Goal: Task Accomplishment & Management: Manage account settings

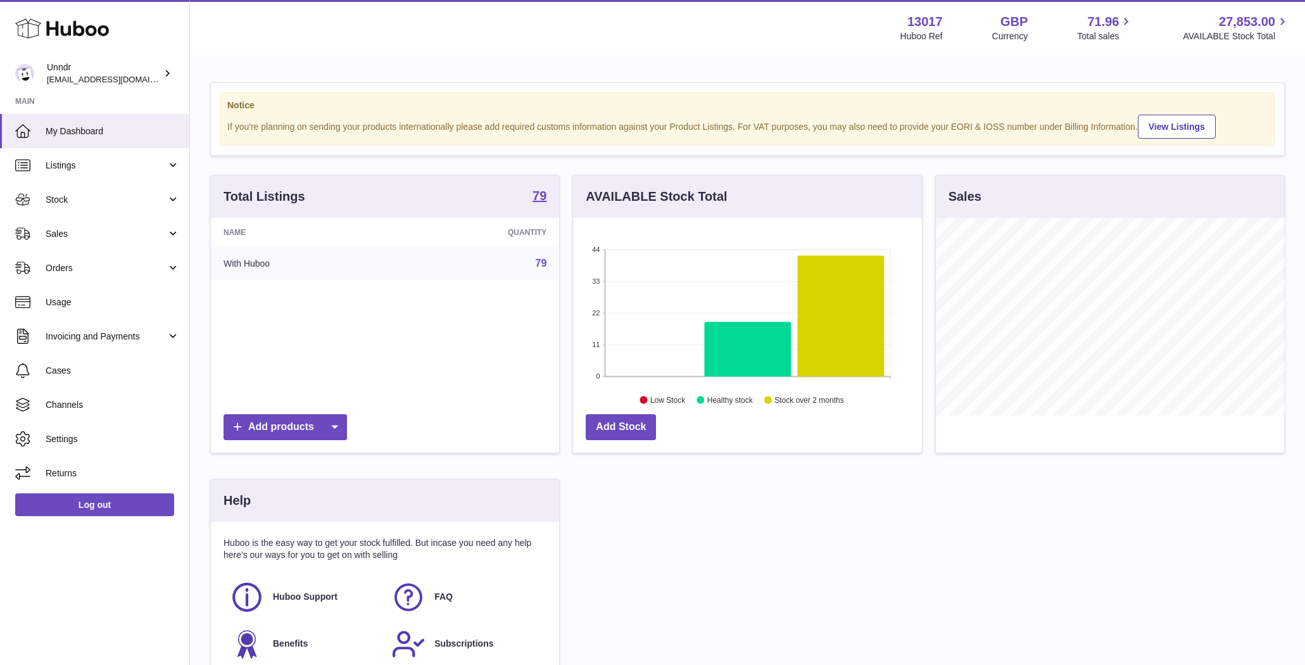
scroll to position [198, 349]
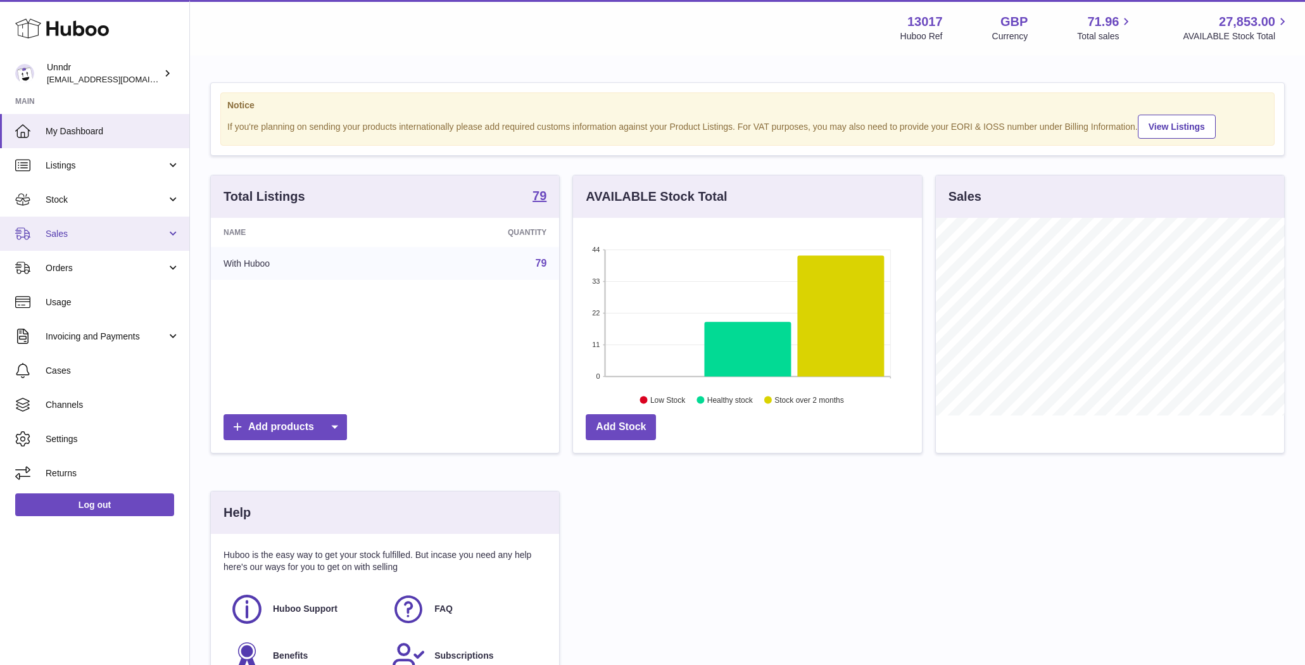
click at [142, 239] on span "Sales" at bounding box center [106, 234] width 121 height 12
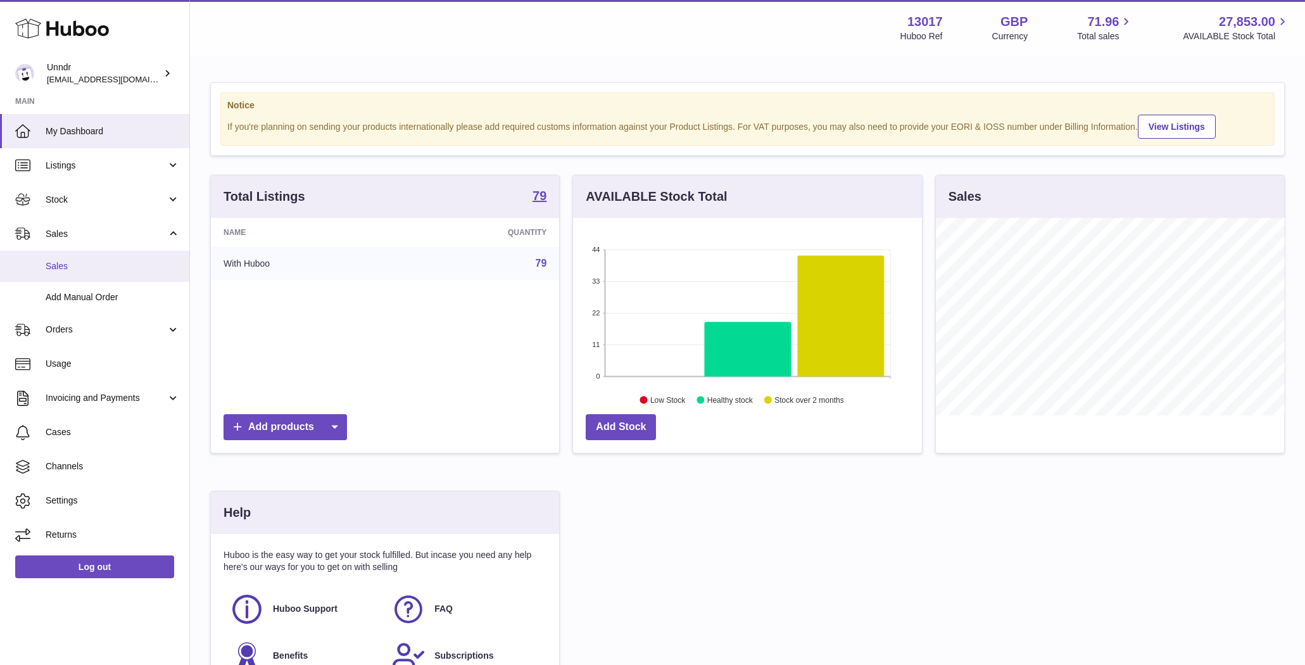
click at [138, 271] on span "Sales" at bounding box center [113, 266] width 134 height 12
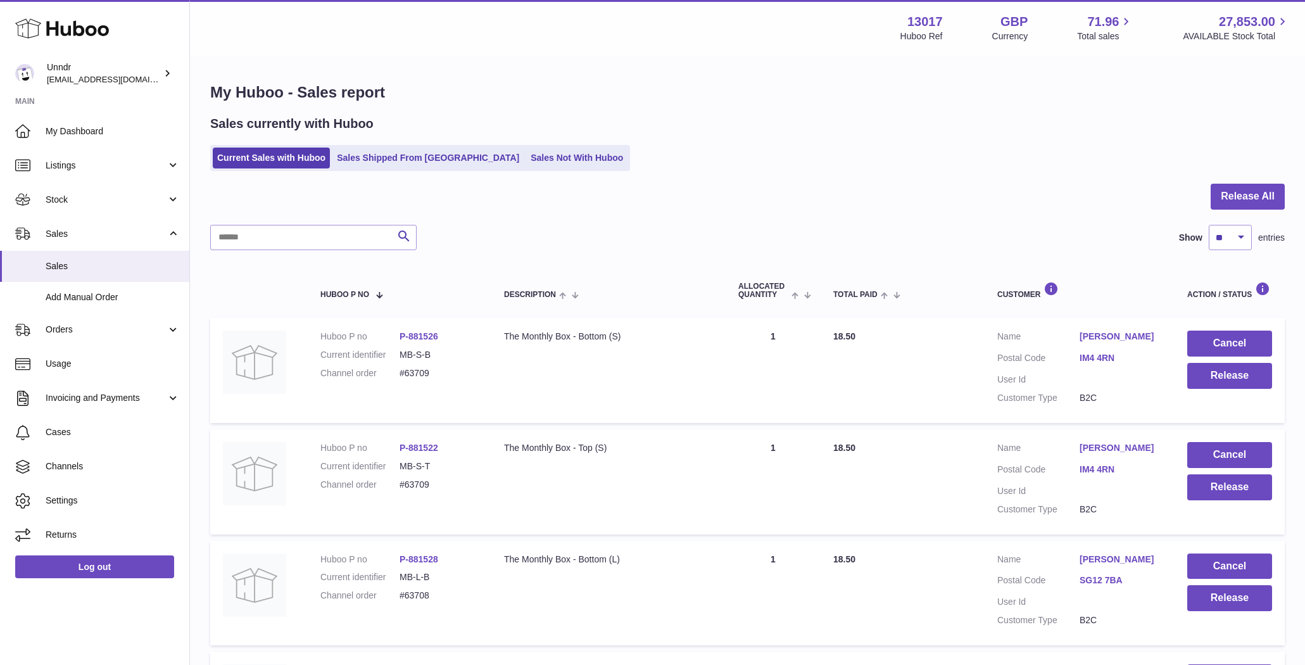
click at [112, 195] on span "Stock" at bounding box center [106, 200] width 121 height 12
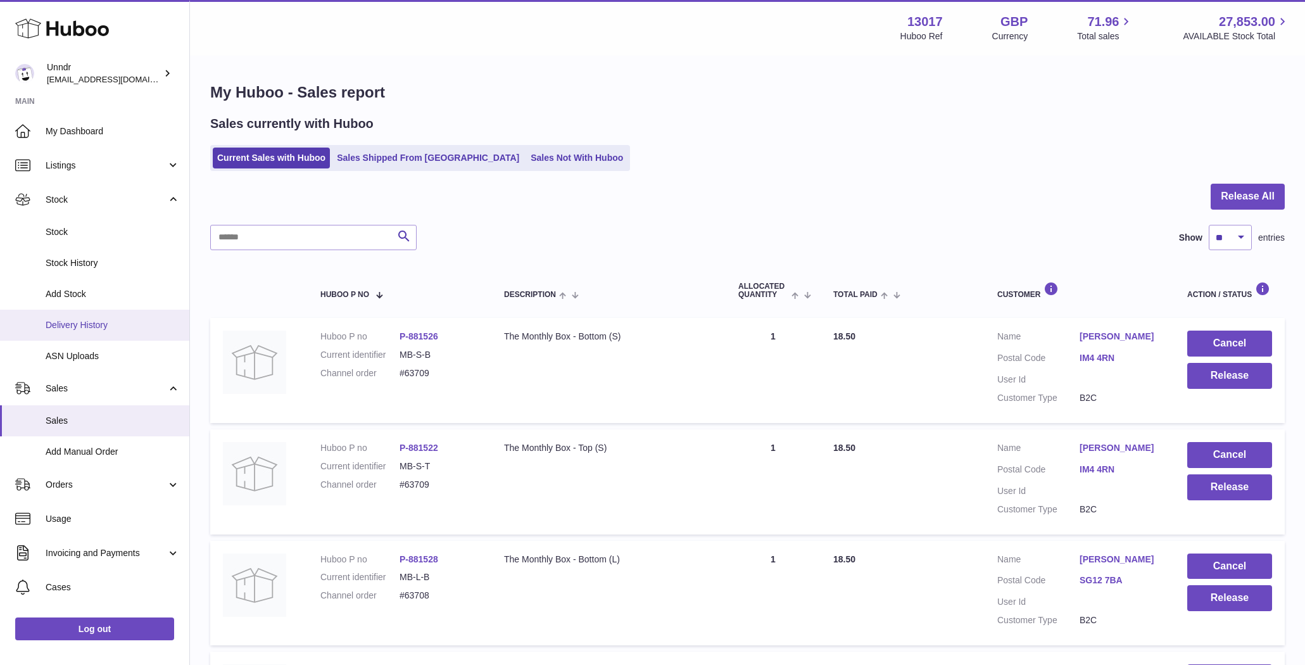
click at [85, 327] on span "Delivery History" at bounding box center [113, 325] width 134 height 12
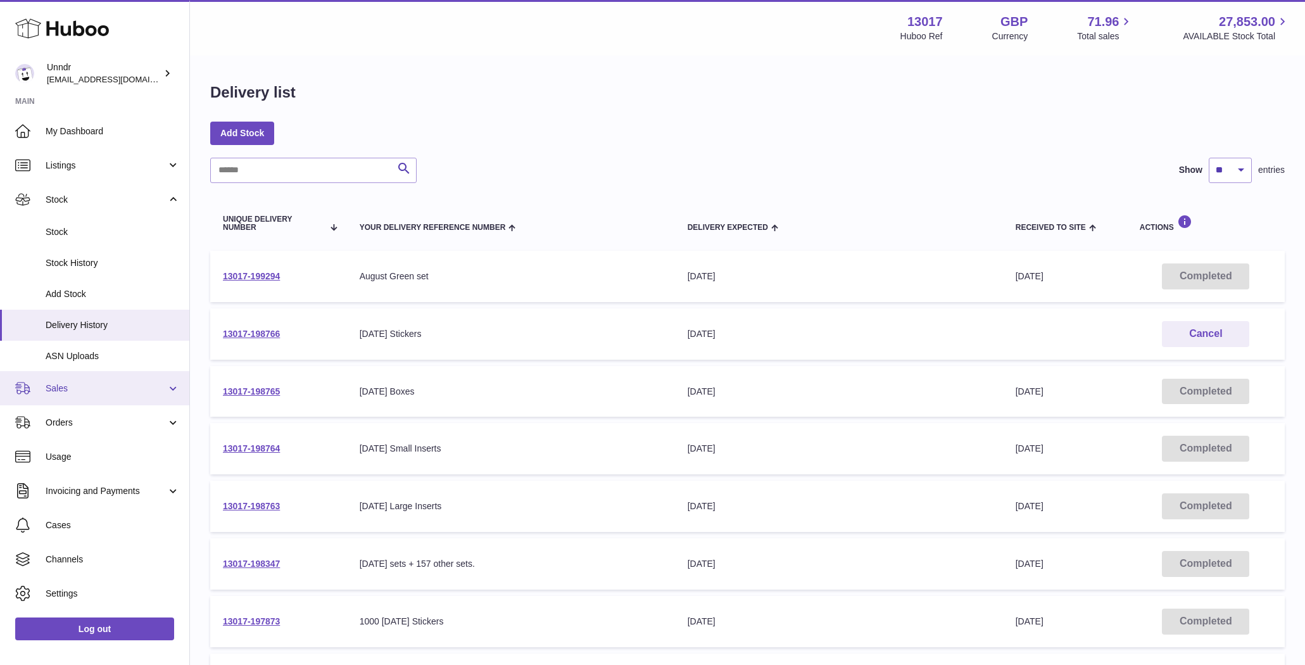
click at [98, 393] on span "Sales" at bounding box center [106, 388] width 121 height 12
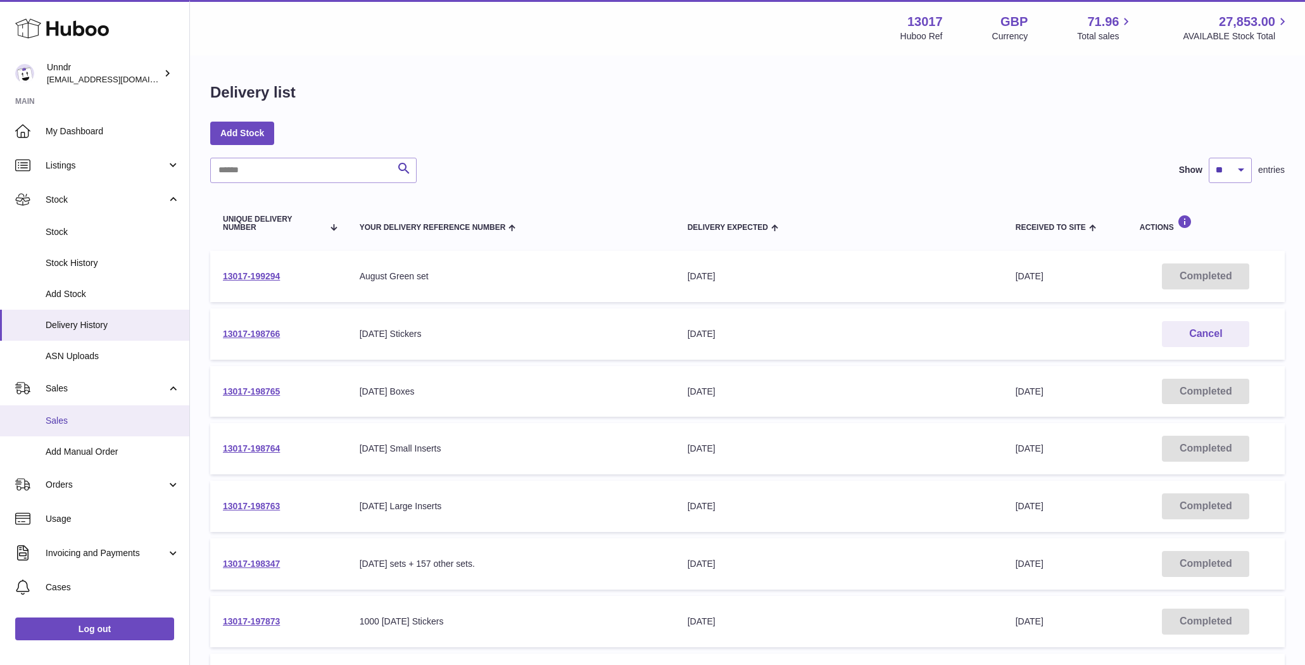
click at [77, 425] on span "Sales" at bounding box center [113, 421] width 134 height 12
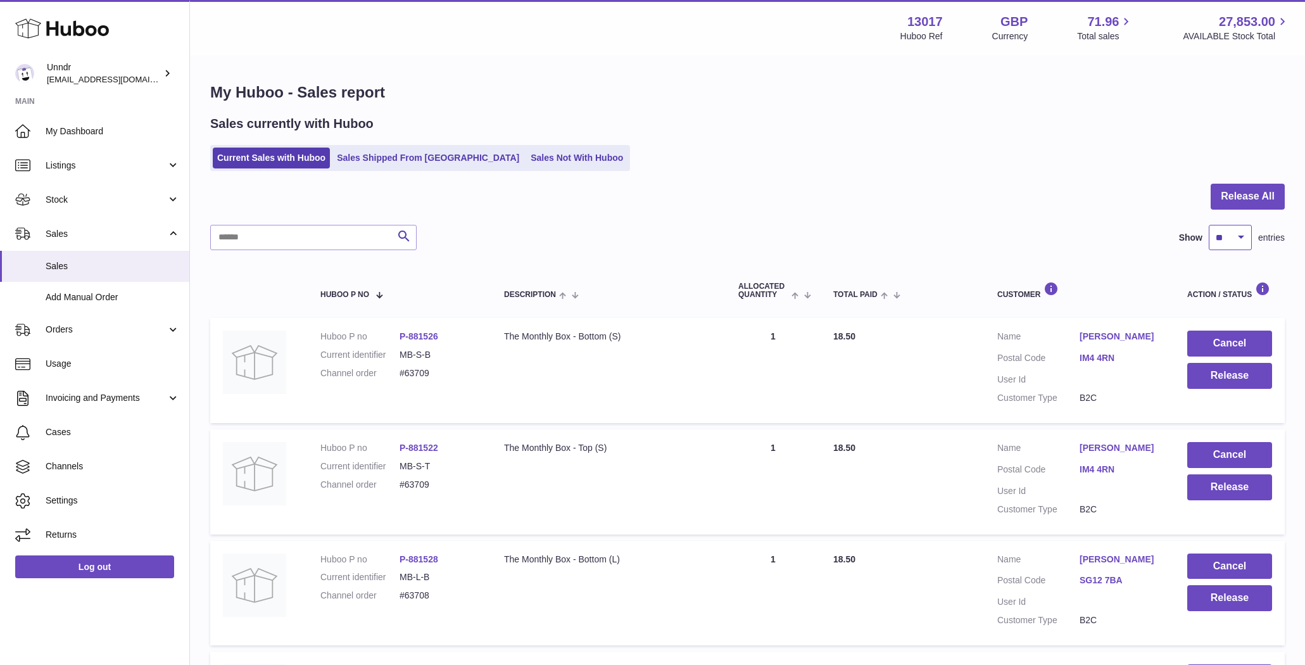
click at [1241, 225] on select "** ** ** ***" at bounding box center [1230, 237] width 43 height 25
select select "***"
click at [369, 229] on input "text" at bounding box center [313, 237] width 206 height 25
paste input "**********"
type input "**********"
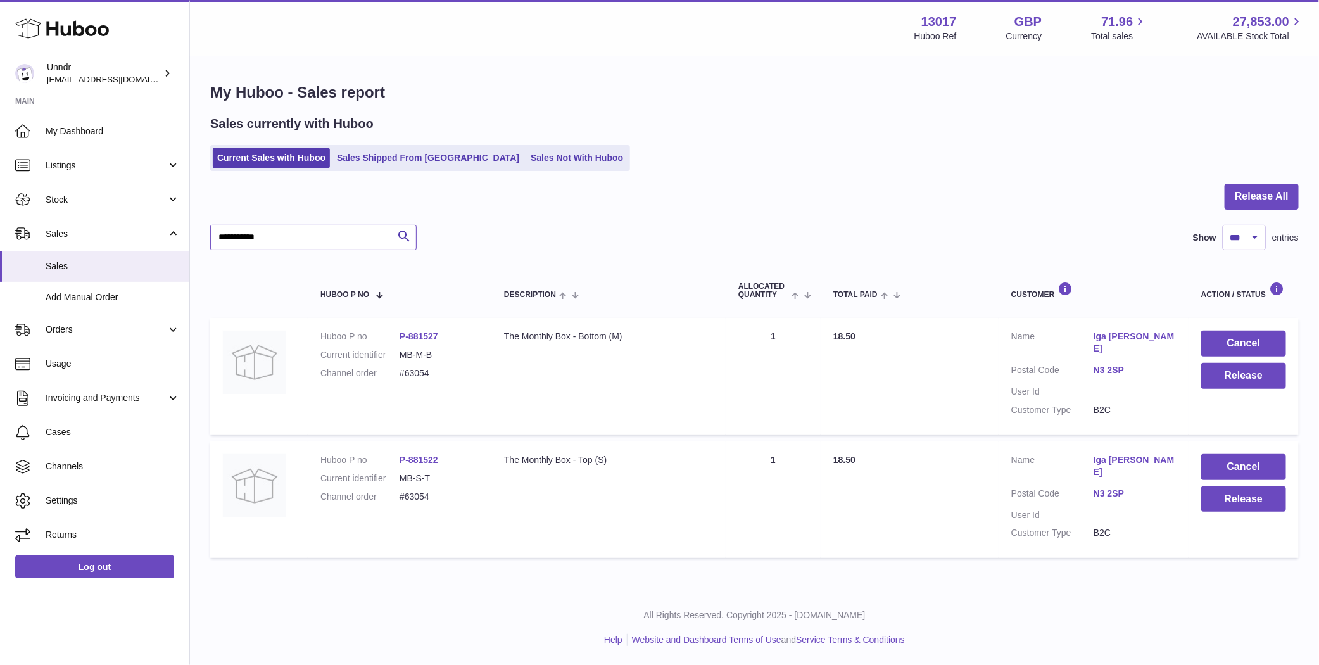
click at [277, 237] on input "**********" at bounding box center [313, 237] width 206 height 25
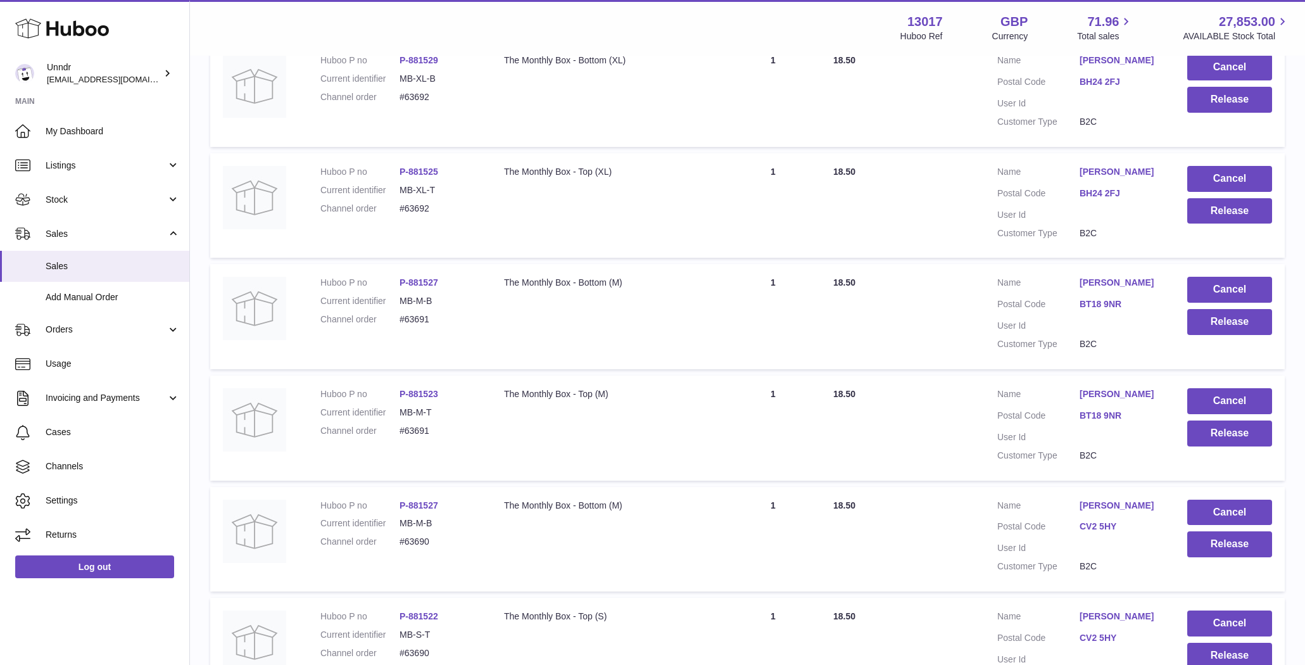
scroll to position [10982, 0]
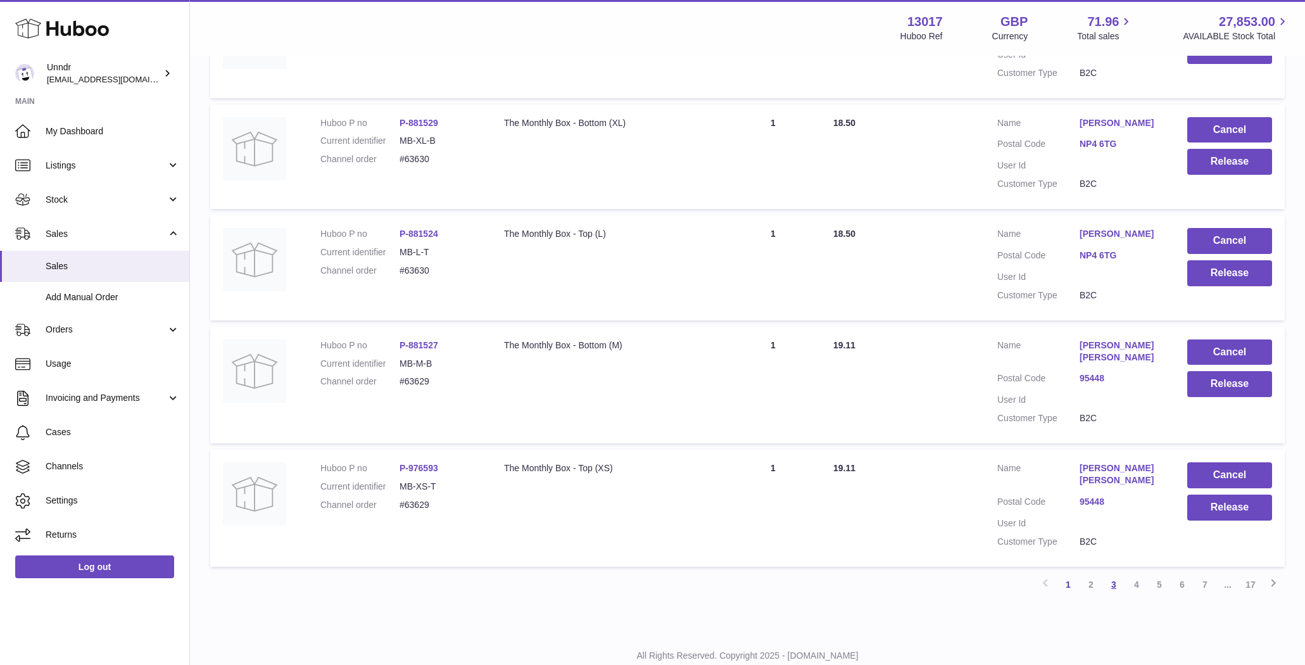
click at [1119, 573] on link "3" at bounding box center [1113, 584] width 23 height 23
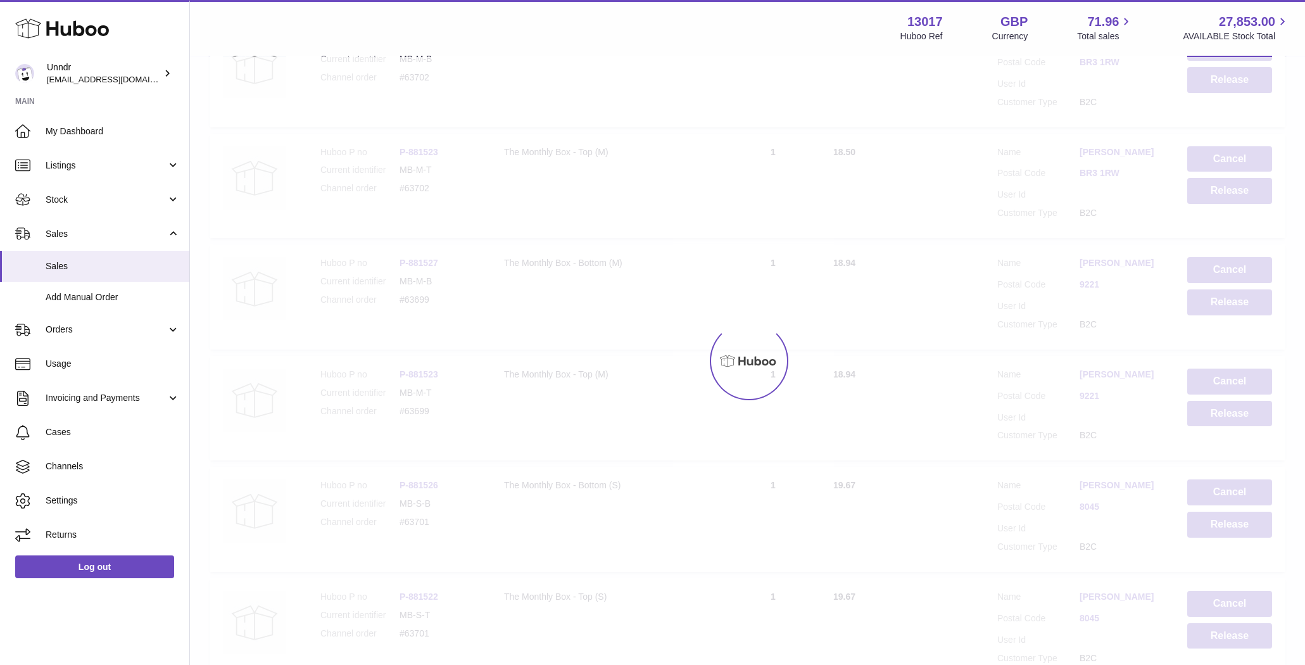
scroll to position [57, 0]
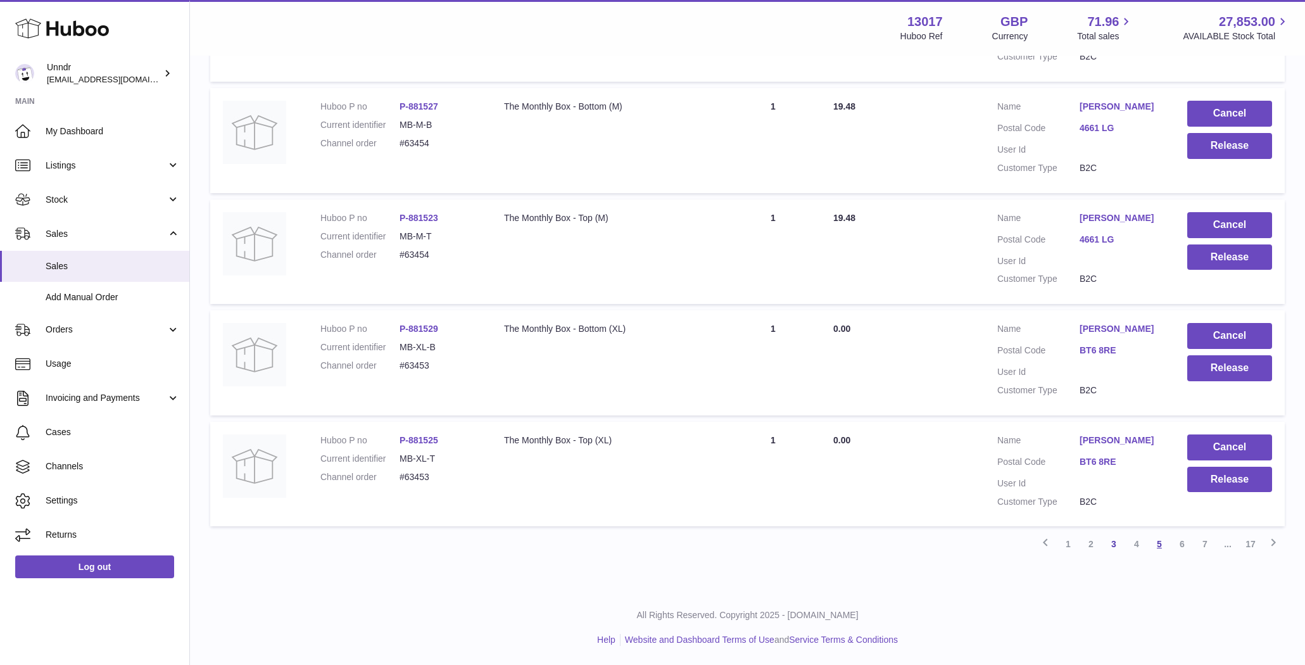
click at [1161, 548] on link "5" at bounding box center [1159, 544] width 23 height 23
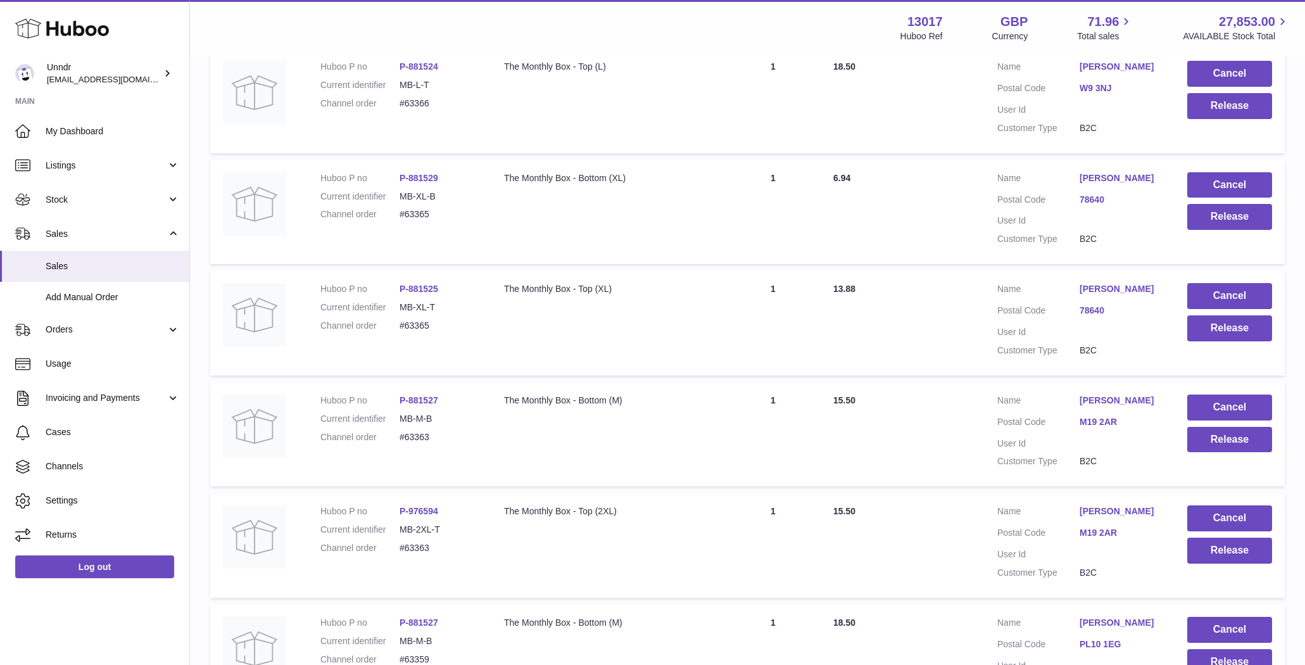
scroll to position [1619, 0]
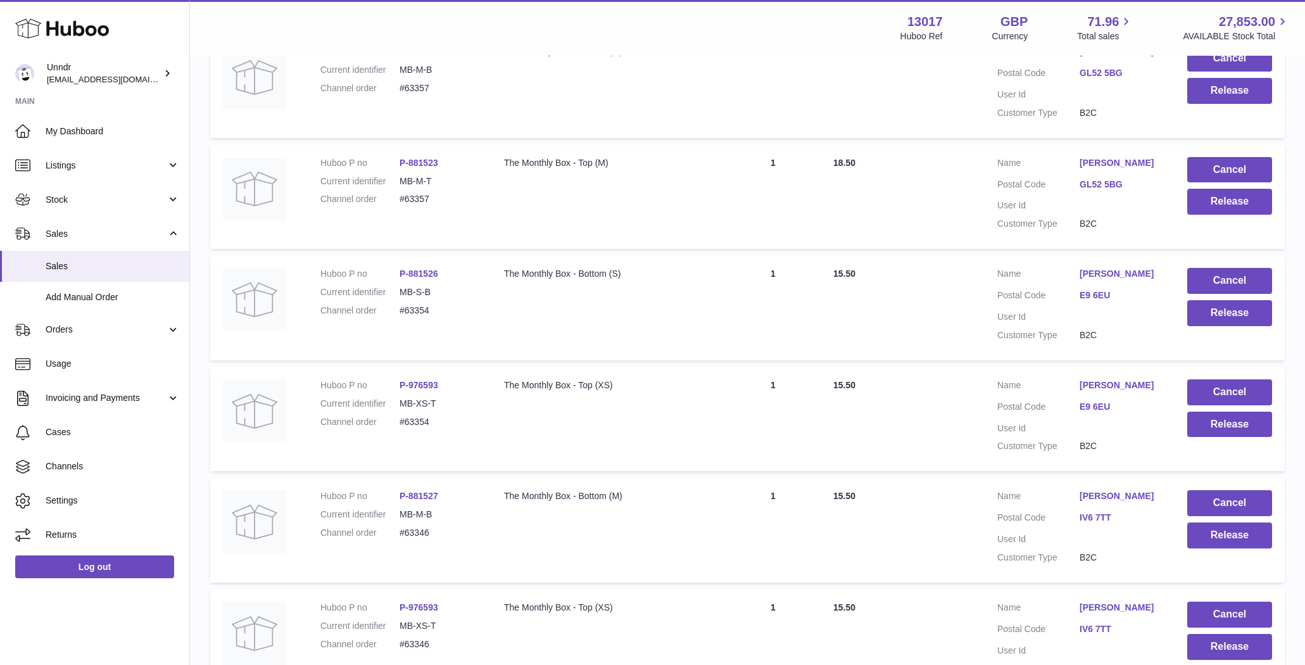
click at [414, 428] on dd "#63354" at bounding box center [439, 422] width 79 height 12
copy dd "63354"
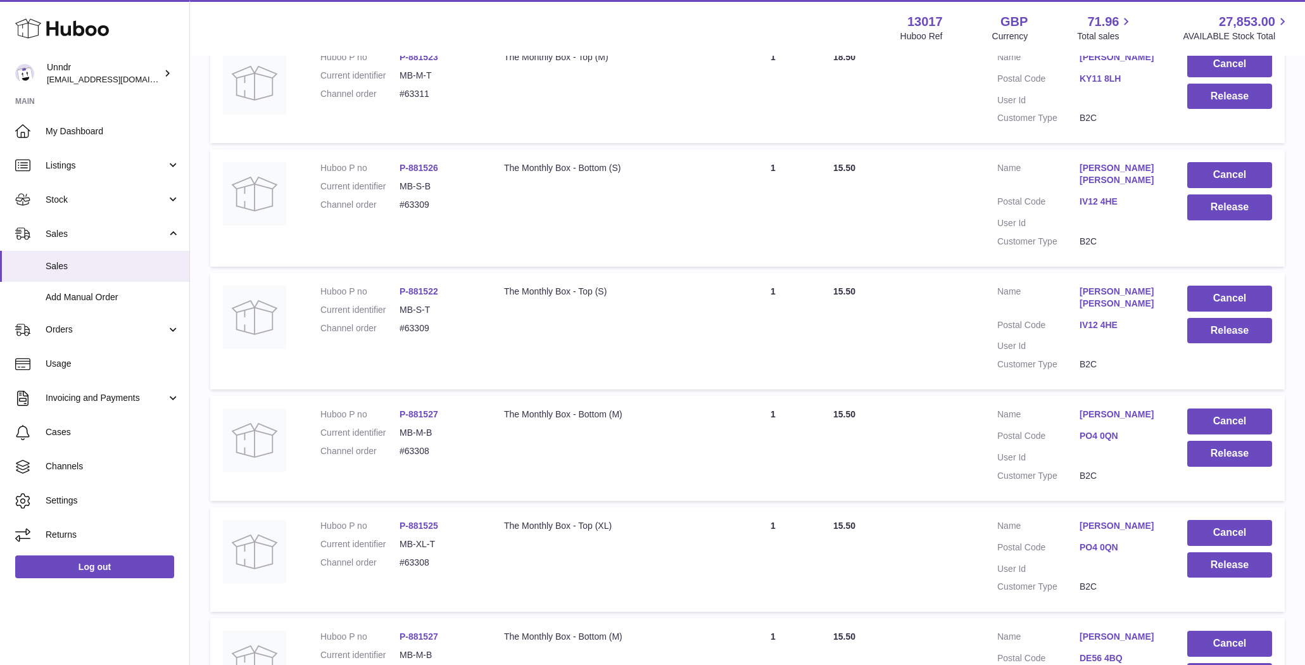
scroll to position [8005, 0]
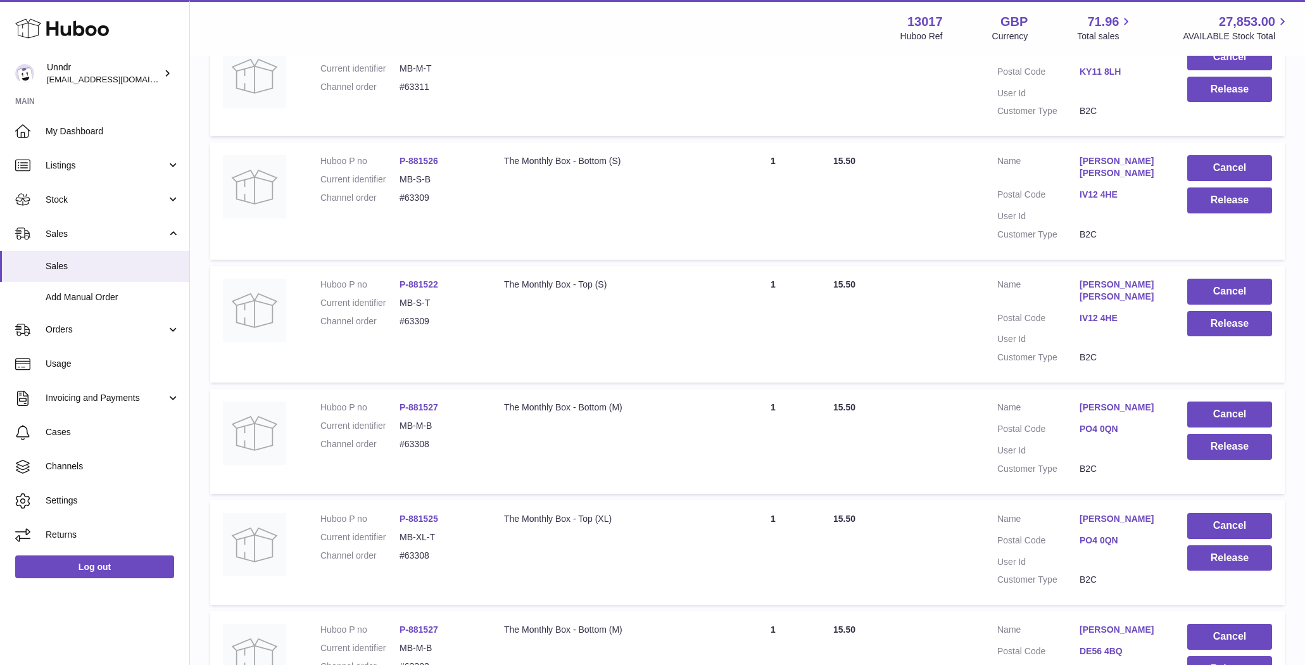
click at [420, 550] on dd "#63308" at bounding box center [439, 556] width 79 height 12
copy dd "63308"
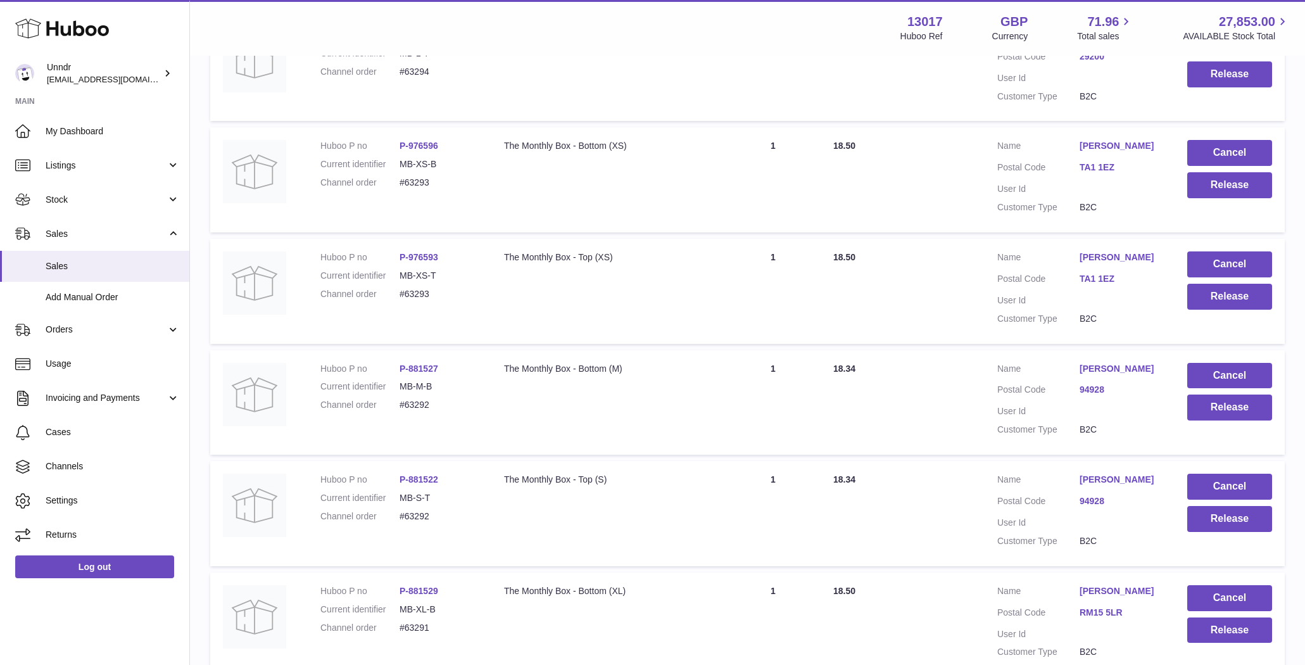
scroll to position [10982, 0]
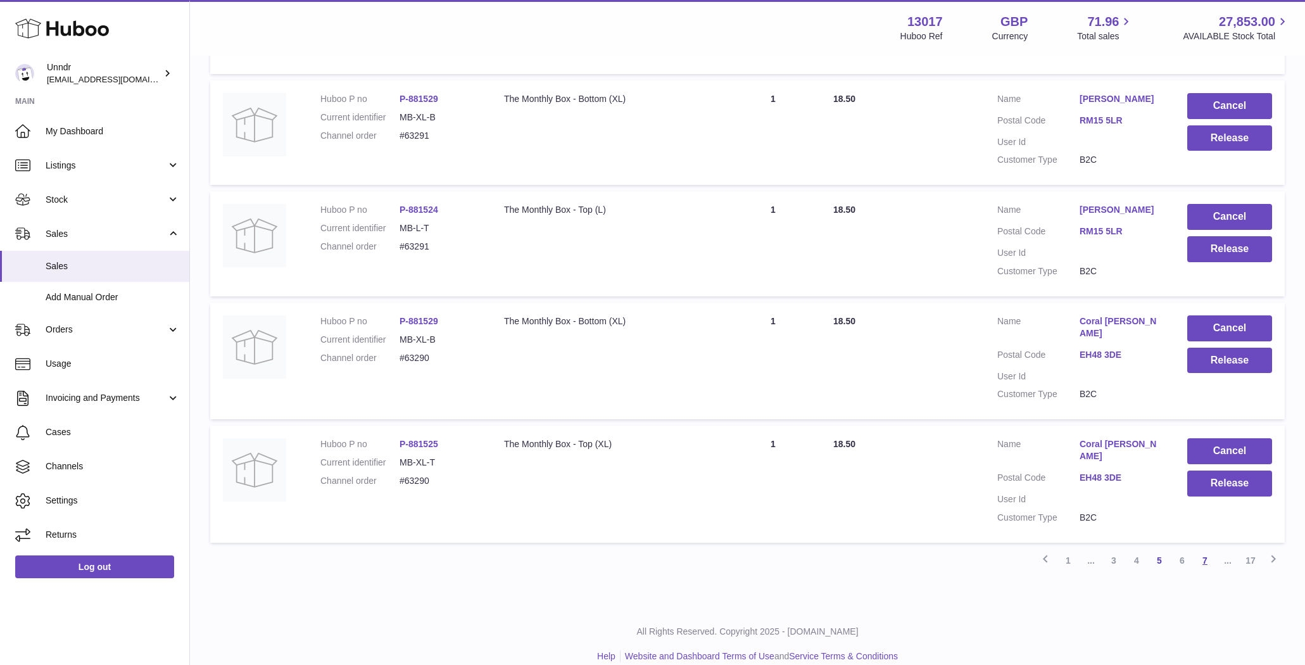
click at [1208, 549] on link "7" at bounding box center [1205, 560] width 23 height 23
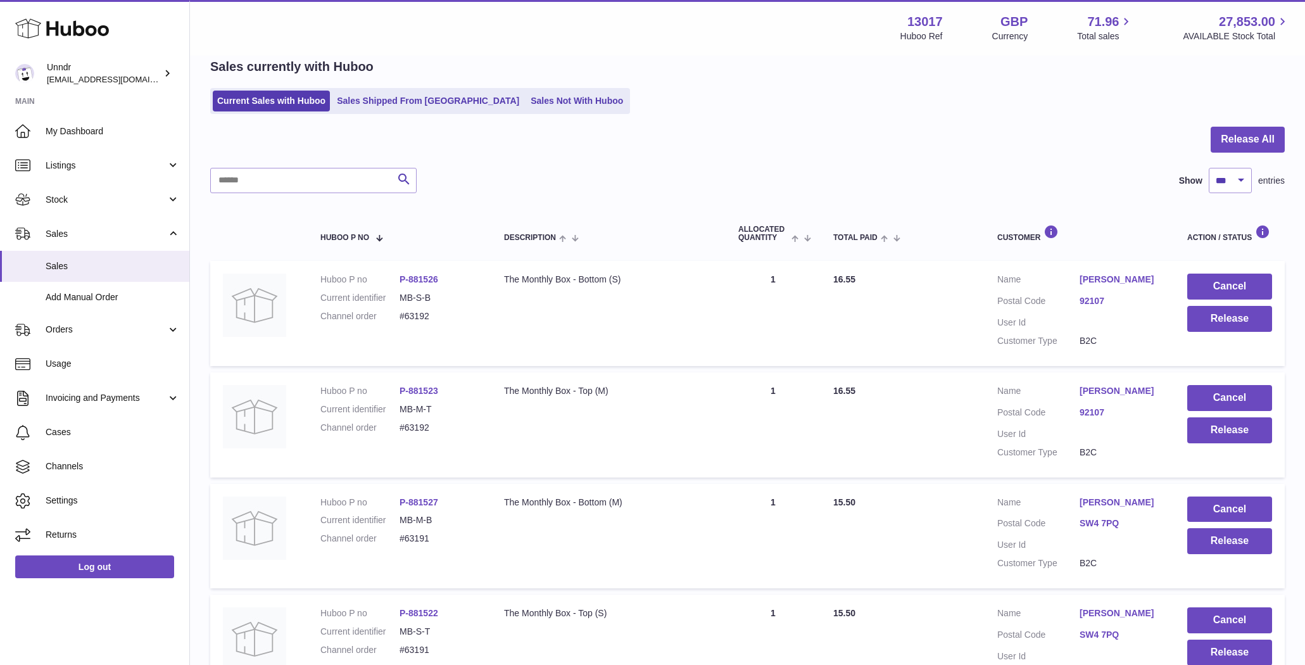
scroll to position [1662, 0]
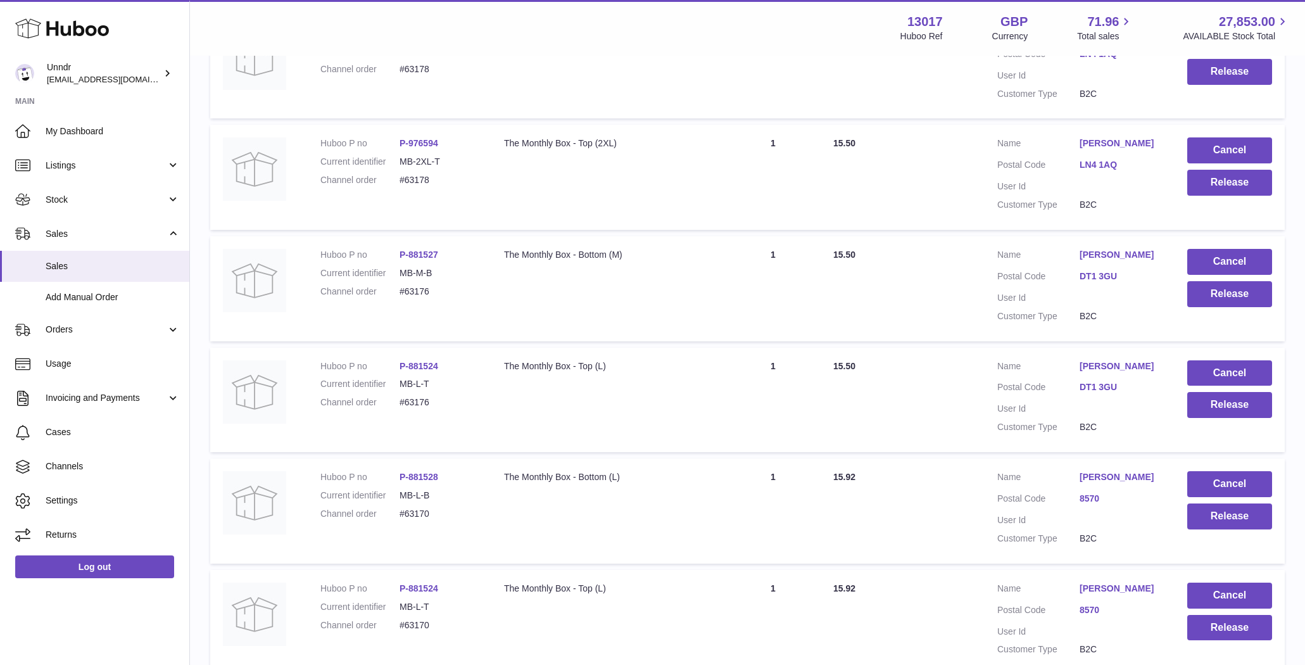
click at [420, 408] on dd "#63176" at bounding box center [439, 402] width 79 height 12
copy dd "63176"
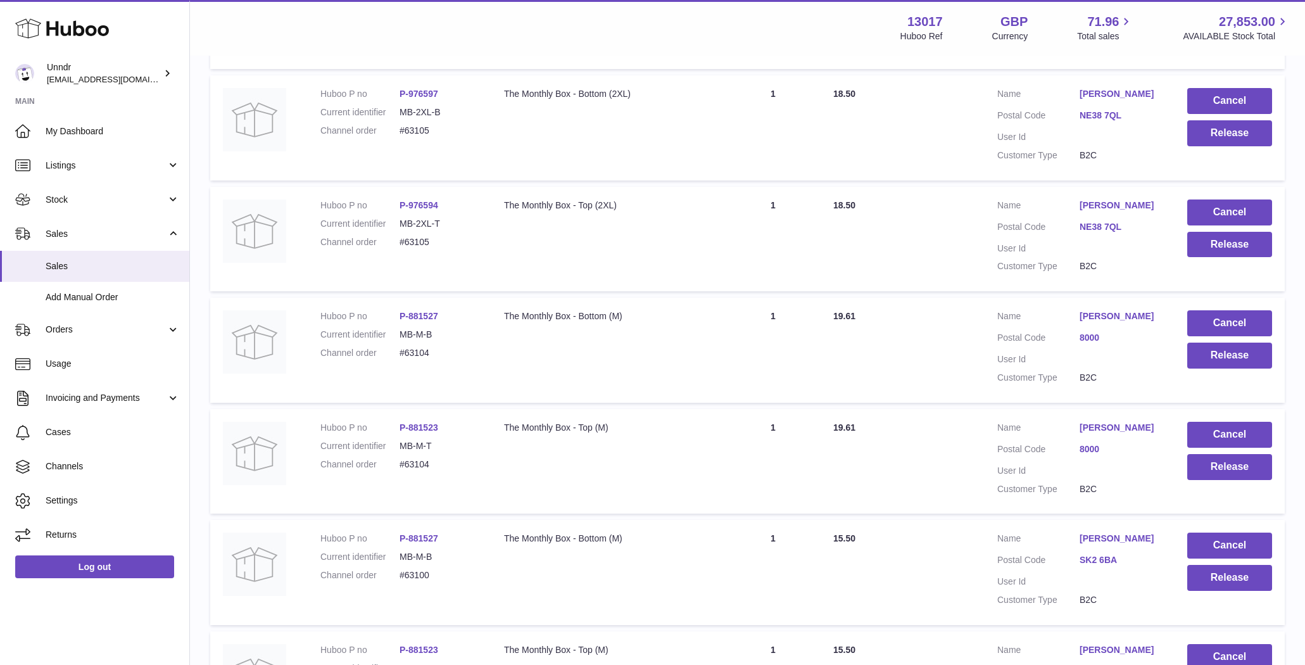
scroll to position [11029, 0]
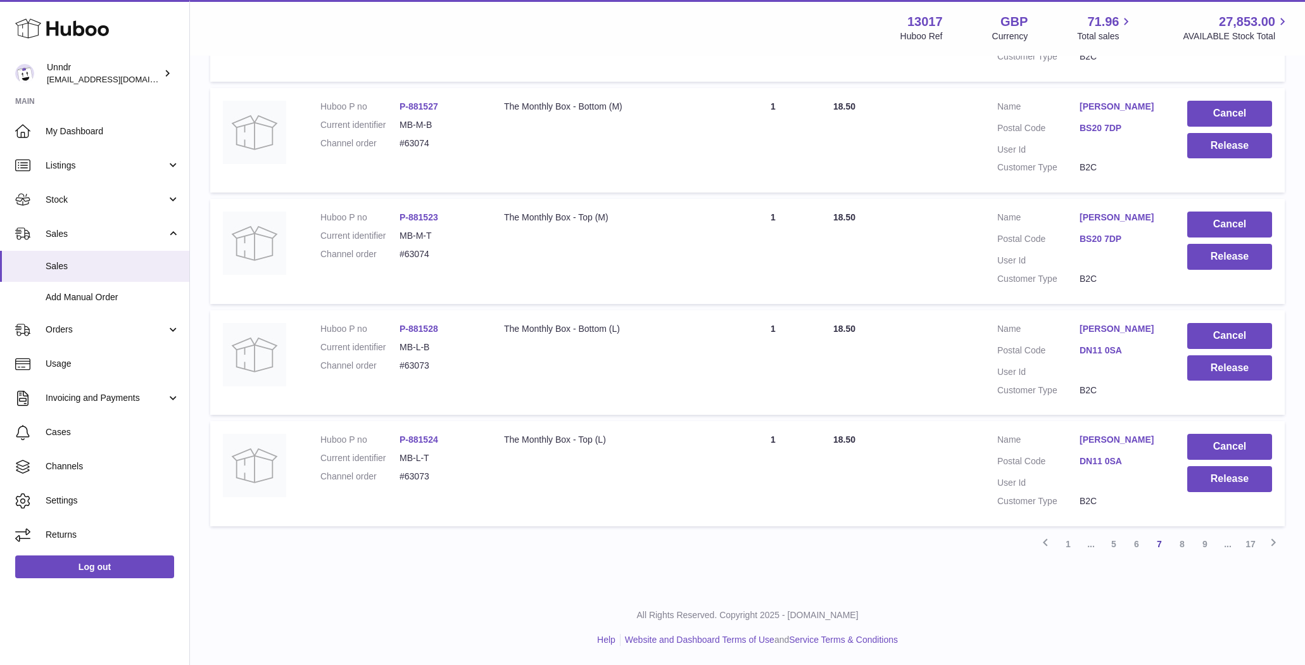
click at [425, 479] on dd "#63073" at bounding box center [439, 476] width 79 height 12
copy dd "63073"
click at [1185, 544] on link "8" at bounding box center [1182, 544] width 23 height 23
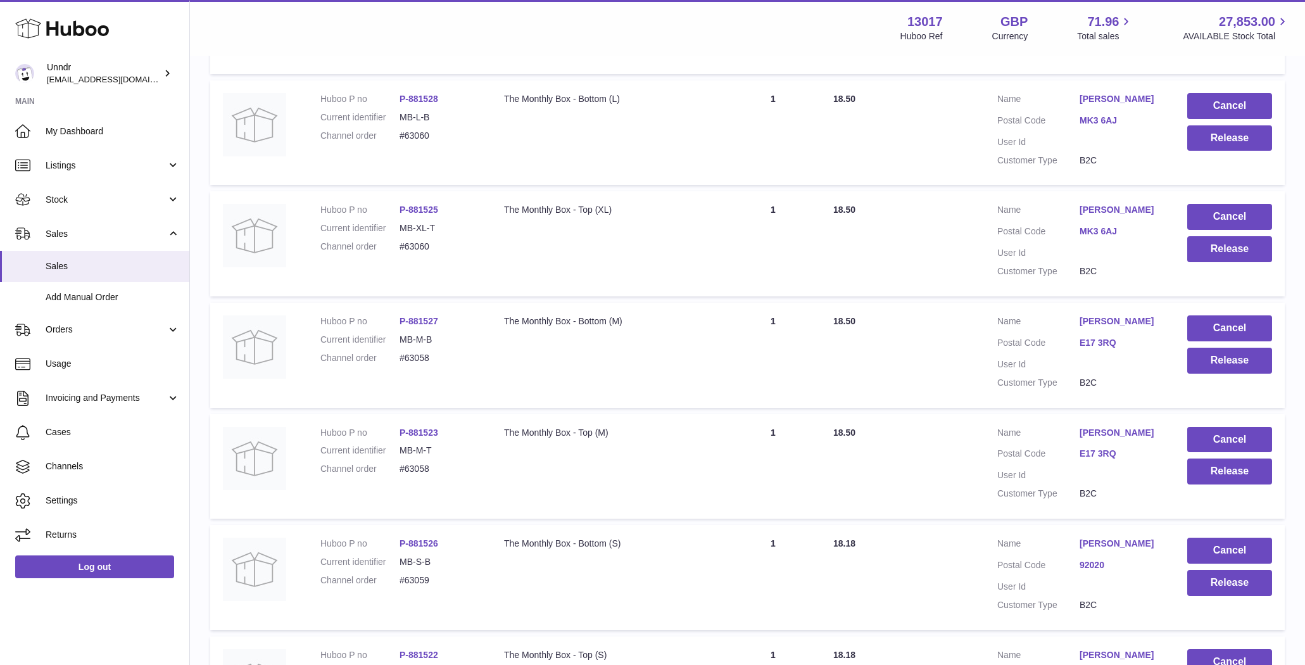
scroll to position [2996, 0]
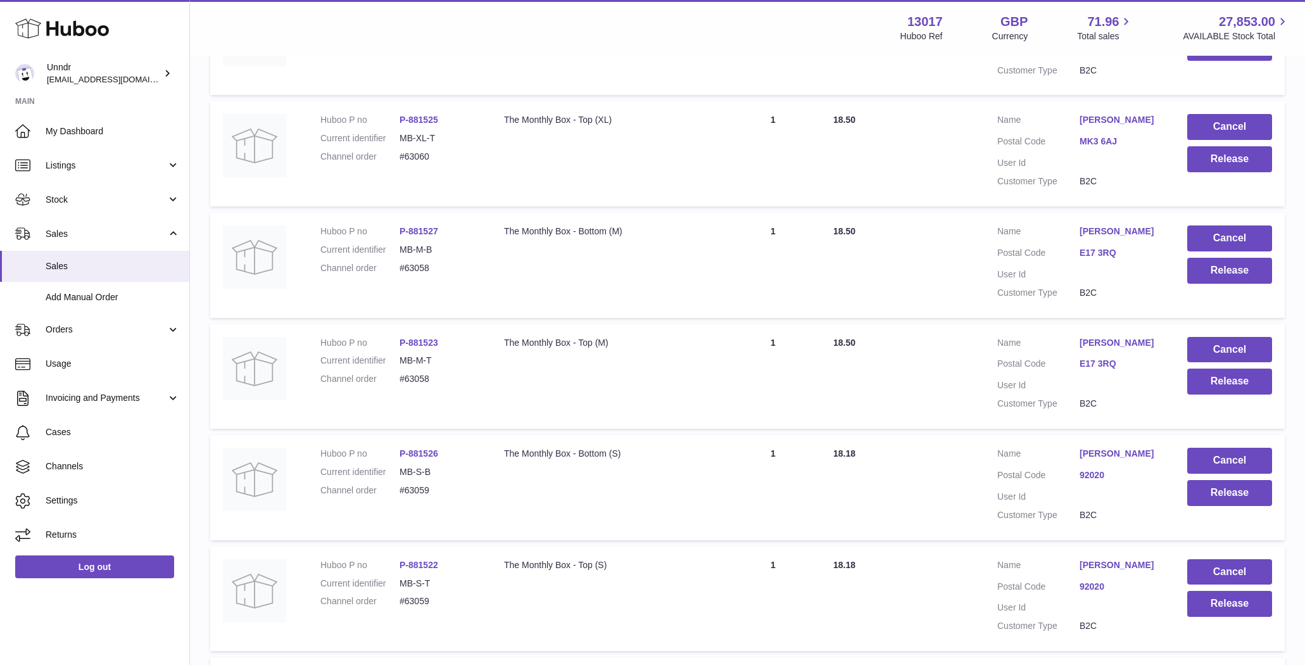
click at [419, 484] on dd "#63059" at bounding box center [439, 490] width 79 height 12
copy dd "63059"
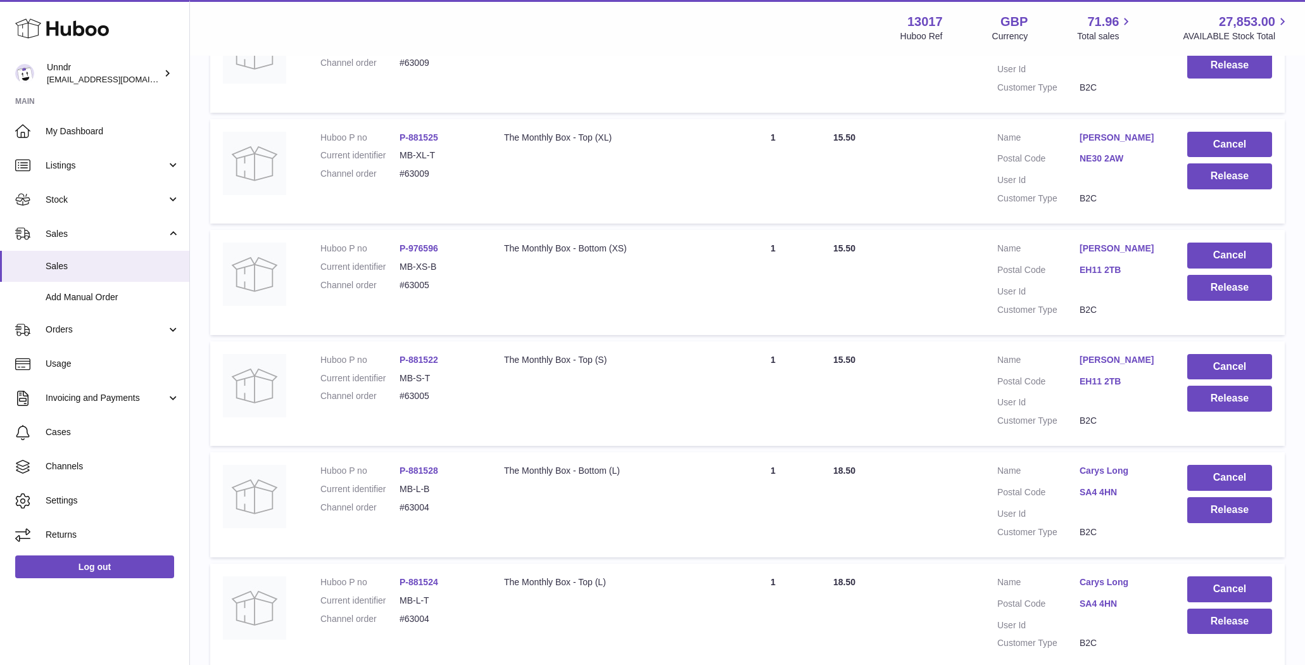
scroll to position [9952, 0]
click at [420, 500] on dd "#63005" at bounding box center [439, 506] width 79 height 12
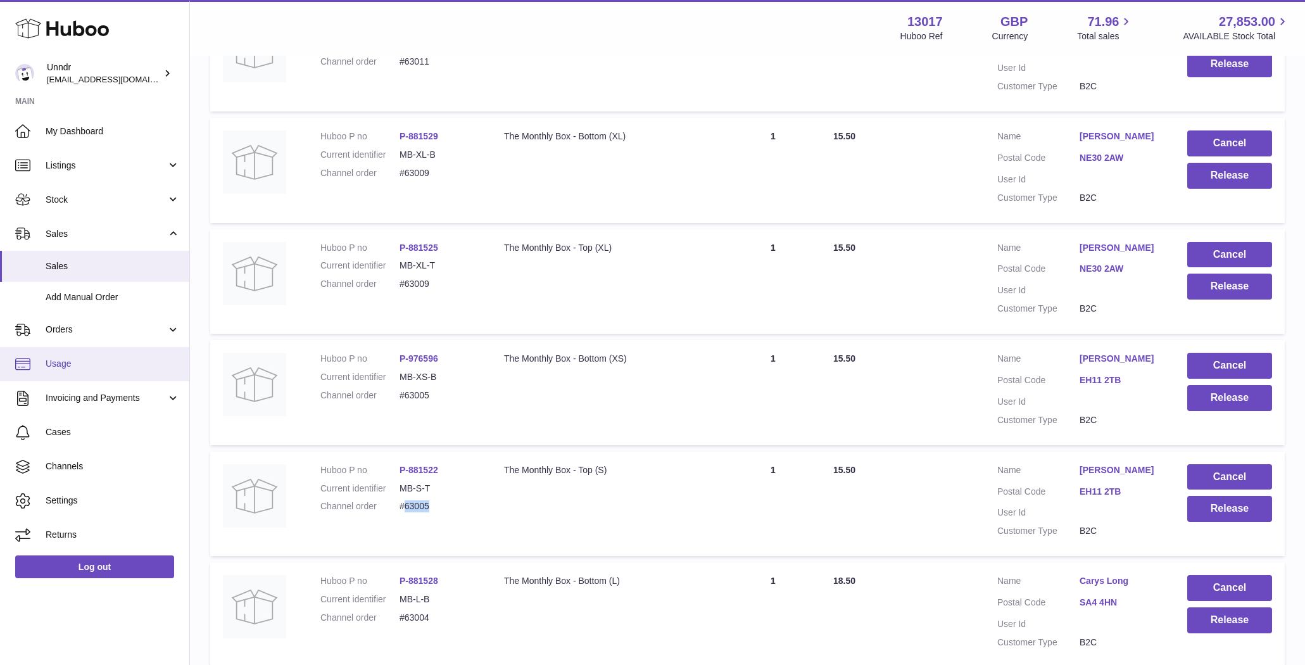
copy dd "63005"
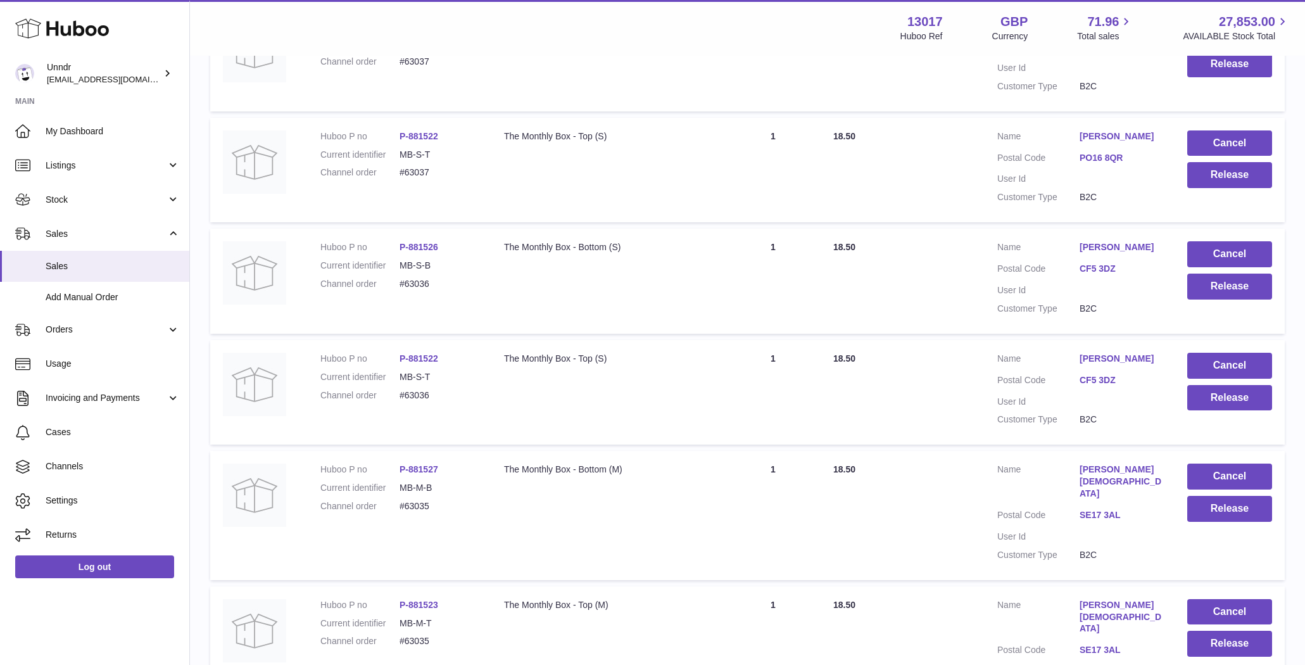
scroll to position [6147, 0]
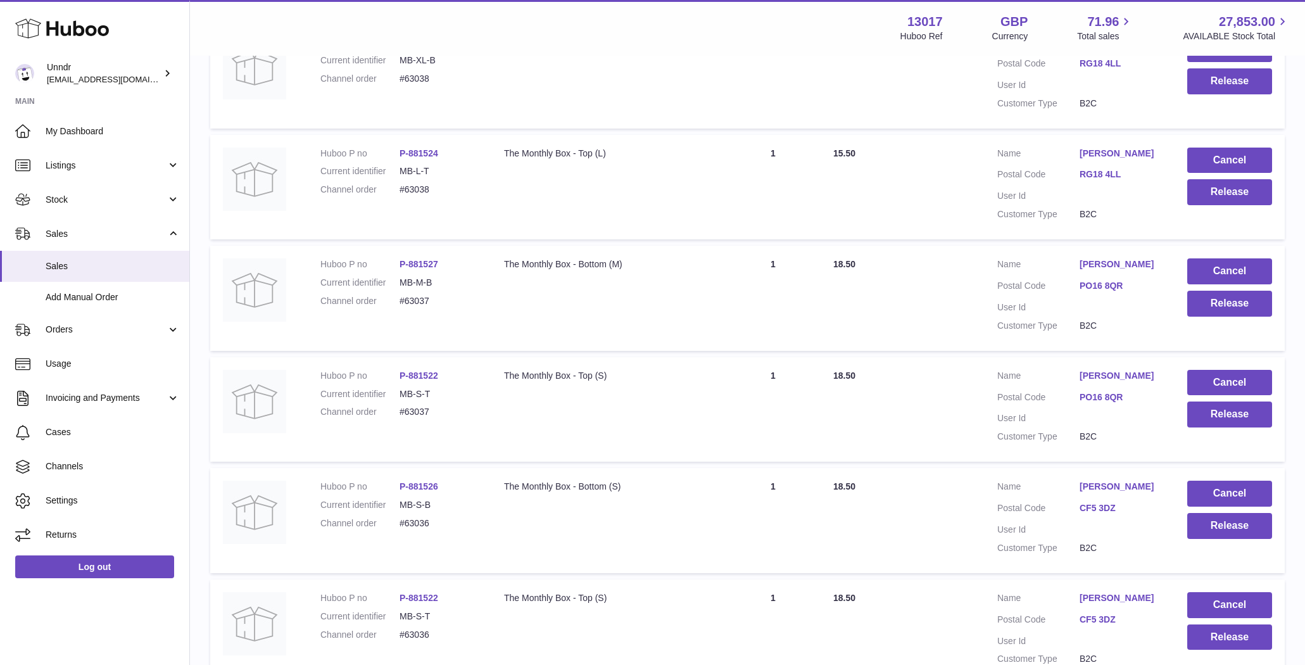
click at [411, 418] on dd "#63037" at bounding box center [439, 412] width 79 height 12
copy dd "63037"
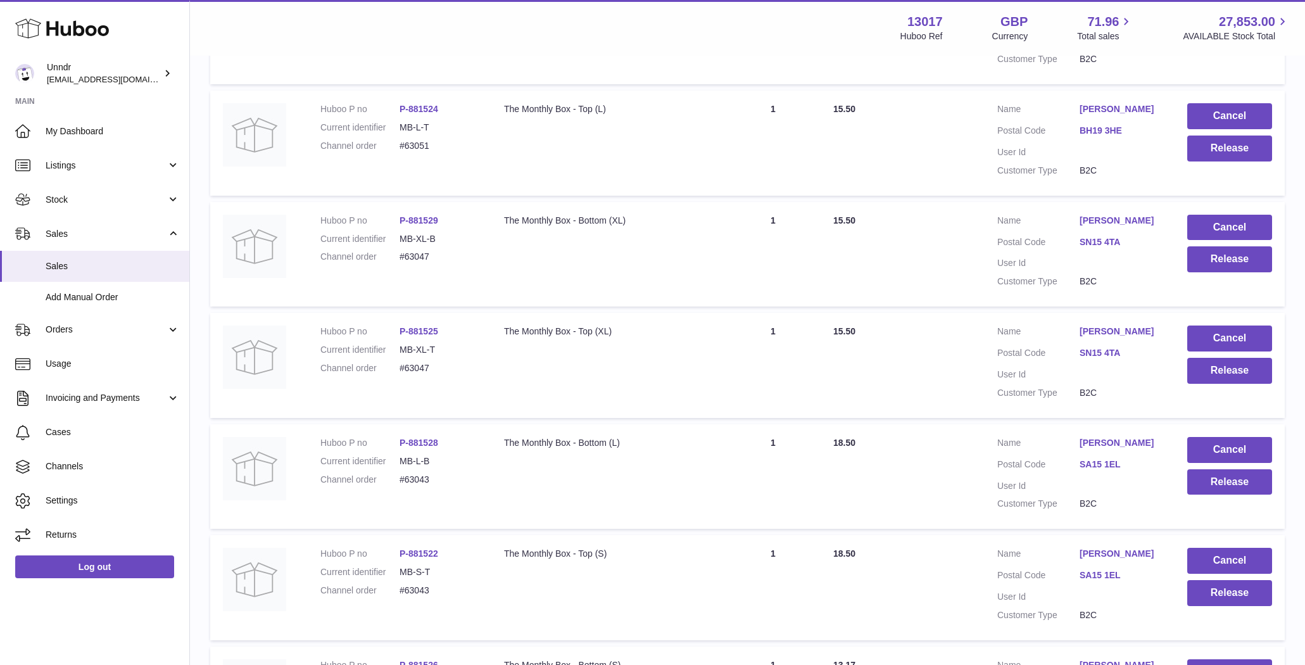
scroll to position [4511, 0]
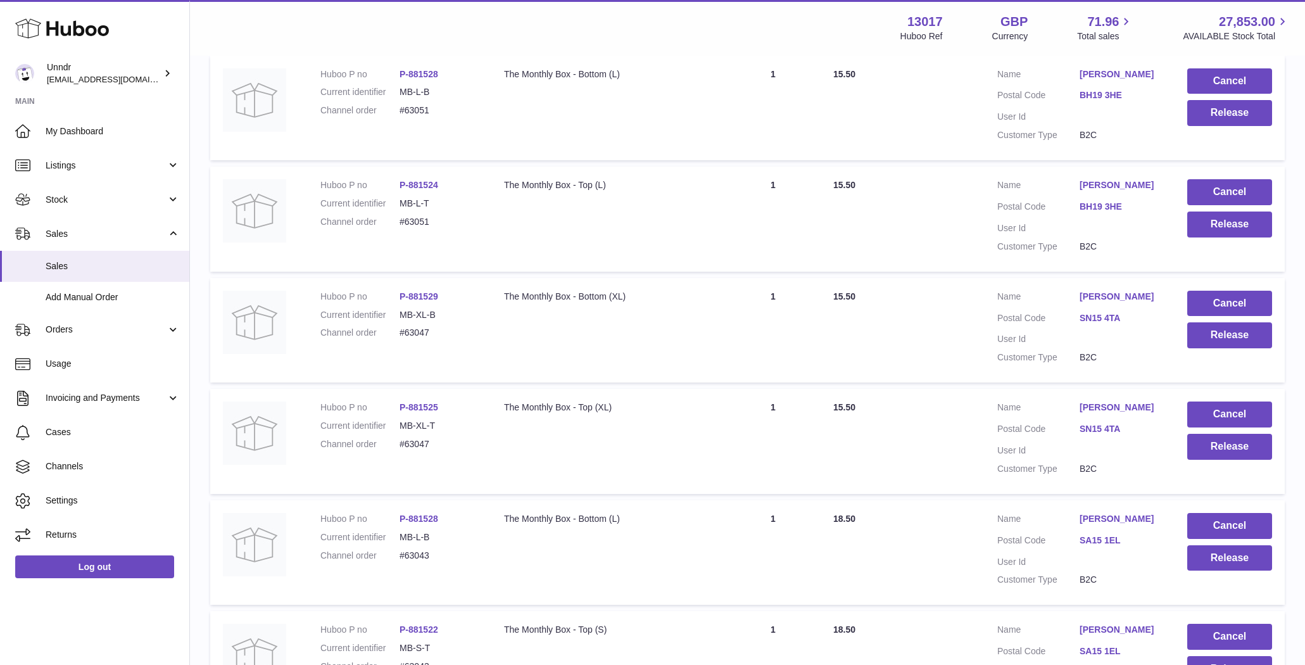
click at [424, 327] on dd "#63047" at bounding box center [439, 333] width 79 height 12
copy dd "63047"
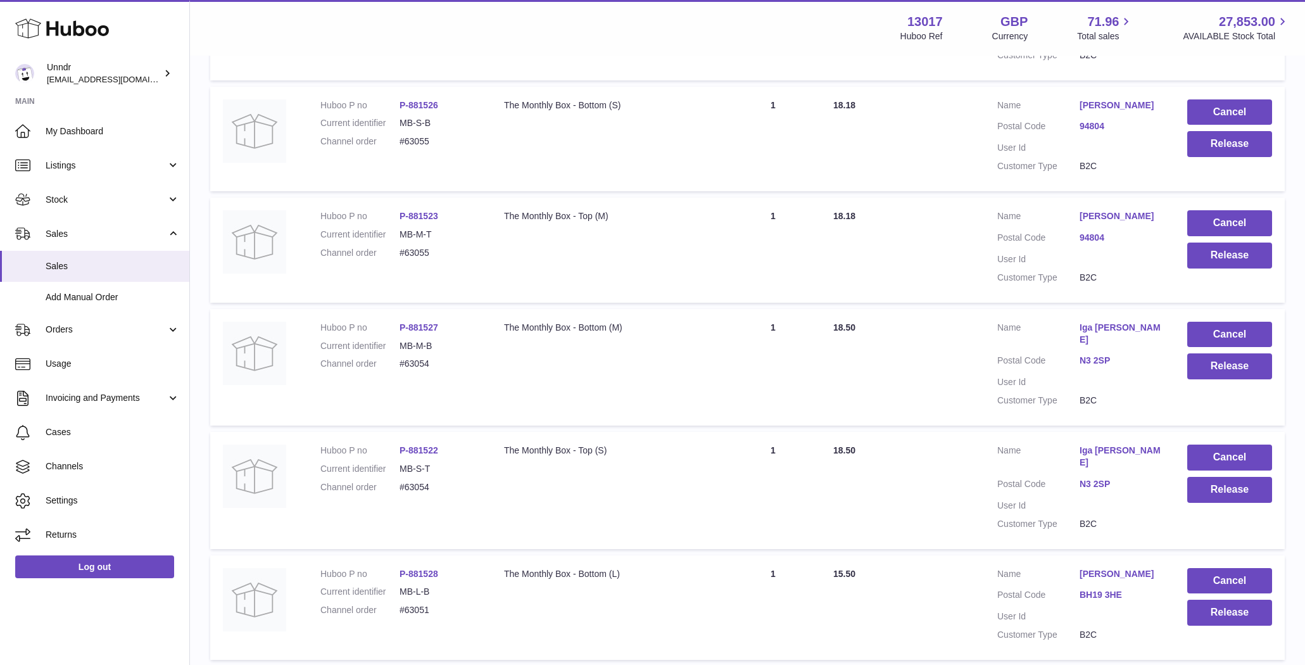
scroll to position [4011, 0]
click at [1237, 610] on button "Release" at bounding box center [1229, 613] width 85 height 26
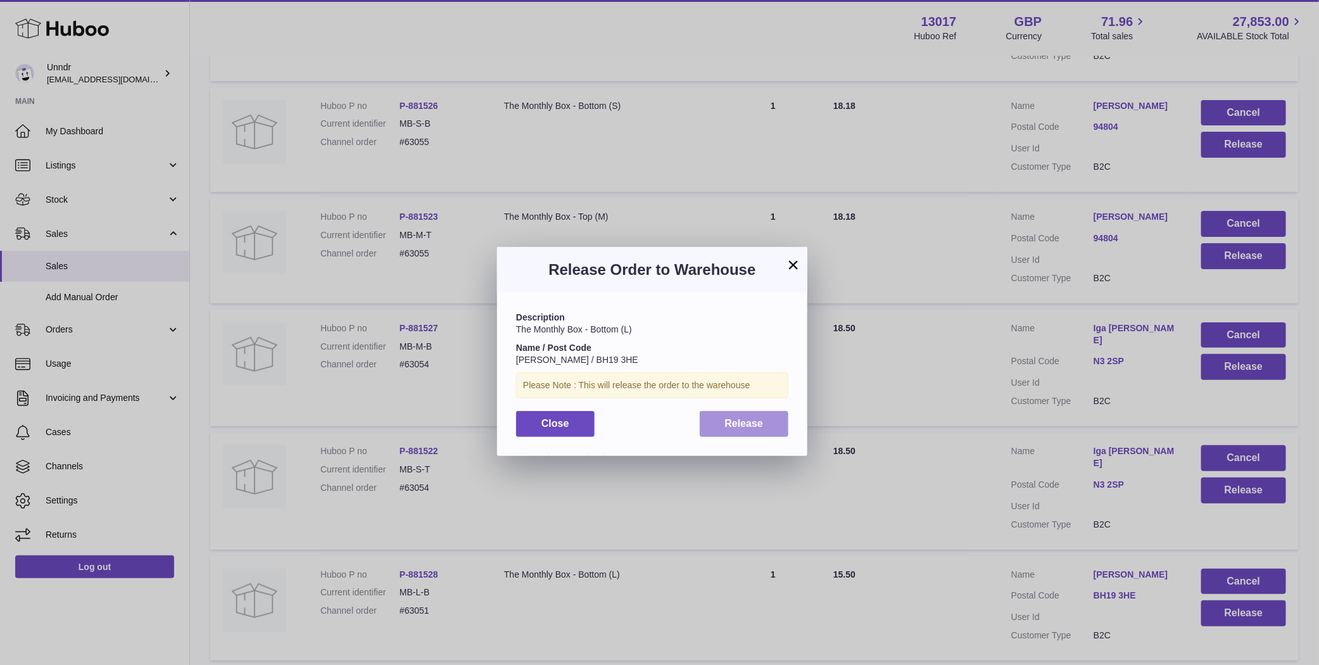
click at [741, 424] on span "Release" at bounding box center [744, 423] width 39 height 11
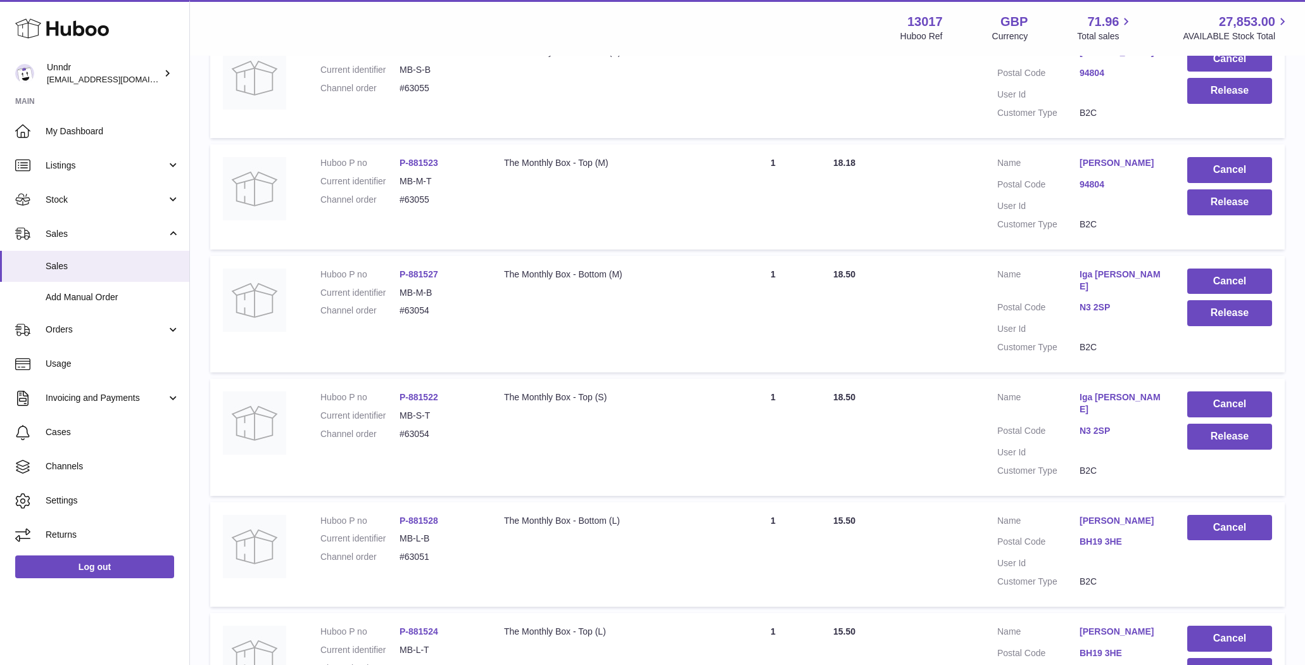
scroll to position [4070, 0]
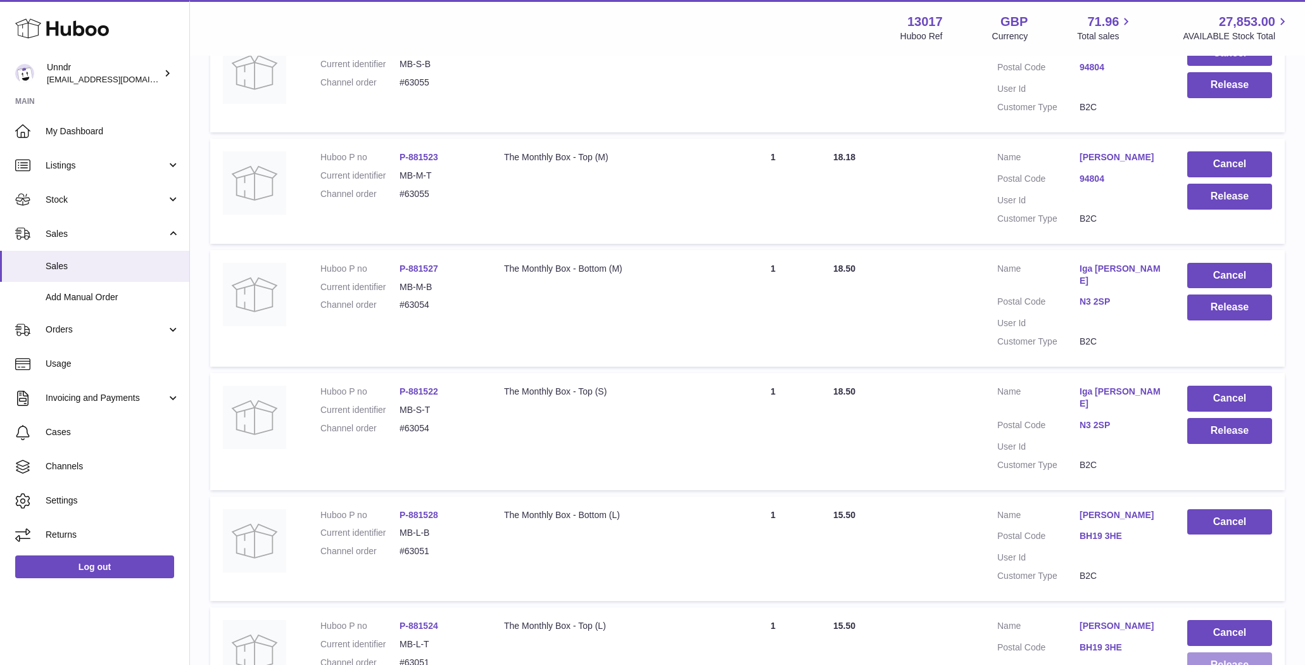
click at [1248, 659] on button "Release" at bounding box center [1229, 665] width 85 height 26
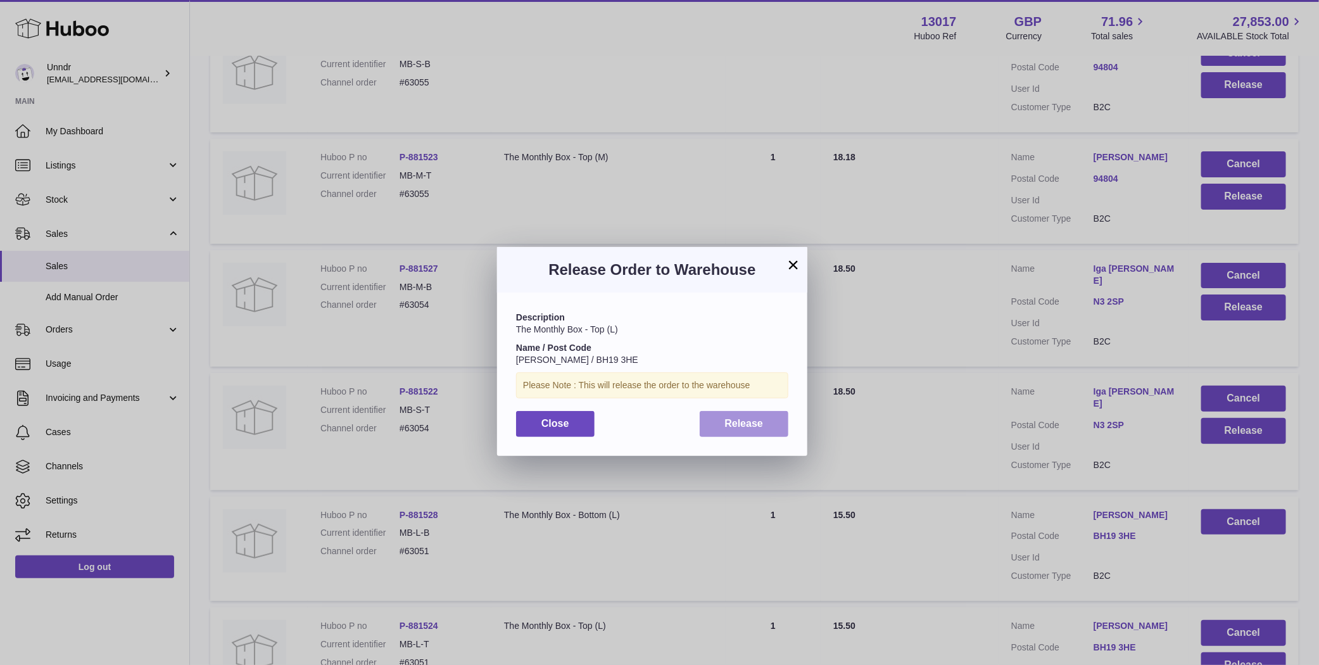
click at [762, 427] on span "Release" at bounding box center [744, 423] width 39 height 11
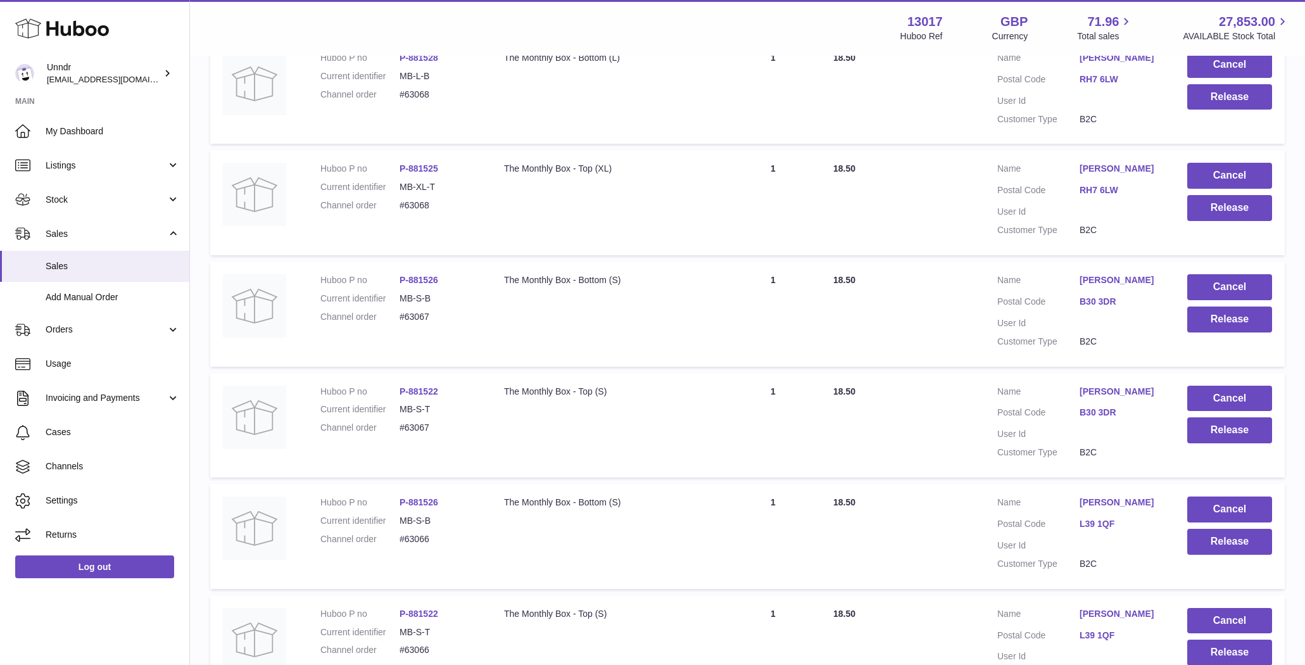
scroll to position [0, 0]
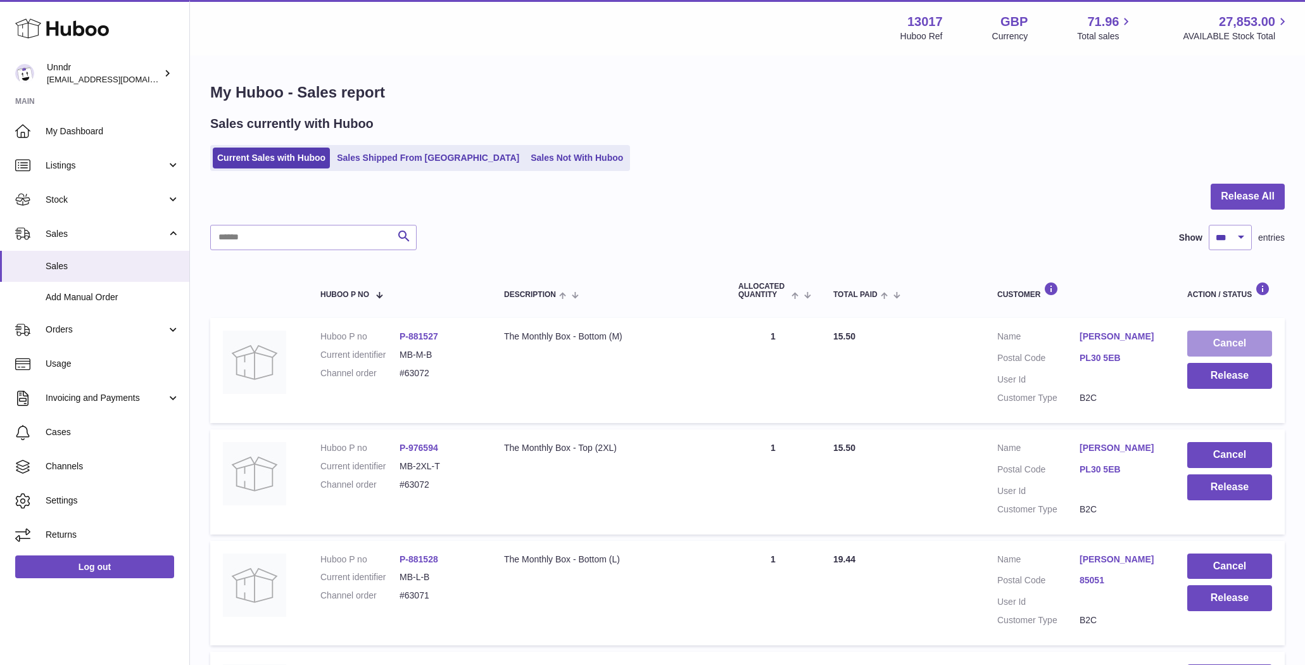
click at [1233, 335] on button "Cancel" at bounding box center [1229, 344] width 85 height 26
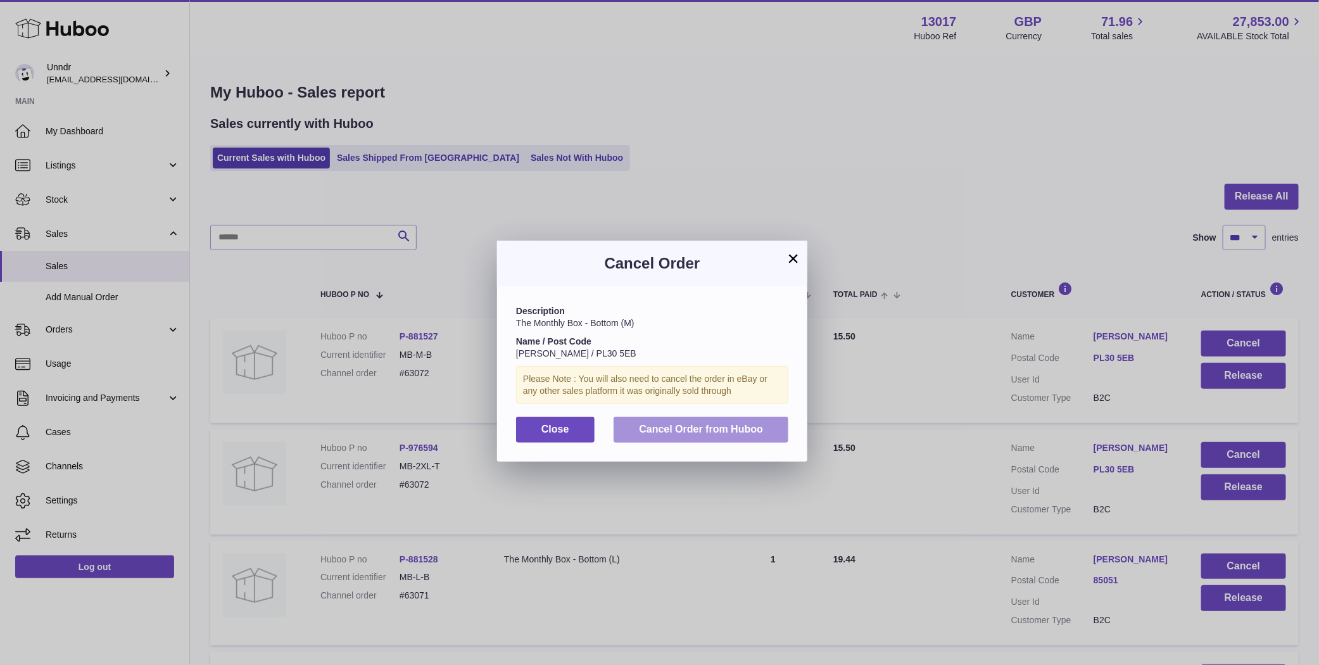
click at [752, 424] on span "Cancel Order from Huboo" at bounding box center [701, 429] width 124 height 11
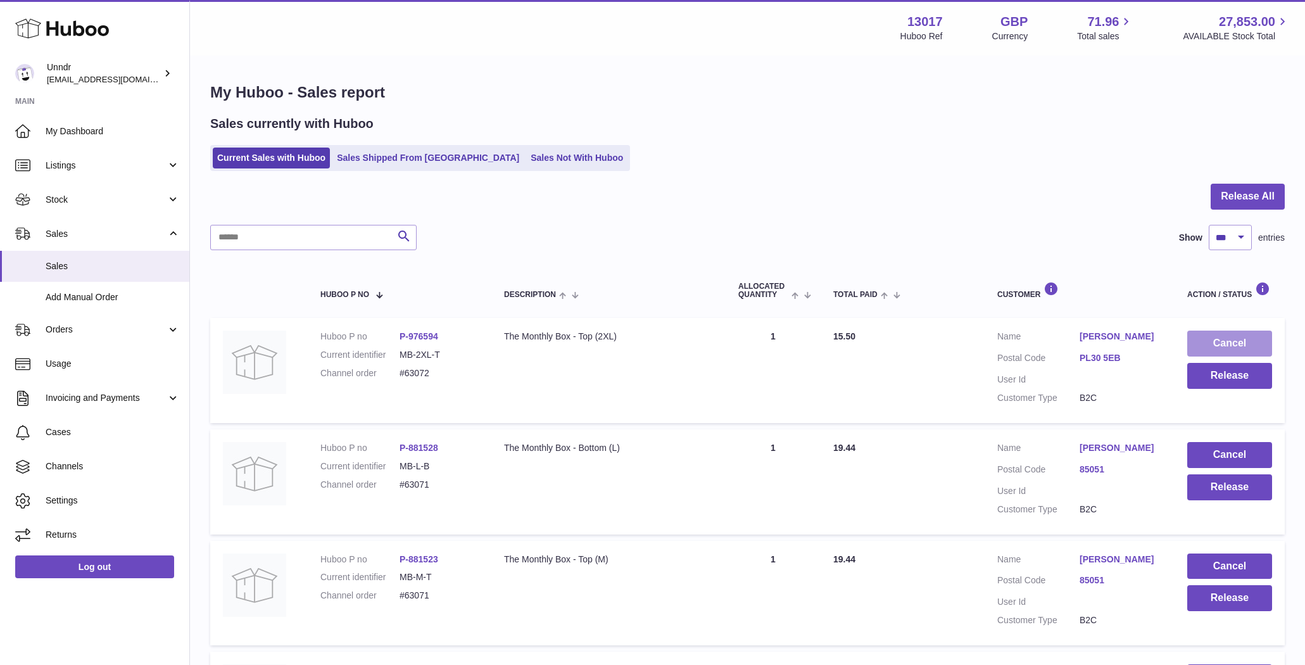
click at [1240, 331] on button "Cancel" at bounding box center [1229, 344] width 85 height 26
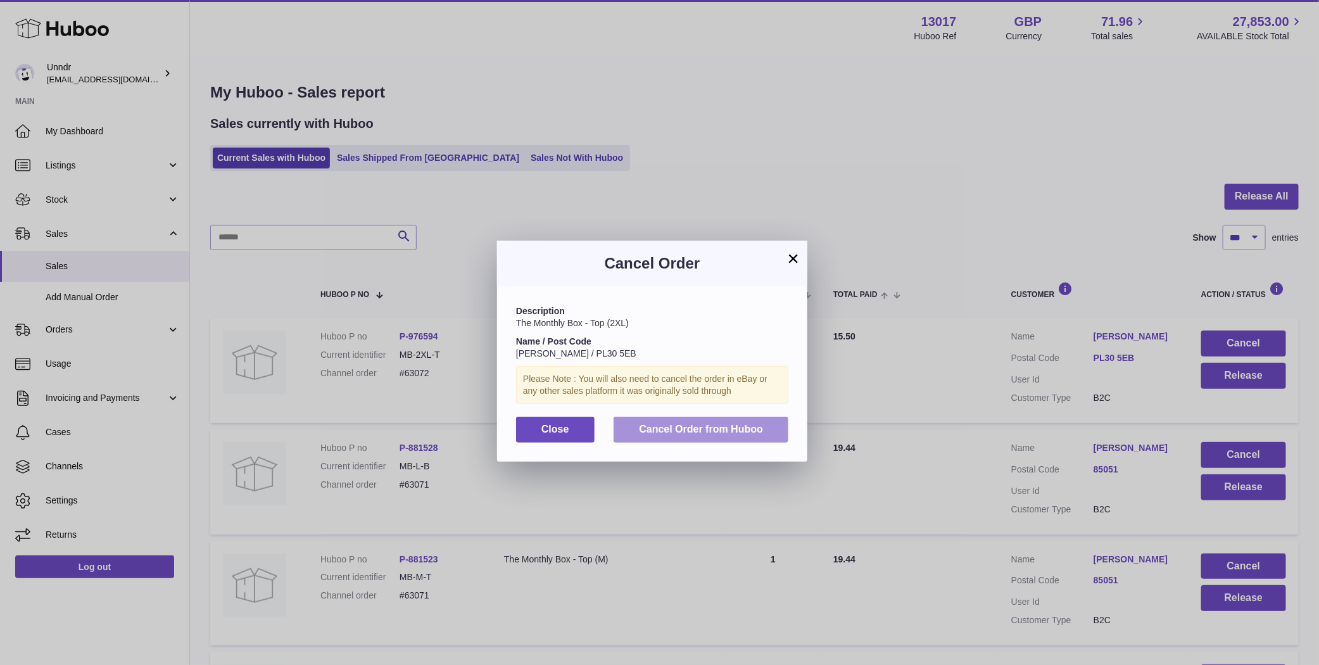
click at [737, 433] on span "Cancel Order from Huboo" at bounding box center [701, 429] width 124 height 11
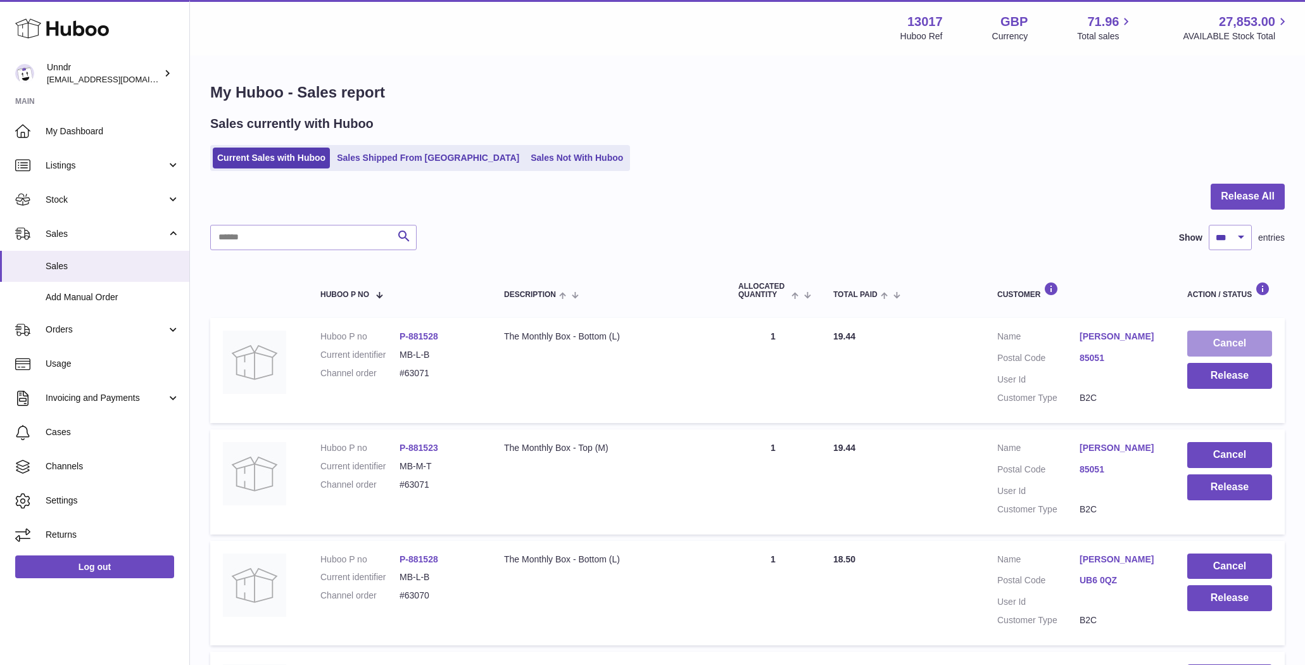
click at [1199, 343] on button "Cancel" at bounding box center [1229, 344] width 85 height 26
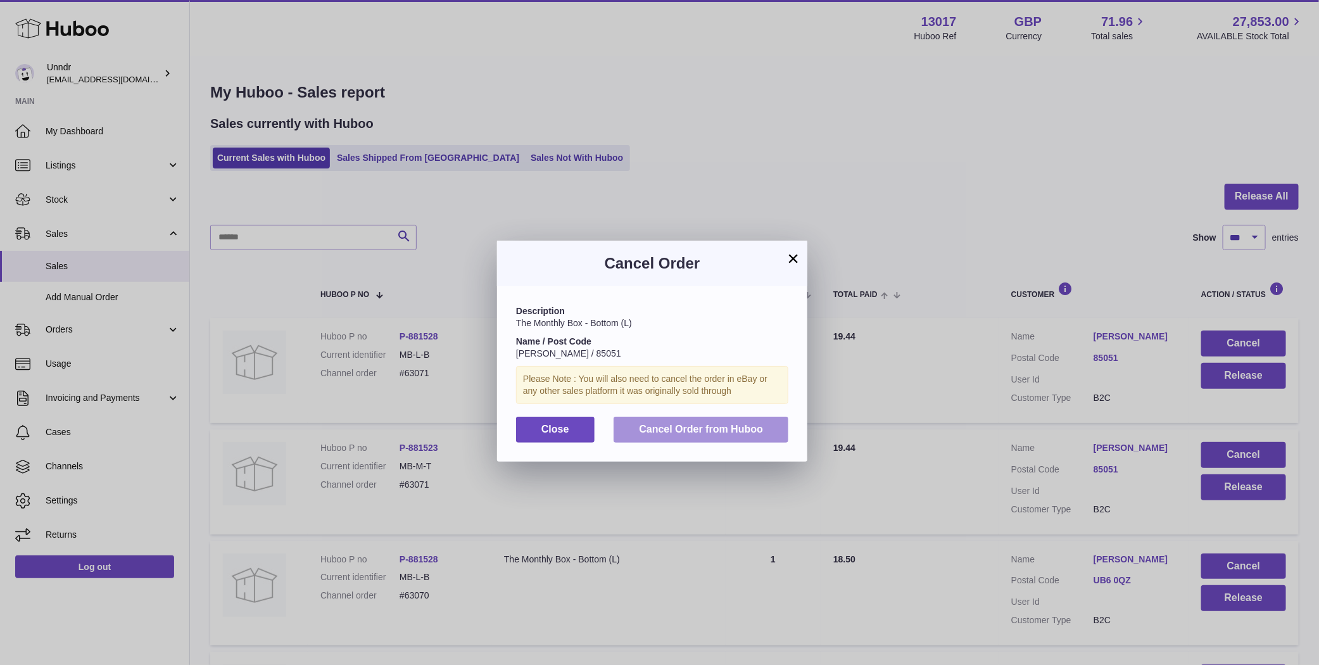
click at [775, 433] on button "Cancel Order from Huboo" at bounding box center [701, 430] width 175 height 26
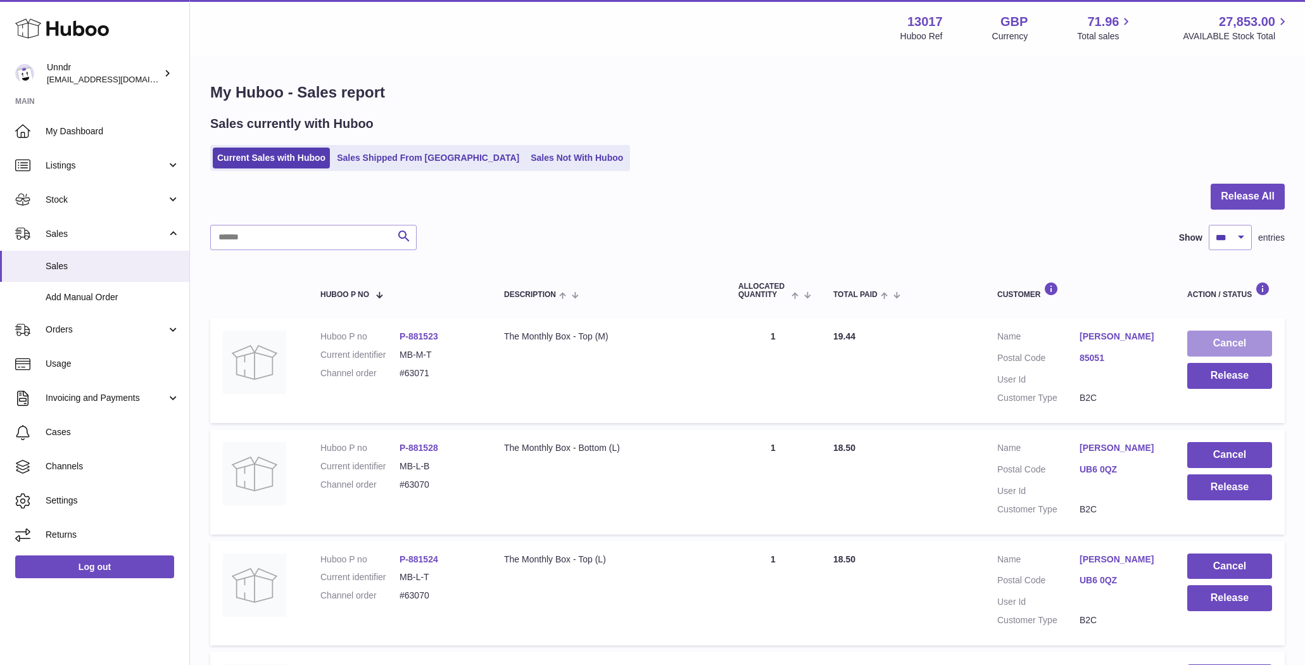
click at [1223, 338] on button "Cancel" at bounding box center [1229, 344] width 85 height 26
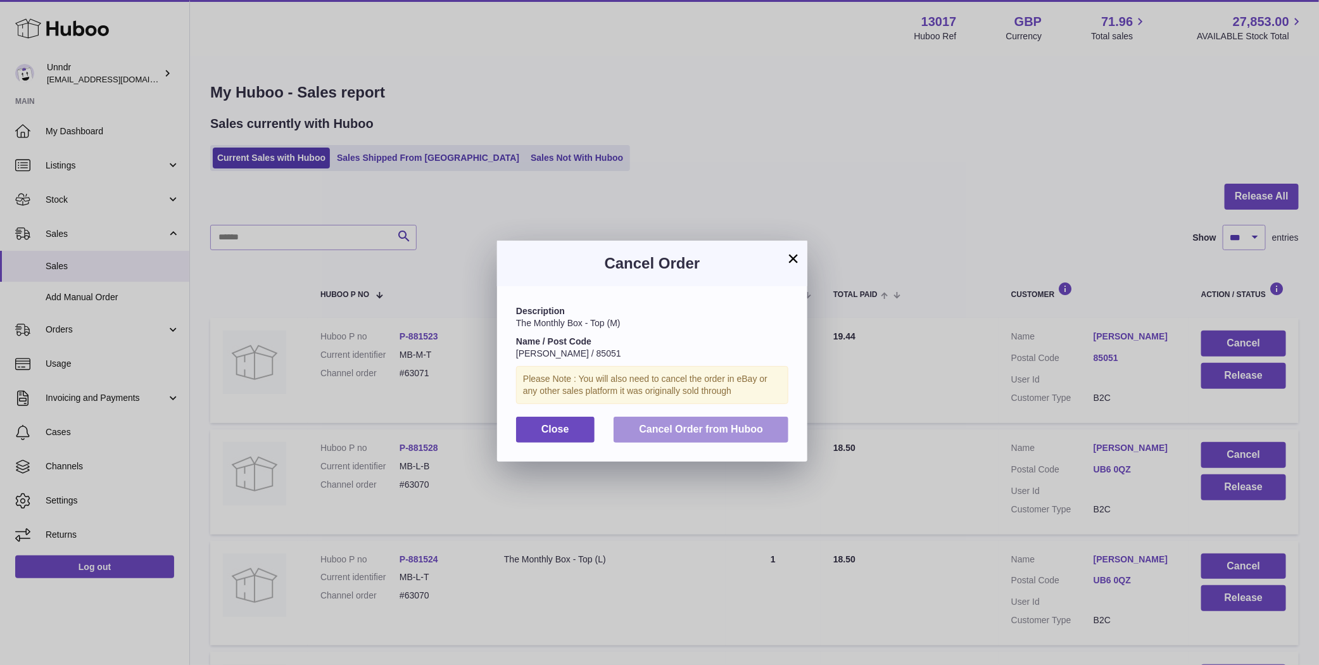
click at [747, 427] on span "Cancel Order from Huboo" at bounding box center [701, 429] width 124 height 11
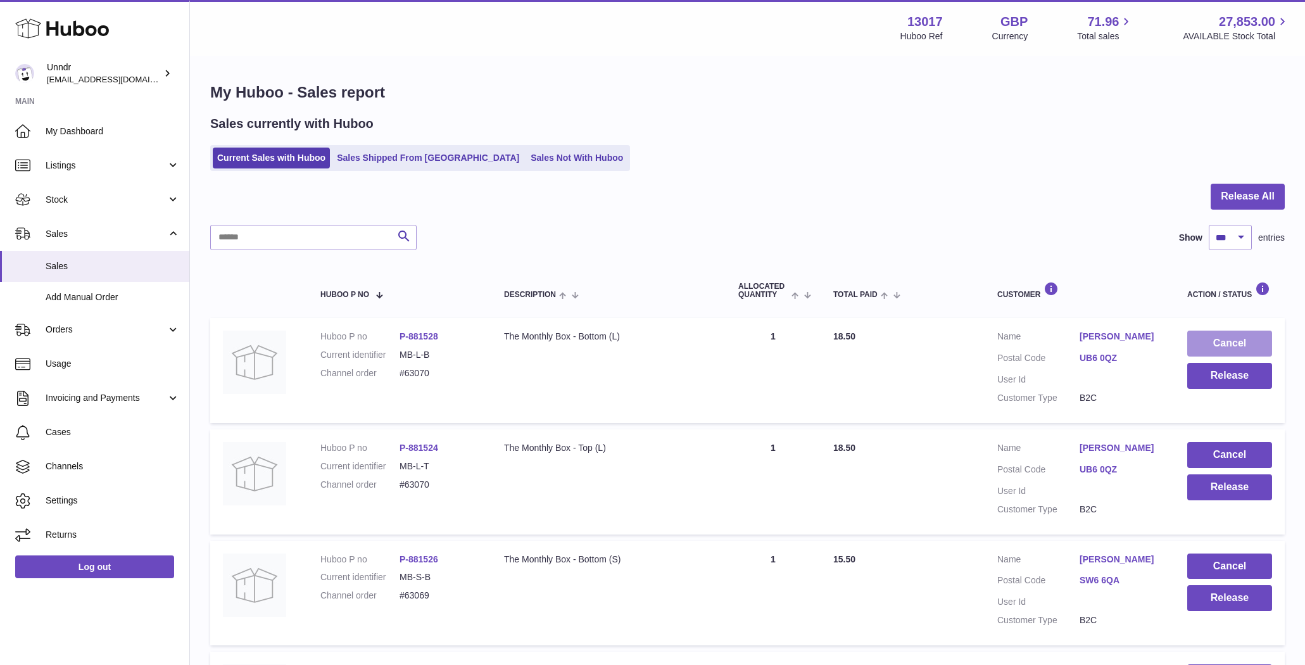
click at [1247, 343] on button "Cancel" at bounding box center [1229, 344] width 85 height 26
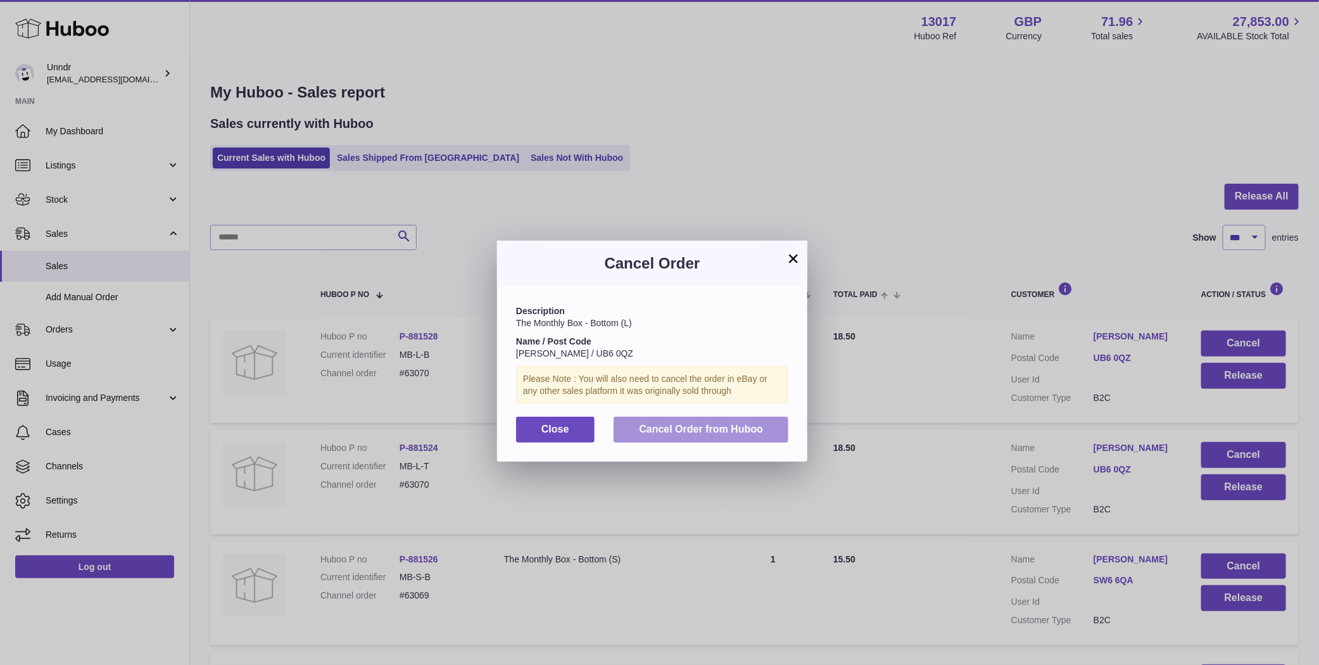
click at [697, 432] on span "Cancel Order from Huboo" at bounding box center [701, 429] width 124 height 11
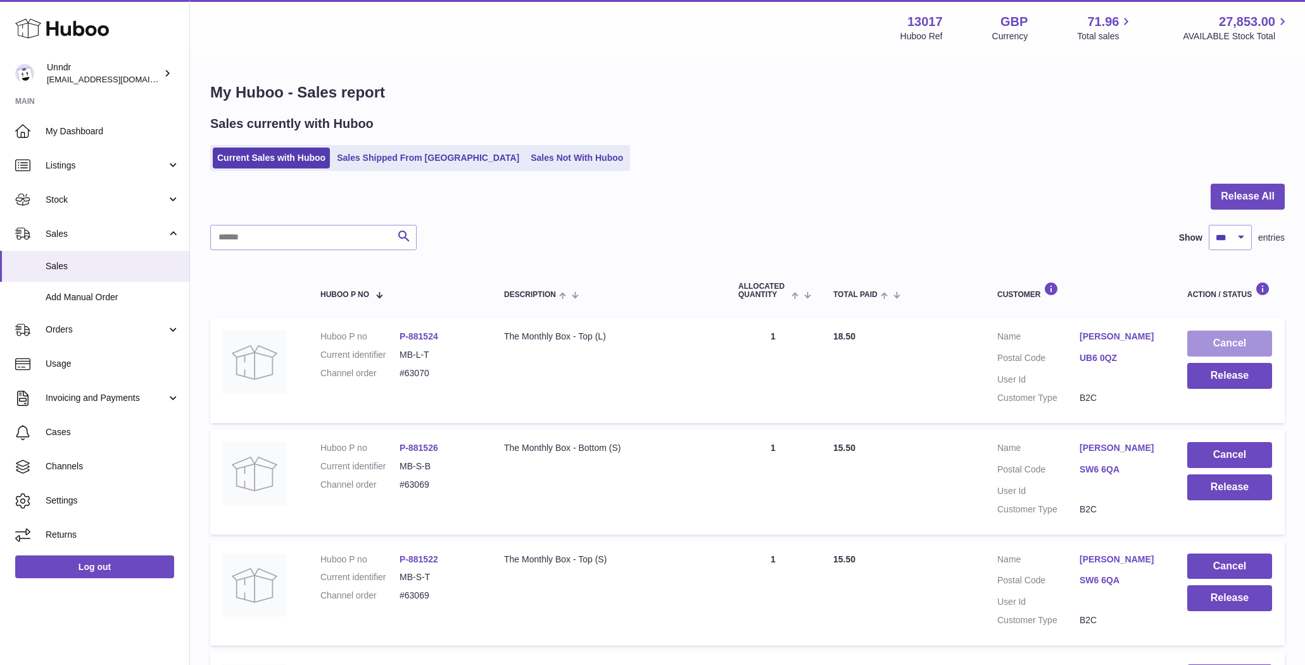
click at [1264, 341] on button "Cancel" at bounding box center [1229, 344] width 85 height 26
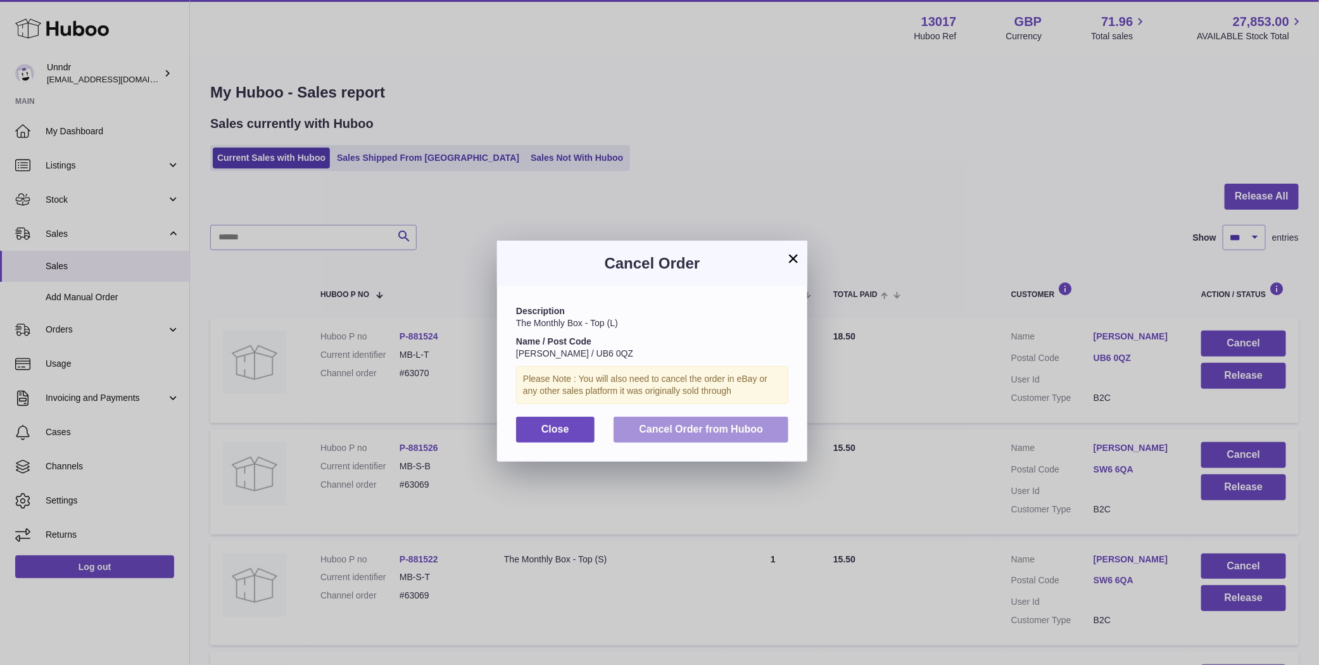
click at [724, 433] on span "Cancel Order from Huboo" at bounding box center [701, 429] width 124 height 11
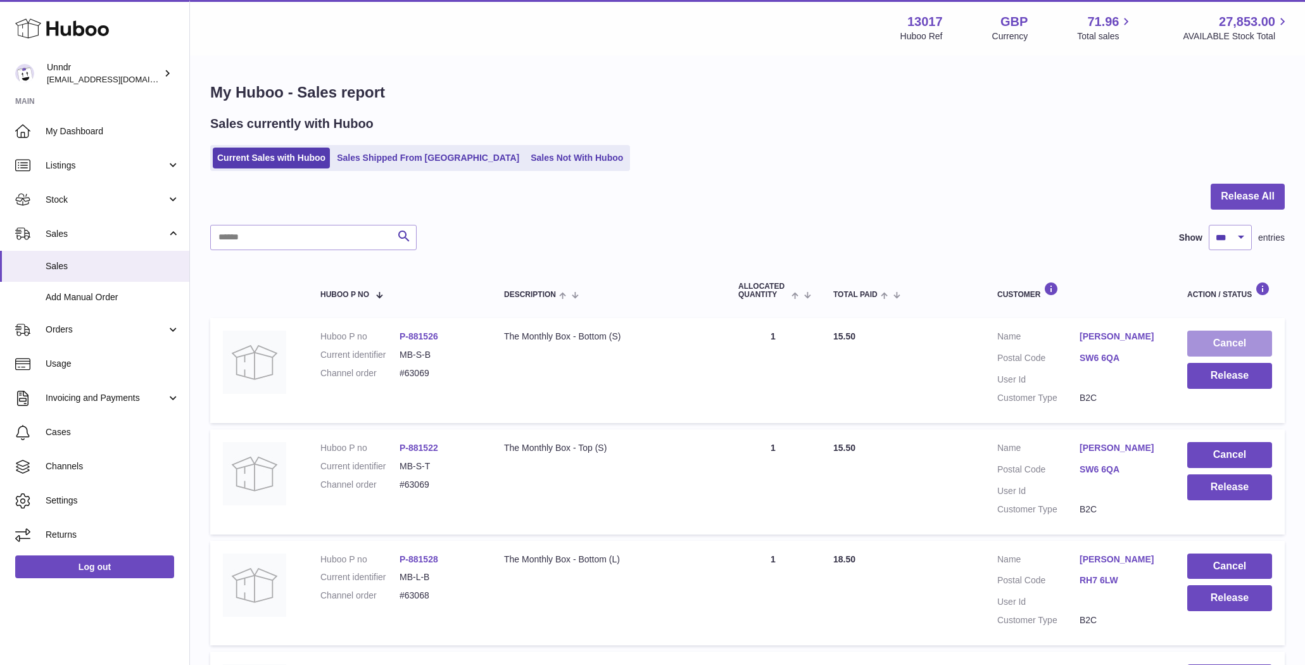
click at [1226, 344] on button "Cancel" at bounding box center [1229, 344] width 85 height 26
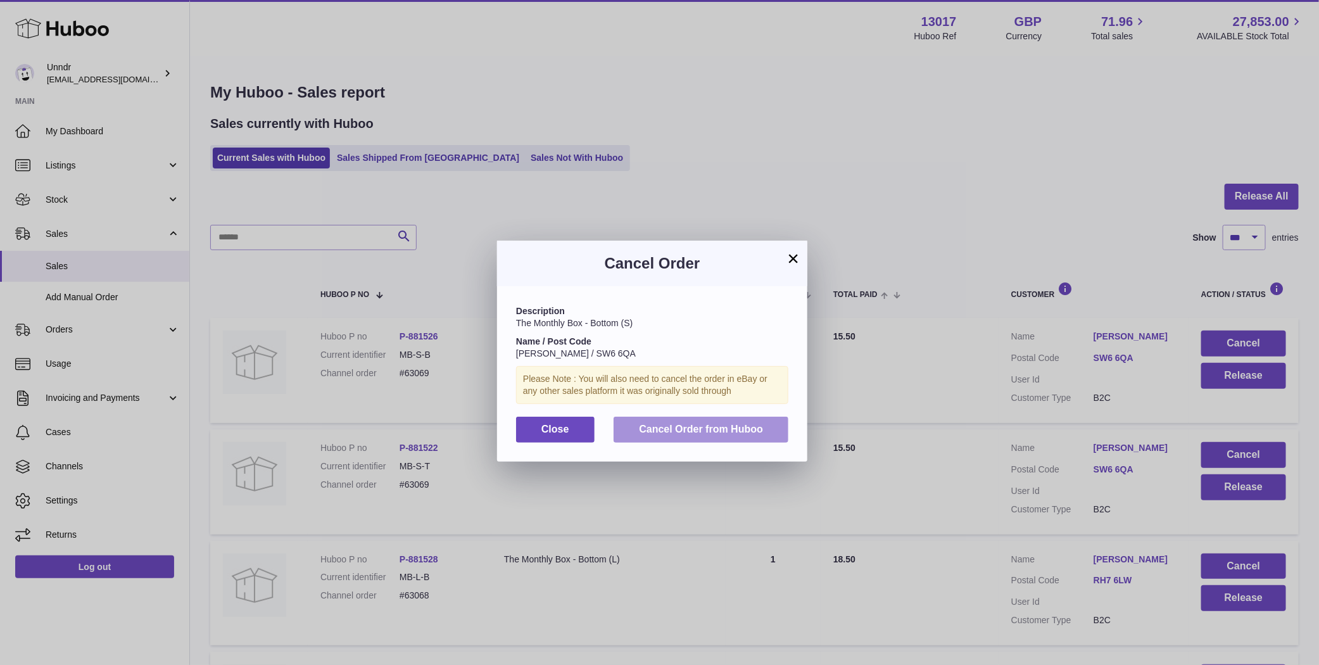
click at [753, 433] on span "Cancel Order from Huboo" at bounding box center [701, 429] width 124 height 11
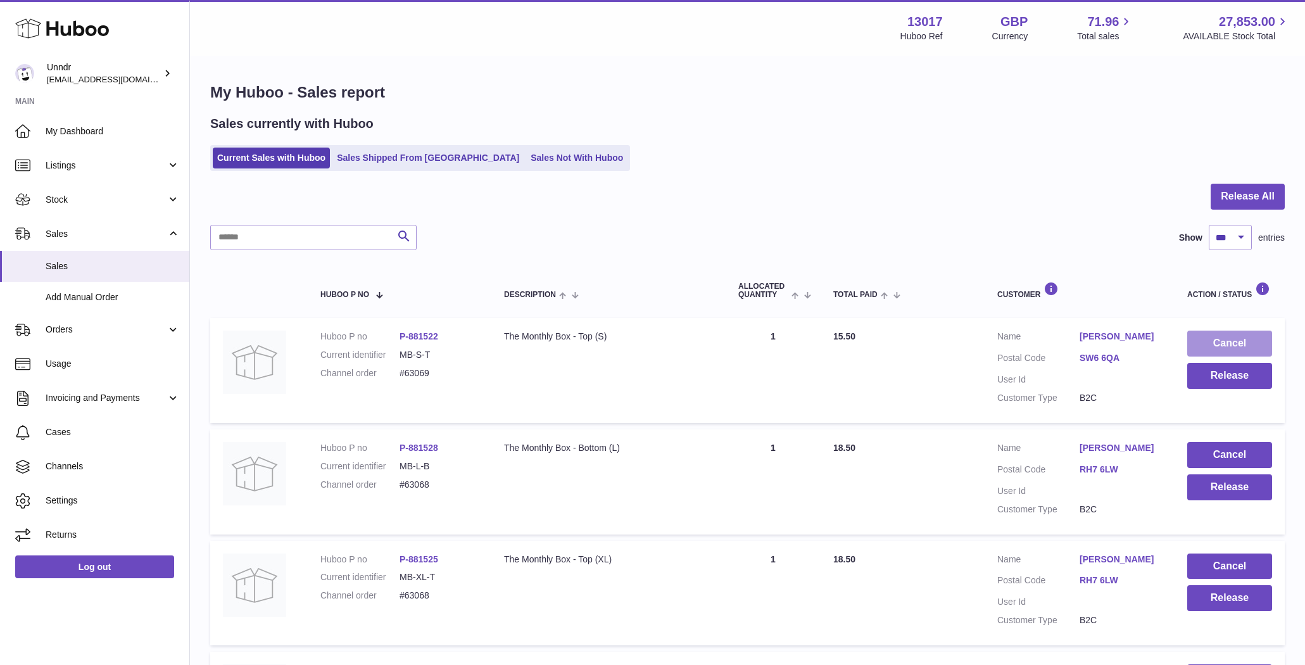
click at [1205, 341] on button "Cancel" at bounding box center [1229, 344] width 85 height 26
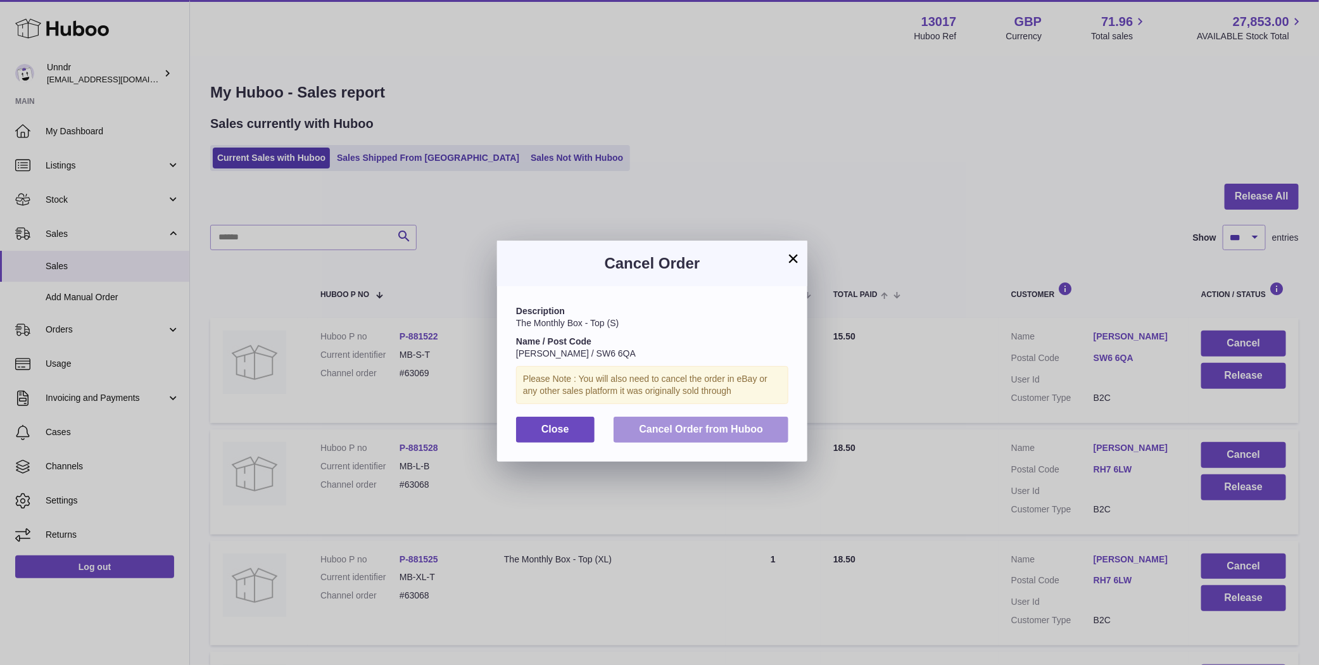
click at [725, 435] on button "Cancel Order from Huboo" at bounding box center [701, 430] width 175 height 26
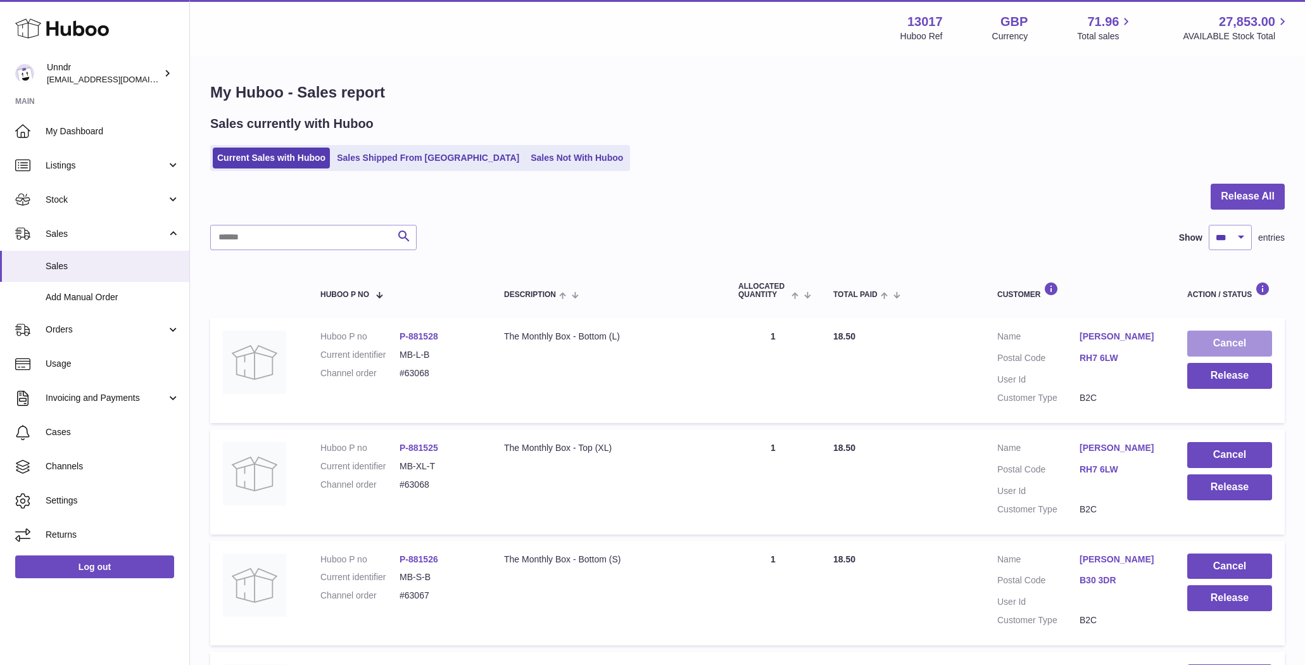
click at [1209, 344] on button "Cancel" at bounding box center [1229, 344] width 85 height 26
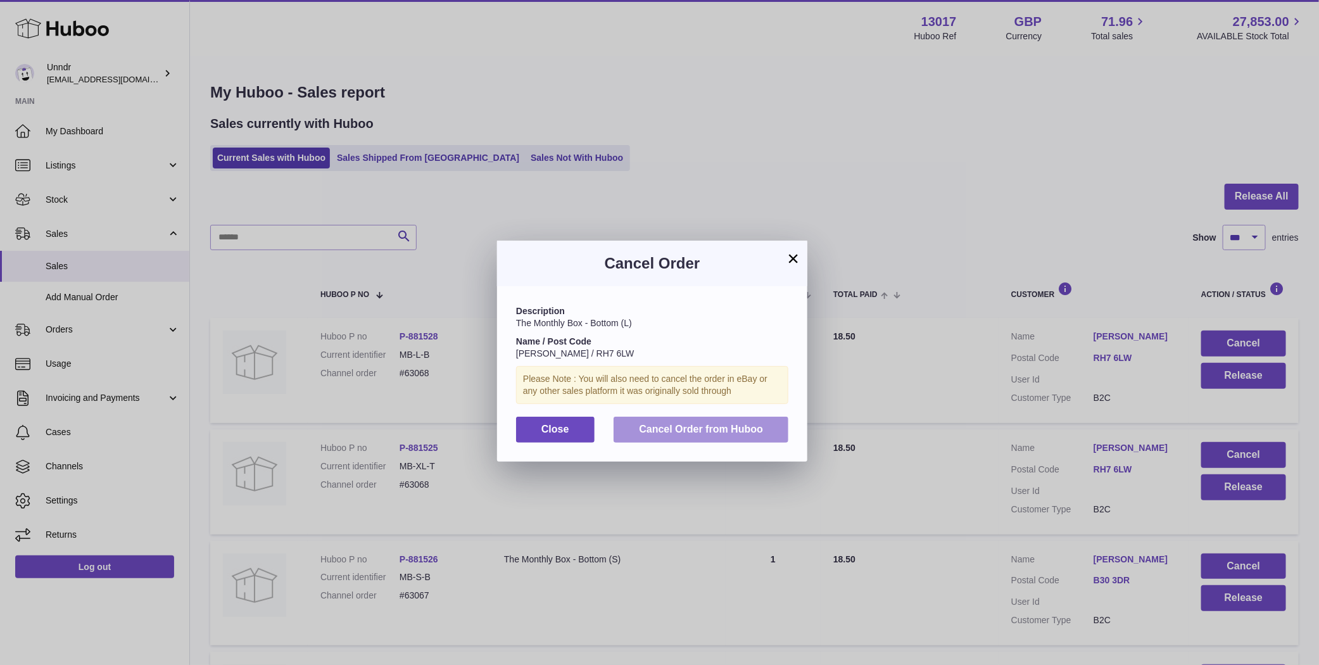
click at [709, 435] on button "Cancel Order from Huboo" at bounding box center [701, 430] width 175 height 26
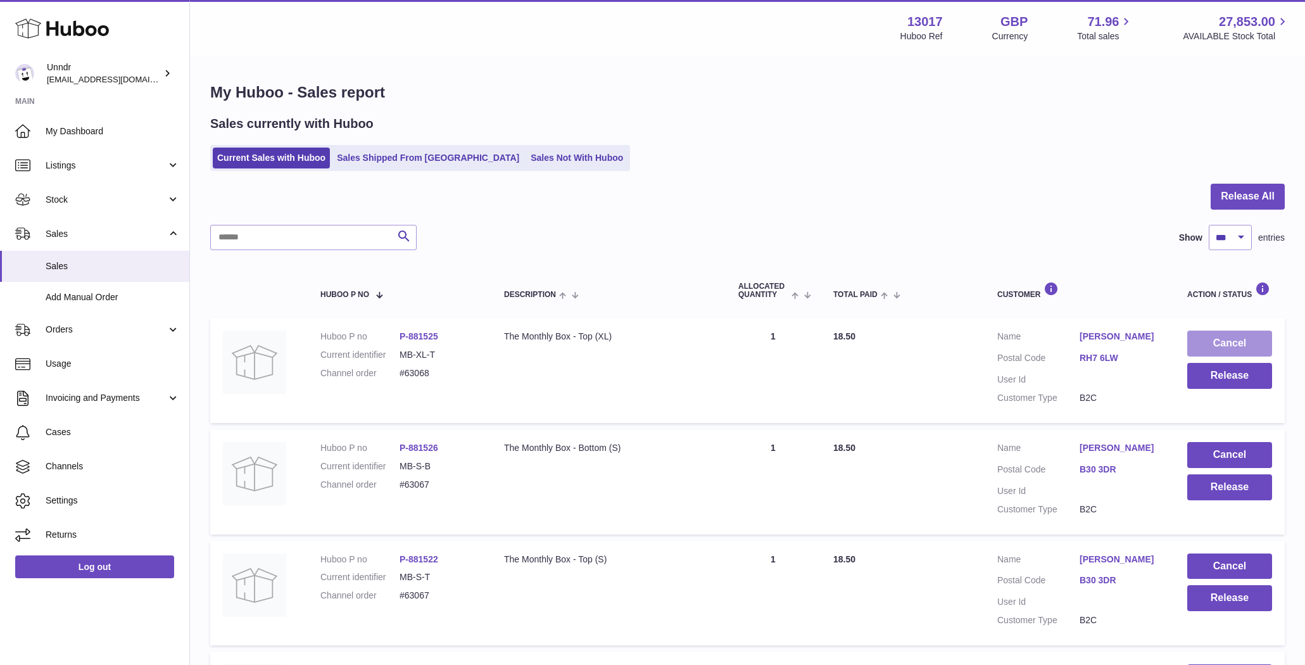
click at [1244, 344] on button "Cancel" at bounding box center [1229, 344] width 85 height 26
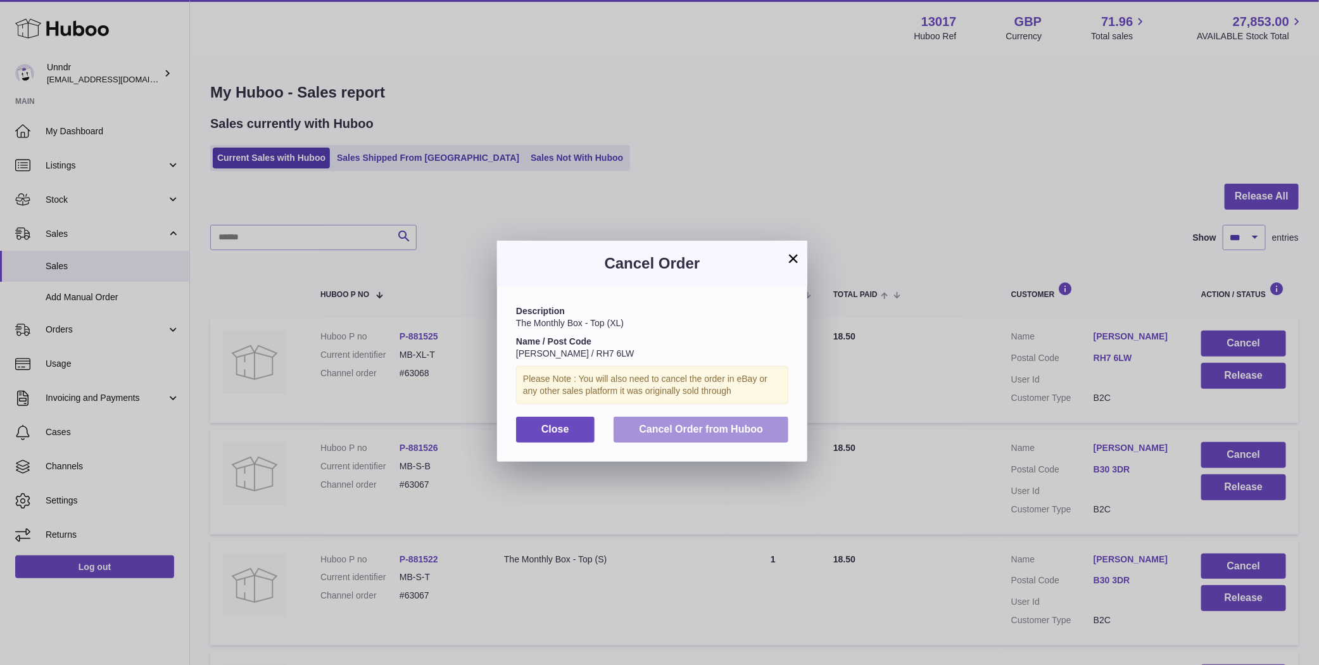
click at [736, 435] on button "Cancel Order from Huboo" at bounding box center [701, 430] width 175 height 26
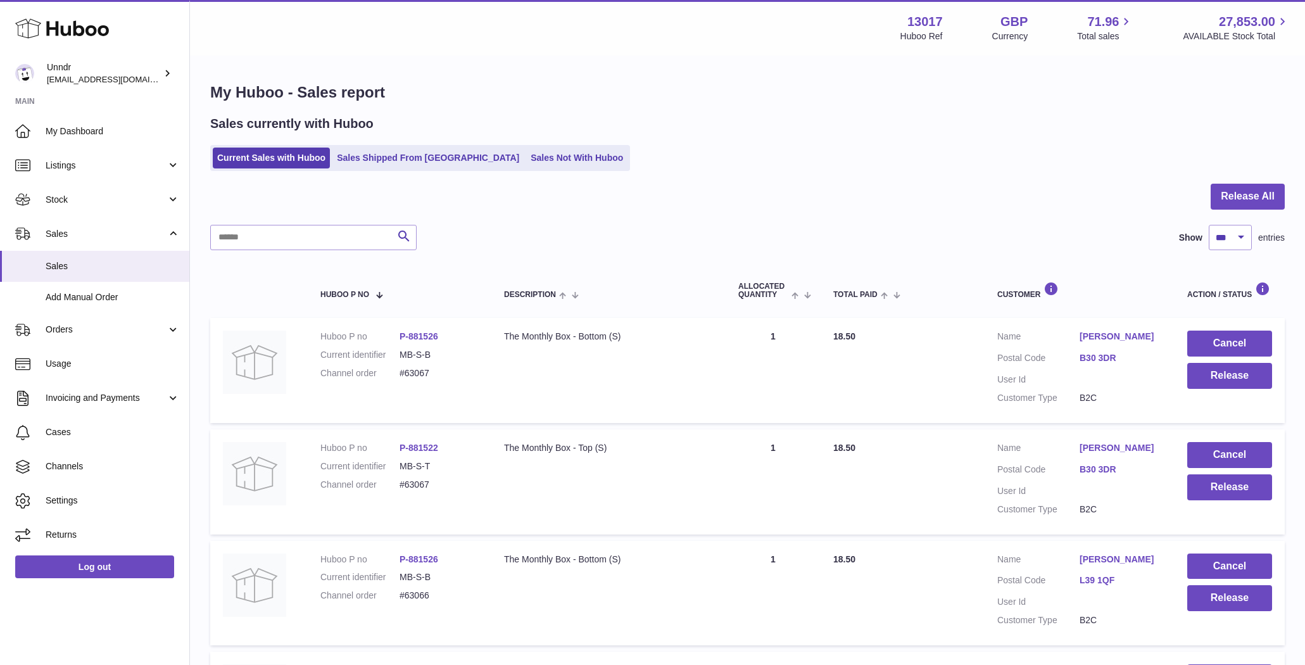
click at [1088, 377] on dd at bounding box center [1121, 380] width 82 height 12
click at [1247, 337] on button "Cancel" at bounding box center [1229, 344] width 85 height 26
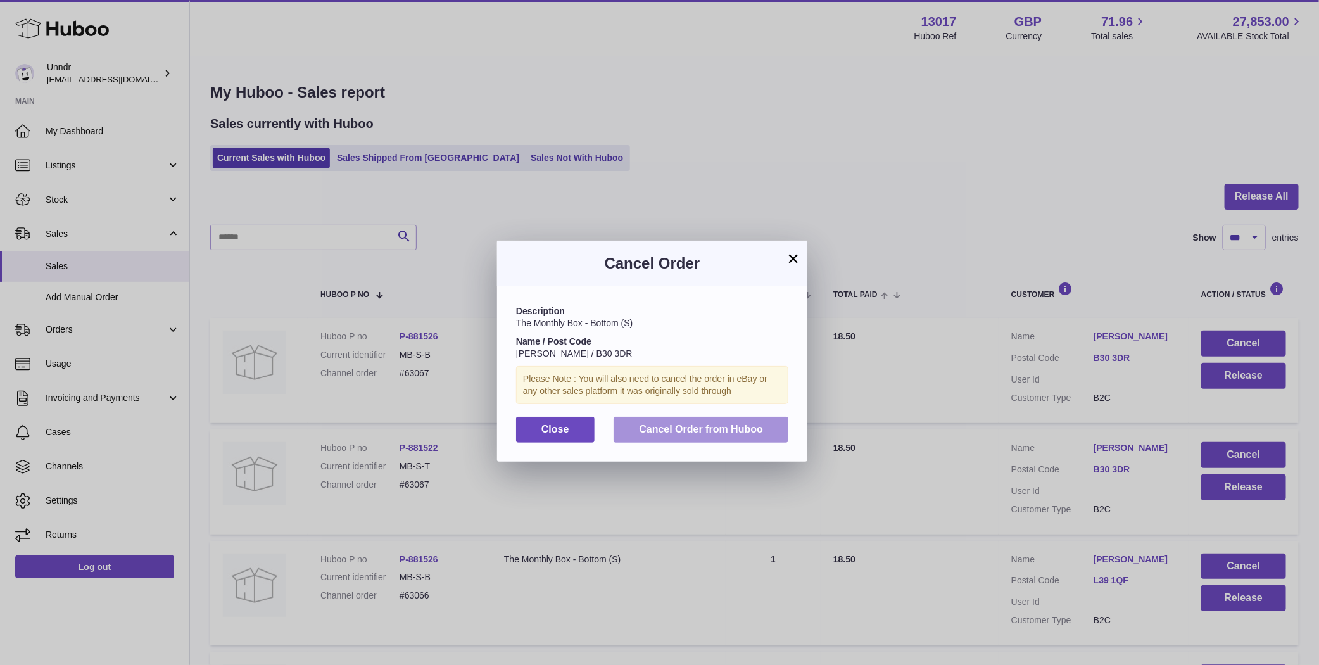
click at [765, 441] on button "Cancel Order from Huboo" at bounding box center [701, 430] width 175 height 26
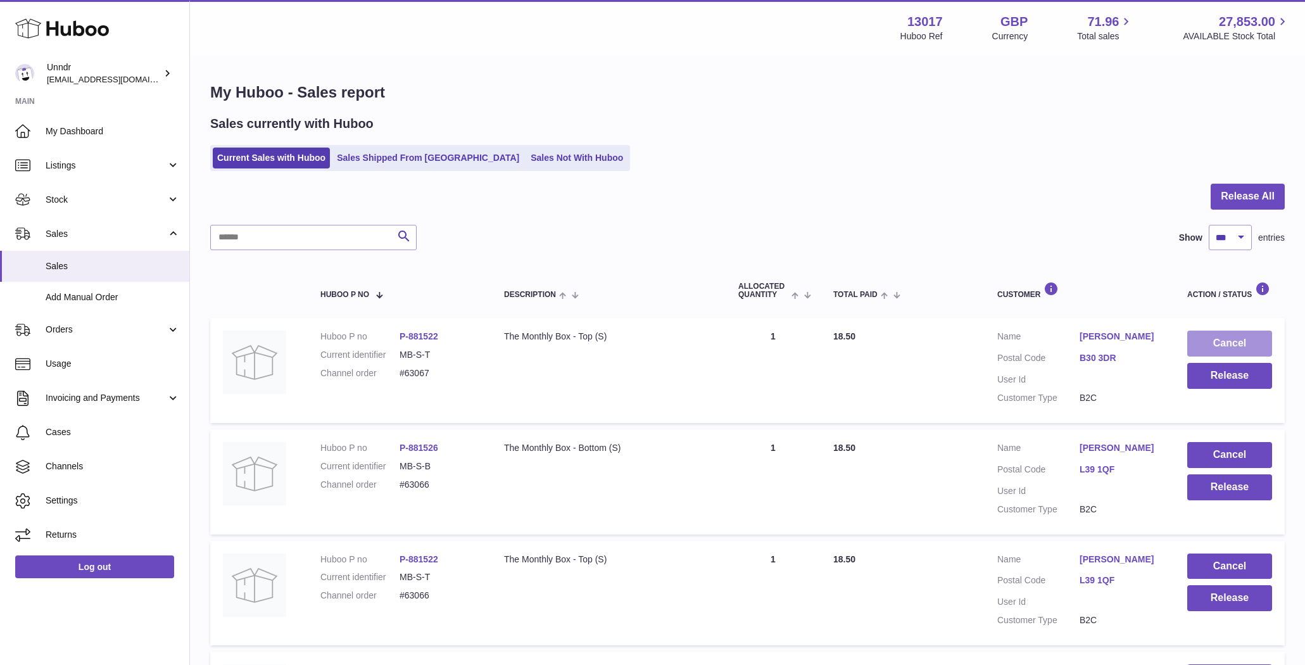
click at [1230, 340] on button "Cancel" at bounding box center [1229, 344] width 85 height 26
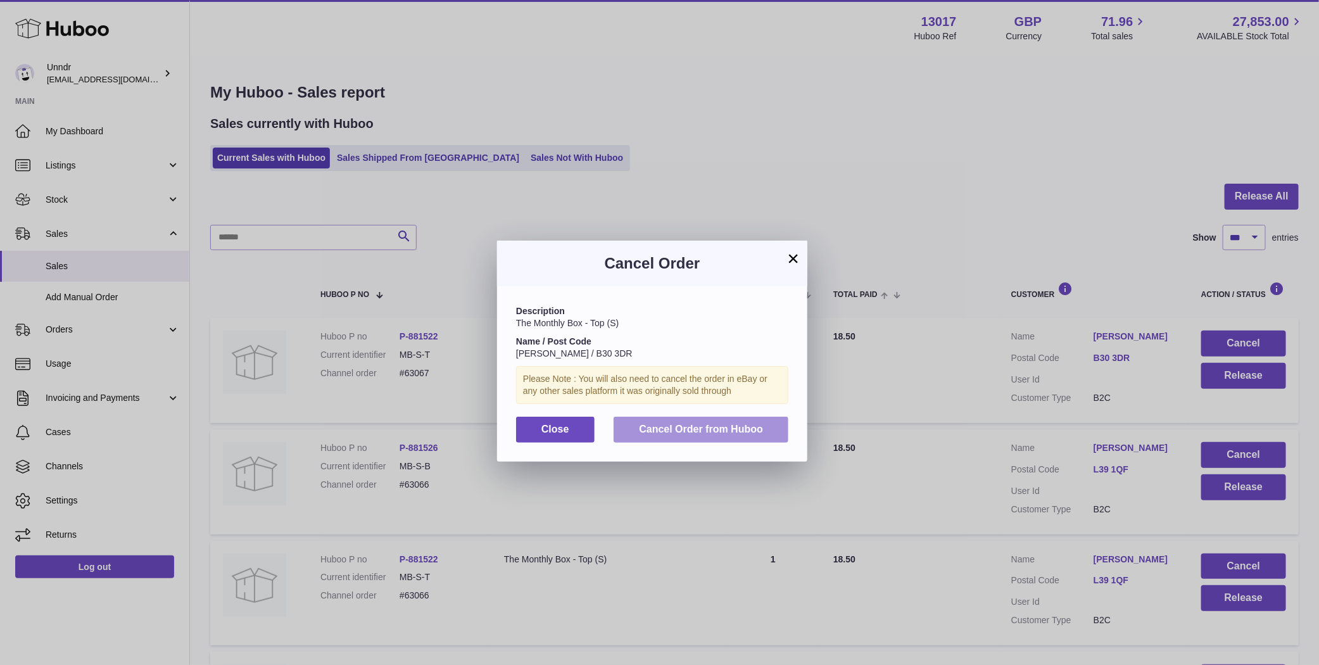
click at [731, 428] on span "Cancel Order from Huboo" at bounding box center [701, 429] width 124 height 11
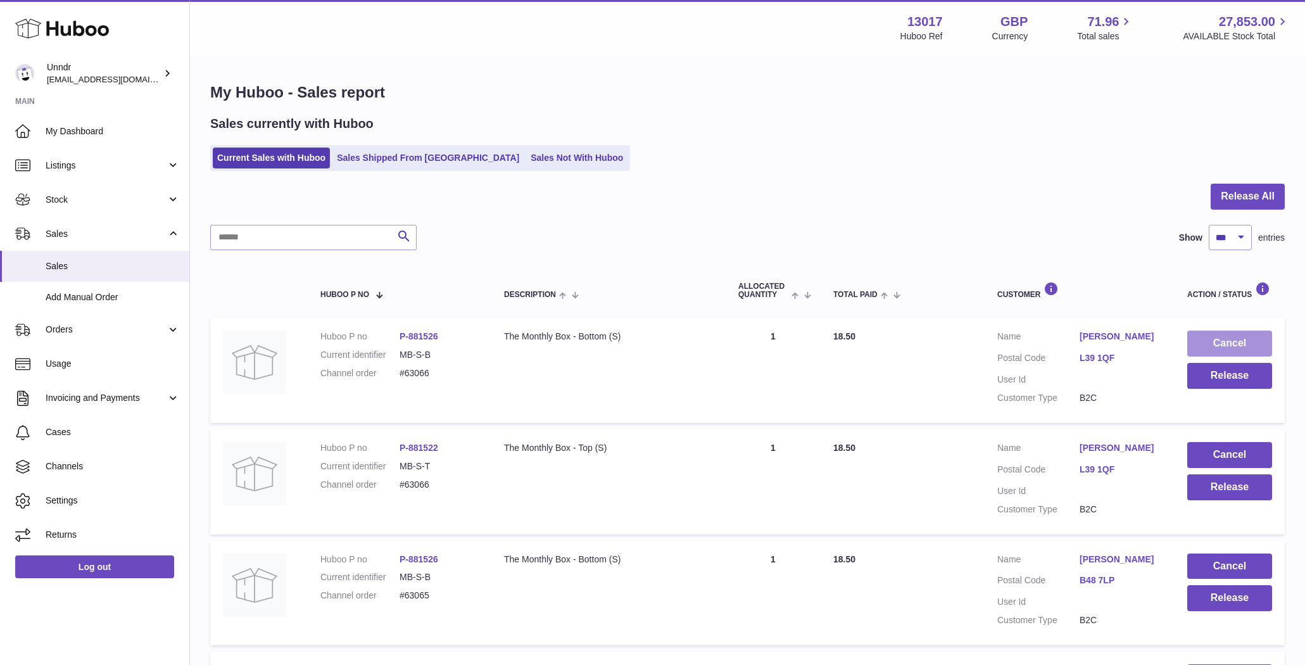
click at [1257, 346] on button "Cancel" at bounding box center [1229, 344] width 85 height 26
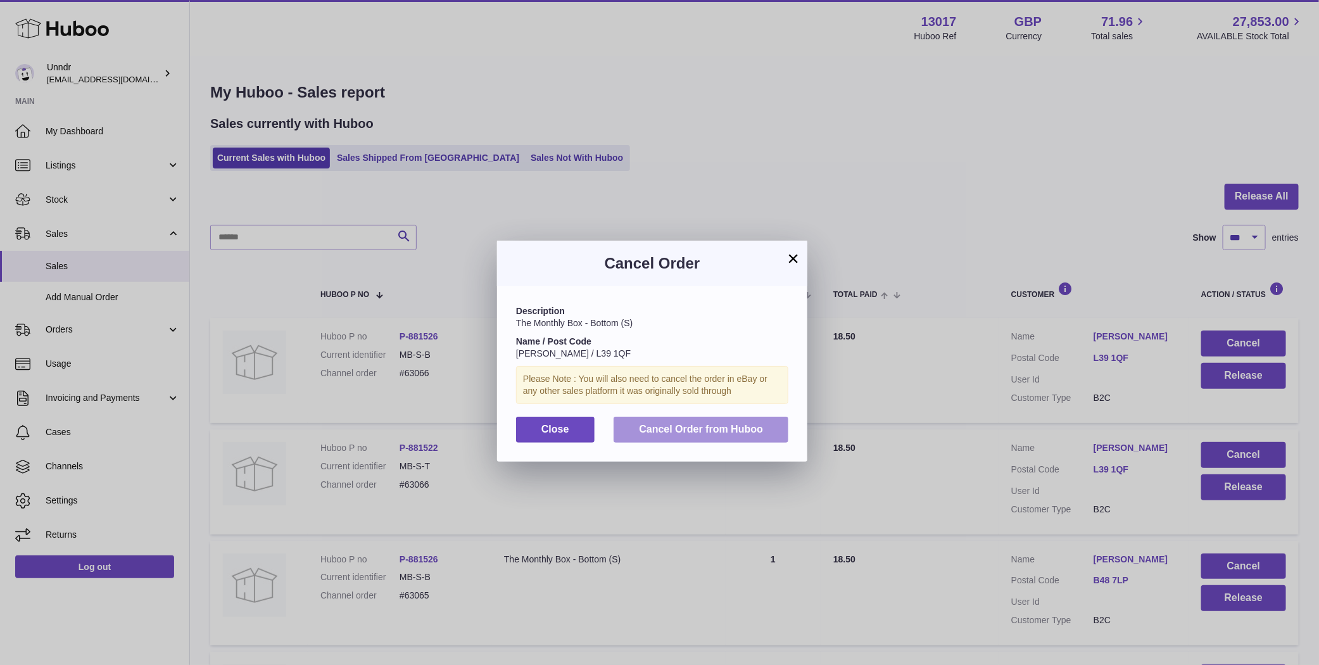
click at [731, 441] on button "Cancel Order from Huboo" at bounding box center [701, 430] width 175 height 26
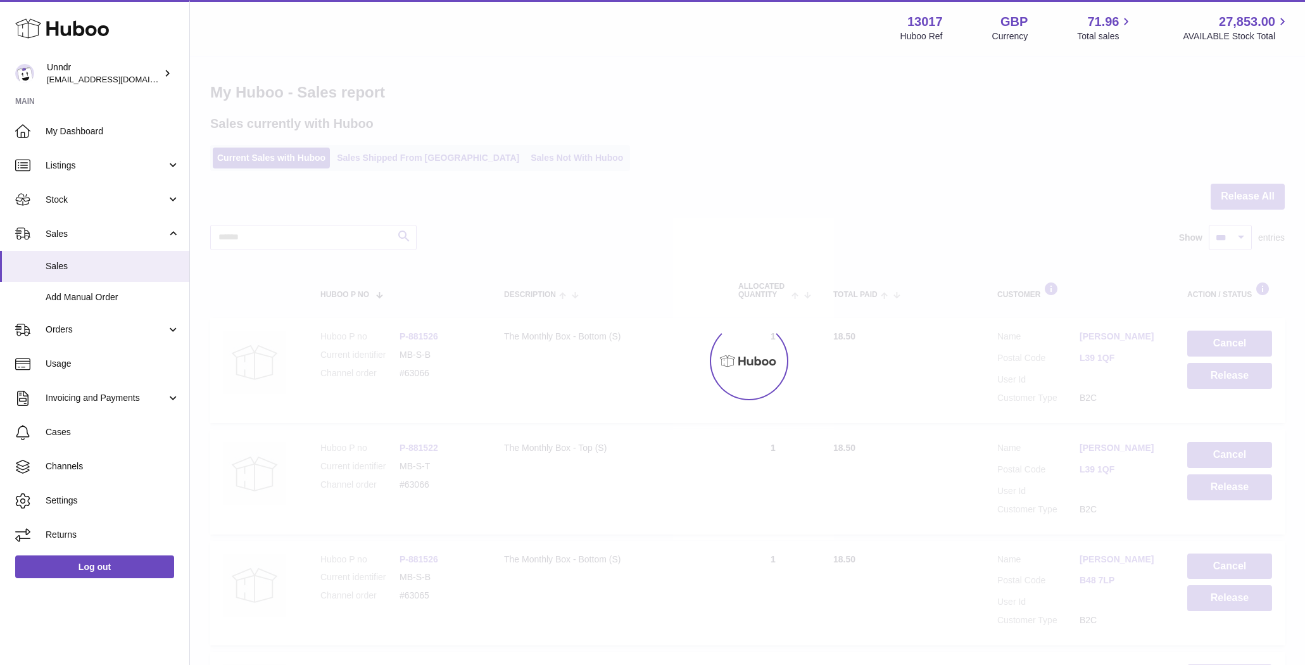
click at [1230, 347] on div at bounding box center [747, 361] width 1115 height 608
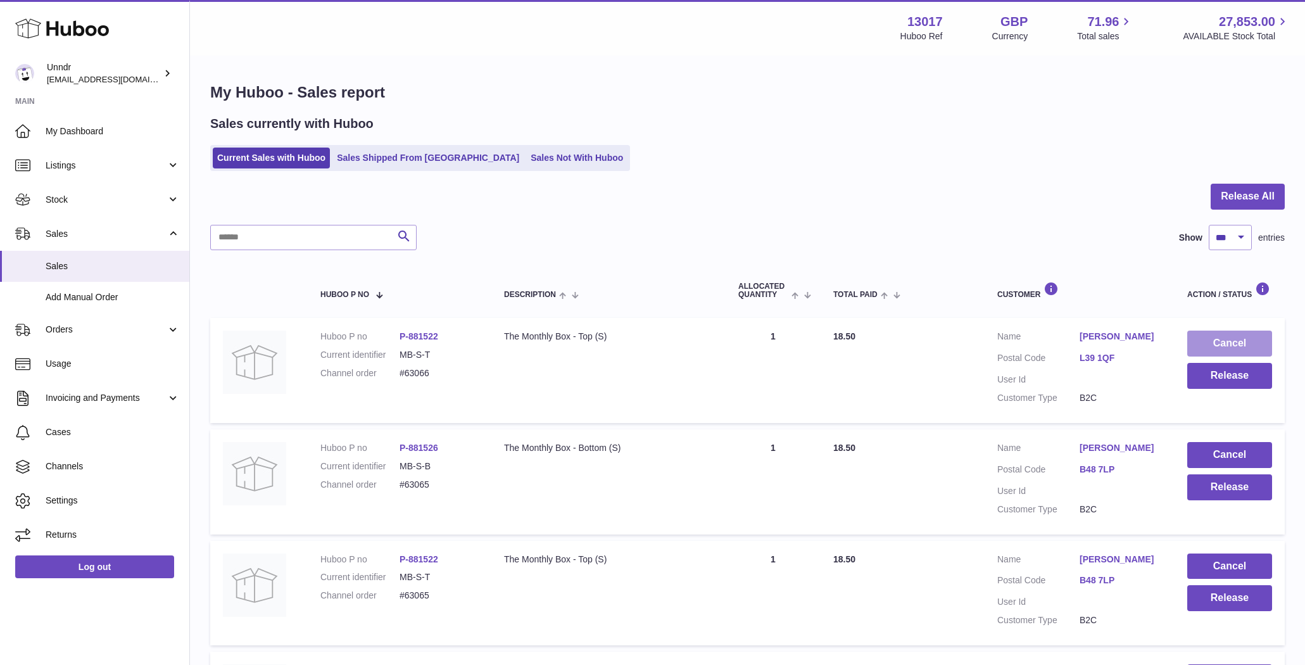
click at [1230, 347] on button "Cancel" at bounding box center [1229, 344] width 85 height 26
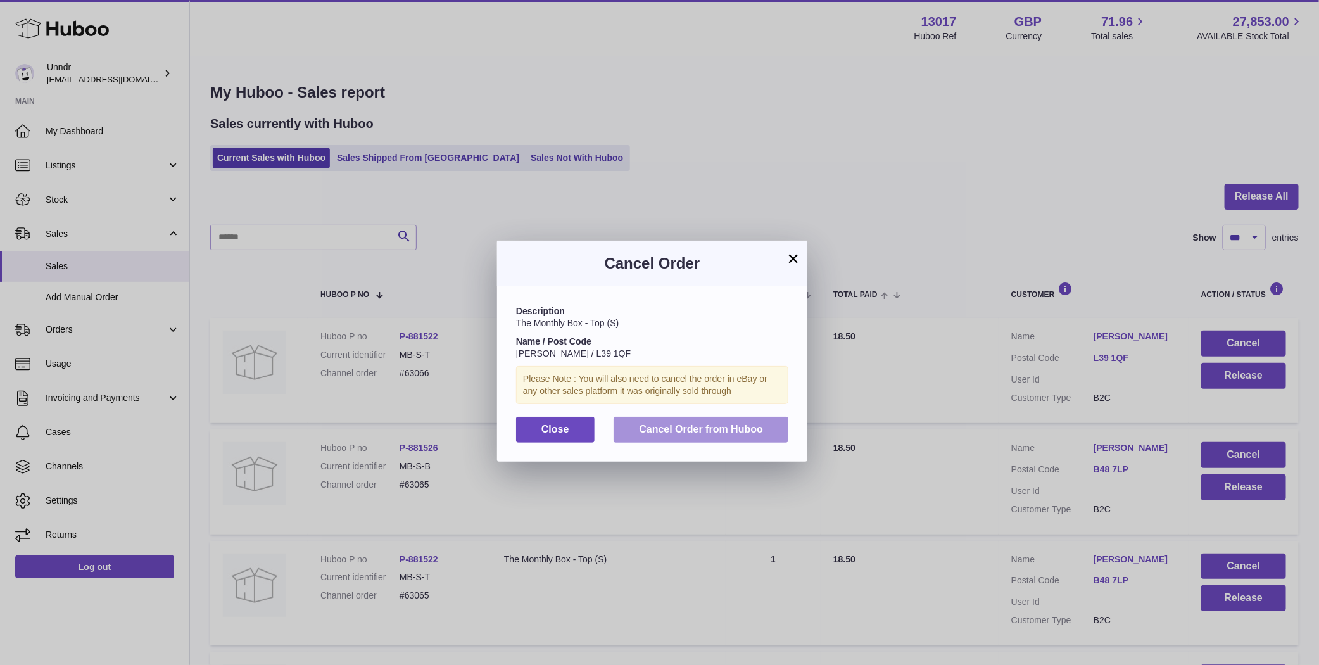
click at [714, 432] on span "Cancel Order from Huboo" at bounding box center [701, 429] width 124 height 11
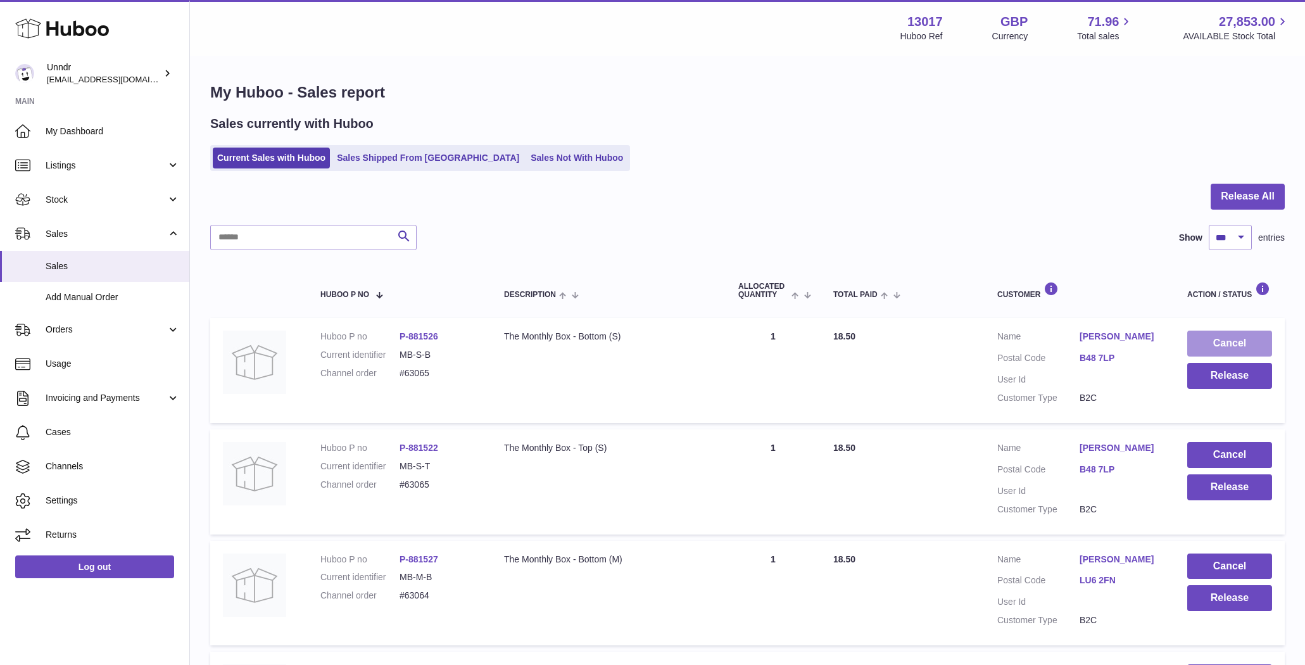
click at [1216, 348] on button "Cancel" at bounding box center [1229, 344] width 85 height 26
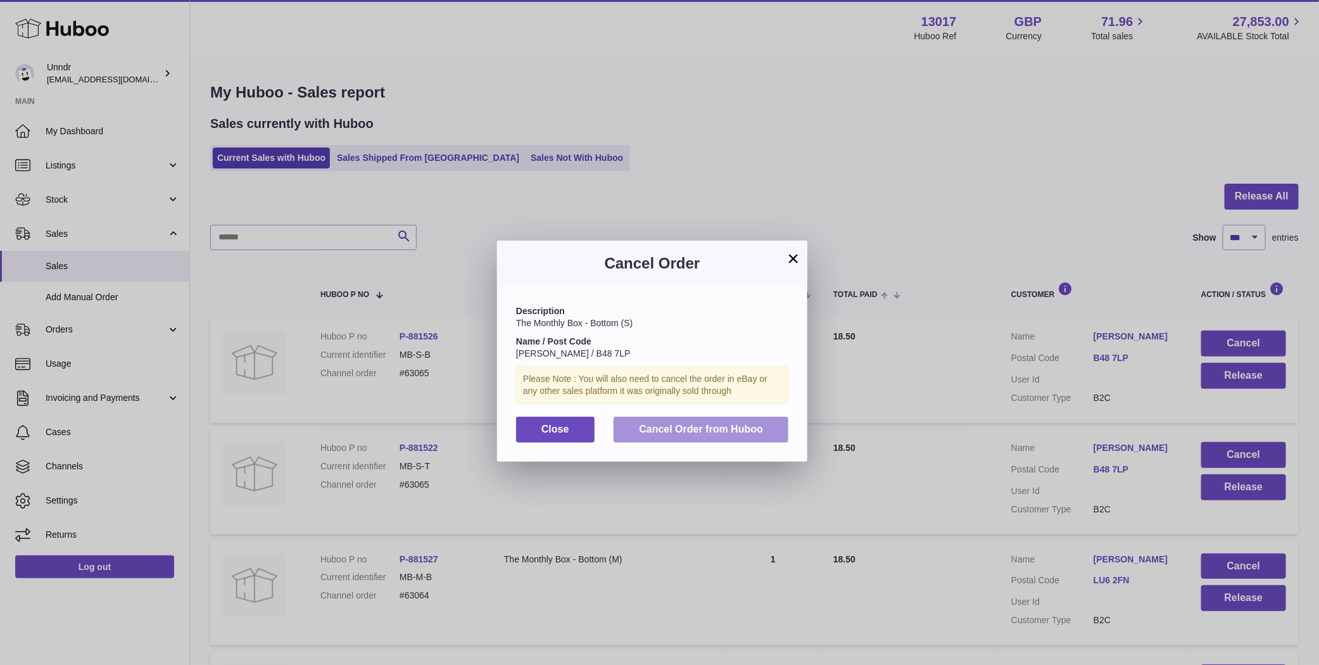
click at [765, 440] on div "Description The Monthly Box - Bottom (S) Name / Post Code Rachel McDonnell / B4…" at bounding box center [652, 373] width 310 height 175
click at [764, 437] on button "Cancel Order from Huboo" at bounding box center [701, 430] width 175 height 26
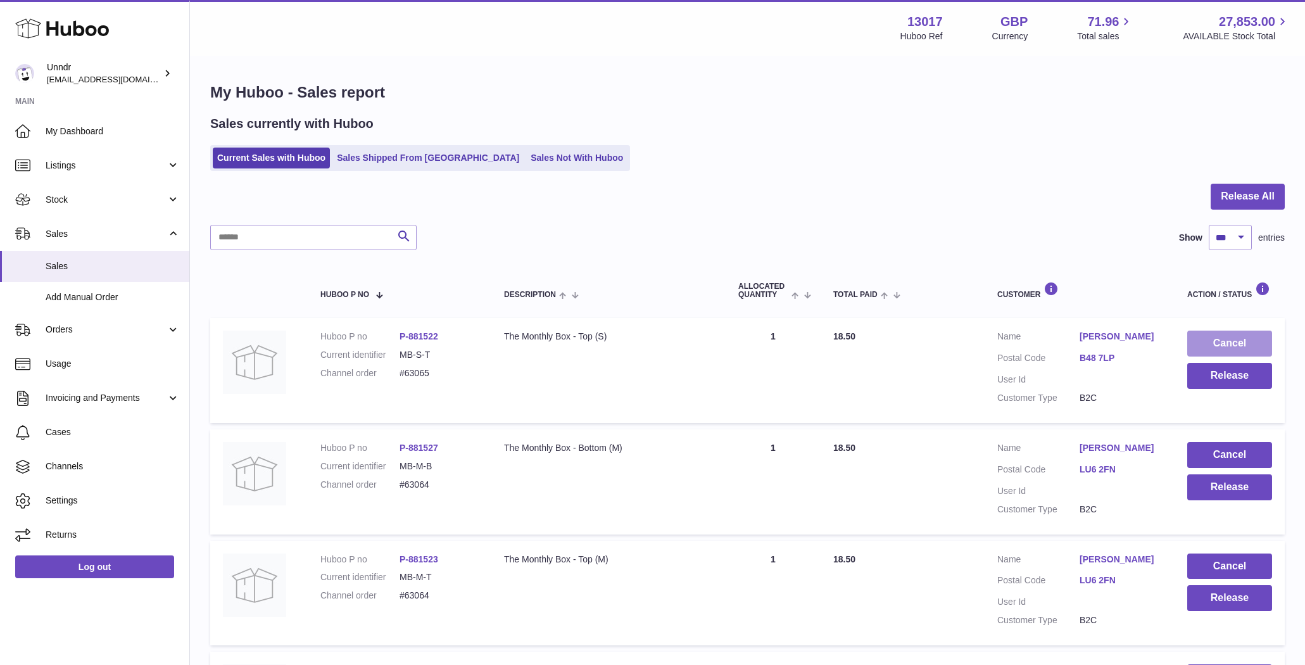
click at [1227, 336] on button "Cancel" at bounding box center [1229, 344] width 85 height 26
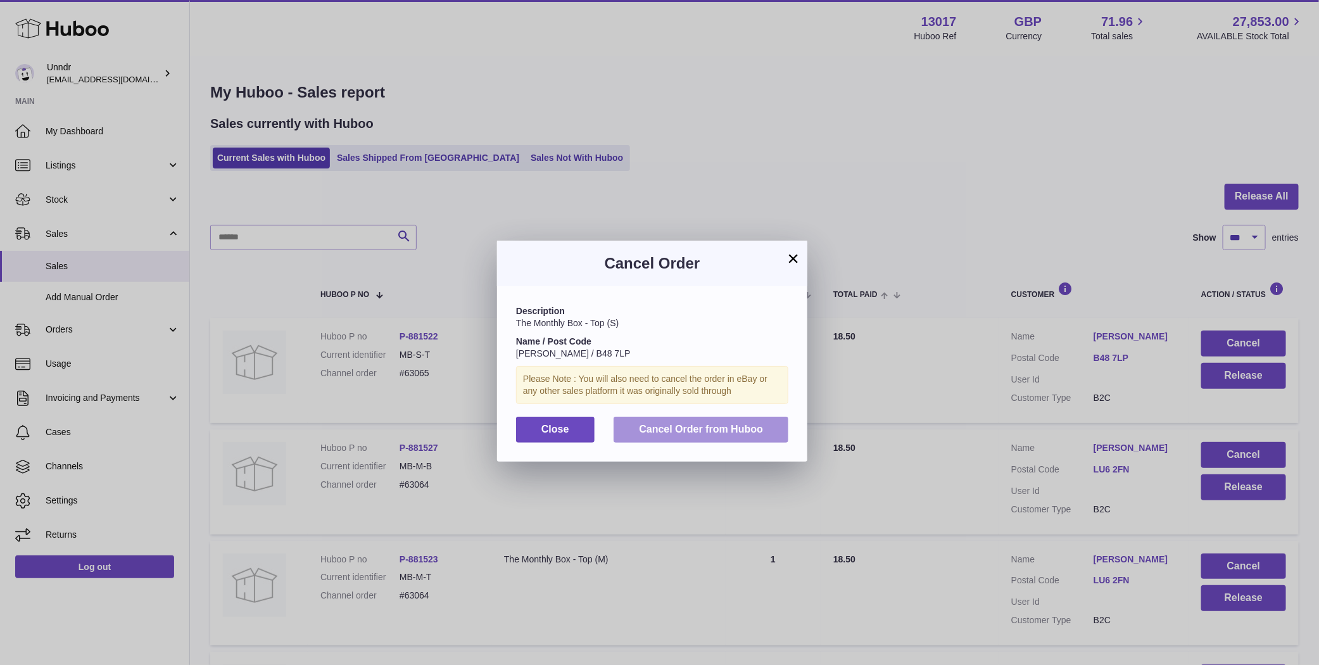
click at [720, 431] on span "Cancel Order from Huboo" at bounding box center [701, 429] width 124 height 11
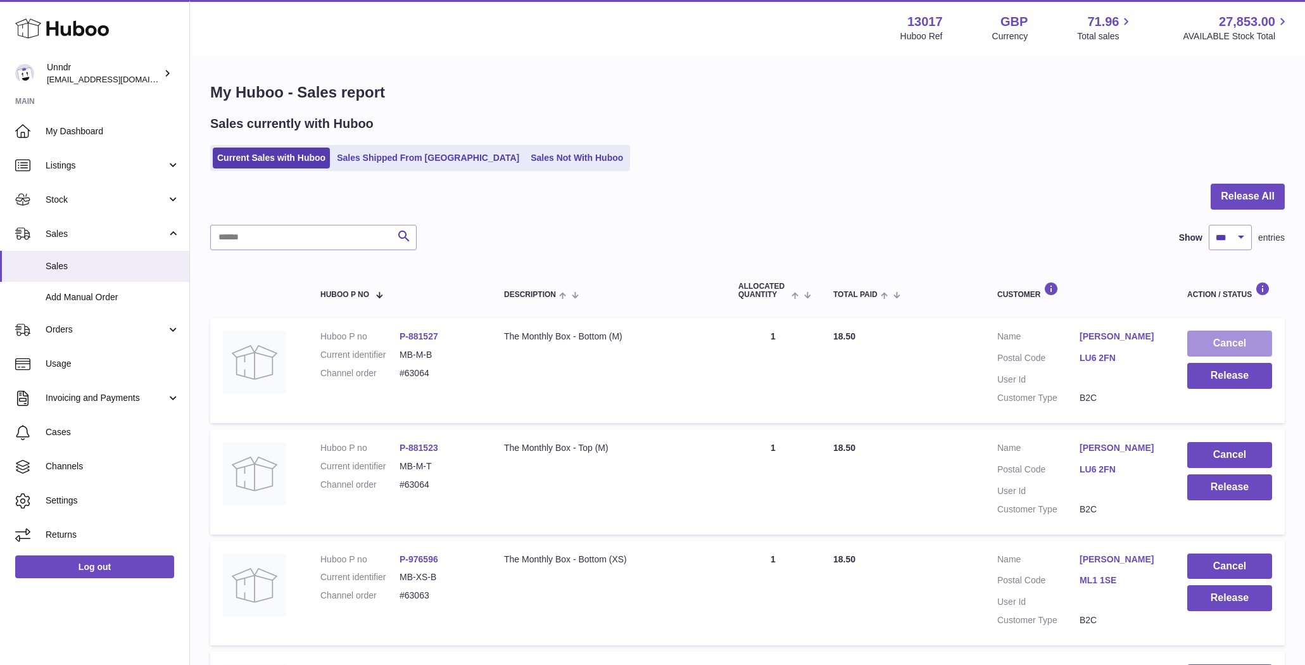
click at [1240, 339] on button "Cancel" at bounding box center [1229, 344] width 85 height 26
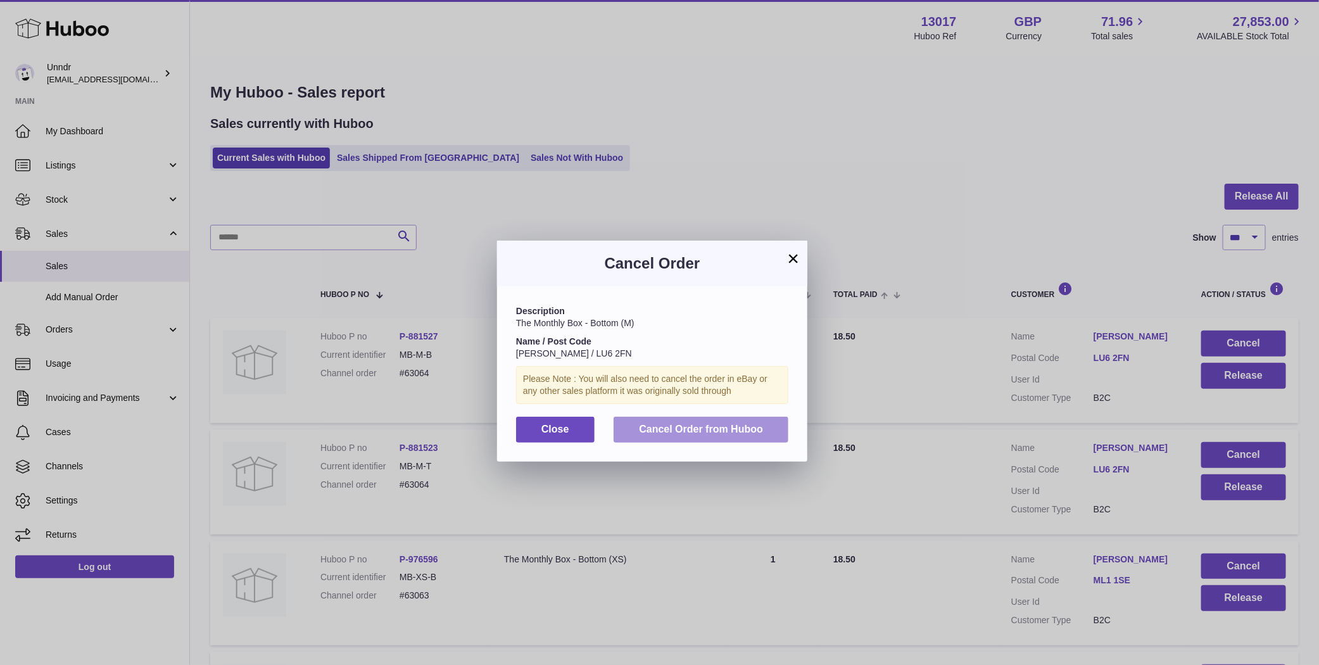
click at [729, 432] on span "Cancel Order from Huboo" at bounding box center [701, 429] width 124 height 11
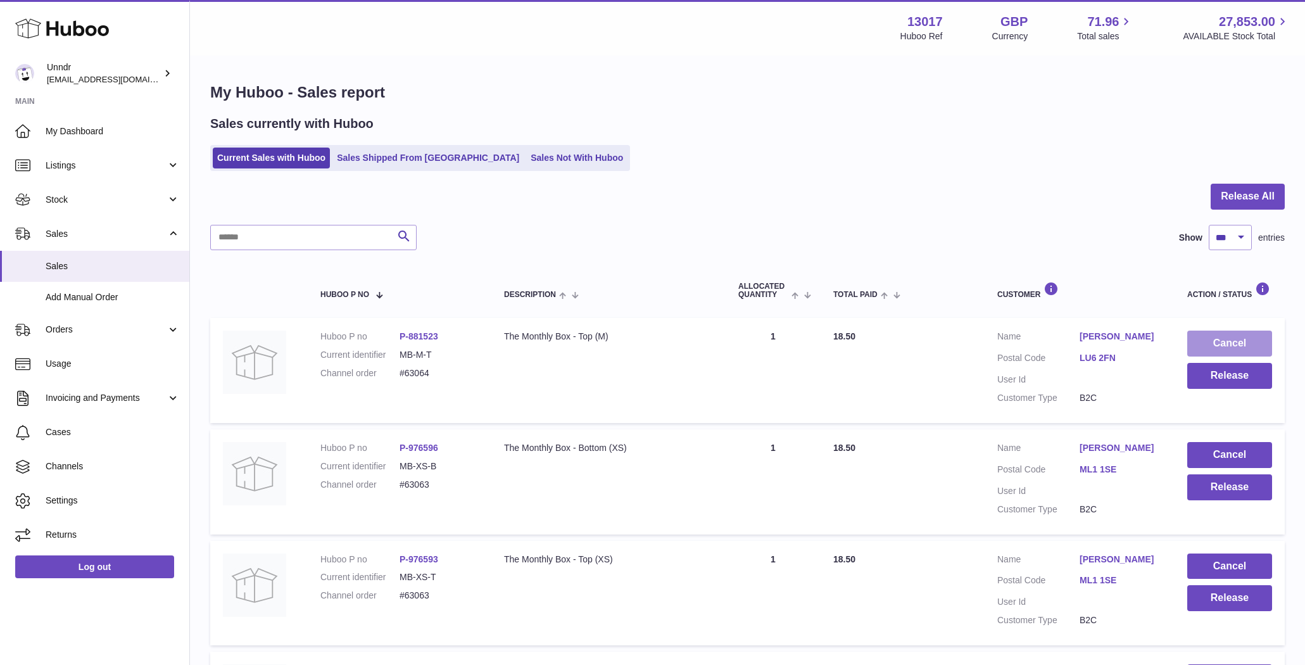
click at [1235, 342] on button "Cancel" at bounding box center [1229, 344] width 85 height 26
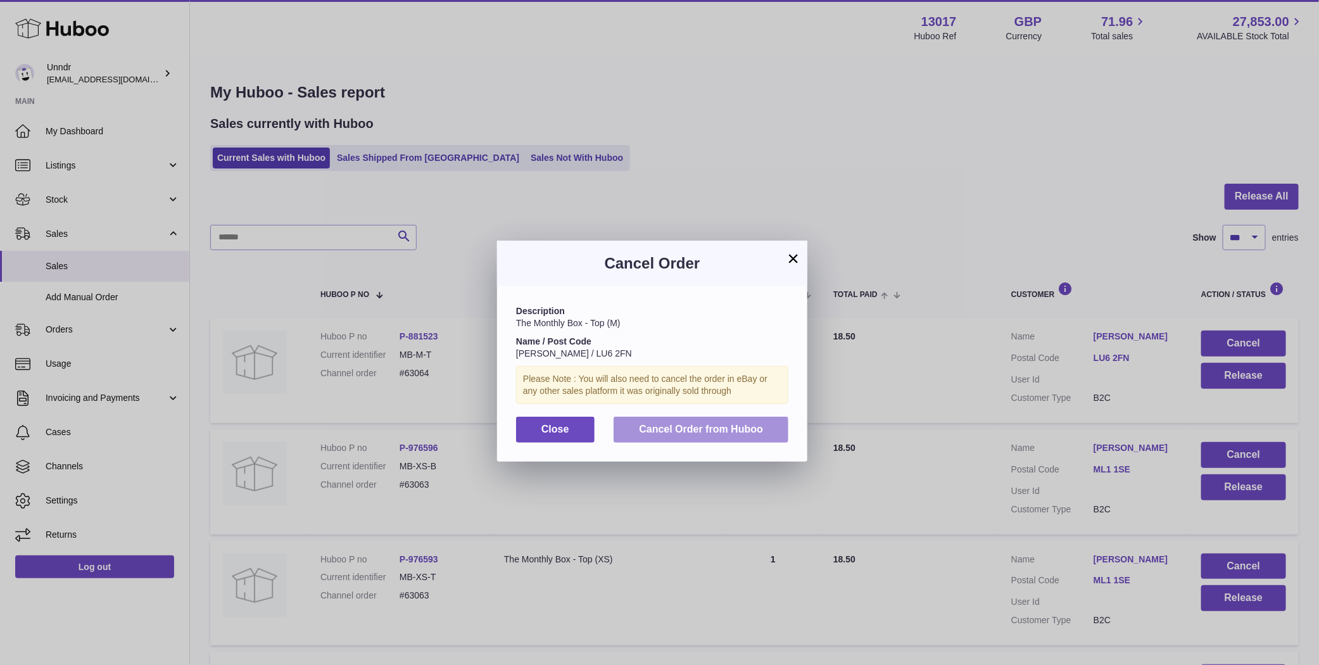
click at [735, 438] on button "Cancel Order from Huboo" at bounding box center [701, 430] width 175 height 26
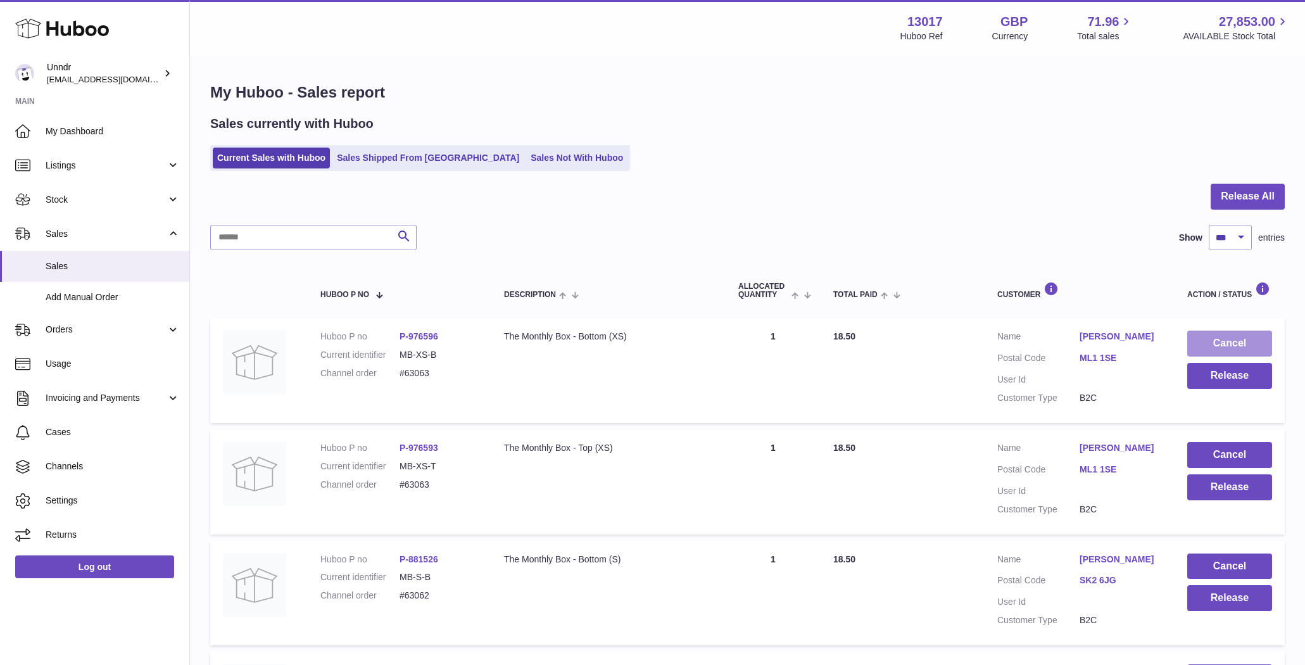
click at [1240, 337] on button "Cancel" at bounding box center [1229, 344] width 85 height 26
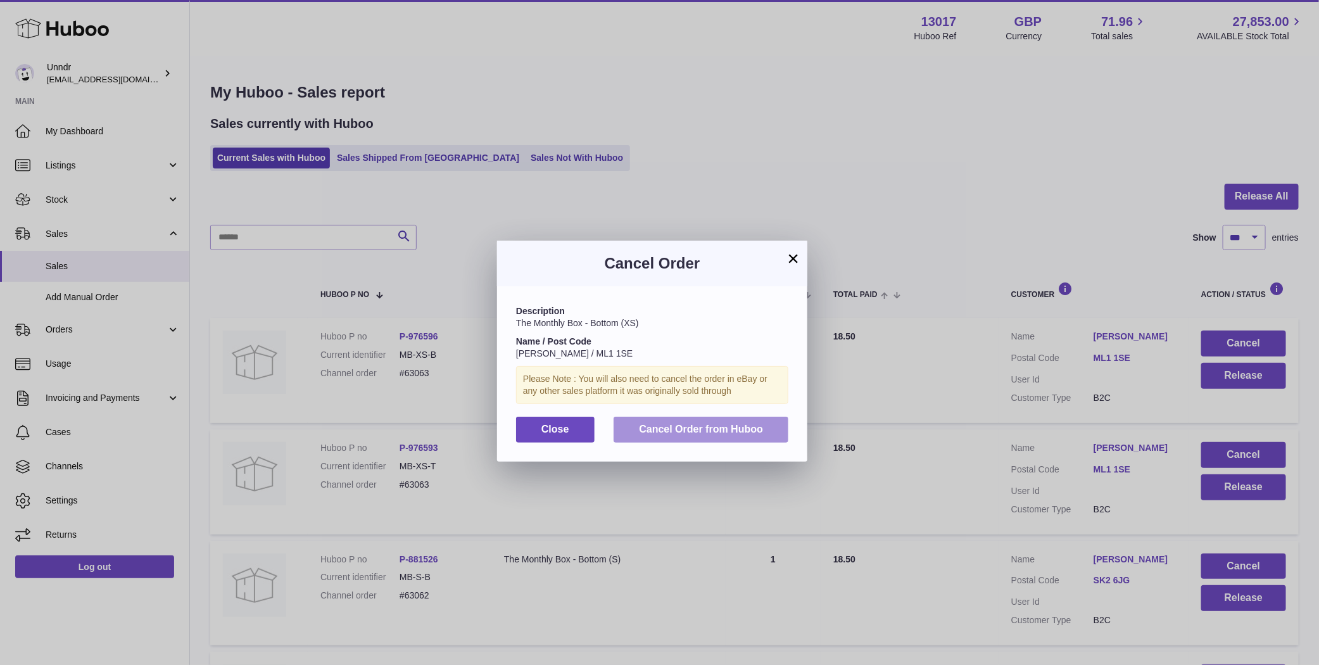
click at [721, 436] on button "Cancel Order from Huboo" at bounding box center [701, 430] width 175 height 26
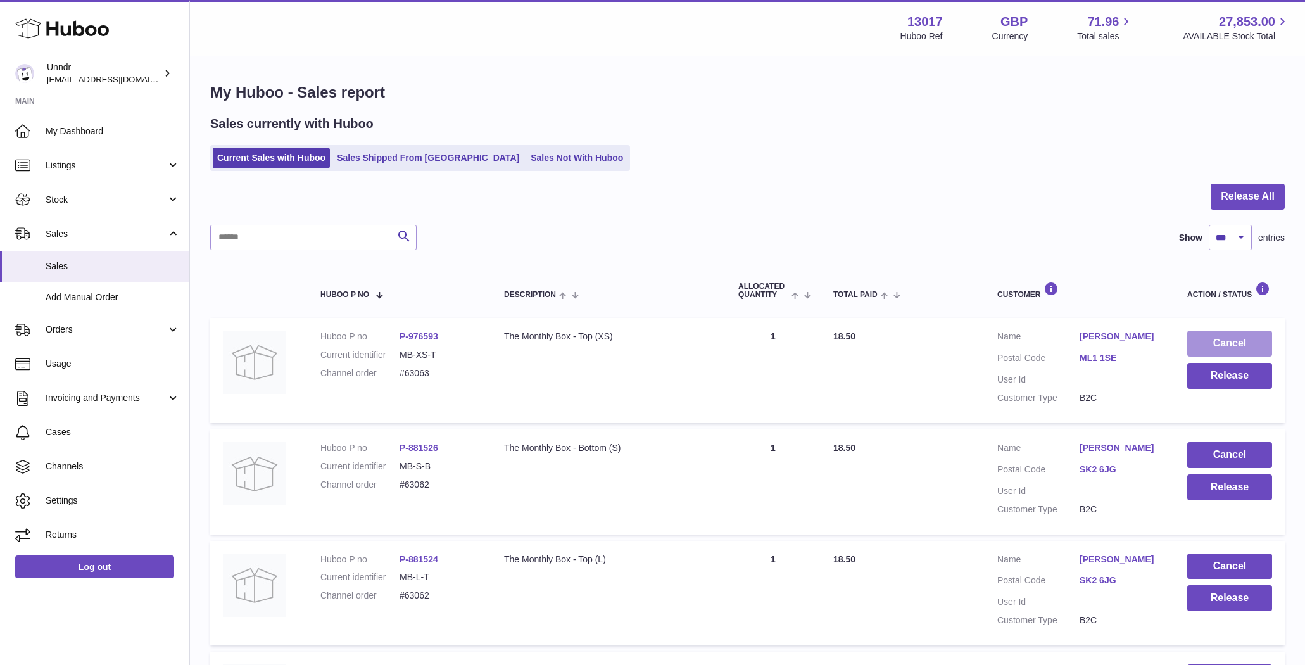
click at [1216, 346] on button "Cancel" at bounding box center [1229, 344] width 85 height 26
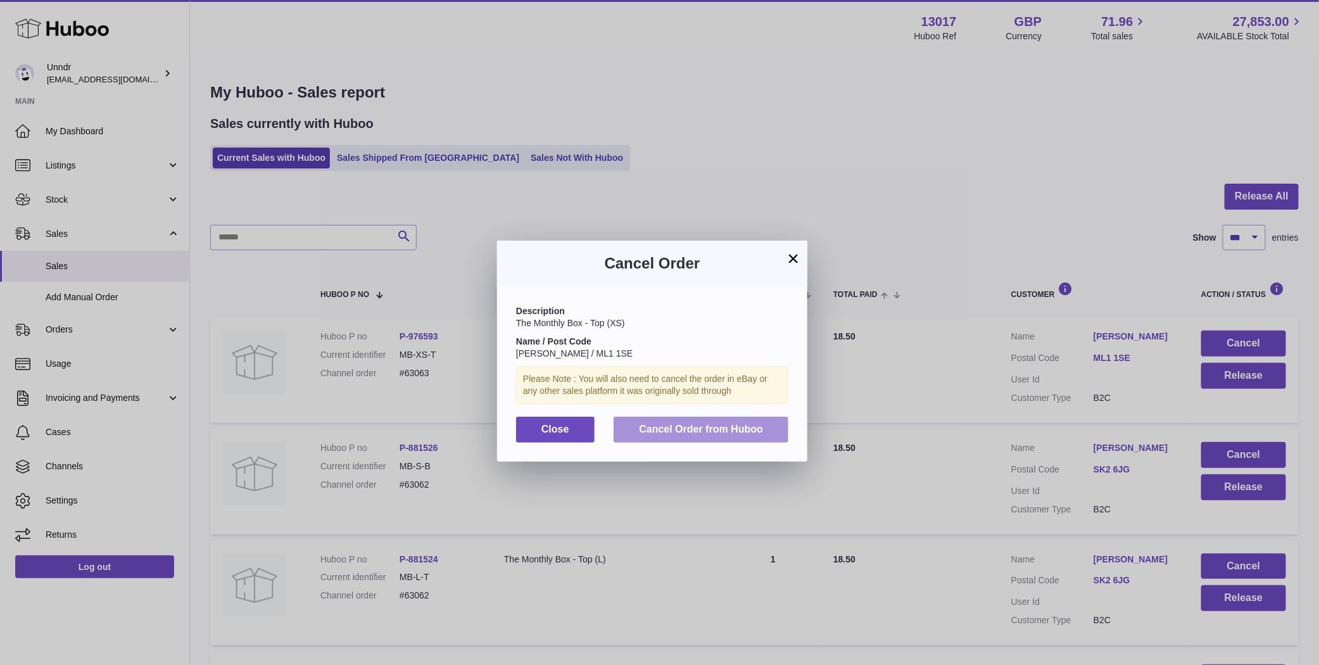
click at [754, 438] on button "Cancel Order from Huboo" at bounding box center [701, 430] width 175 height 26
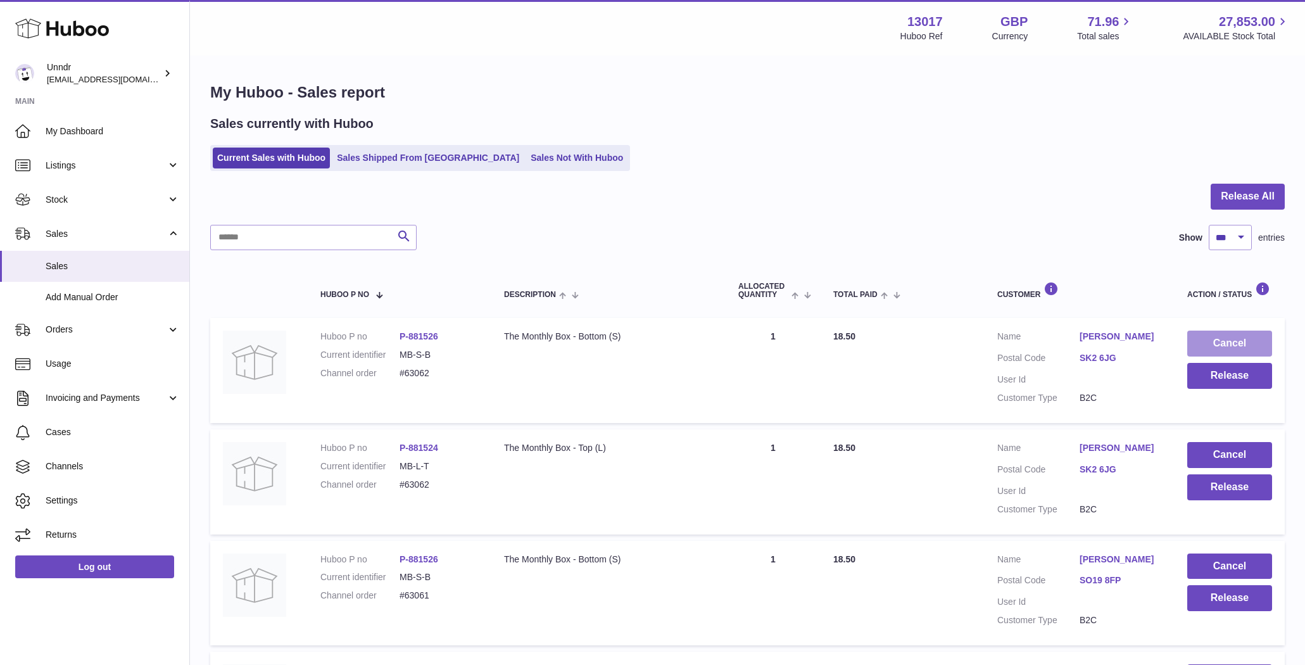
click at [1195, 339] on button "Cancel" at bounding box center [1229, 344] width 85 height 26
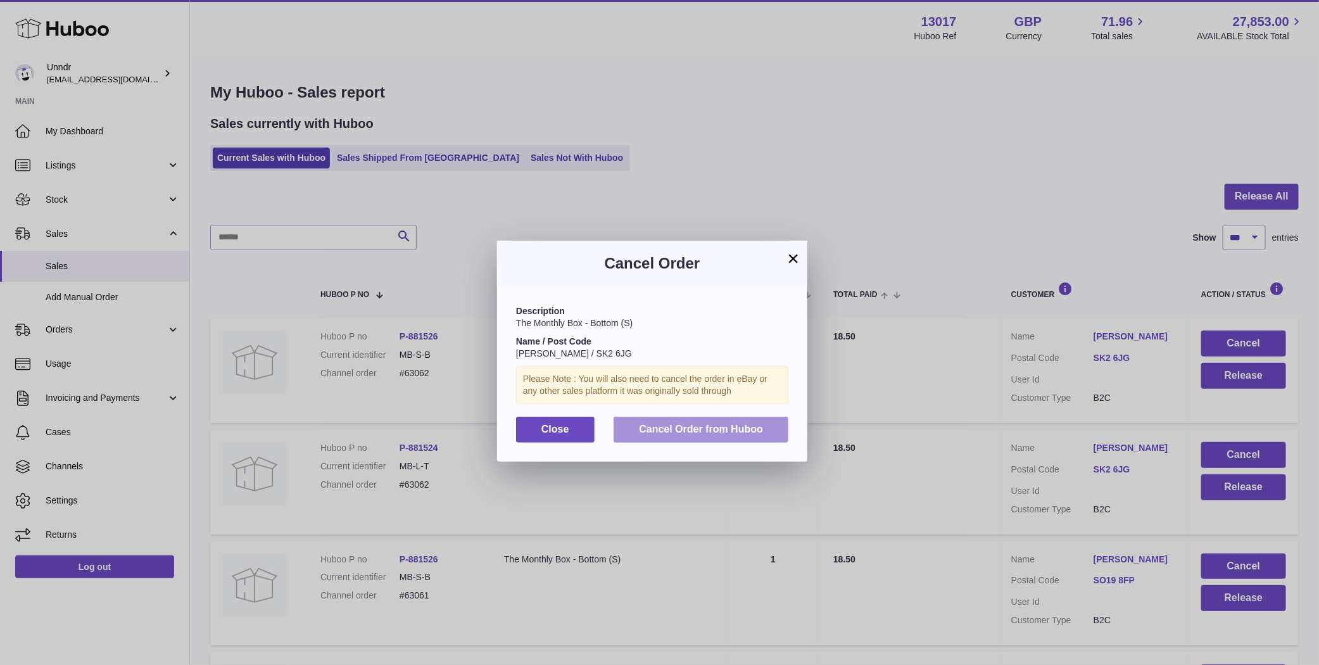
click at [733, 438] on button "Cancel Order from Huboo" at bounding box center [701, 430] width 175 height 26
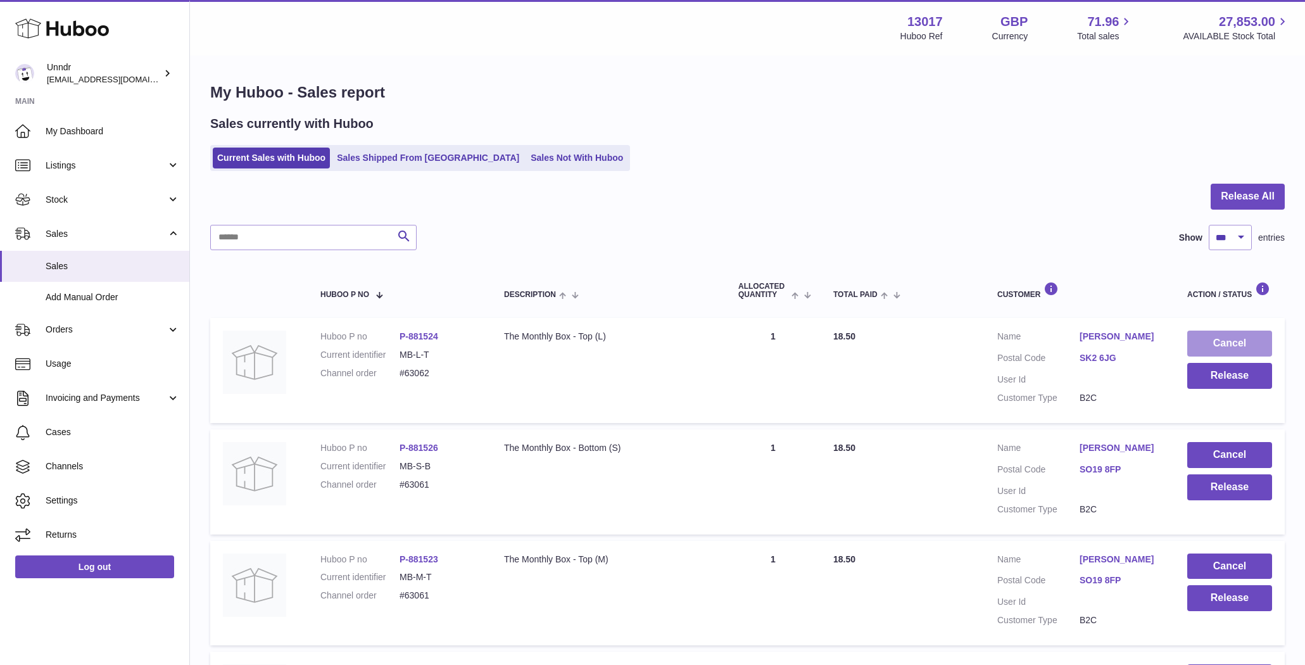
click at [1247, 341] on button "Cancel" at bounding box center [1229, 344] width 85 height 26
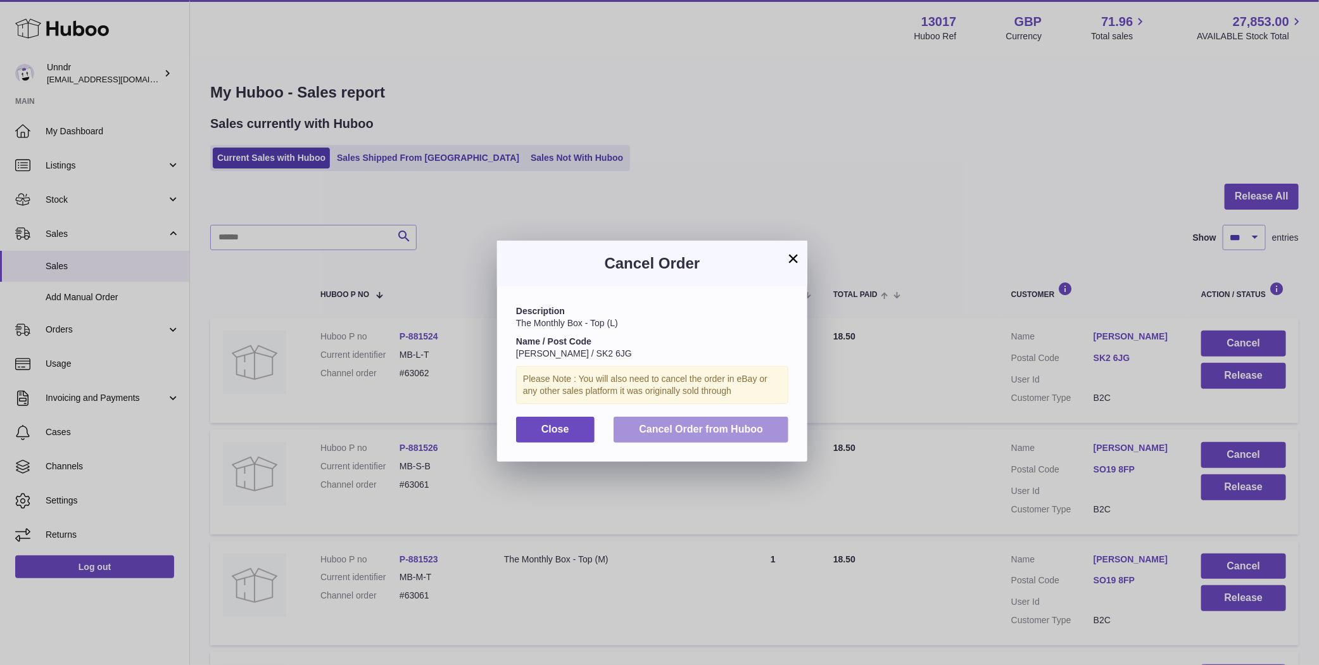
click at [716, 431] on span "Cancel Order from Huboo" at bounding box center [701, 429] width 124 height 11
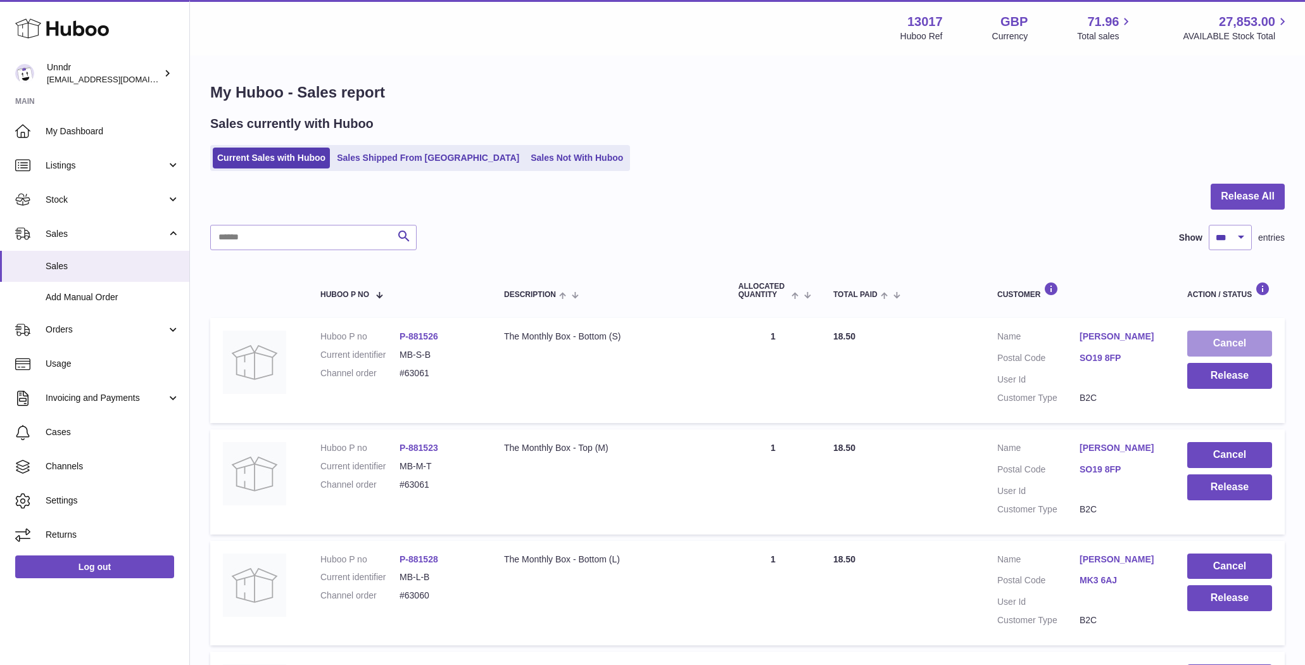
click at [1230, 332] on button "Cancel" at bounding box center [1229, 344] width 85 height 26
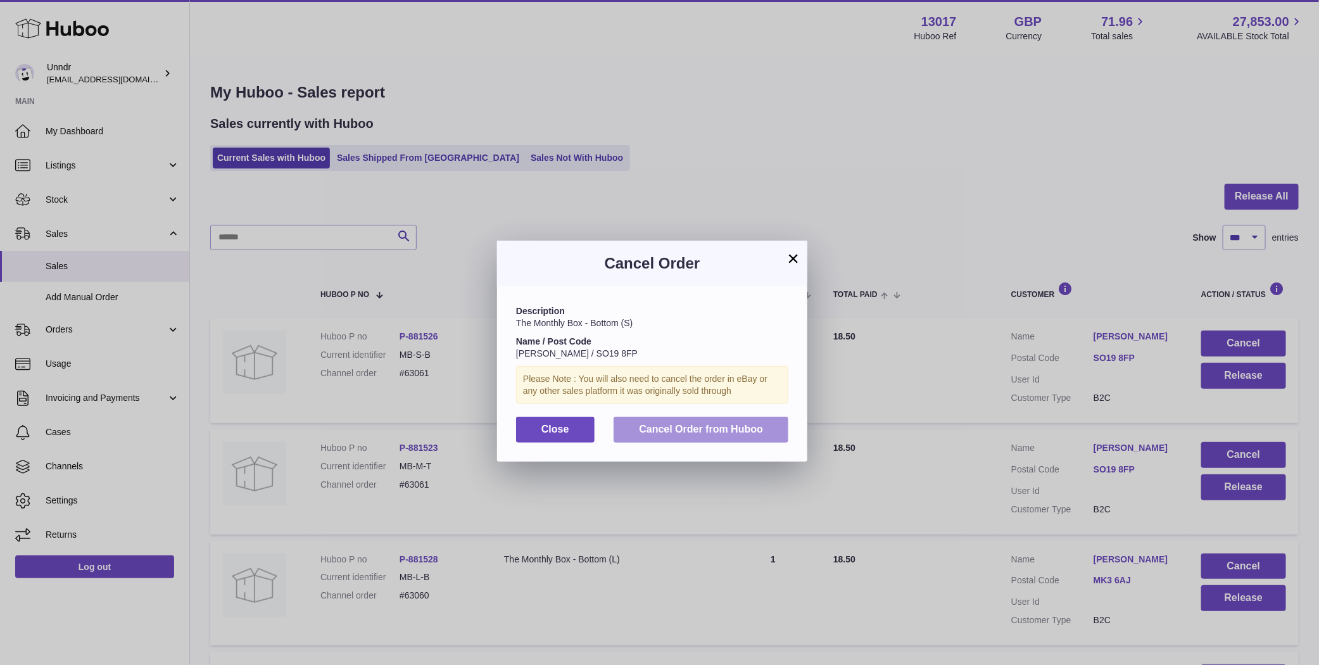
click at [754, 429] on span "Cancel Order from Huboo" at bounding box center [701, 429] width 124 height 11
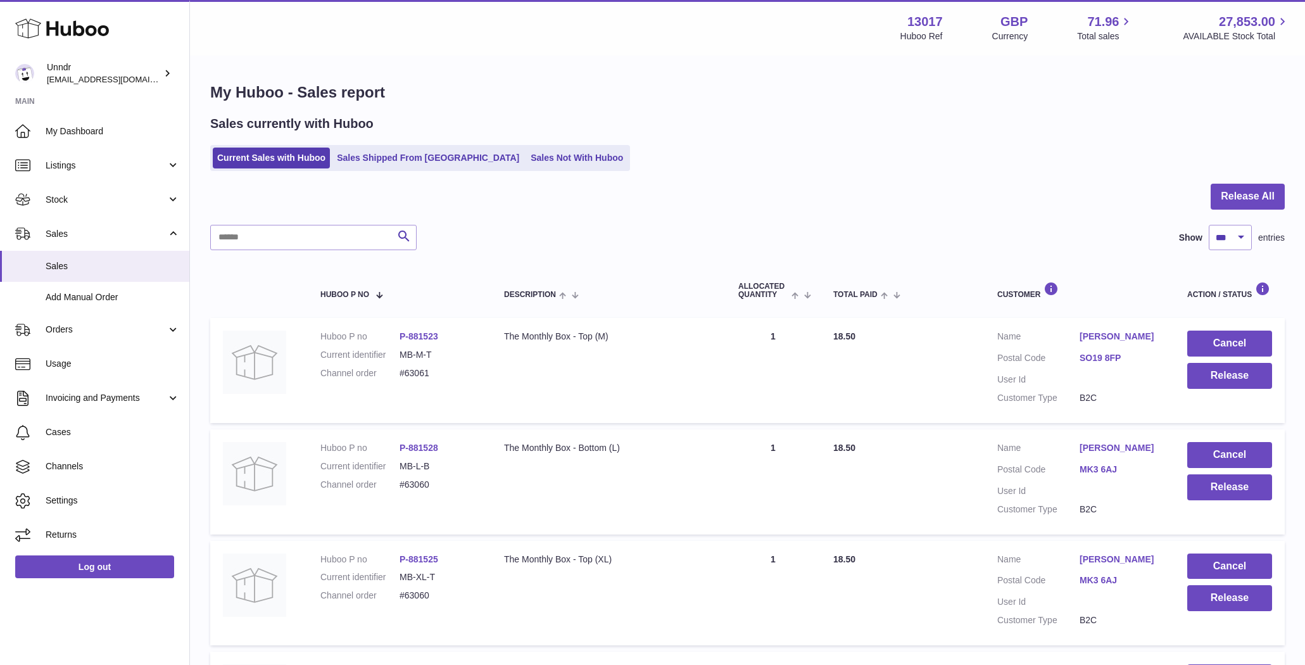
click at [1238, 329] on td "Cancel Release" at bounding box center [1230, 370] width 110 height 105
click at [1233, 333] on button "Cancel" at bounding box center [1229, 344] width 85 height 26
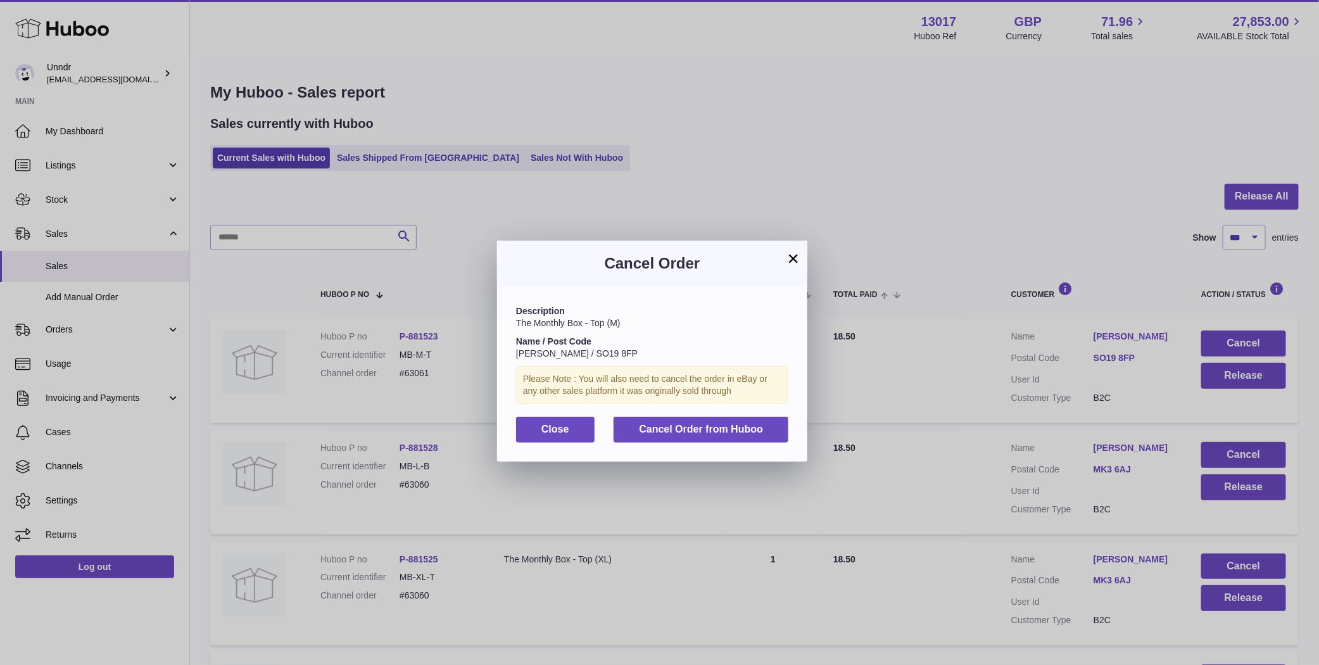
click at [691, 413] on div "Description The Monthly Box - Top (M) Name / Post Code Eleanor Prothero / SO19 …" at bounding box center [652, 373] width 310 height 175
click at [691, 418] on button "Cancel Order from Huboo" at bounding box center [701, 430] width 175 height 26
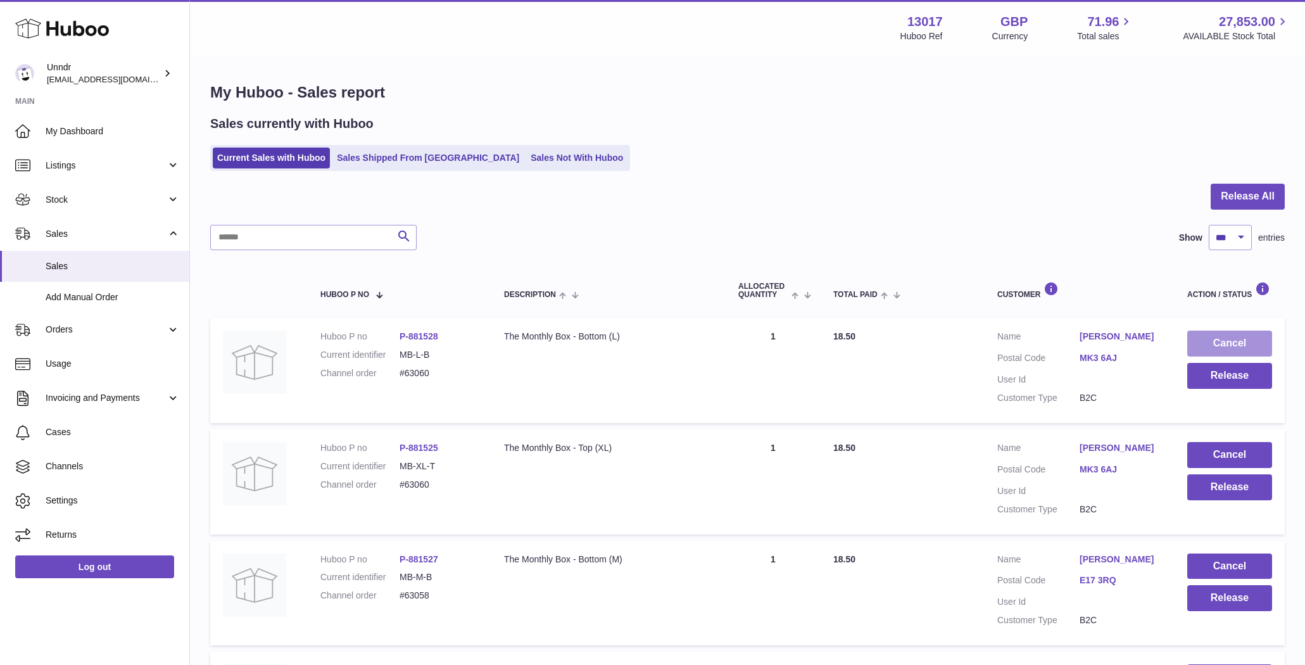
click at [1226, 339] on button "Cancel" at bounding box center [1229, 344] width 85 height 26
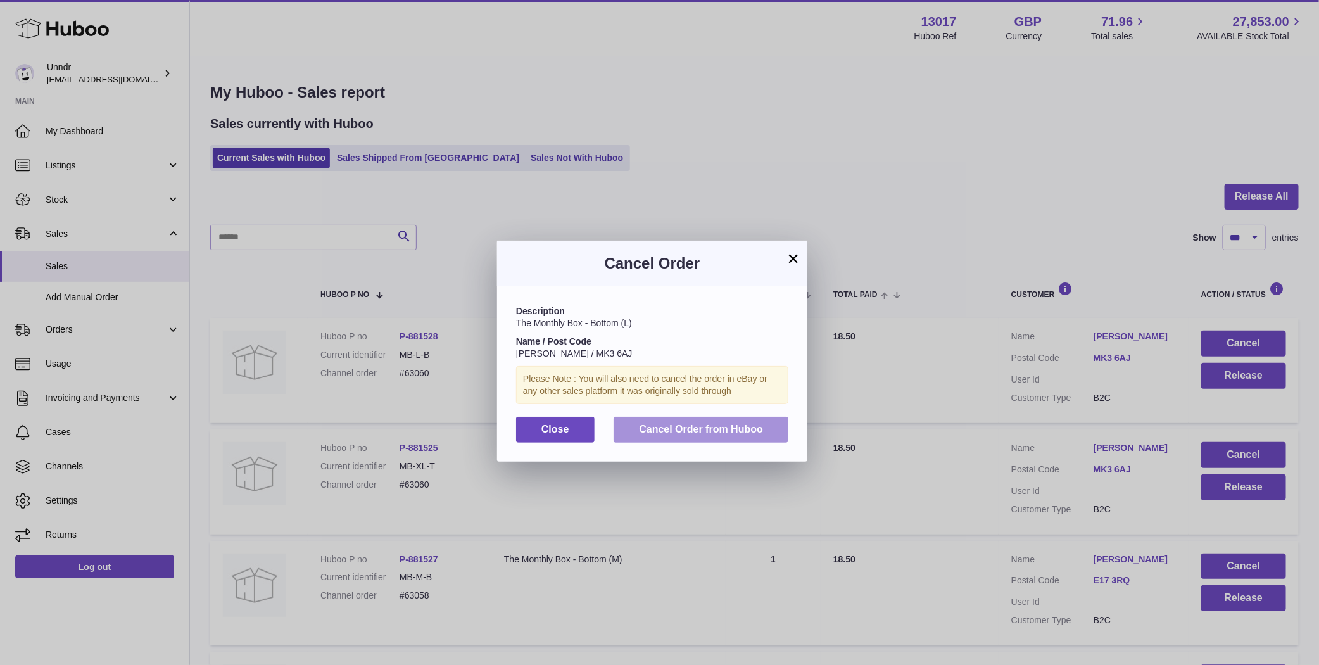
click at [786, 424] on button "Cancel Order from Huboo" at bounding box center [701, 430] width 175 height 26
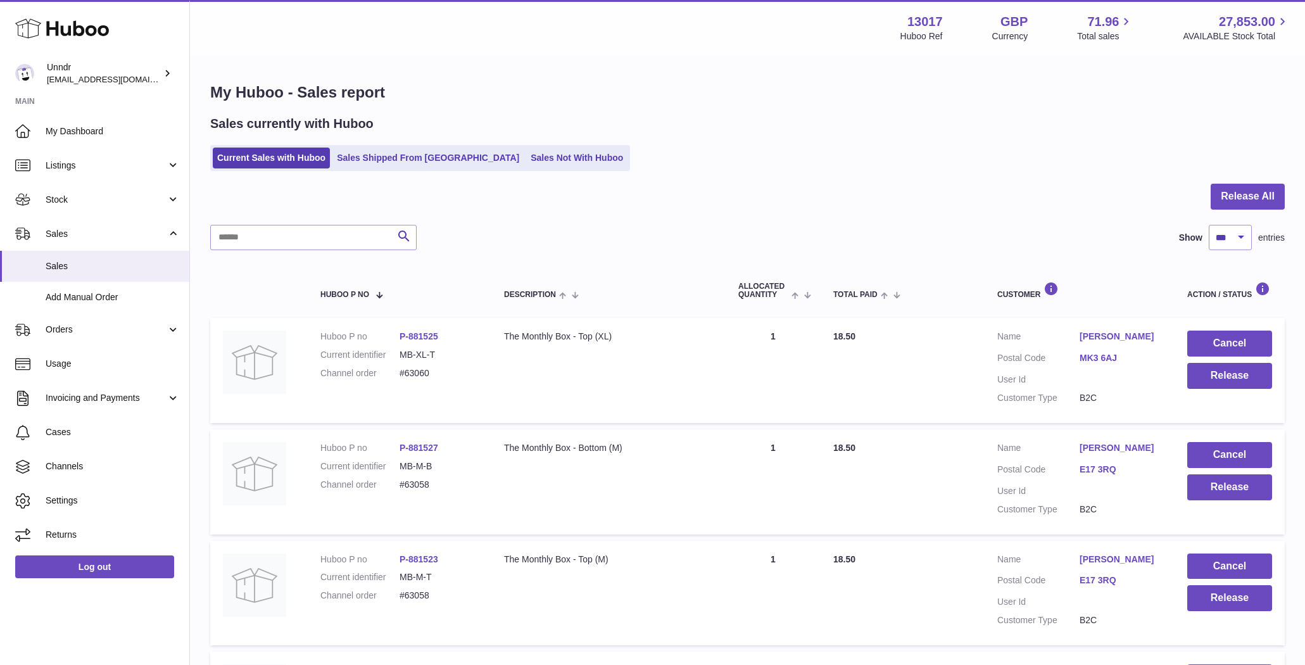
click at [1180, 336] on td "Cancel Release" at bounding box center [1230, 370] width 110 height 105
click at [1208, 335] on button "Cancel" at bounding box center [1229, 344] width 85 height 26
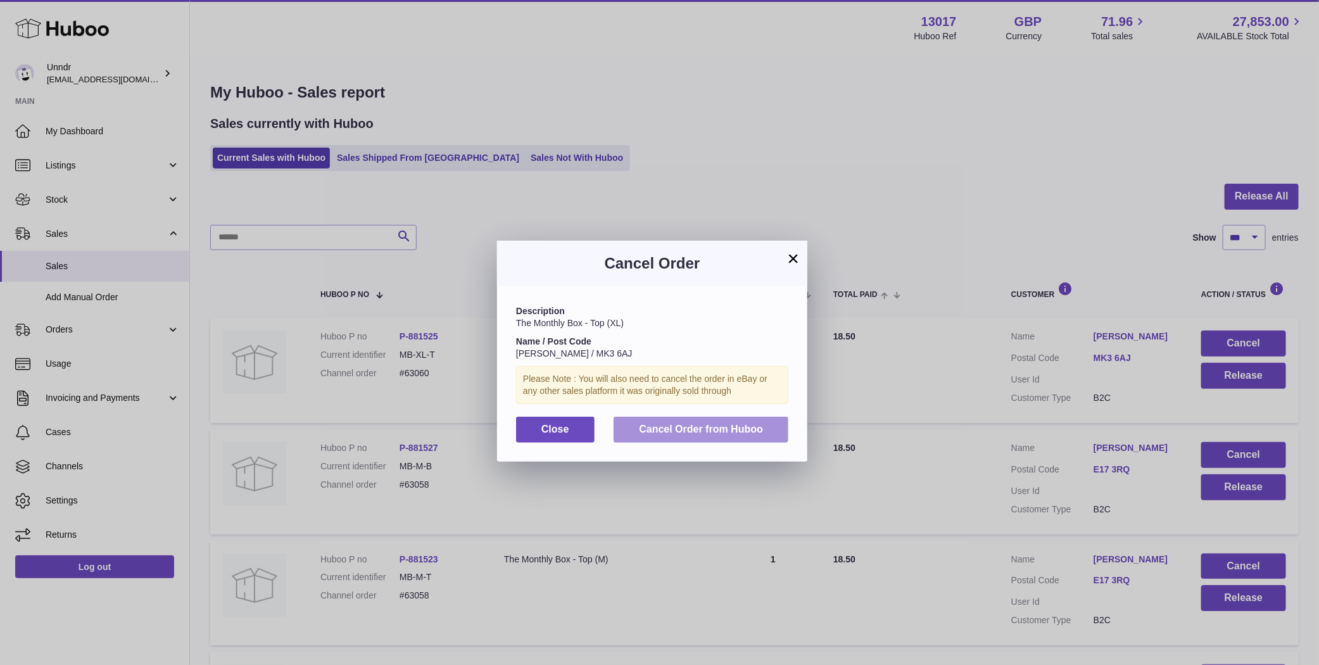
click at [668, 424] on span "Cancel Order from Huboo" at bounding box center [701, 429] width 124 height 11
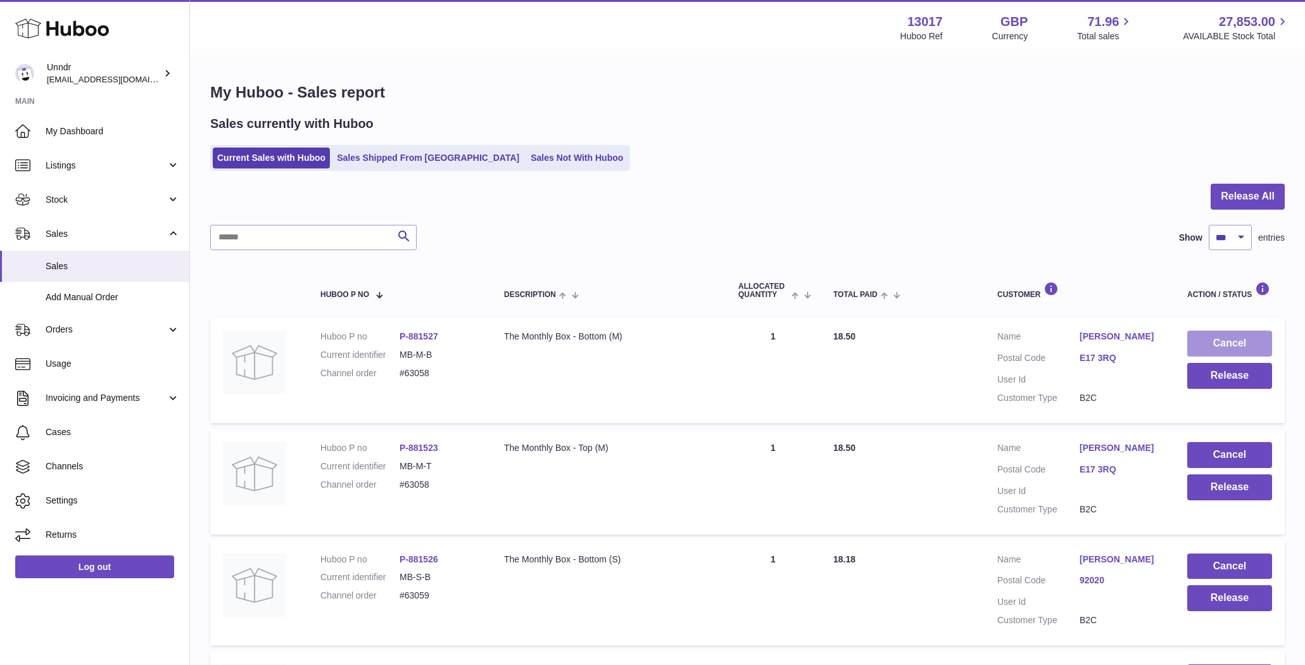
click at [1201, 342] on button "Cancel" at bounding box center [1229, 344] width 85 height 26
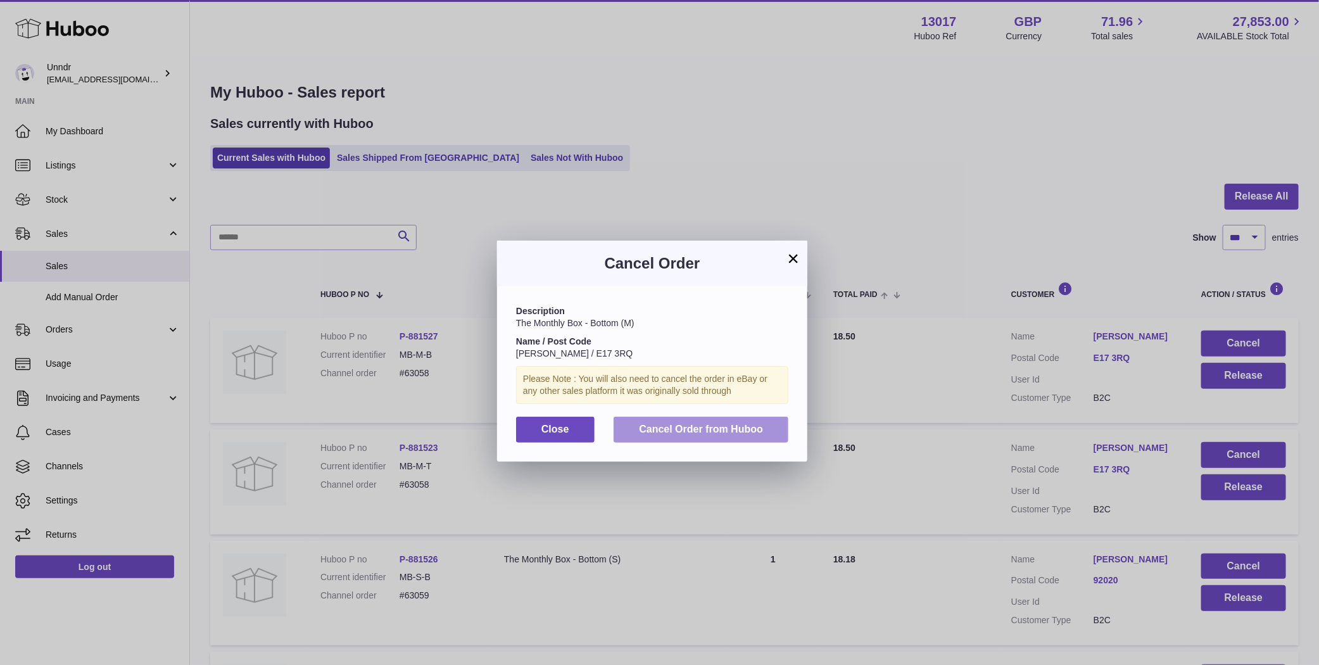
click at [752, 432] on span "Cancel Order from Huboo" at bounding box center [701, 429] width 124 height 11
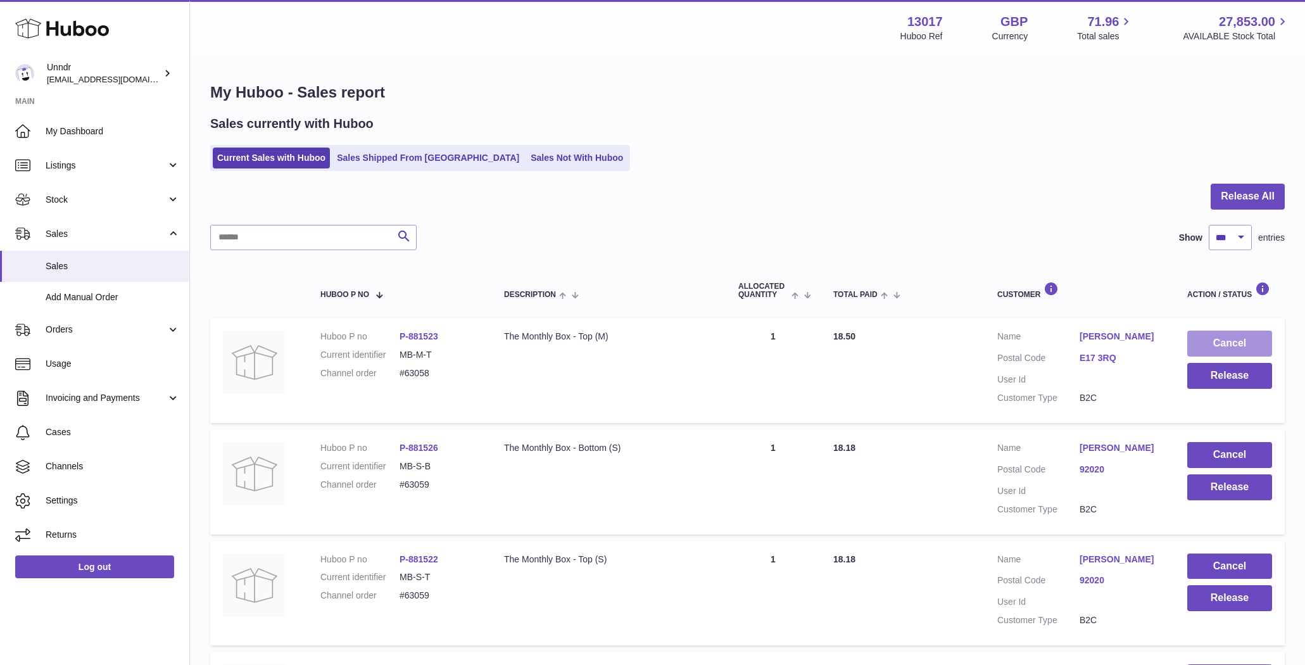
click at [1202, 339] on button "Cancel" at bounding box center [1229, 344] width 85 height 26
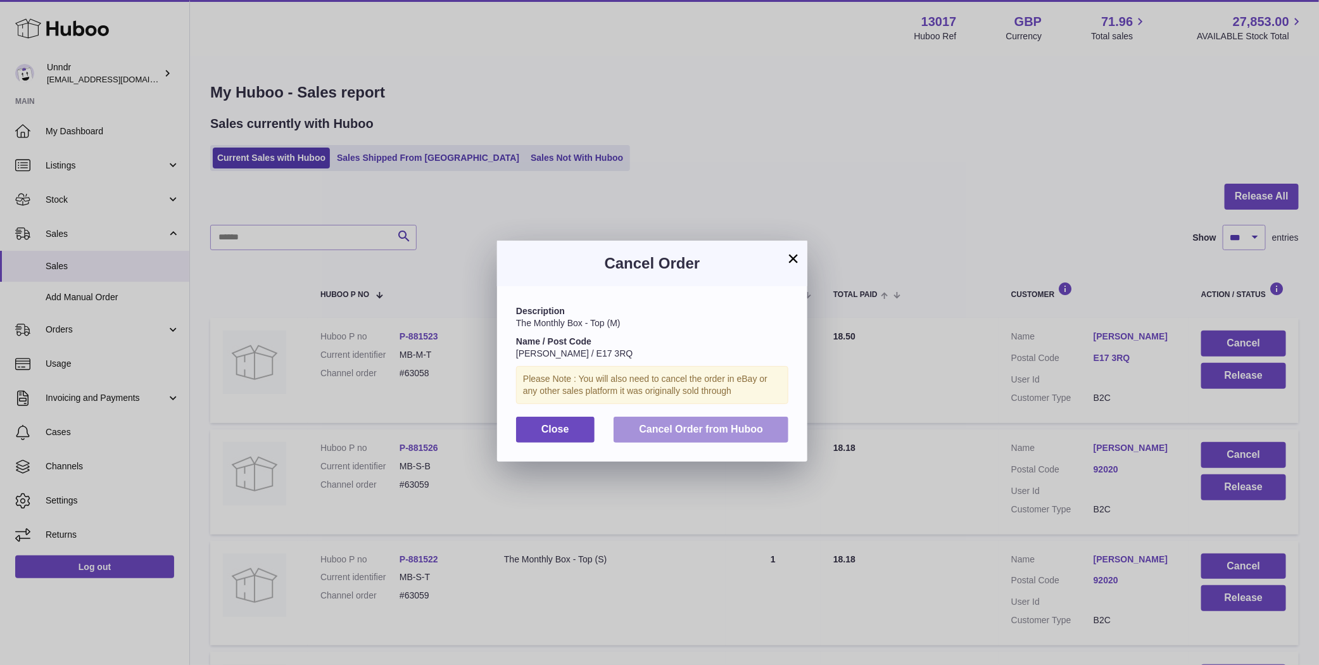
click at [767, 427] on button "Cancel Order from Huboo" at bounding box center [701, 430] width 175 height 26
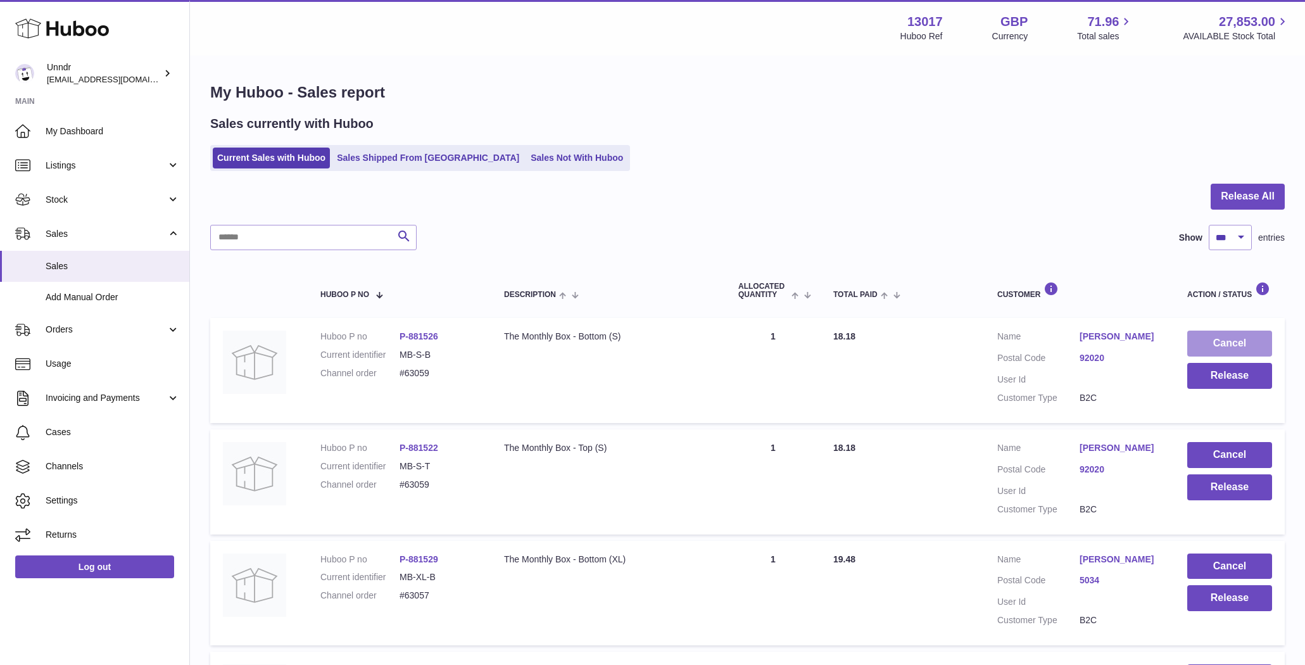
click at [1228, 343] on button "Cancel" at bounding box center [1229, 344] width 85 height 26
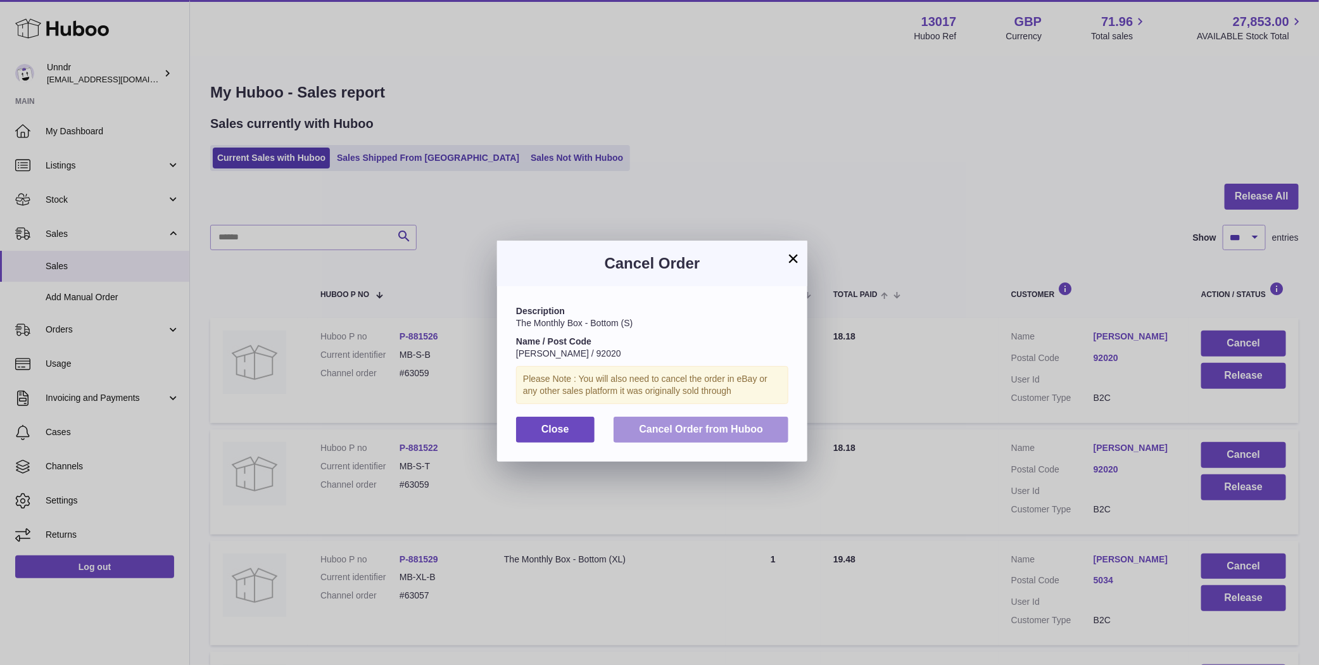
click at [750, 436] on button "Cancel Order from Huboo" at bounding box center [701, 430] width 175 height 26
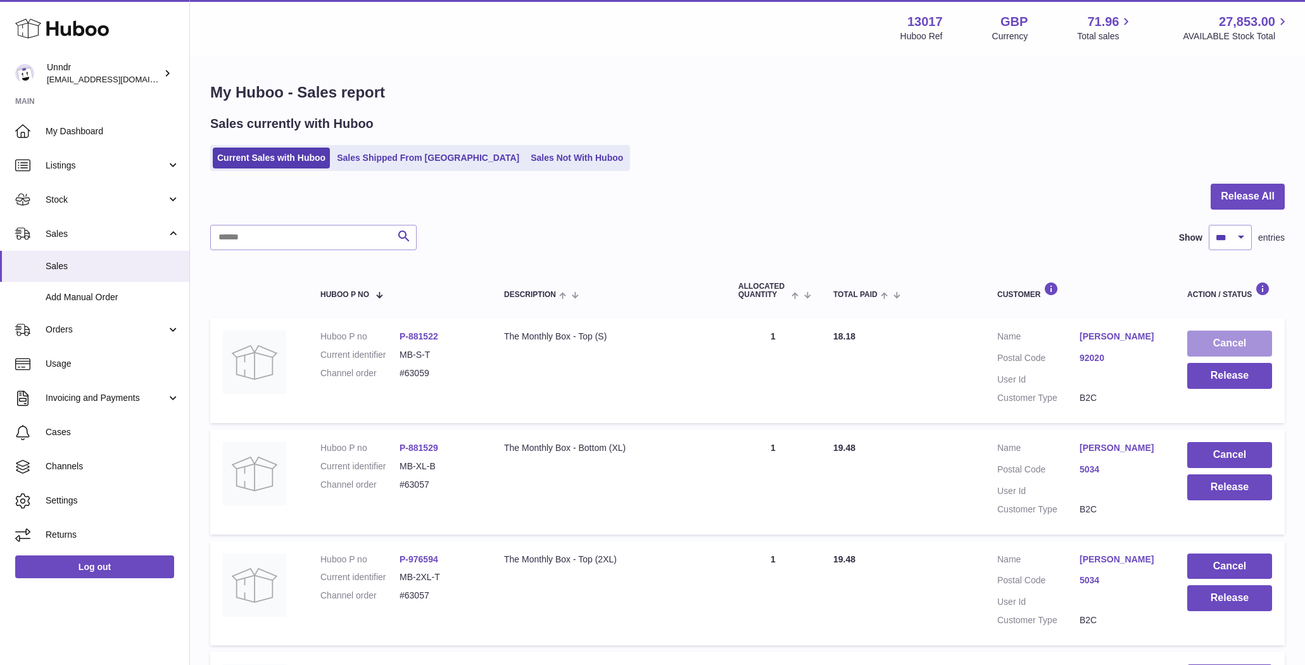
click at [1204, 341] on button "Cancel" at bounding box center [1229, 344] width 85 height 26
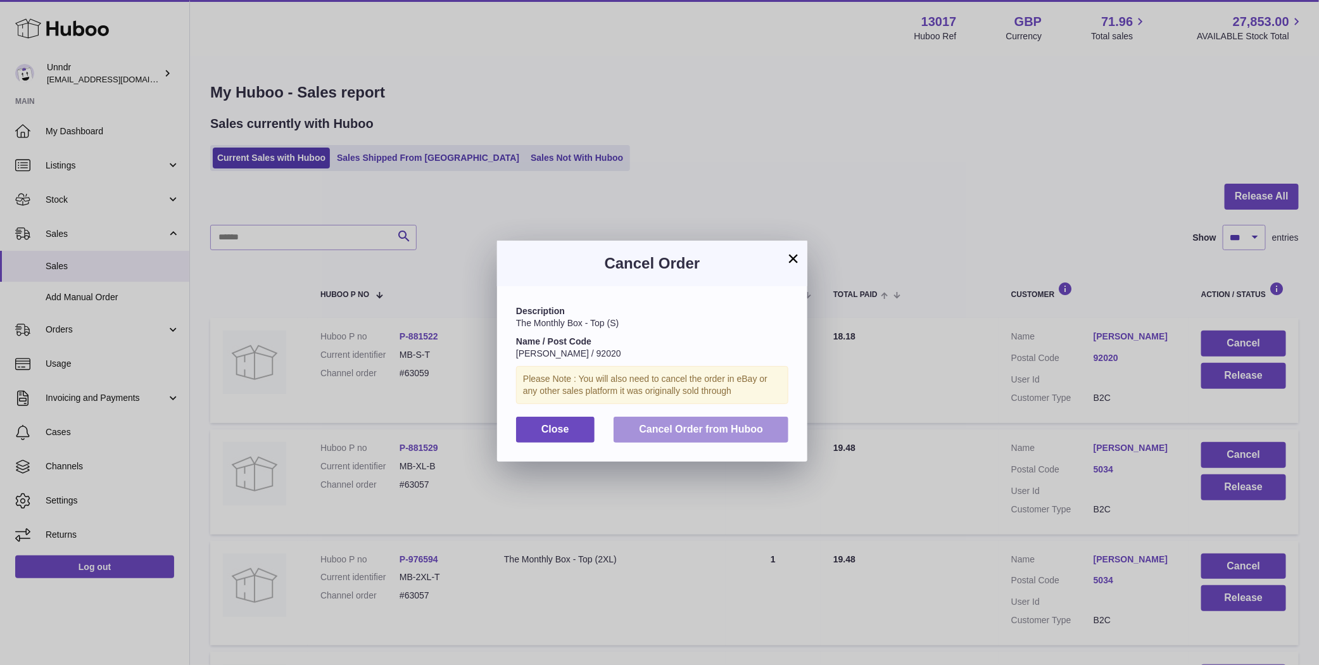
click at [738, 424] on span "Cancel Order from Huboo" at bounding box center [701, 429] width 124 height 11
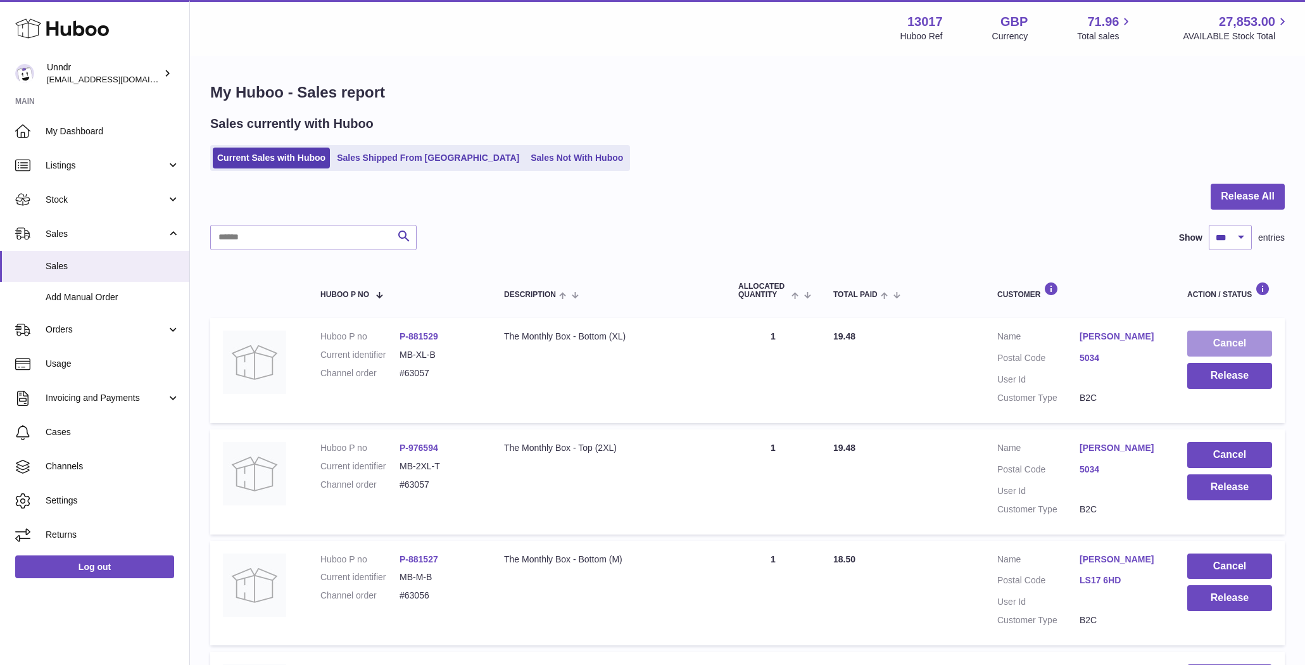
click at [1246, 336] on button "Cancel" at bounding box center [1229, 344] width 85 height 26
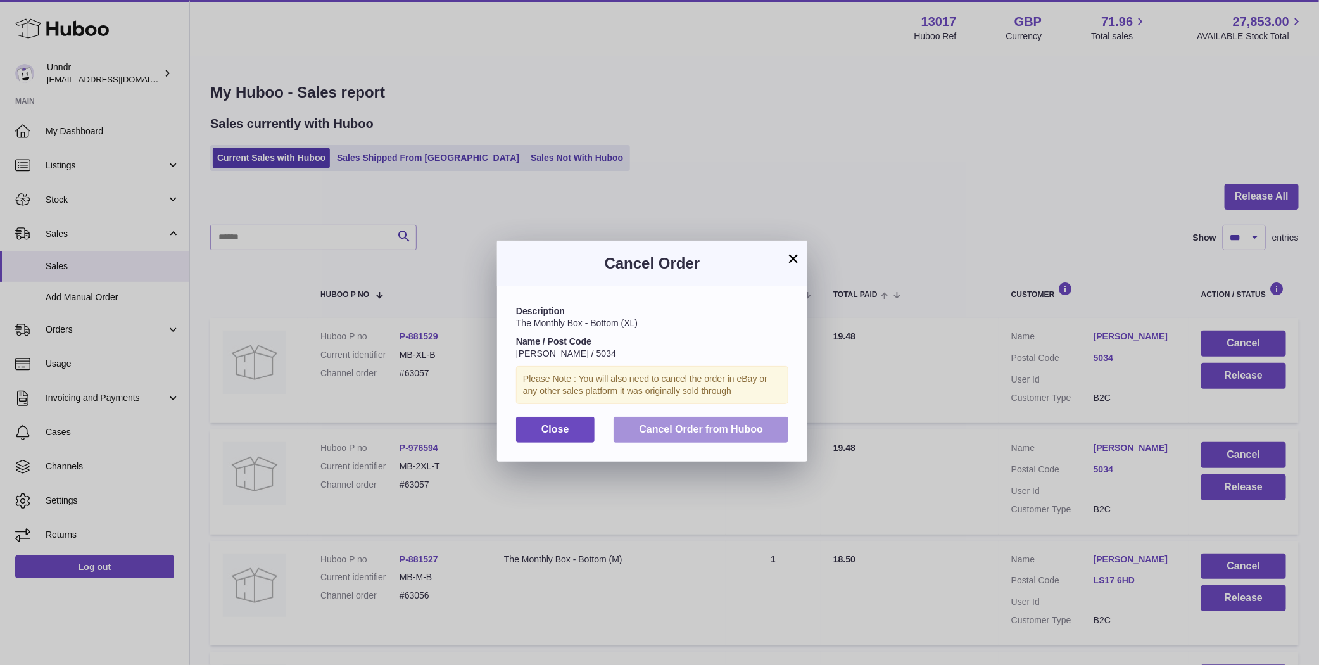
click at [747, 430] on span "Cancel Order from Huboo" at bounding box center [701, 429] width 124 height 11
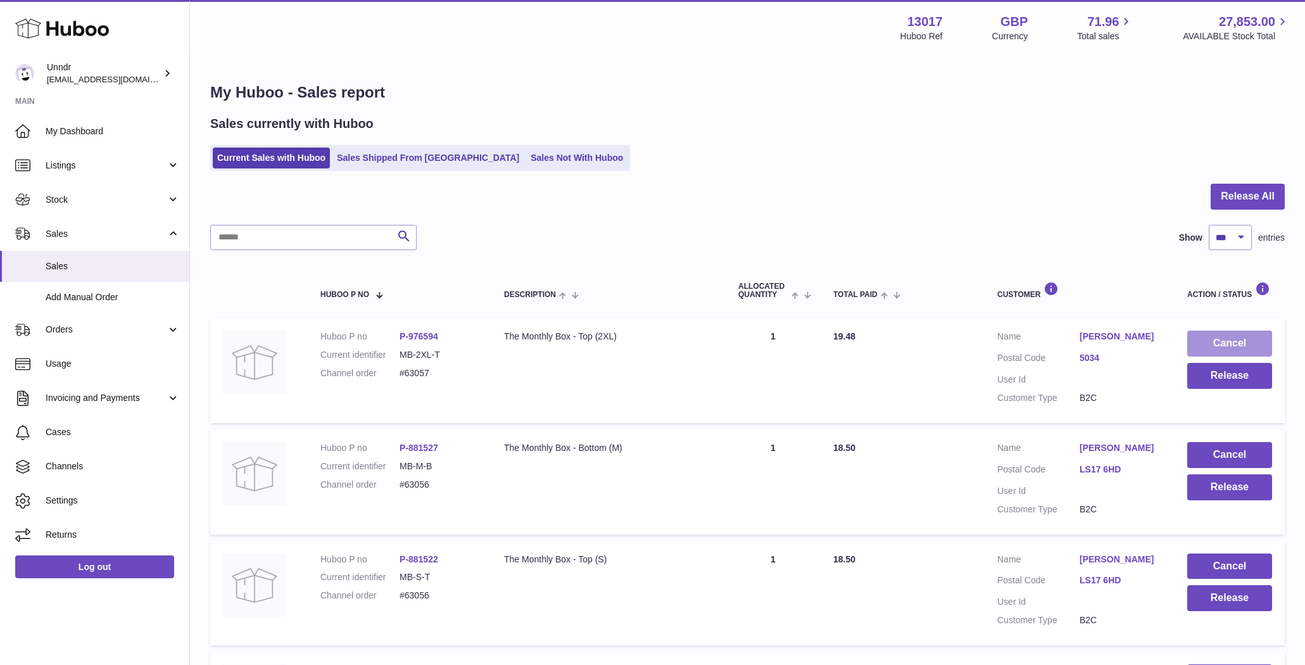
click at [1237, 343] on button "Cancel" at bounding box center [1229, 344] width 85 height 26
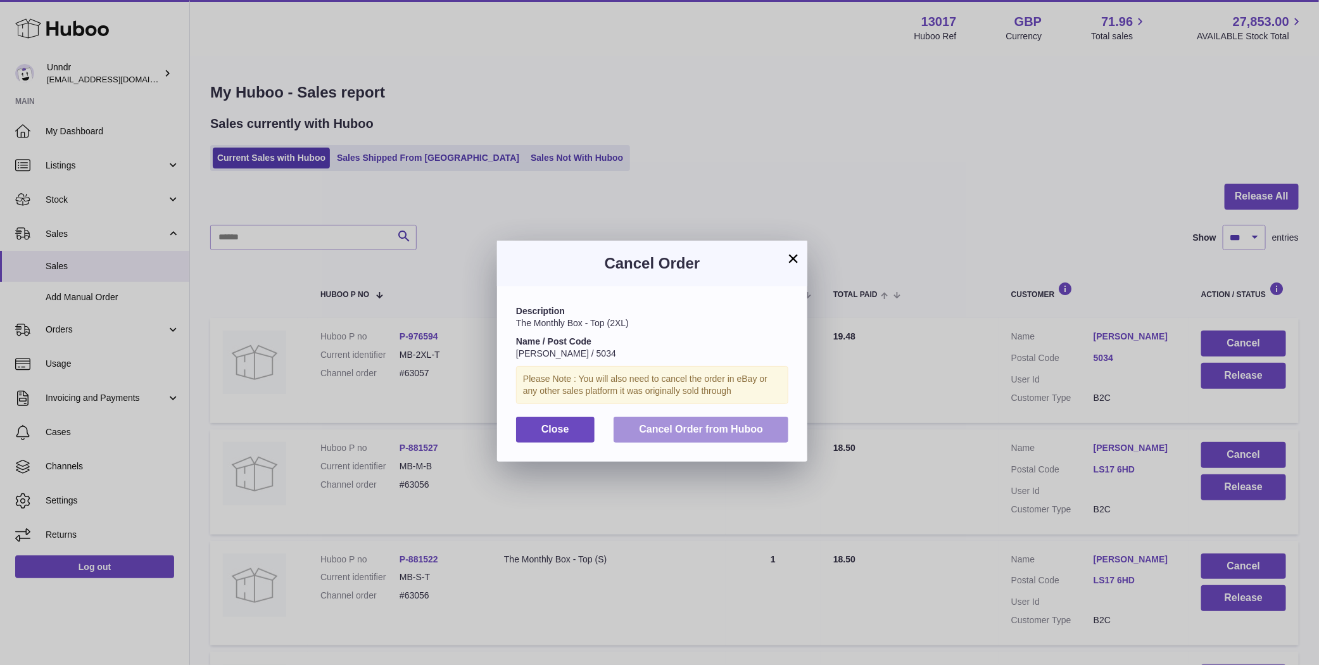
click at [671, 434] on span "Cancel Order from Huboo" at bounding box center [701, 429] width 124 height 11
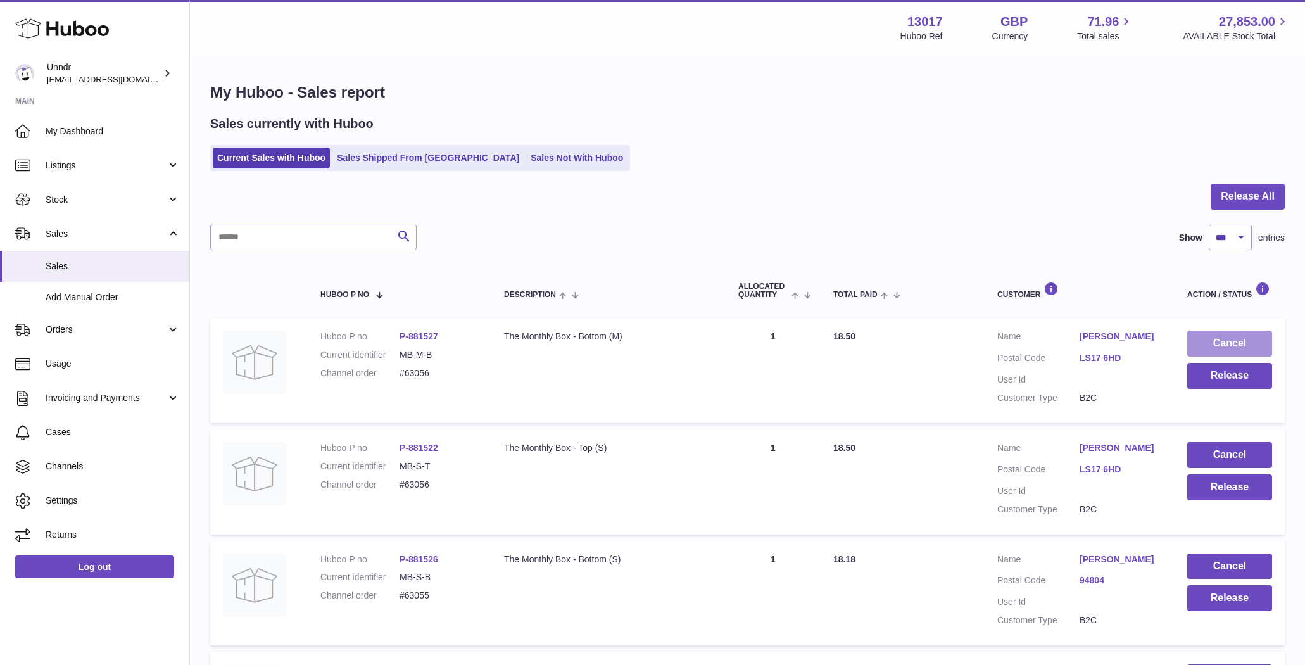
click at [1229, 332] on button "Cancel" at bounding box center [1229, 344] width 85 height 26
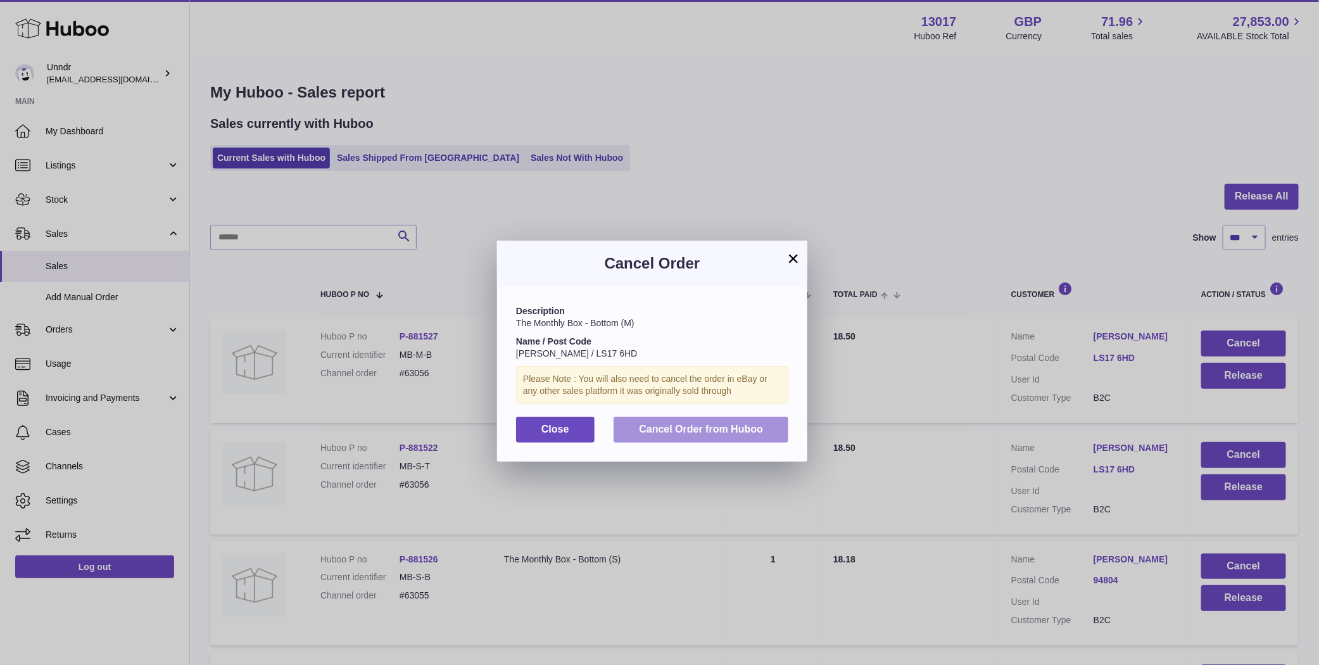
click at [764, 434] on button "Cancel Order from Huboo" at bounding box center [701, 430] width 175 height 26
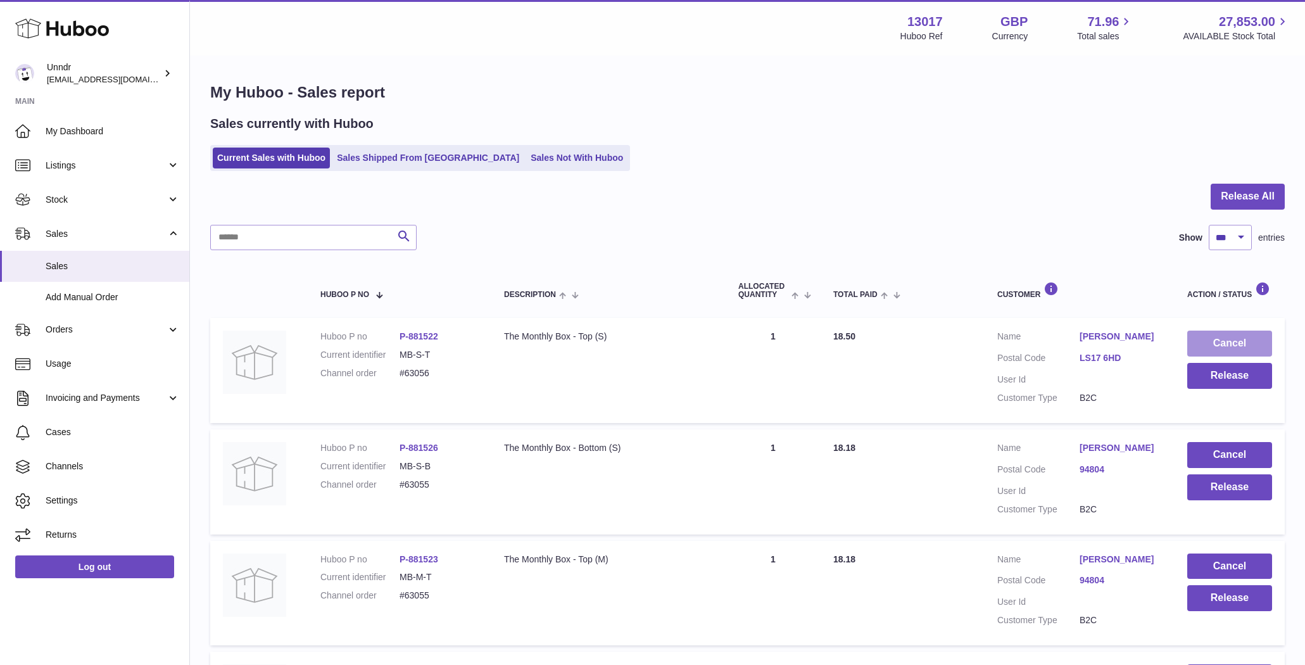
click at [1242, 347] on button "Cancel" at bounding box center [1229, 344] width 85 height 26
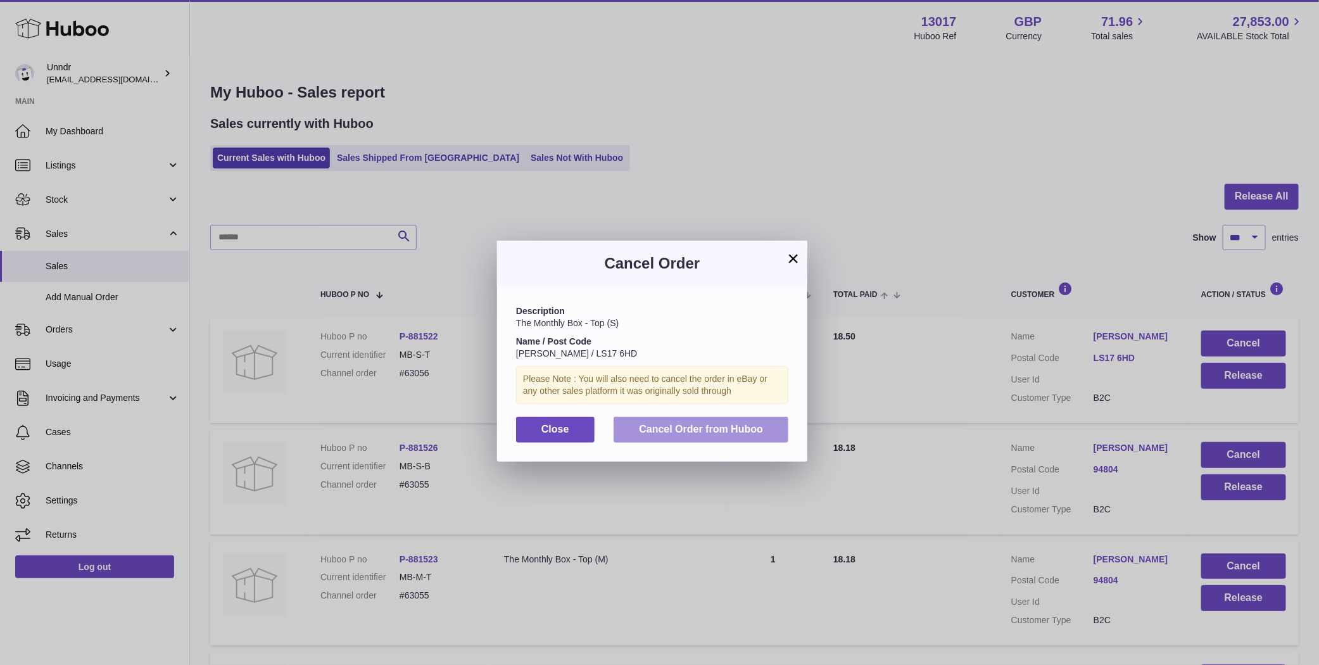
click at [758, 434] on button "Cancel Order from Huboo" at bounding box center [701, 430] width 175 height 26
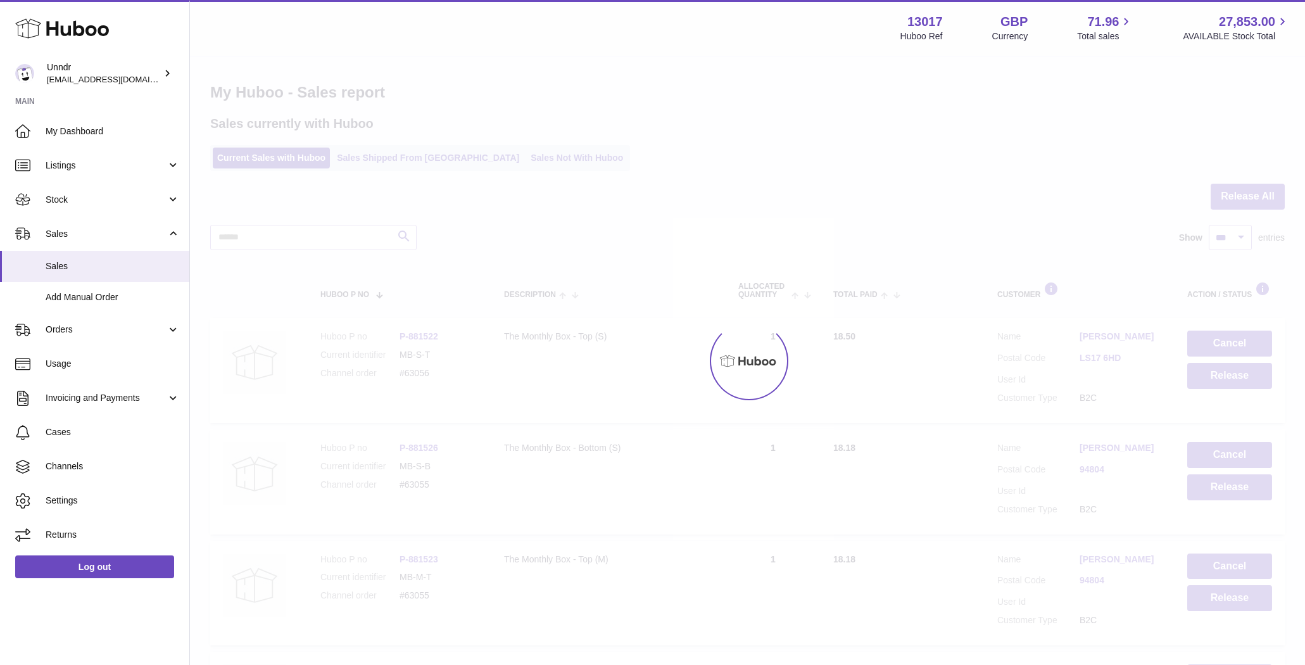
click at [1251, 343] on div at bounding box center [747, 361] width 1115 height 608
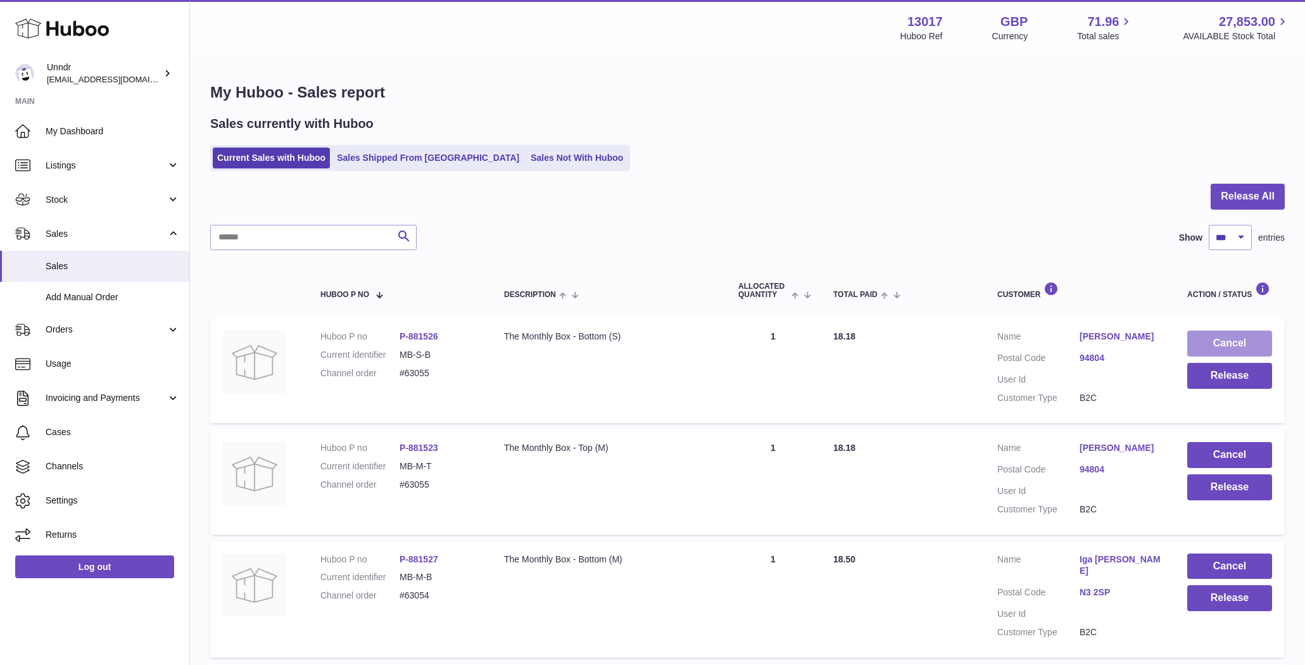
click at [1238, 341] on button "Cancel" at bounding box center [1229, 344] width 85 height 26
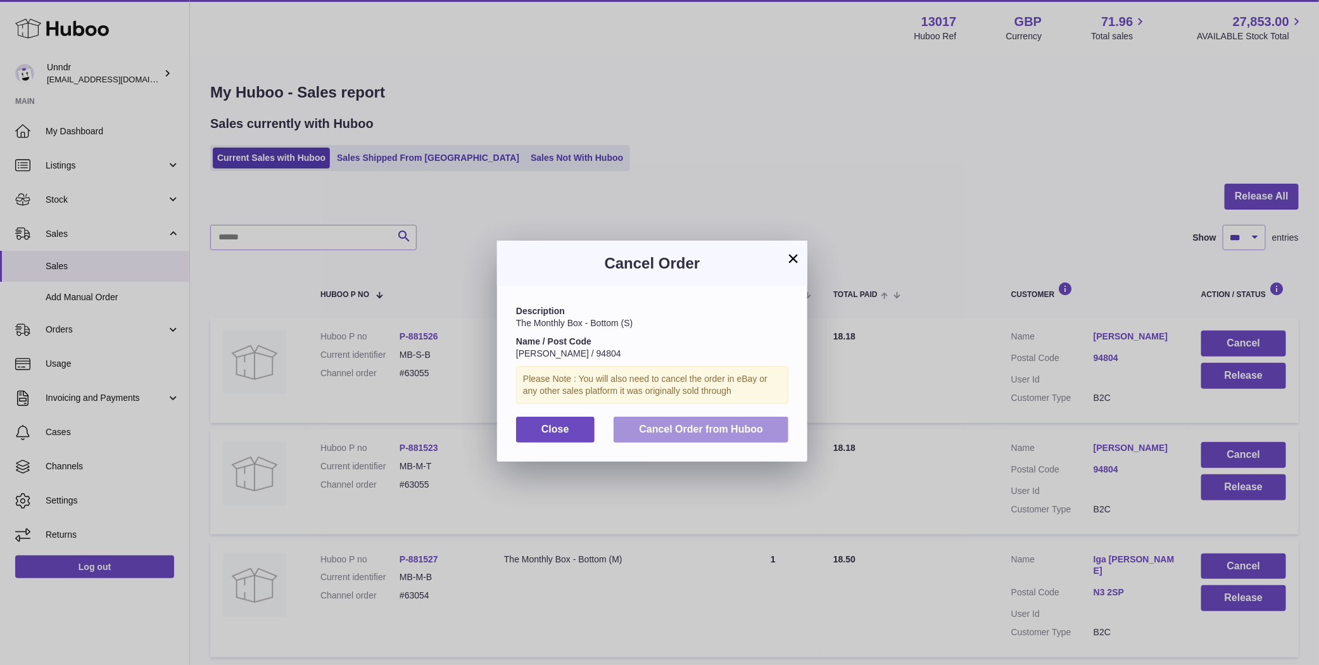
click at [732, 434] on span "Cancel Order from Huboo" at bounding box center [701, 429] width 124 height 11
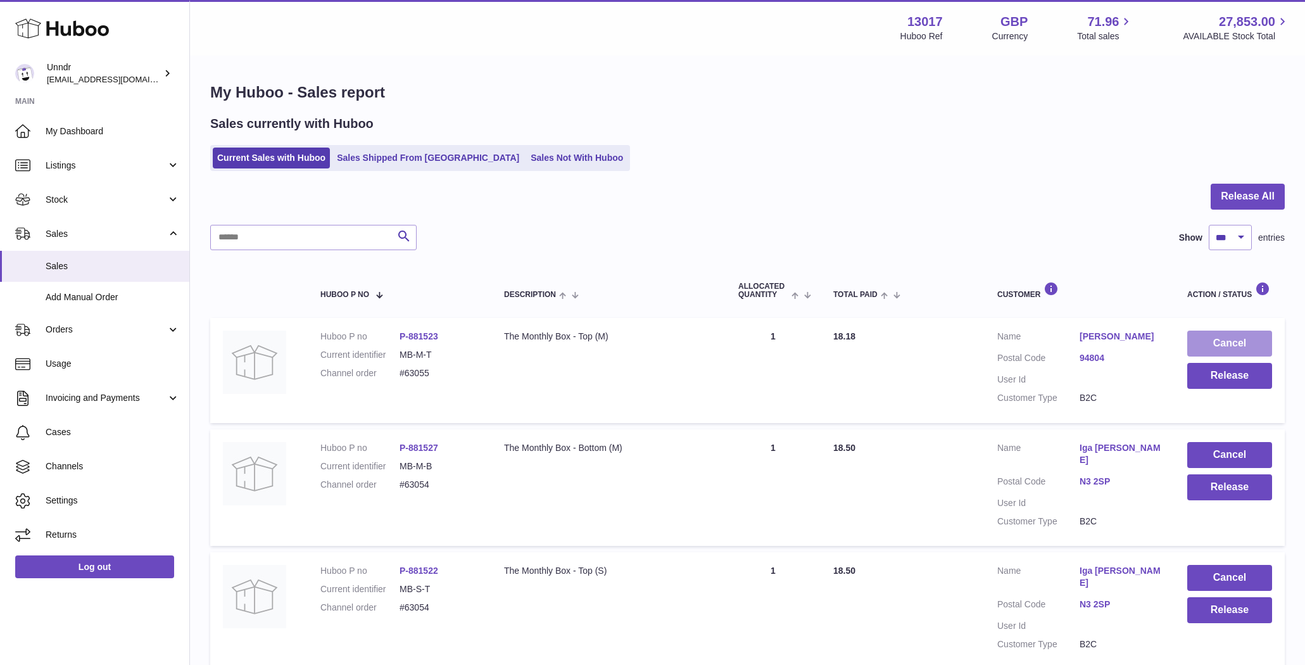
click at [1213, 339] on button "Cancel" at bounding box center [1229, 344] width 85 height 26
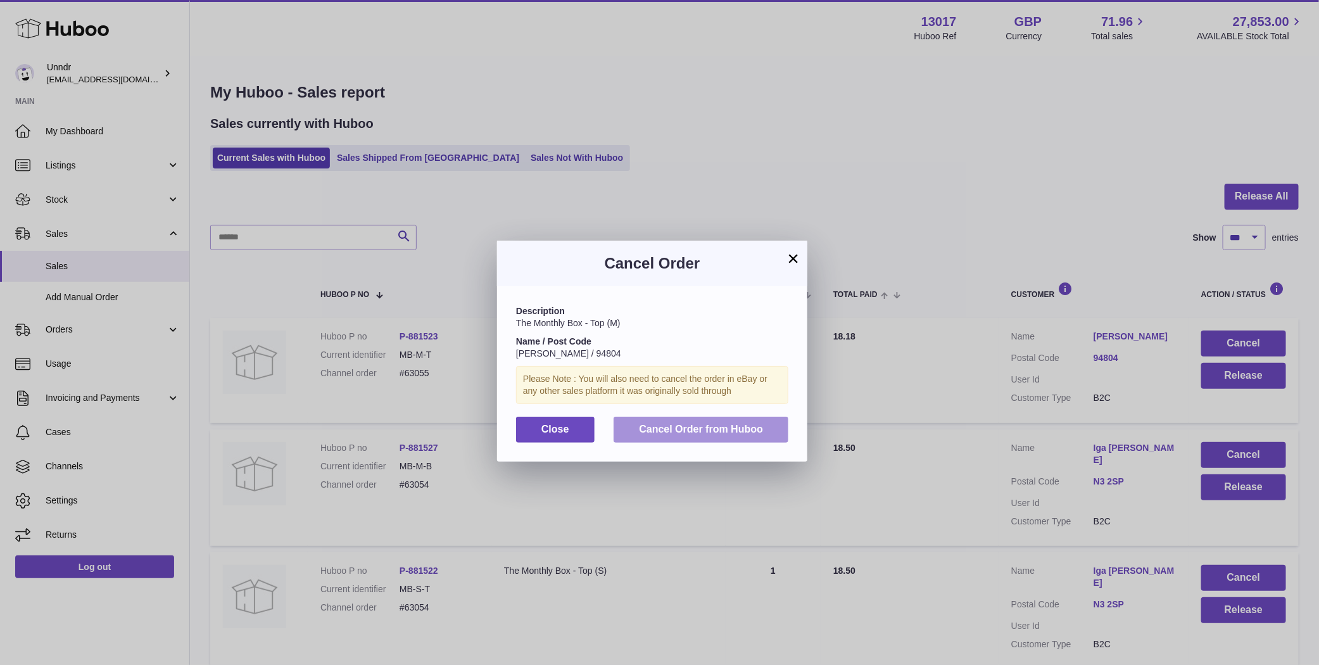
click at [699, 433] on span "Cancel Order from Huboo" at bounding box center [701, 429] width 124 height 11
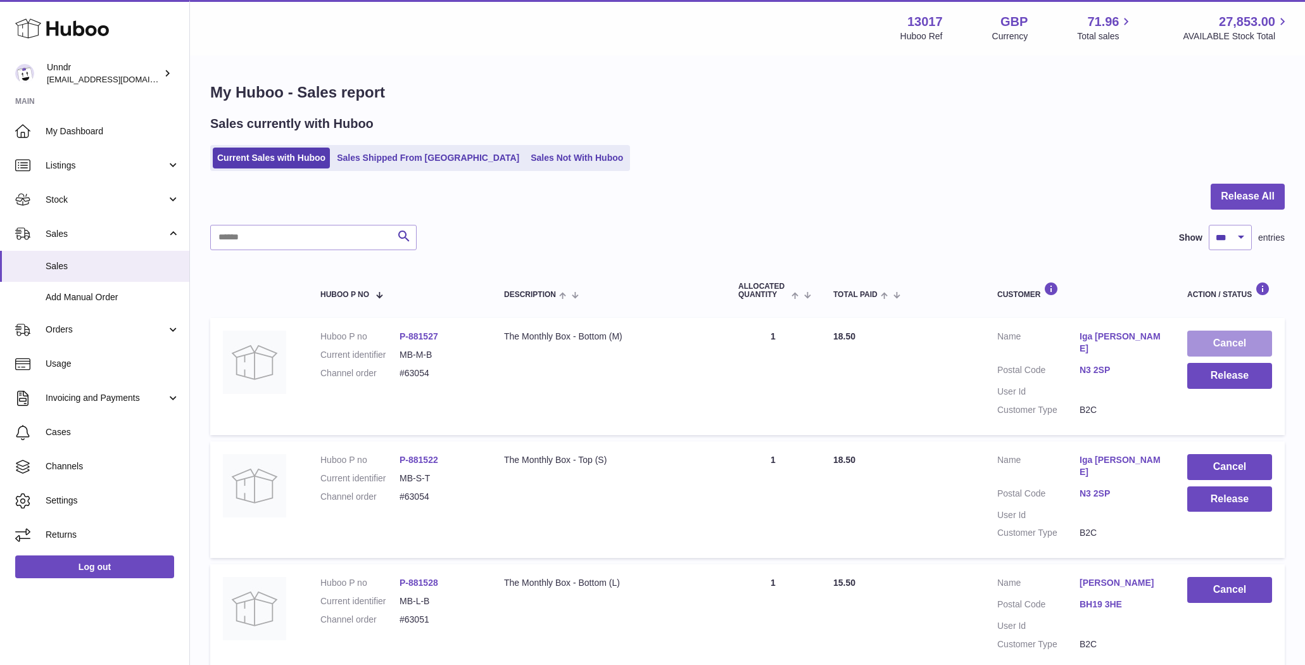
click at [1234, 339] on button "Cancel" at bounding box center [1229, 344] width 85 height 26
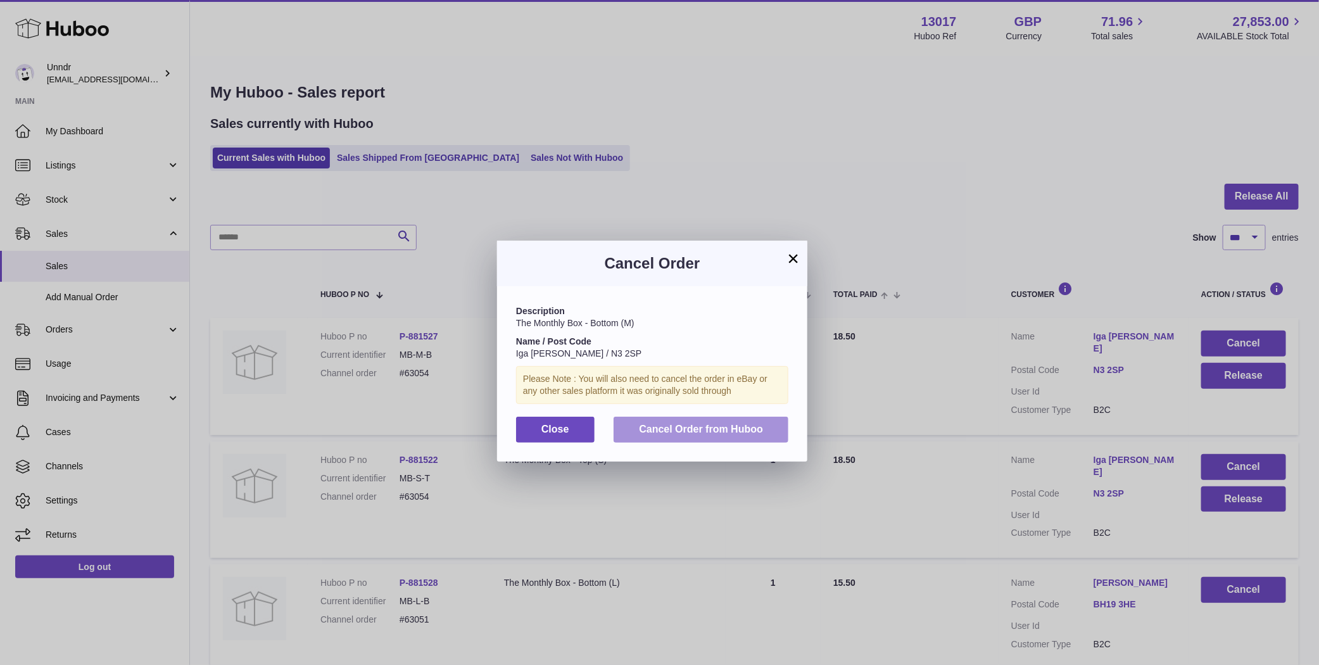
click at [754, 431] on span "Cancel Order from Huboo" at bounding box center [701, 429] width 124 height 11
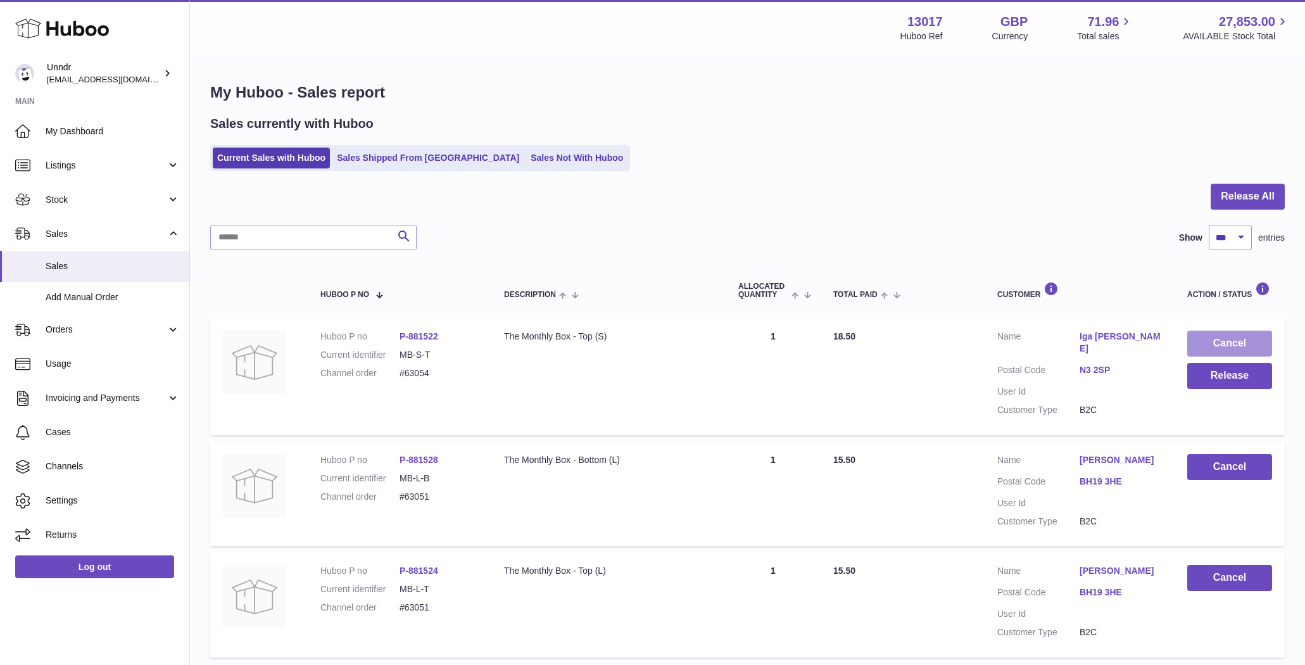
click at [1238, 340] on button "Cancel" at bounding box center [1229, 344] width 85 height 26
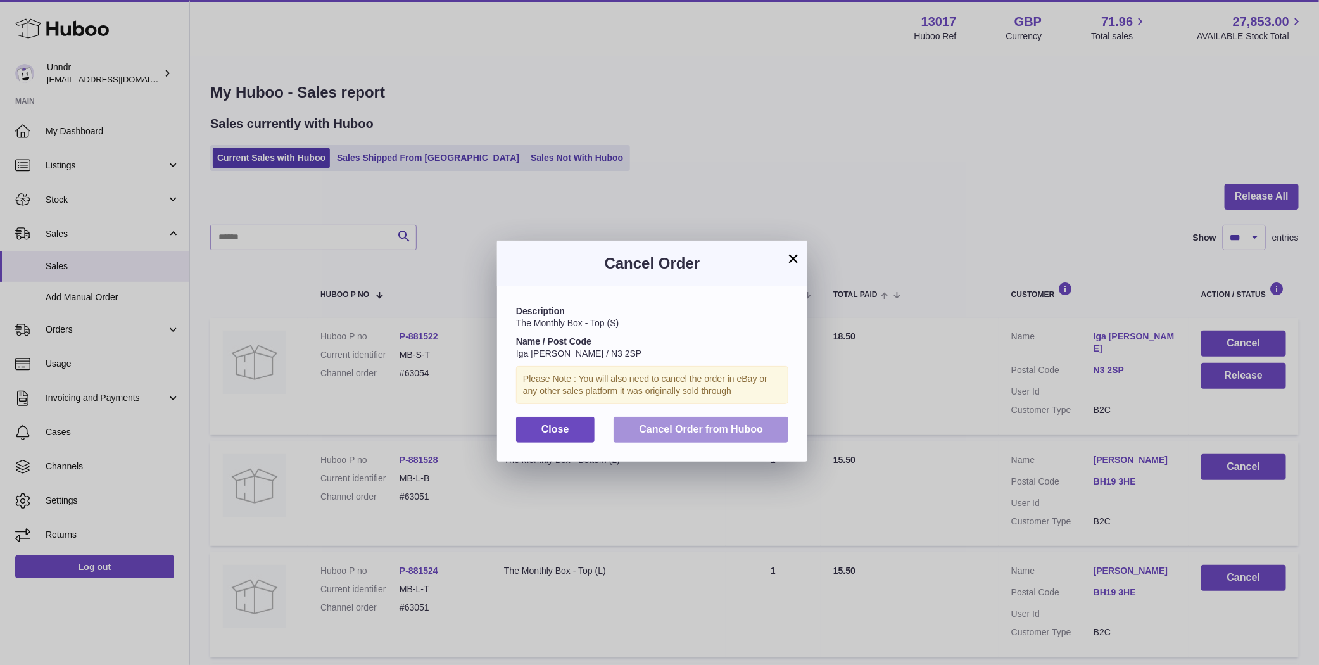
click at [770, 426] on button "Cancel Order from Huboo" at bounding box center [701, 430] width 175 height 26
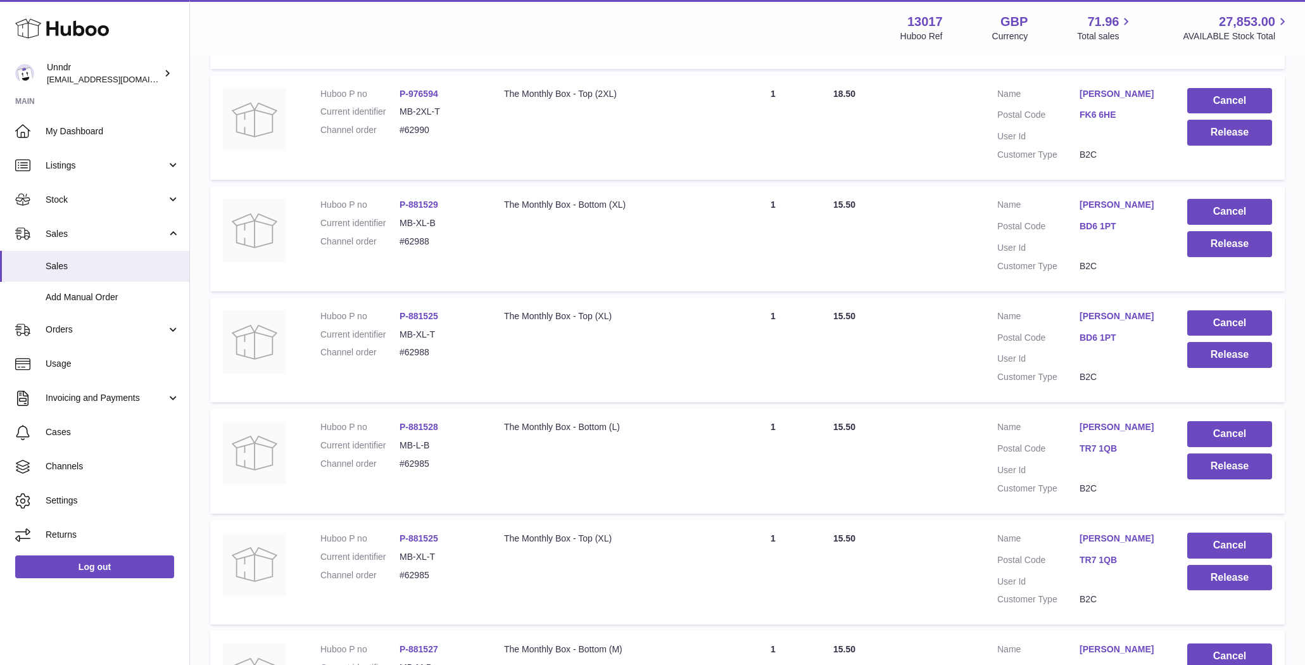
scroll to position [11125, 0]
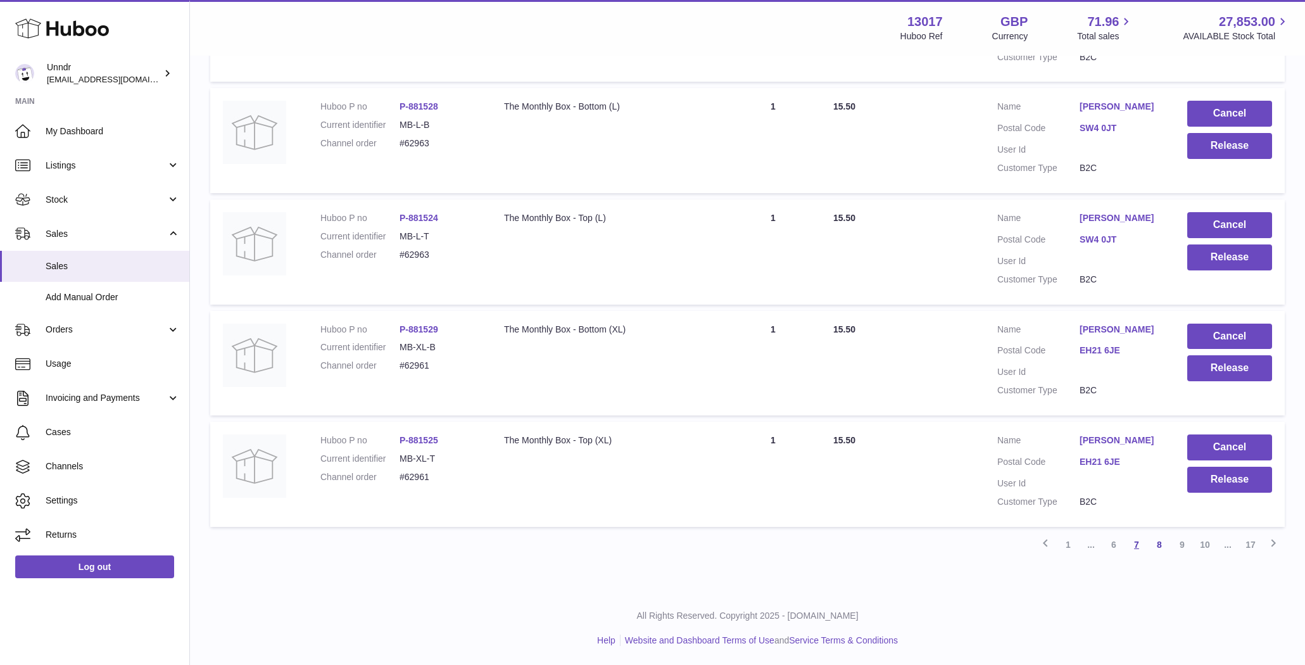
click at [1140, 545] on link "7" at bounding box center [1136, 544] width 23 height 23
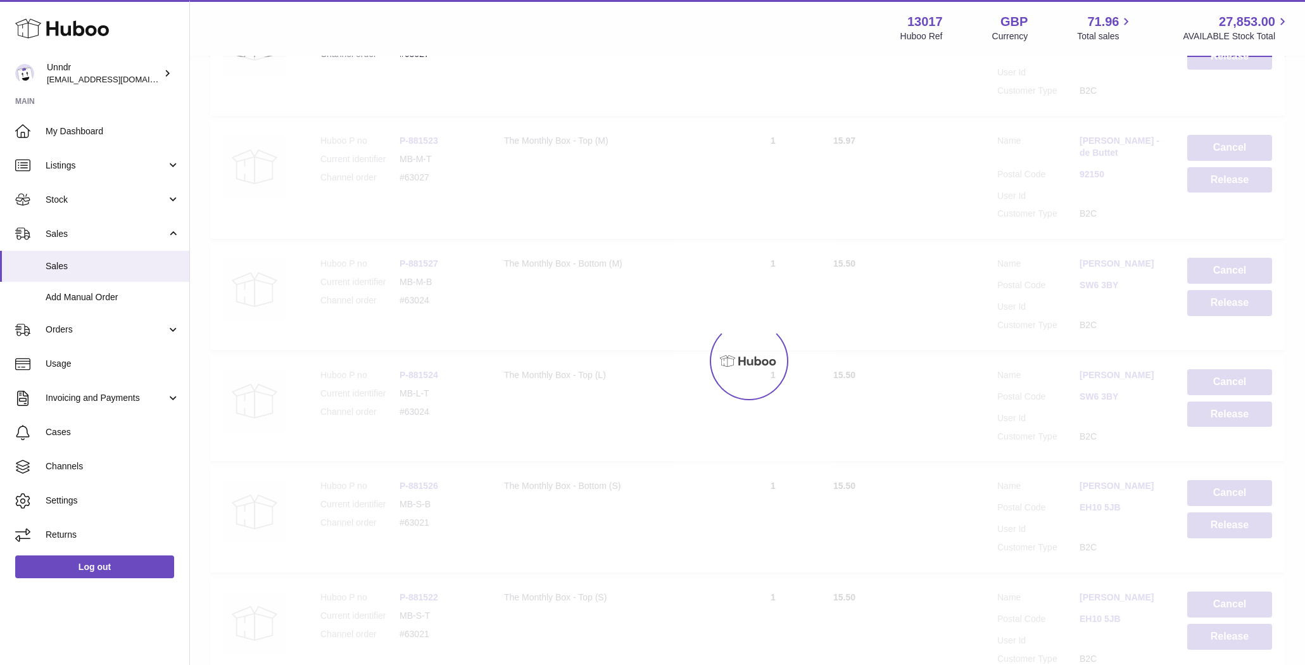
scroll to position [57, 0]
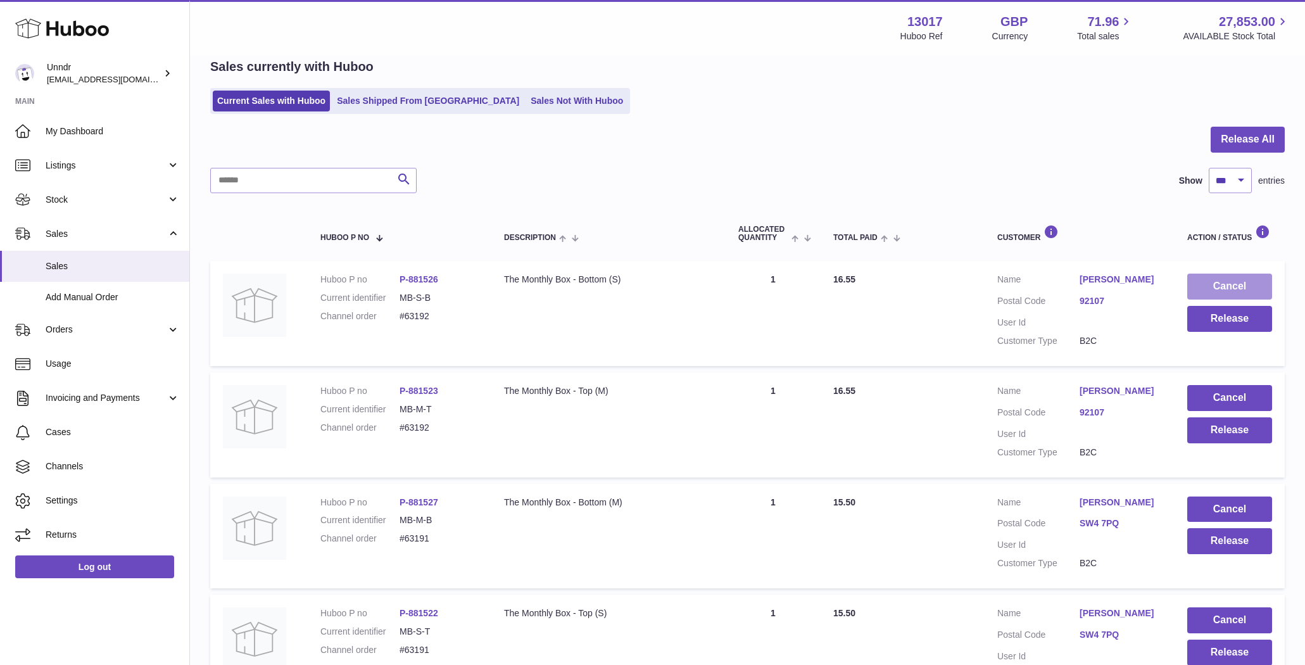
click at [1225, 288] on button "Cancel" at bounding box center [1229, 287] width 85 height 26
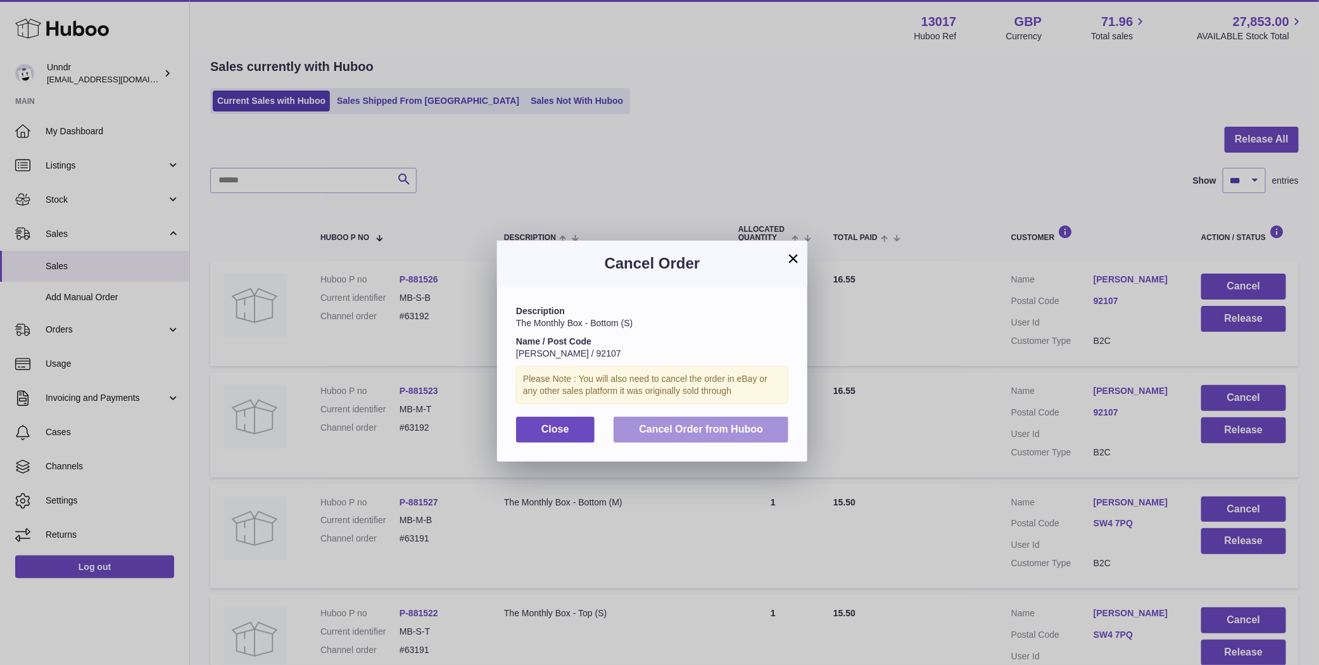
click at [738, 440] on button "Cancel Order from Huboo" at bounding box center [701, 430] width 175 height 26
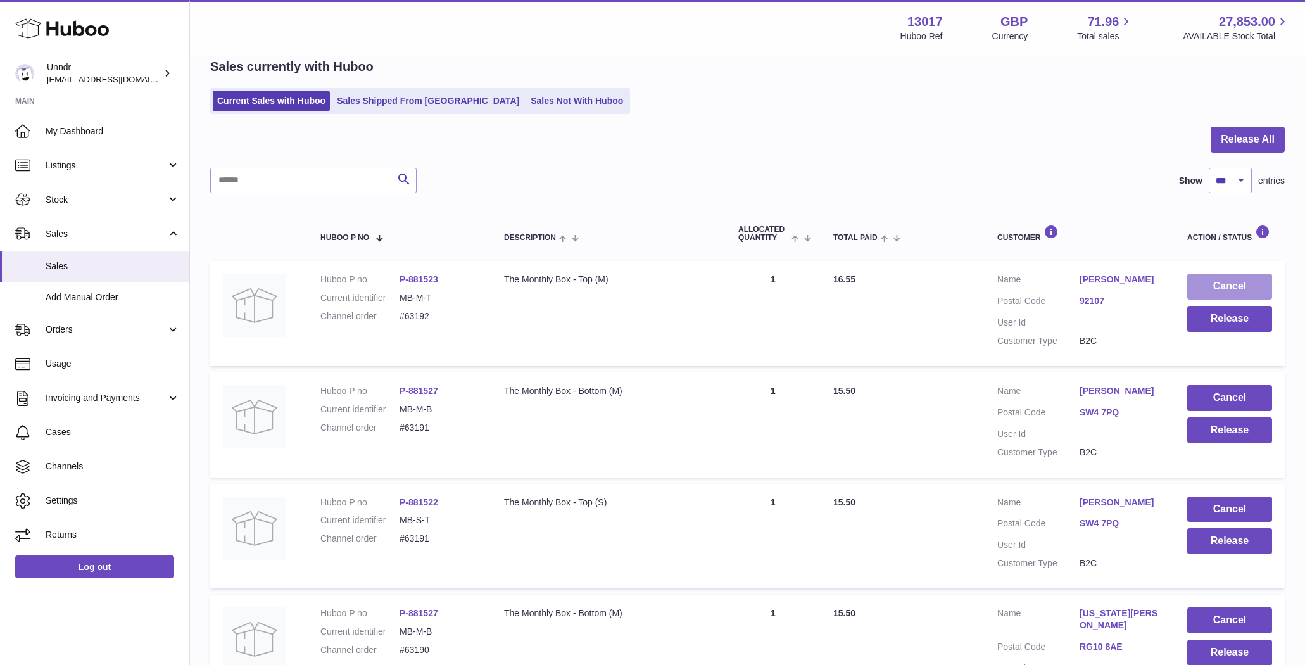
click at [1245, 286] on button "Cancel" at bounding box center [1229, 287] width 85 height 26
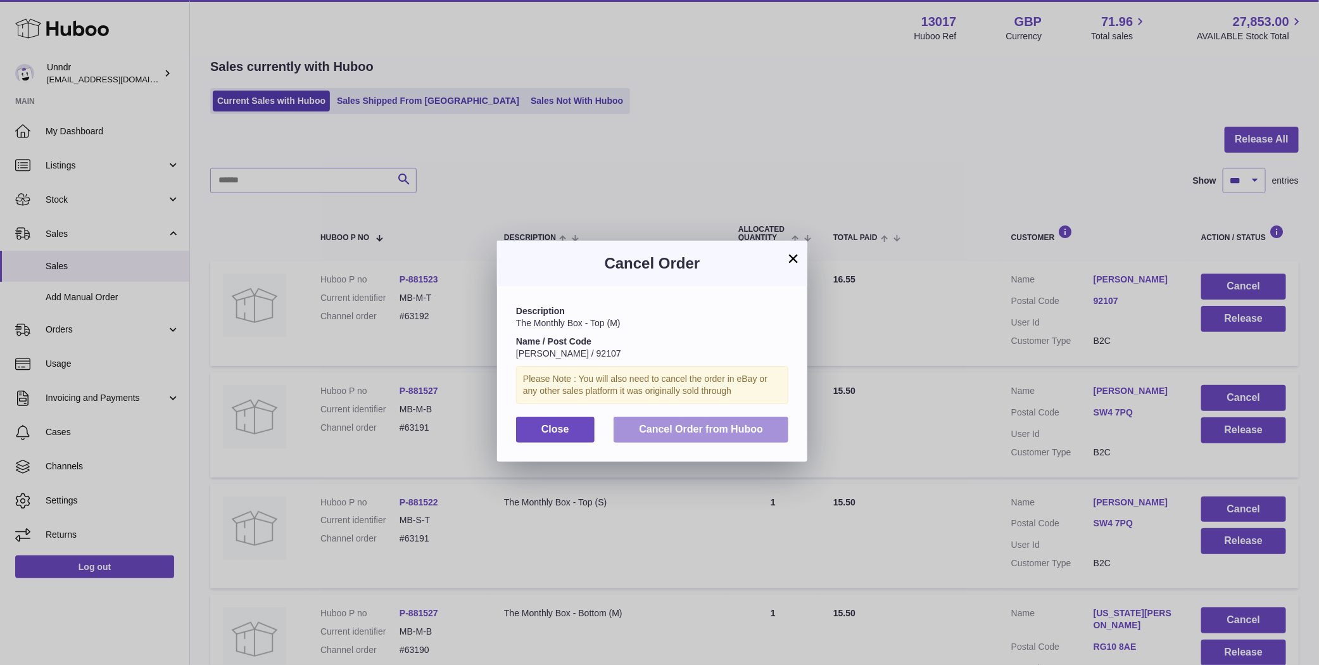
click at [680, 427] on span "Cancel Order from Huboo" at bounding box center [701, 429] width 124 height 11
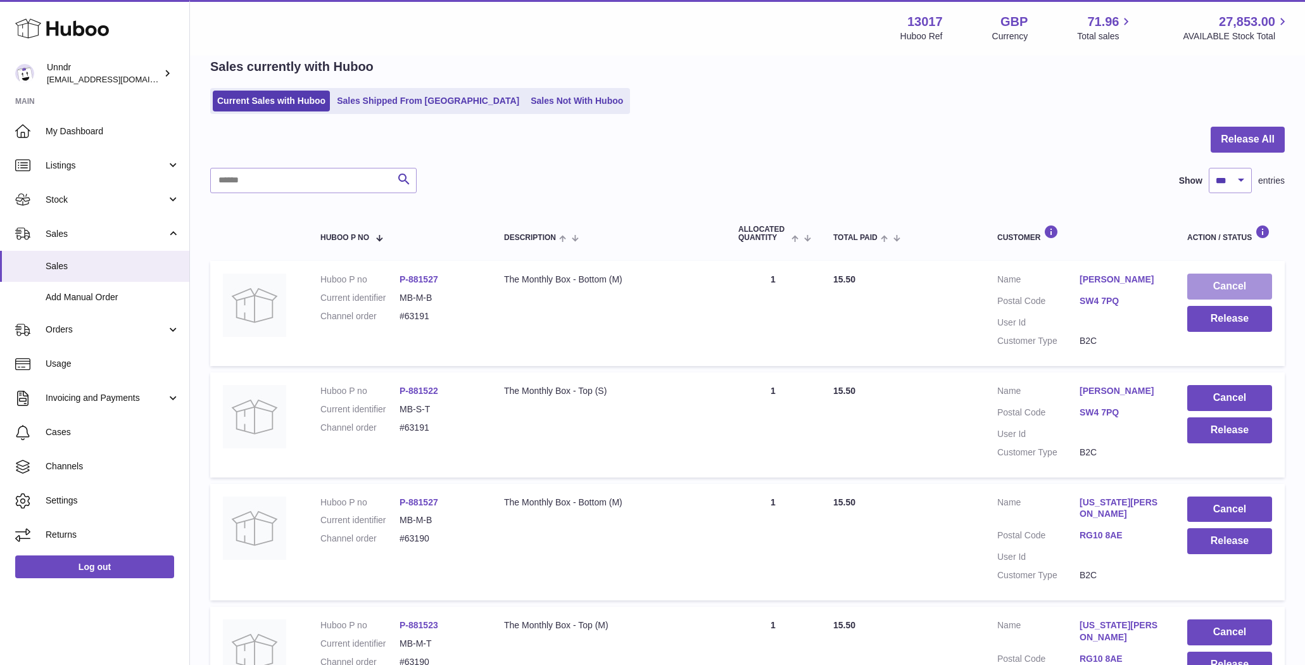
click at [1228, 287] on button "Cancel" at bounding box center [1229, 287] width 85 height 26
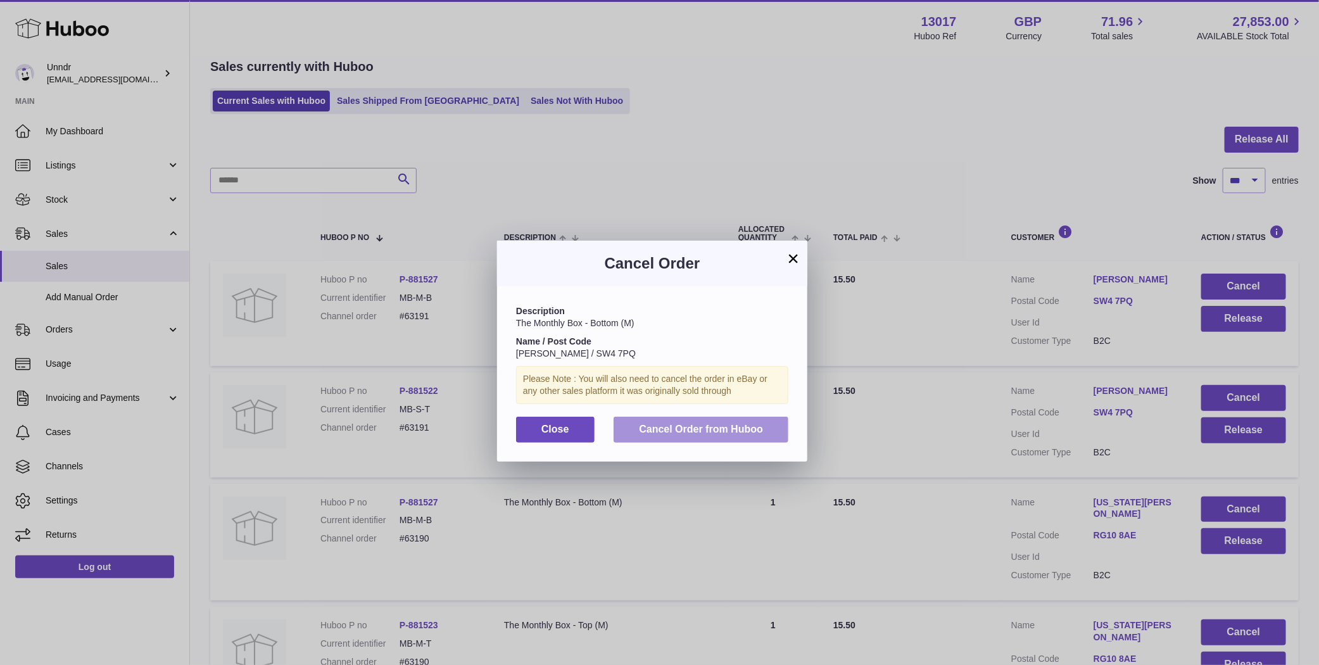
click at [755, 434] on span "Cancel Order from Huboo" at bounding box center [701, 429] width 124 height 11
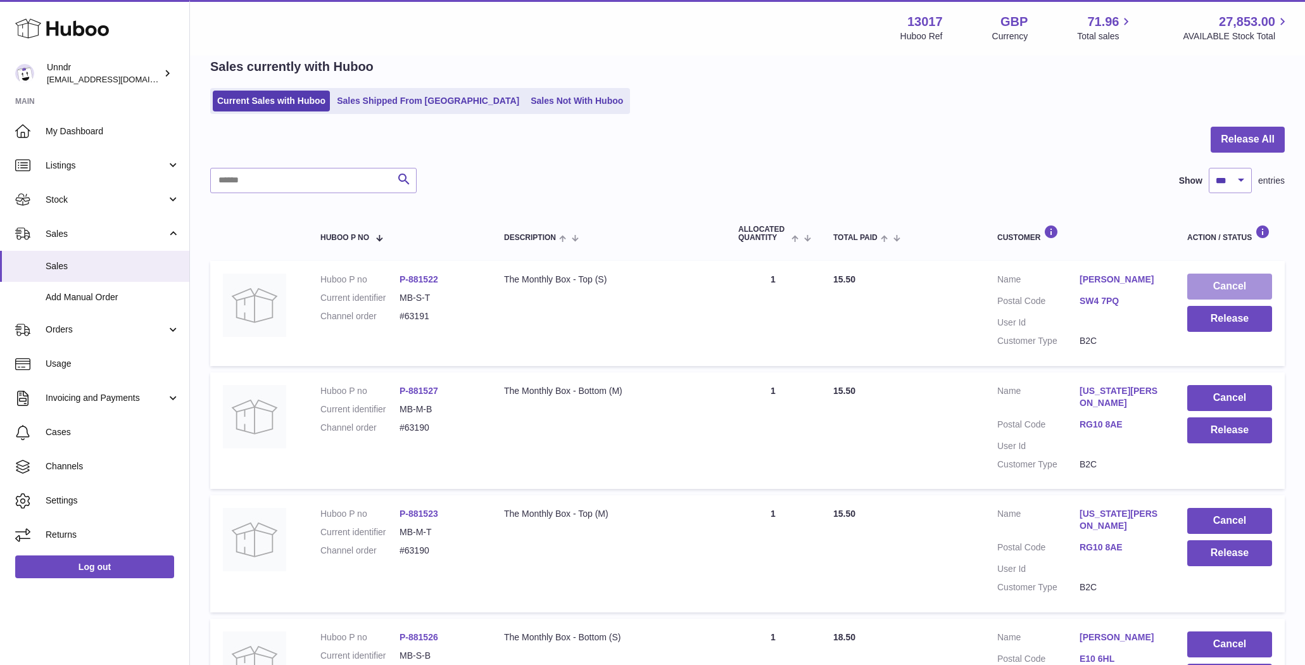
click at [1255, 283] on button "Cancel" at bounding box center [1229, 287] width 85 height 26
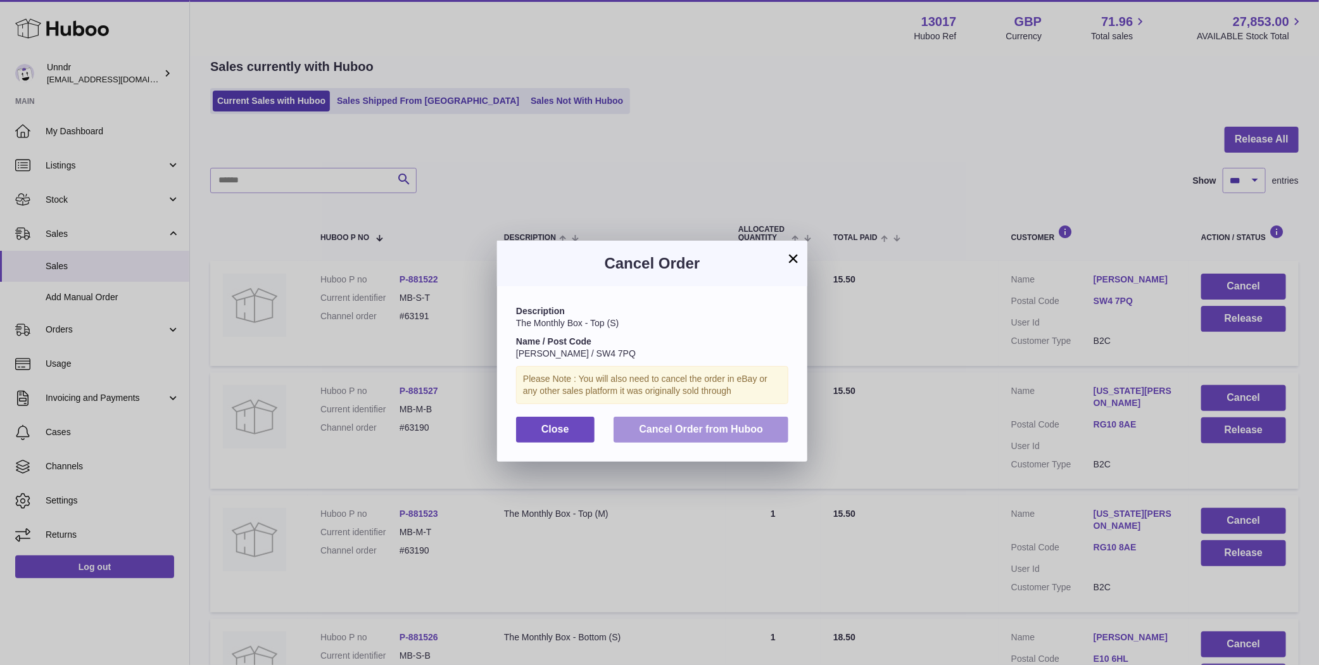
click at [693, 435] on button "Cancel Order from Huboo" at bounding box center [701, 430] width 175 height 26
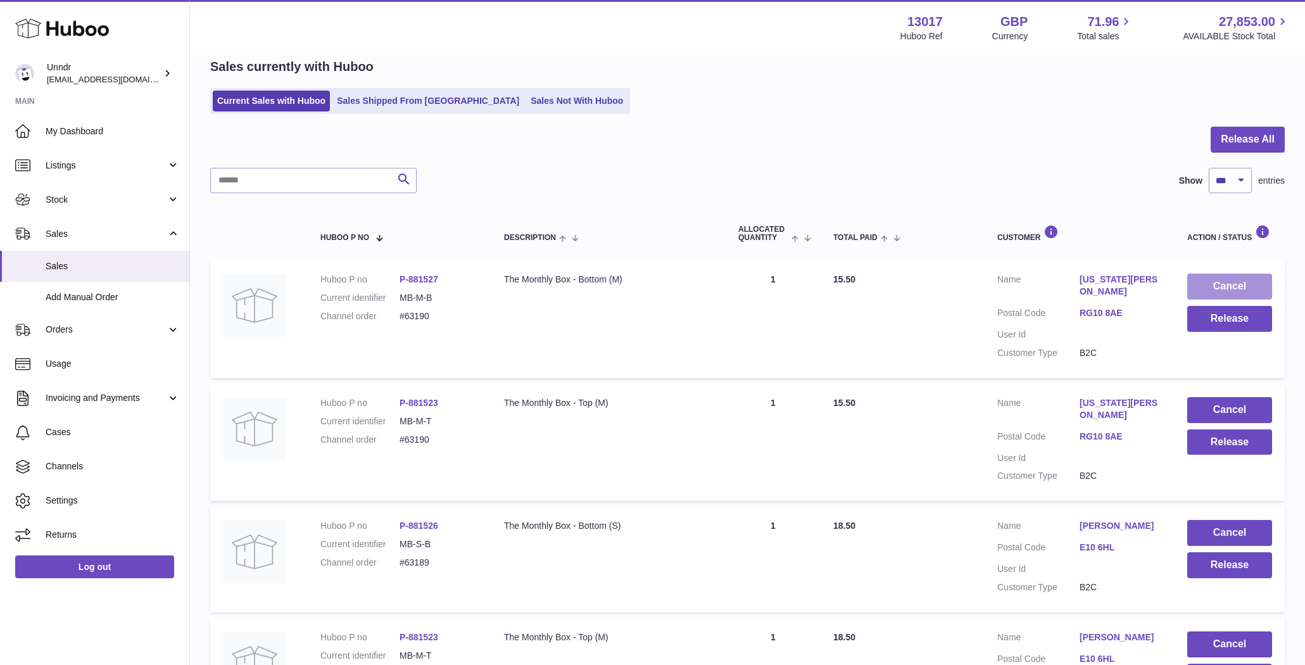
click at [1247, 288] on button "Cancel" at bounding box center [1229, 287] width 85 height 26
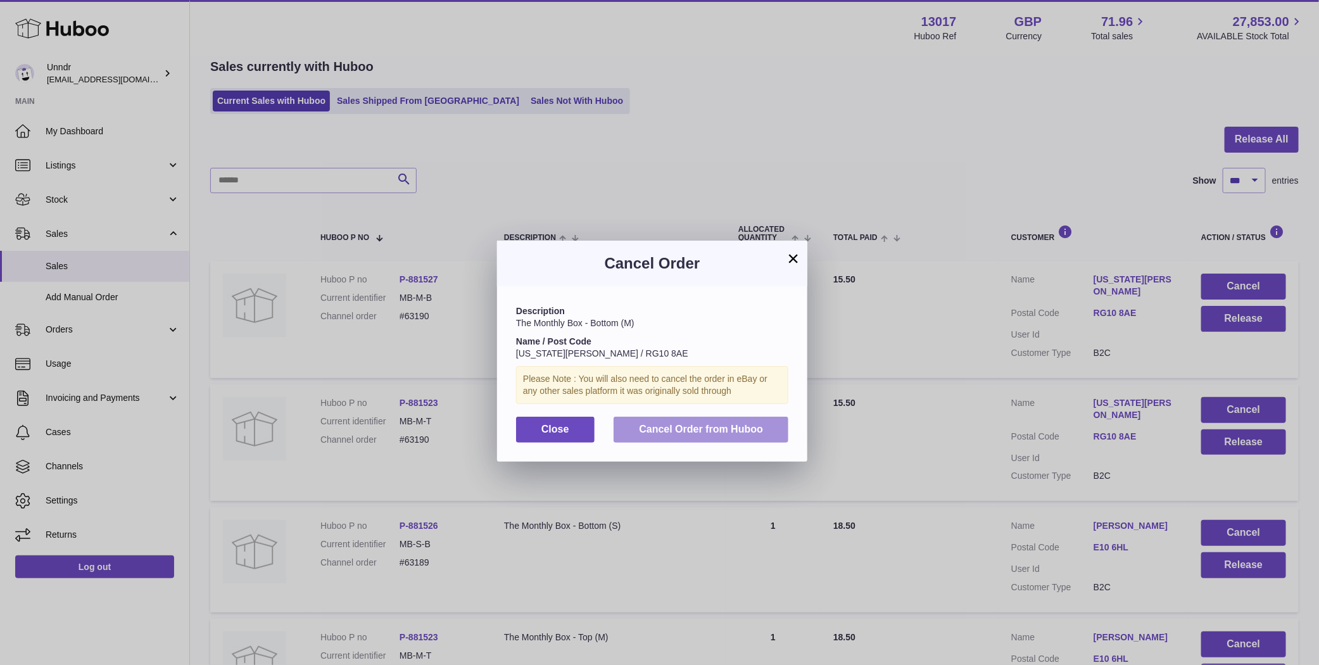
click at [743, 429] on span "Cancel Order from Huboo" at bounding box center [701, 429] width 124 height 11
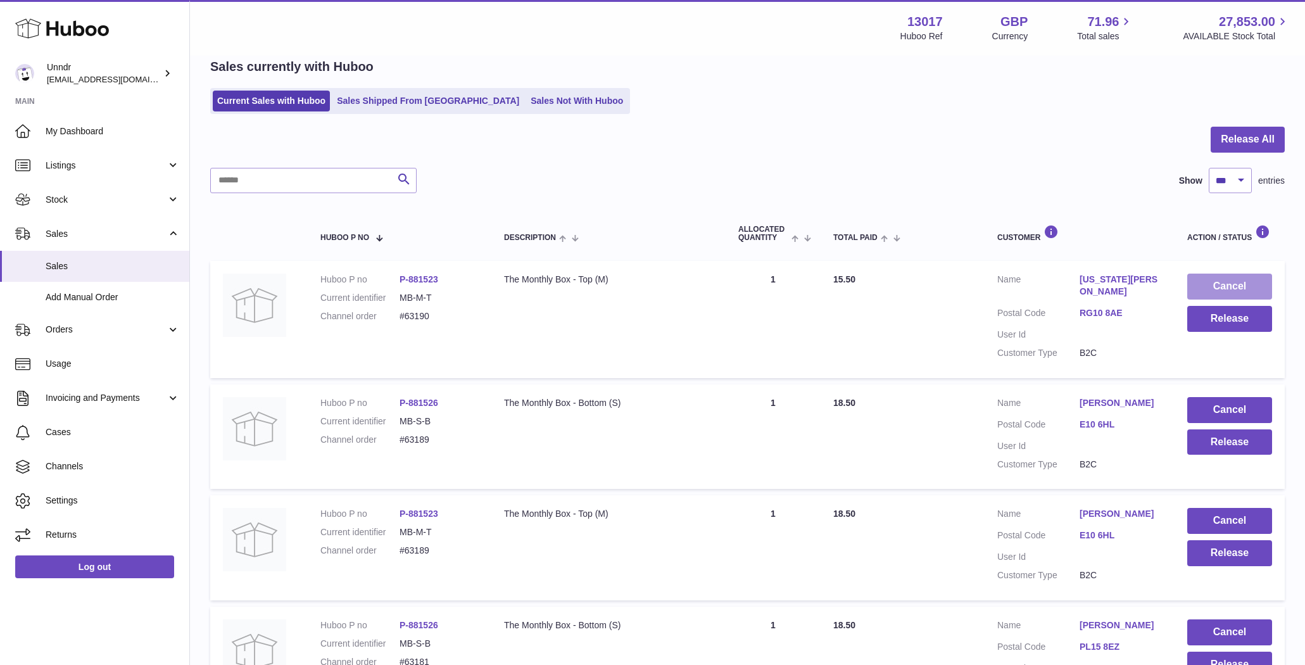
click at [1233, 286] on button "Cancel" at bounding box center [1229, 287] width 85 height 26
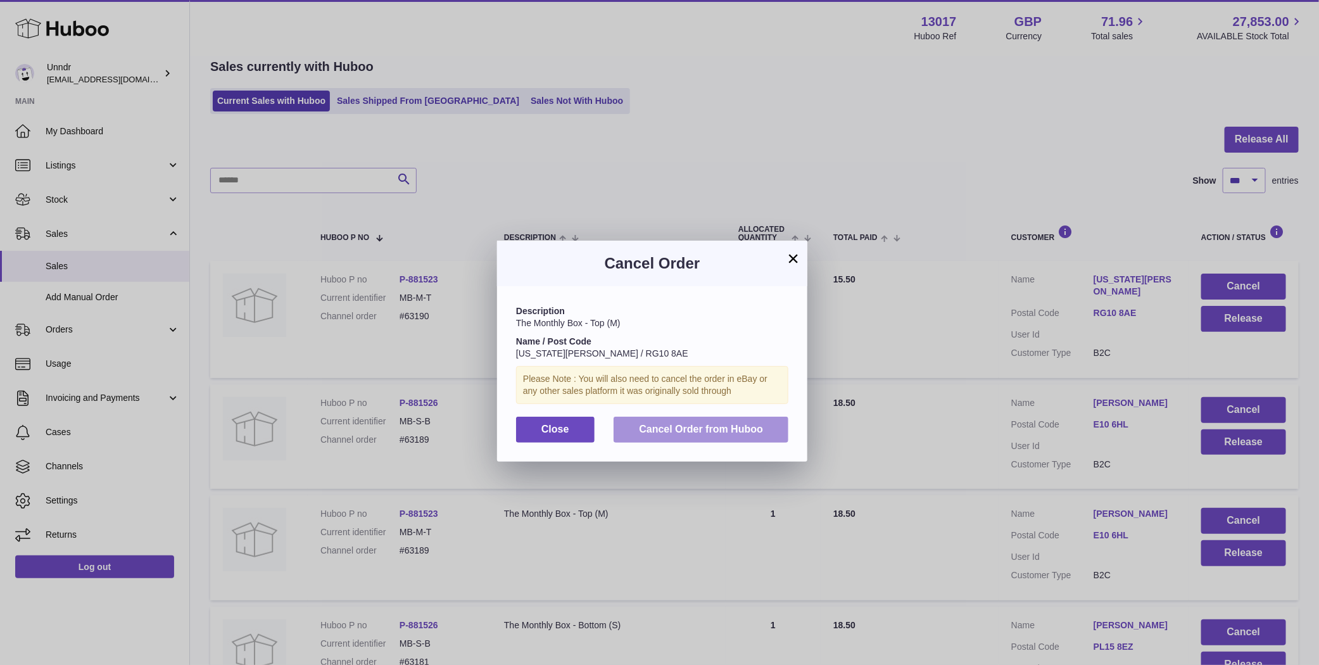
click at [746, 435] on button "Cancel Order from Huboo" at bounding box center [701, 430] width 175 height 26
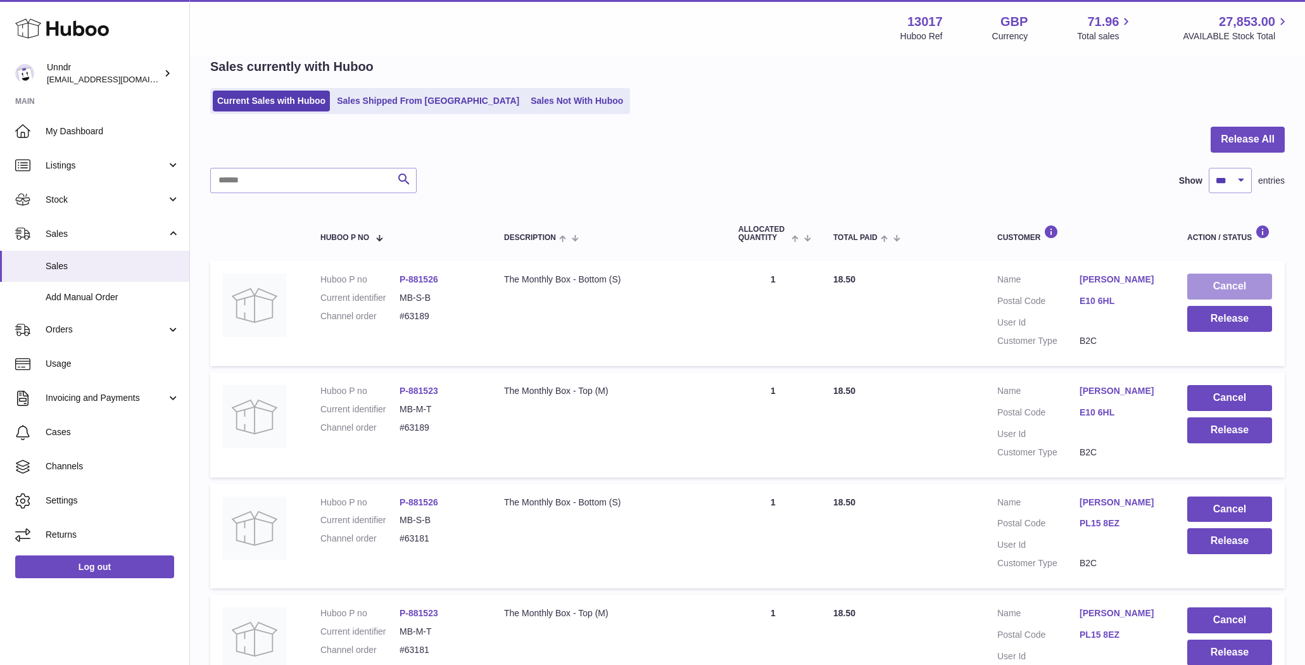
click at [1238, 286] on button "Cancel" at bounding box center [1229, 287] width 85 height 26
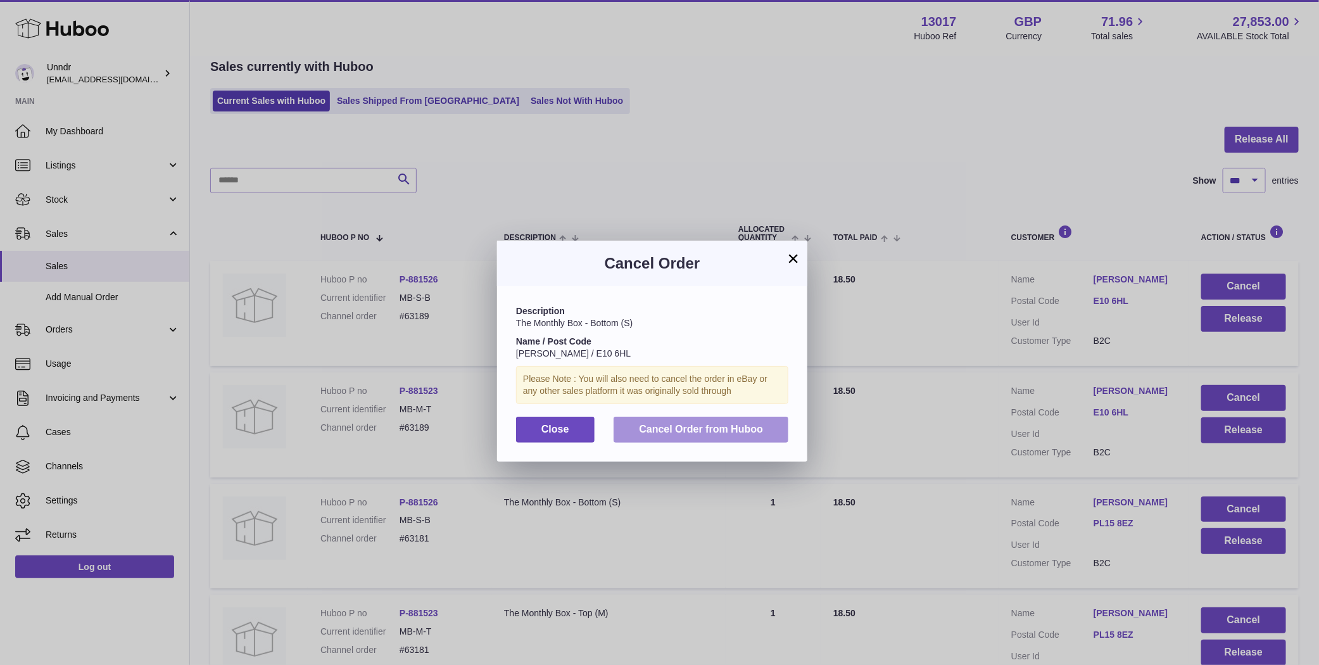
click at [753, 422] on button "Cancel Order from Huboo" at bounding box center [701, 430] width 175 height 26
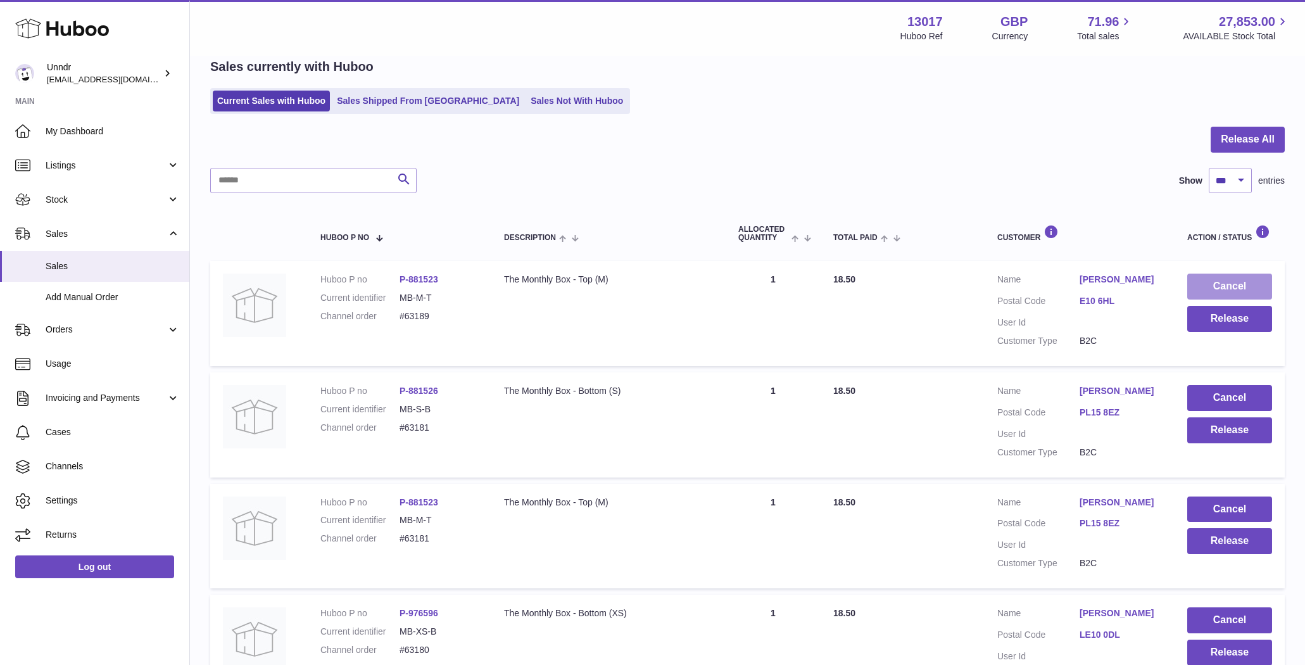
click at [1218, 275] on button "Cancel" at bounding box center [1229, 287] width 85 height 26
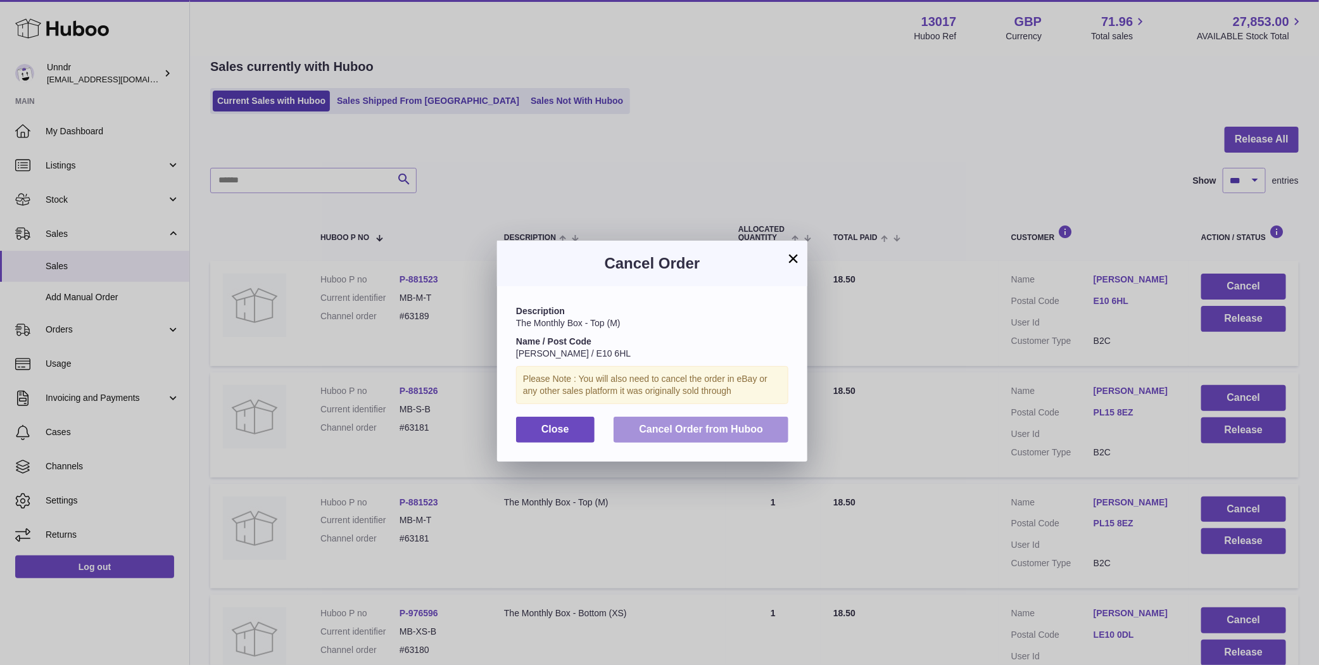
click at [699, 431] on span "Cancel Order from Huboo" at bounding box center [701, 429] width 124 height 11
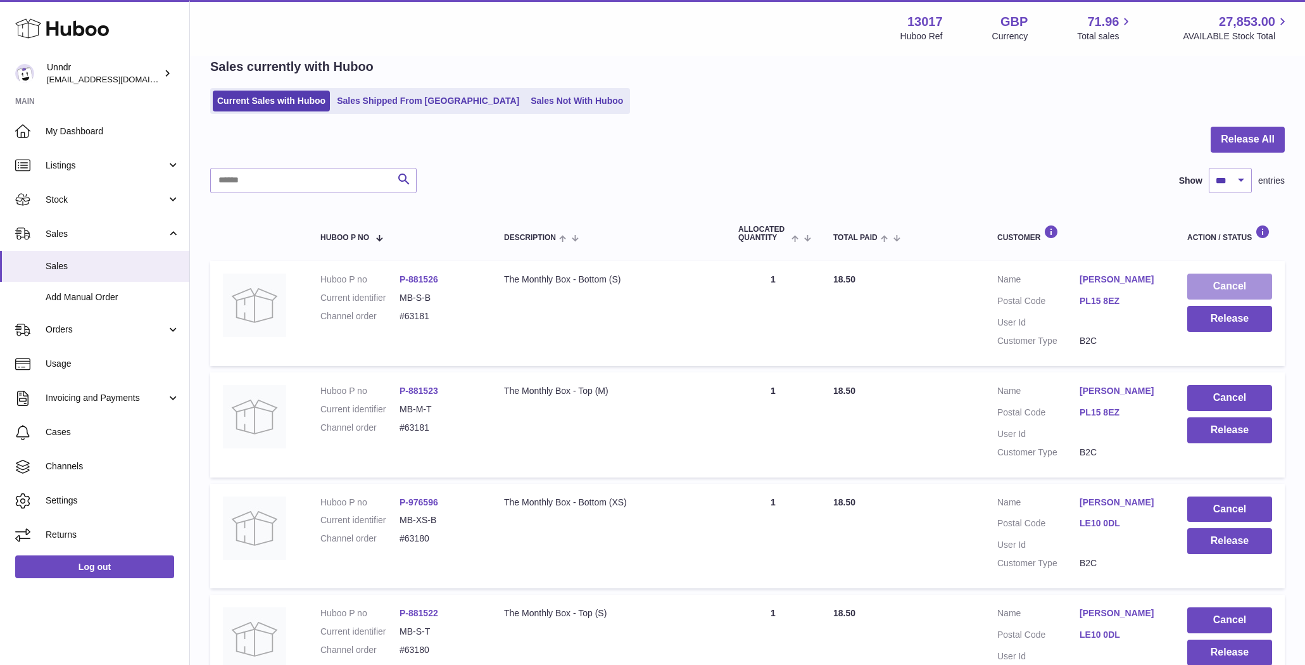
click at [1238, 285] on button "Cancel" at bounding box center [1229, 287] width 85 height 26
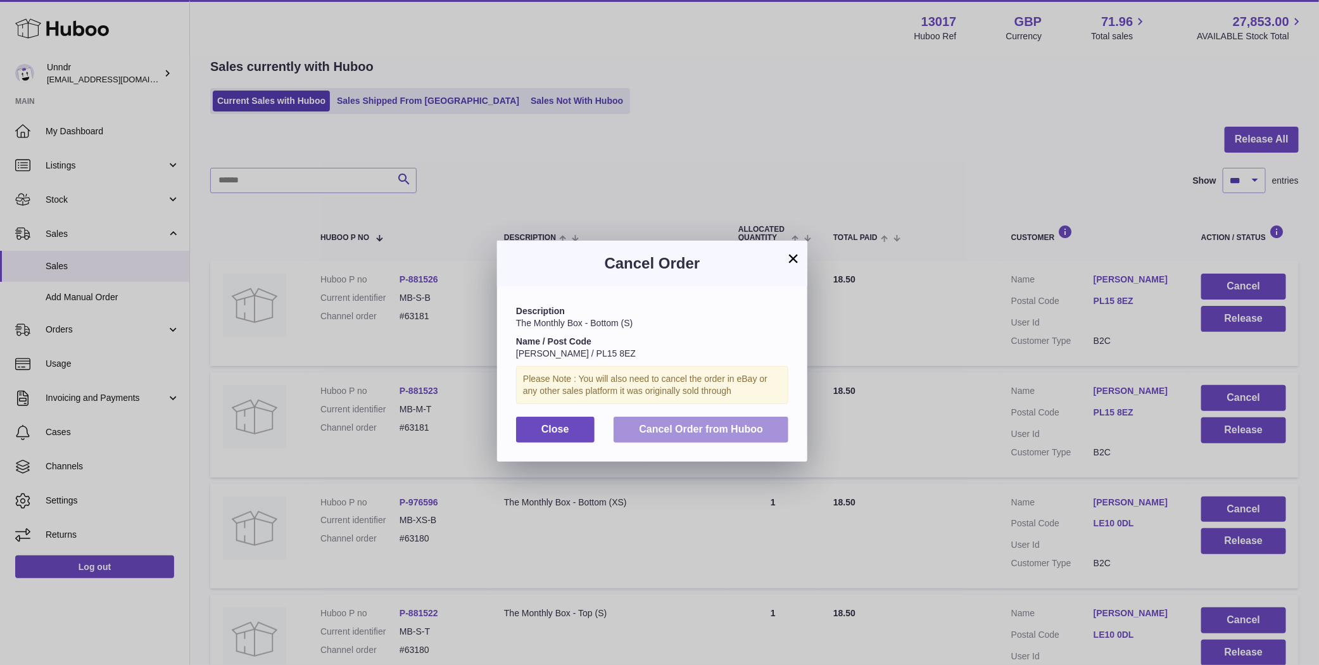
click at [738, 427] on span "Cancel Order from Huboo" at bounding box center [701, 429] width 124 height 11
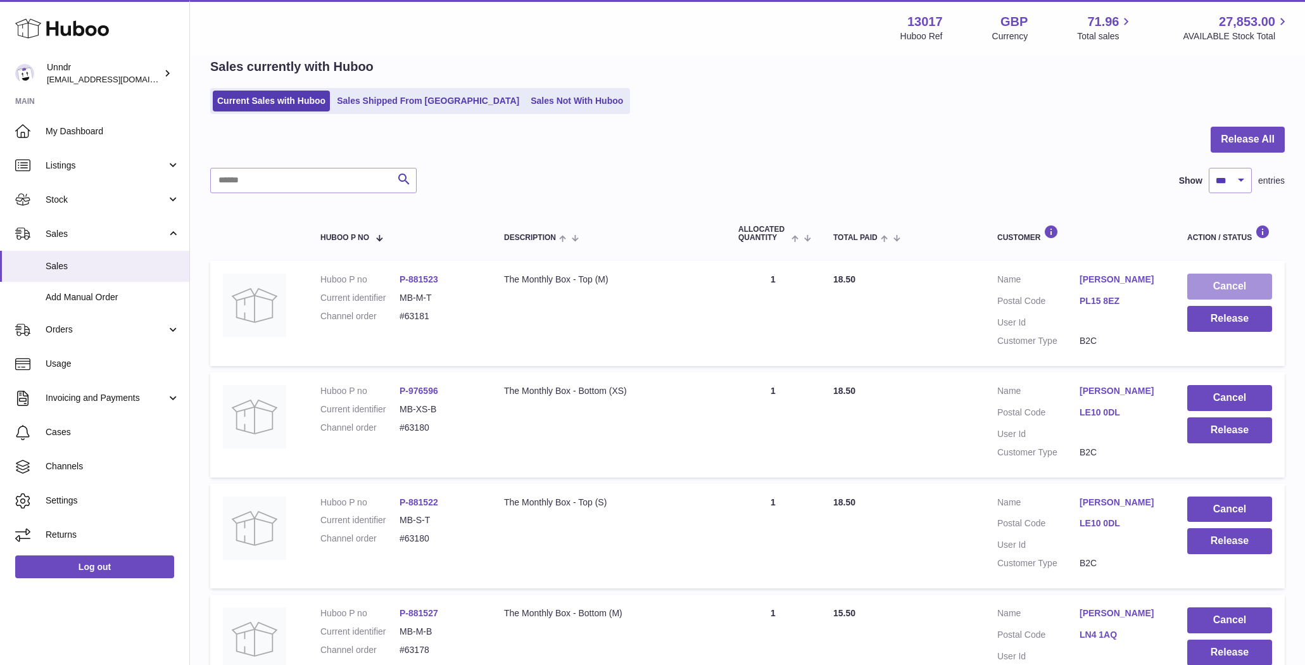
click at [1246, 294] on button "Cancel" at bounding box center [1229, 287] width 85 height 26
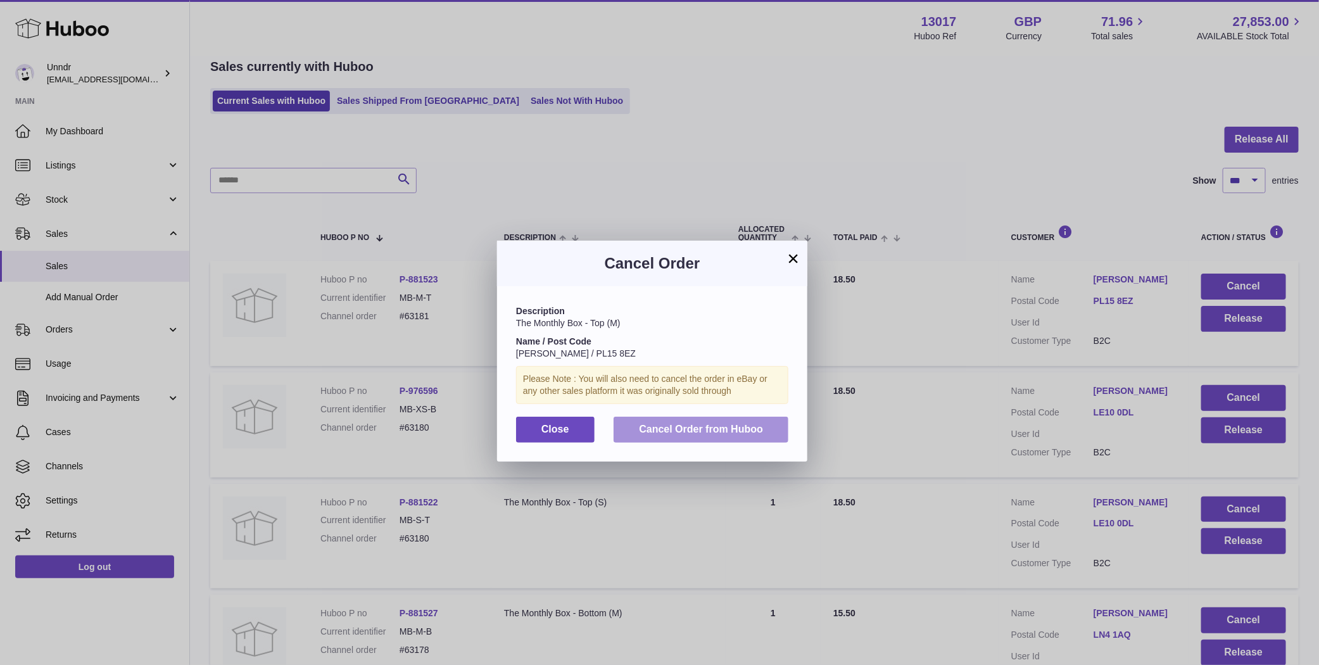
click at [719, 420] on button "Cancel Order from Huboo" at bounding box center [701, 430] width 175 height 26
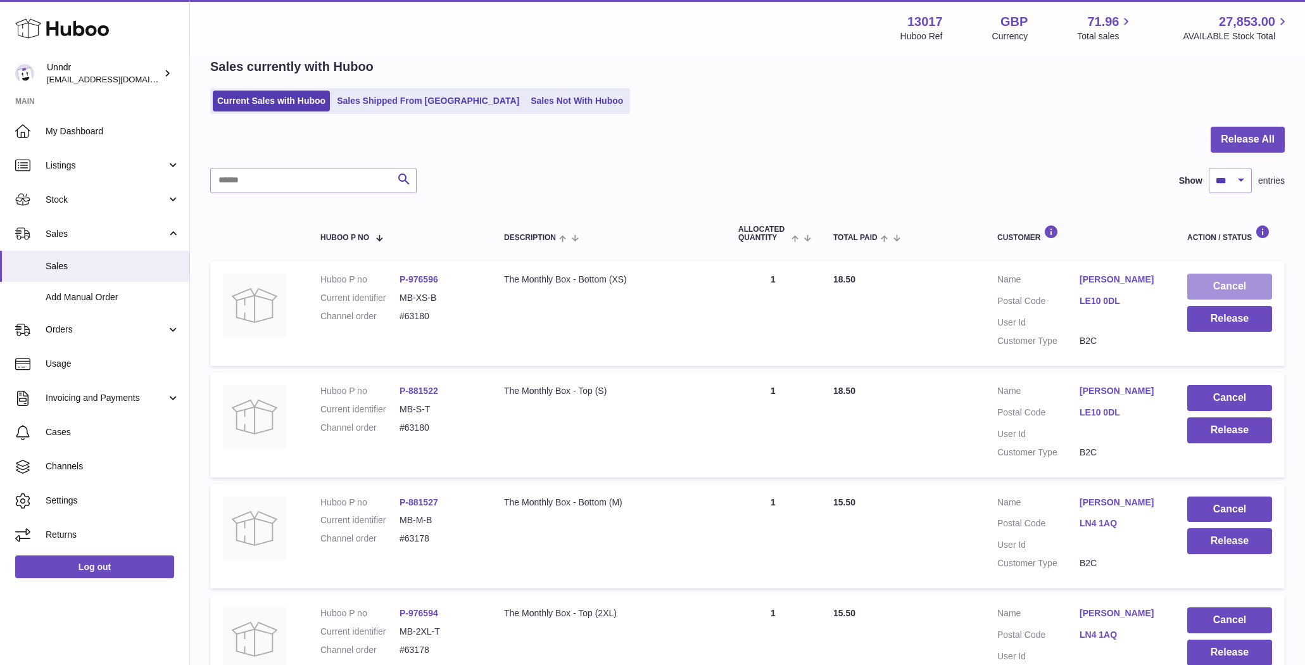
click at [1225, 283] on button "Cancel" at bounding box center [1229, 287] width 85 height 26
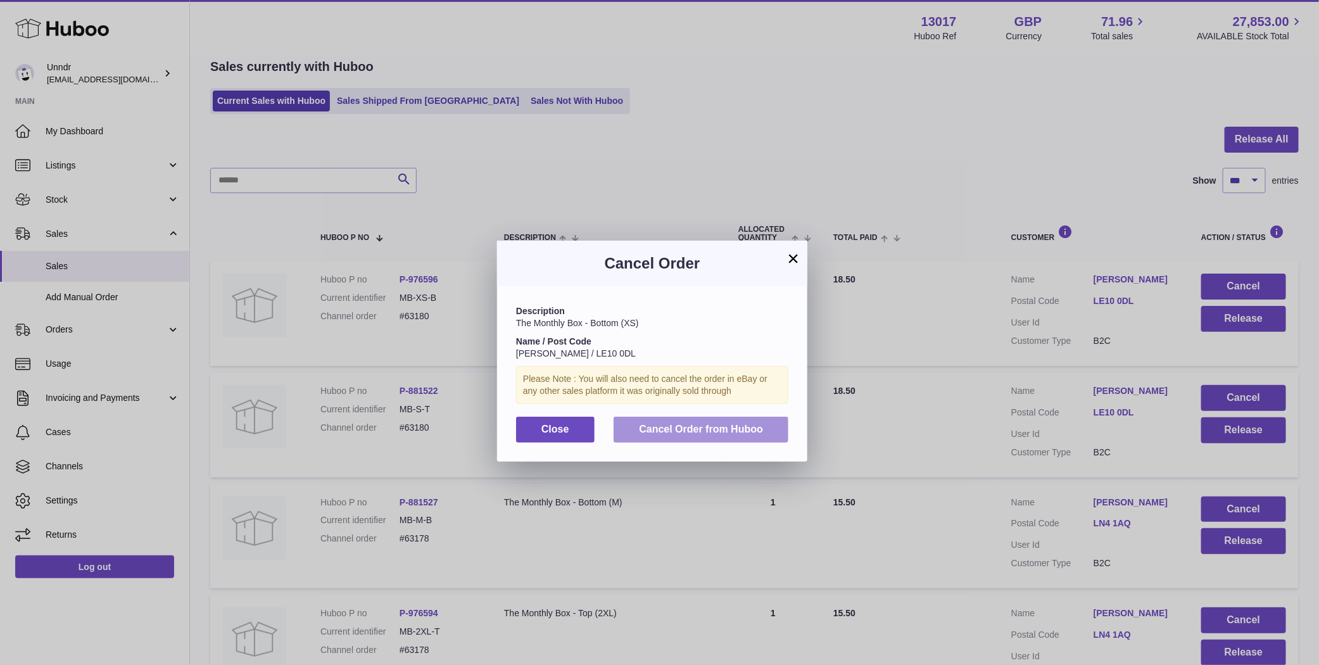
click at [638, 422] on button "Cancel Order from Huboo" at bounding box center [701, 430] width 175 height 26
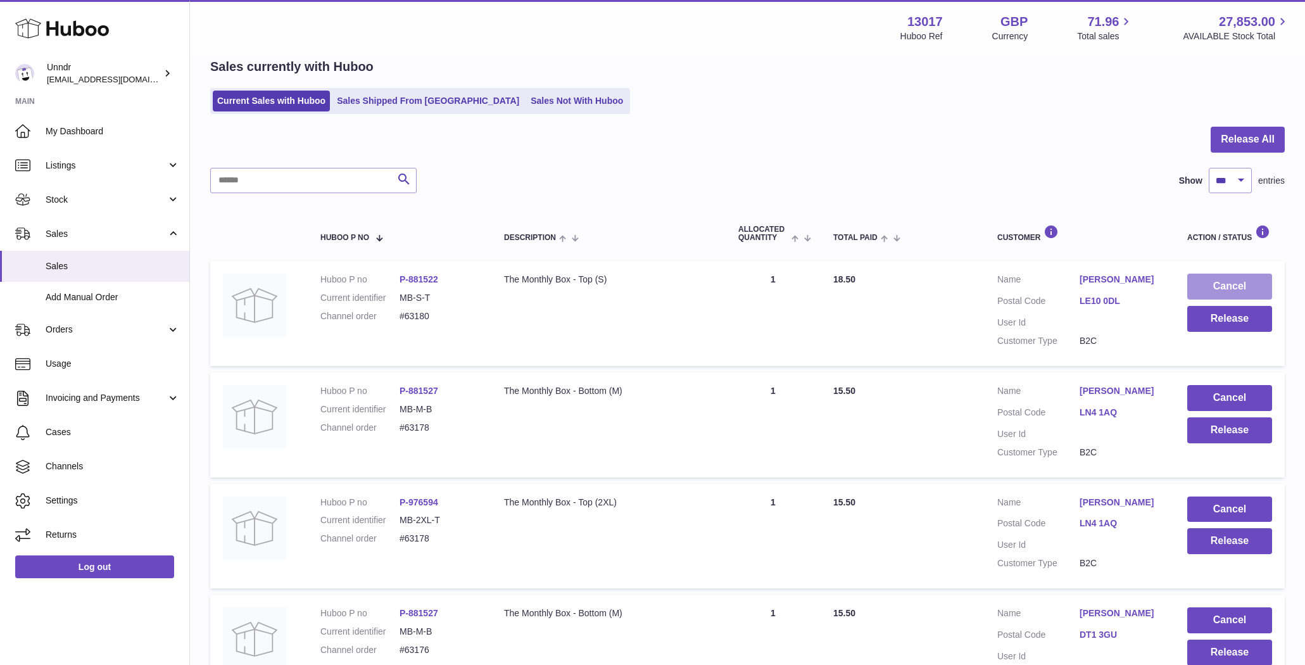
click at [1221, 286] on button "Cancel" at bounding box center [1229, 287] width 85 height 26
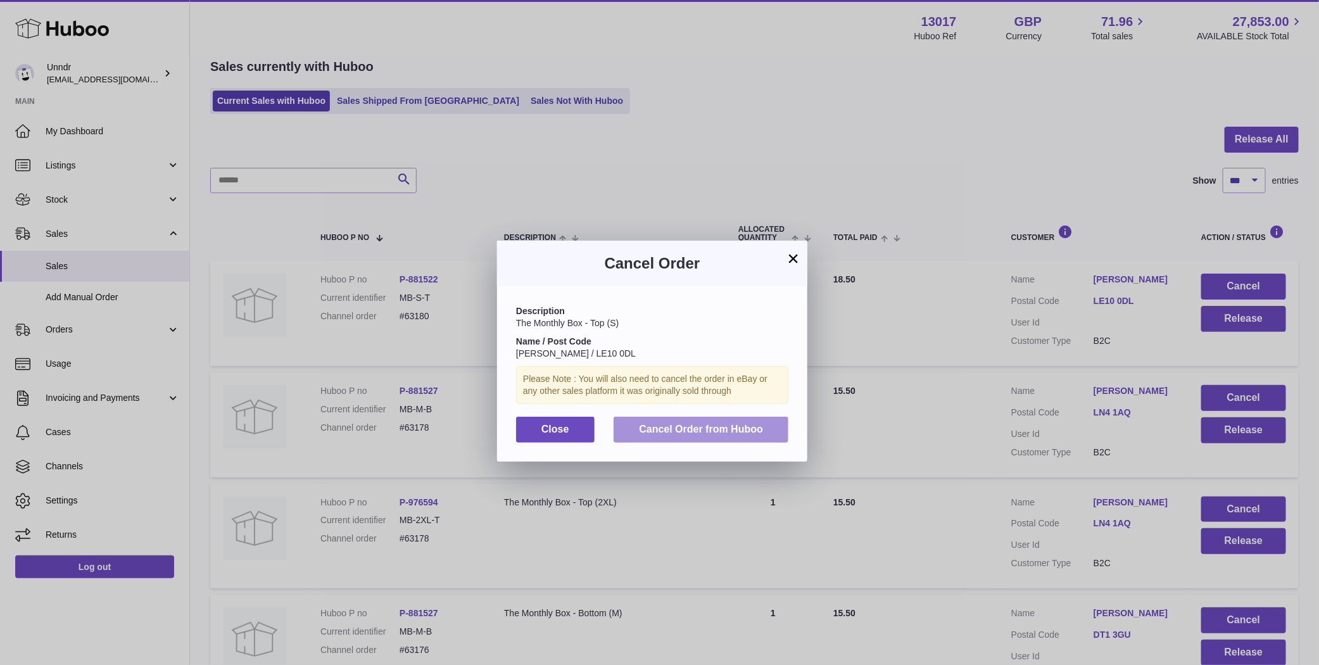
click at [703, 420] on button "Cancel Order from Huboo" at bounding box center [701, 430] width 175 height 26
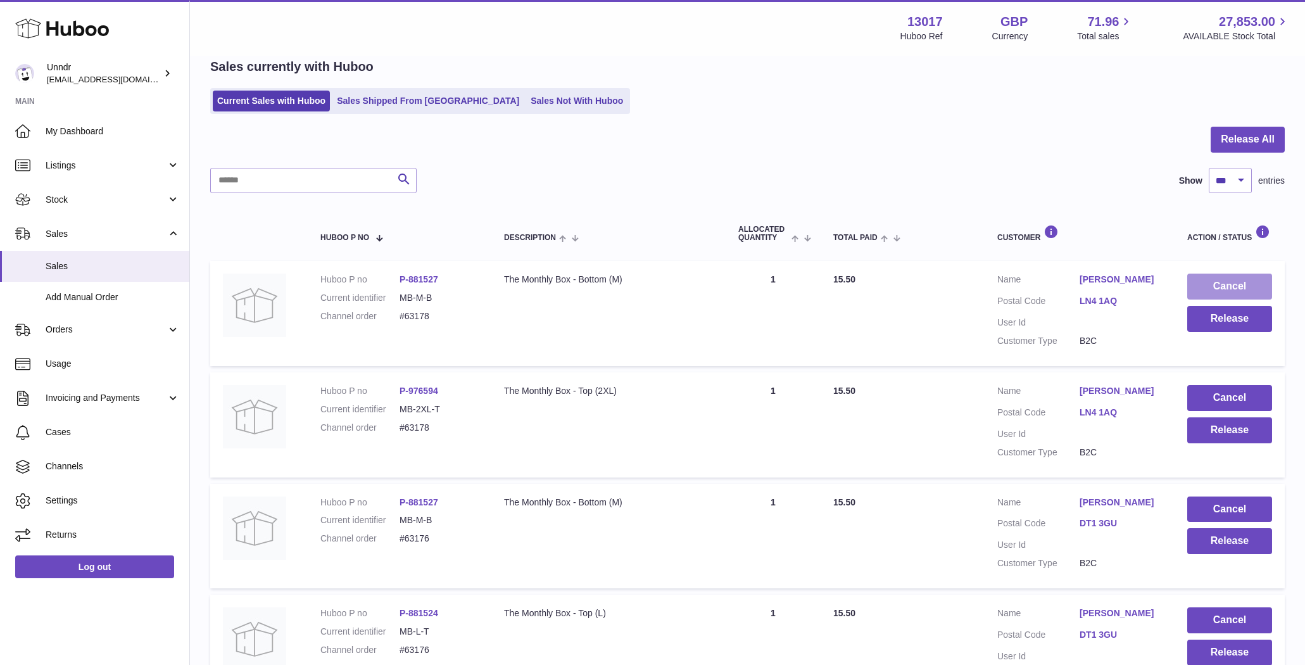
click at [1227, 284] on button "Cancel" at bounding box center [1229, 287] width 85 height 26
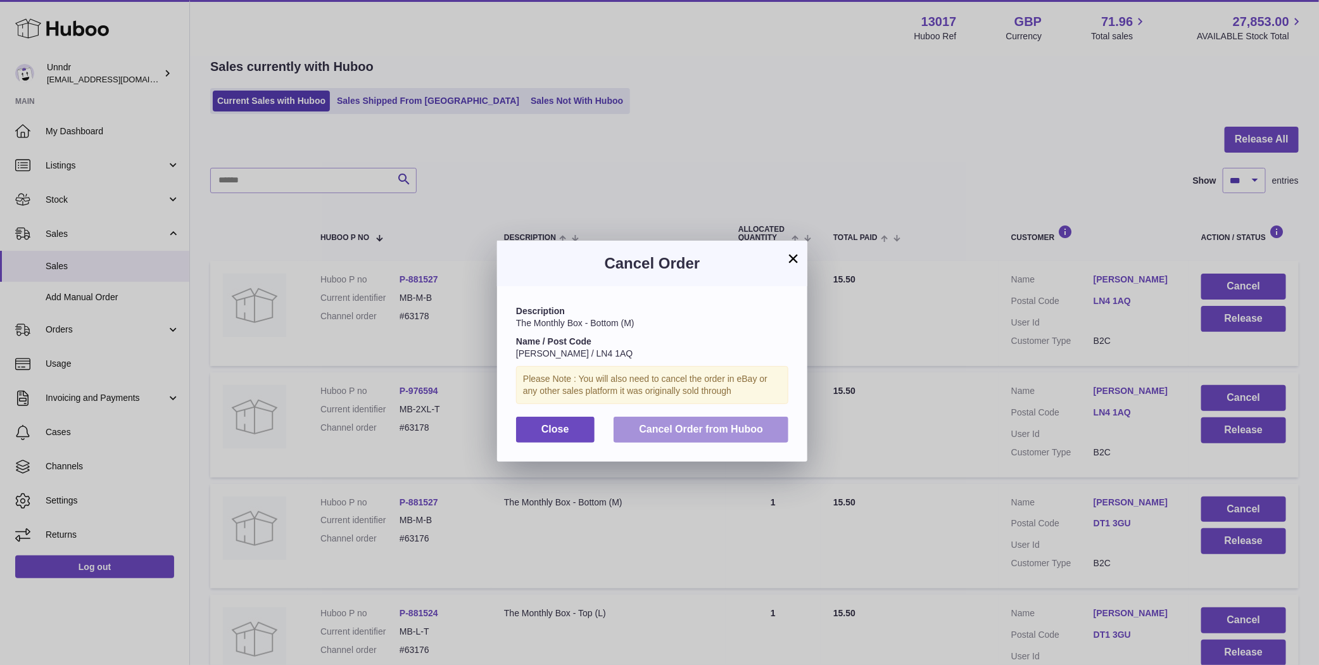
click at [740, 433] on span "Cancel Order from Huboo" at bounding box center [701, 429] width 124 height 11
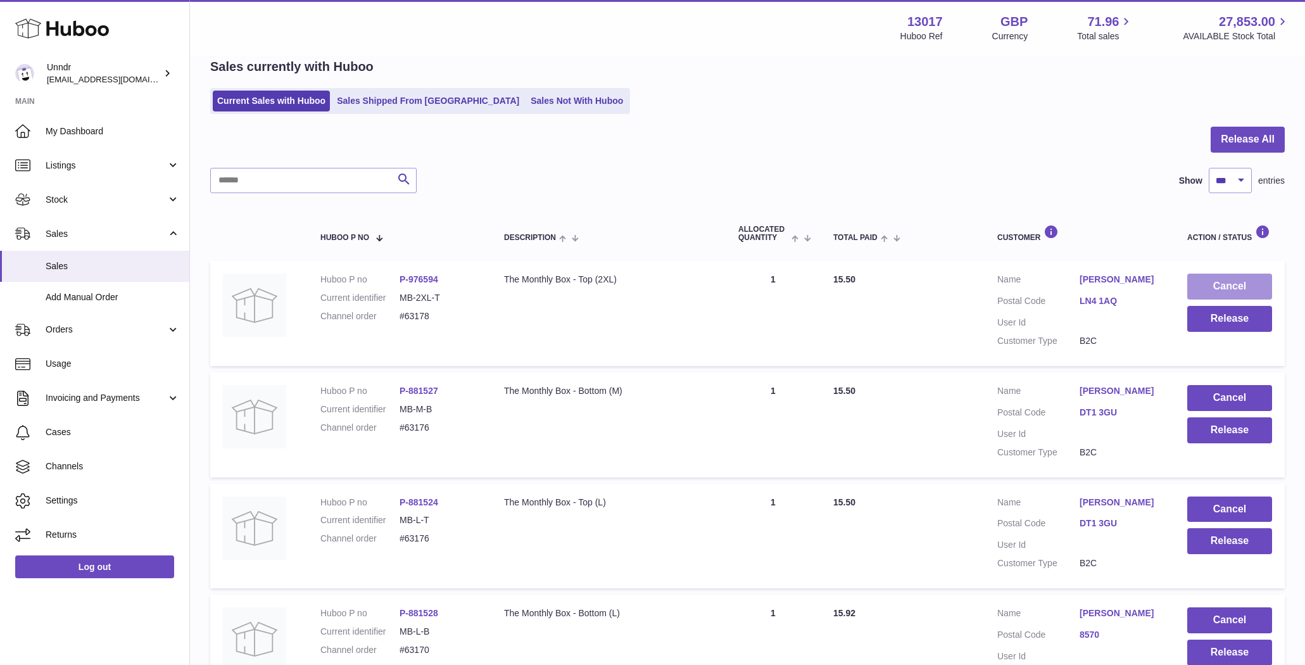
click at [1239, 285] on button "Cancel" at bounding box center [1229, 287] width 85 height 26
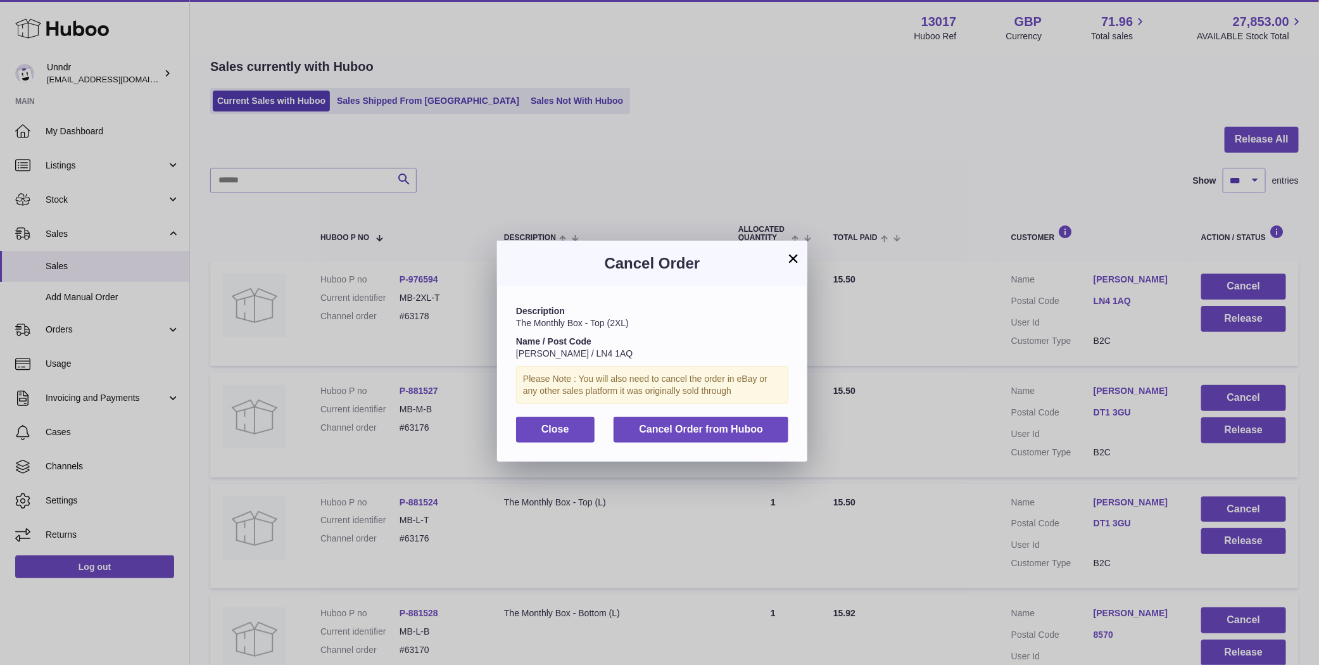
click at [746, 414] on div "Description The Monthly Box - Top (2XL) Name / Post Code Beatrice Crust / LN4 1…" at bounding box center [652, 373] width 310 height 175
click at [744, 418] on button "Cancel Order from Huboo" at bounding box center [701, 430] width 175 height 26
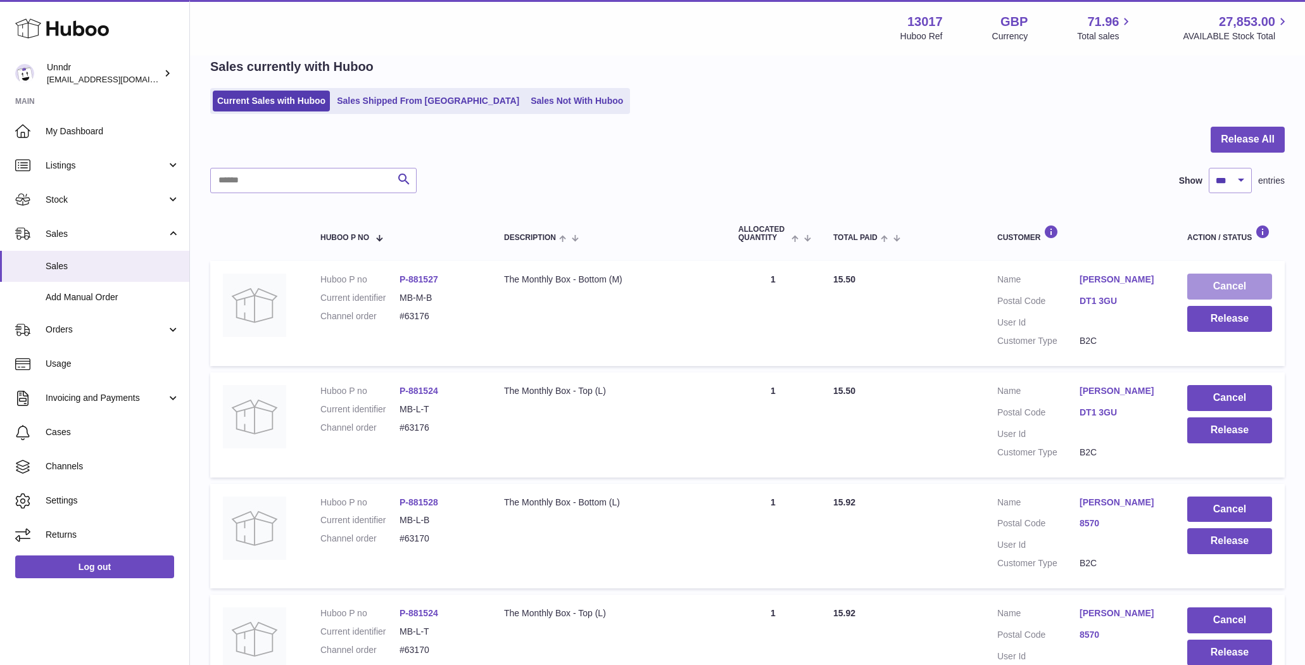
click at [1217, 282] on button "Cancel" at bounding box center [1229, 287] width 85 height 26
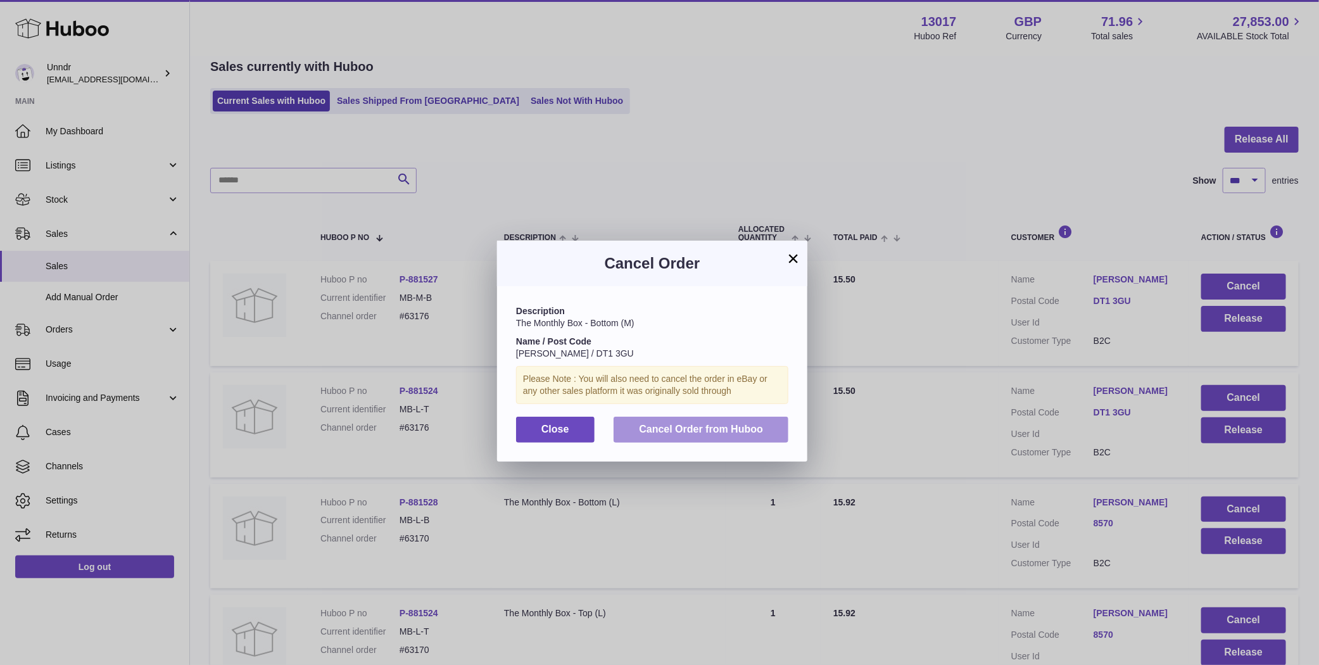
click at [718, 436] on button "Cancel Order from Huboo" at bounding box center [701, 430] width 175 height 26
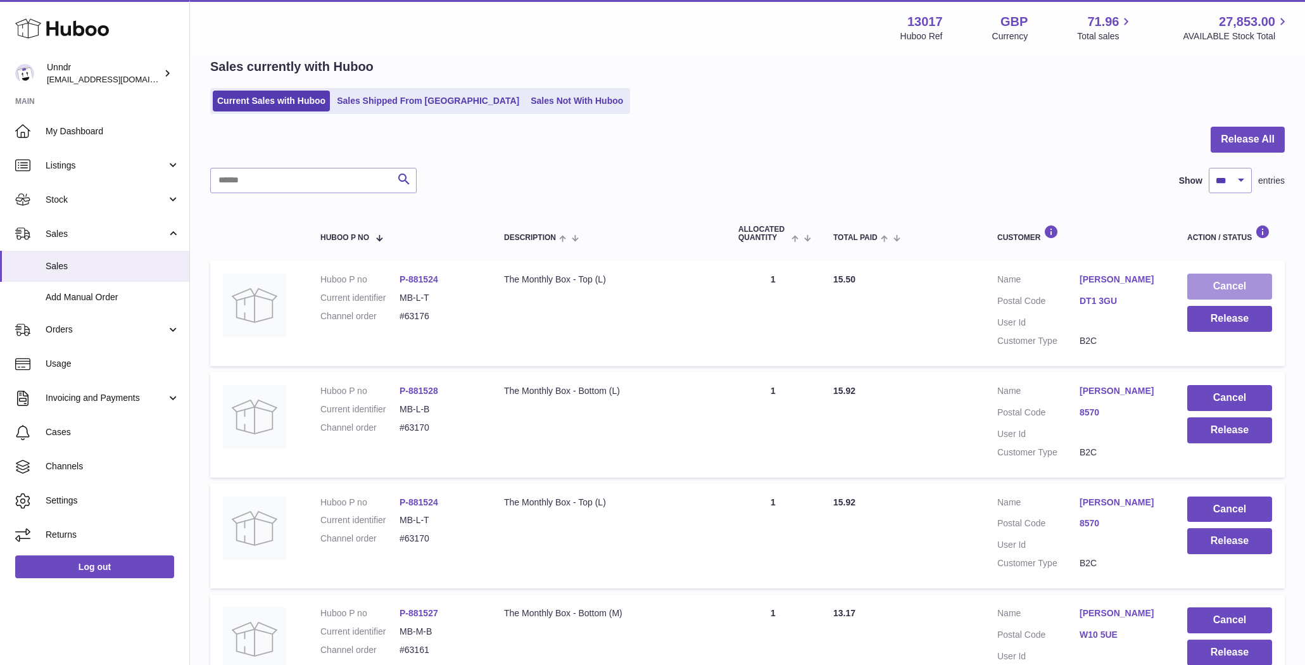
click at [1220, 285] on button "Cancel" at bounding box center [1229, 287] width 85 height 26
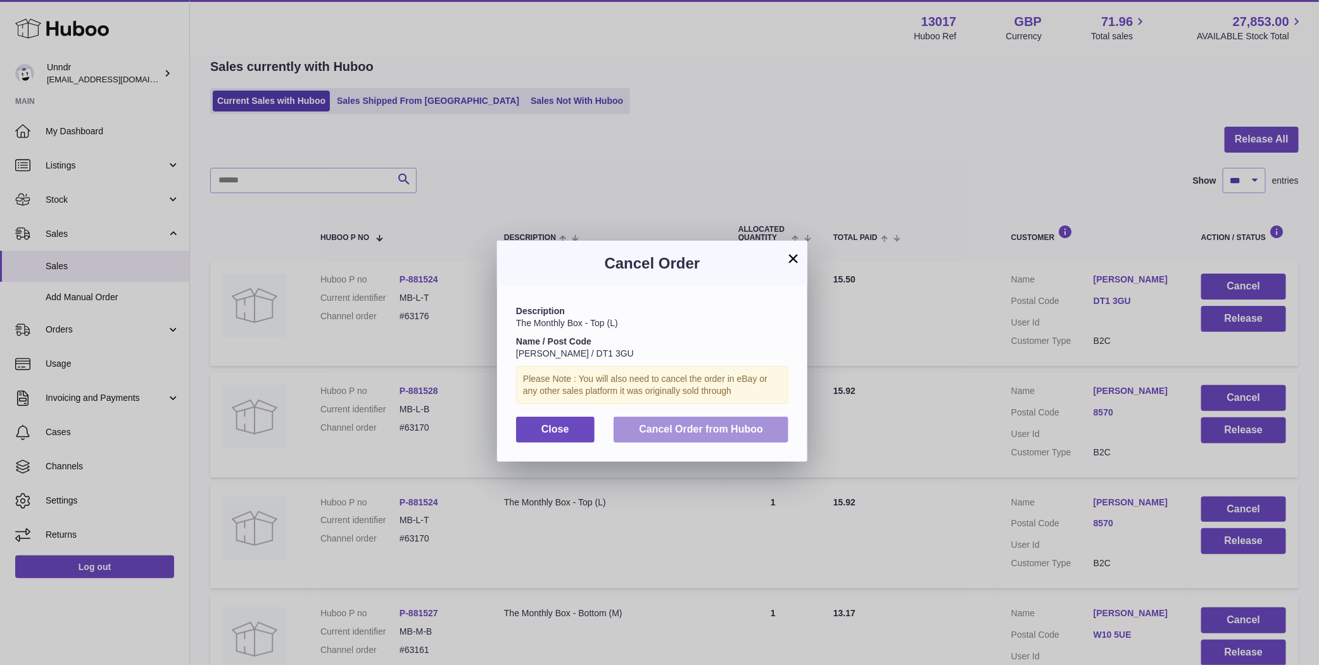
click at [745, 437] on button "Cancel Order from Huboo" at bounding box center [701, 430] width 175 height 26
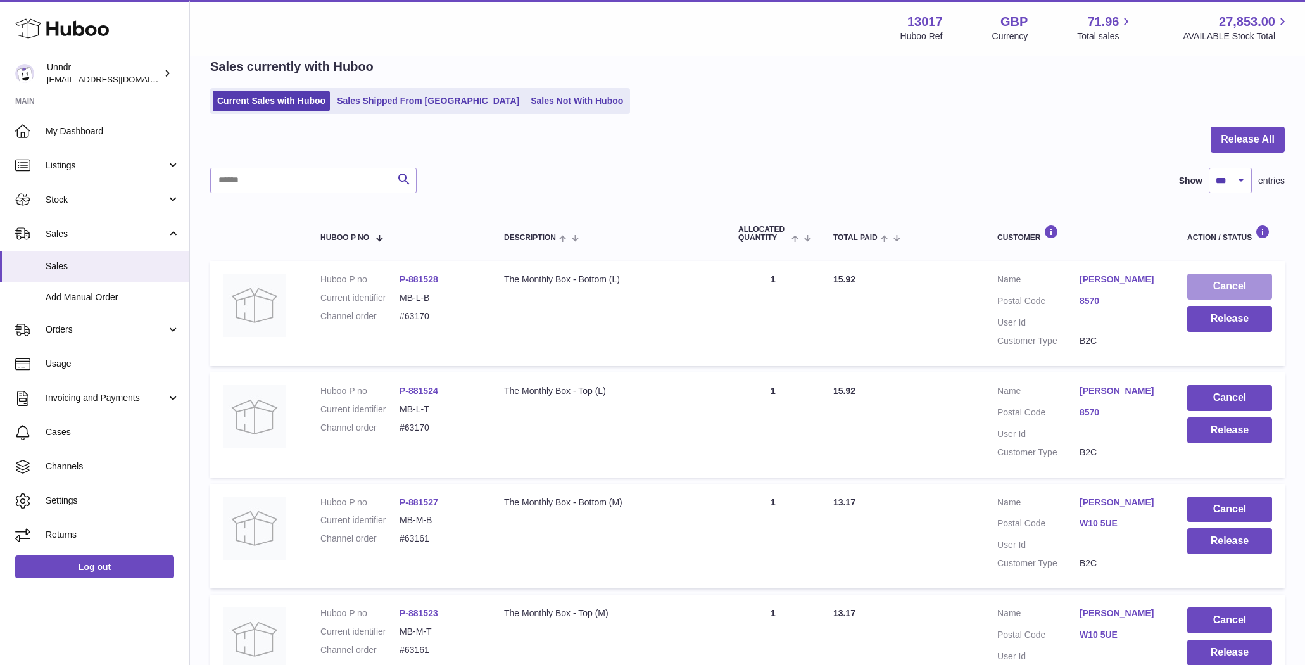
click at [1249, 282] on button "Cancel" at bounding box center [1229, 287] width 85 height 26
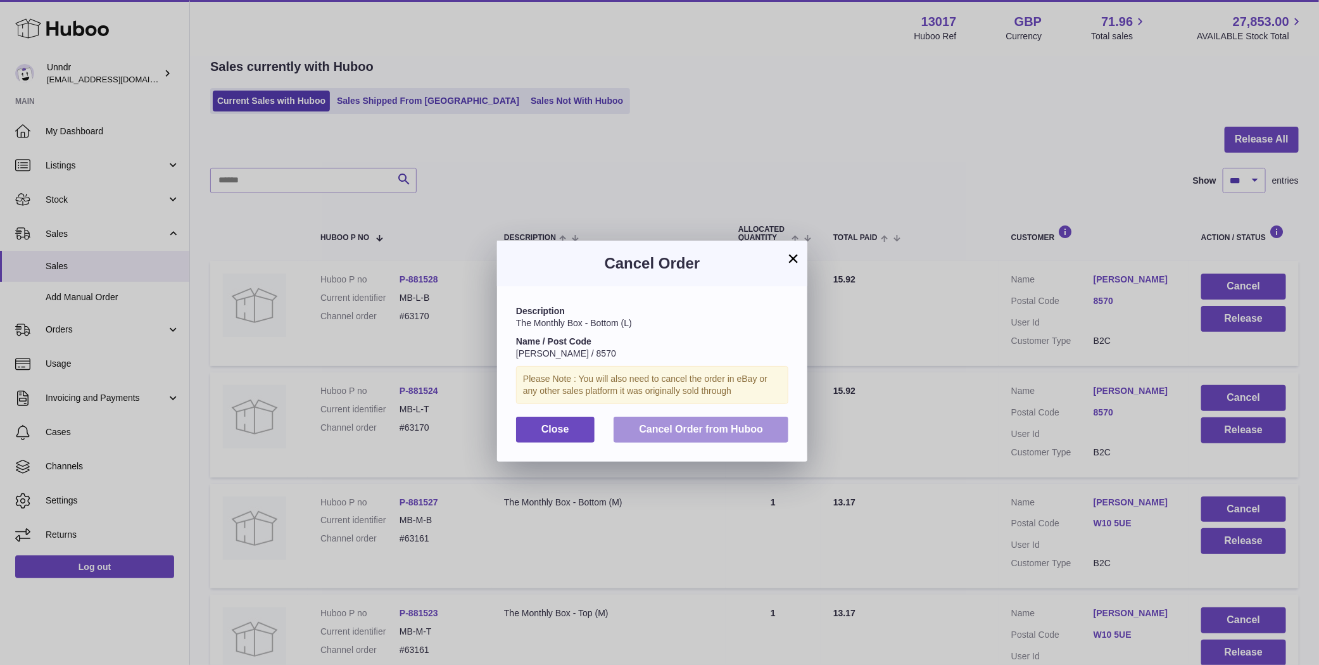
click at [728, 434] on span "Cancel Order from Huboo" at bounding box center [701, 429] width 124 height 11
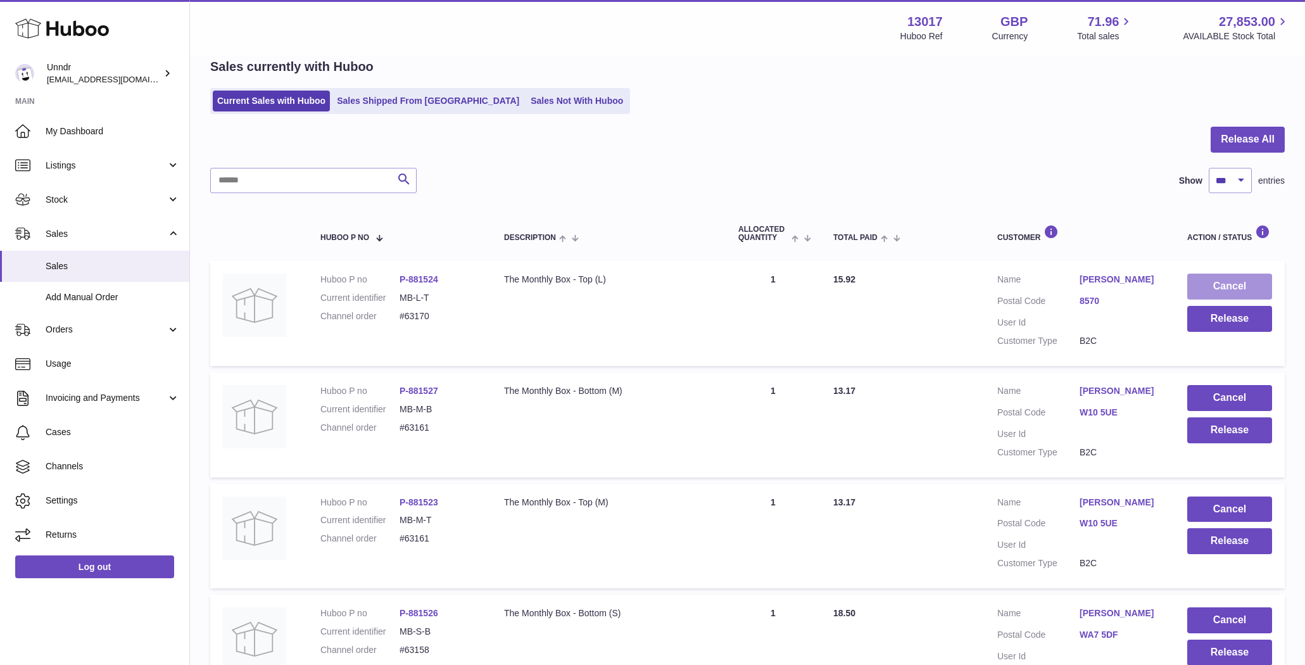
click at [1239, 285] on button "Cancel" at bounding box center [1229, 287] width 85 height 26
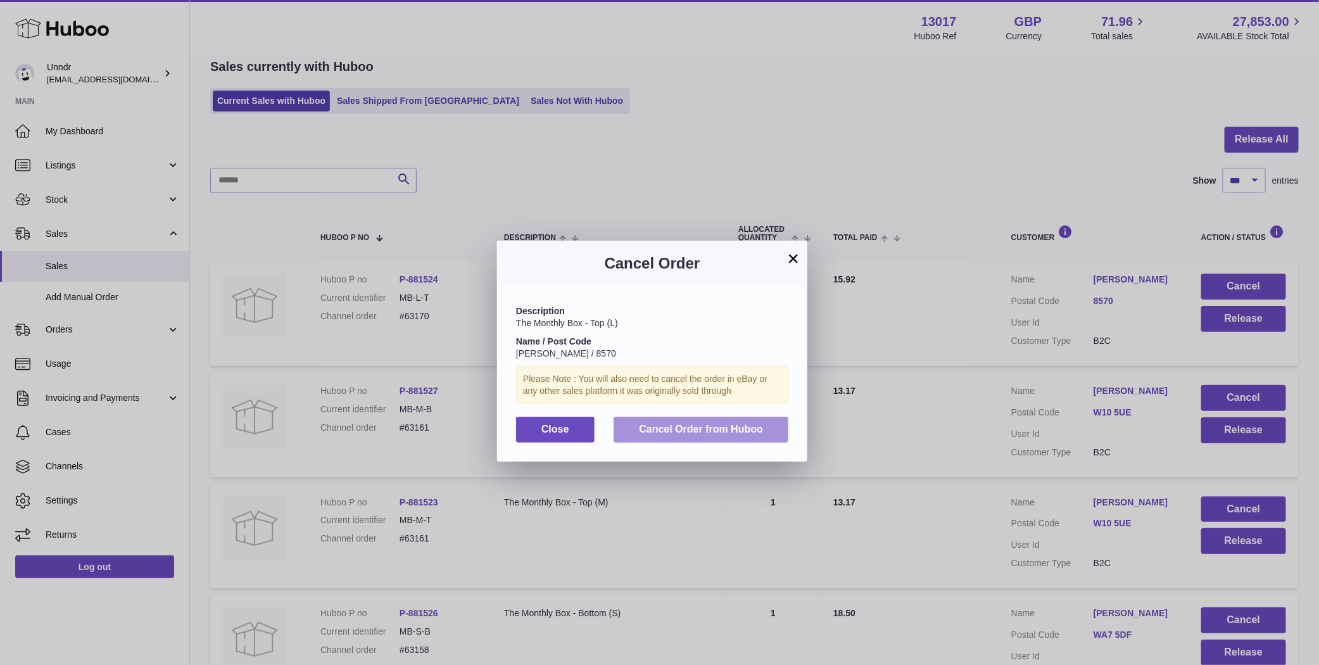
click at [706, 424] on span "Cancel Order from Huboo" at bounding box center [701, 429] width 124 height 11
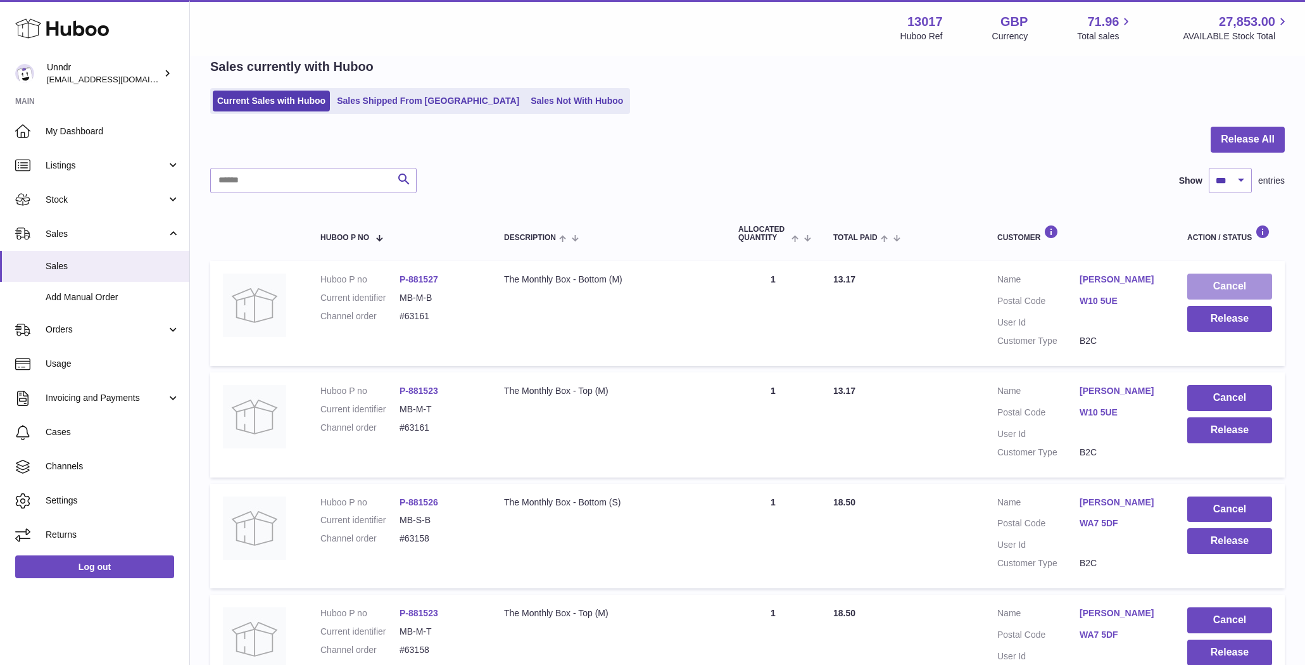
click at [1234, 282] on button "Cancel" at bounding box center [1229, 287] width 85 height 26
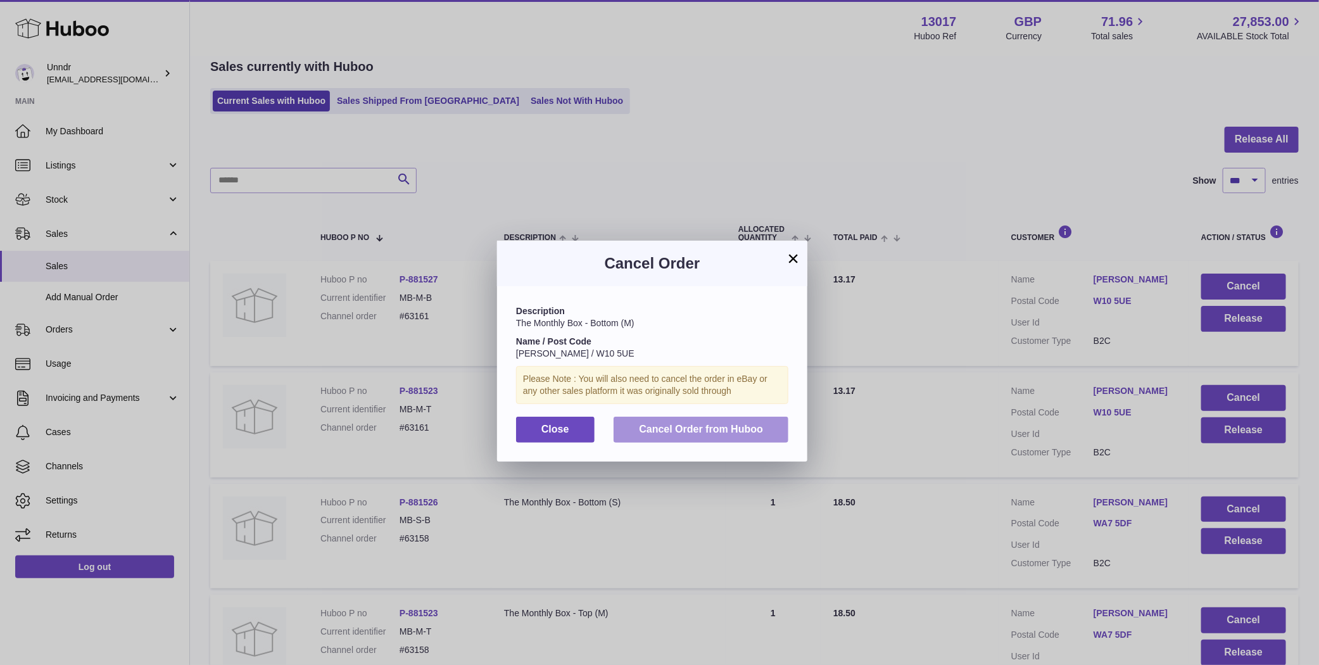
click at [731, 436] on button "Cancel Order from Huboo" at bounding box center [701, 430] width 175 height 26
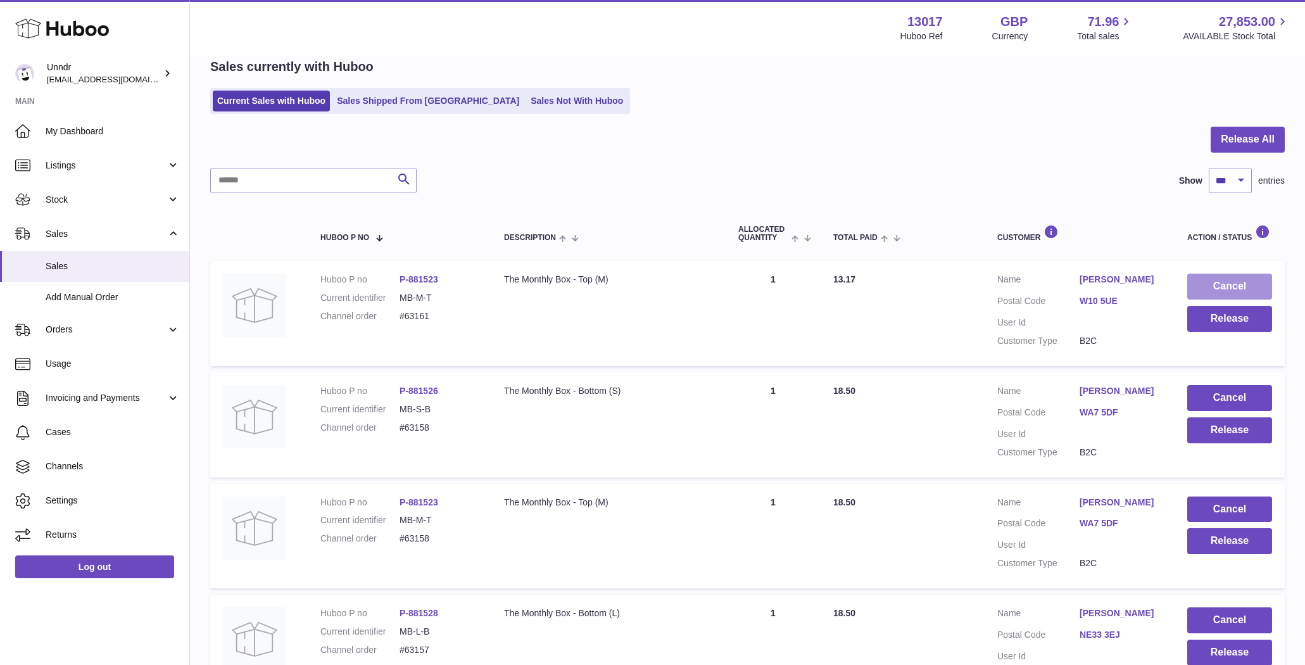
click at [1261, 282] on button "Cancel" at bounding box center [1229, 287] width 85 height 26
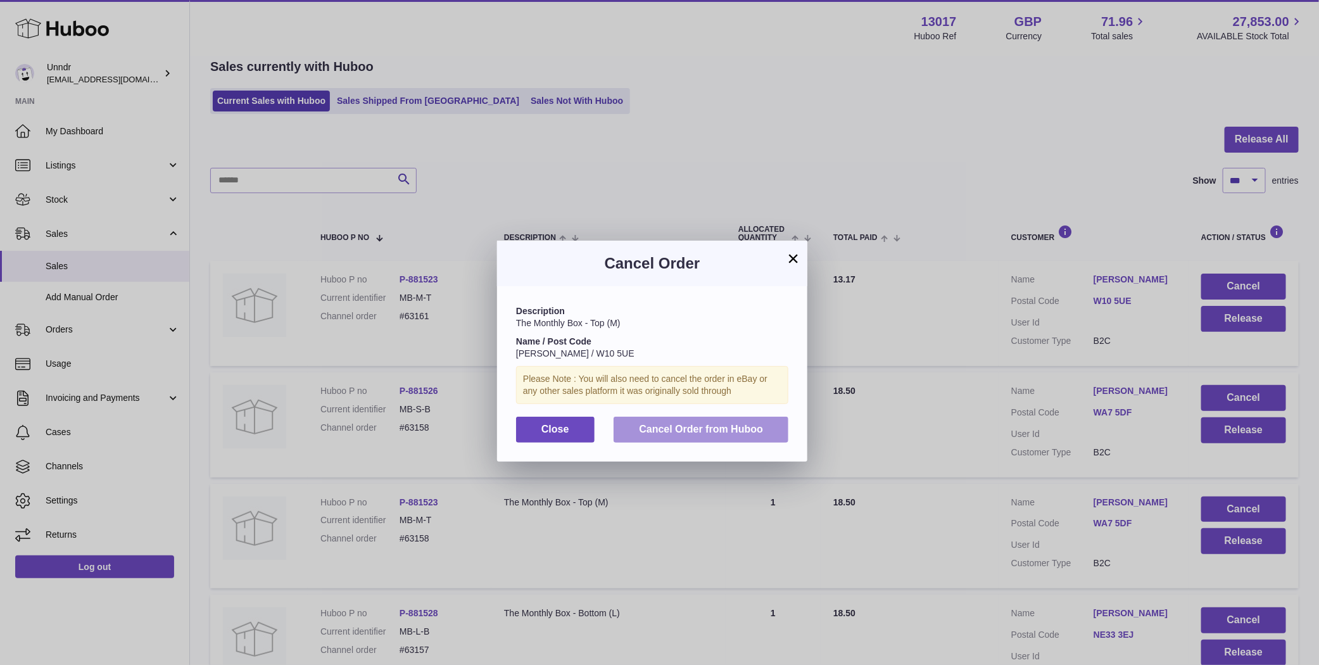
click at [699, 441] on button "Cancel Order from Huboo" at bounding box center [701, 430] width 175 height 26
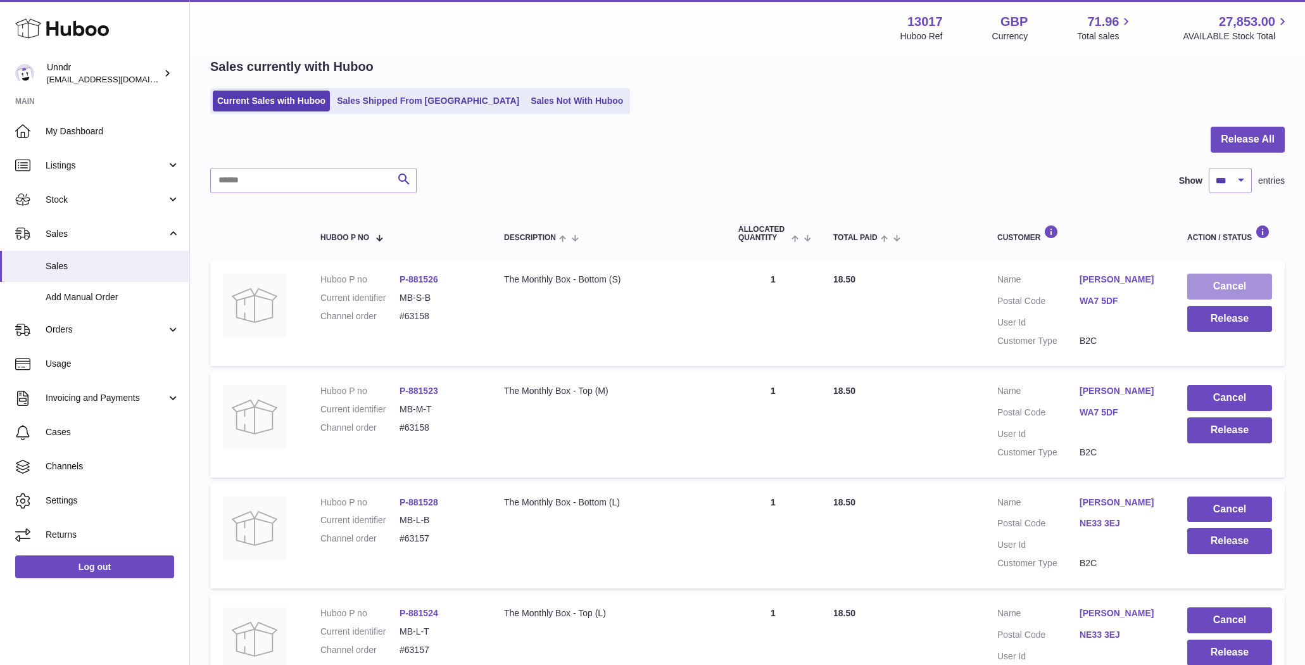
click at [1223, 281] on button "Cancel" at bounding box center [1229, 287] width 85 height 26
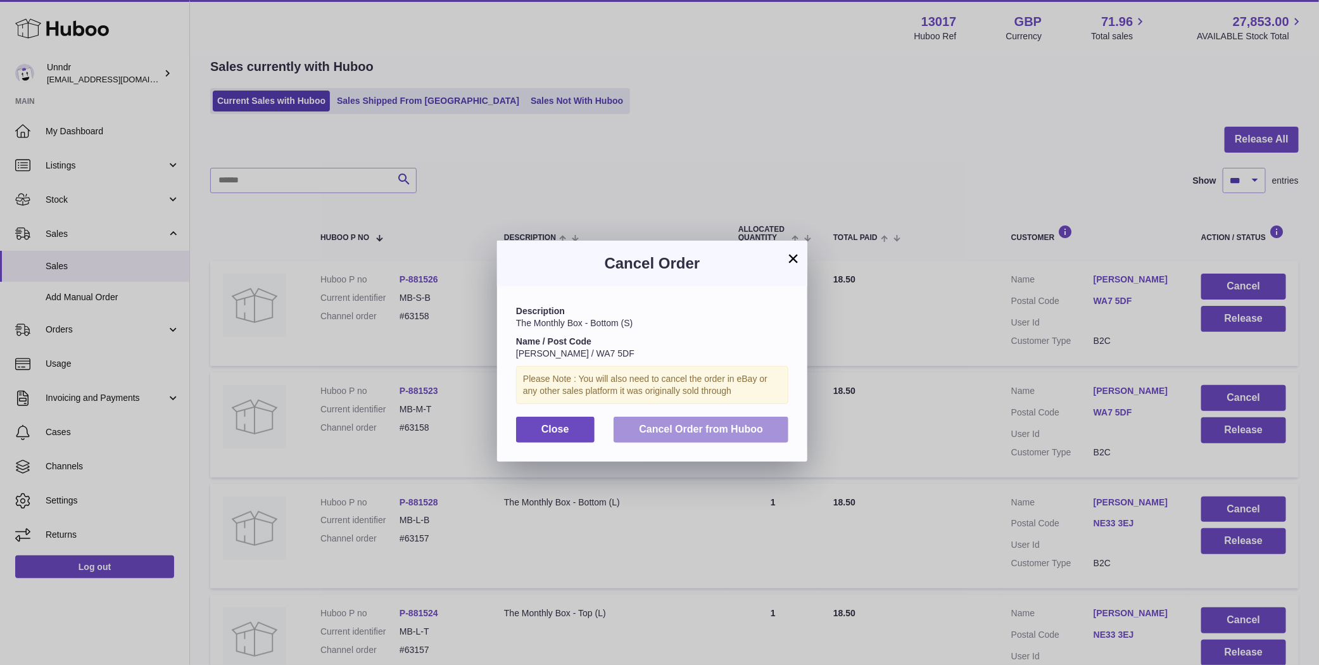
click at [726, 432] on span "Cancel Order from Huboo" at bounding box center [701, 429] width 124 height 11
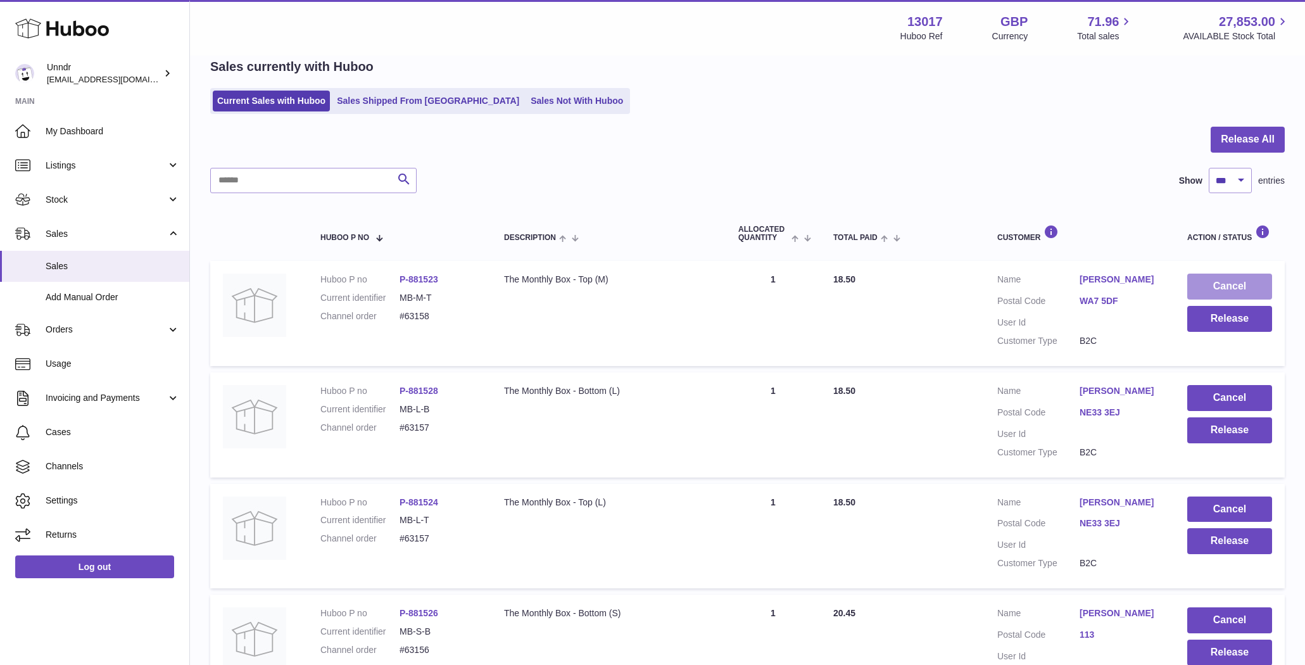
click at [1264, 281] on button "Cancel" at bounding box center [1229, 287] width 85 height 26
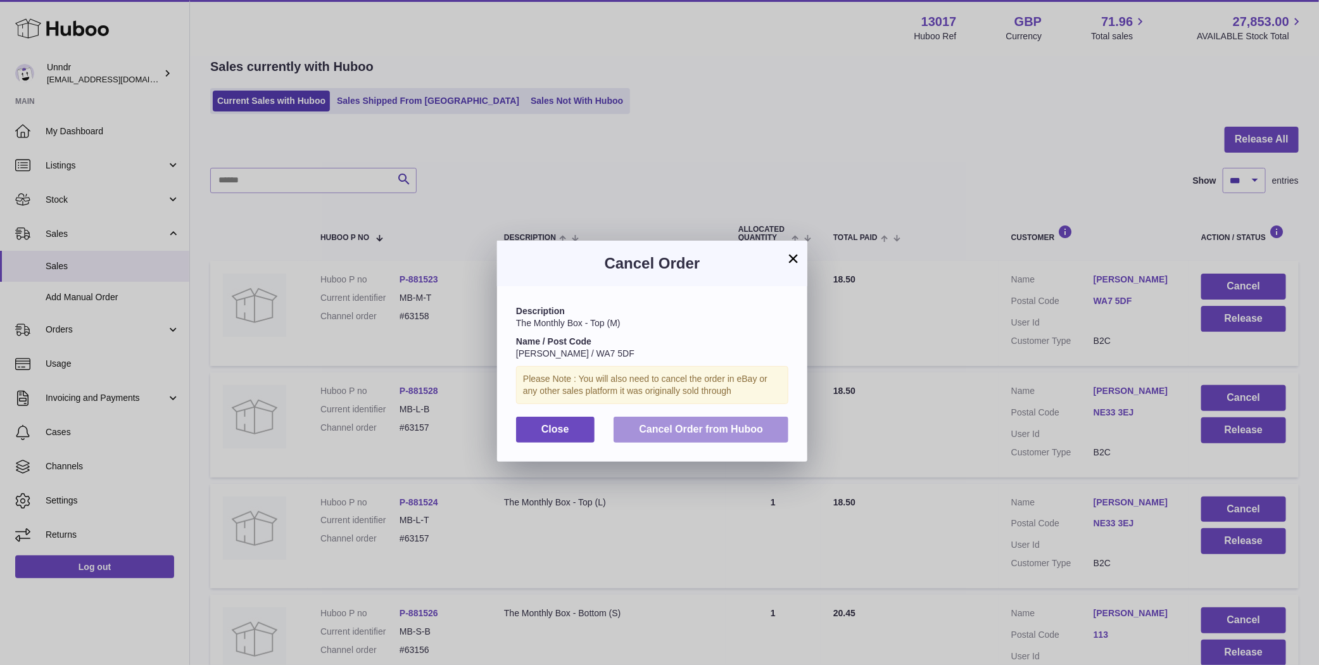
click at [766, 421] on button "Cancel Order from Huboo" at bounding box center [701, 430] width 175 height 26
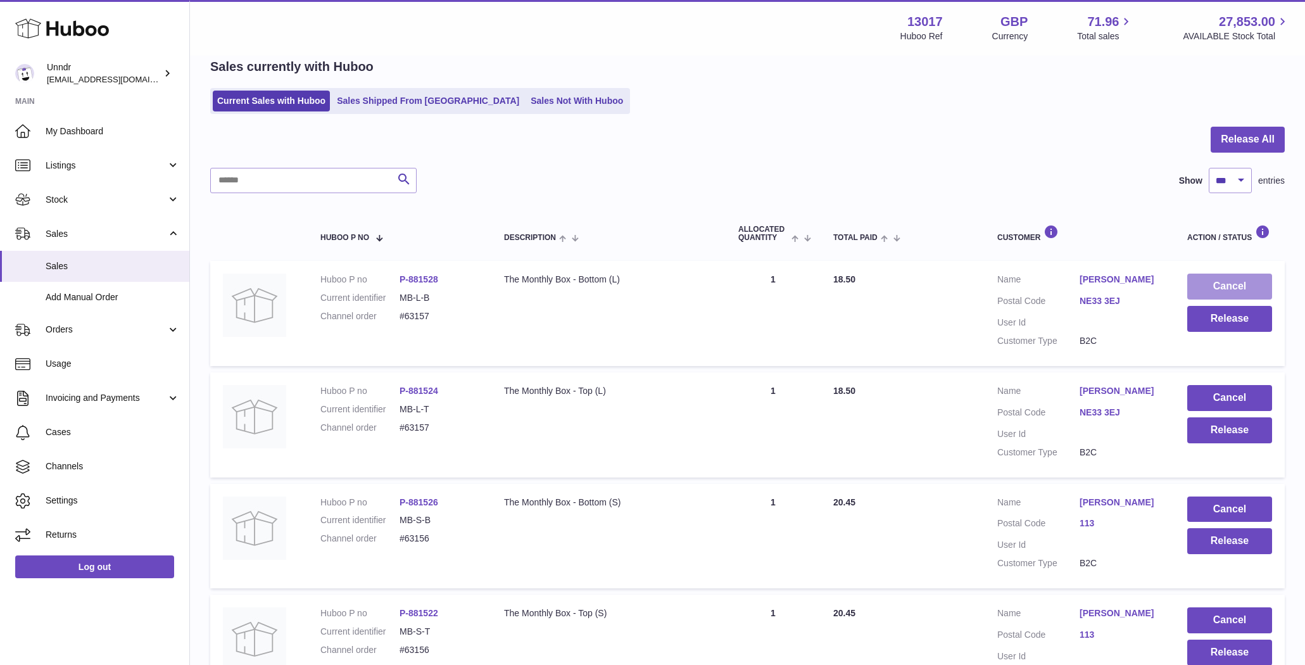
click at [1221, 288] on button "Cancel" at bounding box center [1229, 287] width 85 height 26
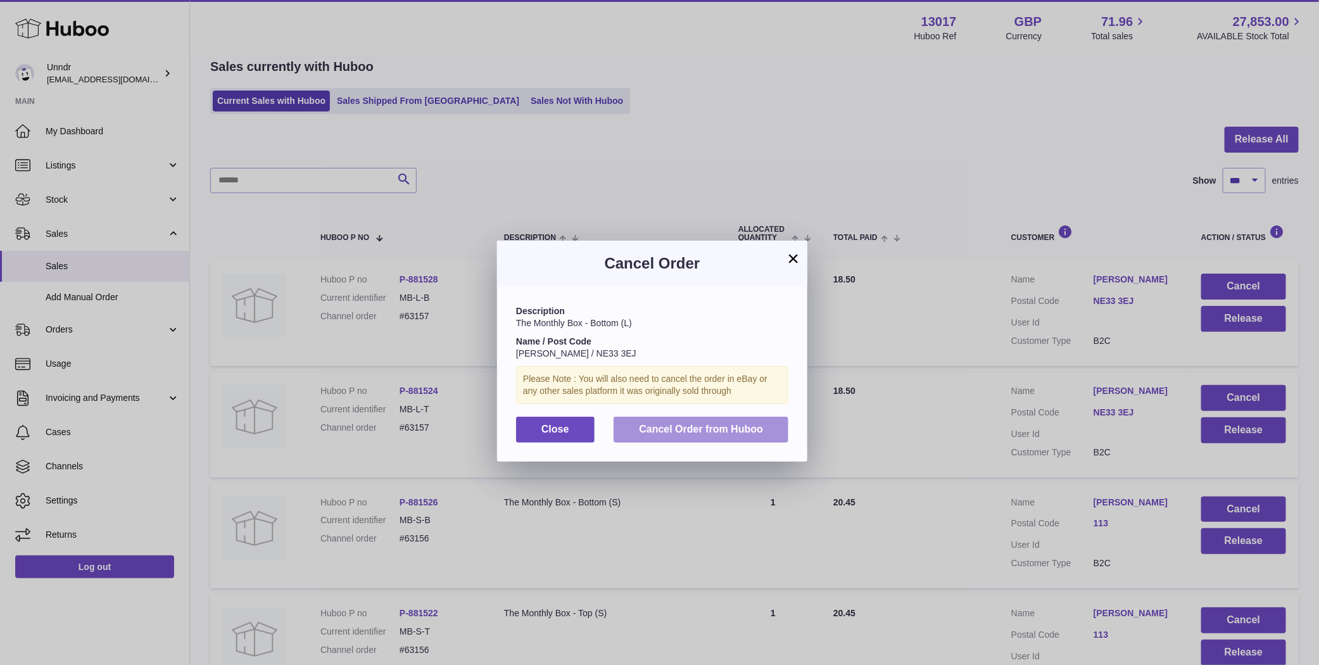
click at [688, 438] on button "Cancel Order from Huboo" at bounding box center [701, 430] width 175 height 26
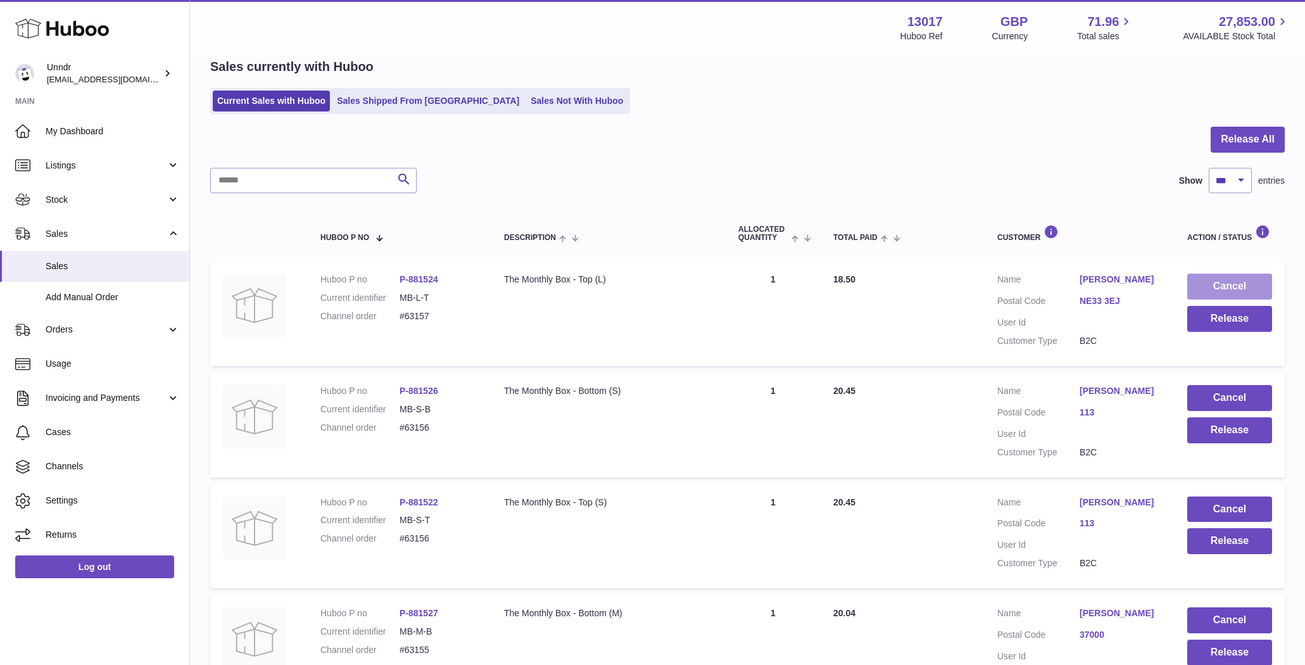
click at [1255, 284] on button "Cancel" at bounding box center [1229, 287] width 85 height 26
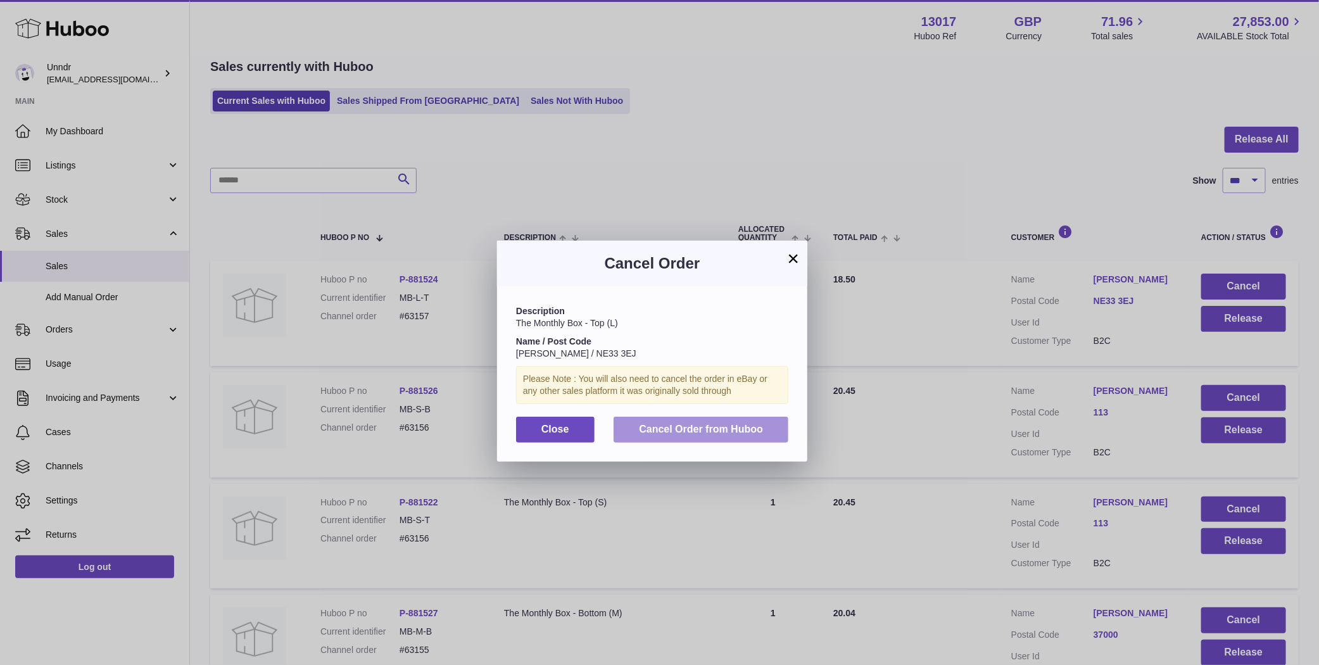
click at [765, 420] on button "Cancel Order from Huboo" at bounding box center [701, 430] width 175 height 26
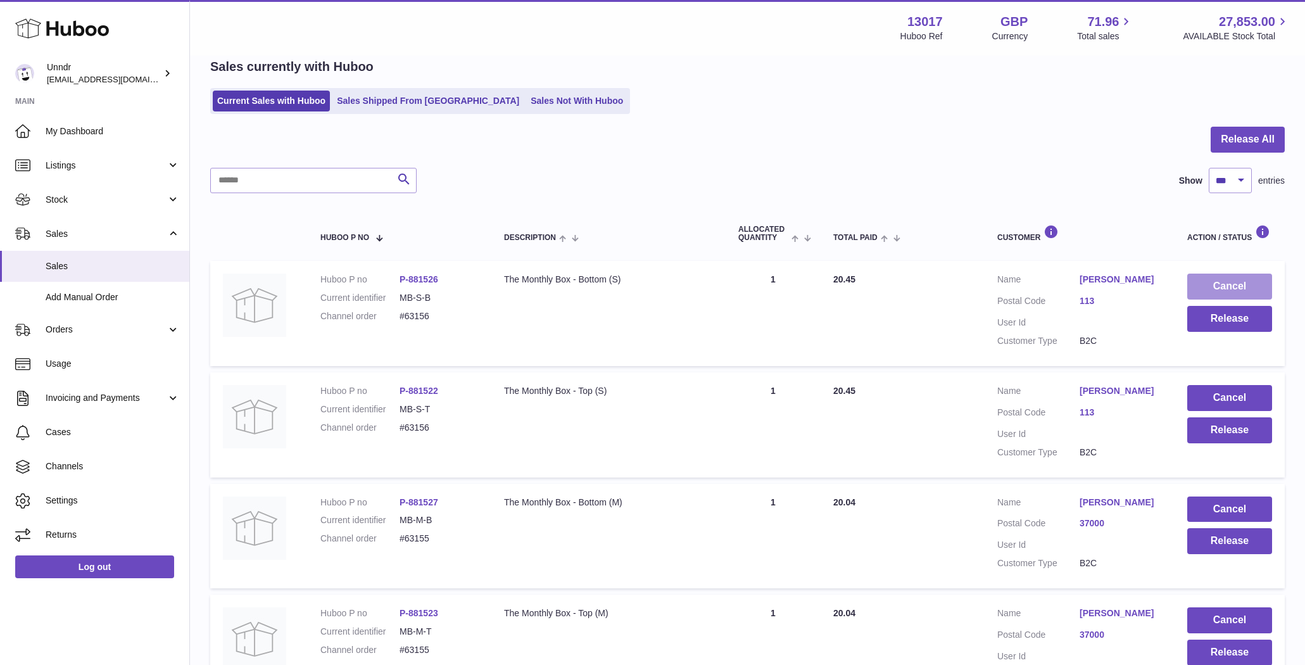
click at [1233, 287] on button "Cancel" at bounding box center [1229, 287] width 85 height 26
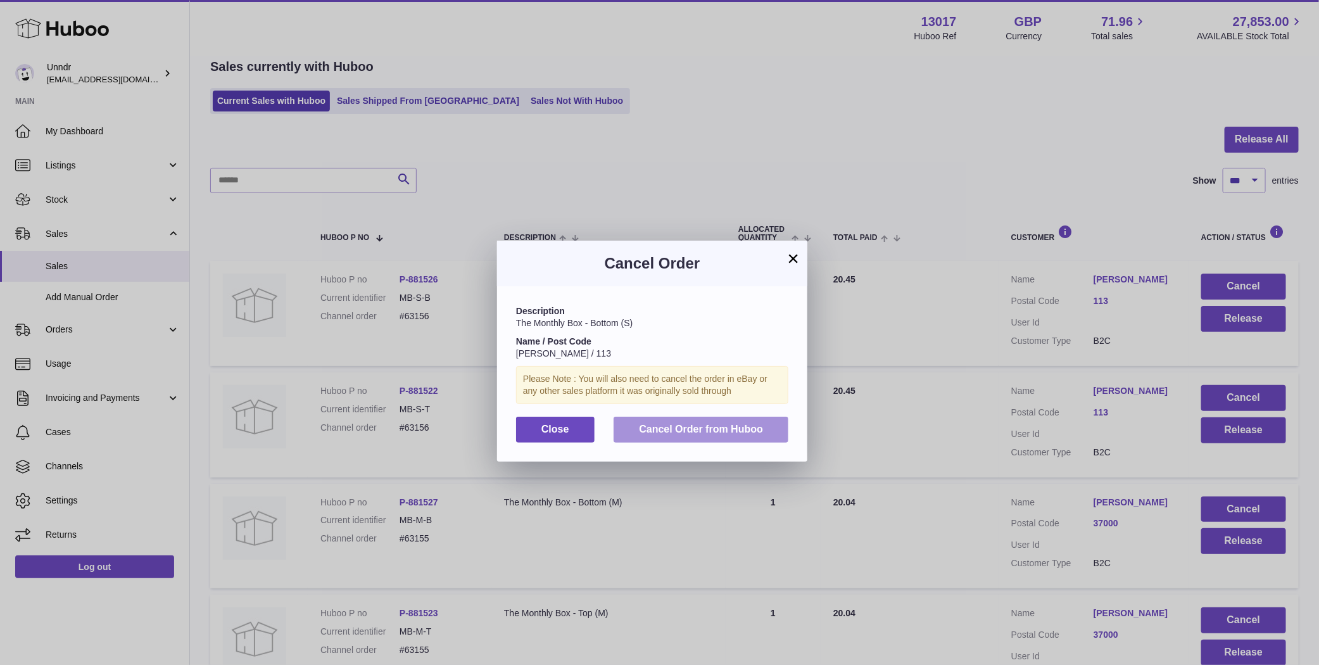
click at [750, 429] on span "Cancel Order from Huboo" at bounding box center [701, 429] width 124 height 11
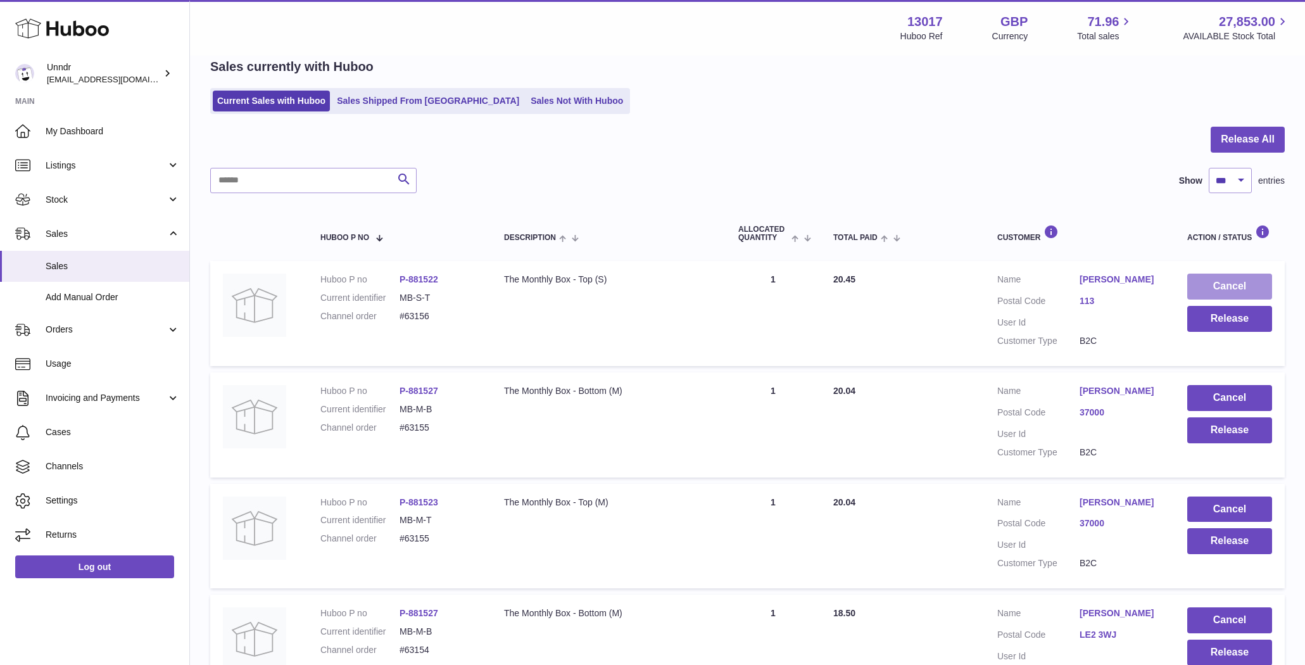
click at [1252, 283] on button "Cancel" at bounding box center [1229, 287] width 85 height 26
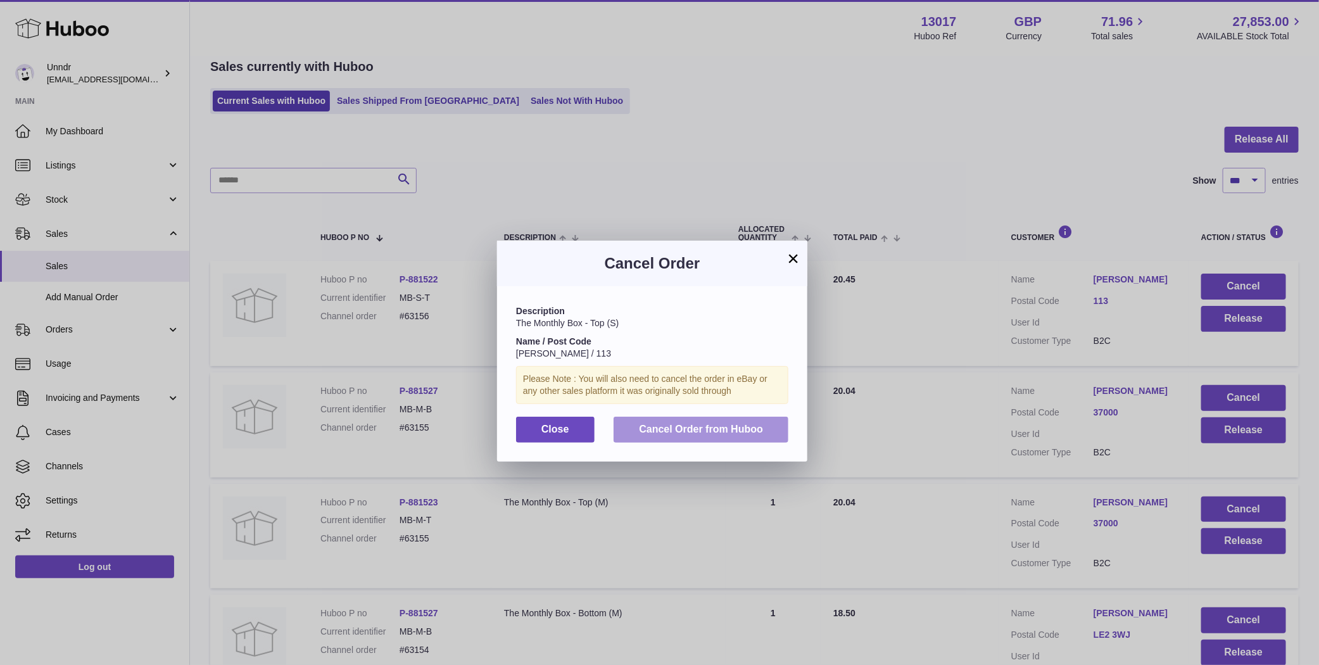
click at [742, 426] on span "Cancel Order from Huboo" at bounding box center [701, 429] width 124 height 11
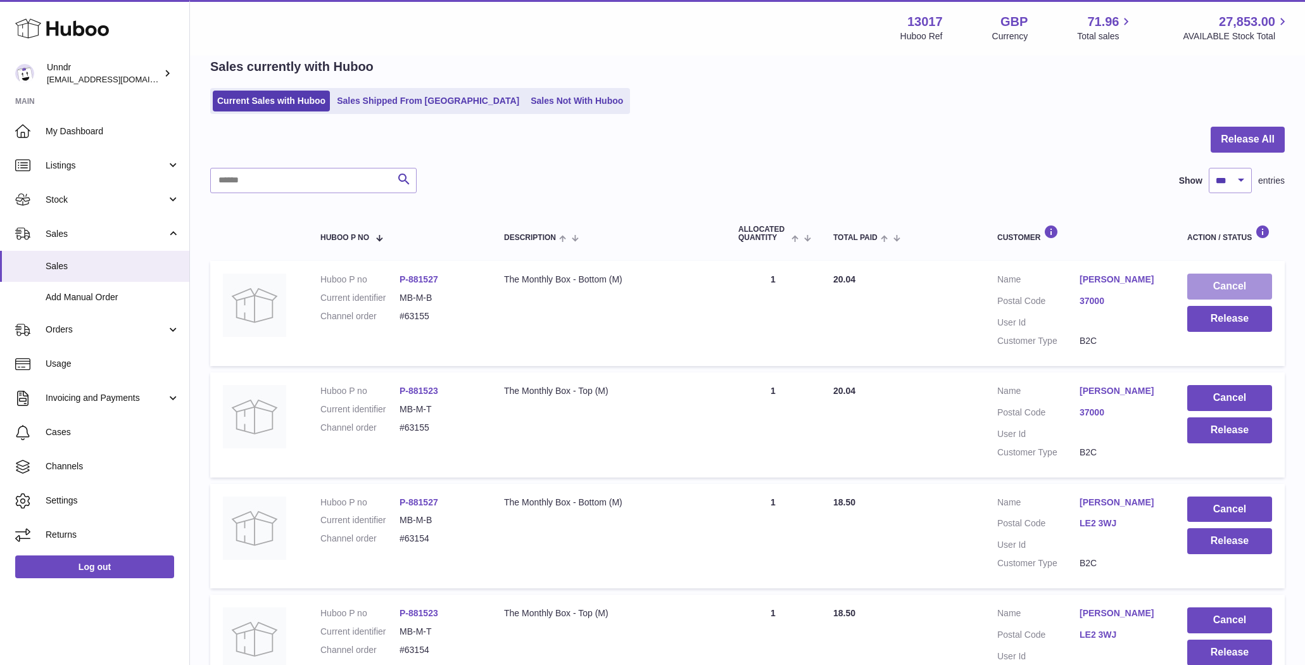
click at [1267, 286] on button "Cancel" at bounding box center [1229, 287] width 85 height 26
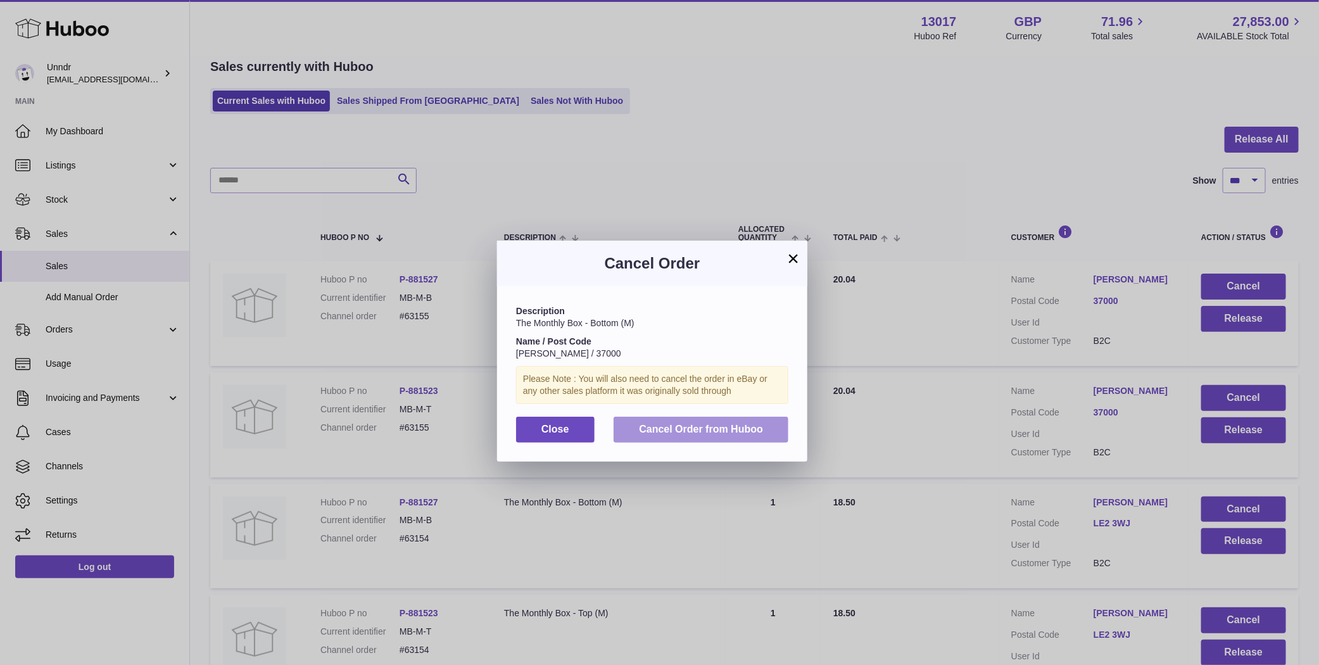
click at [742, 424] on span "Cancel Order from Huboo" at bounding box center [701, 429] width 124 height 11
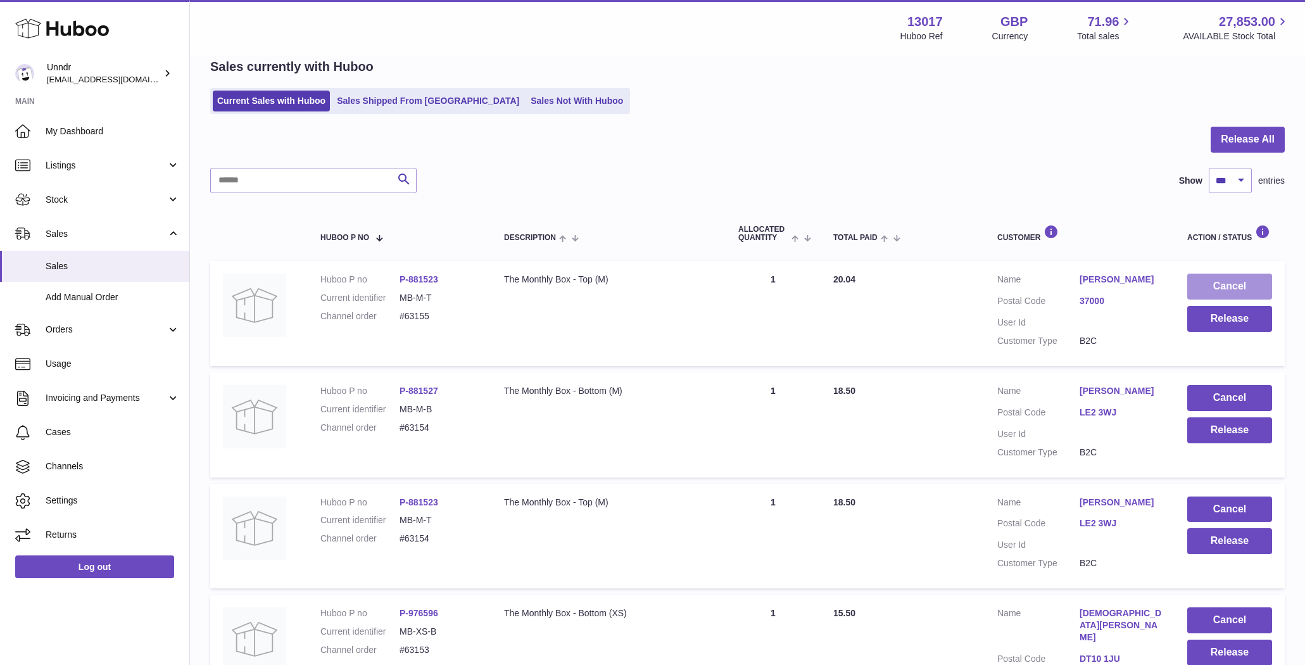
click at [1227, 284] on button "Cancel" at bounding box center [1229, 287] width 85 height 26
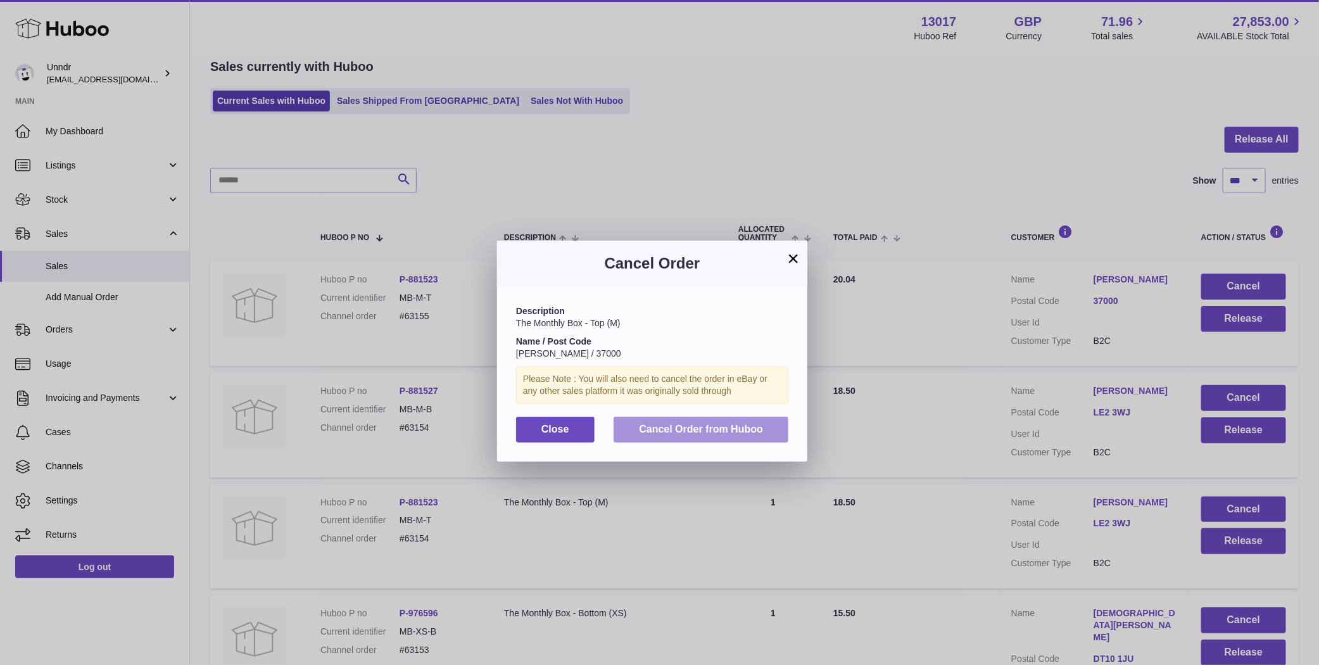
click at [691, 421] on button "Cancel Order from Huboo" at bounding box center [701, 430] width 175 height 26
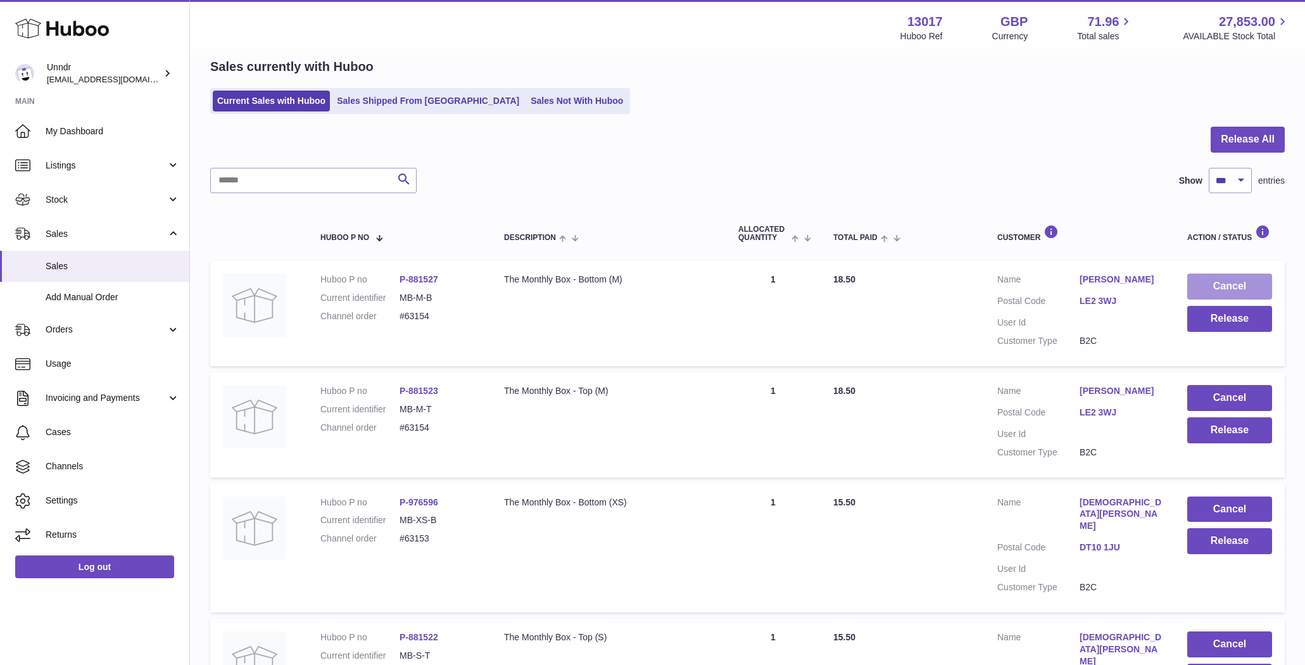
click at [1241, 281] on button "Cancel" at bounding box center [1229, 287] width 85 height 26
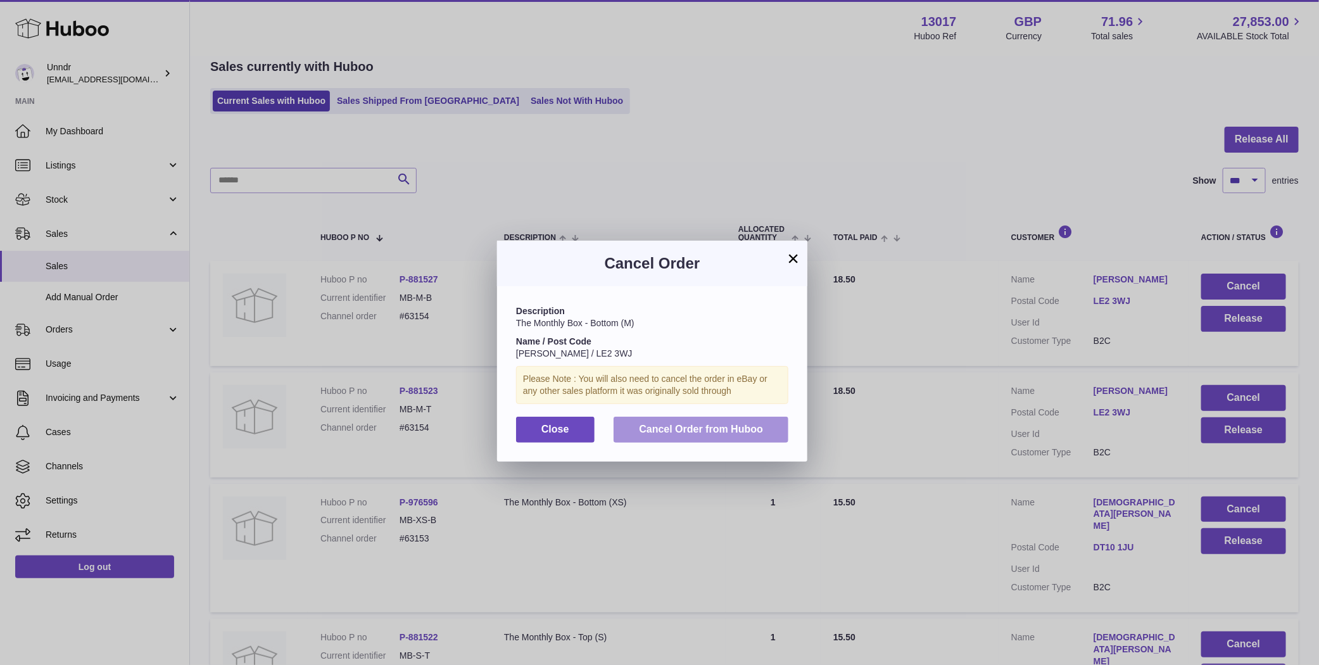
click at [691, 426] on span "Cancel Order from Huboo" at bounding box center [701, 429] width 124 height 11
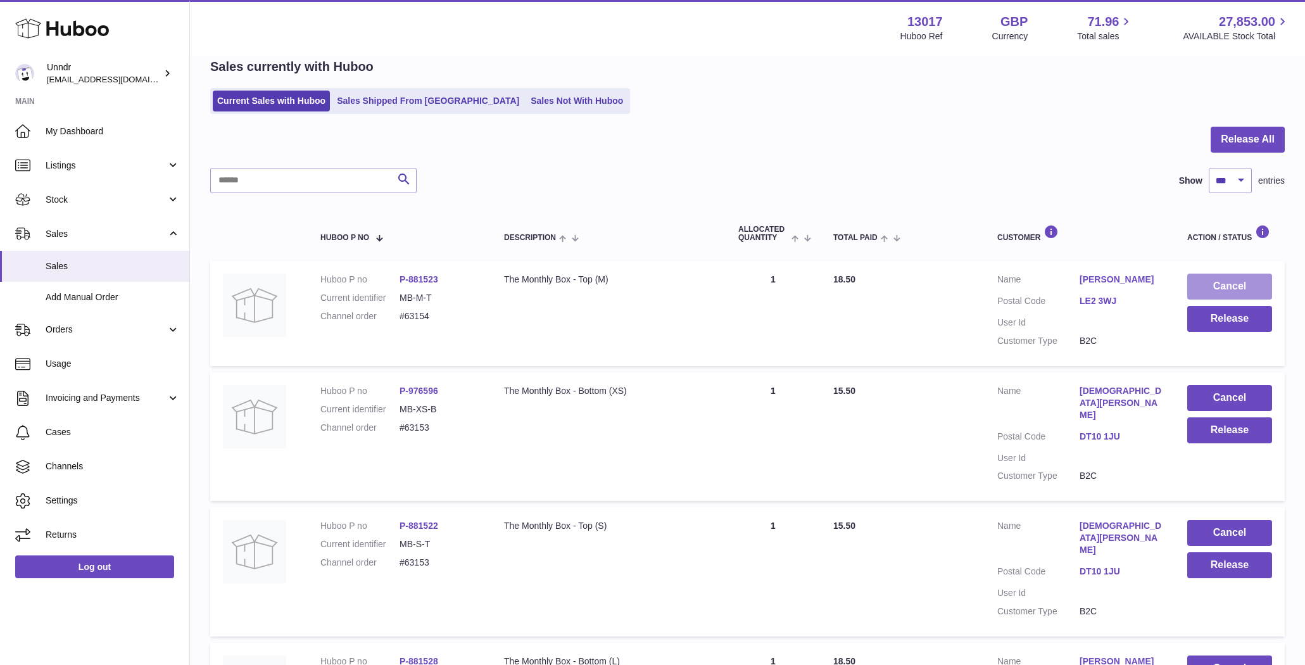
click at [1206, 283] on button "Cancel" at bounding box center [1229, 287] width 85 height 26
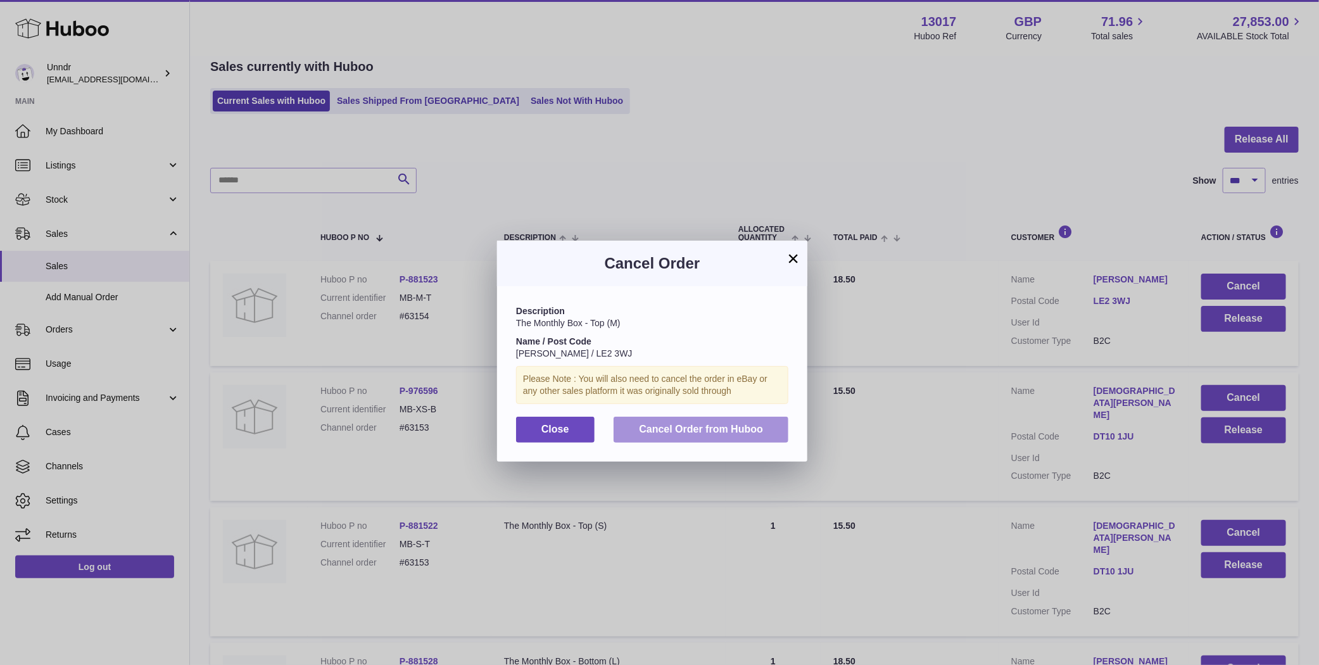
click at [716, 420] on button "Cancel Order from Huboo" at bounding box center [701, 430] width 175 height 26
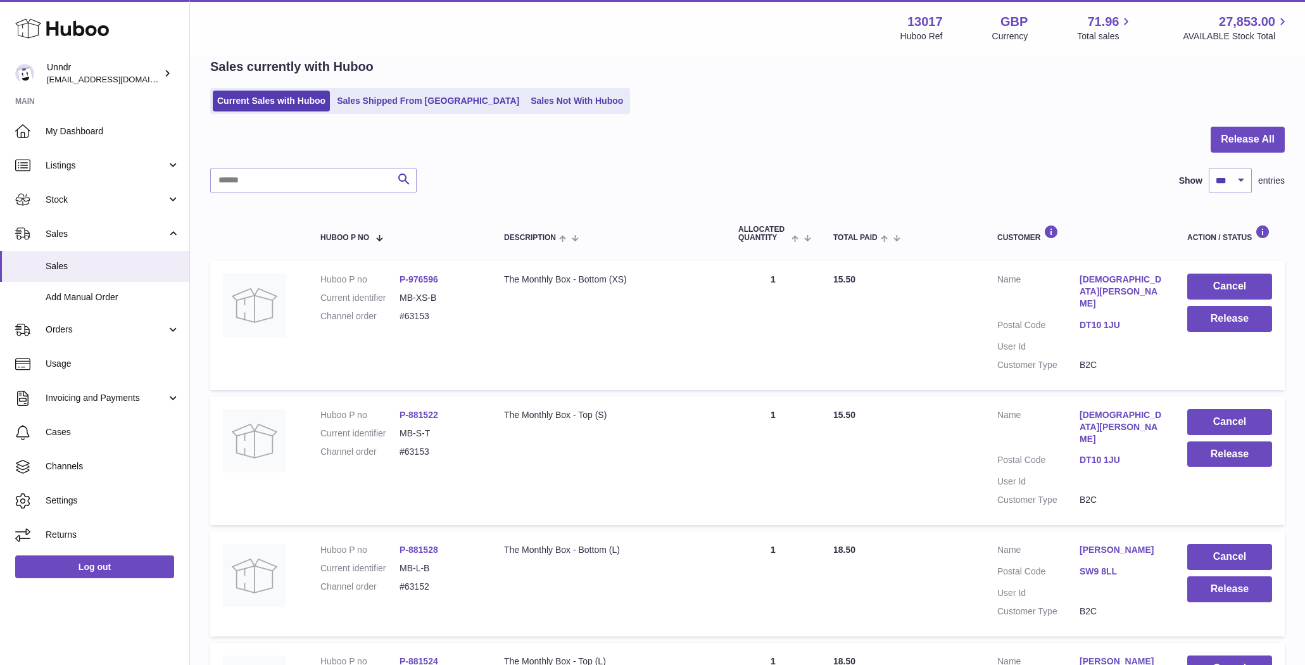
click at [1252, 287] on button "Cancel" at bounding box center [1229, 287] width 85 height 26
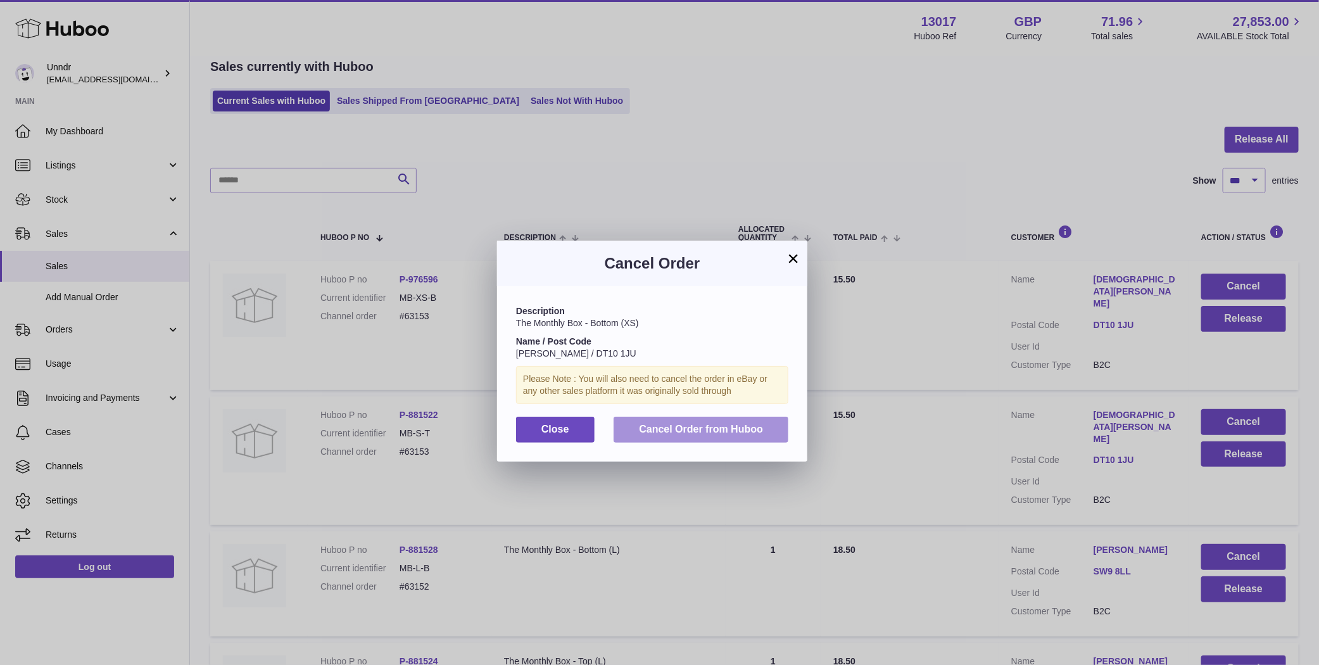
click at [728, 419] on button "Cancel Order from Huboo" at bounding box center [701, 430] width 175 height 26
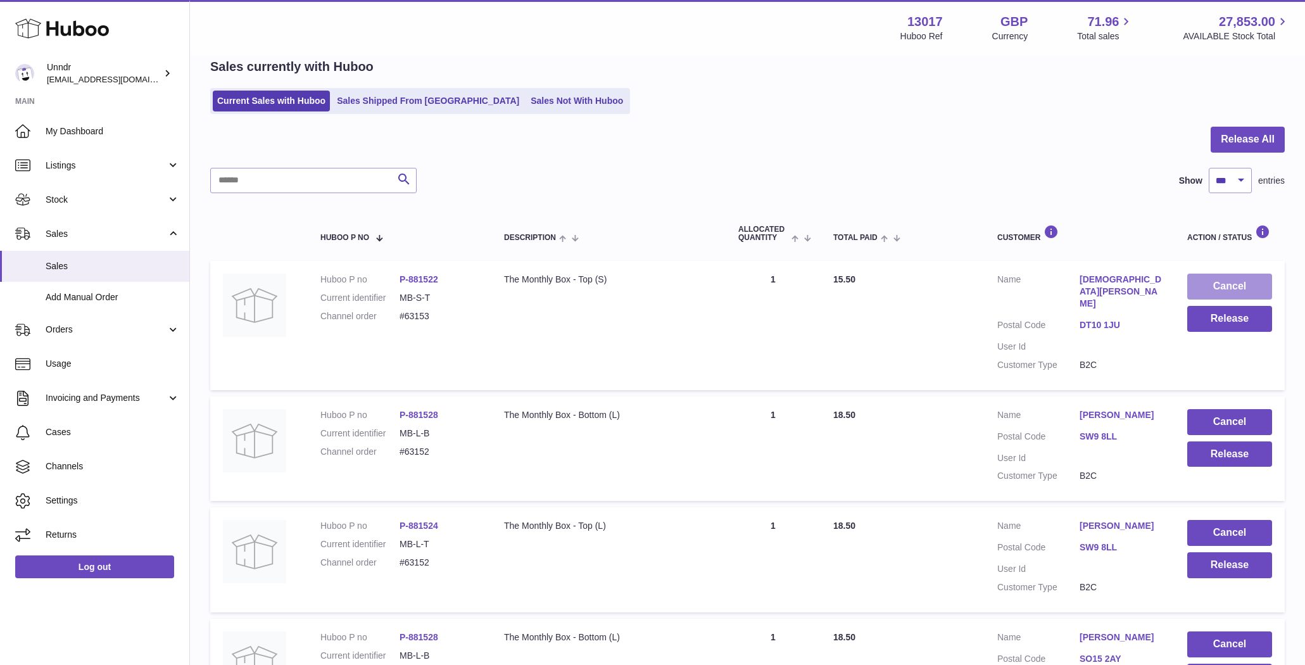
click at [1234, 287] on button "Cancel" at bounding box center [1229, 287] width 85 height 26
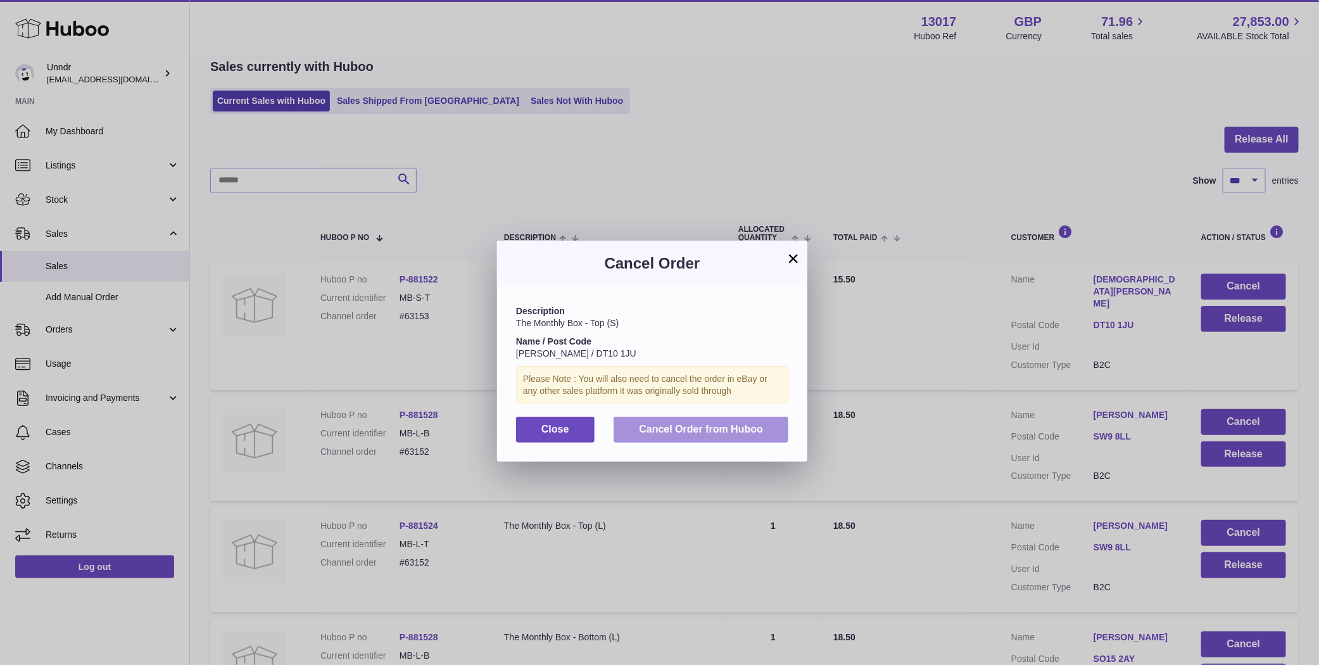
click at [714, 432] on span "Cancel Order from Huboo" at bounding box center [701, 429] width 124 height 11
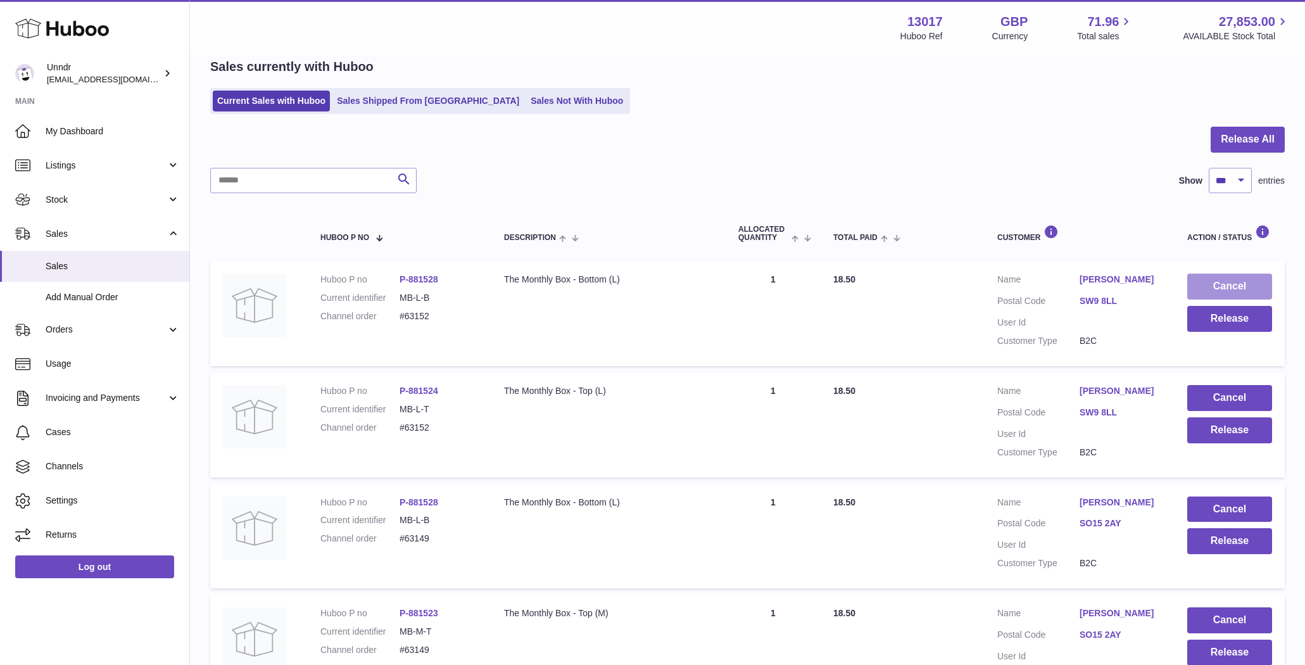
click at [1251, 286] on button "Cancel" at bounding box center [1229, 287] width 85 height 26
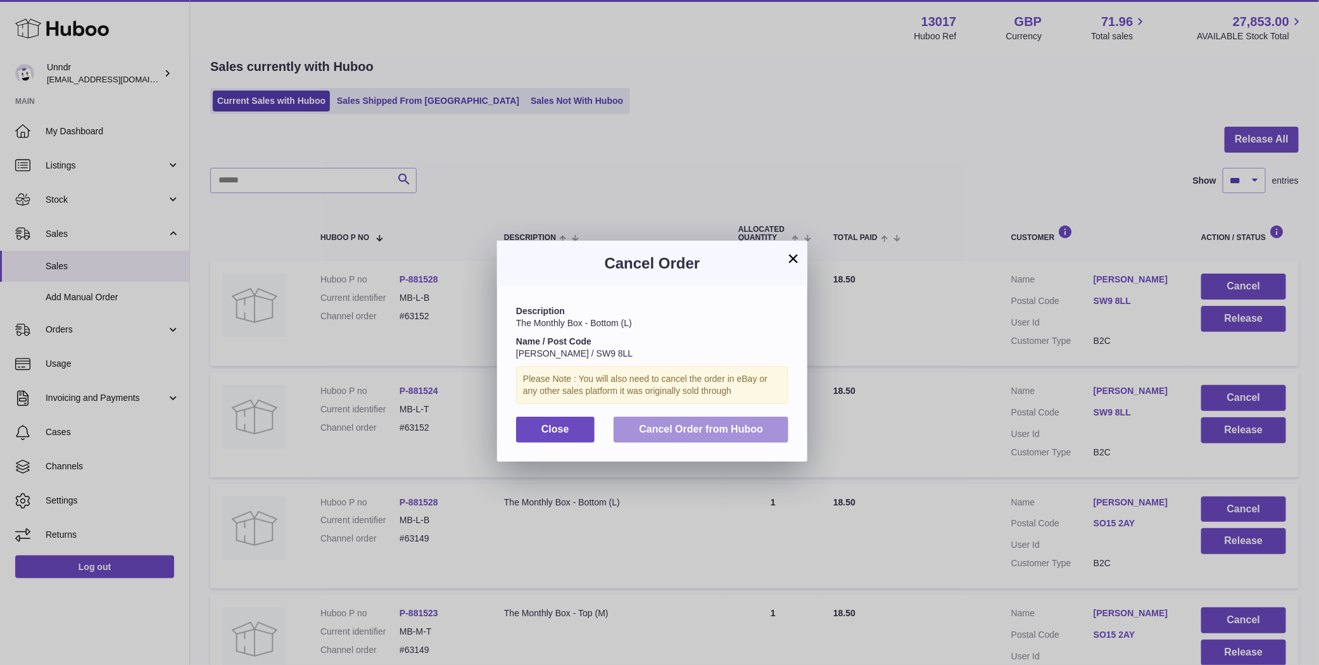
click at [700, 436] on button "Cancel Order from Huboo" at bounding box center [701, 430] width 175 height 26
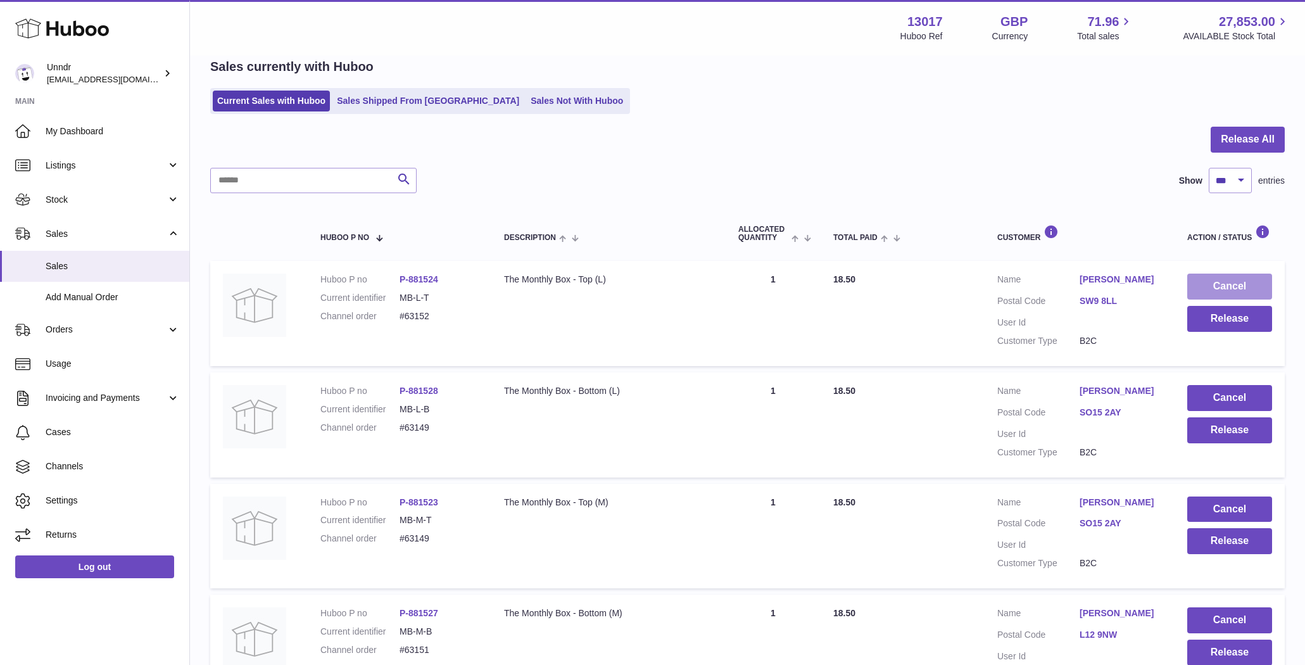
click at [1220, 287] on button "Cancel" at bounding box center [1229, 287] width 85 height 26
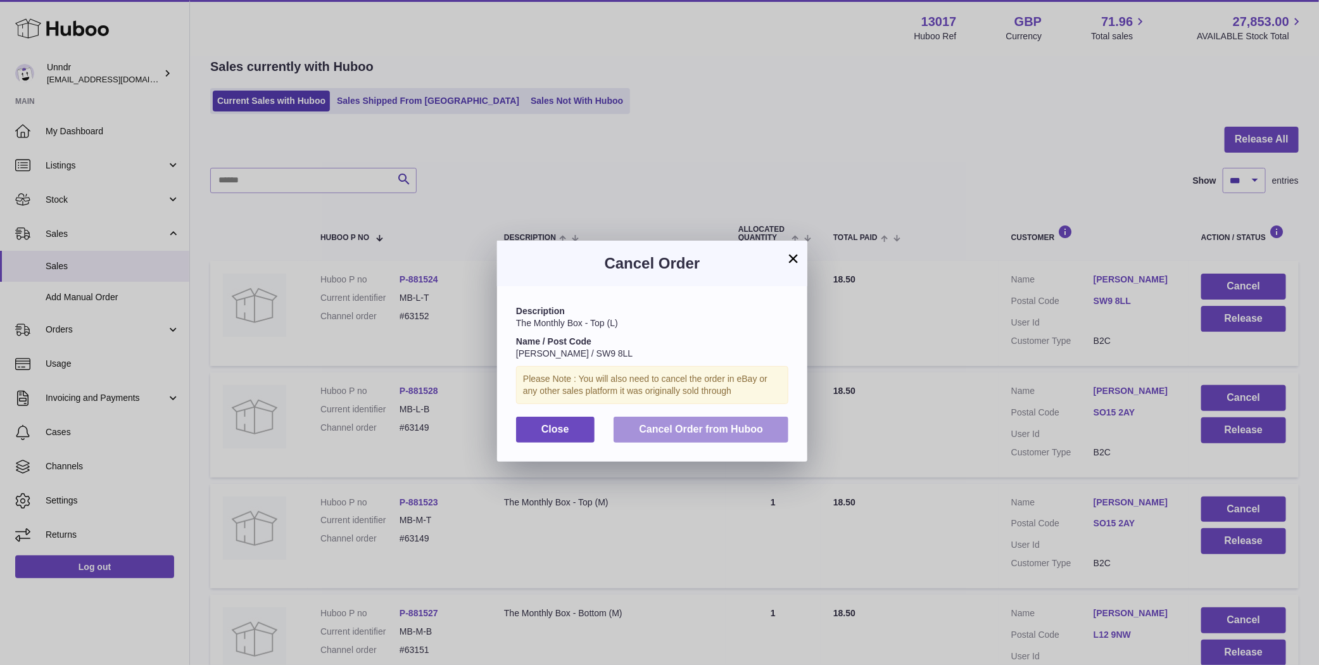
click at [731, 437] on button "Cancel Order from Huboo" at bounding box center [701, 430] width 175 height 26
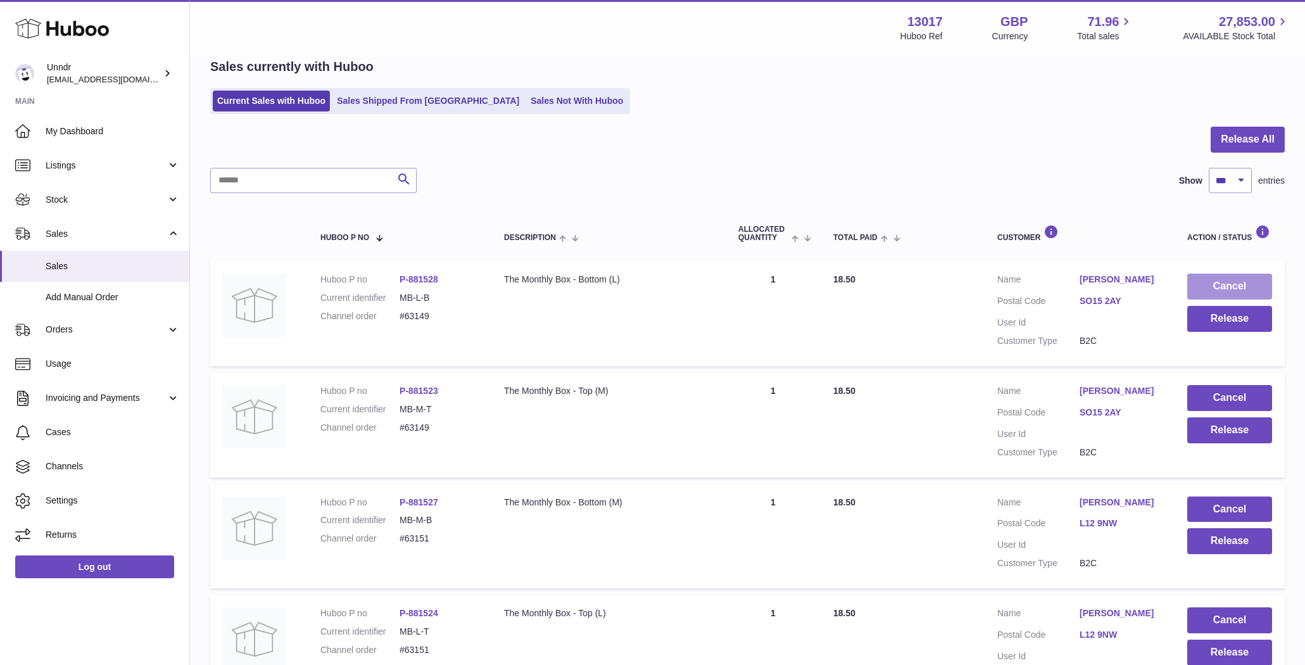
click at [1213, 286] on button "Cancel" at bounding box center [1229, 287] width 85 height 26
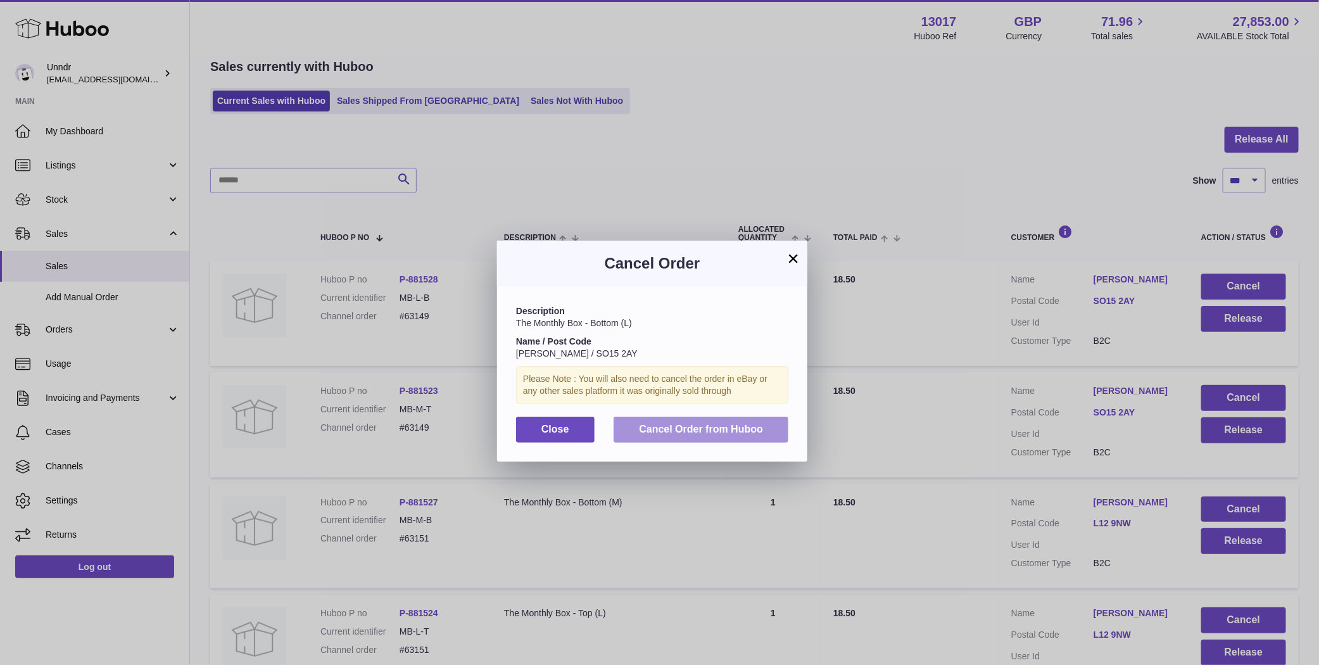
click at [704, 434] on button "Cancel Order from Huboo" at bounding box center [701, 430] width 175 height 26
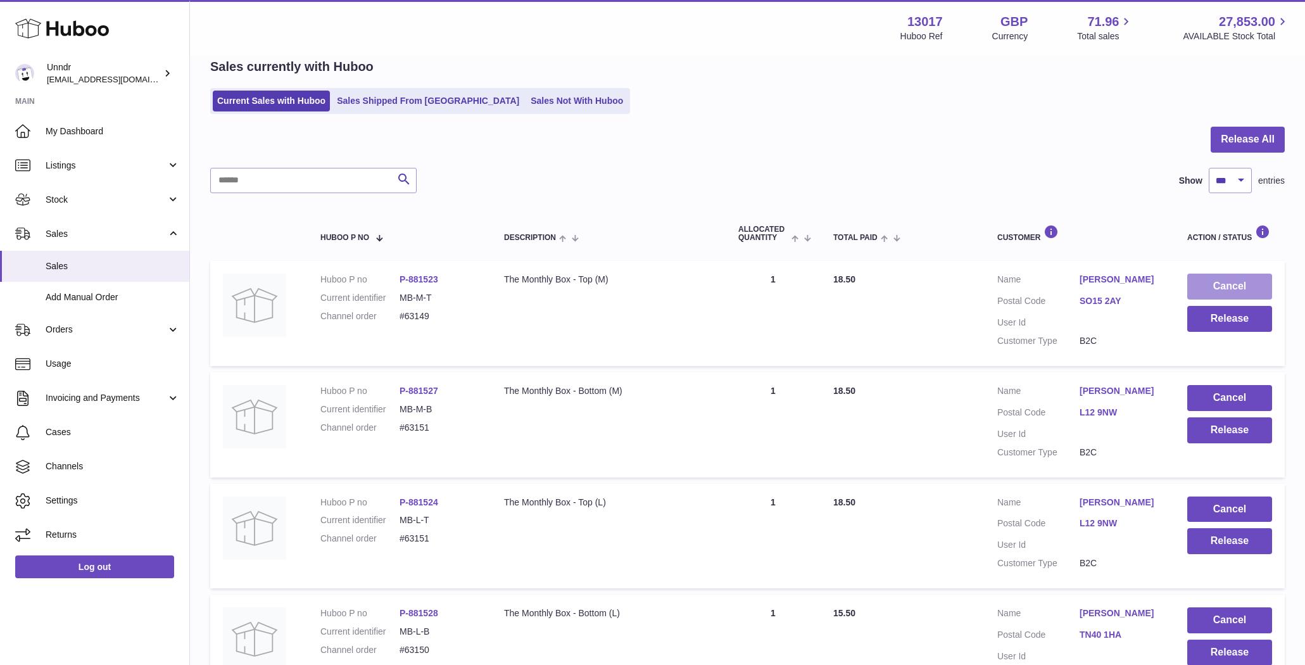
click at [1251, 287] on button "Cancel" at bounding box center [1229, 287] width 85 height 26
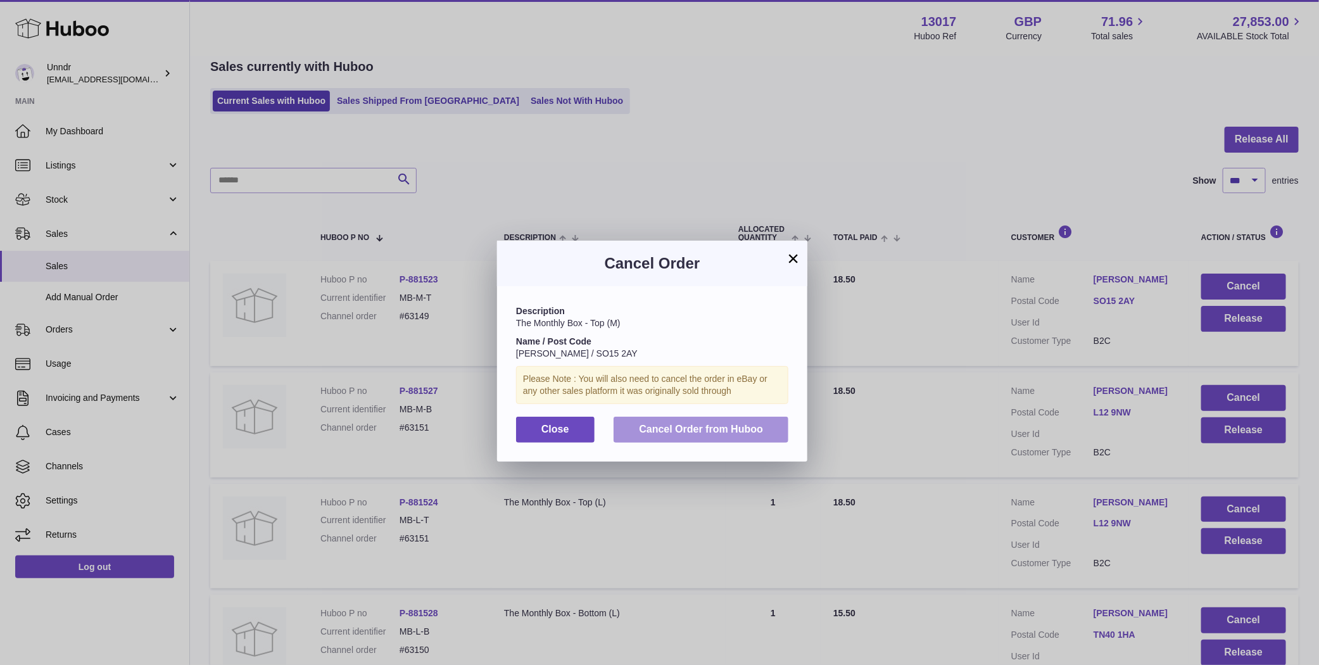
click at [716, 436] on button "Cancel Order from Huboo" at bounding box center [701, 430] width 175 height 26
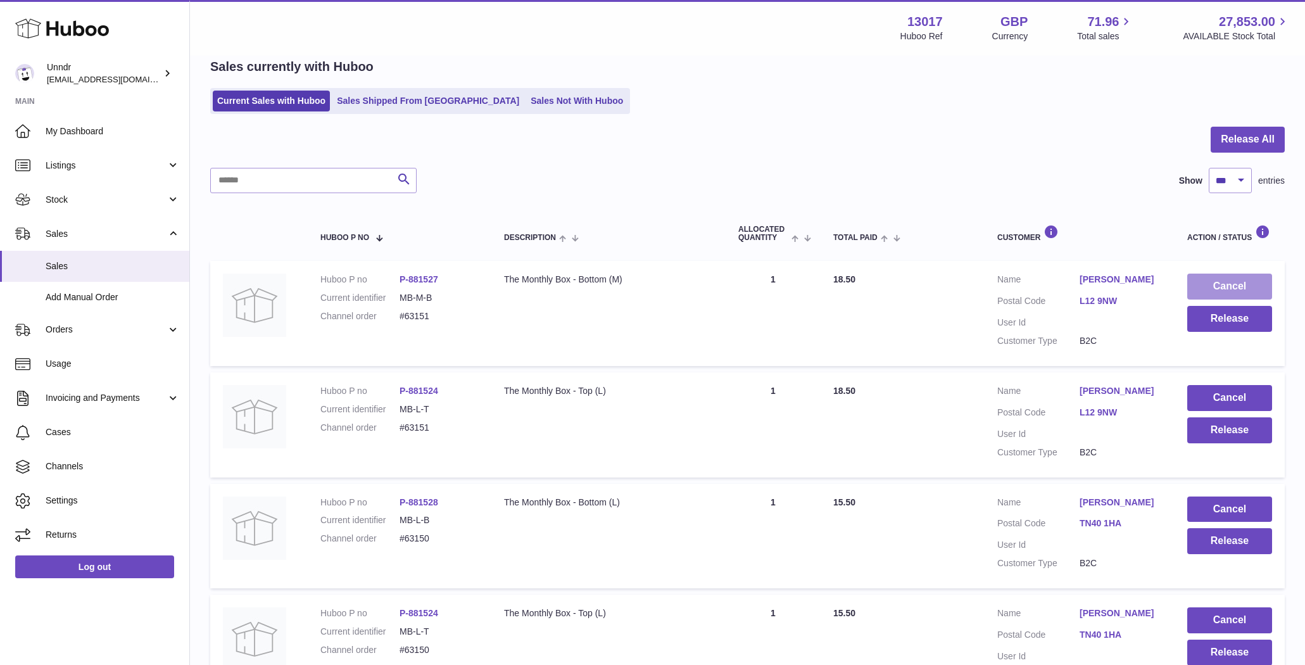
click at [1247, 289] on button "Cancel" at bounding box center [1229, 287] width 85 height 26
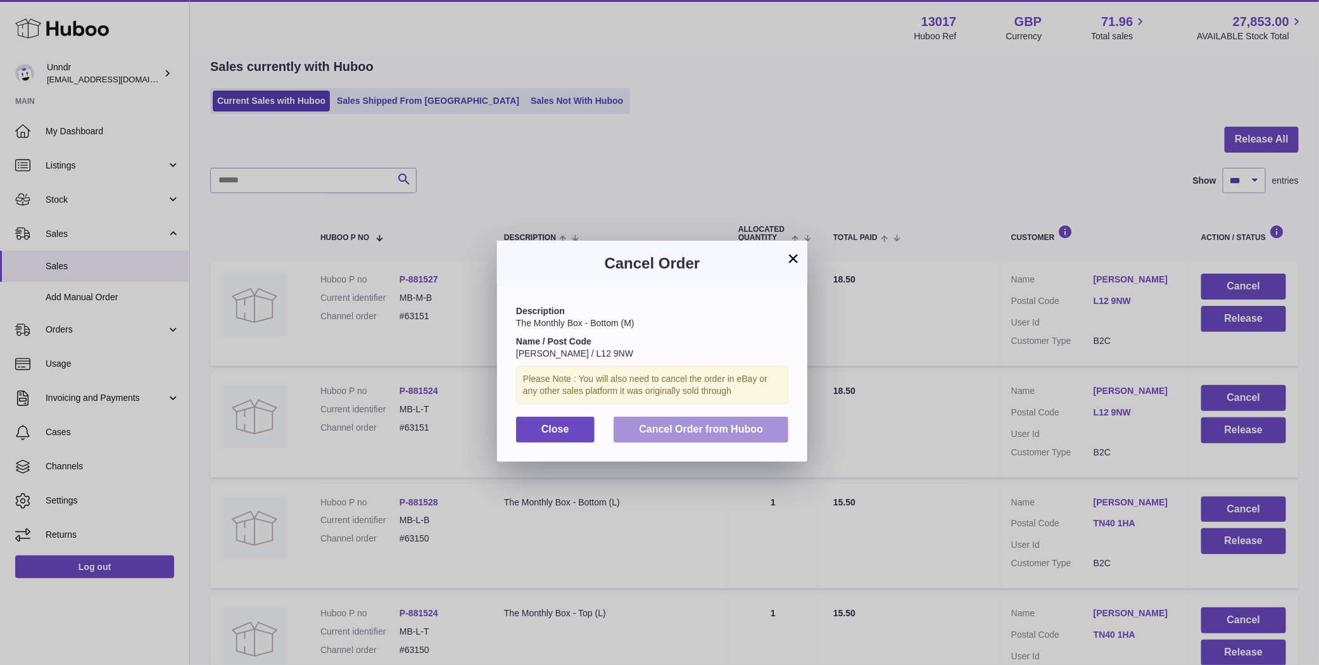
click at [714, 439] on button "Cancel Order from Huboo" at bounding box center [701, 430] width 175 height 26
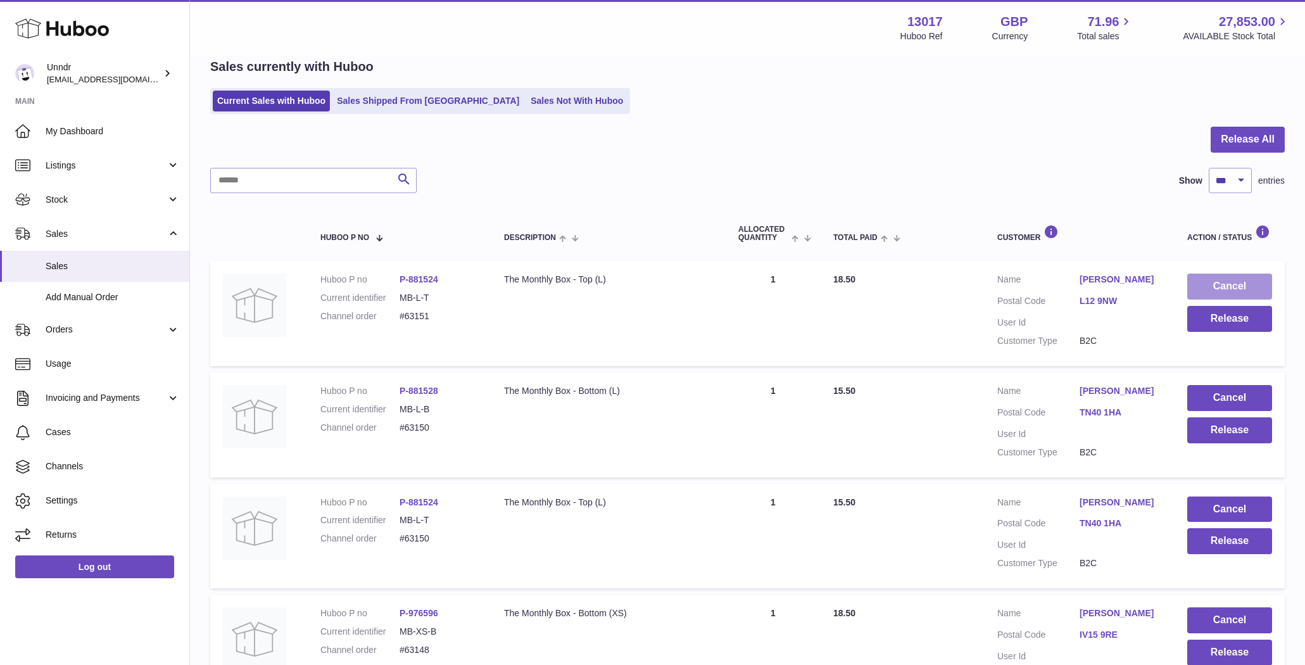
click at [1243, 287] on button "Cancel" at bounding box center [1229, 287] width 85 height 26
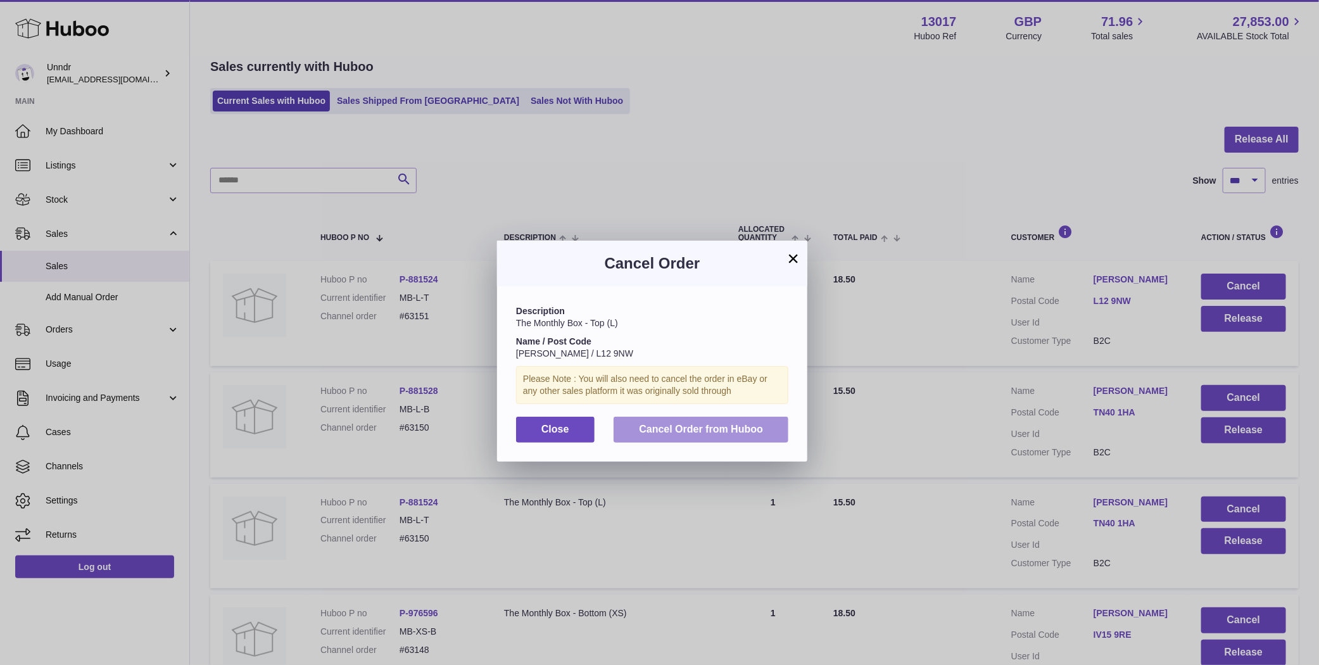
click at [721, 441] on button "Cancel Order from Huboo" at bounding box center [701, 430] width 175 height 26
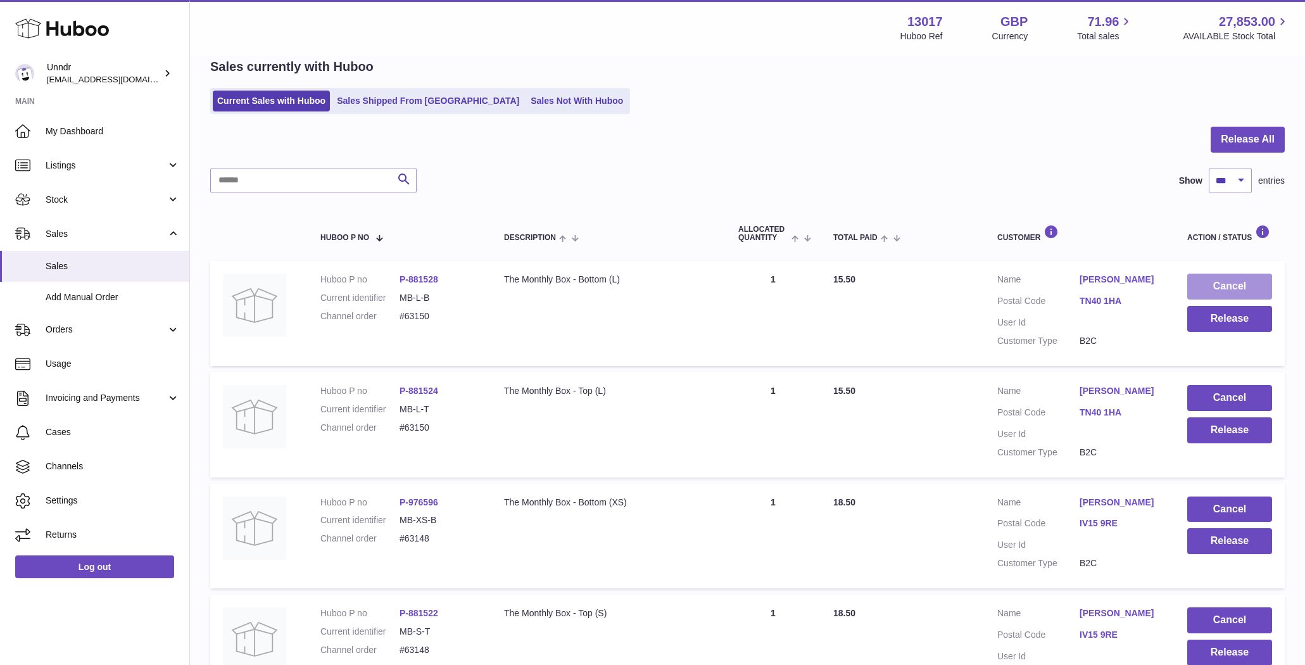
click at [1194, 279] on button "Cancel" at bounding box center [1229, 287] width 85 height 26
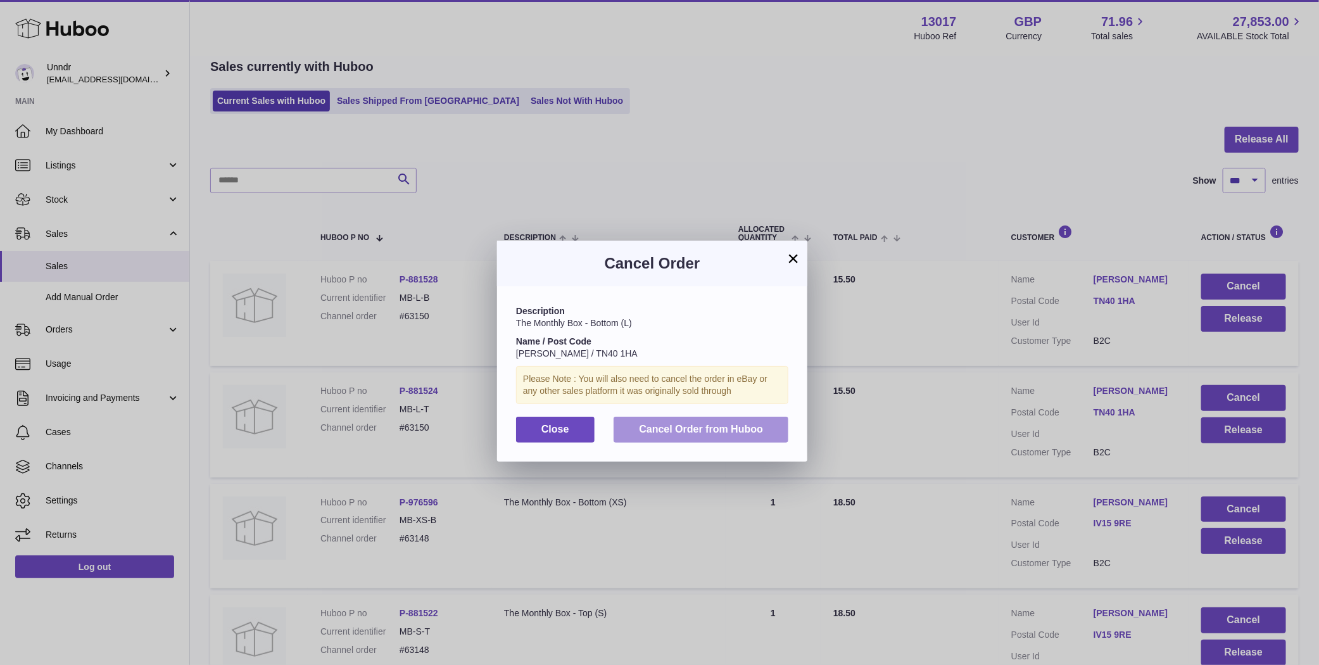
click at [665, 432] on span "Cancel Order from Huboo" at bounding box center [701, 429] width 124 height 11
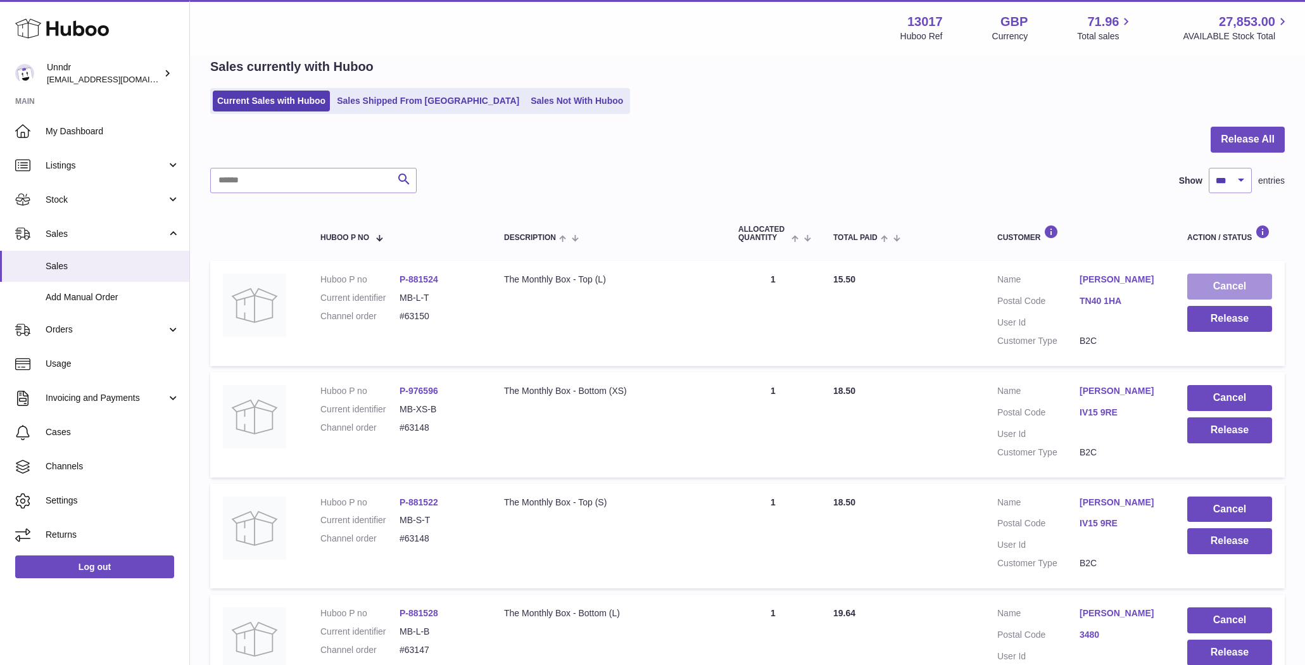
click at [1232, 284] on button "Cancel" at bounding box center [1229, 287] width 85 height 26
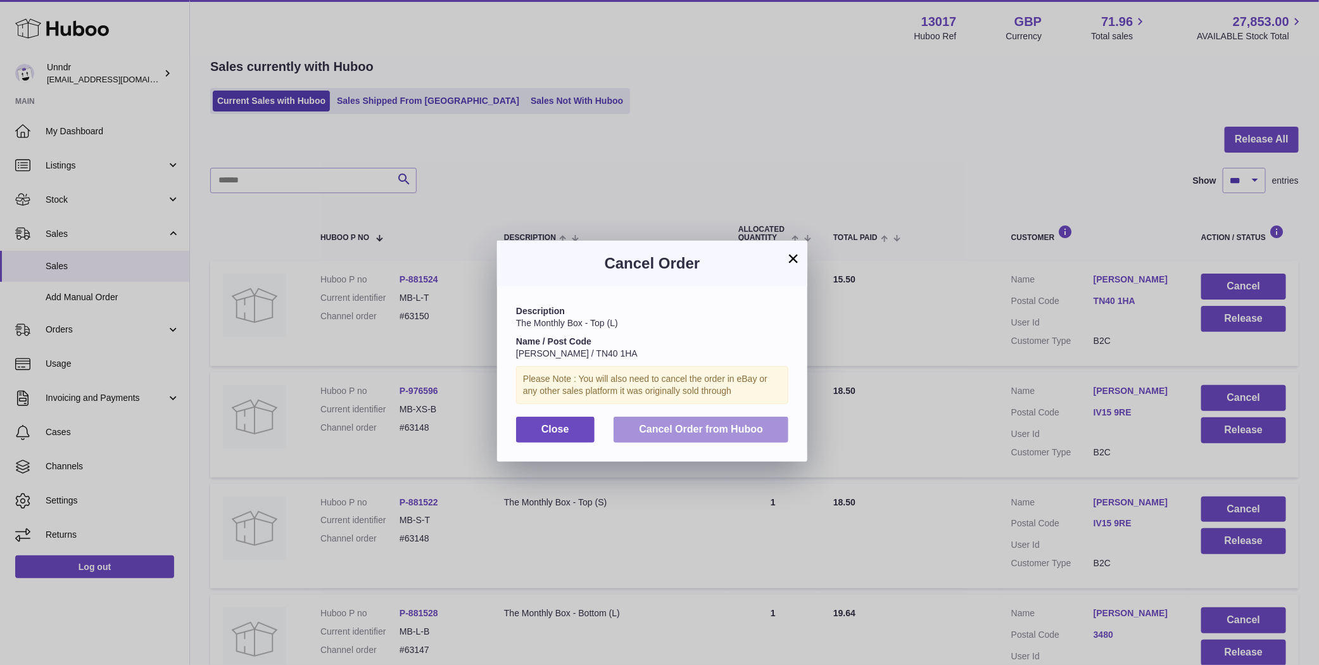
click at [737, 429] on span "Cancel Order from Huboo" at bounding box center [701, 429] width 124 height 11
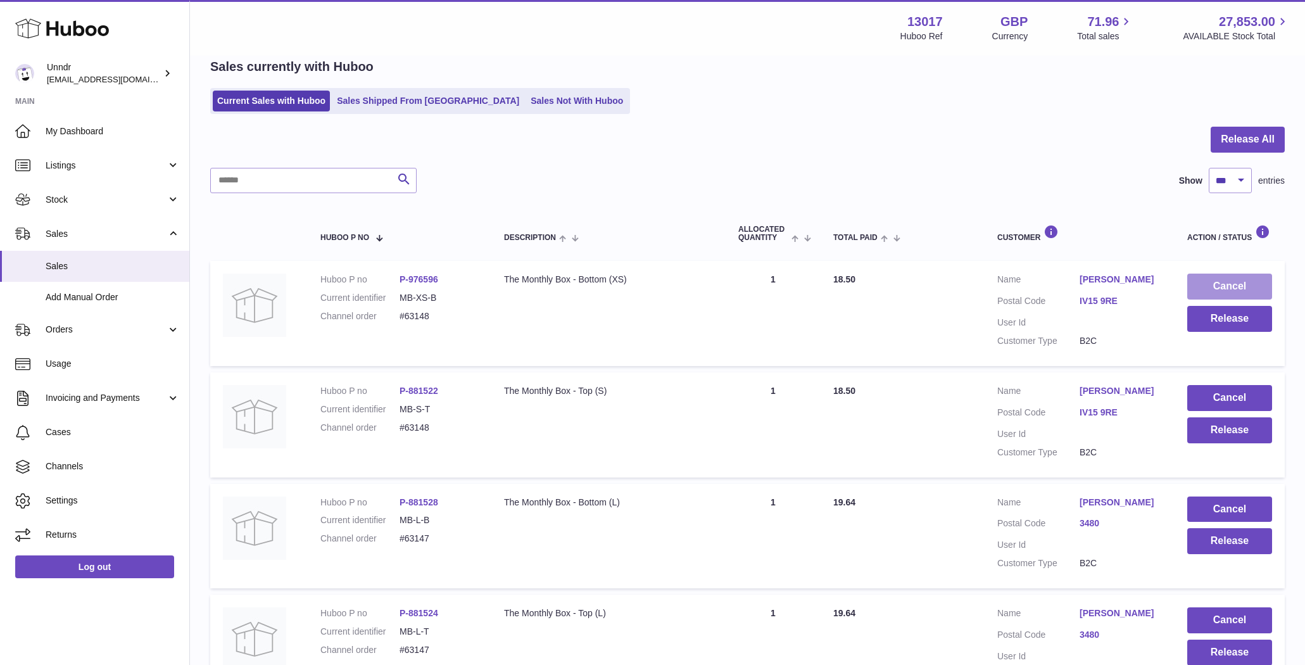
click at [1235, 287] on button "Cancel" at bounding box center [1229, 287] width 85 height 26
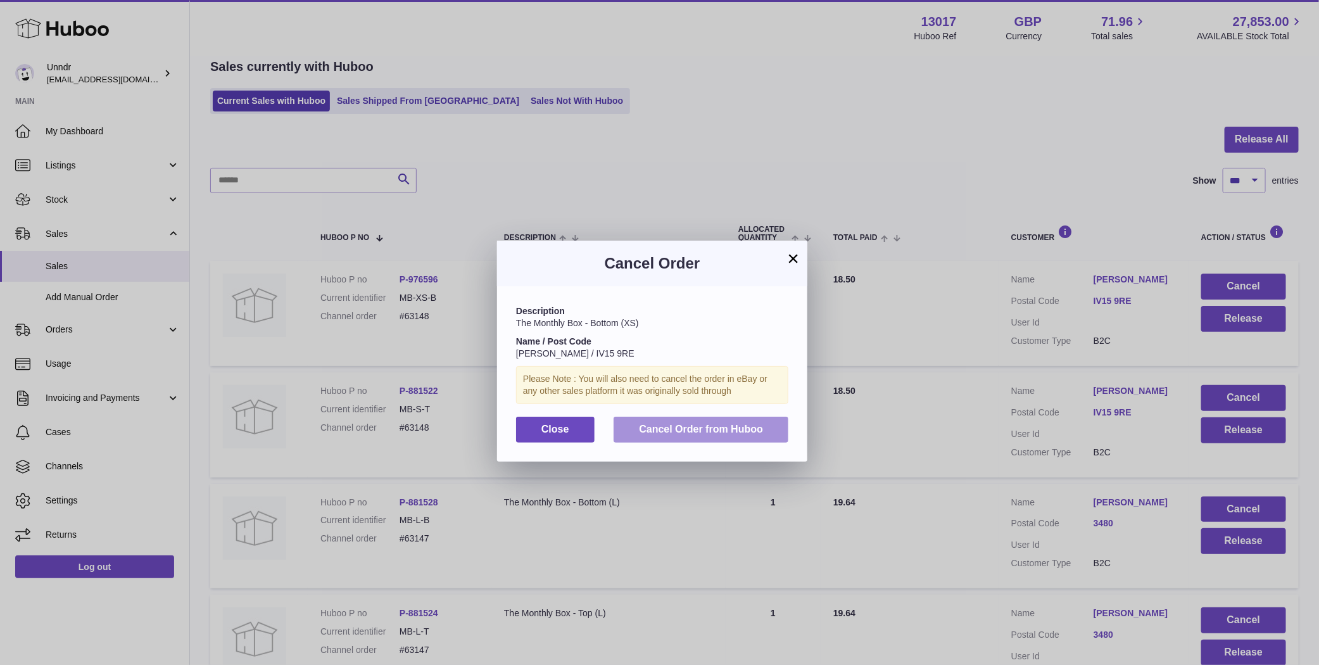
click at [732, 426] on span "Cancel Order from Huboo" at bounding box center [701, 429] width 124 height 11
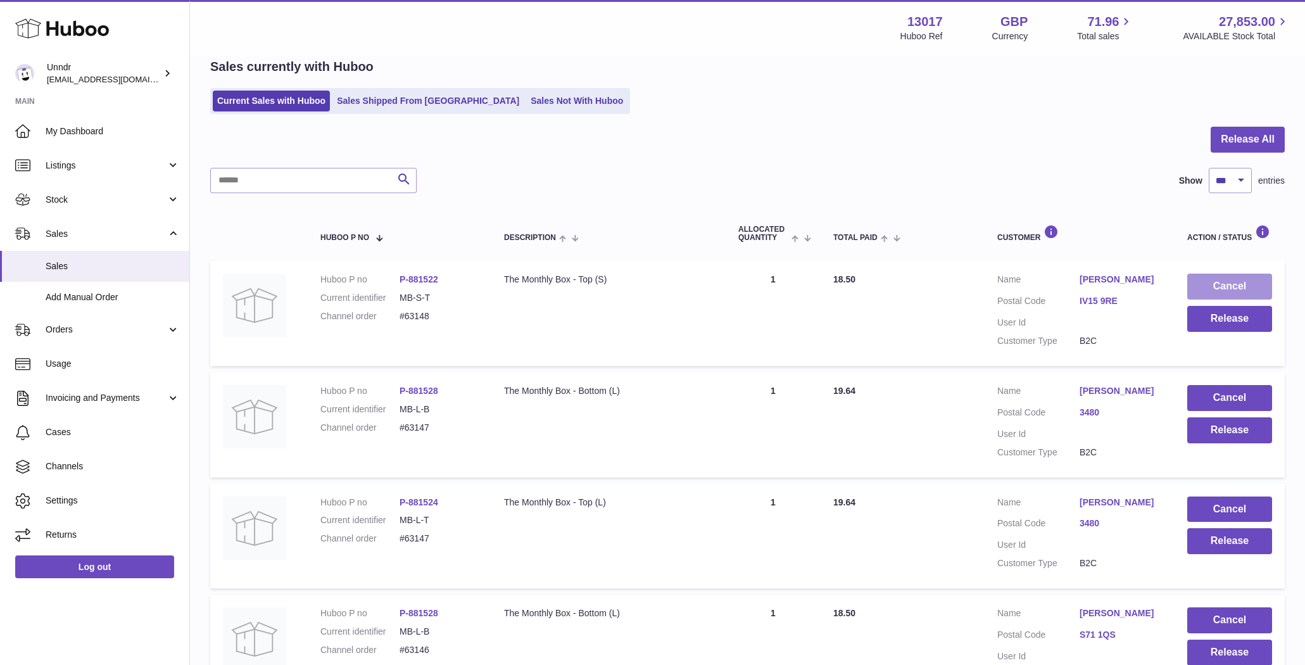
click at [1232, 285] on button "Cancel" at bounding box center [1229, 287] width 85 height 26
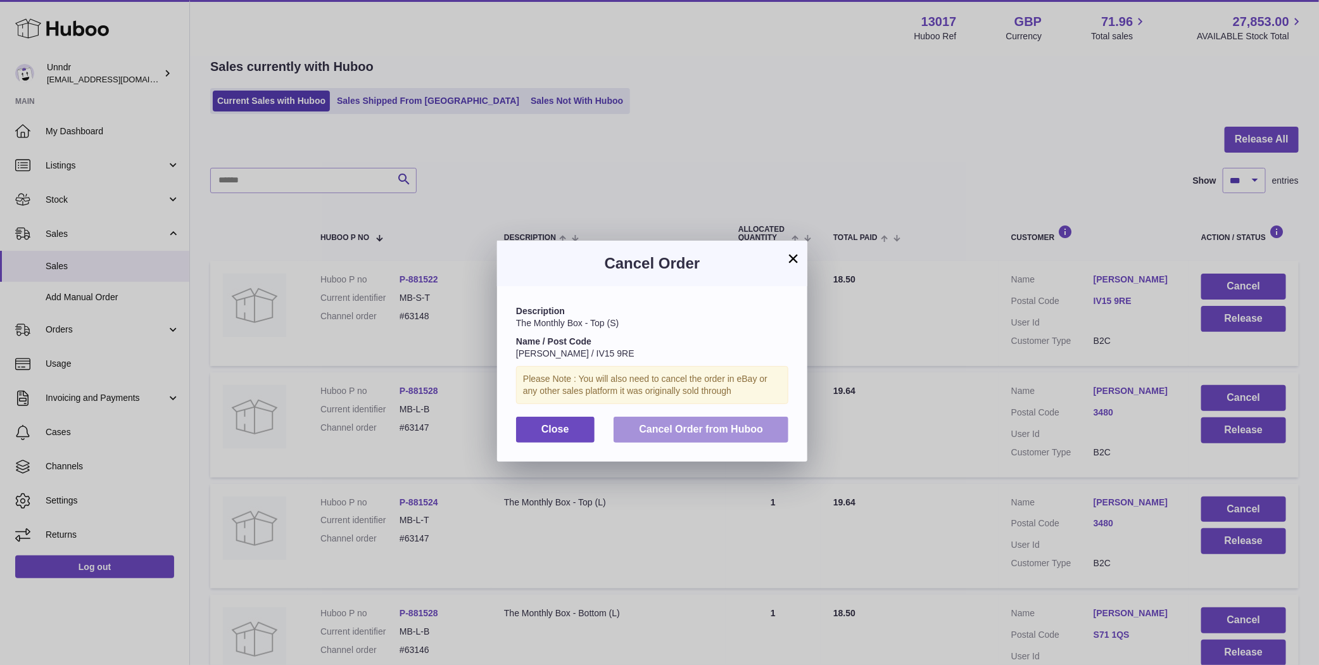
click at [765, 437] on button "Cancel Order from Huboo" at bounding box center [701, 430] width 175 height 26
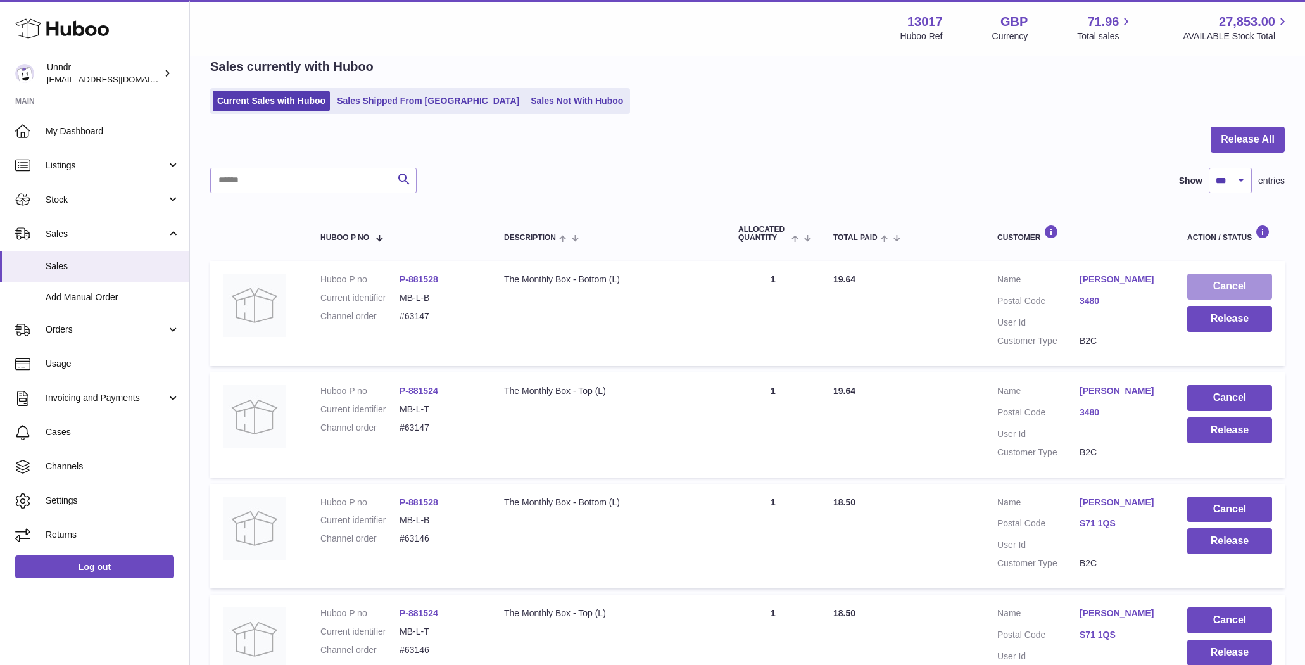
click at [1244, 287] on button "Cancel" at bounding box center [1229, 287] width 85 height 26
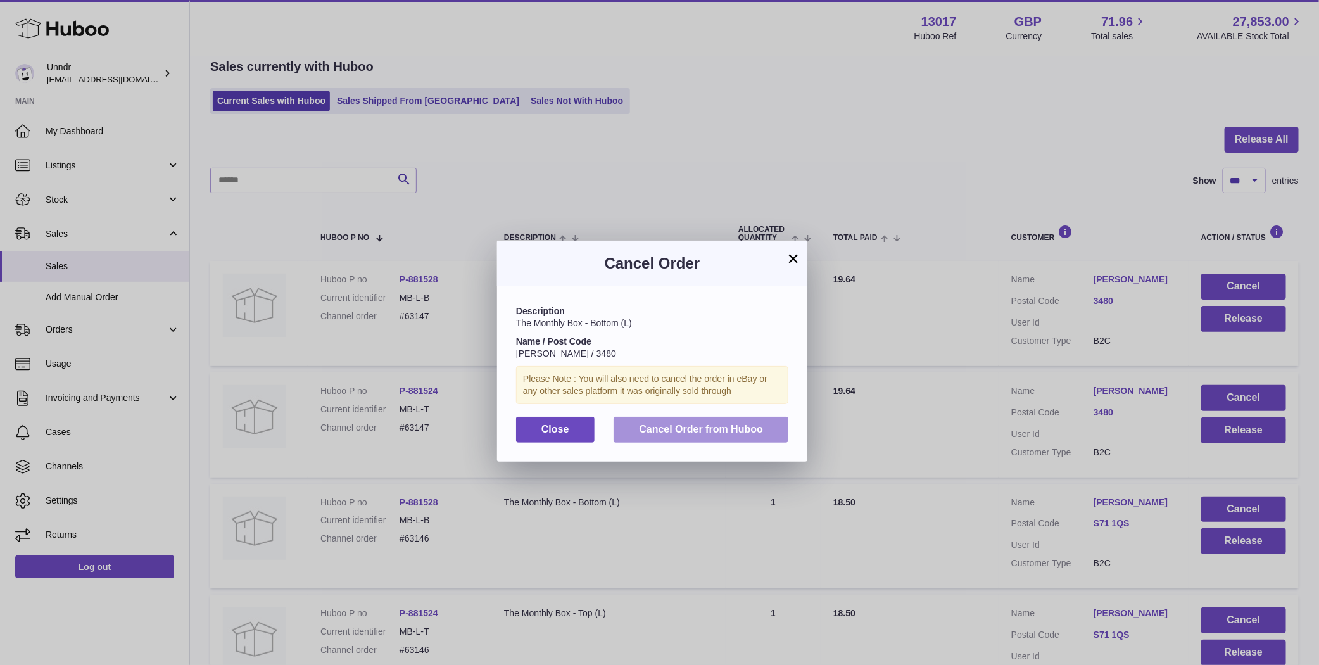
click at [742, 431] on span "Cancel Order from Huboo" at bounding box center [701, 429] width 124 height 11
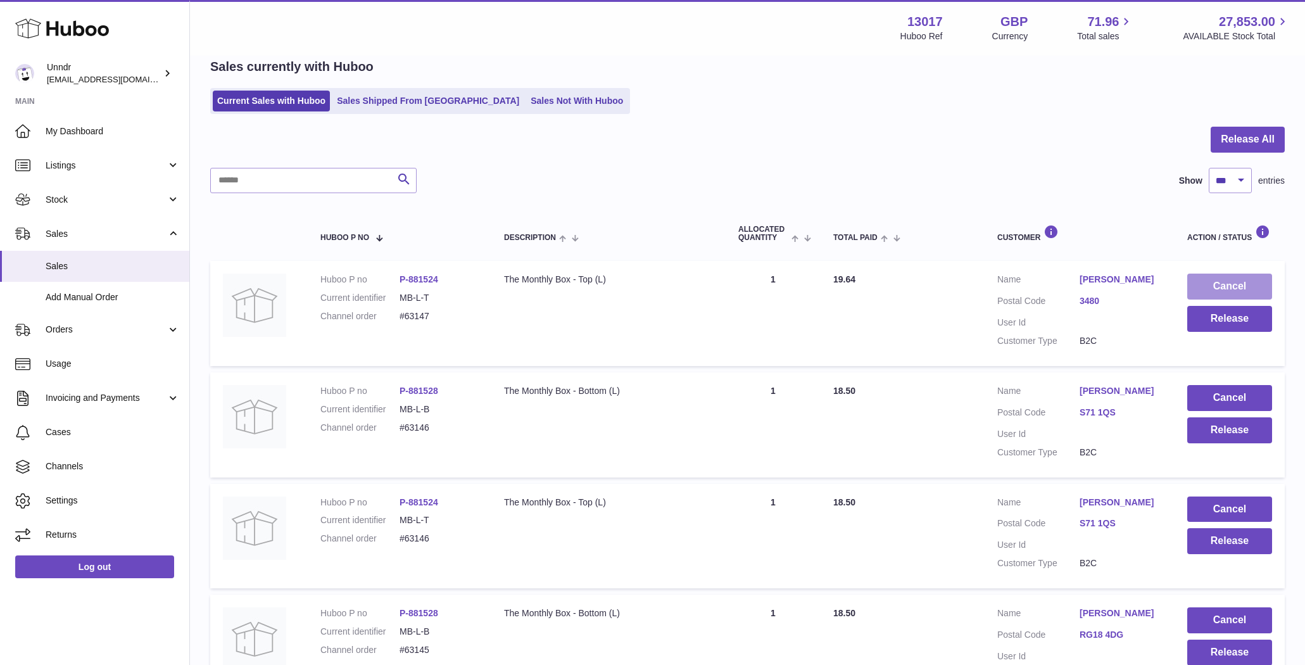
click at [1227, 279] on button "Cancel" at bounding box center [1229, 287] width 85 height 26
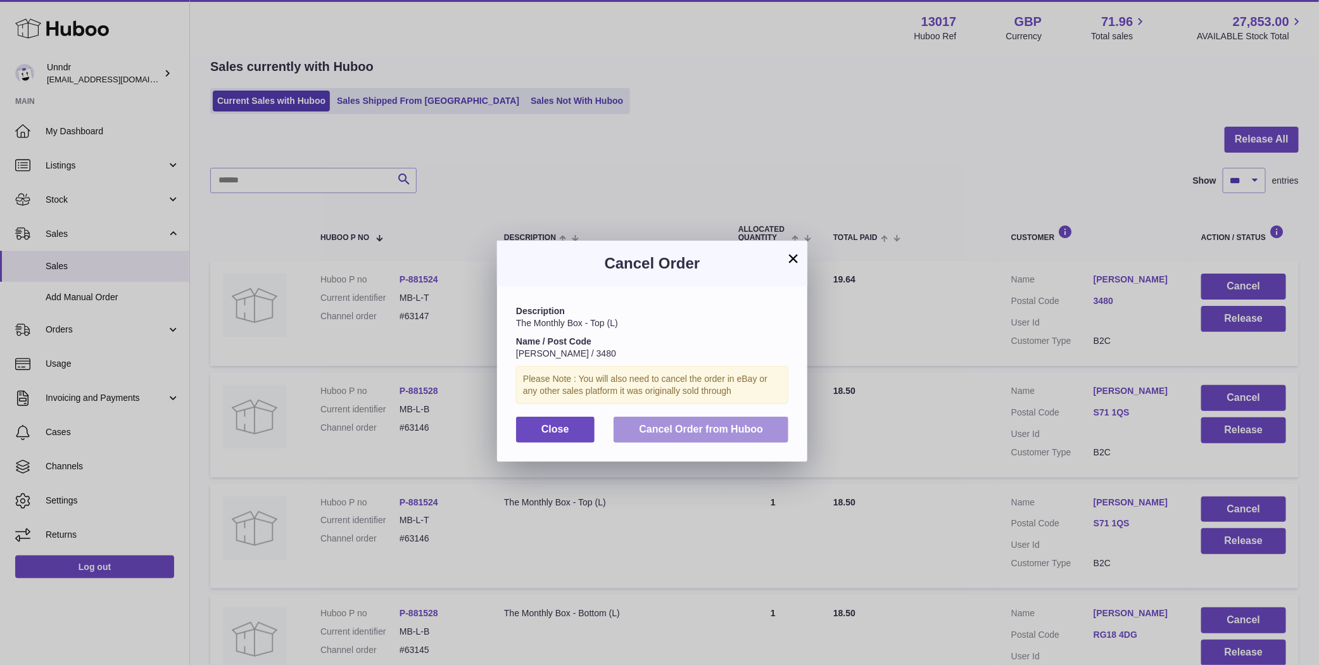
click at [722, 434] on span "Cancel Order from Huboo" at bounding box center [701, 429] width 124 height 11
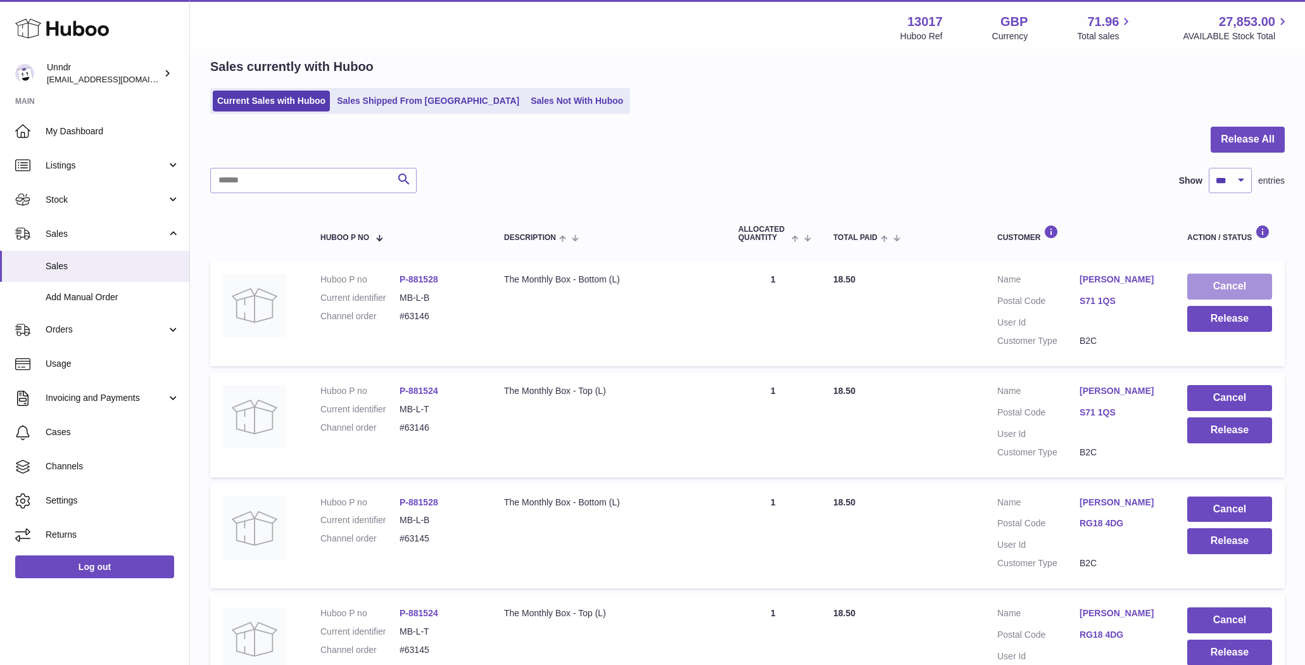
click at [1254, 277] on button "Cancel" at bounding box center [1229, 287] width 85 height 26
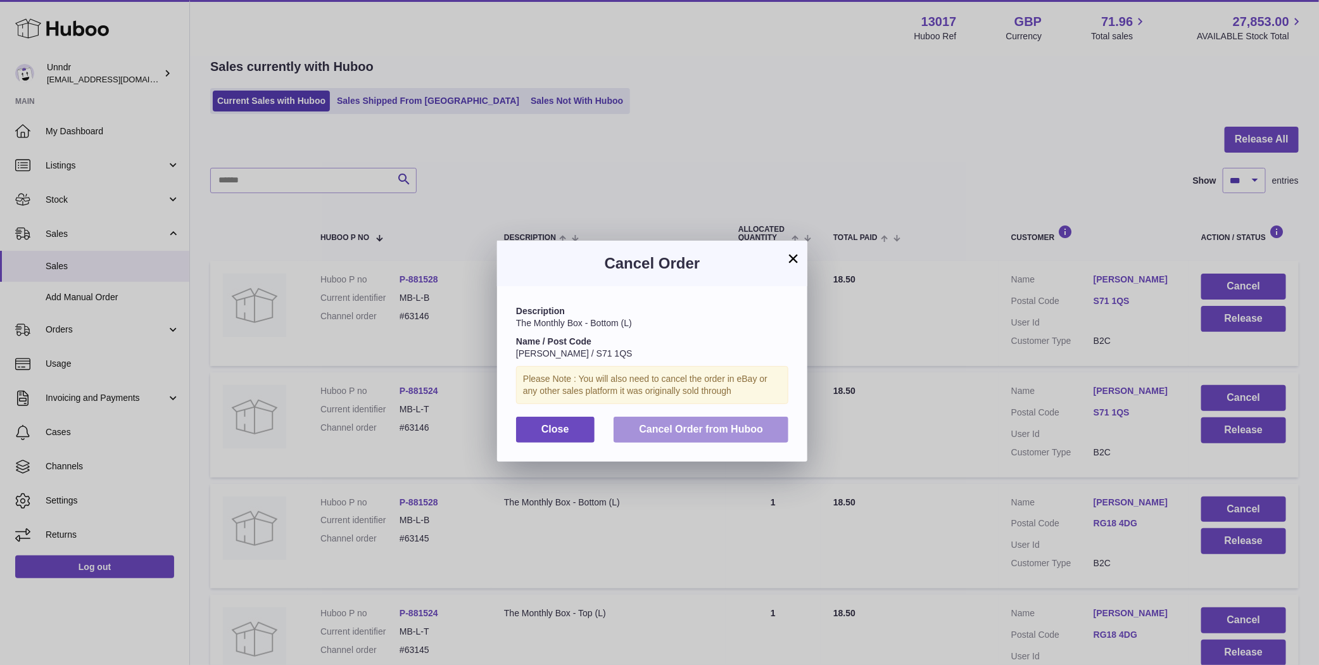
click at [704, 428] on span "Cancel Order from Huboo" at bounding box center [701, 429] width 124 height 11
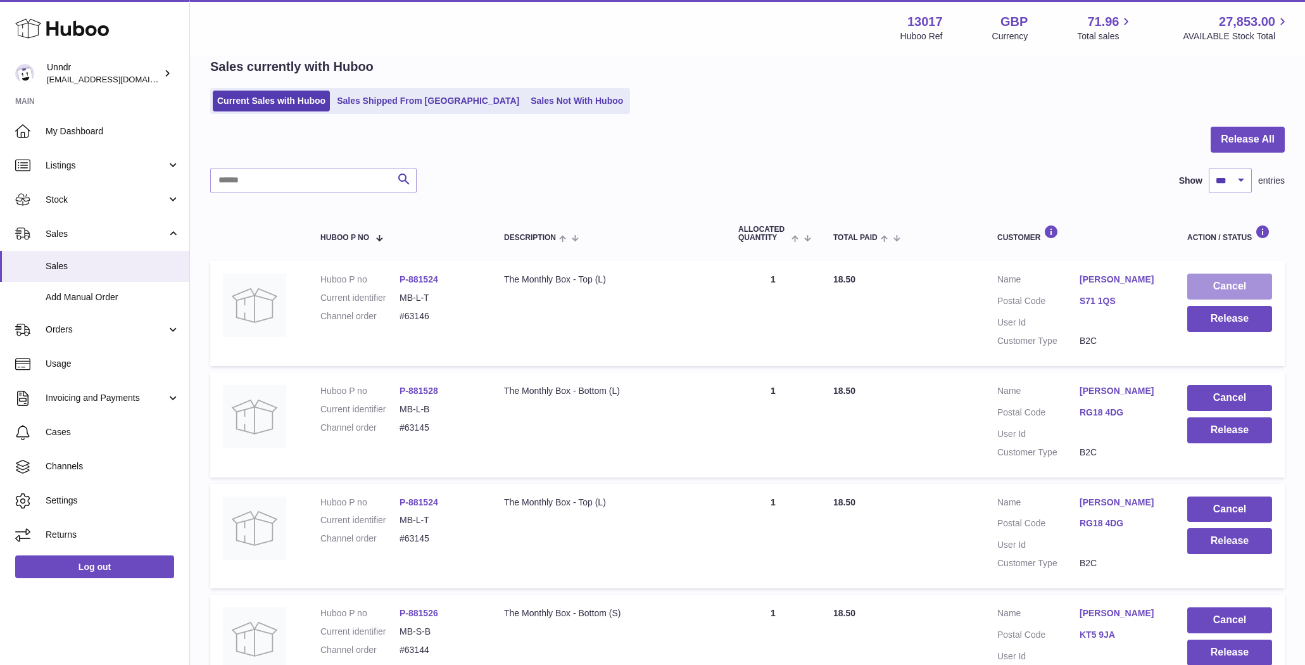
click at [1244, 289] on button "Cancel" at bounding box center [1229, 287] width 85 height 26
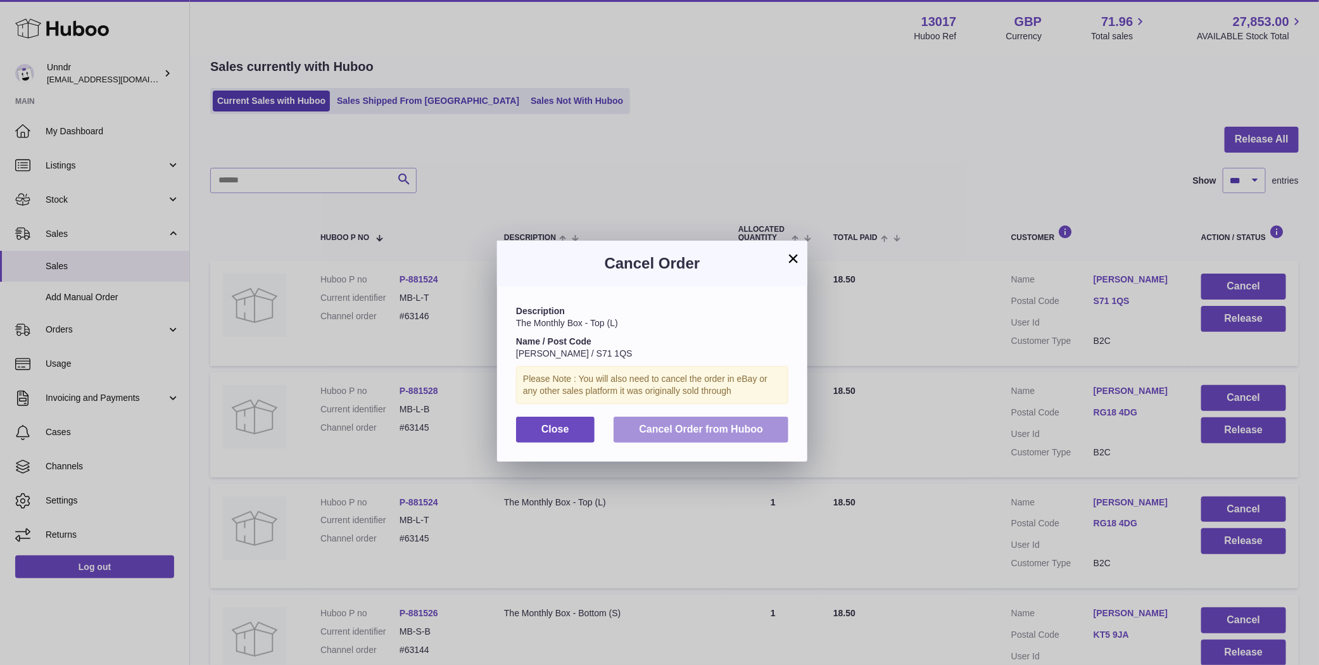
click at [707, 431] on span "Cancel Order from Huboo" at bounding box center [701, 429] width 124 height 11
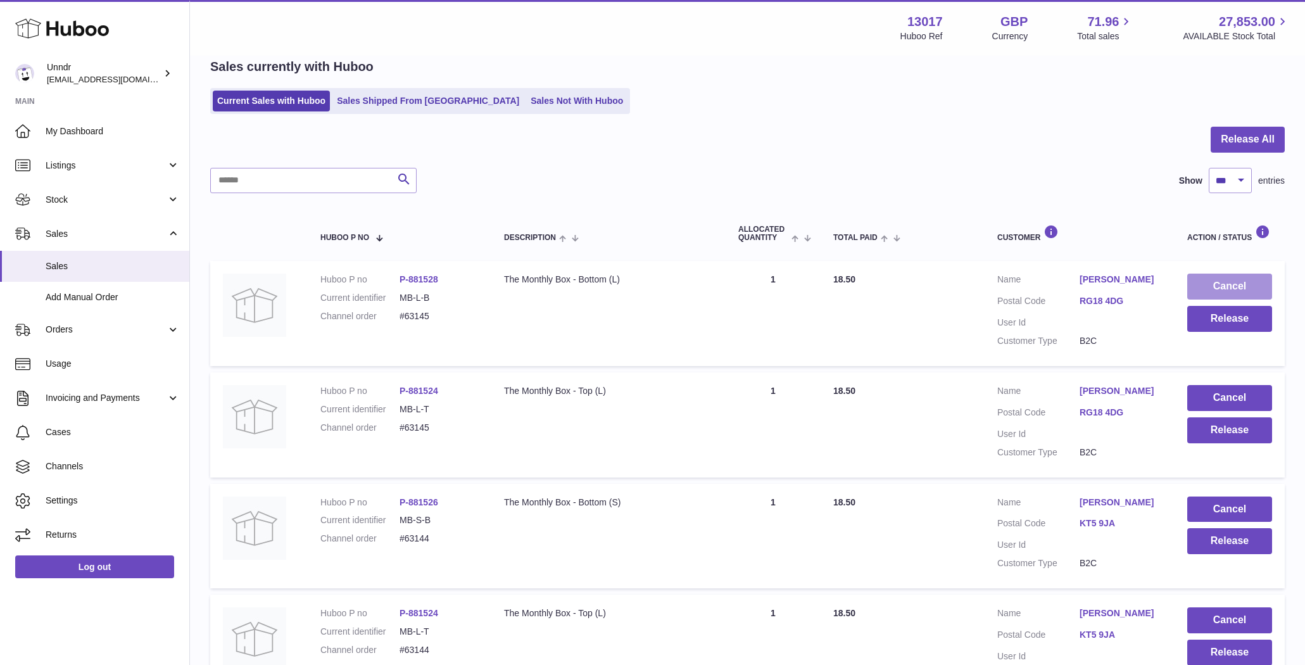
click at [1215, 287] on button "Cancel" at bounding box center [1229, 287] width 85 height 26
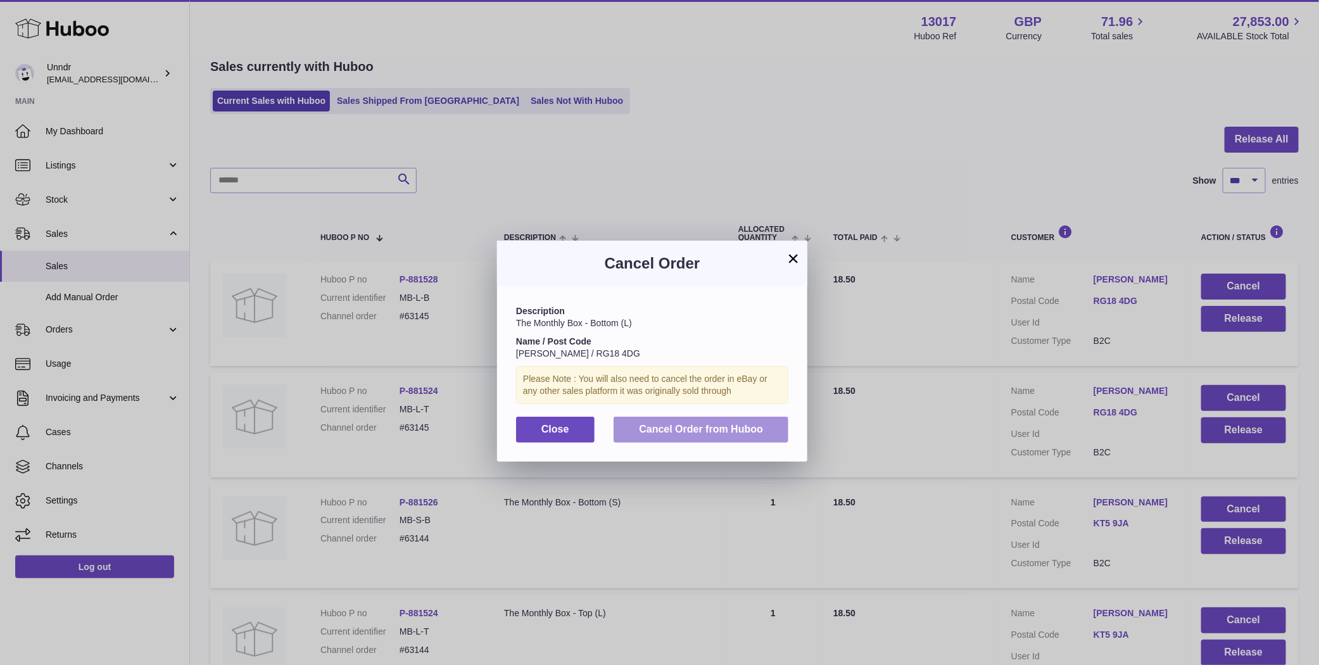
click at [741, 428] on span "Cancel Order from Huboo" at bounding box center [701, 429] width 124 height 11
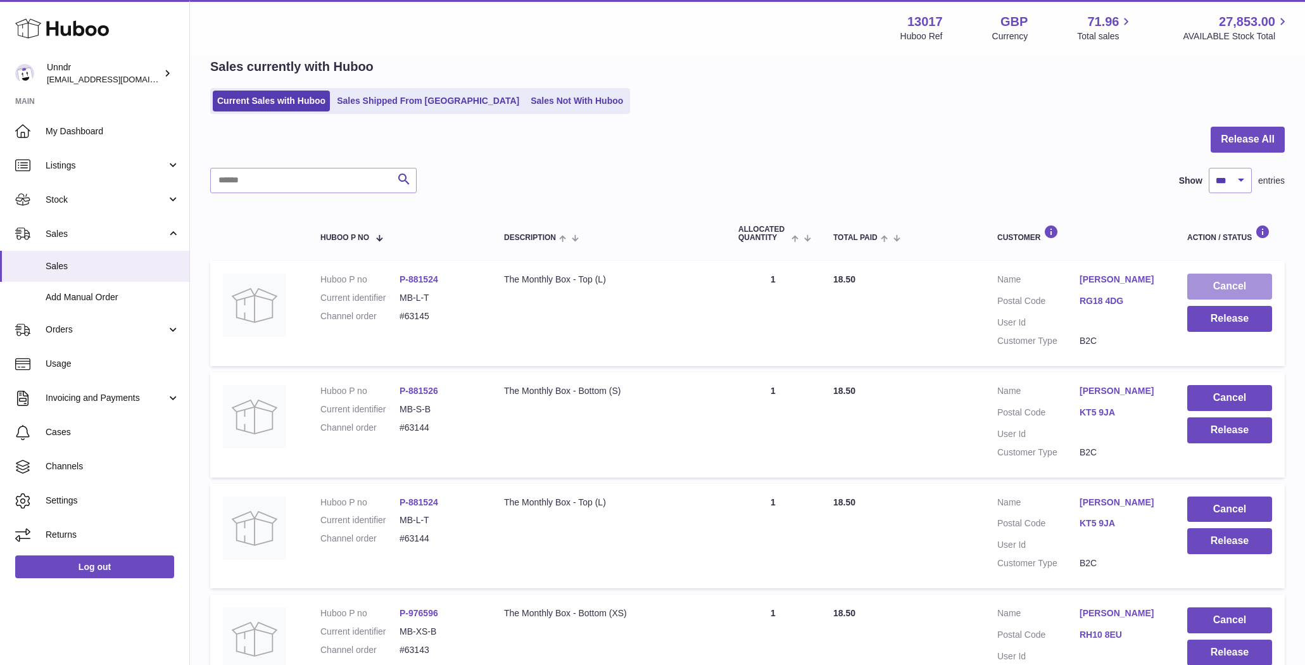
click at [1239, 282] on button "Cancel" at bounding box center [1229, 287] width 85 height 26
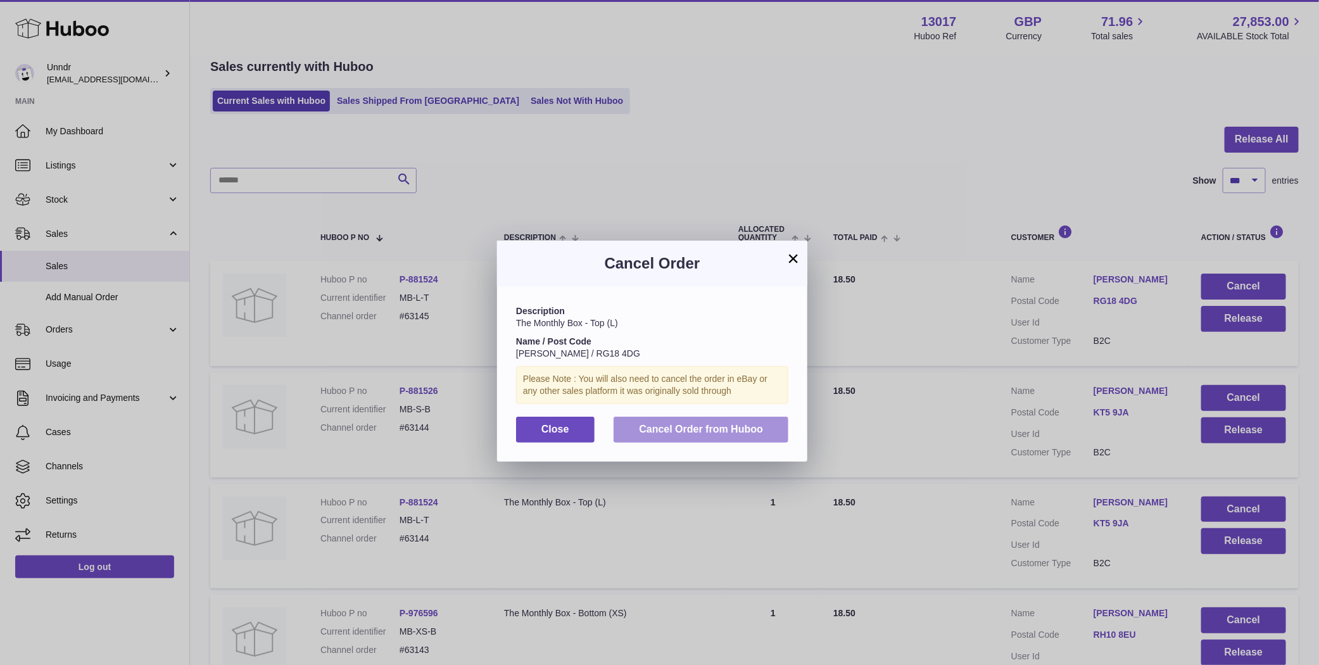
click at [721, 429] on span "Cancel Order from Huboo" at bounding box center [701, 429] width 124 height 11
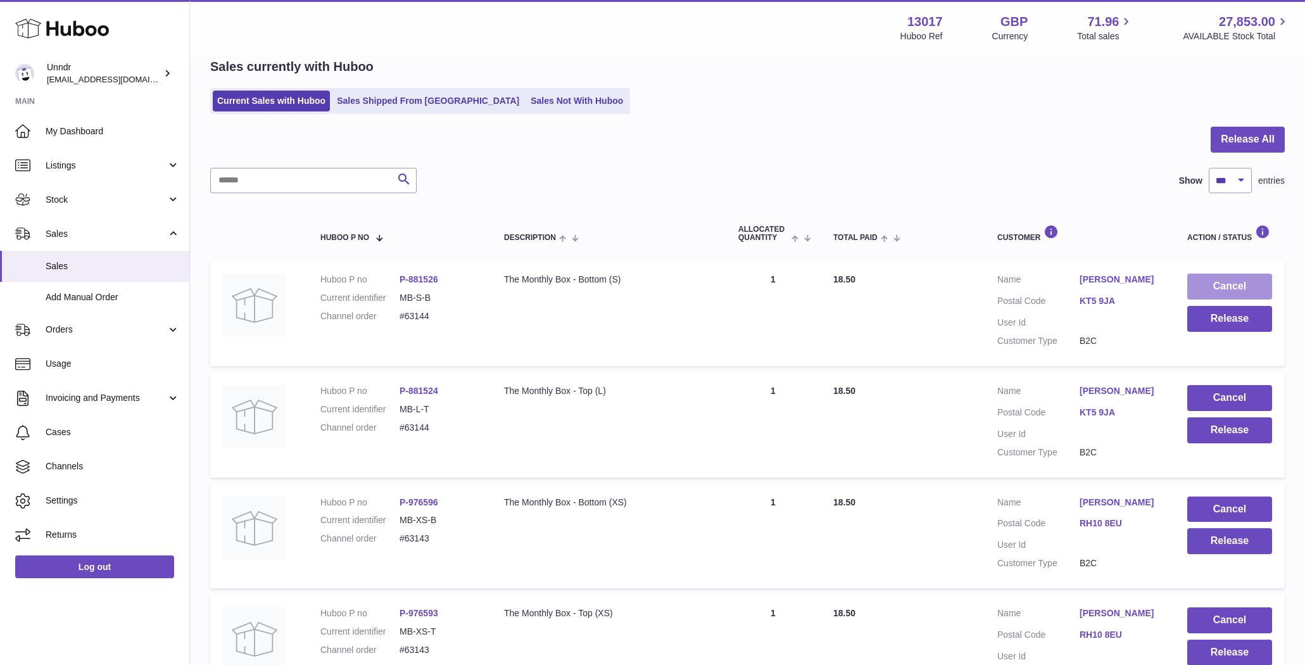
click at [1224, 284] on button "Cancel" at bounding box center [1229, 287] width 85 height 26
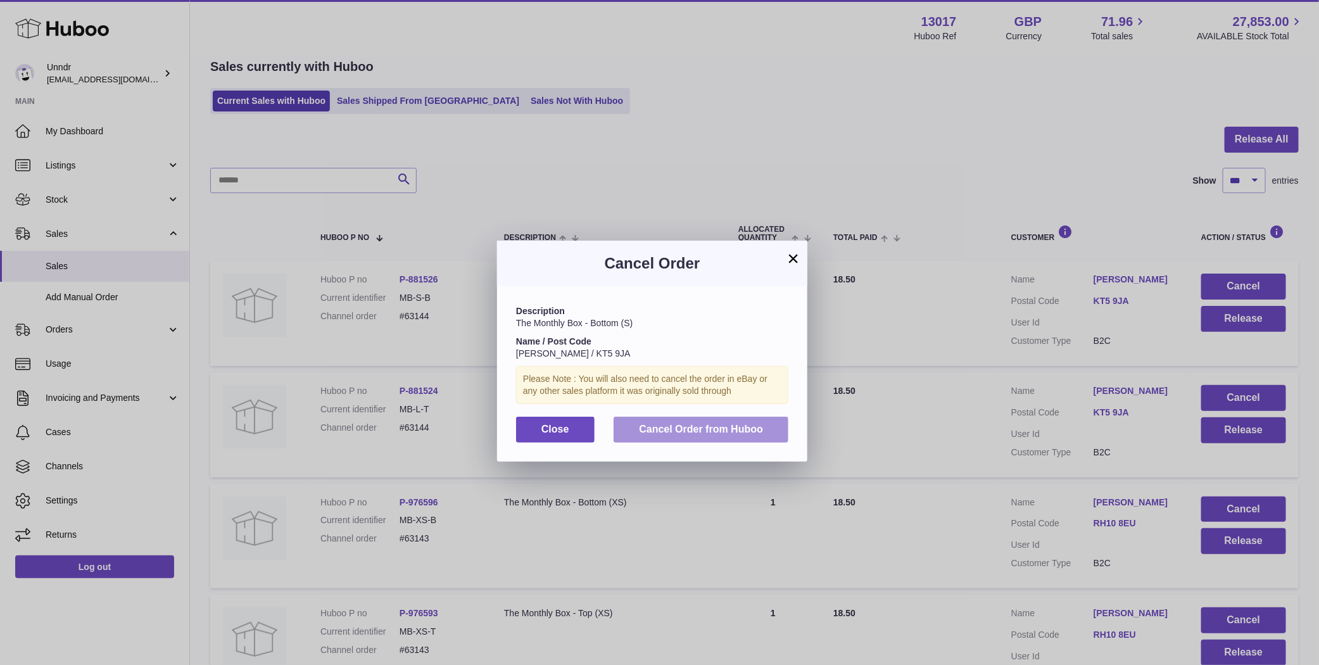
click at [686, 428] on span "Cancel Order from Huboo" at bounding box center [701, 429] width 124 height 11
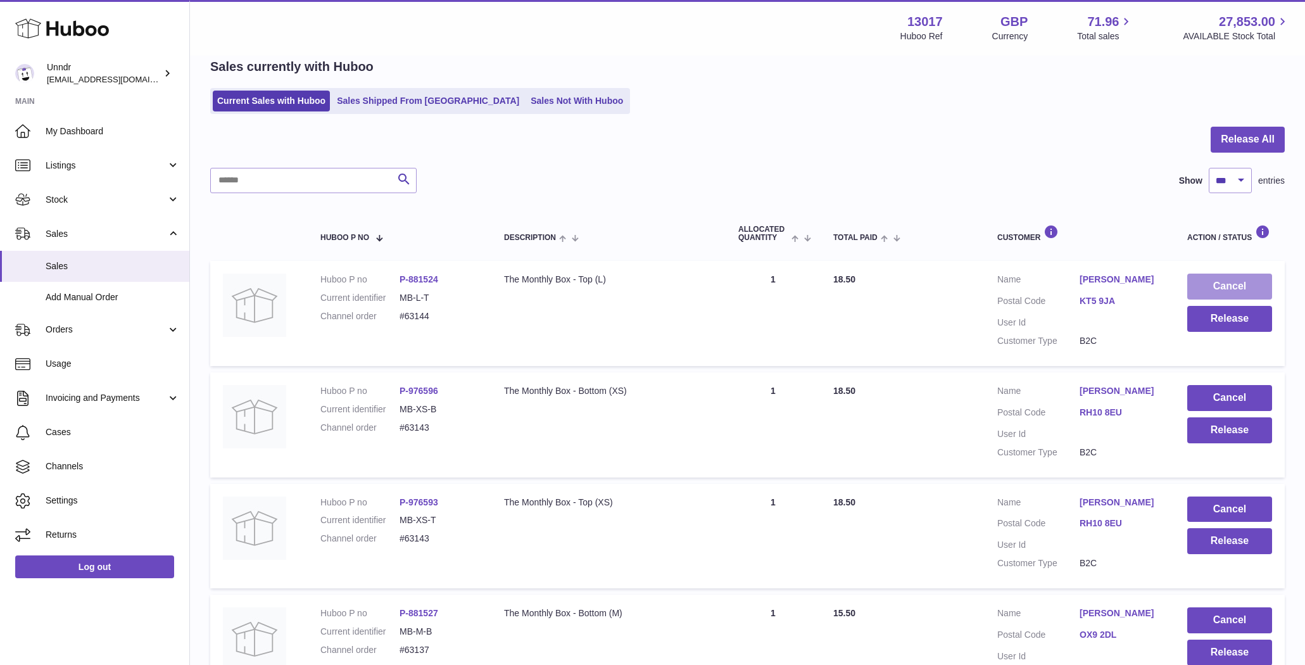
click at [1235, 287] on button "Cancel" at bounding box center [1229, 287] width 85 height 26
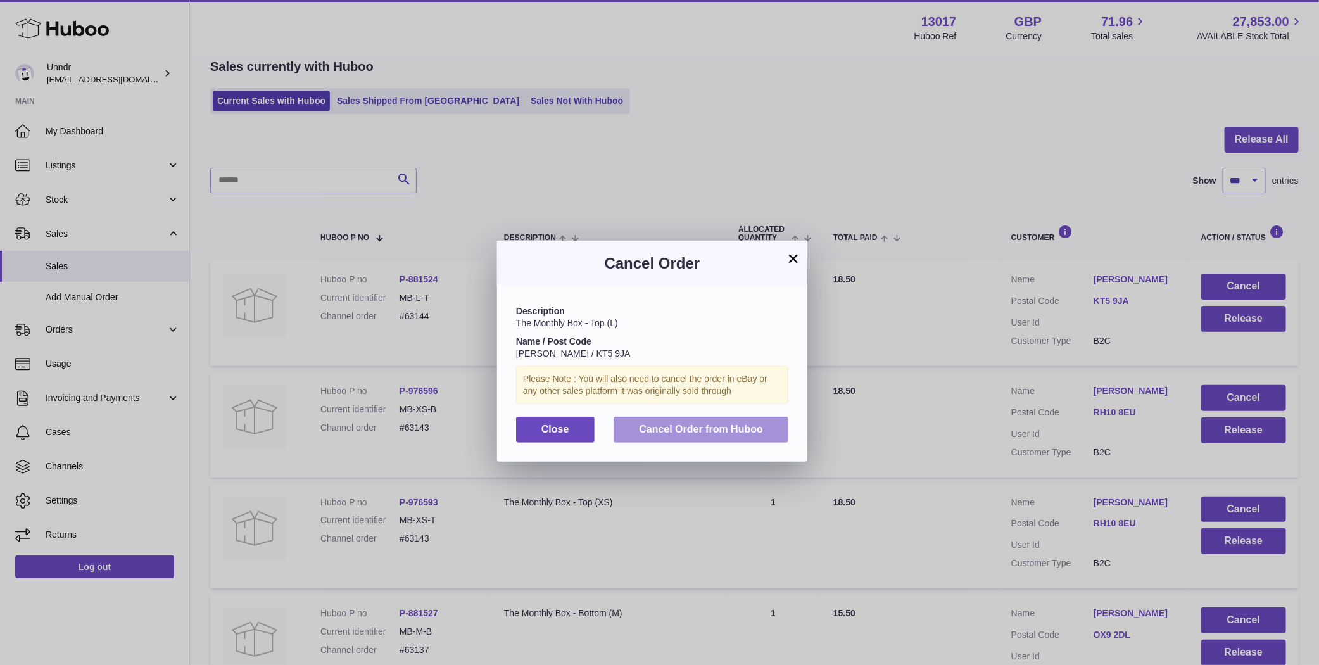
click at [773, 430] on button "Cancel Order from Huboo" at bounding box center [701, 430] width 175 height 26
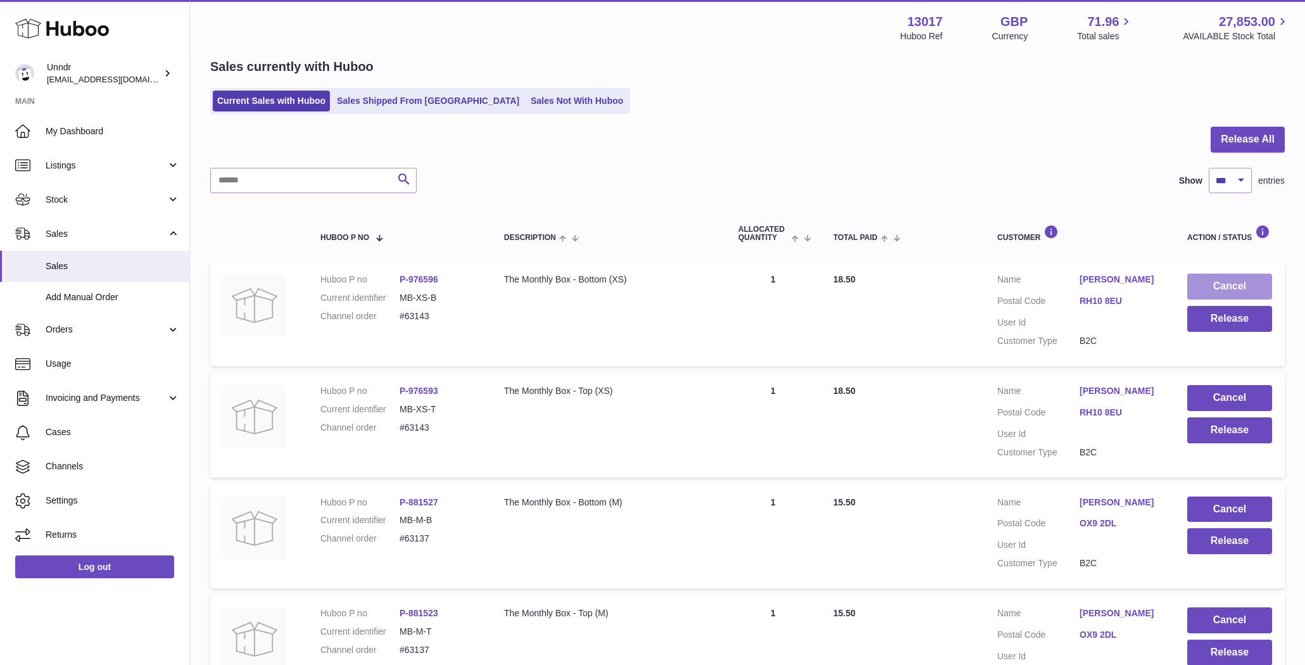
click at [1223, 290] on button "Cancel" at bounding box center [1229, 287] width 85 height 26
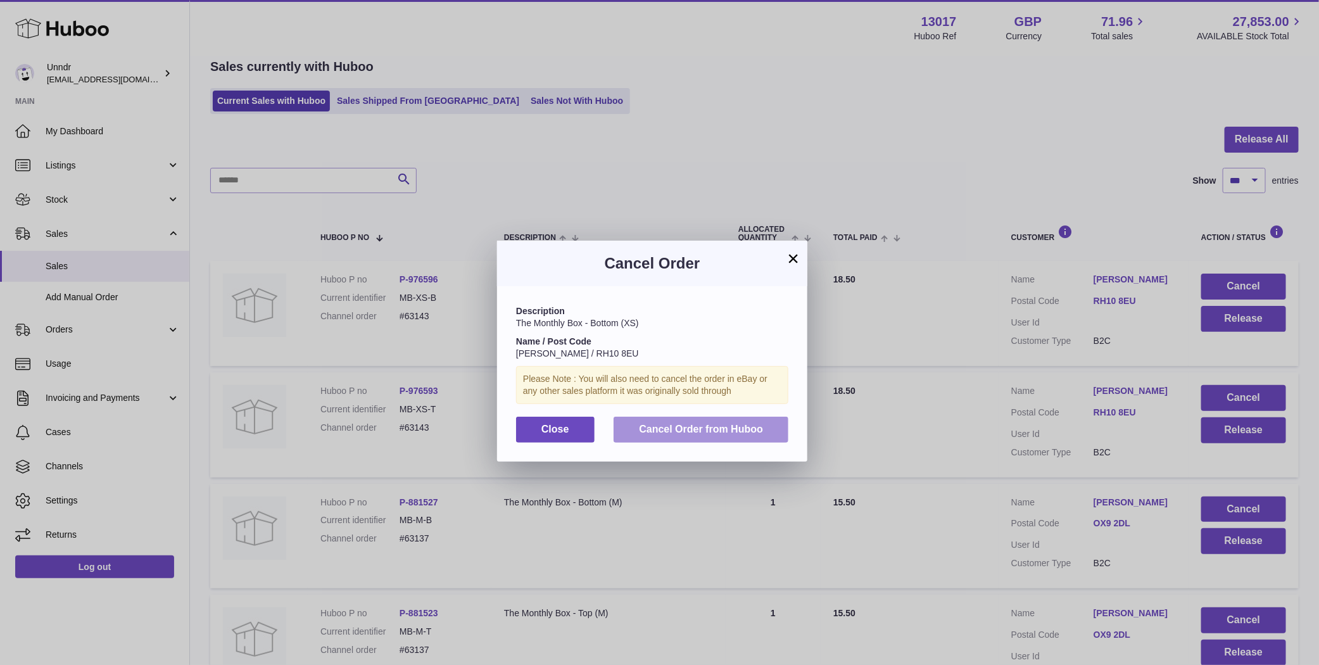
click at [760, 427] on span "Cancel Order from Huboo" at bounding box center [701, 429] width 124 height 11
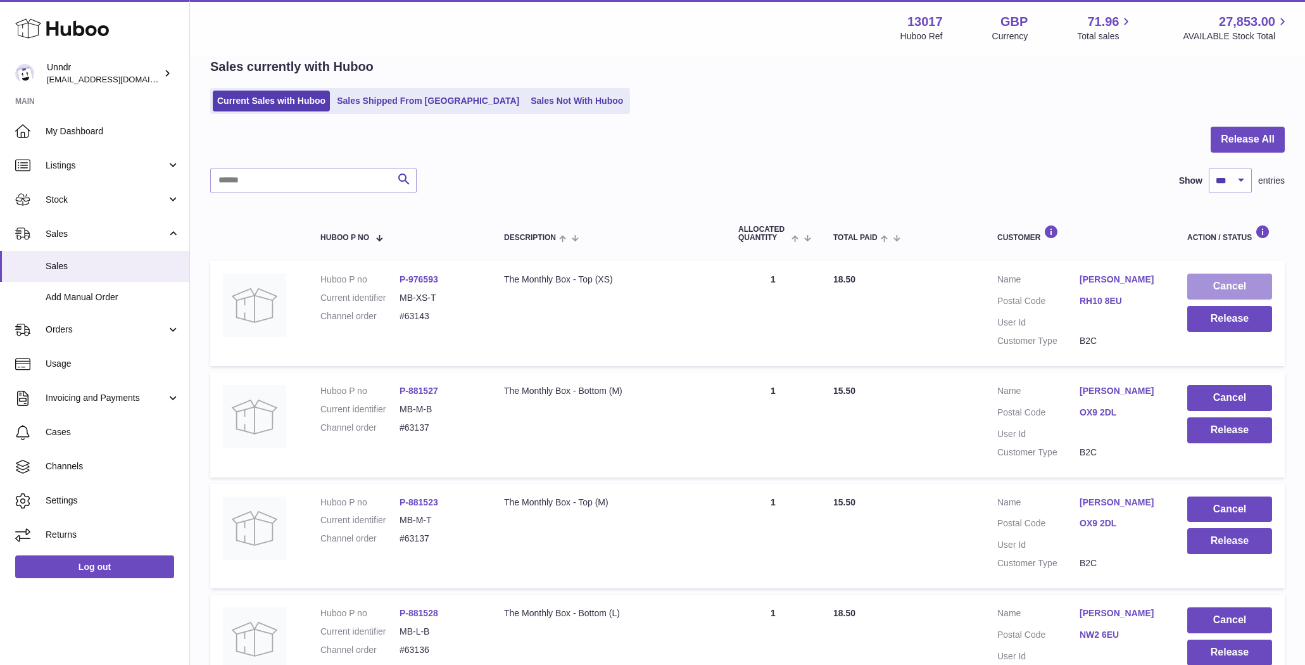
click at [1220, 286] on button "Cancel" at bounding box center [1229, 287] width 85 height 26
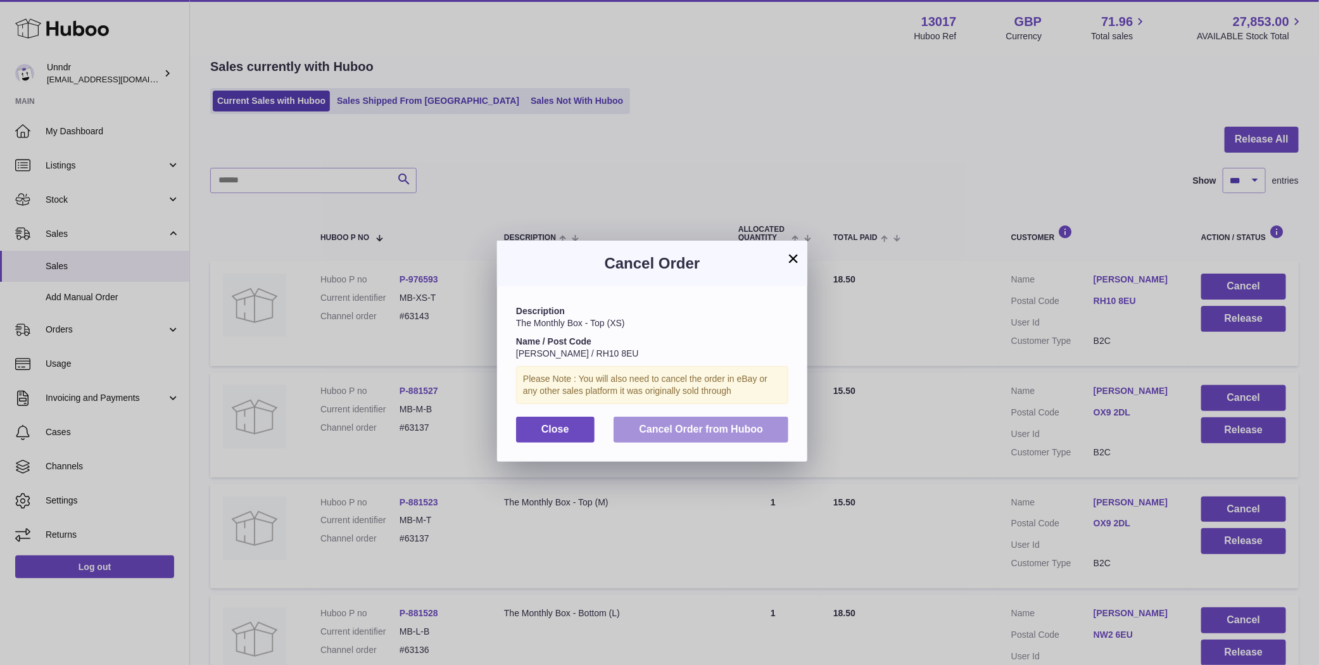
click at [669, 437] on button "Cancel Order from Huboo" at bounding box center [701, 430] width 175 height 26
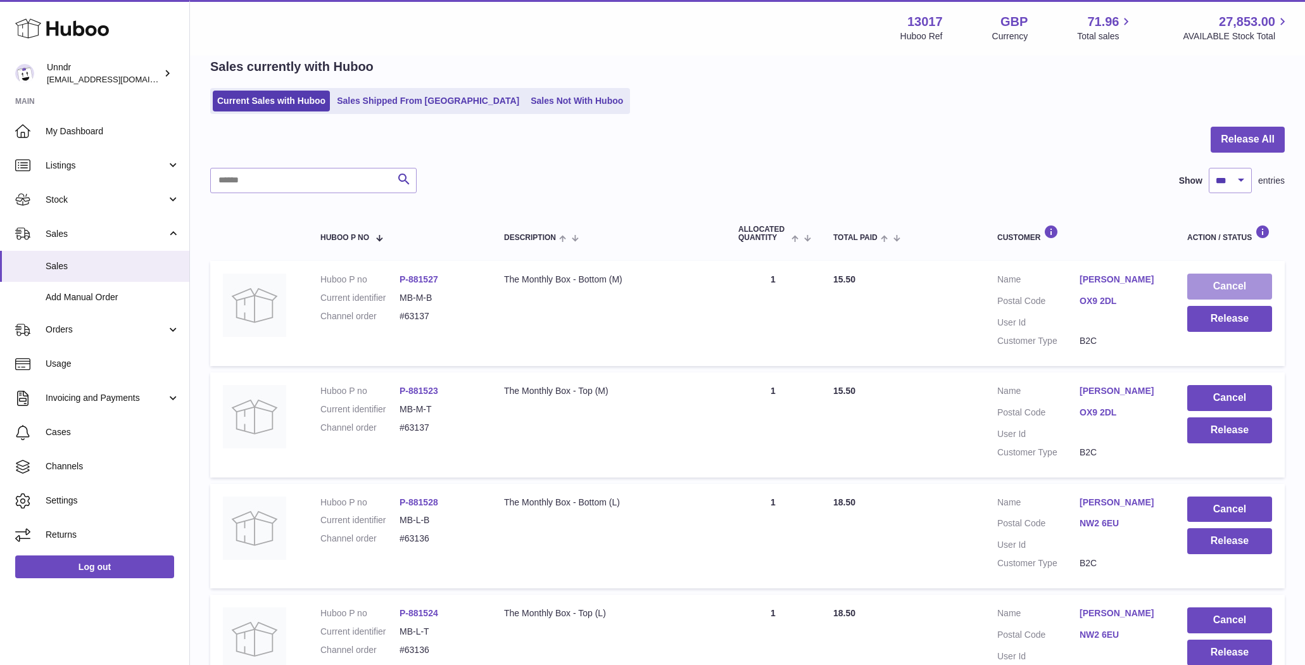
click at [1239, 285] on button "Cancel" at bounding box center [1229, 287] width 85 height 26
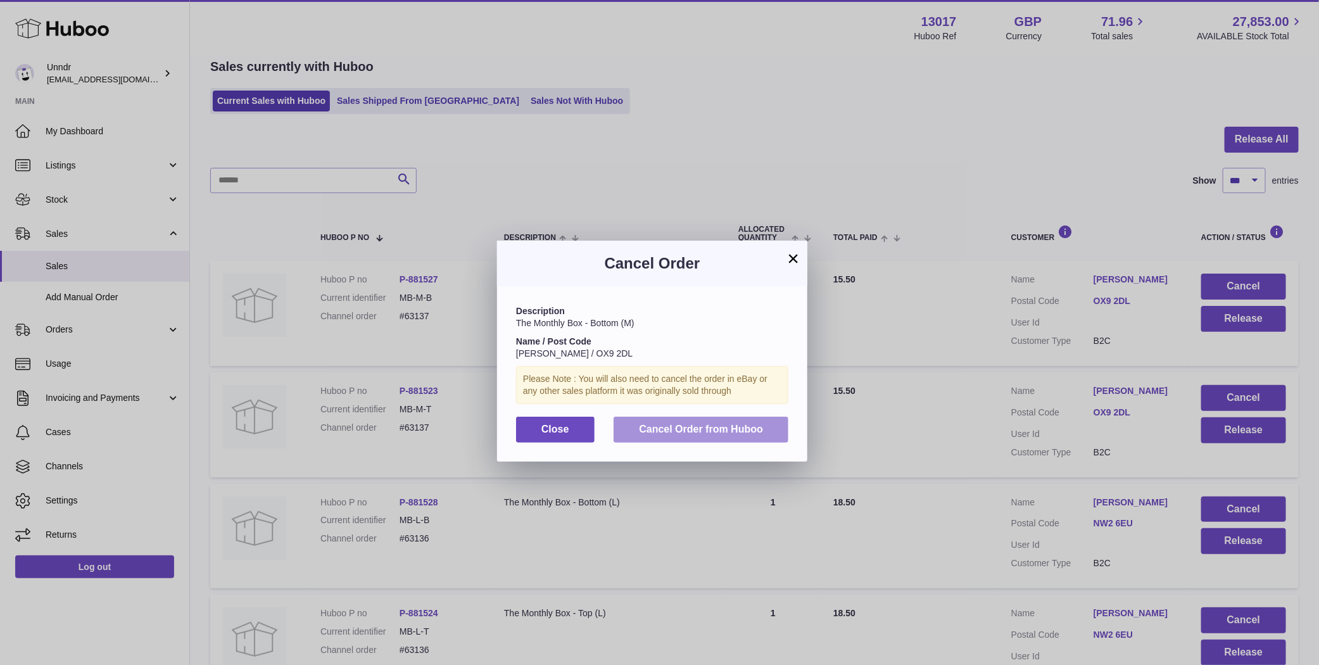
click at [722, 429] on span "Cancel Order from Huboo" at bounding box center [701, 429] width 124 height 11
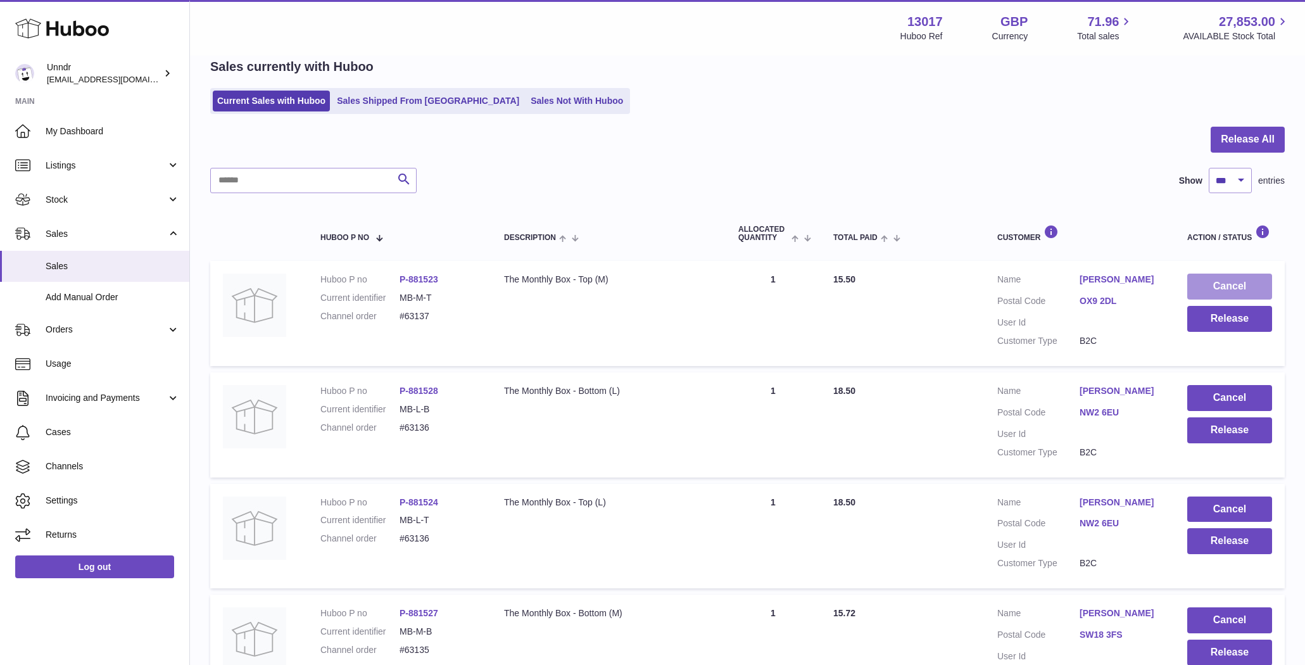
click at [1244, 287] on button "Cancel" at bounding box center [1229, 287] width 85 height 26
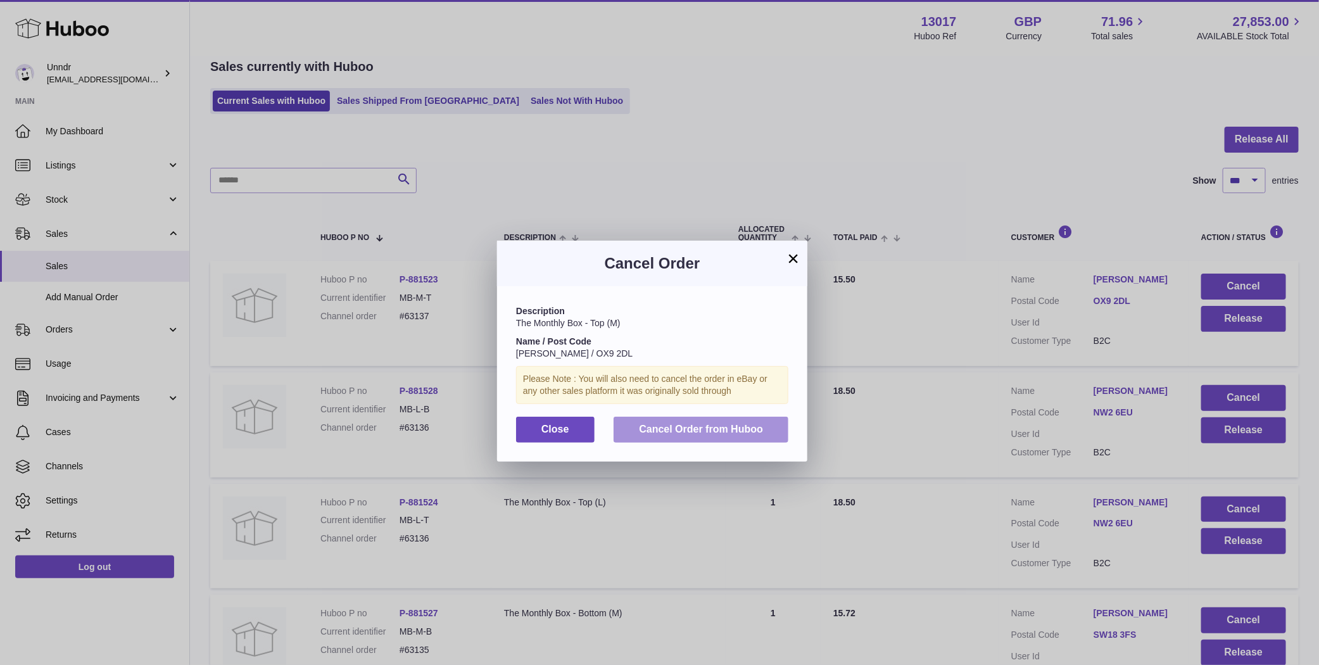
click at [703, 428] on span "Cancel Order from Huboo" at bounding box center [701, 429] width 124 height 11
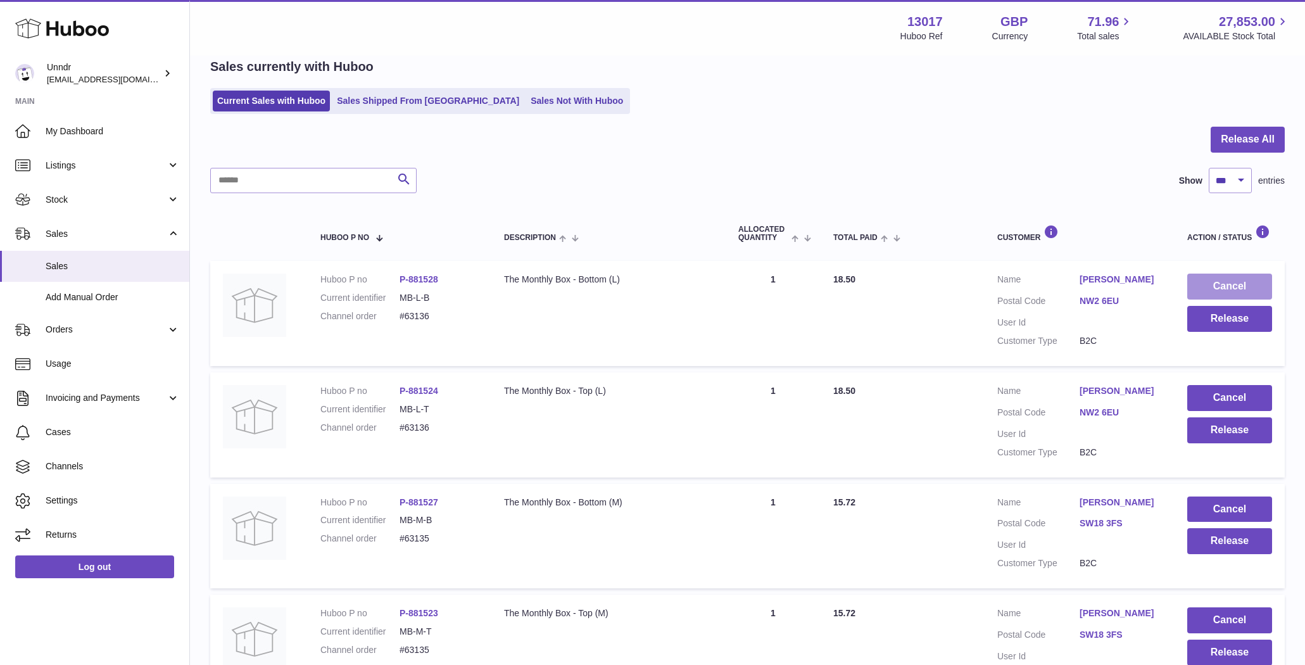
click at [1240, 284] on button "Cancel" at bounding box center [1229, 287] width 85 height 26
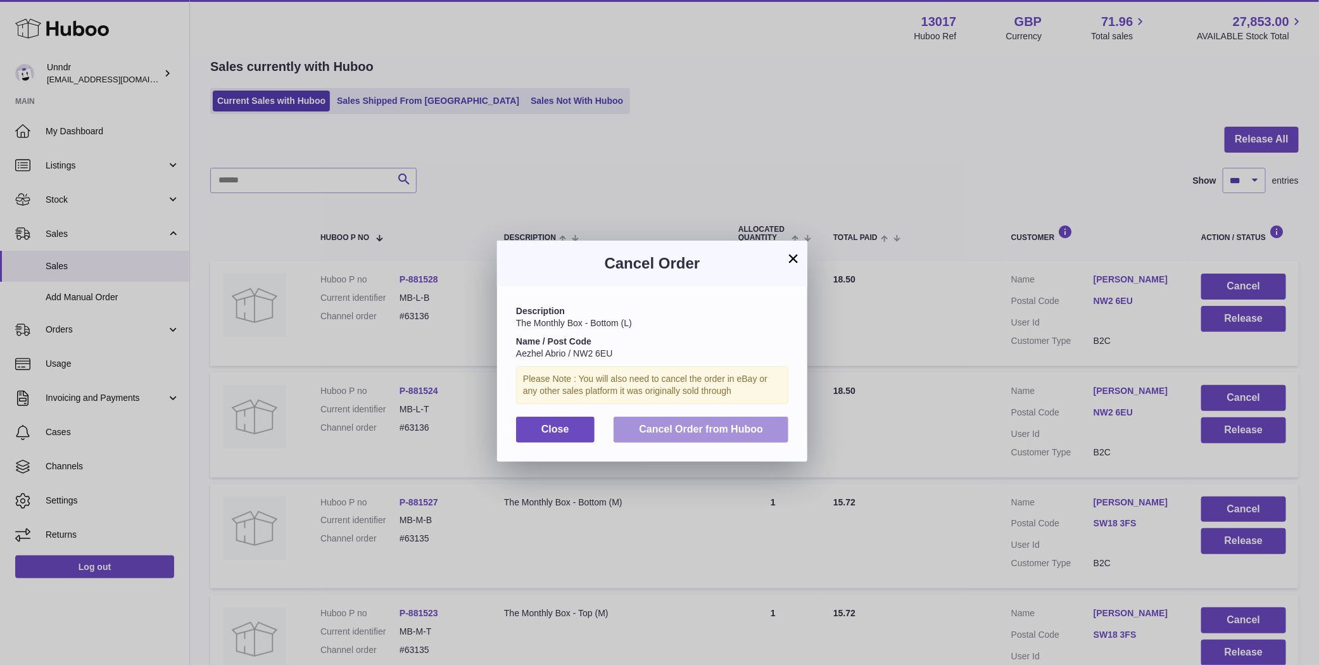
click at [731, 429] on span "Cancel Order from Huboo" at bounding box center [701, 429] width 124 height 11
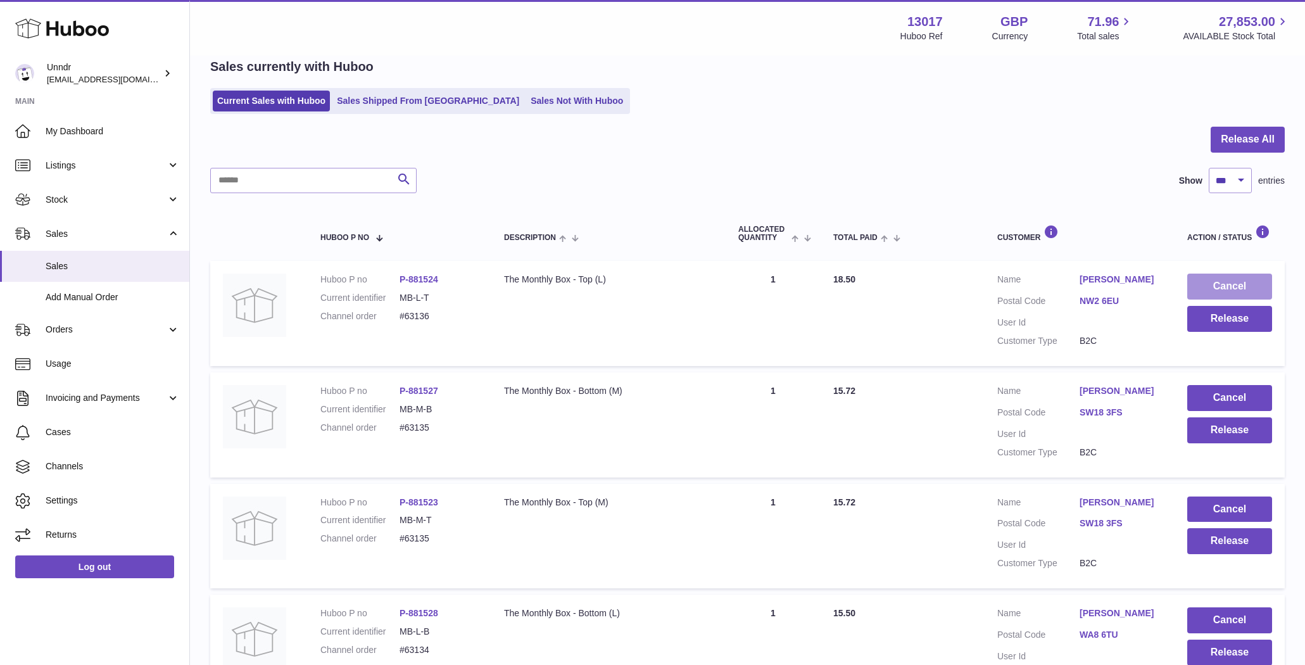
click at [1225, 284] on button "Cancel" at bounding box center [1229, 287] width 85 height 26
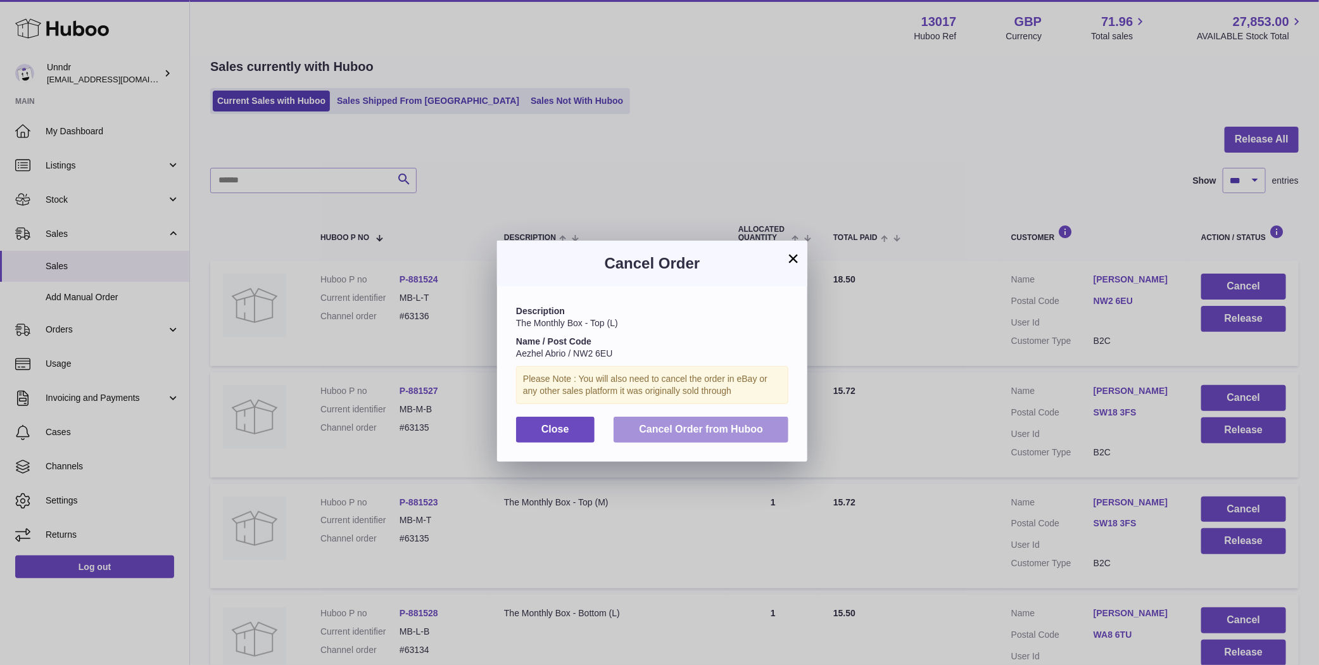
click at [703, 437] on button "Cancel Order from Huboo" at bounding box center [701, 430] width 175 height 26
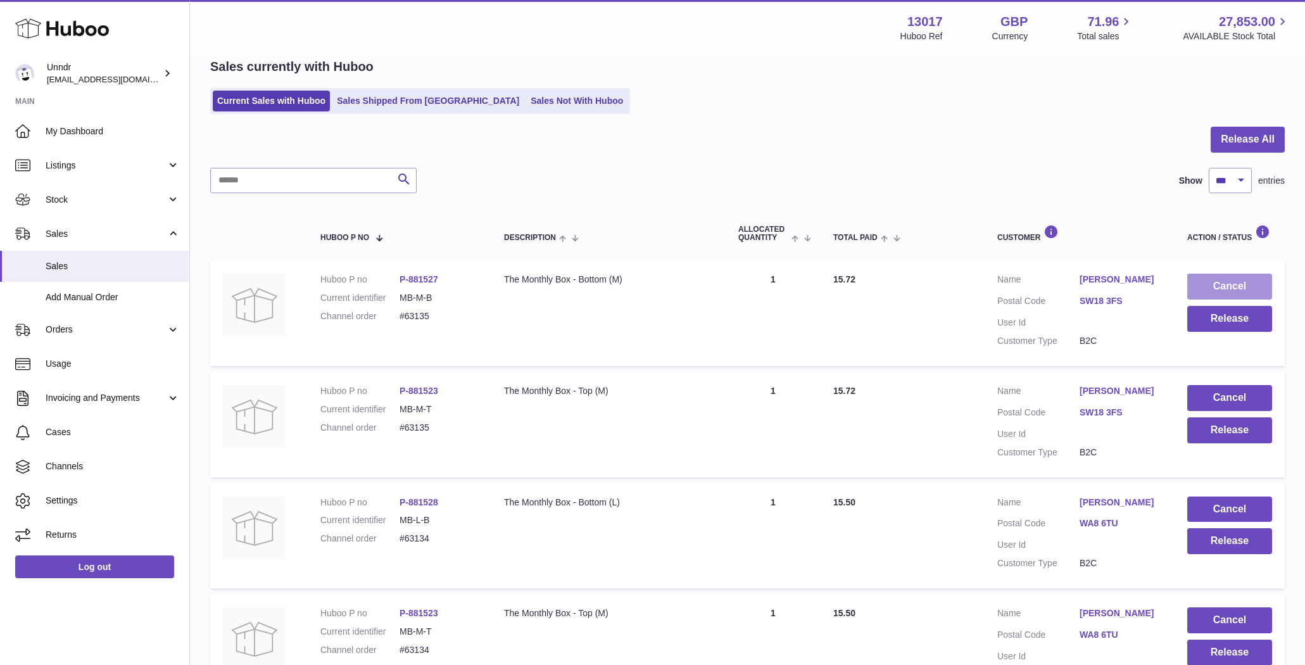
click at [1256, 286] on button "Cancel" at bounding box center [1229, 287] width 85 height 26
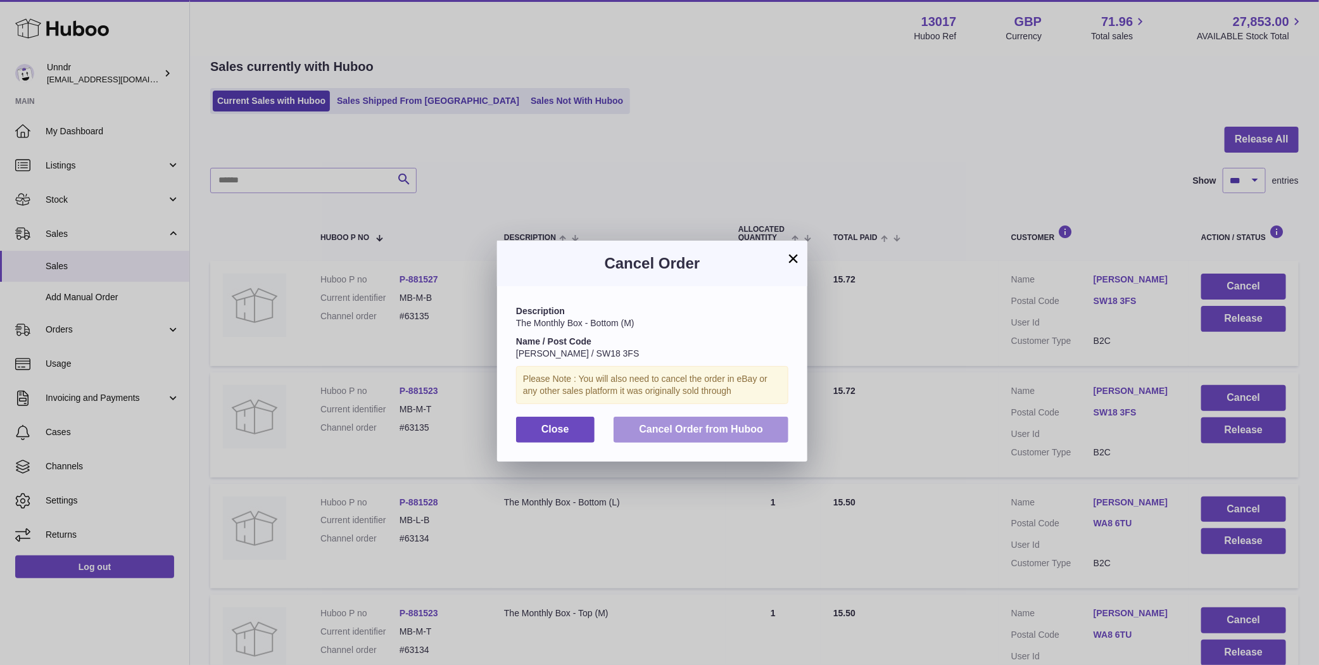
click at [738, 422] on button "Cancel Order from Huboo" at bounding box center [701, 430] width 175 height 26
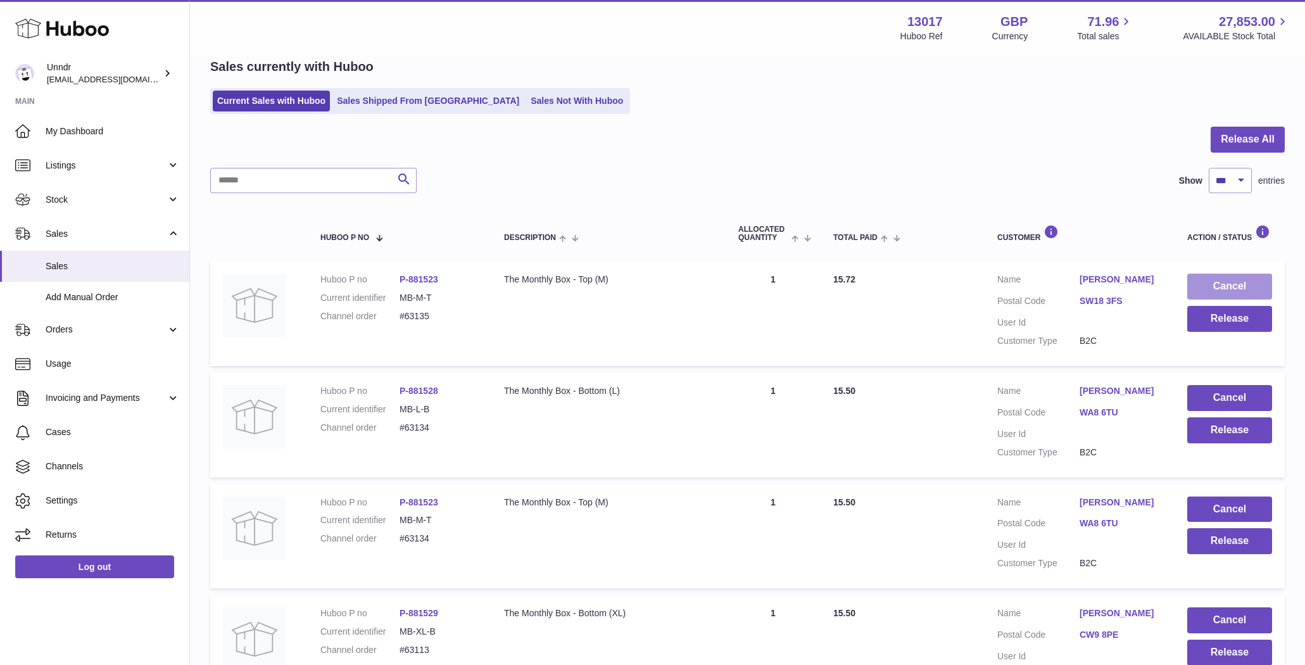
click at [1235, 287] on button "Cancel" at bounding box center [1229, 287] width 85 height 26
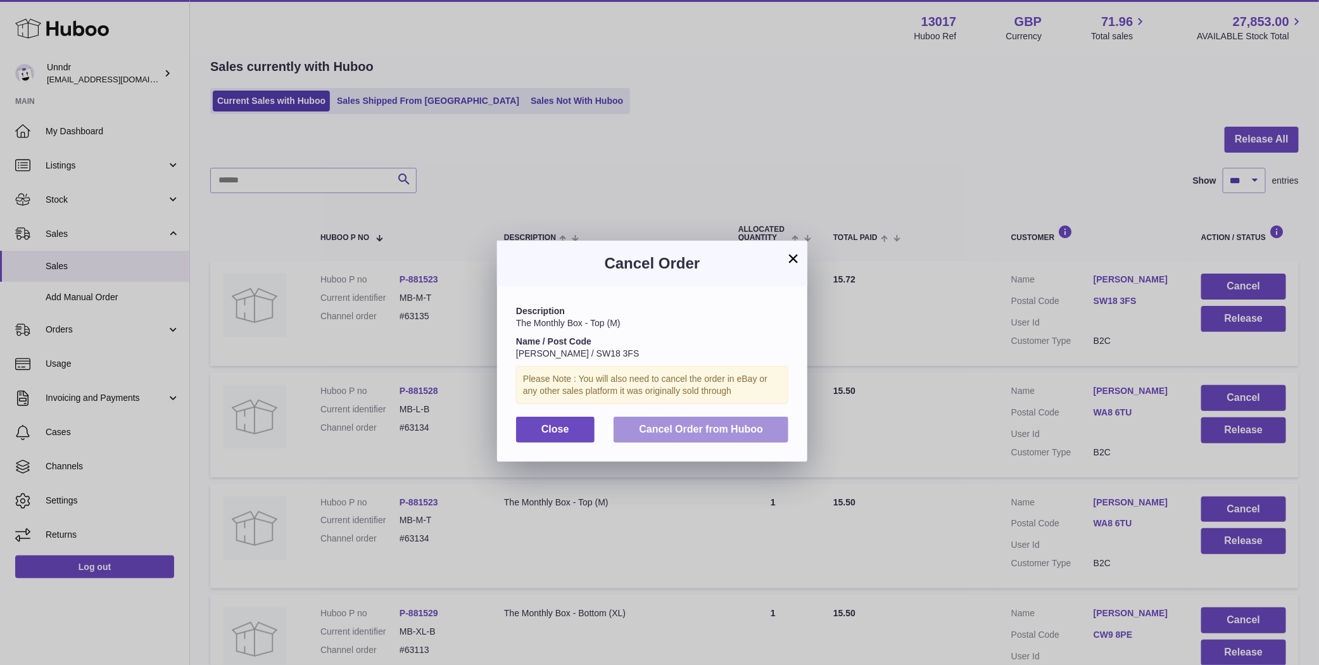
click at [721, 431] on span "Cancel Order from Huboo" at bounding box center [701, 429] width 124 height 11
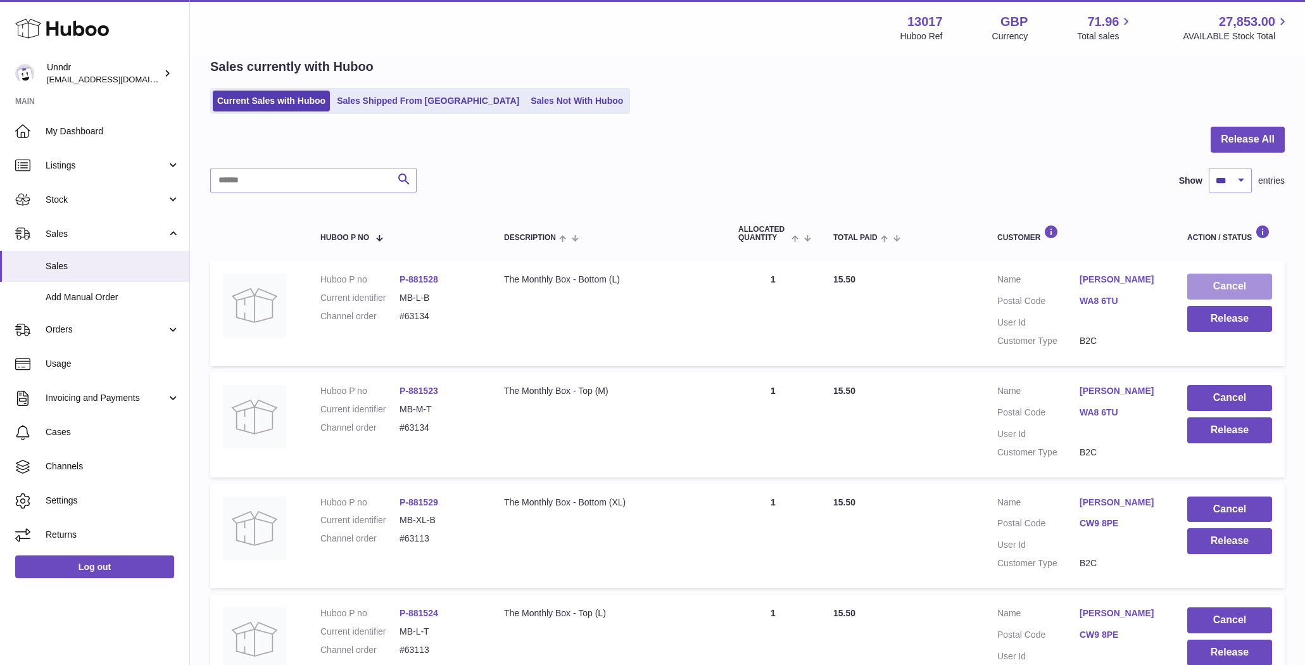
click at [1235, 286] on button "Cancel" at bounding box center [1229, 287] width 85 height 26
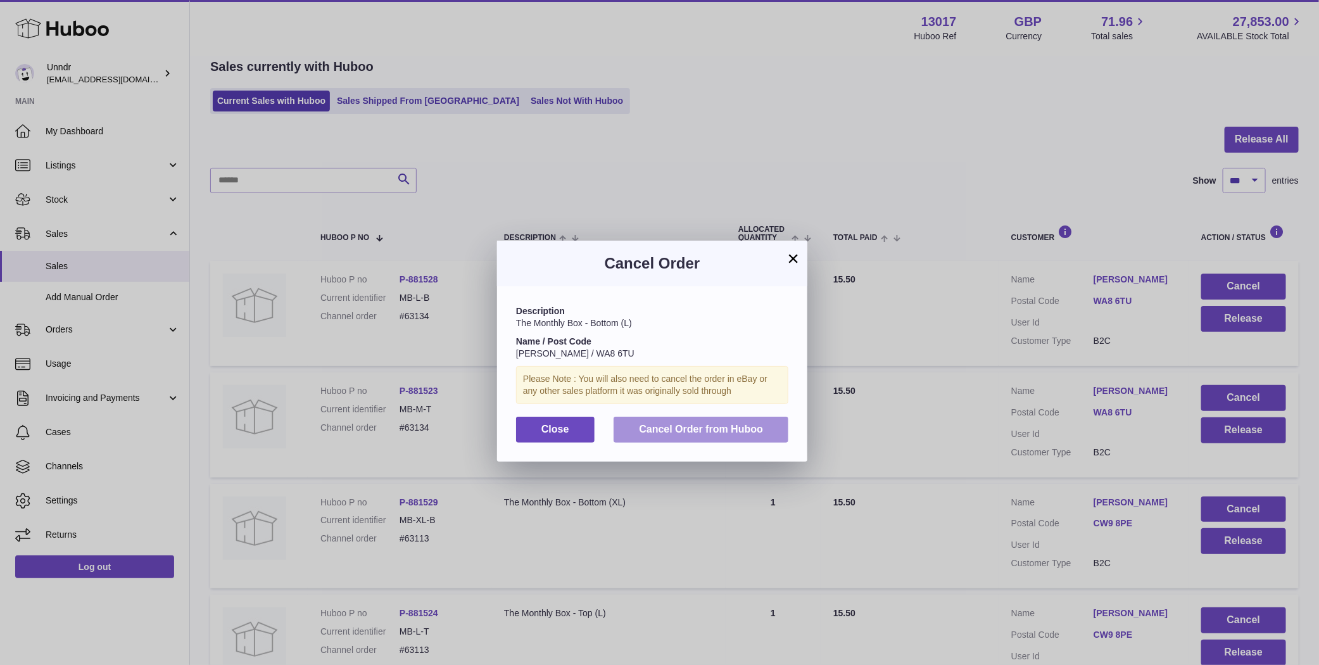
click at [729, 421] on button "Cancel Order from Huboo" at bounding box center [701, 430] width 175 height 26
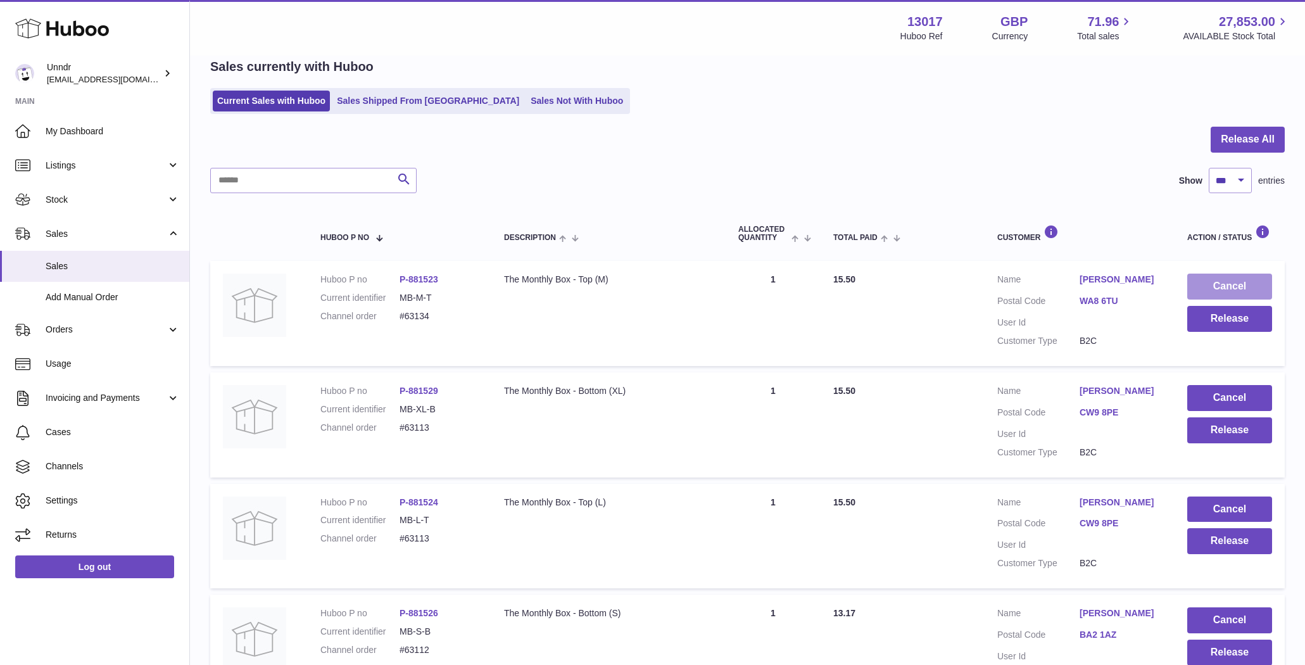
click at [1249, 282] on button "Cancel" at bounding box center [1229, 287] width 85 height 26
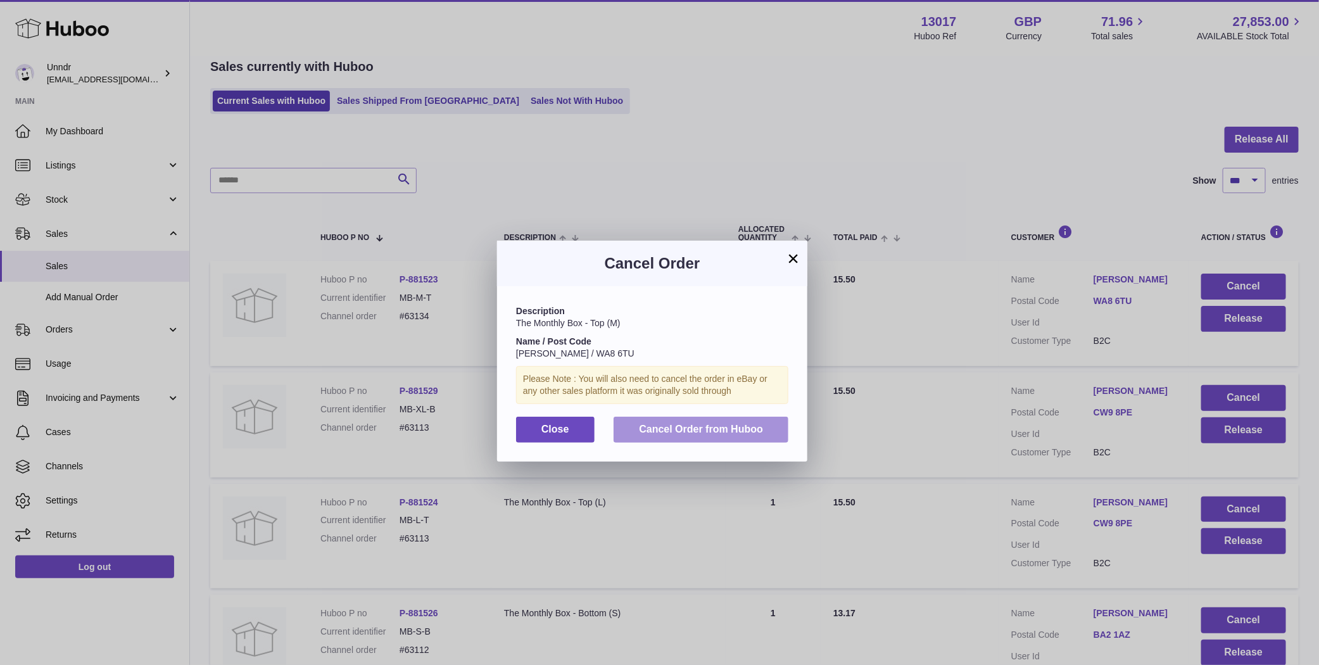
click at [743, 424] on span "Cancel Order from Huboo" at bounding box center [701, 429] width 124 height 11
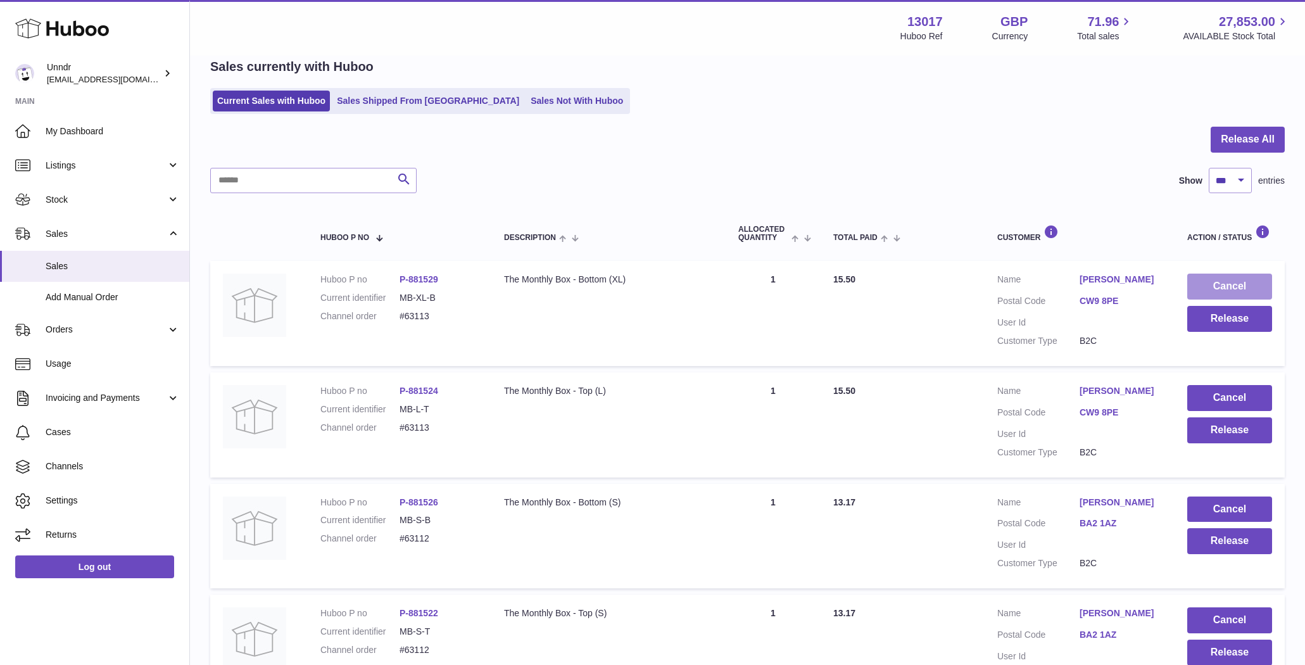
click at [1205, 286] on button "Cancel" at bounding box center [1229, 287] width 85 height 26
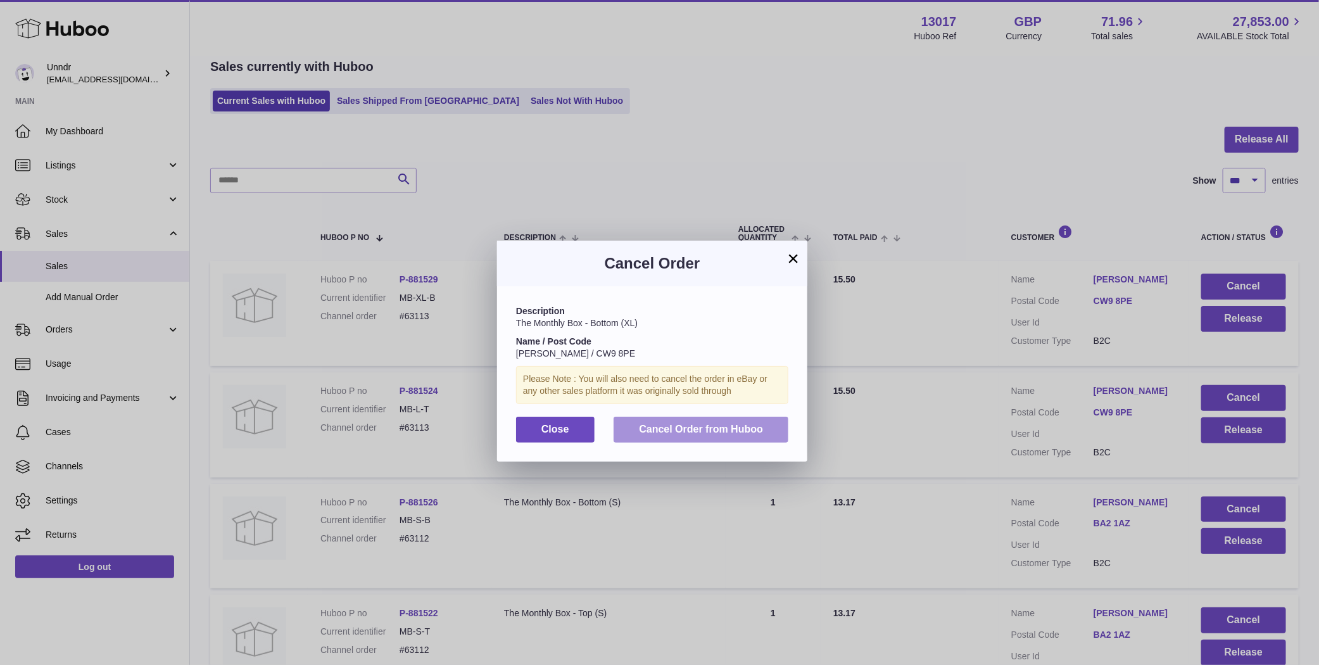
click at [683, 424] on span "Cancel Order from Huboo" at bounding box center [701, 429] width 124 height 11
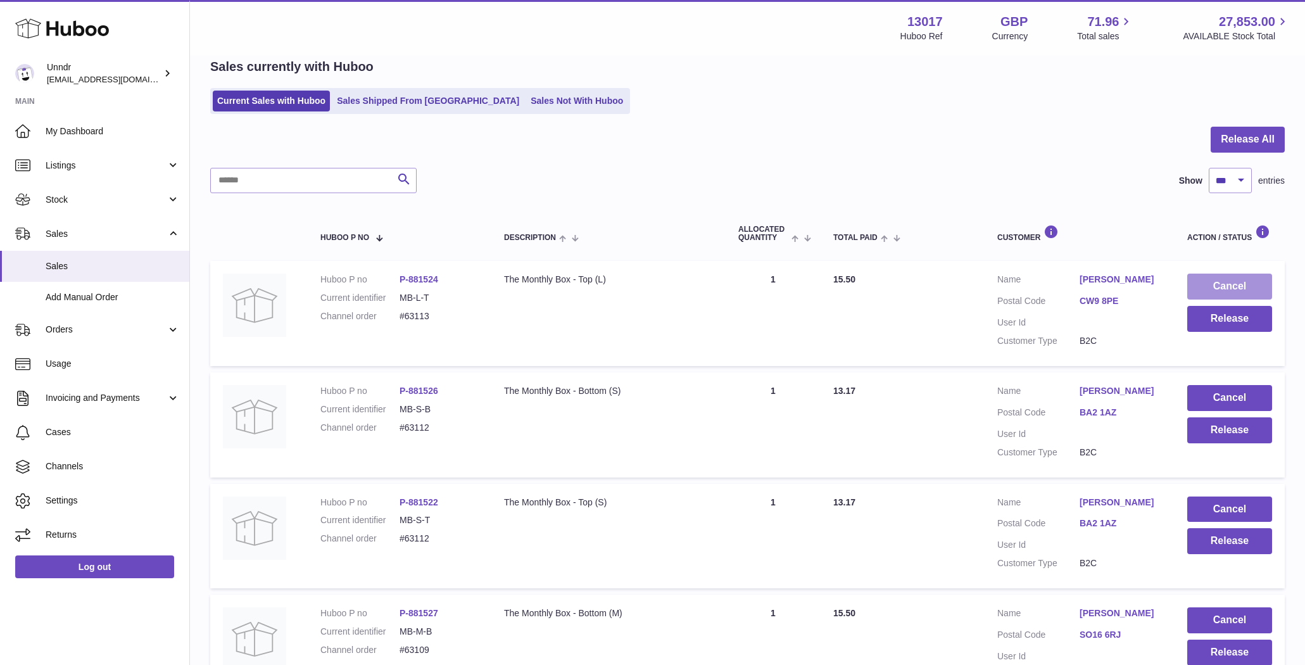
click at [1231, 287] on button "Cancel" at bounding box center [1229, 287] width 85 height 26
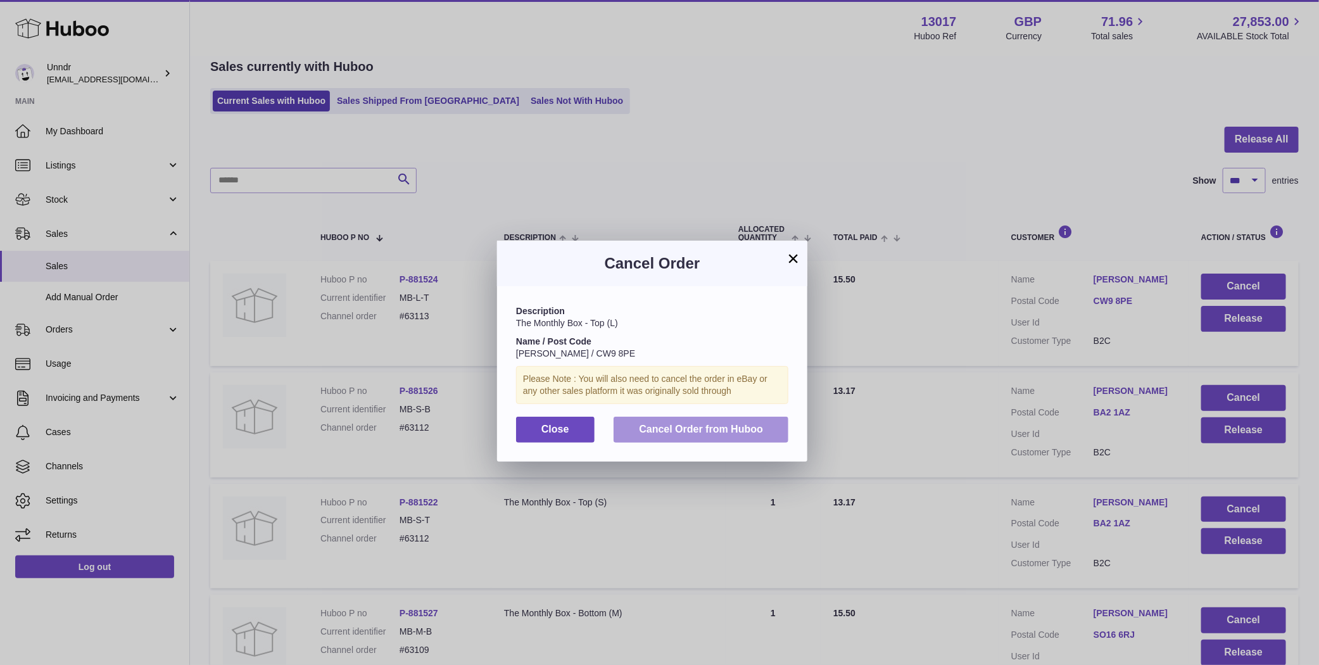
click at [762, 430] on span "Cancel Order from Huboo" at bounding box center [701, 429] width 124 height 11
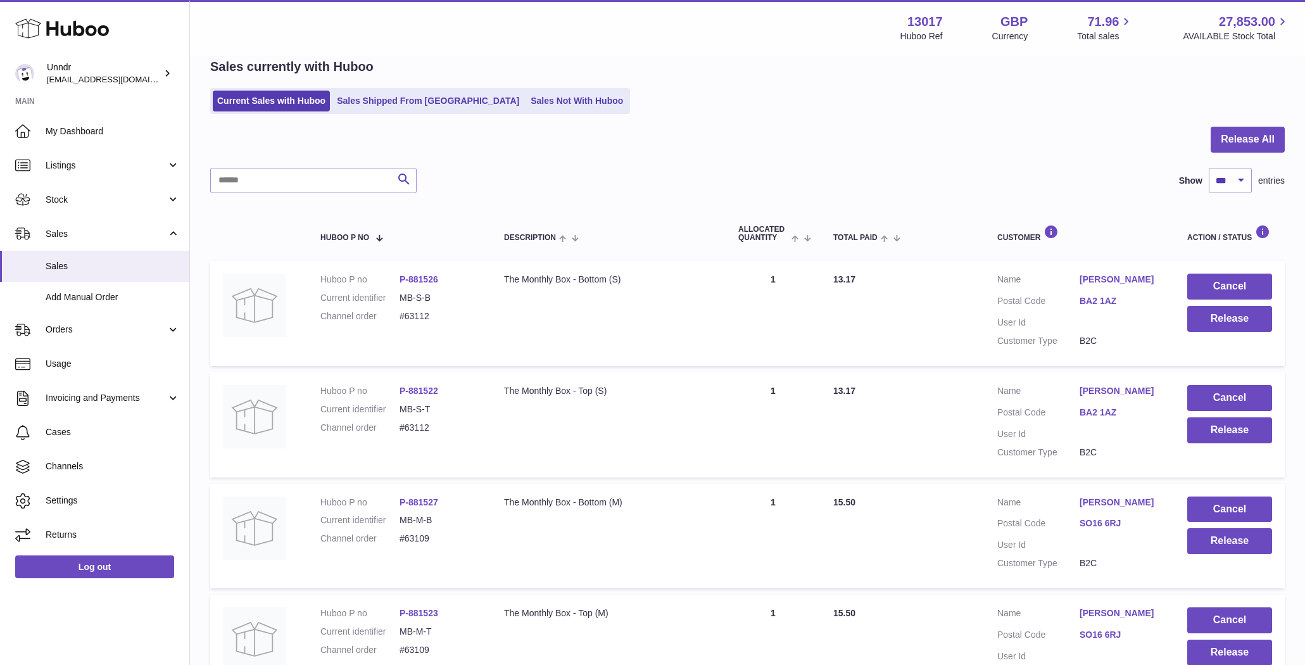
click at [1234, 288] on button "Cancel" at bounding box center [1229, 287] width 85 height 26
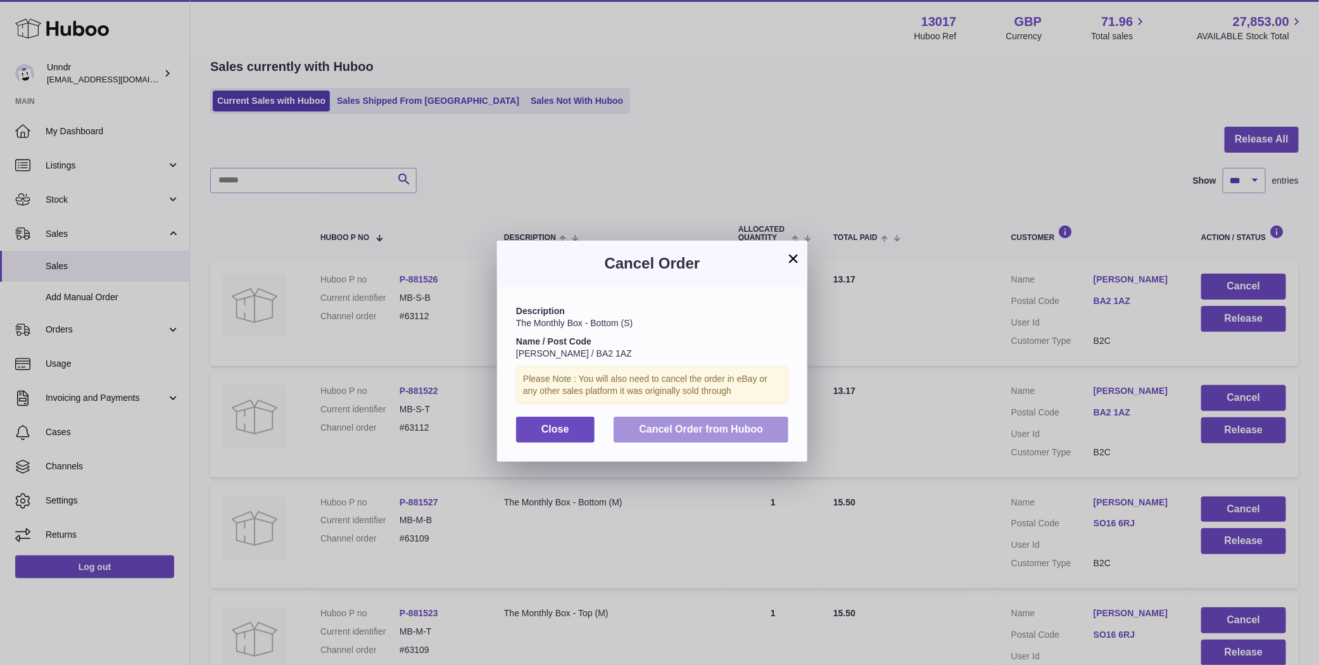
click at [700, 433] on span "Cancel Order from Huboo" at bounding box center [701, 429] width 124 height 11
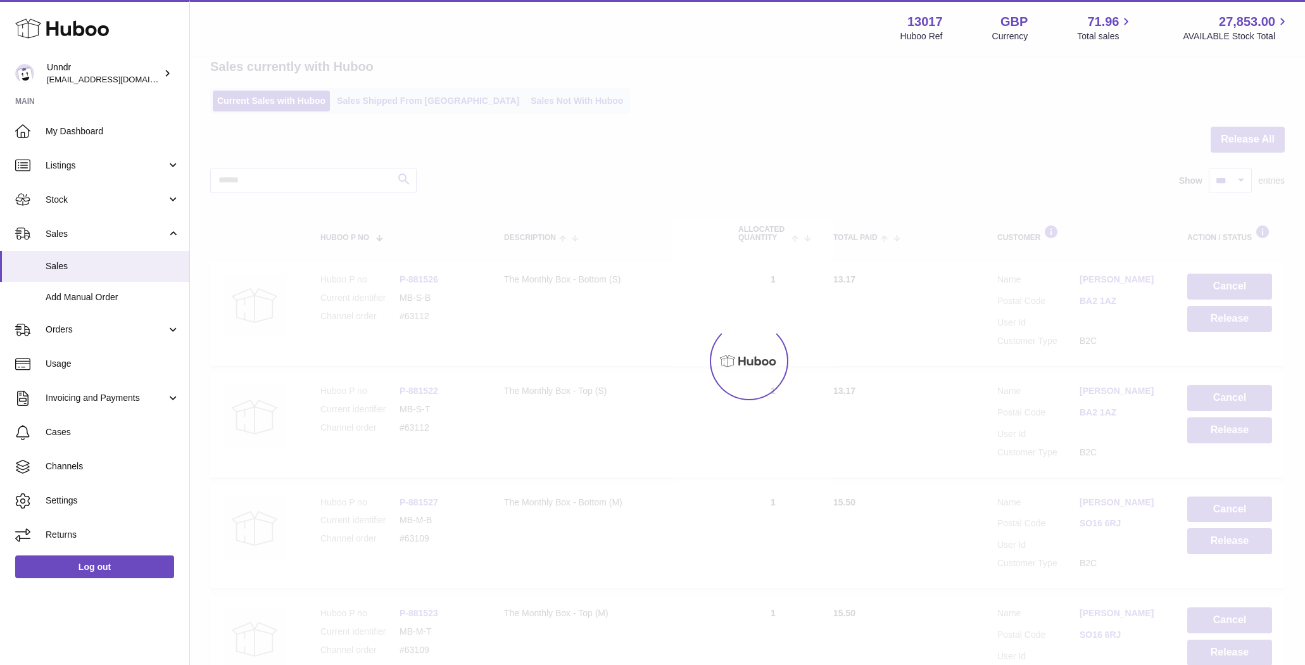
click at [1235, 296] on div at bounding box center [747, 361] width 1115 height 608
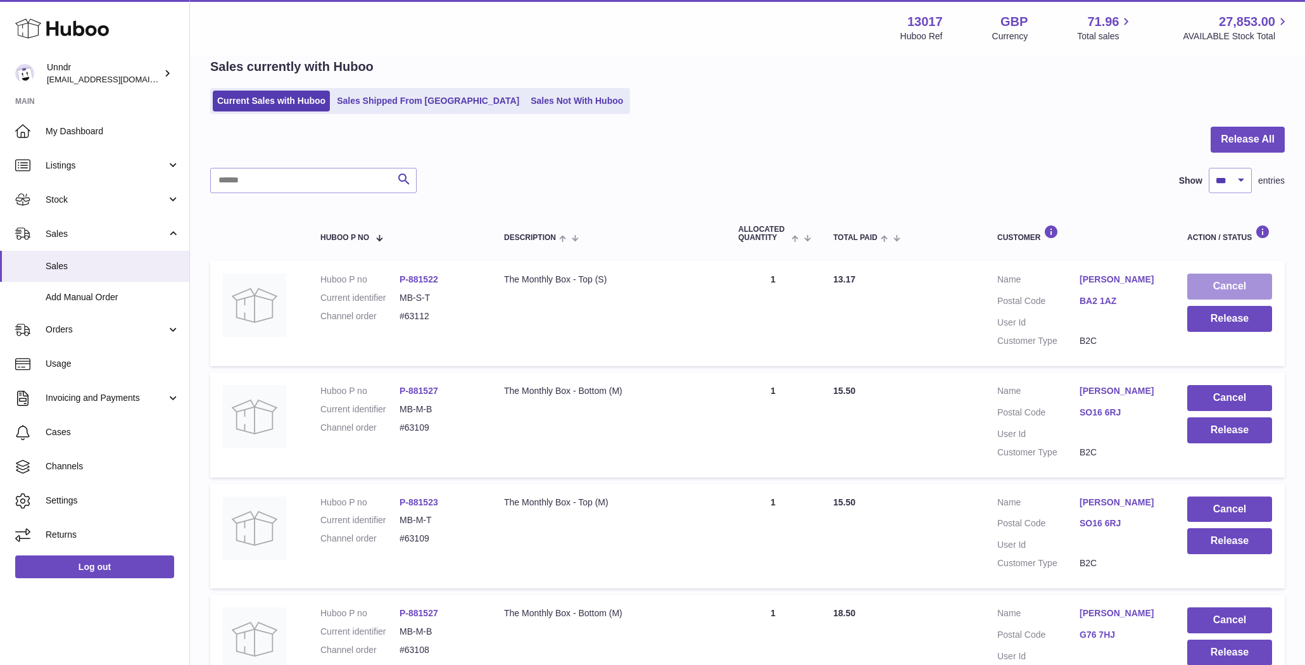
click at [1235, 296] on button "Cancel" at bounding box center [1229, 287] width 85 height 26
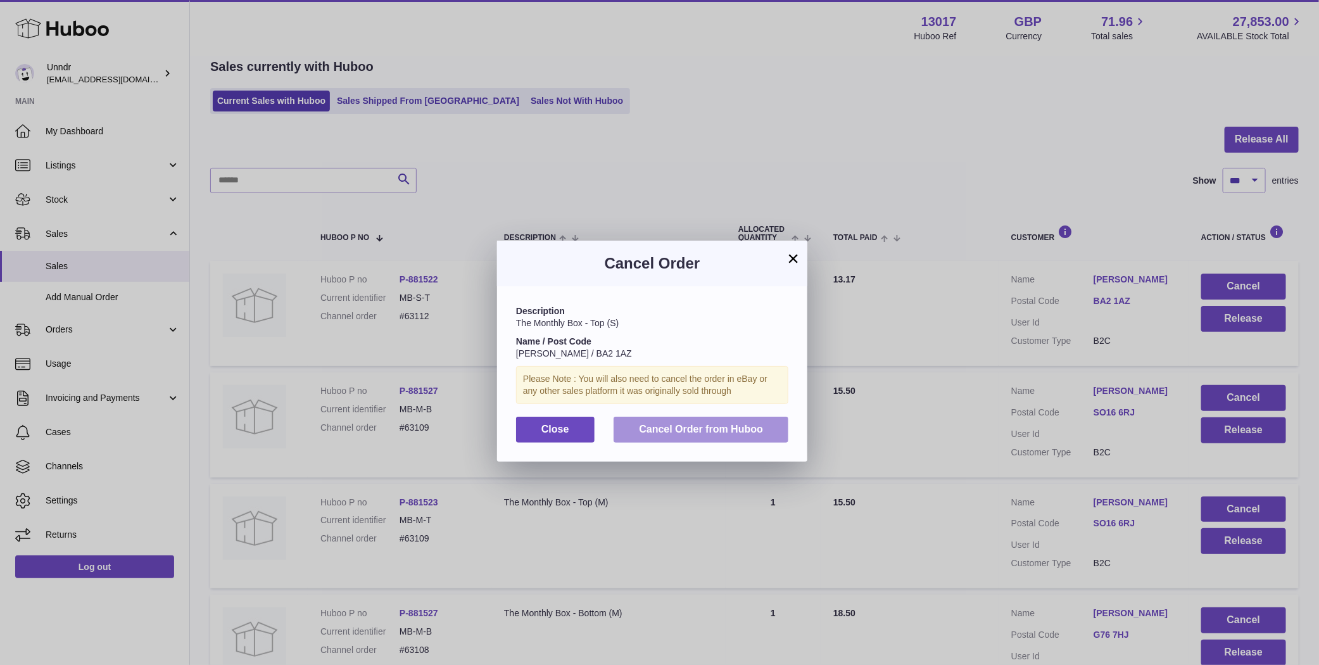
click at [740, 424] on span "Cancel Order from Huboo" at bounding box center [701, 429] width 124 height 11
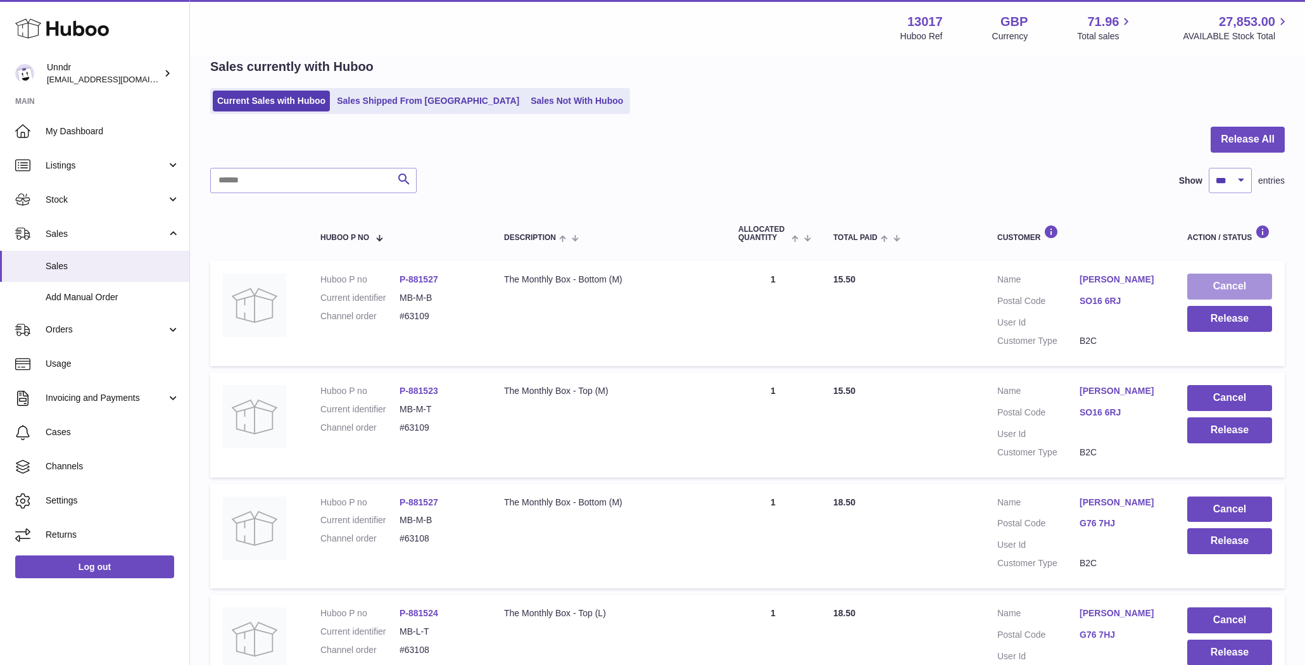
click at [1252, 281] on button "Cancel" at bounding box center [1229, 287] width 85 height 26
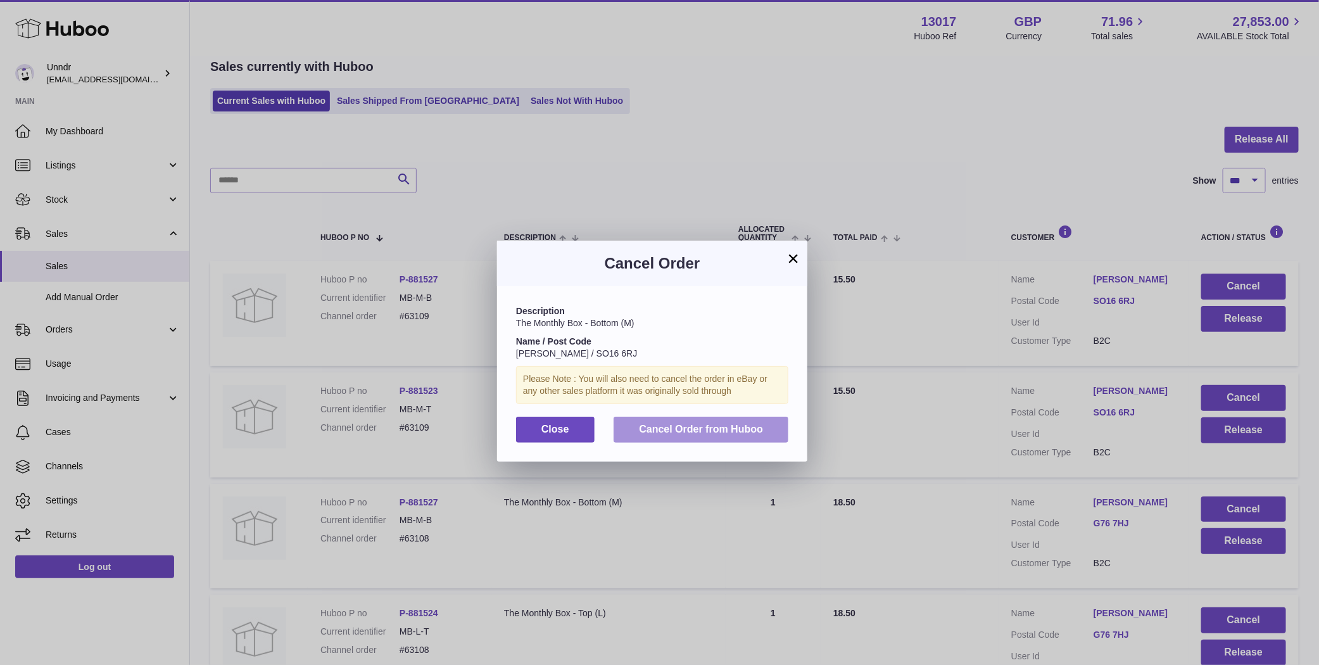
click at [779, 422] on button "Cancel Order from Huboo" at bounding box center [701, 430] width 175 height 26
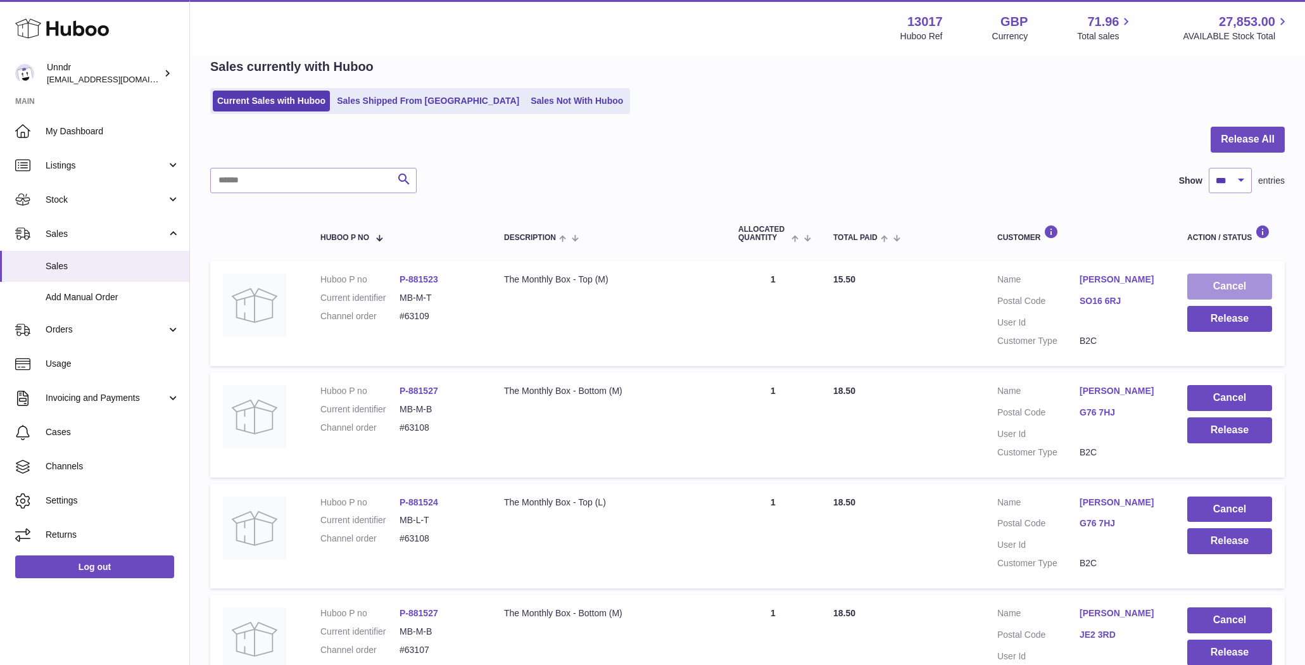
click at [1217, 287] on button "Cancel" at bounding box center [1229, 287] width 85 height 26
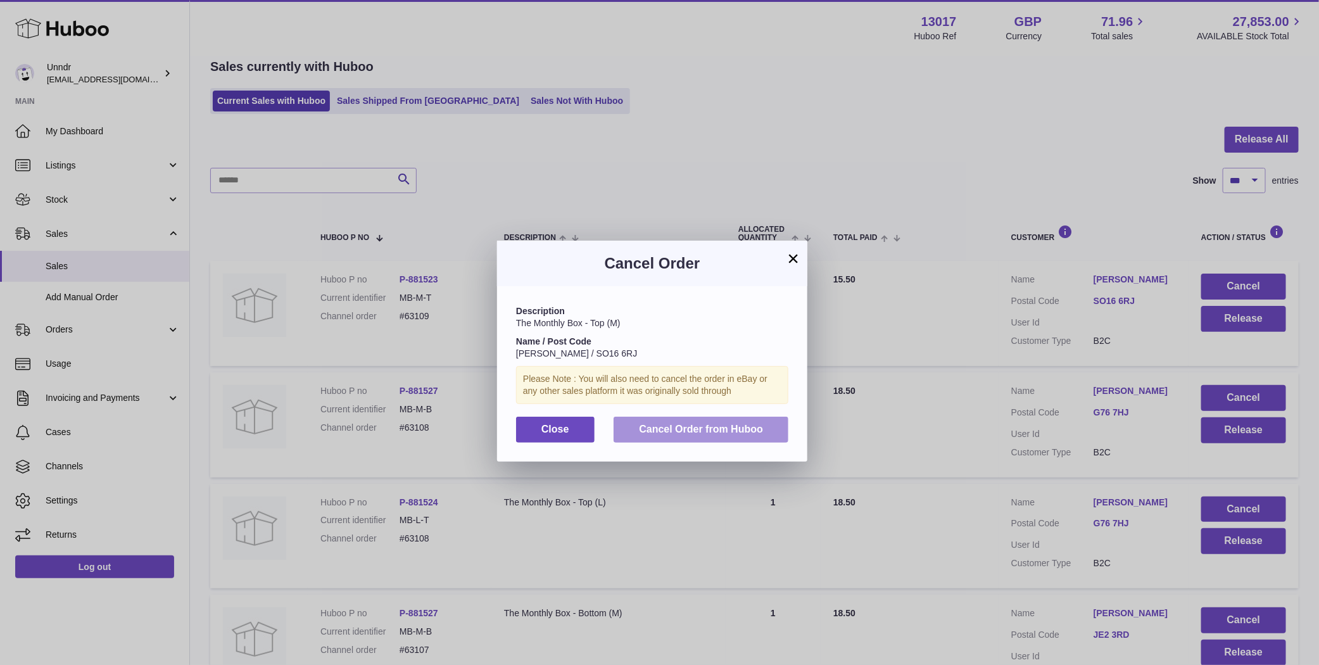
click at [722, 426] on span "Cancel Order from Huboo" at bounding box center [701, 429] width 124 height 11
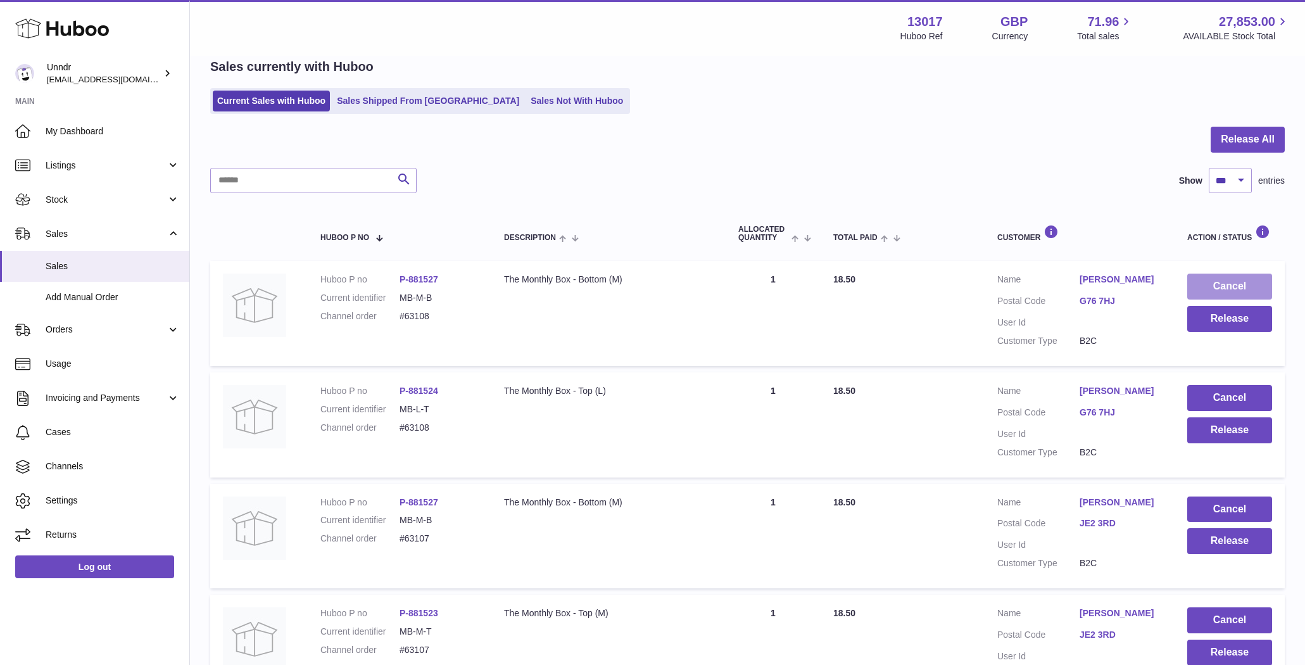
click at [1247, 289] on button "Cancel" at bounding box center [1229, 287] width 85 height 26
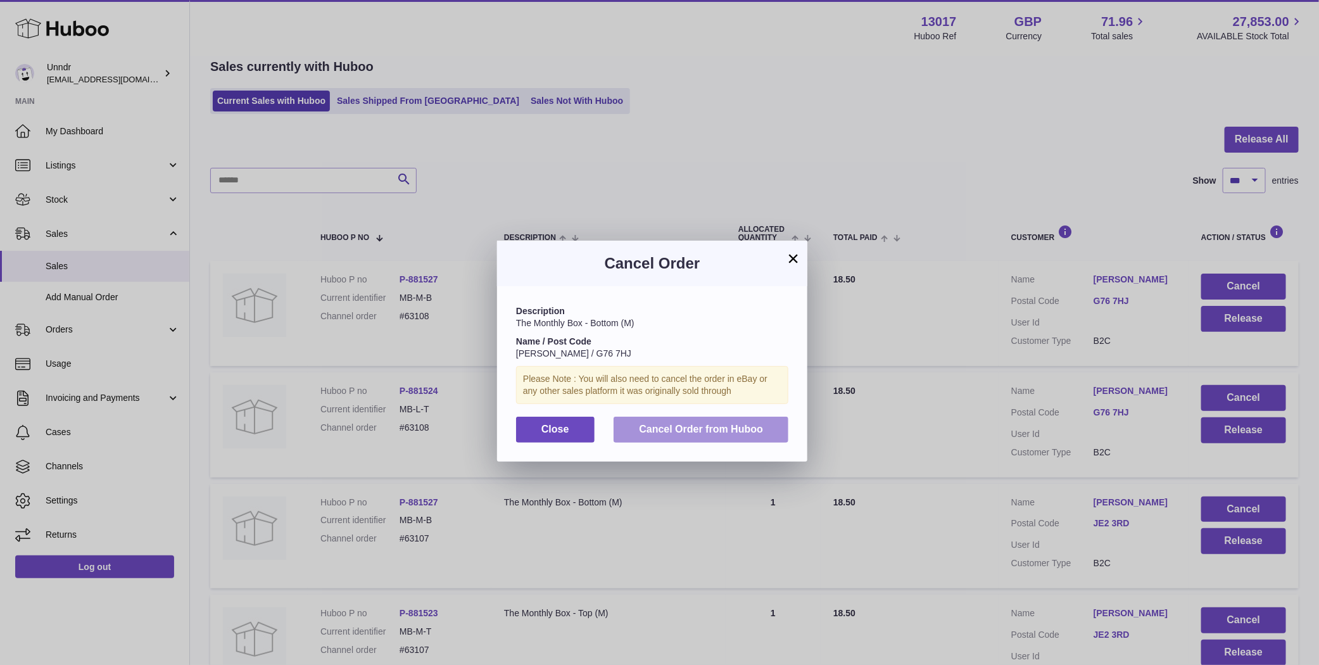
click at [694, 436] on button "Cancel Order from Huboo" at bounding box center [701, 430] width 175 height 26
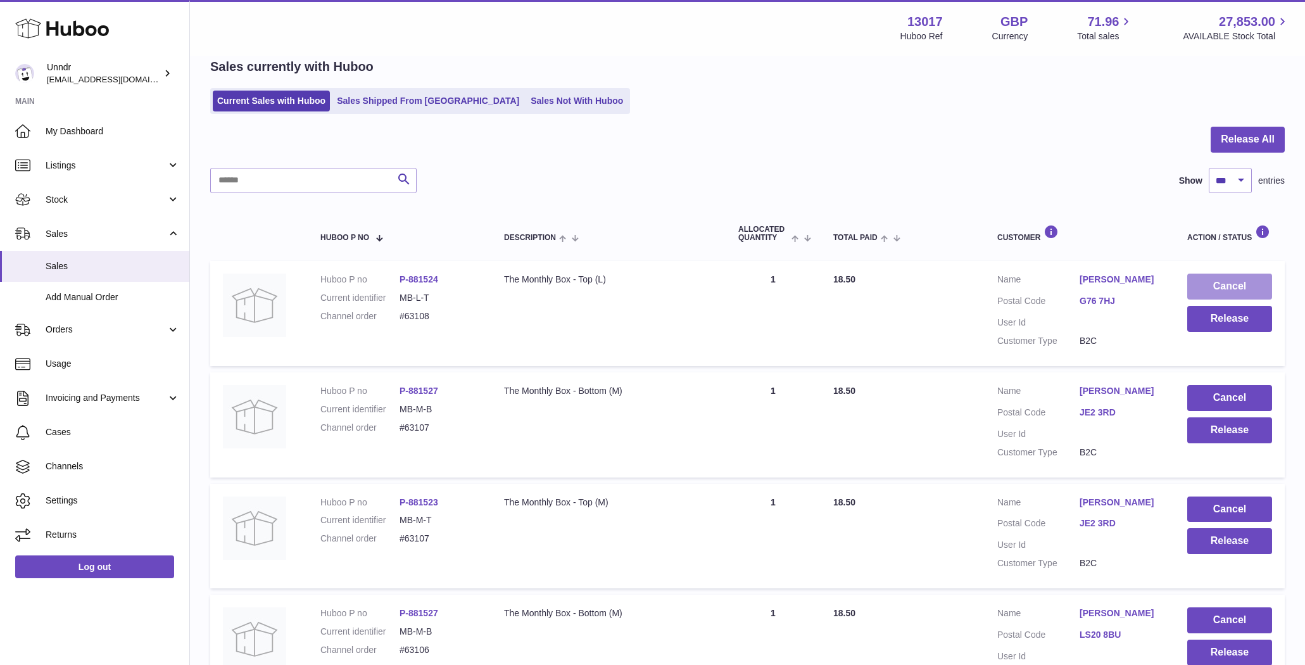
click at [1235, 287] on button "Cancel" at bounding box center [1229, 287] width 85 height 26
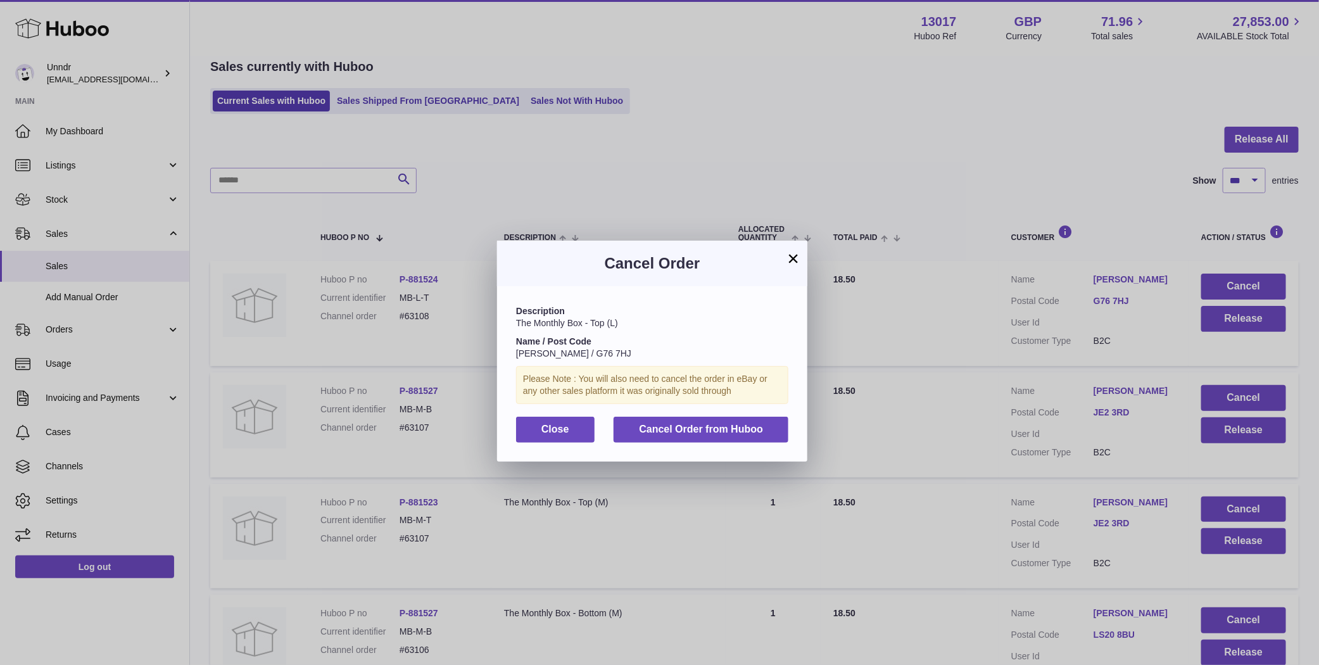
click at [698, 443] on div "Description The Monthly Box - Top (L) Name / Post Code Sharon Moore / G76 7HJ P…" at bounding box center [652, 373] width 310 height 175
click at [704, 427] on span "Cancel Order from Huboo" at bounding box center [701, 429] width 124 height 11
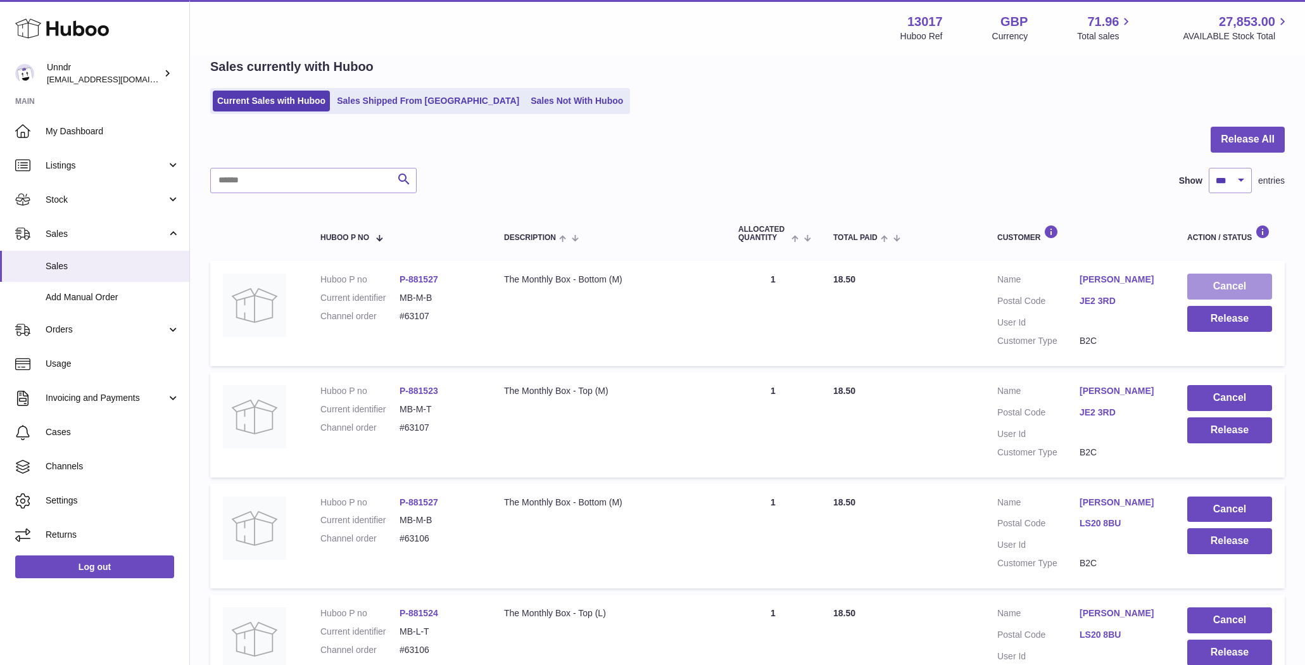
click at [1211, 288] on button "Cancel" at bounding box center [1229, 287] width 85 height 26
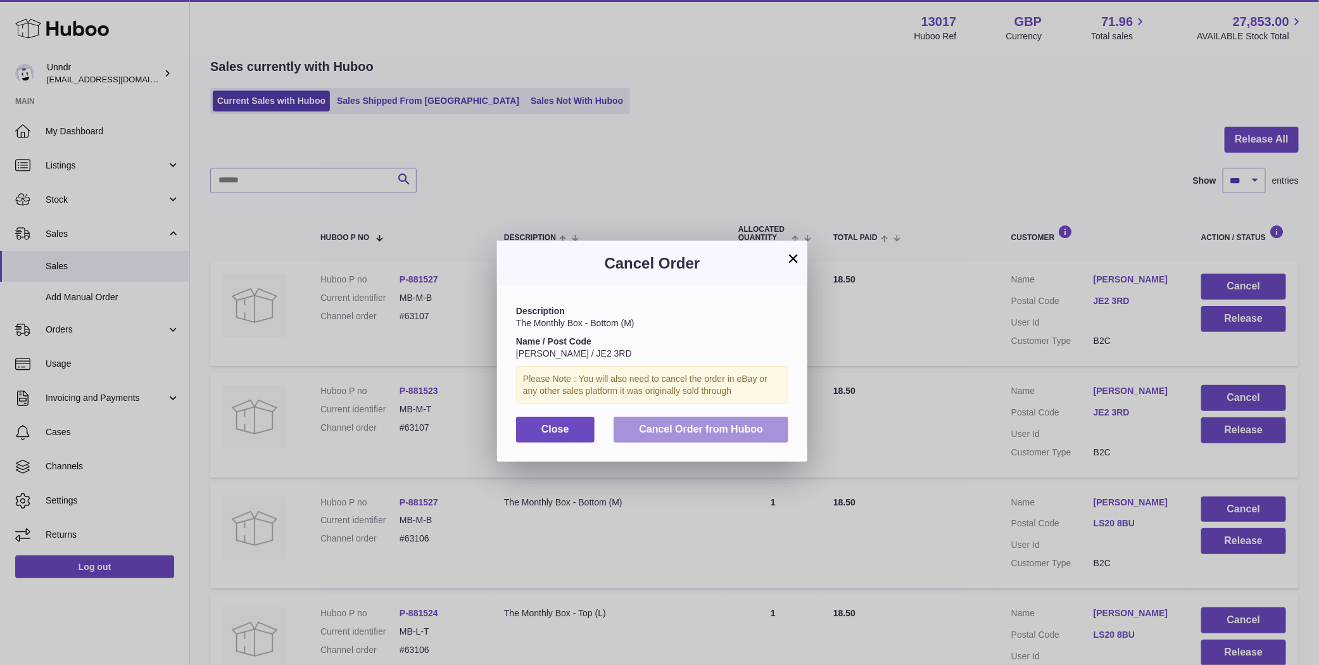
click at [675, 427] on span "Cancel Order from Huboo" at bounding box center [701, 429] width 124 height 11
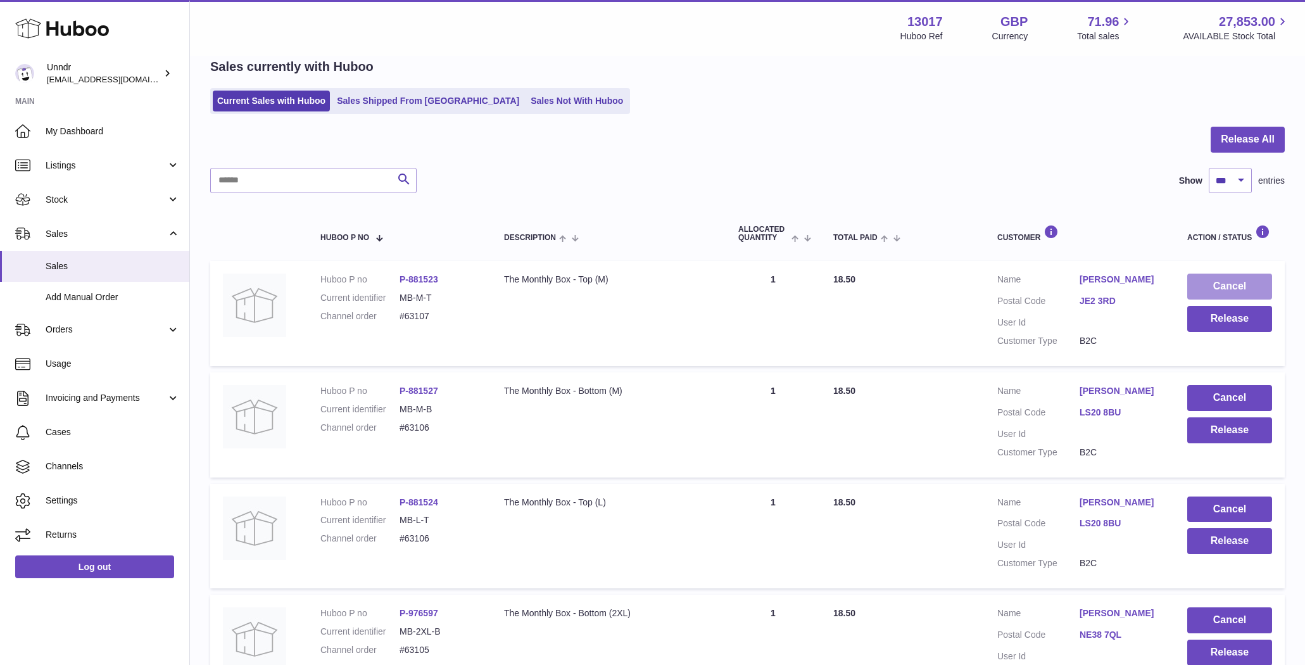
click at [1243, 279] on button "Cancel" at bounding box center [1229, 287] width 85 height 26
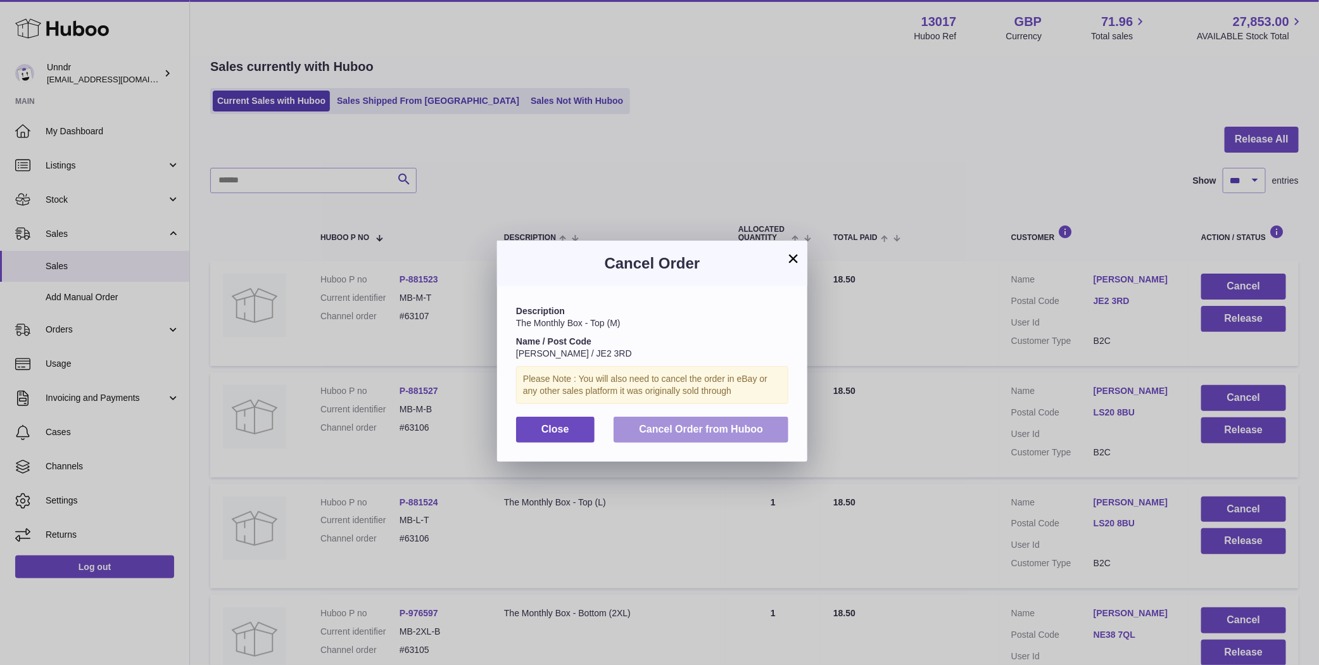
click at [721, 432] on span "Cancel Order from Huboo" at bounding box center [701, 429] width 124 height 11
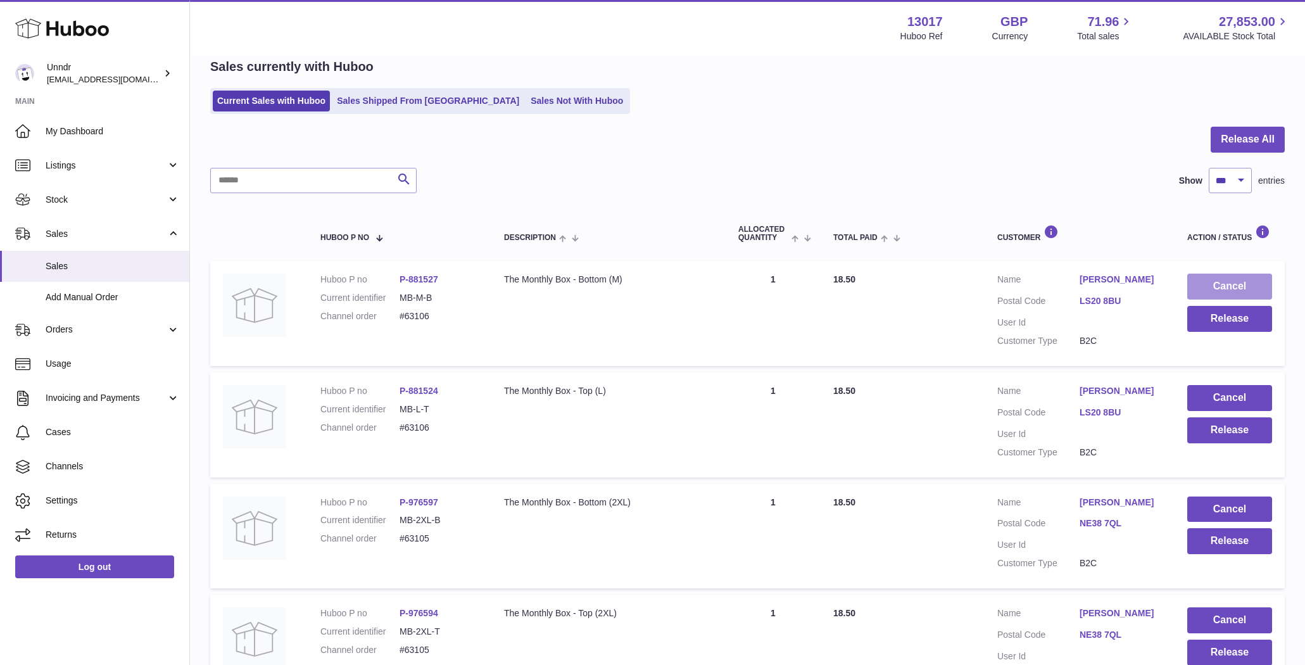
click at [1245, 284] on button "Cancel" at bounding box center [1229, 287] width 85 height 26
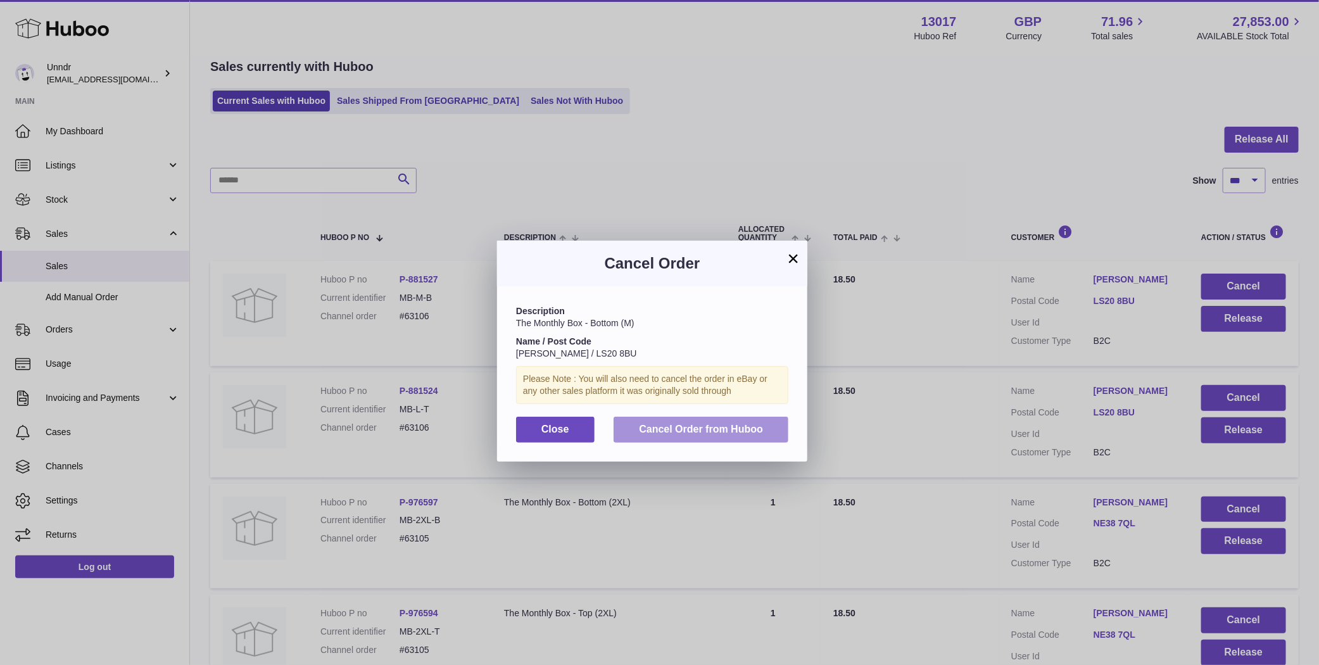
click at [732, 421] on button "Cancel Order from Huboo" at bounding box center [701, 430] width 175 height 26
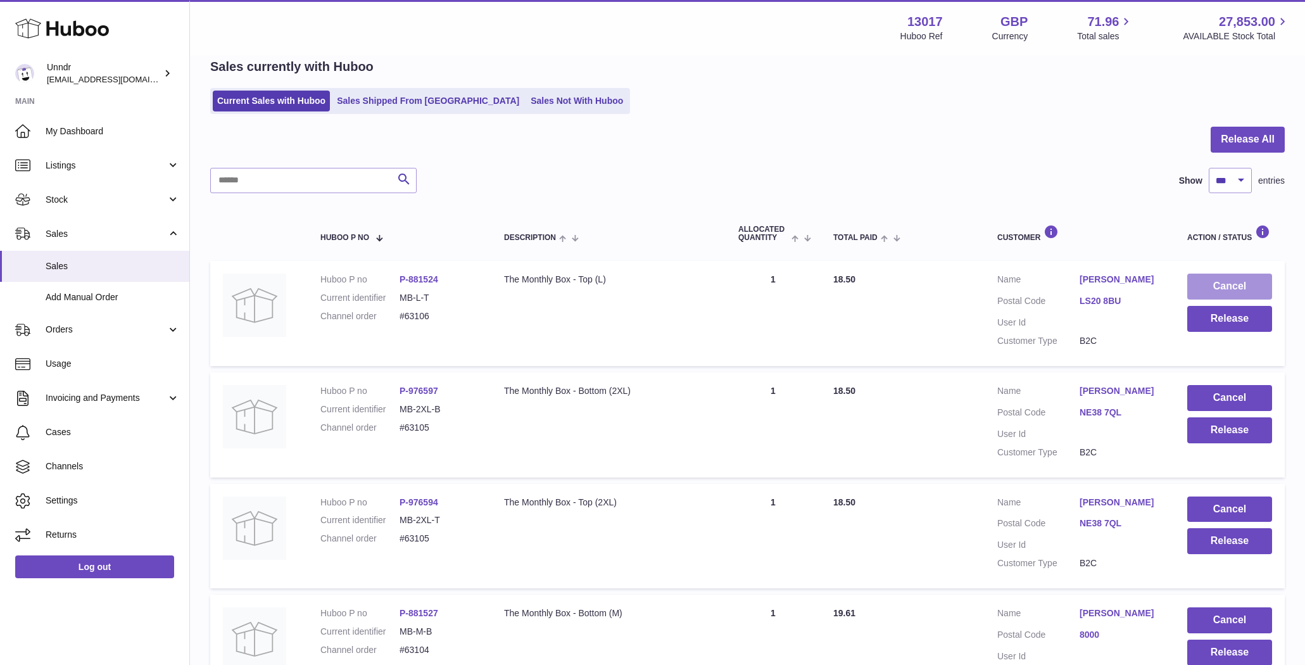
click at [1226, 277] on button "Cancel" at bounding box center [1229, 287] width 85 height 26
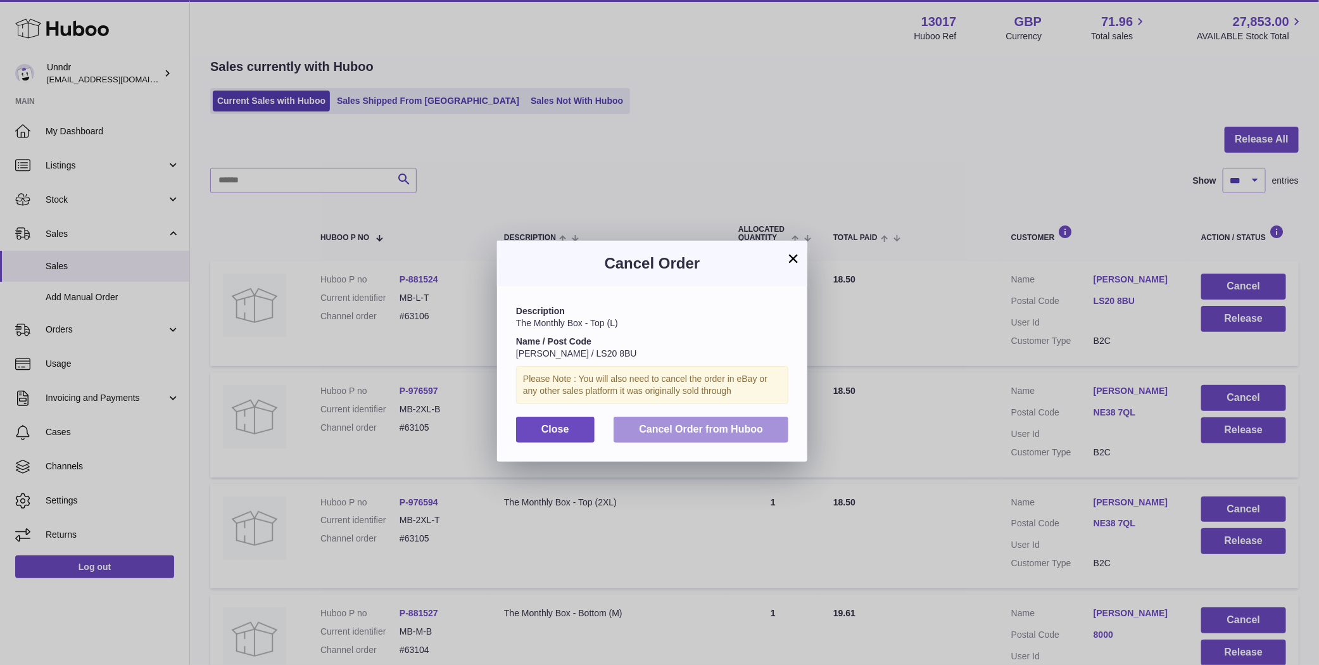
click at [712, 417] on button "Cancel Order from Huboo" at bounding box center [701, 430] width 175 height 26
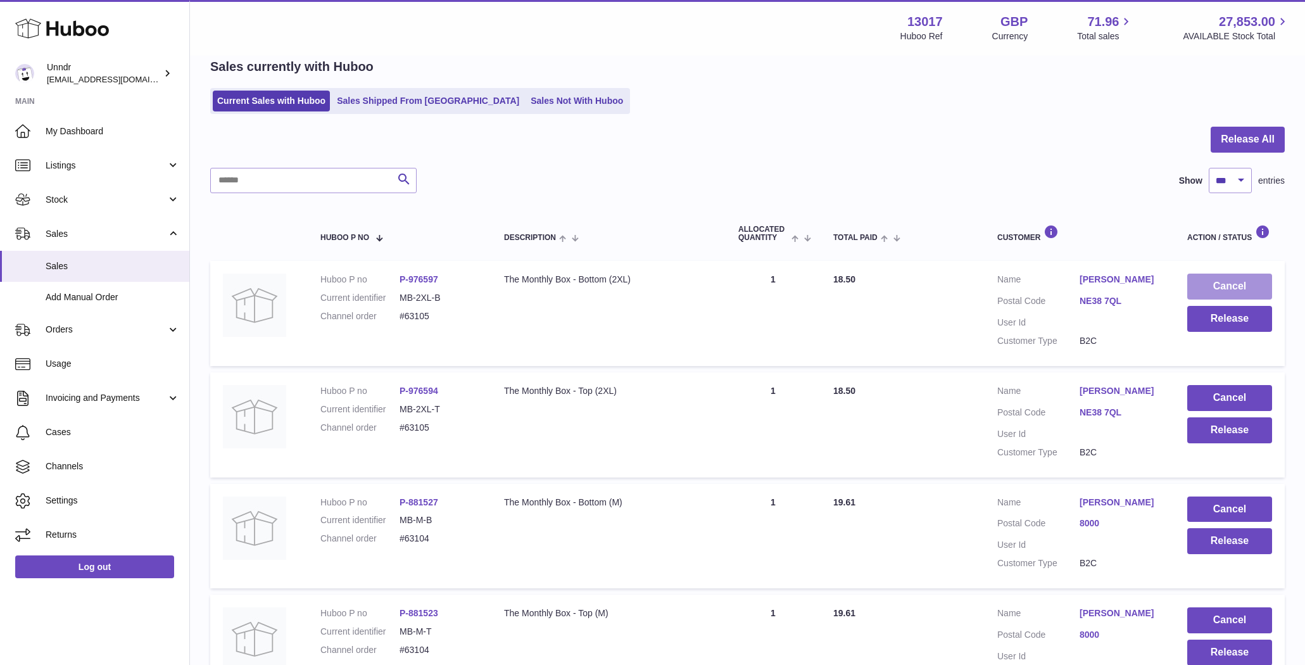
click at [1259, 286] on button "Cancel" at bounding box center [1229, 287] width 85 height 26
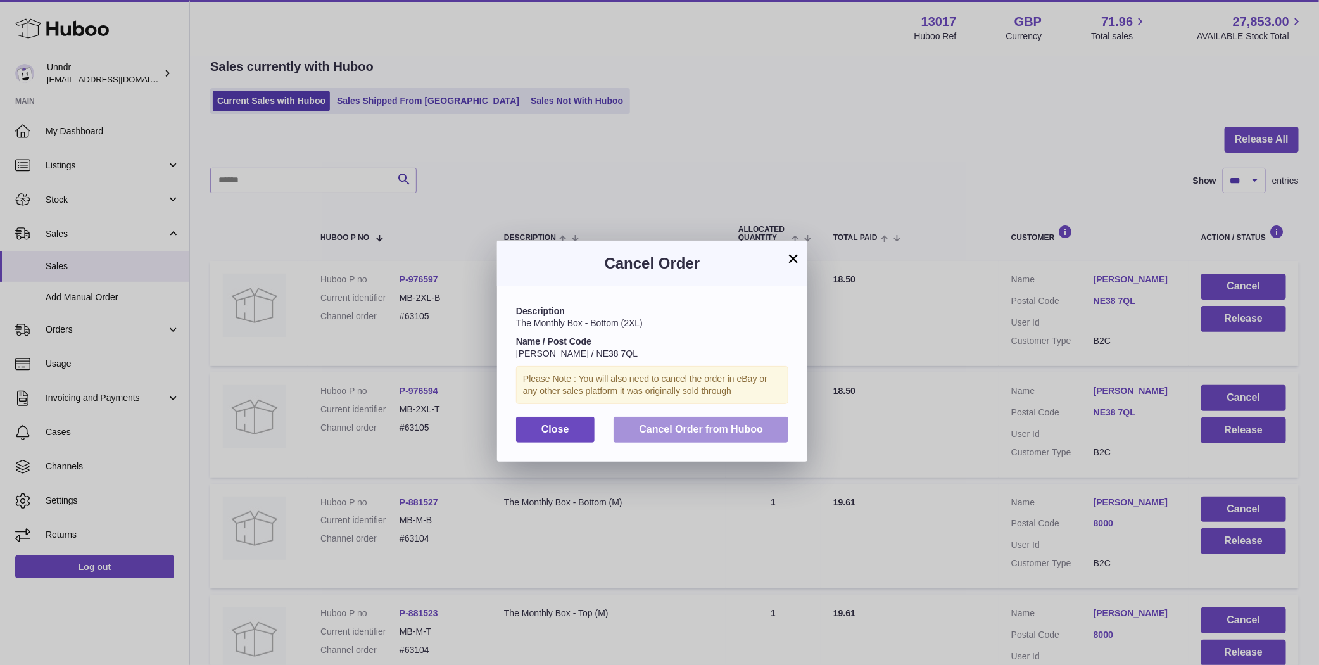
click at [703, 422] on button "Cancel Order from Huboo" at bounding box center [701, 430] width 175 height 26
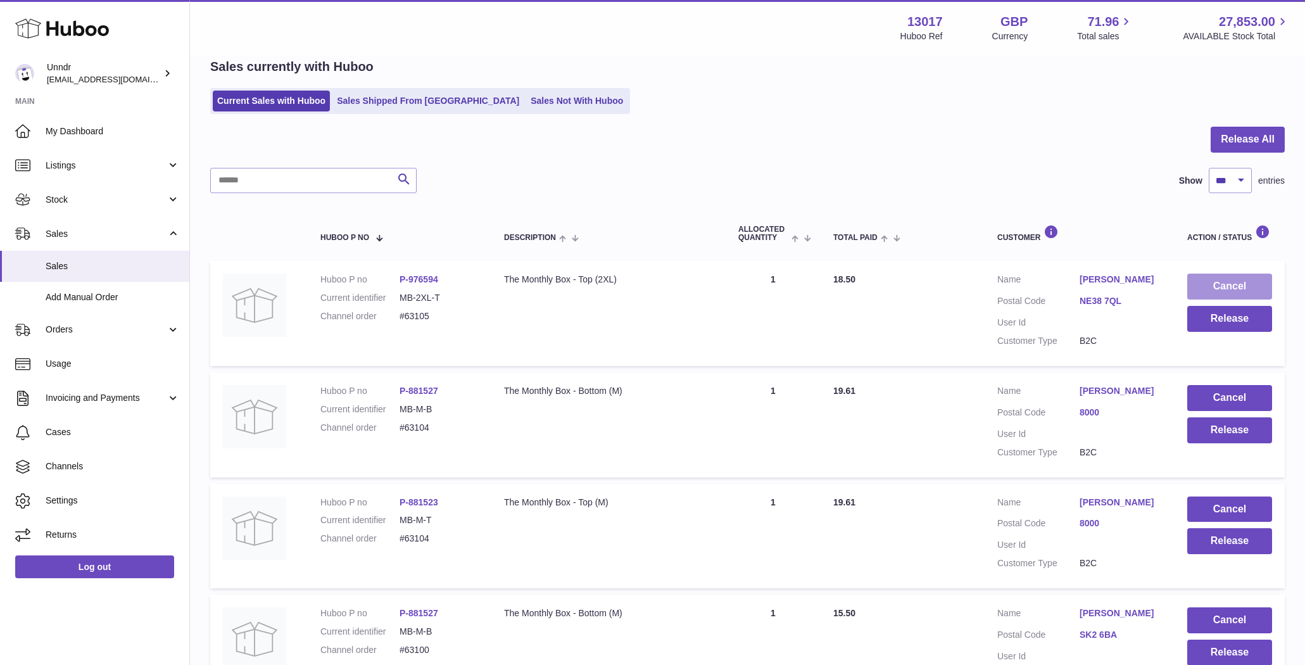
click at [1237, 282] on button "Cancel" at bounding box center [1229, 287] width 85 height 26
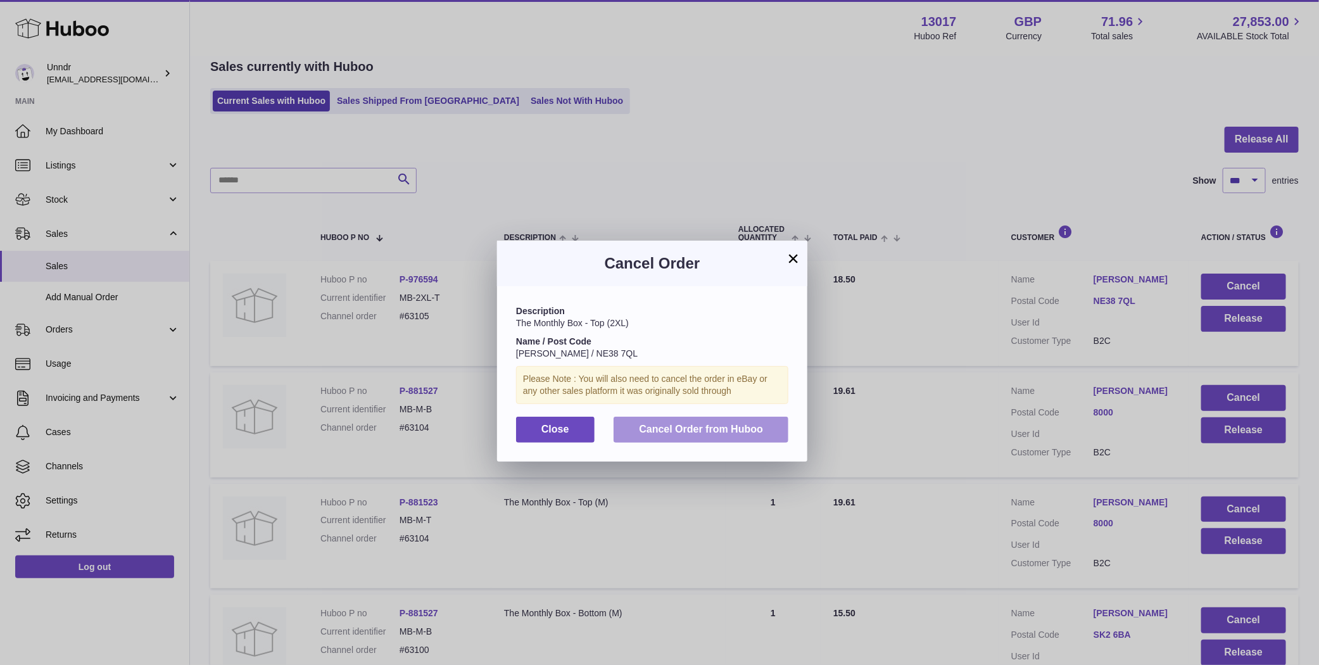
click at [766, 439] on button "Cancel Order from Huboo" at bounding box center [701, 430] width 175 height 26
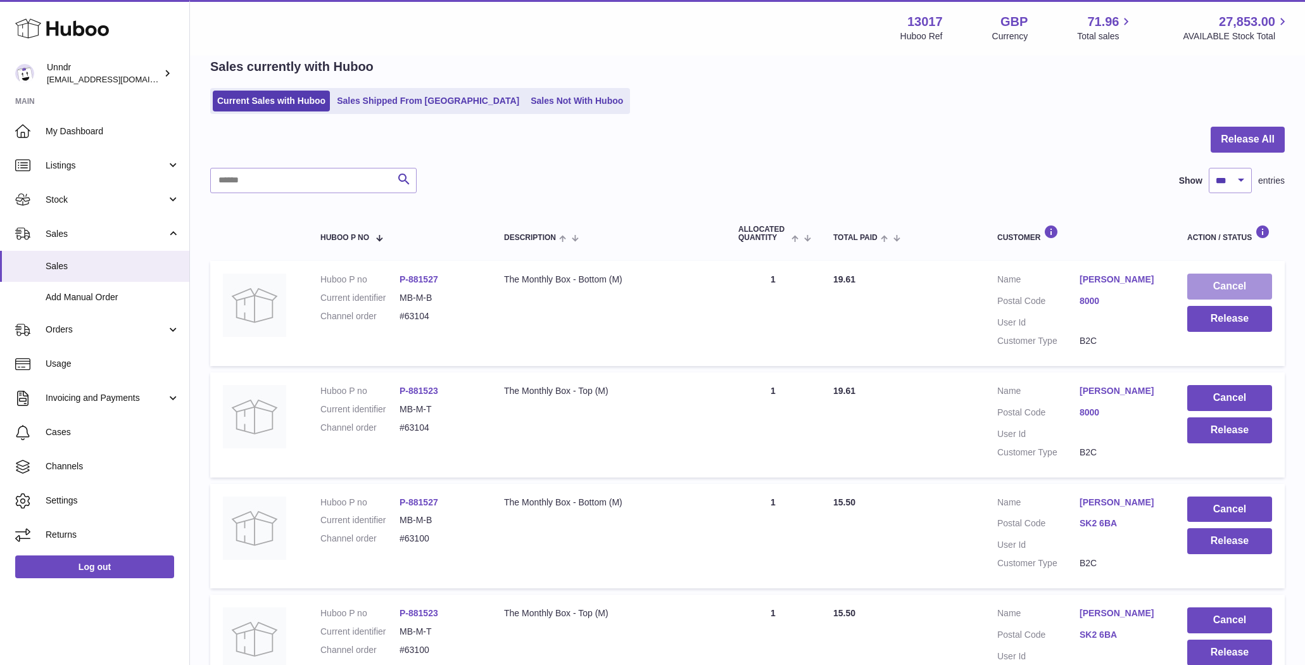
click at [1263, 281] on button "Cancel" at bounding box center [1229, 287] width 85 height 26
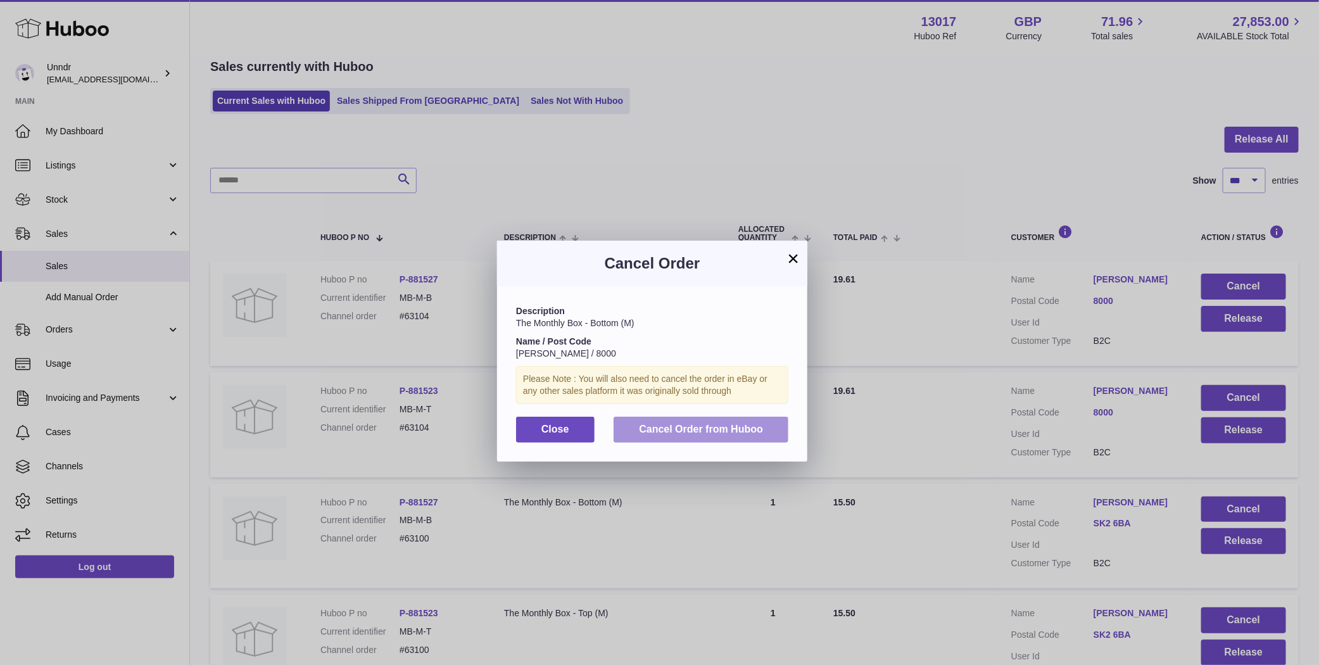
click at [714, 418] on button "Cancel Order from Huboo" at bounding box center [701, 430] width 175 height 26
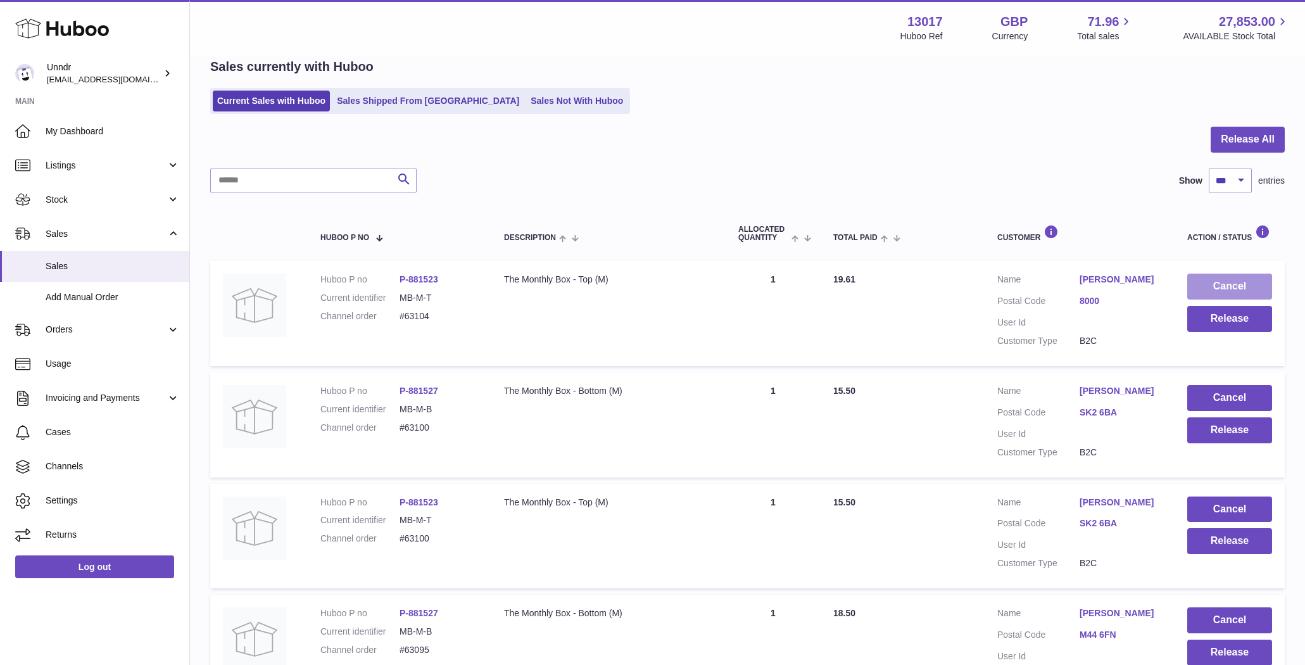
click at [1247, 284] on button "Cancel" at bounding box center [1229, 287] width 85 height 26
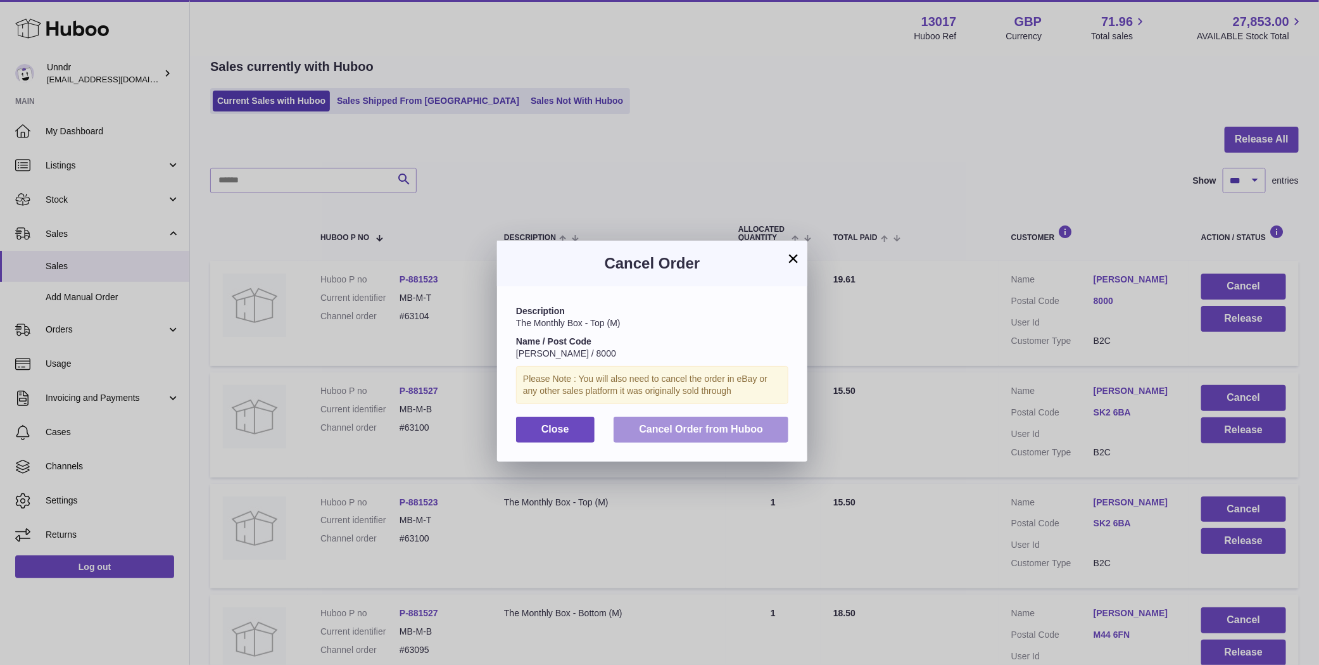
click at [679, 426] on span "Cancel Order from Huboo" at bounding box center [701, 429] width 124 height 11
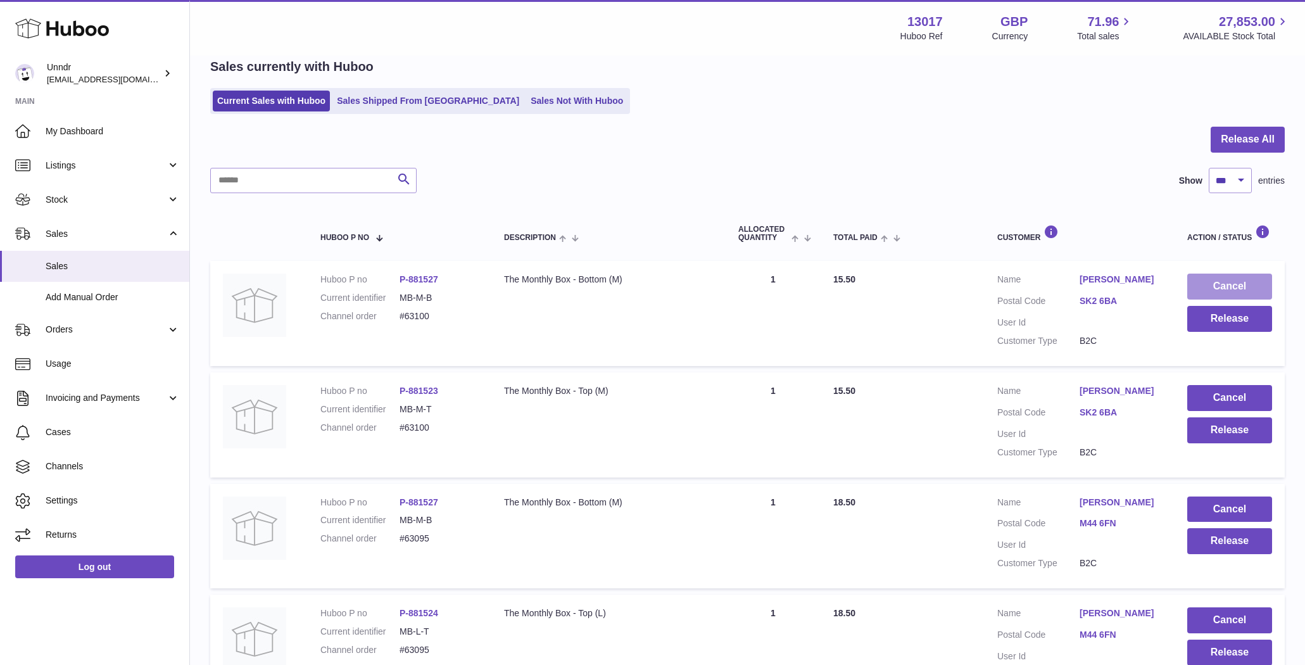
click at [1237, 283] on button "Cancel" at bounding box center [1229, 287] width 85 height 26
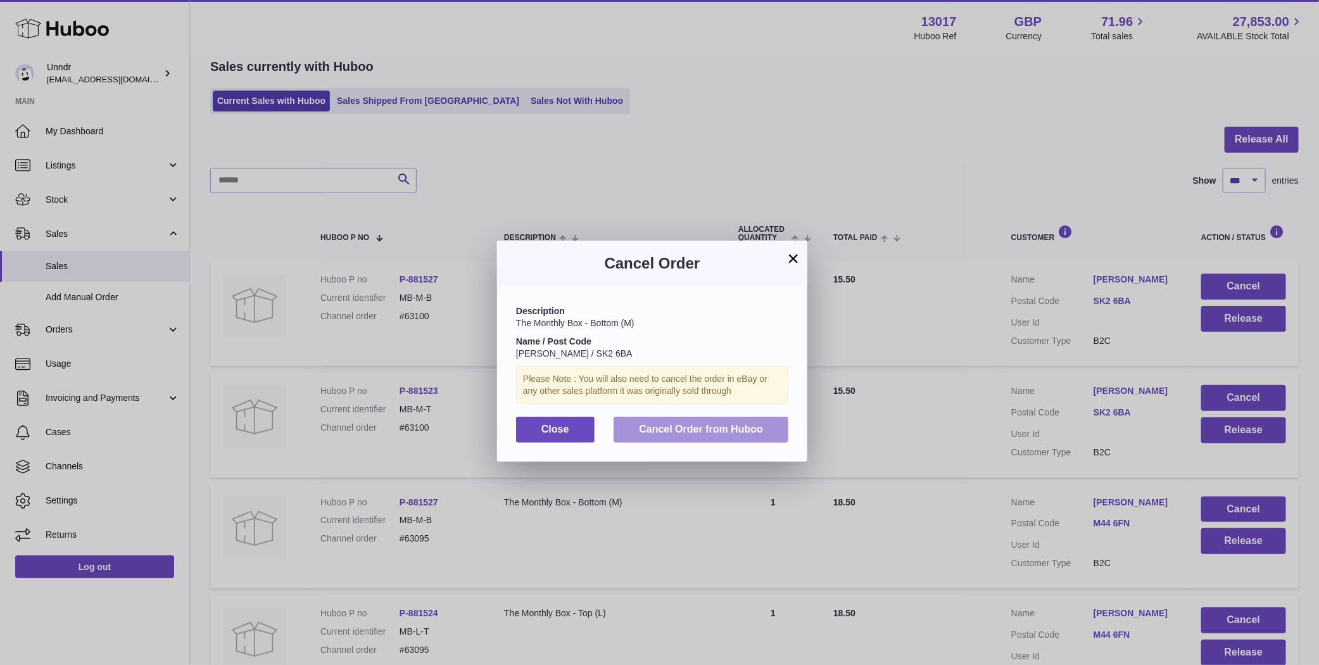
click at [755, 417] on button "Cancel Order from Huboo" at bounding box center [701, 430] width 175 height 26
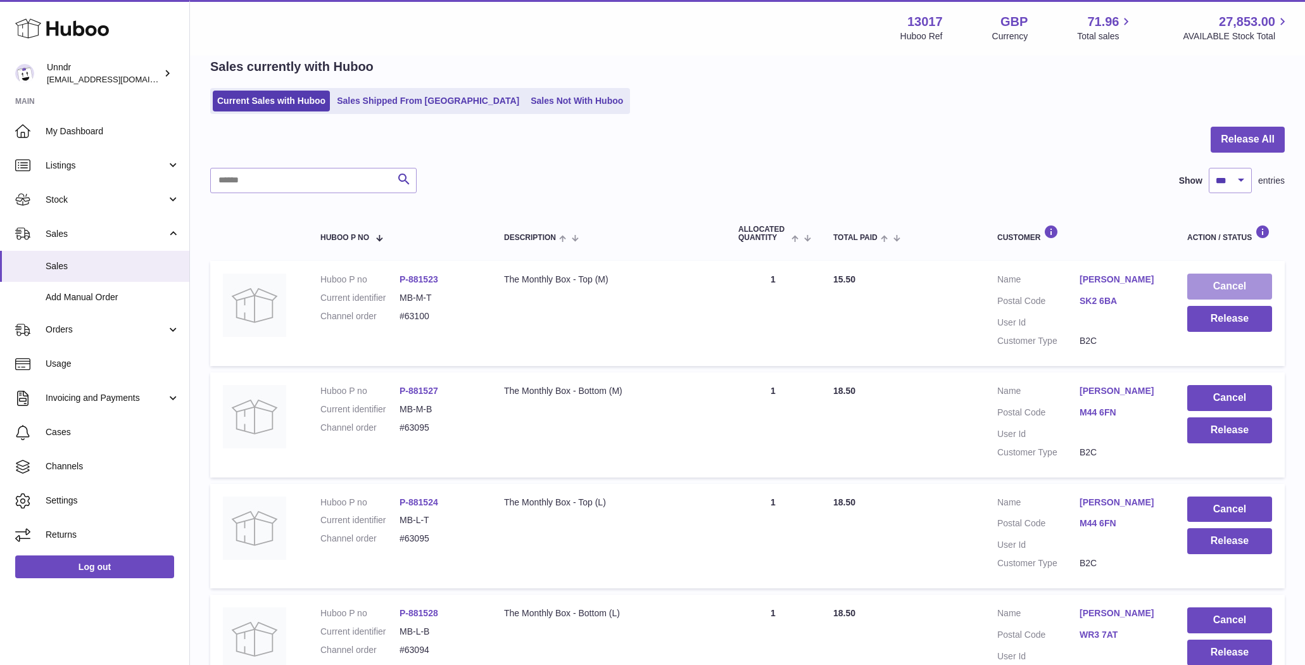
click at [1224, 286] on button "Cancel" at bounding box center [1229, 287] width 85 height 26
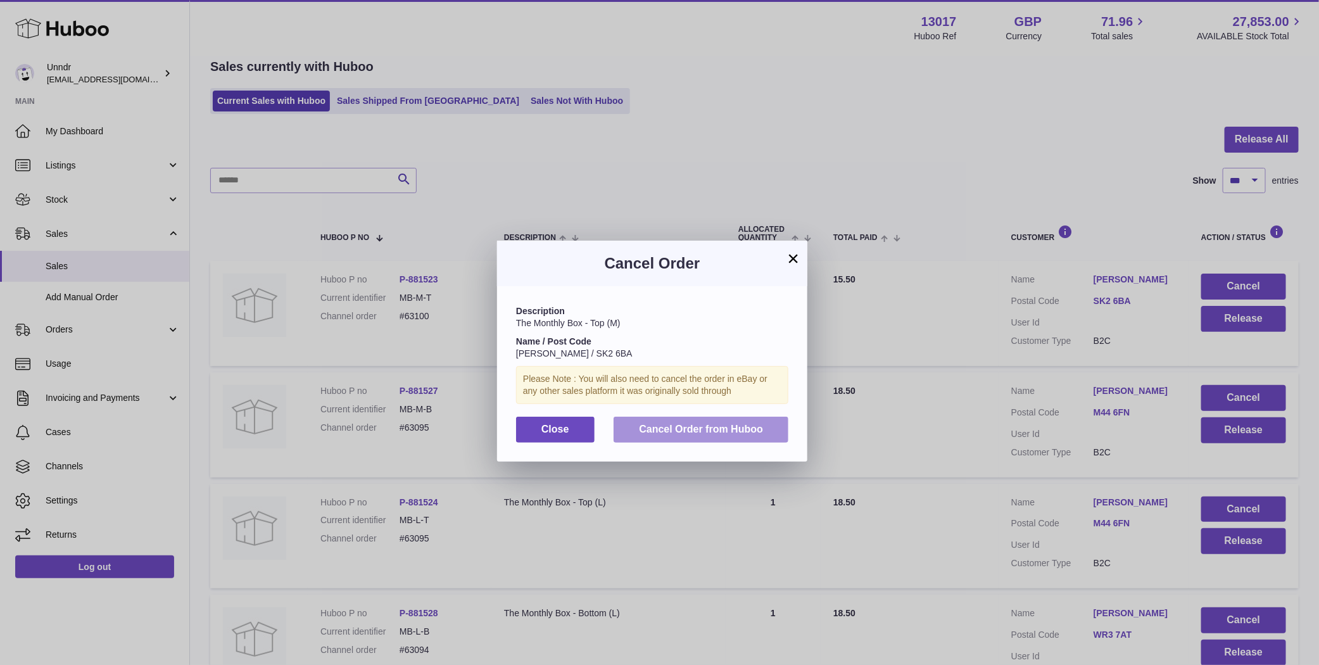
click at [716, 439] on button "Cancel Order from Huboo" at bounding box center [701, 430] width 175 height 26
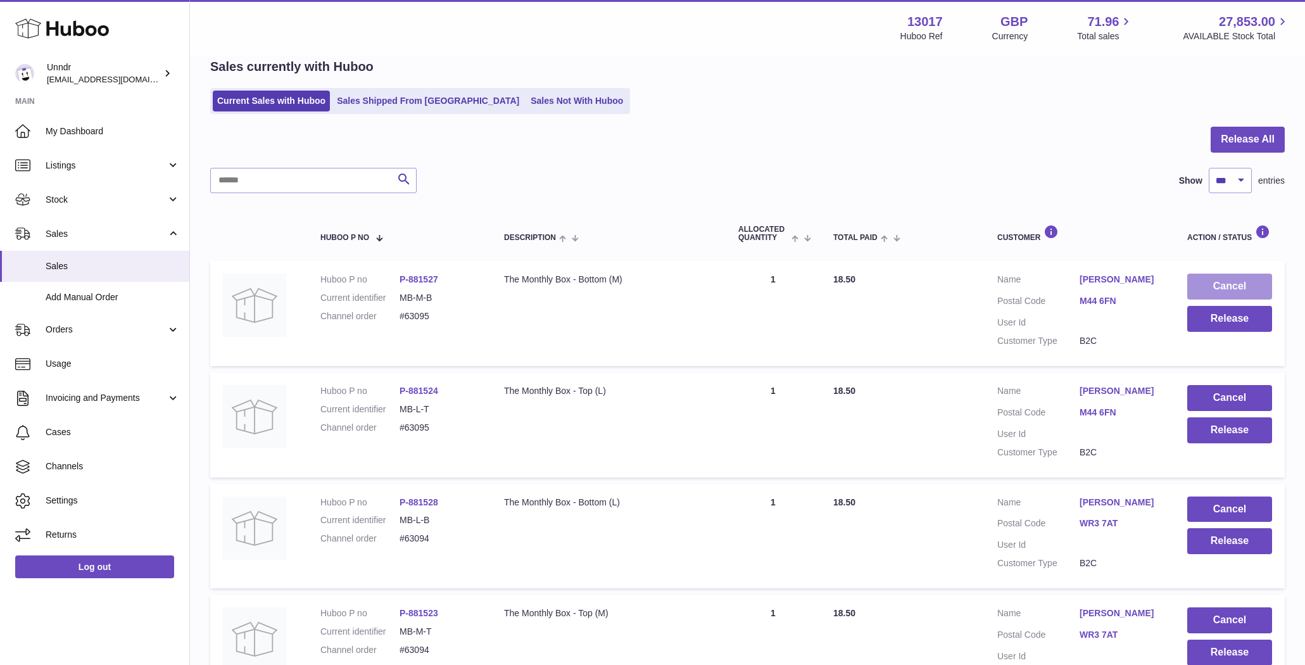
click at [1237, 287] on button "Cancel" at bounding box center [1229, 287] width 85 height 26
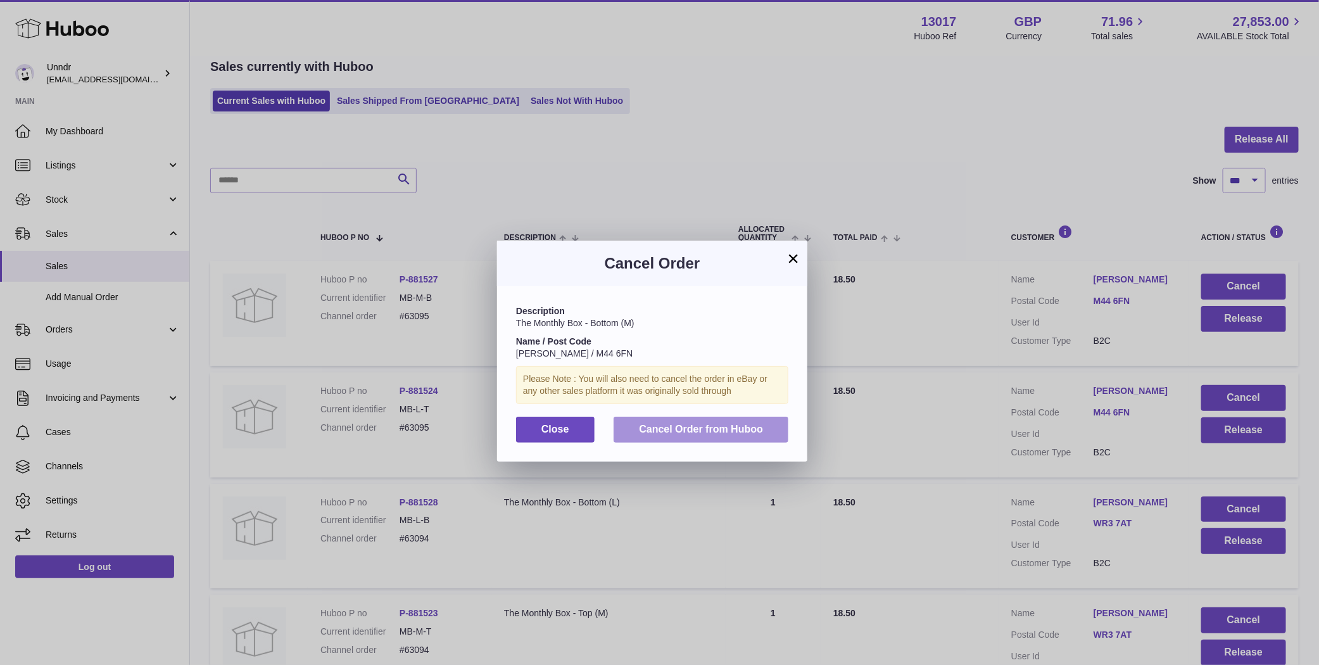
click at [726, 417] on button "Cancel Order from Huboo" at bounding box center [701, 430] width 175 height 26
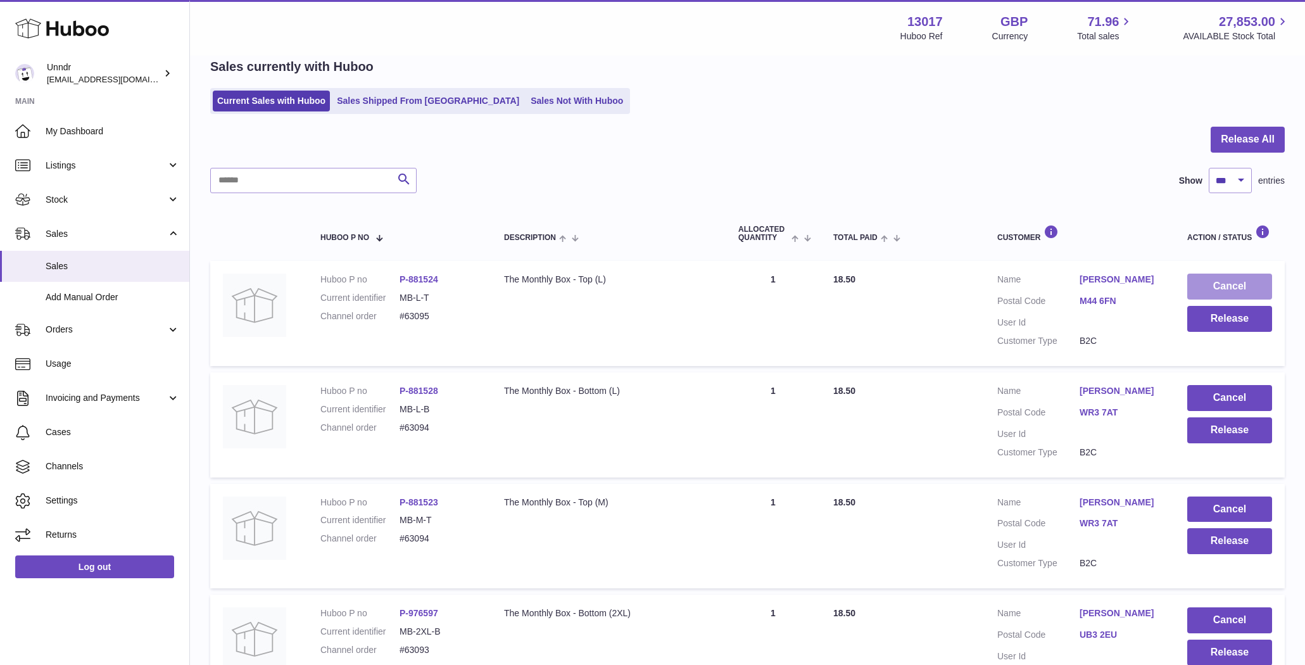
click at [1246, 285] on button "Cancel" at bounding box center [1229, 287] width 85 height 26
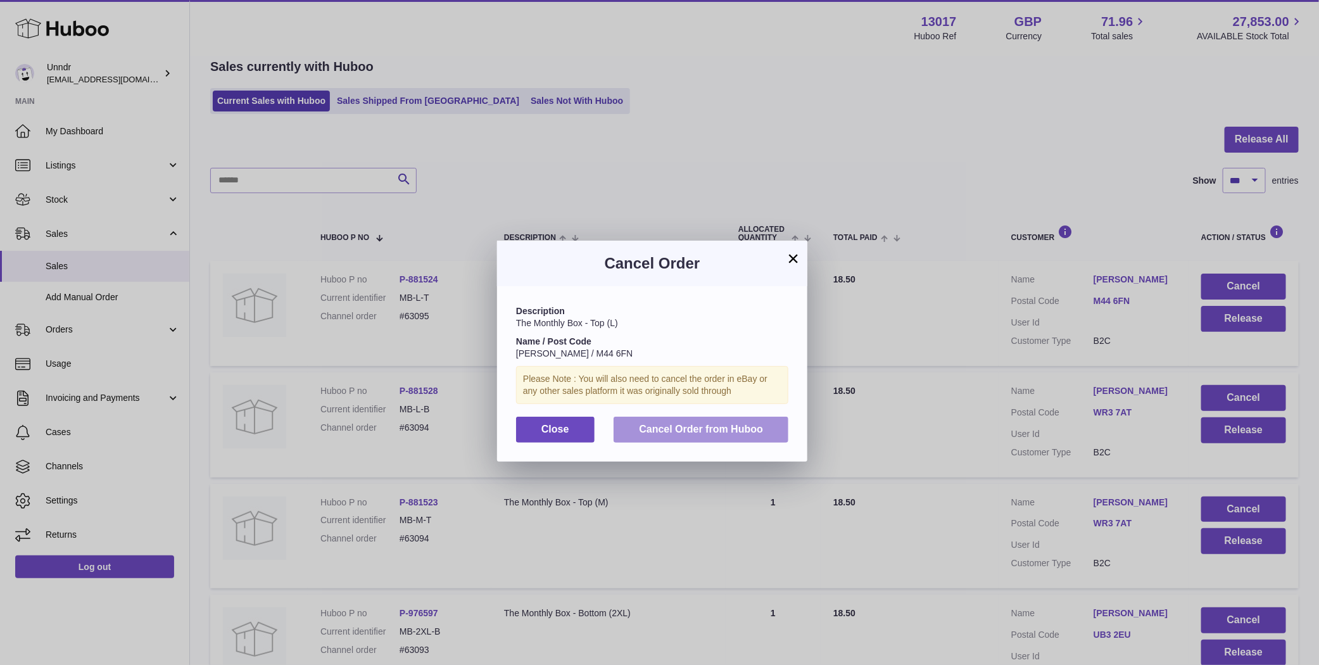
click at [776, 419] on button "Cancel Order from Huboo" at bounding box center [701, 430] width 175 height 26
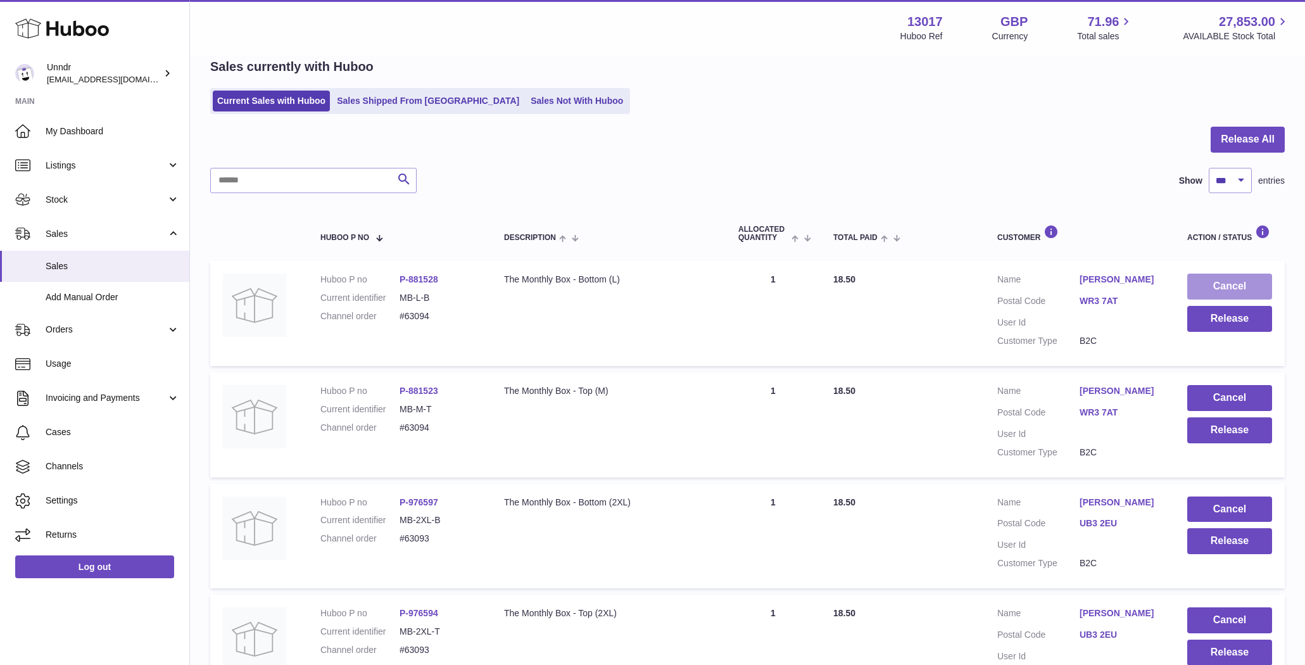
click at [1221, 286] on button "Cancel" at bounding box center [1229, 287] width 85 height 26
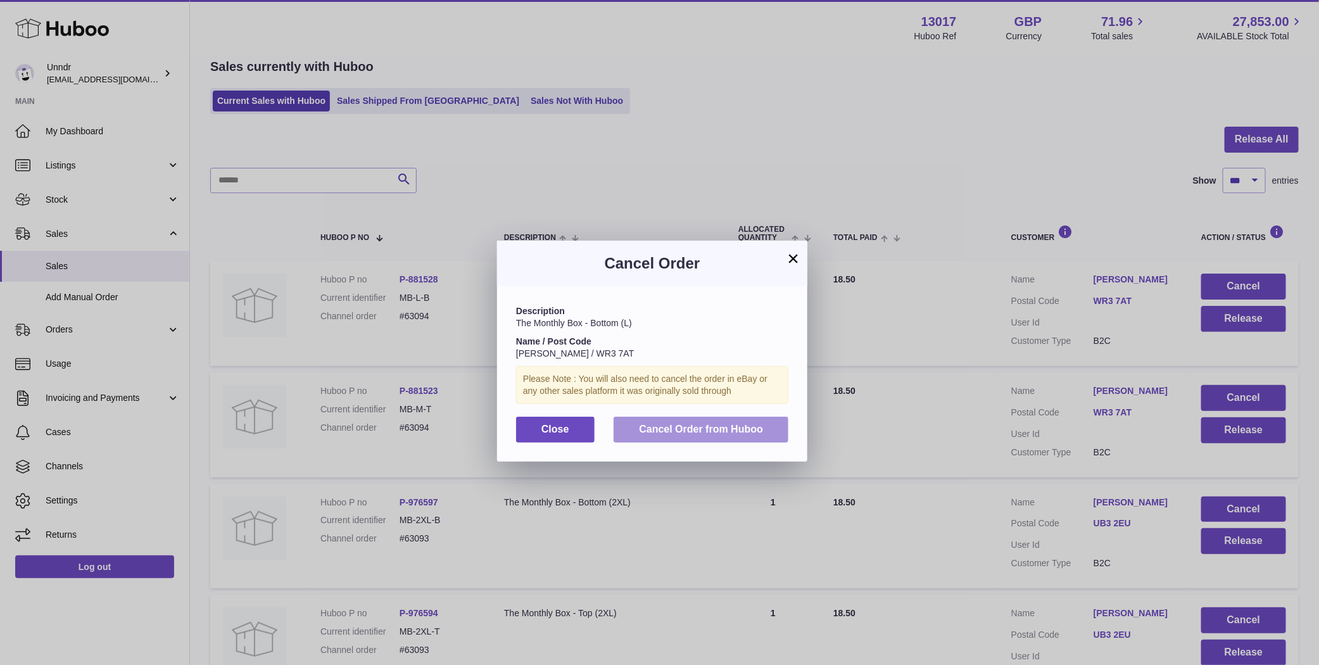
click at [709, 436] on button "Cancel Order from Huboo" at bounding box center [701, 430] width 175 height 26
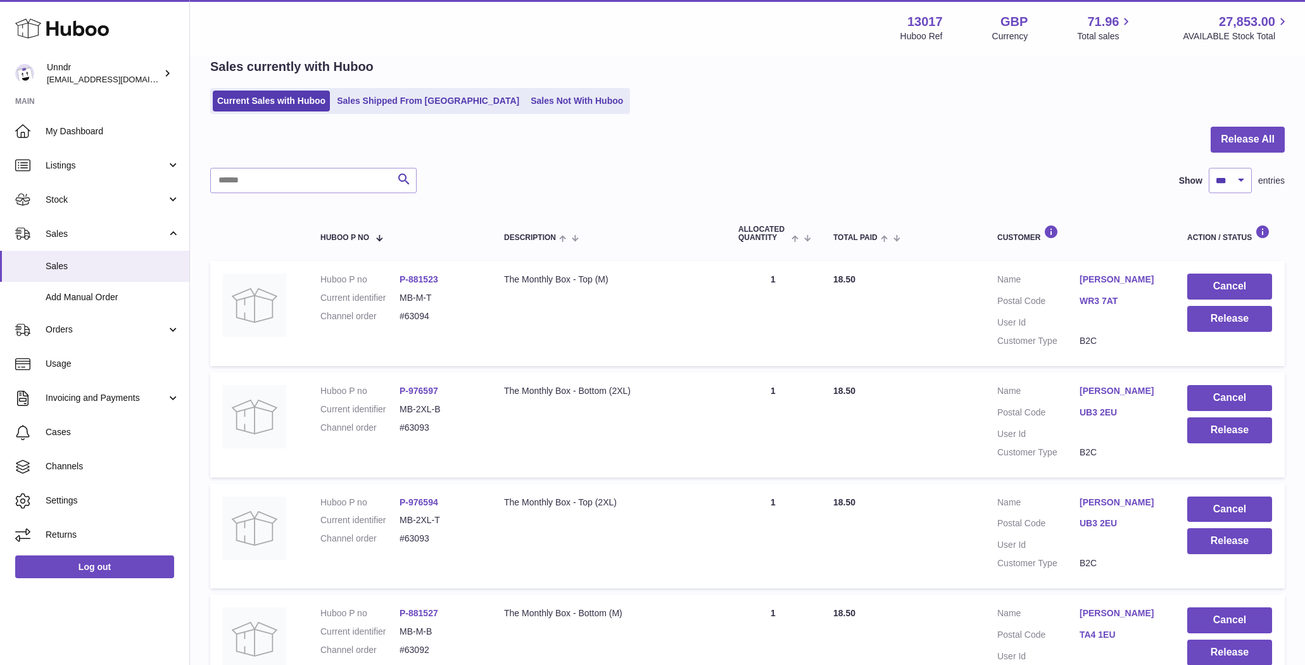
click at [1241, 287] on button "Cancel" at bounding box center [1229, 287] width 85 height 26
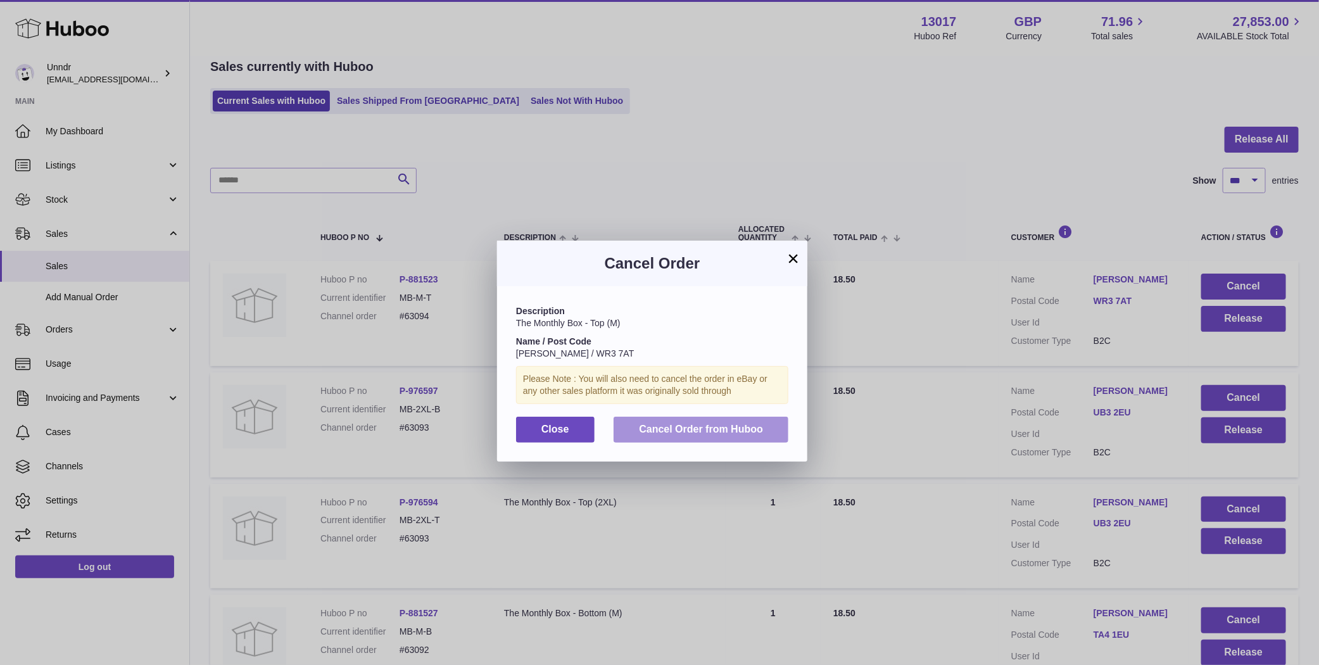
click at [679, 424] on span "Cancel Order from Huboo" at bounding box center [701, 429] width 124 height 11
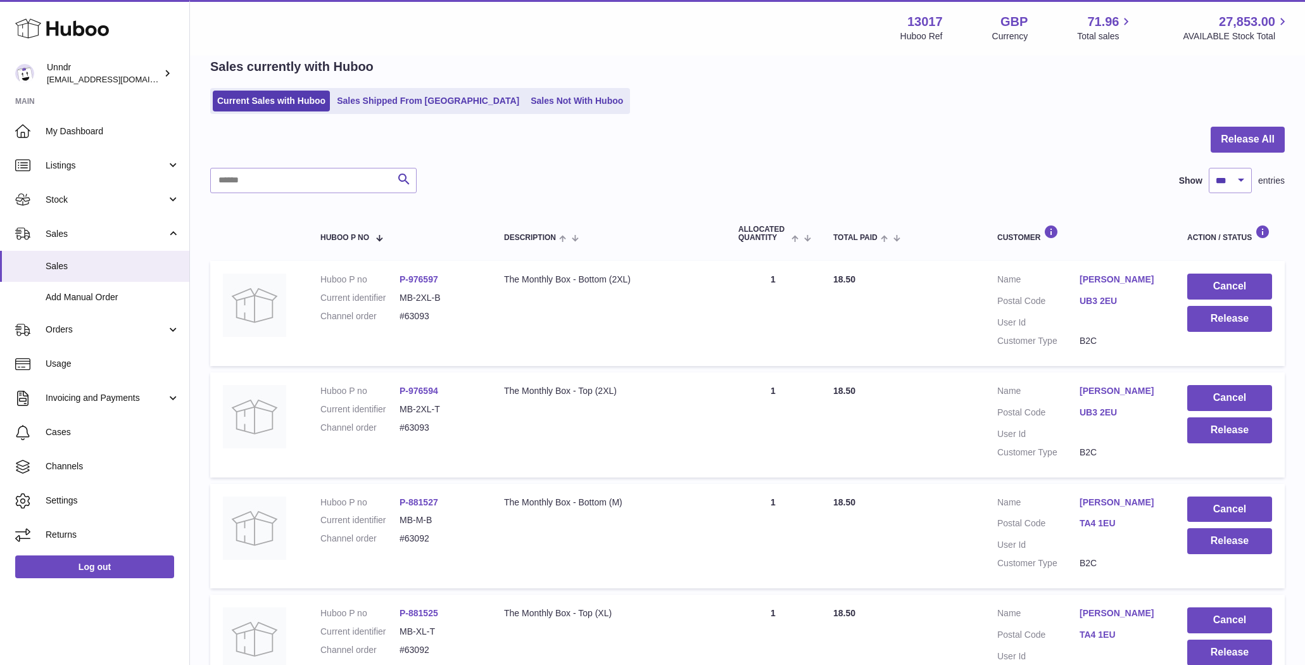
click at [1207, 265] on td "Cancel Release" at bounding box center [1230, 313] width 110 height 105
click at [1213, 275] on button "Cancel" at bounding box center [1229, 287] width 85 height 26
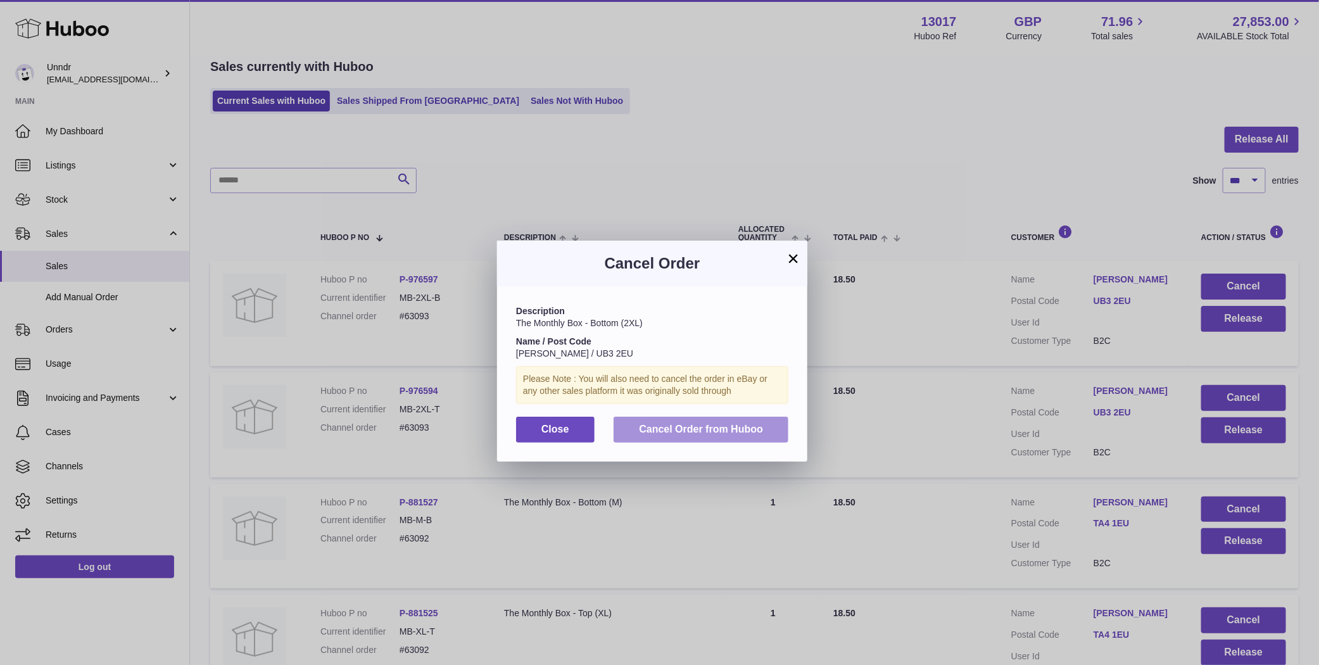
click at [718, 417] on button "Cancel Order from Huboo" at bounding box center [701, 430] width 175 height 26
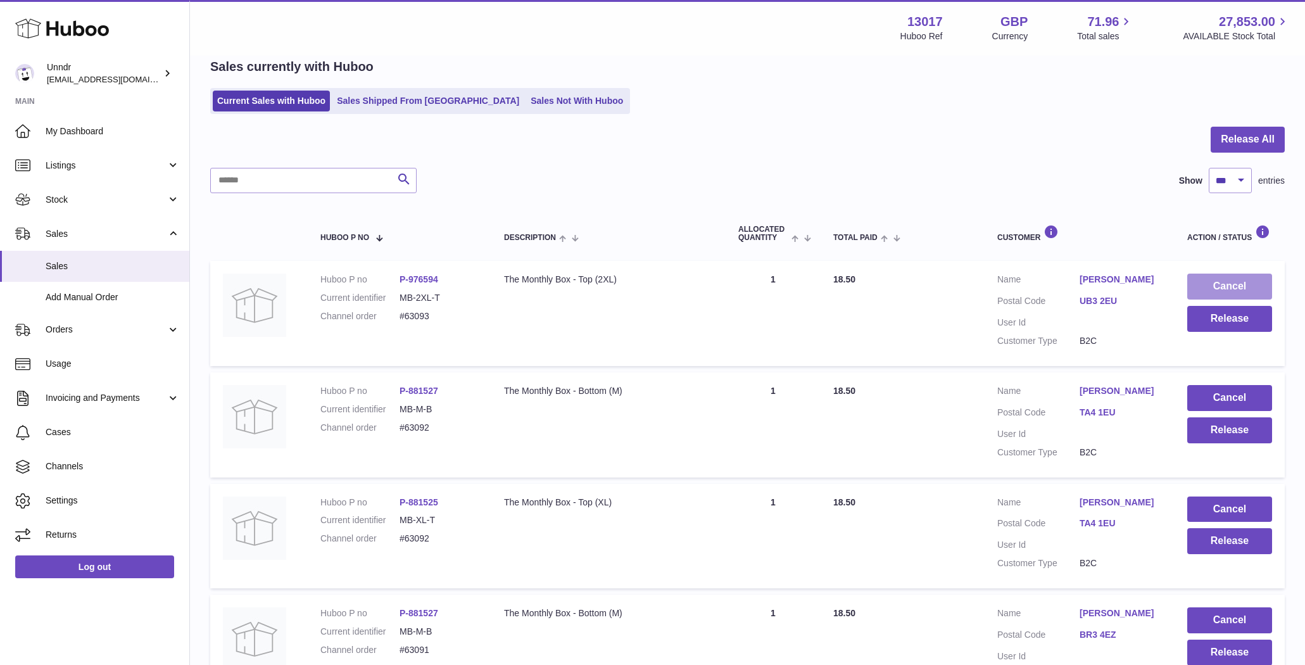
click at [1255, 285] on button "Cancel" at bounding box center [1229, 287] width 85 height 26
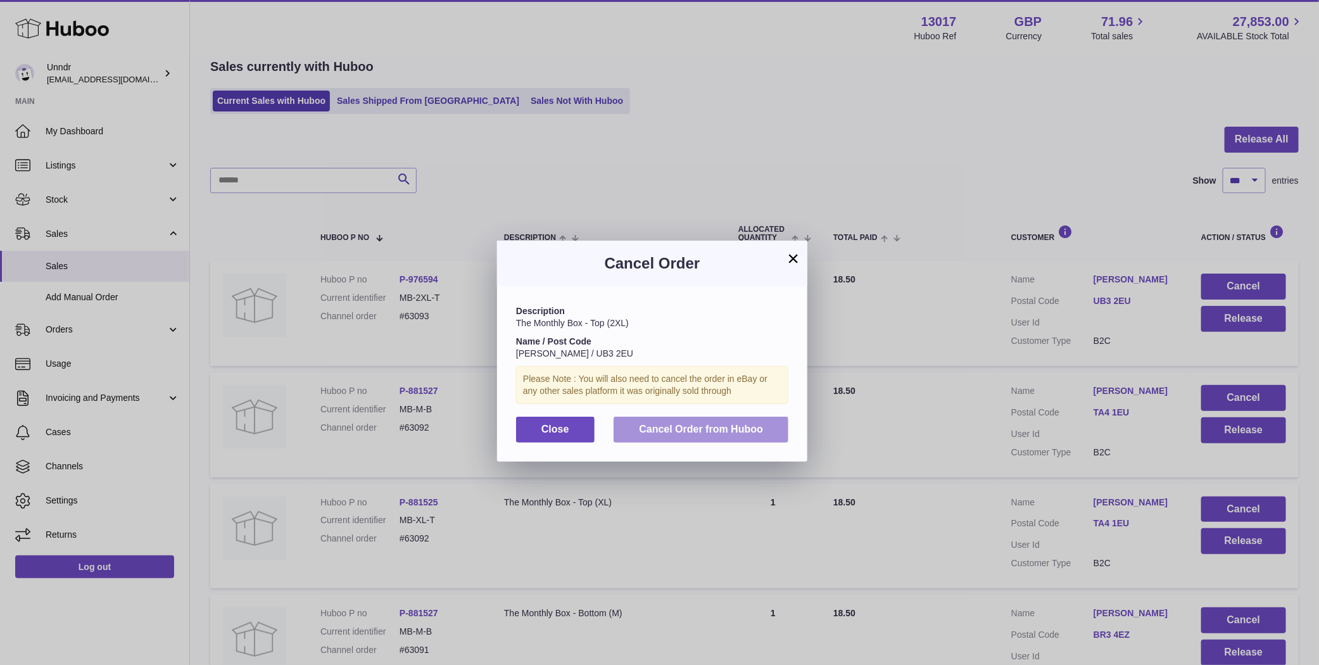
click at [759, 436] on button "Cancel Order from Huboo" at bounding box center [701, 430] width 175 height 26
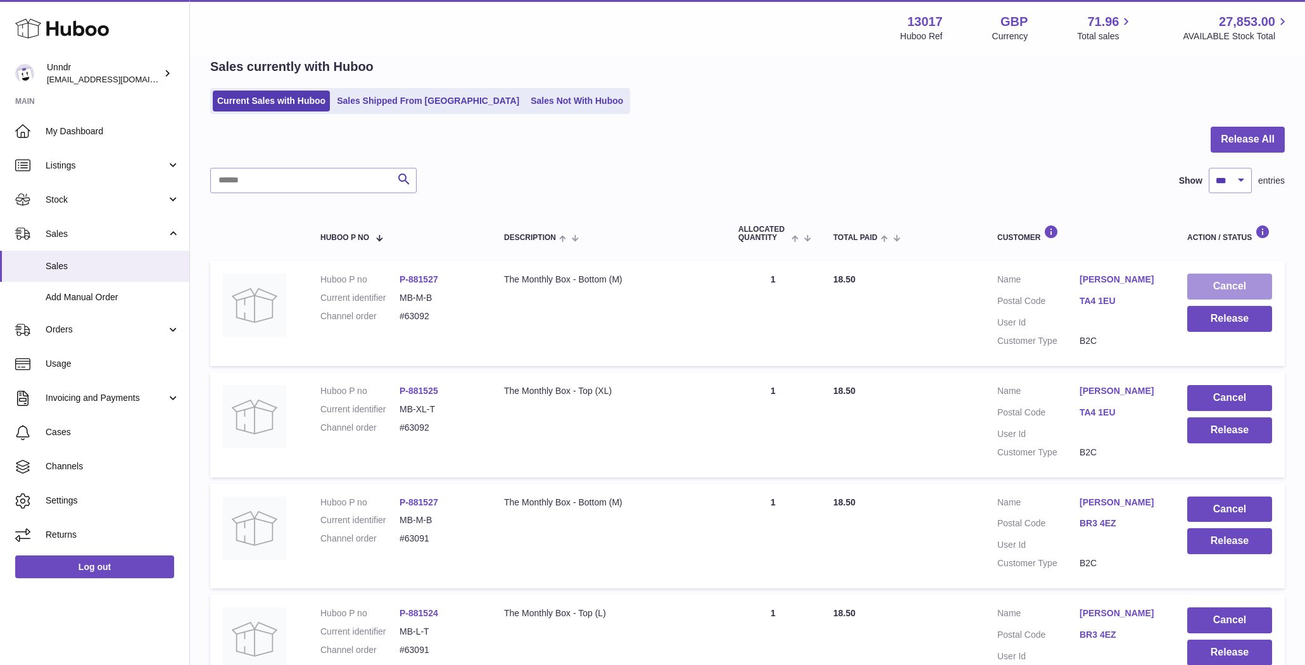
click at [1232, 284] on button "Cancel" at bounding box center [1229, 287] width 85 height 26
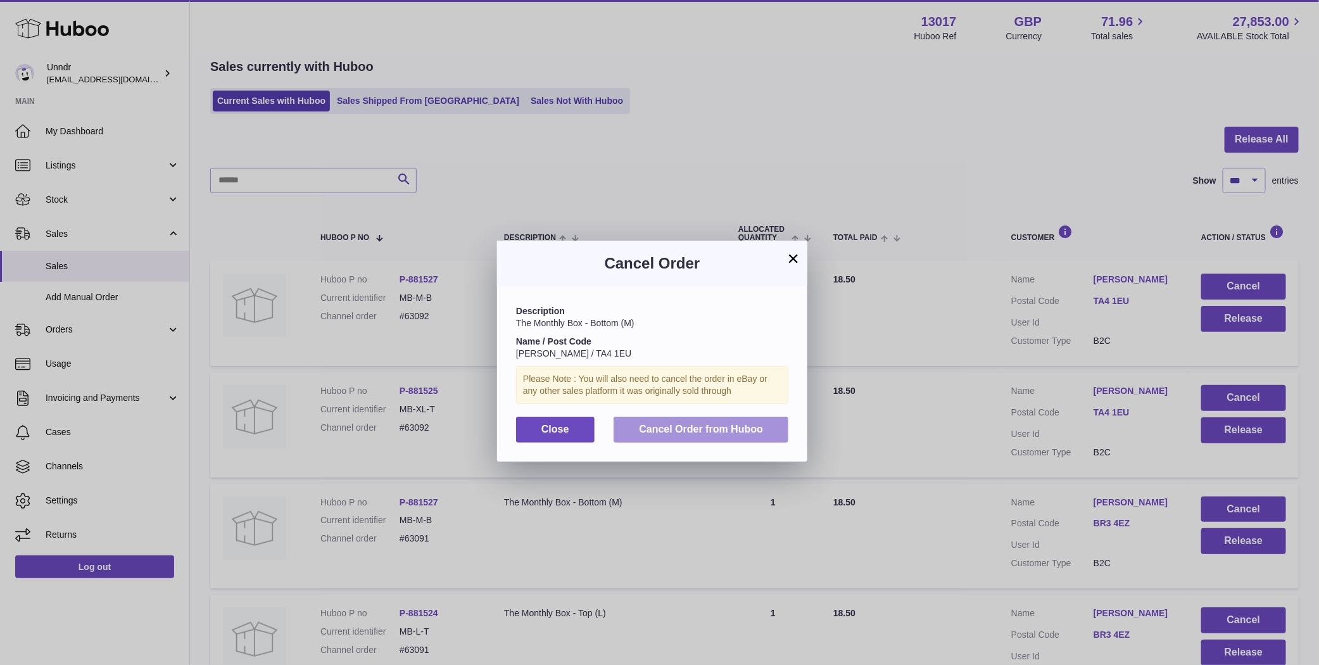
click at [741, 433] on span "Cancel Order from Huboo" at bounding box center [701, 429] width 124 height 11
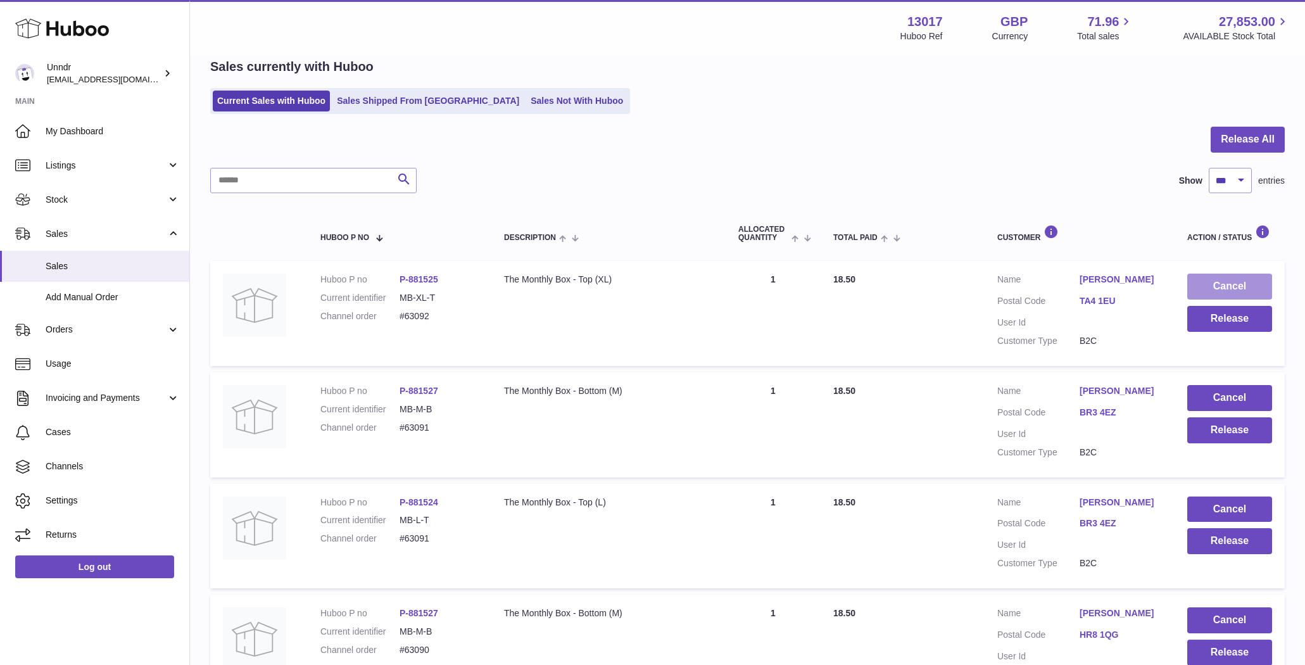
click at [1230, 287] on button "Cancel" at bounding box center [1229, 287] width 85 height 26
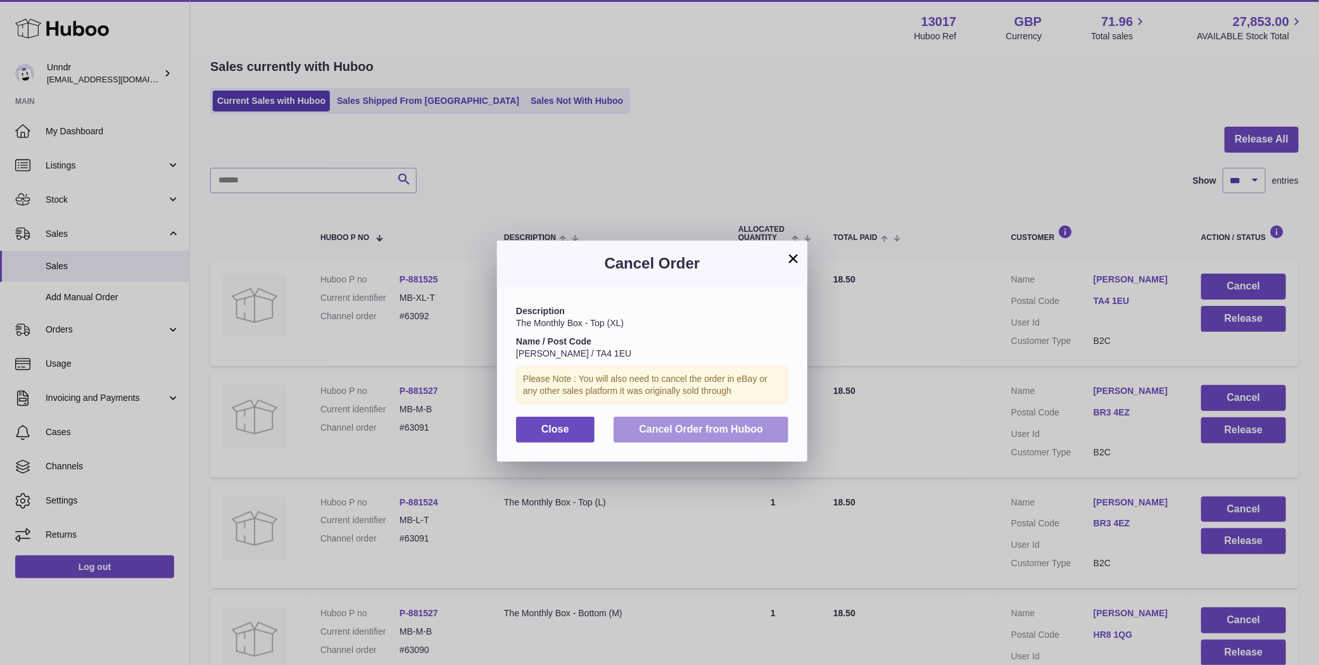
click at [703, 419] on button "Cancel Order from Huboo" at bounding box center [701, 430] width 175 height 26
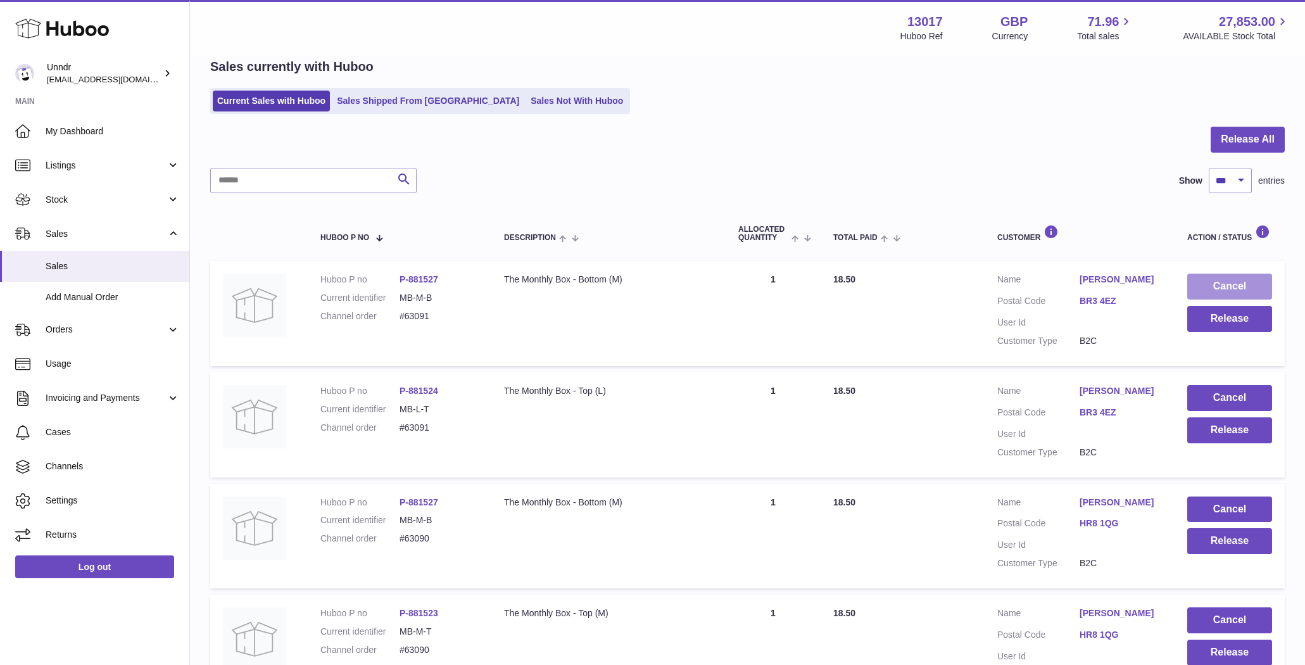
click at [1220, 286] on button "Cancel" at bounding box center [1229, 287] width 85 height 26
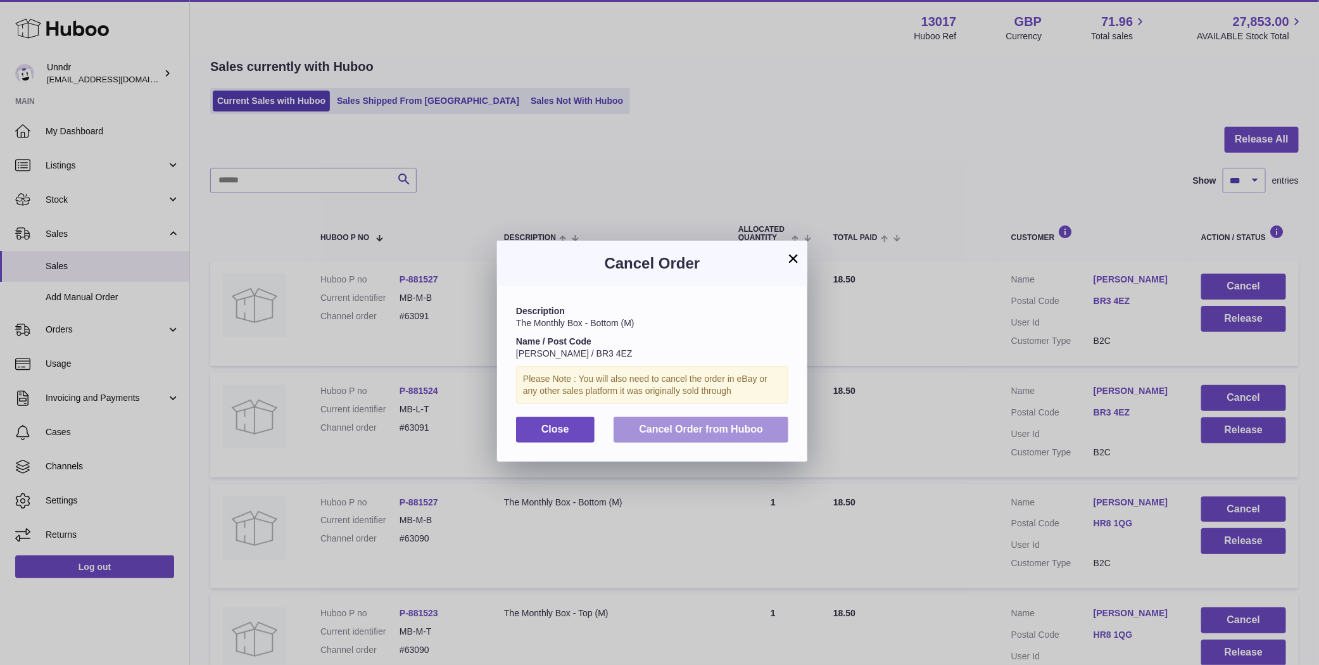
click at [744, 431] on span "Cancel Order from Huboo" at bounding box center [701, 429] width 124 height 11
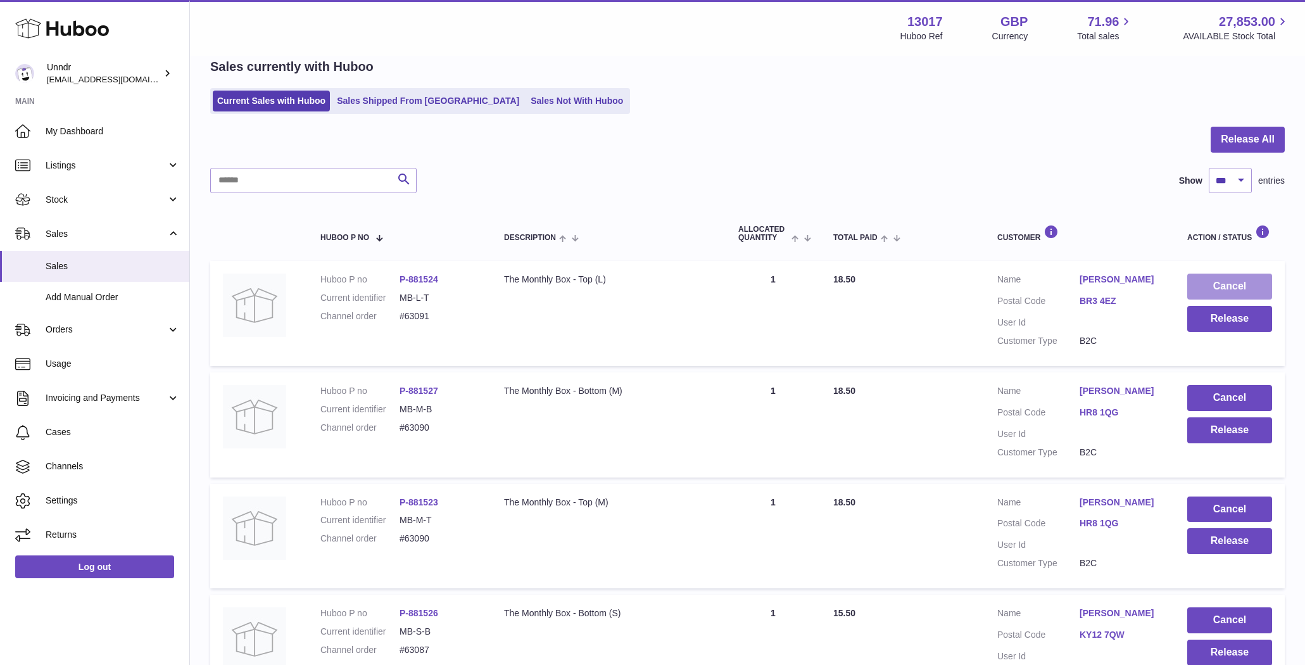
click at [1240, 290] on button "Cancel" at bounding box center [1229, 287] width 85 height 26
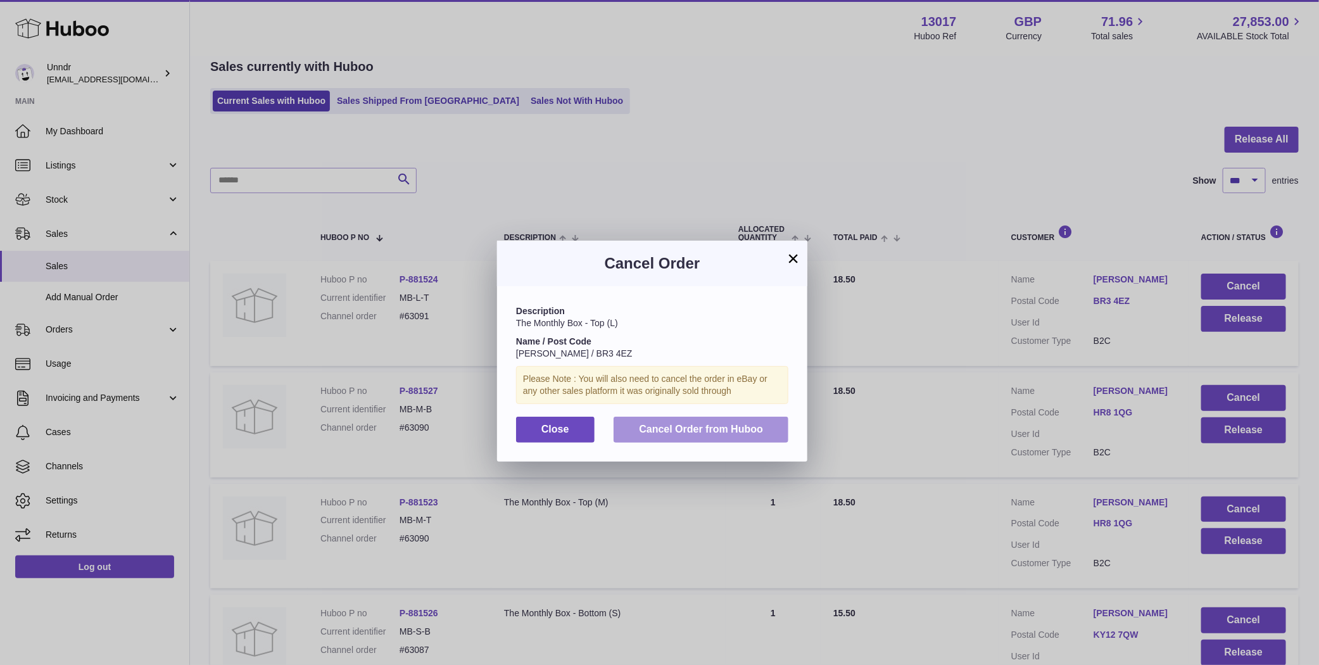
click at [739, 417] on button "Cancel Order from Huboo" at bounding box center [701, 430] width 175 height 26
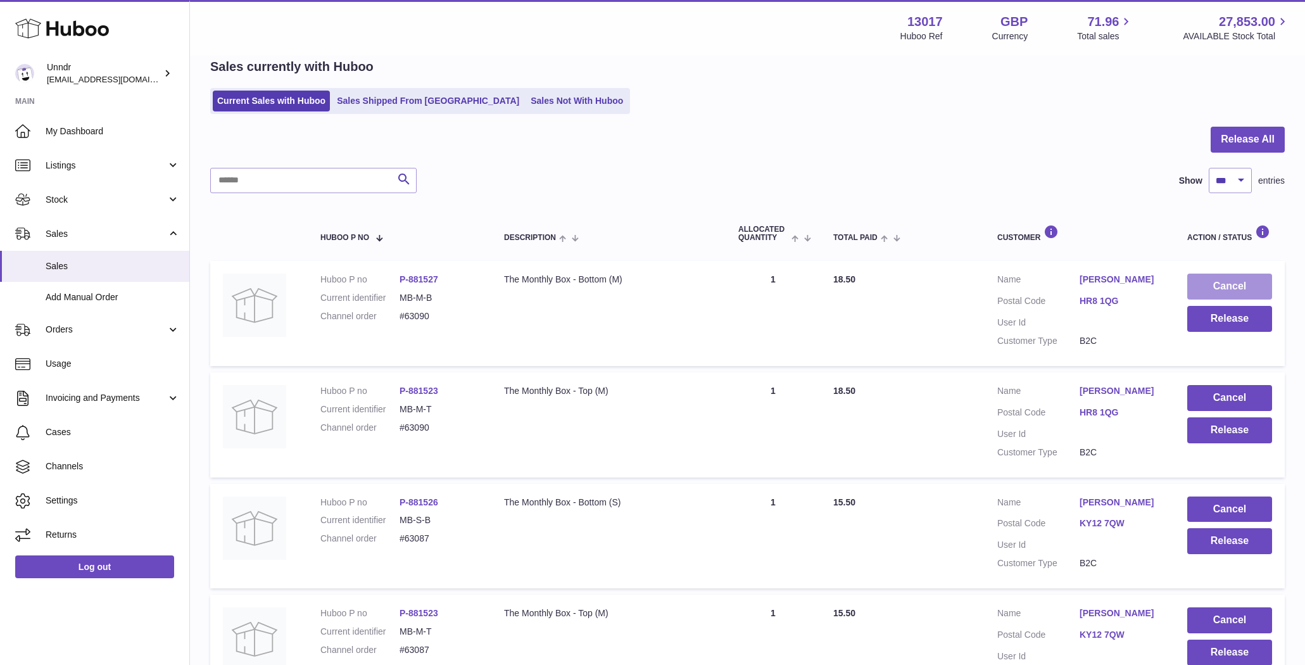
click at [1244, 289] on button "Cancel" at bounding box center [1229, 287] width 85 height 26
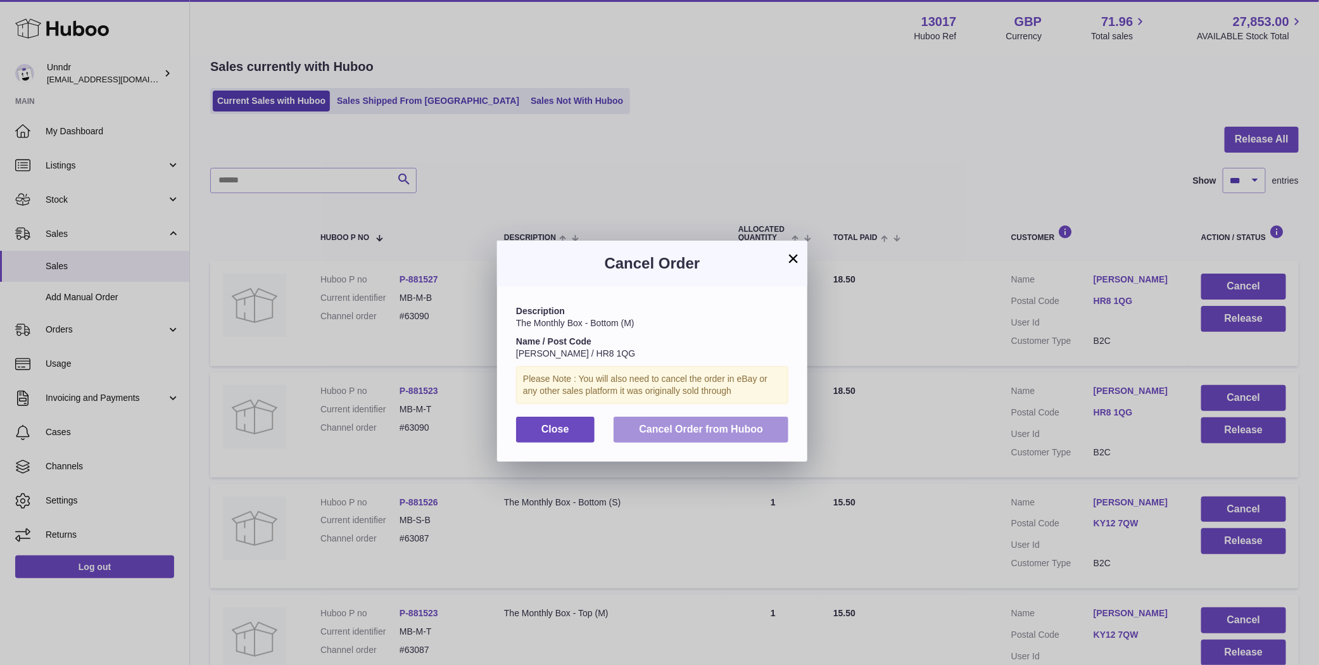
click at [674, 425] on span "Cancel Order from Huboo" at bounding box center [701, 429] width 124 height 11
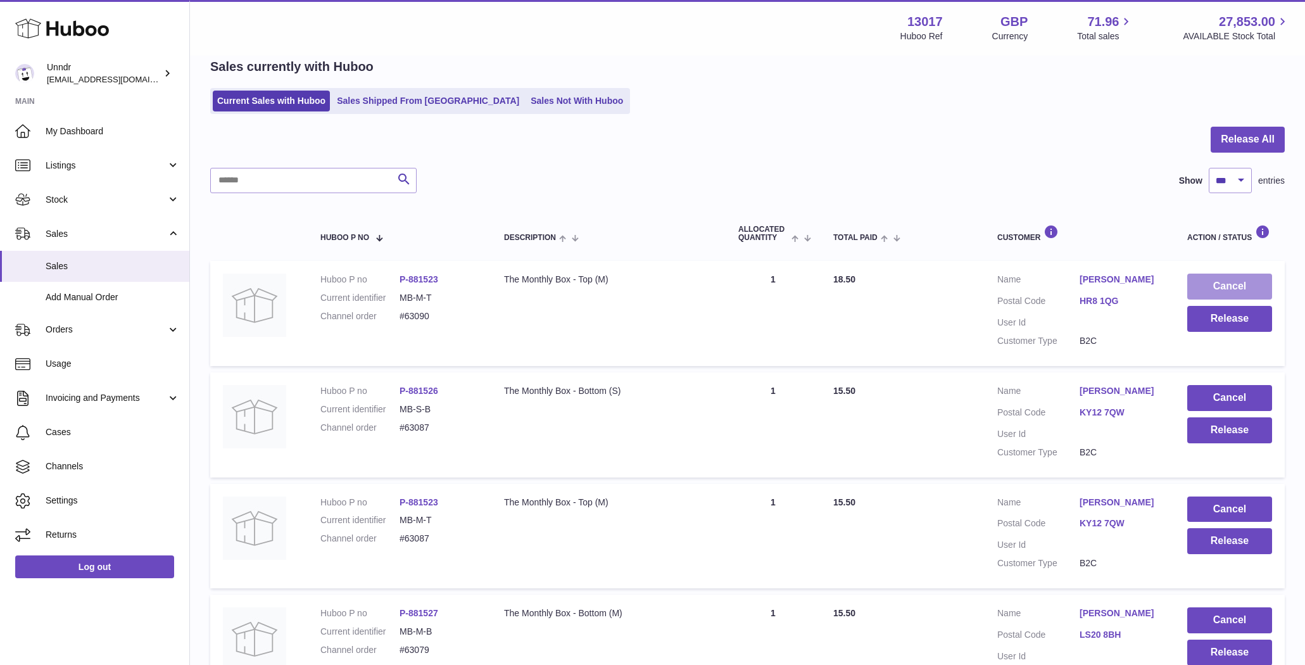
click at [1255, 282] on button "Cancel" at bounding box center [1229, 287] width 85 height 26
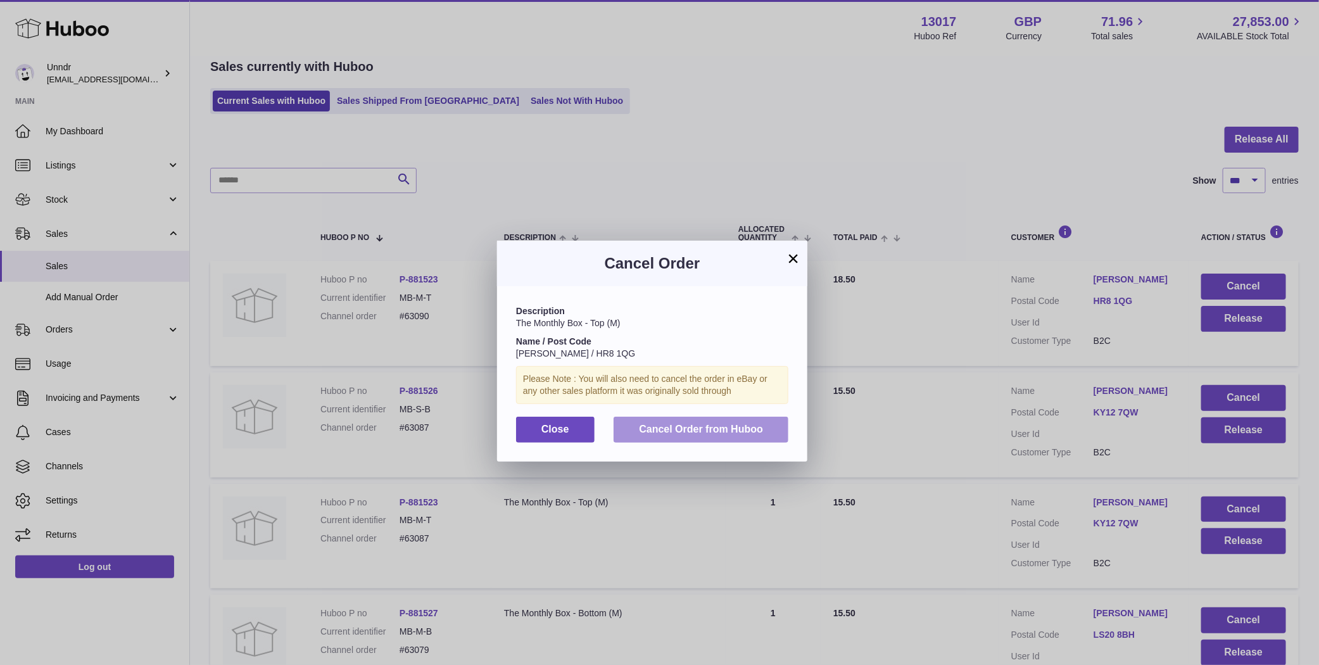
click at [692, 438] on button "Cancel Order from Huboo" at bounding box center [701, 430] width 175 height 26
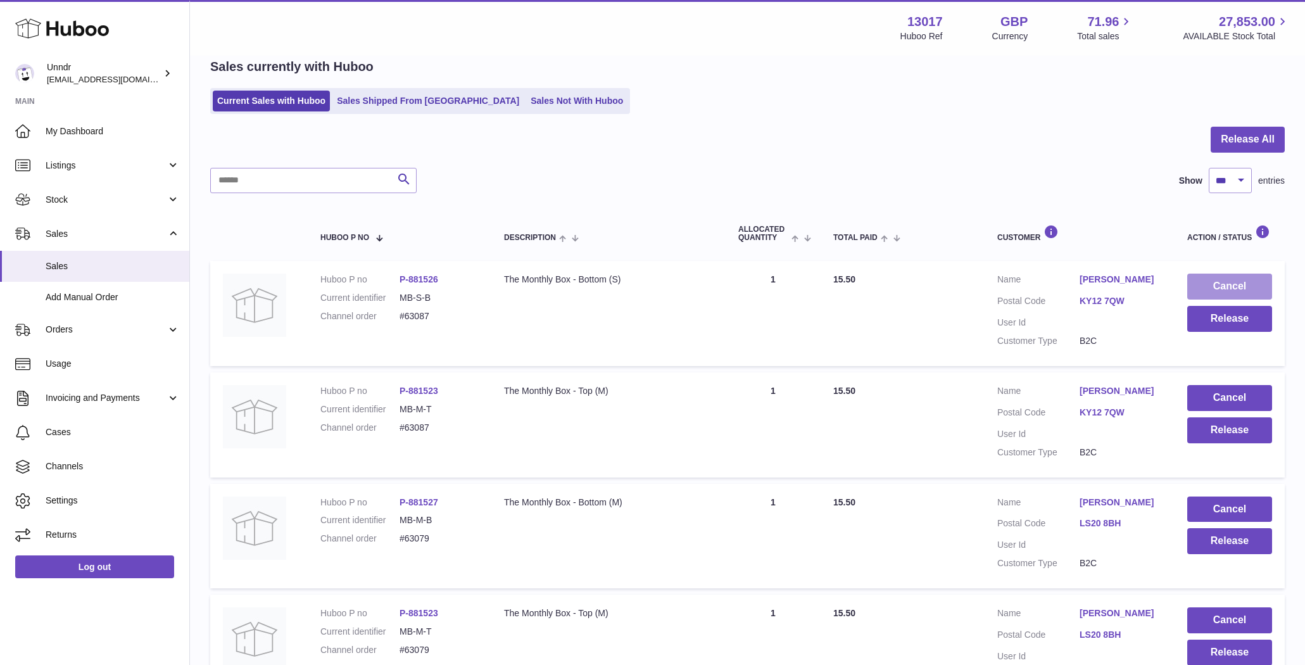
click at [1192, 289] on button "Cancel" at bounding box center [1229, 287] width 85 height 26
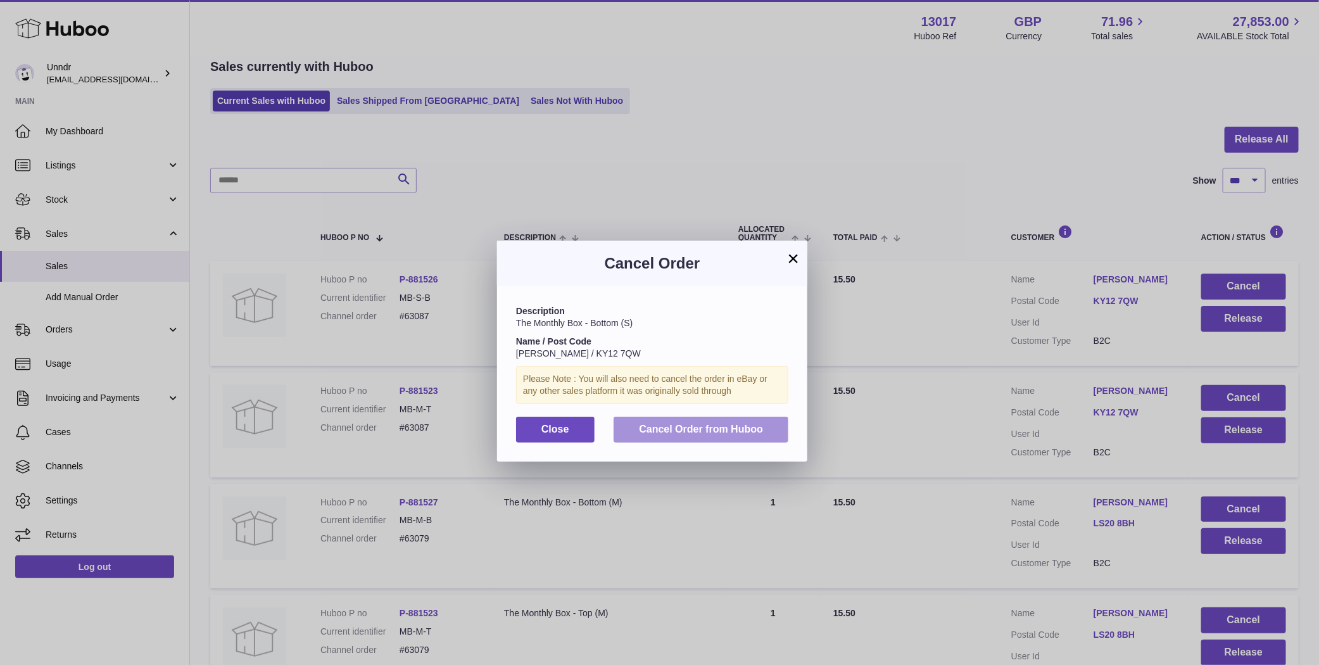
click at [672, 429] on span "Cancel Order from Huboo" at bounding box center [701, 429] width 124 height 11
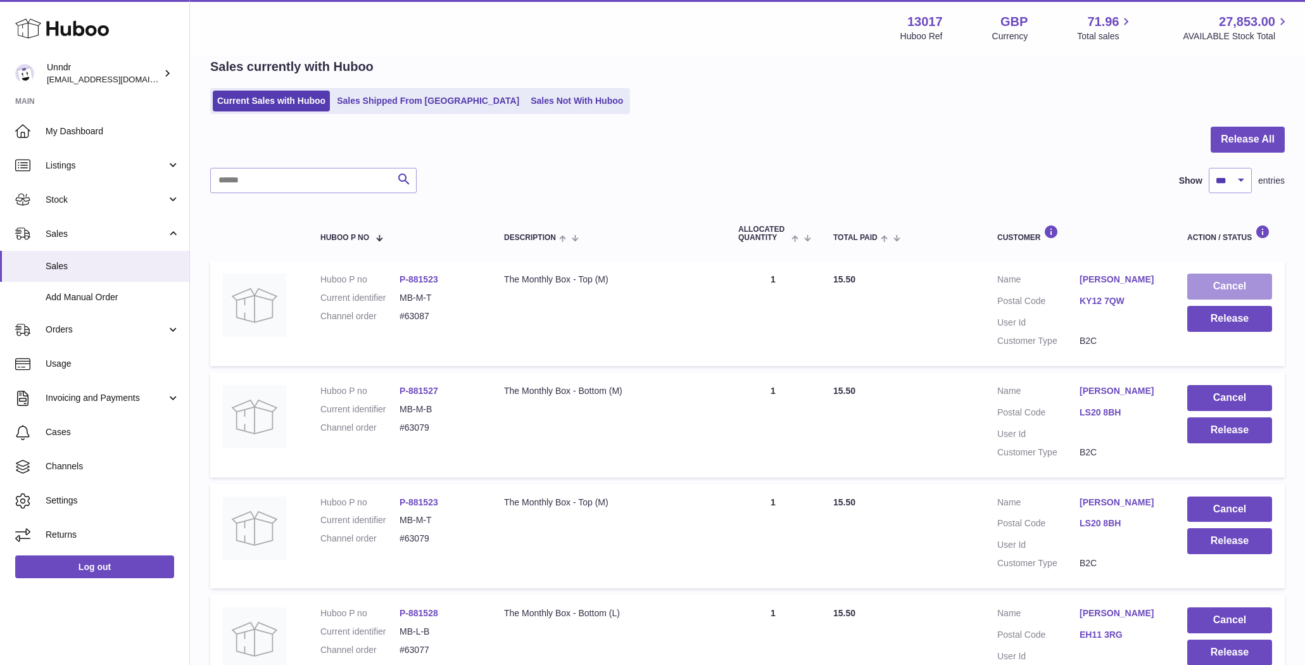
click at [1246, 286] on button "Cancel" at bounding box center [1229, 287] width 85 height 26
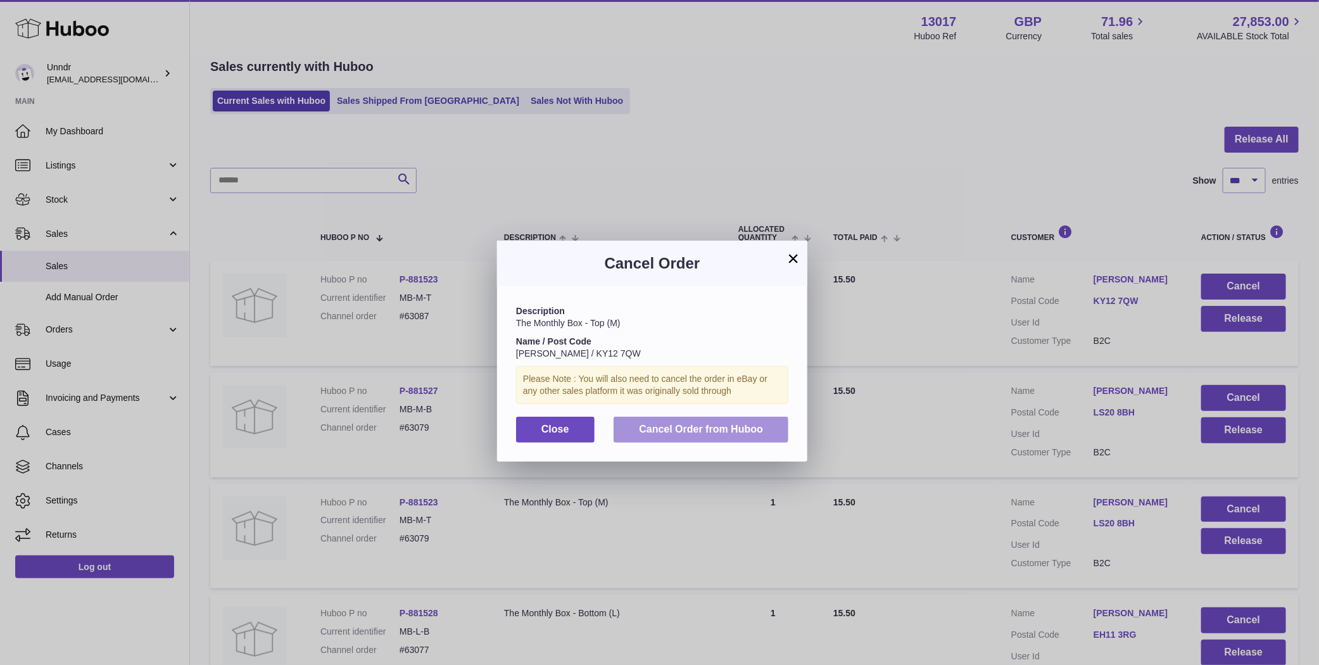
click at [731, 429] on span "Cancel Order from Huboo" at bounding box center [701, 429] width 124 height 11
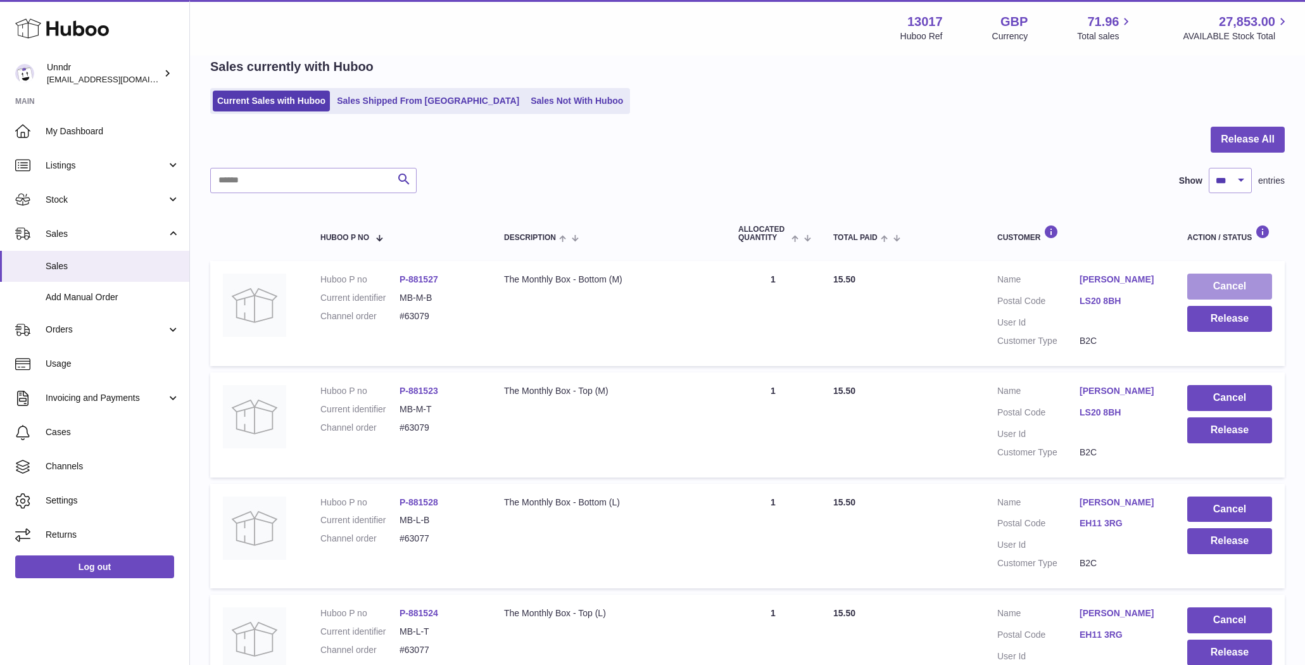
click at [1242, 287] on button "Cancel" at bounding box center [1229, 287] width 85 height 26
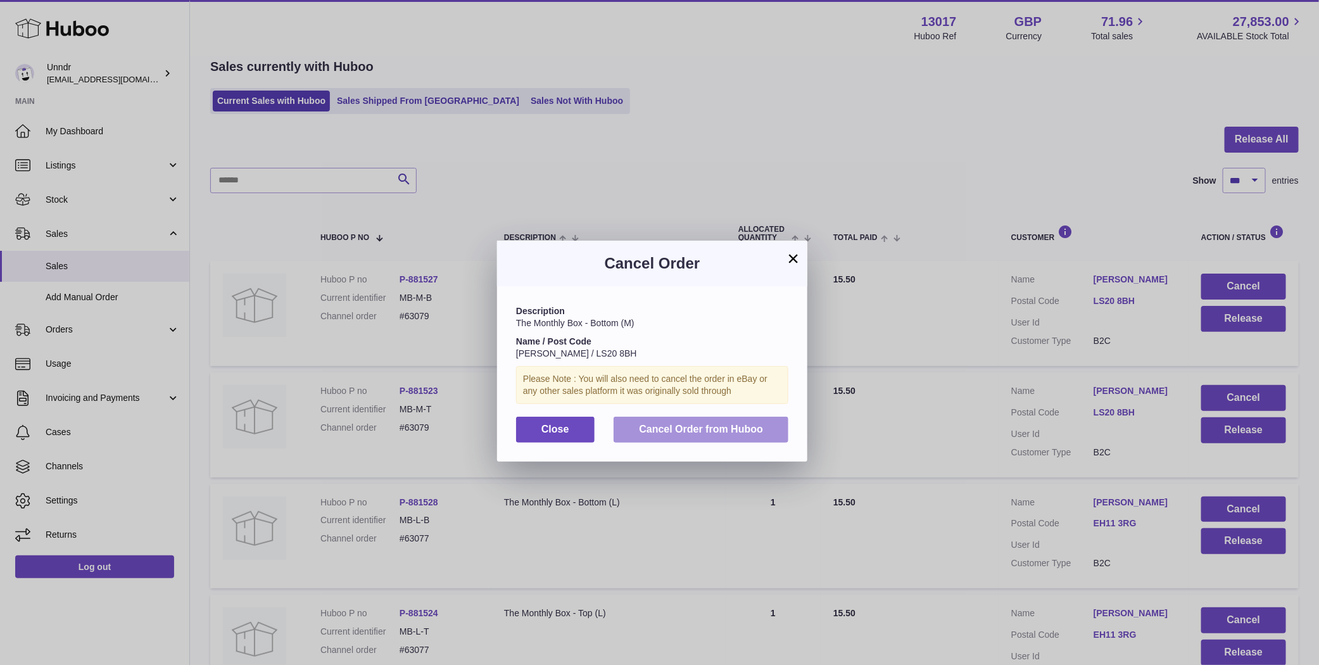
click at [768, 425] on button "Cancel Order from Huboo" at bounding box center [701, 430] width 175 height 26
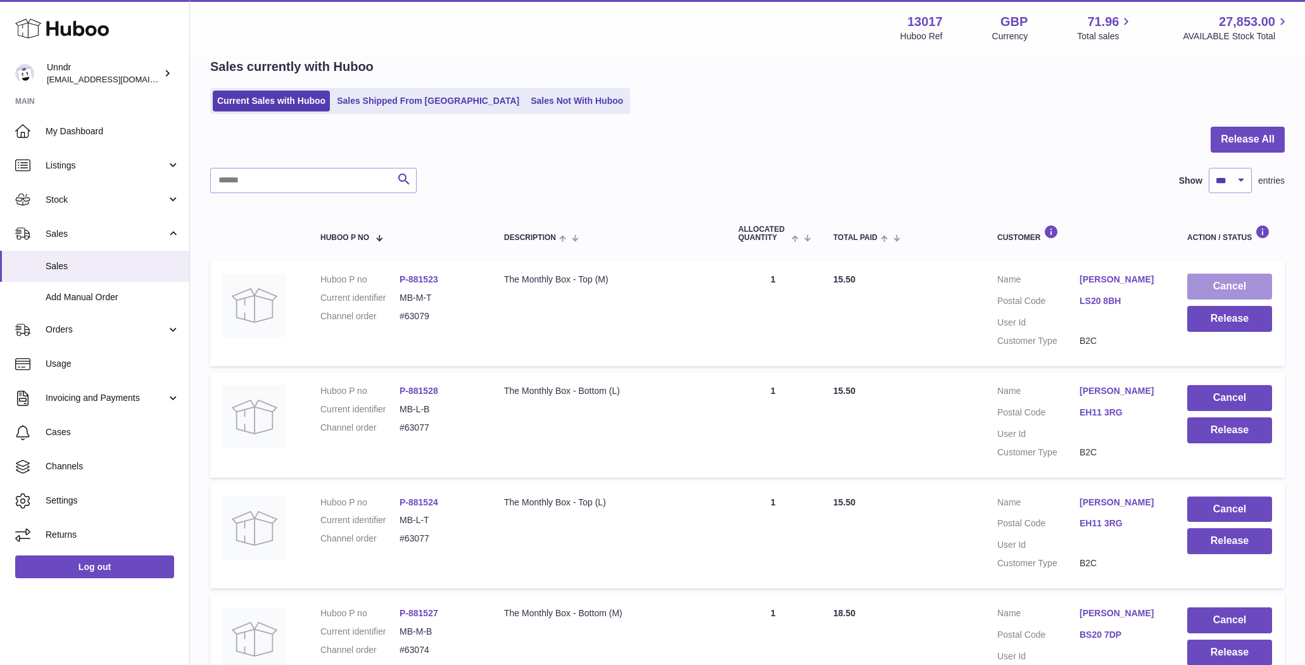
click at [1237, 289] on button "Cancel" at bounding box center [1229, 287] width 85 height 26
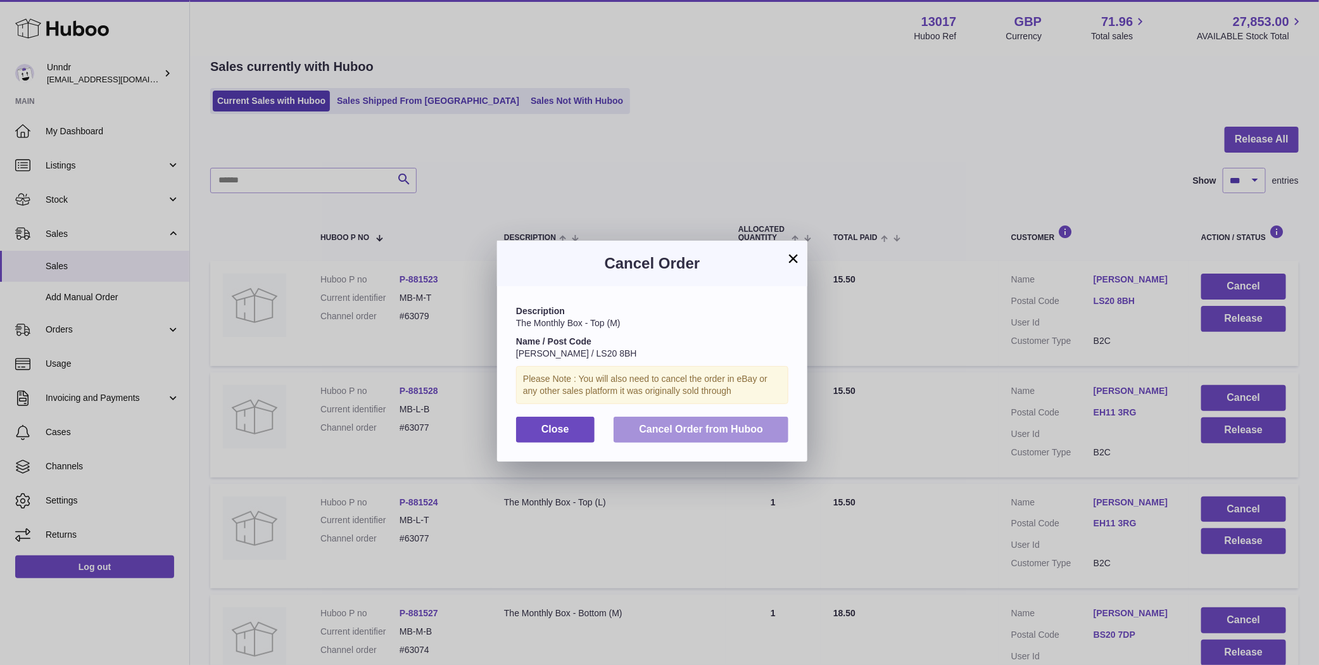
click at [711, 433] on span "Cancel Order from Huboo" at bounding box center [701, 429] width 124 height 11
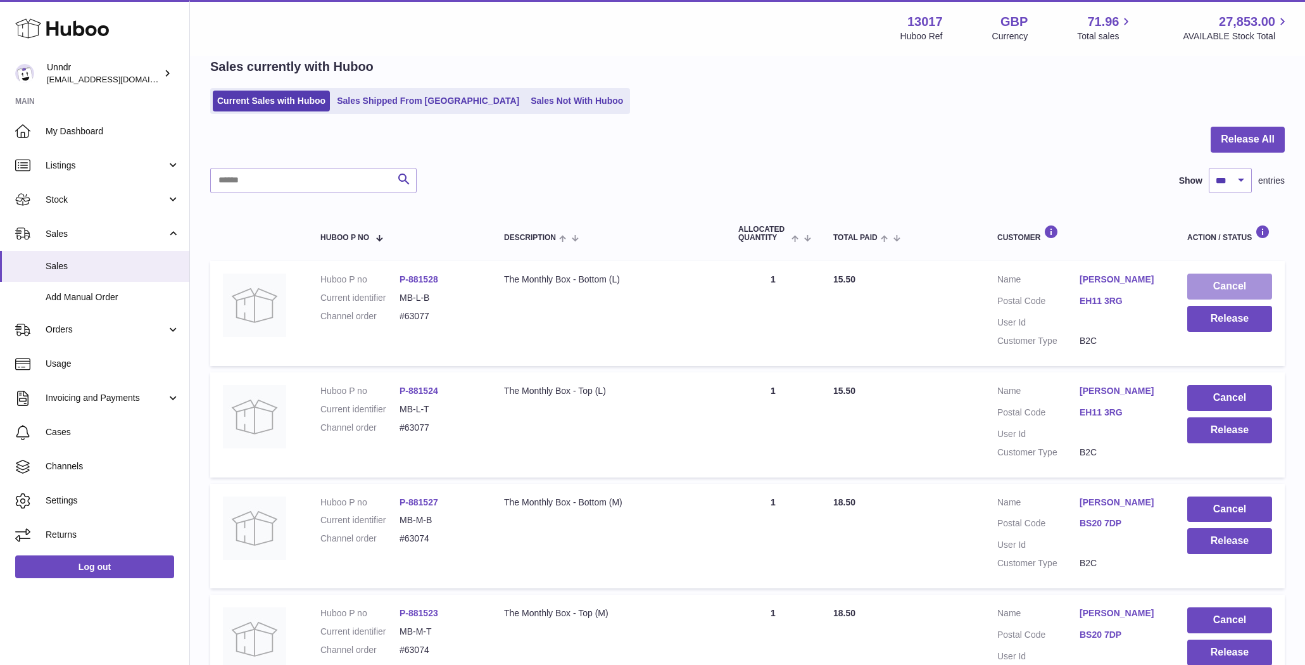
click at [1236, 286] on button "Cancel" at bounding box center [1229, 287] width 85 height 26
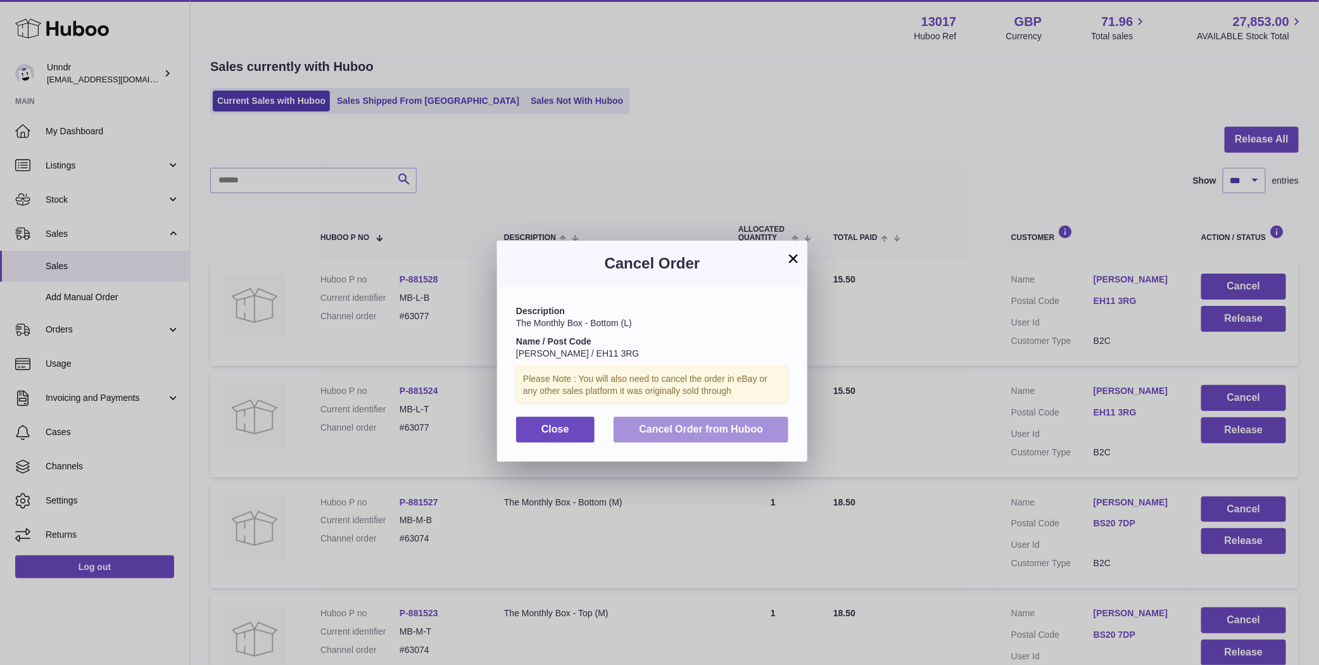
click at [705, 424] on span "Cancel Order from Huboo" at bounding box center [701, 429] width 124 height 11
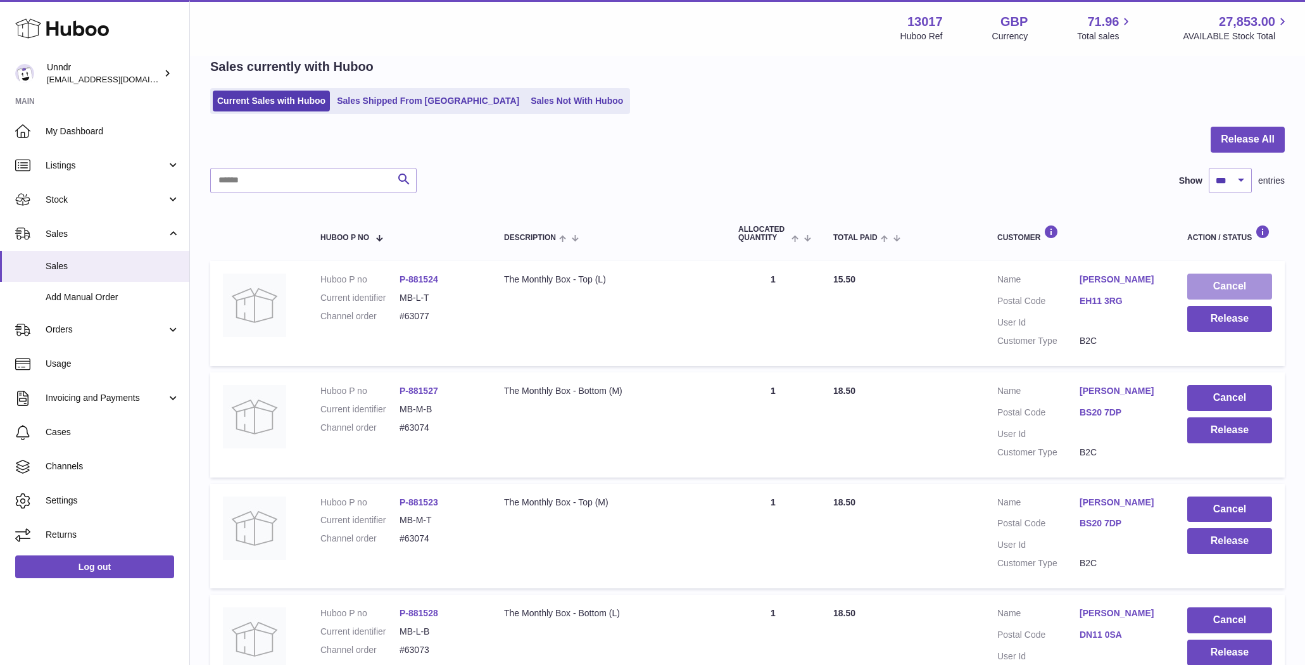
click at [1233, 285] on button "Cancel" at bounding box center [1229, 287] width 85 height 26
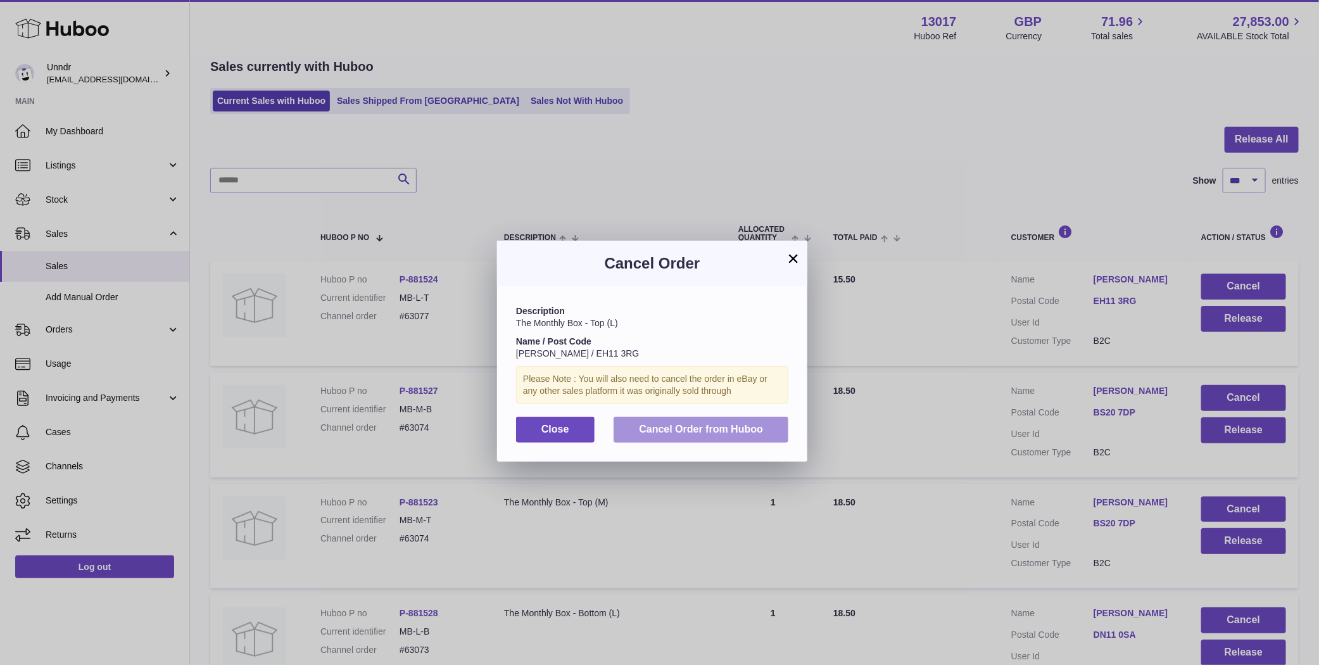
click at [664, 435] on button "Cancel Order from Huboo" at bounding box center [701, 430] width 175 height 26
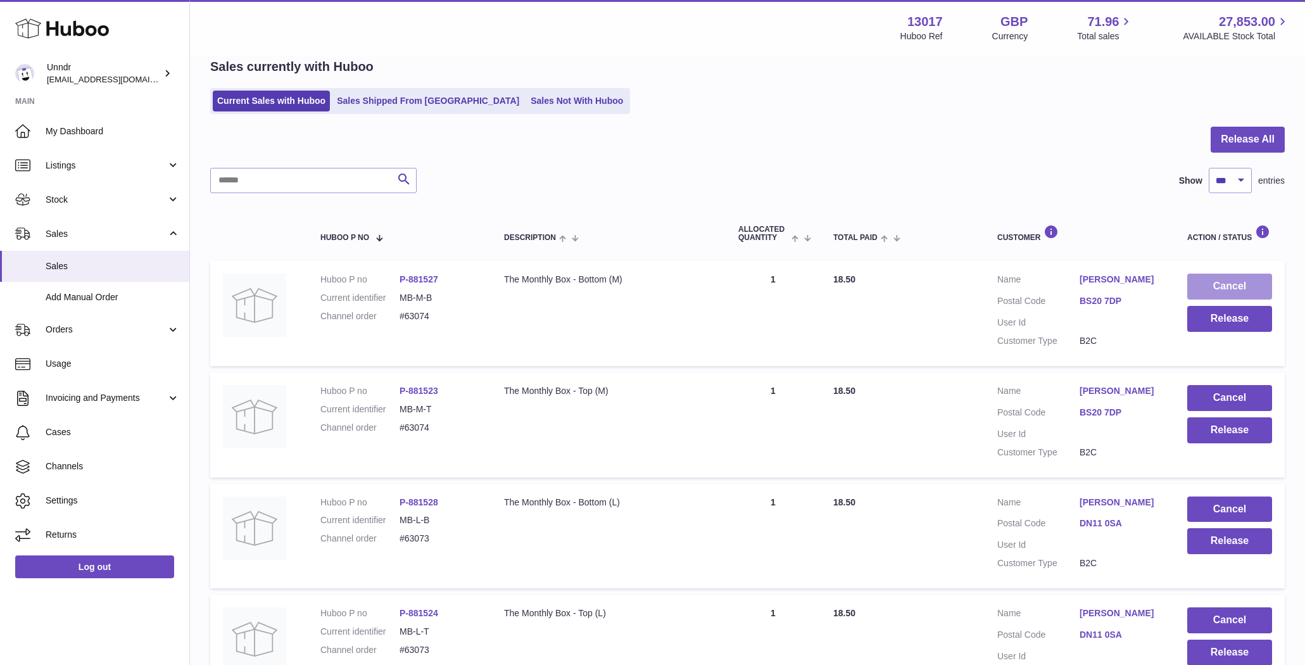
click at [1237, 284] on button "Cancel" at bounding box center [1229, 287] width 85 height 26
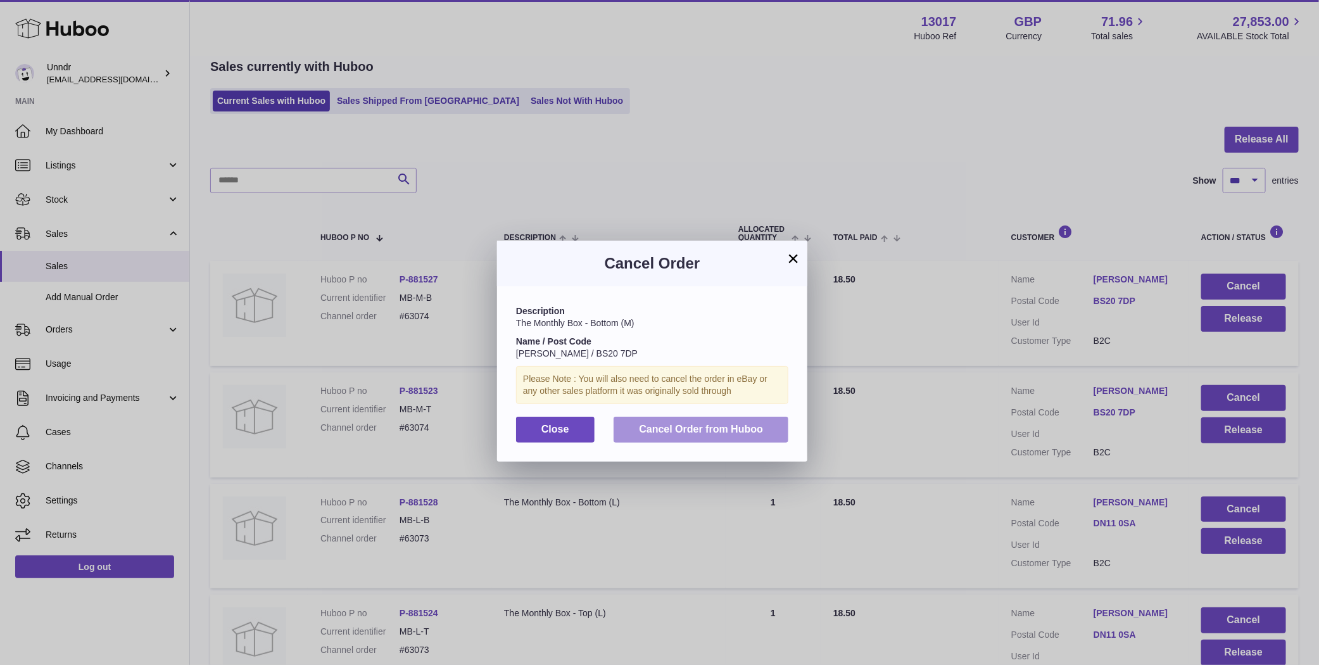
click at [757, 419] on button "Cancel Order from Huboo" at bounding box center [701, 430] width 175 height 26
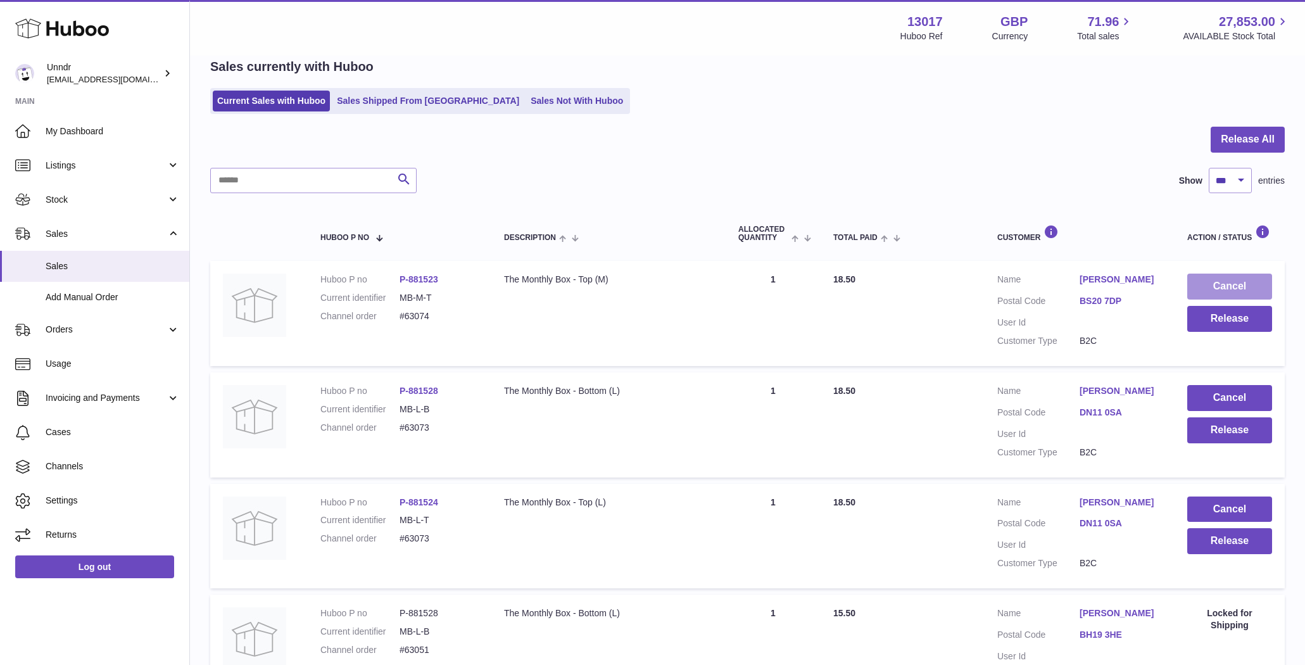
click at [1221, 290] on button "Cancel" at bounding box center [1229, 287] width 85 height 26
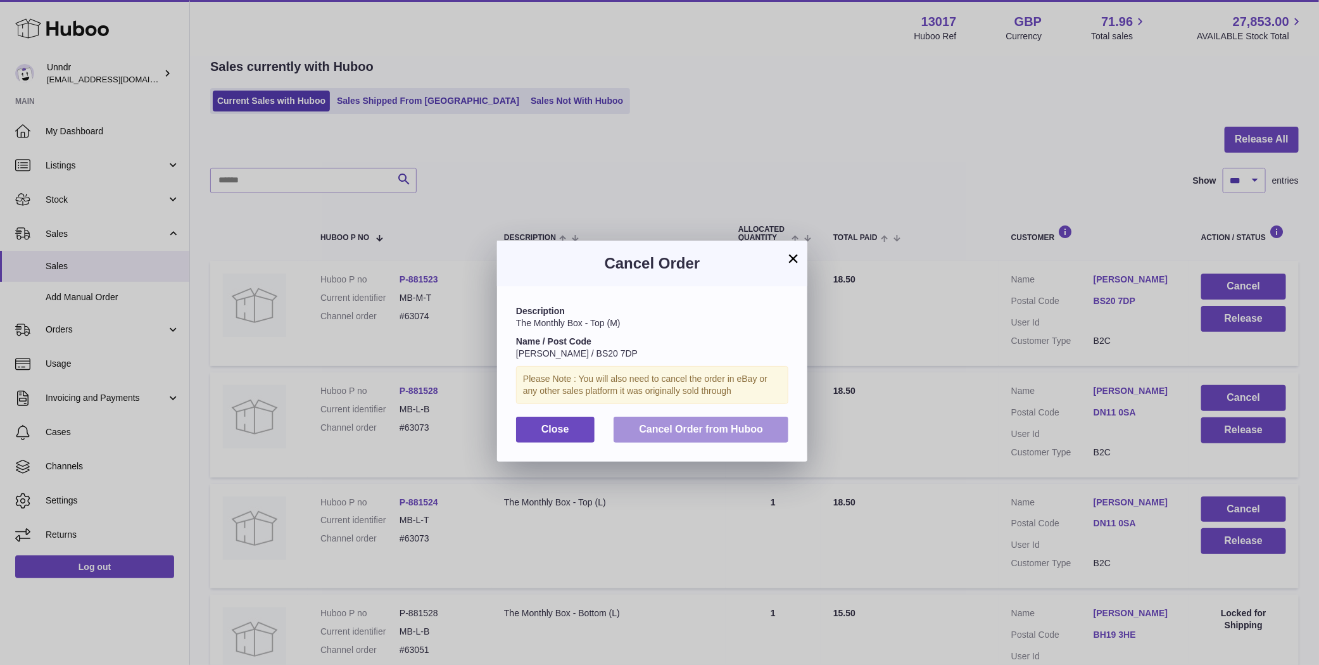
click at [697, 424] on span "Cancel Order from Huboo" at bounding box center [701, 429] width 124 height 11
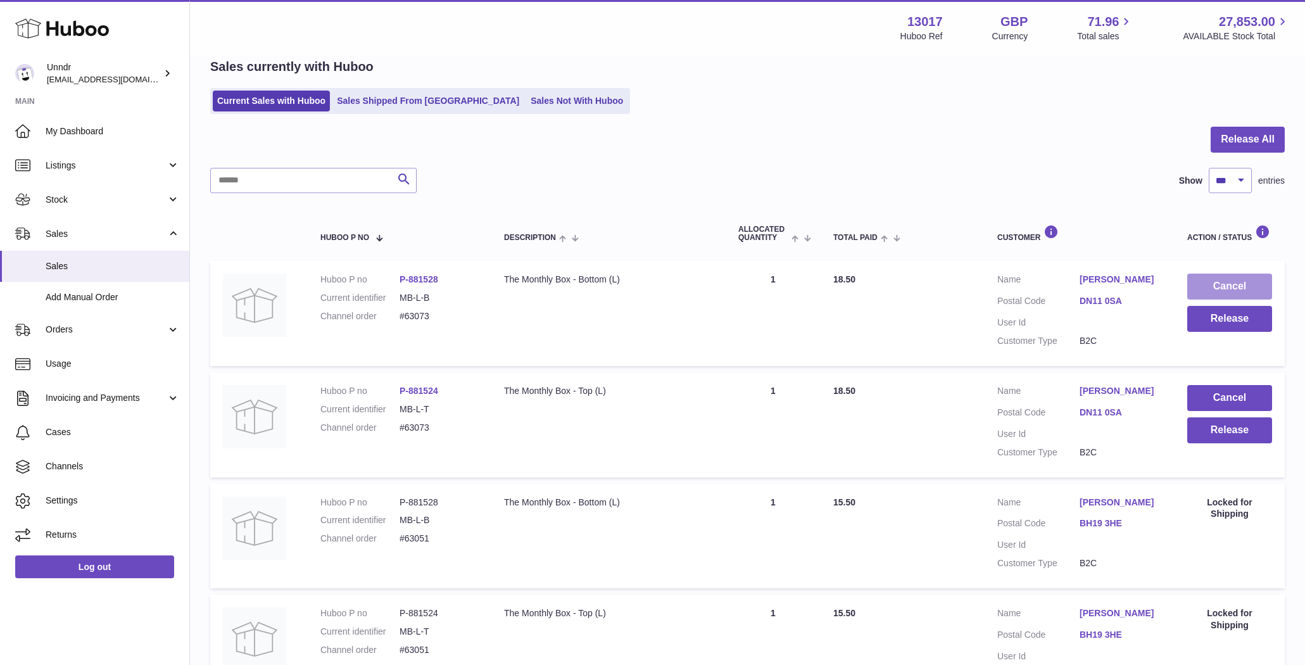
click at [1224, 286] on button "Cancel" at bounding box center [1229, 287] width 85 height 26
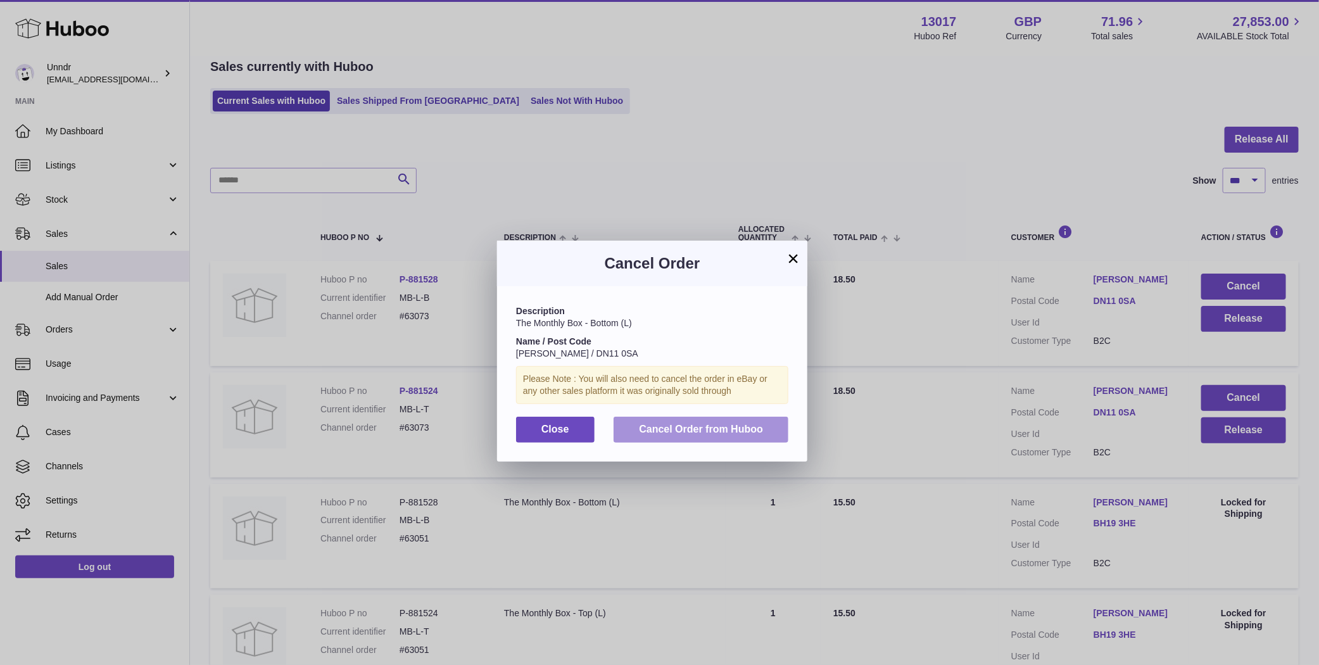
click at [702, 417] on button "Cancel Order from Huboo" at bounding box center [701, 430] width 175 height 26
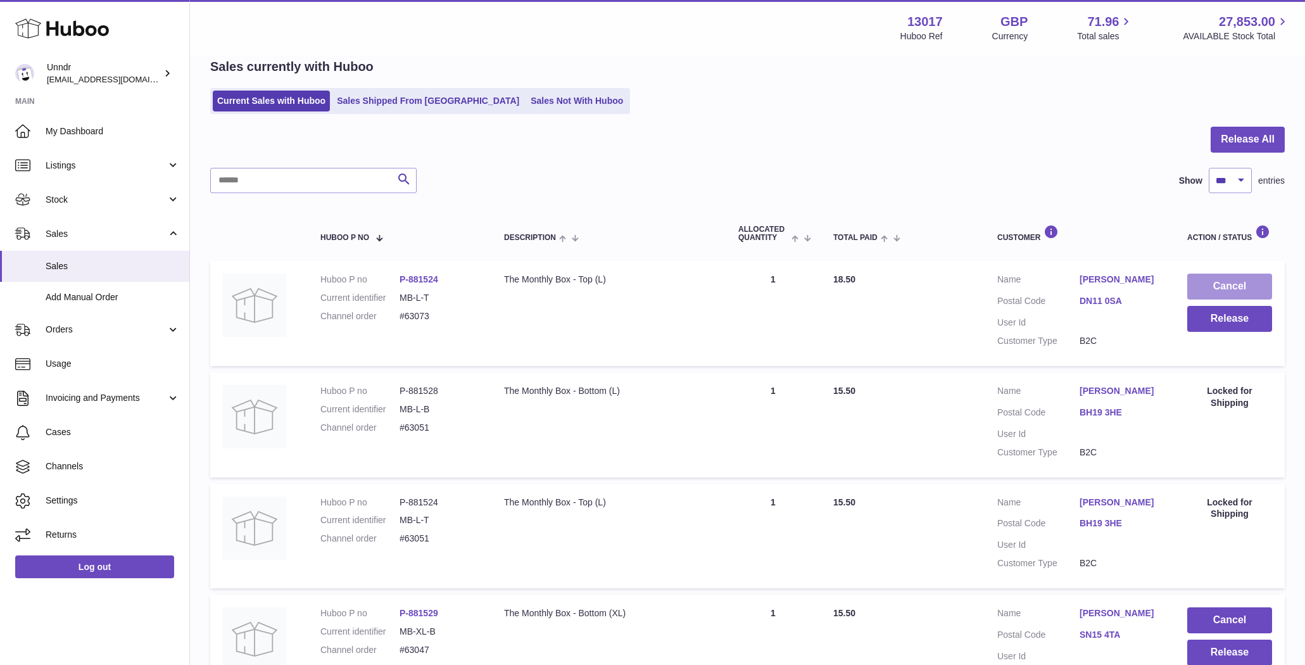
click at [1254, 286] on button "Cancel" at bounding box center [1229, 287] width 85 height 26
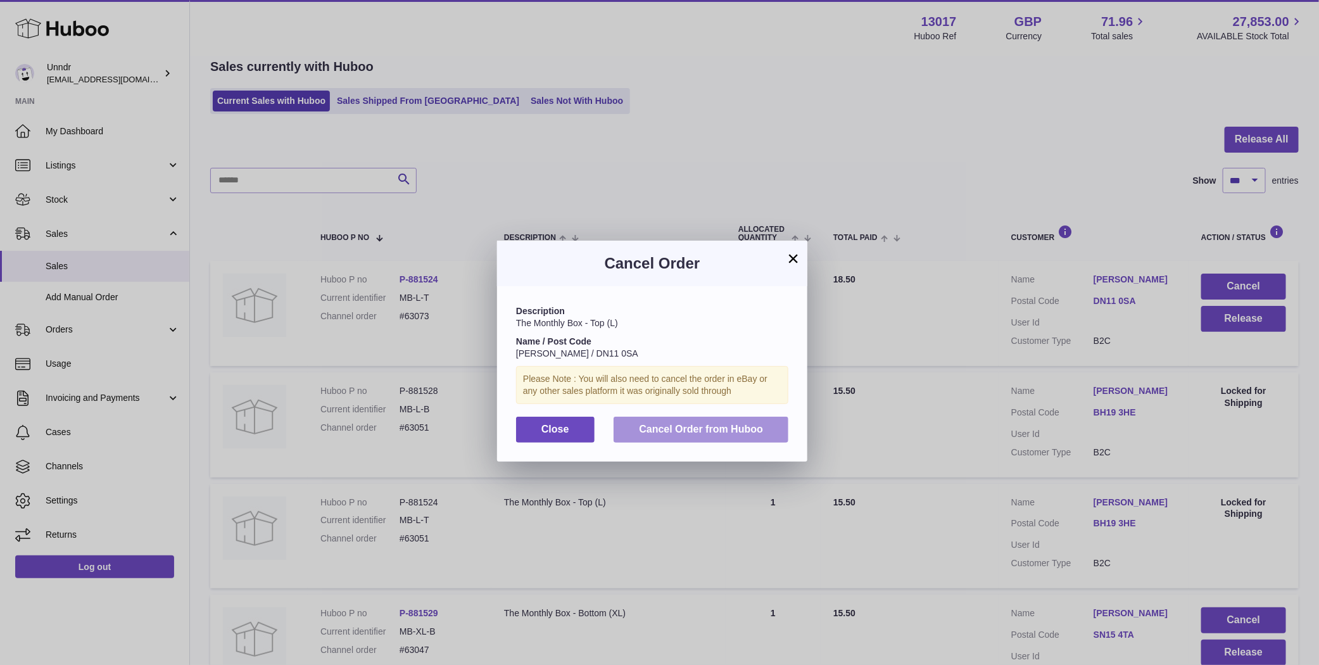
click at [777, 429] on button "Cancel Order from Huboo" at bounding box center [701, 430] width 175 height 26
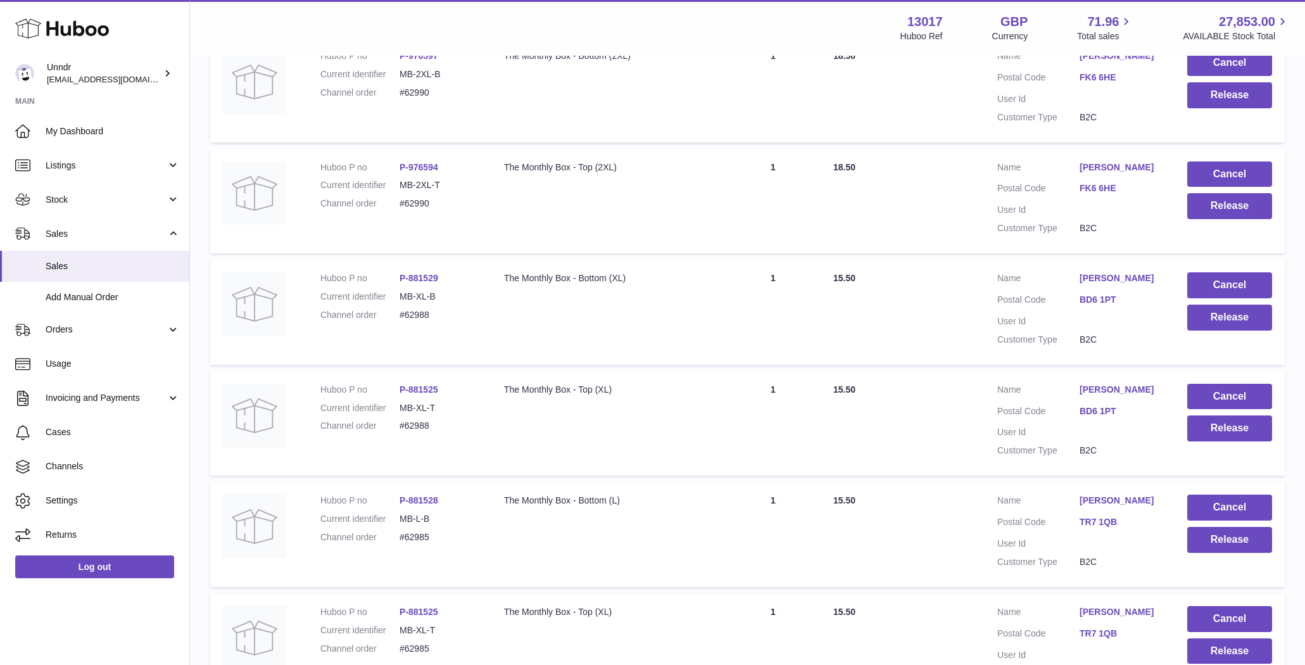
scroll to position [11125, 0]
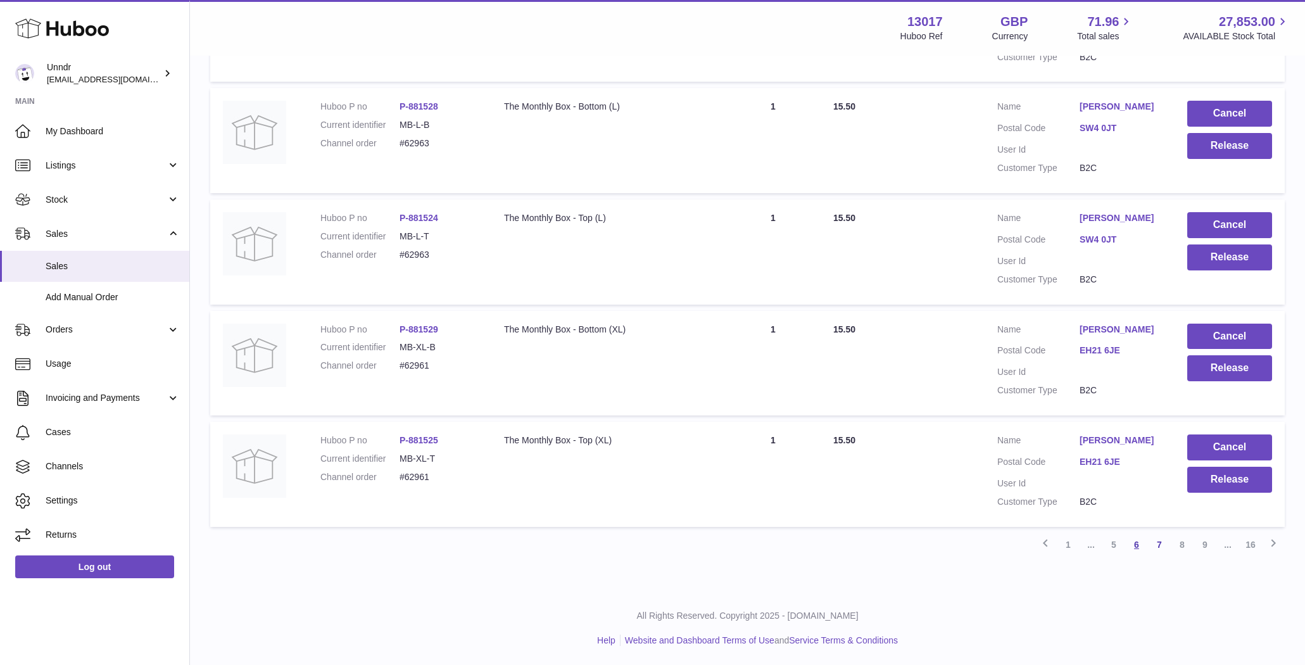
click at [1137, 549] on link "6" at bounding box center [1136, 544] width 23 height 23
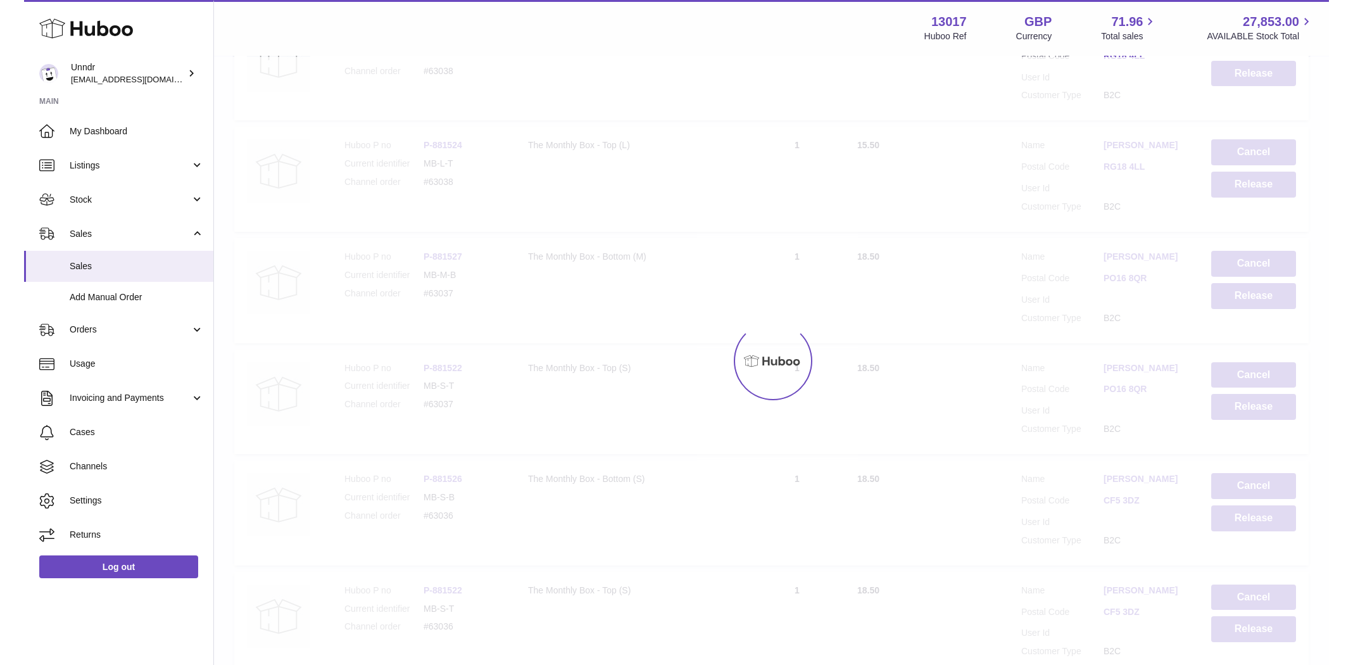
scroll to position [57, 0]
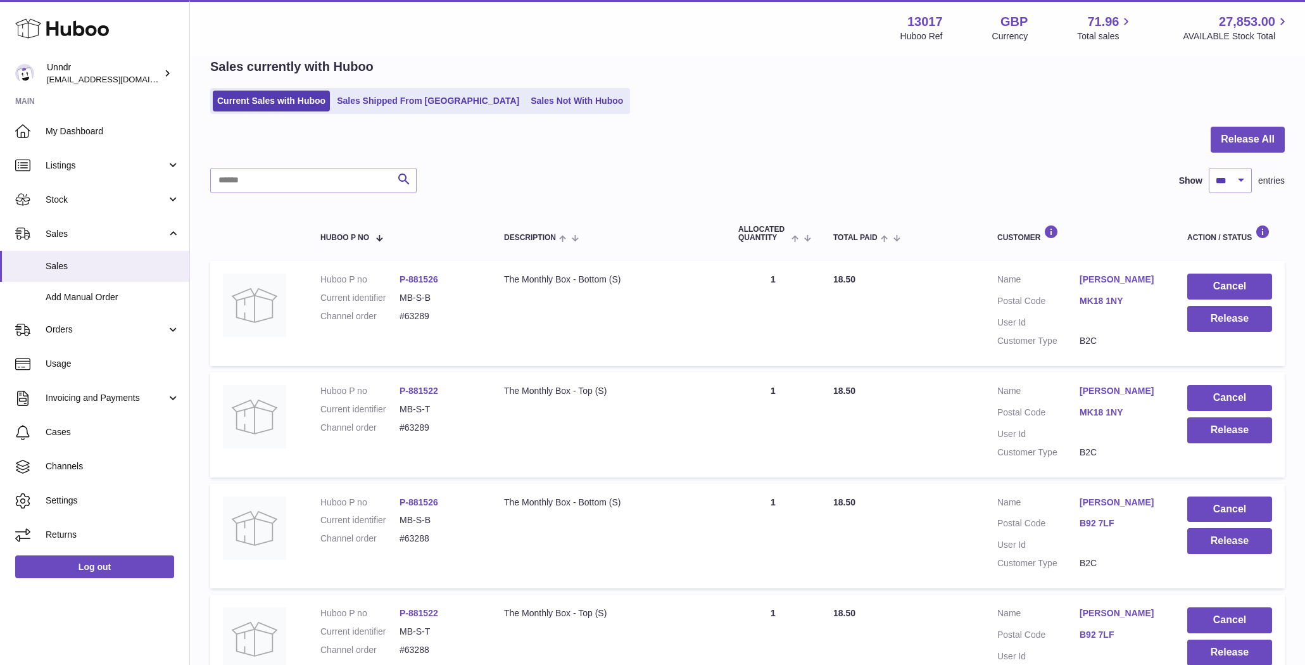
click at [1223, 271] on td "Cancel Release" at bounding box center [1230, 313] width 110 height 105
click at [1227, 281] on button "Cancel" at bounding box center [1229, 287] width 85 height 26
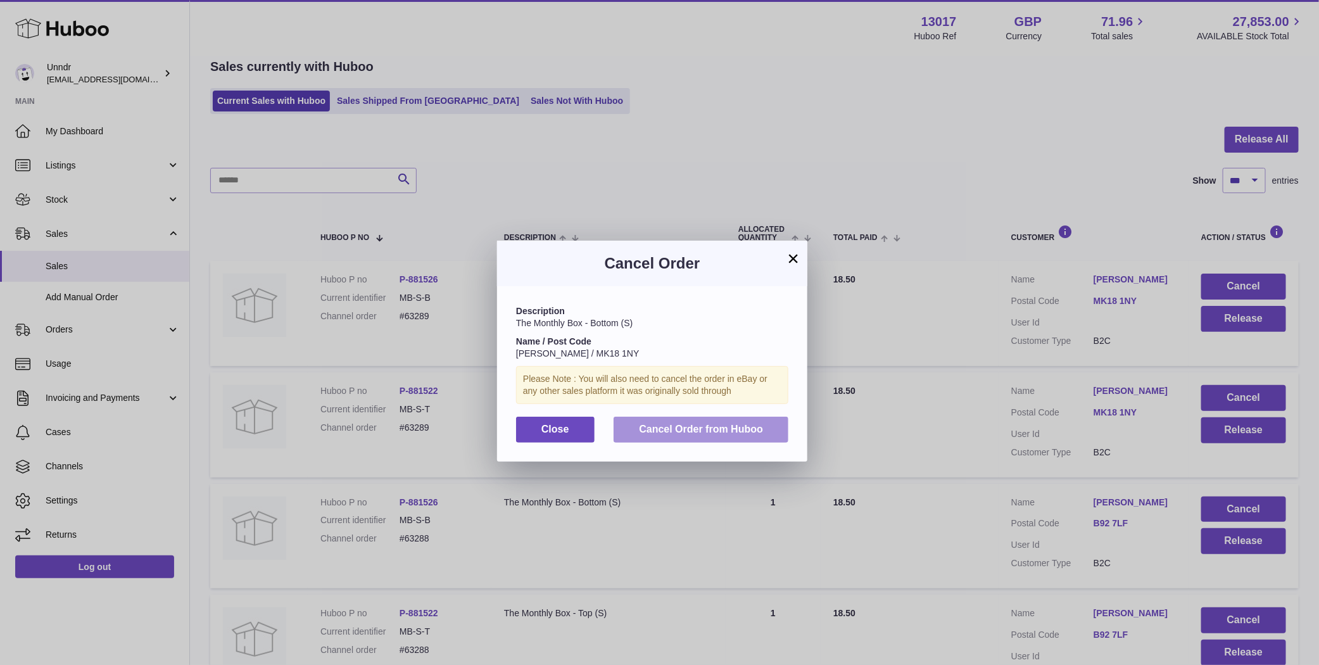
click at [709, 434] on span "Cancel Order from Huboo" at bounding box center [701, 429] width 124 height 11
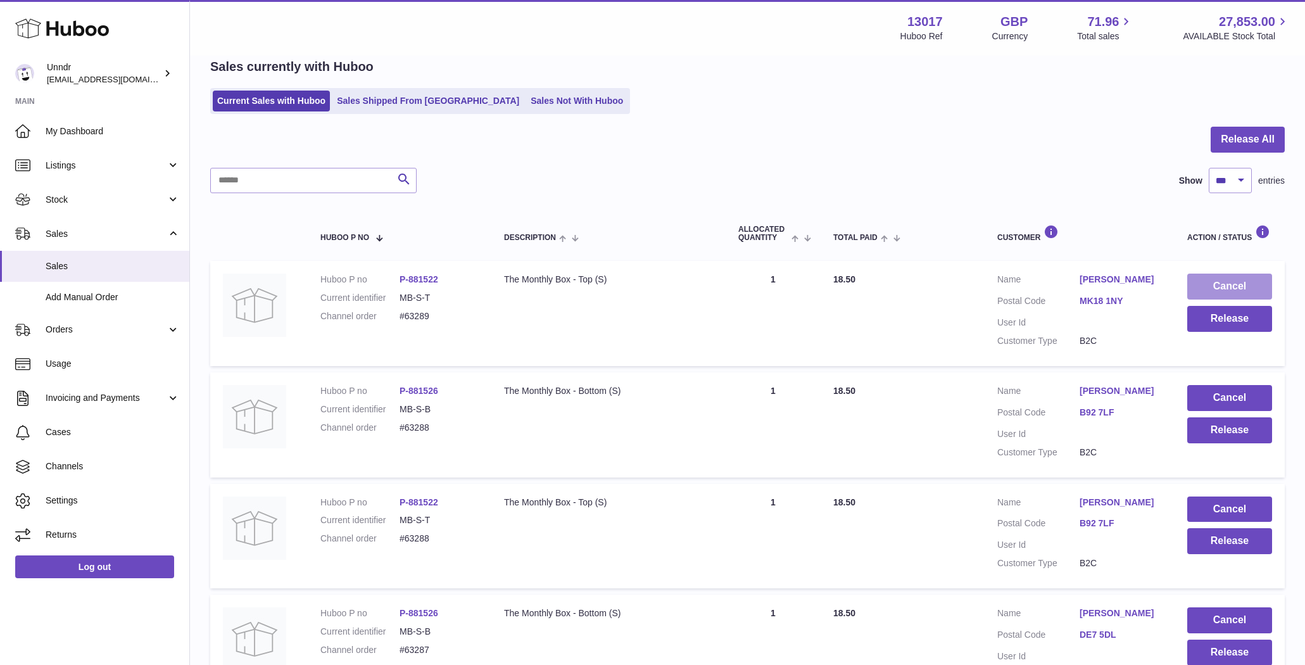
click at [1239, 282] on button "Cancel" at bounding box center [1229, 287] width 85 height 26
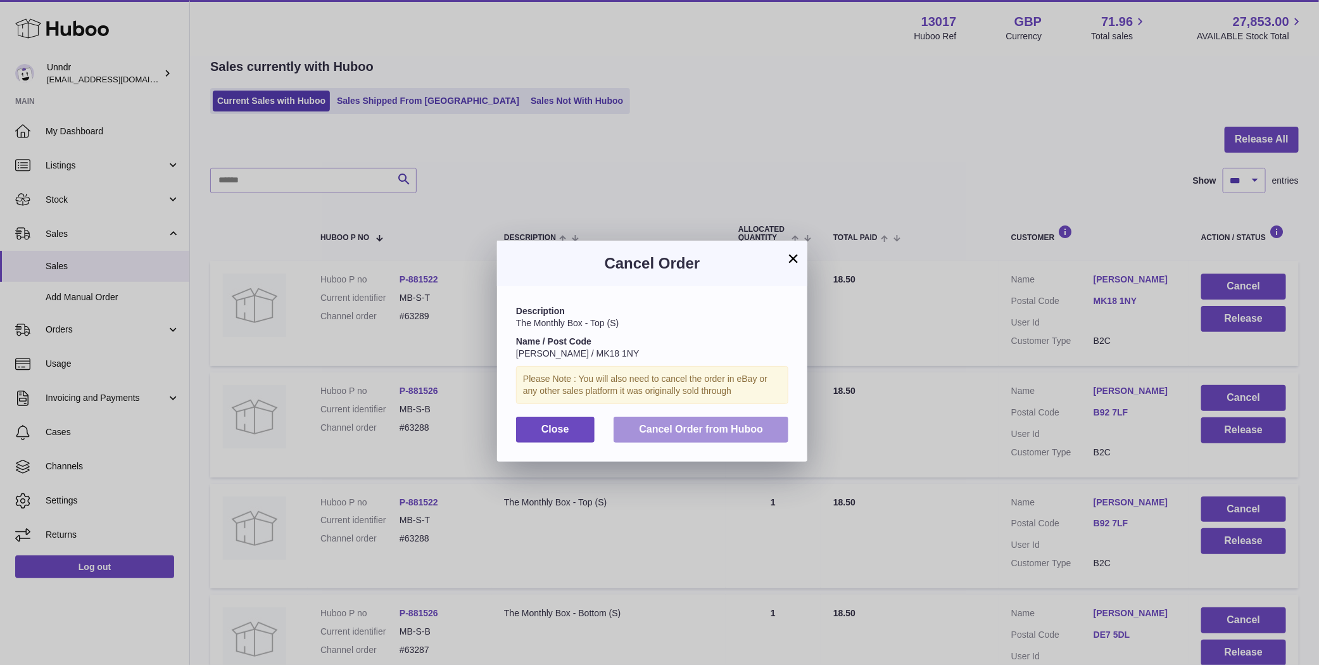
click at [787, 427] on button "Cancel Order from Huboo" at bounding box center [701, 430] width 175 height 26
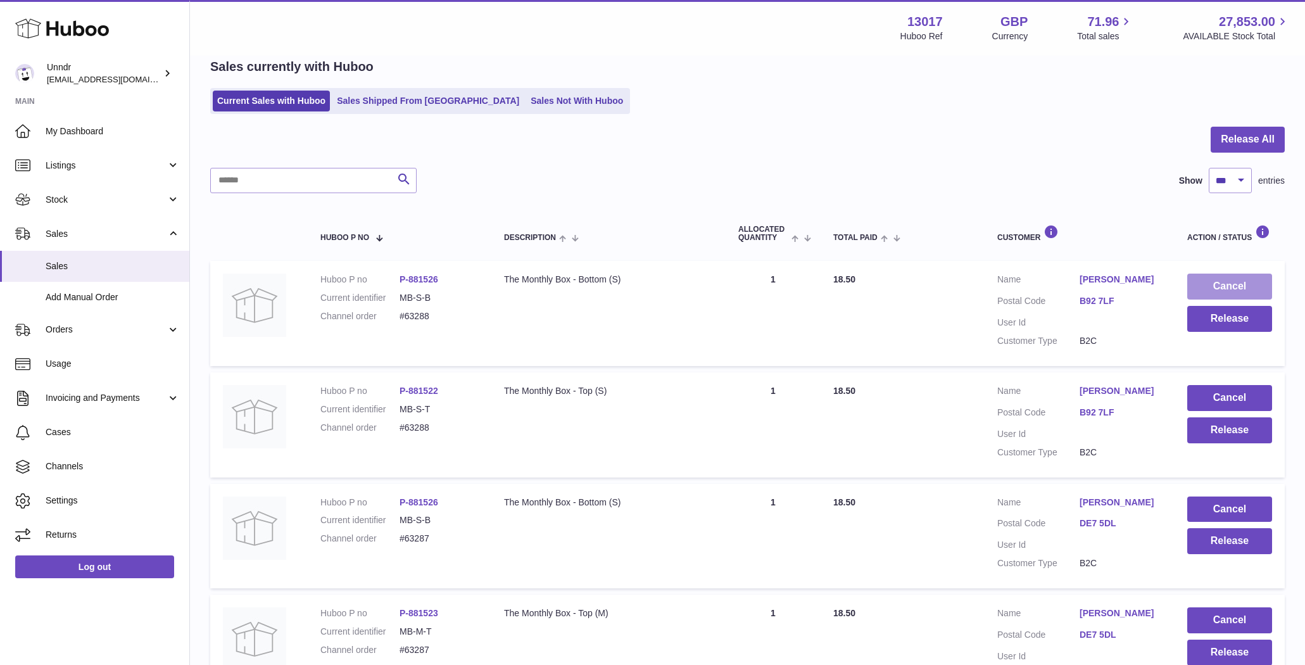
click at [1249, 287] on button "Cancel" at bounding box center [1229, 287] width 85 height 26
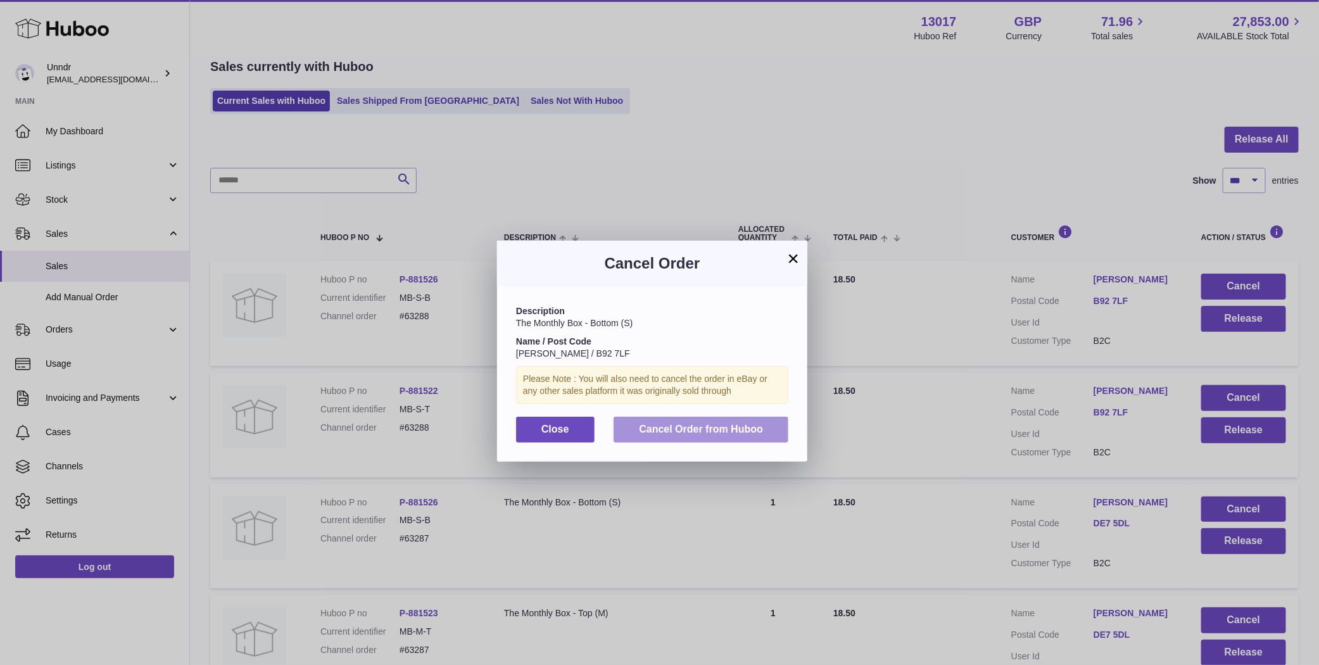
click at [742, 429] on span "Cancel Order from Huboo" at bounding box center [701, 429] width 124 height 11
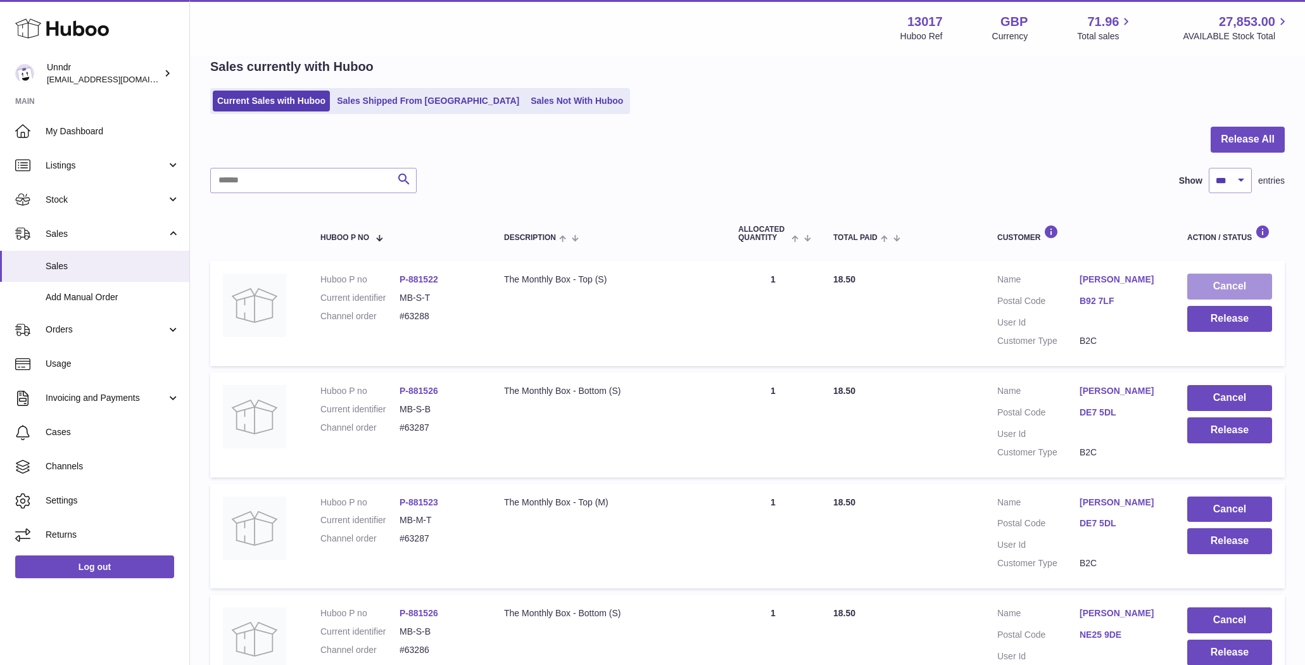
click at [1223, 280] on button "Cancel" at bounding box center [1229, 287] width 85 height 26
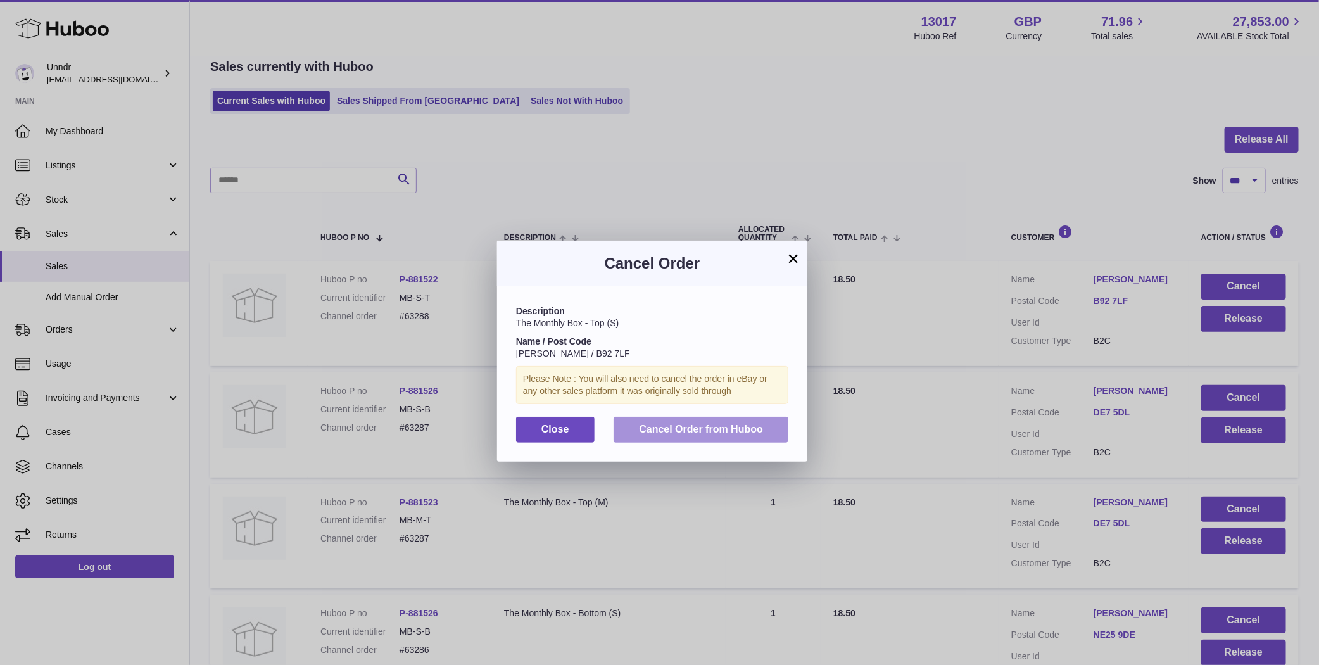
click at [770, 426] on button "Cancel Order from Huboo" at bounding box center [701, 430] width 175 height 26
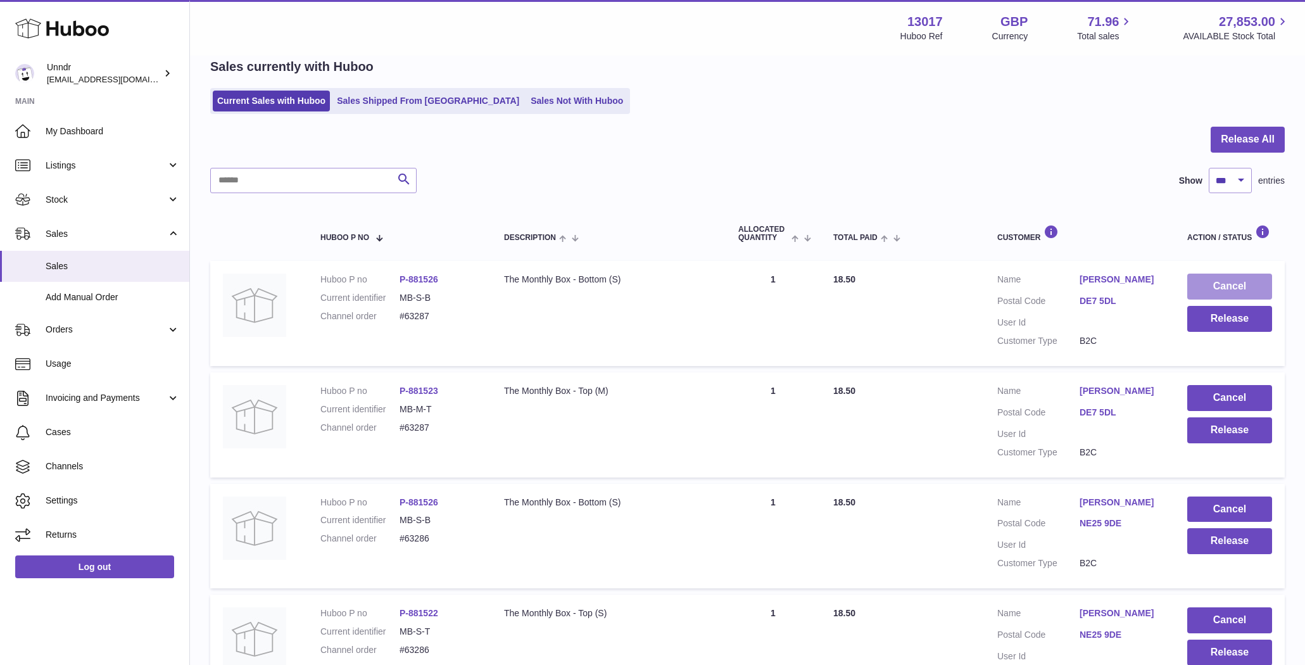
click at [1254, 286] on button "Cancel" at bounding box center [1229, 287] width 85 height 26
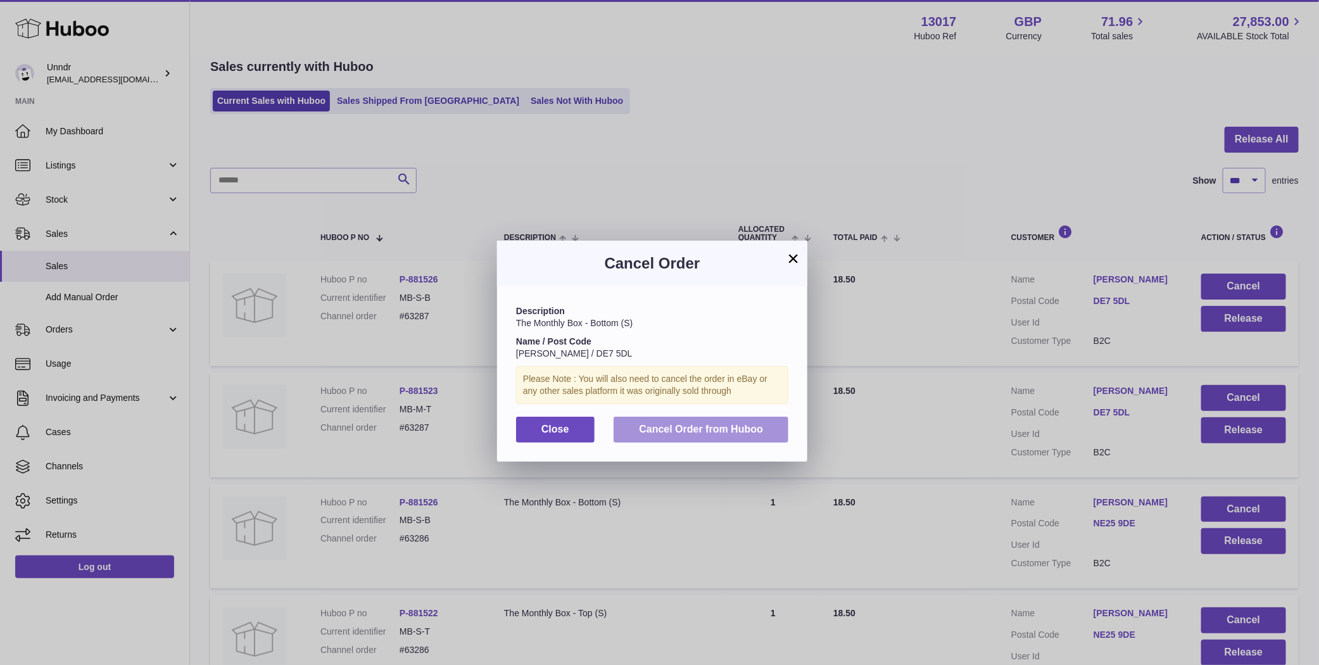
click at [761, 419] on button "Cancel Order from Huboo" at bounding box center [701, 430] width 175 height 26
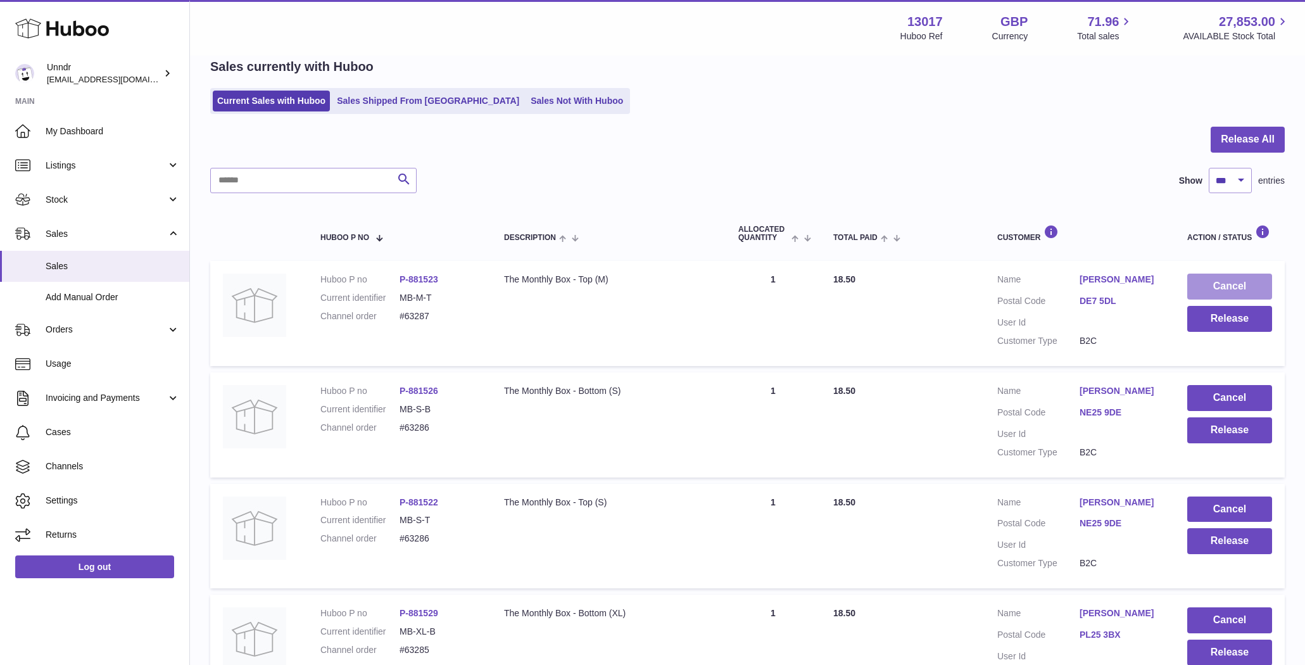
click at [1252, 285] on button "Cancel" at bounding box center [1229, 287] width 85 height 26
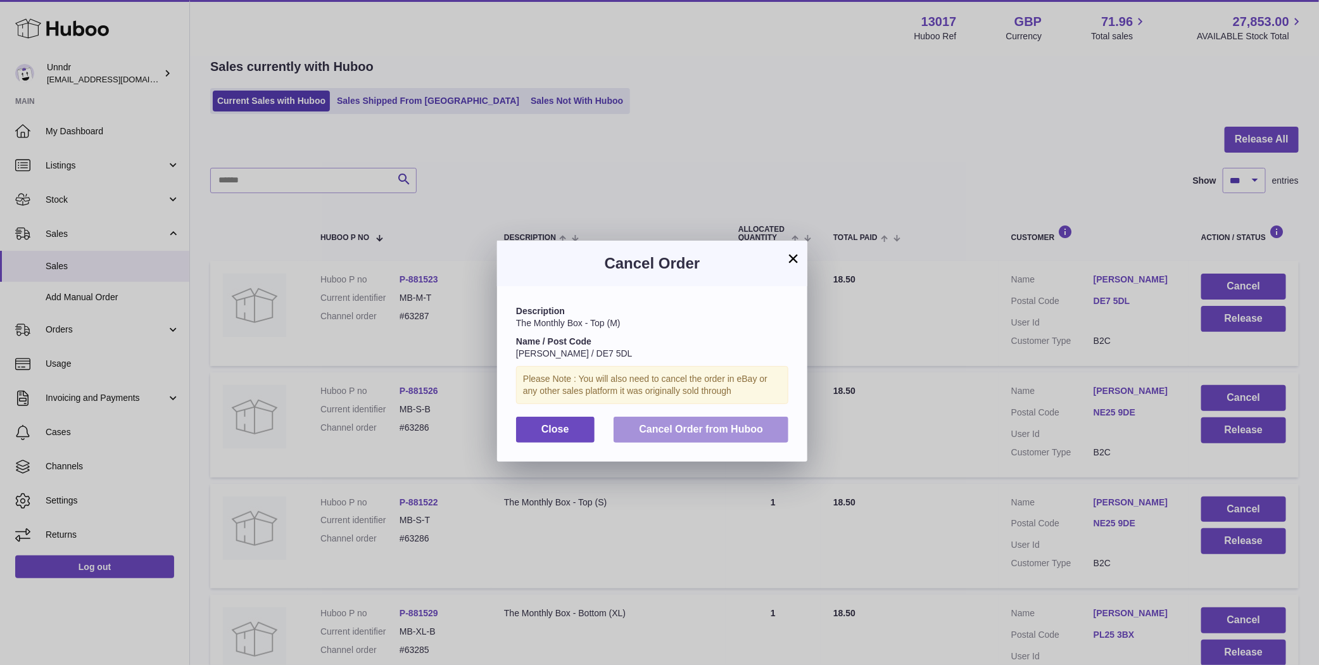
click at [667, 432] on span "Cancel Order from Huboo" at bounding box center [701, 429] width 124 height 11
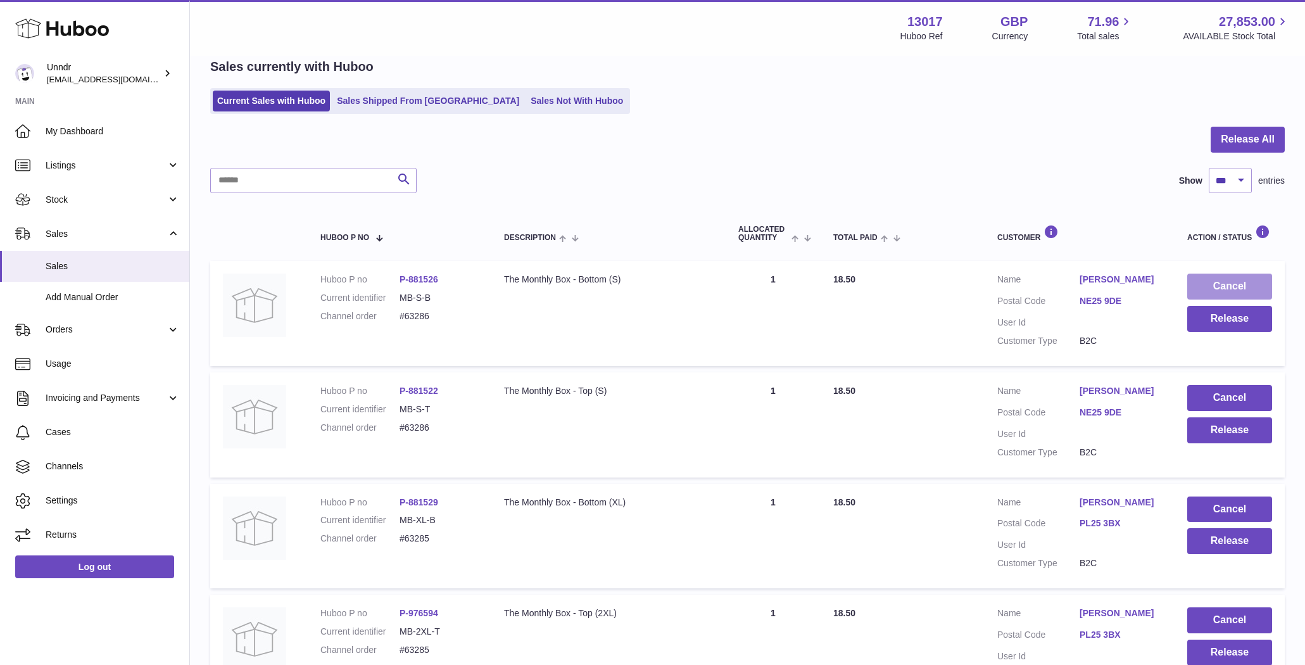
click at [1207, 280] on button "Cancel" at bounding box center [1229, 287] width 85 height 26
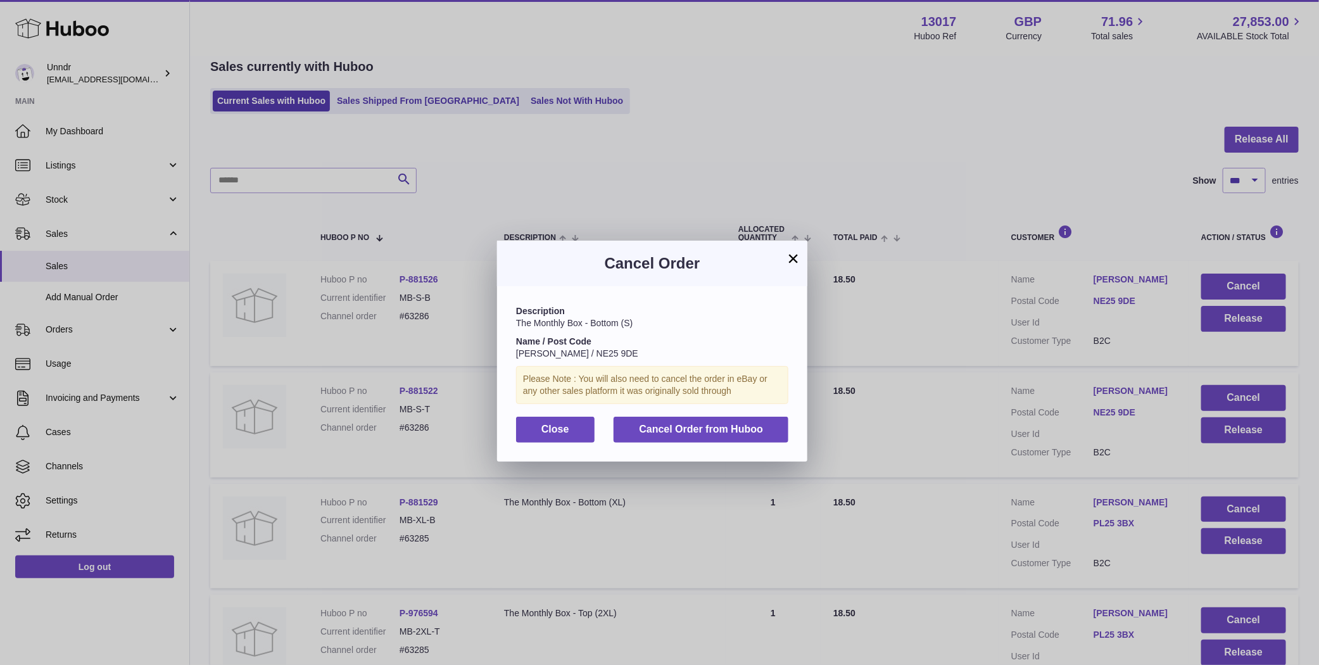
click at [744, 413] on div "Description The Monthly Box - Bottom (S) Name / Post Code Laura Fleming / NE25 …" at bounding box center [652, 373] width 310 height 175
click at [741, 429] on span "Cancel Order from Huboo" at bounding box center [701, 429] width 124 height 11
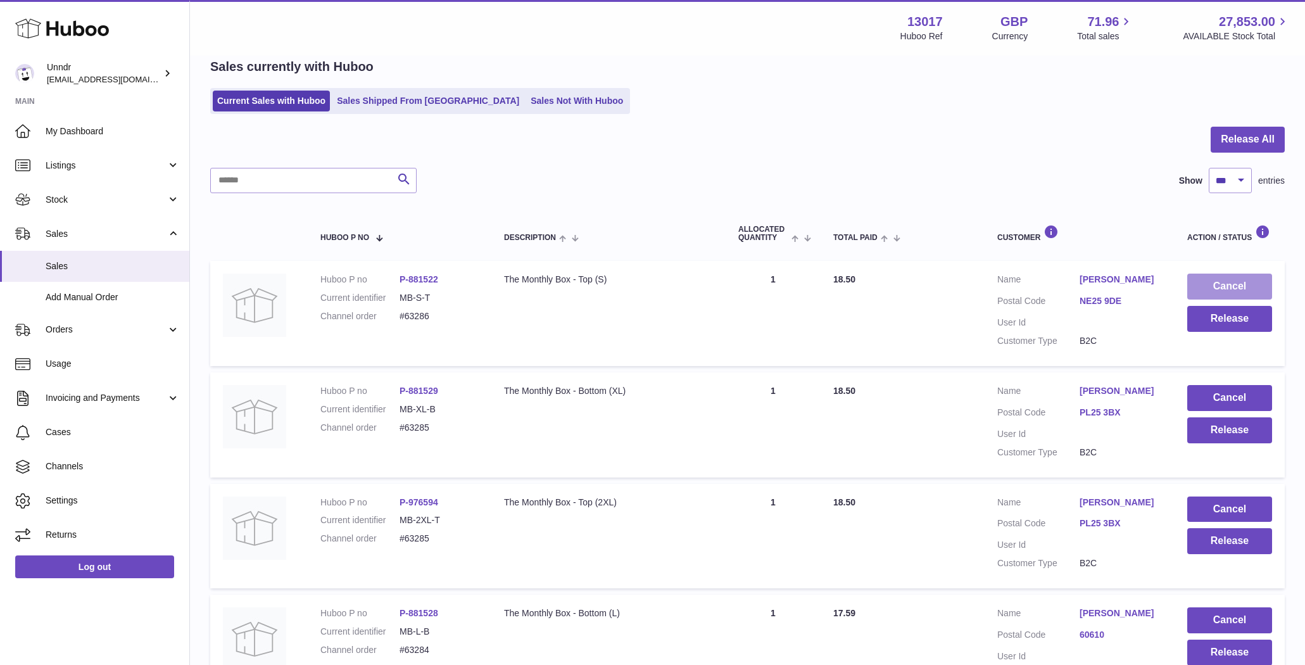
click at [1253, 286] on button "Cancel" at bounding box center [1229, 287] width 85 height 26
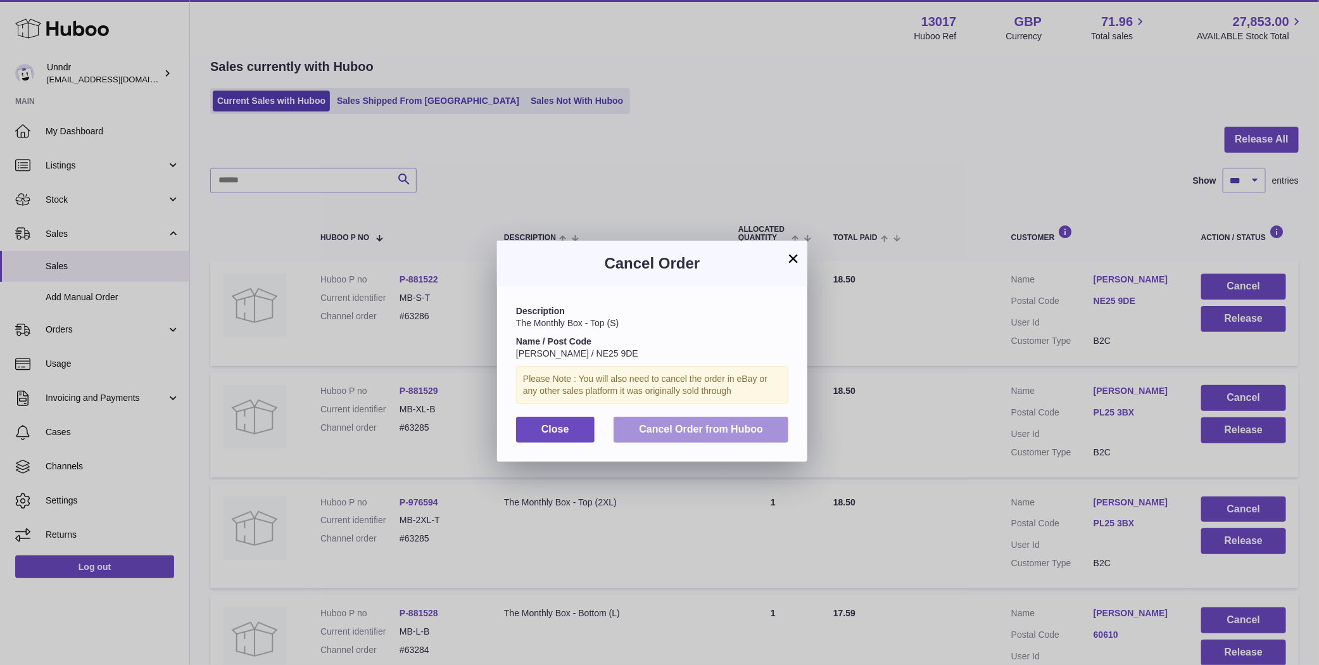
click at [684, 420] on button "Cancel Order from Huboo" at bounding box center [701, 430] width 175 height 26
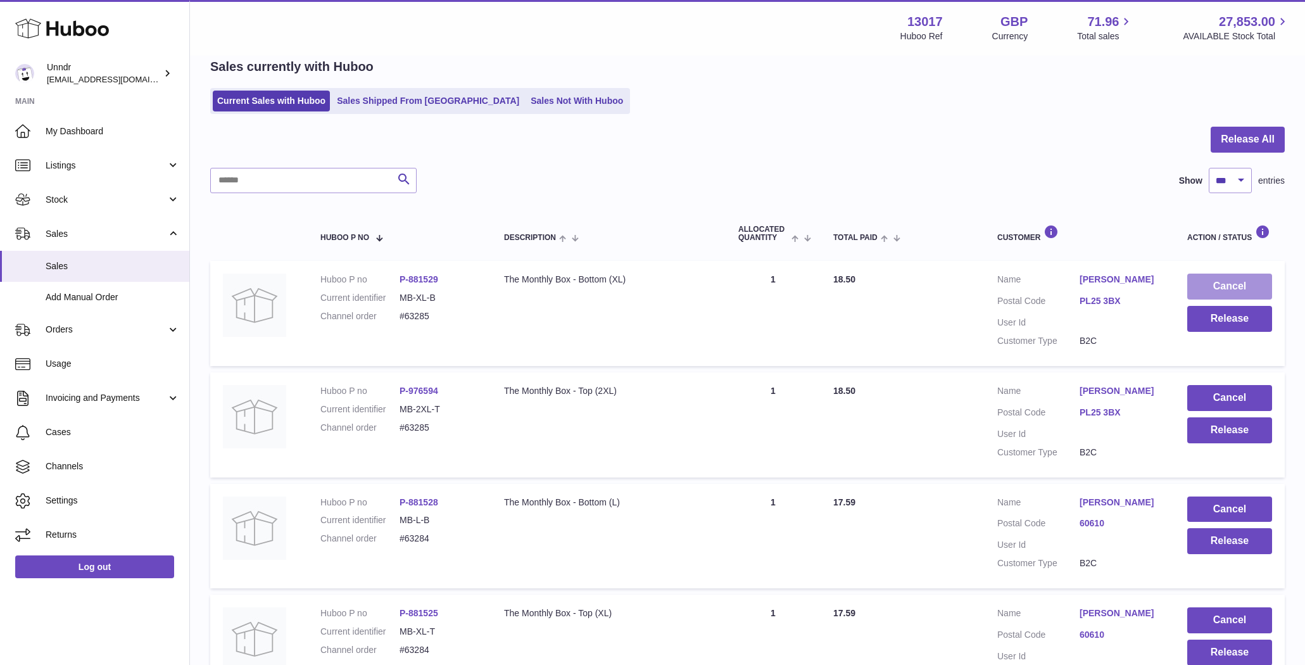
click at [1214, 286] on button "Cancel" at bounding box center [1229, 287] width 85 height 26
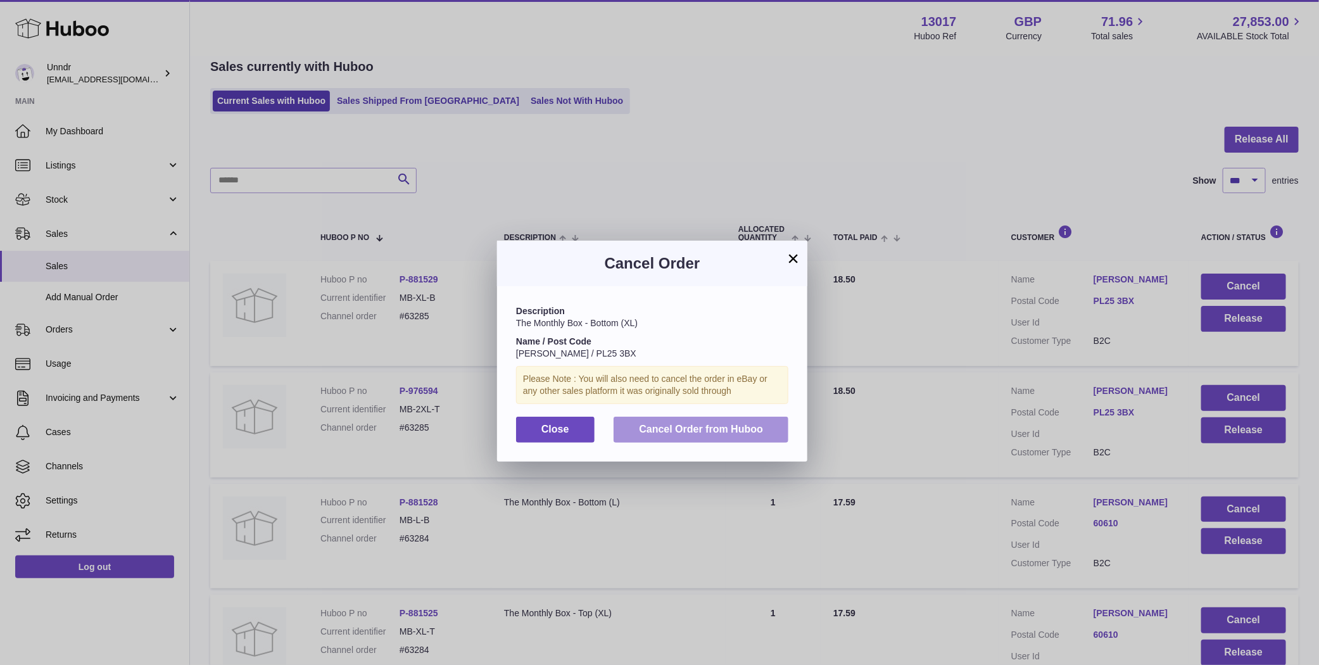
click at [688, 436] on button "Cancel Order from Huboo" at bounding box center [701, 430] width 175 height 26
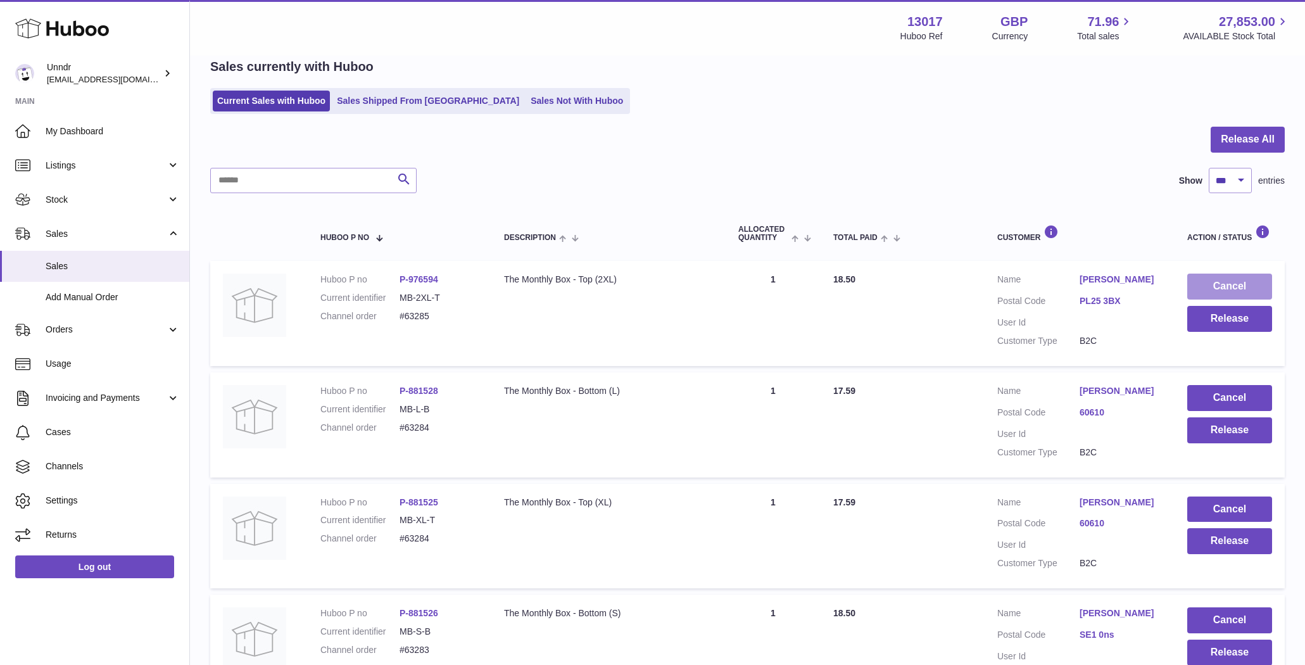
click at [1233, 287] on button "Cancel" at bounding box center [1229, 287] width 85 height 26
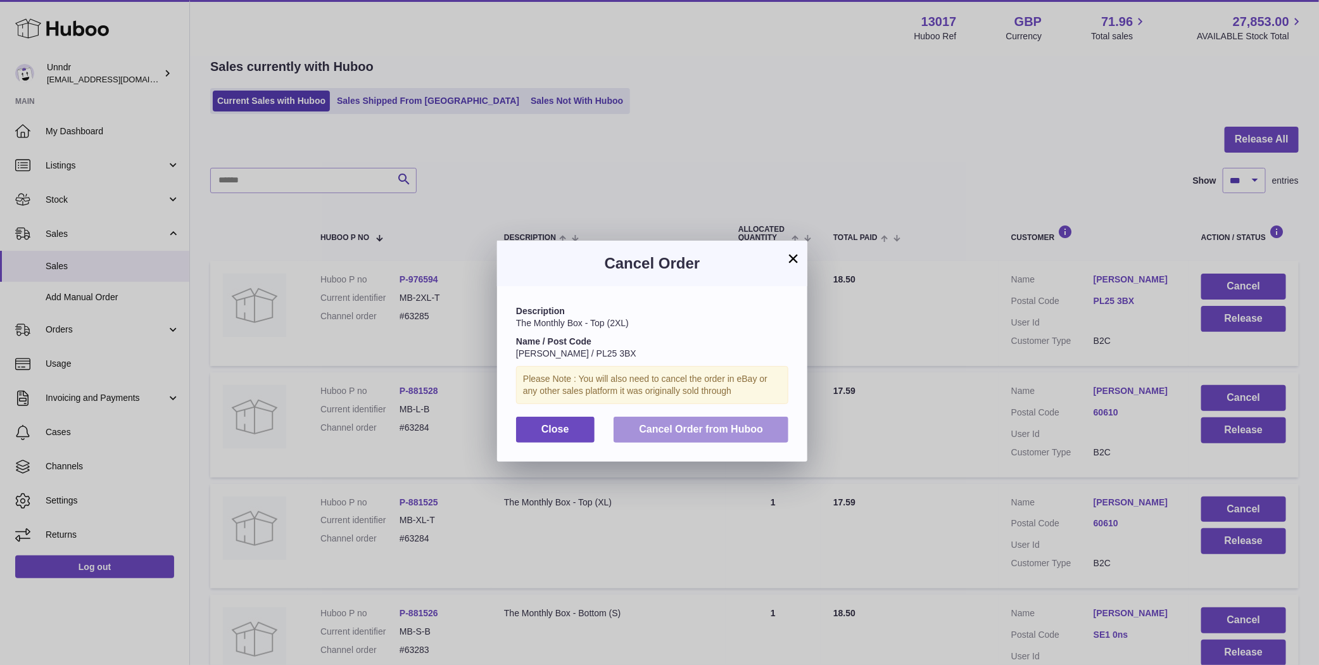
click at [695, 425] on span "Cancel Order from Huboo" at bounding box center [701, 429] width 124 height 11
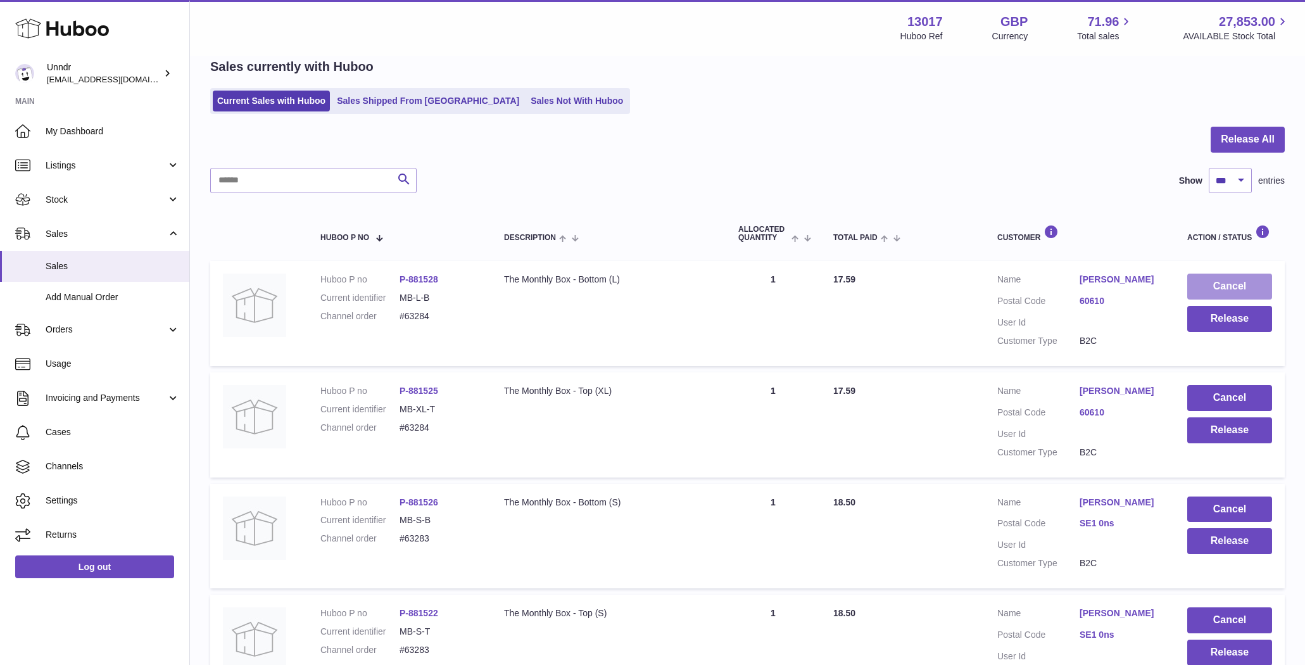
click at [1219, 281] on button "Cancel" at bounding box center [1229, 287] width 85 height 26
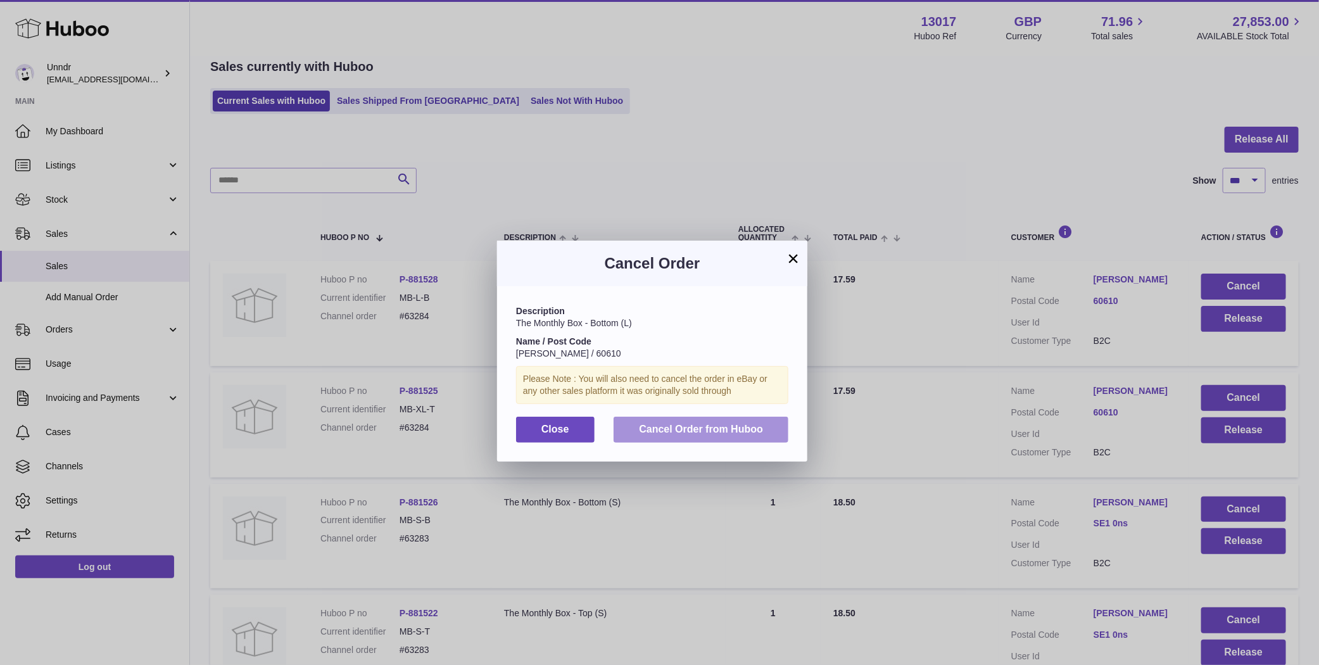
click at [739, 431] on span "Cancel Order from Huboo" at bounding box center [701, 429] width 124 height 11
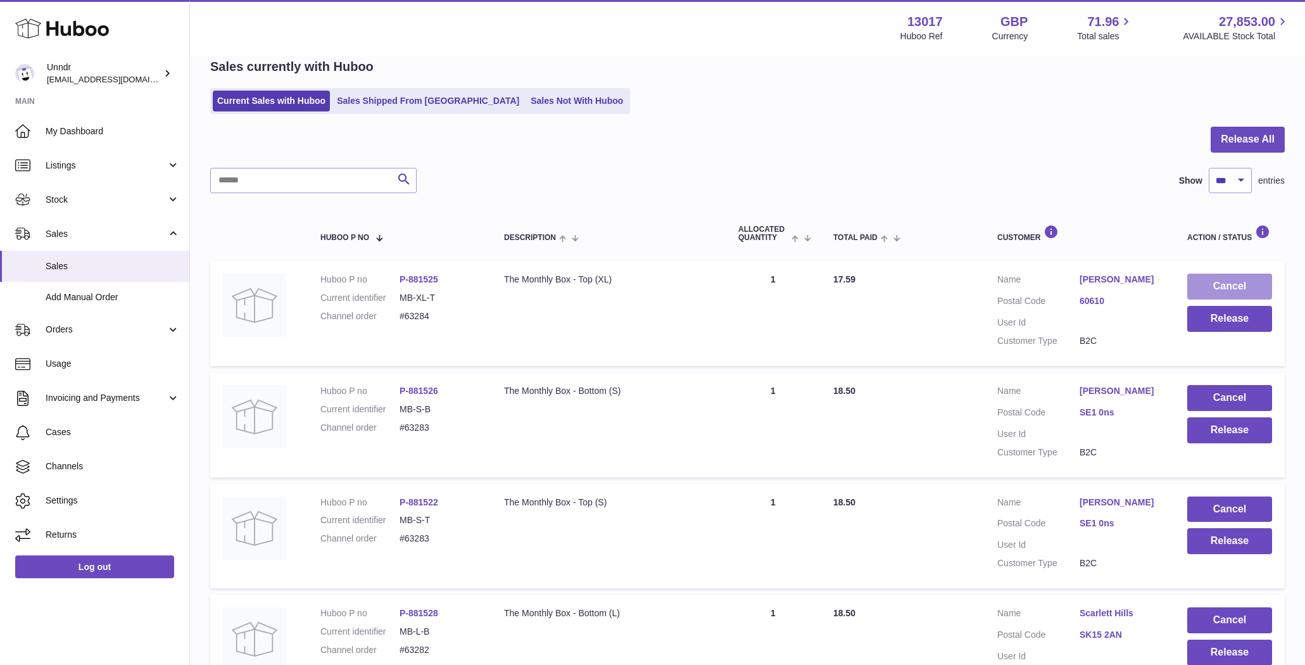
click at [1233, 285] on button "Cancel" at bounding box center [1229, 287] width 85 height 26
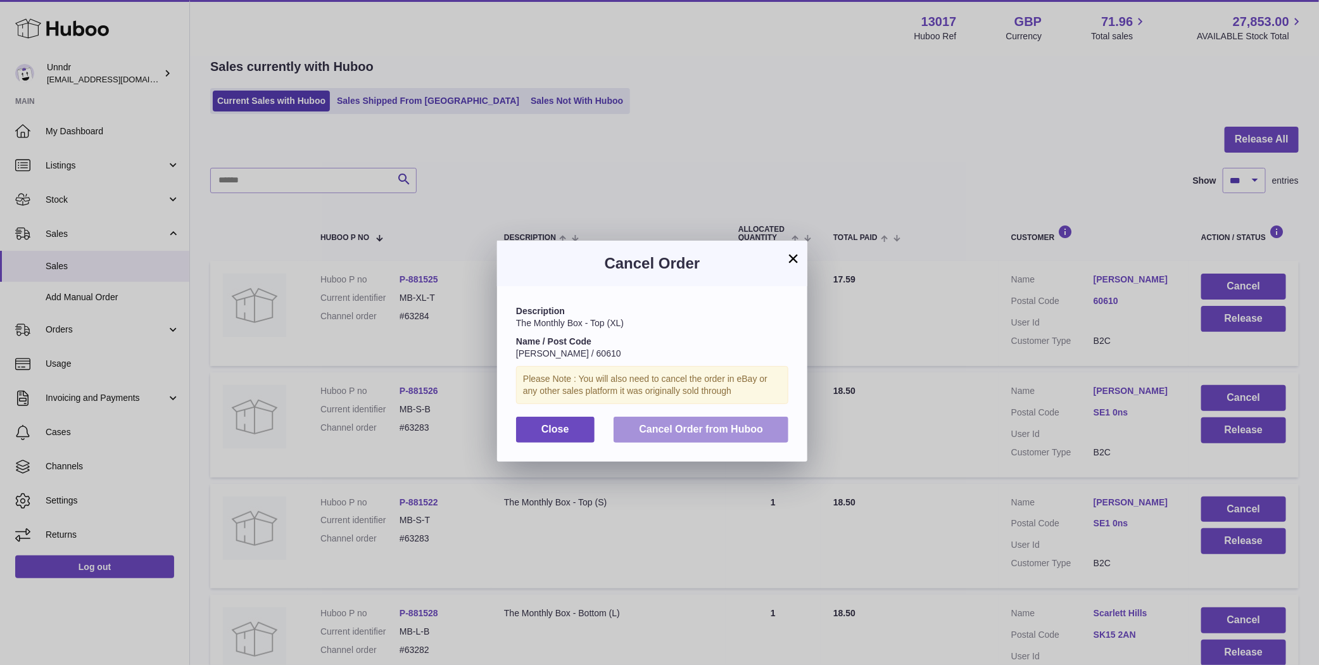
click at [755, 425] on span "Cancel Order from Huboo" at bounding box center [701, 429] width 124 height 11
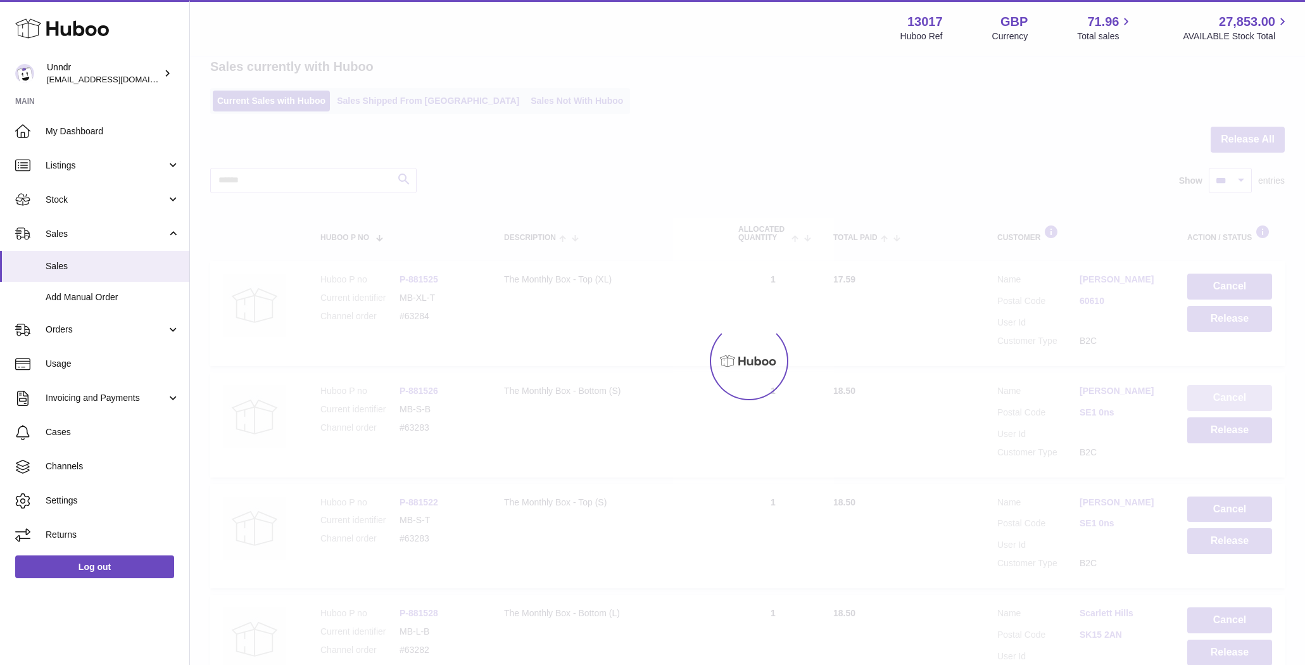
click at [1229, 385] on button "Cancel" at bounding box center [1229, 398] width 85 height 26
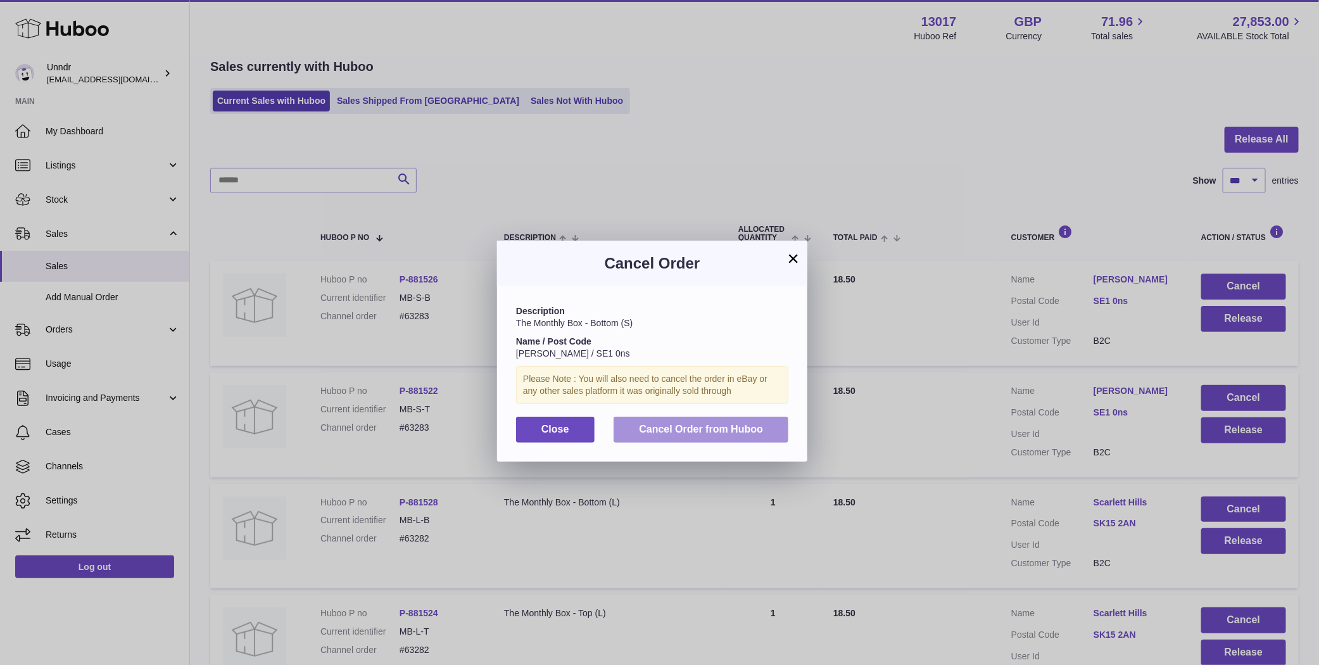
click at [724, 431] on span "Cancel Order from Huboo" at bounding box center [701, 429] width 124 height 11
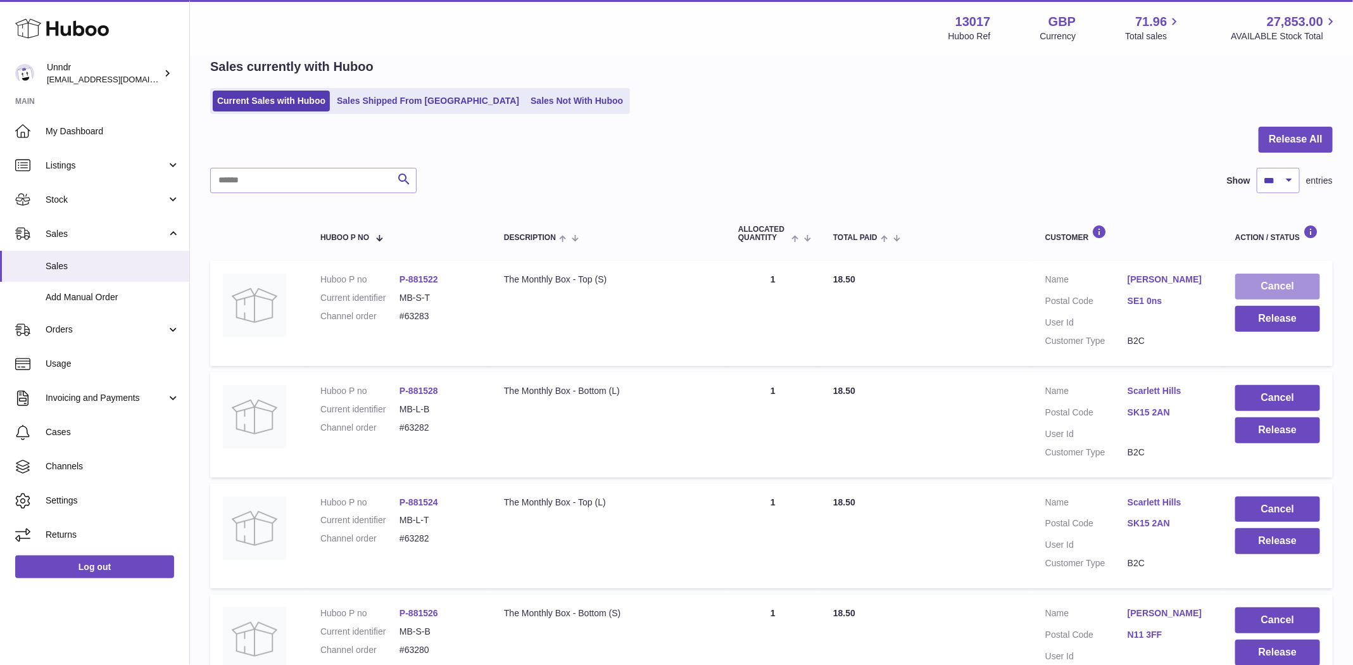
click at [1286, 286] on button "Cancel" at bounding box center [1277, 287] width 85 height 26
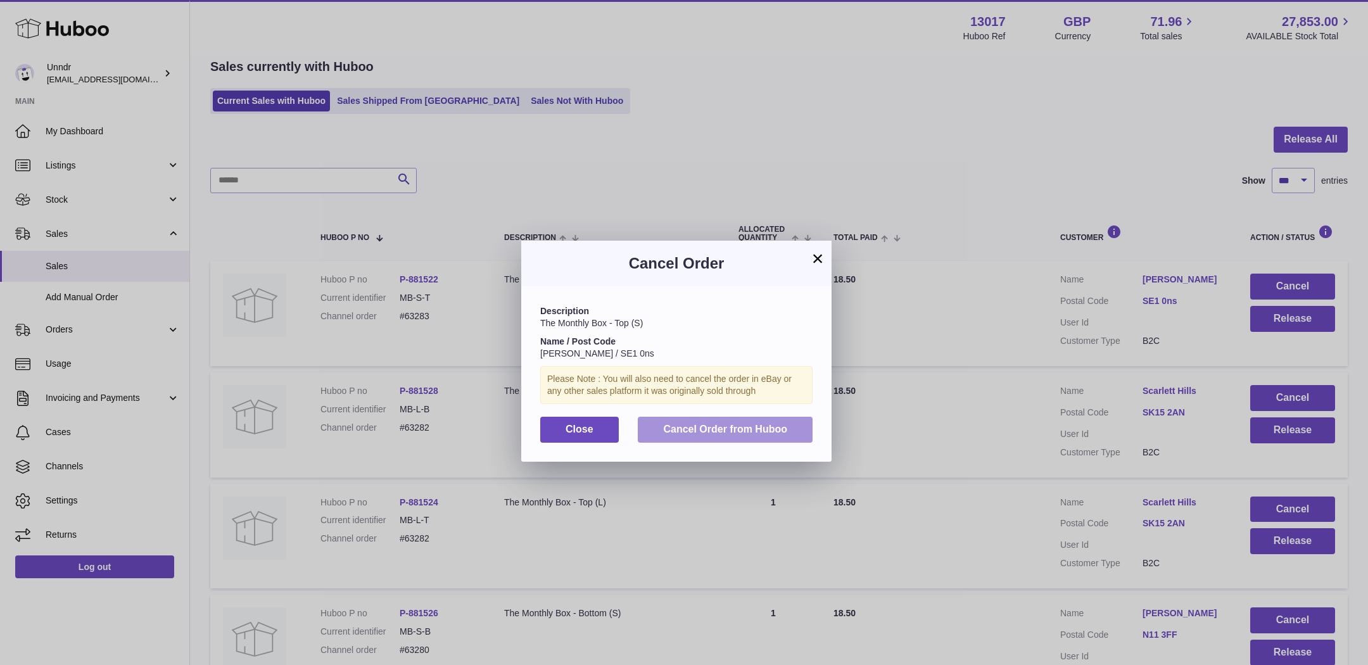
click at [778, 425] on span "Cancel Order from Huboo" at bounding box center [725, 429] width 124 height 11
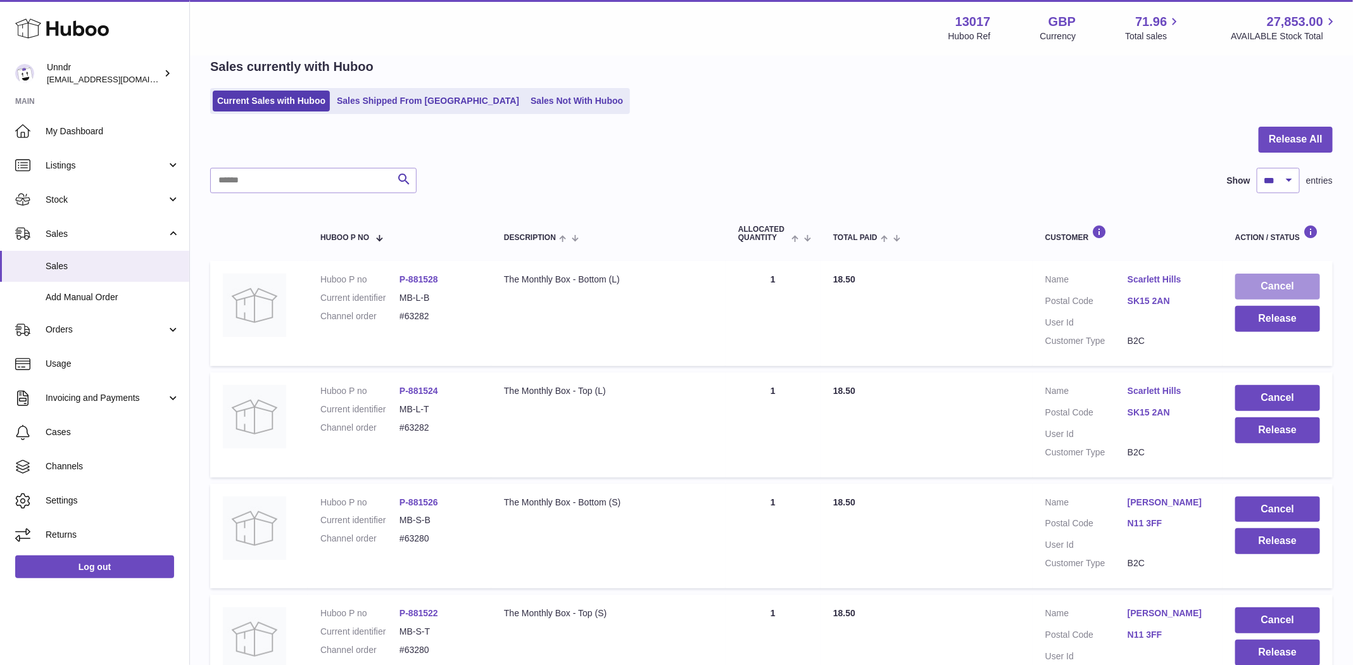
click at [1278, 285] on button "Cancel" at bounding box center [1277, 287] width 85 height 26
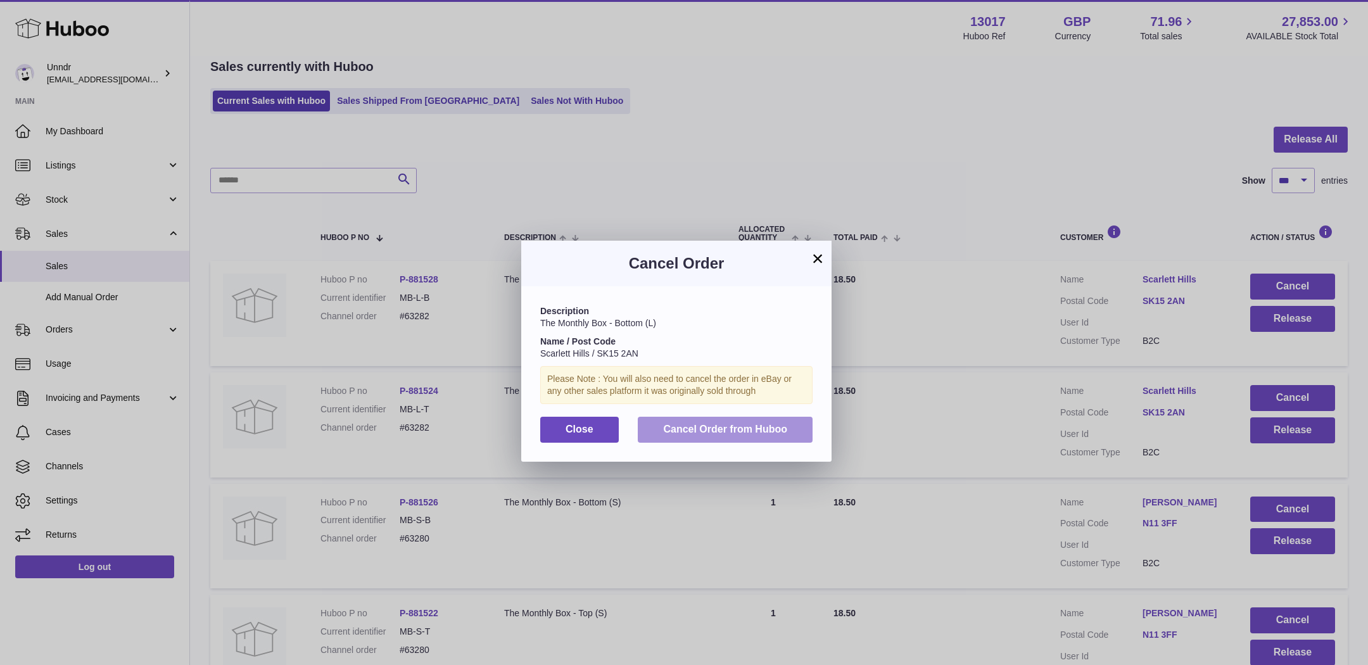
click at [748, 431] on span "Cancel Order from Huboo" at bounding box center [725, 429] width 124 height 11
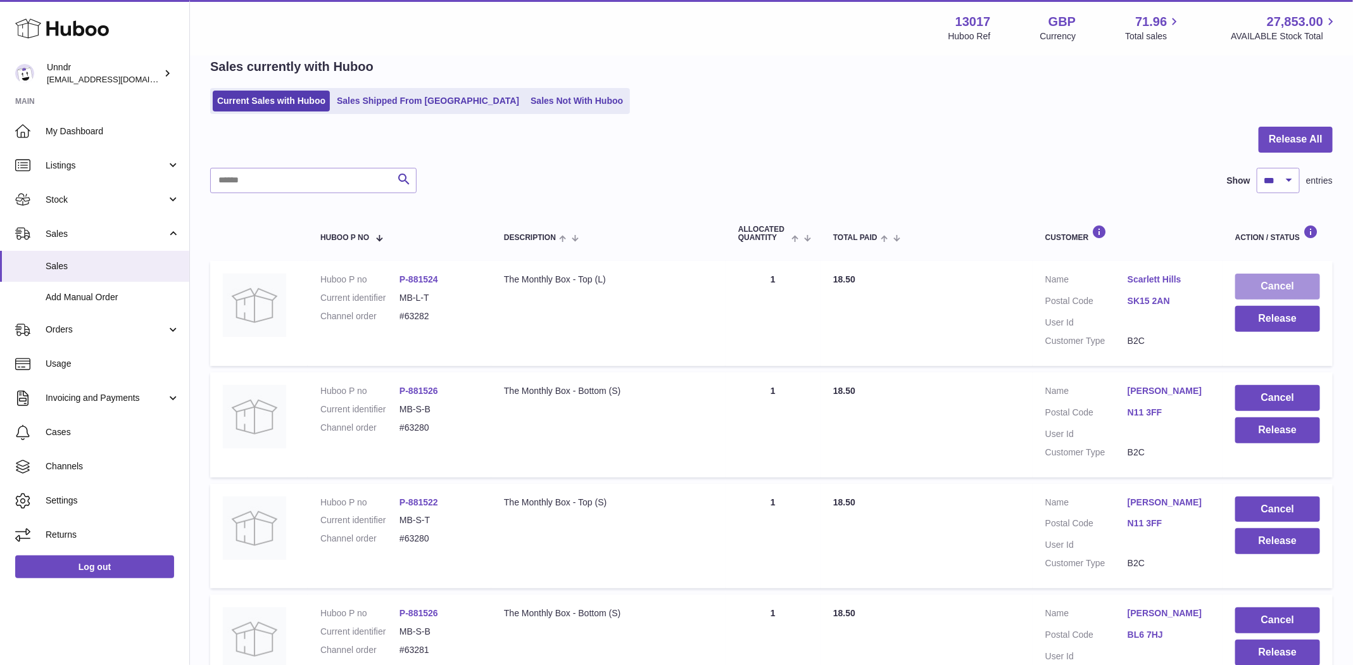
click at [1300, 274] on button "Cancel" at bounding box center [1277, 287] width 85 height 26
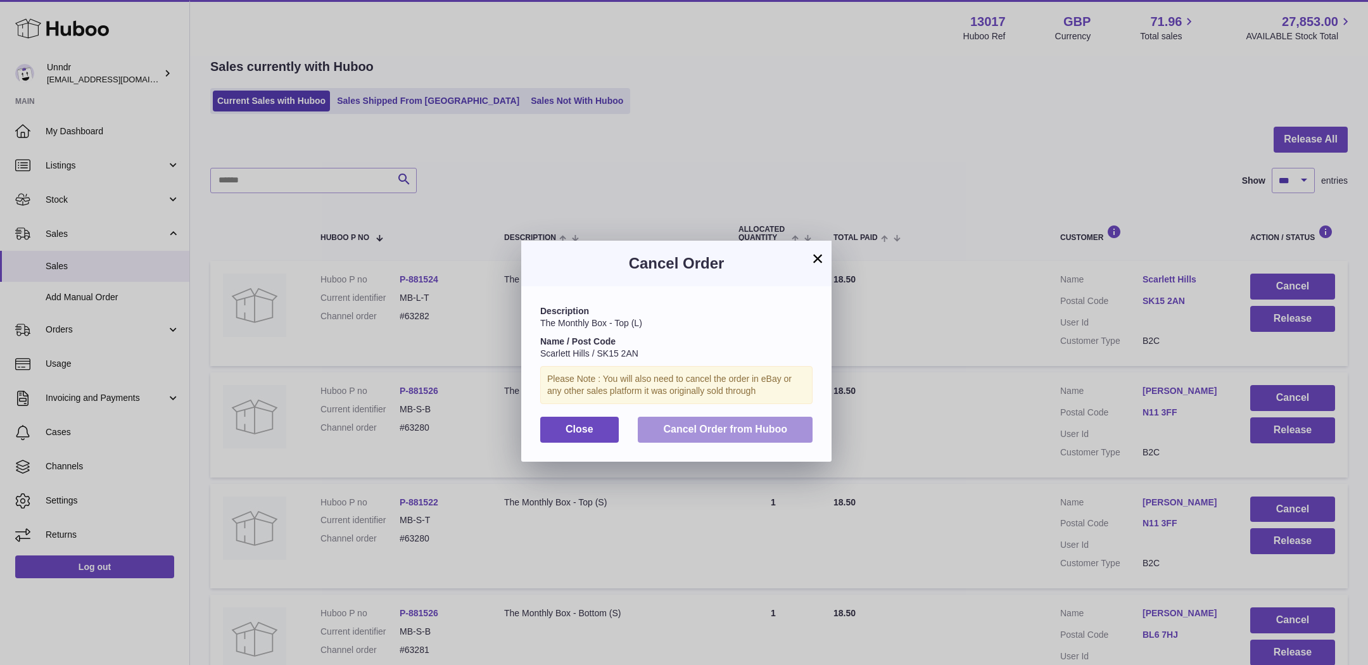
click at [728, 426] on span "Cancel Order from Huboo" at bounding box center [725, 429] width 124 height 11
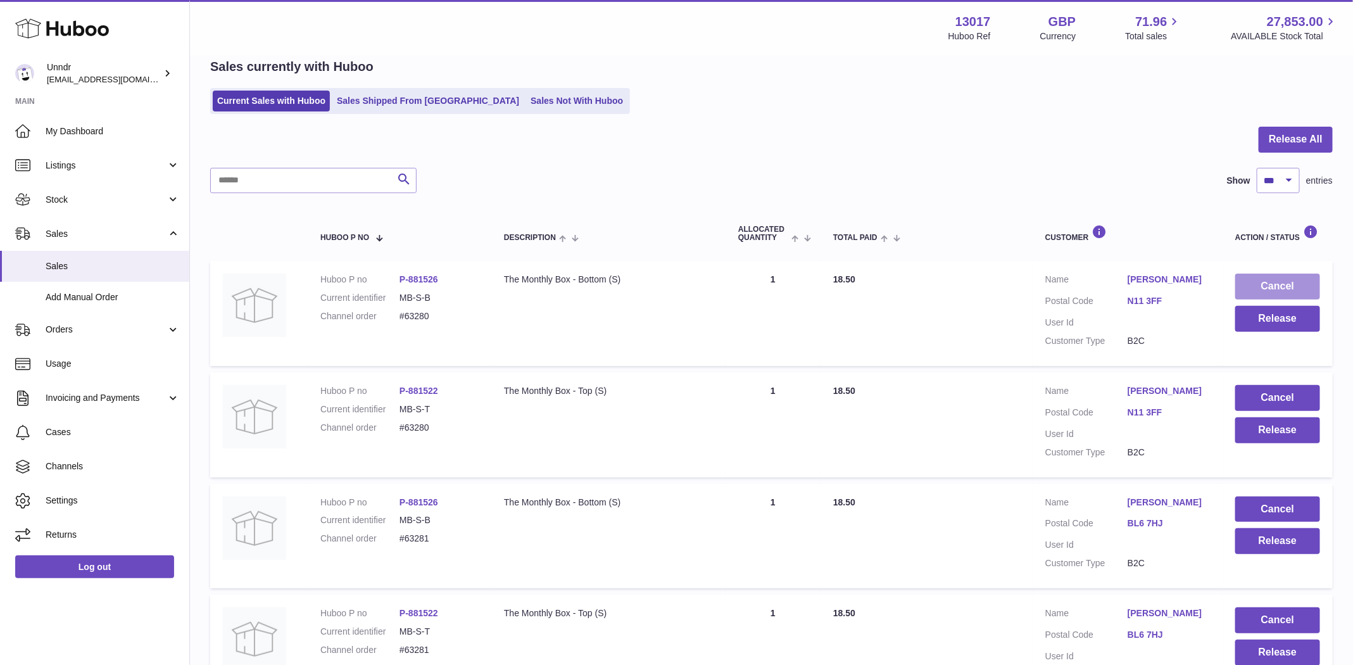
click at [1273, 284] on button "Cancel" at bounding box center [1277, 287] width 85 height 26
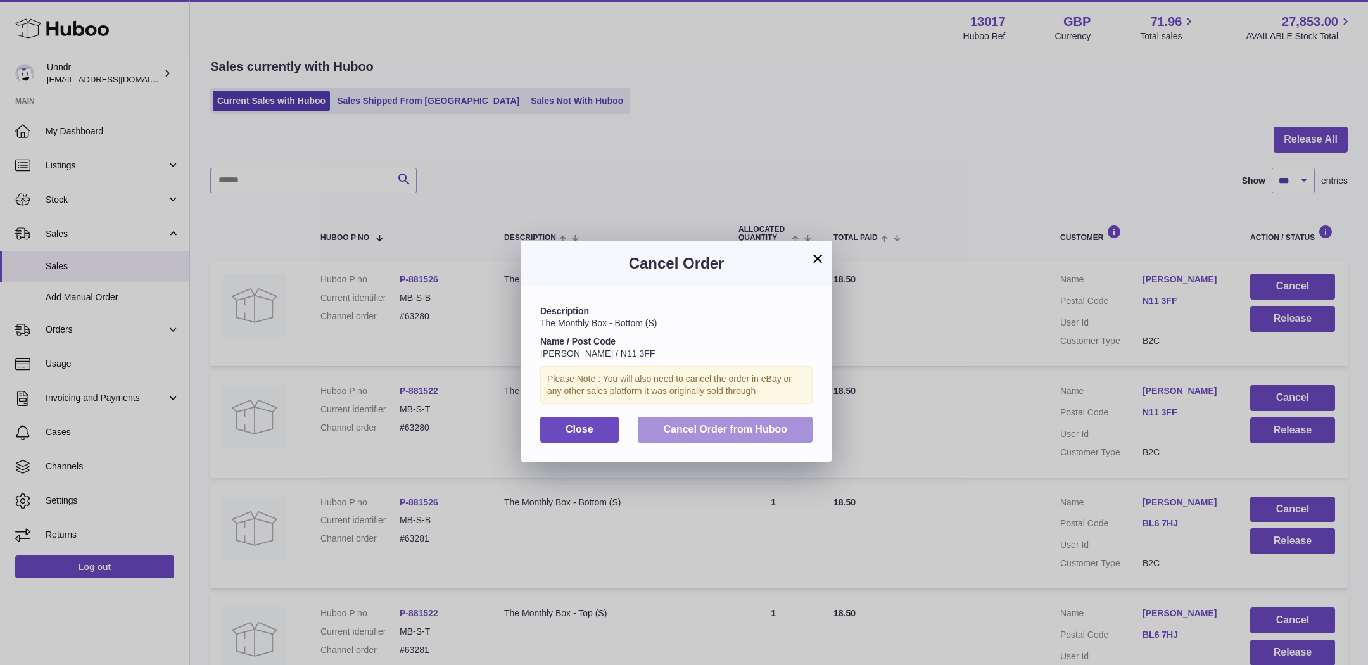
click at [771, 427] on span "Cancel Order from Huboo" at bounding box center [725, 429] width 124 height 11
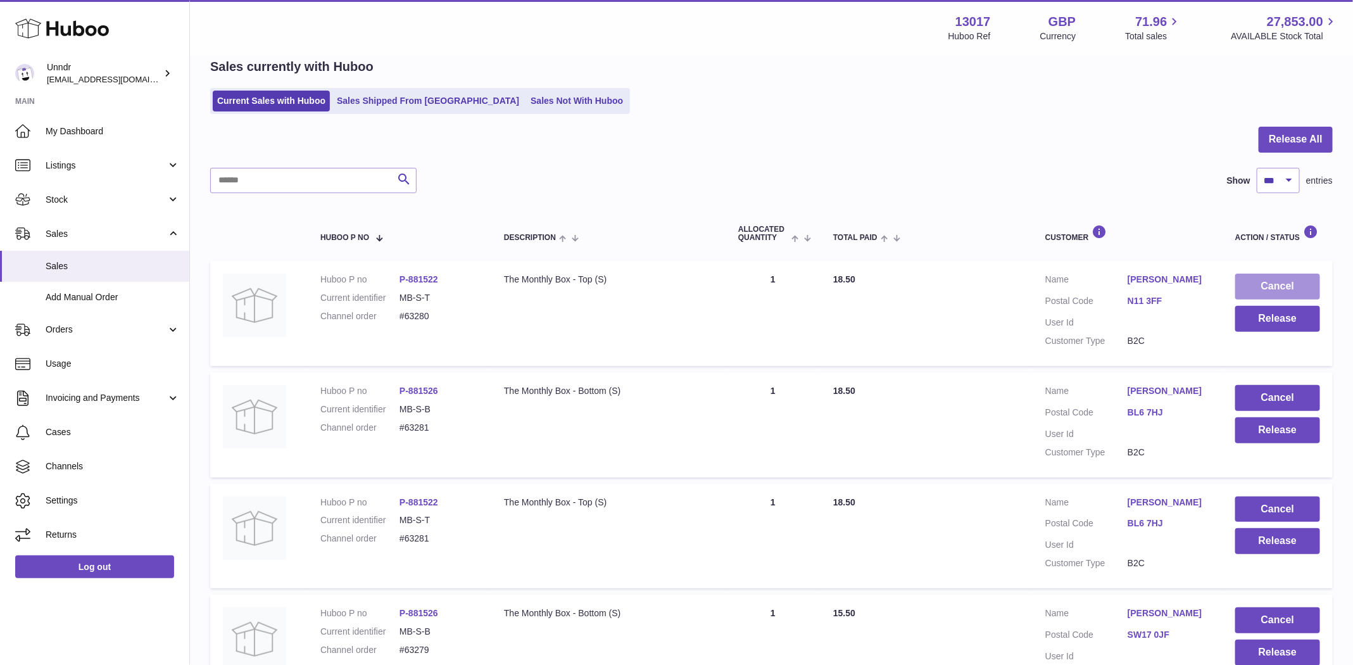
click at [1299, 286] on button "Cancel" at bounding box center [1277, 287] width 85 height 26
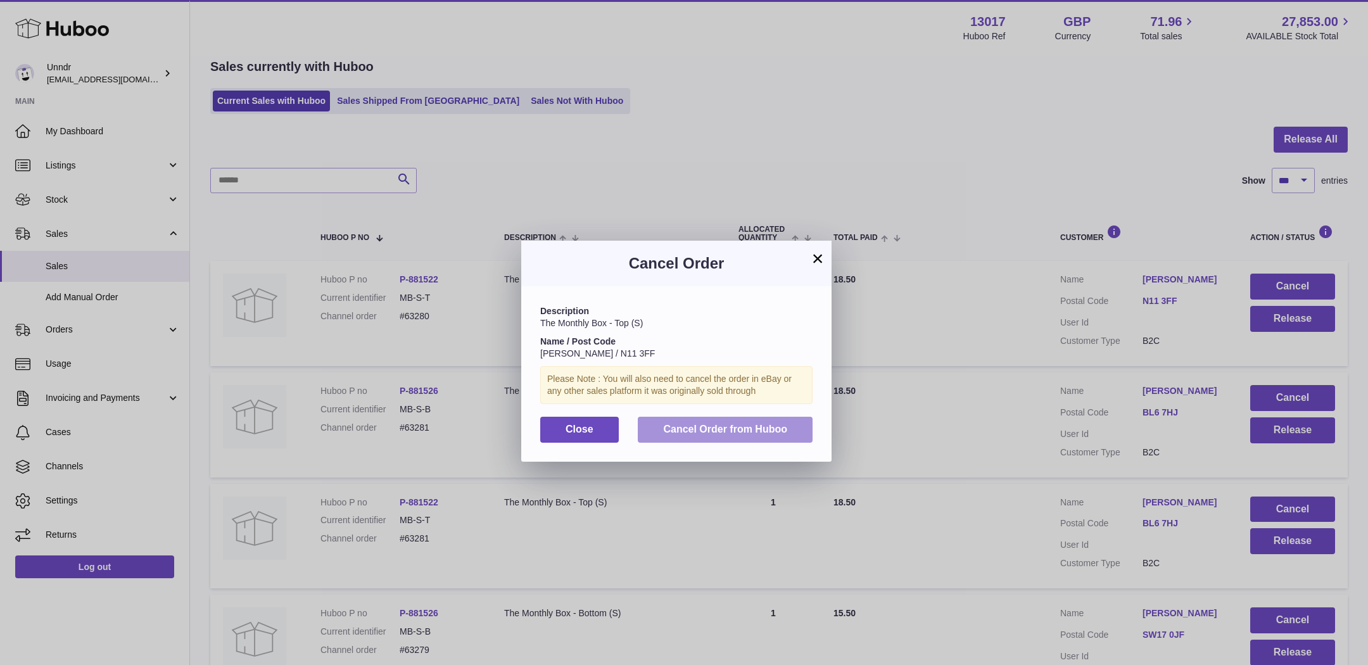
click at [739, 426] on span "Cancel Order from Huboo" at bounding box center [725, 429] width 124 height 11
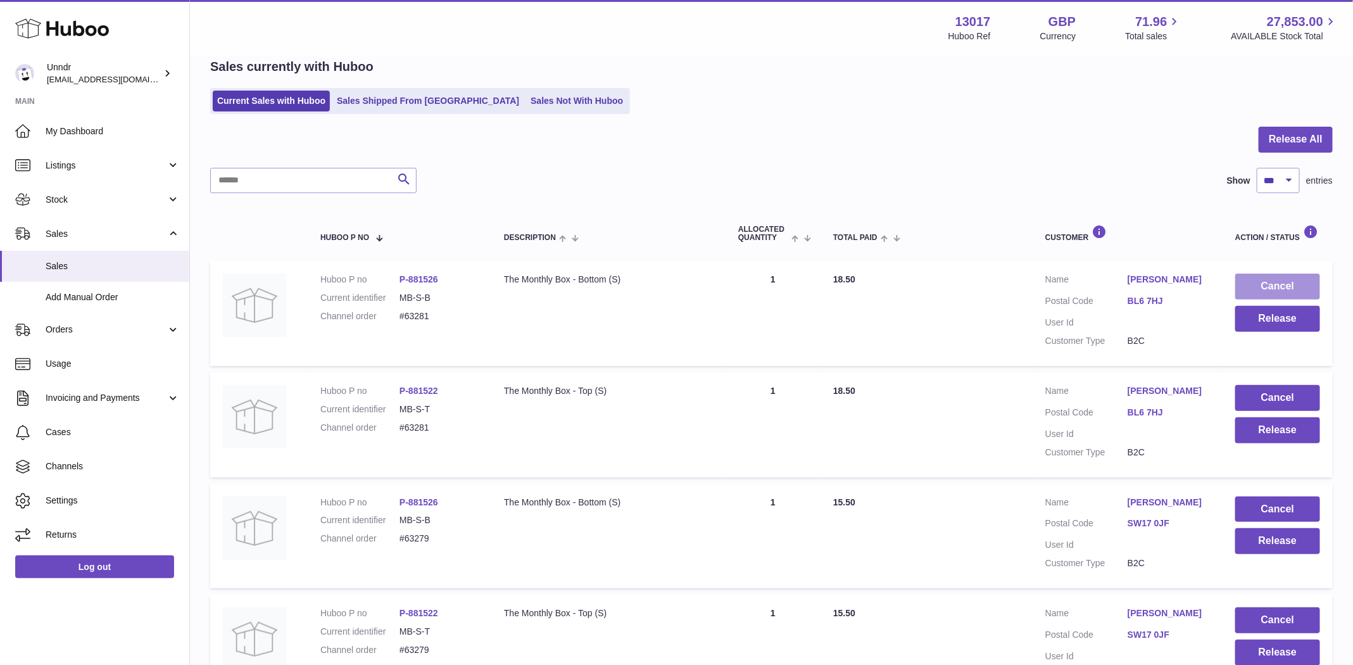
click at [1257, 284] on button "Cancel" at bounding box center [1277, 287] width 85 height 26
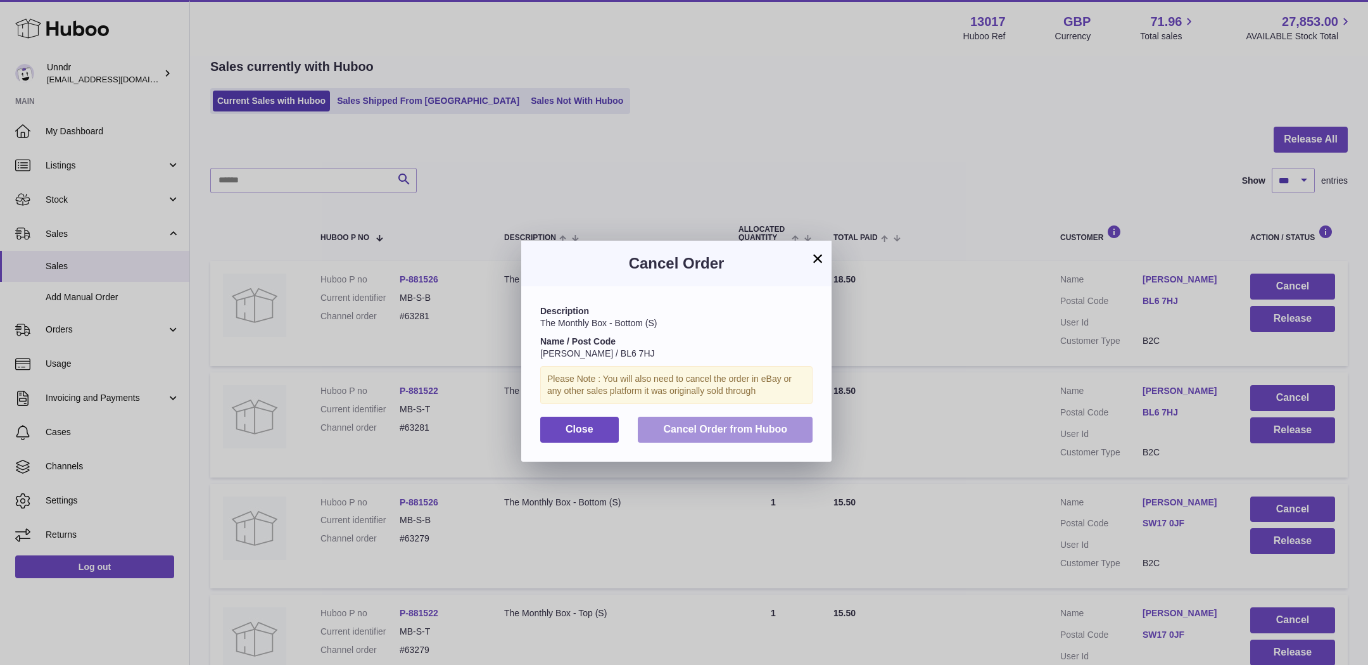
click at [720, 436] on button "Cancel Order from Huboo" at bounding box center [725, 430] width 175 height 26
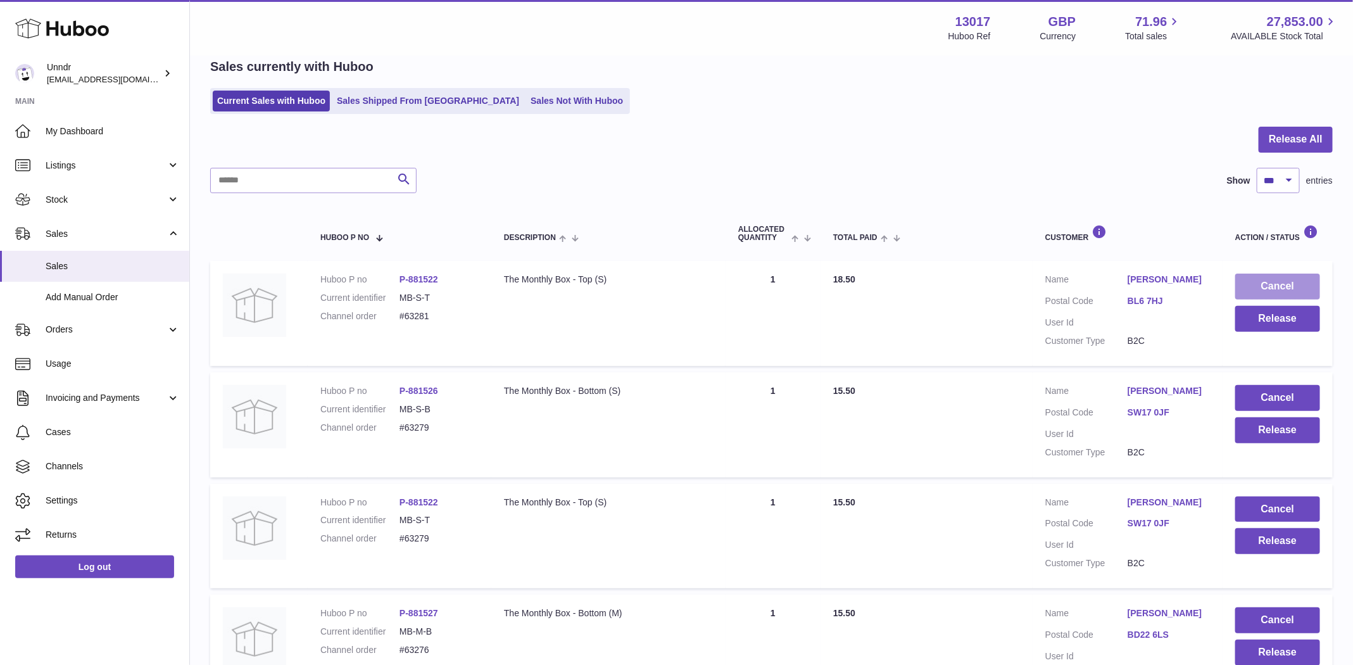
click at [1283, 286] on button "Cancel" at bounding box center [1277, 287] width 85 height 26
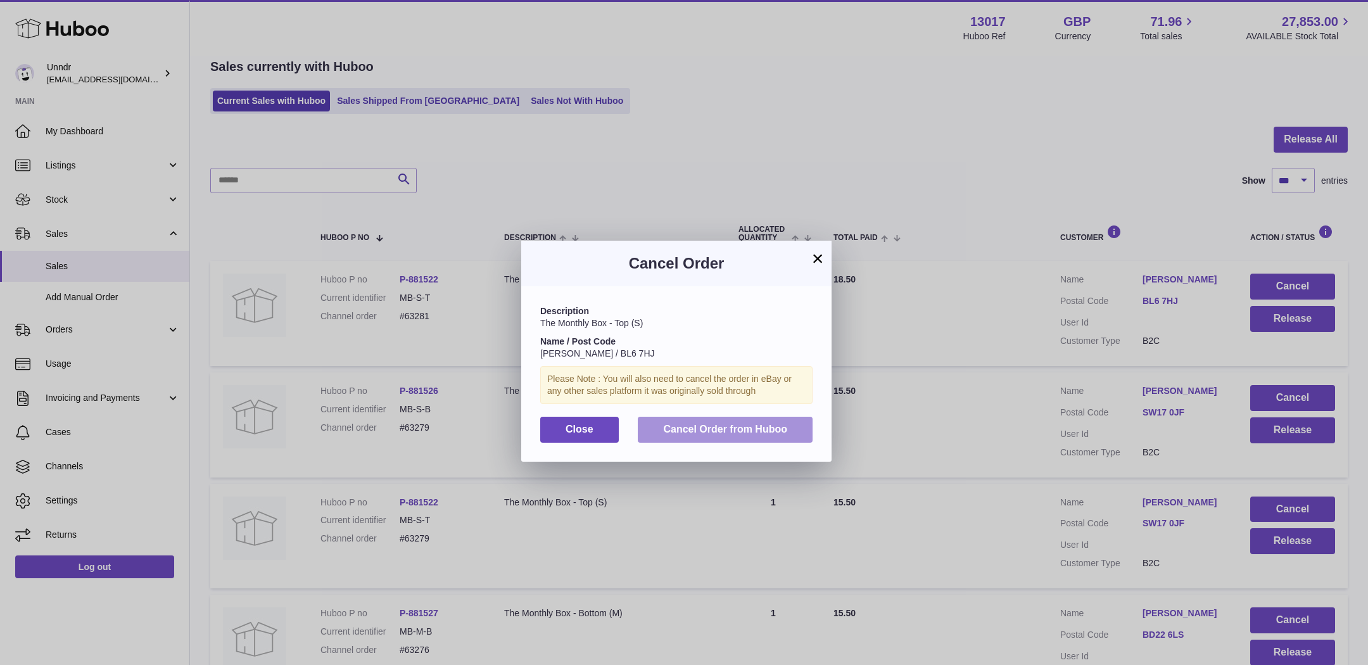
click at [785, 434] on span "Cancel Order from Huboo" at bounding box center [725, 429] width 124 height 11
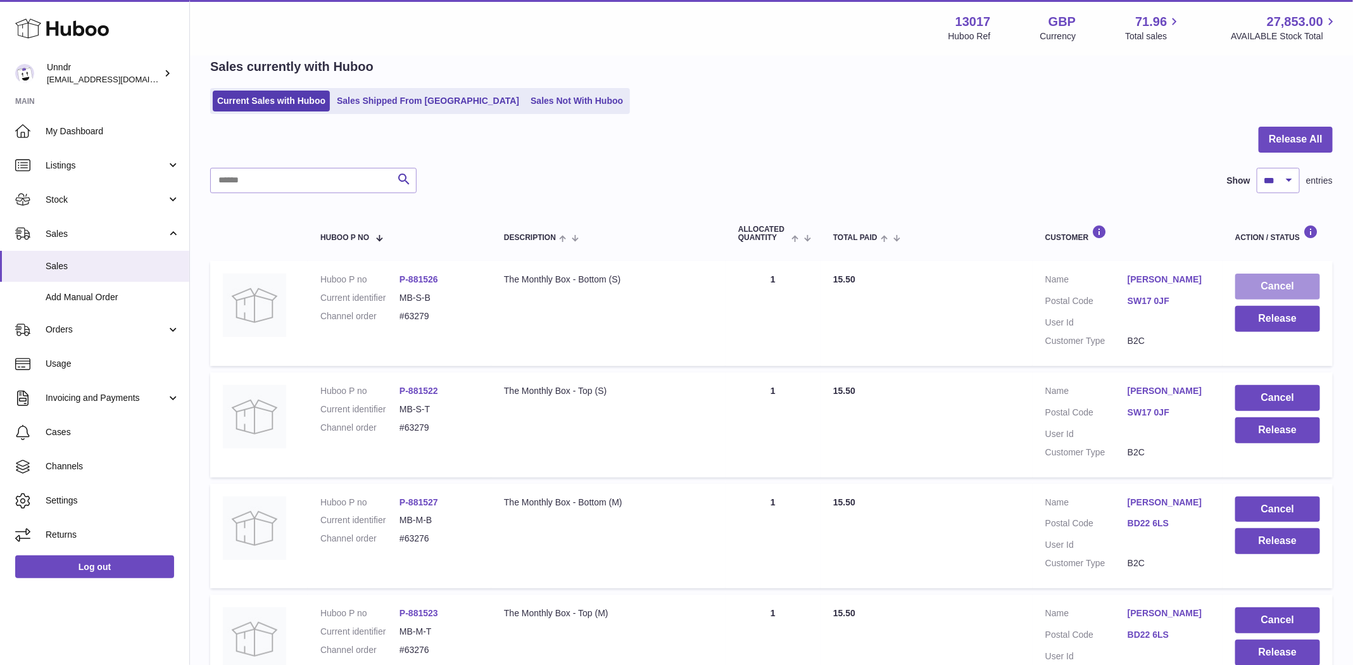
click at [1299, 291] on button "Cancel" at bounding box center [1277, 287] width 85 height 26
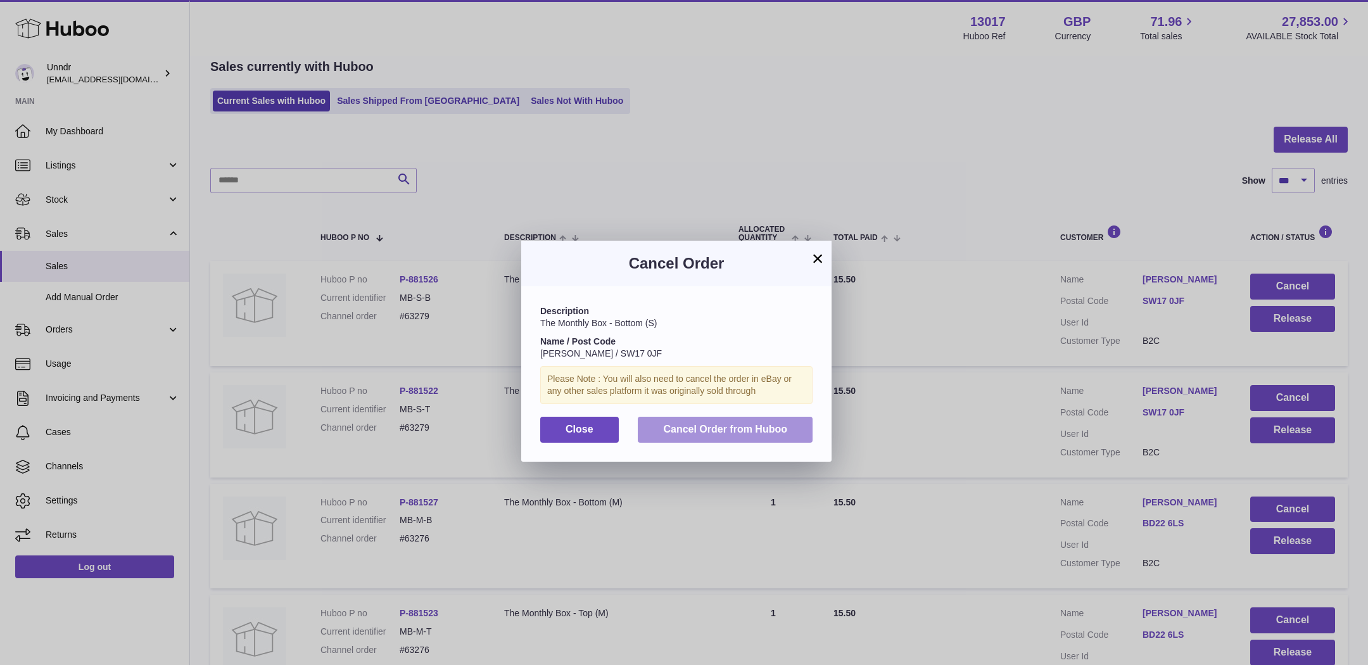
click at [753, 433] on span "Cancel Order from Huboo" at bounding box center [725, 429] width 124 height 11
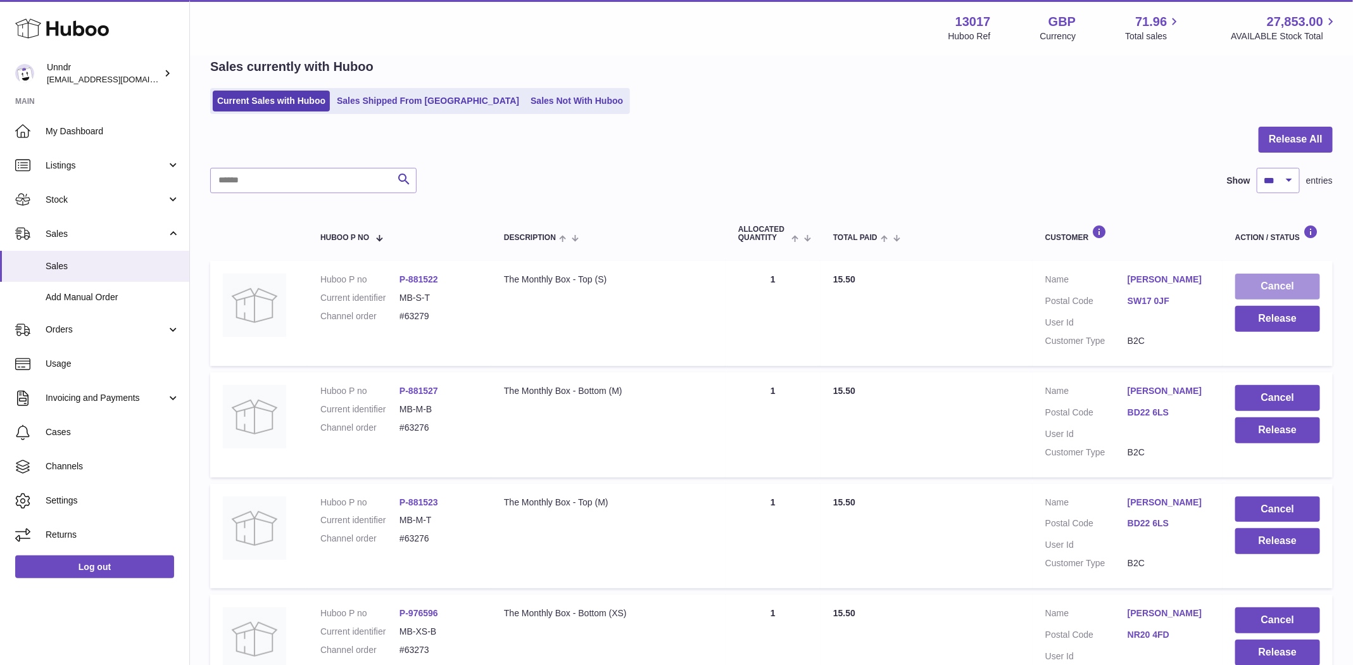
click at [1276, 287] on button "Cancel" at bounding box center [1277, 287] width 85 height 26
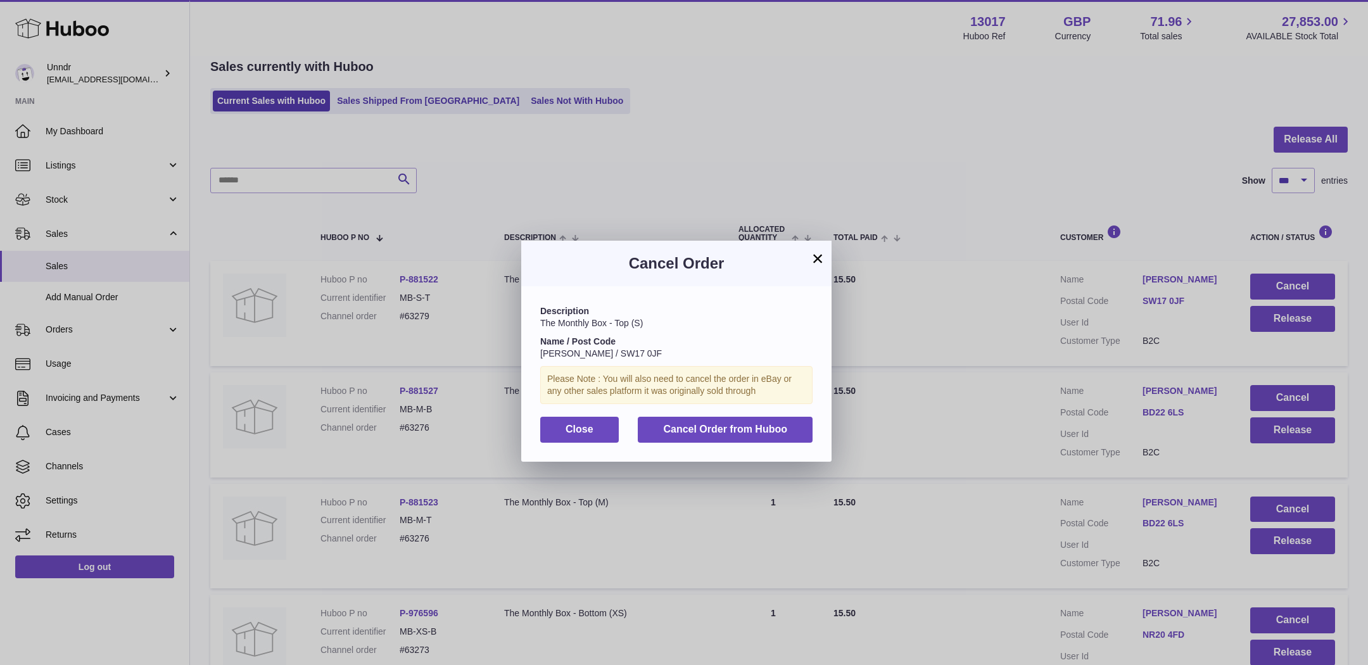
click at [731, 444] on div "Description The Monthly Box - Top (S) Name / Post Code Bethany Wall / SW17 0JF …" at bounding box center [676, 373] width 310 height 175
click at [739, 427] on span "Cancel Order from Huboo" at bounding box center [725, 429] width 124 height 11
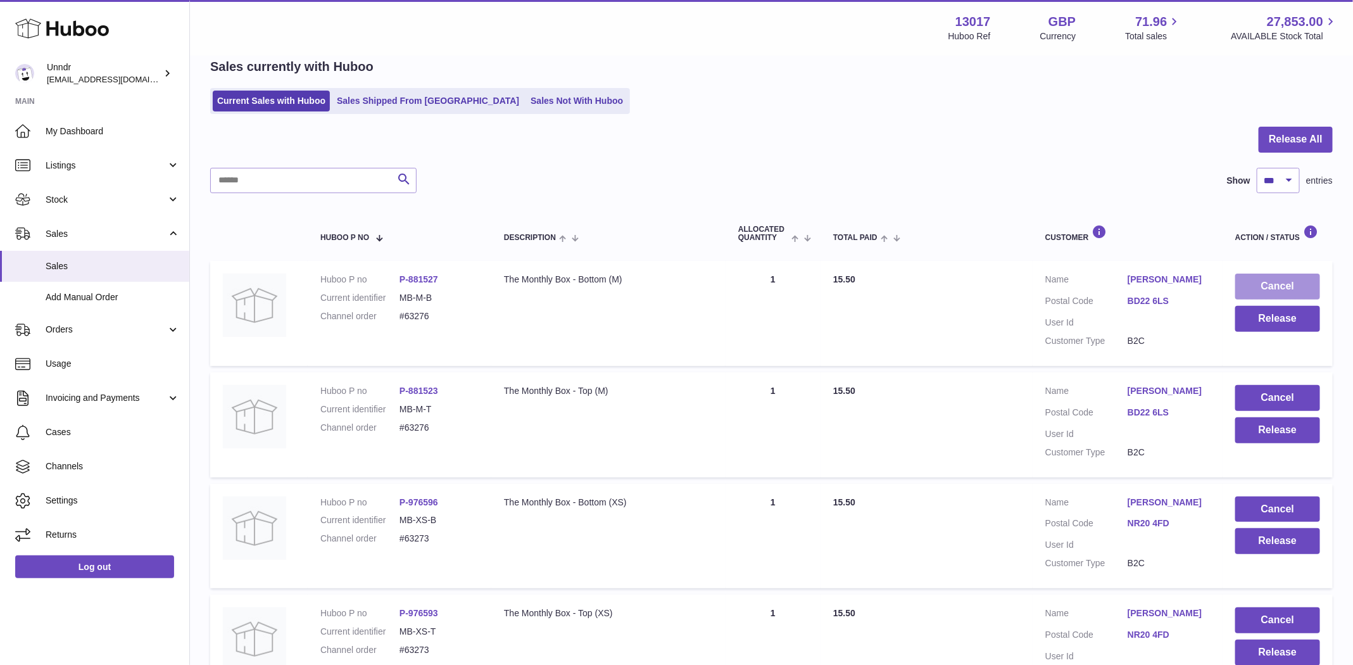
click at [1285, 280] on button "Cancel" at bounding box center [1277, 287] width 85 height 26
click span "Cancel Order from Huboo"
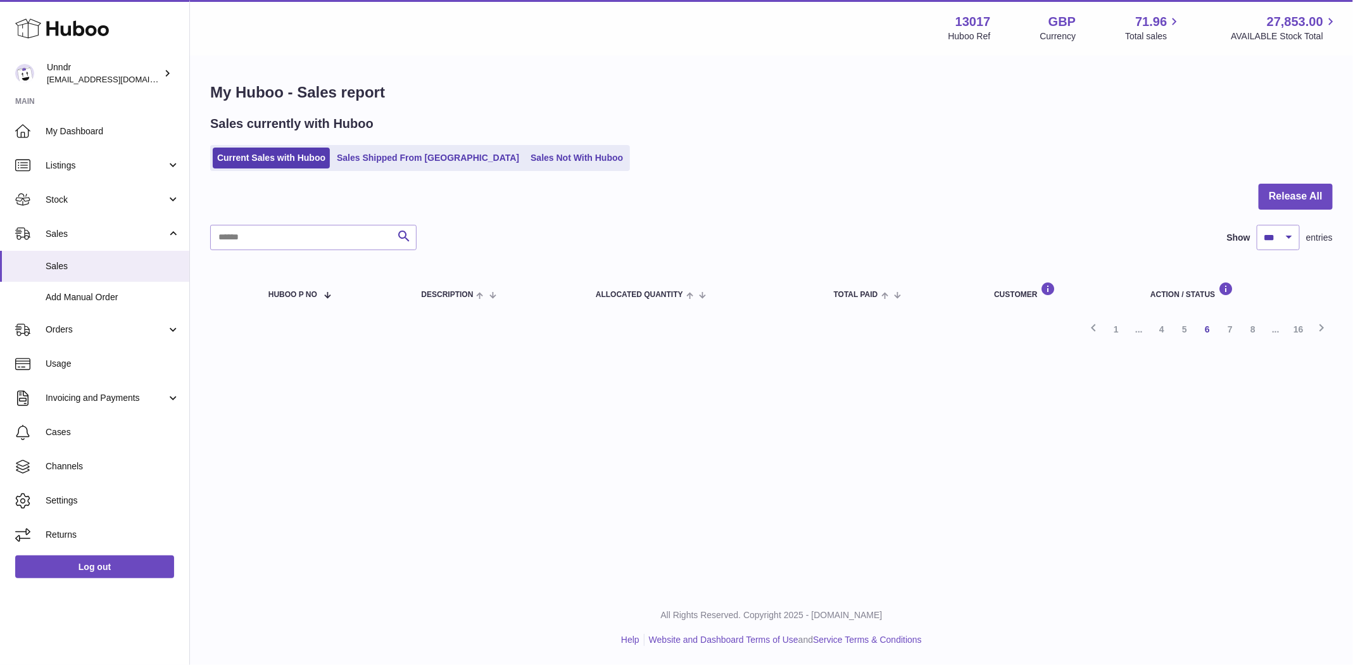
click button "Cancel"
click button "Cancel Order from Huboo"
click button "Cancel"
click button "Cancel Order from Huboo"
click button "Cancel"
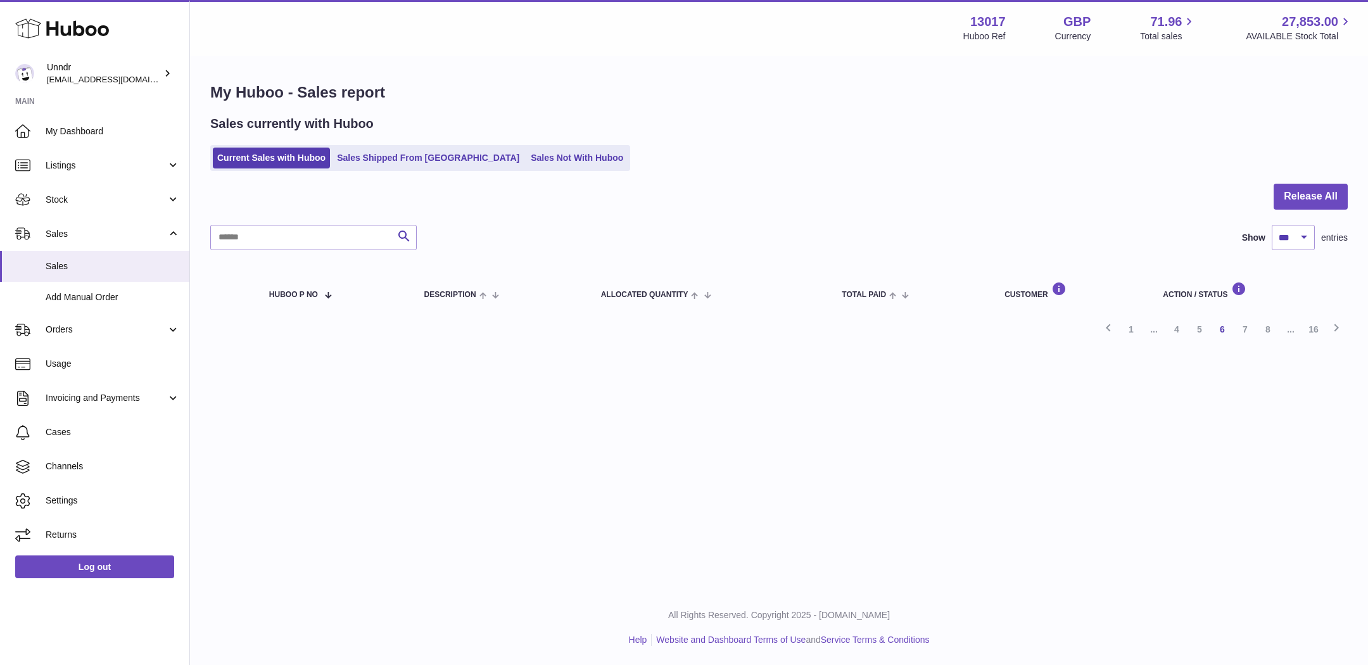
click span "Cancel Order from Huboo"
click button "Cancel"
click button "Cancel Order from Huboo"
click button "Cancel"
click span "Cancel Order from Huboo"
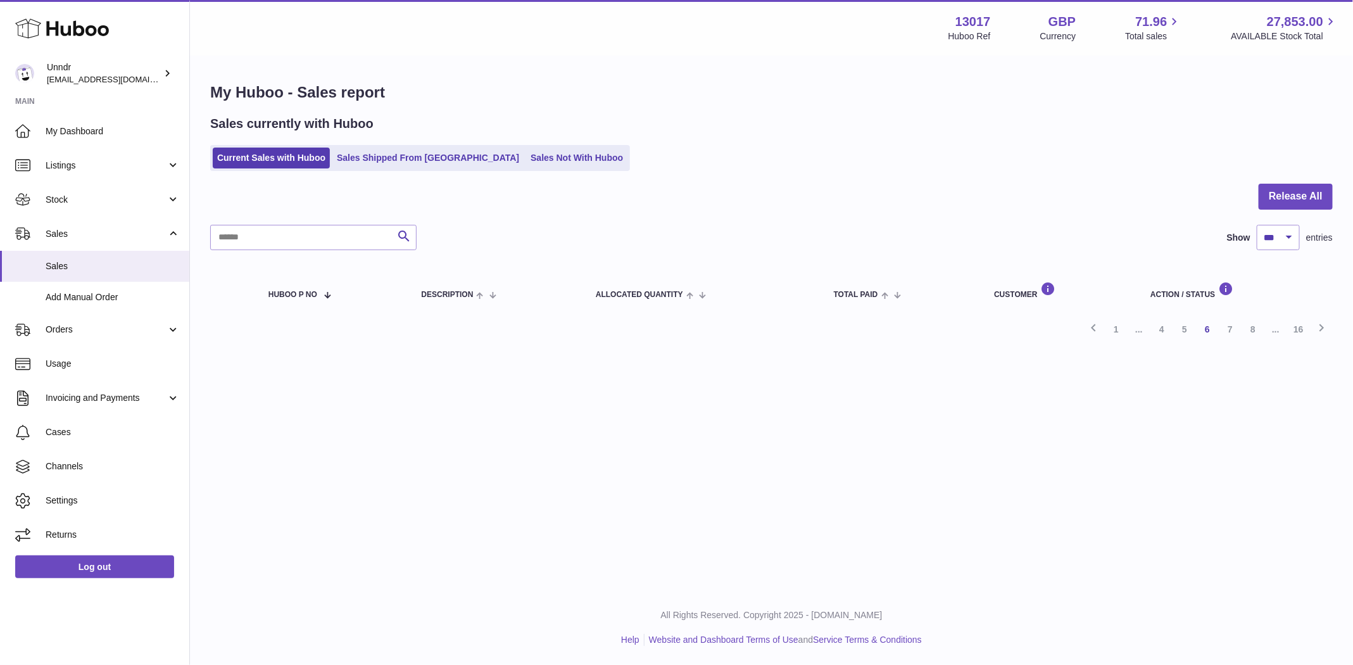
click button "Cancel"
click span "Cancel Order from Huboo"
click button "Cancel"
click button "Cancel Order from Huboo"
click button "Cancel"
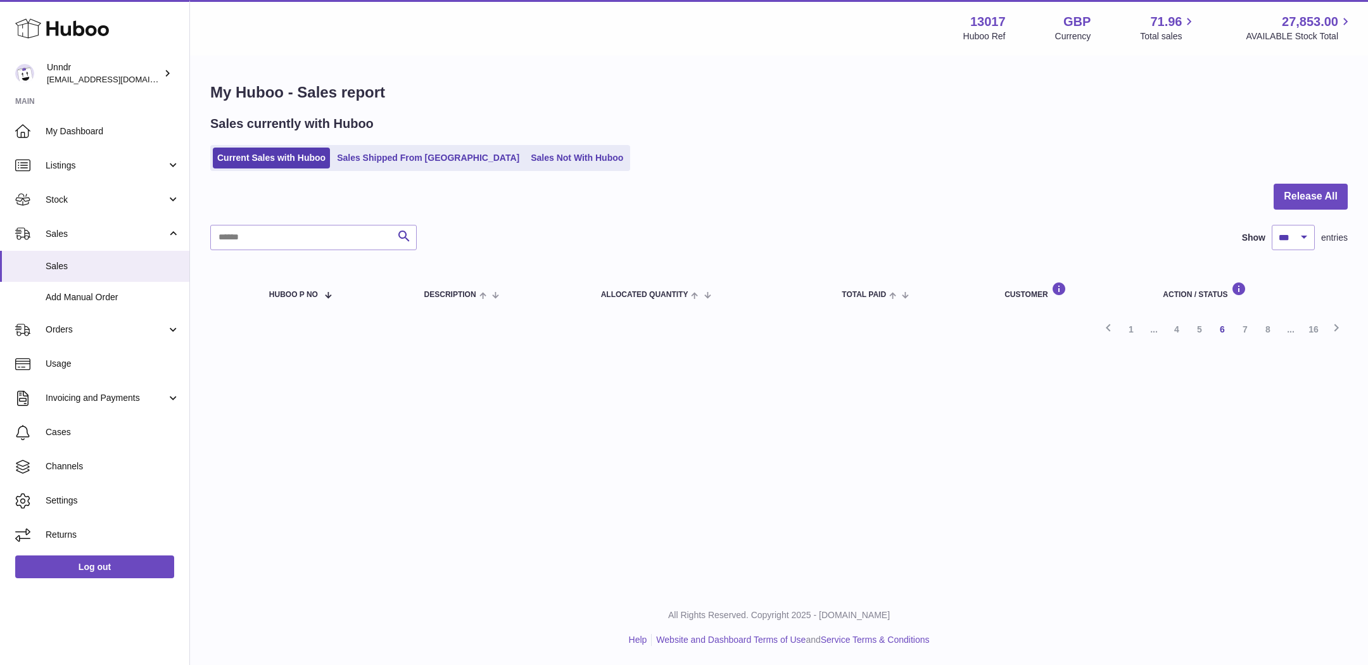
click button "Cancel Order from Huboo"
click td "Cancel Release"
click button "Cancel"
click button "Cancel Order from Huboo"
click button "Cancel"
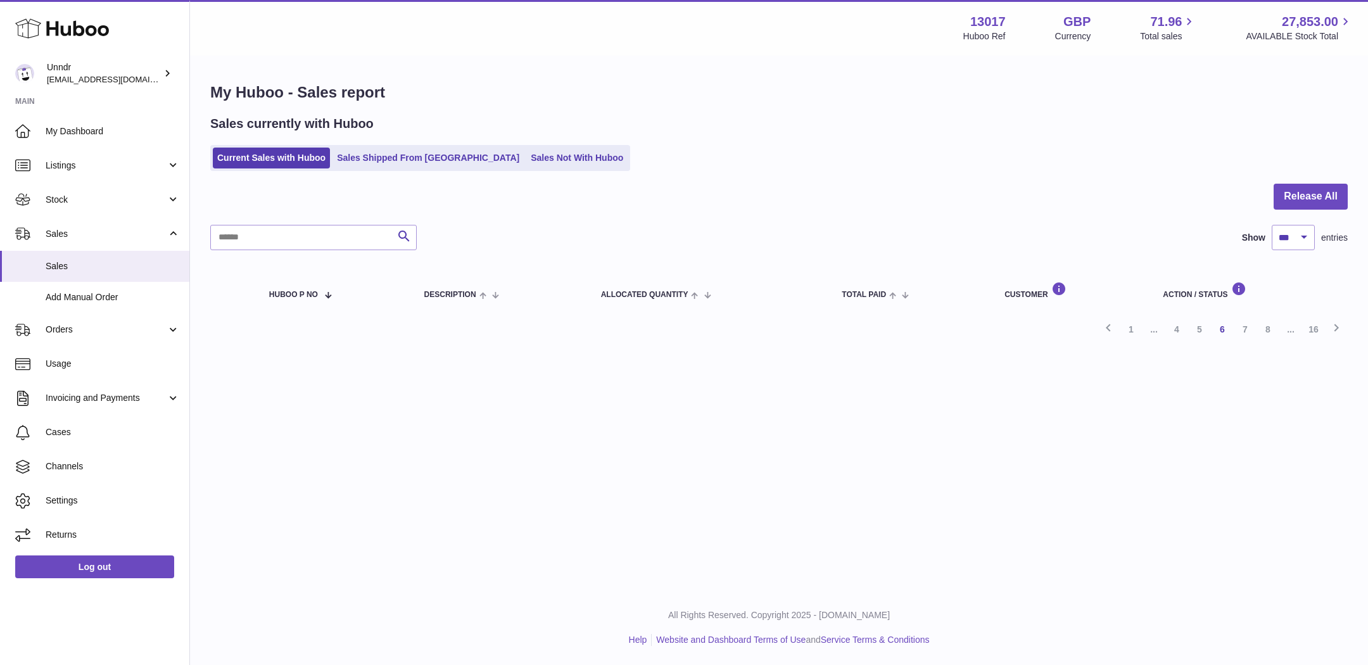
click button "Cancel Order from Huboo"
click button "Cancel"
click button "Cancel Order from Huboo"
click button "Cancel"
click span "Cancel Order from Huboo"
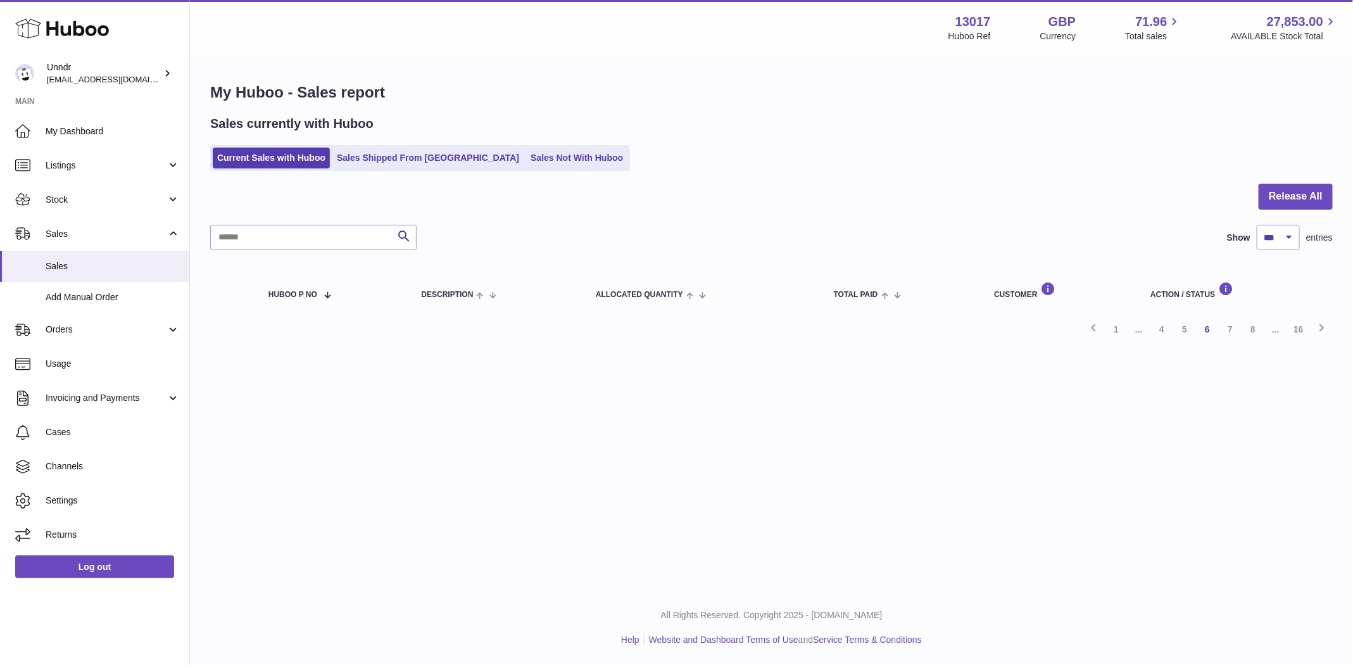
click button "Cancel"
click span "Cancel Order from Huboo"
click button "Cancel"
click button "Cancel Order from Huboo"
click button "Cancel"
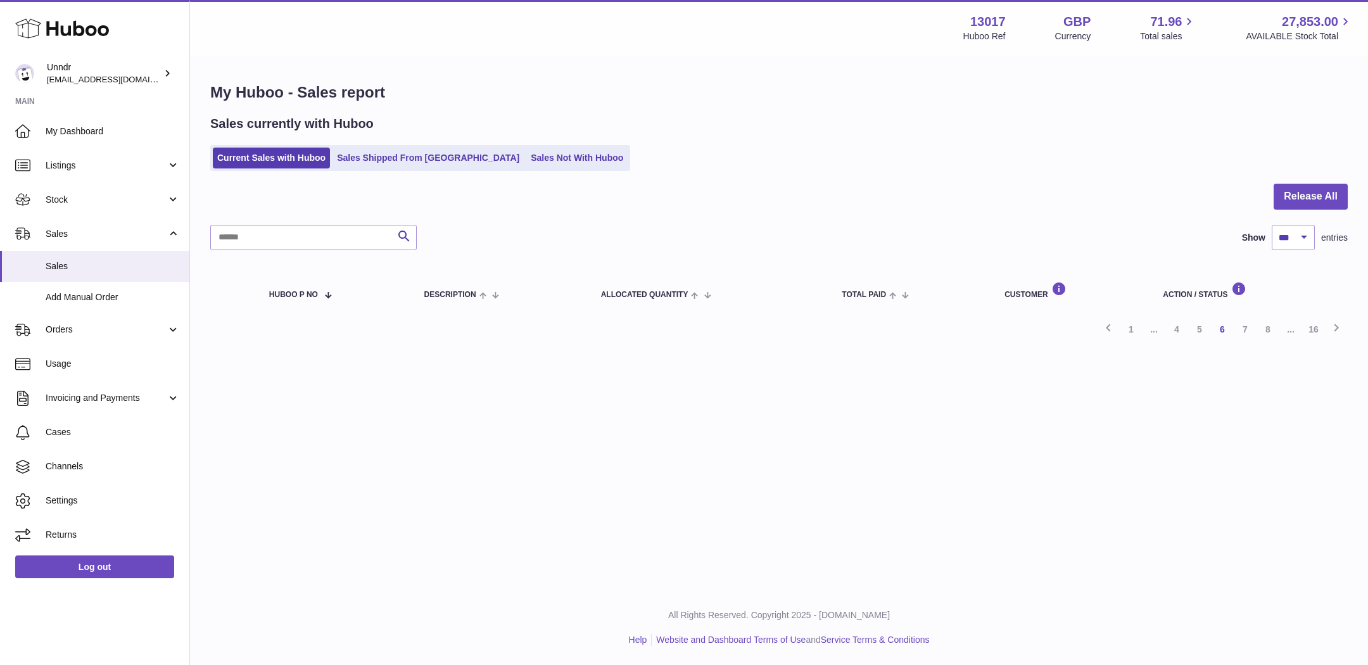
click span "Cancel Order from Huboo"
click button "Cancel"
click span "Cancel Order from Huboo"
click button "Cancel"
click span "Cancel Order from Huboo"
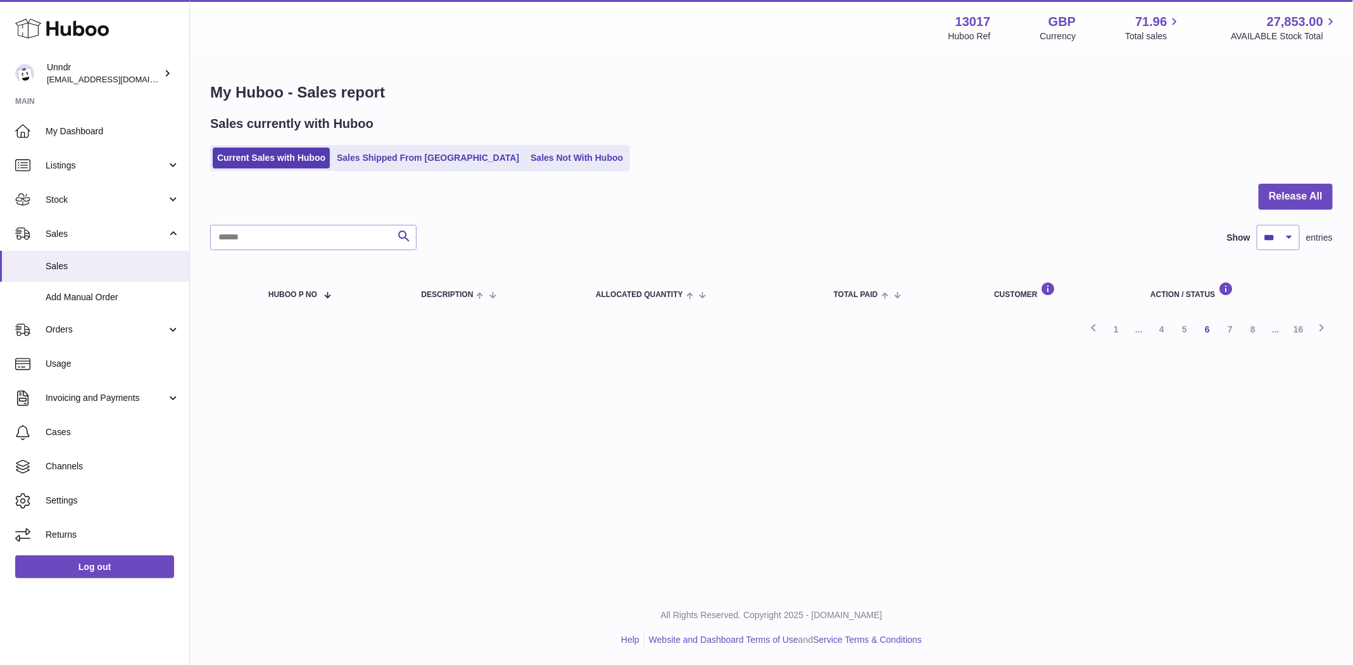
click button "Cancel"
click button "Cancel Order from Huboo"
click button "Cancel"
click span "Cancel Order from Huboo"
click button "Cancel"
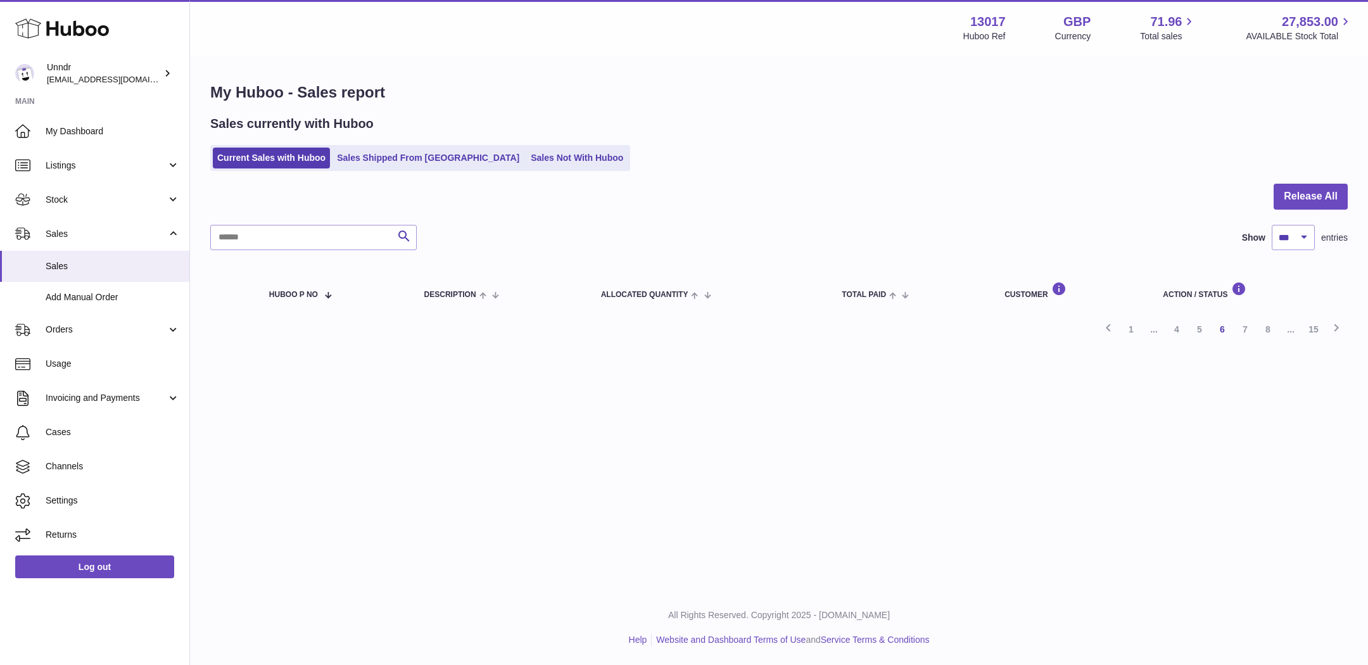
click span "Cancel Order from Huboo"
click button "Cancel"
click span "Cancel Order from Huboo"
click button "Cancel"
click span "Cancel Order from Huboo"
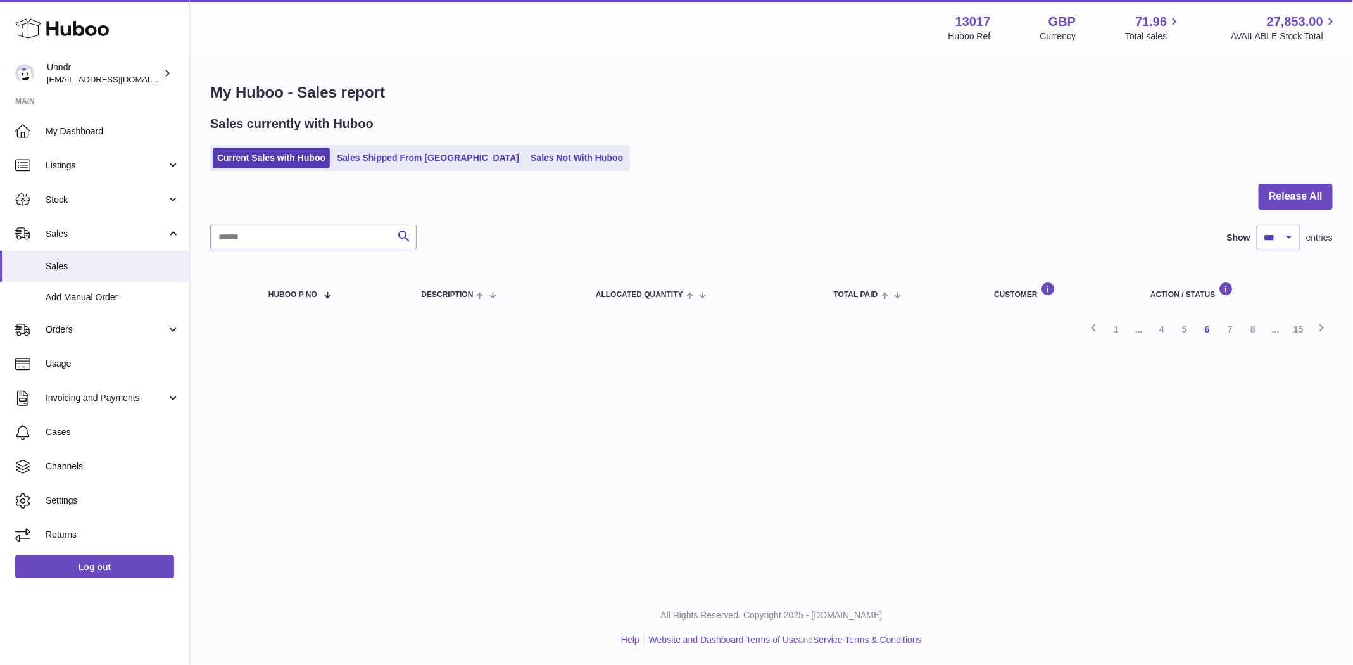
click button "Cancel"
click div "Description The Monthly Box - Top (S) Name / Post Code Zaheera Ahmedmia / LE7 9…"
click button "Cancel Order from Huboo"
click button "Cancel"
click div "Description The Monthly Box - Bottom (S) Name / Post Code Amy Palmer / EX16 4DW…"
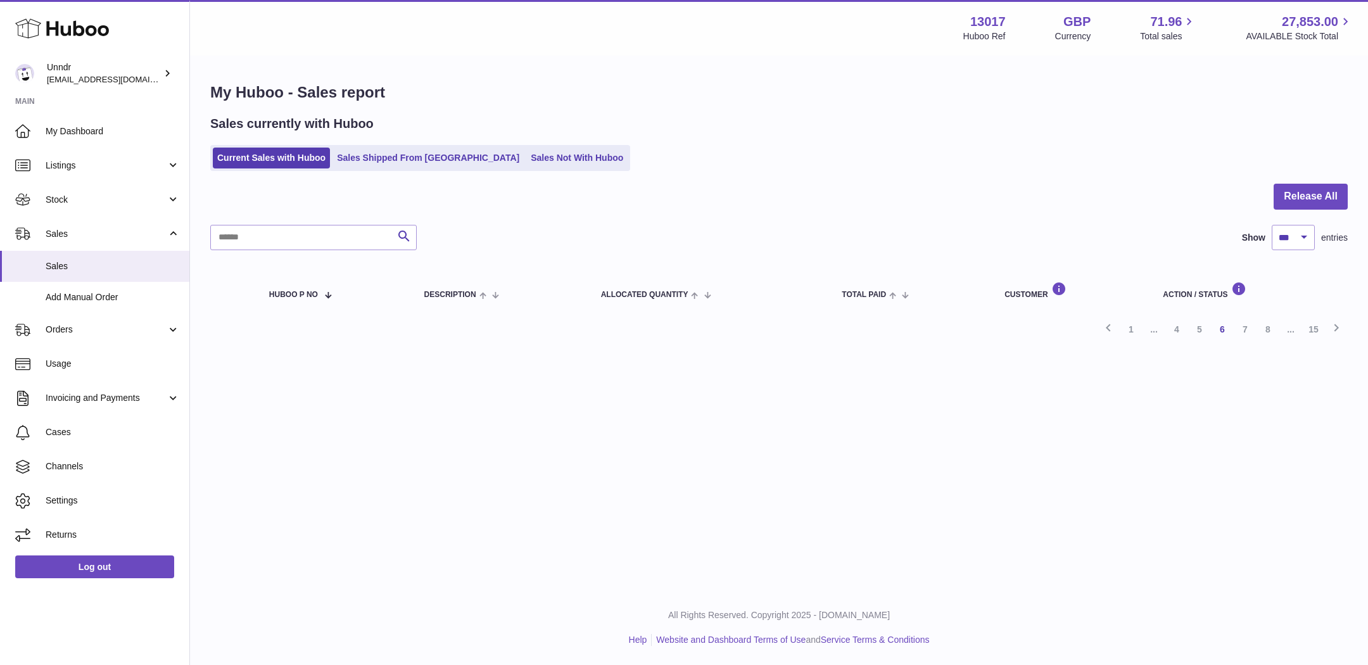
click span "Cancel Order from Huboo"
click button "Cancel"
click span "Cancel Order from Huboo"
click button "Cancel"
click span "Cancel Order from Huboo"
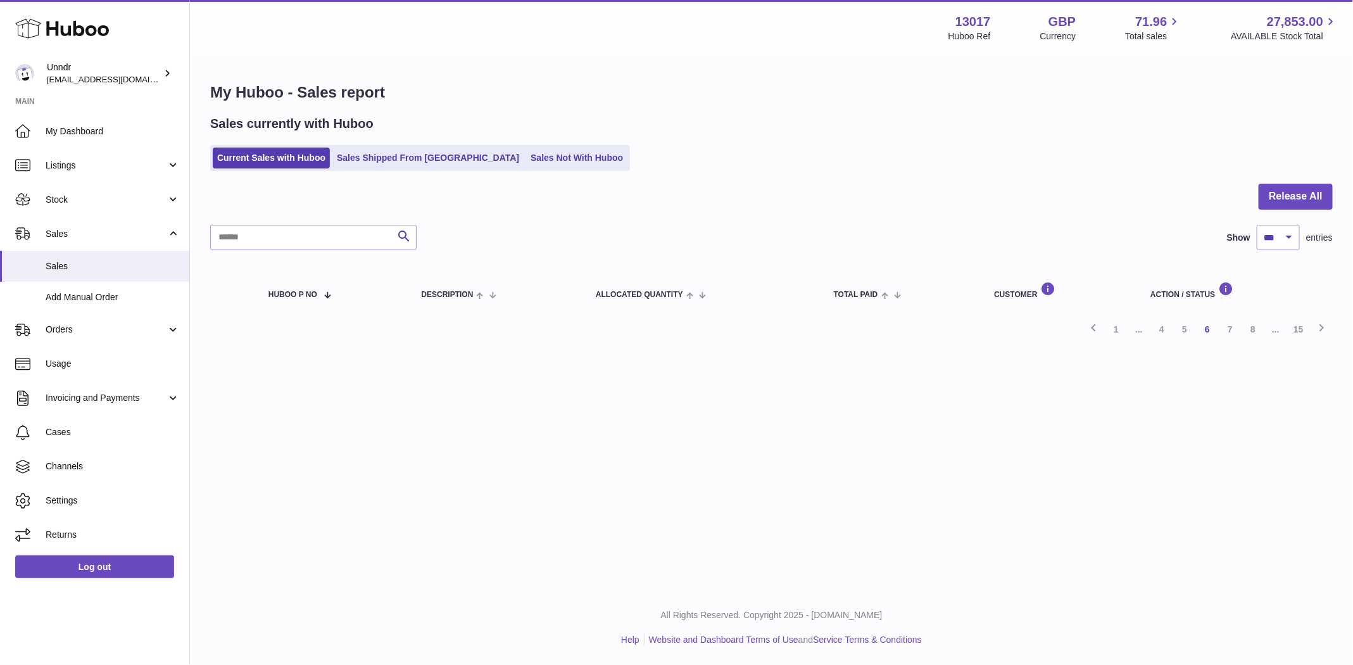
click button "Cancel"
click span "Cancel Order from Huboo"
click button "Cancel"
click span "Cancel Order from Huboo"
click button "Cancel"
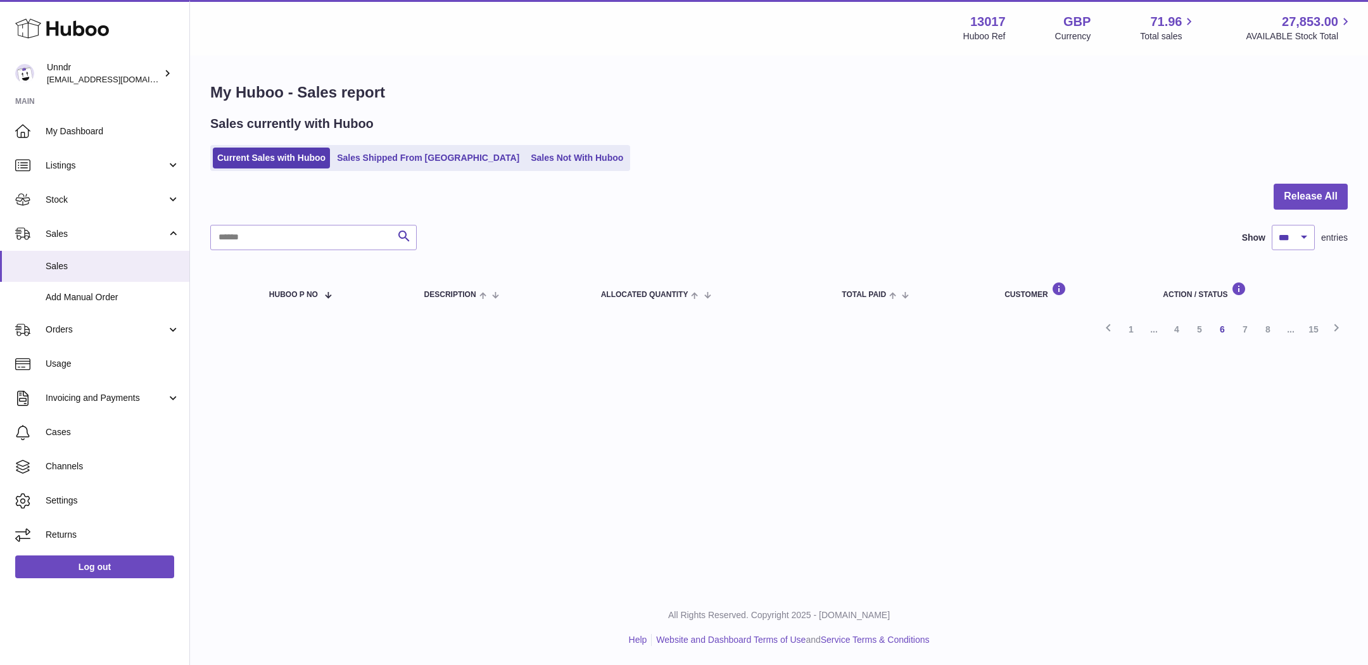
click button "Cancel Order from Huboo"
click button "Cancel"
click span "Cancel Order from Huboo"
click button "Cancel"
click span "Cancel Order from Huboo"
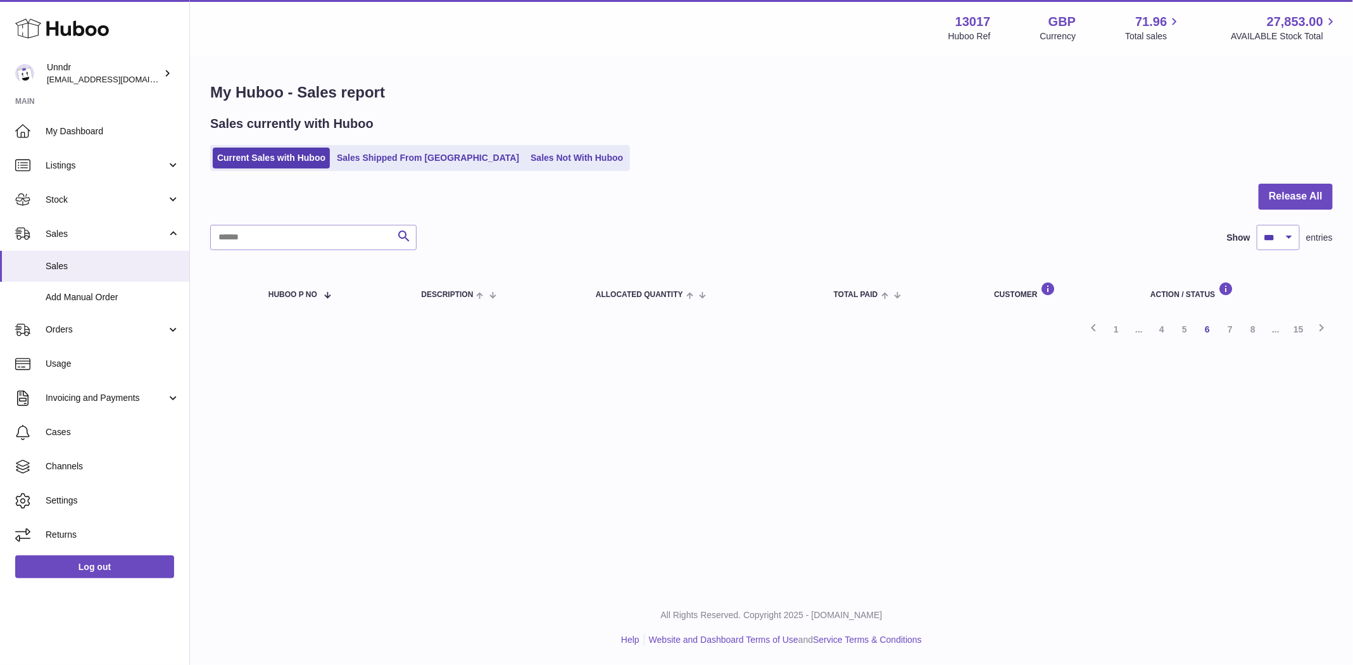
click button "Cancel"
click span "Cancel Order from Huboo"
click button "Cancel"
click span "Cancel Order from Huboo"
click button "Cancel"
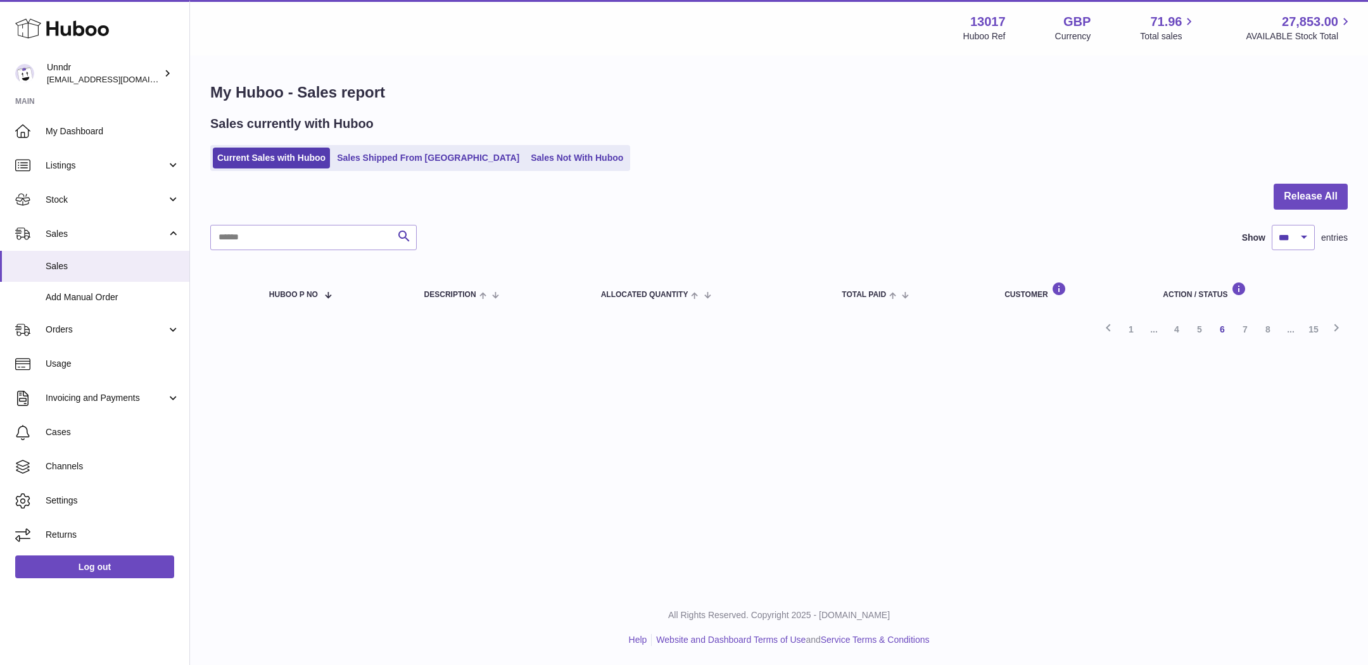
click span "Cancel Order from Huboo"
click button "Cancel"
click button "Cancel Order from Huboo"
click button "Cancel"
click button "Cancel Order from Huboo"
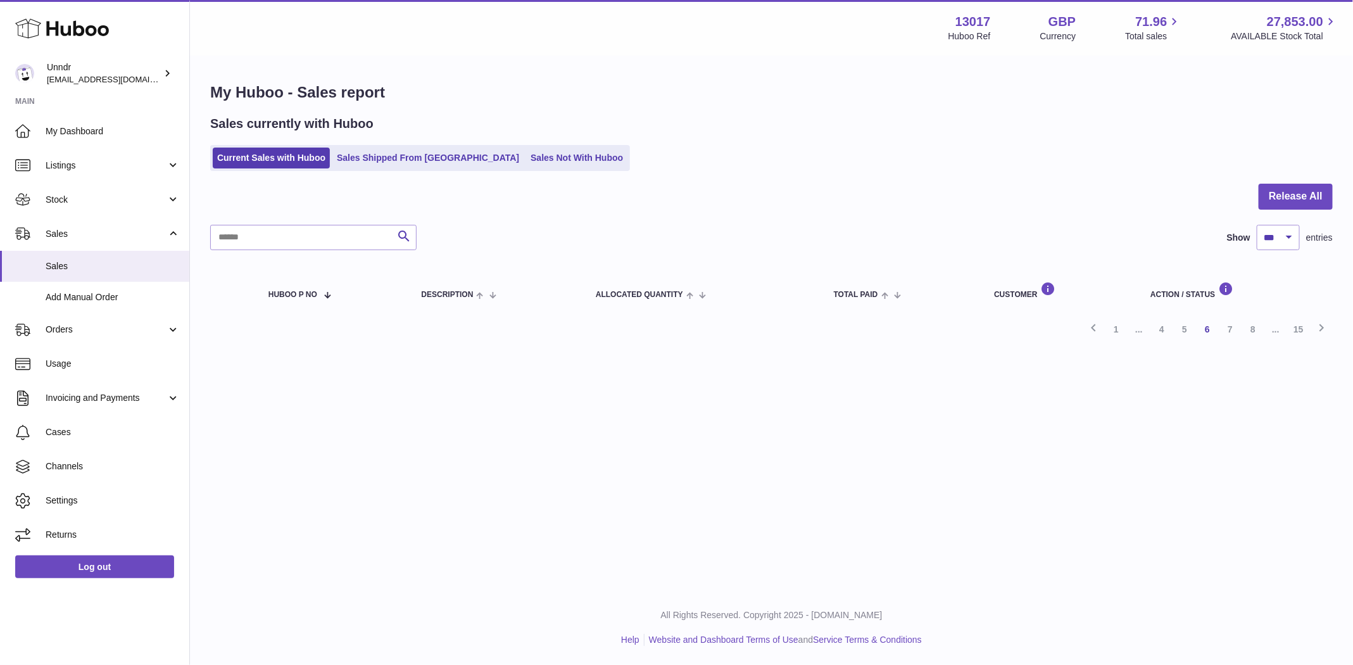
click button "Cancel"
click span "Cancel Order from Huboo"
click button "Cancel"
click span "Cancel Order from Huboo"
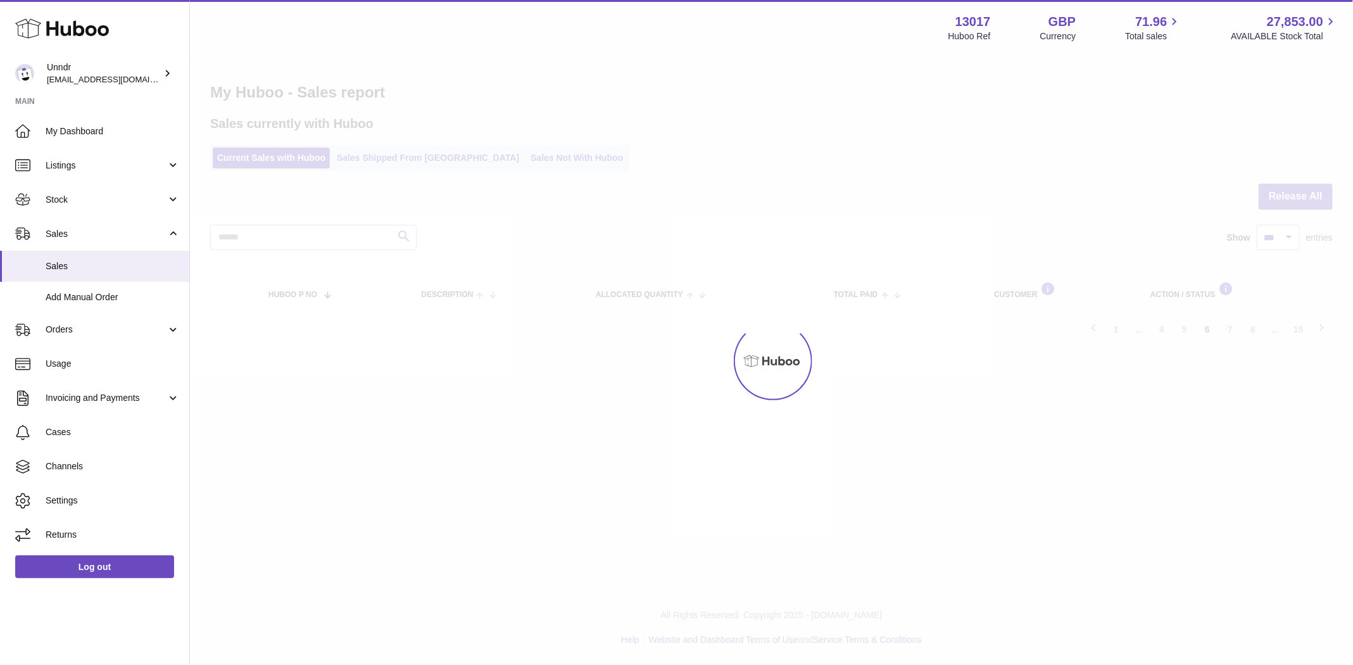
click at [1285, 285] on div "Menu Huboo 13017 Huboo Ref GBP Currency 71.96 Total sales 27,853.00 AVAILABLE S…" at bounding box center [771, 187] width 1163 height 375
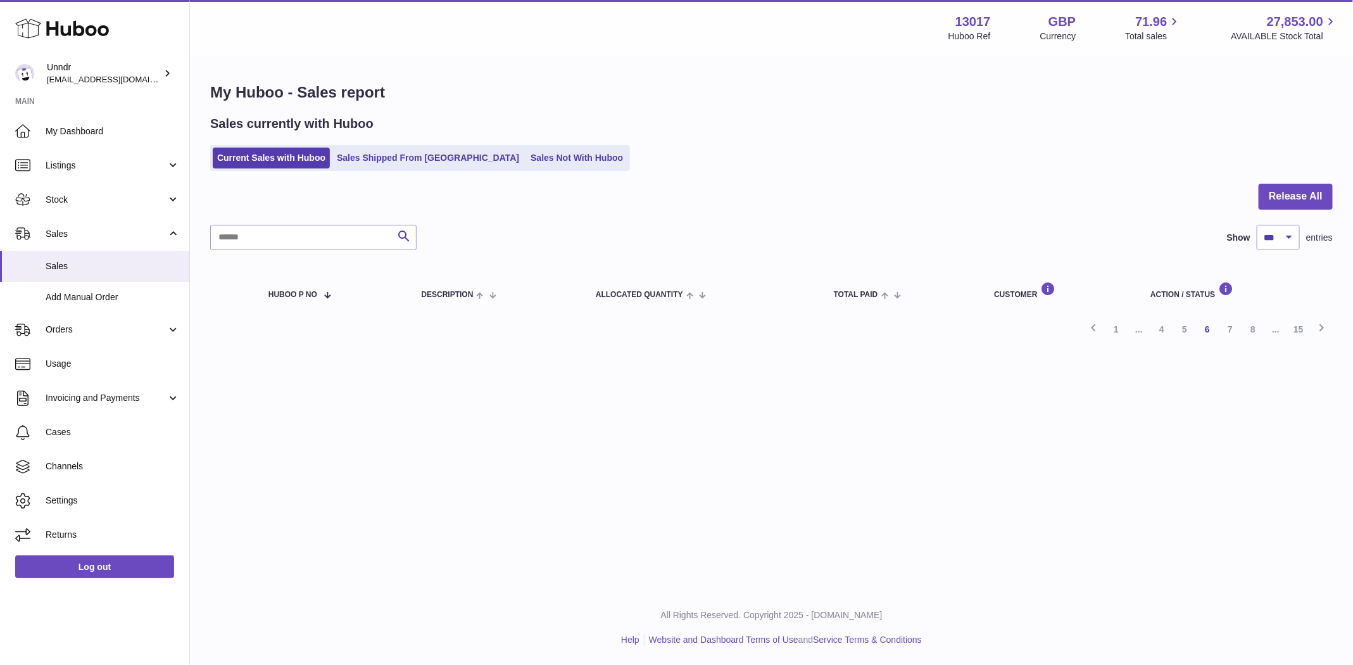
click button "Cancel"
click button "Cancel Order from Huboo"
click button "Cancel"
click button "Cancel Order from Huboo"
click button "Cancel"
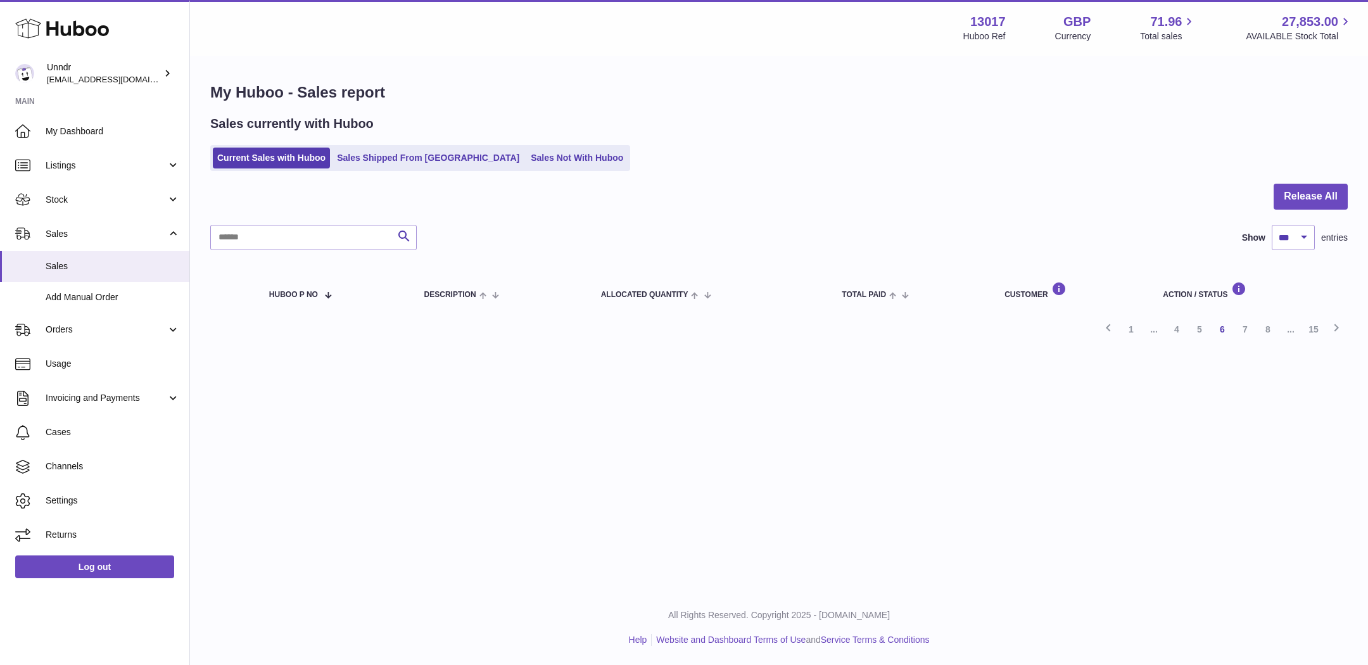
click button "Cancel Order from Huboo"
click button "Cancel"
click span "Cancel Order from Huboo"
click button "Cancel"
click span "Cancel Order from Huboo"
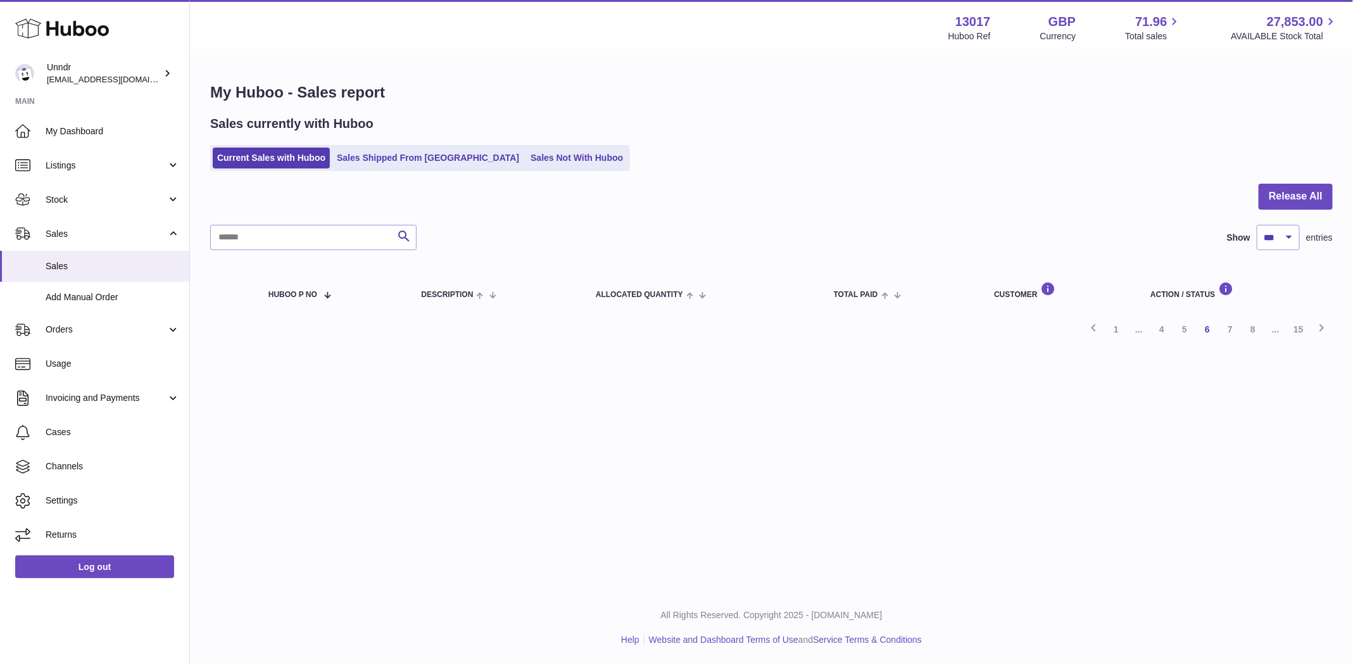
click button "Cancel"
click button "Cancel Order from Huboo"
click button "Cancel"
click span "Cancel Order from Huboo"
click button "Cancel"
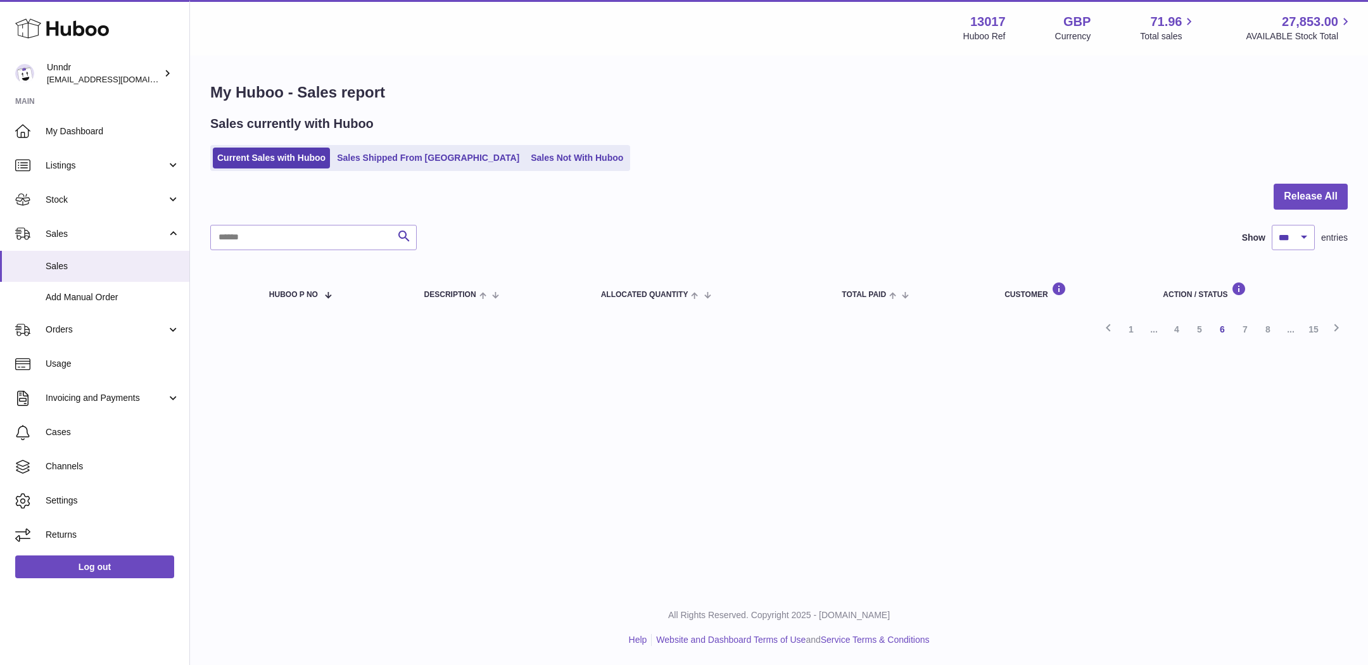
click span "Cancel Order from Huboo"
click button "Cancel"
click button "Cancel Order from Huboo"
click button "Cancel"
click div "Description The Monthly Box - Bottom (M) Name / Post Code Freida Lee / SE1 7GY …"
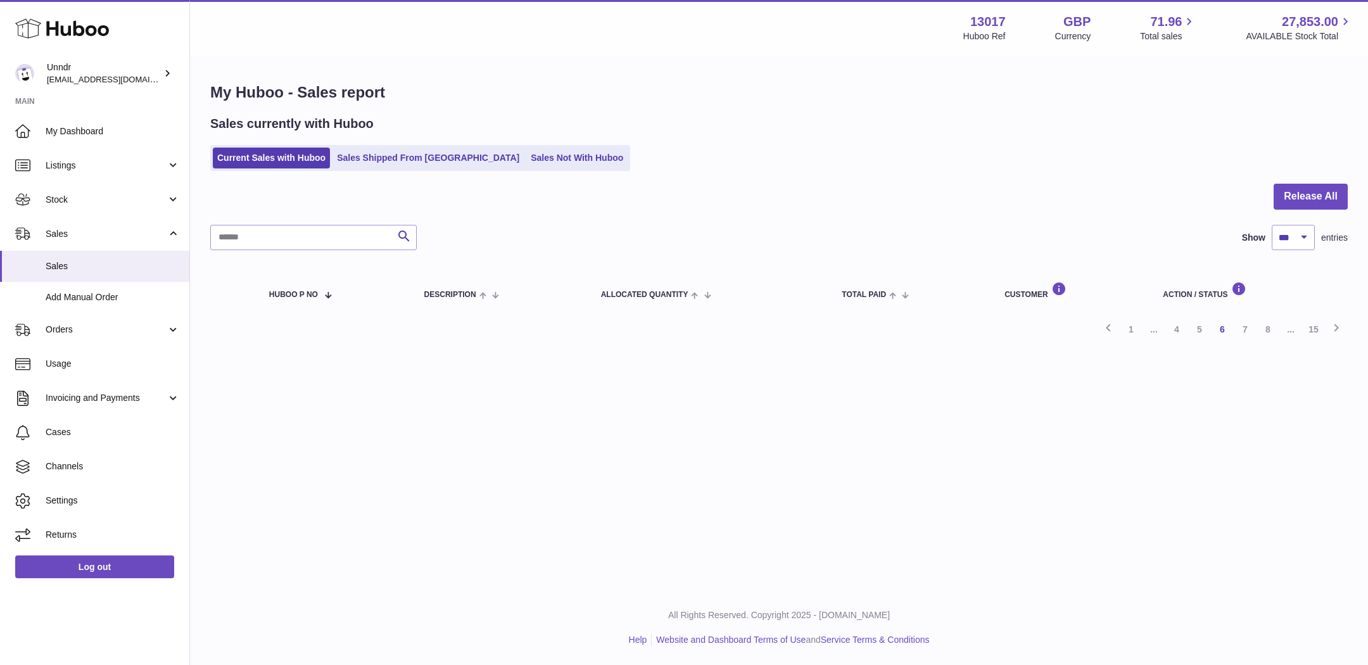
click span "Cancel Order from Huboo"
click button "Cancel"
click button "Cancel Order from Huboo"
click button "Cancel"
click button "Cancel Order from Huboo"
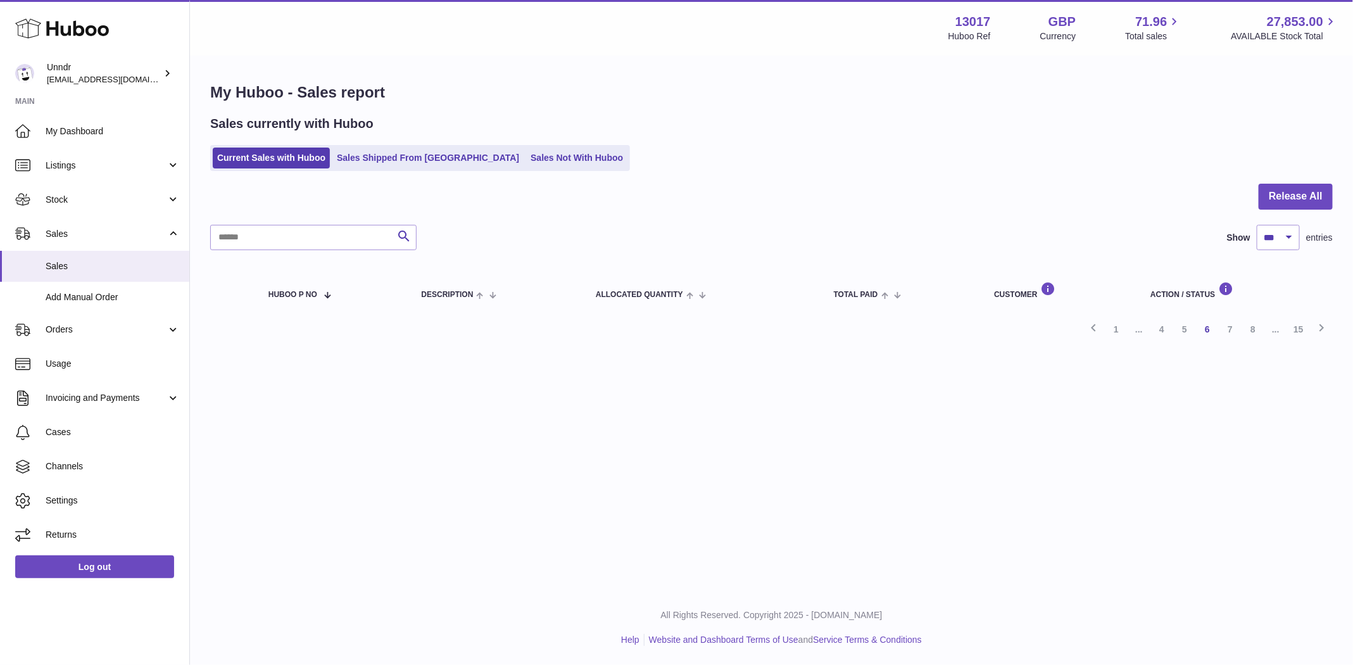
click button "Cancel"
click span "Cancel Order from Huboo"
click button "Cancel"
click button "Cancel Order from Huboo"
click button "Cancel"
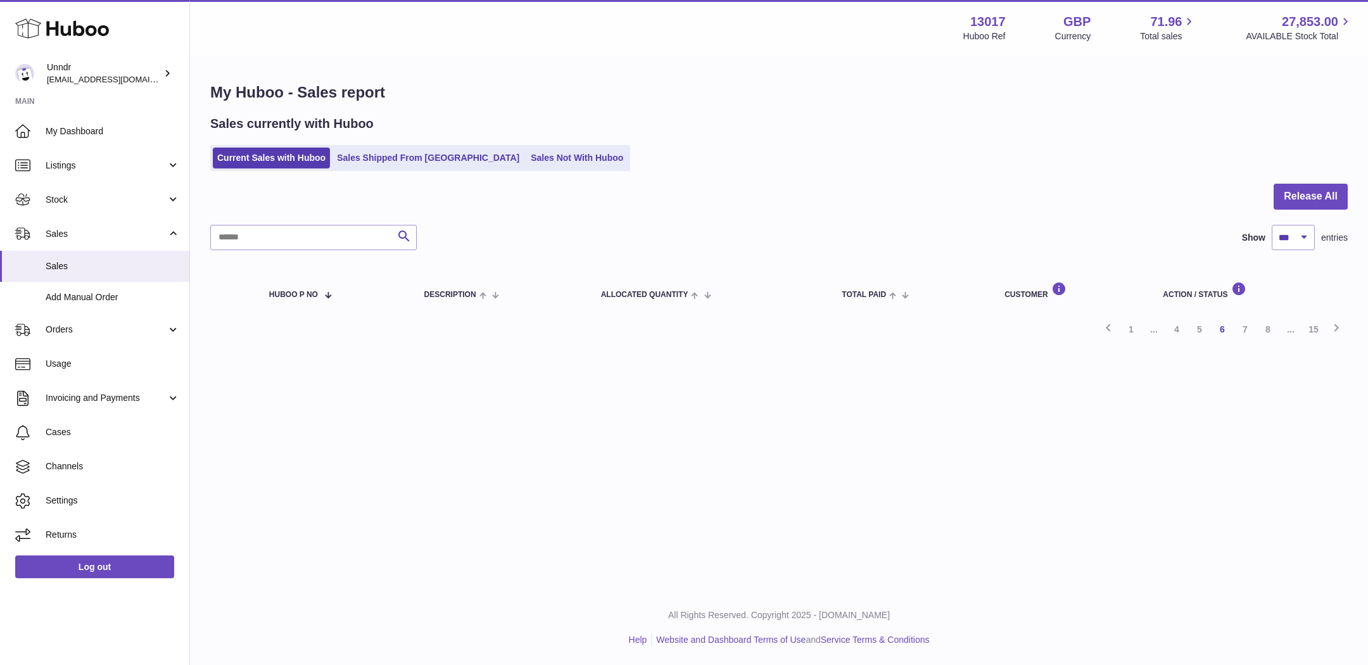
click span "Cancel Order from Huboo"
click button "Cancel"
click span "Cancel Order from Huboo"
click button "Cancel"
click button "Cancel Order from Huboo"
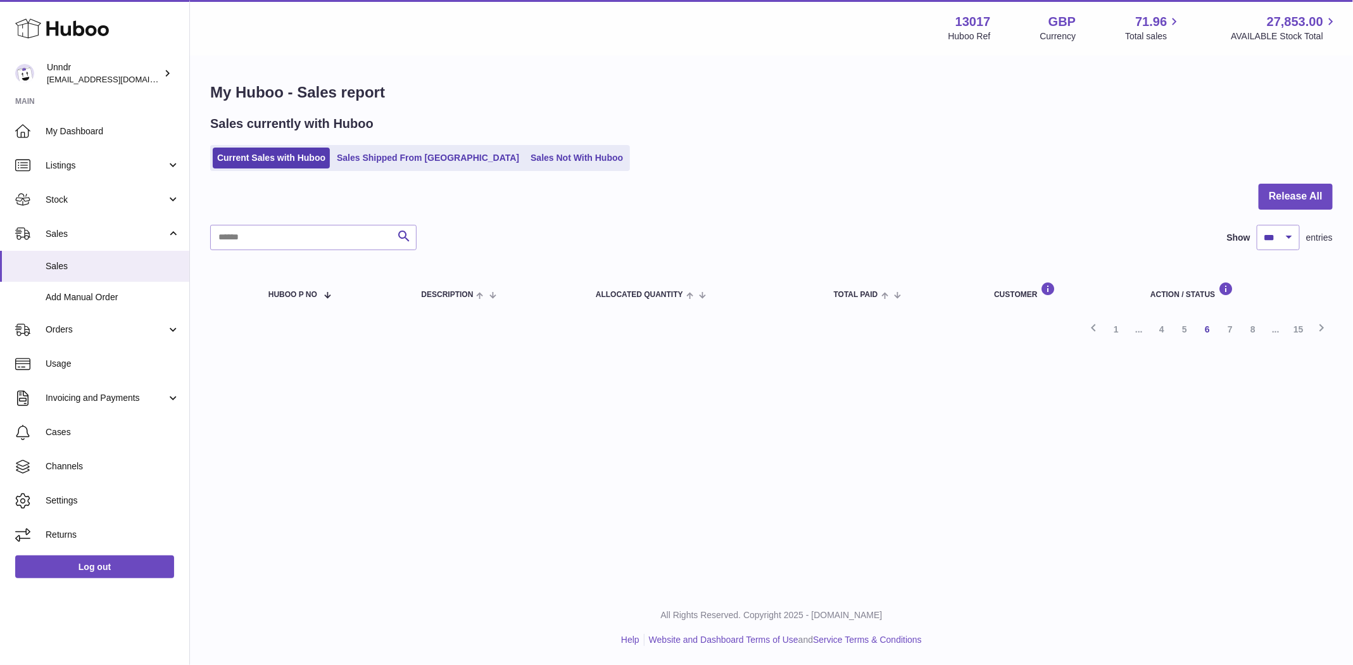
click button "Cancel"
click span "Cancel Order from Huboo"
click button "Cancel"
click button "Cancel Order from Huboo"
click button "Cancel"
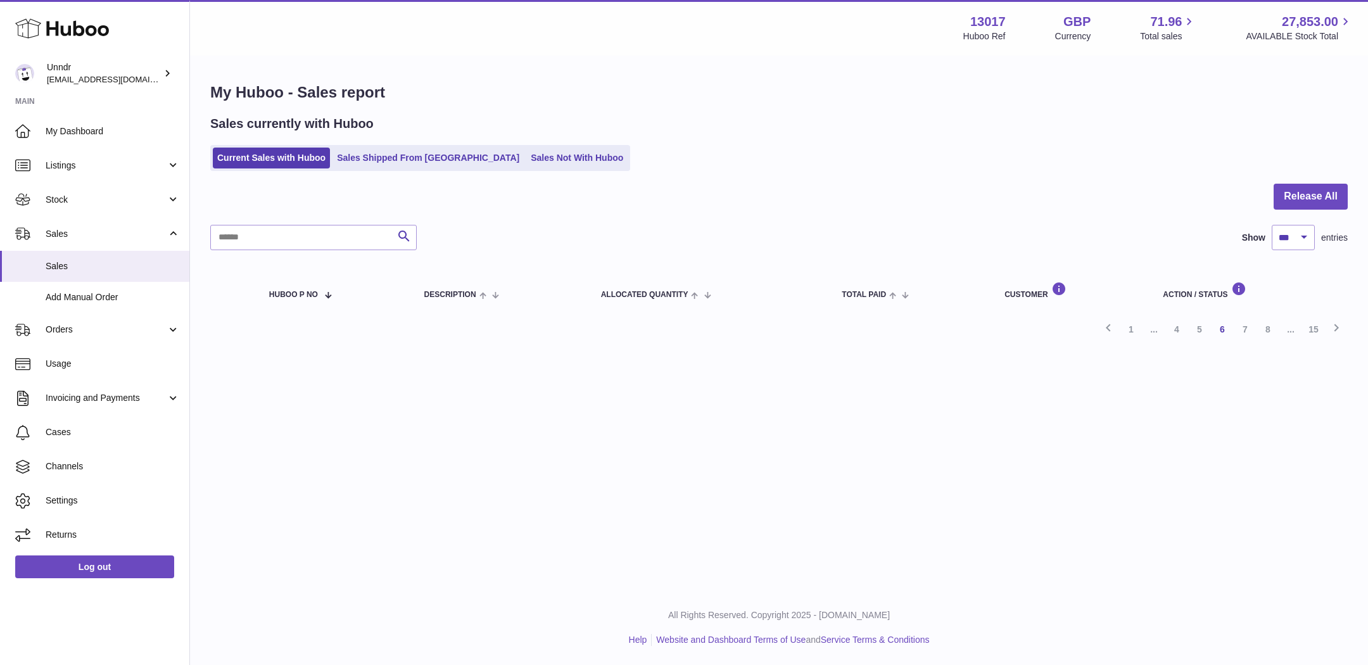
click span "Cancel Order from Huboo"
click button "Cancel"
click button "Cancel Order from Huboo"
click button "Cancel"
click span "Cancel Order from Huboo"
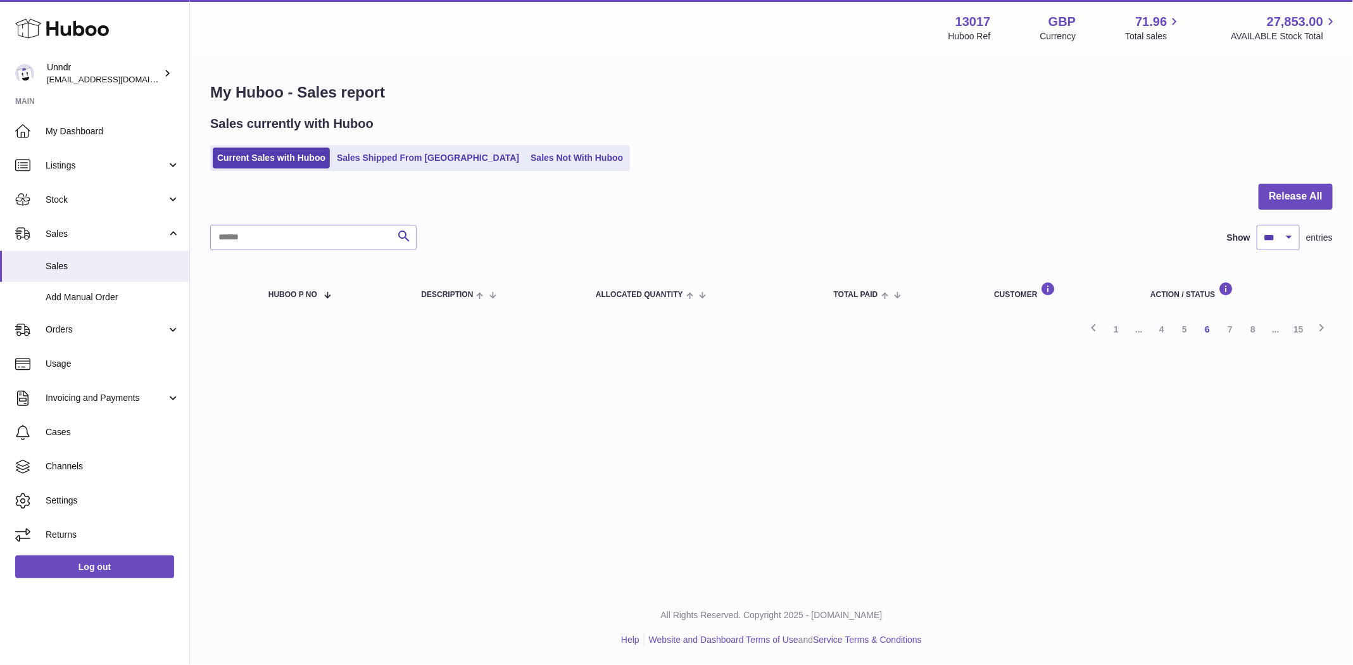
click button "Cancel"
click button "Cancel Order from Huboo"
click button "Cancel"
click button "Cancel Order from Huboo"
click button "Cancel"
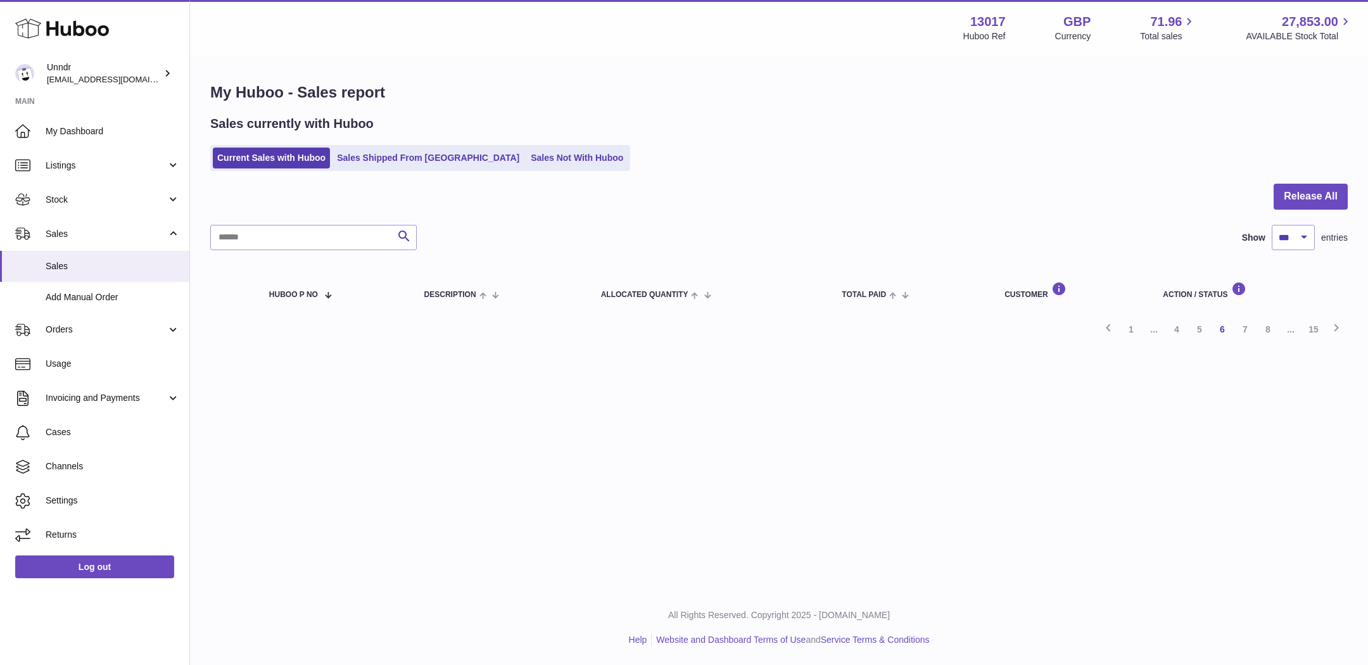
click span "Cancel Order from Huboo"
click button "Cancel"
click span "Cancel Order from Huboo"
click button "Cancel"
click span "Cancel Order from Huboo"
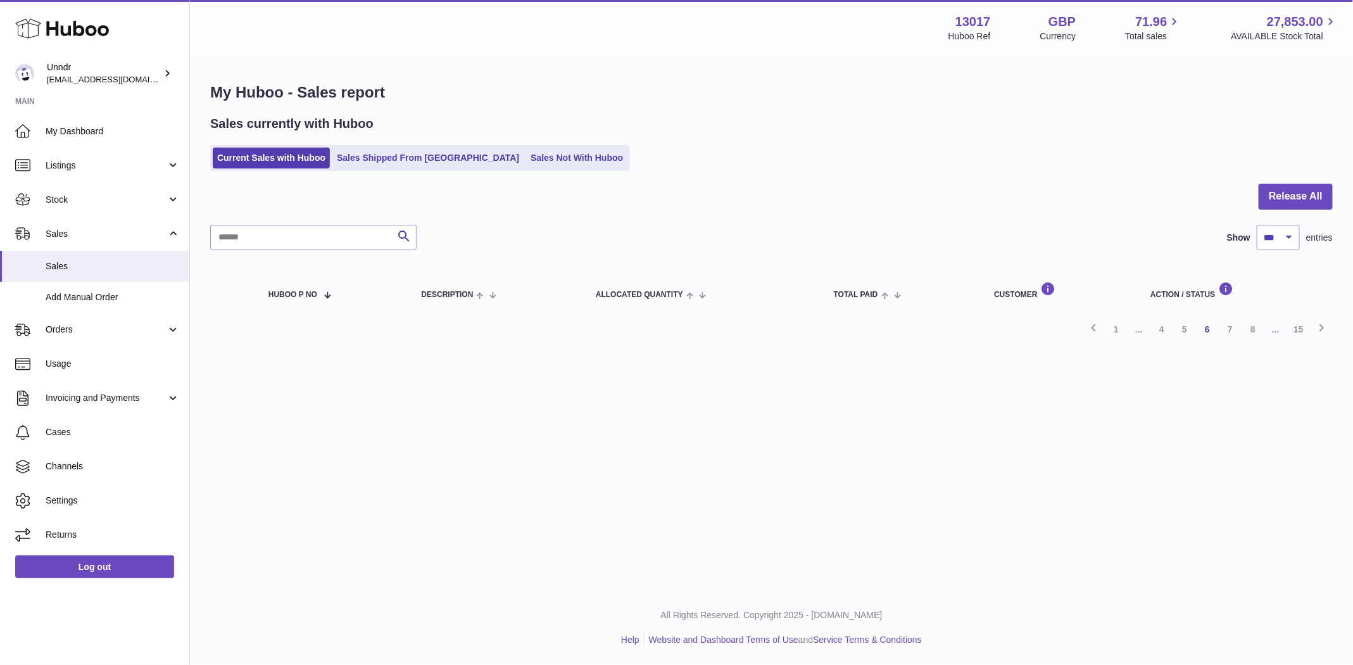
click button "Cancel"
click div "Description The Monthly Box - Bottom (L) Name / Post Code Stephanie Carubia / S…"
click button "Cancel Order from Huboo"
click button "Cancel"
click span "Cancel Order from Huboo"
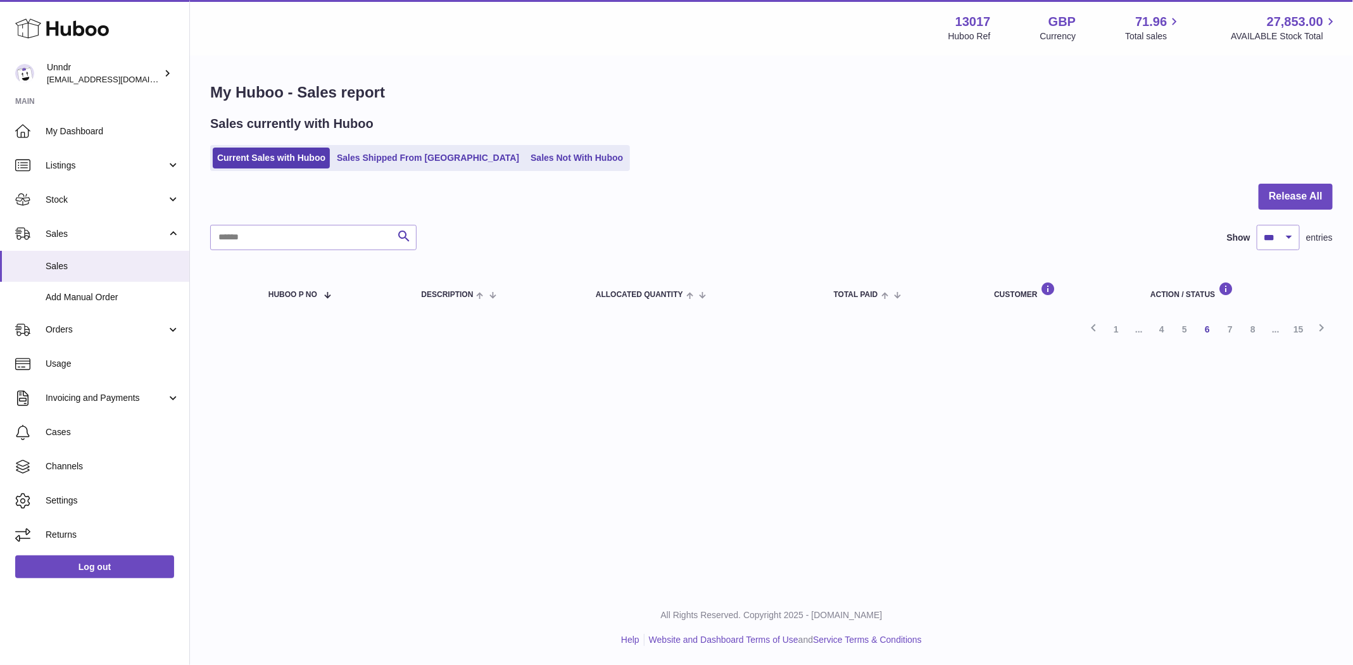
click button "Cancel"
click div "Description The Monthly Box - Bottom (M) Name / Post Code Kiera Aguis / SW17 8R…"
click button "Cancel Order from Huboo"
click button "Cancel"
click span "Cancel Order from Huboo"
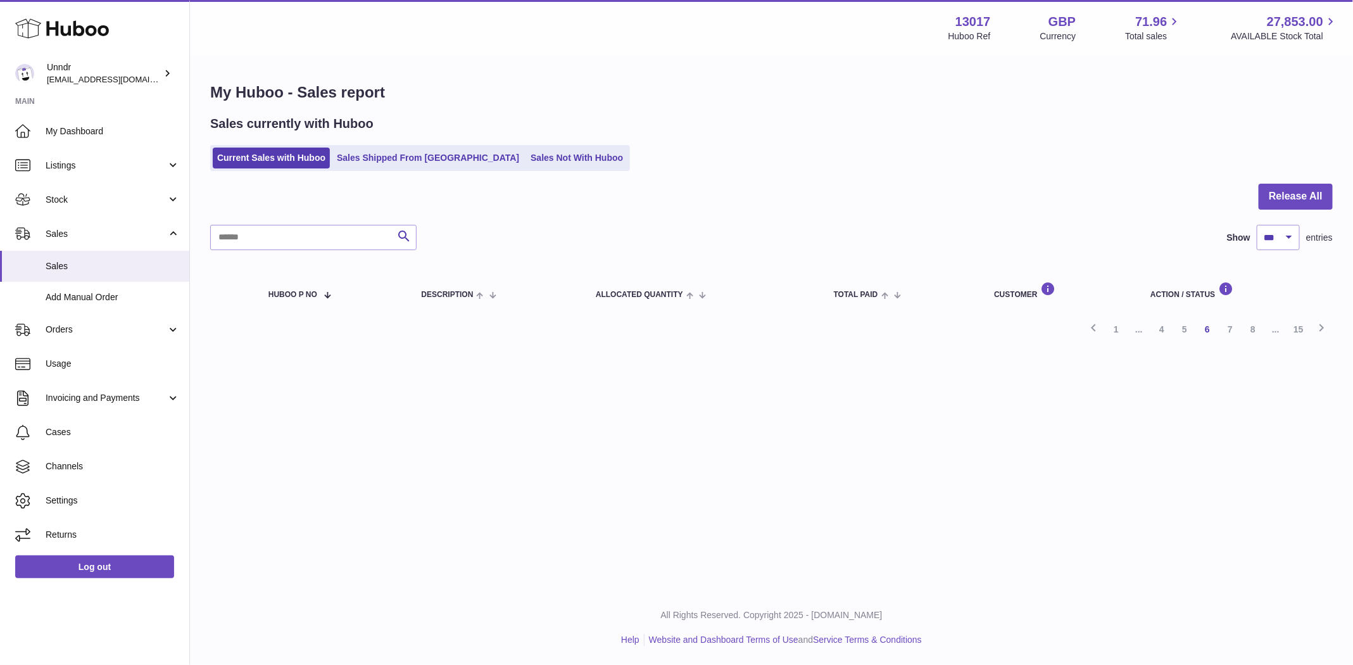
click button "Cancel"
click button "Cancel Order from Huboo"
click button "Cancel"
click span "Cancel Order from Huboo"
click button "Cancel"
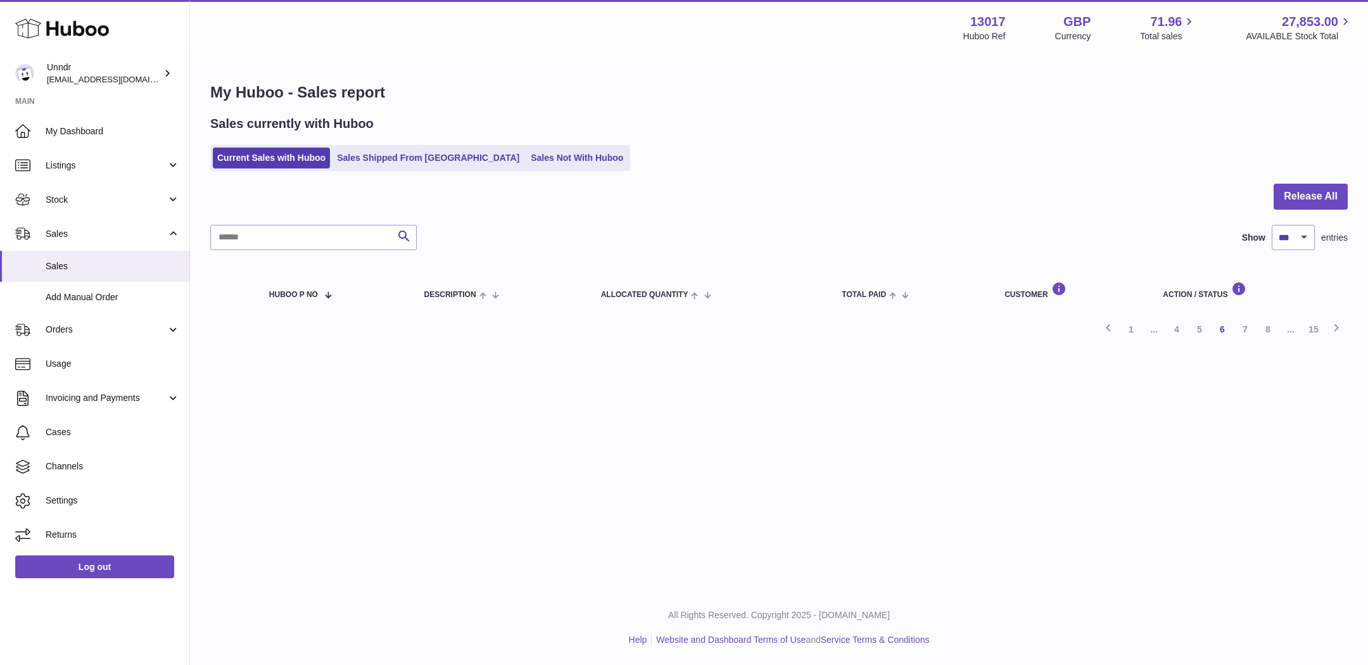
click span "Cancel Order from Huboo"
click button "Cancel"
click span "Cancel Order from Huboo"
click button "Cancel"
click button "Cancel Order from Huboo"
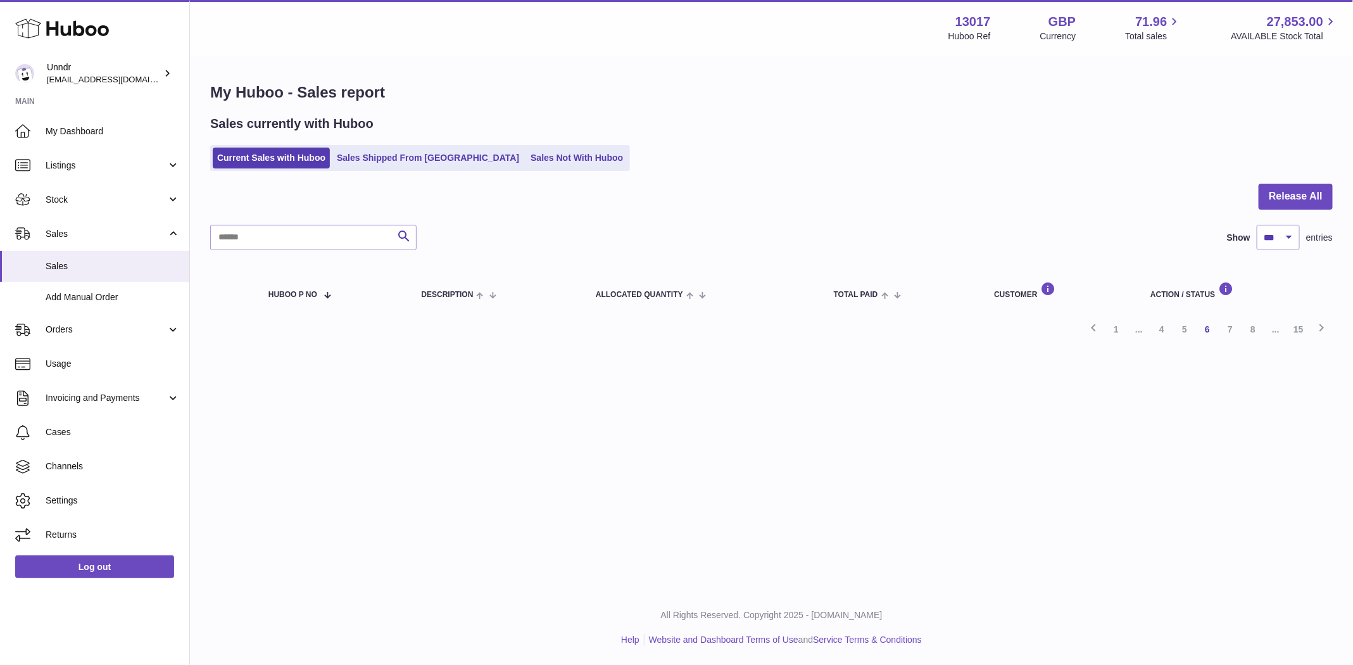
click button "Cancel"
click button "Cancel Order from Huboo"
click button "Cancel"
click button "Cancel Order from Huboo"
click button "Cancel"
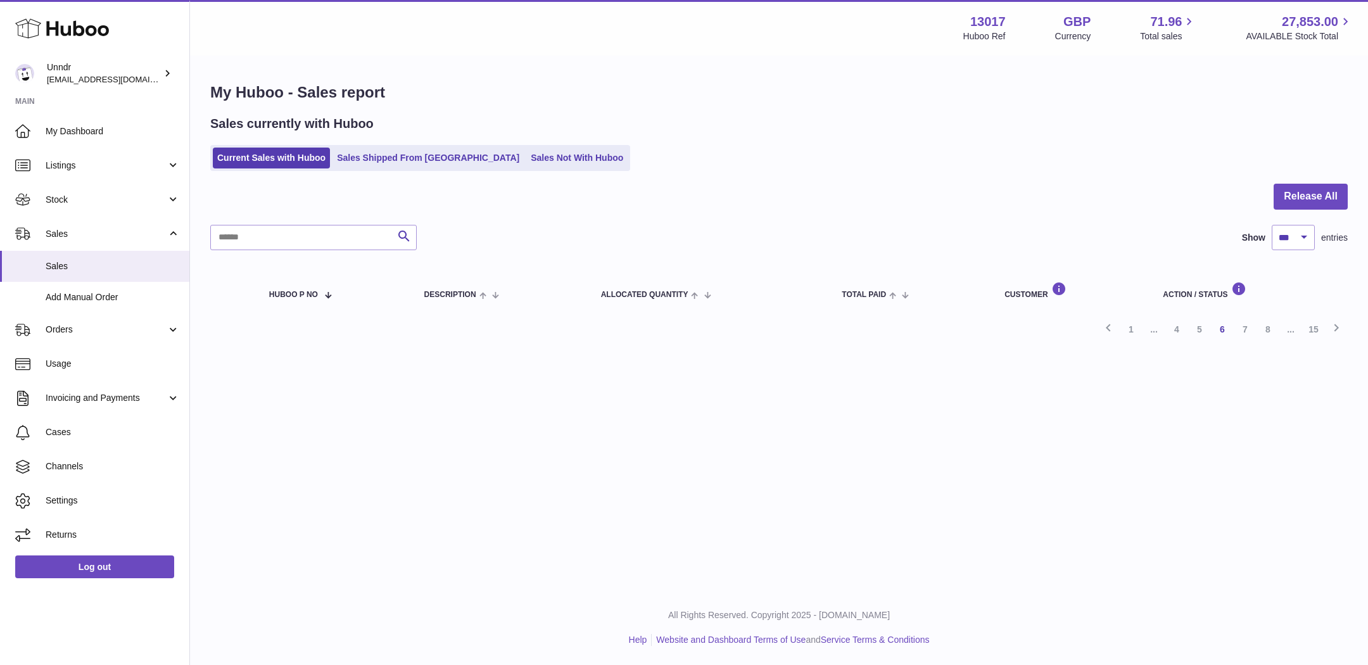
click span "Cancel Order from Huboo"
click at [1181, 341] on link "5" at bounding box center [1184, 329] width 23 height 23
click at [336, 222] on div at bounding box center [771, 204] width 1123 height 41
click at [334, 232] on input "text" at bounding box center [313, 237] width 206 height 25
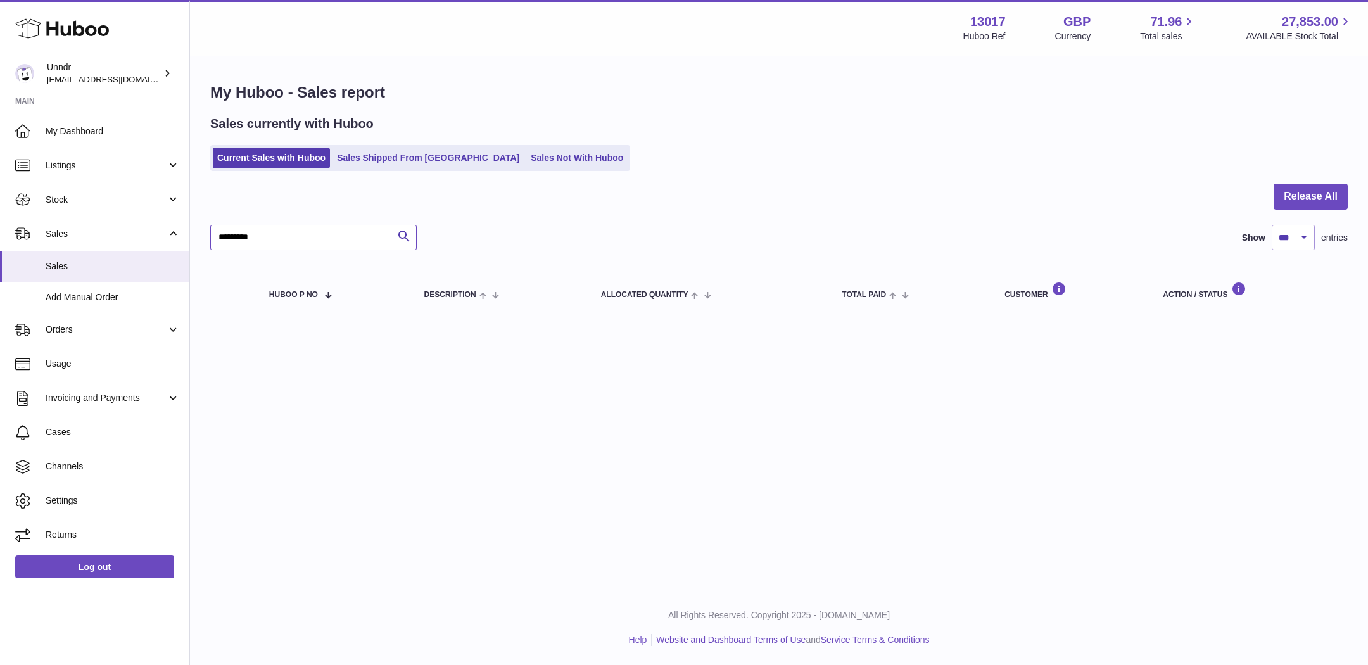
type input "*********"
click button "Release"
click span "Release"
click button "Release"
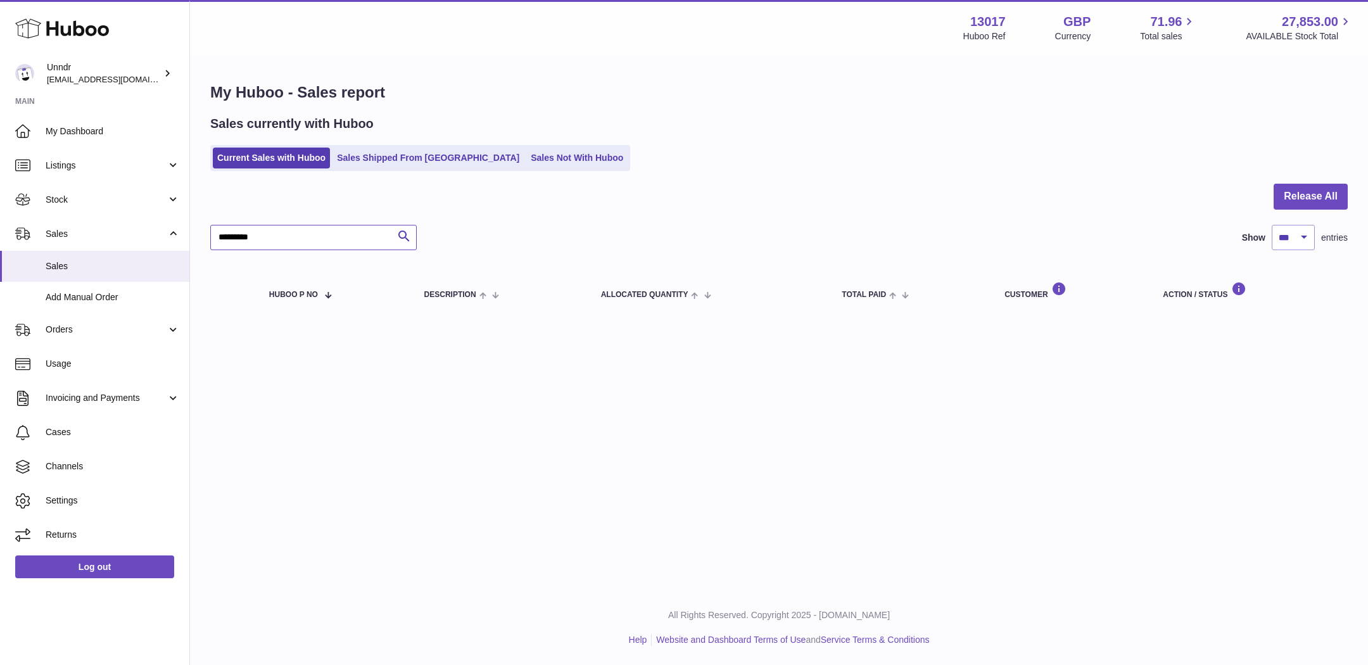
click at [301, 241] on input "*********" at bounding box center [313, 237] width 206 height 25
click link "5"
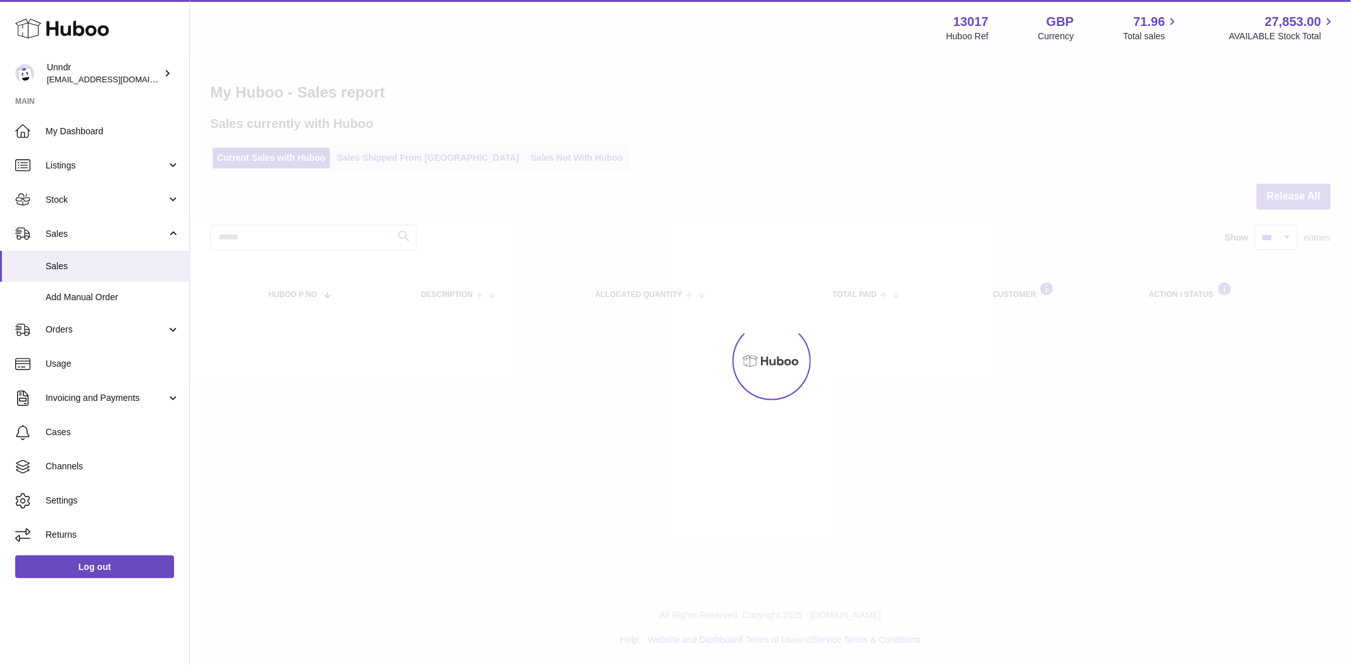
scroll to position [57, 0]
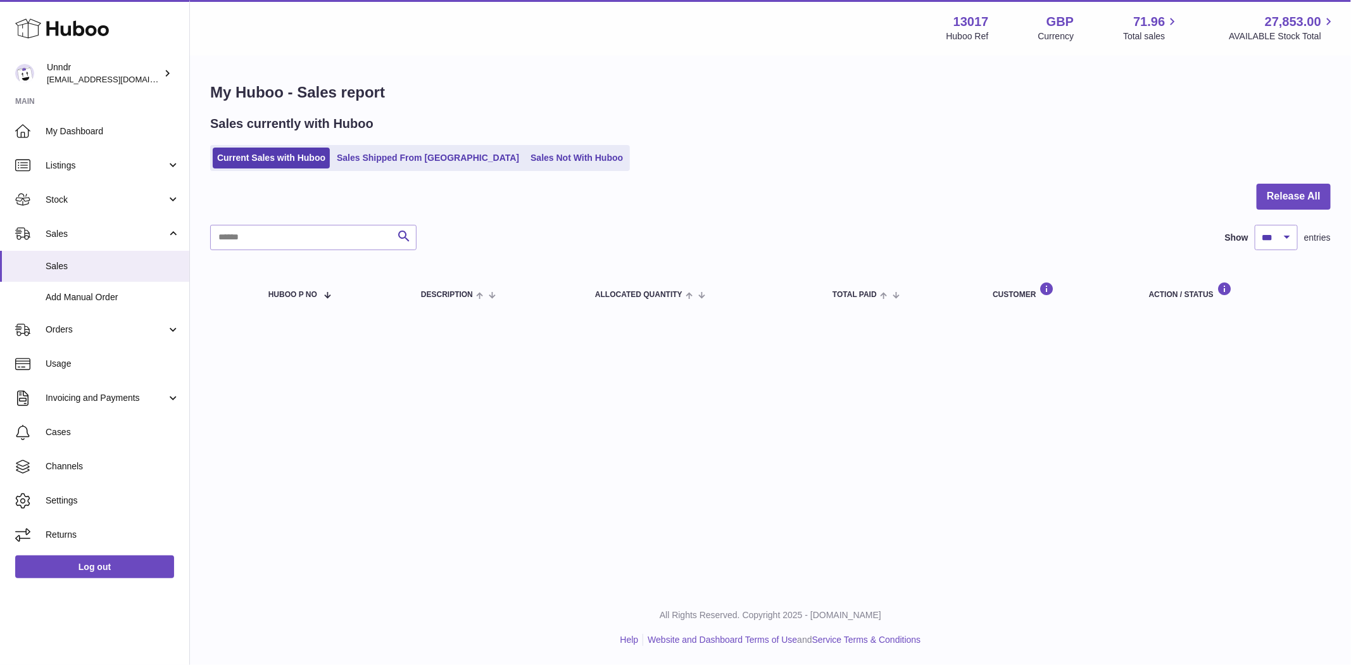
click button "Cancel"
click button "Cancel Order from Huboo"
click button "Cancel"
click span "Cancel Order from Huboo"
click button "Cancel"
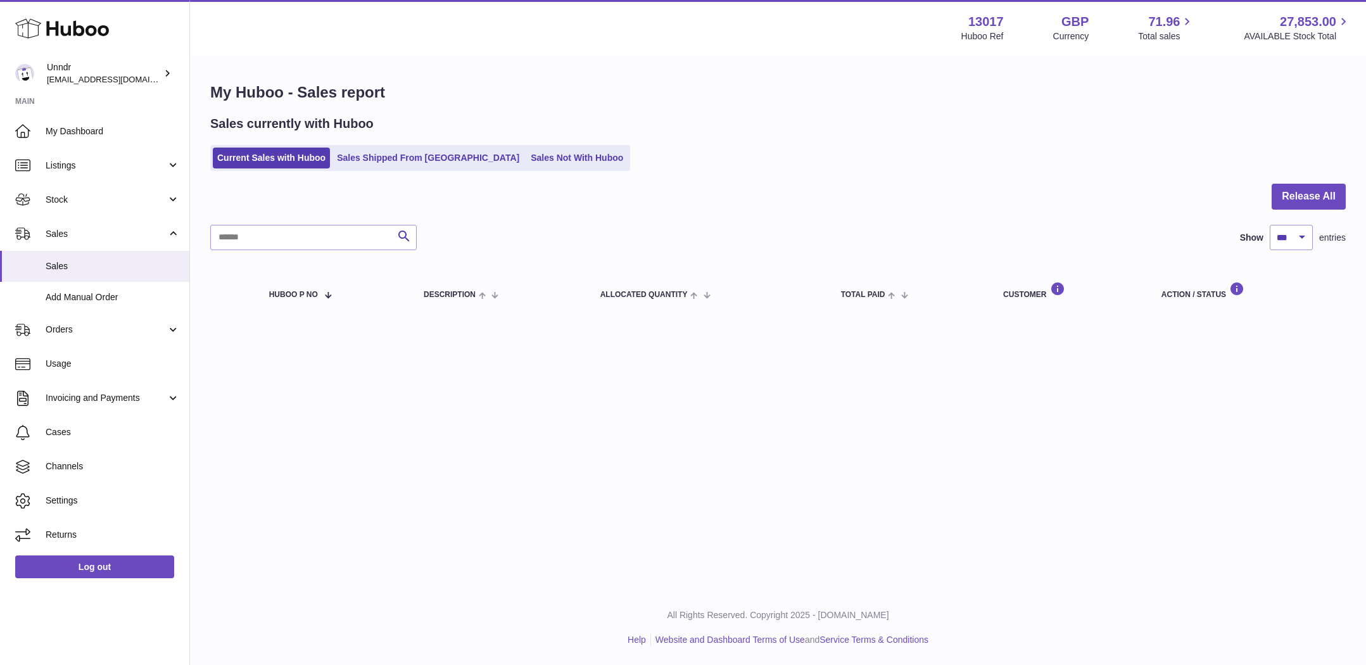
click button "Cancel Order from Huboo"
click button "Cancel"
click span "Cancel Order from Huboo"
click button "Cancel"
click span "Cancel Order from Huboo"
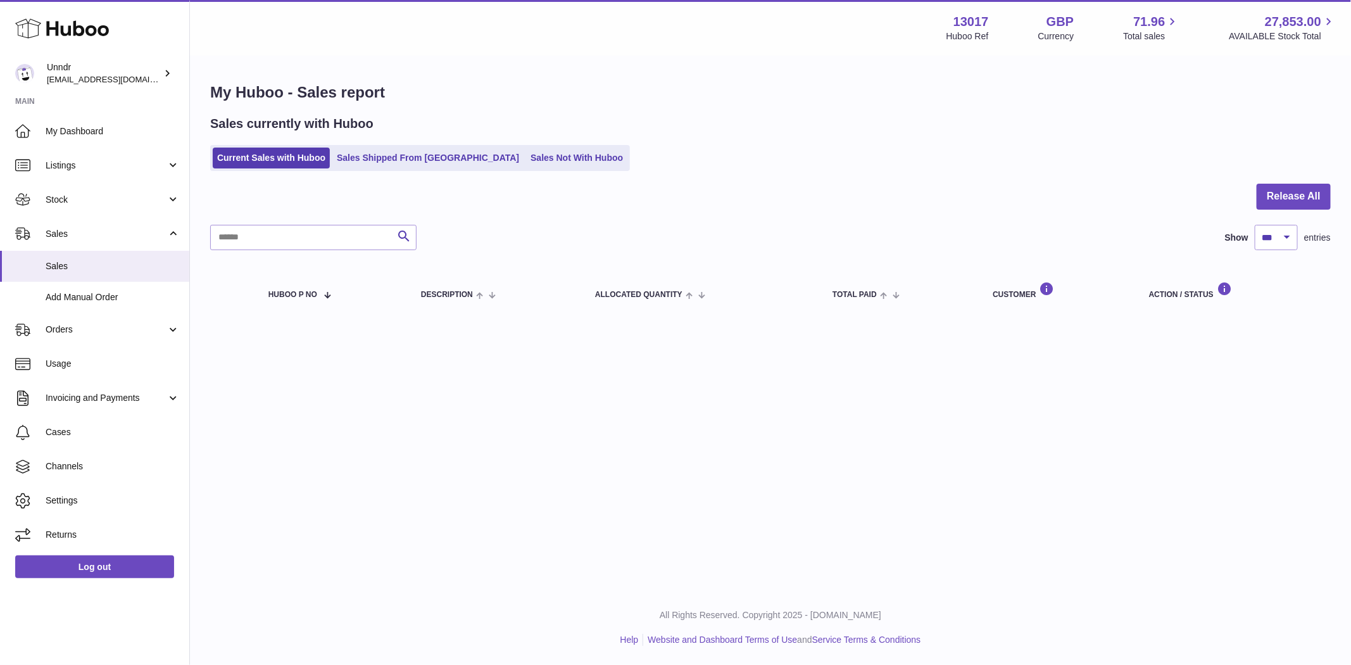
click button "Cancel"
click span "Cancel Order from Huboo"
click button "Cancel"
click button "Cancel Order from Huboo"
click button "Cancel"
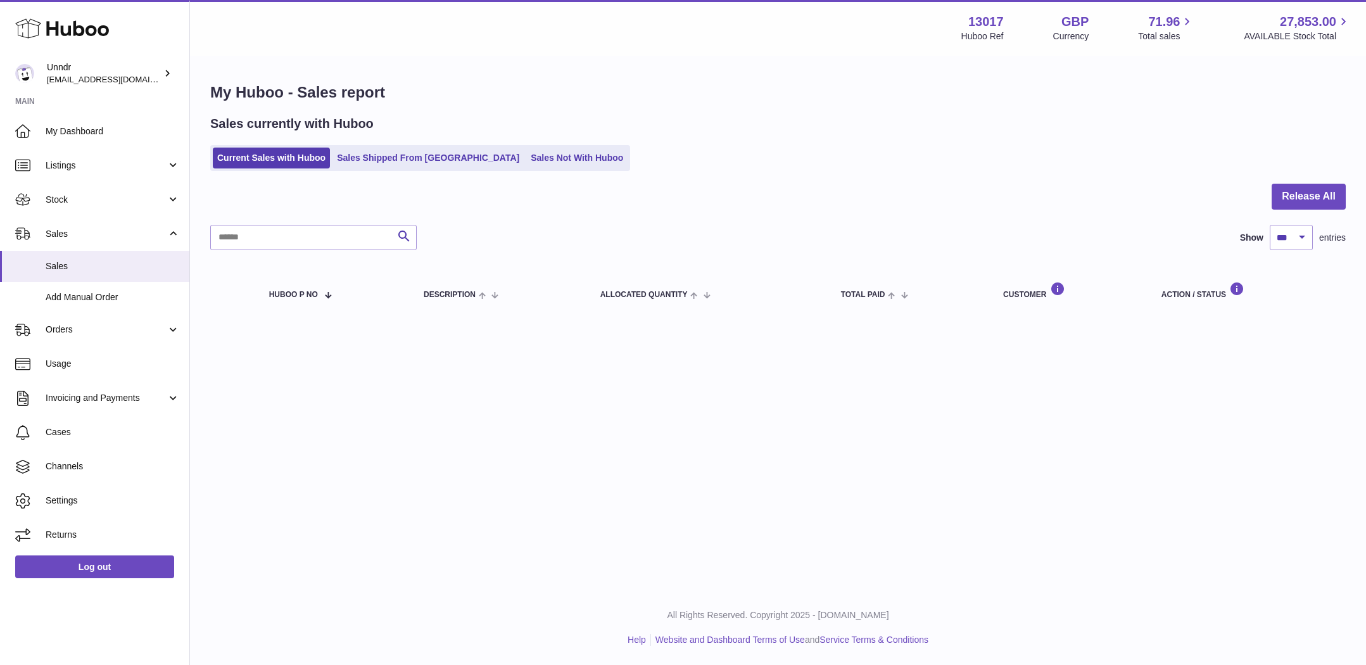
click button "Cancel Order from Huboo"
click button "Cancel"
click span "Cancel Order from Huboo"
click button "Cancel"
click span "Cancel Order from Huboo"
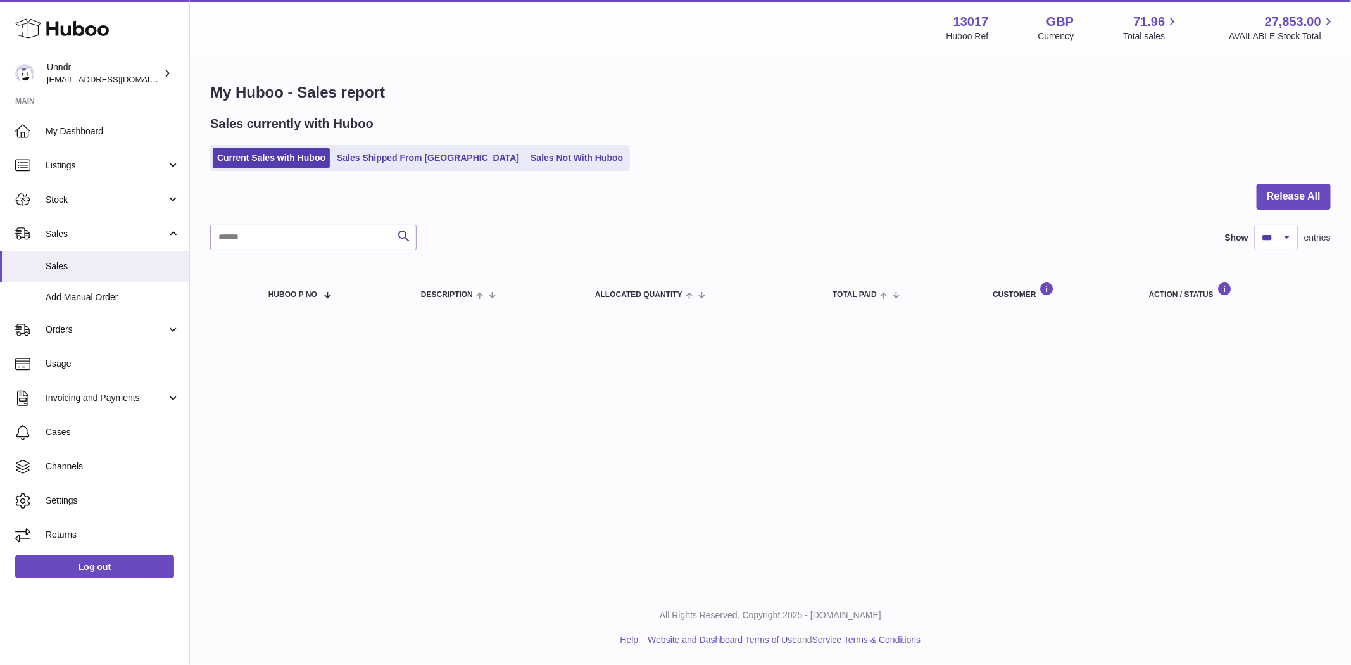
click button "Cancel"
click span "Cancel Order from Huboo"
click button "Cancel"
click button "Cancel Order from Huboo"
click button "Cancel"
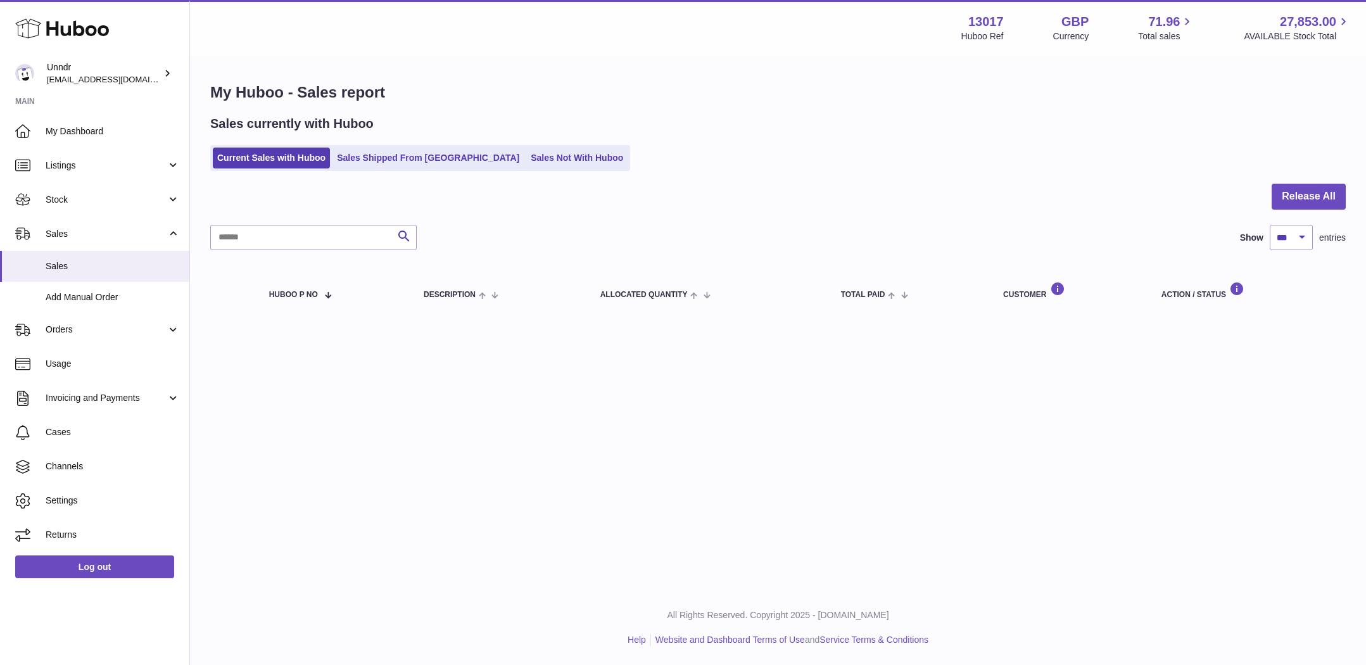
click div "Description The Monthly Box - Bottom (M) Name / Post Code Natalie Owen / GL52 5…"
click button "Cancel Order from Huboo"
click button "Cancel"
click span "Cancel Order from Huboo"
click button "Cancel"
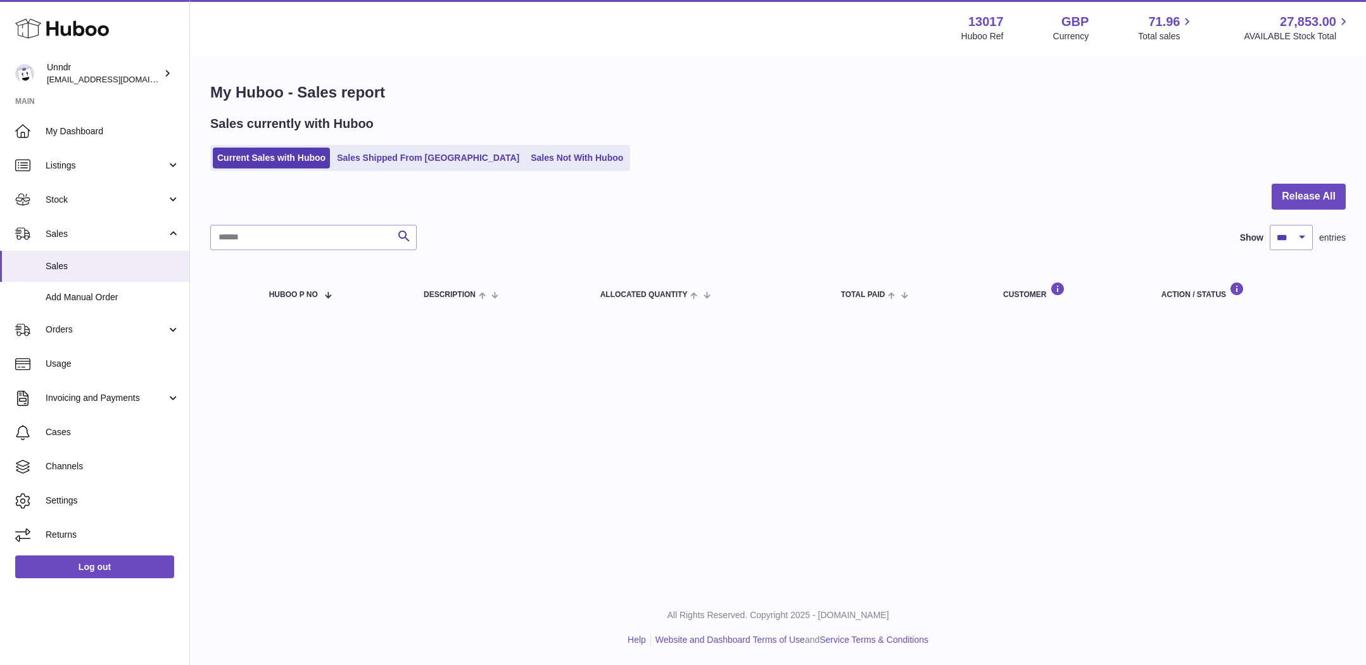
click div "Description The Monthly Box - Bottom (S) Name / Post Code Maria Nazarenko / E9 …"
click button "Cancel Order from Huboo"
click button "Cancel"
click span "Cancel Order from Huboo"
click button "Cancel"
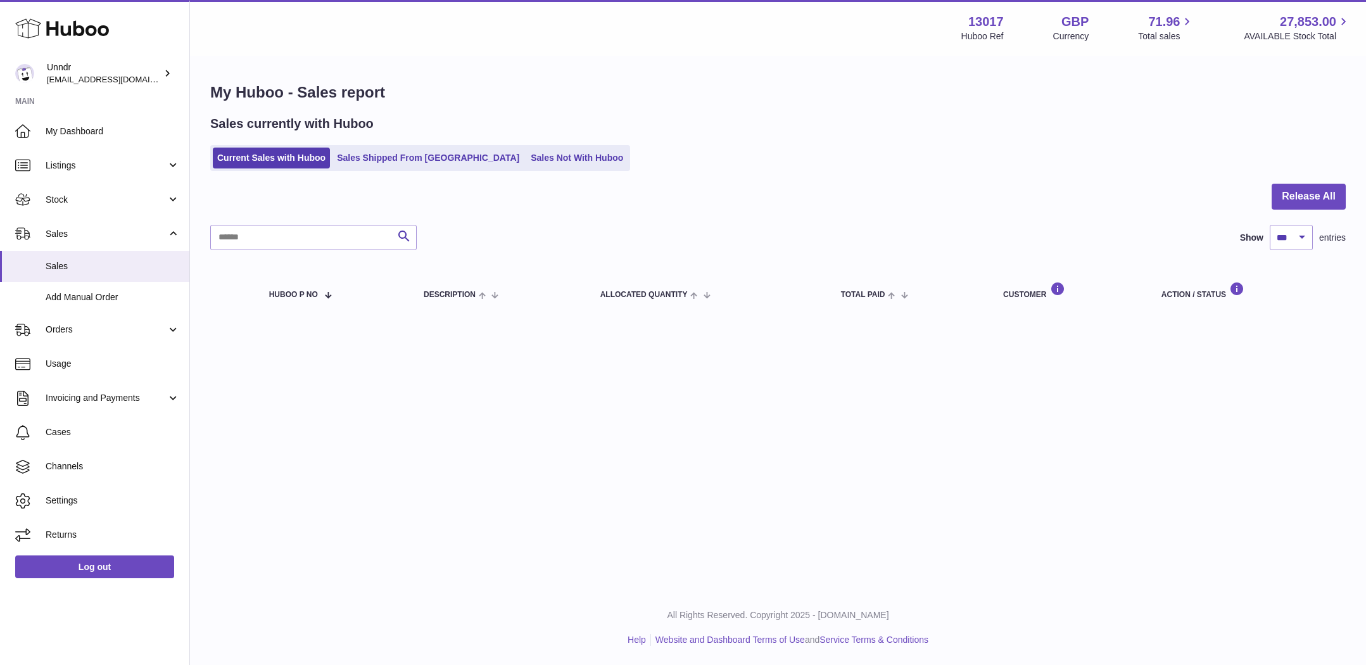
click button "Cancel Order from Huboo"
click button "Cancel"
click button "Cancel Order from Huboo"
click button "Cancel"
click button "Cancel Order from Huboo"
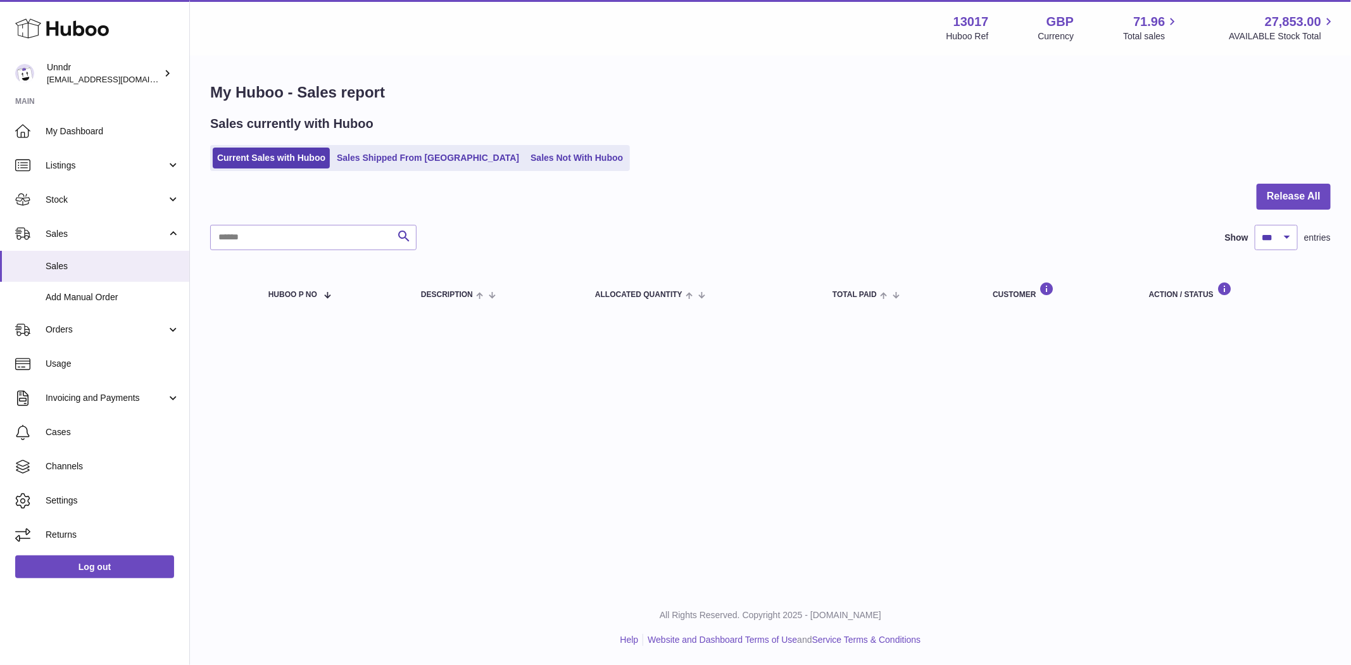
click button "Cancel"
click button "Cancel Order from Huboo"
click button "Cancel"
click span "Cancel Order from Huboo"
click button "Cancel"
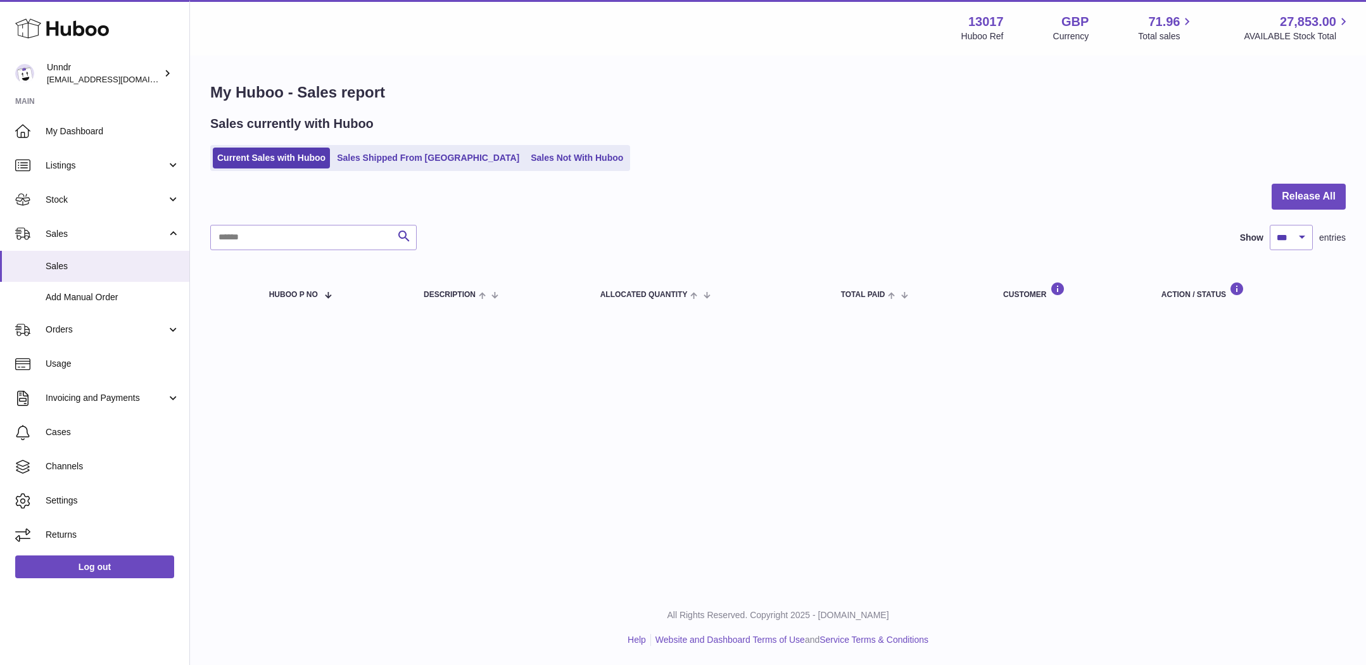
click button "Cancel Order from Huboo"
click button "Cancel"
click button "Cancel Order from Huboo"
click button "Cancel"
click span "Cancel Order from Huboo"
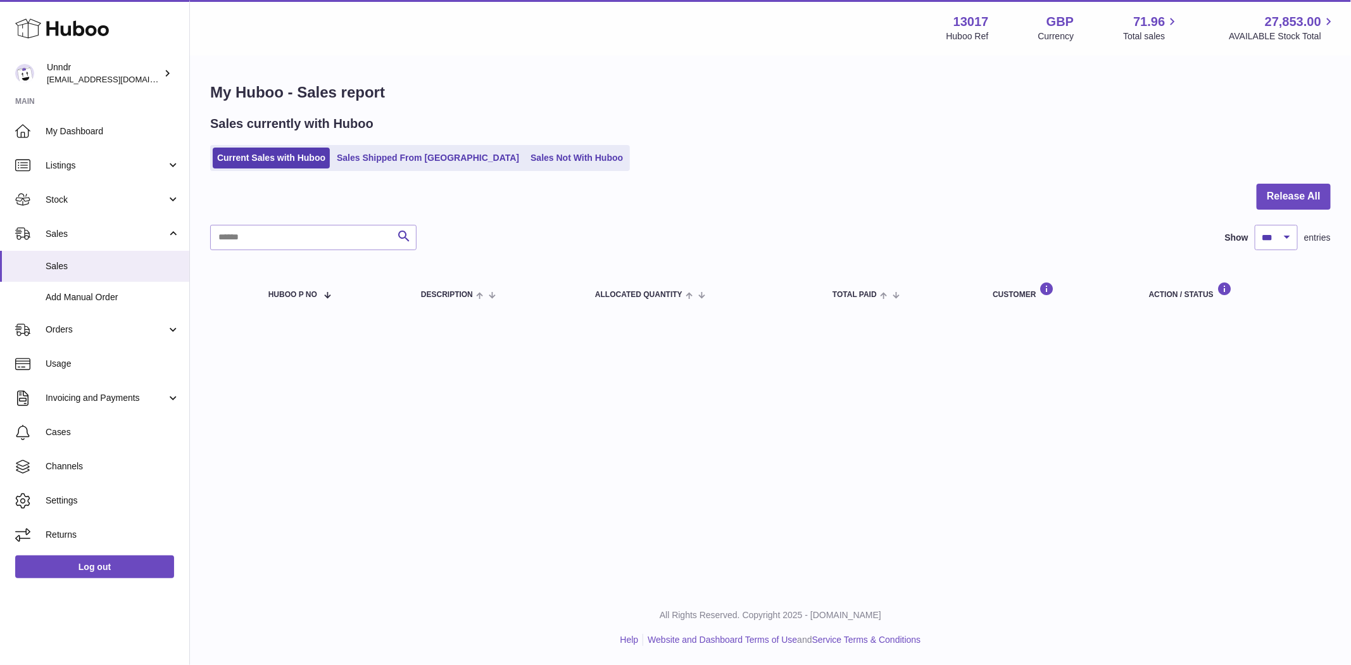
click button "Cancel"
click span "Cancel Order from Huboo"
click button "Cancel"
click button "Cancel Order from Huboo"
click button "Cancel"
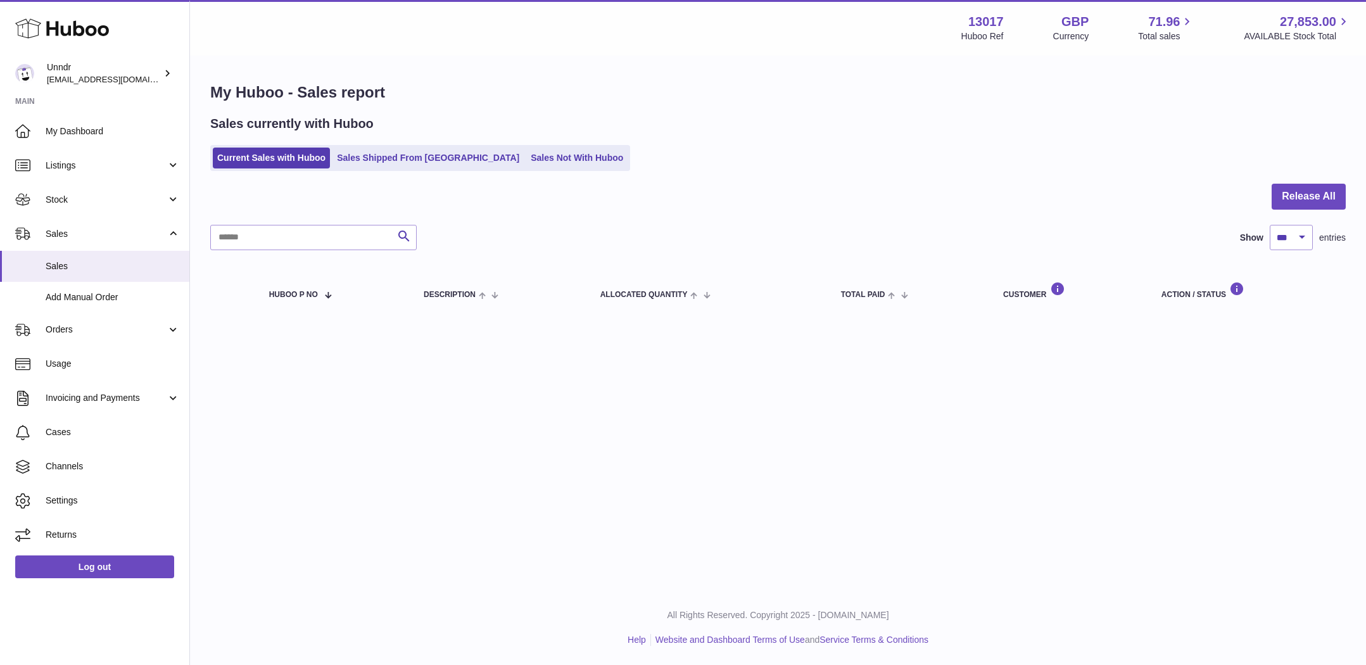
click div "Description The Monthly Box - Bottom (XL) Name / Post Code Chrissy Pettiford / …"
click span "Cancel Order from Huboo"
click button "Cancel"
click span "Cancel Order from Huboo"
click button "Cancel"
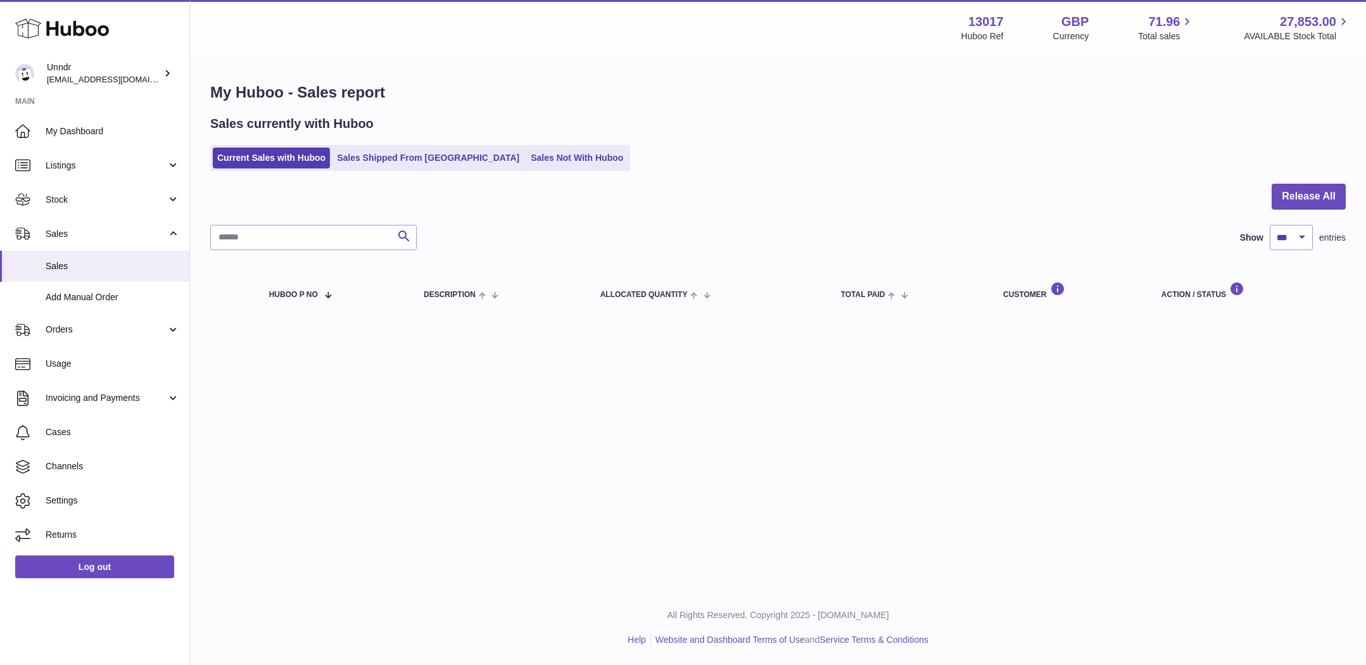
click span "Cancel Order from Huboo"
click button "Cancel"
click div "Description The Monthly Box - Top (M) Name / Post Code Nylah Daniella Klasson /…"
click button "Cancel Order from Huboo"
click button "Cancel"
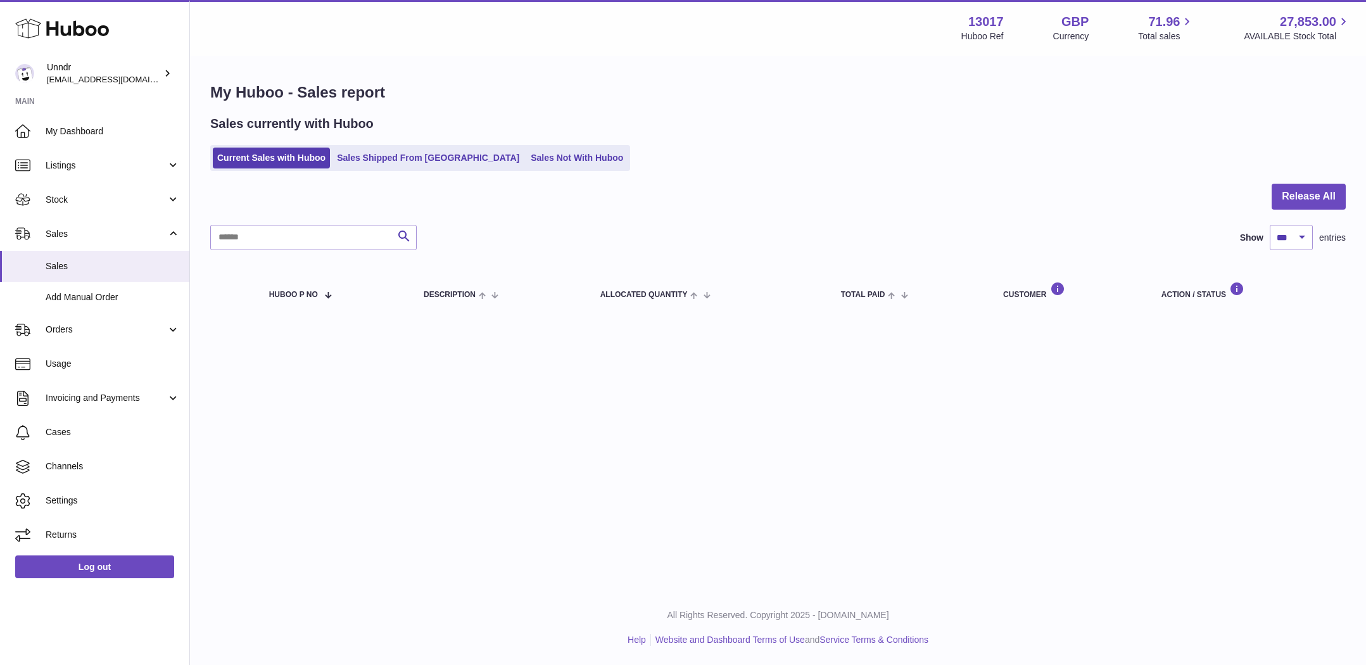
click button "Cancel Order from Huboo"
click button "Cancel"
click span "Cancel Order from Huboo"
click button "Cancel"
click span "Cancel Order from Huboo"
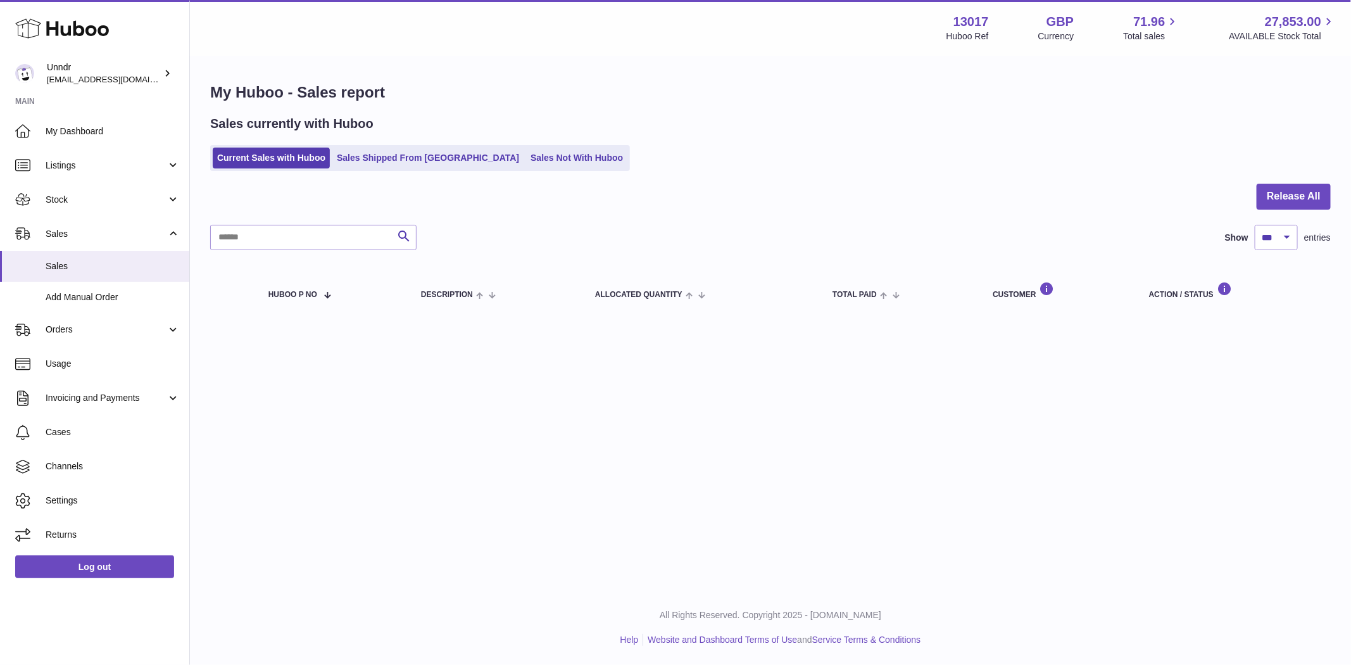
click button "Cancel"
click button "Cancel Order from Huboo"
click button "Cancel"
click span "Cancel Order from Huboo"
click button "Cancel"
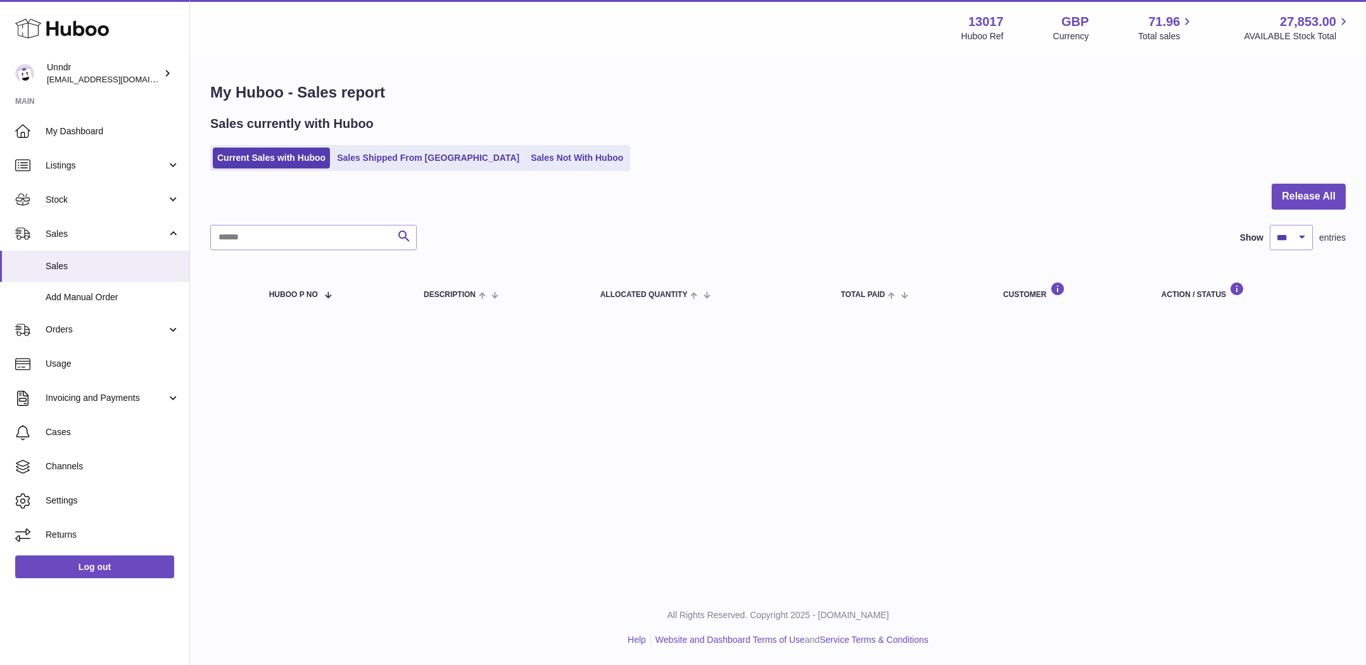
click span "Cancel Order from Huboo"
click button "Cancel"
click span "Cancel Order from Huboo"
click button "Cancel"
click span "Cancel Order from Huboo"
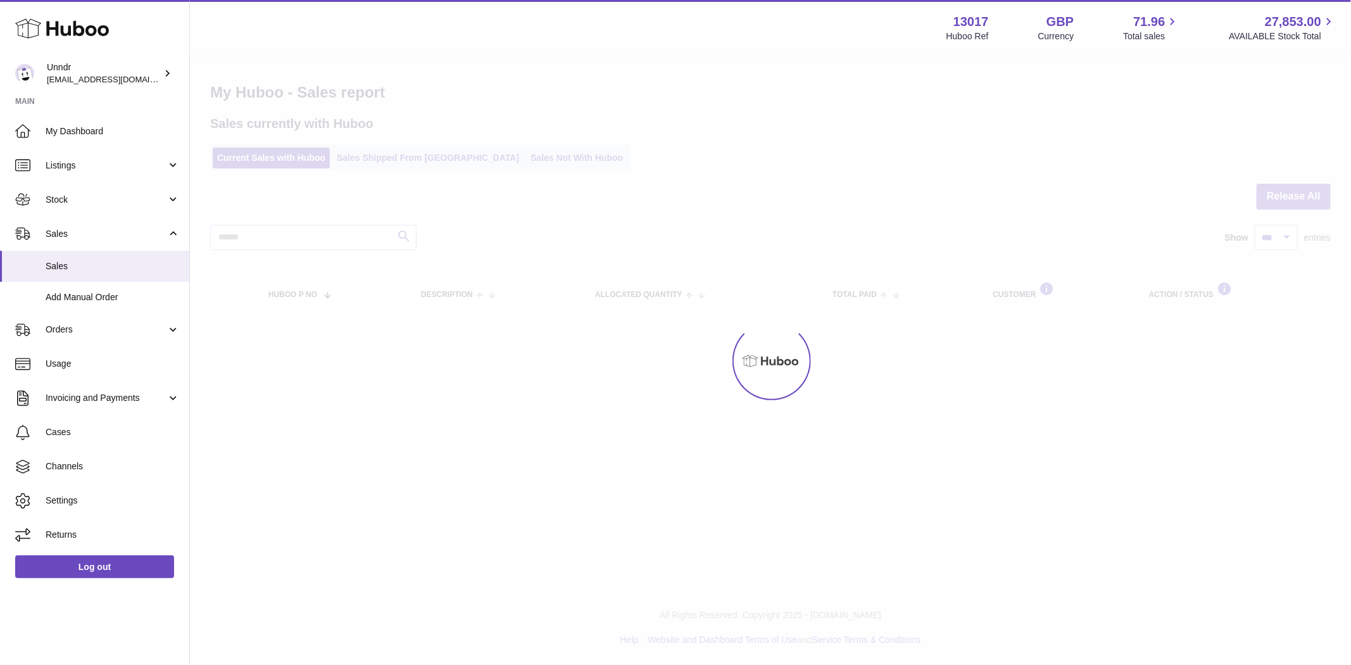
click at [1283, 278] on div at bounding box center [770, 361] width 1161 height 608
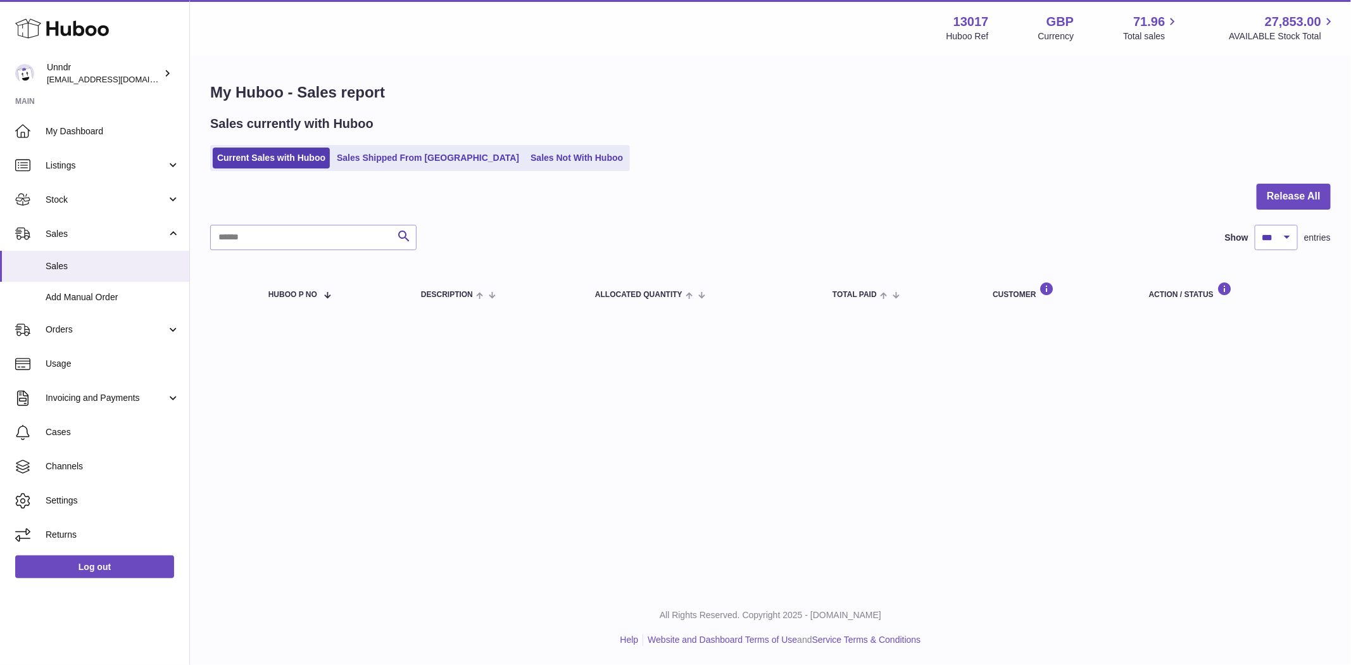
click button "Cancel"
click span "Cancel Order from Huboo"
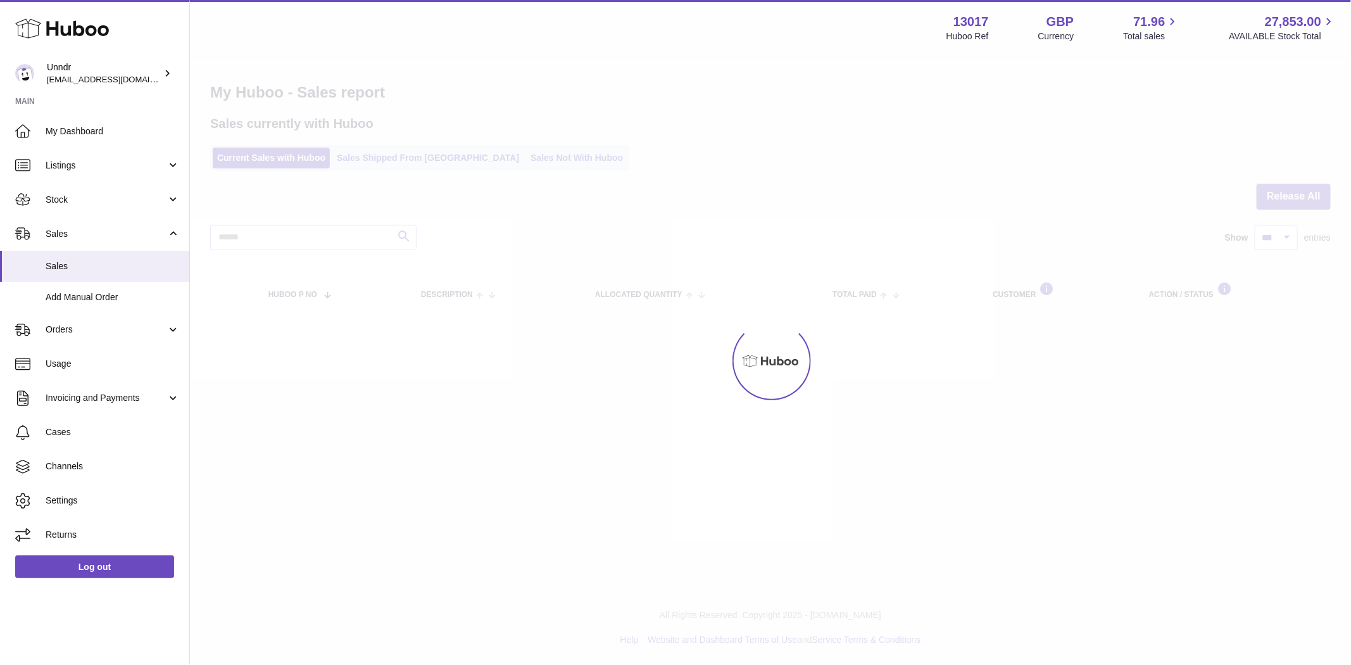
click button "Cancel"
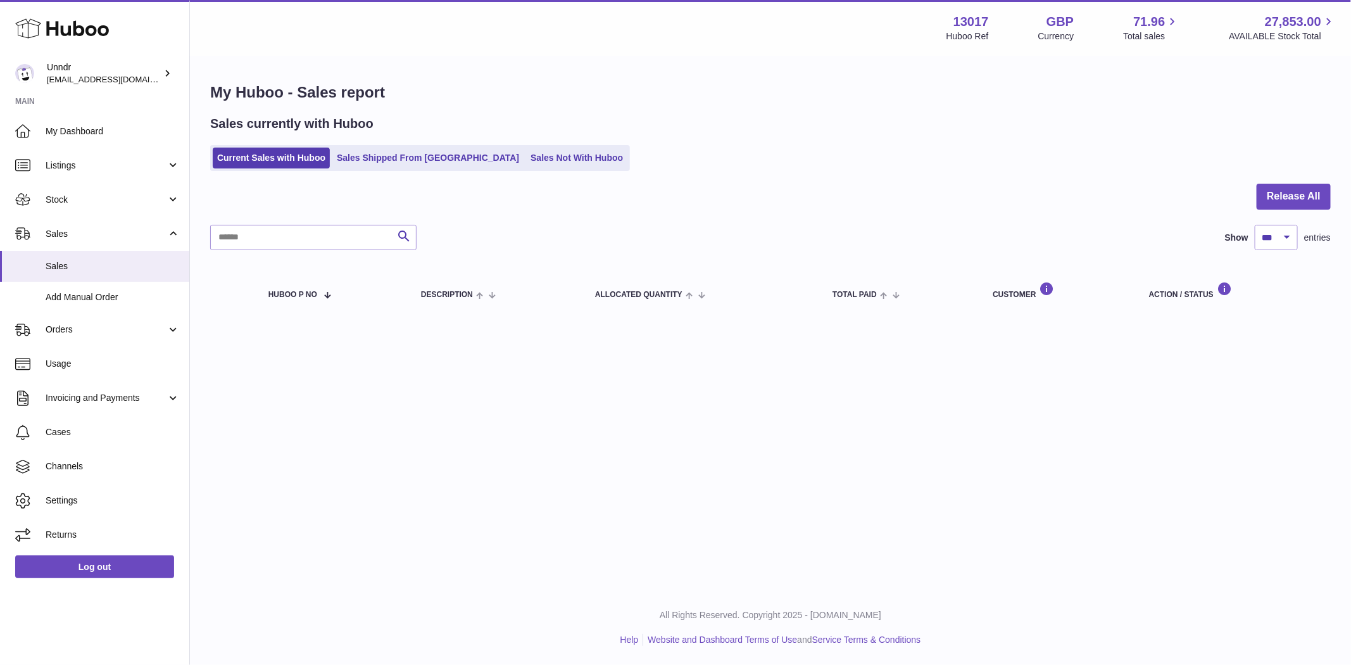
click div "× Cancel Order Description The Monthly Box - Top (L) Name / Post Code Kiley Bla…"
click button "Cancel"
click button "Cancel Order from Huboo"
click button "Cancel"
click span "Cancel Order from Huboo"
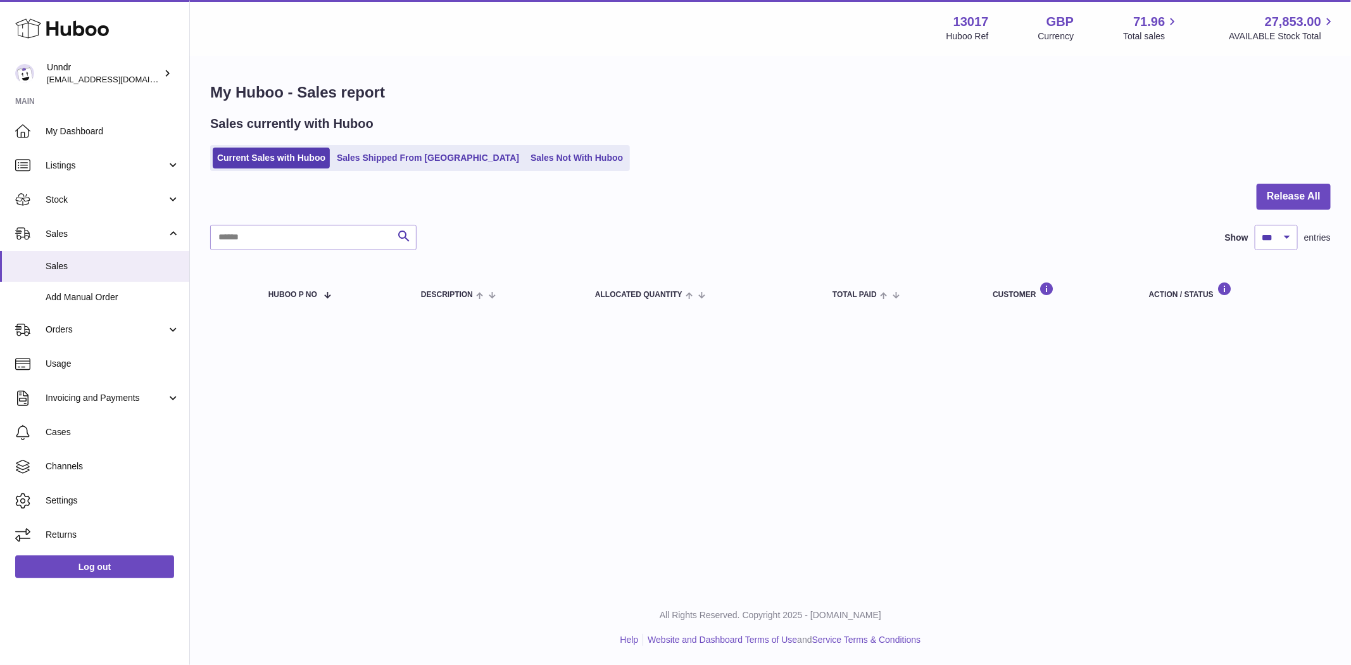
click button "Cancel"
click span "Cancel Order from Huboo"
click button "Cancel"
click span "Cancel Order from Huboo"
click button "Cancel"
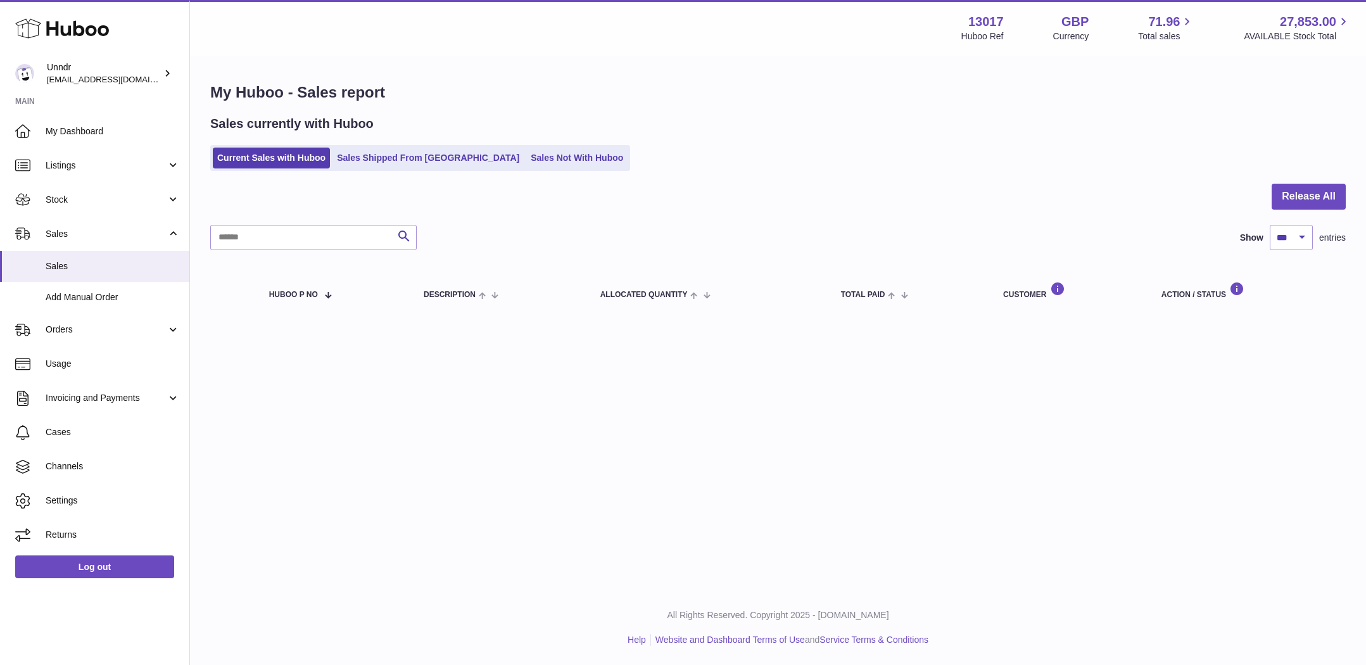
click span "Cancel Order from Huboo"
click button "Cancel"
click span "Cancel Order from Huboo"
click button "Cancel"
click span "Cancel Order from Huboo"
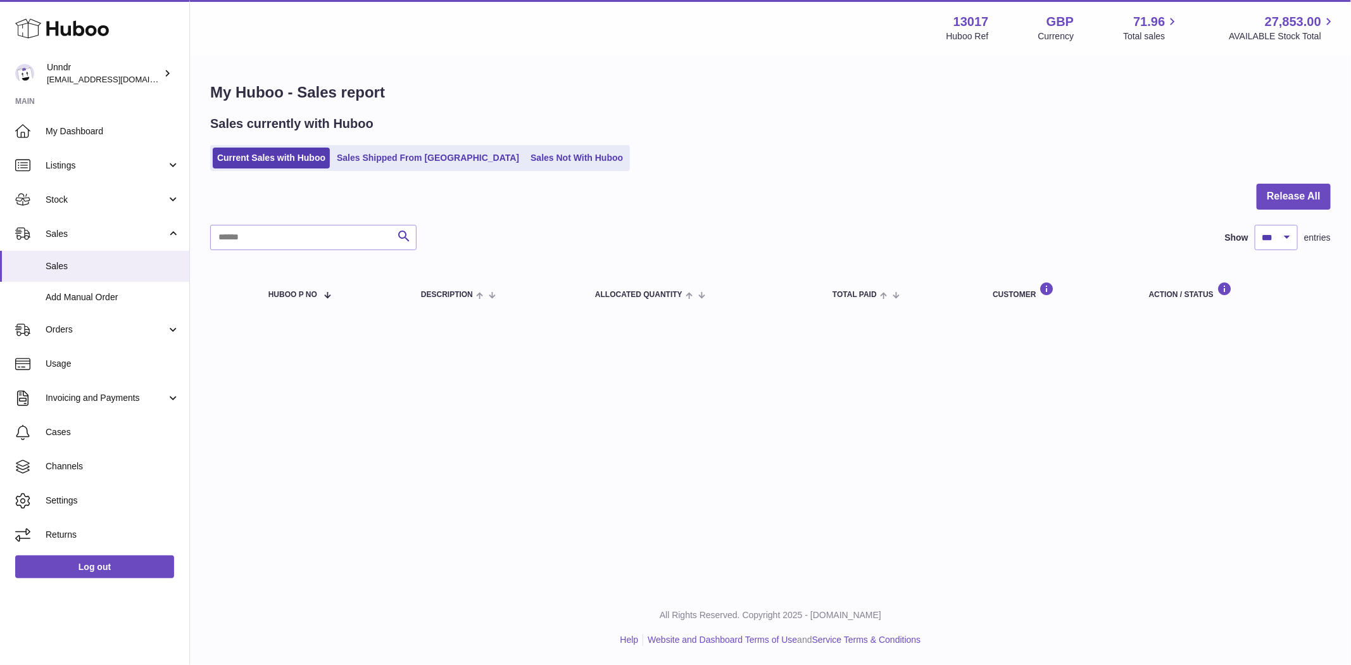
click button "Cancel"
click span "Cancel Order from Huboo"
click button "Cancel"
click span "Cancel Order from Huboo"
click button "Cancel"
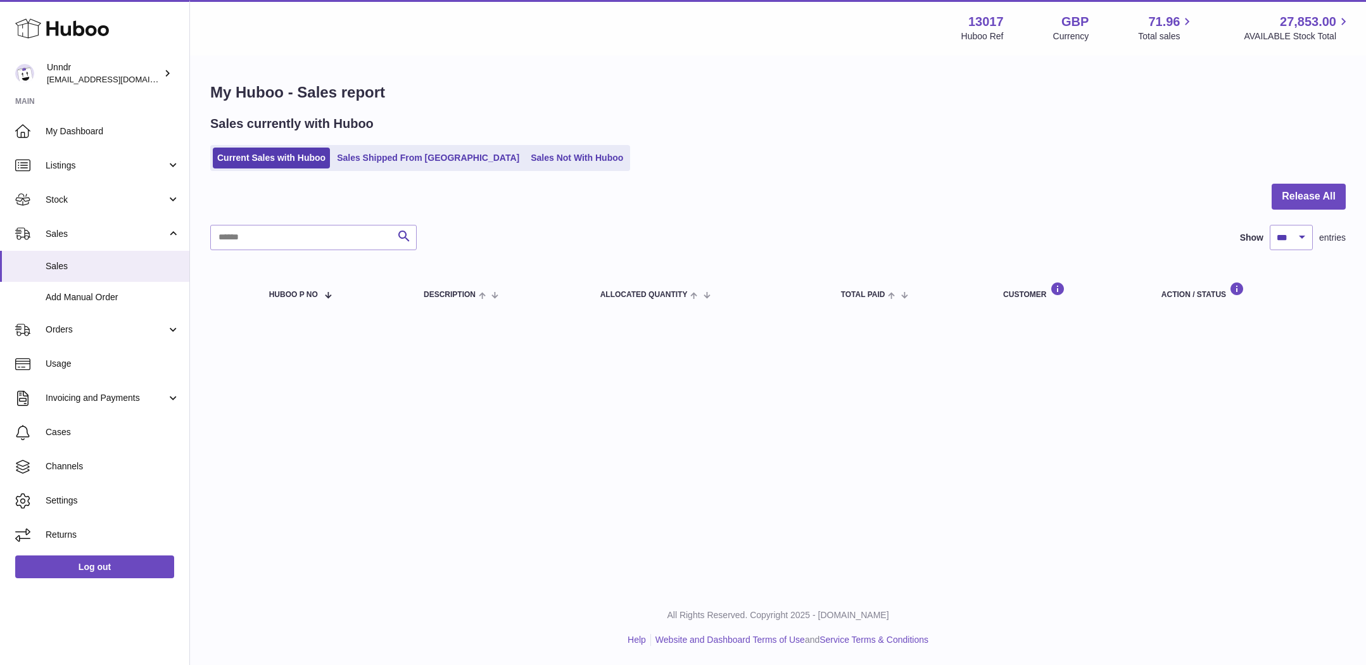
click button "Cancel Order from Huboo"
click button "Cancel"
click span "Cancel Order from Huboo"
click button "Cancel"
click button "Cancel Order from Huboo"
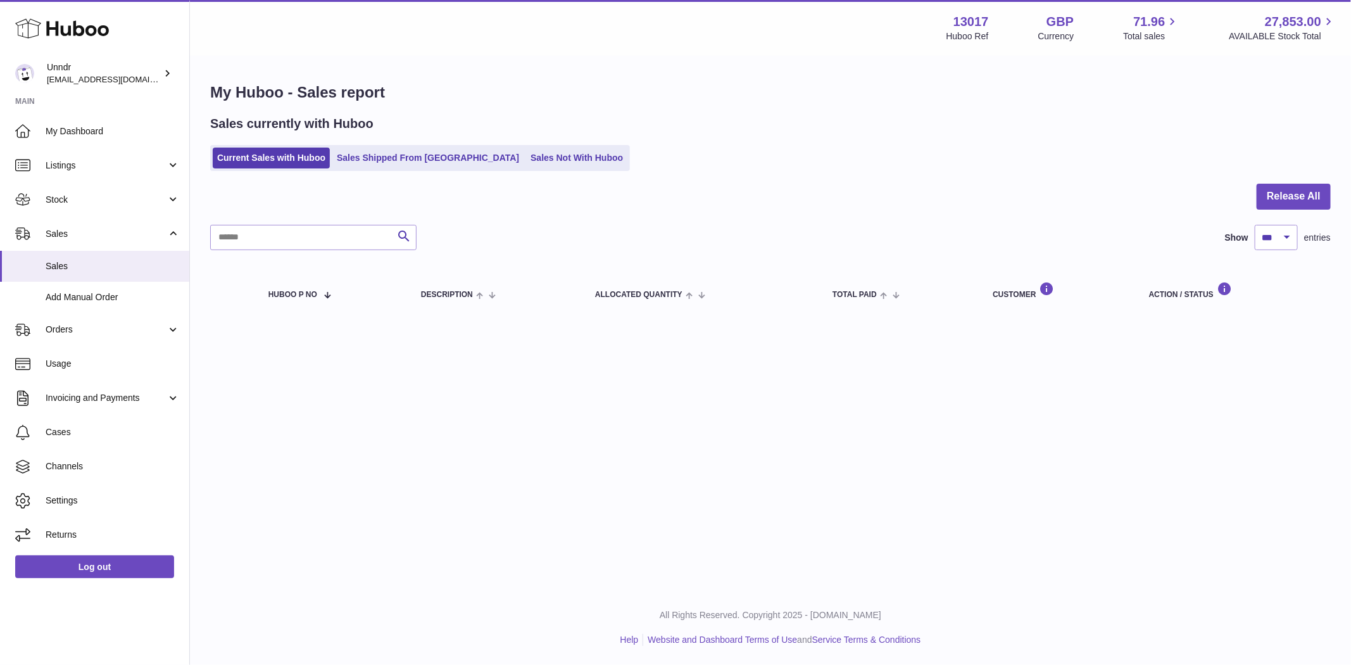
click button "Cancel"
click button "Cancel Order from Huboo"
click button "Cancel"
click button "Cancel Order from Huboo"
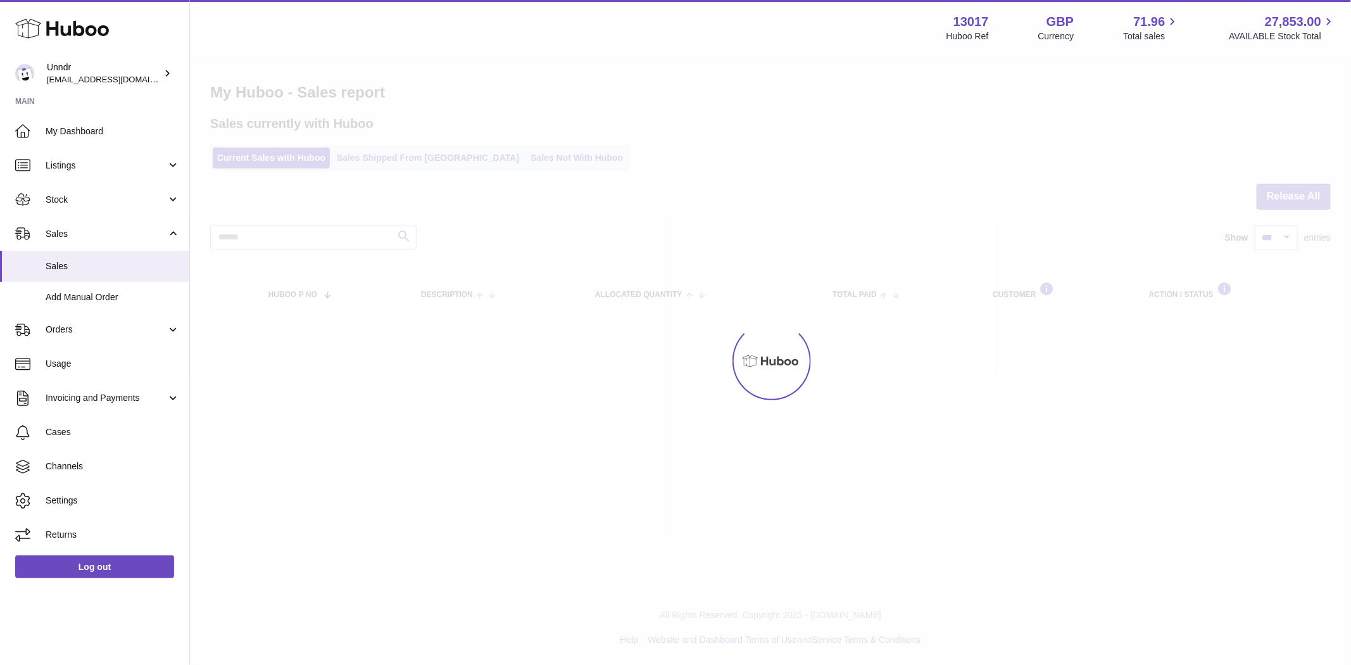
click button "Cancel"
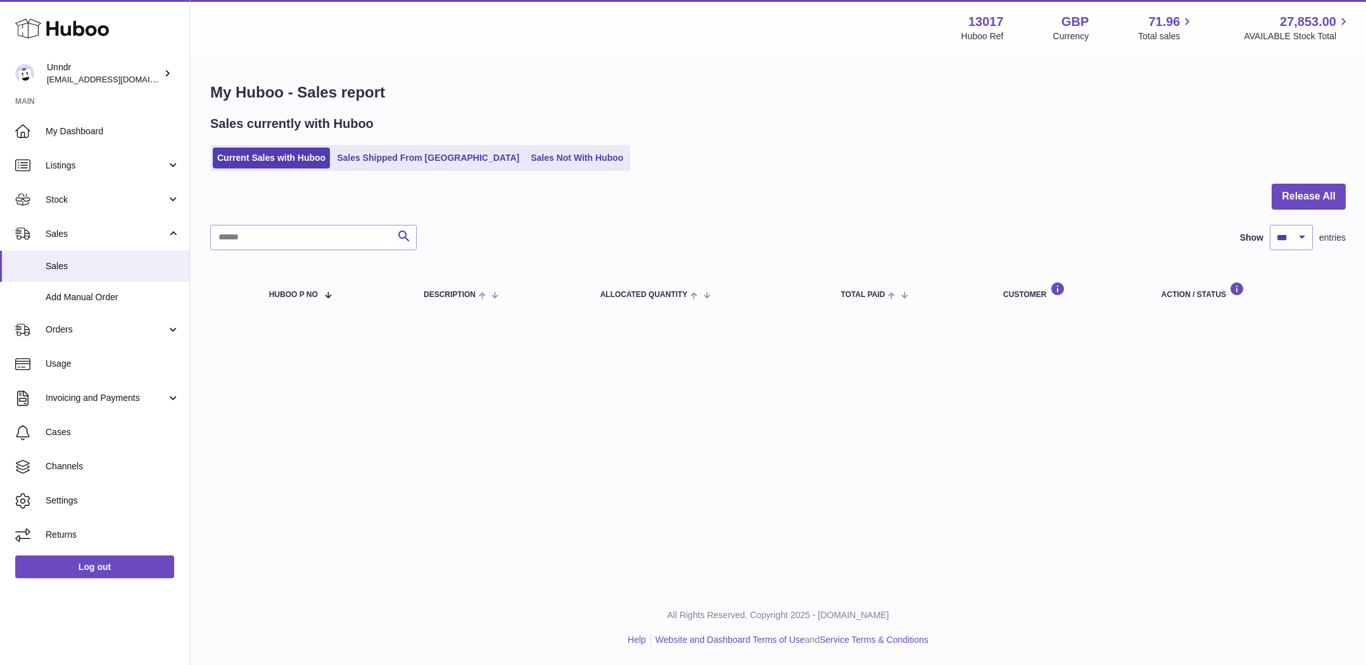
click span "Cancel Order from Huboo"
click button "Cancel"
click span "Cancel Order from Huboo"
click button "Cancel"
click span "Cancel Order from Huboo"
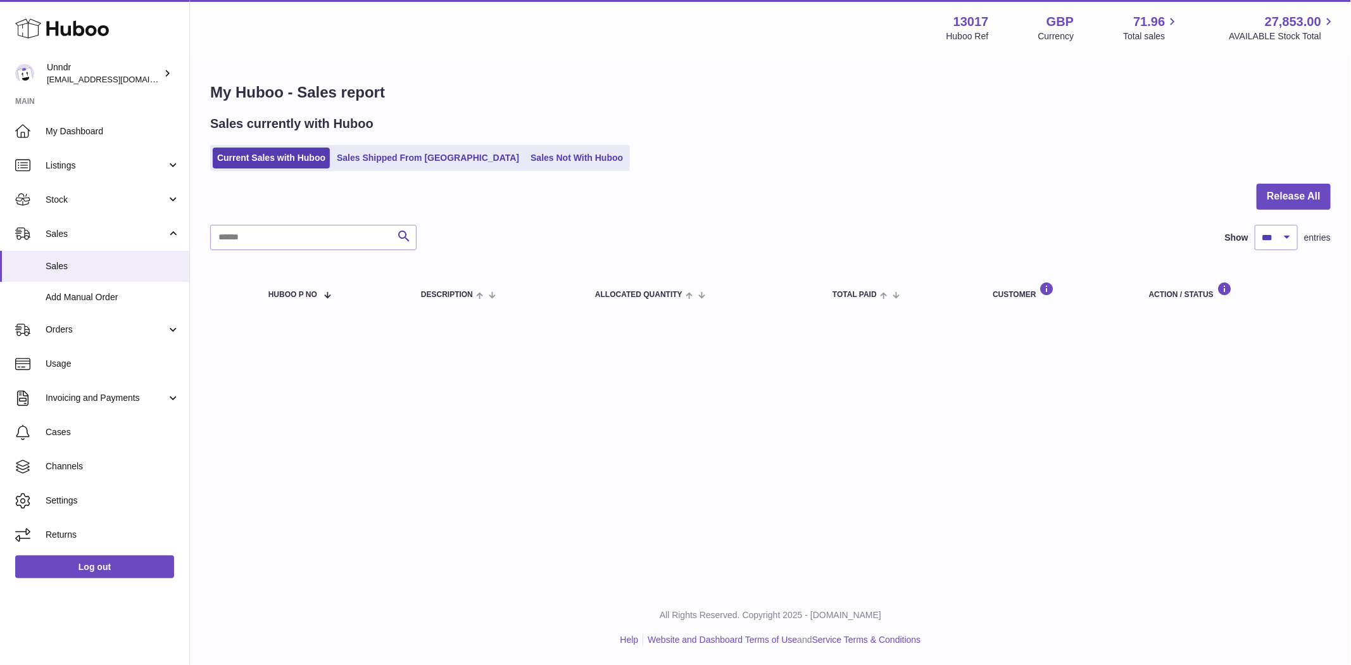
click button "Cancel"
click button "Cancel Order from Huboo"
click button "Cancel"
click div "Description The Monthly Box - Top (M) Name / Post Code Maddie Norton / BR4 0BP …"
click button "Cancel Order from Huboo"
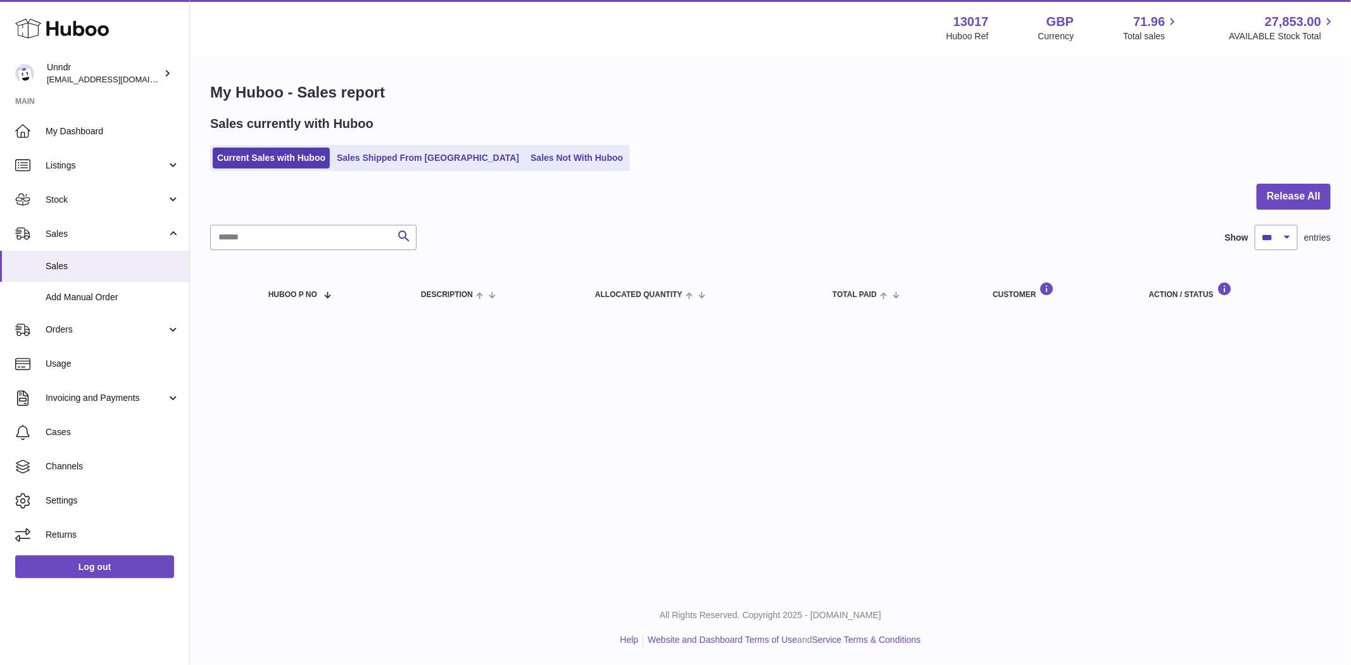
click button "Cancel"
click span "Cancel Order from Huboo"
click button "Cancel"
click span "Cancel Order from Huboo"
click button "Cancel"
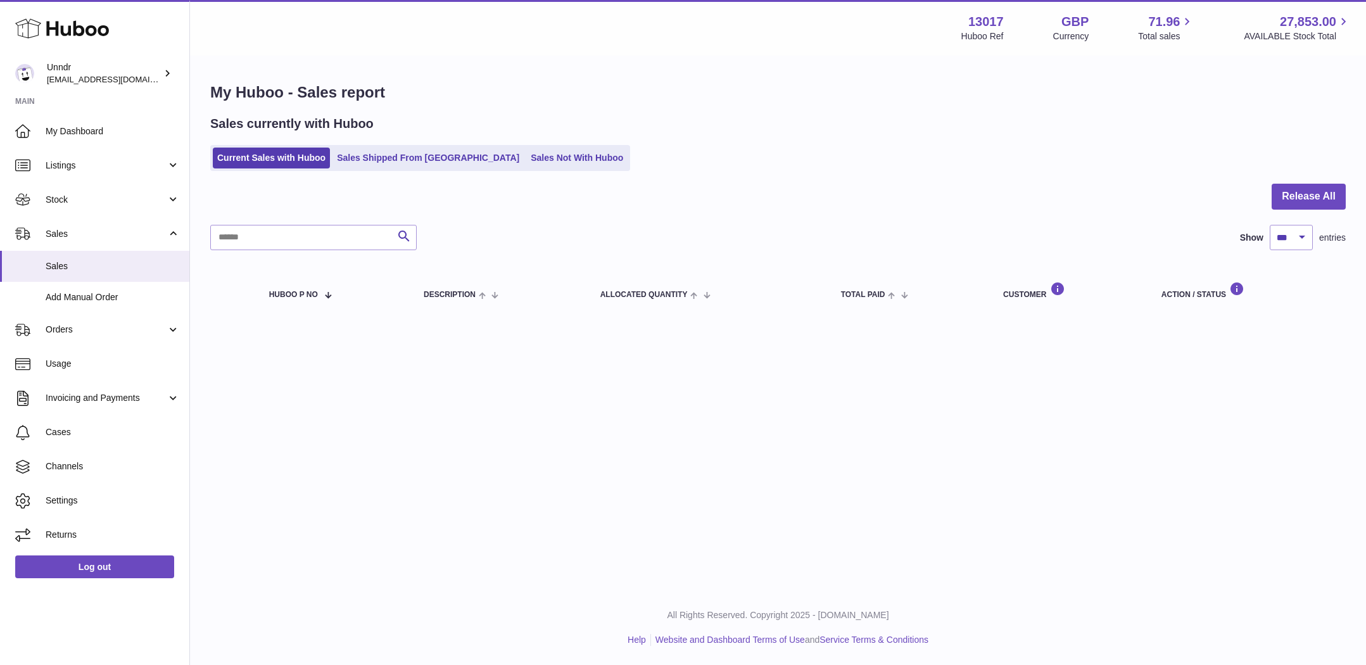
click span "Cancel Order from Huboo"
click button "Cancel"
click button "Cancel Order from Huboo"
click button "Cancel"
click span "Cancel Order from Huboo"
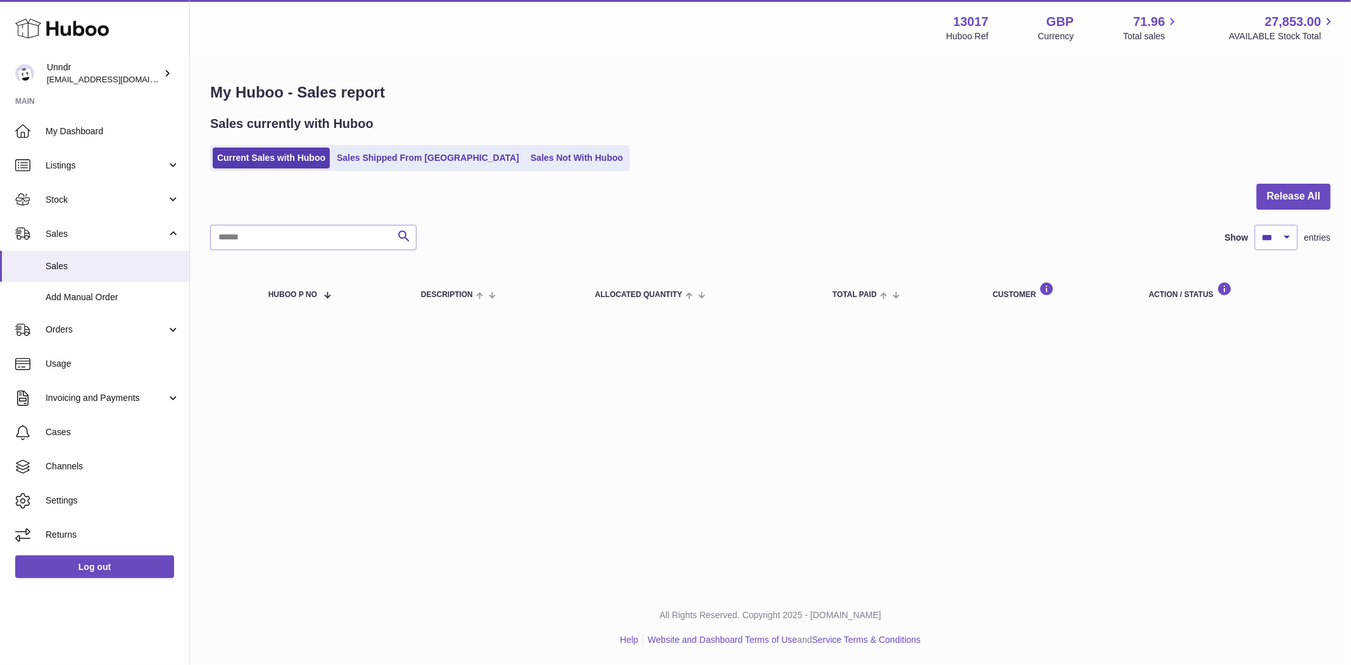
click button "Cancel"
click div "Description The Monthly Box - Top (M) Name / Post Code Hannah Rauhe / 48823 Ple…"
click button "Cancel Order from Huboo"
click button "Cancel"
click div "Description The Monthly Box - Bottom (L) Name / Post Code Chloe Coate-Bond / RG…"
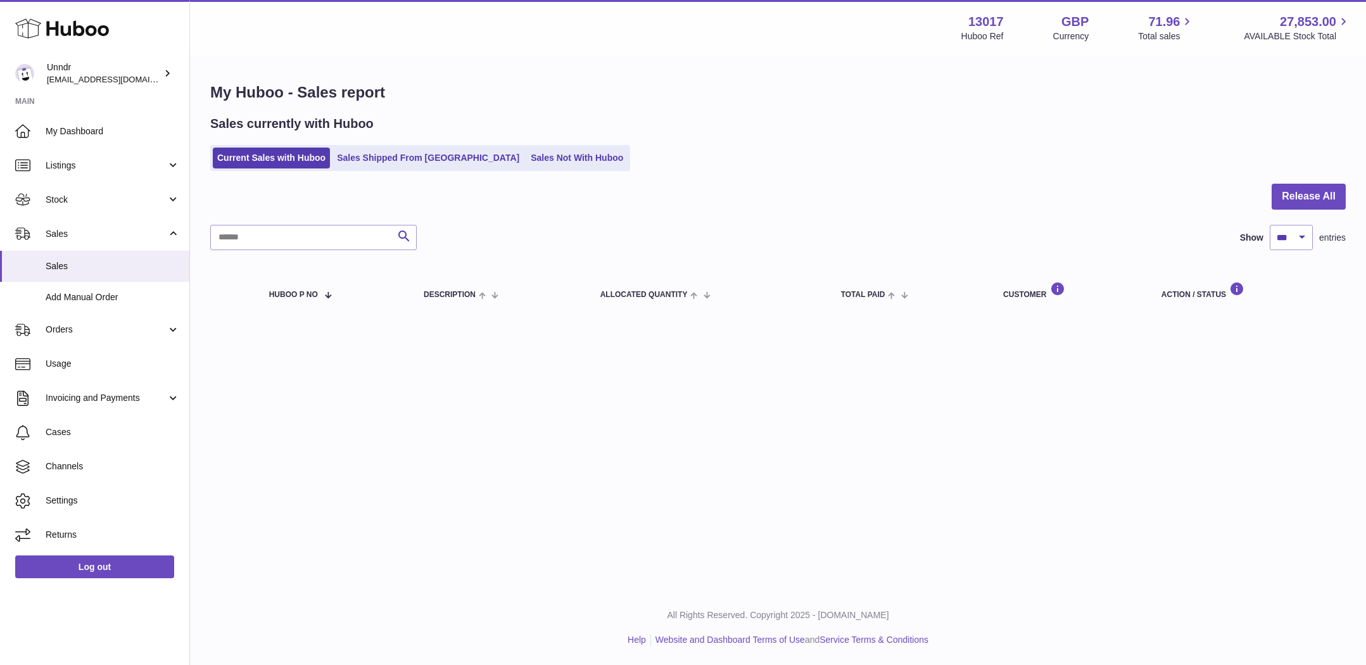
click button "Cancel Order from Huboo"
click button "Cancel"
click button "Cancel Order from Huboo"
click button "Cancel"
click span "Cancel Order from Huboo"
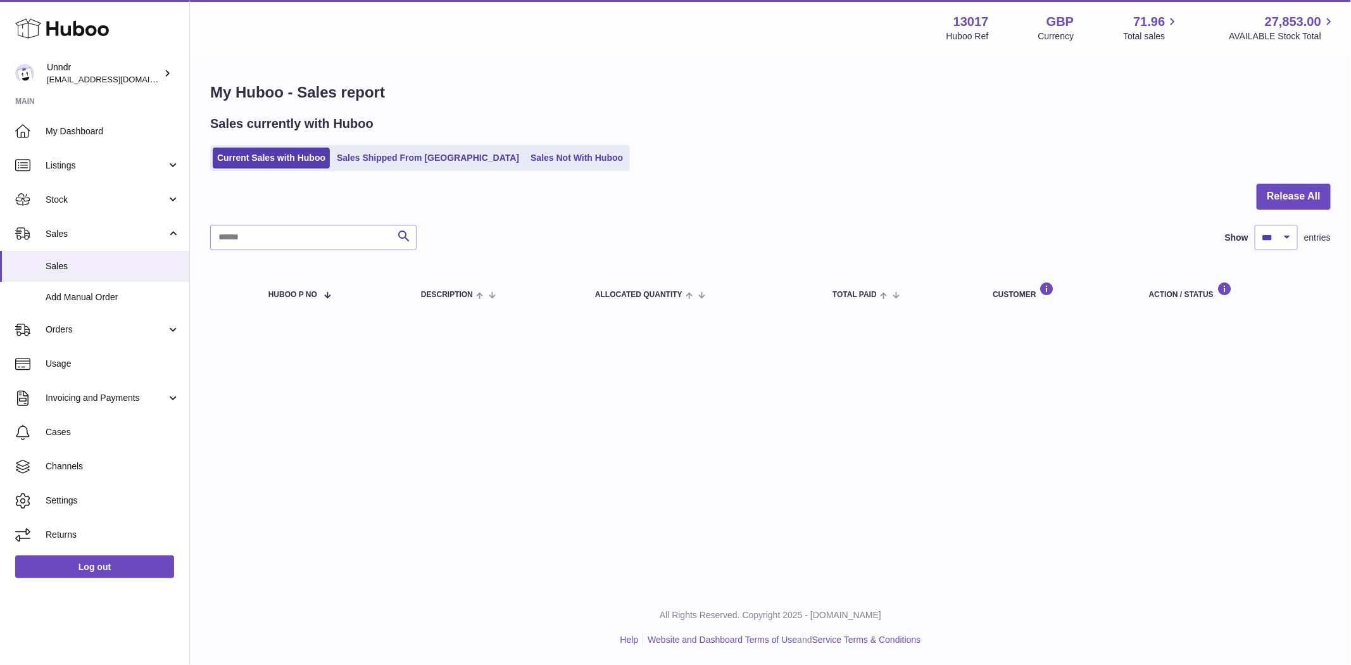
click button "Cancel"
click span "Cancel Order from Huboo"
click button "Cancel"
click button "Cancel Order from Huboo"
click button "Cancel"
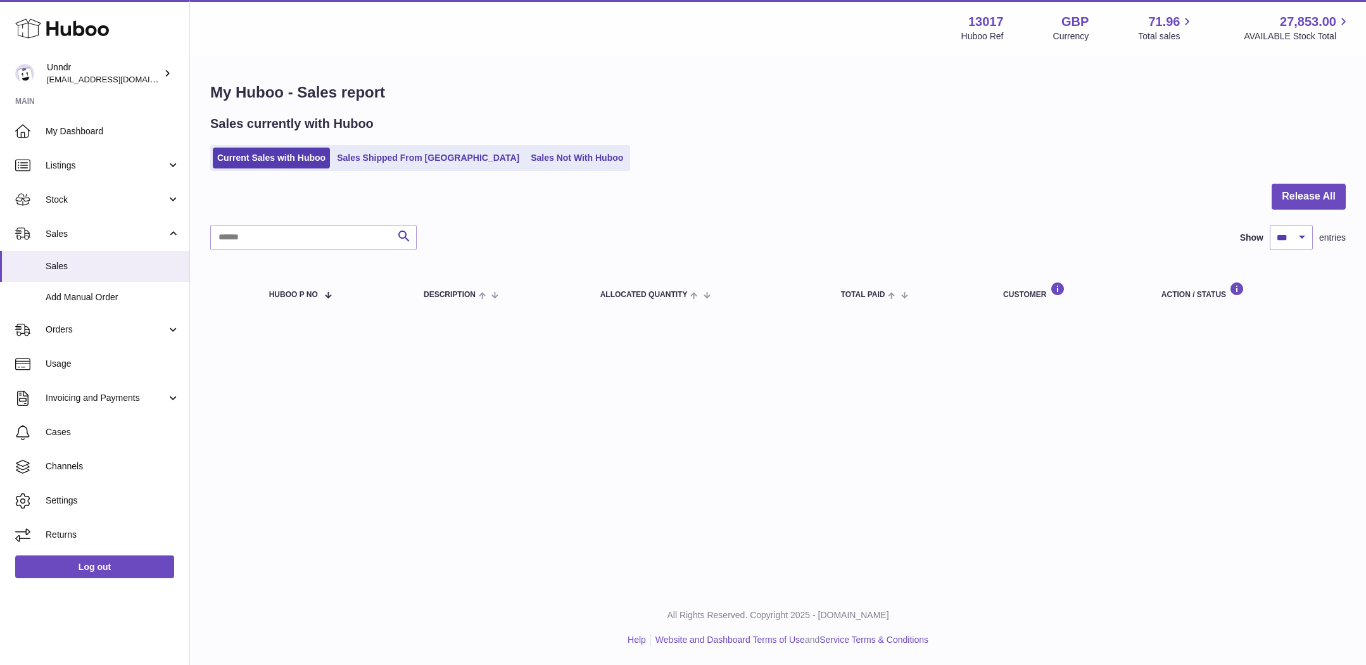
click button "Cancel Order from Huboo"
click button "Cancel"
click span "Cancel Order from Huboo"
click button "Cancel"
click button "Cancel Order from Huboo"
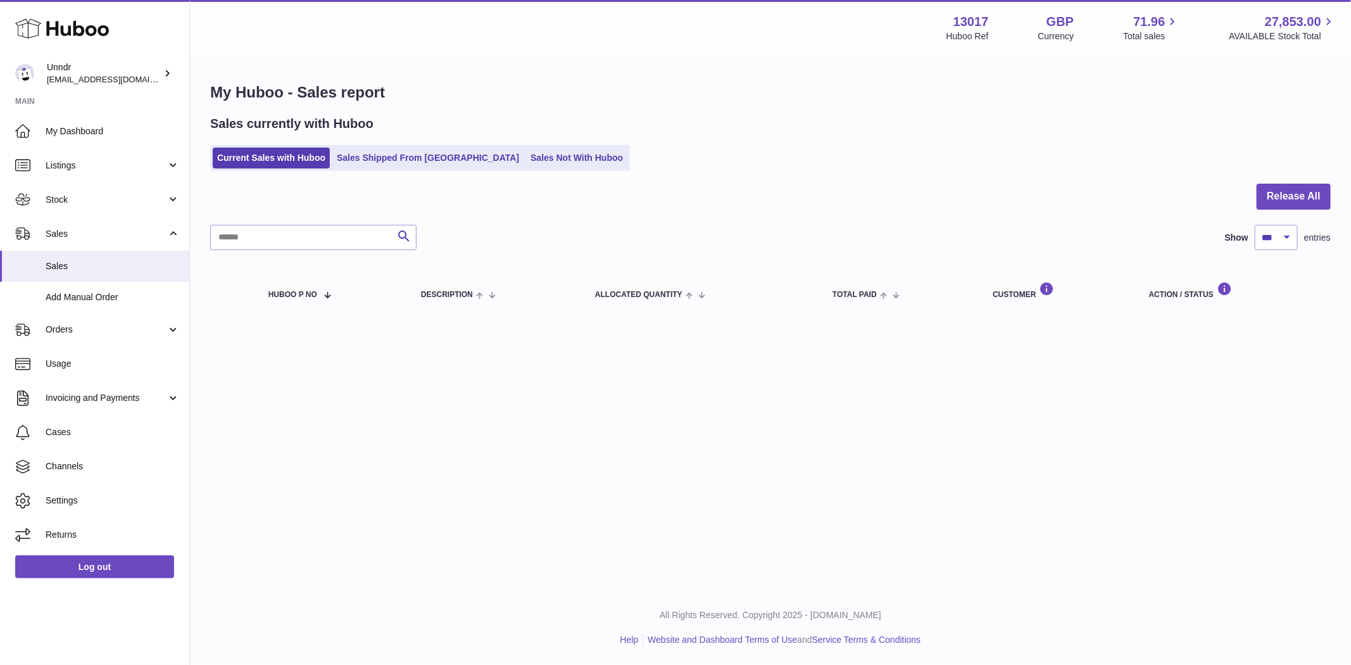
click button "Cancel"
click span "Cancel Order from Huboo"
click button "Cancel"
click span "Cancel Order from Huboo"
click button "Cancel"
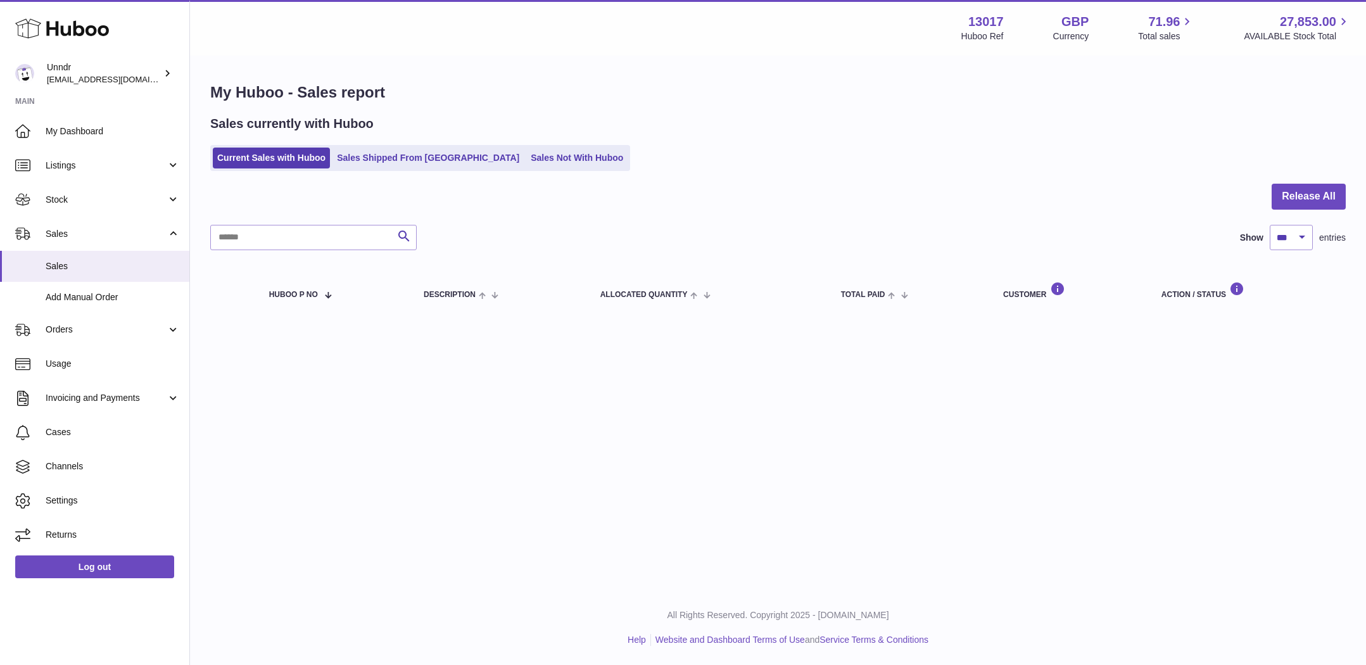
click button "Cancel Order from Huboo"
click at [715, 426] on div at bounding box center [683, 361] width 1366 height 608
click button "Cancel"
click span "Cancel Order from Huboo"
click button "Cancel"
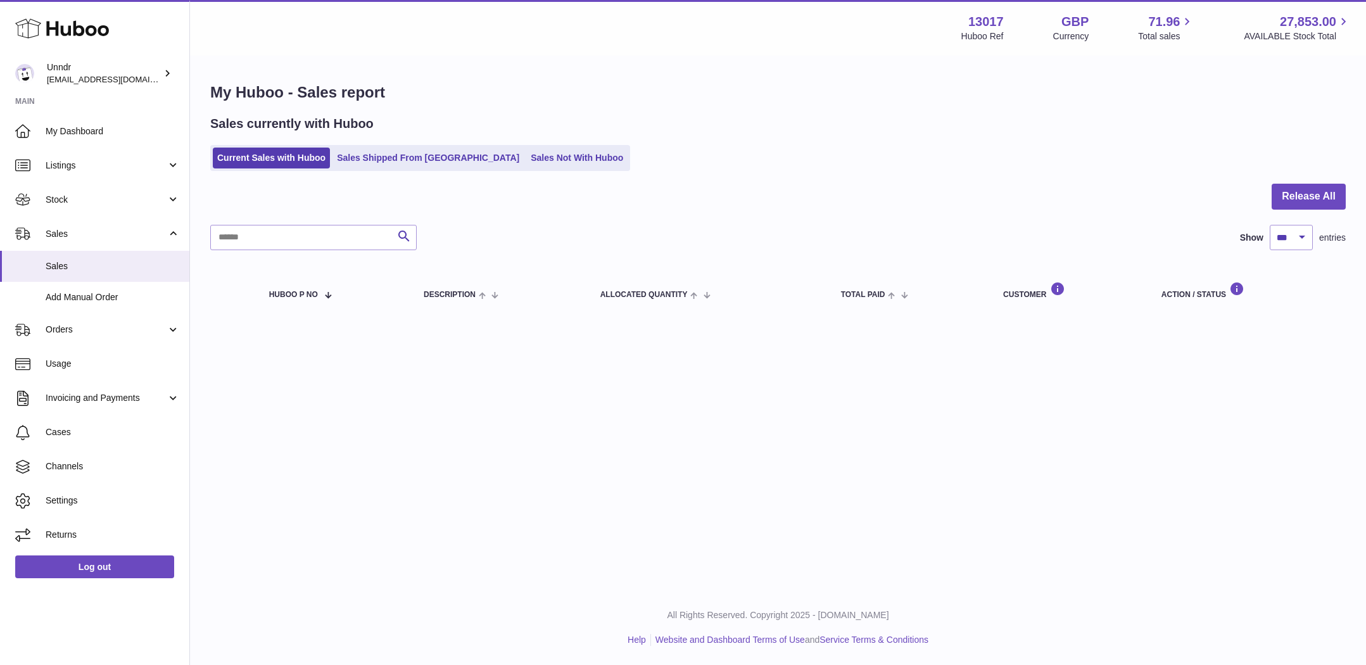
click div "Description The Monthly Box - Bottom (XL) Name / Post Code Hannah Jaime / 78251…"
click span "Cancel Order from Huboo"
click button "Cancel"
click span "Cancel Order from Huboo"
click button "Cancel"
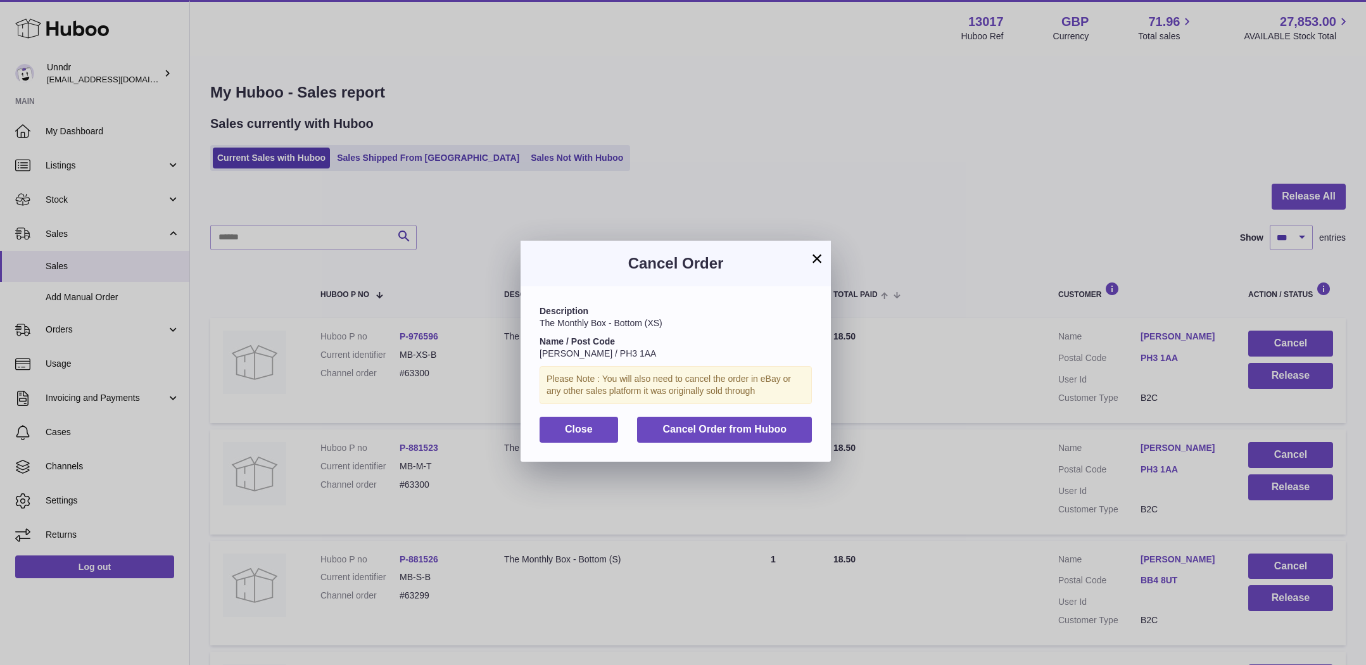
select select "***"
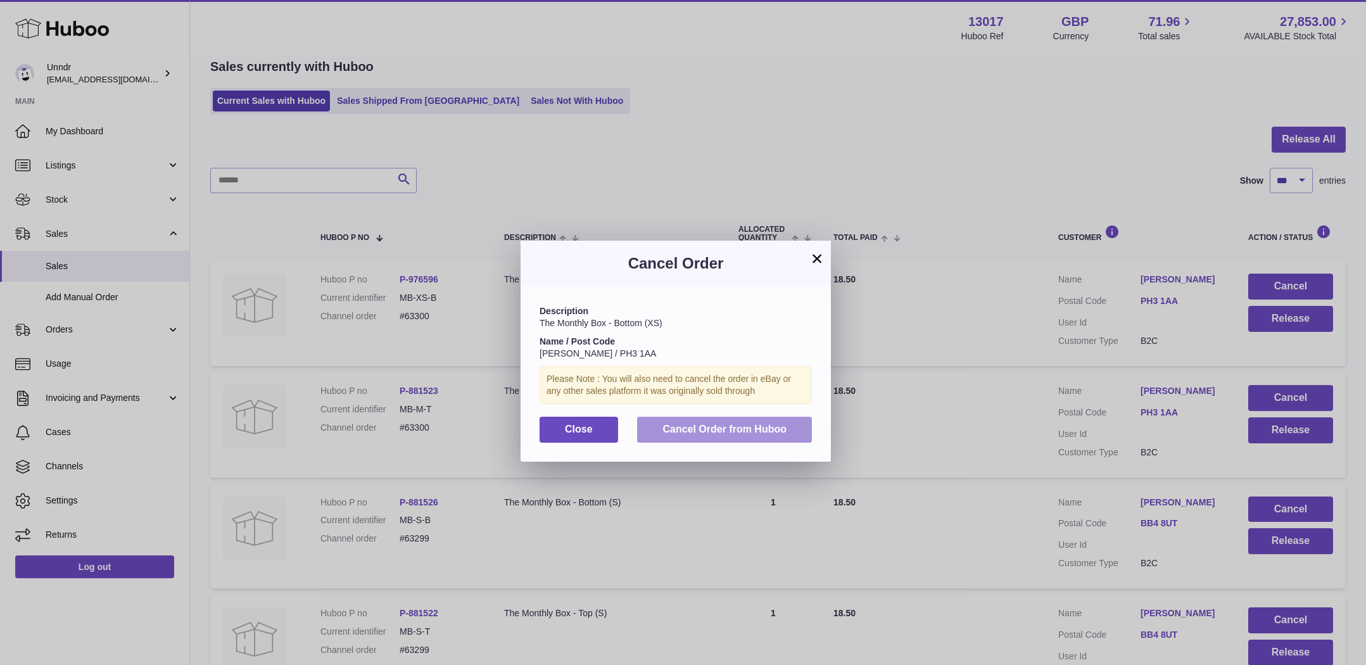
click at [740, 436] on button "Cancel Order from Huboo" at bounding box center [724, 430] width 175 height 26
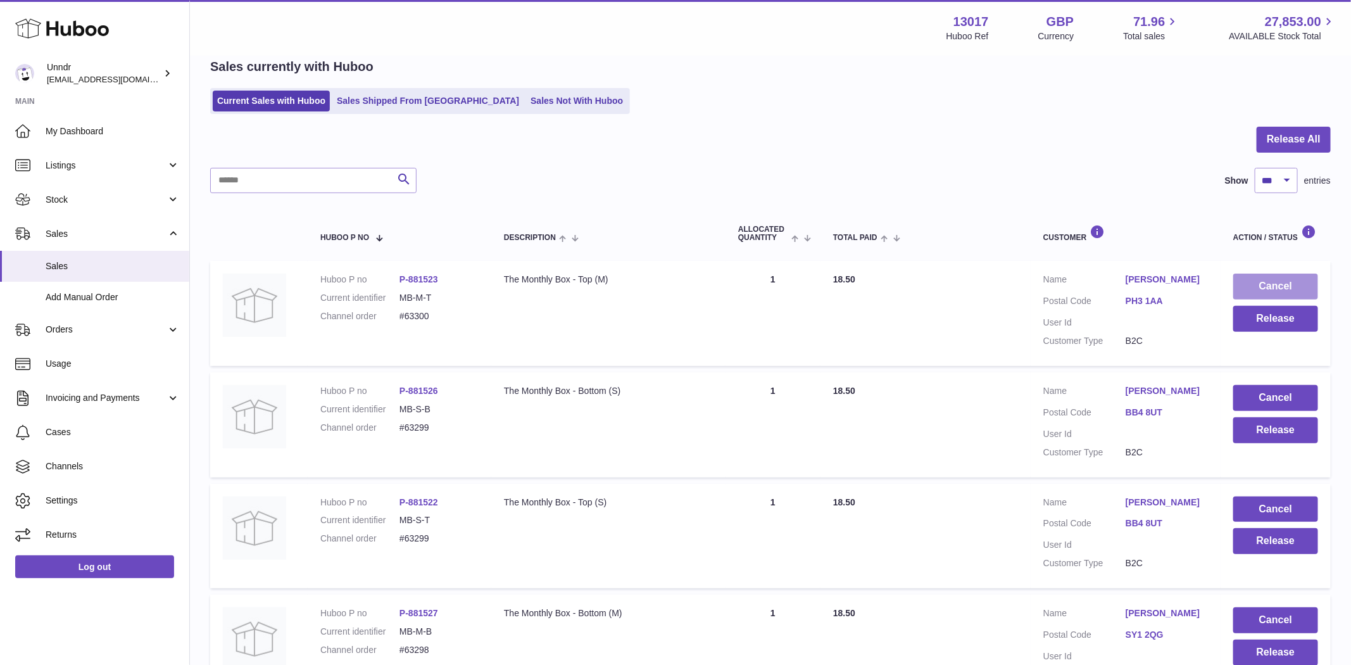
click at [1251, 276] on button "Cancel" at bounding box center [1275, 287] width 85 height 26
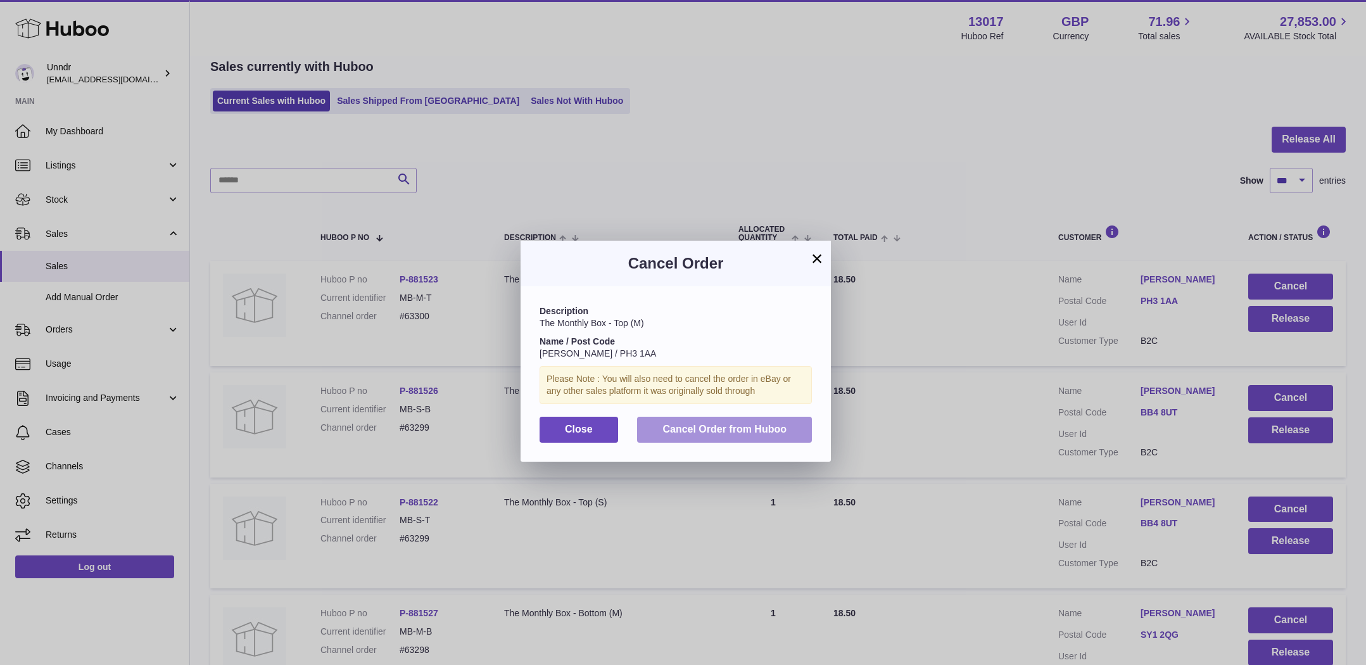
click at [777, 437] on button "Cancel Order from Huboo" at bounding box center [724, 430] width 175 height 26
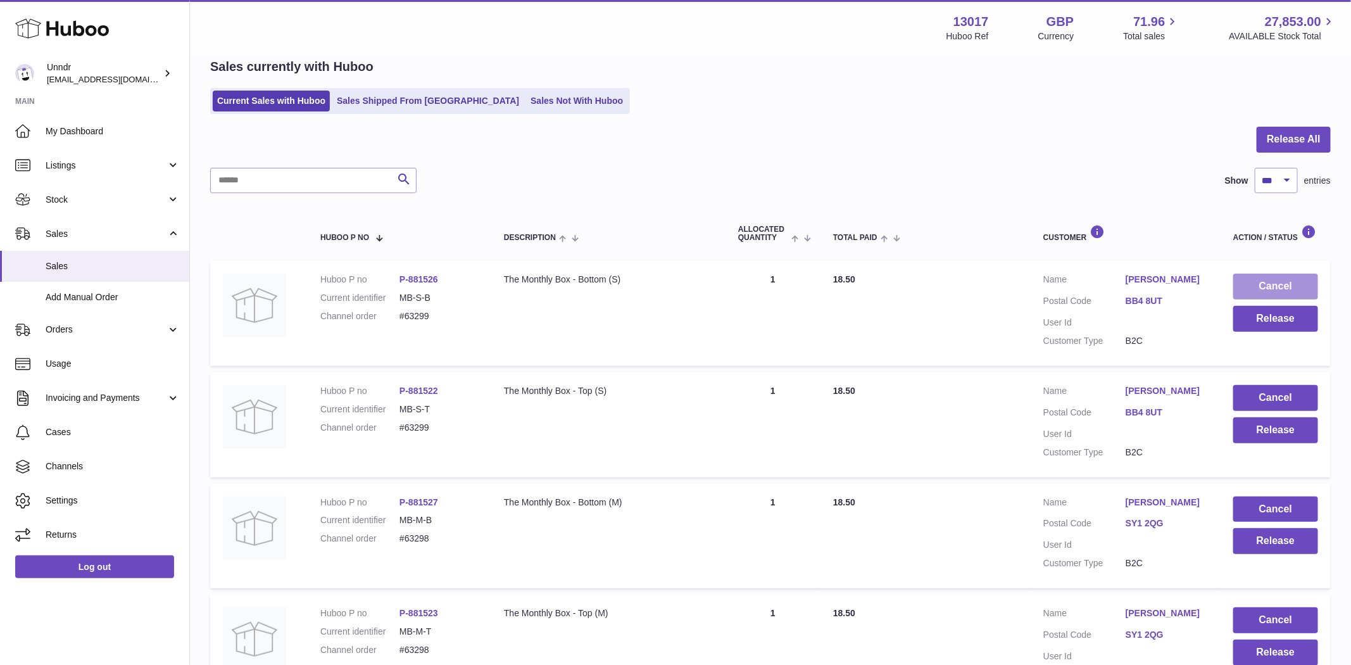
drag, startPoint x: 1270, startPoint y: 271, endPoint x: 1240, endPoint y: 290, distance: 35.3
click at [1270, 272] on td "Cancel Release" at bounding box center [1276, 313] width 110 height 105
click at [1278, 284] on button "Cancel" at bounding box center [1275, 287] width 85 height 26
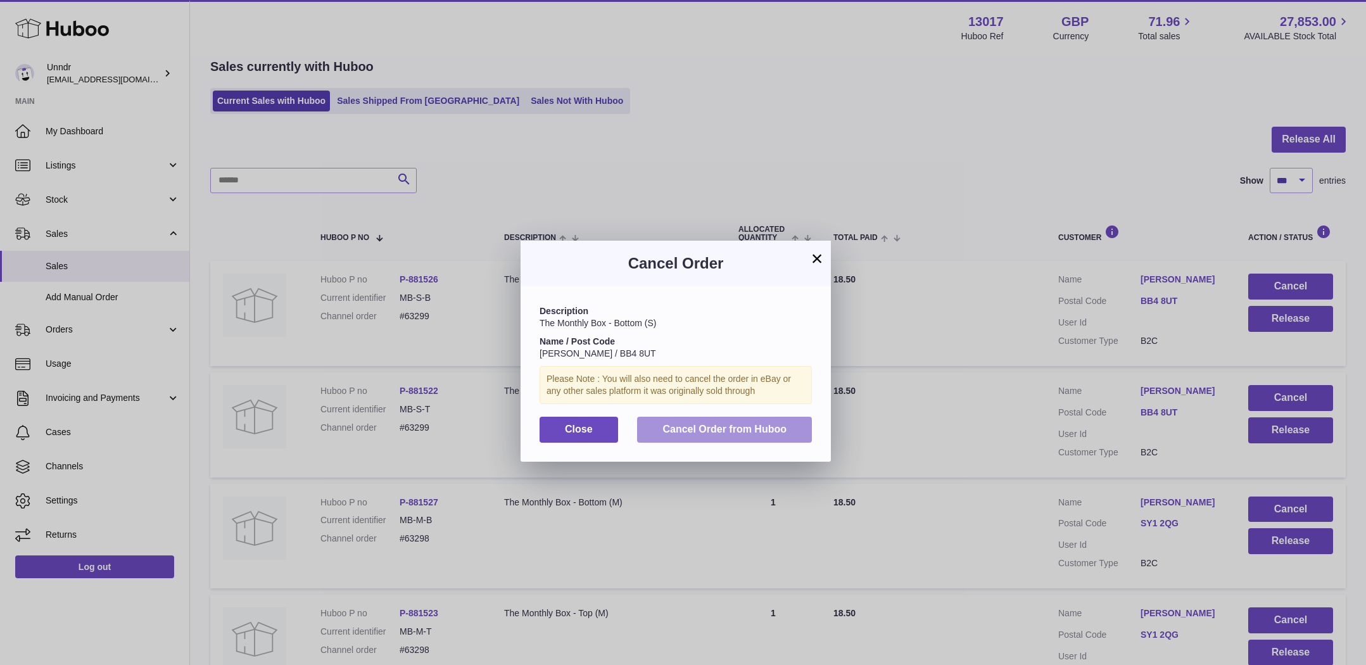
click at [767, 431] on span "Cancel Order from Huboo" at bounding box center [724, 429] width 124 height 11
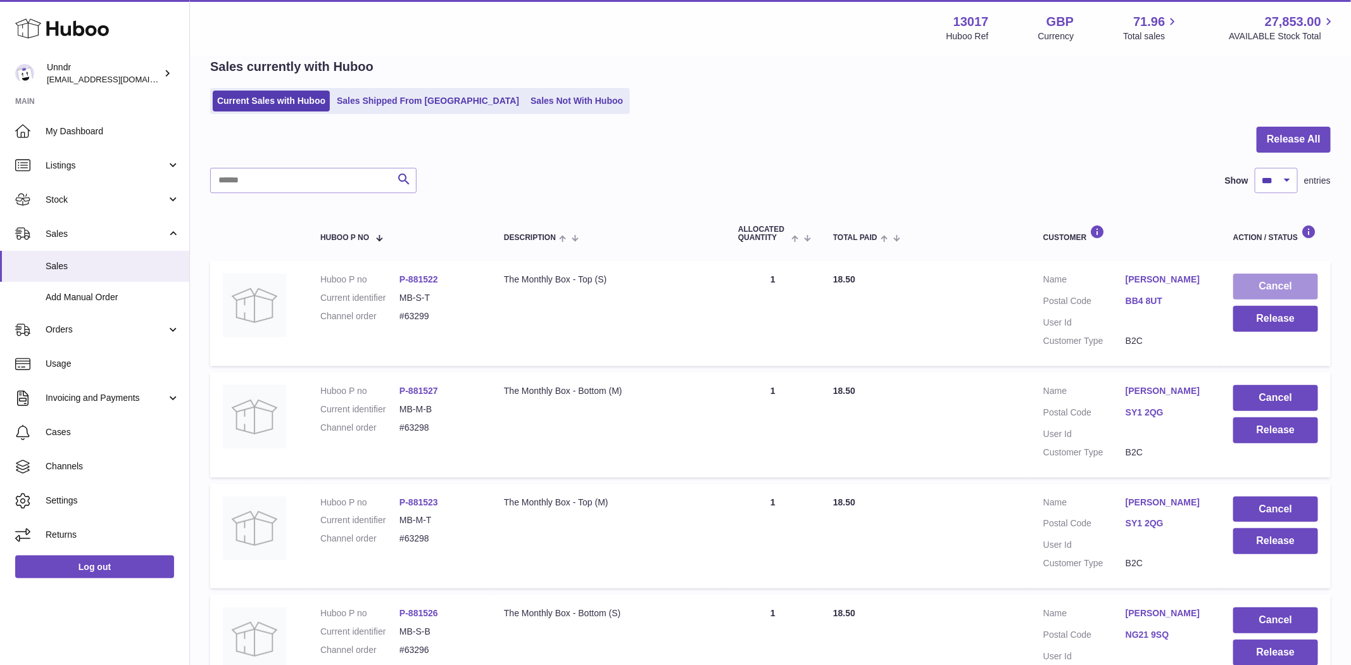
click at [1256, 286] on button "Cancel" at bounding box center [1275, 287] width 85 height 26
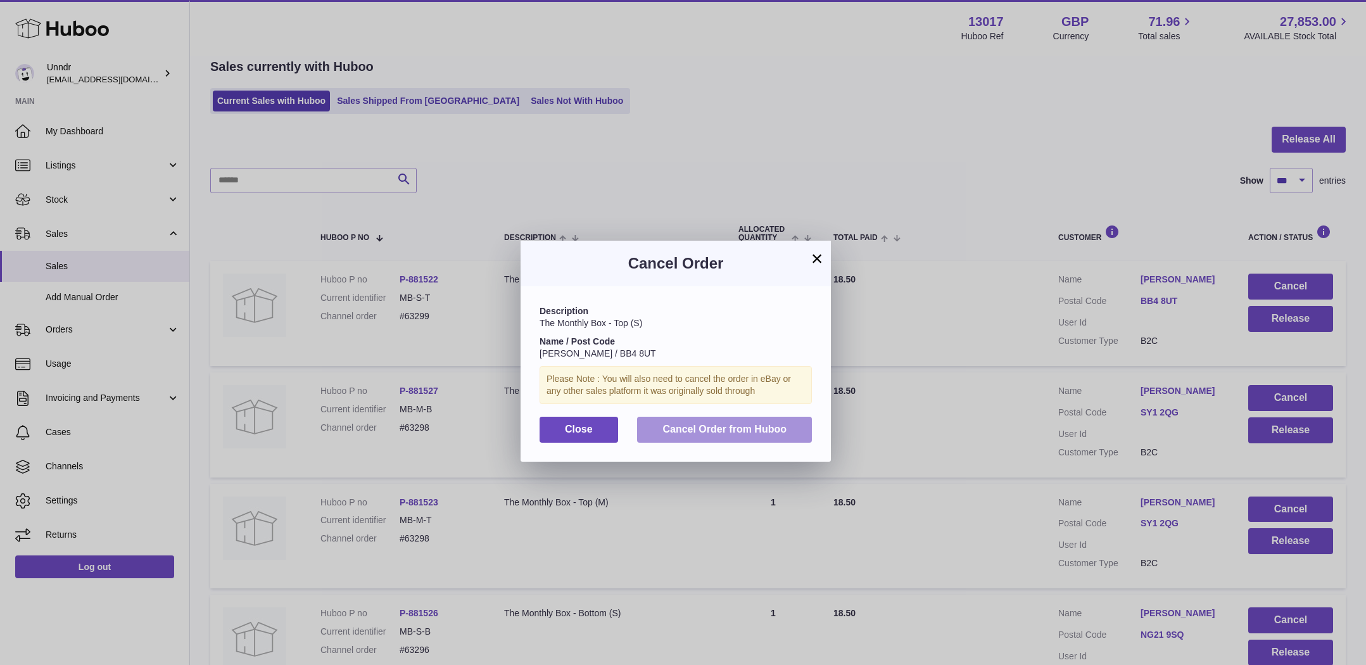
click at [747, 437] on button "Cancel Order from Huboo" at bounding box center [724, 430] width 175 height 26
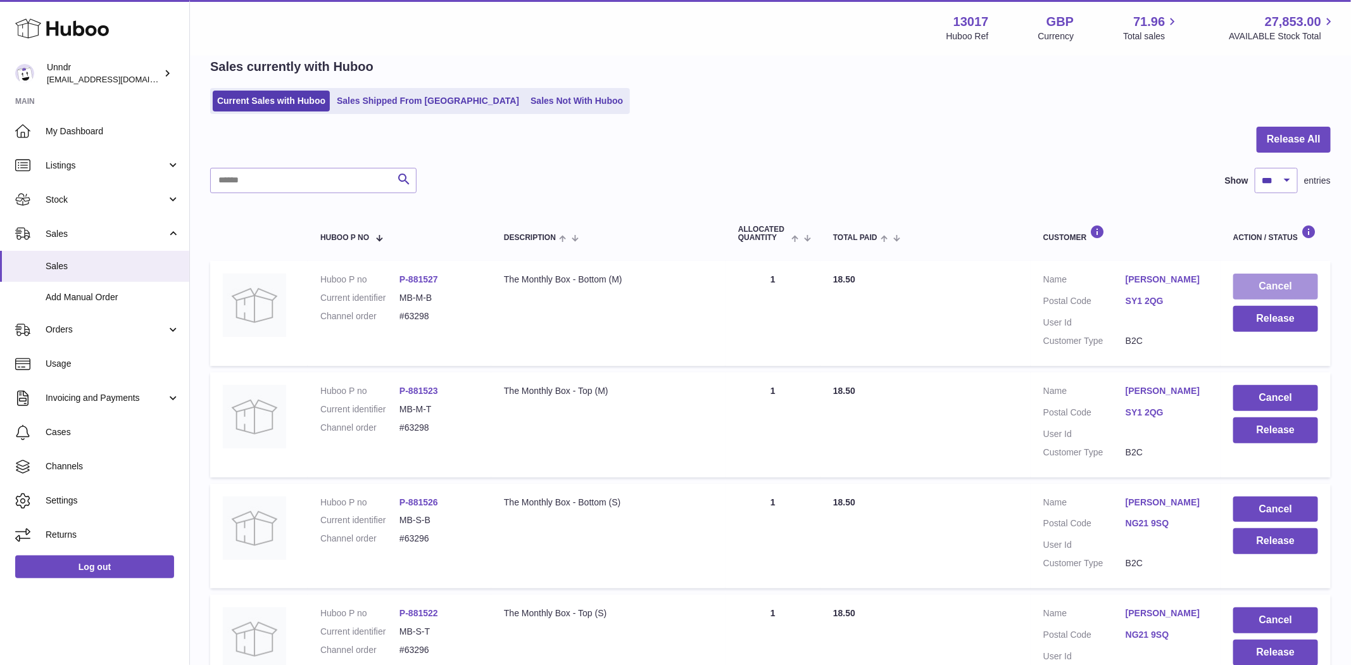
click at [1283, 287] on button "Cancel" at bounding box center [1275, 287] width 85 height 26
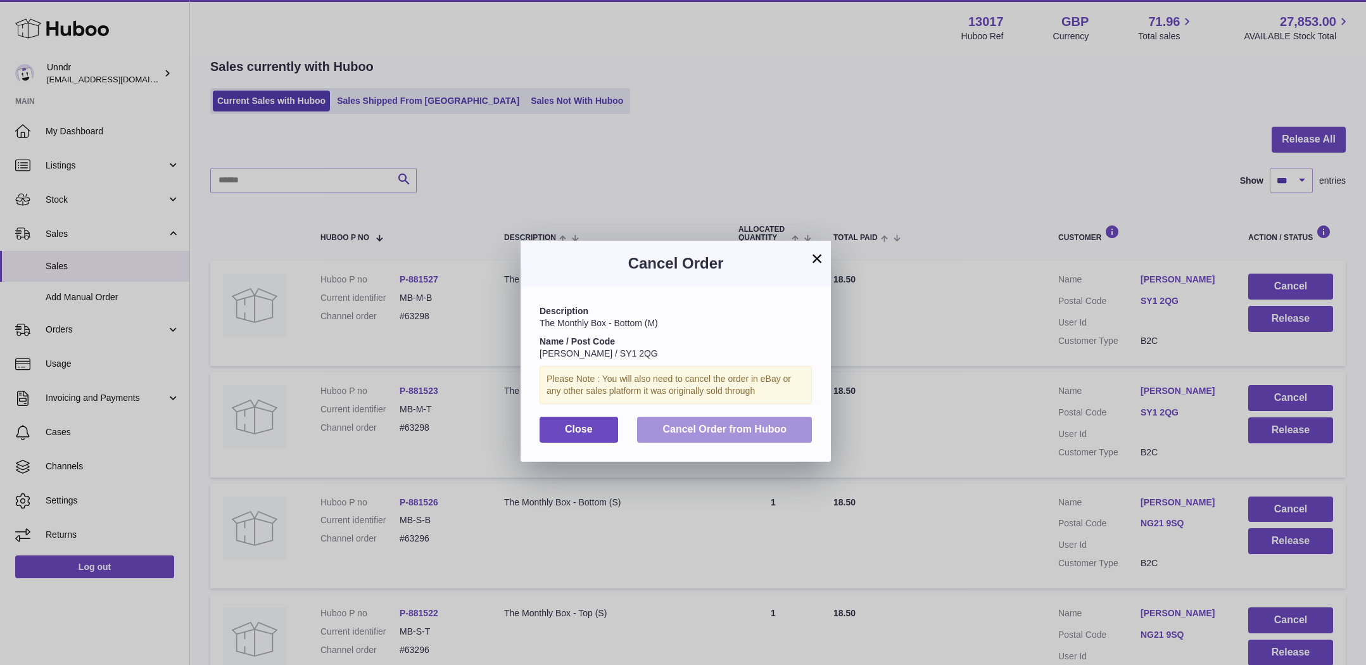
click at [802, 425] on button "Cancel Order from Huboo" at bounding box center [724, 430] width 175 height 26
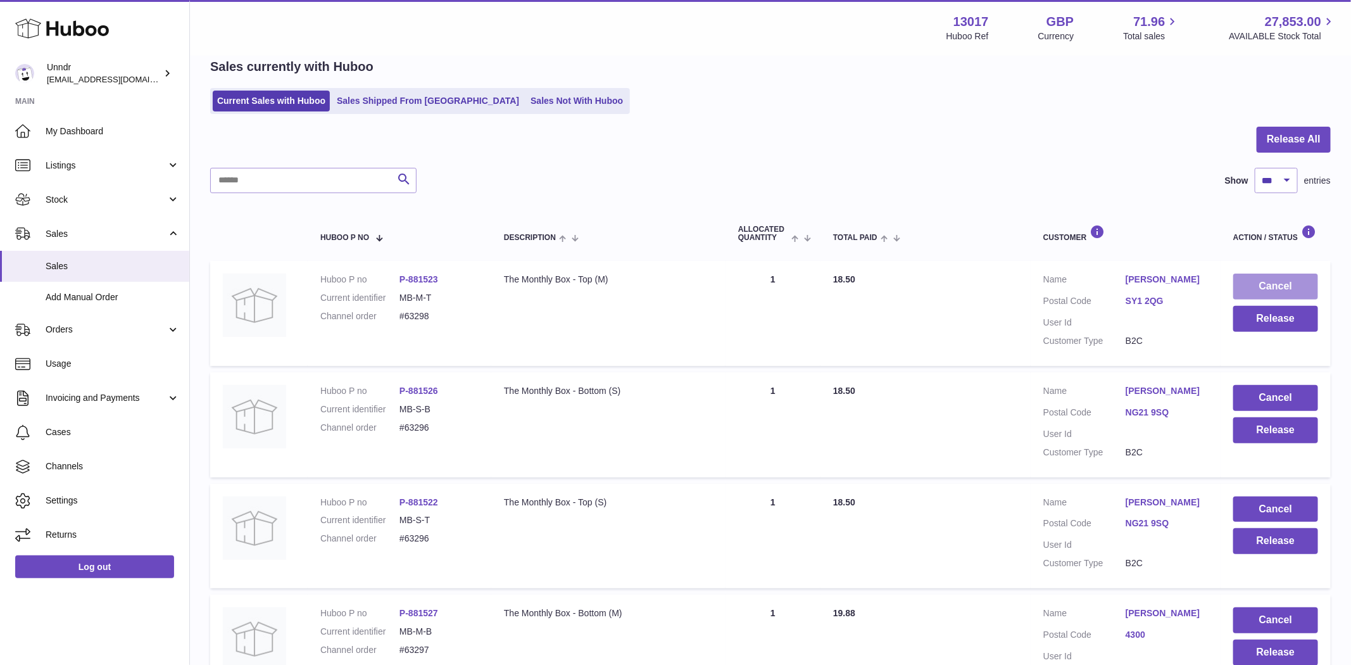
click at [1282, 284] on button "Cancel" at bounding box center [1275, 287] width 85 height 26
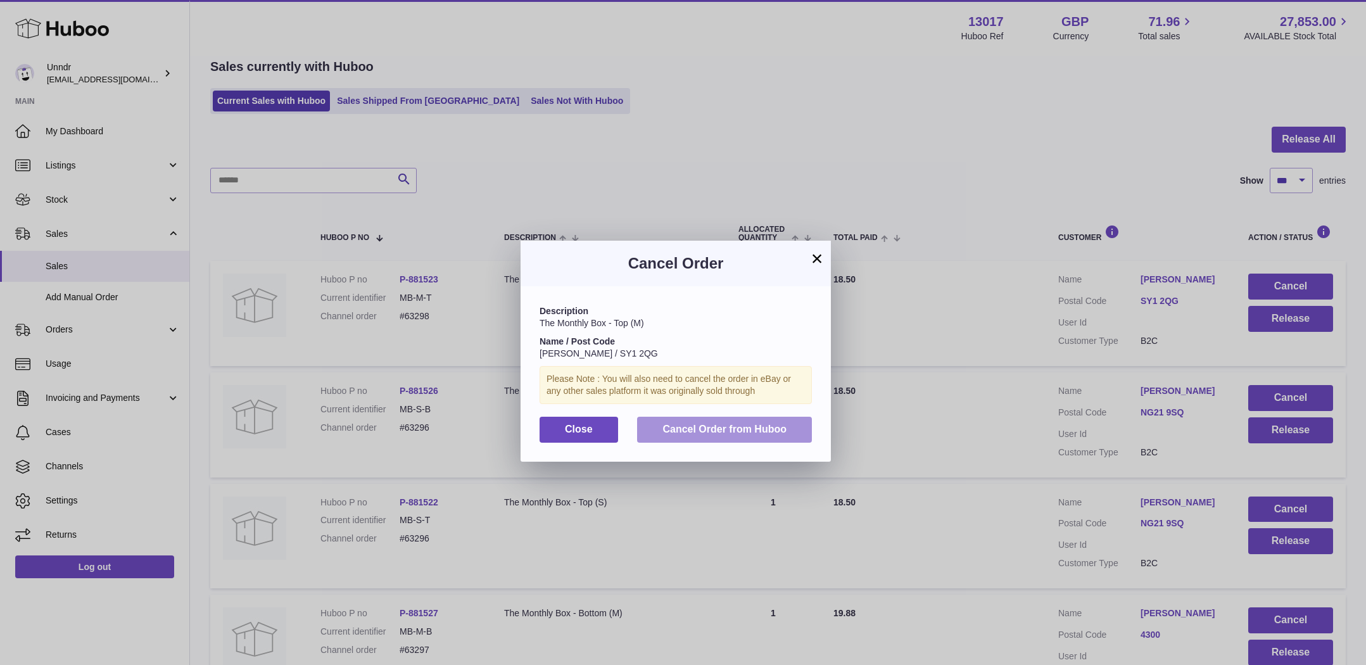
click at [779, 437] on button "Cancel Order from Huboo" at bounding box center [724, 430] width 175 height 26
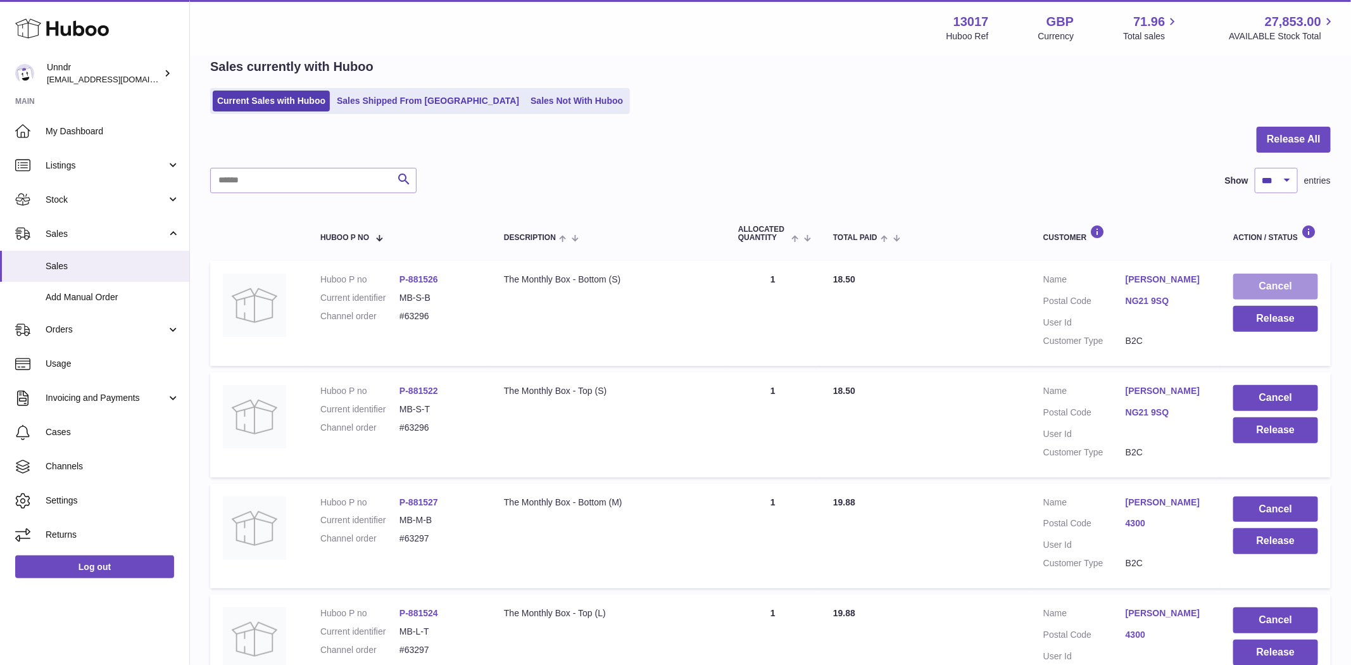
click at [1263, 290] on button "Cancel" at bounding box center [1275, 287] width 85 height 26
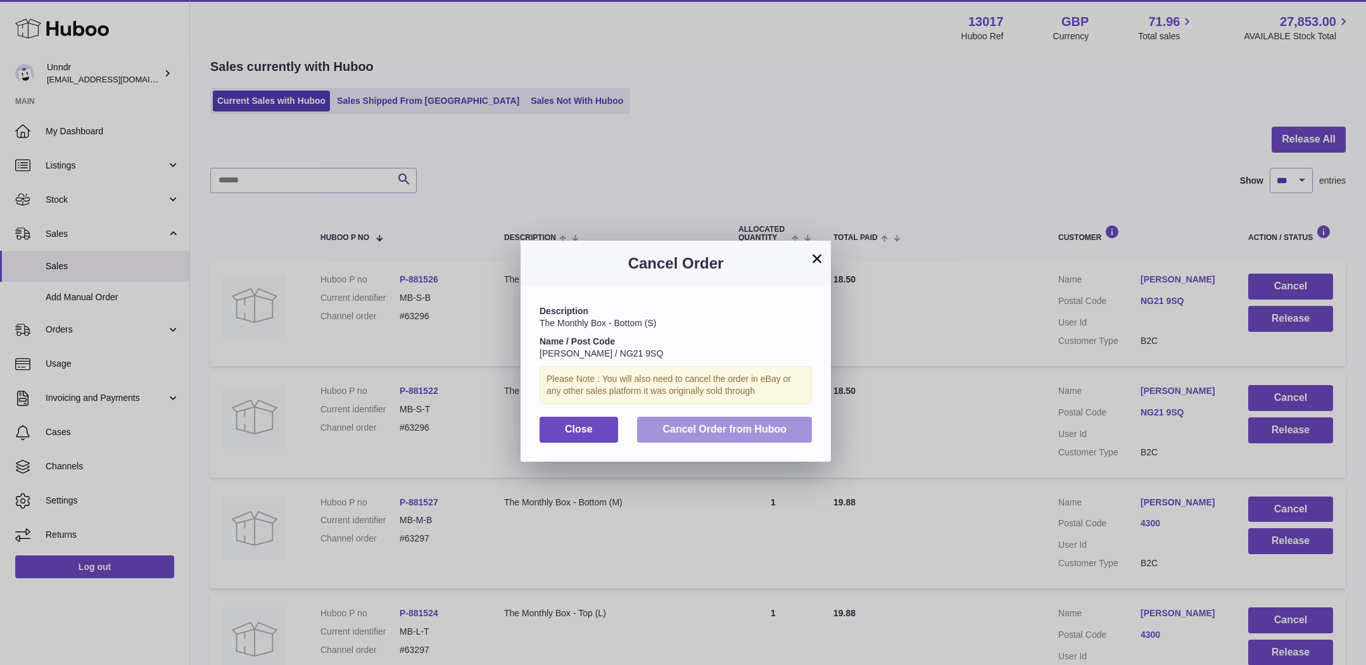
click at [767, 430] on span "Cancel Order from Huboo" at bounding box center [724, 429] width 124 height 11
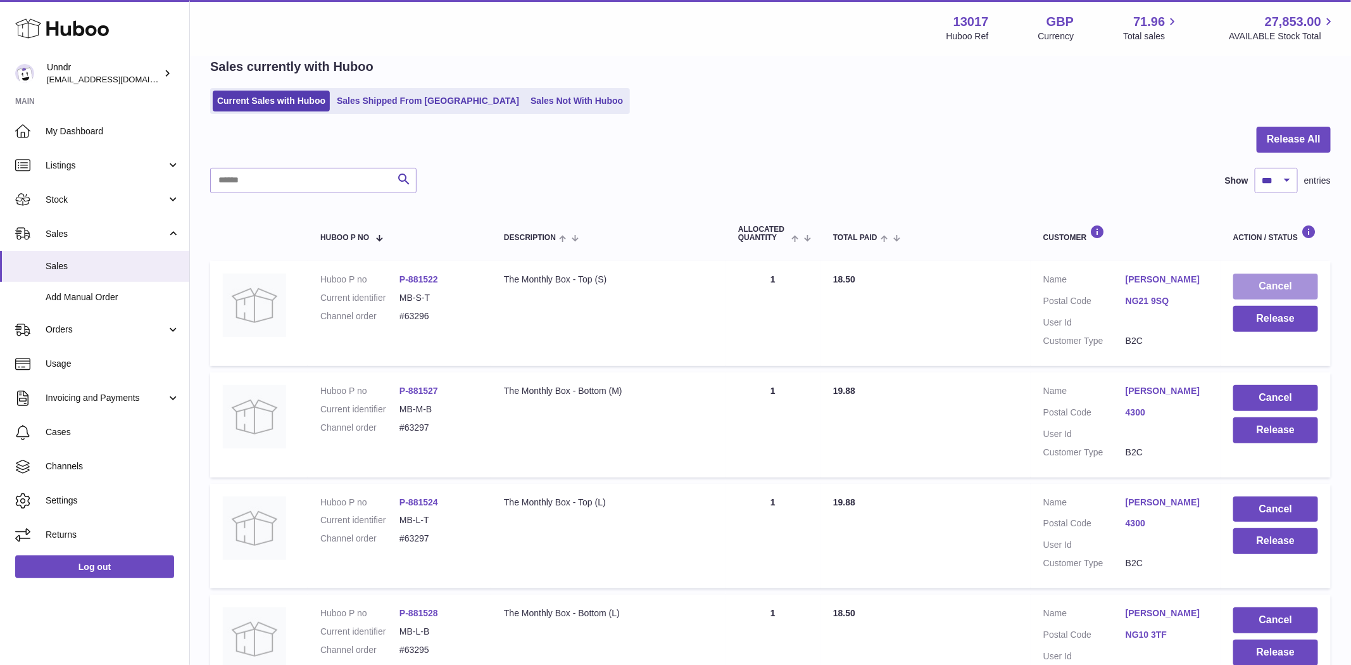
click at [1285, 282] on button "Cancel" at bounding box center [1275, 287] width 85 height 26
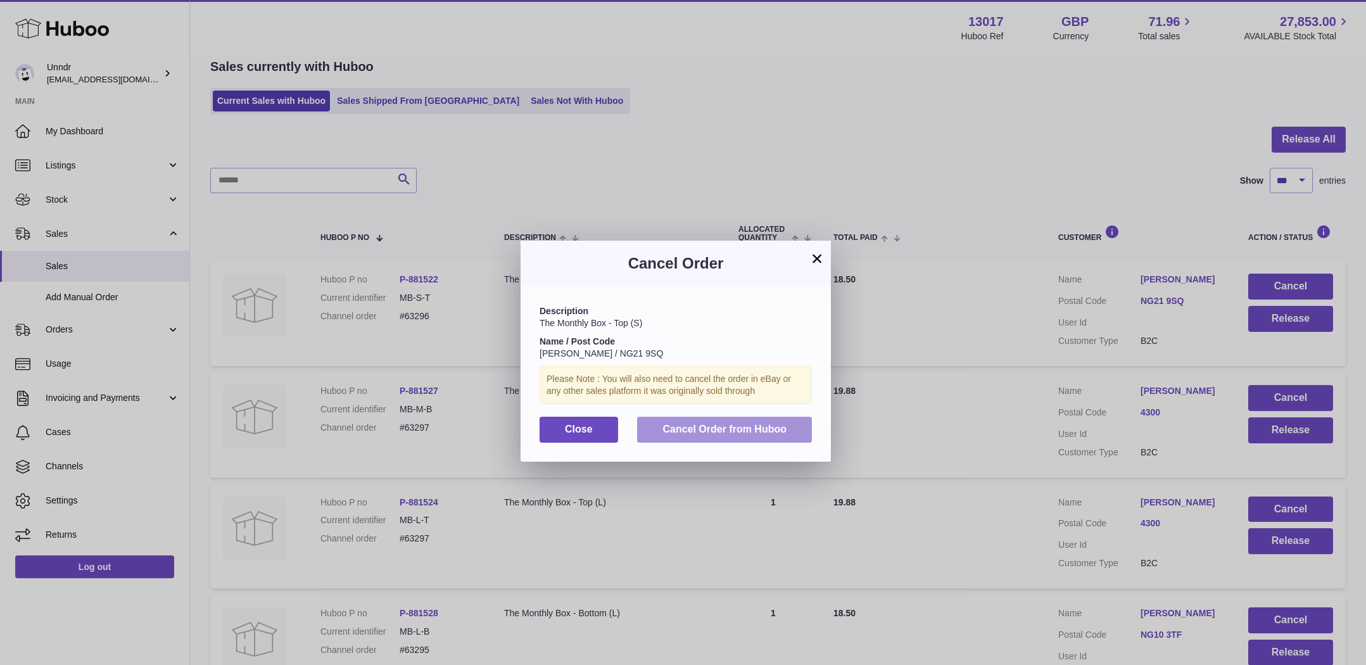
click at [740, 441] on button "Cancel Order from Huboo" at bounding box center [724, 430] width 175 height 26
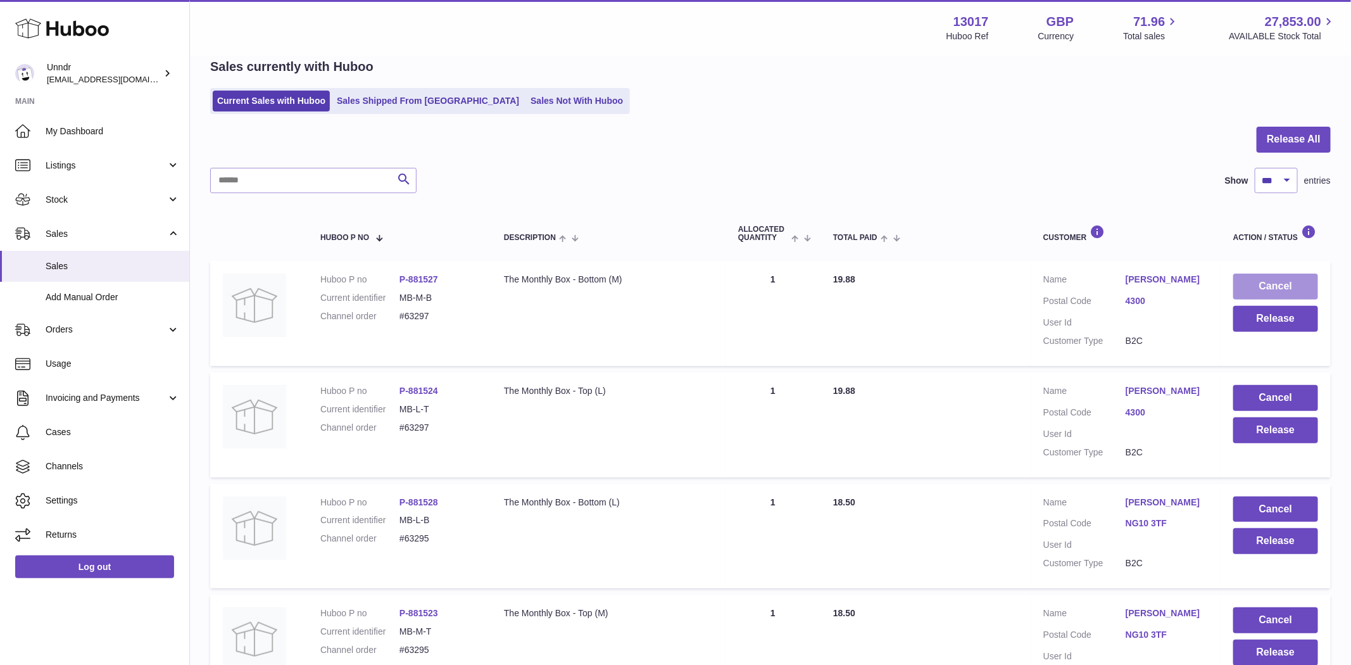
click at [1297, 281] on button "Cancel" at bounding box center [1275, 287] width 85 height 26
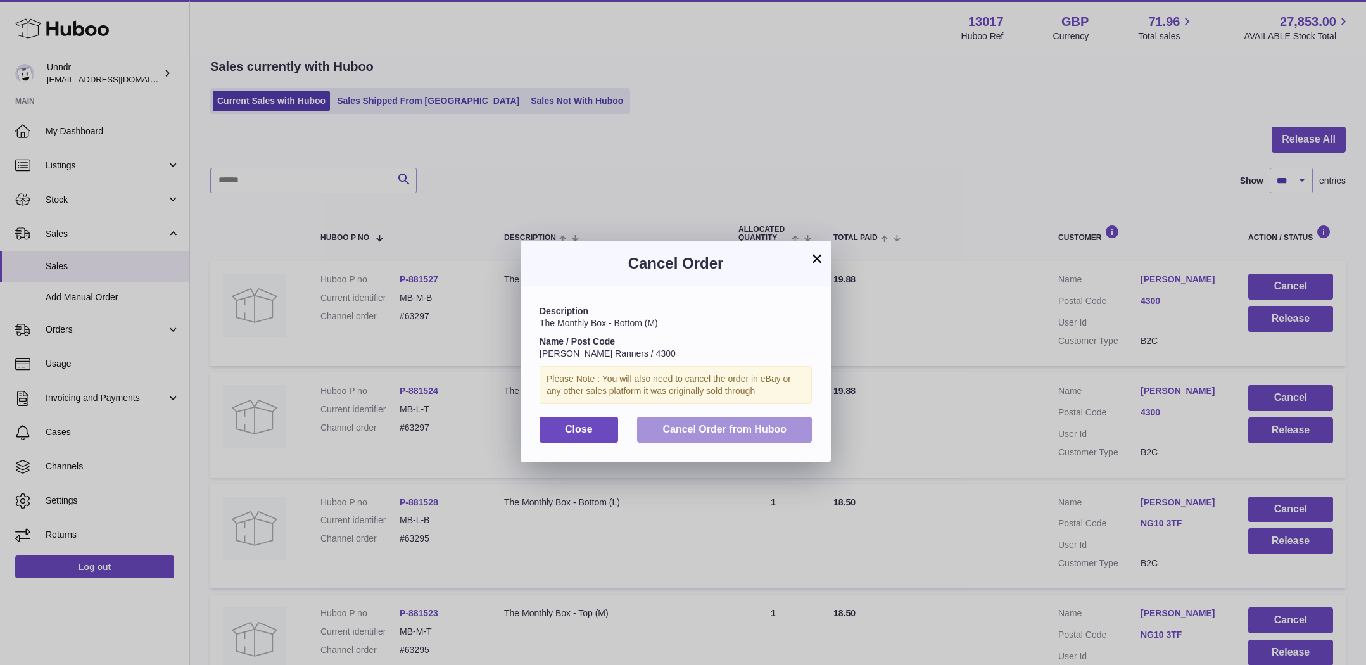
click at [738, 439] on button "Cancel Order from Huboo" at bounding box center [724, 430] width 175 height 26
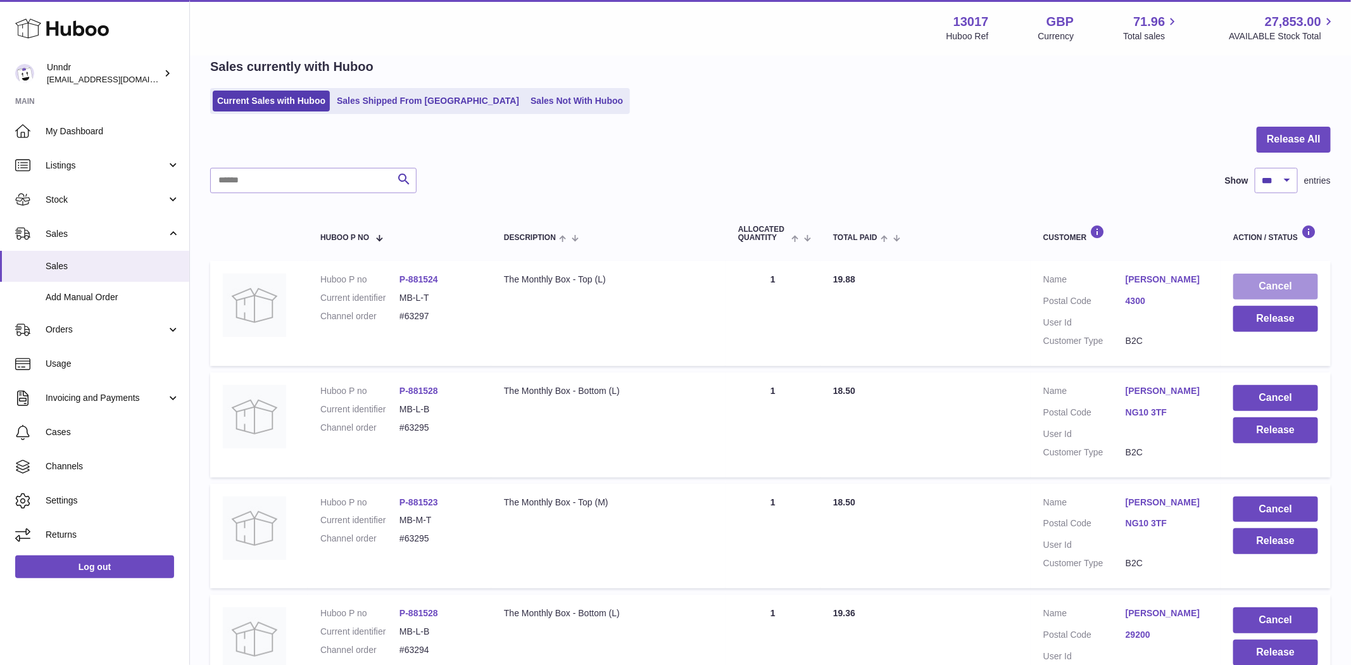
click at [1305, 286] on button "Cancel" at bounding box center [1275, 287] width 85 height 26
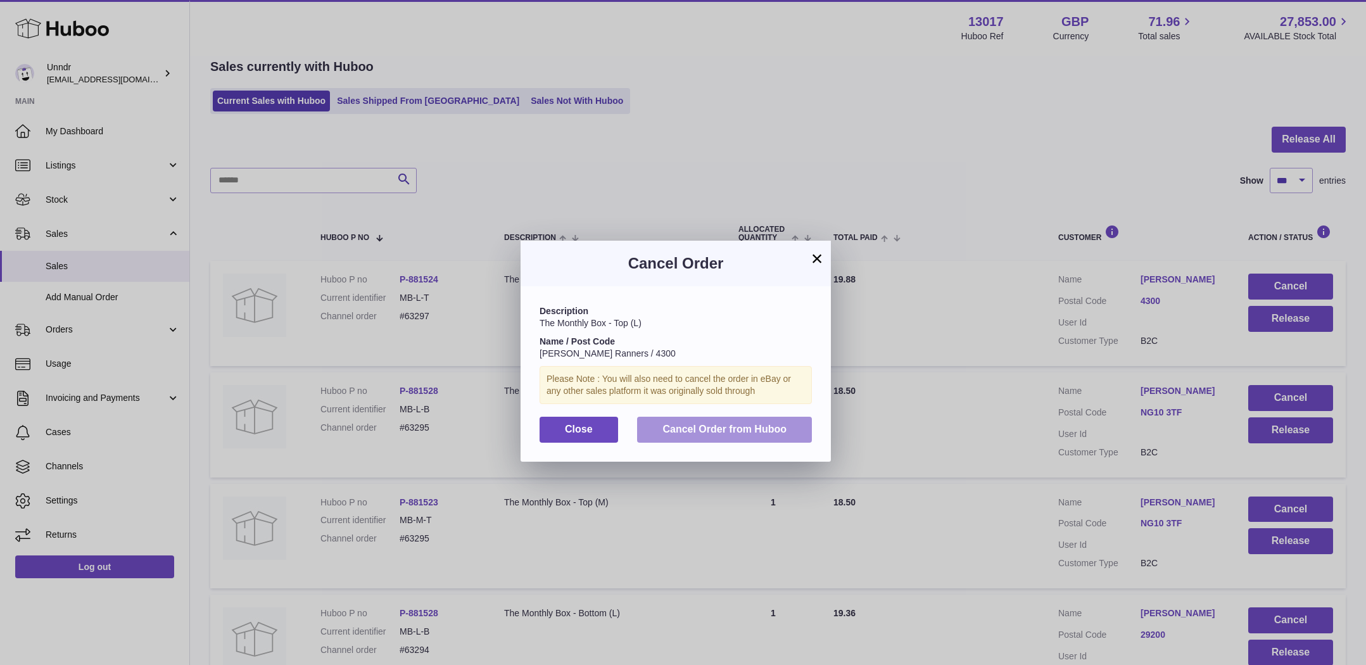
click at [767, 424] on span "Cancel Order from Huboo" at bounding box center [724, 429] width 124 height 11
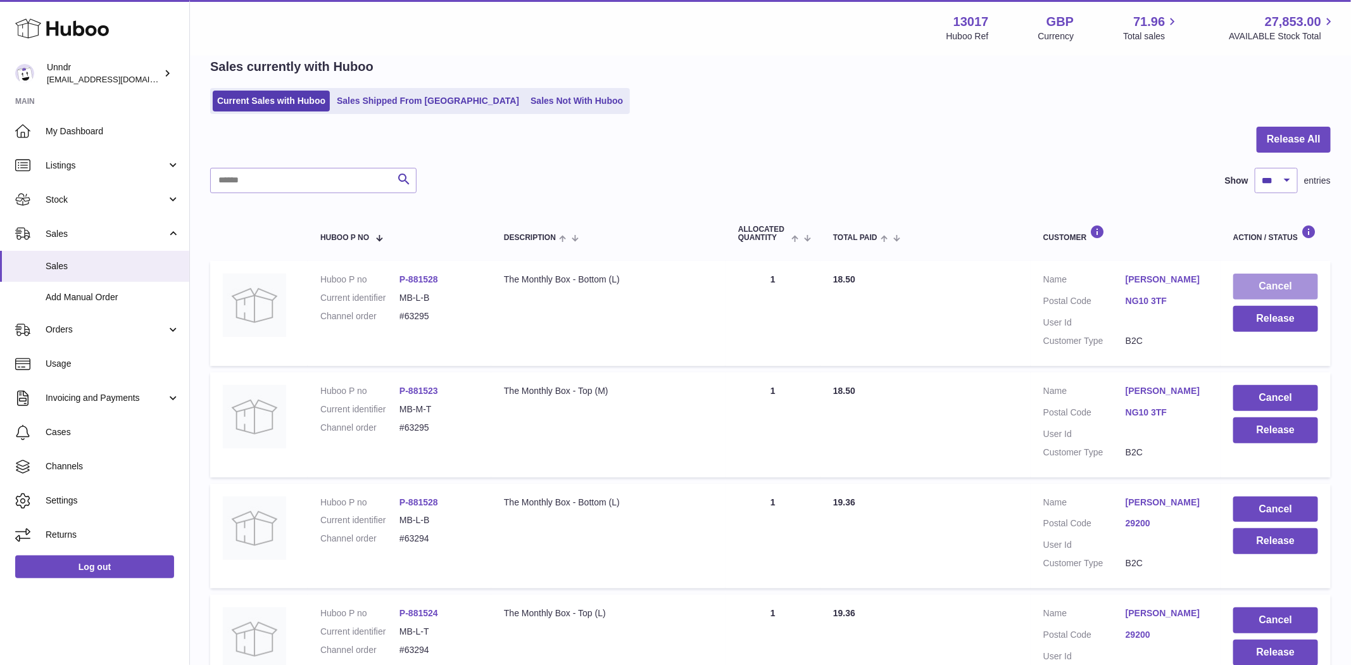
click at [1269, 283] on button "Cancel" at bounding box center [1275, 287] width 85 height 26
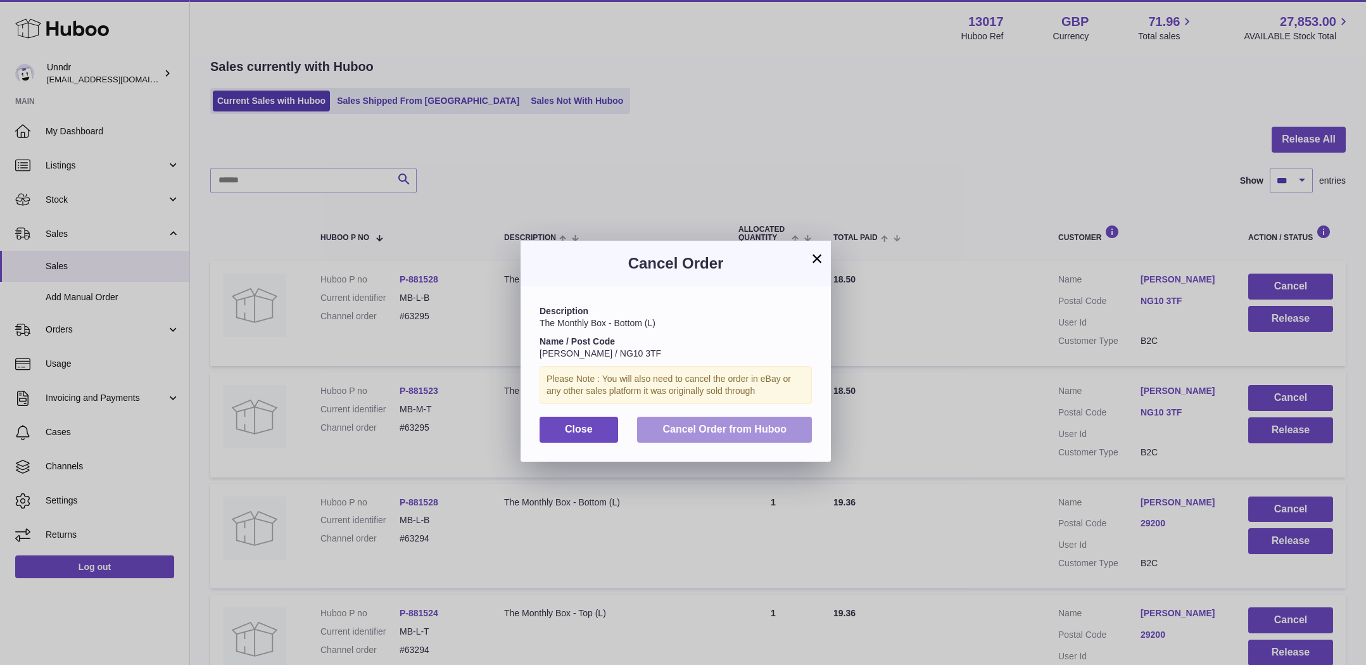
click at [732, 432] on span "Cancel Order from Huboo" at bounding box center [724, 429] width 124 height 11
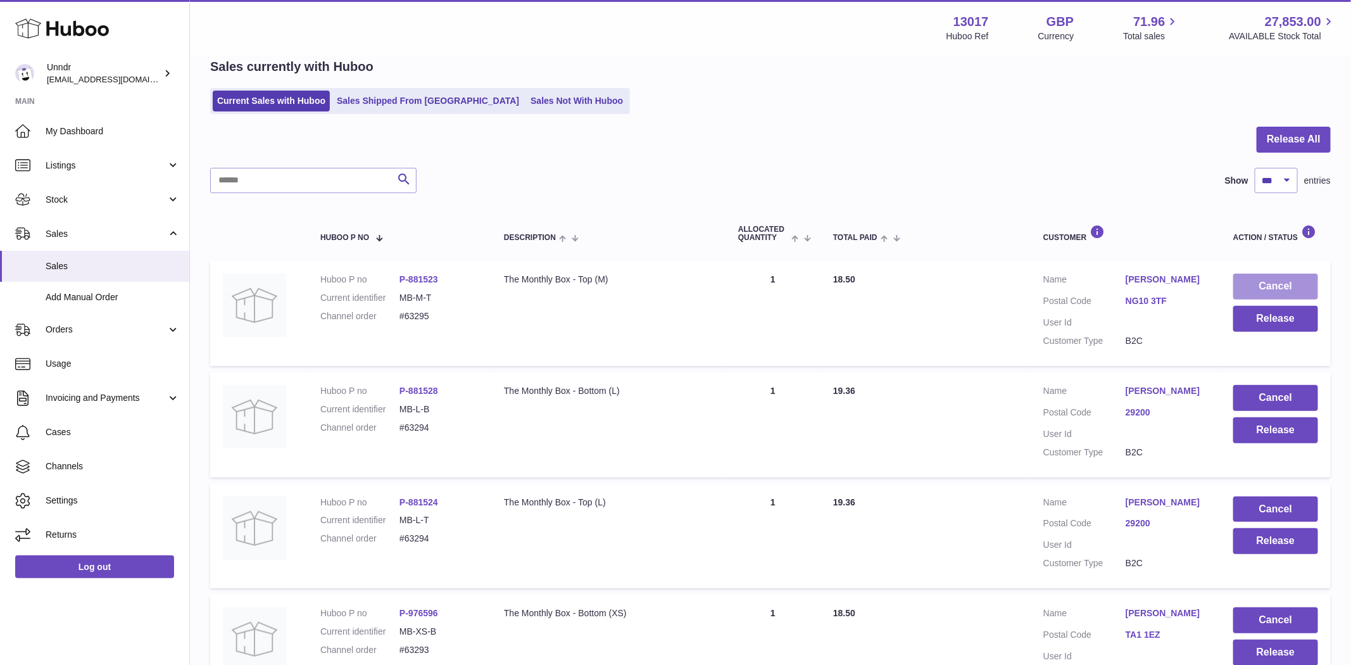
click at [1292, 291] on button "Cancel" at bounding box center [1275, 287] width 85 height 26
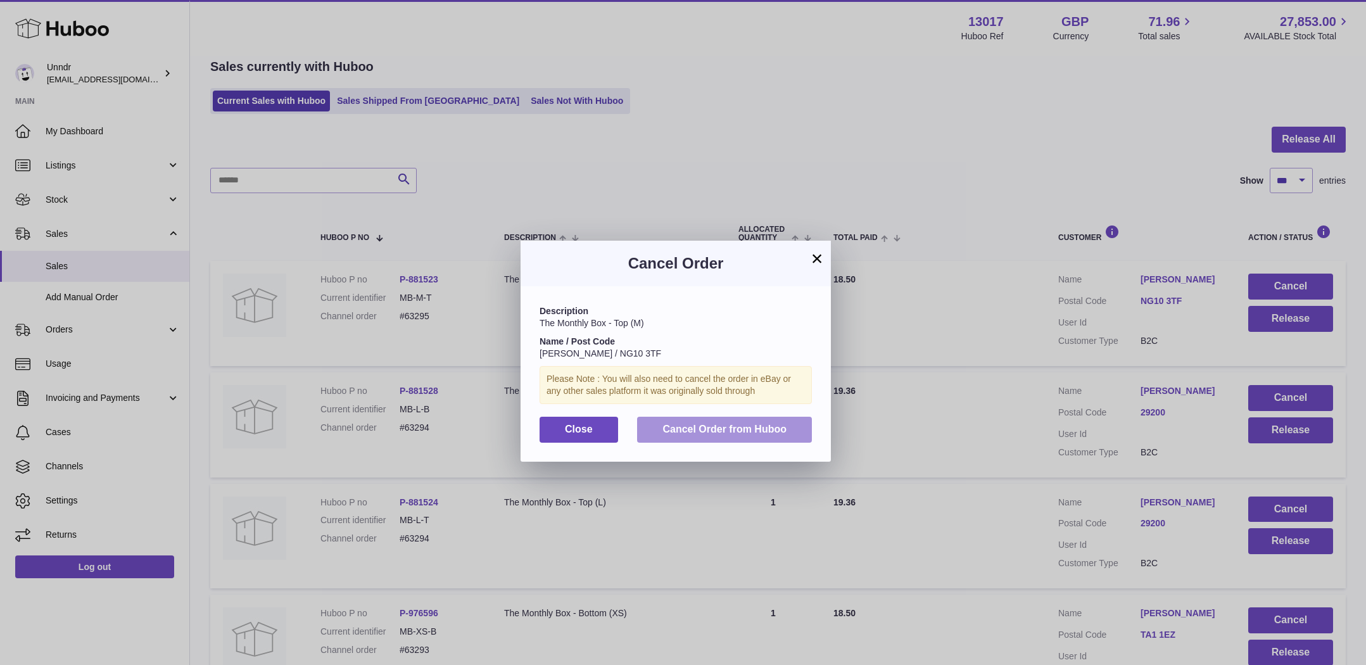
click at [681, 439] on button "Cancel Order from Huboo" at bounding box center [724, 430] width 175 height 26
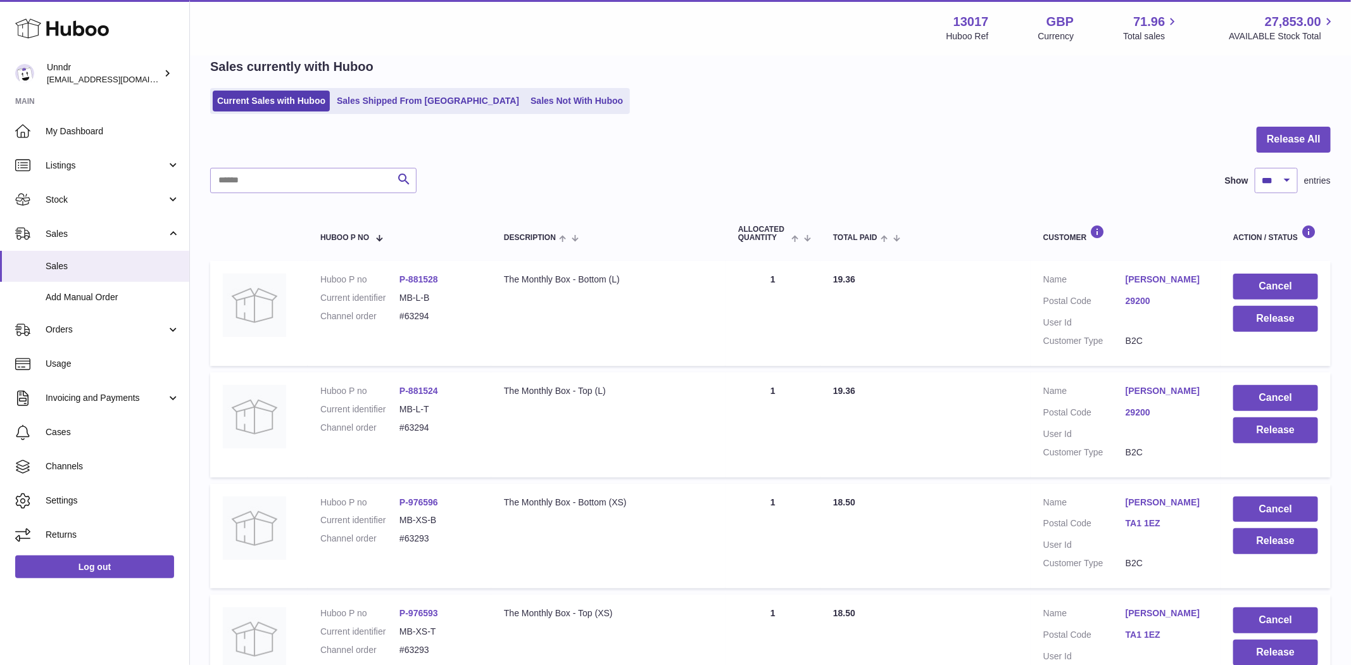
click at [1277, 272] on td "Cancel Release" at bounding box center [1276, 313] width 110 height 105
click at [1280, 288] on button "Cancel" at bounding box center [1275, 287] width 85 height 26
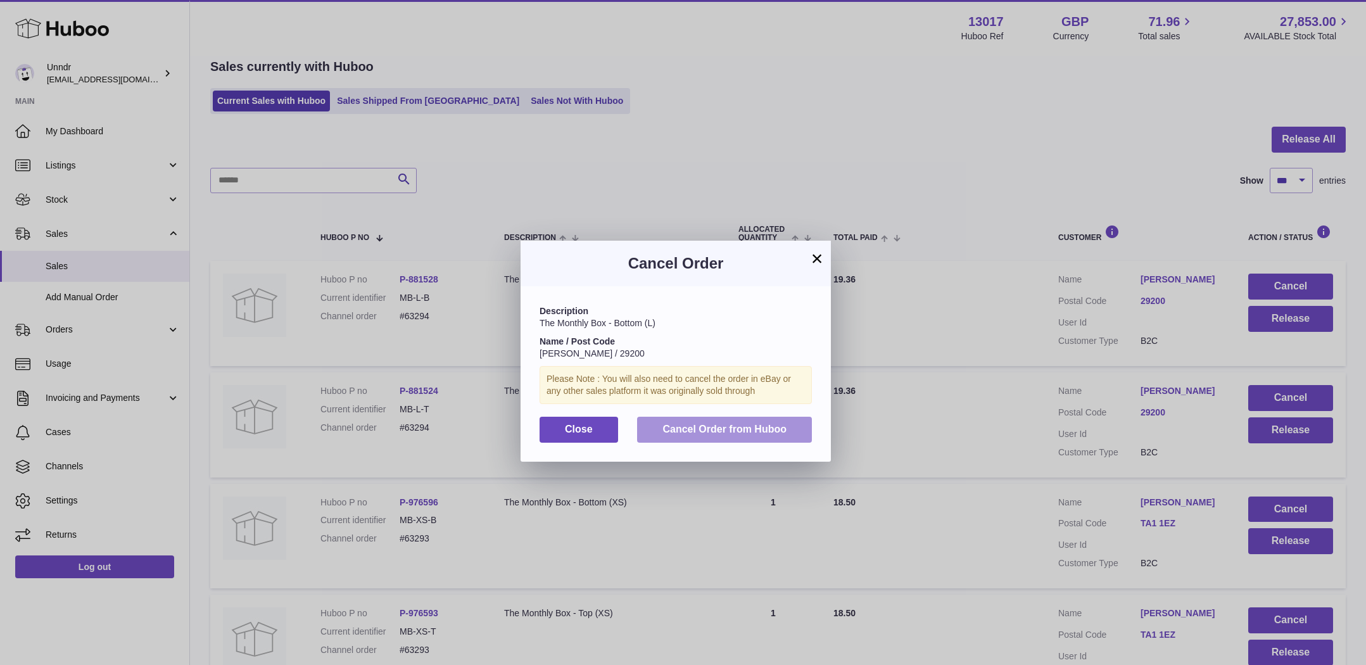
click at [740, 429] on span "Cancel Order from Huboo" at bounding box center [724, 429] width 124 height 11
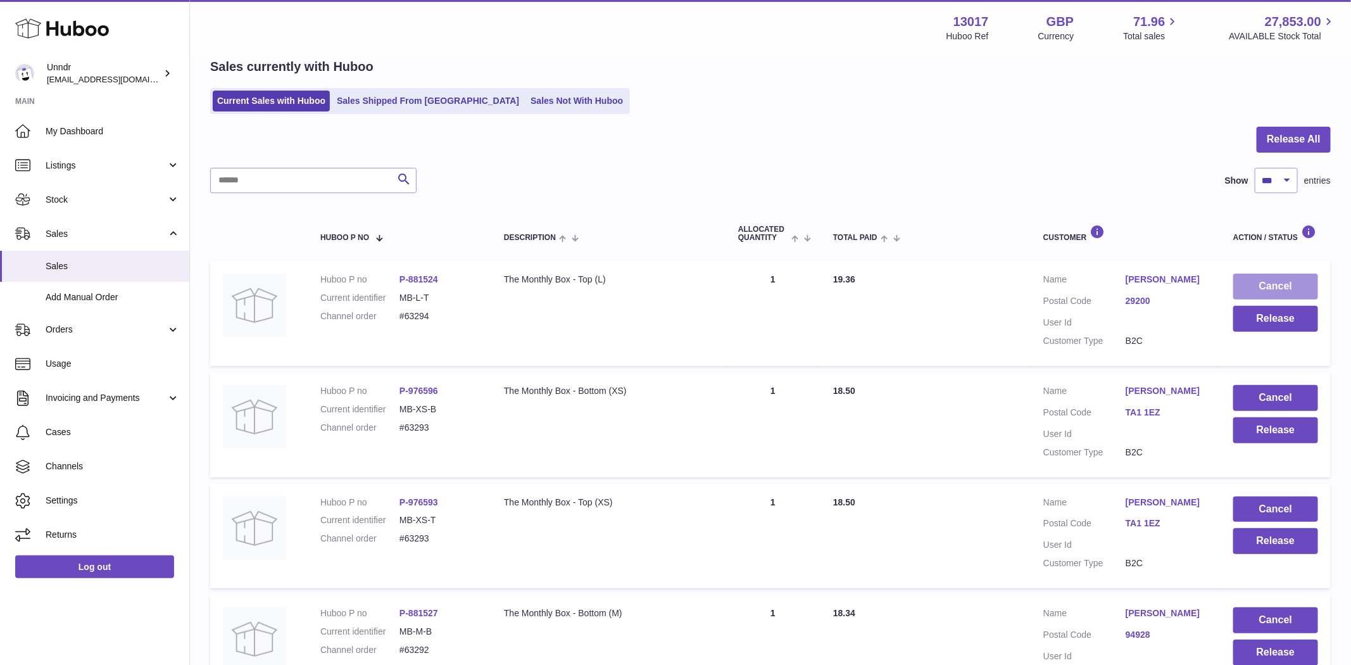
click at [1296, 289] on button "Cancel" at bounding box center [1275, 287] width 85 height 26
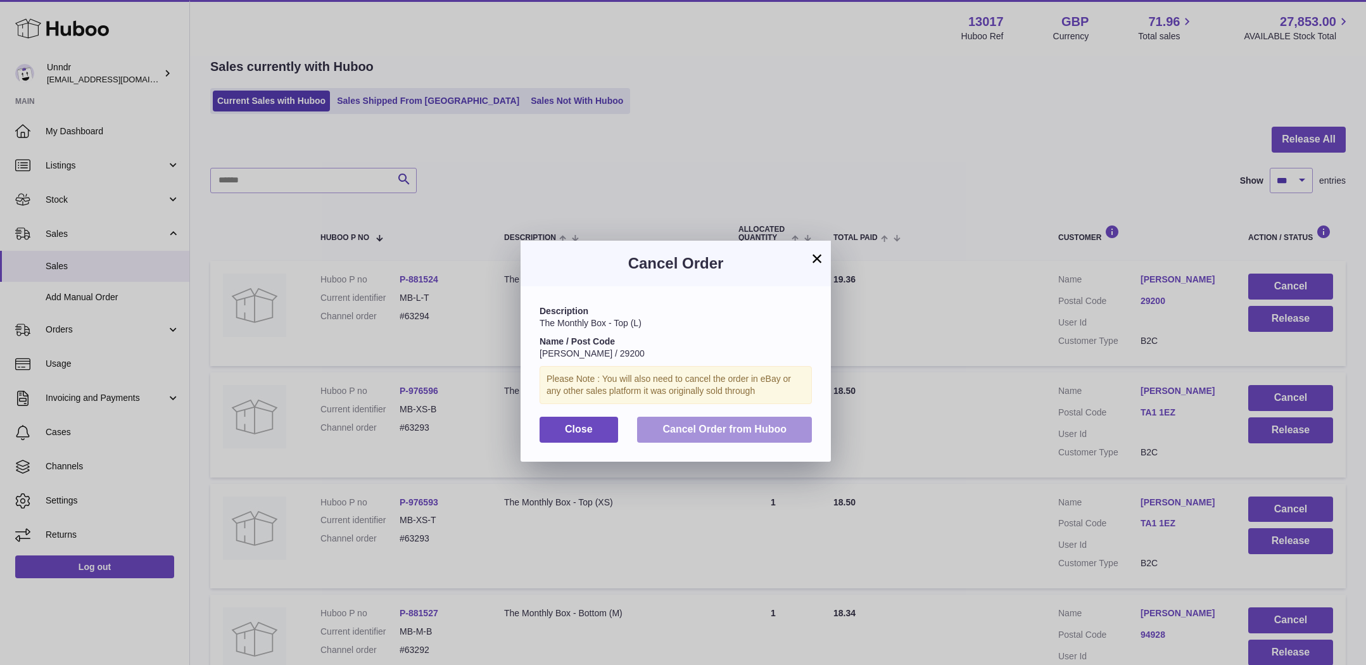
click at [734, 437] on button "Cancel Order from Huboo" at bounding box center [724, 430] width 175 height 26
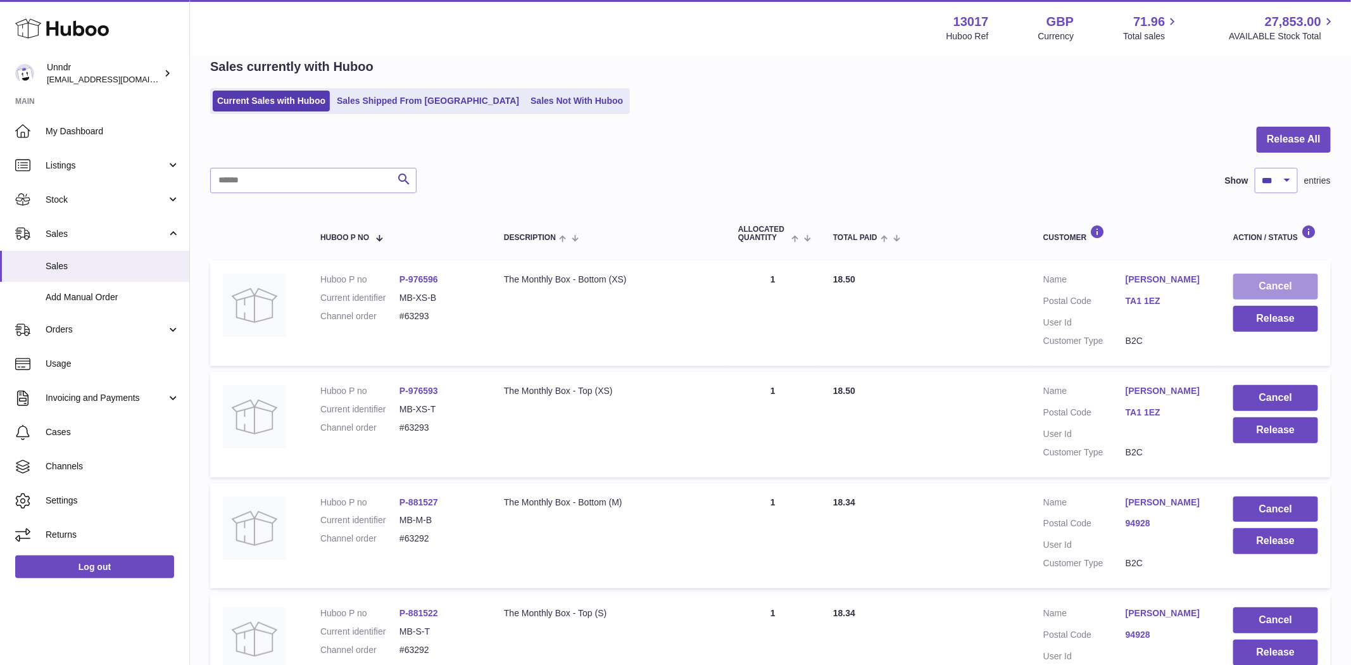
click at [1280, 281] on button "Cancel" at bounding box center [1275, 287] width 85 height 26
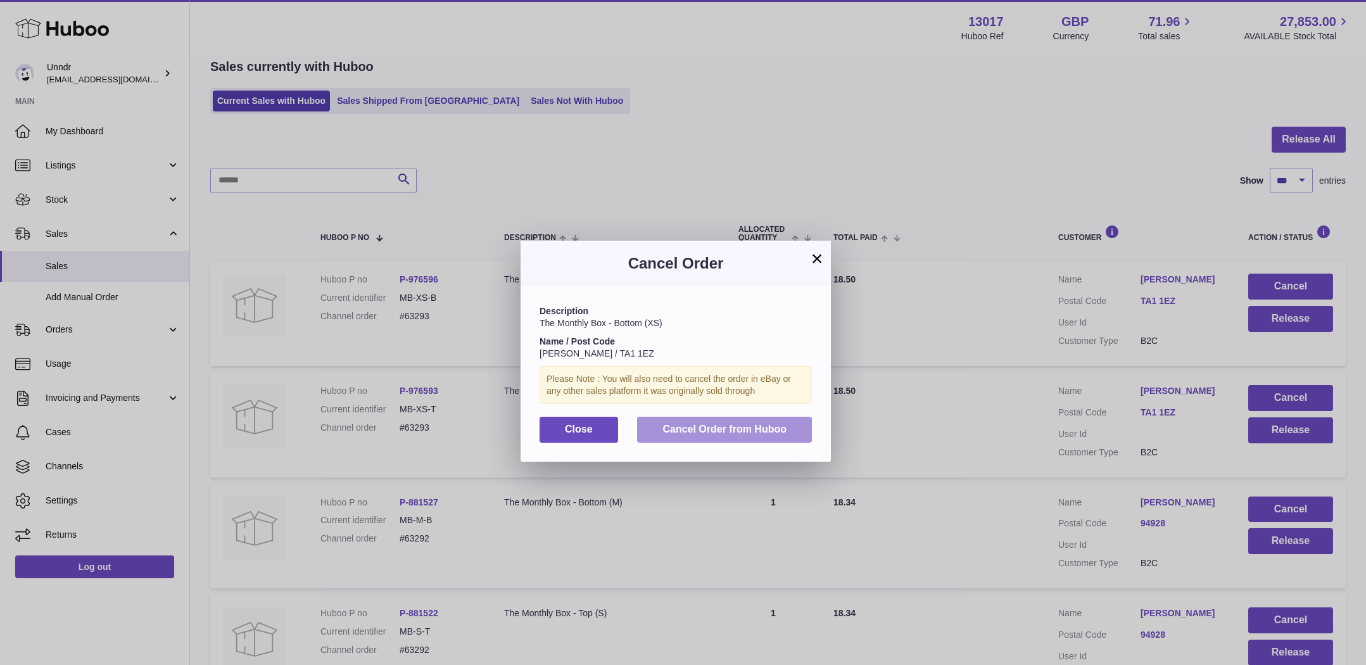
click at [771, 424] on span "Cancel Order from Huboo" at bounding box center [724, 429] width 124 height 11
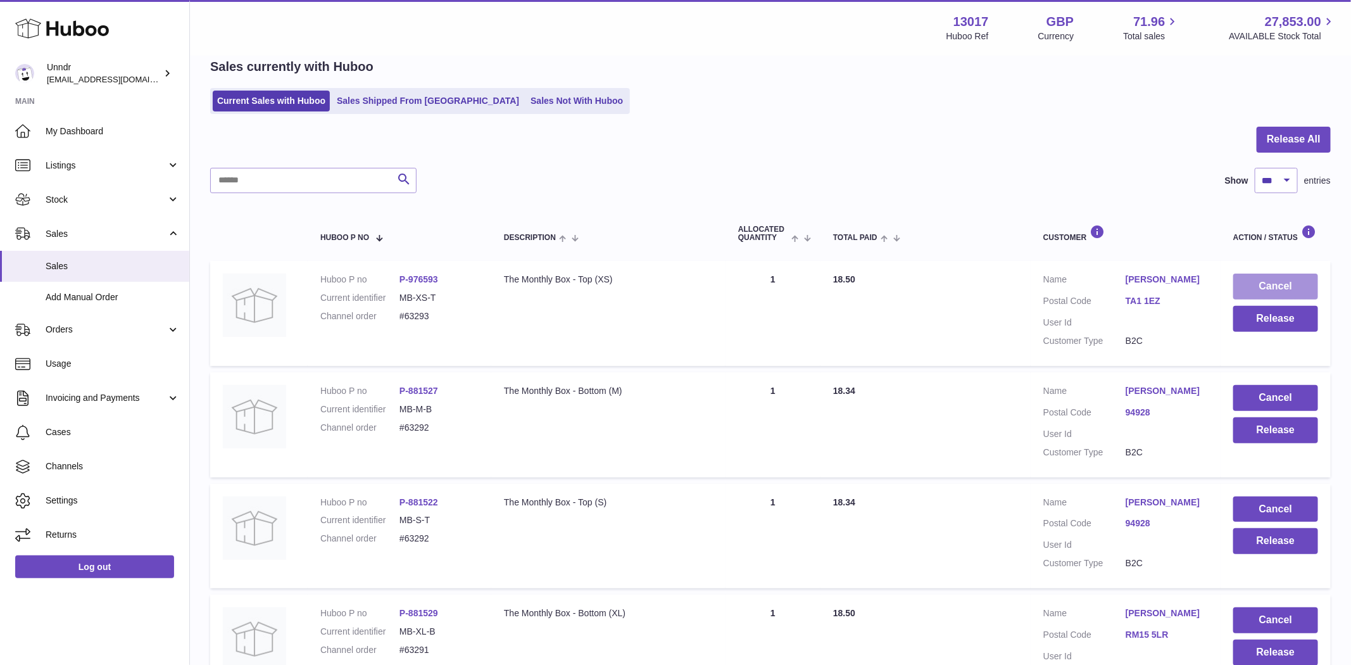
click at [1292, 291] on button "Cancel" at bounding box center [1275, 287] width 85 height 26
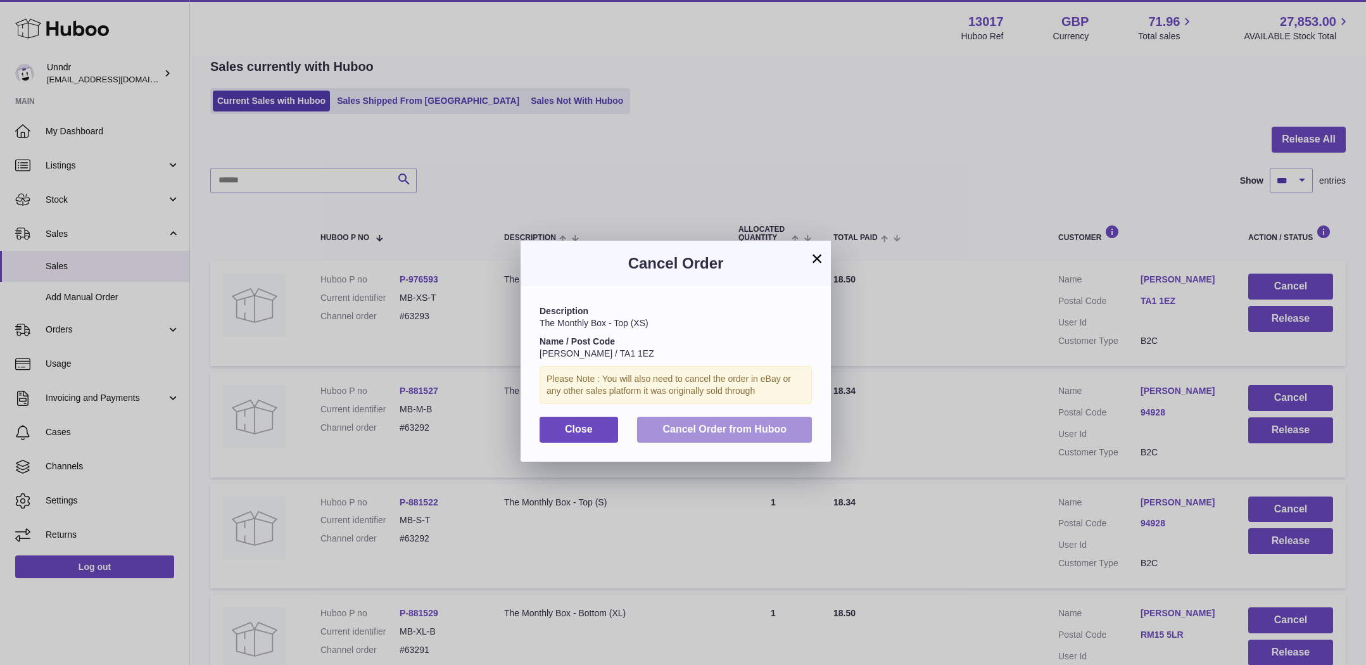
click at [774, 432] on span "Cancel Order from Huboo" at bounding box center [724, 429] width 124 height 11
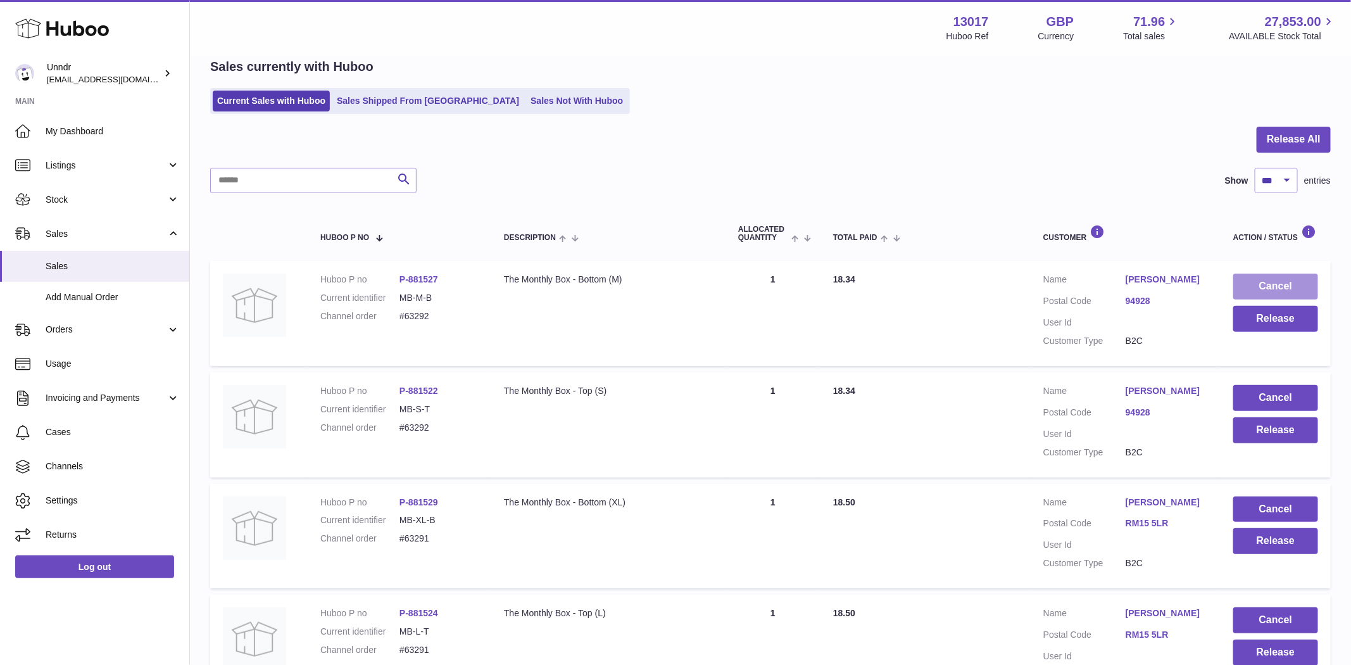
click at [1280, 282] on button "Cancel" at bounding box center [1275, 287] width 85 height 26
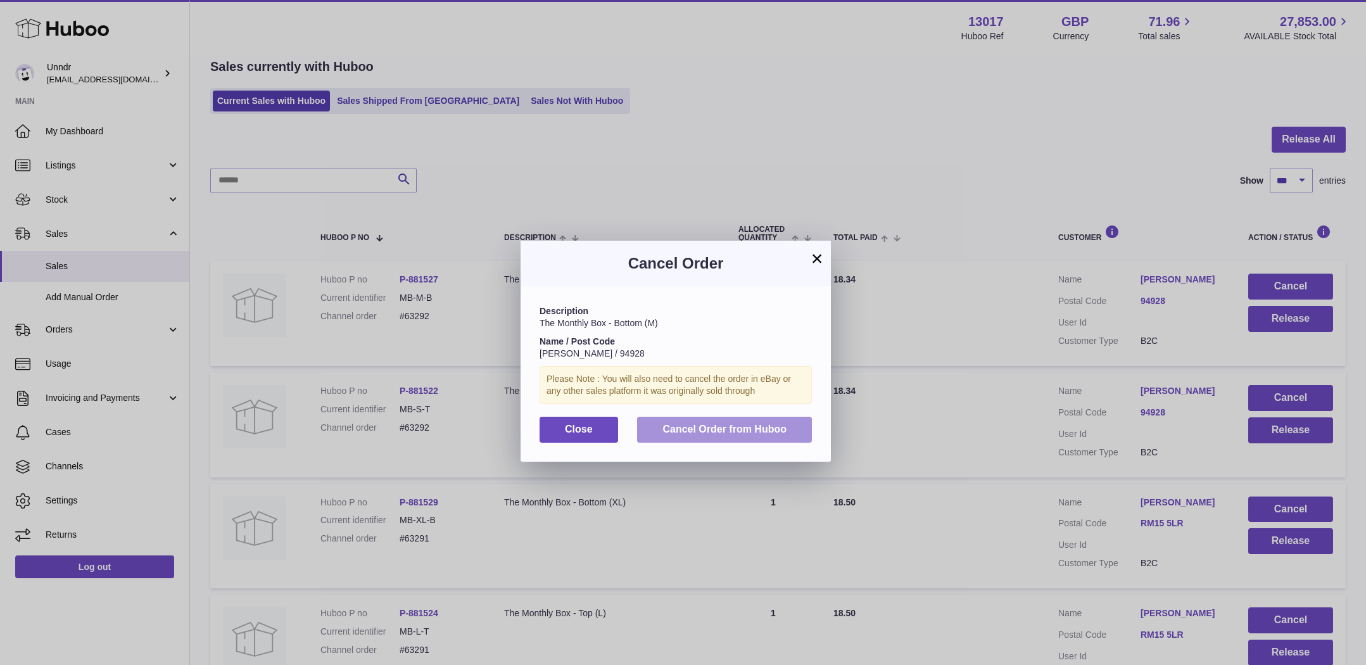
click at [809, 432] on button "Cancel Order from Huboo" at bounding box center [724, 430] width 175 height 26
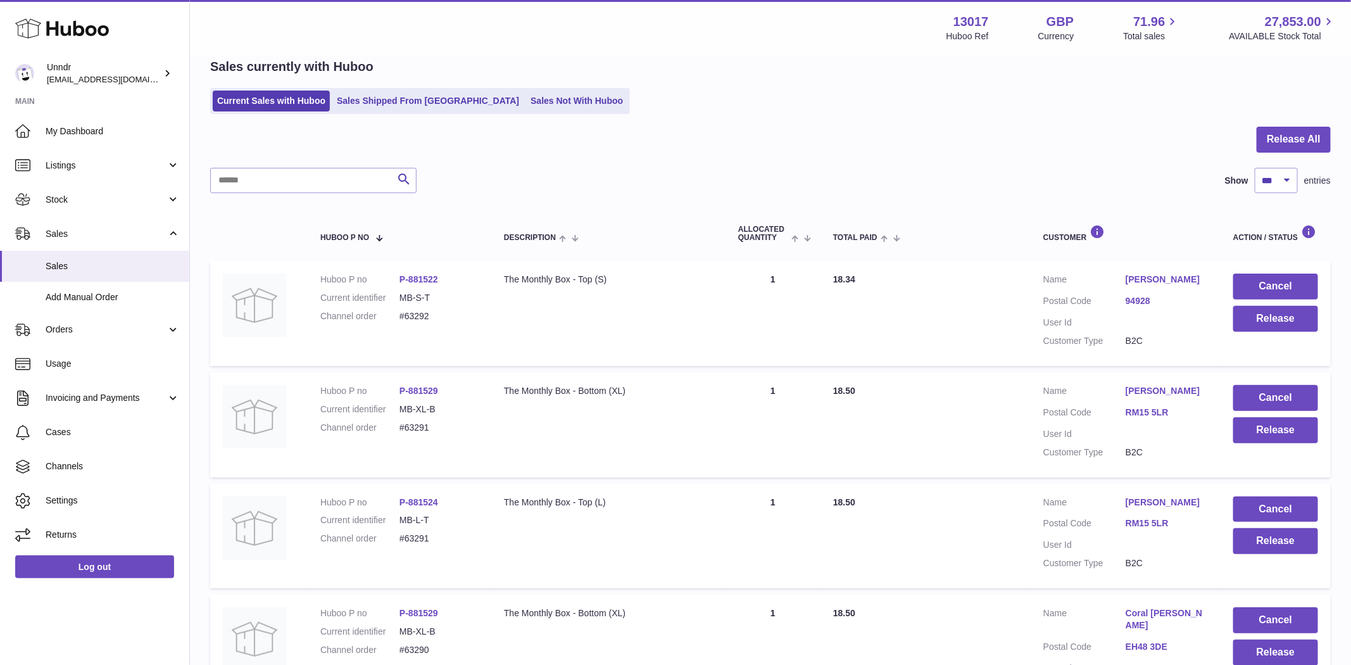
click at [1278, 290] on button "Cancel" at bounding box center [1275, 287] width 85 height 26
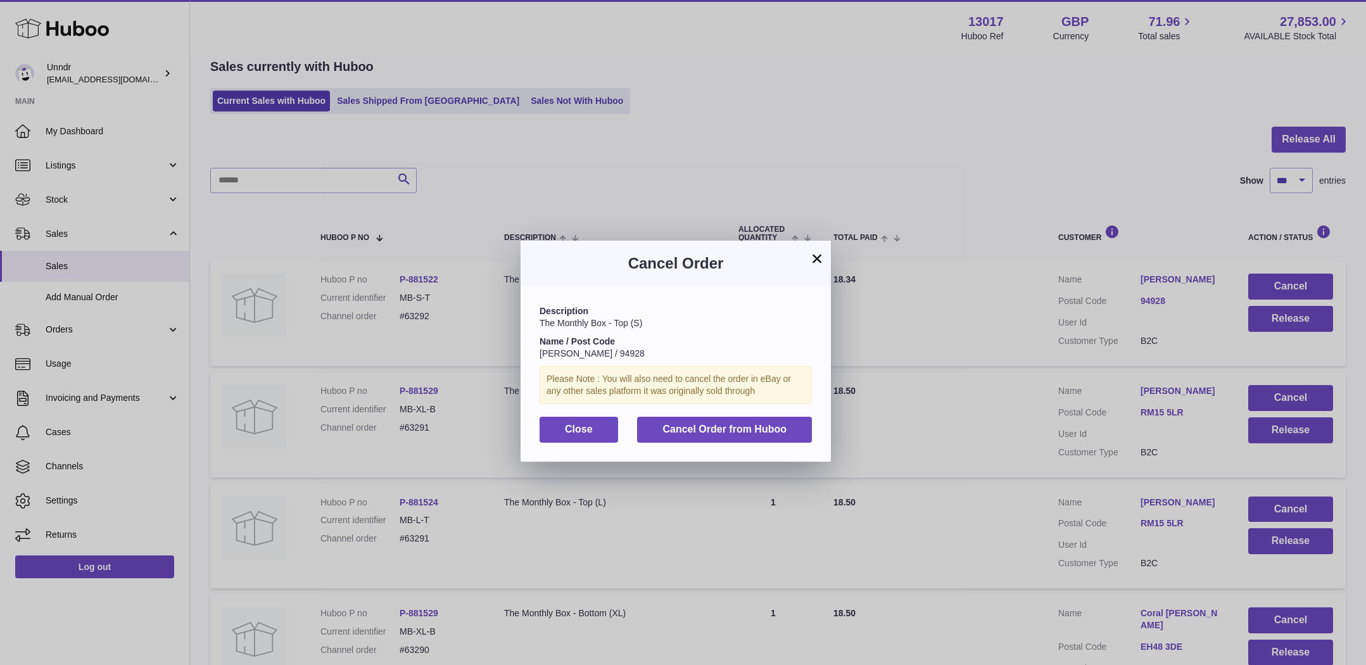
click at [1278, 290] on div "× Cancel Order Description The Monthly Box - Top (S) Name / Post Code Yesenia G…" at bounding box center [683, 351] width 1366 height 665
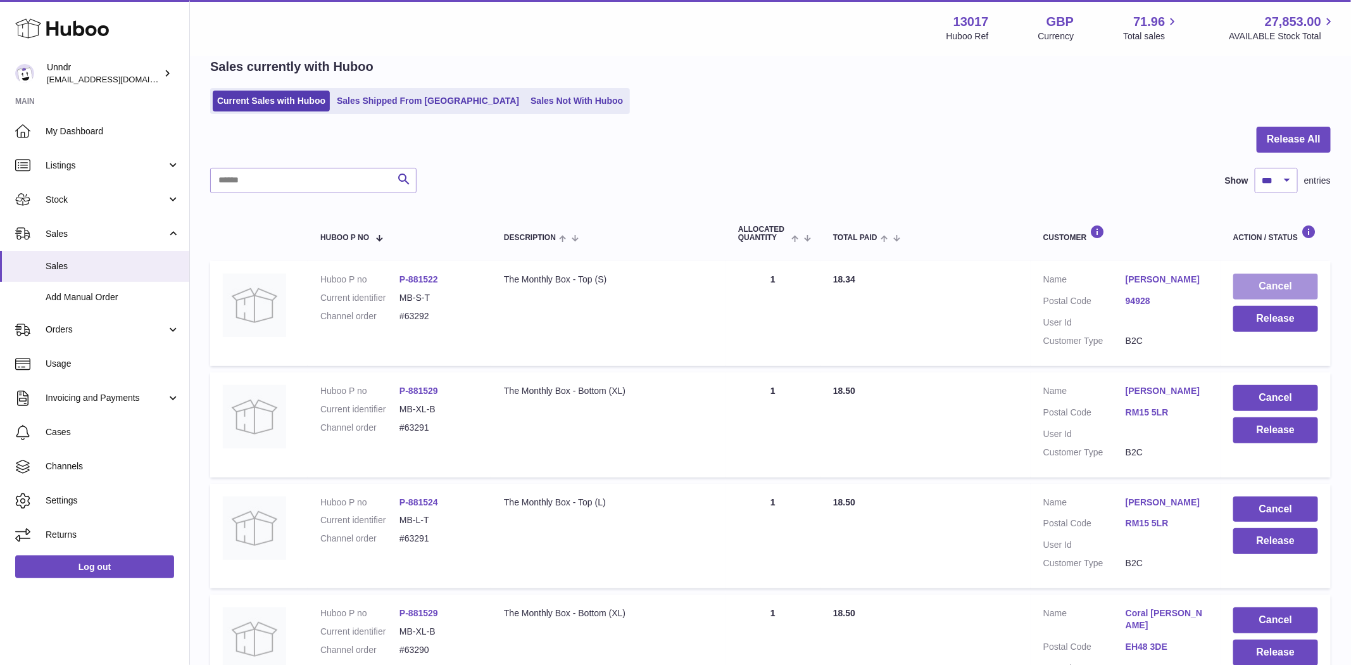
click at [1250, 293] on button "Cancel" at bounding box center [1275, 287] width 85 height 26
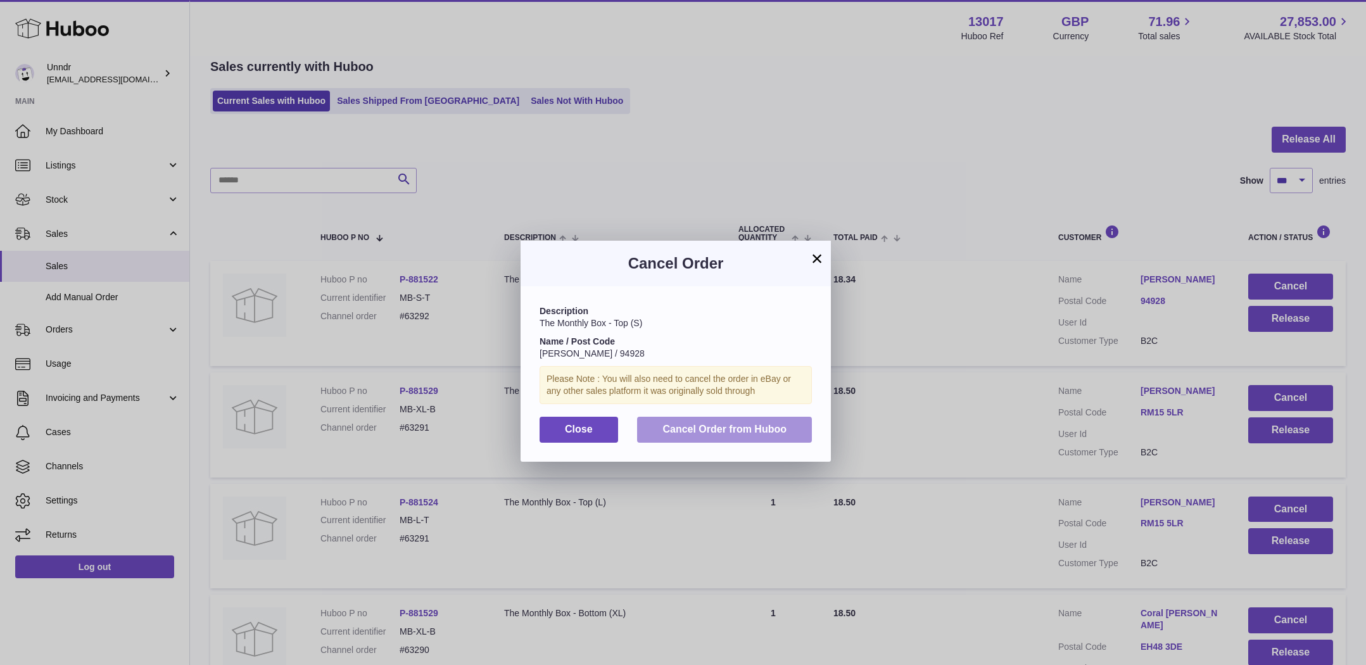
click at [705, 438] on button "Cancel Order from Huboo" at bounding box center [724, 430] width 175 height 26
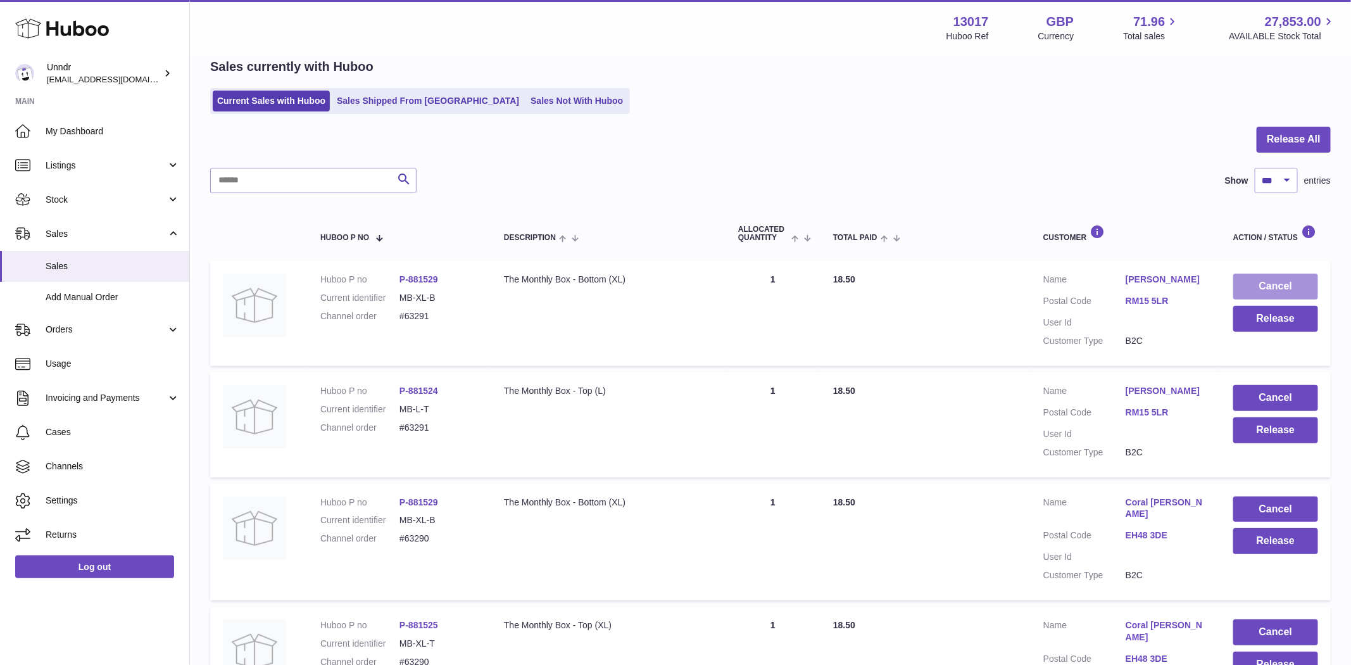
click at [1271, 284] on button "Cancel" at bounding box center [1275, 287] width 85 height 26
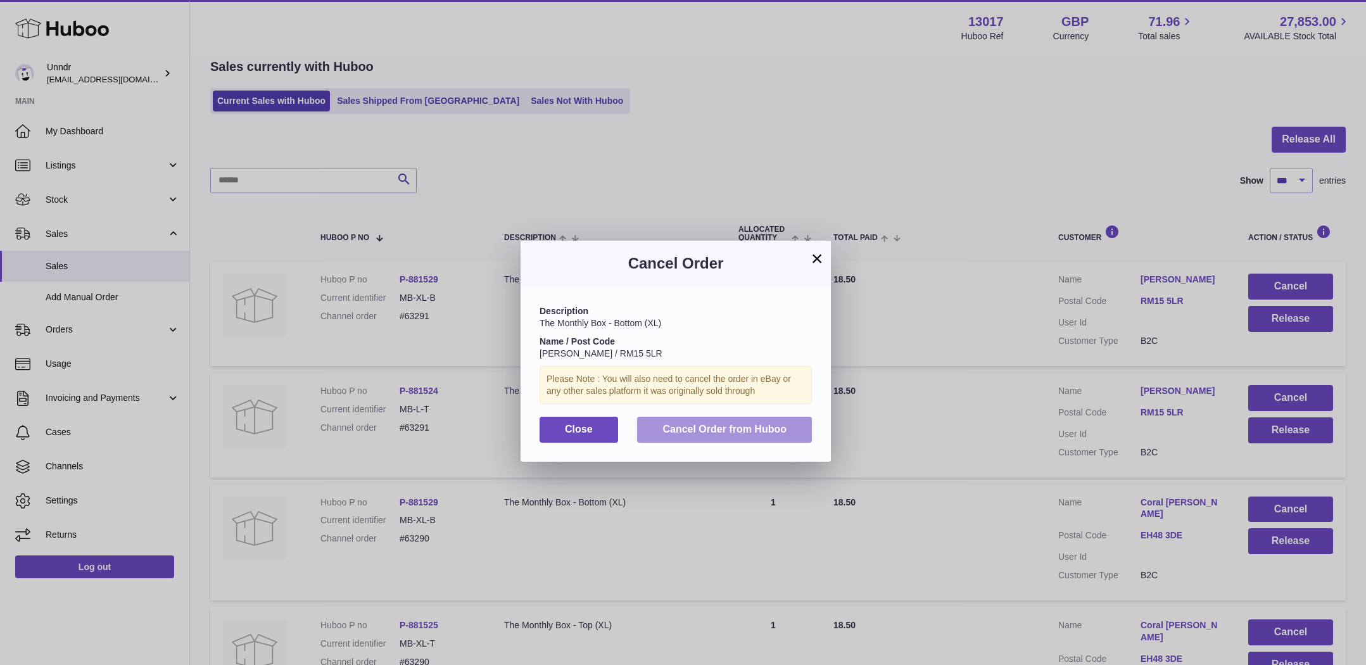
click at [706, 441] on button "Cancel Order from Huboo" at bounding box center [724, 430] width 175 height 26
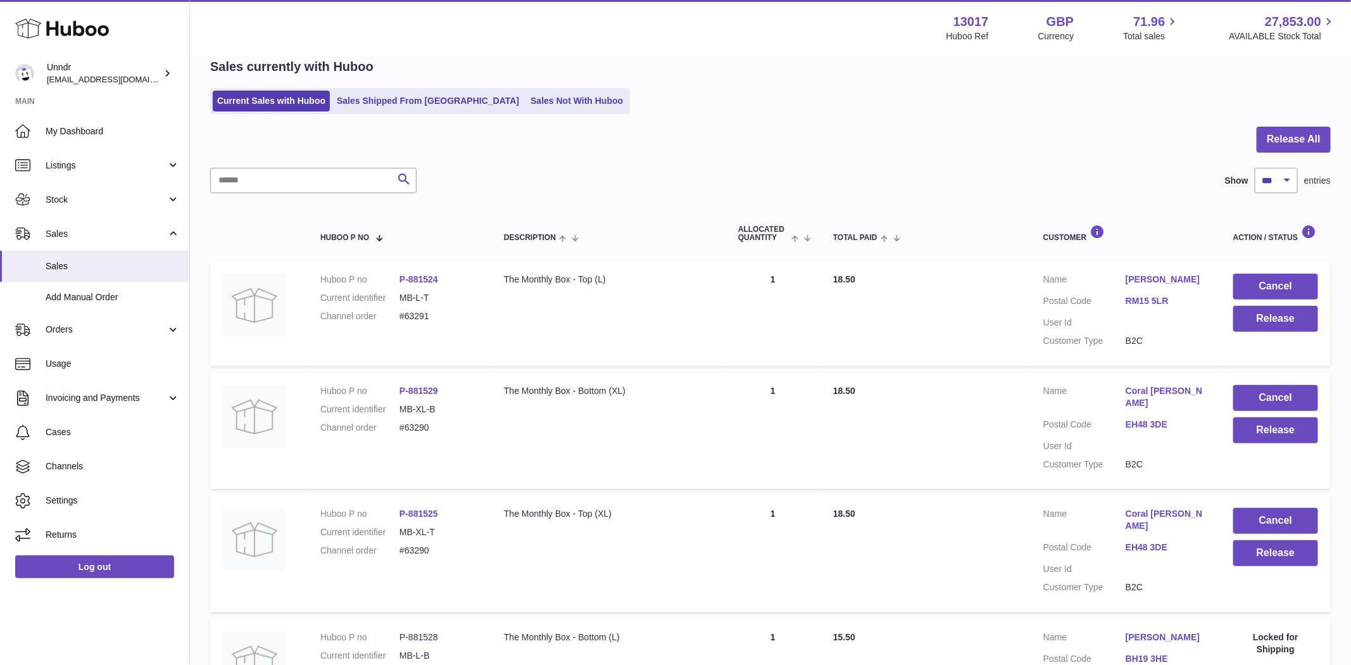
click at [1278, 283] on button "Cancel" at bounding box center [1275, 287] width 85 height 26
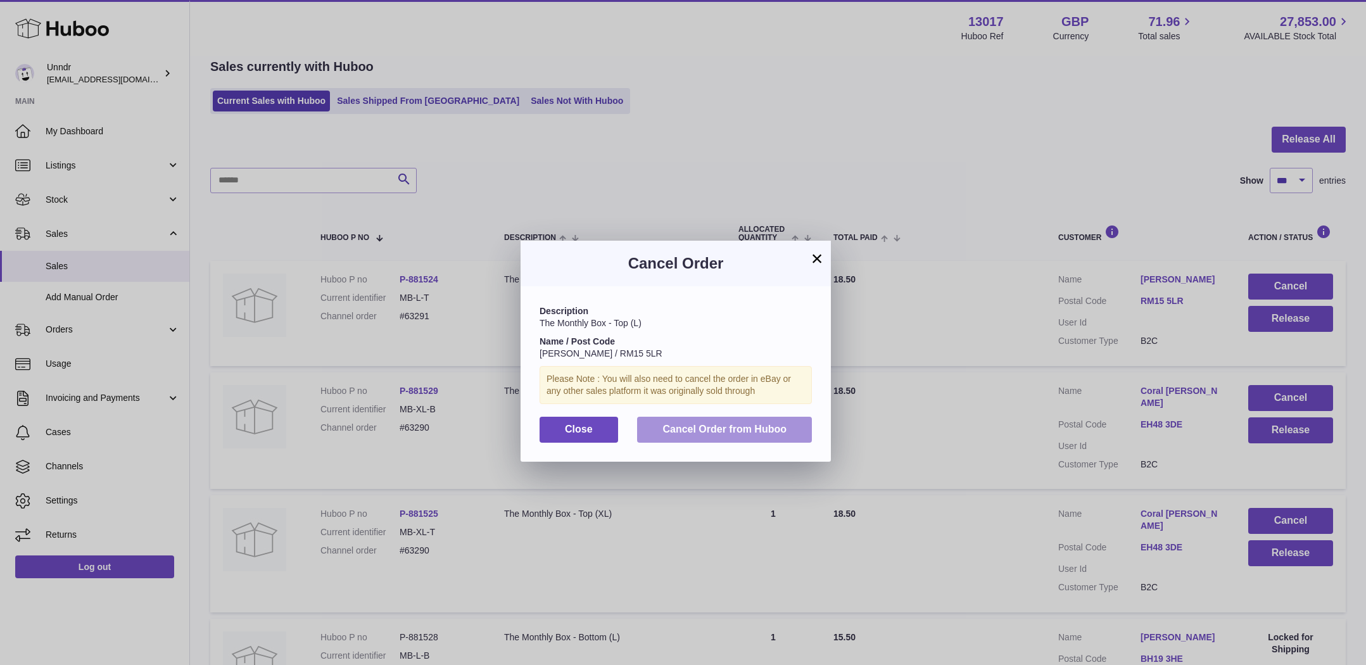
click at [745, 431] on span "Cancel Order from Huboo" at bounding box center [724, 429] width 124 height 11
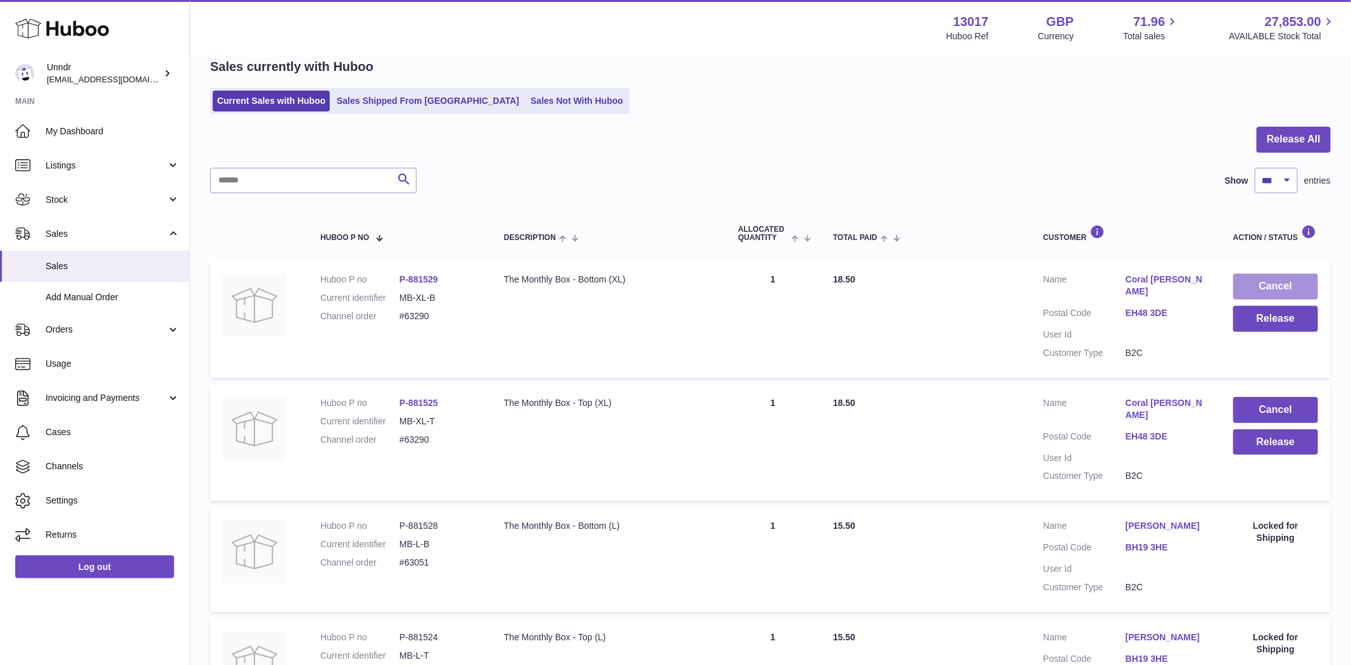
click at [1285, 289] on button "Cancel" at bounding box center [1275, 287] width 85 height 26
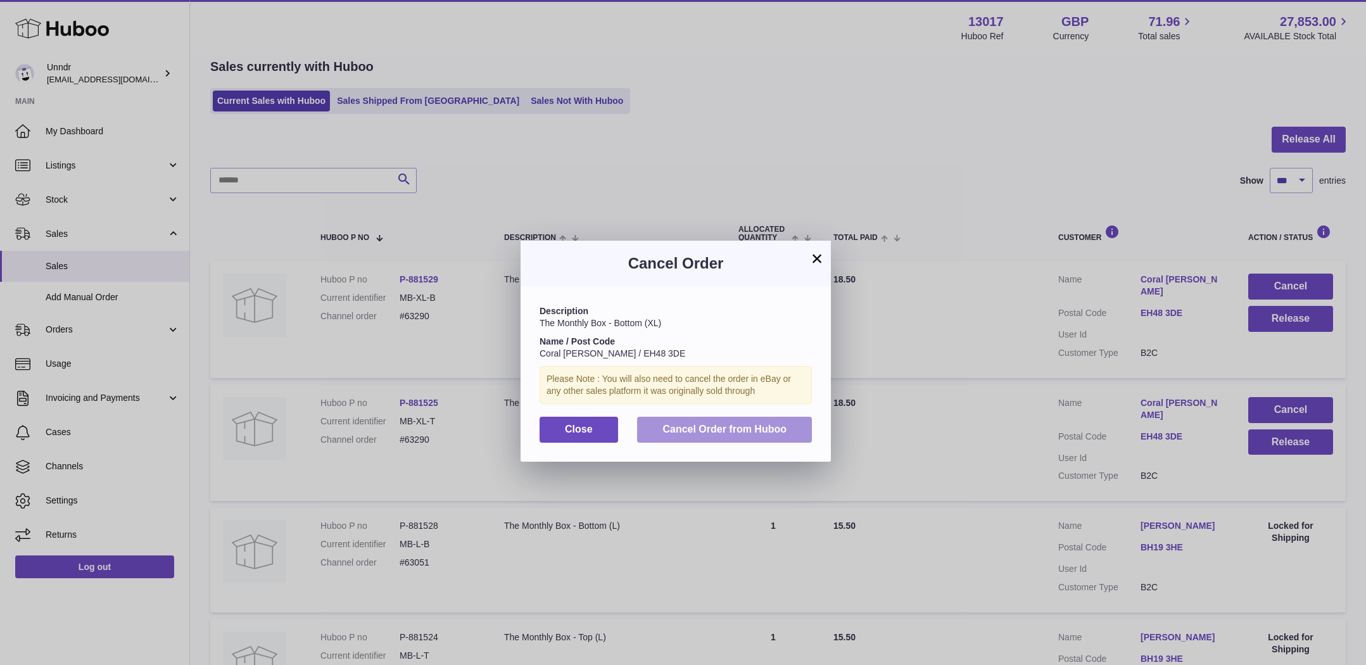
click at [757, 432] on span "Cancel Order from Huboo" at bounding box center [724, 429] width 124 height 11
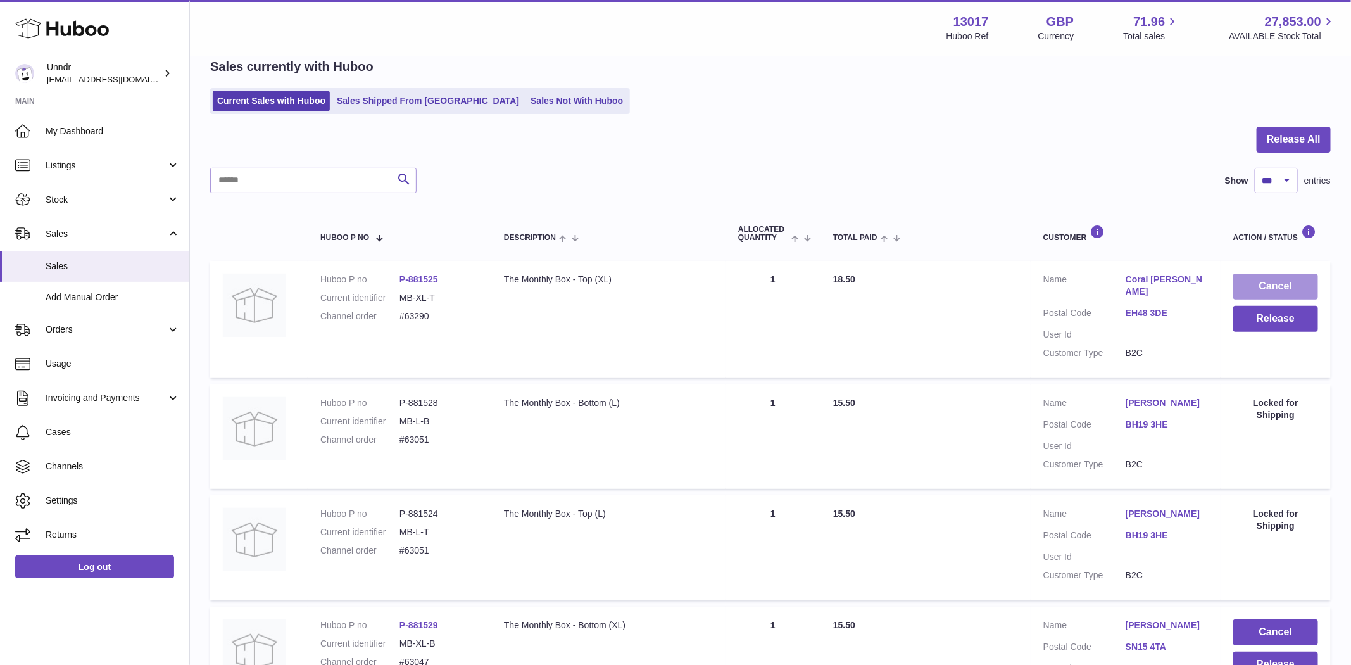
click at [1265, 284] on button "Cancel" at bounding box center [1275, 287] width 85 height 26
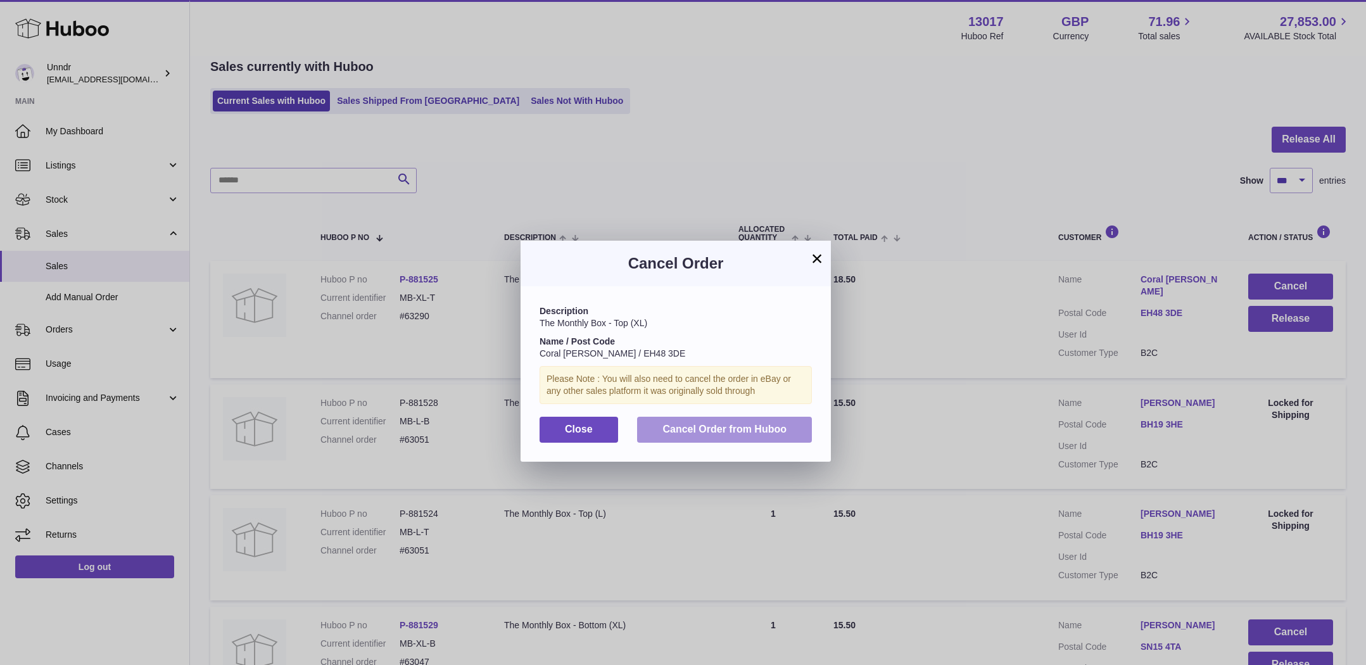
click at [759, 432] on span "Cancel Order from Huboo" at bounding box center [724, 429] width 124 height 11
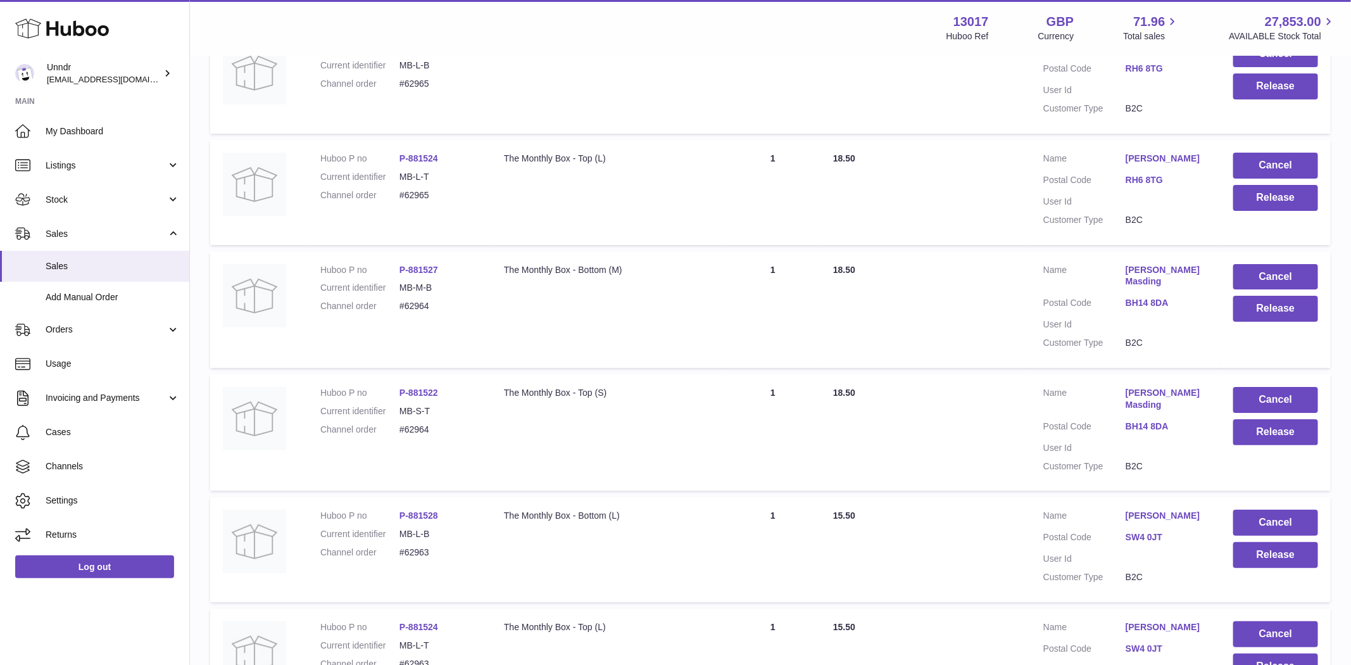
scroll to position [11125, 0]
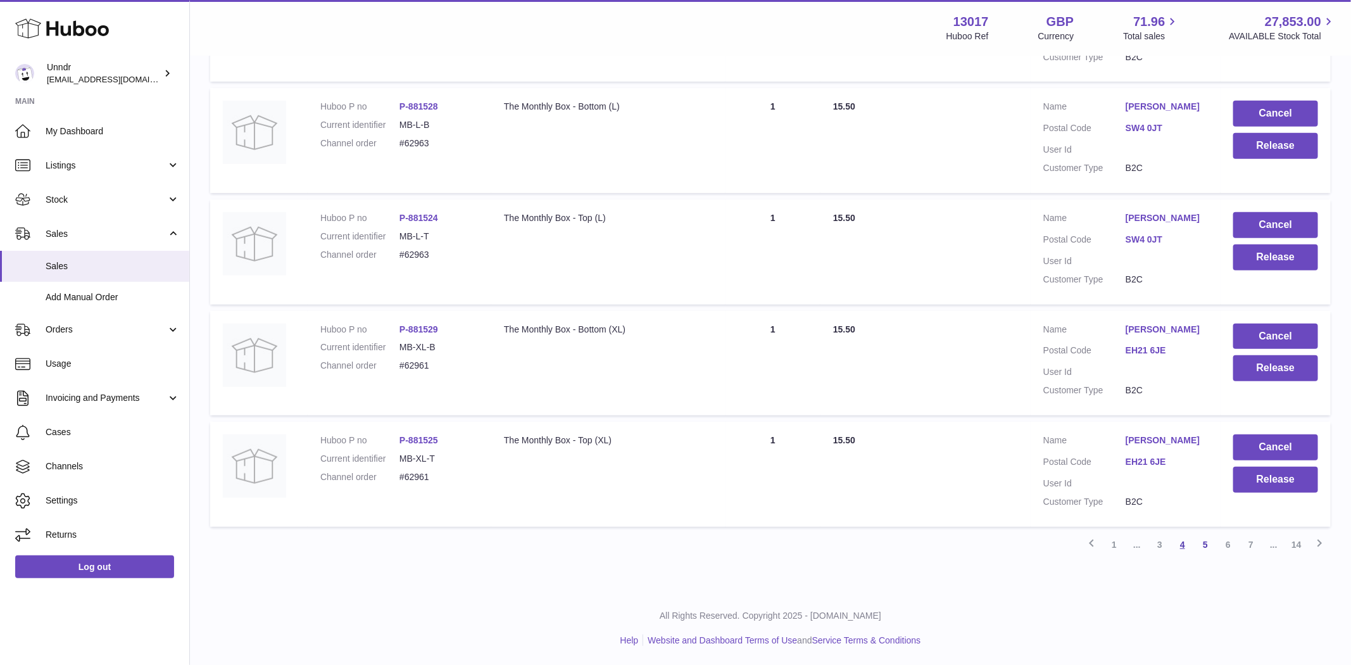
click at [1180, 545] on link "4" at bounding box center [1182, 544] width 23 height 23
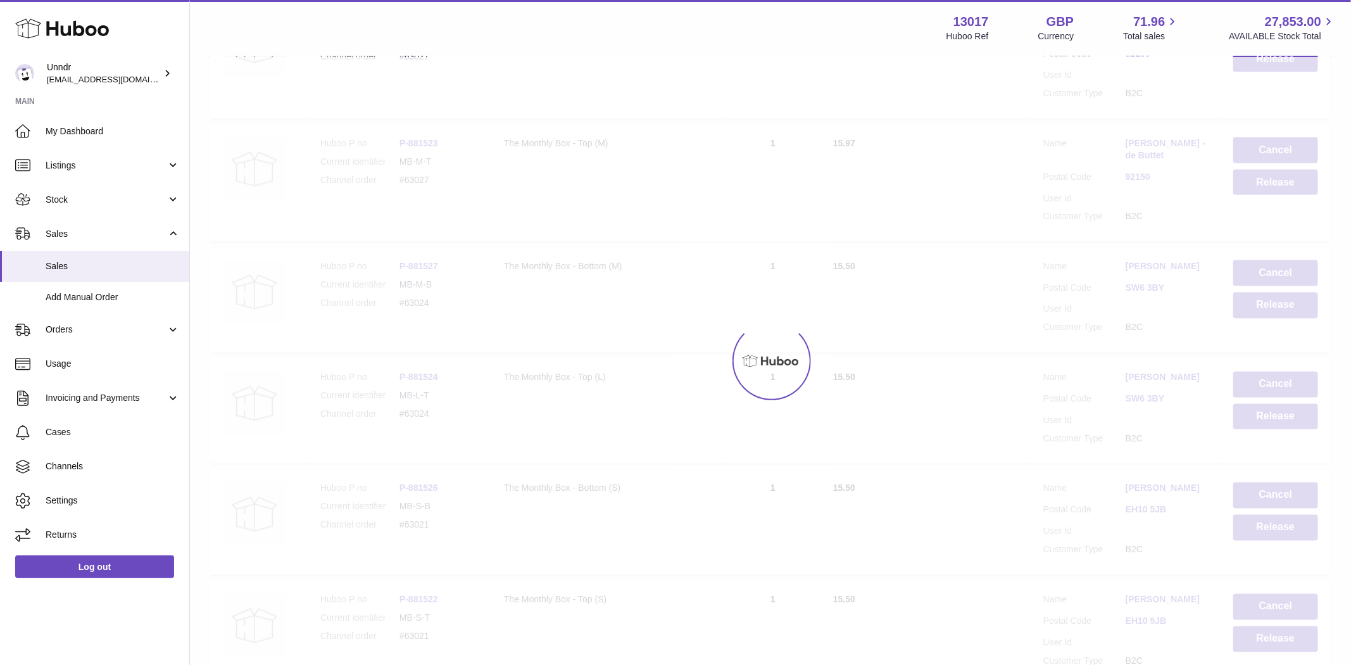
scroll to position [57, 0]
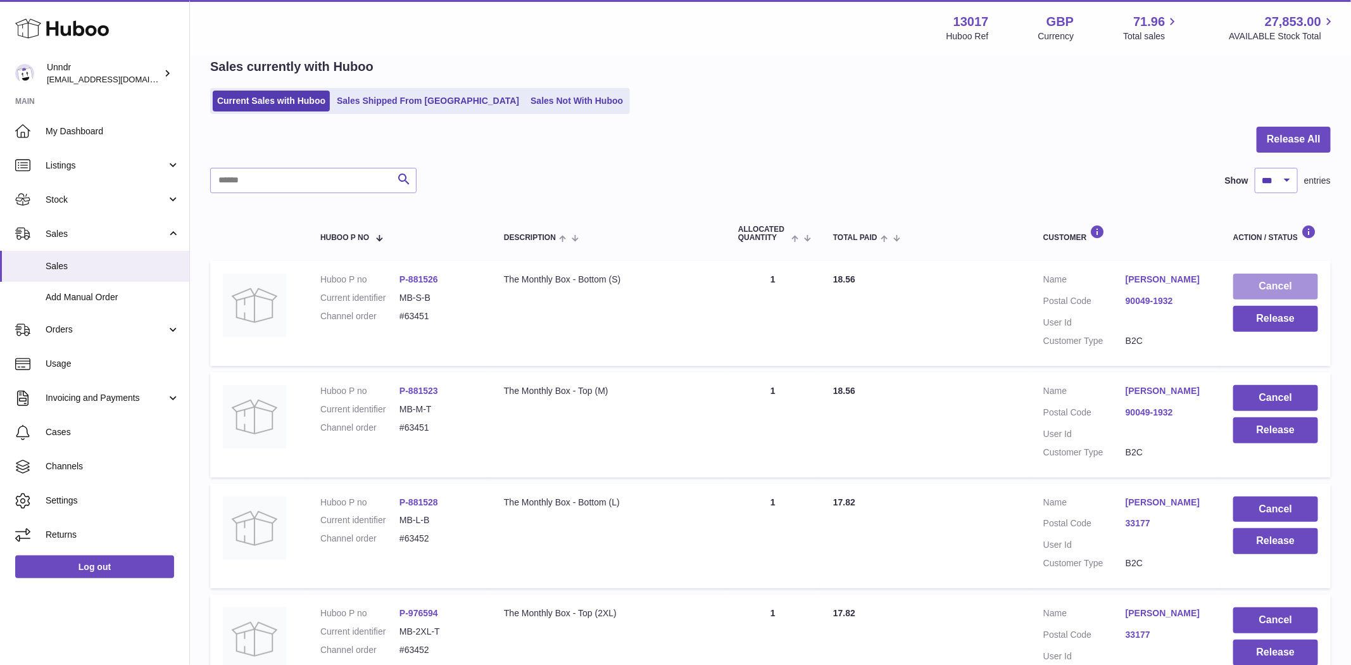
click at [1276, 287] on button "Cancel" at bounding box center [1275, 287] width 85 height 26
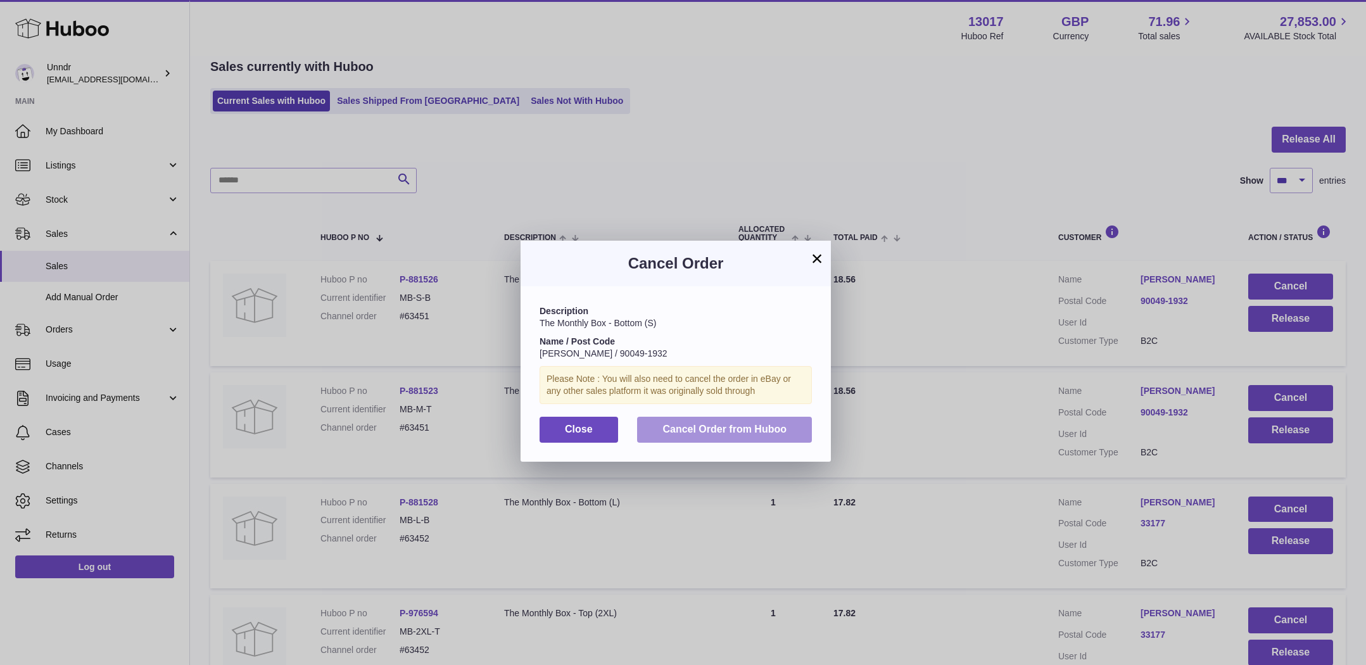
click at [760, 424] on span "Cancel Order from Huboo" at bounding box center [724, 429] width 124 height 11
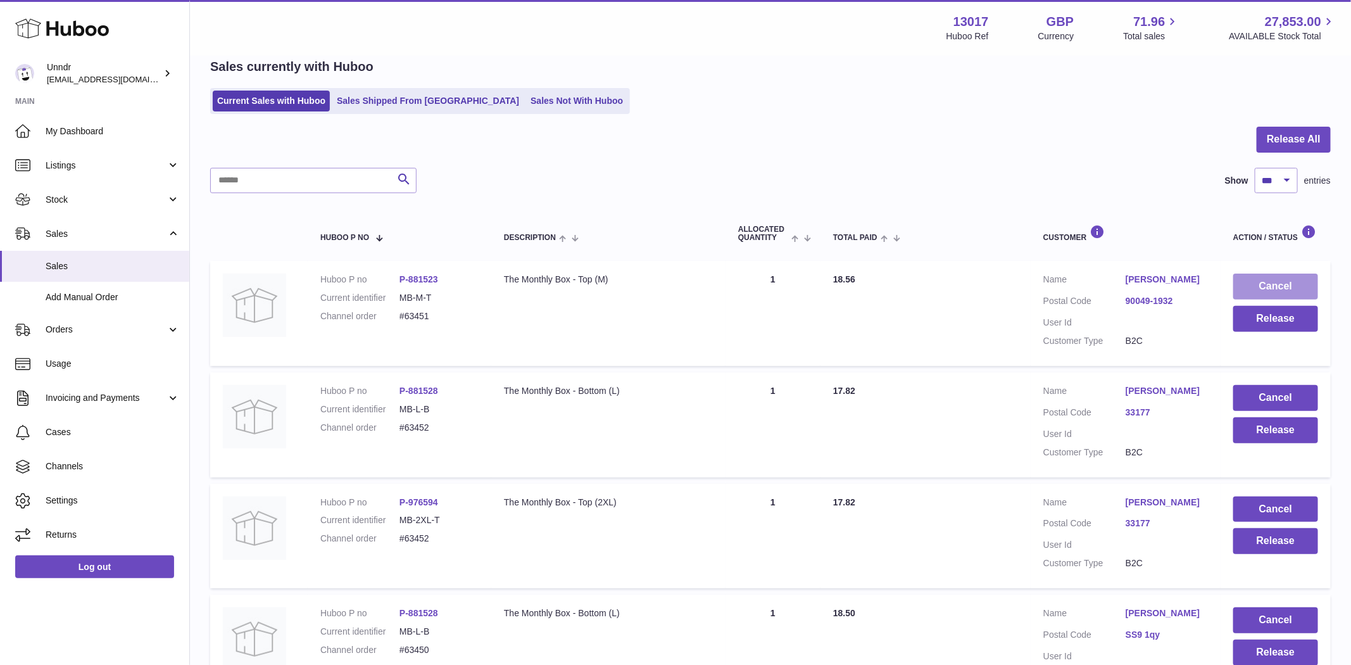
click at [1286, 282] on button "Cancel" at bounding box center [1275, 287] width 85 height 26
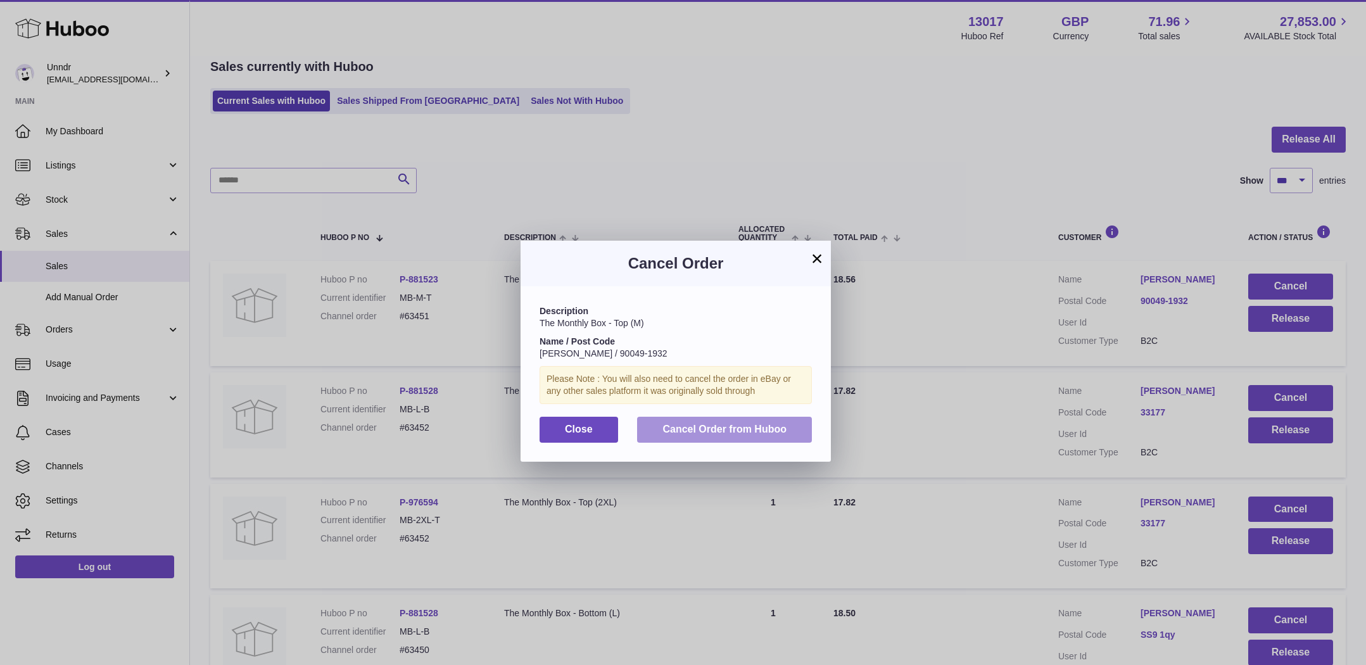
click at [743, 418] on button "Cancel Order from Huboo" at bounding box center [724, 430] width 175 height 26
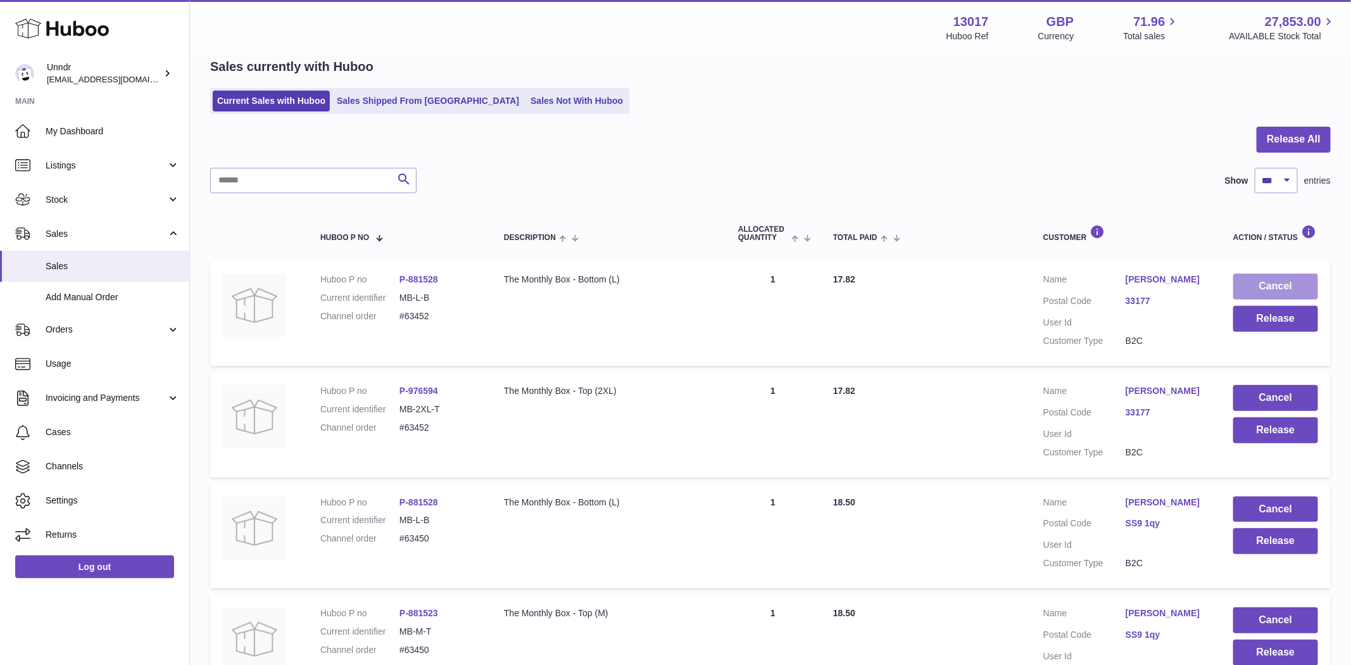
click at [1300, 284] on button "Cancel" at bounding box center [1275, 287] width 85 height 26
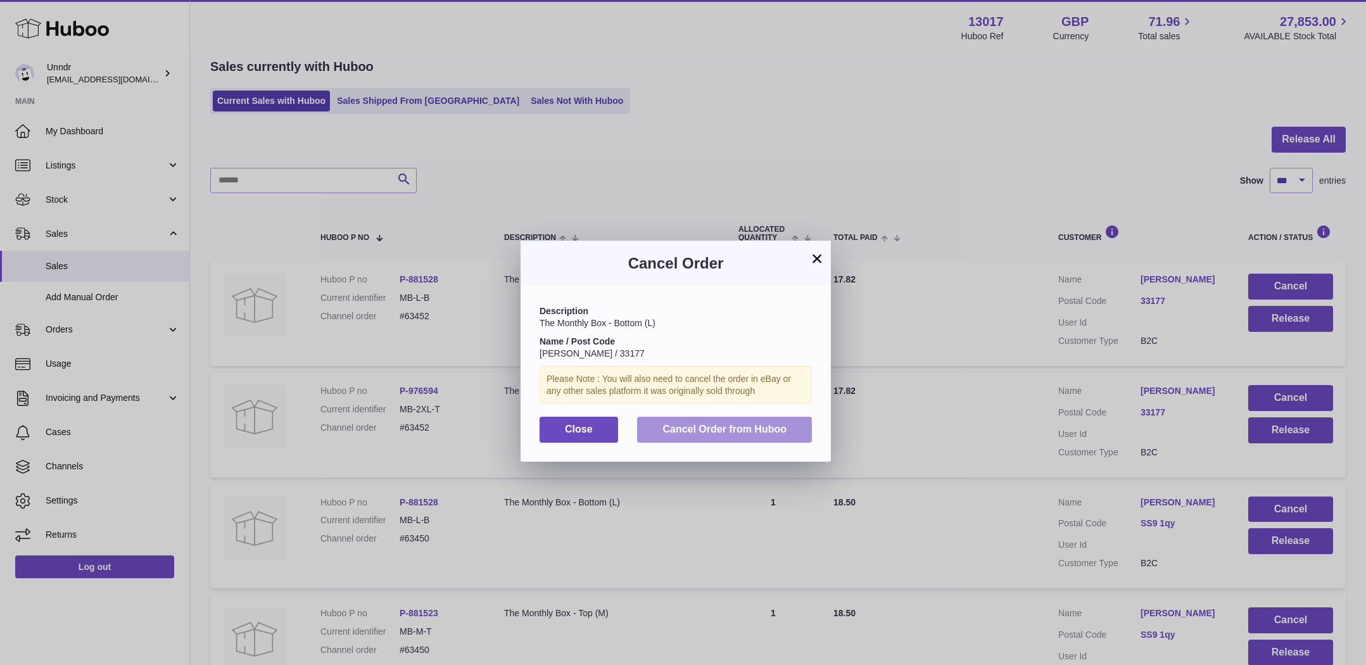
click at [679, 427] on span "Cancel Order from Huboo" at bounding box center [724, 429] width 124 height 11
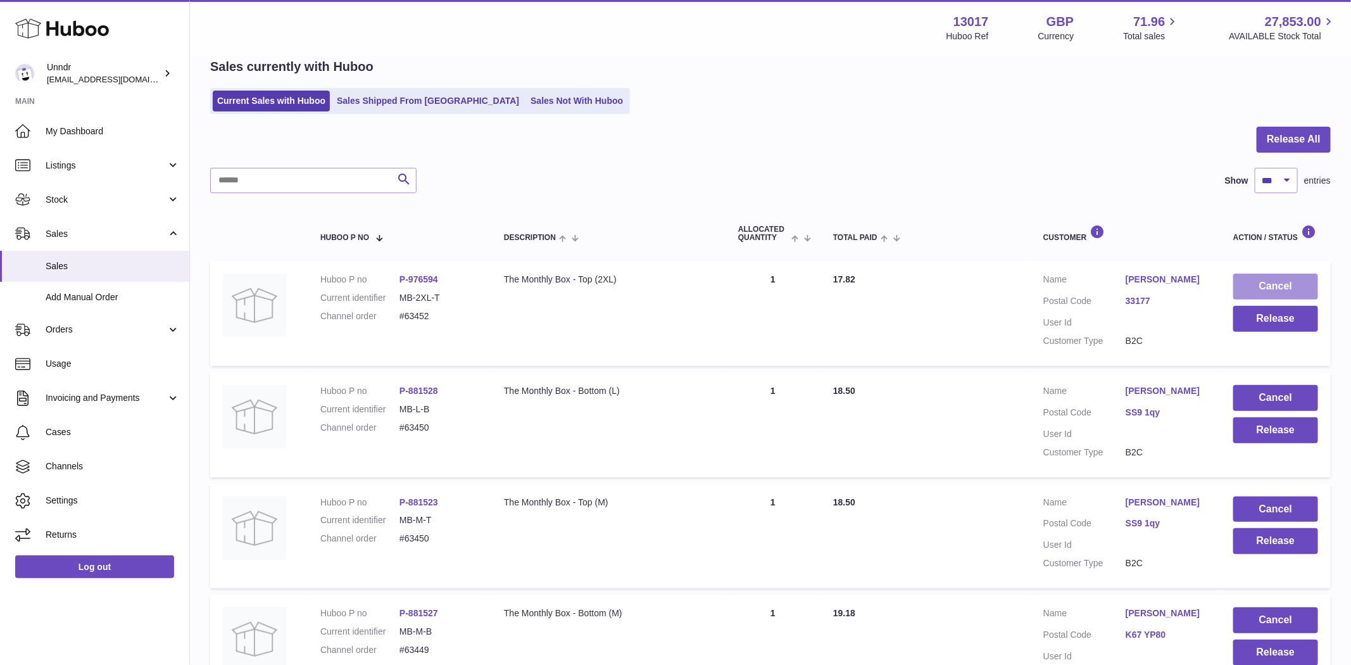
click at [1285, 276] on button "Cancel" at bounding box center [1275, 287] width 85 height 26
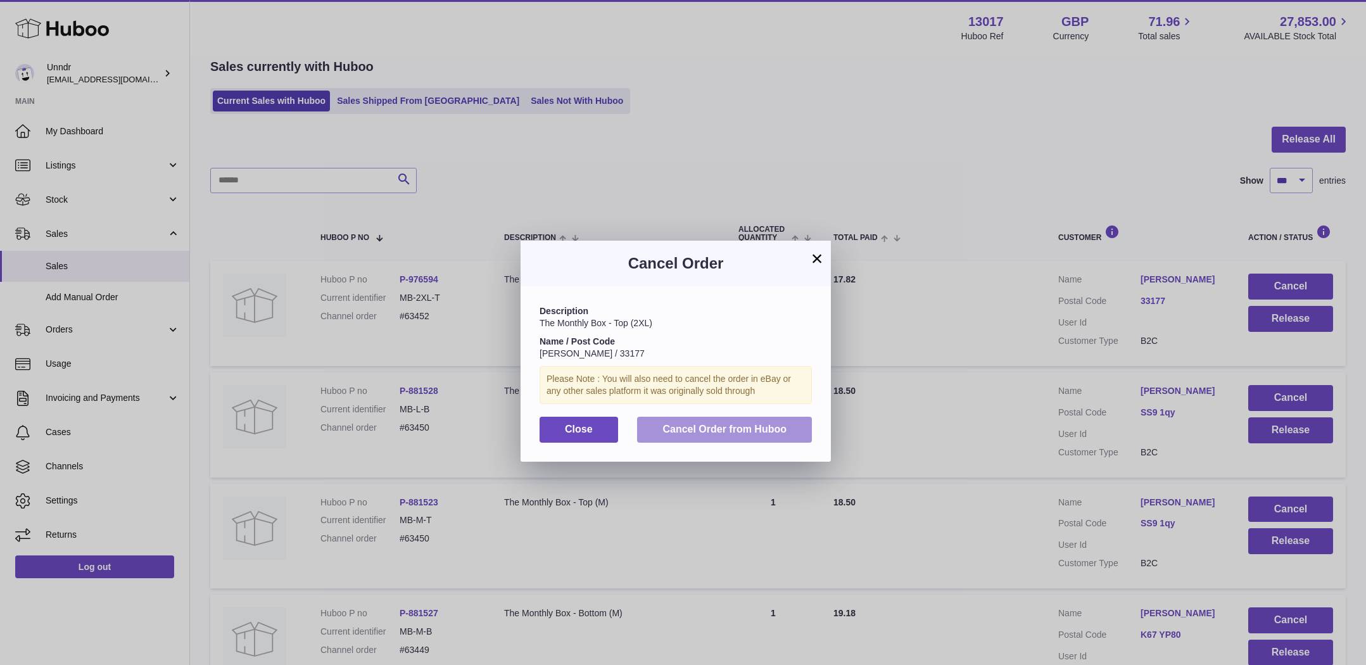
click at [807, 427] on button "Cancel Order from Huboo" at bounding box center [724, 430] width 175 height 26
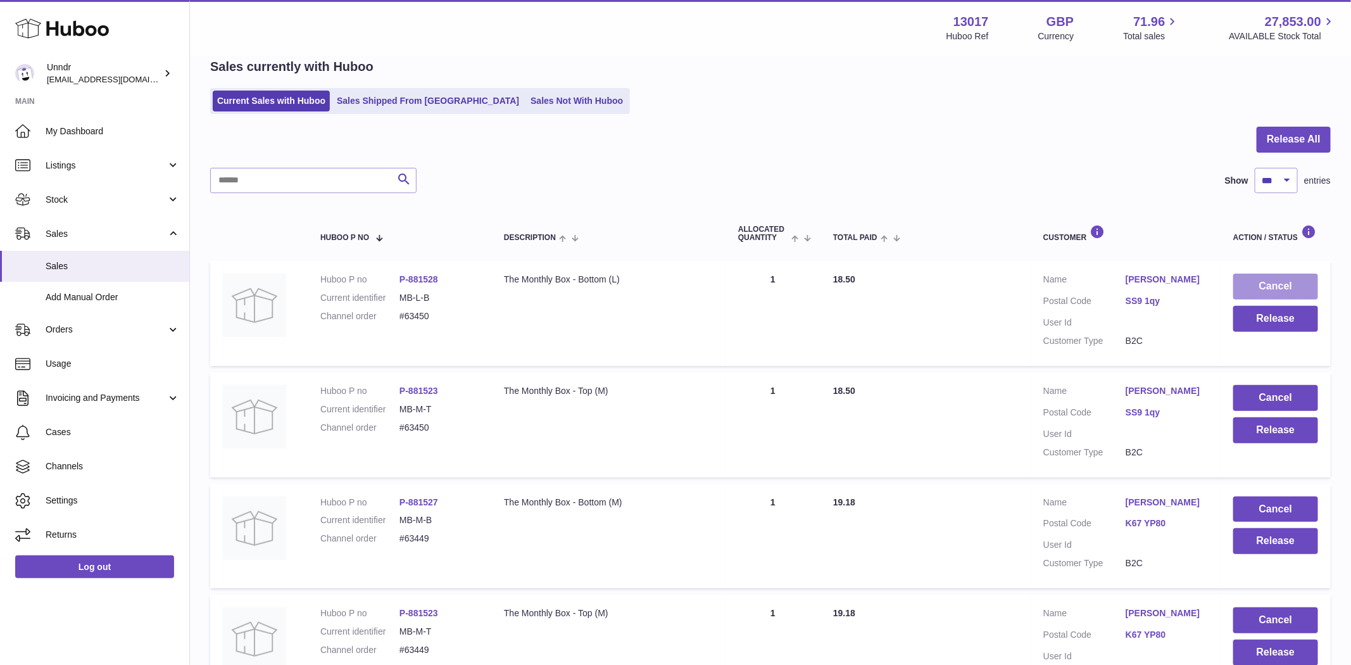
click at [1290, 282] on button "Cancel" at bounding box center [1275, 287] width 85 height 26
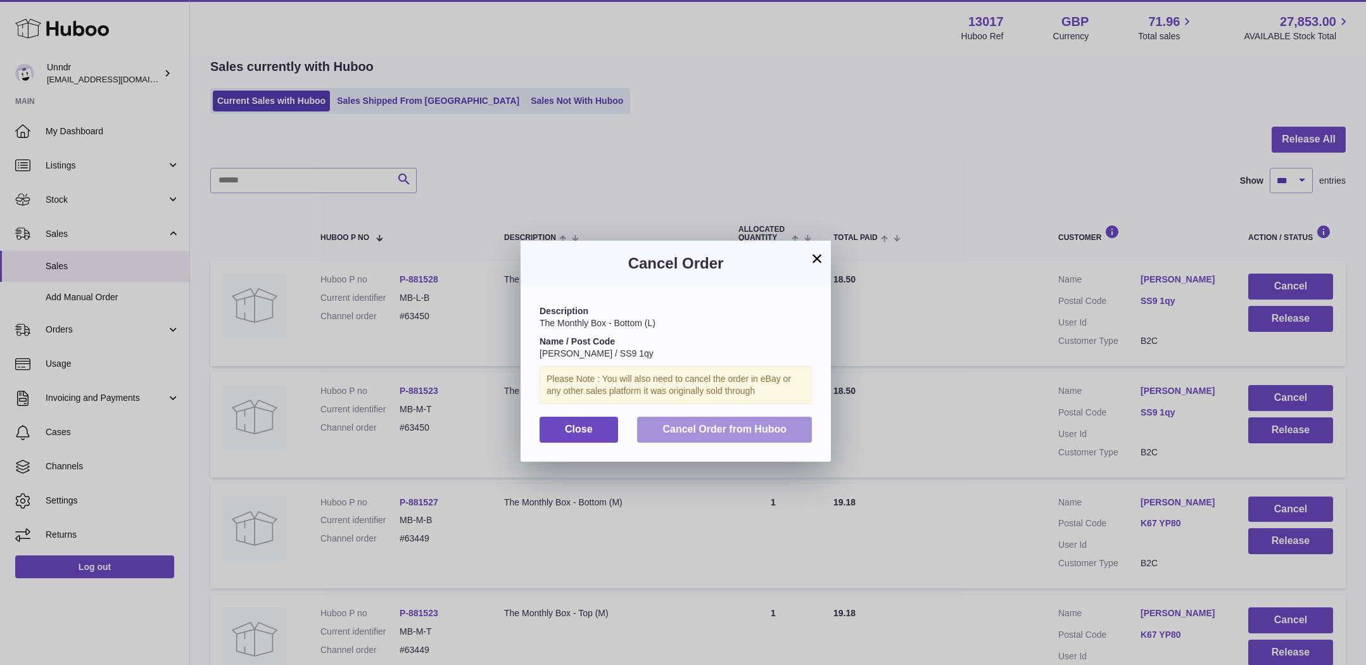
click at [733, 432] on span "Cancel Order from Huboo" at bounding box center [724, 429] width 124 height 11
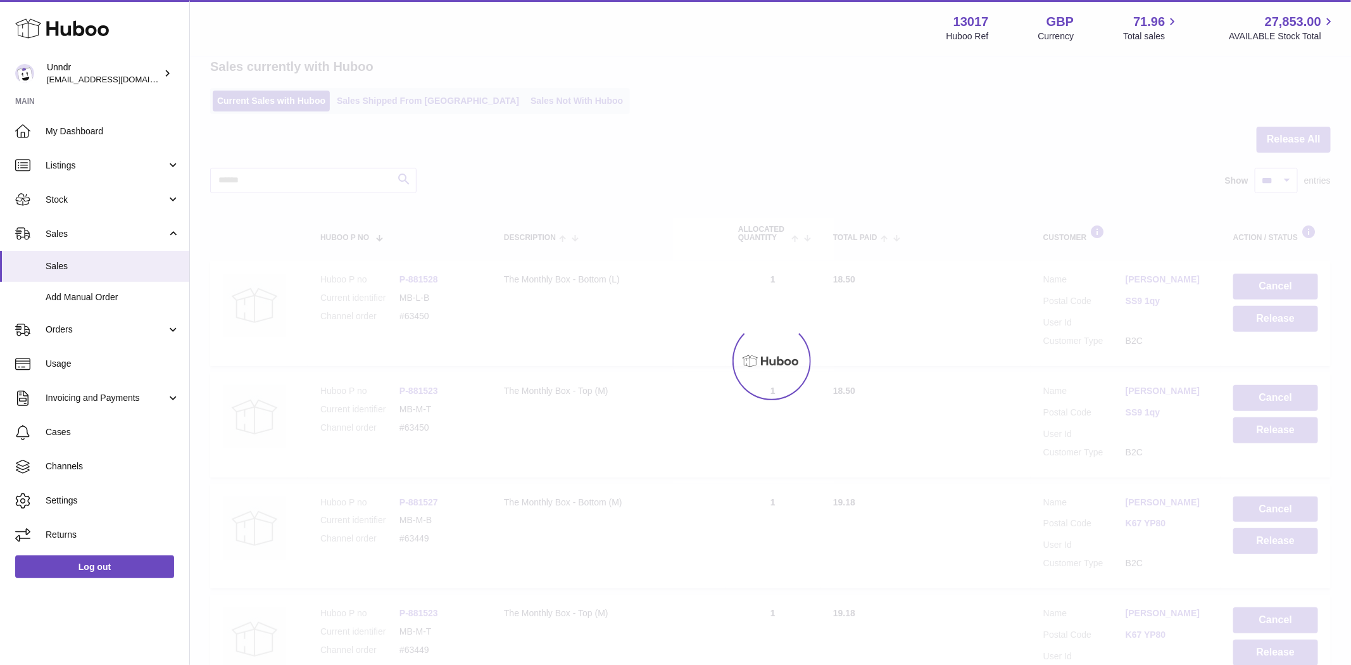
click at [1302, 290] on div at bounding box center [770, 361] width 1161 height 608
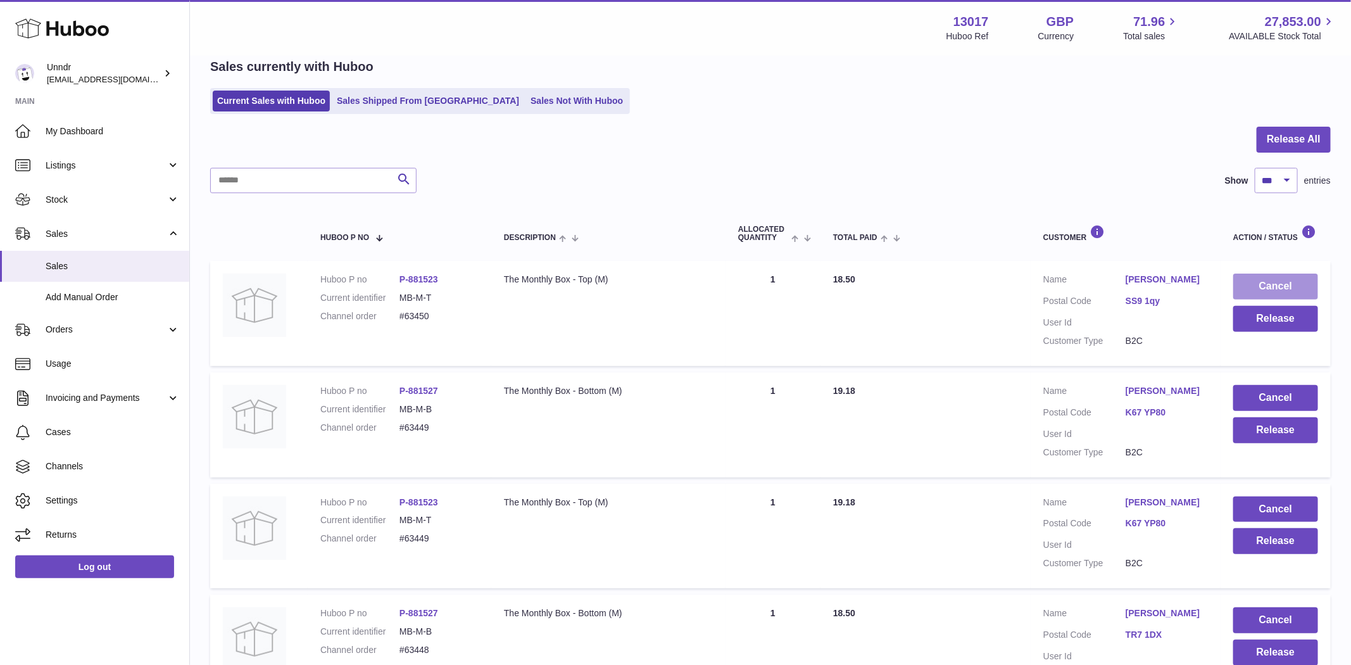
click at [1294, 290] on button "Cancel" at bounding box center [1275, 287] width 85 height 26
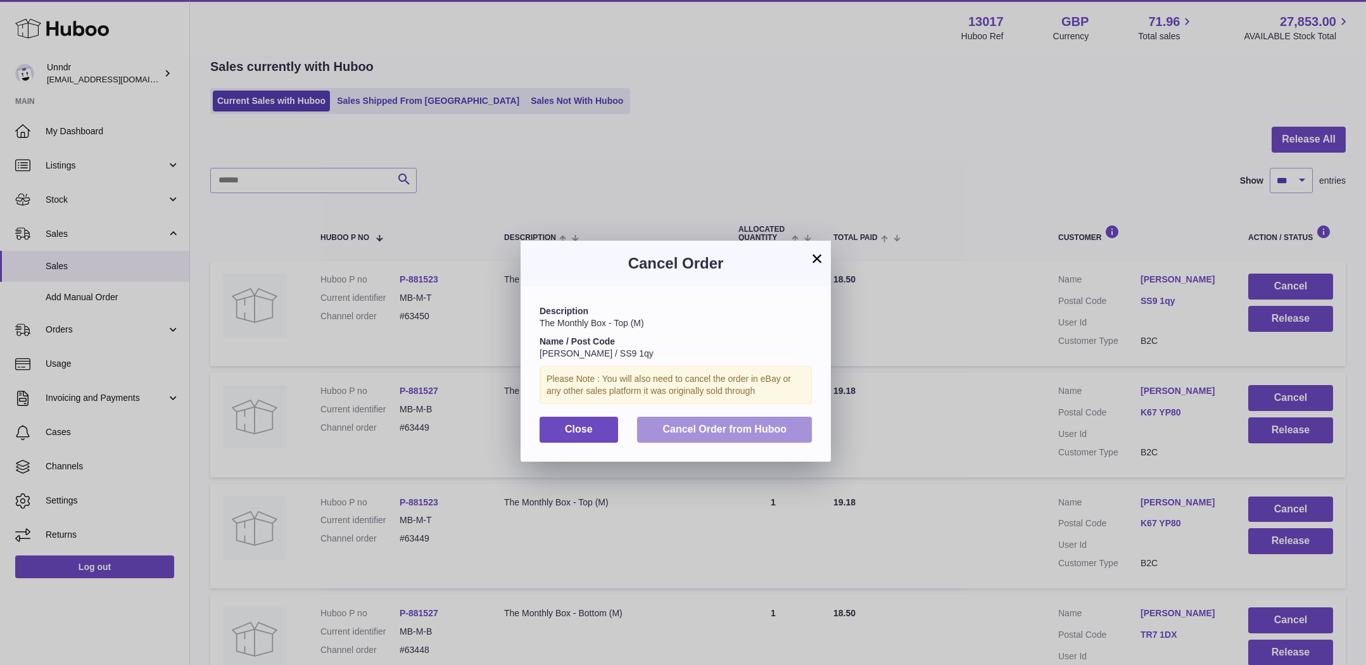
click at [747, 434] on span "Cancel Order from Huboo" at bounding box center [724, 429] width 124 height 11
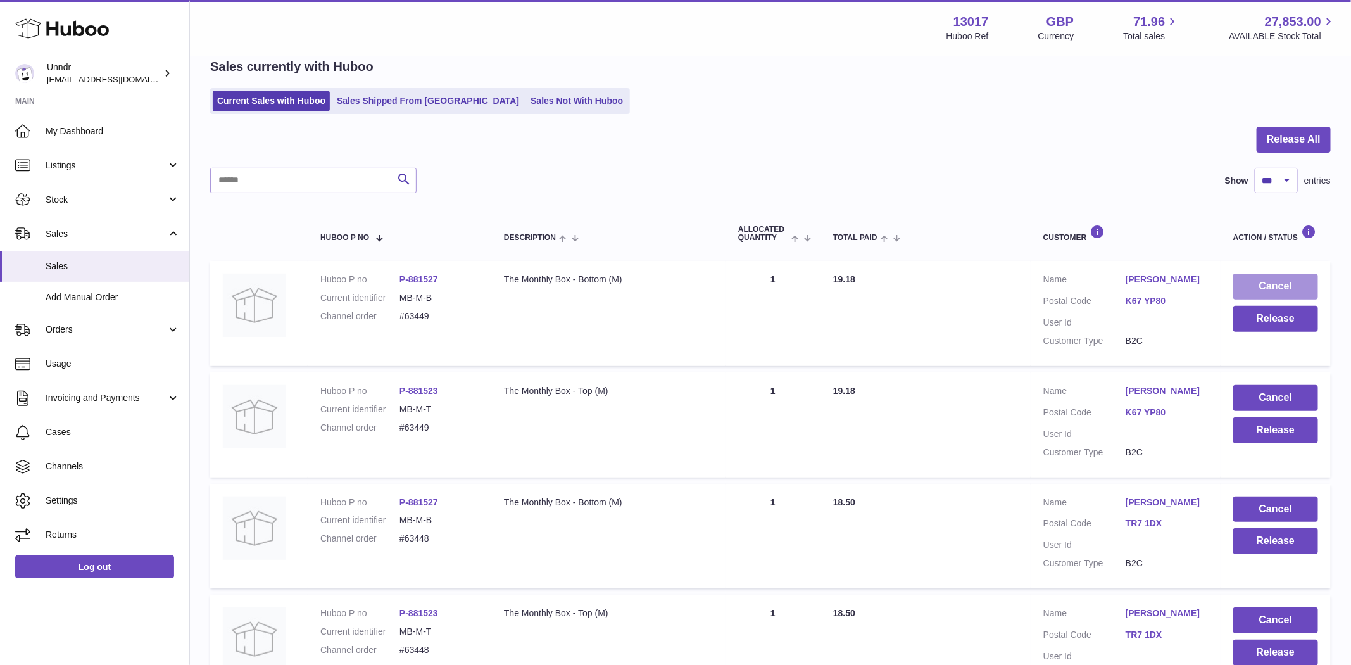
click at [1303, 284] on button "Cancel" at bounding box center [1275, 287] width 85 height 26
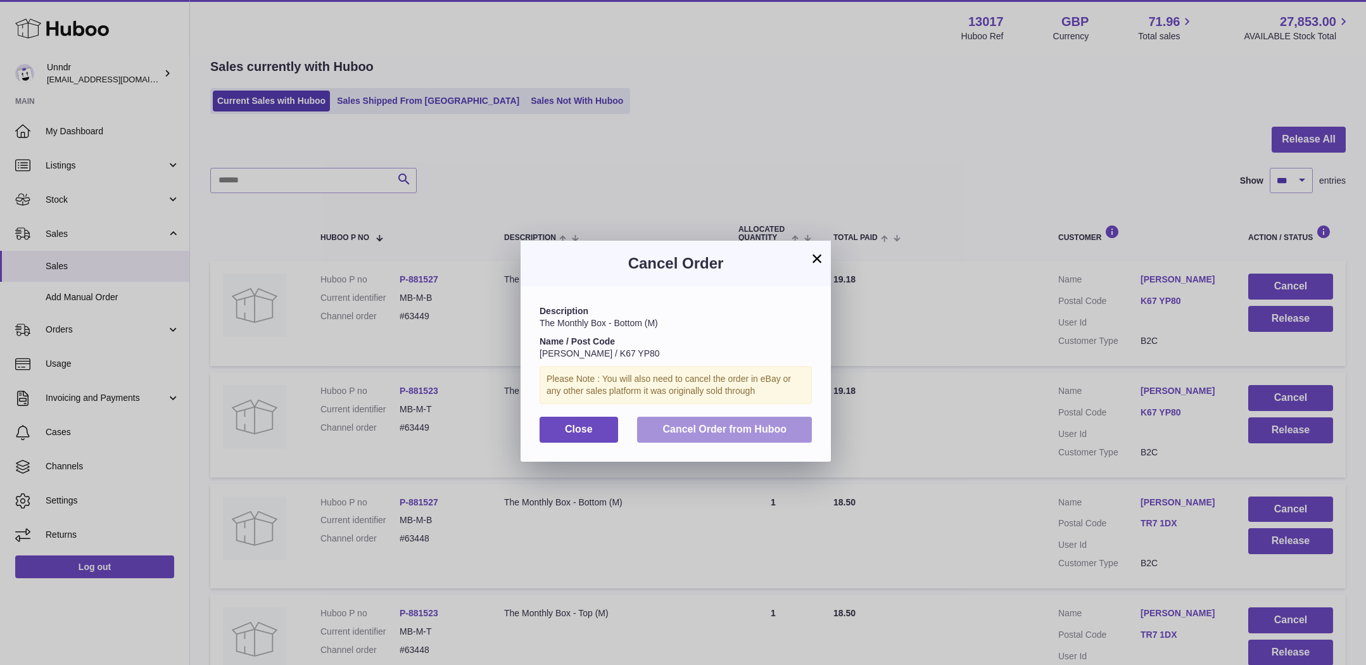
click at [783, 424] on span "Cancel Order from Huboo" at bounding box center [724, 429] width 124 height 11
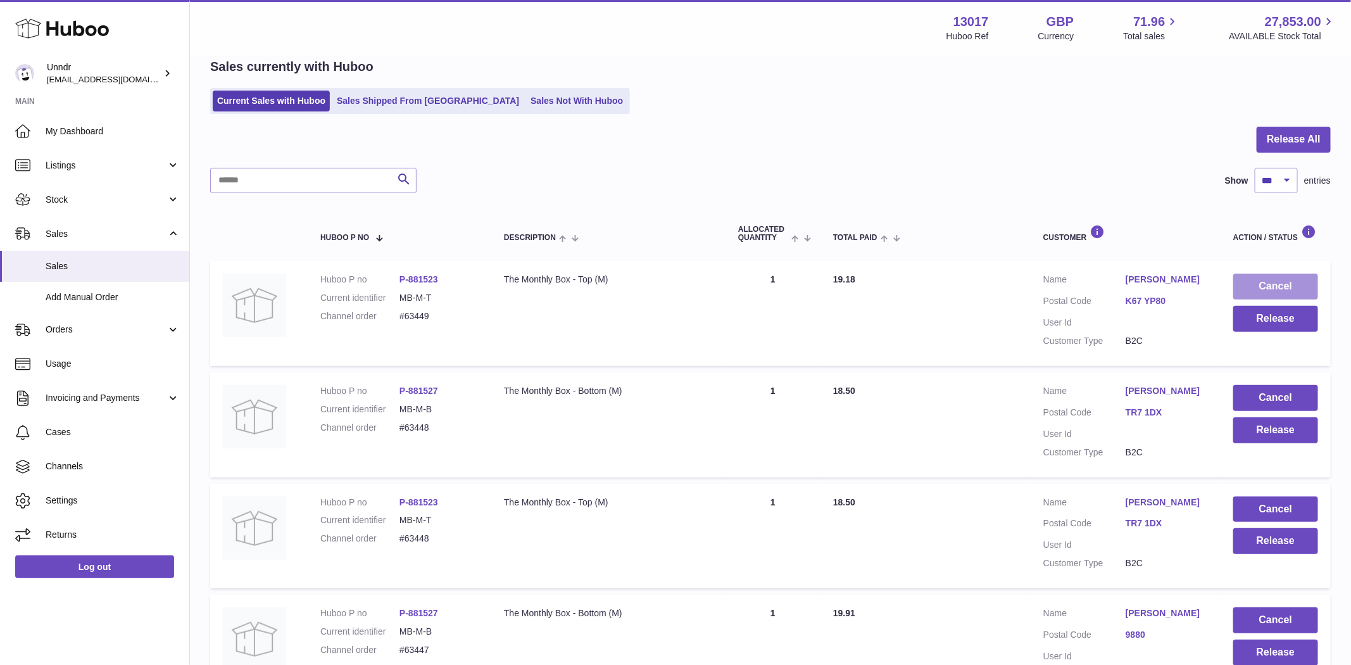
click at [1266, 286] on button "Cancel" at bounding box center [1275, 287] width 85 height 26
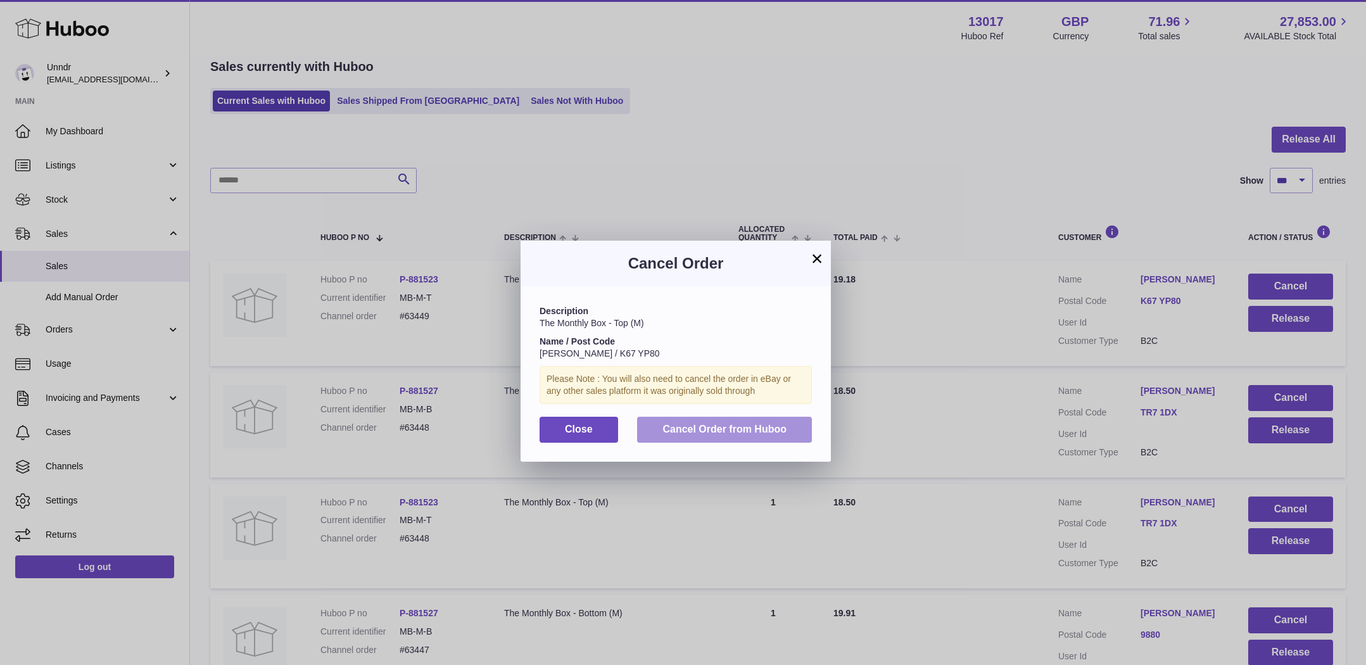
click at [759, 426] on span "Cancel Order from Huboo" at bounding box center [724, 429] width 124 height 11
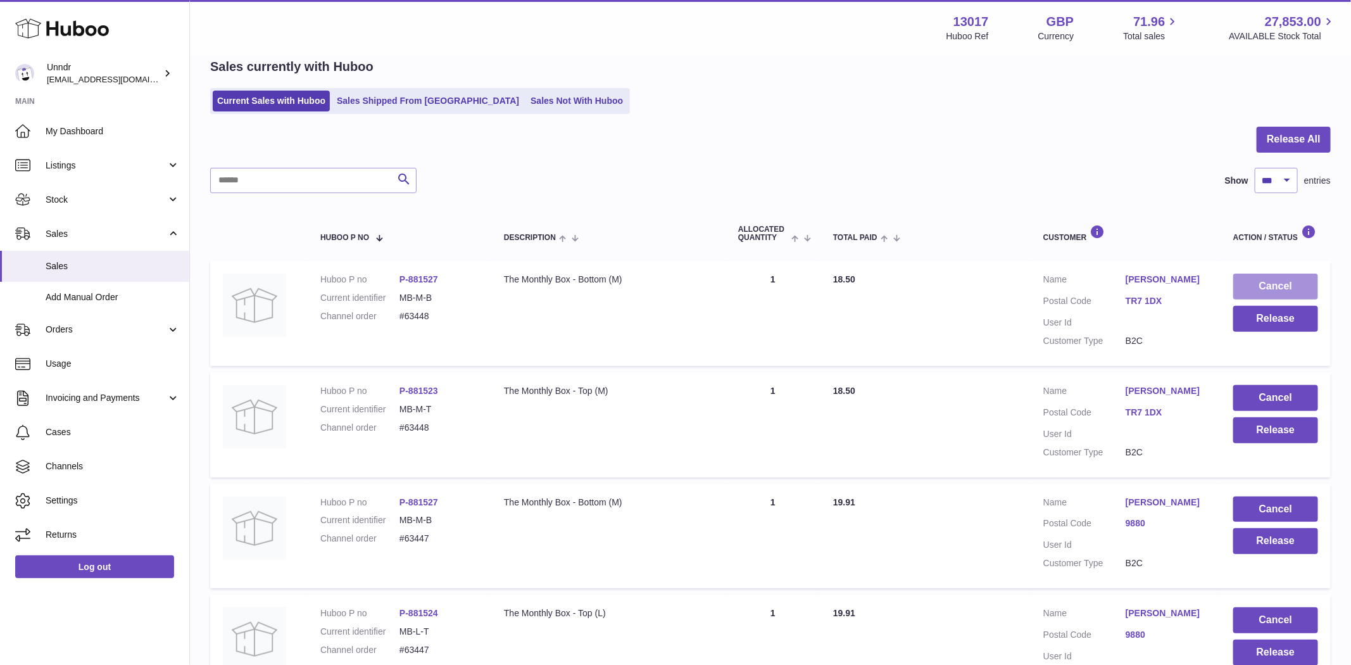
click at [1279, 278] on button "Cancel" at bounding box center [1275, 287] width 85 height 26
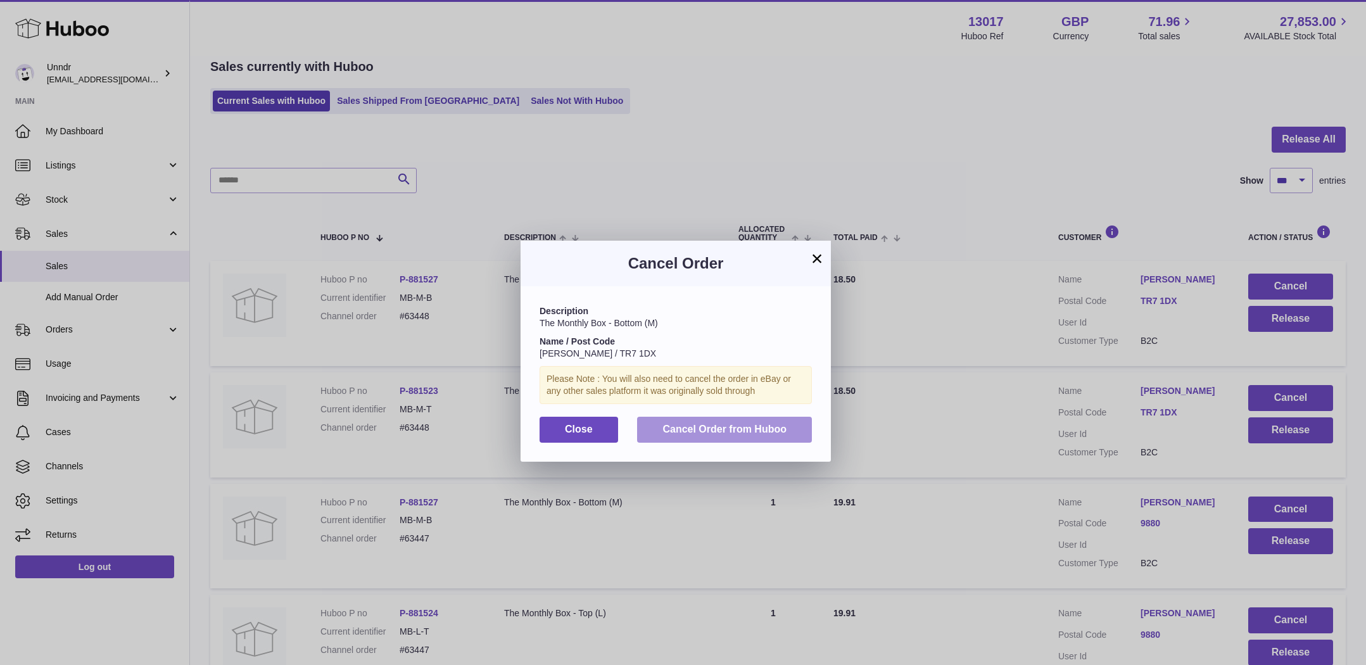
click at [736, 429] on span "Cancel Order from Huboo" at bounding box center [724, 429] width 124 height 11
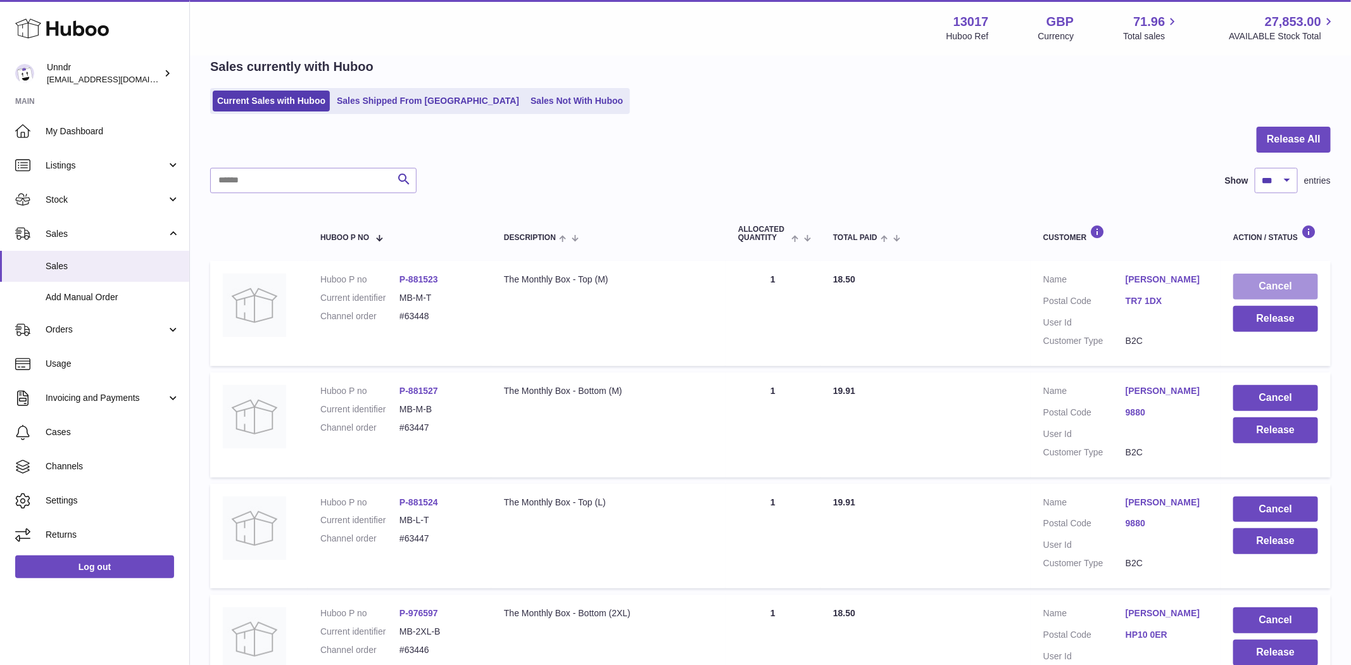
click at [1273, 287] on button "Cancel" at bounding box center [1275, 287] width 85 height 26
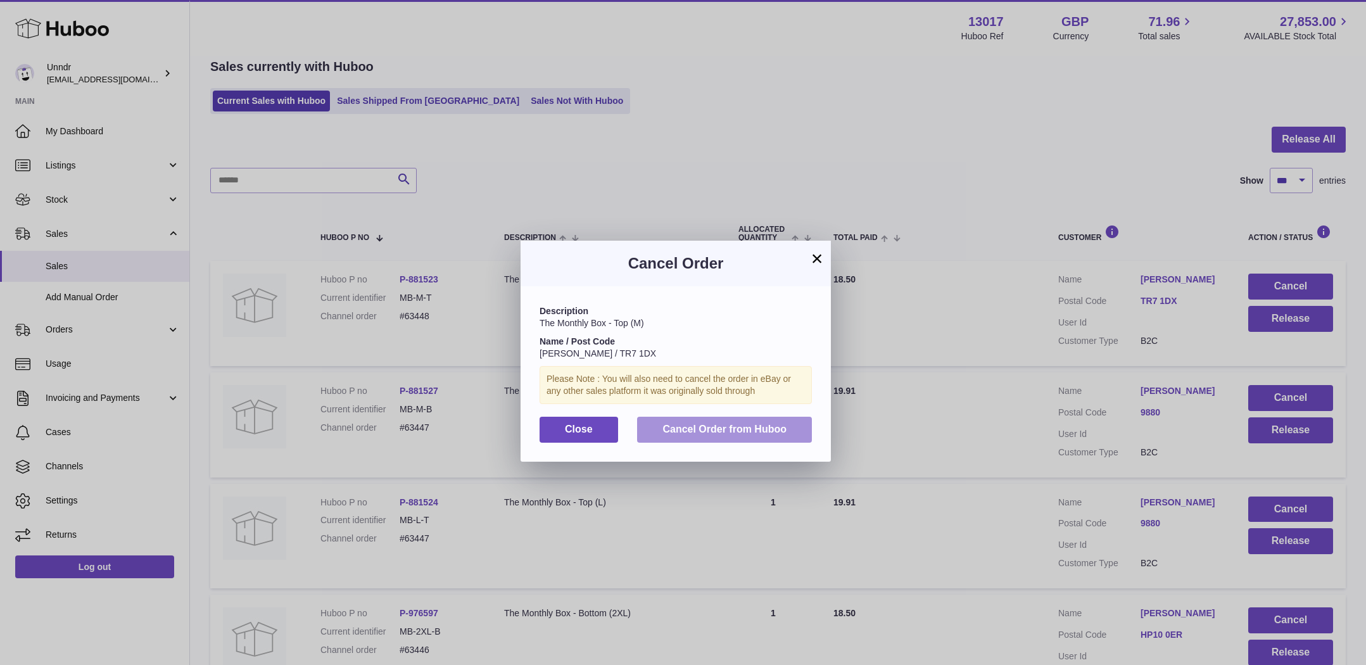
click at [766, 431] on span "Cancel Order from Huboo" at bounding box center [724, 429] width 124 height 11
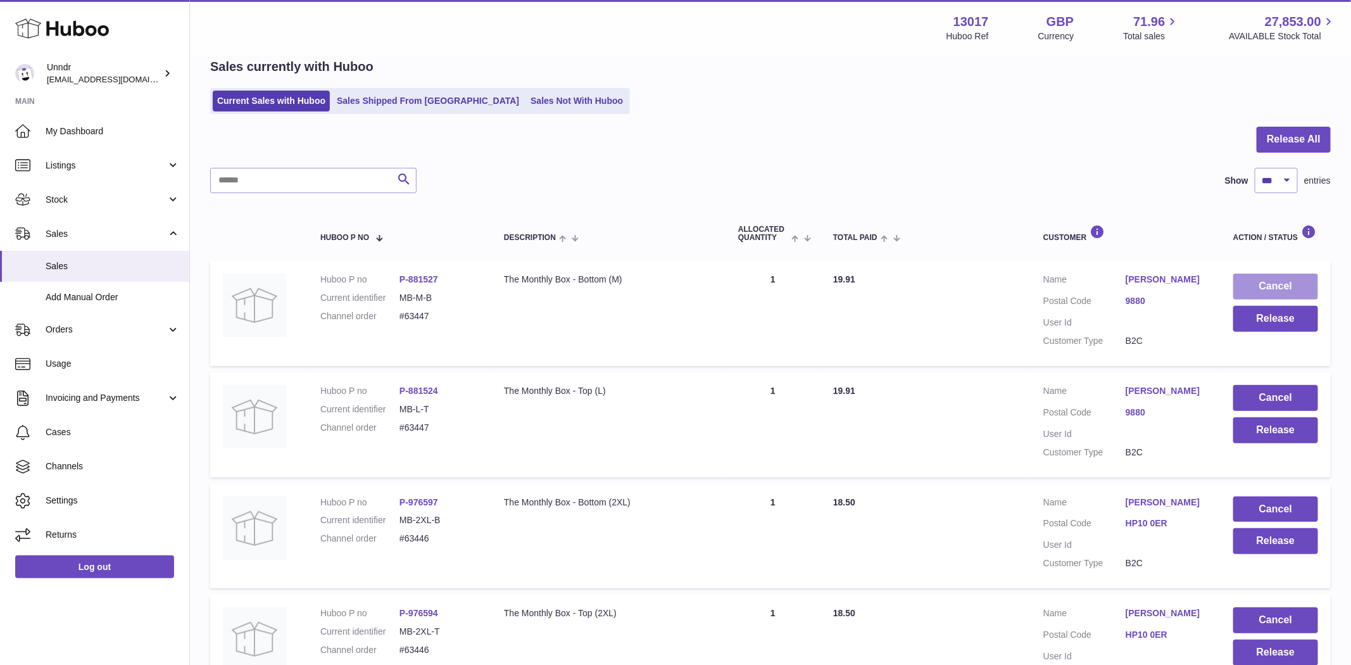
click at [1282, 282] on button "Cancel" at bounding box center [1275, 287] width 85 height 26
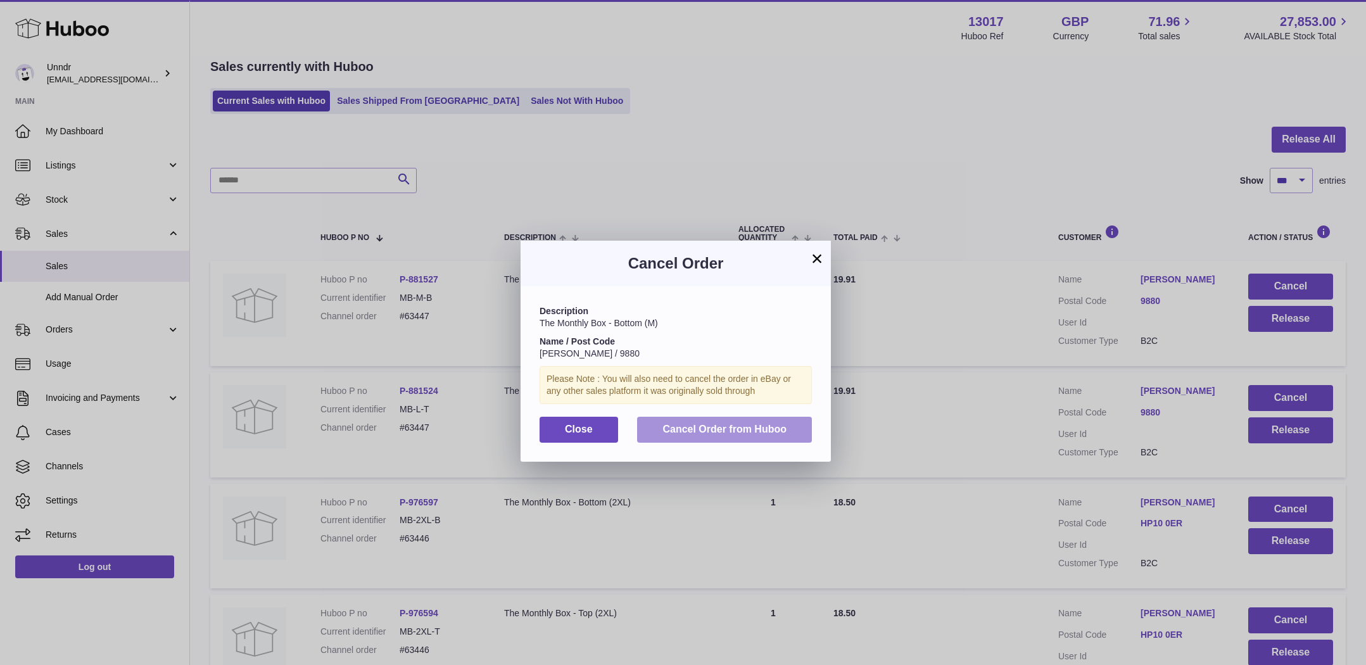
click at [790, 424] on button "Cancel Order from Huboo" at bounding box center [724, 430] width 175 height 26
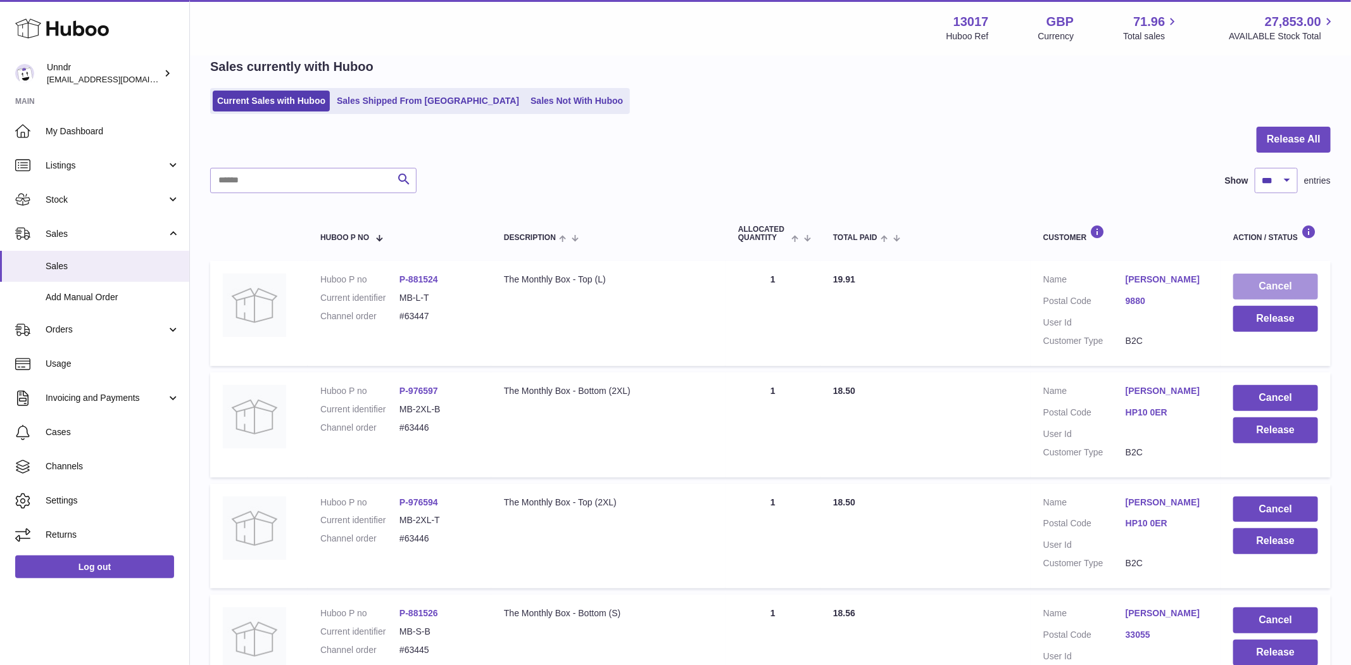
click at [1307, 281] on button "Cancel" at bounding box center [1275, 287] width 85 height 26
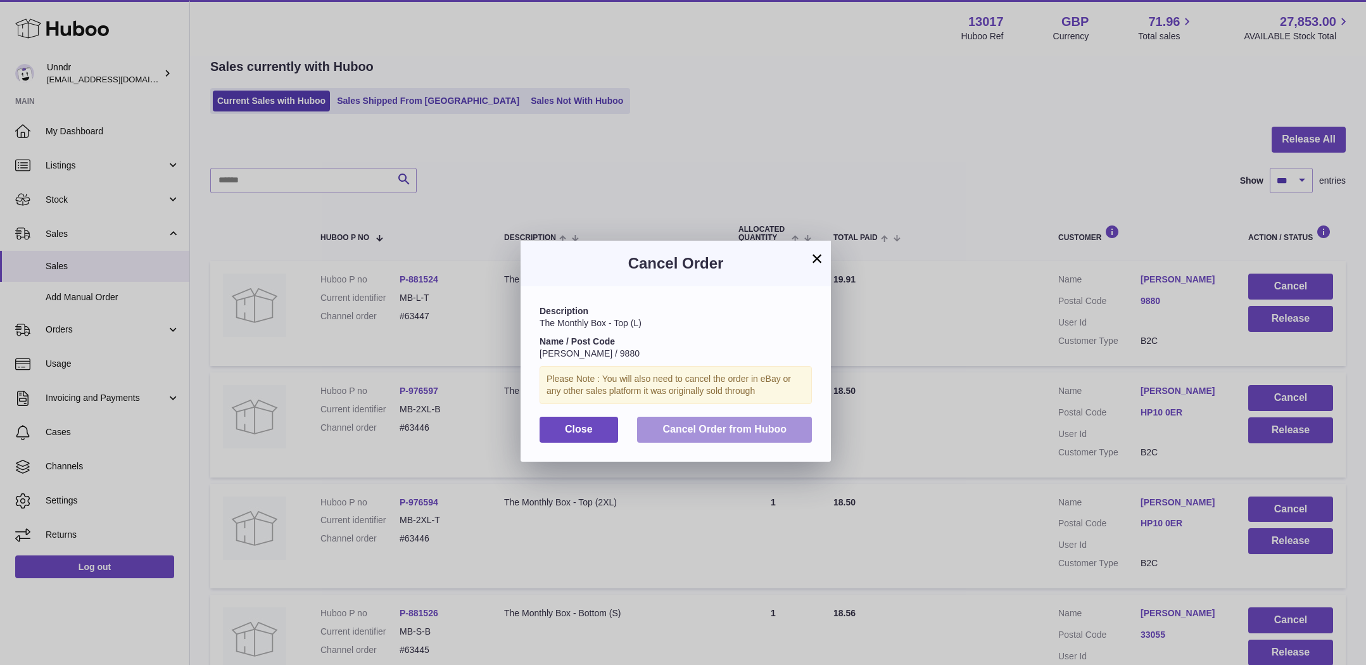
click at [716, 424] on span "Cancel Order from Huboo" at bounding box center [724, 429] width 124 height 11
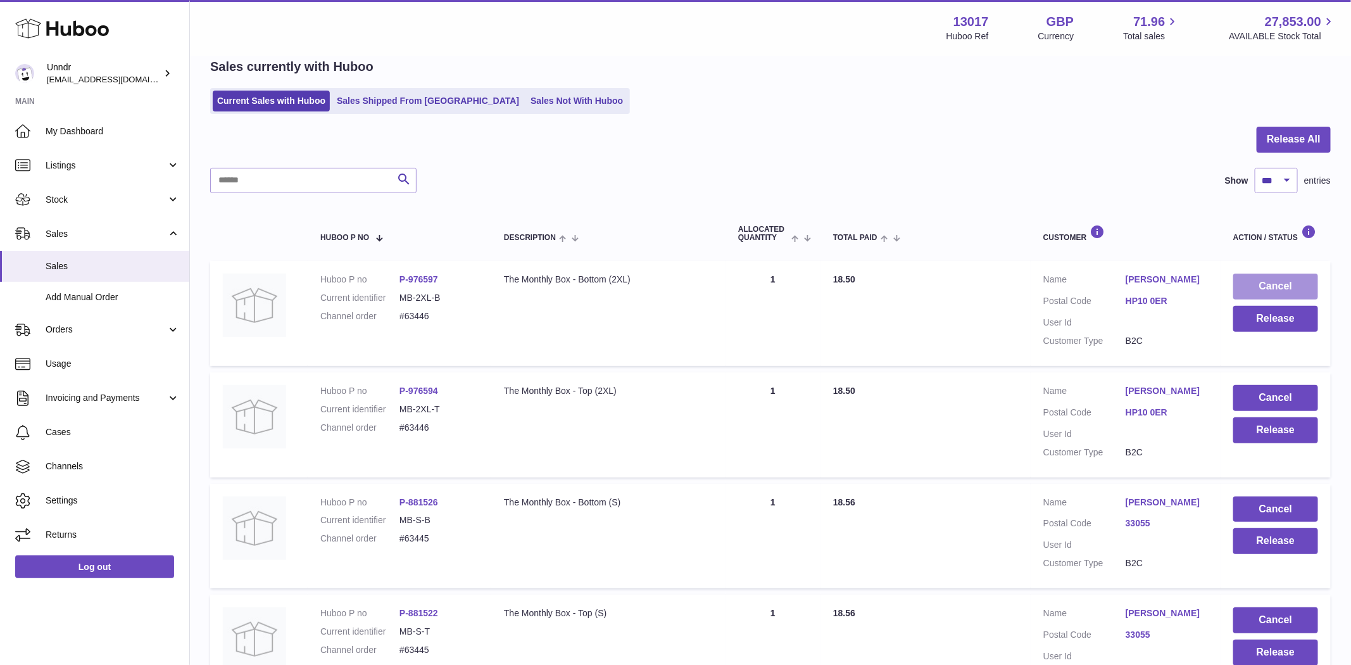
click at [1283, 282] on button "Cancel" at bounding box center [1275, 287] width 85 height 26
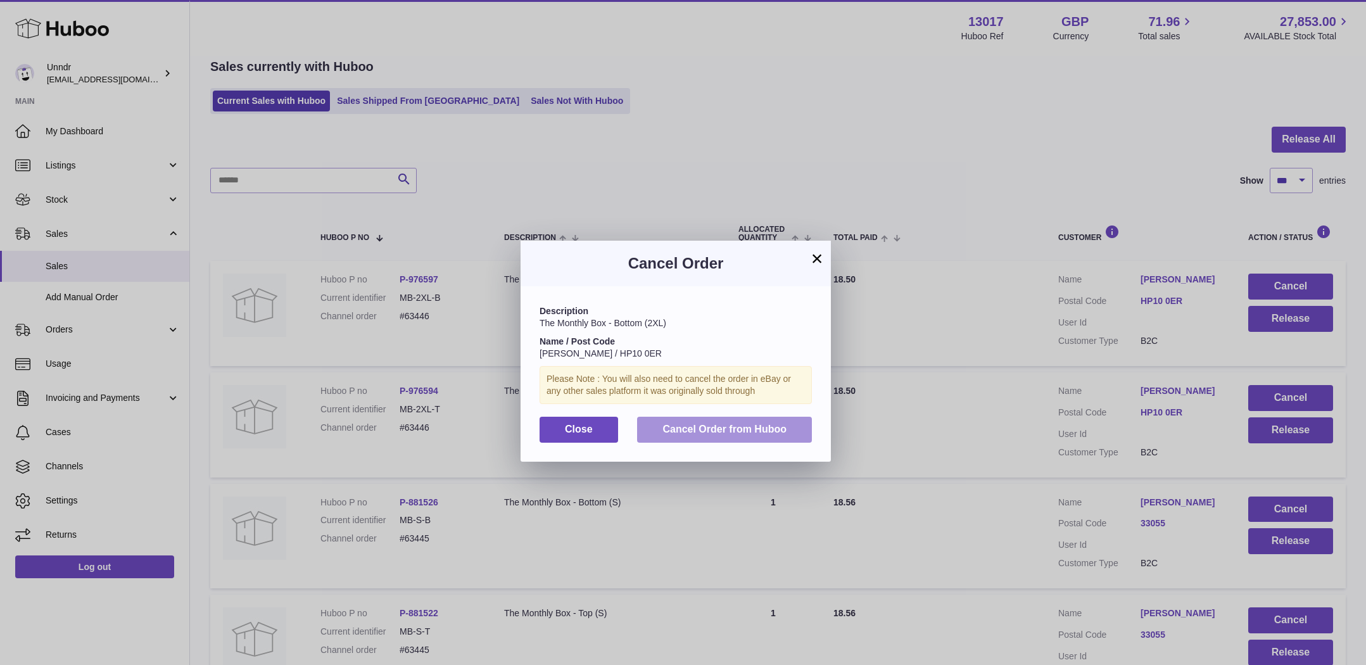
click at [776, 418] on button "Cancel Order from Huboo" at bounding box center [724, 430] width 175 height 26
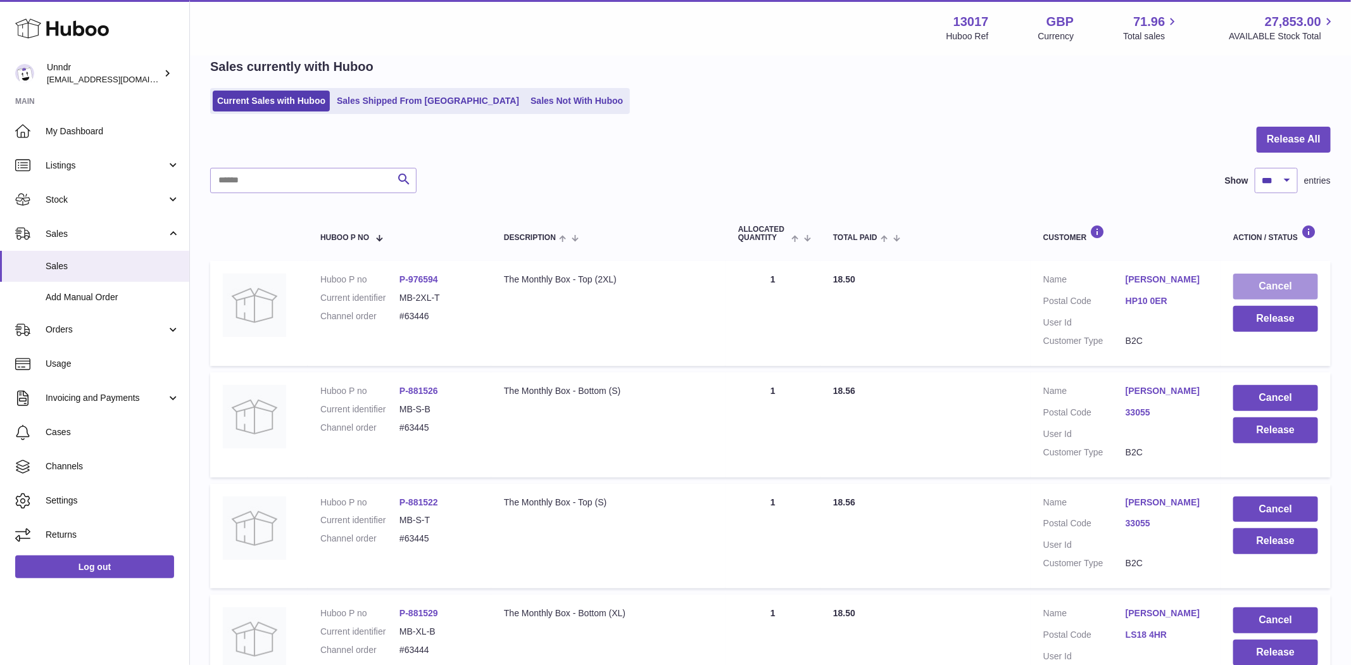
drag, startPoint x: 1272, startPoint y: 284, endPoint x: 1266, endPoint y: 286, distance: 6.5
click at [1266, 286] on button "Cancel" at bounding box center [1275, 287] width 85 height 26
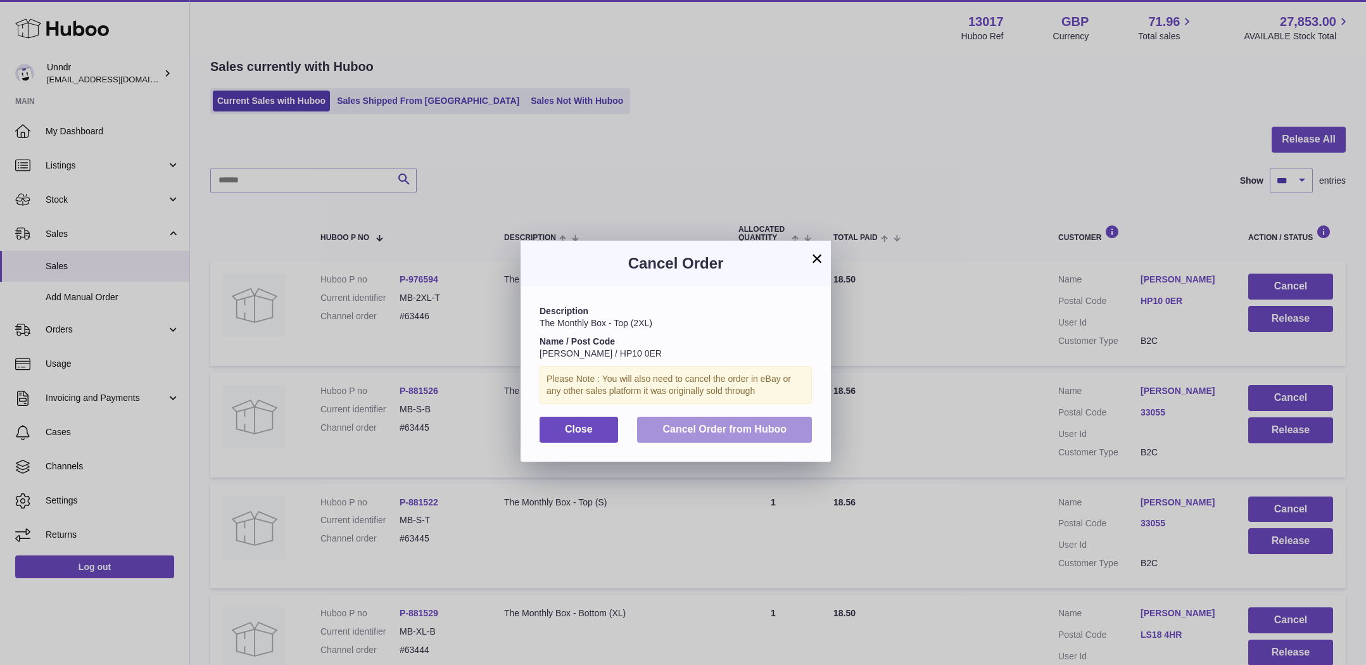
click at [726, 434] on span "Cancel Order from Huboo" at bounding box center [724, 429] width 124 height 11
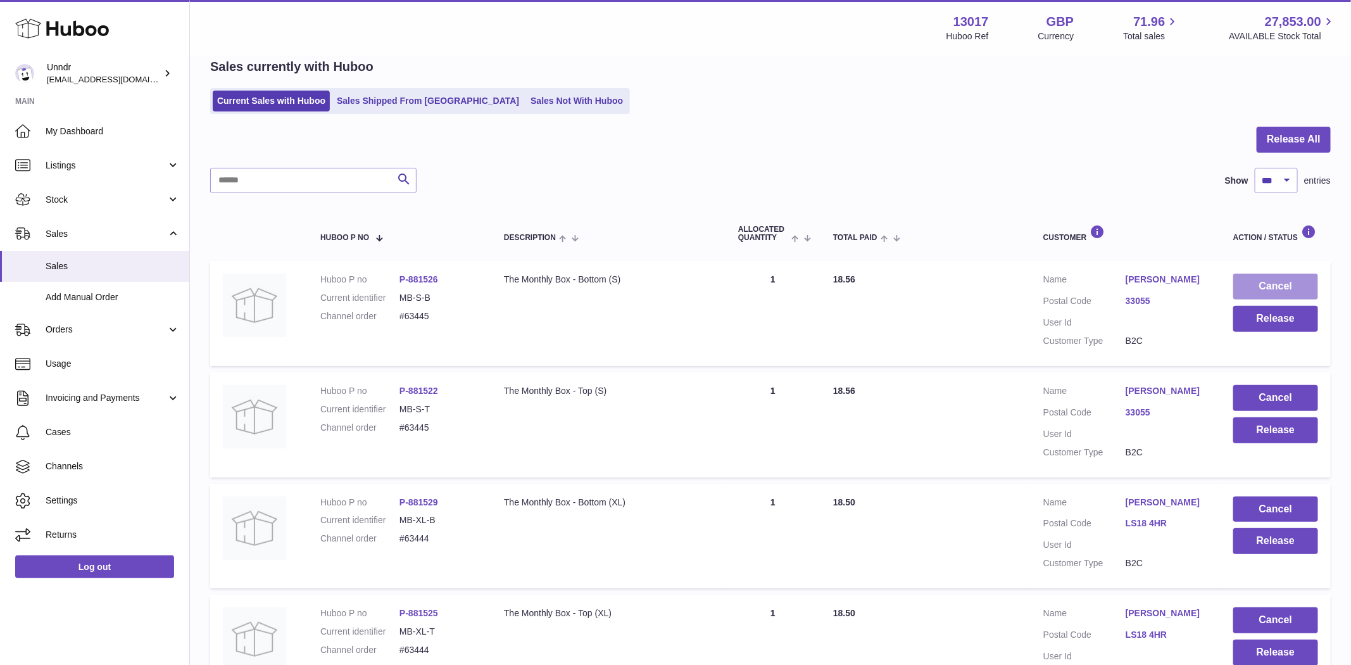
click at [1281, 277] on button "Cancel" at bounding box center [1275, 287] width 85 height 26
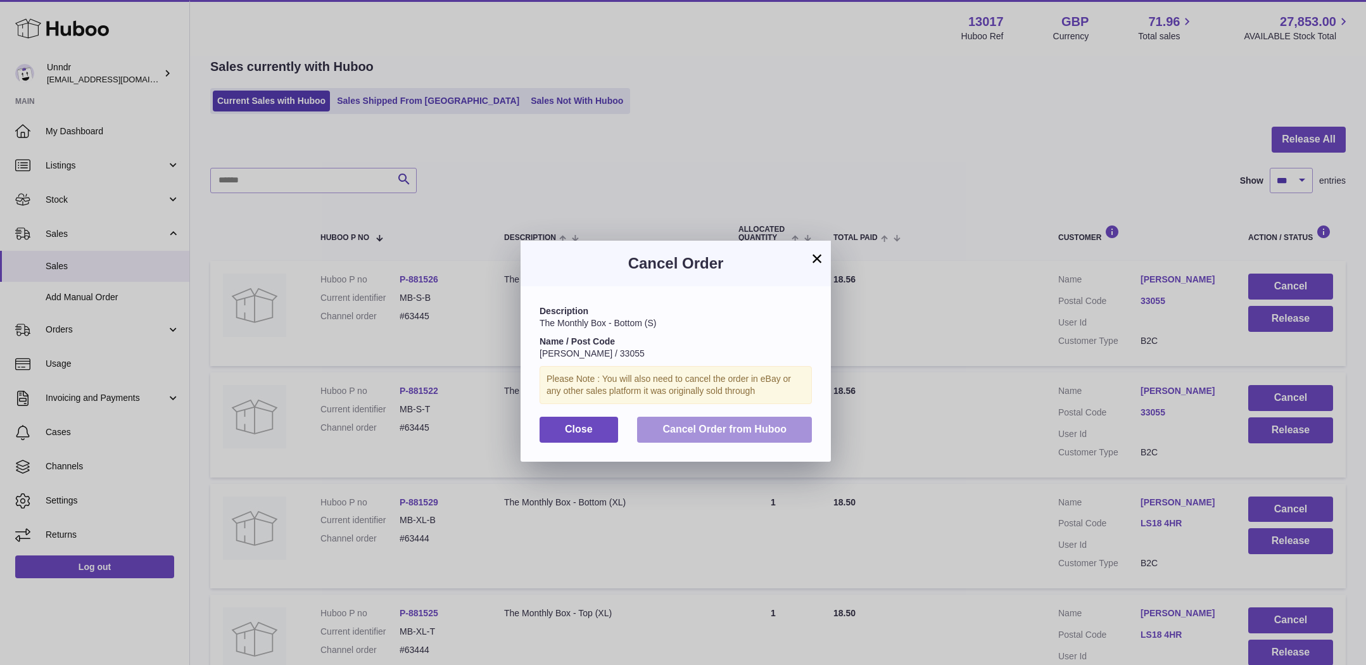
click at [769, 427] on span "Cancel Order from Huboo" at bounding box center [724, 429] width 124 height 11
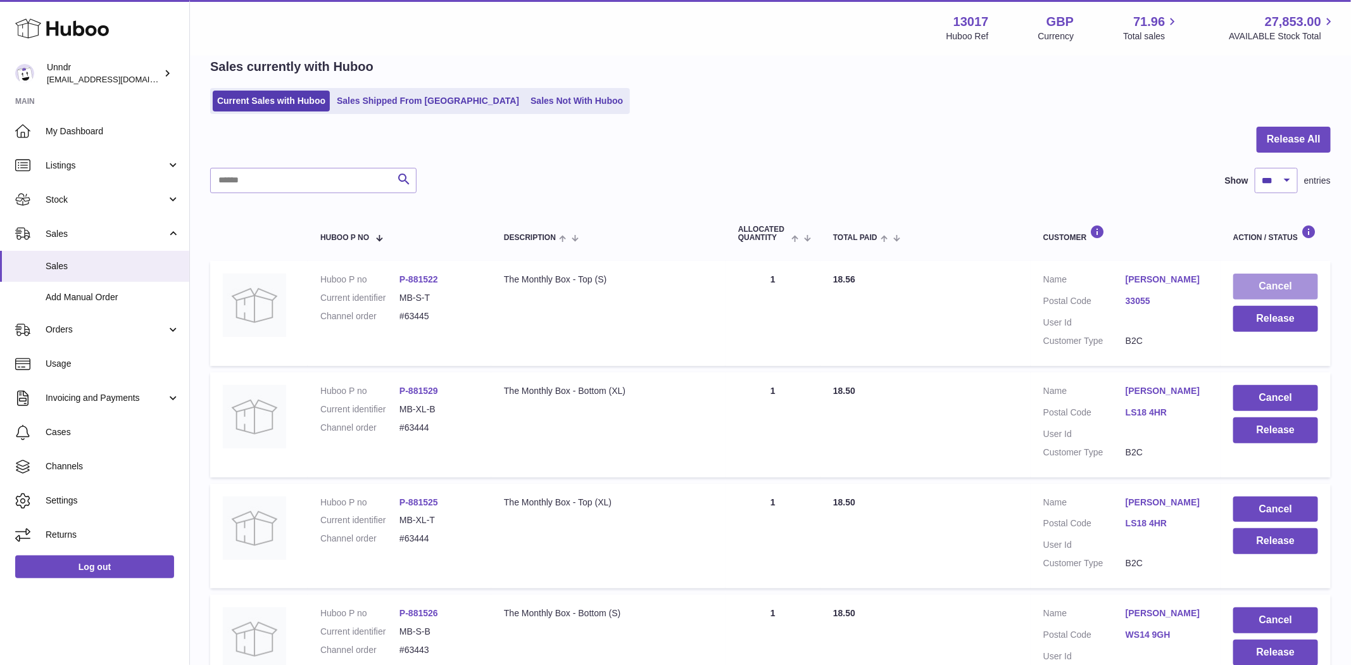
click at [1282, 279] on button "Cancel" at bounding box center [1275, 287] width 85 height 26
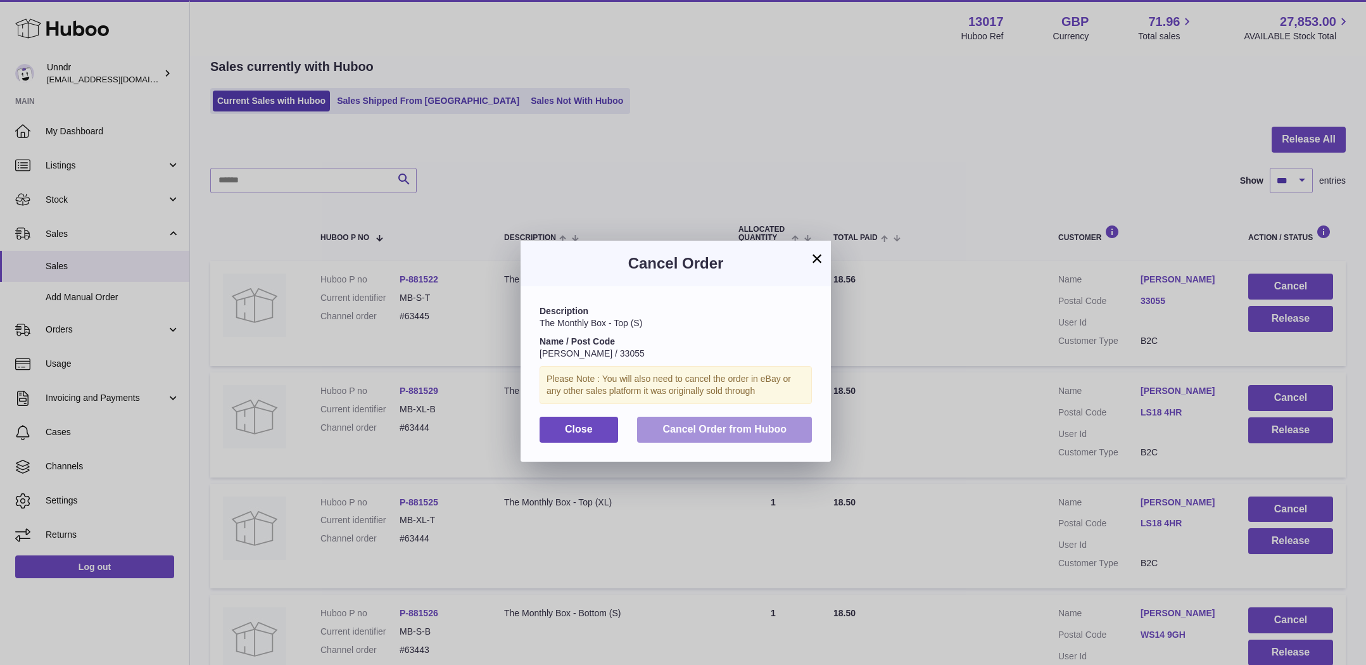
click at [712, 436] on button "Cancel Order from Huboo" at bounding box center [724, 430] width 175 height 26
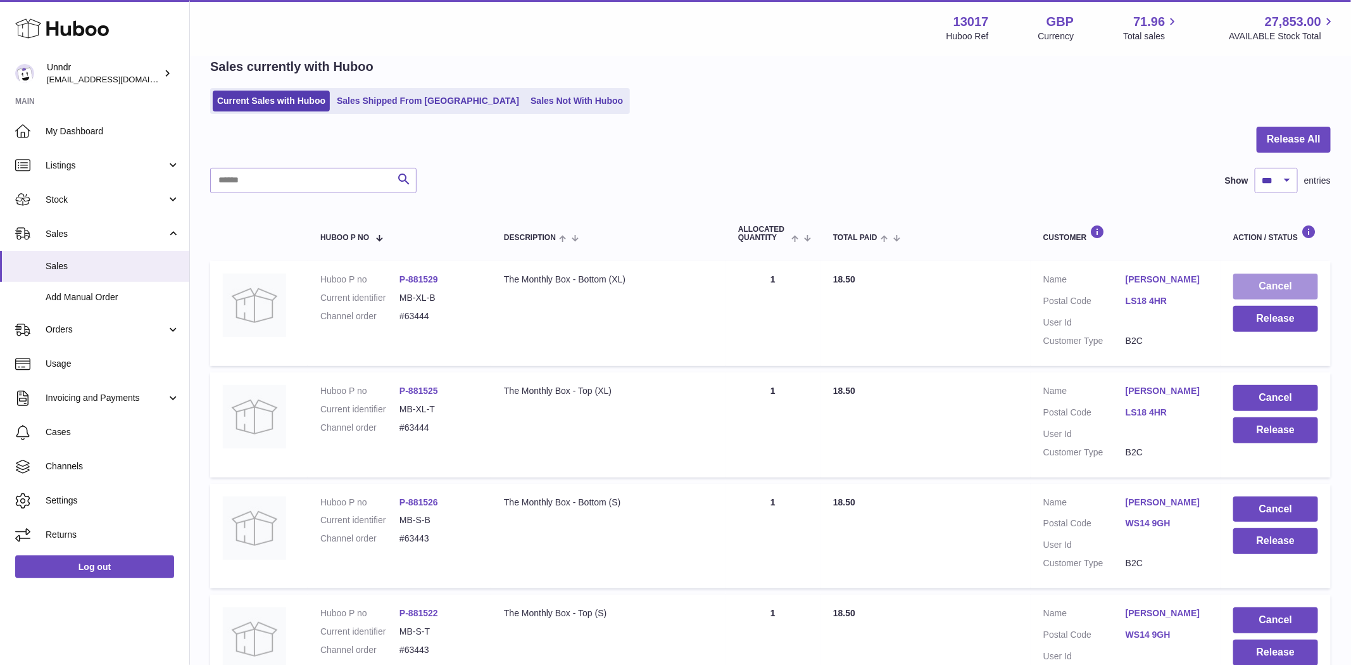
click at [1266, 286] on button "Cancel" at bounding box center [1275, 287] width 85 height 26
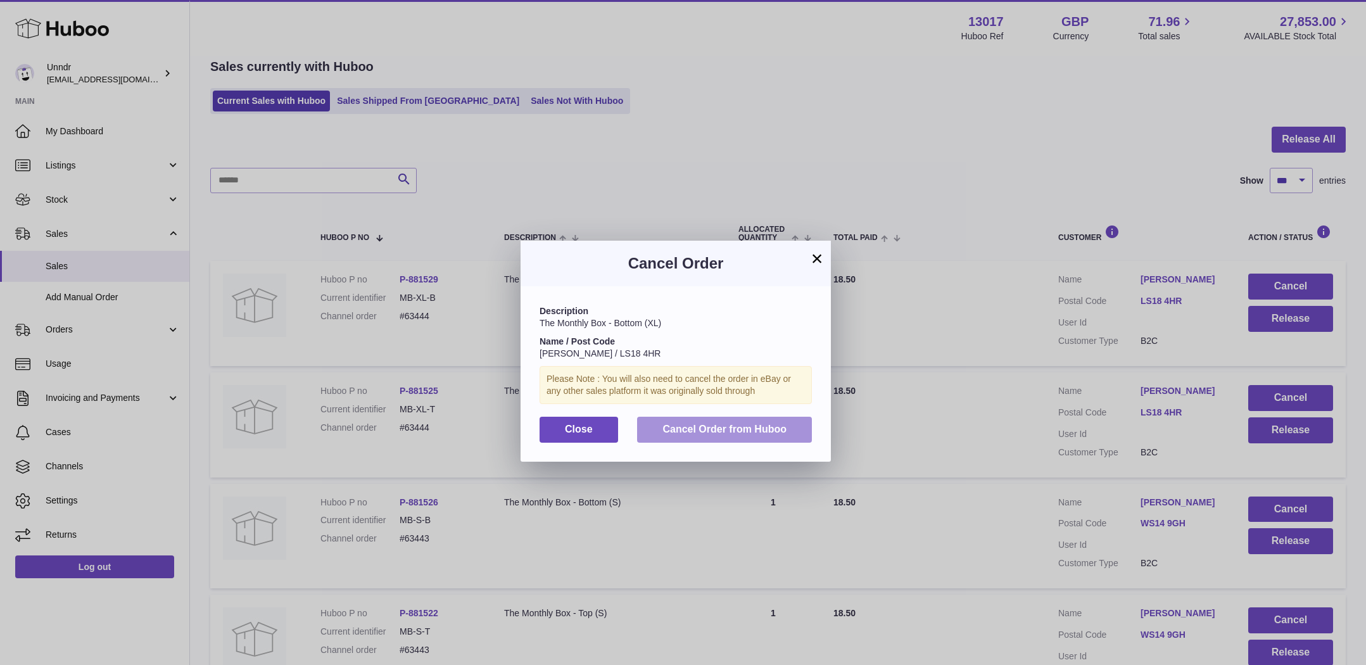
click at [750, 431] on span "Cancel Order from Huboo" at bounding box center [724, 429] width 124 height 11
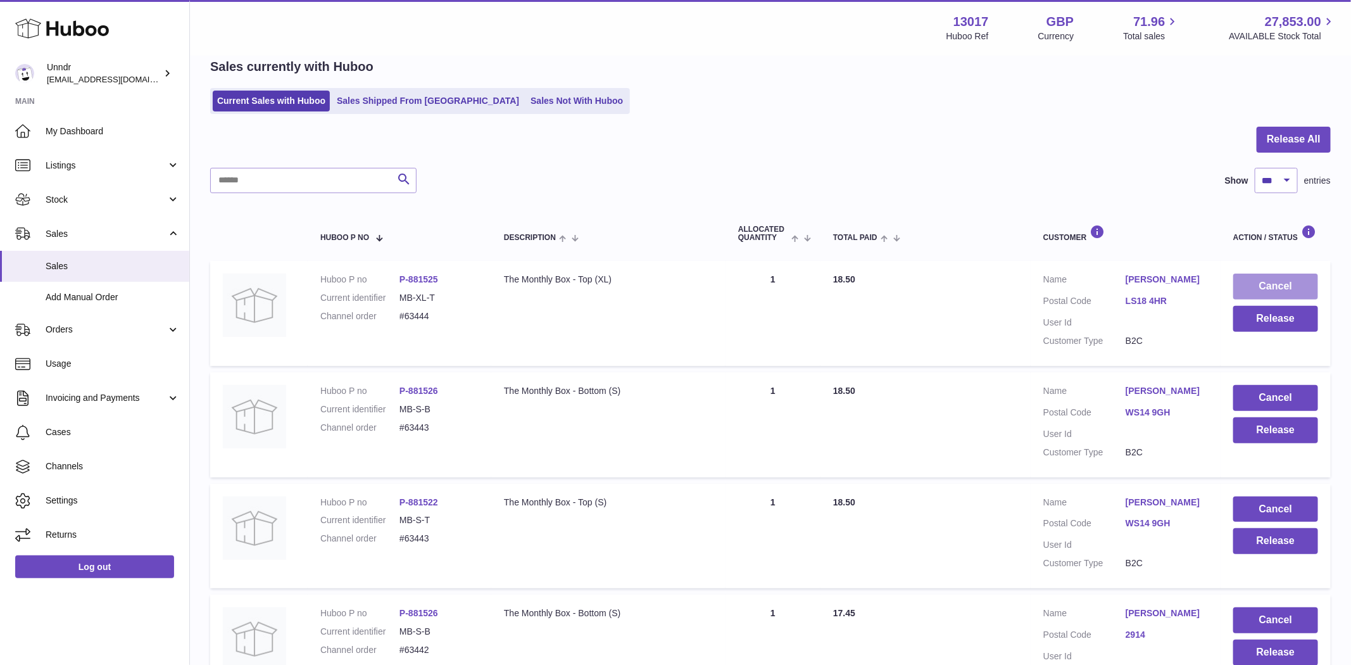
click at [1274, 291] on button "Cancel" at bounding box center [1275, 287] width 85 height 26
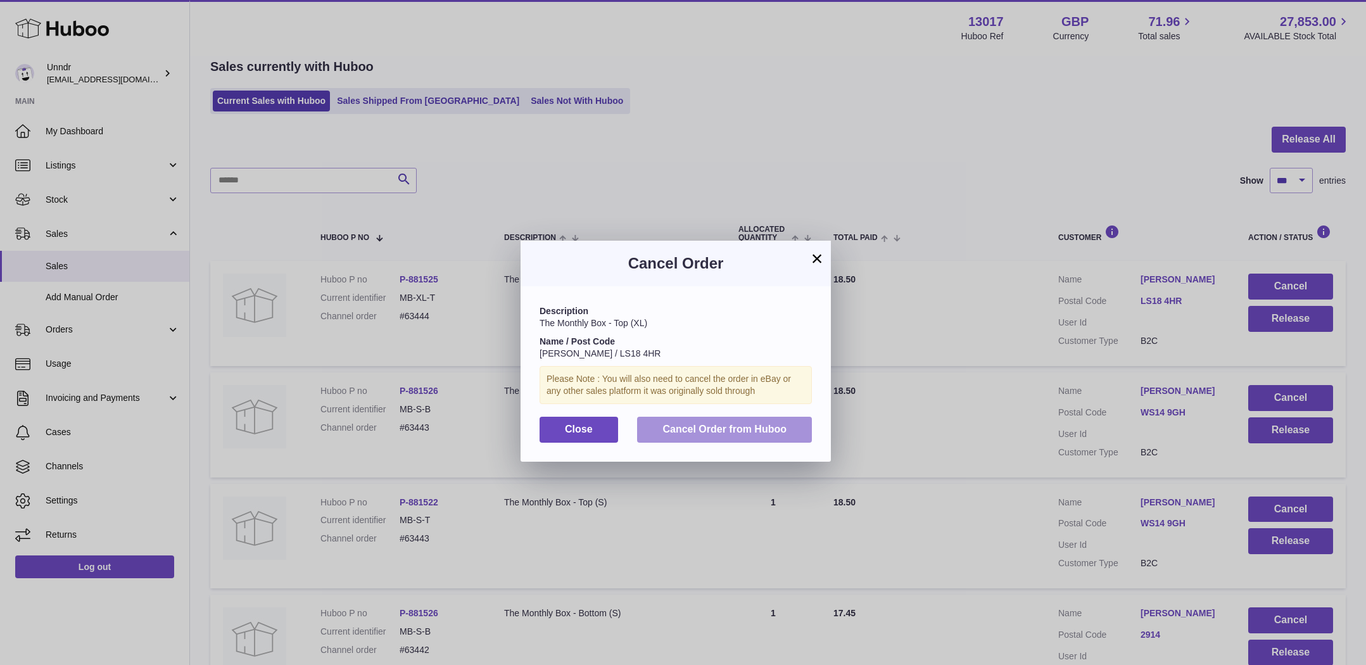
click at [752, 420] on button "Cancel Order from Huboo" at bounding box center [724, 430] width 175 height 26
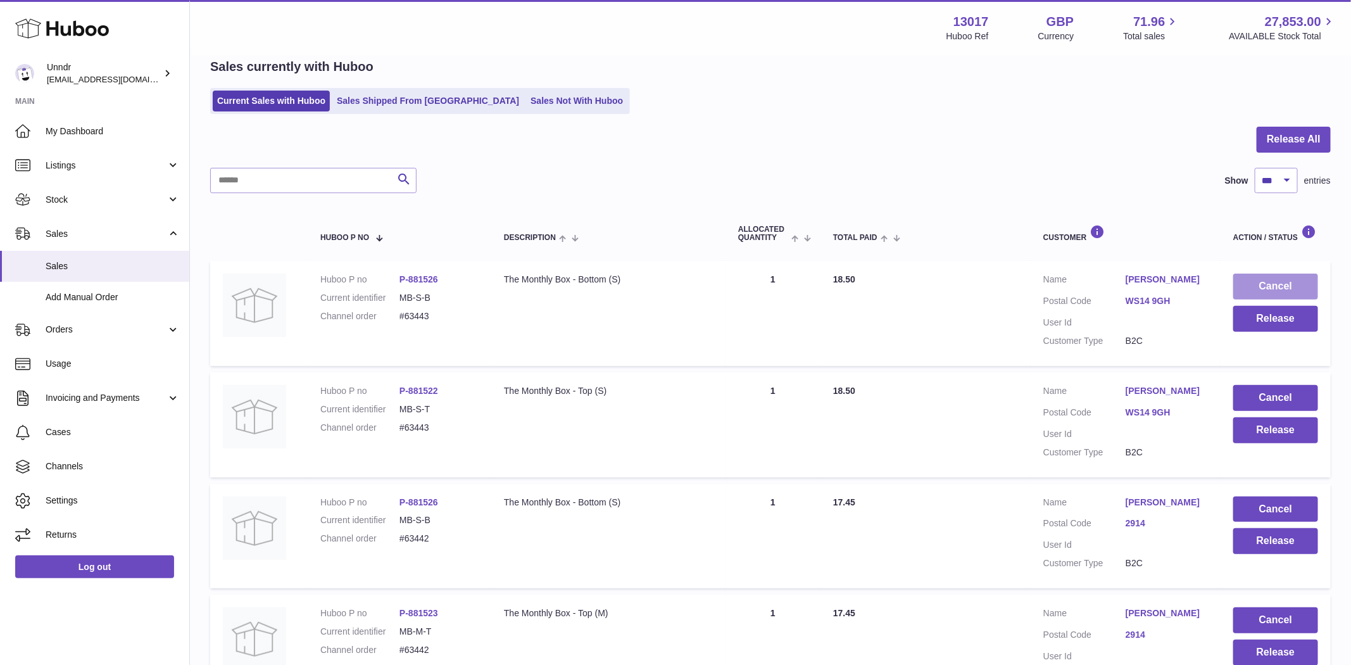
click at [1253, 287] on button "Cancel" at bounding box center [1275, 287] width 85 height 26
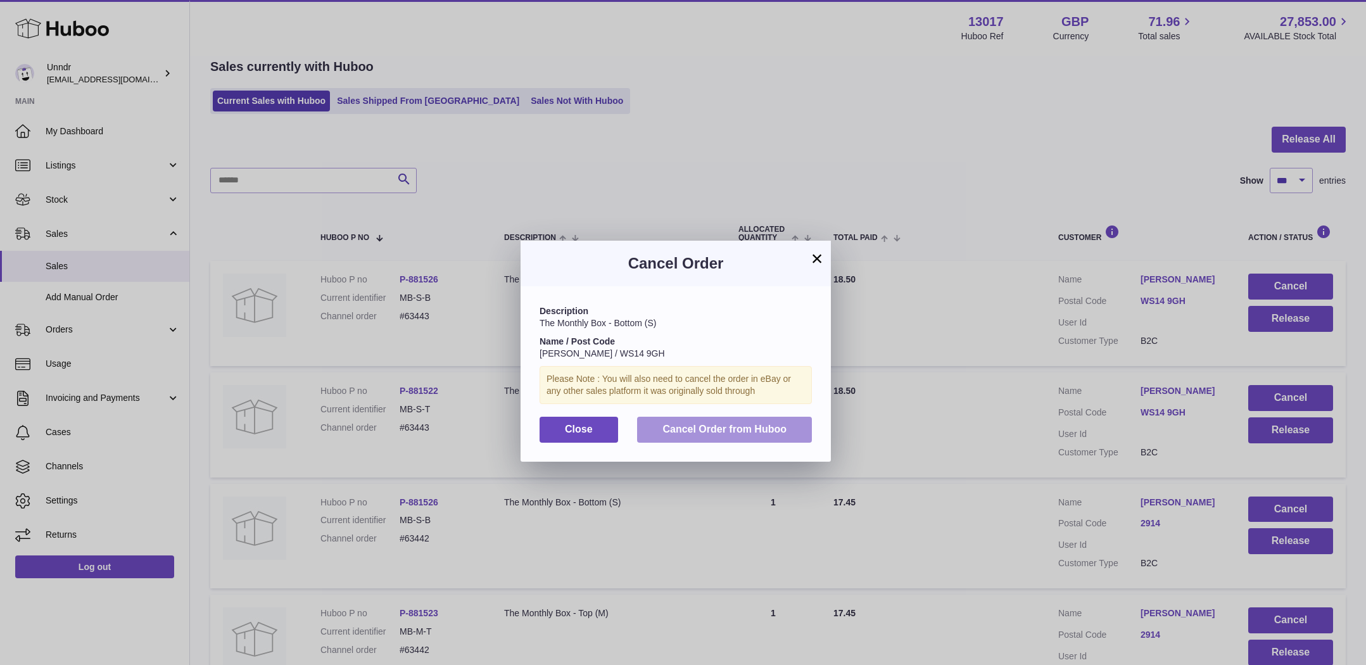
click at [683, 431] on span "Cancel Order from Huboo" at bounding box center [724, 429] width 124 height 11
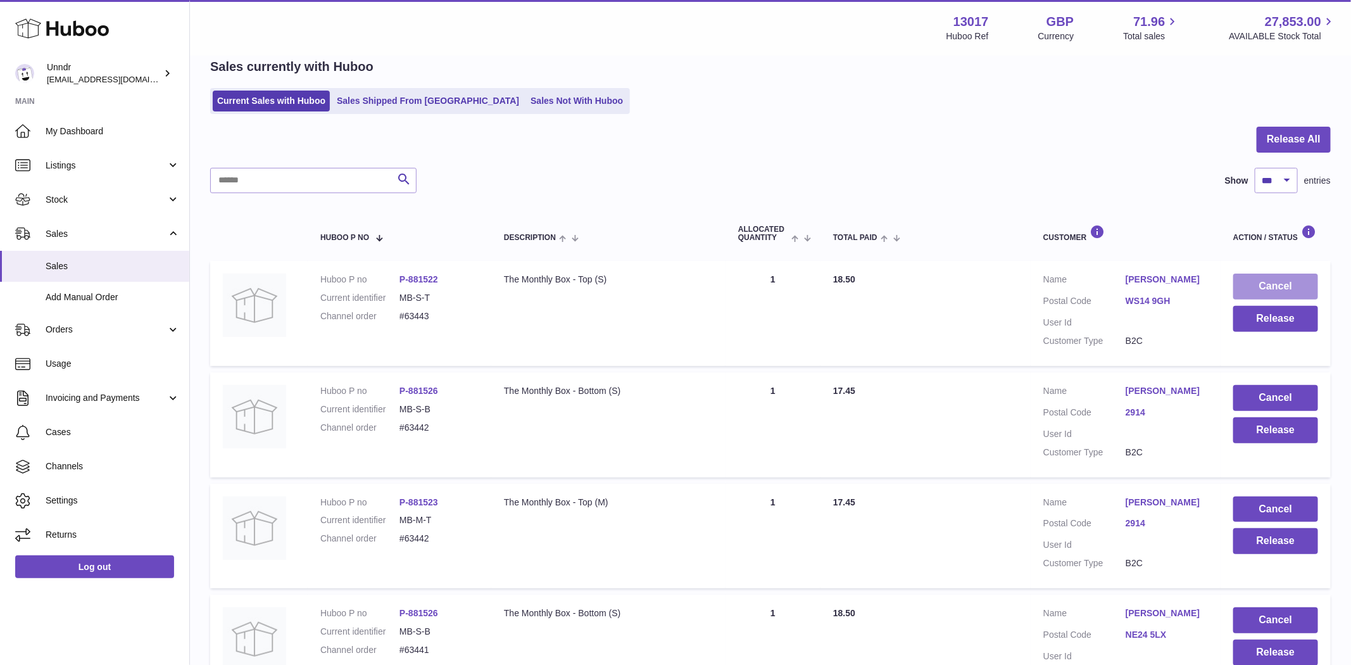
click at [1306, 280] on button "Cancel" at bounding box center [1275, 287] width 85 height 26
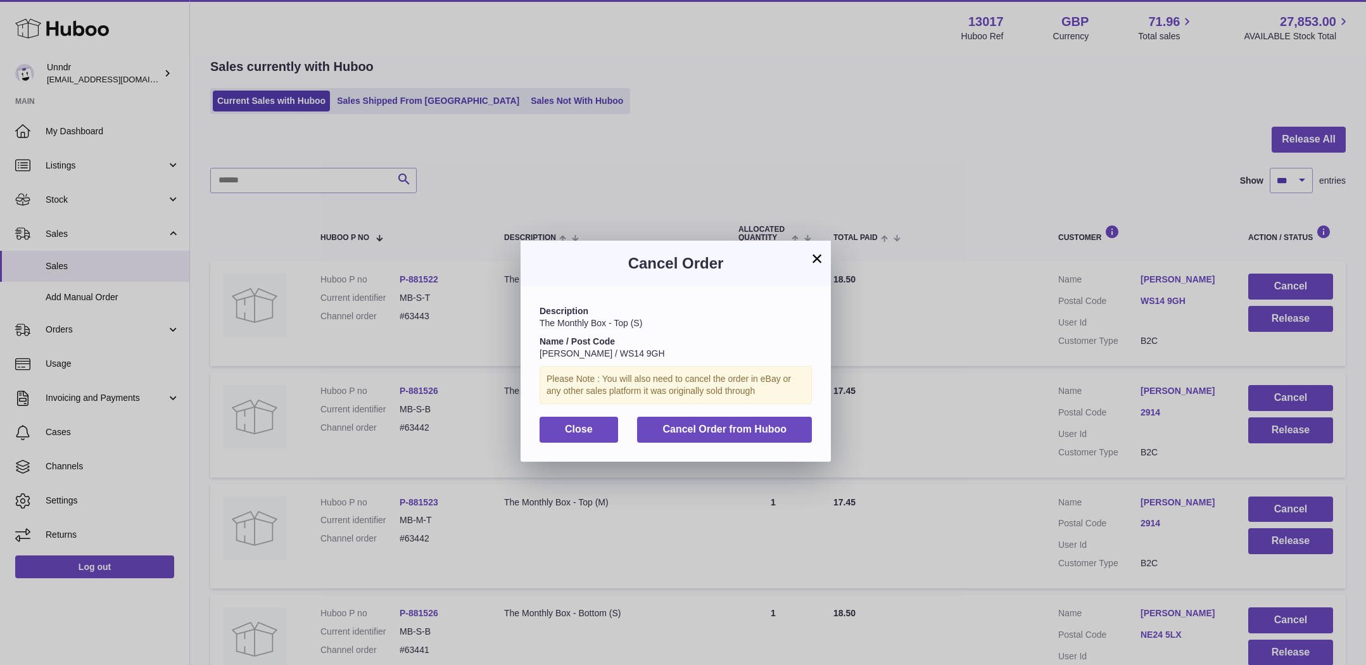
click at [672, 442] on div "Description The Monthly Box - Top (S) Name / Post Code Bryony Todd / WS14 9GH P…" at bounding box center [675, 373] width 310 height 175
click at [752, 431] on span "Cancel Order from Huboo" at bounding box center [724, 429] width 124 height 11
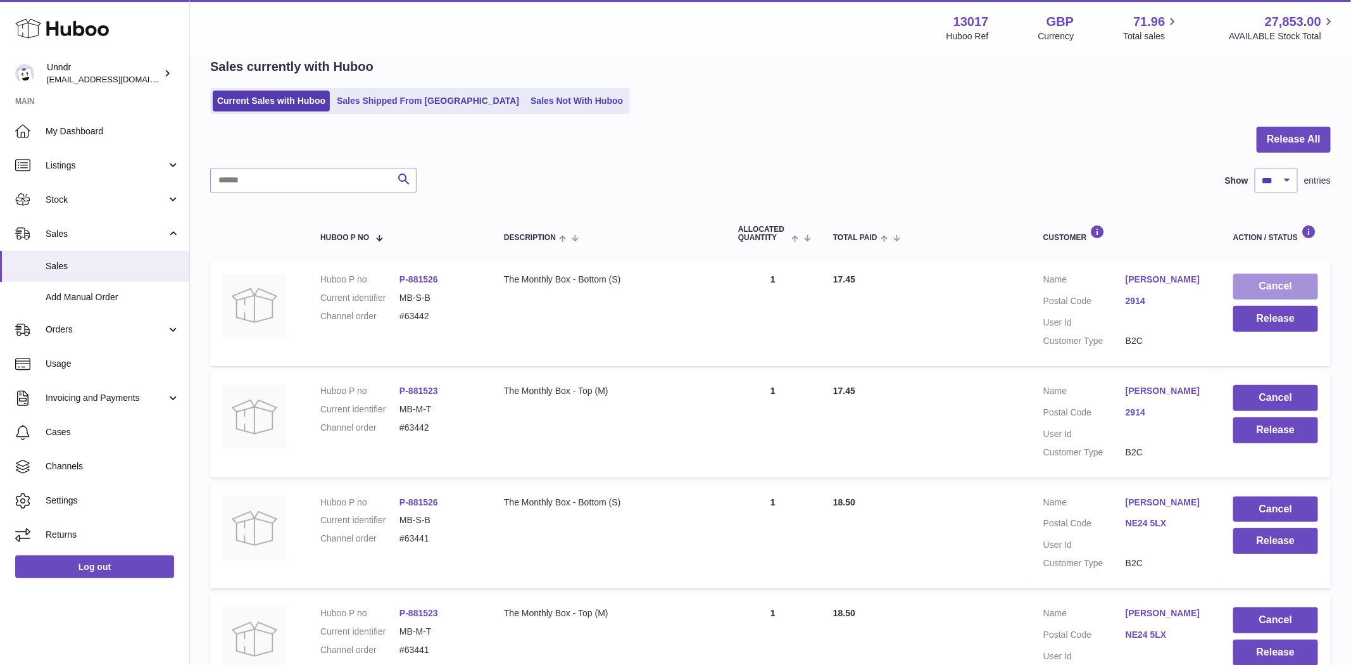
click at [1302, 281] on button "Cancel" at bounding box center [1275, 287] width 85 height 26
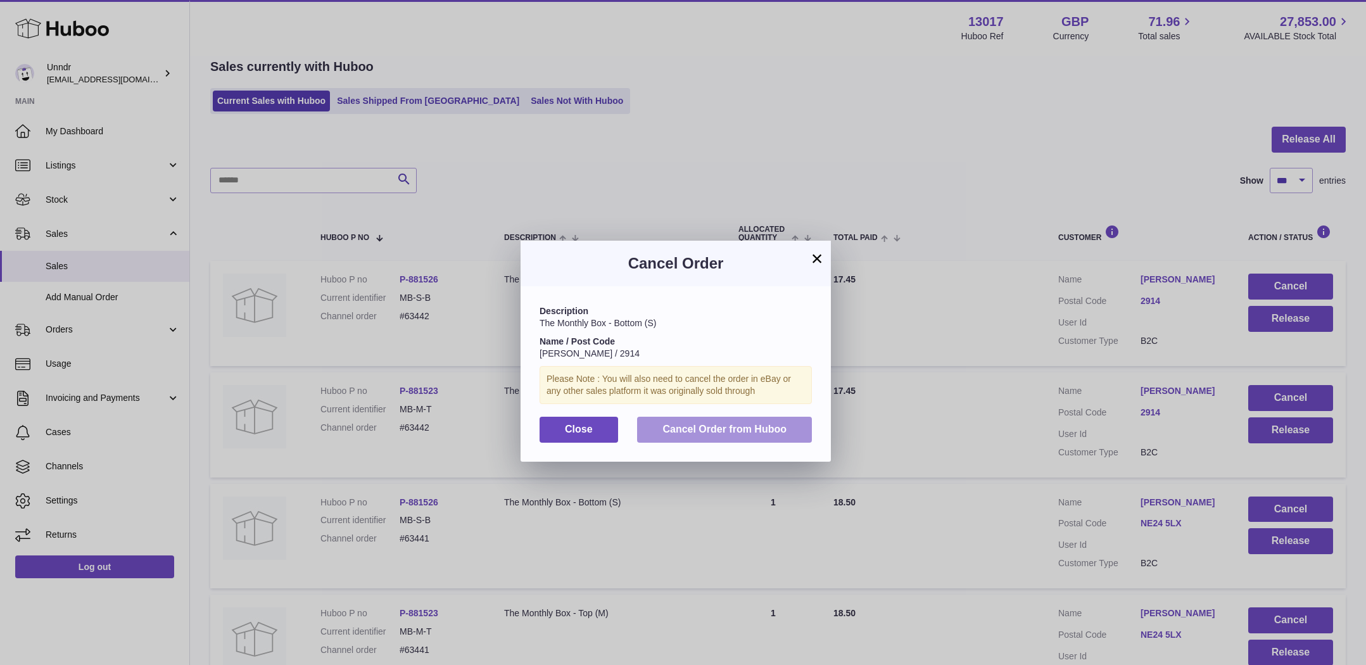
click at [742, 424] on span "Cancel Order from Huboo" at bounding box center [724, 429] width 124 height 11
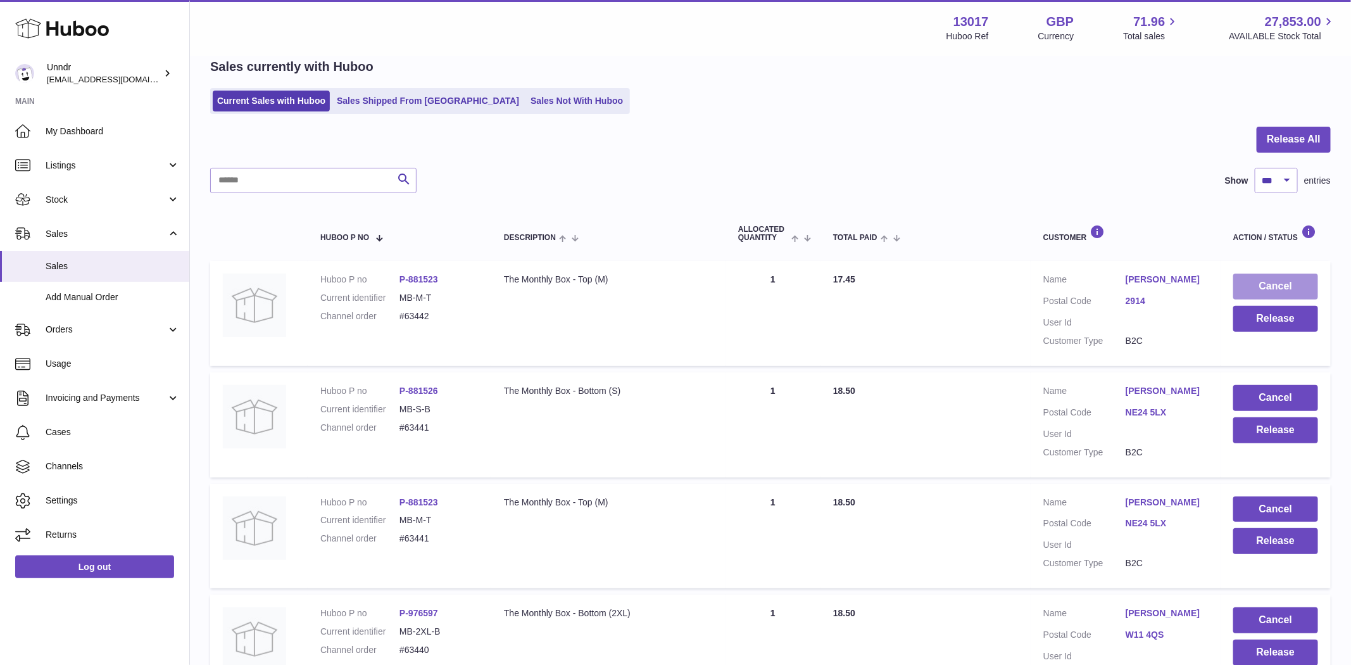
click at [1287, 279] on button "Cancel" at bounding box center [1275, 287] width 85 height 26
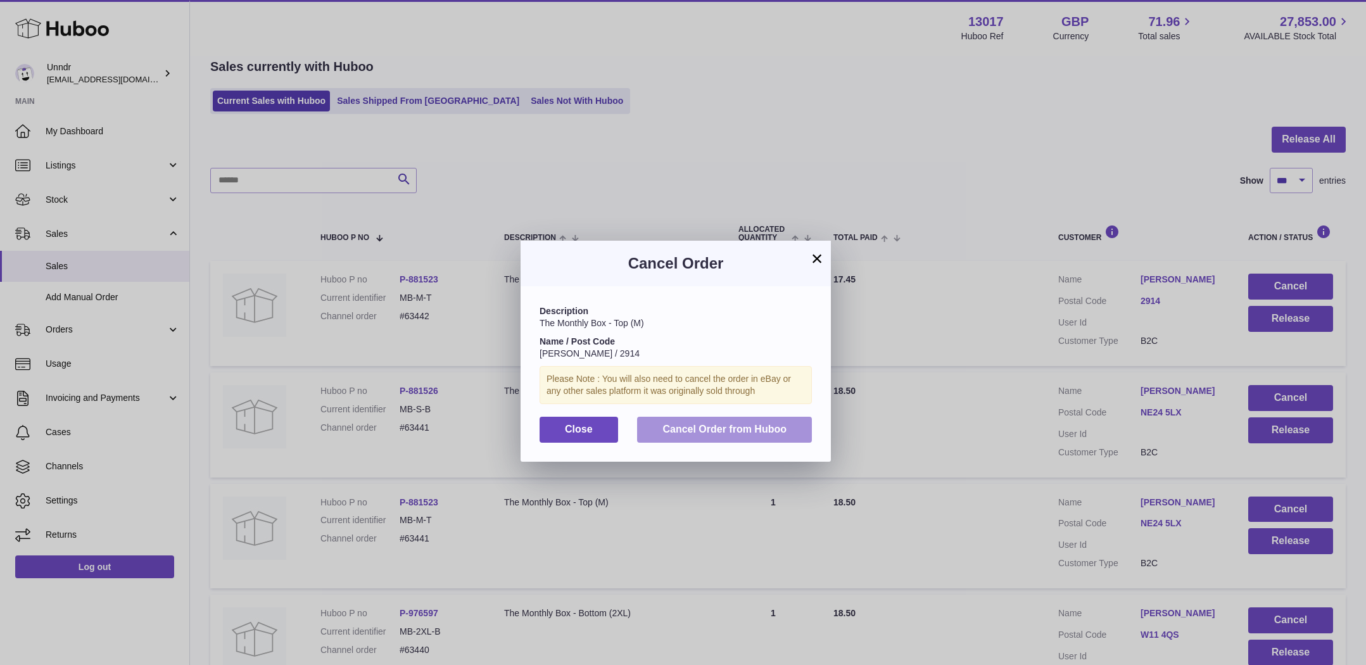
click at [745, 429] on span "Cancel Order from Huboo" at bounding box center [724, 429] width 124 height 11
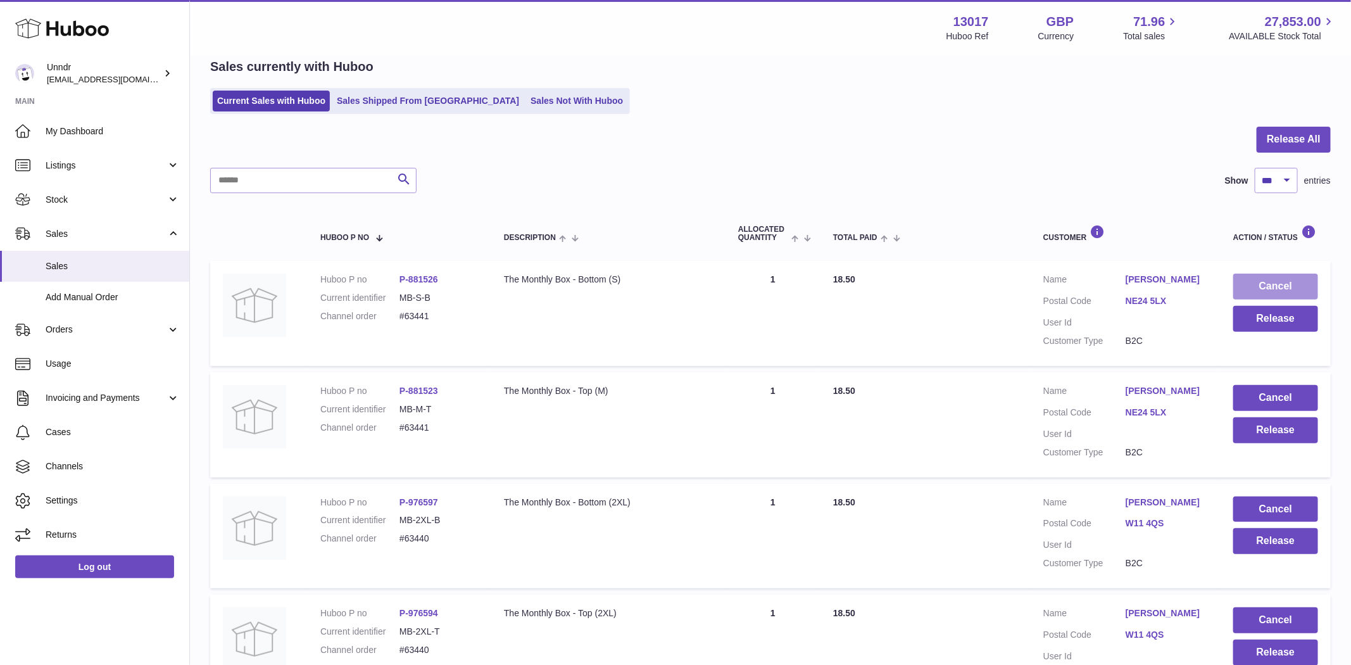
click at [1277, 282] on button "Cancel" at bounding box center [1275, 287] width 85 height 26
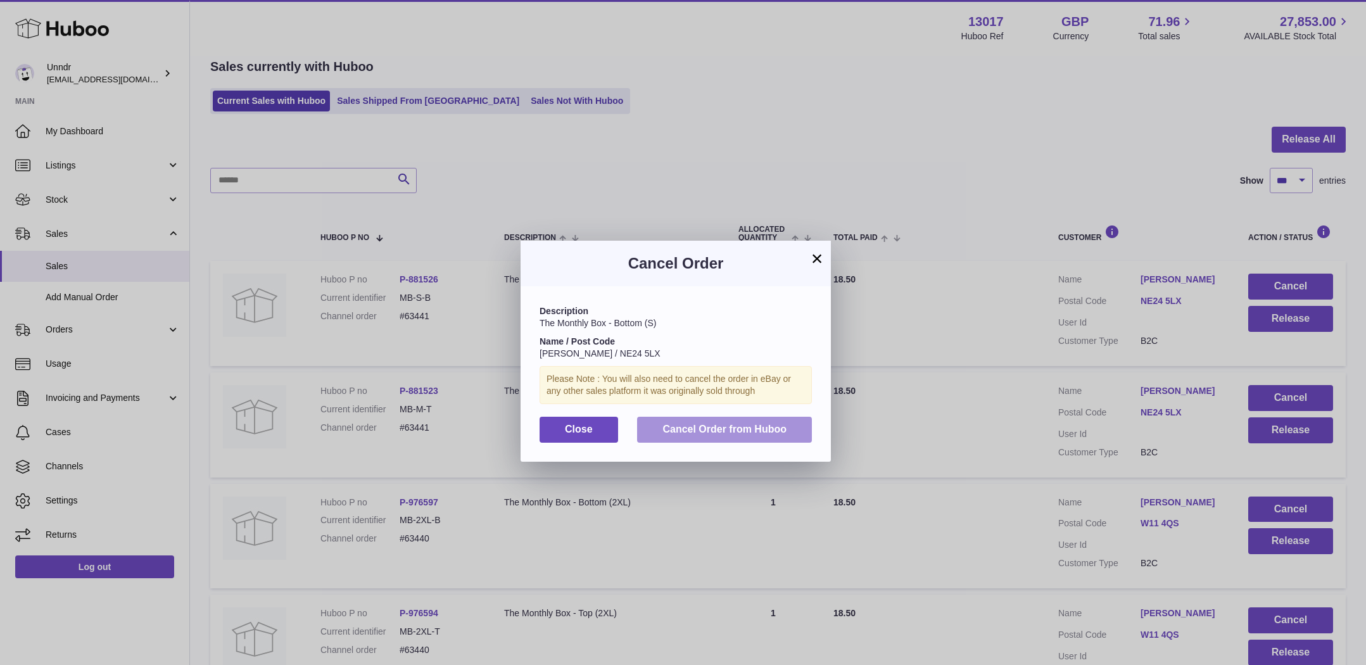
click at [731, 425] on span "Cancel Order from Huboo" at bounding box center [724, 429] width 124 height 11
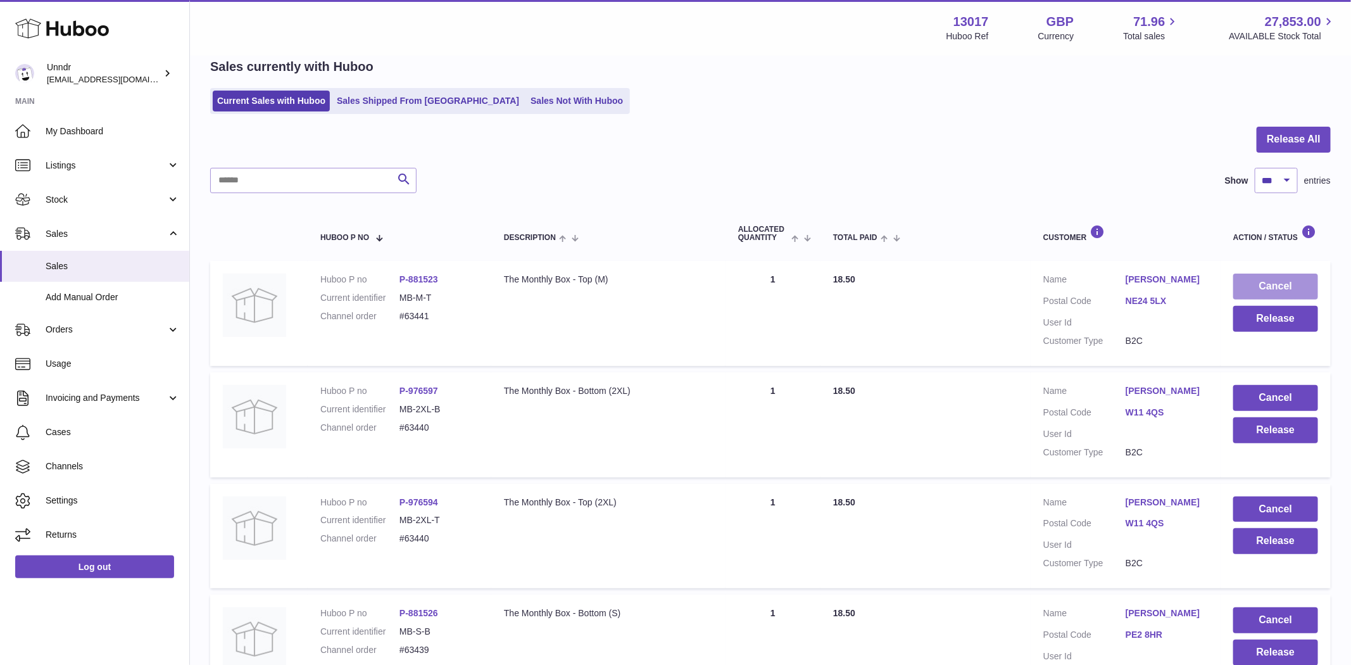
click at [1311, 282] on button "Cancel" at bounding box center [1275, 287] width 85 height 26
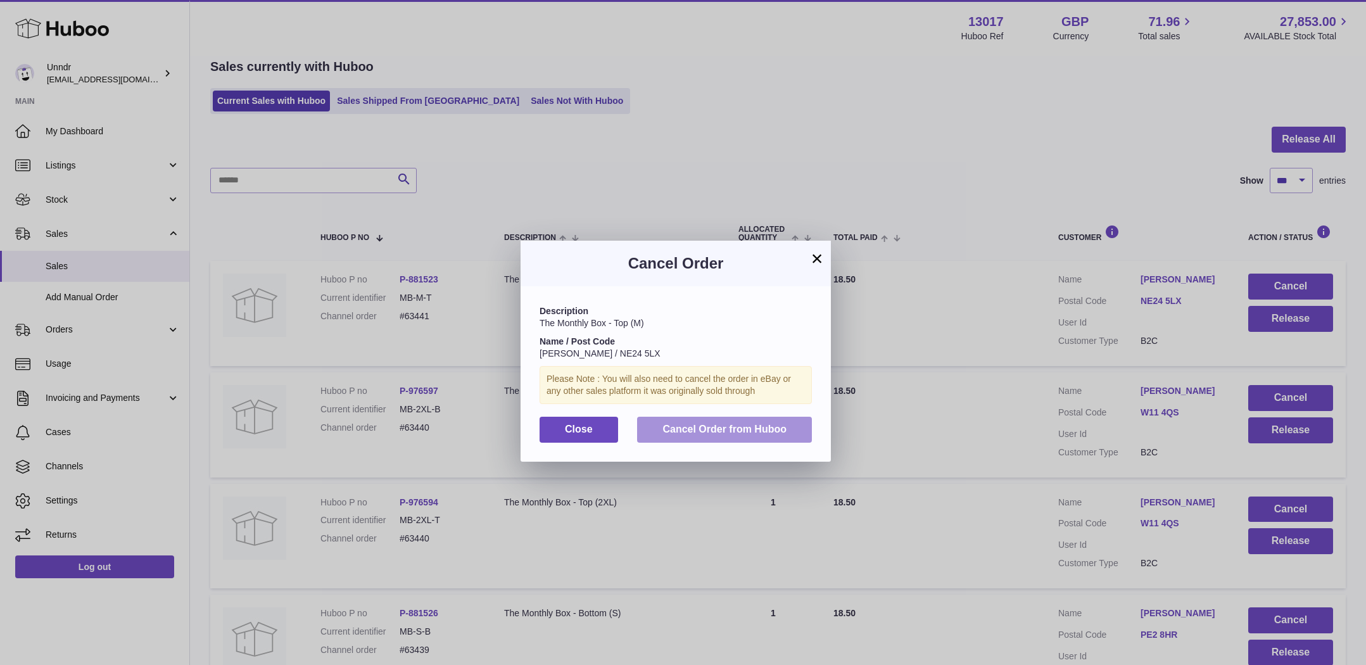
click at [766, 432] on span "Cancel Order from Huboo" at bounding box center [724, 429] width 124 height 11
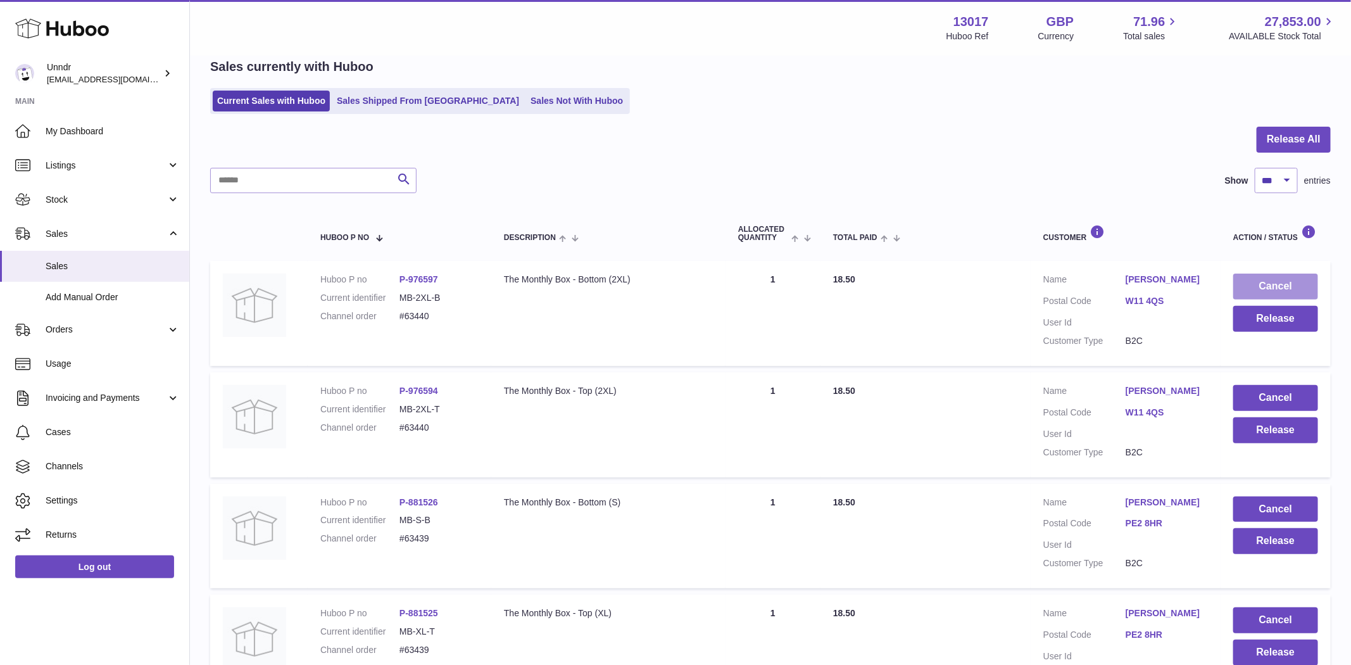
click at [1313, 282] on button "Cancel" at bounding box center [1275, 287] width 85 height 26
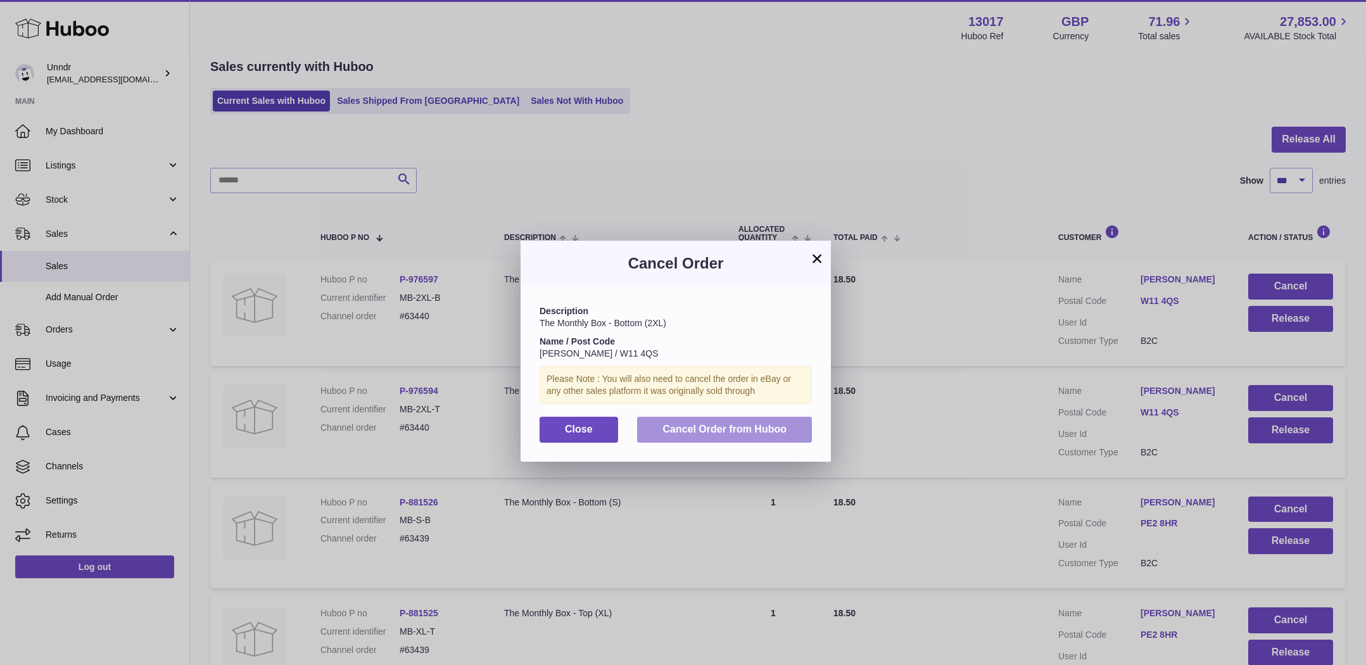
click at [750, 429] on span "Cancel Order from Huboo" at bounding box center [724, 429] width 124 height 11
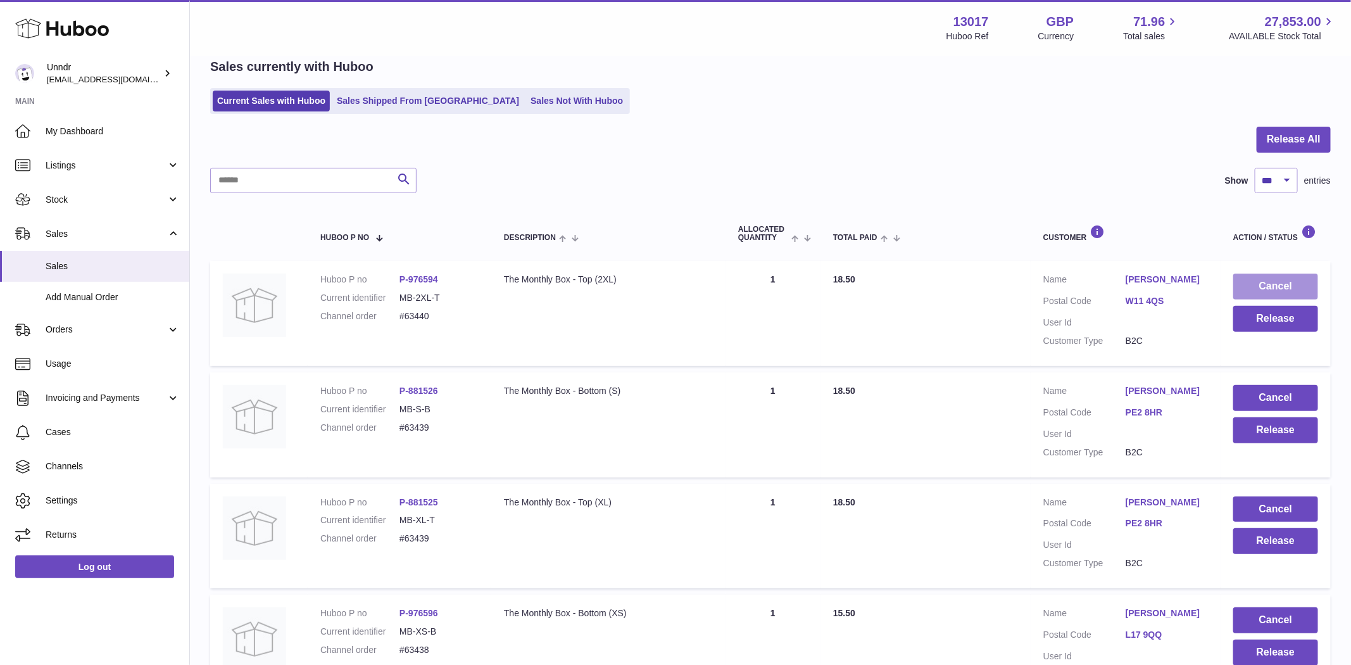
click at [1273, 285] on button "Cancel" at bounding box center [1275, 287] width 85 height 26
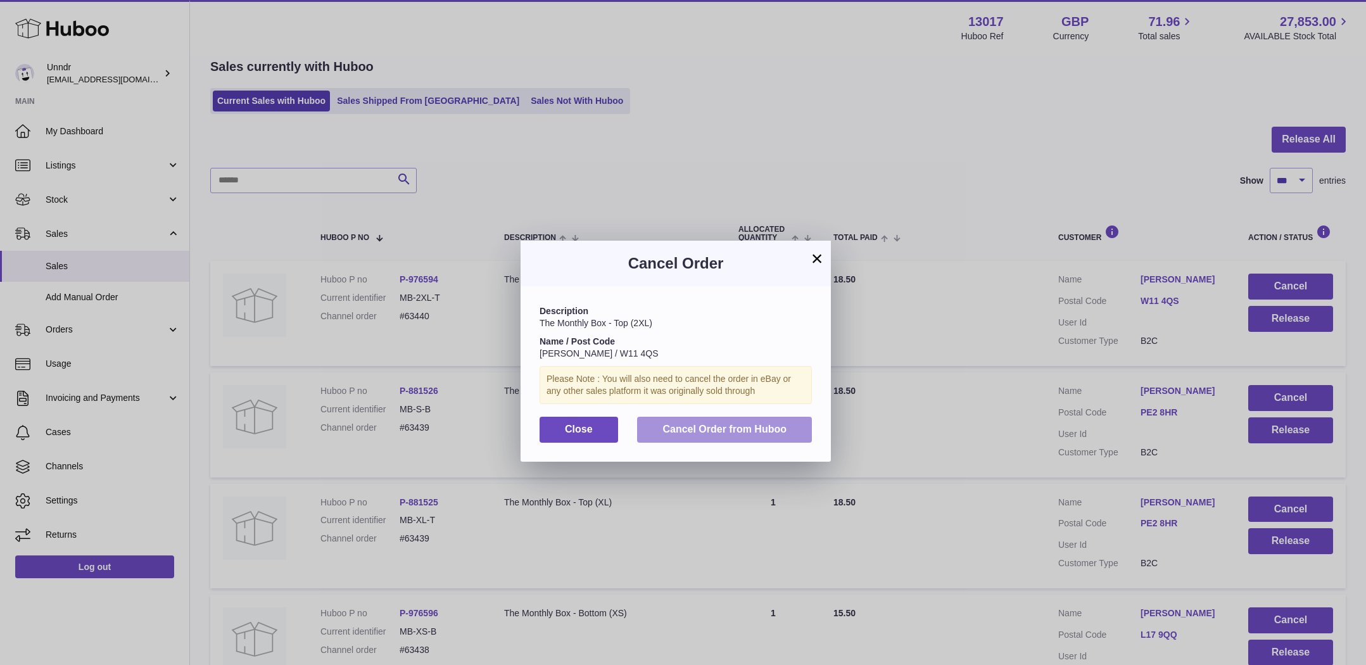
click at [746, 424] on span "Cancel Order from Huboo" at bounding box center [724, 429] width 124 height 11
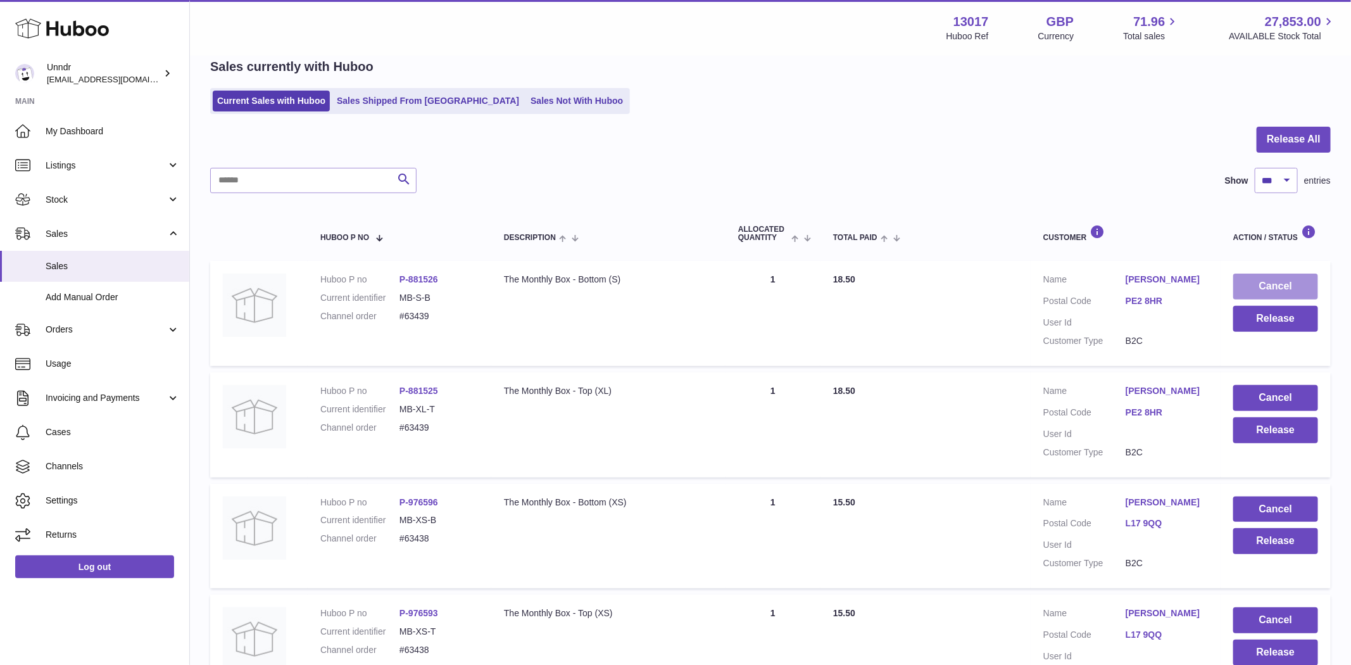
click at [1284, 284] on button "Cancel" at bounding box center [1275, 287] width 85 height 26
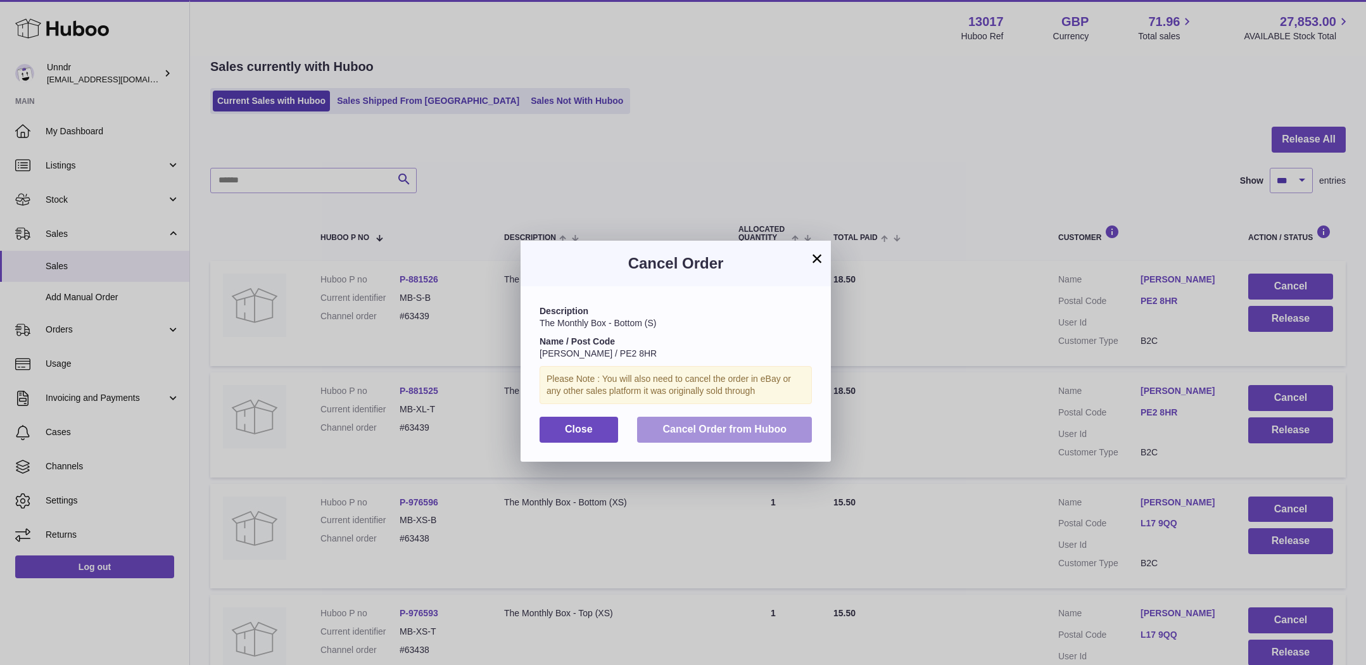
click at [755, 425] on span "Cancel Order from Huboo" at bounding box center [724, 429] width 124 height 11
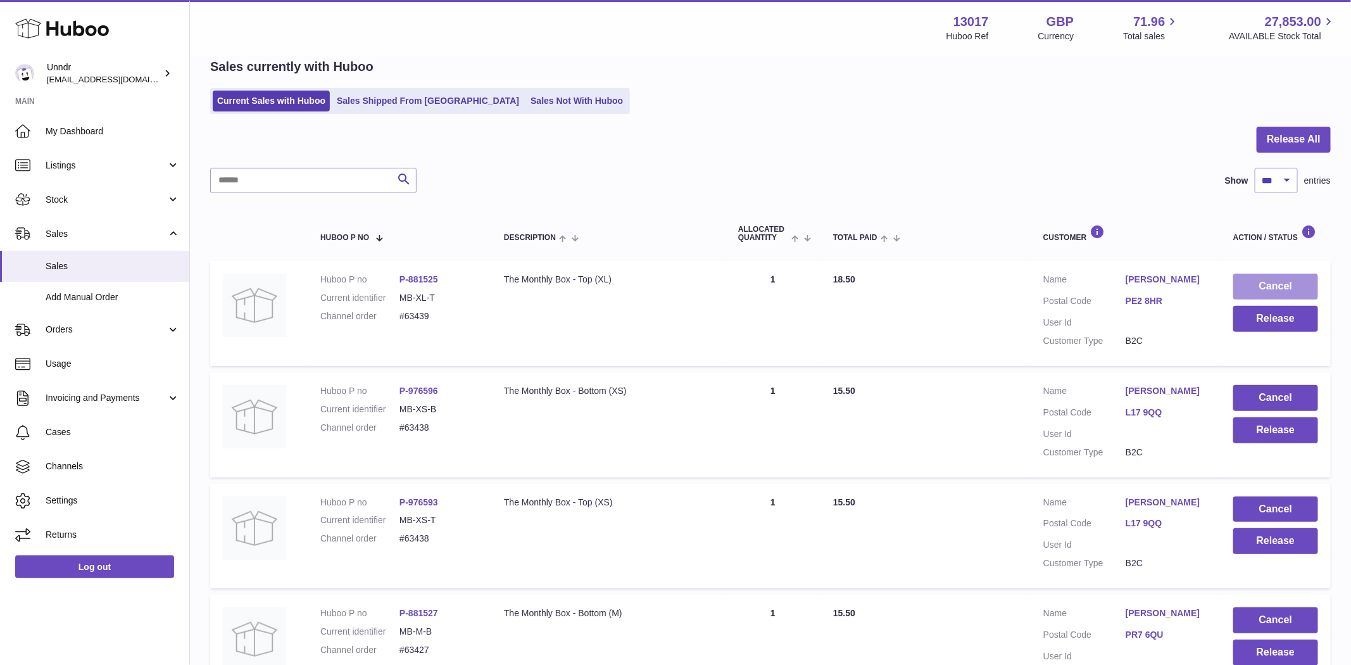
click at [1289, 280] on button "Cancel" at bounding box center [1275, 287] width 85 height 26
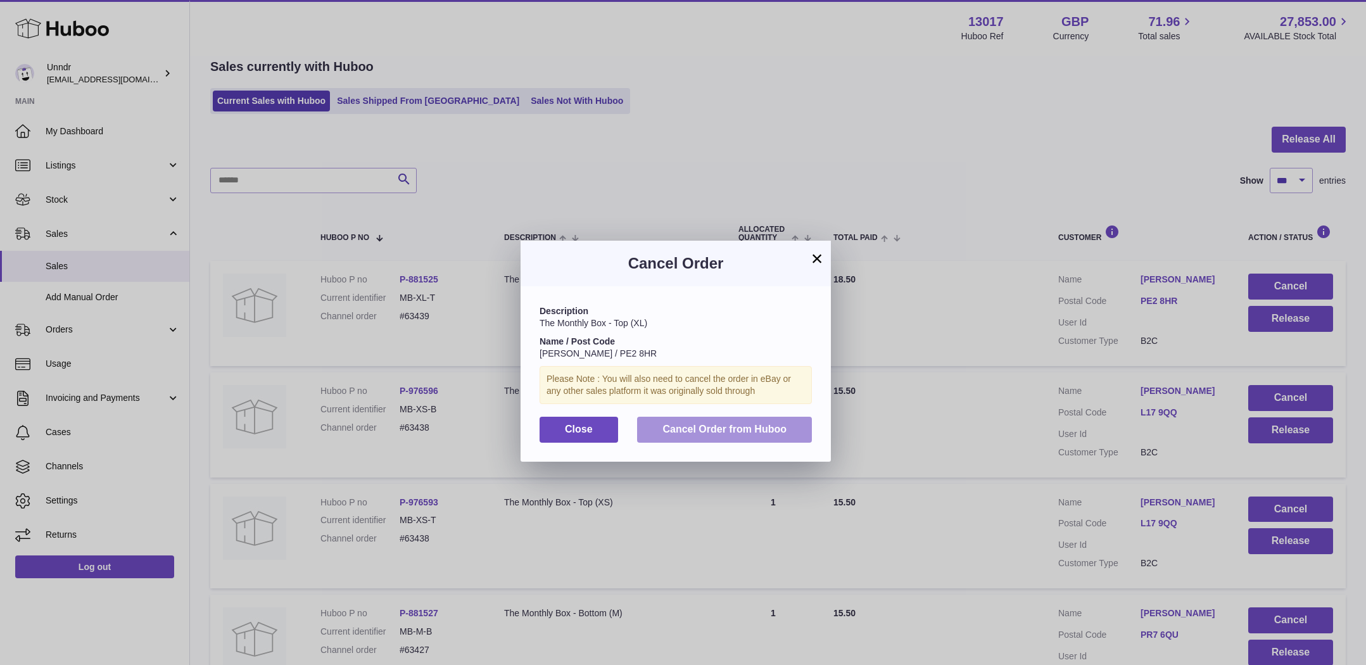
click at [700, 431] on span "Cancel Order from Huboo" at bounding box center [724, 429] width 124 height 11
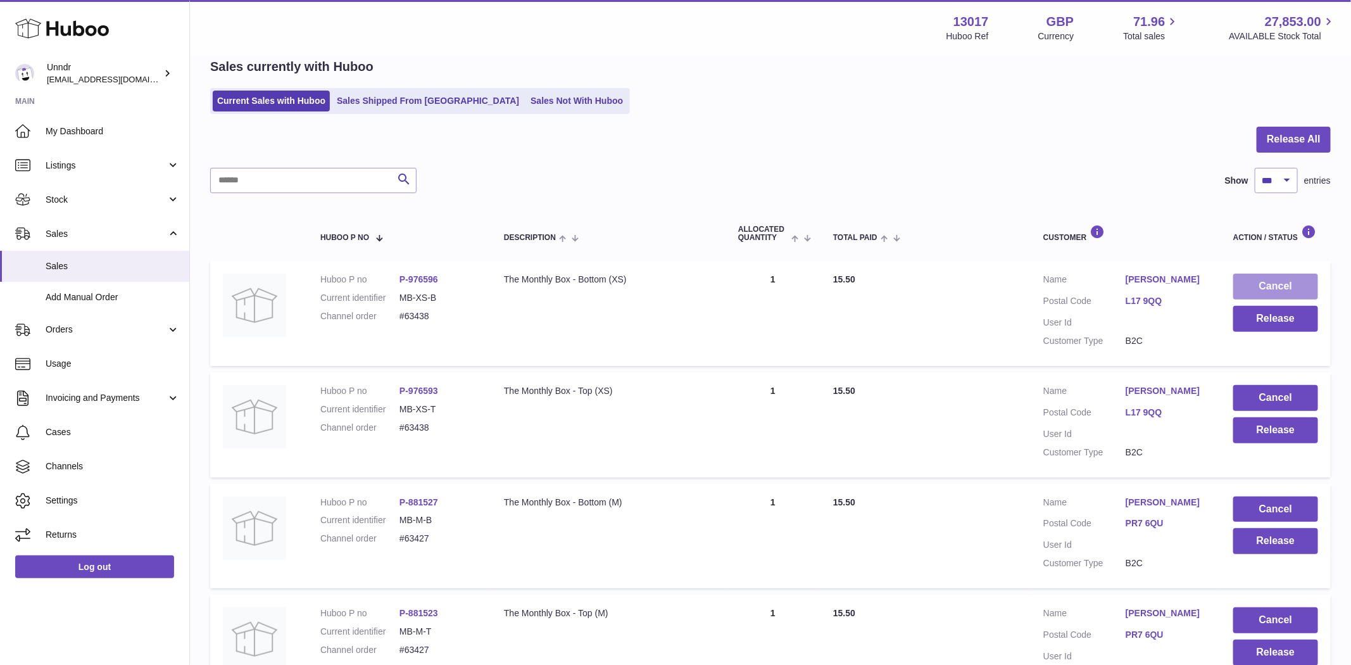
click at [1284, 286] on button "Cancel" at bounding box center [1275, 287] width 85 height 26
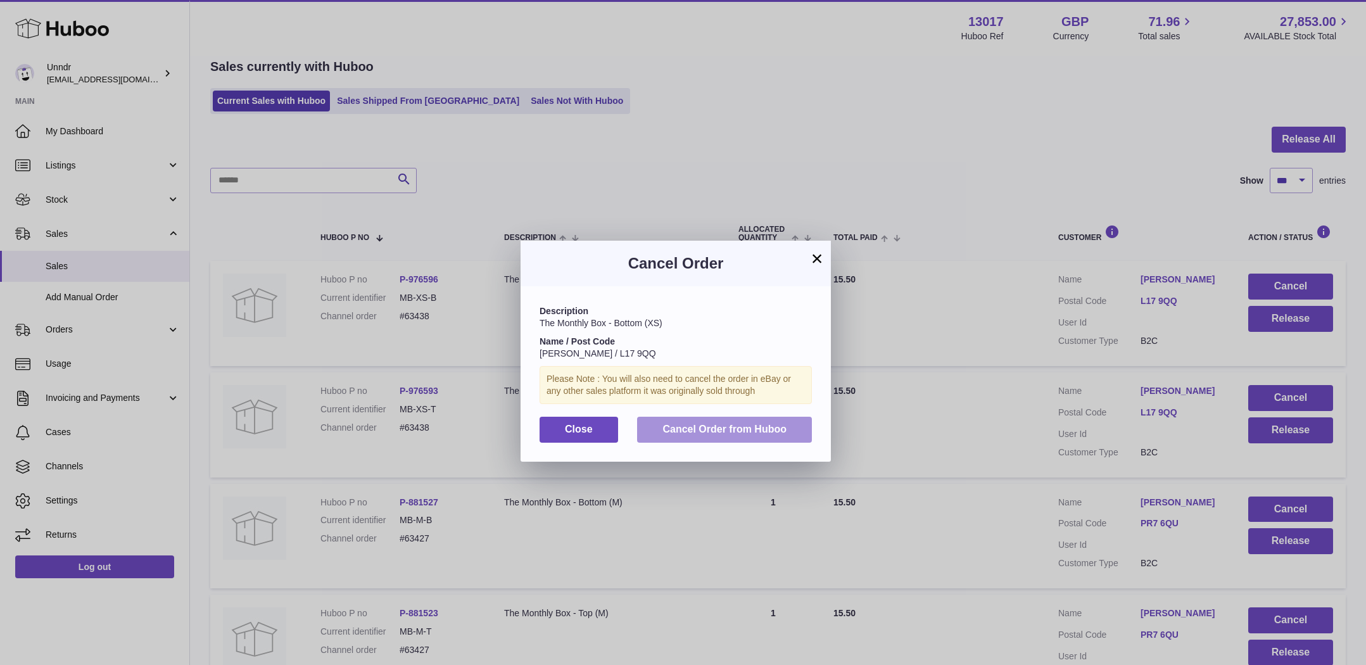
click at [771, 429] on span "Cancel Order from Huboo" at bounding box center [724, 429] width 124 height 11
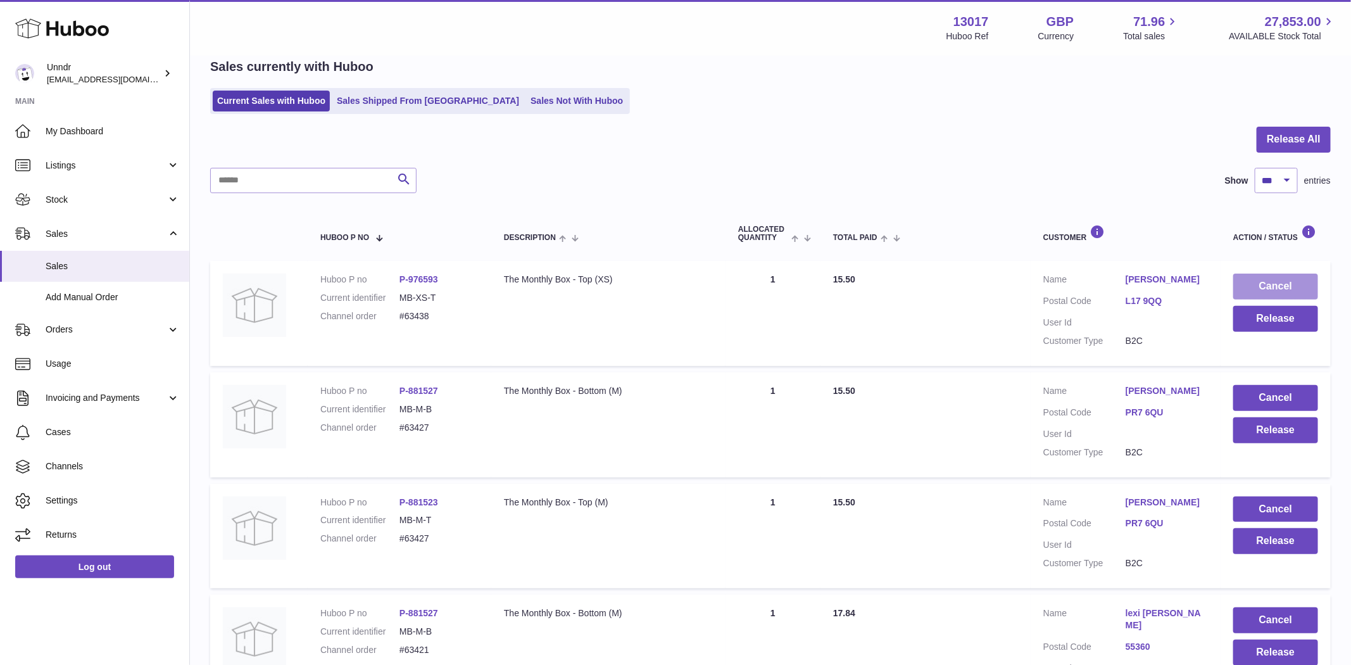
click at [1276, 287] on button "Cancel" at bounding box center [1275, 287] width 85 height 26
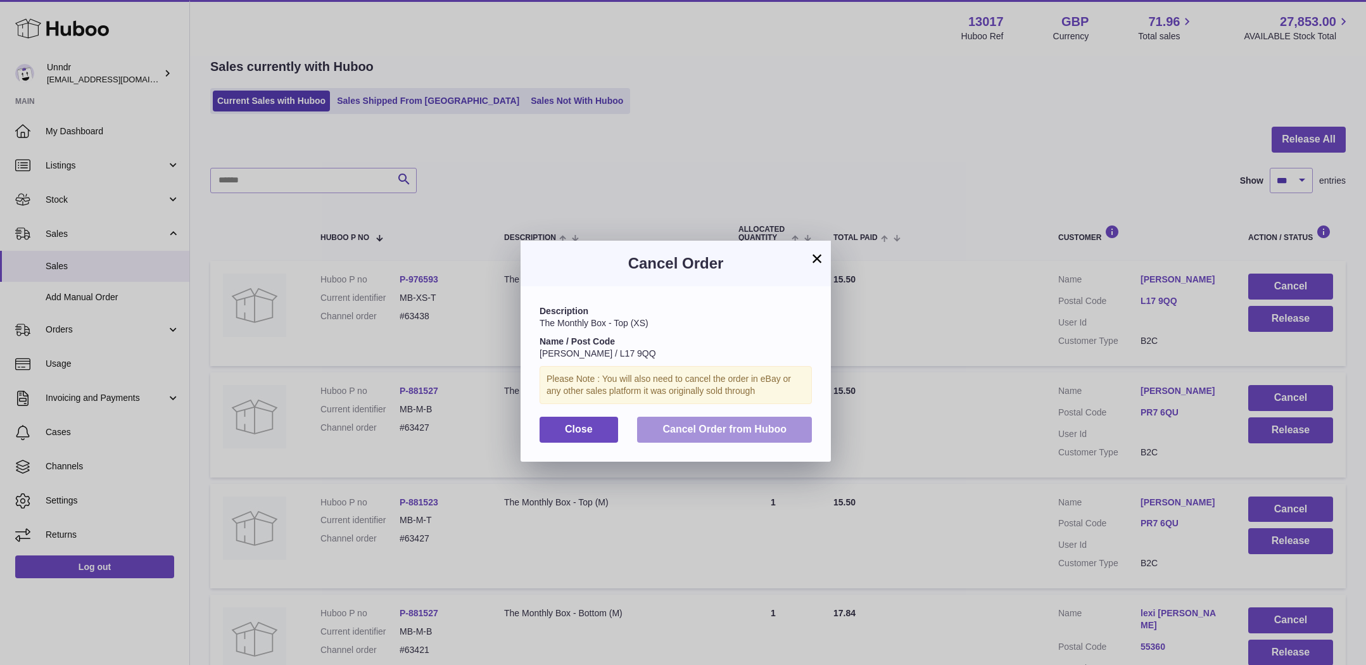
click at [765, 424] on span "Cancel Order from Huboo" at bounding box center [724, 429] width 124 height 11
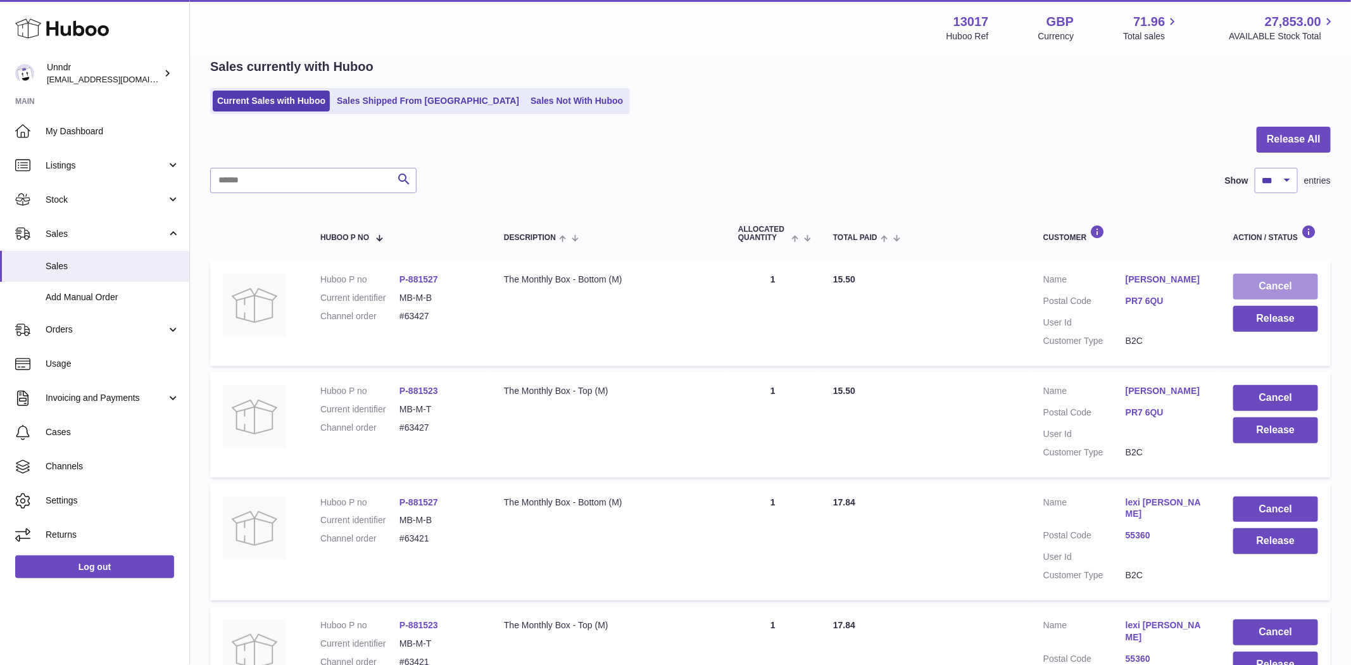
click at [1288, 284] on button "Cancel" at bounding box center [1275, 287] width 85 height 26
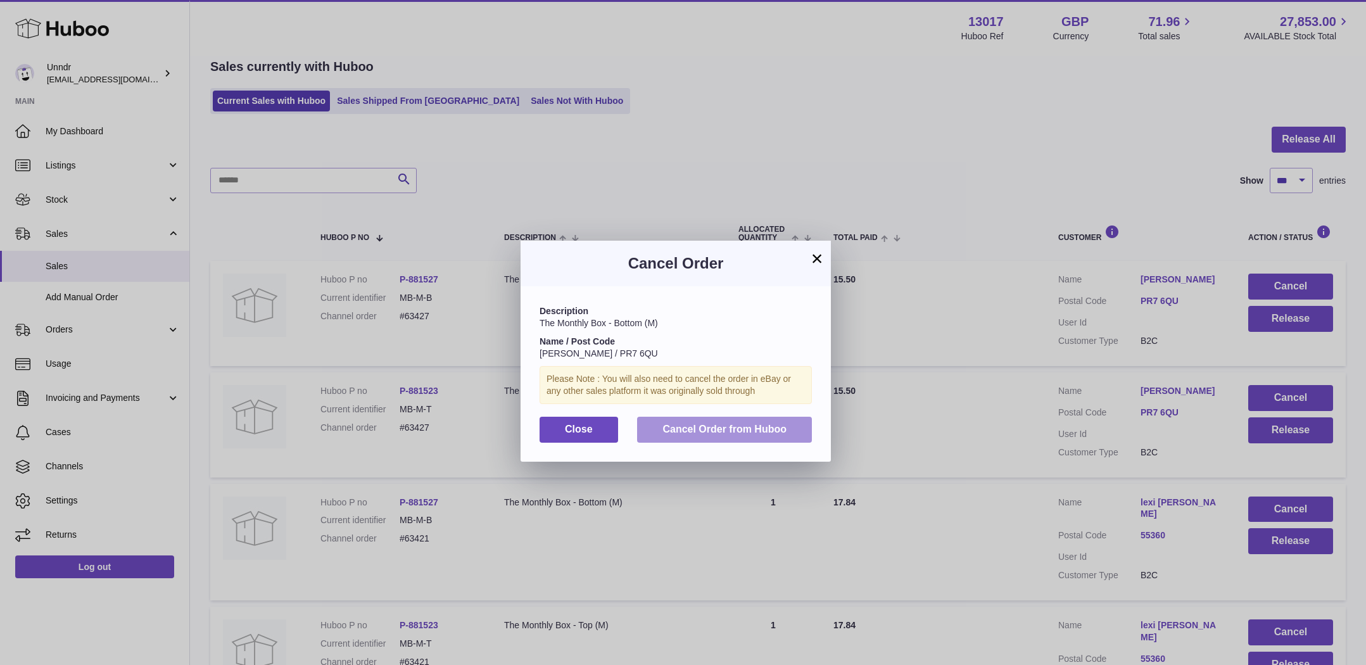
click at [772, 417] on button "Cancel Order from Huboo" at bounding box center [724, 430] width 175 height 26
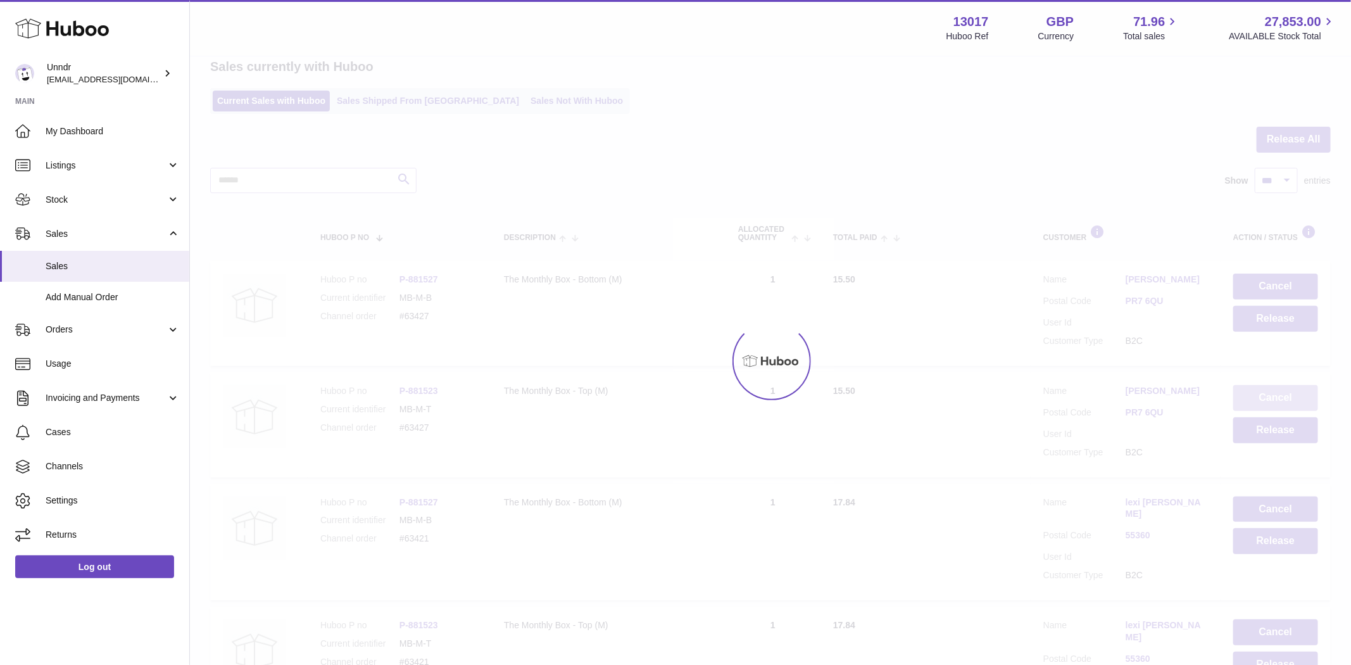
click at [1289, 385] on button "Cancel" at bounding box center [1275, 398] width 85 height 26
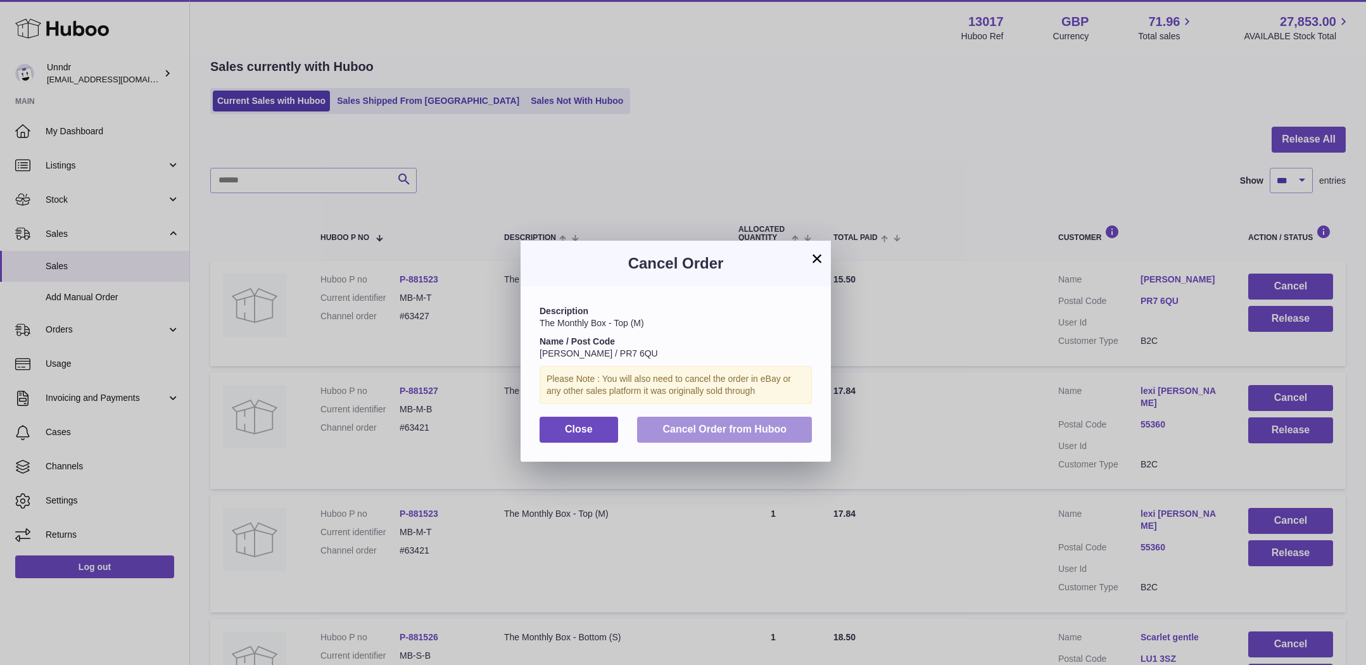
click at [759, 434] on span "Cancel Order from Huboo" at bounding box center [724, 429] width 124 height 11
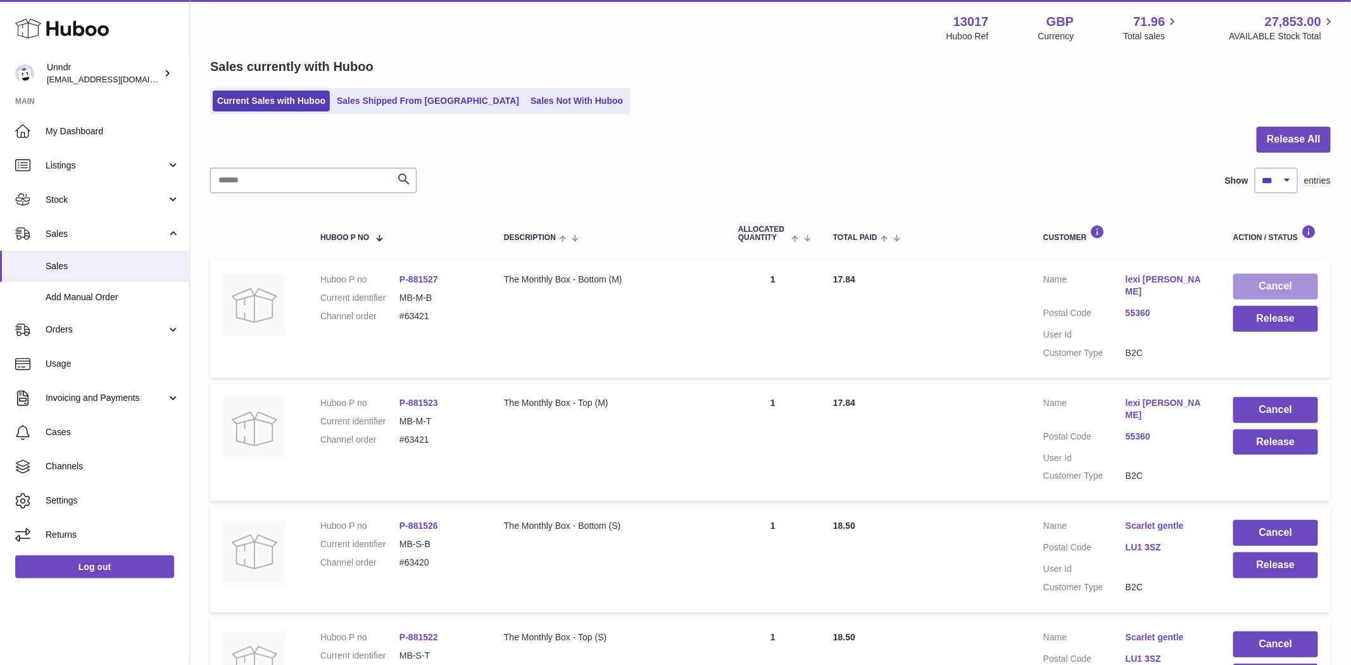
click at [1282, 286] on button "Cancel" at bounding box center [1275, 287] width 85 height 26
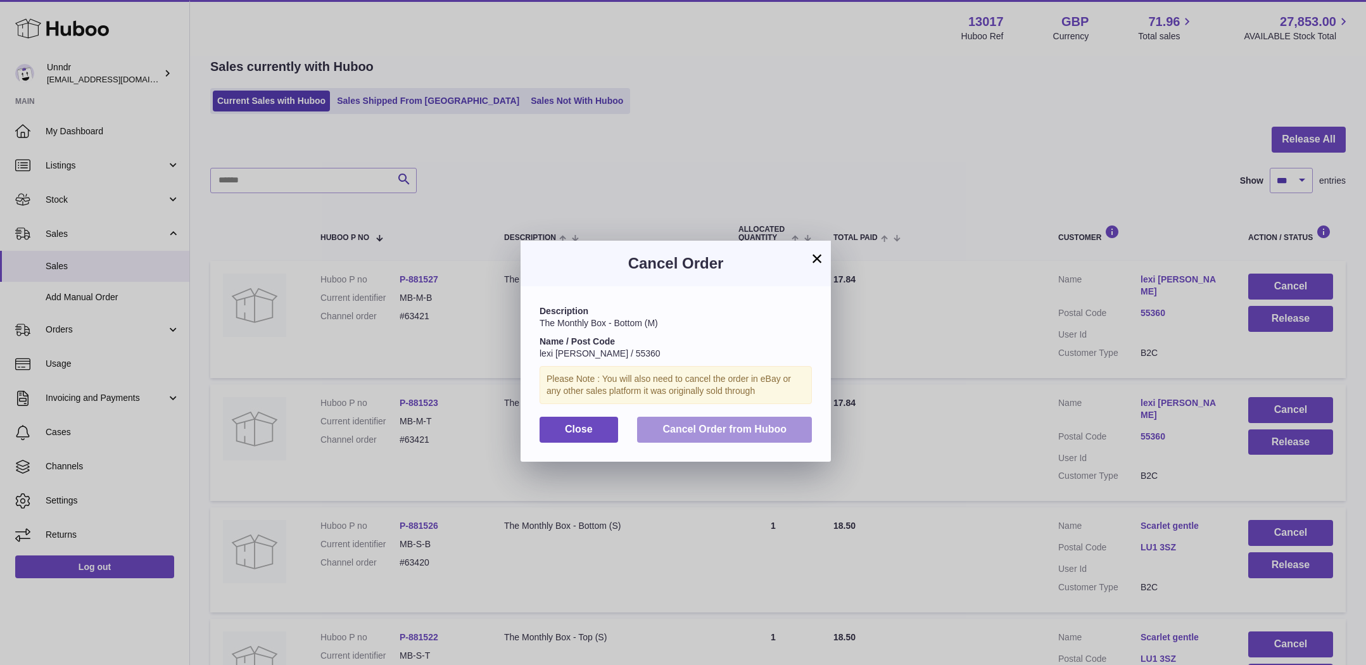
click at [739, 439] on button "Cancel Order from Huboo" at bounding box center [724, 430] width 175 height 26
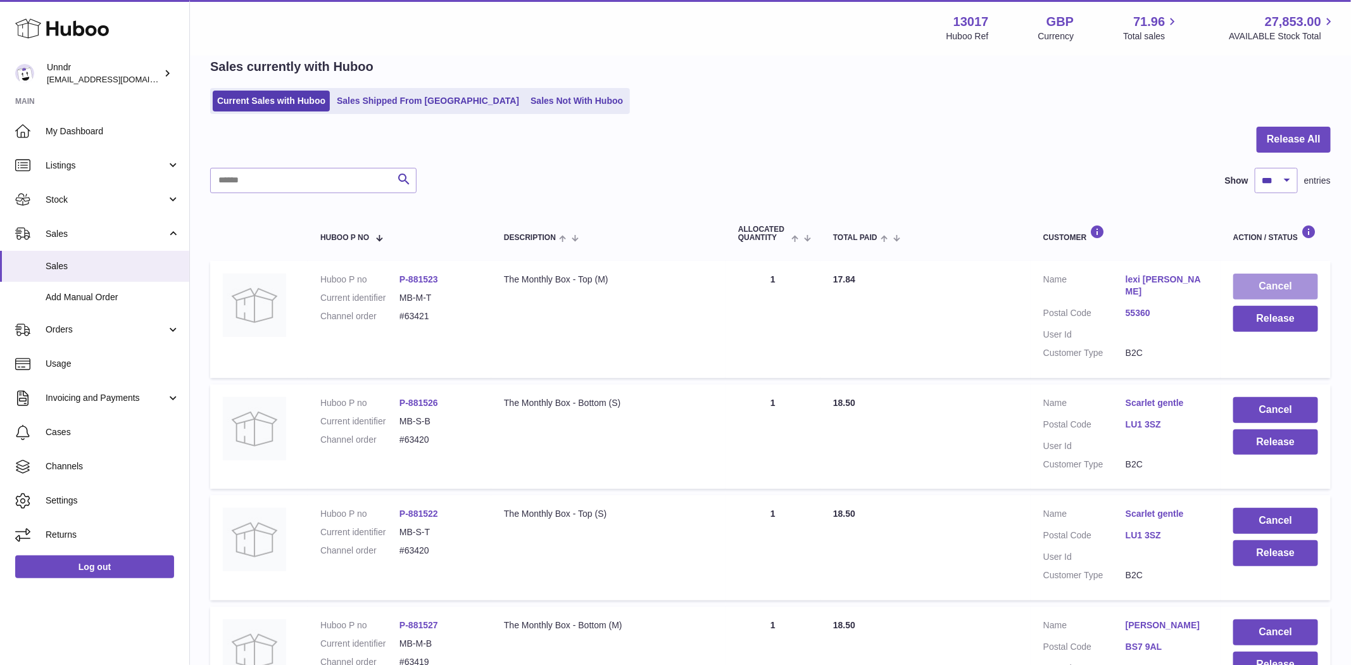
click at [1261, 282] on button "Cancel" at bounding box center [1275, 287] width 85 height 26
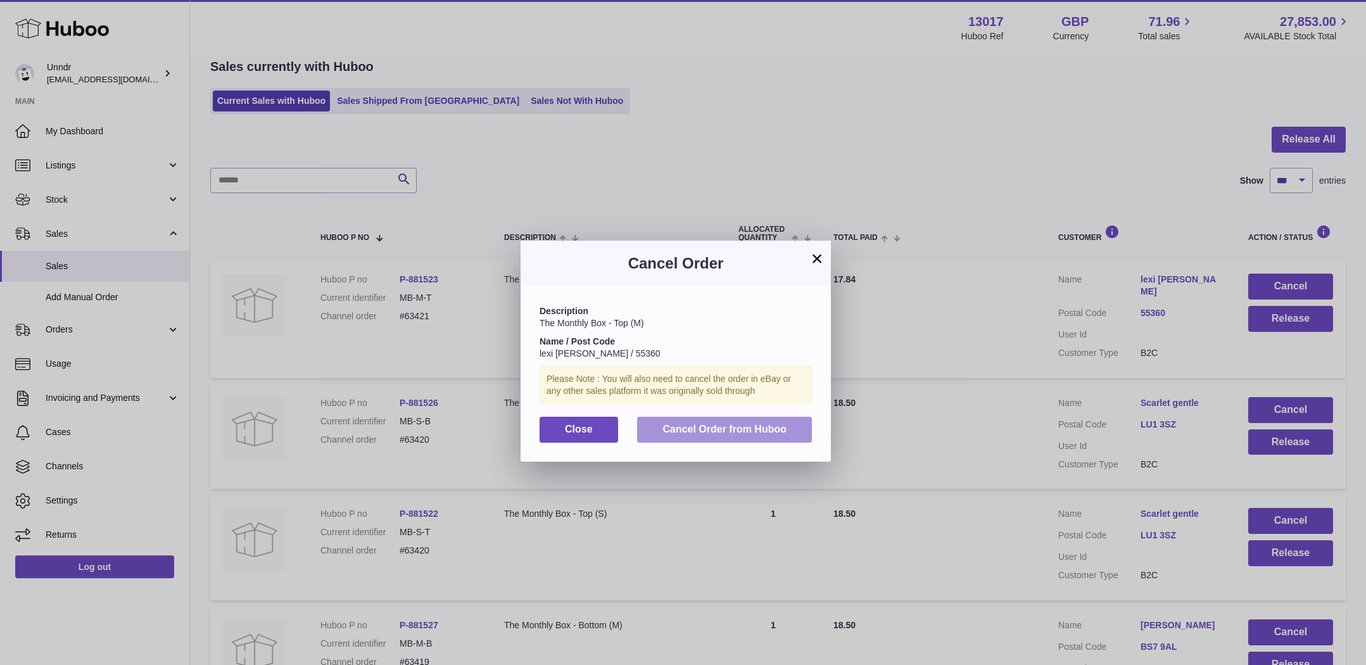
click at [773, 426] on span "Cancel Order from Huboo" at bounding box center [724, 429] width 124 height 11
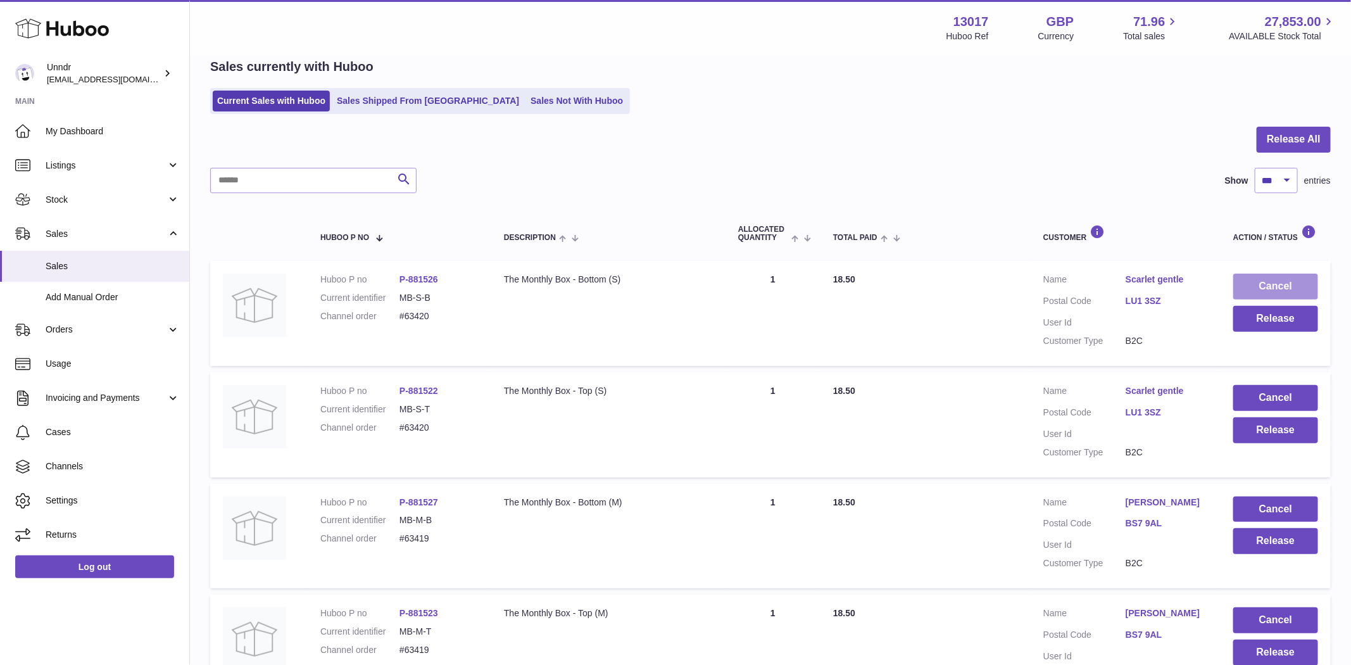
click at [1257, 282] on button "Cancel" at bounding box center [1275, 287] width 85 height 26
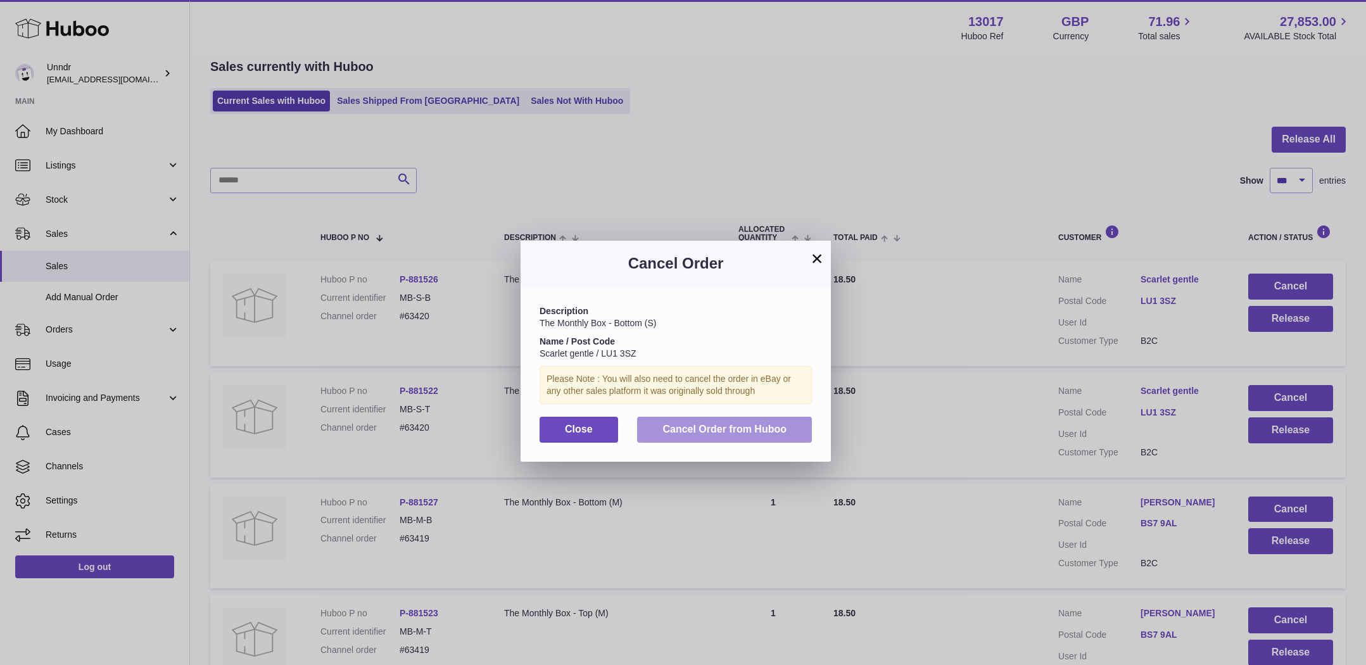
click at [749, 434] on span "Cancel Order from Huboo" at bounding box center [724, 429] width 124 height 11
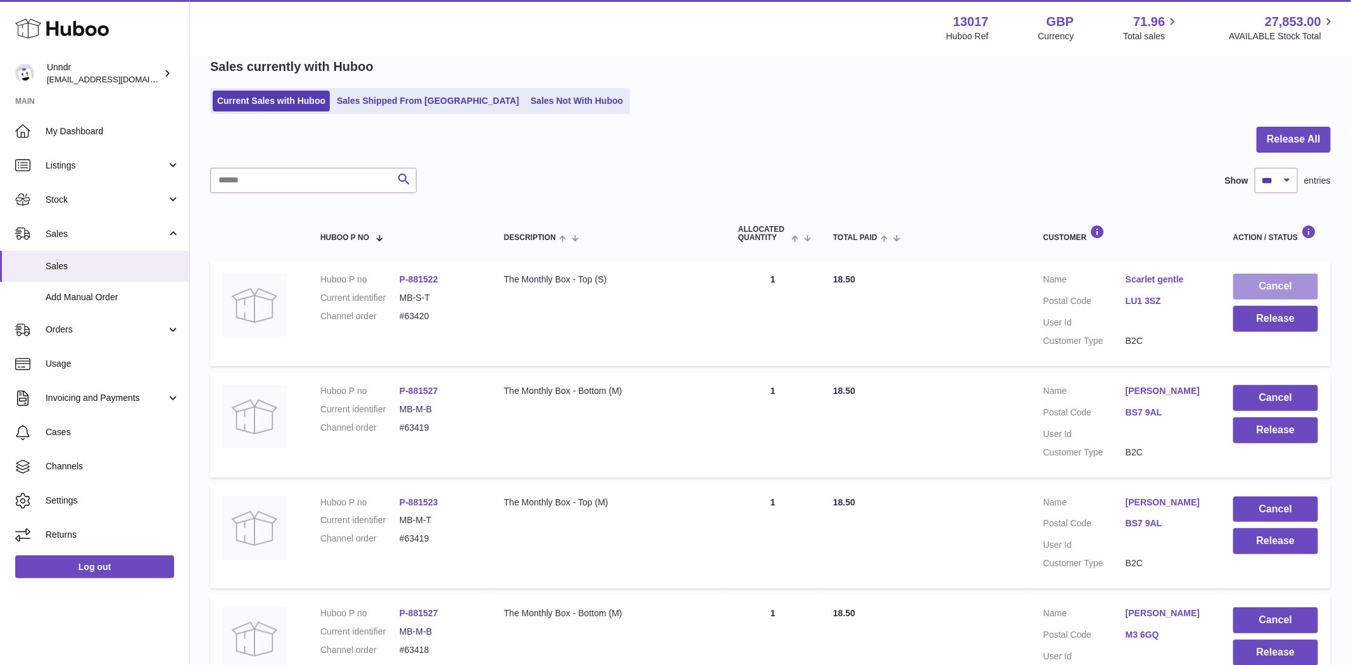
click at [1292, 282] on button "Cancel" at bounding box center [1275, 287] width 85 height 26
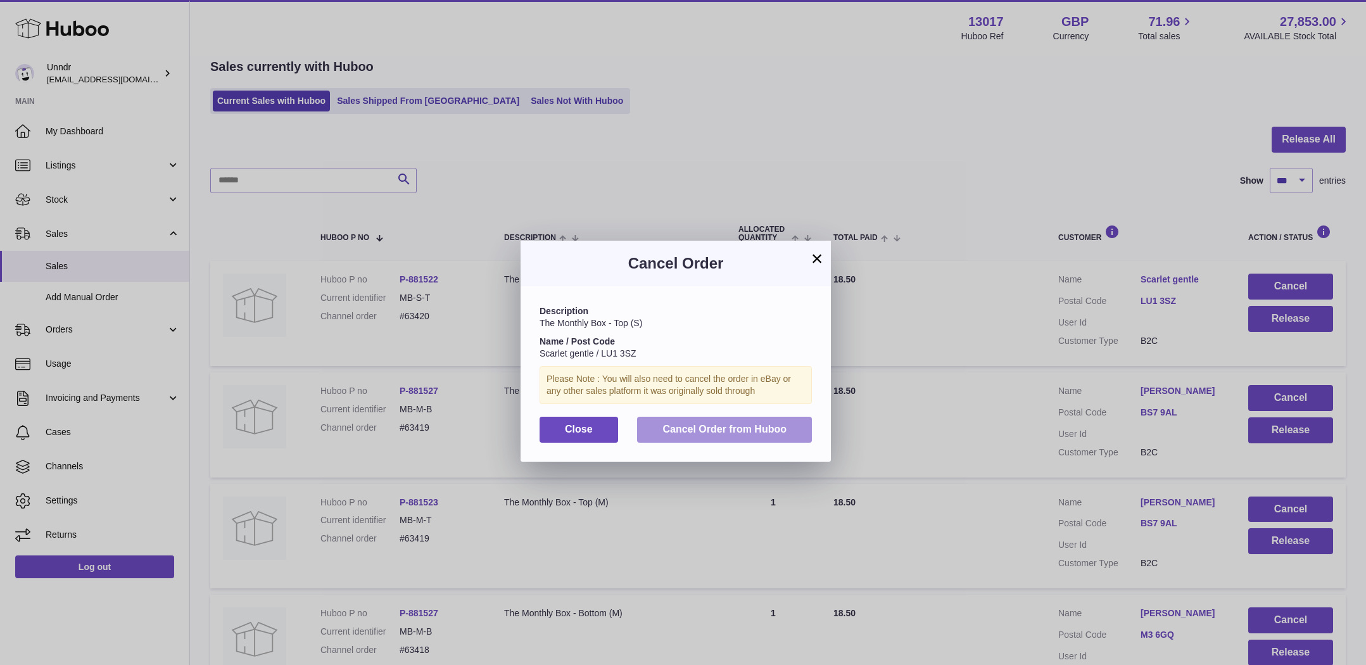
click at [788, 436] on button "Cancel Order from Huboo" at bounding box center [724, 430] width 175 height 26
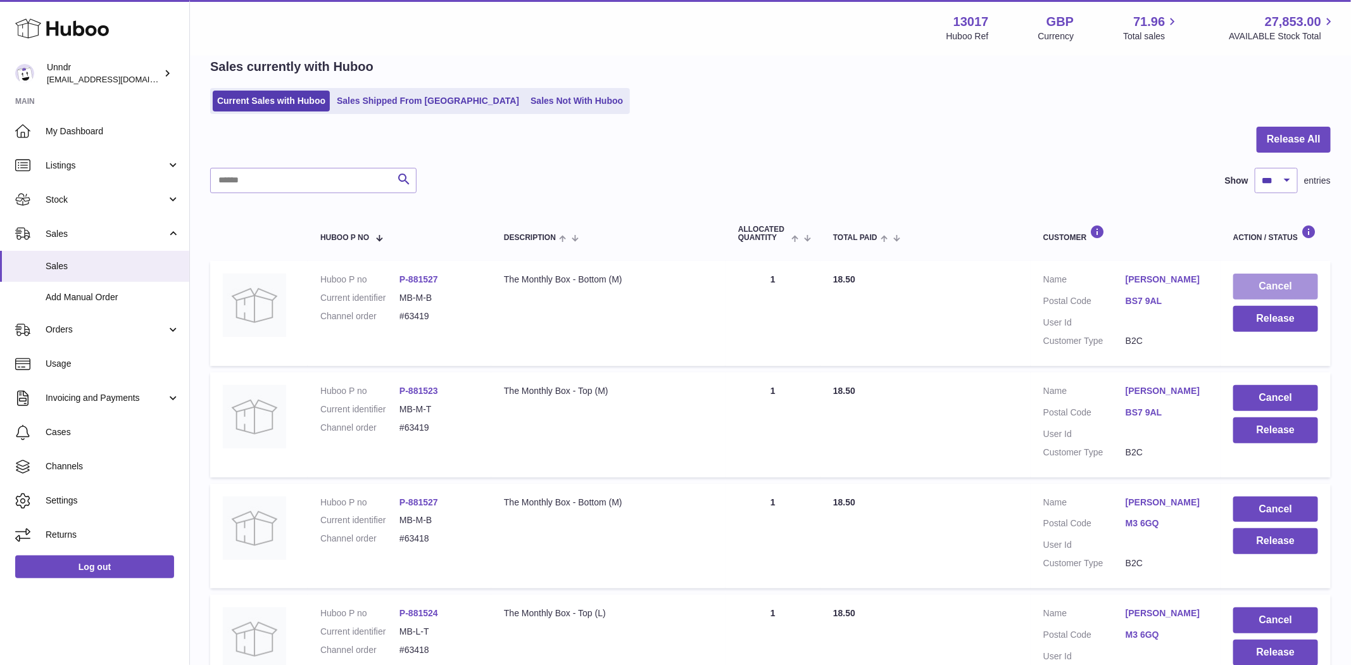
click at [1280, 277] on button "Cancel" at bounding box center [1275, 287] width 85 height 26
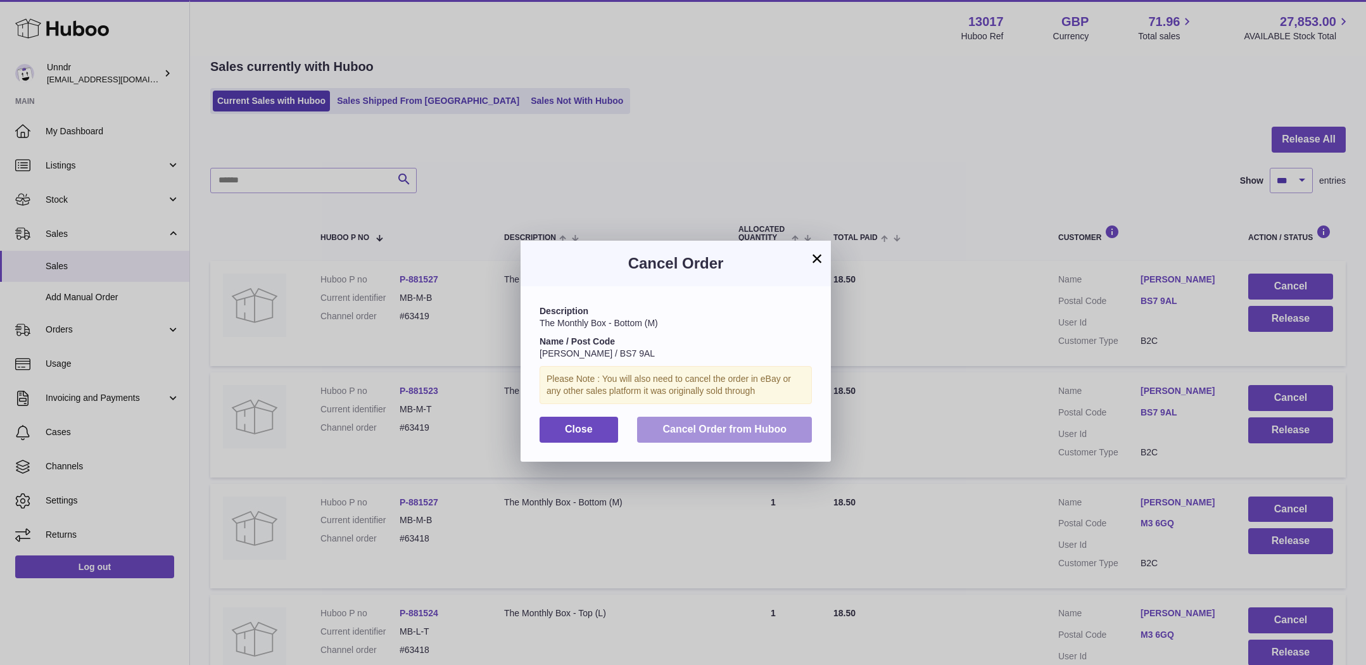
click at [727, 420] on button "Cancel Order from Huboo" at bounding box center [724, 430] width 175 height 26
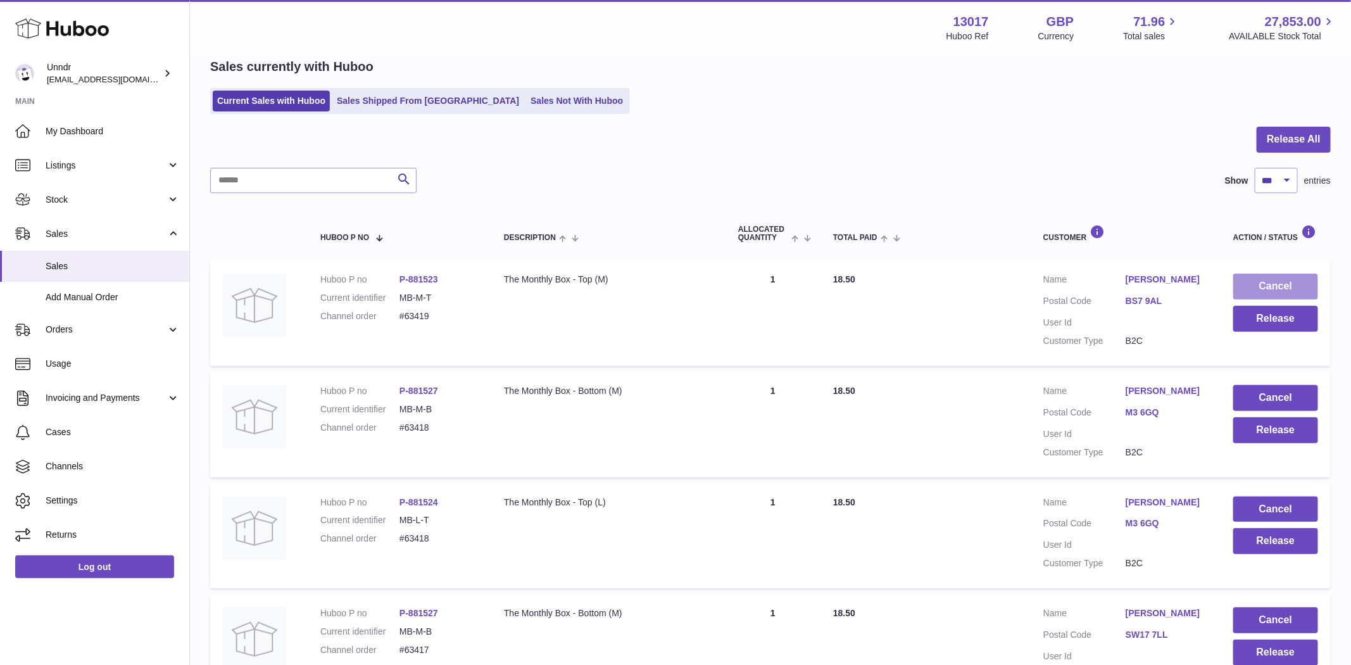
click at [1271, 288] on button "Cancel" at bounding box center [1275, 287] width 85 height 26
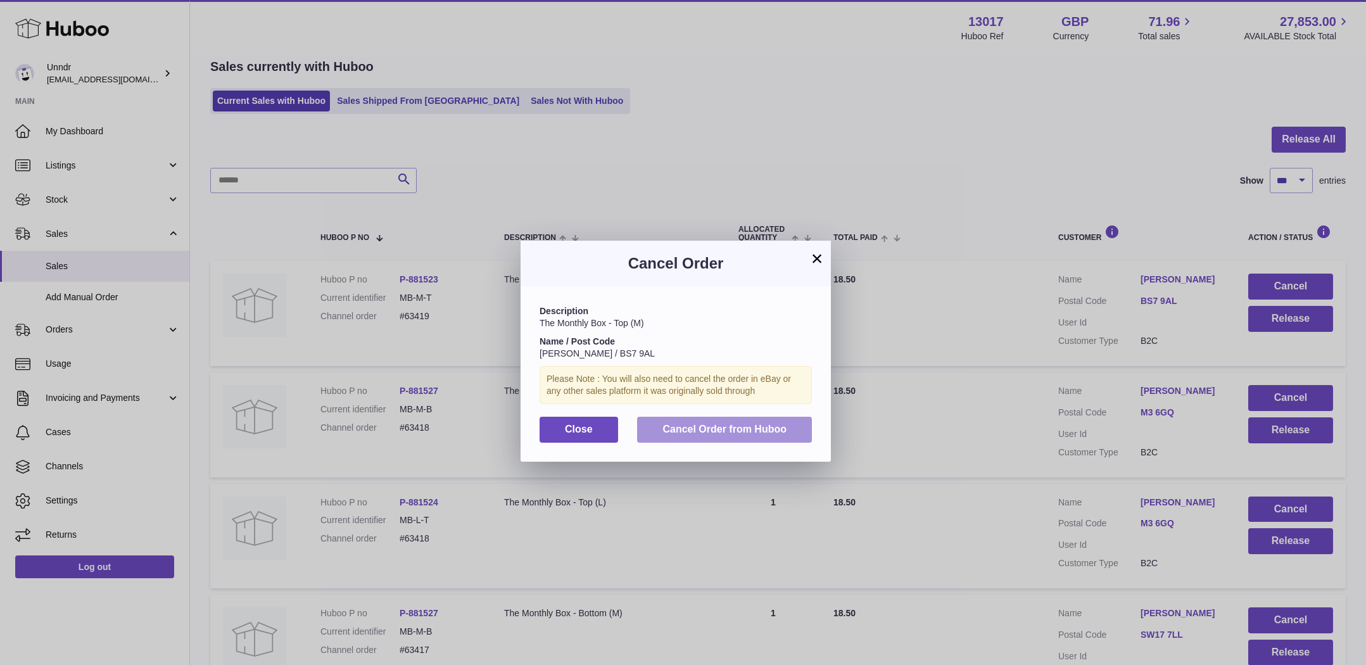
click at [763, 431] on span "Cancel Order from Huboo" at bounding box center [724, 429] width 124 height 11
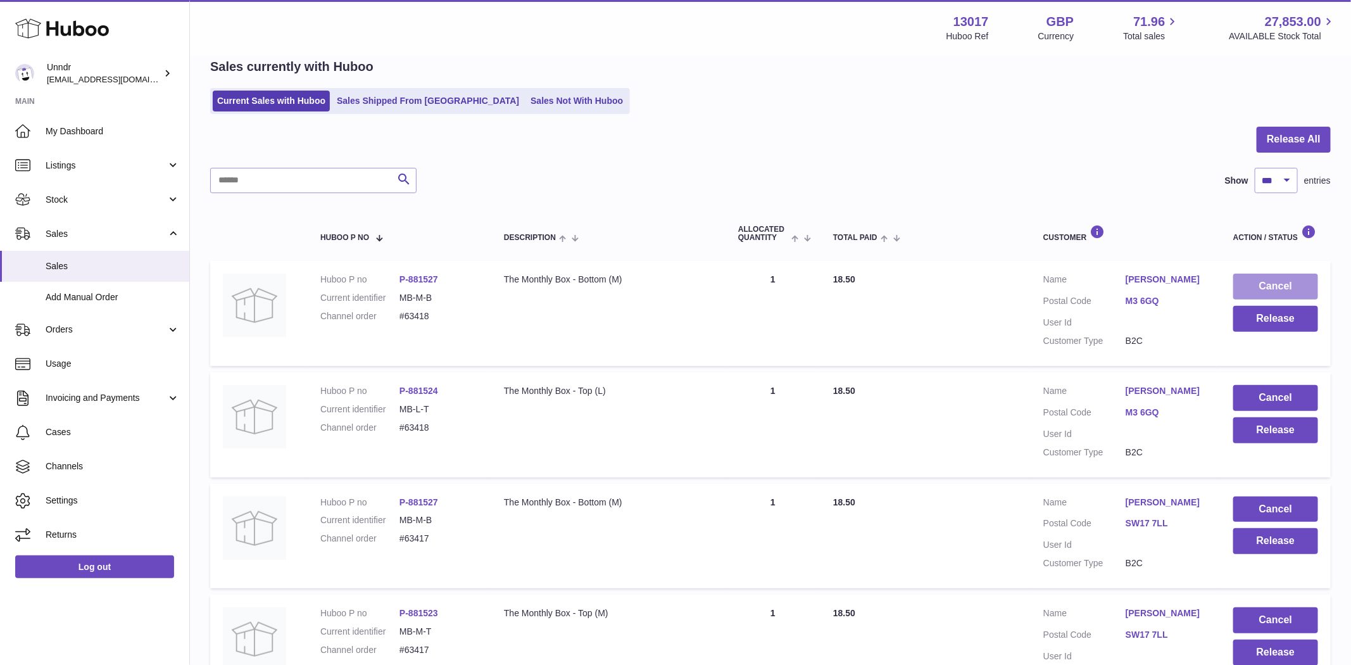
click at [1296, 284] on button "Cancel" at bounding box center [1275, 287] width 85 height 26
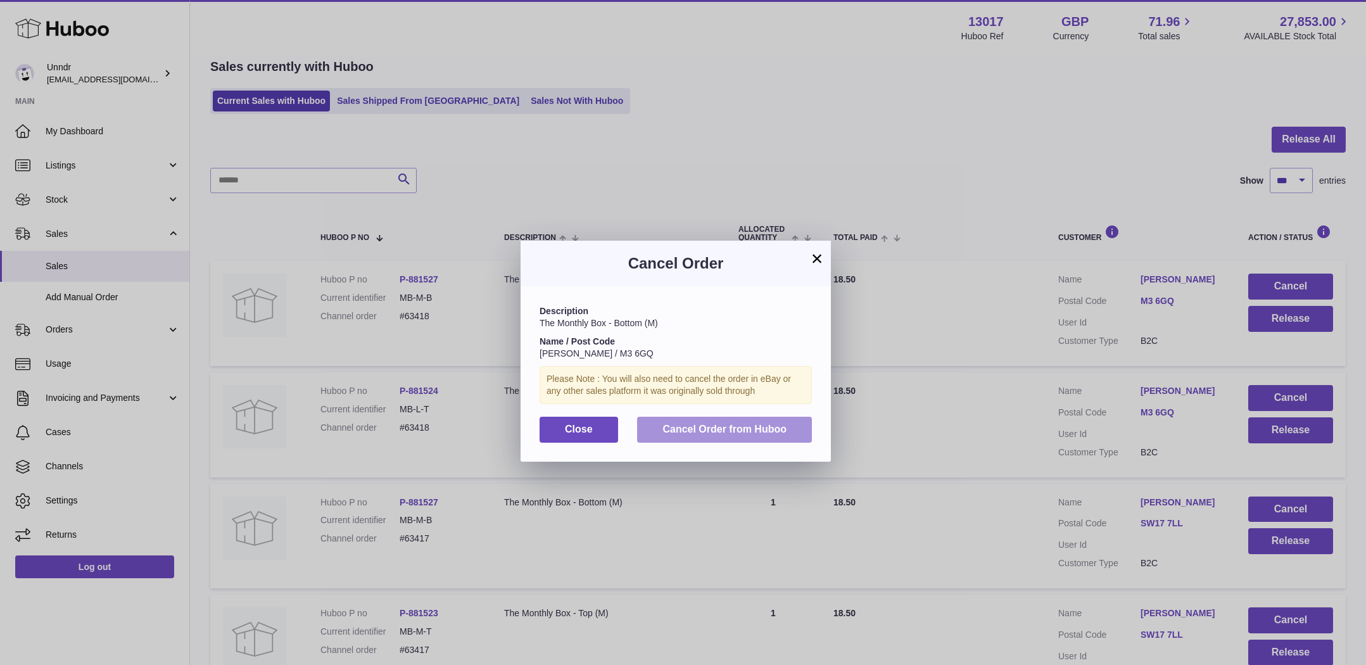
click at [746, 426] on span "Cancel Order from Huboo" at bounding box center [724, 429] width 124 height 11
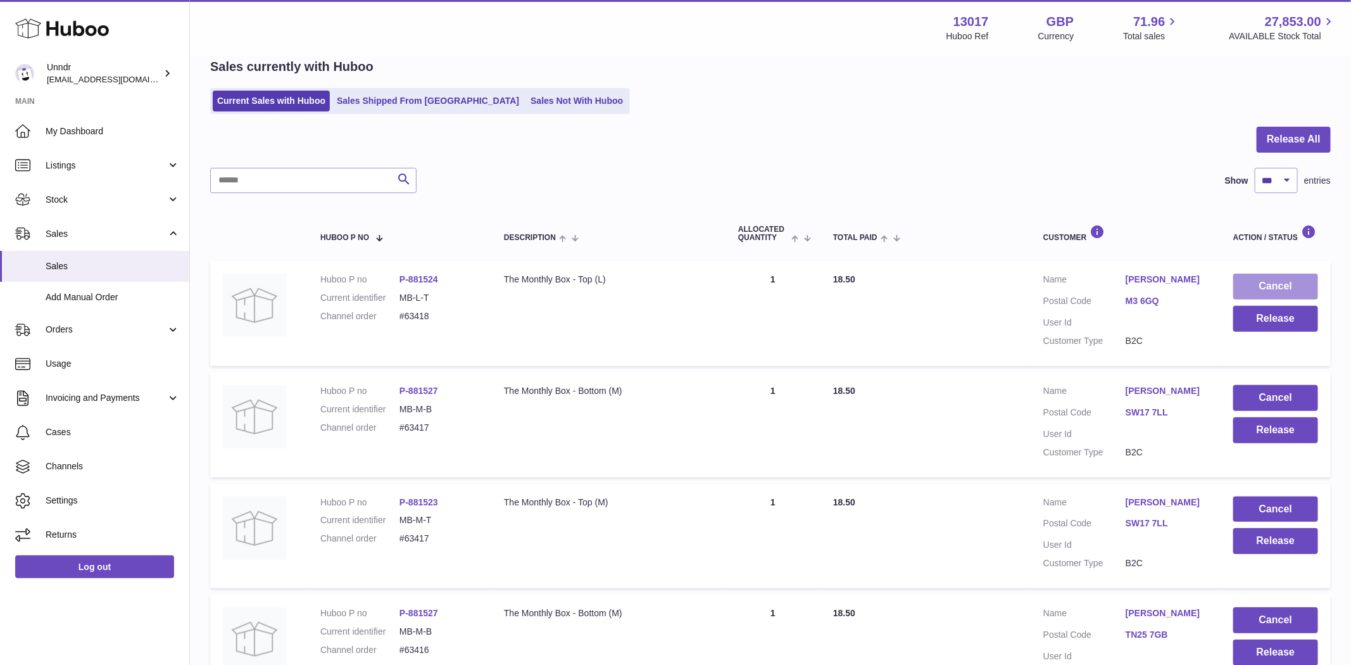
click at [1303, 282] on button "Cancel" at bounding box center [1275, 287] width 85 height 26
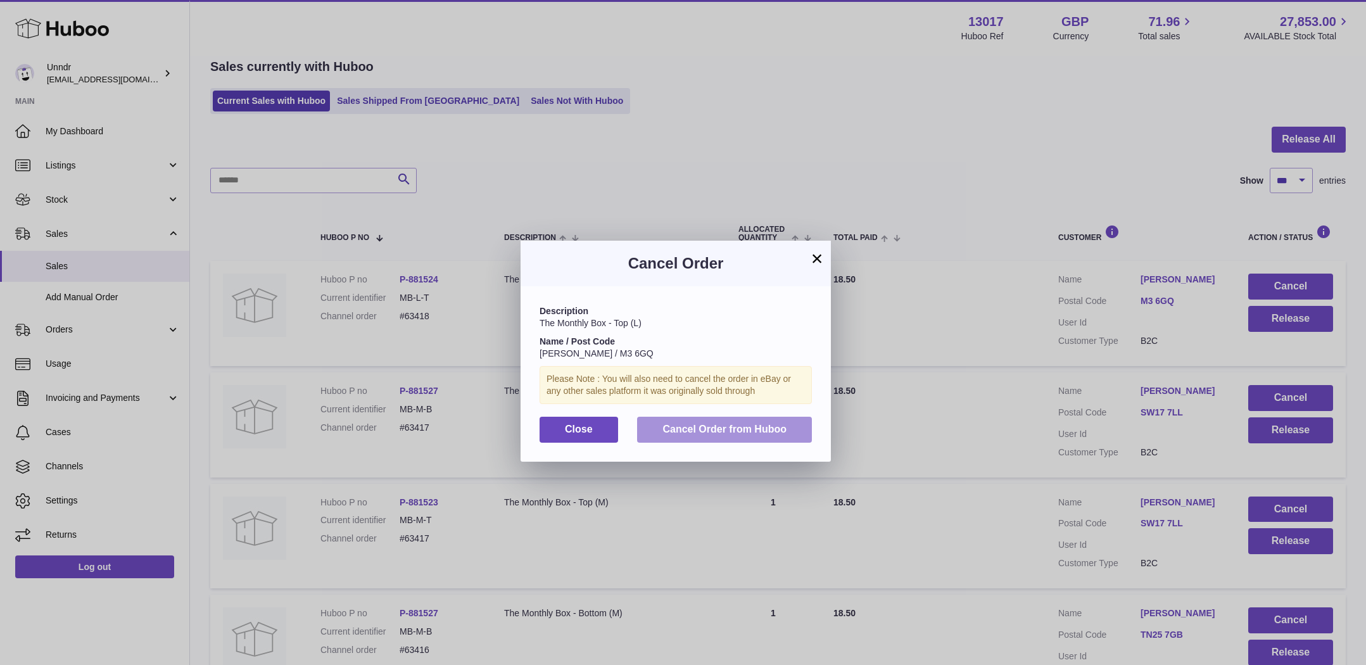
click at [756, 426] on span "Cancel Order from Huboo" at bounding box center [724, 429] width 124 height 11
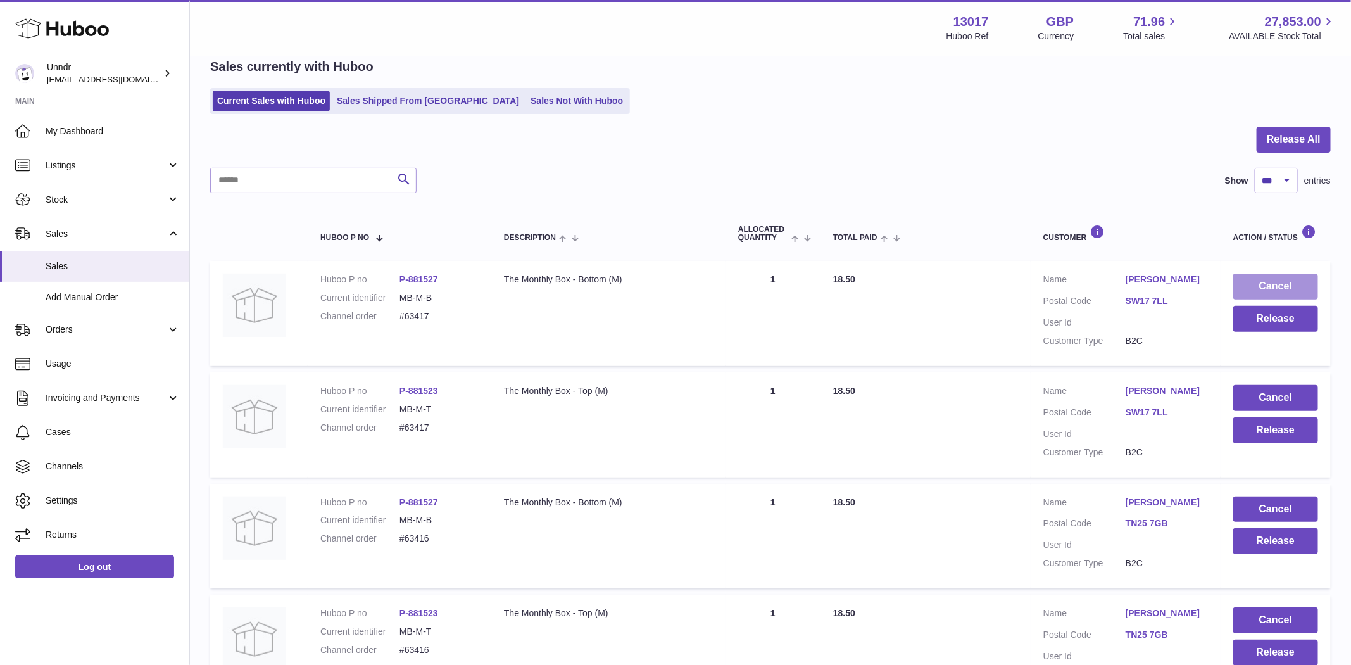
click at [1294, 287] on button "Cancel" at bounding box center [1275, 287] width 85 height 26
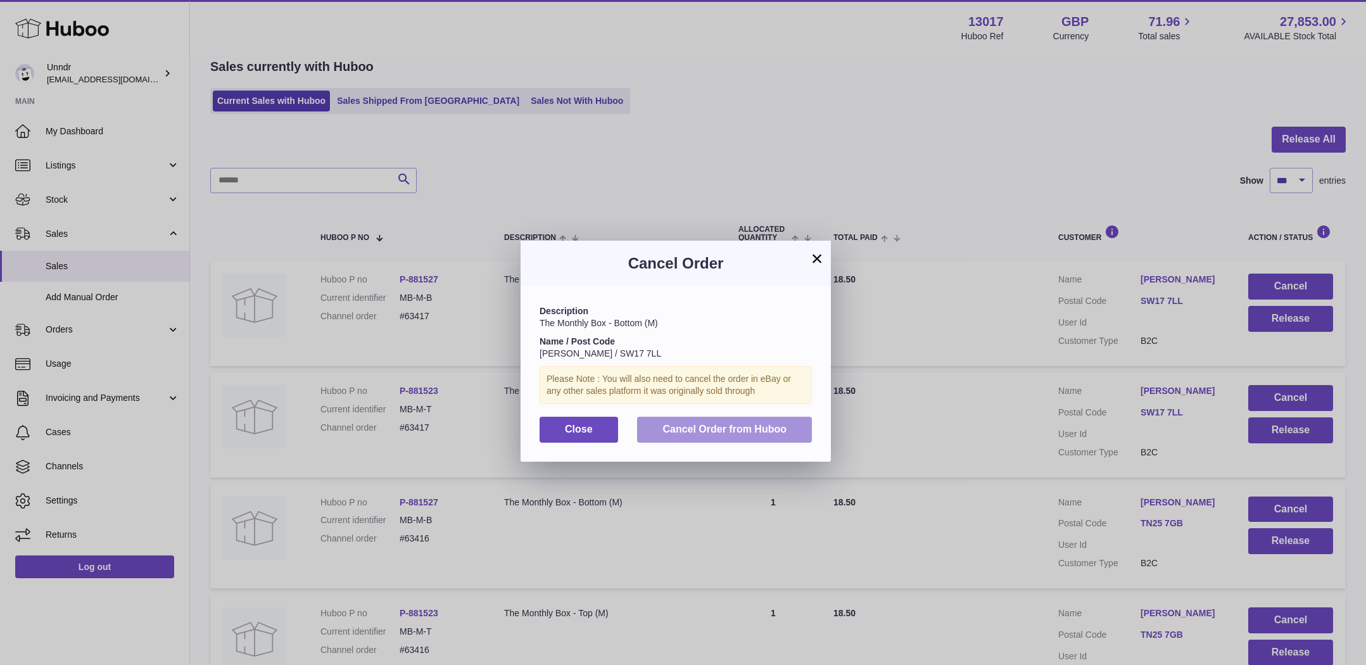
click at [773, 436] on button "Cancel Order from Huboo" at bounding box center [724, 430] width 175 height 26
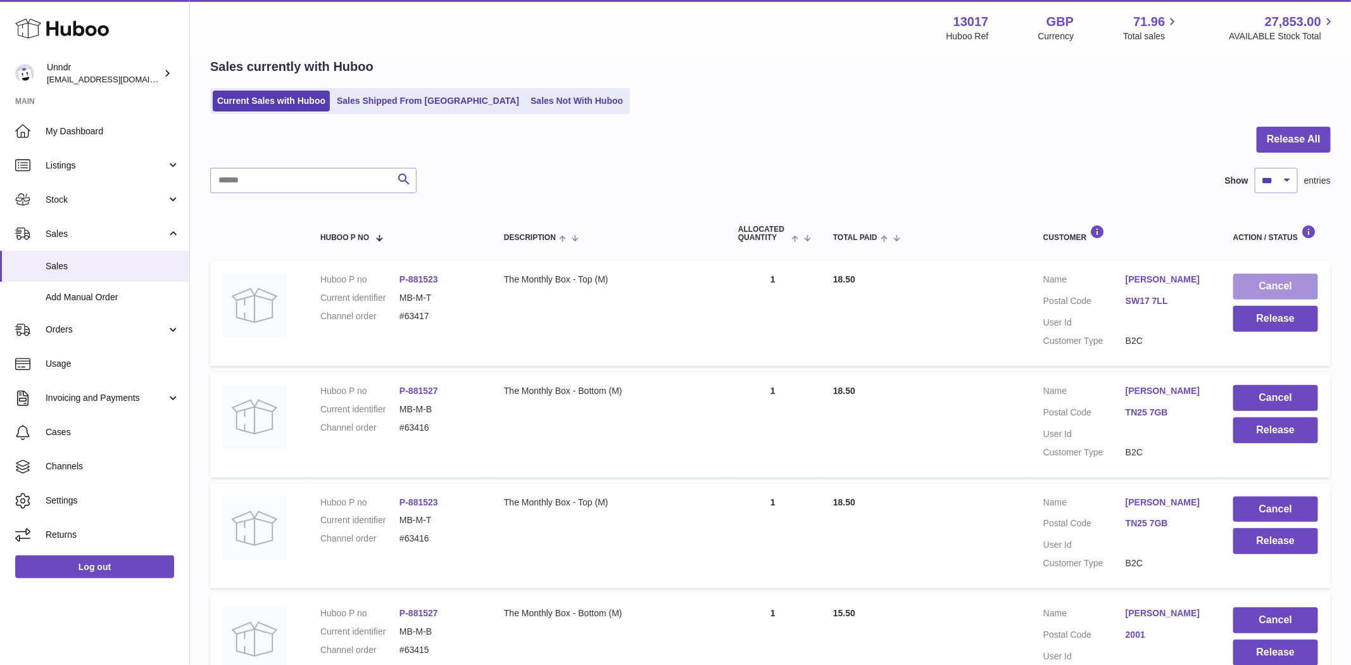
click at [1277, 284] on button "Cancel" at bounding box center [1275, 287] width 85 height 26
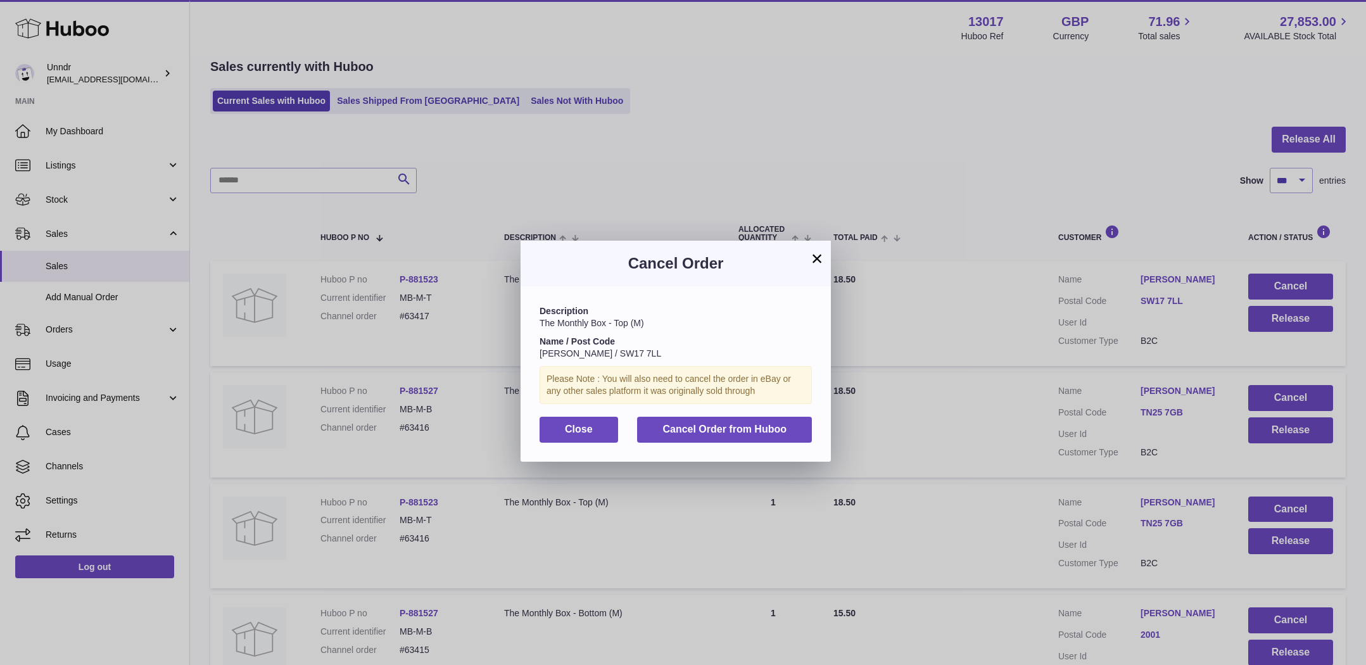
click at [816, 417] on div "Description The Monthly Box - Top (M) Name / Post Code Ellie Hodge / SW17 7LL P…" at bounding box center [675, 373] width 310 height 175
click at [789, 430] on button "Cancel Order from Huboo" at bounding box center [724, 430] width 175 height 26
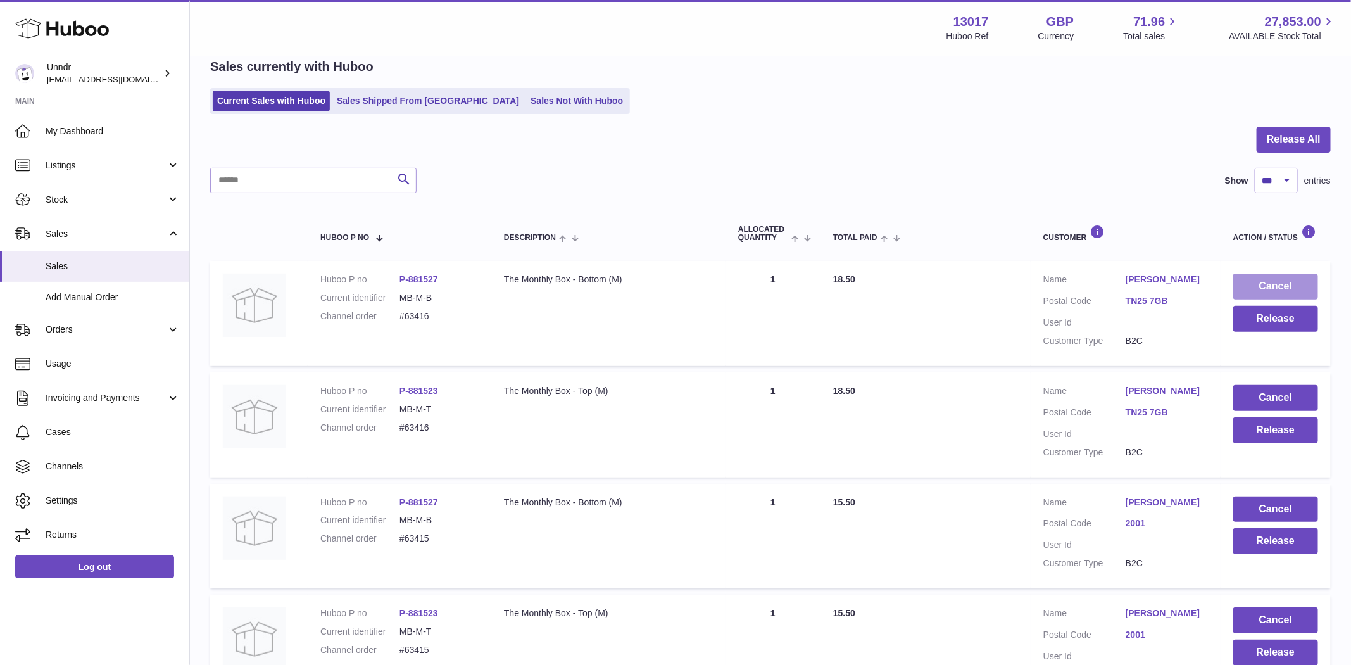
click at [1292, 287] on button "Cancel" at bounding box center [1275, 287] width 85 height 26
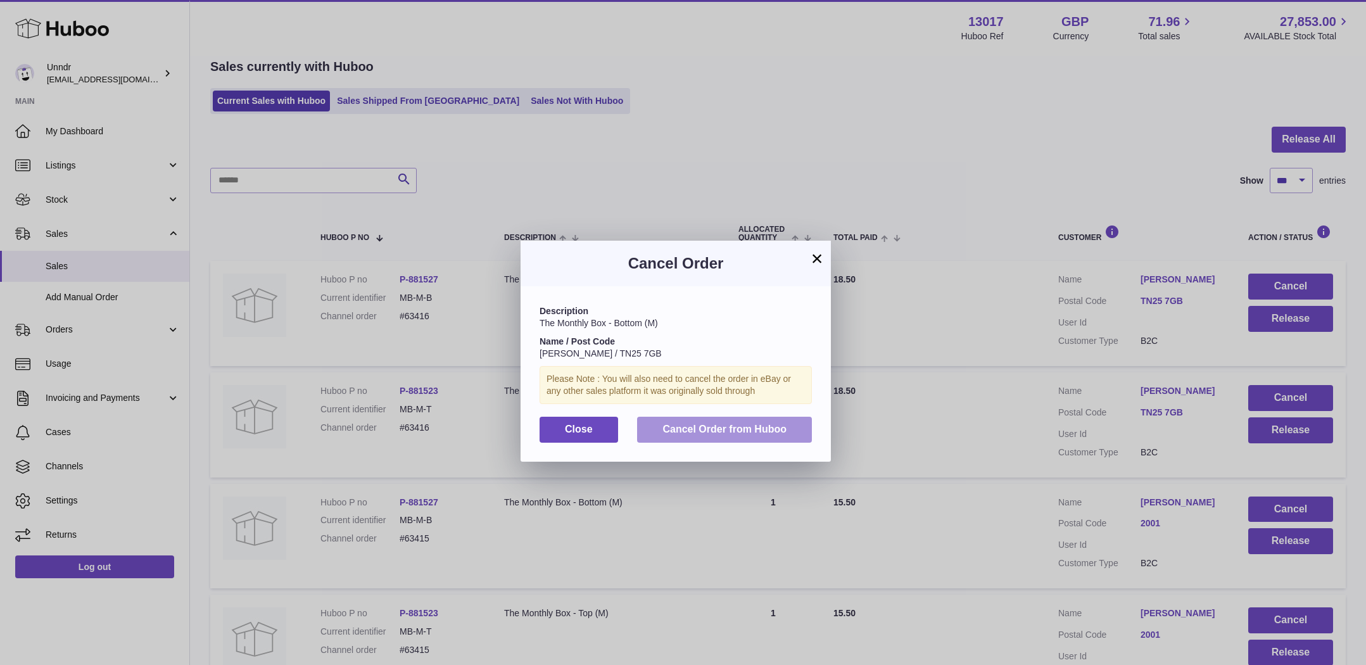
click at [735, 435] on button "Cancel Order from Huboo" at bounding box center [724, 430] width 175 height 26
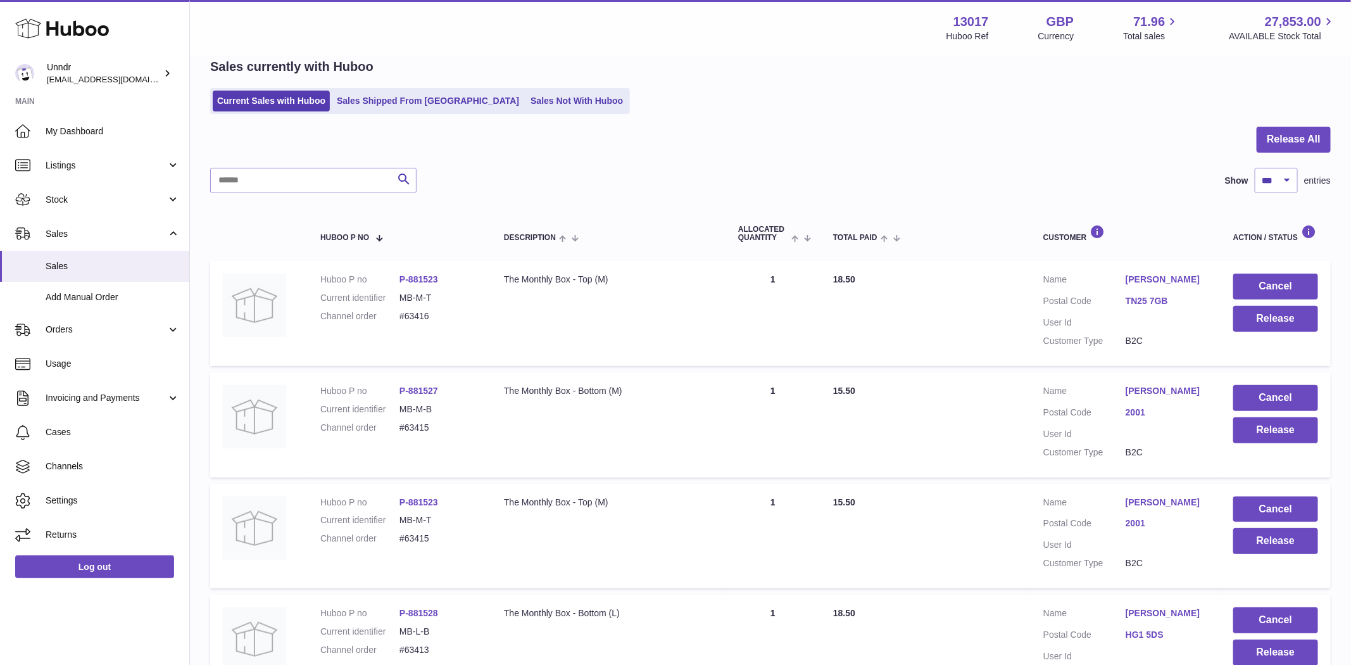
click at [1307, 291] on button "Cancel" at bounding box center [1275, 287] width 85 height 26
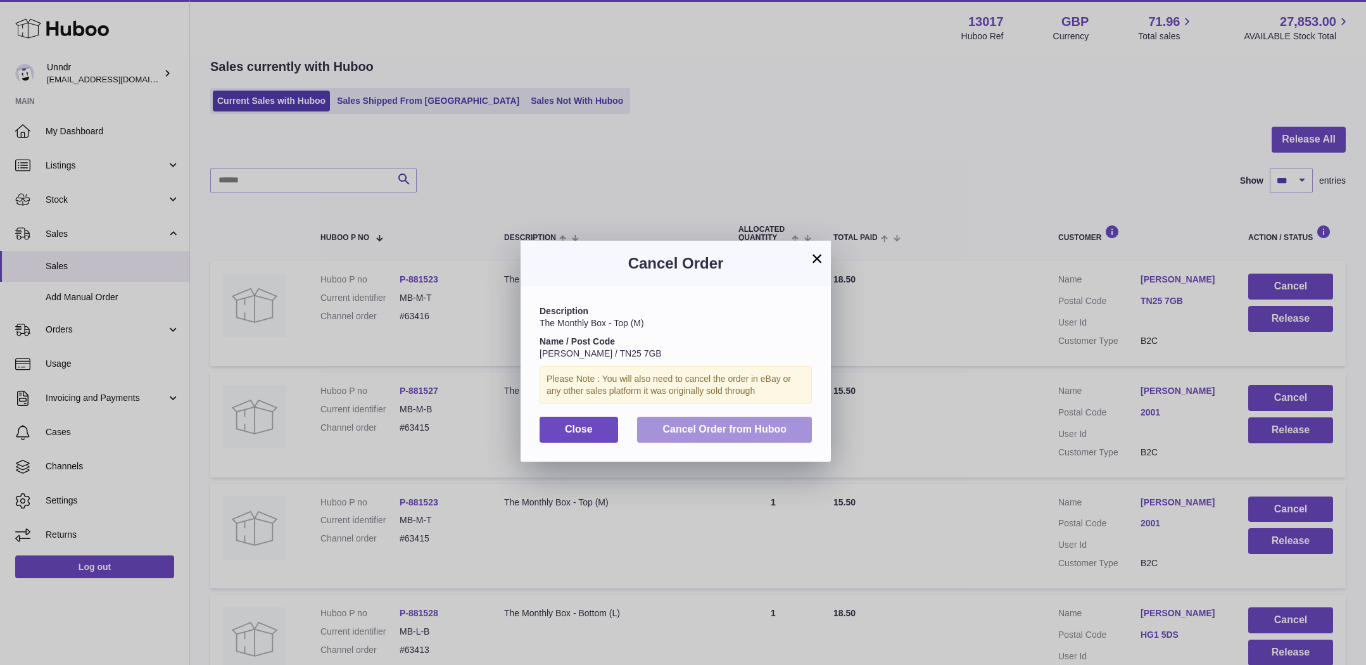
click at [795, 429] on button "Cancel Order from Huboo" at bounding box center [724, 430] width 175 height 26
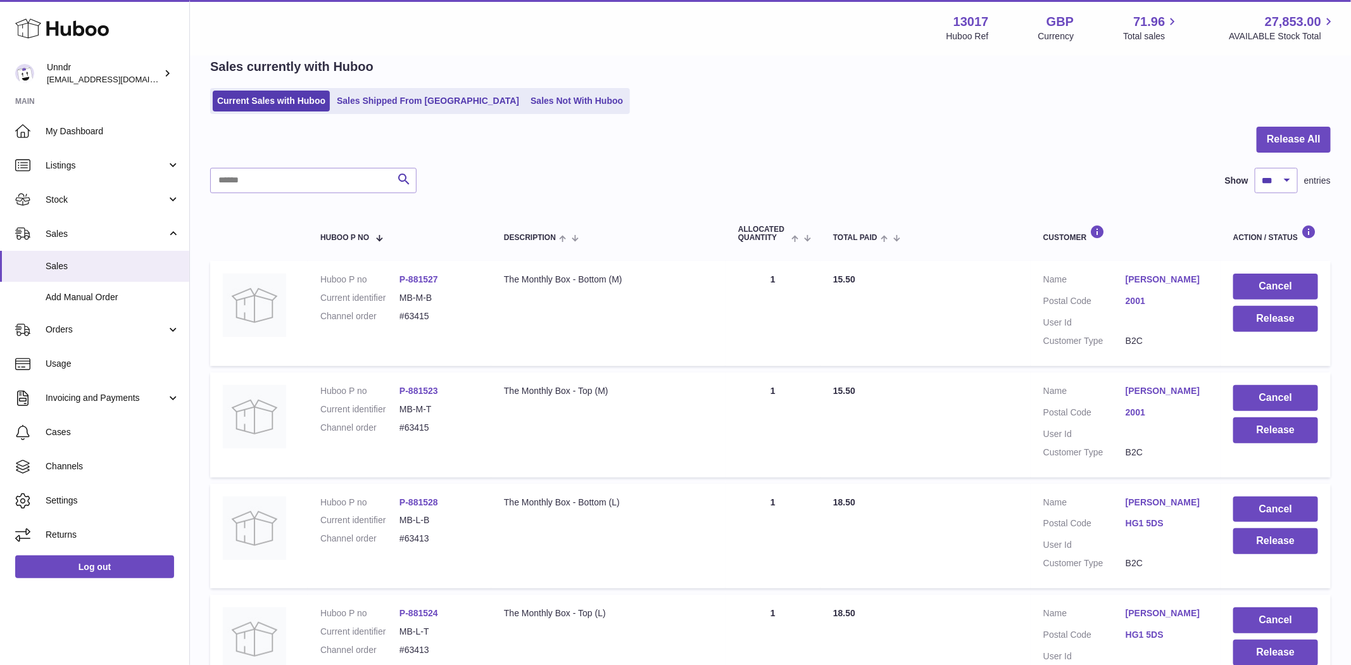
click at [1309, 283] on button "Cancel" at bounding box center [1275, 287] width 85 height 26
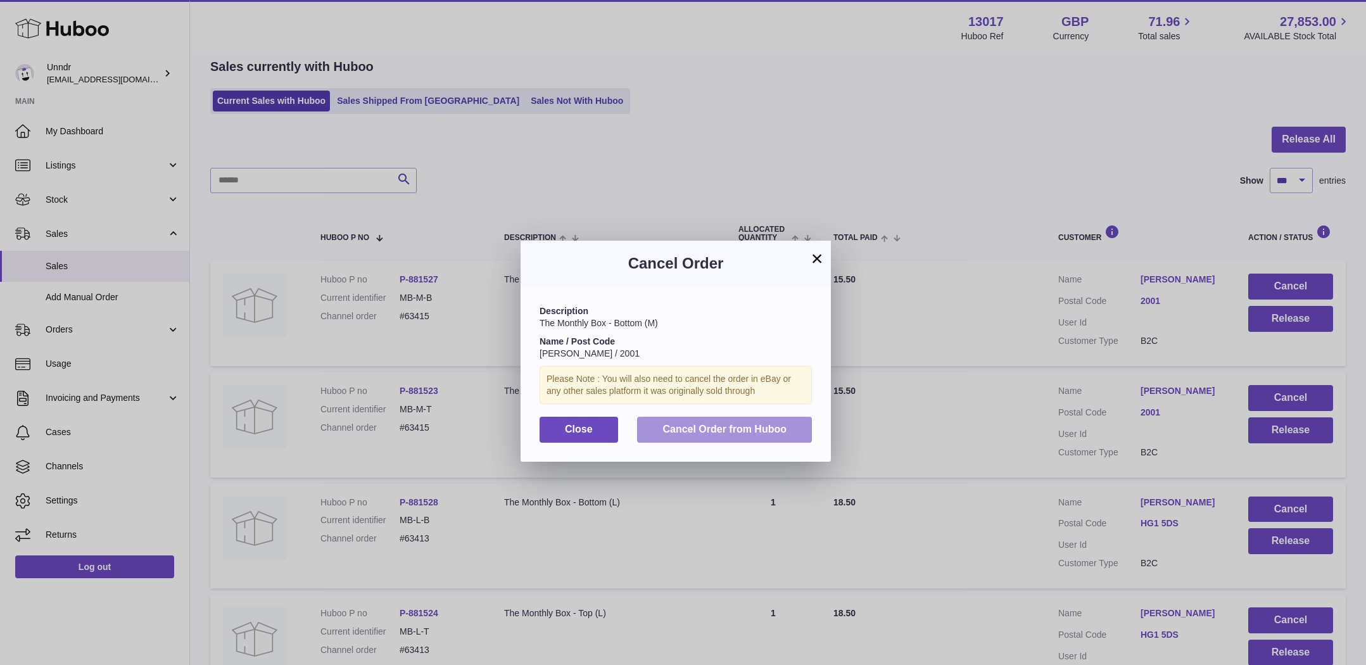
click at [763, 436] on button "Cancel Order from Huboo" at bounding box center [724, 430] width 175 height 26
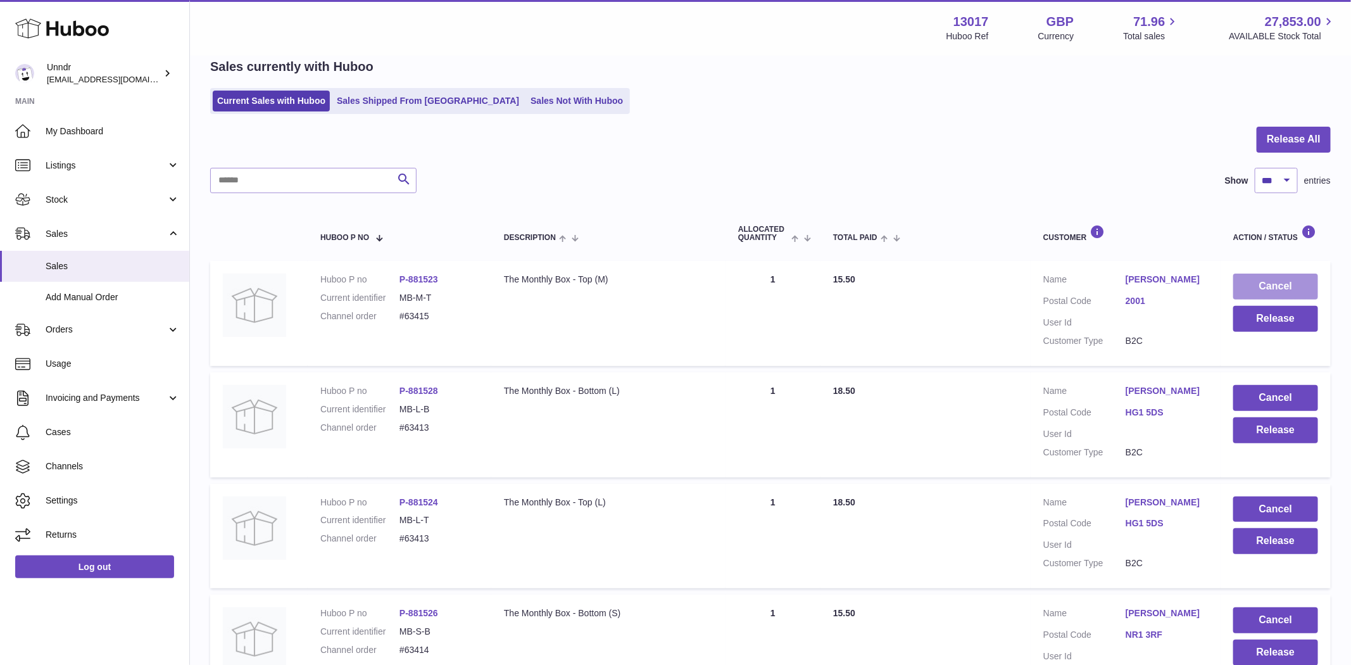
click at [1273, 287] on button "Cancel" at bounding box center [1275, 287] width 85 height 26
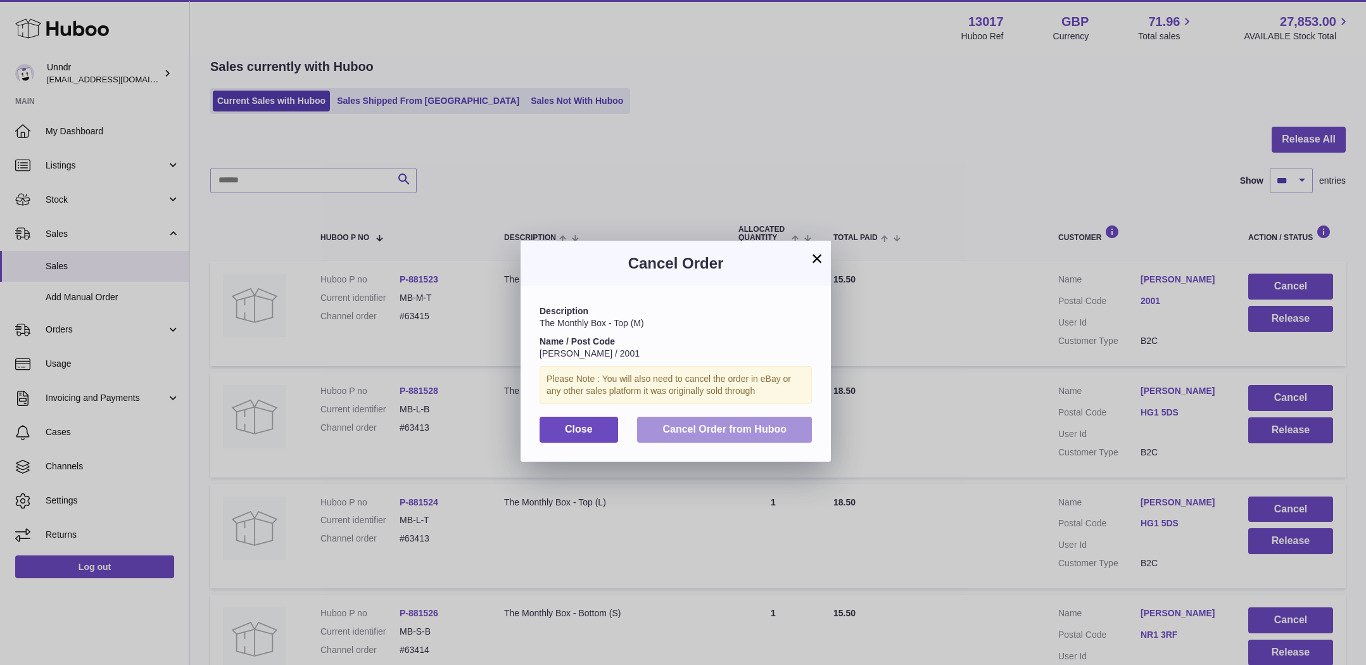
click at [788, 423] on button "Cancel Order from Huboo" at bounding box center [724, 430] width 175 height 26
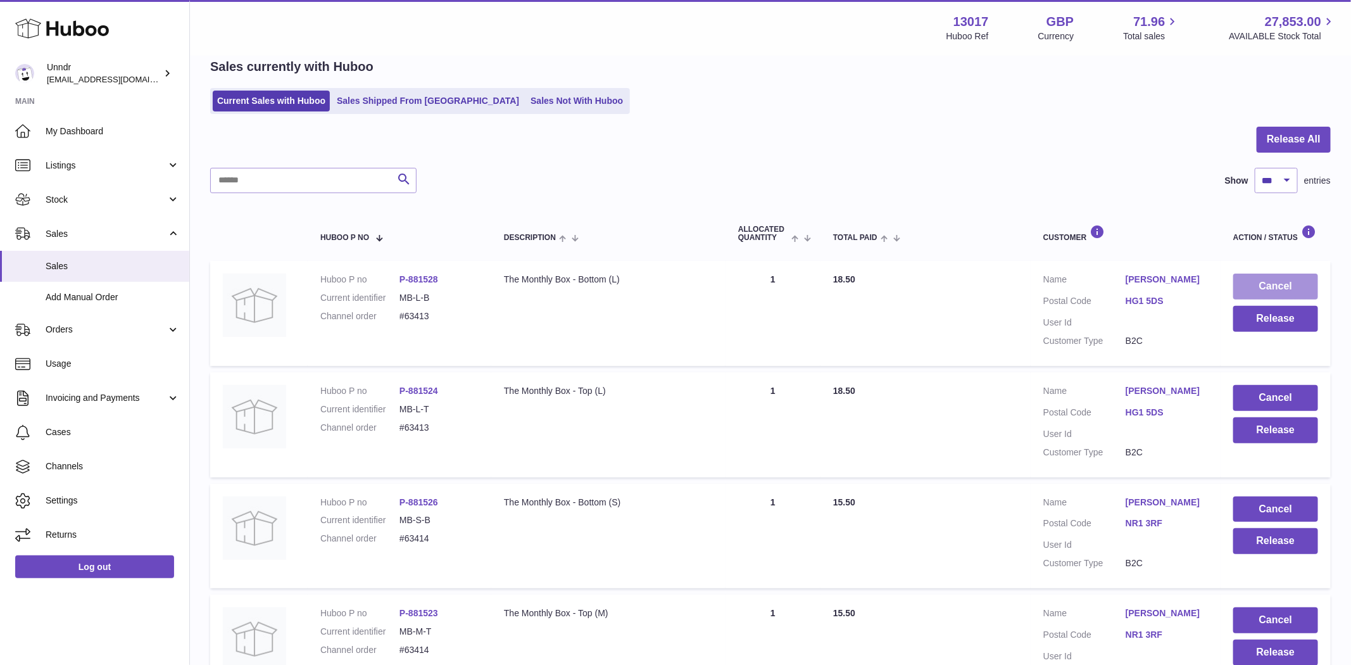
click at [1282, 287] on button "Cancel" at bounding box center [1275, 287] width 85 height 26
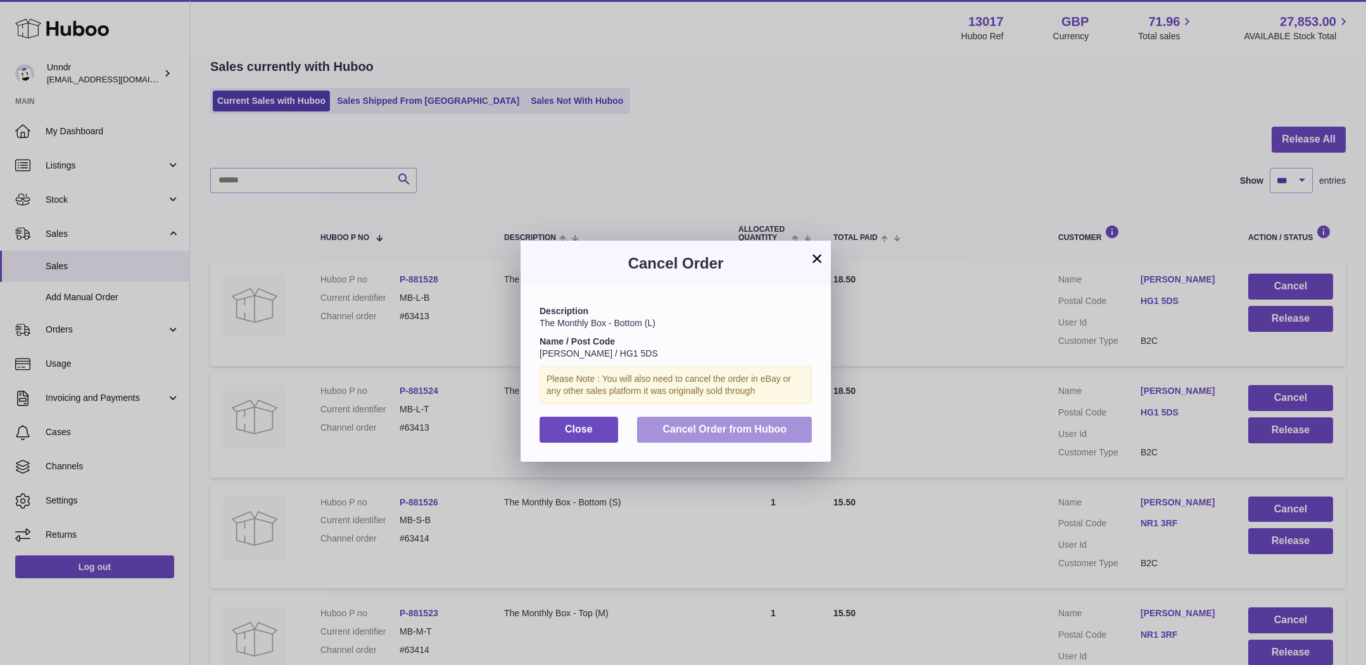
click at [781, 427] on span "Cancel Order from Huboo" at bounding box center [724, 429] width 124 height 11
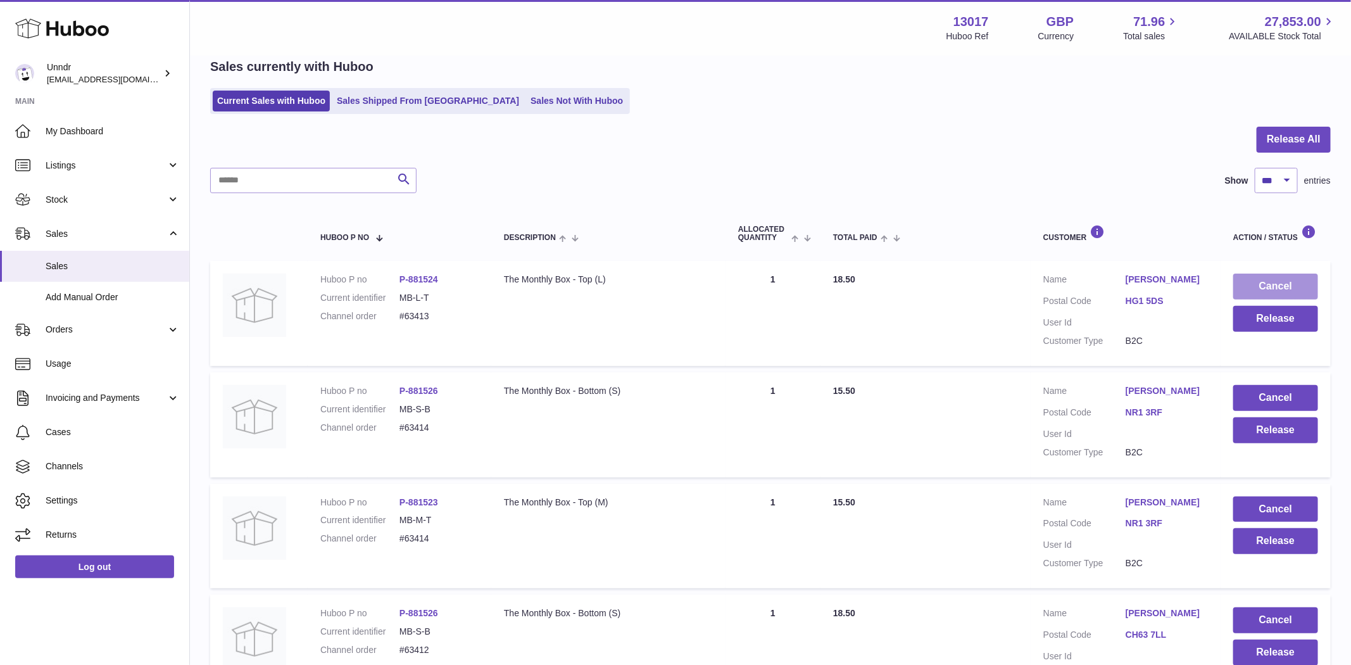
click at [1283, 286] on button "Cancel" at bounding box center [1275, 287] width 85 height 26
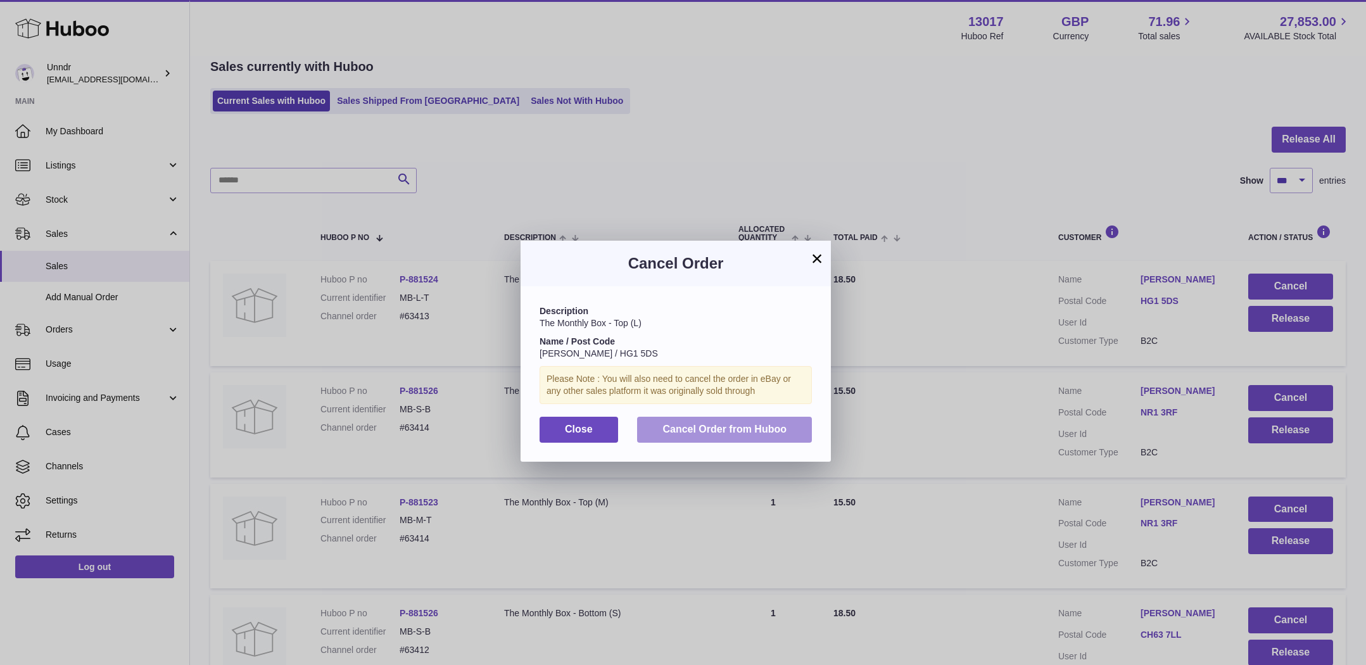
click at [757, 424] on span "Cancel Order from Huboo" at bounding box center [724, 429] width 124 height 11
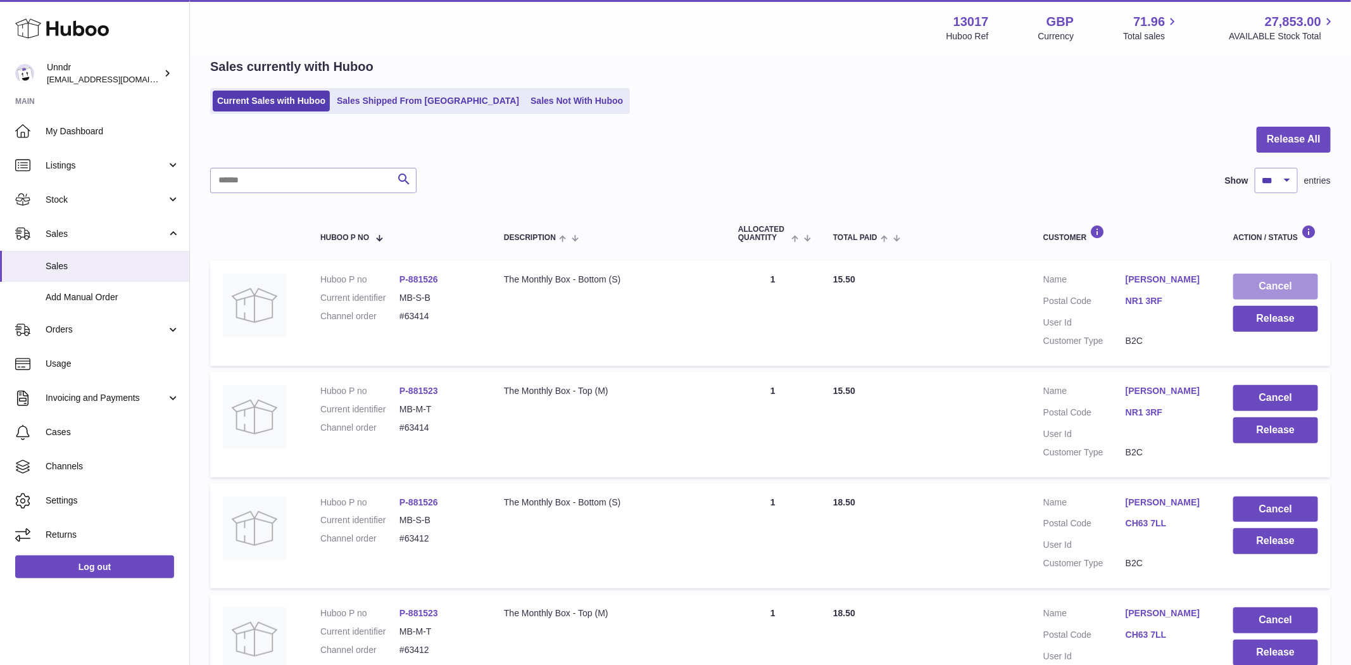
click at [1297, 282] on button "Cancel" at bounding box center [1275, 287] width 85 height 26
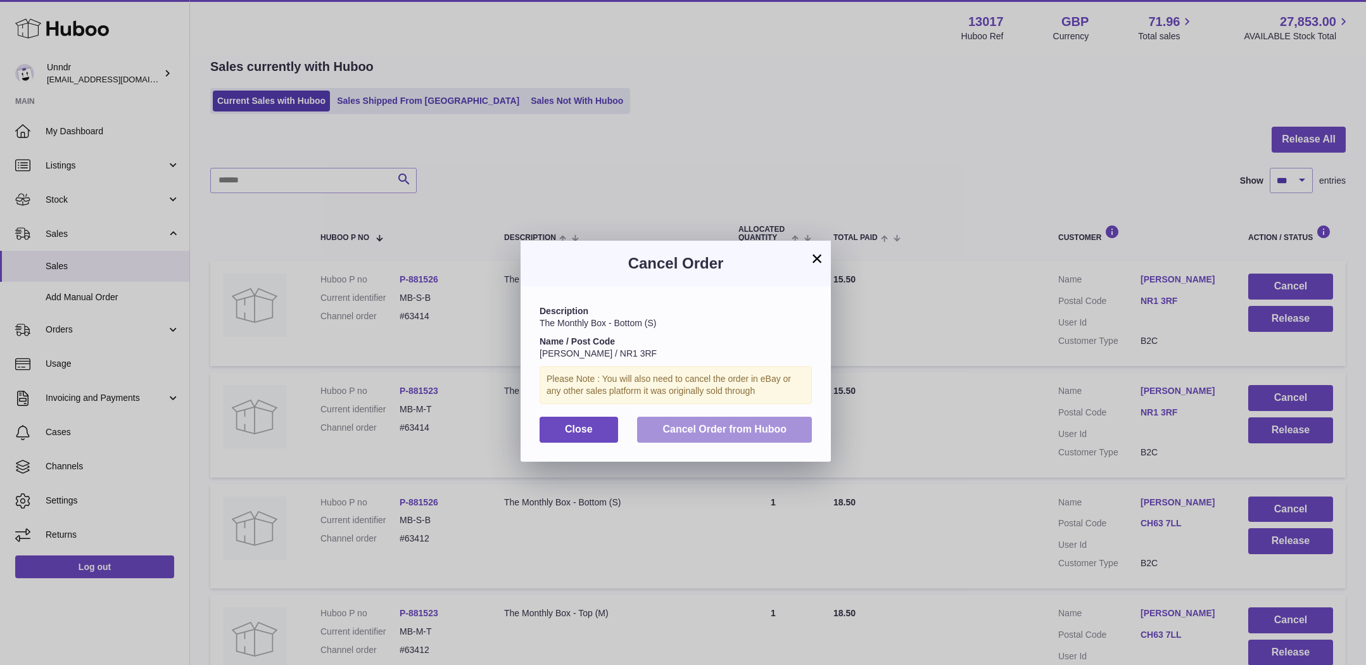
click at [785, 431] on span "Cancel Order from Huboo" at bounding box center [724, 429] width 124 height 11
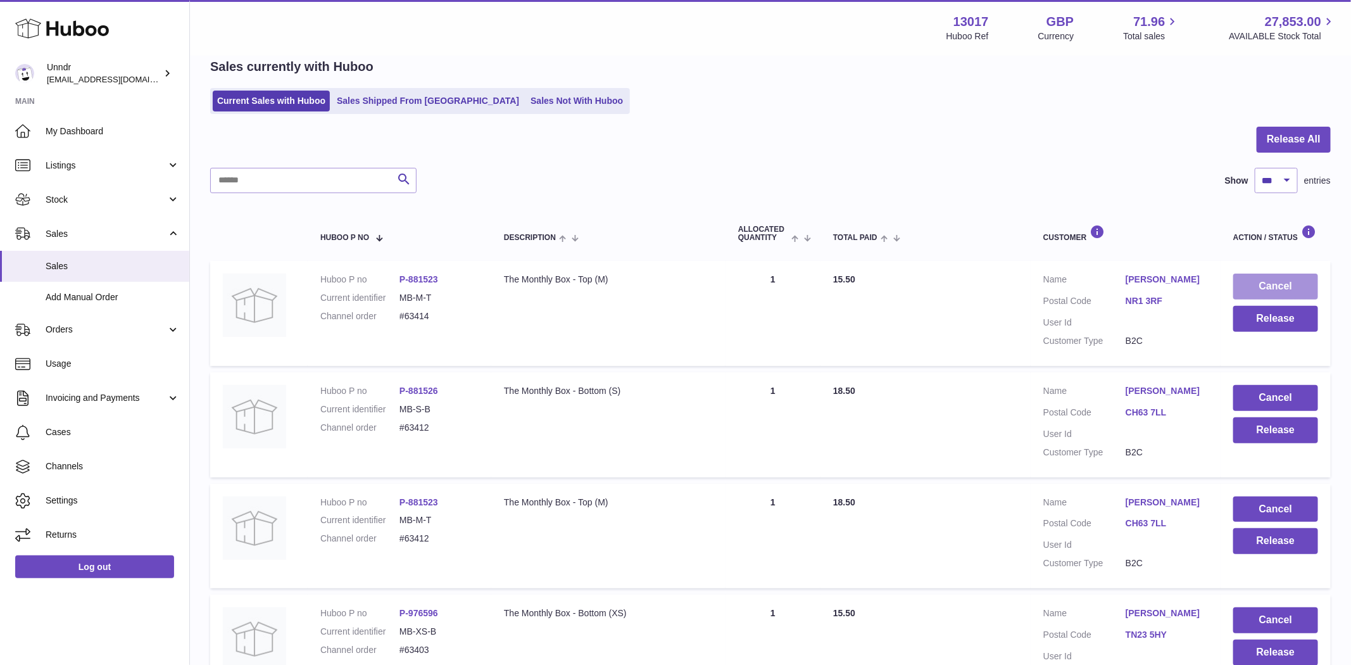
click at [1312, 279] on button "Cancel" at bounding box center [1275, 287] width 85 height 26
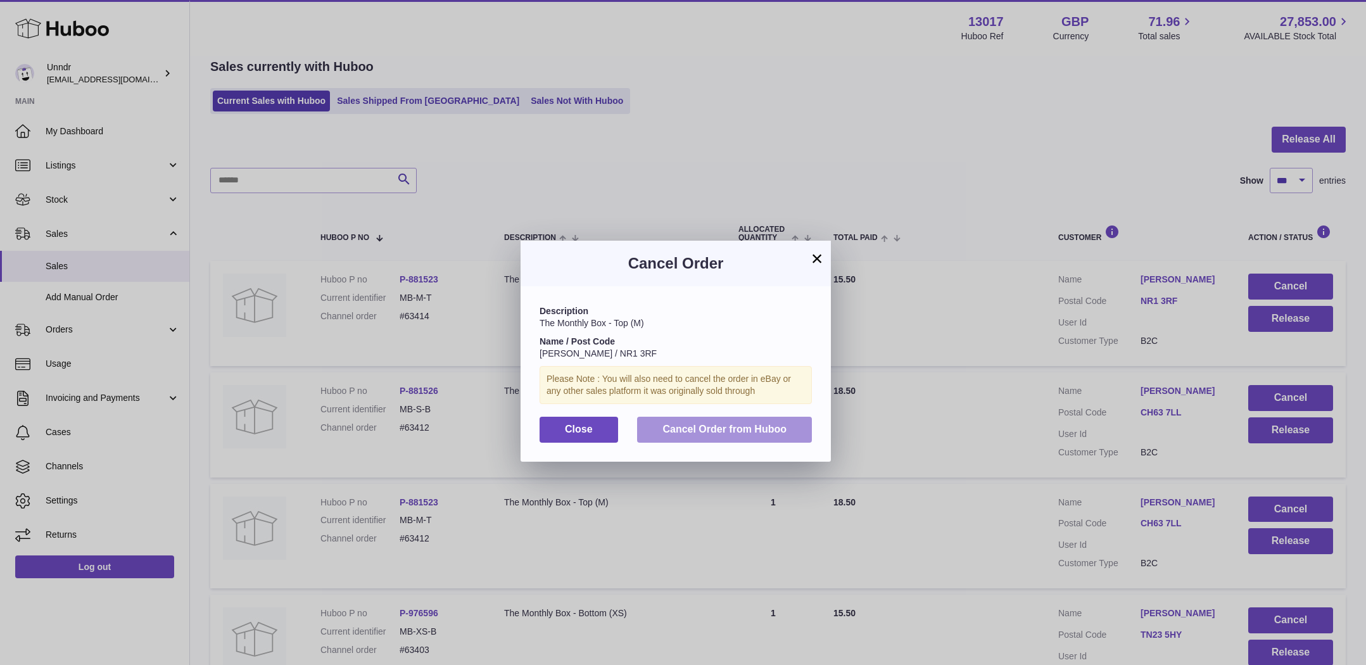
click at [737, 418] on button "Cancel Order from Huboo" at bounding box center [724, 430] width 175 height 26
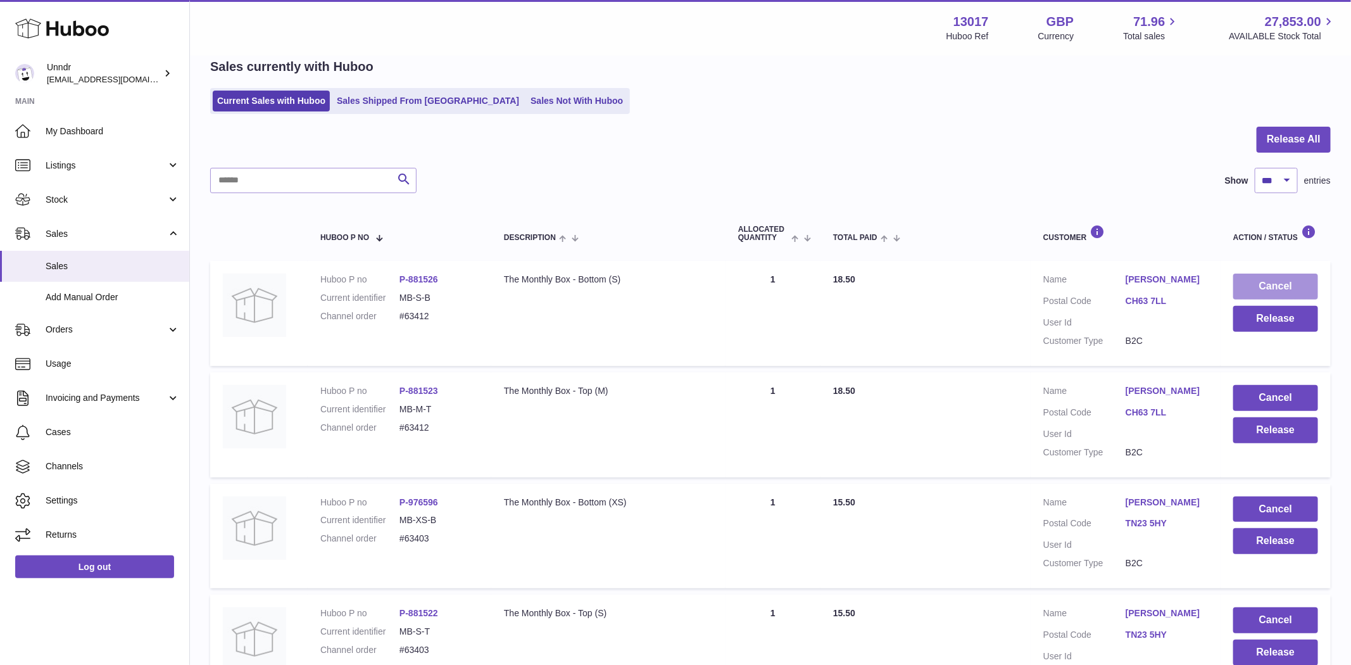
click at [1276, 282] on button "Cancel" at bounding box center [1275, 287] width 85 height 26
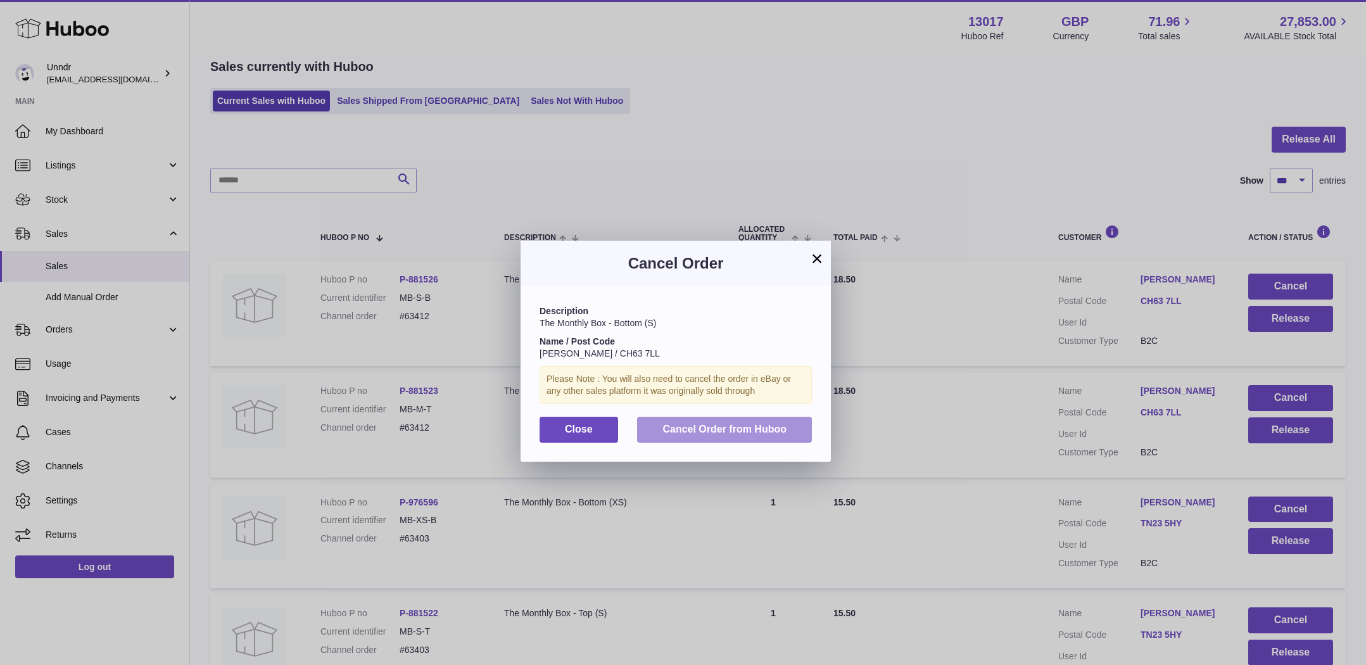
click at [788, 436] on button "Cancel Order from Huboo" at bounding box center [724, 430] width 175 height 26
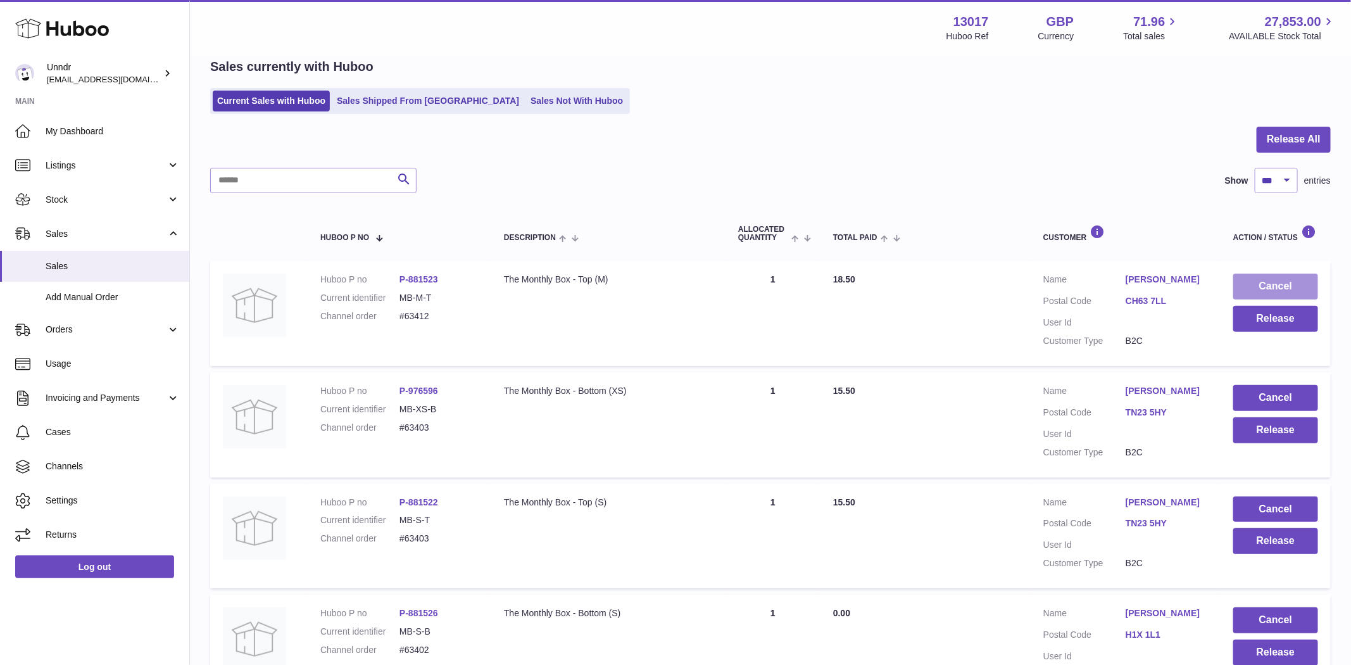
click at [1289, 286] on button "Cancel" at bounding box center [1275, 287] width 85 height 26
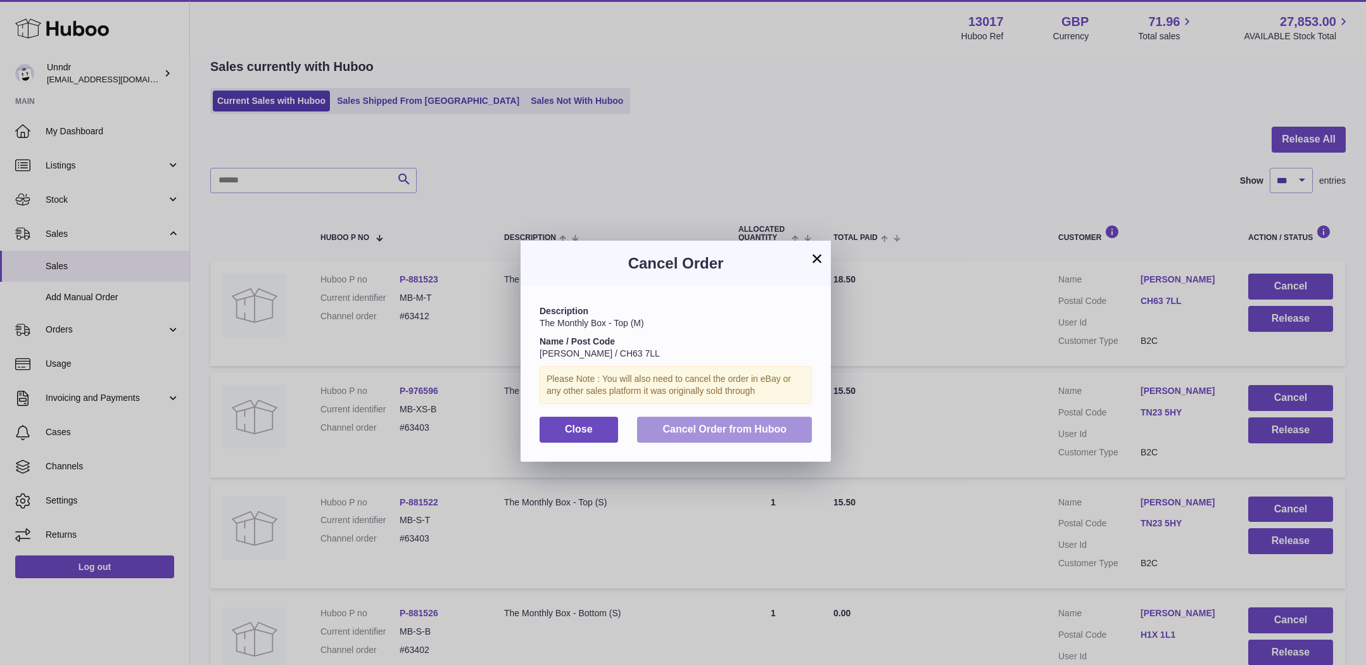
click at [770, 438] on button "Cancel Order from Huboo" at bounding box center [724, 430] width 175 height 26
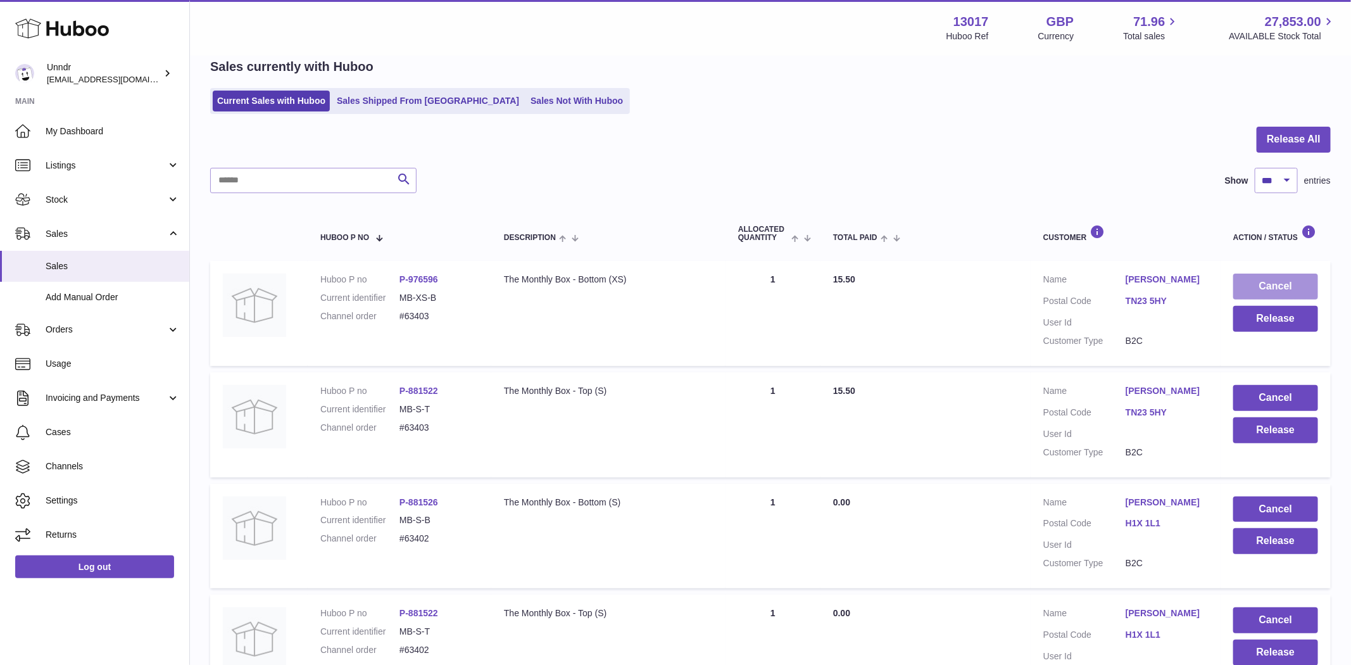
click at [1286, 283] on button "Cancel" at bounding box center [1275, 287] width 85 height 26
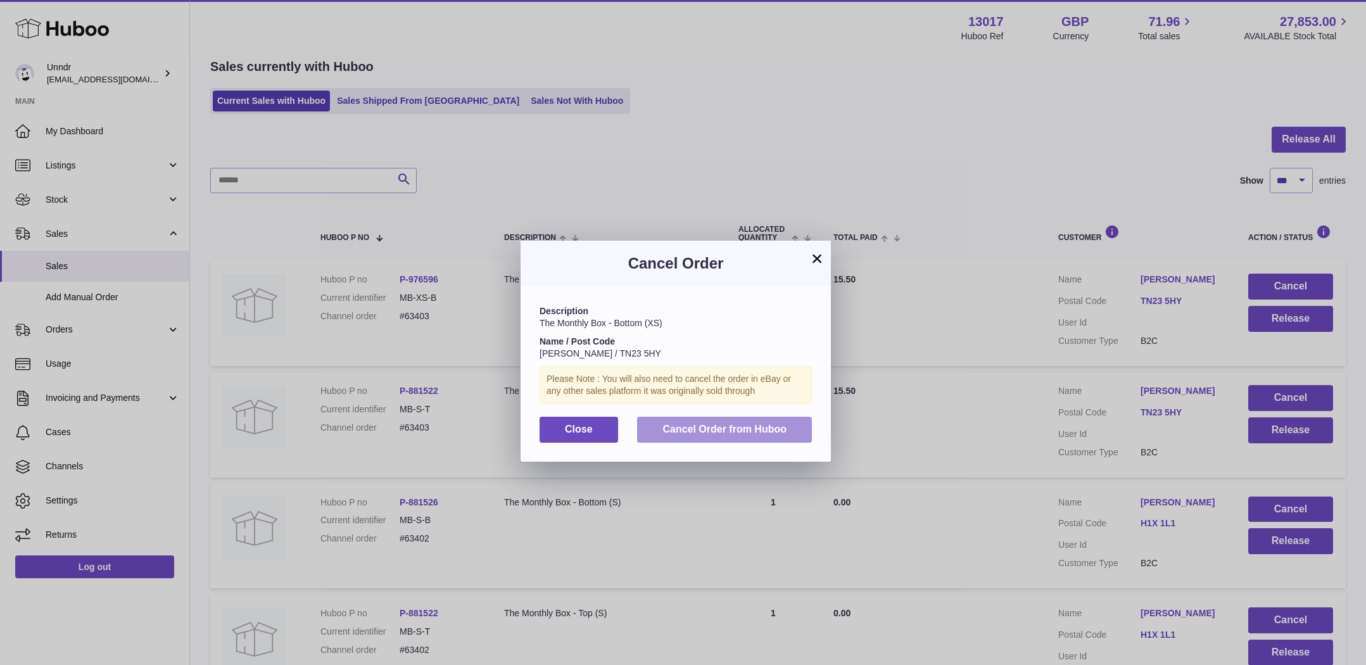
click at [781, 430] on span "Cancel Order from Huboo" at bounding box center [724, 429] width 124 height 11
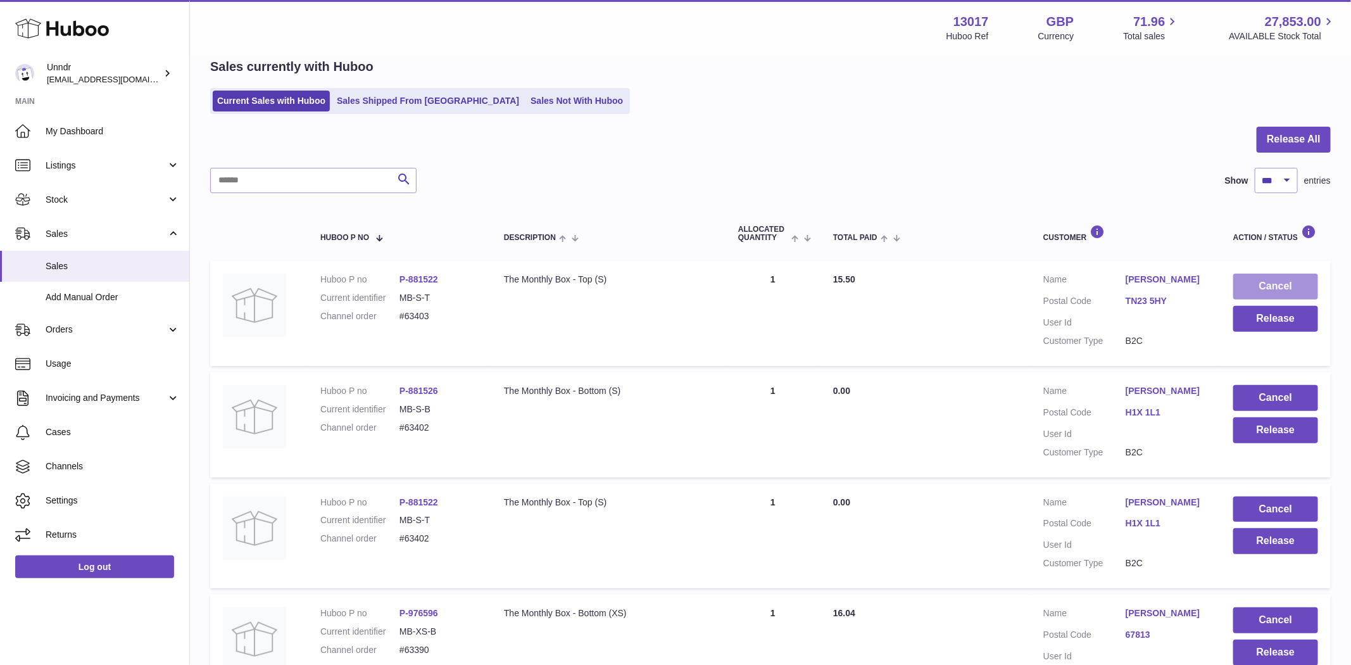
click at [1262, 293] on button "Cancel" at bounding box center [1275, 287] width 85 height 26
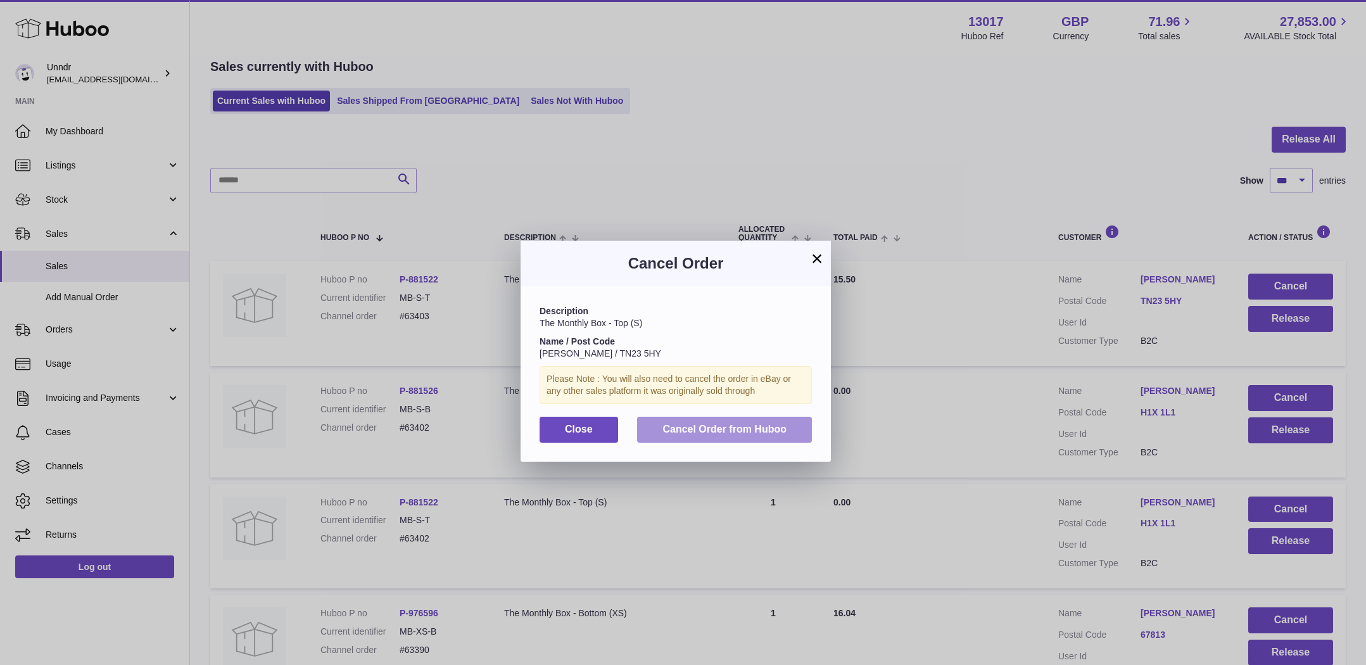
click at [752, 428] on span "Cancel Order from Huboo" at bounding box center [724, 429] width 124 height 11
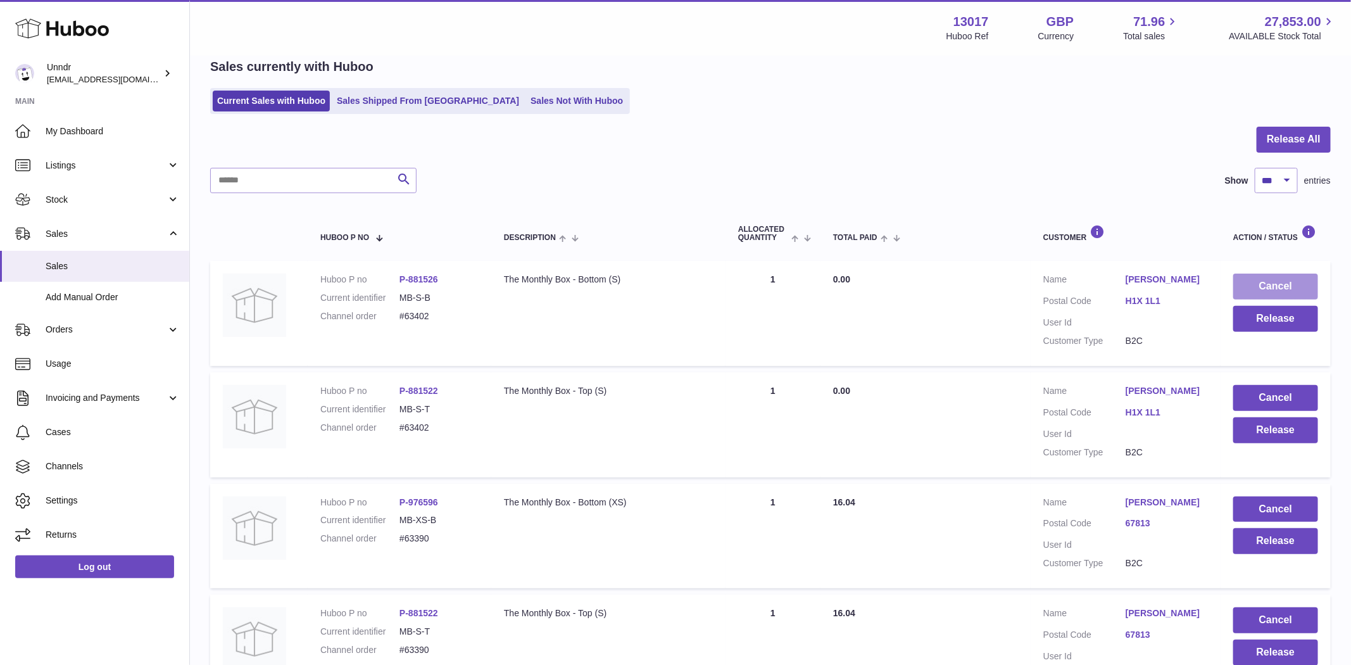
click at [1306, 281] on button "Cancel" at bounding box center [1275, 287] width 85 height 26
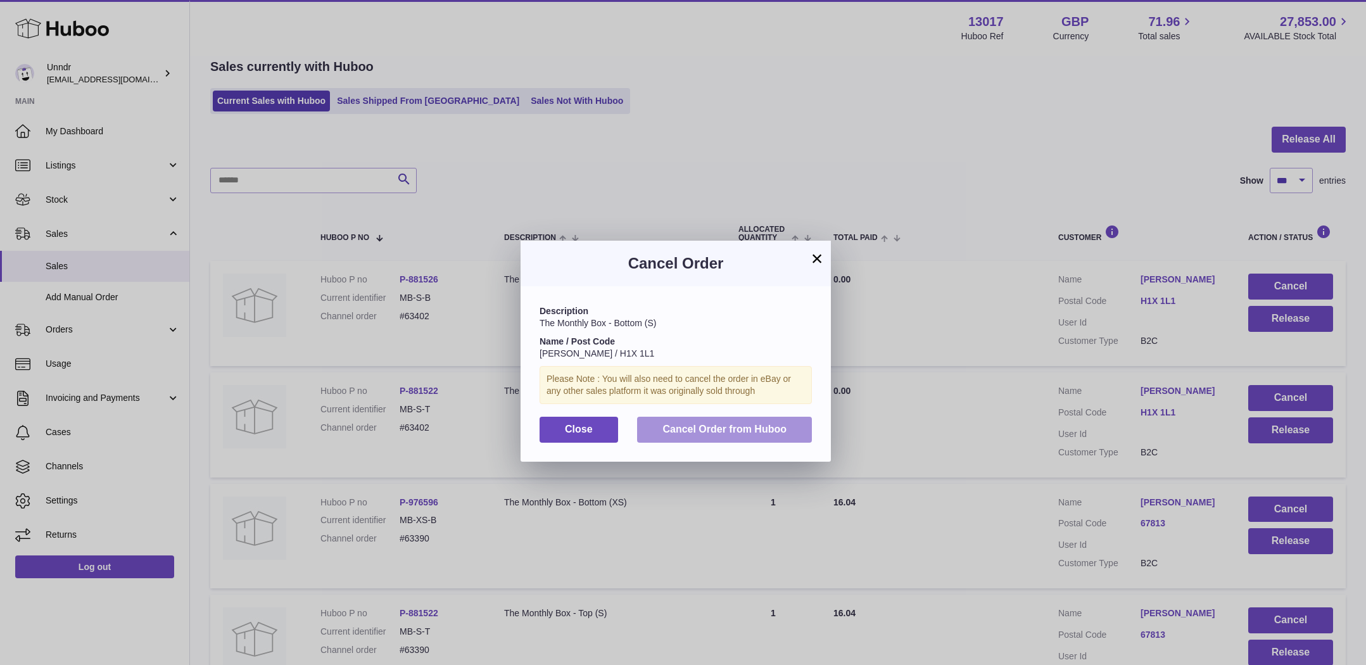
click at [730, 436] on button "Cancel Order from Huboo" at bounding box center [724, 430] width 175 height 26
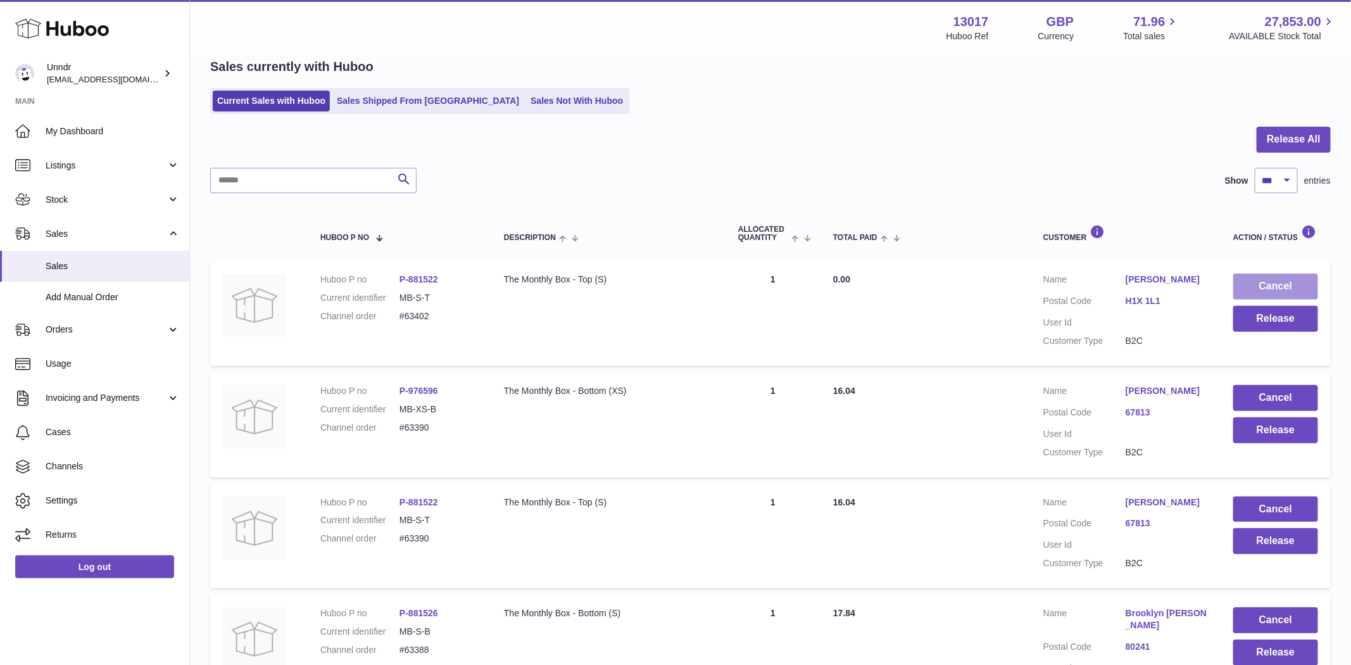
click at [1309, 279] on button "Cancel" at bounding box center [1275, 287] width 85 height 26
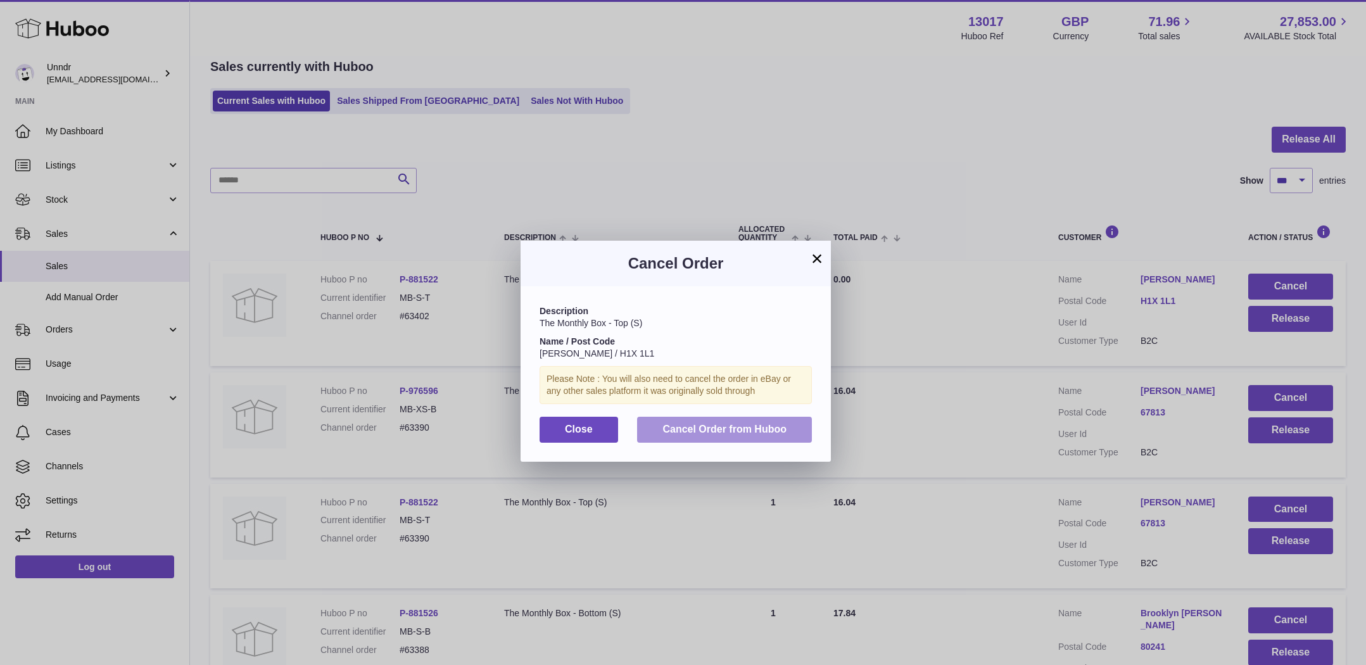
click at [794, 426] on button "Cancel Order from Huboo" at bounding box center [724, 430] width 175 height 26
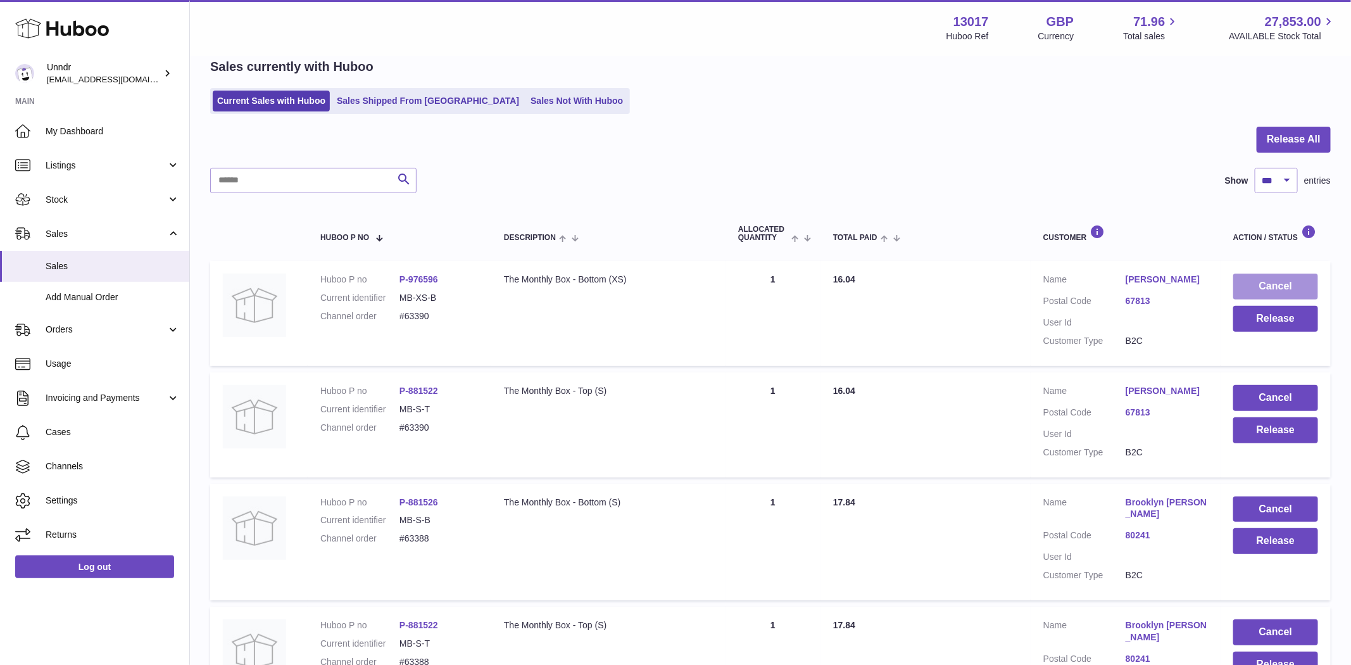
click at [1268, 282] on button "Cancel" at bounding box center [1275, 287] width 85 height 26
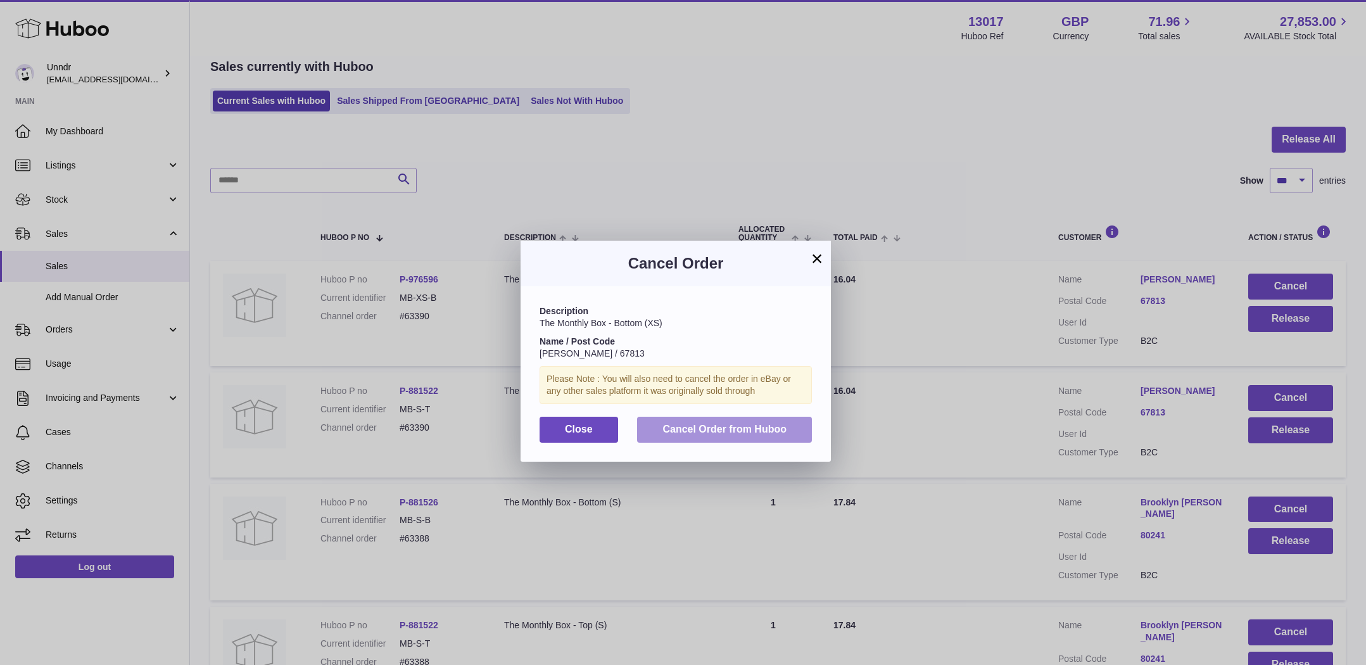
click at [784, 424] on span "Cancel Order from Huboo" at bounding box center [724, 429] width 124 height 11
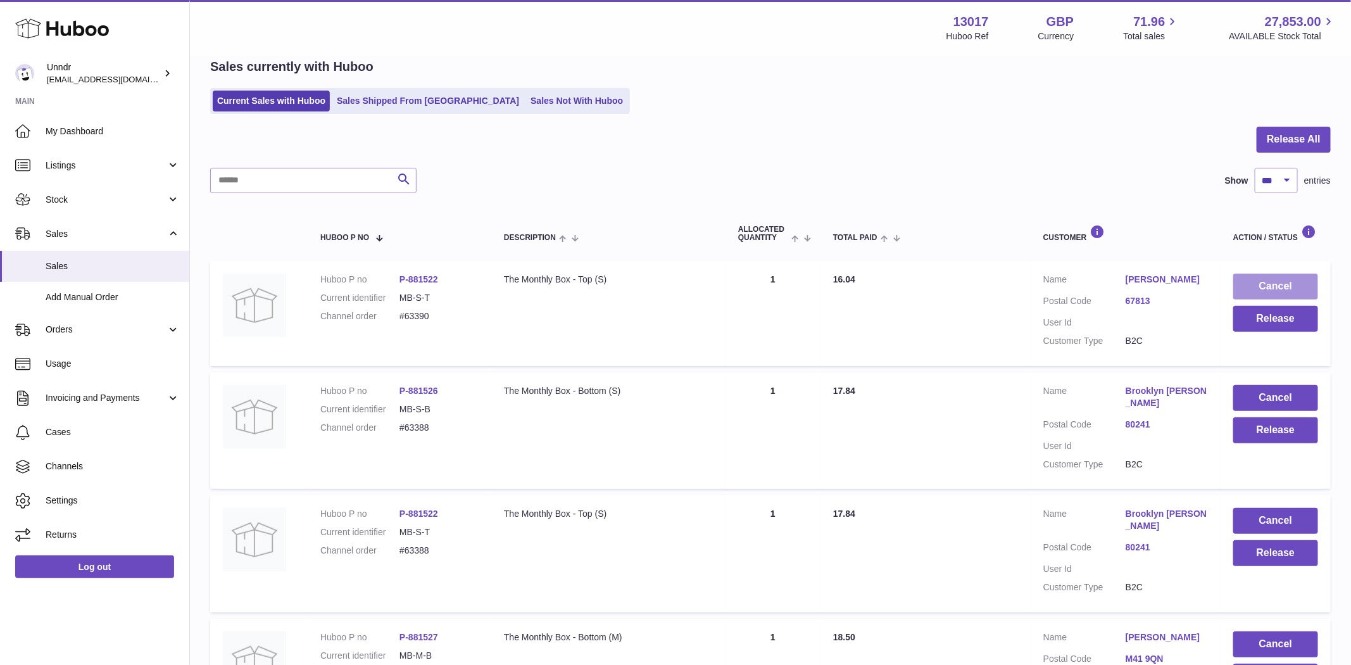
click at [1294, 280] on button "Cancel" at bounding box center [1275, 287] width 85 height 26
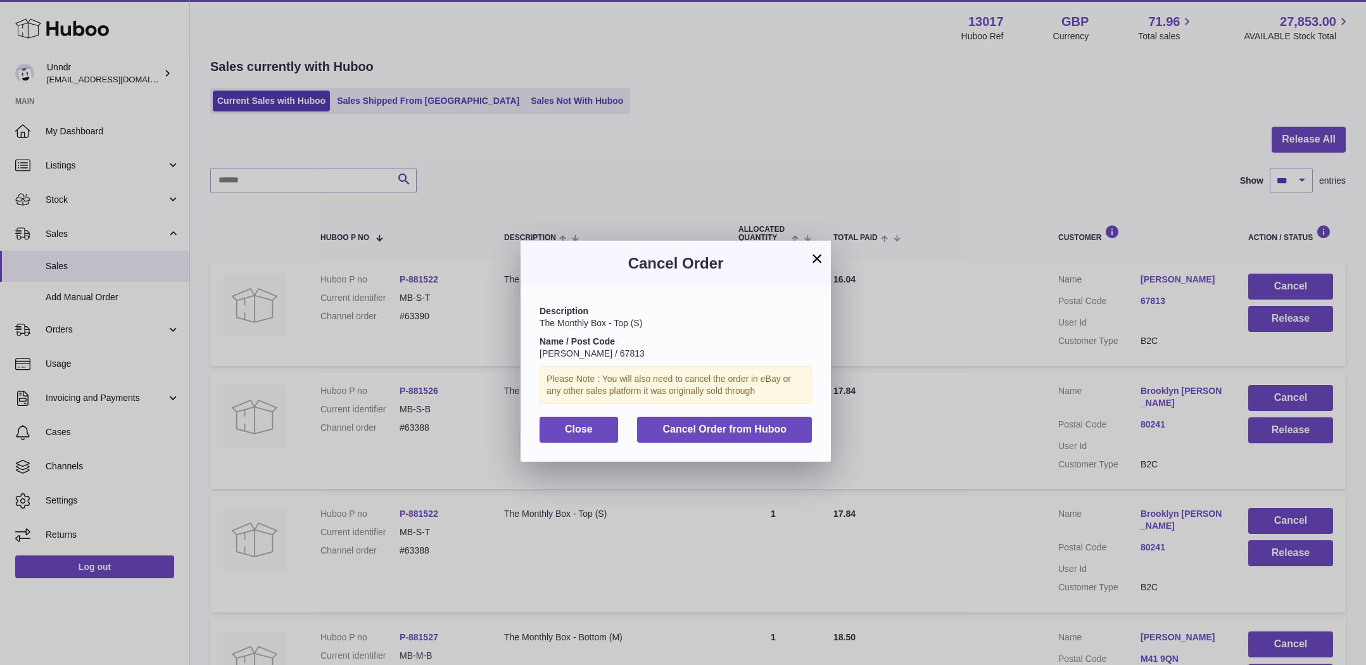
click at [813, 426] on div "Description The Monthly Box - Top (S) Name / Post Code Lukas Höhn / 67813 Pleas…" at bounding box center [675, 373] width 310 height 175
click at [806, 427] on button "Cancel Order from Huboo" at bounding box center [724, 430] width 175 height 26
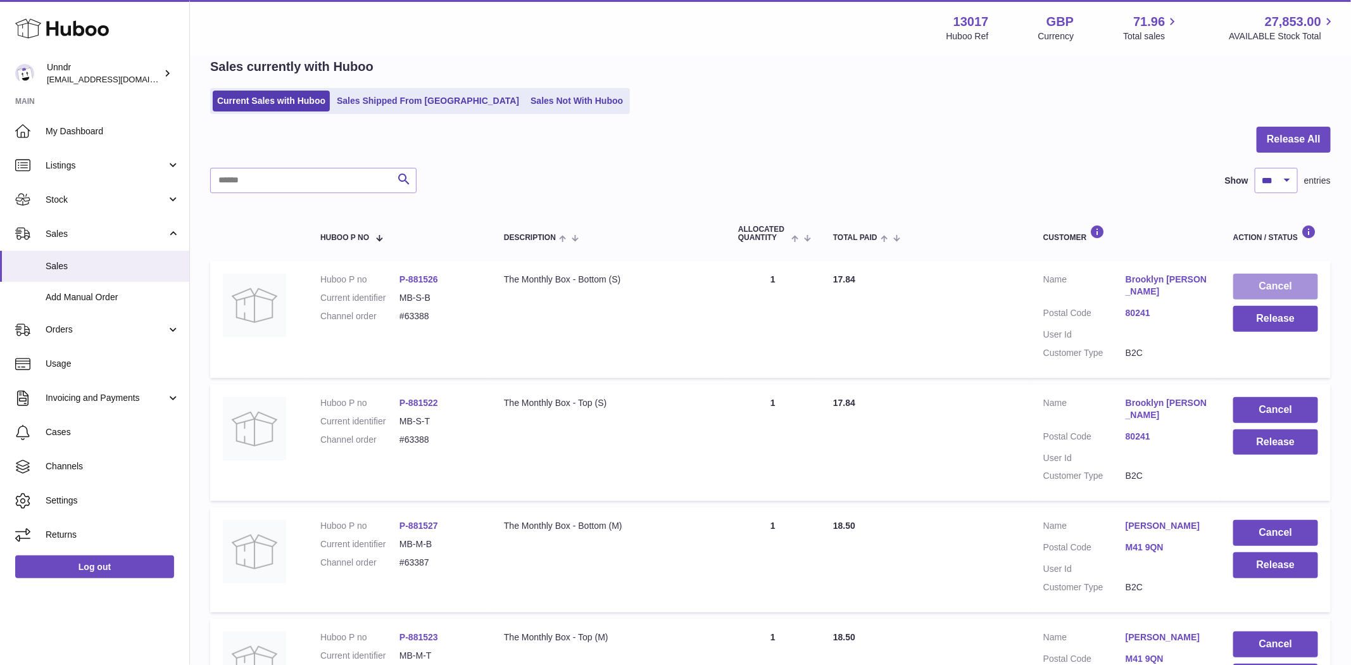
click at [1301, 284] on button "Cancel" at bounding box center [1275, 287] width 85 height 26
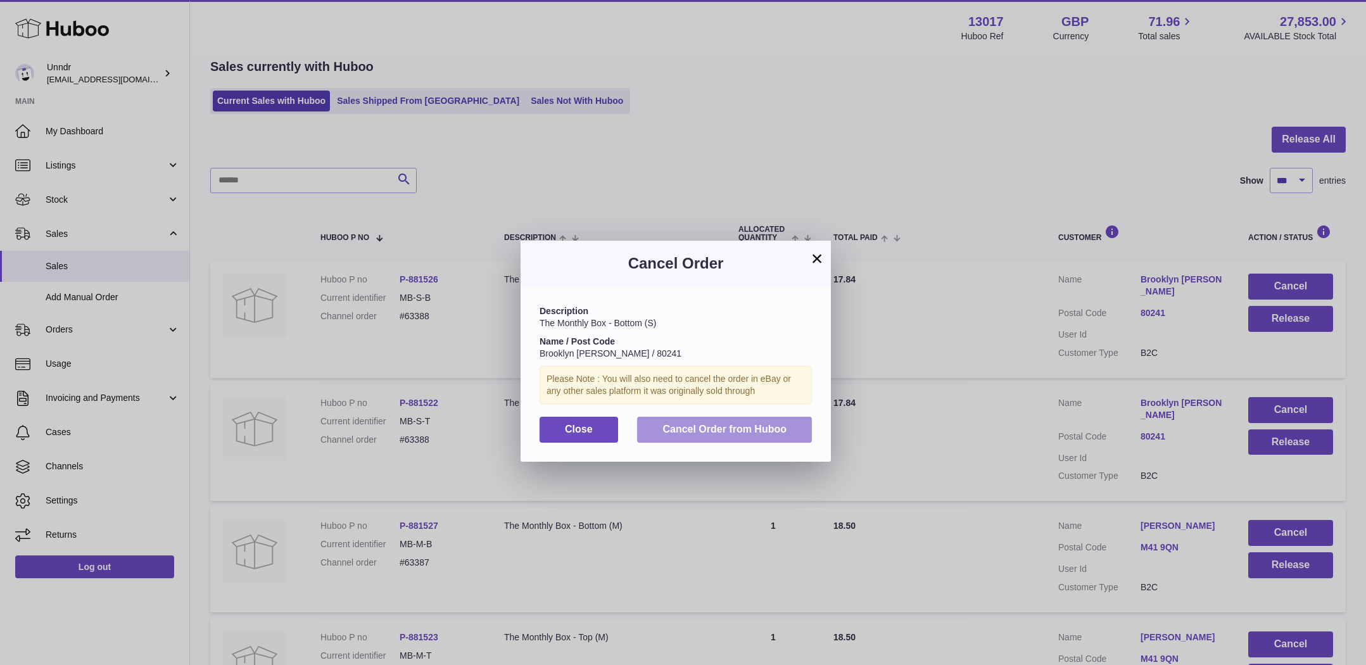
click at [789, 431] on button "Cancel Order from Huboo" at bounding box center [724, 430] width 175 height 26
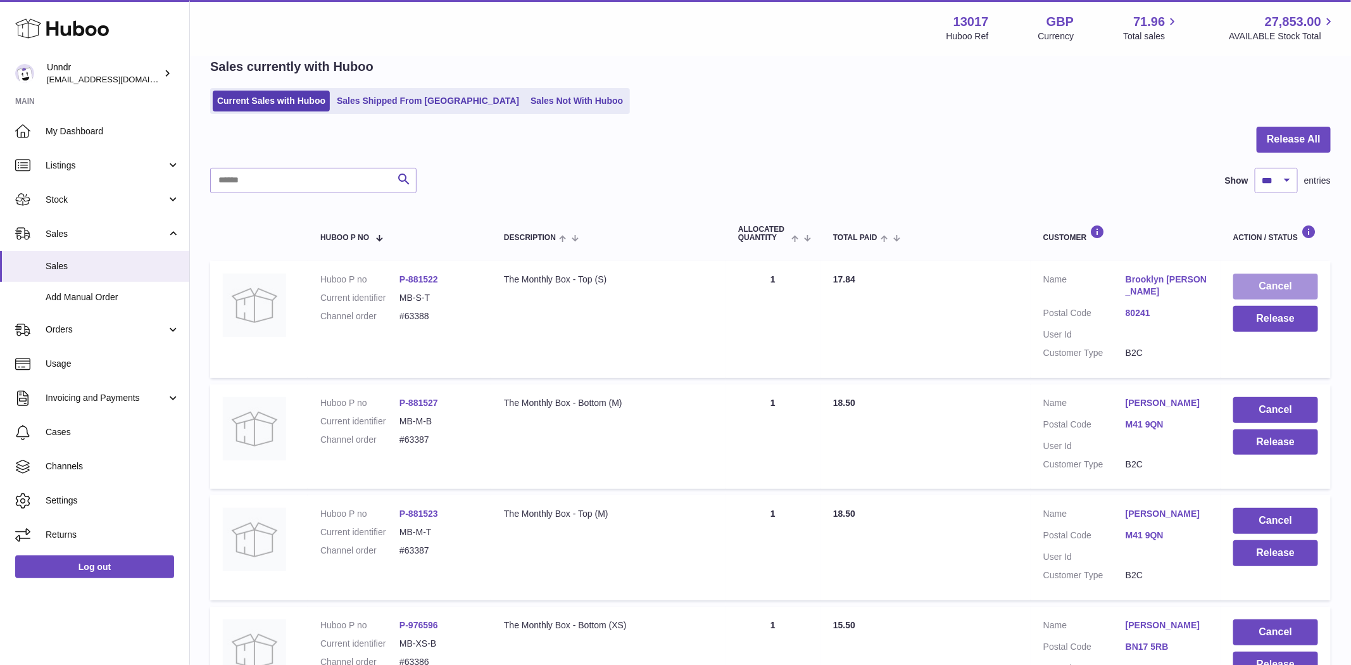
click at [1281, 288] on button "Cancel" at bounding box center [1275, 287] width 85 height 26
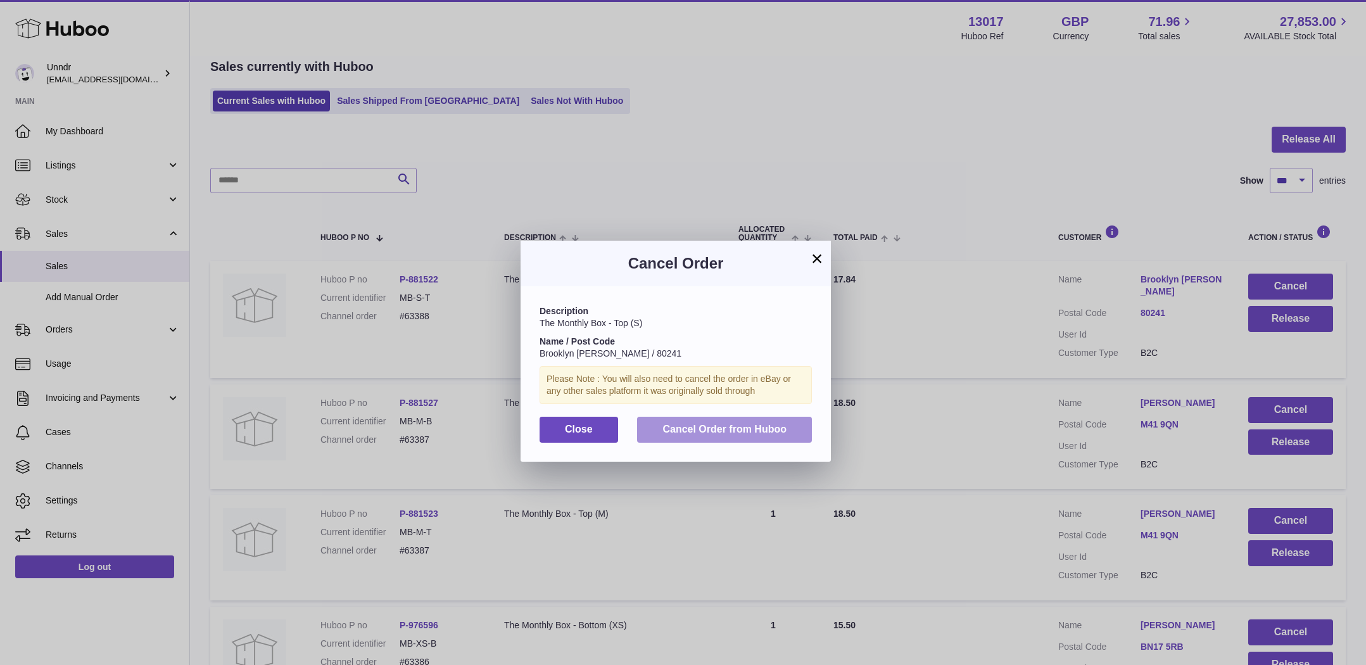
click at [759, 419] on button "Cancel Order from Huboo" at bounding box center [724, 430] width 175 height 26
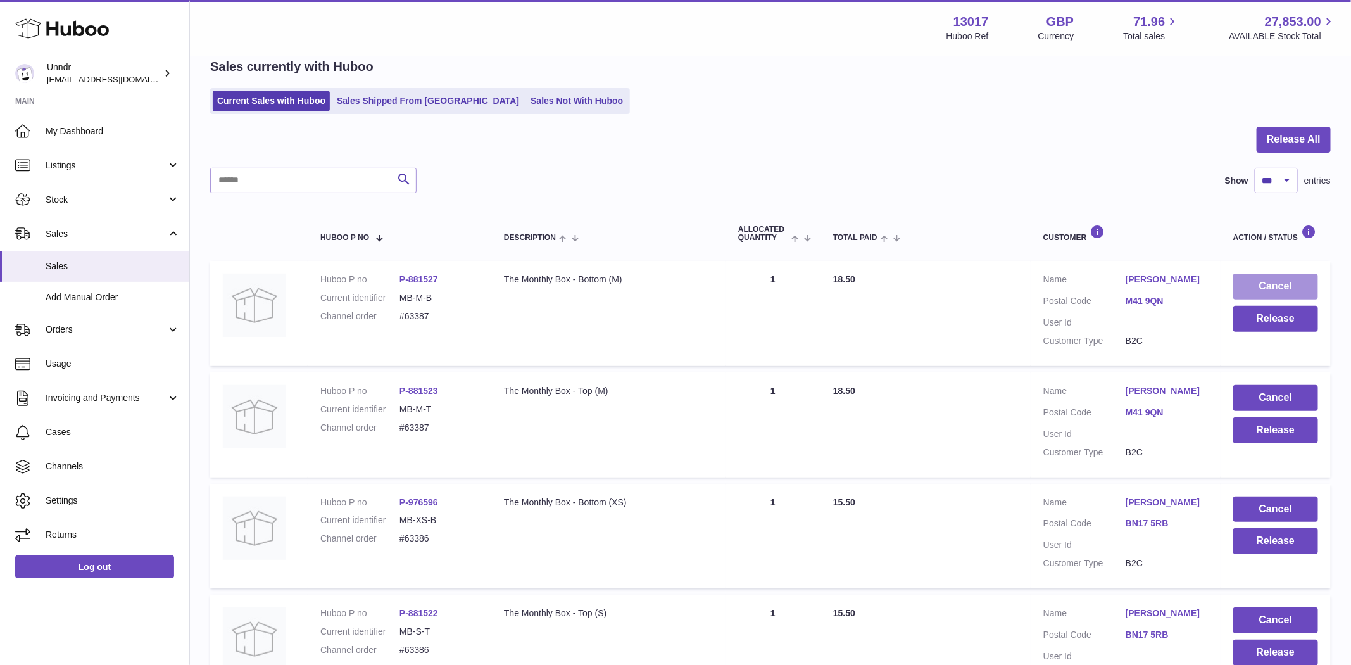
click at [1282, 289] on button "Cancel" at bounding box center [1275, 287] width 85 height 26
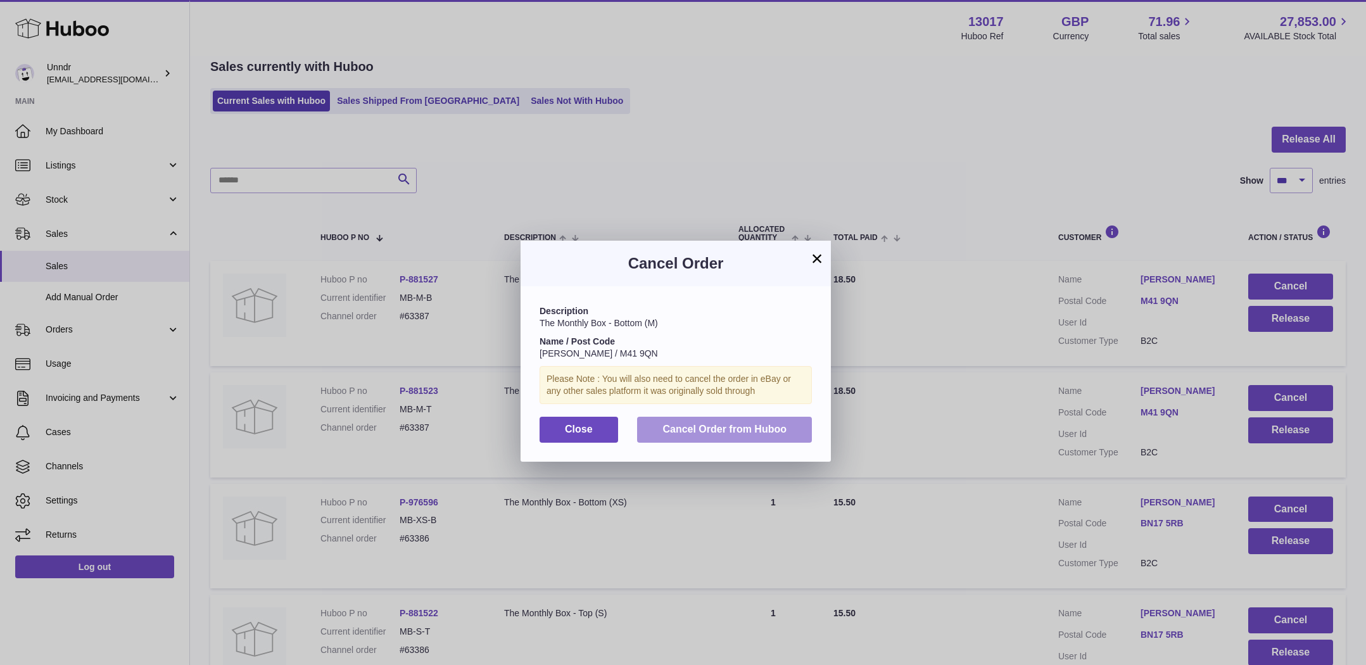
click at [771, 436] on button "Cancel Order from Huboo" at bounding box center [724, 430] width 175 height 26
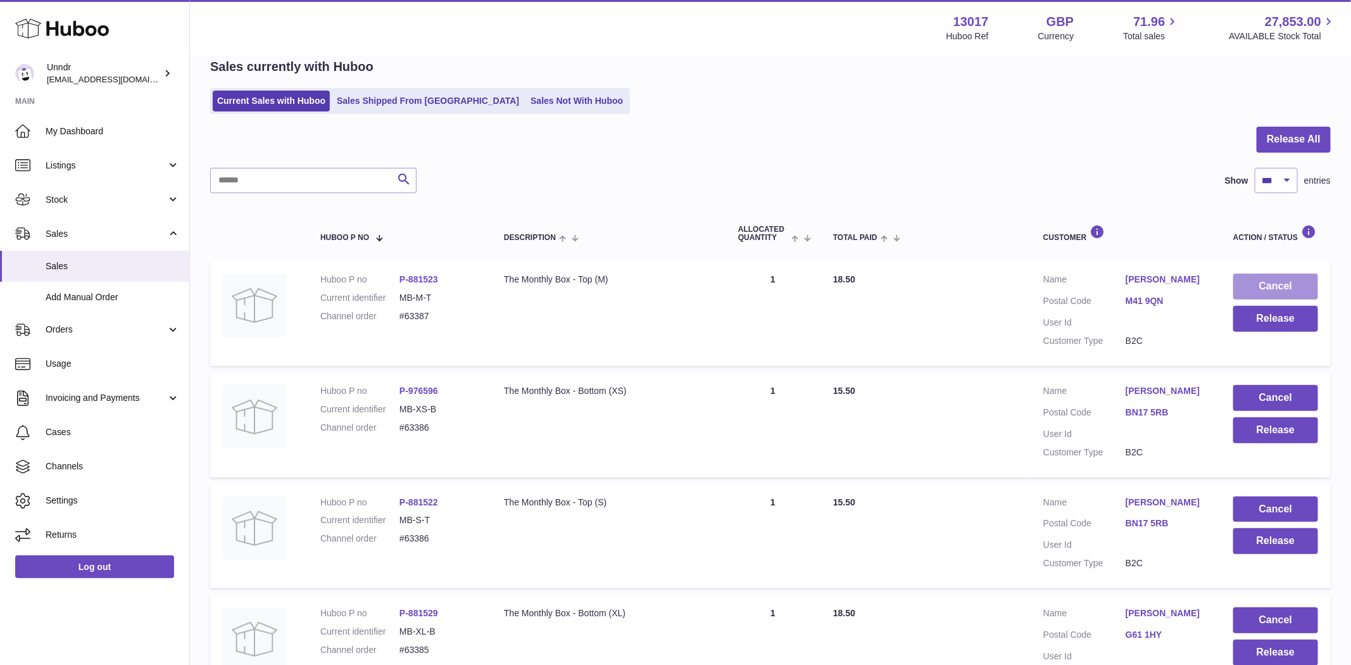
click at [1275, 289] on button "Cancel" at bounding box center [1275, 287] width 85 height 26
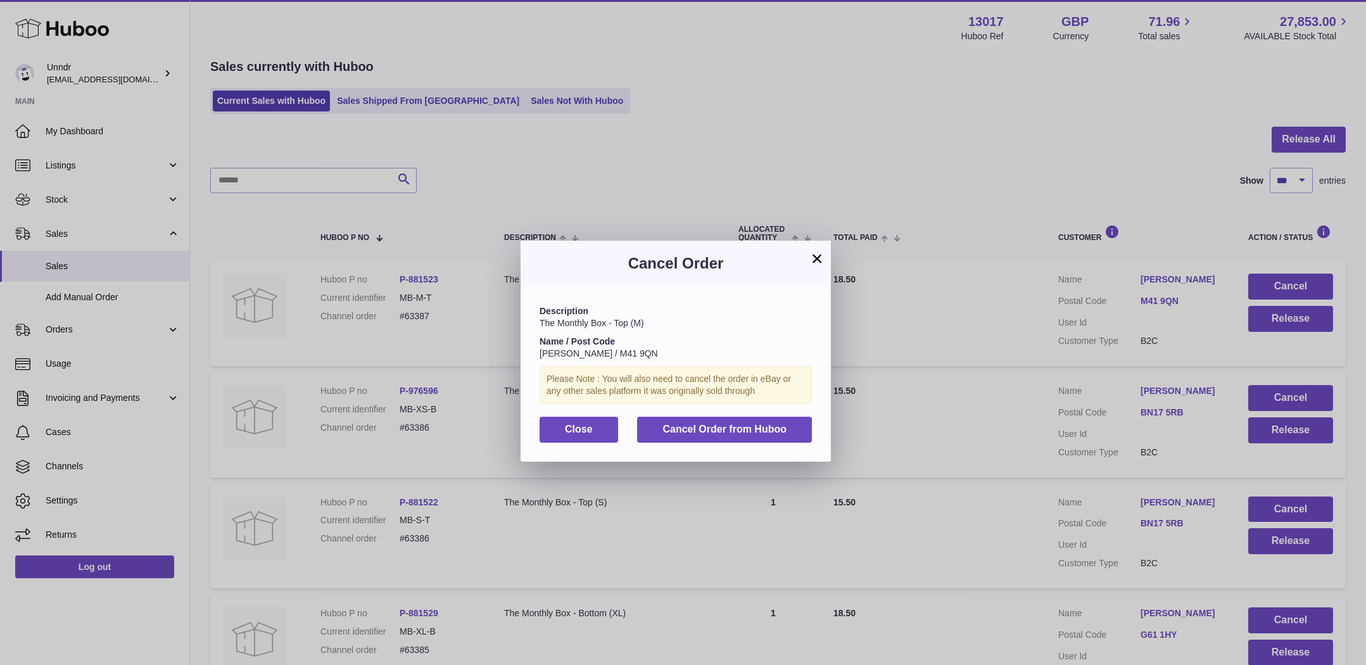
click at [749, 443] on div "Description The Monthly Box - Top (M) Name / Post Code Chantelle Duncan / M41 9…" at bounding box center [675, 373] width 310 height 175
click at [752, 429] on span "Cancel Order from Huboo" at bounding box center [724, 429] width 124 height 11
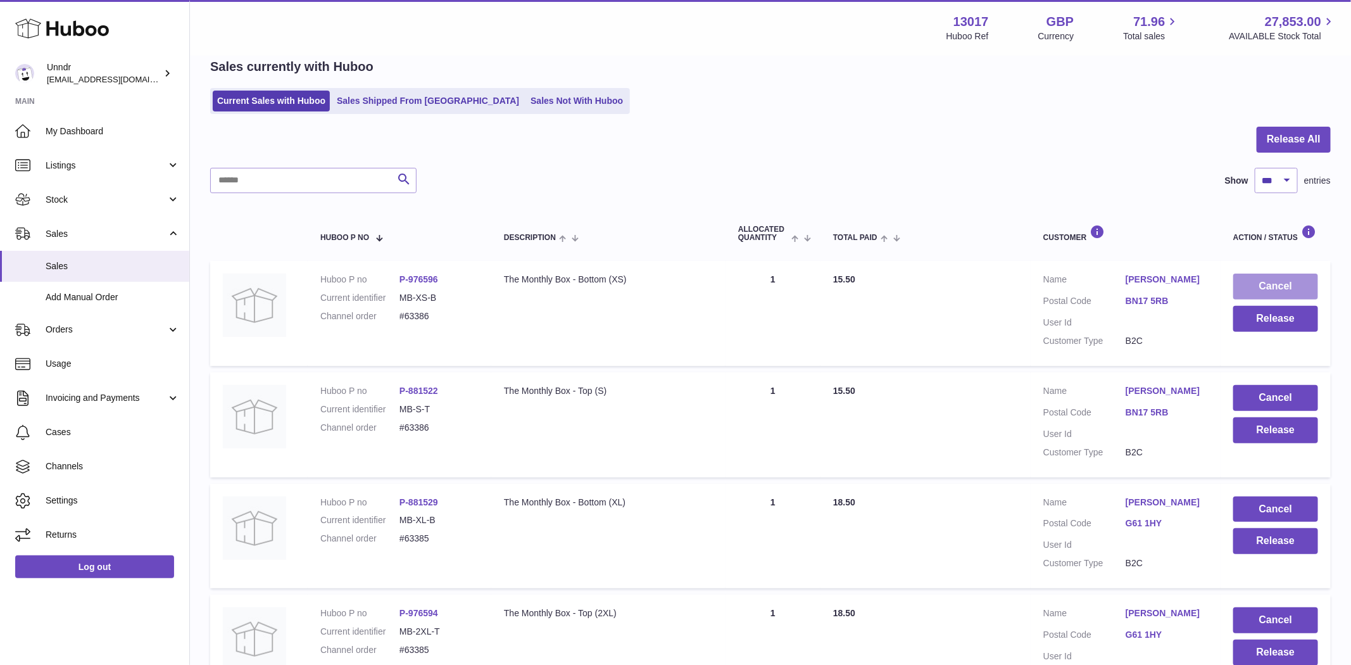
click at [1255, 280] on button "Cancel" at bounding box center [1275, 287] width 85 height 26
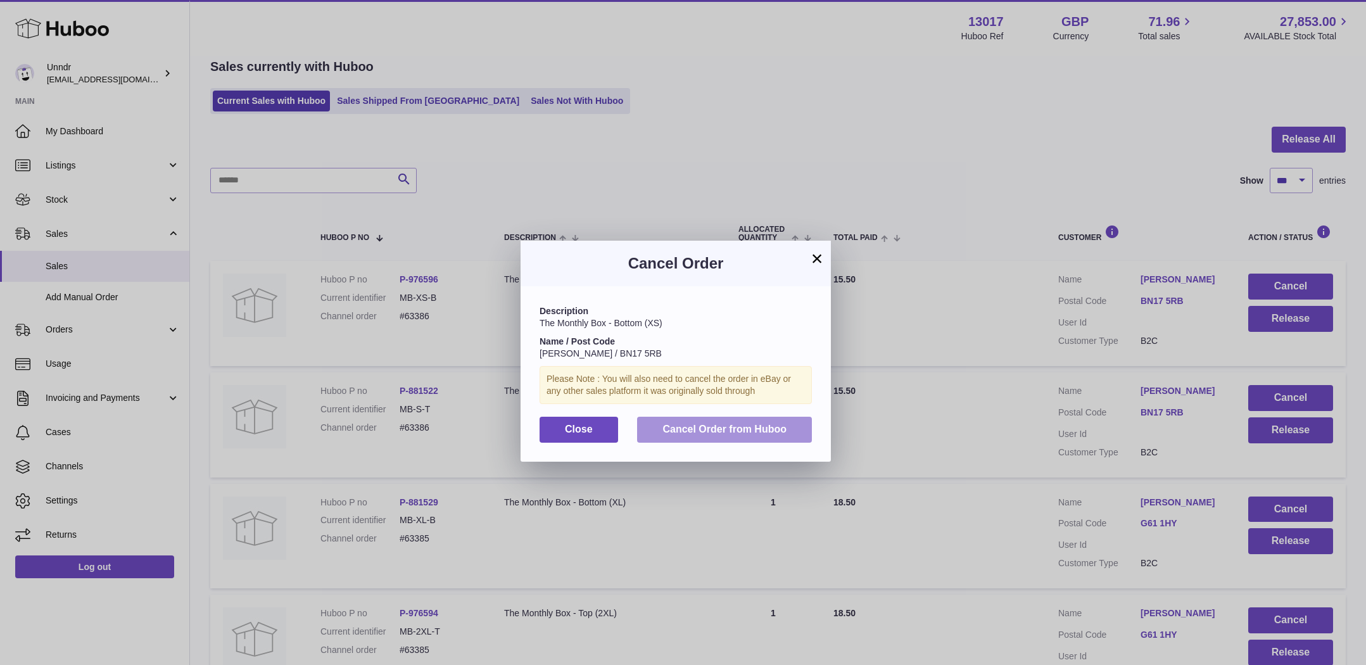
click at [728, 439] on button "Cancel Order from Huboo" at bounding box center [724, 430] width 175 height 26
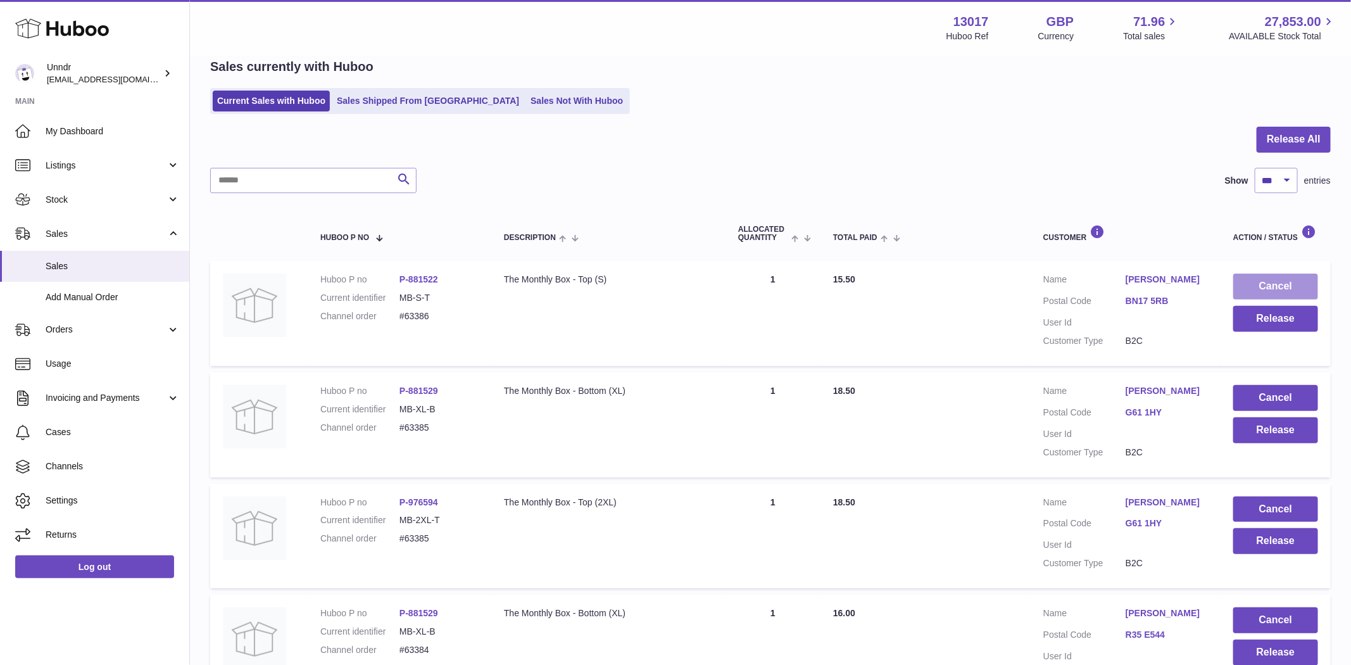
click at [1266, 287] on button "Cancel" at bounding box center [1275, 287] width 85 height 26
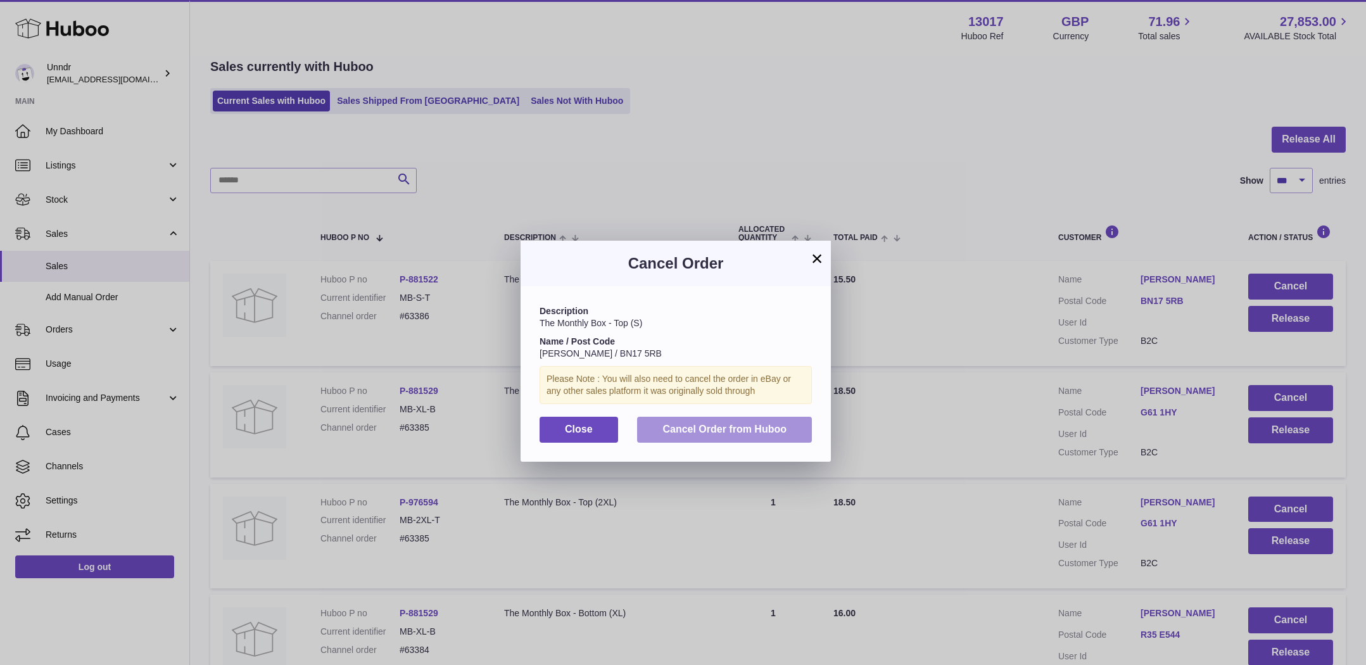
click at [766, 441] on button "Cancel Order from Huboo" at bounding box center [724, 430] width 175 height 26
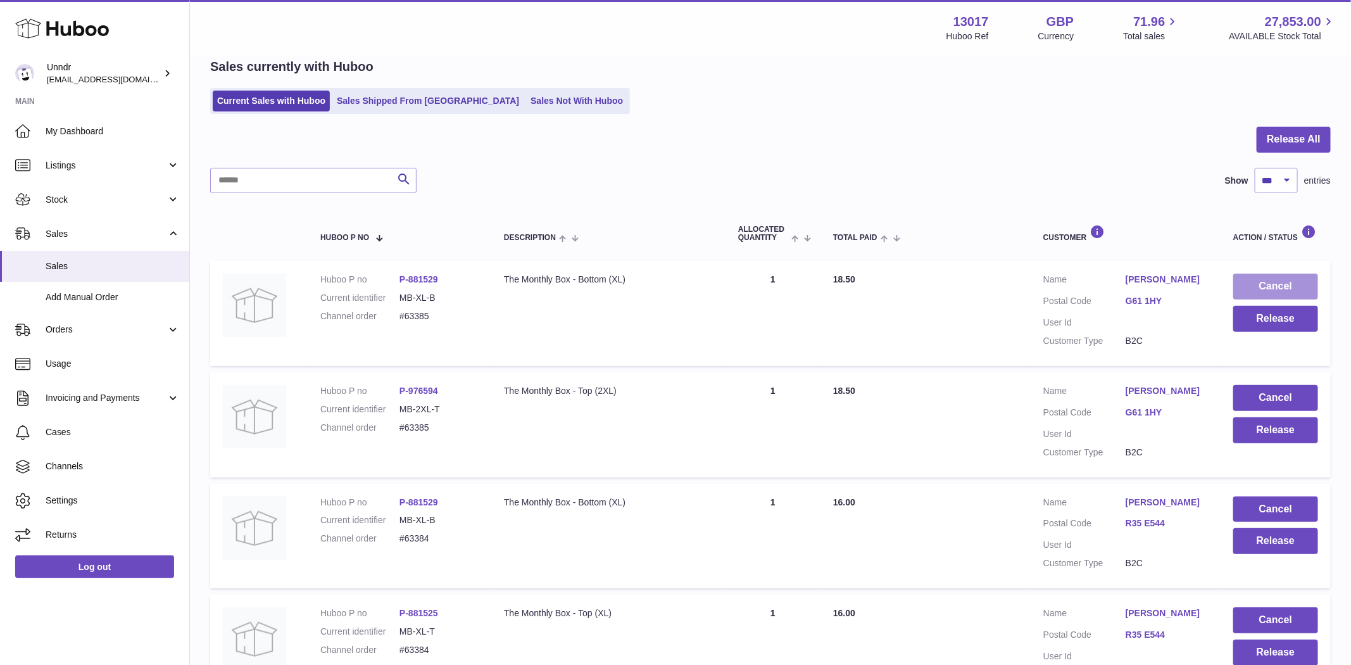
click at [1294, 287] on button "Cancel" at bounding box center [1275, 287] width 85 height 26
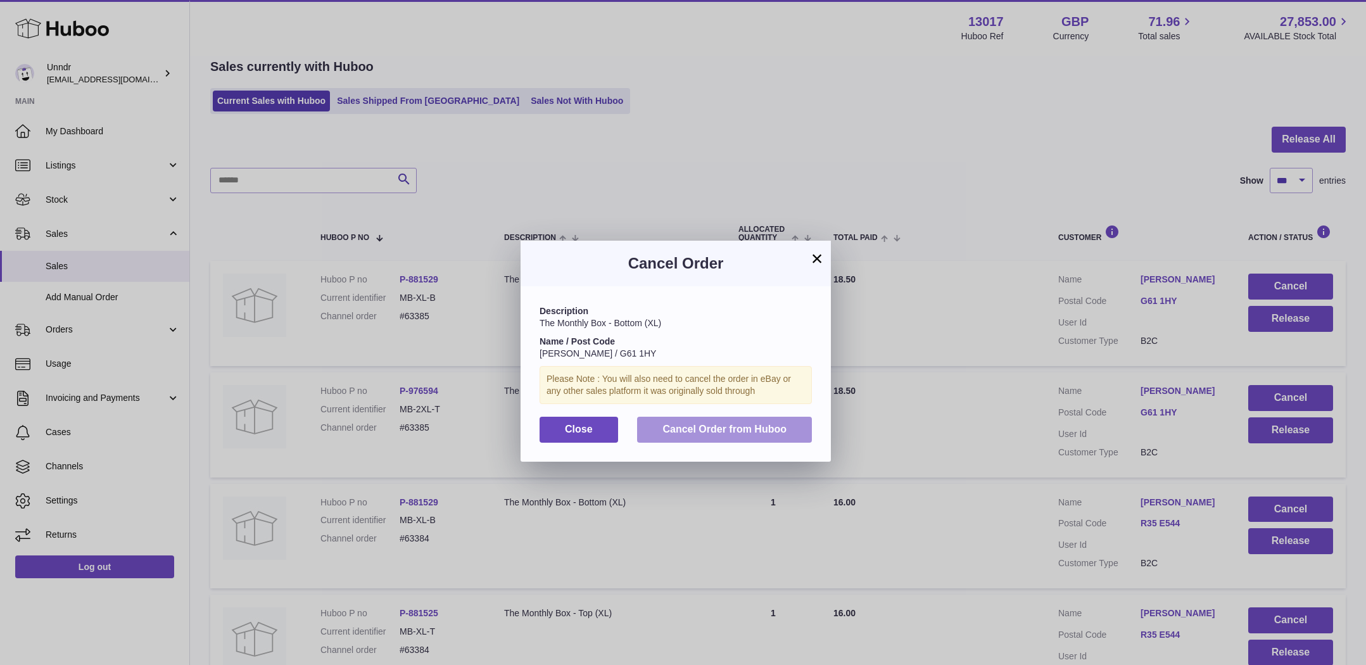
click at [773, 417] on button "Cancel Order from Huboo" at bounding box center [724, 430] width 175 height 26
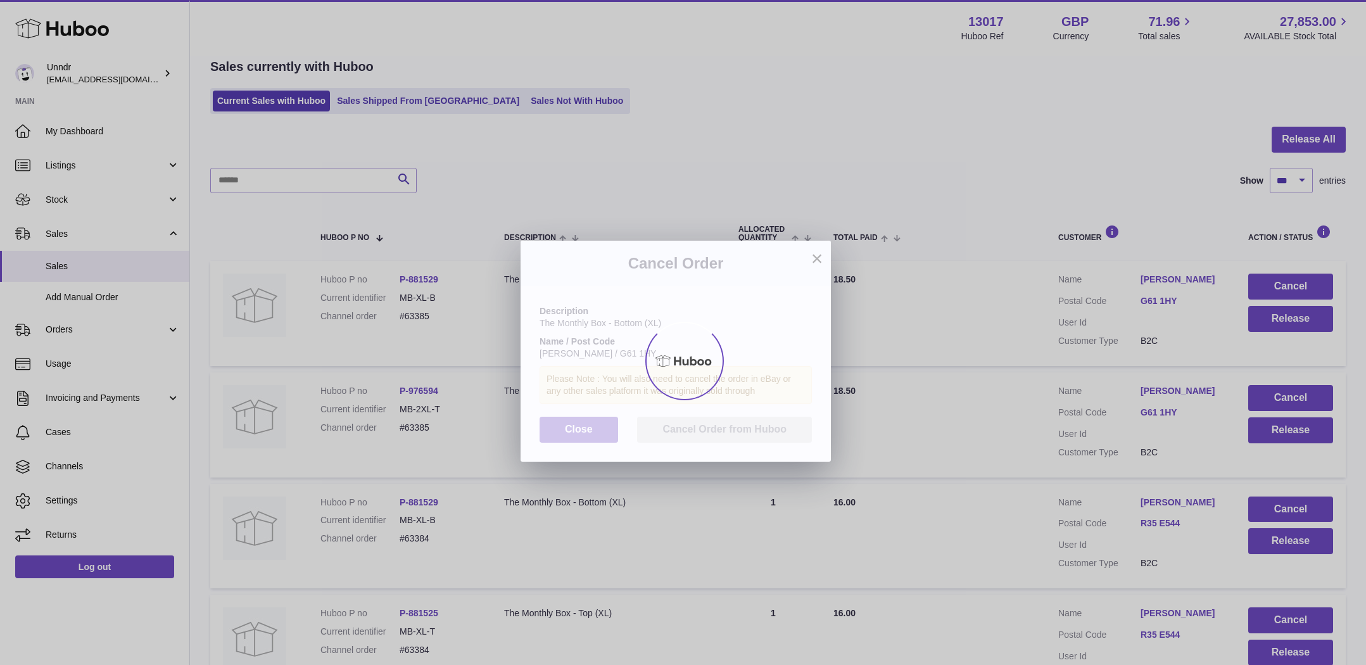
click at [768, 428] on div at bounding box center [683, 361] width 1366 height 608
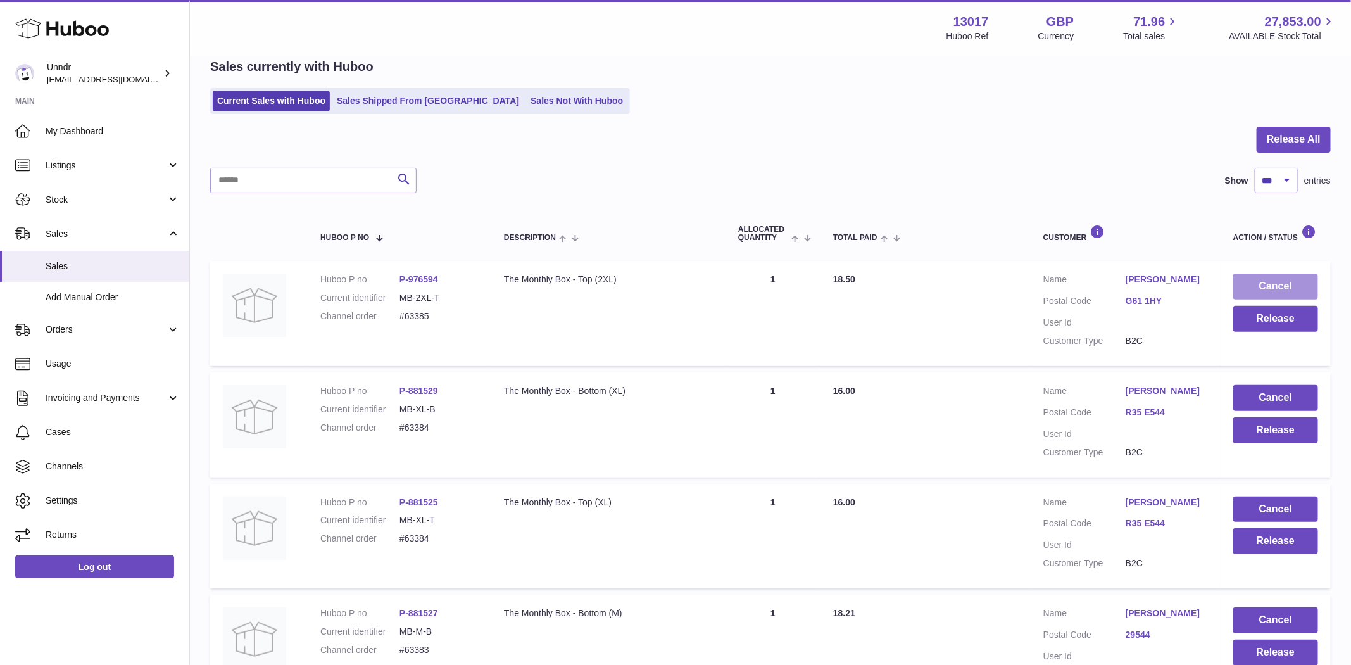
click at [1255, 290] on button "Cancel" at bounding box center [1275, 287] width 85 height 26
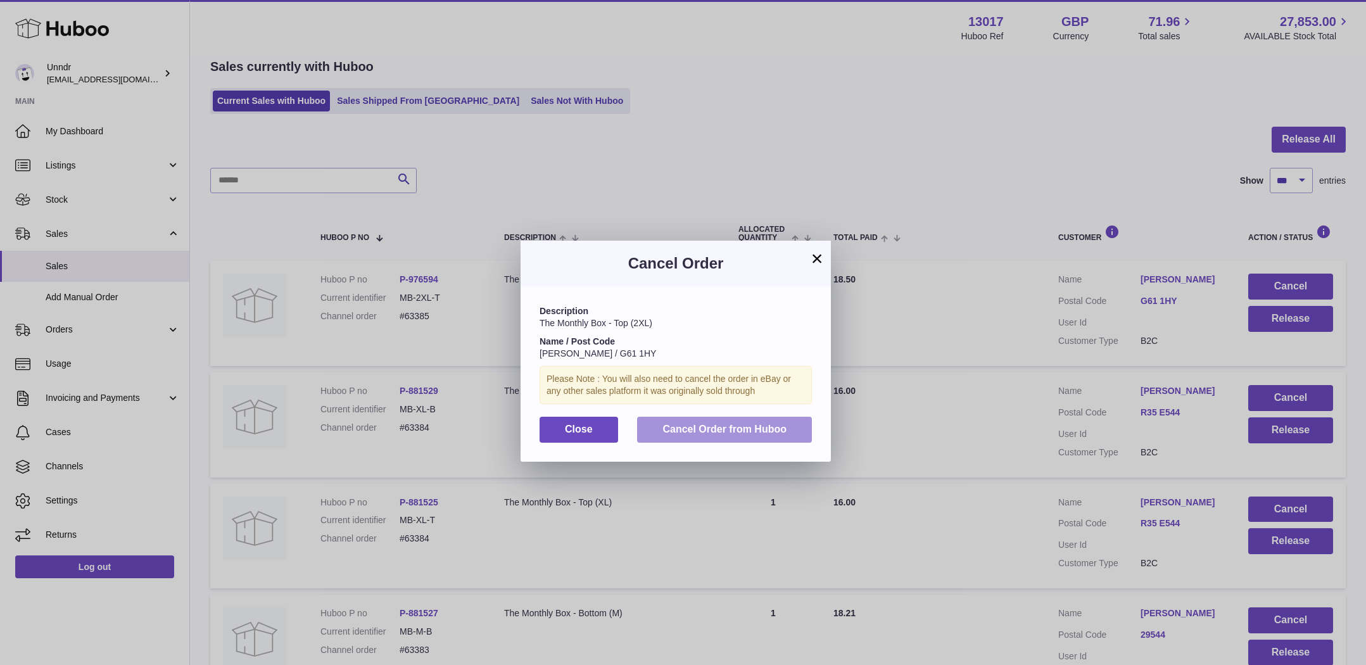
click at [779, 424] on span "Cancel Order from Huboo" at bounding box center [724, 429] width 124 height 11
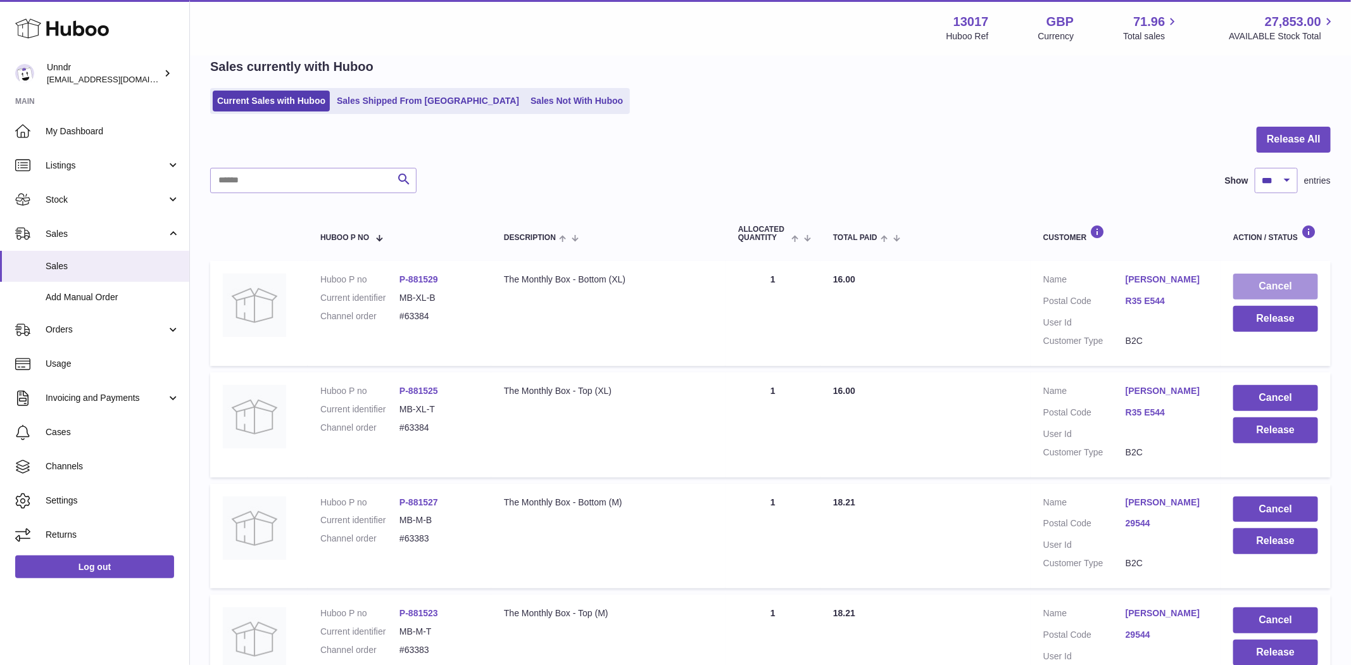
click at [1282, 295] on button "Cancel" at bounding box center [1275, 287] width 85 height 26
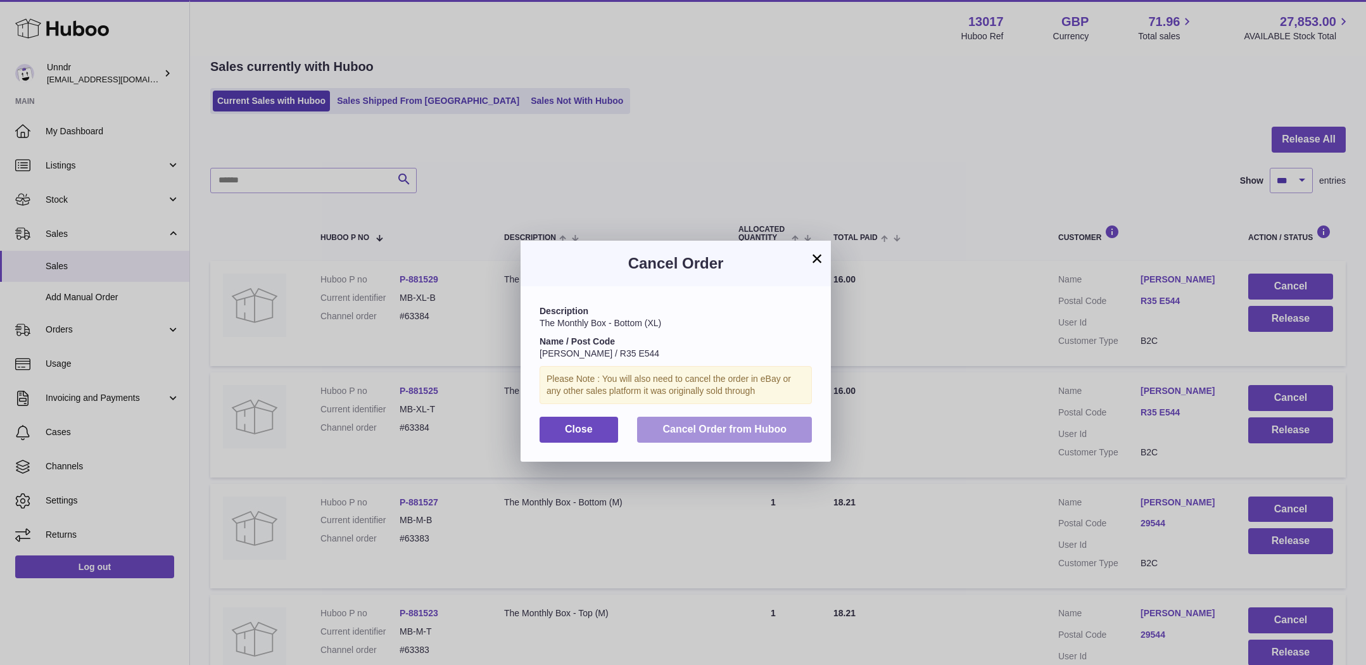
click at [761, 432] on span "Cancel Order from Huboo" at bounding box center [724, 429] width 124 height 11
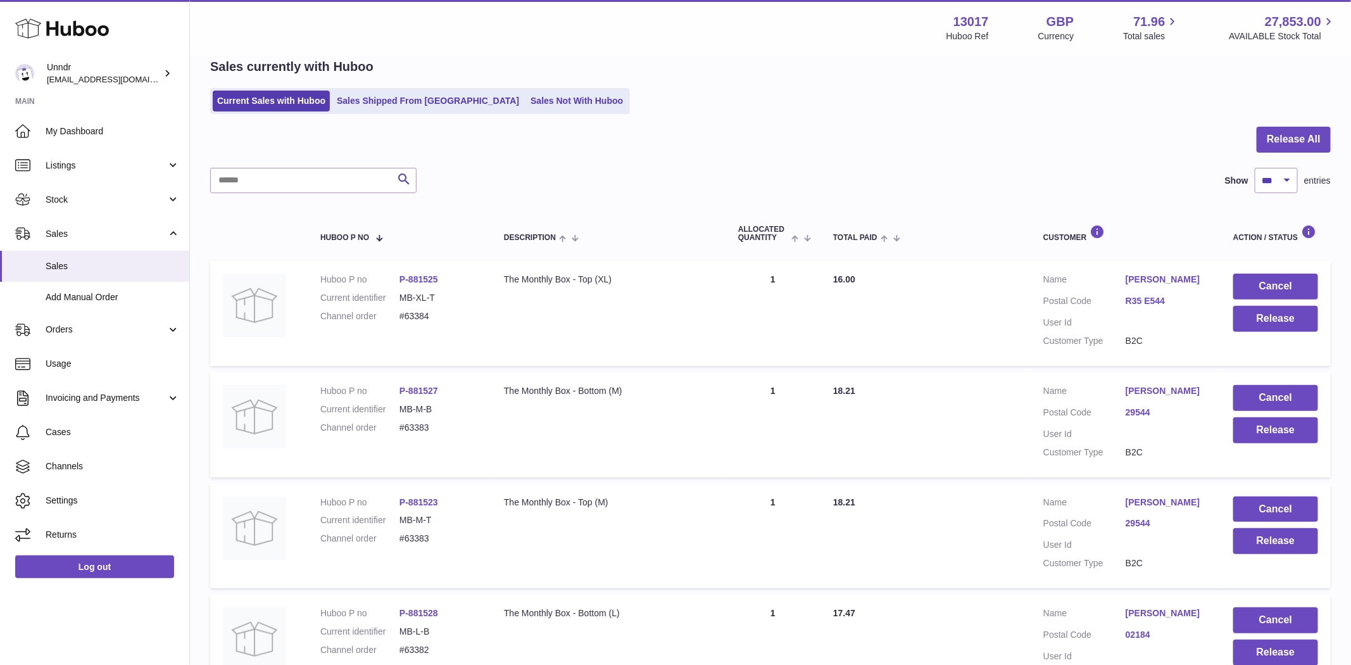
click at [1277, 285] on button "Cancel" at bounding box center [1275, 287] width 85 height 26
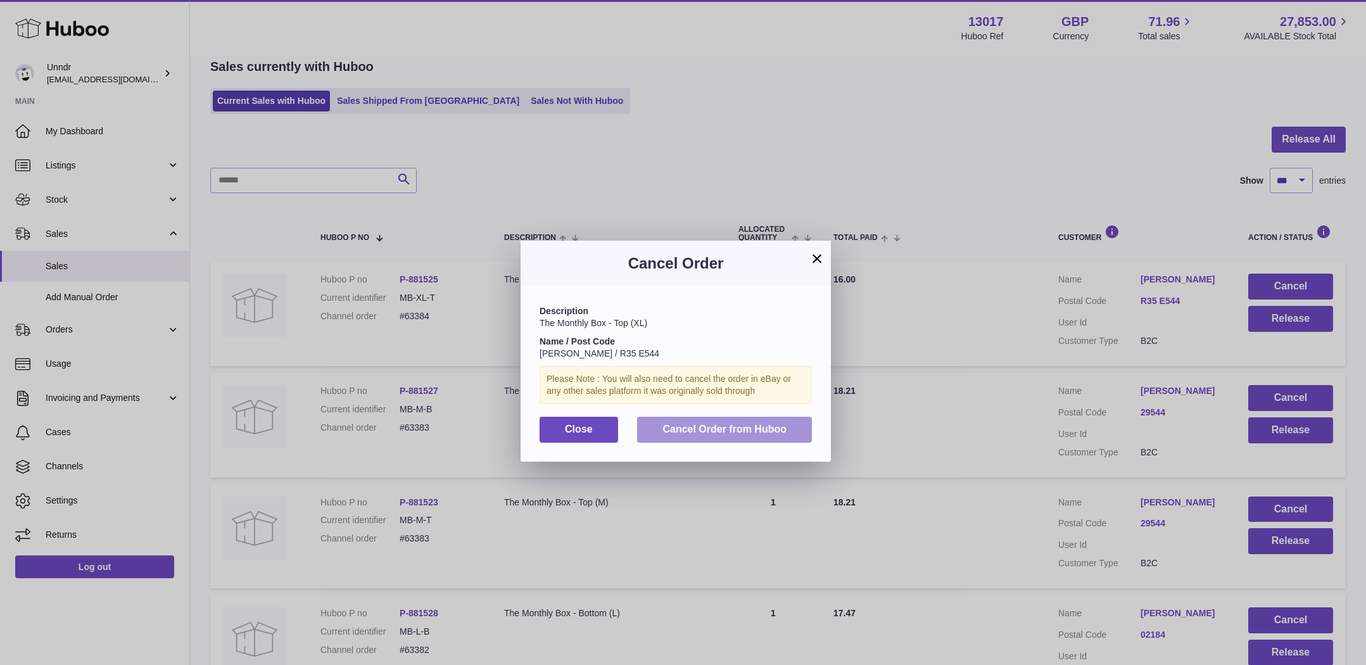
click at [771, 431] on span "Cancel Order from Huboo" at bounding box center [724, 429] width 124 height 11
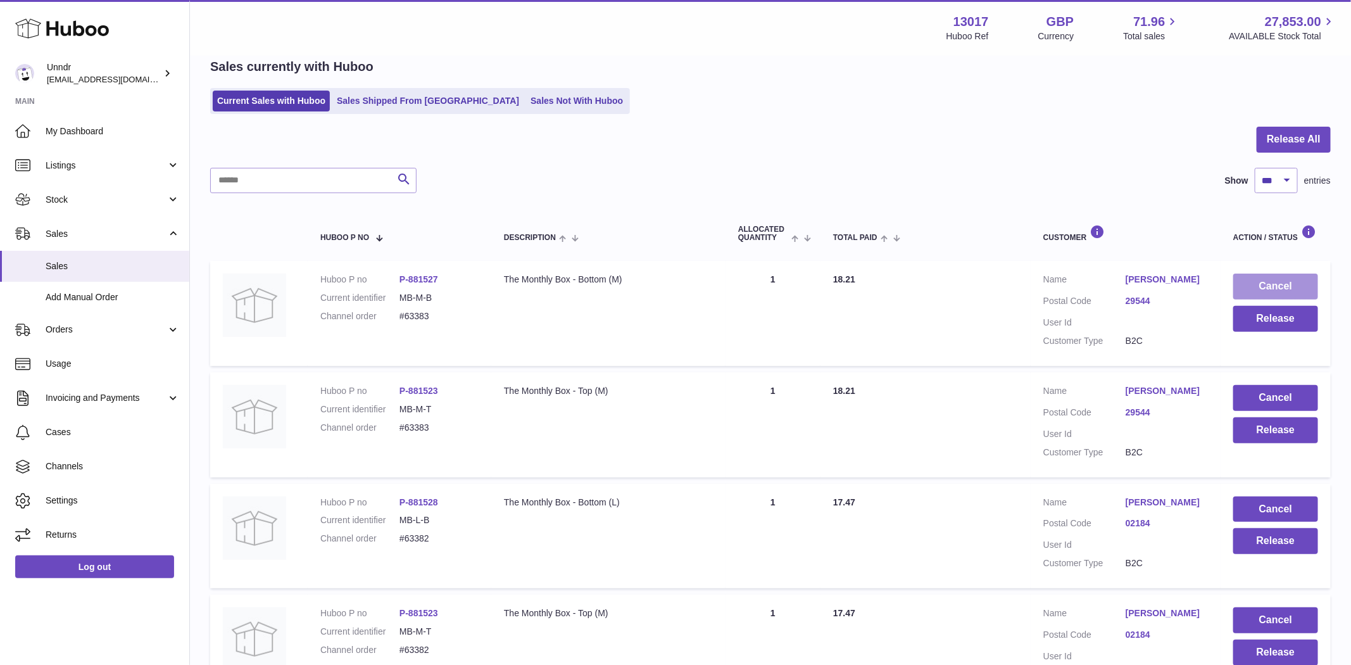
click at [1299, 285] on button "Cancel" at bounding box center [1275, 287] width 85 height 26
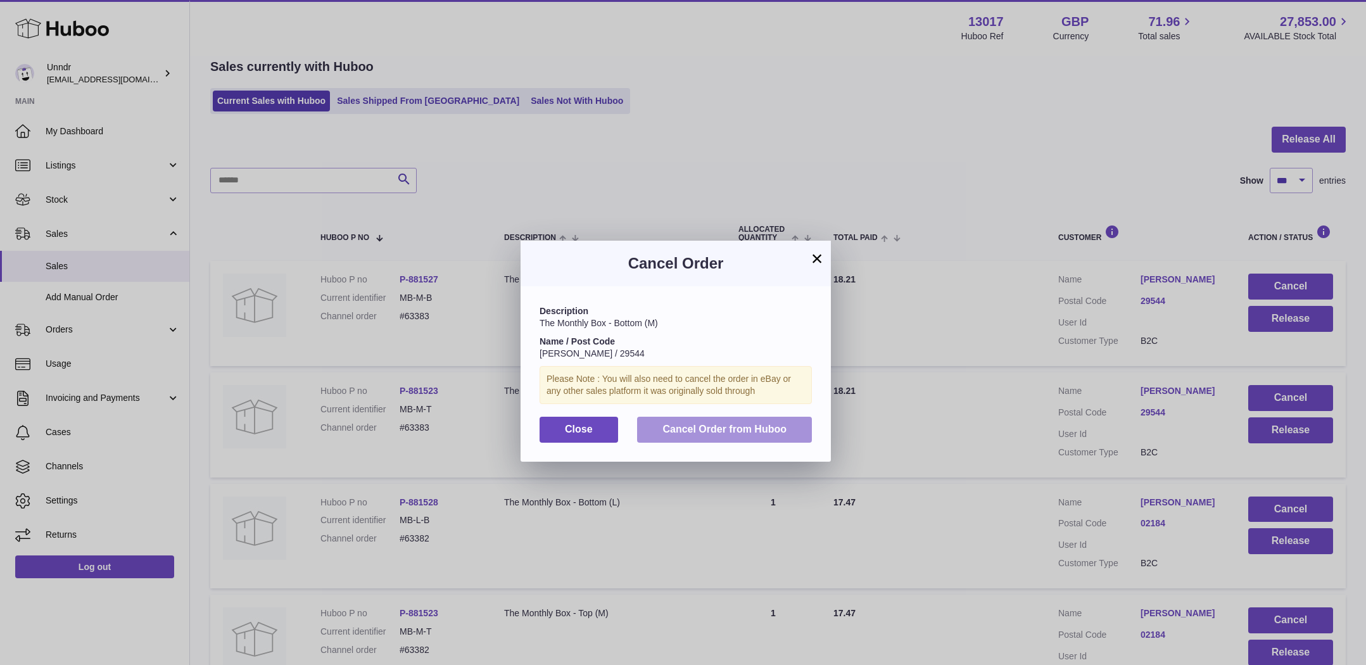
click at [773, 430] on span "Cancel Order from Huboo" at bounding box center [724, 429] width 124 height 11
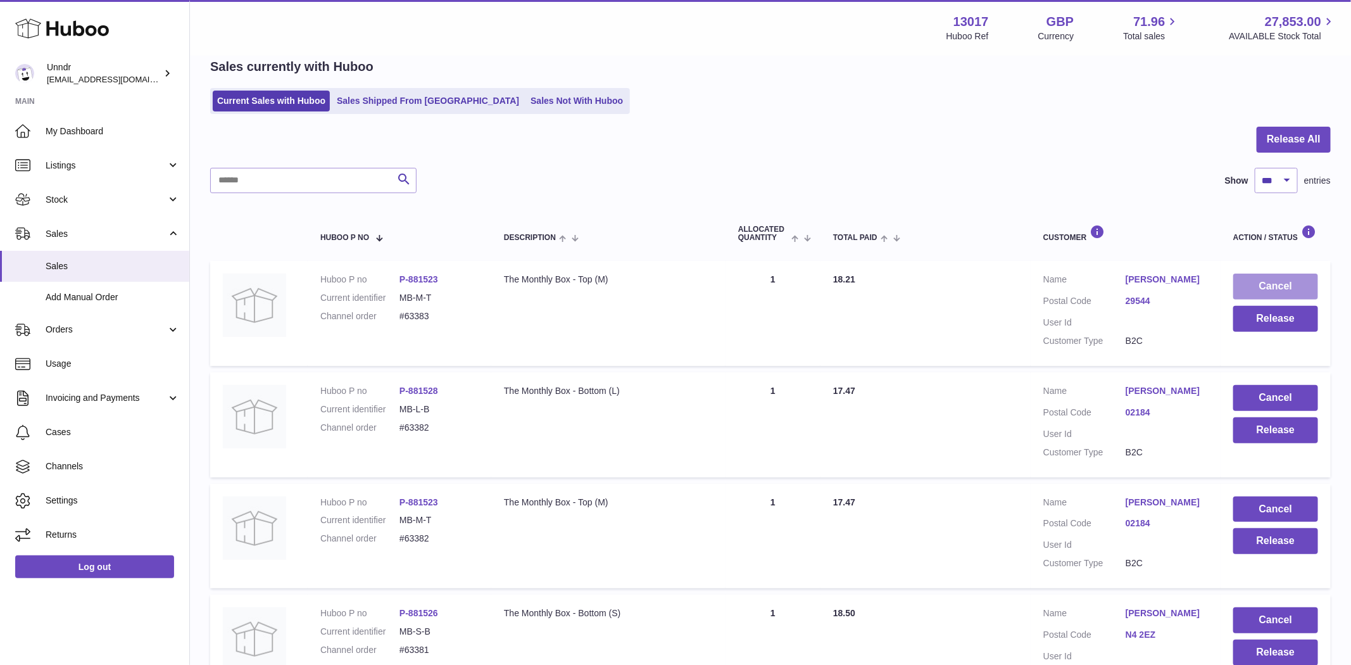
click at [1304, 288] on button "Cancel" at bounding box center [1275, 287] width 85 height 26
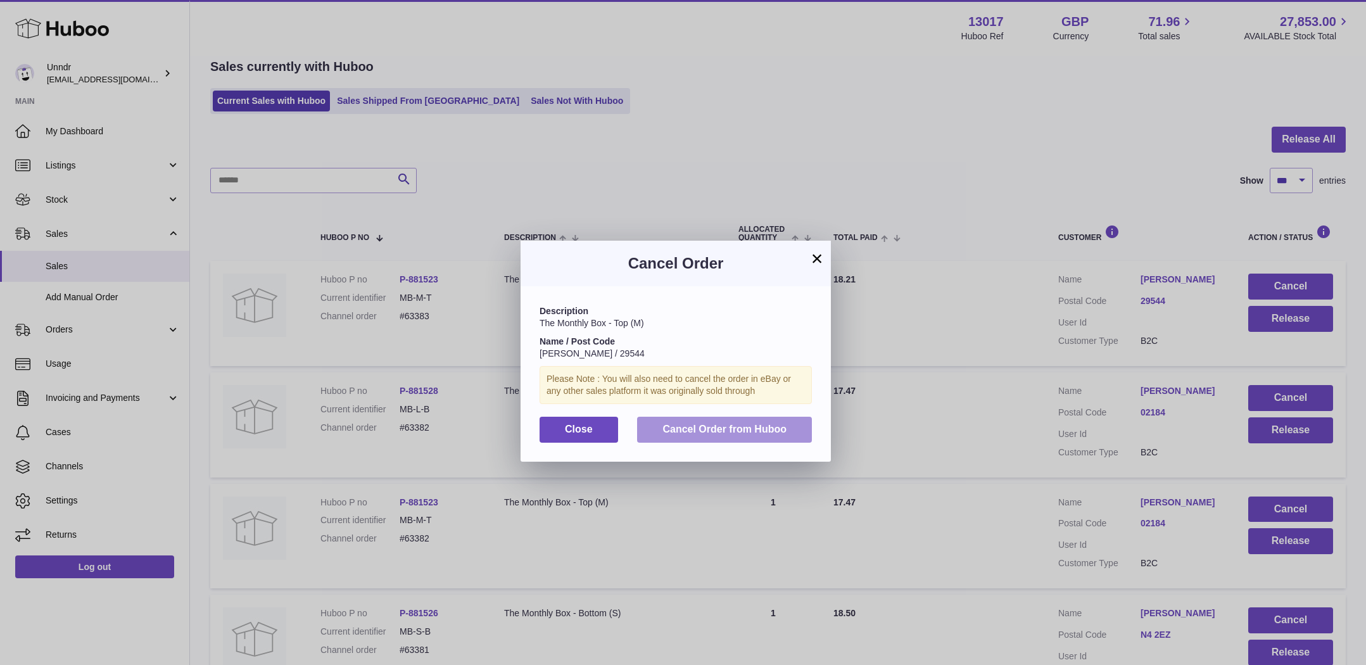
click at [774, 427] on span "Cancel Order from Huboo" at bounding box center [724, 429] width 124 height 11
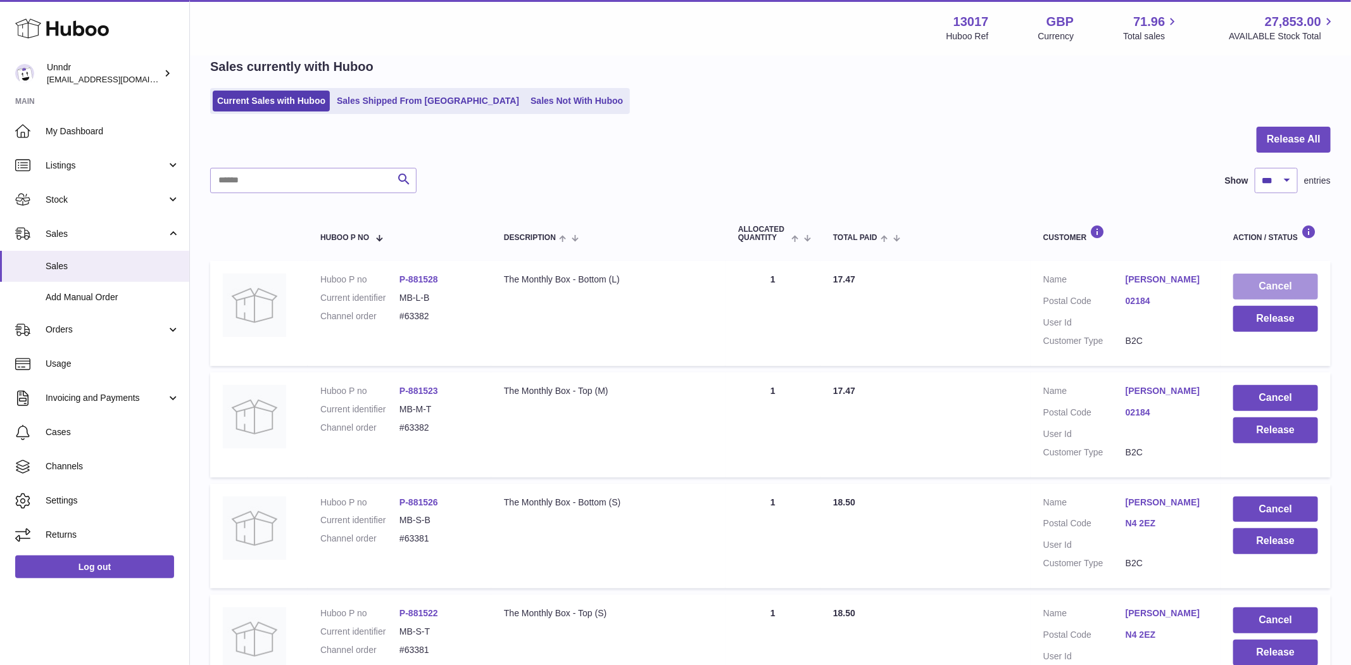
click at [1299, 287] on button "Cancel" at bounding box center [1275, 287] width 85 height 26
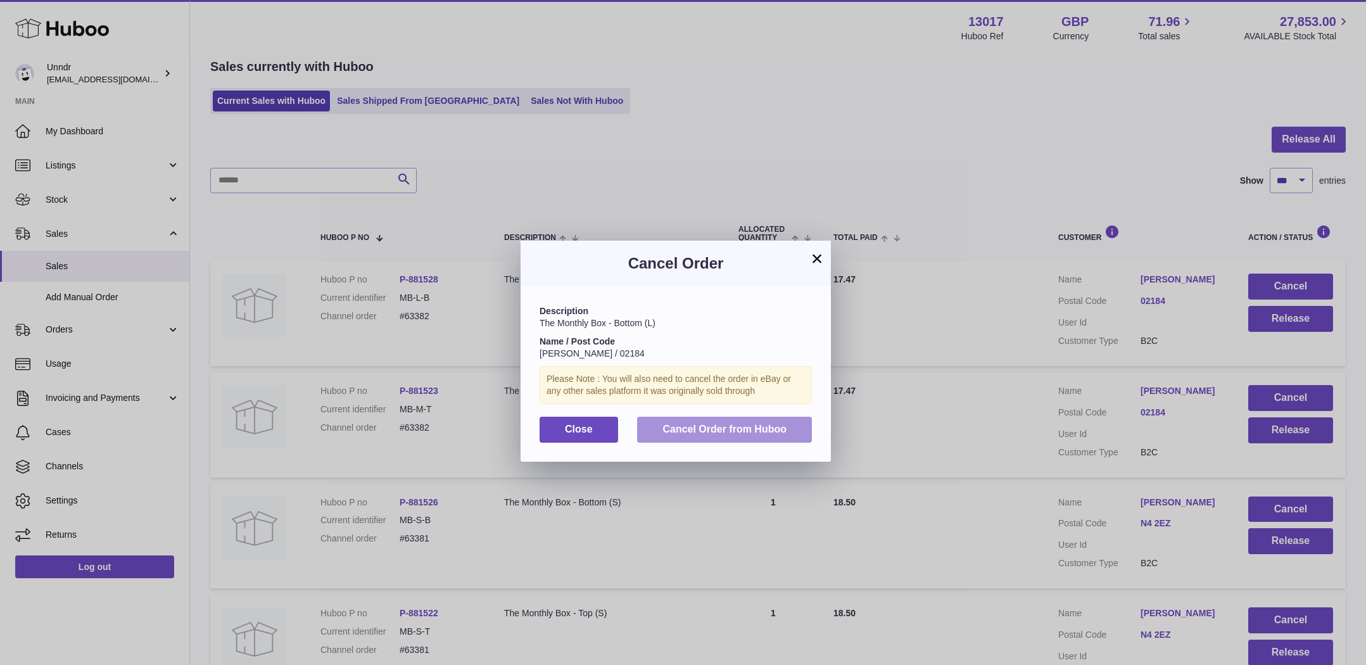
click at [781, 429] on span "Cancel Order from Huboo" at bounding box center [724, 429] width 124 height 11
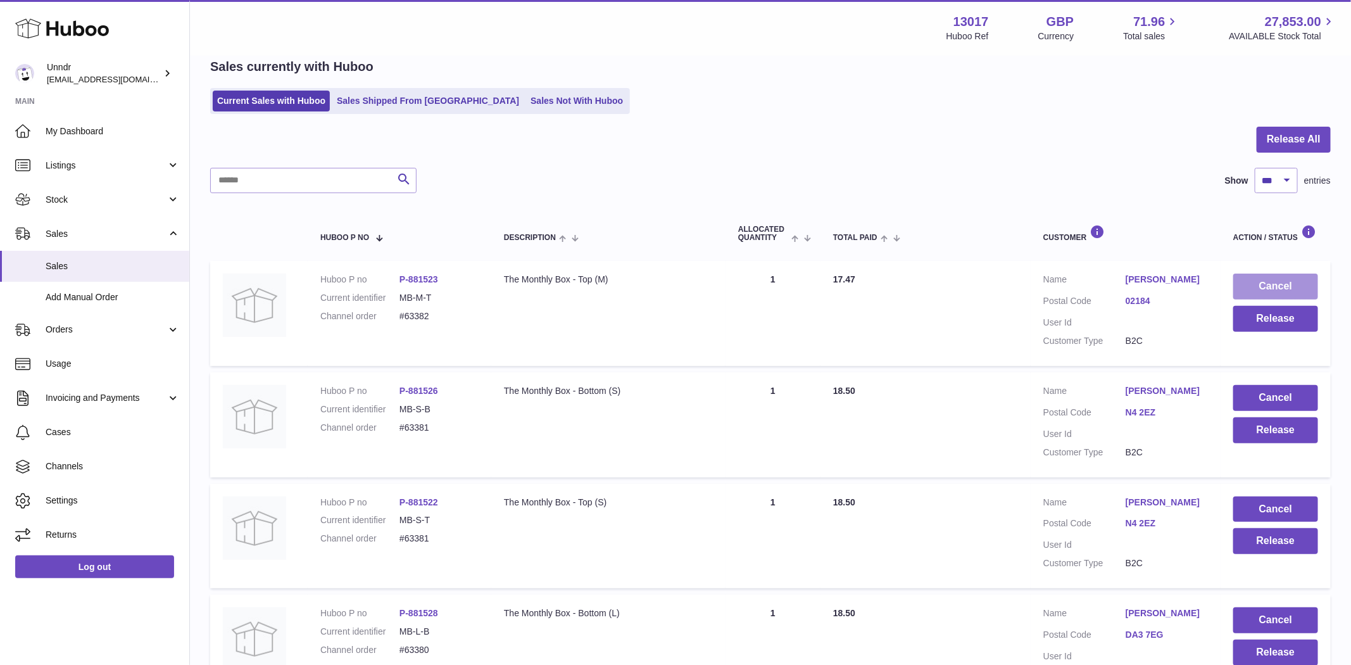
click at [1292, 286] on button "Cancel" at bounding box center [1275, 287] width 85 height 26
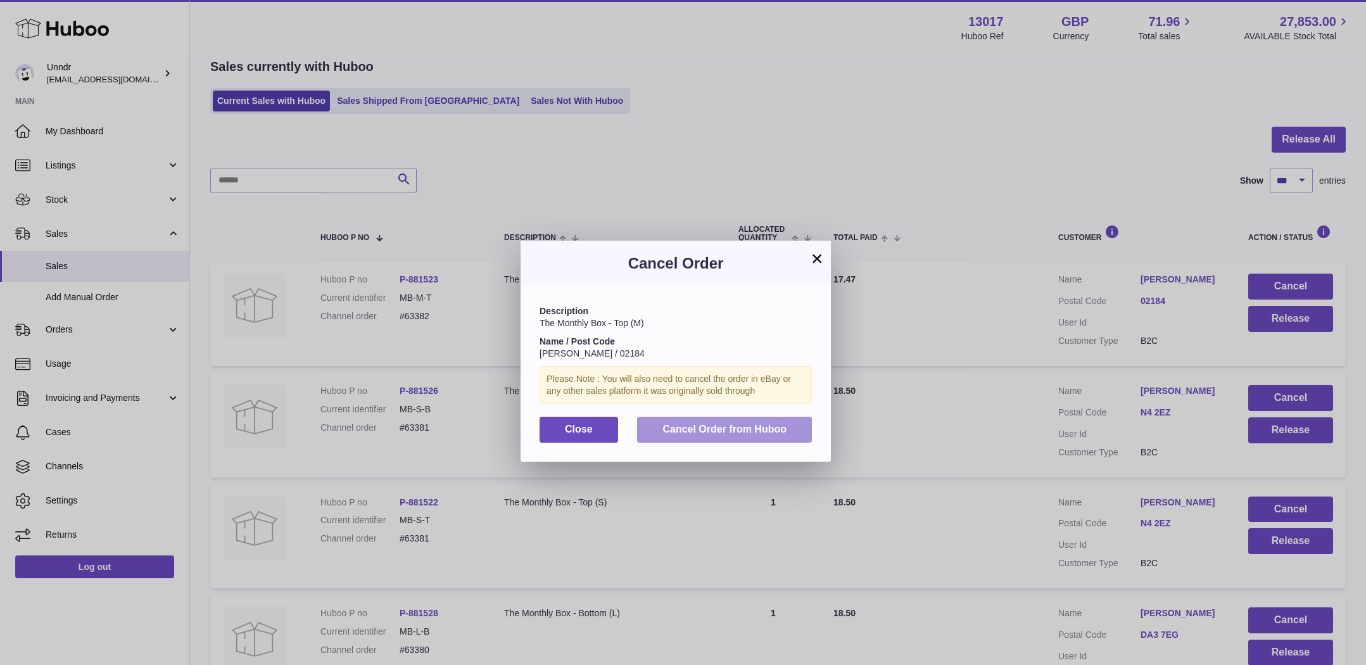
click at [740, 427] on span "Cancel Order from Huboo" at bounding box center [724, 429] width 124 height 11
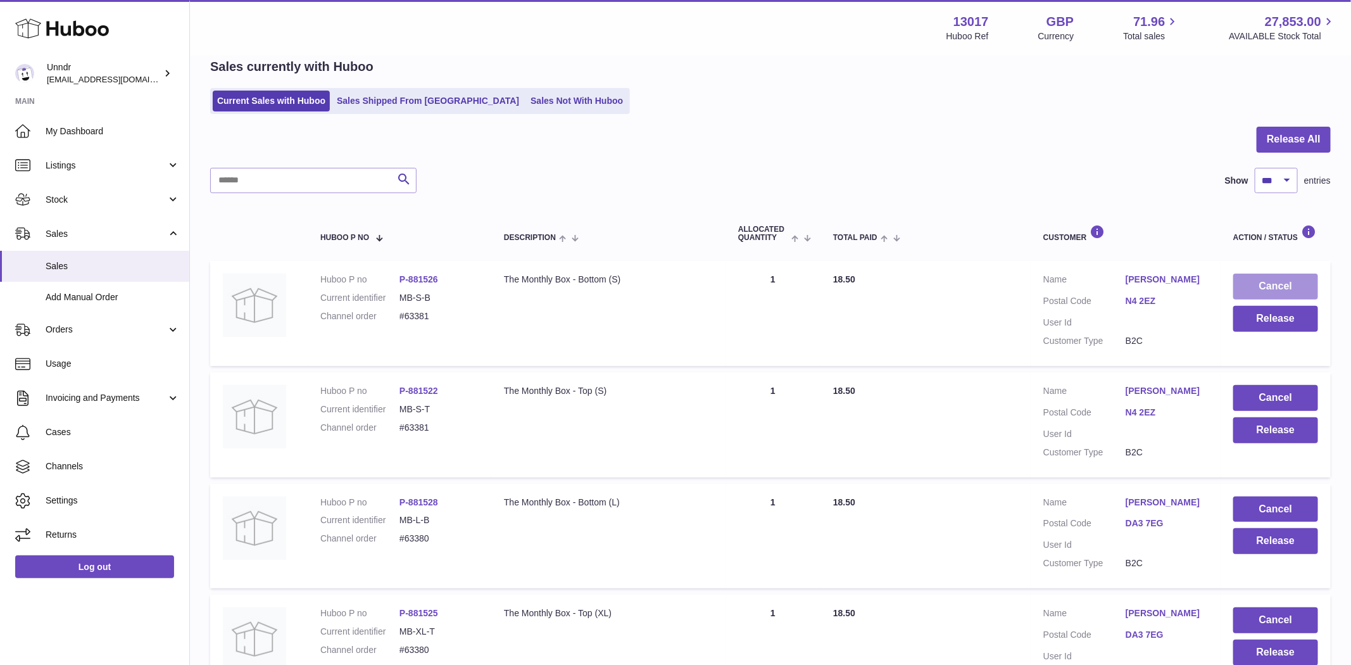
click at [1278, 284] on button "Cancel" at bounding box center [1275, 287] width 85 height 26
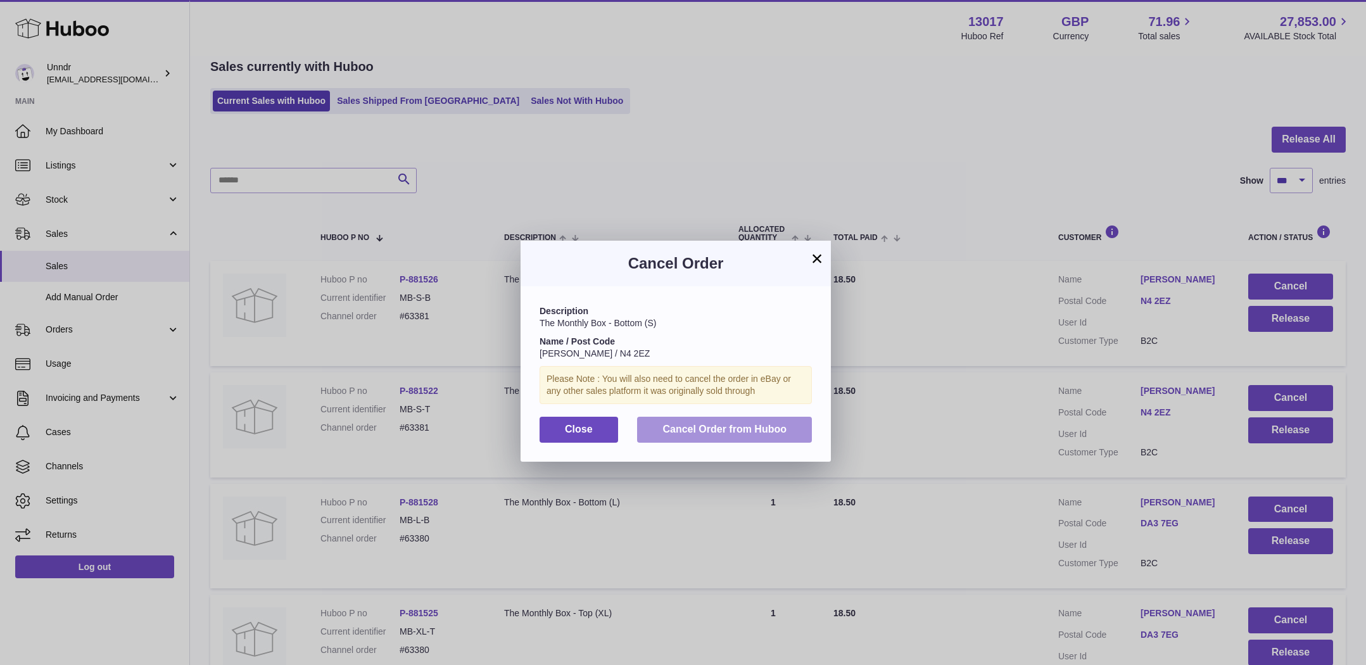
click at [765, 432] on span "Cancel Order from Huboo" at bounding box center [724, 429] width 124 height 11
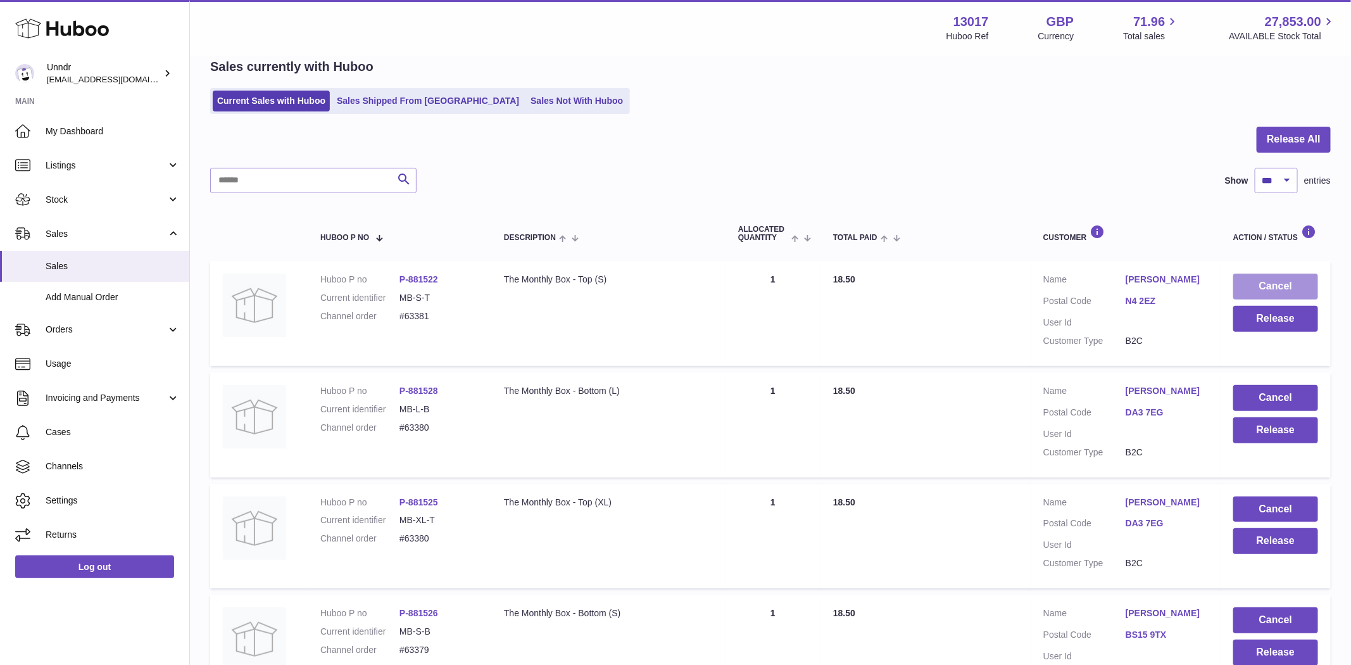
click at [1271, 275] on button "Cancel" at bounding box center [1275, 287] width 85 height 26
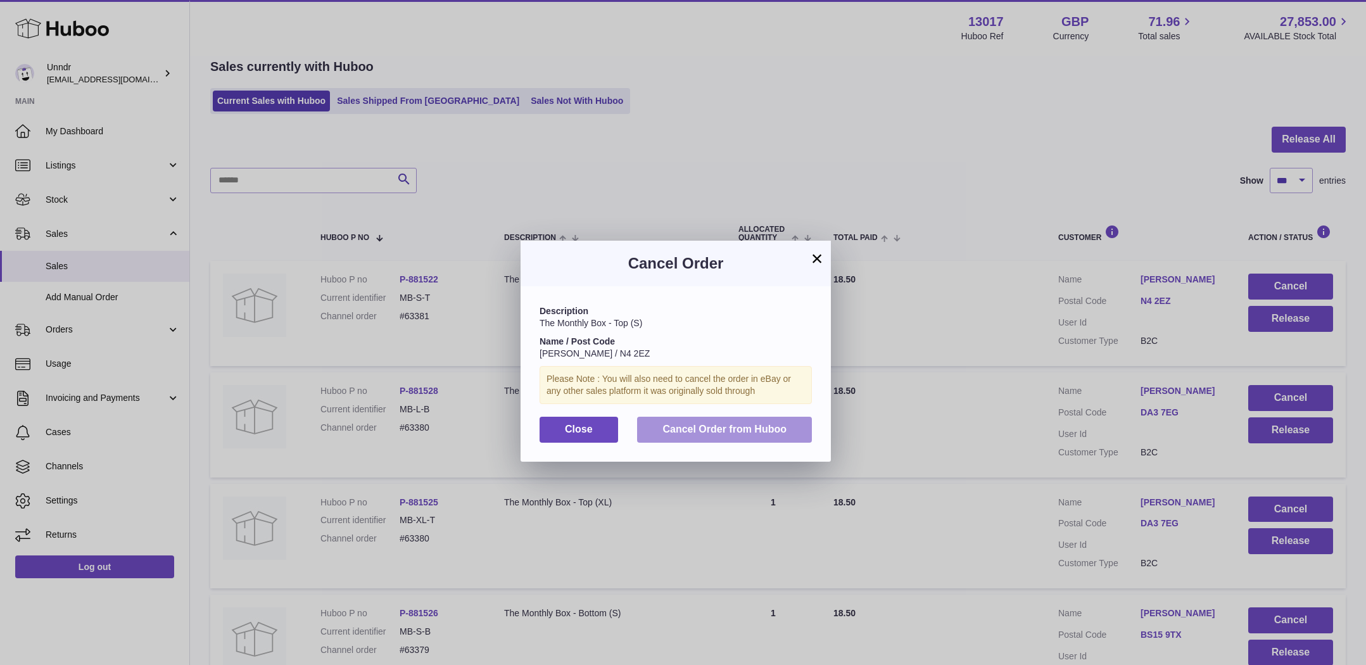
click at [735, 427] on span "Cancel Order from Huboo" at bounding box center [724, 429] width 124 height 11
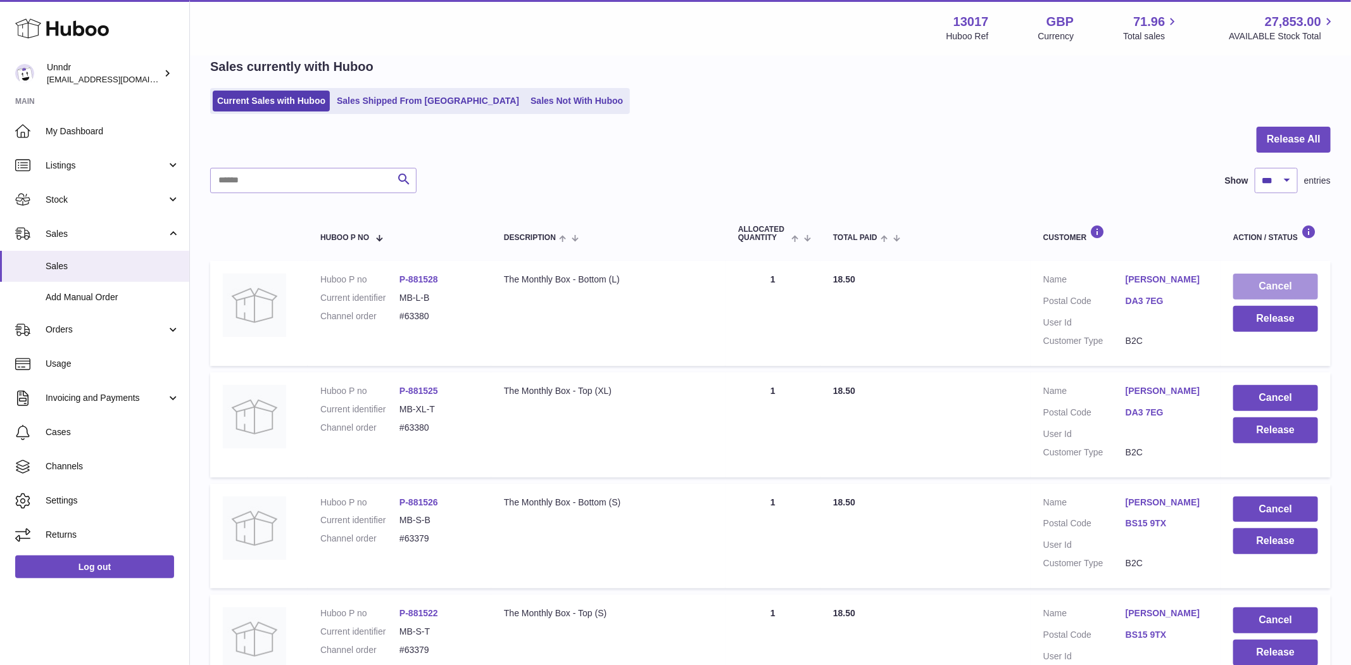
click at [1304, 274] on button "Cancel" at bounding box center [1275, 287] width 85 height 26
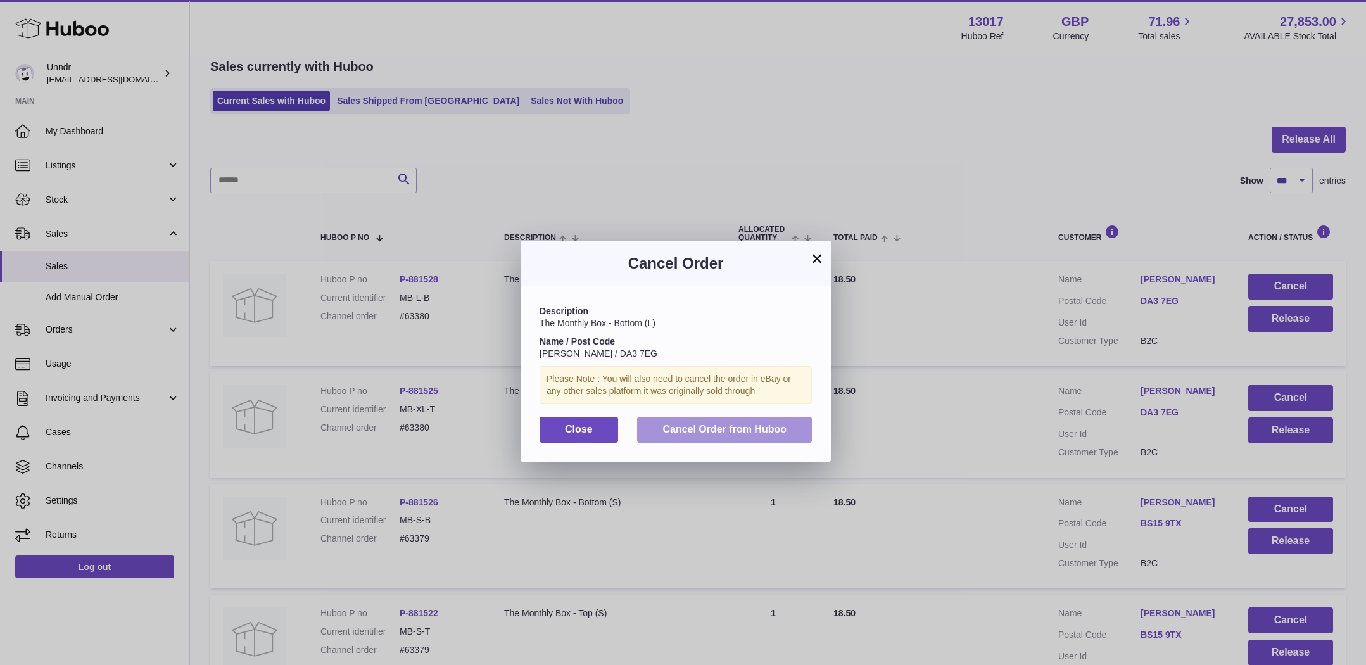
click at [751, 432] on span "Cancel Order from Huboo" at bounding box center [724, 429] width 124 height 11
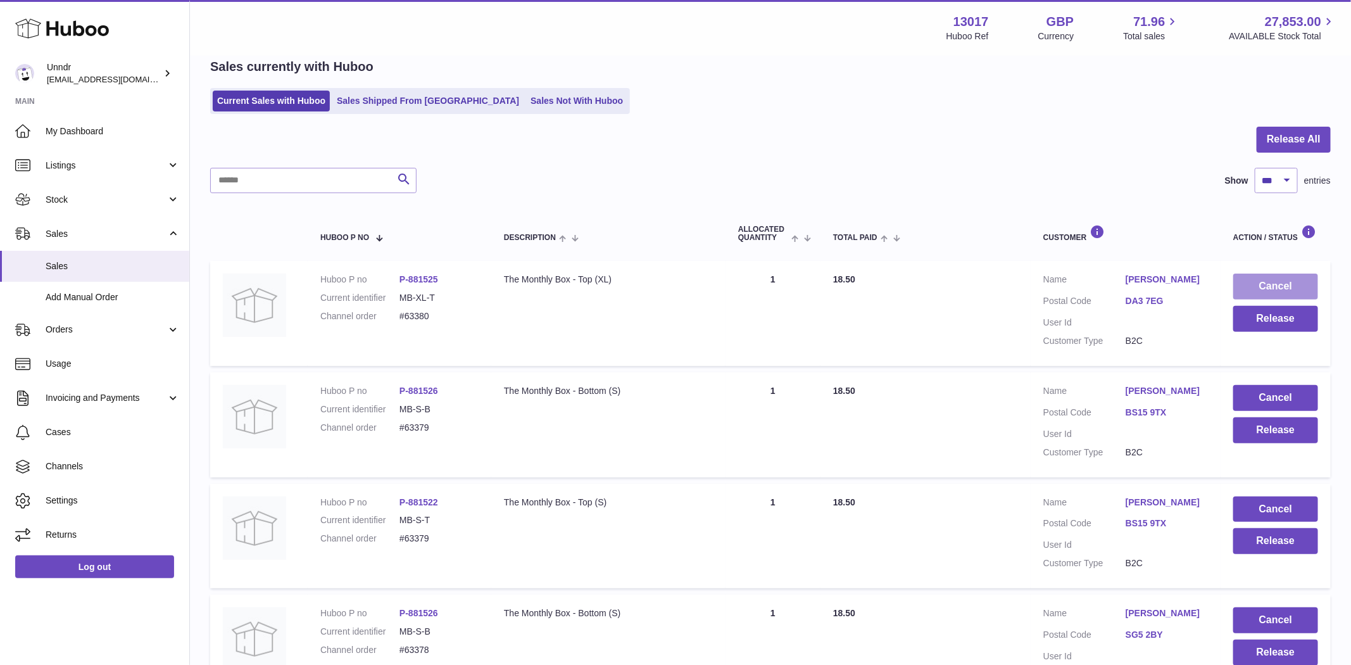
click at [1266, 286] on button "Cancel" at bounding box center [1275, 287] width 85 height 26
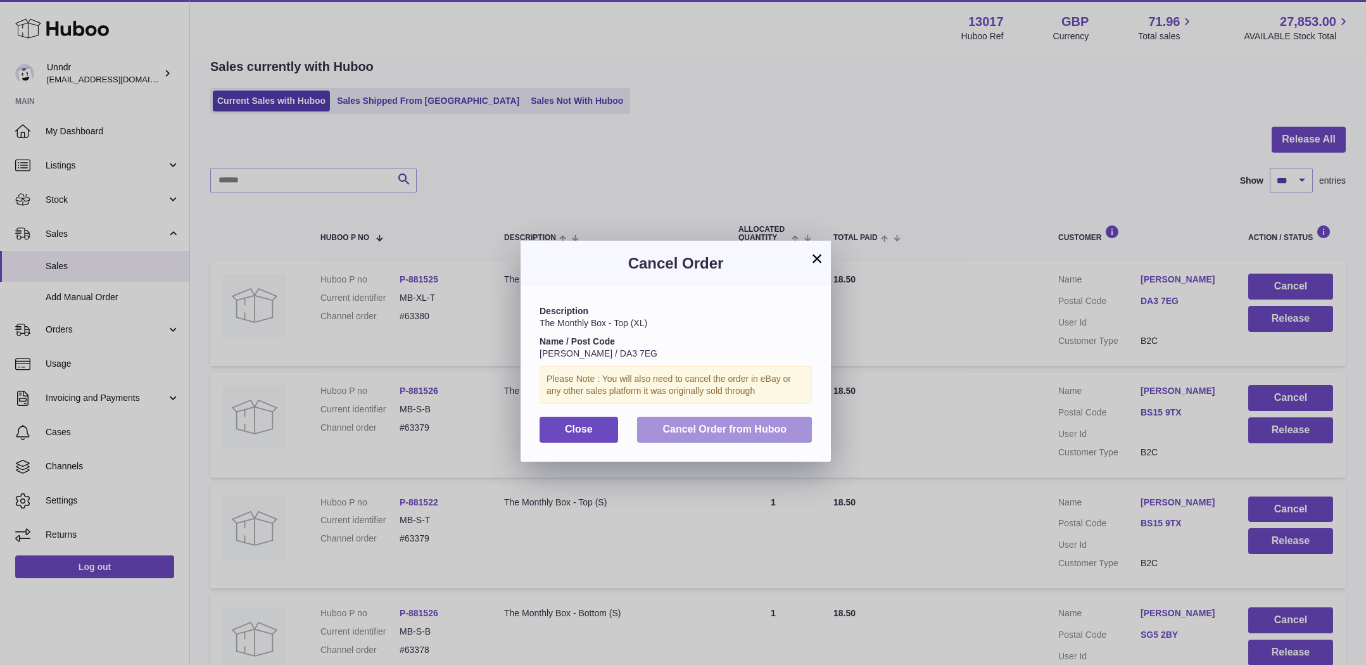
click at [702, 426] on span "Cancel Order from Huboo" at bounding box center [724, 429] width 124 height 11
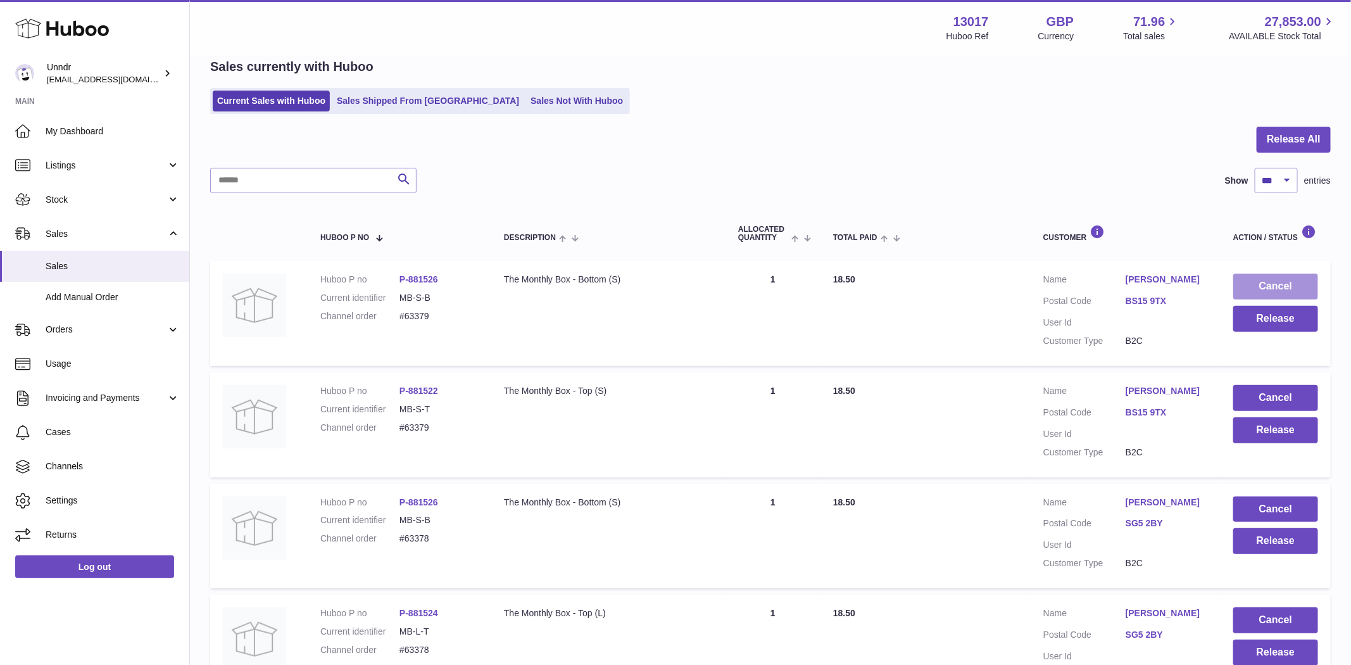
click at [1282, 283] on button "Cancel" at bounding box center [1275, 287] width 85 height 26
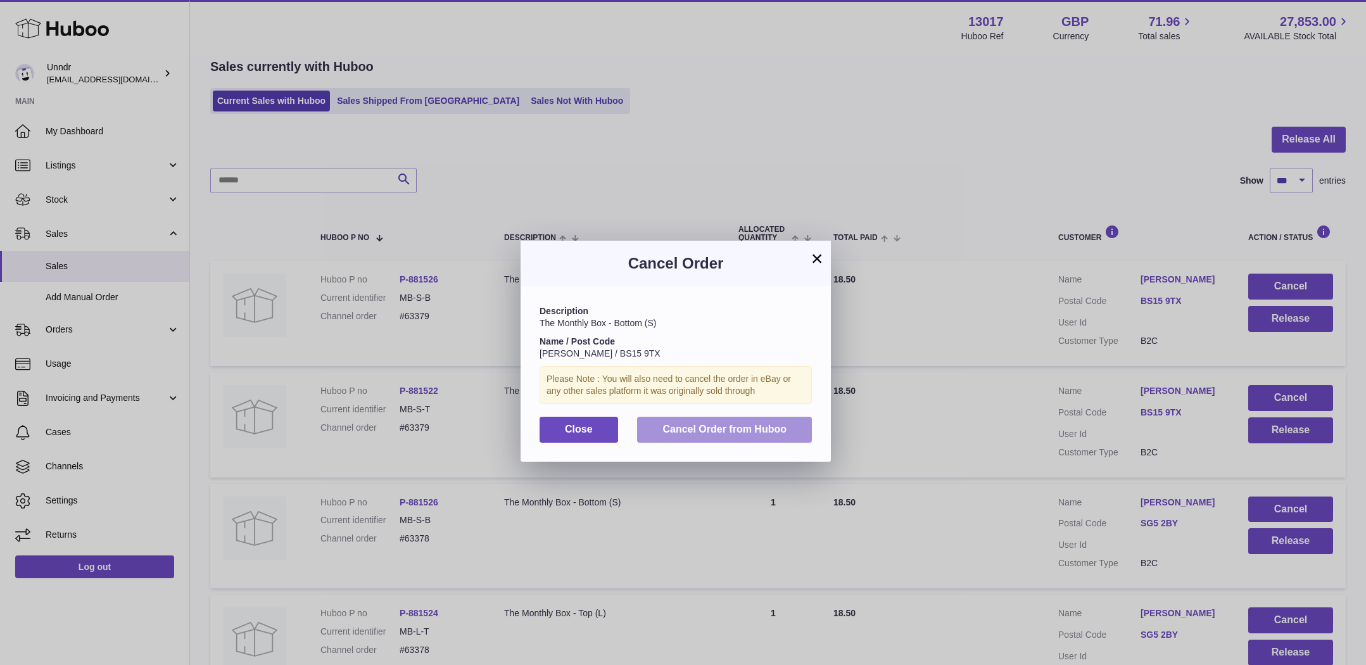
click at [798, 420] on button "Cancel Order from Huboo" at bounding box center [724, 430] width 175 height 26
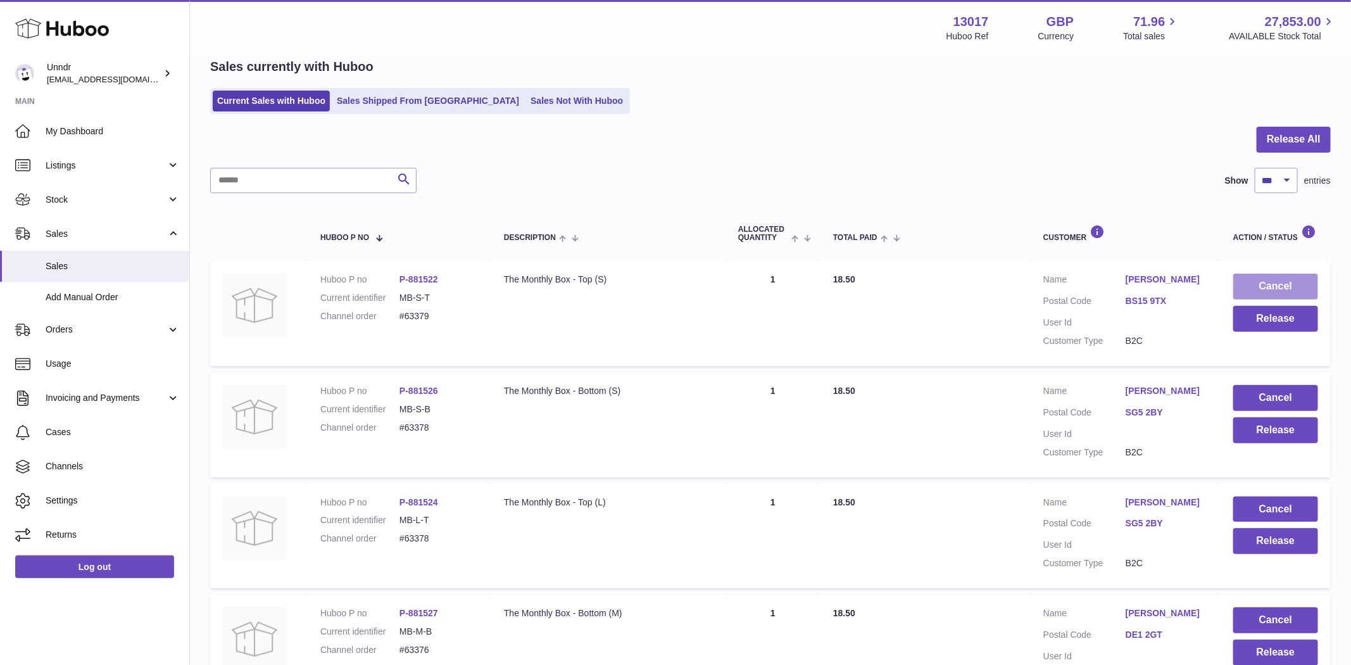
click at [1260, 293] on button "Cancel" at bounding box center [1275, 287] width 85 height 26
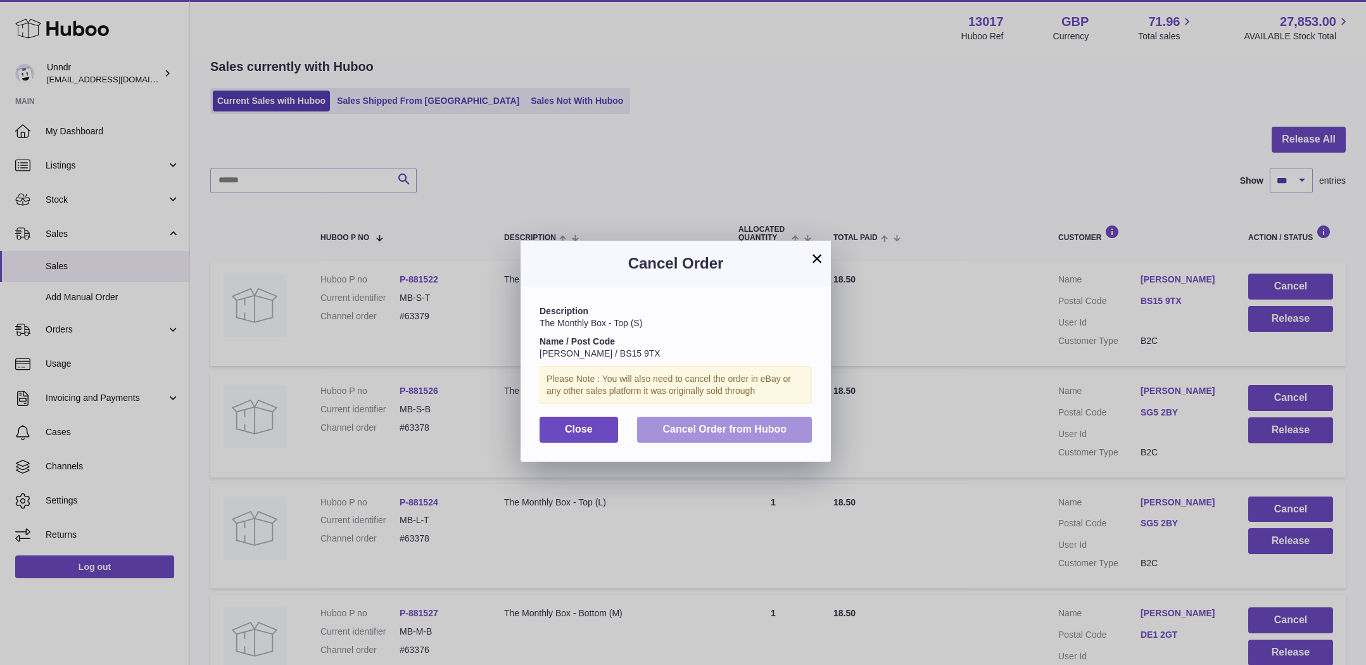
click at [771, 429] on span "Cancel Order from Huboo" at bounding box center [724, 429] width 124 height 11
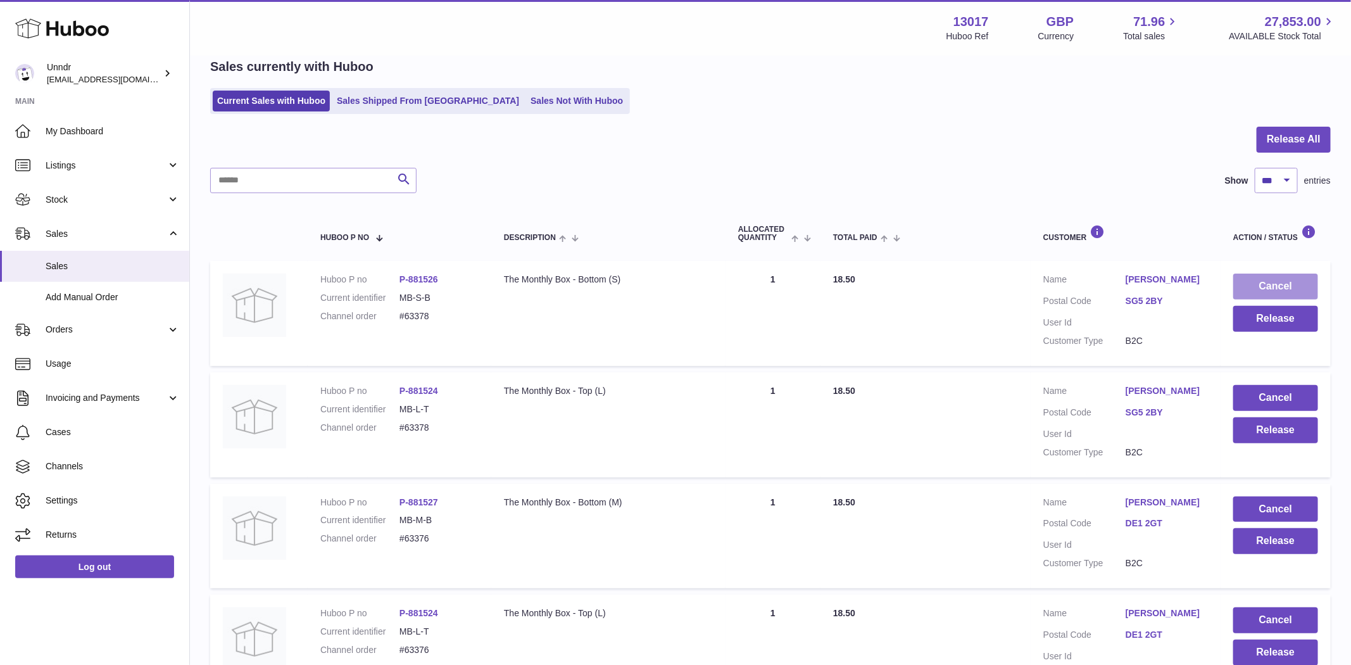
click at [1262, 274] on button "Cancel" at bounding box center [1275, 287] width 85 height 26
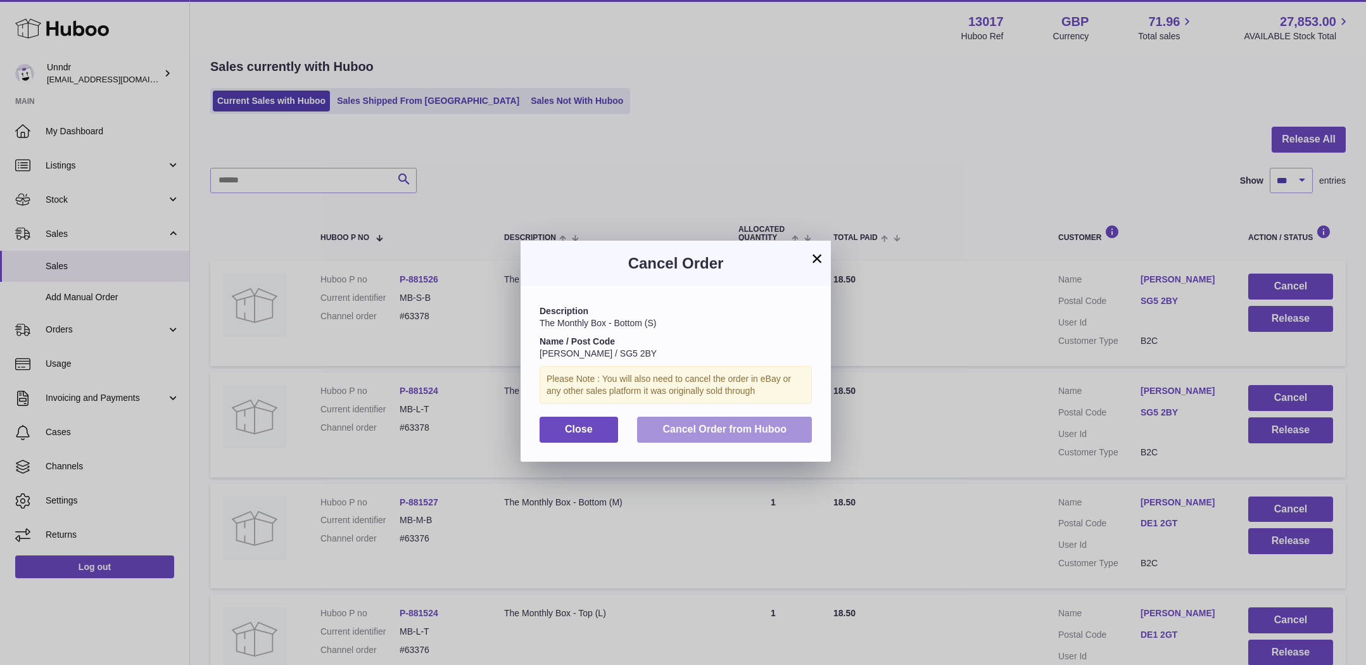
click at [764, 429] on span "Cancel Order from Huboo" at bounding box center [724, 429] width 124 height 11
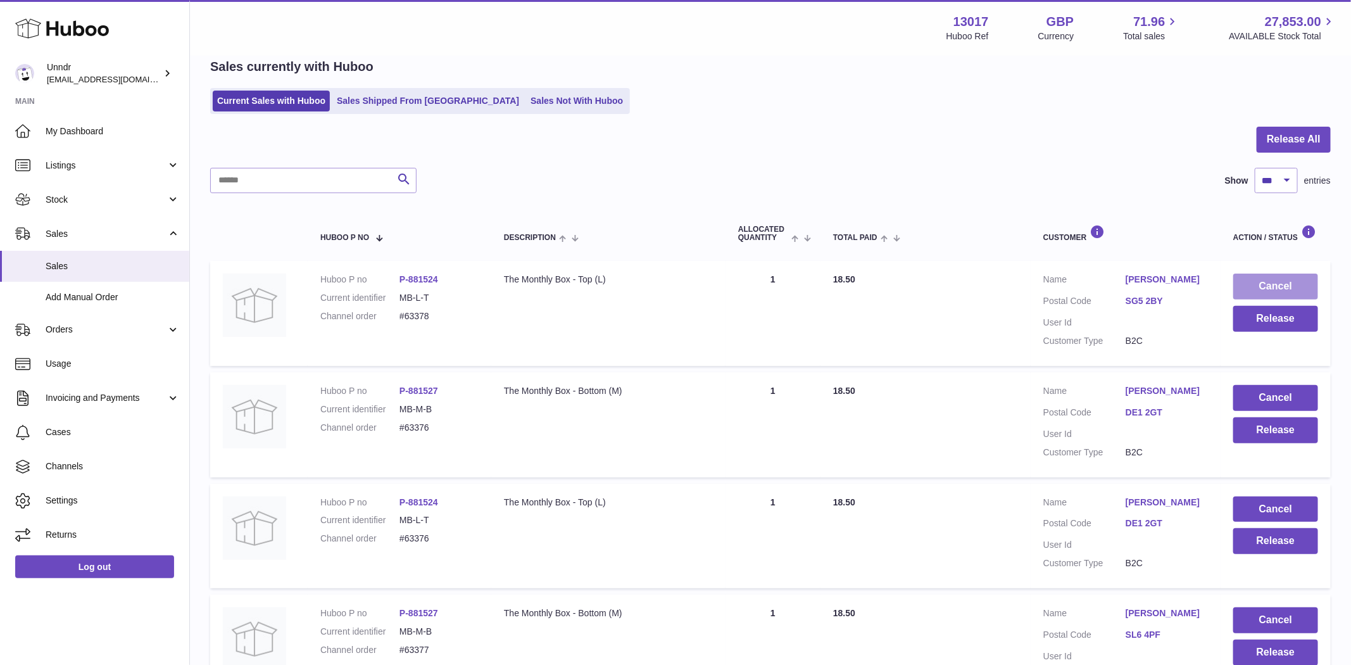
click at [1252, 289] on button "Cancel" at bounding box center [1275, 287] width 85 height 26
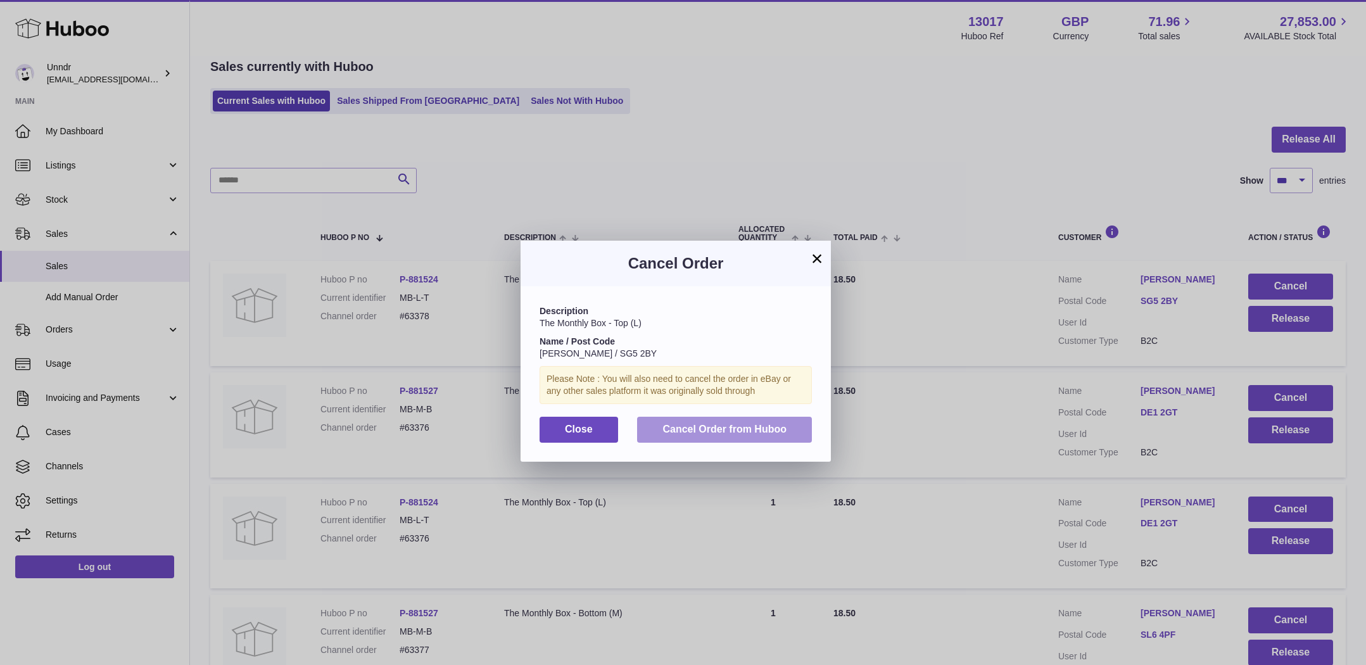
click at [725, 429] on span "Cancel Order from Huboo" at bounding box center [724, 429] width 124 height 11
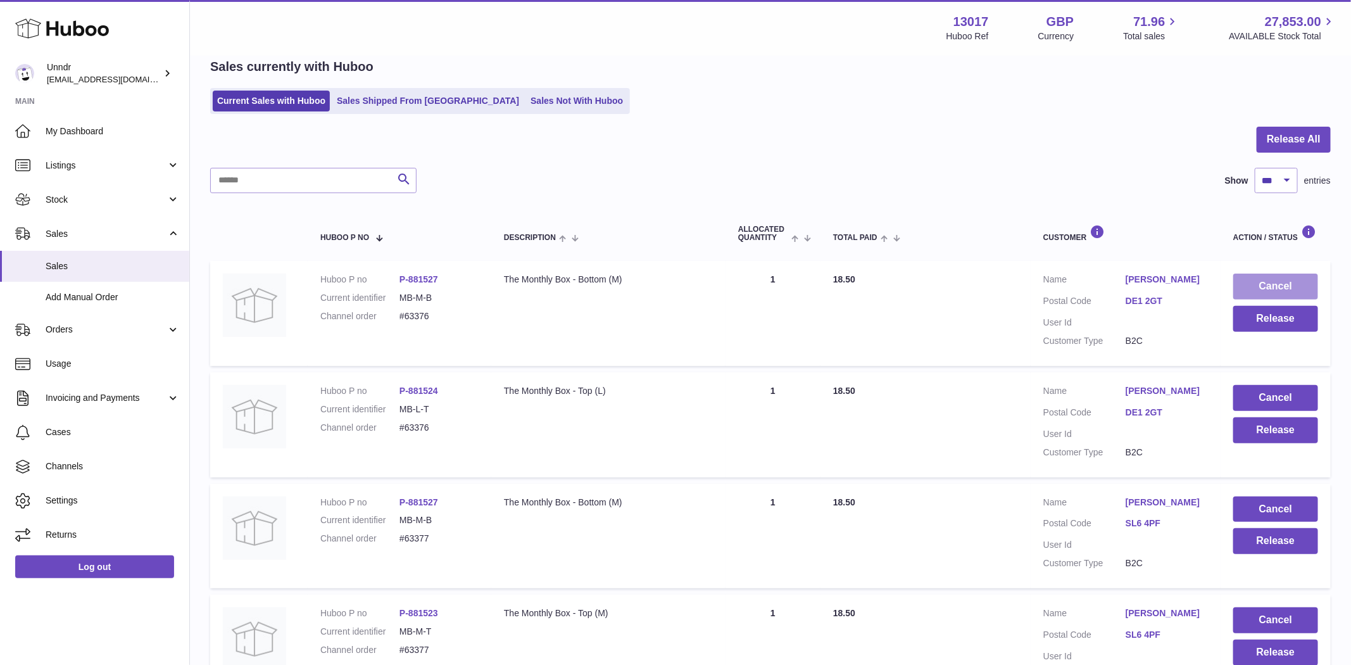
click at [1297, 285] on button "Cancel" at bounding box center [1275, 287] width 85 height 26
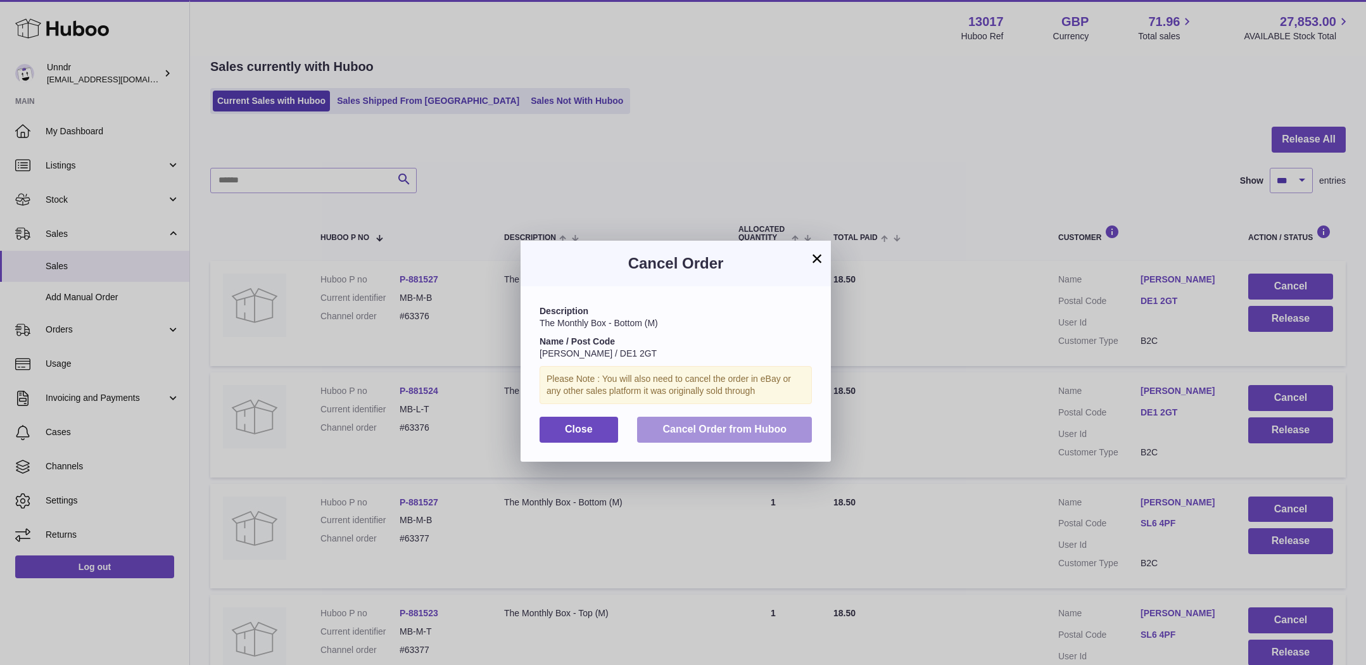
click at [764, 426] on span "Cancel Order from Huboo" at bounding box center [724, 429] width 124 height 11
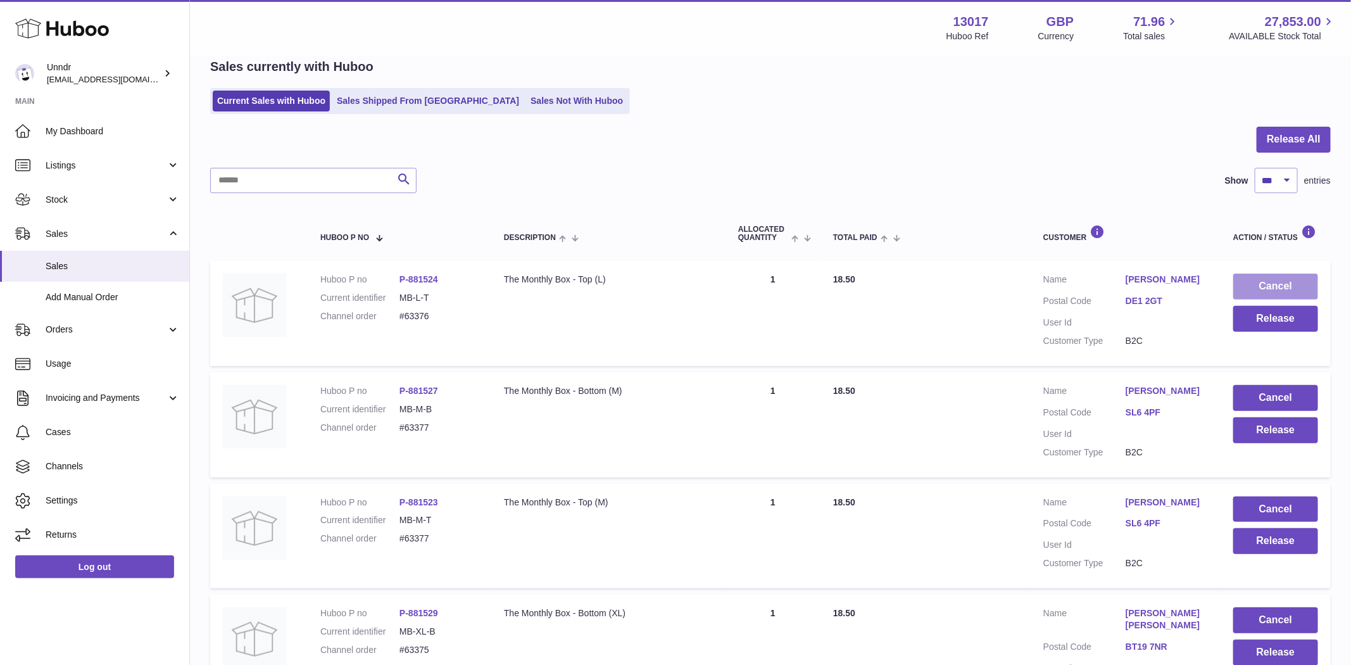
click at [1285, 286] on button "Cancel" at bounding box center [1275, 287] width 85 height 26
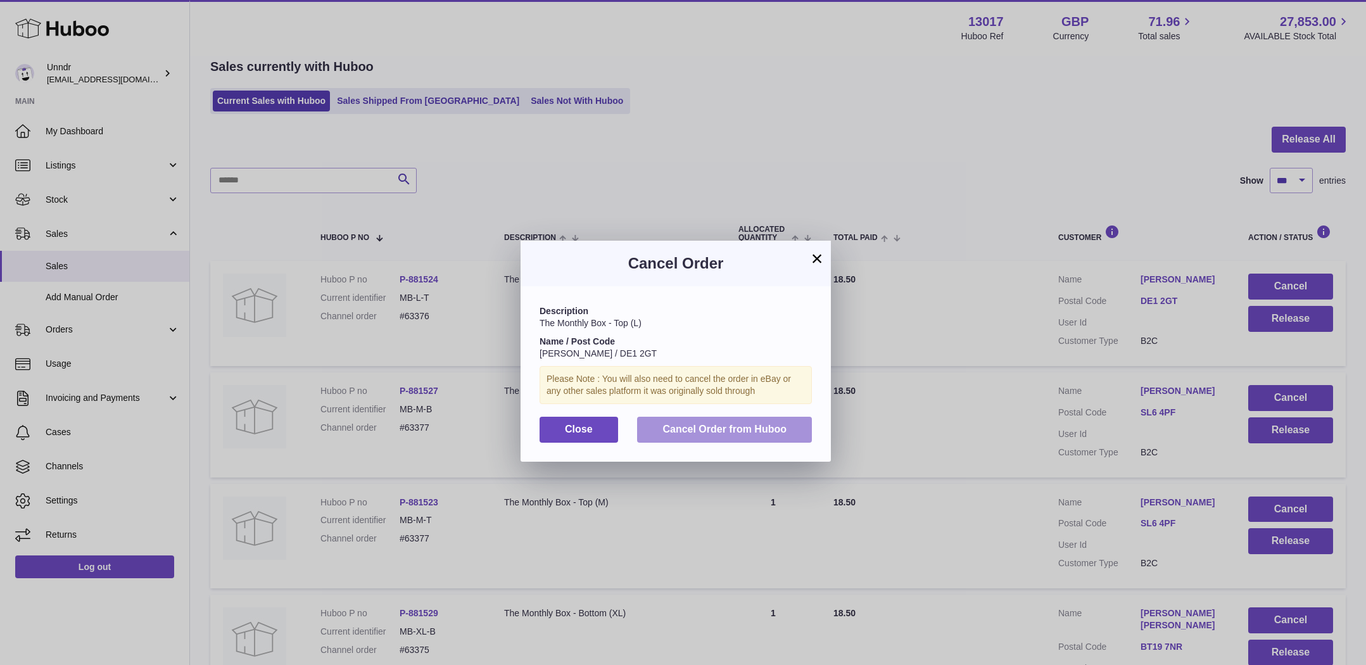
click at [726, 427] on span "Cancel Order from Huboo" at bounding box center [724, 429] width 124 height 11
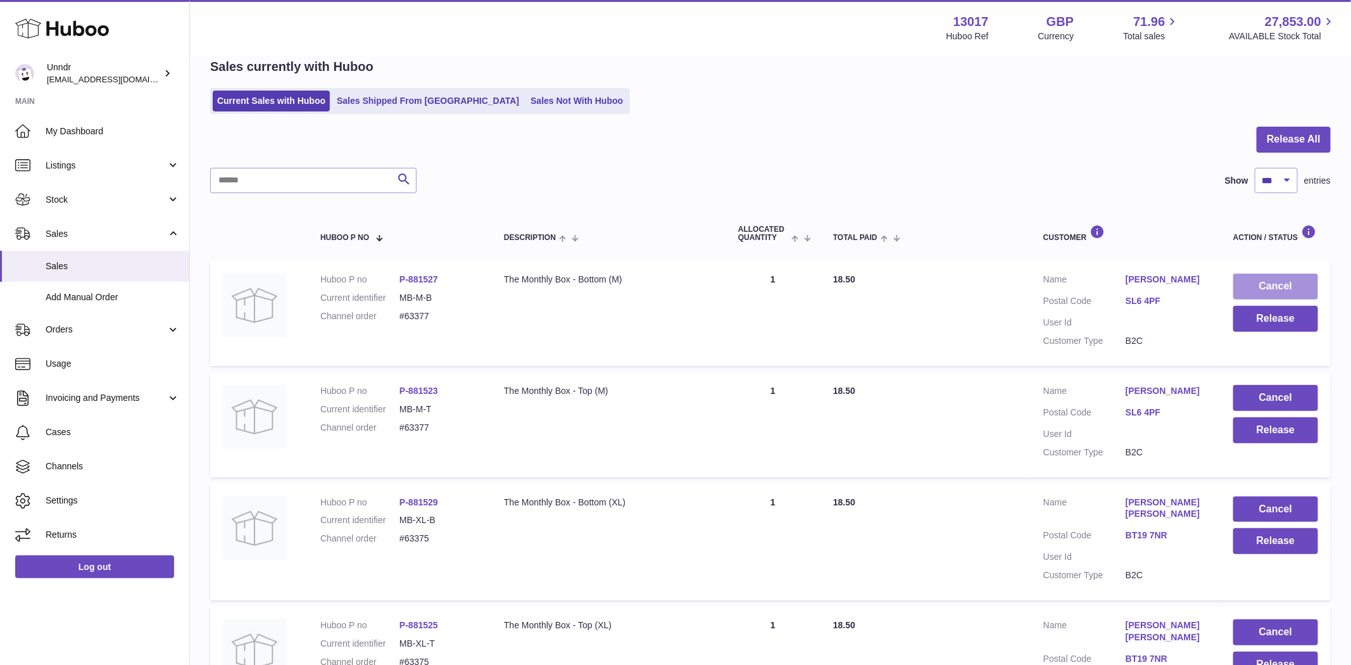
click at [1291, 283] on button "Cancel" at bounding box center [1275, 287] width 85 height 26
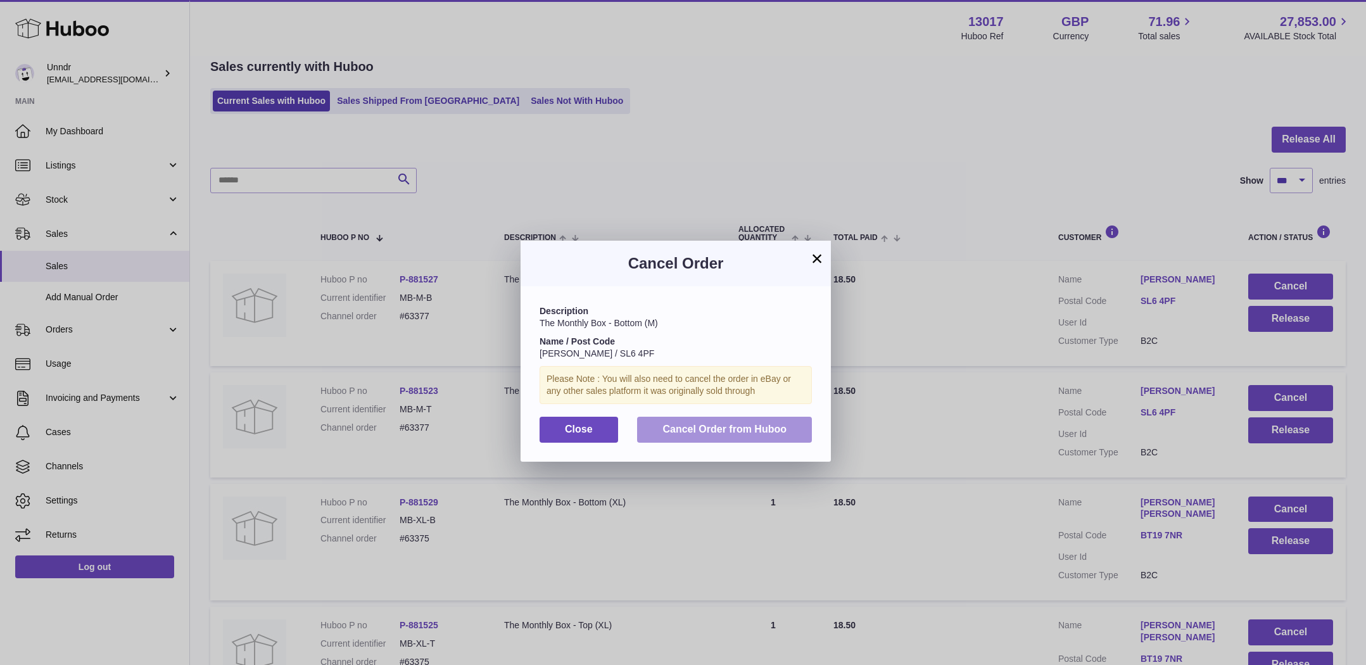
click at [757, 425] on span "Cancel Order from Huboo" at bounding box center [724, 429] width 124 height 11
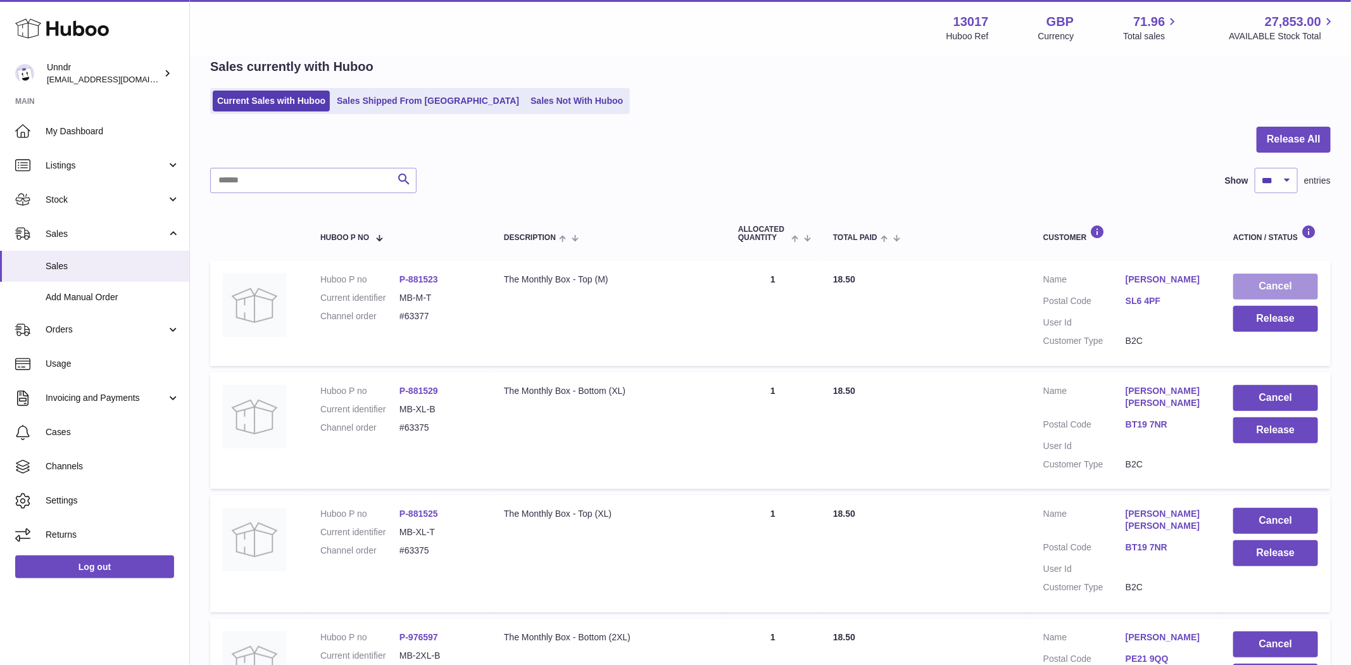
click at [1289, 287] on button "Cancel" at bounding box center [1275, 287] width 85 height 26
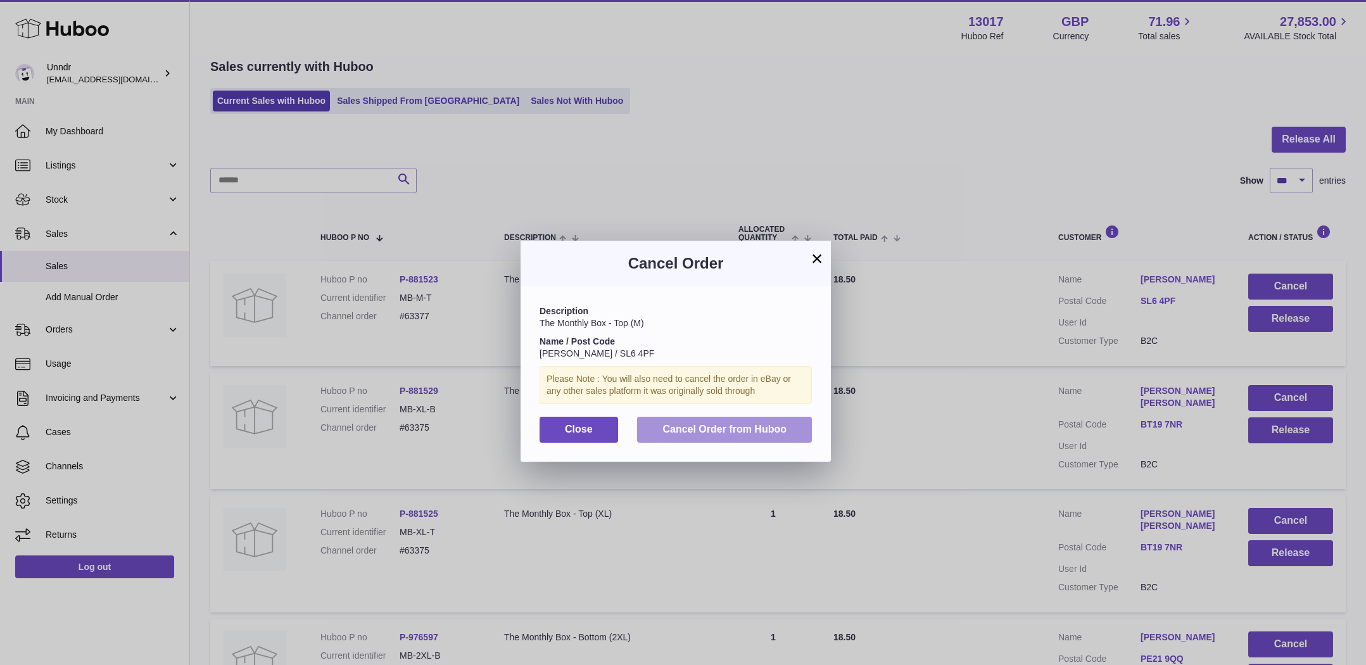
click at [750, 429] on span "Cancel Order from Huboo" at bounding box center [724, 429] width 124 height 11
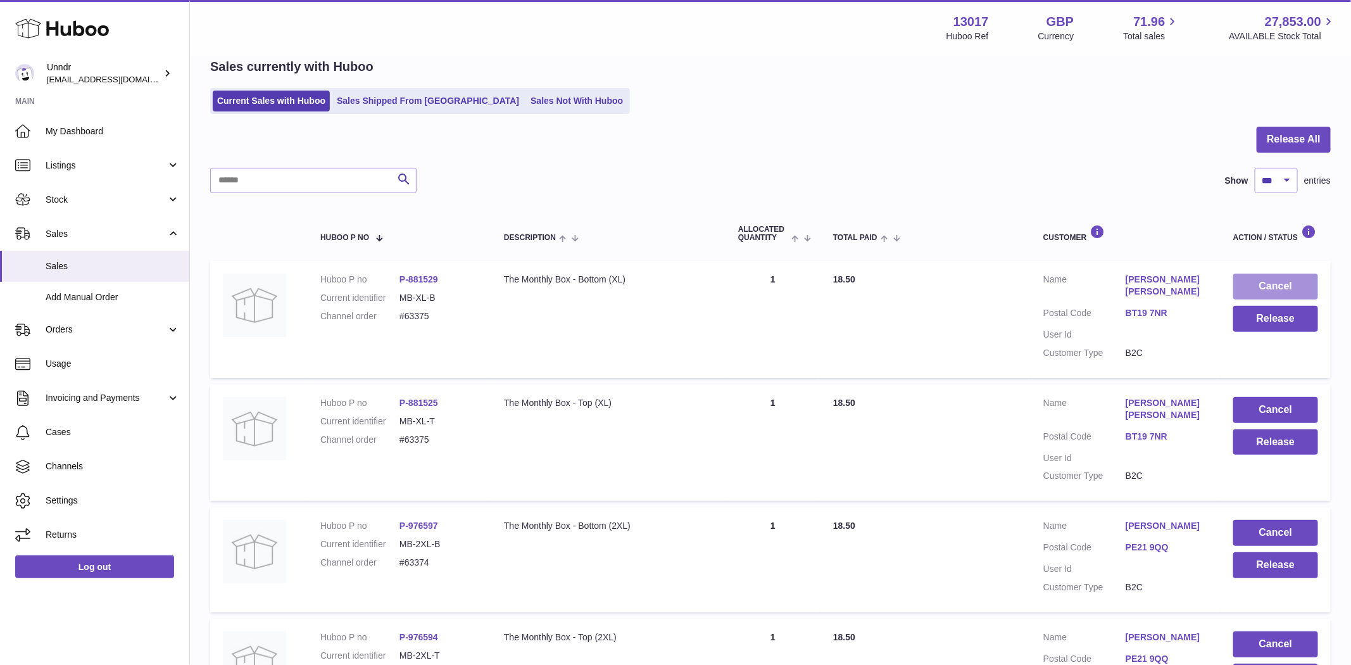
click at [1278, 281] on button "Cancel" at bounding box center [1275, 287] width 85 height 26
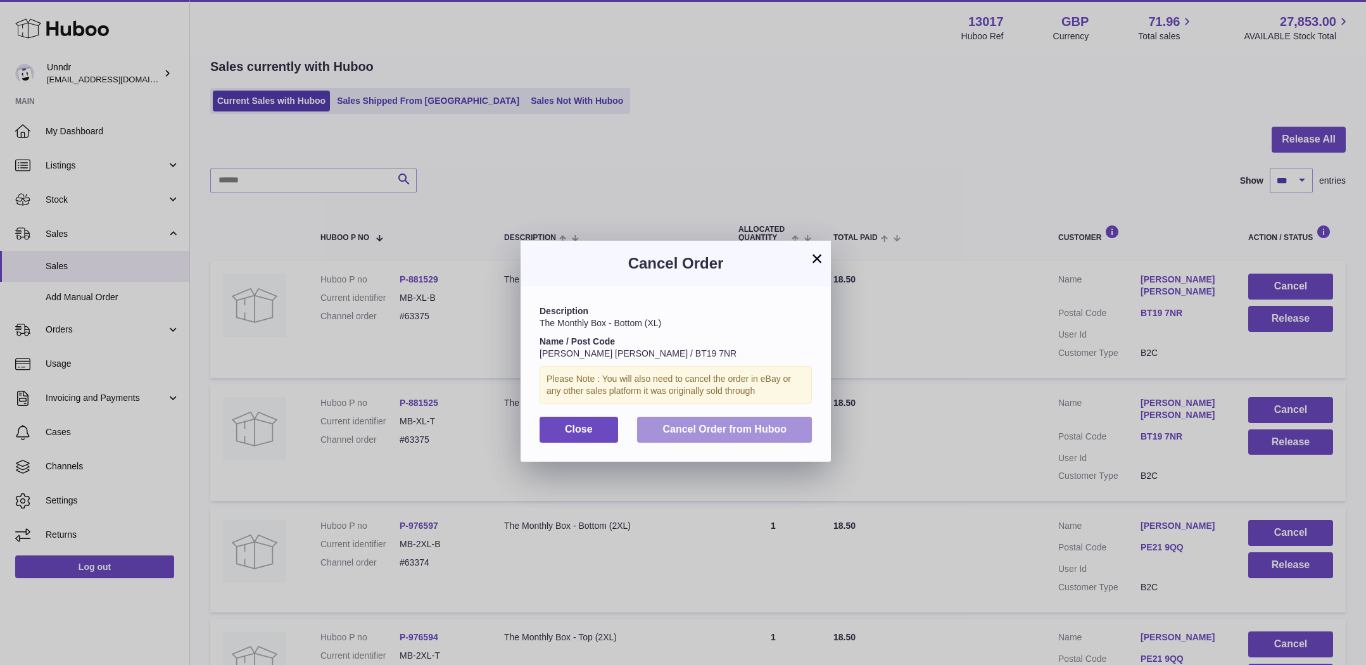
click at [701, 424] on span "Cancel Order from Huboo" at bounding box center [724, 429] width 124 height 11
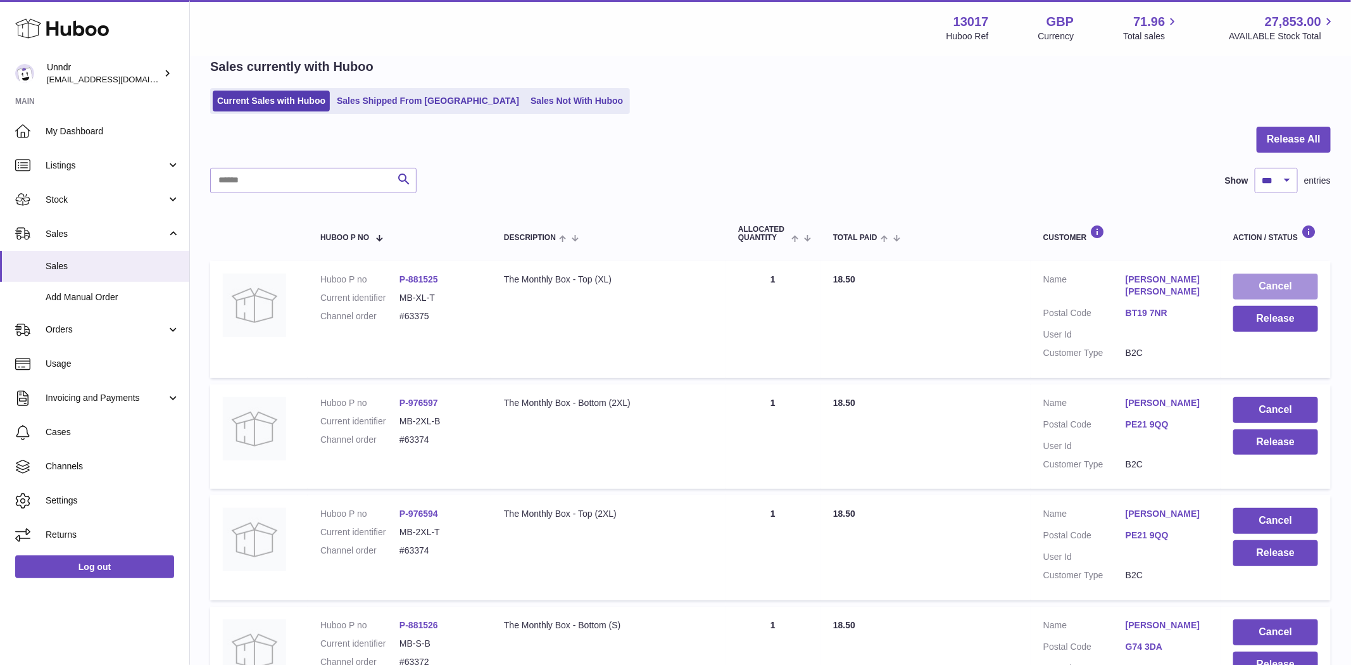
click at [1280, 284] on button "Cancel" at bounding box center [1275, 287] width 85 height 26
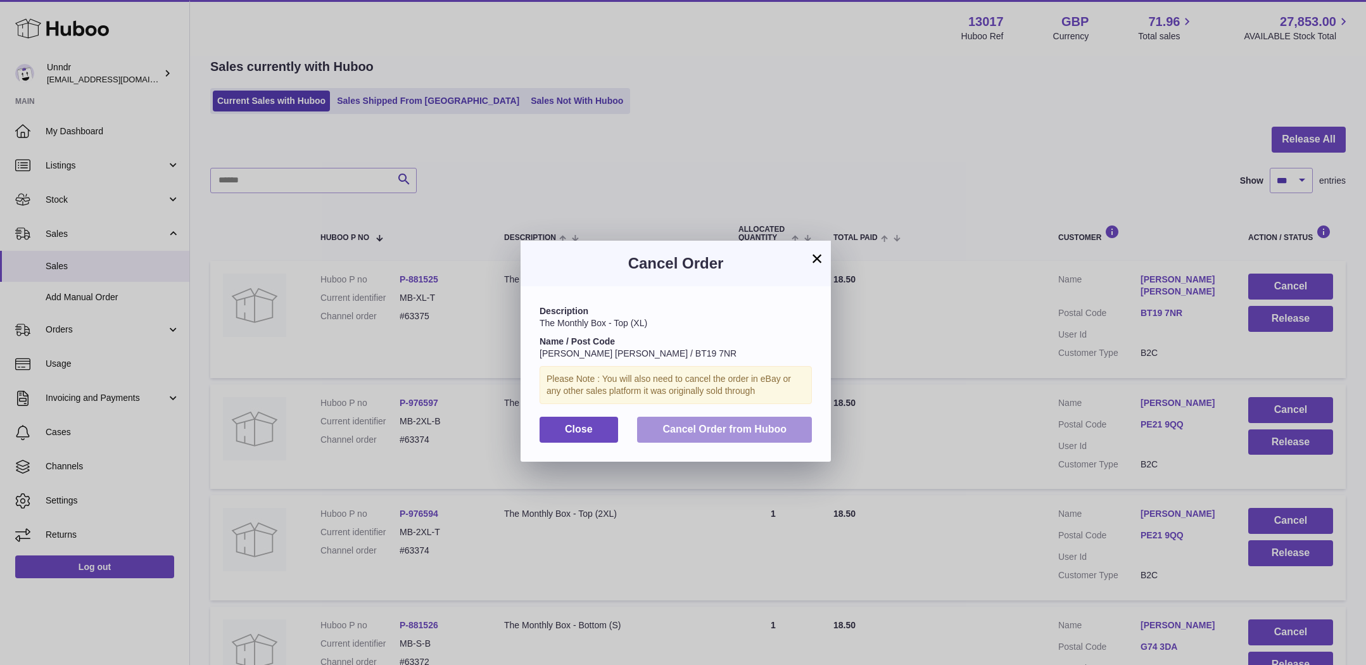
click at [777, 417] on button "Cancel Order from Huboo" at bounding box center [724, 430] width 175 height 26
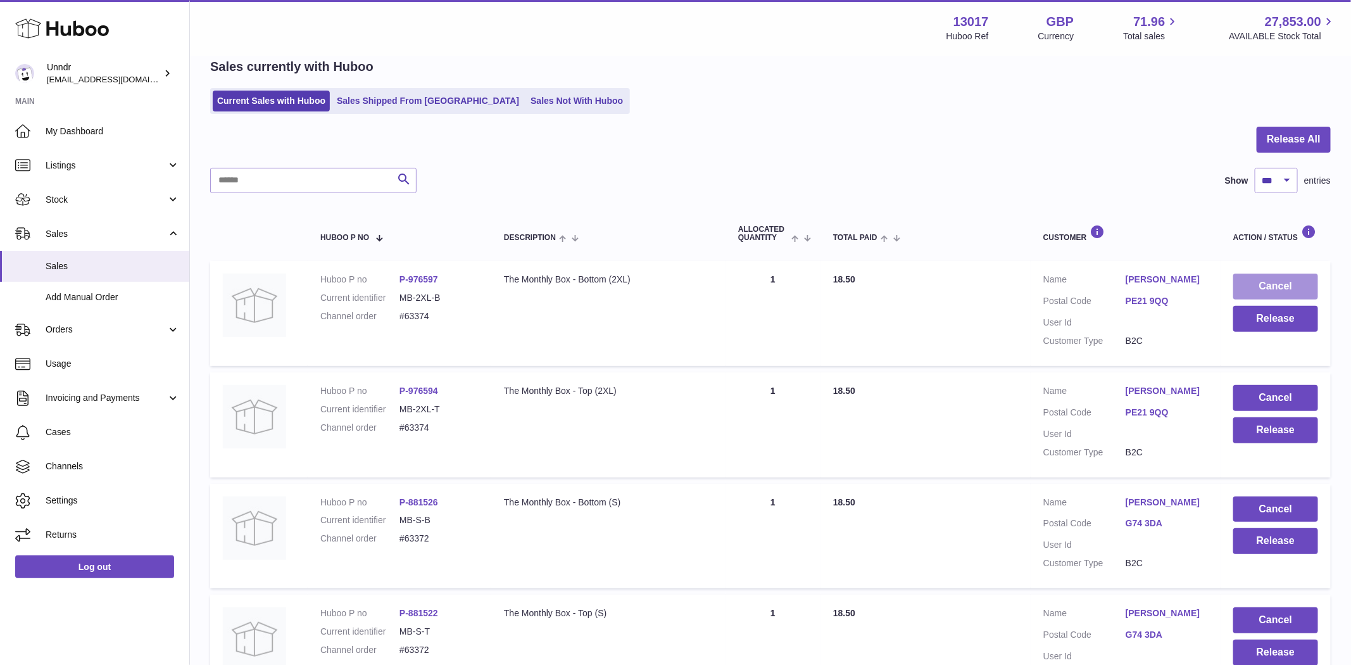
click at [1302, 281] on button "Cancel" at bounding box center [1275, 287] width 85 height 26
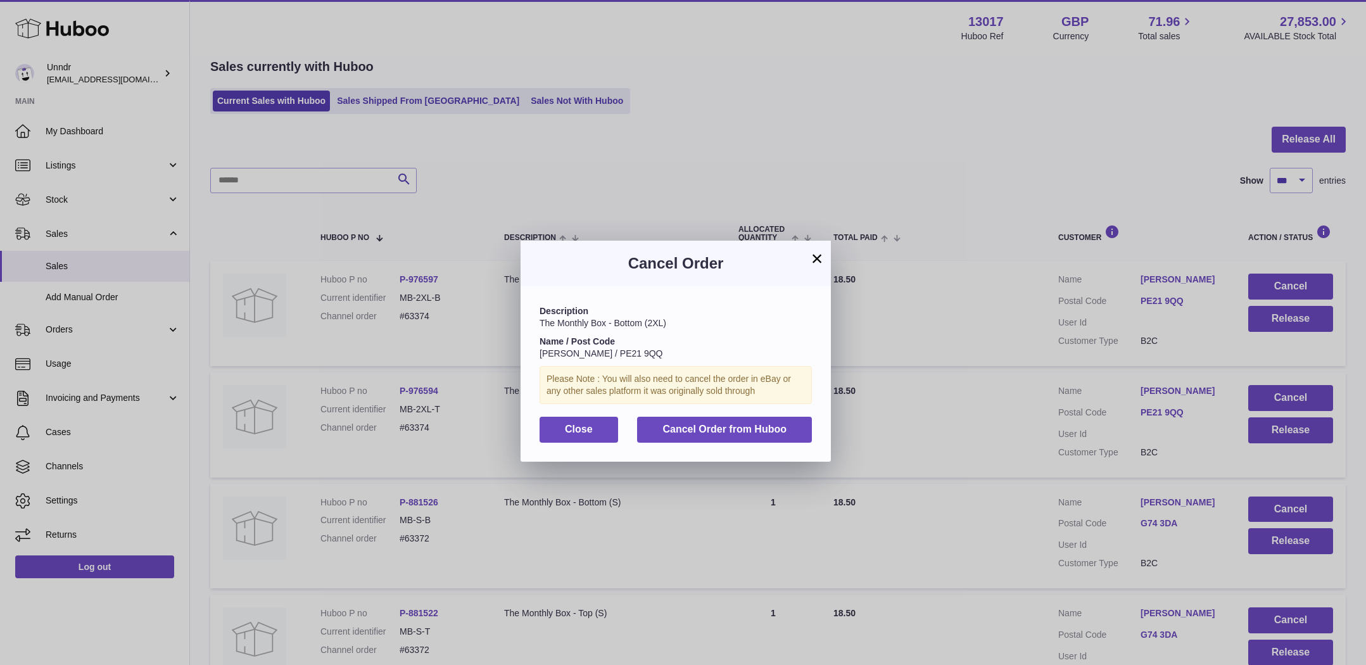
click at [773, 410] on div "Description The Monthly Box - Bottom (2XL) Name / Post Code Hanna Hafizi / PE21…" at bounding box center [675, 373] width 310 height 175
click at [773, 424] on span "Cancel Order from Huboo" at bounding box center [724, 429] width 124 height 11
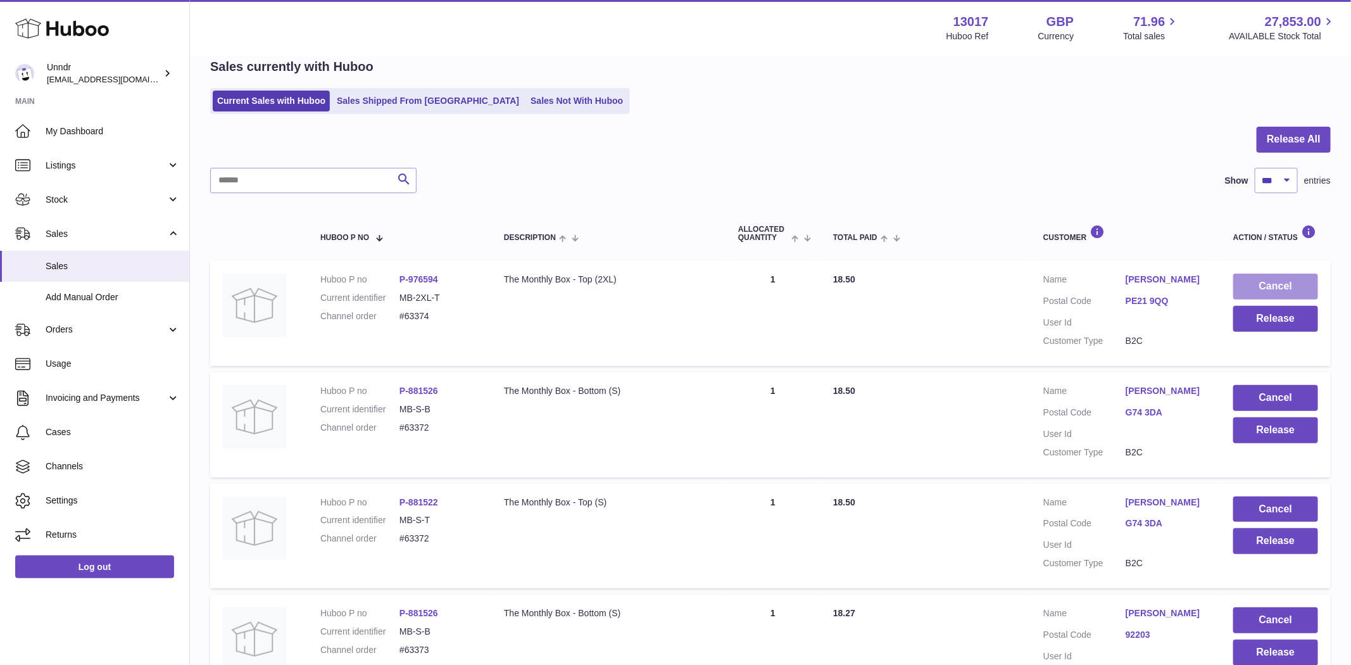
click at [1273, 293] on button "Cancel" at bounding box center [1275, 287] width 85 height 26
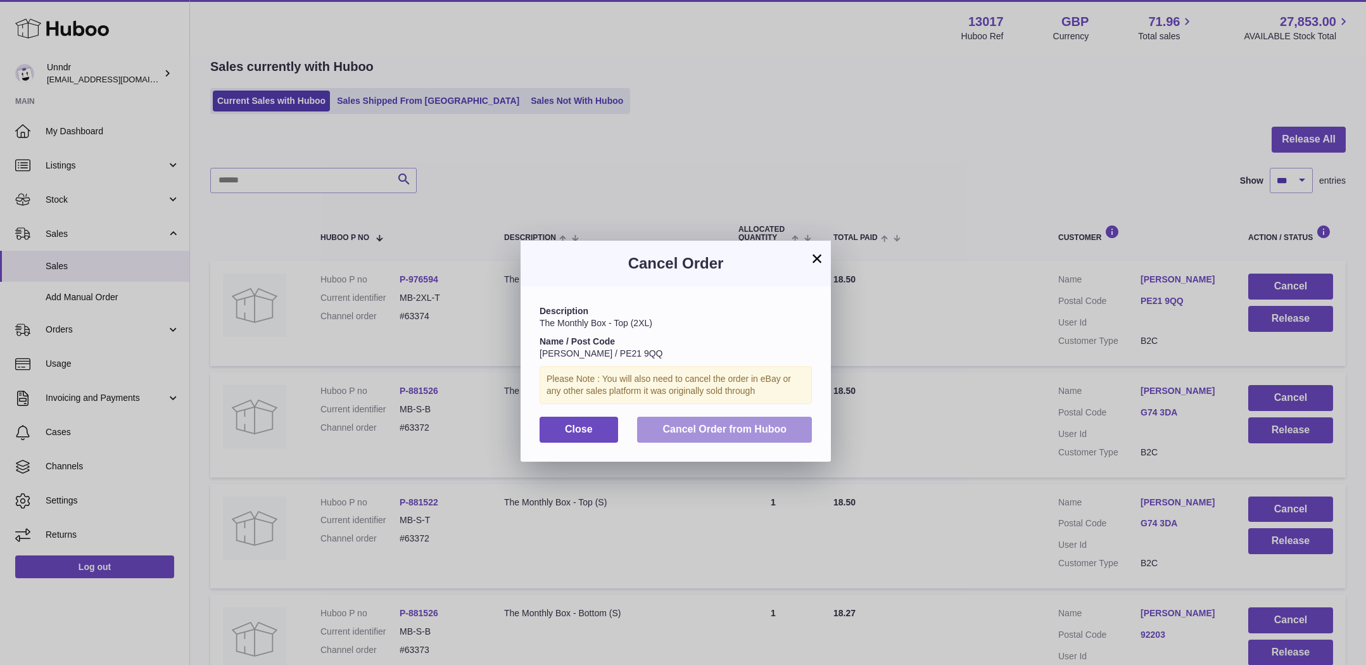
click at [746, 436] on button "Cancel Order from Huboo" at bounding box center [724, 430] width 175 height 26
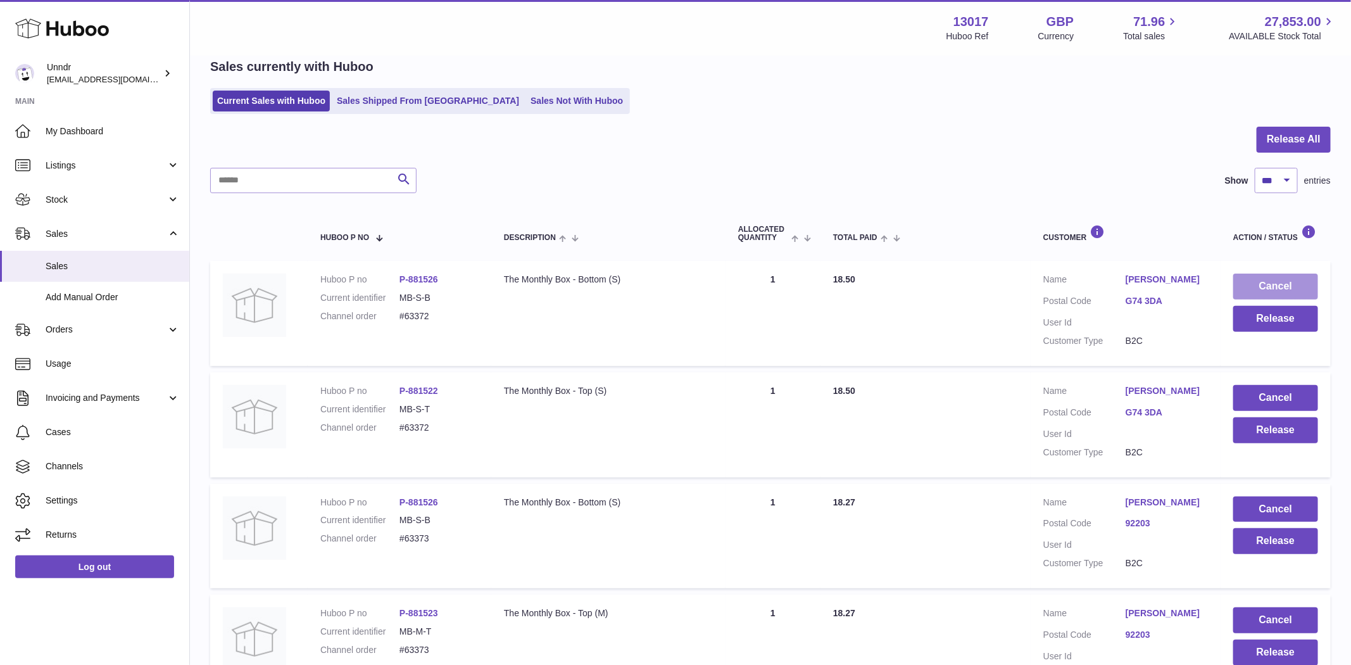
click at [1267, 282] on button "Cancel" at bounding box center [1275, 287] width 85 height 26
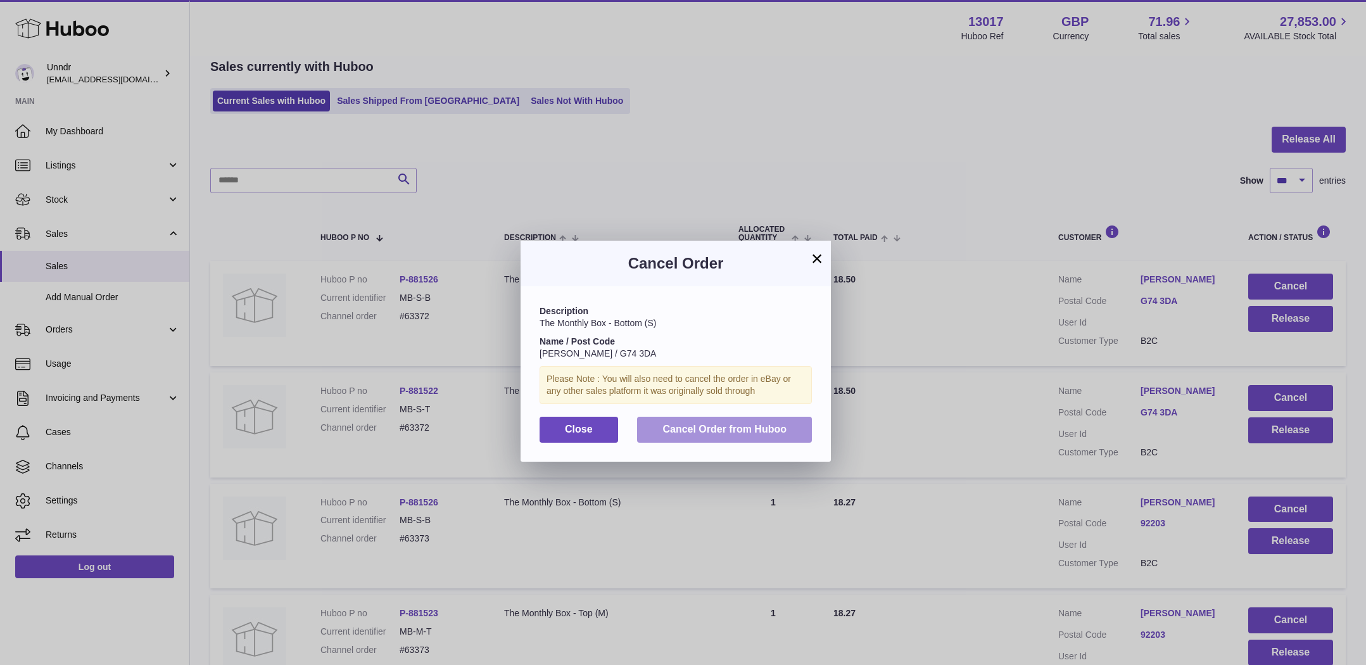
click at [757, 438] on button "Cancel Order from Huboo" at bounding box center [724, 430] width 175 height 26
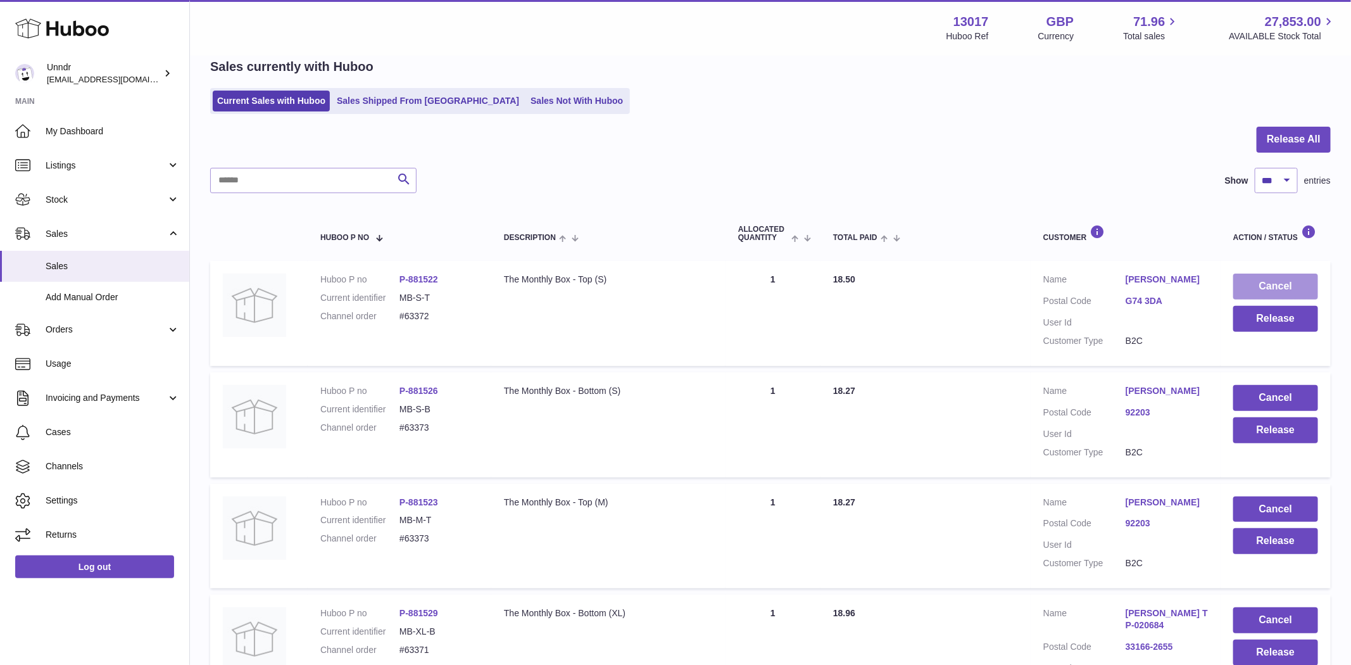
click at [1296, 286] on button "Cancel" at bounding box center [1275, 287] width 85 height 26
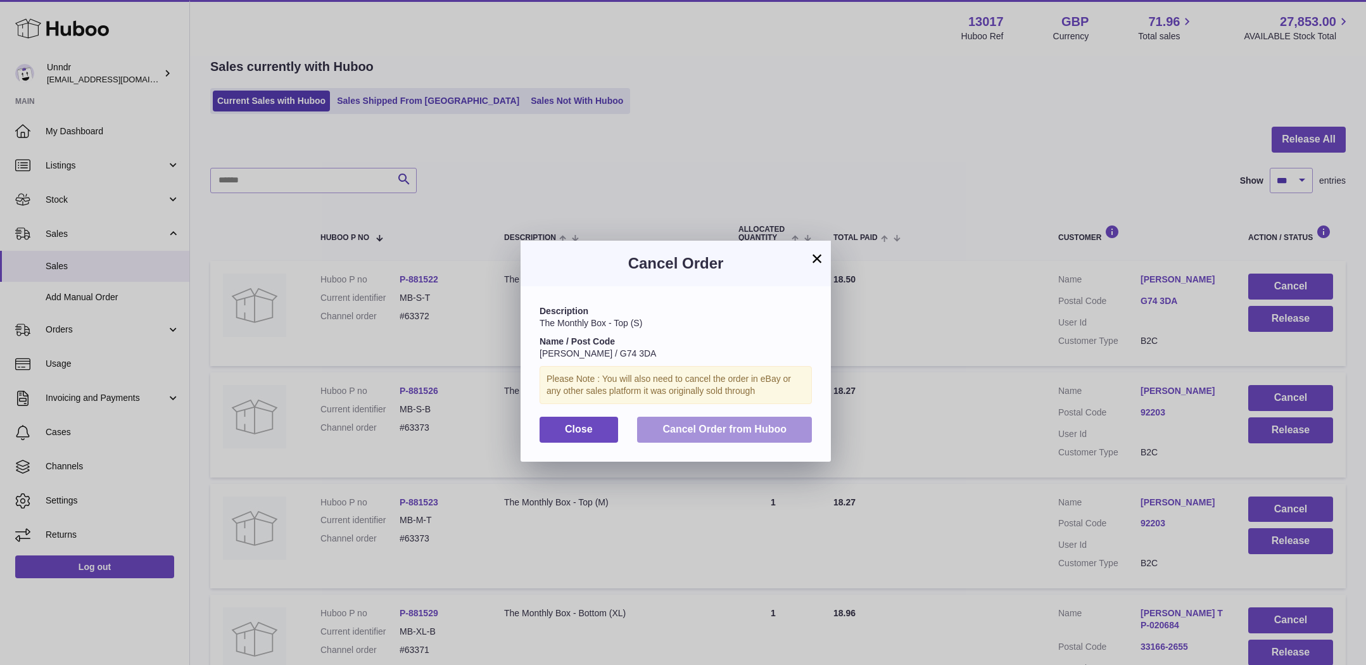
click at [769, 433] on span "Cancel Order from Huboo" at bounding box center [724, 429] width 124 height 11
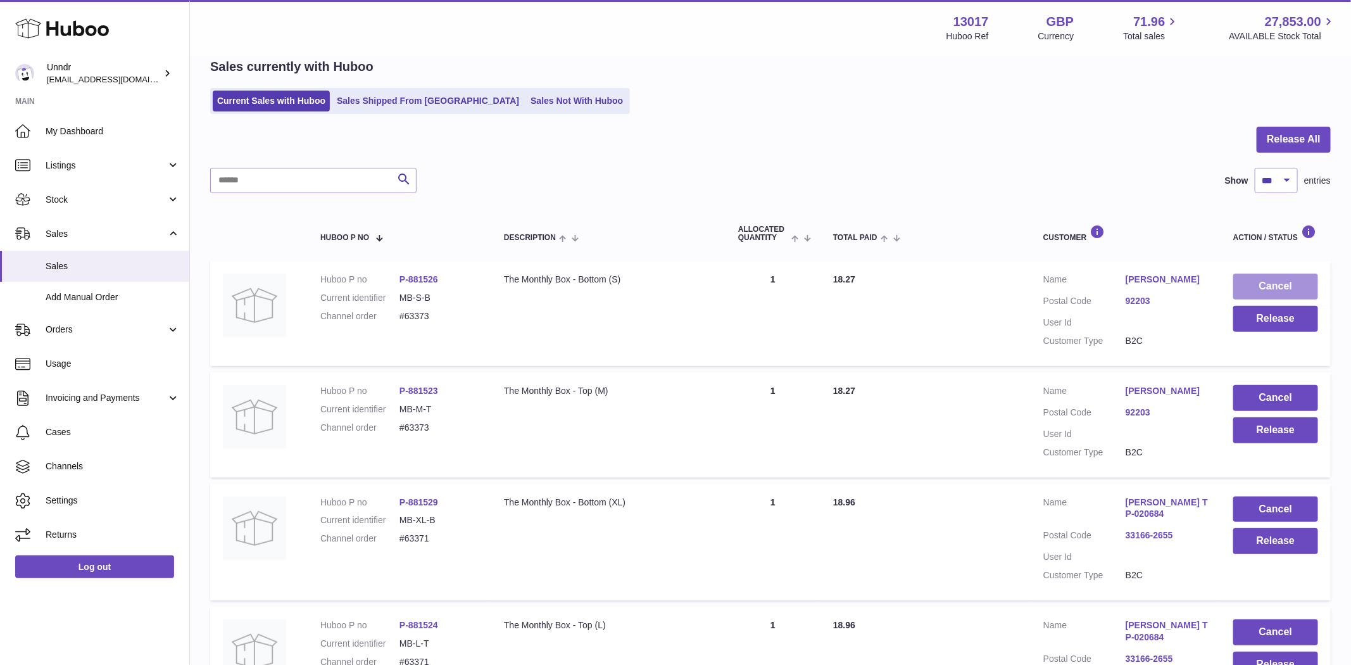
click at [1272, 287] on button "Cancel" at bounding box center [1275, 287] width 85 height 26
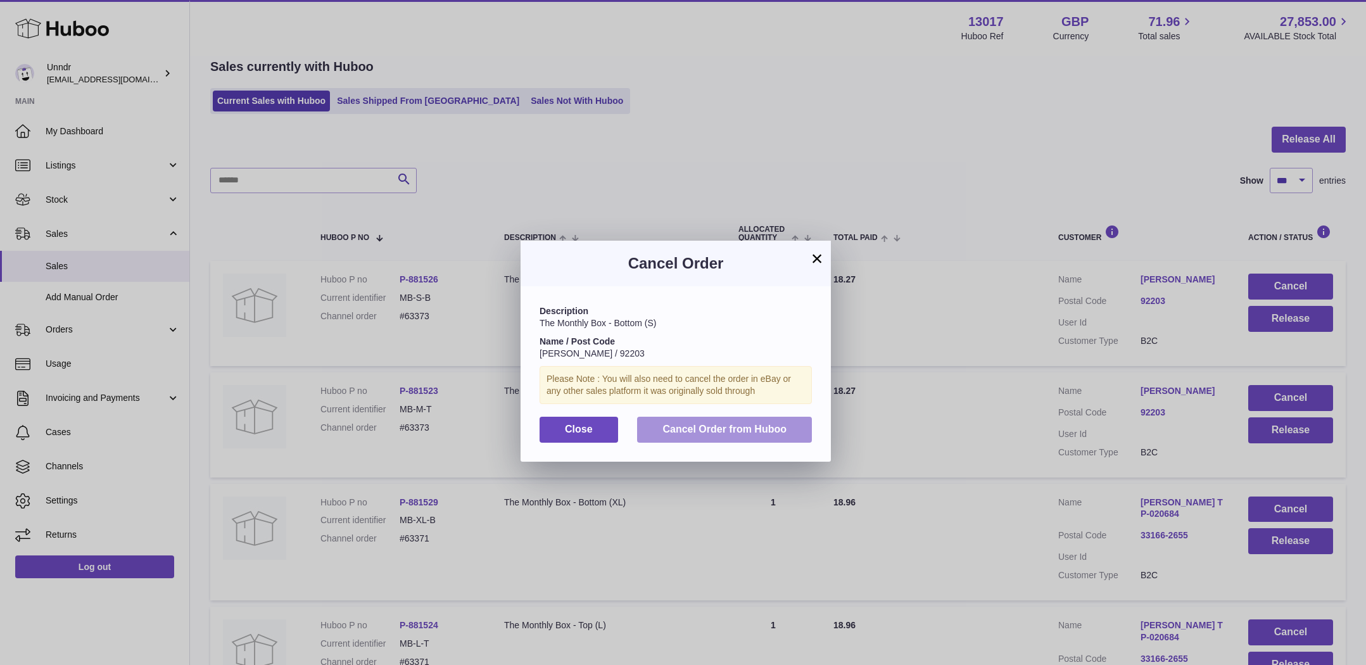
click at [778, 426] on span "Cancel Order from Huboo" at bounding box center [724, 429] width 124 height 11
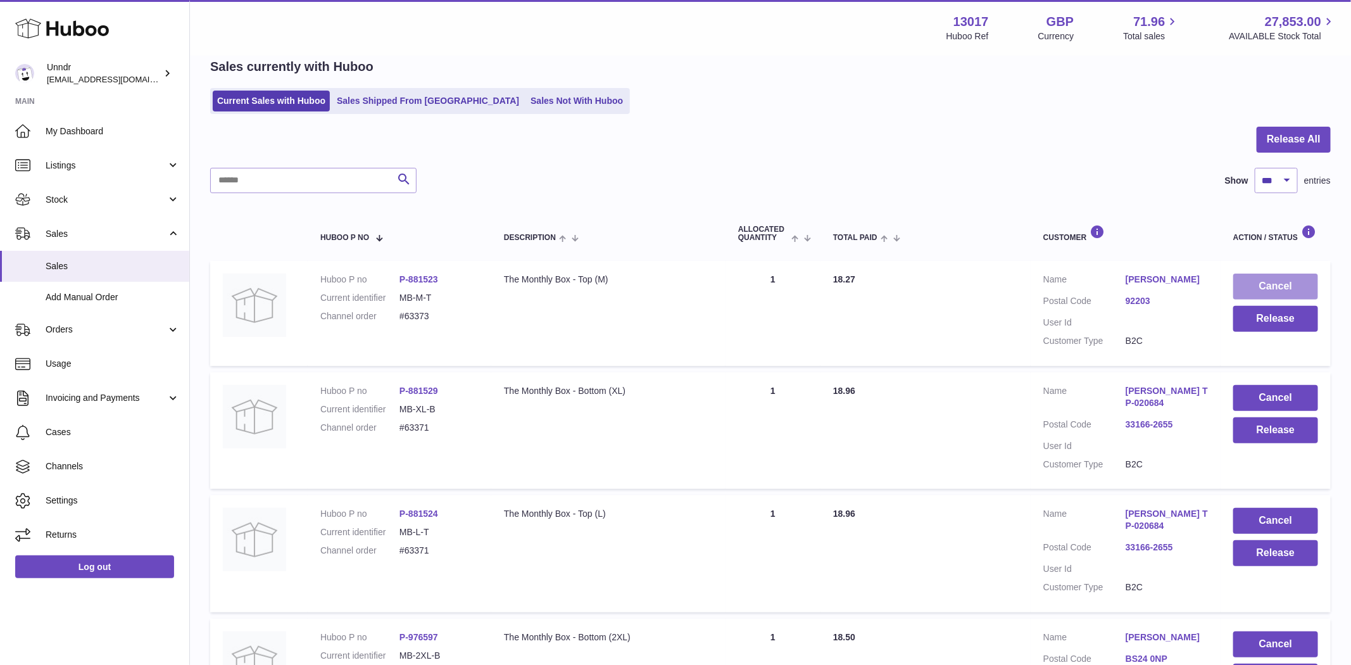
click at [1270, 284] on button "Cancel" at bounding box center [1275, 287] width 85 height 26
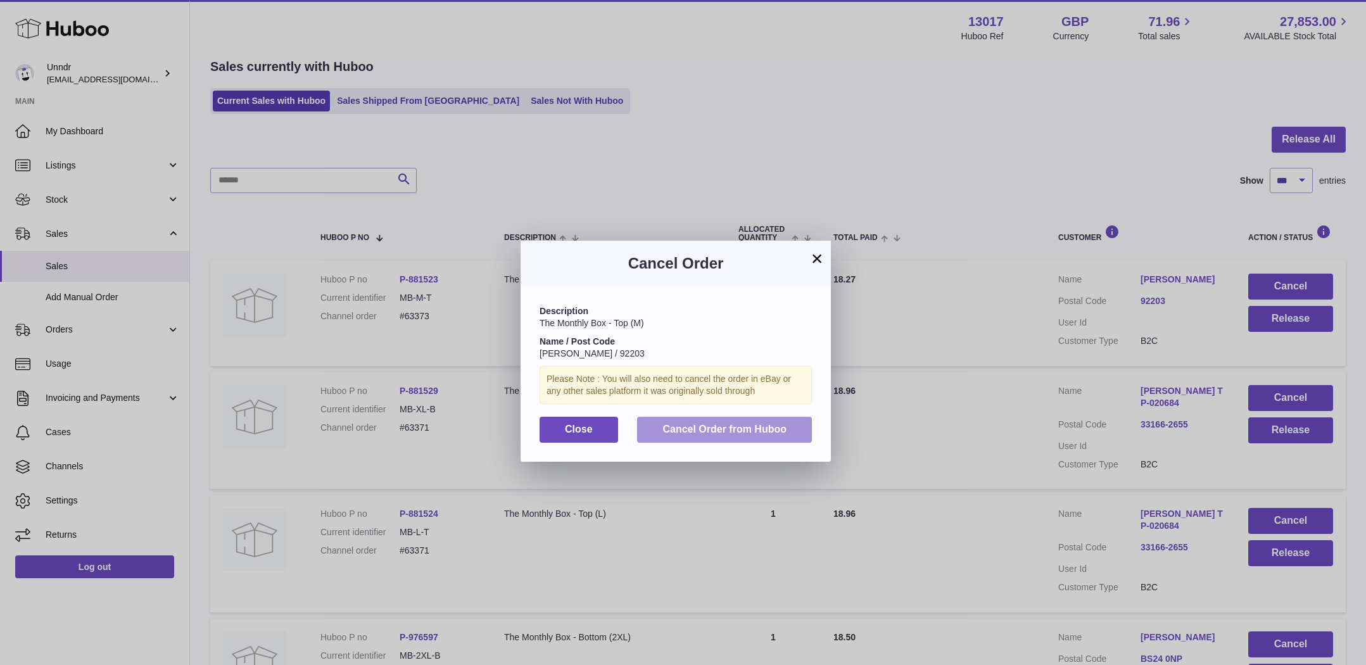
click at [734, 431] on span "Cancel Order from Huboo" at bounding box center [724, 429] width 124 height 11
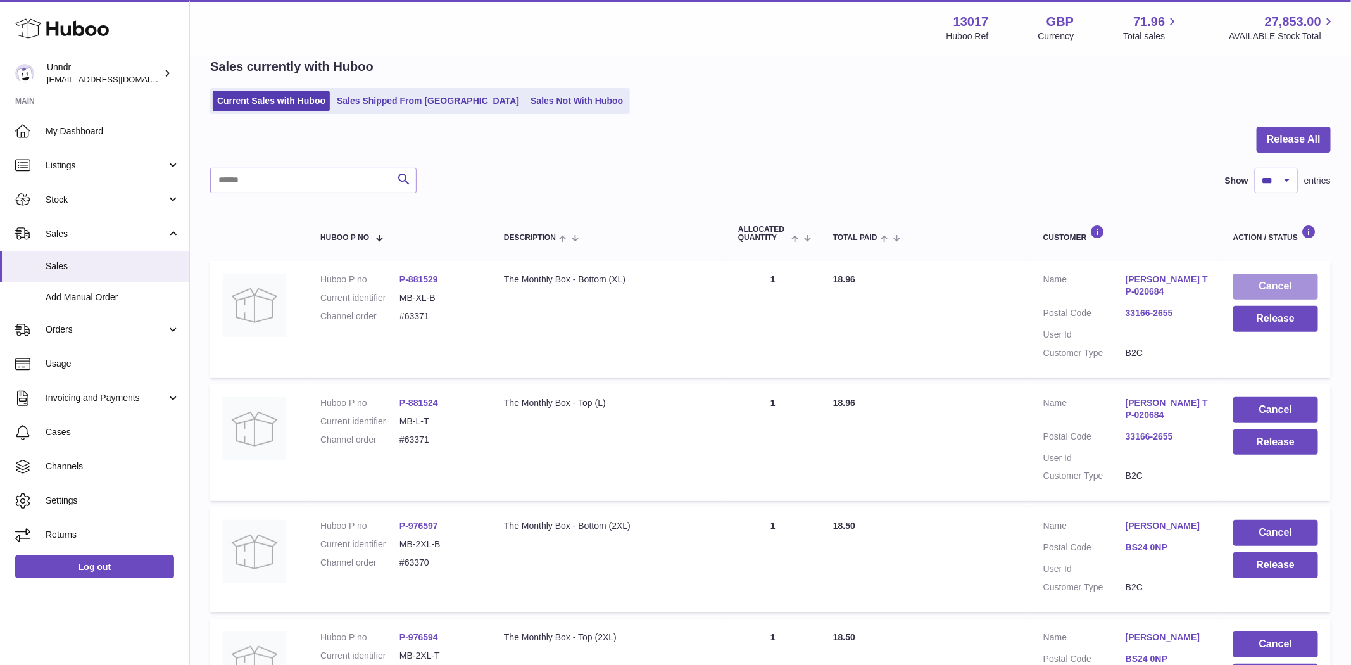
click at [1289, 287] on button "Cancel" at bounding box center [1275, 287] width 85 height 26
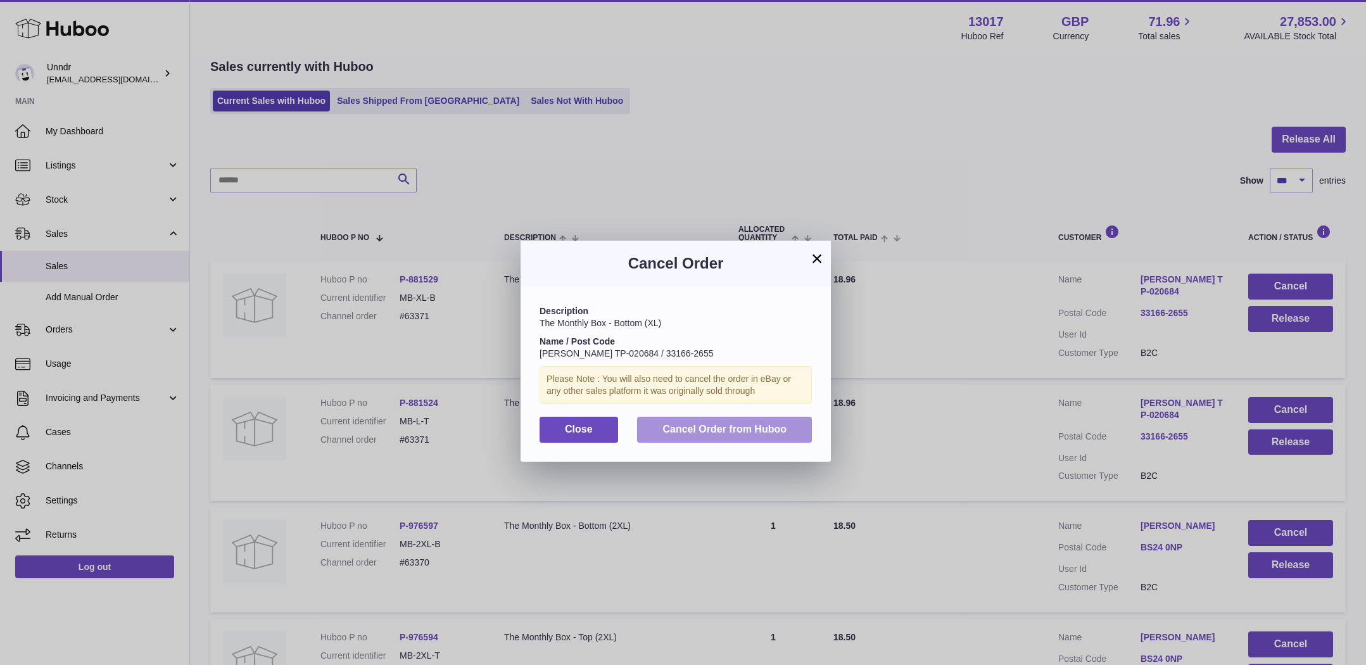
click at [728, 429] on span "Cancel Order from Huboo" at bounding box center [724, 429] width 124 height 11
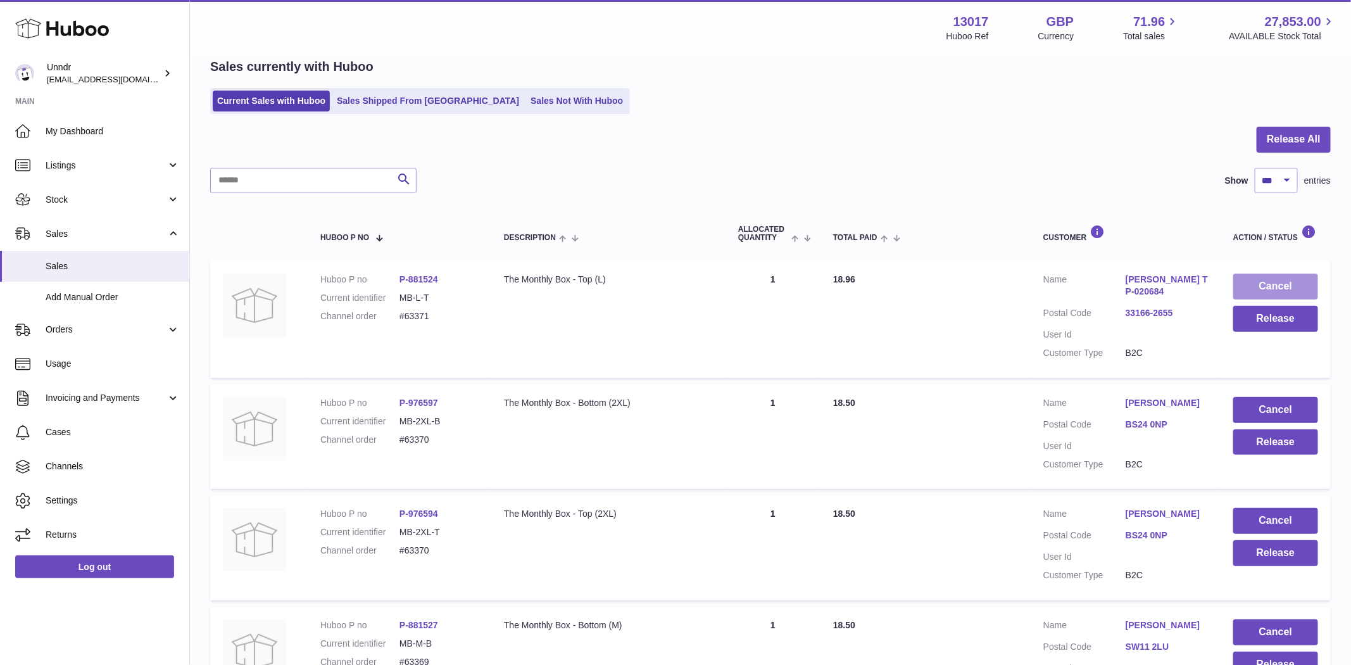
click at [1291, 281] on button "Cancel" at bounding box center [1275, 287] width 85 height 26
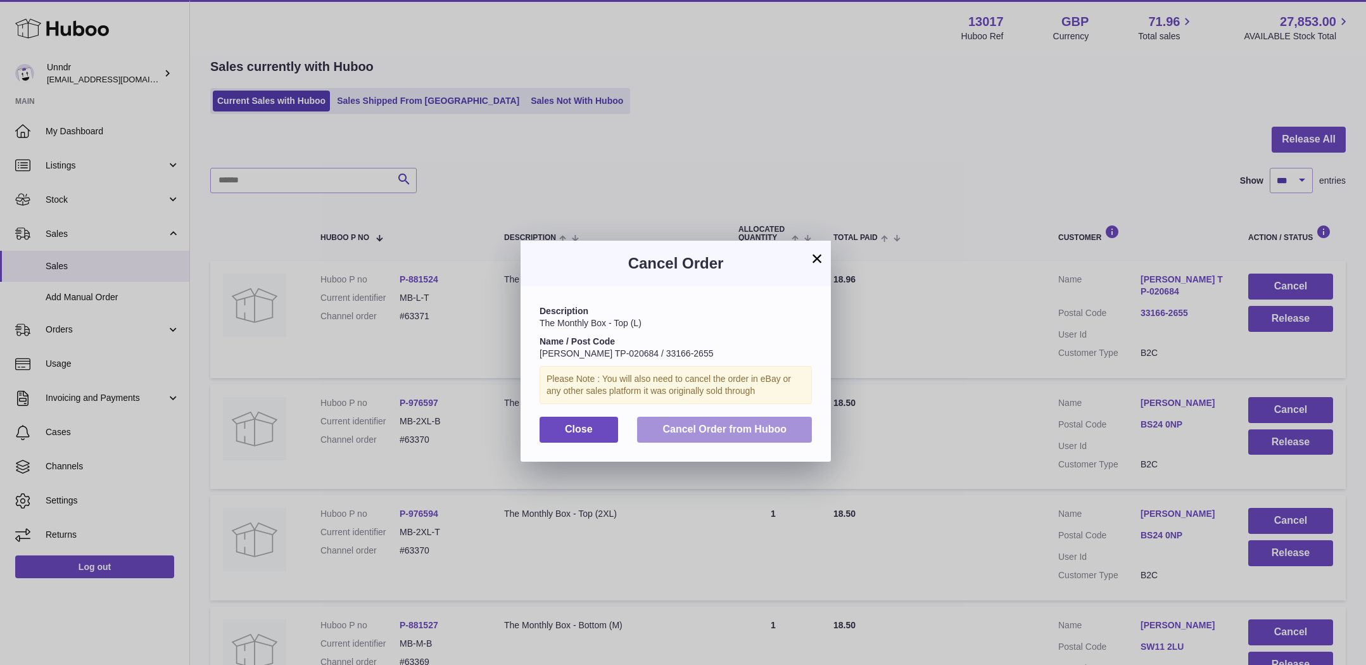
click at [748, 439] on button "Cancel Order from Huboo" at bounding box center [724, 430] width 175 height 26
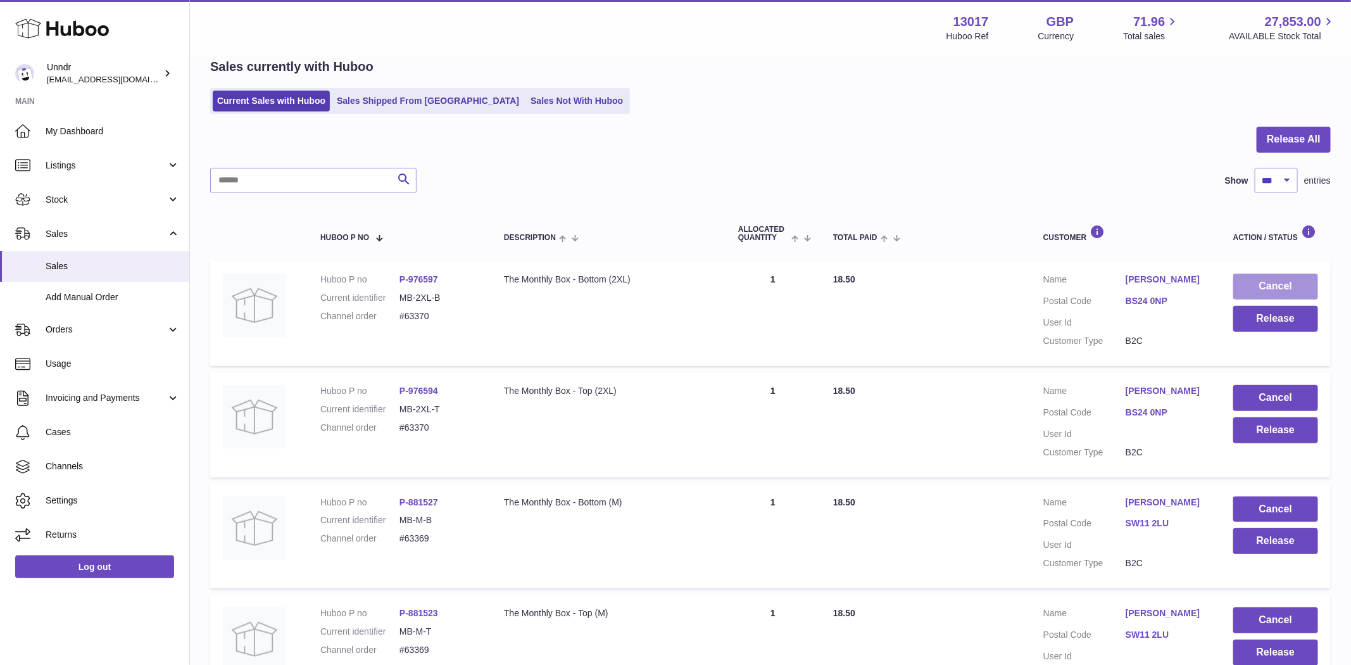
click at [1301, 285] on button "Cancel" at bounding box center [1275, 287] width 85 height 26
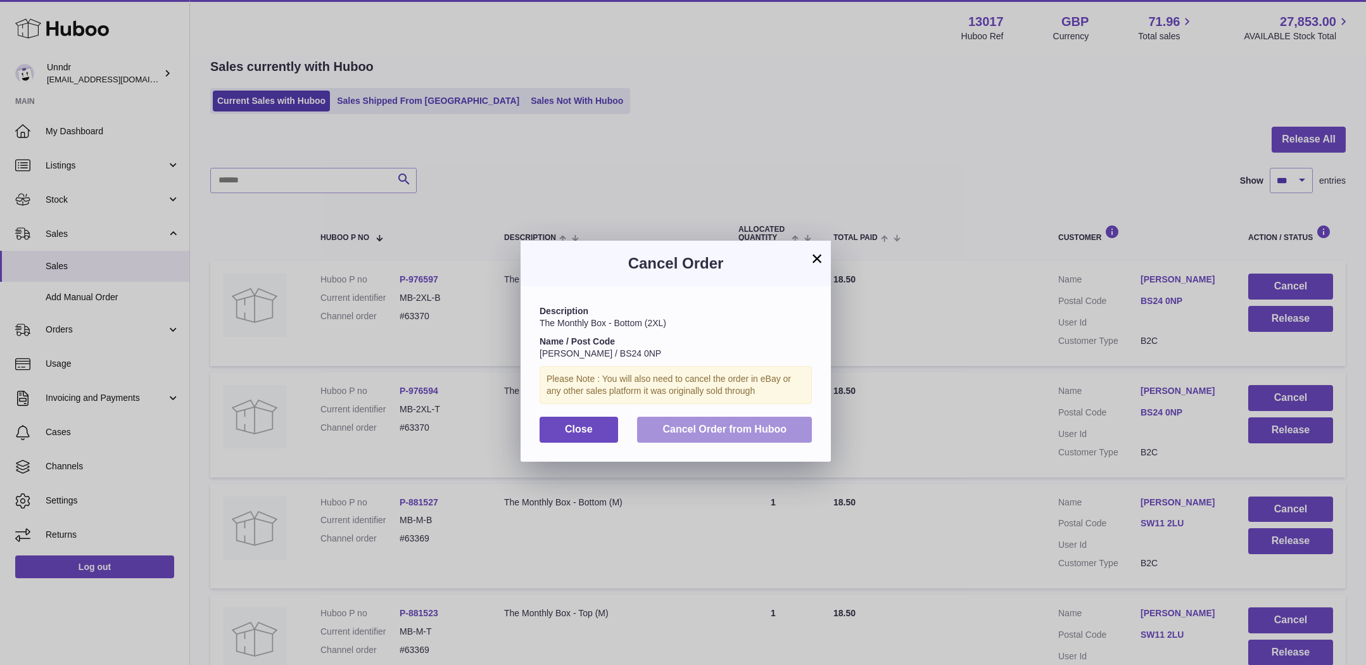
click at [717, 422] on button "Cancel Order from Huboo" at bounding box center [724, 430] width 175 height 26
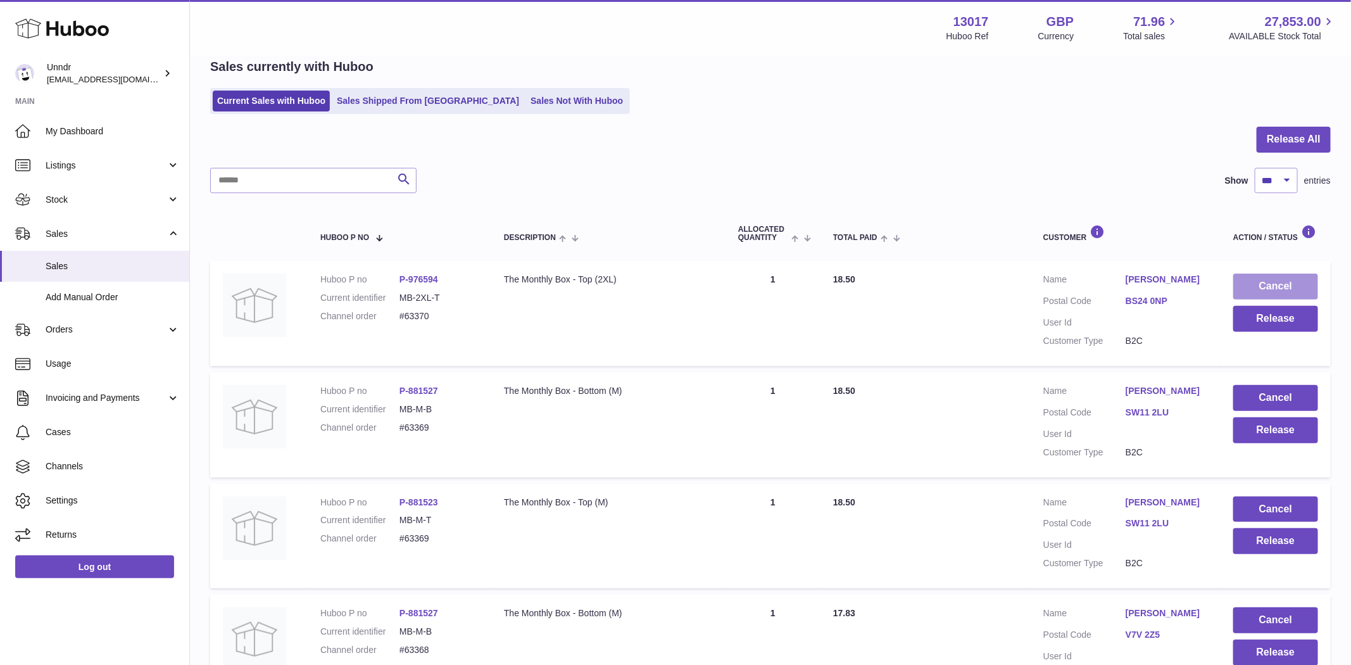
click at [1261, 287] on button "Cancel" at bounding box center [1275, 287] width 85 height 26
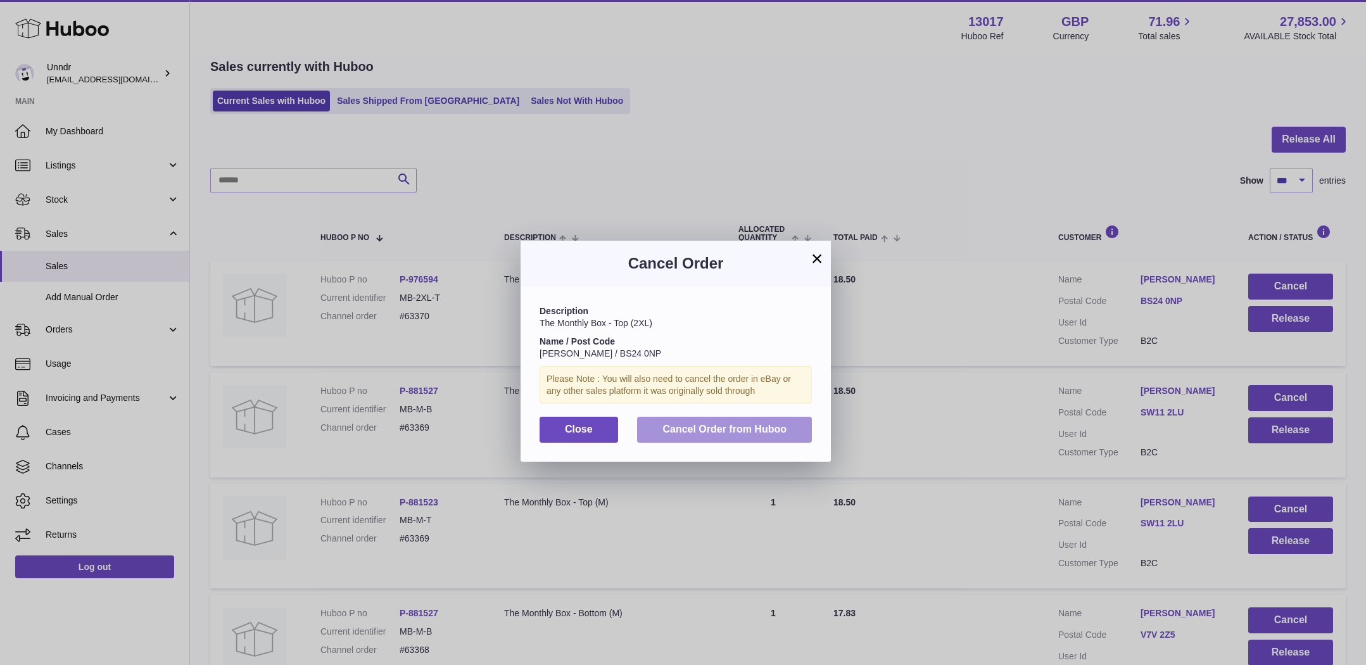
click at [719, 429] on span "Cancel Order from Huboo" at bounding box center [724, 429] width 124 height 11
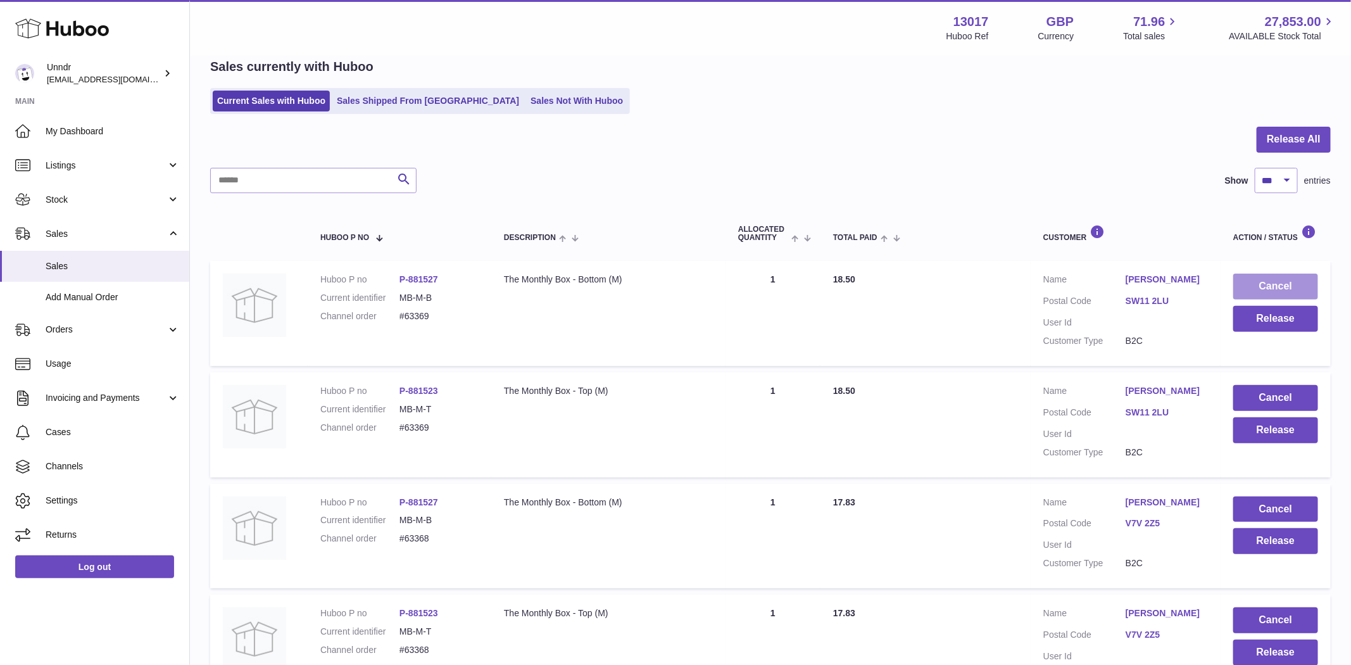
click at [1271, 284] on button "Cancel" at bounding box center [1275, 287] width 85 height 26
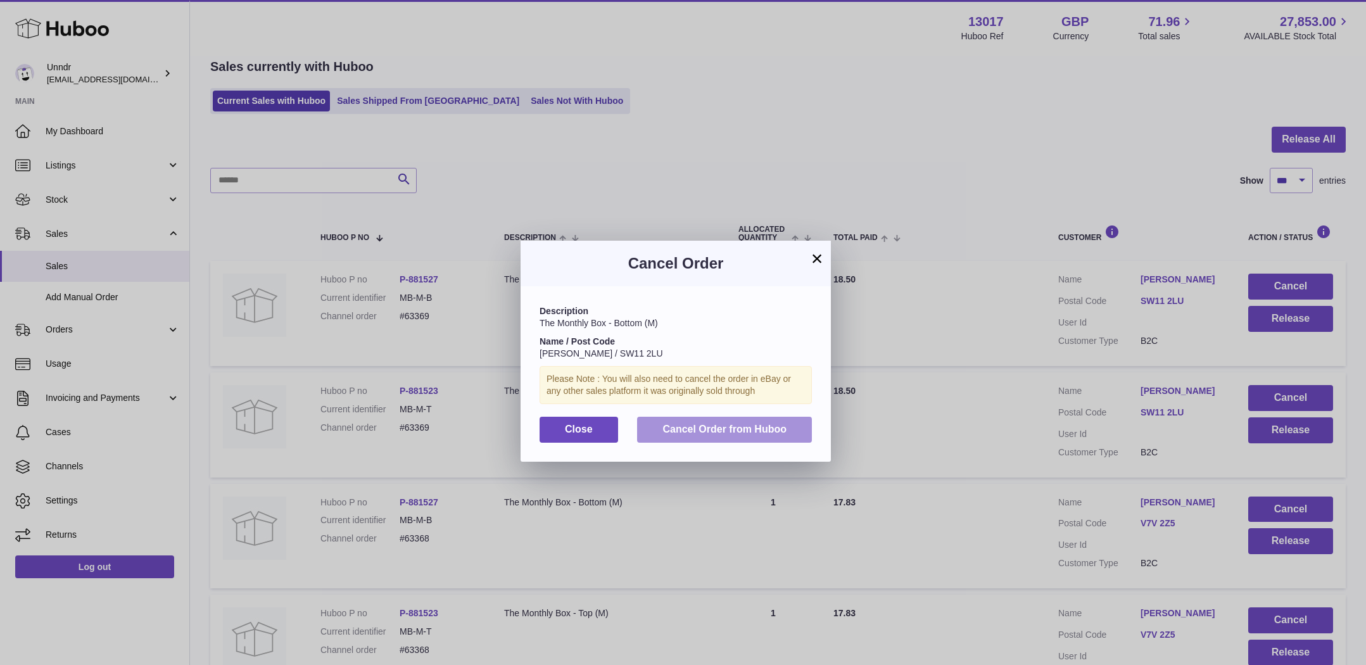
click at [769, 429] on span "Cancel Order from Huboo" at bounding box center [724, 429] width 124 height 11
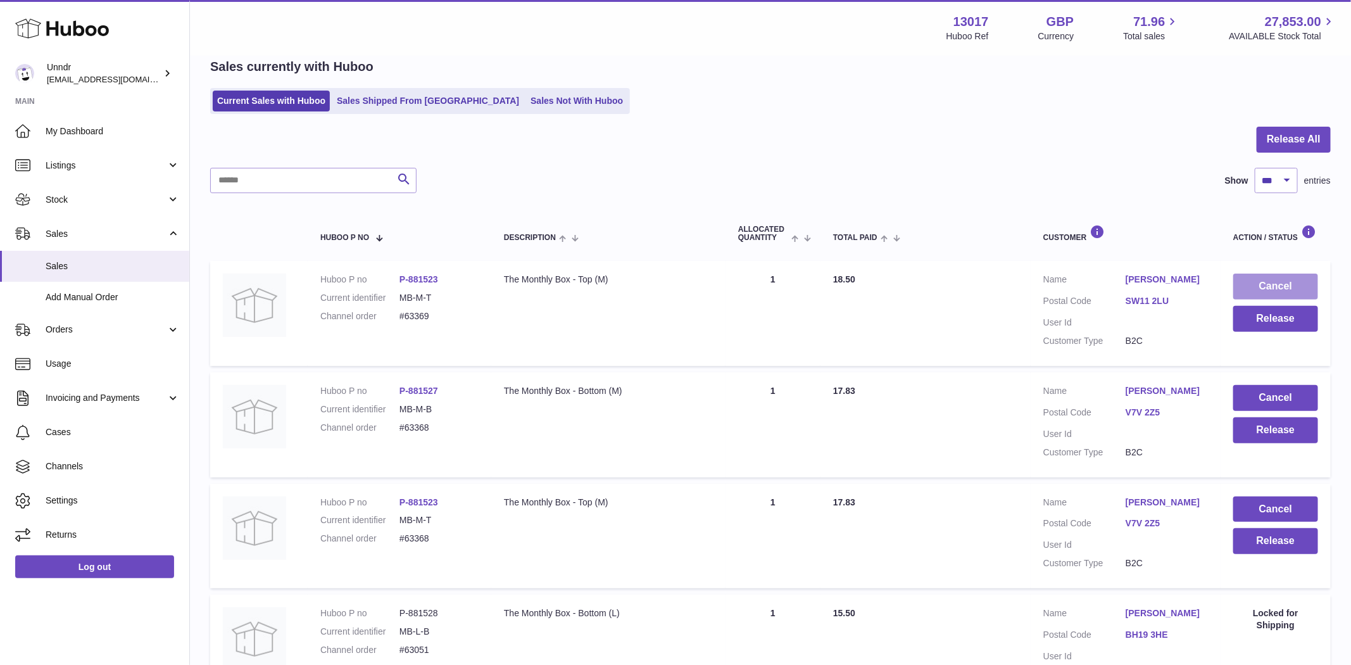
click at [1258, 277] on button "Cancel" at bounding box center [1275, 287] width 85 height 26
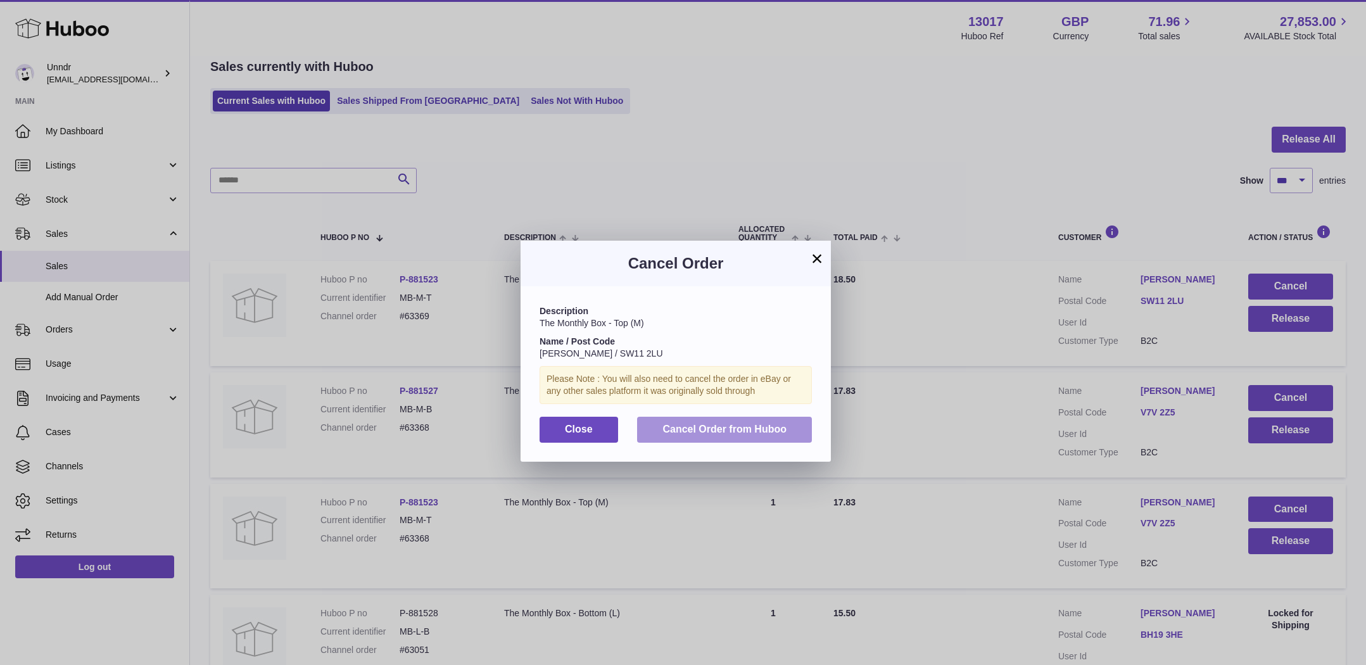
click at [783, 426] on span "Cancel Order from Huboo" at bounding box center [724, 429] width 124 height 11
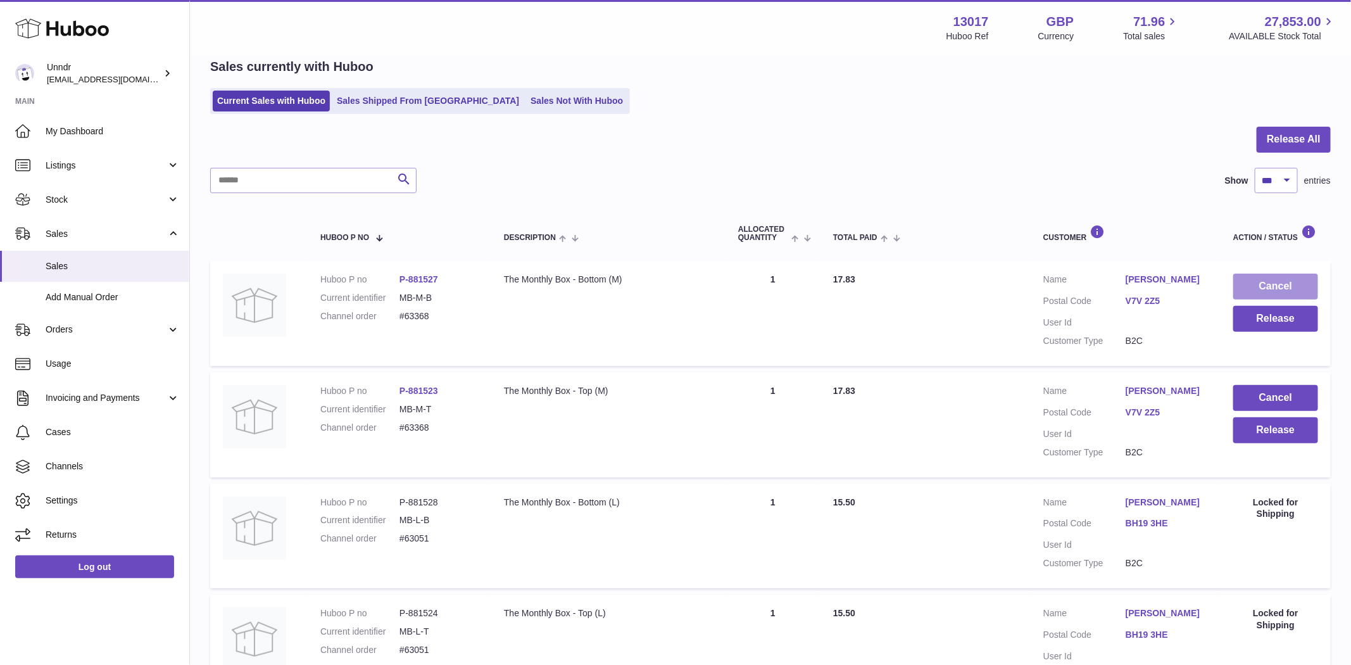
click at [1273, 284] on button "Cancel" at bounding box center [1275, 287] width 85 height 26
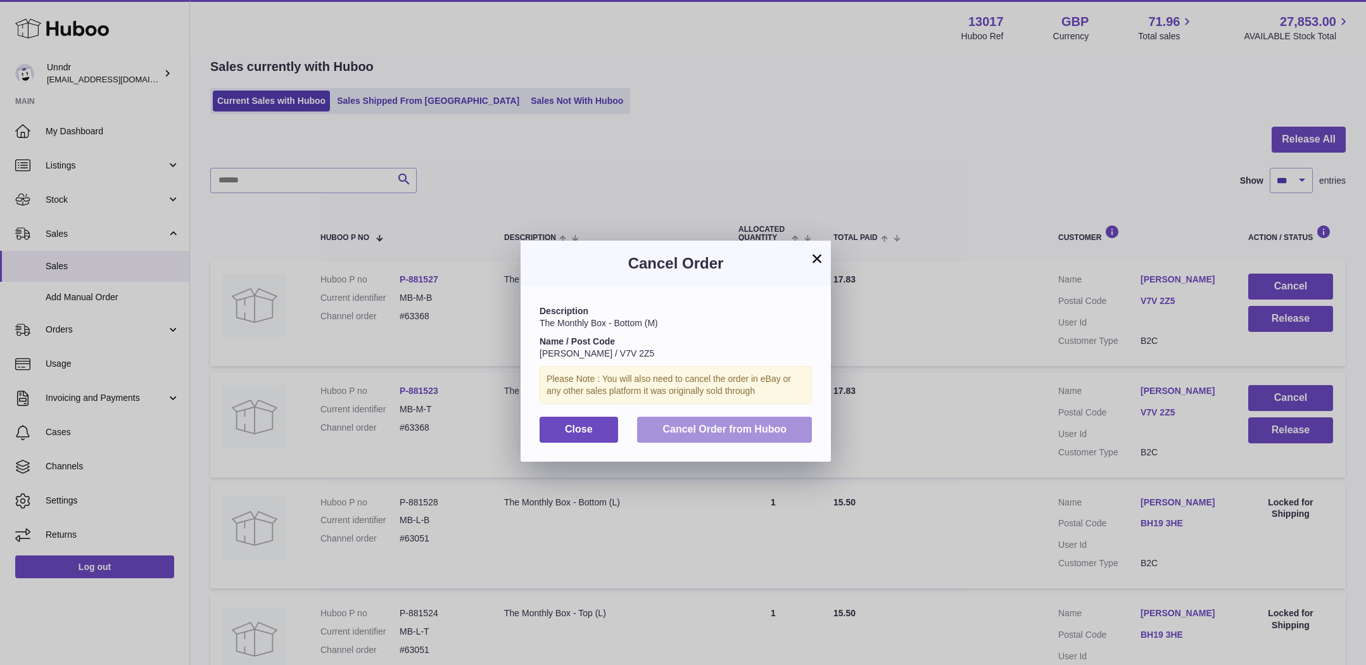
click at [721, 419] on button "Cancel Order from Huboo" at bounding box center [724, 430] width 175 height 26
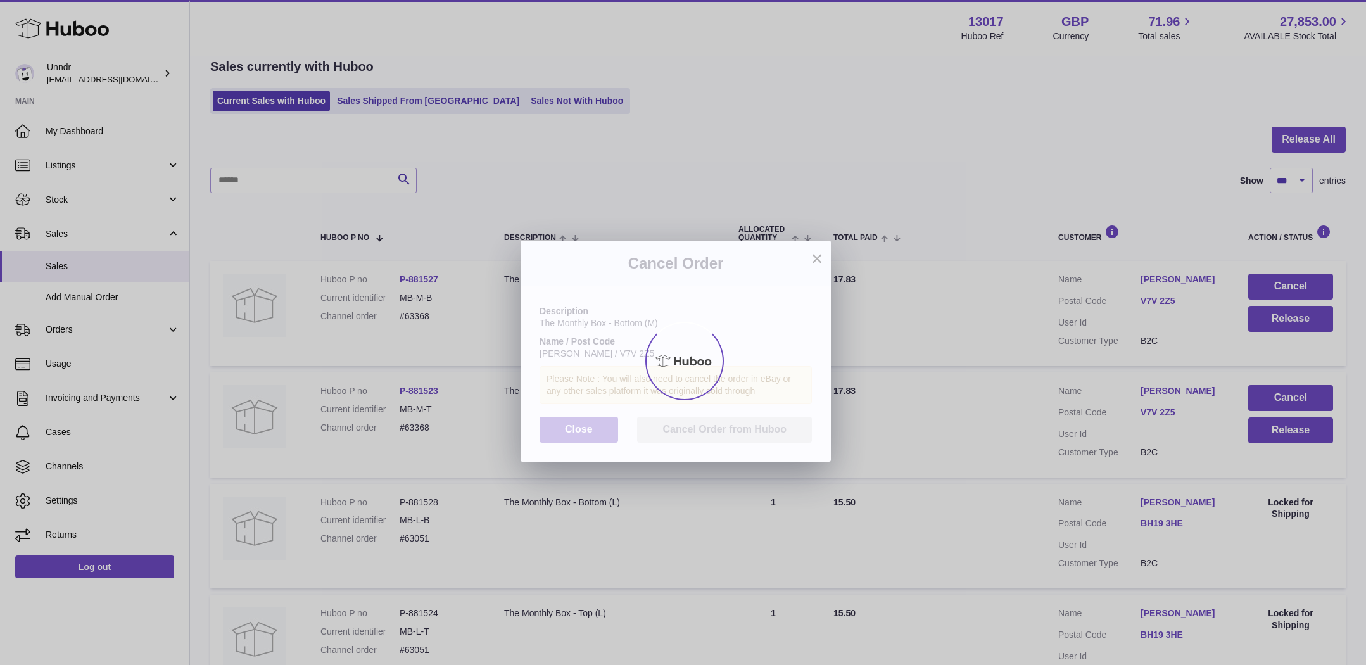
click at [722, 425] on div at bounding box center [683, 361] width 1366 height 608
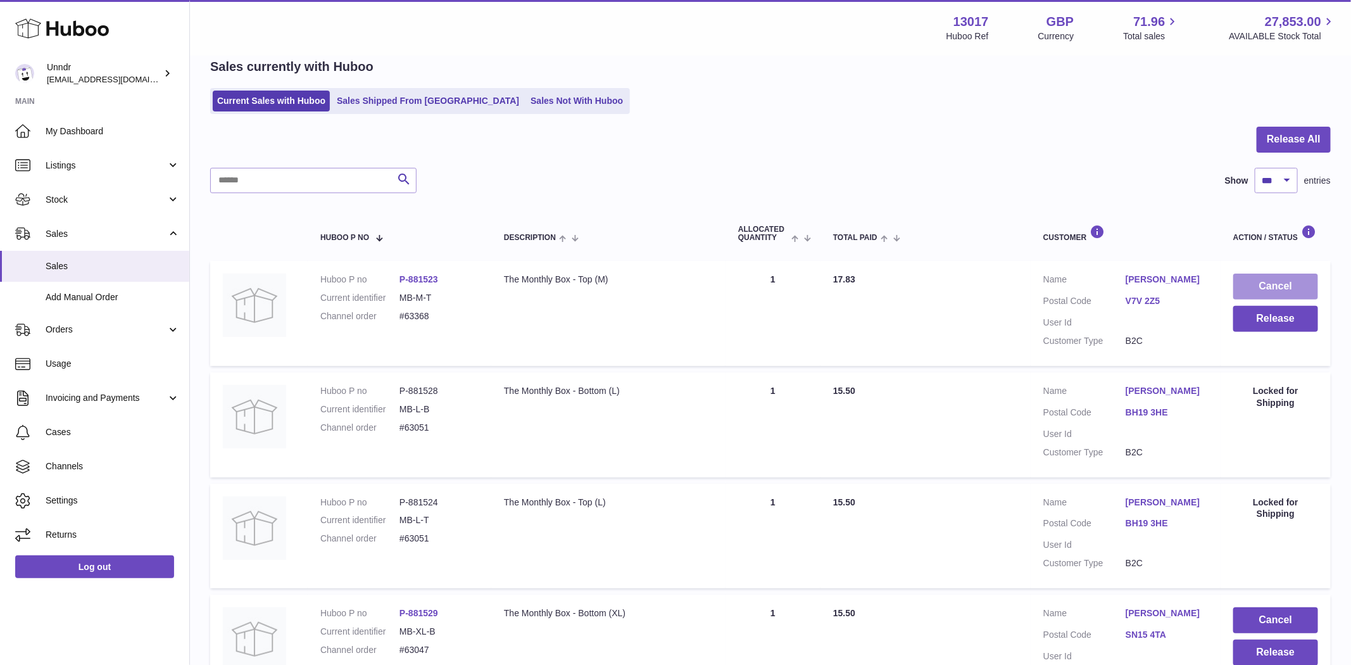
click at [1270, 286] on button "Cancel" at bounding box center [1275, 287] width 85 height 26
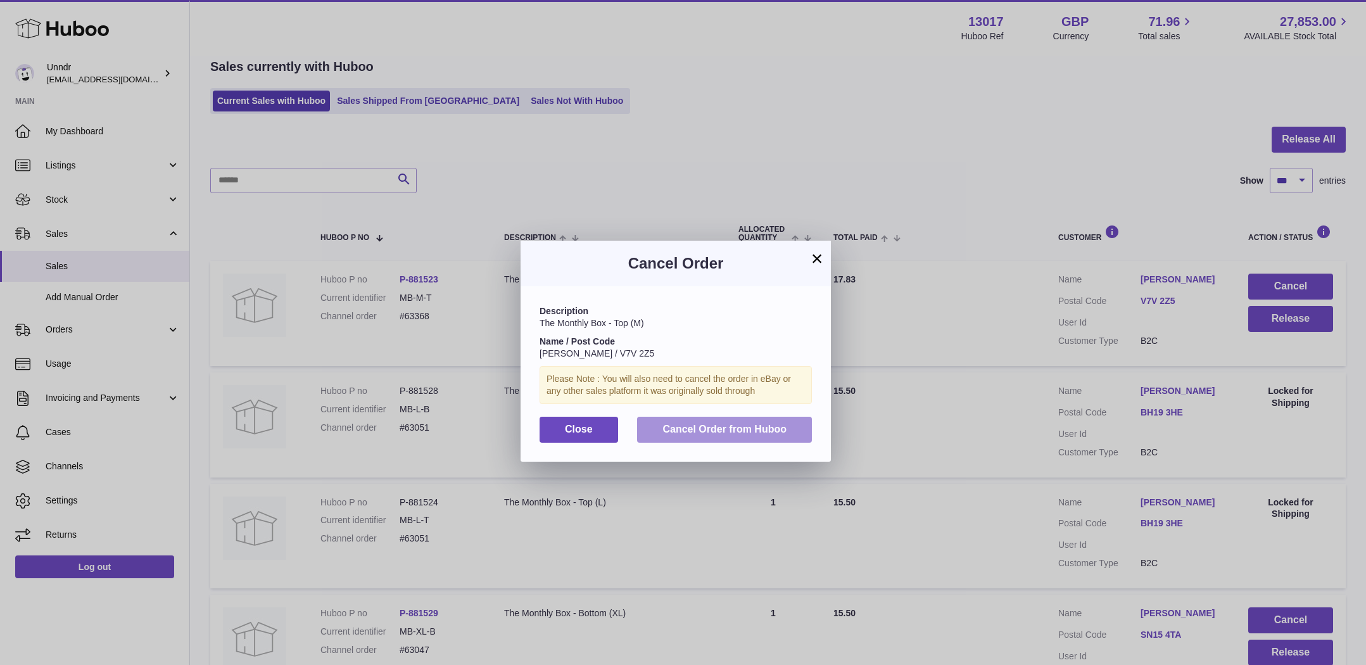
click at [755, 440] on button "Cancel Order from Huboo" at bounding box center [724, 430] width 175 height 26
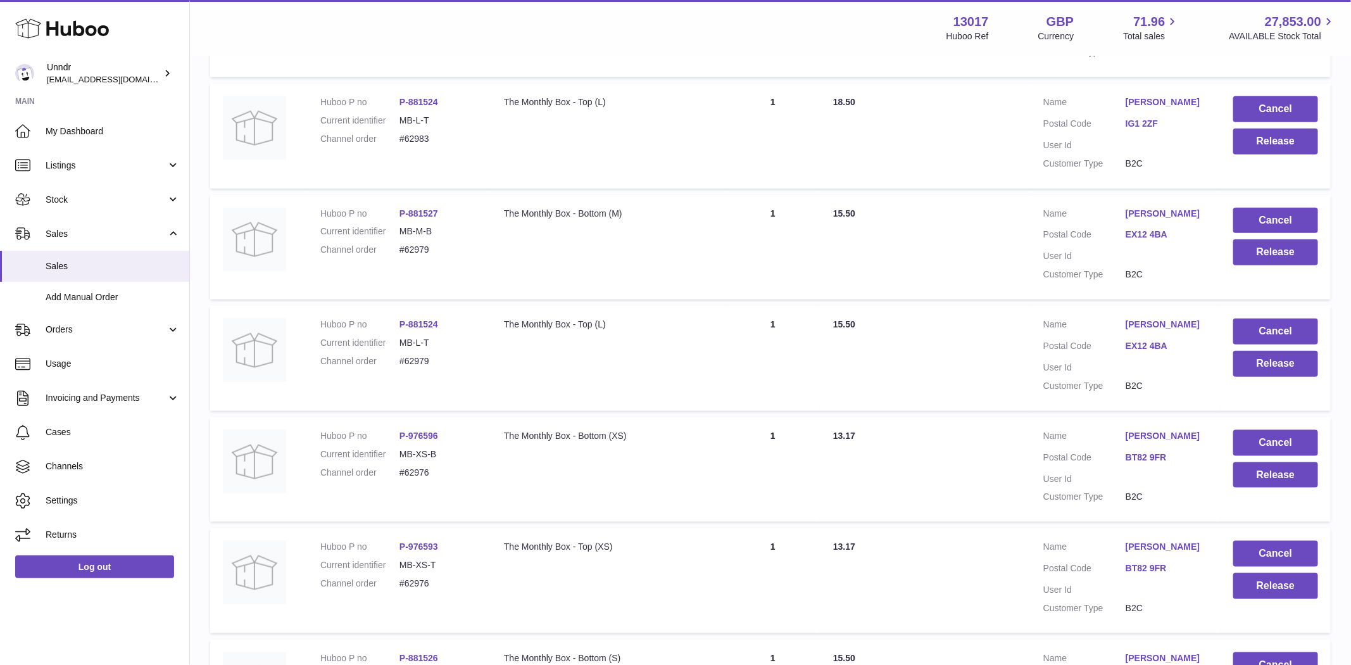
scroll to position [11125, 0]
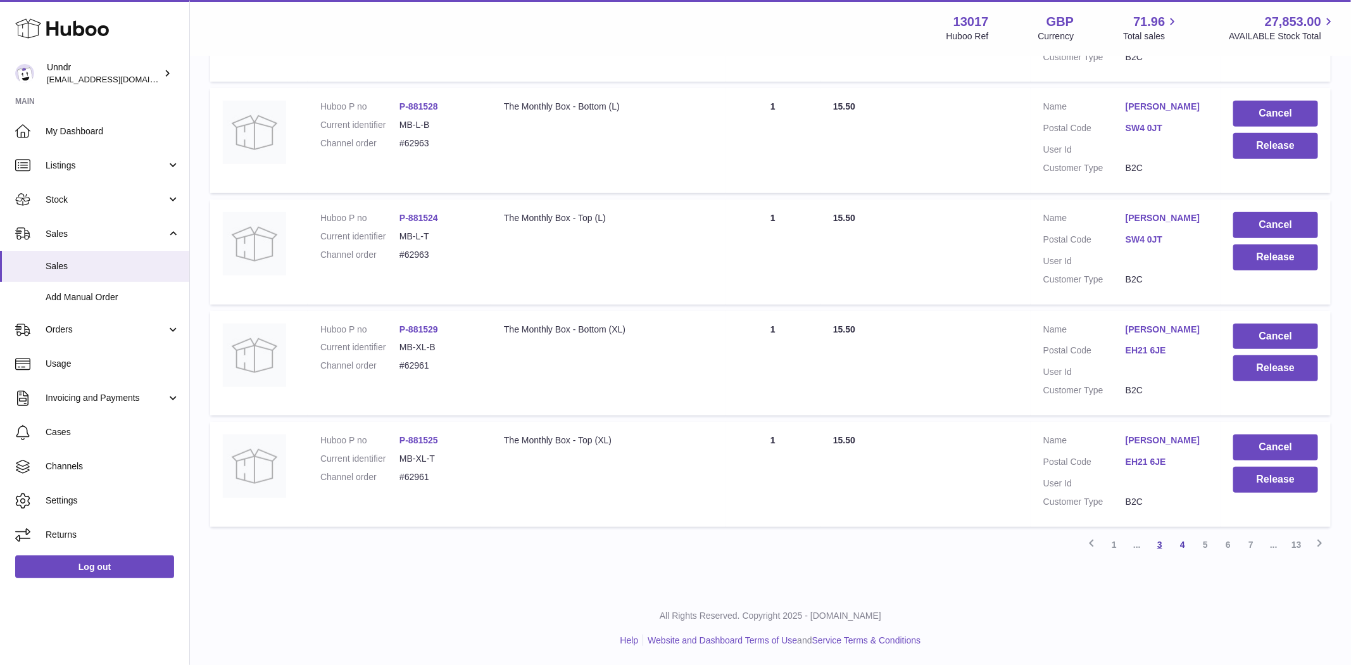
click at [1158, 544] on link "3" at bounding box center [1160, 544] width 23 height 23
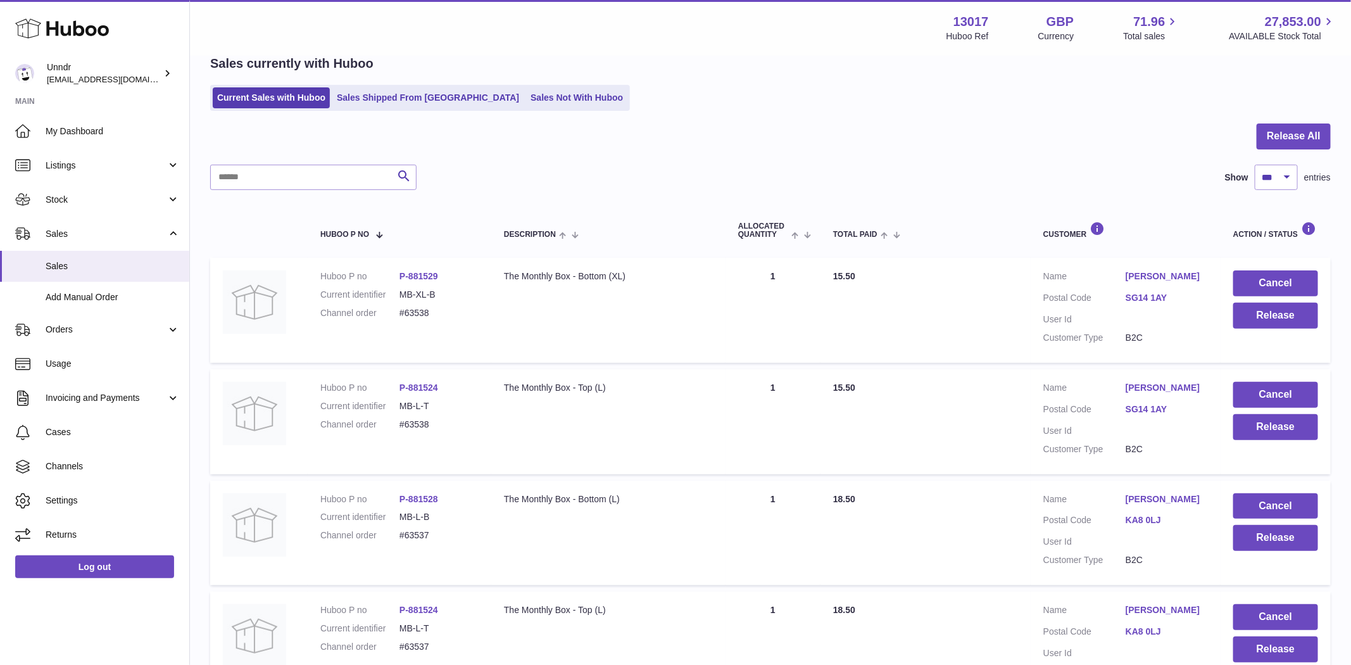
scroll to position [61, 0]
click at [1247, 276] on button "Cancel" at bounding box center [1275, 283] width 85 height 26
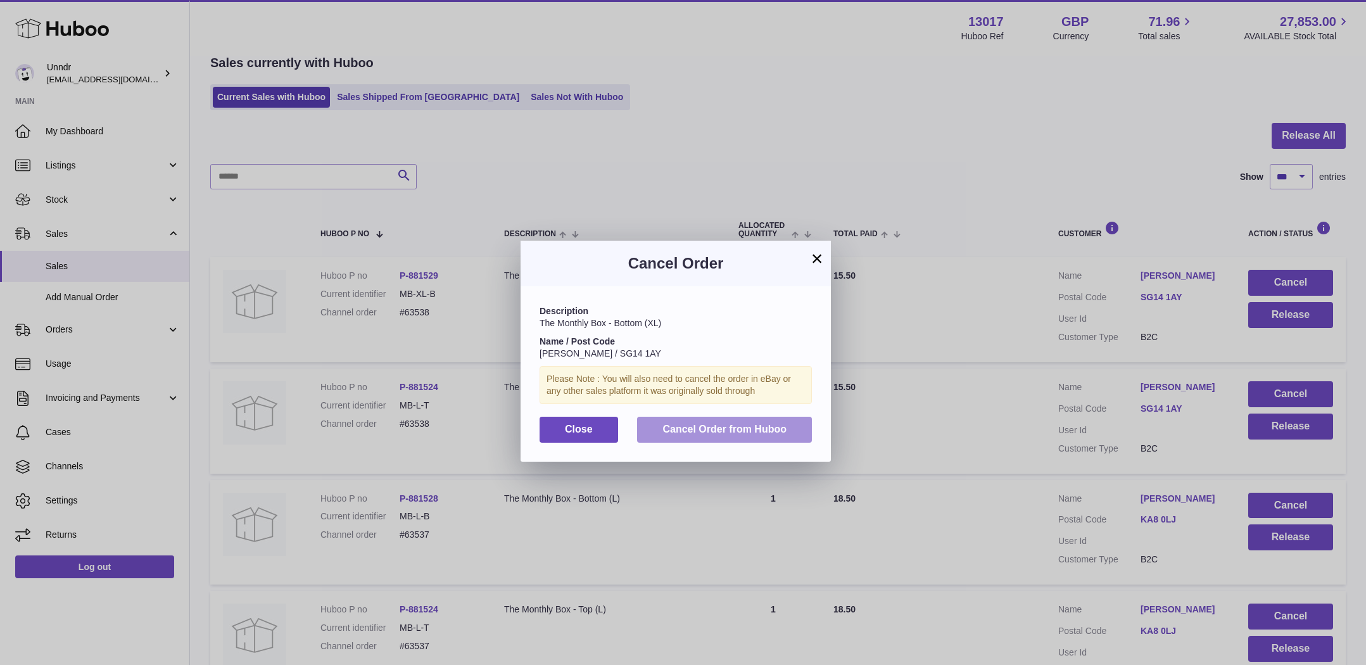
click at [793, 426] on button "Cancel Order from Huboo" at bounding box center [724, 430] width 175 height 26
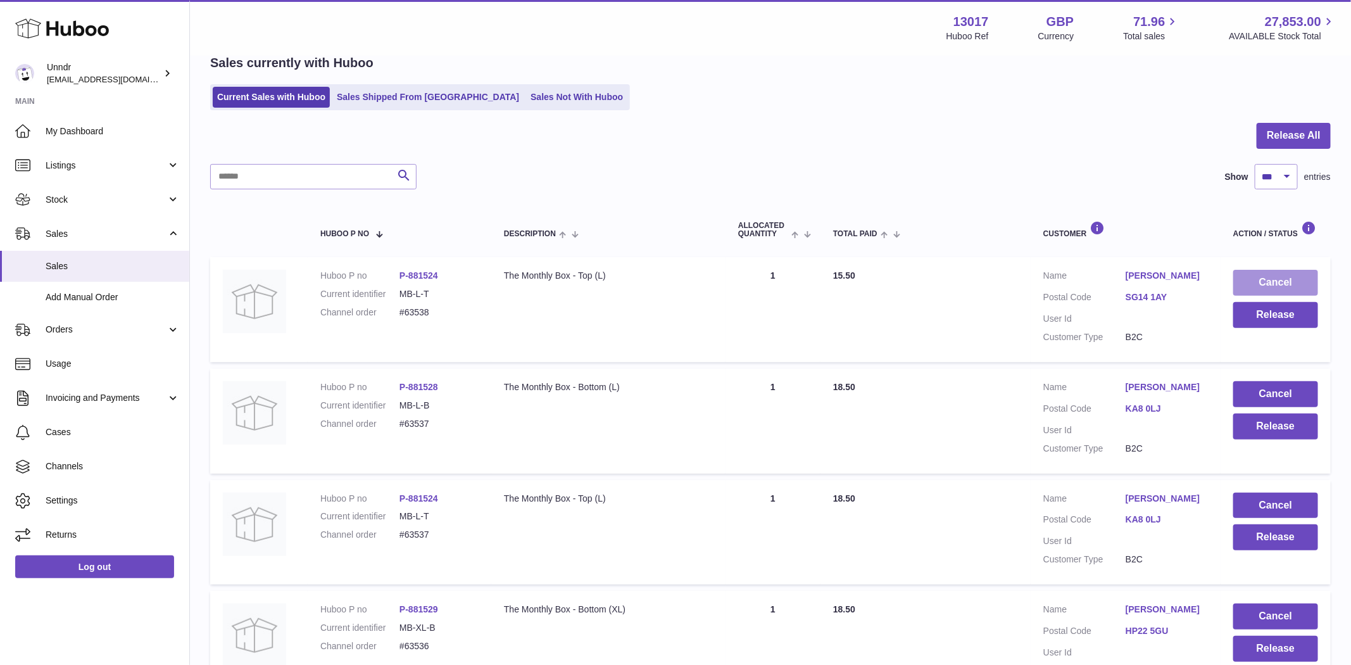
click at [1265, 276] on button "Cancel" at bounding box center [1275, 283] width 85 height 26
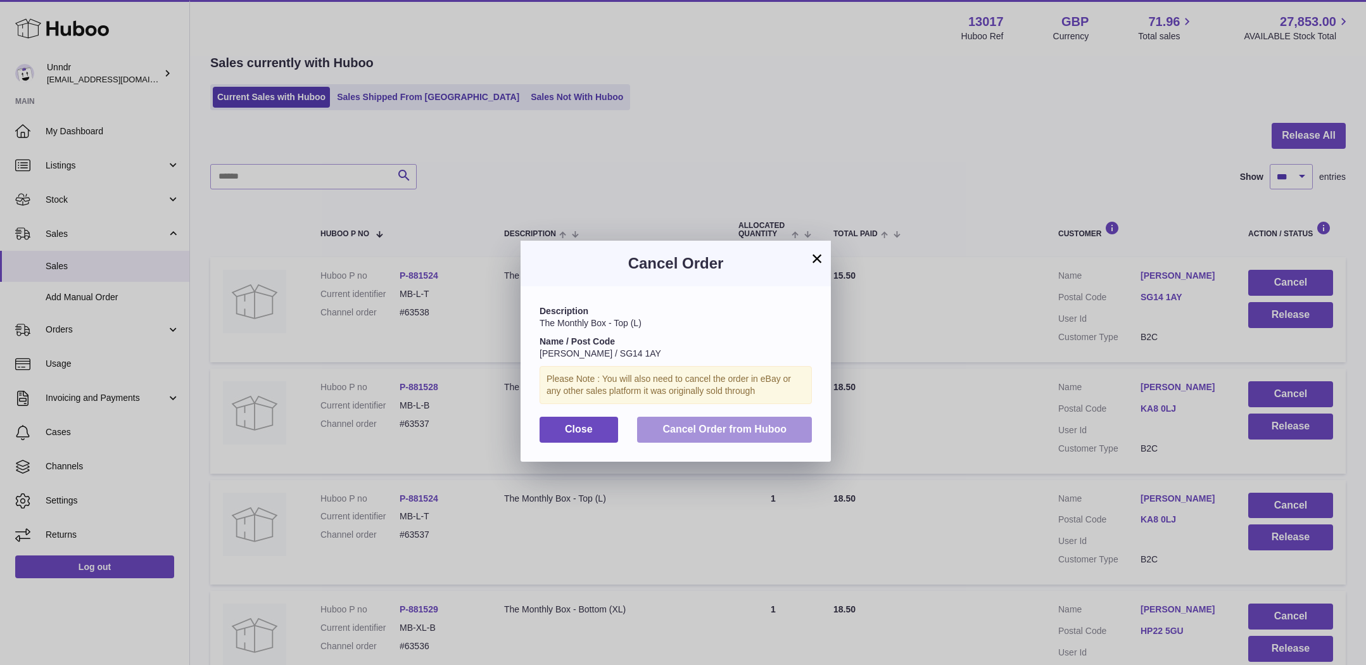
click at [761, 420] on button "Cancel Order from Huboo" at bounding box center [724, 430] width 175 height 26
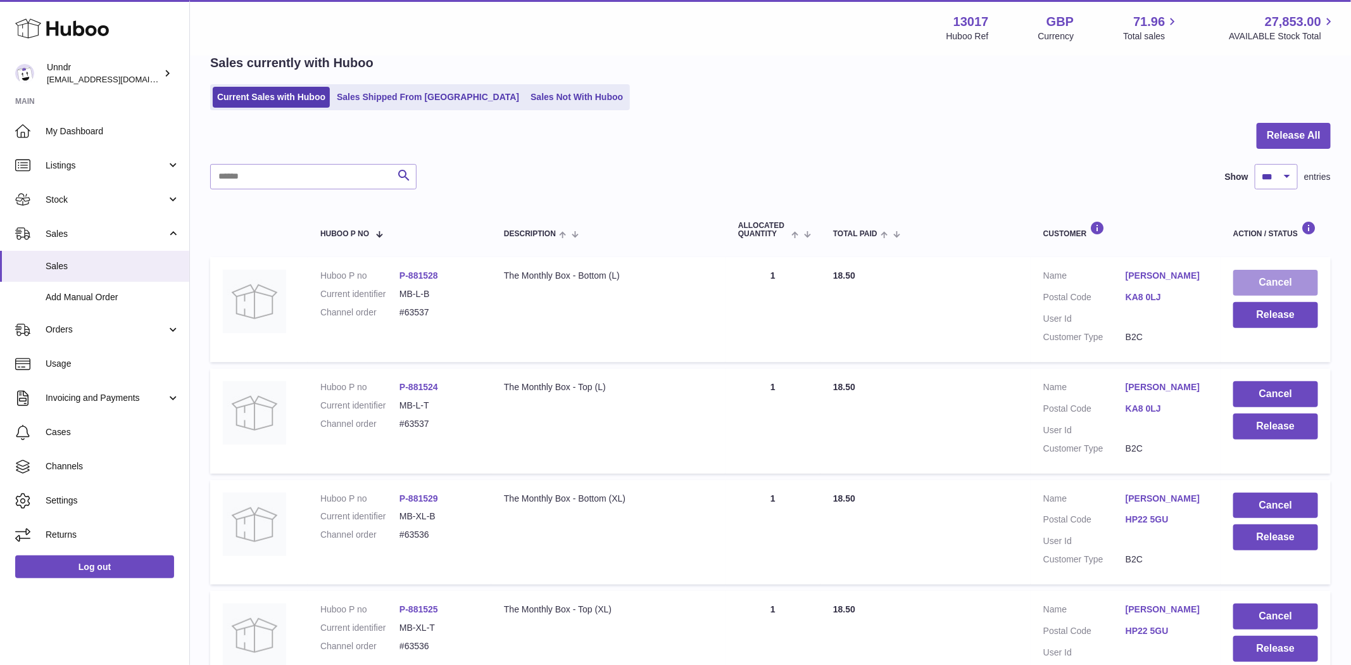
click at [1274, 282] on button "Cancel" at bounding box center [1275, 283] width 85 height 26
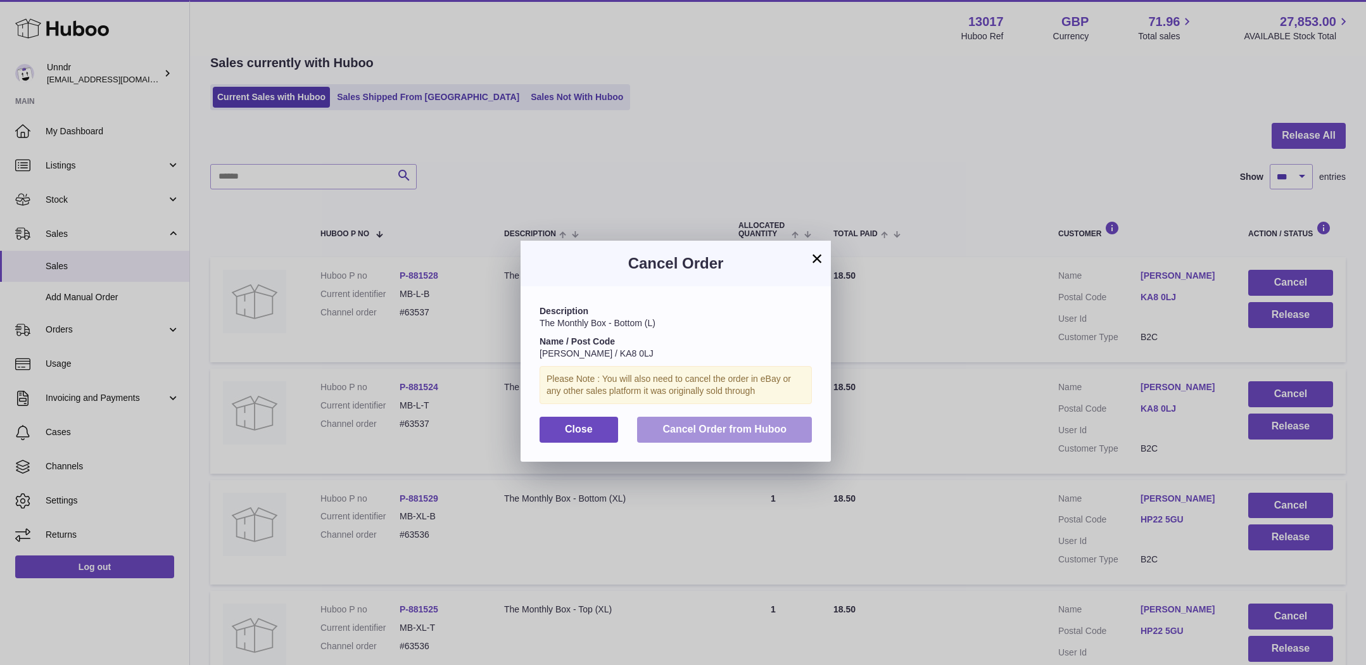
click at [762, 428] on span "Cancel Order from Huboo" at bounding box center [724, 429] width 124 height 11
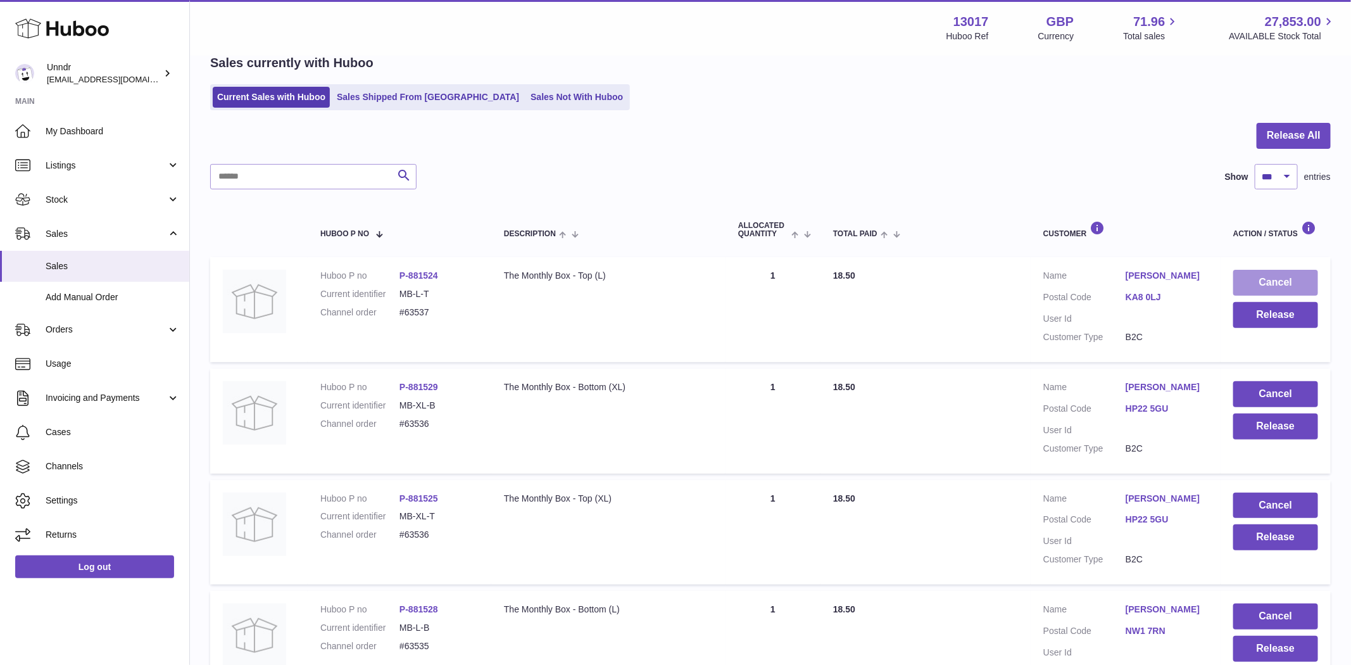
click at [1275, 275] on button "Cancel" at bounding box center [1275, 283] width 85 height 26
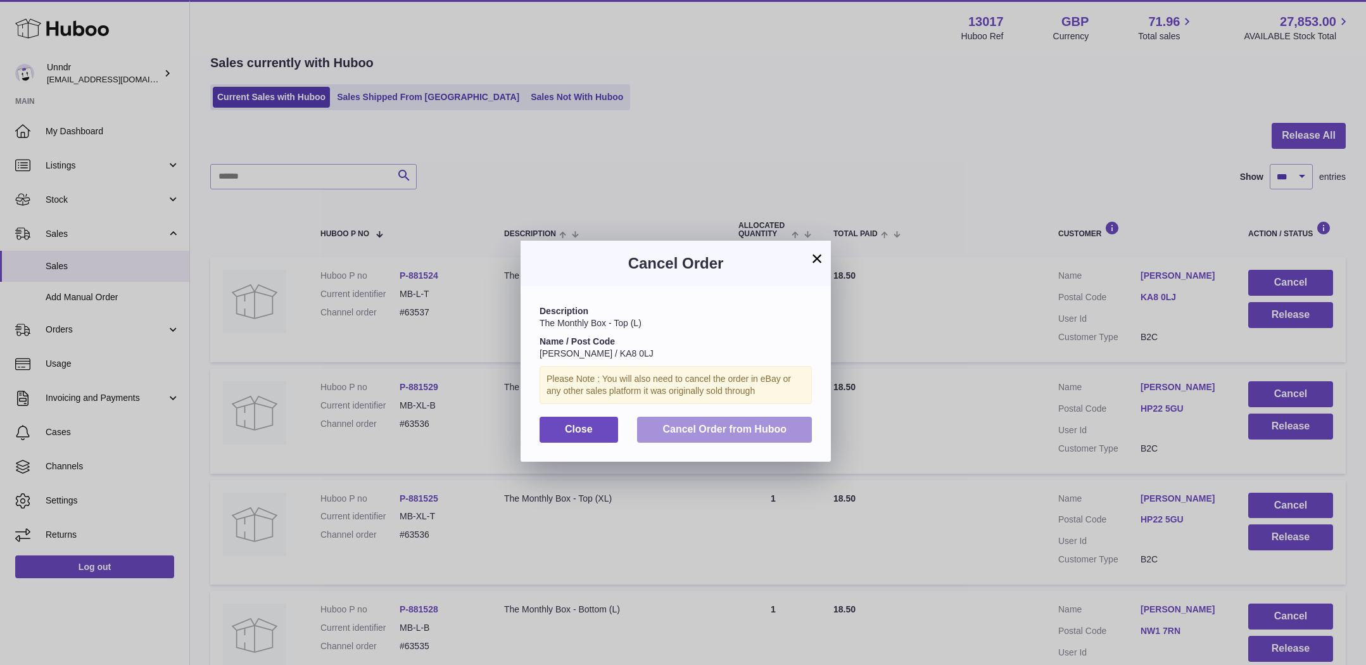
click at [759, 434] on button "Cancel Order from Huboo" at bounding box center [724, 430] width 175 height 26
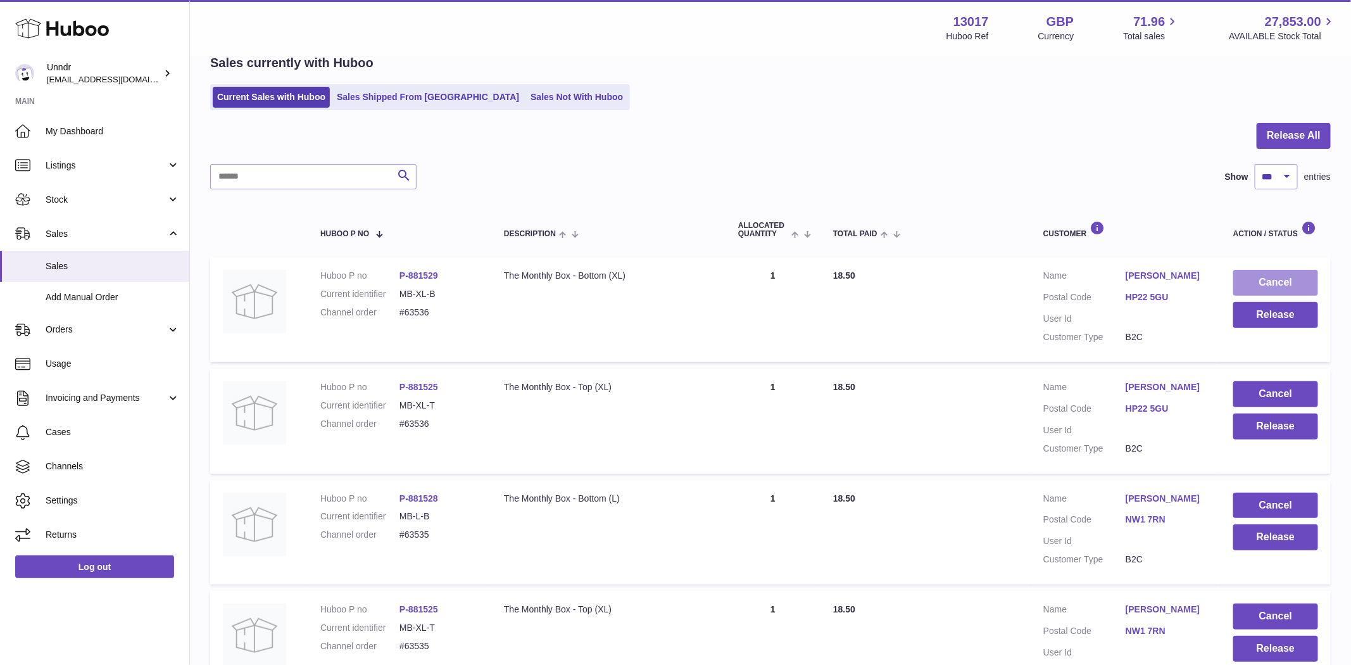
click at [1268, 284] on button "Cancel" at bounding box center [1275, 283] width 85 height 26
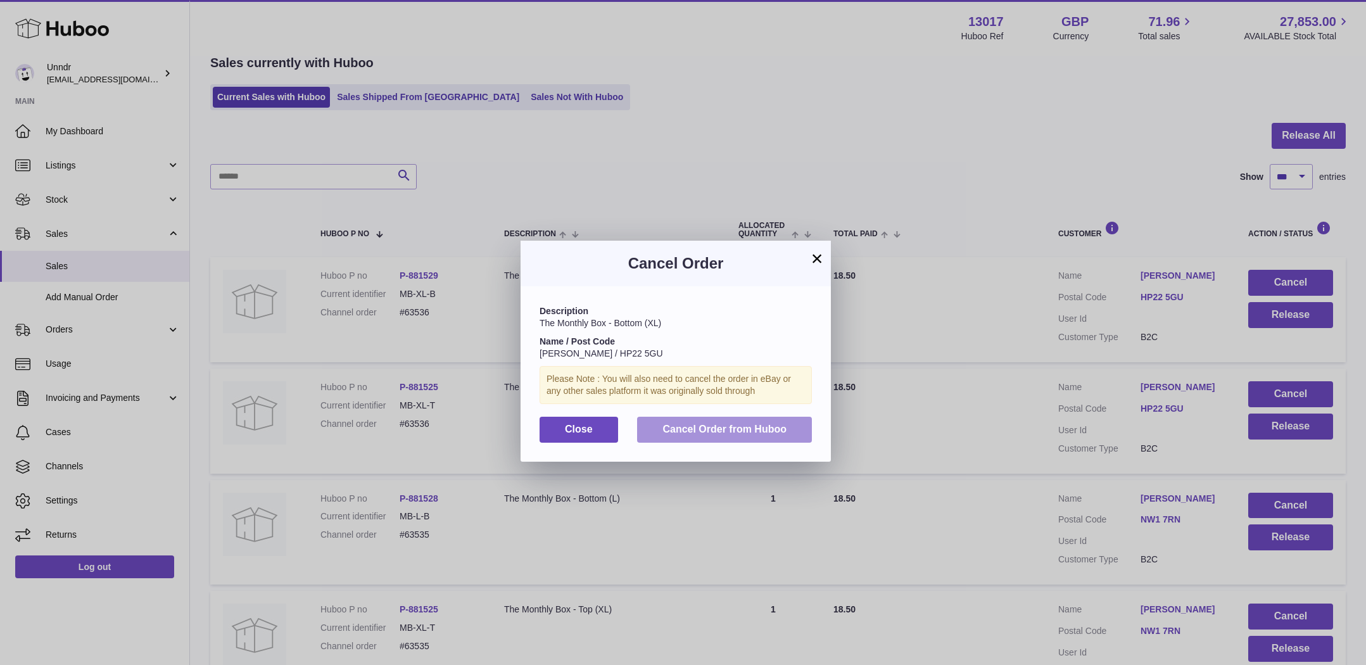
click at [758, 441] on button "Cancel Order from Huboo" at bounding box center [724, 430] width 175 height 26
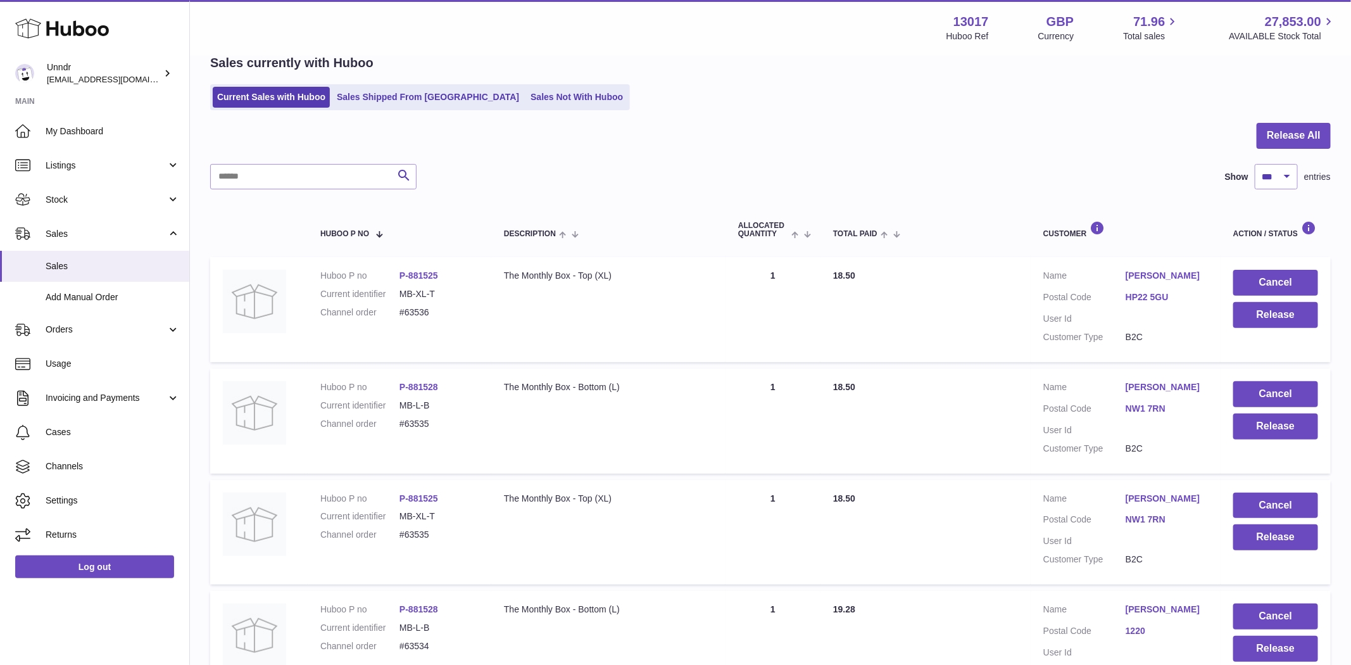
click at [1235, 296] on td "Cancel Release" at bounding box center [1276, 309] width 110 height 105
click at [1240, 289] on button "Cancel" at bounding box center [1275, 283] width 85 height 26
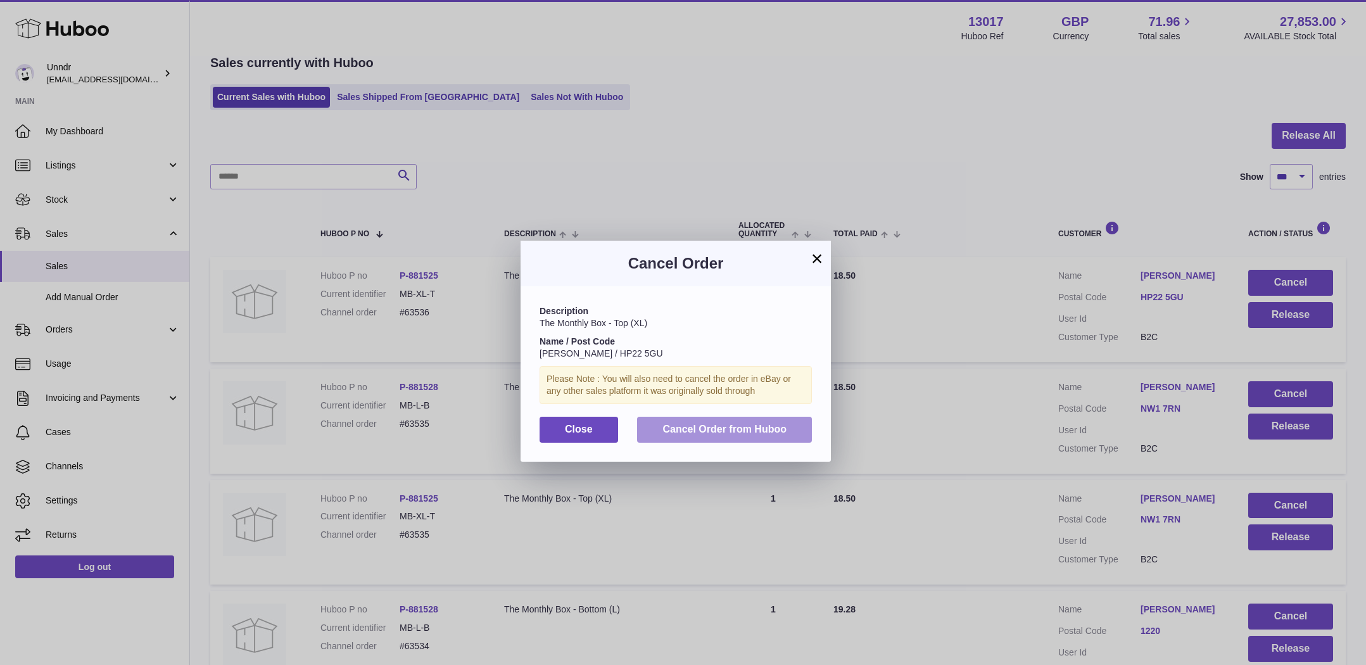
click at [746, 441] on button "Cancel Order from Huboo" at bounding box center [724, 430] width 175 height 26
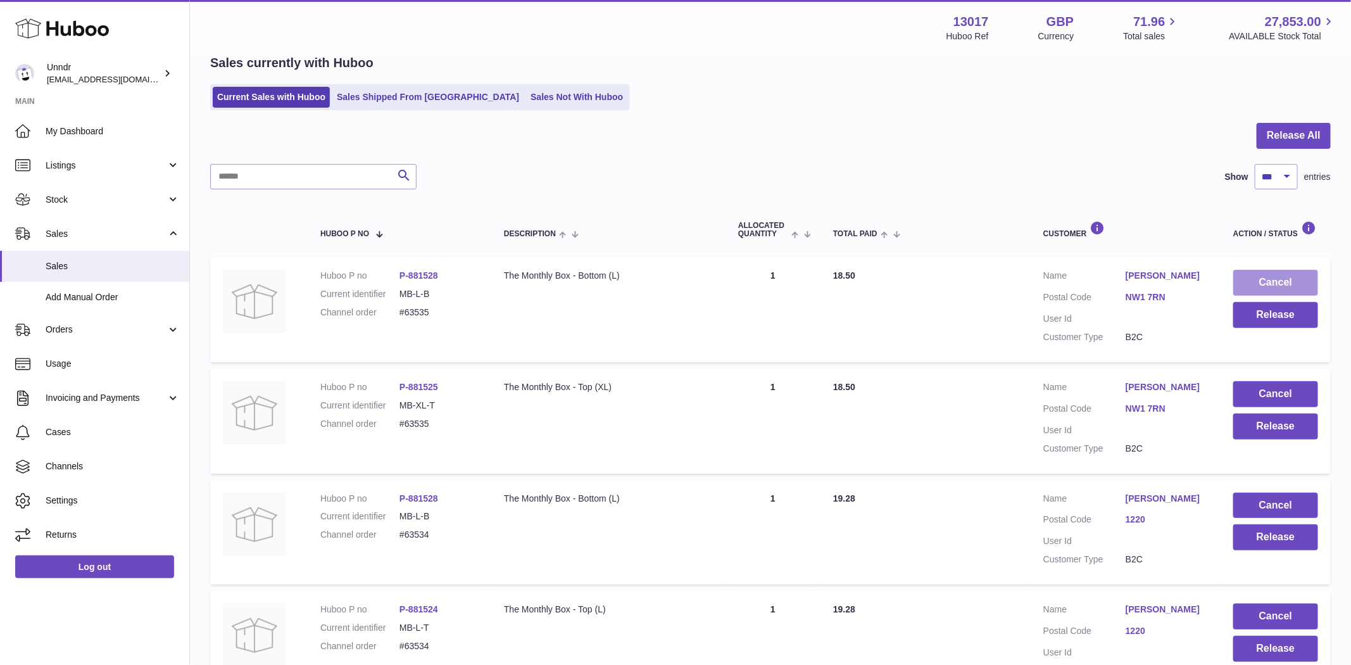
click at [1272, 286] on button "Cancel" at bounding box center [1275, 283] width 85 height 26
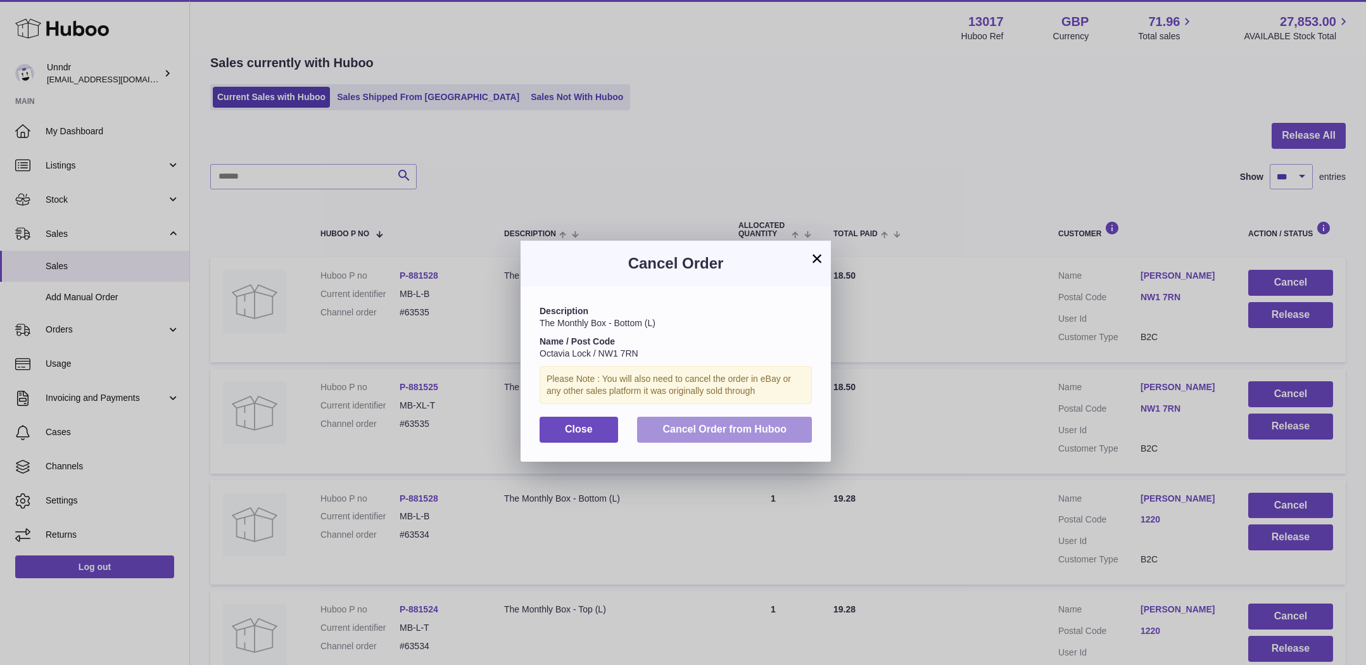
click at [745, 435] on button "Cancel Order from Huboo" at bounding box center [724, 430] width 175 height 26
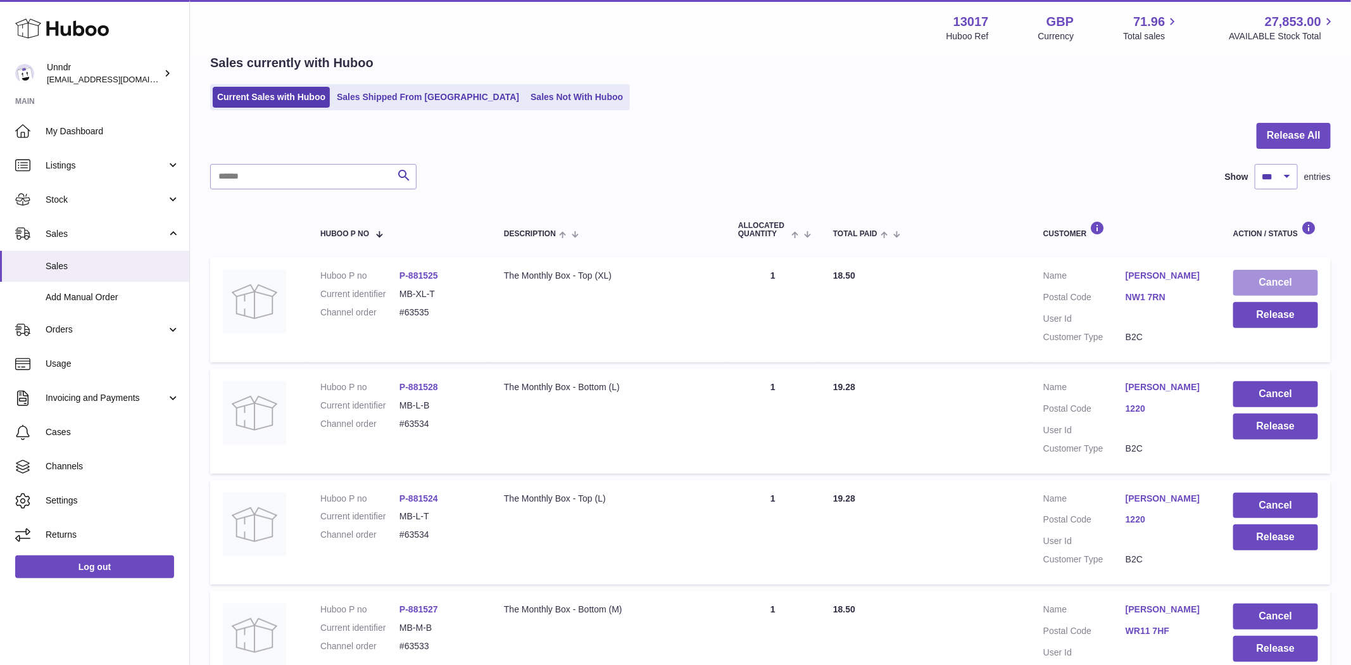
click at [1273, 284] on button "Cancel" at bounding box center [1275, 283] width 85 height 26
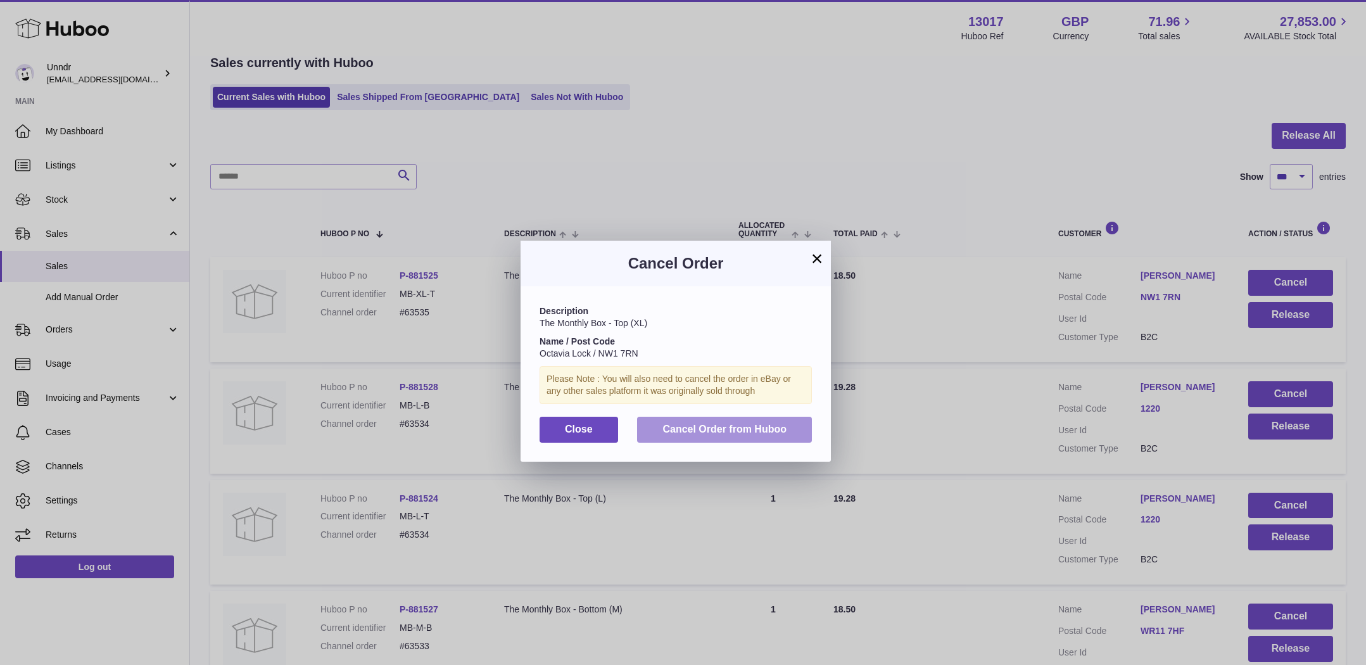
click at [776, 432] on span "Cancel Order from Huboo" at bounding box center [724, 429] width 124 height 11
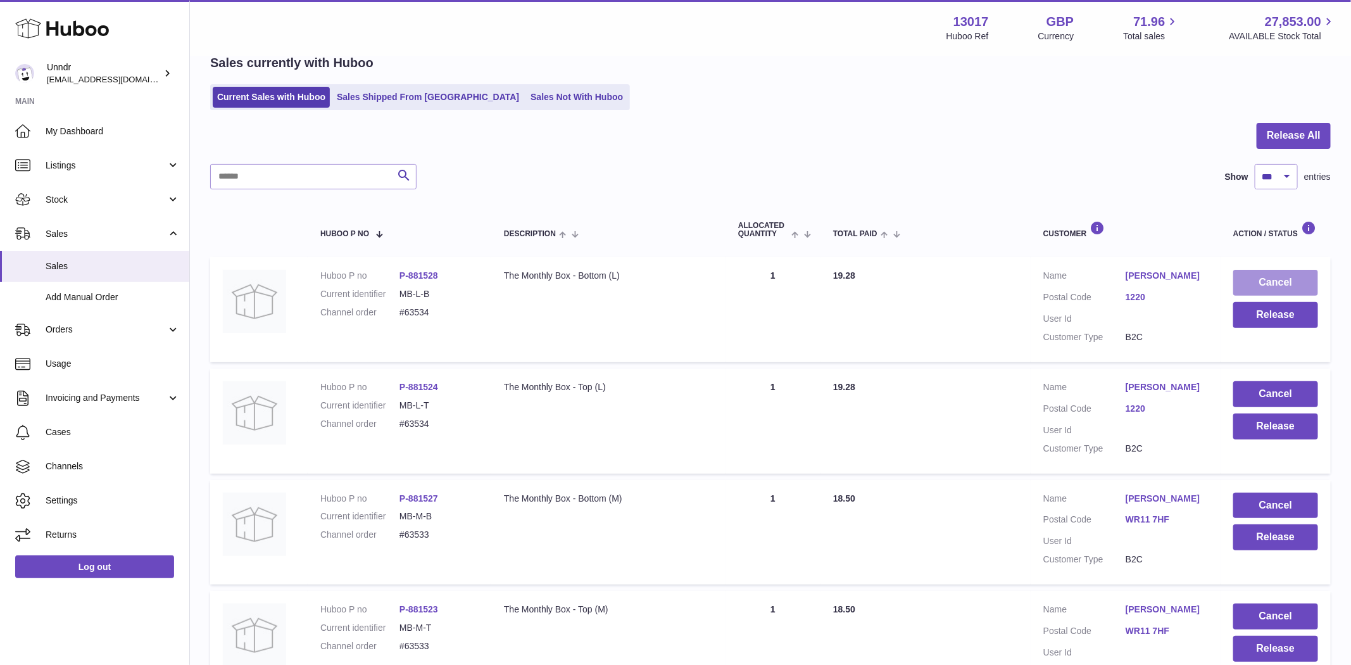
click at [1242, 286] on button "Cancel" at bounding box center [1275, 283] width 85 height 26
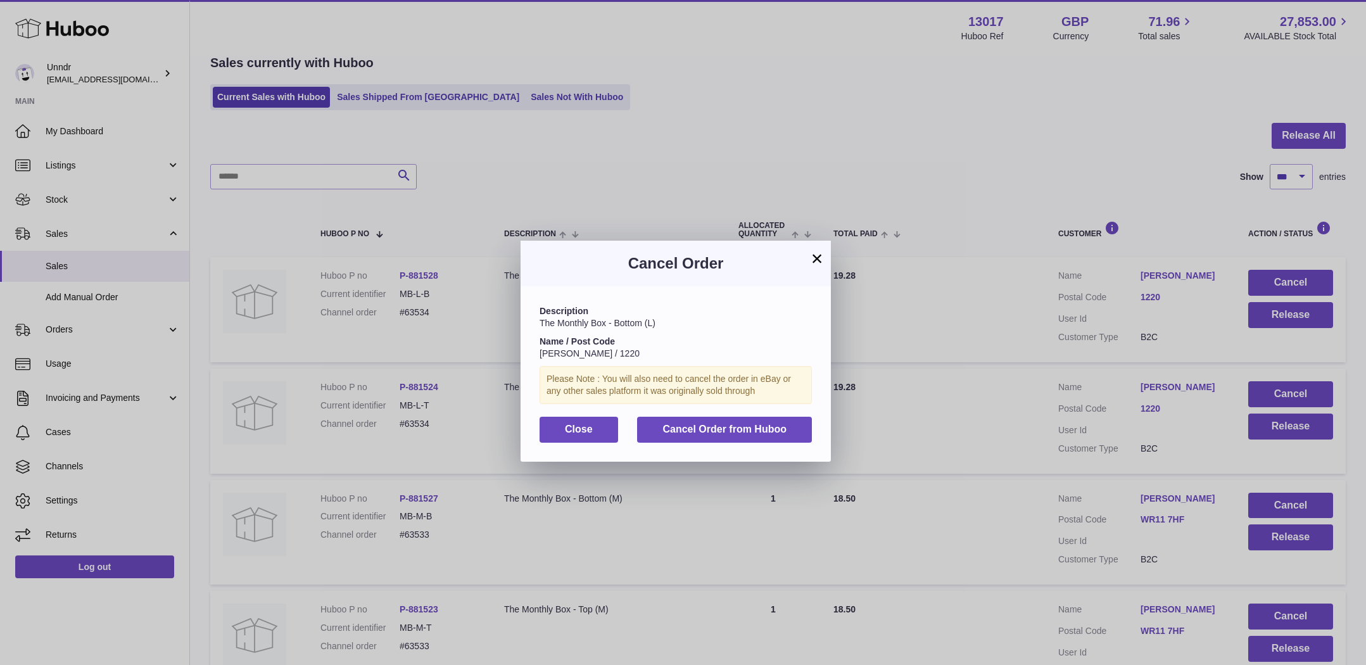
click at [714, 445] on div "Description The Monthly Box - Bottom (L) Name / Post Code Marlis Mraz / 1220 Pl…" at bounding box center [675, 373] width 310 height 175
click at [724, 432] on span "Cancel Order from Huboo" at bounding box center [724, 429] width 124 height 11
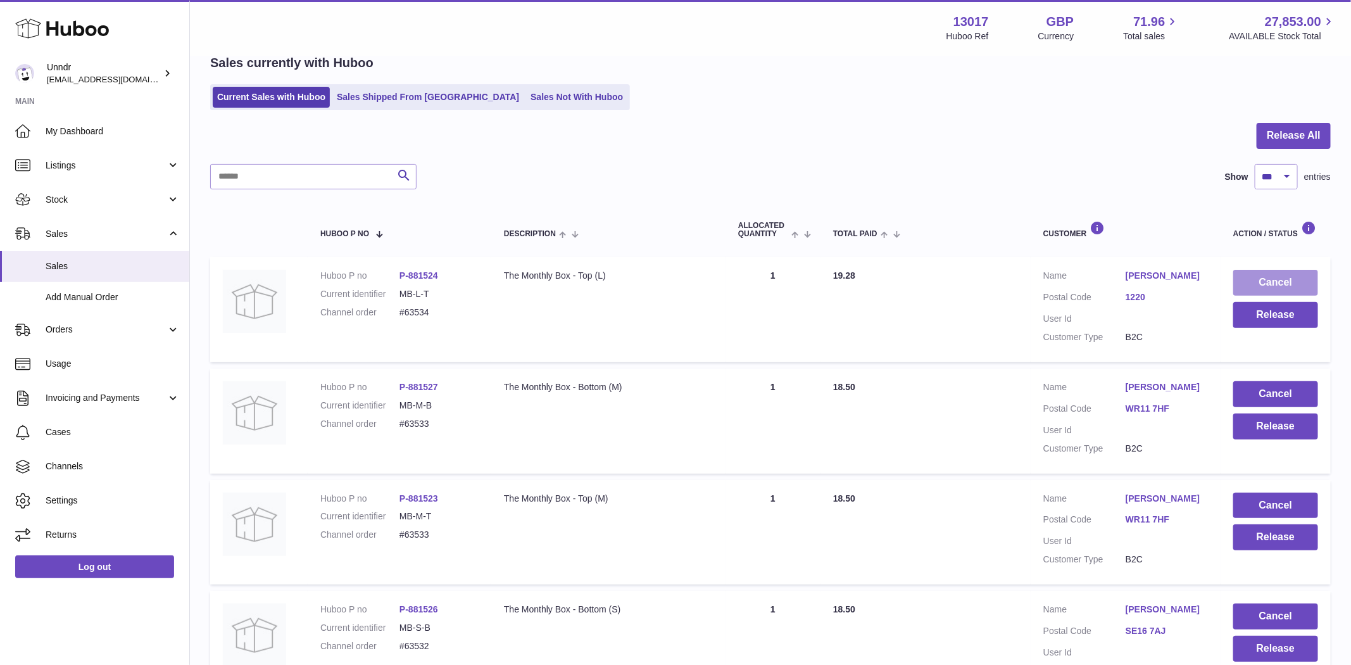
click at [1275, 284] on button "Cancel" at bounding box center [1275, 283] width 85 height 26
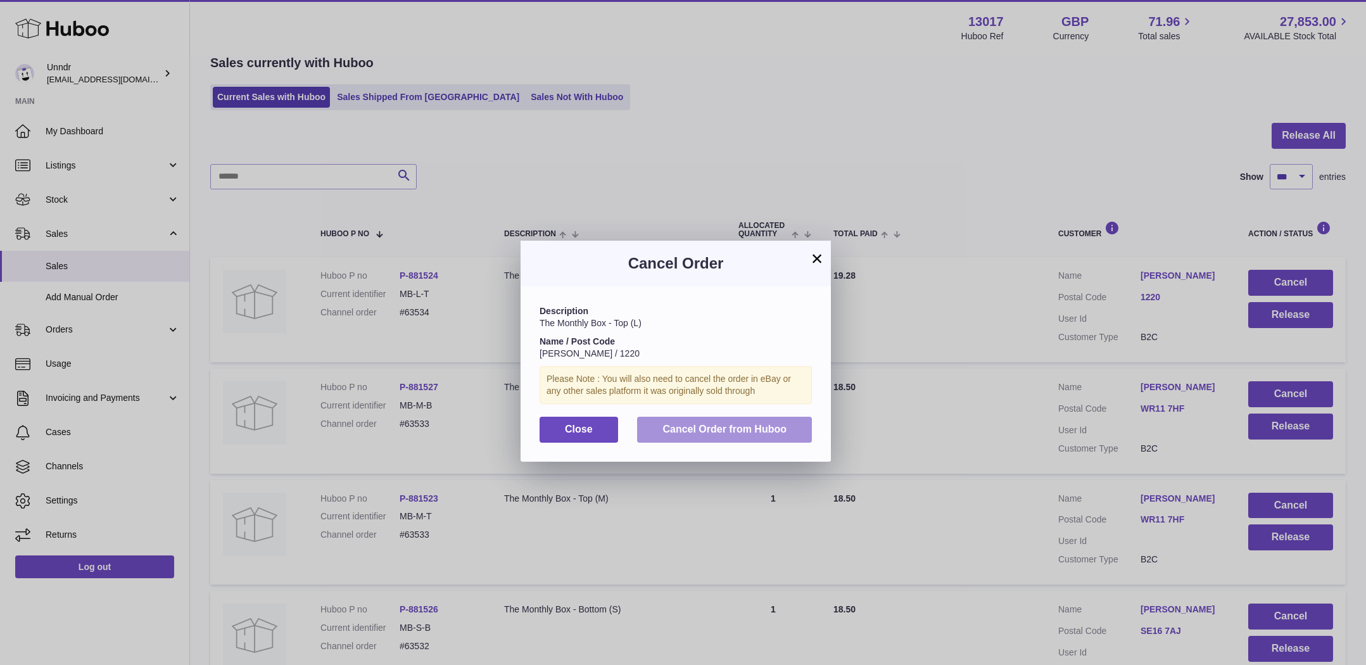
click at [757, 424] on span "Cancel Order from Huboo" at bounding box center [724, 429] width 124 height 11
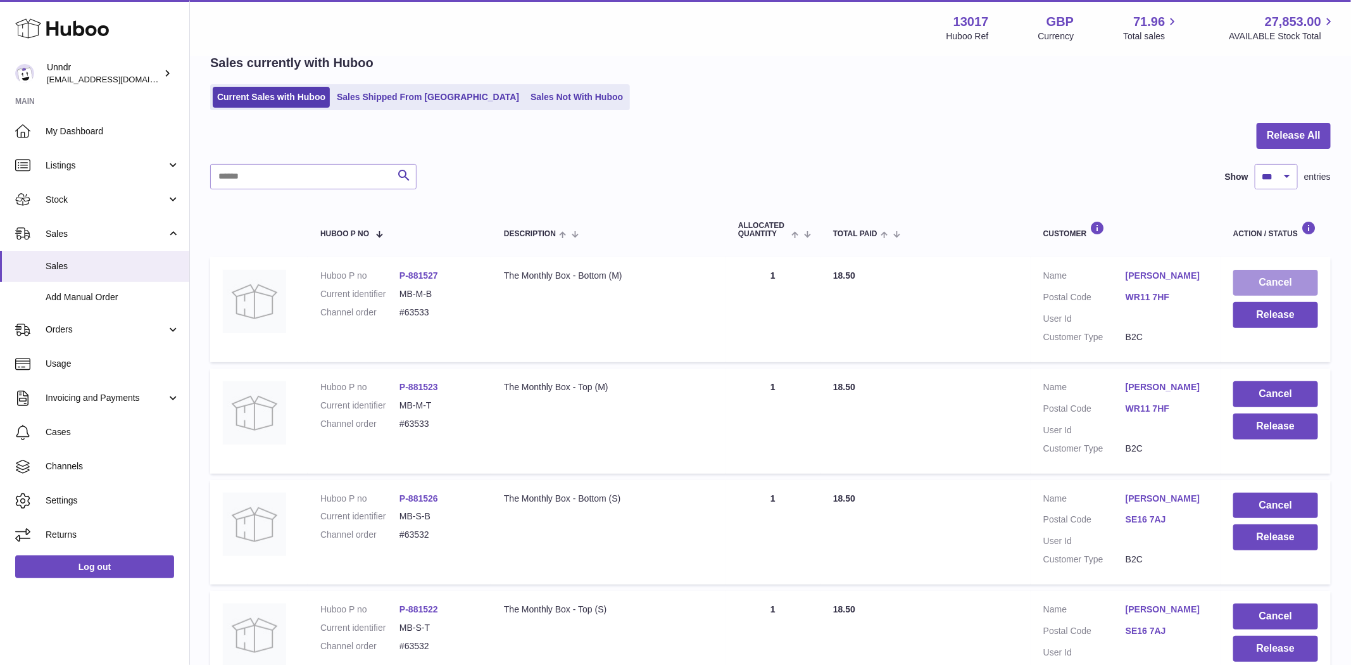
click at [1265, 284] on button "Cancel" at bounding box center [1275, 283] width 85 height 26
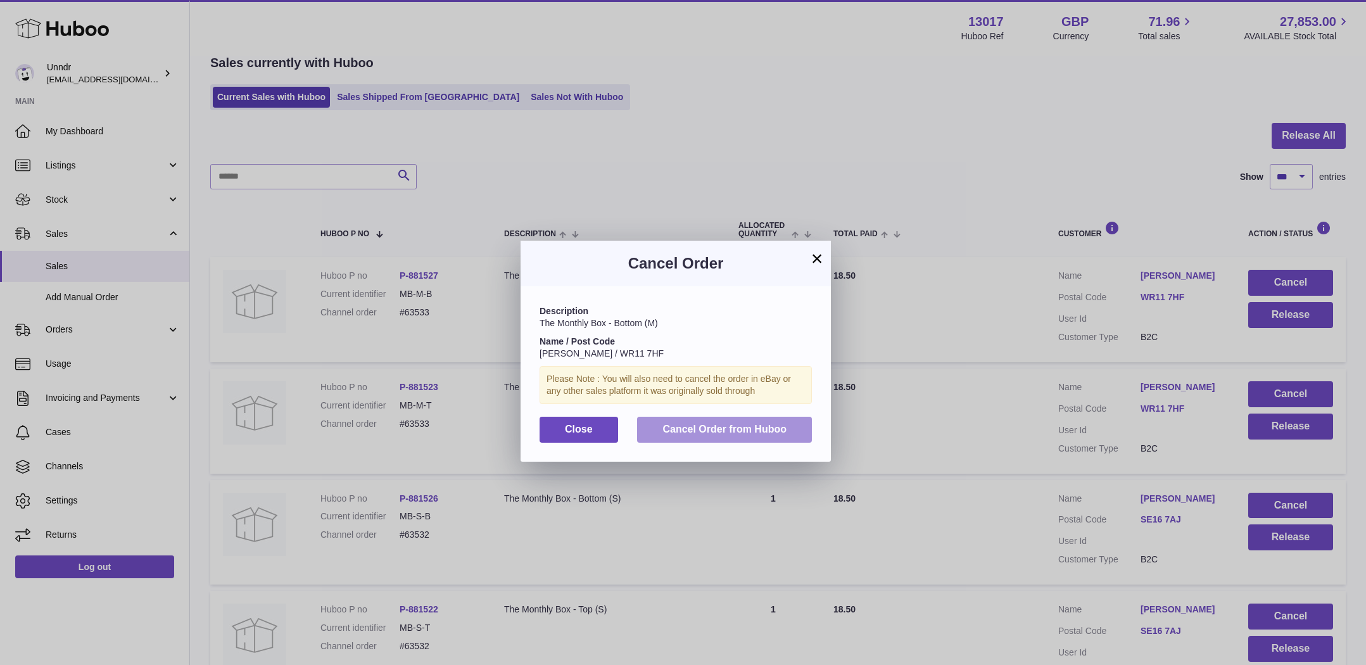
click at [774, 420] on button "Cancel Order from Huboo" at bounding box center [724, 430] width 175 height 26
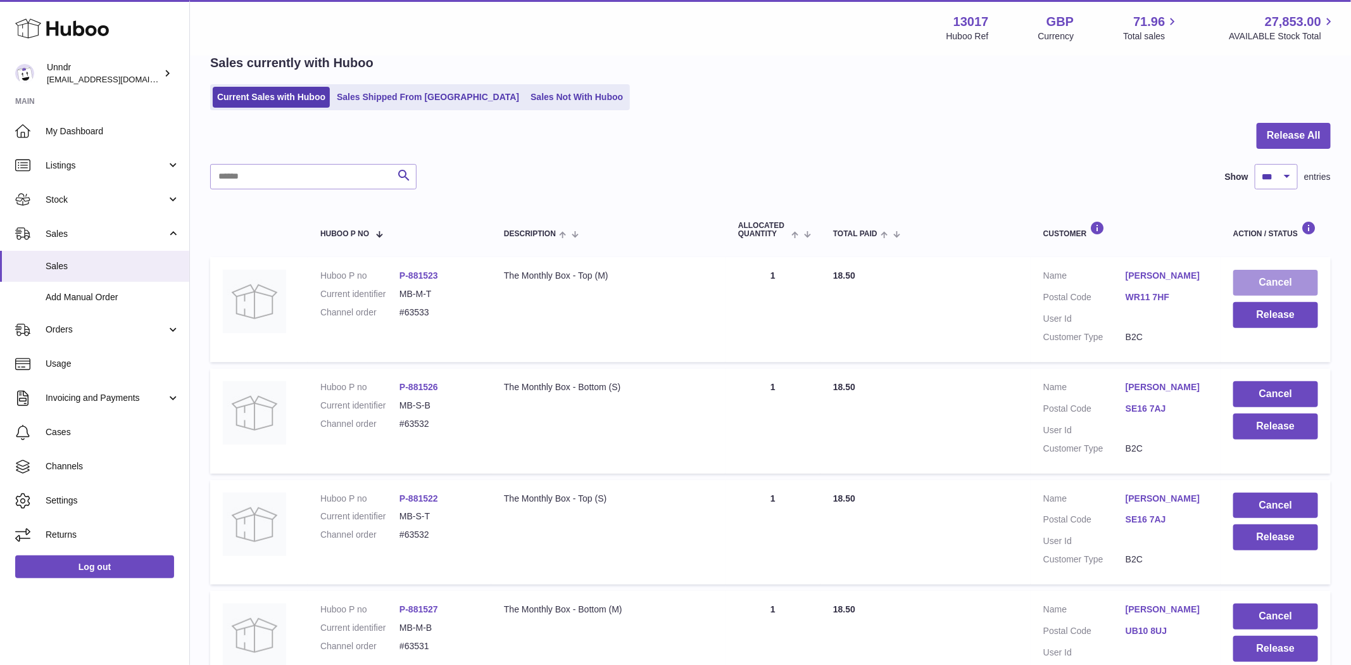
click at [1278, 275] on button "Cancel" at bounding box center [1275, 283] width 85 height 26
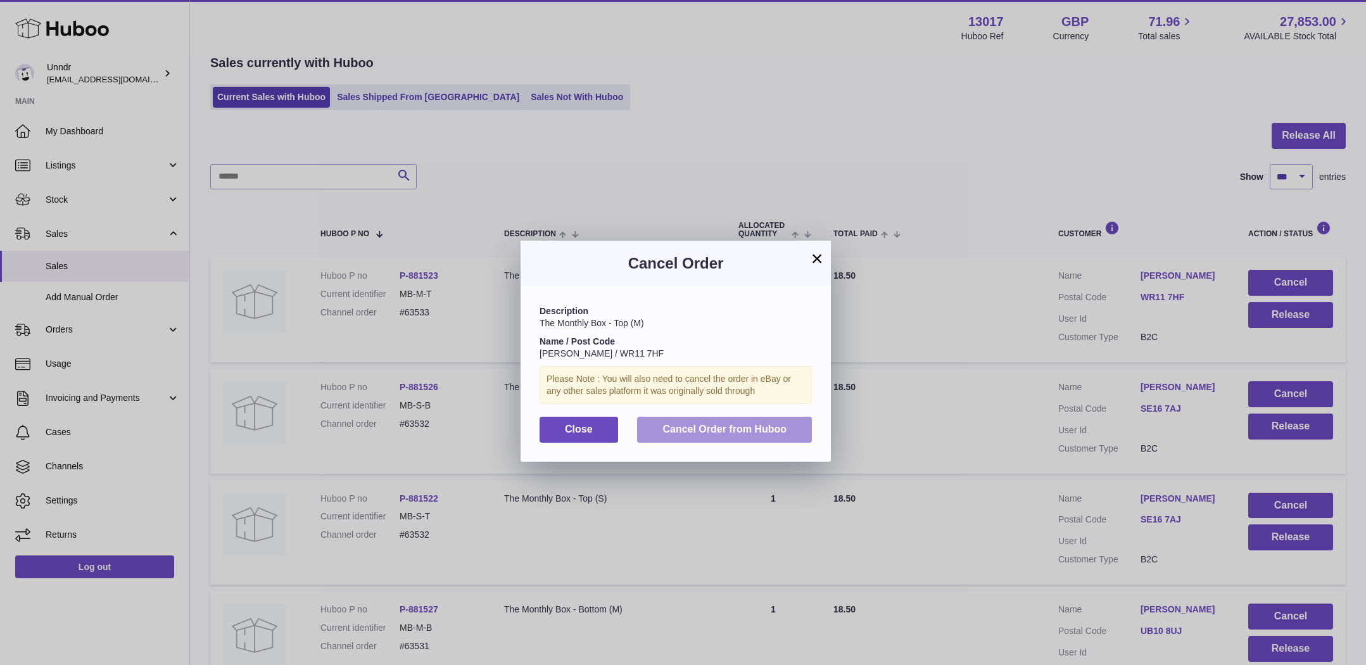
click at [762, 430] on span "Cancel Order from Huboo" at bounding box center [724, 429] width 124 height 11
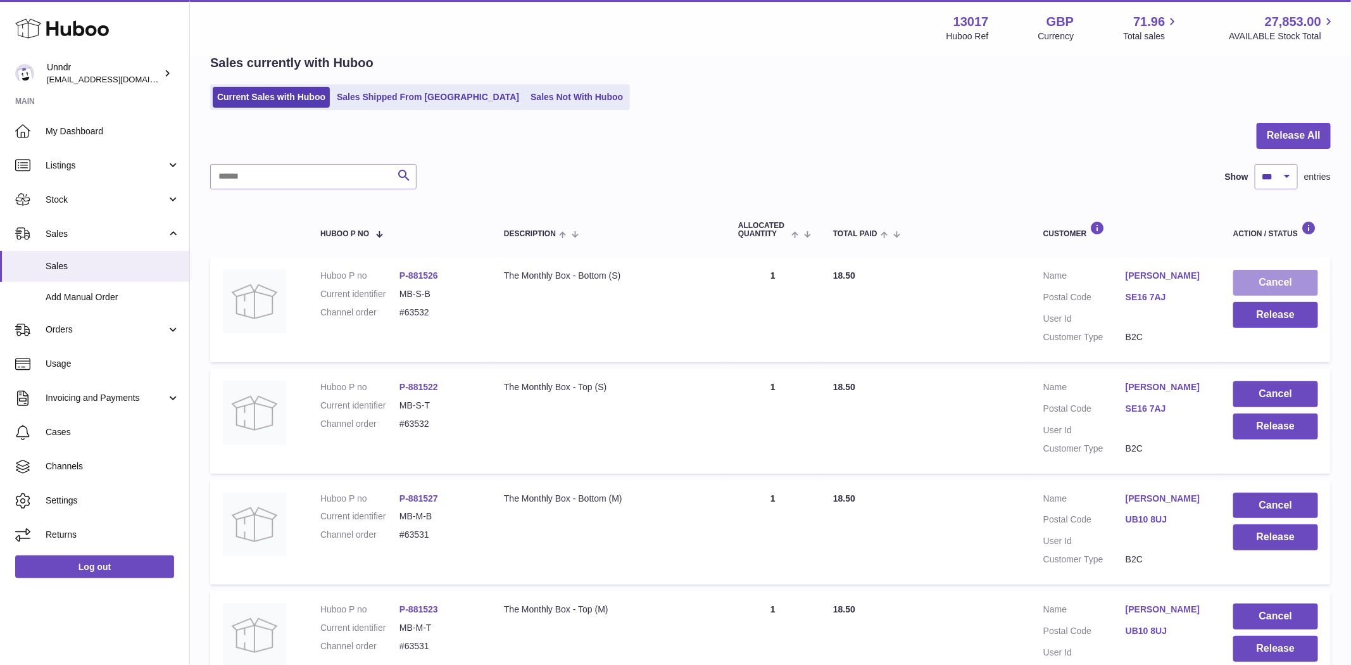
click at [1284, 278] on button "Cancel" at bounding box center [1275, 283] width 85 height 26
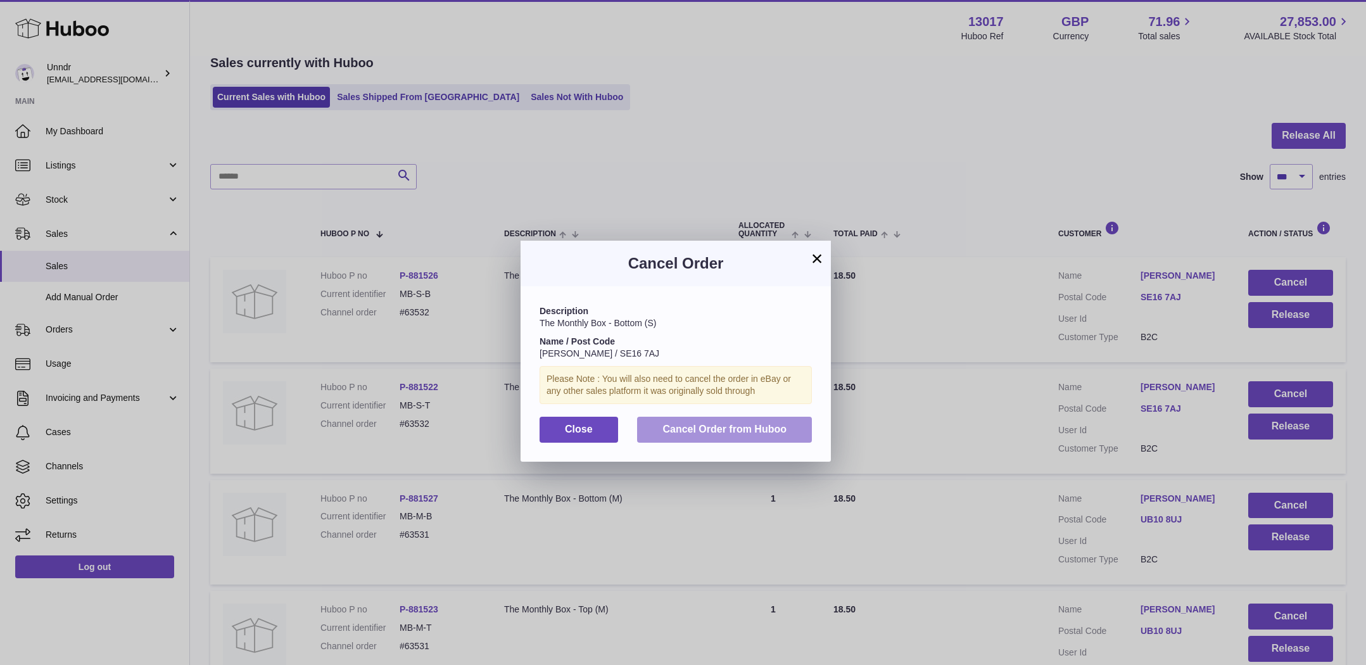
click at [757, 436] on button "Cancel Order from Huboo" at bounding box center [724, 430] width 175 height 26
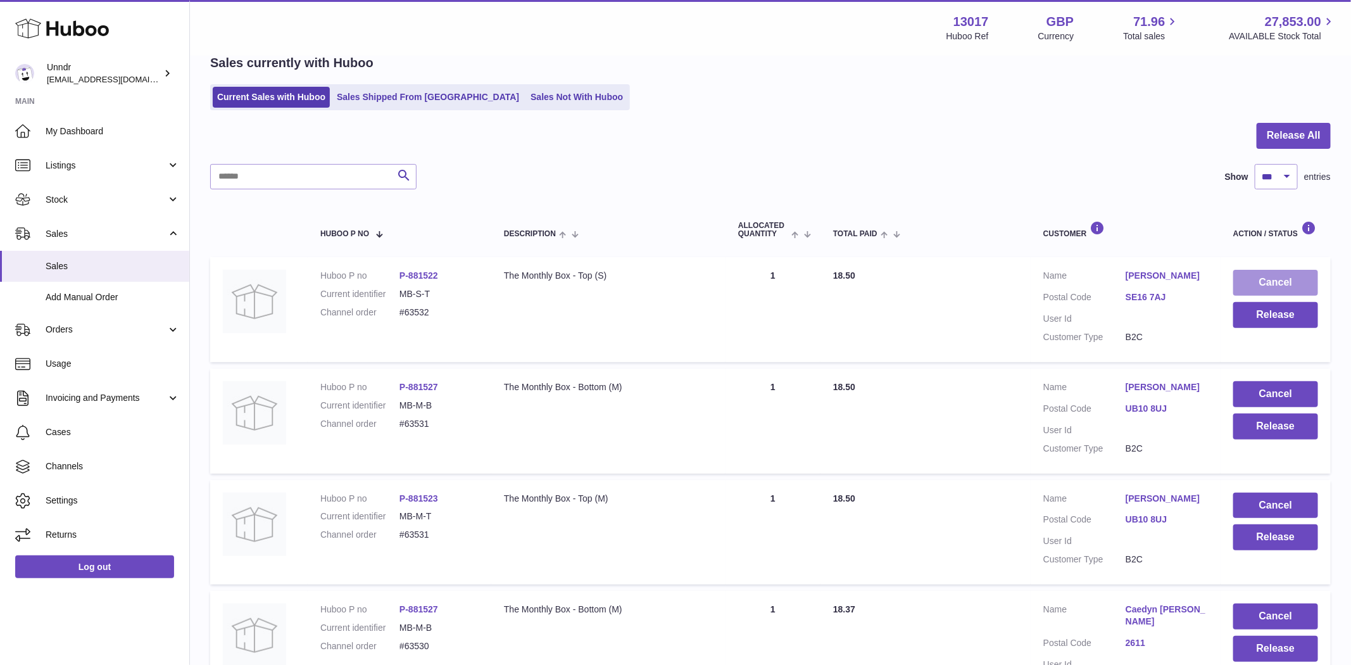
click at [1292, 280] on button "Cancel" at bounding box center [1275, 283] width 85 height 26
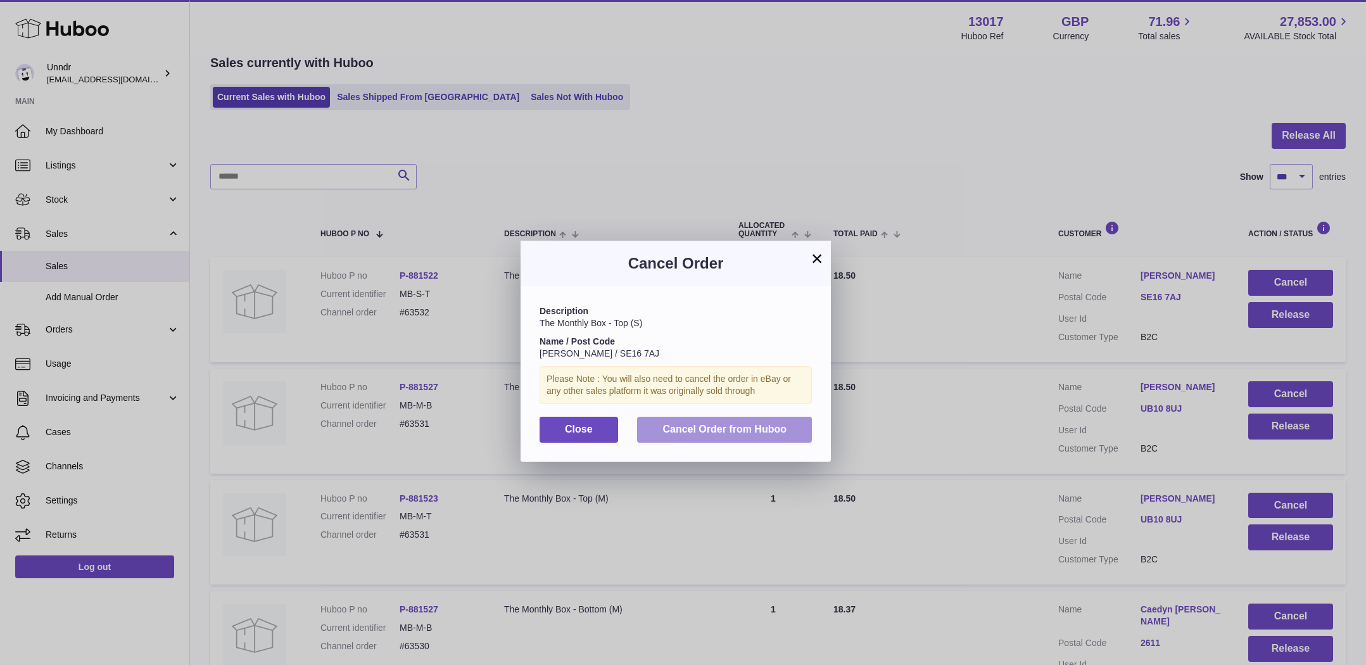
click at [779, 435] on button "Cancel Order from Huboo" at bounding box center [724, 430] width 175 height 26
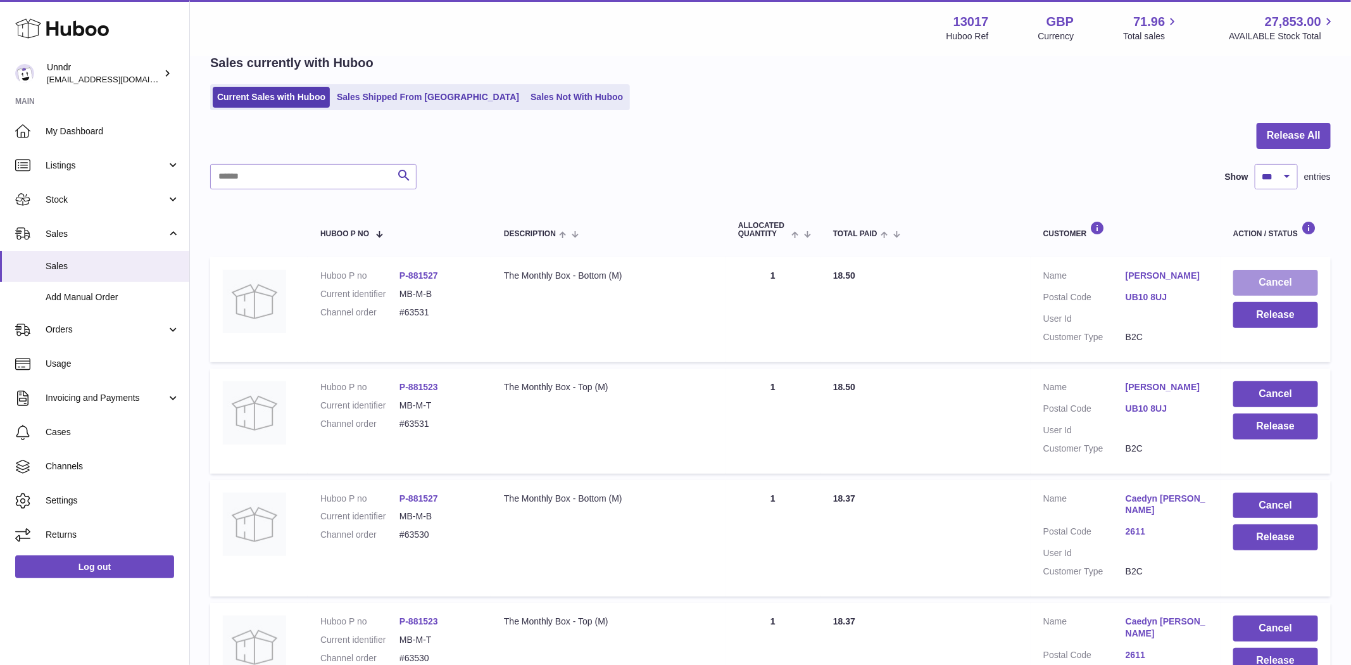
click at [1283, 282] on button "Cancel" at bounding box center [1275, 283] width 85 height 26
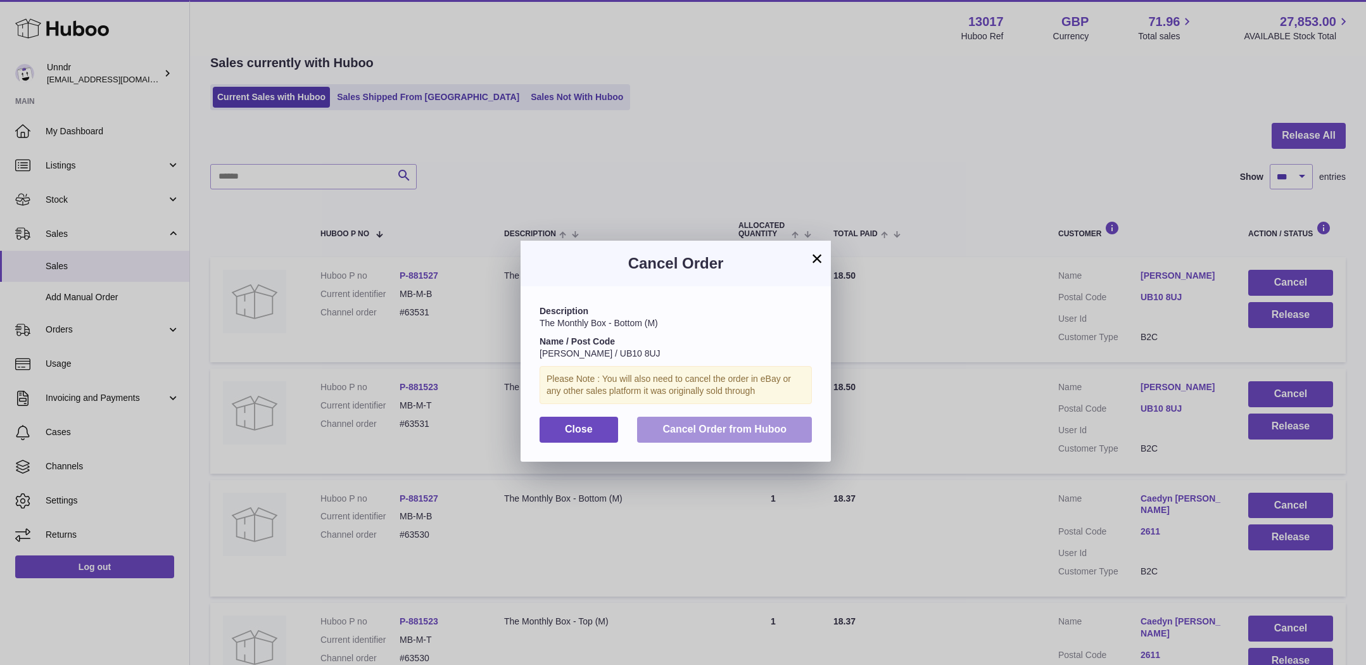
click at [739, 426] on span "Cancel Order from Huboo" at bounding box center [724, 429] width 124 height 11
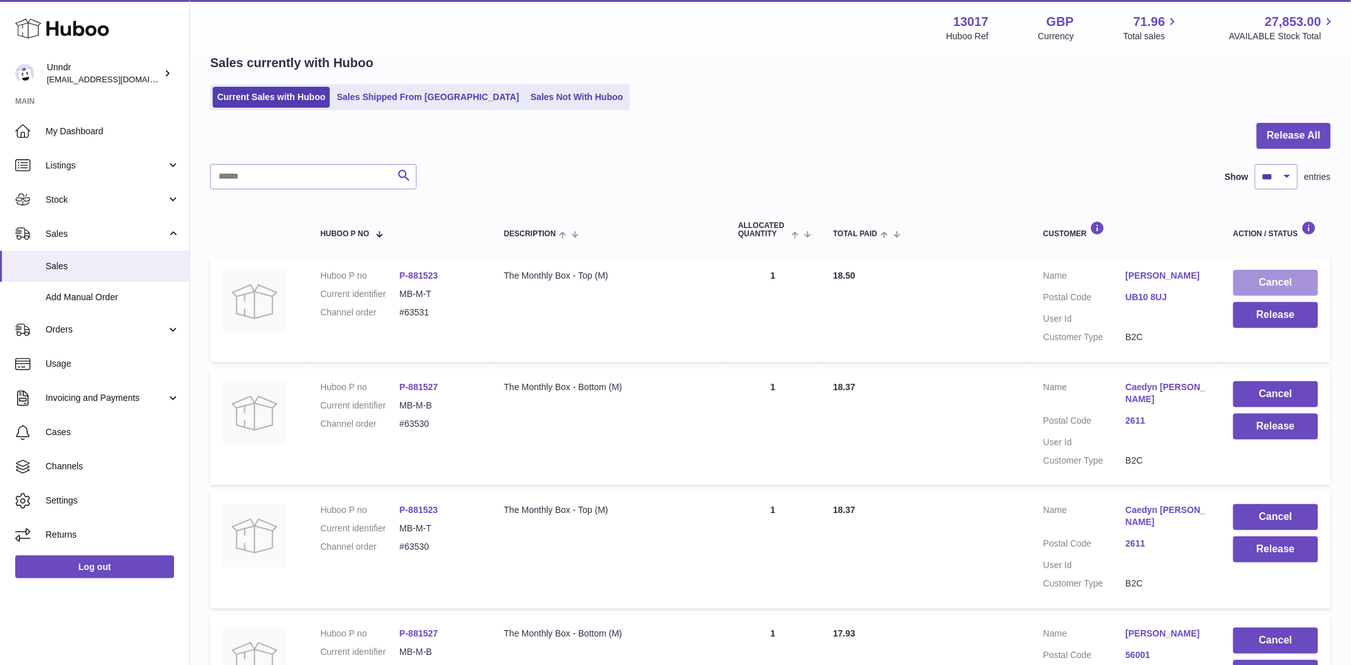
click at [1281, 284] on button "Cancel" at bounding box center [1275, 283] width 85 height 26
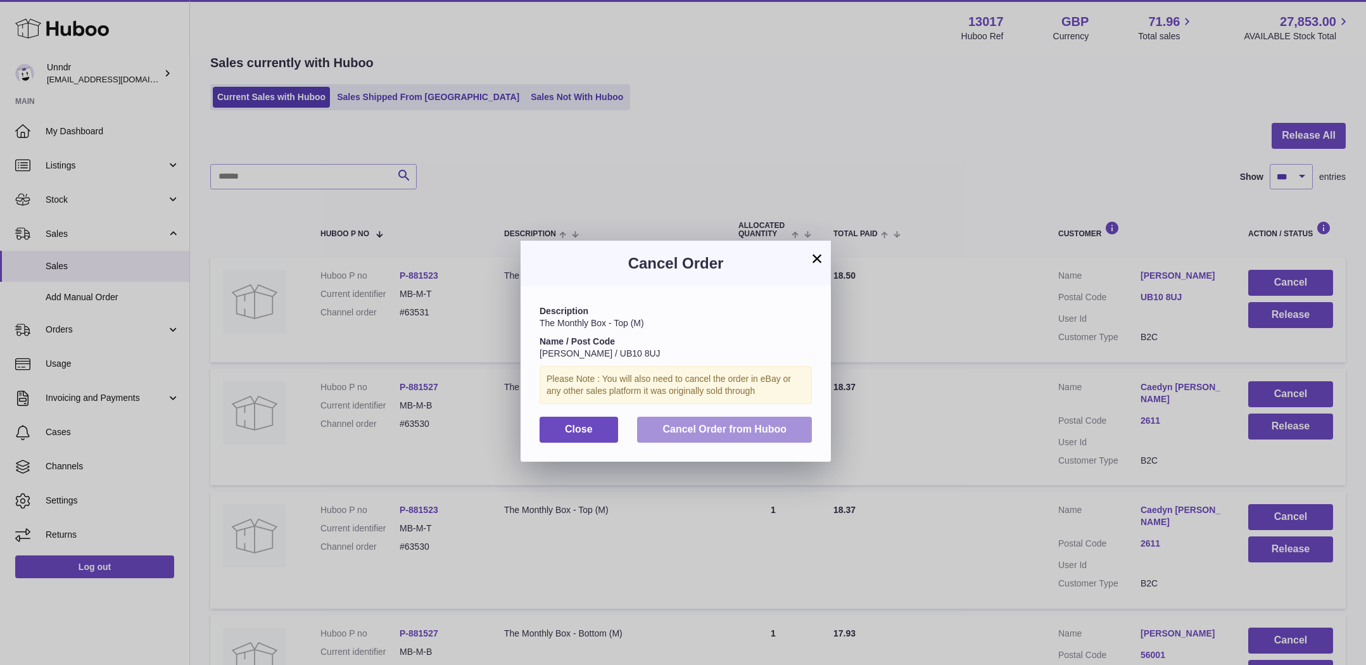
click at [719, 427] on span "Cancel Order from Huboo" at bounding box center [724, 429] width 124 height 11
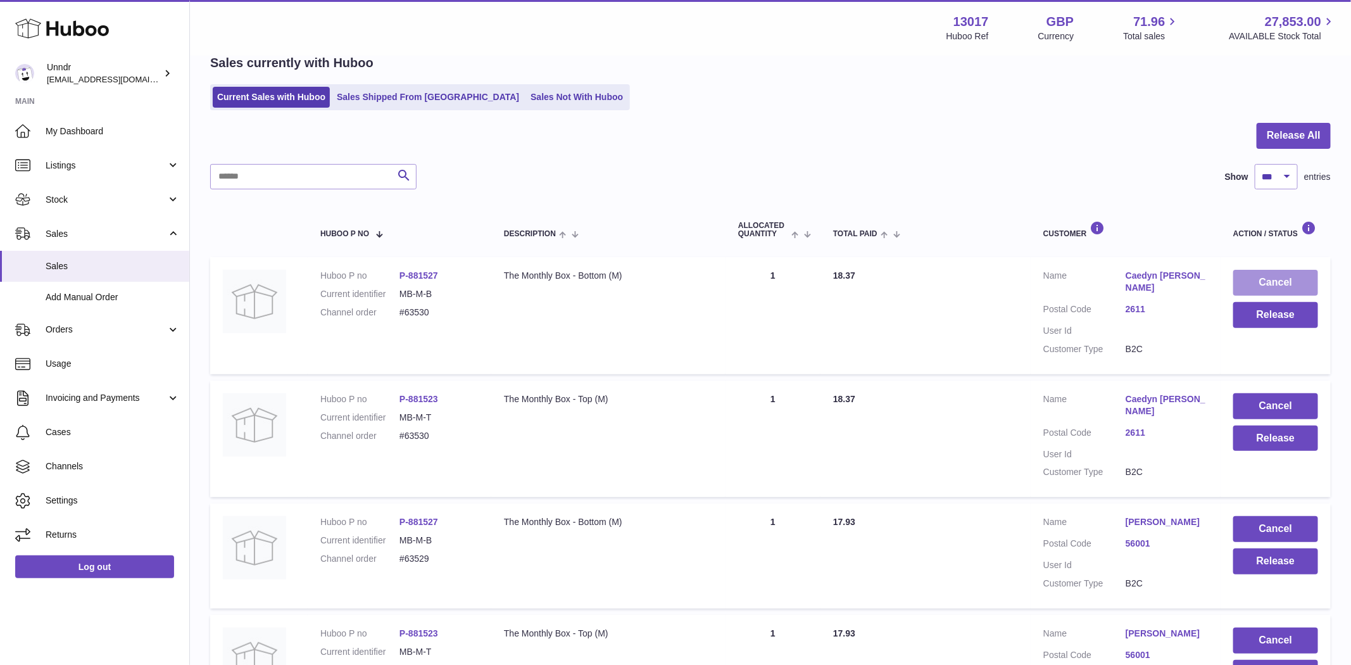
click at [1280, 279] on button "Cancel" at bounding box center [1275, 283] width 85 height 26
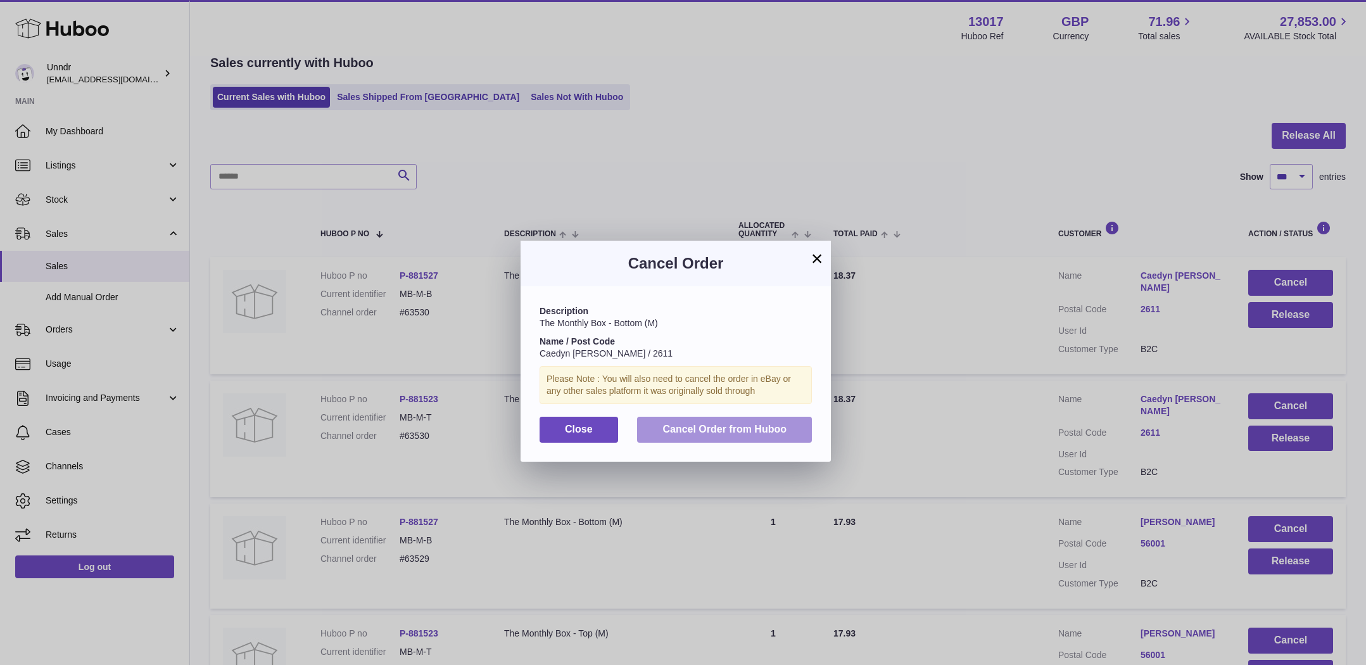
click at [738, 427] on span "Cancel Order from Huboo" at bounding box center [724, 429] width 124 height 11
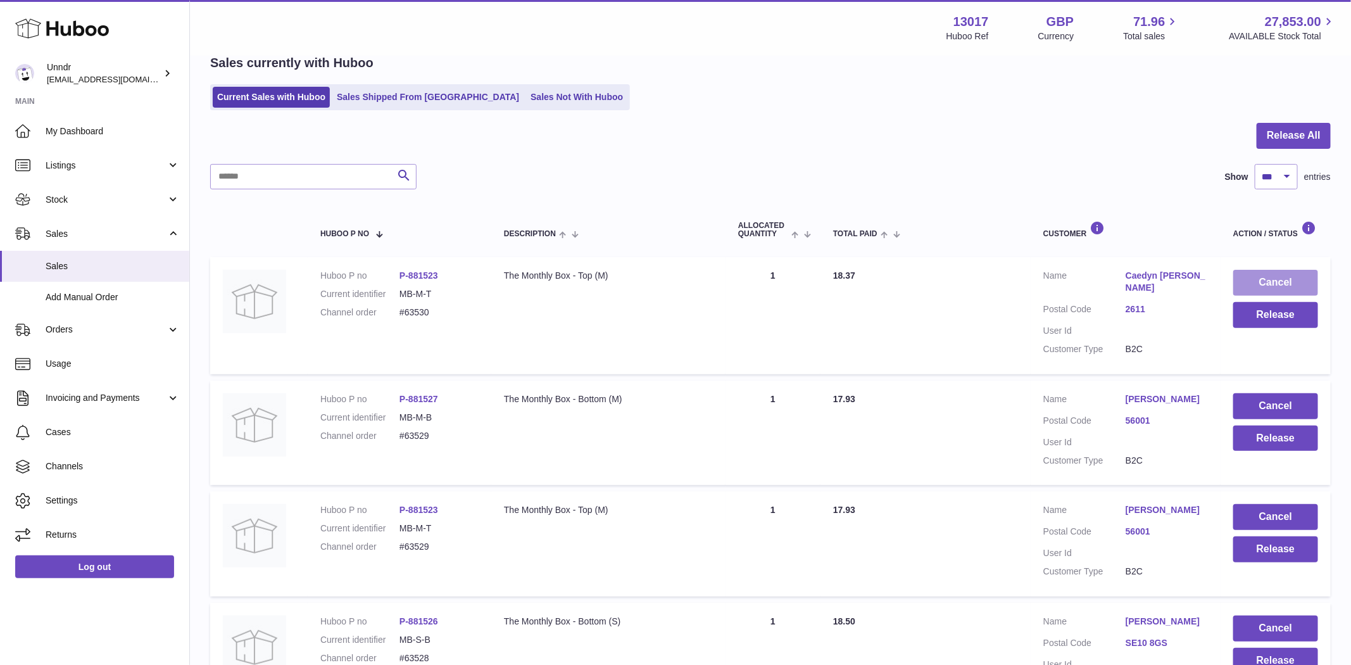
click at [1268, 279] on button "Cancel" at bounding box center [1275, 283] width 85 height 26
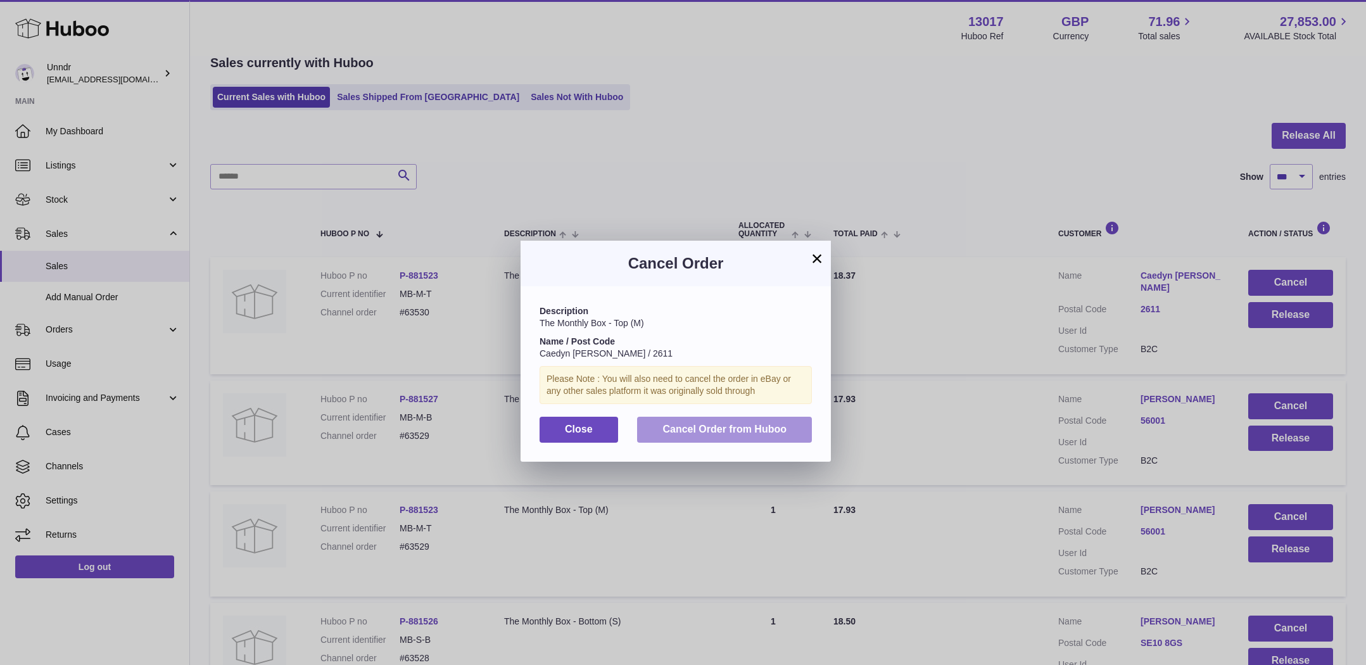
click at [712, 435] on button "Cancel Order from Huboo" at bounding box center [724, 430] width 175 height 26
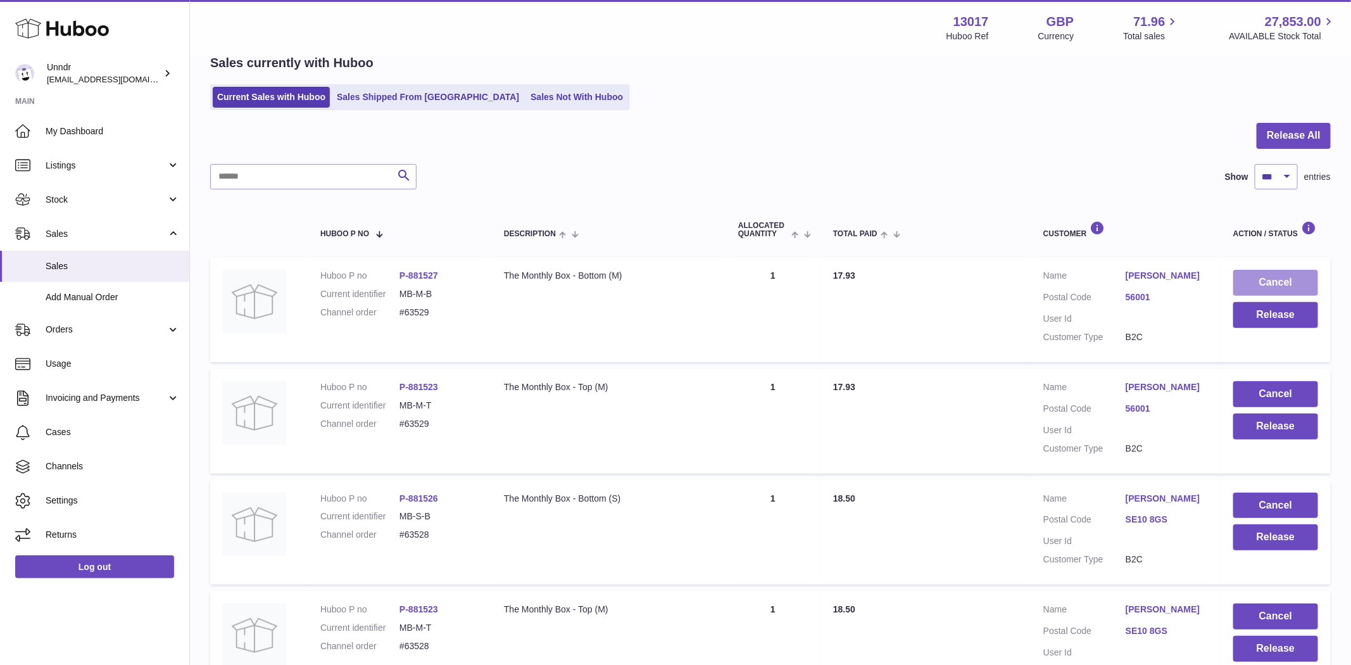
click at [1303, 281] on button "Cancel" at bounding box center [1275, 283] width 85 height 26
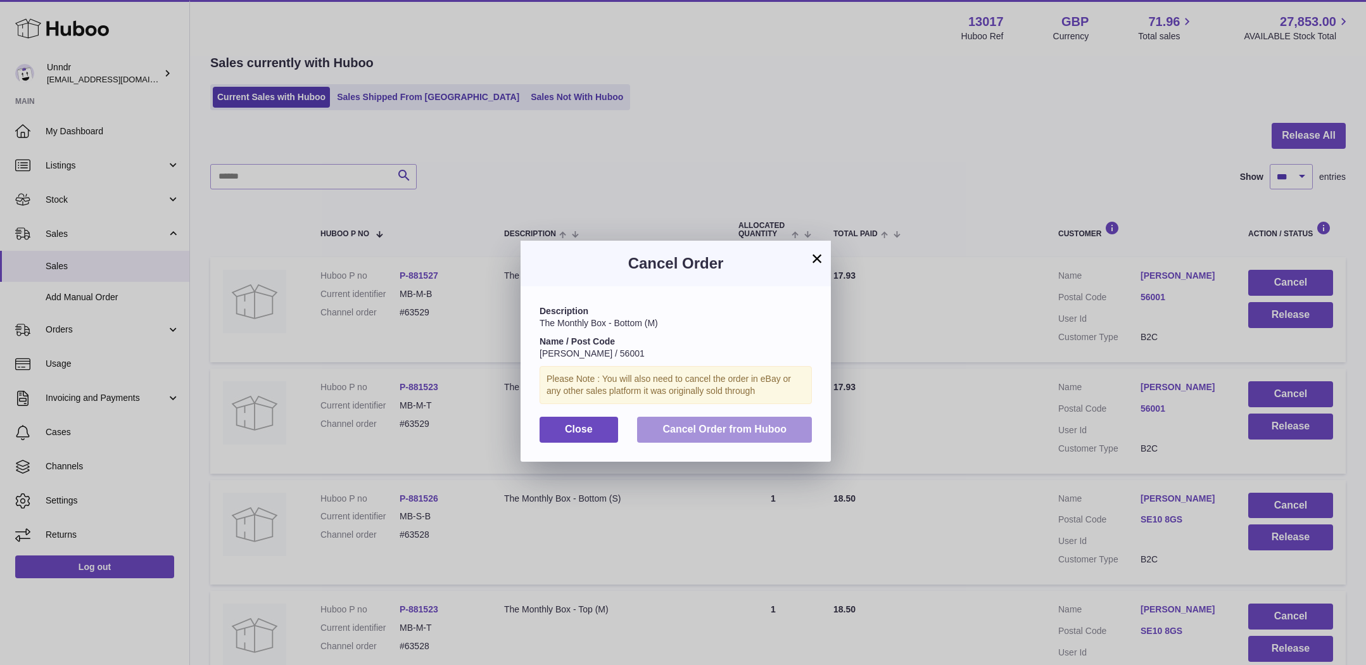
click at [776, 431] on span "Cancel Order from Huboo" at bounding box center [724, 429] width 124 height 11
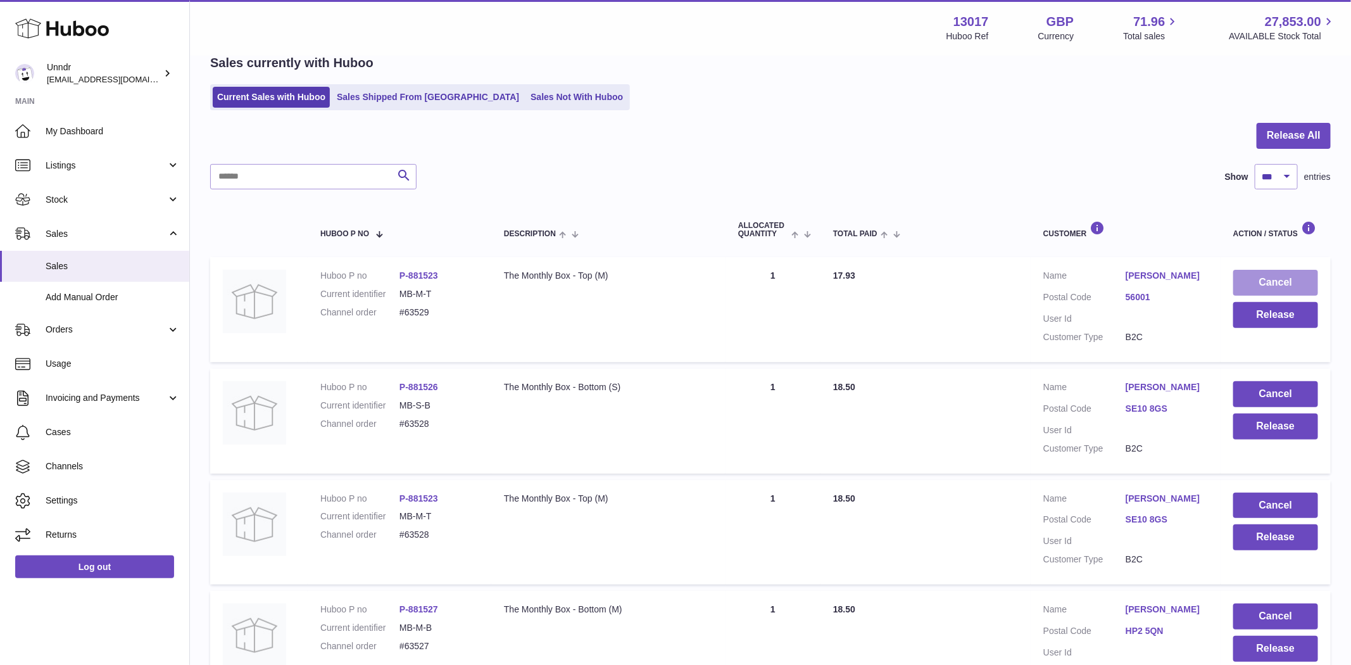
click at [1278, 275] on button "Cancel" at bounding box center [1275, 283] width 85 height 26
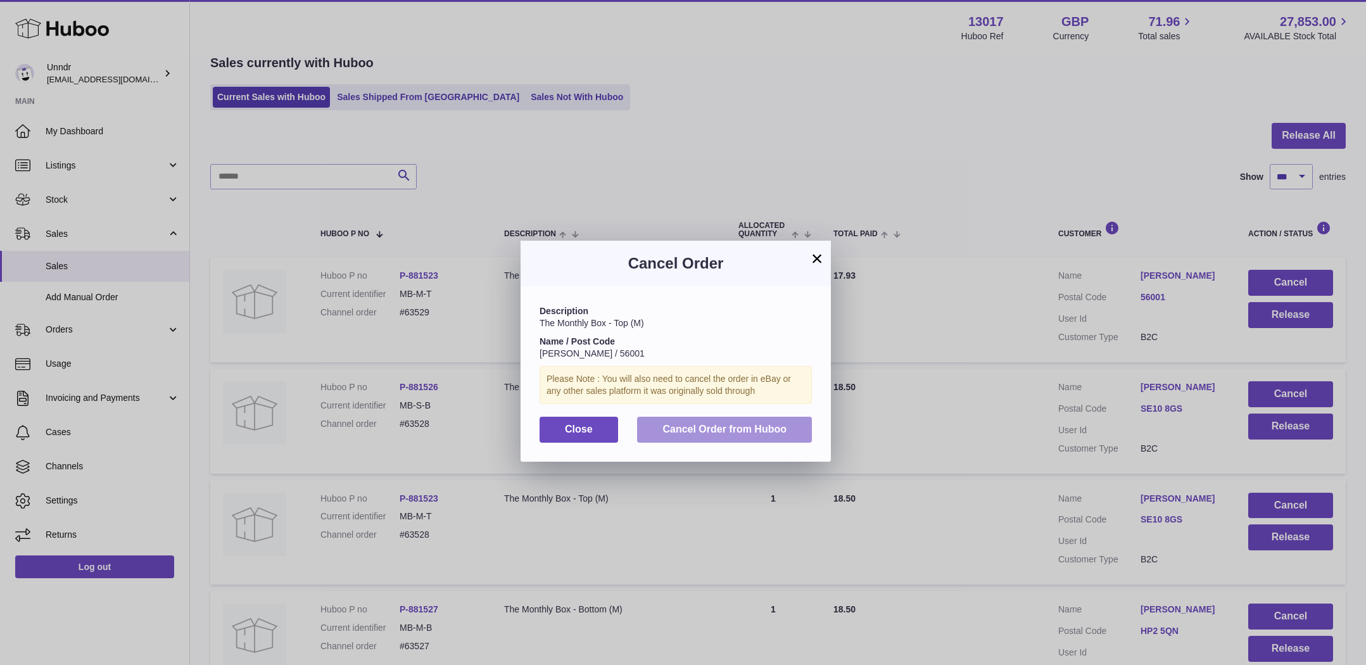
click at [781, 424] on span "Cancel Order from Huboo" at bounding box center [724, 429] width 124 height 11
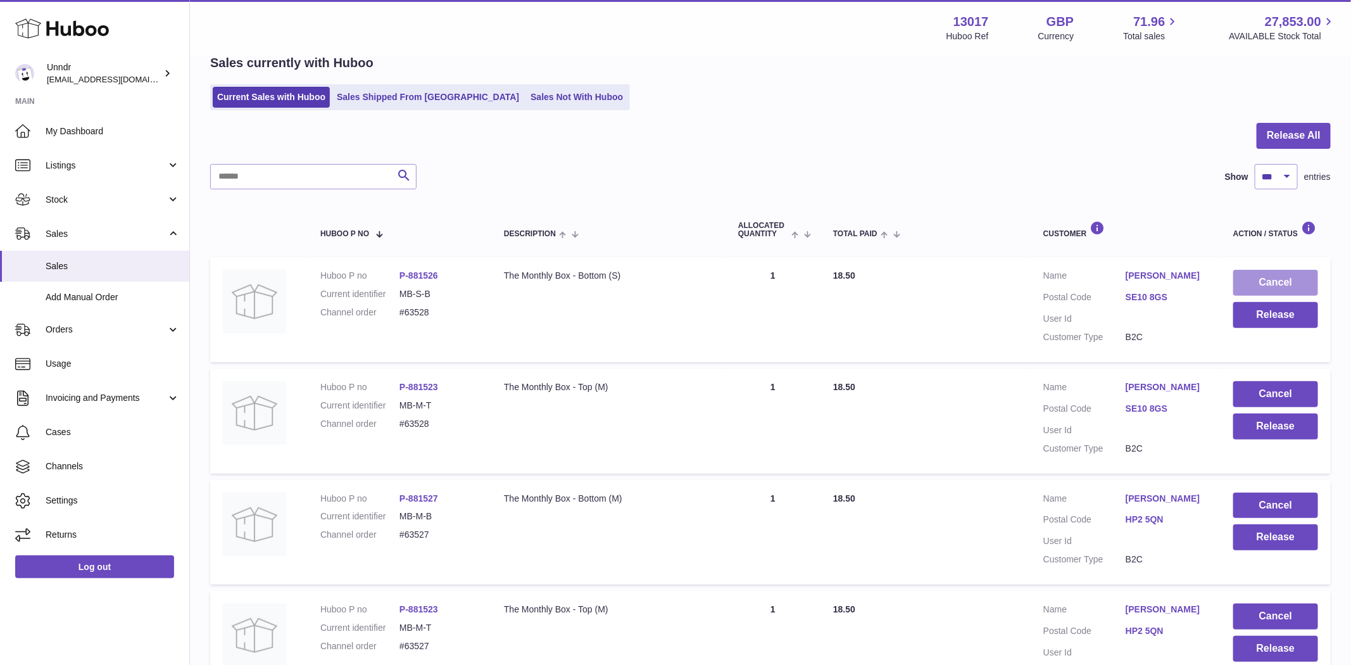
click at [1263, 280] on button "Cancel" at bounding box center [1275, 283] width 85 height 26
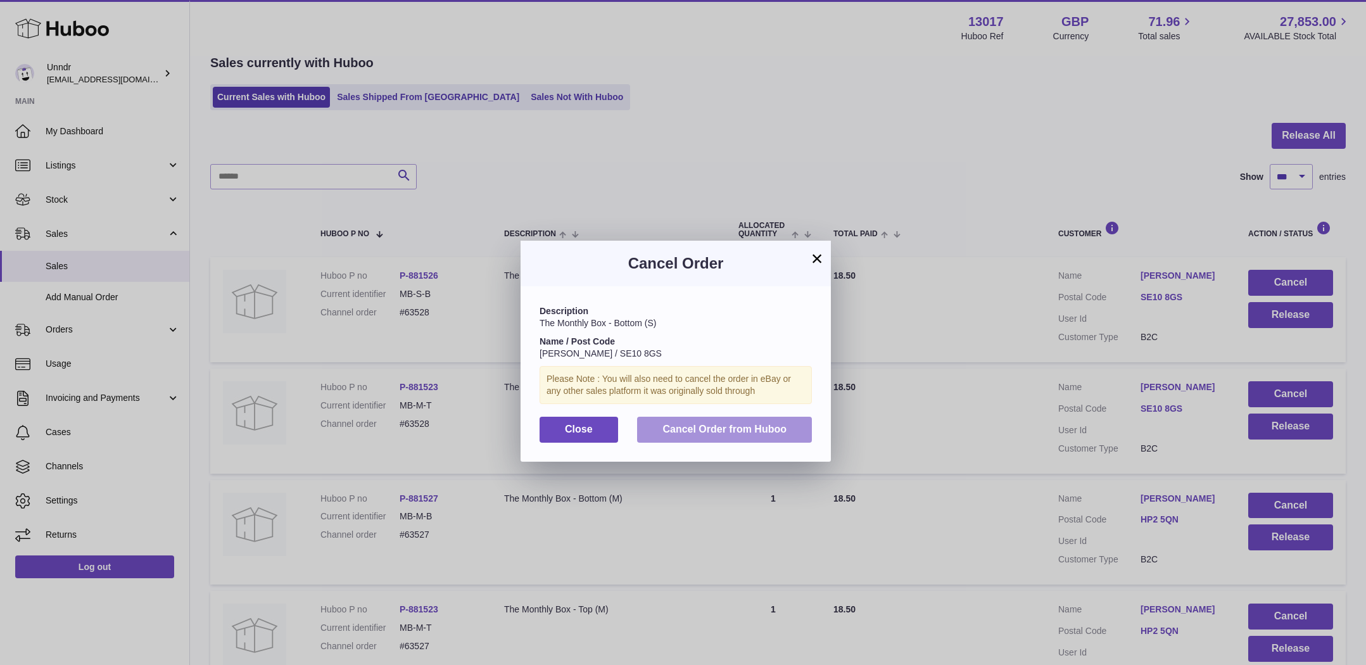
click at [735, 439] on button "Cancel Order from Huboo" at bounding box center [724, 430] width 175 height 26
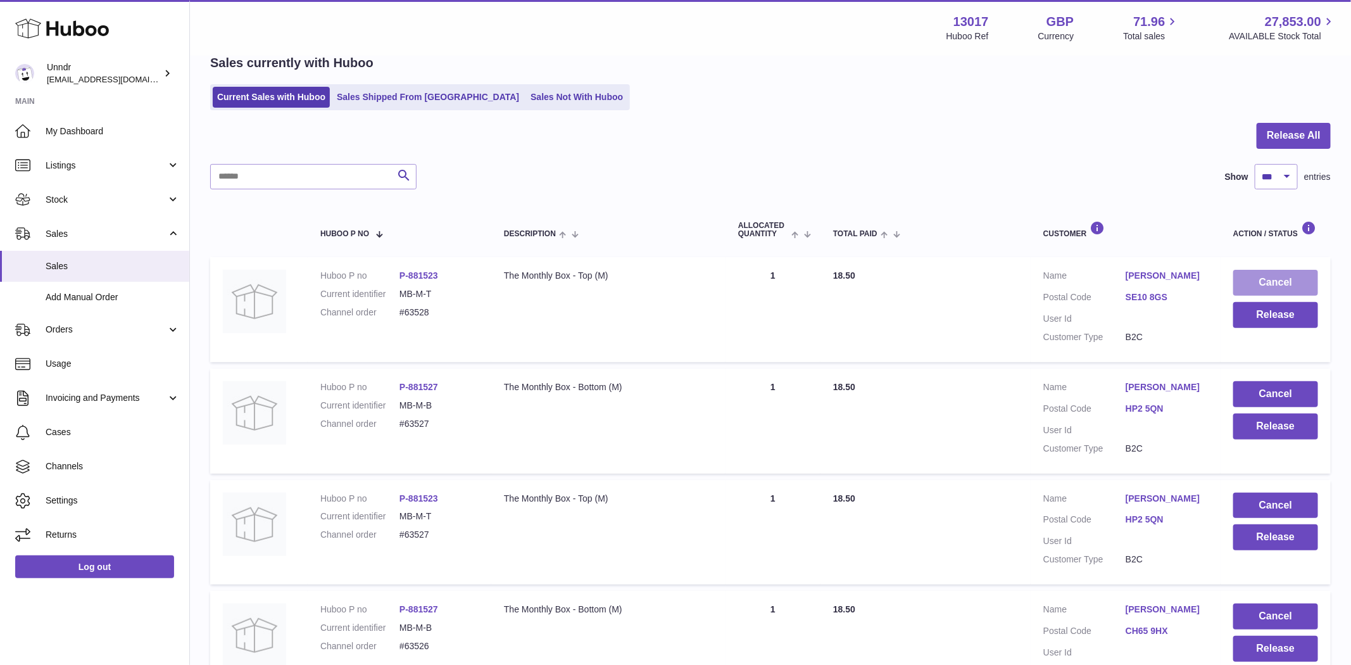
click at [1308, 280] on button "Cancel" at bounding box center [1275, 283] width 85 height 26
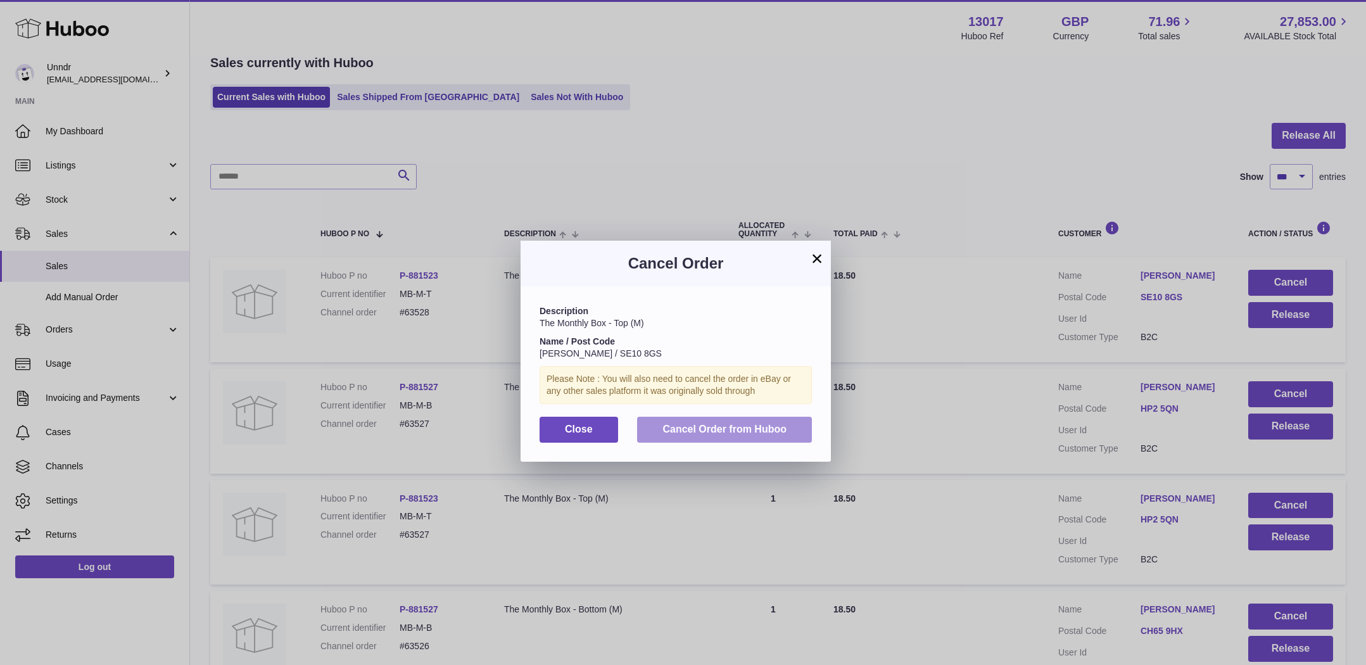
click at [714, 430] on span "Cancel Order from Huboo" at bounding box center [724, 429] width 124 height 11
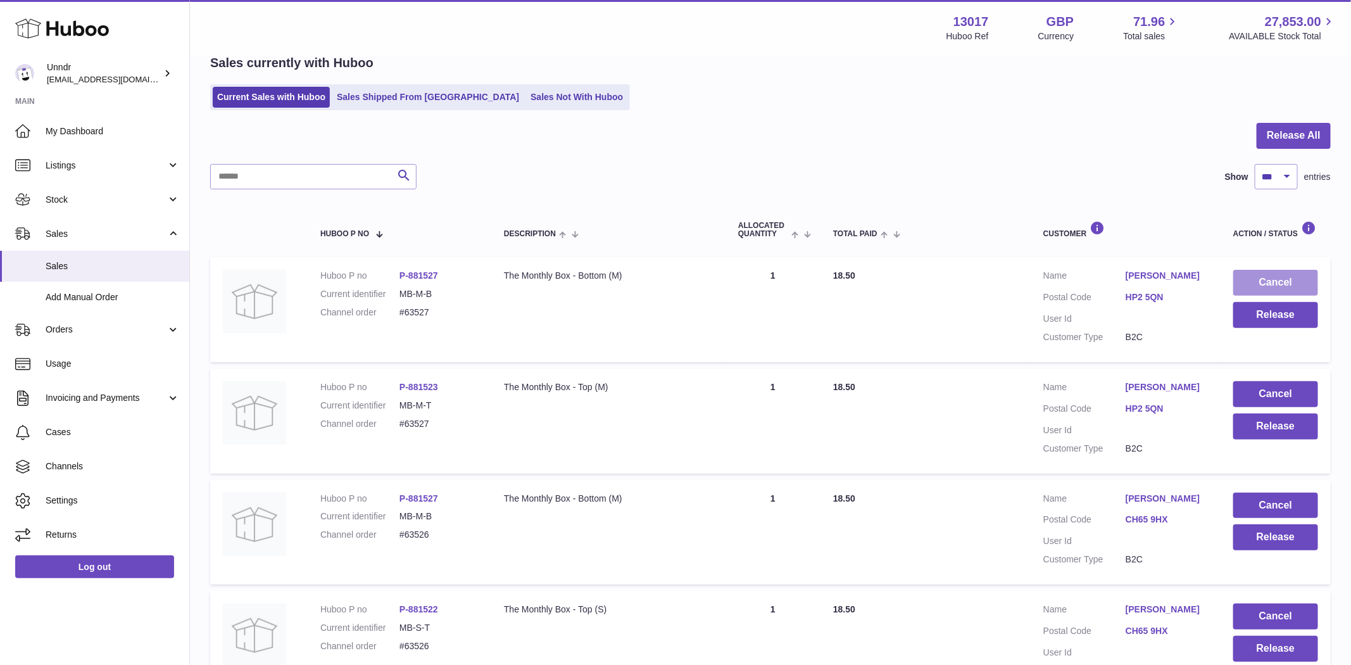
click at [1286, 282] on button "Cancel" at bounding box center [1275, 283] width 85 height 26
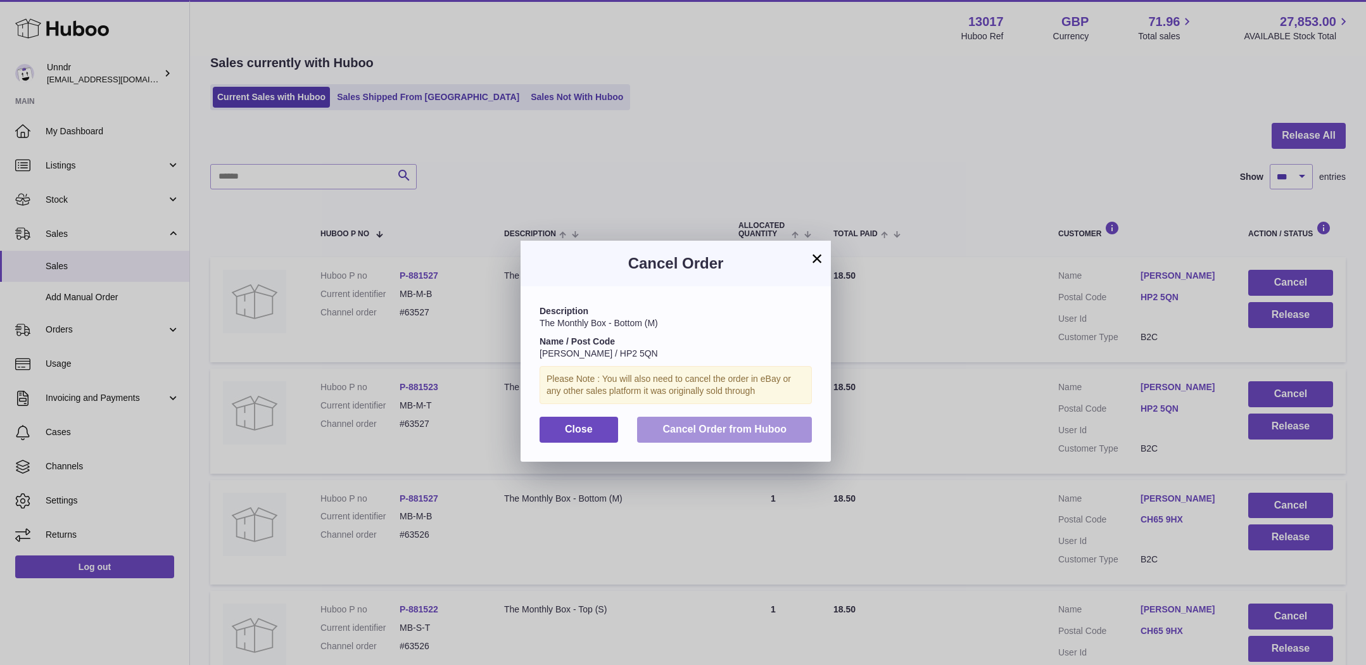
click at [744, 425] on span "Cancel Order from Huboo" at bounding box center [724, 429] width 124 height 11
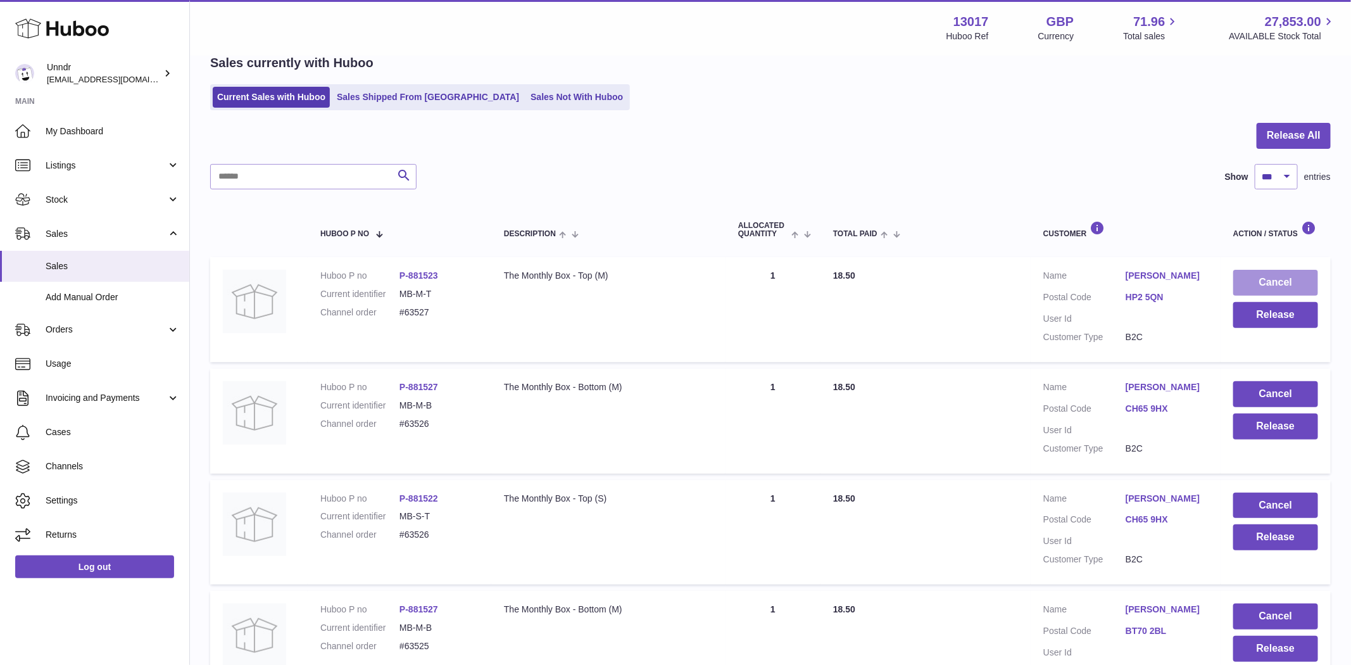
click at [1254, 284] on button "Cancel" at bounding box center [1275, 283] width 85 height 26
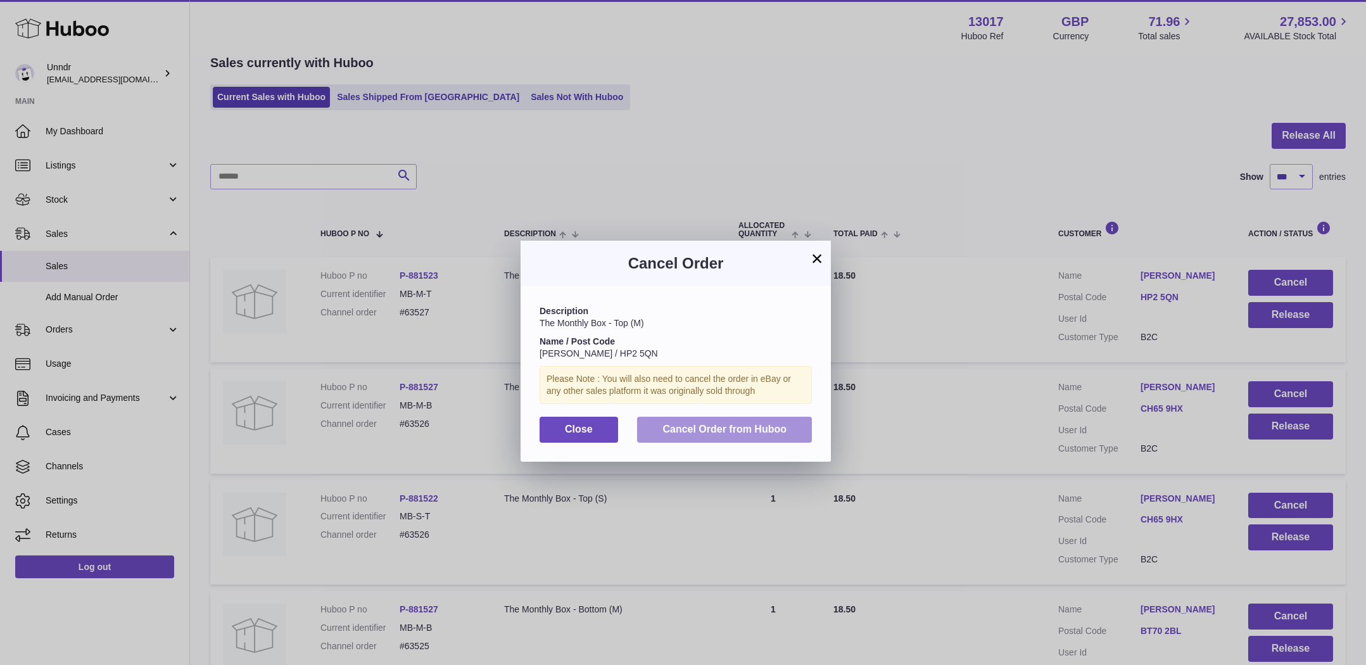
click at [754, 435] on button "Cancel Order from Huboo" at bounding box center [724, 430] width 175 height 26
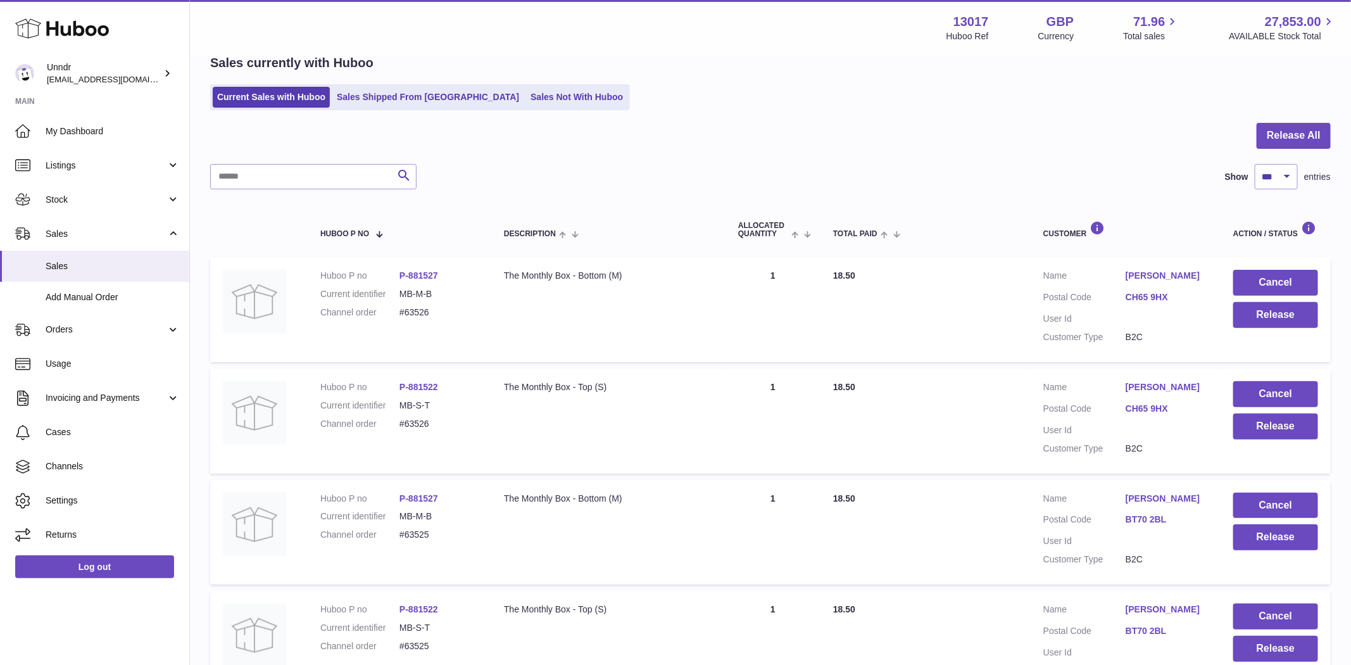
click at [1283, 282] on button "Cancel" at bounding box center [1275, 283] width 85 height 26
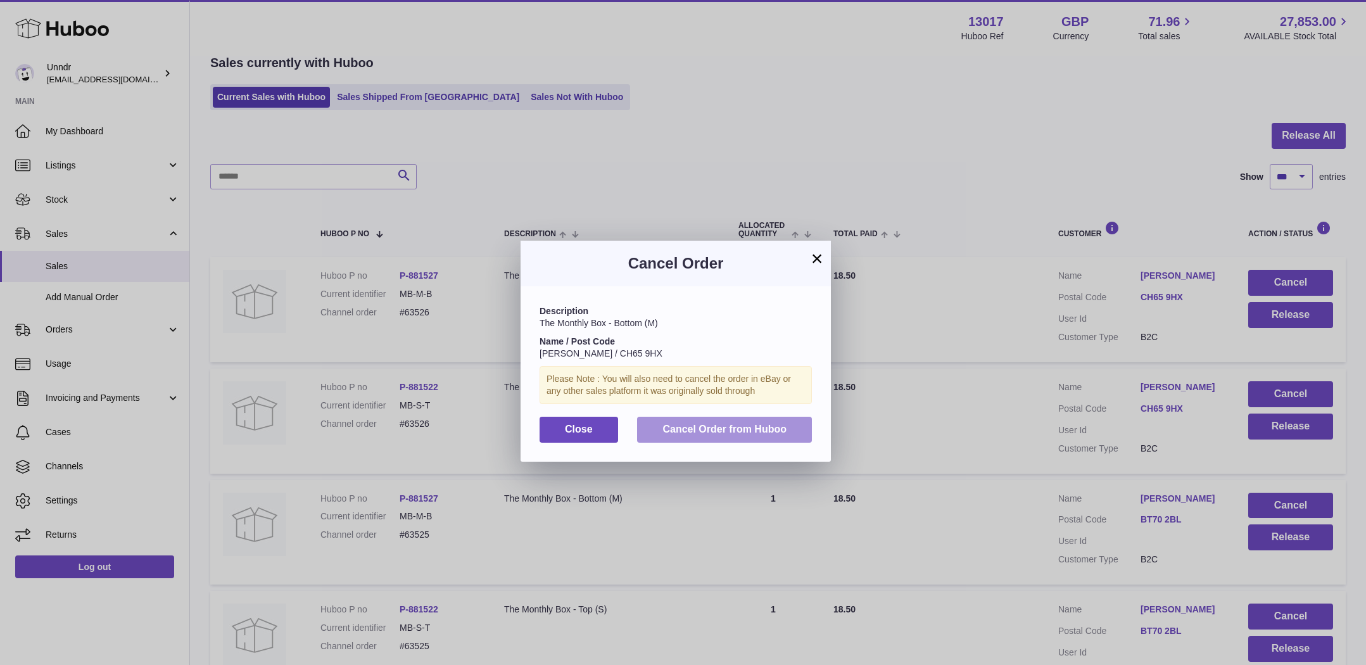
click at [756, 426] on span "Cancel Order from Huboo" at bounding box center [724, 429] width 124 height 11
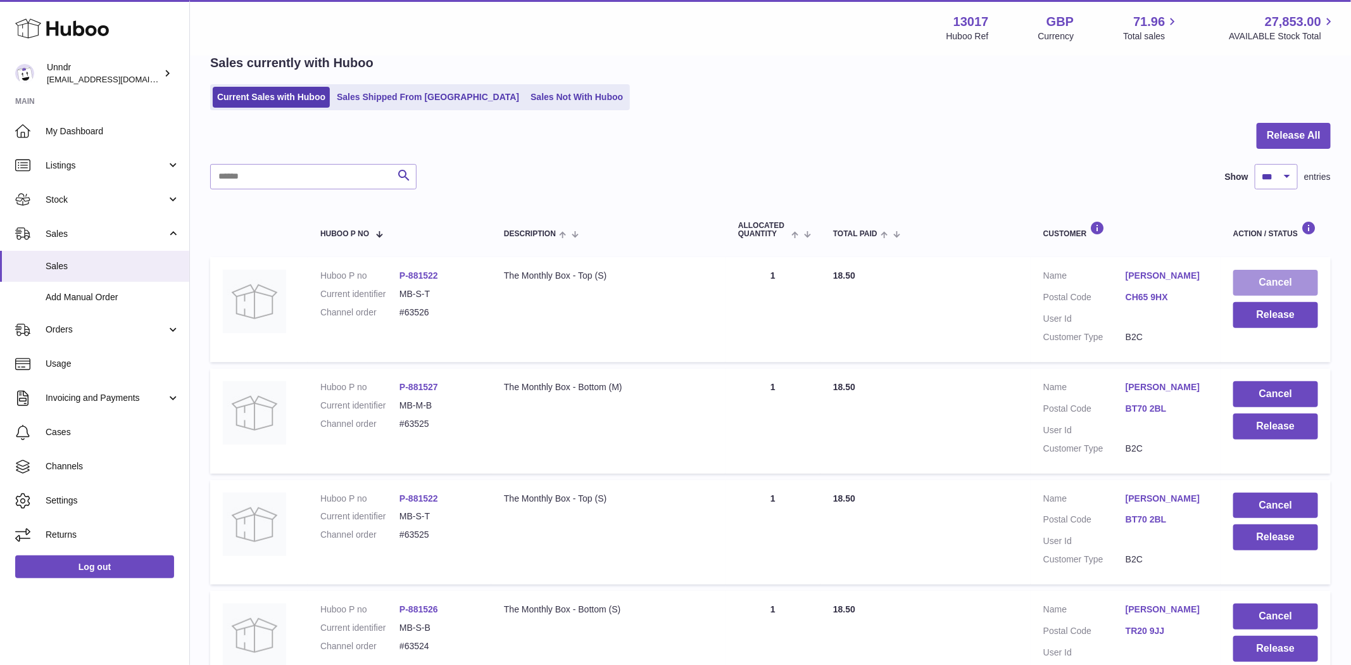
click at [1282, 282] on button "Cancel" at bounding box center [1275, 283] width 85 height 26
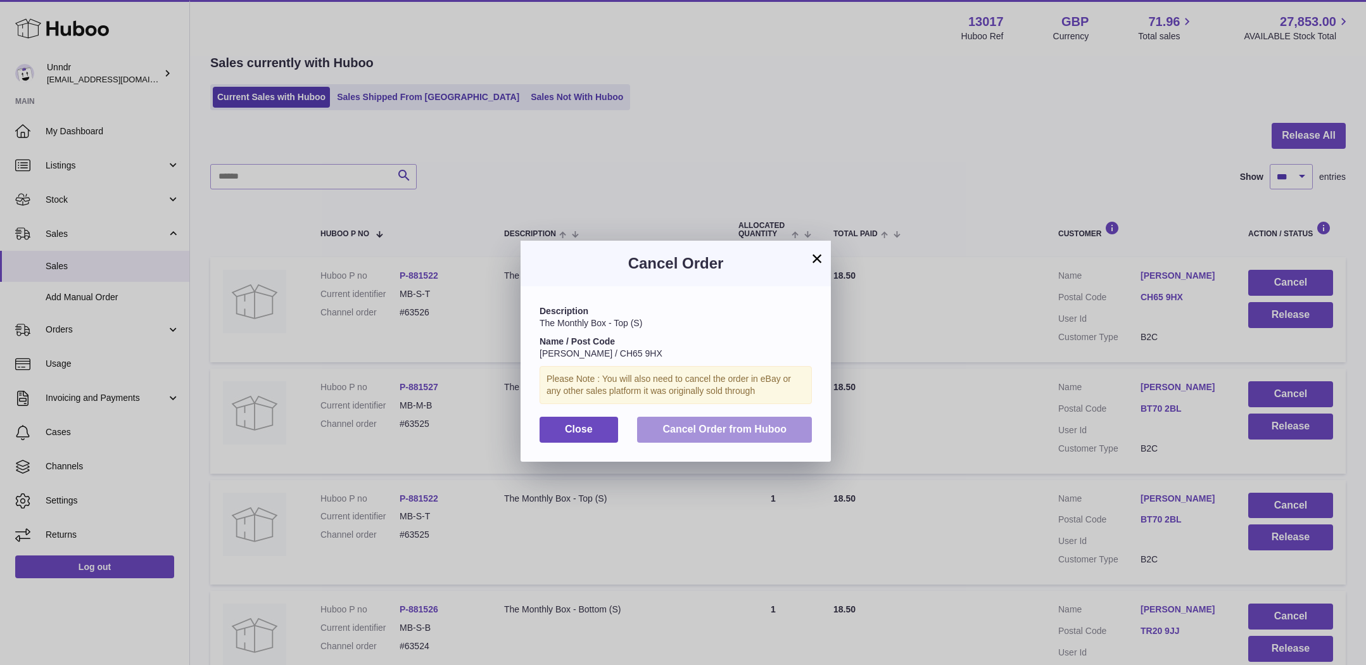
click at [799, 428] on button "Cancel Order from Huboo" at bounding box center [724, 430] width 175 height 26
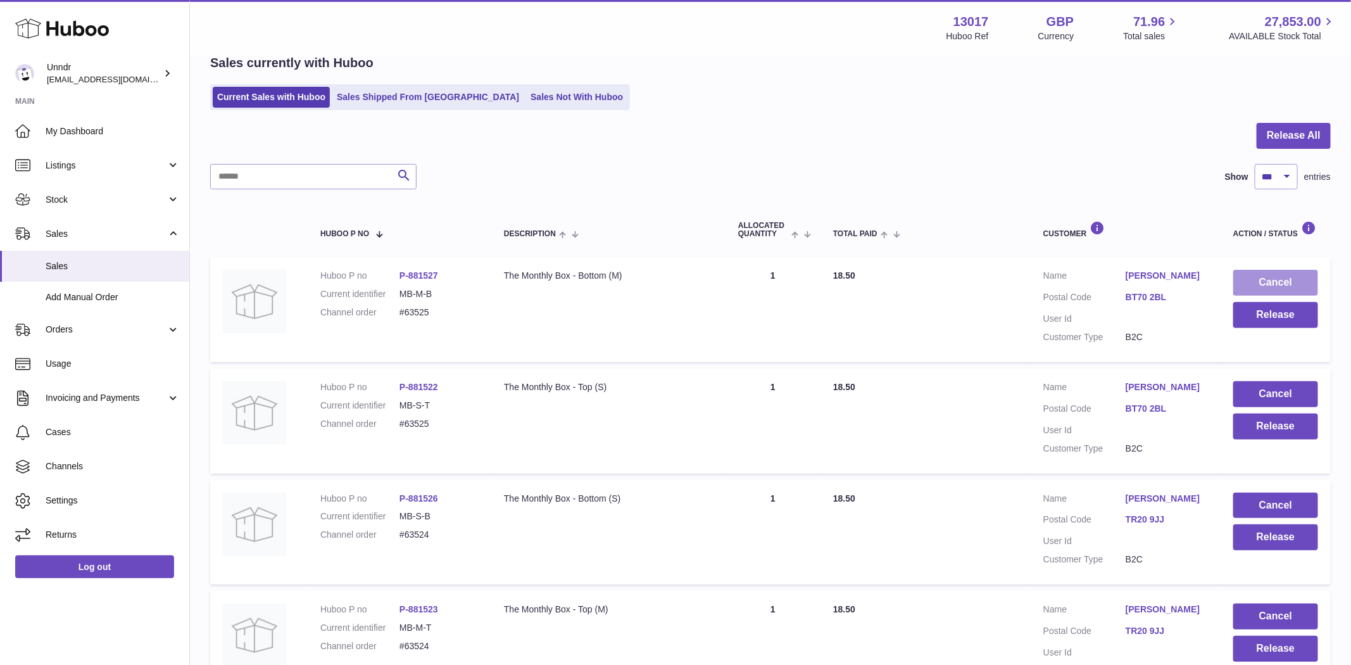
click at [1275, 281] on button "Cancel" at bounding box center [1275, 283] width 85 height 26
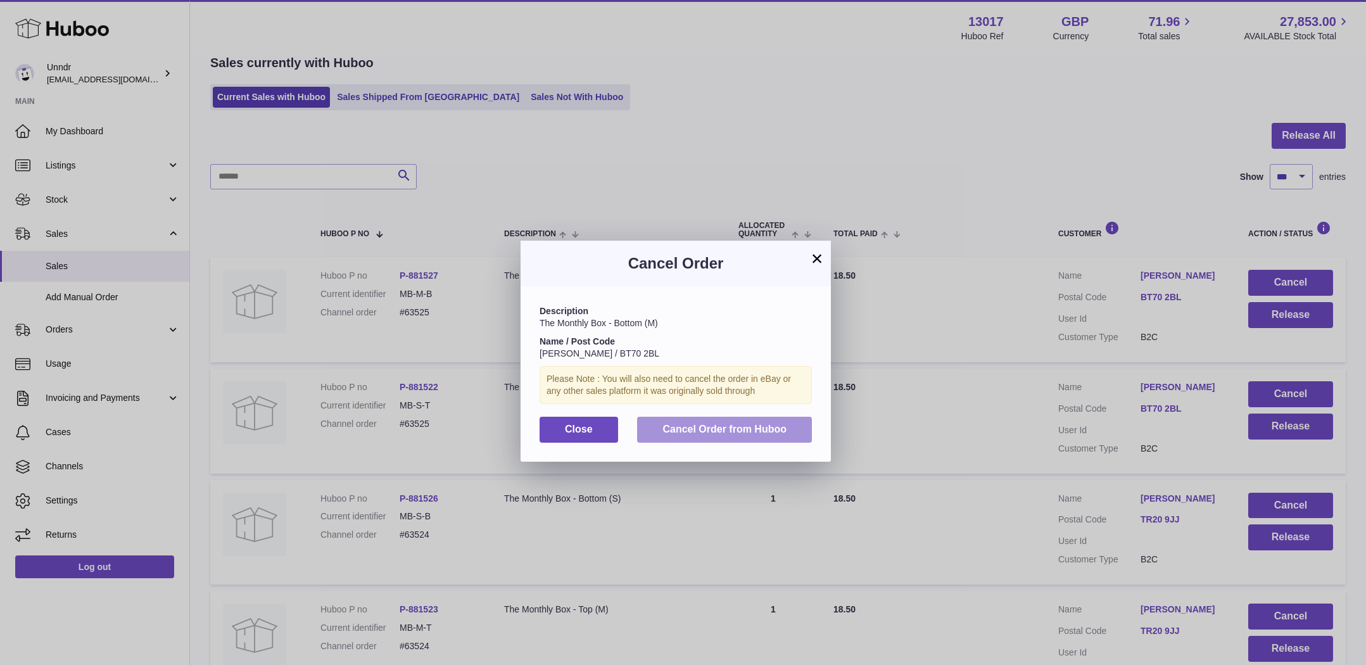
click at [721, 419] on button "Cancel Order from Huboo" at bounding box center [724, 430] width 175 height 26
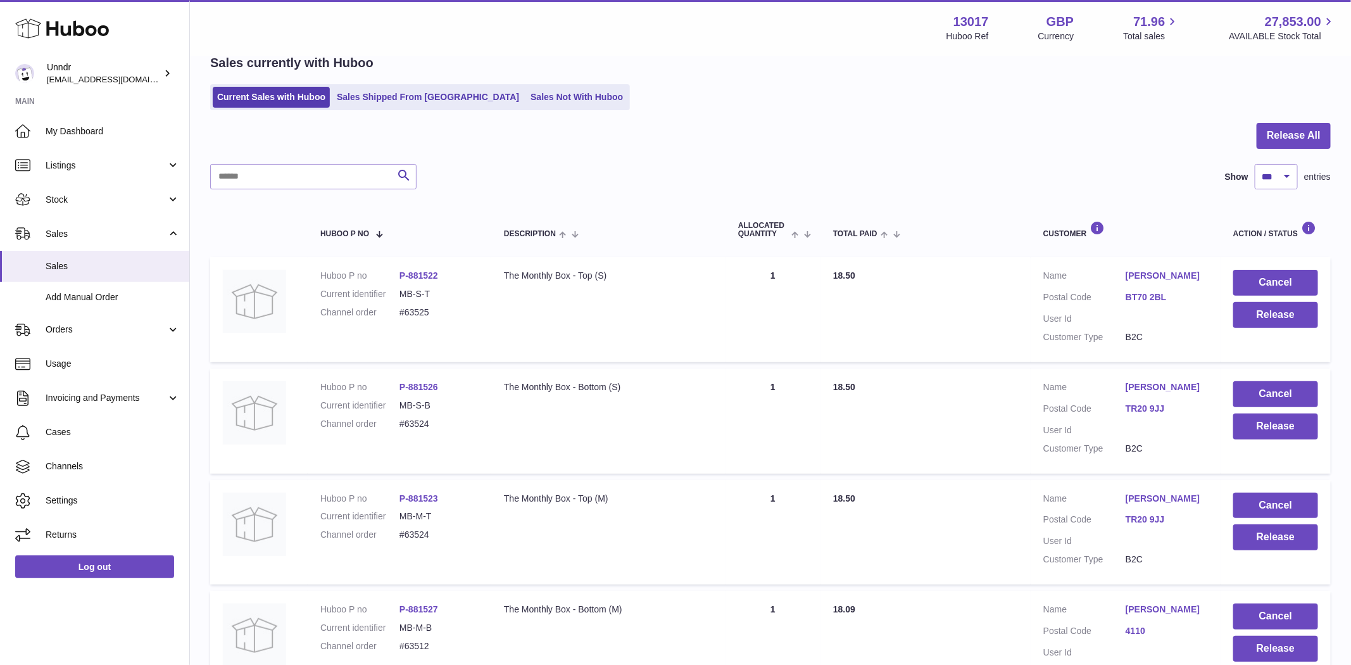
click at [1282, 279] on button "Cancel" at bounding box center [1275, 283] width 85 height 26
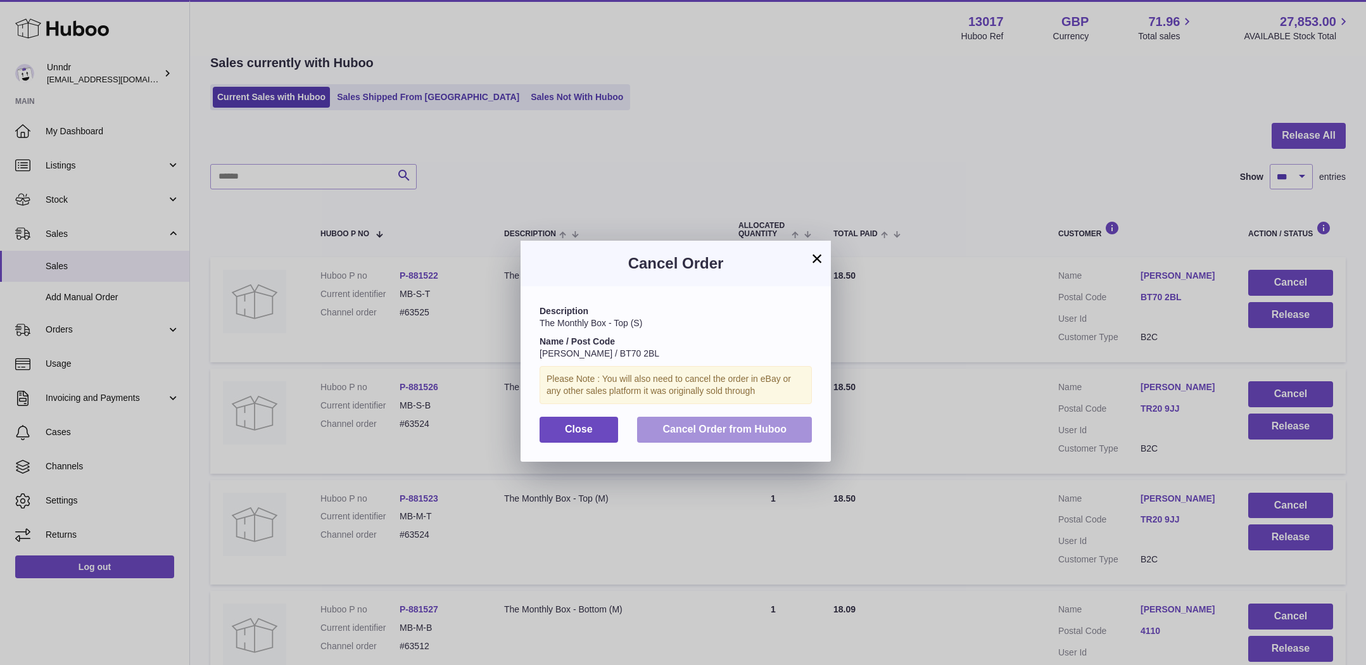
click at [776, 424] on span "Cancel Order from Huboo" at bounding box center [724, 429] width 124 height 11
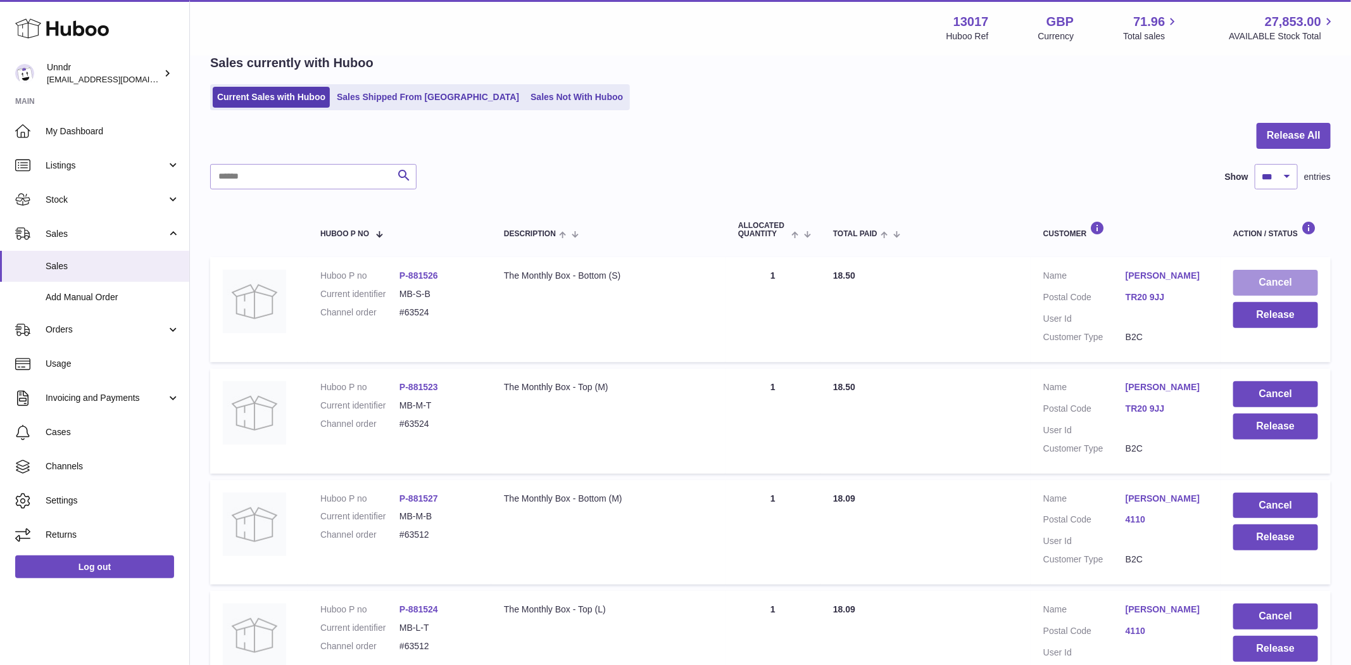
click at [1269, 279] on button "Cancel" at bounding box center [1275, 283] width 85 height 26
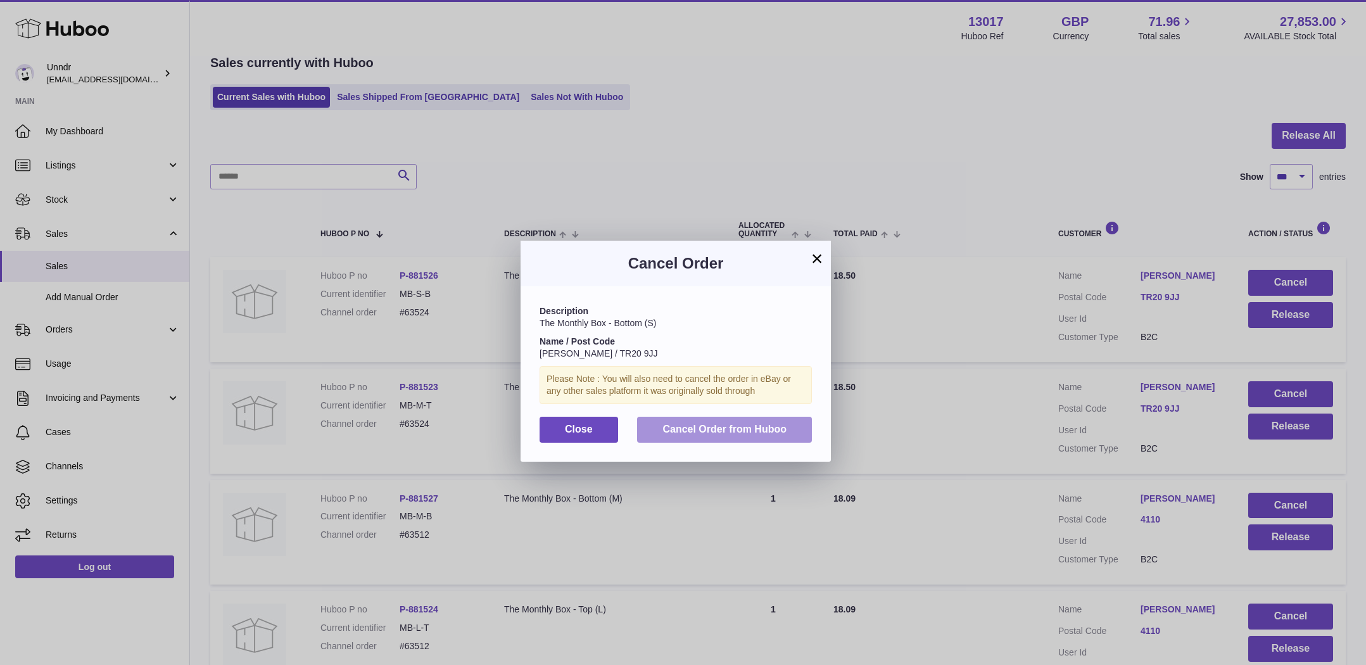
click at [806, 438] on button "Cancel Order from Huboo" at bounding box center [724, 430] width 175 height 26
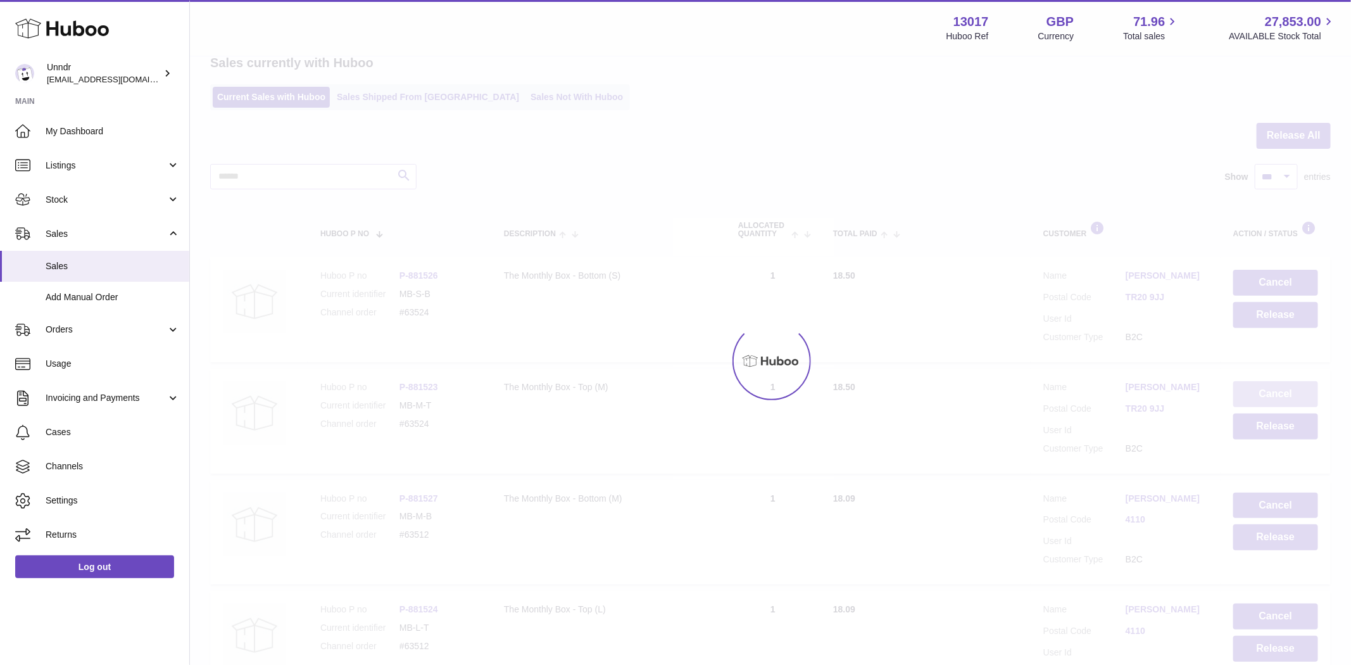
click at [1311, 381] on button "Cancel" at bounding box center [1275, 394] width 85 height 26
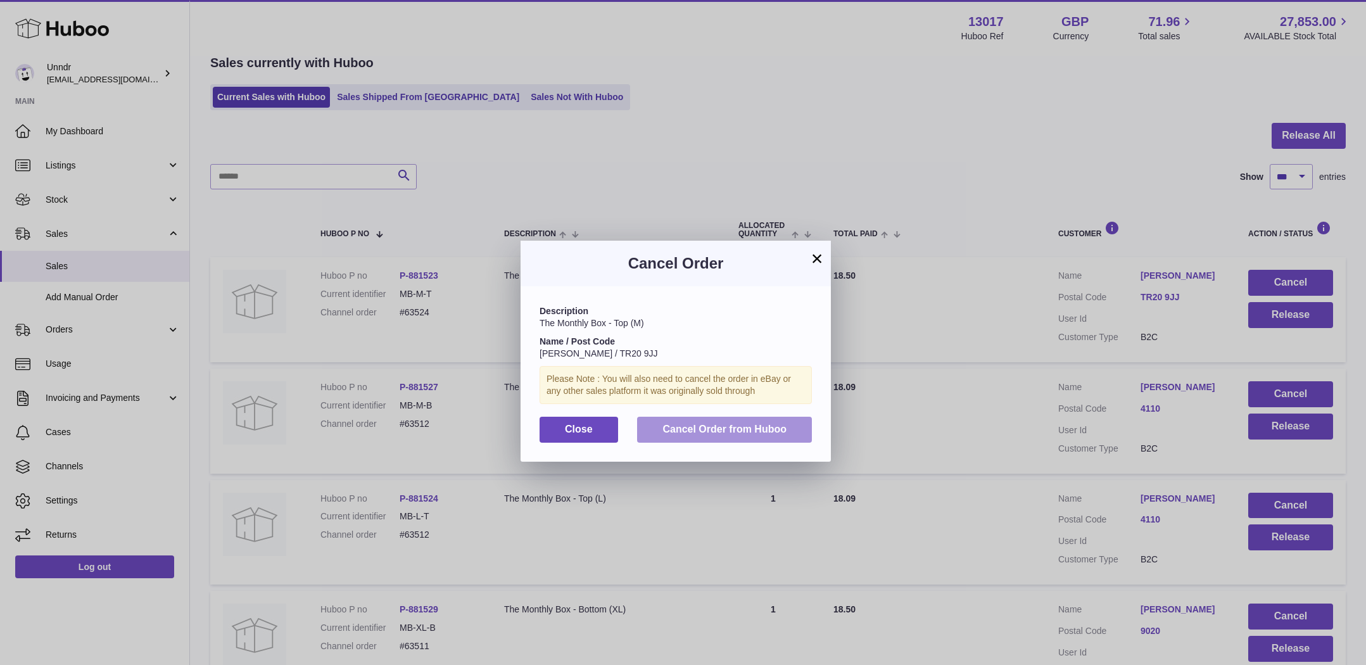
click at [760, 427] on span "Cancel Order from Huboo" at bounding box center [724, 429] width 124 height 11
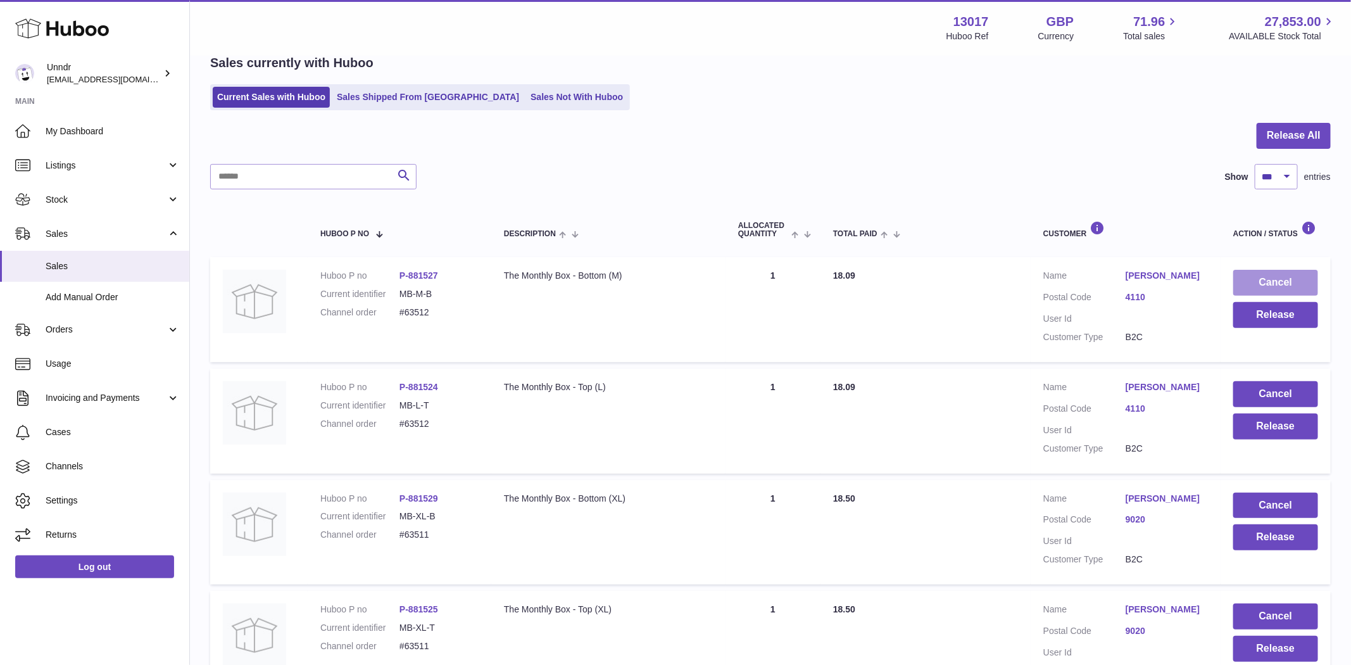
click at [1266, 274] on button "Cancel" at bounding box center [1275, 283] width 85 height 26
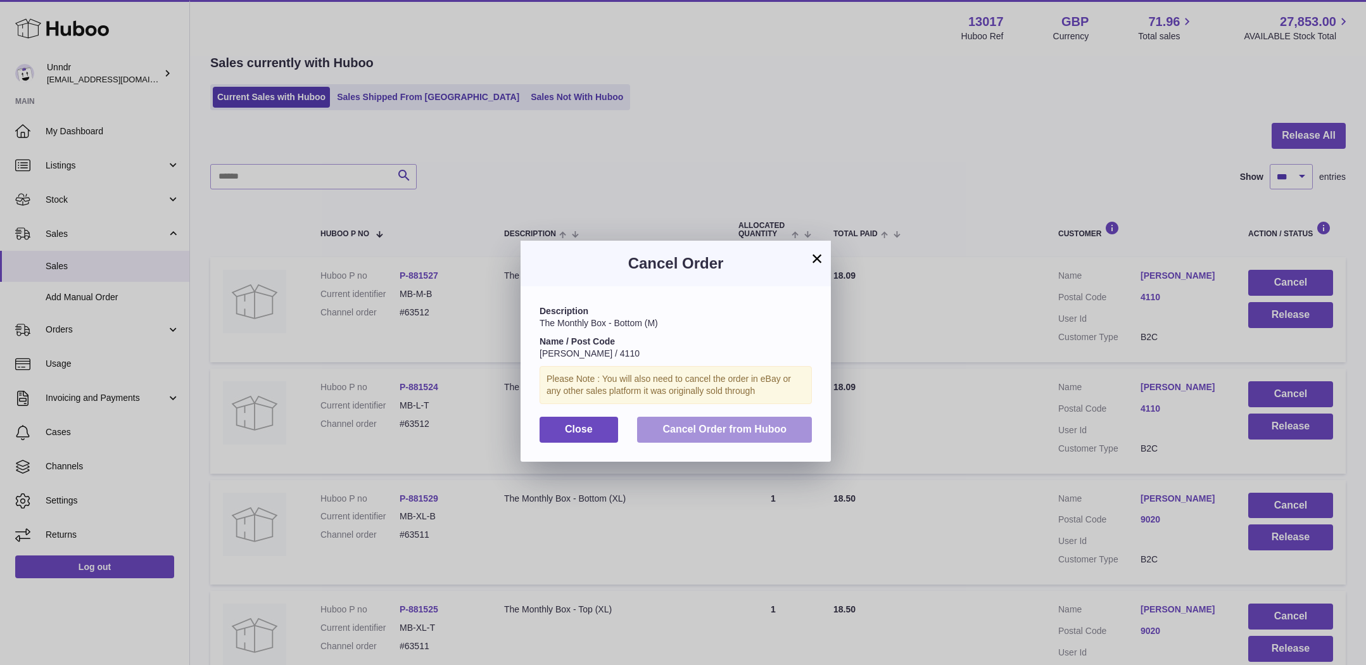
click at [755, 437] on button "Cancel Order from Huboo" at bounding box center [724, 430] width 175 height 26
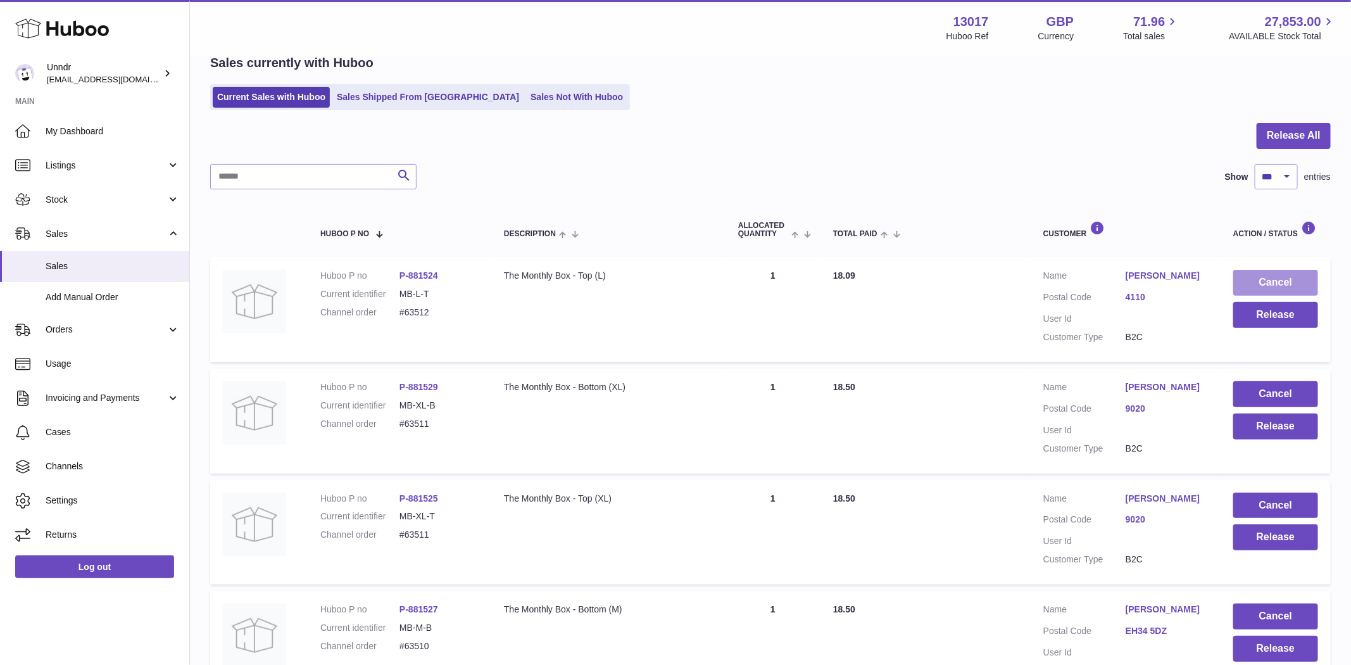
click at [1272, 278] on button "Cancel" at bounding box center [1275, 283] width 85 height 26
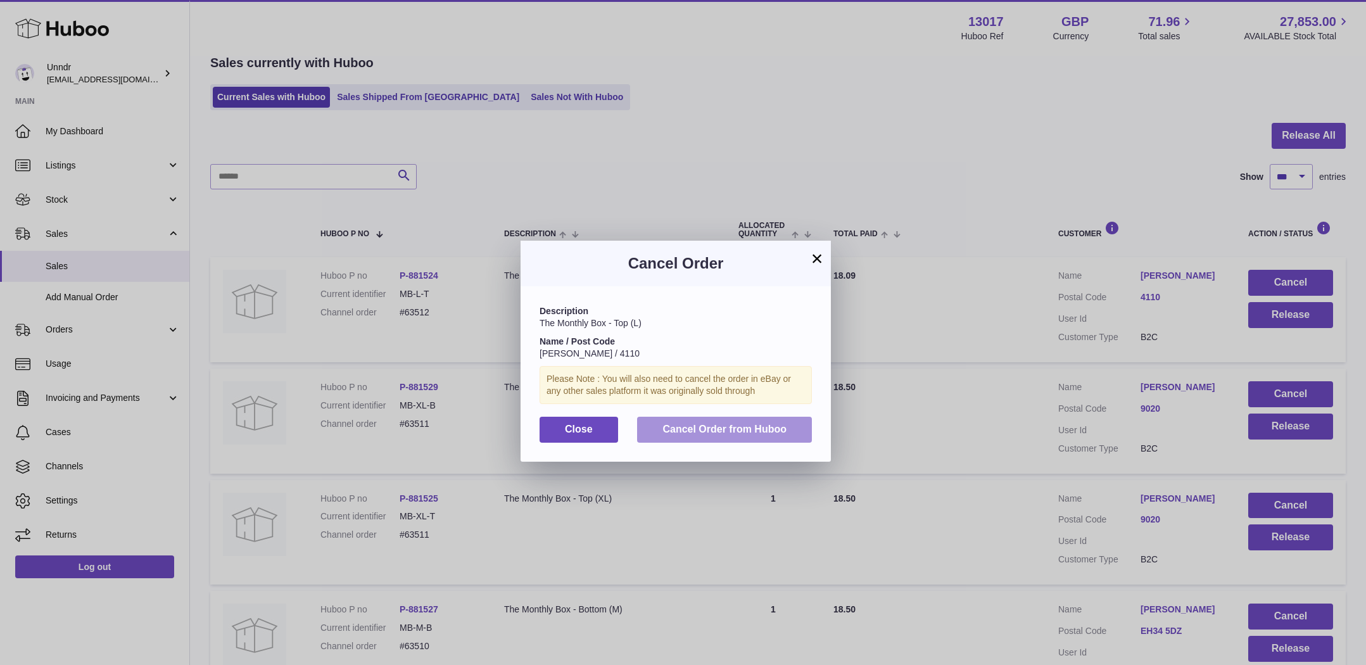
click at [774, 425] on span "Cancel Order from Huboo" at bounding box center [724, 429] width 124 height 11
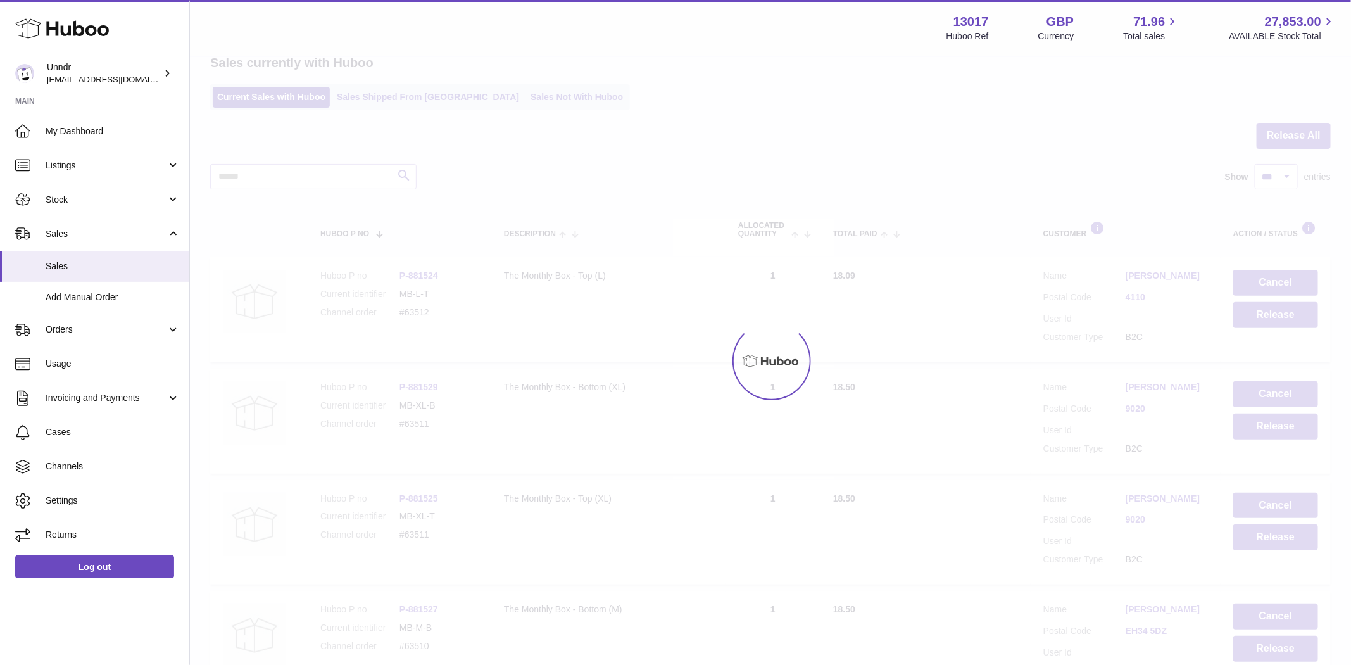
click at [1309, 279] on div at bounding box center [675, 332] width 1351 height 665
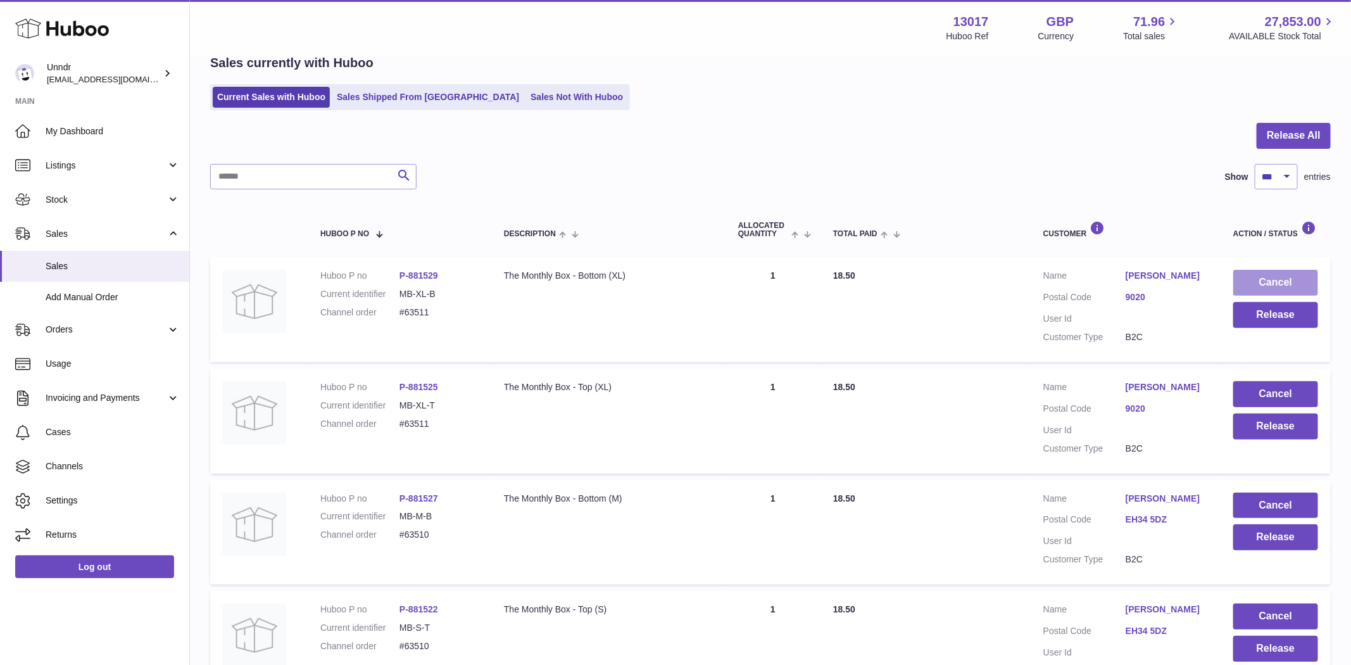
click at [1254, 270] on button "Cancel" at bounding box center [1275, 283] width 85 height 26
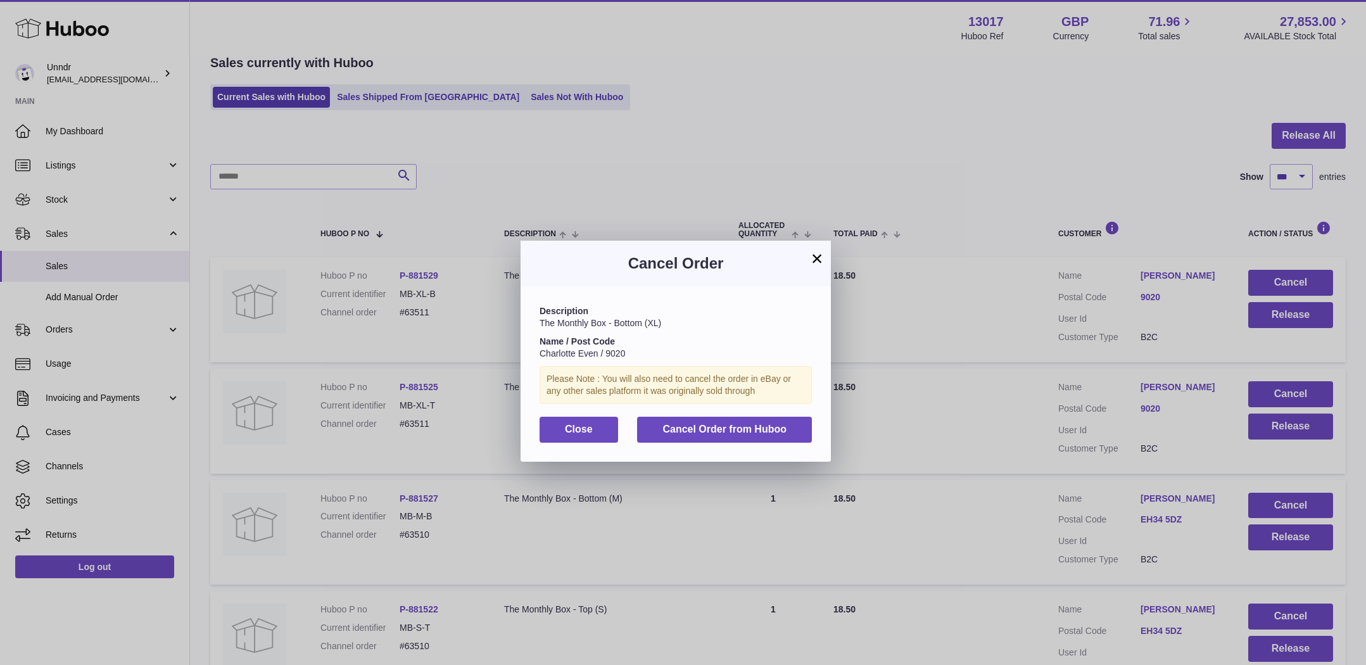
click at [719, 414] on div "Description The Monthly Box - Bottom (XL) Name / Post Code Charlotte Even / 902…" at bounding box center [675, 373] width 310 height 175
click at [721, 422] on button "Cancel Order from Huboo" at bounding box center [724, 430] width 175 height 26
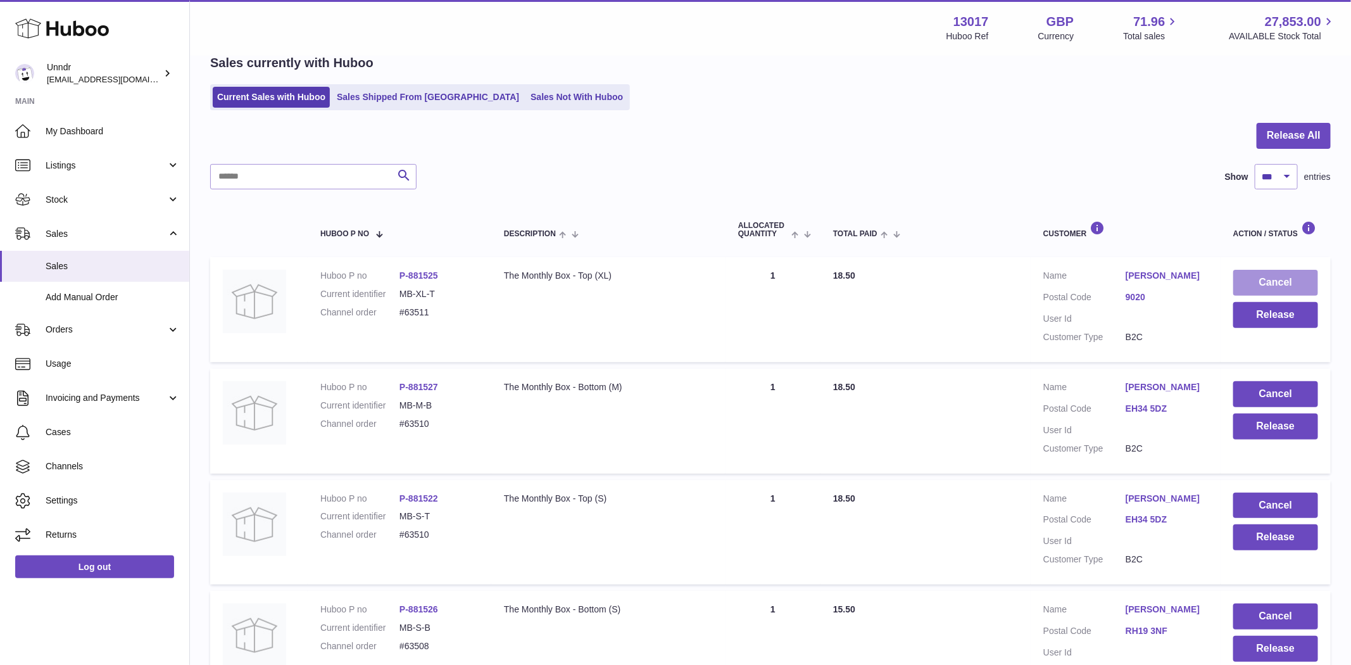
click at [1252, 279] on button "Cancel" at bounding box center [1275, 283] width 85 height 26
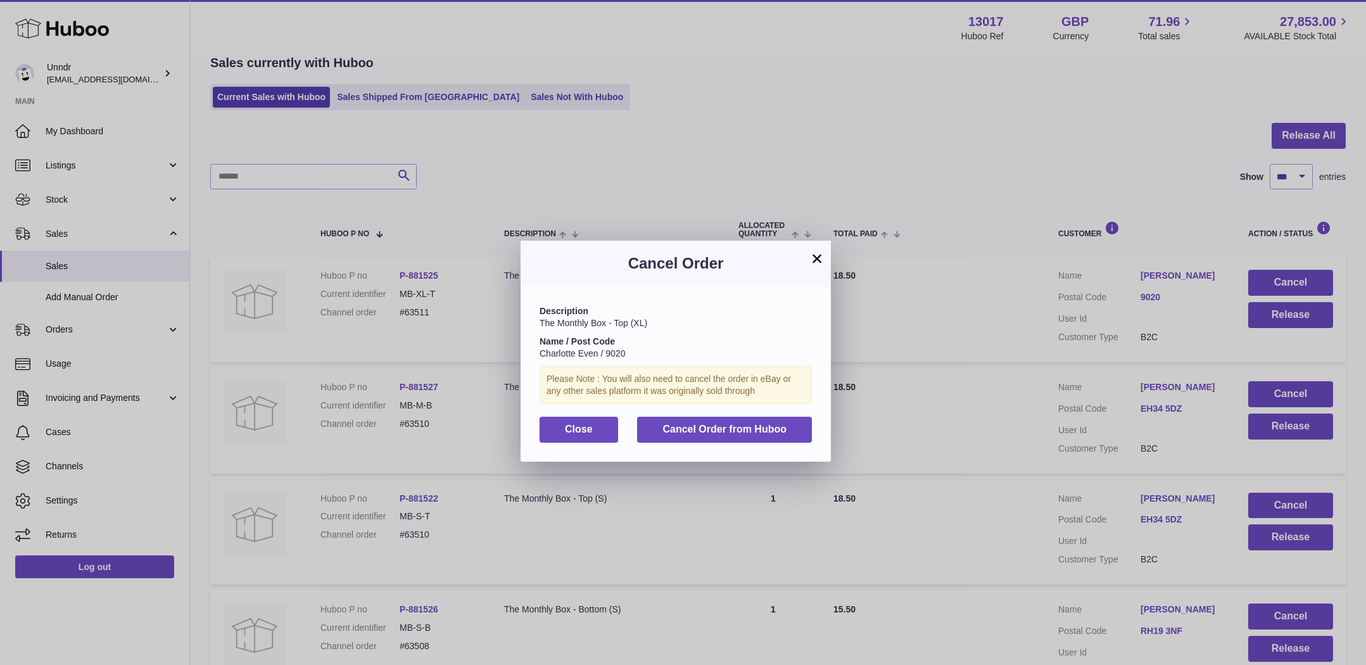
click at [705, 445] on div "Description The Monthly Box - Top (XL) Name / Post Code Charlotte Even / 9020 P…" at bounding box center [675, 373] width 310 height 175
click at [728, 424] on span "Cancel Order from Huboo" at bounding box center [724, 429] width 124 height 11
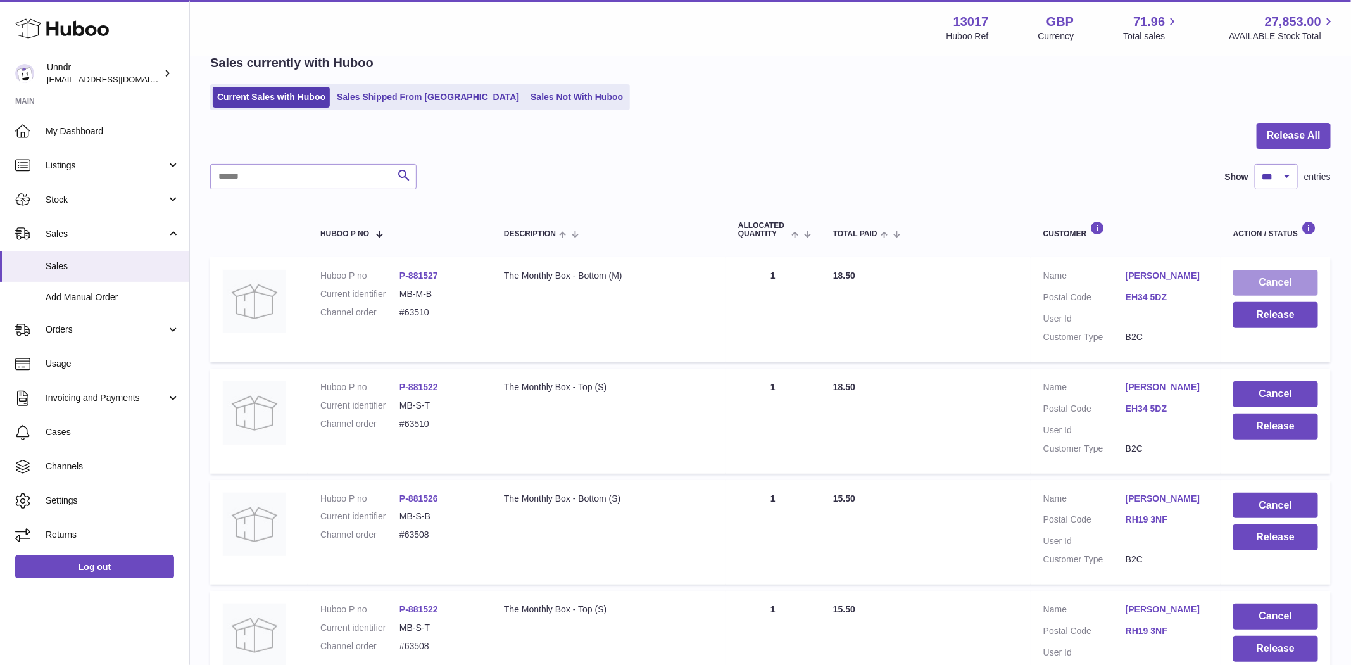
click at [1247, 274] on button "Cancel" at bounding box center [1275, 283] width 85 height 26
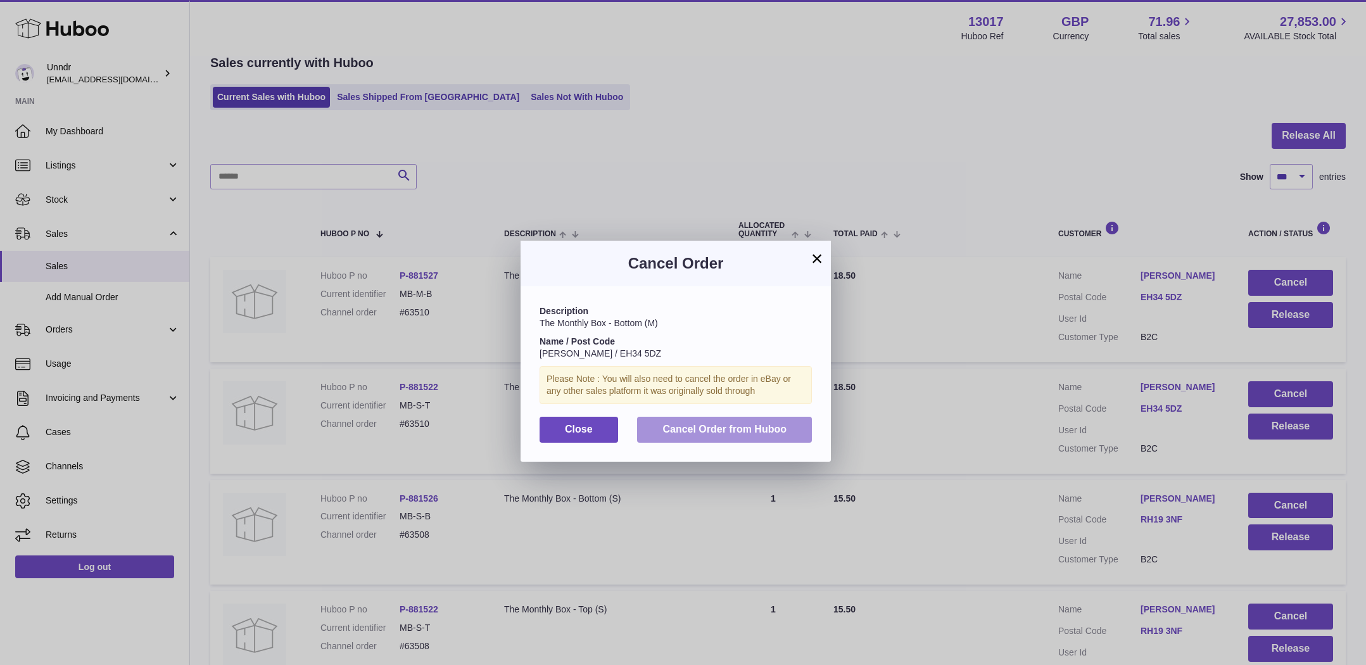
click at [793, 422] on button "Cancel Order from Huboo" at bounding box center [724, 430] width 175 height 26
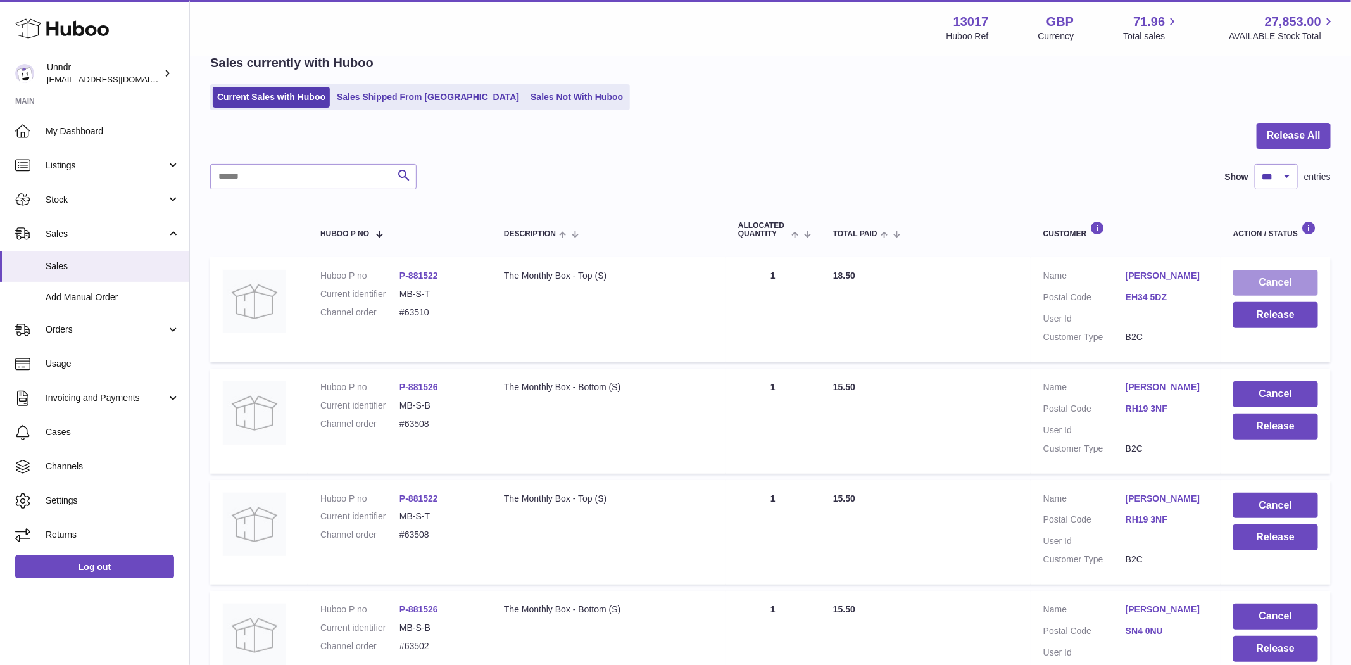
click at [1273, 280] on button "Cancel" at bounding box center [1275, 283] width 85 height 26
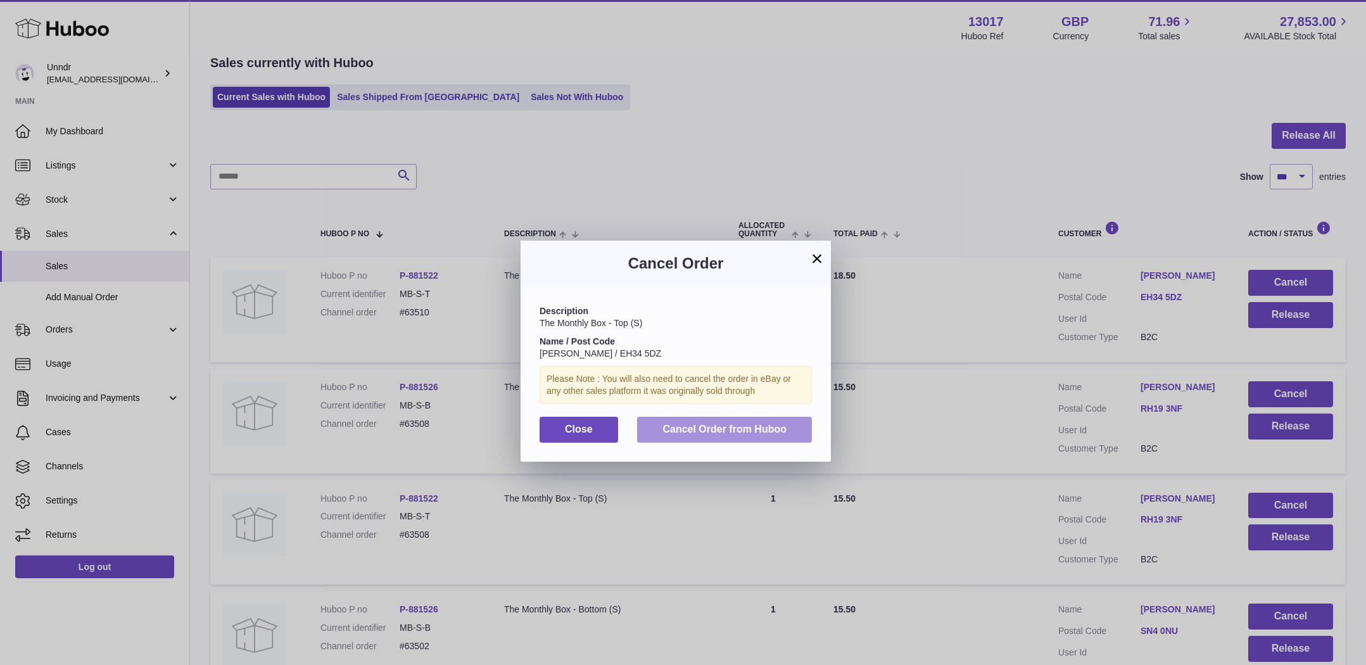
click at [779, 434] on button "Cancel Order from Huboo" at bounding box center [724, 430] width 175 height 26
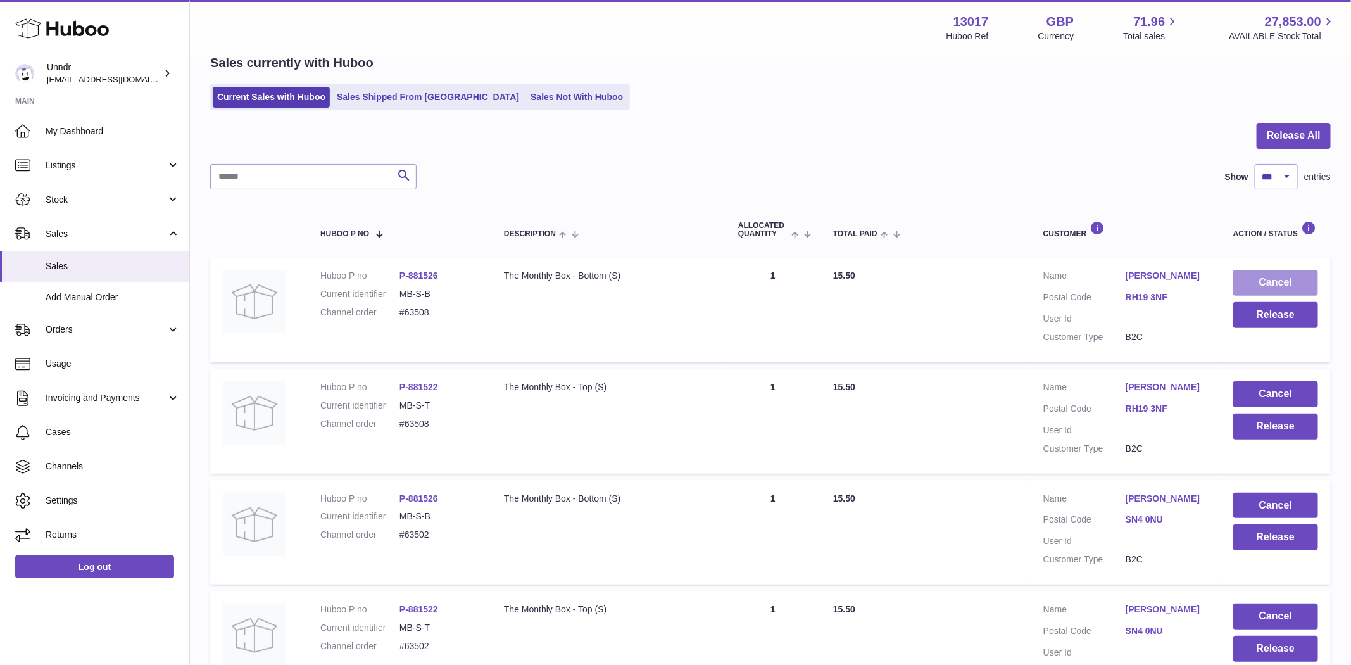
click at [1262, 279] on button "Cancel" at bounding box center [1275, 283] width 85 height 26
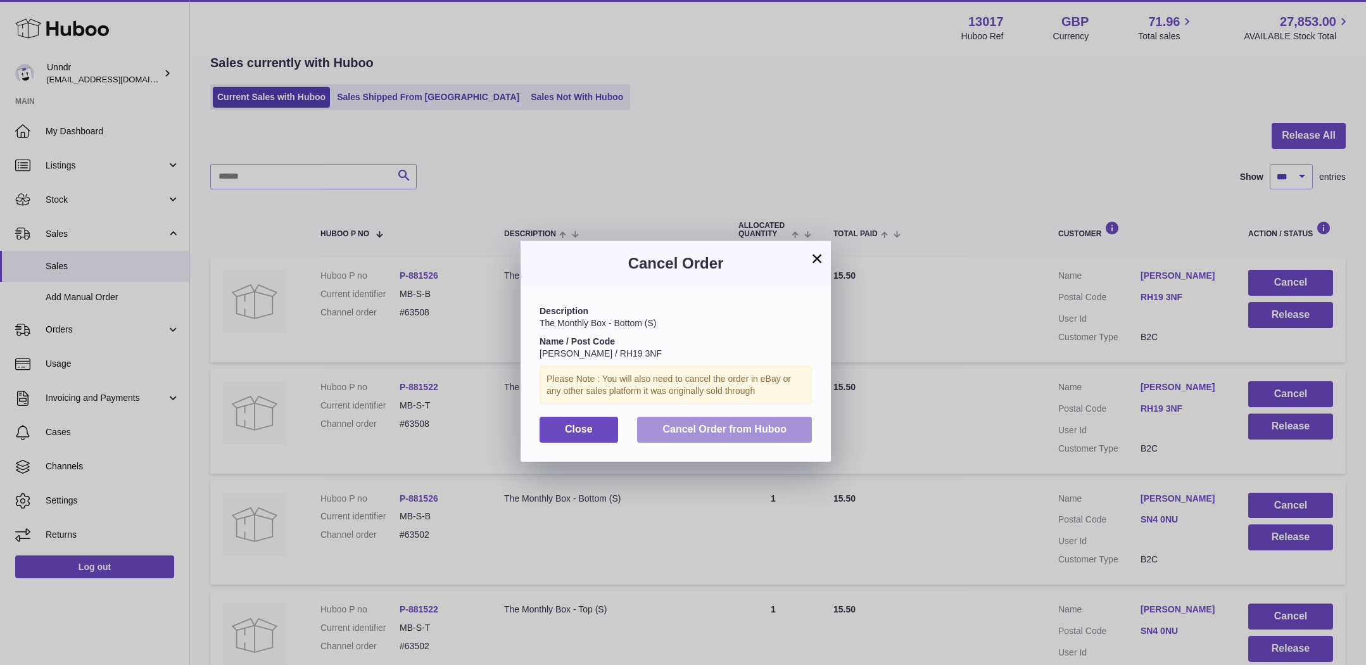
click at [767, 424] on span "Cancel Order from Huboo" at bounding box center [724, 429] width 124 height 11
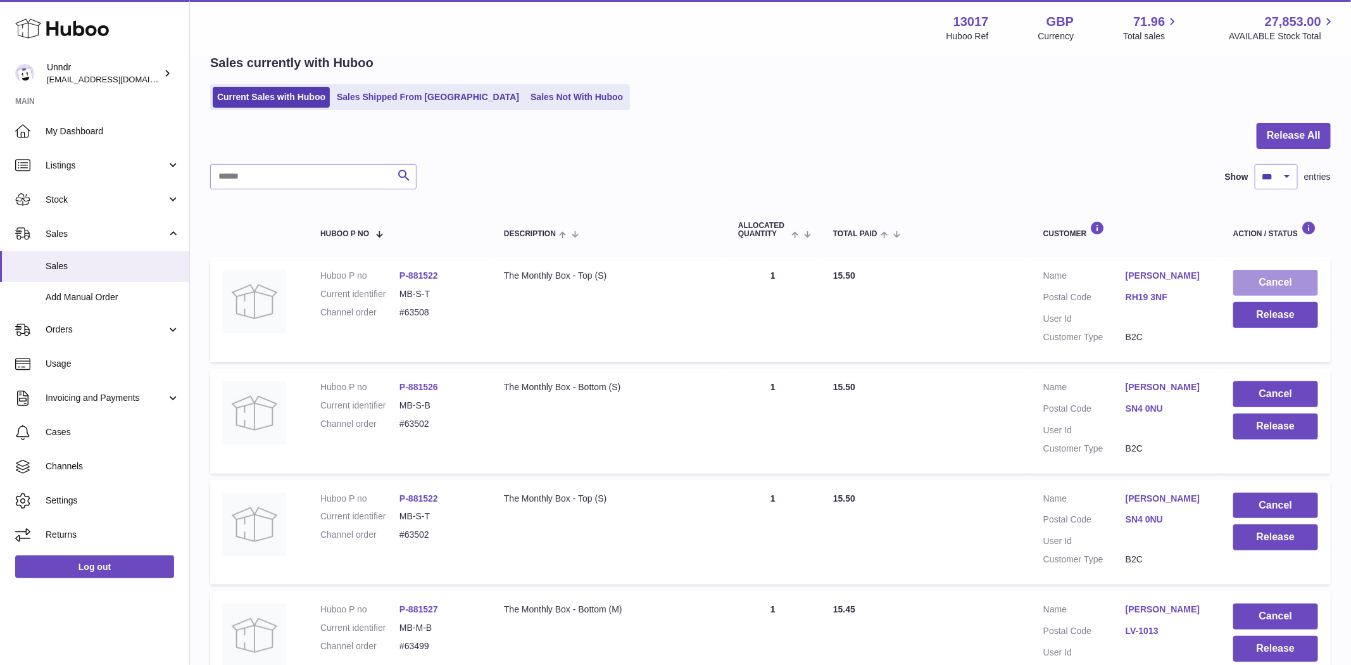
click at [1271, 279] on button "Cancel" at bounding box center [1275, 283] width 85 height 26
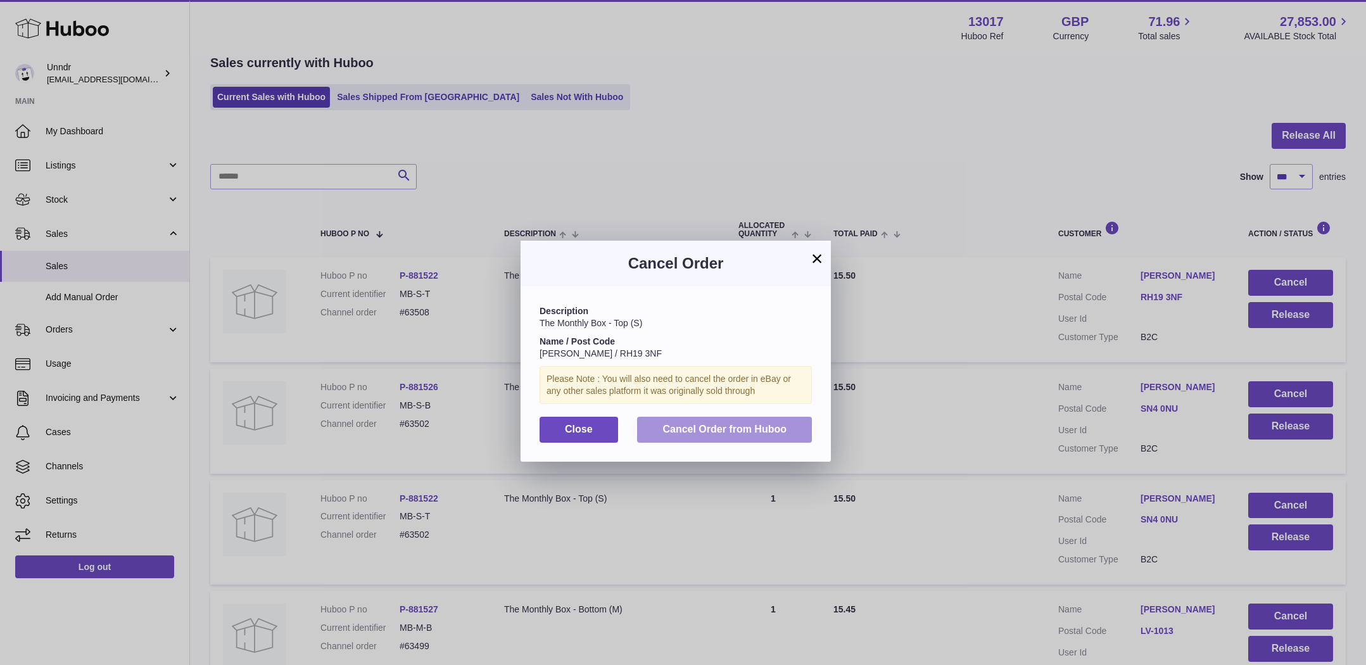
click at [777, 424] on span "Cancel Order from Huboo" at bounding box center [724, 429] width 124 height 11
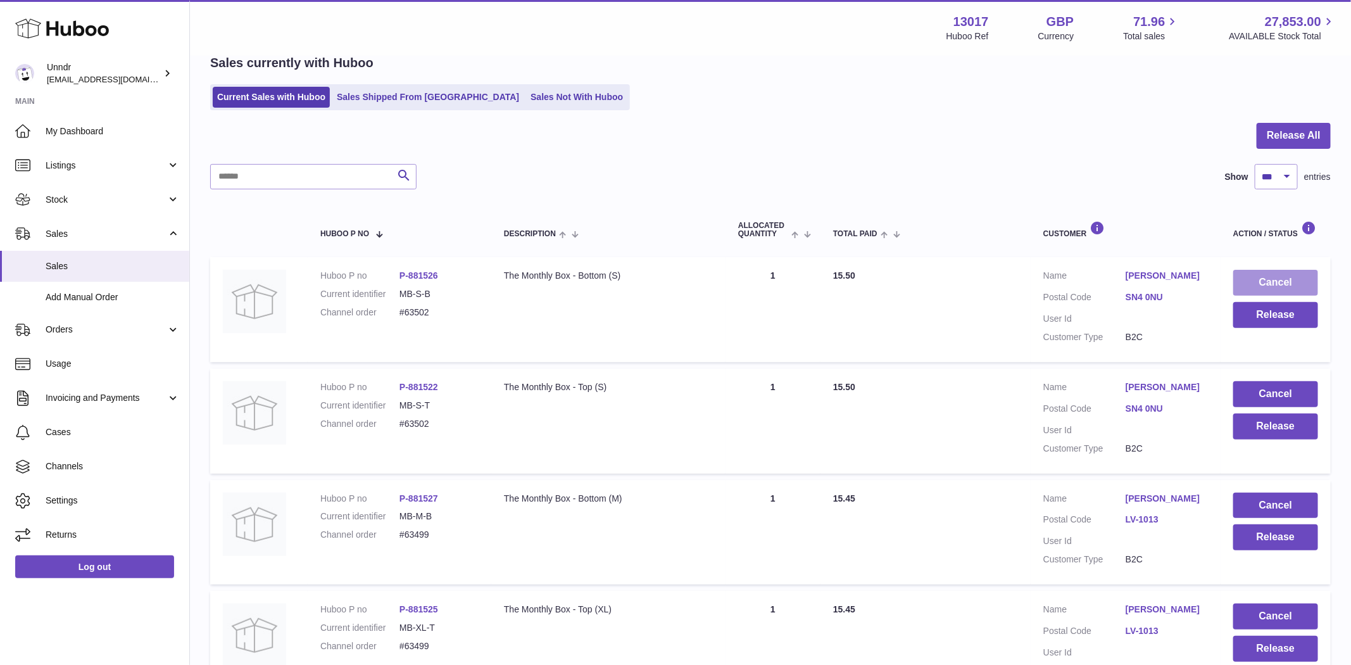
click at [1275, 271] on button "Cancel" at bounding box center [1275, 283] width 85 height 26
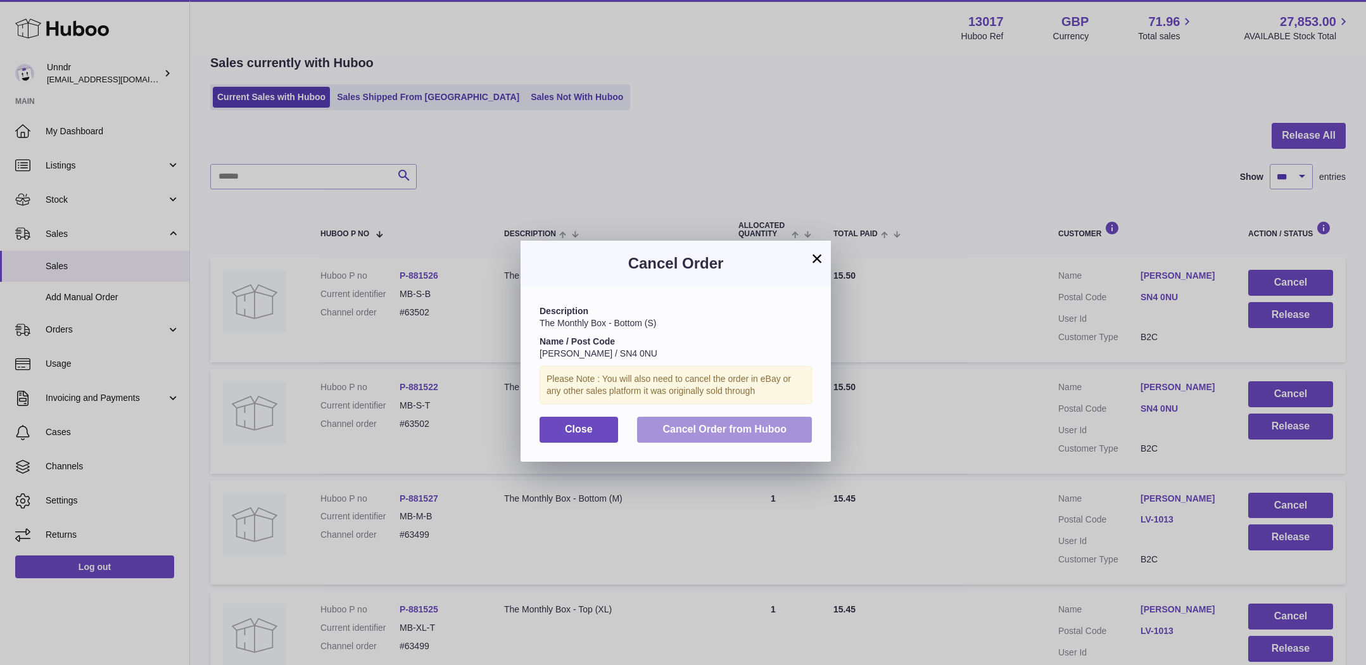
click at [768, 422] on button "Cancel Order from Huboo" at bounding box center [724, 430] width 175 height 26
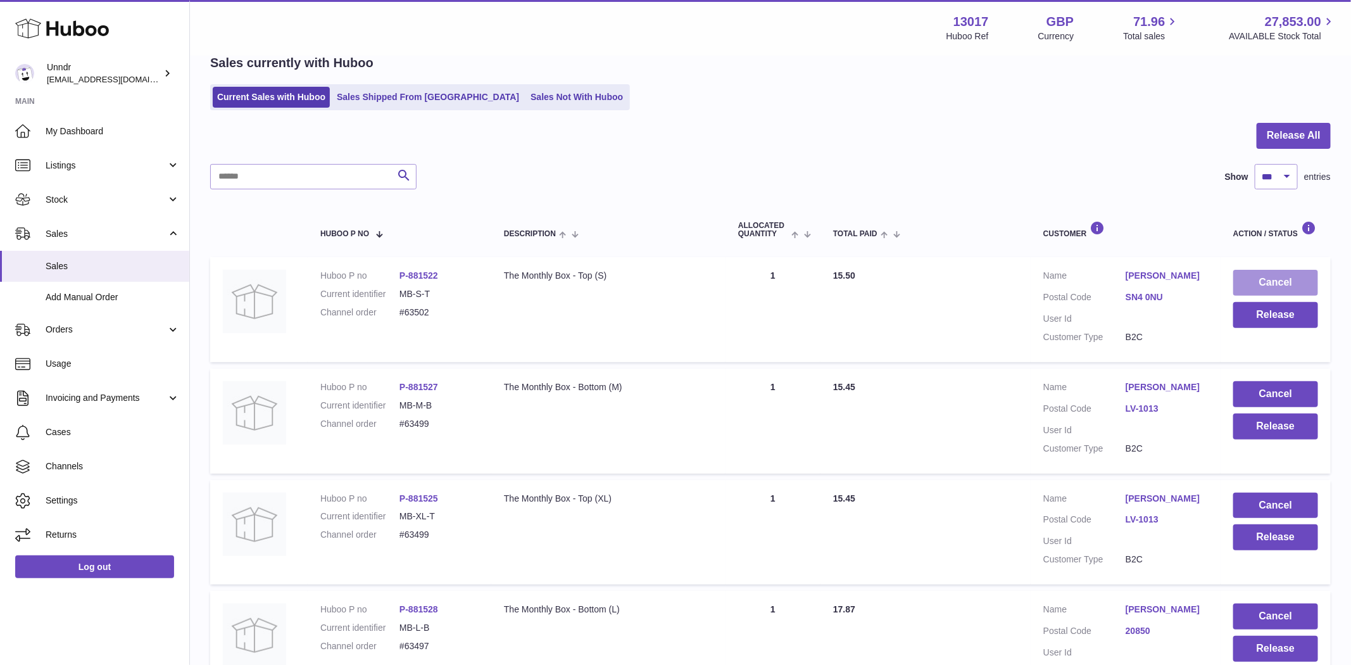
click at [1256, 275] on button "Cancel" at bounding box center [1275, 283] width 85 height 26
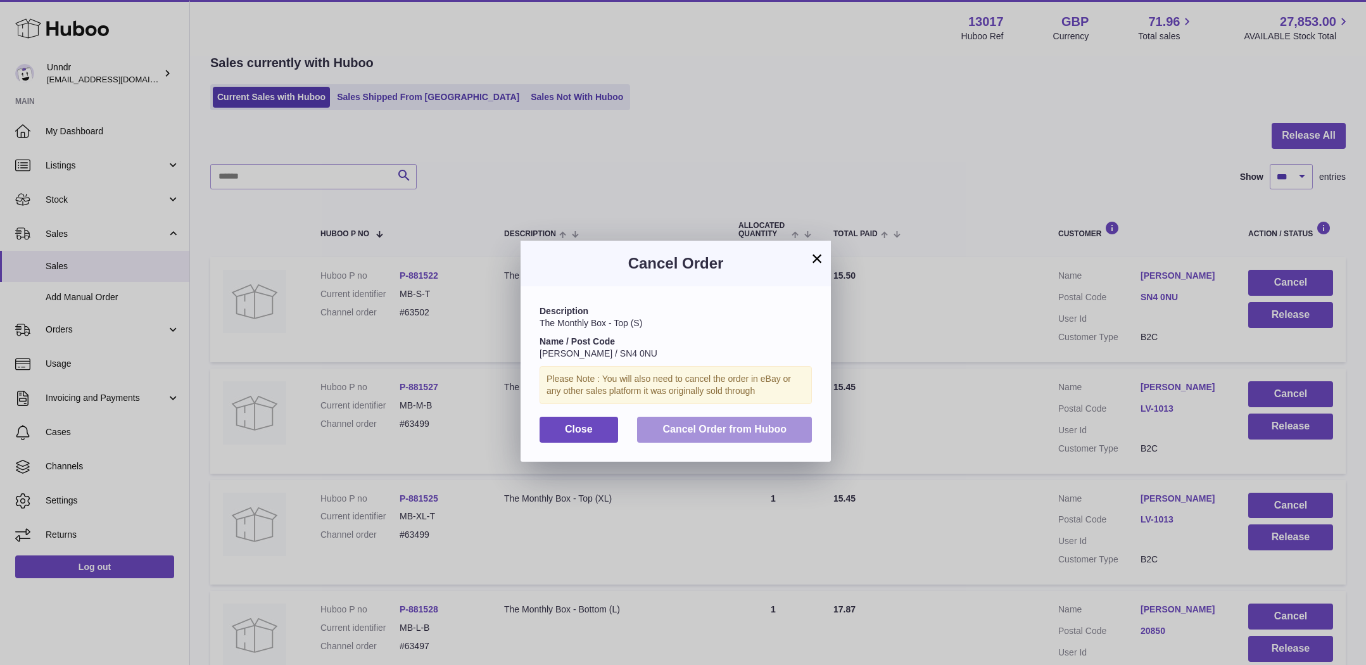
click at [755, 427] on span "Cancel Order from Huboo" at bounding box center [724, 429] width 124 height 11
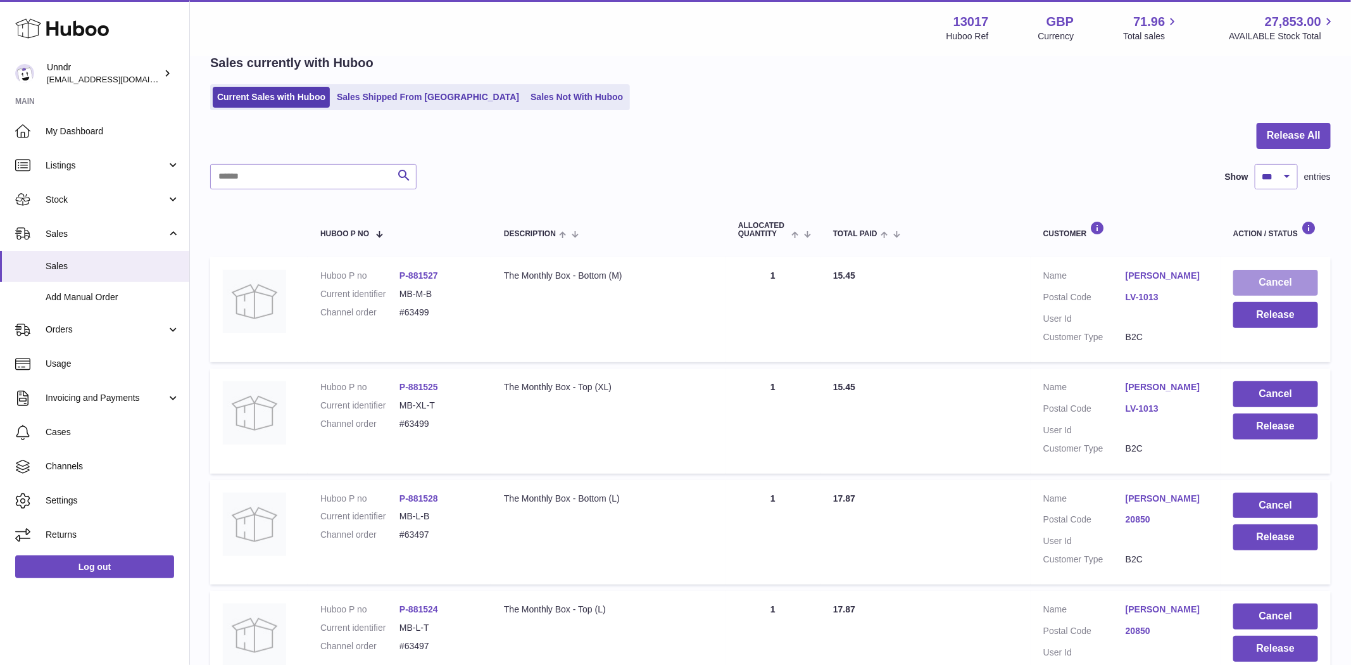
click at [1276, 275] on button "Cancel" at bounding box center [1275, 283] width 85 height 26
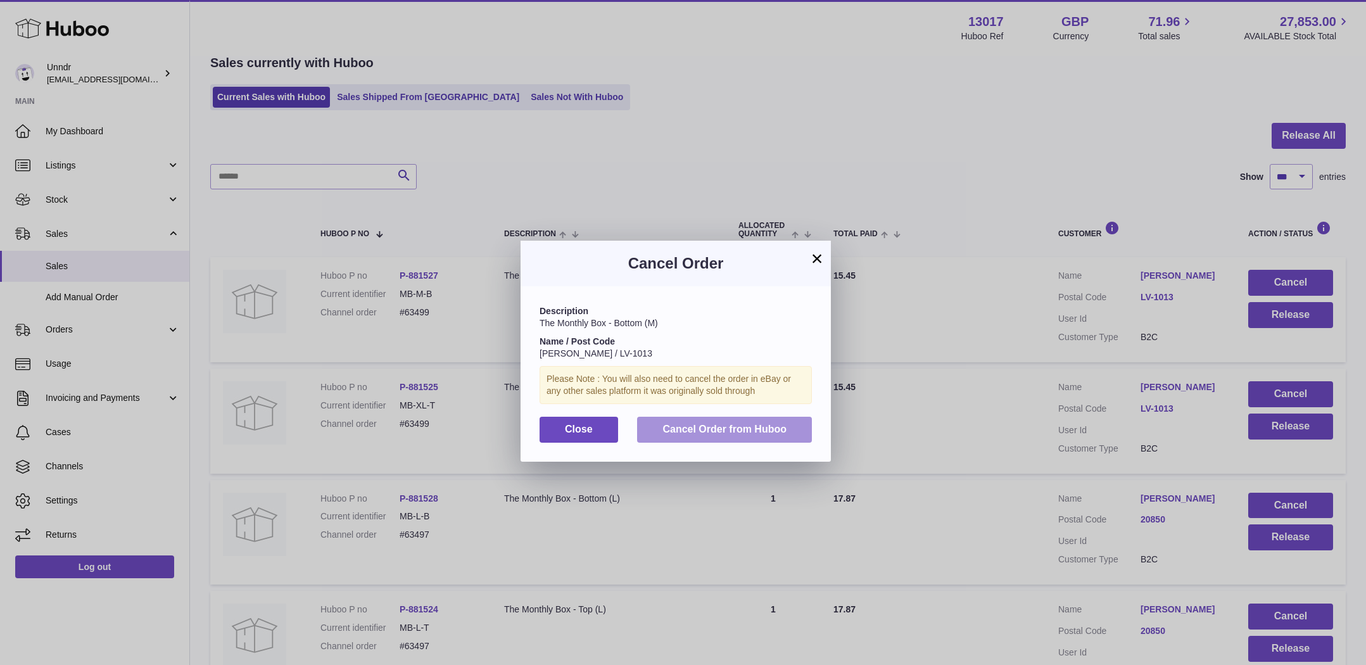
click at [767, 428] on span "Cancel Order from Huboo" at bounding box center [724, 429] width 124 height 11
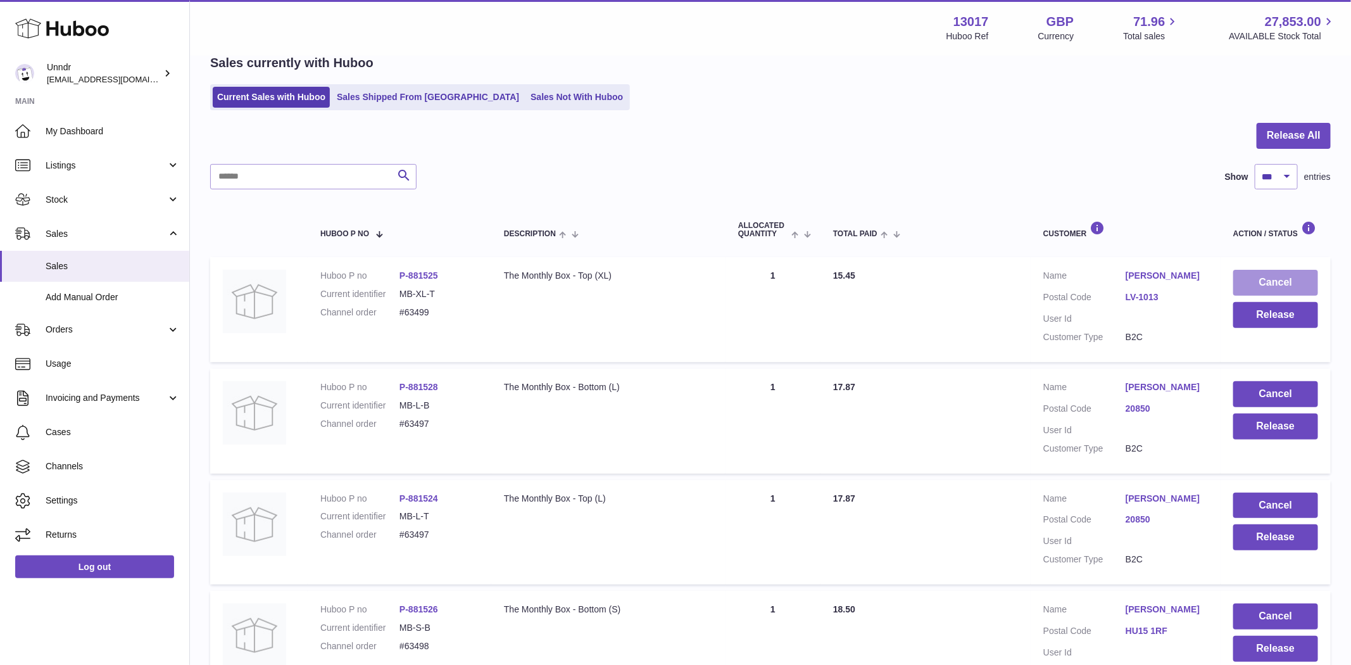
click at [1271, 285] on button "Cancel" at bounding box center [1275, 283] width 85 height 26
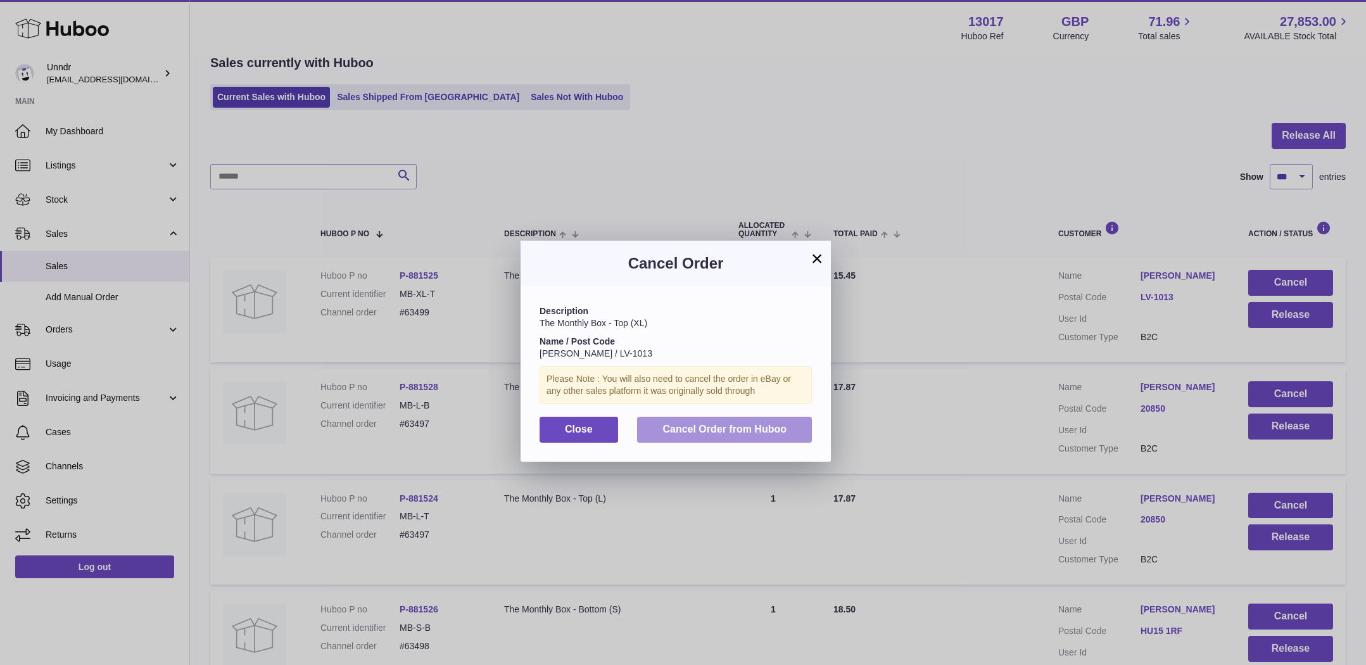
click at [785, 431] on span "Cancel Order from Huboo" at bounding box center [724, 429] width 124 height 11
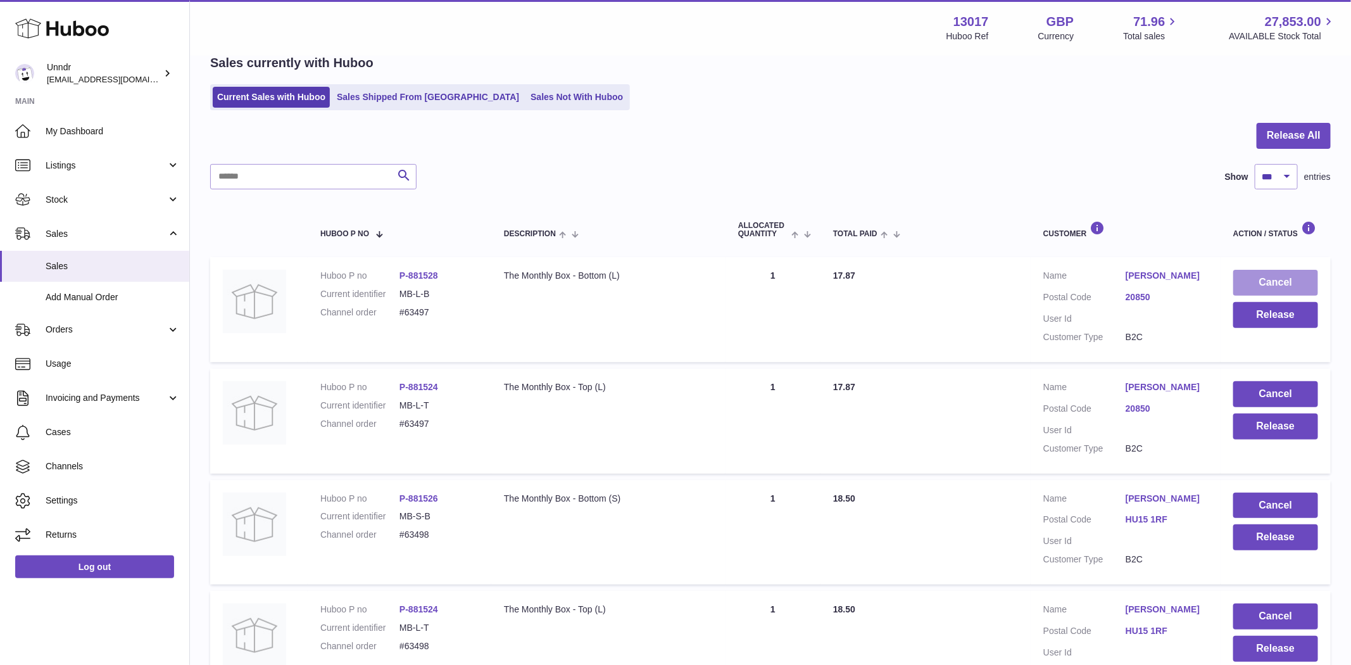
click at [1266, 270] on button "Cancel" at bounding box center [1275, 283] width 85 height 26
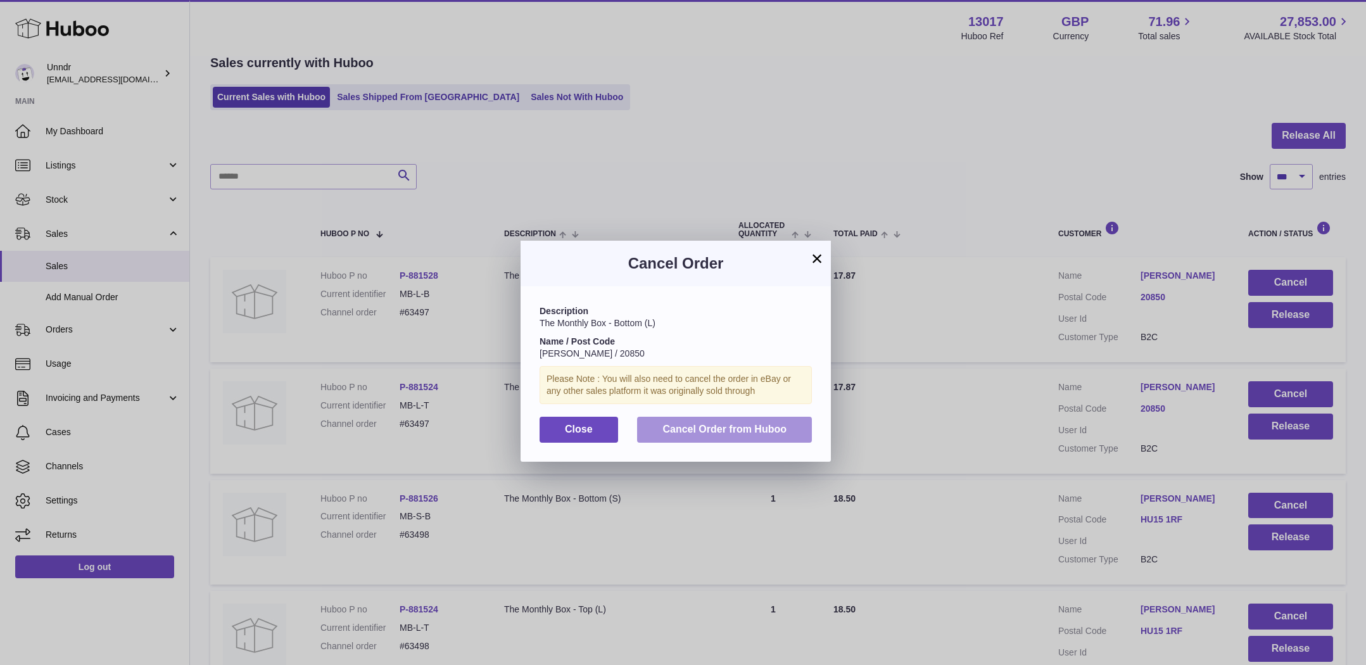
click at [754, 435] on button "Cancel Order from Huboo" at bounding box center [724, 430] width 175 height 26
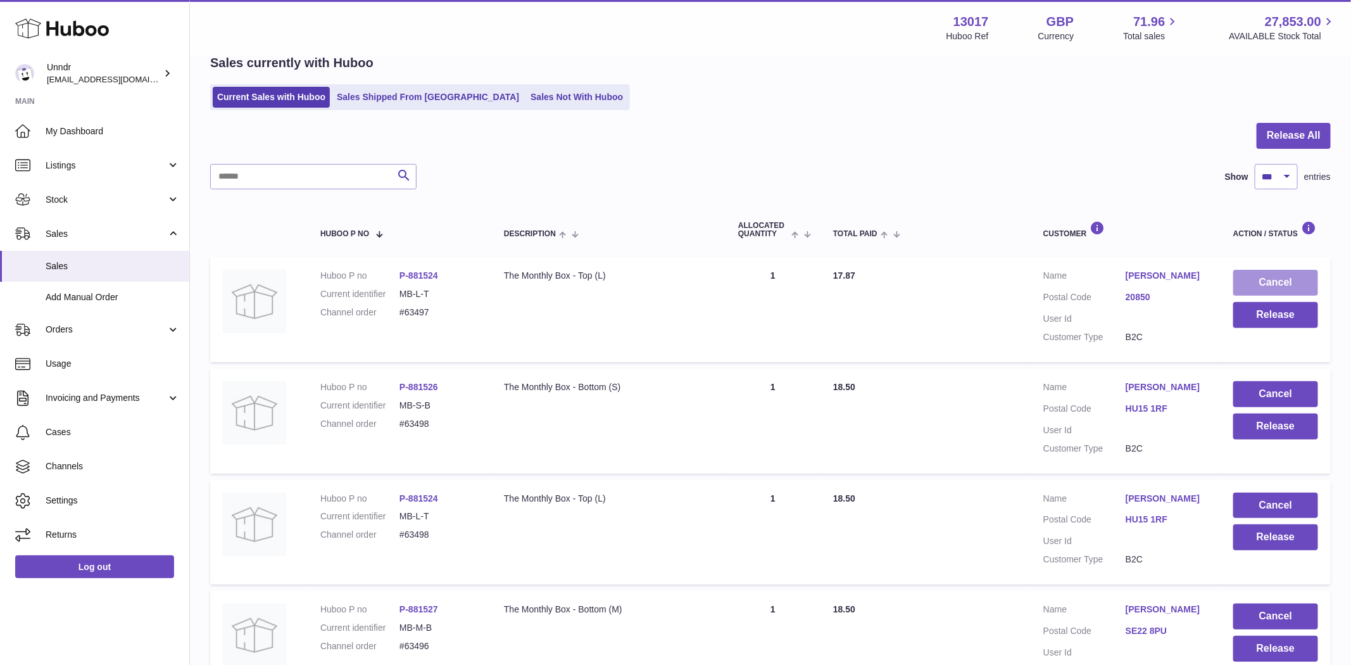
click at [1277, 287] on button "Cancel" at bounding box center [1275, 283] width 85 height 26
click span "Cancel Order from Huboo"
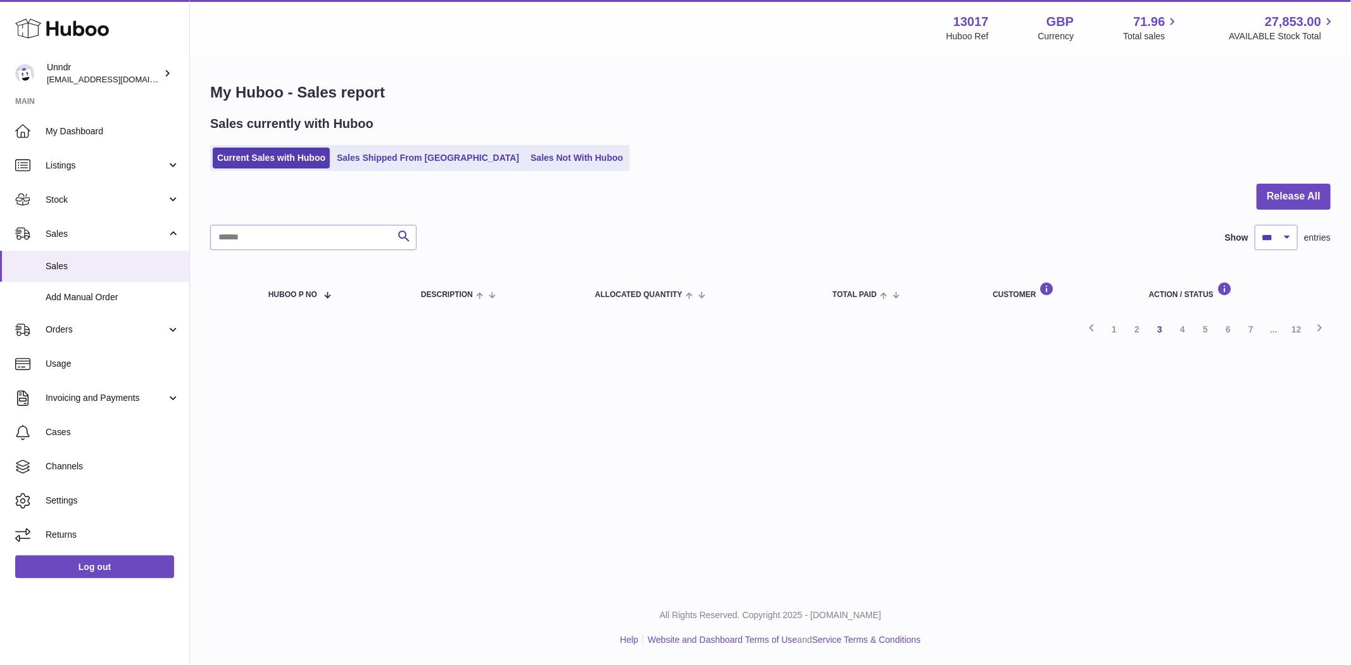
click button "Cancel"
click button "Cancel Order from Huboo"
click button "Cancel"
click button "Cancel Order from Huboo"
click button "Cancel"
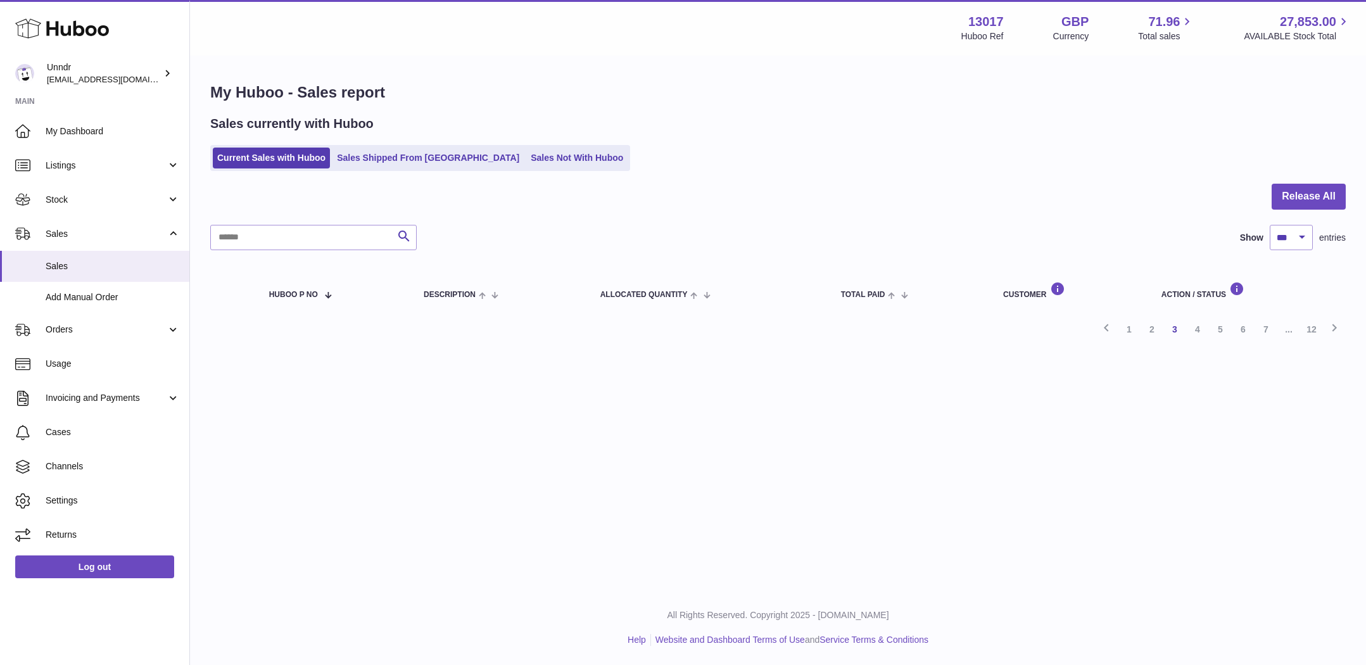
click button "Cancel Order from Huboo"
click button "Cancel"
click span "Cancel Order from Huboo"
click button "Cancel"
click button "Cancel Order from Huboo"
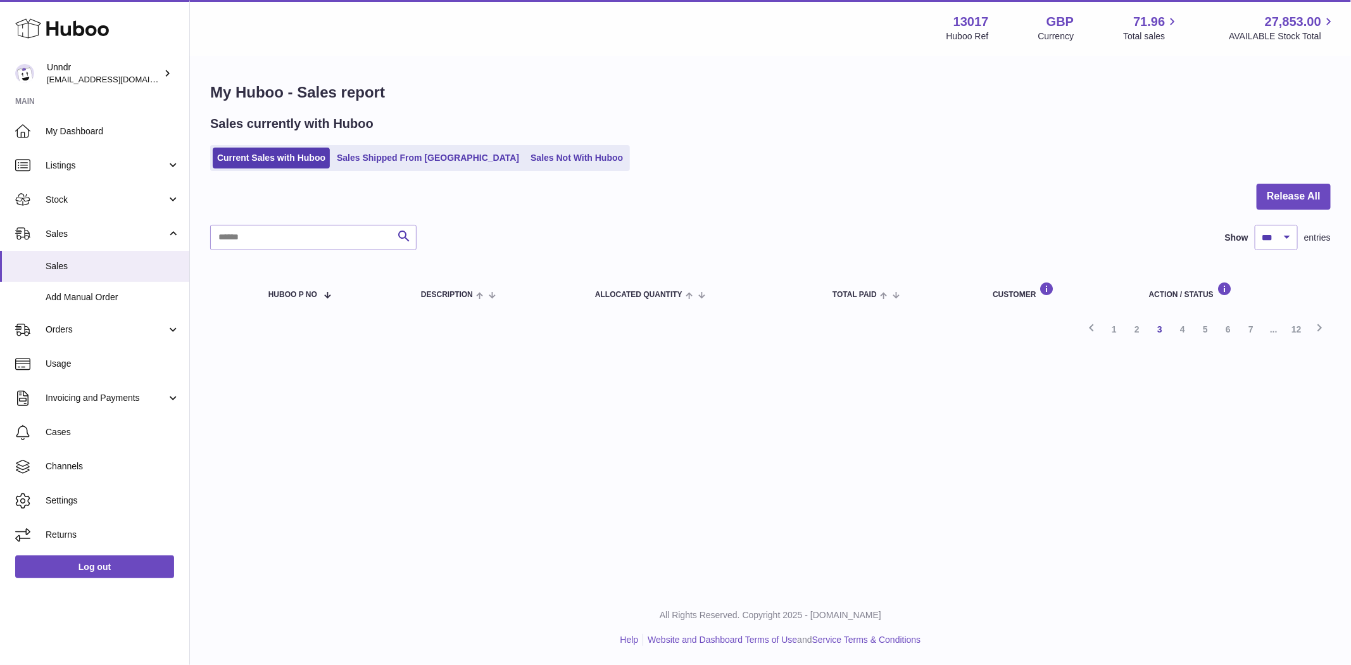
click button "Cancel"
click span "Cancel Order from Huboo"
click button "Cancel"
click div "Description The Monthly Box - Bottom (S) Name / Post Code Fahima Rahman / TN4 8…"
click div
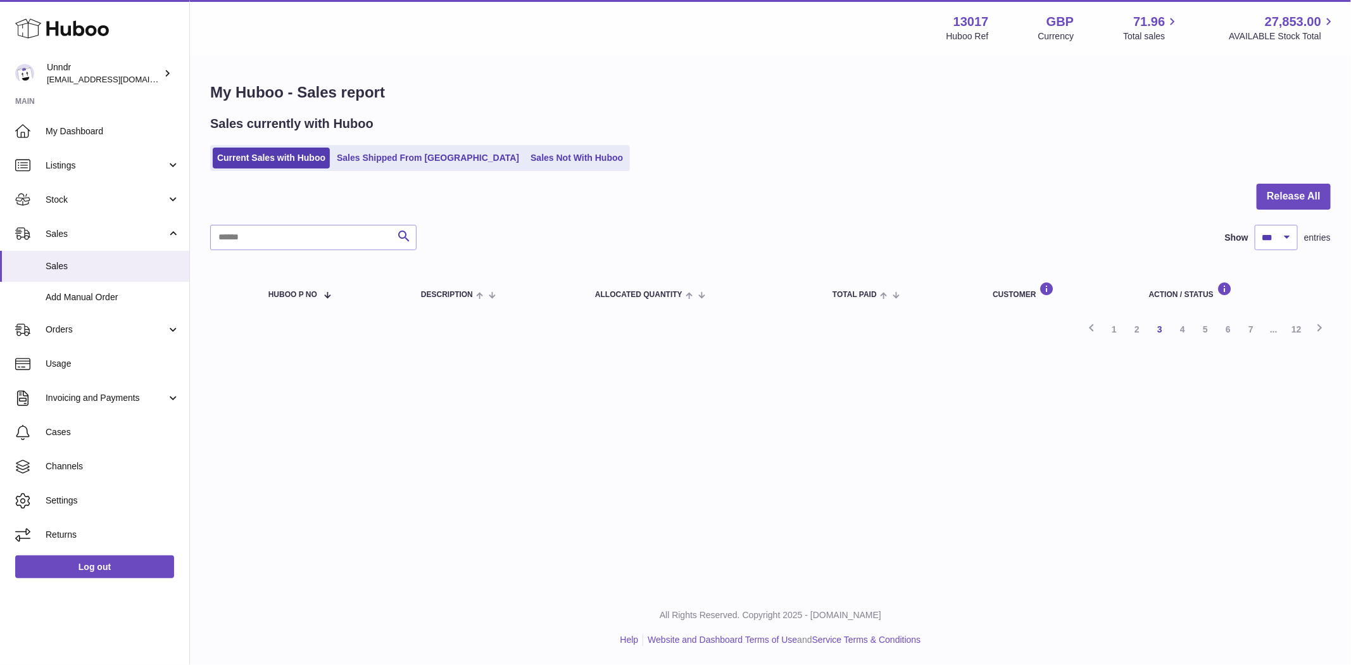
click button "Cancel"
click div "Description The Monthly Box - Bottom (S) Name / Post Code Fahima Rahman / TN4 8…"
click span "Cancel Order from Huboo"
click button "Cancel"
click button "Cancel Order from Huboo"
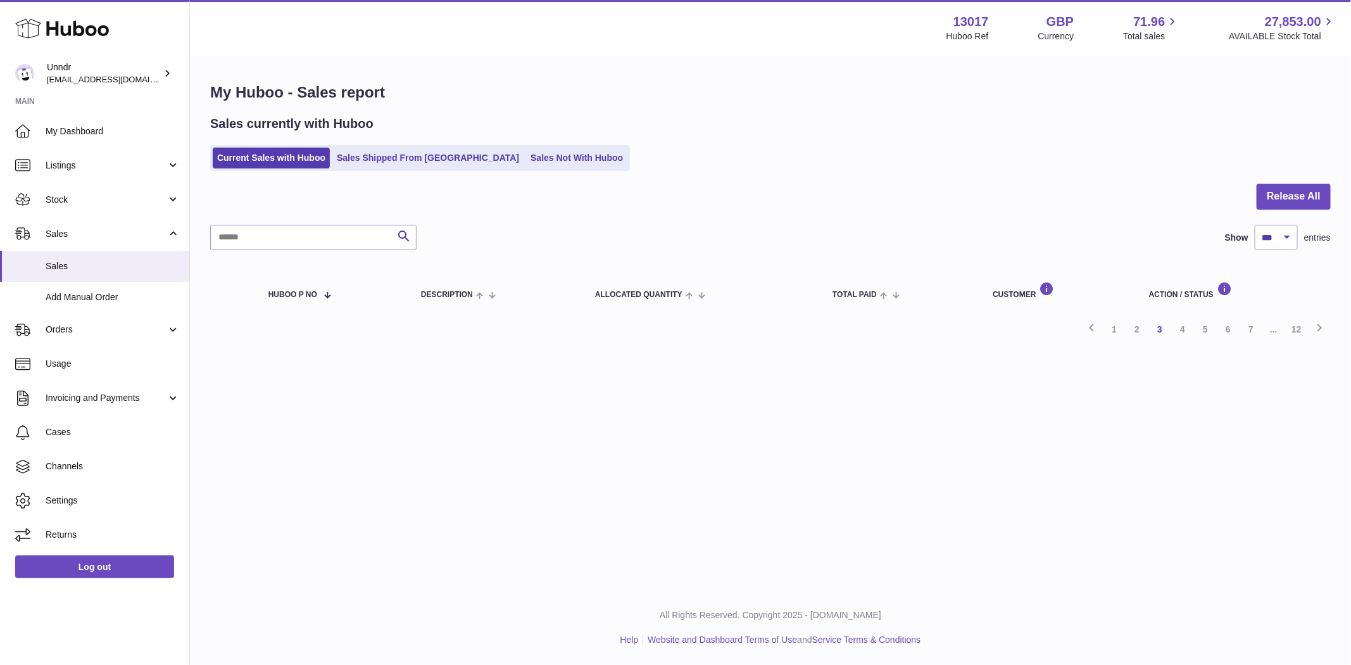
click button "Cancel"
click button "Cancel Order from Huboo"
click button "Cancel"
click div "Description The Monthly Box - Top (XL) Name / Post Code Sadie Saavedra / 90015 …"
click span "Cancel Order from Huboo"
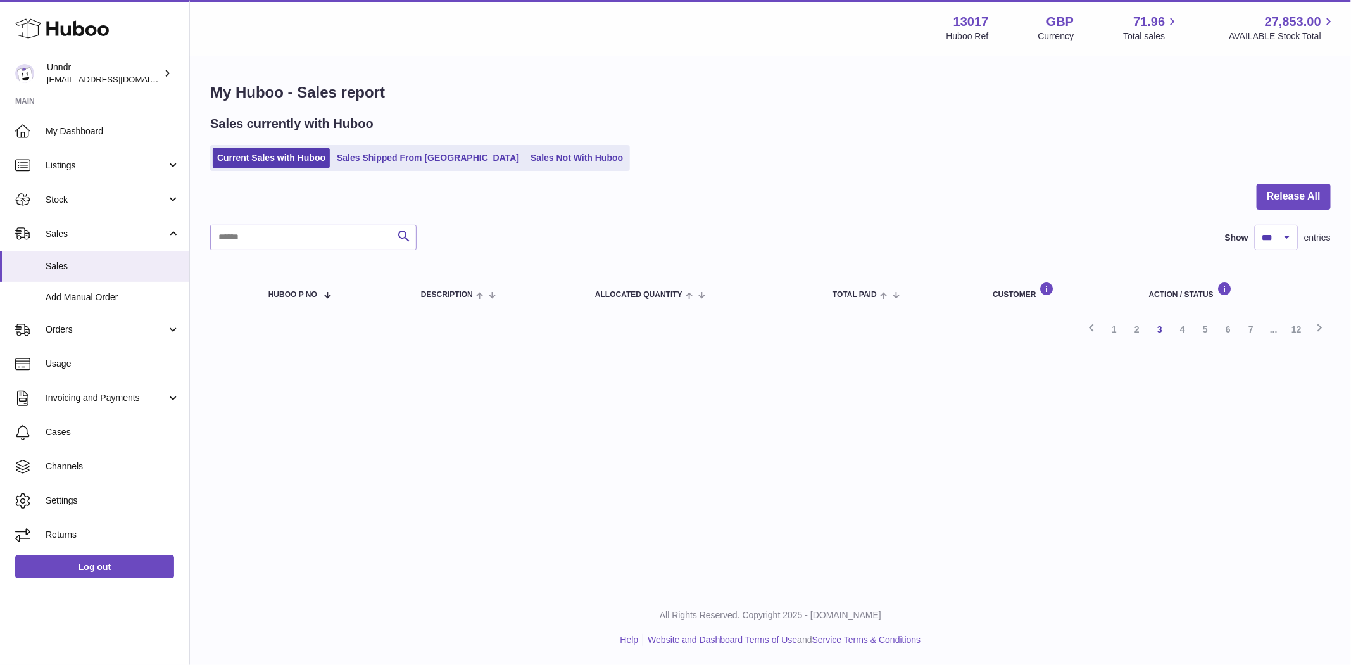
scroll to position [11101, 0]
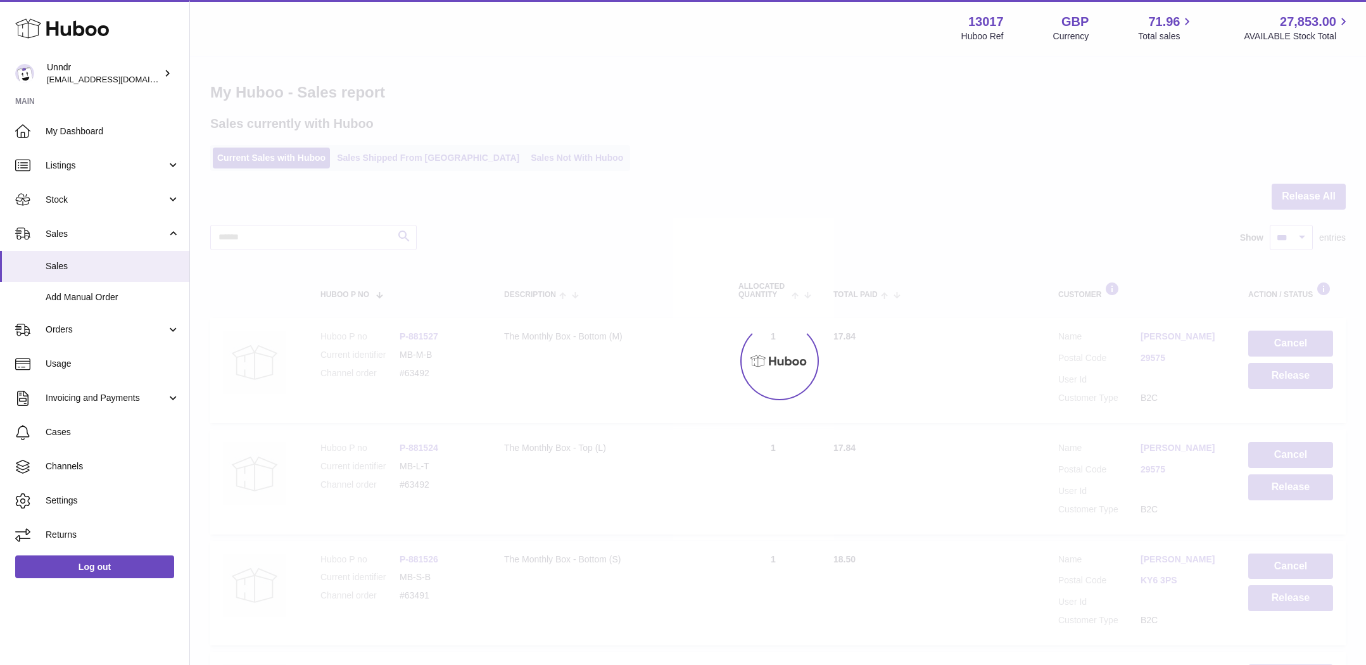
select select "***"
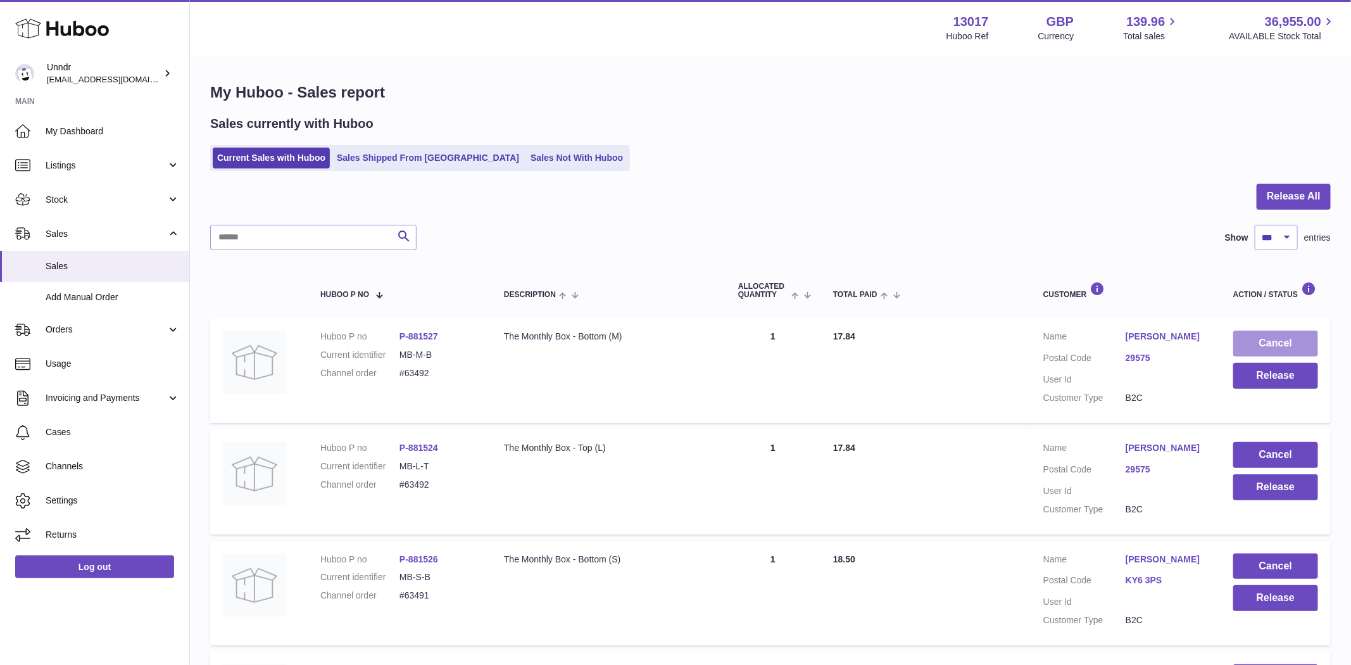
click at [1278, 343] on button "Cancel" at bounding box center [1275, 344] width 85 height 26
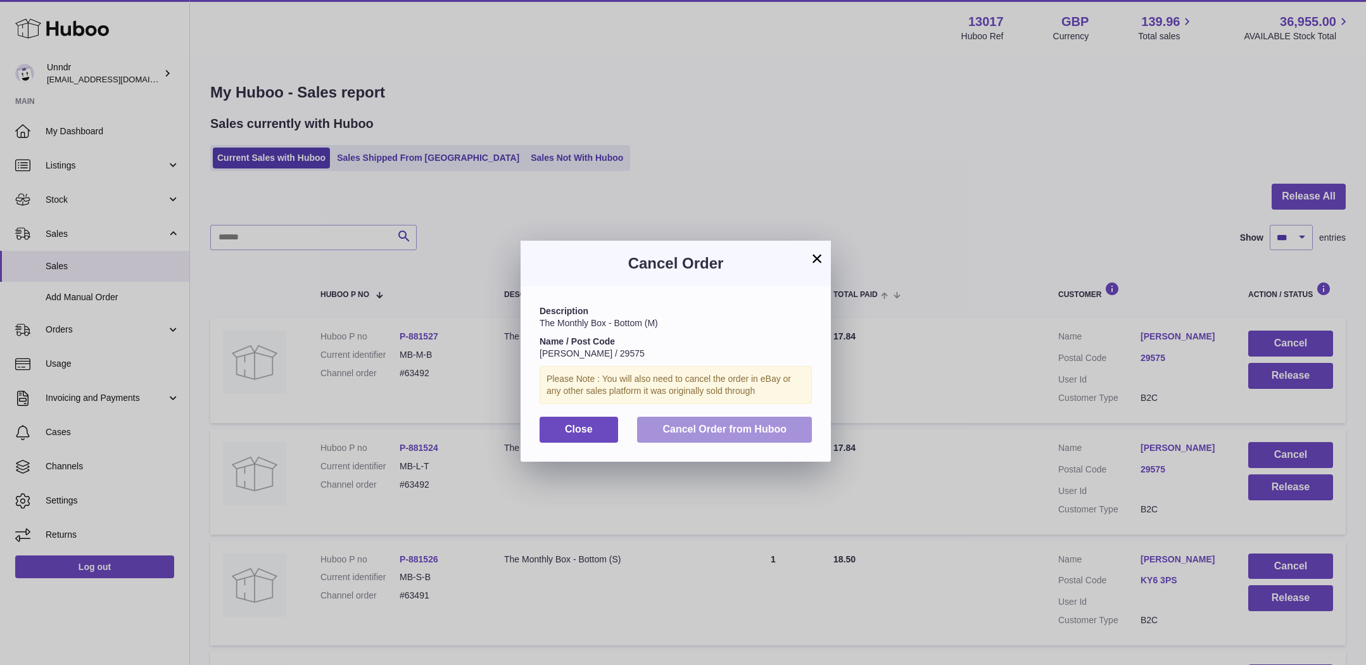
click at [695, 426] on span "Cancel Order from Huboo" at bounding box center [724, 429] width 124 height 11
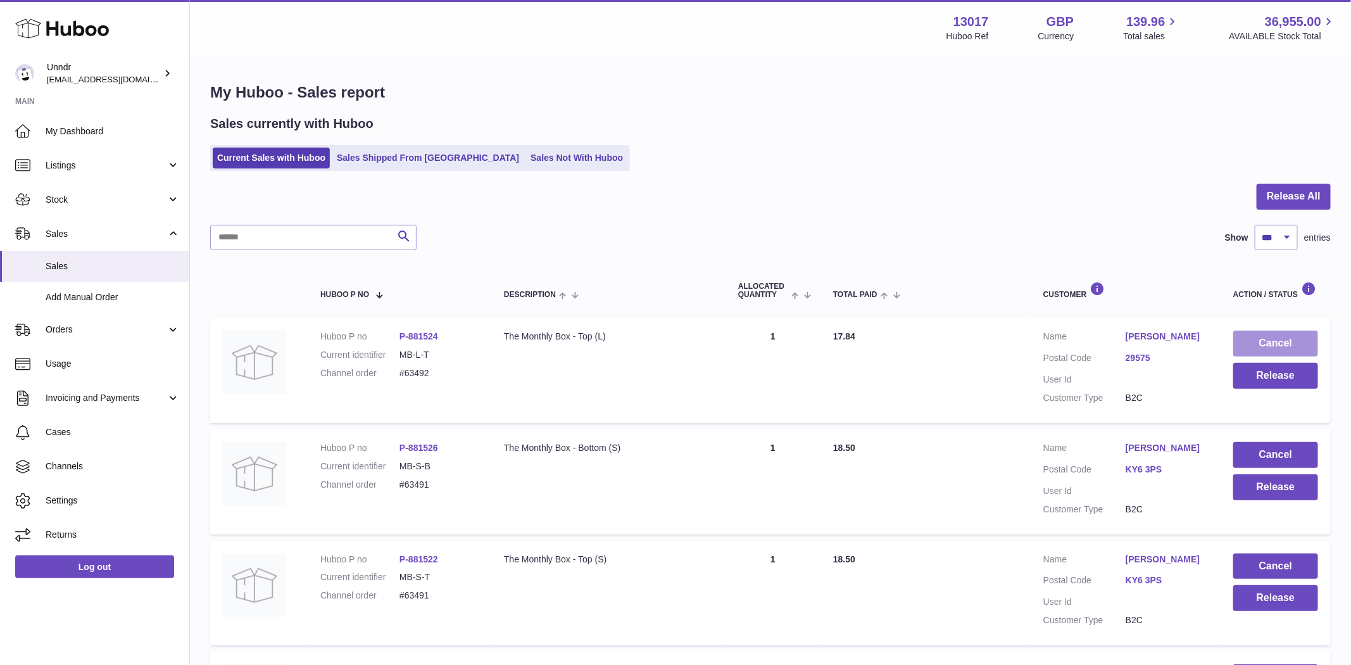
click at [1299, 341] on button "Cancel" at bounding box center [1275, 344] width 85 height 26
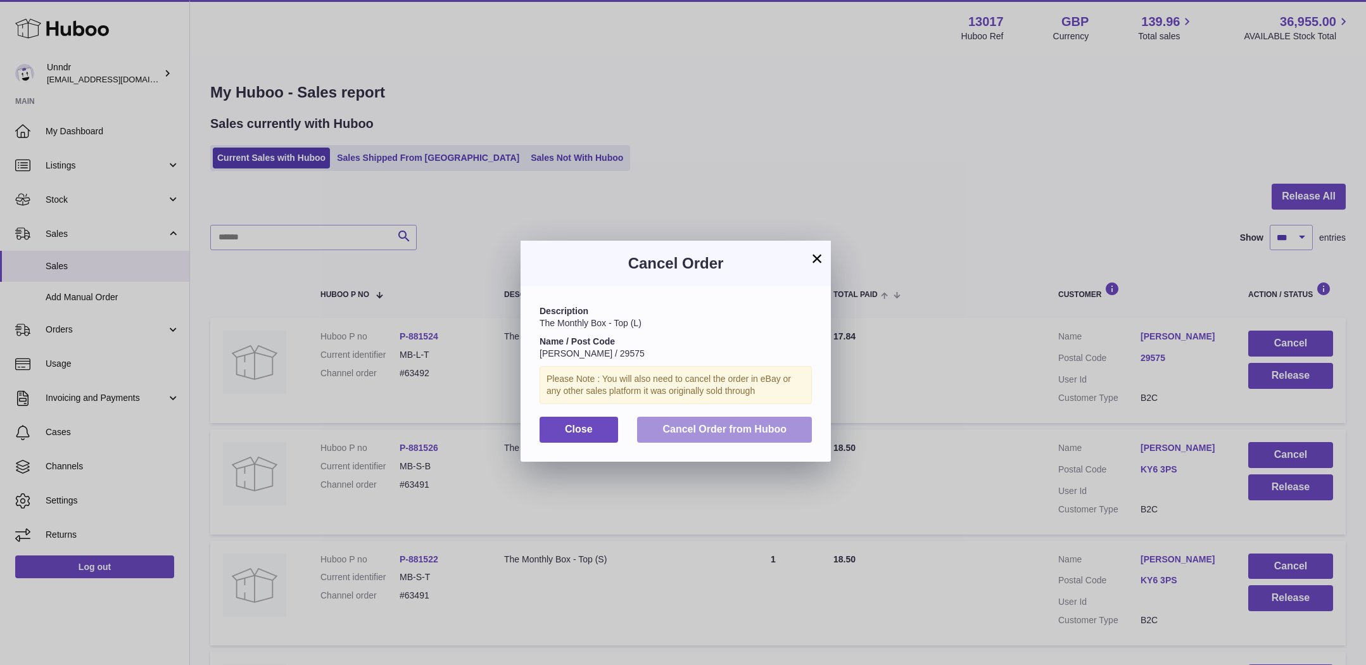
click at [721, 438] on button "Cancel Order from Huboo" at bounding box center [724, 430] width 175 height 26
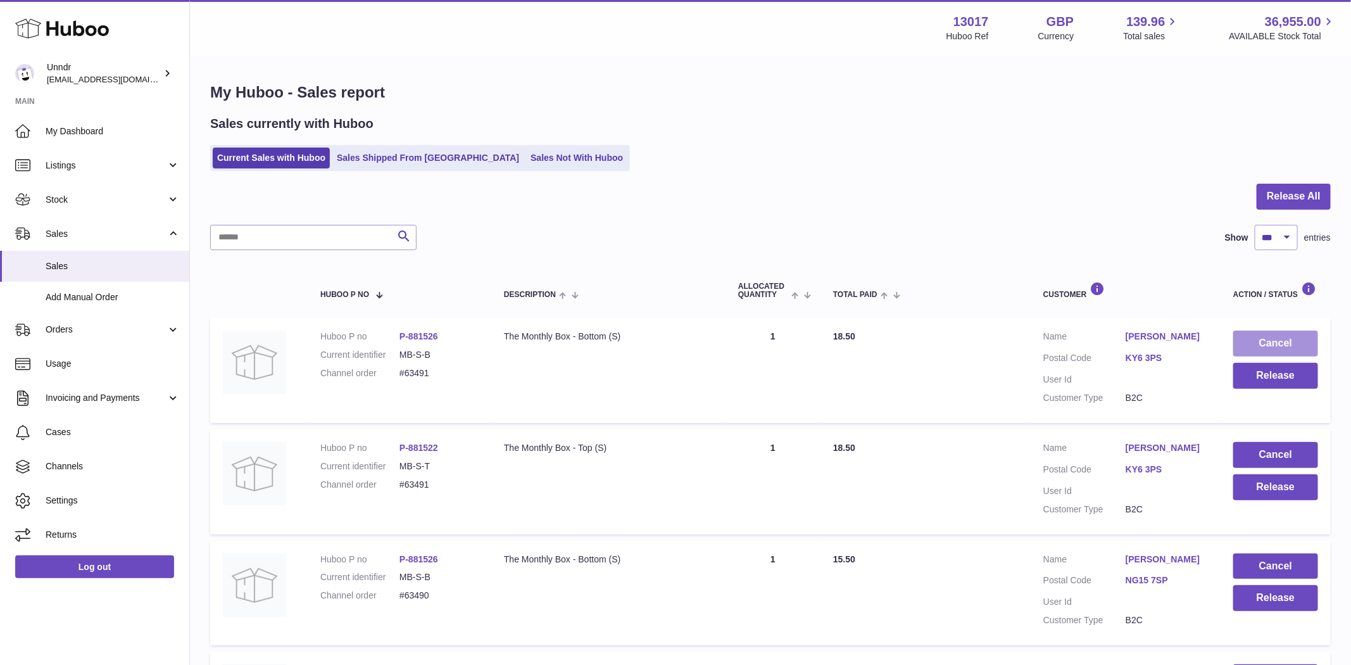
click at [1278, 348] on button "Cancel" at bounding box center [1275, 344] width 85 height 26
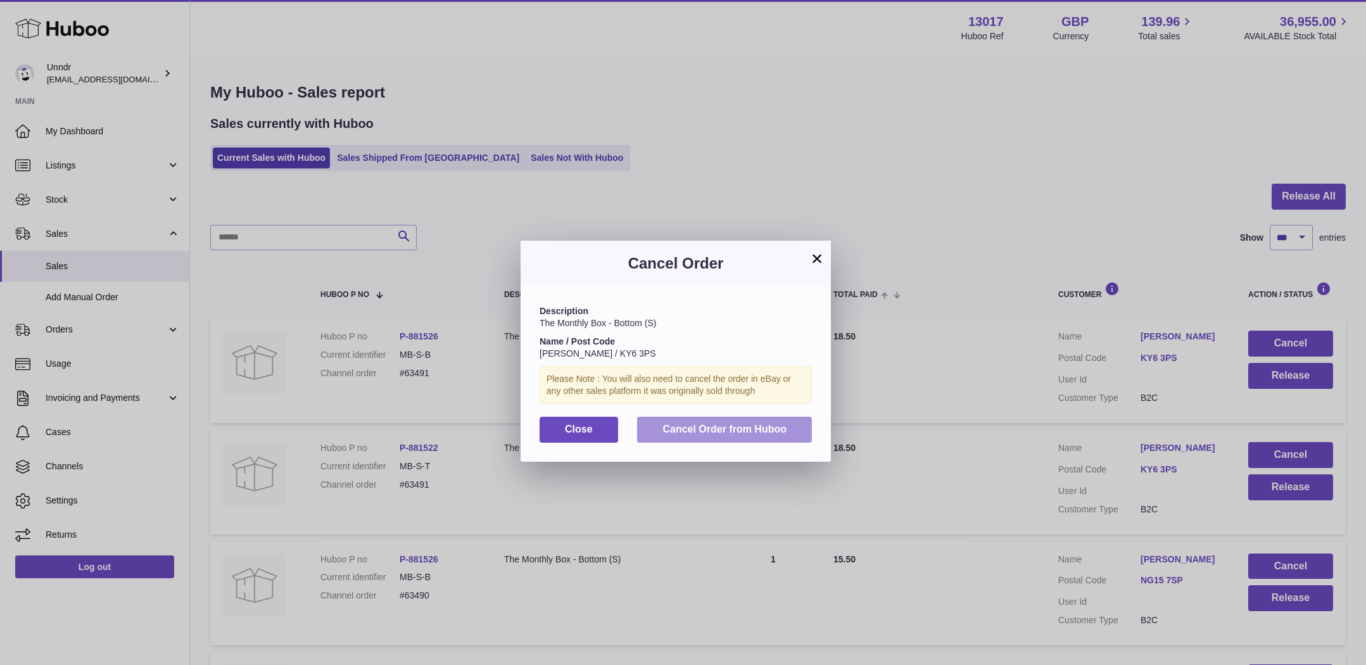
click at [771, 435] on button "Cancel Order from Huboo" at bounding box center [724, 430] width 175 height 26
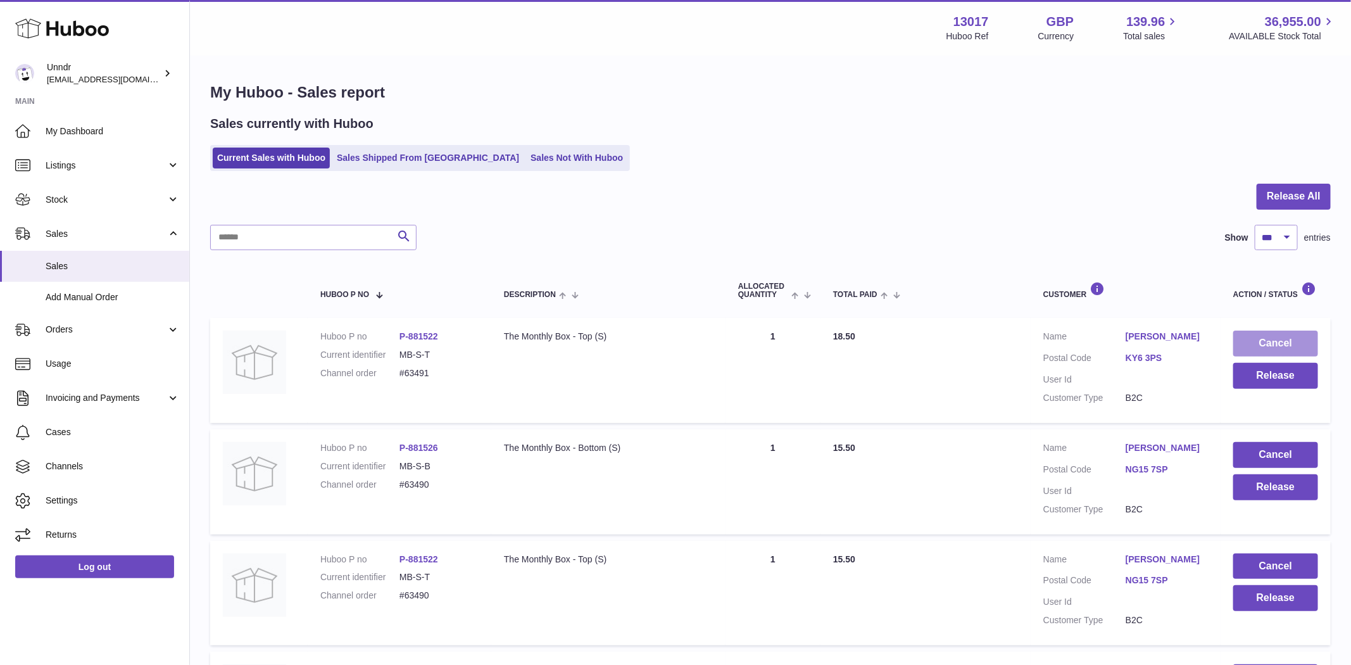
click at [1291, 339] on button "Cancel" at bounding box center [1275, 344] width 85 height 26
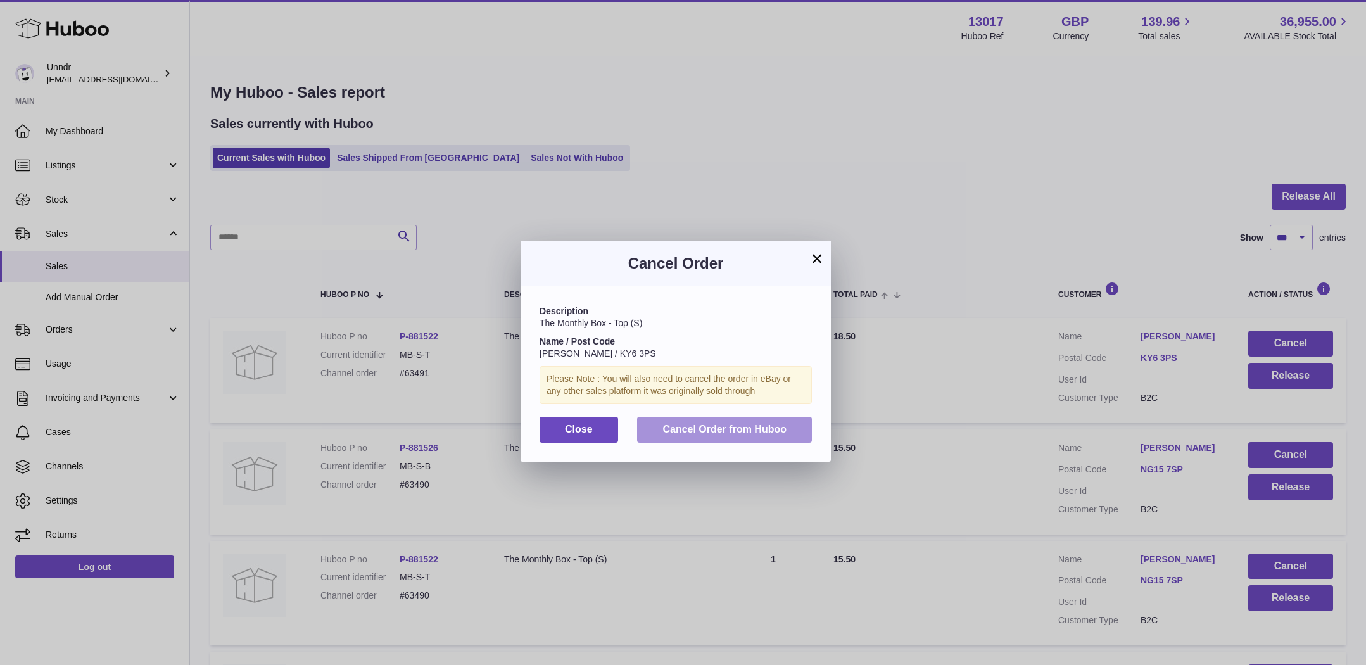
click at [701, 434] on span "Cancel Order from Huboo" at bounding box center [724, 429] width 124 height 11
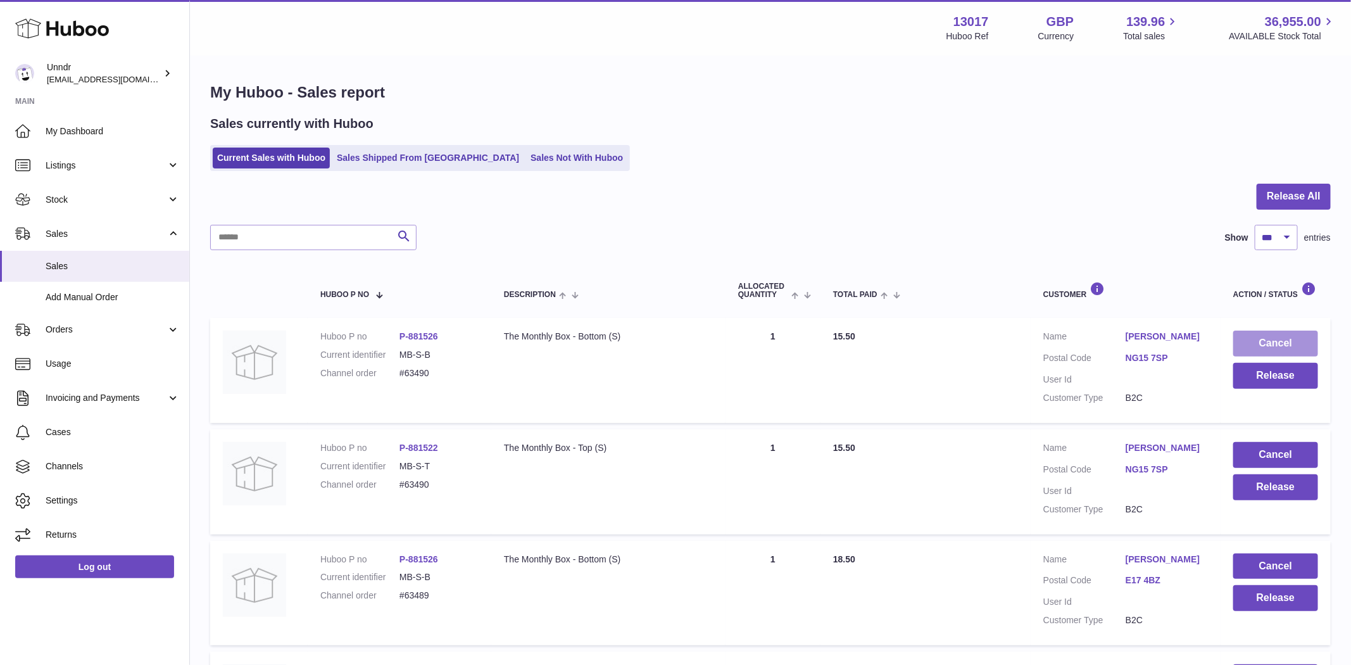
click at [1308, 342] on button "Cancel" at bounding box center [1275, 344] width 85 height 26
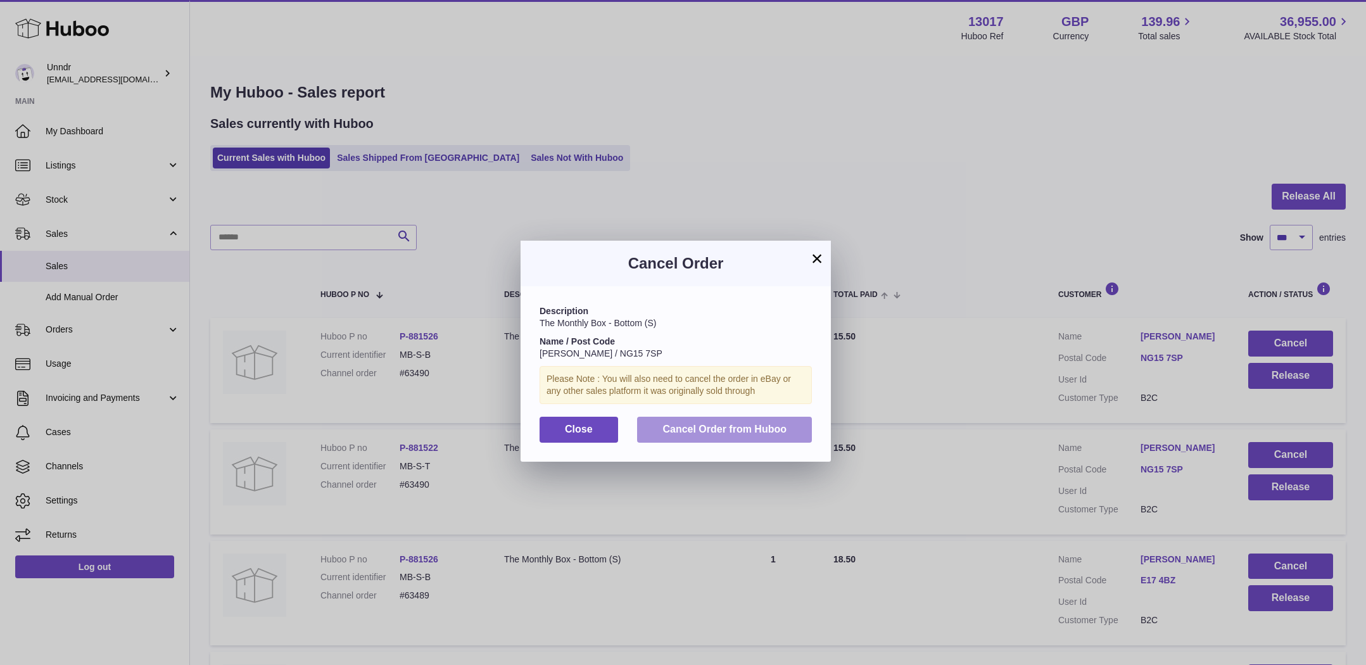
click at [720, 440] on button "Cancel Order from Huboo" at bounding box center [724, 430] width 175 height 26
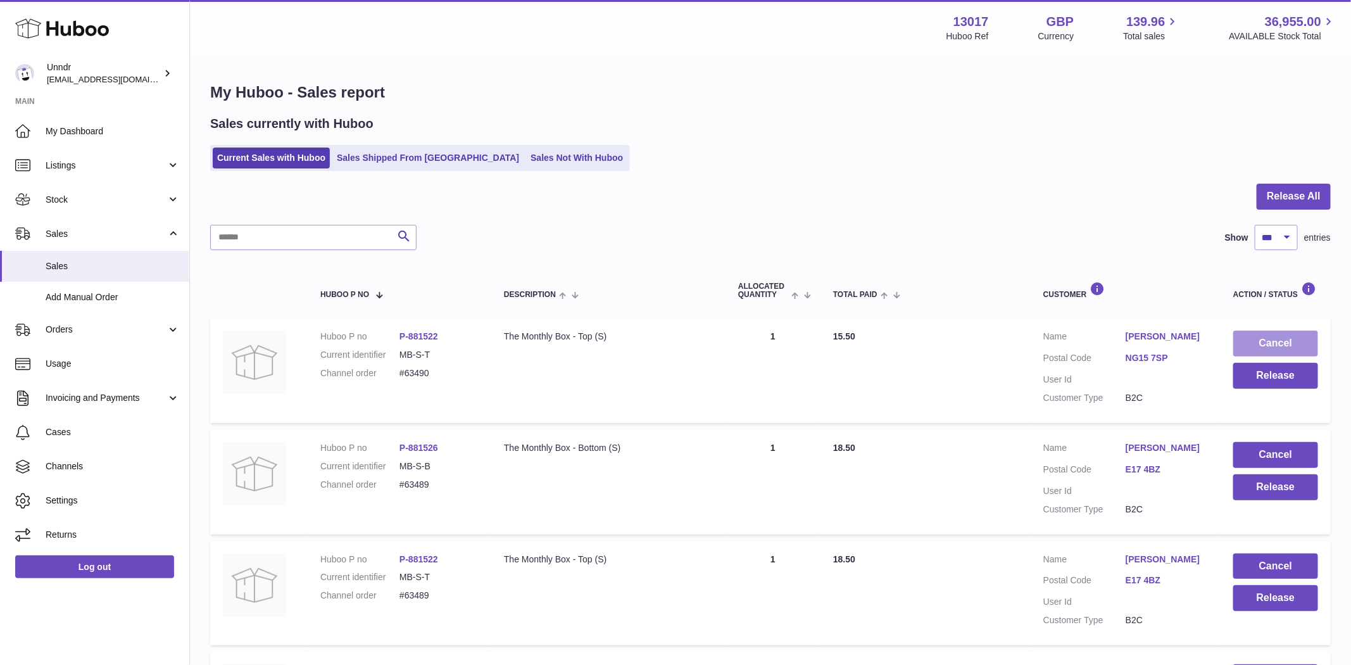
click at [1306, 342] on button "Cancel" at bounding box center [1275, 344] width 85 height 26
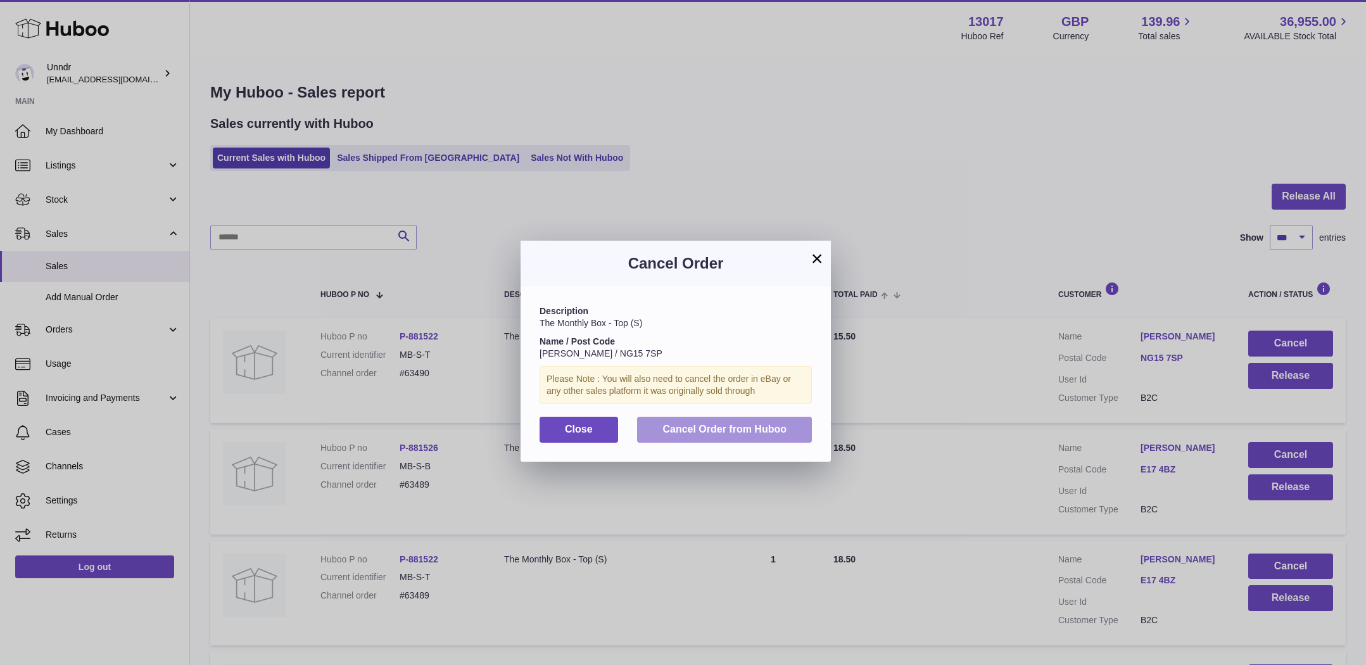
click at [757, 438] on button "Cancel Order from Huboo" at bounding box center [724, 430] width 175 height 26
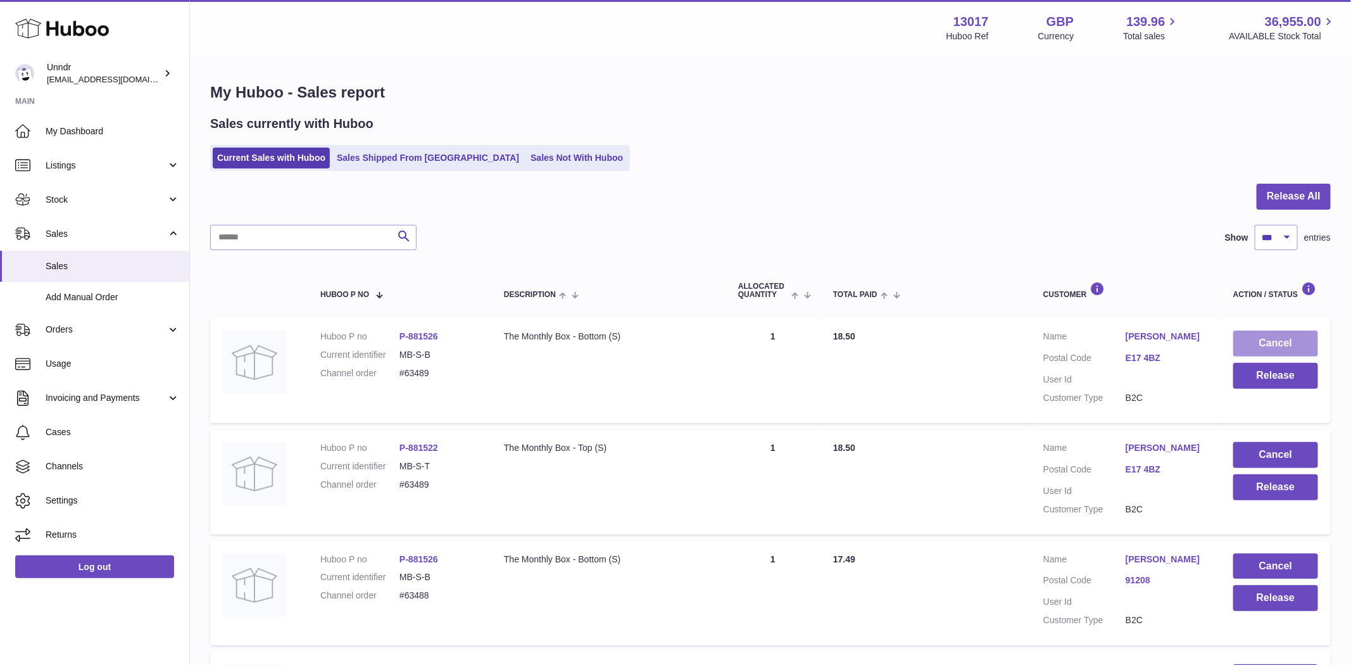
click at [1291, 338] on button "Cancel" at bounding box center [1275, 344] width 85 height 26
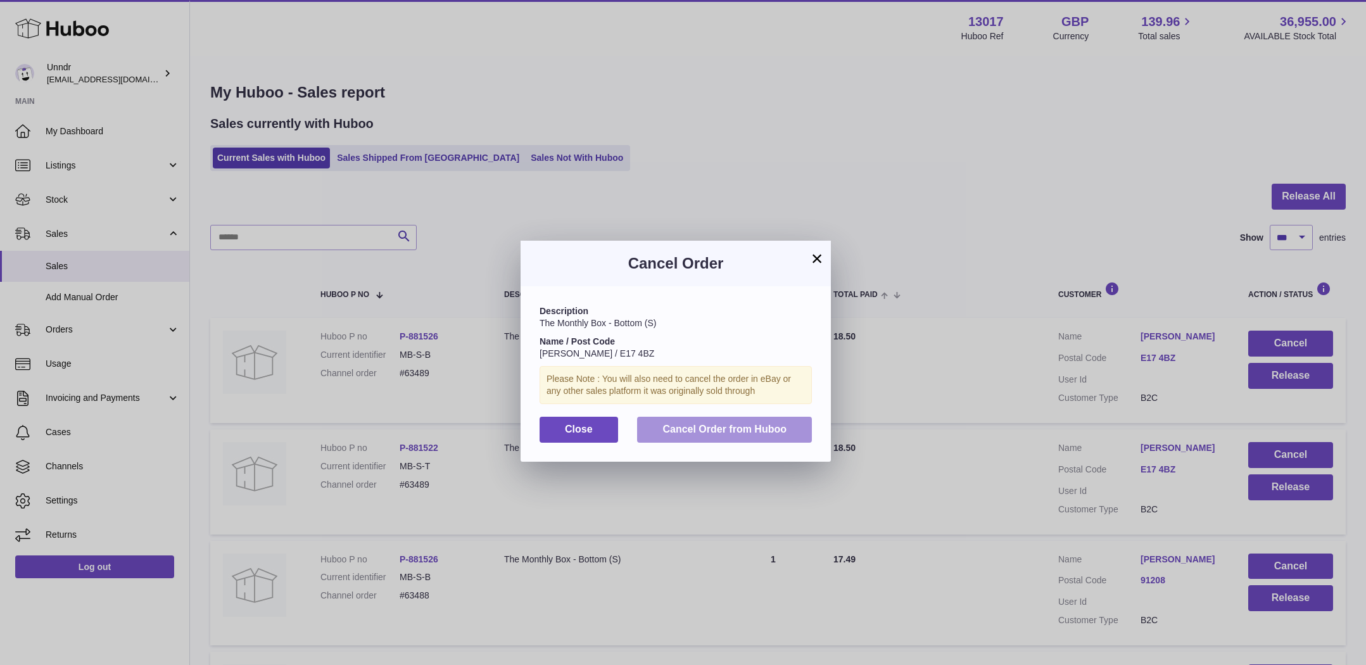
click at [762, 427] on span "Cancel Order from Huboo" at bounding box center [724, 429] width 124 height 11
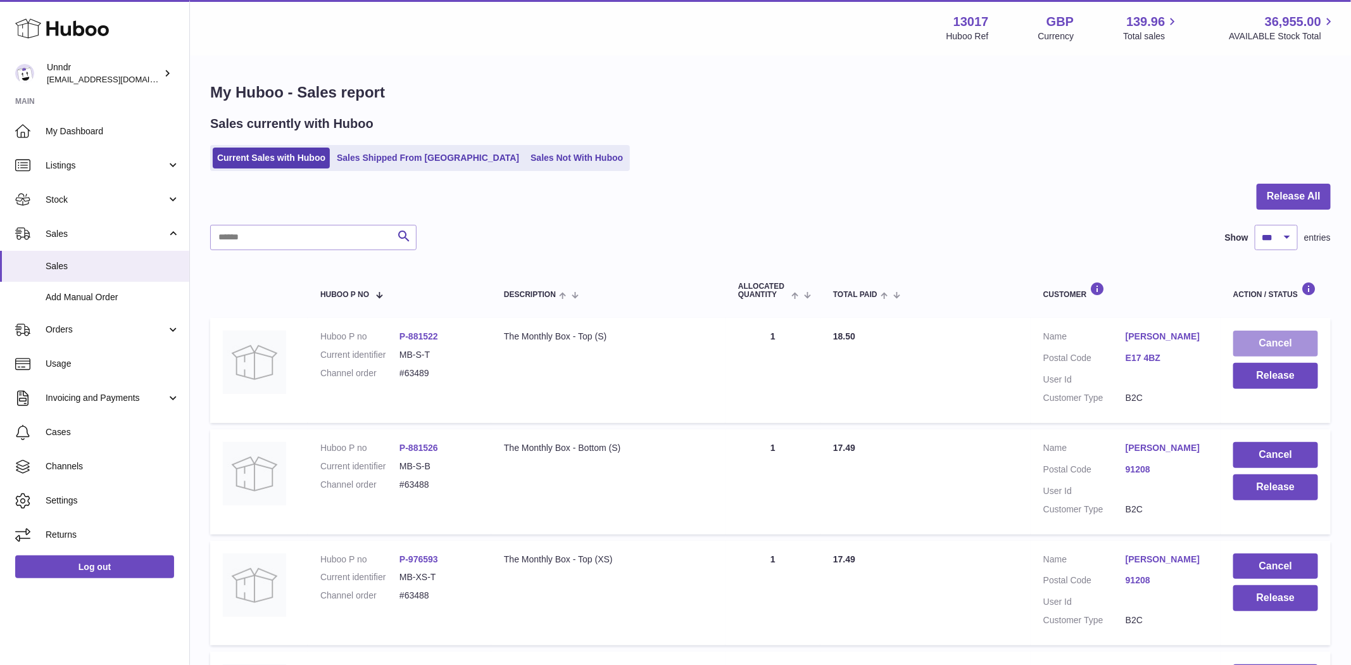
click at [1302, 334] on button "Cancel" at bounding box center [1275, 344] width 85 height 26
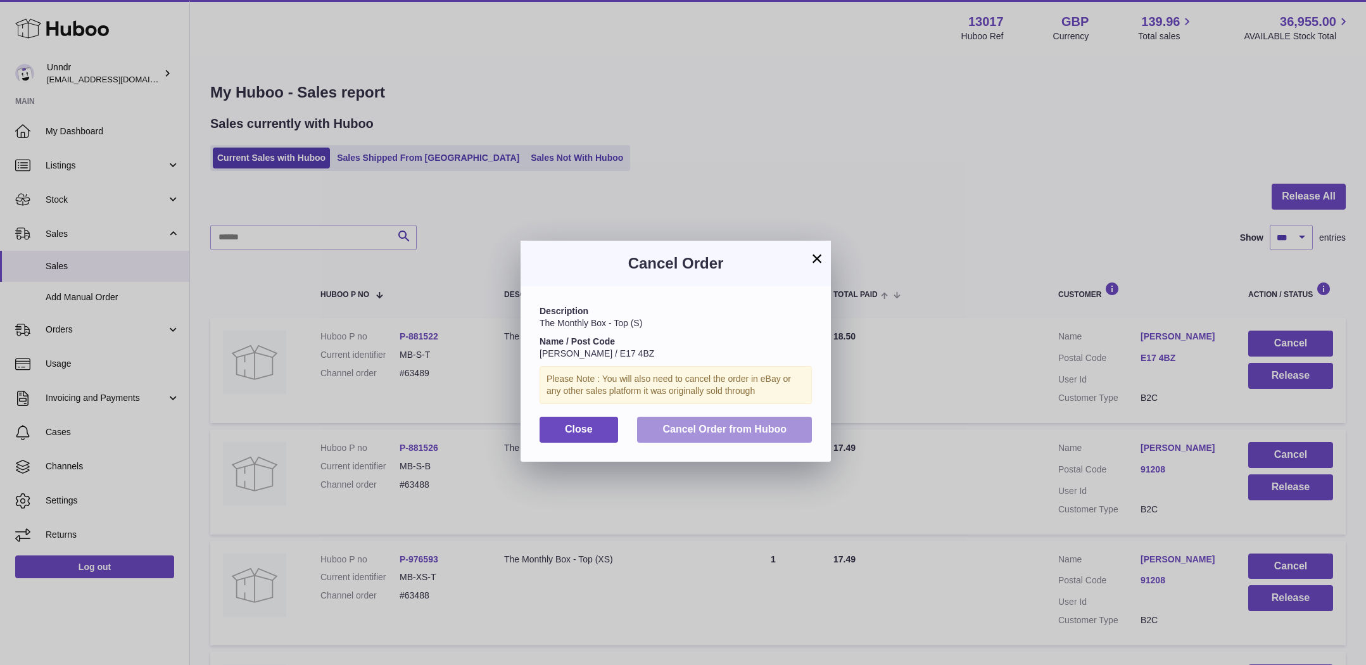
click at [743, 434] on span "Cancel Order from Huboo" at bounding box center [724, 429] width 124 height 11
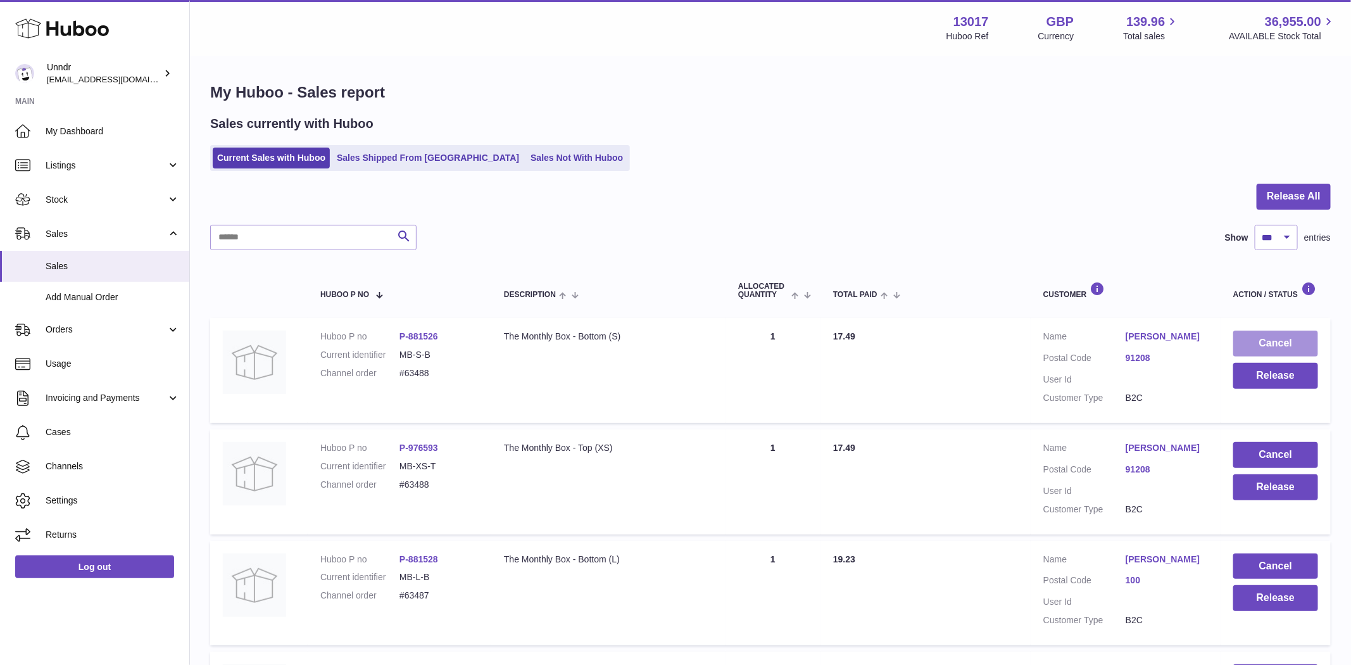
click at [1286, 333] on button "Cancel" at bounding box center [1275, 344] width 85 height 26
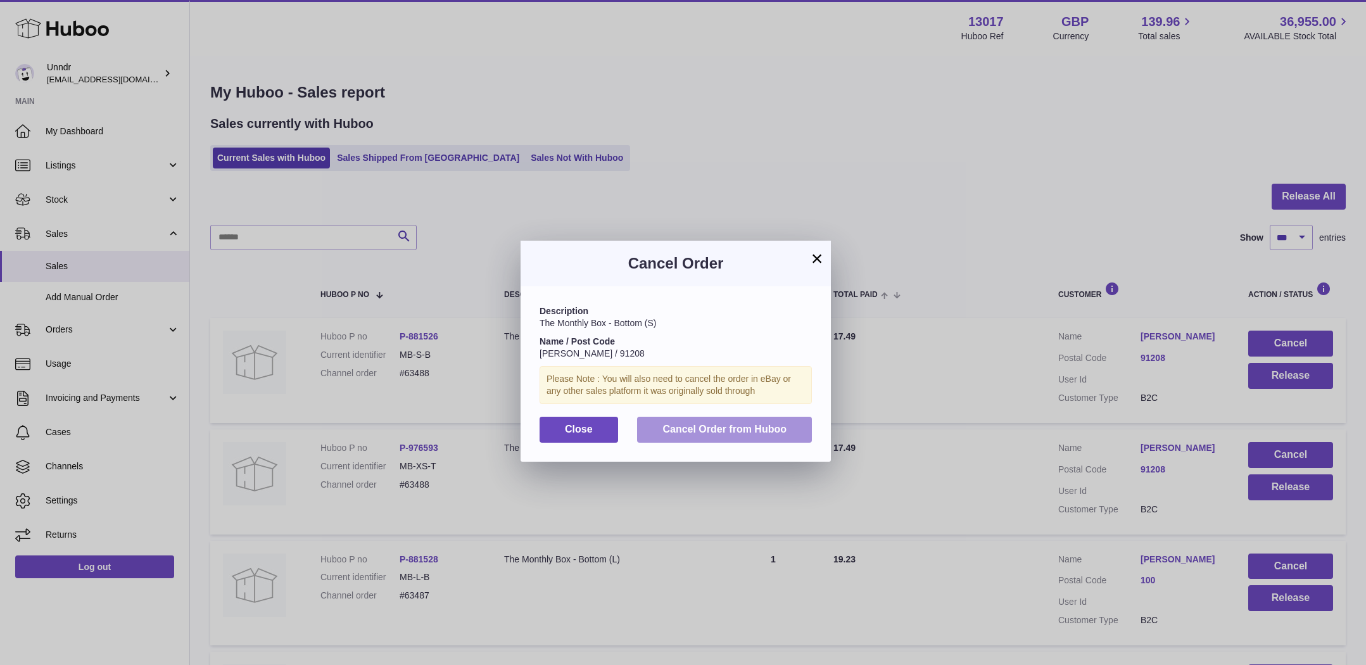
click at [777, 425] on span "Cancel Order from Huboo" at bounding box center [724, 429] width 124 height 11
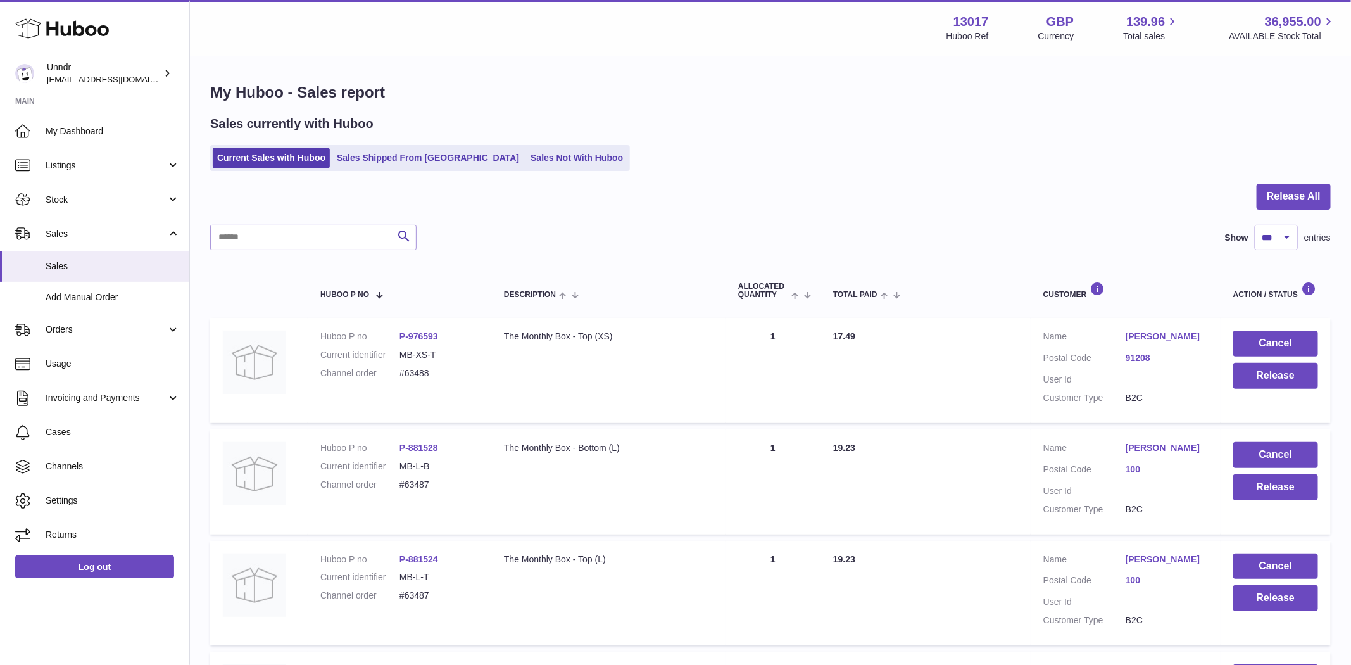
click at [1290, 328] on td "Cancel Release" at bounding box center [1276, 370] width 110 height 105
click at [1266, 336] on button "Cancel" at bounding box center [1275, 344] width 85 height 26
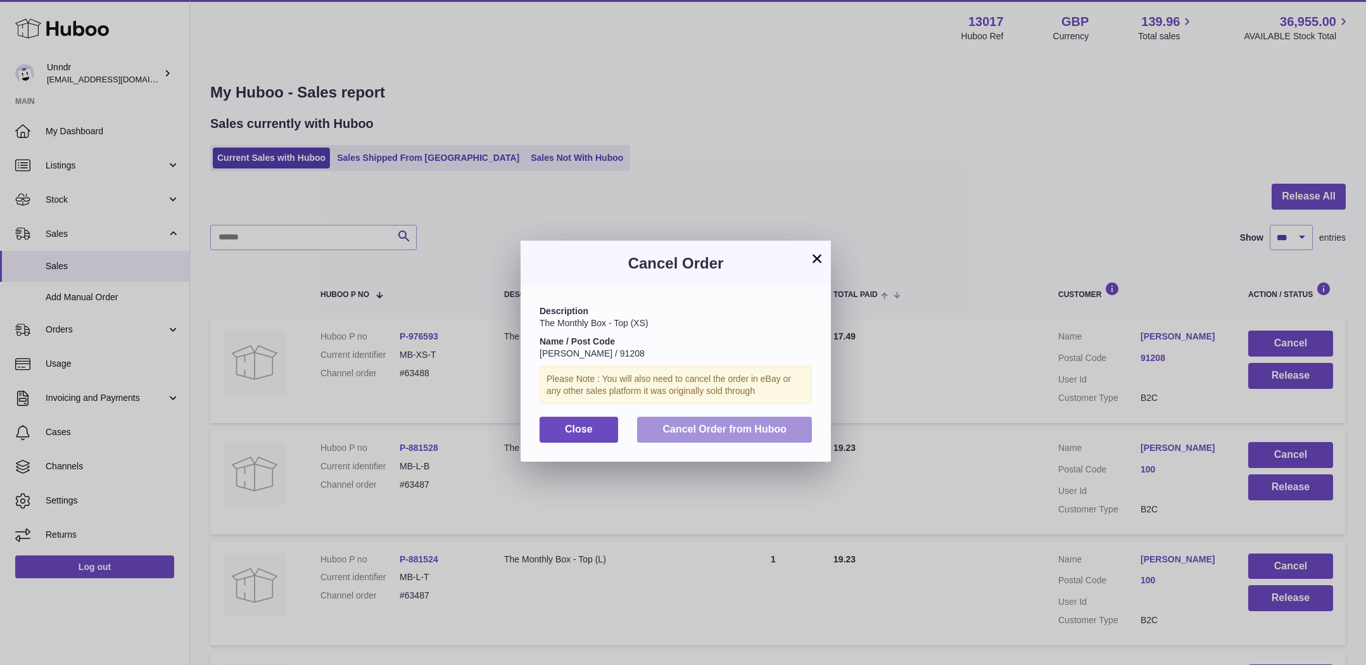
click at [729, 417] on button "Cancel Order from Huboo" at bounding box center [724, 430] width 175 height 26
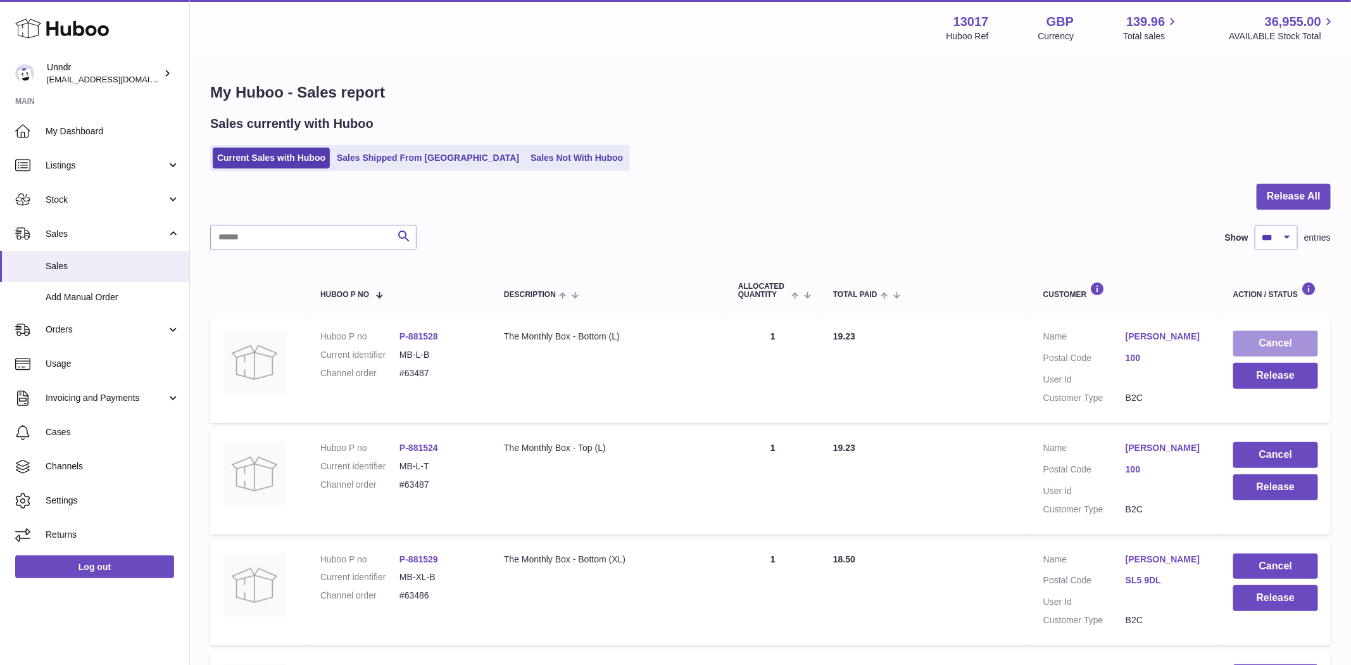
click at [1299, 344] on button "Cancel" at bounding box center [1275, 344] width 85 height 26
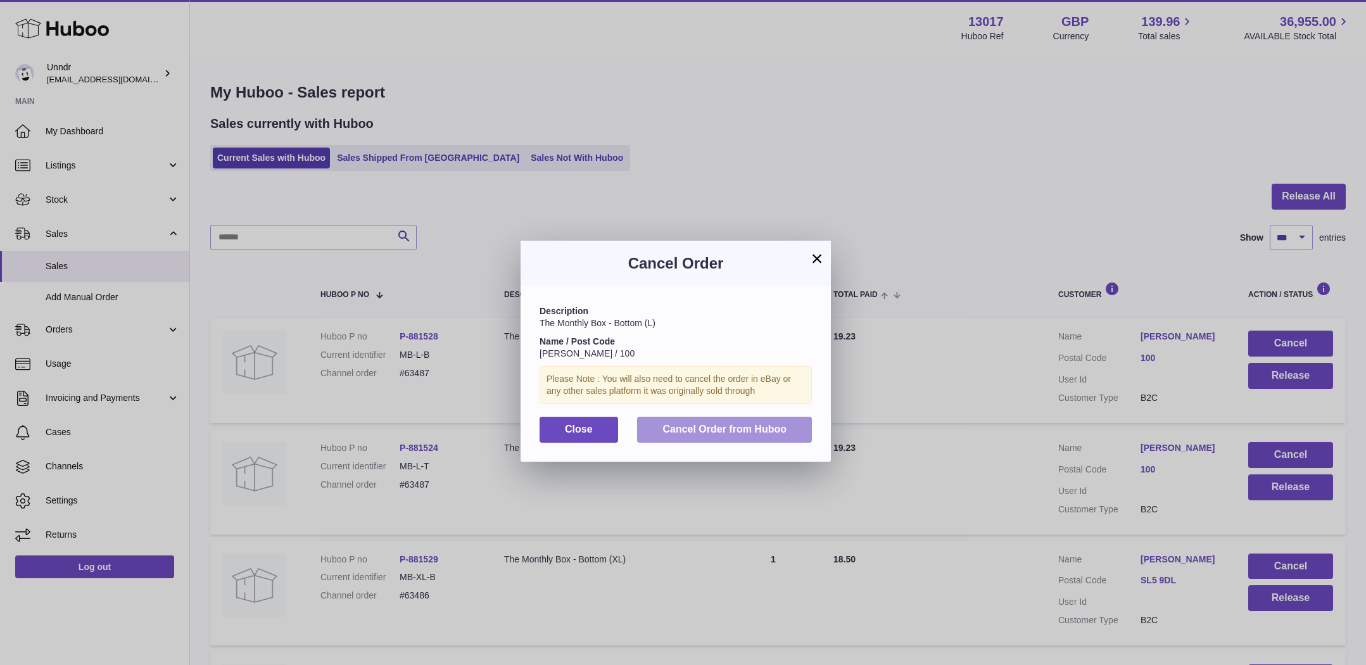
click at [751, 431] on span "Cancel Order from Huboo" at bounding box center [724, 429] width 124 height 11
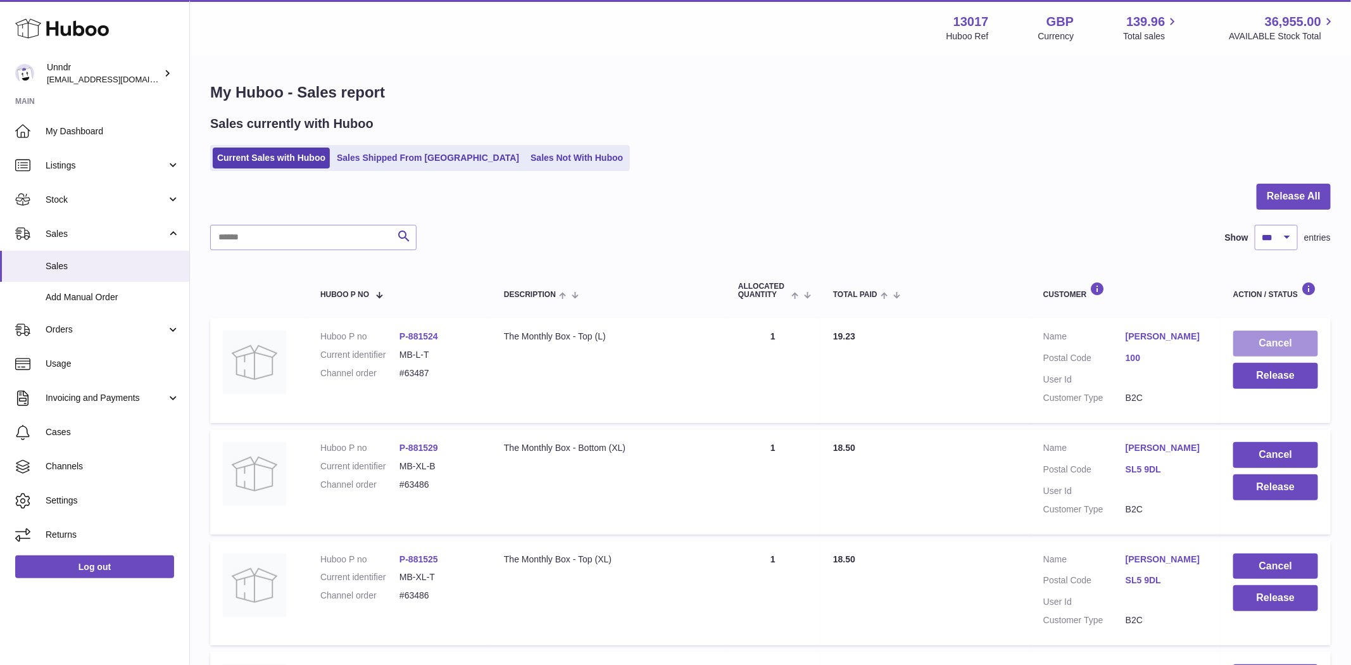
click at [1265, 339] on button "Cancel" at bounding box center [1275, 344] width 85 height 26
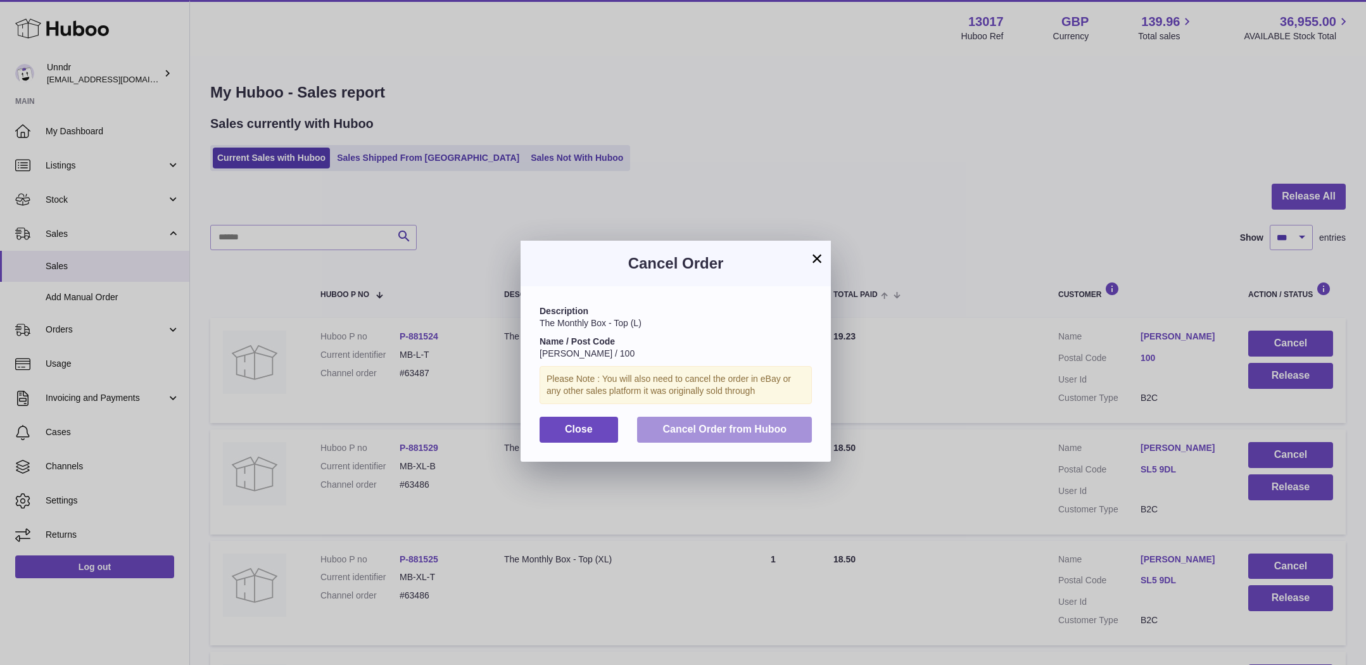
click at [754, 427] on span "Cancel Order from Huboo" at bounding box center [724, 429] width 124 height 11
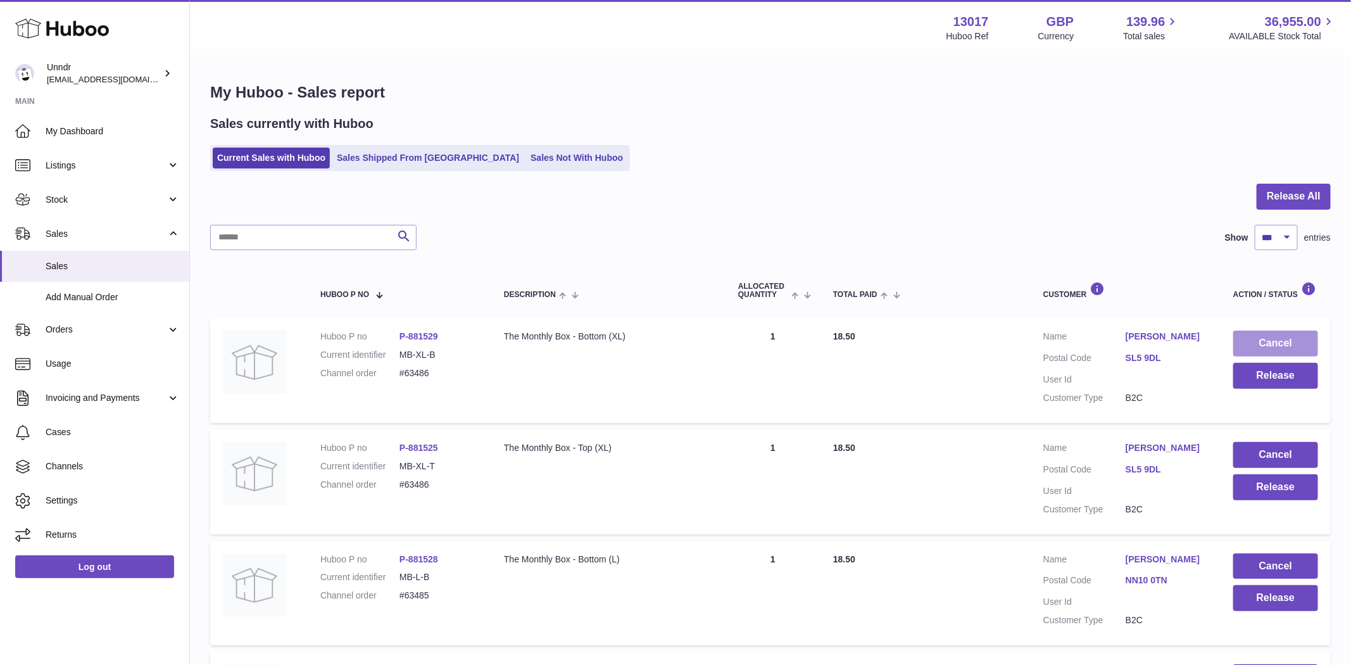
click at [1291, 334] on button "Cancel" at bounding box center [1275, 344] width 85 height 26
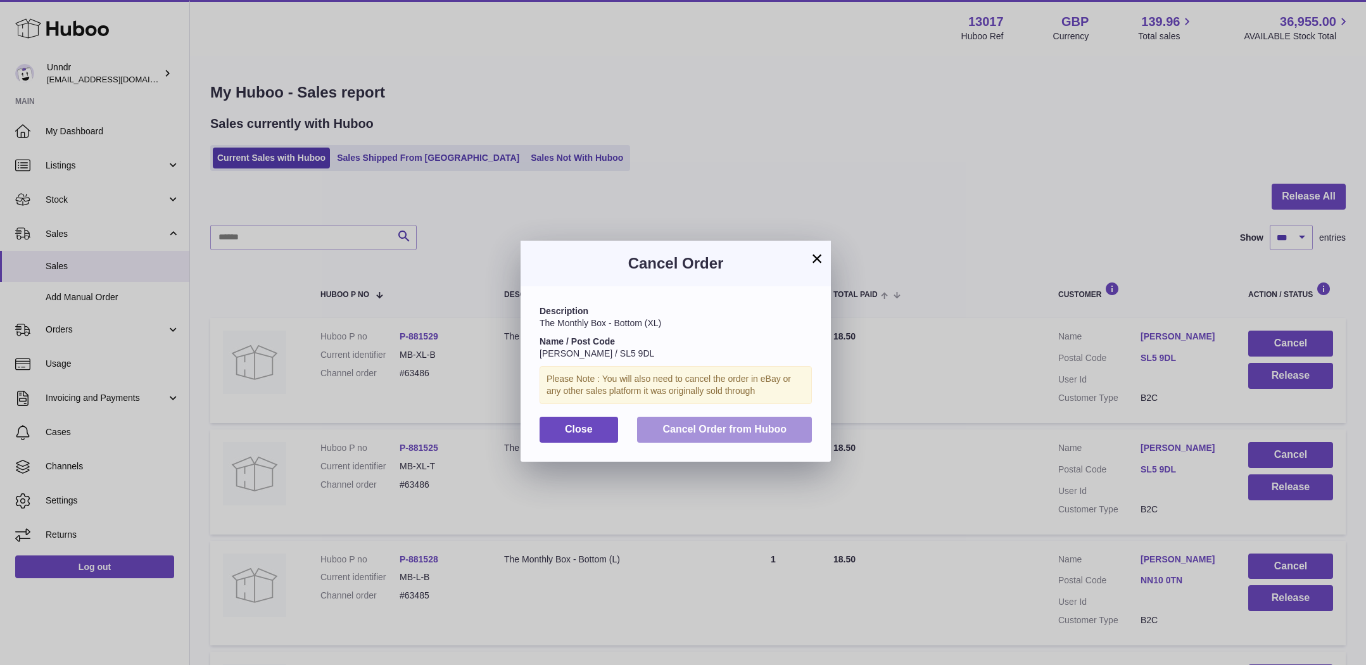
click at [781, 434] on span "Cancel Order from Huboo" at bounding box center [724, 429] width 124 height 11
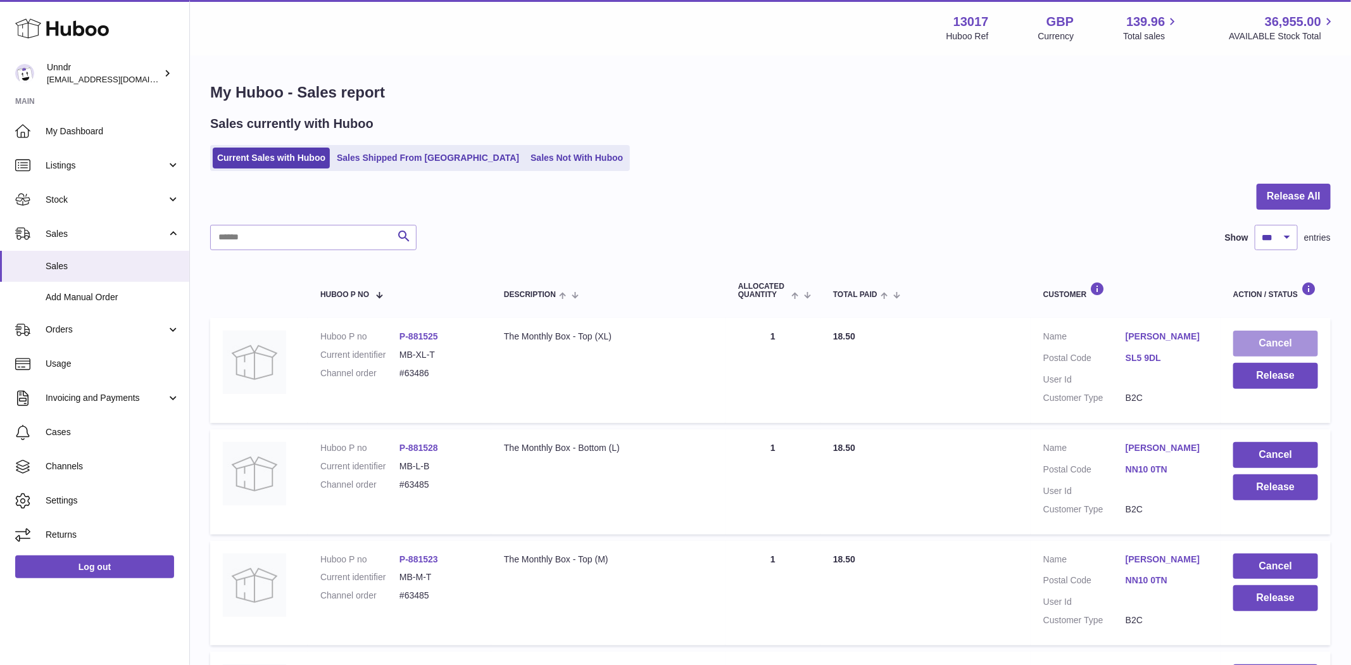
click at [1290, 332] on button "Cancel" at bounding box center [1275, 344] width 85 height 26
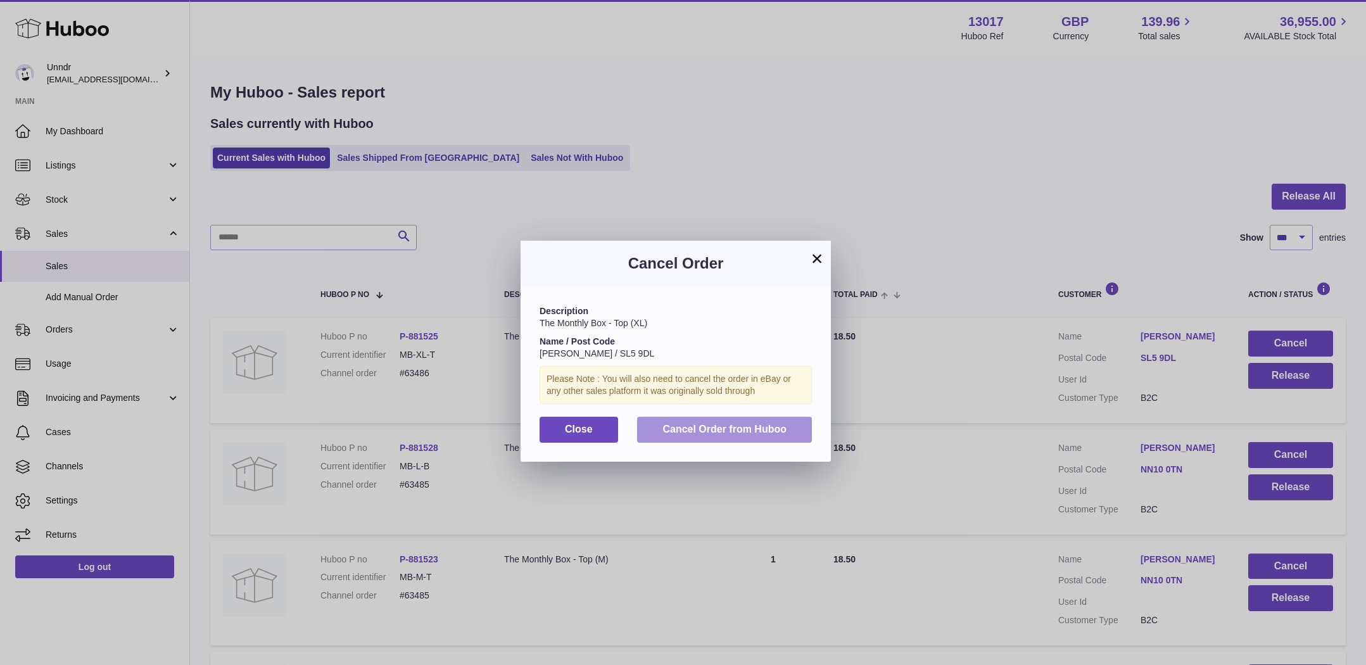
click at [732, 417] on button "Cancel Order from Huboo" at bounding box center [724, 430] width 175 height 26
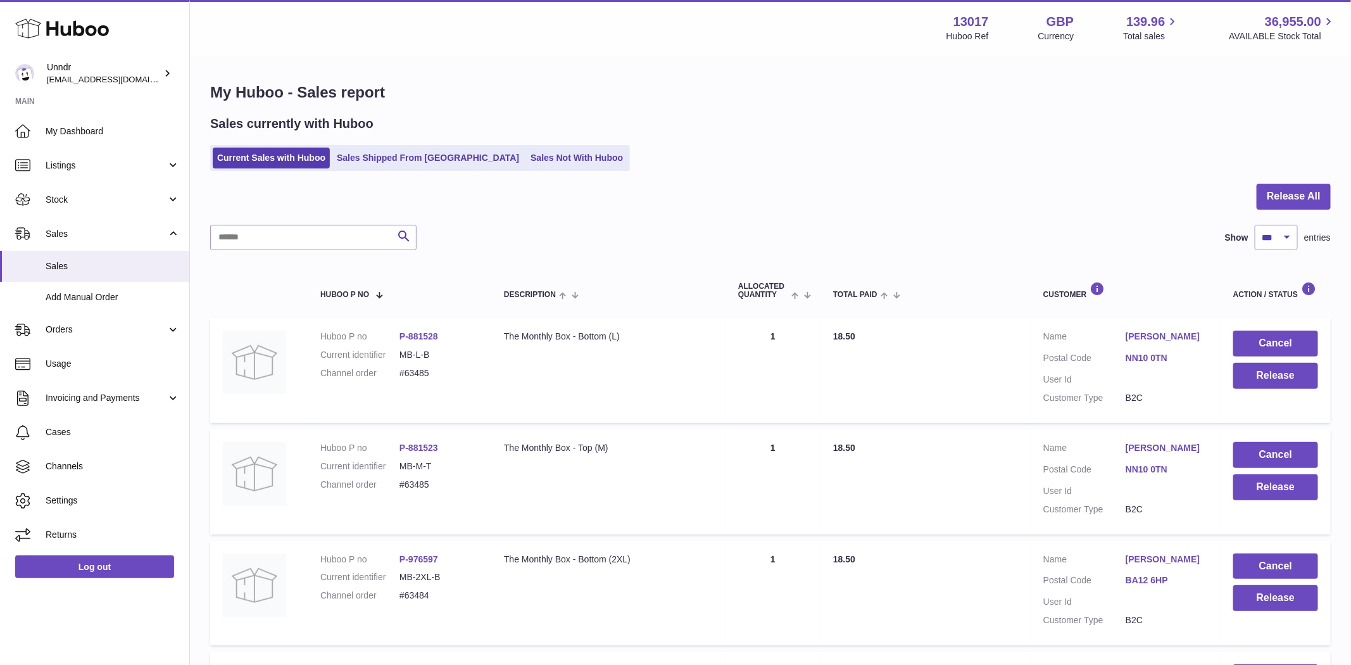
click at [1274, 324] on td "Cancel Release" at bounding box center [1276, 370] width 110 height 105
click at [1273, 331] on button "Cancel" at bounding box center [1275, 344] width 85 height 26
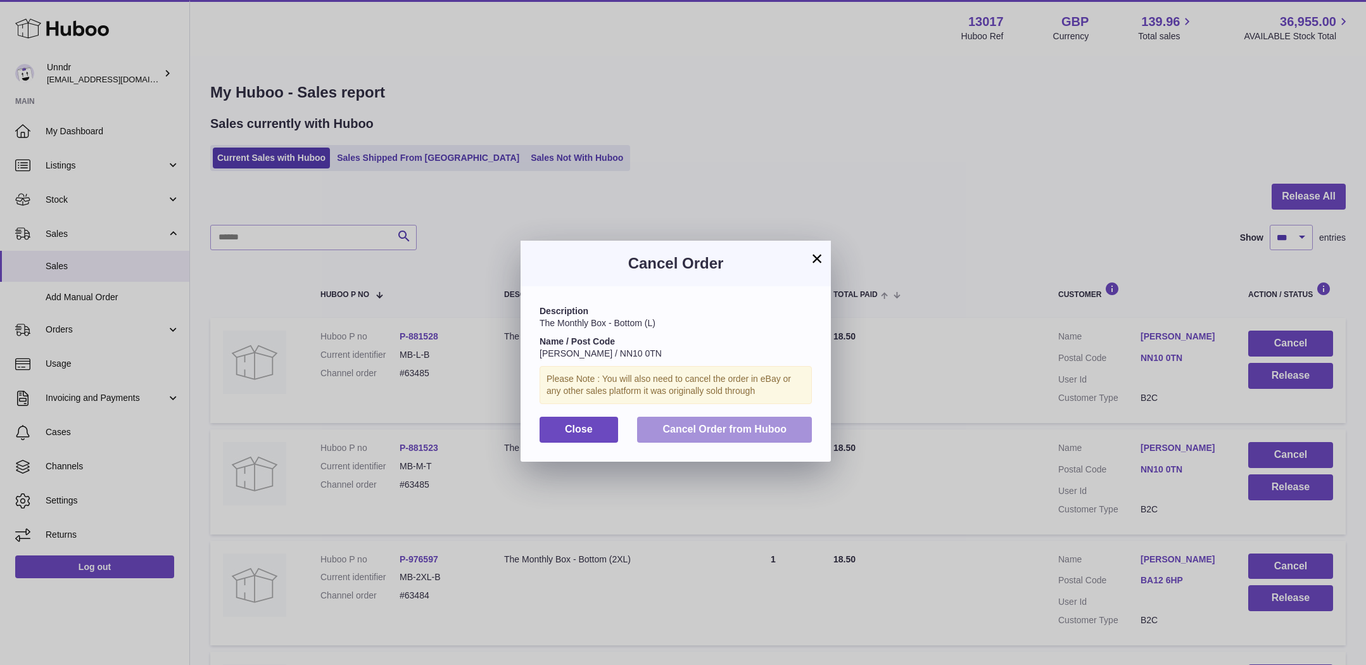
click at [763, 429] on span "Cancel Order from Huboo" at bounding box center [724, 429] width 124 height 11
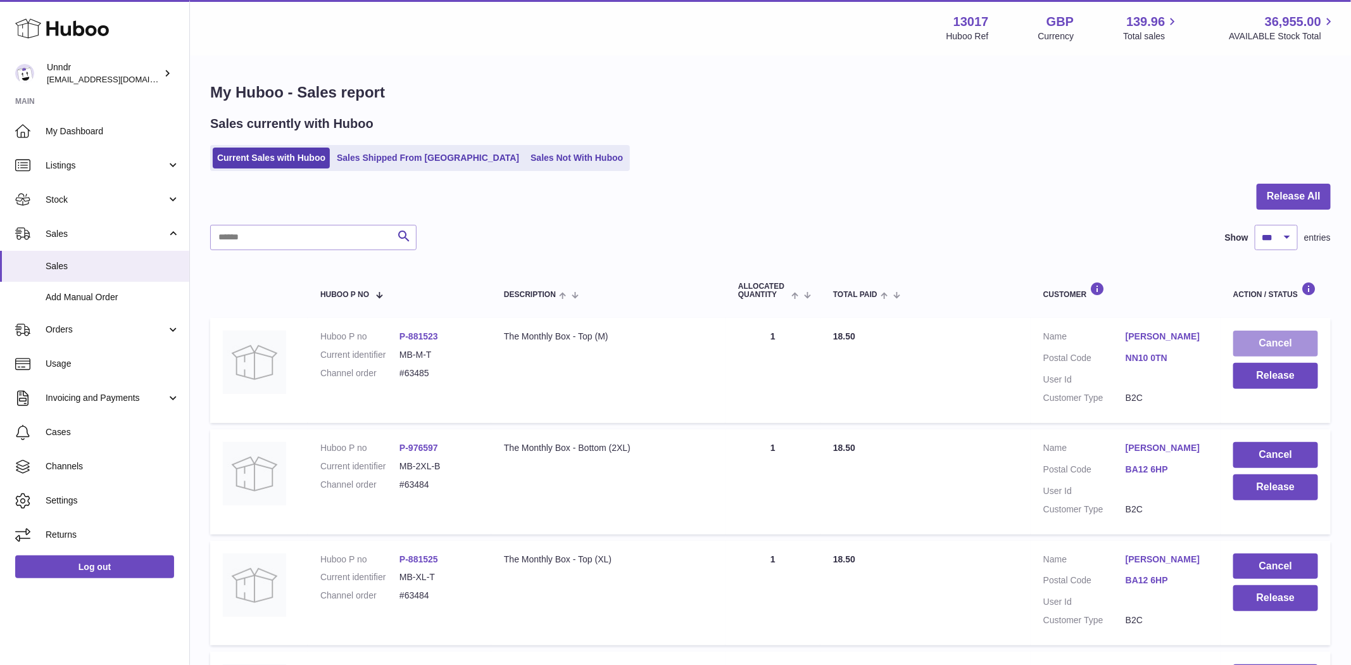
click at [1291, 347] on button "Cancel" at bounding box center [1275, 344] width 85 height 26
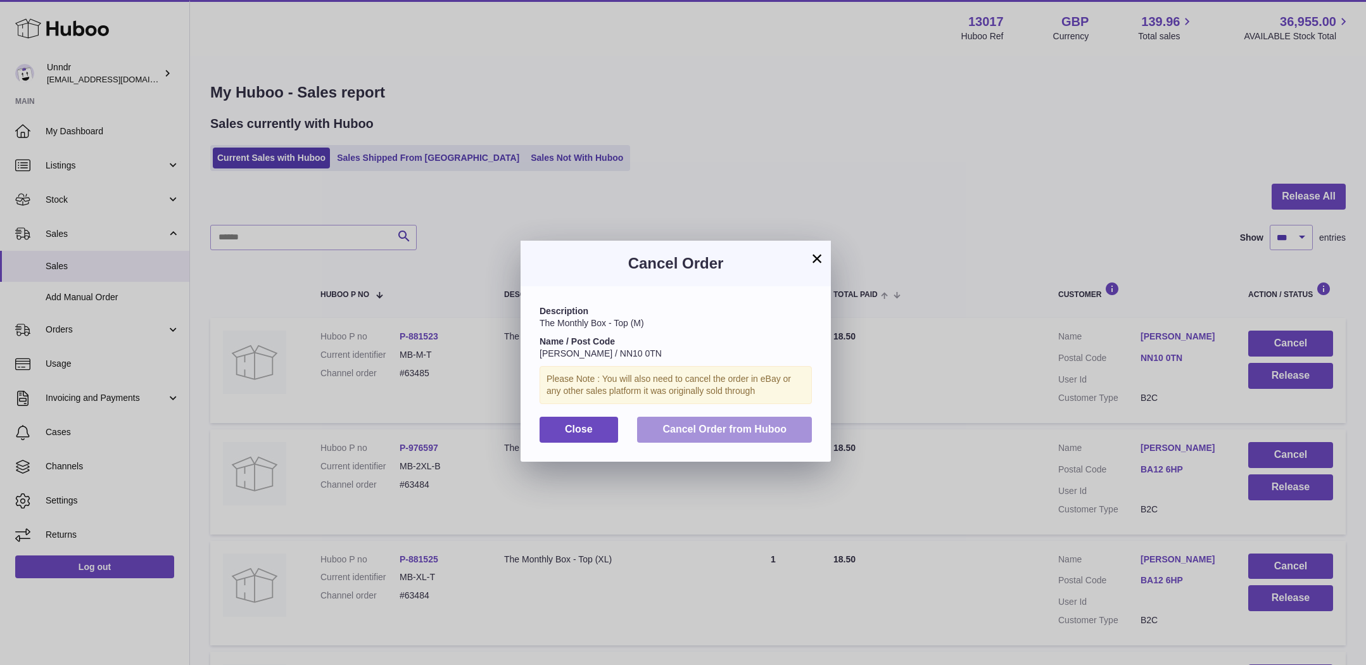
click at [759, 441] on button "Cancel Order from Huboo" at bounding box center [724, 430] width 175 height 26
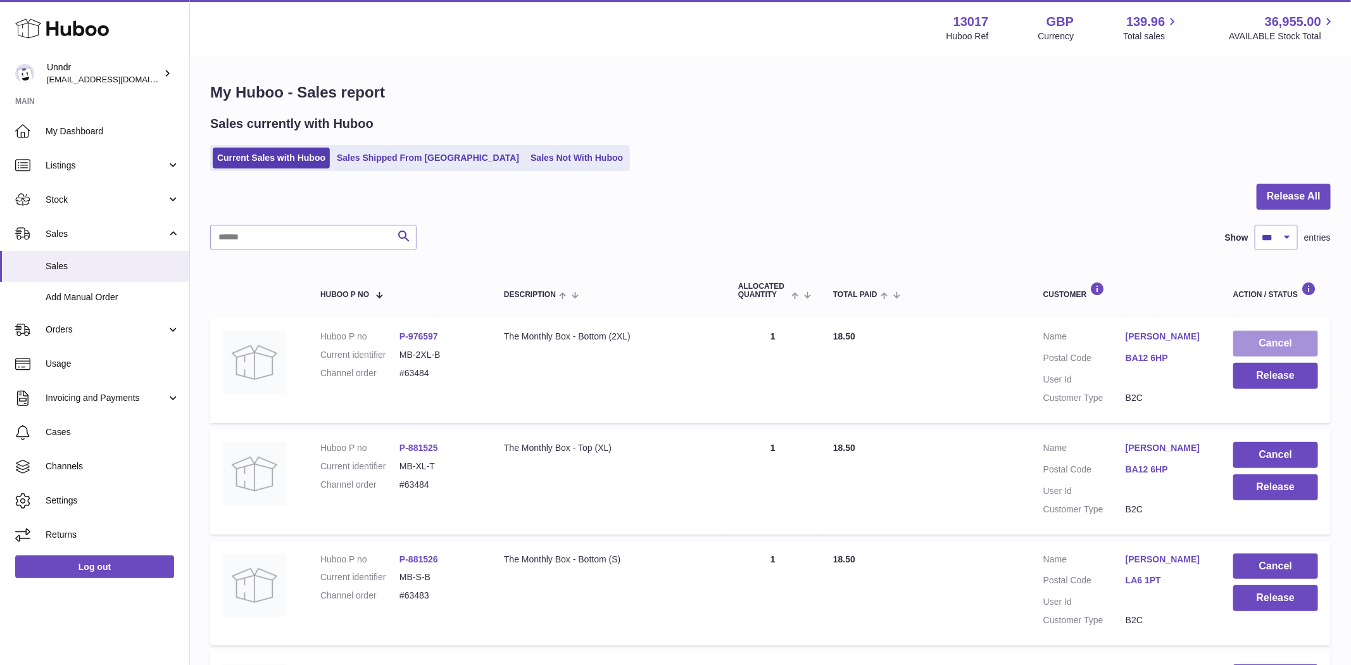
click at [1276, 347] on button "Cancel" at bounding box center [1275, 344] width 85 height 26
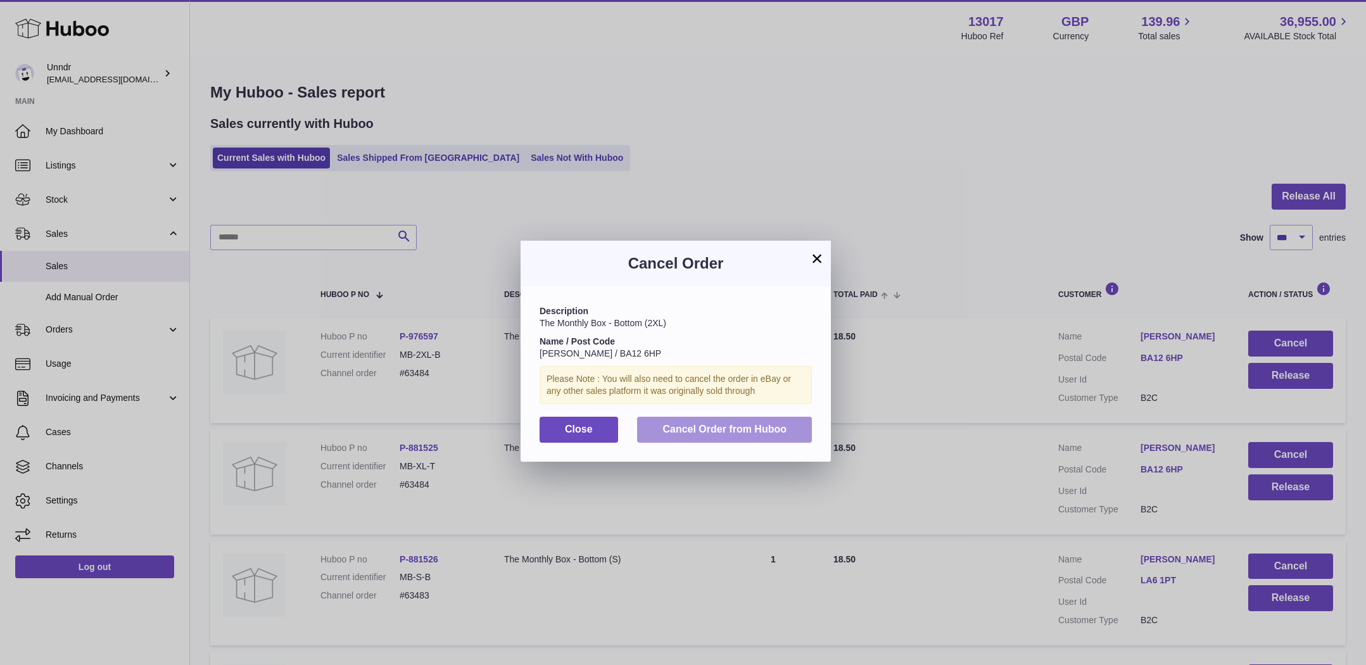
click at [797, 436] on button "Cancel Order from Huboo" at bounding box center [724, 430] width 175 height 26
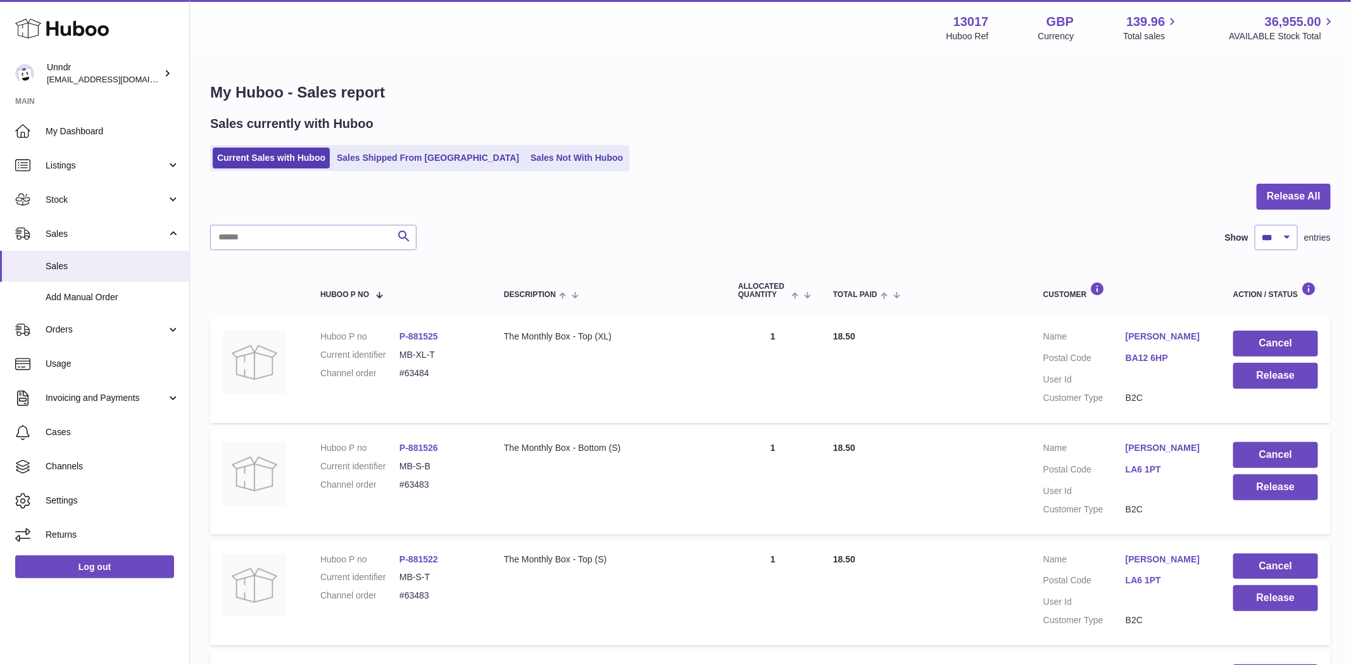
click at [1283, 327] on td "Cancel Release" at bounding box center [1276, 370] width 110 height 105
click at [1249, 340] on button "Cancel" at bounding box center [1275, 344] width 85 height 26
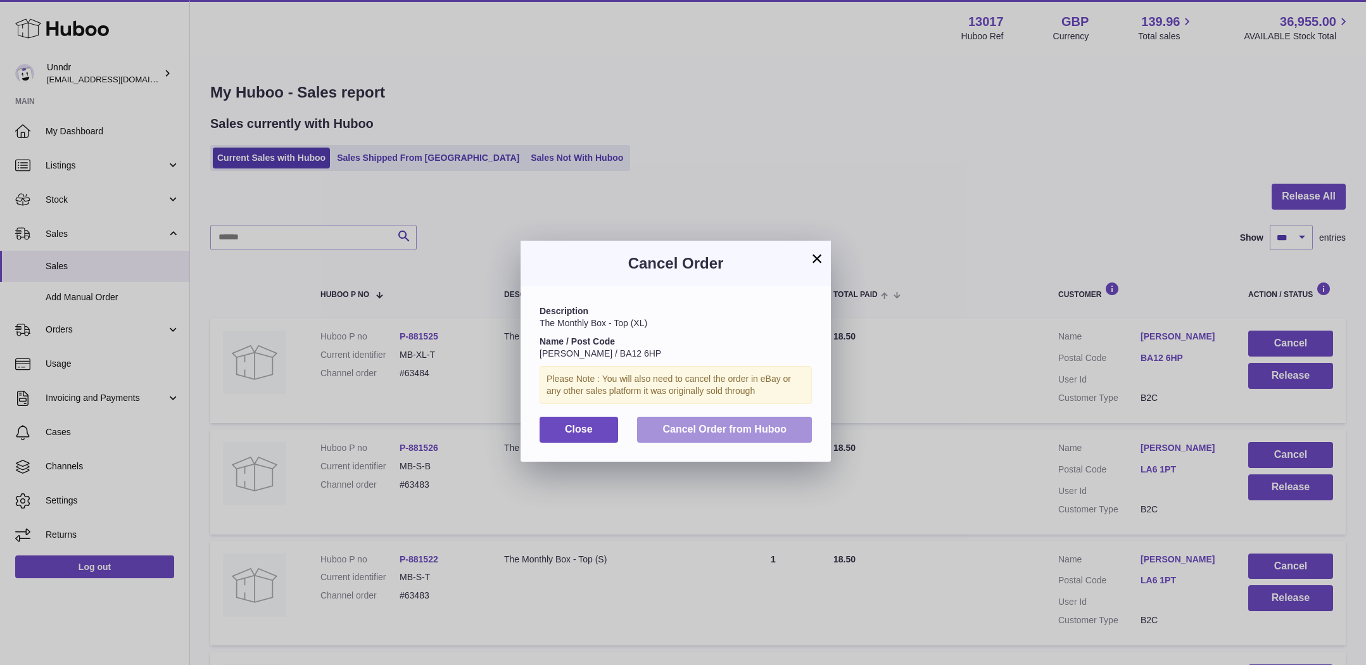
click at [726, 441] on button "Cancel Order from Huboo" at bounding box center [724, 430] width 175 height 26
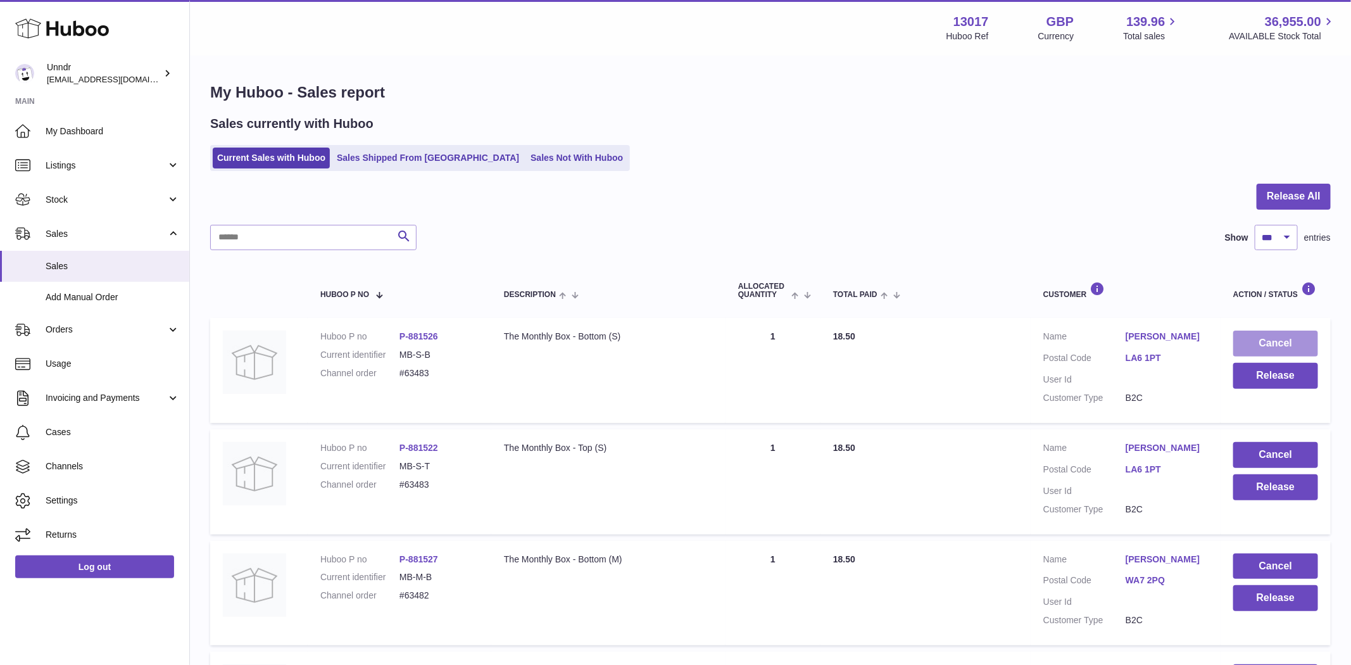
click at [1280, 339] on button "Cancel" at bounding box center [1275, 344] width 85 height 26
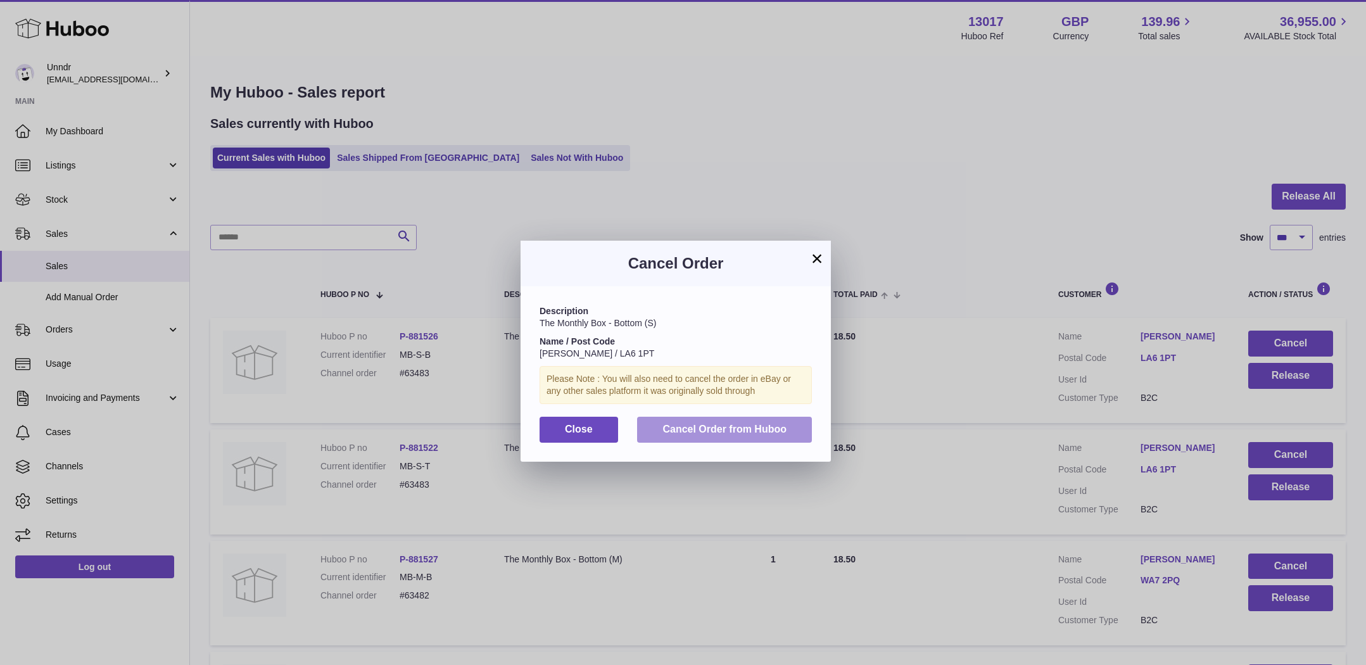
click at [792, 426] on button "Cancel Order from Huboo" at bounding box center [724, 430] width 175 height 26
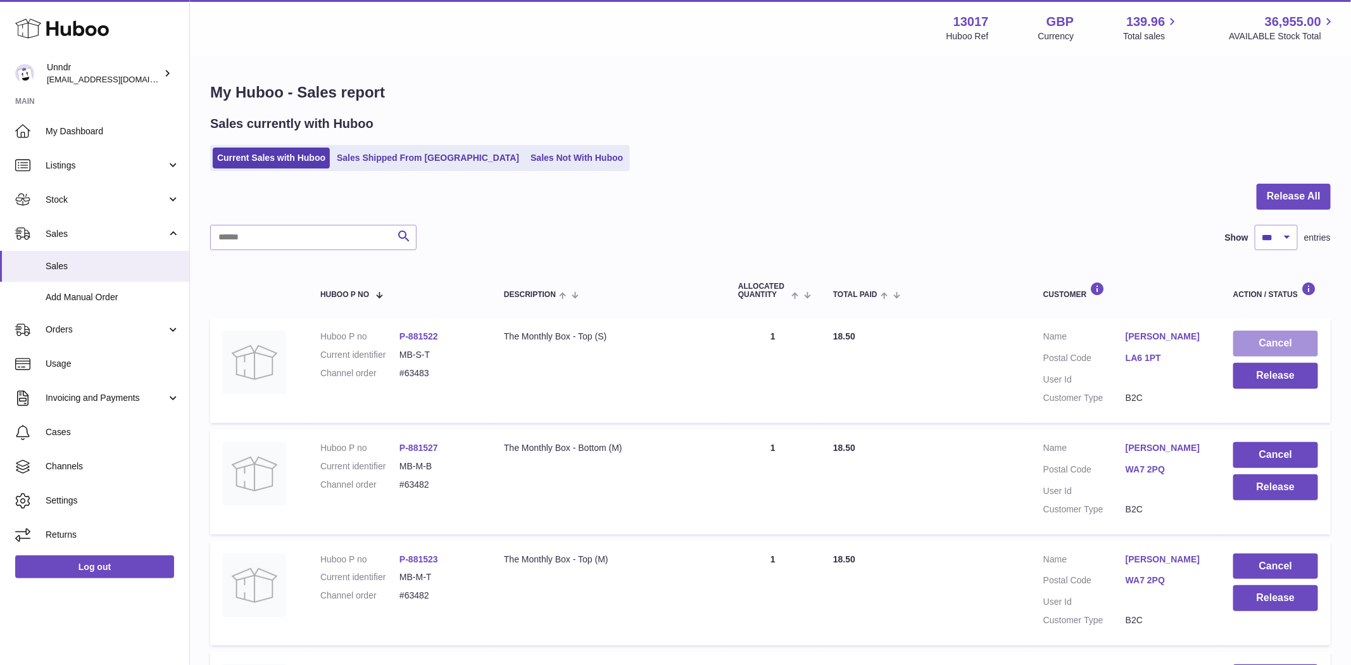
click at [1265, 334] on button "Cancel" at bounding box center [1275, 344] width 85 height 26
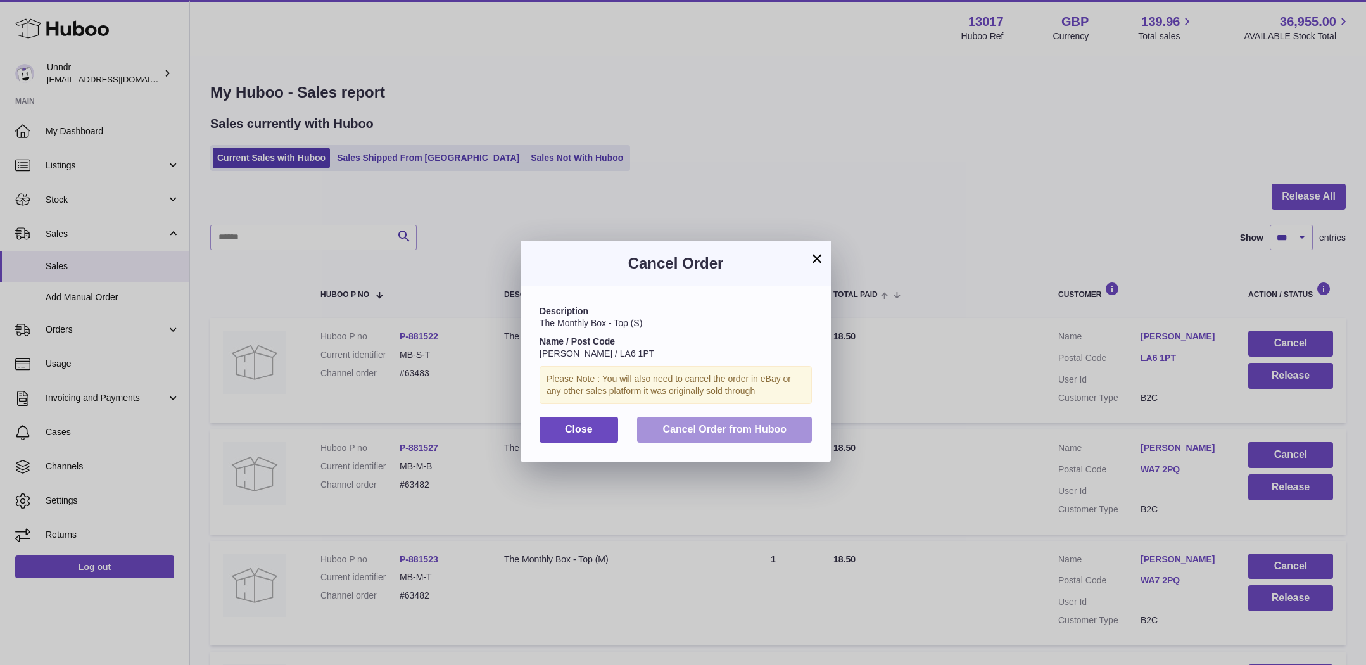
click at [754, 431] on span "Cancel Order from Huboo" at bounding box center [724, 429] width 124 height 11
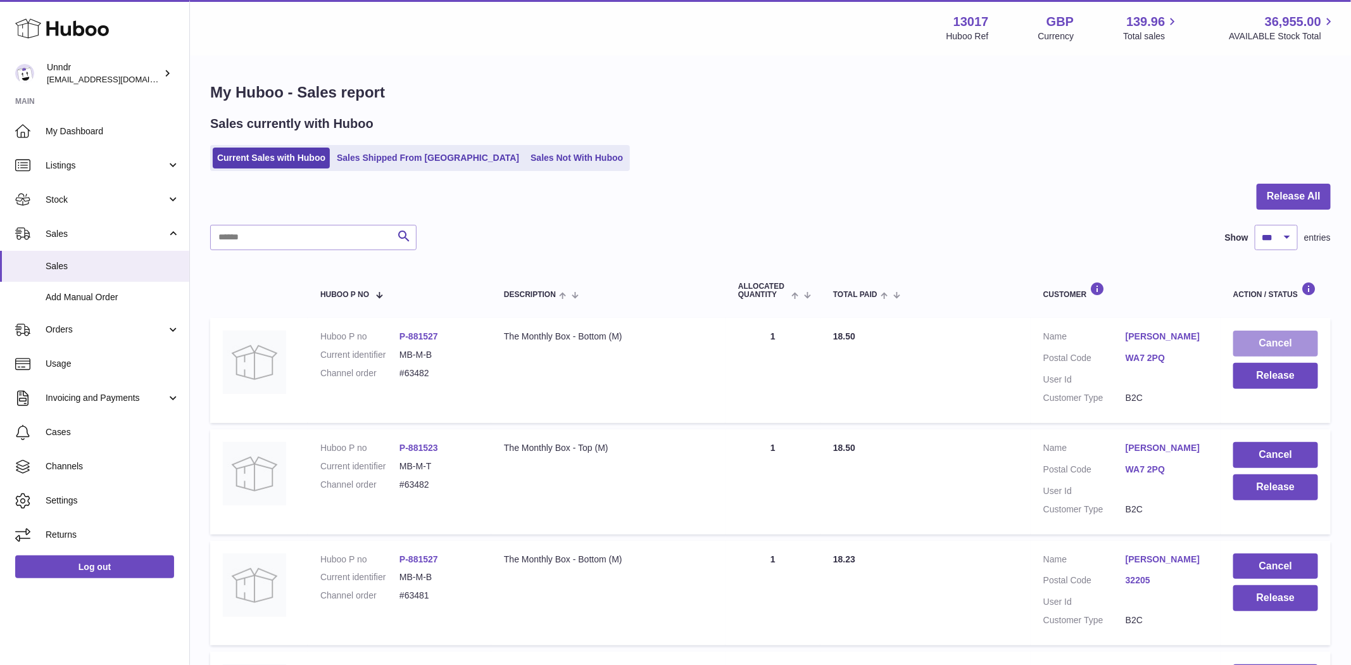
click at [1271, 342] on button "Cancel" at bounding box center [1275, 344] width 85 height 26
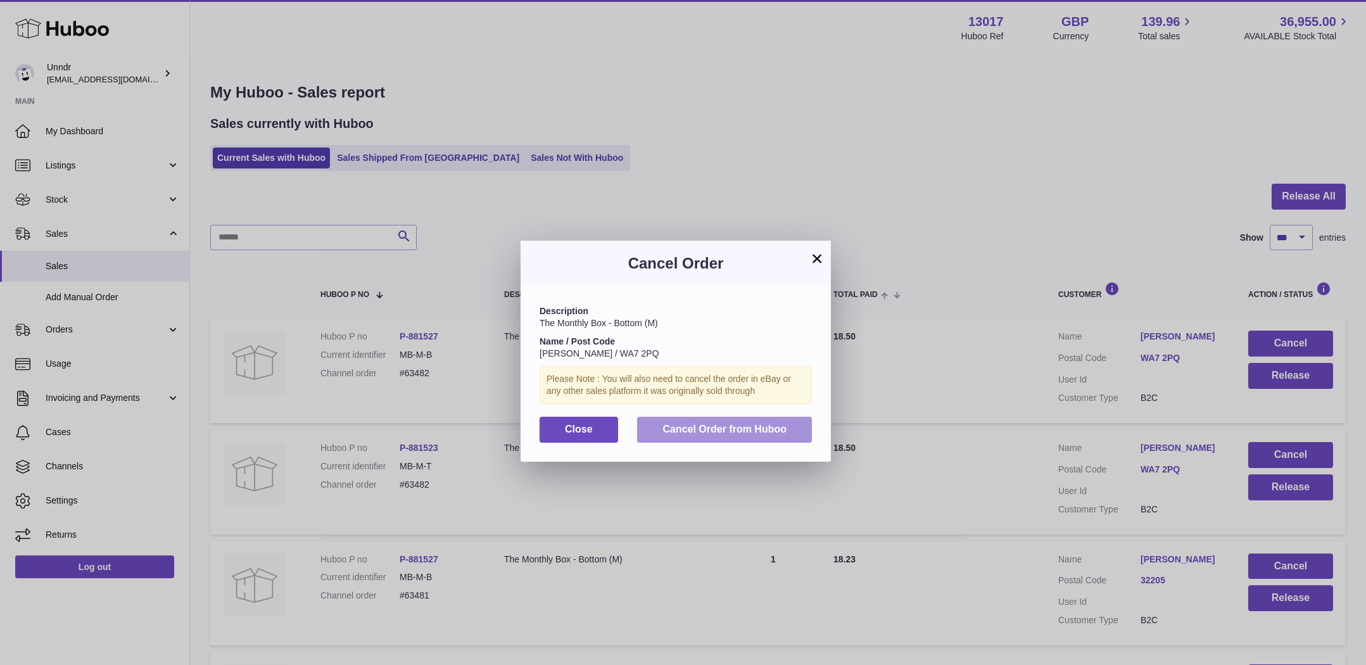
click at [770, 432] on span "Cancel Order from Huboo" at bounding box center [724, 429] width 124 height 11
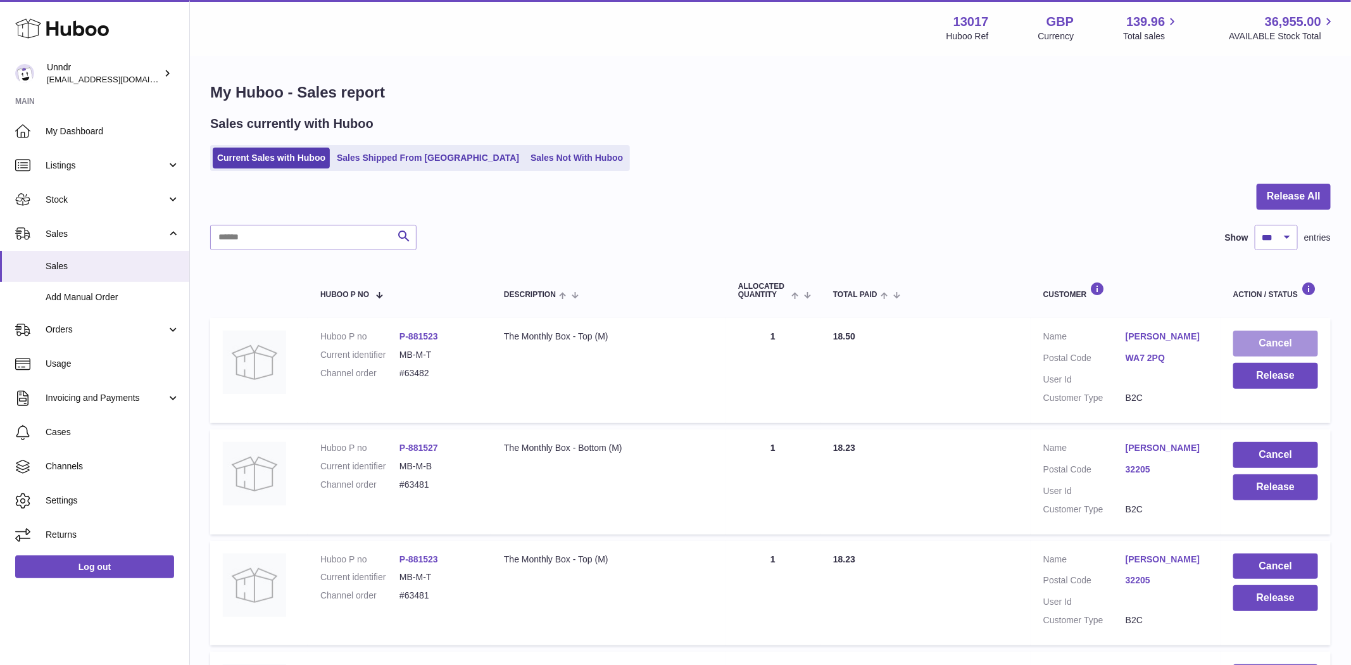
click at [1277, 331] on button "Cancel" at bounding box center [1275, 344] width 85 height 26
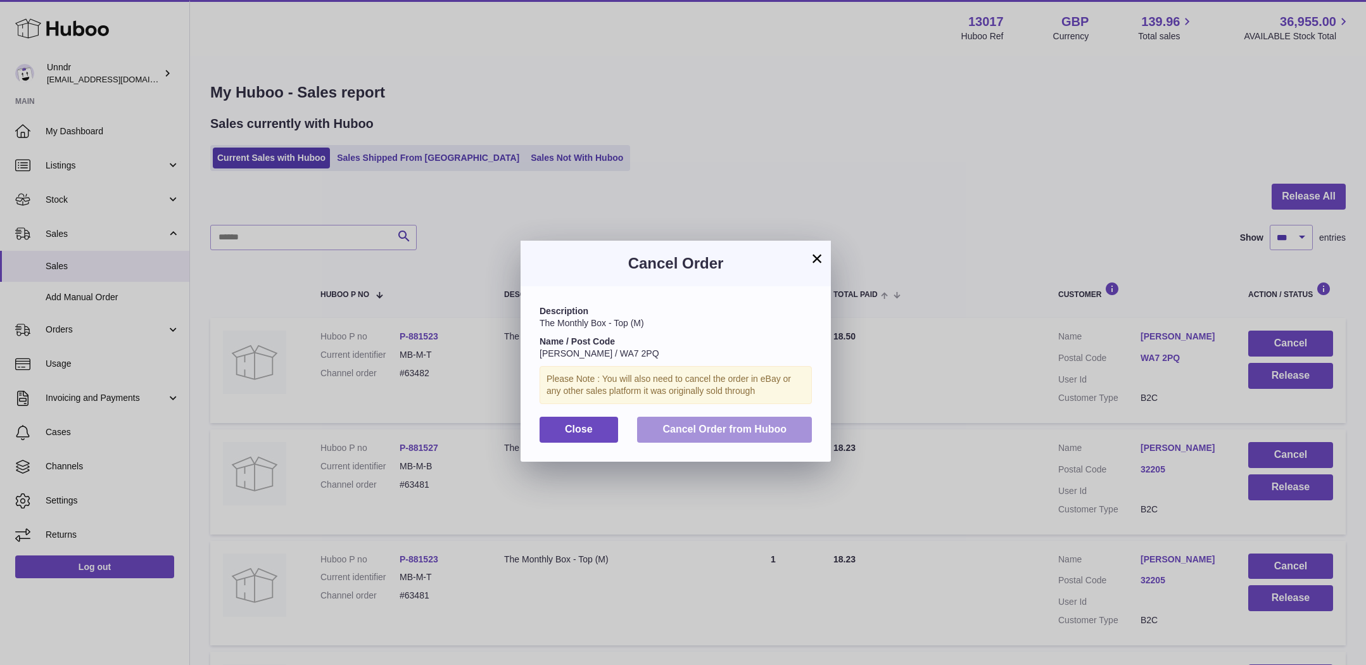
click at [764, 441] on button "Cancel Order from Huboo" at bounding box center [724, 430] width 175 height 26
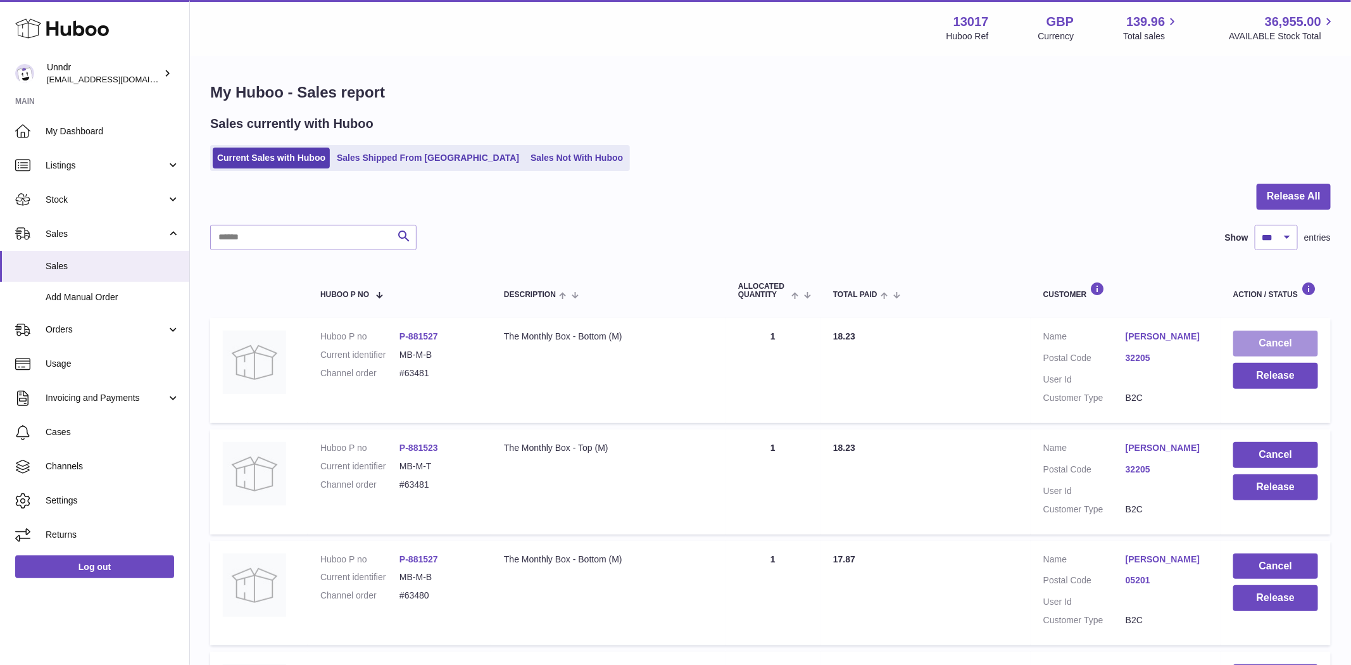
click at [1255, 338] on button "Cancel" at bounding box center [1275, 344] width 85 height 26
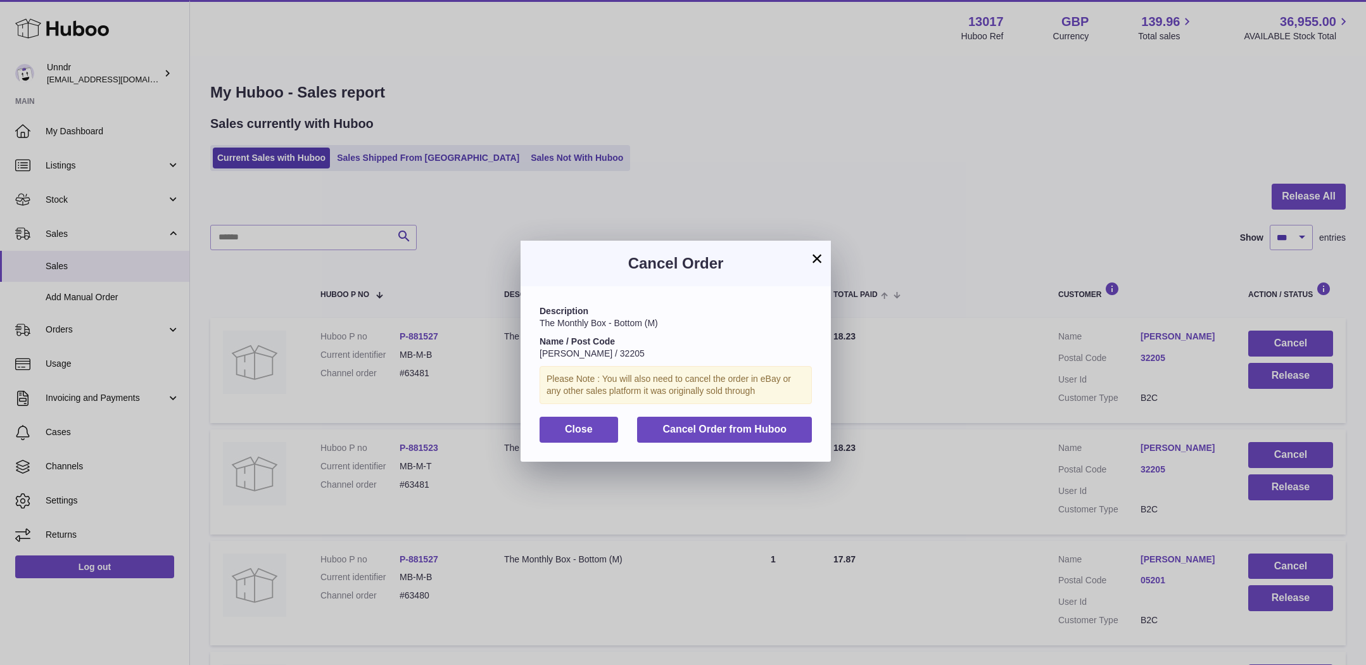
click at [734, 443] on div "Description The Monthly Box - Bottom (M) Name / Post Code Dane Roehrig / 32205 …" at bounding box center [675, 373] width 310 height 175
click at [735, 438] on button "Cancel Order from Huboo" at bounding box center [724, 430] width 175 height 26
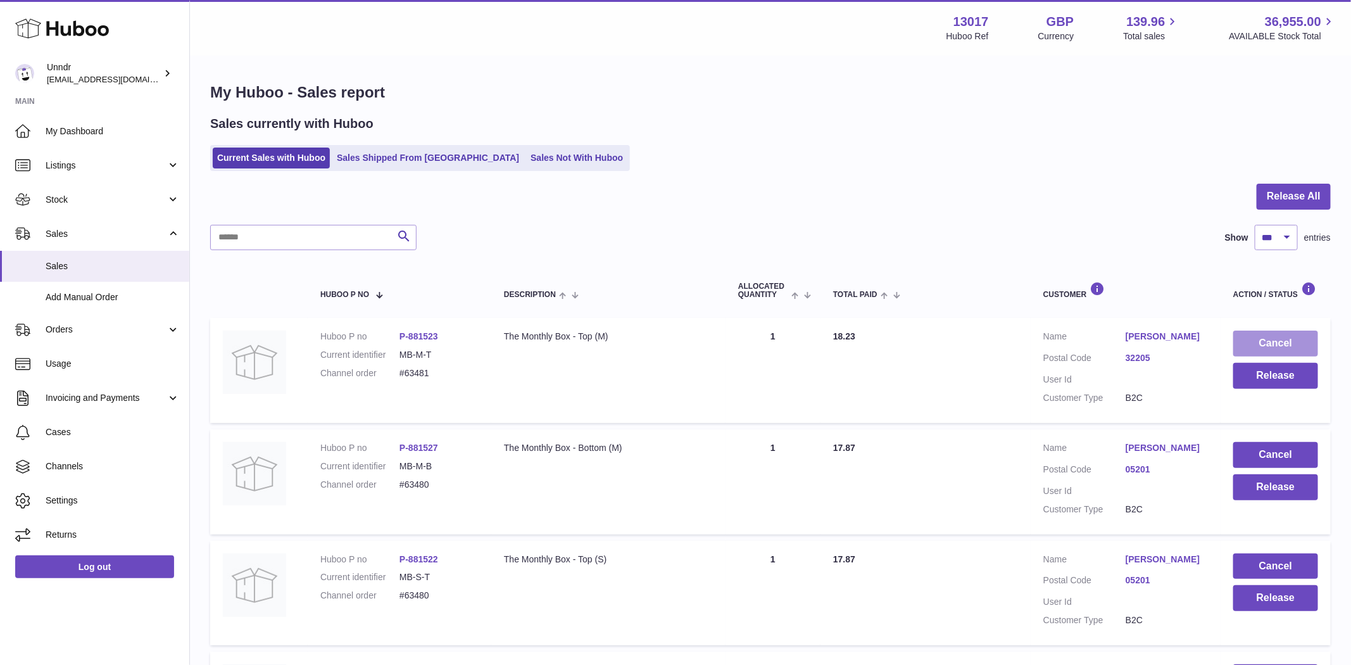
click at [1297, 344] on button "Cancel" at bounding box center [1275, 344] width 85 height 26
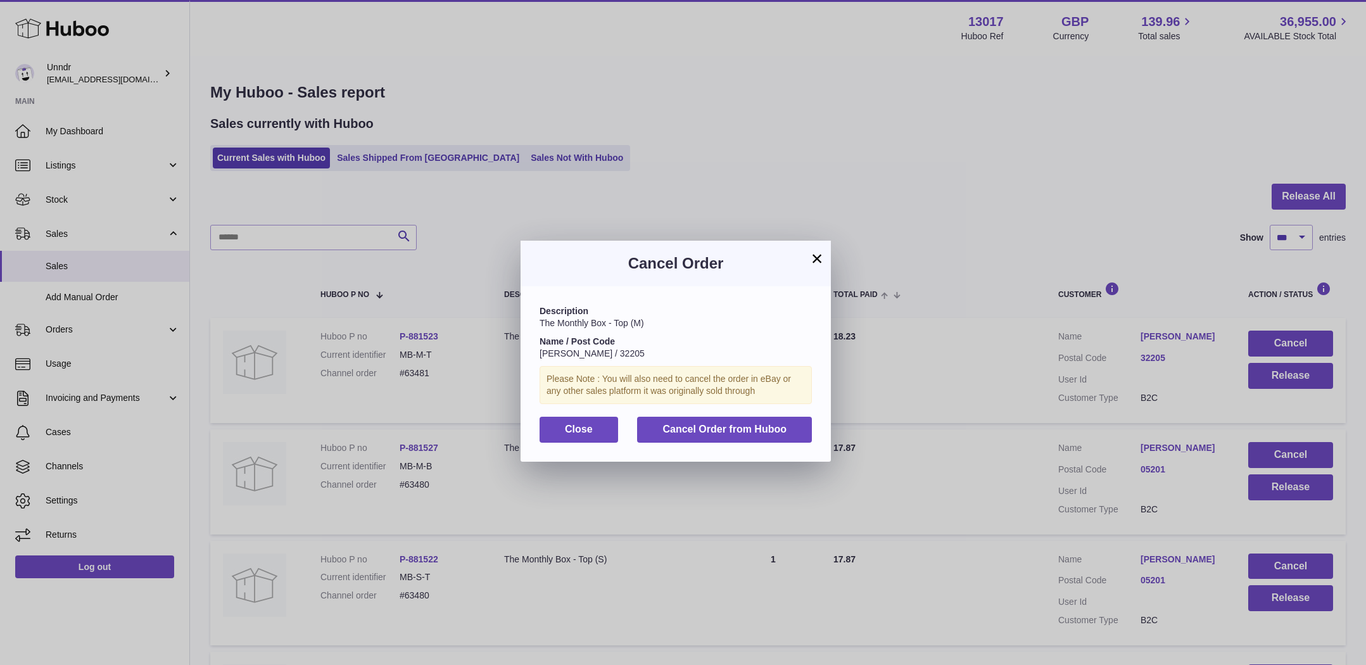
click at [819, 427] on div "Description The Monthly Box - Top (M) Name / Post Code Dane Roehrig / 32205 Ple…" at bounding box center [675, 373] width 310 height 175
click at [793, 434] on button "Cancel Order from Huboo" at bounding box center [724, 430] width 175 height 26
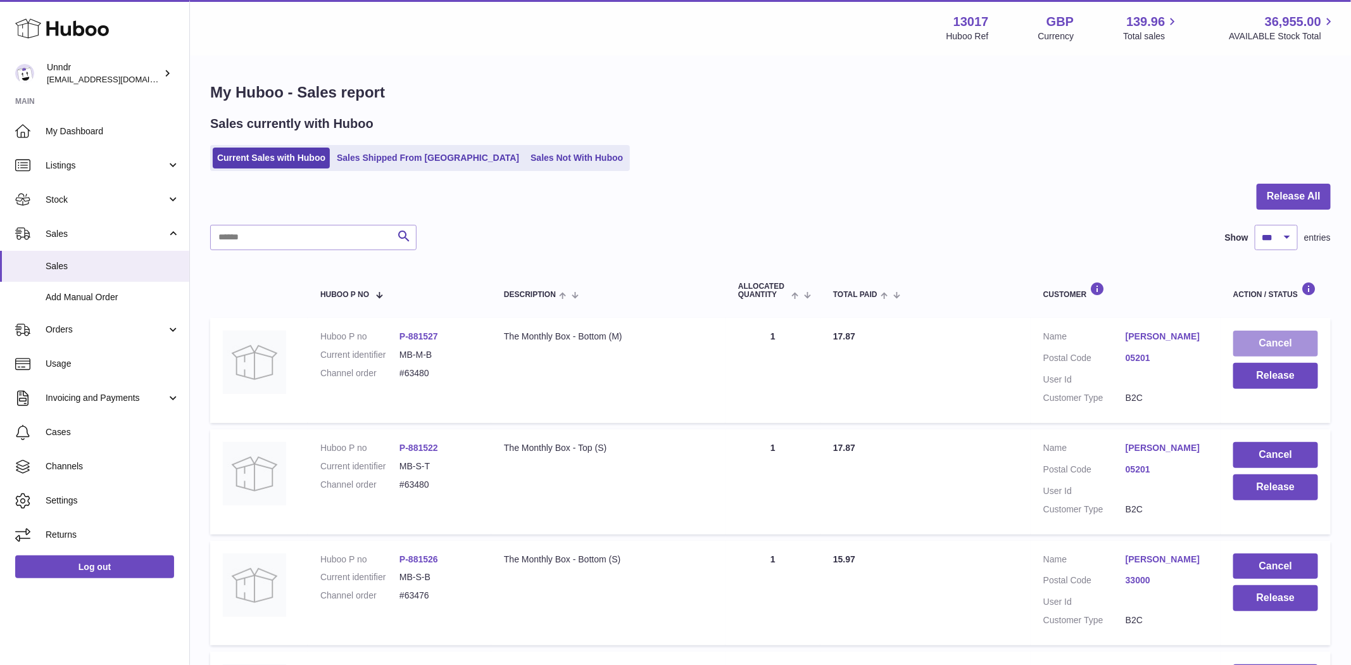
click at [1295, 350] on button "Cancel" at bounding box center [1275, 344] width 85 height 26
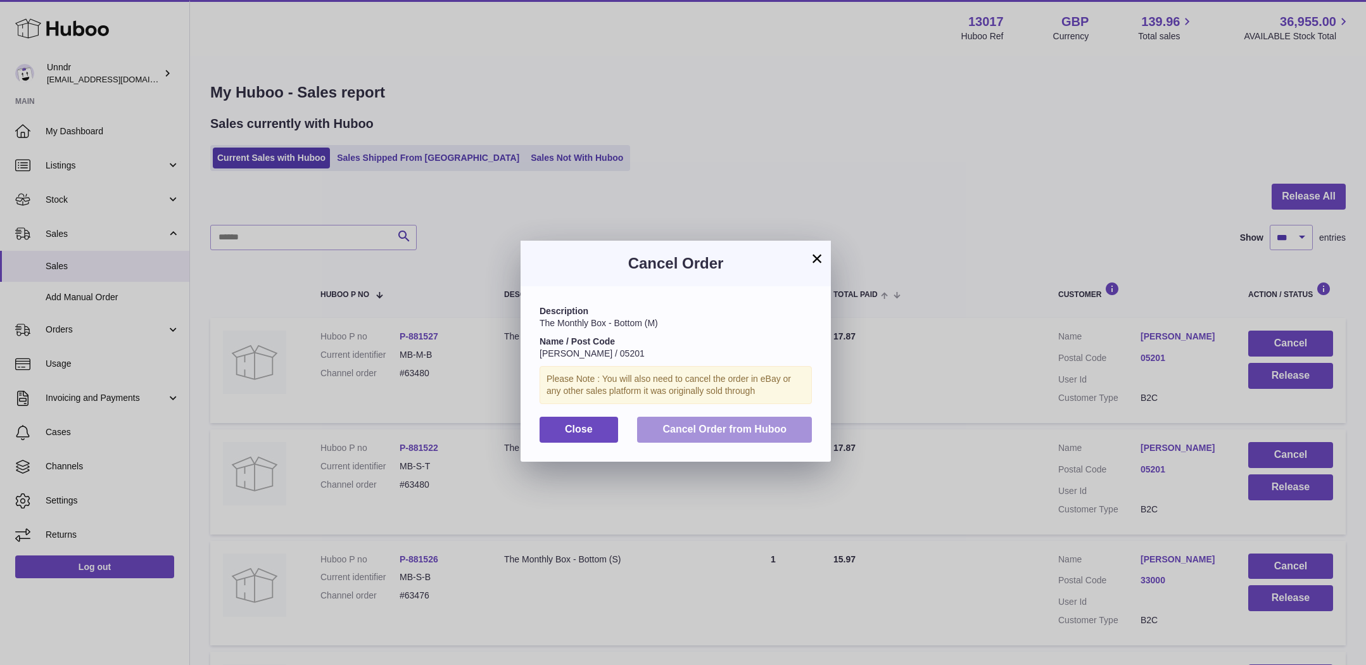
click at [694, 441] on button "Cancel Order from Huboo" at bounding box center [724, 430] width 175 height 26
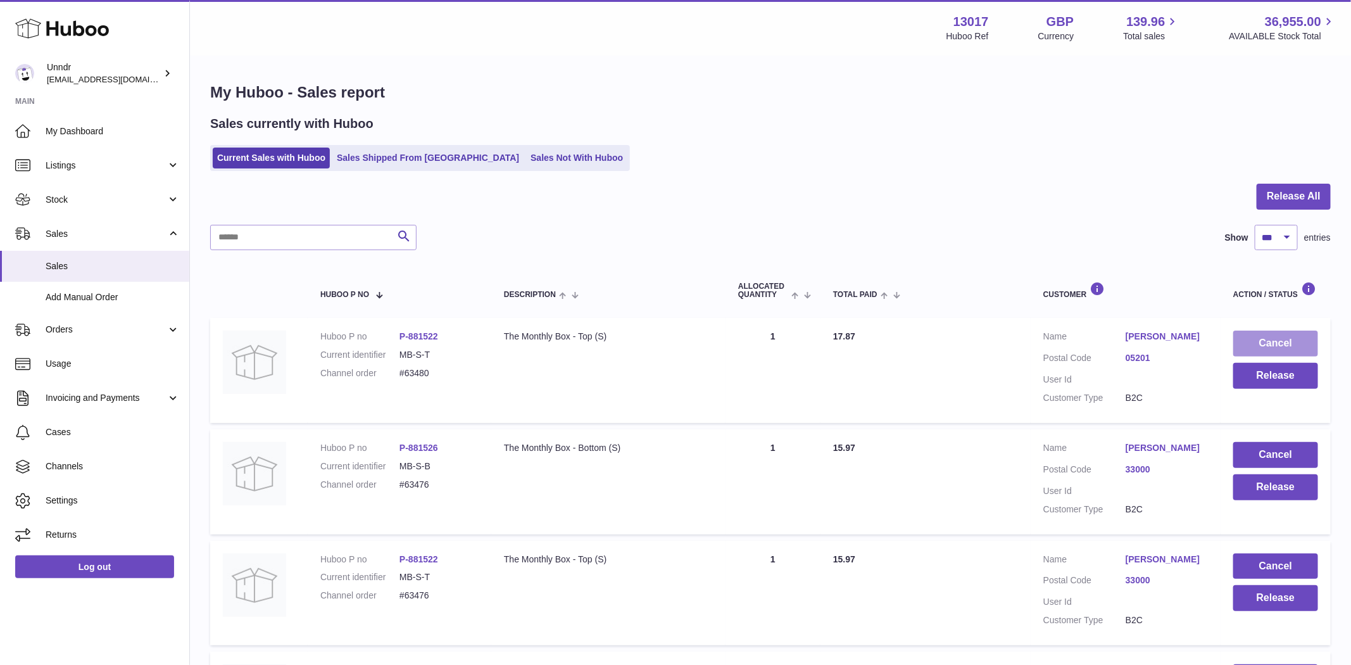
click at [1276, 344] on button "Cancel" at bounding box center [1275, 344] width 85 height 26
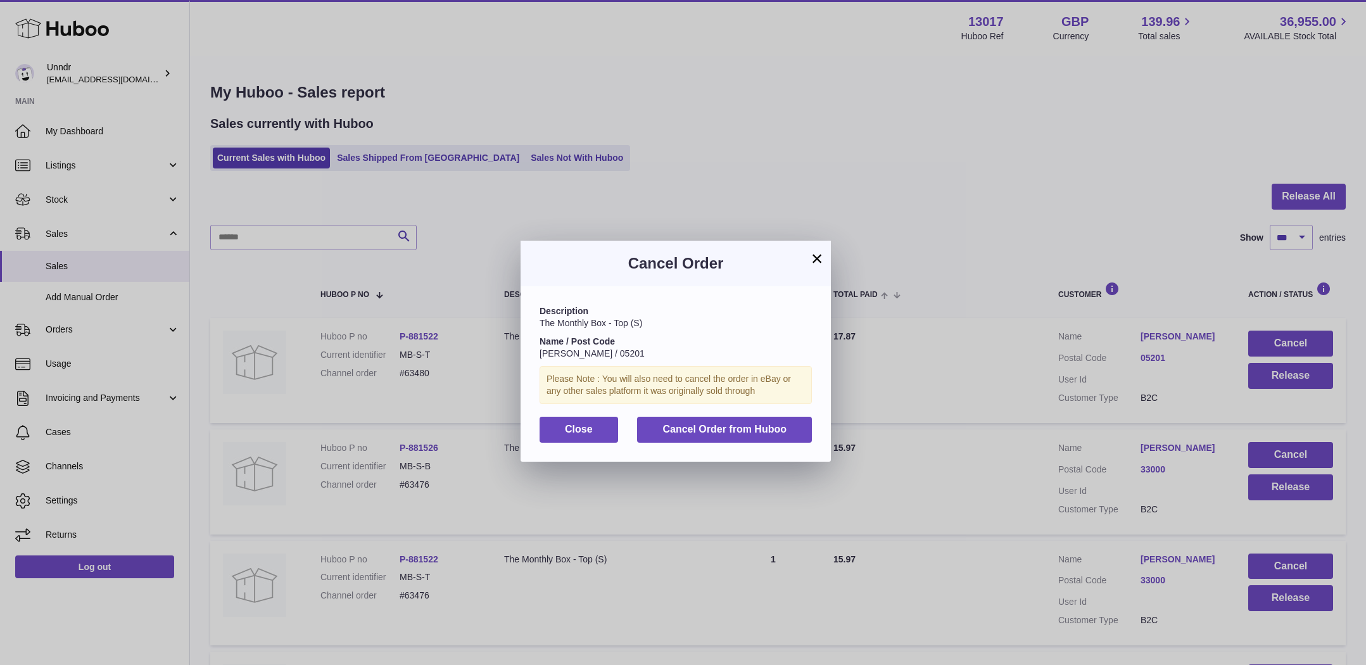
click at [793, 445] on div "Description The Monthly Box - Top (S) Name / Post Code McKenzie Bradley / 05201…" at bounding box center [675, 373] width 310 height 175
click at [792, 434] on button "Cancel Order from Huboo" at bounding box center [724, 430] width 175 height 26
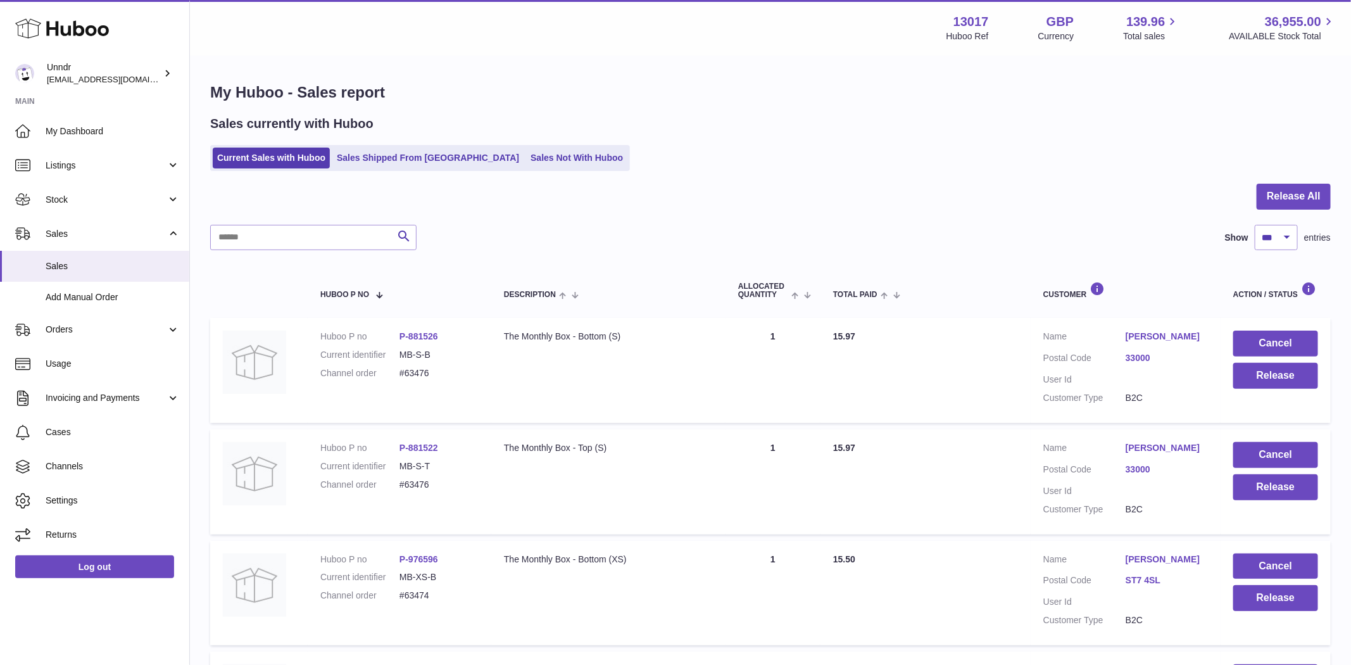
click at [1289, 348] on button "Cancel" at bounding box center [1275, 344] width 85 height 26
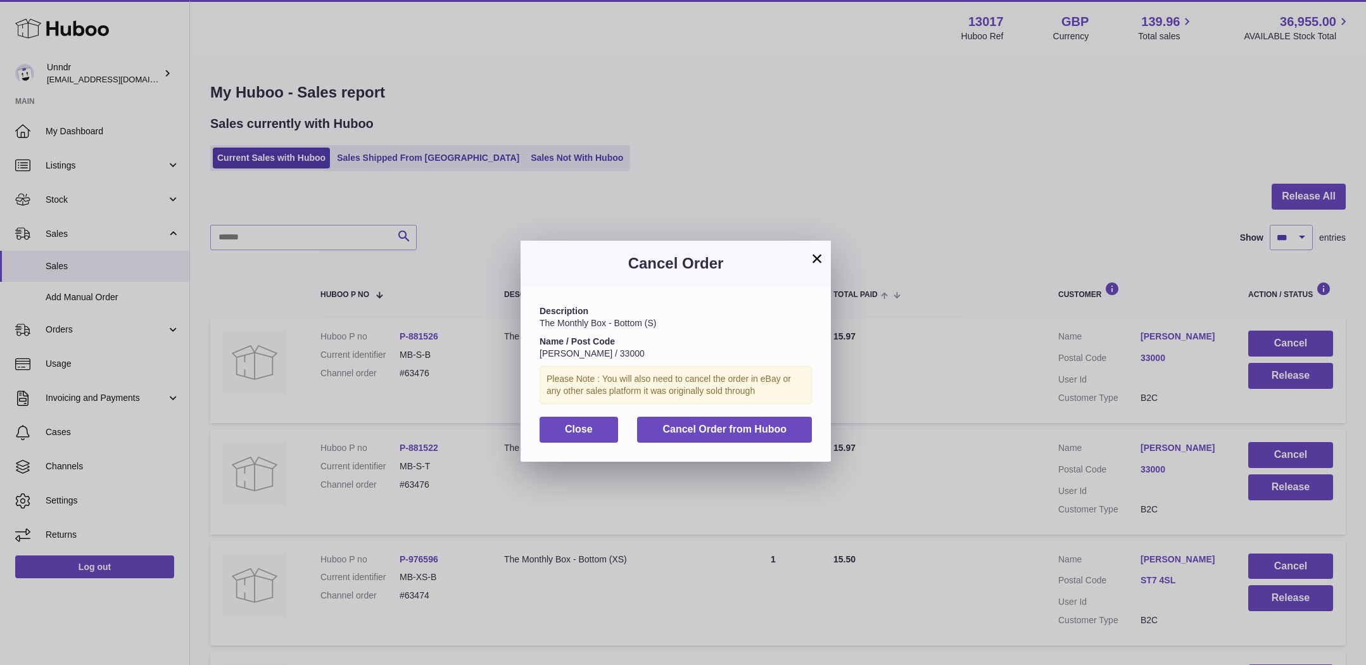
click at [726, 442] on div "Description The Monthly Box - Bottom (S) Name / Post Code Remi Castagnet / 3300…" at bounding box center [675, 373] width 310 height 175
click at [803, 420] on button "Cancel Order from Huboo" at bounding box center [724, 430] width 175 height 26
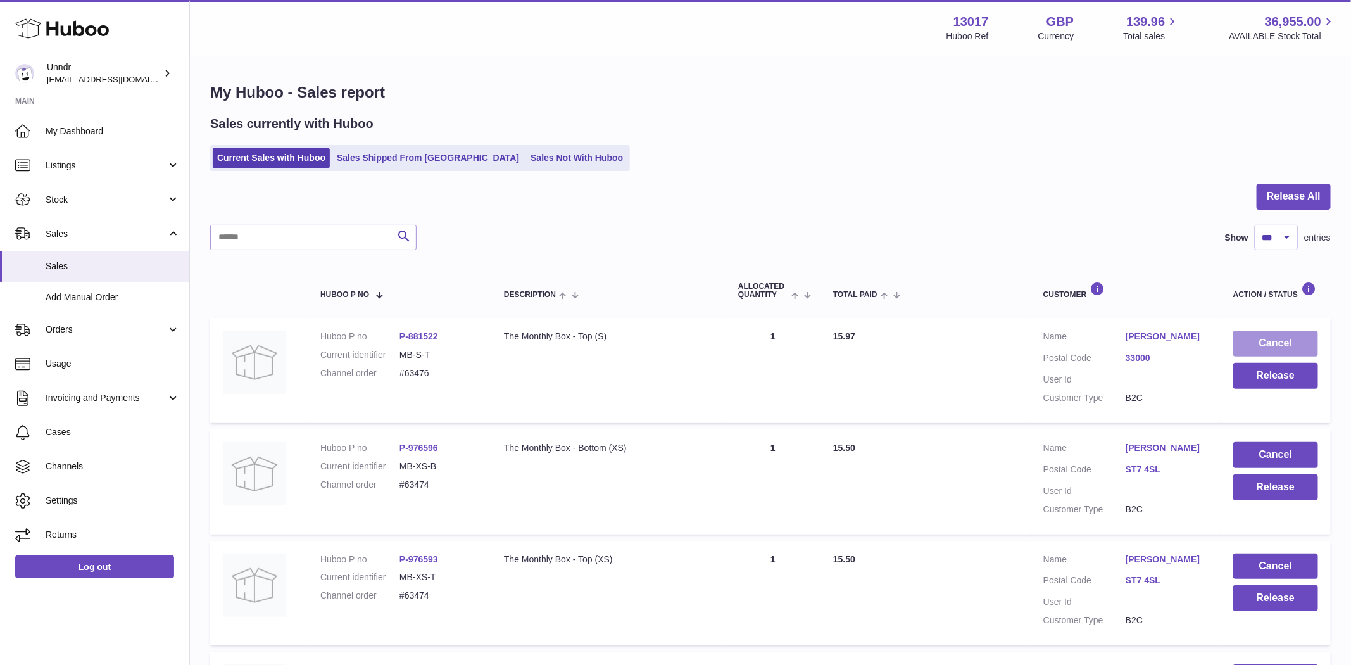
click at [1291, 343] on button "Cancel" at bounding box center [1275, 344] width 85 height 26
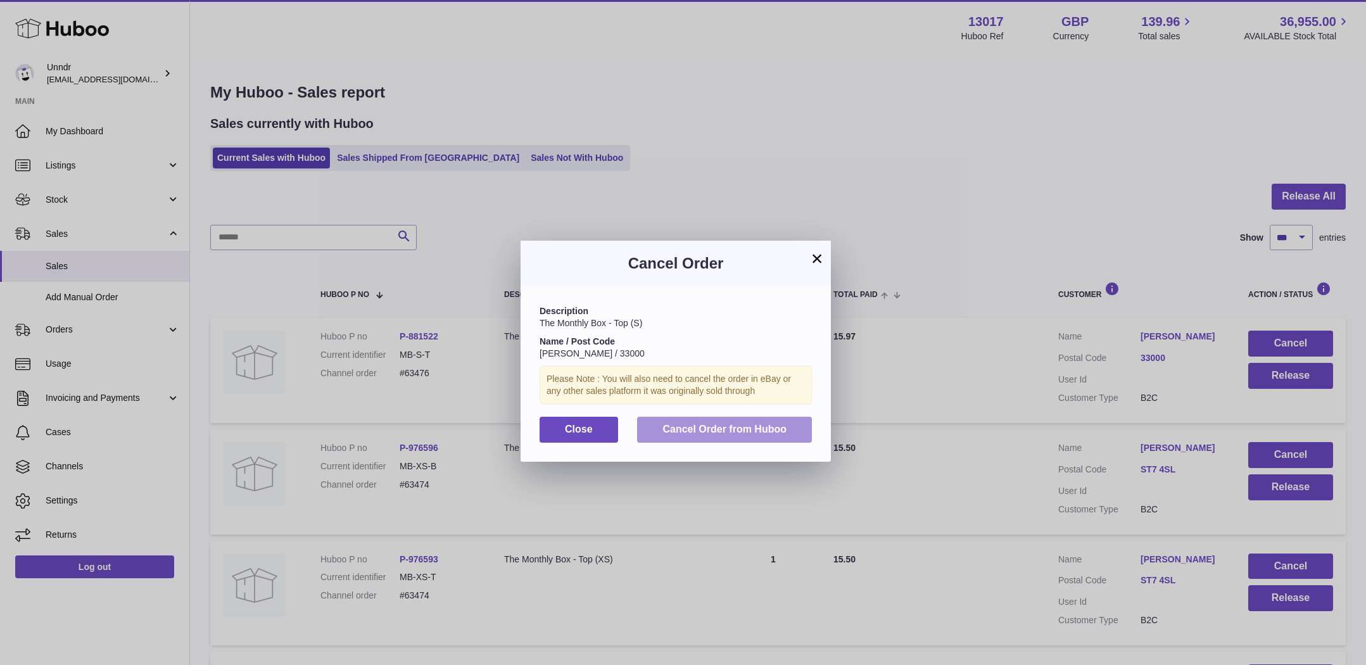
click at [802, 439] on button "Cancel Order from Huboo" at bounding box center [724, 430] width 175 height 26
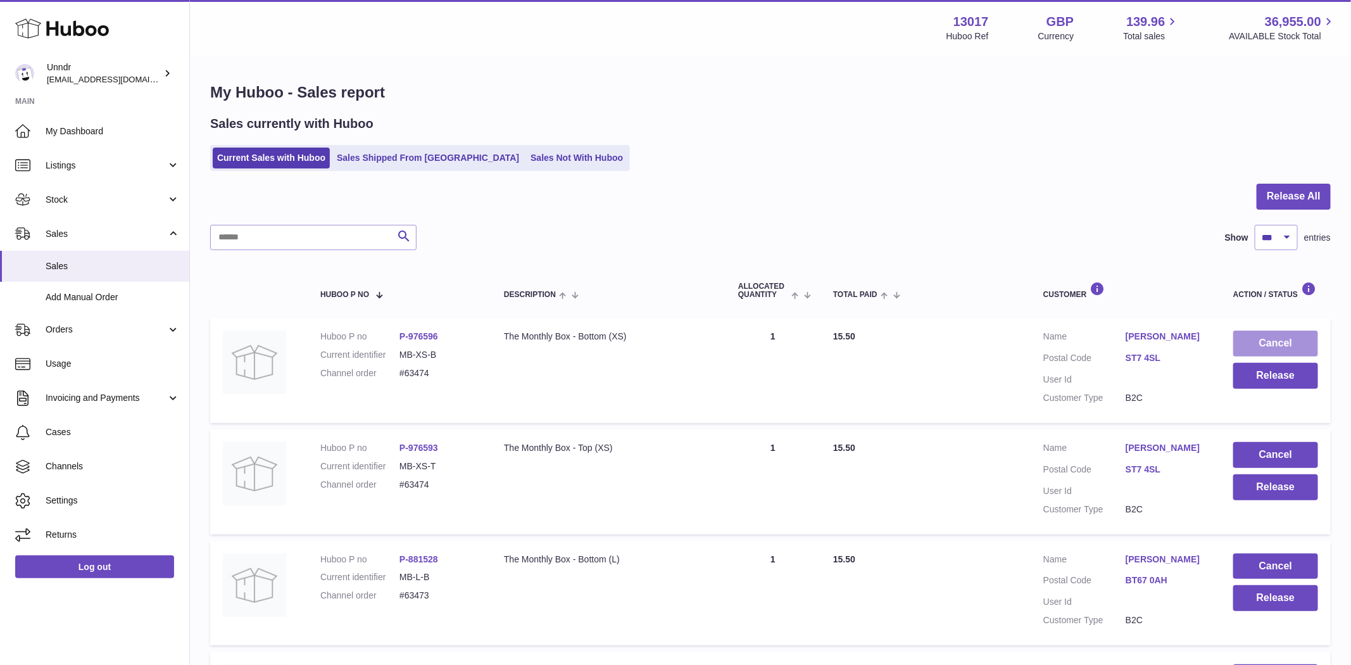
click at [1288, 343] on button "Cancel" at bounding box center [1275, 344] width 85 height 26
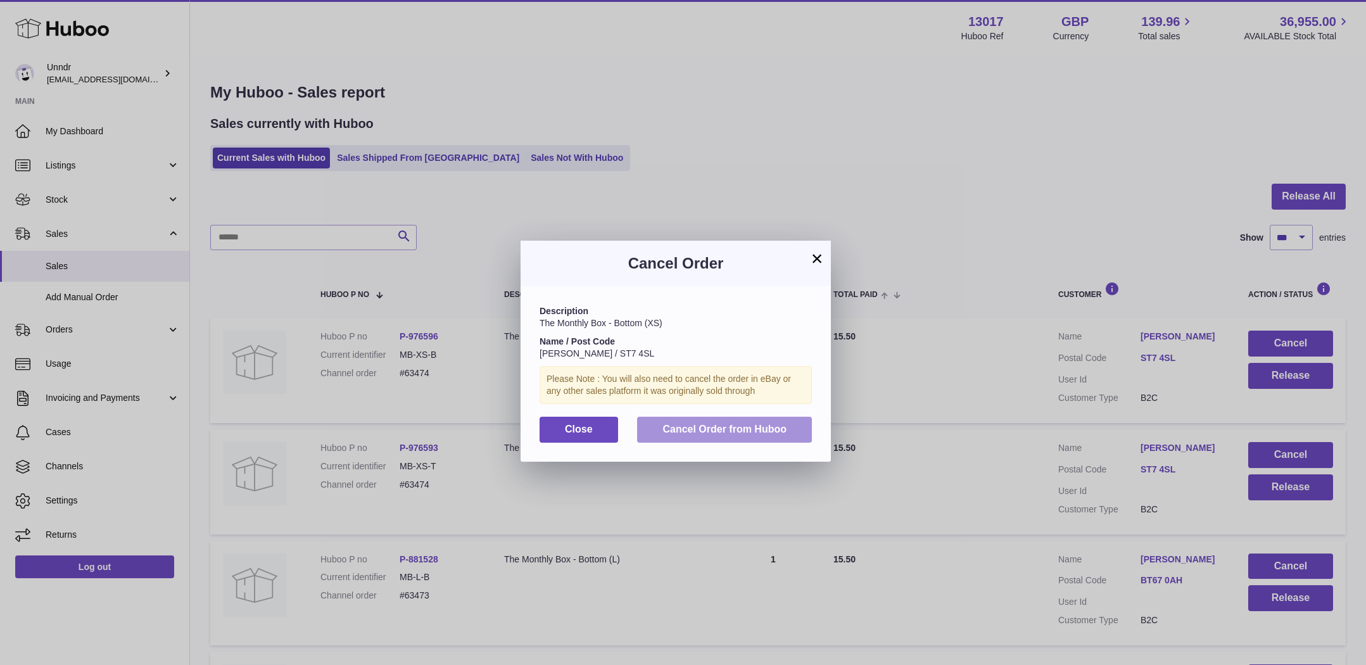
click at [698, 428] on span "Cancel Order from Huboo" at bounding box center [724, 429] width 124 height 11
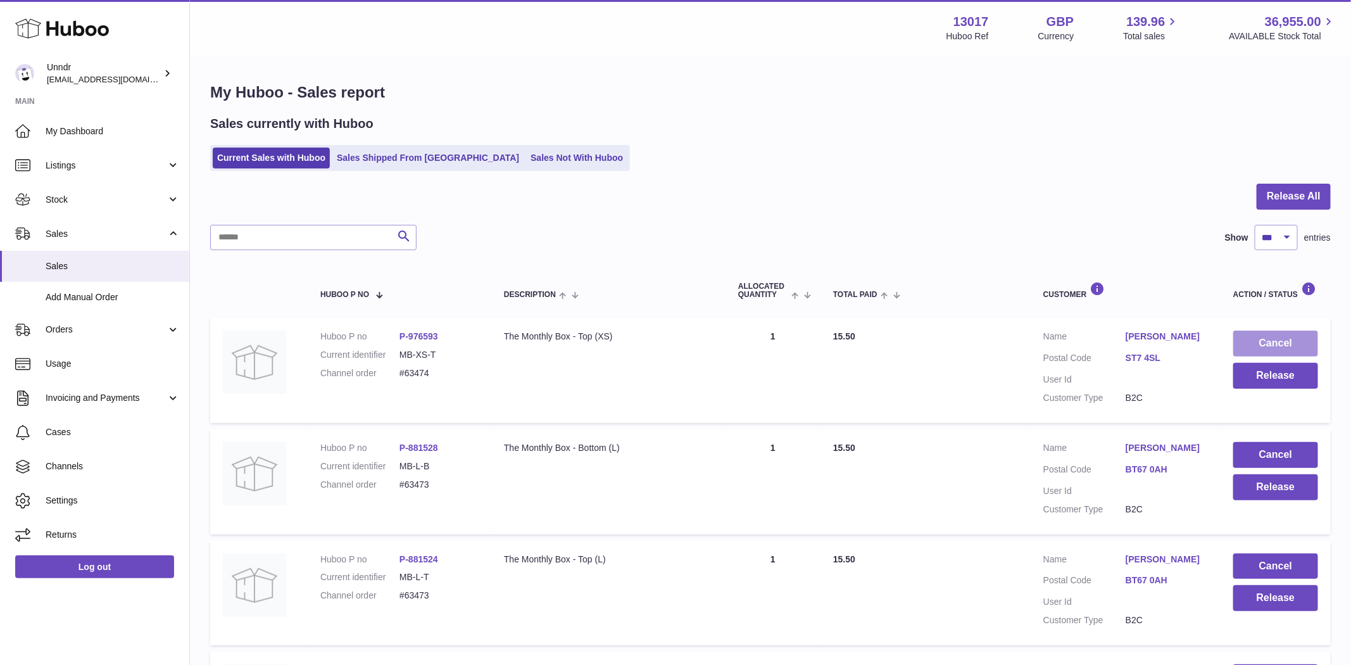
click at [1302, 344] on button "Cancel" at bounding box center [1275, 344] width 85 height 26
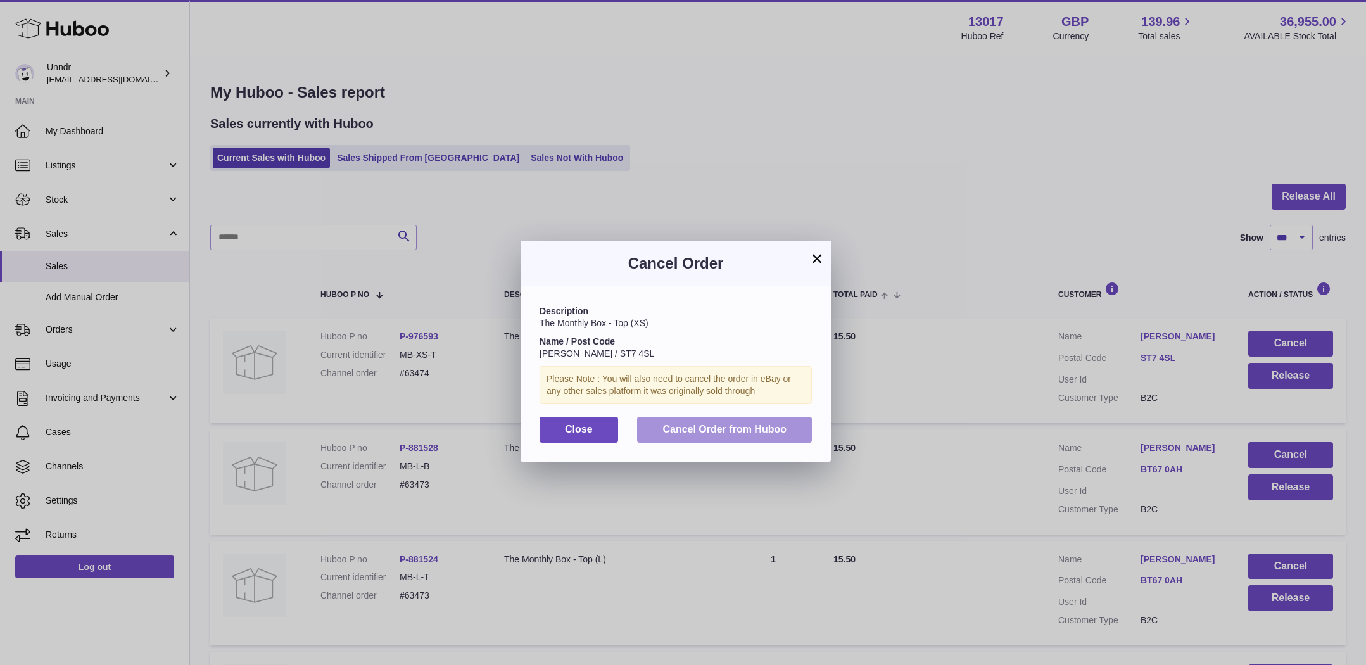
click at [707, 441] on button "Cancel Order from Huboo" at bounding box center [724, 430] width 175 height 26
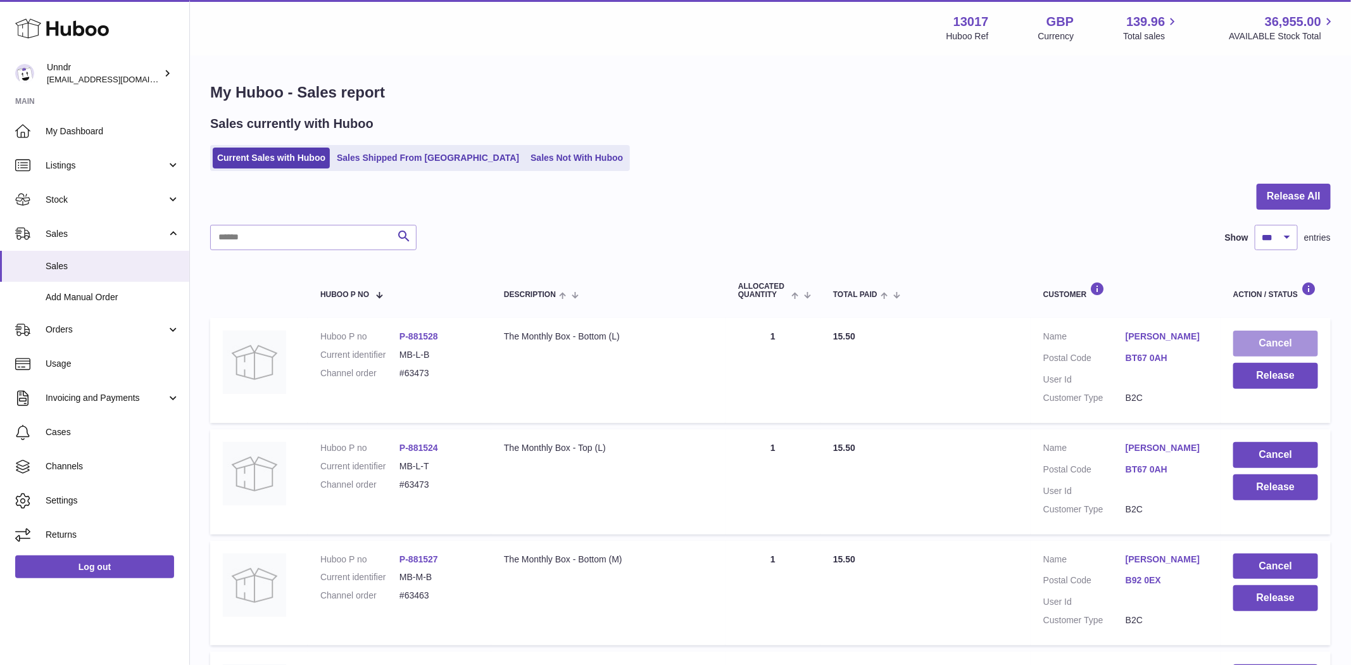
click at [1274, 348] on button "Cancel" at bounding box center [1275, 344] width 85 height 26
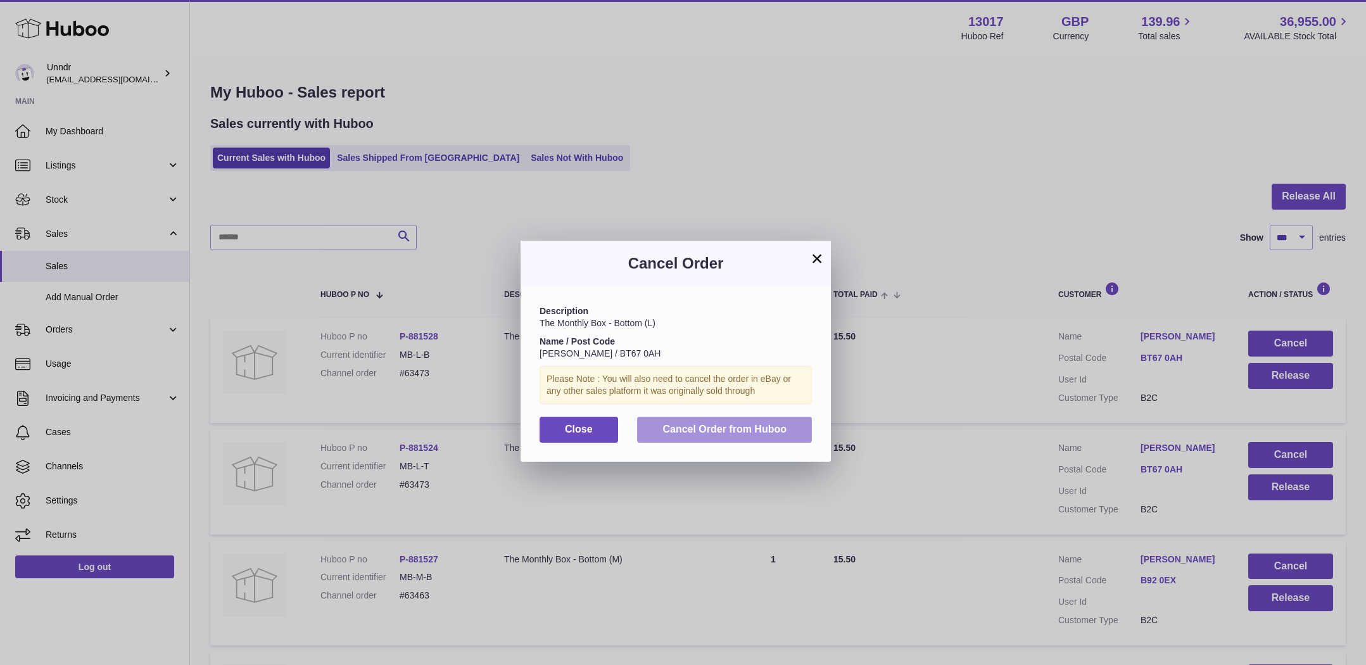
click at [770, 435] on button "Cancel Order from Huboo" at bounding box center [724, 430] width 175 height 26
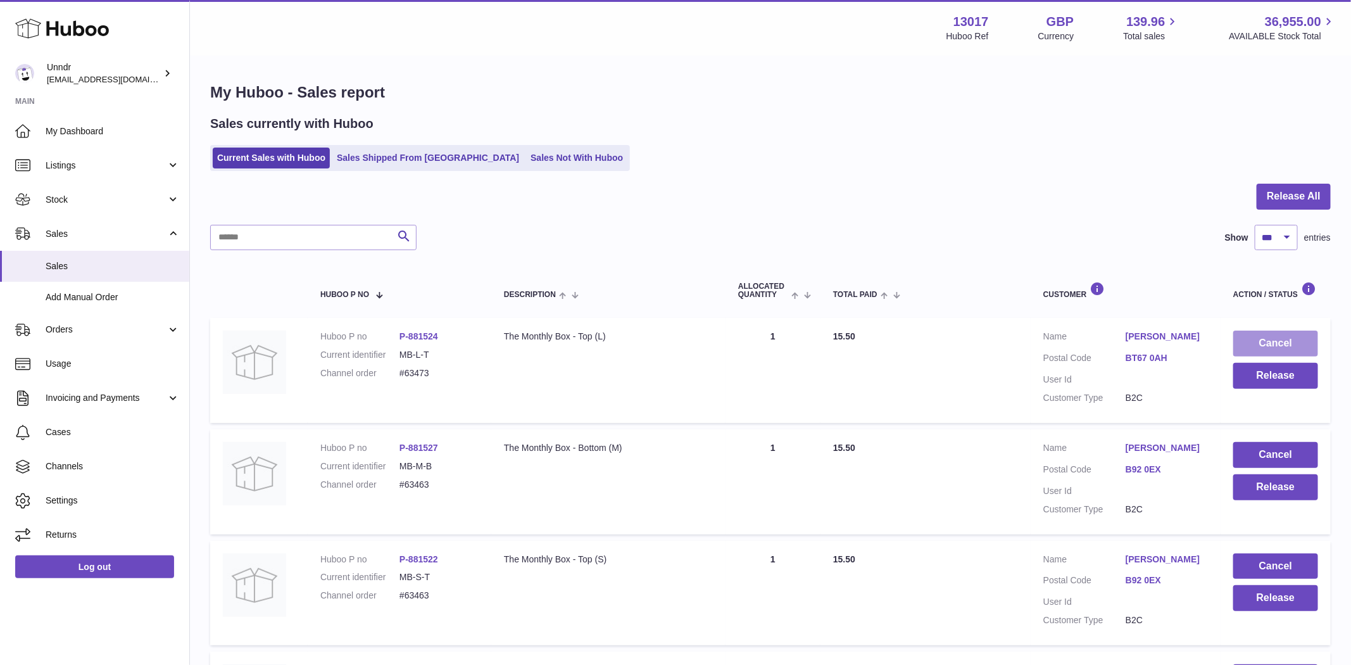
click at [1296, 344] on button "Cancel" at bounding box center [1275, 344] width 85 height 26
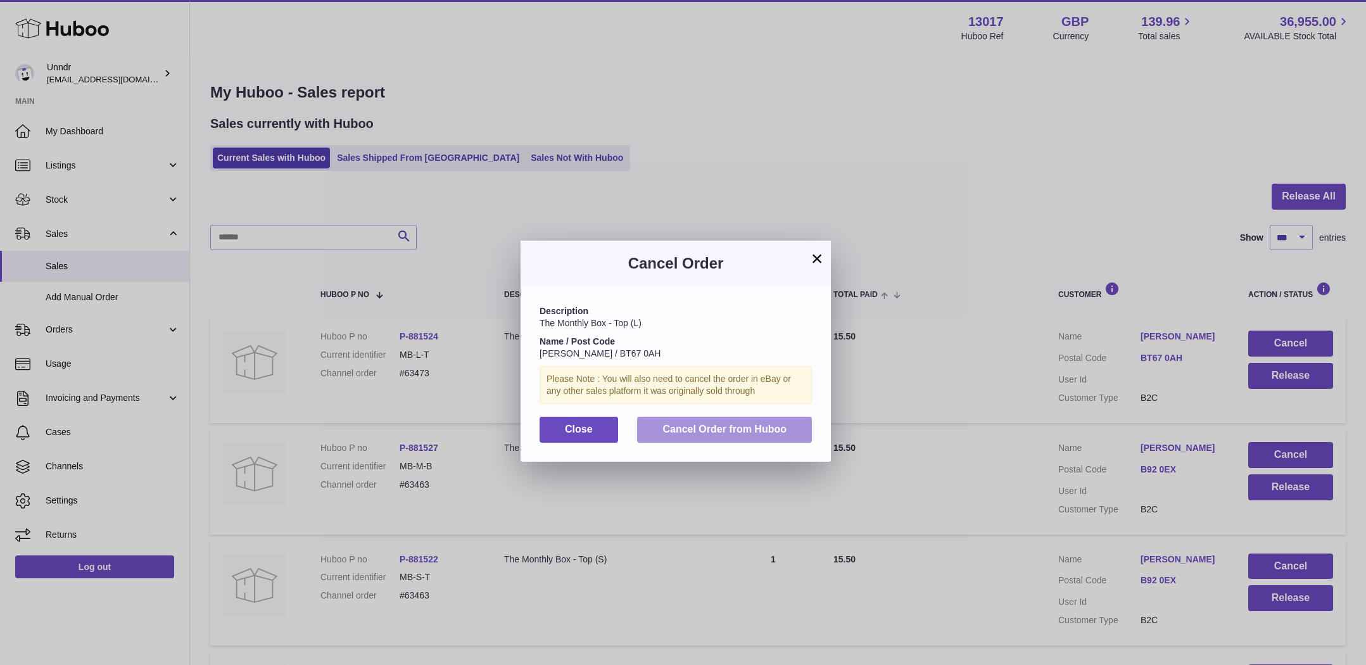
click at [719, 424] on span "Cancel Order from Huboo" at bounding box center [724, 429] width 124 height 11
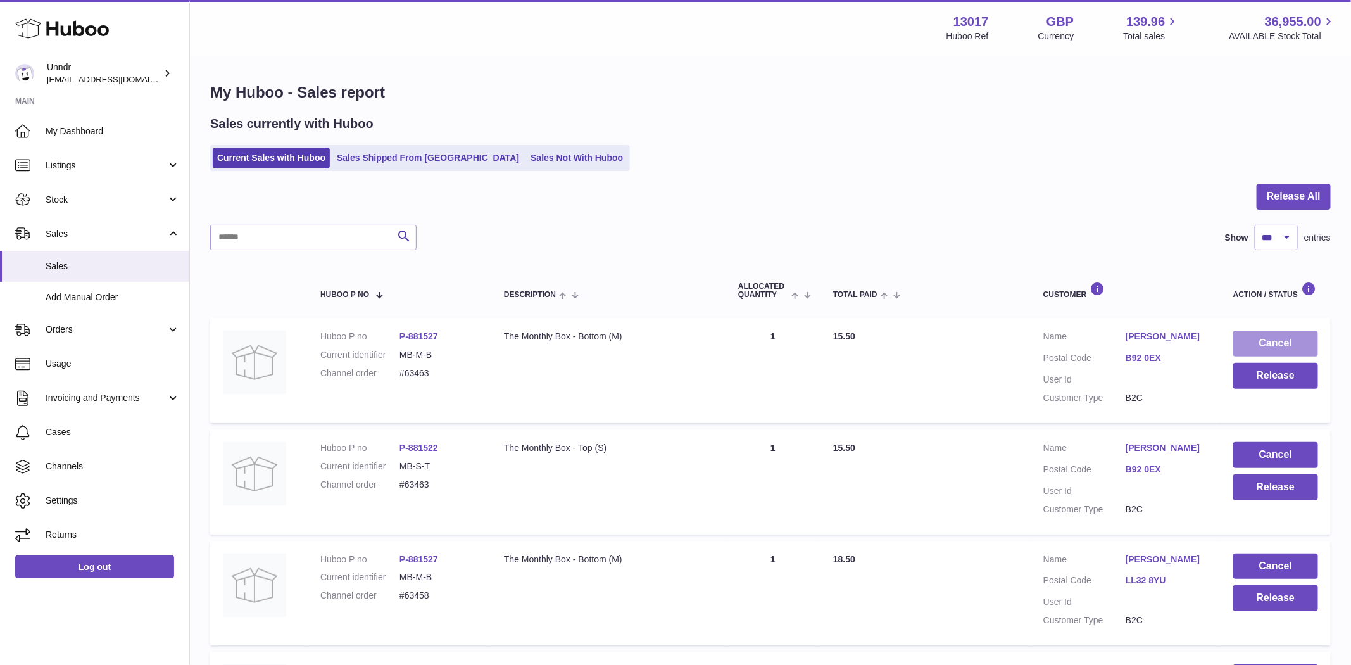
click at [1307, 339] on button "Cancel" at bounding box center [1275, 344] width 85 height 26
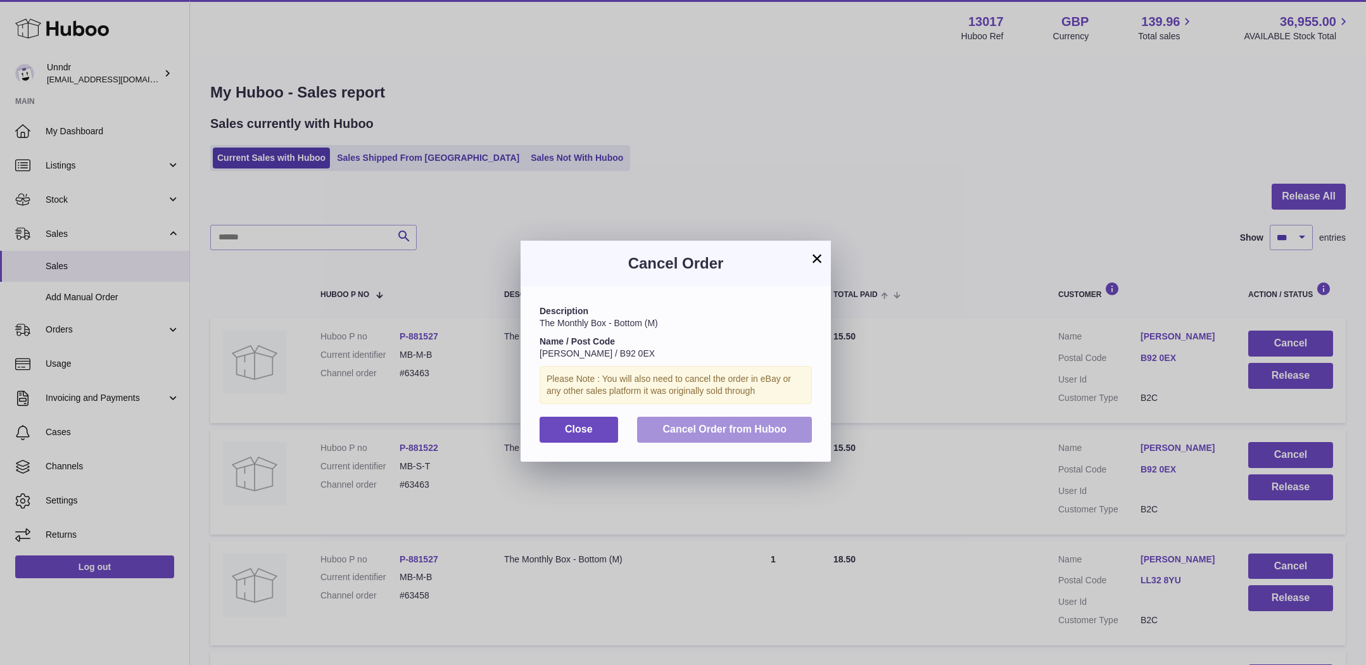
click at [757, 429] on span "Cancel Order from Huboo" at bounding box center [724, 429] width 124 height 11
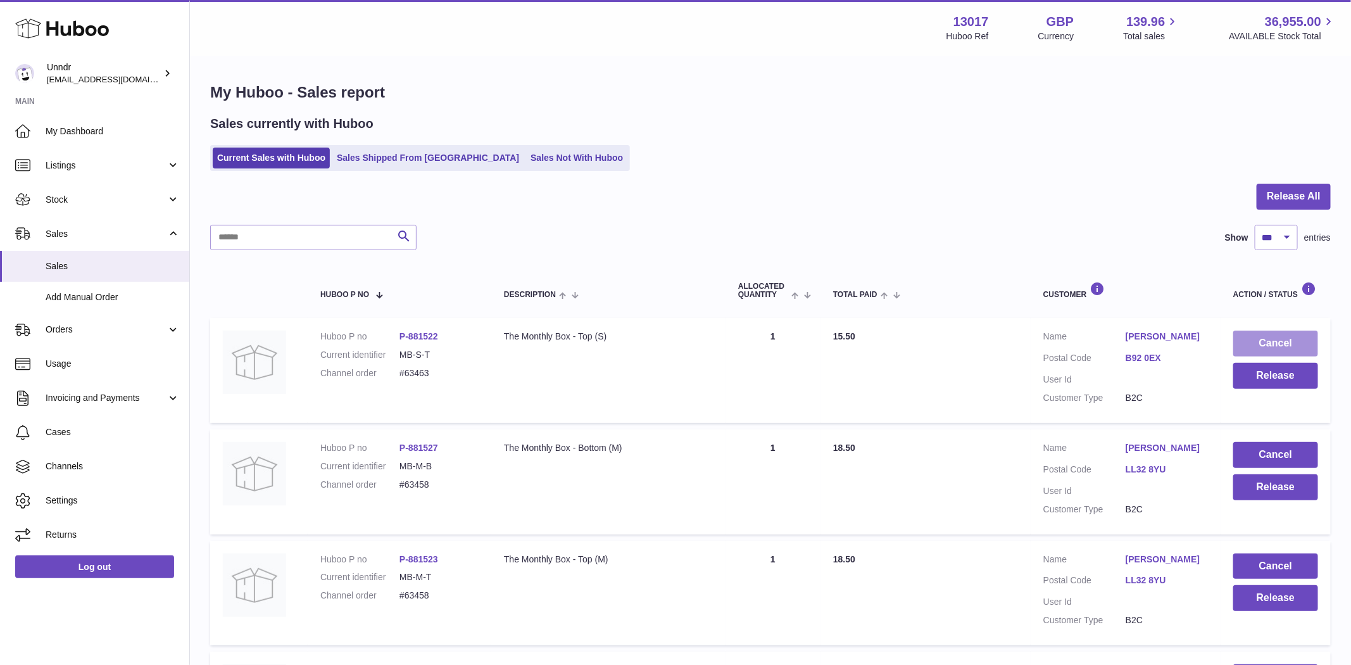
click at [1284, 342] on button "Cancel" at bounding box center [1275, 344] width 85 height 26
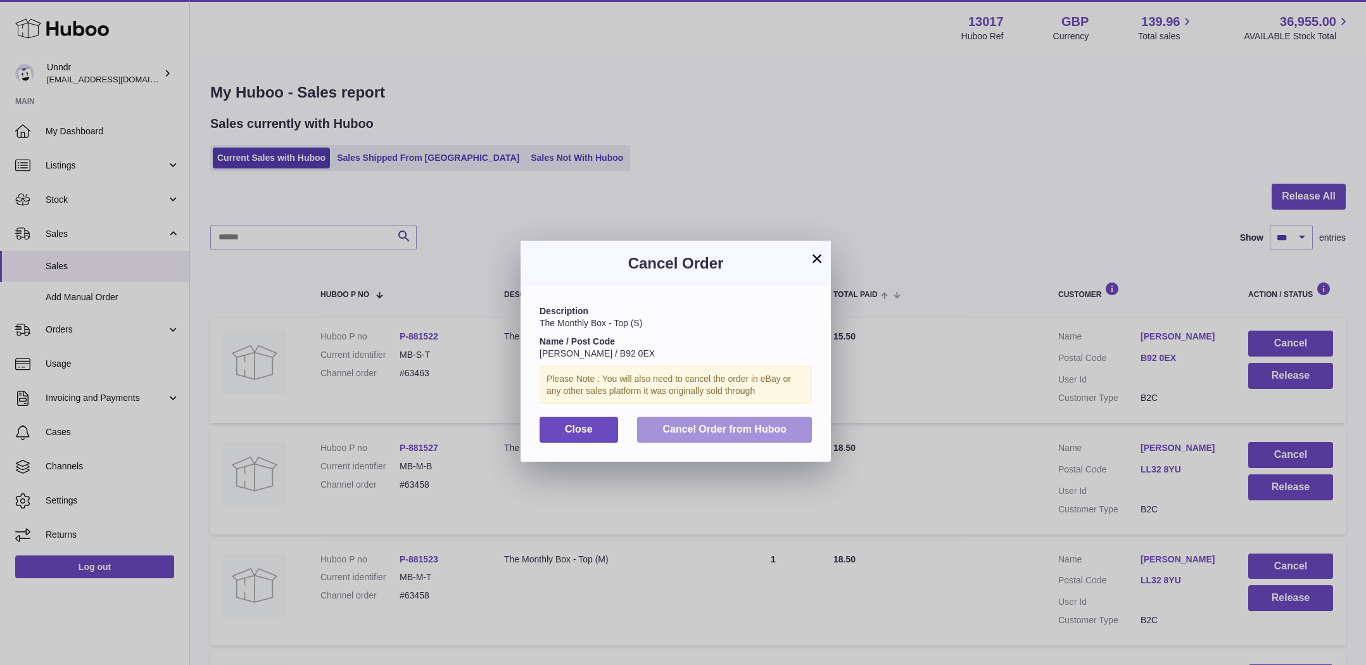
click at [777, 428] on span "Cancel Order from Huboo" at bounding box center [724, 429] width 124 height 11
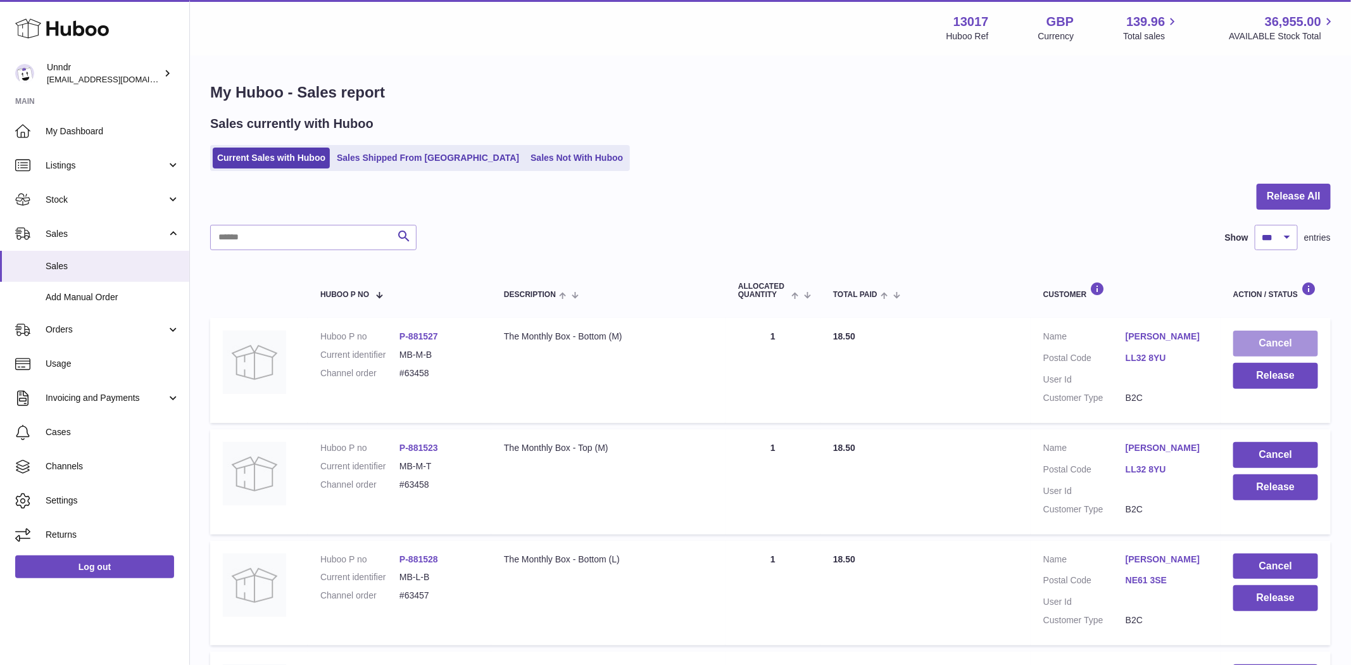
click at [1272, 344] on button "Cancel" at bounding box center [1275, 344] width 85 height 26
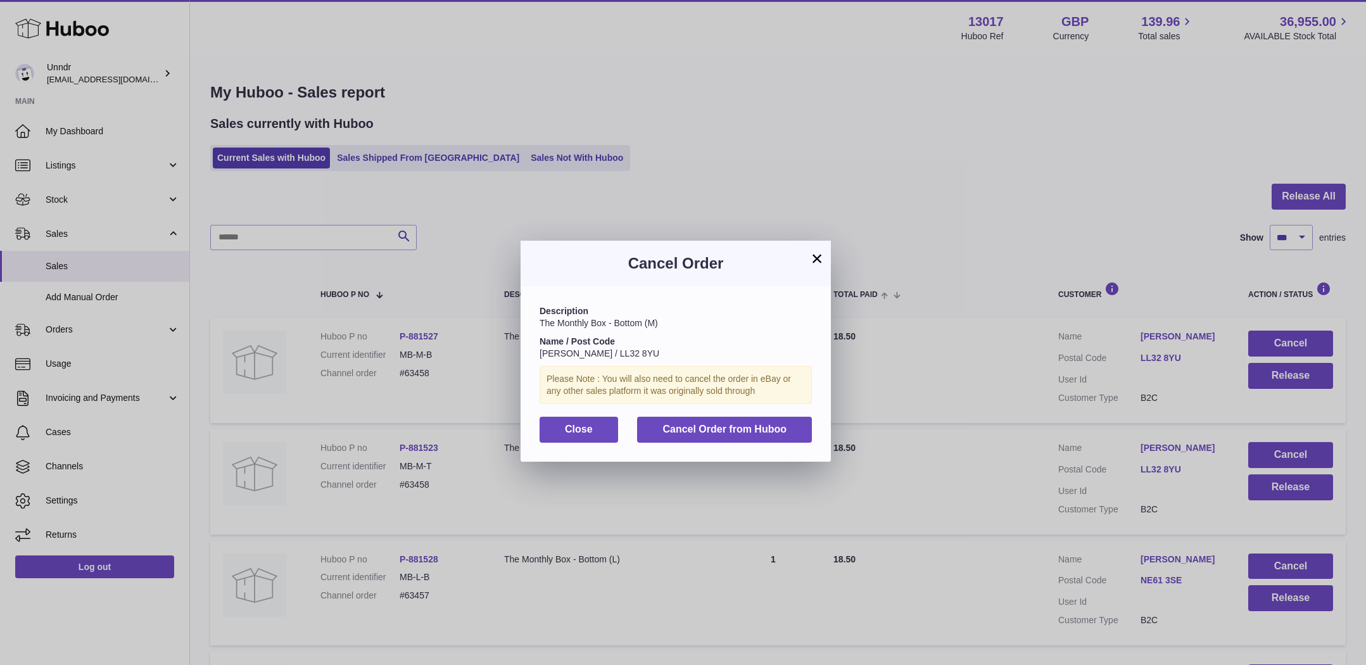
click at [769, 445] on div "Description The Monthly Box - Bottom (M) Name / Post Code Harriet Gregson-Holme…" at bounding box center [675, 373] width 310 height 175
click at [770, 439] on button "Cancel Order from Huboo" at bounding box center [724, 430] width 175 height 26
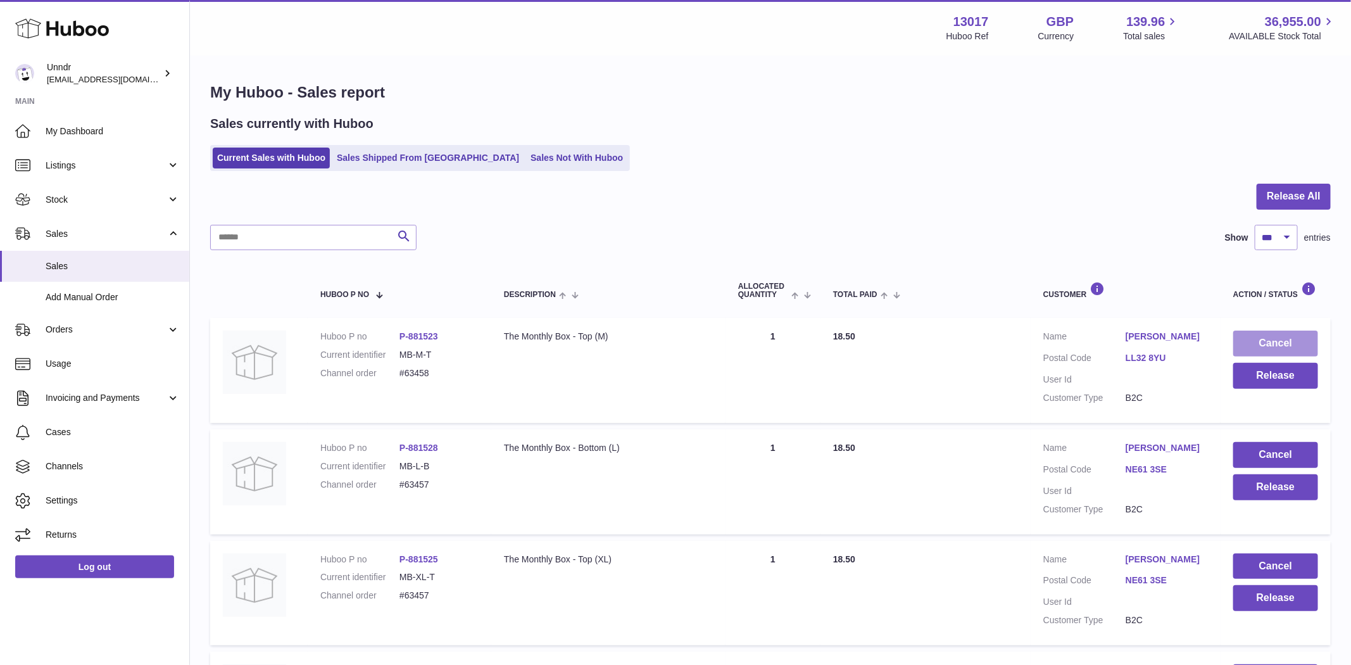
click at [1286, 337] on button "Cancel" at bounding box center [1275, 344] width 85 height 26
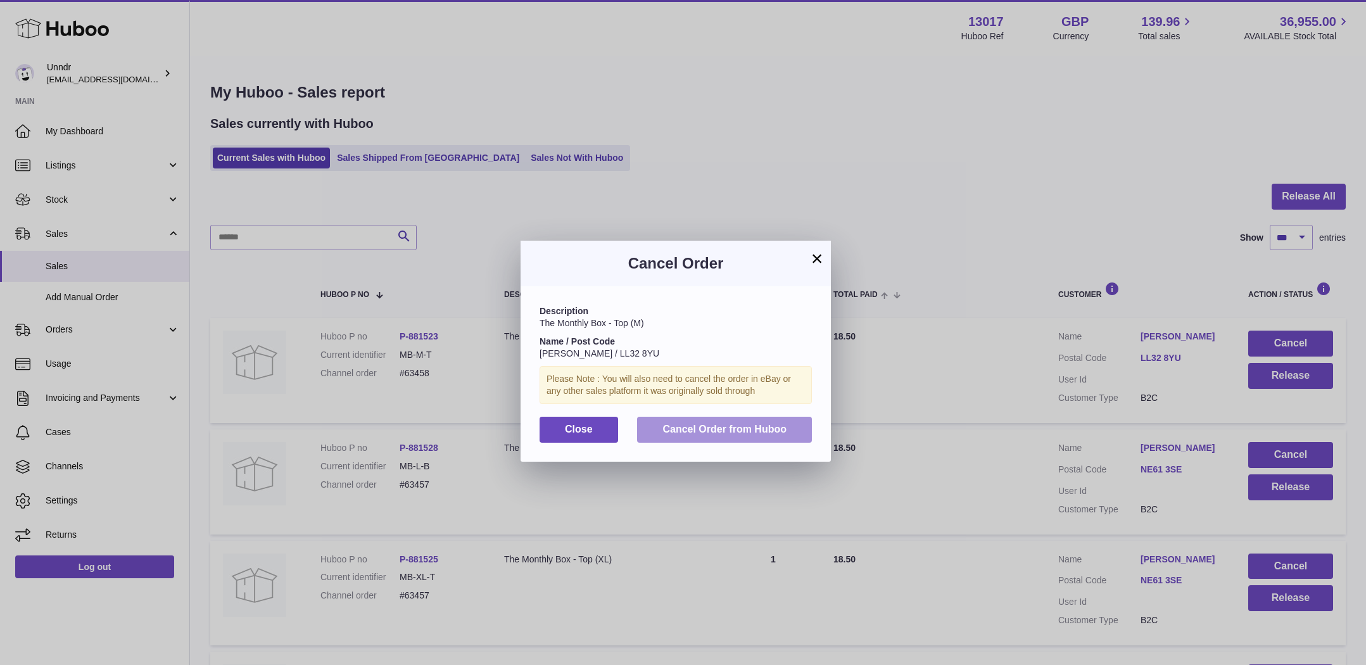
click at [757, 433] on span "Cancel Order from Huboo" at bounding box center [724, 429] width 124 height 11
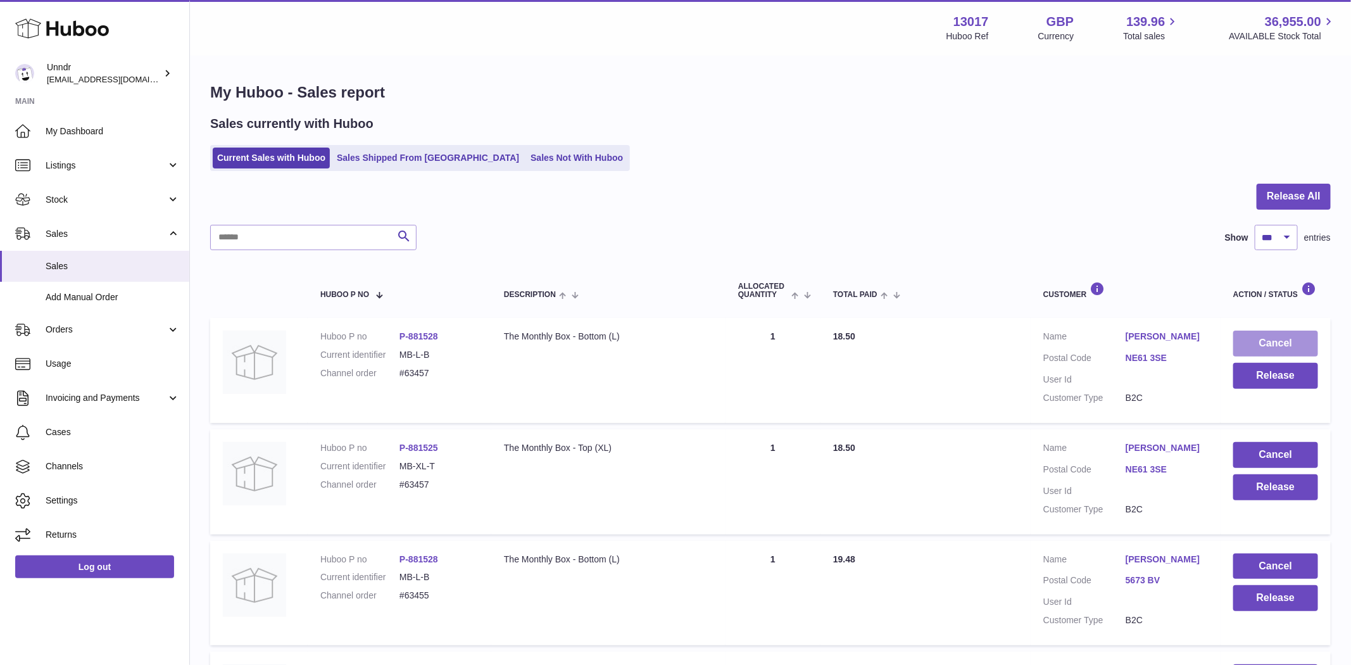
click at [1304, 338] on button "Cancel" at bounding box center [1275, 344] width 85 height 26
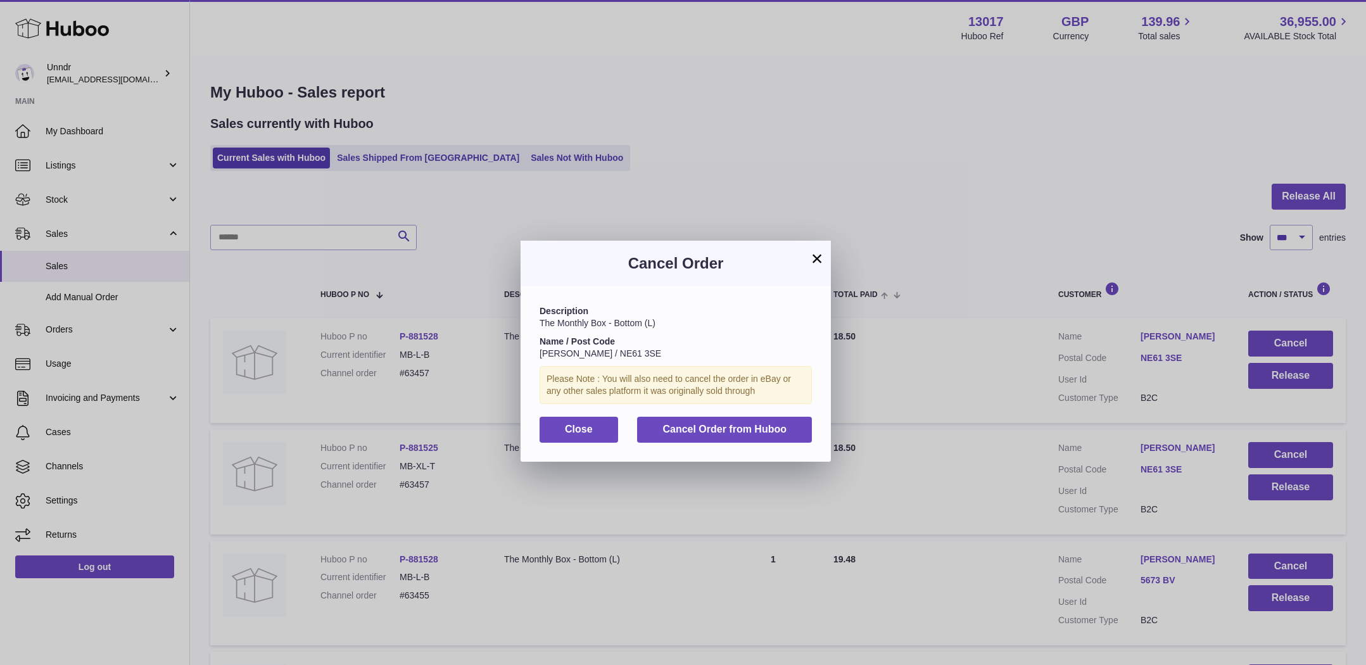
click at [746, 444] on div "Description The Monthly Box - Bottom (L) Name / Post Code Eve Blakey / NE61 3SE…" at bounding box center [675, 373] width 310 height 175
click at [747, 437] on button "Cancel Order from Huboo" at bounding box center [724, 430] width 175 height 26
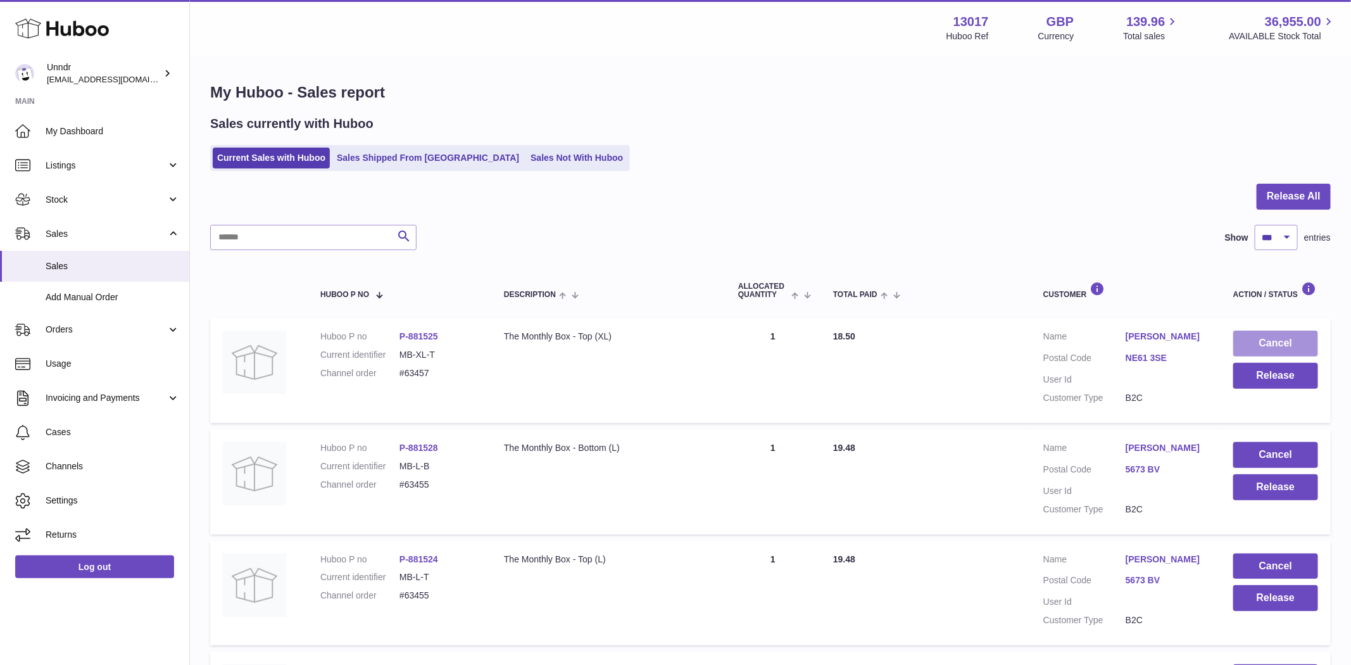
click at [1271, 341] on button "Cancel" at bounding box center [1275, 344] width 85 height 26
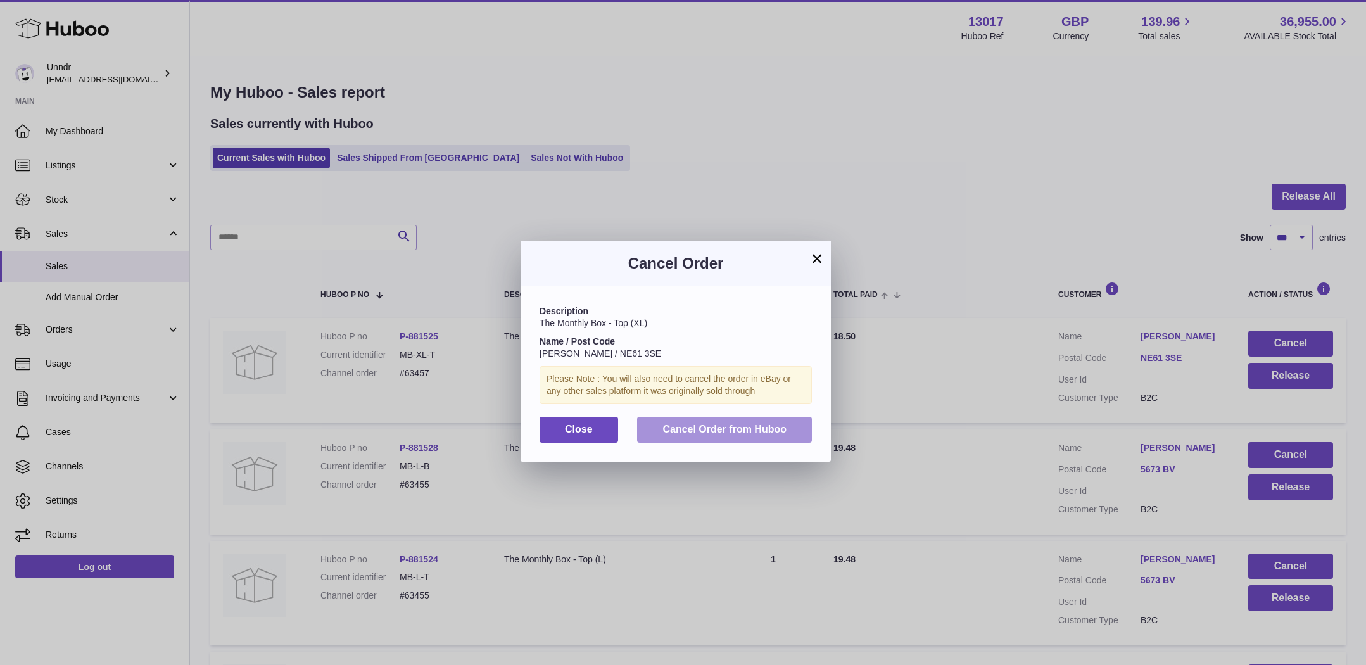
click at [785, 433] on span "Cancel Order from Huboo" at bounding box center [724, 429] width 124 height 11
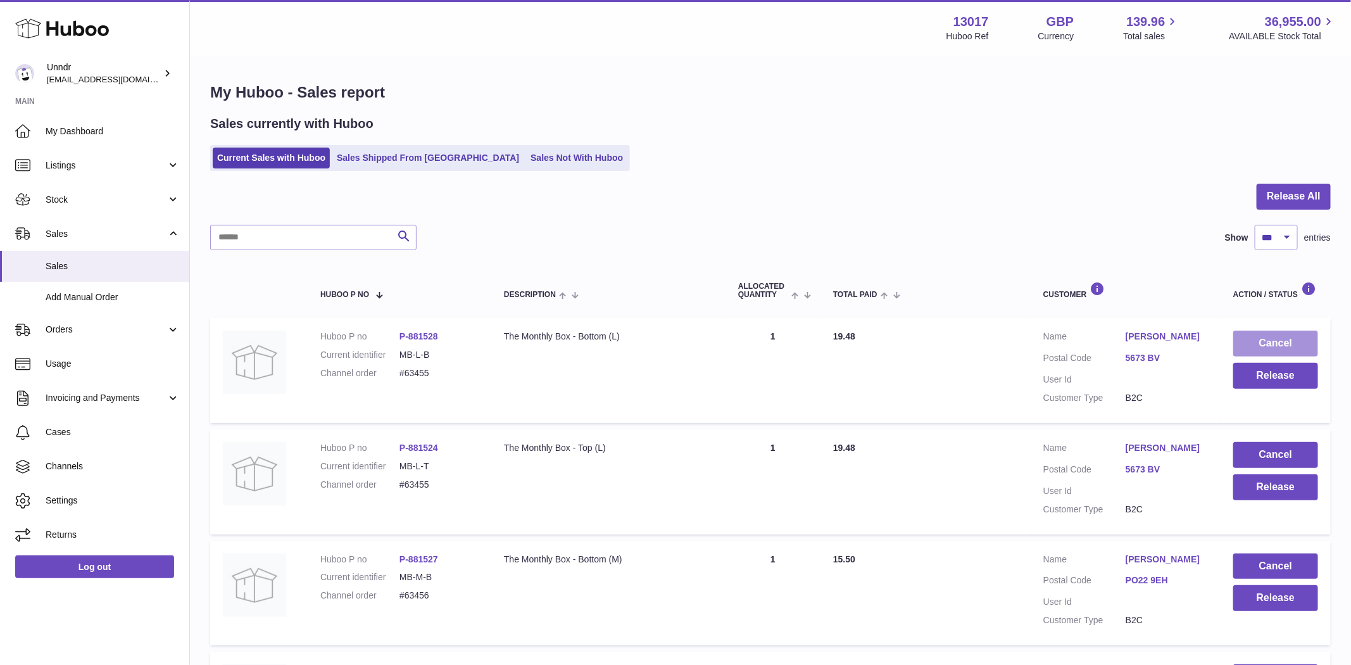
click at [1283, 339] on button "Cancel" at bounding box center [1275, 344] width 85 height 26
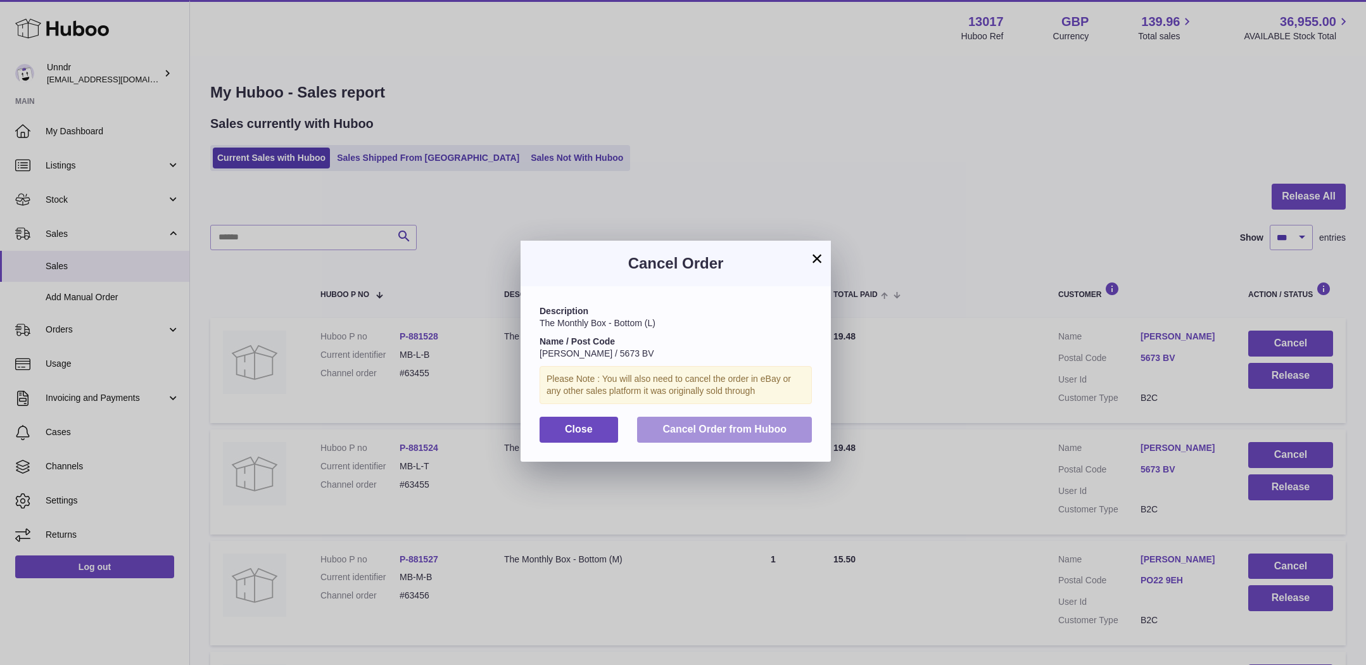
click at [733, 440] on button "Cancel Order from Huboo" at bounding box center [724, 430] width 175 height 26
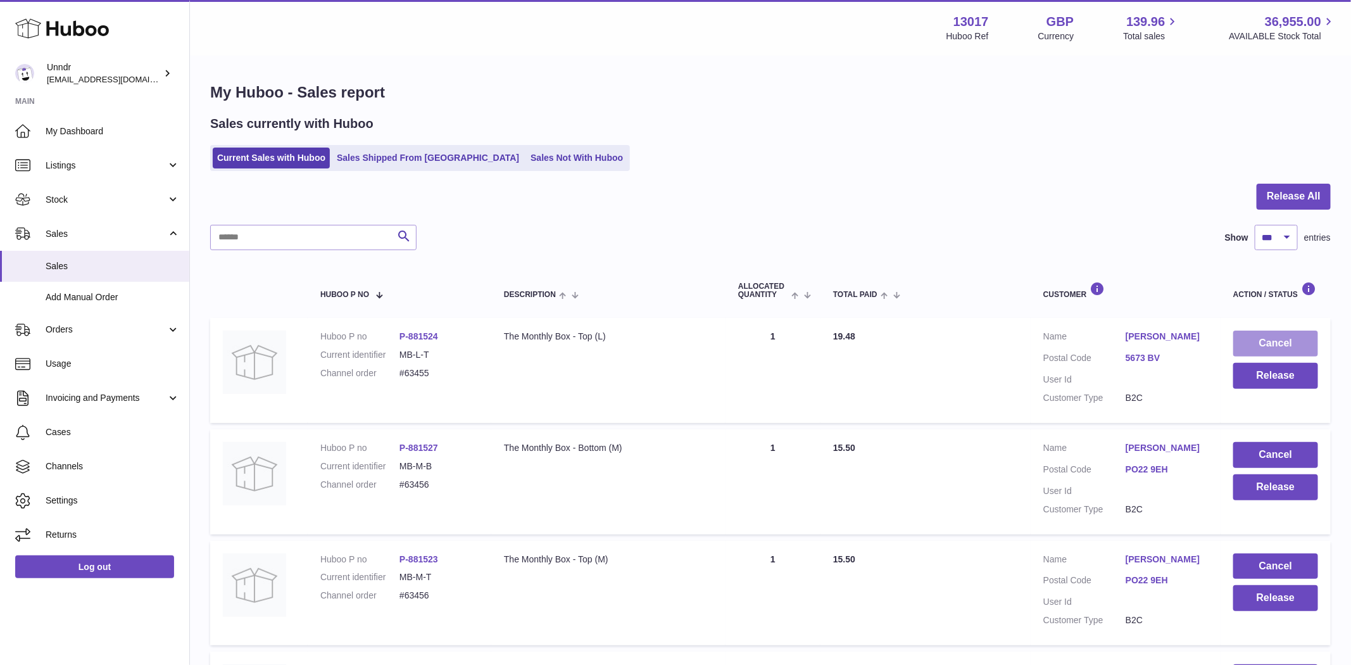
click at [1302, 343] on button "Cancel" at bounding box center [1275, 344] width 85 height 26
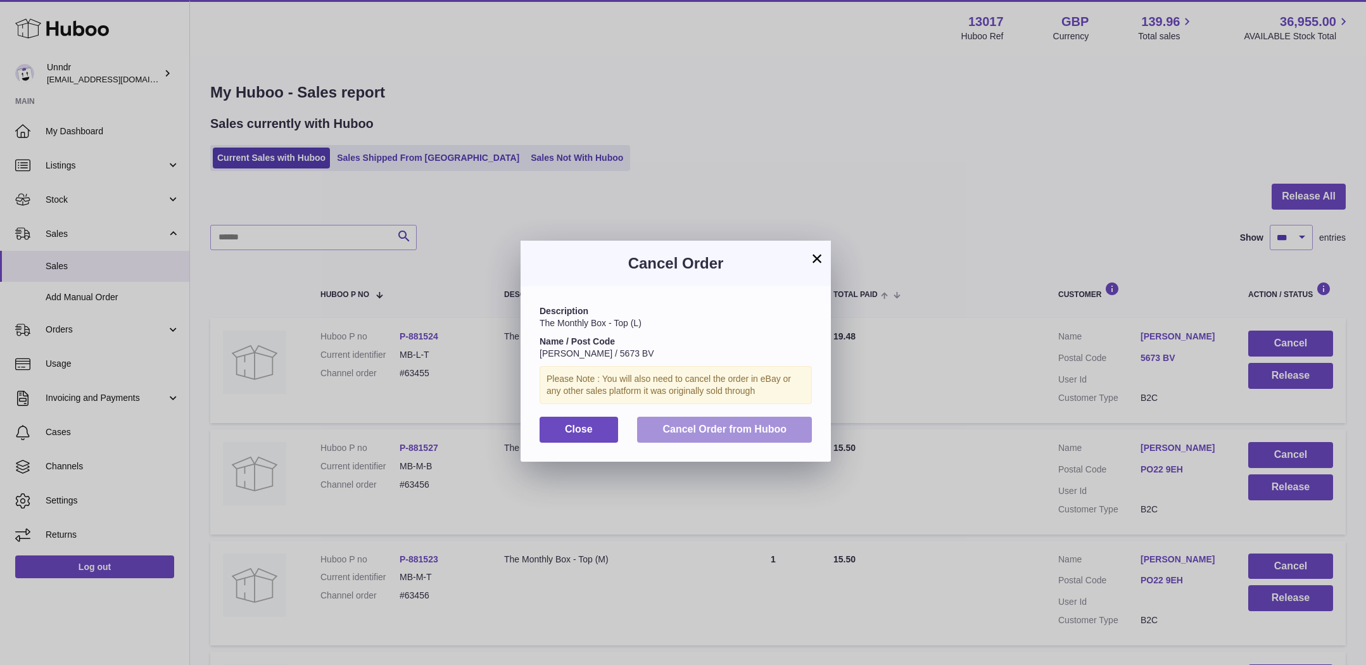
click at [794, 431] on button "Cancel Order from Huboo" at bounding box center [724, 430] width 175 height 26
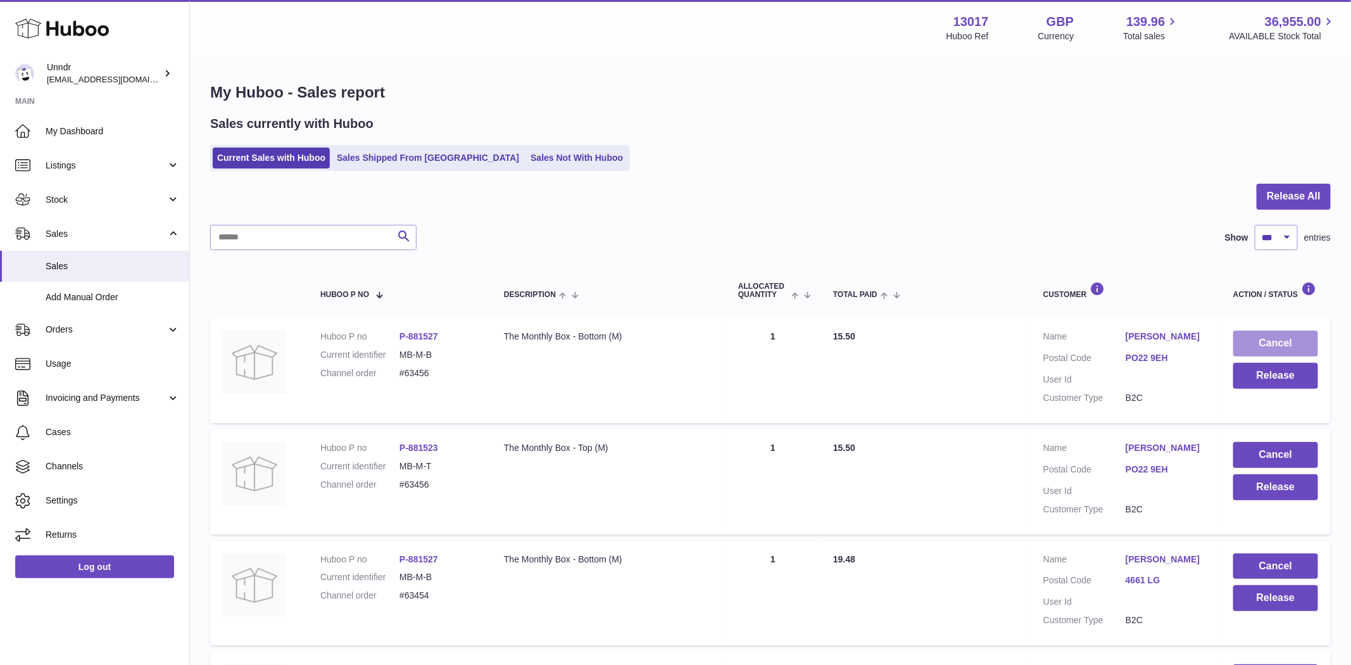
click at [1302, 341] on button "Cancel" at bounding box center [1275, 344] width 85 height 26
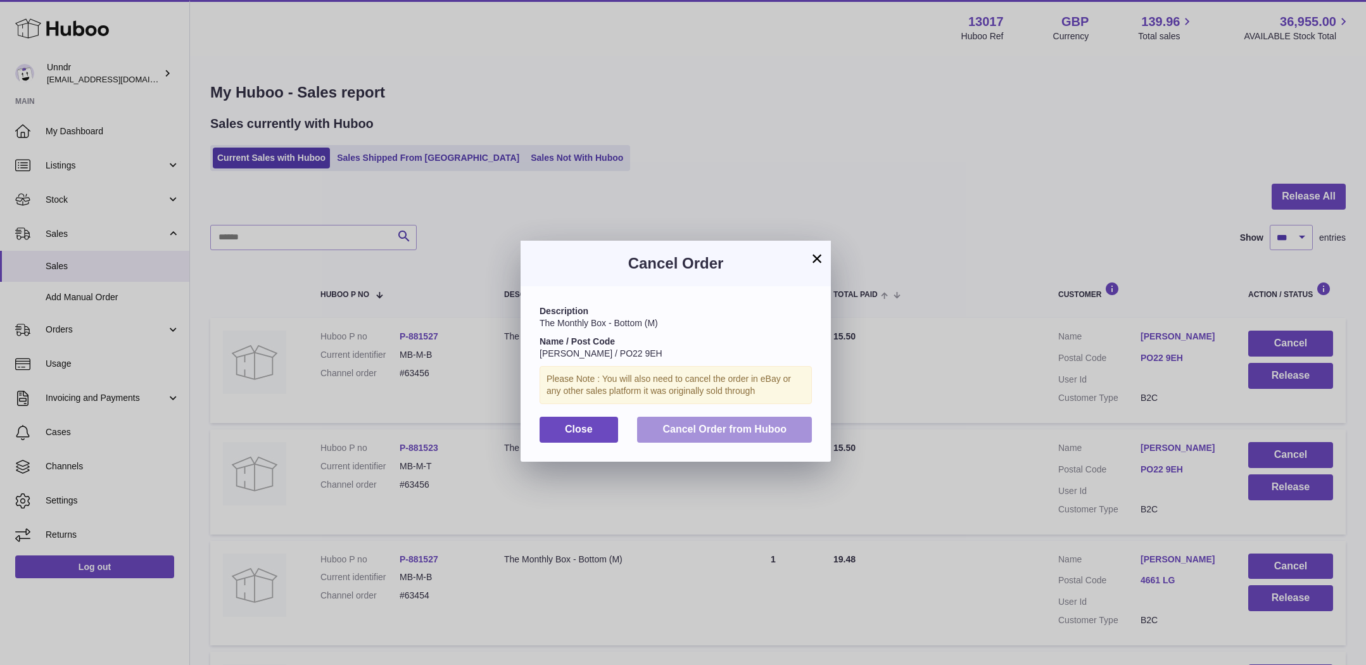
click at [769, 431] on span "Cancel Order from Huboo" at bounding box center [724, 429] width 124 height 11
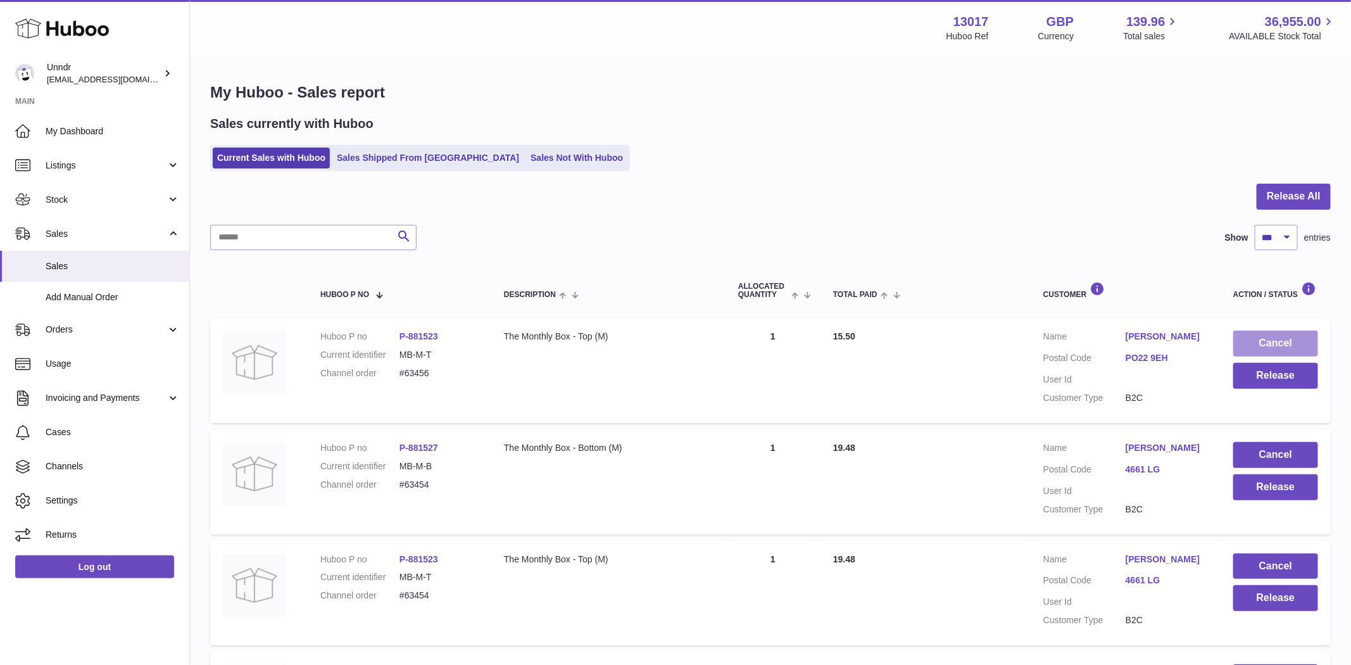
click at [1275, 344] on button "Cancel" at bounding box center [1275, 344] width 85 height 26
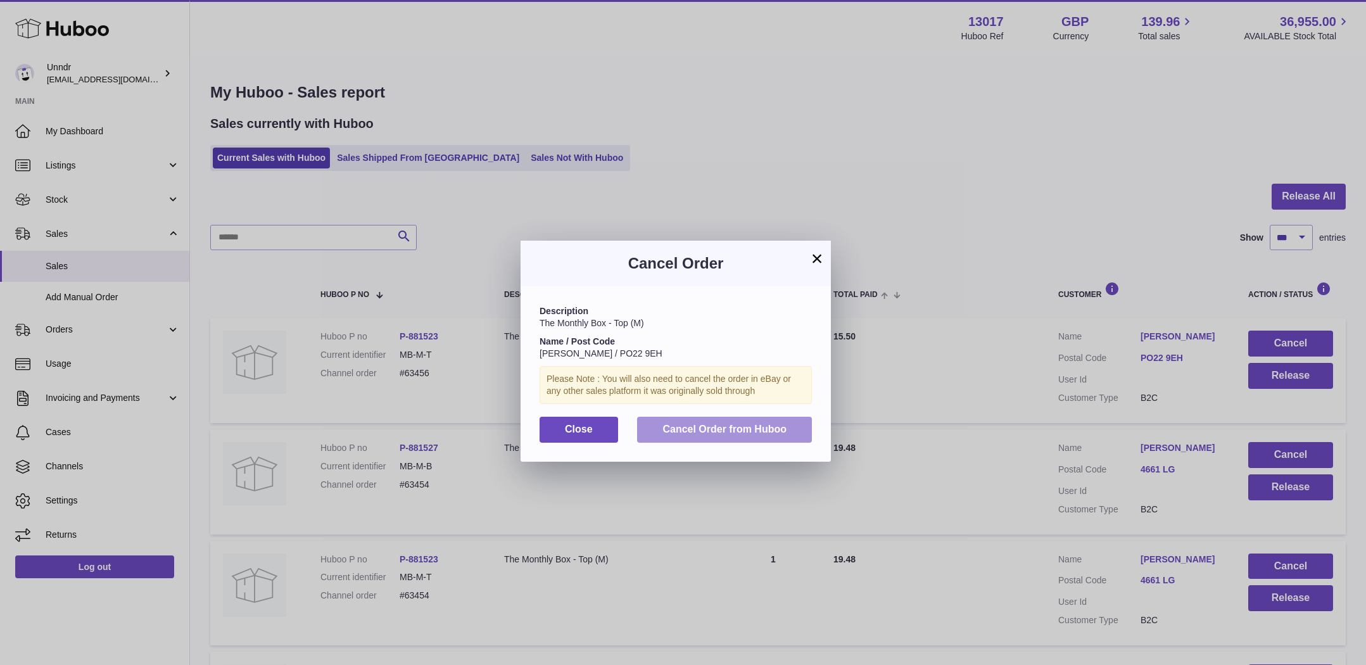
click at [805, 427] on button "Cancel Order from Huboo" at bounding box center [724, 430] width 175 height 26
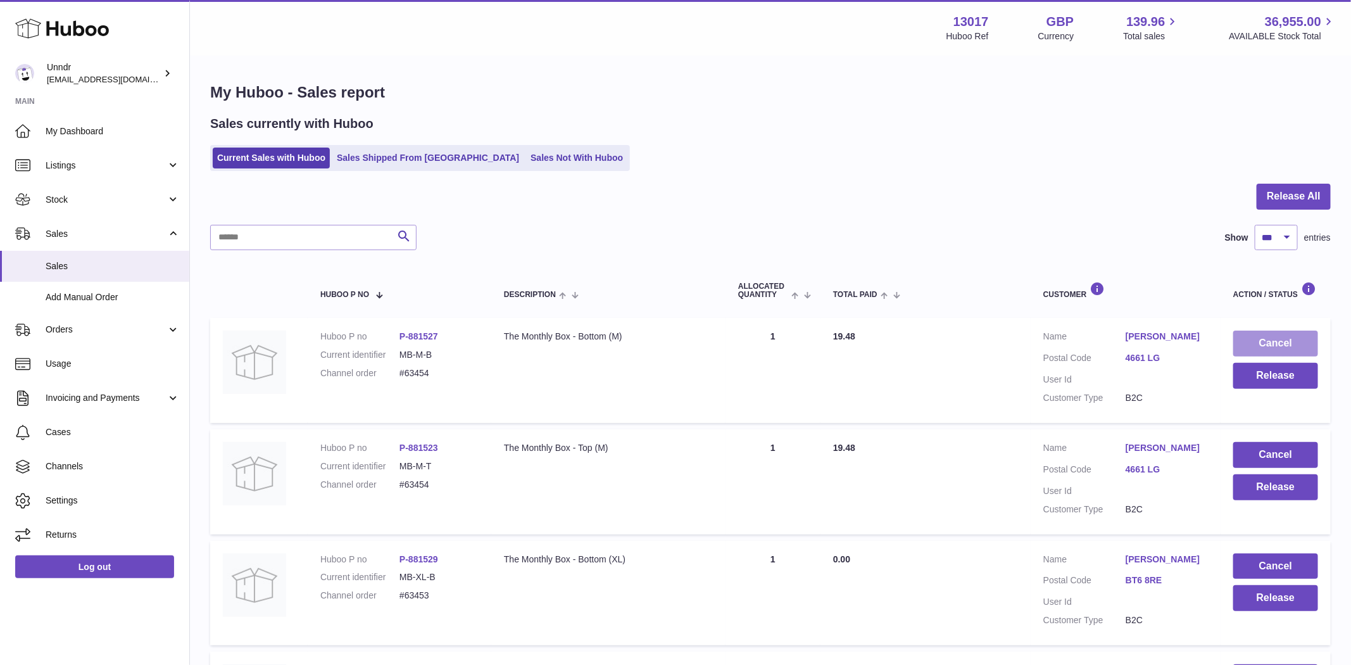
click at [1270, 346] on button "Cancel" at bounding box center [1275, 344] width 85 height 26
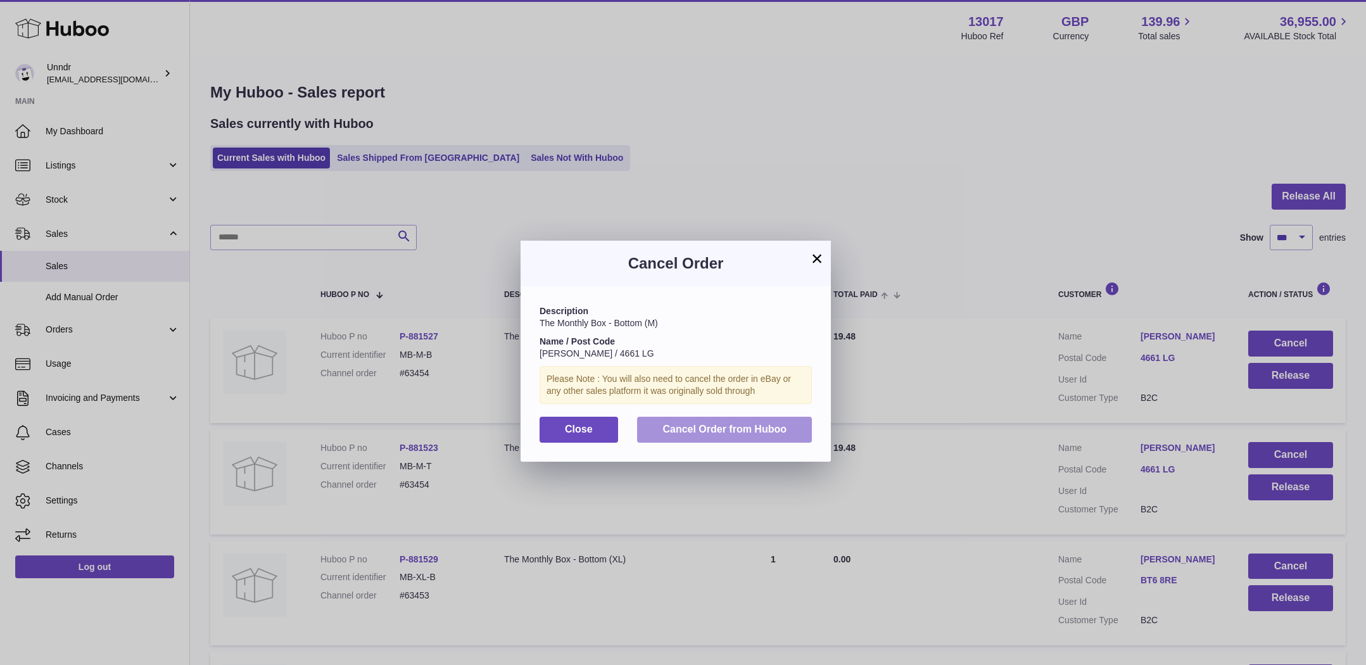
click at [785, 438] on button "Cancel Order from Huboo" at bounding box center [724, 430] width 175 height 26
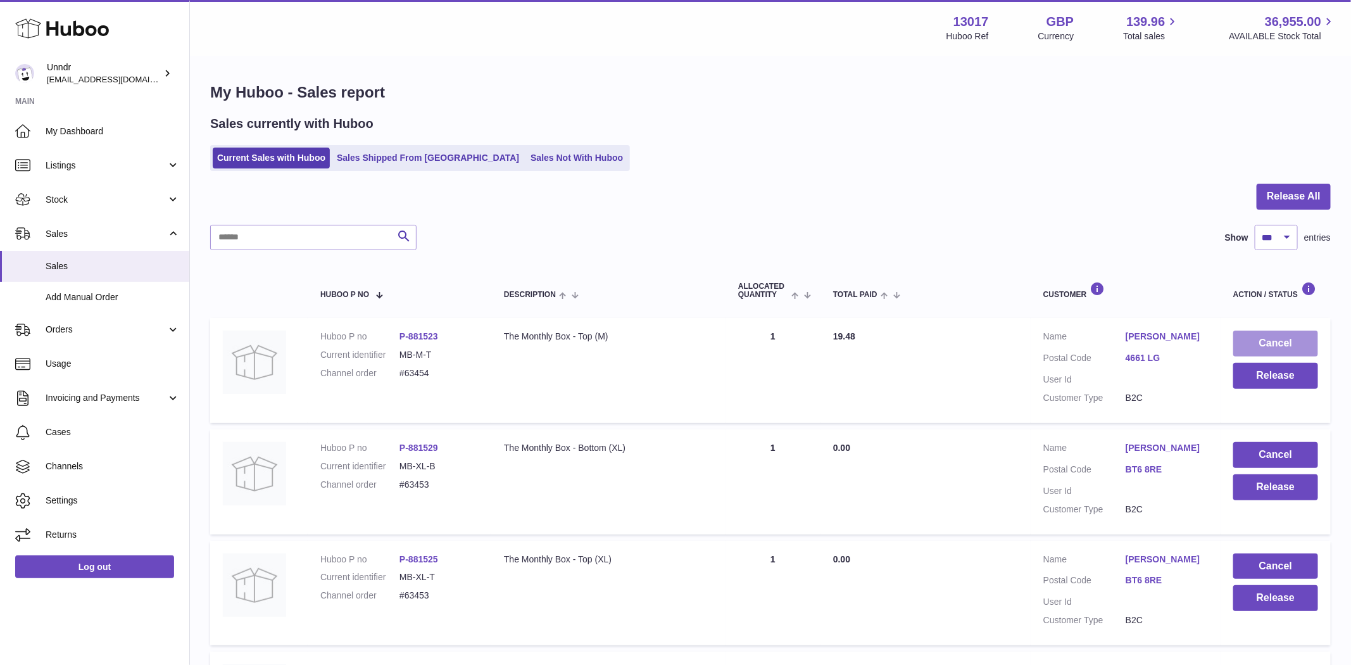
click at [1288, 346] on button "Cancel" at bounding box center [1275, 344] width 85 height 26
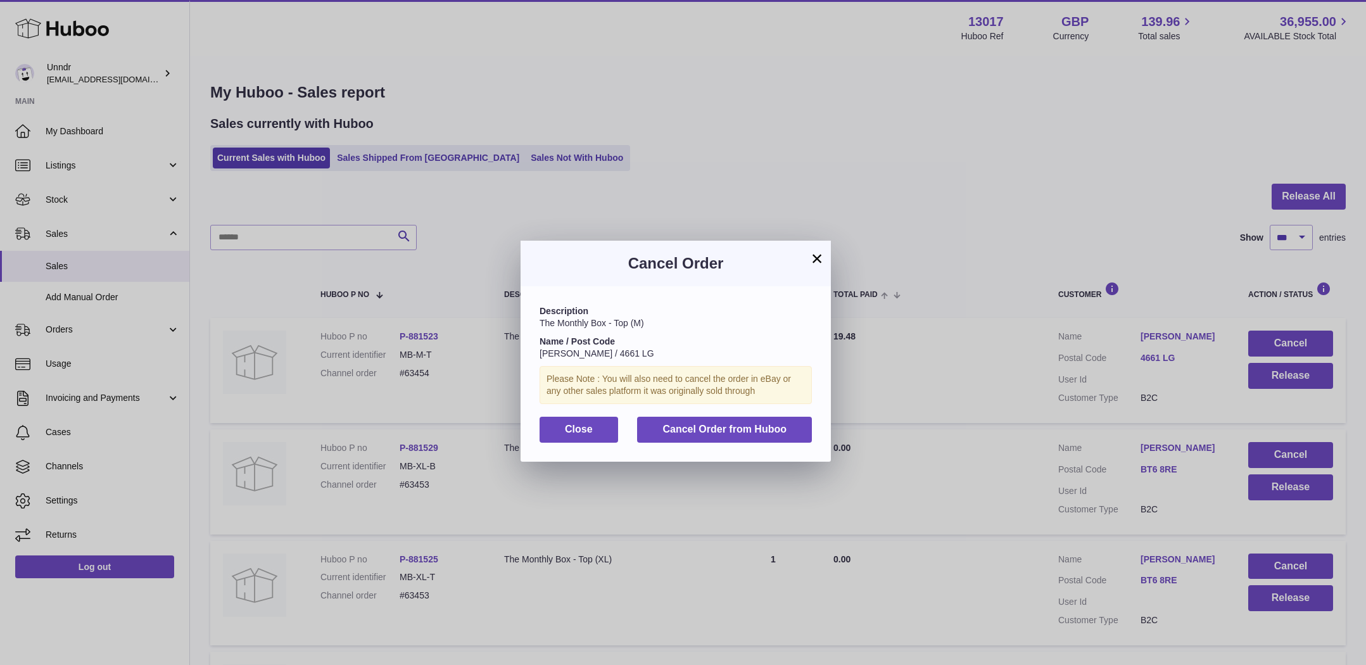
click at [726, 449] on div "Description The Monthly Box - Top (M) Name / Post Code Inez Bakker / 4661 LG Pl…" at bounding box center [675, 373] width 310 height 175
click at [728, 440] on button "Cancel Order from Huboo" at bounding box center [724, 430] width 175 height 26
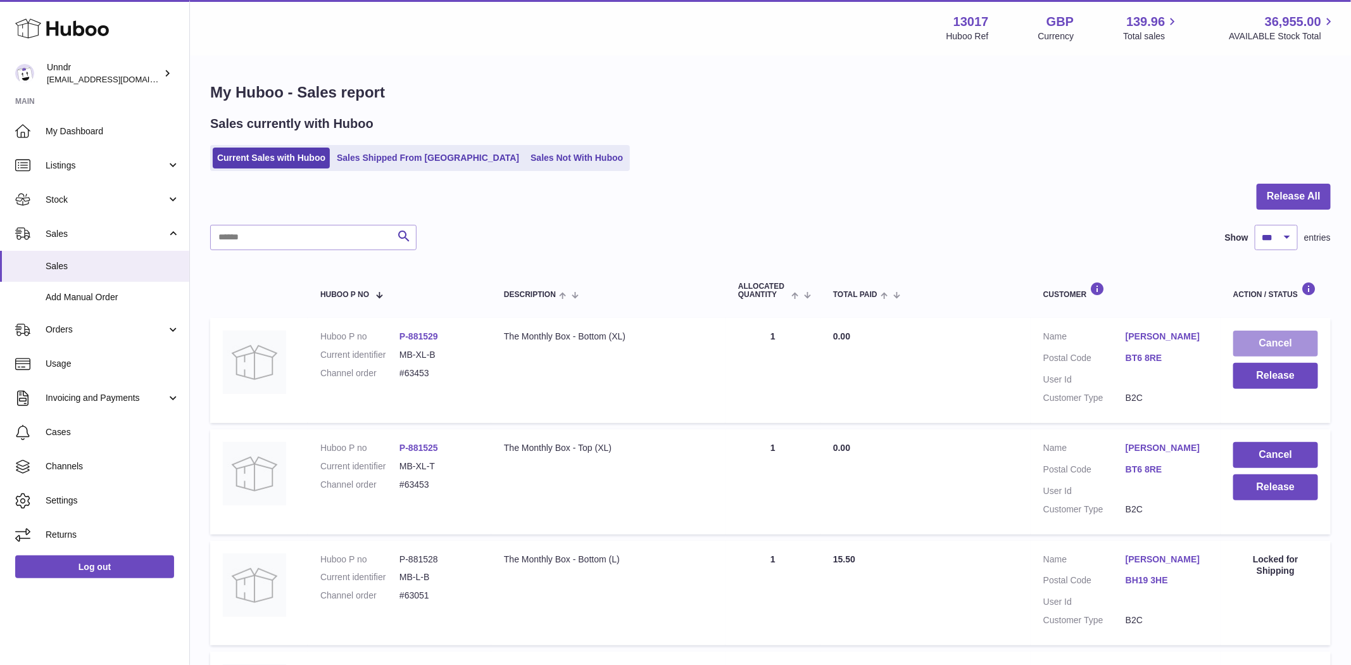
click at [1273, 343] on button "Cancel" at bounding box center [1275, 344] width 85 height 26
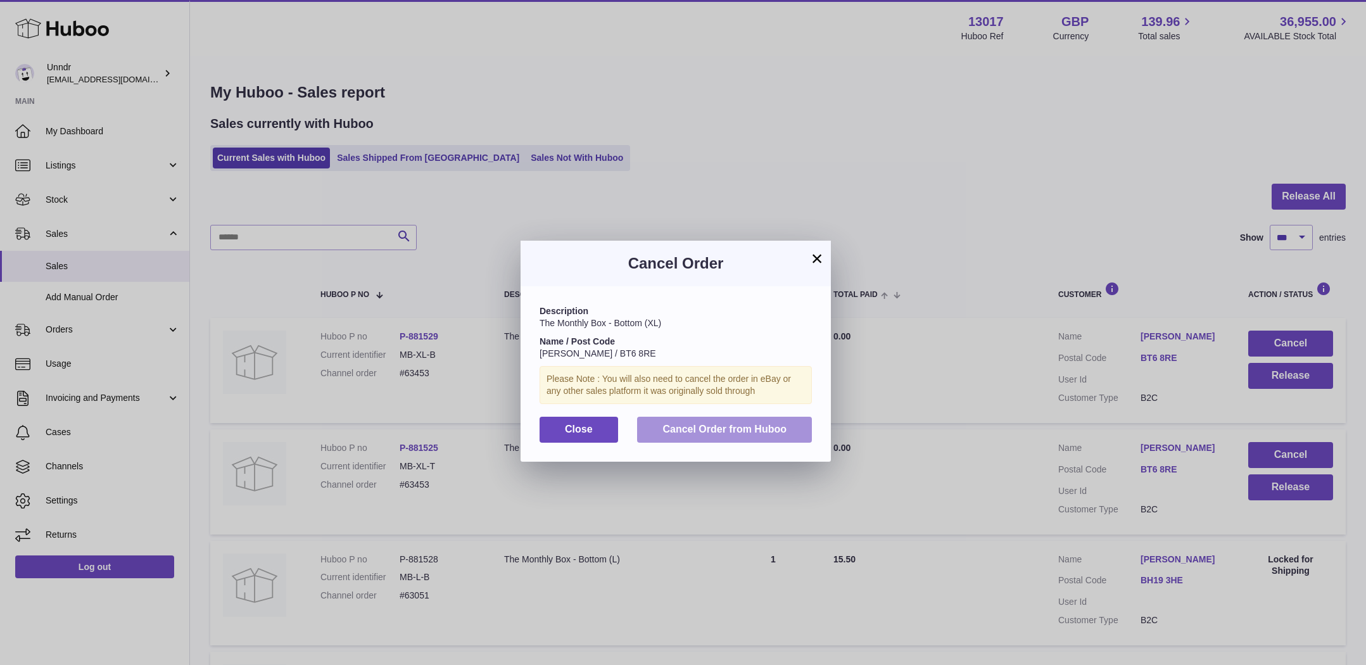
click at [719, 424] on span "Cancel Order from Huboo" at bounding box center [724, 429] width 124 height 11
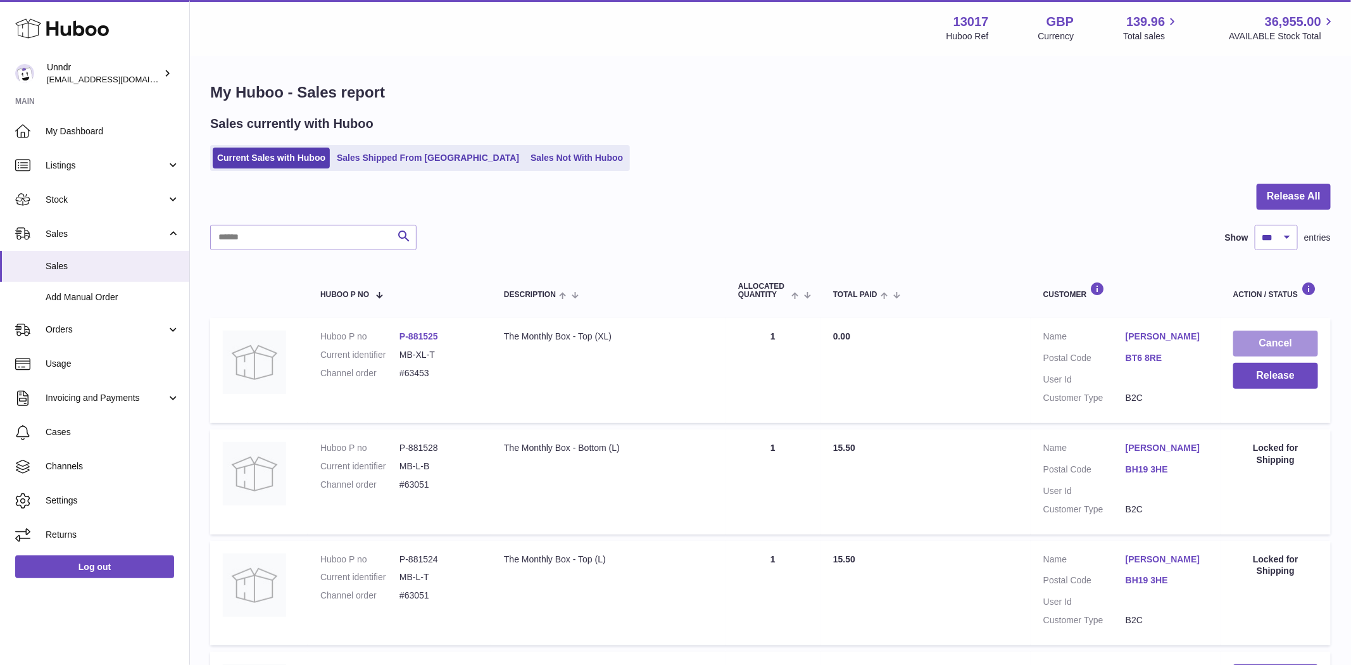
click at [1286, 337] on button "Cancel" at bounding box center [1275, 344] width 85 height 26
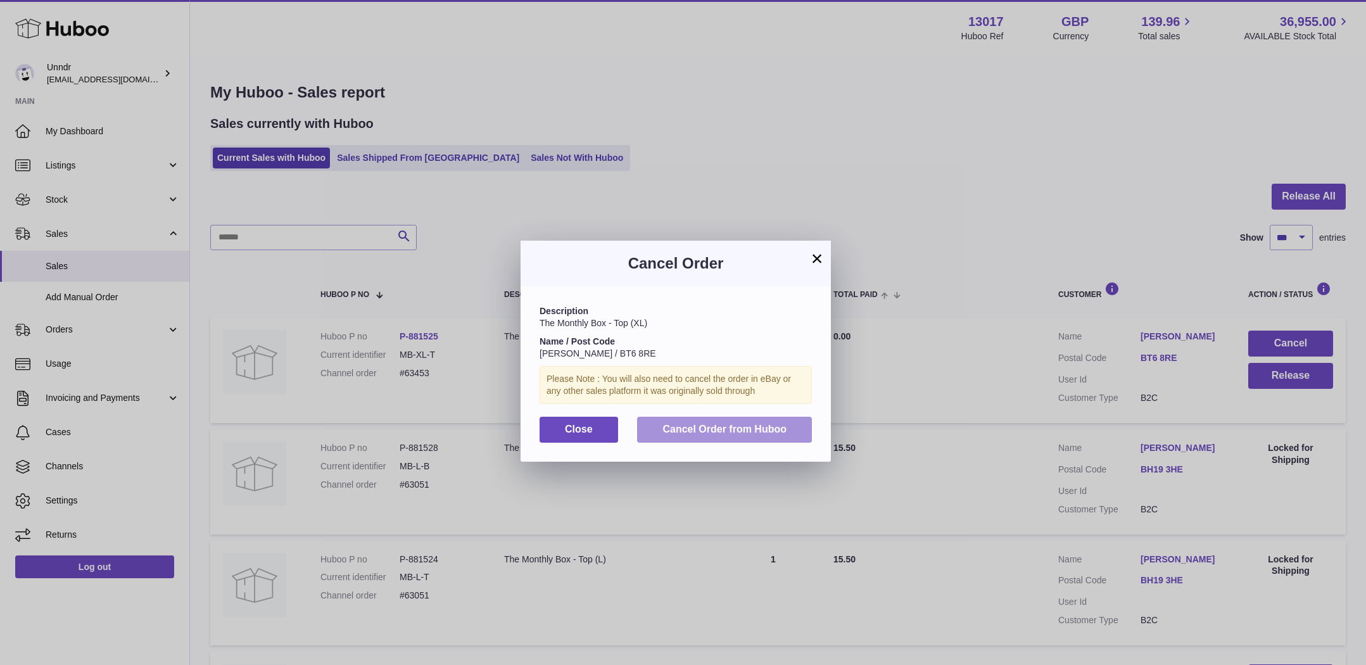
click at [769, 426] on span "Cancel Order from Huboo" at bounding box center [724, 429] width 124 height 11
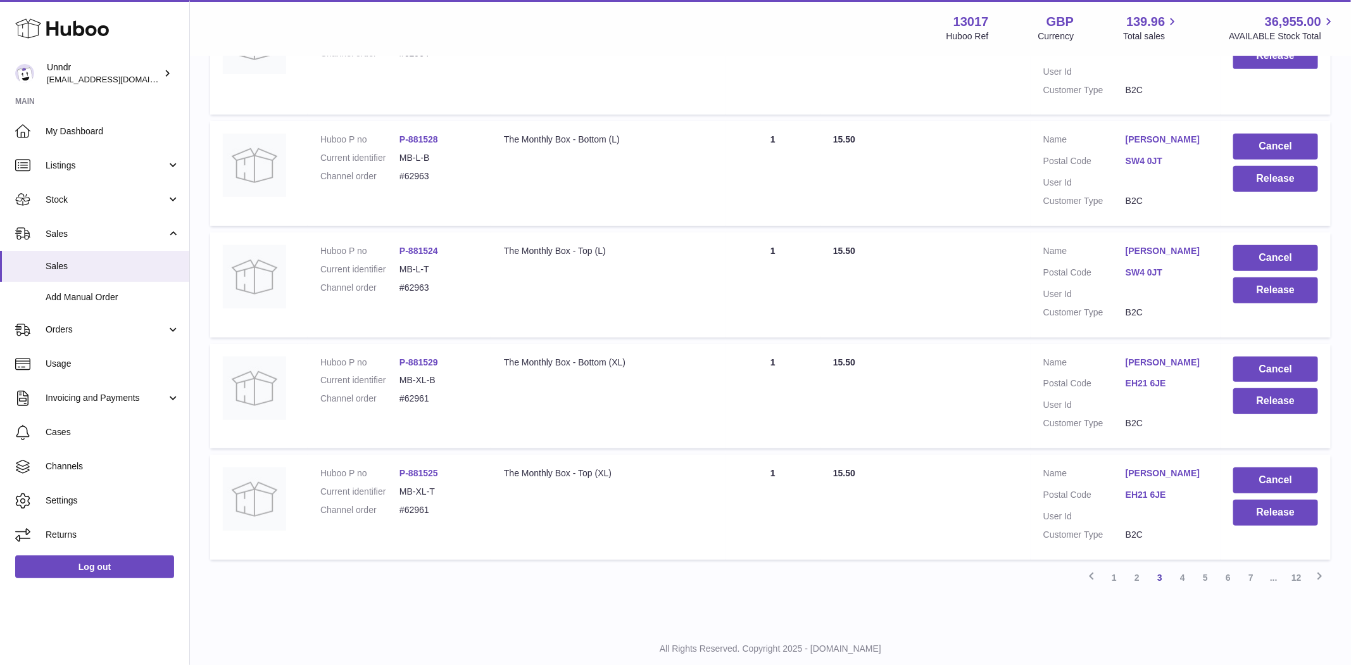
scroll to position [11125, 0]
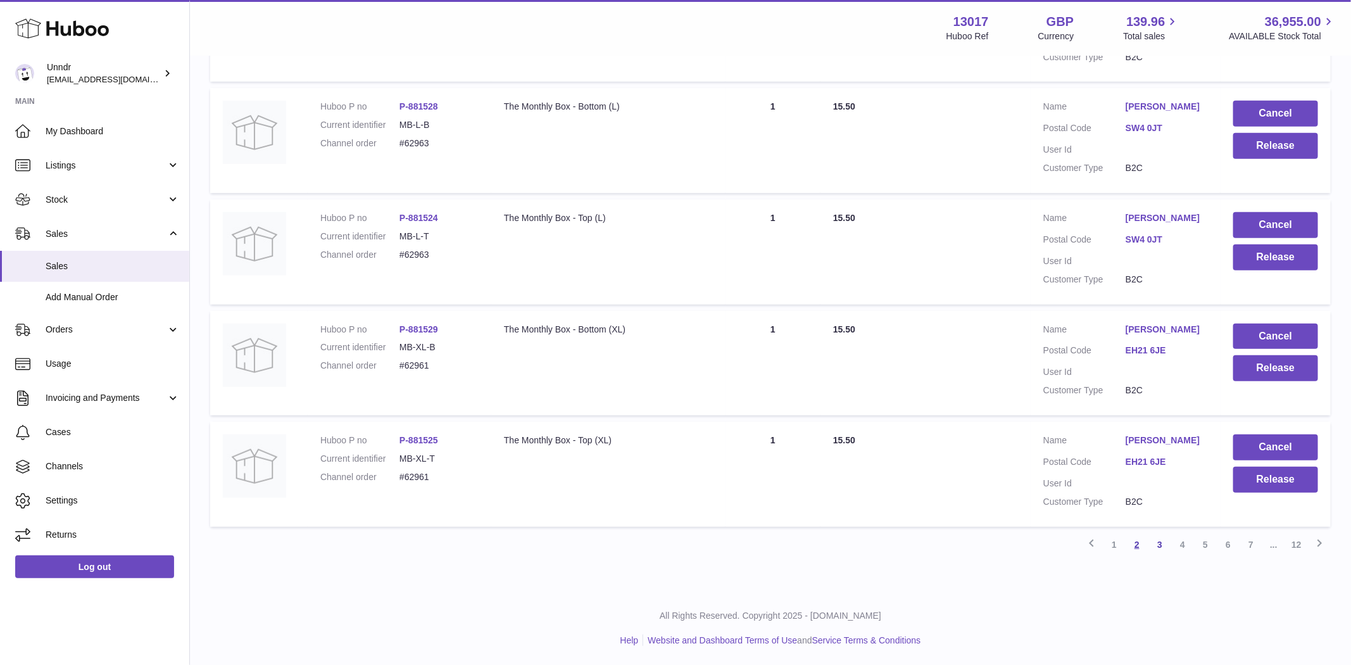
click at [1133, 544] on link "2" at bounding box center [1137, 544] width 23 height 23
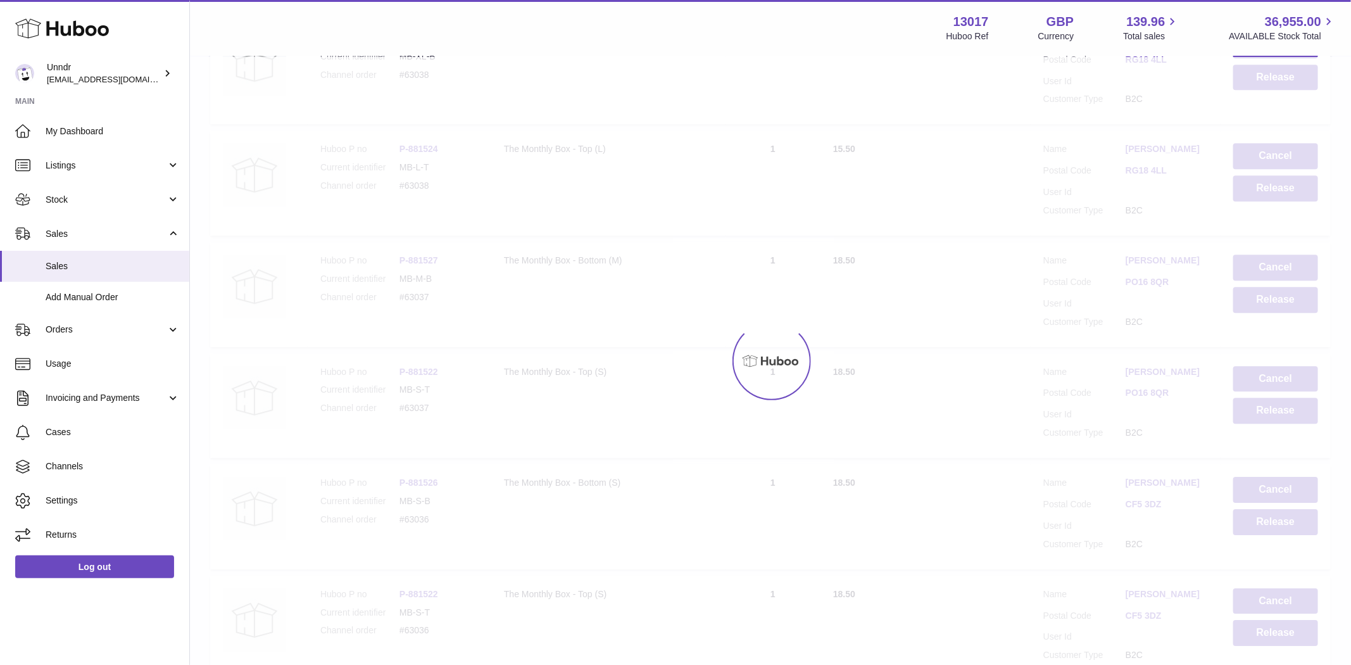
scroll to position [57, 0]
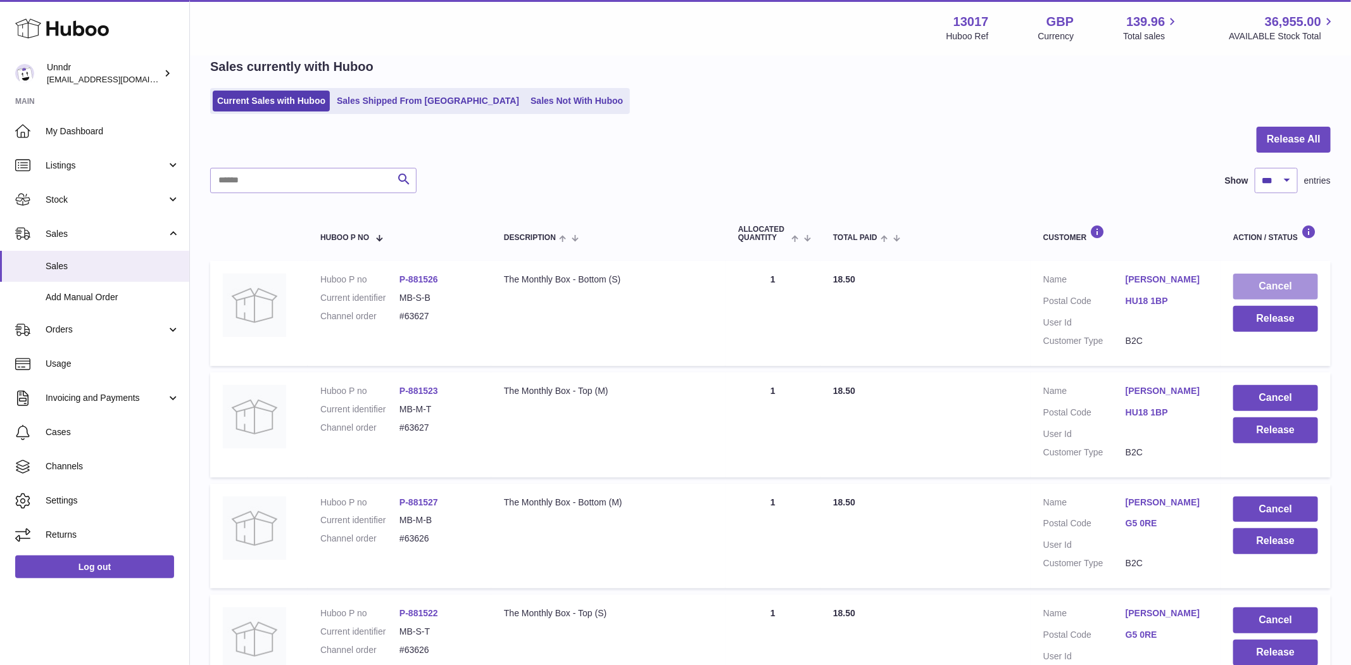
click at [1285, 279] on button "Cancel" at bounding box center [1275, 287] width 85 height 26
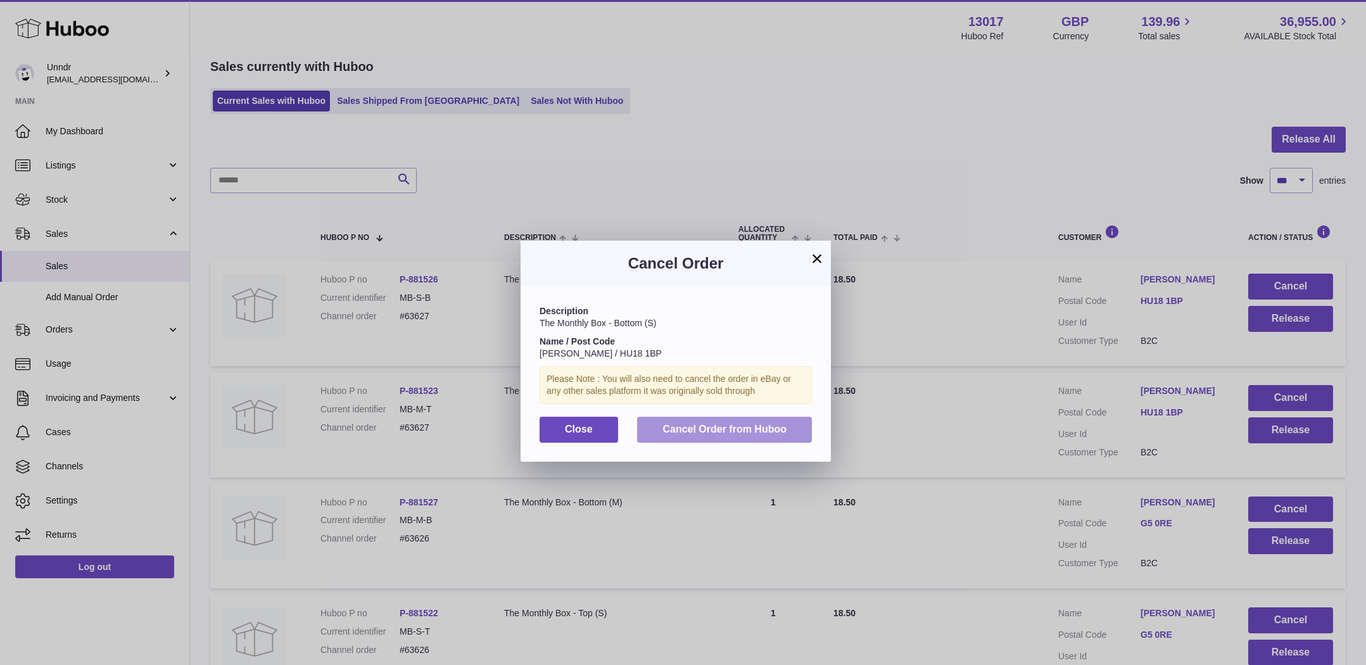
click at [750, 434] on span "Cancel Order from Huboo" at bounding box center [724, 429] width 124 height 11
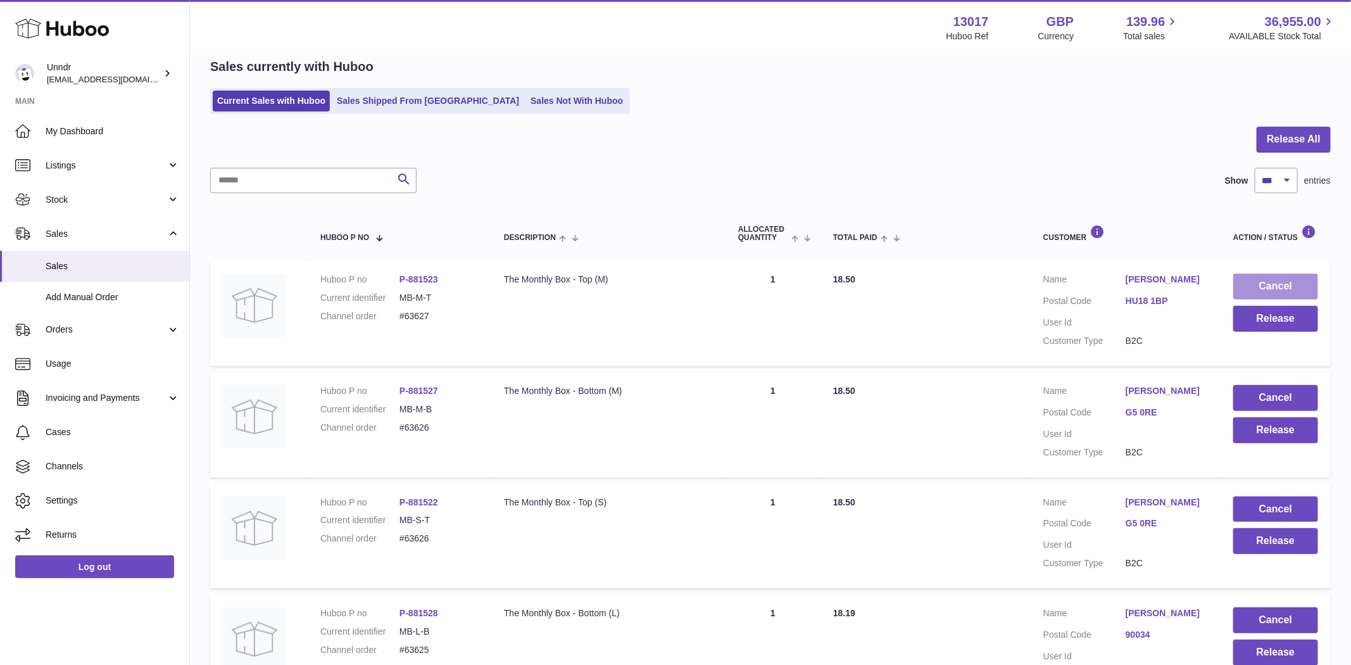
click at [1291, 283] on button "Cancel" at bounding box center [1275, 287] width 85 height 26
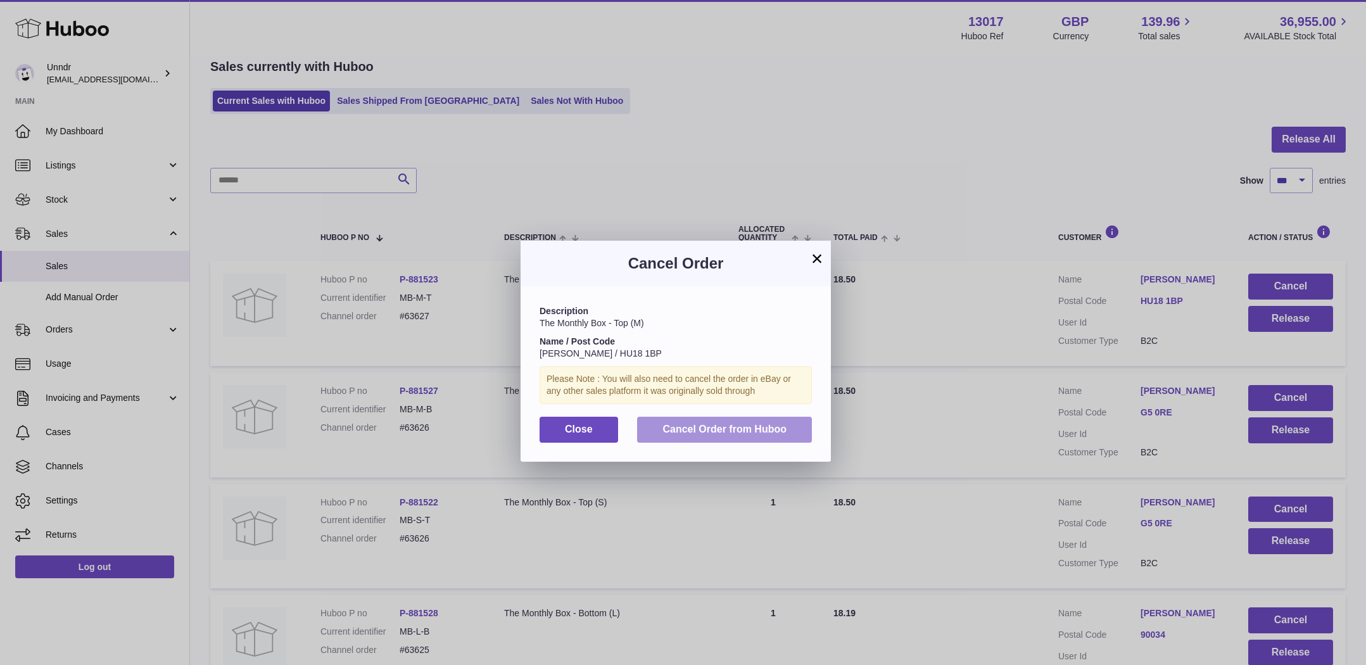
click at [744, 430] on span "Cancel Order from Huboo" at bounding box center [724, 429] width 124 height 11
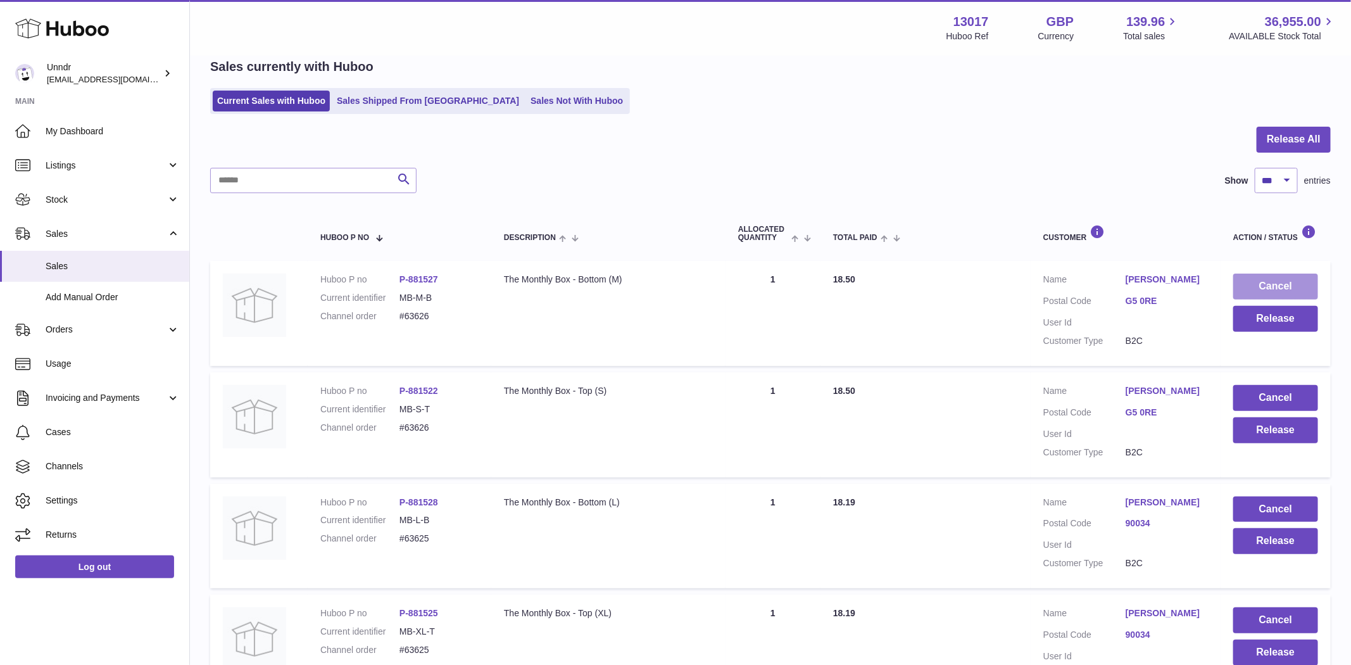
click at [1284, 282] on button "Cancel" at bounding box center [1275, 287] width 85 height 26
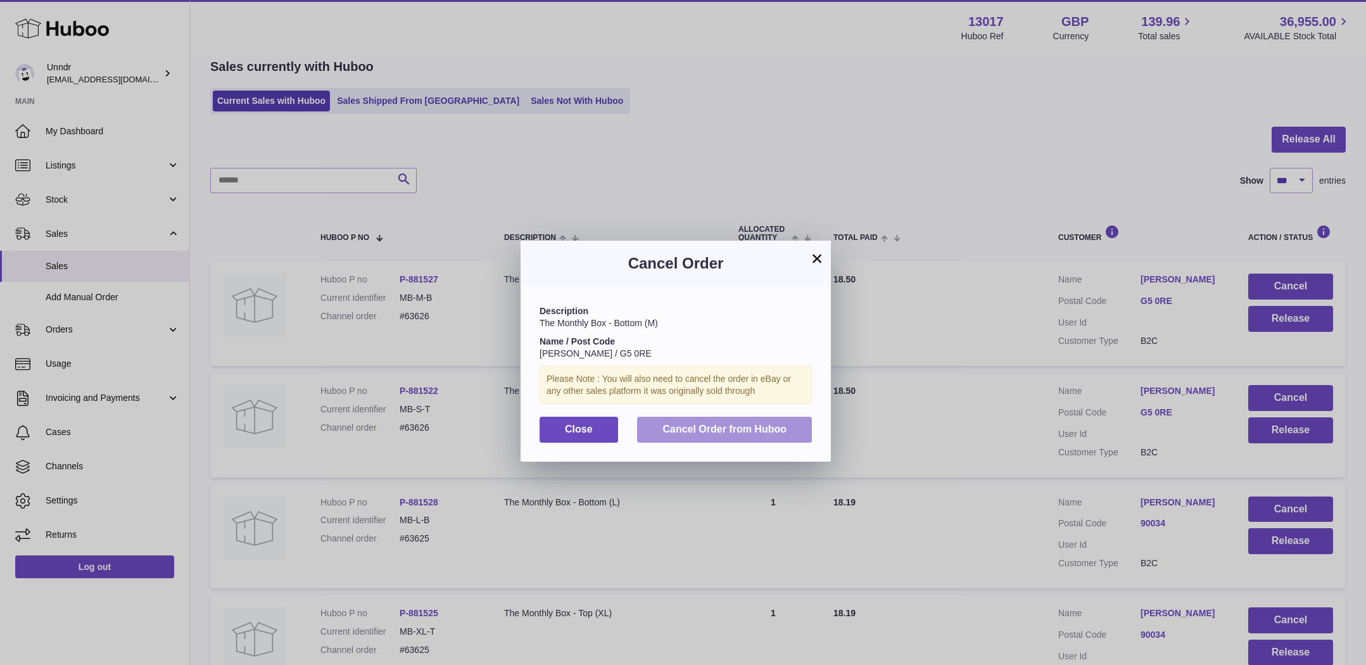
click at [766, 427] on span "Cancel Order from Huboo" at bounding box center [724, 429] width 124 height 11
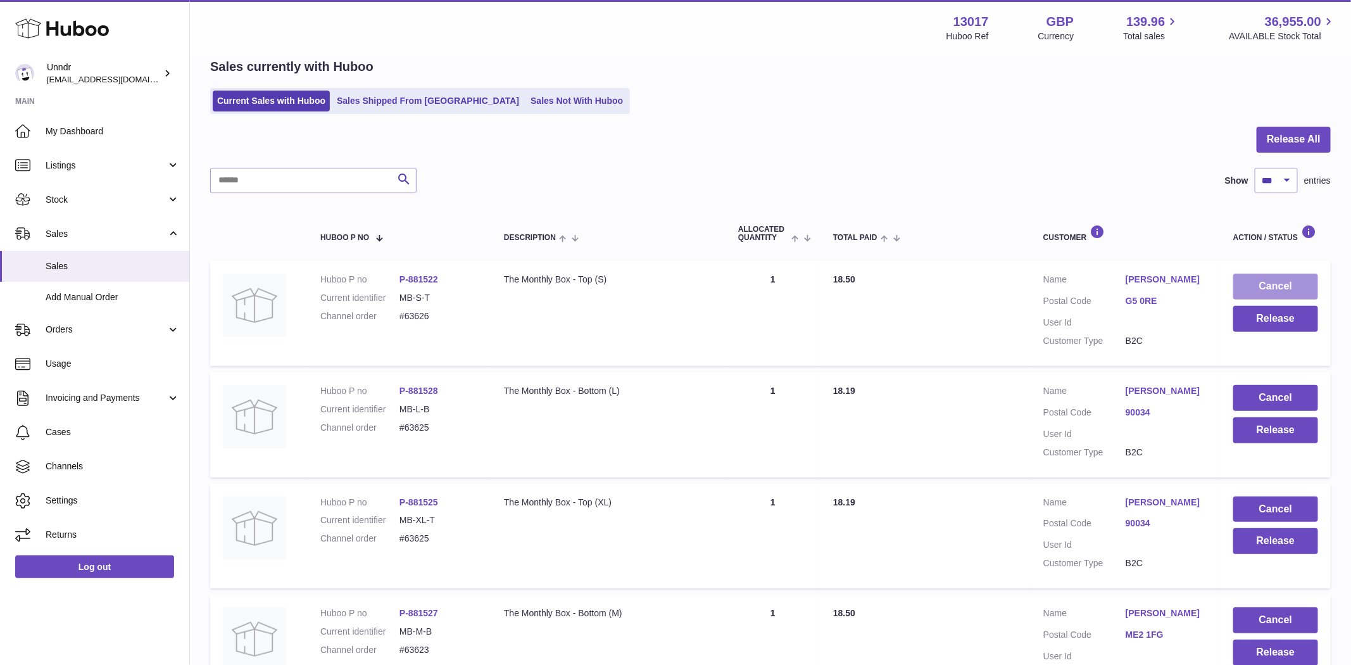
click at [1277, 284] on button "Cancel" at bounding box center [1275, 287] width 85 height 26
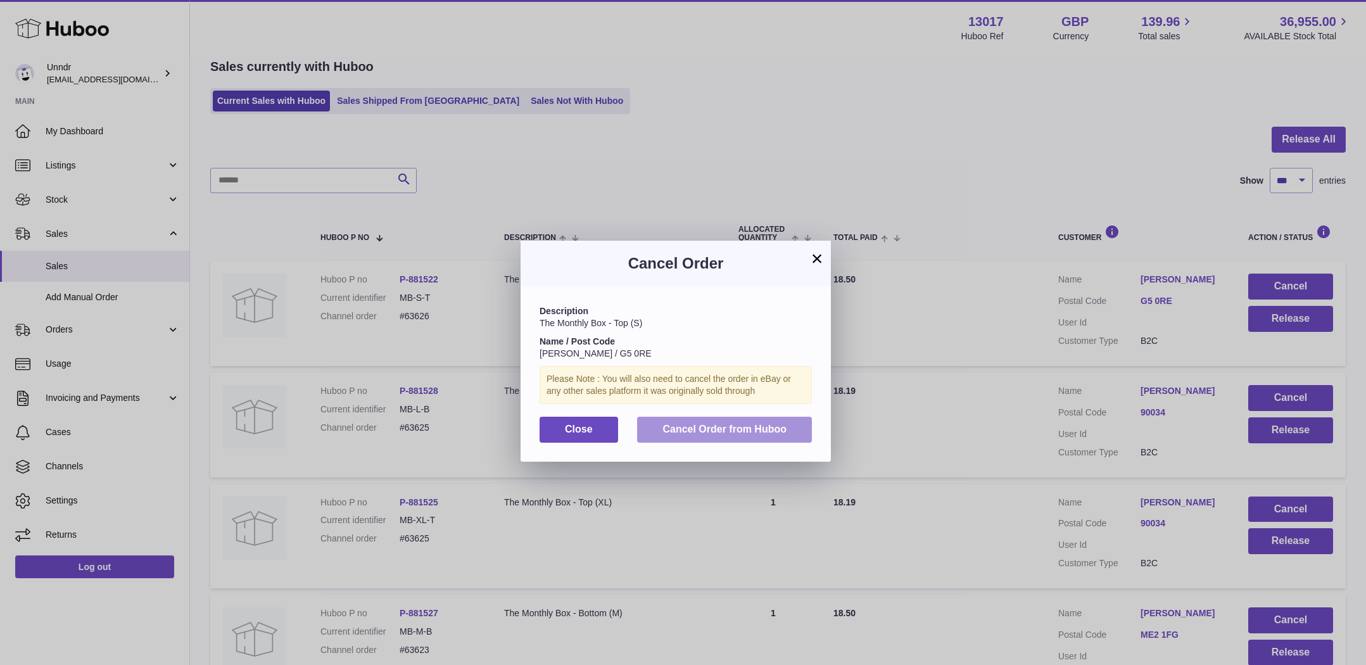
click at [773, 428] on span "Cancel Order from Huboo" at bounding box center [724, 429] width 124 height 11
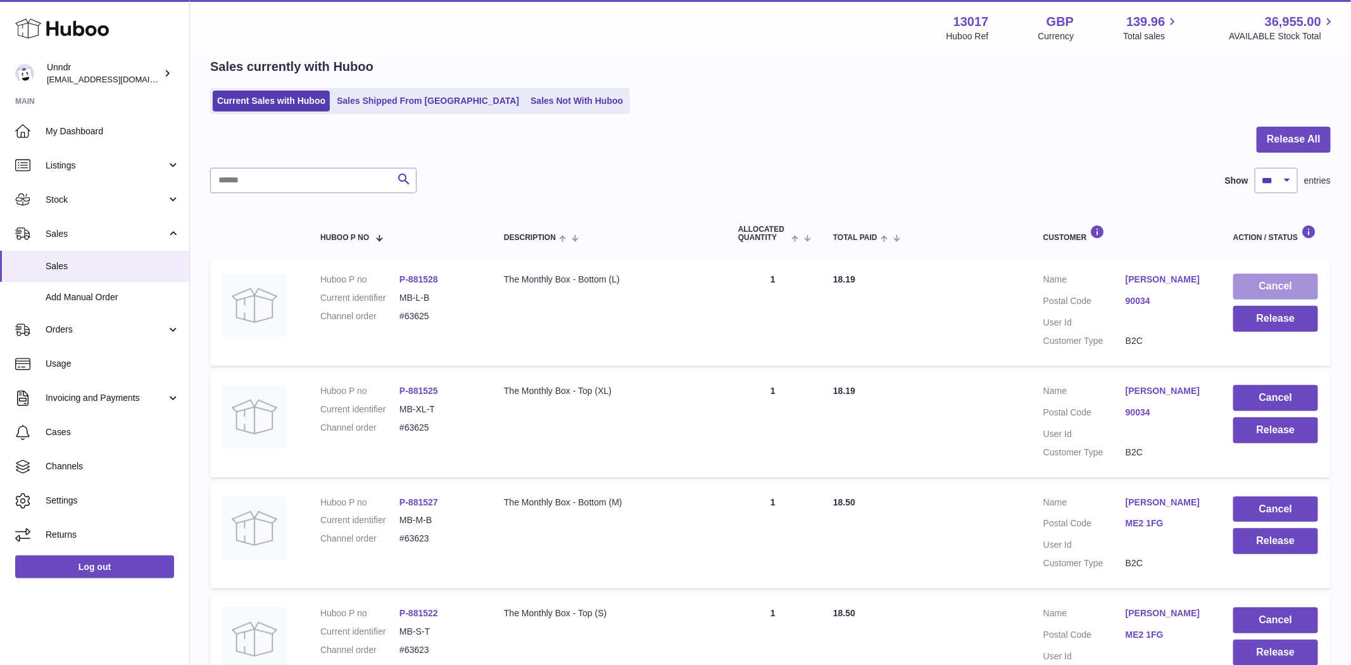
click at [1261, 277] on button "Cancel" at bounding box center [1275, 287] width 85 height 26
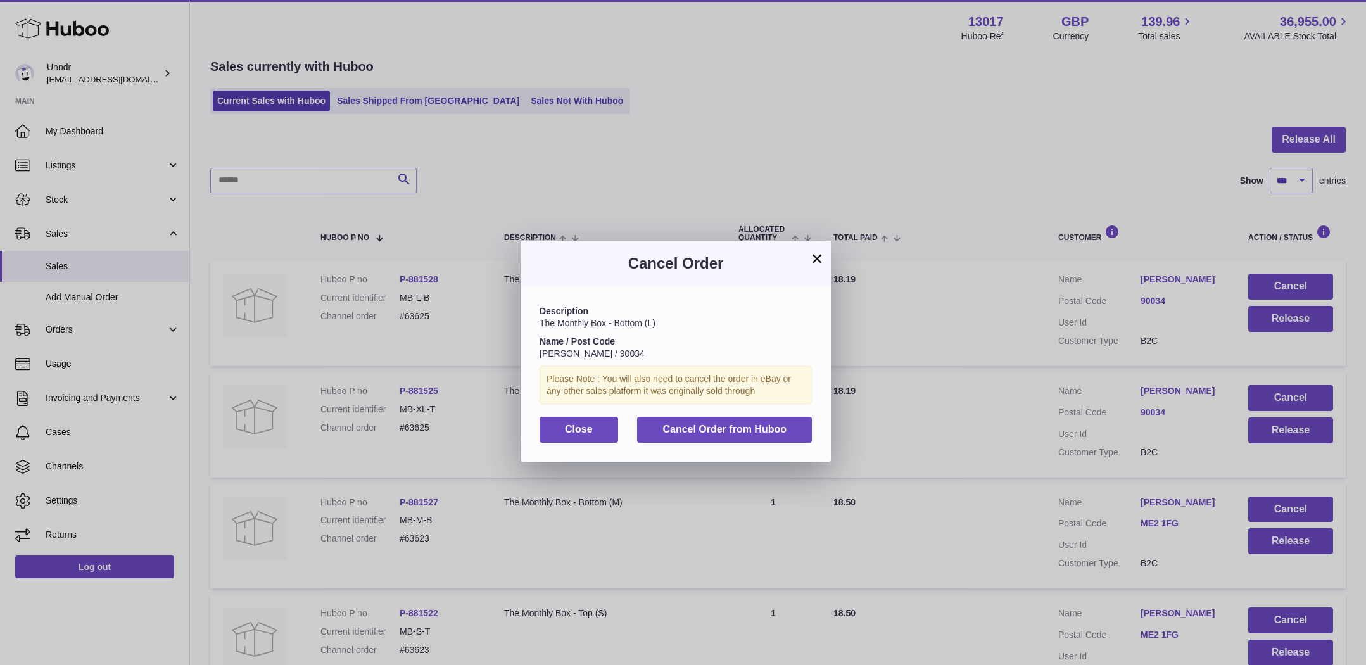
click at [694, 443] on div "Description The Monthly Box - Bottom (L) Name / Post Code alizeh Asghar / 90034…" at bounding box center [675, 373] width 310 height 175
click at [697, 436] on button "Cancel Order from Huboo" at bounding box center [724, 430] width 175 height 26
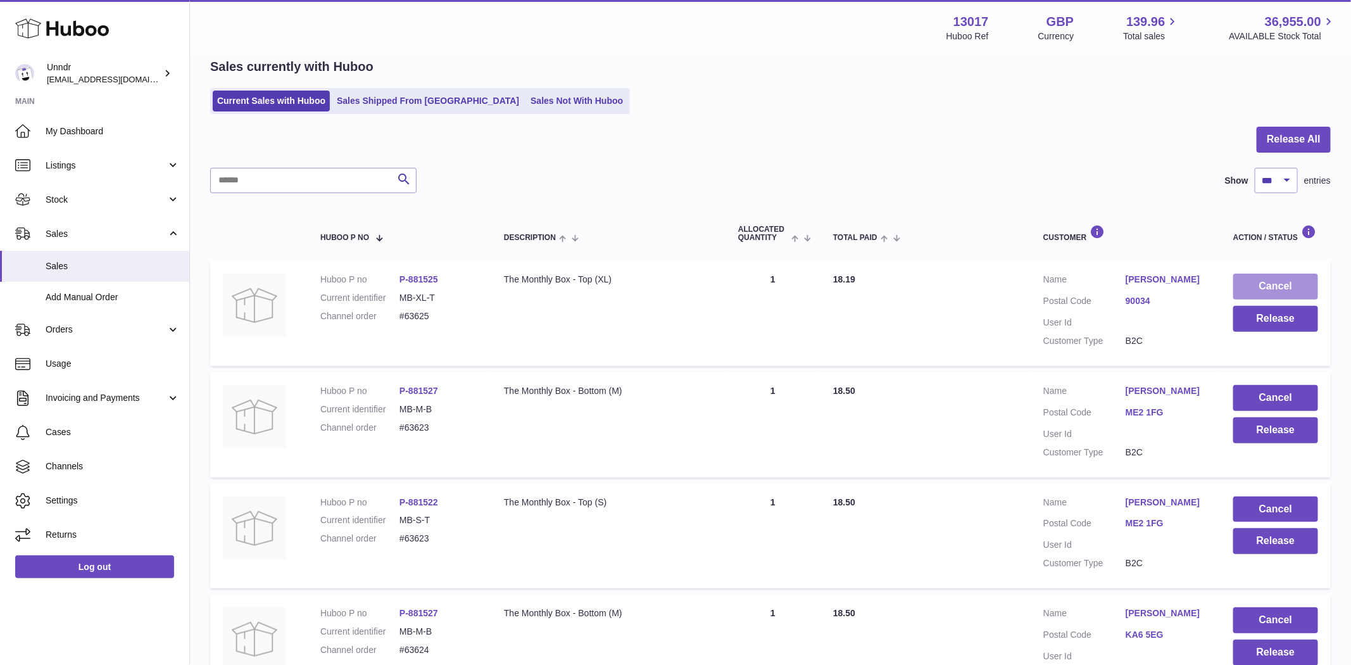
click at [1290, 284] on button "Cancel" at bounding box center [1275, 287] width 85 height 26
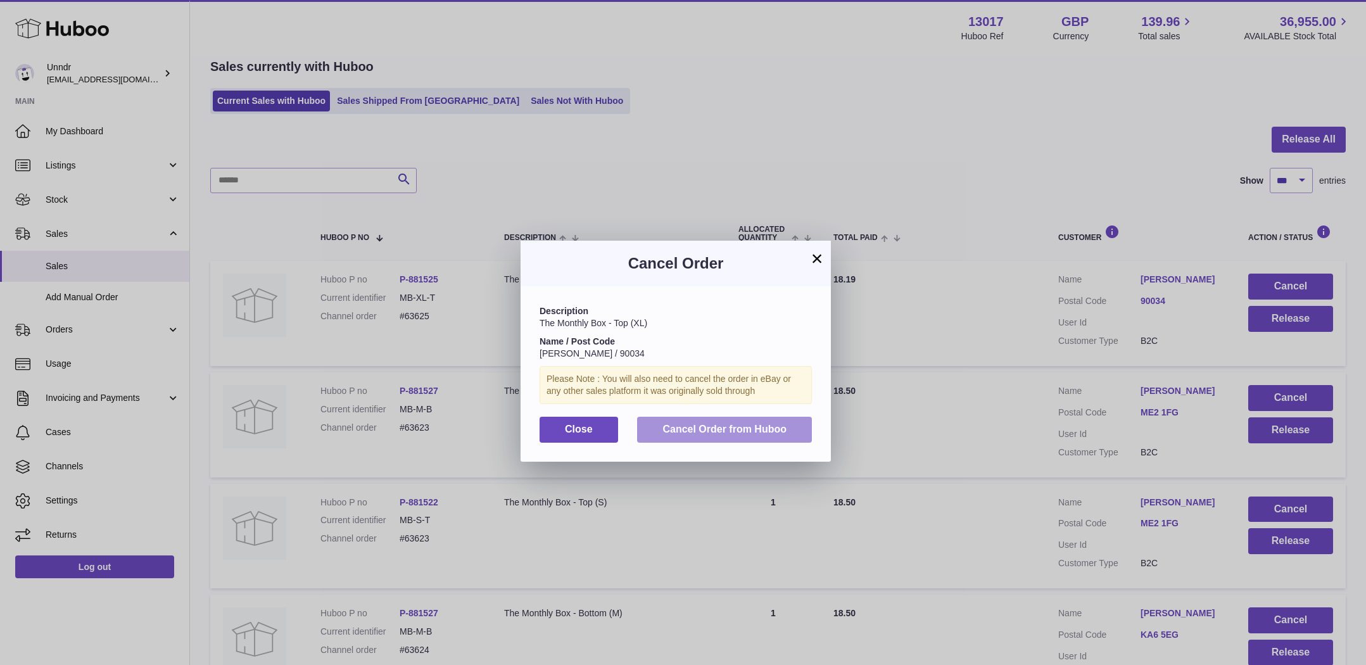
click at [768, 431] on span "Cancel Order from Huboo" at bounding box center [724, 429] width 124 height 11
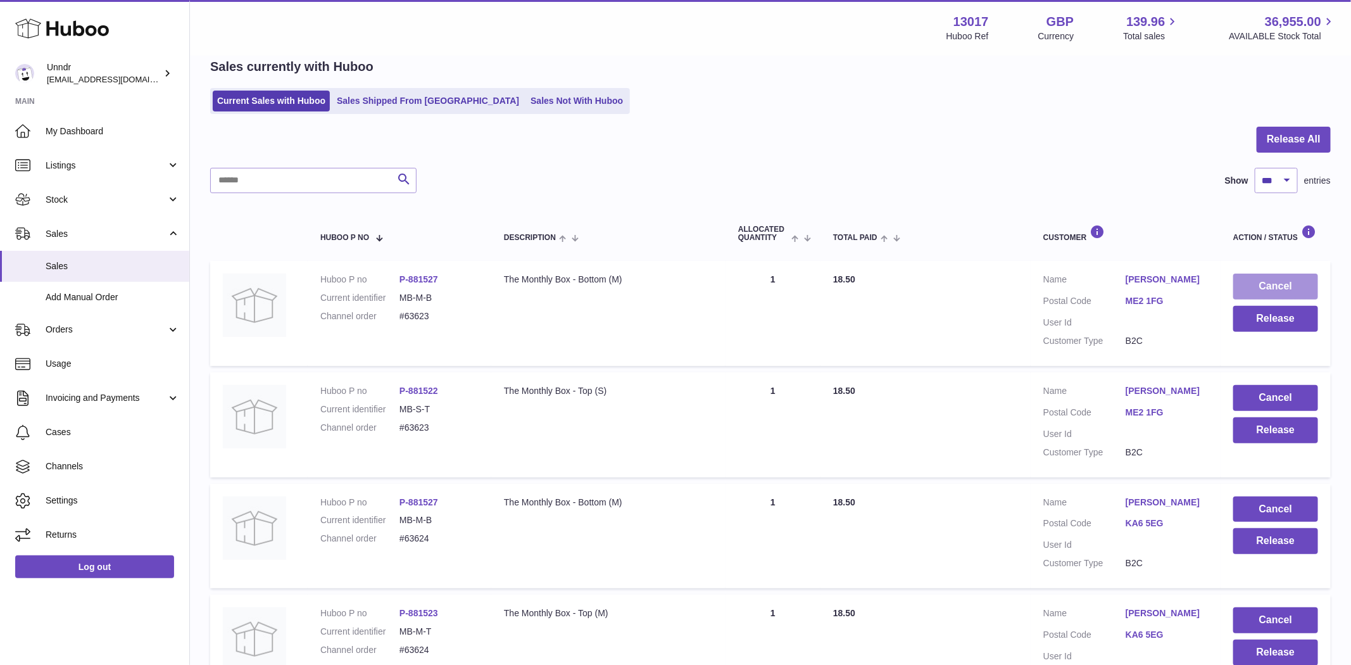
click at [1297, 275] on button "Cancel" at bounding box center [1275, 287] width 85 height 26
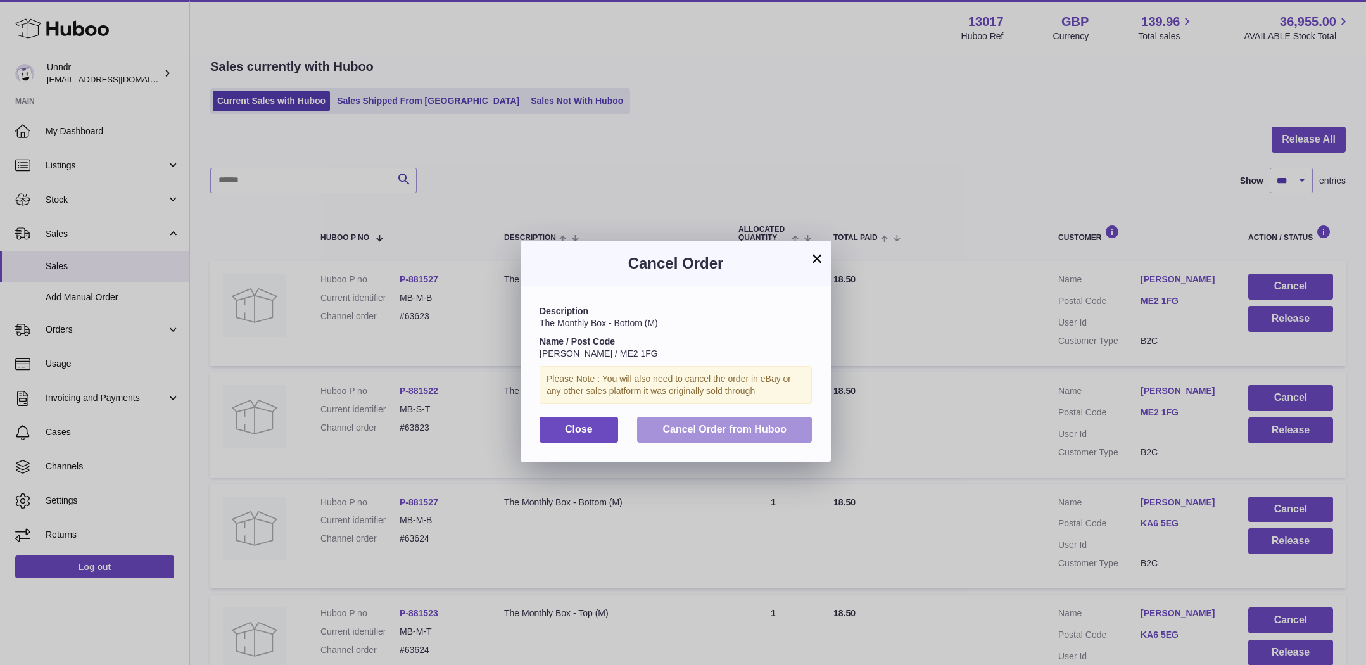
click at [712, 427] on span "Cancel Order from Huboo" at bounding box center [724, 429] width 124 height 11
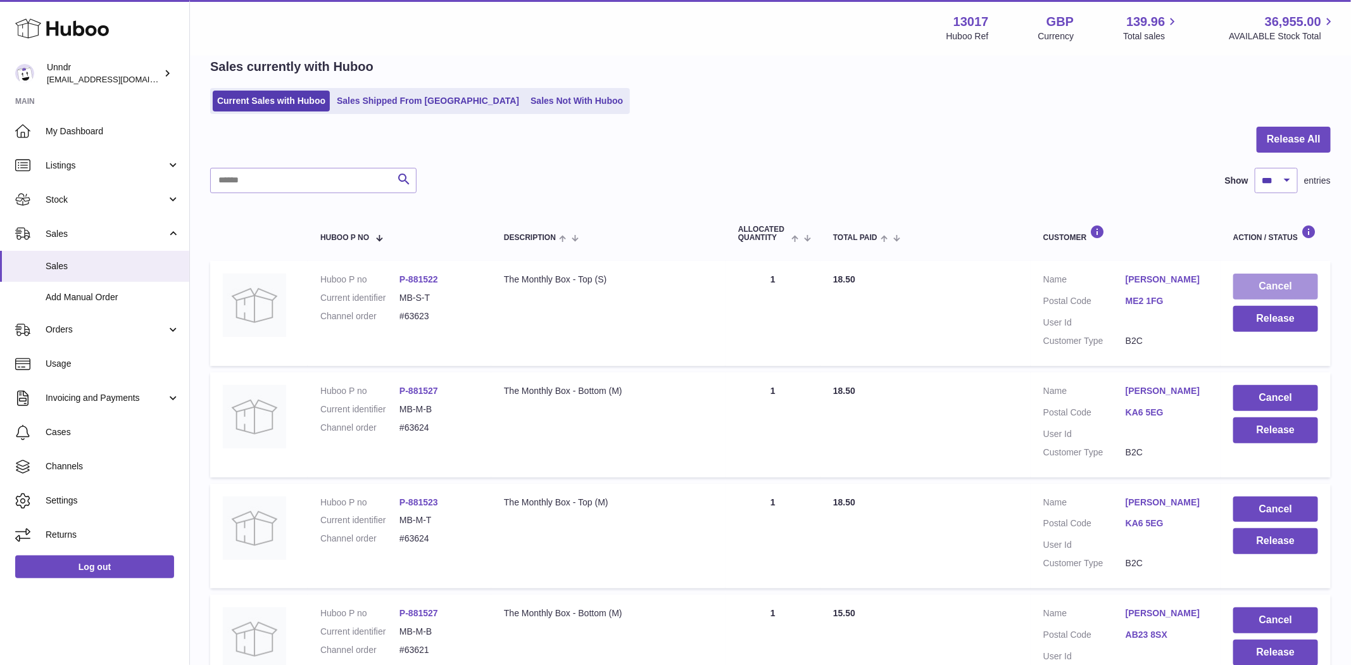
click at [1279, 284] on button "Cancel" at bounding box center [1275, 287] width 85 height 26
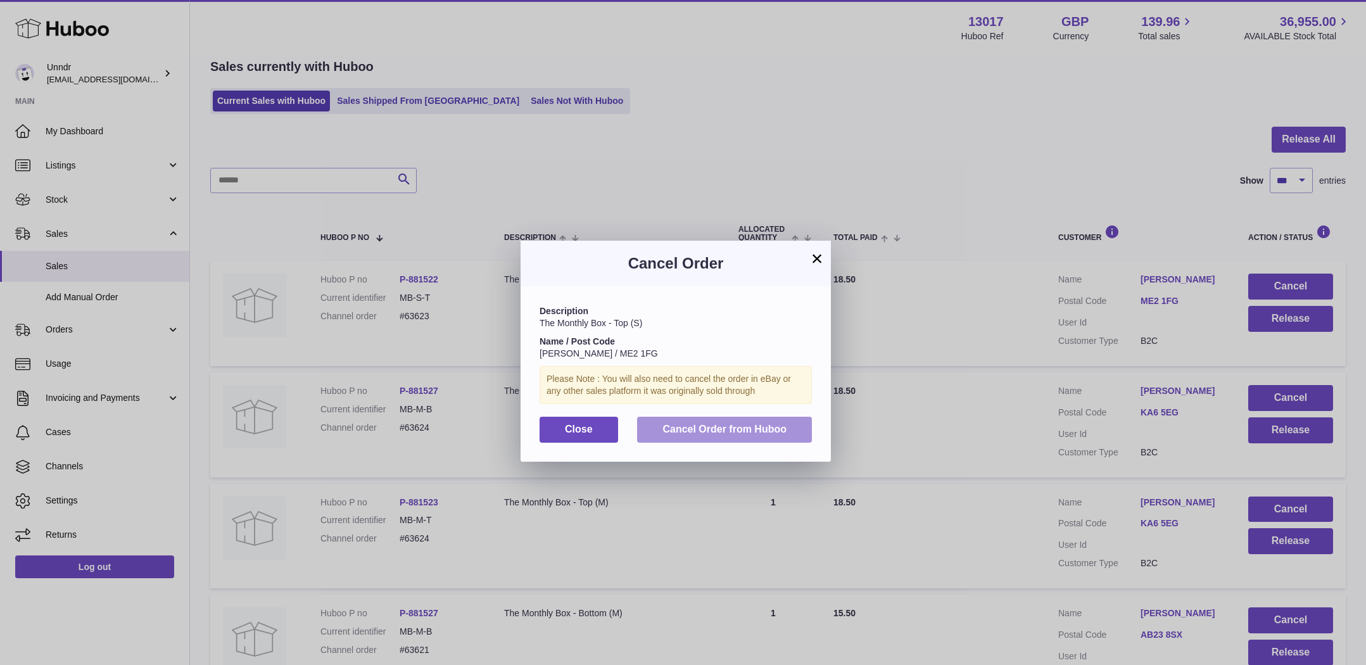
click at [756, 422] on button "Cancel Order from Huboo" at bounding box center [724, 430] width 175 height 26
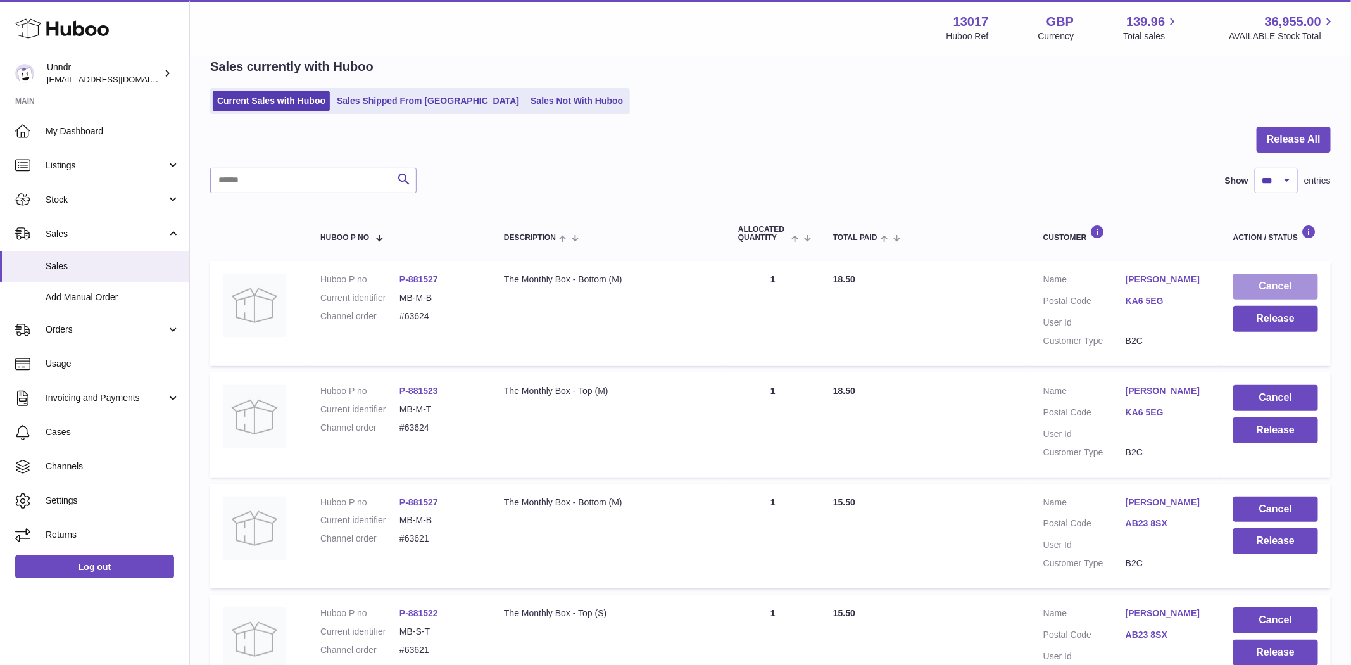
click at [1281, 291] on button "Cancel" at bounding box center [1275, 287] width 85 height 26
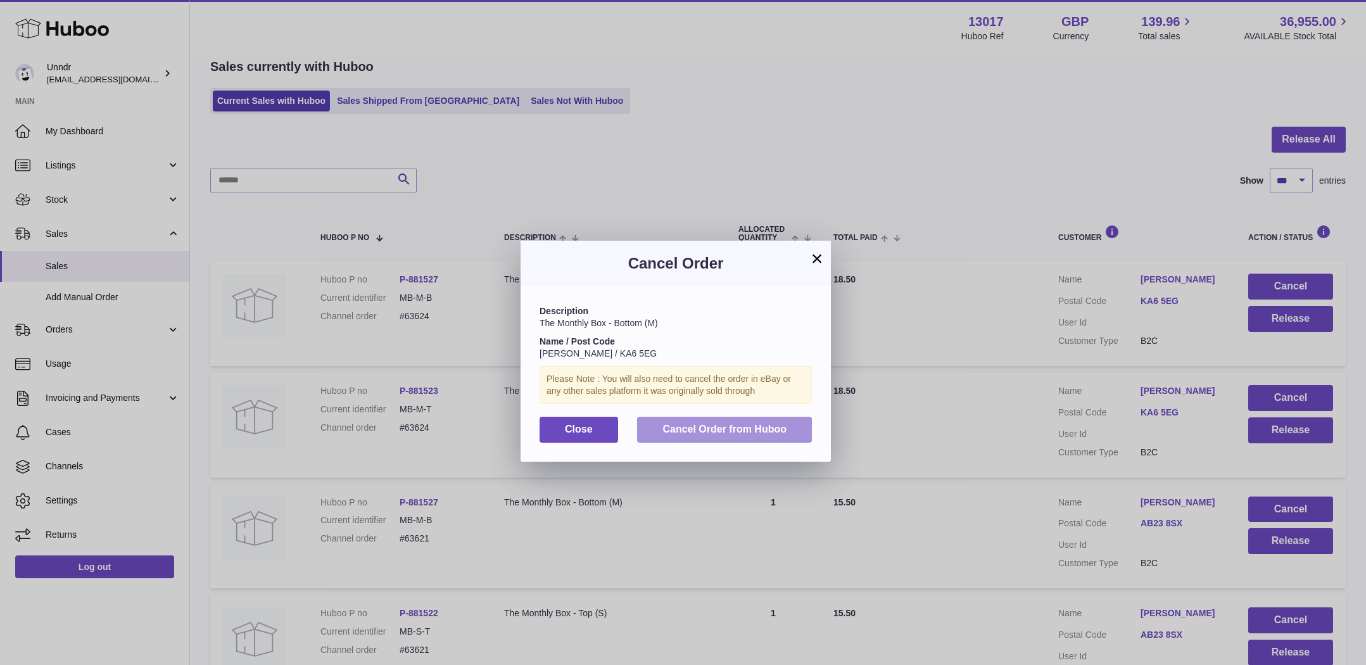
click at [720, 439] on button "Cancel Order from Huboo" at bounding box center [724, 430] width 175 height 26
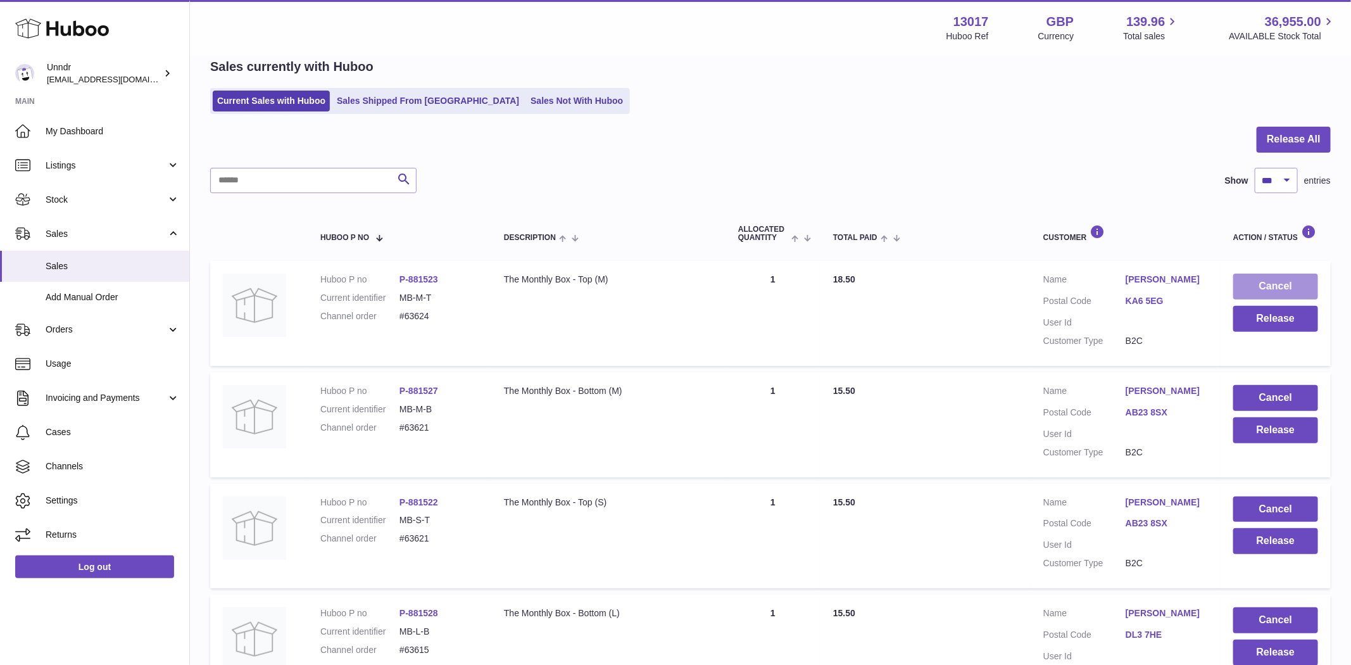
click at [1283, 281] on button "Cancel" at bounding box center [1275, 287] width 85 height 26
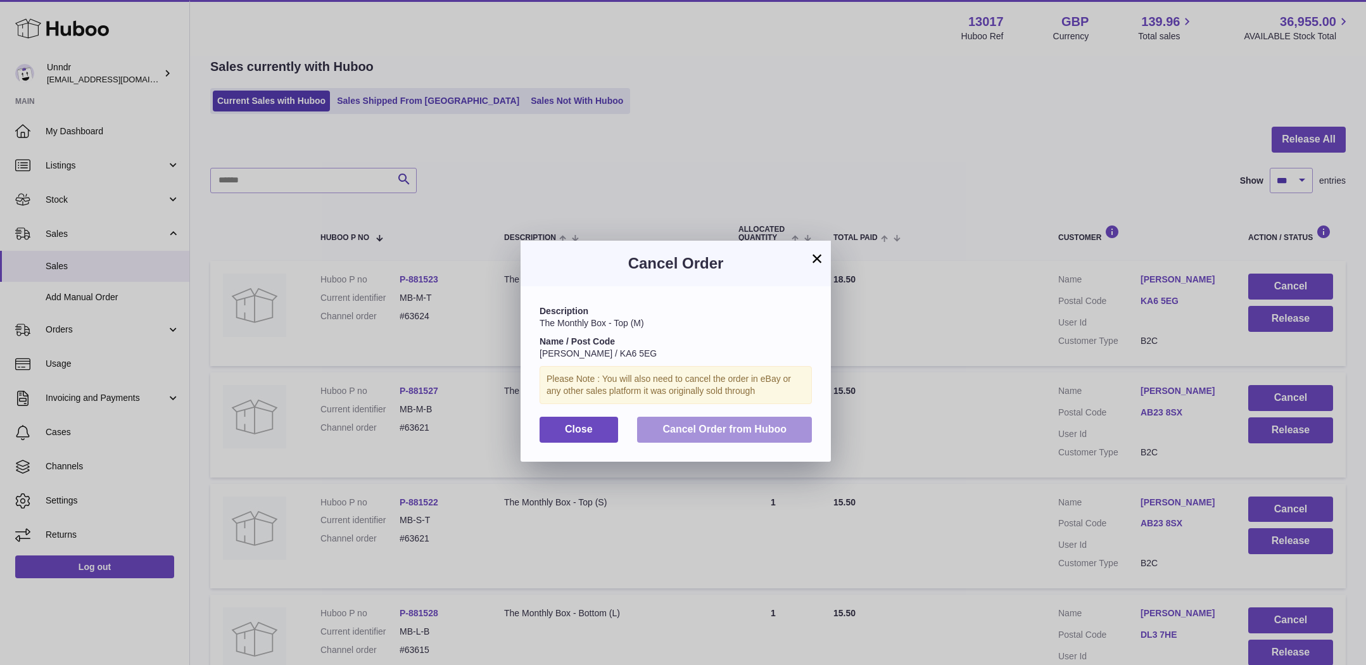
click at [754, 424] on span "Cancel Order from Huboo" at bounding box center [724, 429] width 124 height 11
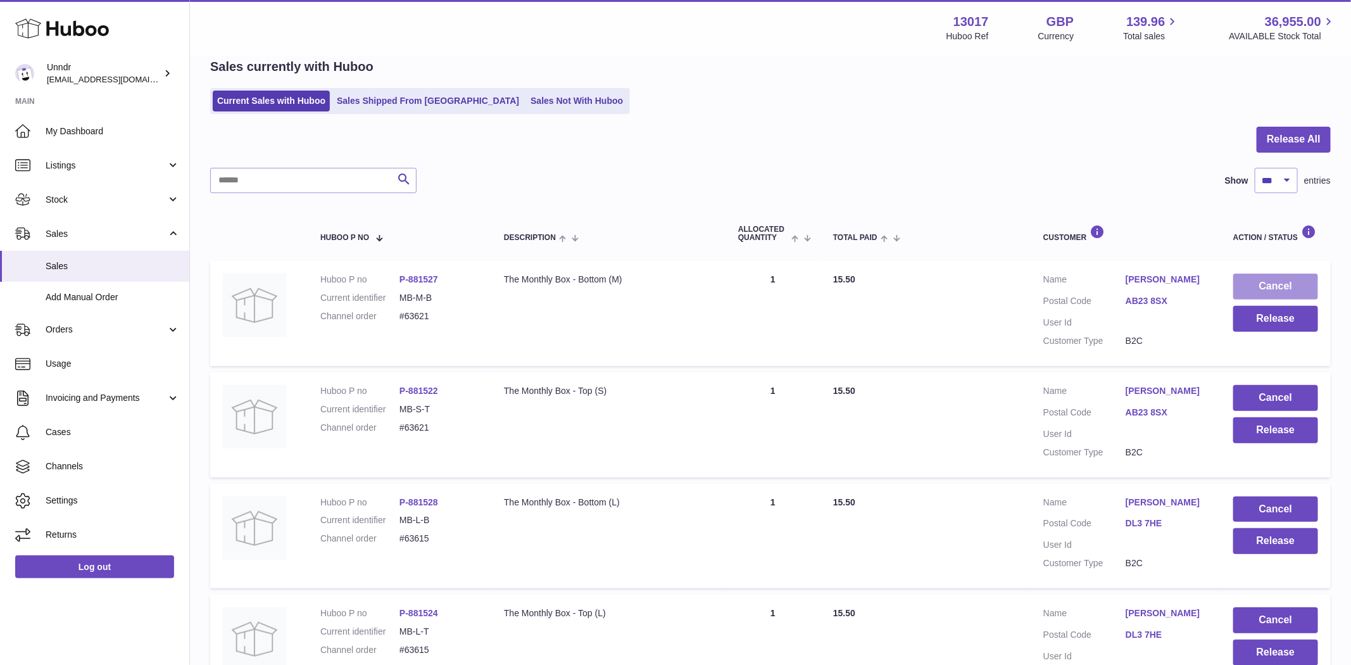
click at [1270, 275] on button "Cancel" at bounding box center [1275, 287] width 85 height 26
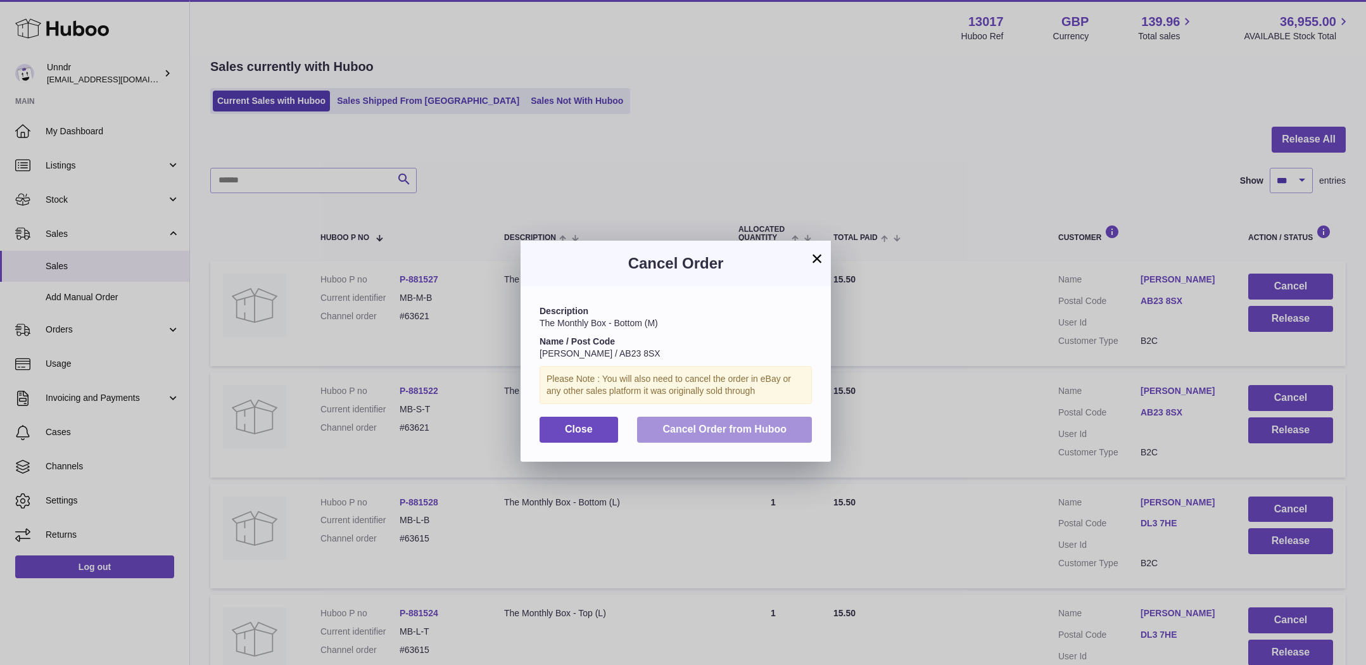
click at [710, 424] on span "Cancel Order from Huboo" at bounding box center [724, 429] width 124 height 11
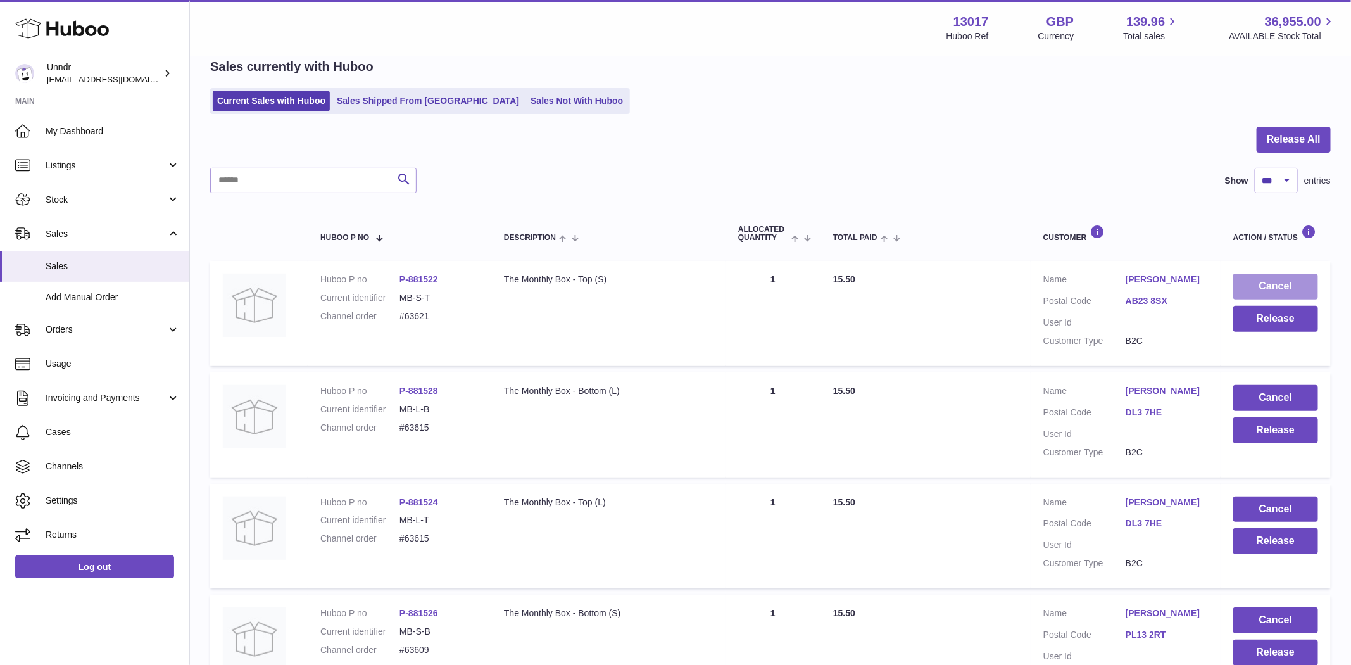
click at [1280, 277] on button "Cancel" at bounding box center [1275, 287] width 85 height 26
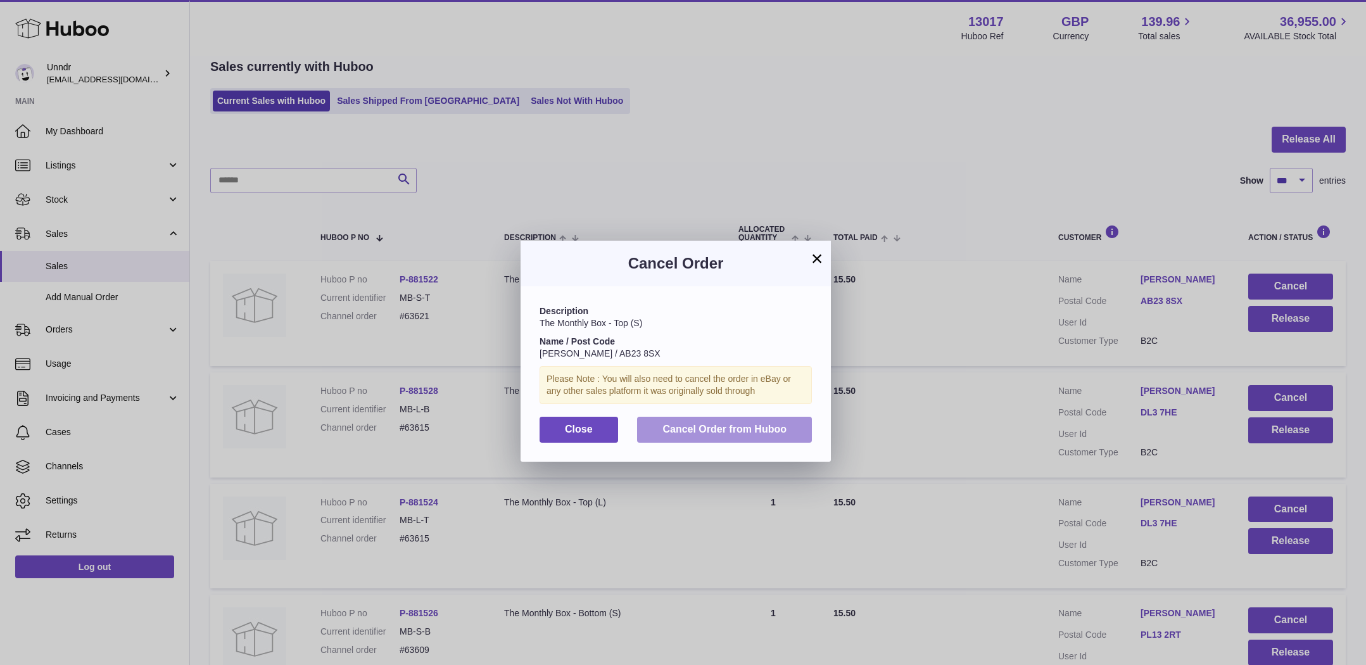
click at [721, 422] on button "Cancel Order from Huboo" at bounding box center [724, 430] width 175 height 26
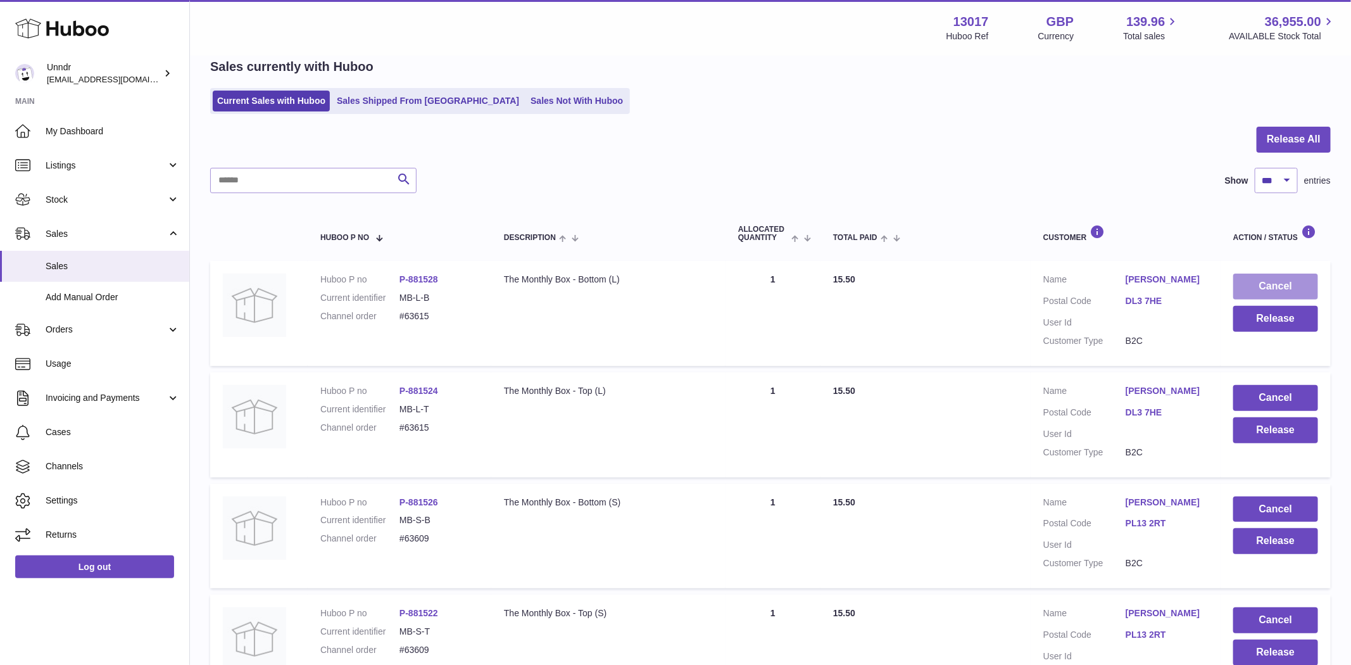
click at [1252, 275] on button "Cancel" at bounding box center [1275, 287] width 85 height 26
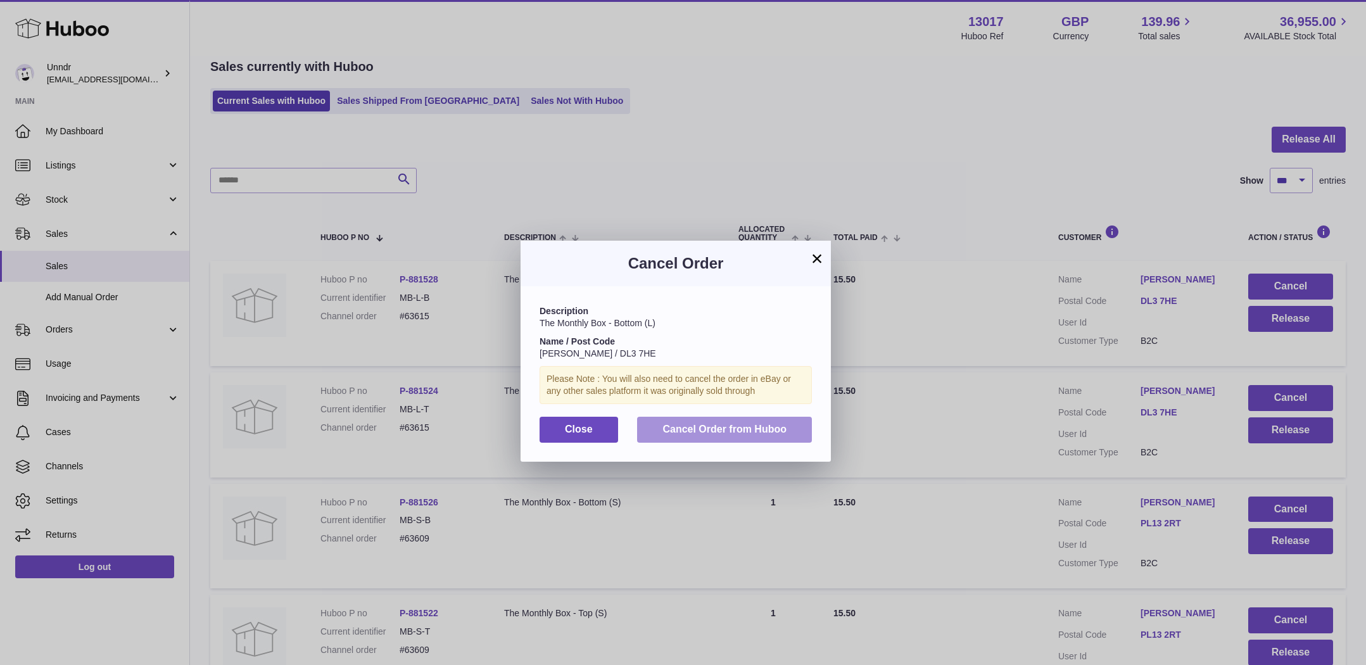
click at [757, 427] on span "Cancel Order from Huboo" at bounding box center [724, 429] width 124 height 11
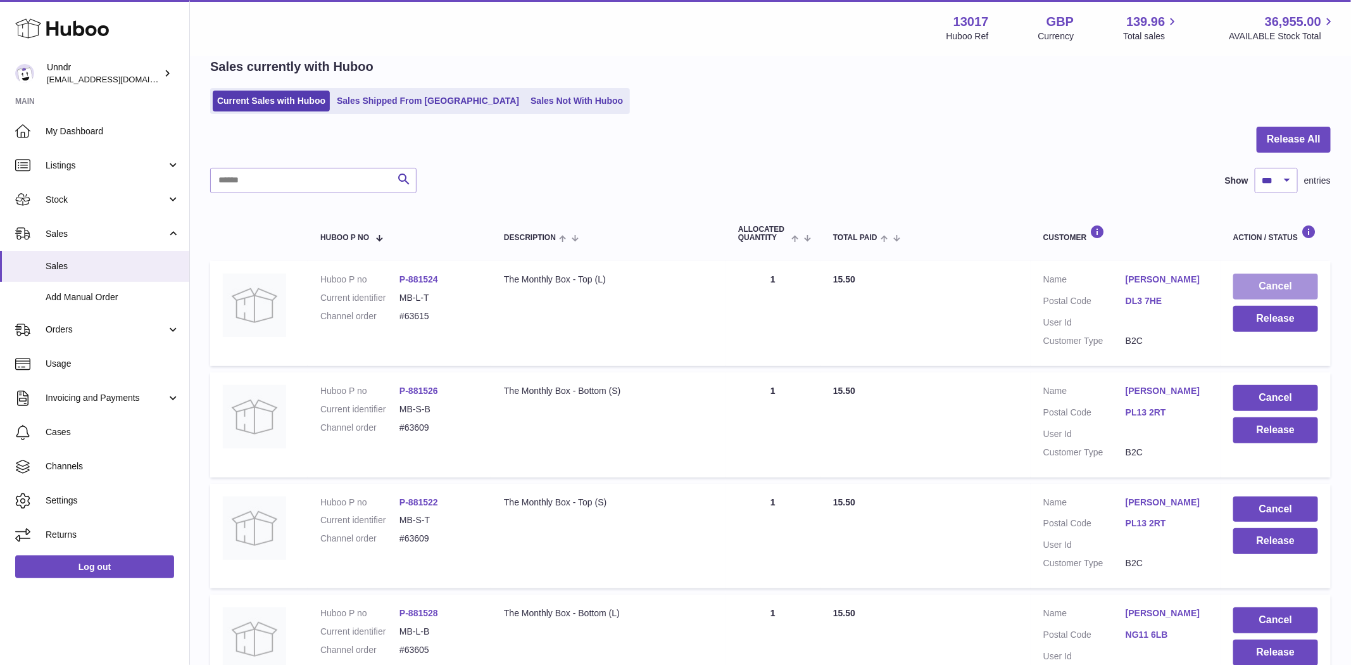
drag, startPoint x: 1308, startPoint y: 272, endPoint x: 1256, endPoint y: 288, distance: 55.1
click at [1304, 274] on td "Cancel Release" at bounding box center [1276, 313] width 110 height 105
click at [1277, 286] on button "Cancel" at bounding box center [1275, 287] width 85 height 26
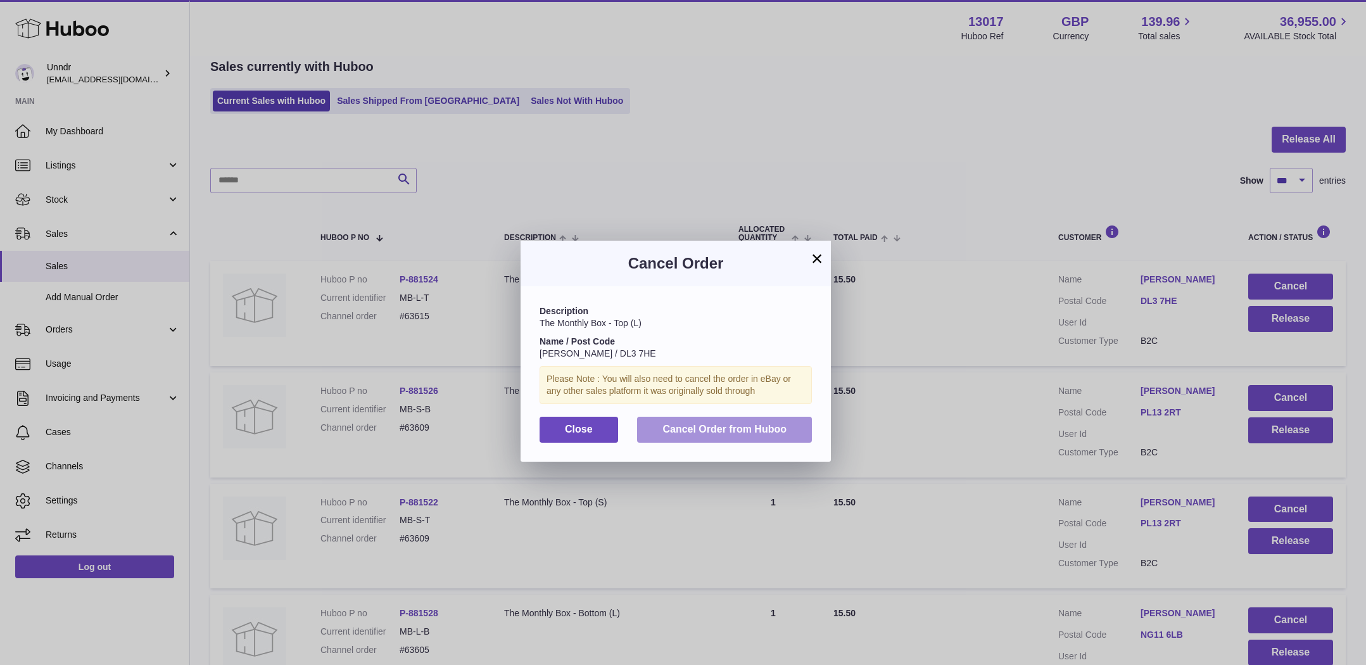
click at [806, 419] on button "Cancel Order from Huboo" at bounding box center [724, 430] width 175 height 26
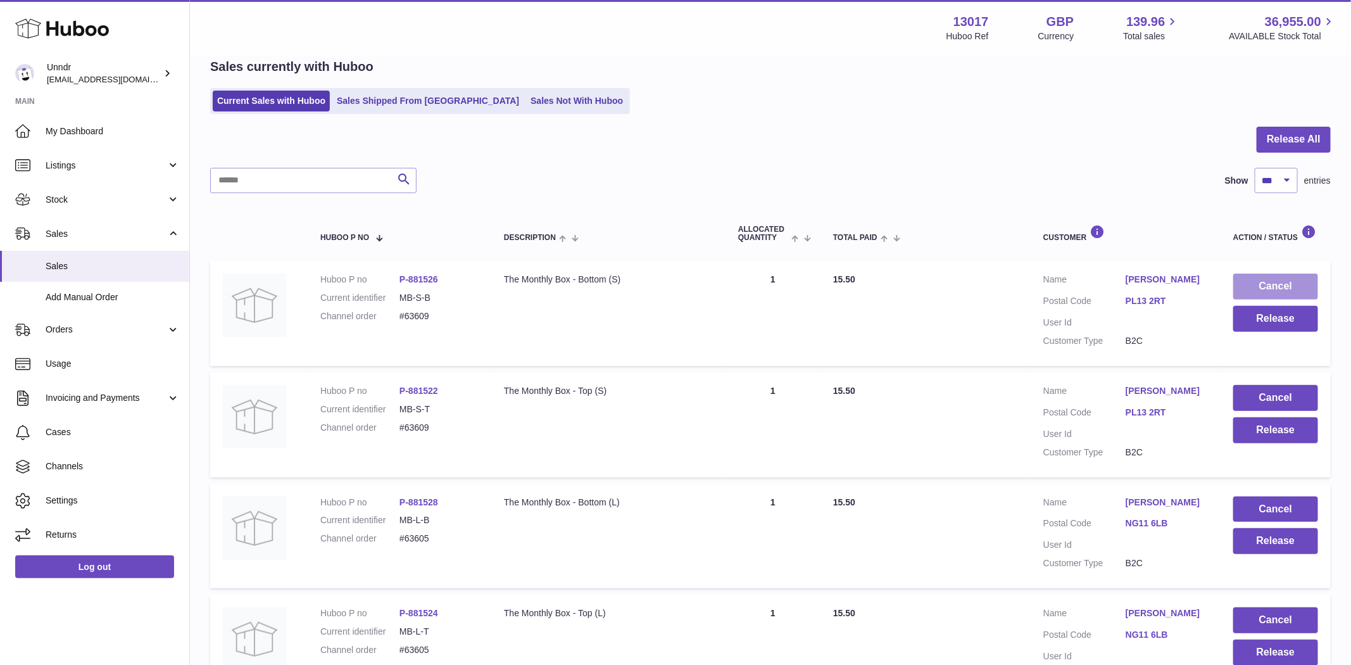
click at [1290, 281] on button "Cancel" at bounding box center [1275, 287] width 85 height 26
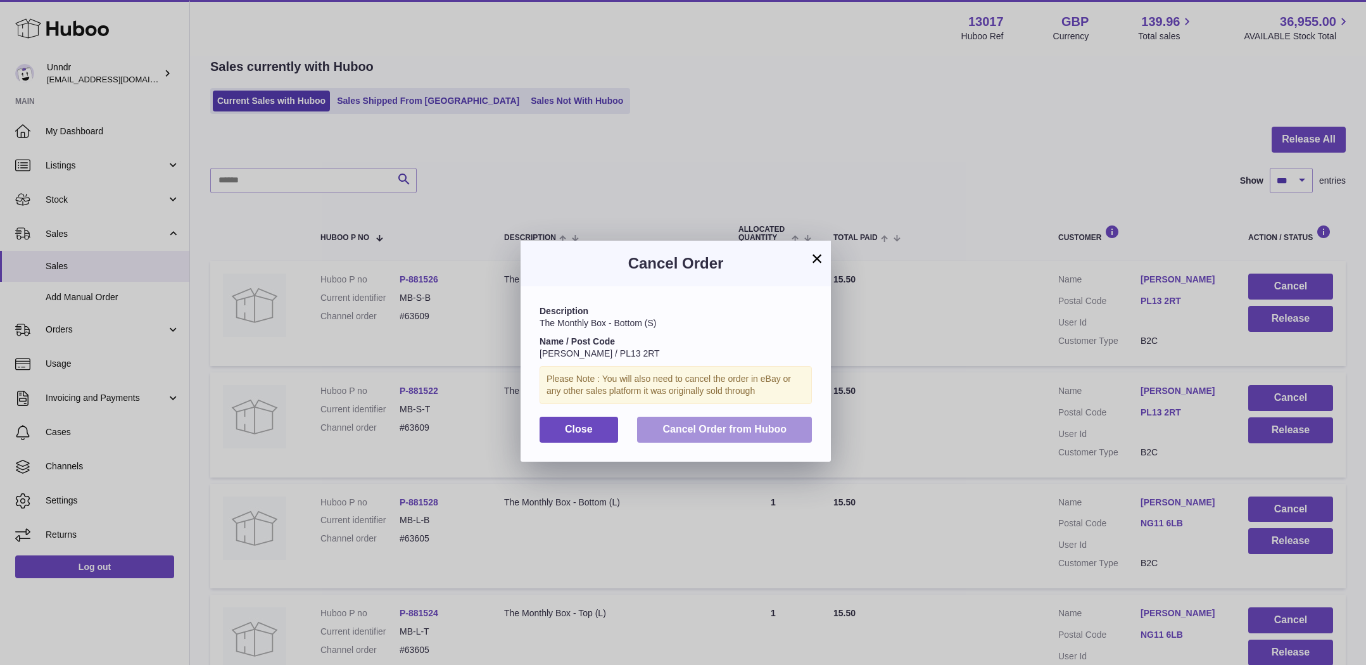
click at [745, 428] on span "Cancel Order from Huboo" at bounding box center [724, 429] width 124 height 11
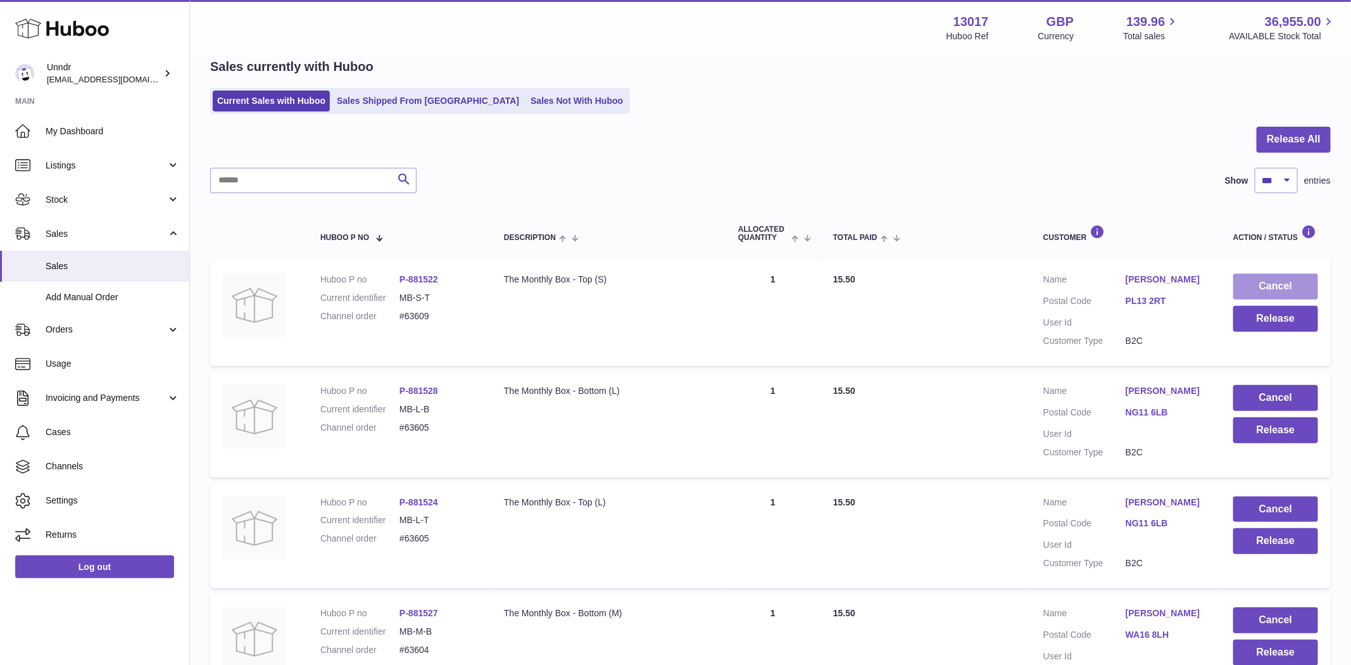
click at [1287, 289] on button "Cancel" at bounding box center [1275, 287] width 85 height 26
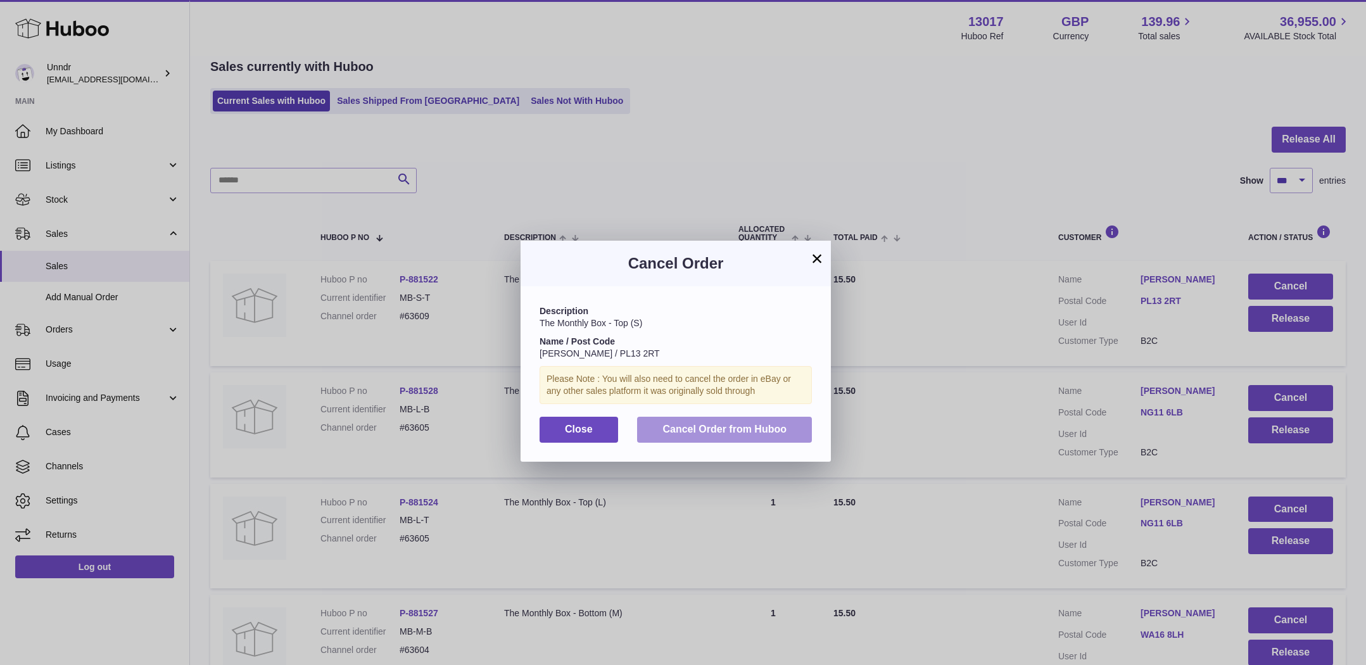
click at [735, 429] on span "Cancel Order from Huboo" at bounding box center [724, 429] width 124 height 11
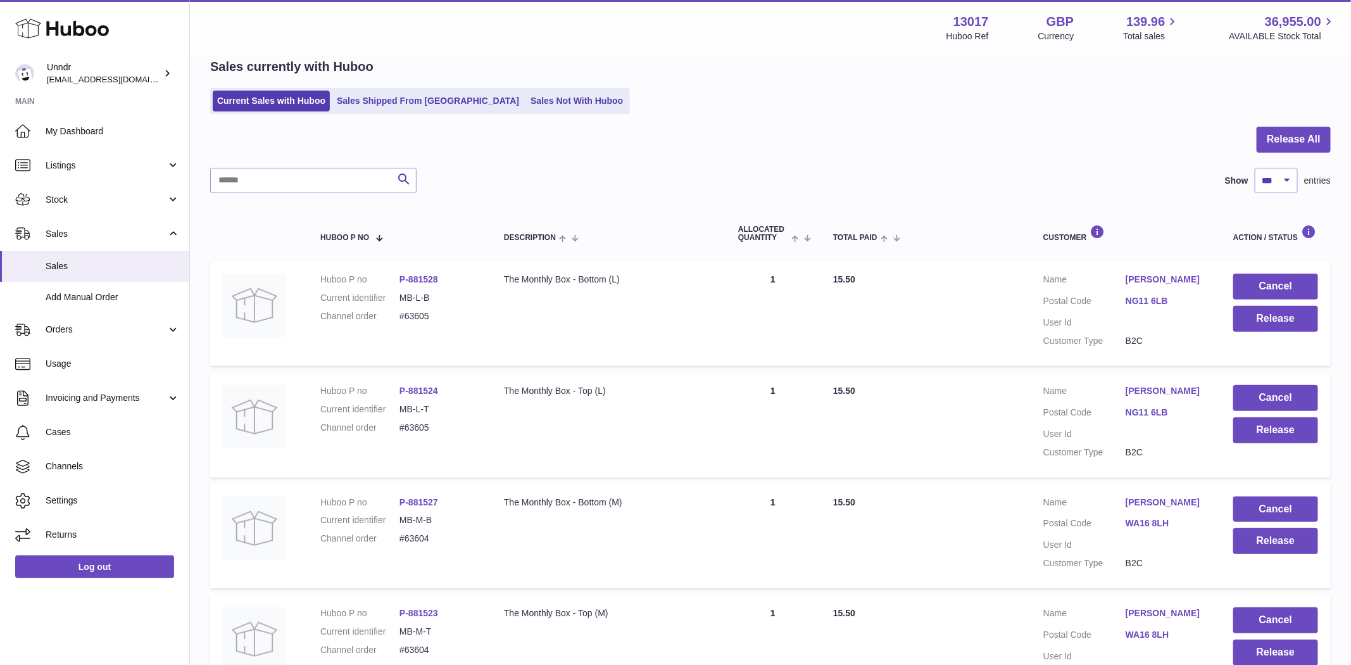
click at [1263, 268] on td "Cancel Release" at bounding box center [1276, 313] width 110 height 105
click at [1263, 278] on button "Cancel" at bounding box center [1275, 287] width 85 height 26
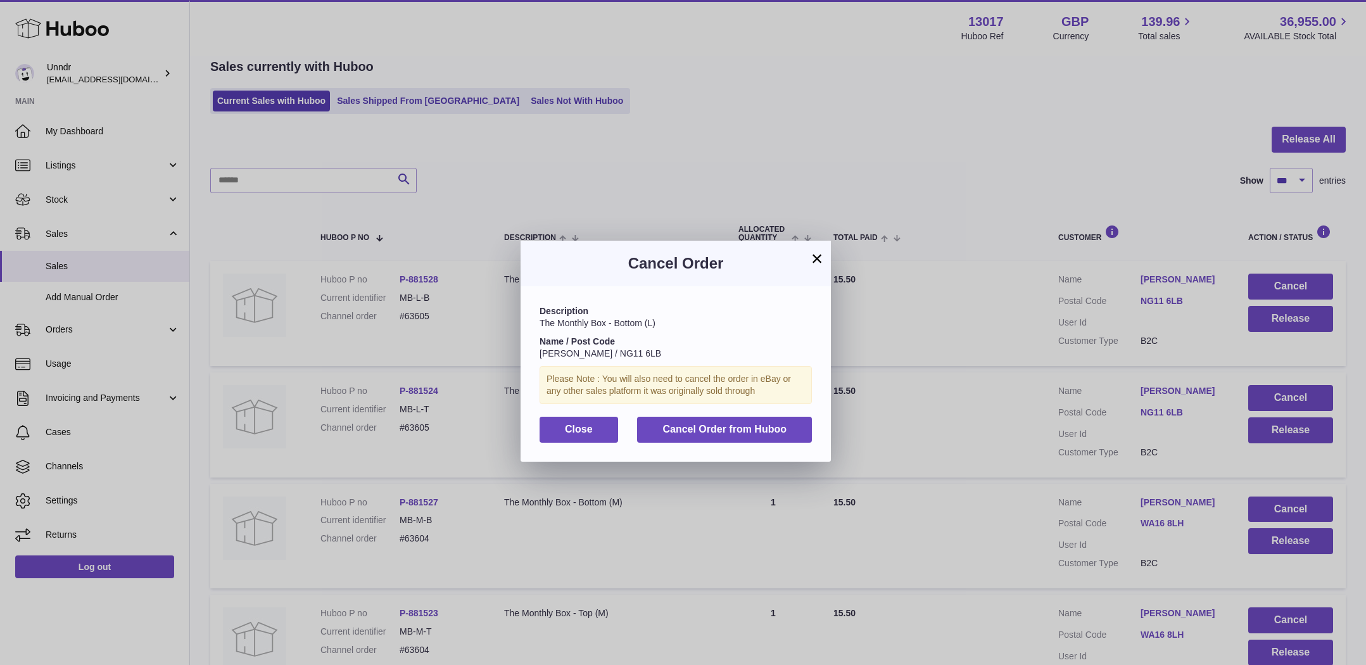
click at [691, 413] on div "Description The Monthly Box - Bottom (L) Name / Post Code Mae Wightman / NG11 6…" at bounding box center [675, 373] width 310 height 175
click at [700, 424] on span "Cancel Order from Huboo" at bounding box center [724, 429] width 124 height 11
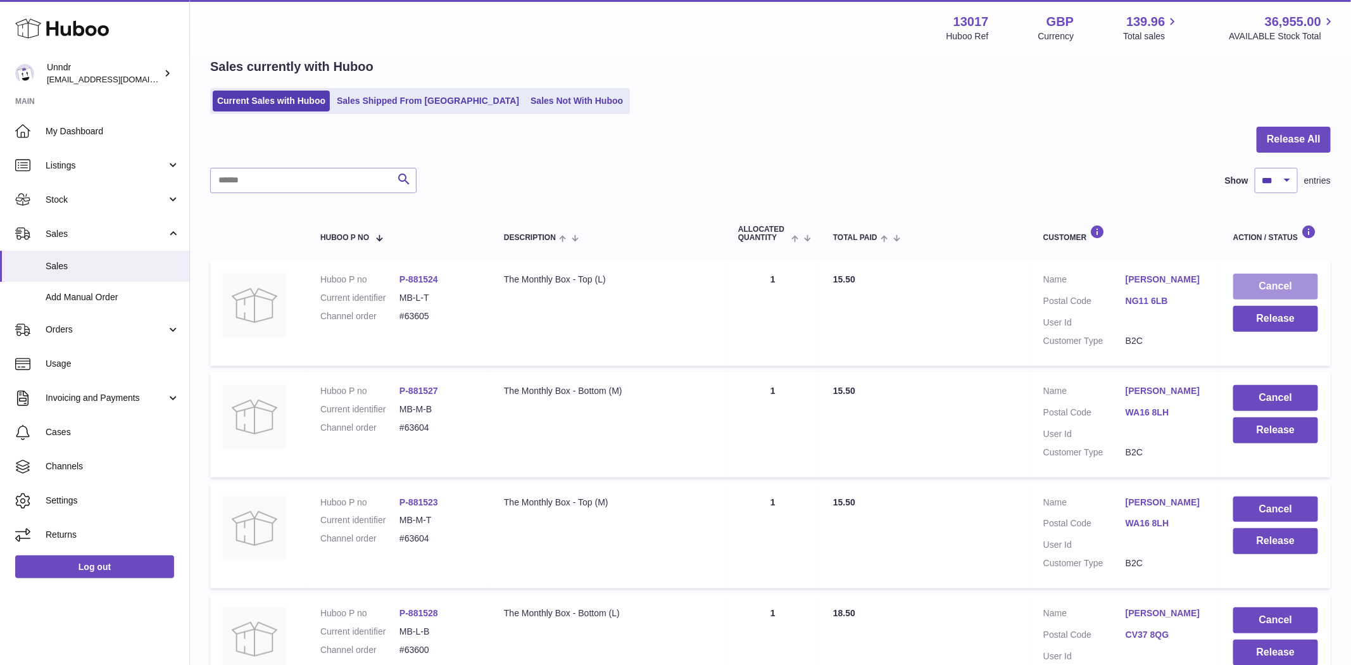
click at [1254, 280] on button "Cancel" at bounding box center [1275, 287] width 85 height 26
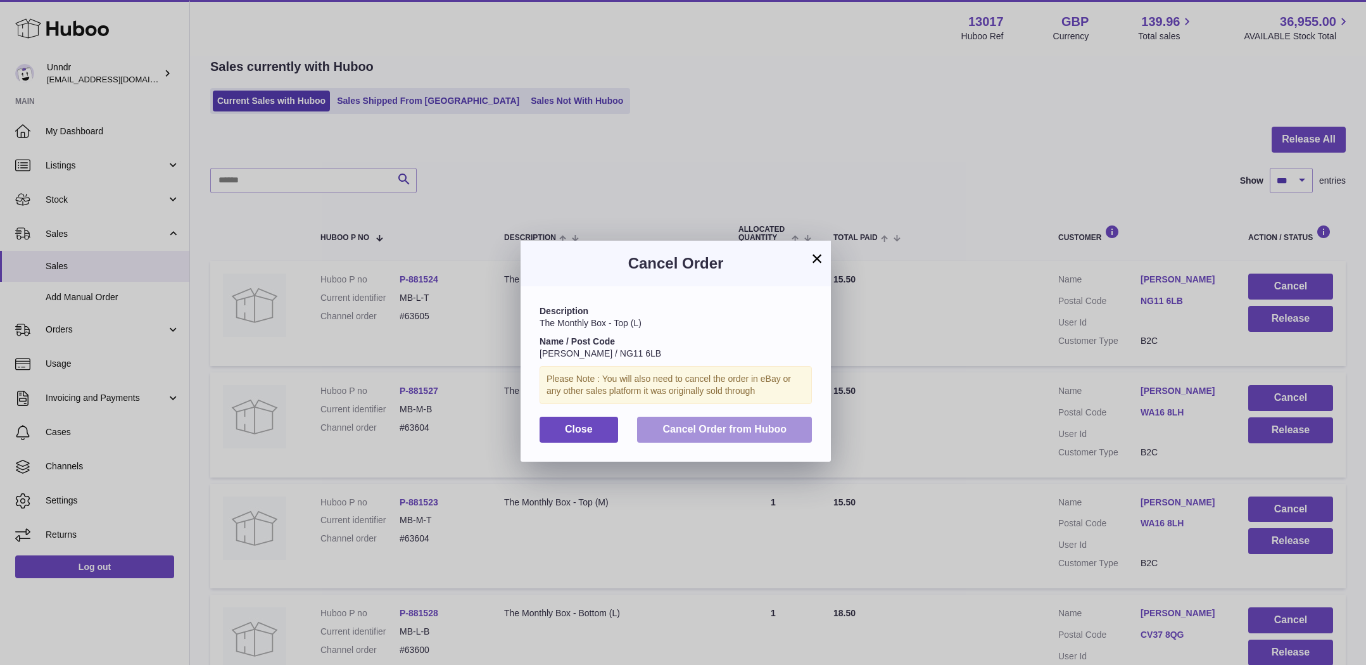
click at [791, 417] on button "Cancel Order from Huboo" at bounding box center [724, 430] width 175 height 26
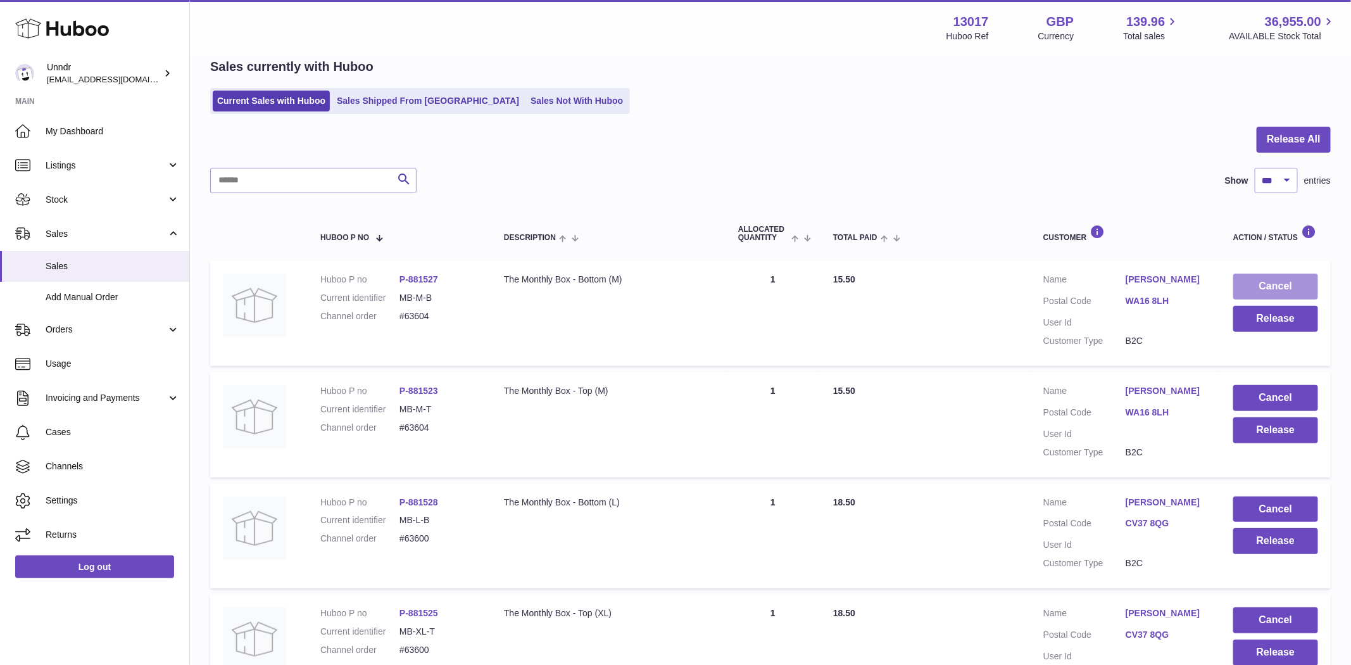
click at [1286, 281] on button "Cancel" at bounding box center [1275, 287] width 85 height 26
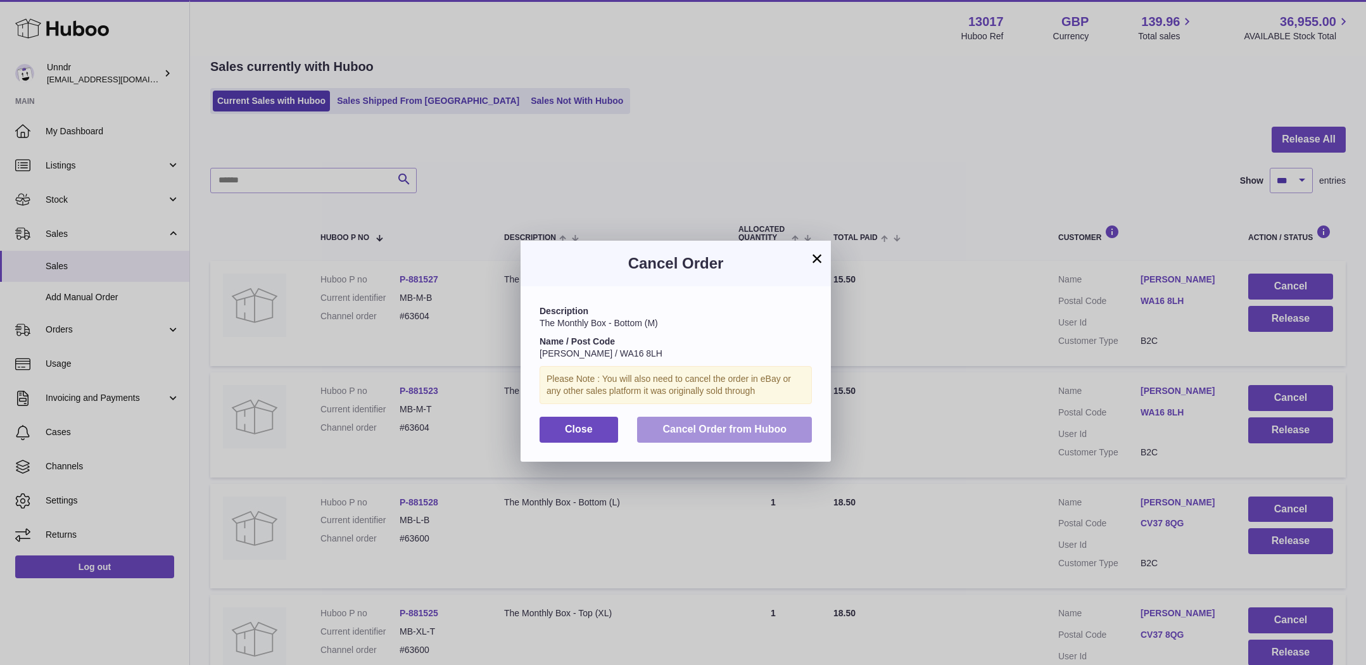
click at [736, 429] on span "Cancel Order from Huboo" at bounding box center [724, 429] width 124 height 11
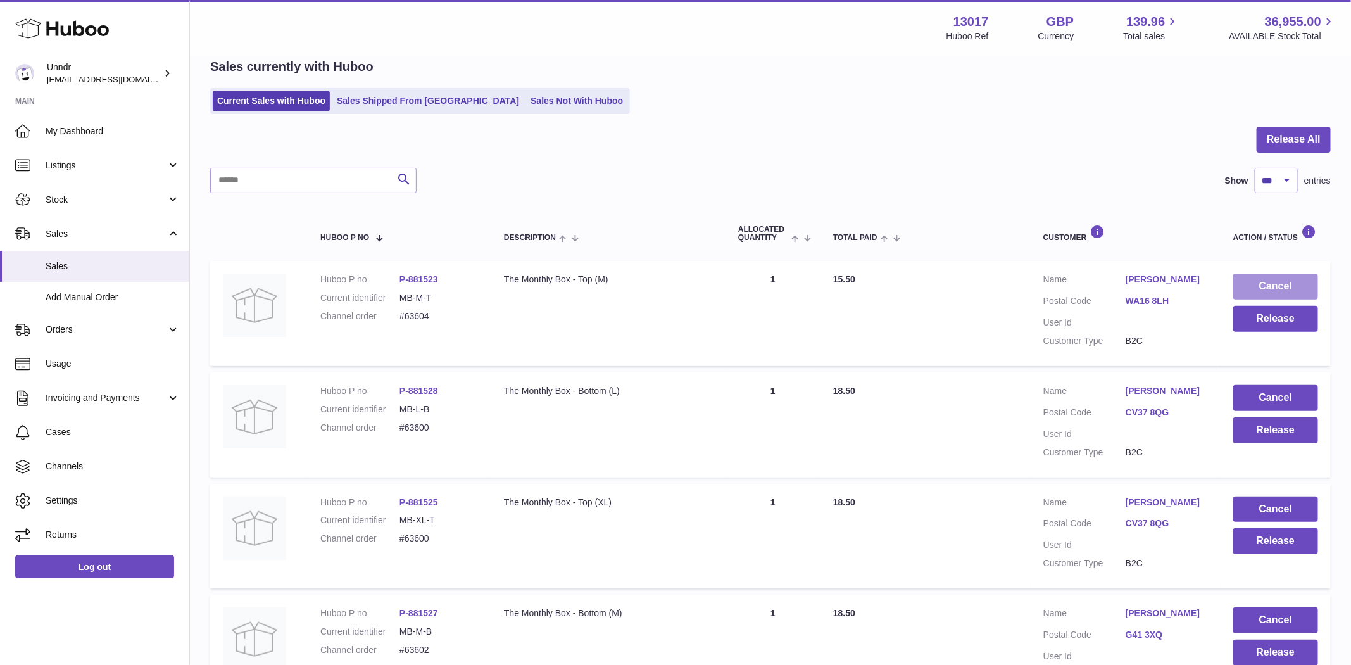
click at [1281, 287] on button "Cancel" at bounding box center [1275, 287] width 85 height 26
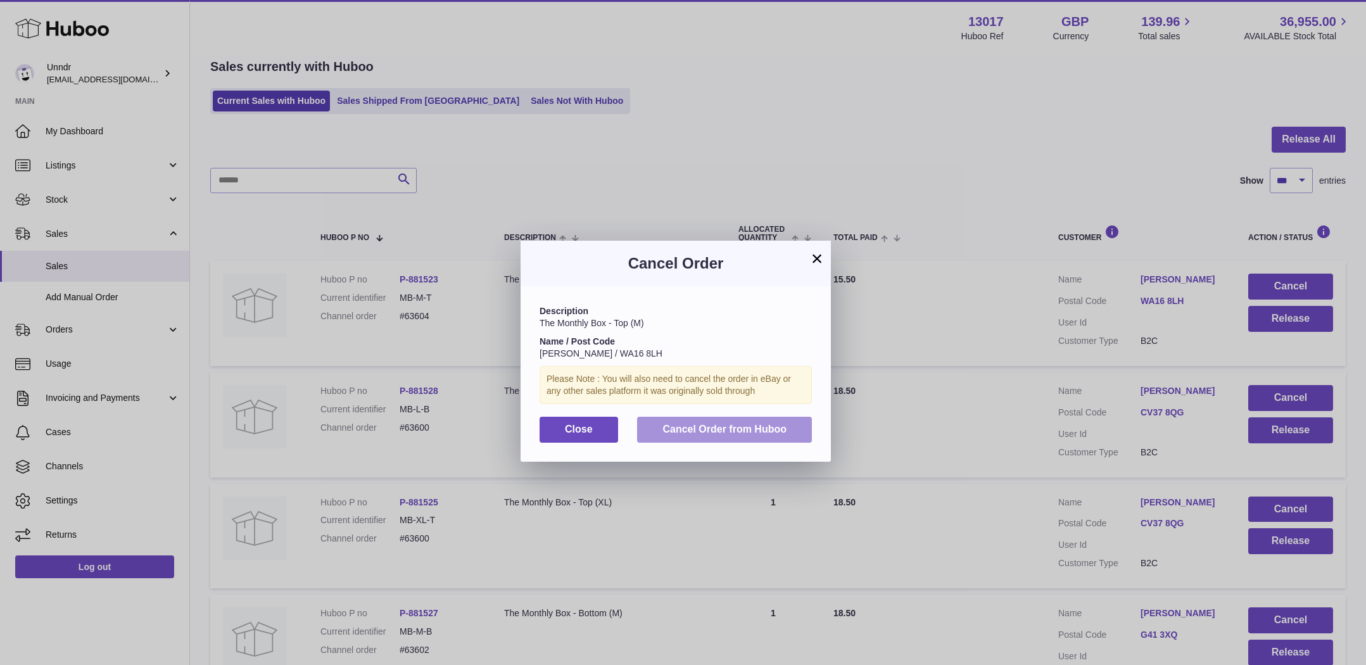
click at [800, 422] on button "Cancel Order from Huboo" at bounding box center [724, 430] width 175 height 26
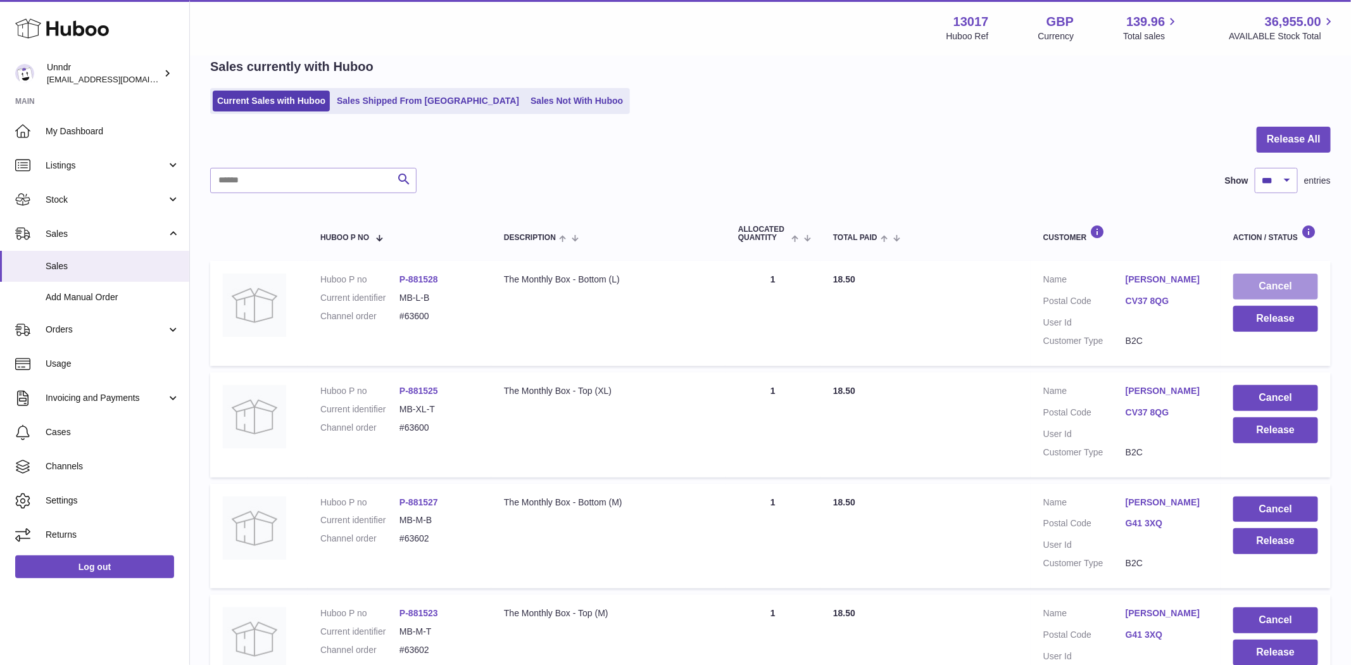
click at [1266, 295] on button "Cancel" at bounding box center [1275, 287] width 85 height 26
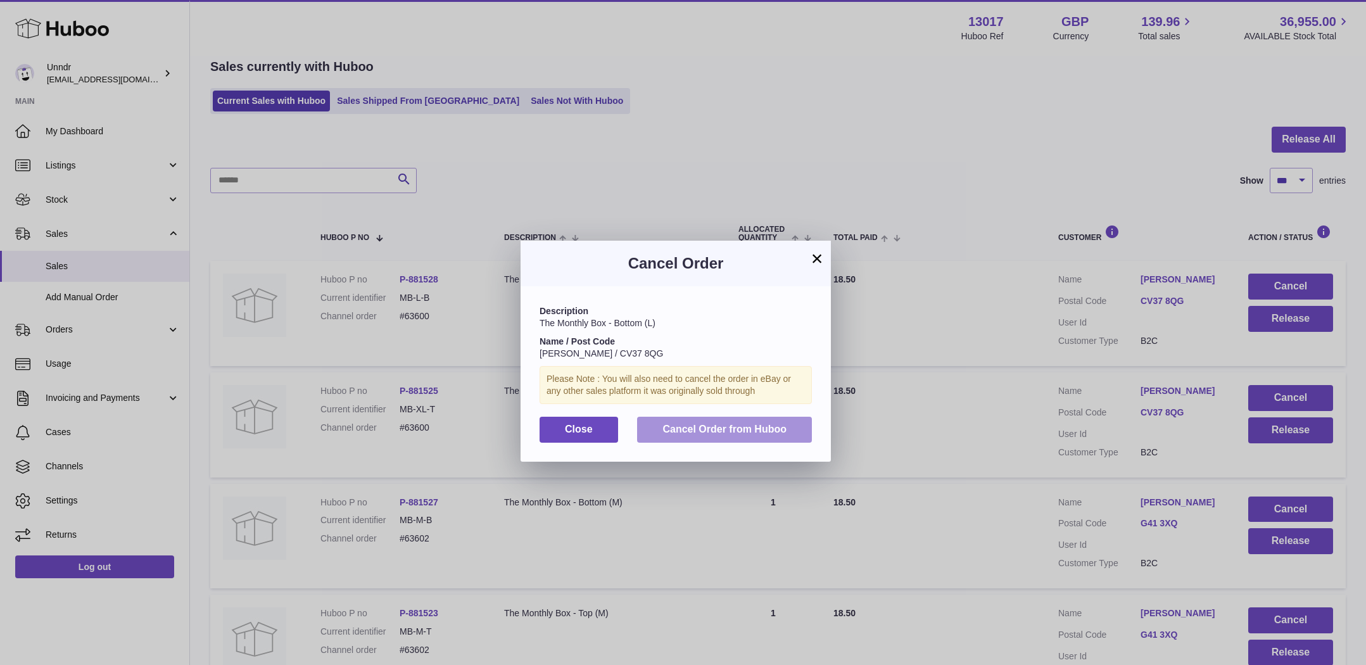
click at [796, 432] on button "Cancel Order from Huboo" at bounding box center [724, 430] width 175 height 26
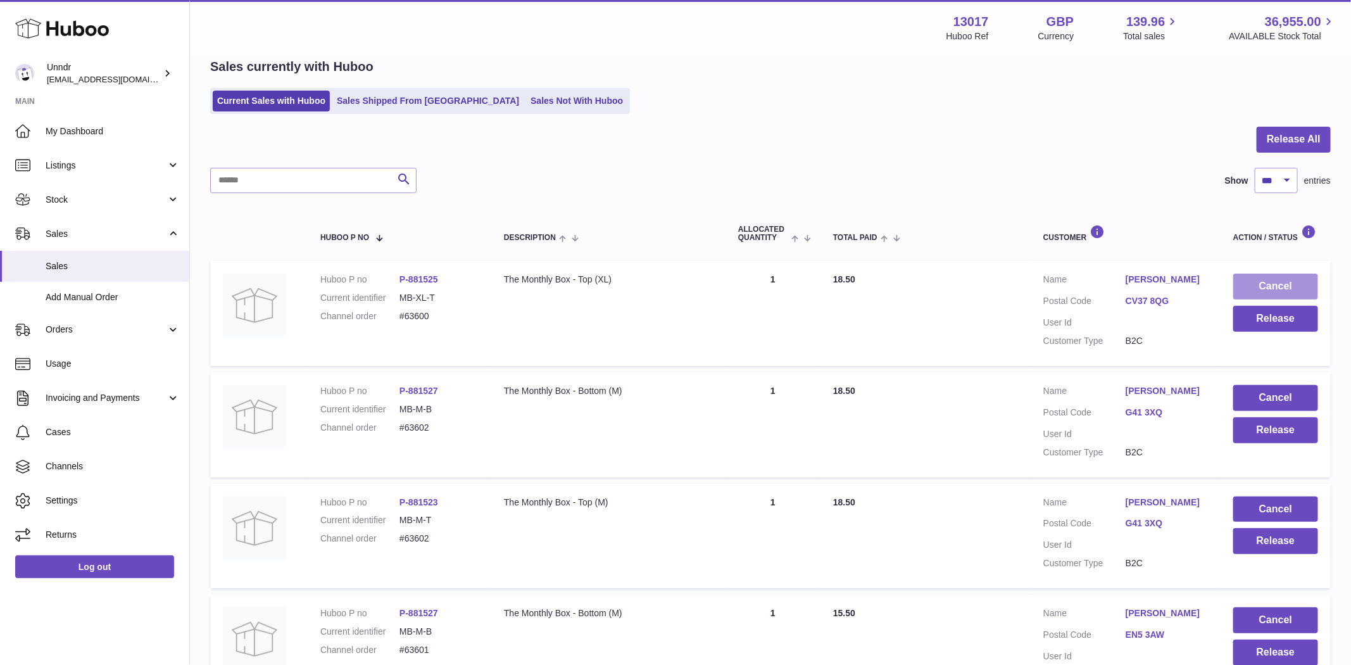
click at [1247, 292] on button "Cancel" at bounding box center [1275, 287] width 85 height 26
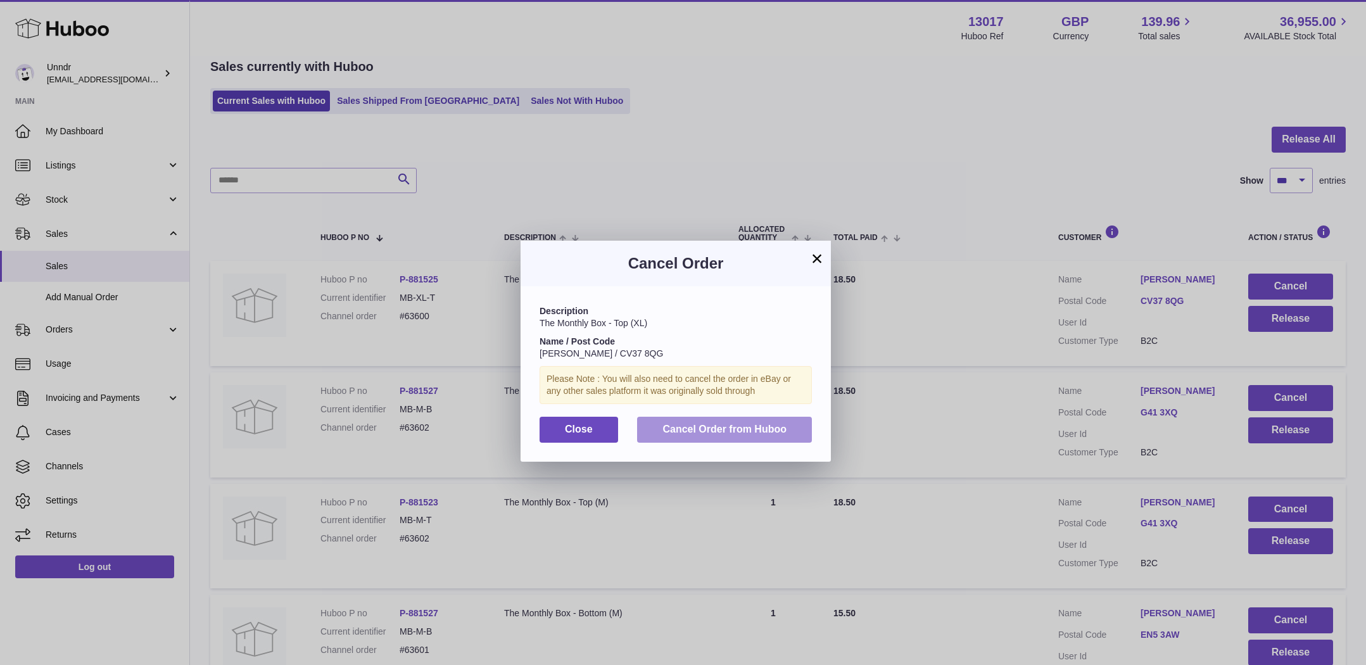
click at [776, 424] on span "Cancel Order from Huboo" at bounding box center [724, 429] width 124 height 11
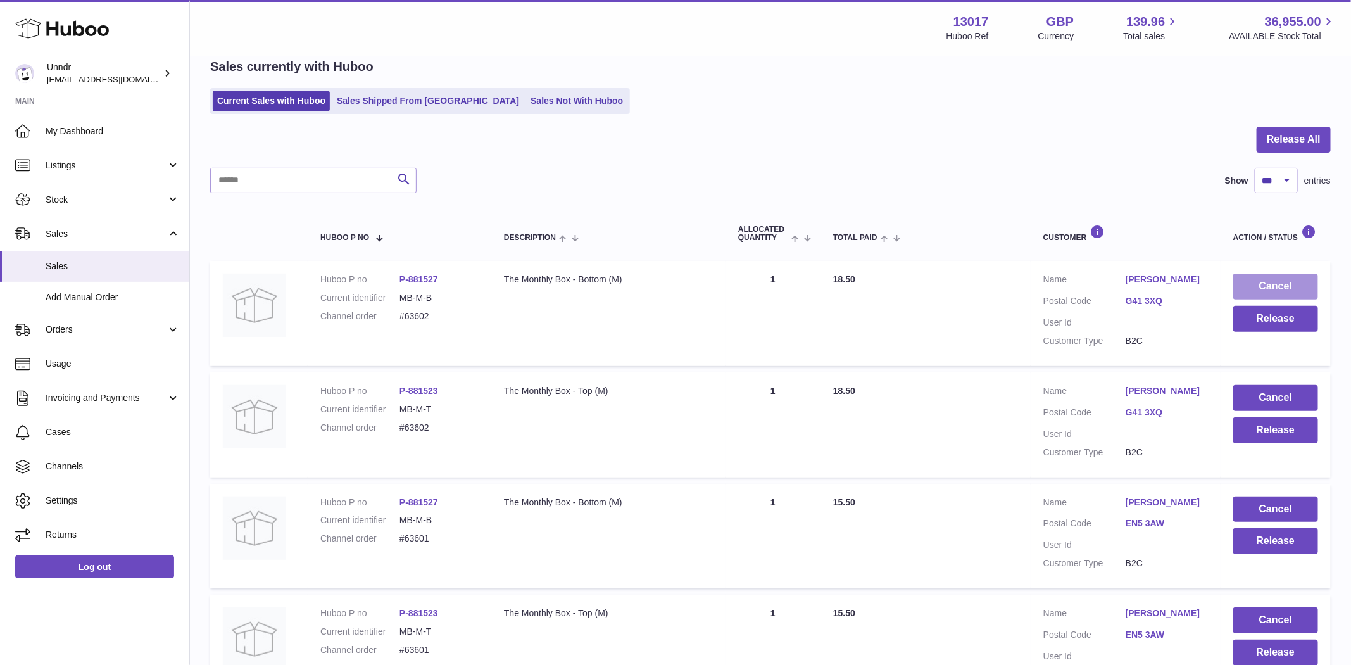
click at [1263, 278] on button "Cancel" at bounding box center [1275, 287] width 85 height 26
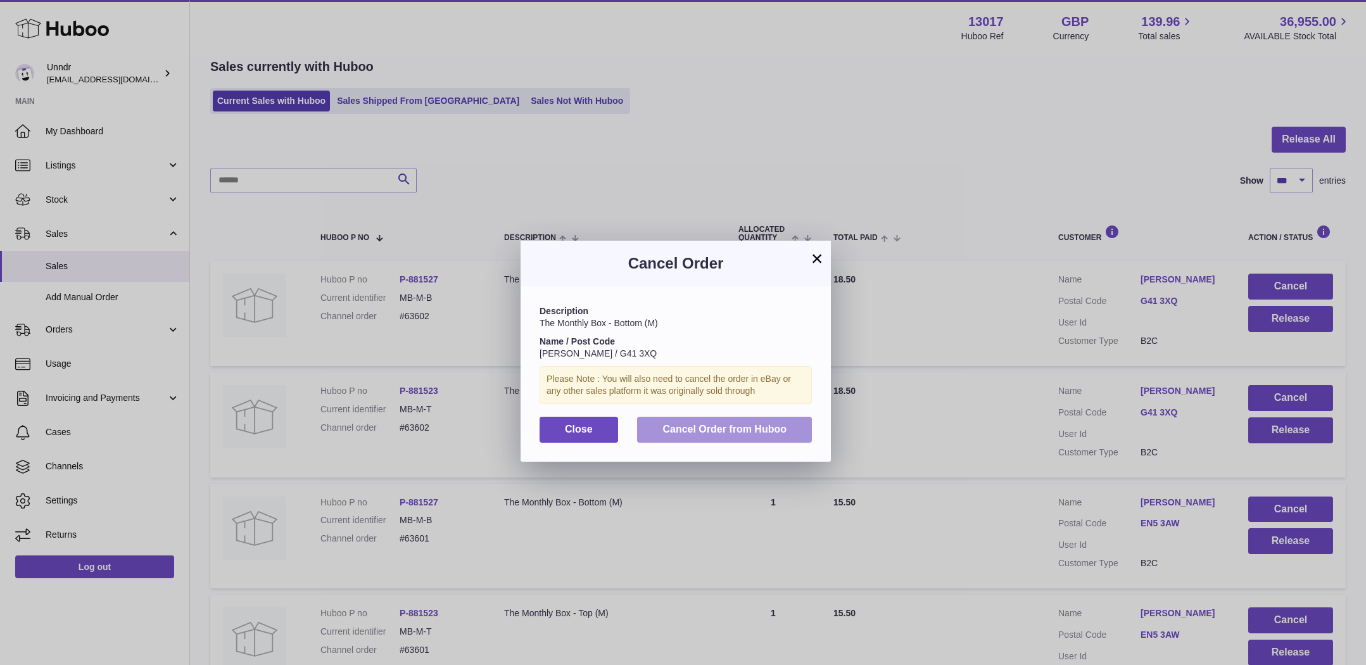
click at [767, 430] on span "Cancel Order from Huboo" at bounding box center [724, 429] width 124 height 11
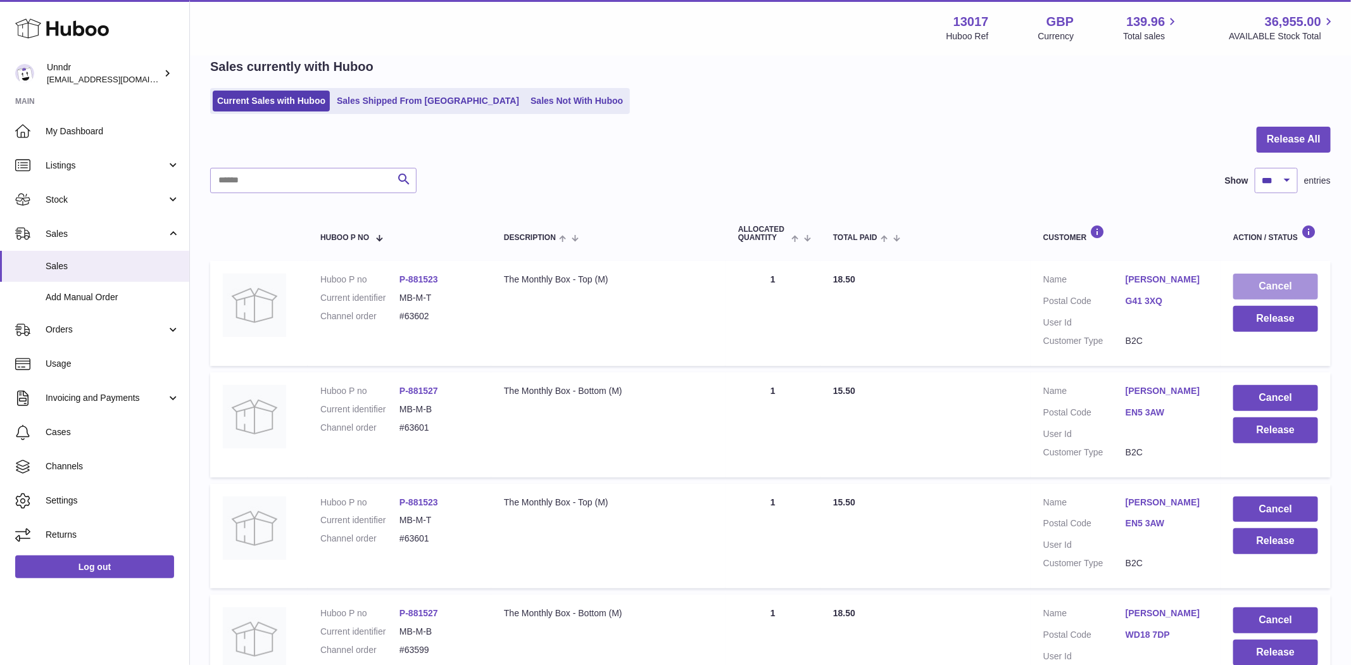
click at [1266, 293] on button "Cancel" at bounding box center [1275, 287] width 85 height 26
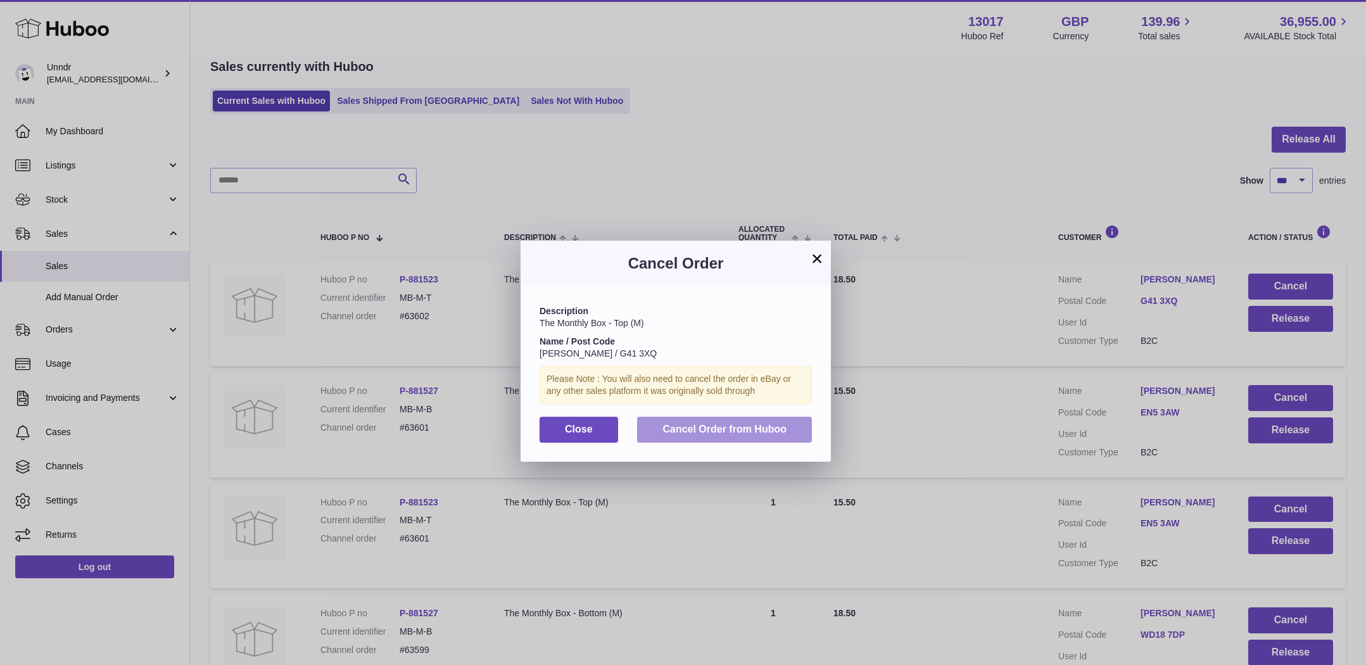
click at [742, 425] on span "Cancel Order from Huboo" at bounding box center [724, 429] width 124 height 11
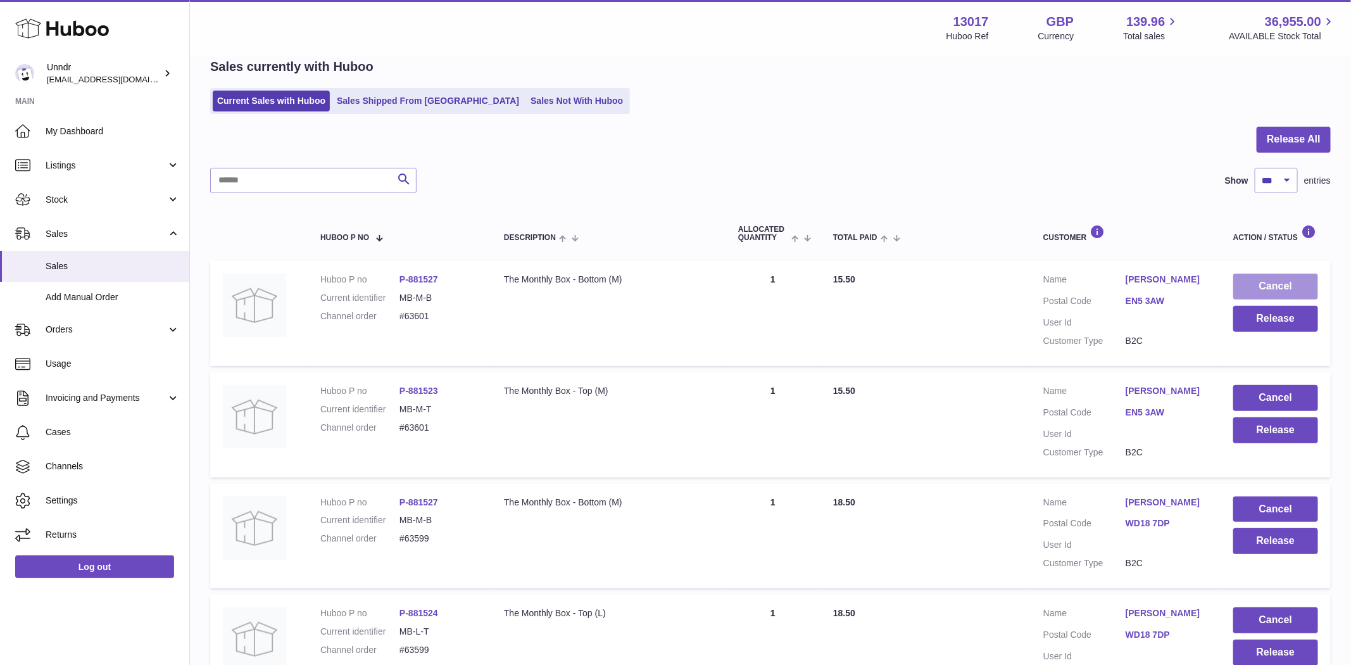
click at [1285, 277] on button "Cancel" at bounding box center [1275, 287] width 85 height 26
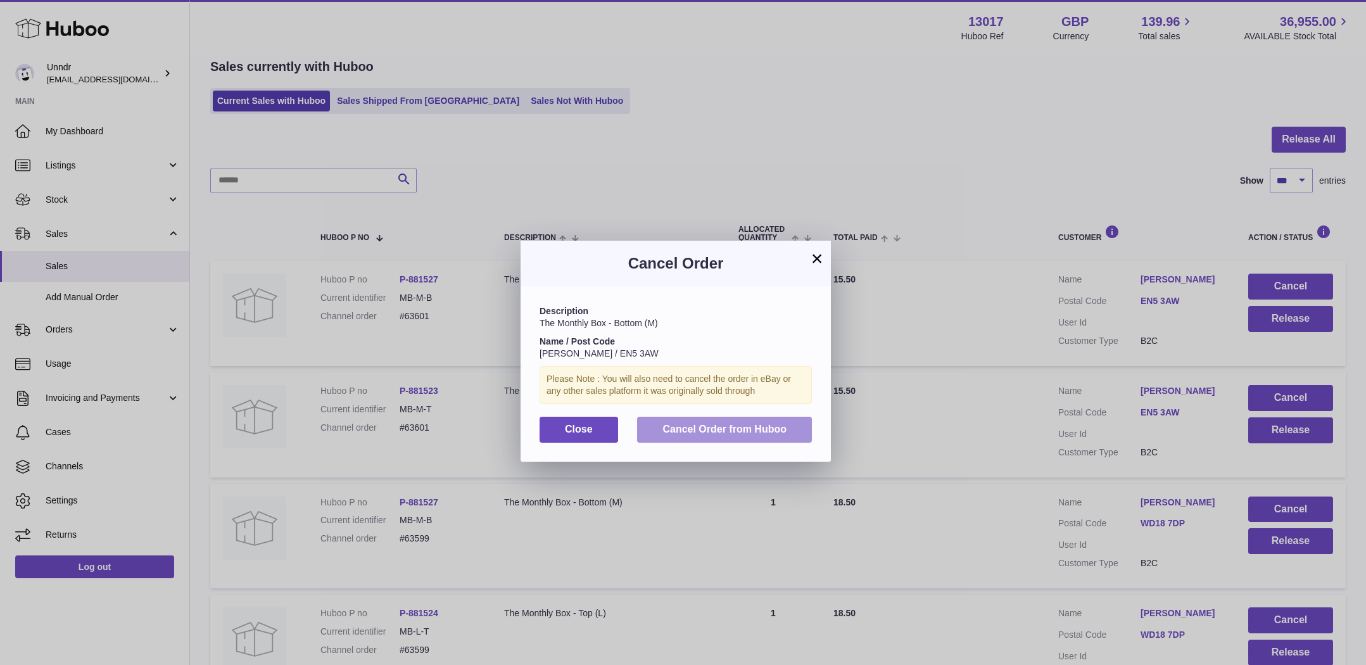
click at [712, 417] on button "Cancel Order from Huboo" at bounding box center [724, 430] width 175 height 26
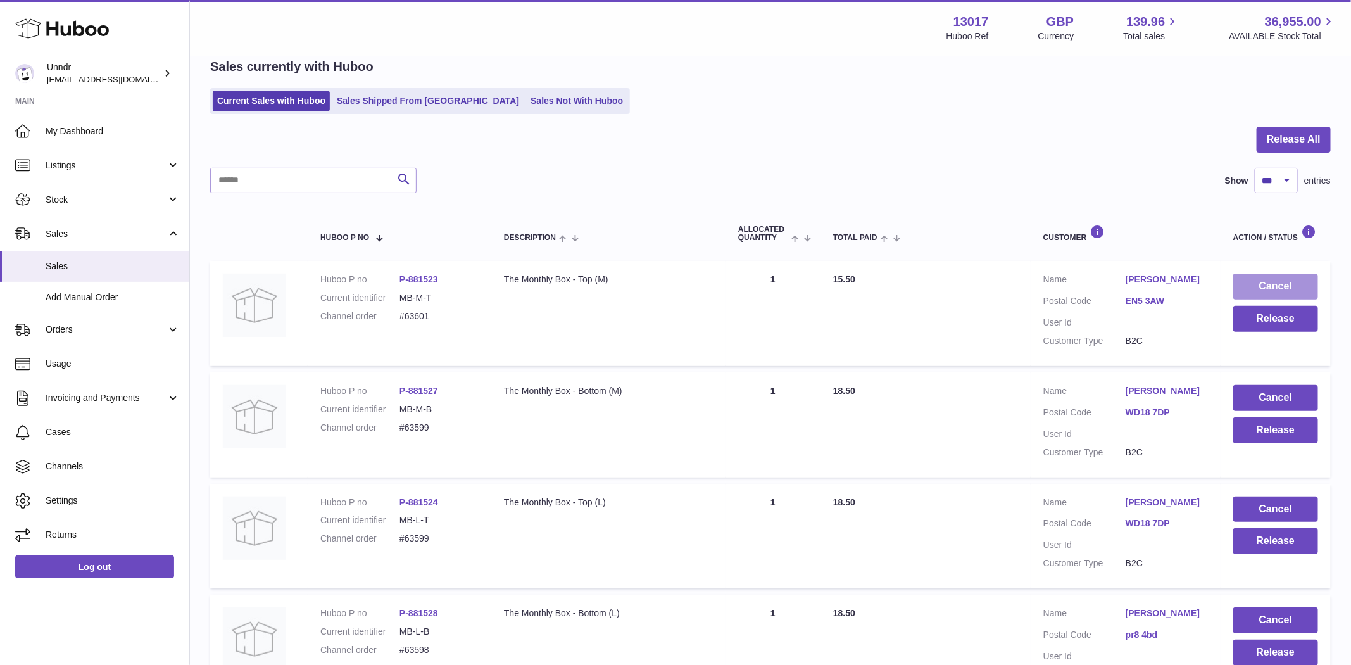
click at [1260, 288] on button "Cancel" at bounding box center [1275, 287] width 85 height 26
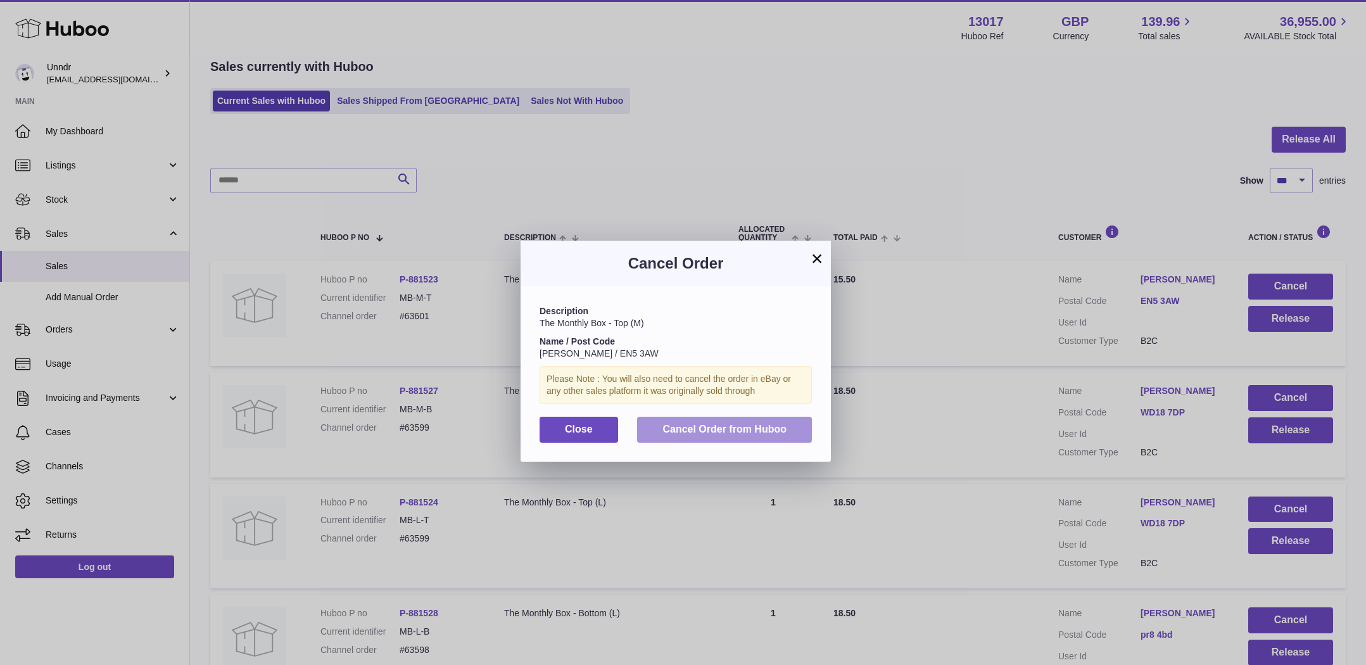
click at [712, 435] on button "Cancel Order from Huboo" at bounding box center [724, 430] width 175 height 26
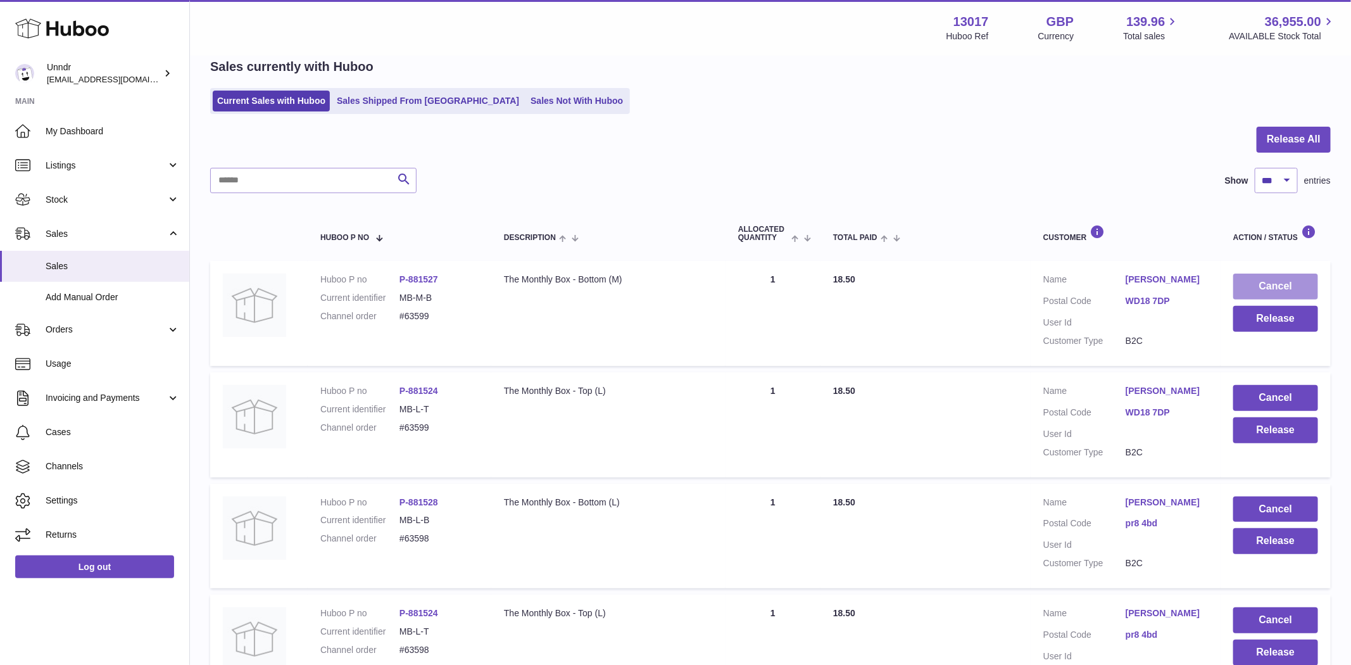
click at [1268, 278] on button "Cancel" at bounding box center [1275, 287] width 85 height 26
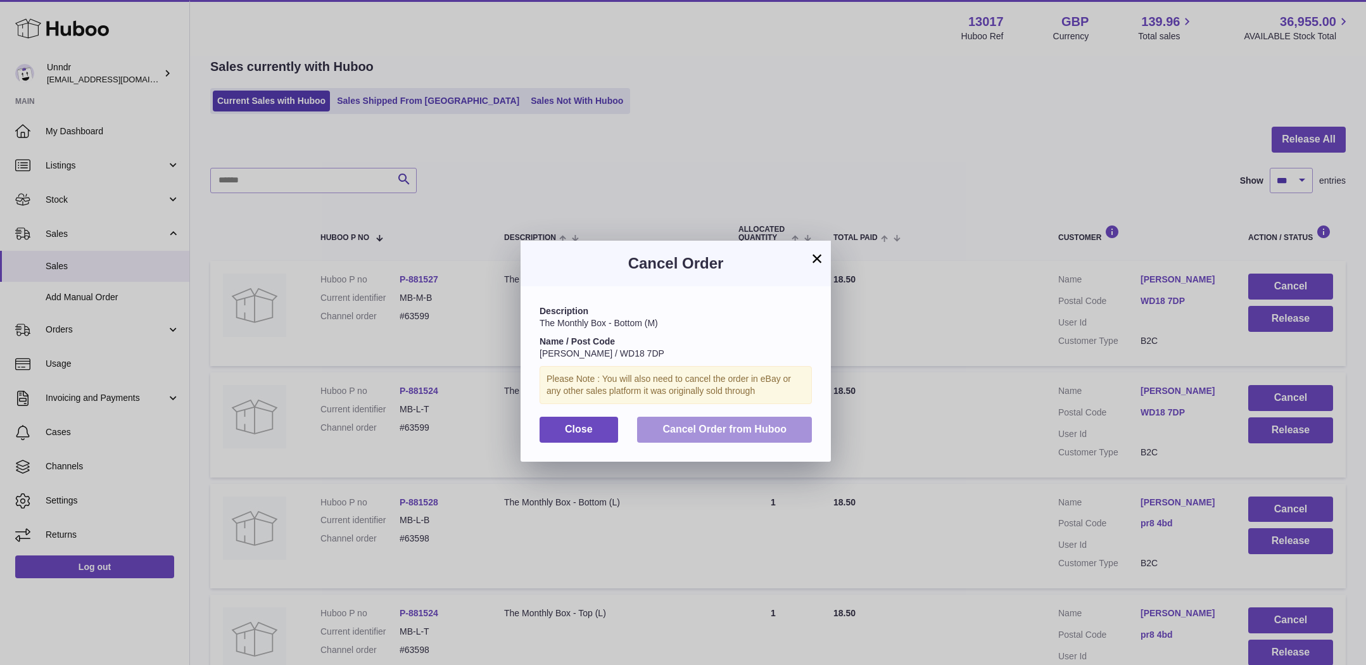
click at [745, 427] on span "Cancel Order from Huboo" at bounding box center [724, 429] width 124 height 11
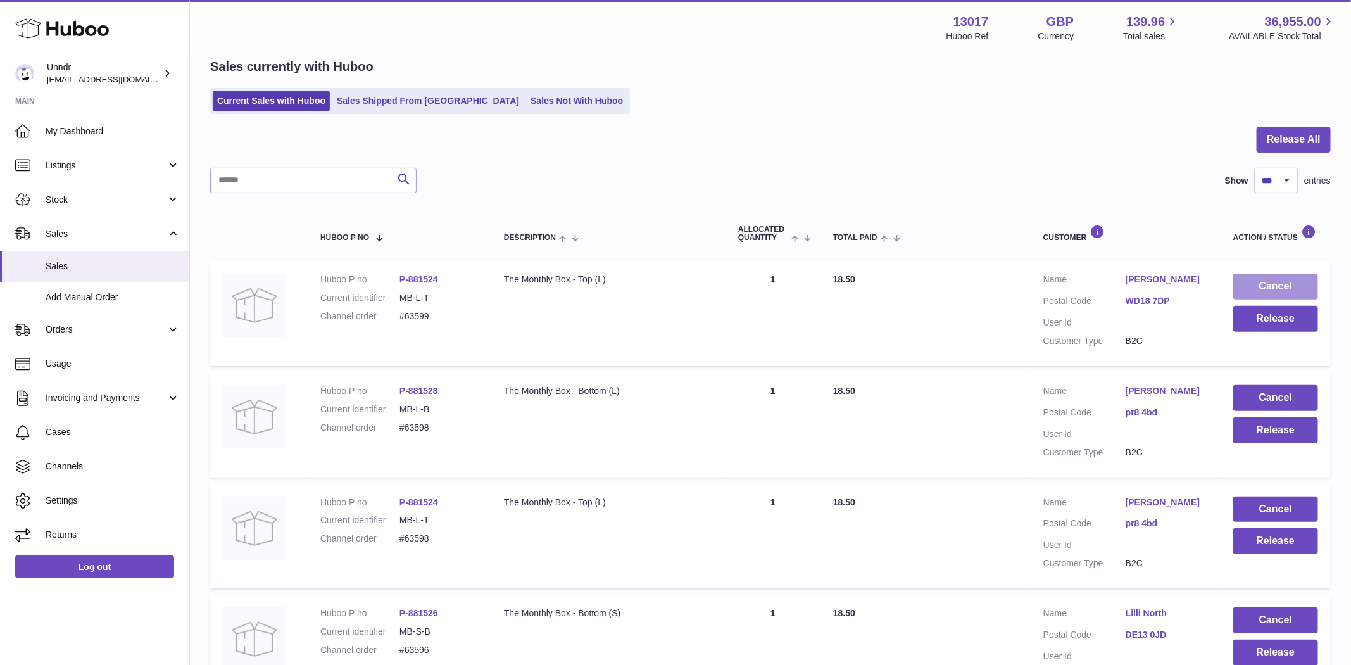
click at [1275, 277] on button "Cancel" at bounding box center [1275, 287] width 85 height 26
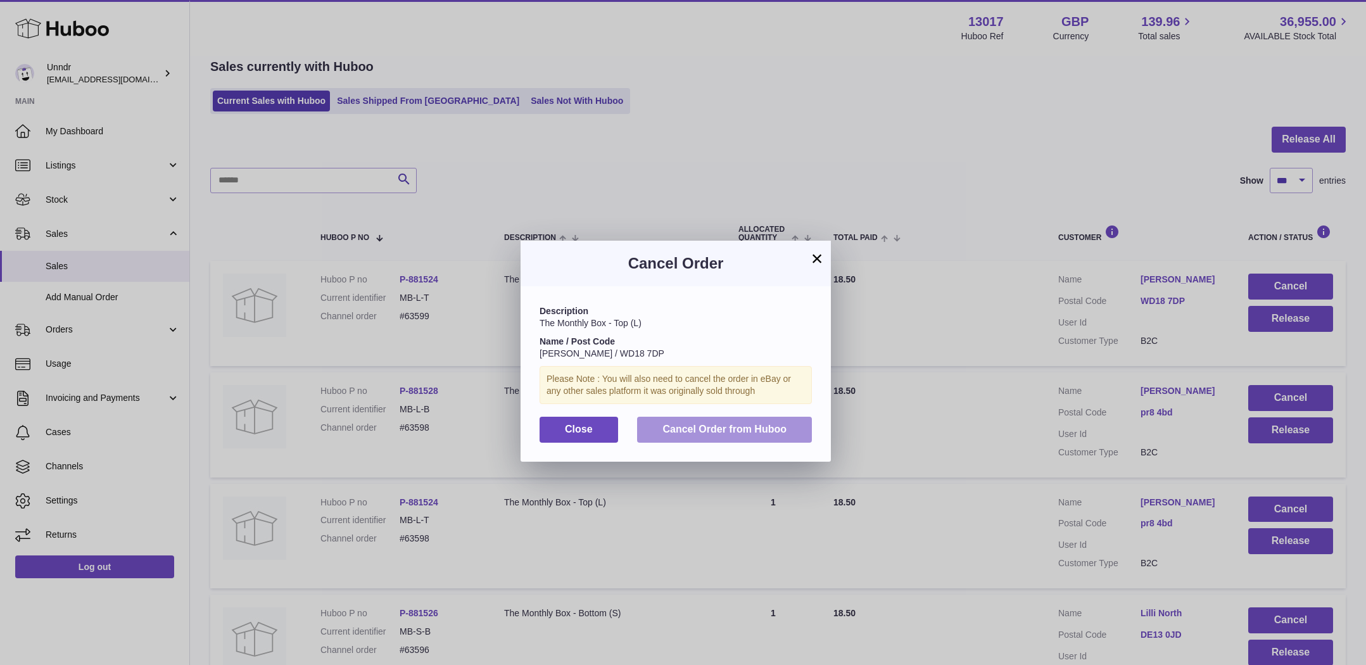
click at [720, 424] on span "Cancel Order from Huboo" at bounding box center [724, 429] width 124 height 11
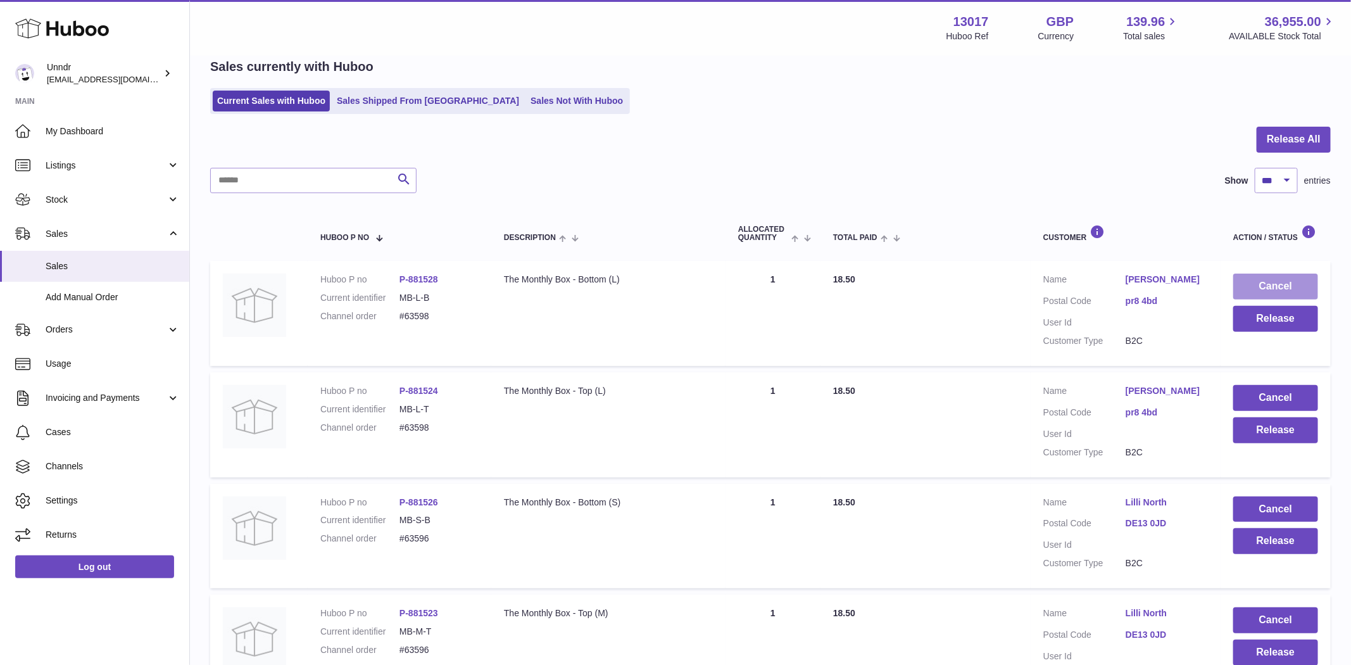
click at [1245, 284] on button "Cancel" at bounding box center [1275, 287] width 85 height 26
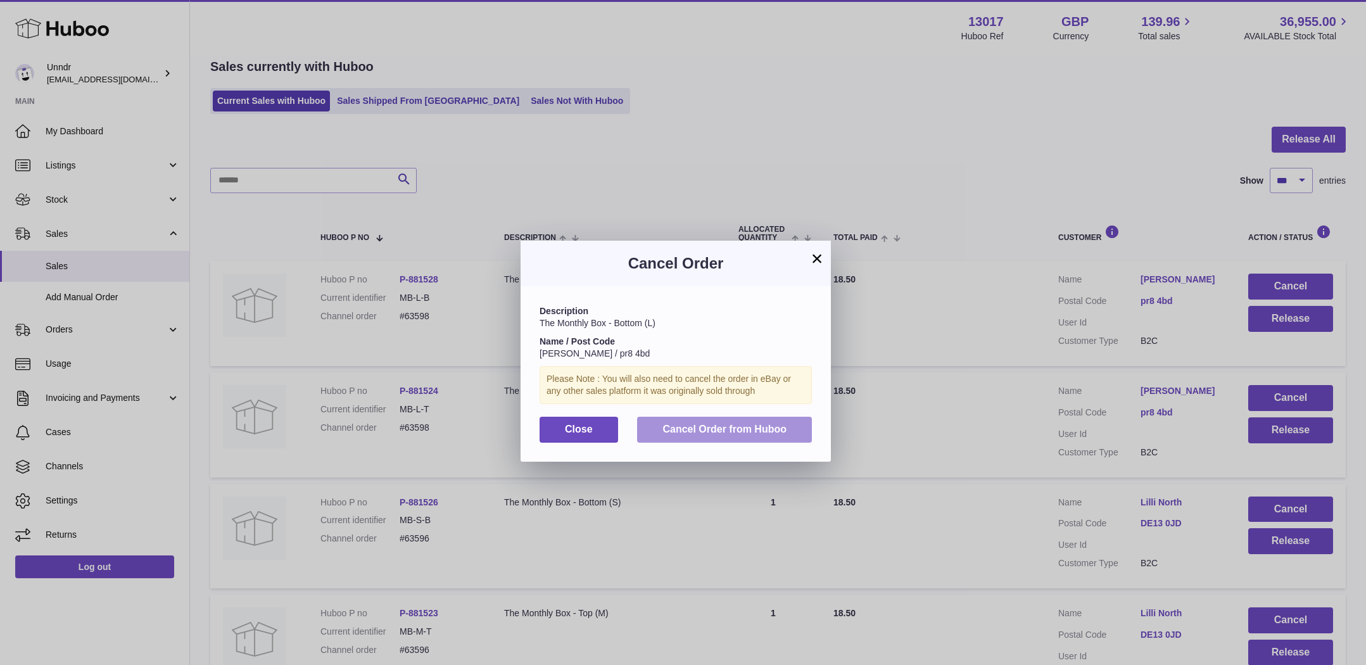
click at [718, 424] on span "Cancel Order from Huboo" at bounding box center [724, 429] width 124 height 11
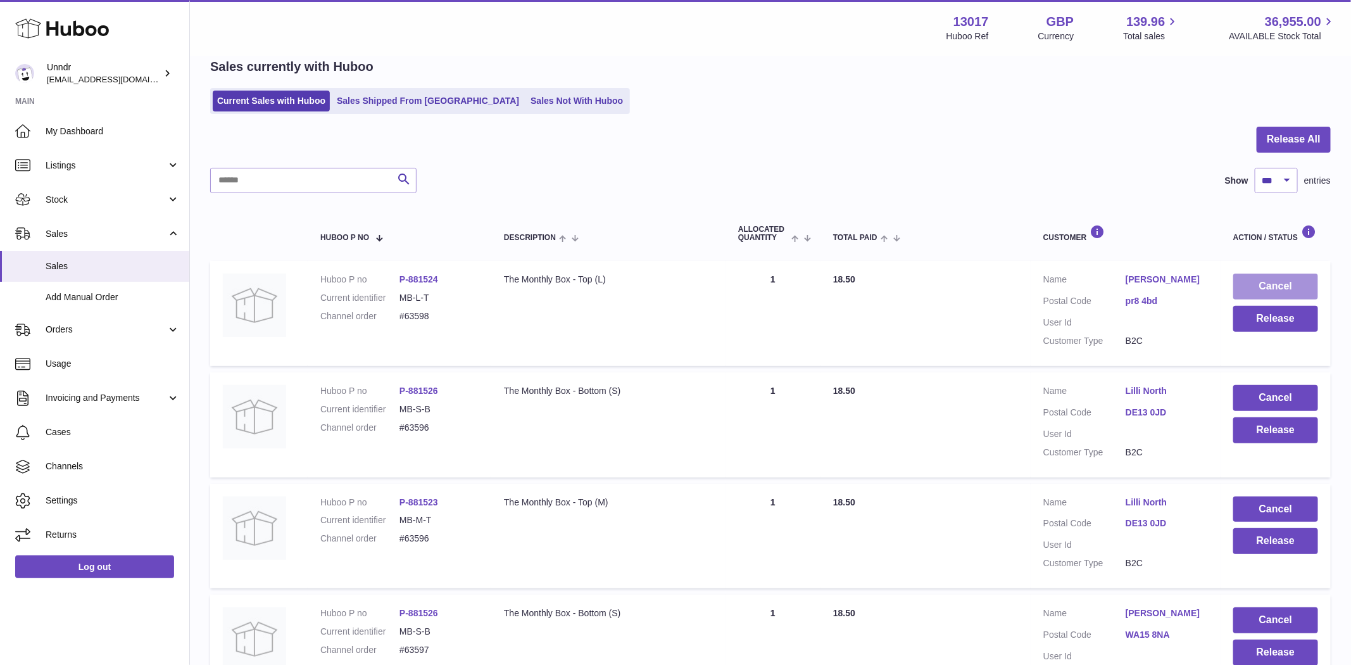
click at [1265, 284] on button "Cancel" at bounding box center [1275, 287] width 85 height 26
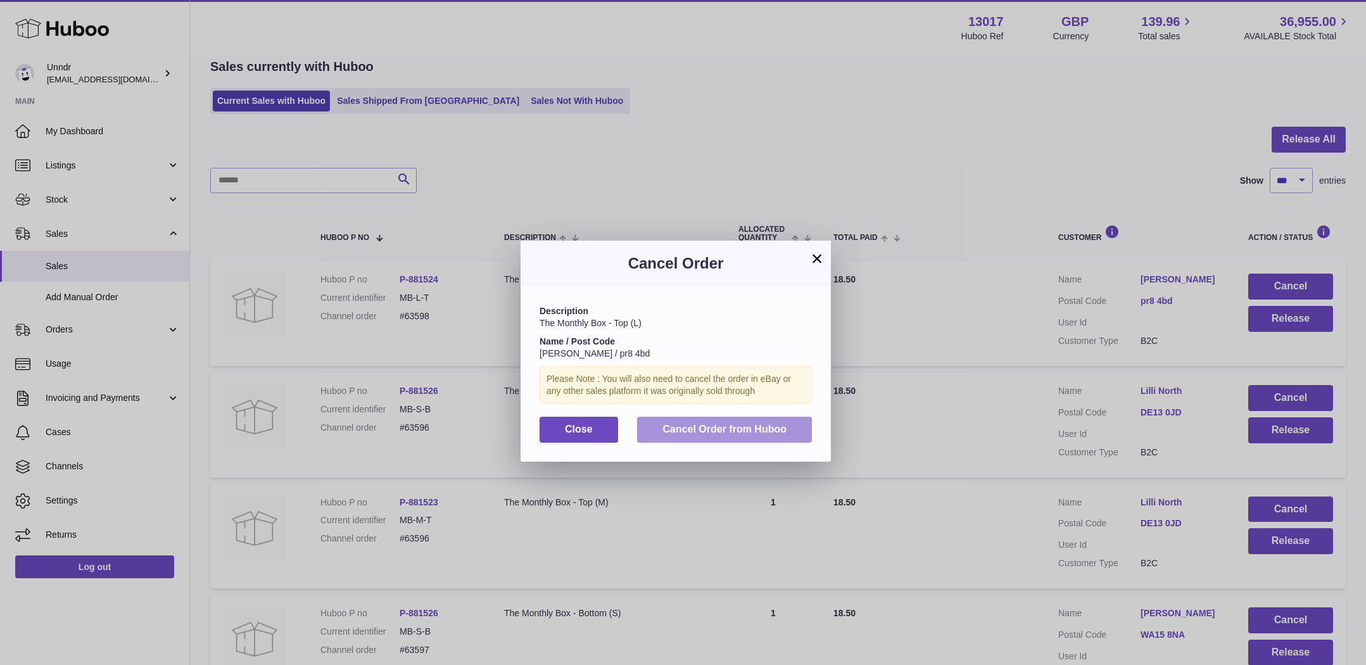
click at [775, 432] on span "Cancel Order from Huboo" at bounding box center [724, 429] width 124 height 11
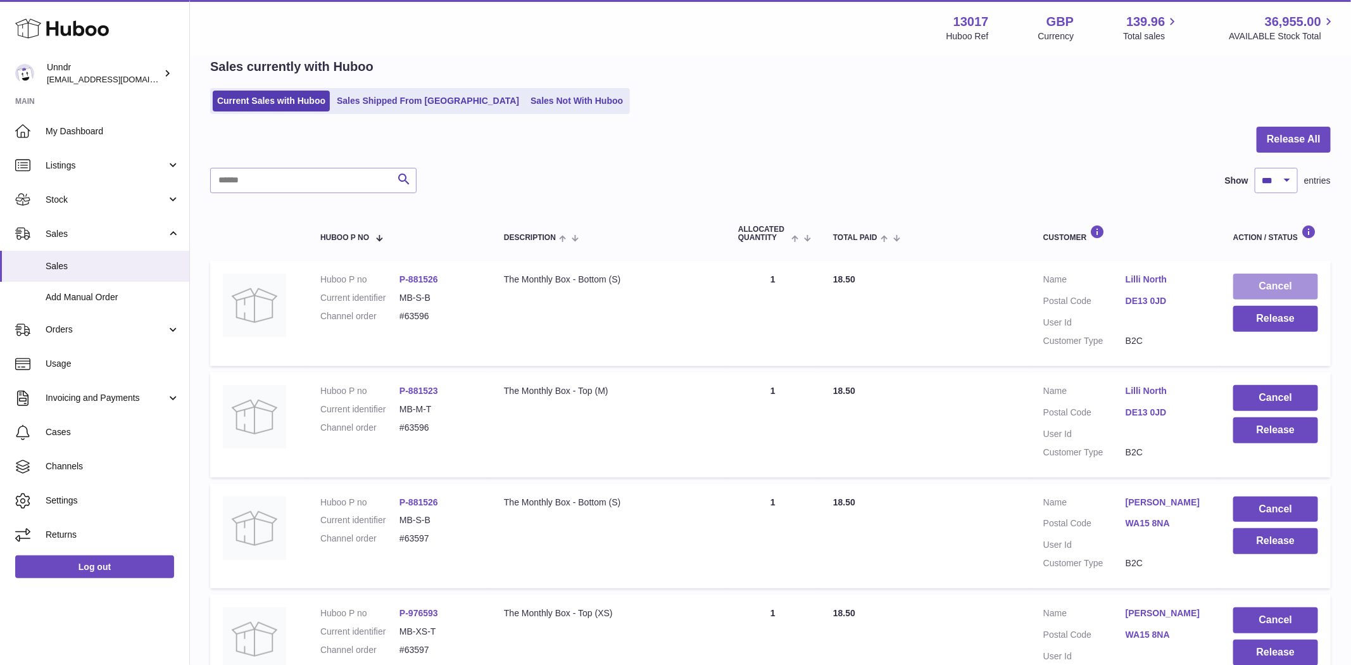
click at [1304, 280] on button "Cancel" at bounding box center [1275, 287] width 85 height 26
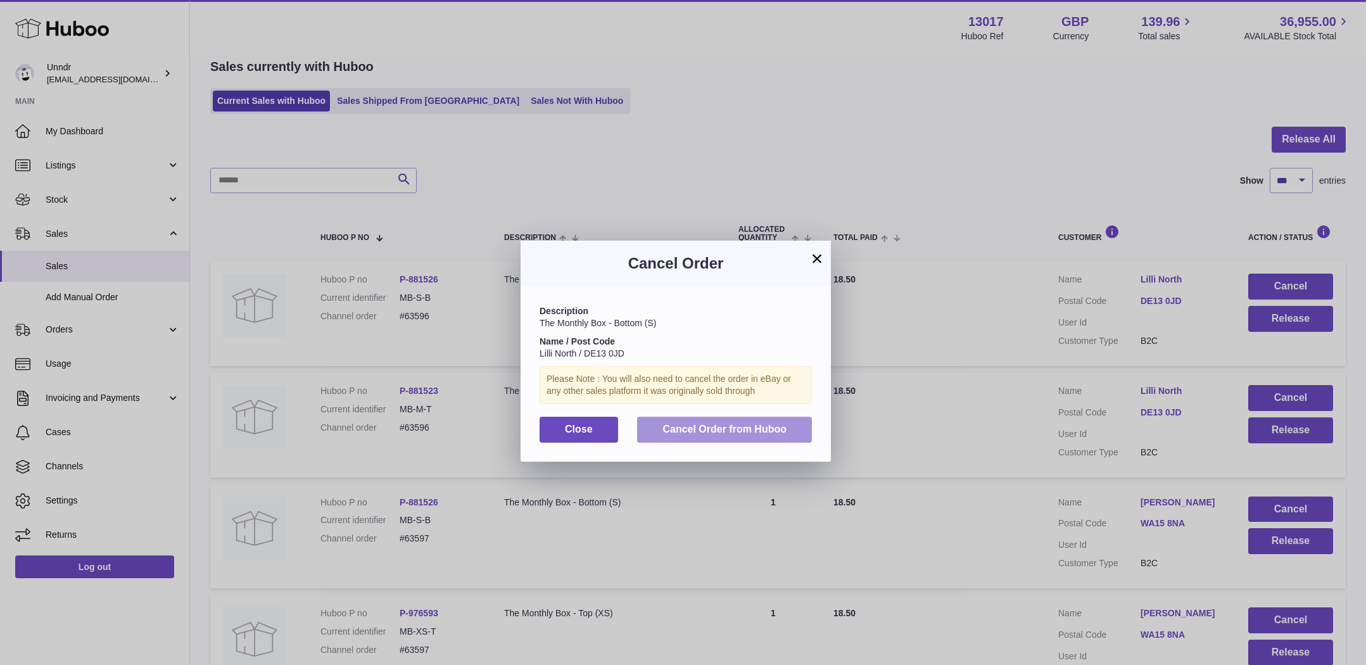
click at [752, 429] on span "Cancel Order from Huboo" at bounding box center [724, 429] width 124 height 11
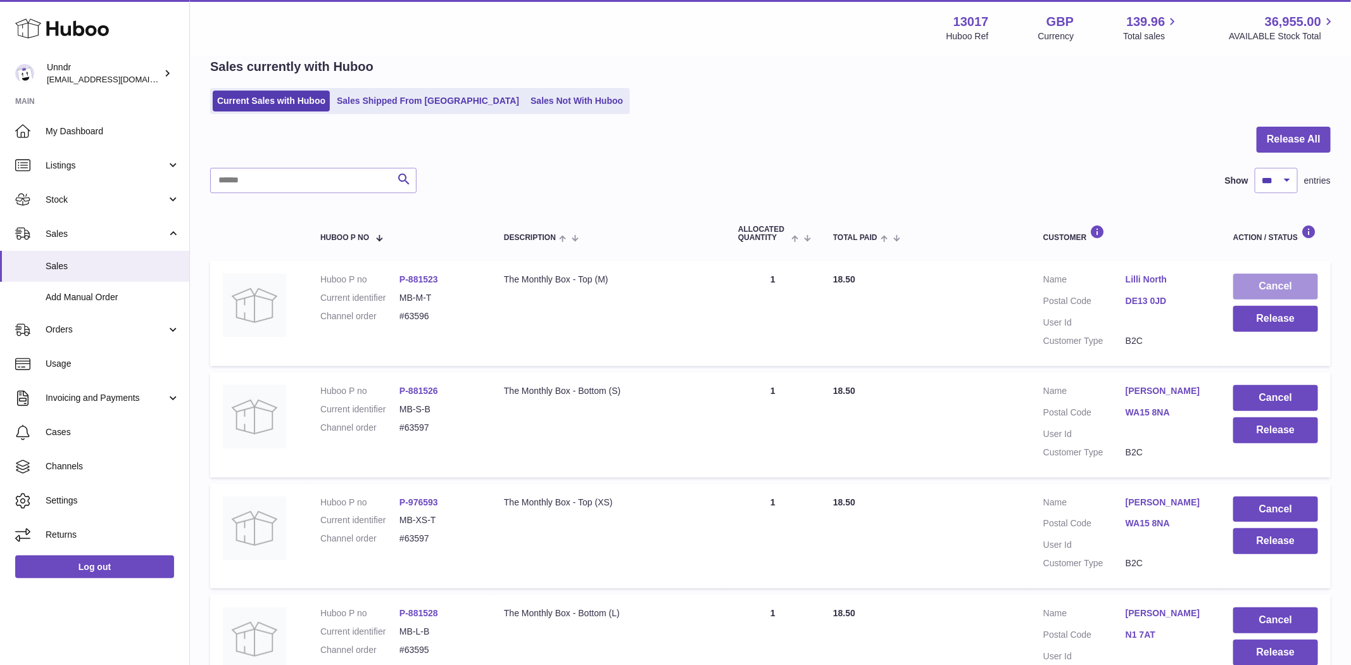
click at [1303, 277] on button "Cancel" at bounding box center [1275, 287] width 85 height 26
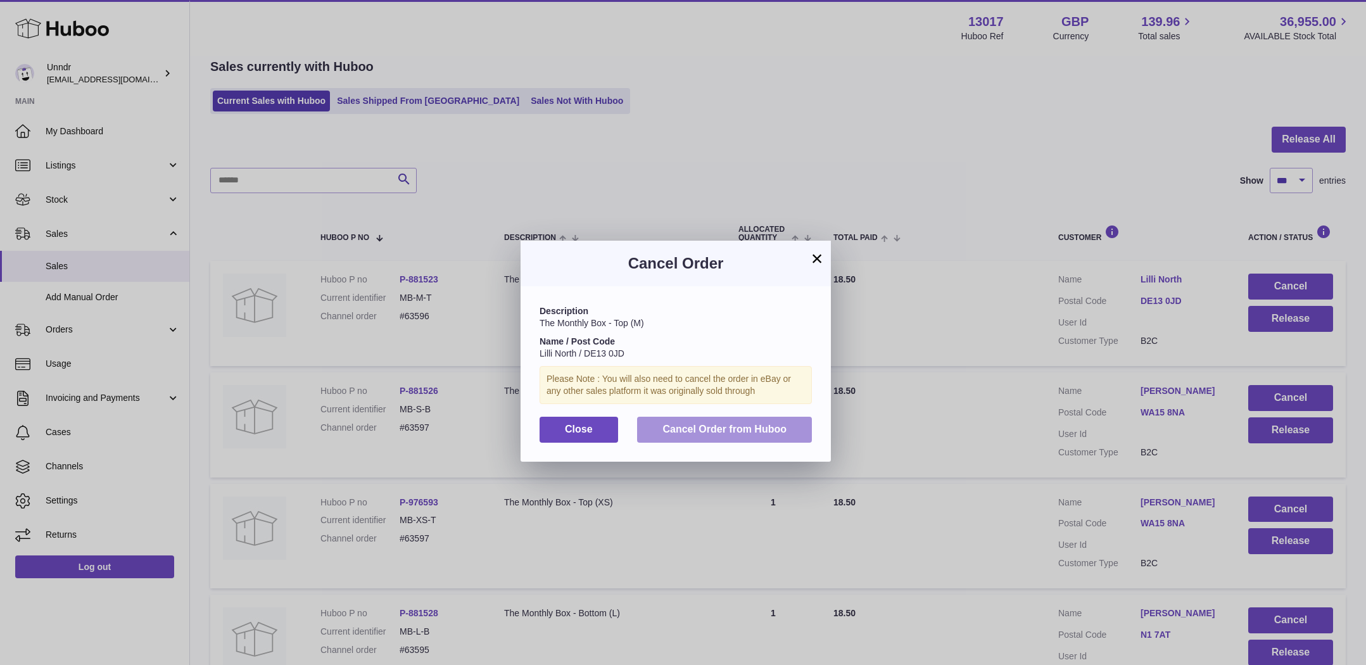
click at [778, 436] on button "Cancel Order from Huboo" at bounding box center [724, 430] width 175 height 26
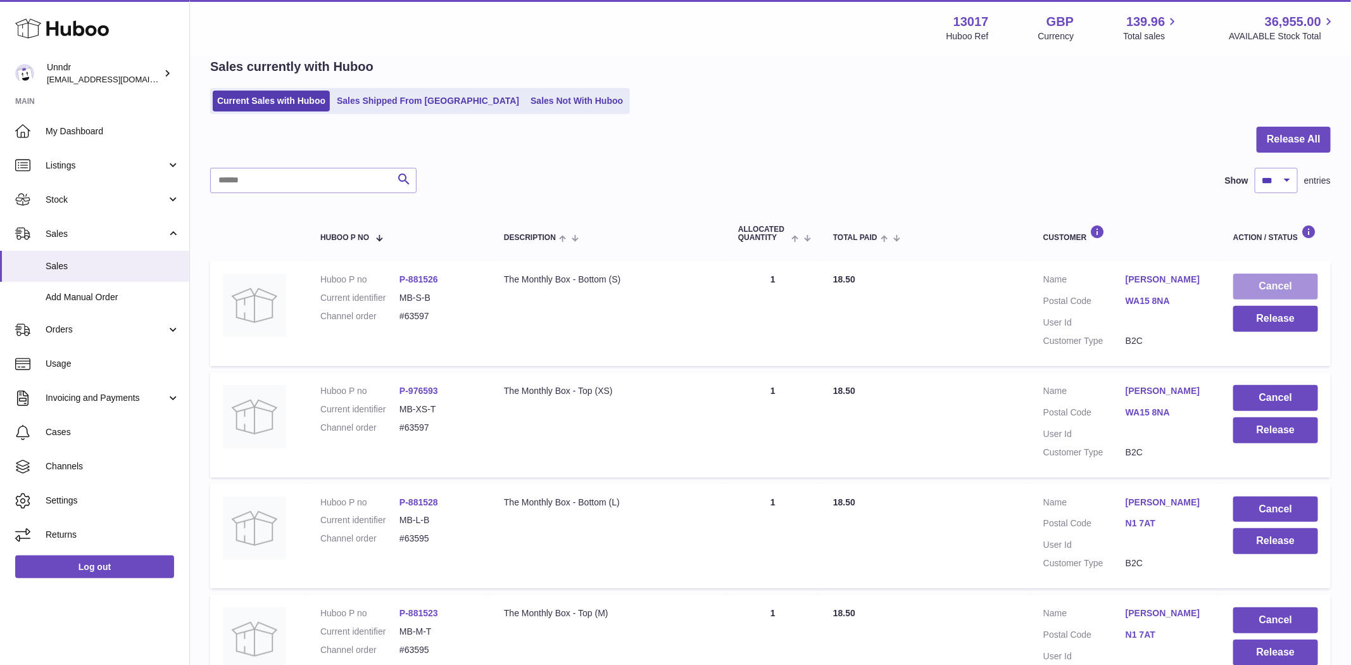
click at [1295, 283] on button "Cancel" at bounding box center [1275, 287] width 85 height 26
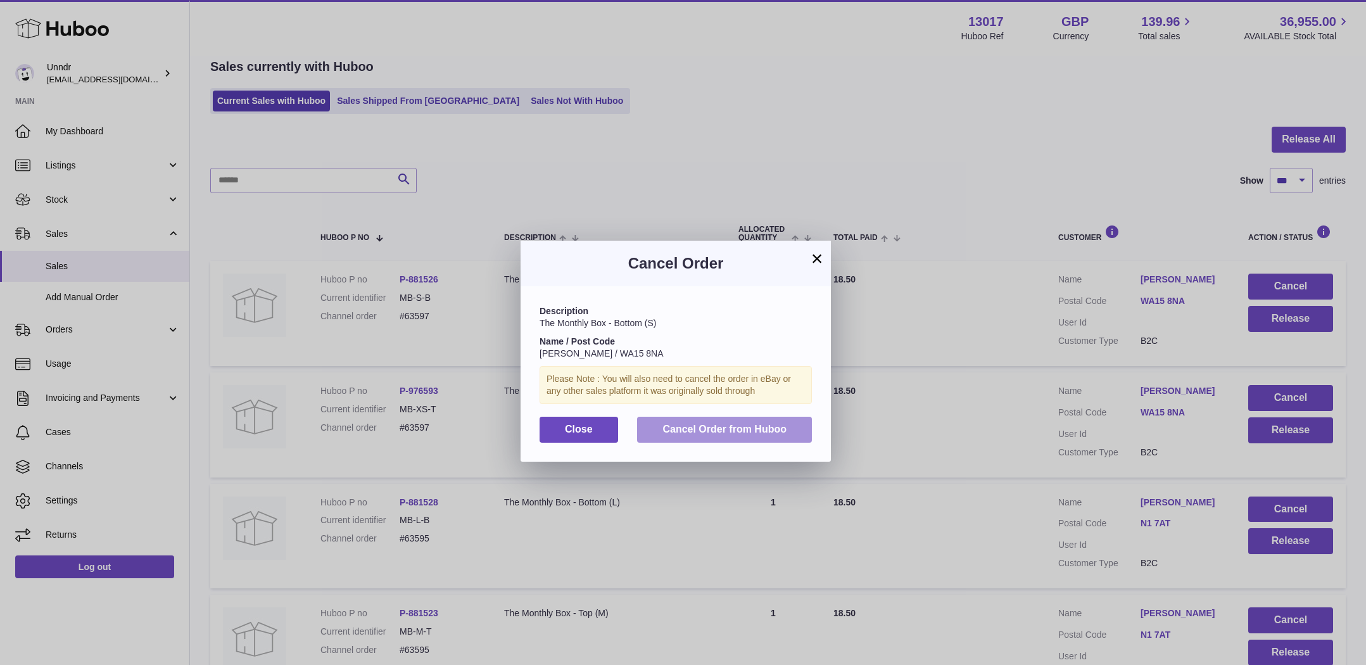
click at [785, 431] on span "Cancel Order from Huboo" at bounding box center [724, 429] width 124 height 11
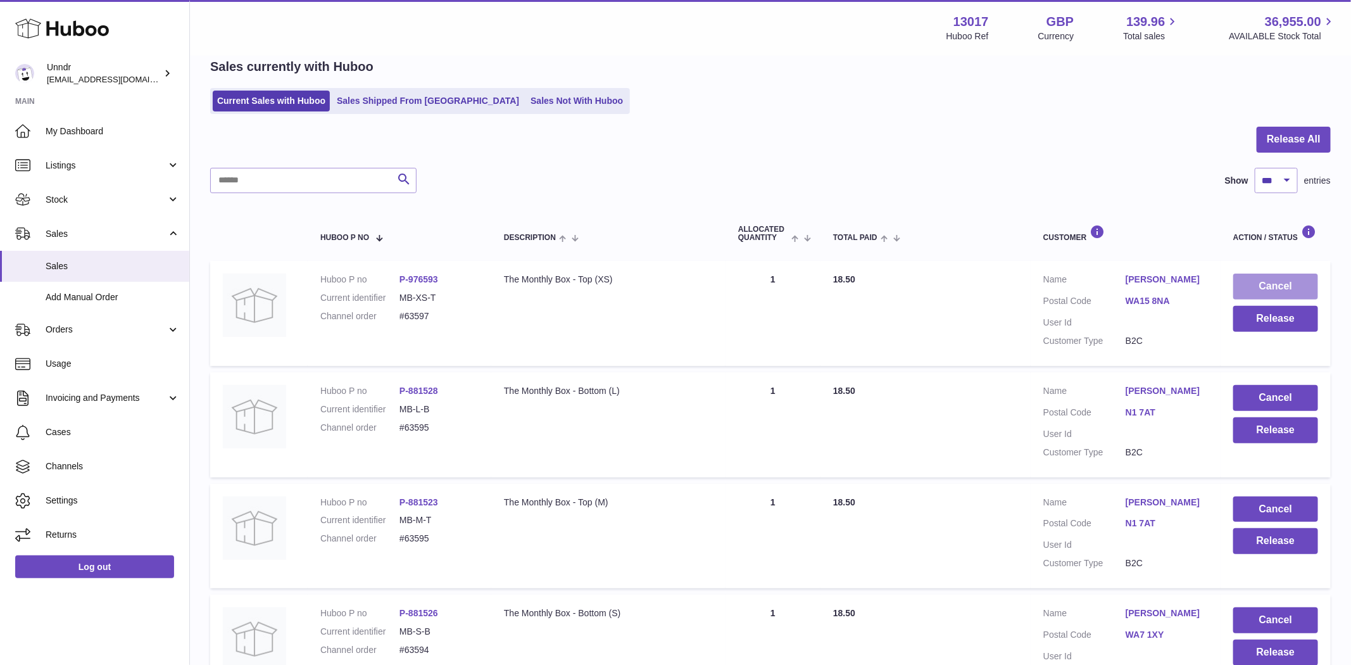
click at [1313, 280] on button "Cancel" at bounding box center [1275, 287] width 85 height 26
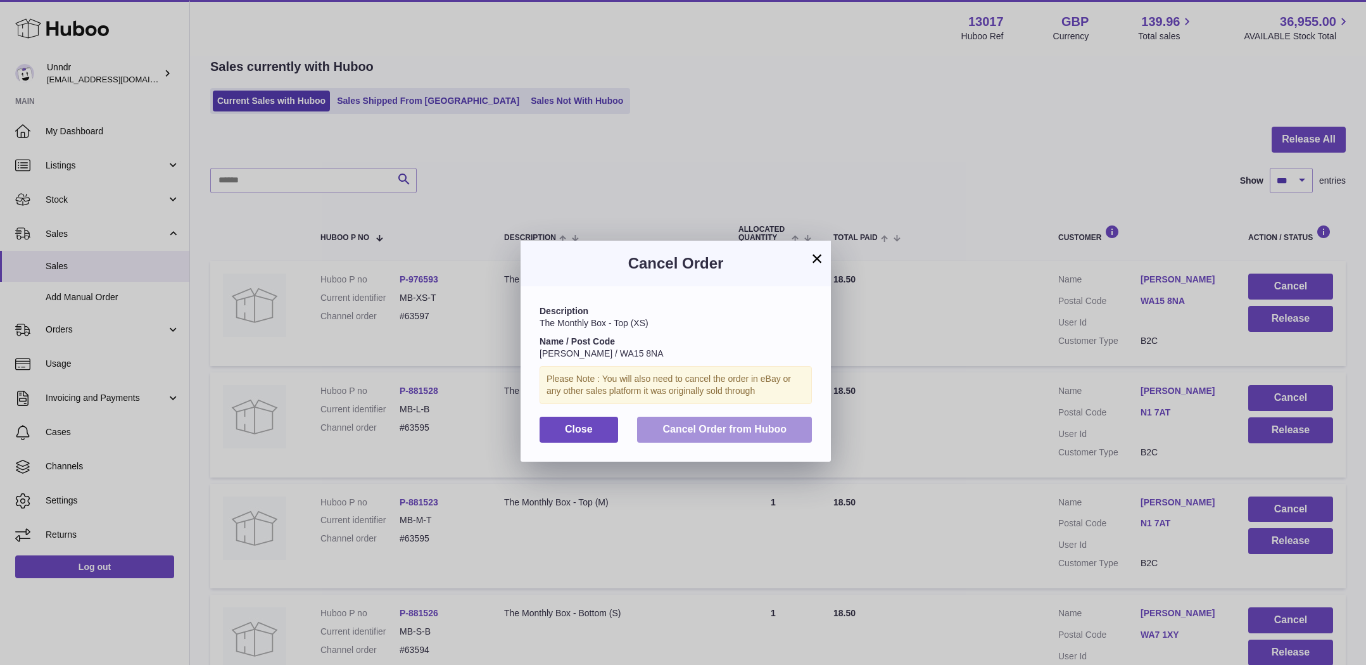
click at [687, 436] on button "Cancel Order from Huboo" at bounding box center [724, 430] width 175 height 26
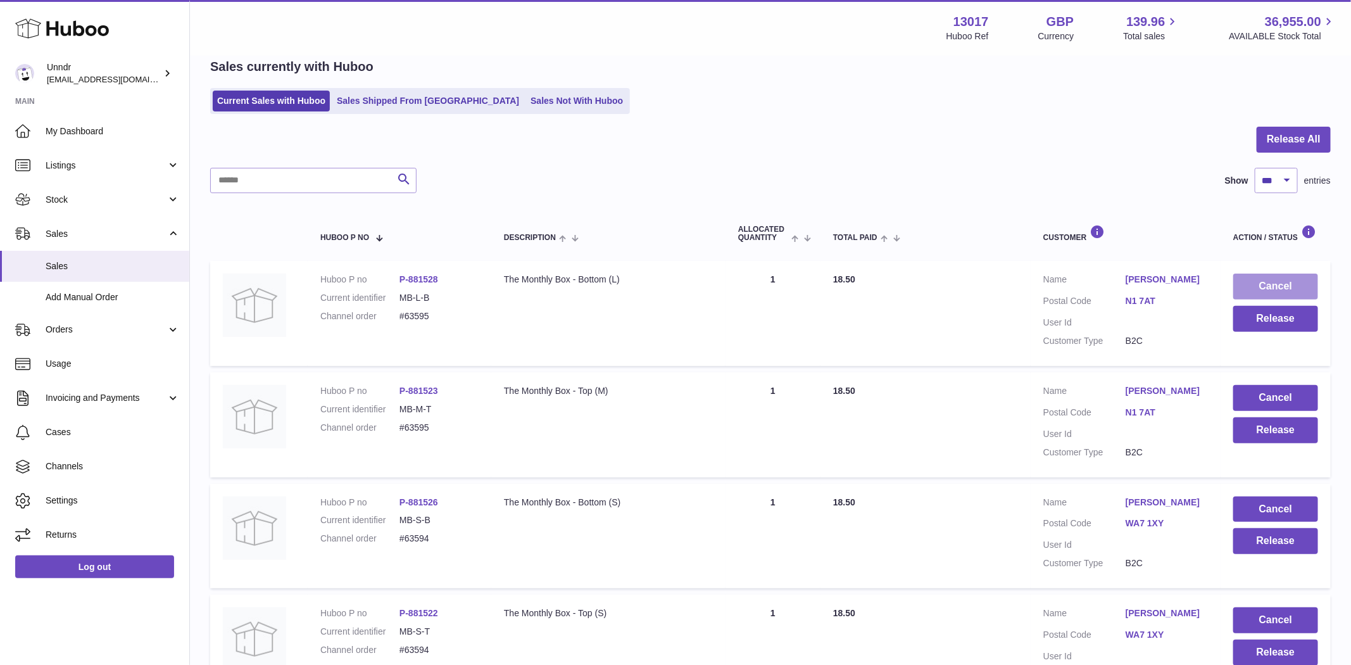
click at [1297, 281] on button "Cancel" at bounding box center [1275, 287] width 85 height 26
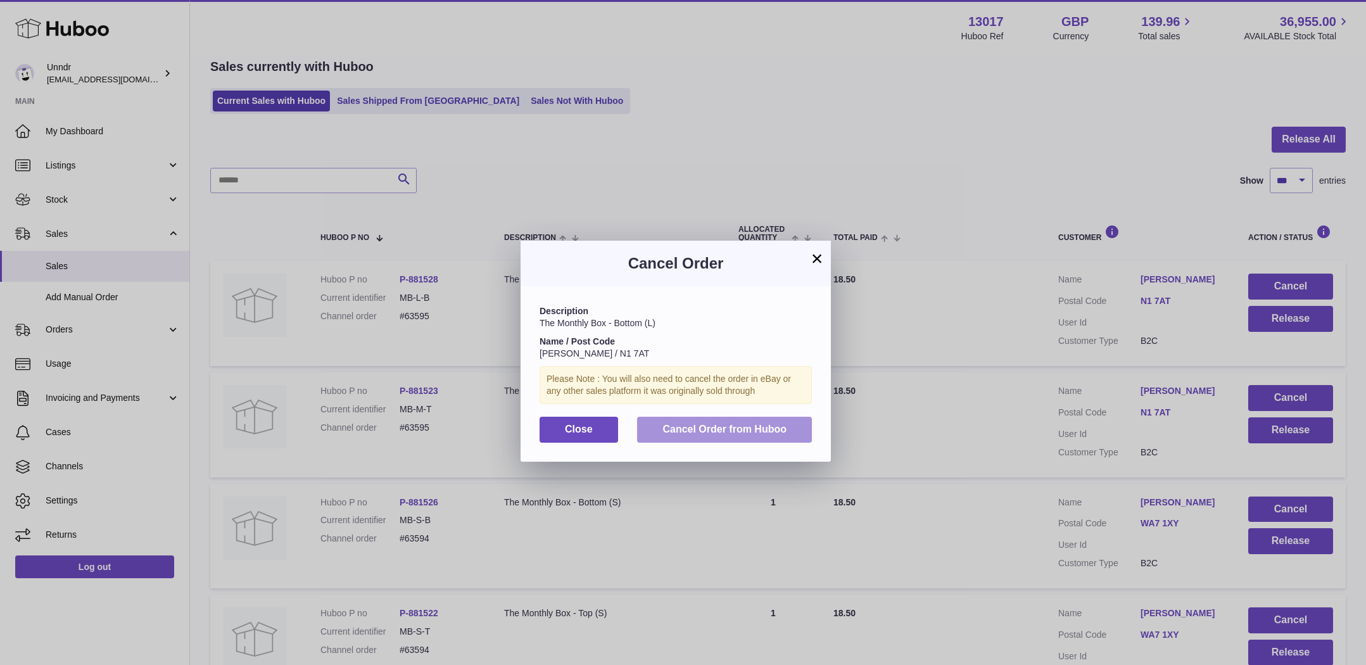
click at [717, 424] on span "Cancel Order from Huboo" at bounding box center [724, 429] width 124 height 11
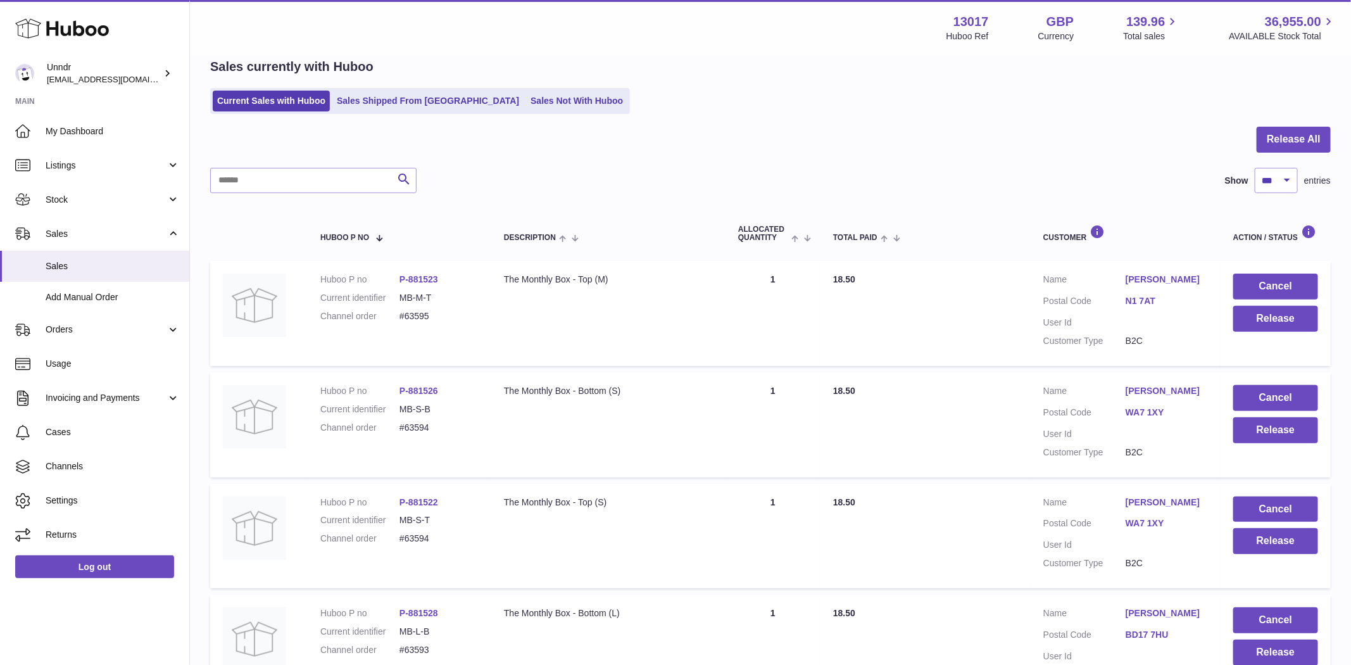
click at [1306, 271] on td "Cancel Release" at bounding box center [1276, 313] width 110 height 105
click at [1249, 292] on button "Cancel" at bounding box center [1275, 287] width 85 height 26
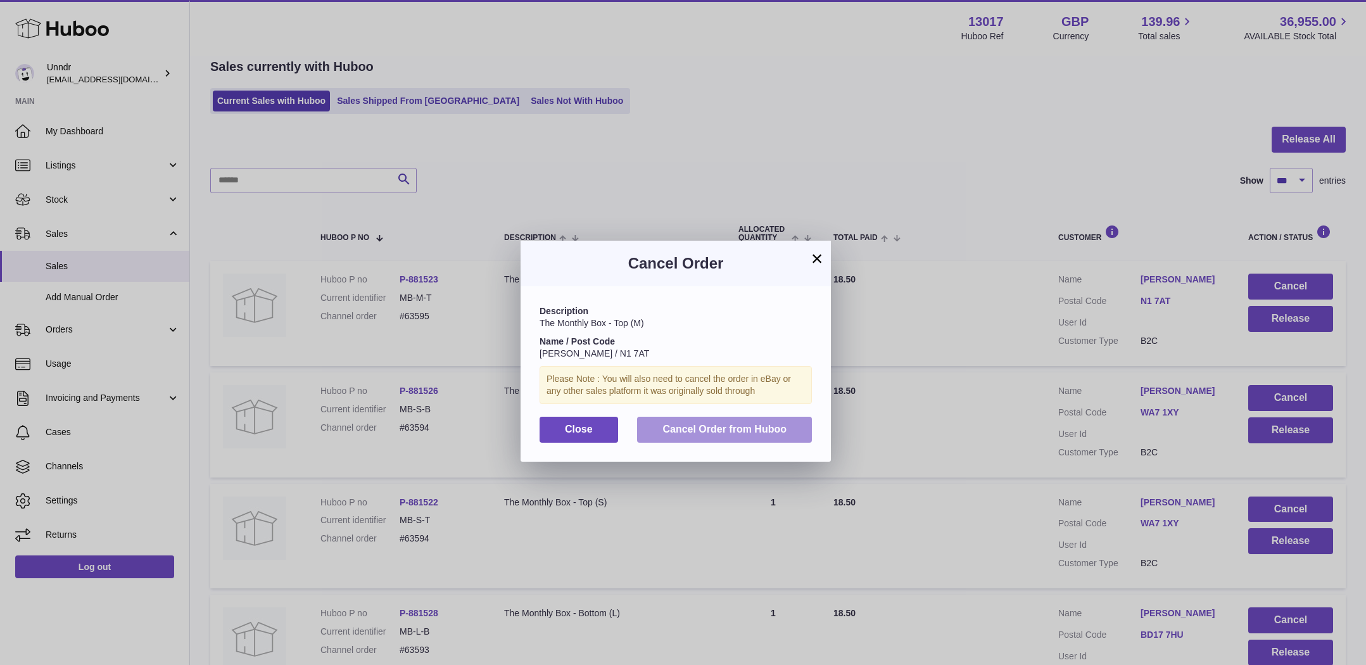
click at [744, 425] on span "Cancel Order from Huboo" at bounding box center [724, 429] width 124 height 11
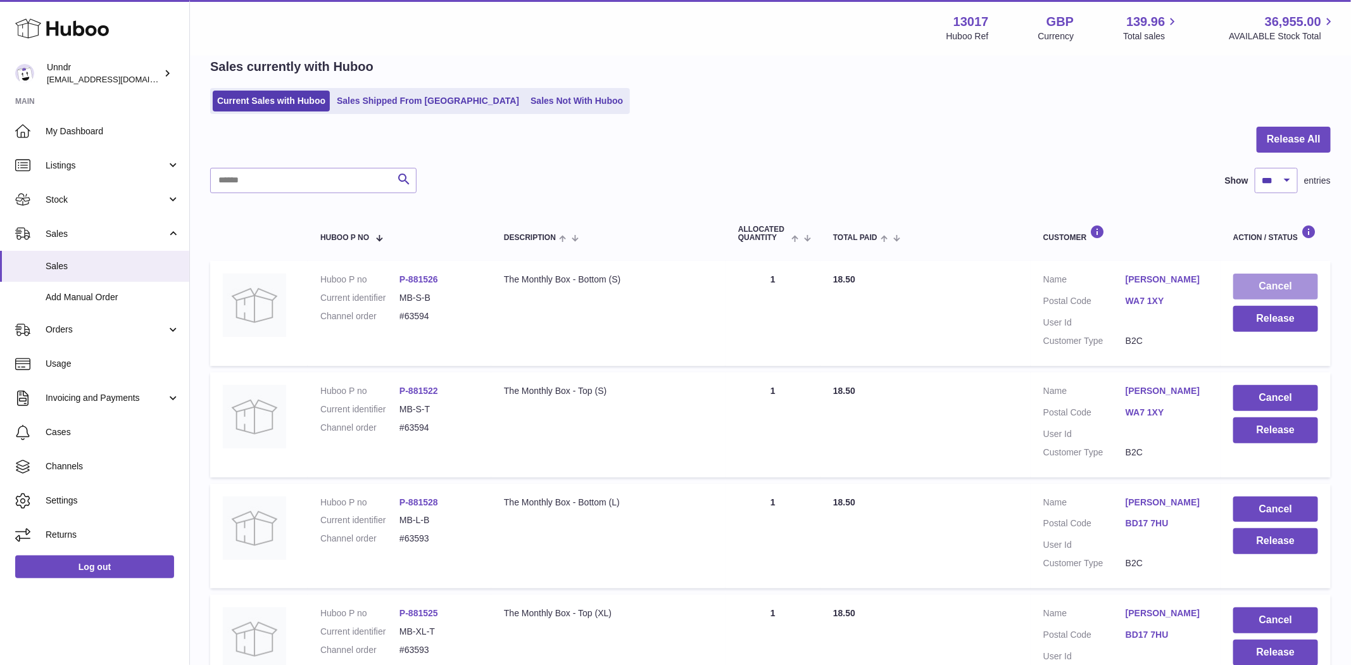
click at [1279, 284] on button "Cancel" at bounding box center [1275, 287] width 85 height 26
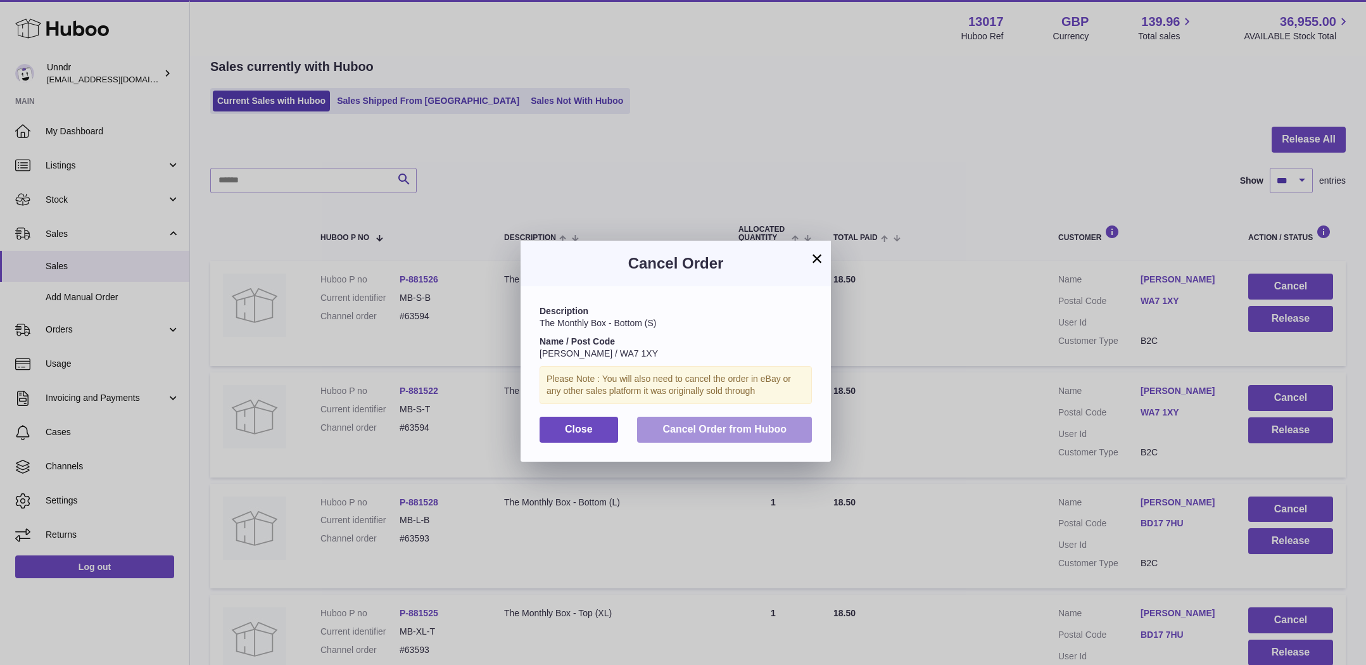
click at [793, 418] on button "Cancel Order from Huboo" at bounding box center [724, 430] width 175 height 26
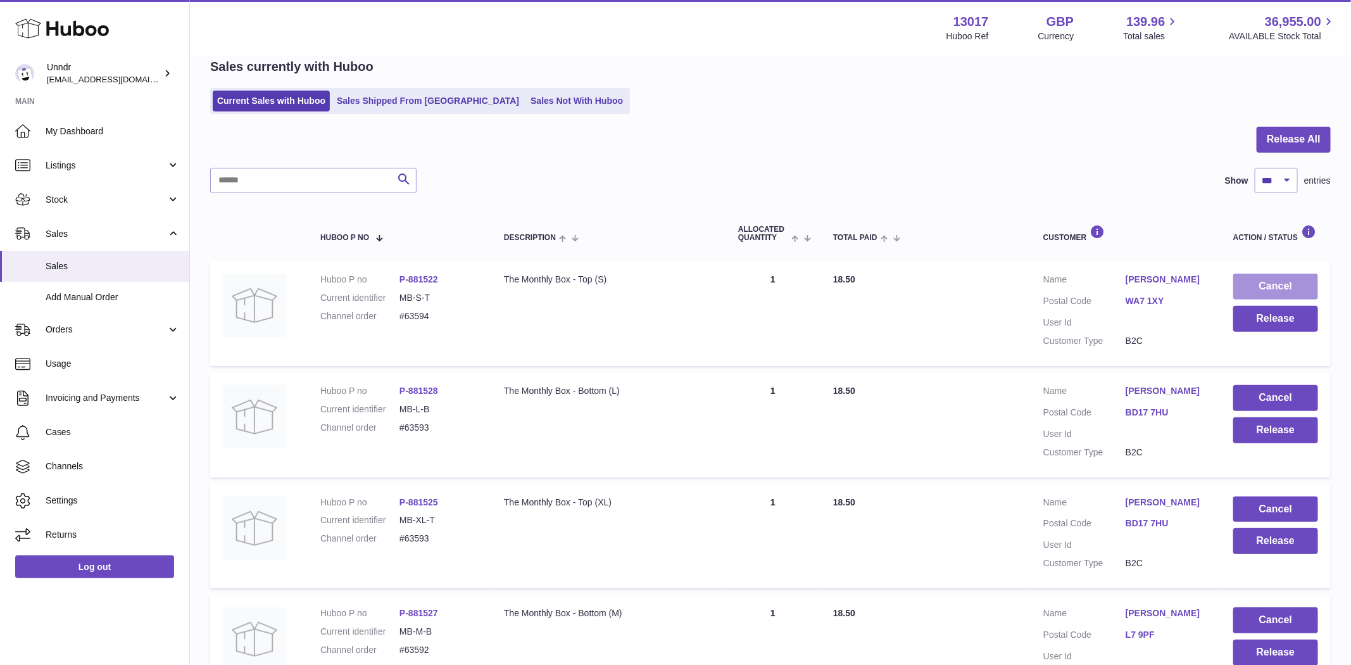
click at [1281, 279] on button "Cancel" at bounding box center [1275, 287] width 85 height 26
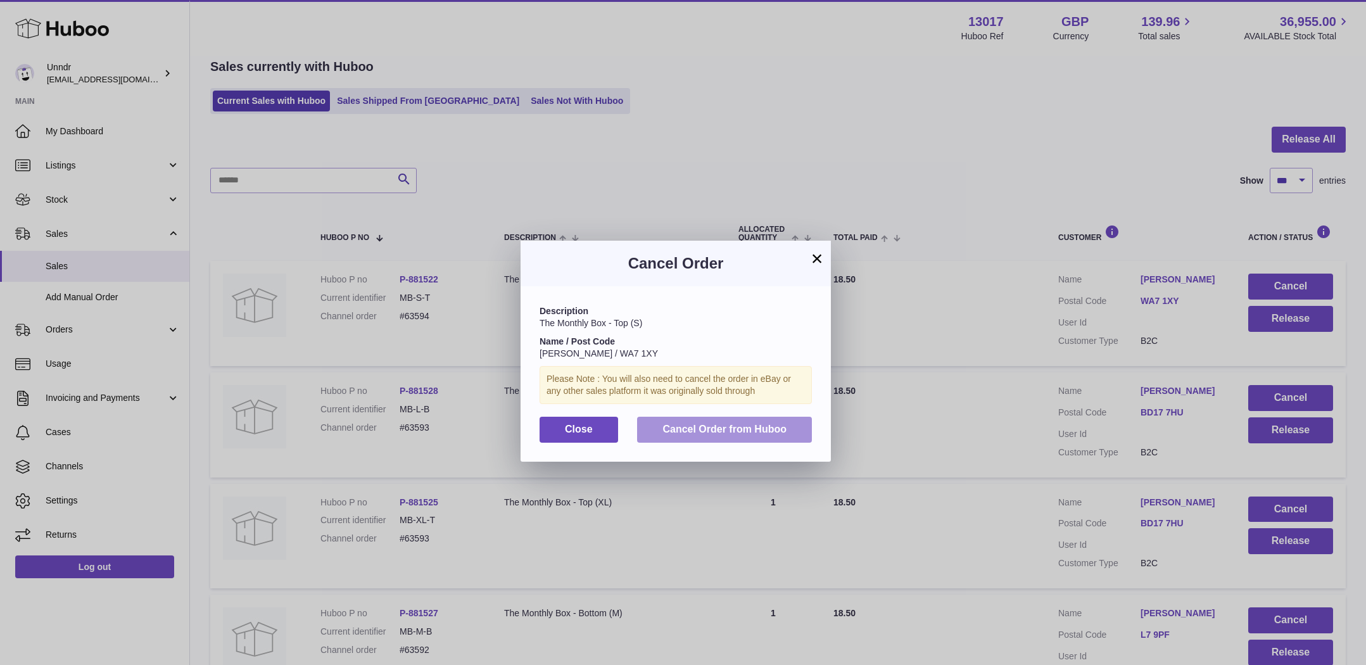
click at [779, 421] on button "Cancel Order from Huboo" at bounding box center [724, 430] width 175 height 26
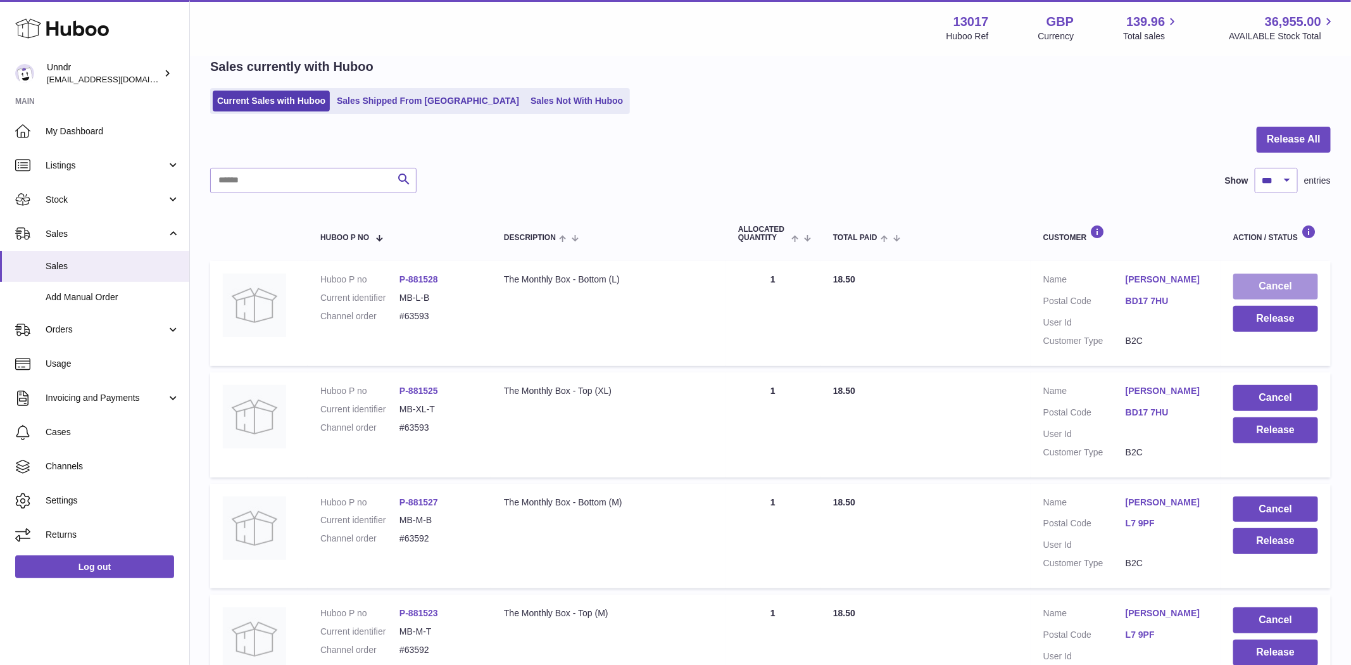
click at [1313, 277] on button "Cancel" at bounding box center [1275, 287] width 85 height 26
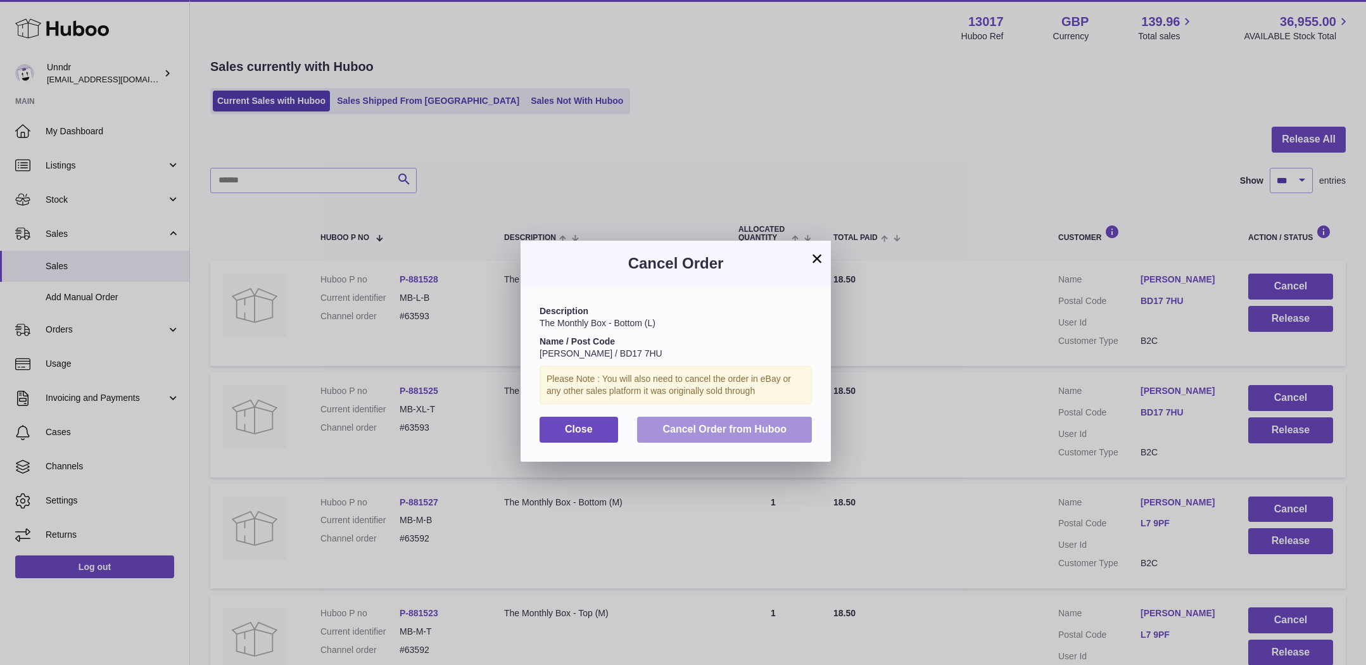
click at [800, 424] on button "Cancel Order from Huboo" at bounding box center [724, 430] width 175 height 26
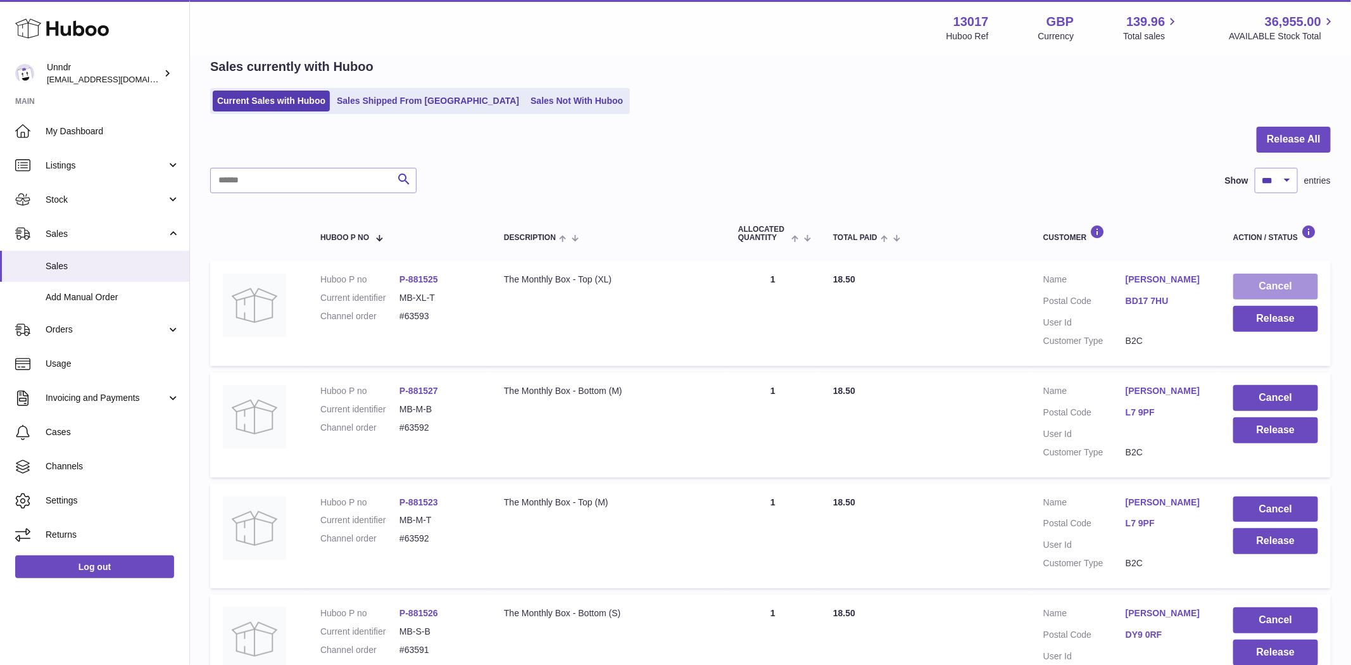
click at [1270, 275] on button "Cancel" at bounding box center [1275, 287] width 85 height 26
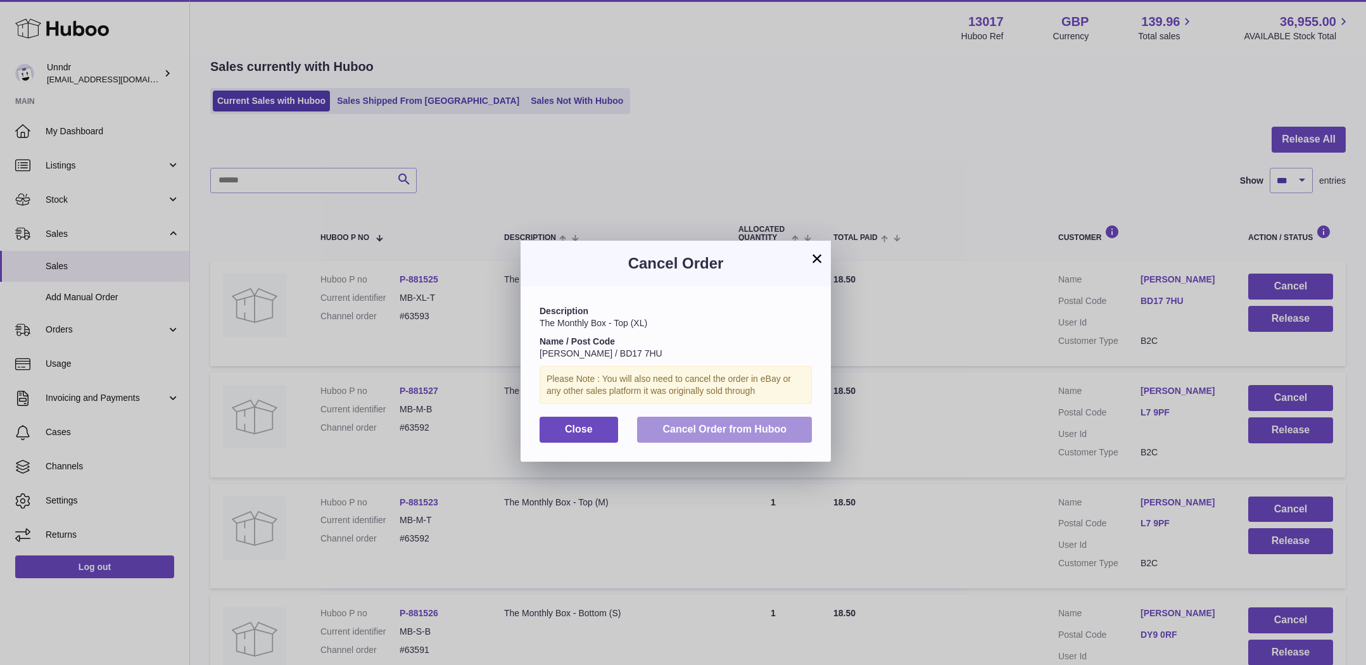
click at [760, 420] on button "Cancel Order from Huboo" at bounding box center [724, 430] width 175 height 26
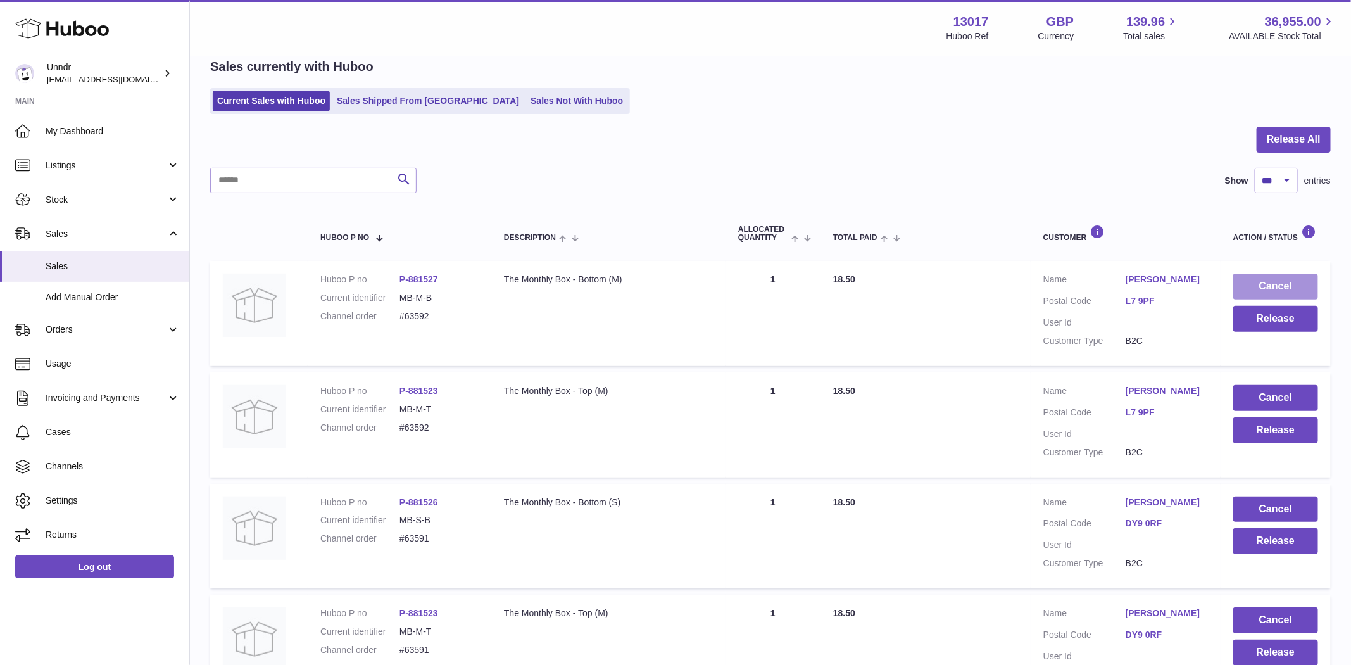
click at [1242, 276] on button "Cancel" at bounding box center [1275, 287] width 85 height 26
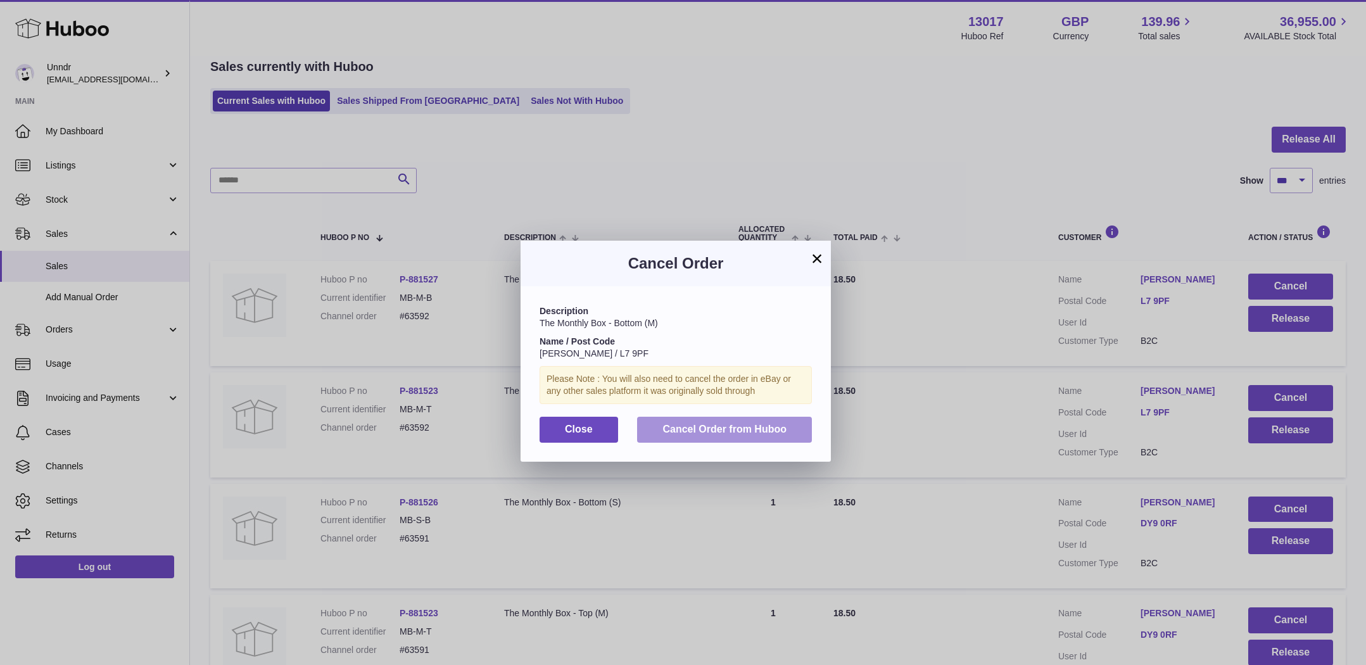
click at [754, 428] on span "Cancel Order from Huboo" at bounding box center [724, 429] width 124 height 11
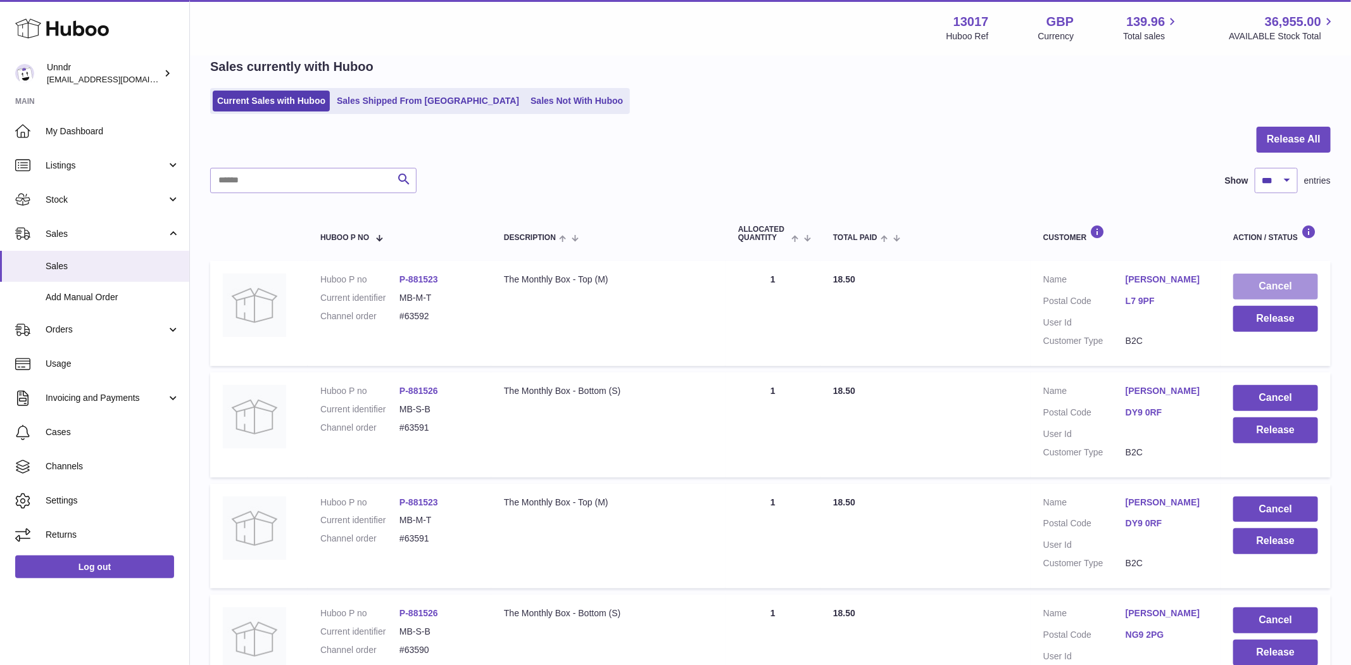
click at [1263, 282] on button "Cancel" at bounding box center [1275, 287] width 85 height 26
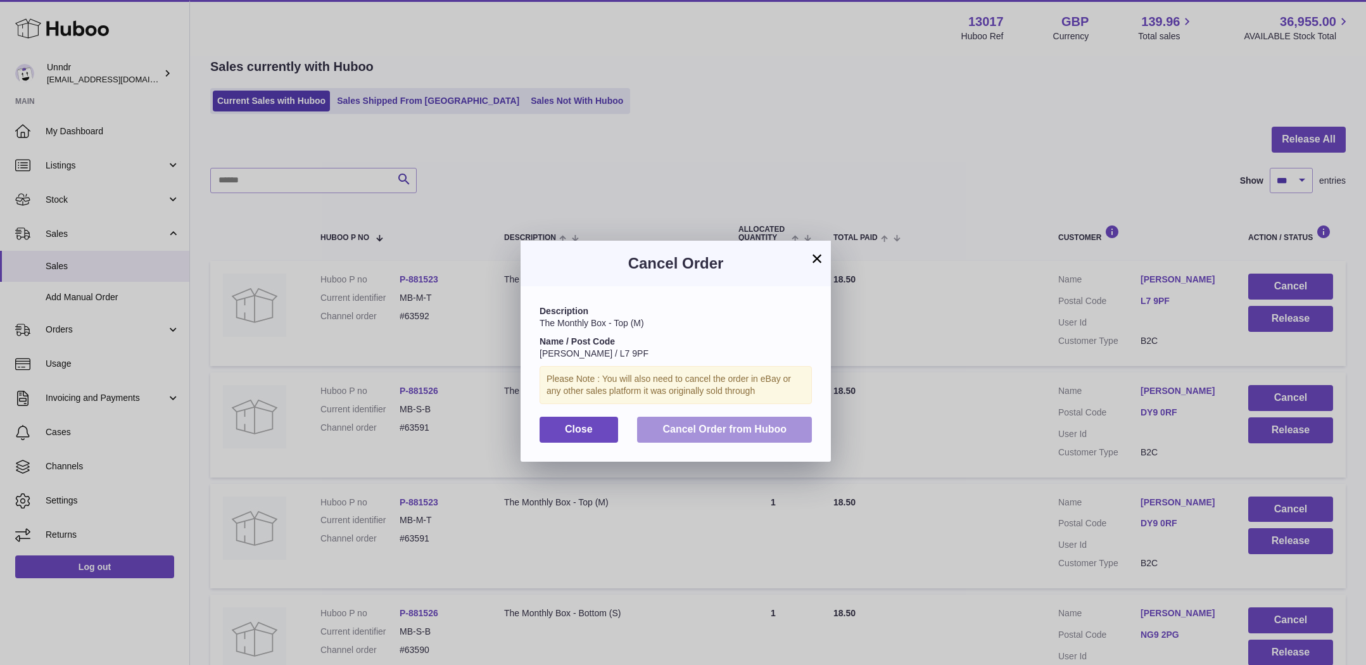
click at [716, 417] on button "Cancel Order from Huboo" at bounding box center [724, 430] width 175 height 26
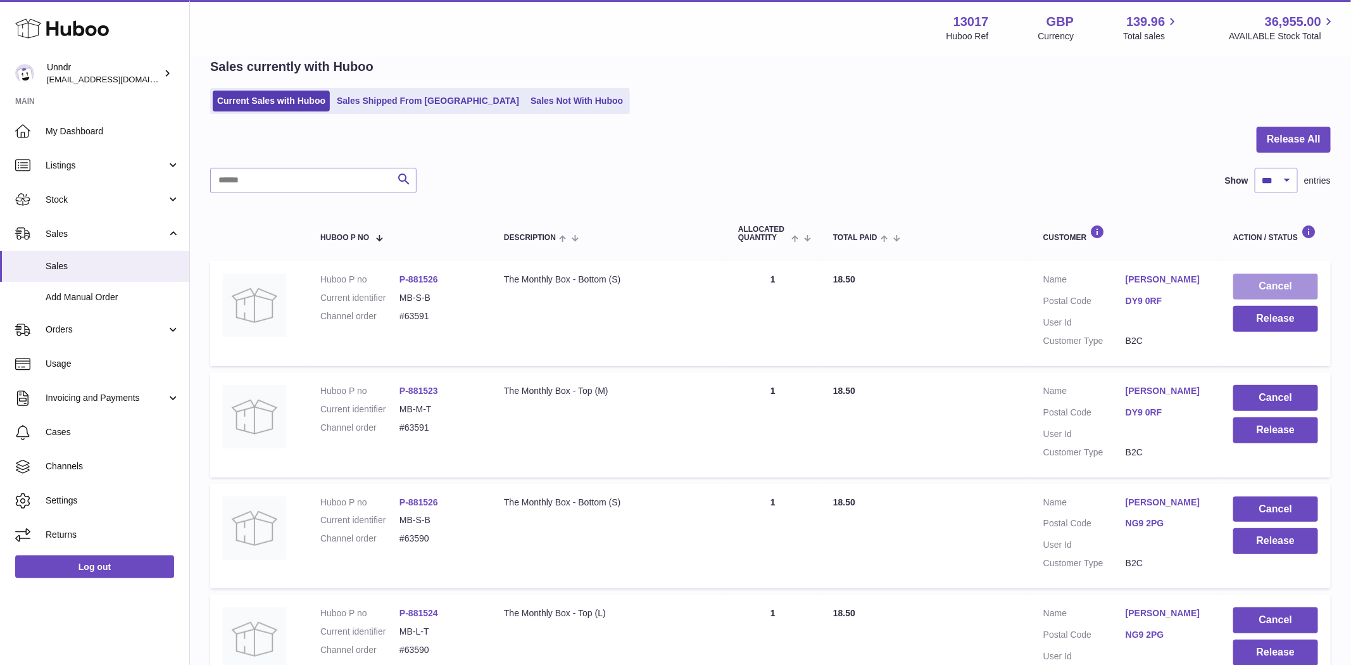
click at [1274, 288] on button "Cancel" at bounding box center [1275, 287] width 85 height 26
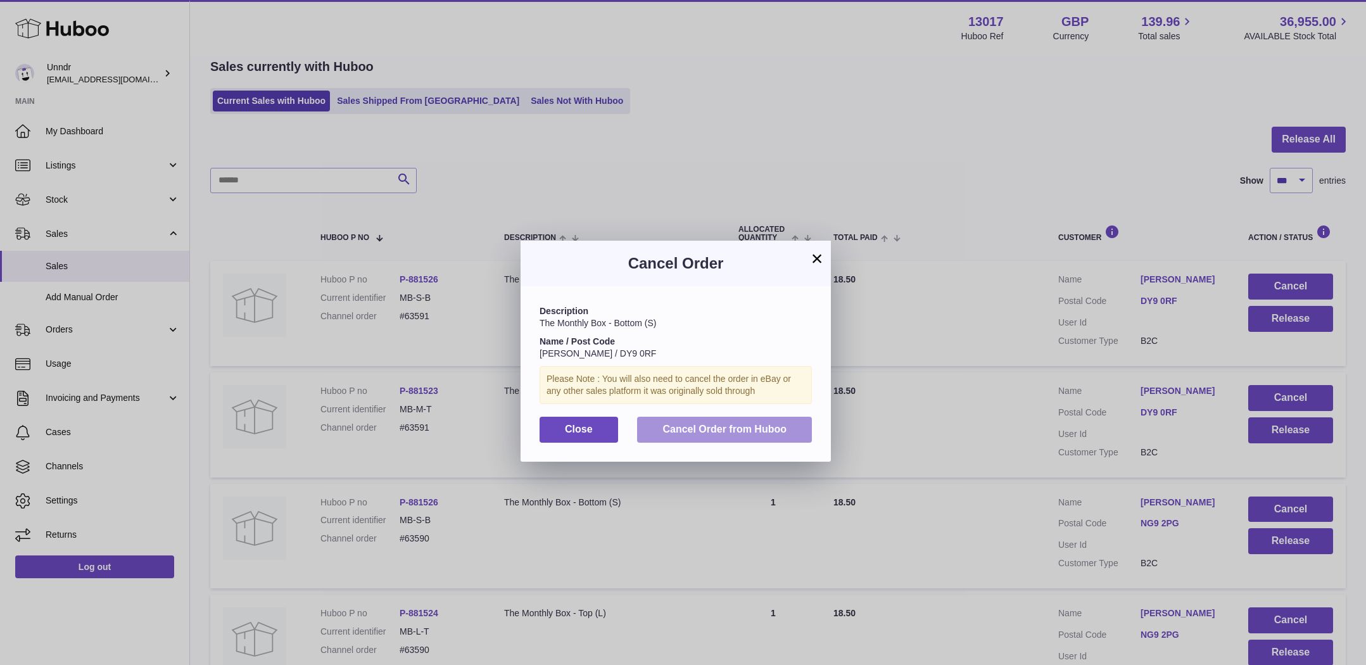
click at [785, 424] on span "Cancel Order from Huboo" at bounding box center [724, 429] width 124 height 11
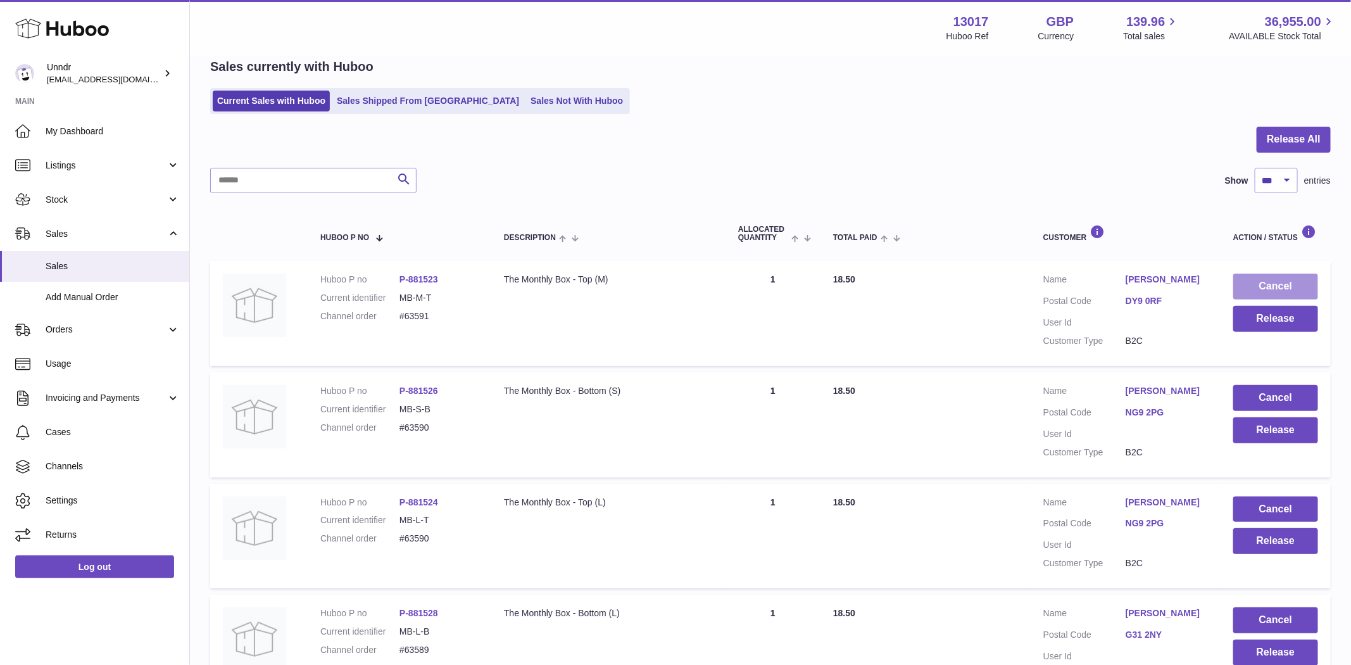
click at [1316, 286] on button "Cancel" at bounding box center [1275, 287] width 85 height 26
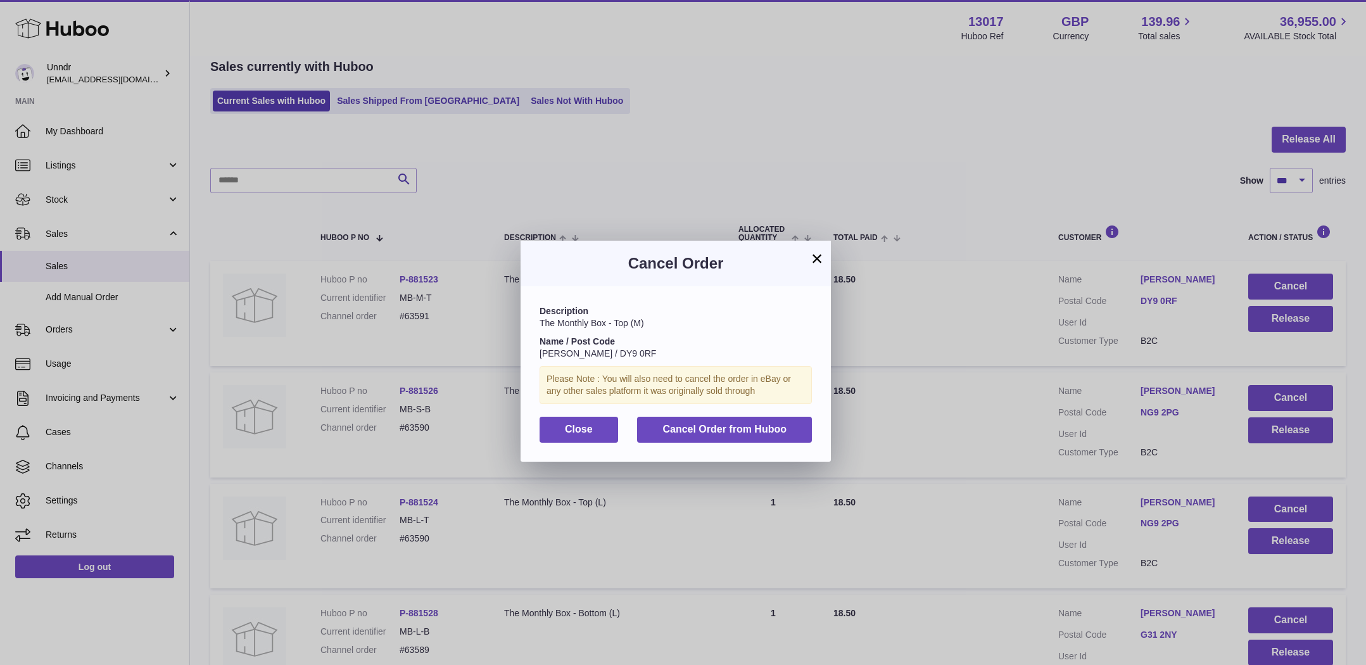
click at [824, 395] on div "Description The Monthly Box - Top (M) Name / Post Code Nicole Demitry / DY9 0RF…" at bounding box center [675, 373] width 310 height 175
click at [750, 422] on button "Cancel Order from Huboo" at bounding box center [724, 430] width 175 height 26
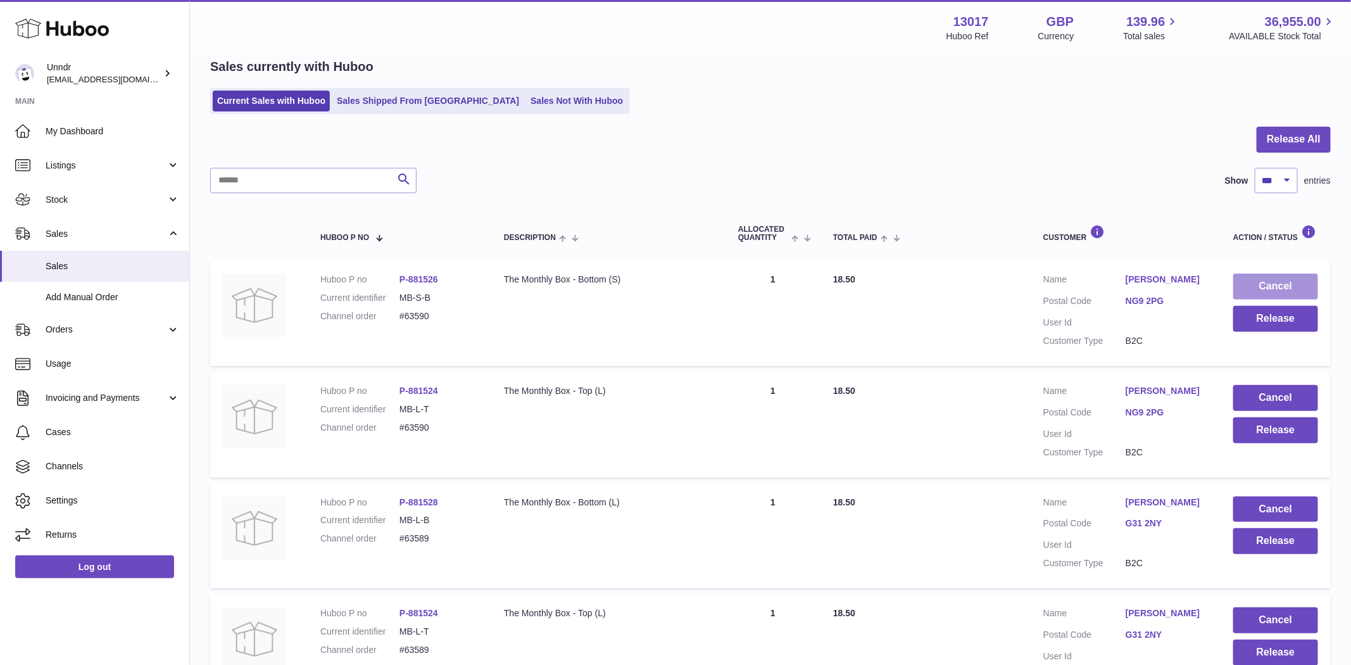
click at [1284, 282] on button "Cancel" at bounding box center [1275, 287] width 85 height 26
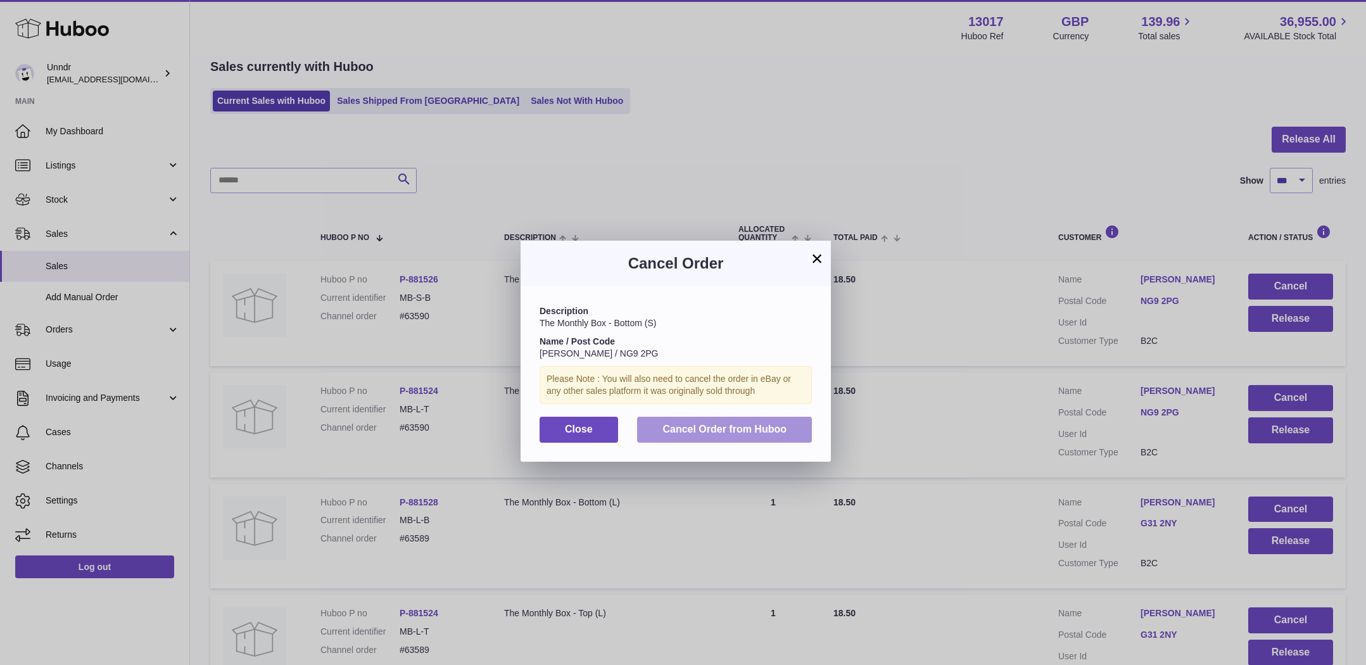
click at [752, 429] on span "Cancel Order from Huboo" at bounding box center [724, 429] width 124 height 11
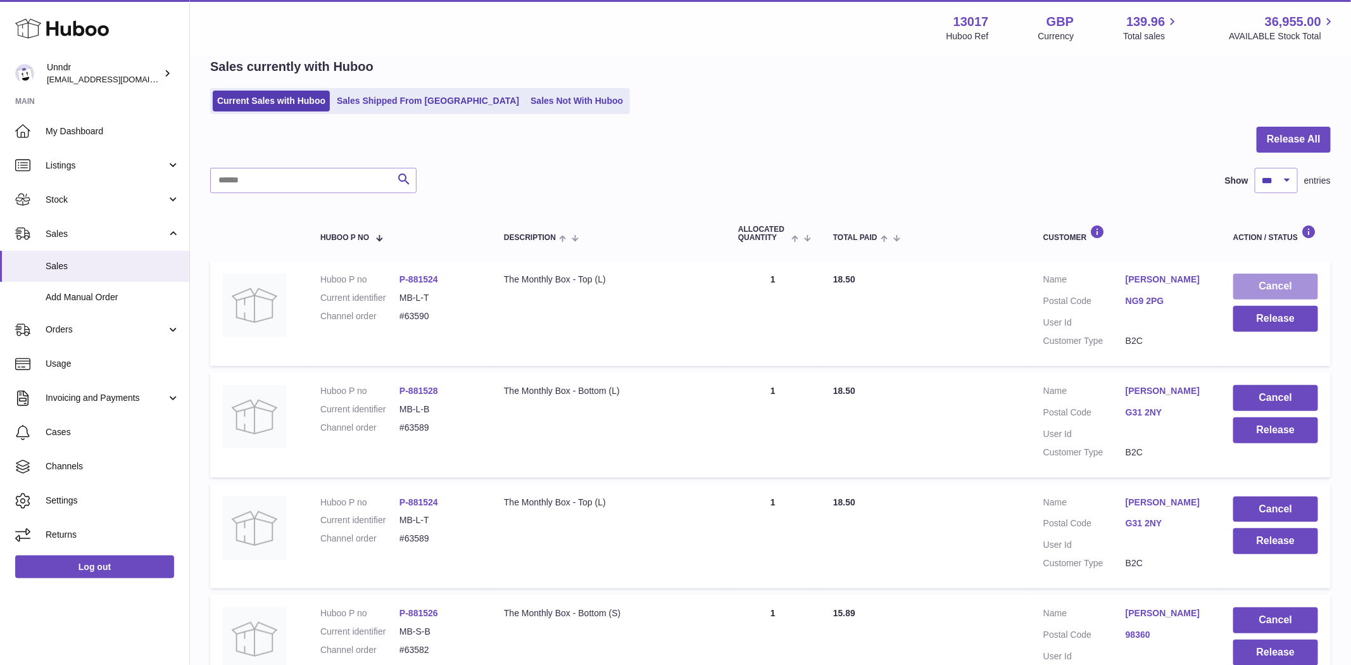
click at [1254, 289] on button "Cancel" at bounding box center [1275, 287] width 85 height 26
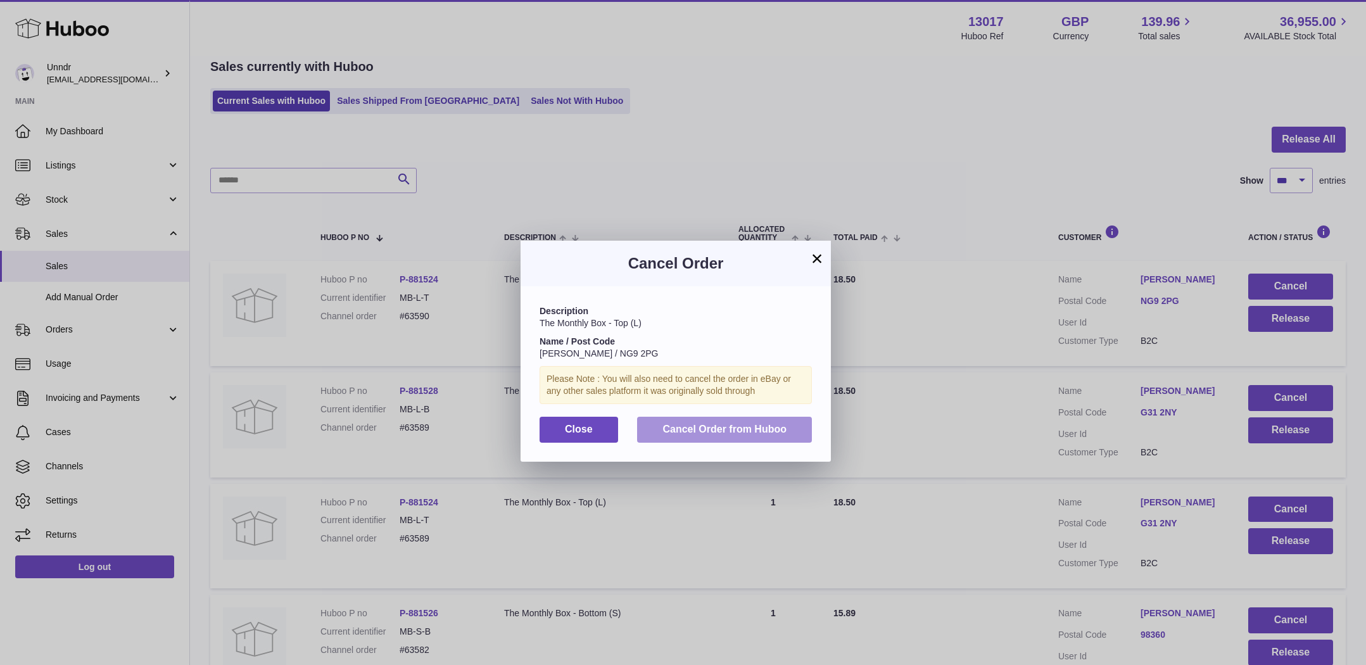
click at [664, 439] on button "Cancel Order from Huboo" at bounding box center [724, 430] width 175 height 26
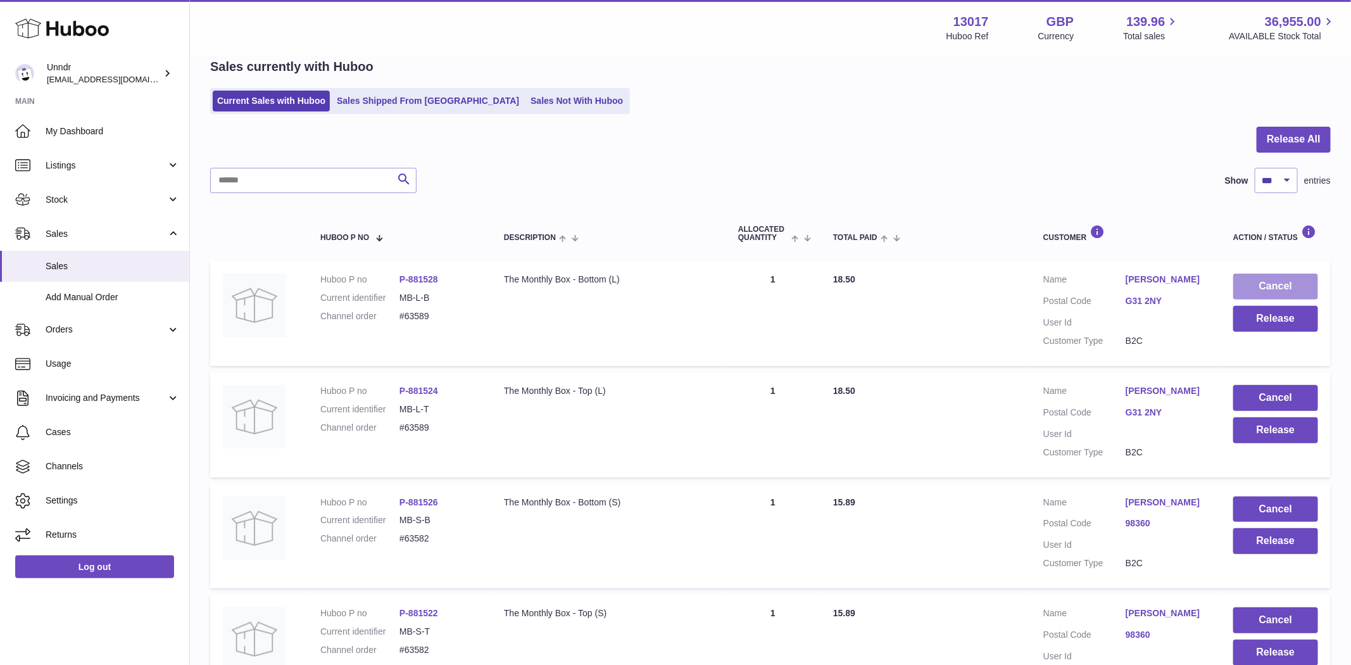
click at [1285, 277] on button "Cancel" at bounding box center [1275, 287] width 85 height 26
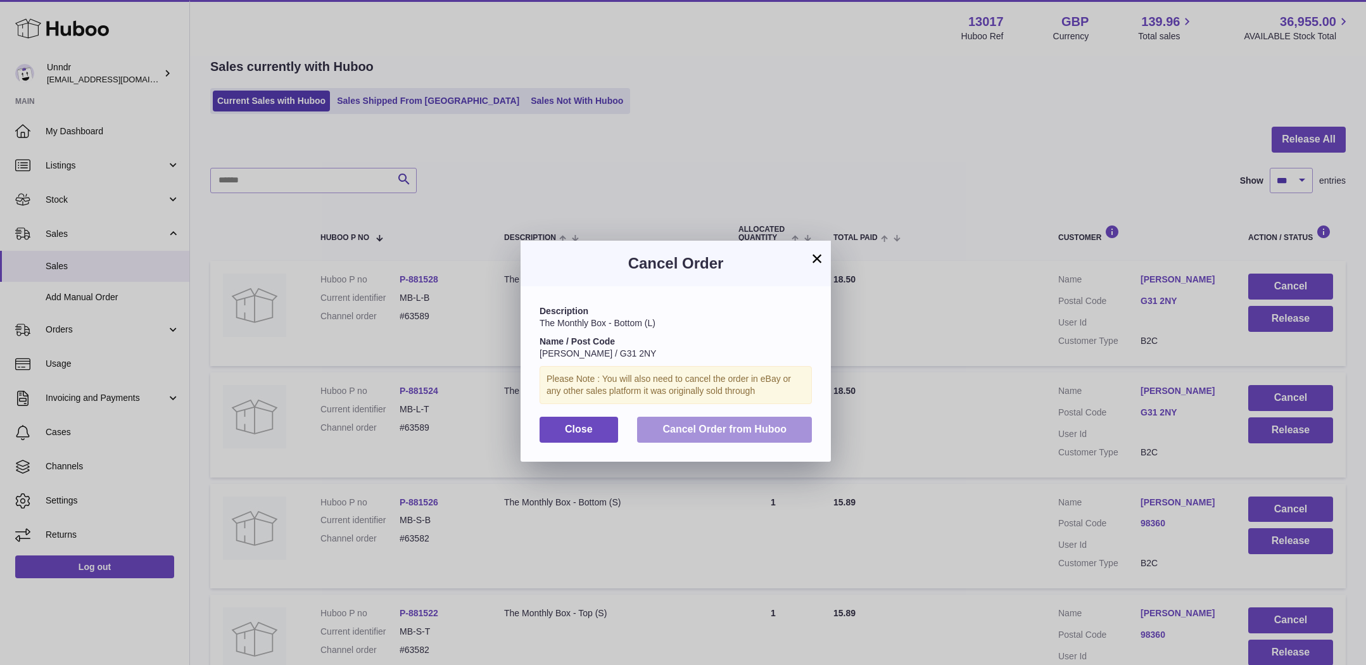
click at [754, 422] on button "Cancel Order from Huboo" at bounding box center [724, 430] width 175 height 26
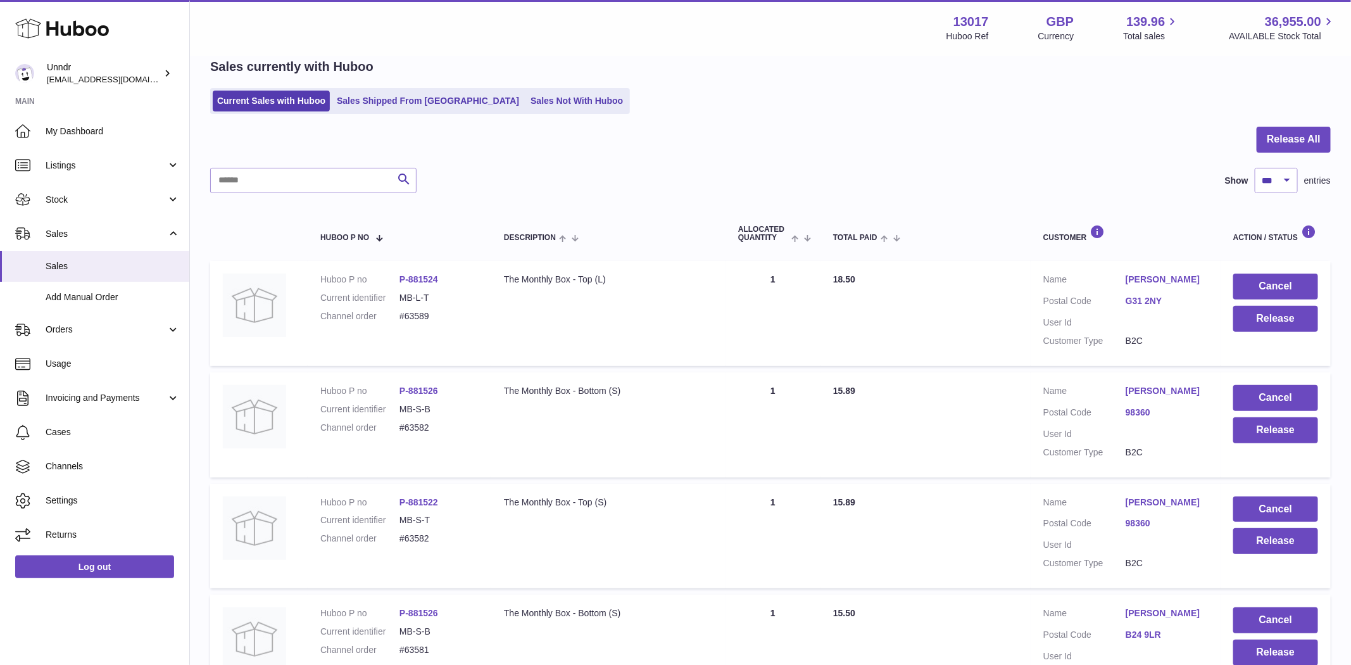
click at [1300, 271] on td "Cancel Release" at bounding box center [1276, 313] width 110 height 105
click at [1287, 286] on button "Cancel" at bounding box center [1275, 287] width 85 height 26
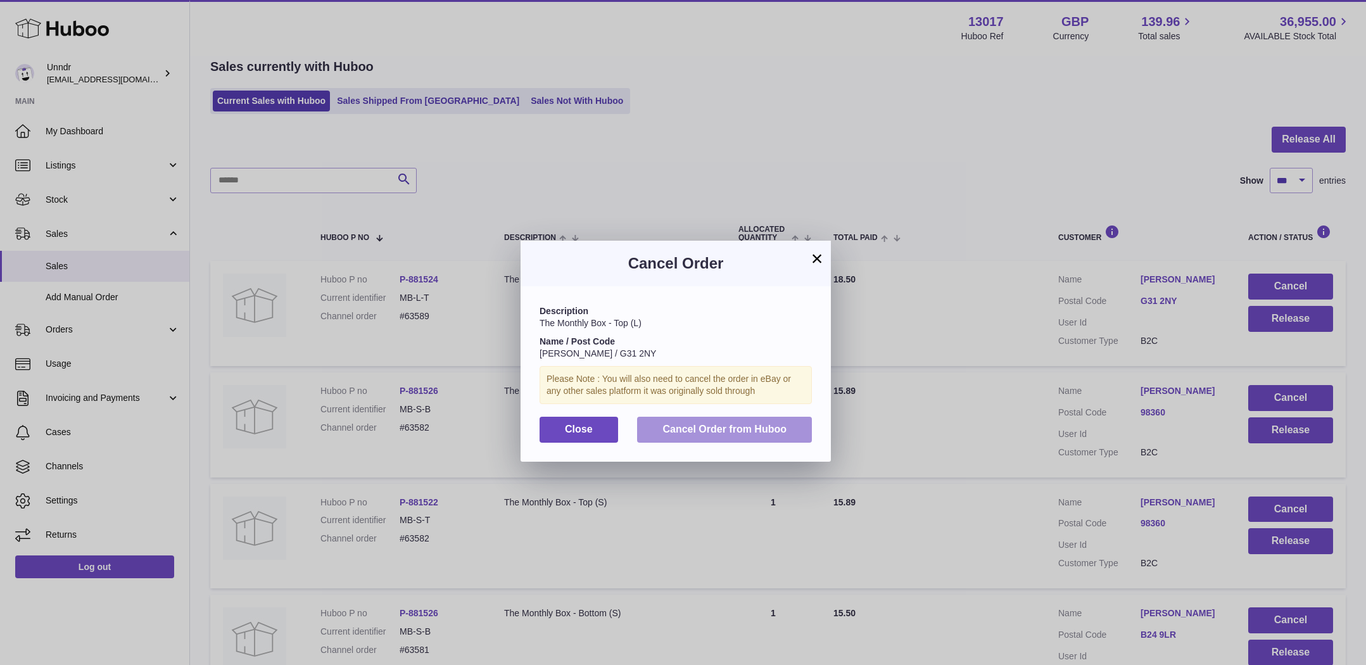
click at [710, 434] on span "Cancel Order from Huboo" at bounding box center [724, 429] width 124 height 11
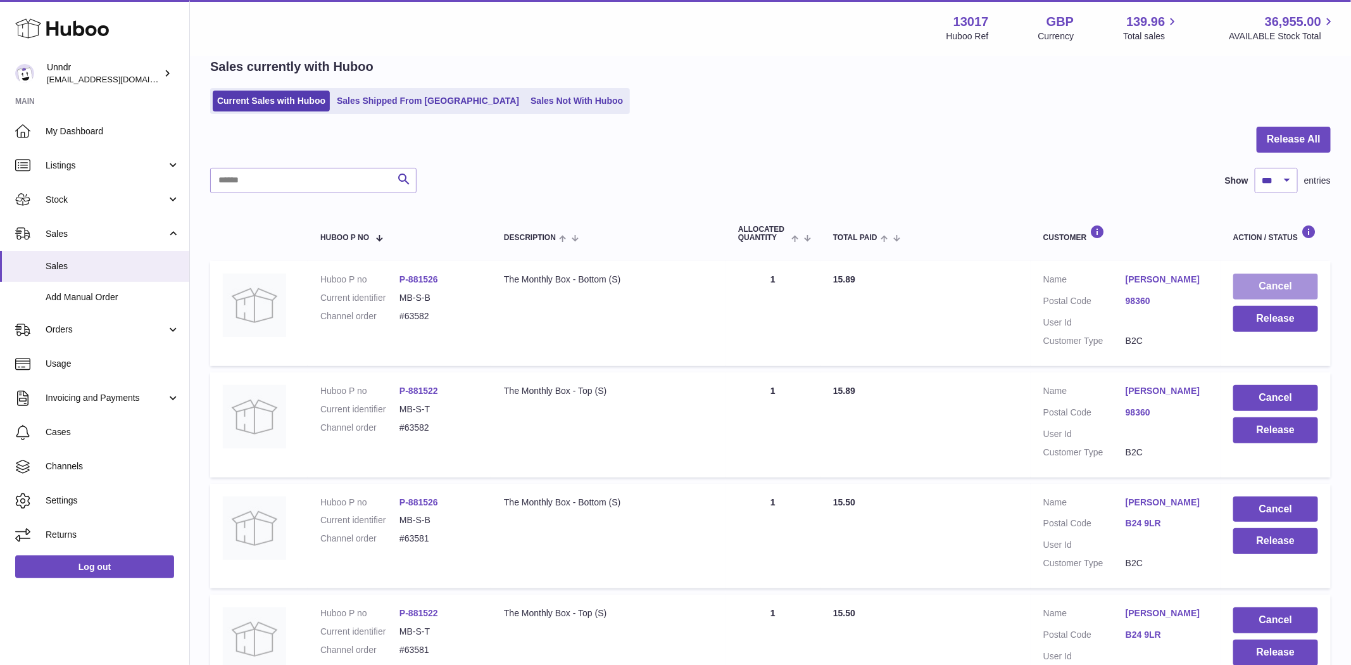
click at [1253, 290] on button "Cancel" at bounding box center [1275, 287] width 85 height 26
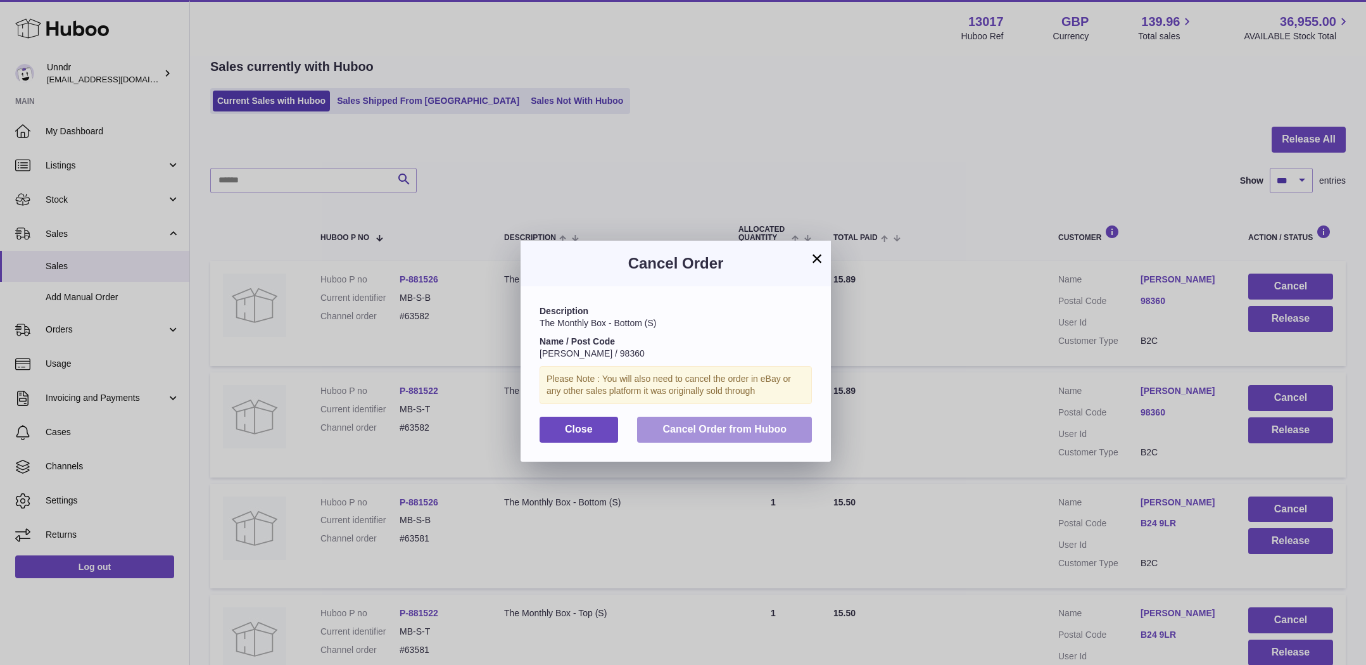
click at [762, 434] on button "Cancel Order from Huboo" at bounding box center [724, 430] width 175 height 26
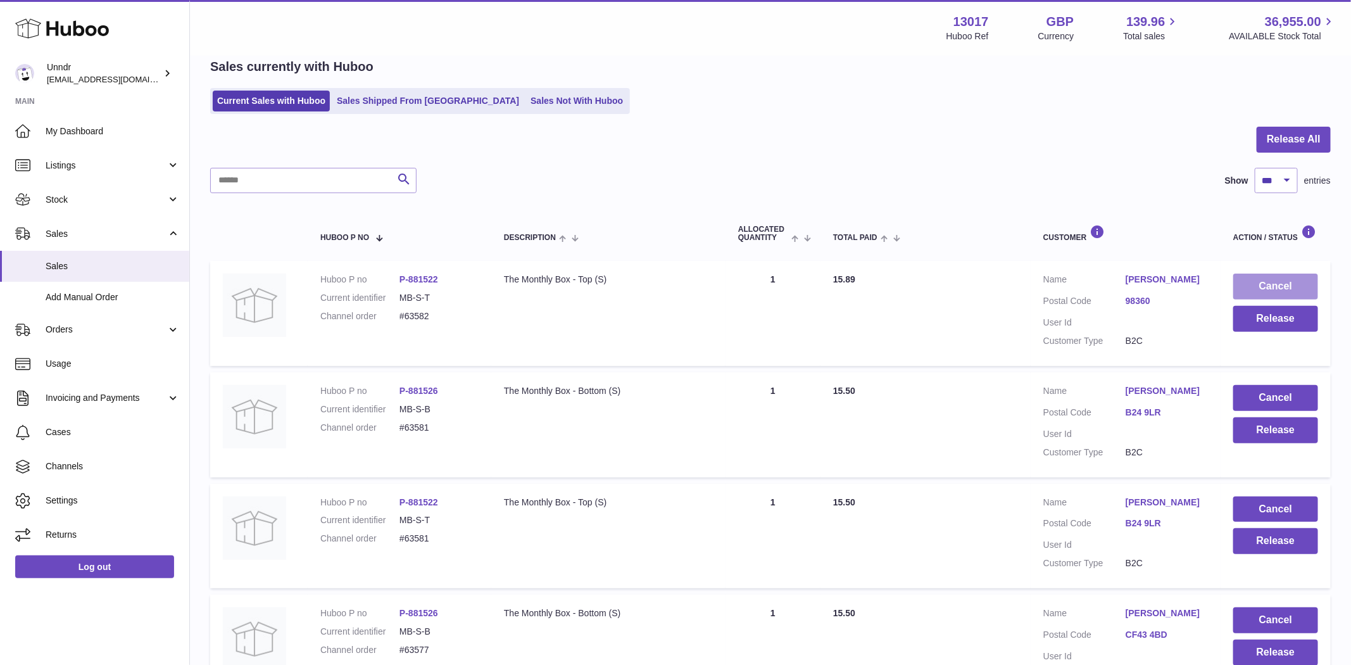
click at [1270, 279] on button "Cancel" at bounding box center [1275, 287] width 85 height 26
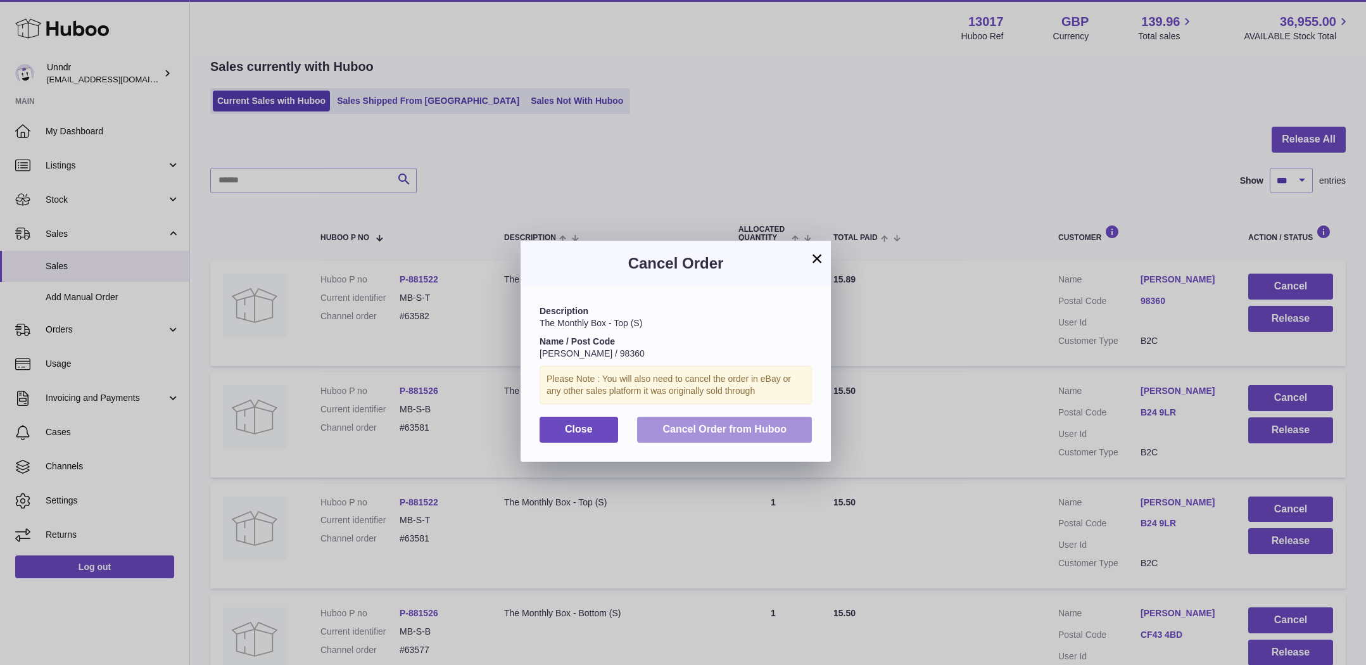
click at [744, 427] on span "Cancel Order from Huboo" at bounding box center [724, 429] width 124 height 11
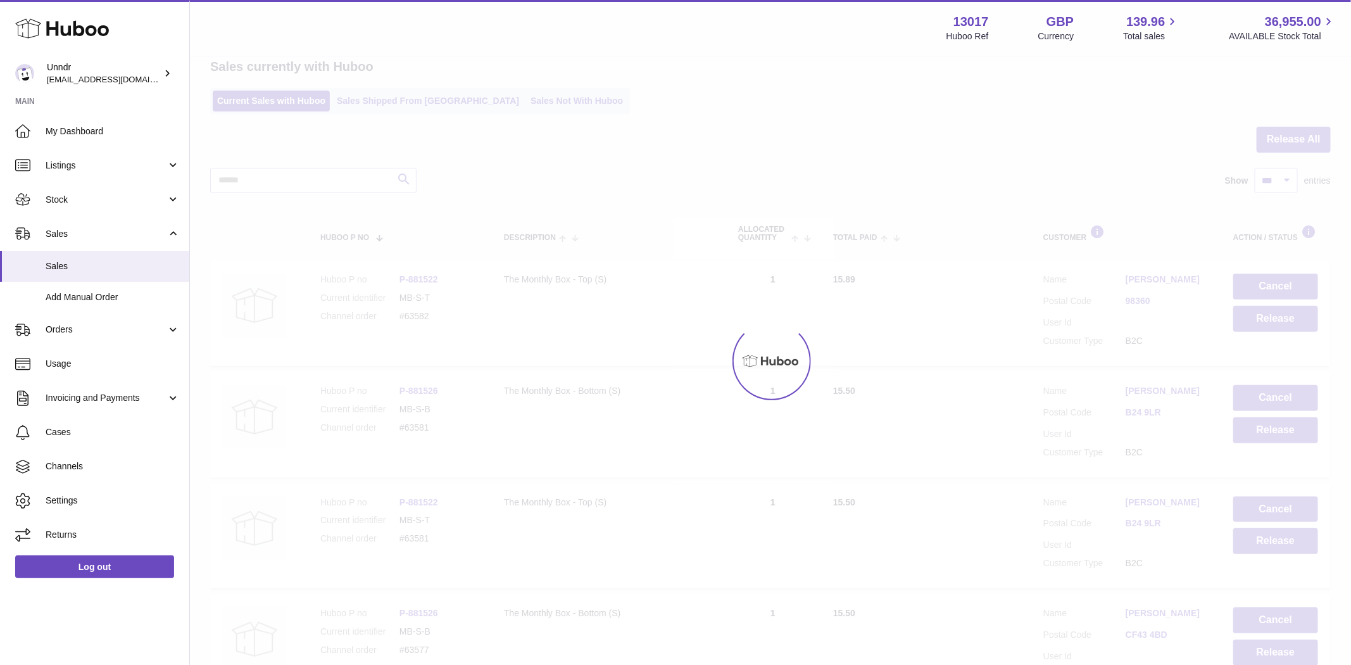
click at [1278, 281] on div at bounding box center [770, 361] width 1161 height 608
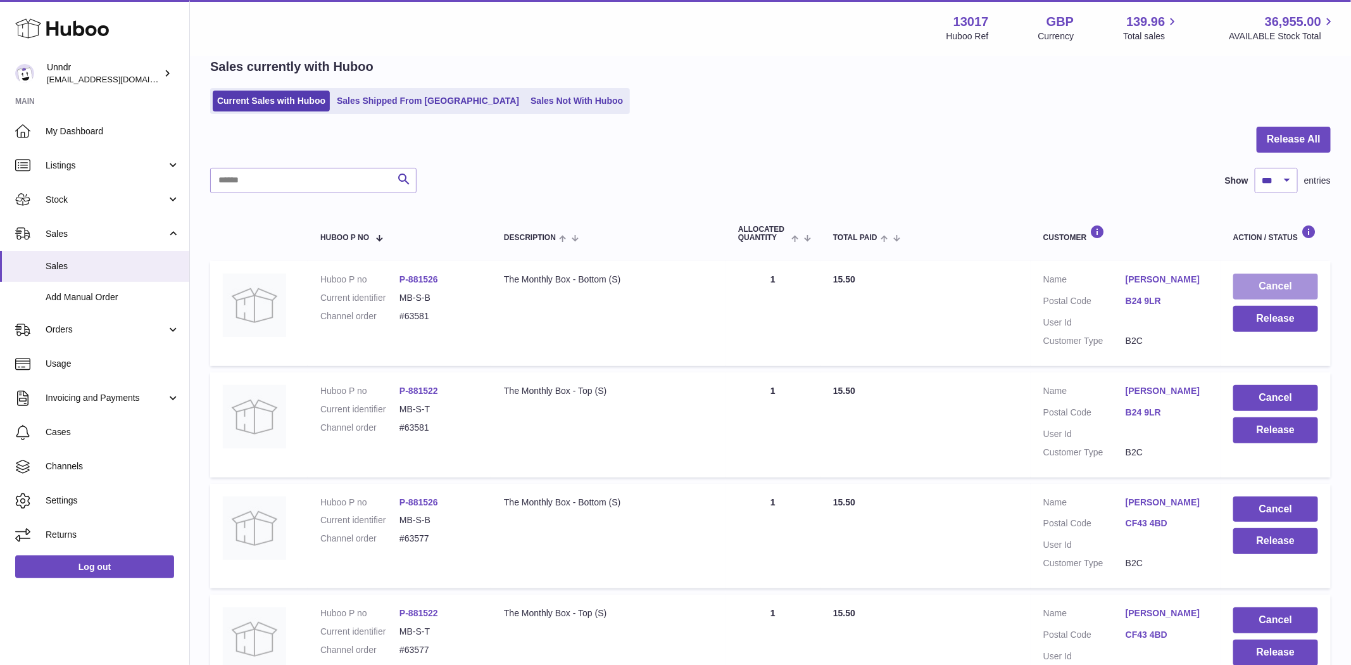
click at [1278, 282] on button "Cancel" at bounding box center [1275, 287] width 85 height 26
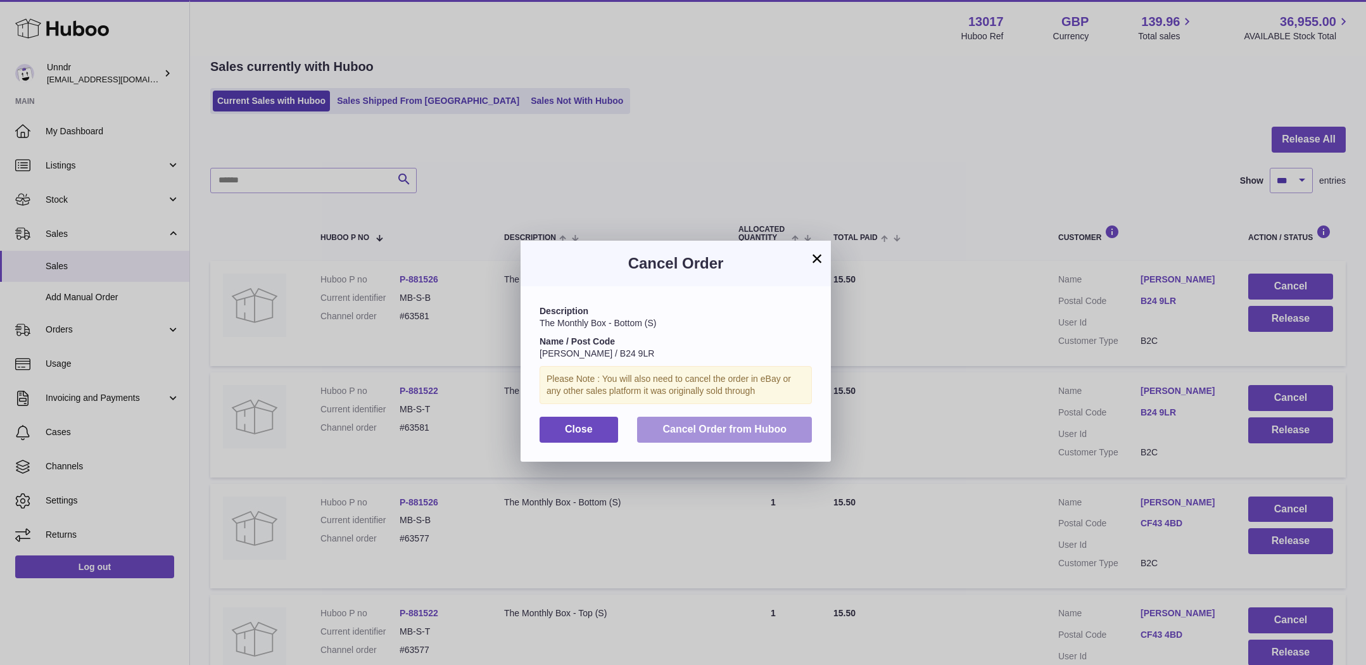
click at [783, 432] on span "Cancel Order from Huboo" at bounding box center [724, 429] width 124 height 11
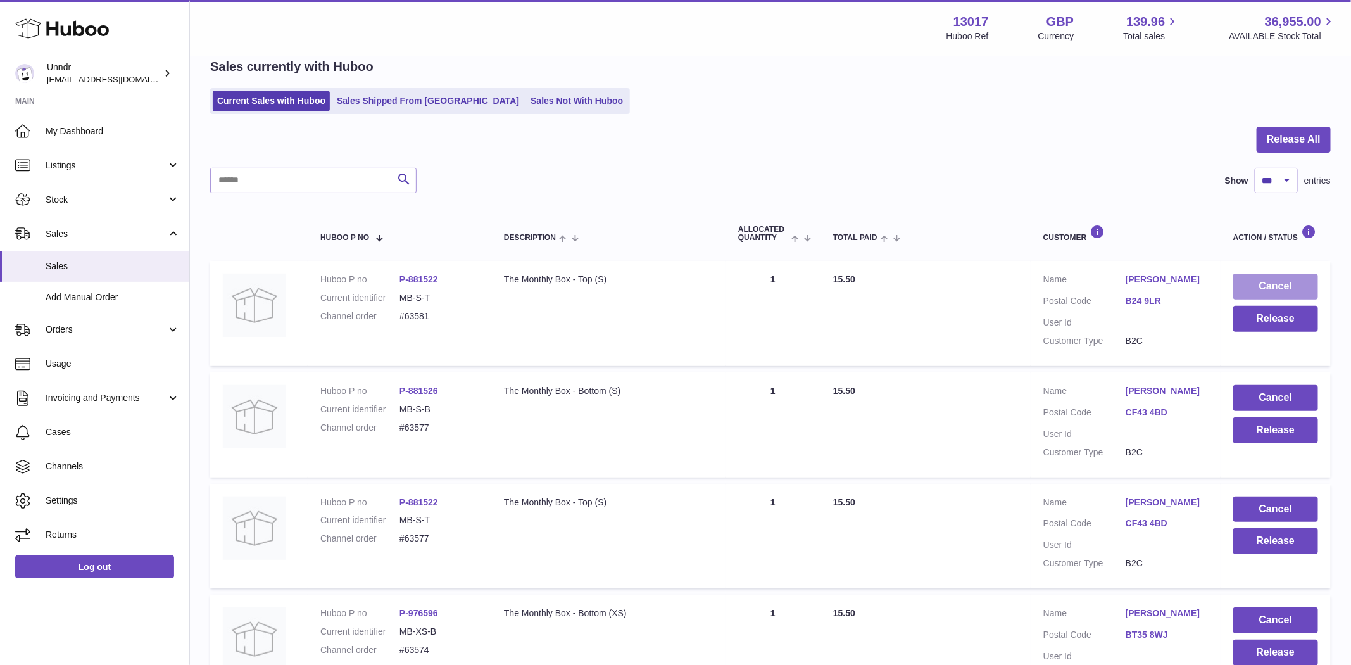
click at [1274, 281] on button "Cancel" at bounding box center [1275, 287] width 85 height 26
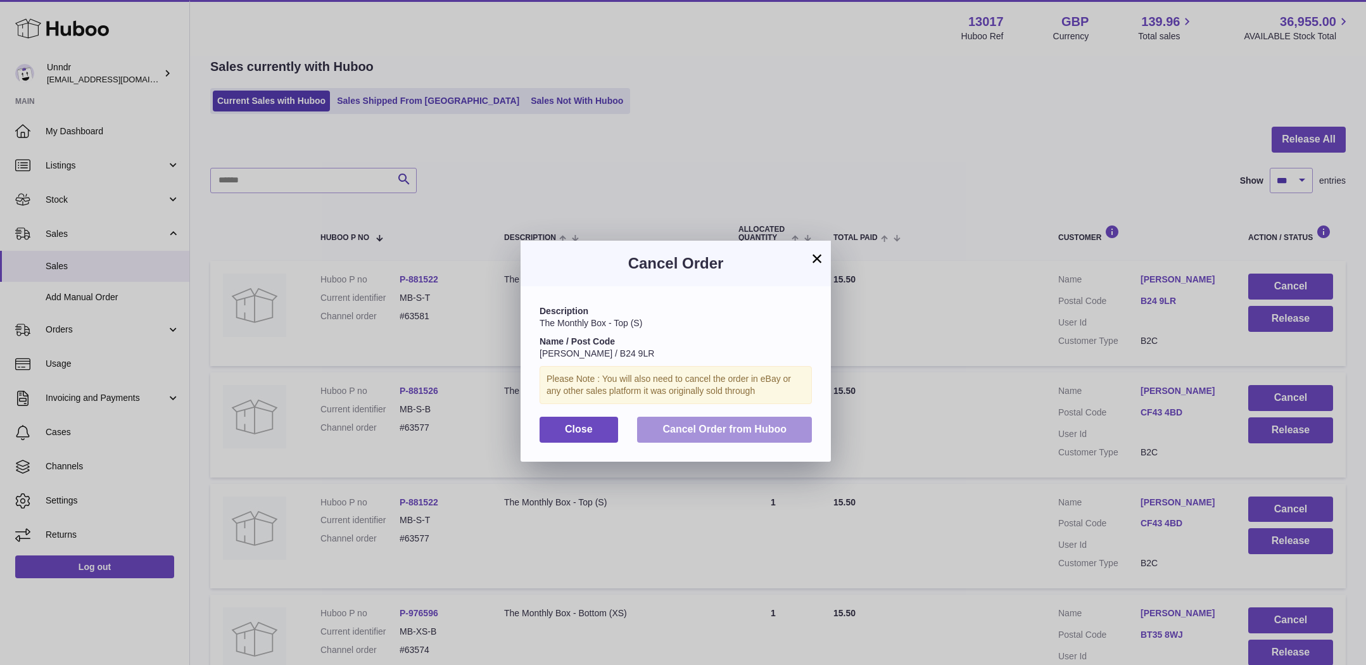
click at [764, 429] on span "Cancel Order from Huboo" at bounding box center [724, 429] width 124 height 11
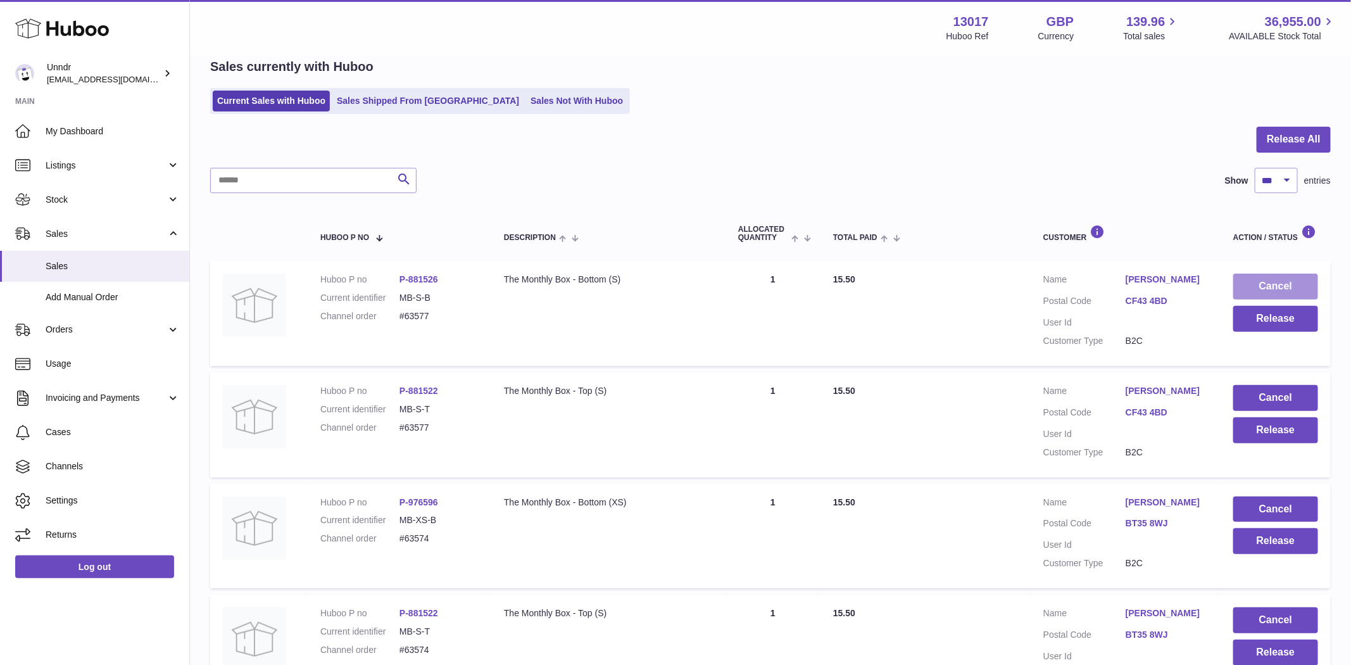
click at [1304, 287] on button "Cancel" at bounding box center [1275, 287] width 85 height 26
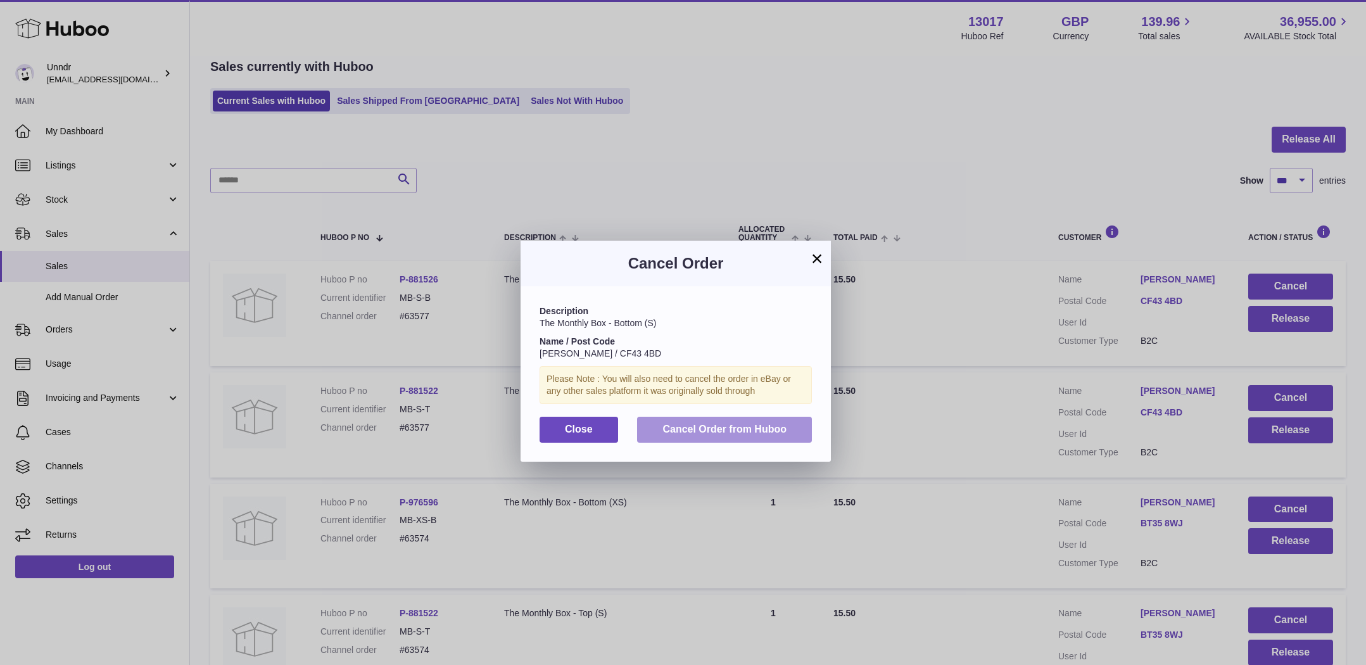
click at [709, 422] on button "Cancel Order from Huboo" at bounding box center [724, 430] width 175 height 26
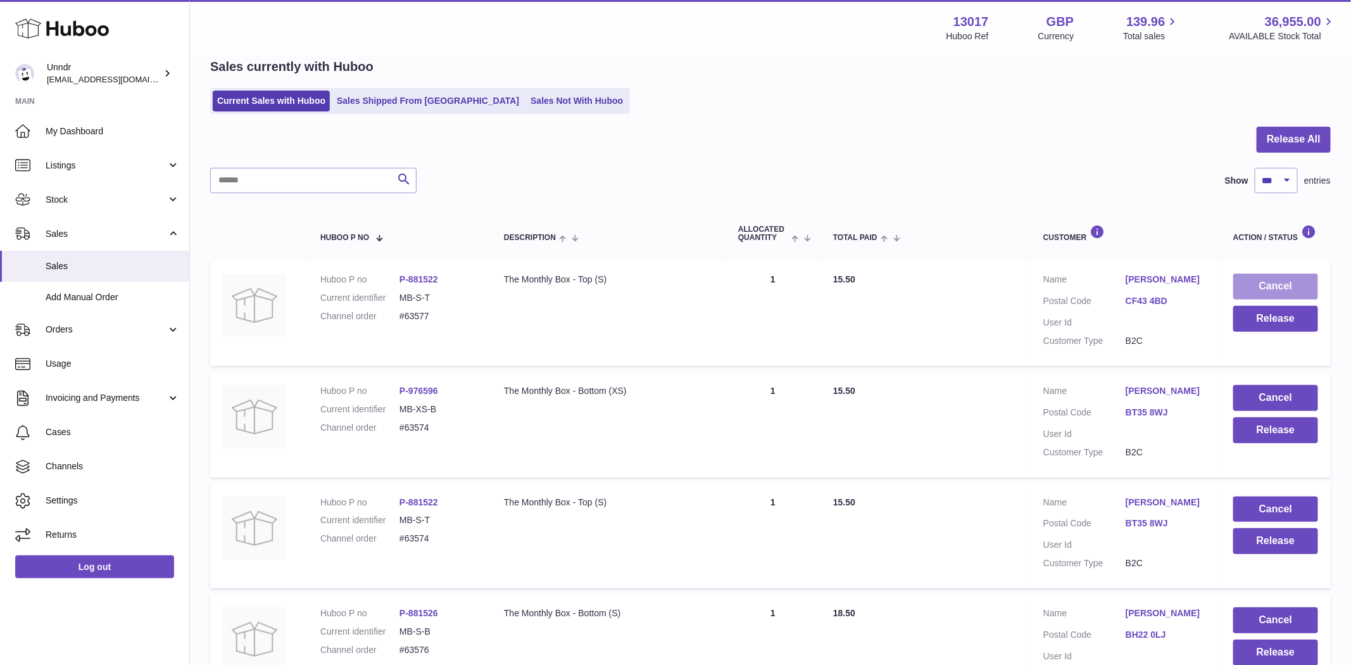
click at [1280, 289] on button "Cancel" at bounding box center [1275, 287] width 85 height 26
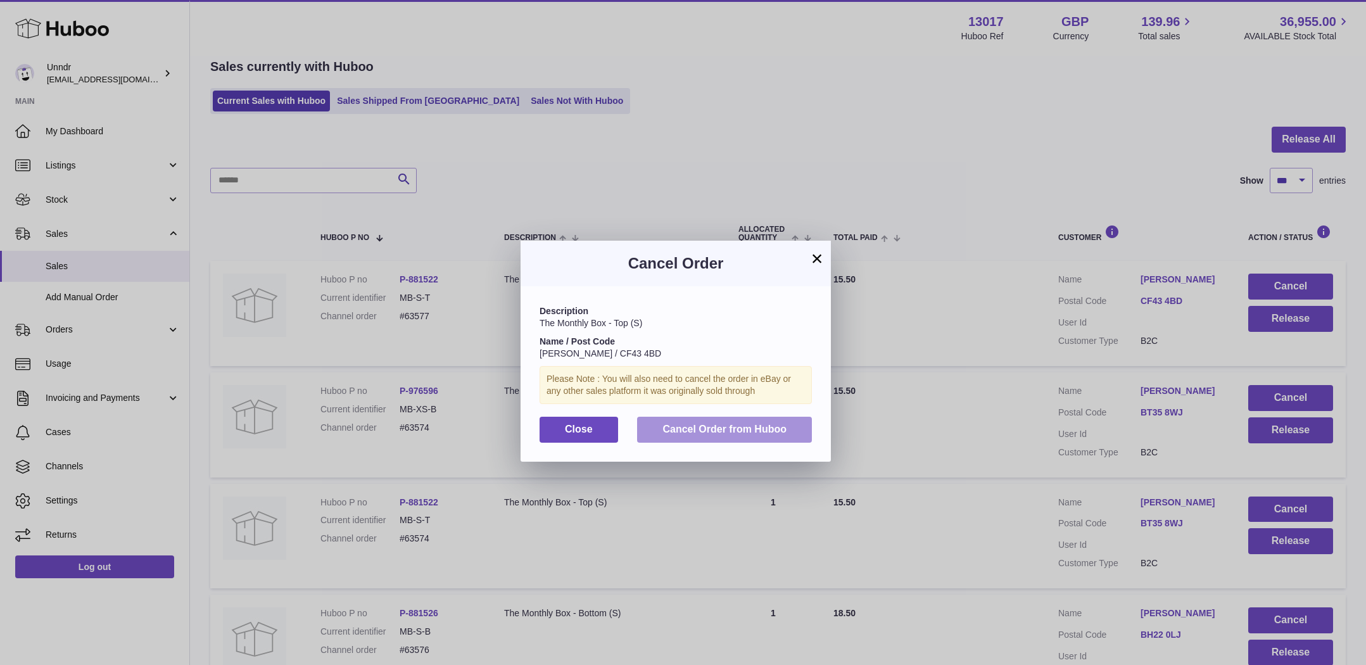
click at [724, 432] on span "Cancel Order from Huboo" at bounding box center [724, 429] width 124 height 11
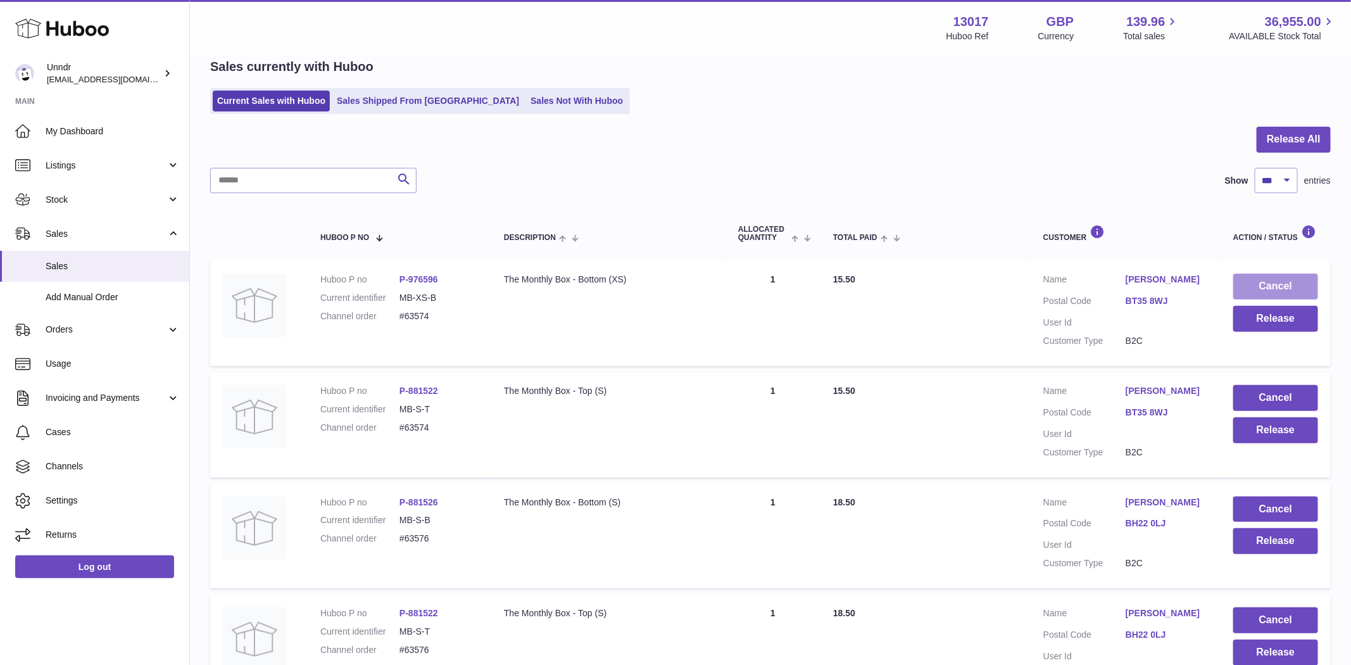
click at [1292, 289] on button "Cancel" at bounding box center [1275, 287] width 85 height 26
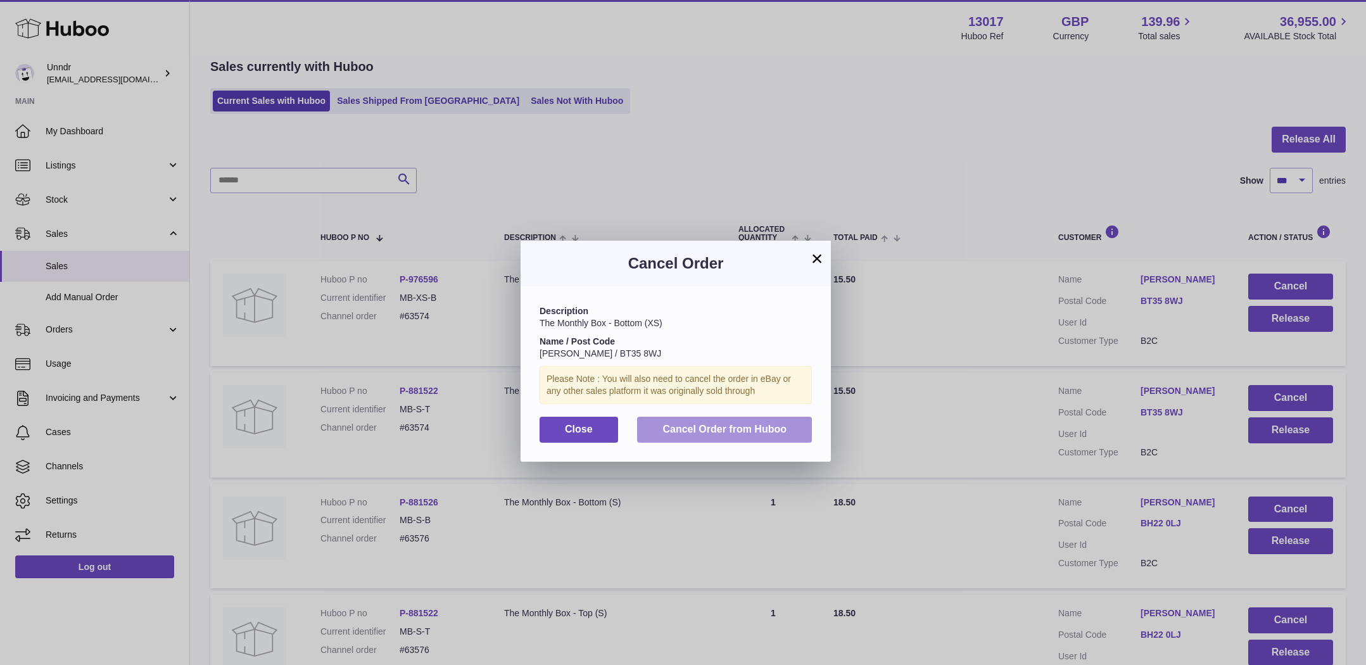
click at [688, 434] on button "Cancel Order from Huboo" at bounding box center [724, 430] width 175 height 26
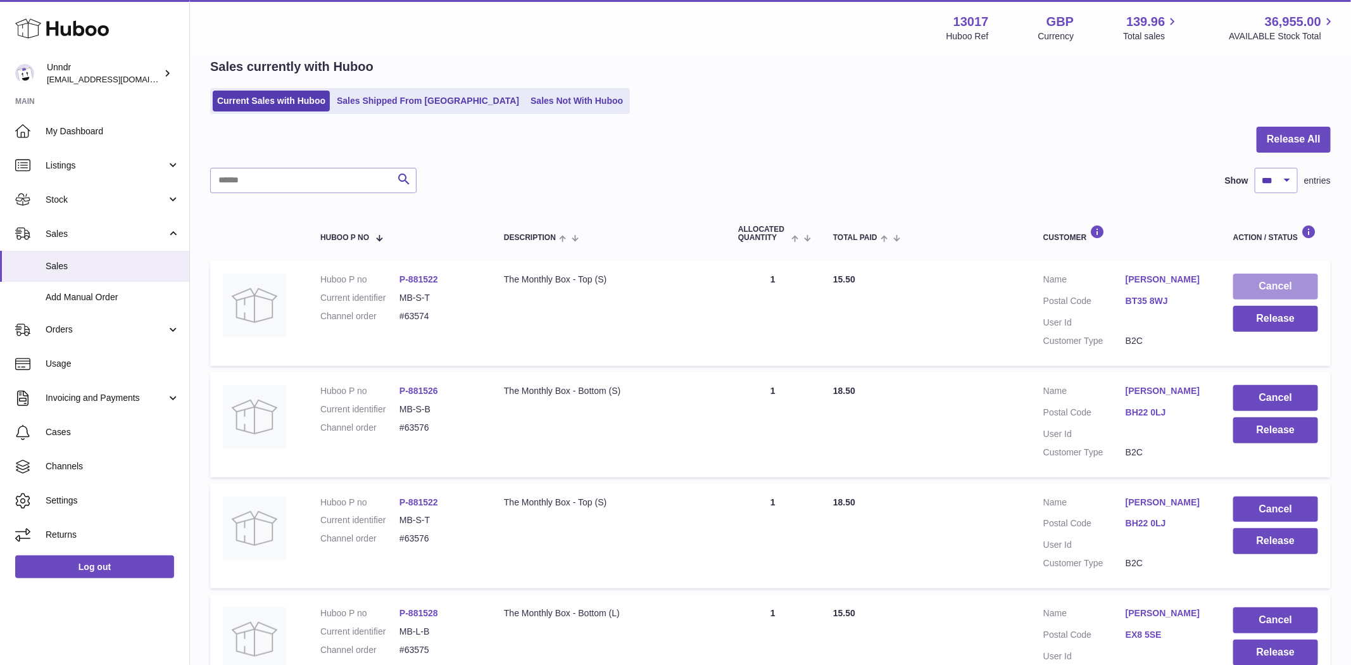
click at [1282, 282] on button "Cancel" at bounding box center [1275, 287] width 85 height 26
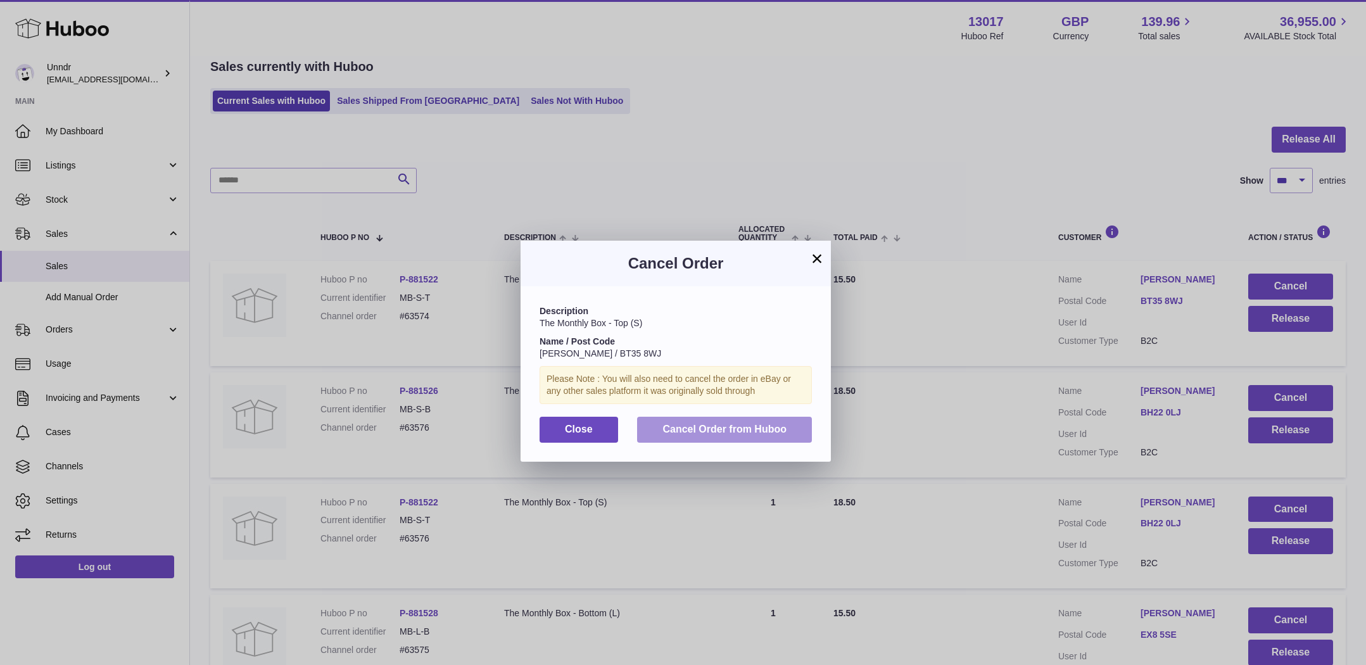
click at [738, 438] on button "Cancel Order from Huboo" at bounding box center [724, 430] width 175 height 26
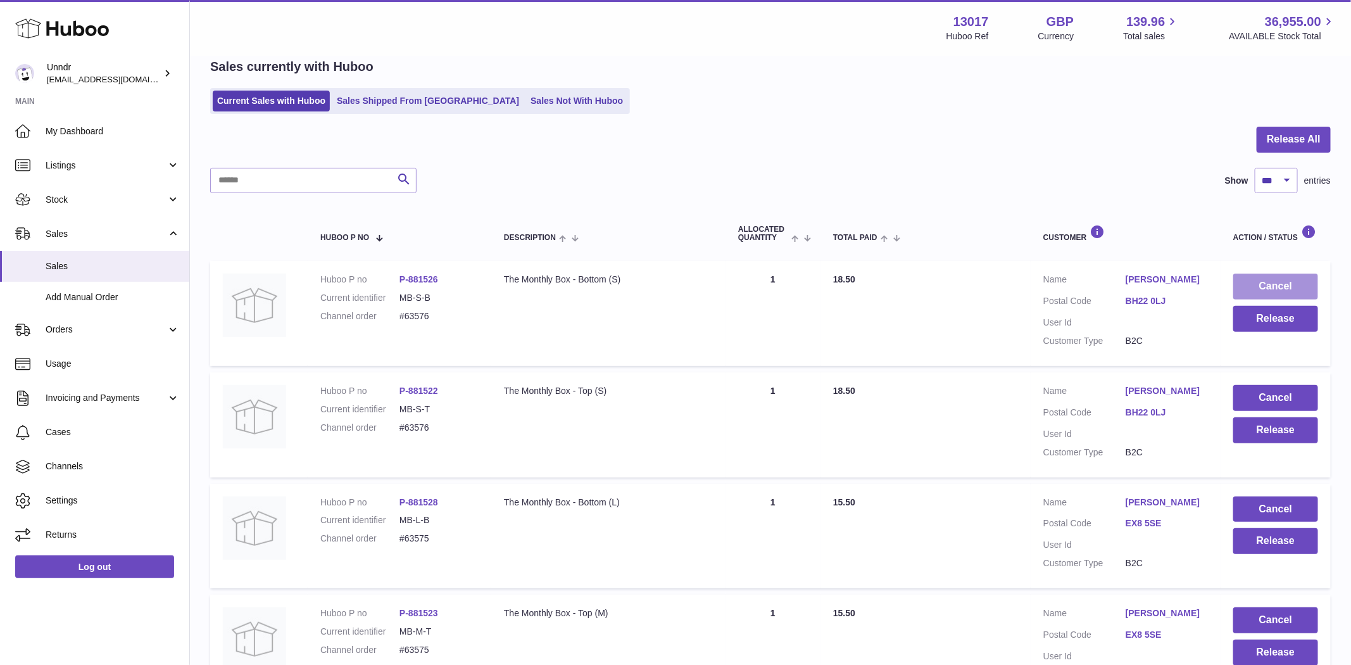
click at [1276, 289] on button "Cancel" at bounding box center [1275, 287] width 85 height 26
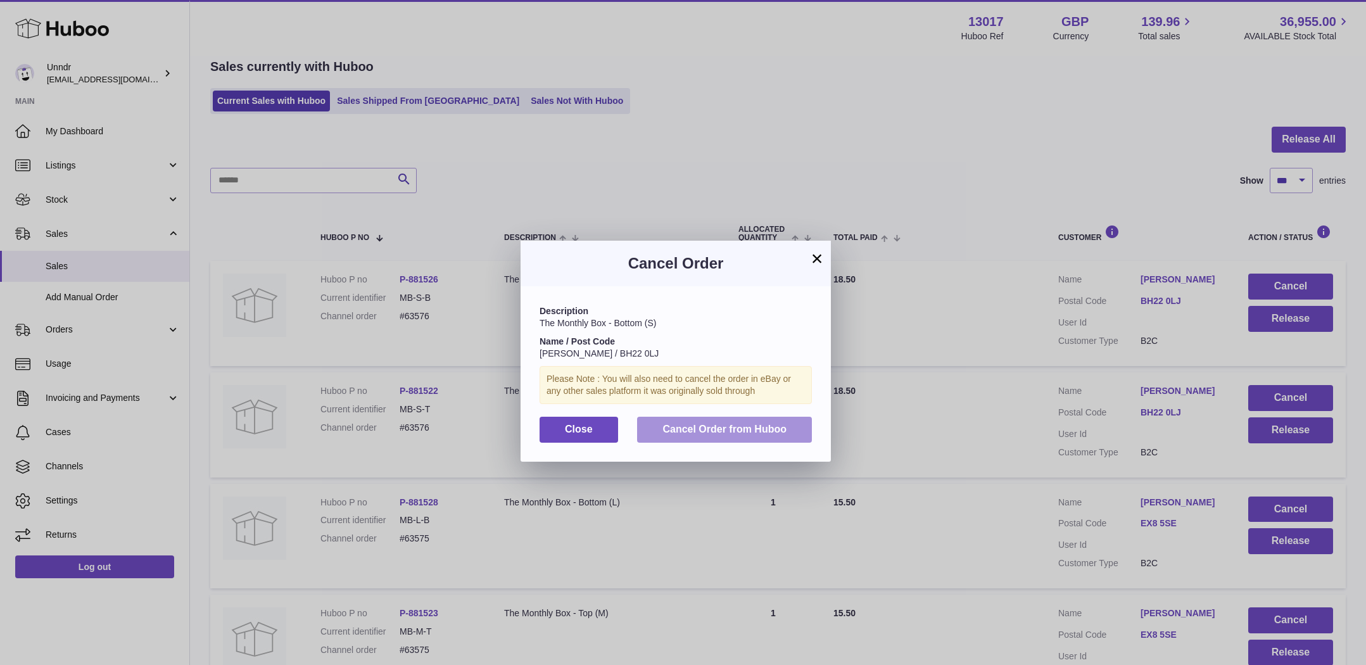
click at [731, 424] on span "Cancel Order from Huboo" at bounding box center [724, 429] width 124 height 11
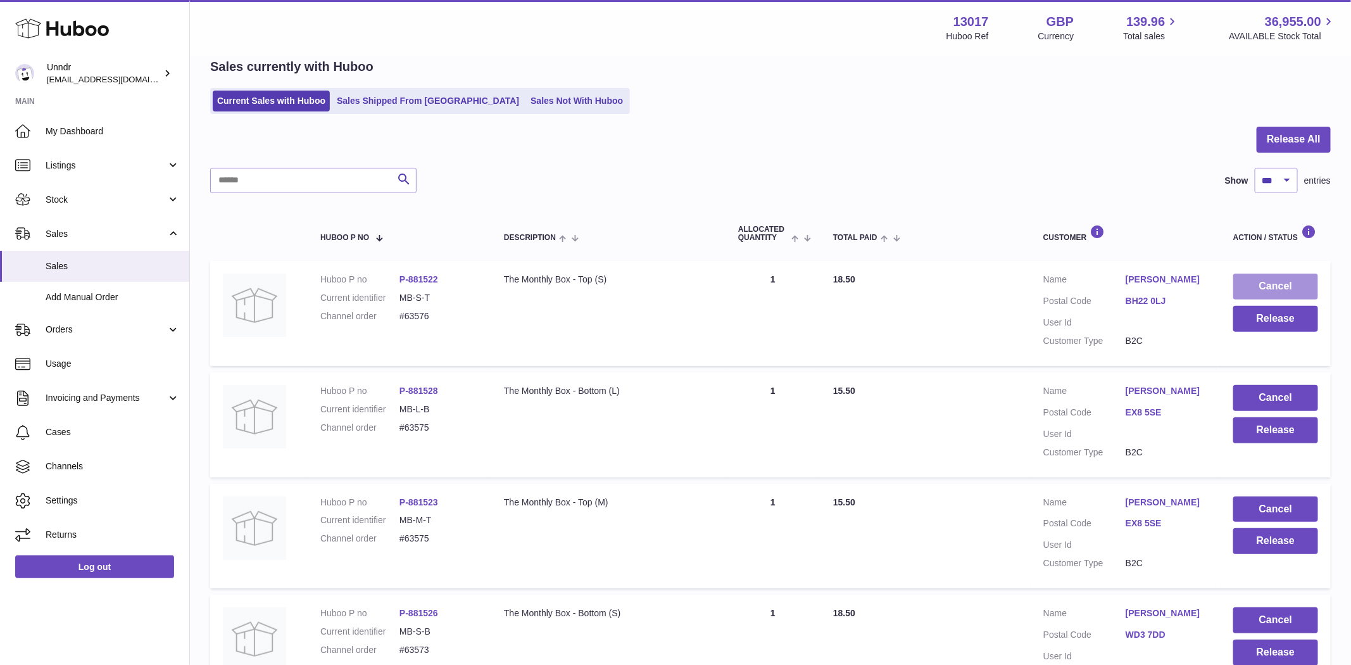
click at [1277, 277] on button "Cancel" at bounding box center [1275, 287] width 85 height 26
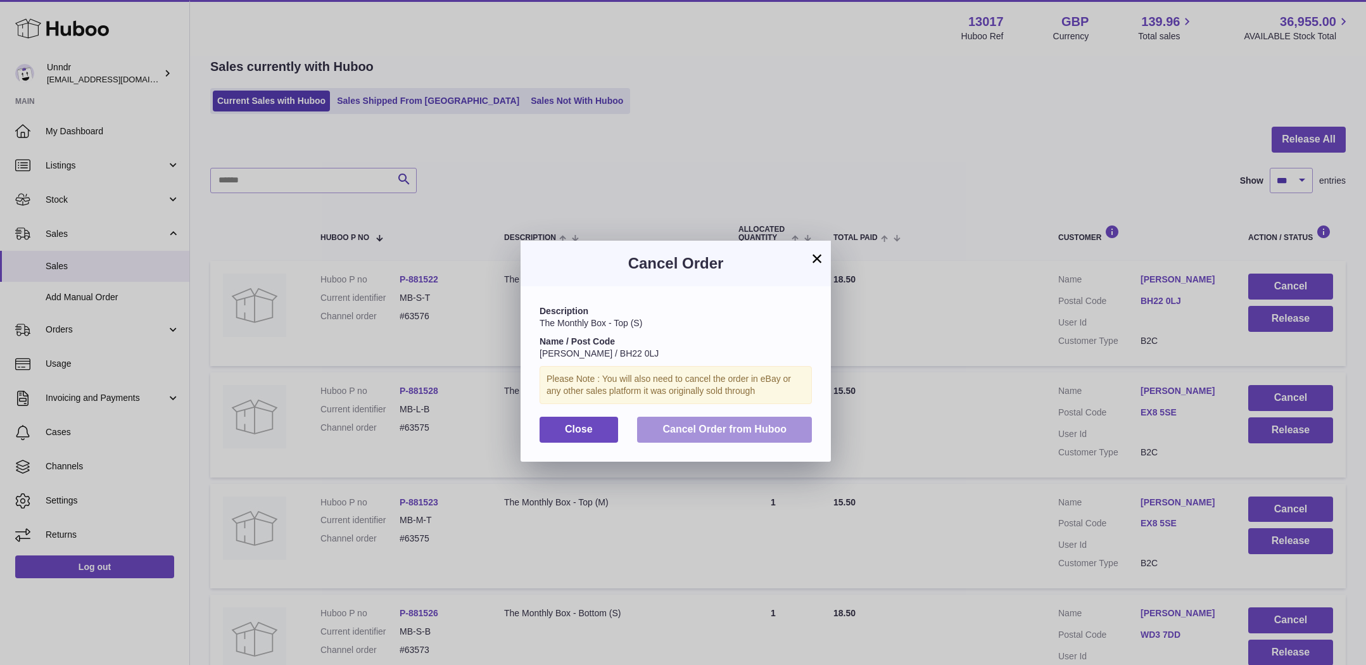
click at [766, 437] on button "Cancel Order from Huboo" at bounding box center [724, 430] width 175 height 26
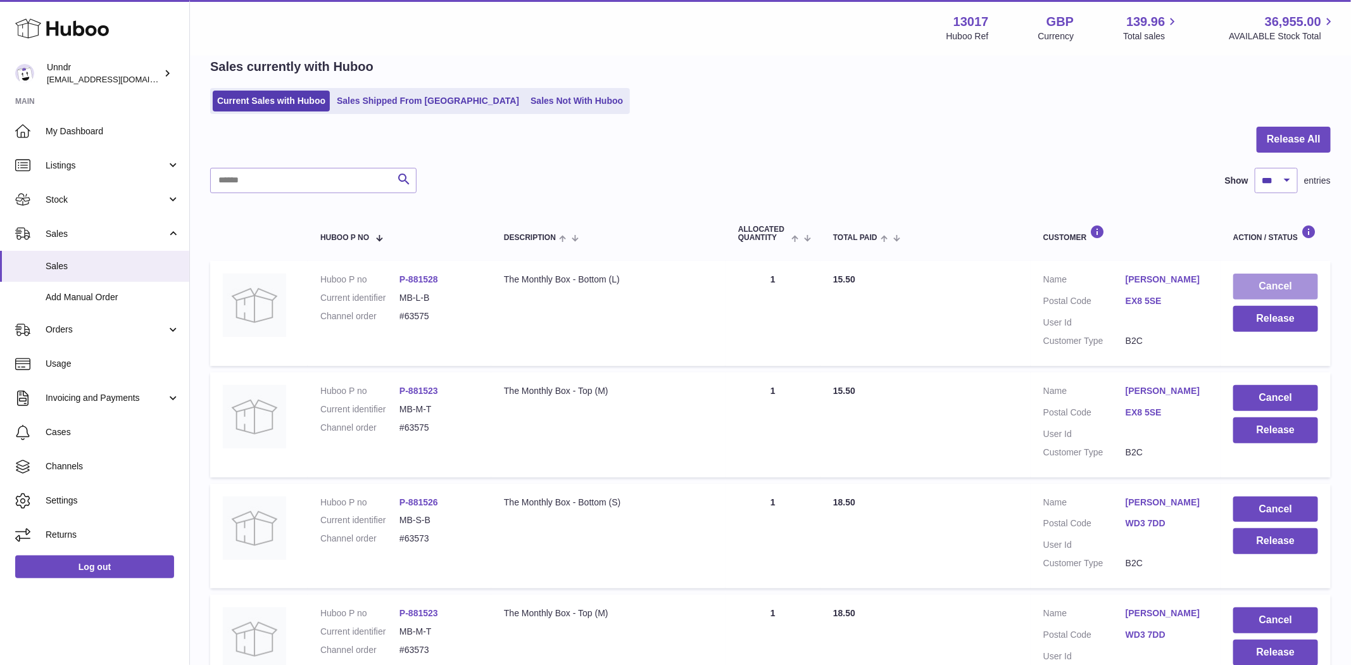
click at [1271, 281] on button "Cancel" at bounding box center [1275, 287] width 85 height 26
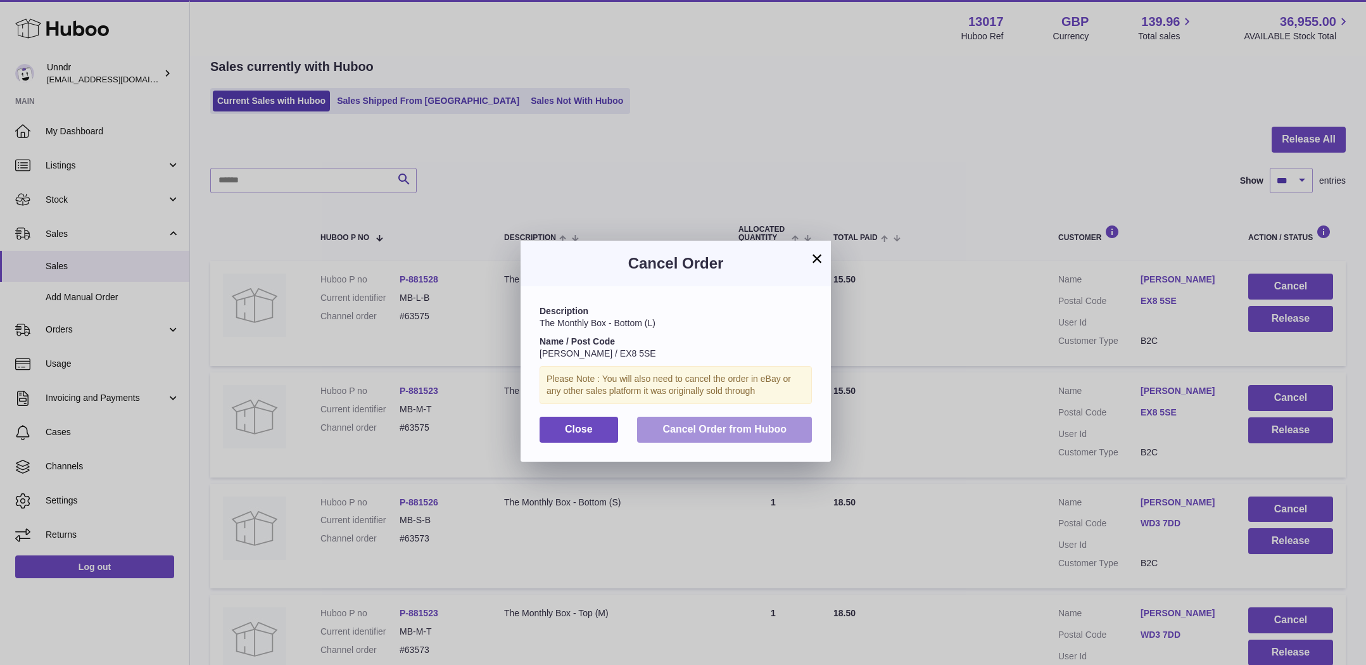
click at [762, 434] on button "Cancel Order from Huboo" at bounding box center [724, 430] width 175 height 26
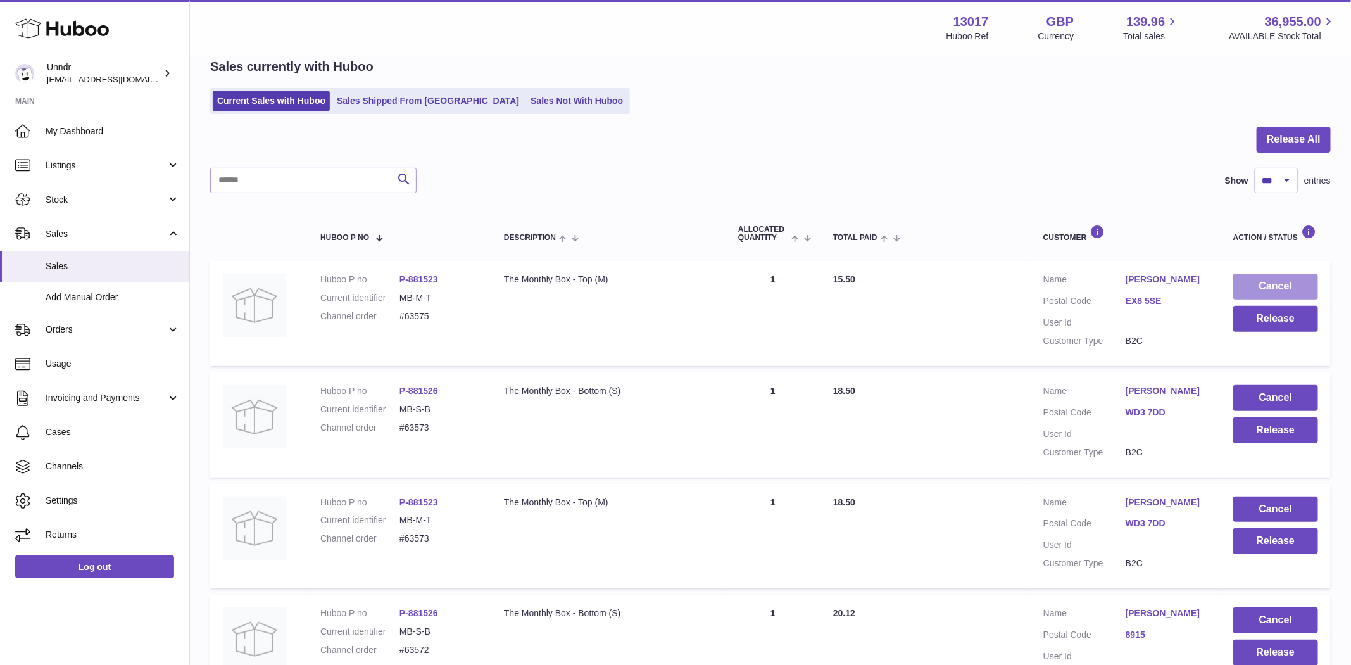
click at [1286, 284] on button "Cancel" at bounding box center [1275, 287] width 85 height 26
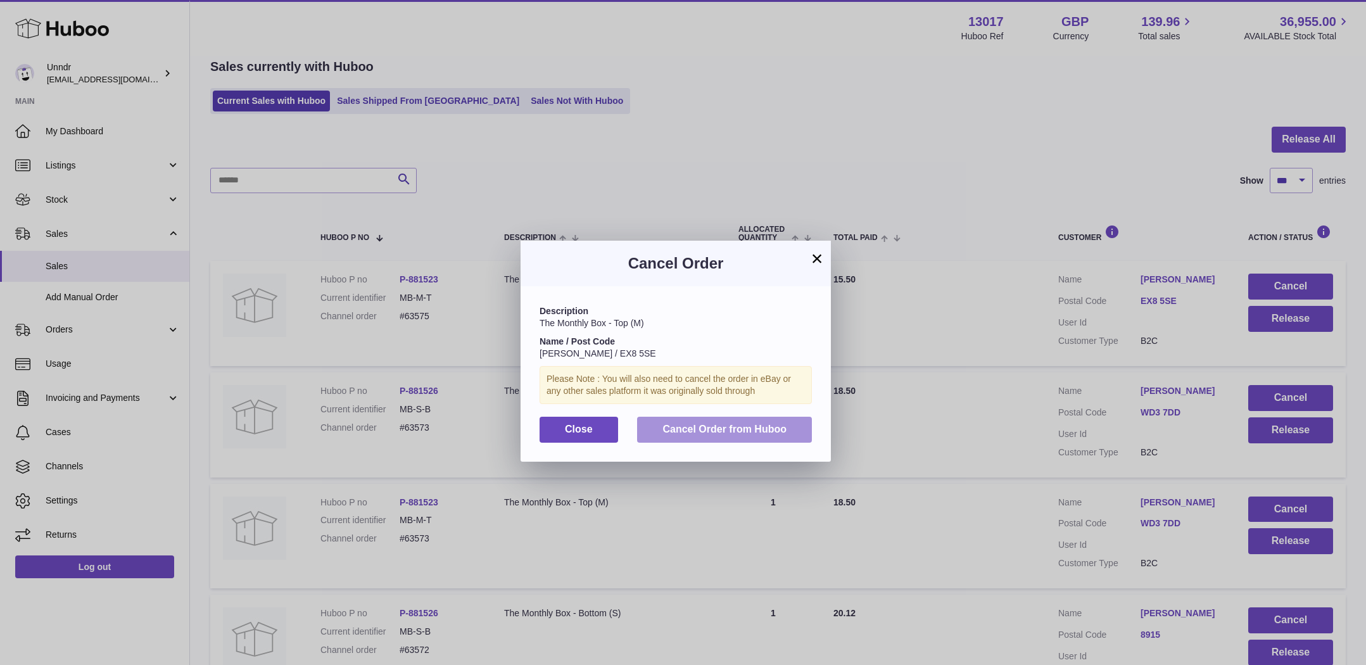
click at [748, 429] on span "Cancel Order from Huboo" at bounding box center [724, 429] width 124 height 11
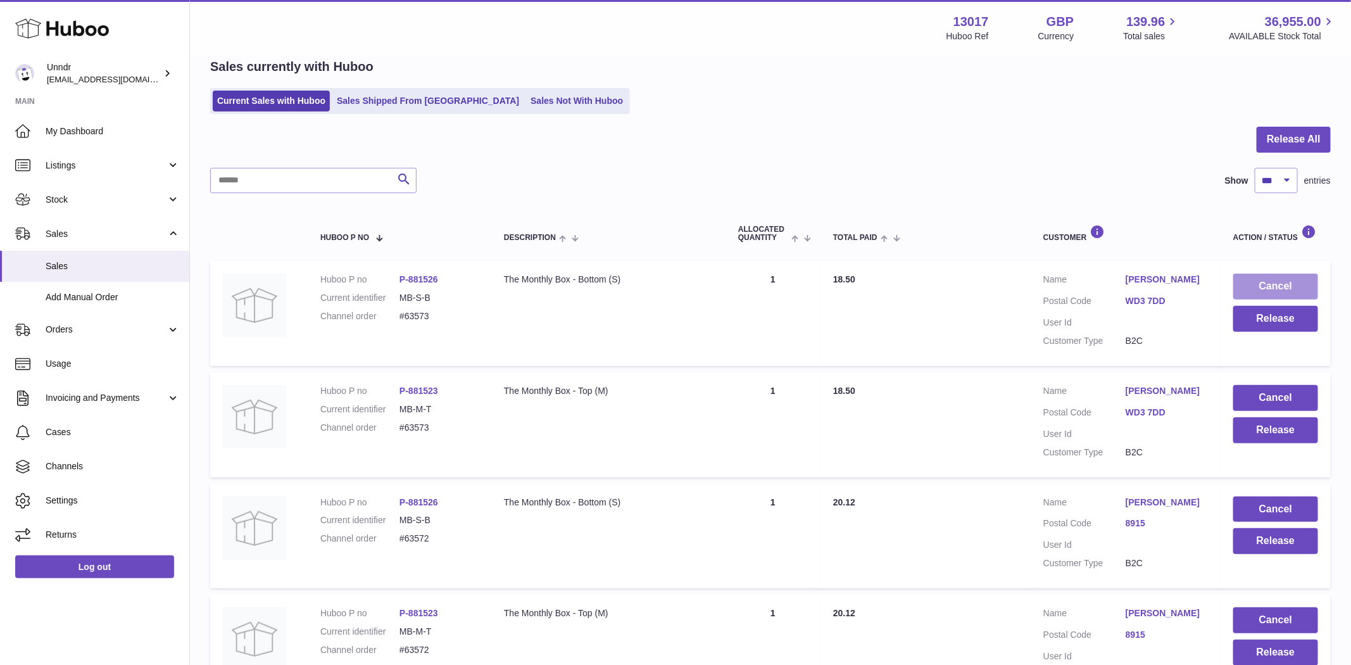
click at [1276, 284] on button "Cancel" at bounding box center [1275, 287] width 85 height 26
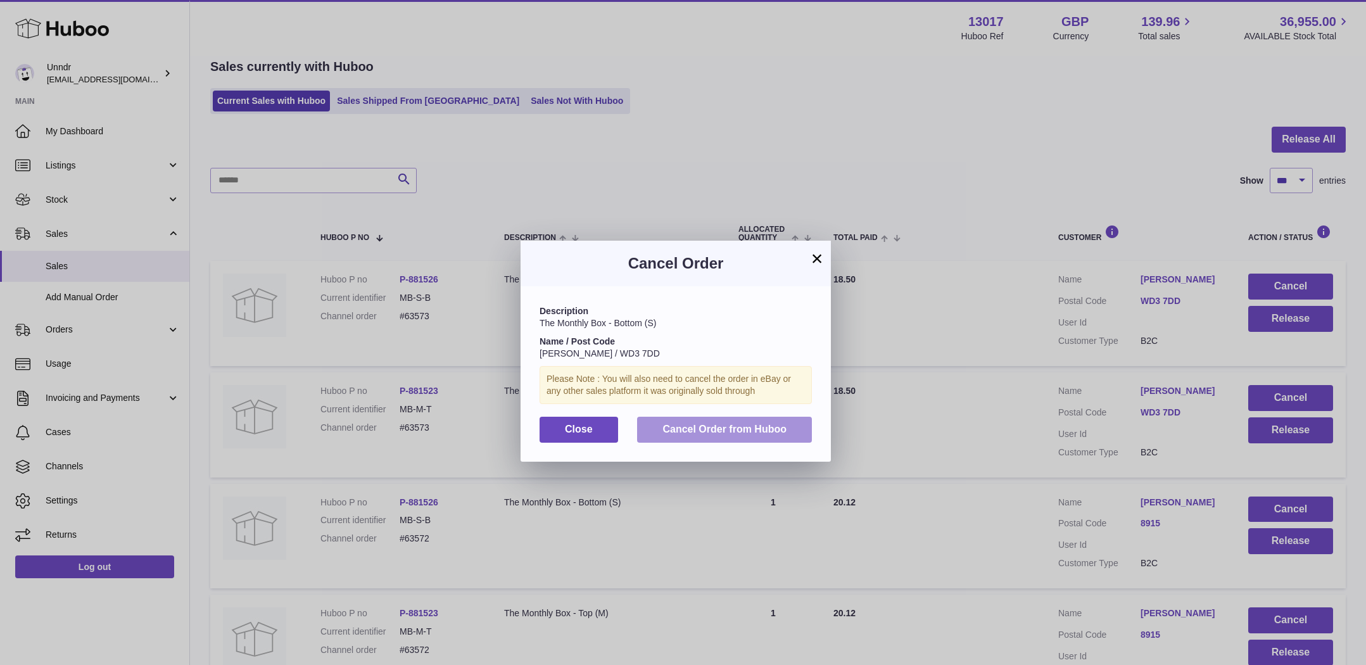
click at [747, 418] on button "Cancel Order from Huboo" at bounding box center [724, 430] width 175 height 26
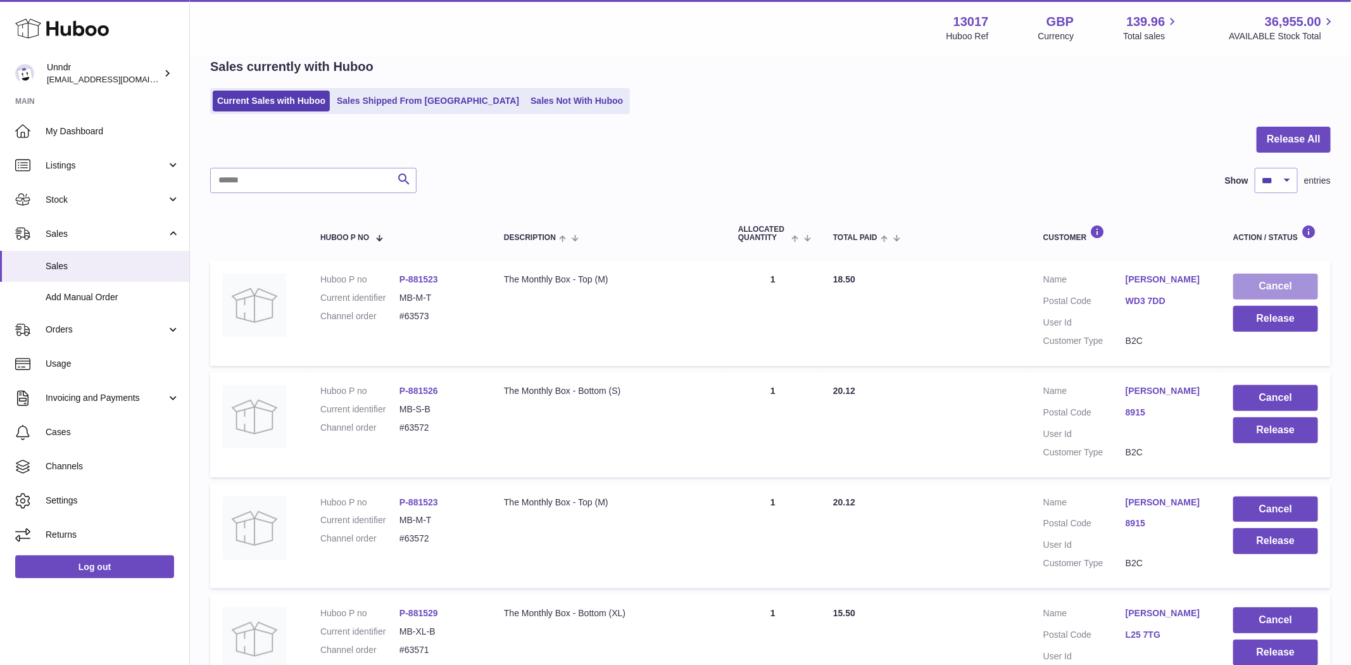
click at [1272, 282] on button "Cancel" at bounding box center [1275, 287] width 85 height 26
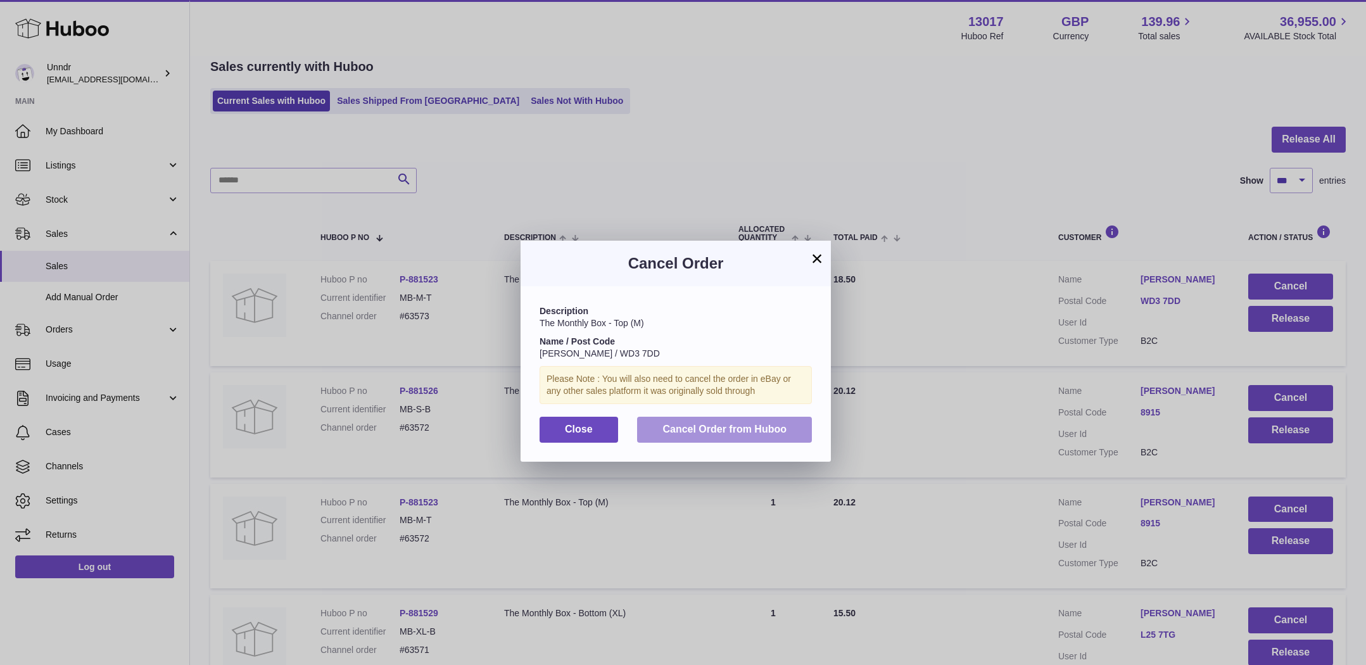
click at [750, 440] on button "Cancel Order from Huboo" at bounding box center [724, 430] width 175 height 26
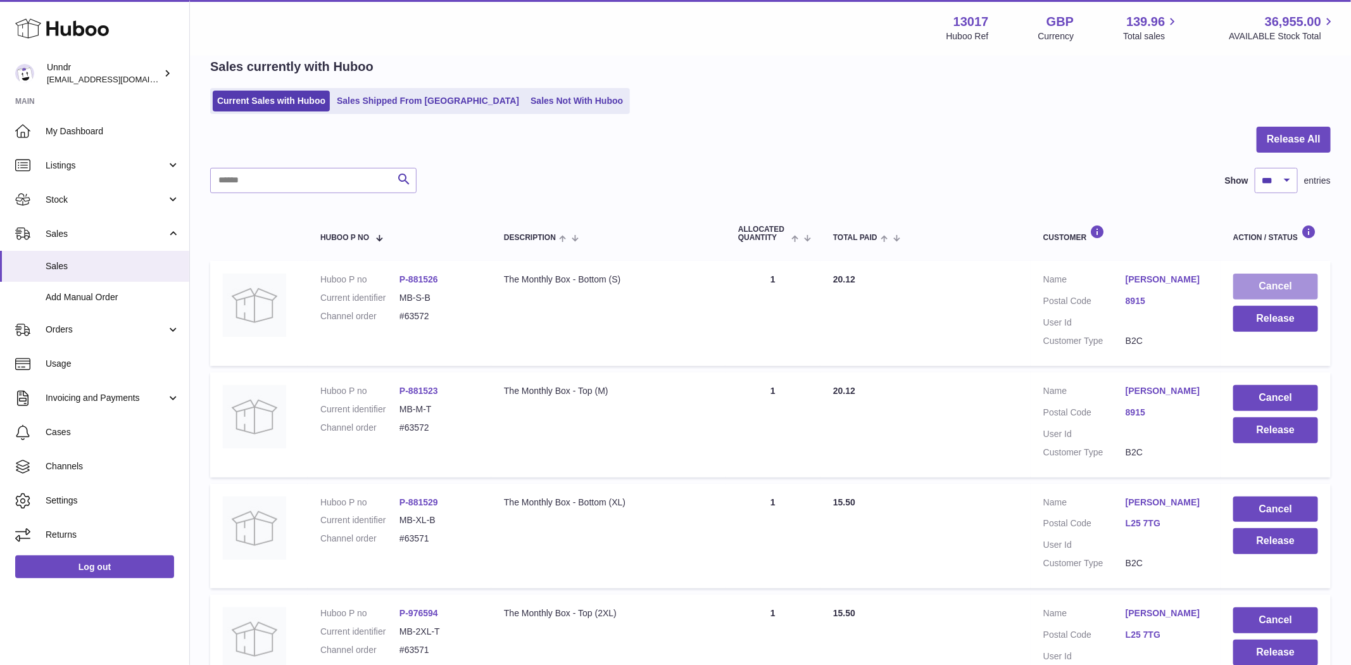
click at [1286, 283] on button "Cancel" at bounding box center [1275, 287] width 85 height 26
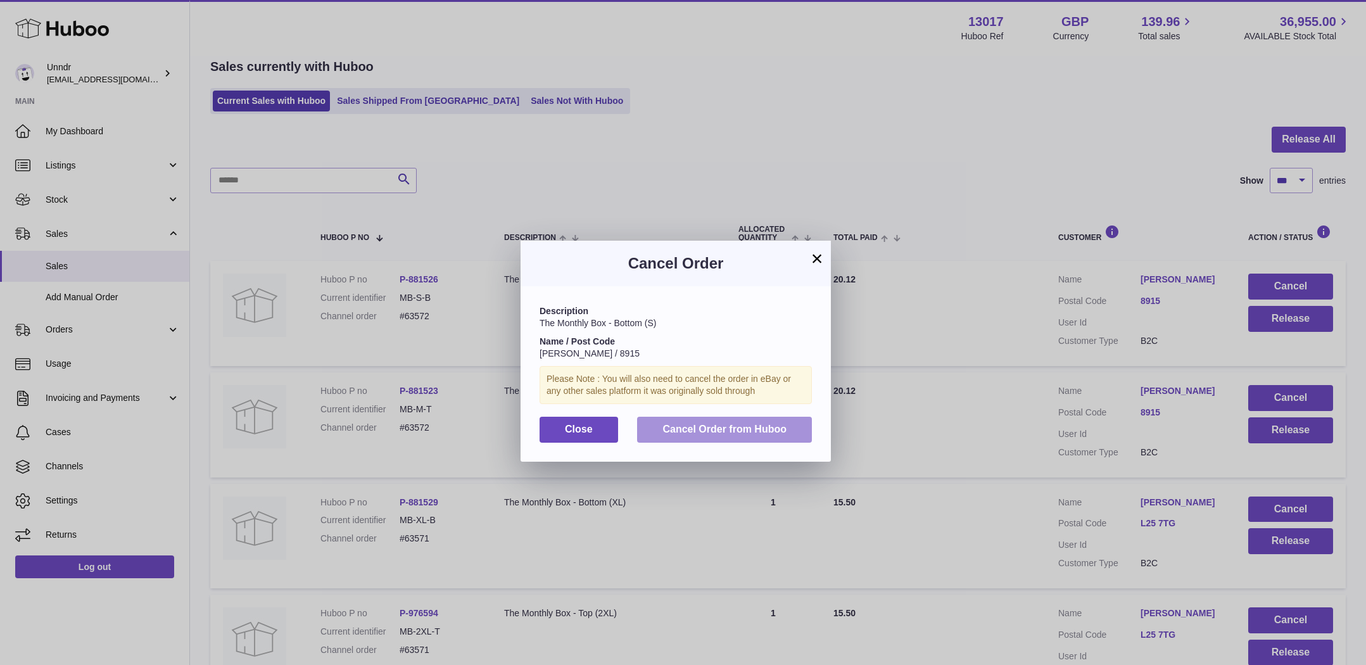
click at [776, 441] on button "Cancel Order from Huboo" at bounding box center [724, 430] width 175 height 26
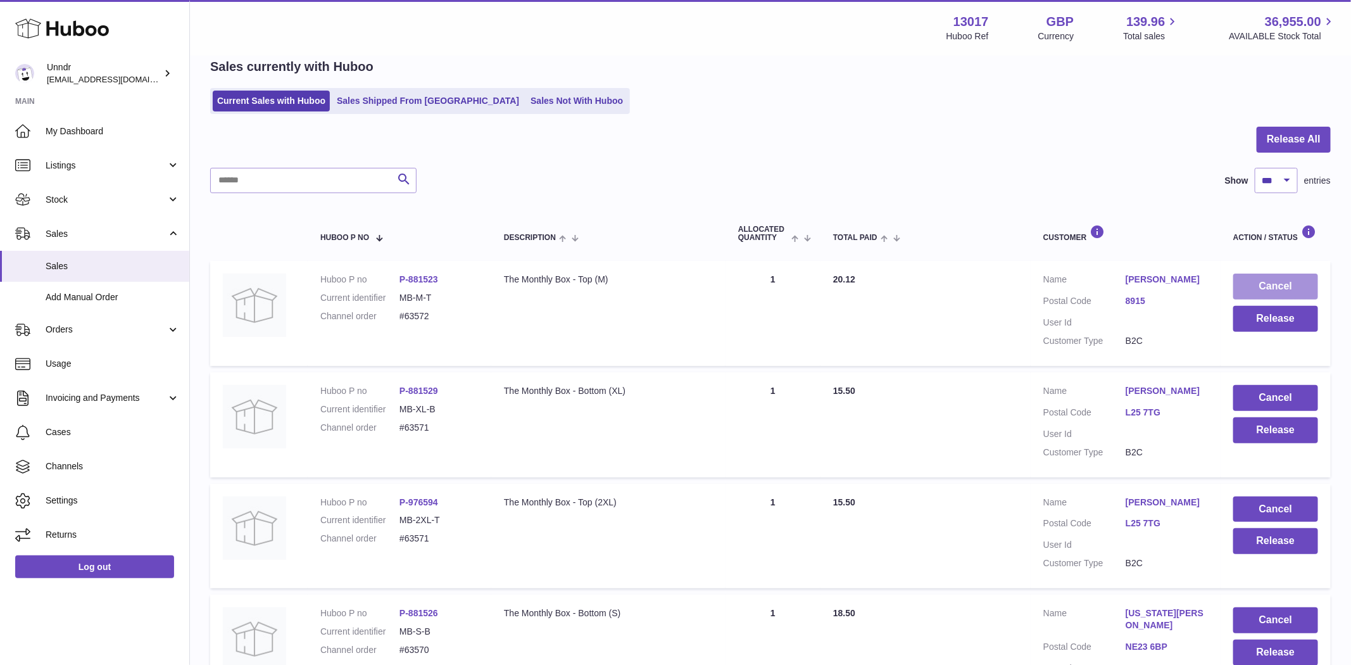
click at [1301, 283] on button "Cancel" at bounding box center [1275, 287] width 85 height 26
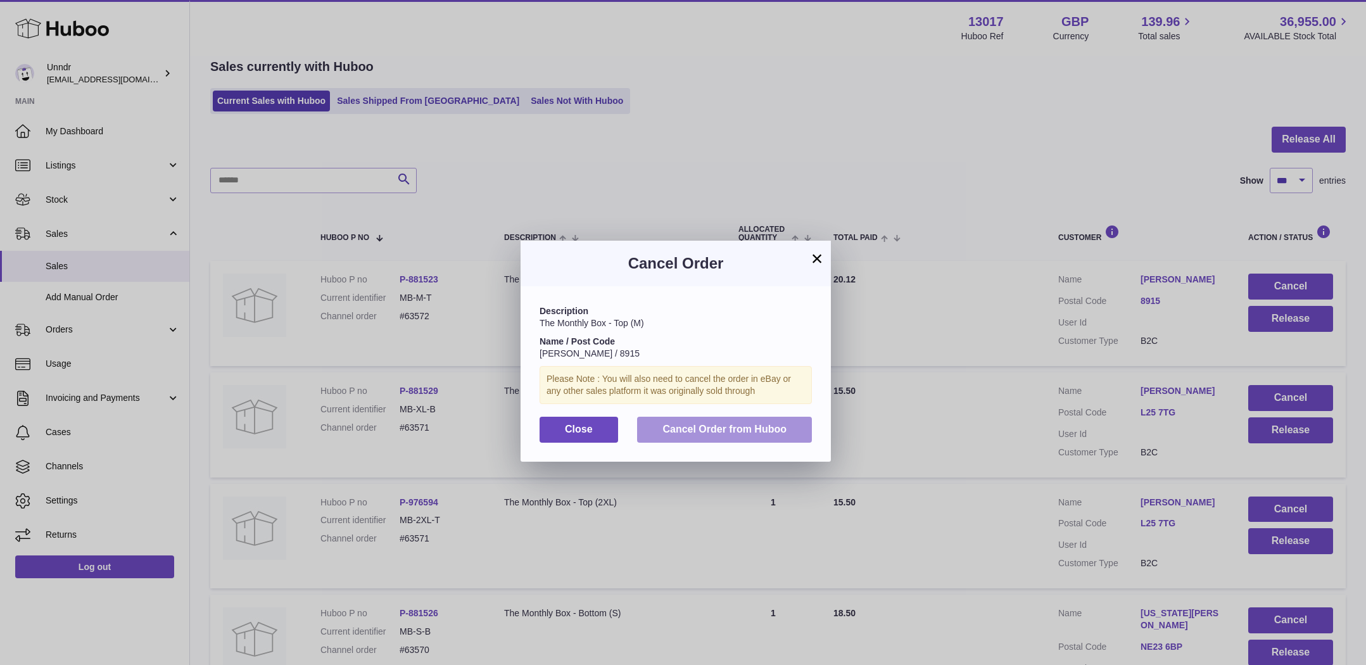
click at [785, 436] on button "Cancel Order from Huboo" at bounding box center [724, 430] width 175 height 26
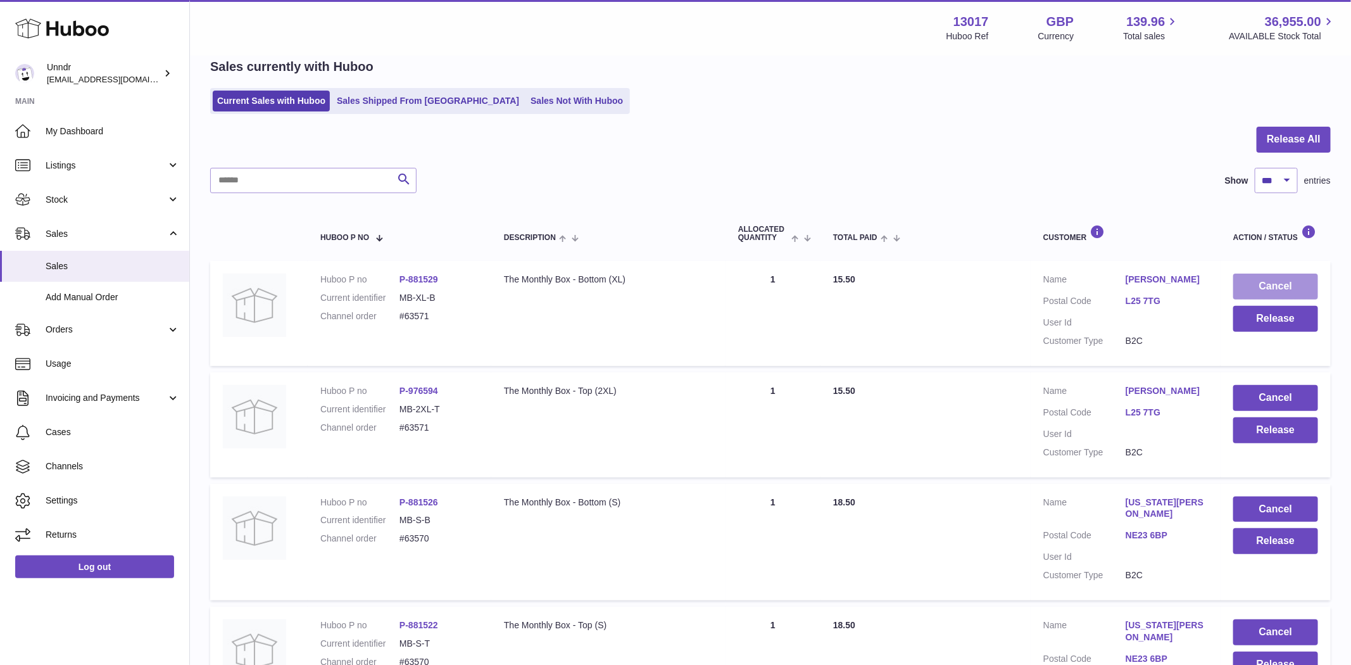
click at [1288, 287] on button "Cancel" at bounding box center [1275, 287] width 85 height 26
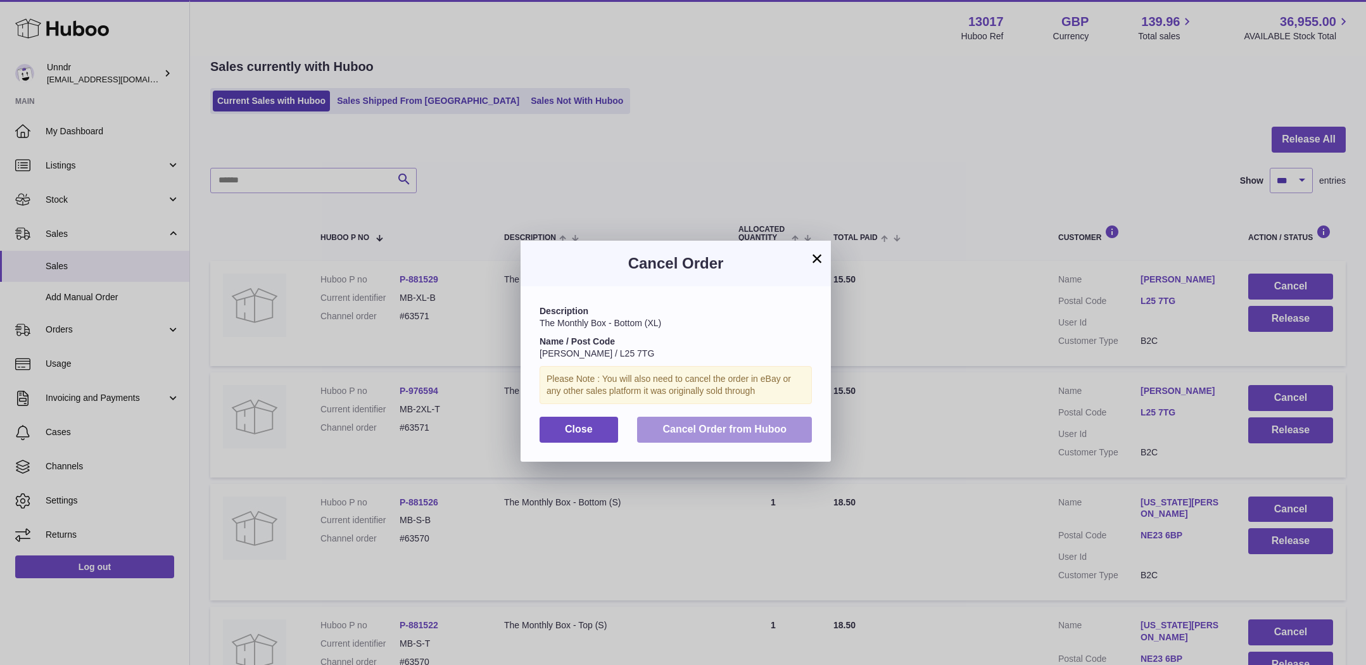
click at [740, 437] on button "Cancel Order from Huboo" at bounding box center [724, 430] width 175 height 26
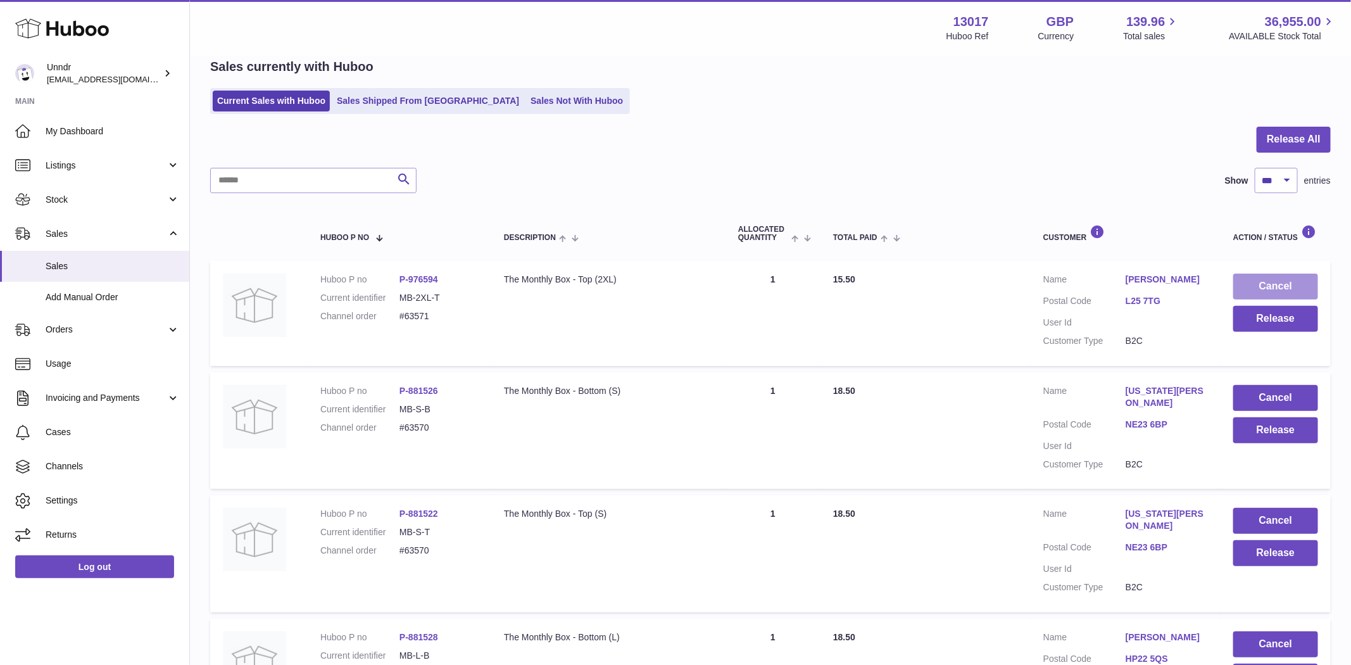
click at [1282, 286] on button "Cancel" at bounding box center [1275, 287] width 85 height 26
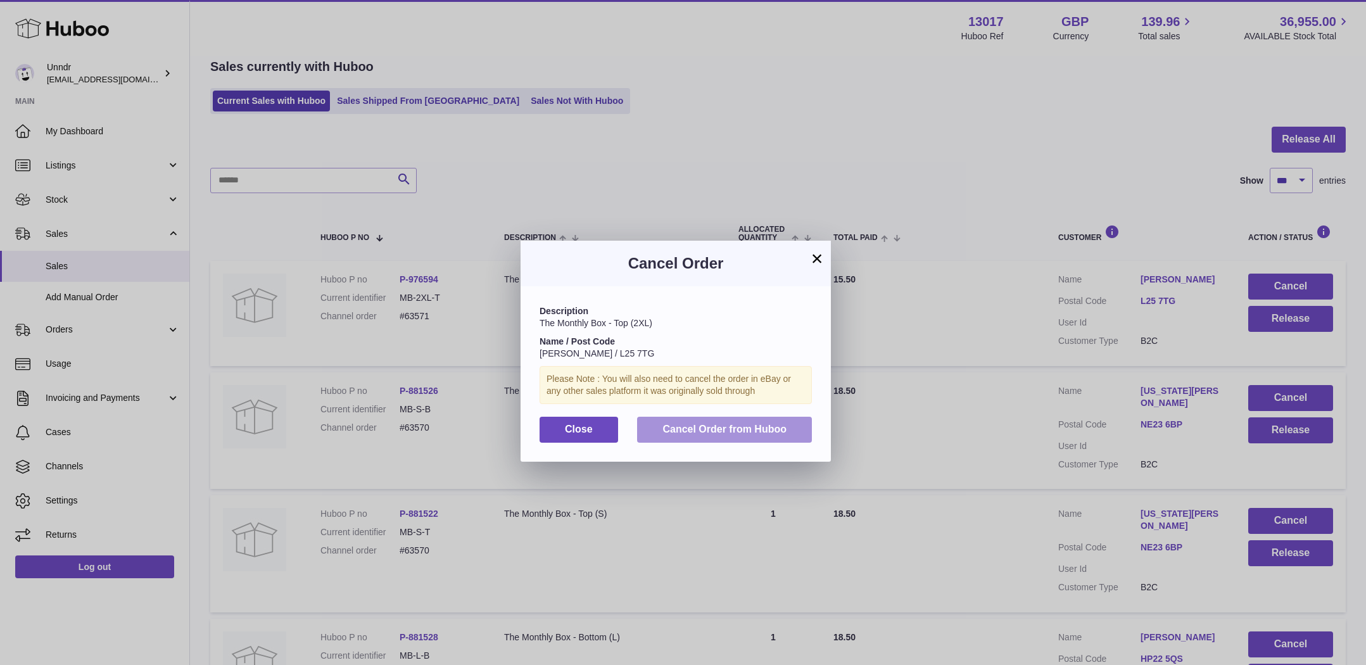
click at [738, 427] on span "Cancel Order from Huboo" at bounding box center [724, 429] width 124 height 11
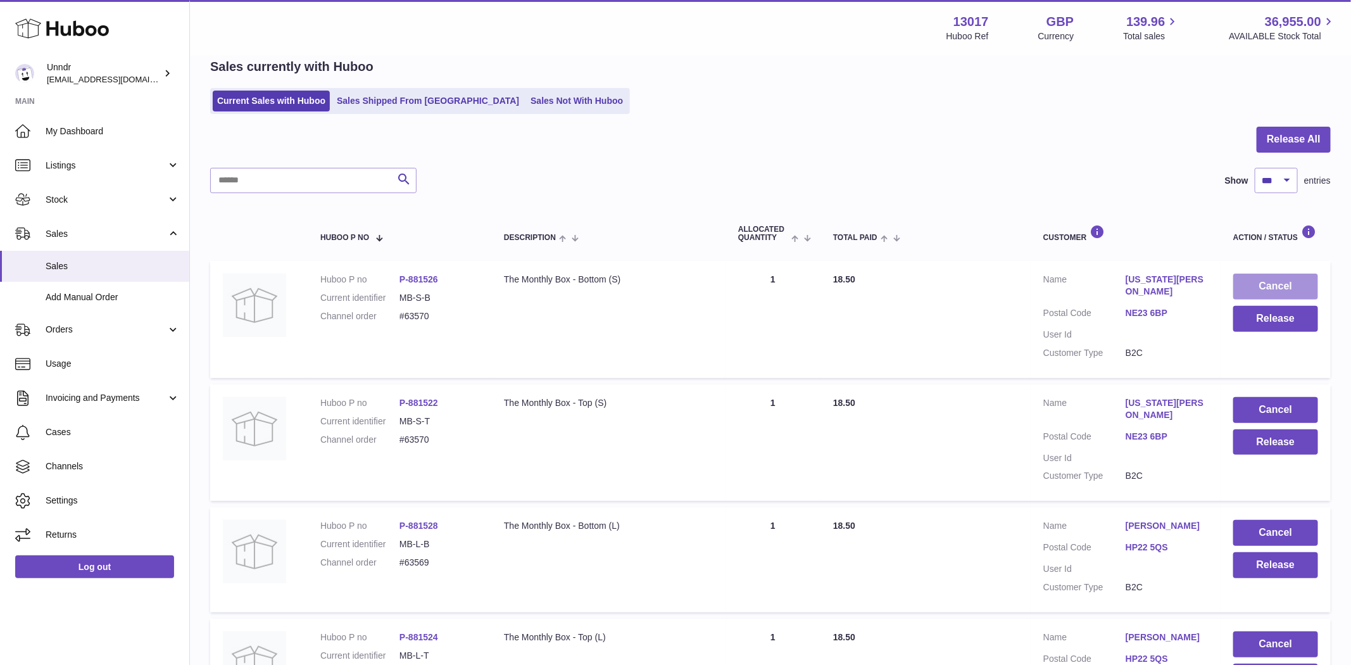
click at [1286, 293] on button "Cancel" at bounding box center [1275, 287] width 85 height 26
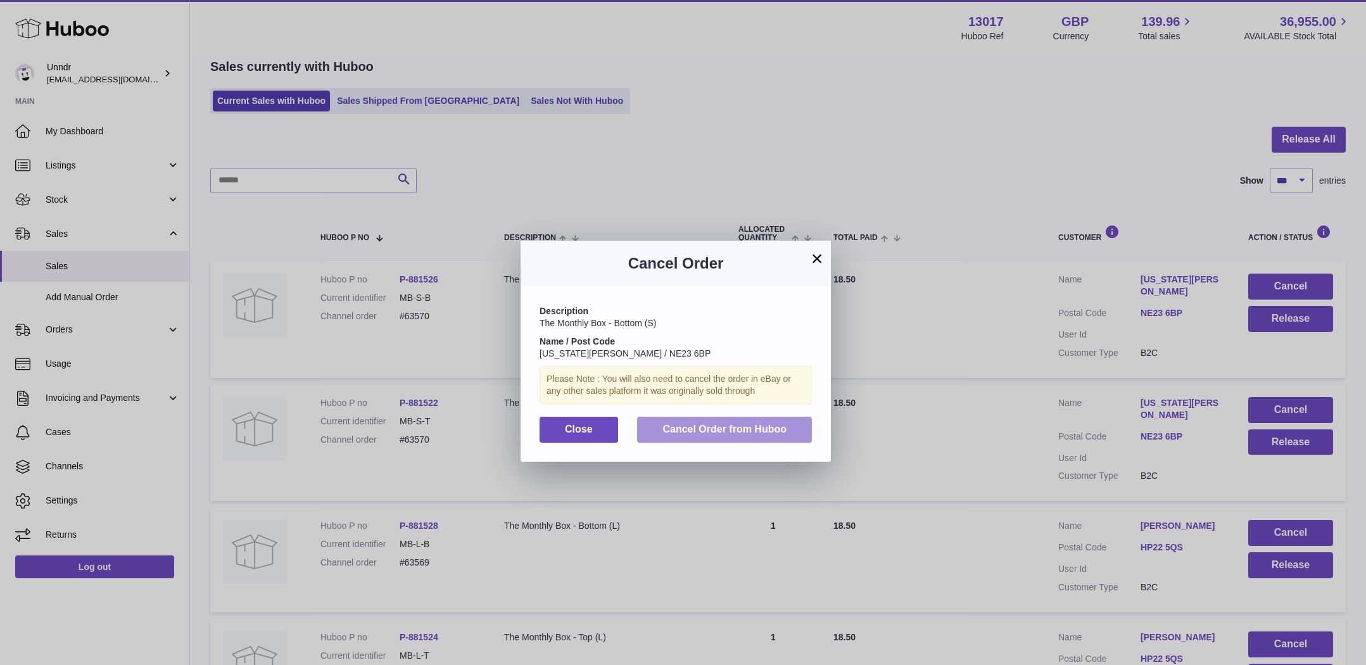
click at [736, 418] on button "Cancel Order from Huboo" at bounding box center [724, 430] width 175 height 26
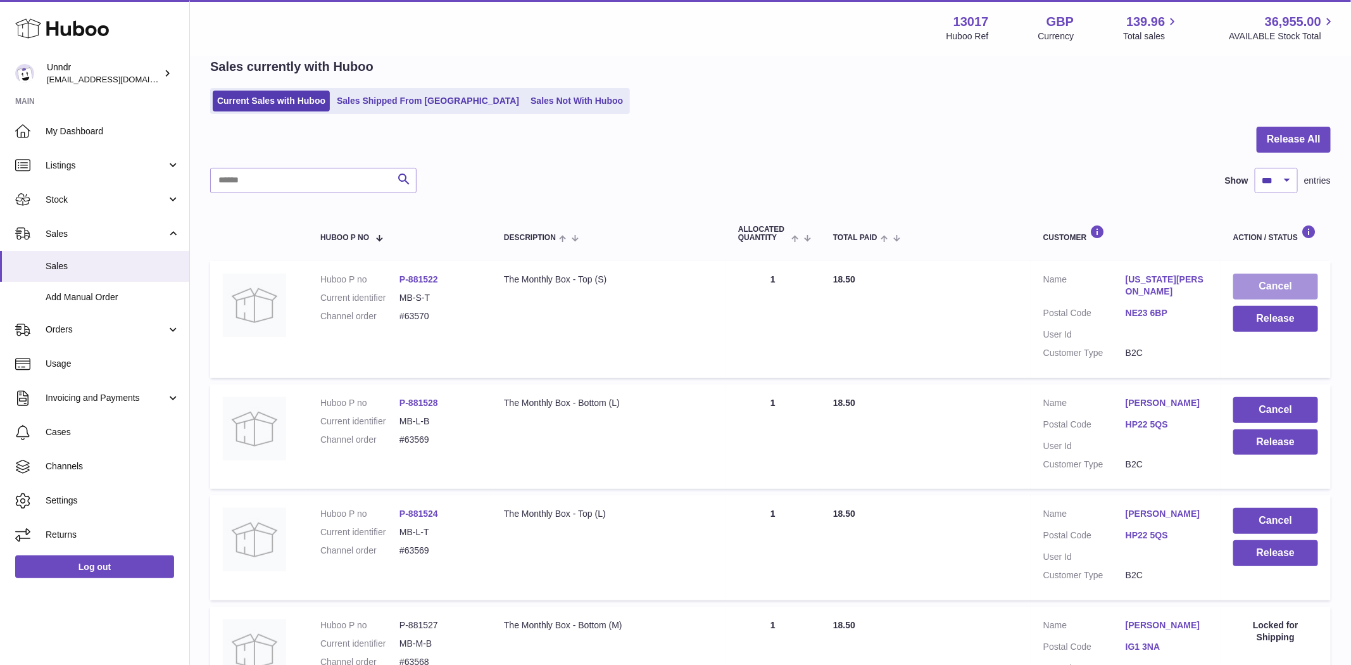
click at [1263, 281] on button "Cancel" at bounding box center [1275, 287] width 85 height 26
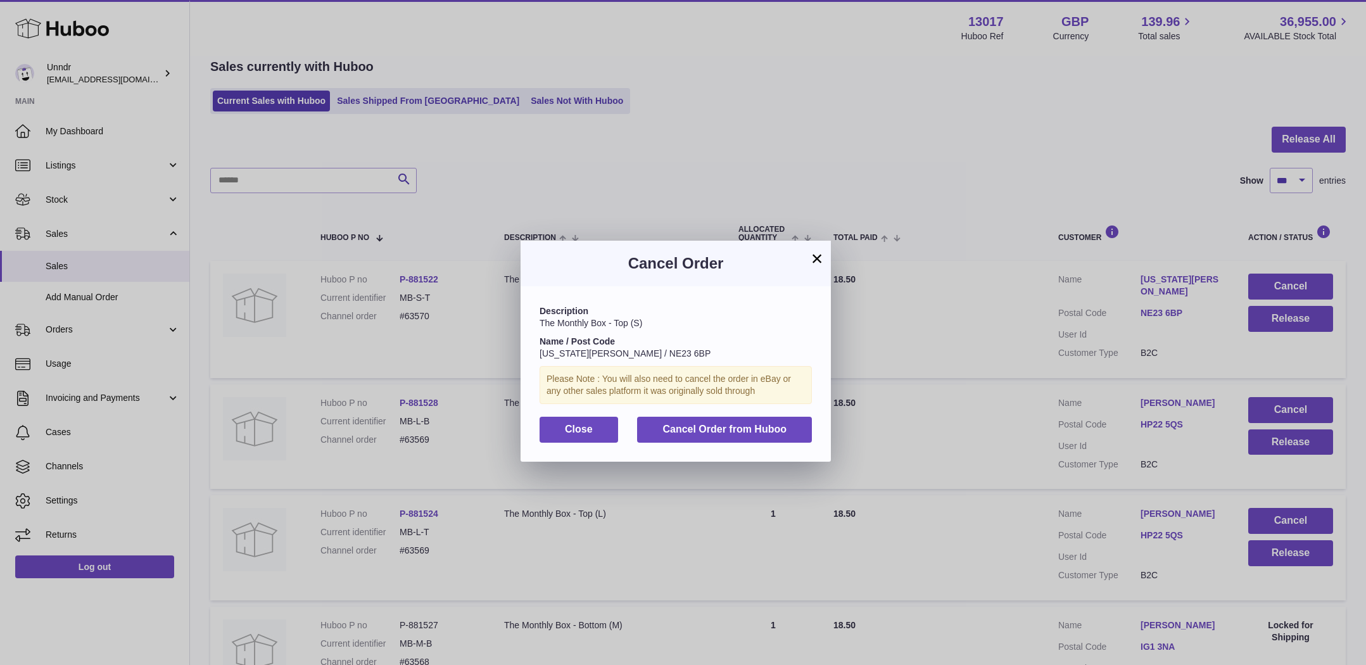
click at [705, 458] on div "Description The Monthly Box - Top (S) Name / Post Code Georgia Kerr / NE23 6BP …" at bounding box center [675, 373] width 310 height 175
click at [714, 442] on div "Description The Monthly Box - Top (S) Name / Post Code Georgia Kerr / NE23 6BP …" at bounding box center [675, 373] width 310 height 175
click at [738, 448] on div "Description The Monthly Box - Top (S) Name / Post Code Georgia Kerr / NE23 6BP …" at bounding box center [675, 373] width 310 height 175
click at [745, 434] on span "Cancel Order from Huboo" at bounding box center [724, 429] width 124 height 11
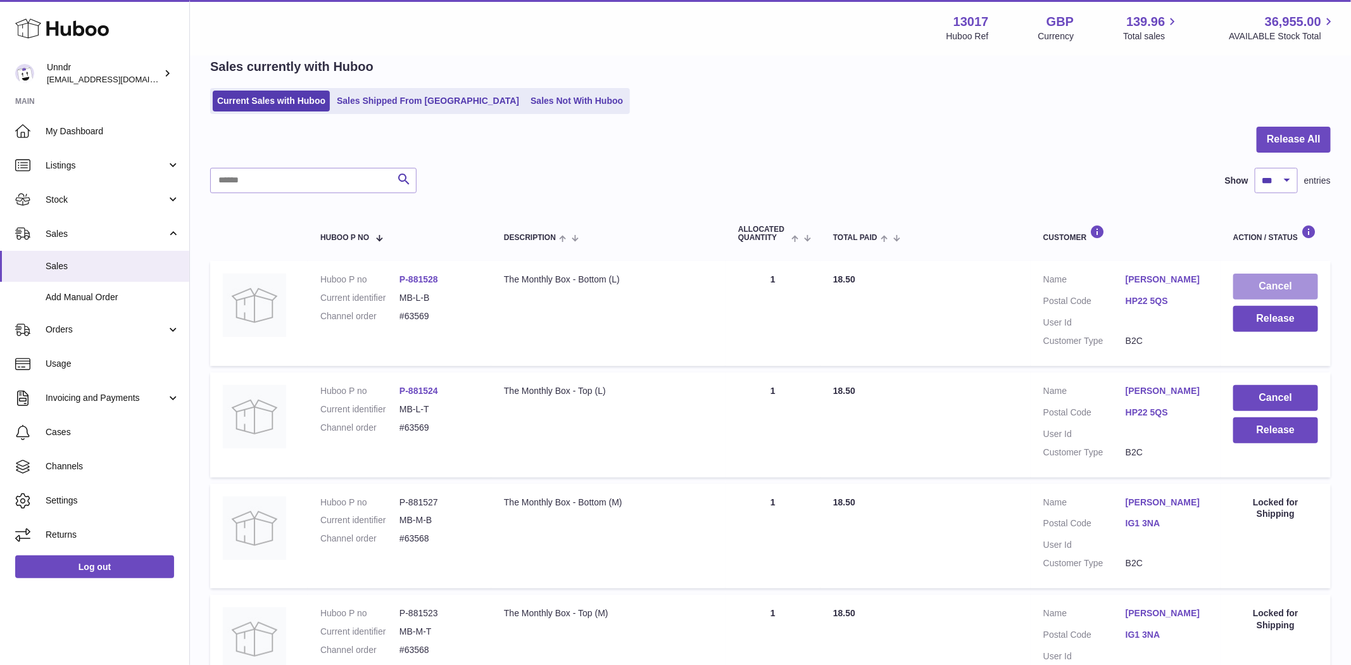
click at [1277, 283] on button "Cancel" at bounding box center [1275, 287] width 85 height 26
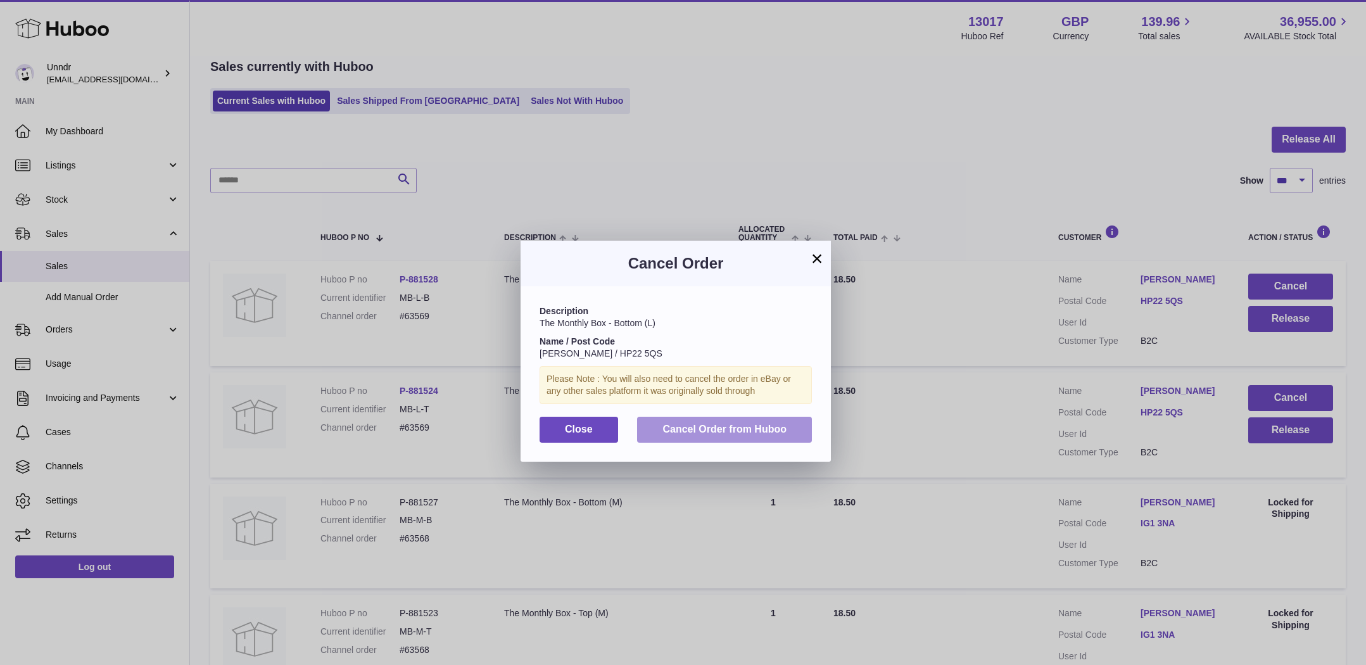
click at [759, 432] on span "Cancel Order from Huboo" at bounding box center [724, 429] width 124 height 11
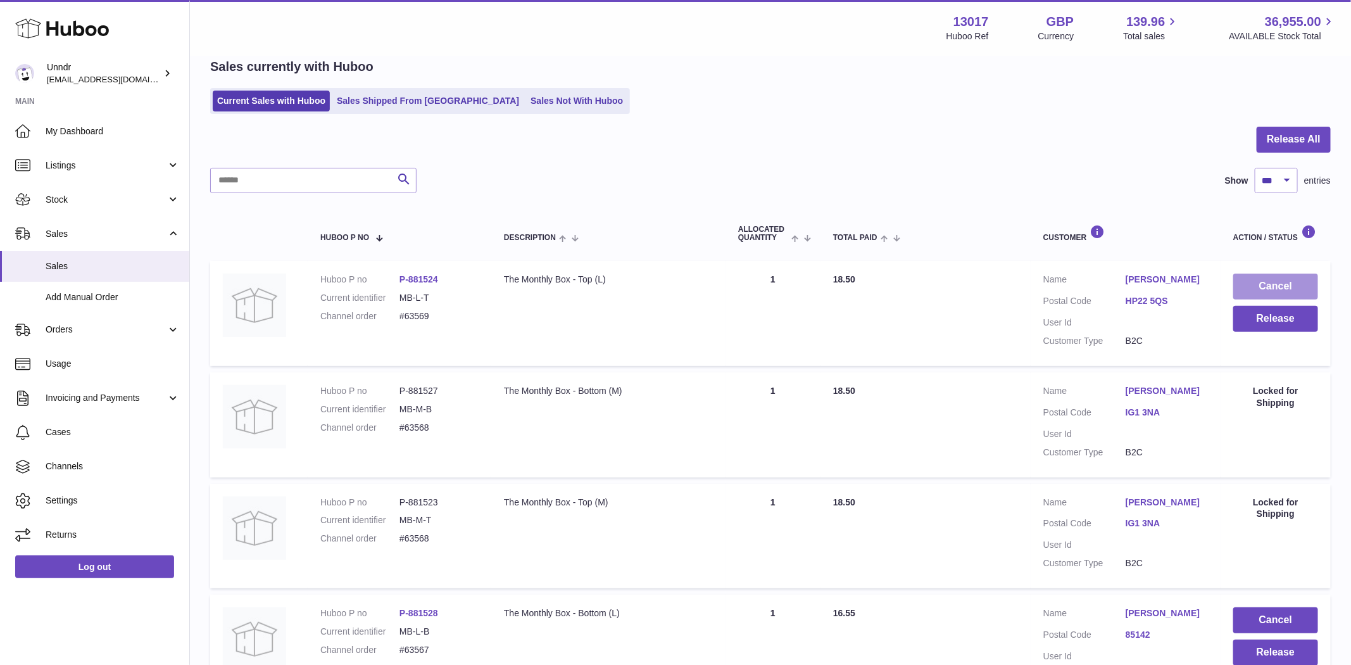
click at [1275, 284] on button "Cancel" at bounding box center [1275, 287] width 85 height 26
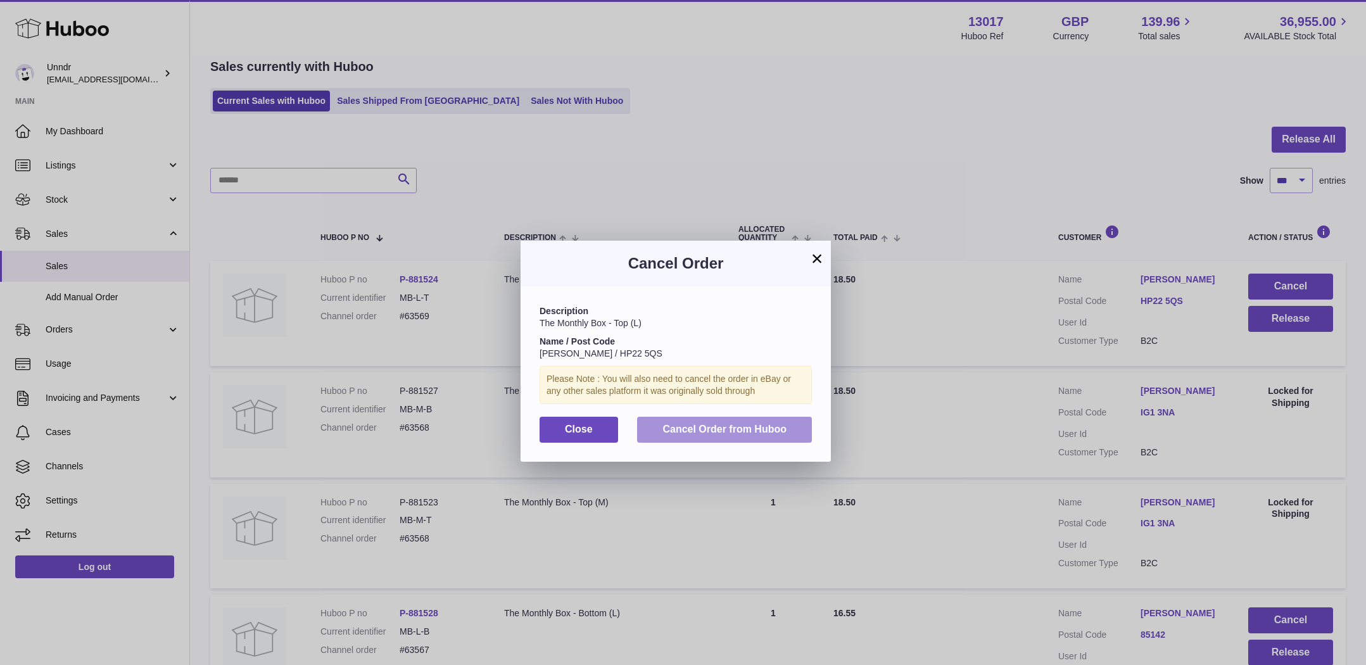
click at [747, 436] on button "Cancel Order from Huboo" at bounding box center [724, 430] width 175 height 26
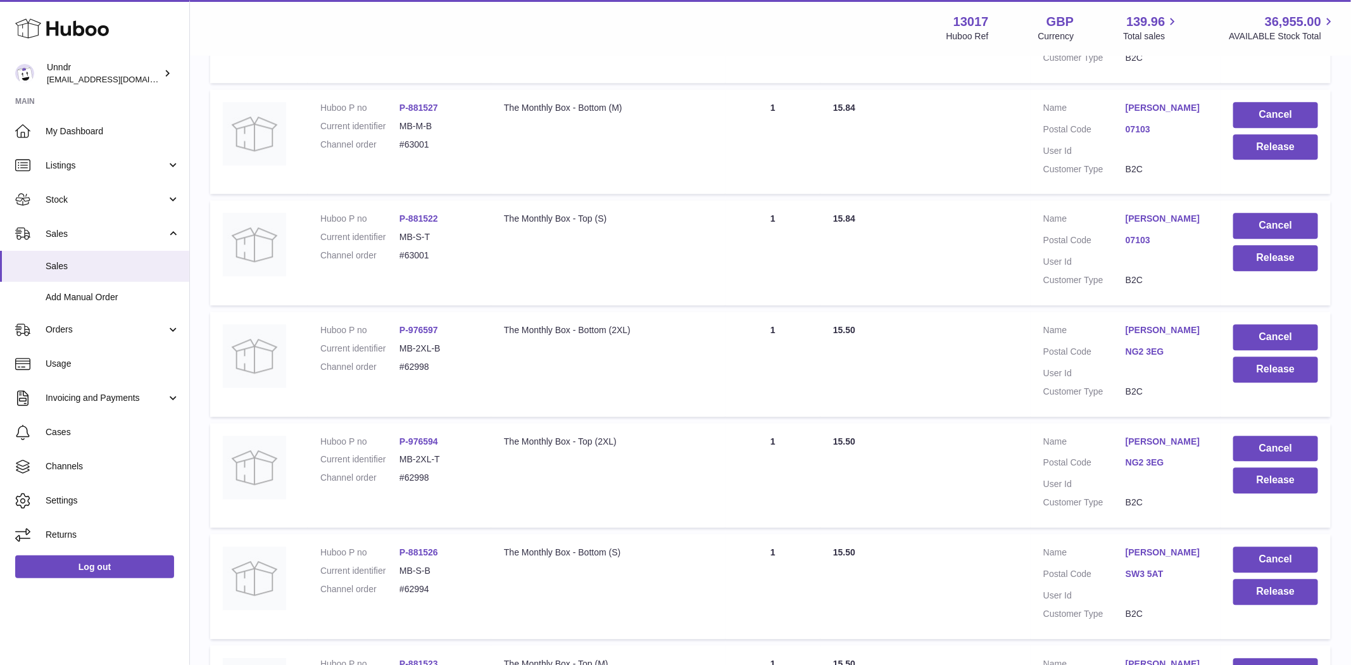
scroll to position [11077, 0]
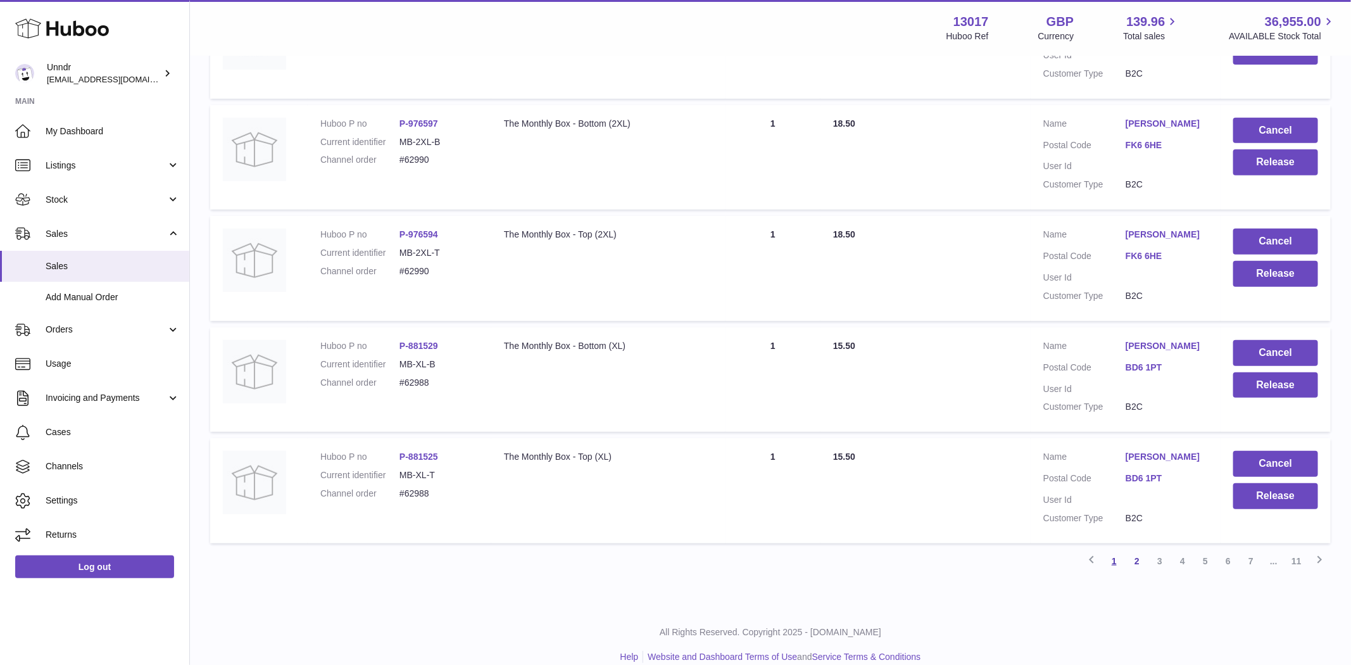
click at [1115, 550] on link "1" at bounding box center [1114, 561] width 23 height 23
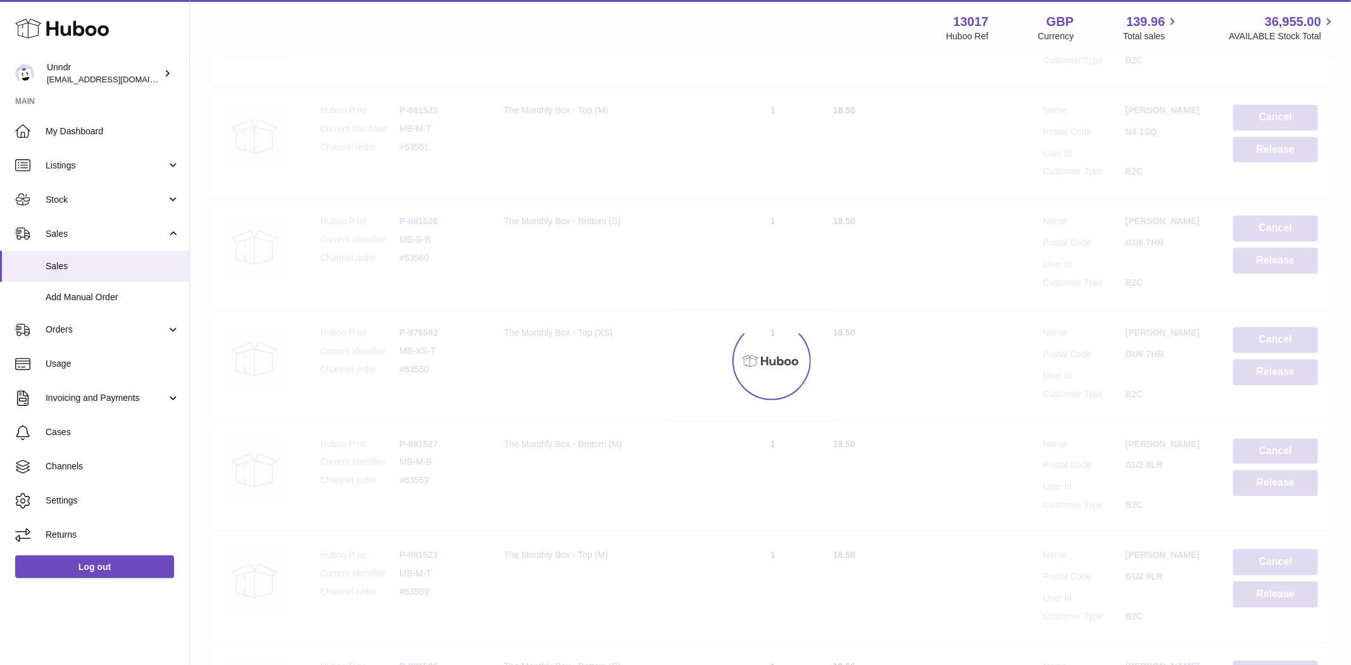
scroll to position [57, 0]
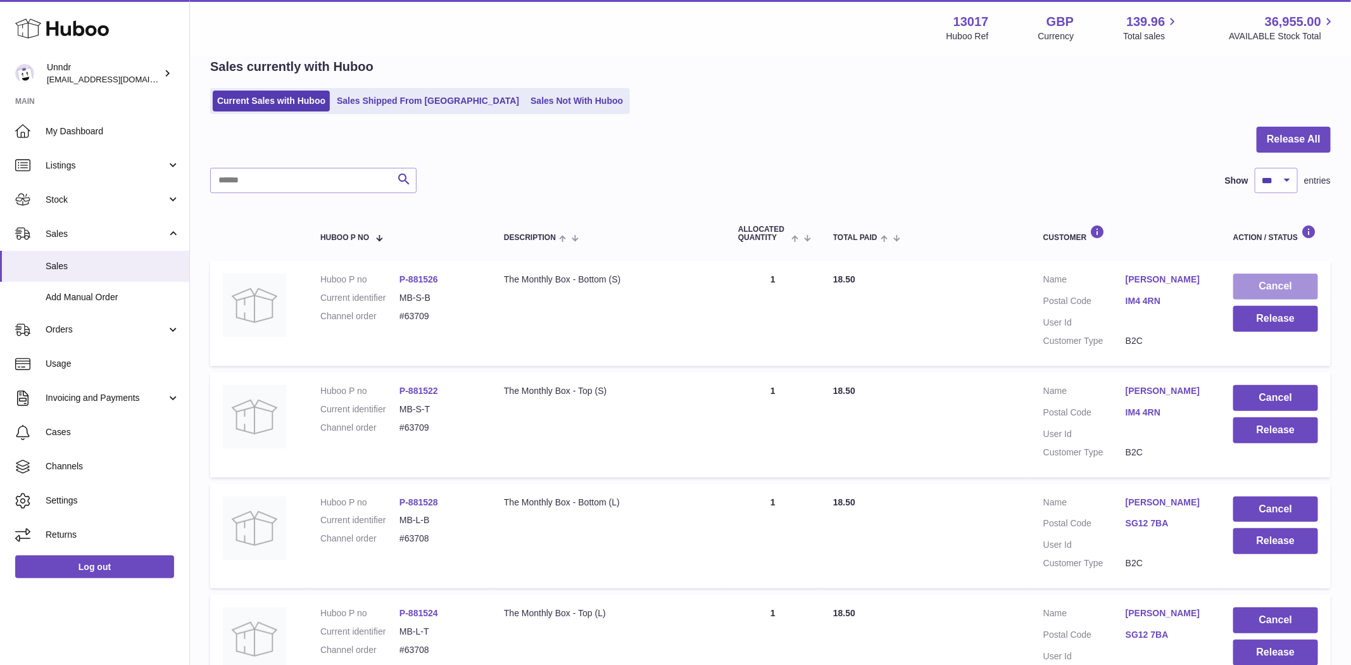
click at [1251, 280] on button "Cancel" at bounding box center [1275, 287] width 85 height 26
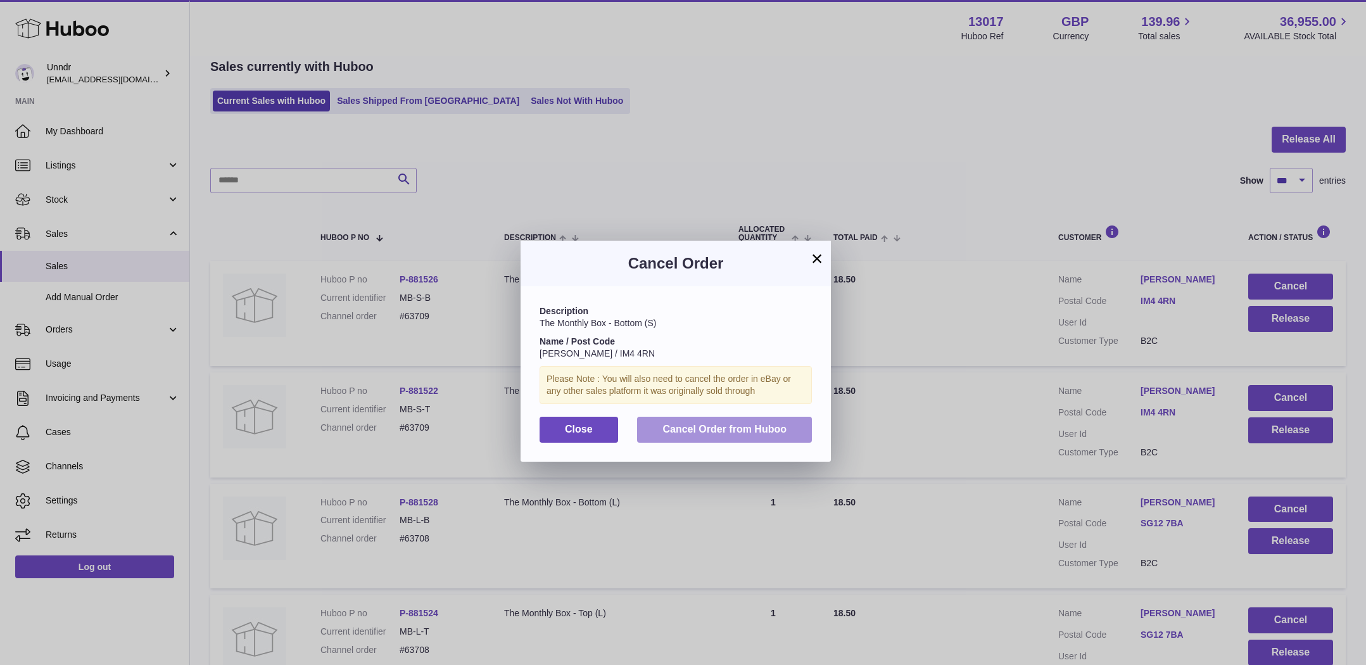
click at [746, 434] on span "Cancel Order from Huboo" at bounding box center [724, 429] width 124 height 11
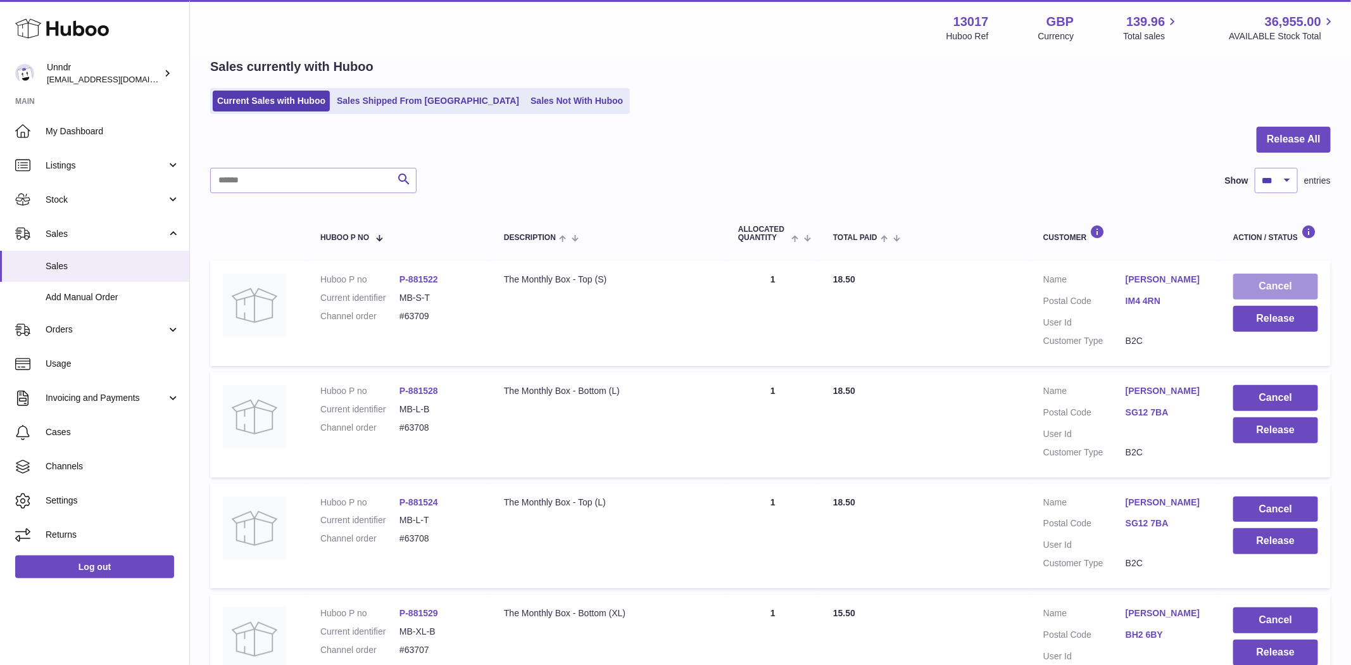
click at [1299, 287] on button "Cancel" at bounding box center [1275, 287] width 85 height 26
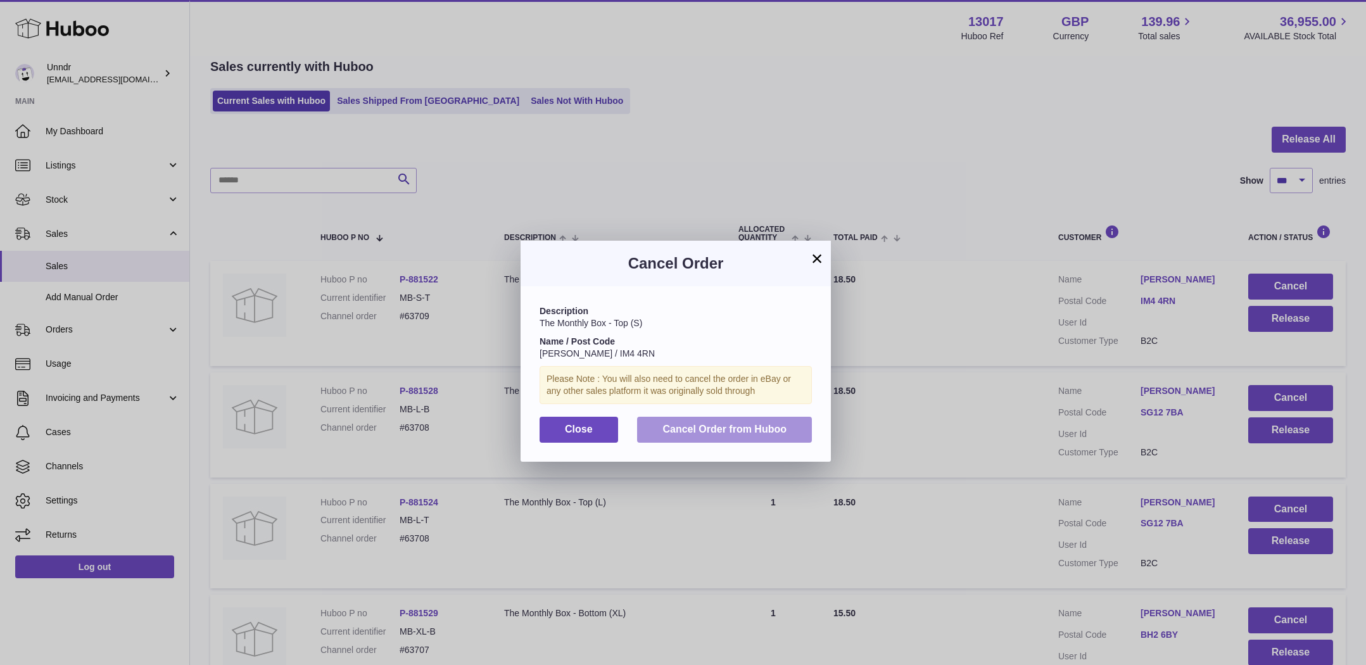
click at [762, 435] on button "Cancel Order from Huboo" at bounding box center [724, 430] width 175 height 26
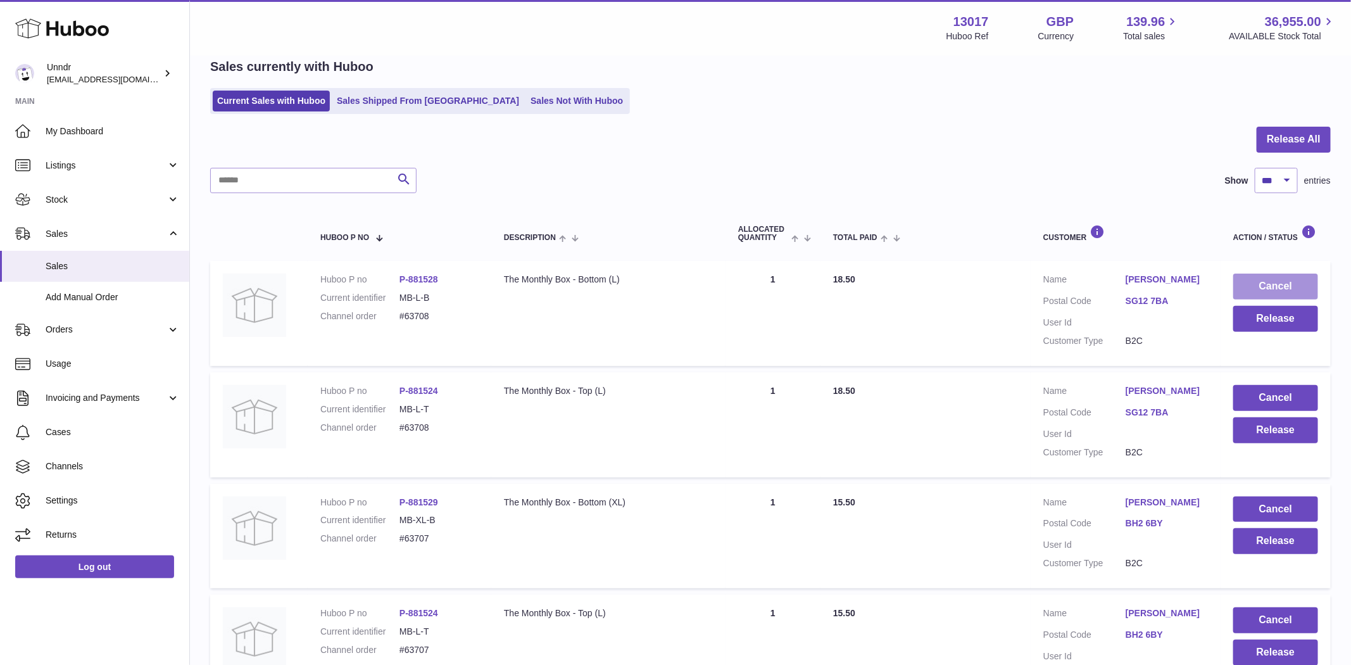
click at [1255, 275] on button "Cancel" at bounding box center [1275, 287] width 85 height 26
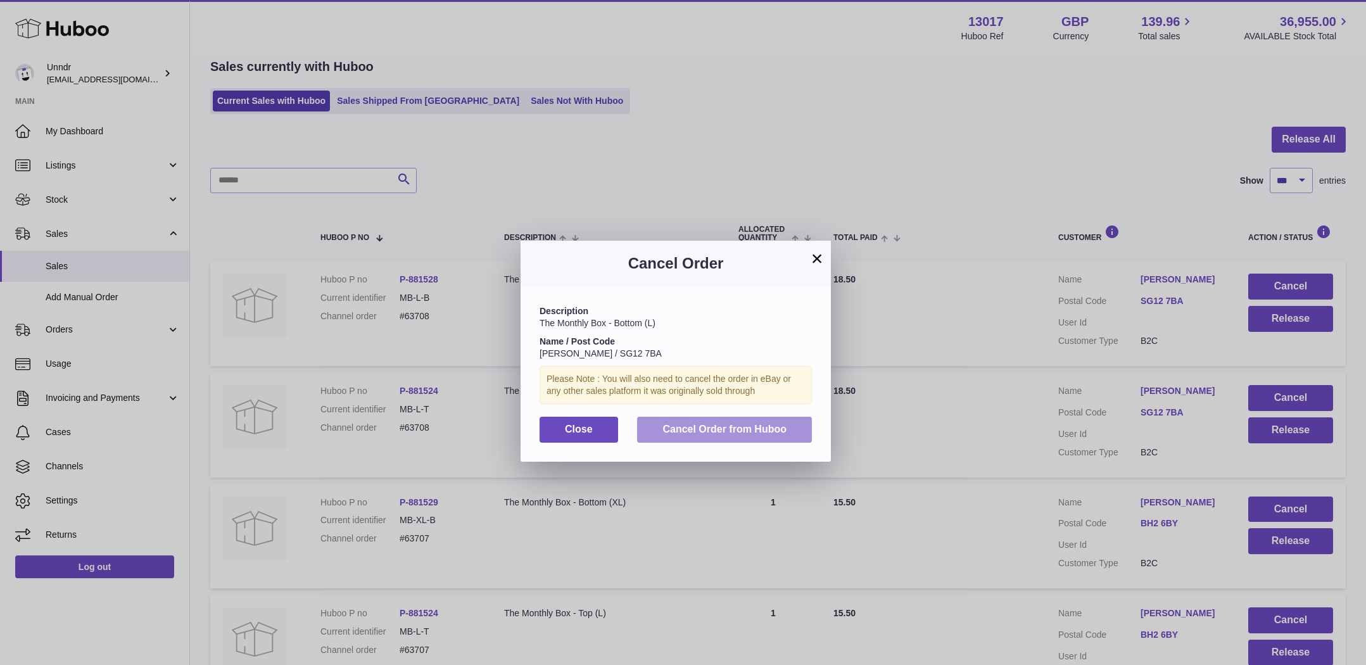
click at [780, 427] on span "Cancel Order from Huboo" at bounding box center [724, 429] width 124 height 11
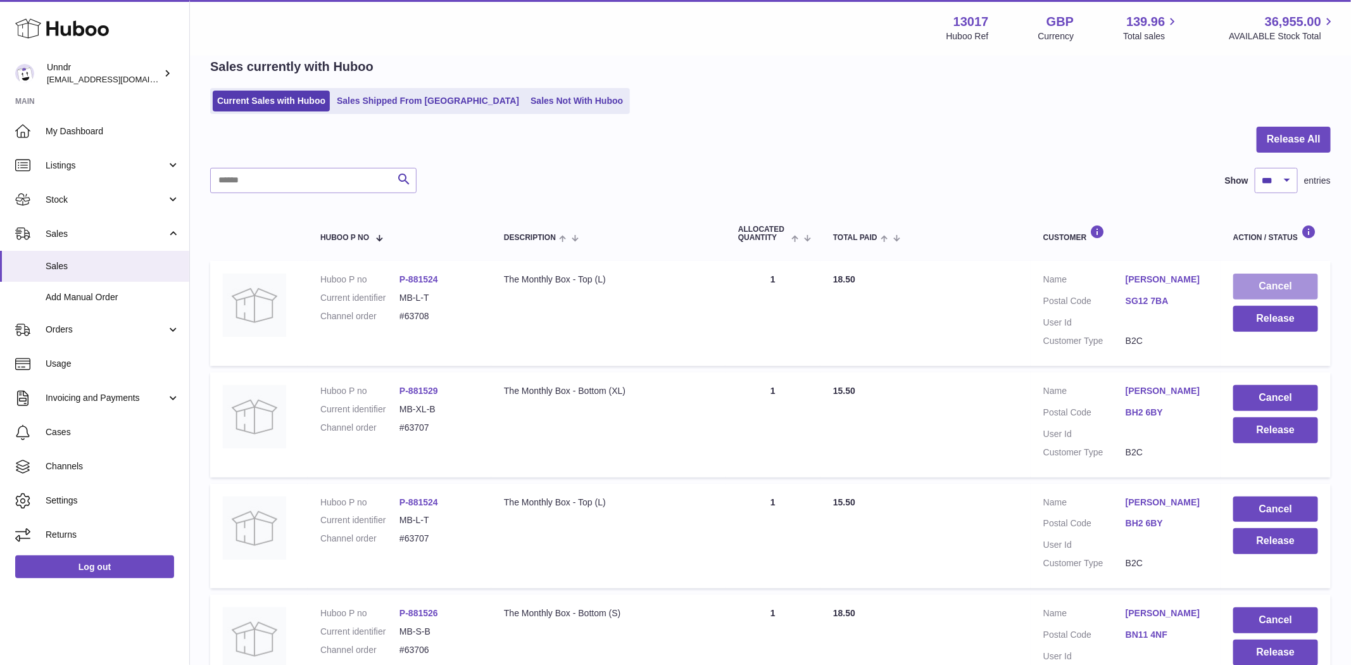
click at [1275, 284] on button "Cancel" at bounding box center [1275, 287] width 85 height 26
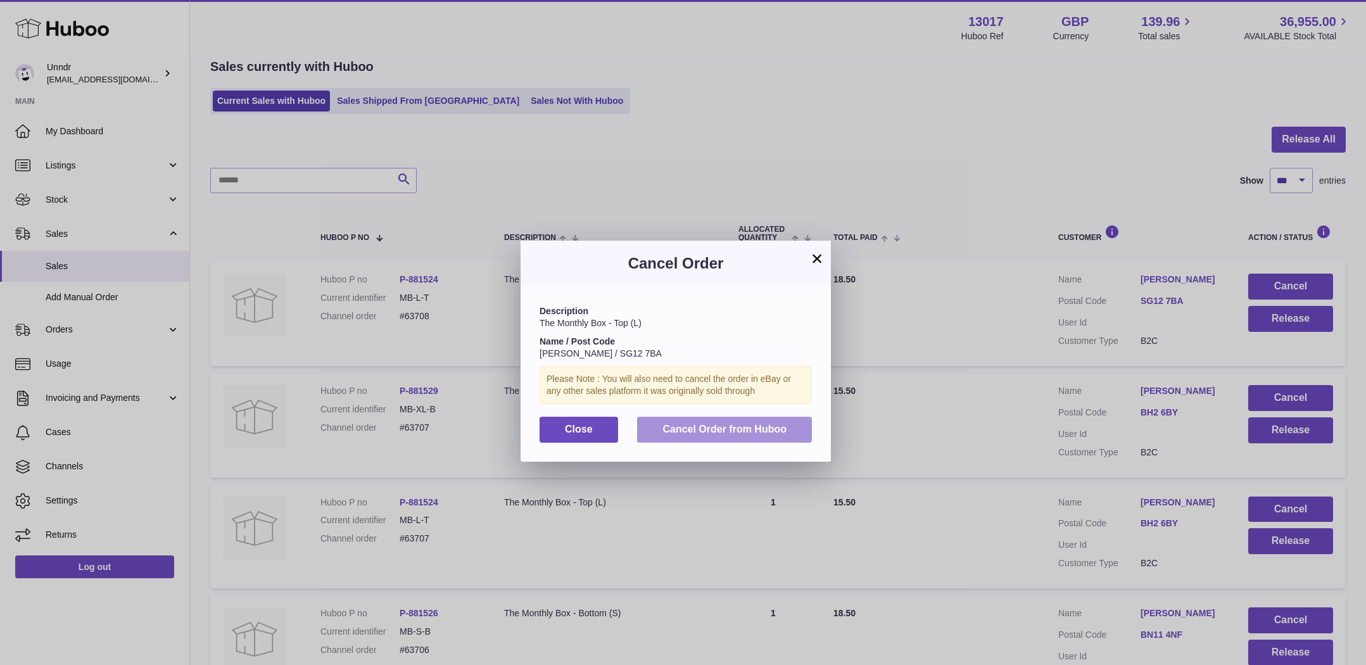
click at [774, 419] on button "Cancel Order from Huboo" at bounding box center [724, 430] width 175 height 26
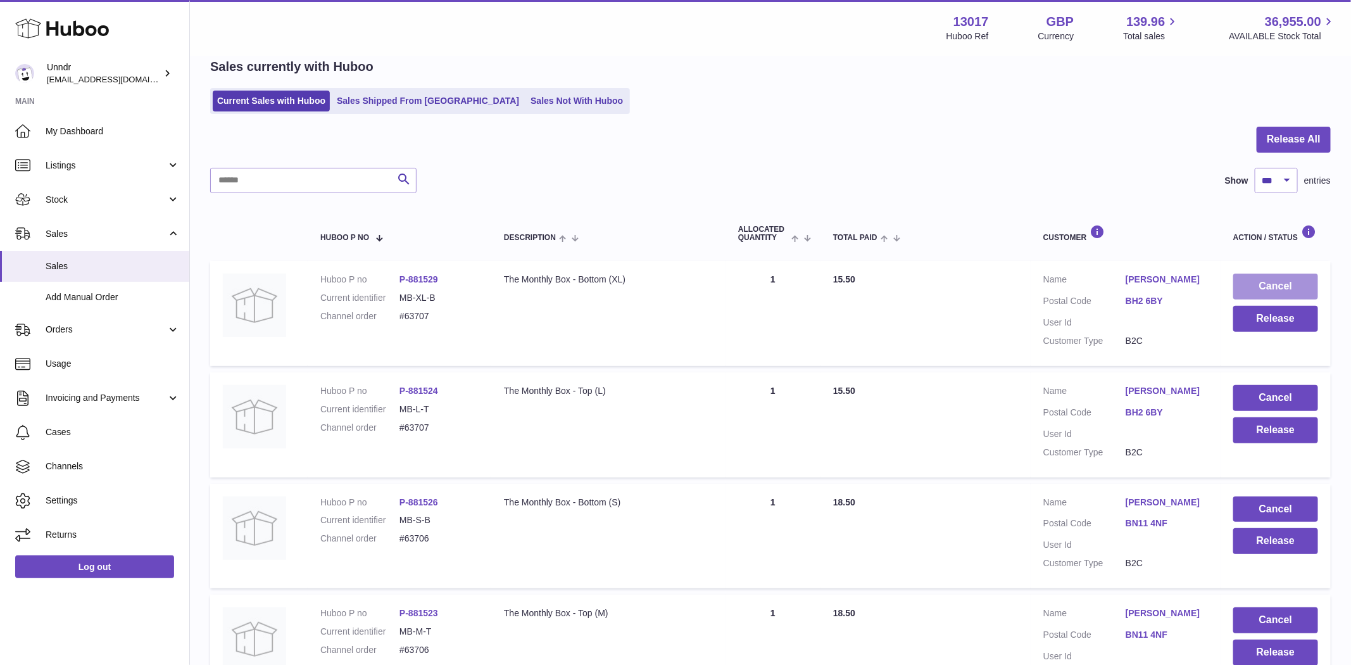
click at [1287, 284] on button "Cancel" at bounding box center [1275, 287] width 85 height 26
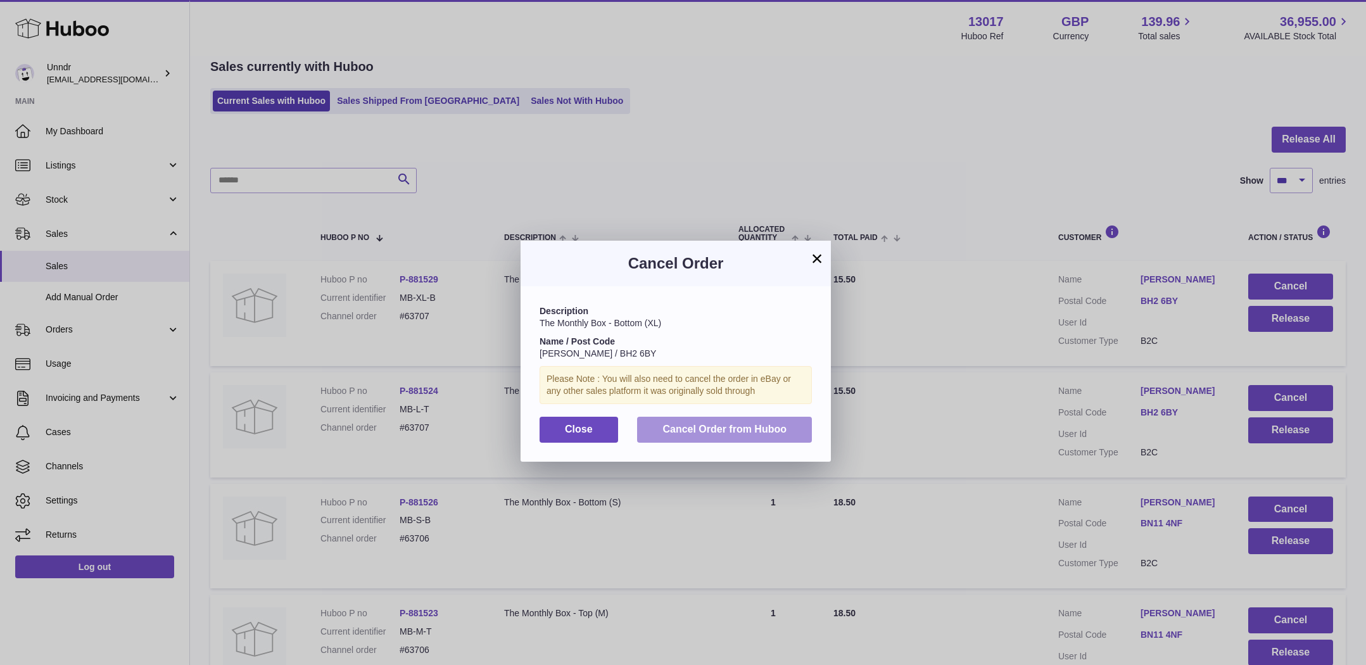
click at [645, 440] on button "Cancel Order from Huboo" at bounding box center [724, 430] width 175 height 26
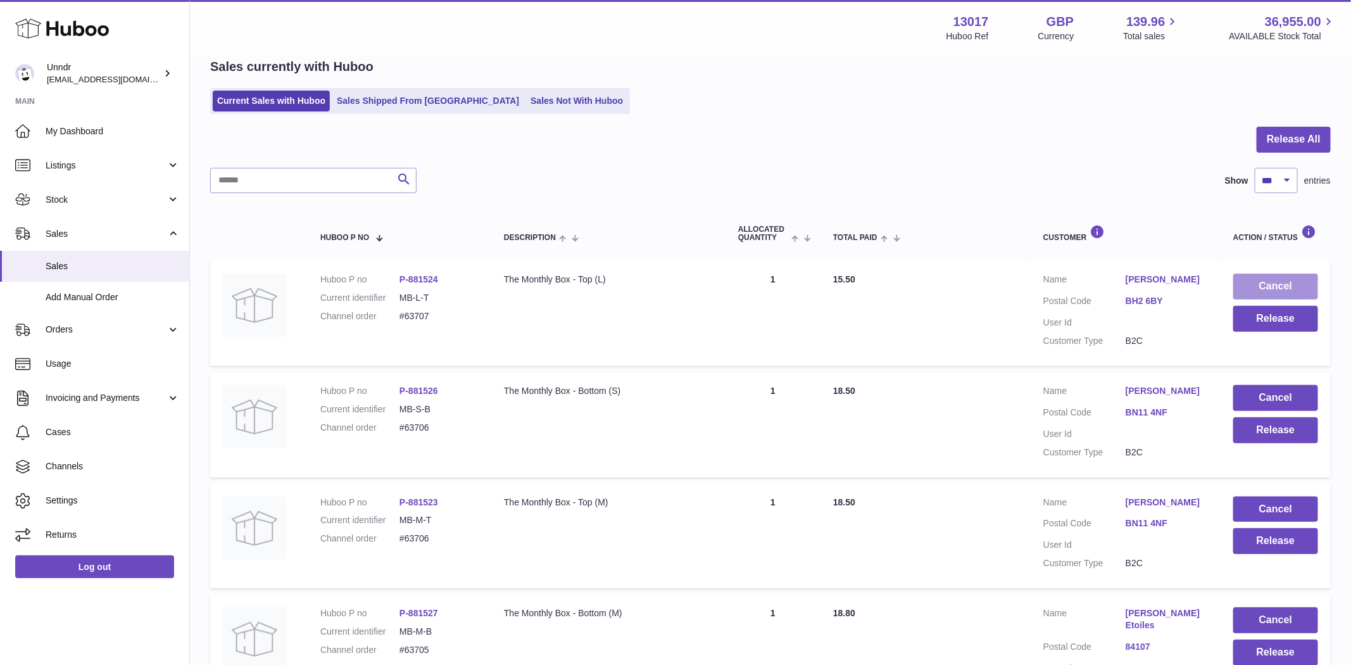
click at [1304, 286] on button "Cancel" at bounding box center [1275, 287] width 85 height 26
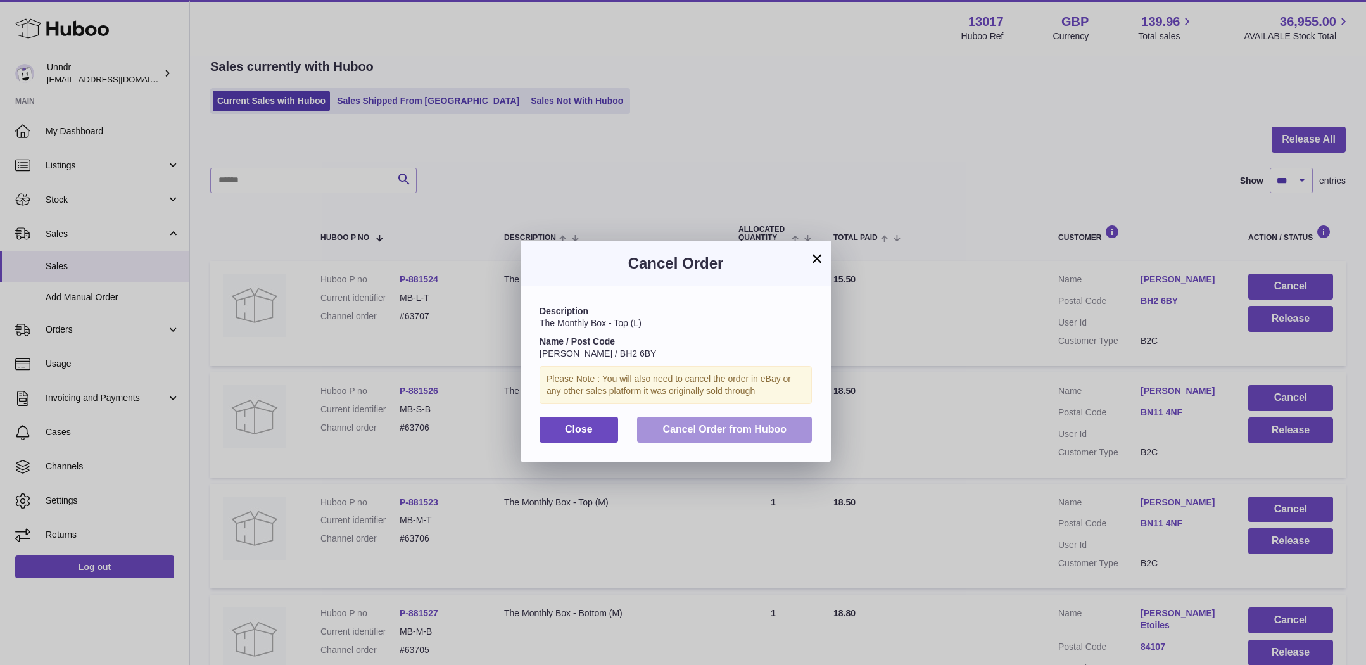
click at [761, 428] on span "Cancel Order from Huboo" at bounding box center [724, 429] width 124 height 11
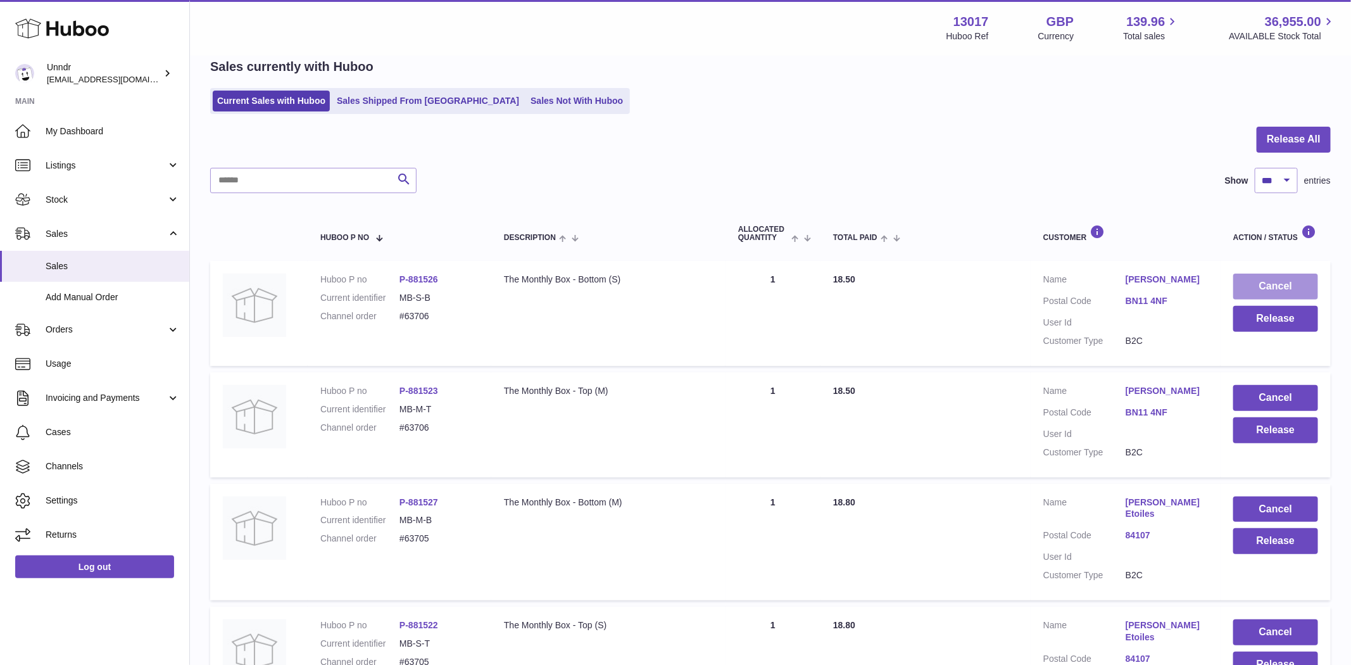
click at [1288, 283] on button "Cancel" at bounding box center [1275, 287] width 85 height 26
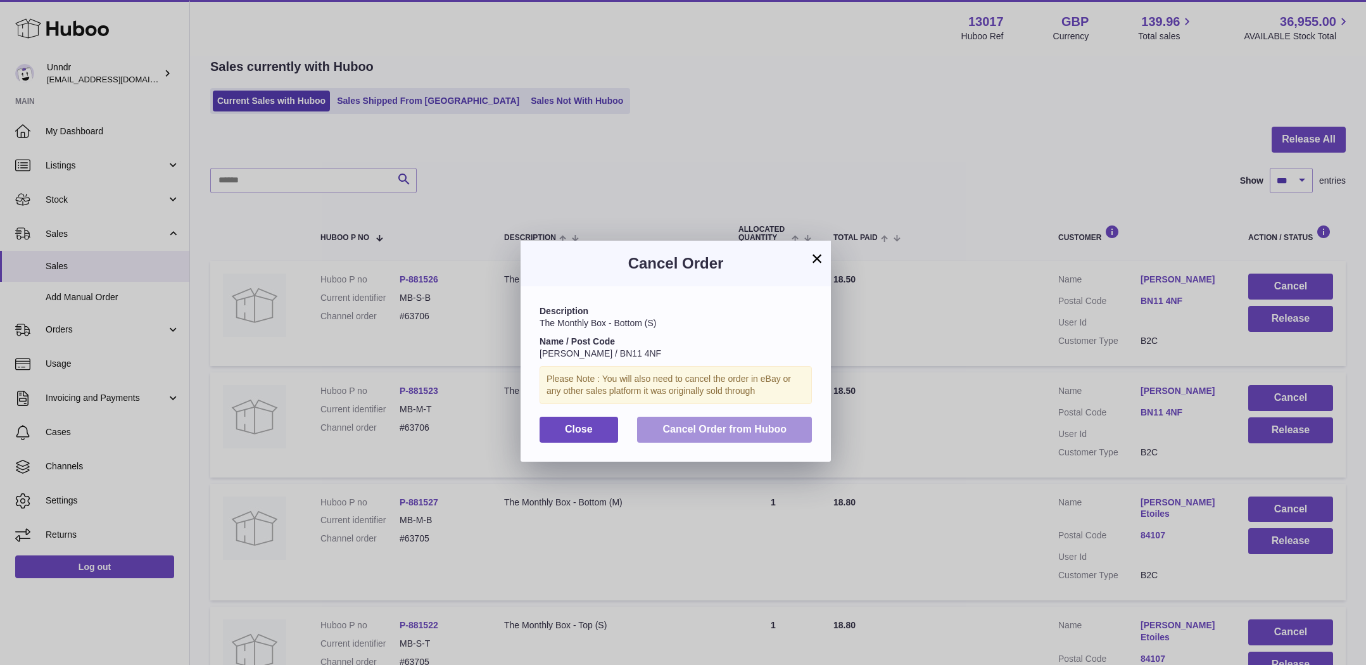
click at [764, 419] on button "Cancel Order from Huboo" at bounding box center [724, 430] width 175 height 26
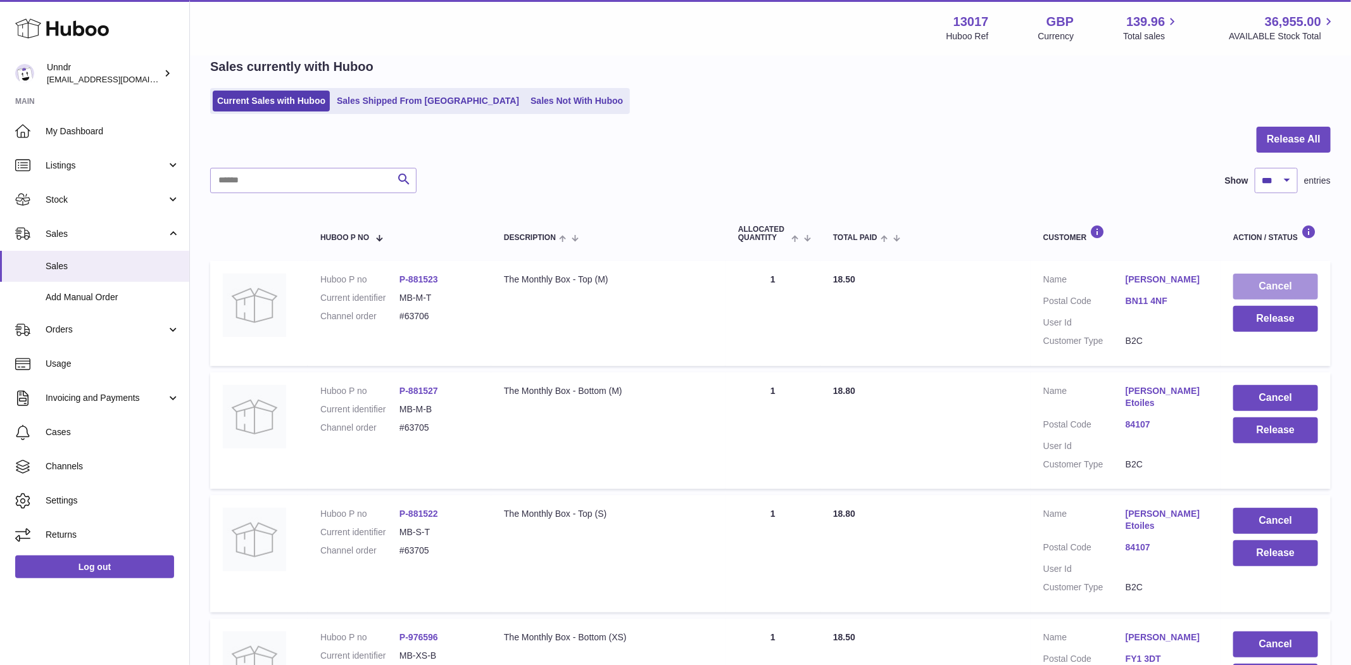
click at [1275, 282] on button "Cancel" at bounding box center [1275, 287] width 85 height 26
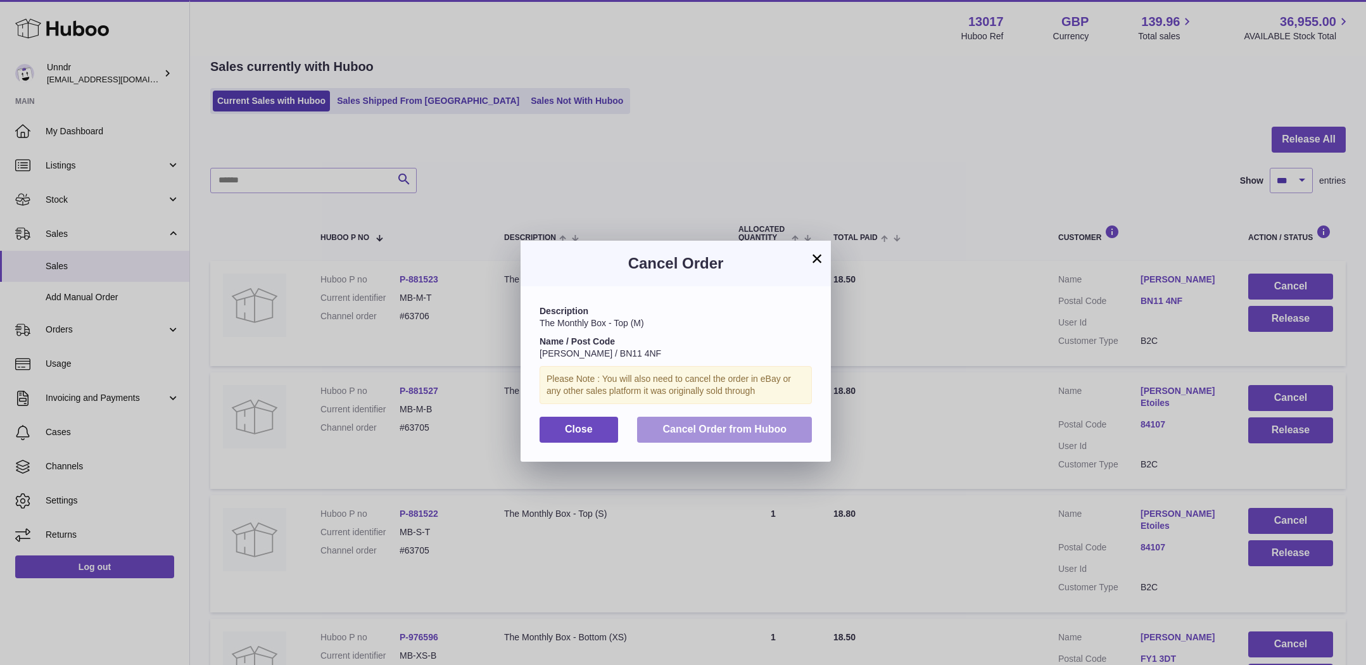
click at [780, 419] on button "Cancel Order from Huboo" at bounding box center [724, 430] width 175 height 26
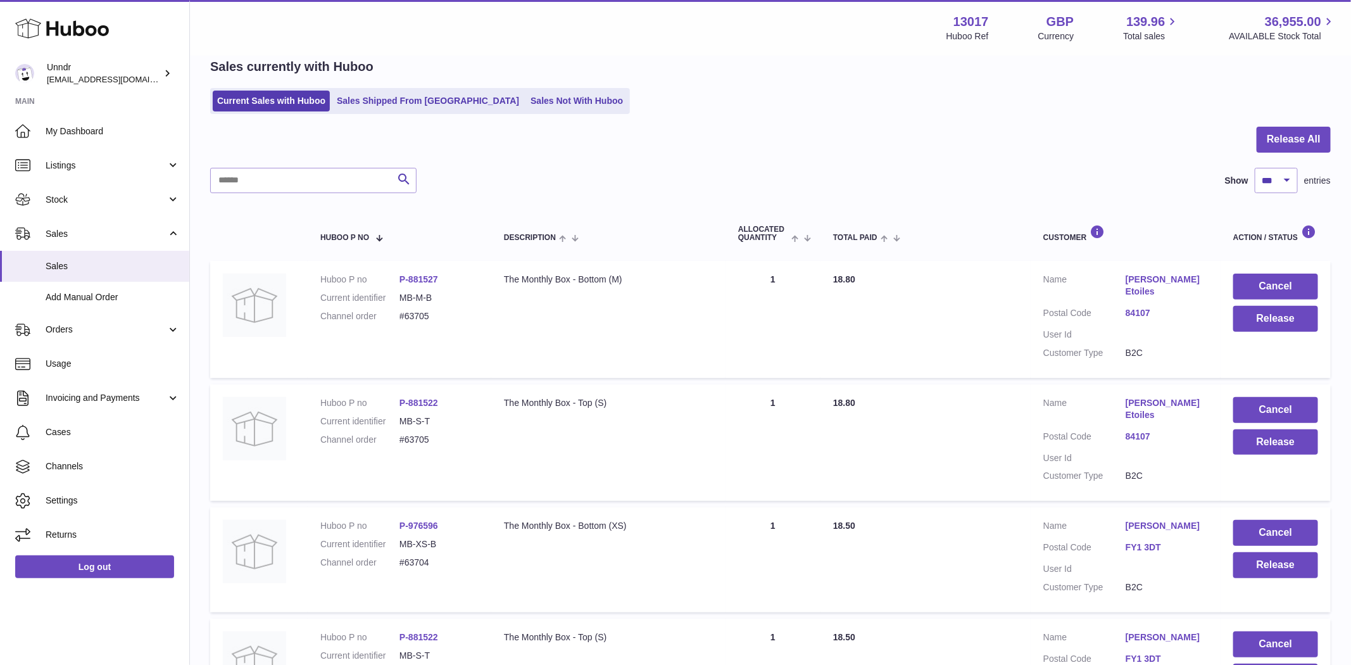
click at [1300, 279] on button "Cancel" at bounding box center [1275, 287] width 85 height 26
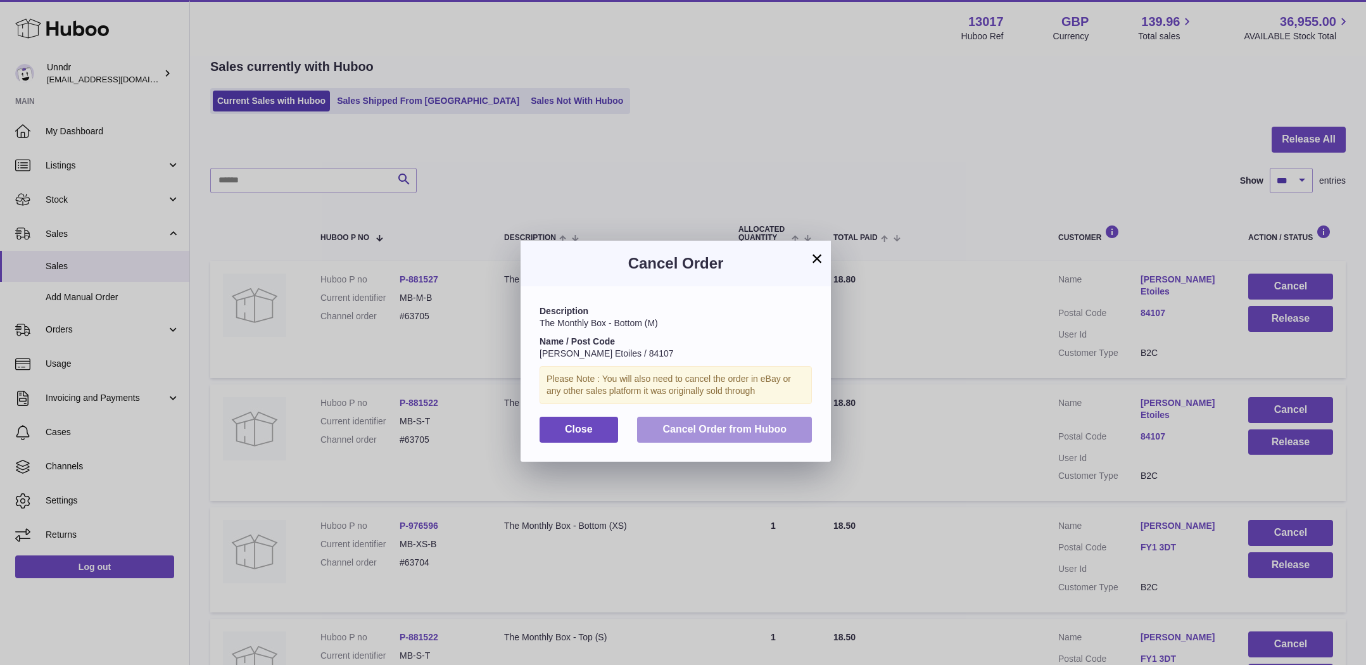
click at [758, 417] on button "Cancel Order from Huboo" at bounding box center [724, 430] width 175 height 26
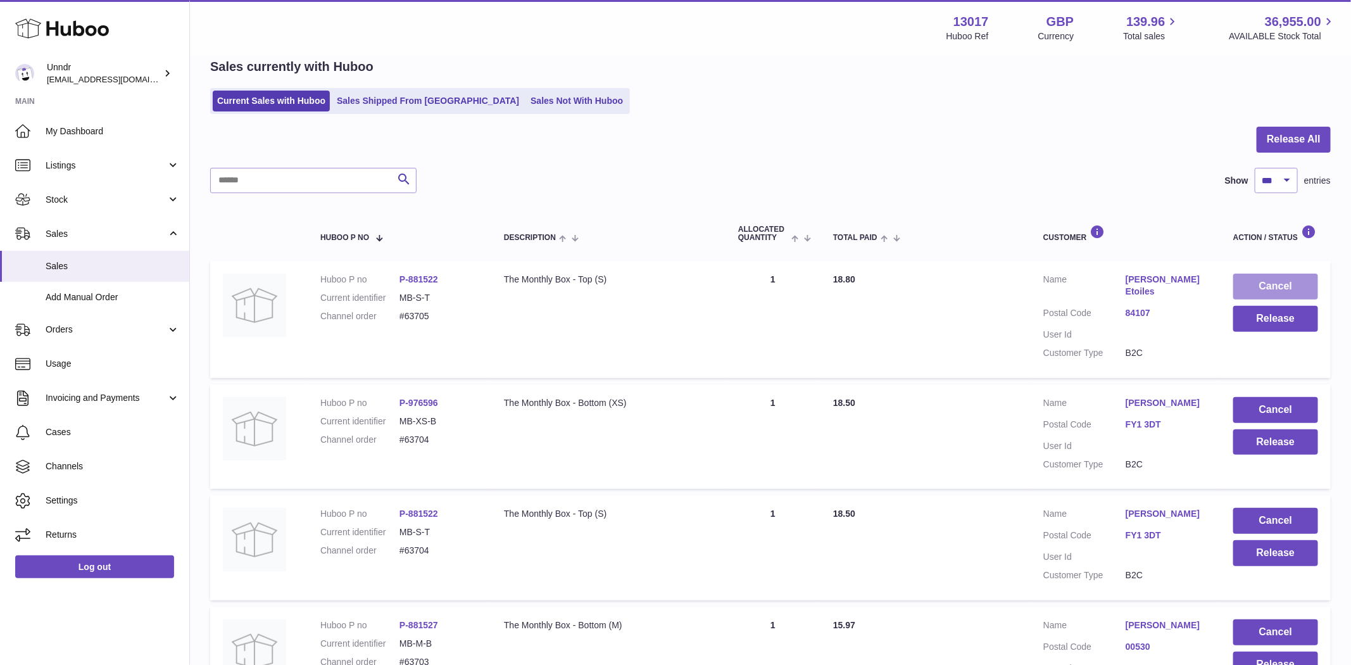
click at [1281, 284] on button "Cancel" at bounding box center [1275, 287] width 85 height 26
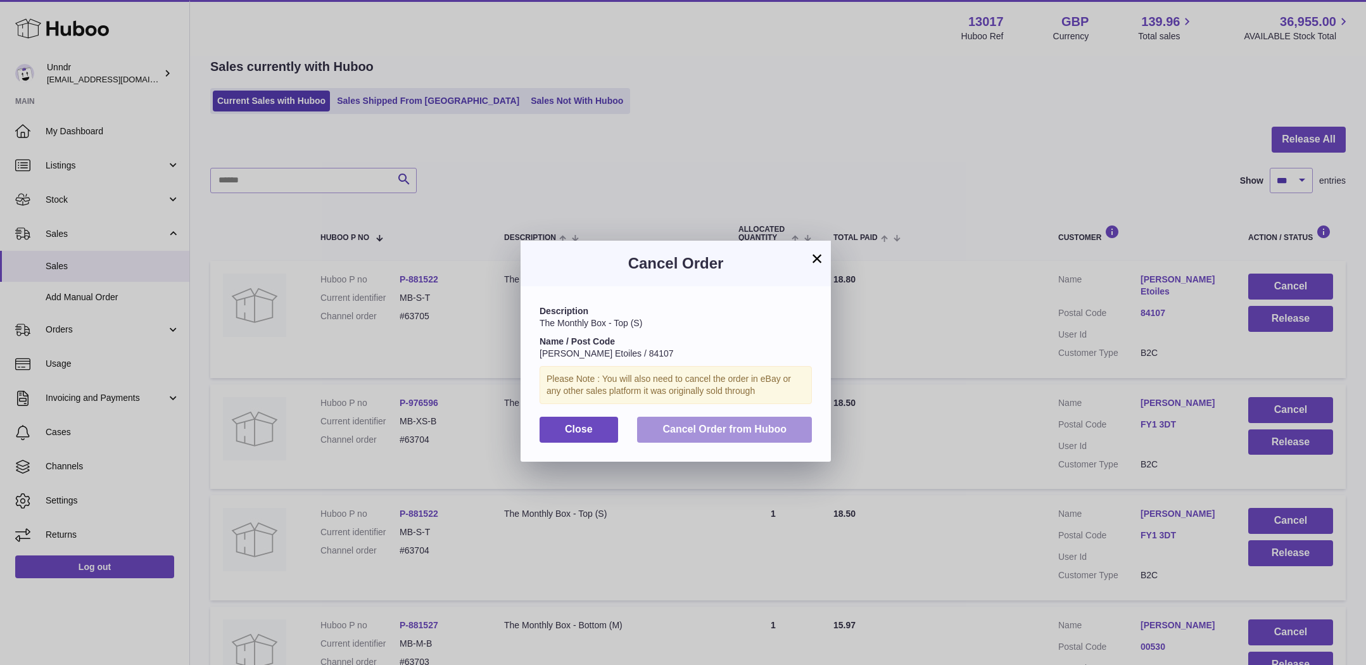
click at [661, 429] on button "Cancel Order from Huboo" at bounding box center [724, 430] width 175 height 26
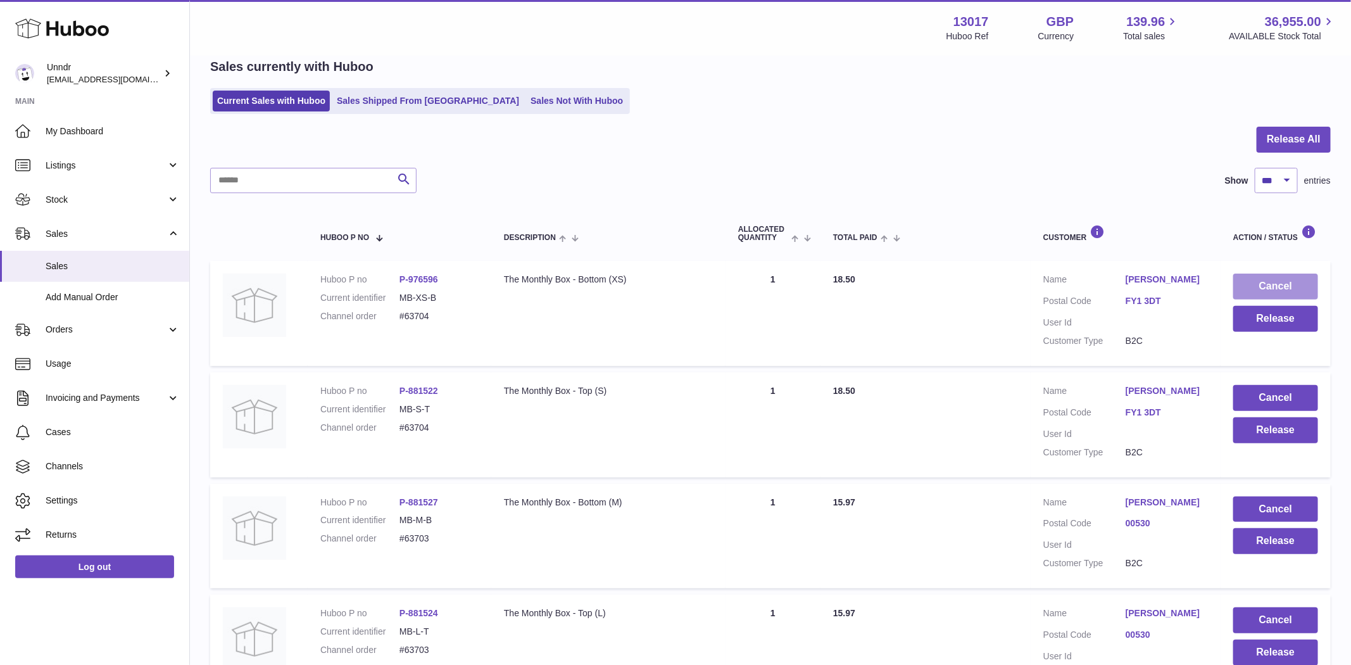
drag, startPoint x: 1335, startPoint y: 279, endPoint x: 1263, endPoint y: 281, distance: 71.6
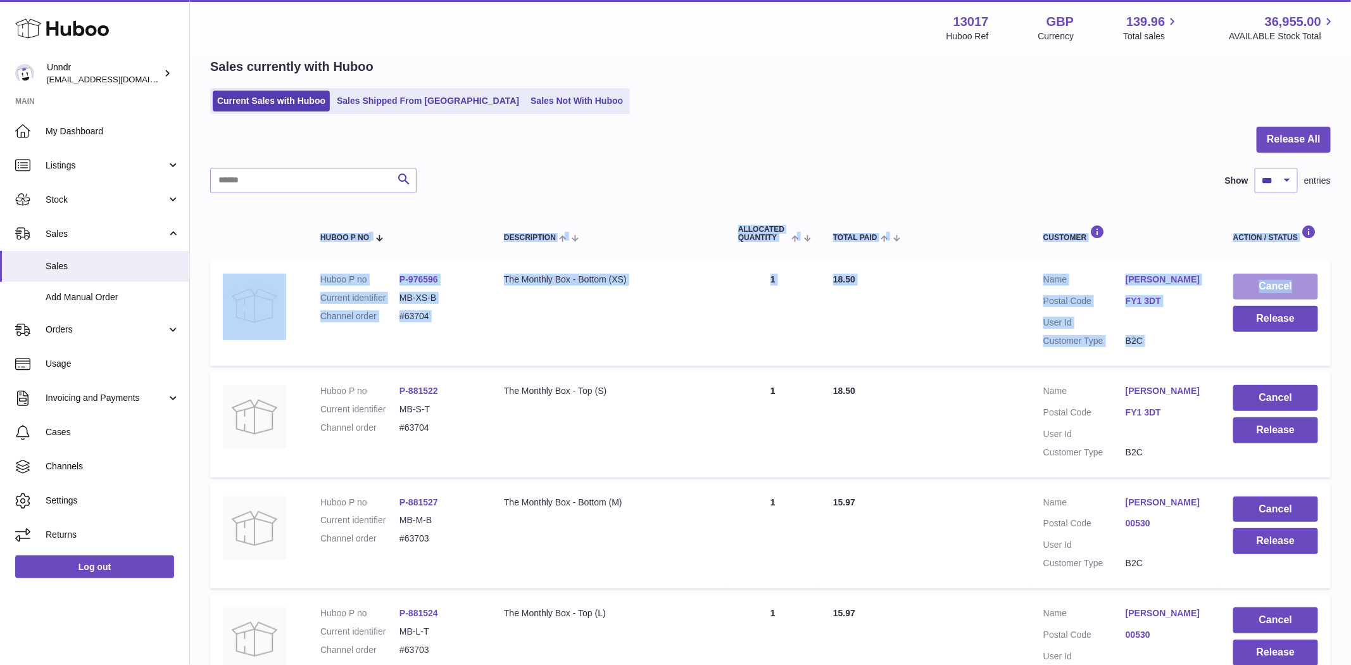
click at [1263, 281] on button "Cancel" at bounding box center [1275, 287] width 85 height 26
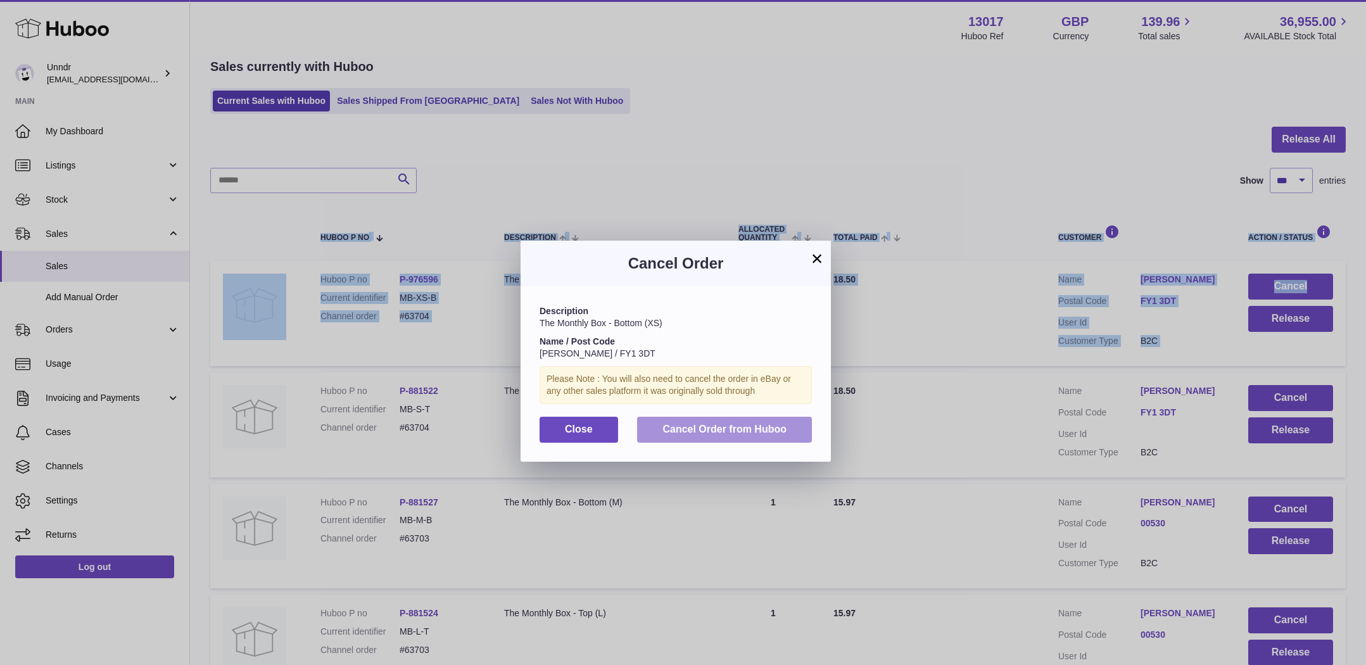
click at [695, 433] on span "Cancel Order from Huboo" at bounding box center [724, 429] width 124 height 11
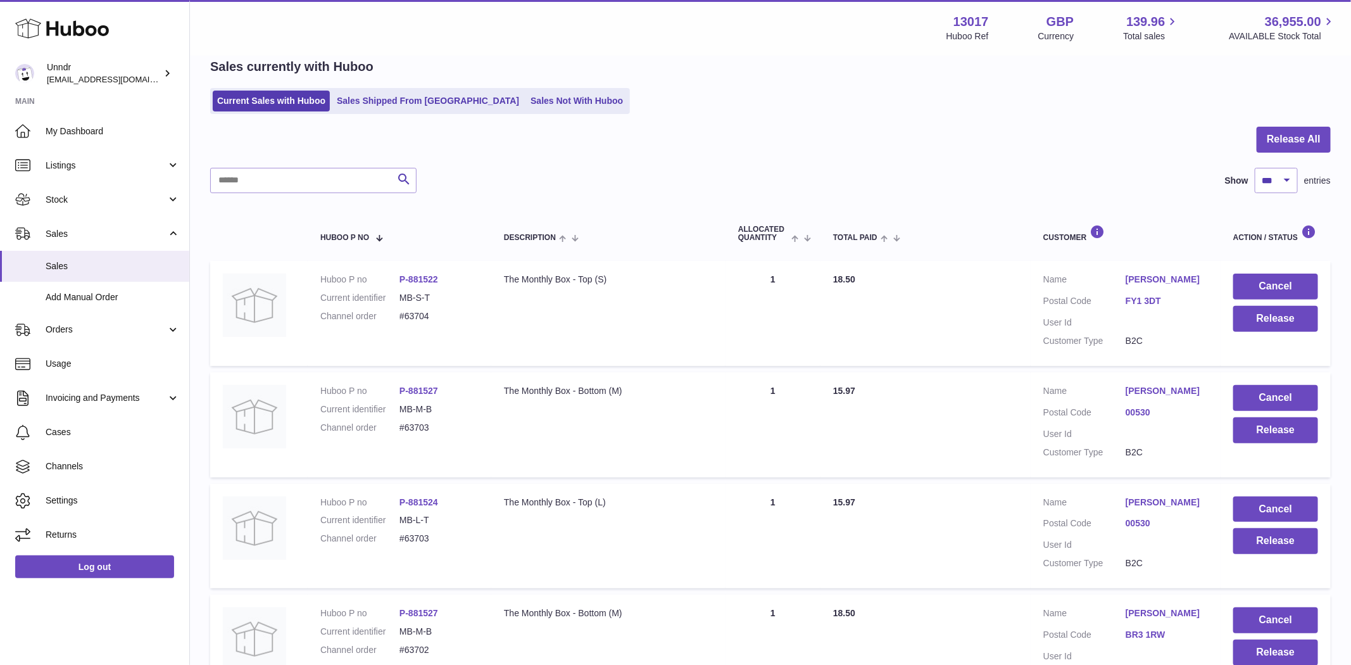
click at [1008, 179] on div "Search Show ** ** ** *** entries" at bounding box center [770, 180] width 1121 height 25
click at [1269, 286] on button "Cancel" at bounding box center [1275, 287] width 85 height 26
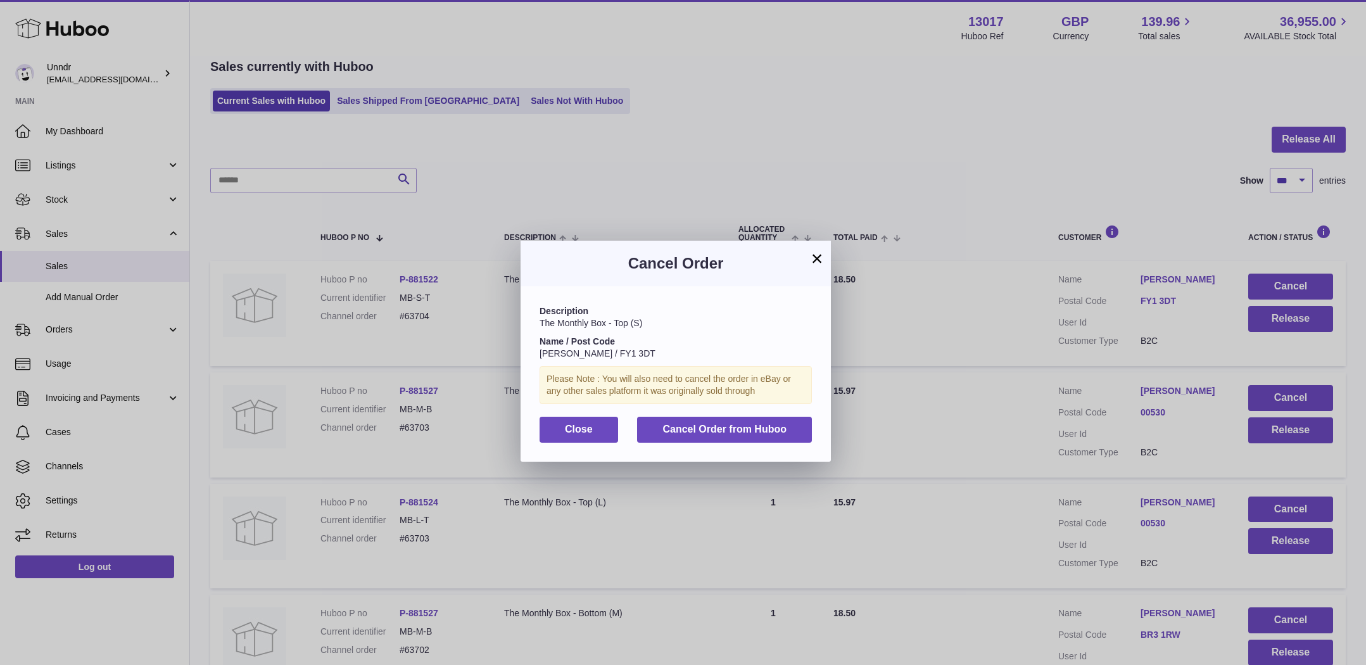
click at [776, 415] on div "Description The Monthly Box - Top (S) Name / Post Code Nikola Chmielewska / FY1…" at bounding box center [675, 373] width 310 height 175
click at [765, 431] on span "Cancel Order from Huboo" at bounding box center [724, 429] width 124 height 11
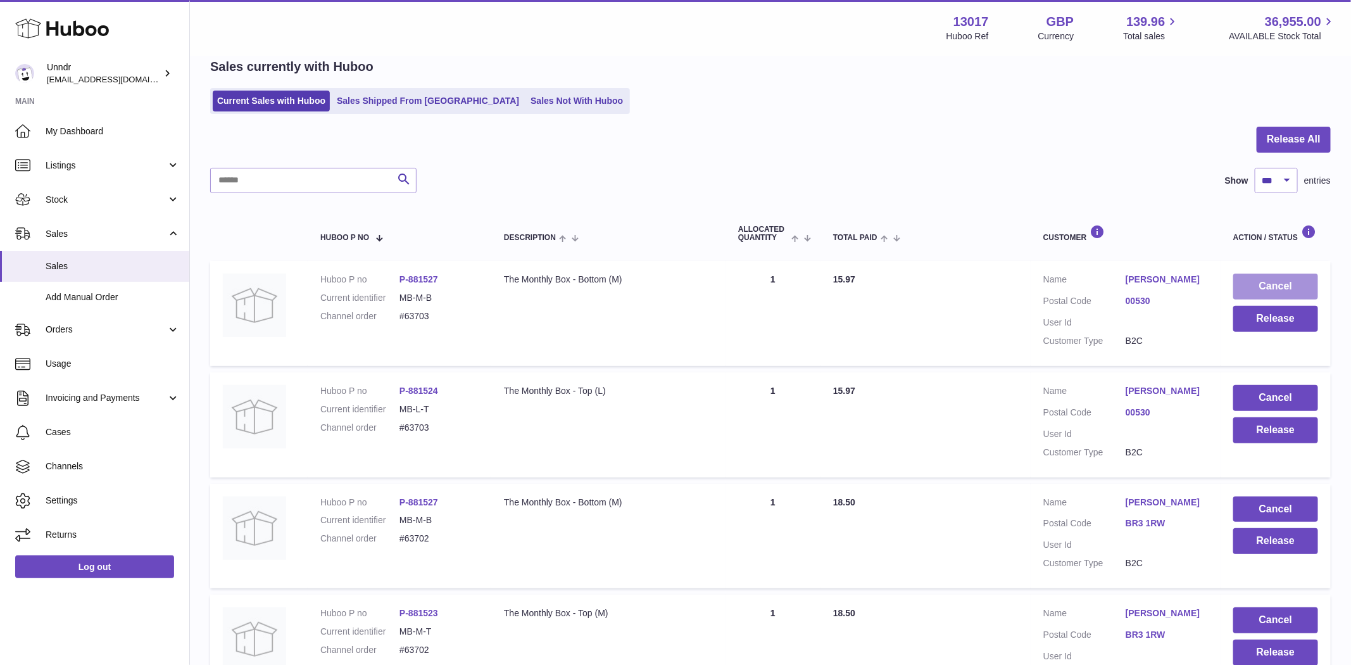
click at [1271, 287] on button "Cancel" at bounding box center [1275, 287] width 85 height 26
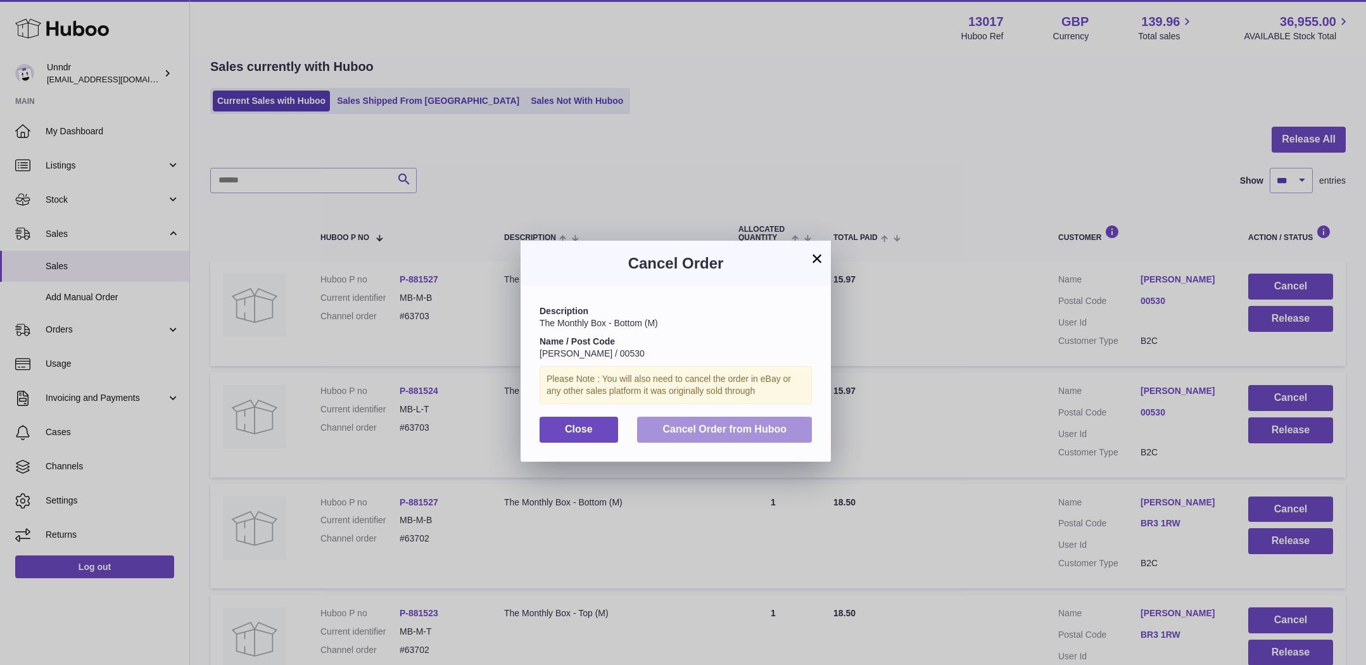
click at [787, 427] on button "Cancel Order from Huboo" at bounding box center [724, 430] width 175 height 26
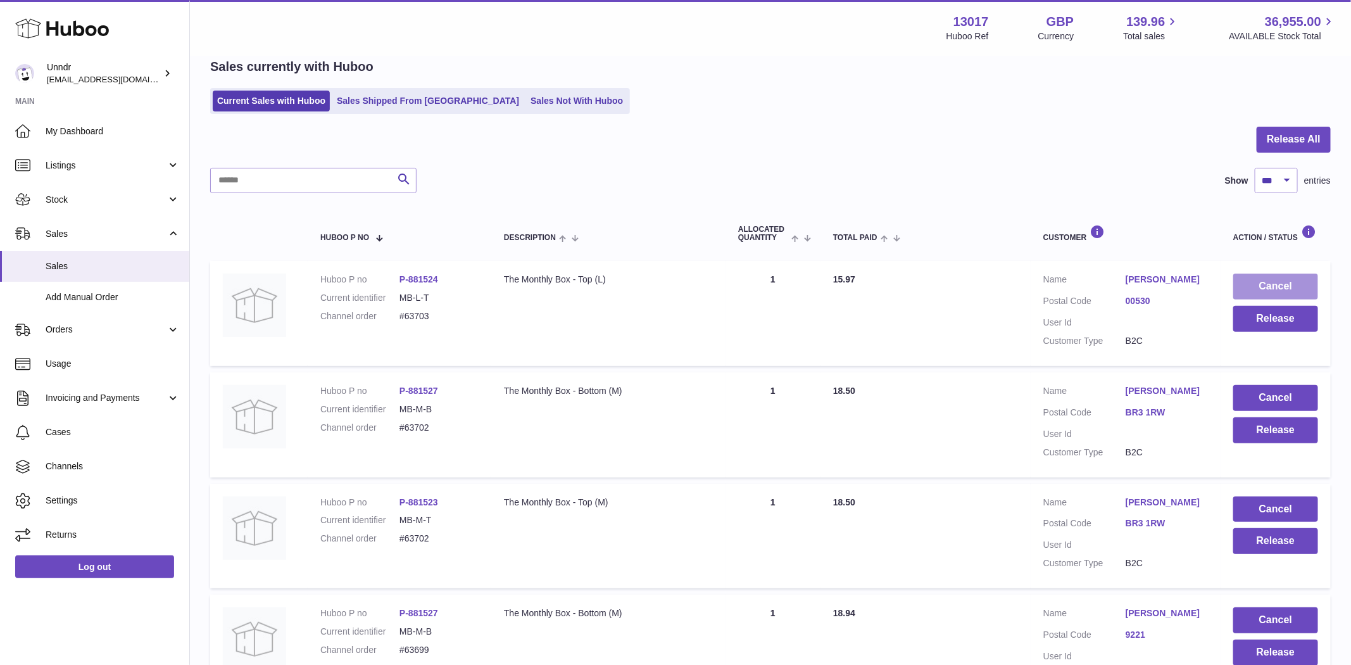
click at [1279, 287] on button "Cancel" at bounding box center [1275, 287] width 85 height 26
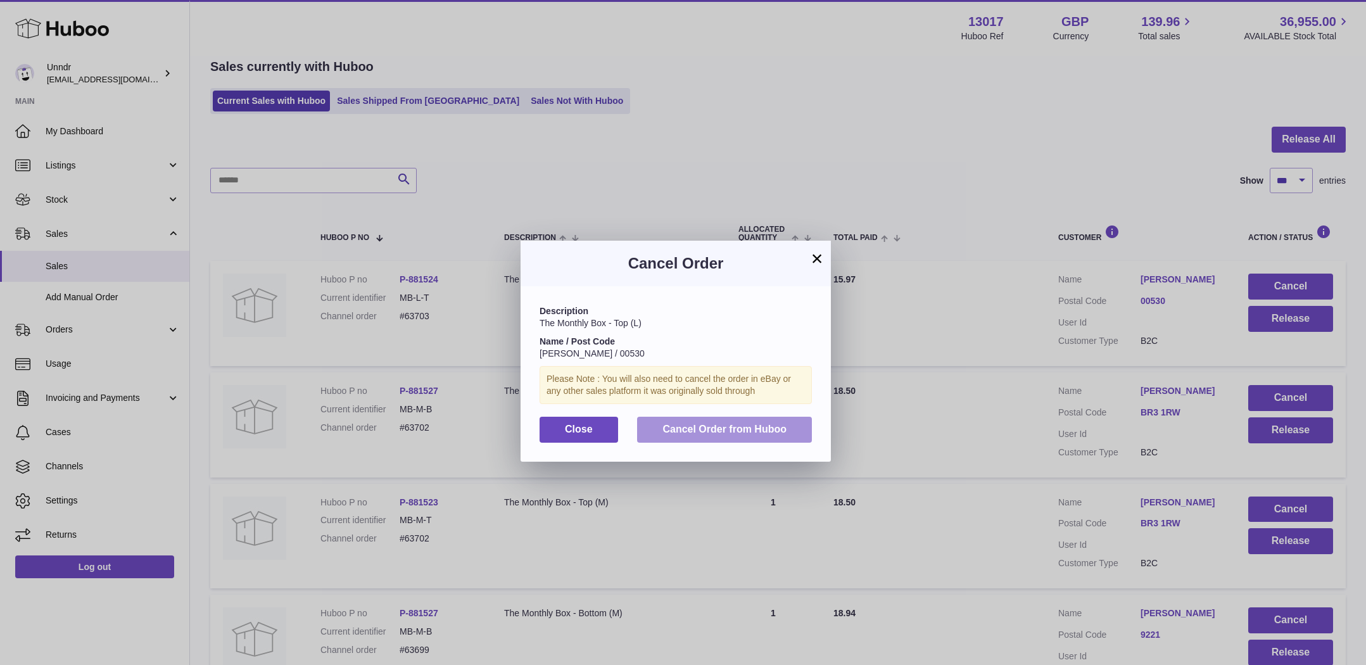
click at [724, 427] on span "Cancel Order from Huboo" at bounding box center [724, 429] width 124 height 11
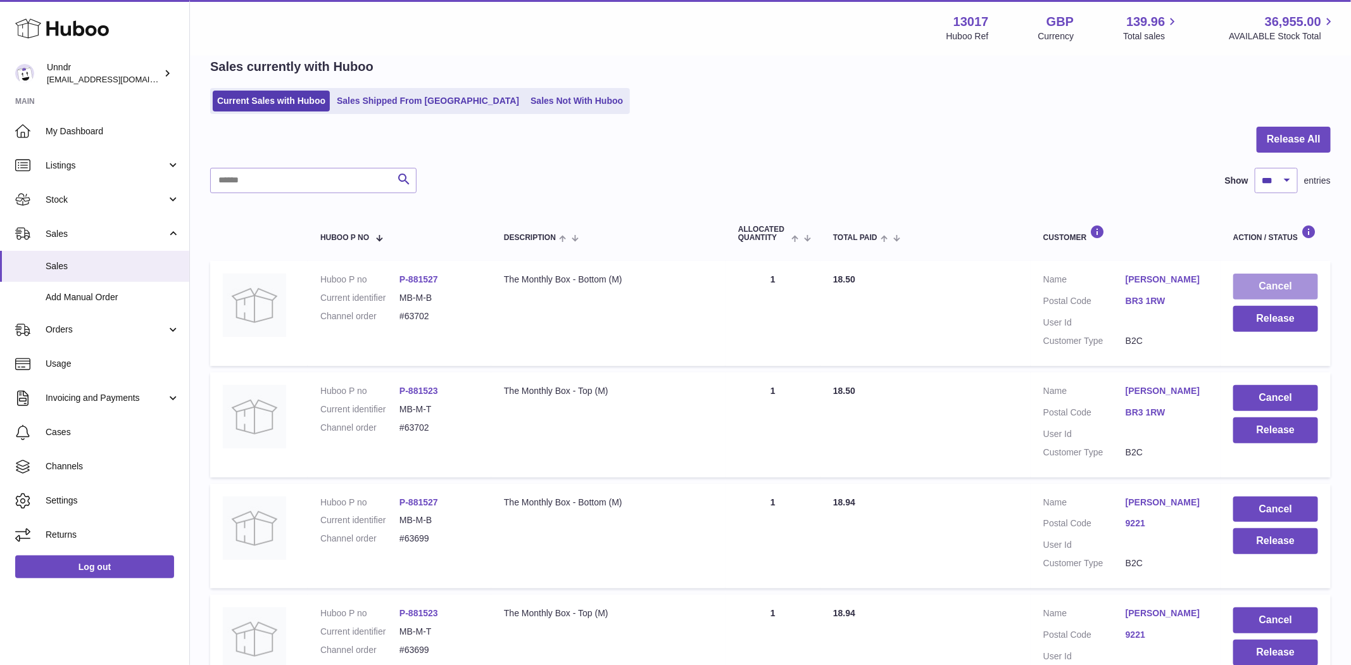
click at [1289, 274] on button "Cancel" at bounding box center [1275, 287] width 85 height 26
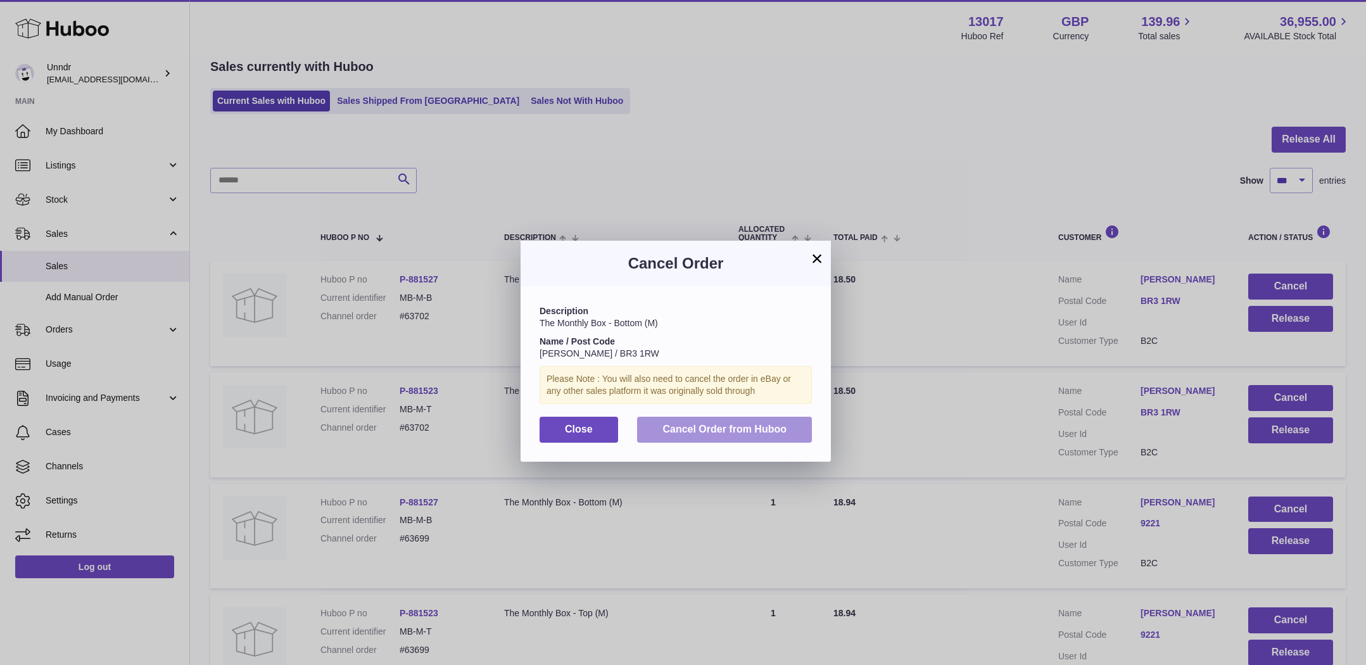
click at [772, 419] on button "Cancel Order from Huboo" at bounding box center [724, 430] width 175 height 26
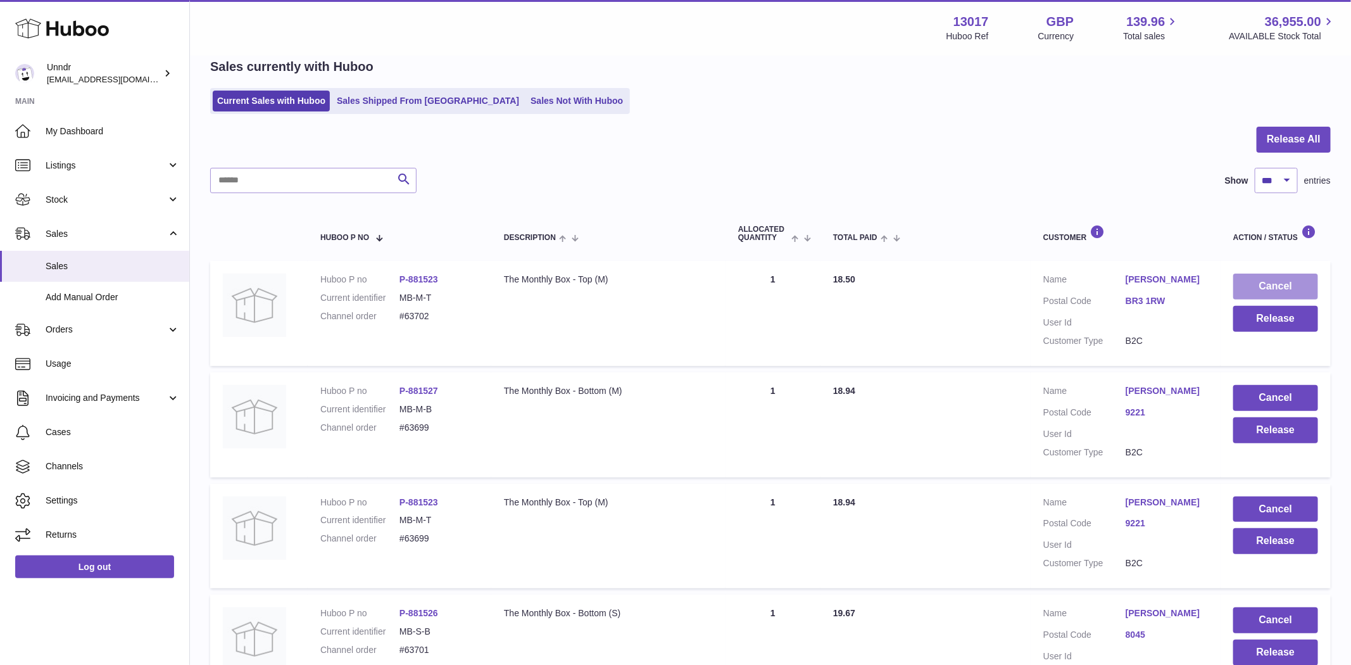
click at [1262, 287] on button "Cancel" at bounding box center [1275, 287] width 85 height 26
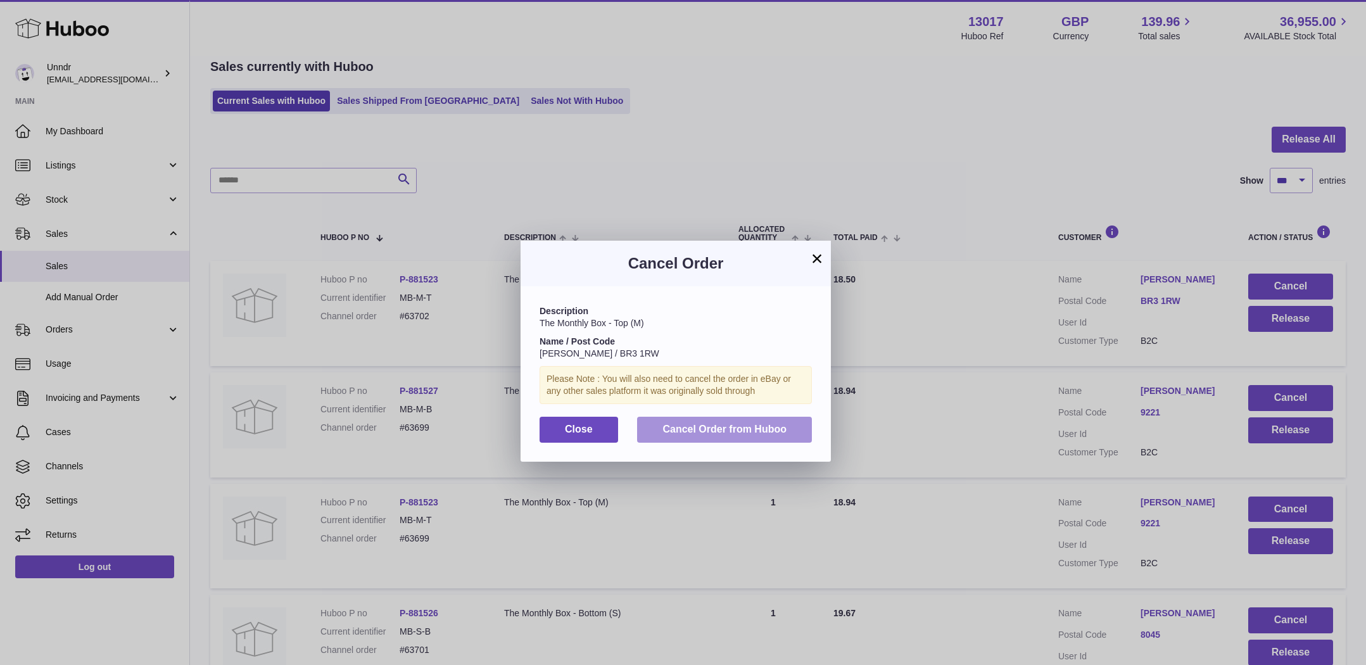
click at [769, 430] on span "Cancel Order from Huboo" at bounding box center [724, 429] width 124 height 11
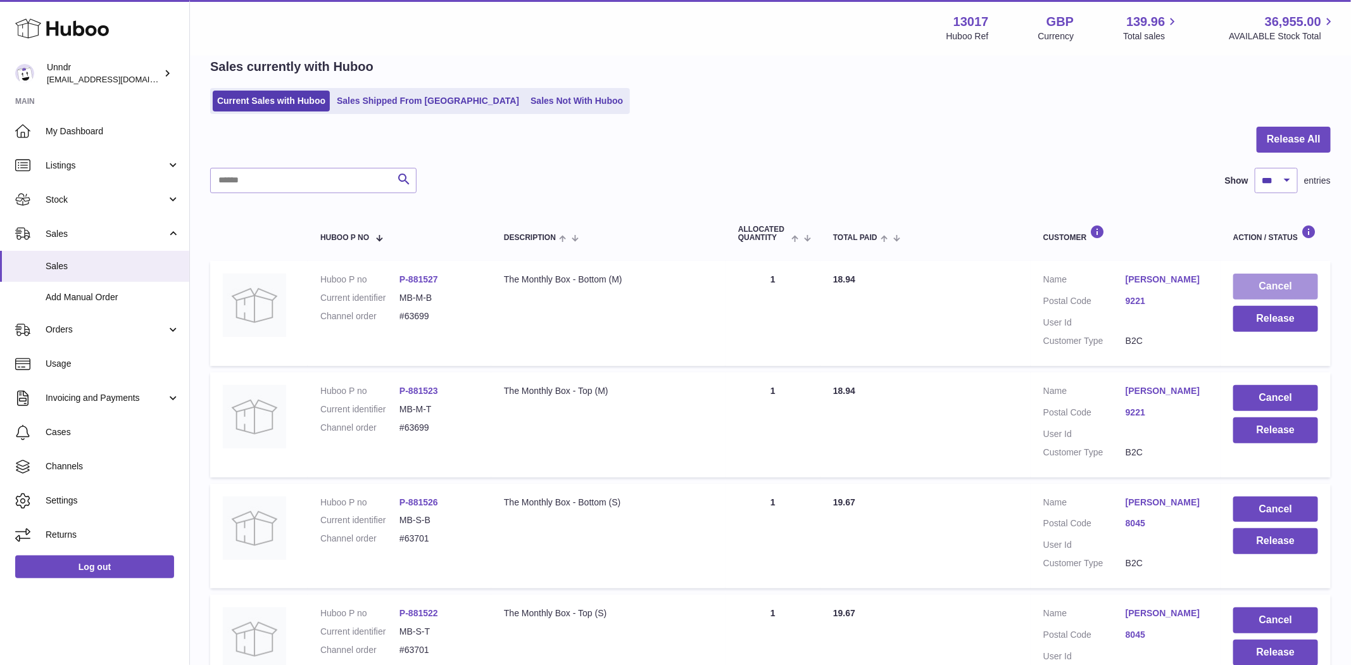
click at [1271, 285] on button "Cancel" at bounding box center [1275, 287] width 85 height 26
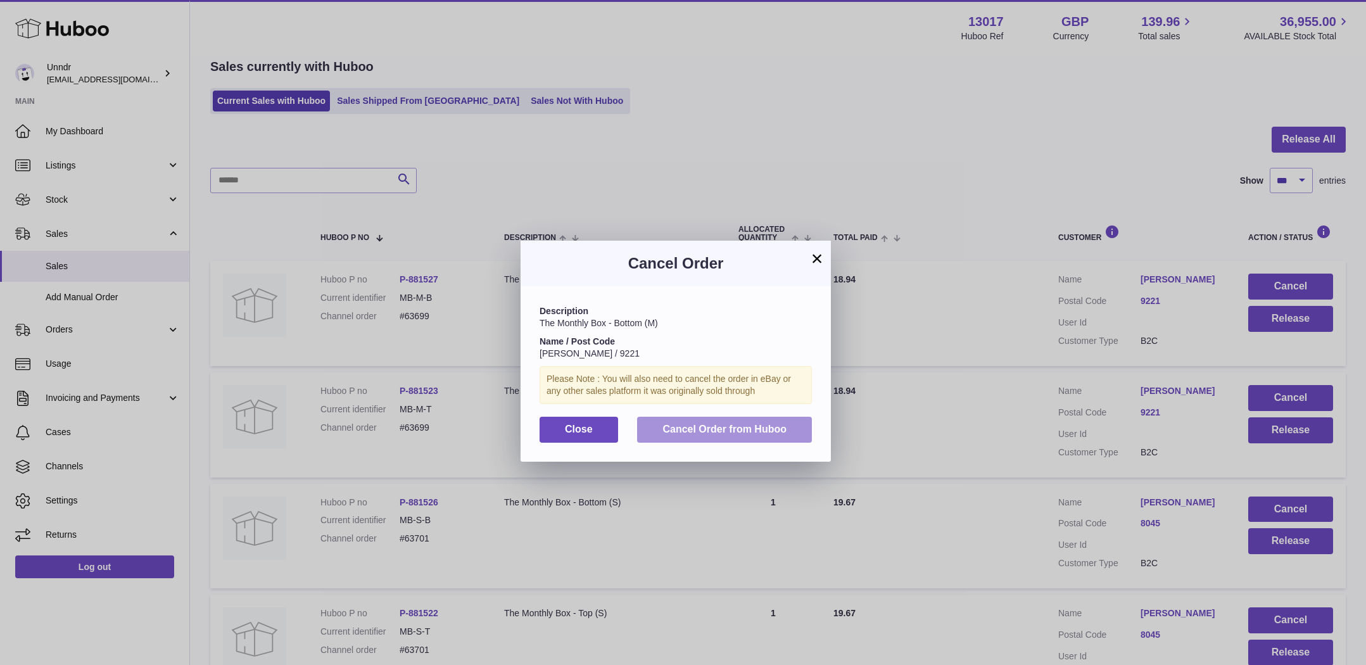
click at [755, 439] on button "Cancel Order from Huboo" at bounding box center [724, 430] width 175 height 26
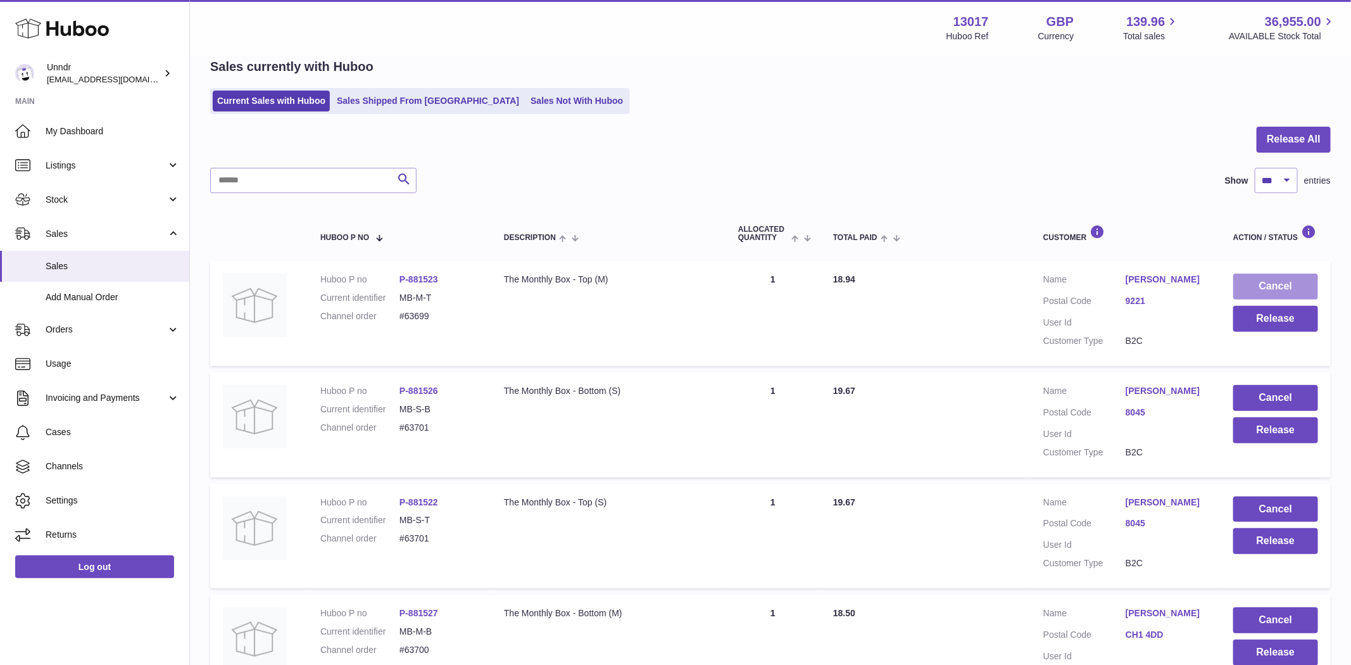
click at [1290, 278] on button "Cancel" at bounding box center [1275, 287] width 85 height 26
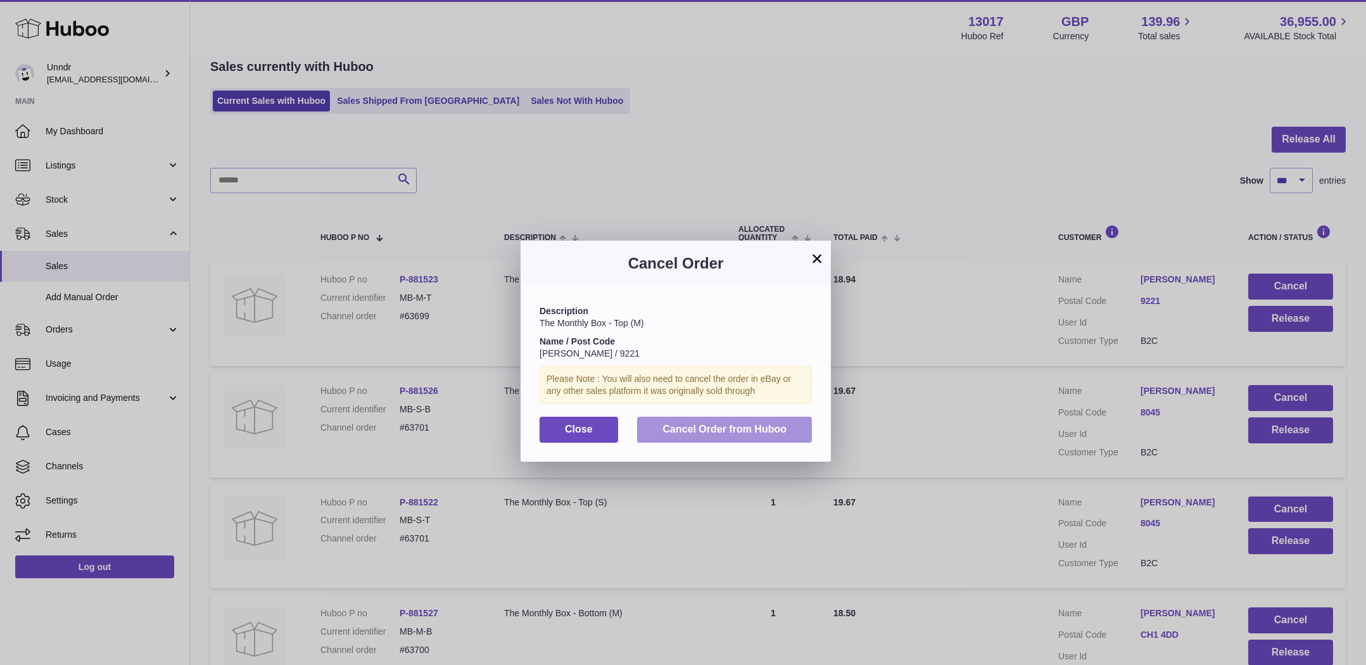
click at [764, 436] on button "Cancel Order from Huboo" at bounding box center [724, 430] width 175 height 26
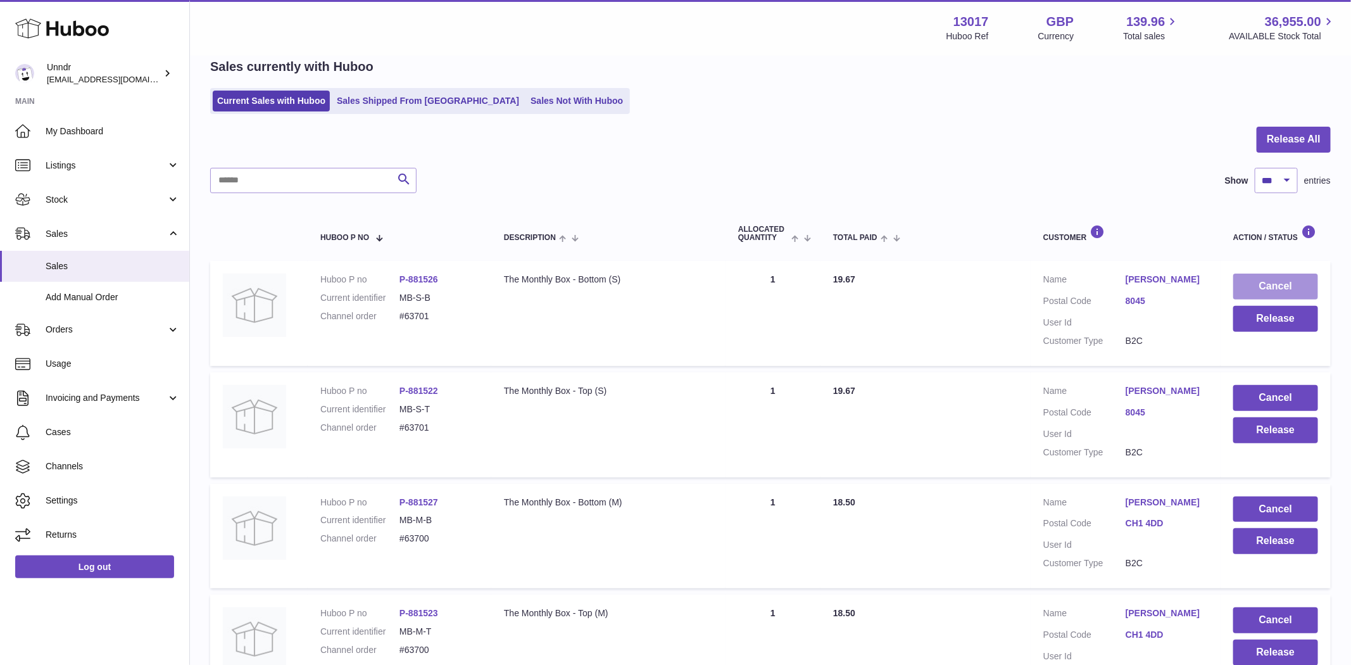
click at [1258, 286] on button "Cancel" at bounding box center [1275, 287] width 85 height 26
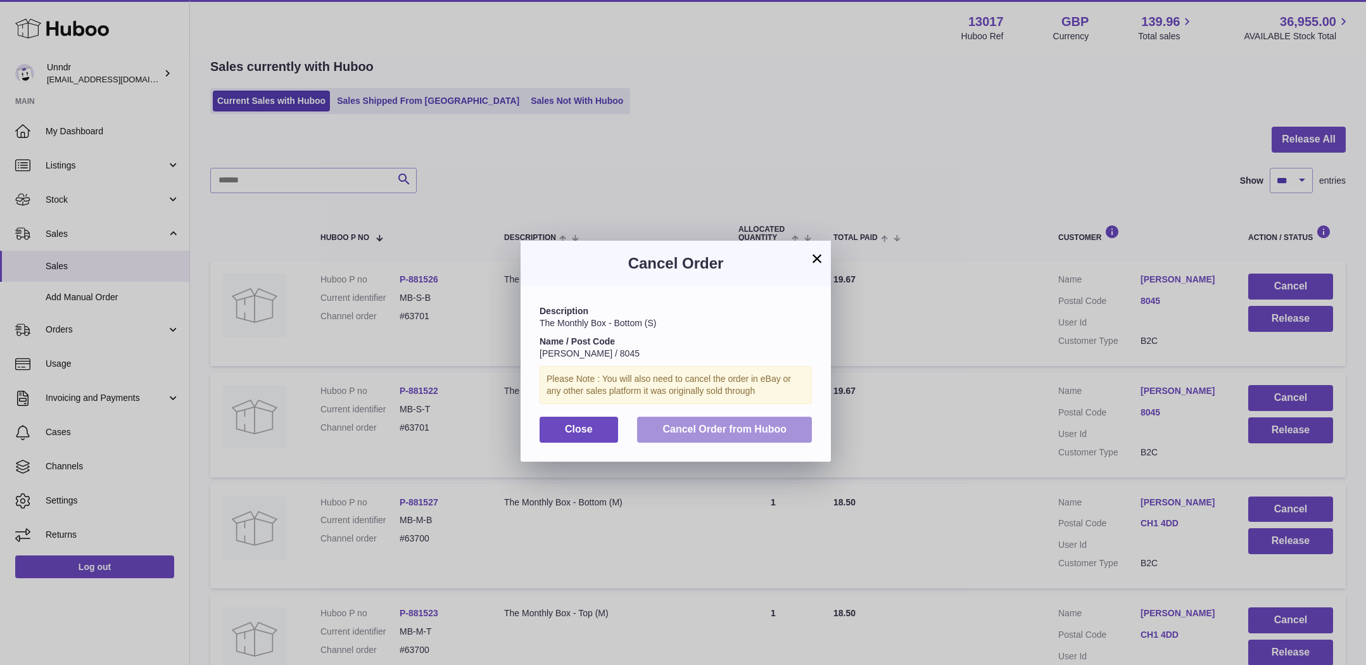
click at [779, 425] on span "Cancel Order from Huboo" at bounding box center [724, 429] width 124 height 11
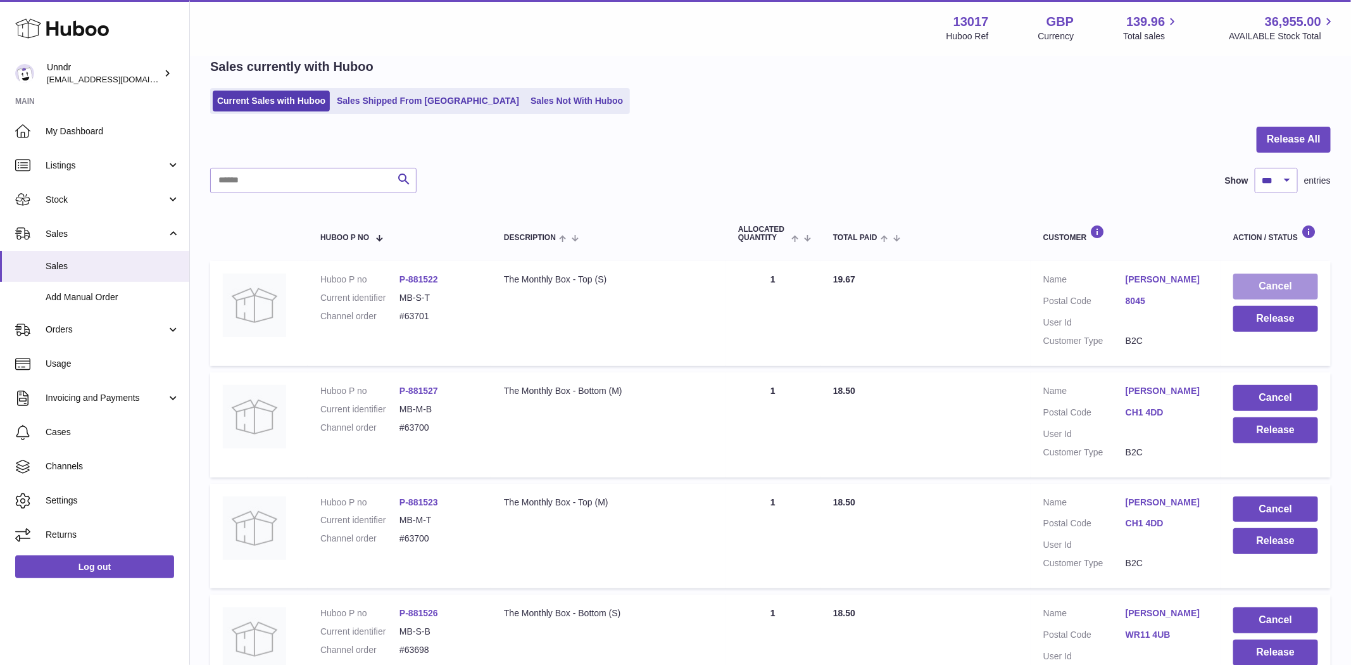
click at [1271, 284] on button "Cancel" at bounding box center [1275, 287] width 85 height 26
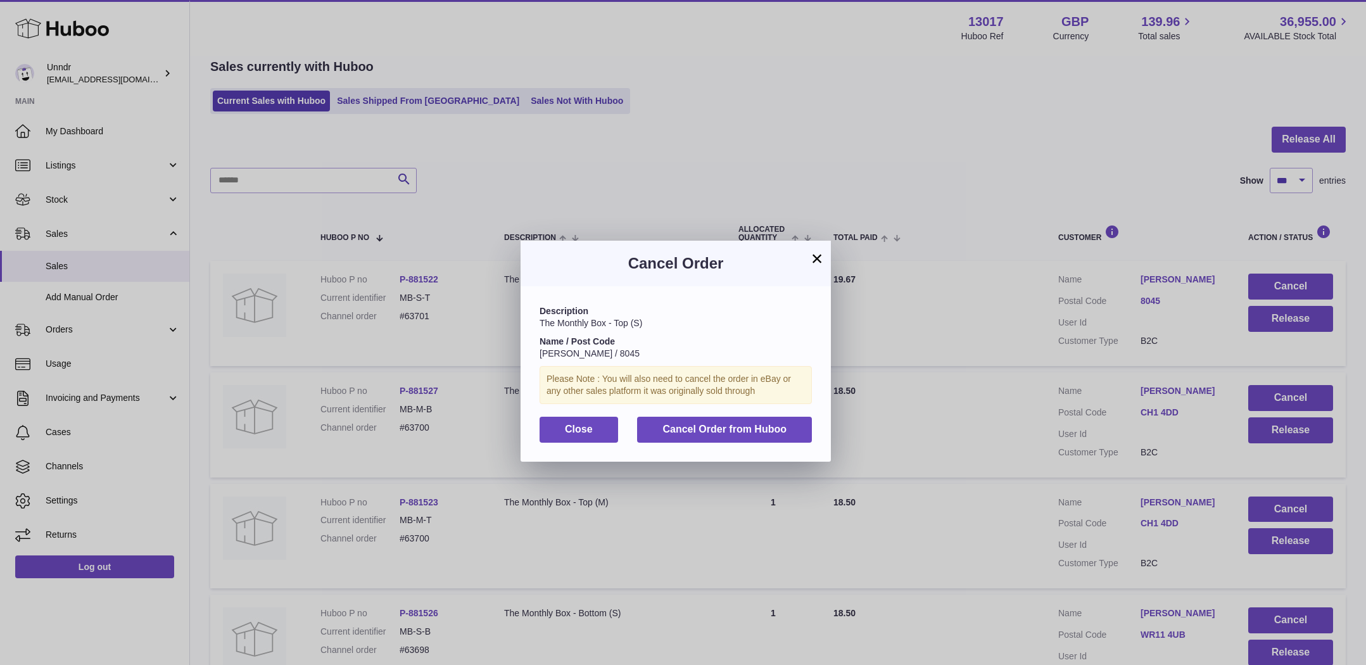
click at [718, 443] on div "Description The Monthly Box - Top (S) Name / Post Code Stephanie Barry / 8045 P…" at bounding box center [675, 373] width 310 height 175
click at [718, 439] on button "Cancel Order from Huboo" at bounding box center [724, 430] width 175 height 26
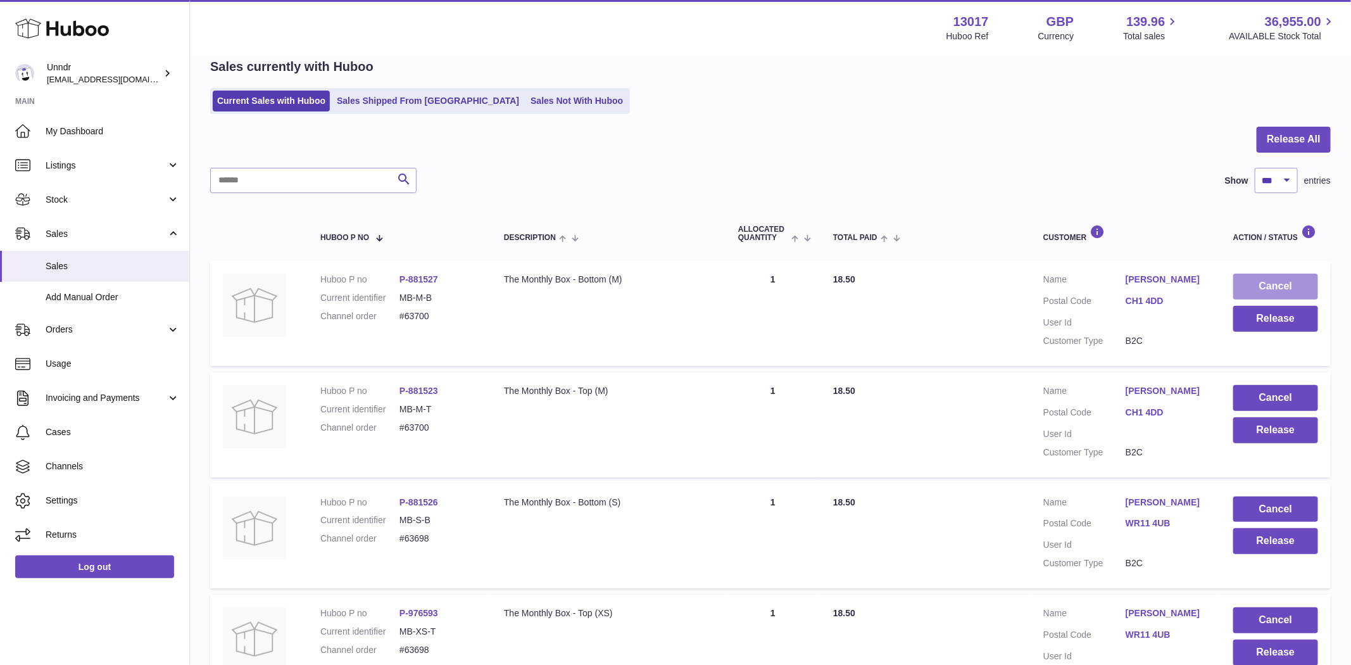
click at [1275, 280] on button "Cancel" at bounding box center [1275, 287] width 85 height 26
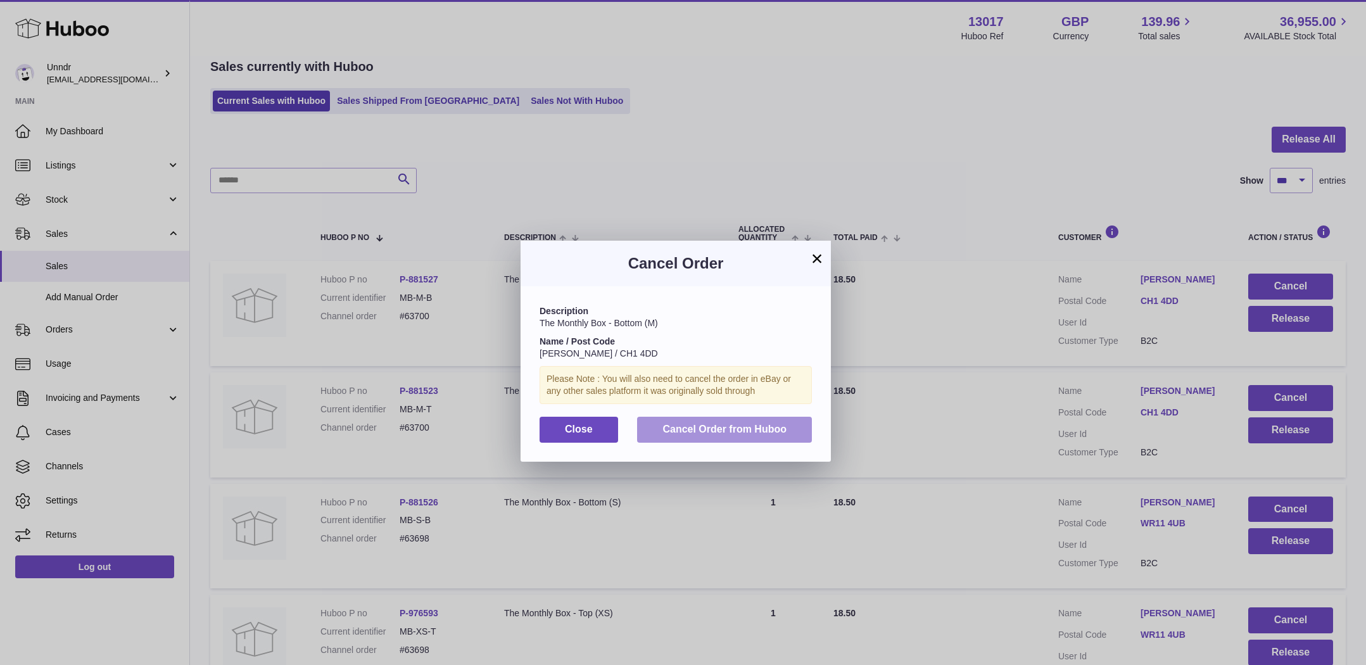
click at [743, 426] on span "Cancel Order from Huboo" at bounding box center [724, 429] width 124 height 11
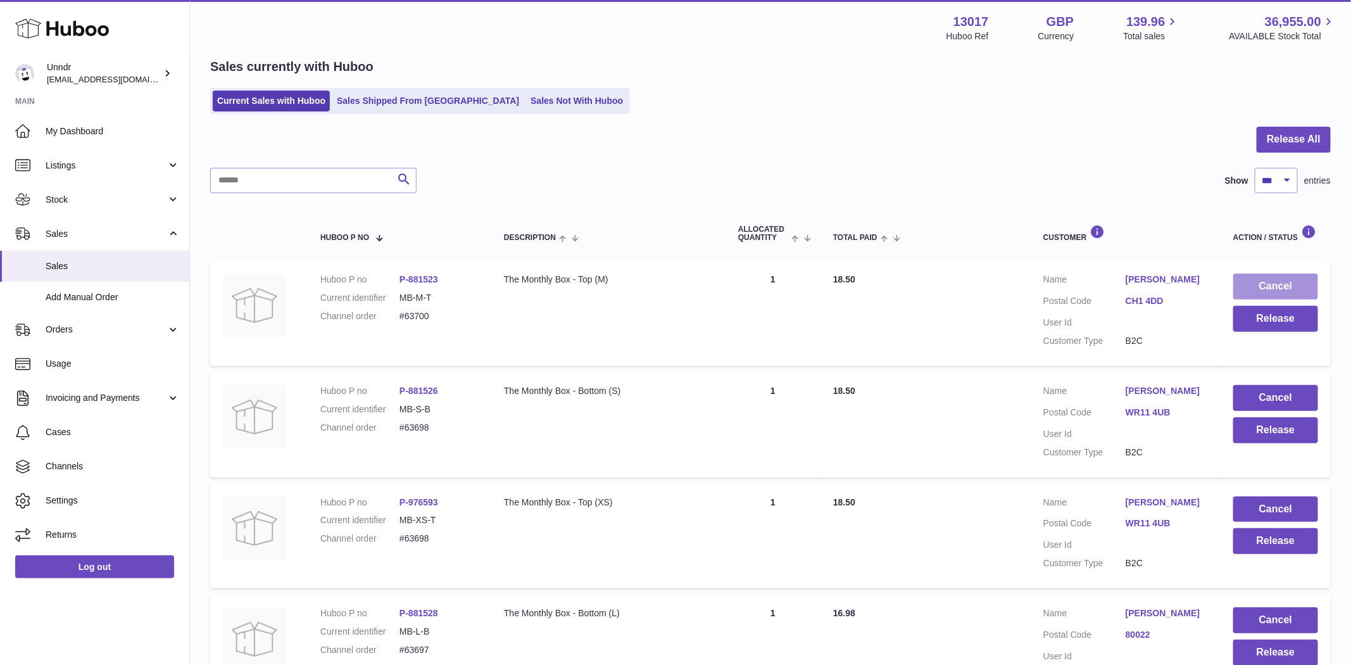
click at [1283, 282] on button "Cancel" at bounding box center [1275, 287] width 85 height 26
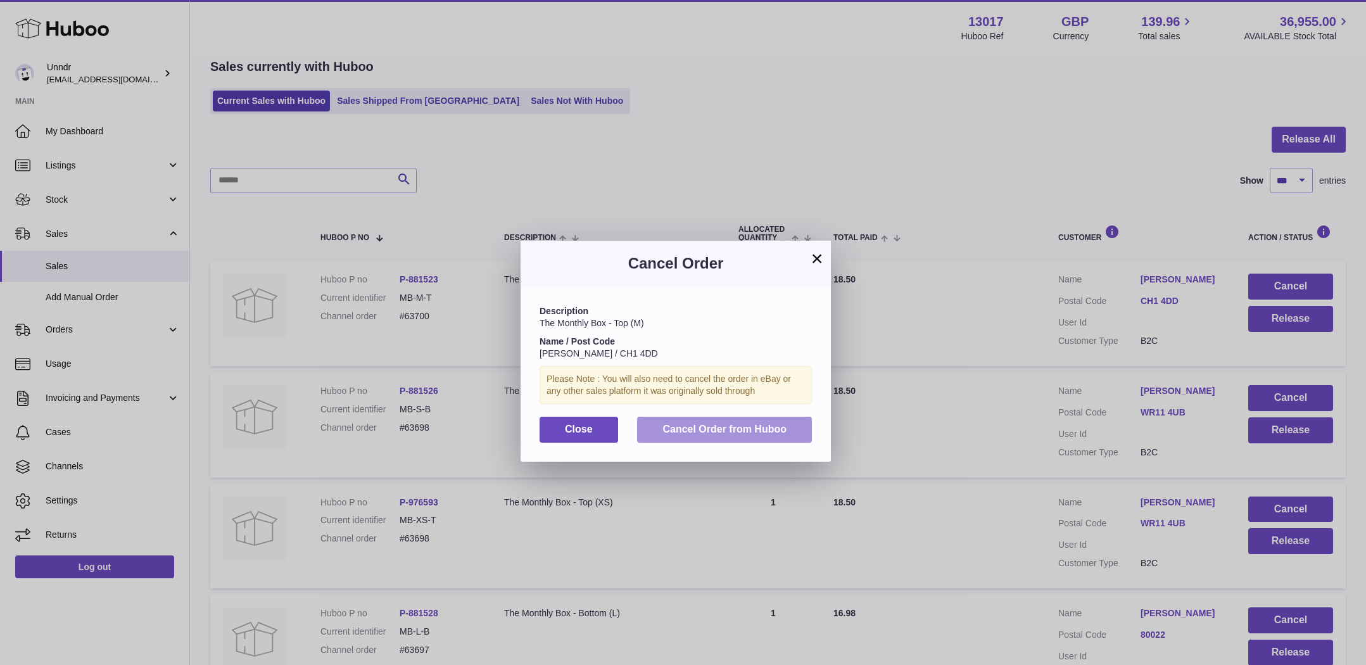
click at [773, 427] on span "Cancel Order from Huboo" at bounding box center [724, 429] width 124 height 11
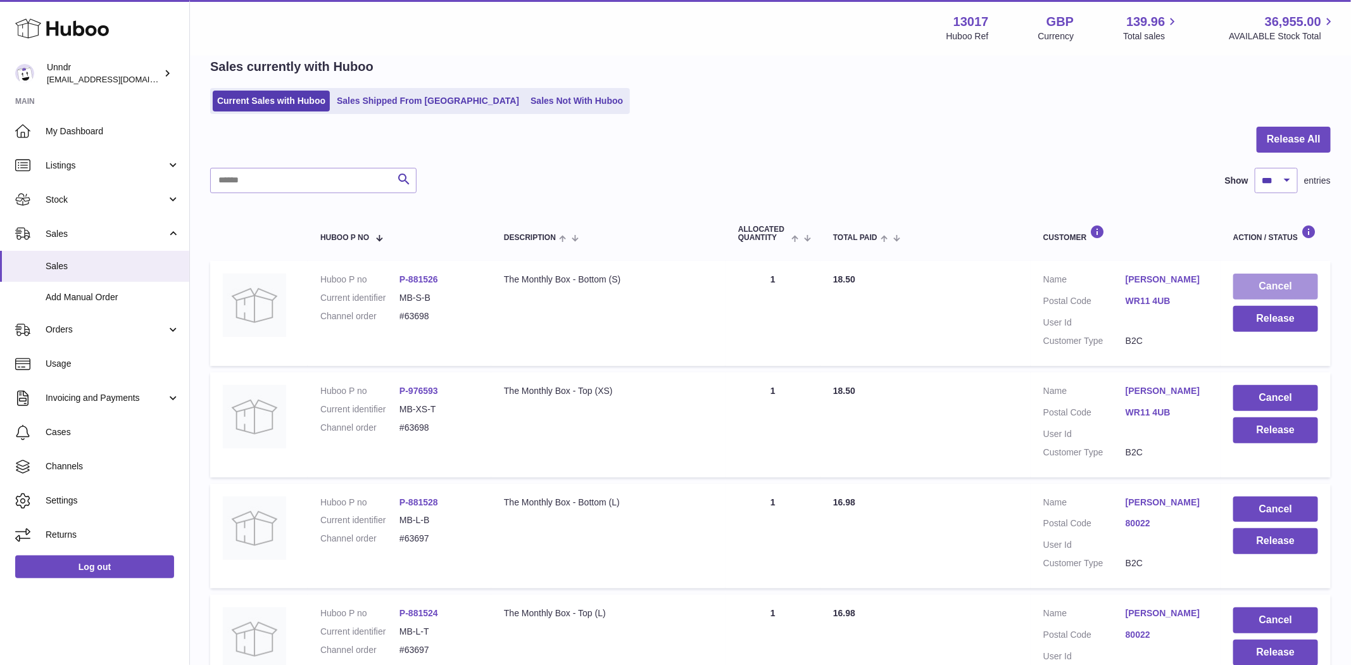
click at [1293, 289] on button "Cancel" at bounding box center [1275, 287] width 85 height 26
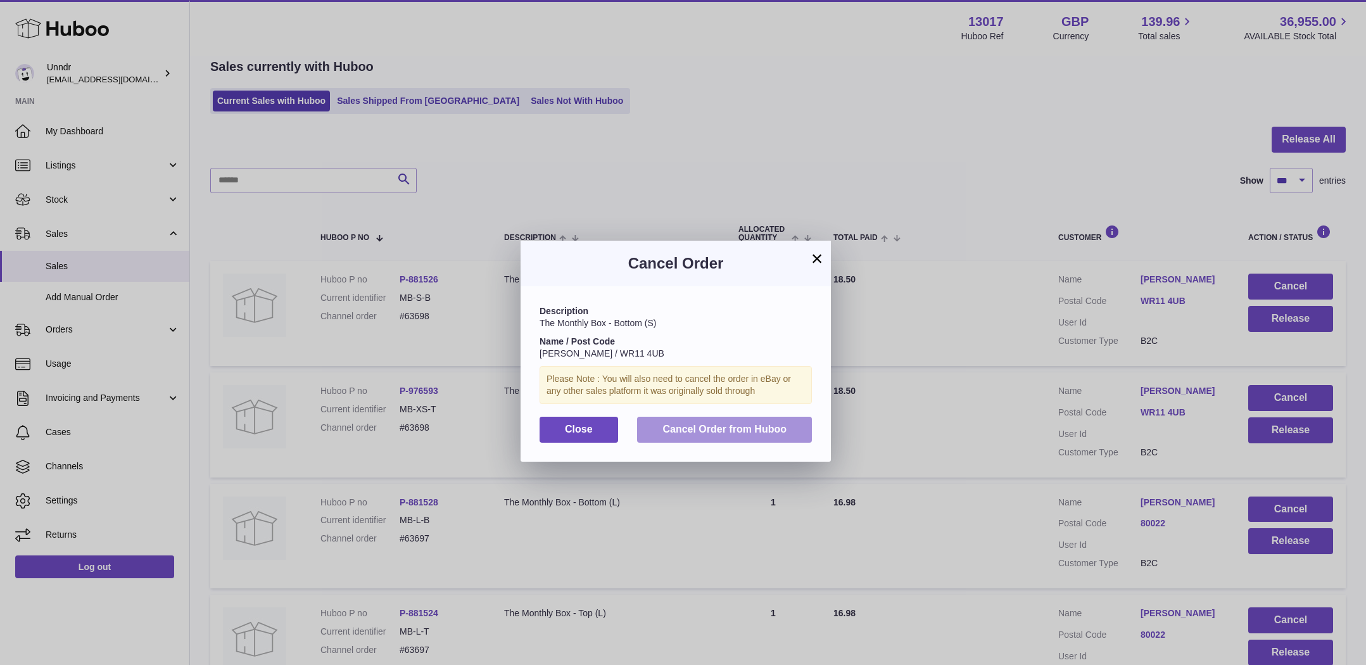
click at [740, 424] on span "Cancel Order from Huboo" at bounding box center [724, 429] width 124 height 11
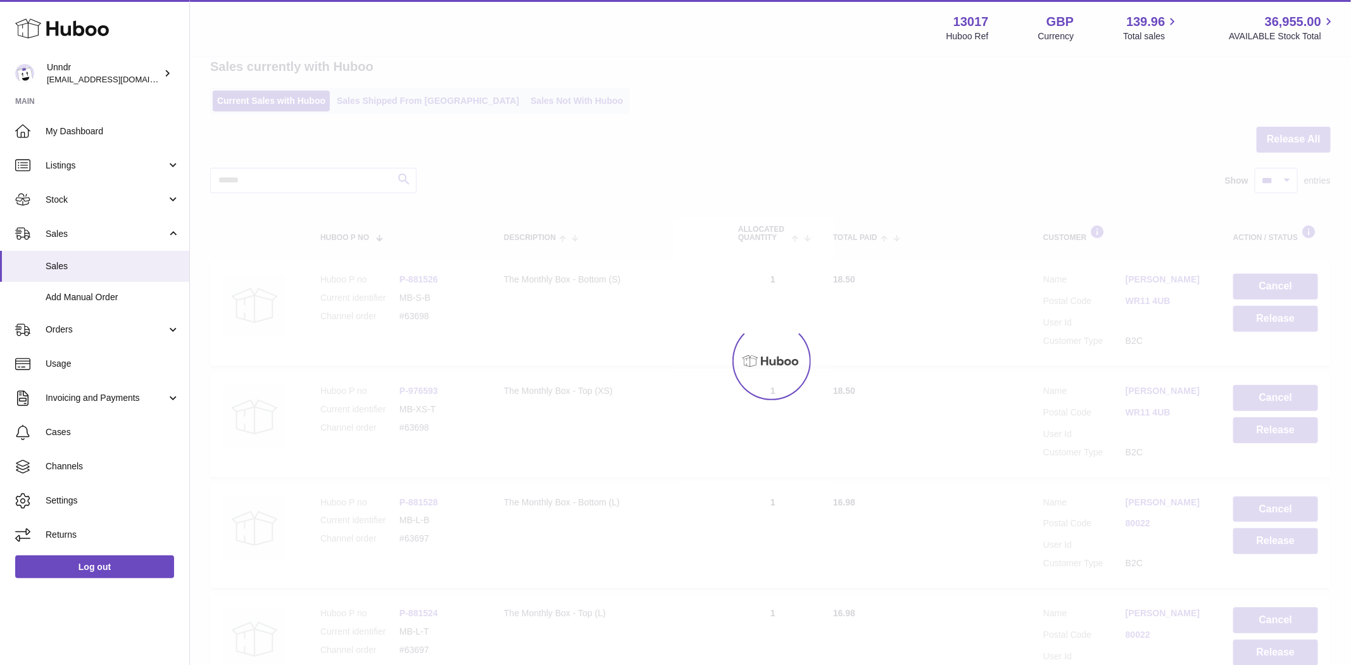
click at [1294, 281] on div at bounding box center [770, 361] width 1161 height 608
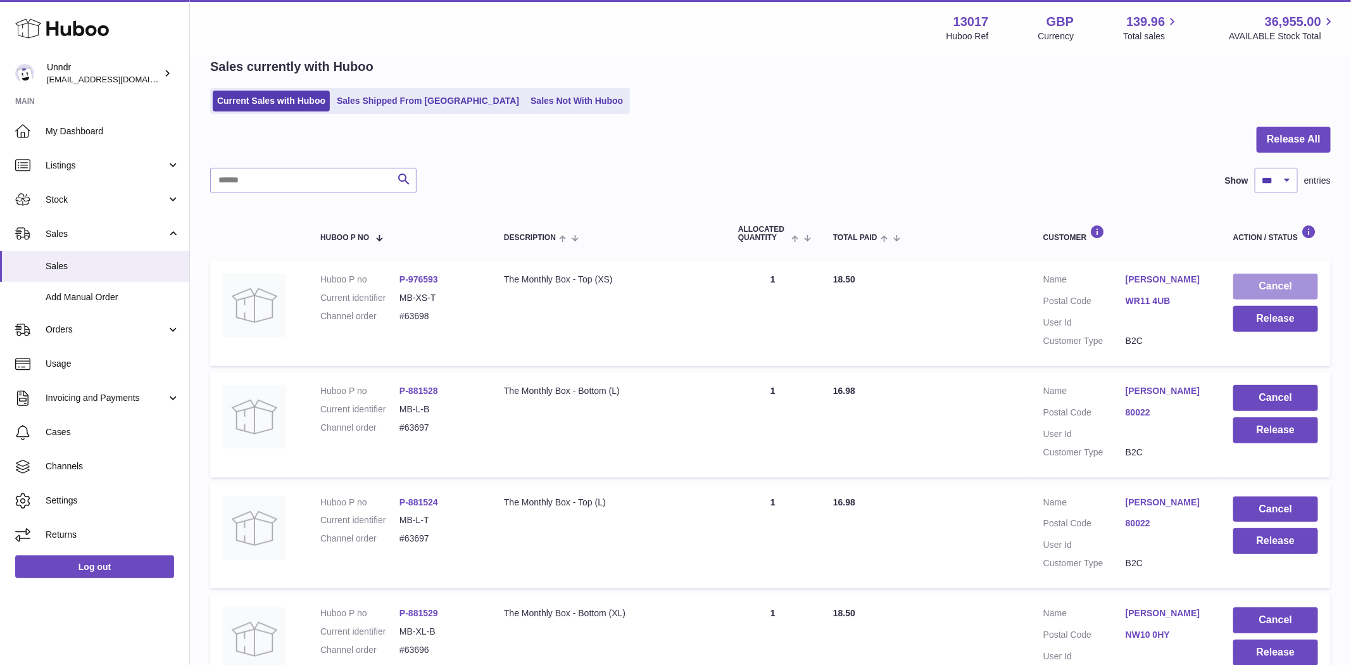
click at [1275, 277] on button "Cancel" at bounding box center [1275, 287] width 85 height 26
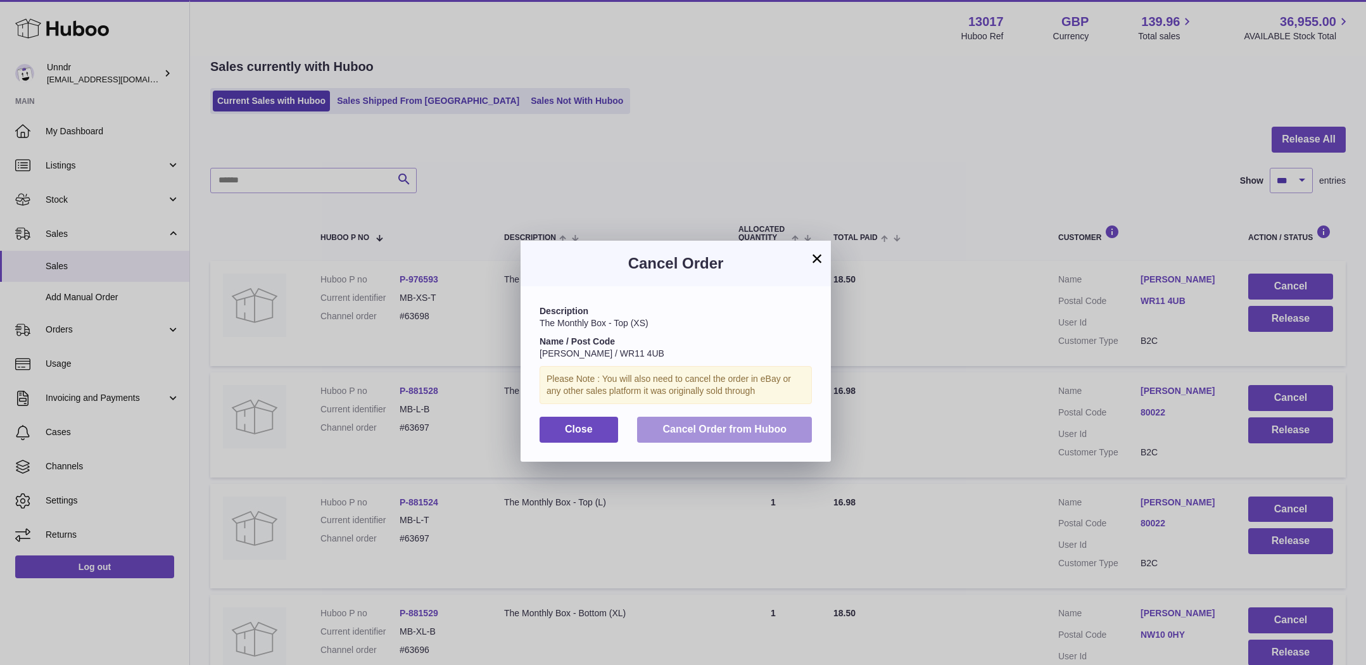
click at [769, 427] on span "Cancel Order from Huboo" at bounding box center [724, 429] width 124 height 11
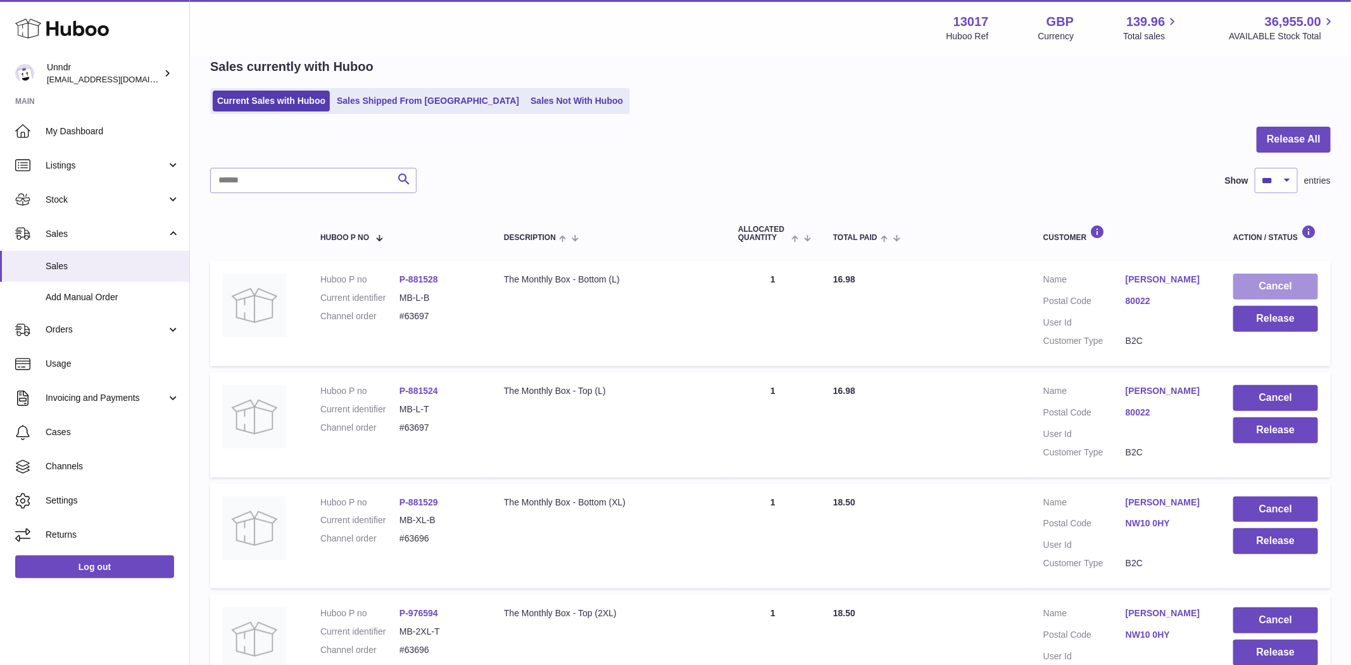
click at [1291, 288] on button "Cancel" at bounding box center [1275, 287] width 85 height 26
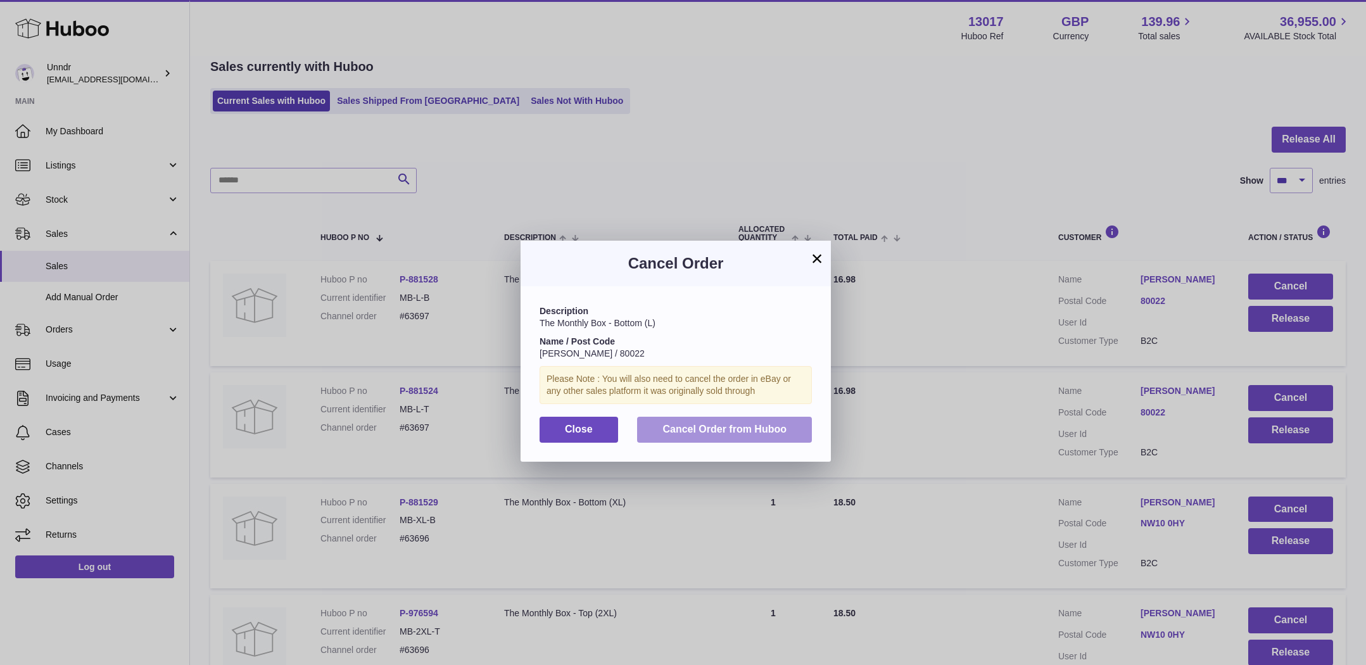
click at [804, 422] on button "Cancel Order from Huboo" at bounding box center [724, 430] width 175 height 26
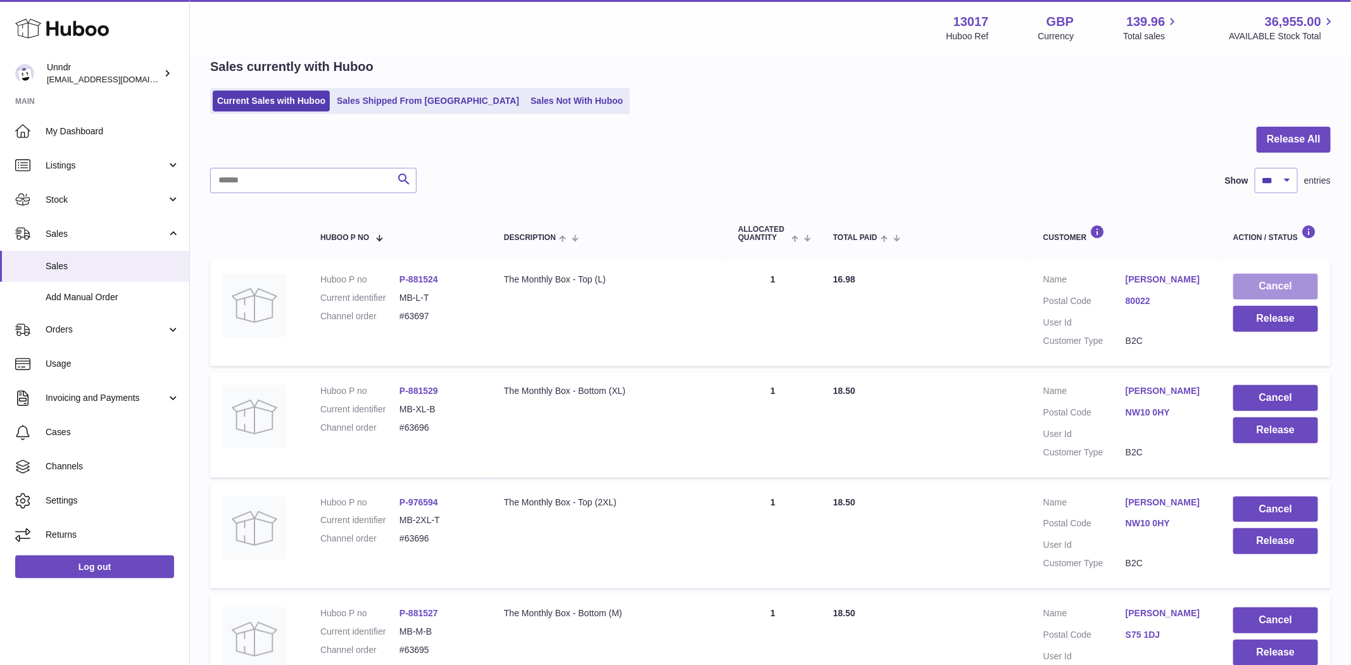
click at [1282, 294] on button "Cancel" at bounding box center [1275, 287] width 85 height 26
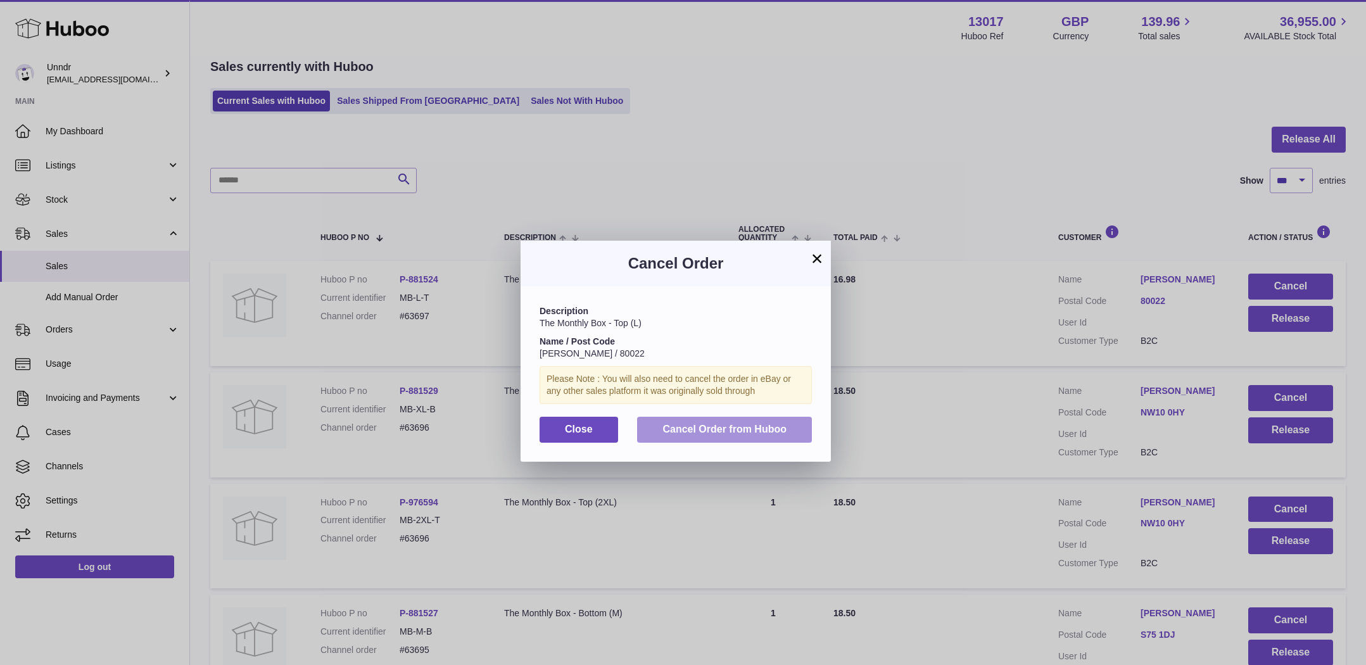
click at [692, 437] on button "Cancel Order from Huboo" at bounding box center [724, 430] width 175 height 26
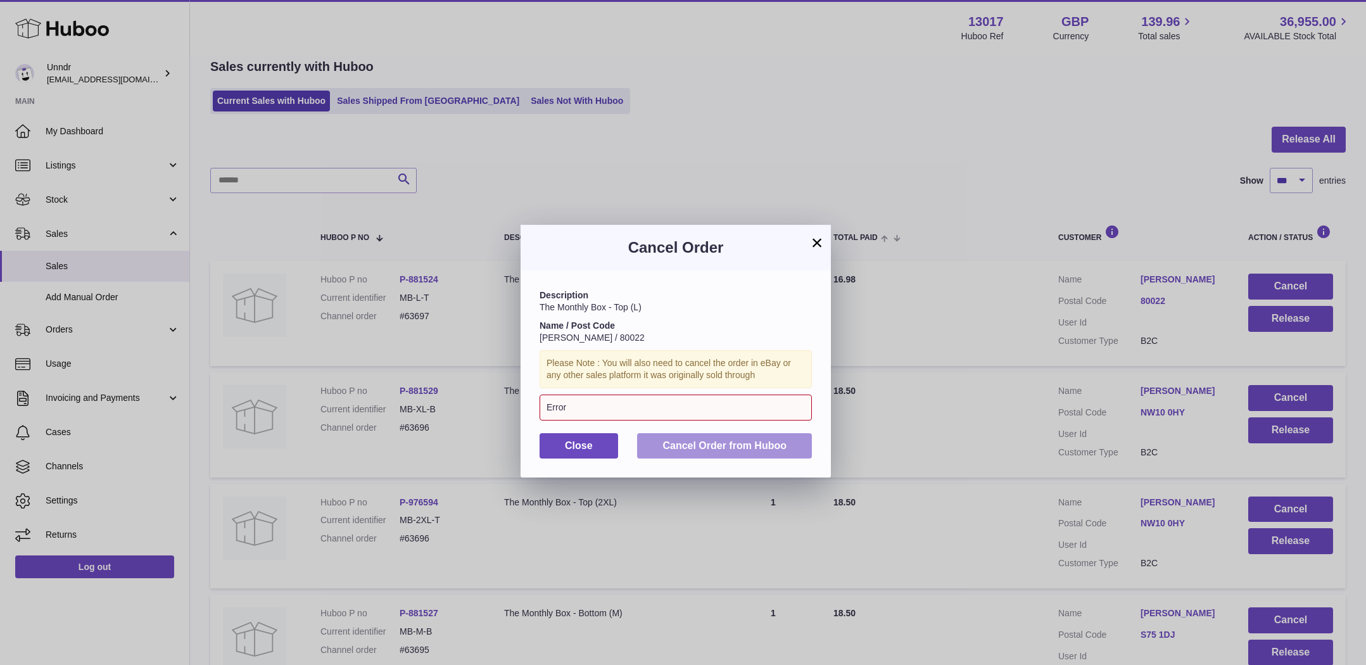
click at [738, 453] on button "Cancel Order from Huboo" at bounding box center [724, 446] width 175 height 26
click at [819, 247] on button "×" at bounding box center [816, 242] width 15 height 15
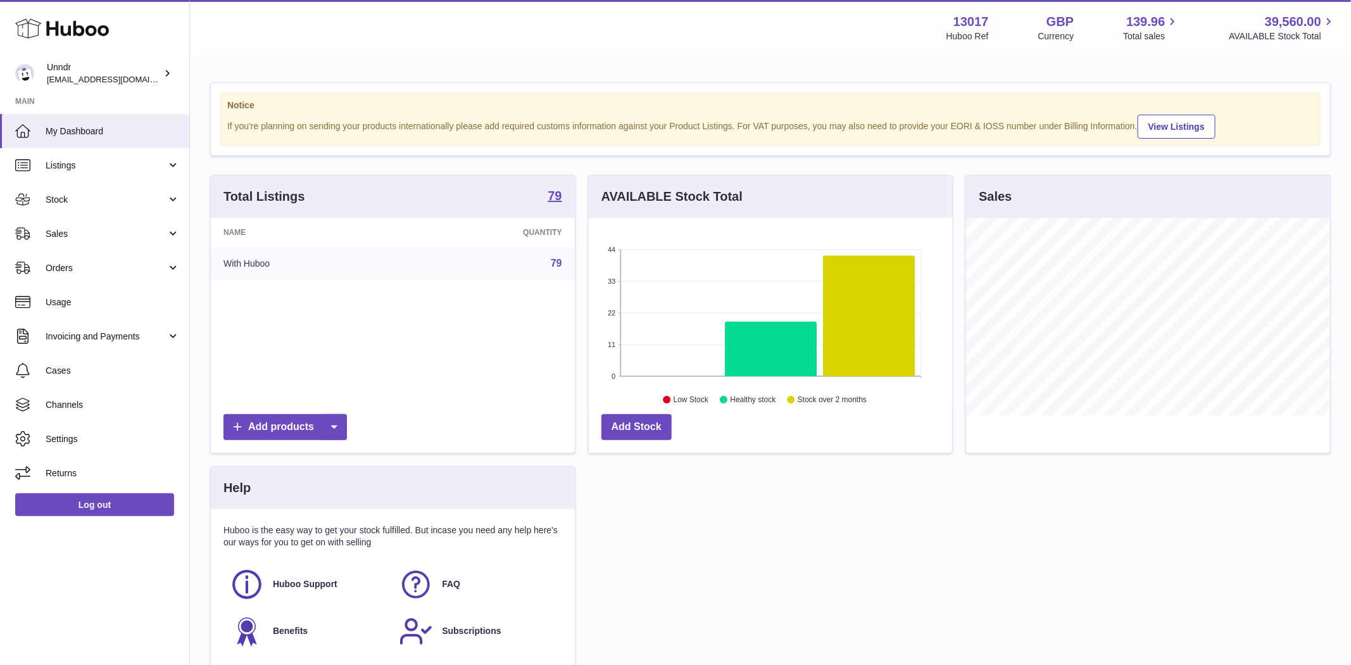
scroll to position [198, 364]
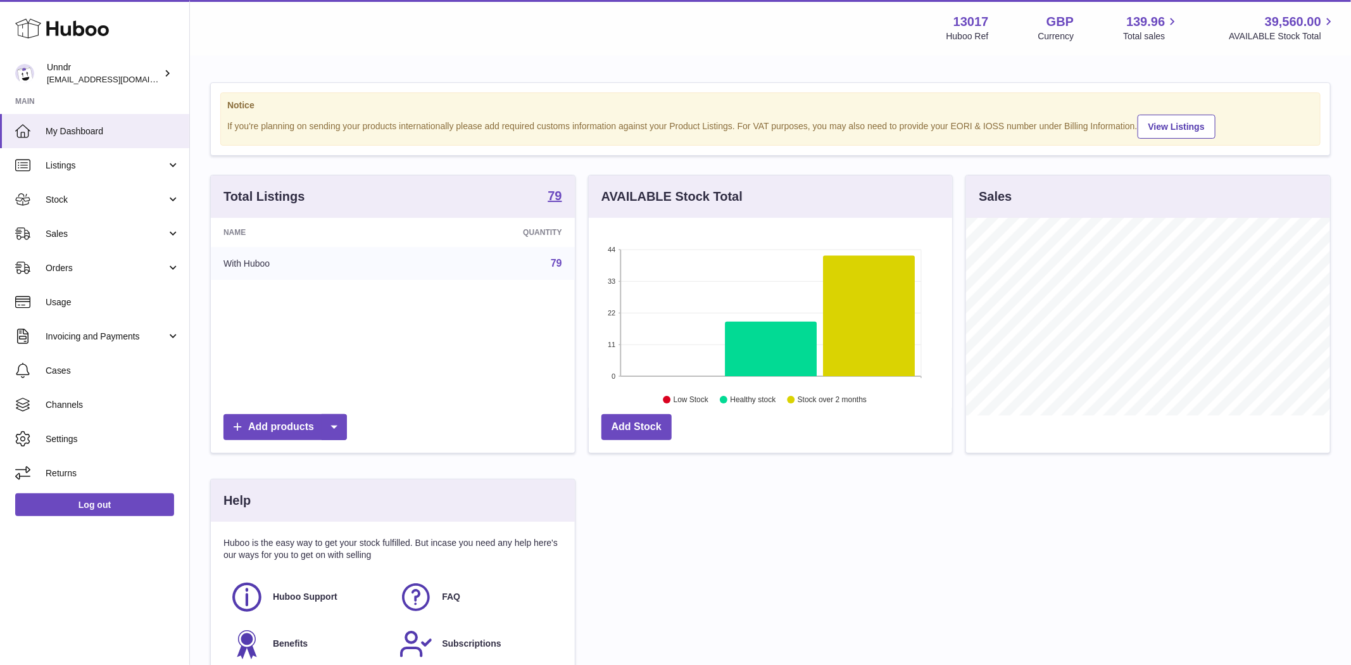
click at [158, 231] on span "Sales" at bounding box center [106, 234] width 121 height 12
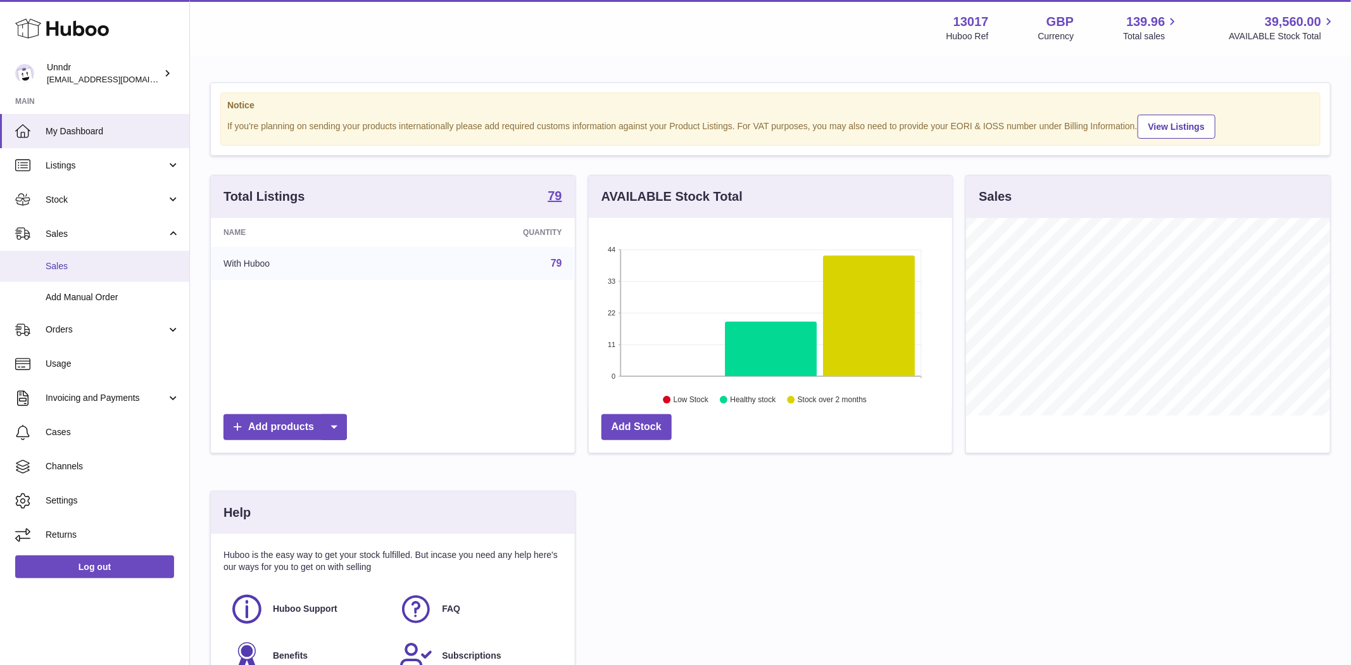
click at [103, 267] on span "Sales" at bounding box center [113, 266] width 134 height 12
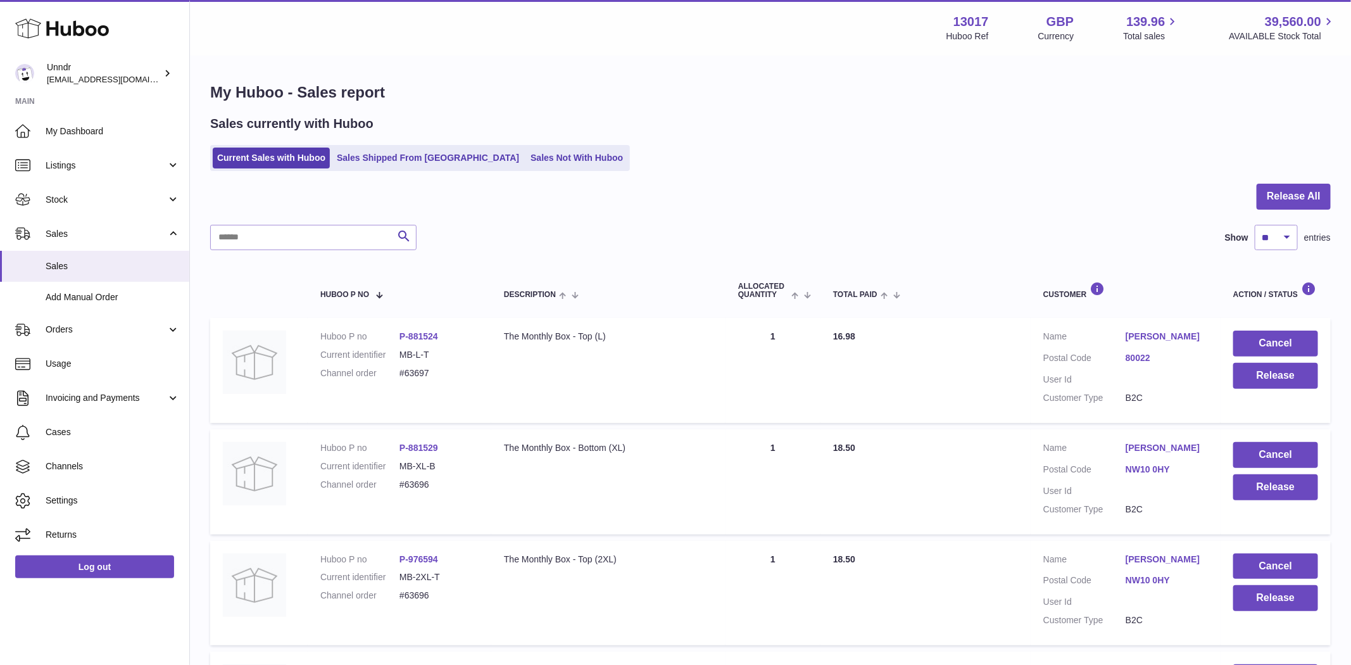
click at [1288, 240] on select "** ** ** ***" at bounding box center [1276, 237] width 43 height 25
select select "***"
click at [1289, 343] on button "Cancel" at bounding box center [1275, 344] width 85 height 26
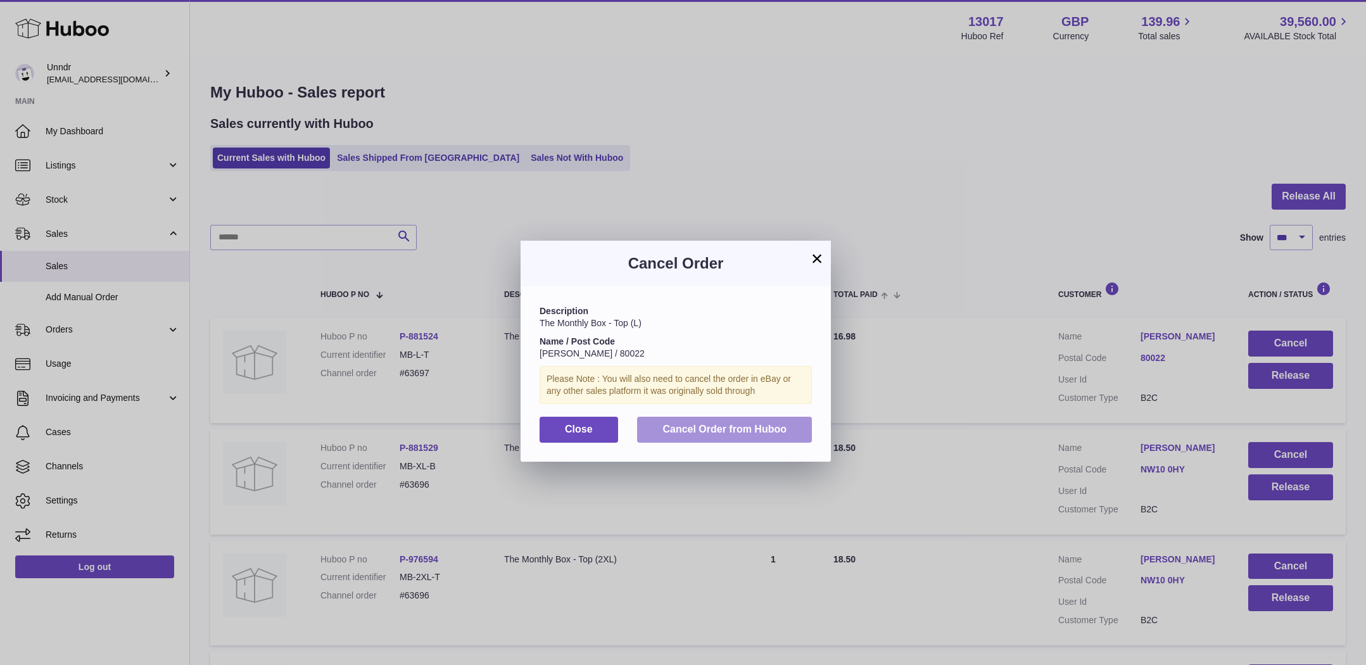
click at [752, 432] on span "Cancel Order from Huboo" at bounding box center [724, 429] width 124 height 11
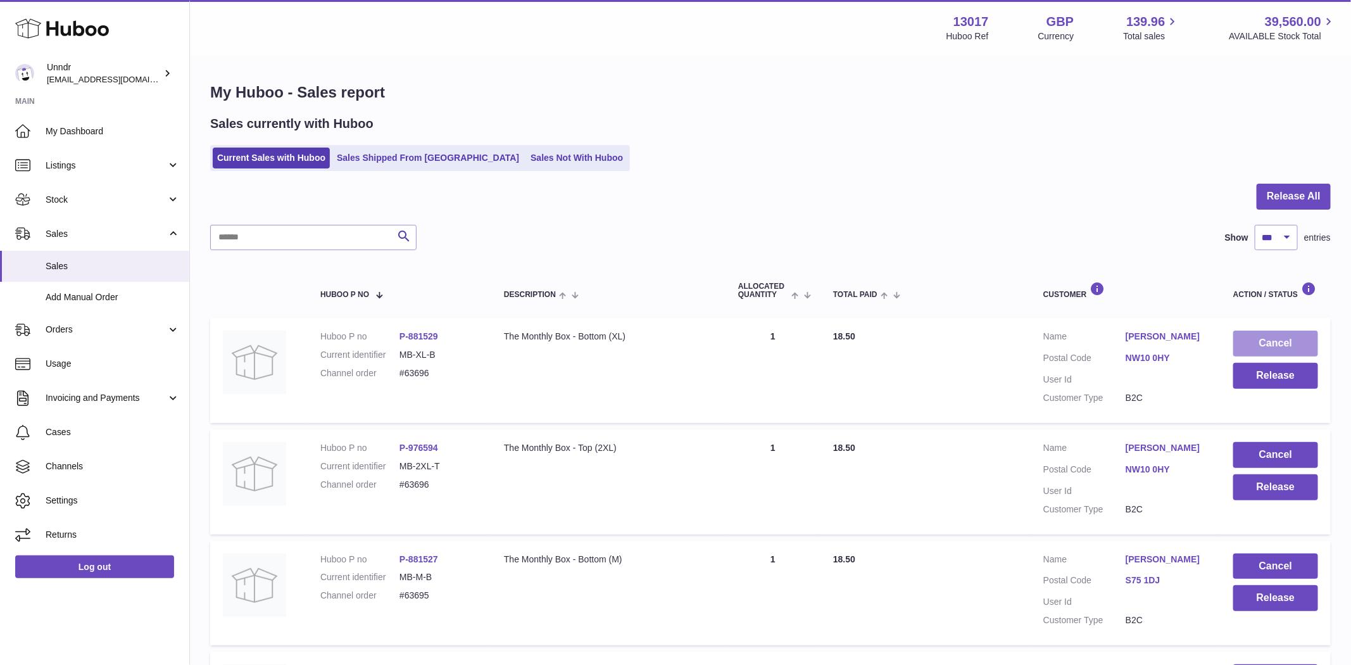
click at [1288, 336] on button "Cancel" at bounding box center [1275, 344] width 85 height 26
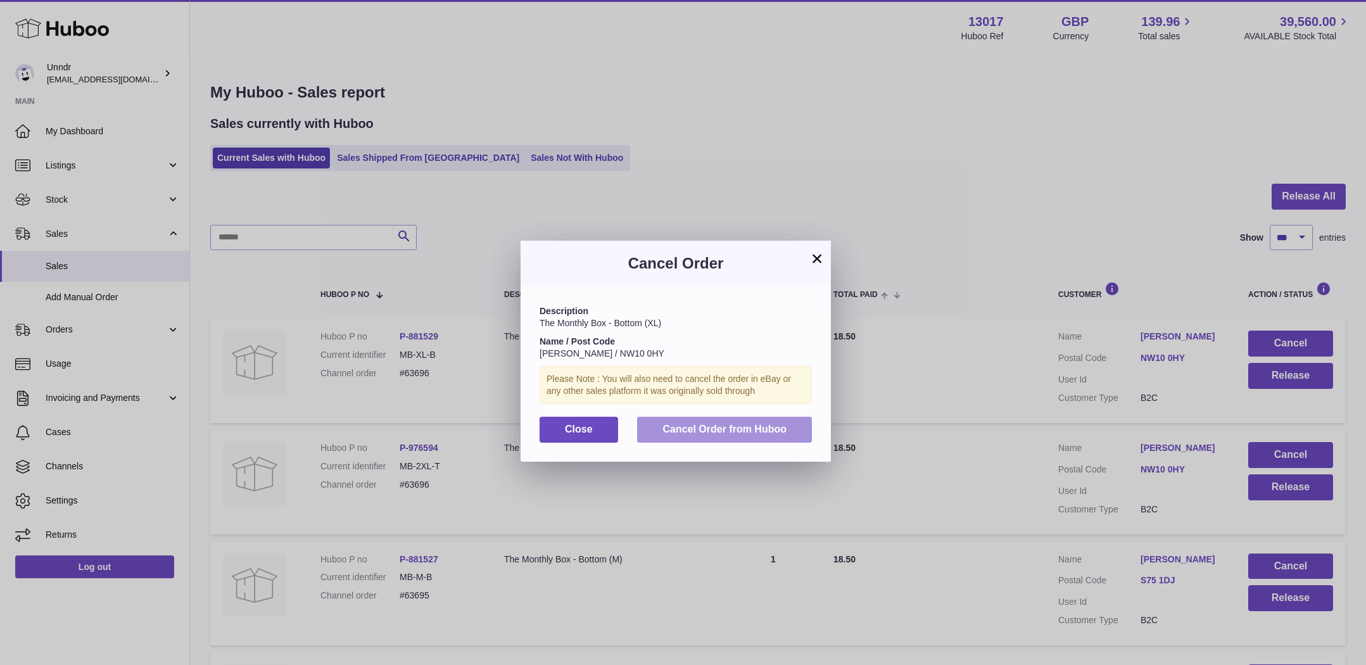
click at [762, 438] on button "Cancel Order from Huboo" at bounding box center [724, 430] width 175 height 26
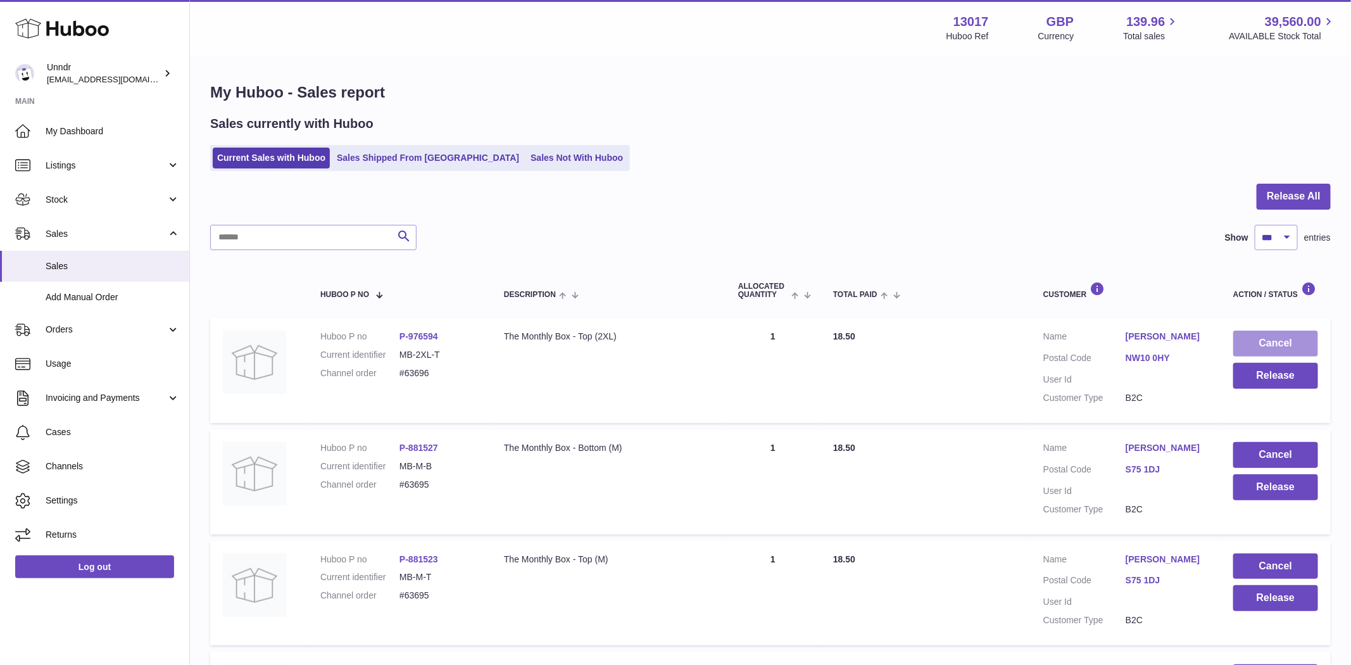
click at [1290, 339] on button "Cancel" at bounding box center [1275, 344] width 85 height 26
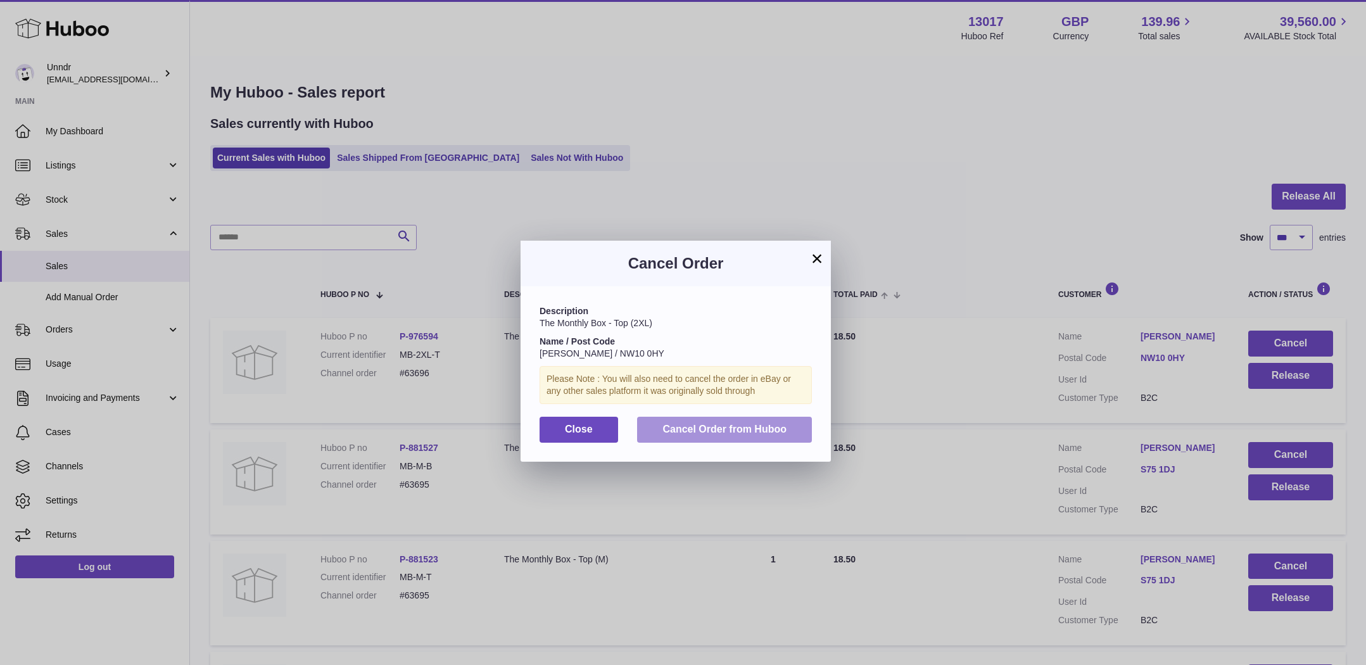
click at [744, 429] on span "Cancel Order from Huboo" at bounding box center [724, 429] width 124 height 11
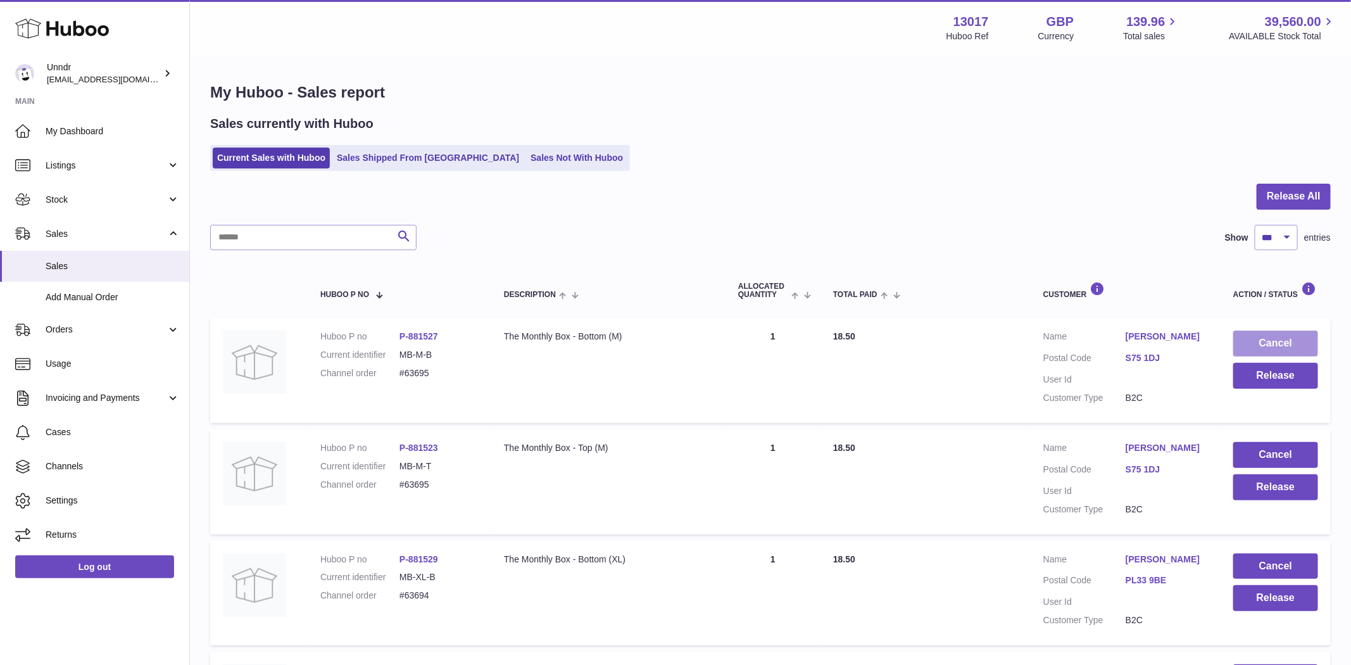
click at [1294, 342] on button "Cancel" at bounding box center [1275, 344] width 85 height 26
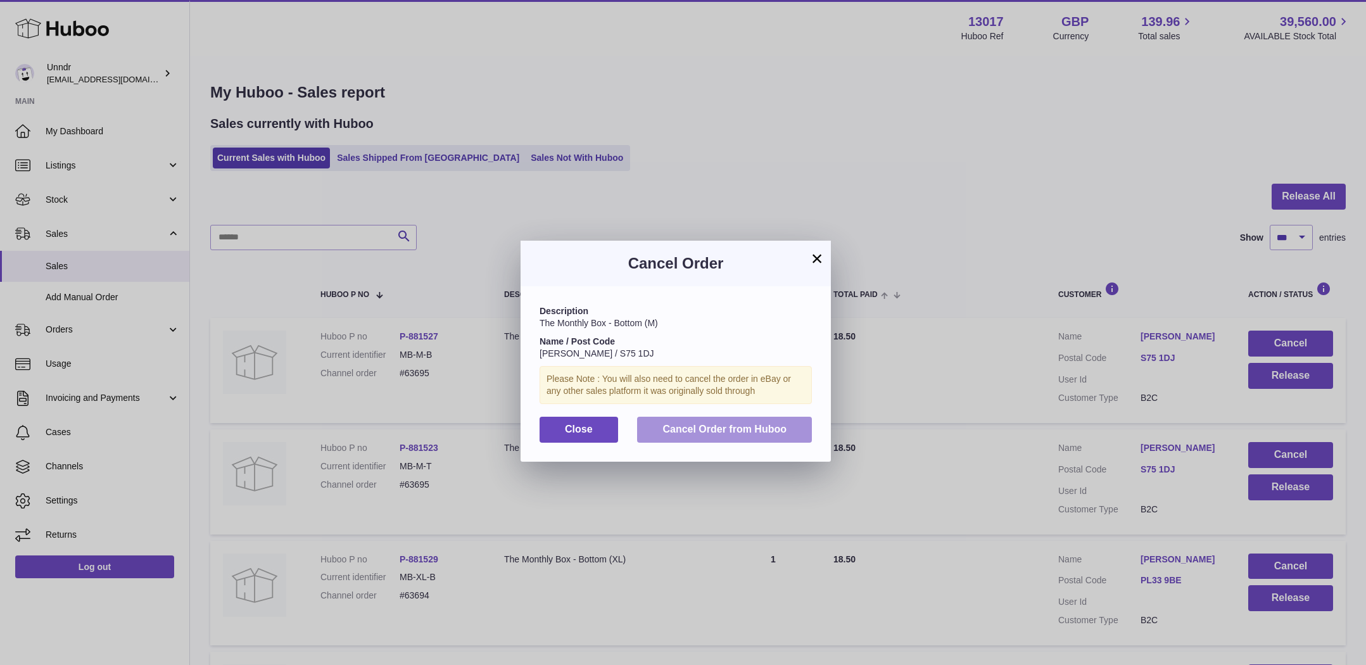
click at [803, 430] on button "Cancel Order from Huboo" at bounding box center [724, 430] width 175 height 26
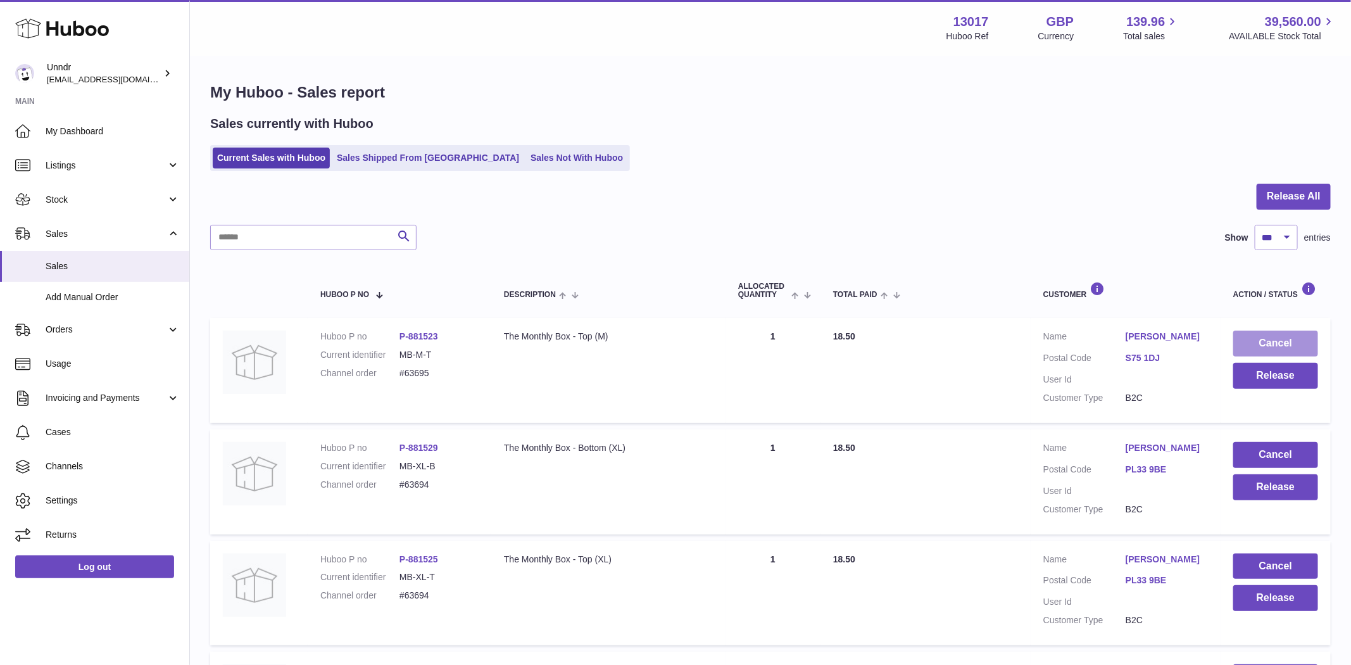
click at [1311, 339] on button "Cancel" at bounding box center [1275, 344] width 85 height 26
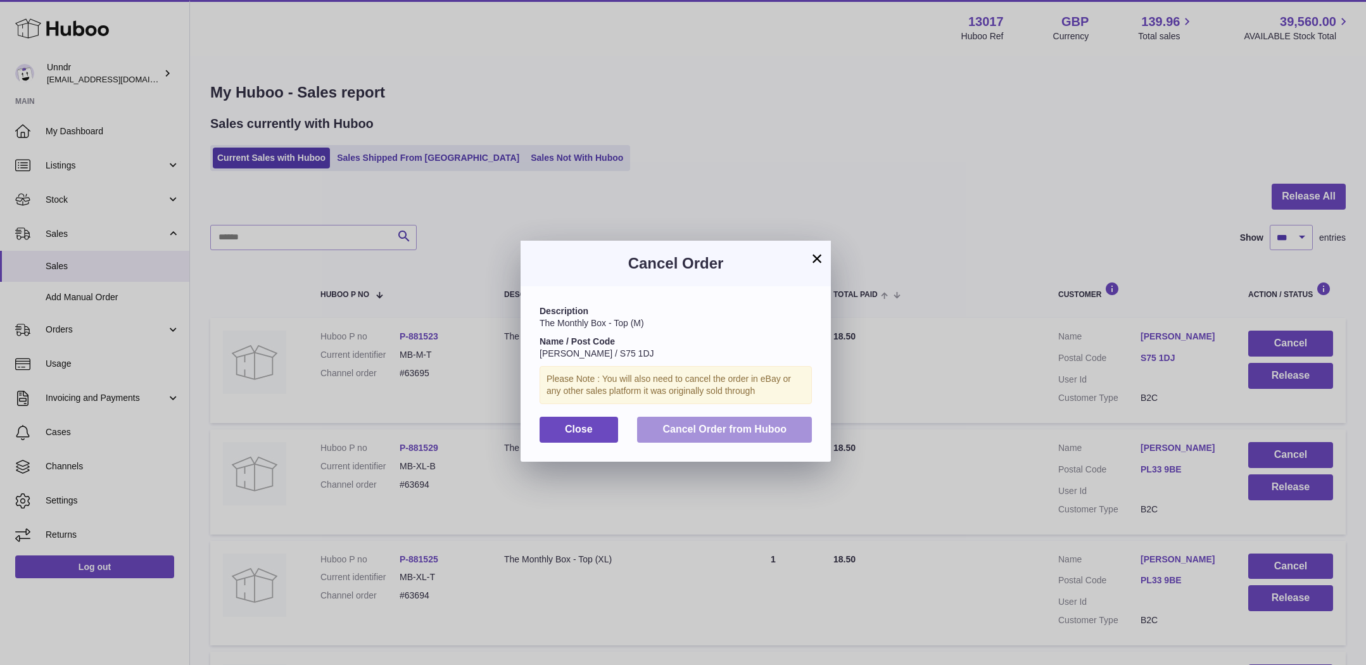
click at [750, 427] on span "Cancel Order from Huboo" at bounding box center [724, 429] width 124 height 11
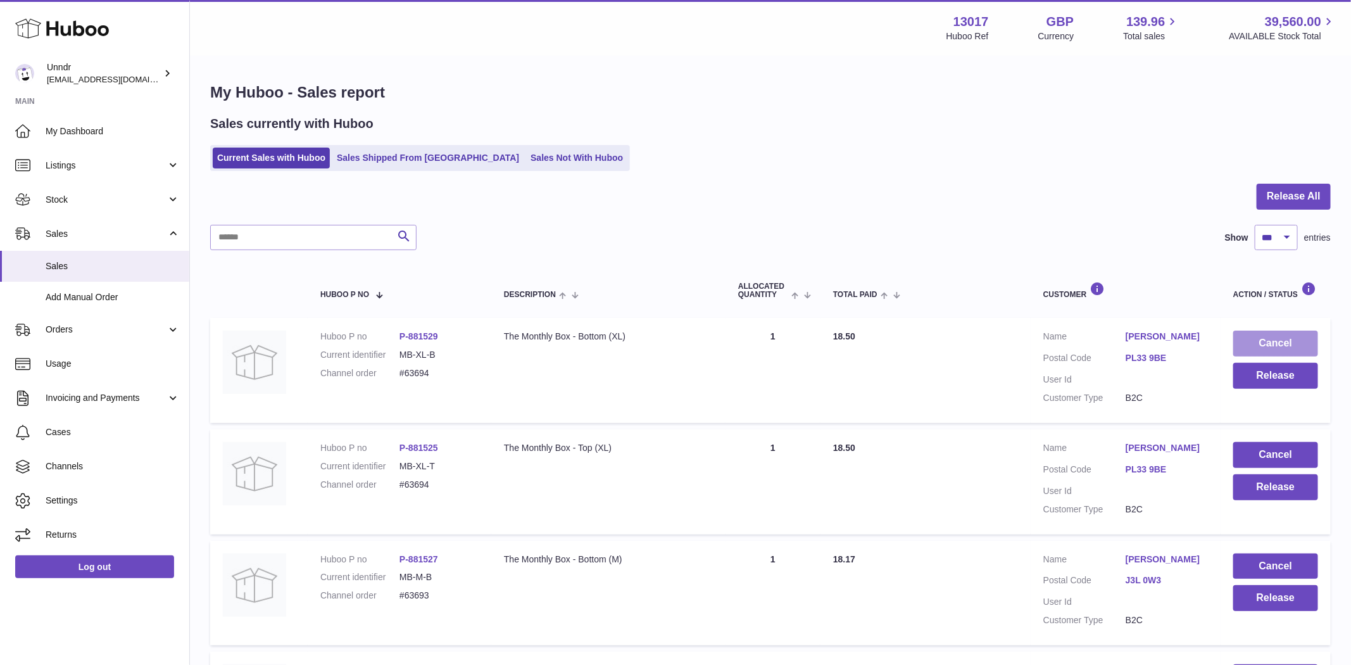
click at [1287, 340] on button "Cancel" at bounding box center [1275, 344] width 85 height 26
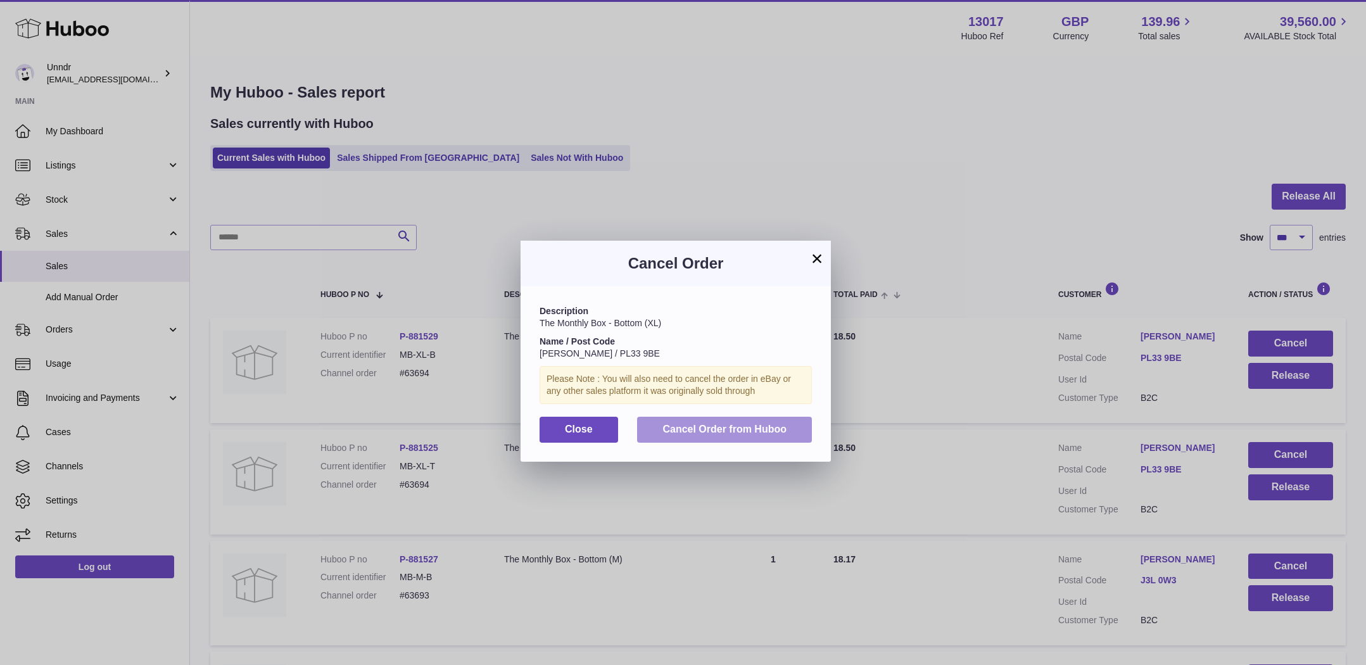
click at [772, 429] on span "Cancel Order from Huboo" at bounding box center [724, 429] width 124 height 11
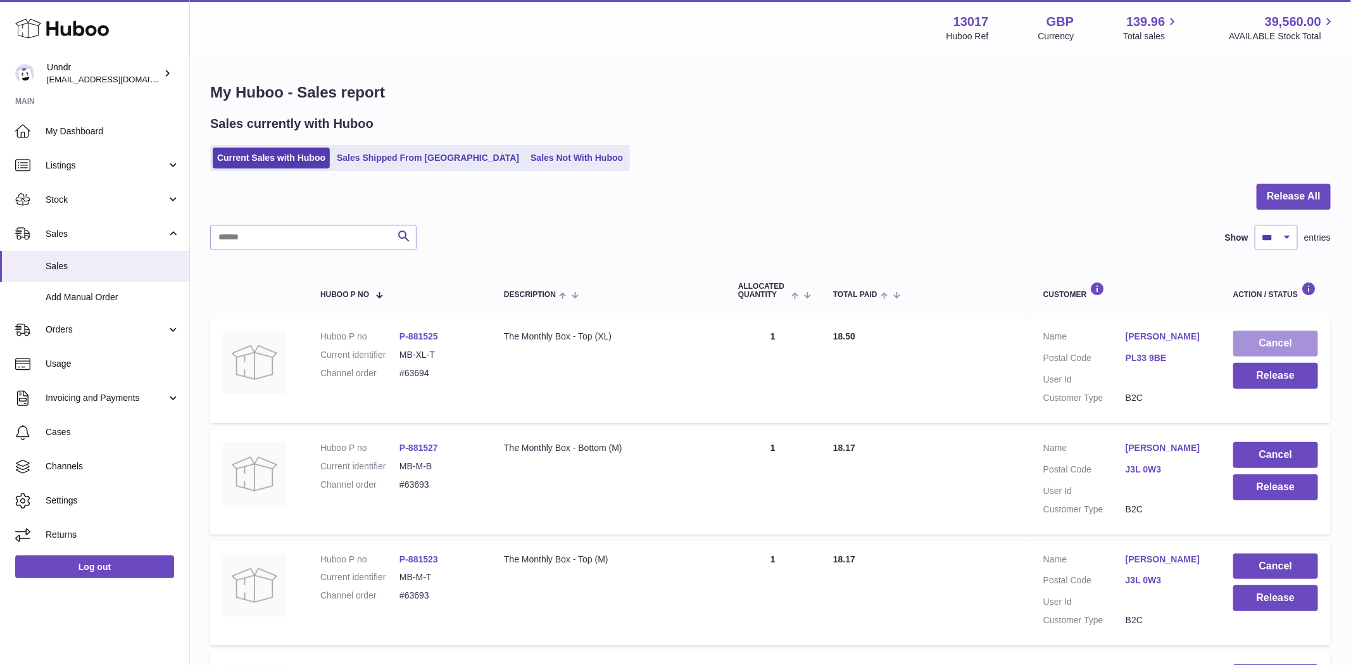
click at [1290, 341] on button "Cancel" at bounding box center [1275, 344] width 85 height 26
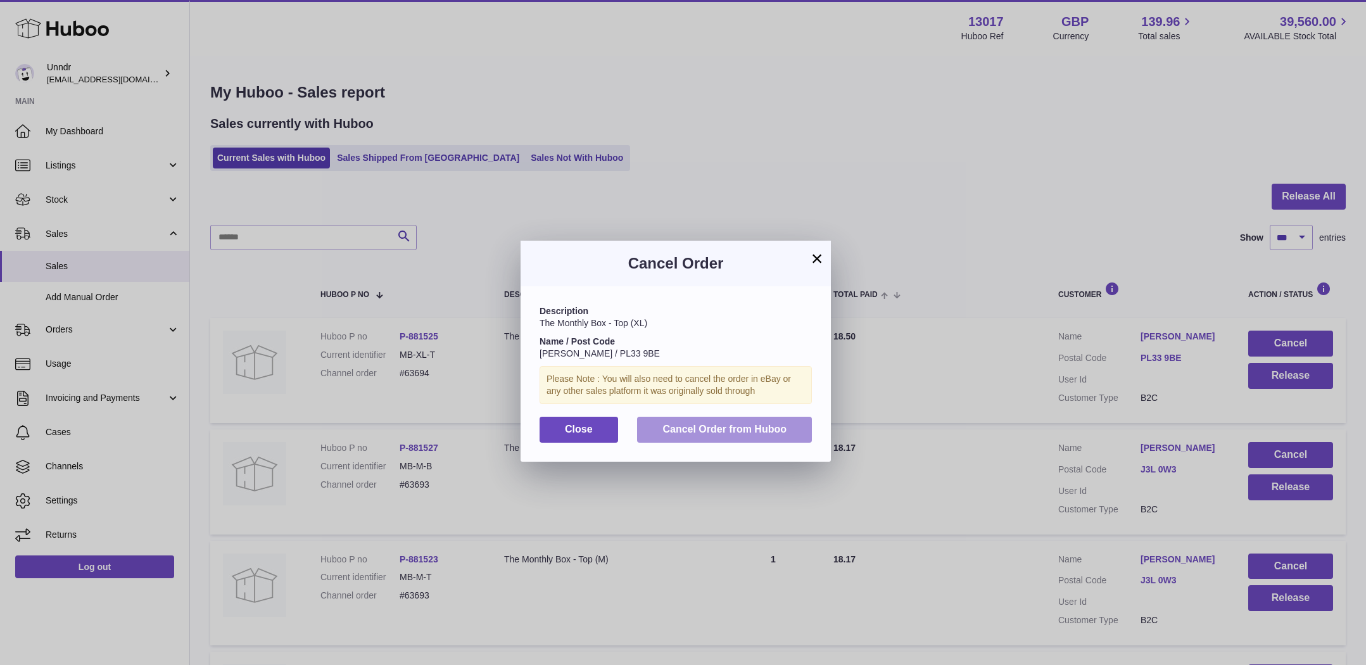
click at [774, 434] on span "Cancel Order from Huboo" at bounding box center [724, 429] width 124 height 11
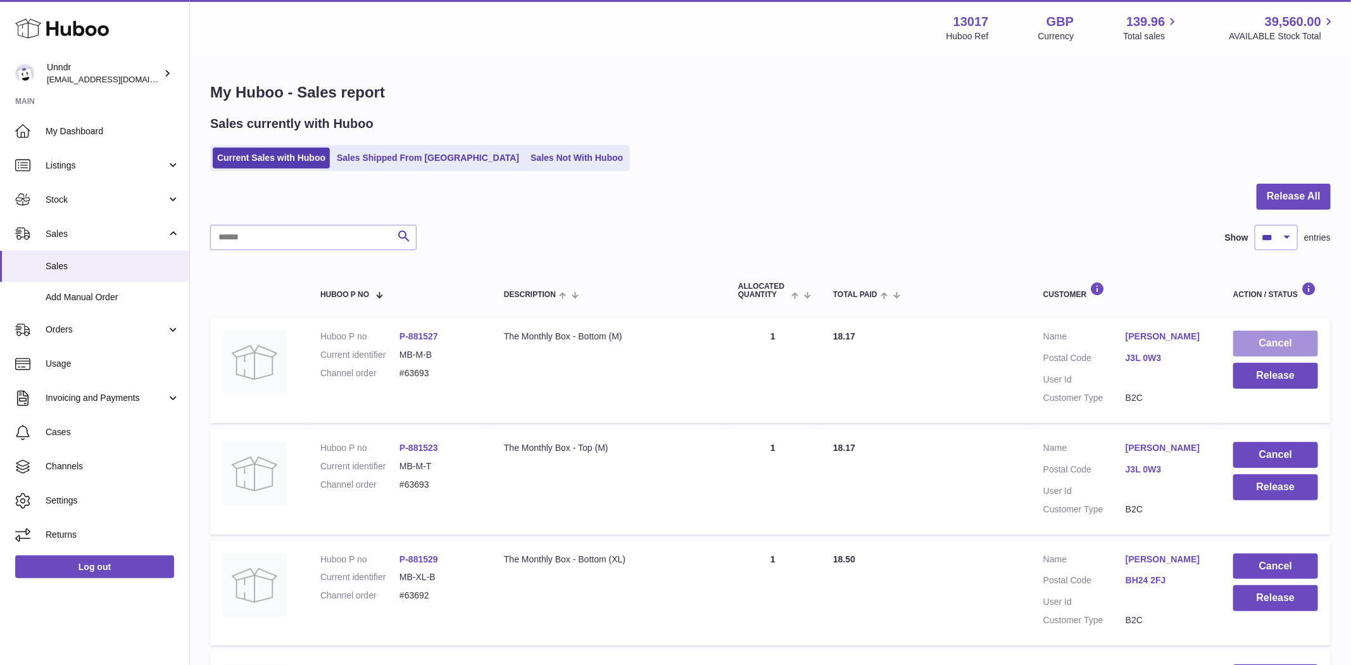
click at [1286, 346] on button "Cancel" at bounding box center [1275, 344] width 85 height 26
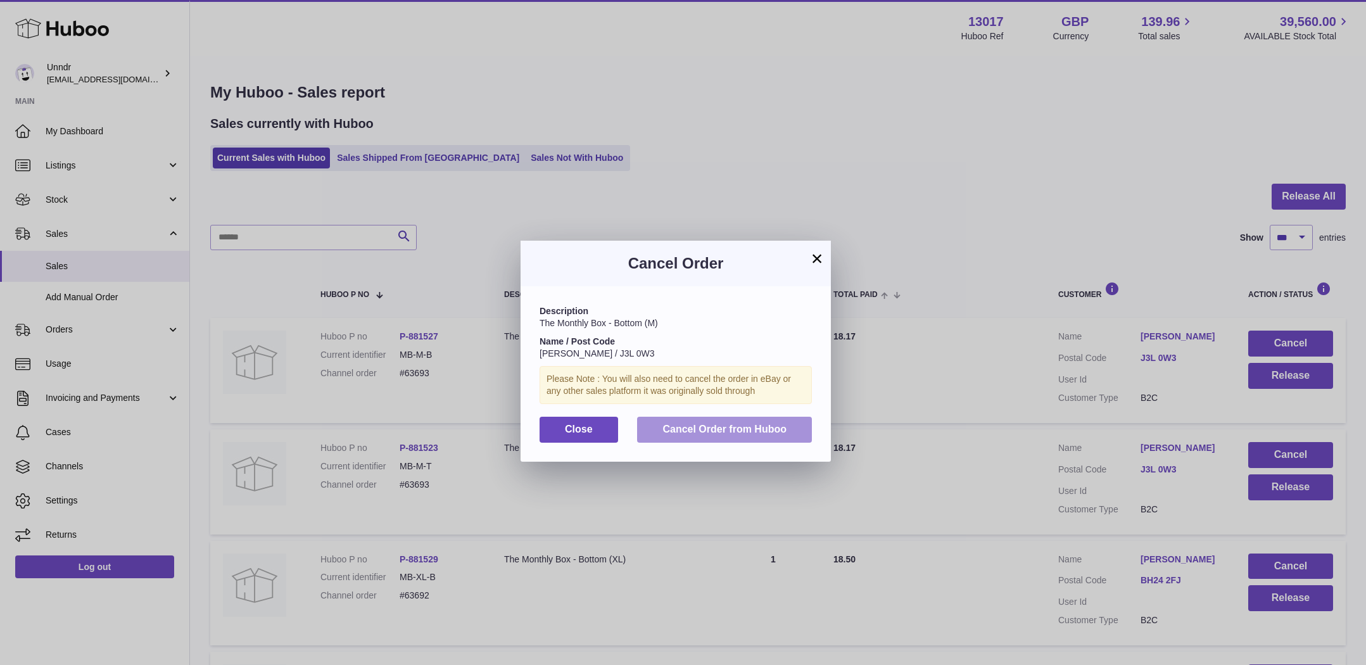
click at [785, 440] on button "Cancel Order from Huboo" at bounding box center [724, 430] width 175 height 26
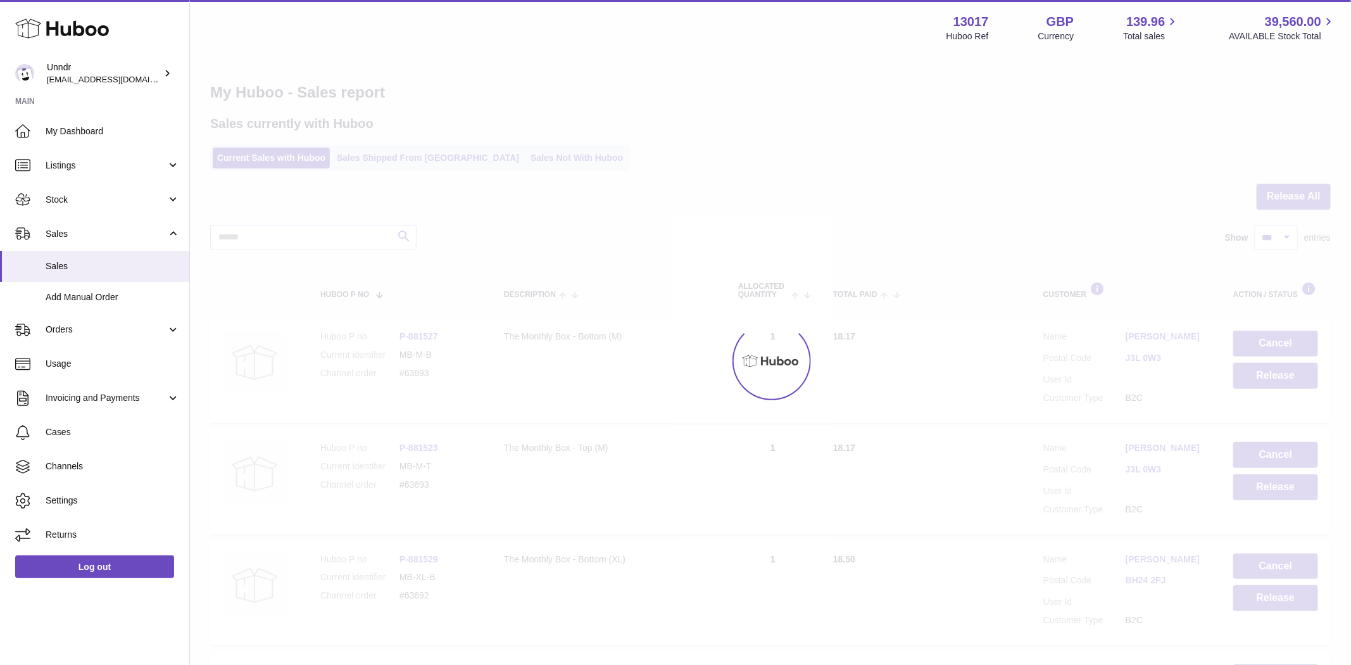
click at [1300, 339] on div at bounding box center [770, 361] width 1161 height 608
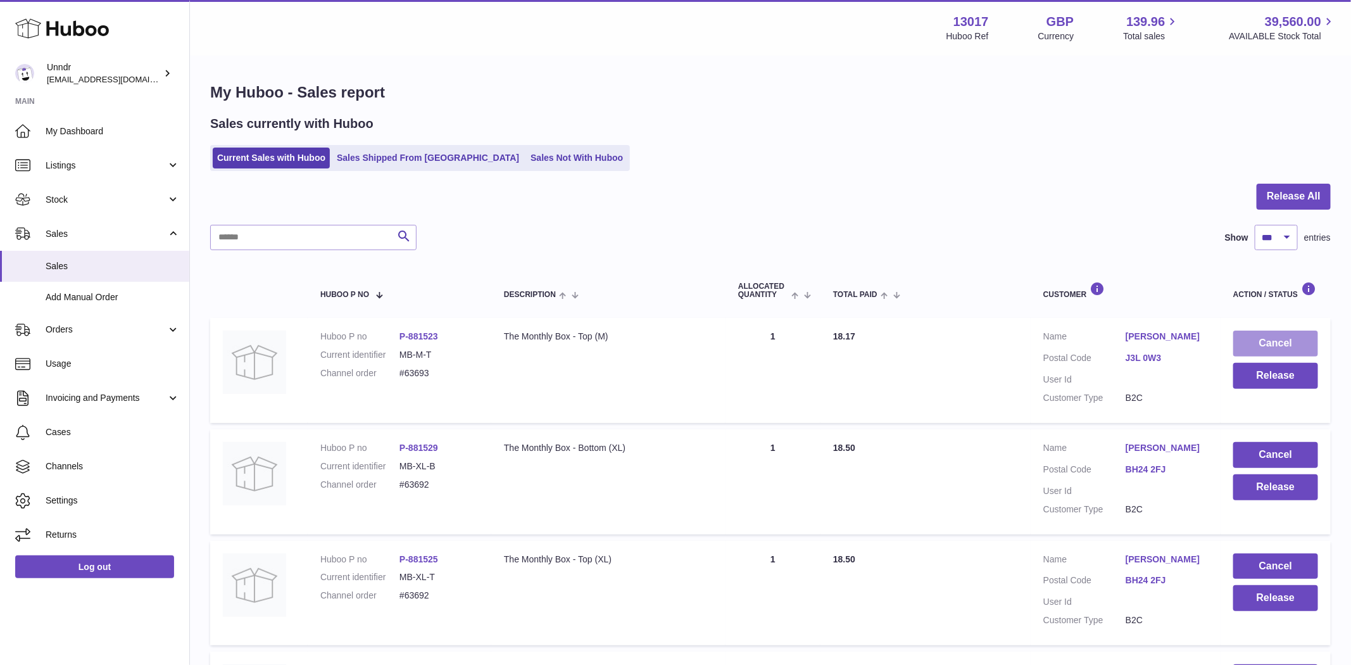
click at [1289, 341] on button "Cancel" at bounding box center [1275, 344] width 85 height 26
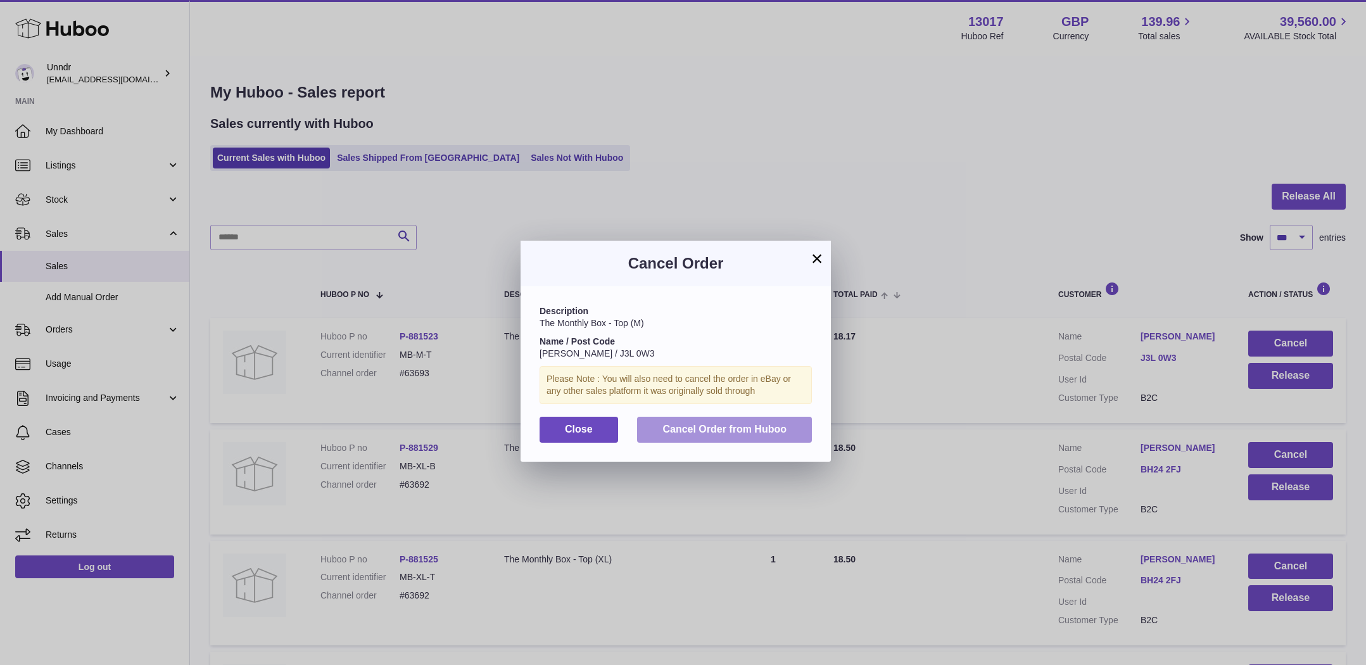
click at [710, 431] on span "Cancel Order from Huboo" at bounding box center [724, 429] width 124 height 11
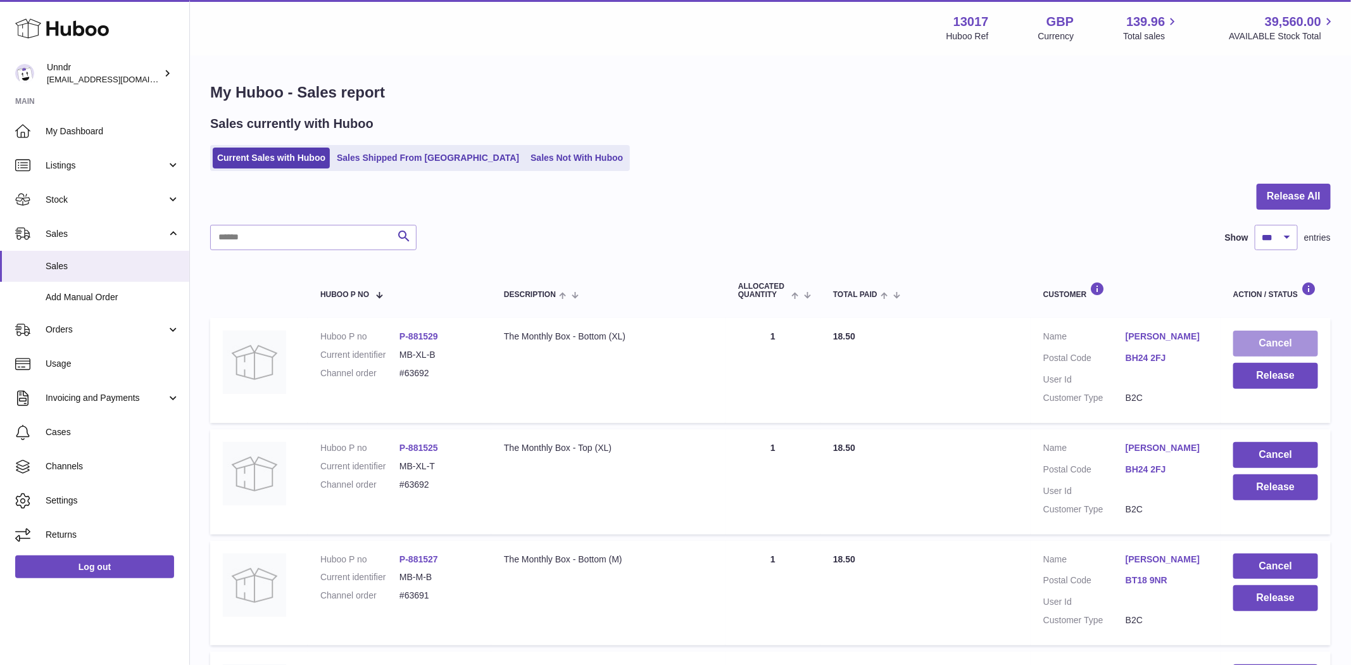
click at [1282, 335] on button "Cancel" at bounding box center [1275, 344] width 85 height 26
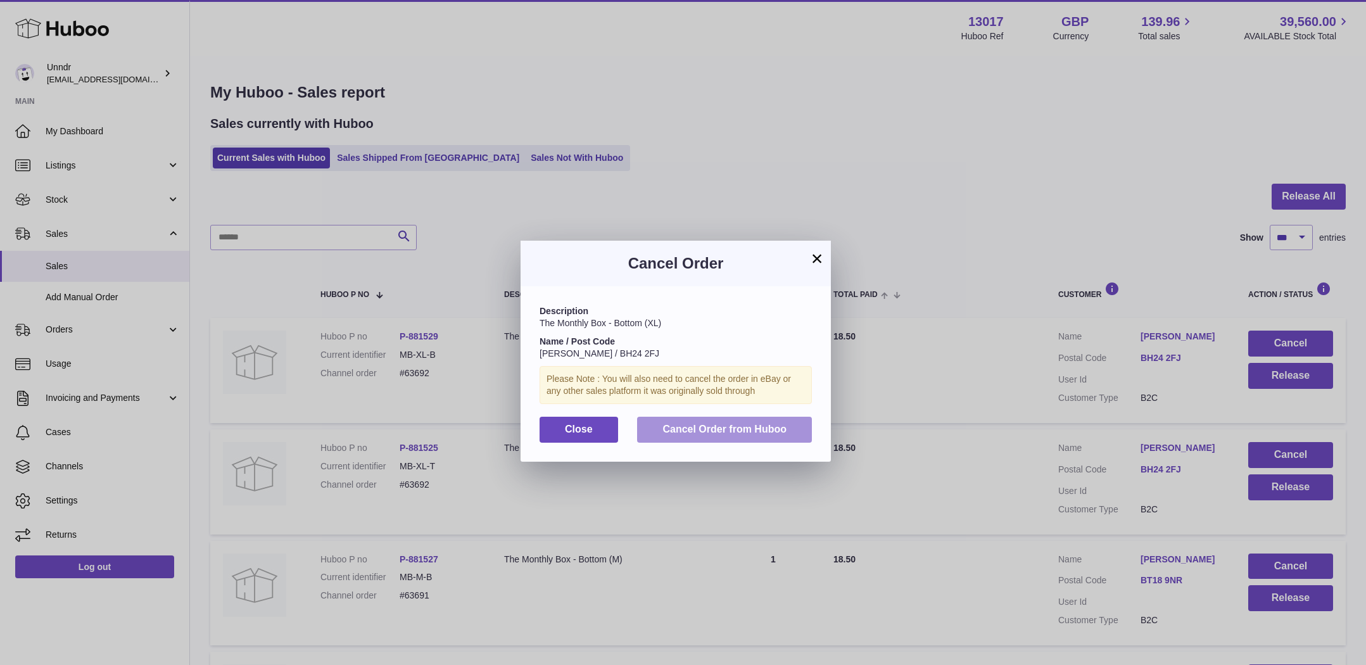
click at [807, 430] on button "Cancel Order from Huboo" at bounding box center [724, 430] width 175 height 26
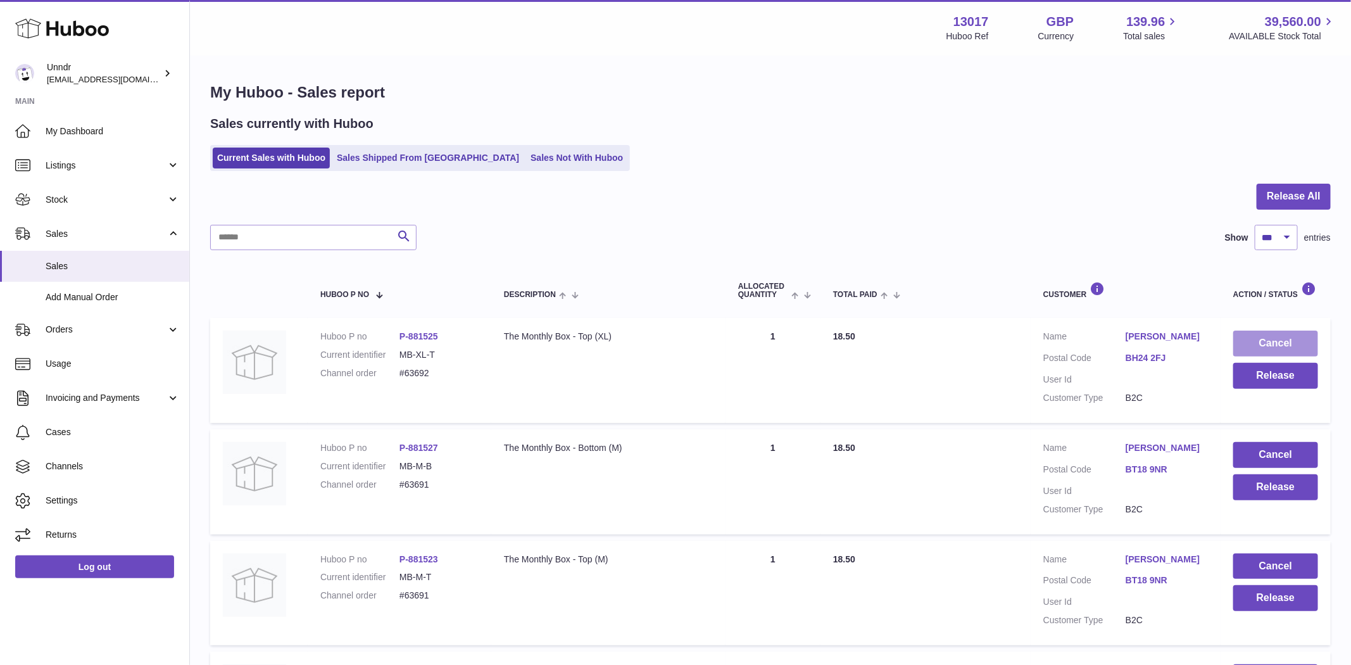
click at [1289, 338] on button "Cancel" at bounding box center [1275, 344] width 85 height 26
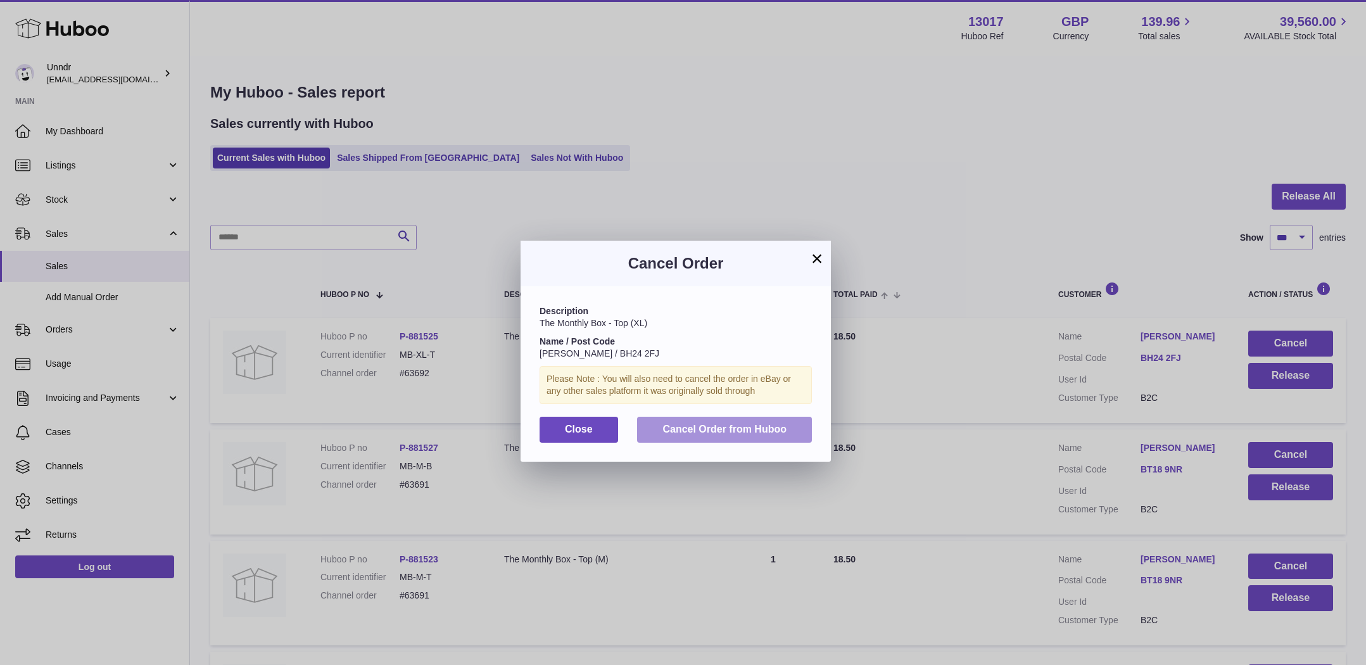
click at [778, 431] on span "Cancel Order from Huboo" at bounding box center [724, 429] width 124 height 11
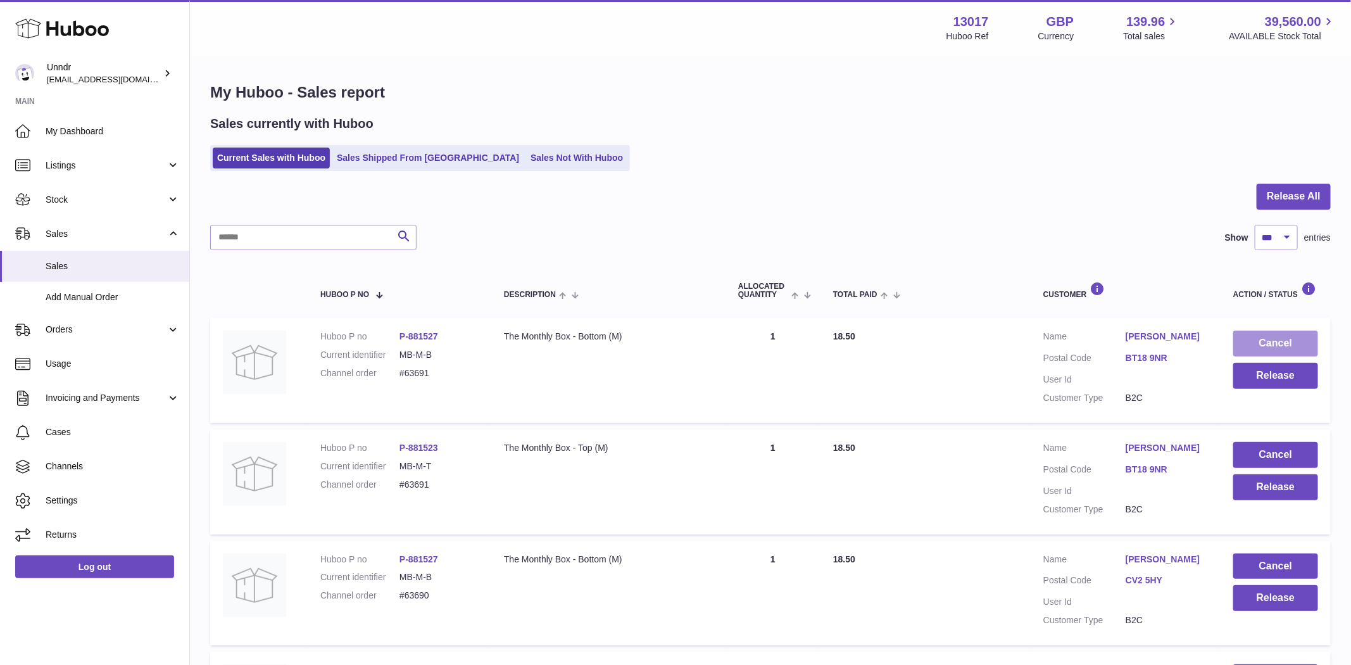
click at [1311, 339] on button "Cancel" at bounding box center [1275, 344] width 85 height 26
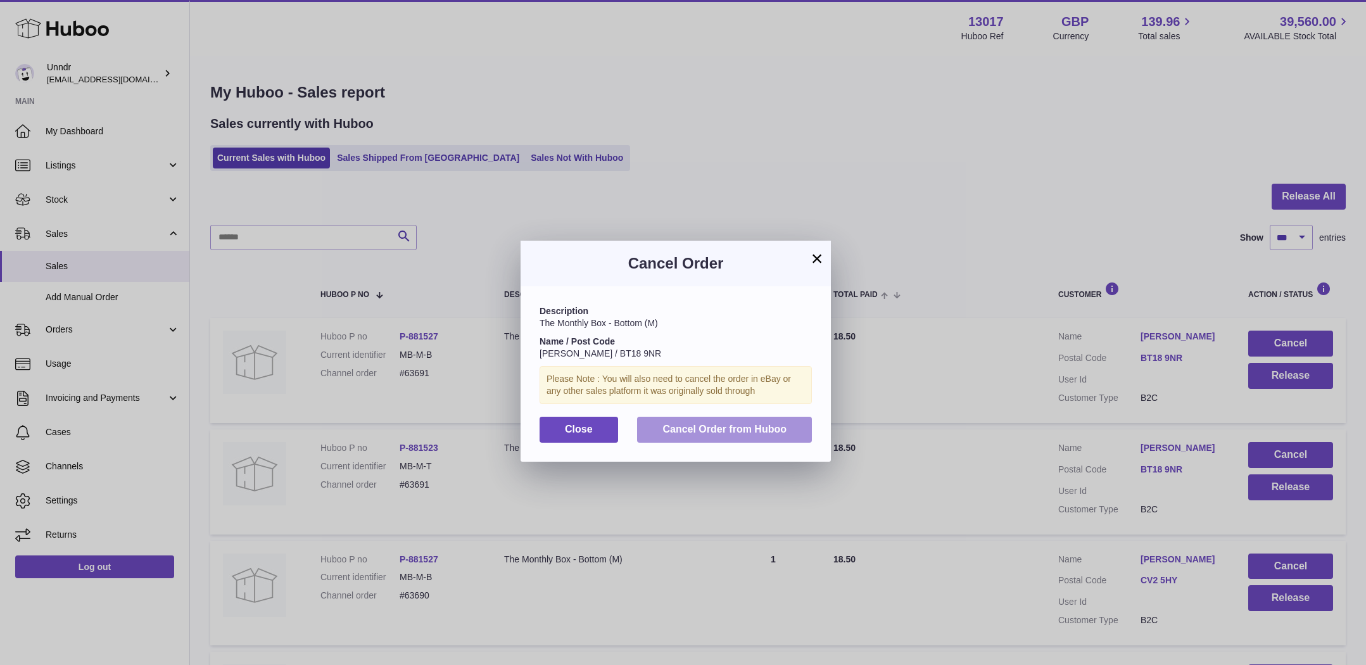
click at [760, 425] on span "Cancel Order from Huboo" at bounding box center [724, 429] width 124 height 11
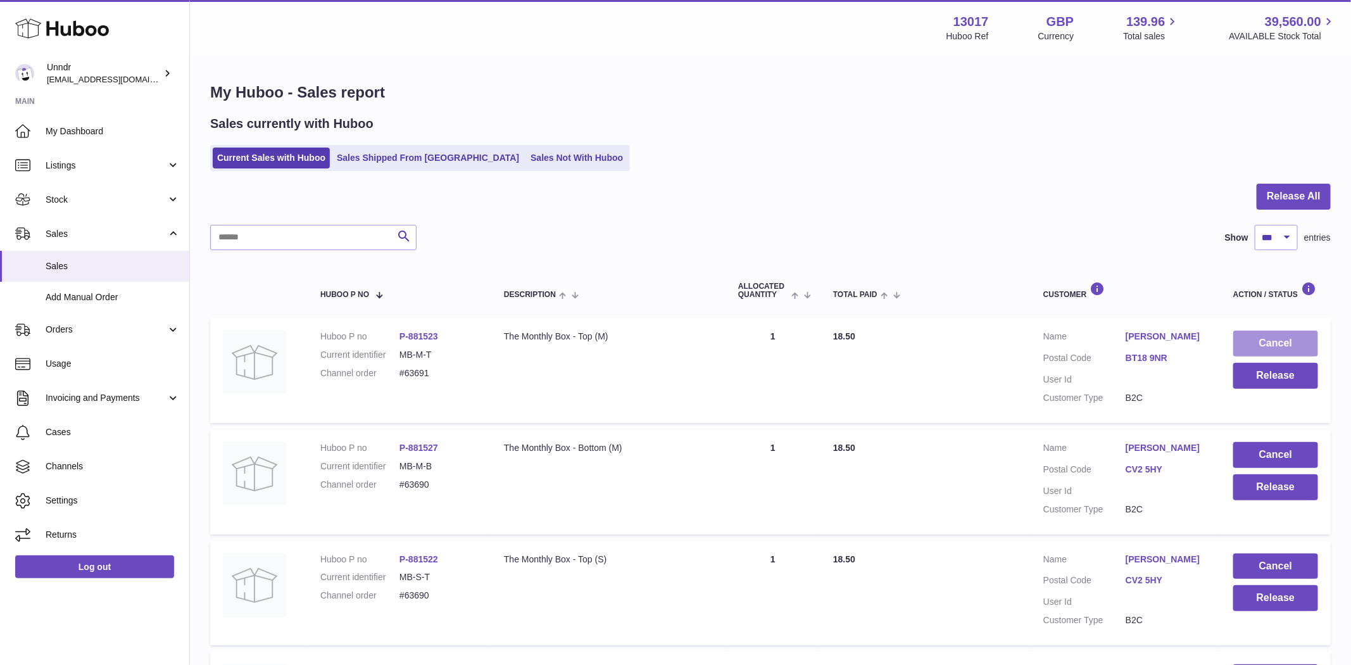
click at [1291, 346] on button "Cancel" at bounding box center [1275, 344] width 85 height 26
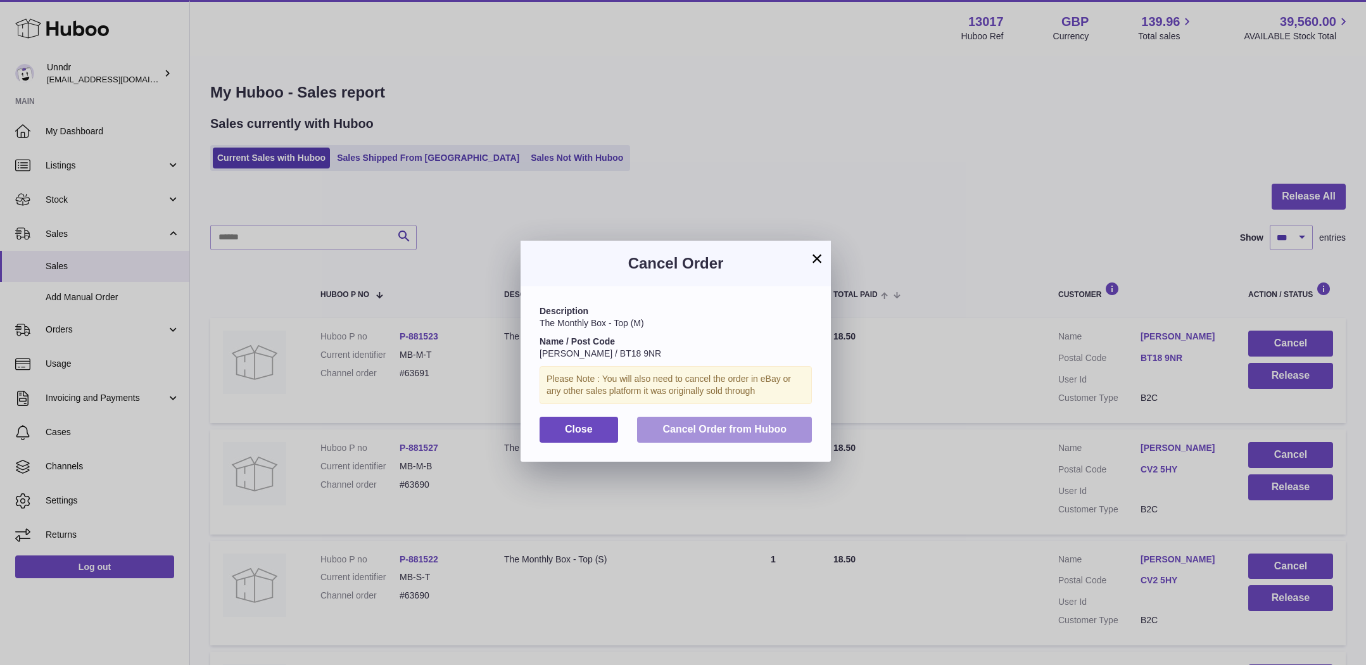
click at [774, 440] on button "Cancel Order from Huboo" at bounding box center [724, 430] width 175 height 26
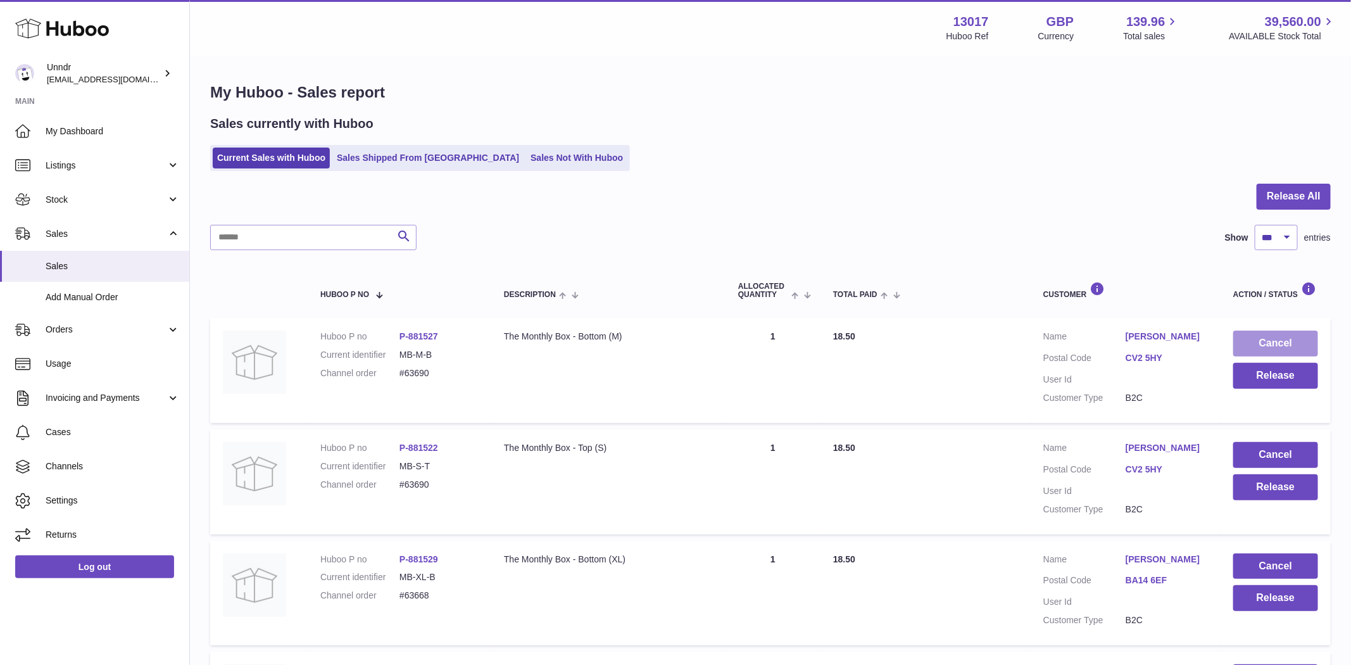
click at [1285, 338] on button "Cancel" at bounding box center [1275, 344] width 85 height 26
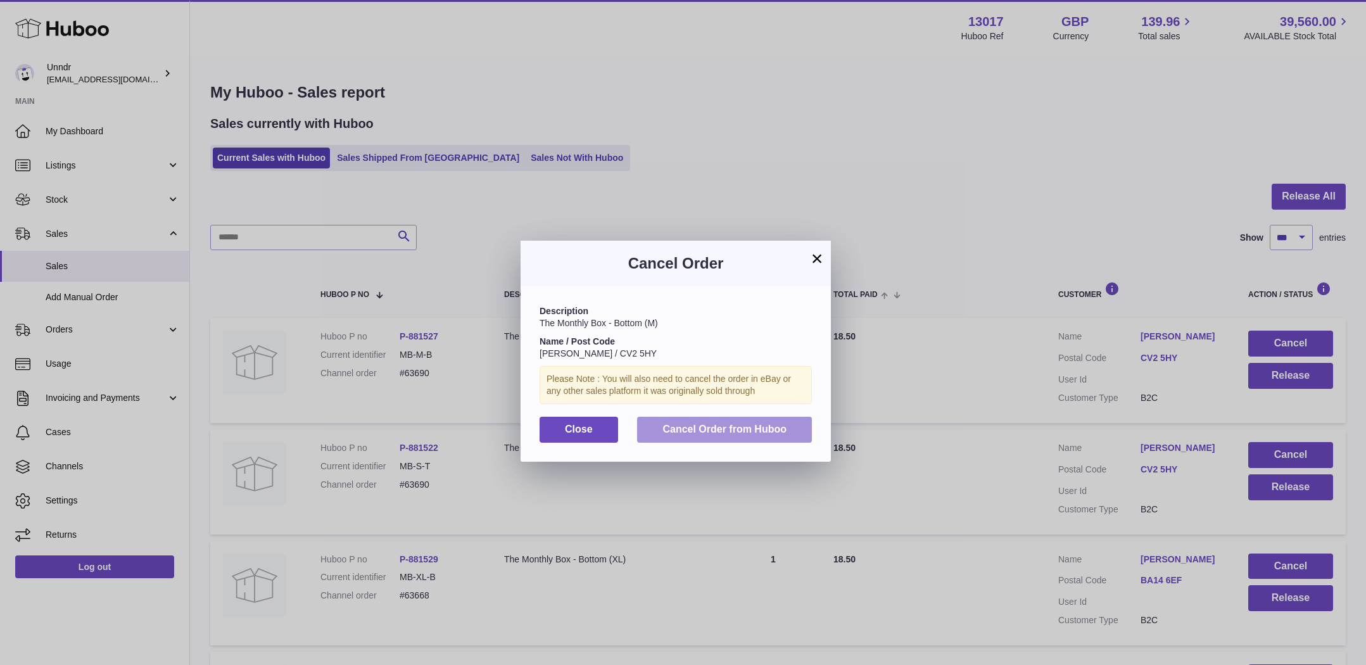
click at [774, 432] on span "Cancel Order from Huboo" at bounding box center [724, 429] width 124 height 11
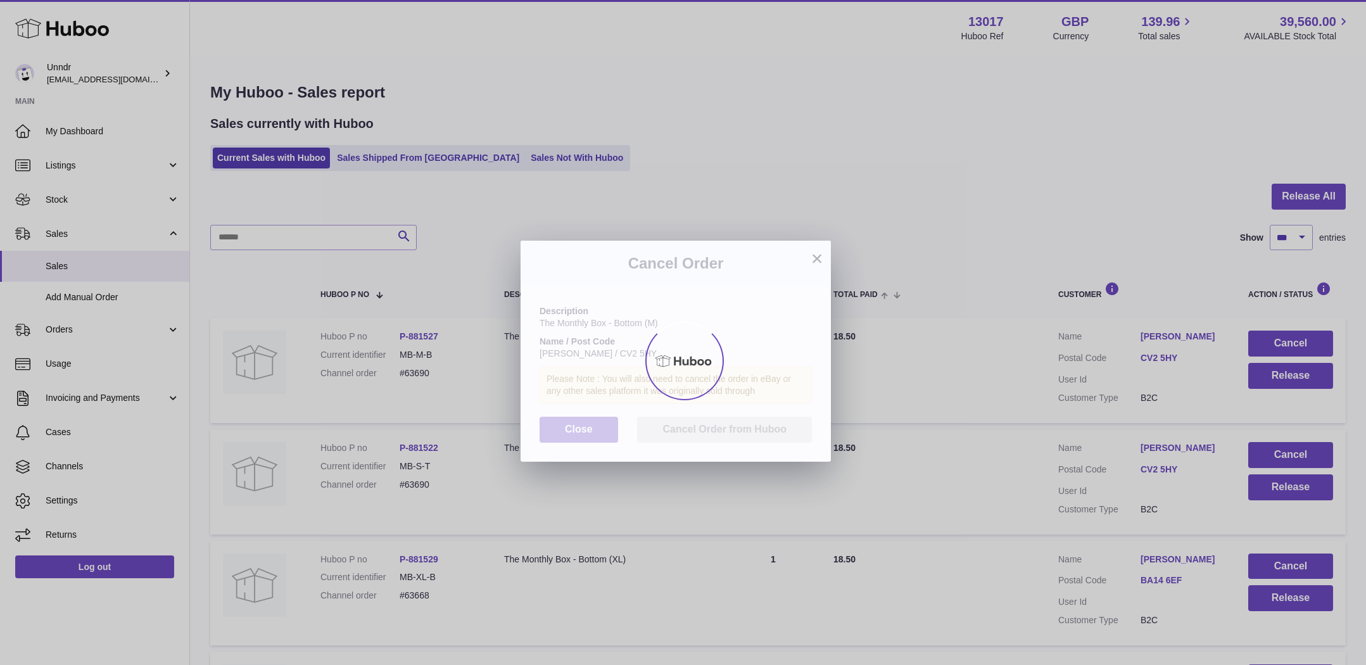
click at [1294, 342] on div at bounding box center [683, 361] width 1366 height 608
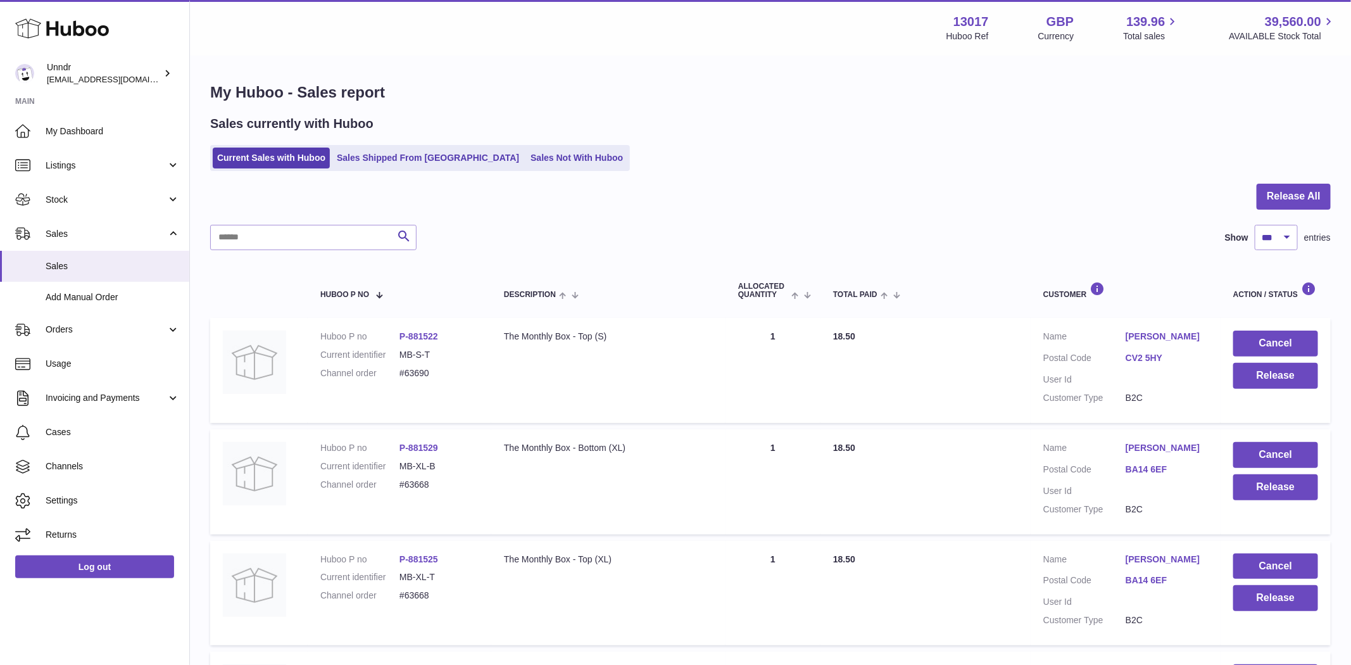
click at [1276, 340] on button "Cancel" at bounding box center [1275, 344] width 85 height 26
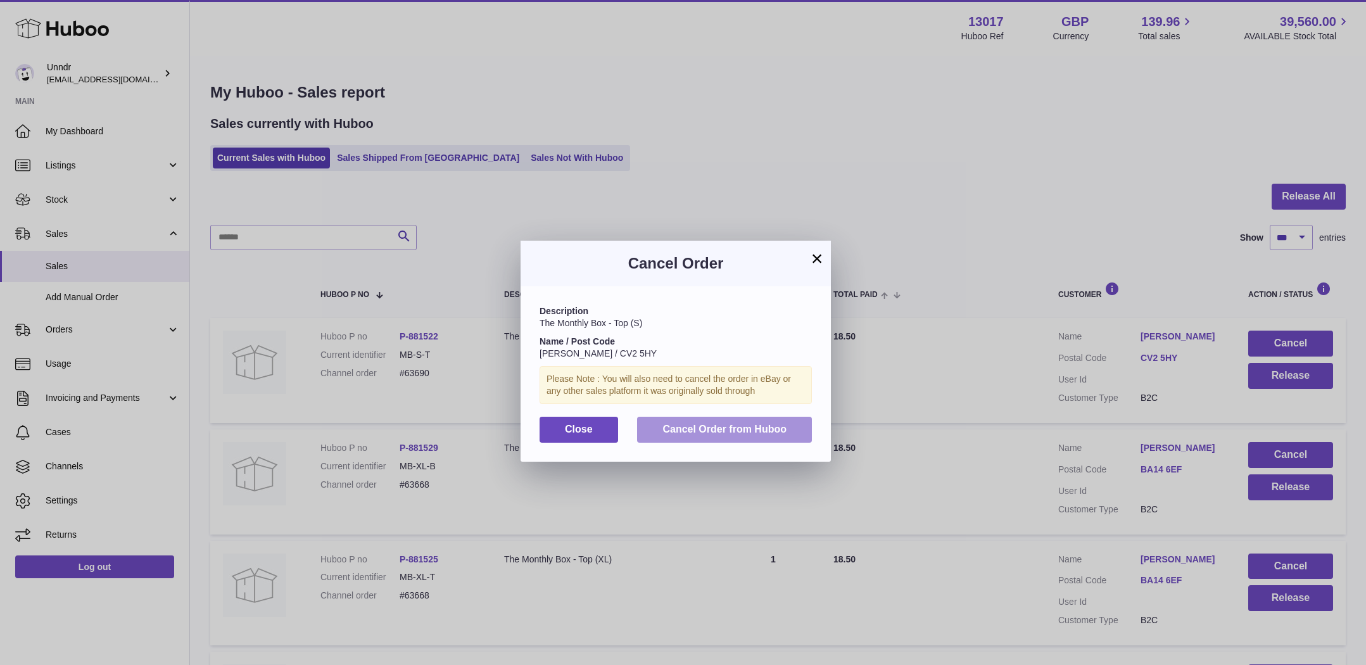
click at [788, 438] on button "Cancel Order from Huboo" at bounding box center [724, 430] width 175 height 26
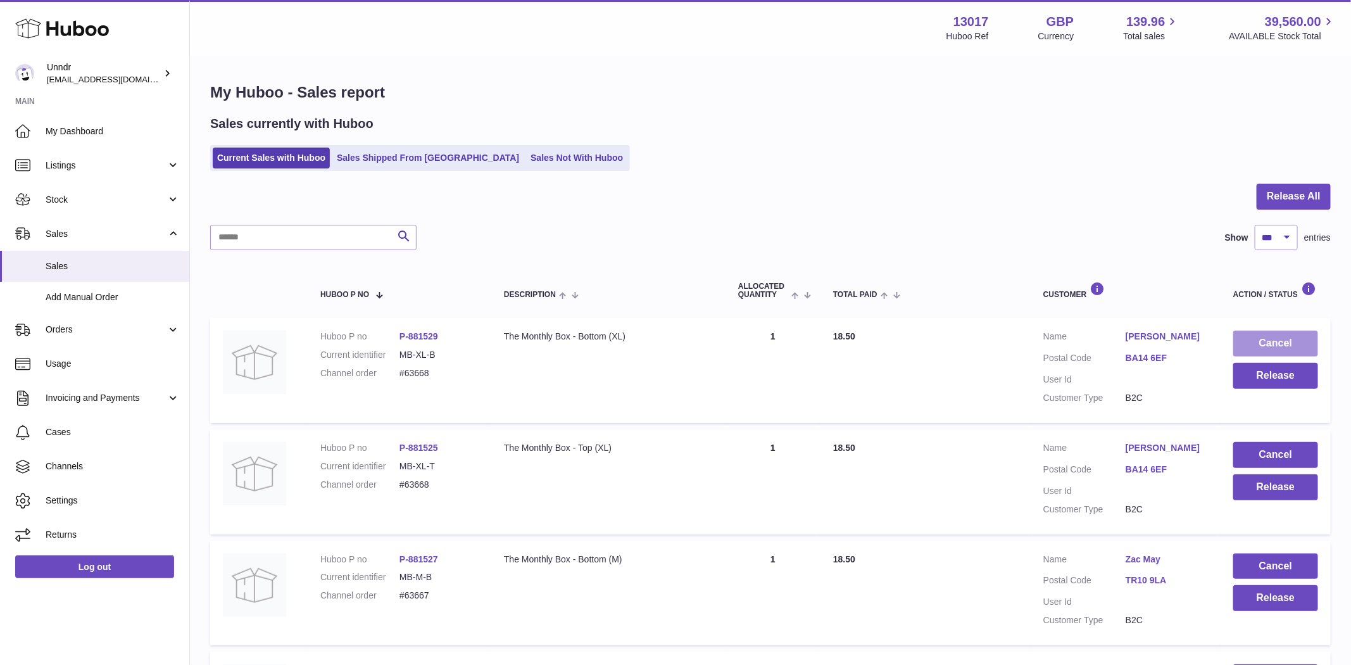
click at [1281, 346] on button "Cancel" at bounding box center [1275, 344] width 85 height 26
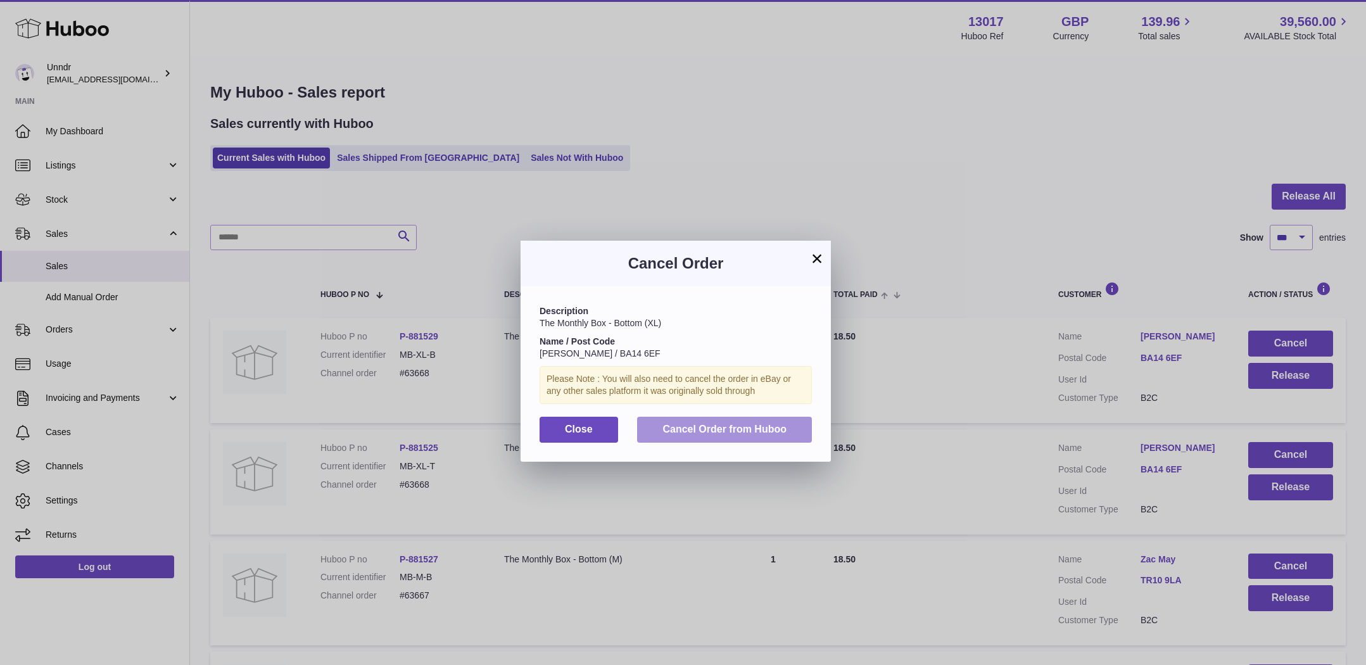
click at [771, 437] on button "Cancel Order from Huboo" at bounding box center [724, 430] width 175 height 26
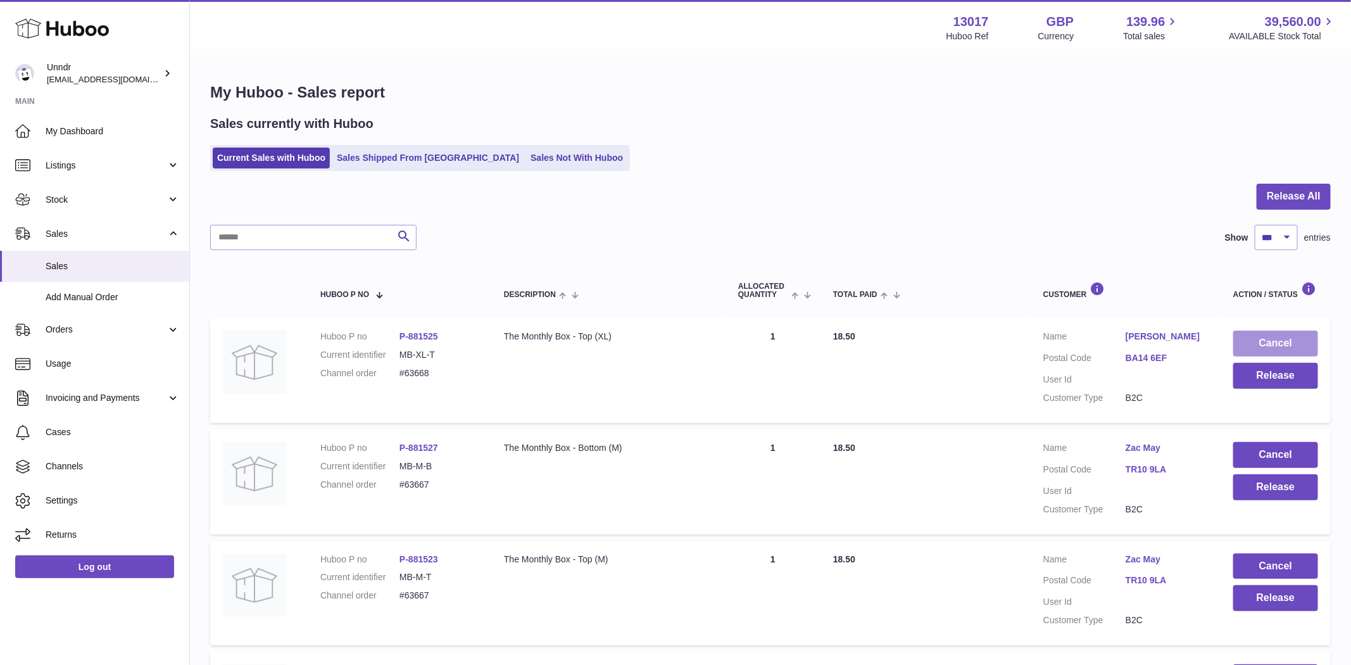
click at [1278, 337] on button "Cancel" at bounding box center [1275, 344] width 85 height 26
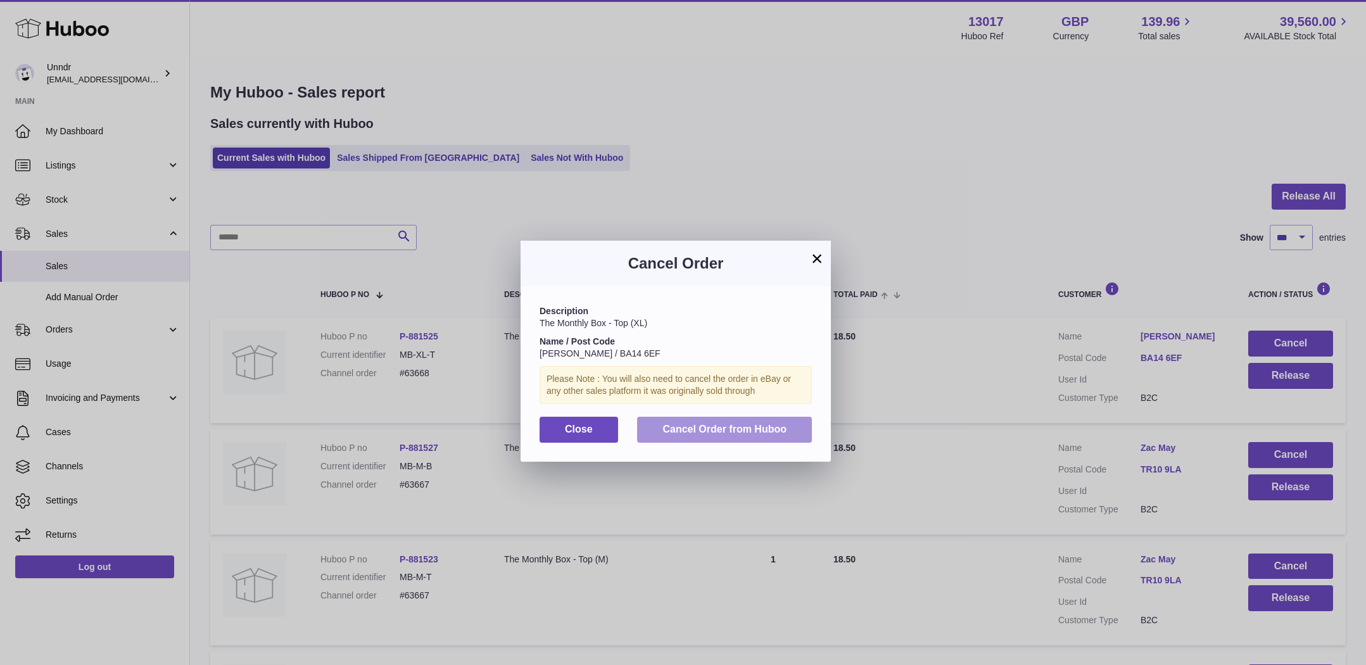
click at [773, 429] on span "Cancel Order from Huboo" at bounding box center [724, 429] width 124 height 11
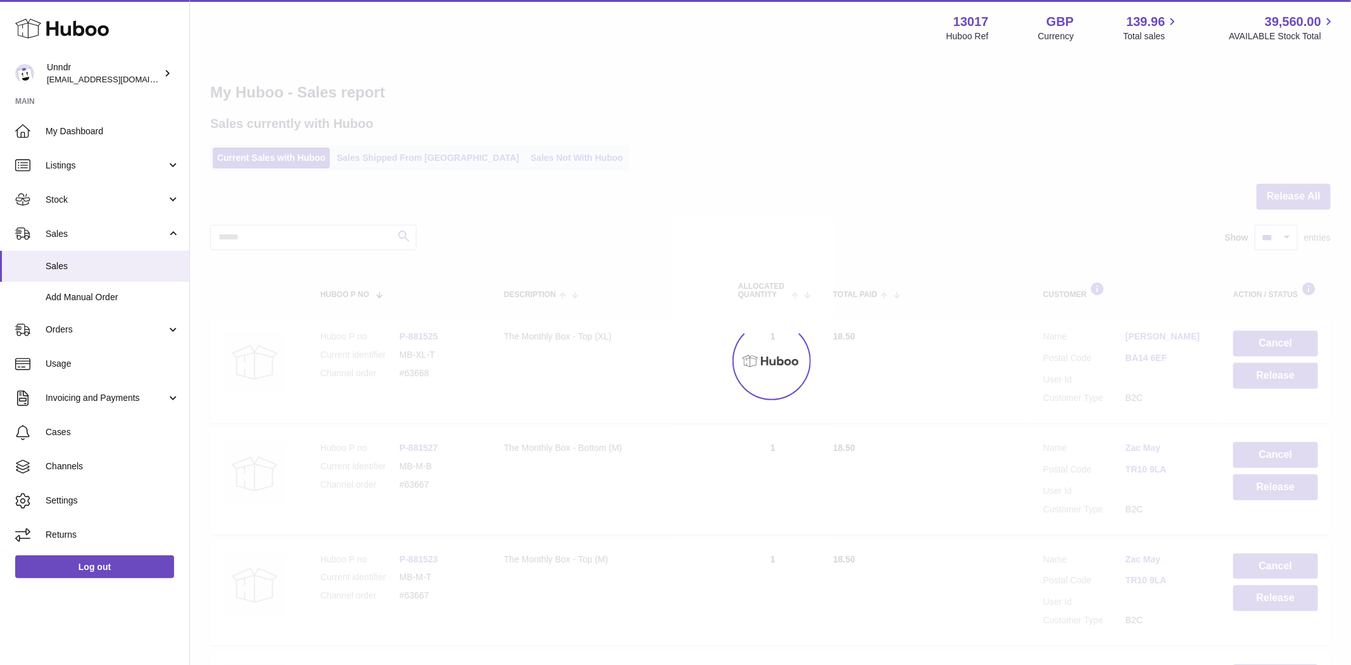
click at [1285, 343] on div at bounding box center [770, 361] width 1161 height 608
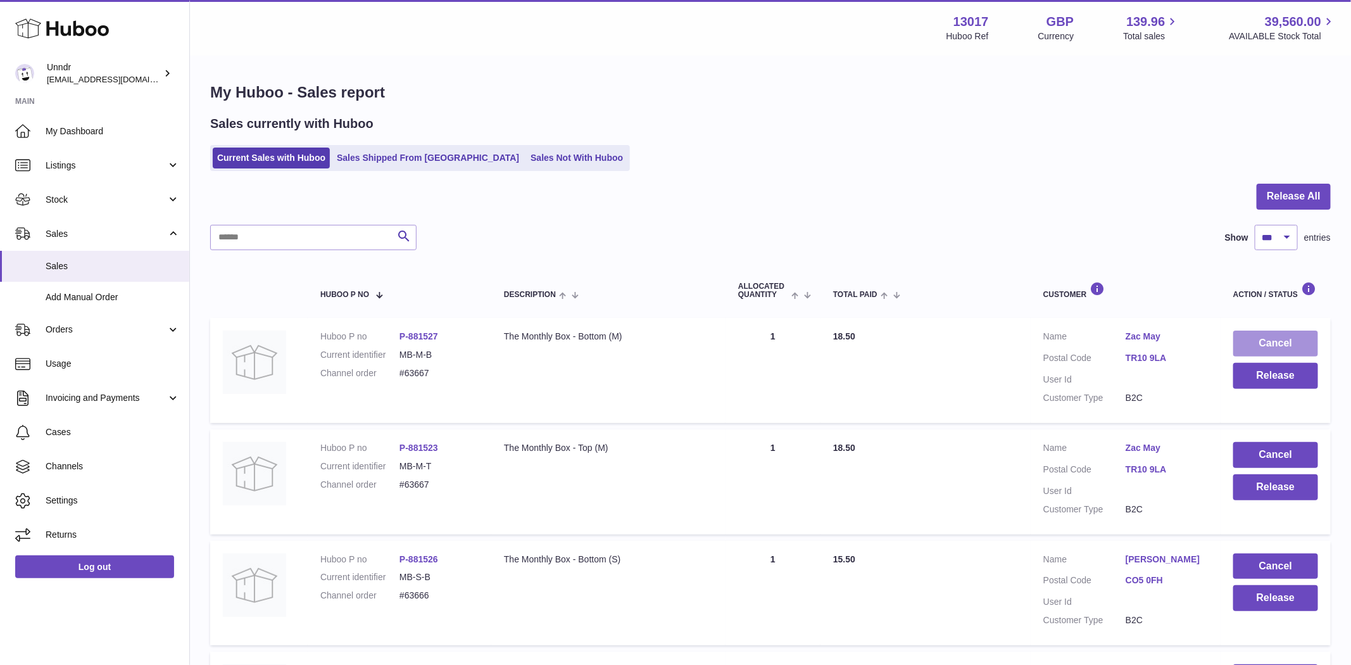
click at [1263, 345] on button "Cancel" at bounding box center [1275, 344] width 85 height 26
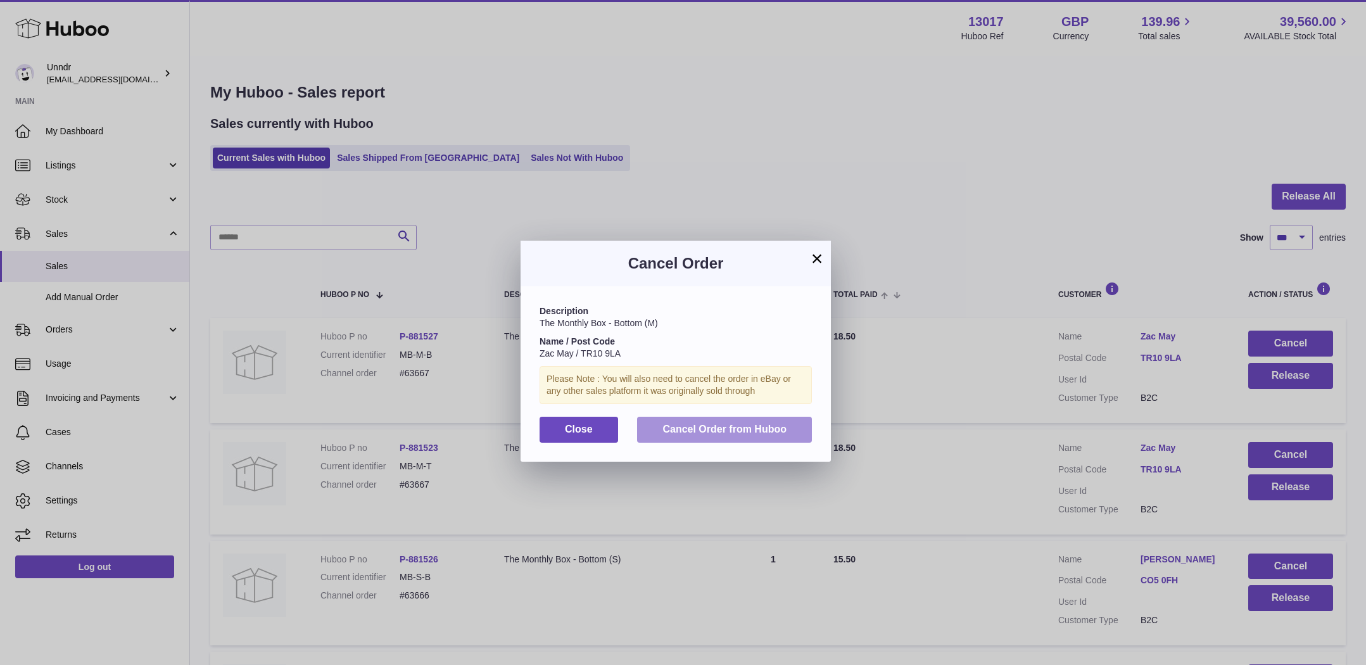
click at [751, 434] on span "Cancel Order from Huboo" at bounding box center [724, 429] width 124 height 11
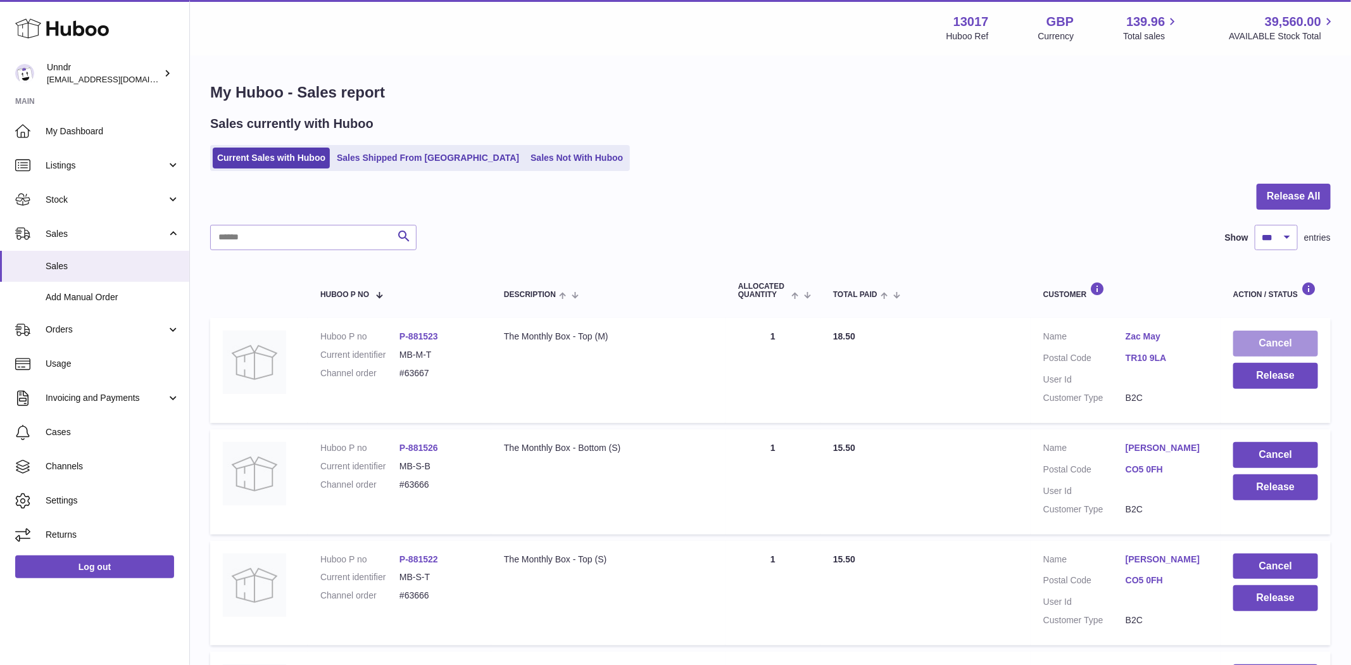
click at [1290, 340] on button "Cancel" at bounding box center [1275, 344] width 85 height 26
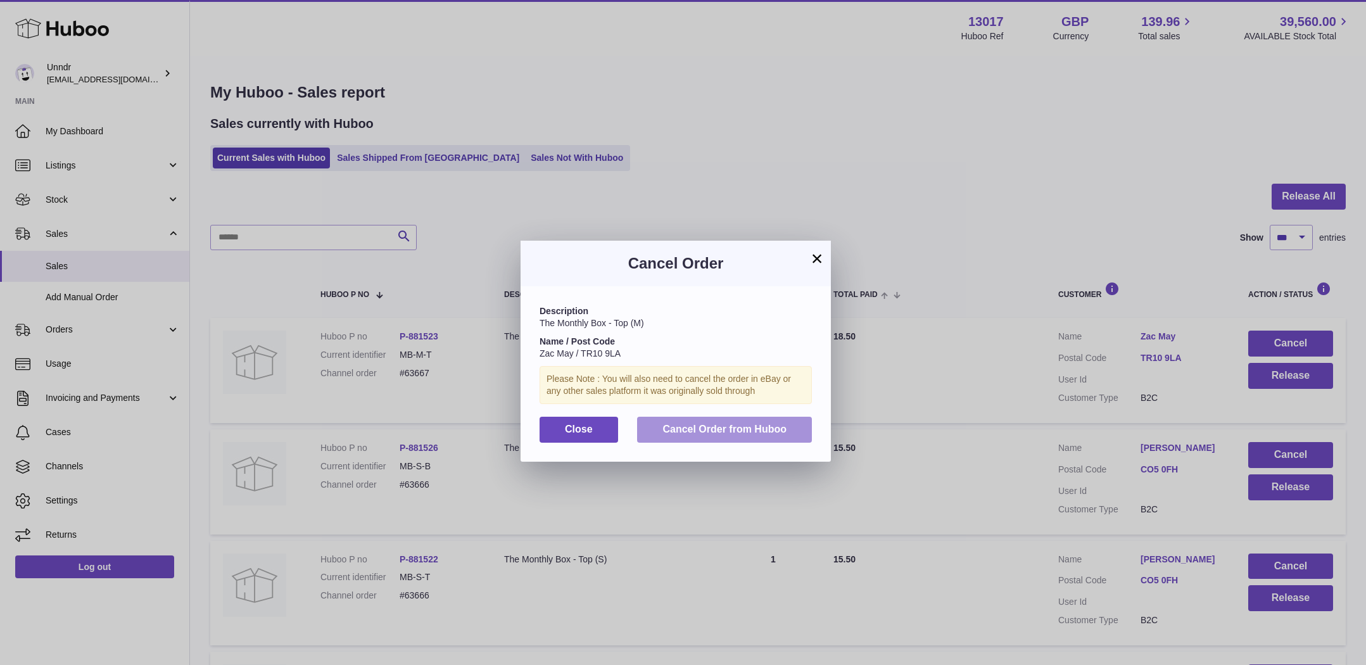
click at [718, 430] on span "Cancel Order from Huboo" at bounding box center [724, 429] width 124 height 11
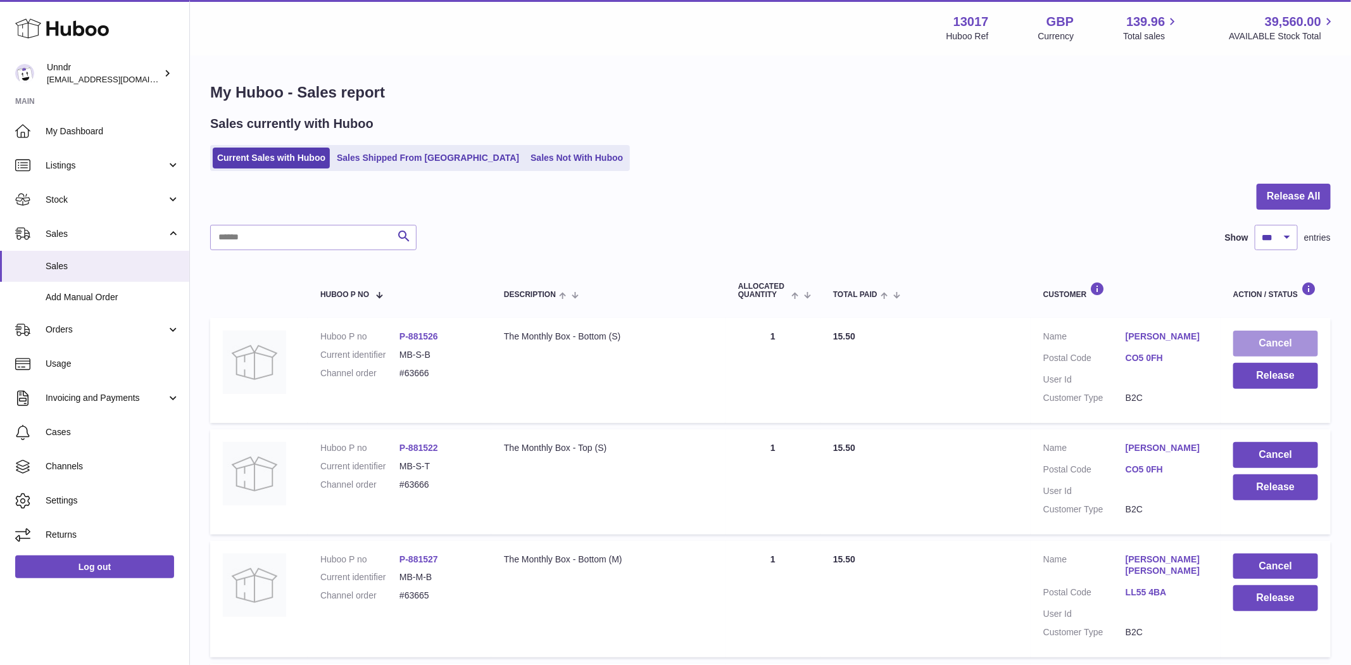
click at [1293, 336] on button "Cancel" at bounding box center [1275, 344] width 85 height 26
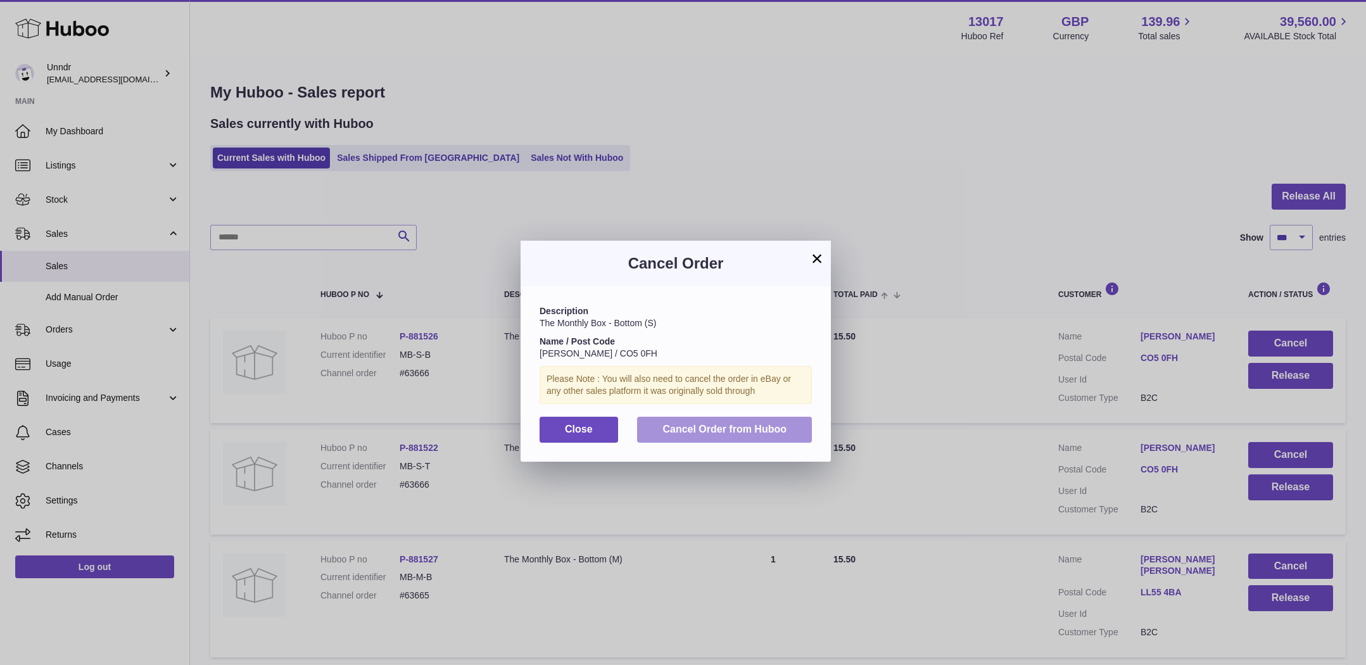
click at [735, 437] on button "Cancel Order from Huboo" at bounding box center [724, 430] width 175 height 26
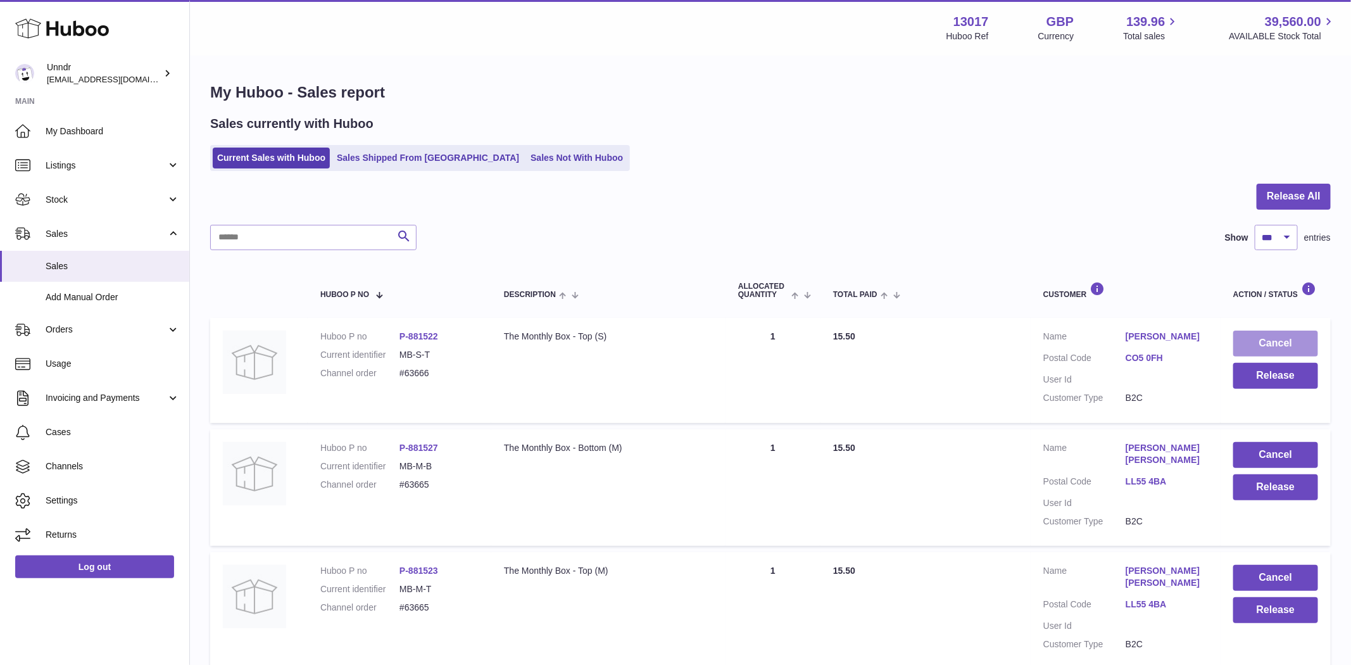
click at [1253, 332] on button "Cancel" at bounding box center [1275, 344] width 85 height 26
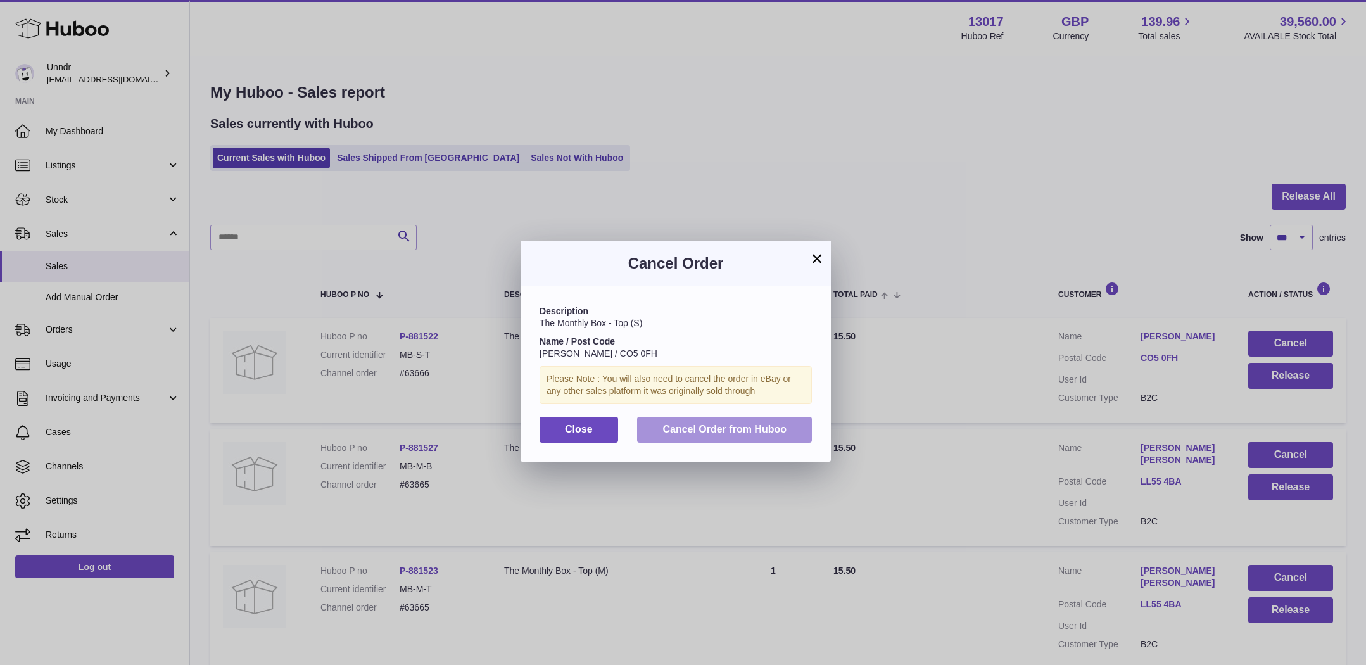
click at [786, 427] on span "Cancel Order from Huboo" at bounding box center [724, 429] width 124 height 11
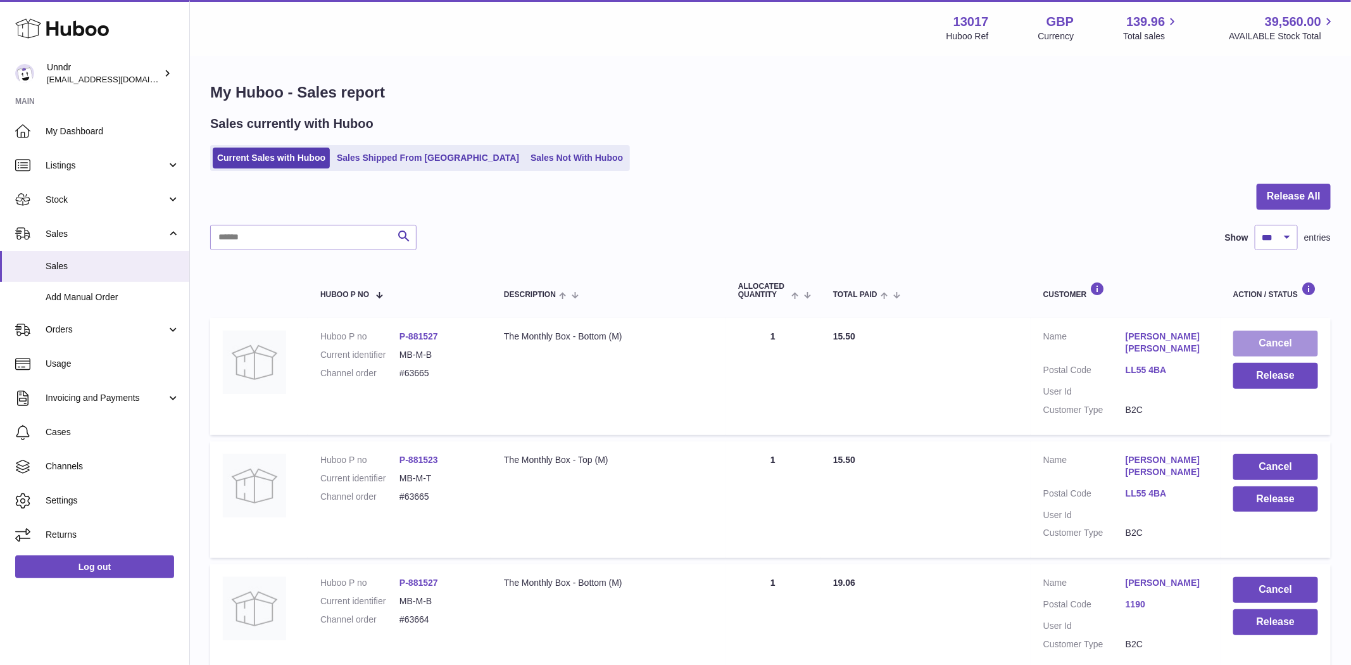
click at [1305, 342] on button "Cancel" at bounding box center [1275, 344] width 85 height 26
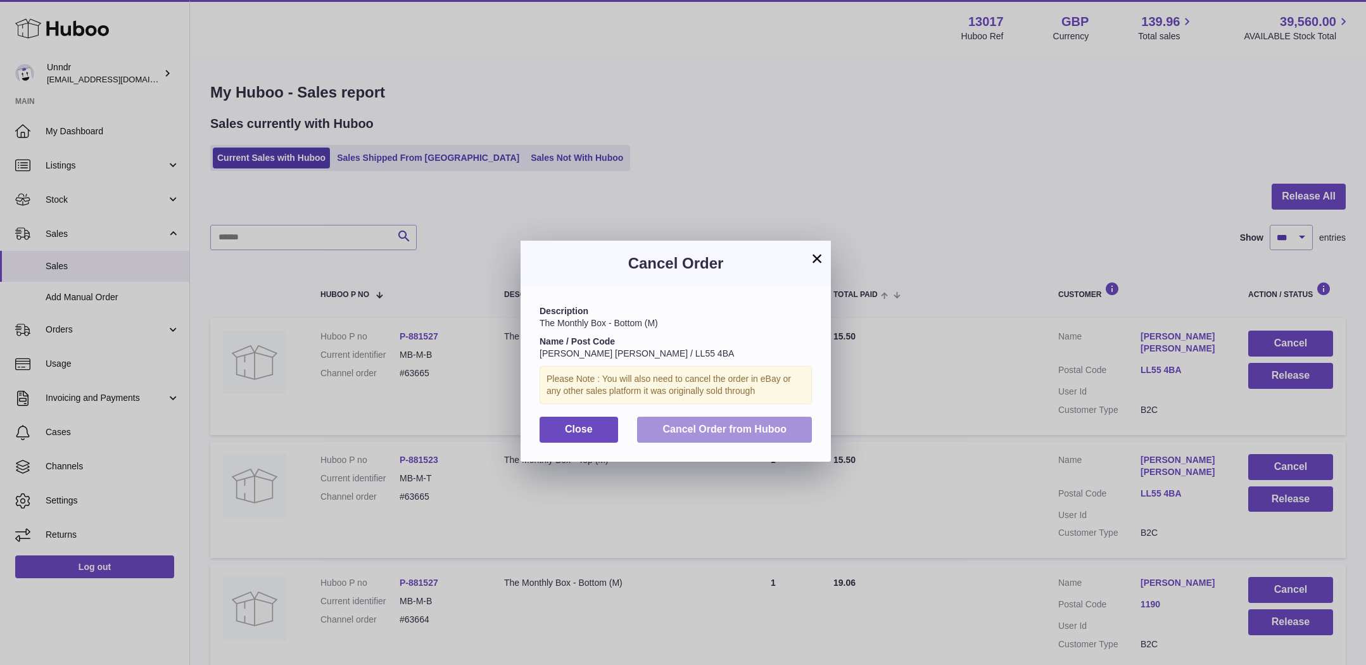
click at [776, 434] on span "Cancel Order from Huboo" at bounding box center [724, 429] width 124 height 11
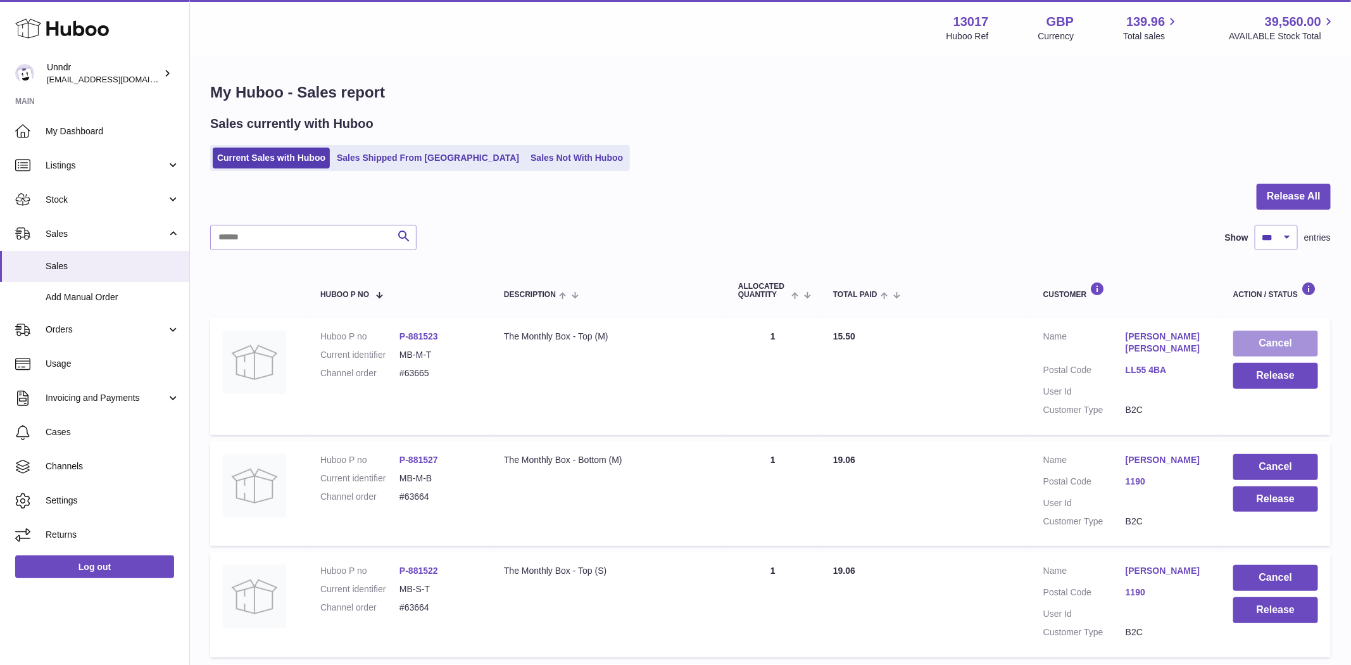
click at [1289, 334] on button "Cancel" at bounding box center [1275, 344] width 85 height 26
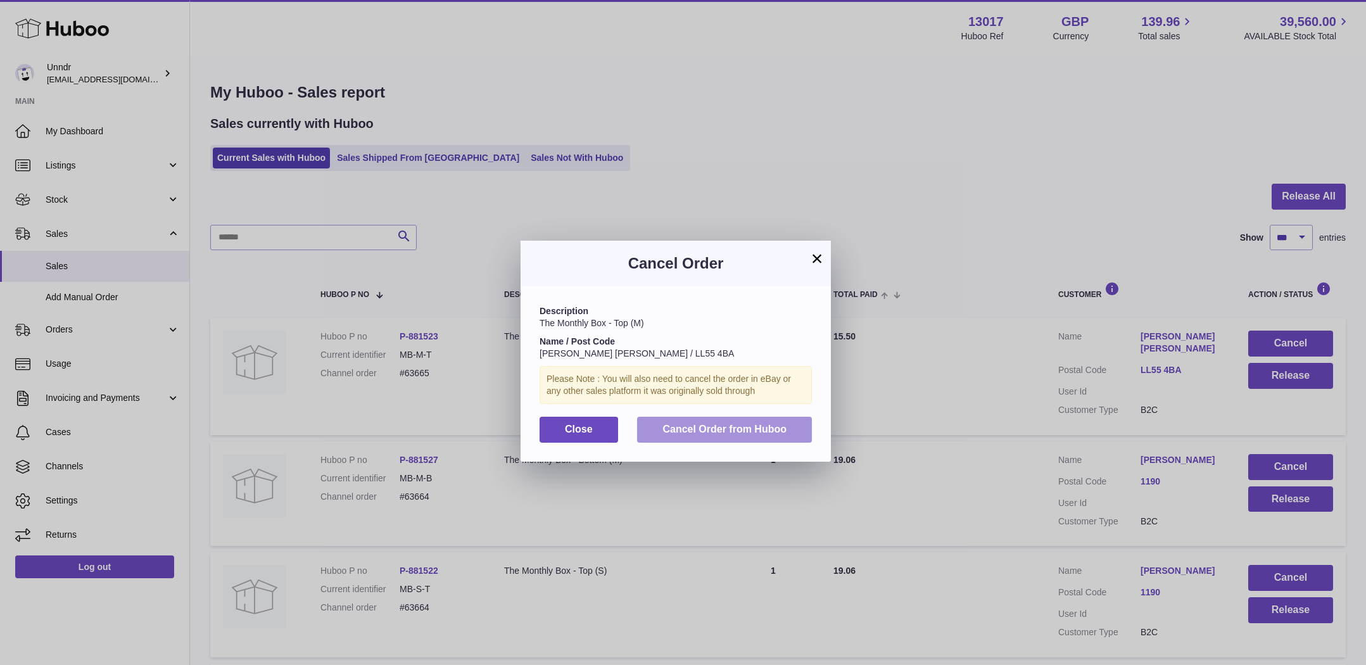
click at [753, 431] on span "Cancel Order from Huboo" at bounding box center [724, 429] width 124 height 11
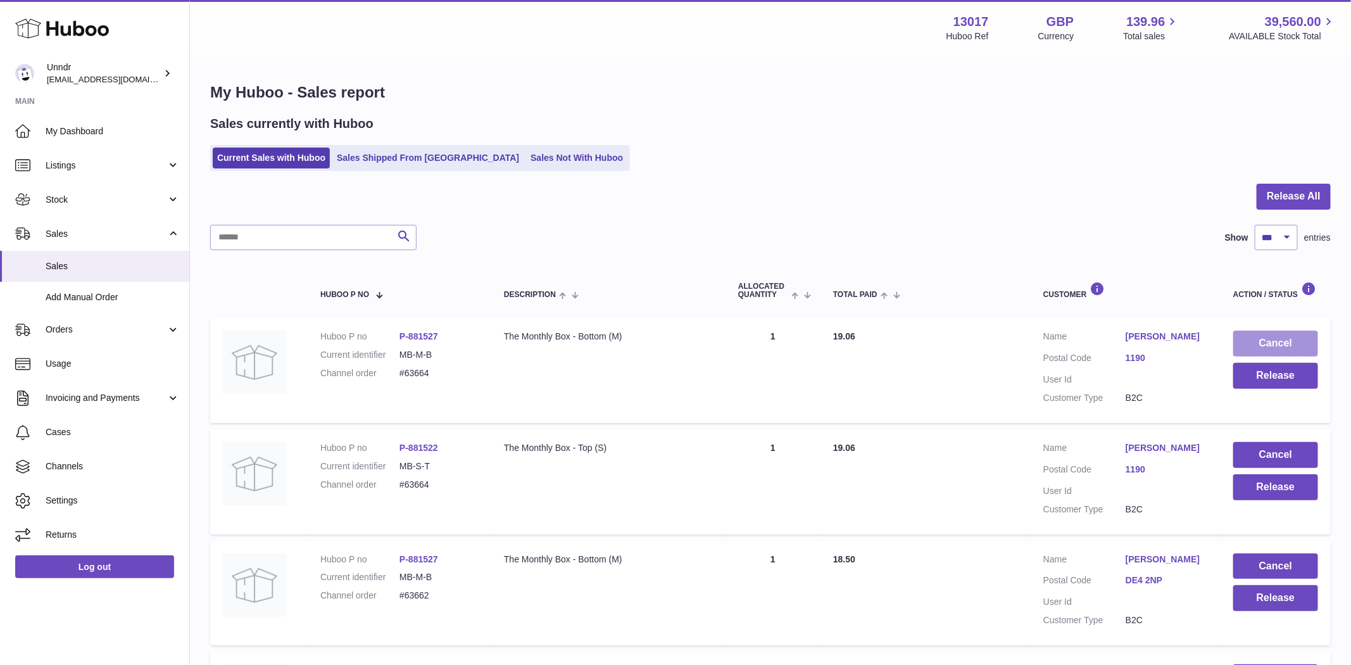
click at [1283, 342] on button "Cancel" at bounding box center [1275, 344] width 85 height 26
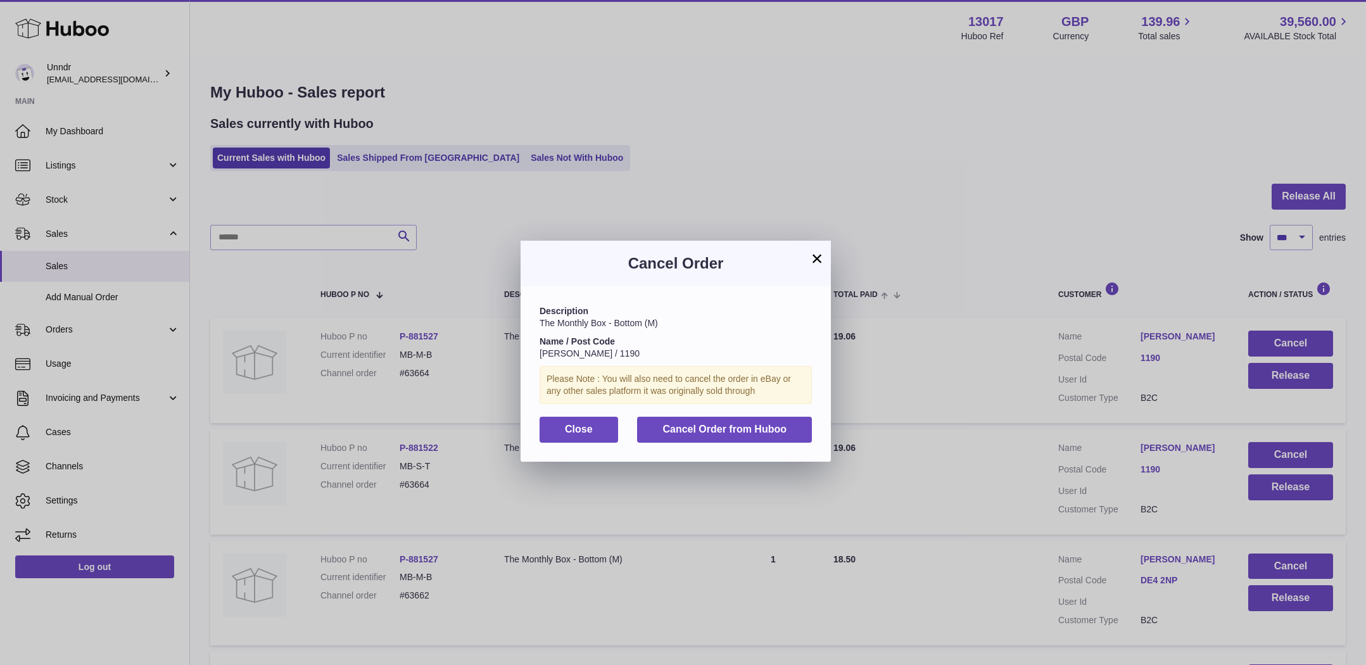
click at [732, 443] on div "Description The Monthly Box - Bottom (M) Name / Post Code [PERSON_NAME] / 1190 …" at bounding box center [675, 373] width 310 height 175
click at [736, 436] on button "Cancel Order from Huboo" at bounding box center [724, 430] width 175 height 26
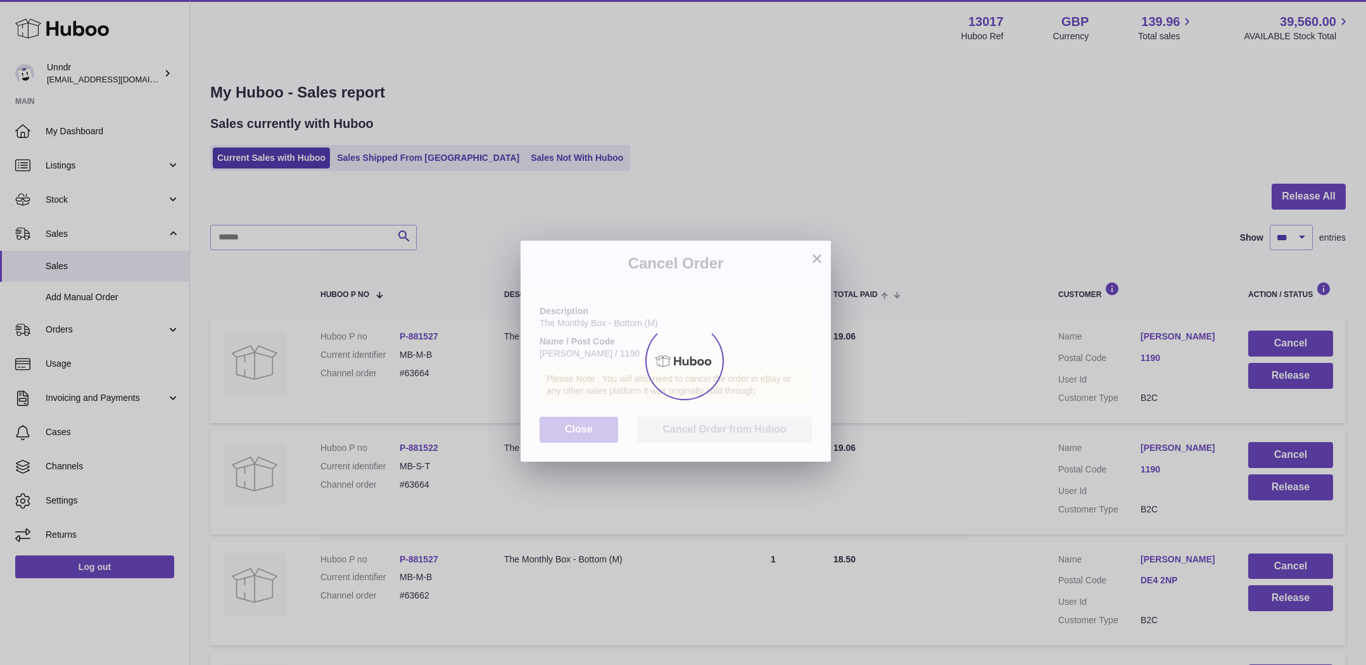
click at [1287, 342] on div at bounding box center [683, 361] width 1366 height 608
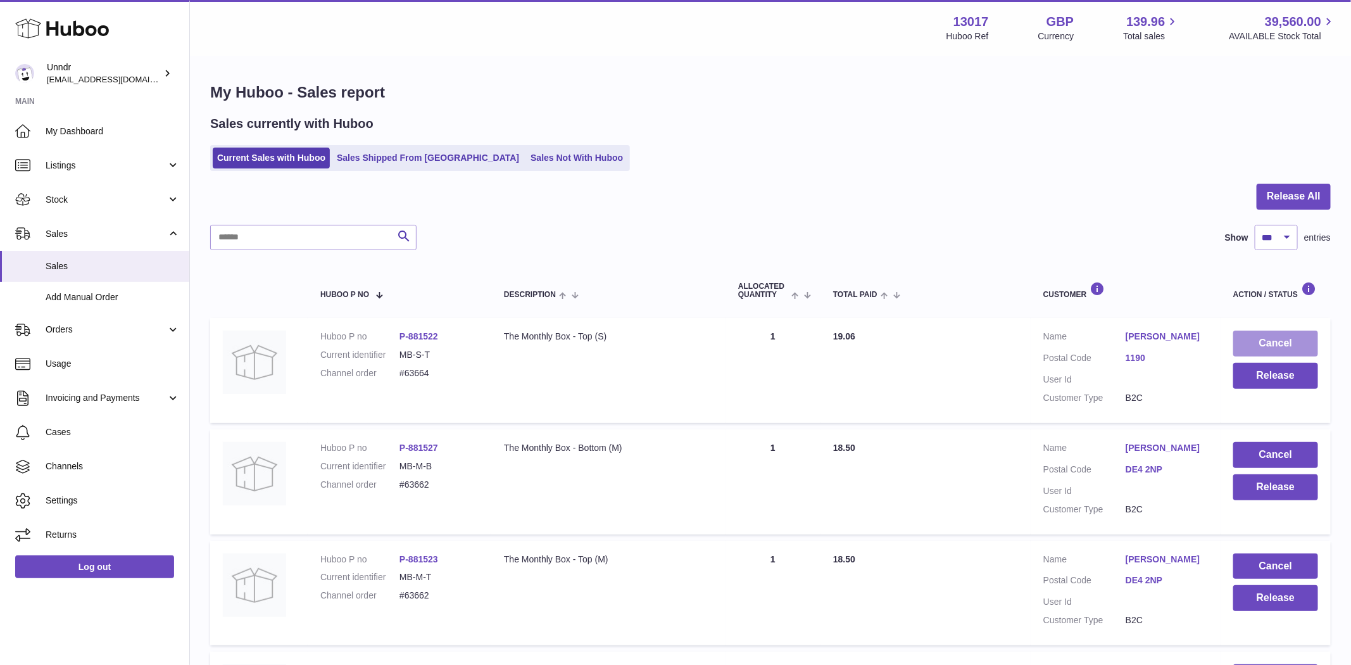
click at [1287, 342] on button "Cancel" at bounding box center [1275, 344] width 85 height 26
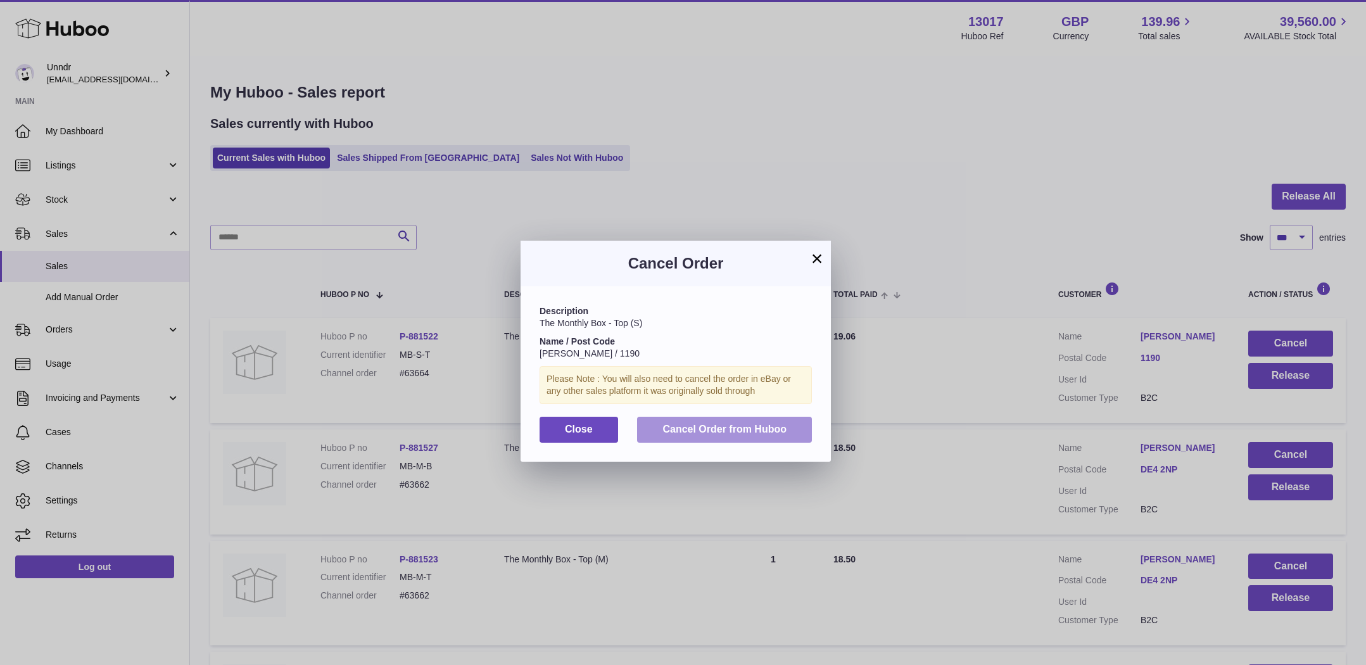
click at [748, 437] on button "Cancel Order from Huboo" at bounding box center [724, 430] width 175 height 26
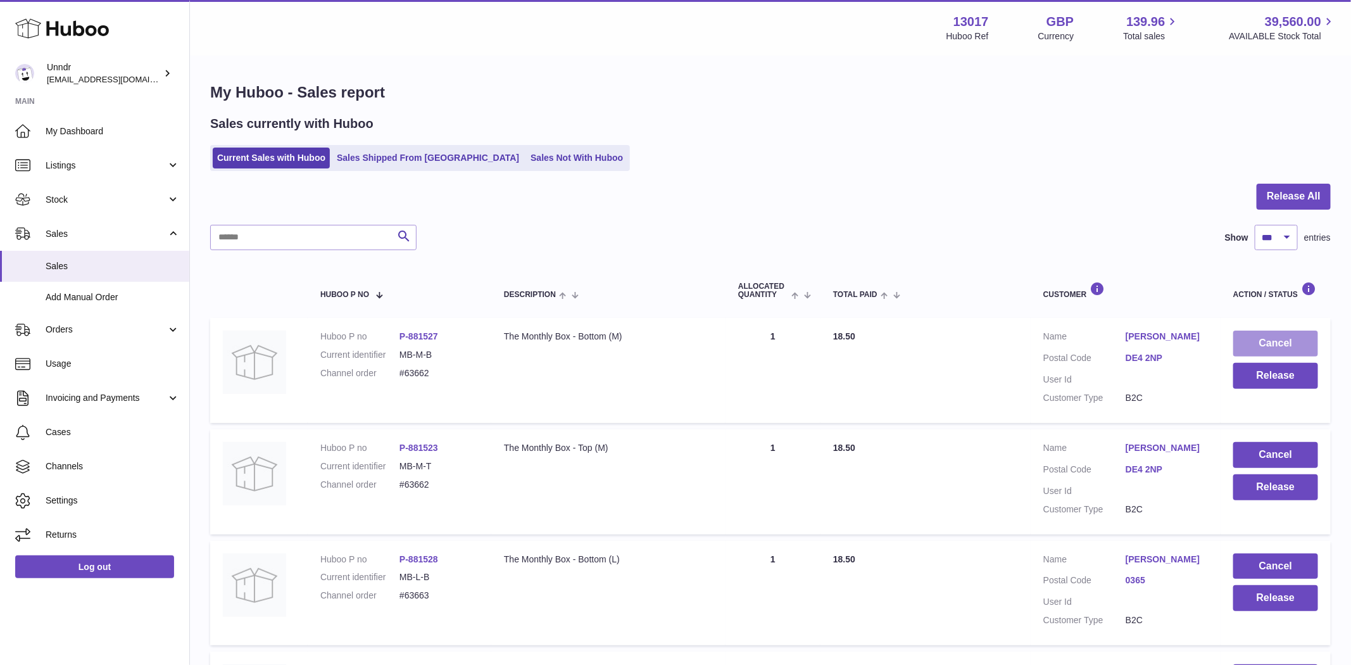
click at [1265, 341] on button "Cancel" at bounding box center [1275, 344] width 85 height 26
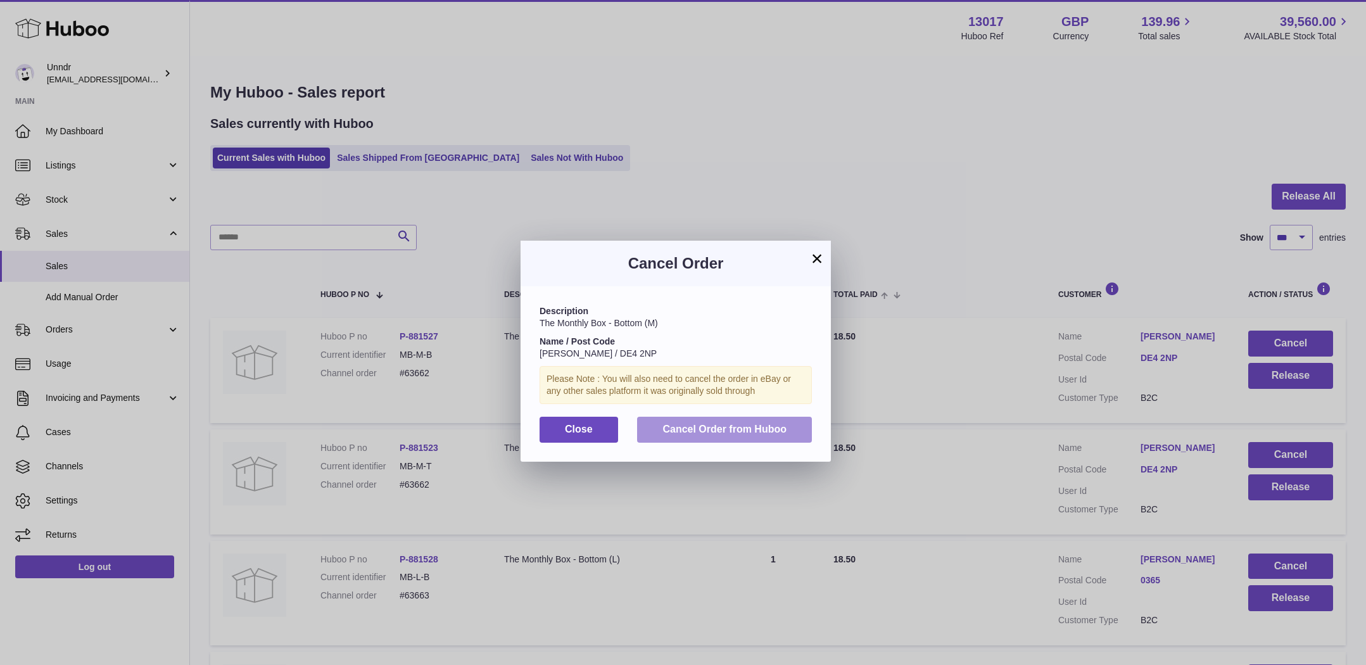
click at [706, 432] on span "Cancel Order from Huboo" at bounding box center [724, 429] width 124 height 11
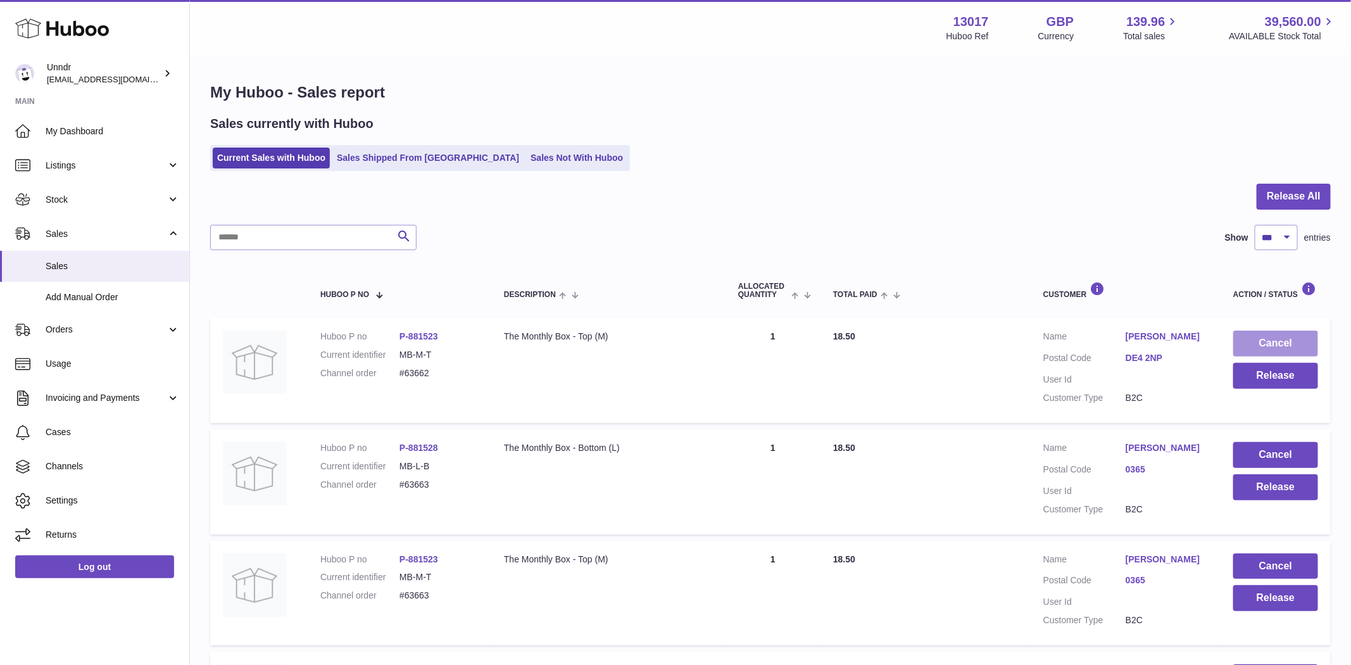
click at [1275, 331] on button "Cancel" at bounding box center [1275, 344] width 85 height 26
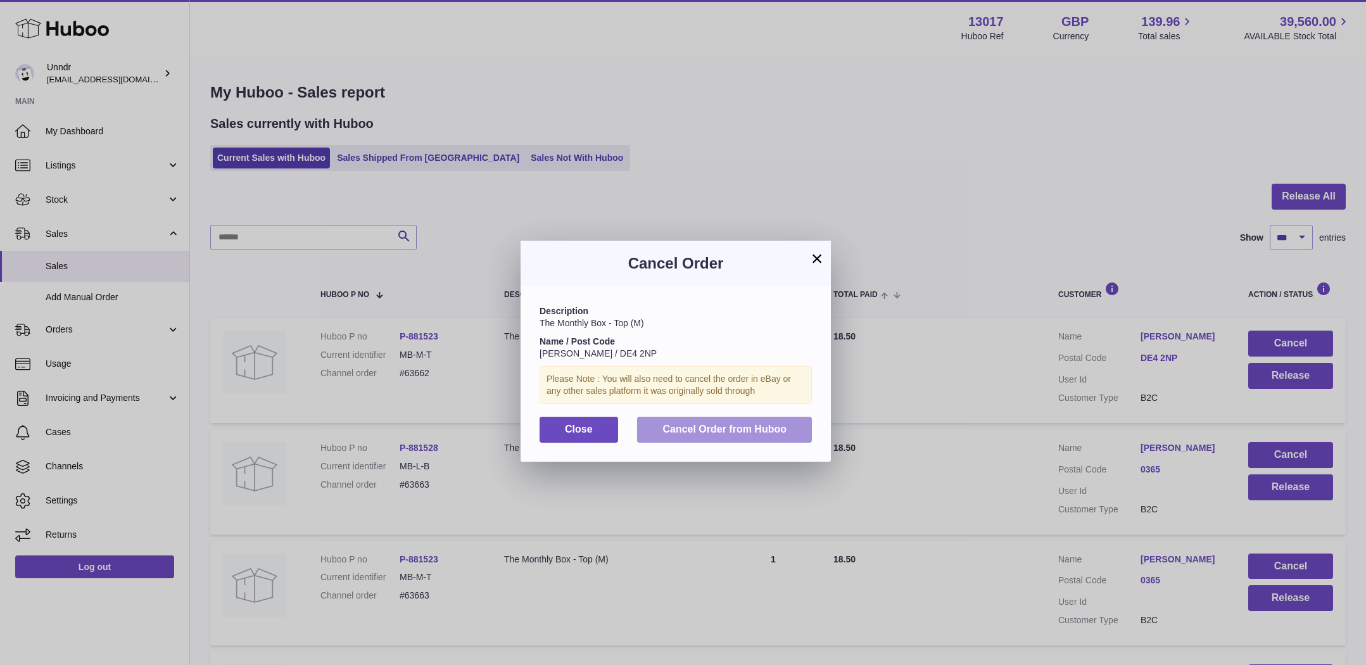
click at [772, 428] on span "Cancel Order from Huboo" at bounding box center [724, 429] width 124 height 11
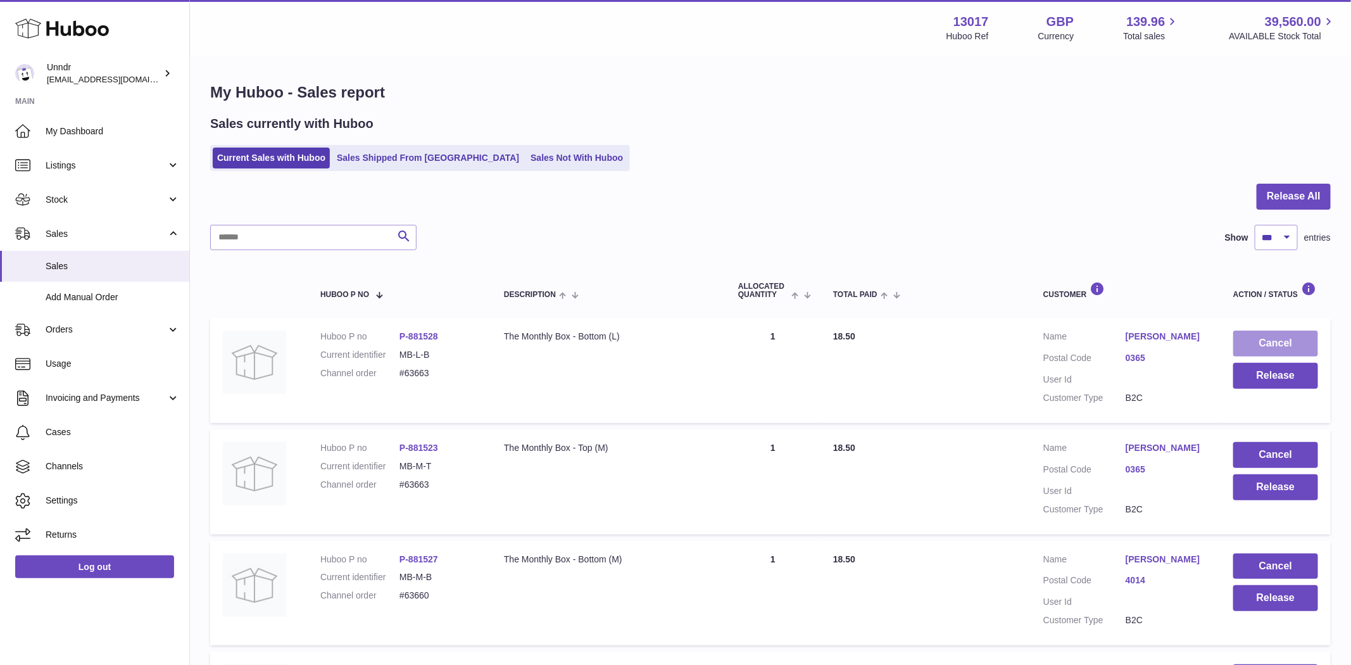
click at [1297, 347] on button "Cancel" at bounding box center [1275, 344] width 85 height 26
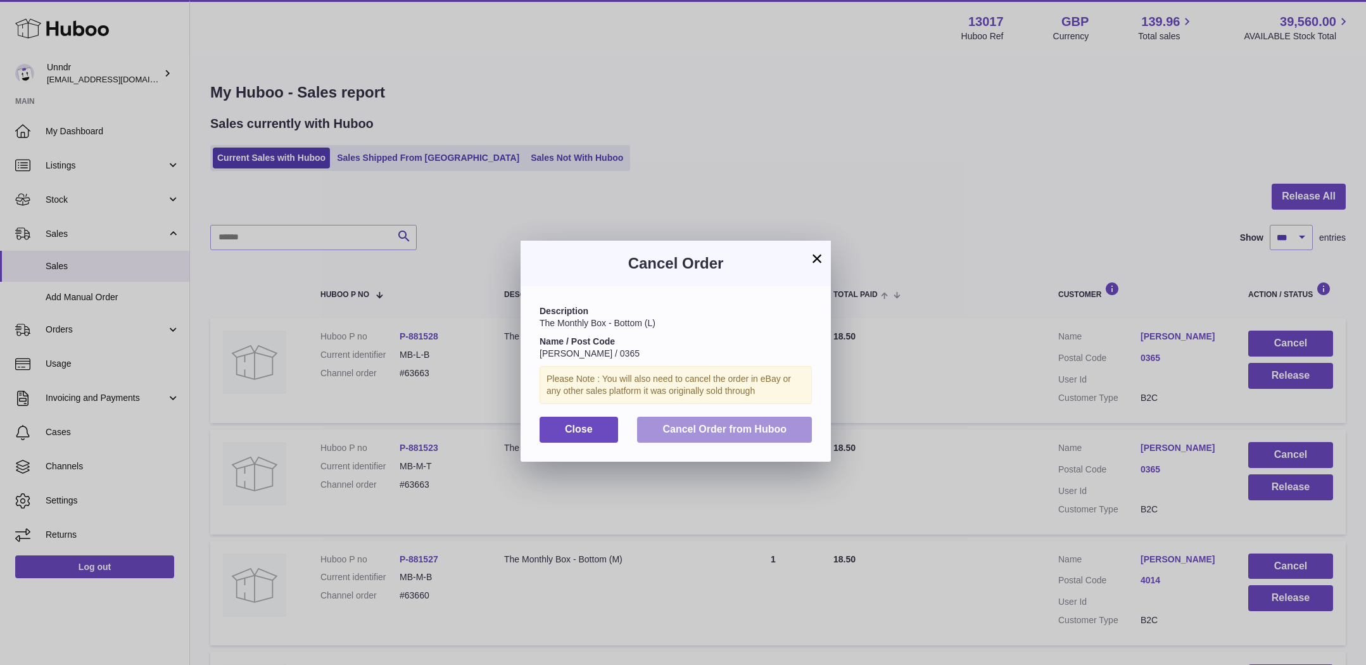
click at [736, 439] on button "Cancel Order from Huboo" at bounding box center [724, 430] width 175 height 26
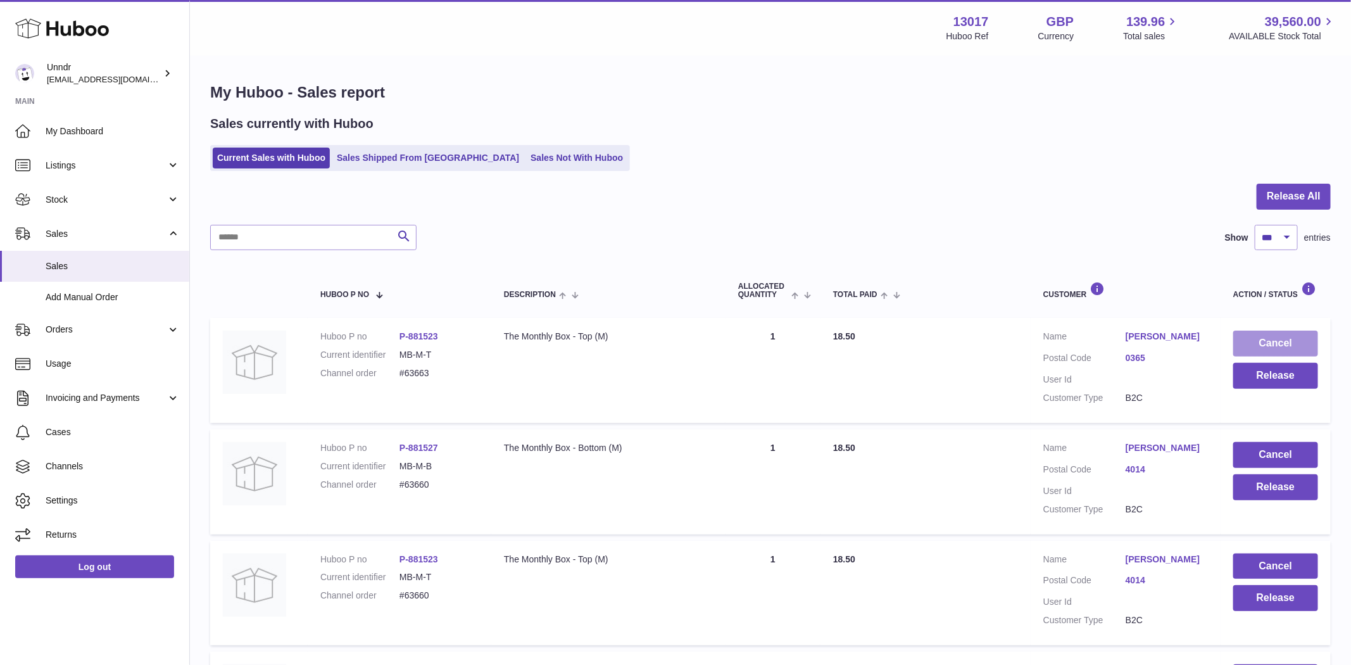
click at [1280, 337] on button "Cancel" at bounding box center [1275, 344] width 85 height 26
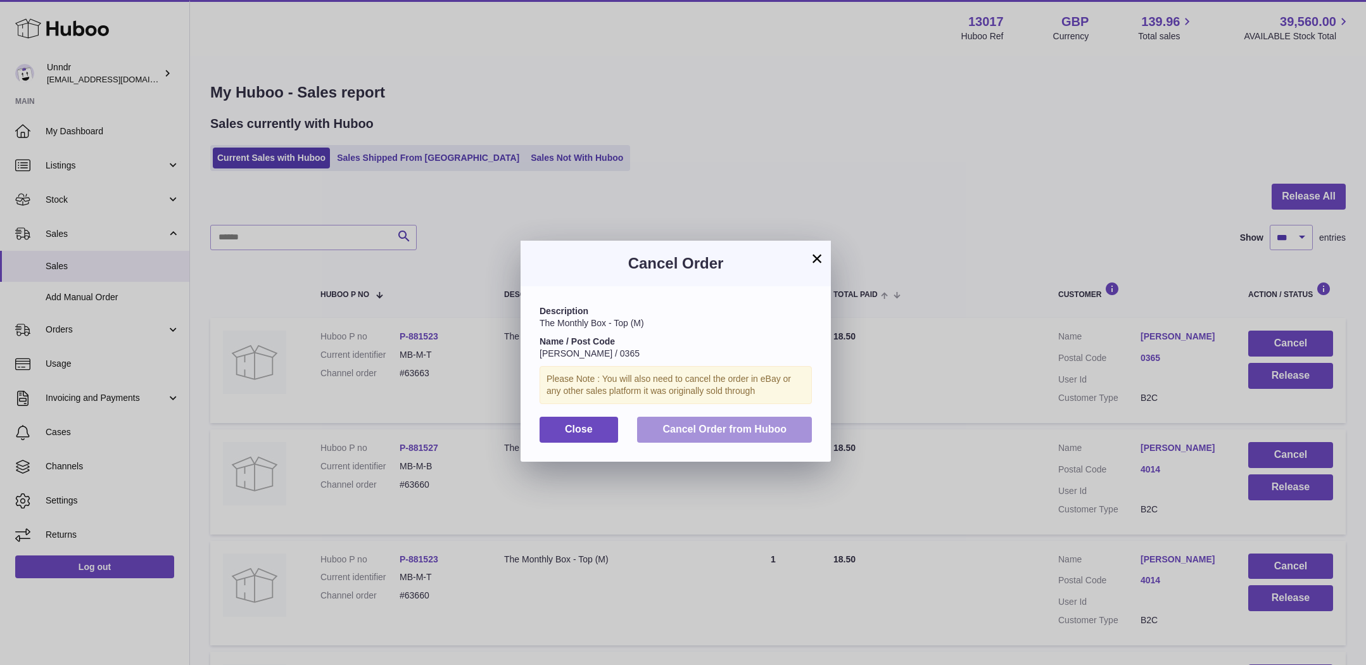
click at [791, 427] on button "Cancel Order from Huboo" at bounding box center [724, 430] width 175 height 26
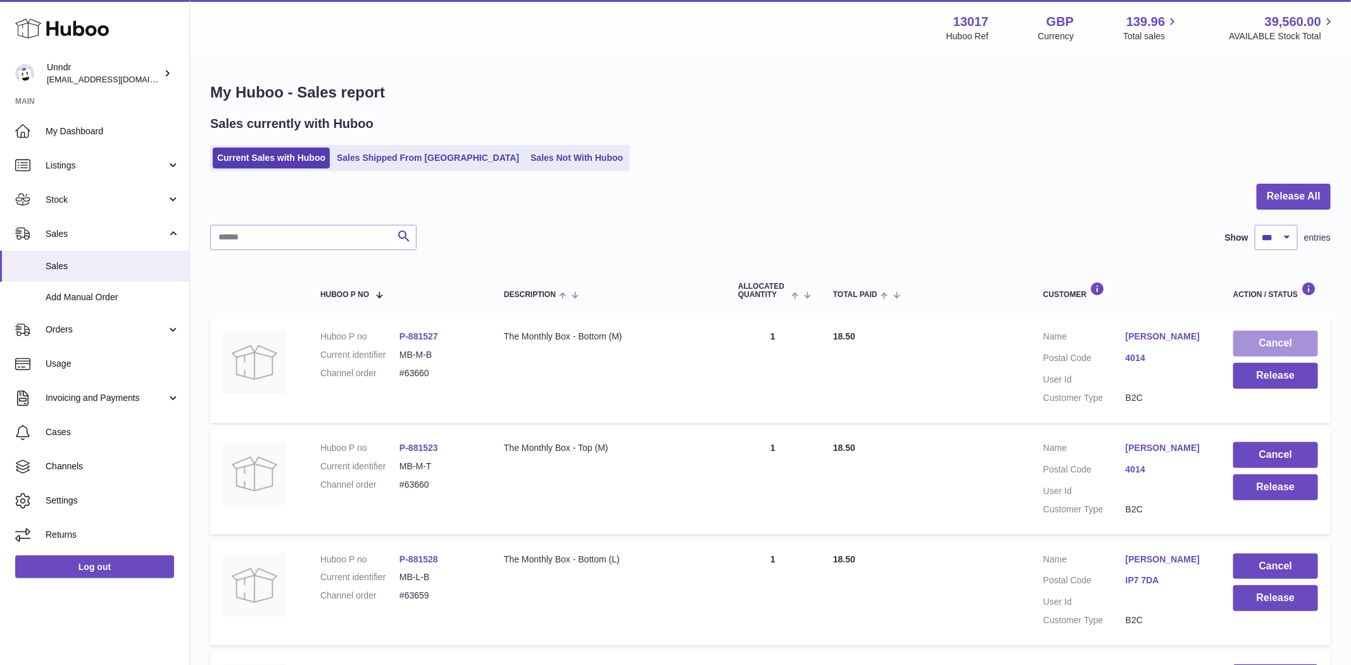
click at [1296, 333] on button "Cancel" at bounding box center [1275, 344] width 85 height 26
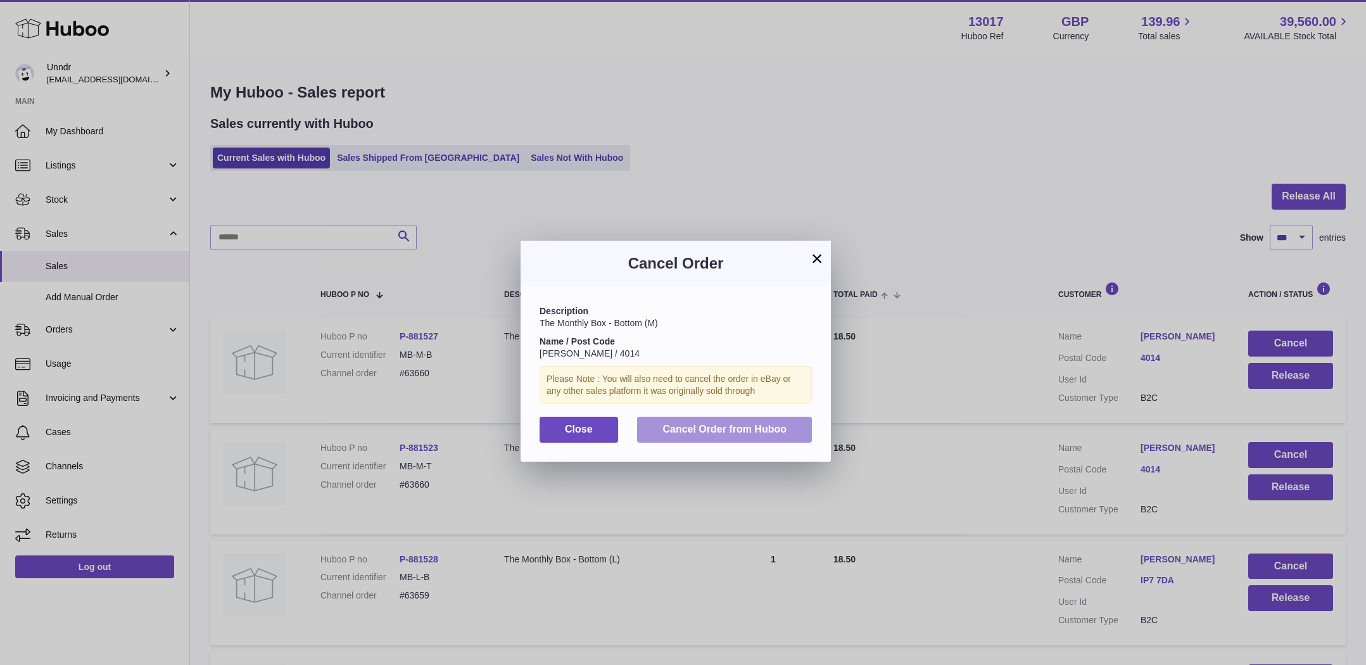
click at [761, 419] on button "Cancel Order from Huboo" at bounding box center [724, 430] width 175 height 26
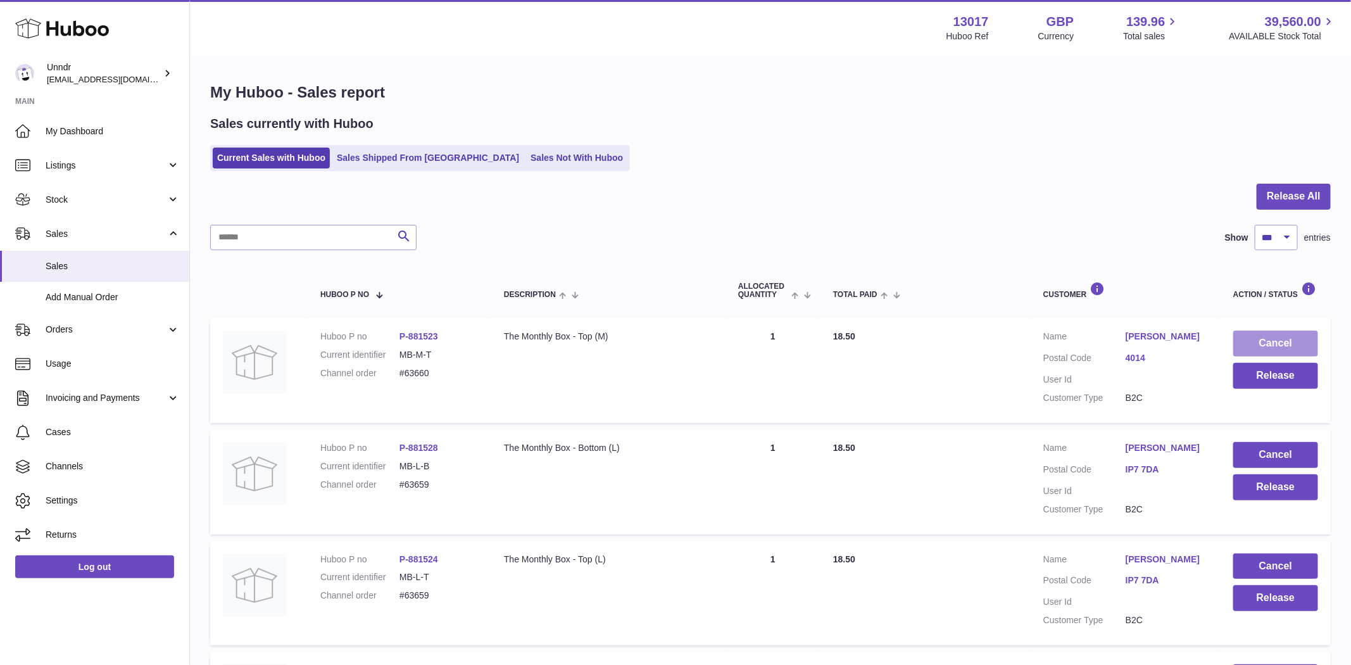
click at [1296, 337] on button "Cancel" at bounding box center [1275, 344] width 85 height 26
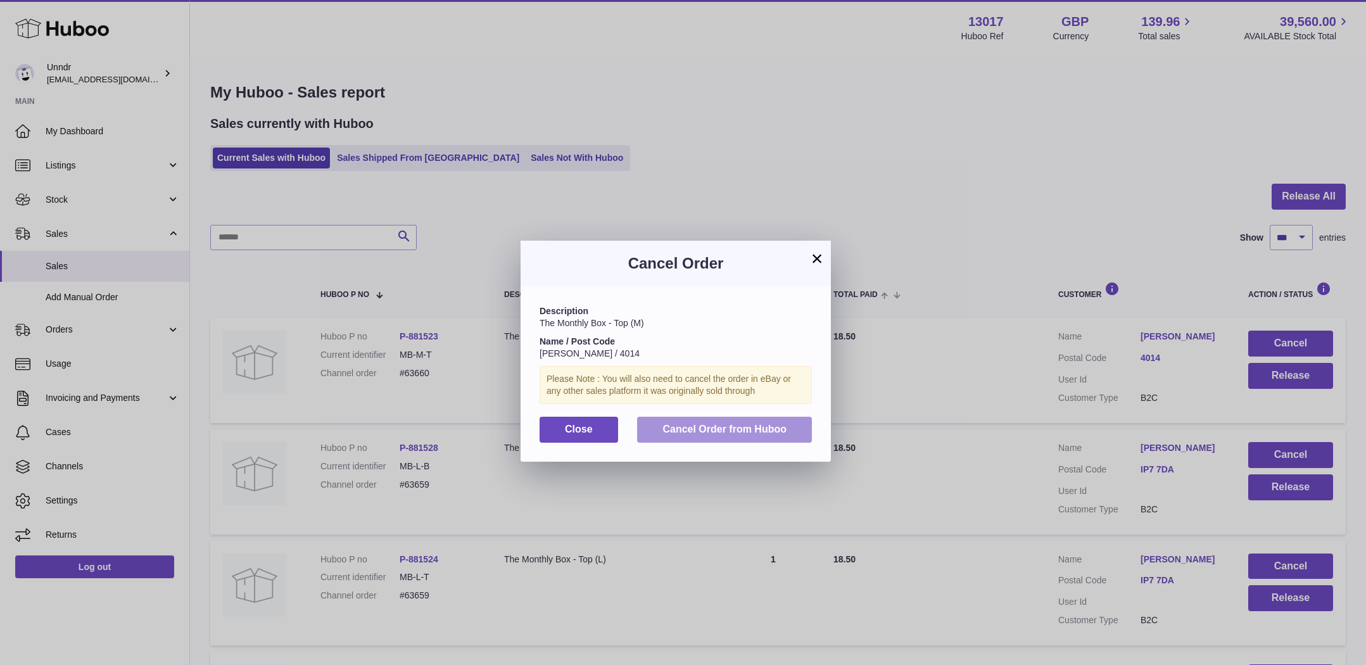
click at [764, 424] on span "Cancel Order from Huboo" at bounding box center [724, 429] width 124 height 11
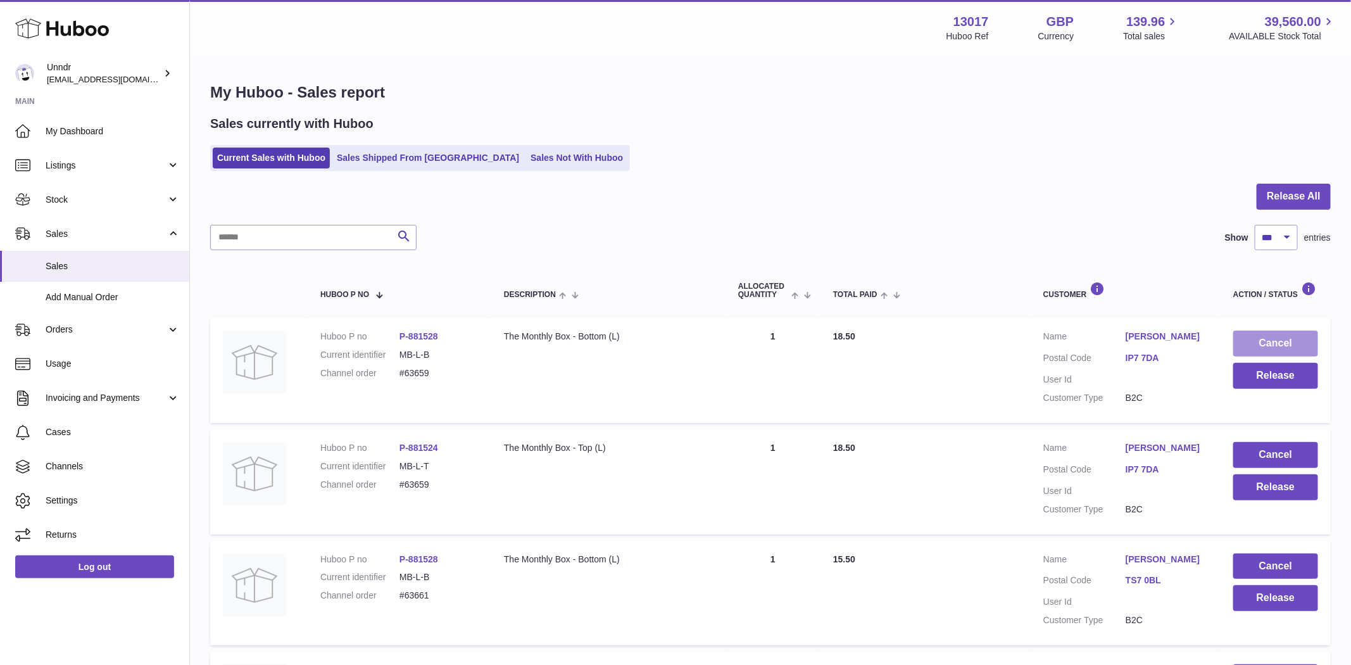
click at [1289, 343] on button "Cancel" at bounding box center [1275, 344] width 85 height 26
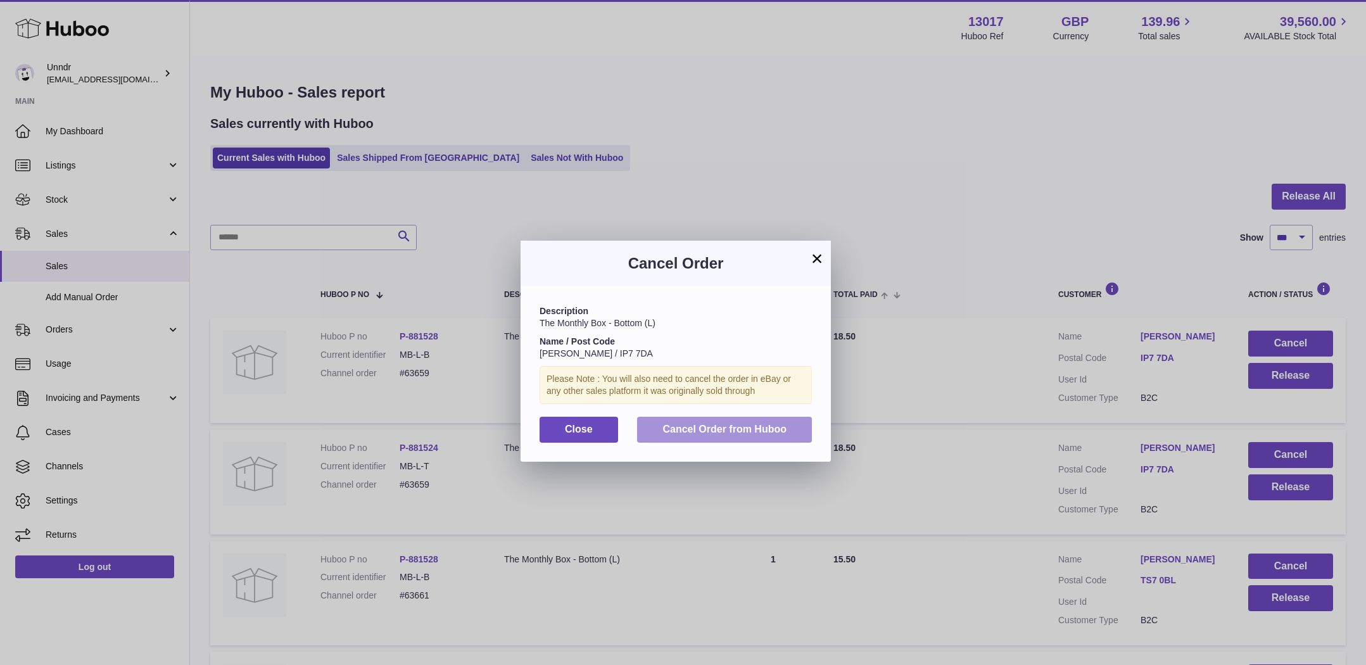
click at [755, 425] on span "Cancel Order from Huboo" at bounding box center [724, 429] width 124 height 11
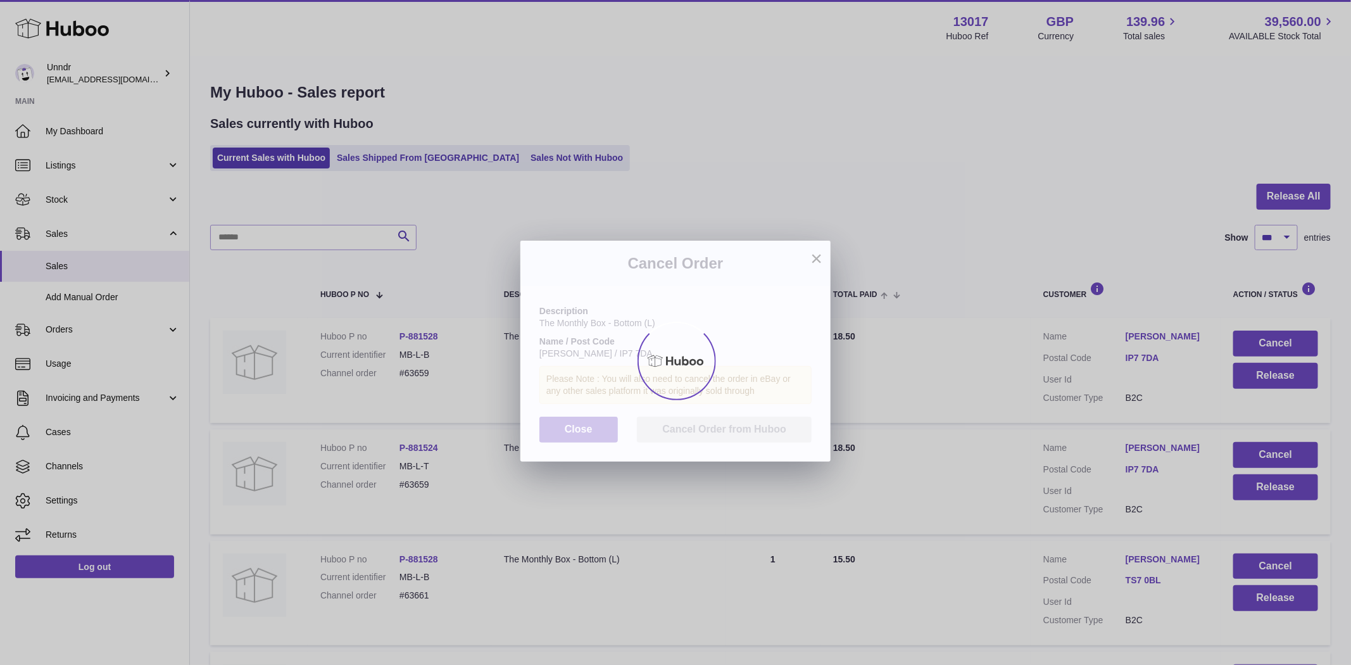
click at [1277, 341] on div "× Cancel Order Description The Monthly Box - Bottom (L) Name / Post Code [PERSO…" at bounding box center [675, 351] width 1351 height 665
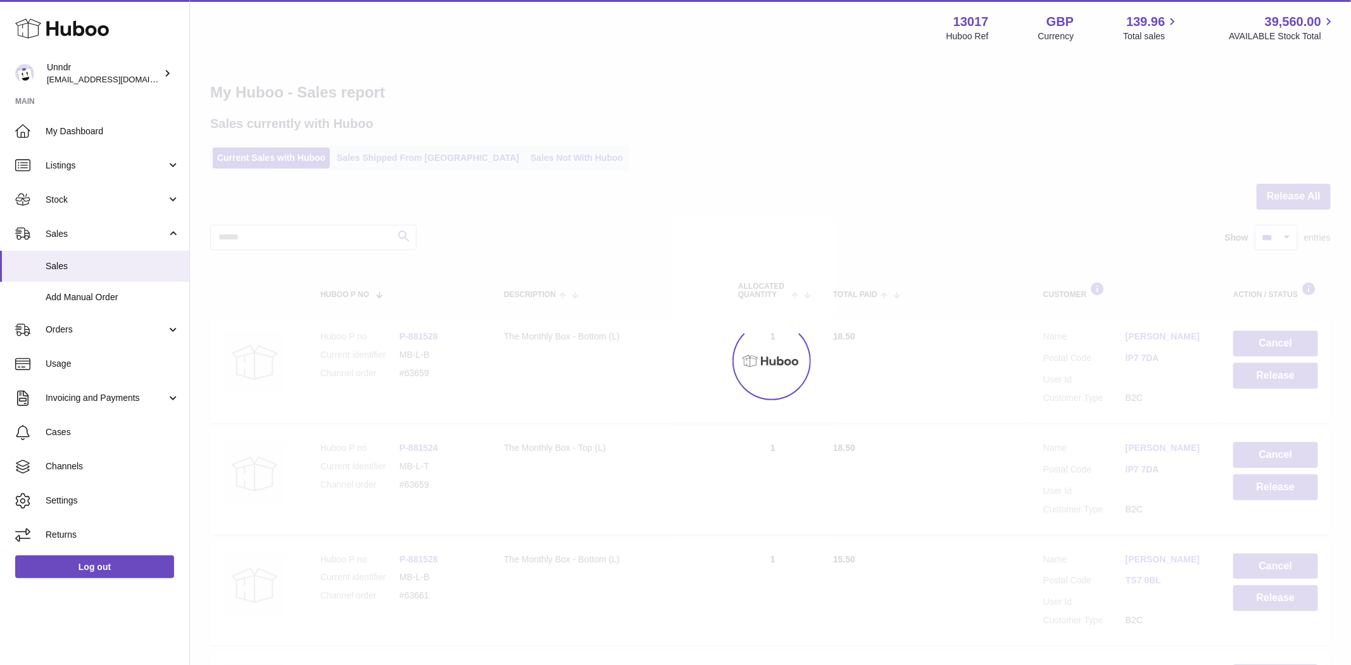
click at [1277, 341] on div at bounding box center [770, 361] width 1161 height 608
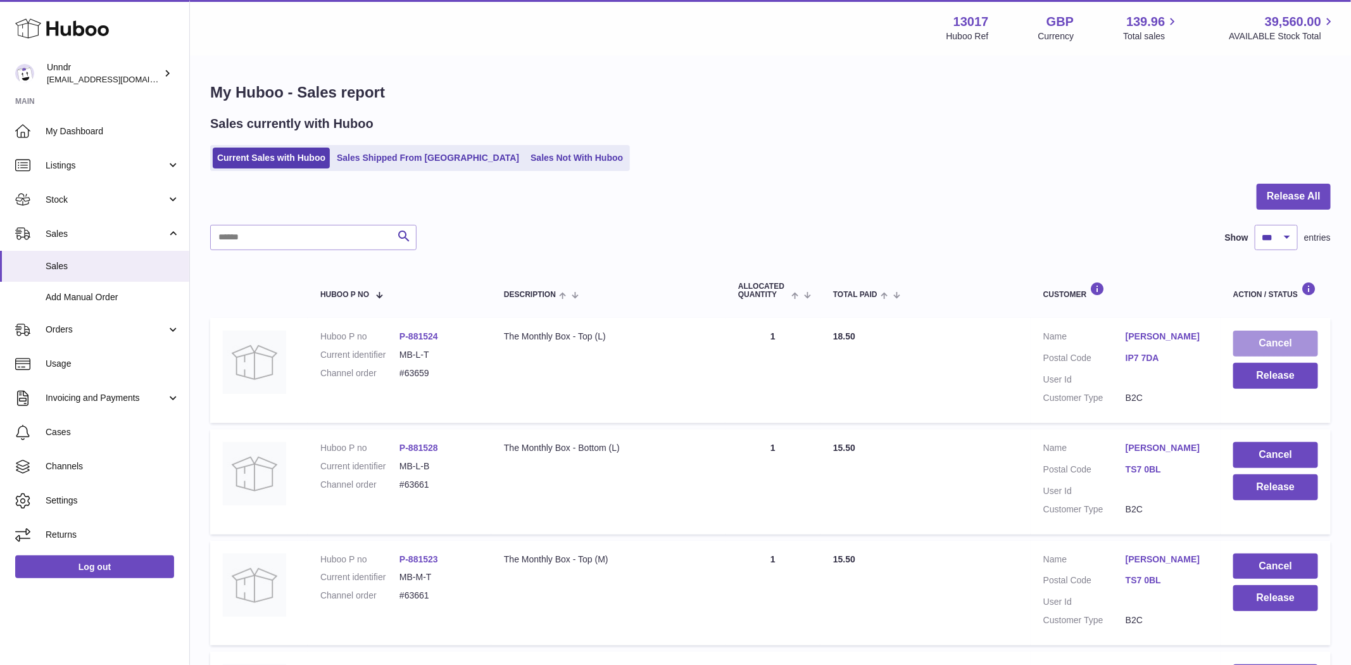
click at [1277, 341] on button "Cancel" at bounding box center [1275, 344] width 85 height 26
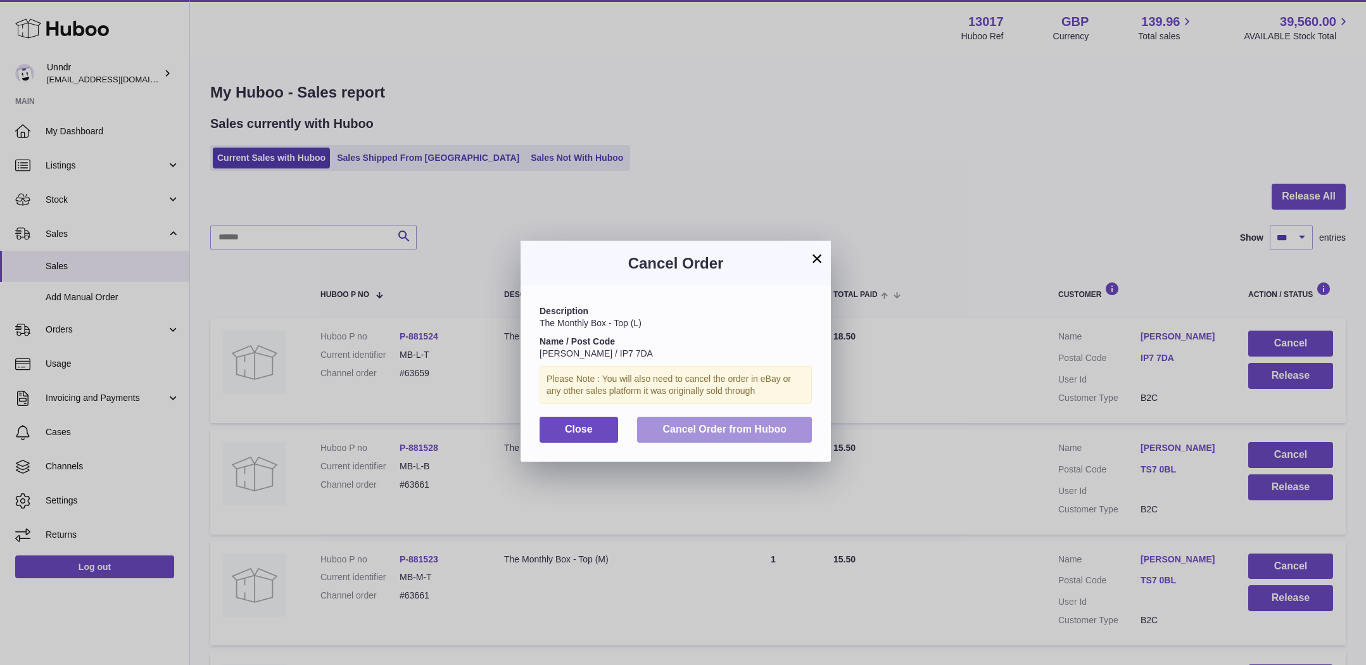
click at [772, 427] on span "Cancel Order from Huboo" at bounding box center [724, 429] width 124 height 11
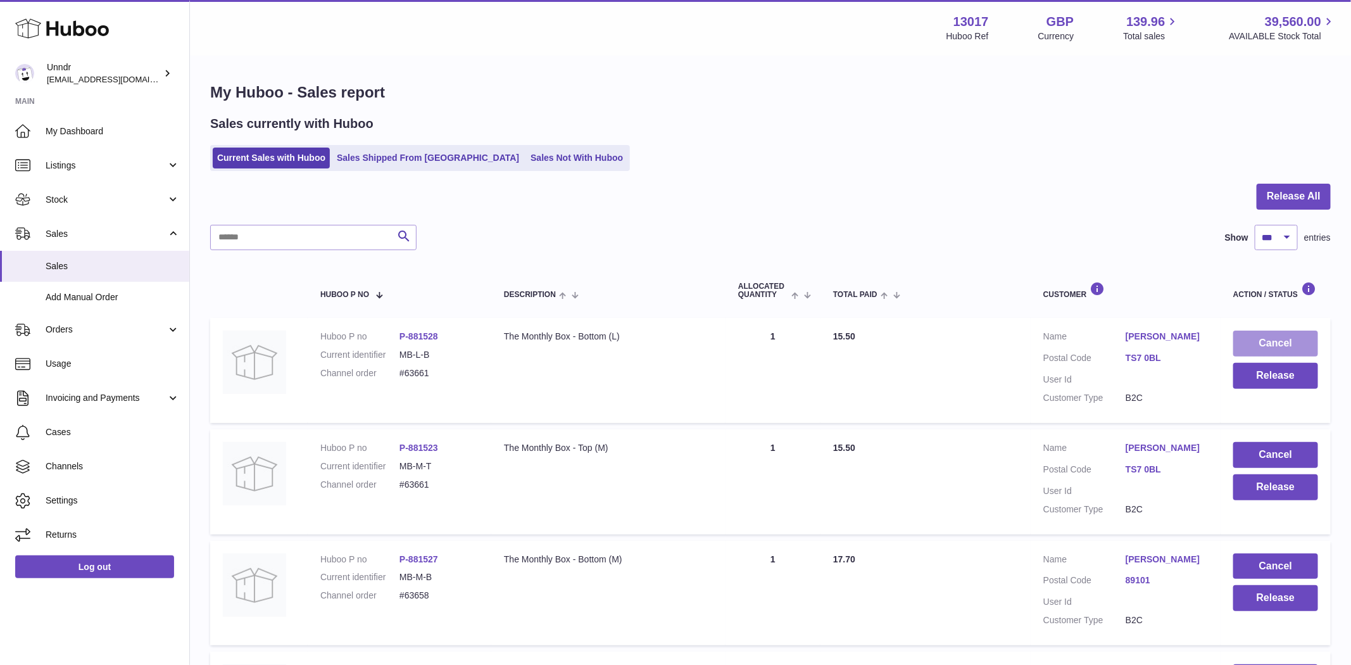
click at [1259, 344] on button "Cancel" at bounding box center [1275, 344] width 85 height 26
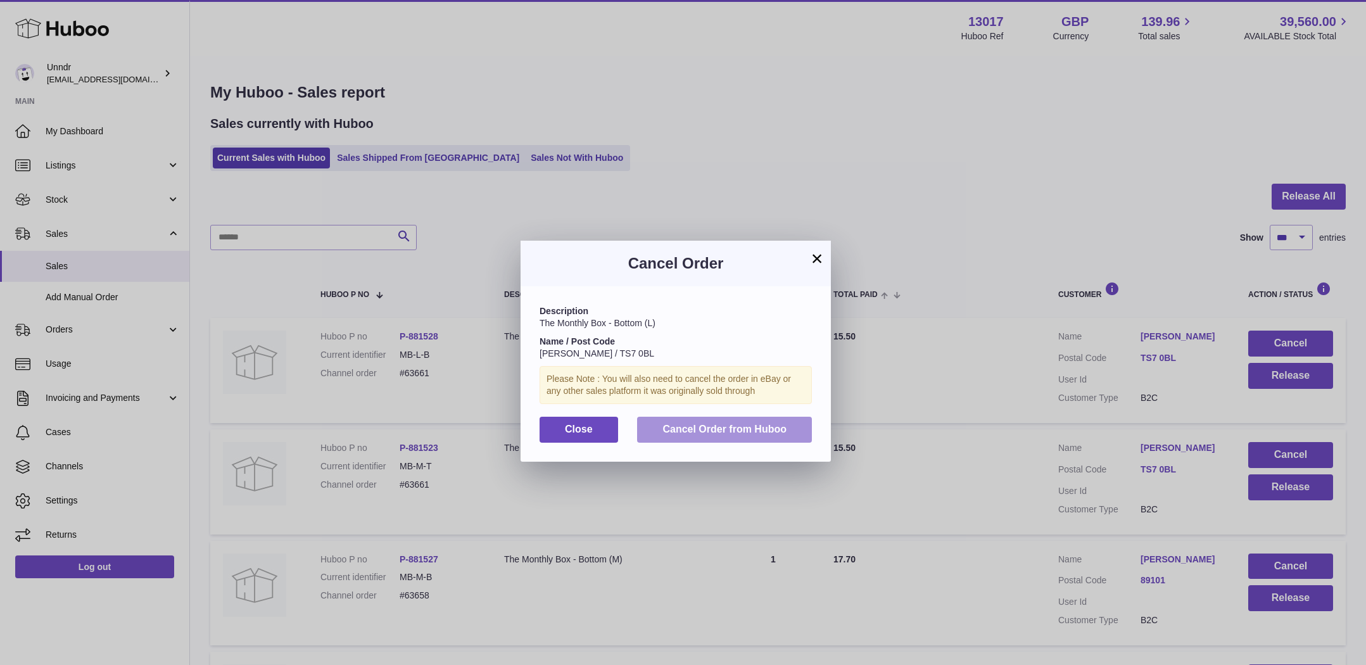
click at [790, 431] on button "Cancel Order from Huboo" at bounding box center [724, 430] width 175 height 26
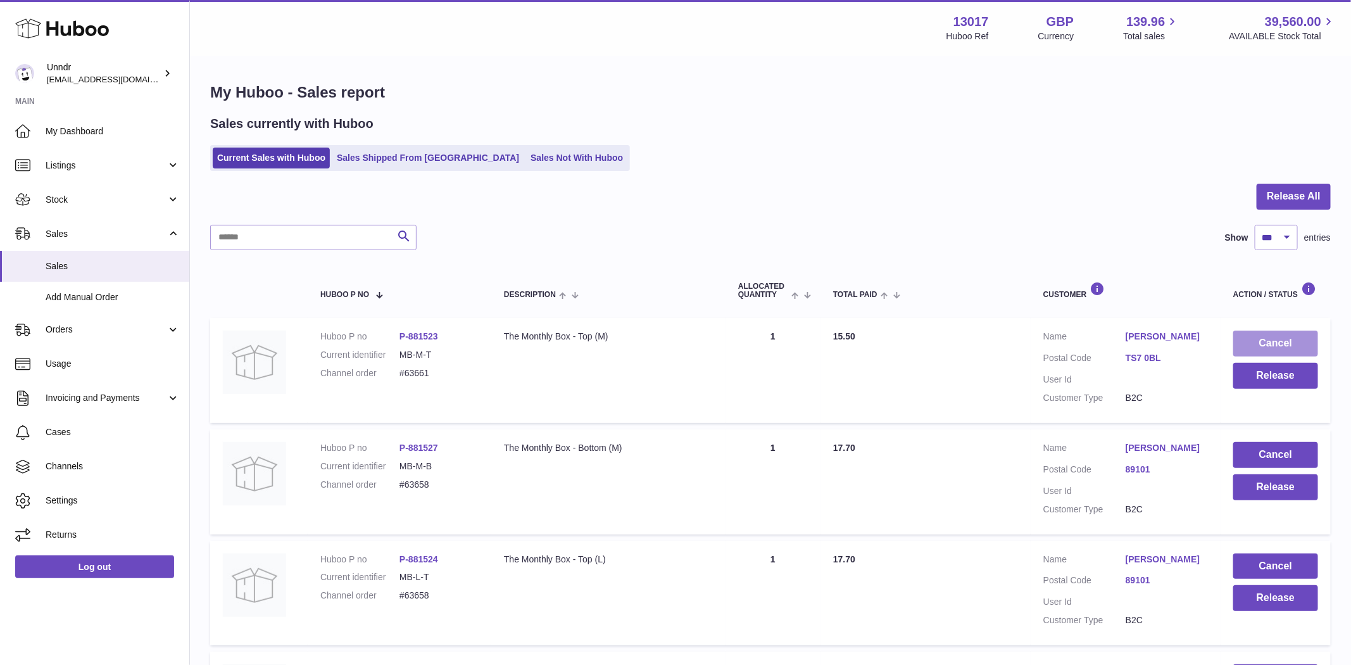
click at [1302, 343] on button "Cancel" at bounding box center [1275, 344] width 85 height 26
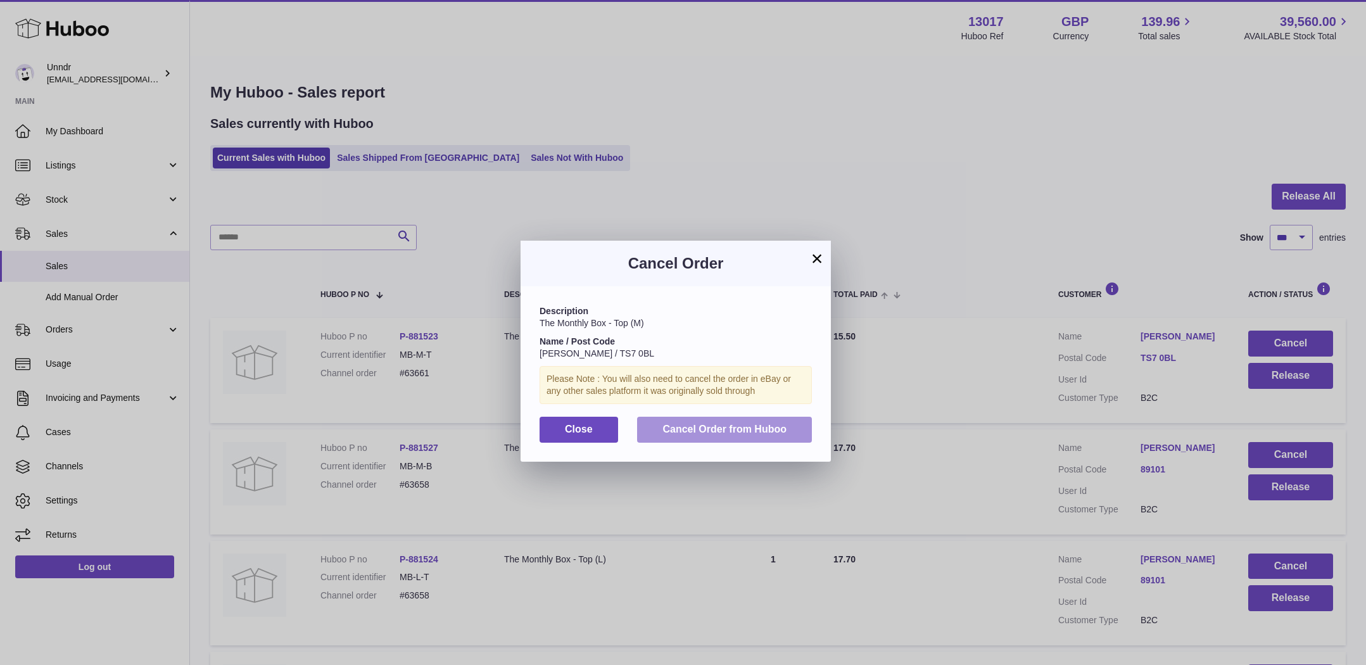
click at [718, 418] on button "Cancel Order from Huboo" at bounding box center [724, 430] width 175 height 26
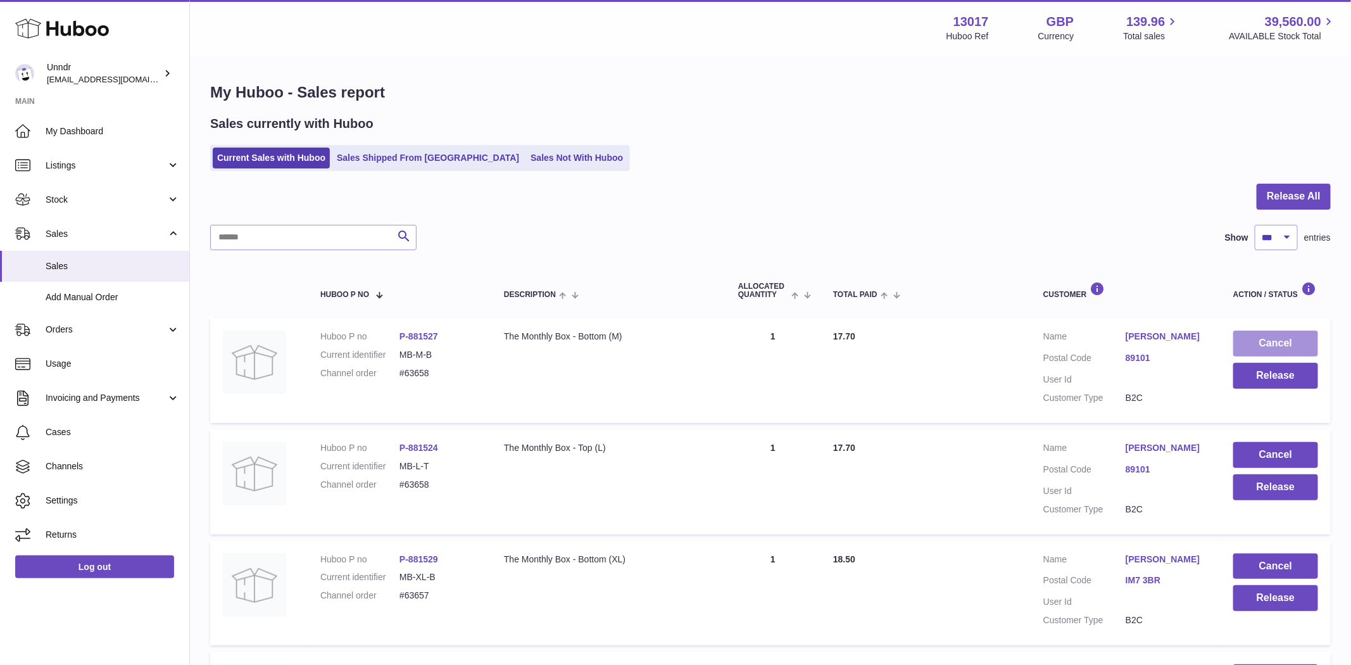
click at [1277, 341] on button "Cancel" at bounding box center [1275, 344] width 85 height 26
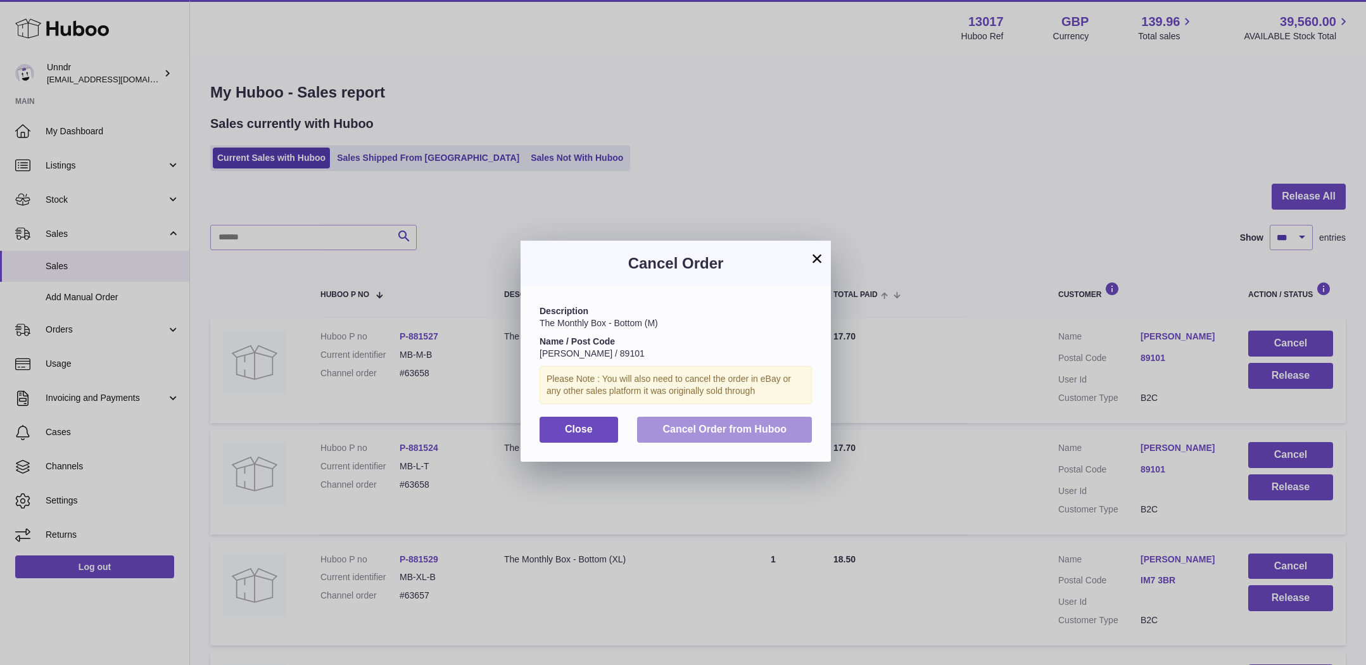
click at [728, 432] on span "Cancel Order from Huboo" at bounding box center [724, 429] width 124 height 11
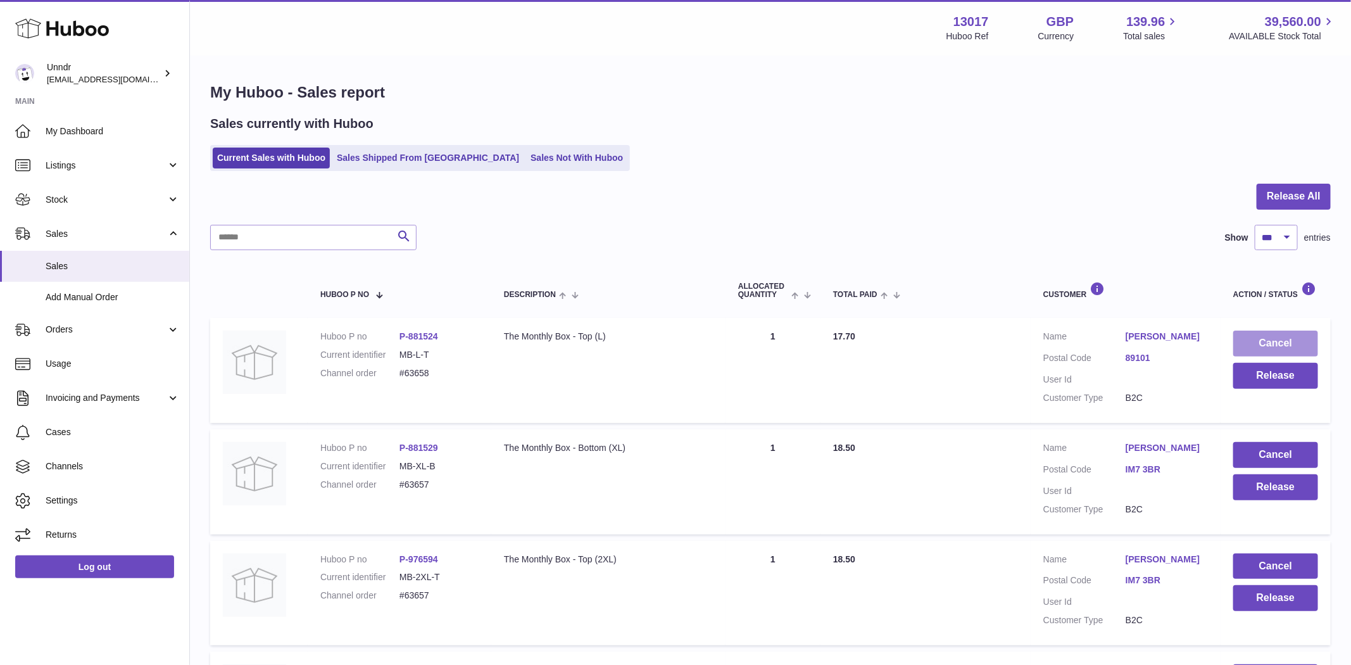
click at [1283, 339] on button "Cancel" at bounding box center [1275, 344] width 85 height 26
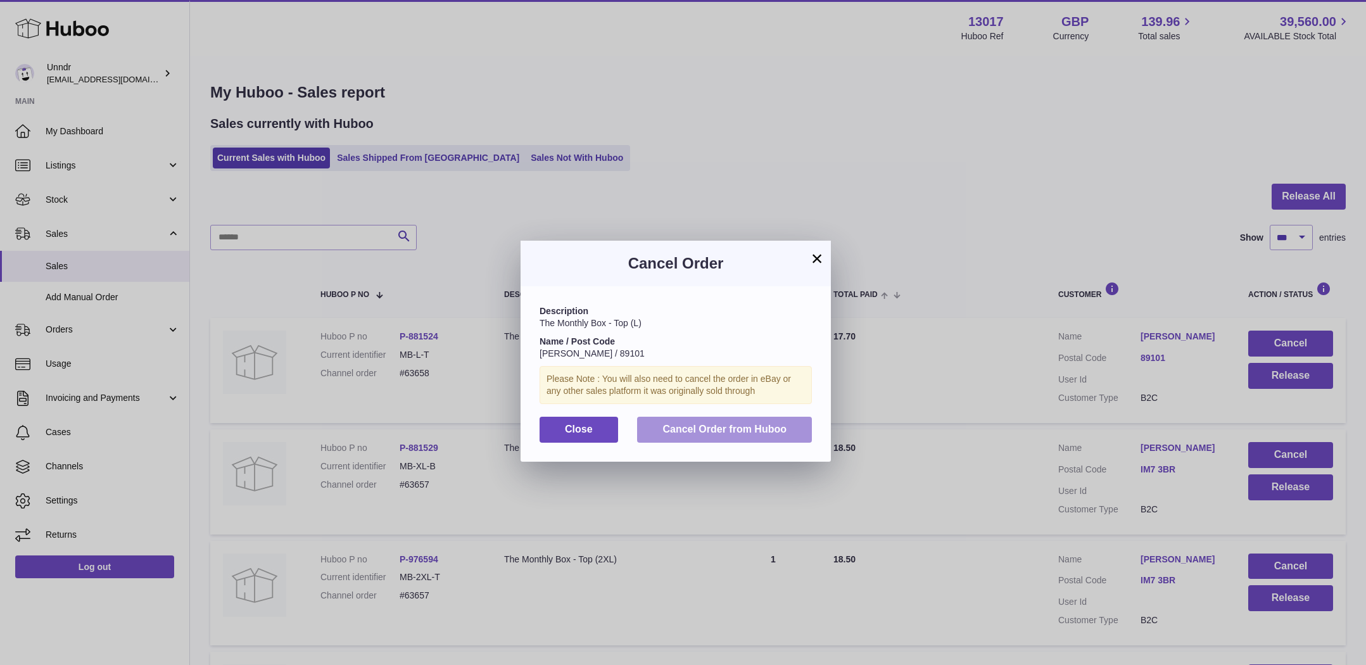
click at [791, 438] on button "Cancel Order from Huboo" at bounding box center [724, 430] width 175 height 26
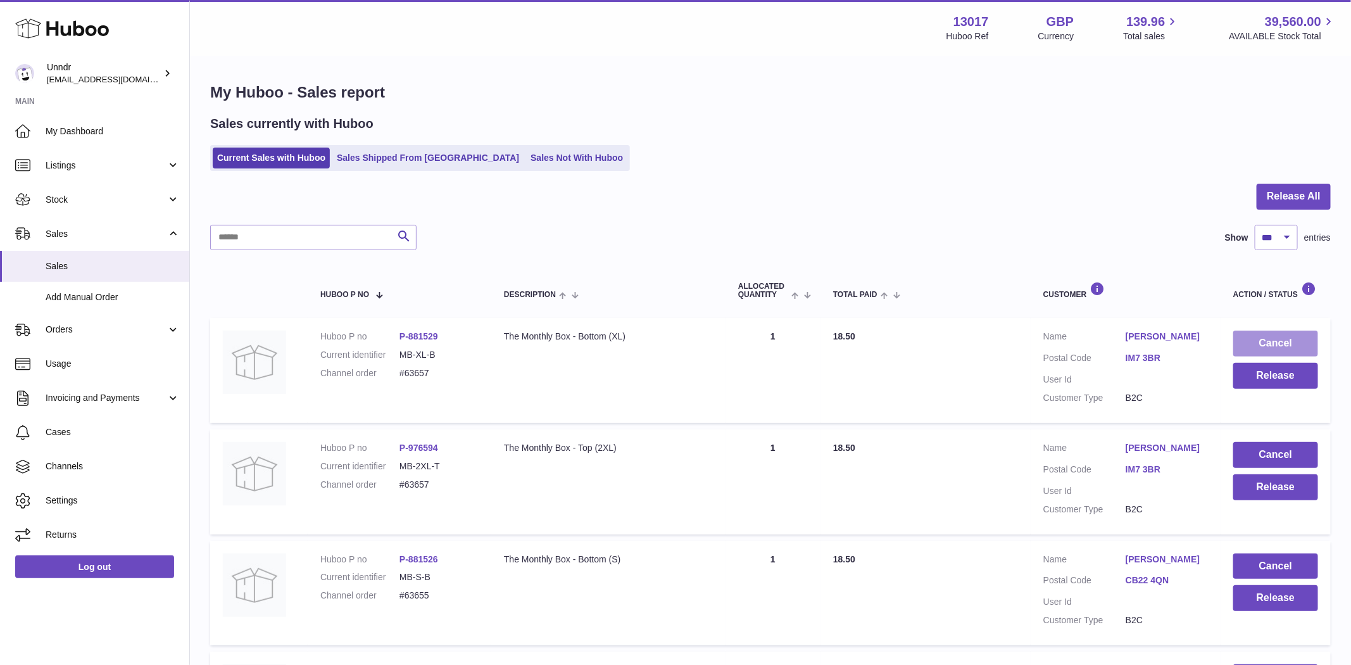
click at [1257, 338] on button "Cancel" at bounding box center [1275, 344] width 85 height 26
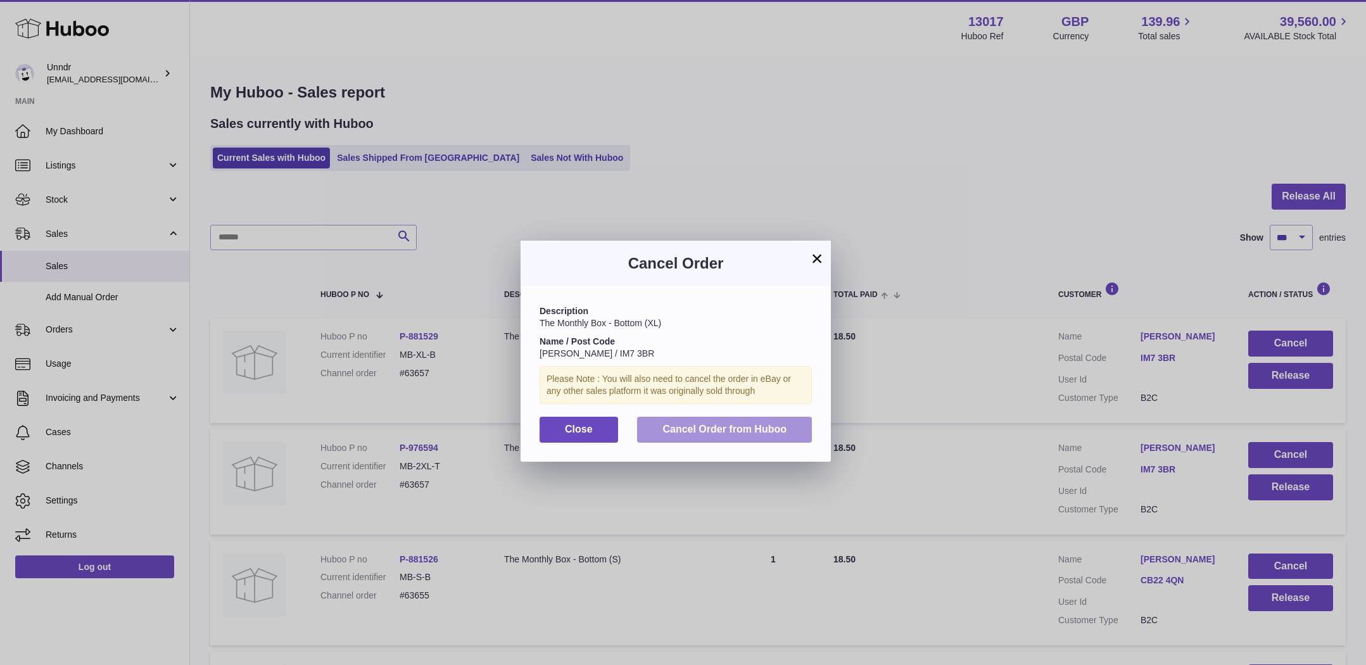
click at [784, 441] on button "Cancel Order from Huboo" at bounding box center [724, 430] width 175 height 26
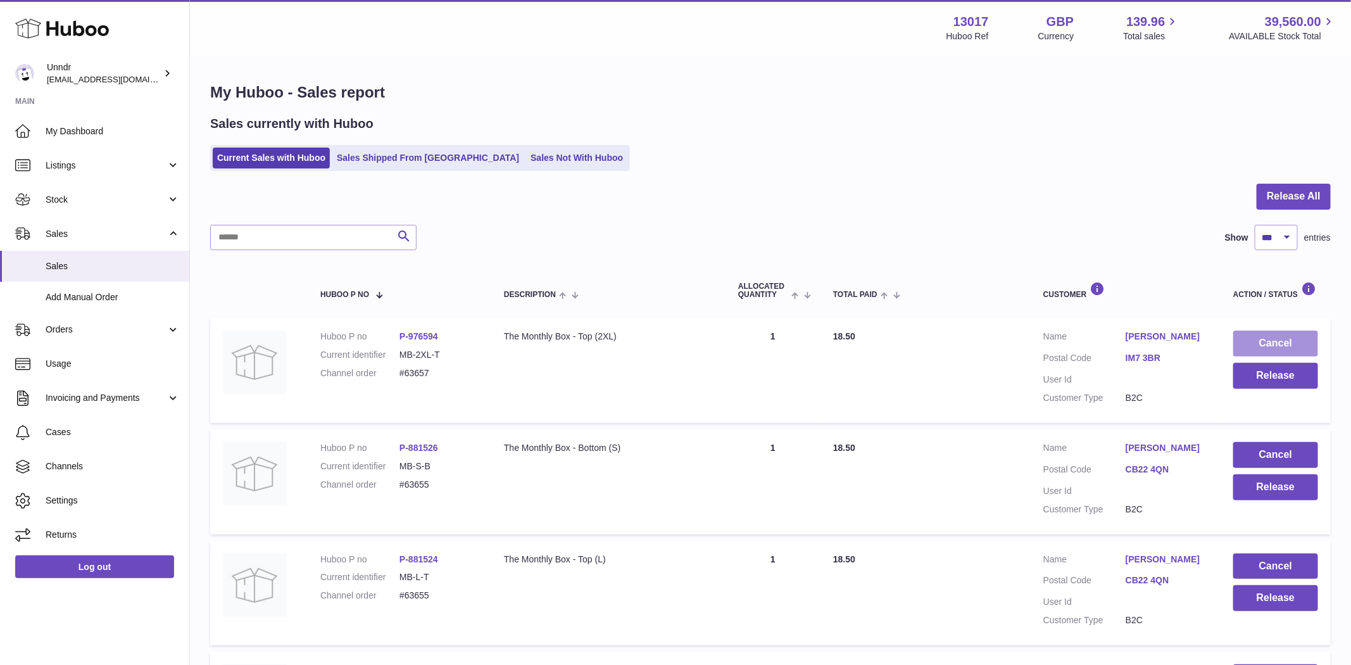
click at [1270, 347] on button "Cancel" at bounding box center [1275, 344] width 85 height 26
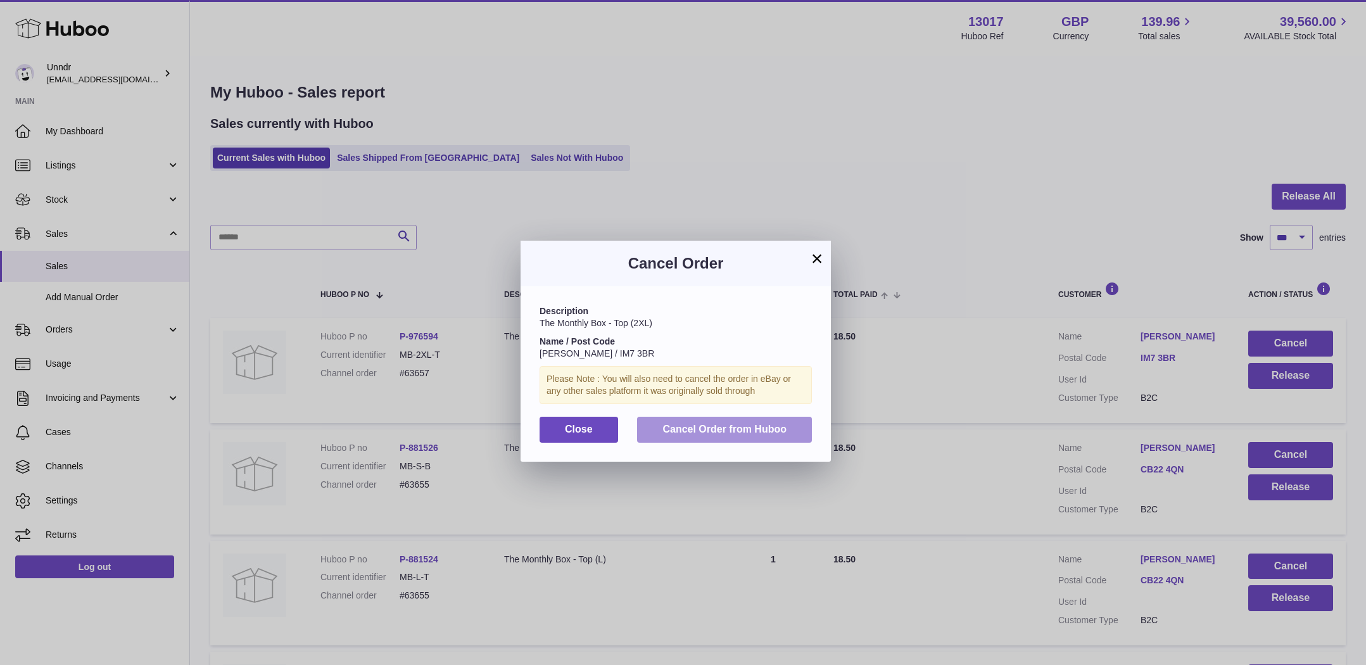
click at [688, 435] on button "Cancel Order from Huboo" at bounding box center [724, 430] width 175 height 26
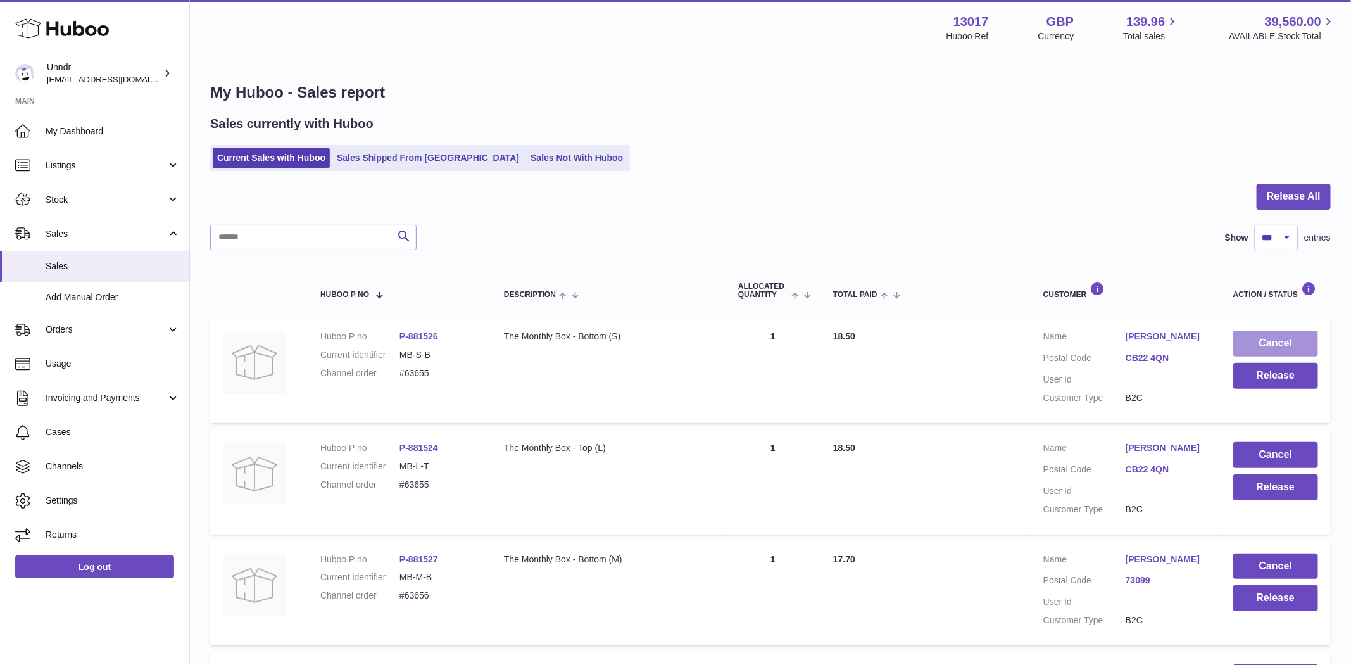
click at [1306, 338] on button "Cancel" at bounding box center [1275, 344] width 85 height 26
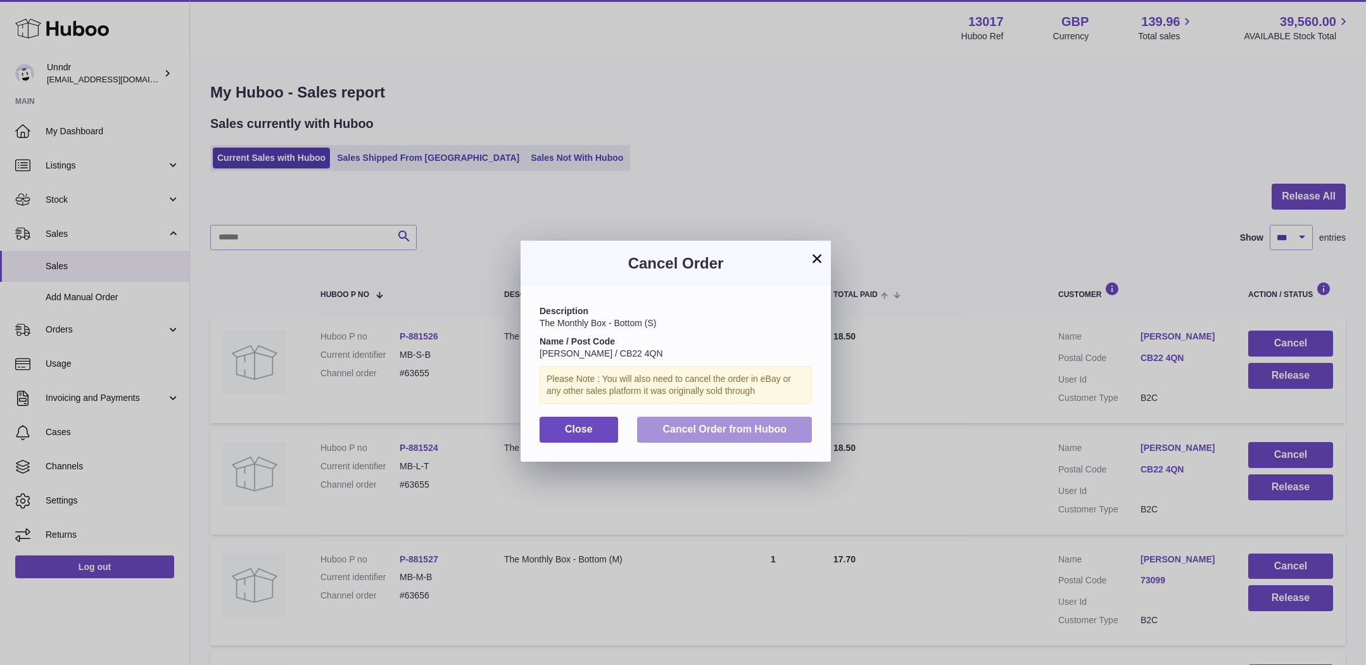
click at [785, 432] on span "Cancel Order from Huboo" at bounding box center [724, 429] width 124 height 11
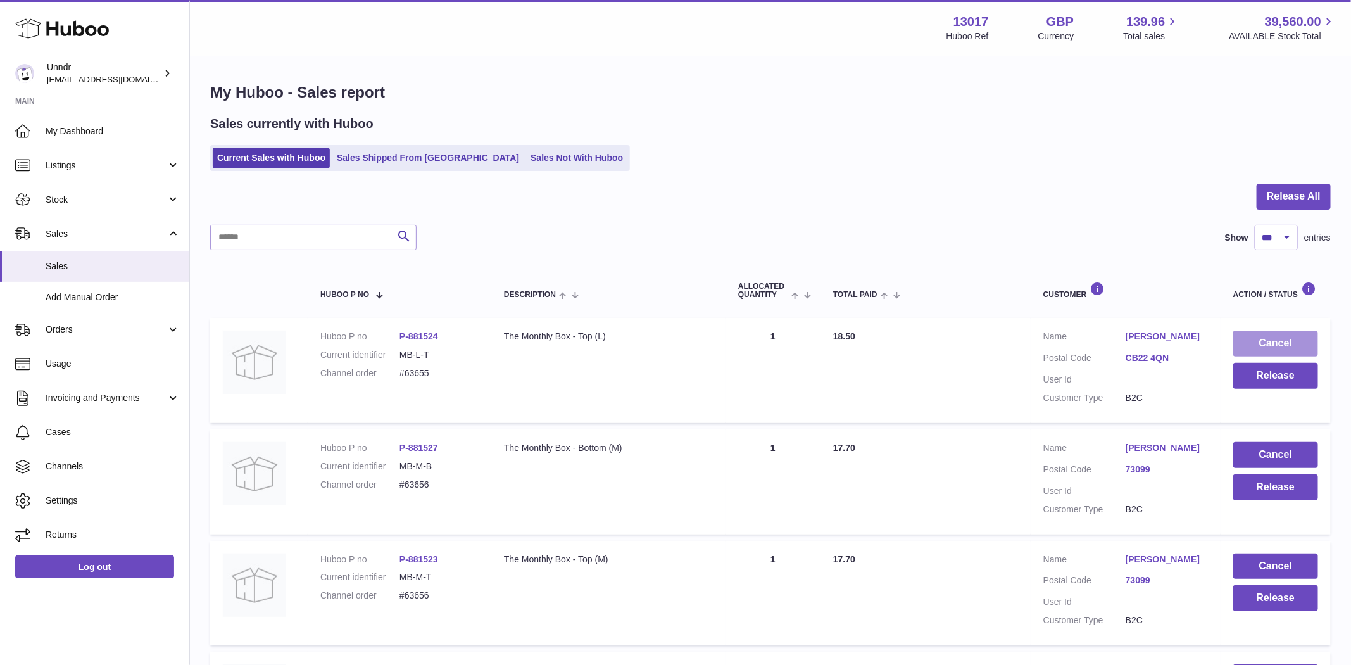
click at [1267, 343] on button "Cancel" at bounding box center [1275, 344] width 85 height 26
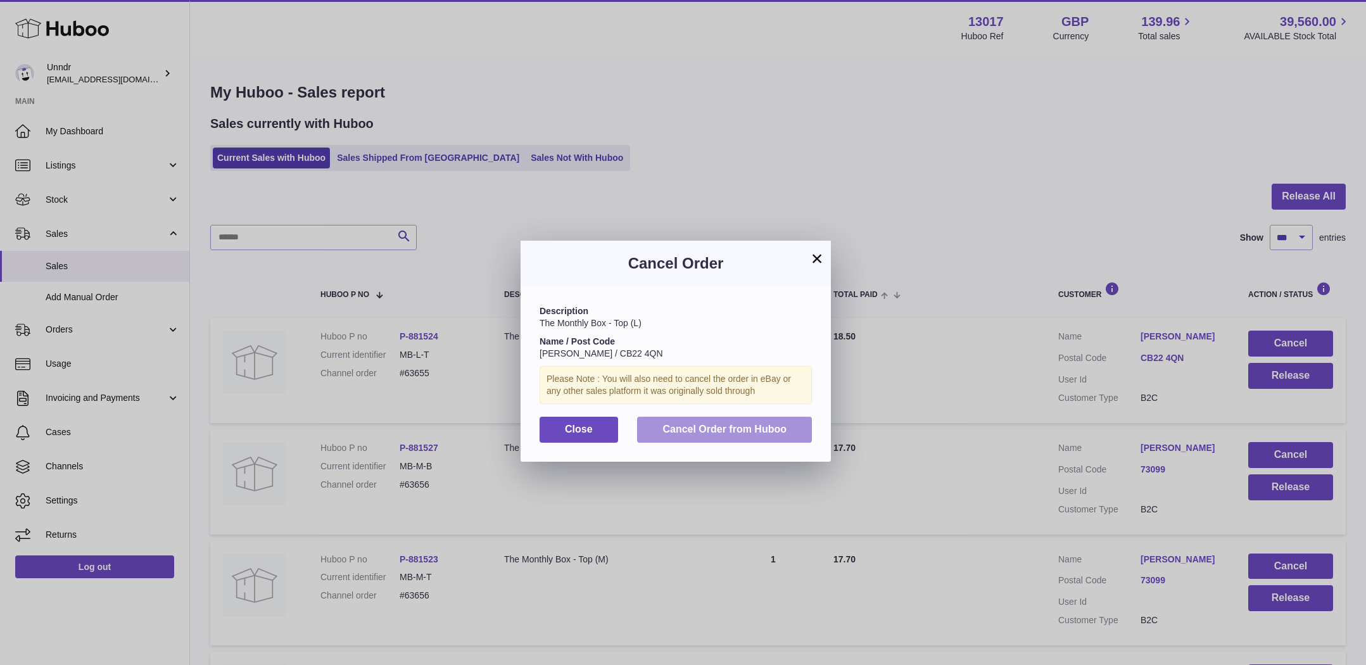
click at [797, 426] on button "Cancel Order from Huboo" at bounding box center [724, 430] width 175 height 26
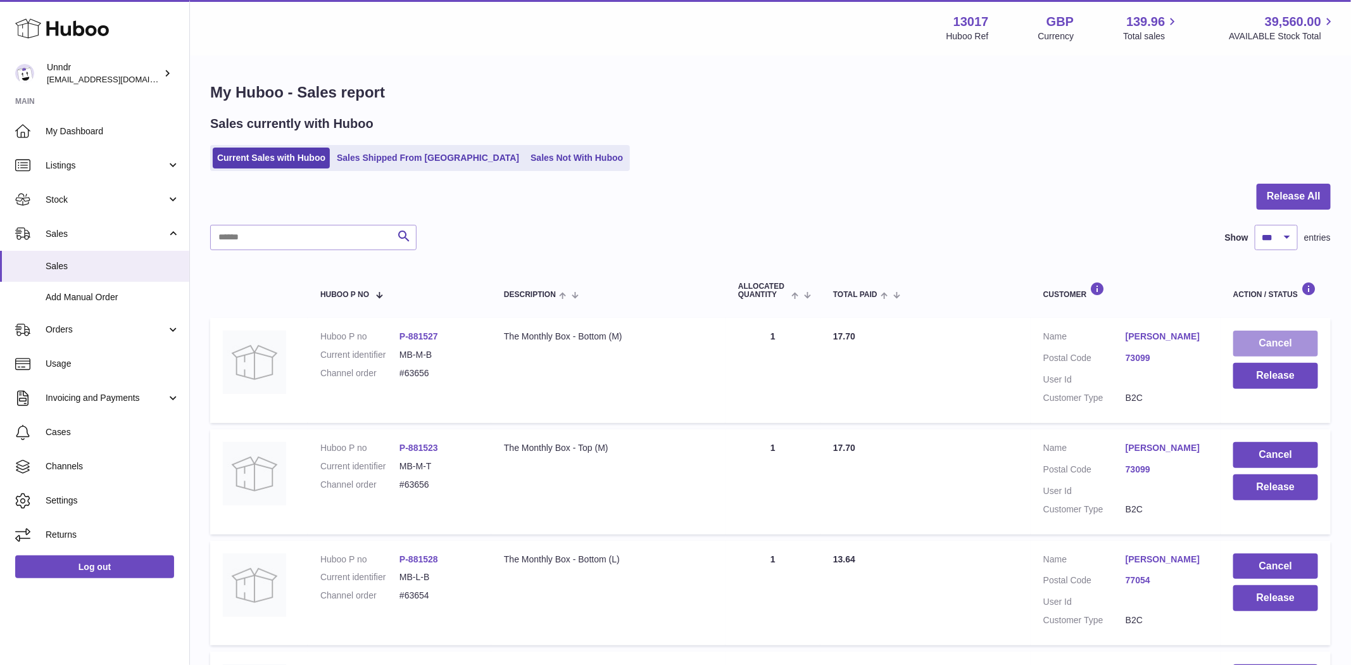
click at [1251, 340] on button "Cancel" at bounding box center [1275, 344] width 85 height 26
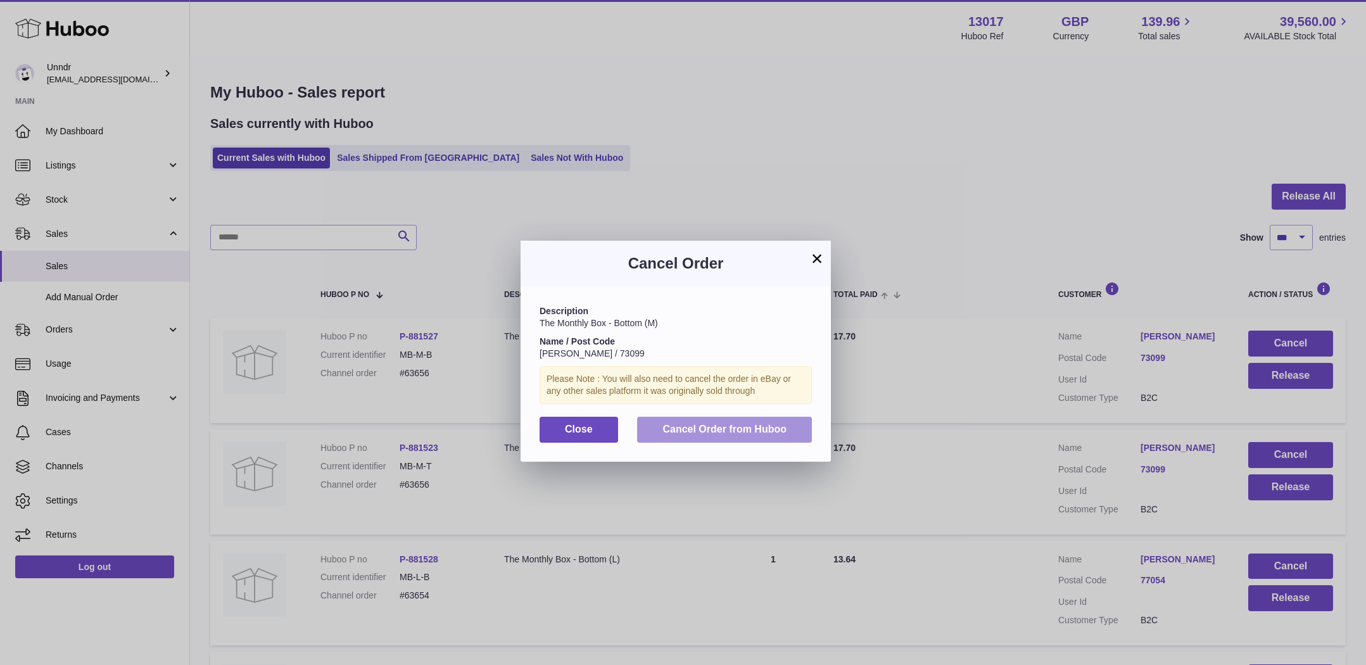
click at [788, 419] on button "Cancel Order from Huboo" at bounding box center [724, 430] width 175 height 26
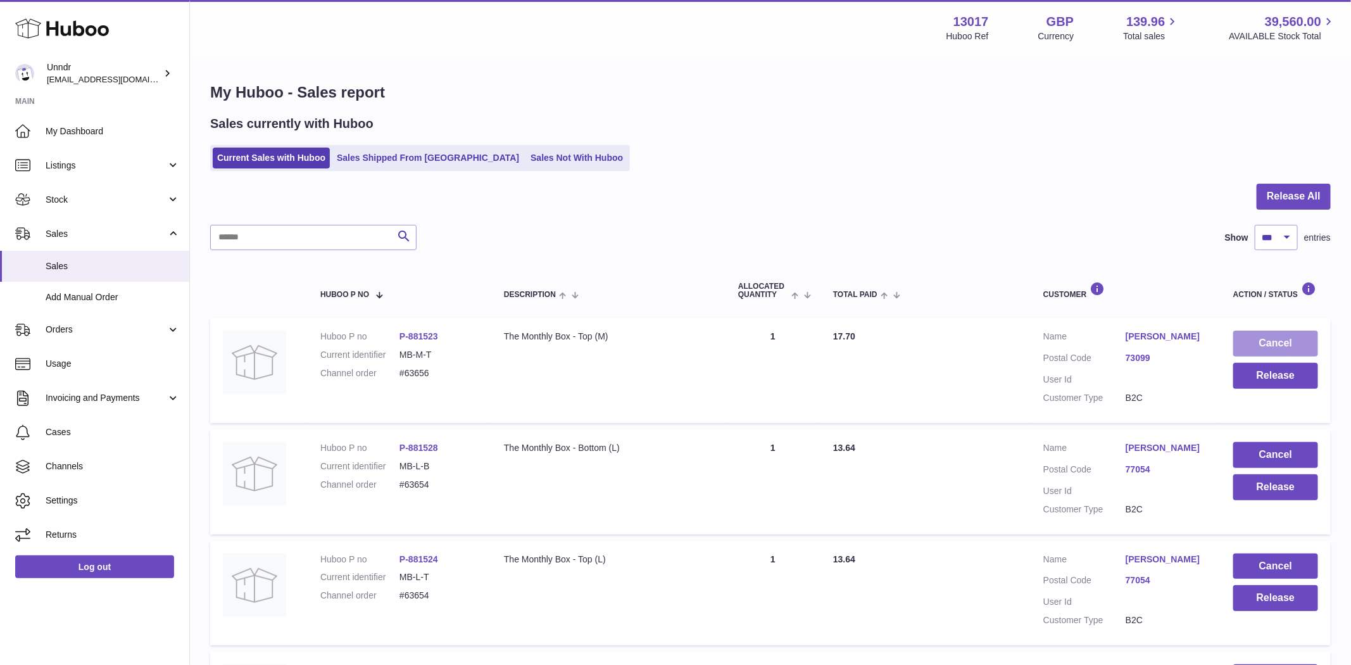
click at [1246, 346] on button "Cancel" at bounding box center [1275, 344] width 85 height 26
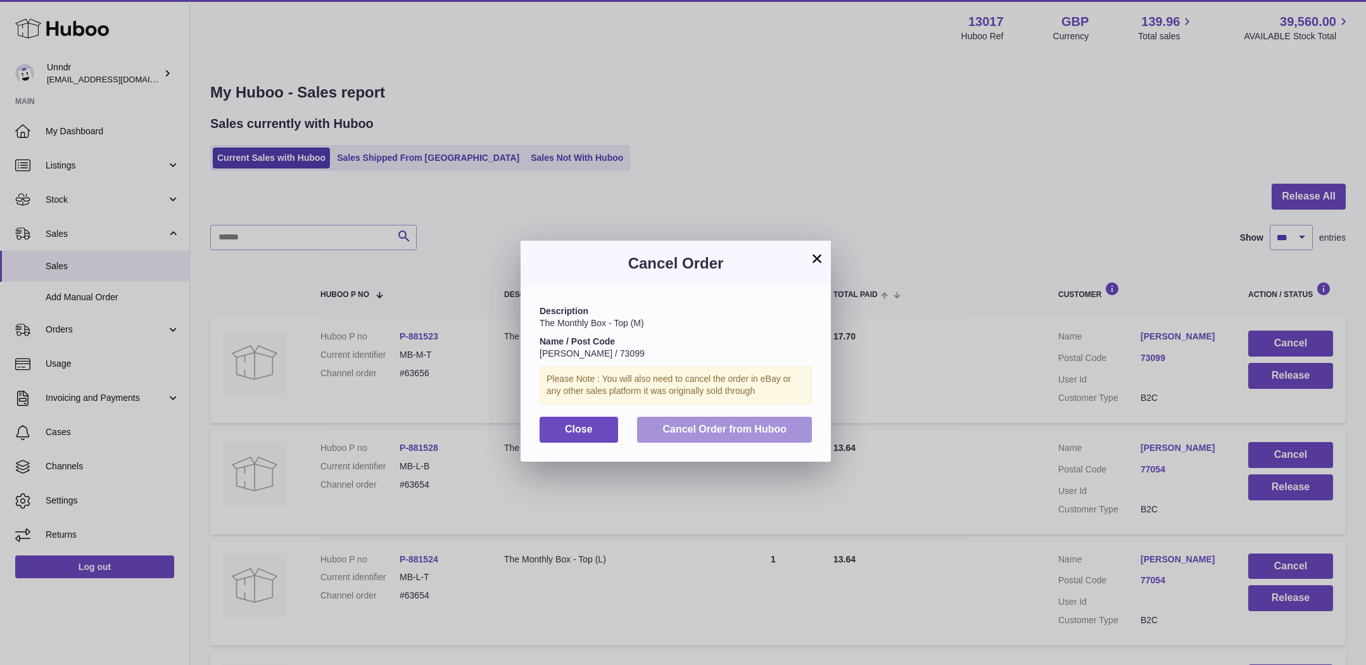
click at [716, 434] on span "Cancel Order from Huboo" at bounding box center [724, 429] width 124 height 11
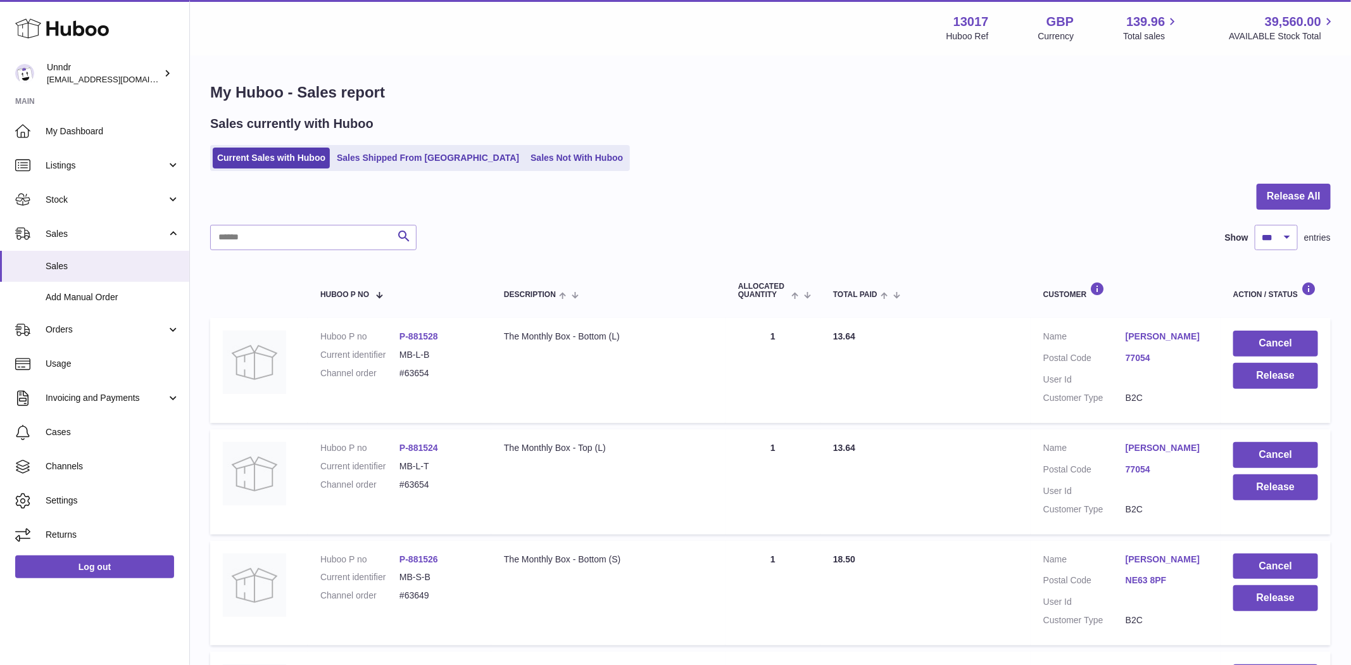
click at [1277, 340] on button "Cancel" at bounding box center [1275, 344] width 85 height 26
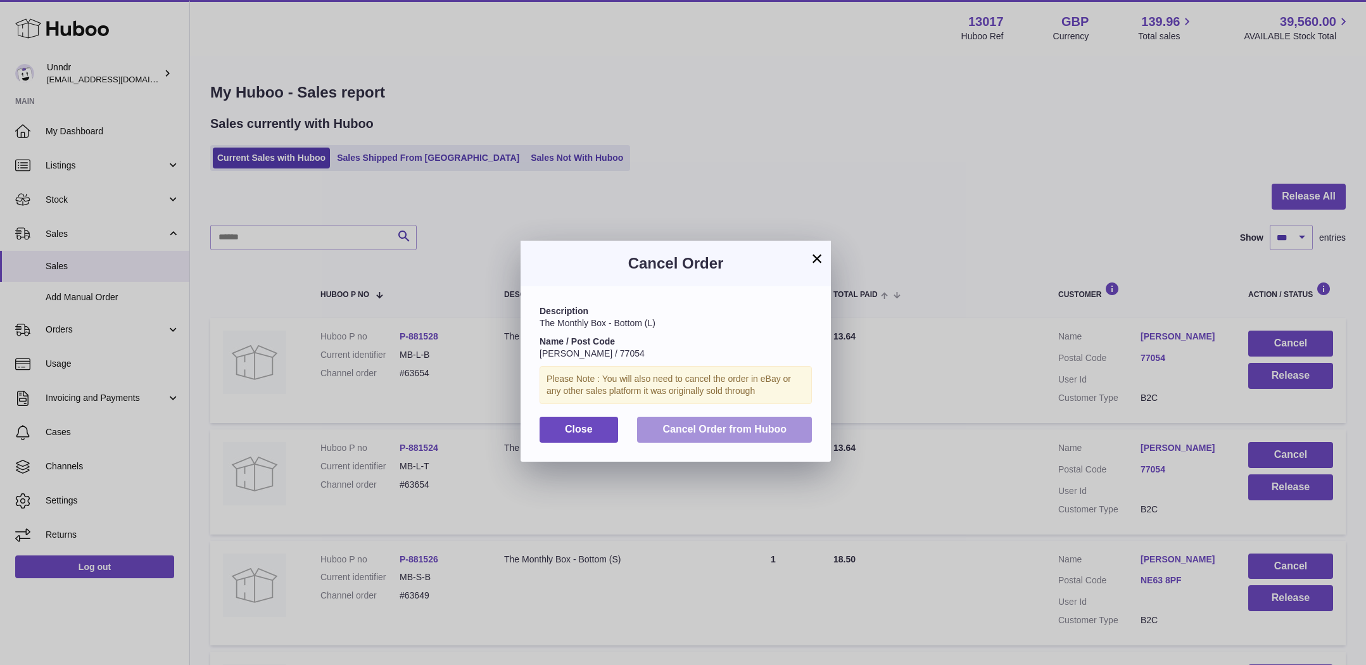
click at [788, 436] on button "Cancel Order from Huboo" at bounding box center [724, 430] width 175 height 26
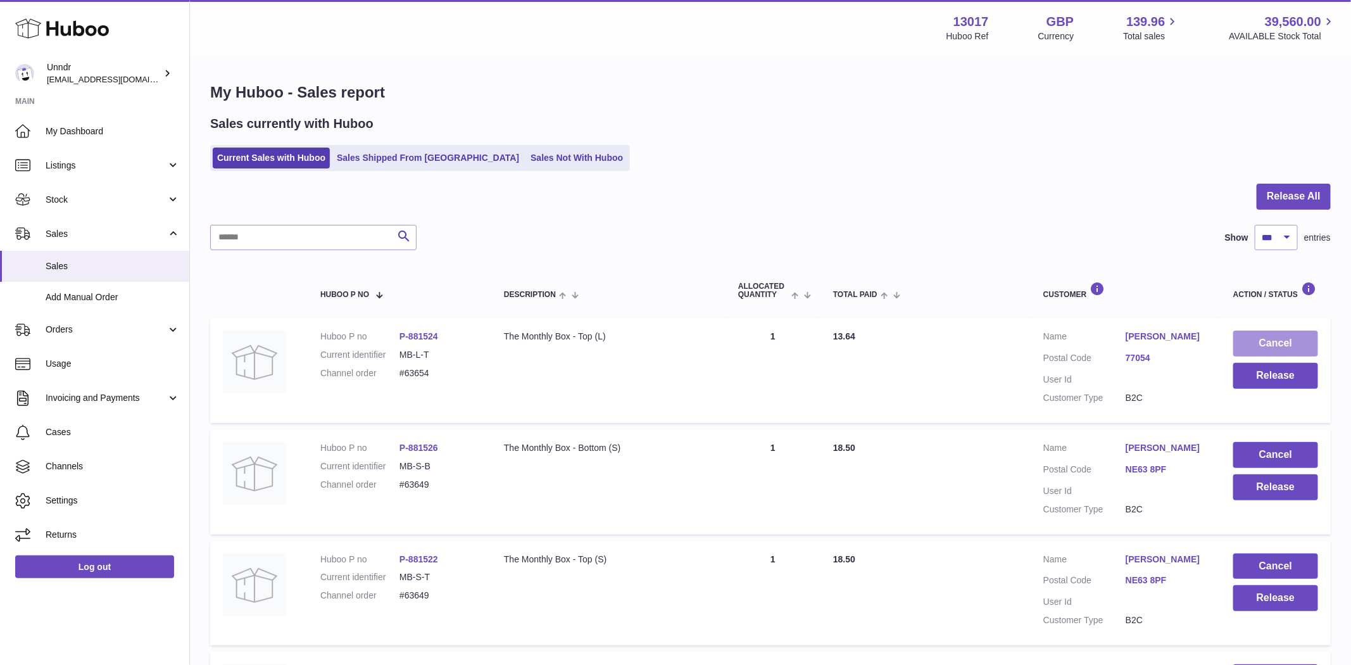
click at [1293, 338] on button "Cancel" at bounding box center [1275, 344] width 85 height 26
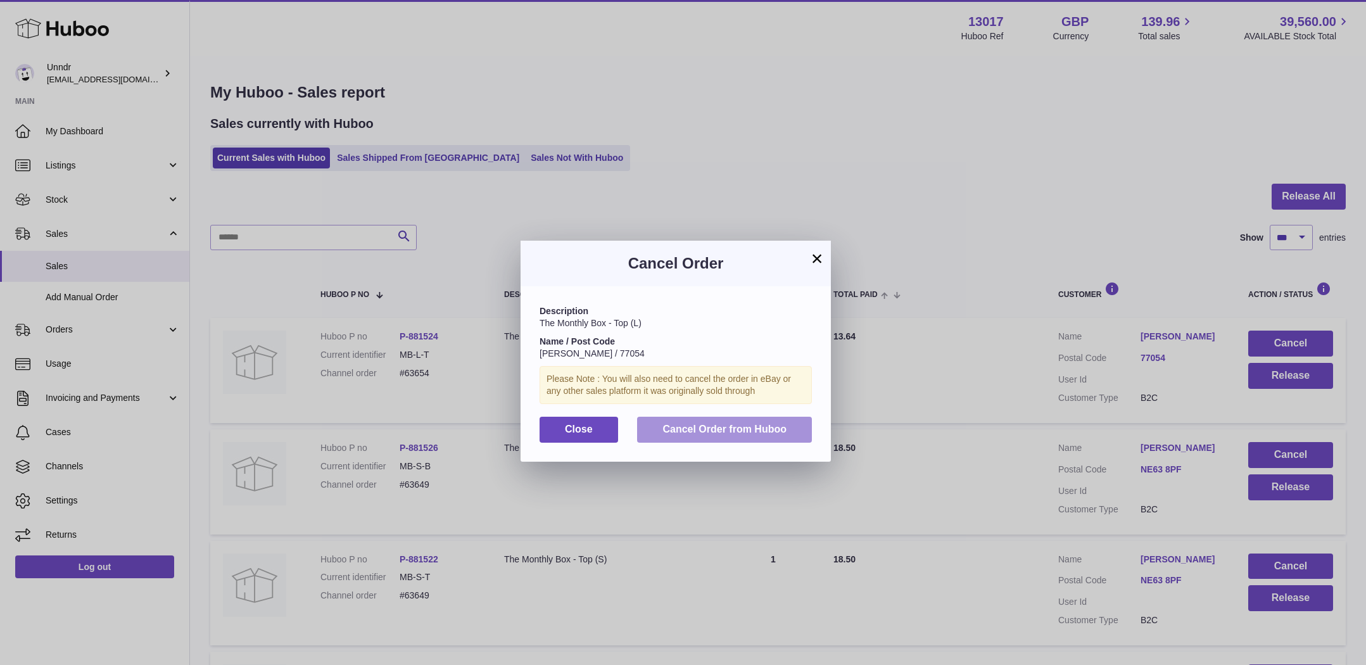
click at [809, 427] on button "Cancel Order from Huboo" at bounding box center [724, 430] width 175 height 26
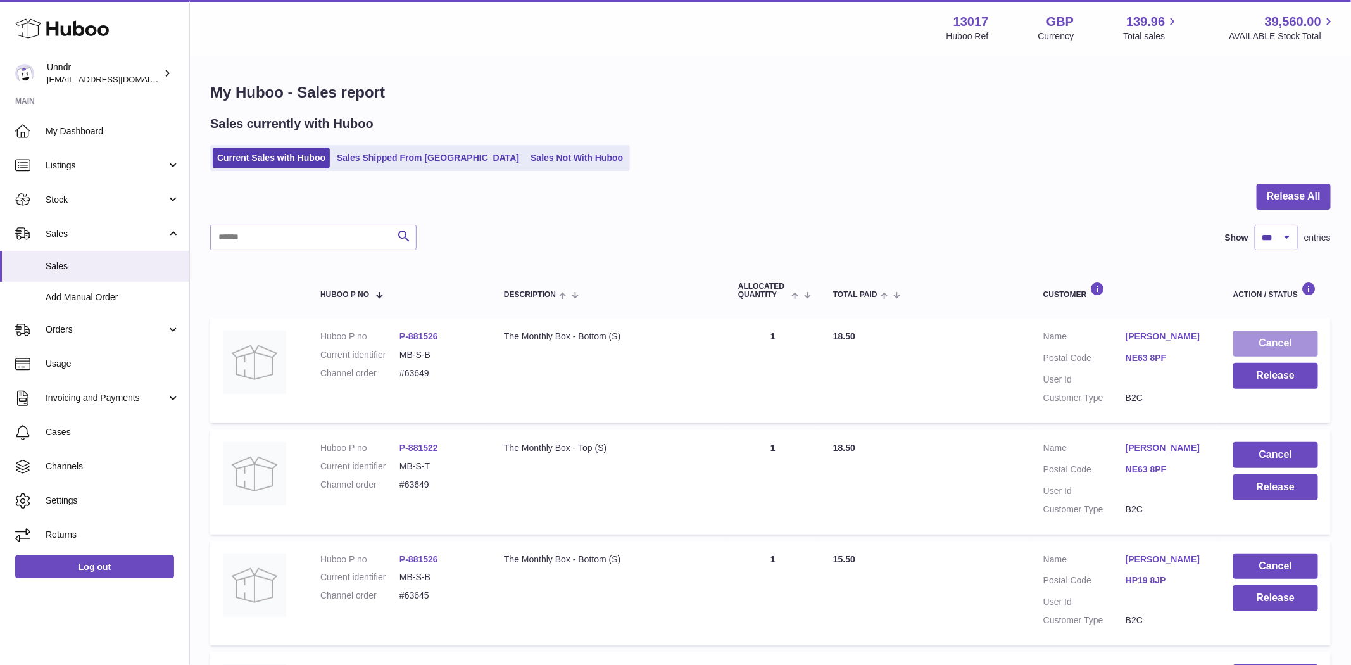
click at [1291, 343] on button "Cancel" at bounding box center [1275, 344] width 85 height 26
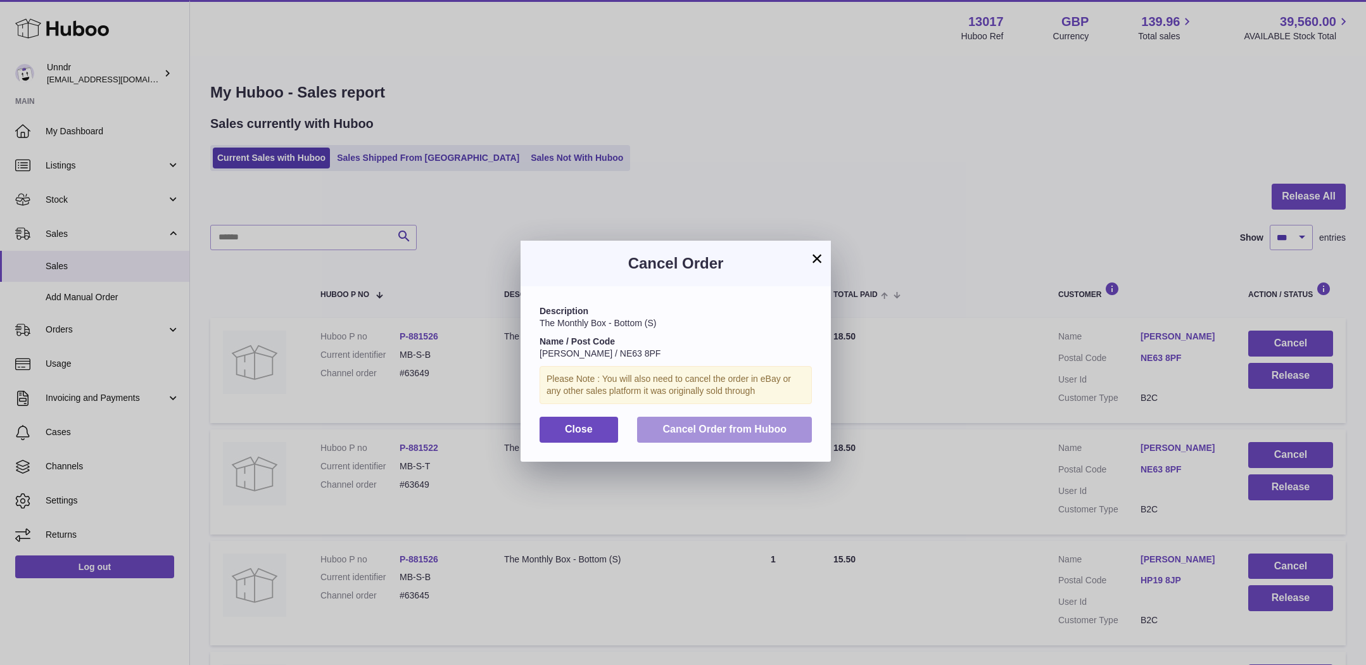
drag, startPoint x: 817, startPoint y: 427, endPoint x: 719, endPoint y: 436, distance: 97.9
click at [816, 427] on div "Description The Monthly Box - Bottom (S) Name / Post Code [PERSON_NAME] / NE63 …" at bounding box center [675, 373] width 310 height 175
click at [719, 436] on button "Cancel Order from Huboo" at bounding box center [724, 430] width 175 height 26
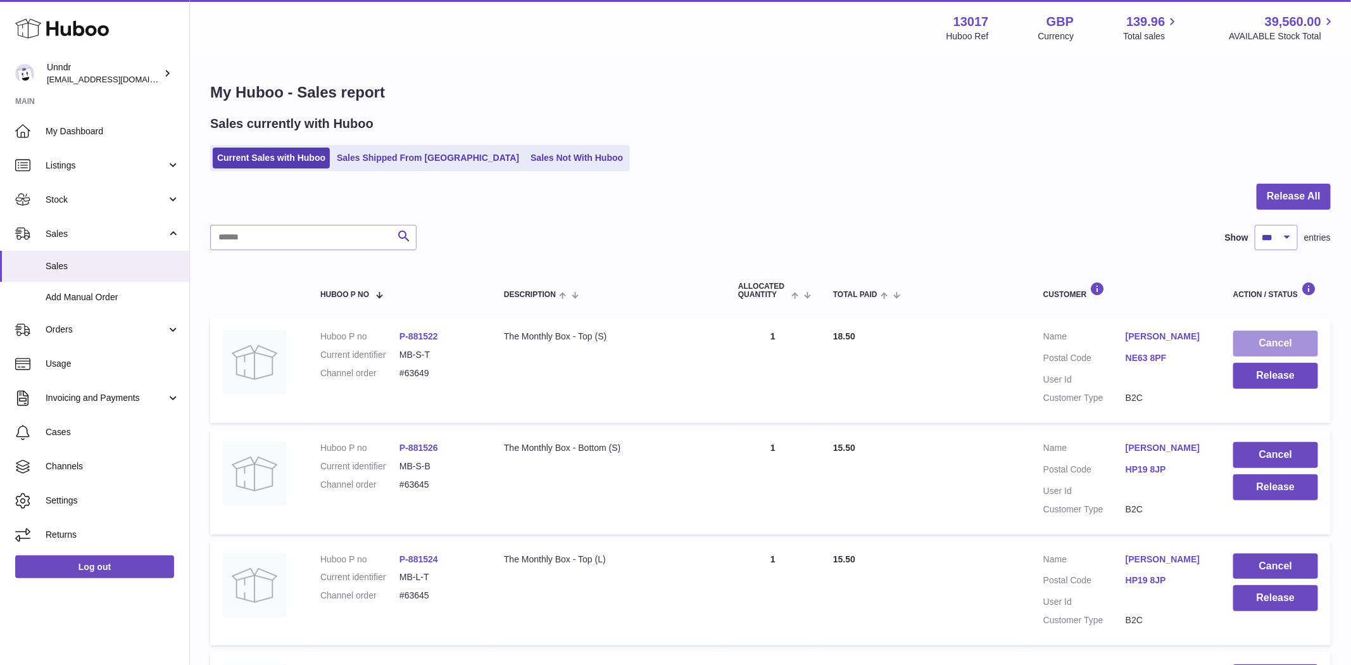
click at [1286, 341] on button "Cancel" at bounding box center [1275, 344] width 85 height 26
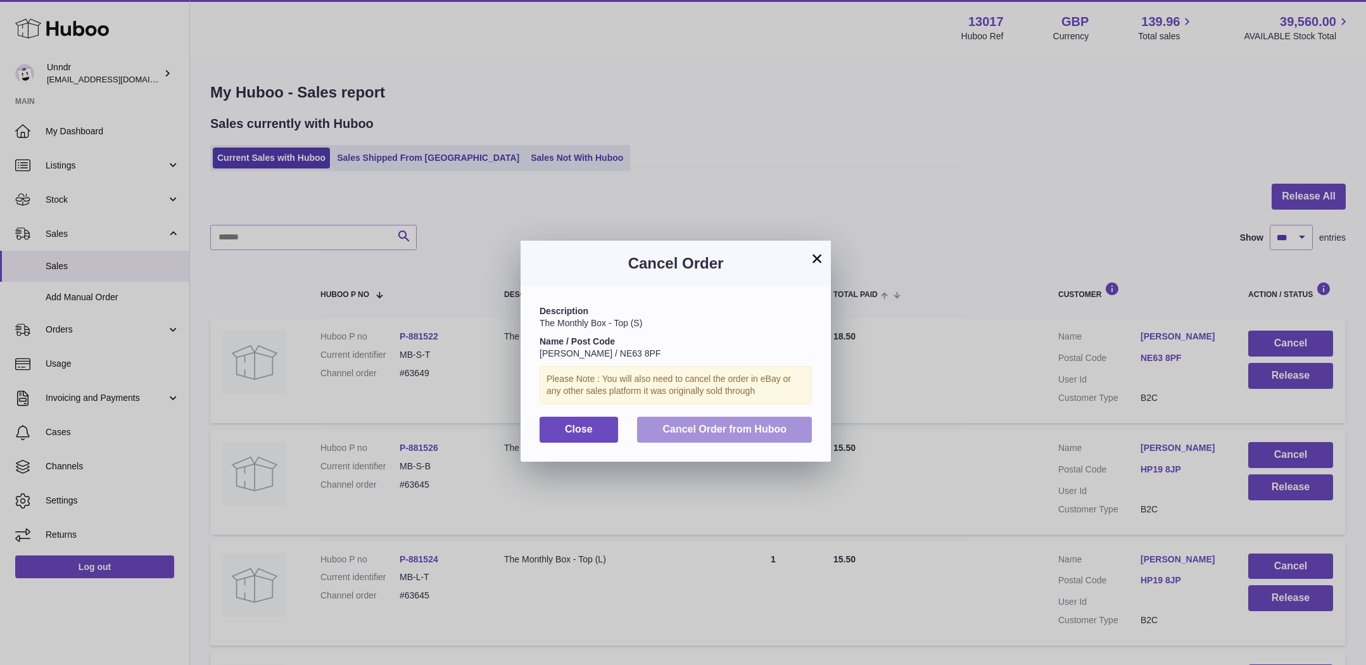
click at [755, 439] on button "Cancel Order from Huboo" at bounding box center [724, 430] width 175 height 26
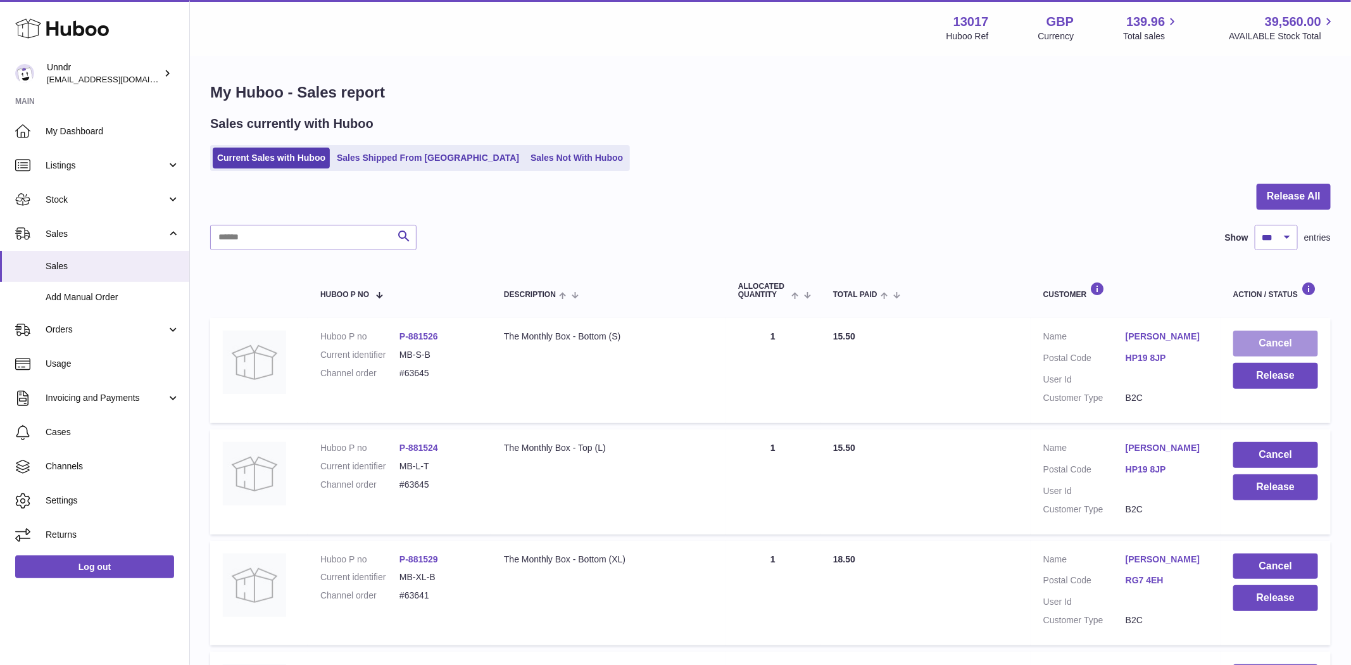
click at [1290, 343] on button "Cancel" at bounding box center [1275, 344] width 85 height 26
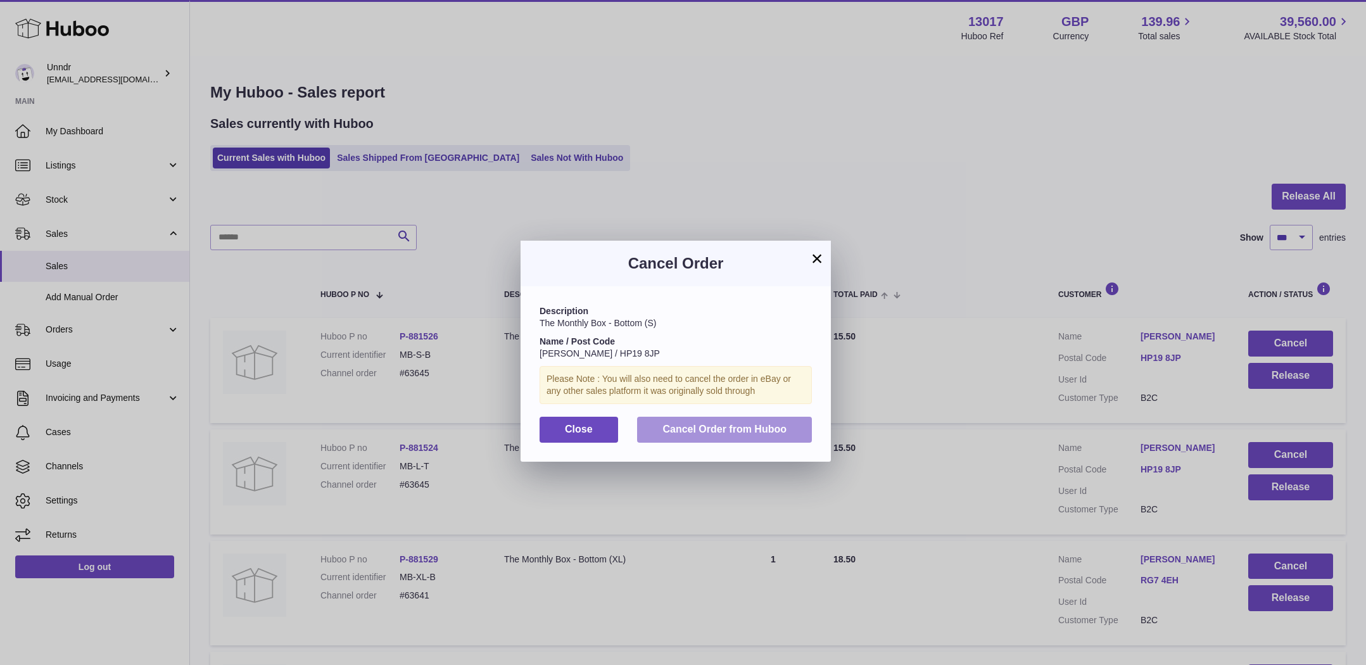
click at [731, 426] on span "Cancel Order from Huboo" at bounding box center [724, 429] width 124 height 11
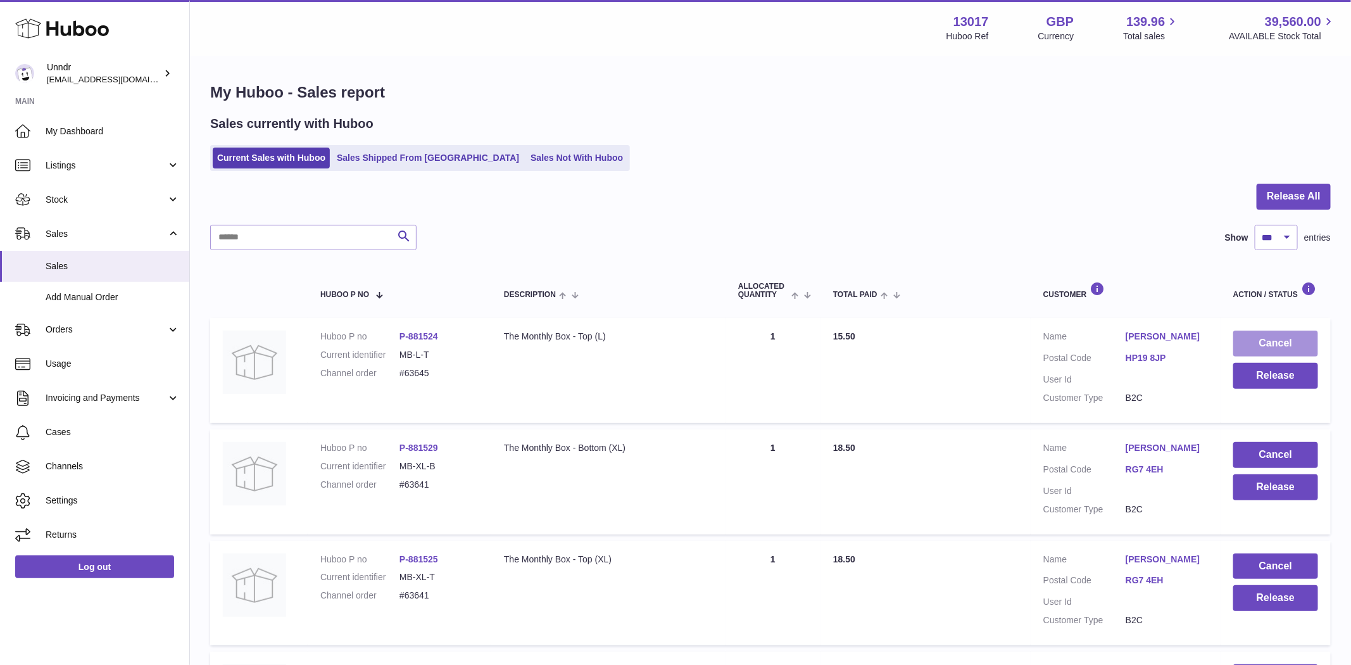
click at [1299, 341] on button "Cancel" at bounding box center [1275, 344] width 85 height 26
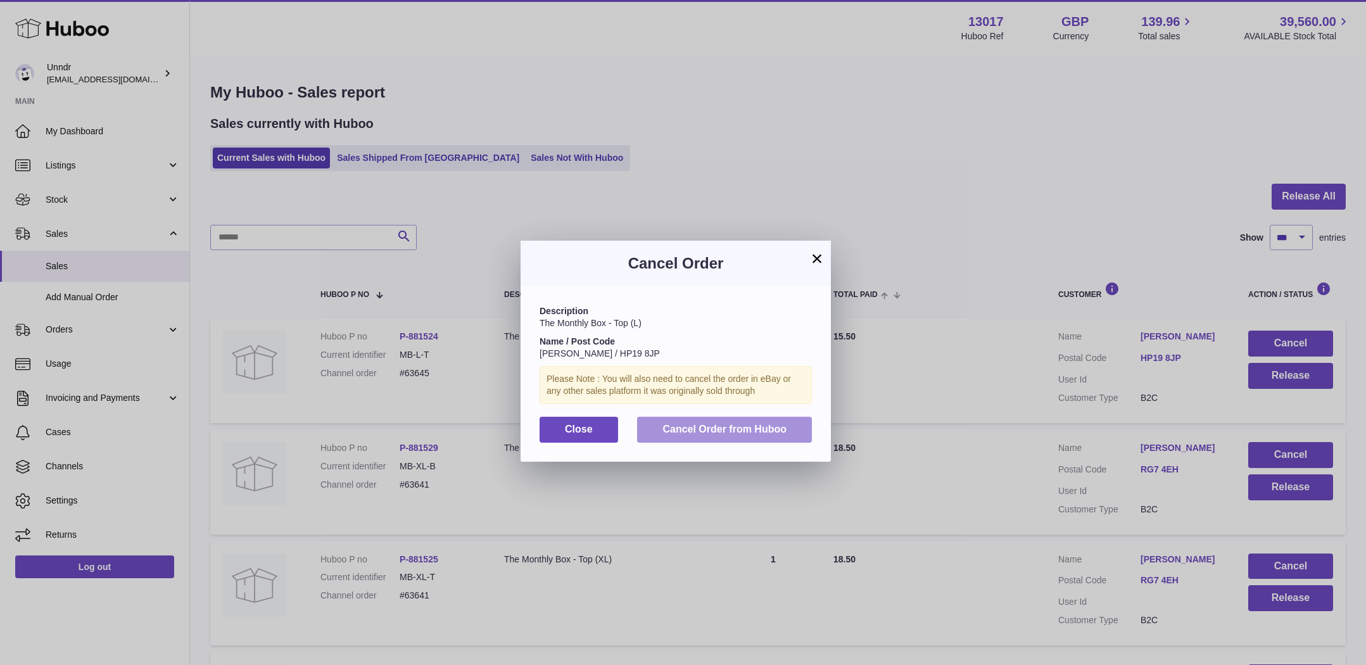
click at [776, 424] on span "Cancel Order from Huboo" at bounding box center [724, 429] width 124 height 11
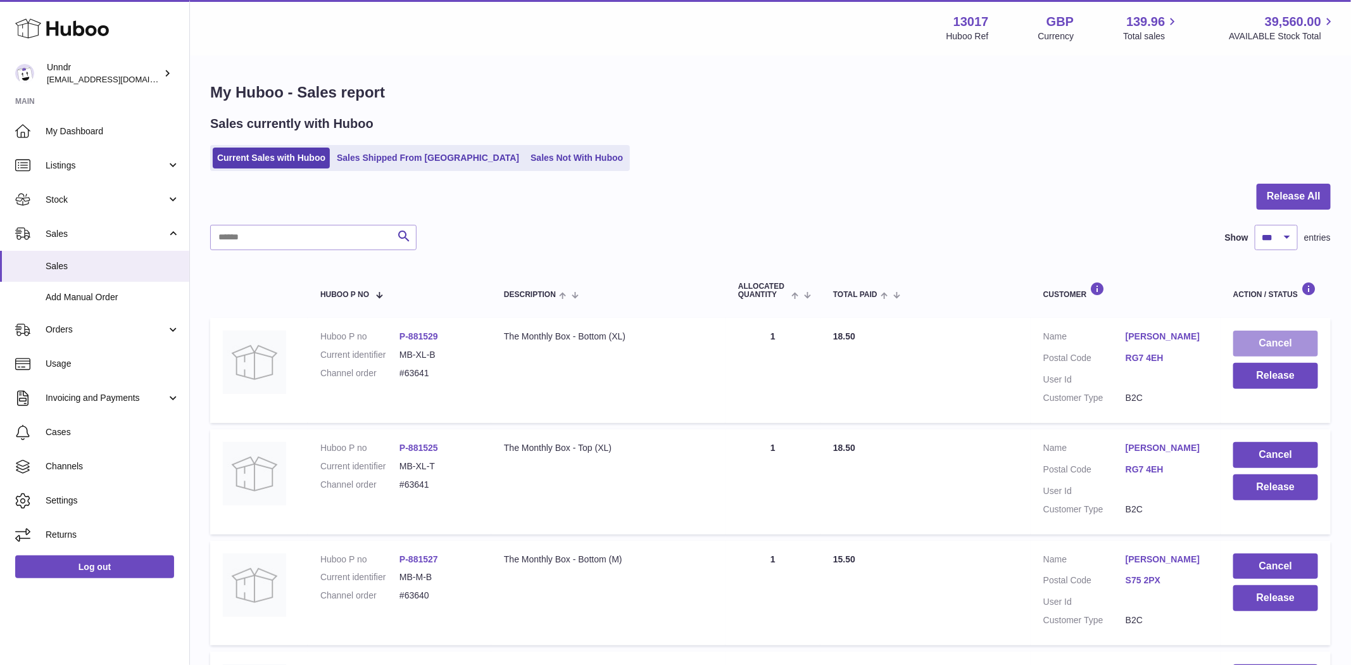
click at [1277, 338] on button "Cancel" at bounding box center [1275, 344] width 85 height 26
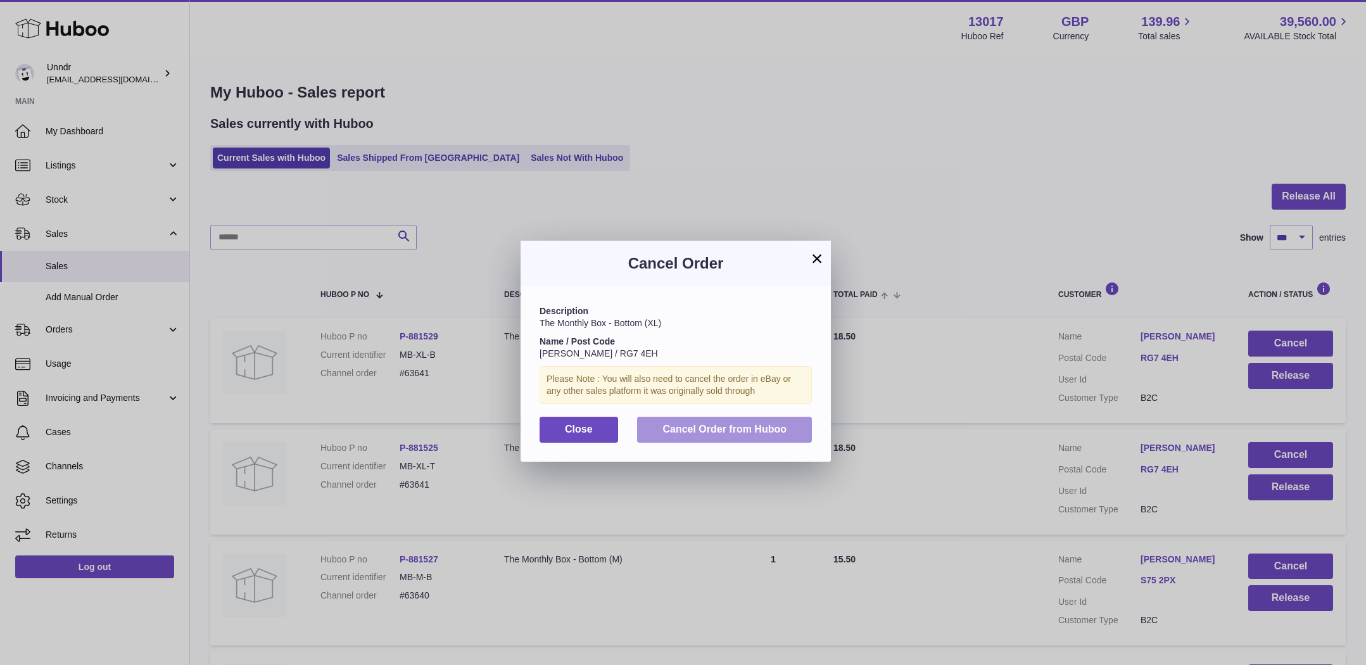
click at [702, 425] on span "Cancel Order from Huboo" at bounding box center [724, 429] width 124 height 11
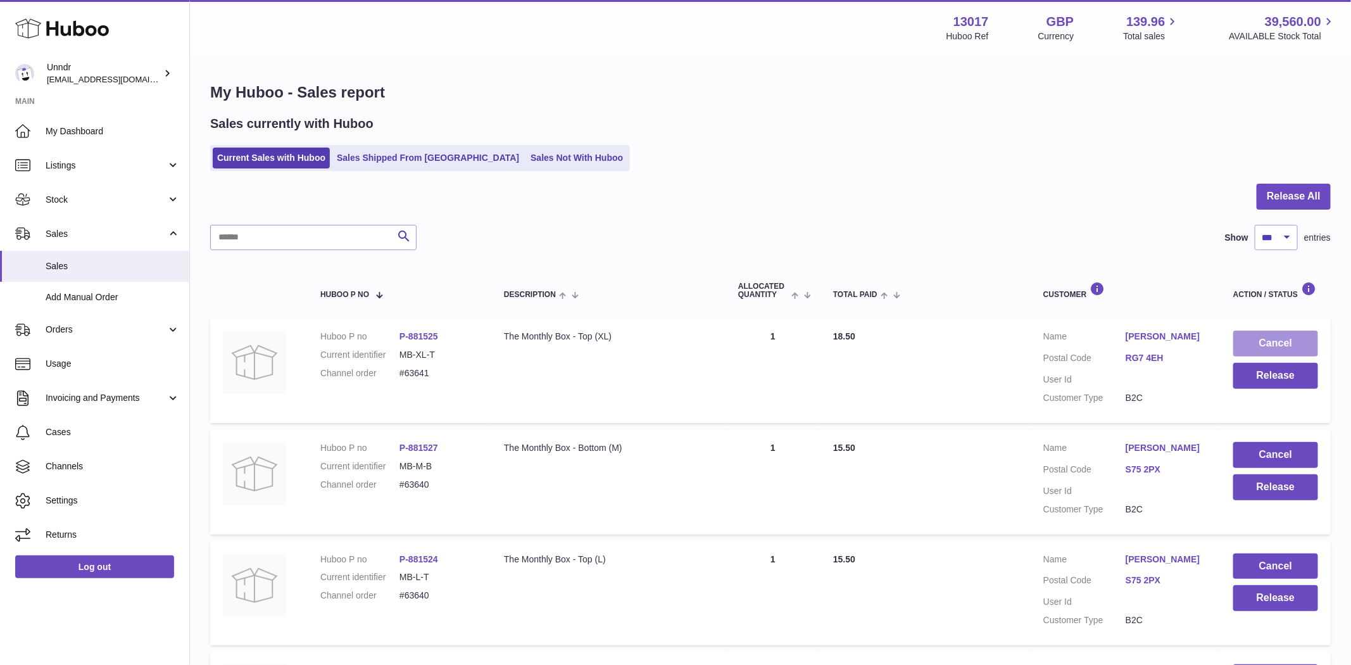
click at [1294, 339] on button "Cancel" at bounding box center [1275, 344] width 85 height 26
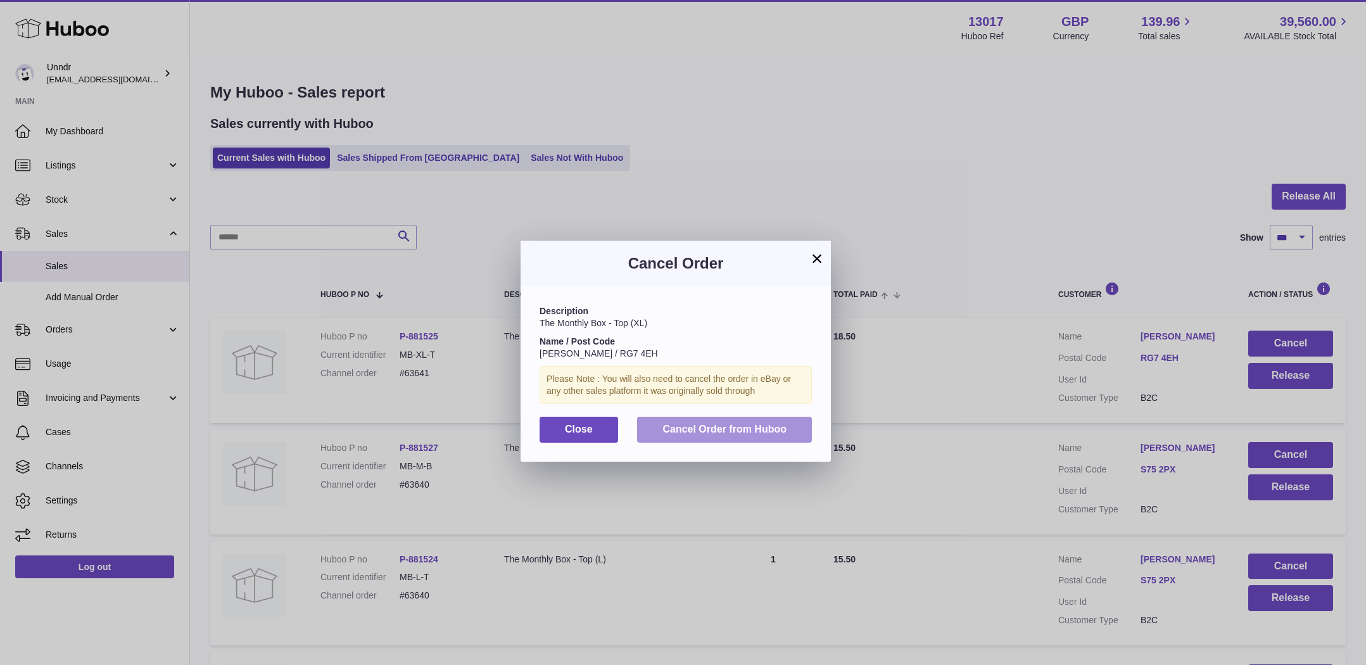
click at [707, 438] on button "Cancel Order from Huboo" at bounding box center [724, 430] width 175 height 26
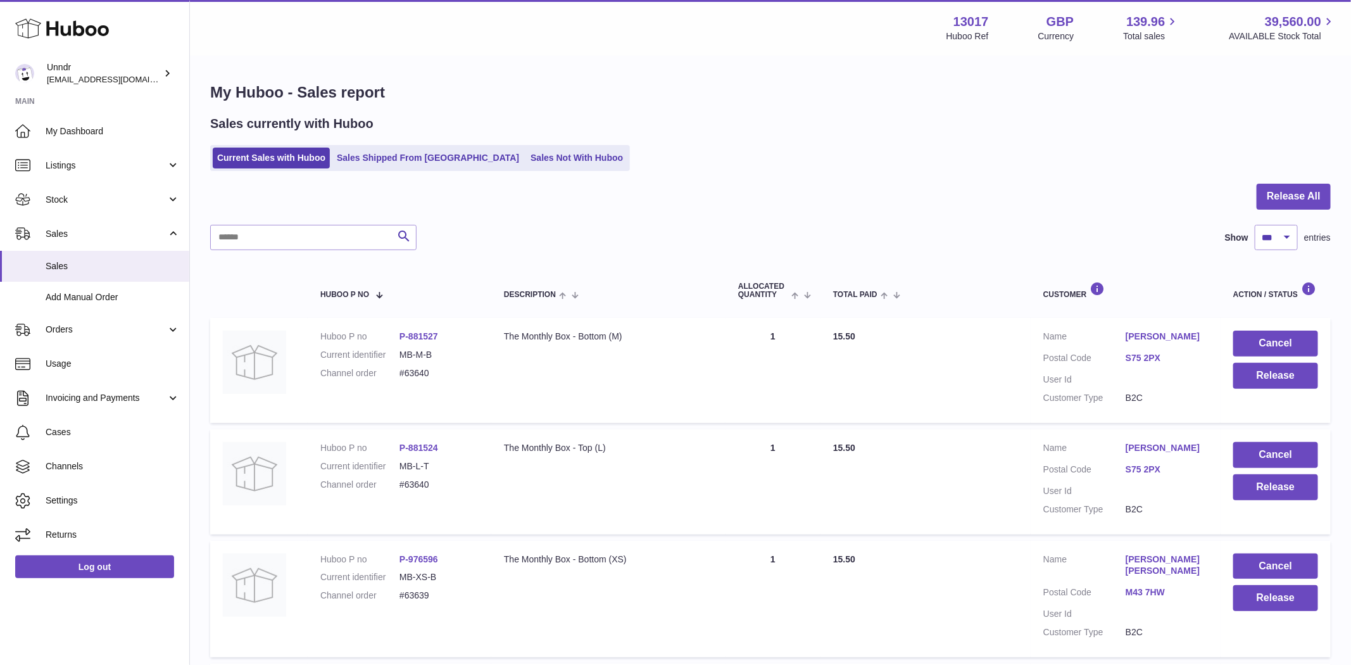
click at [1266, 329] on td "Cancel Release" at bounding box center [1276, 370] width 110 height 105
click at [1267, 334] on button "Cancel" at bounding box center [1275, 344] width 85 height 26
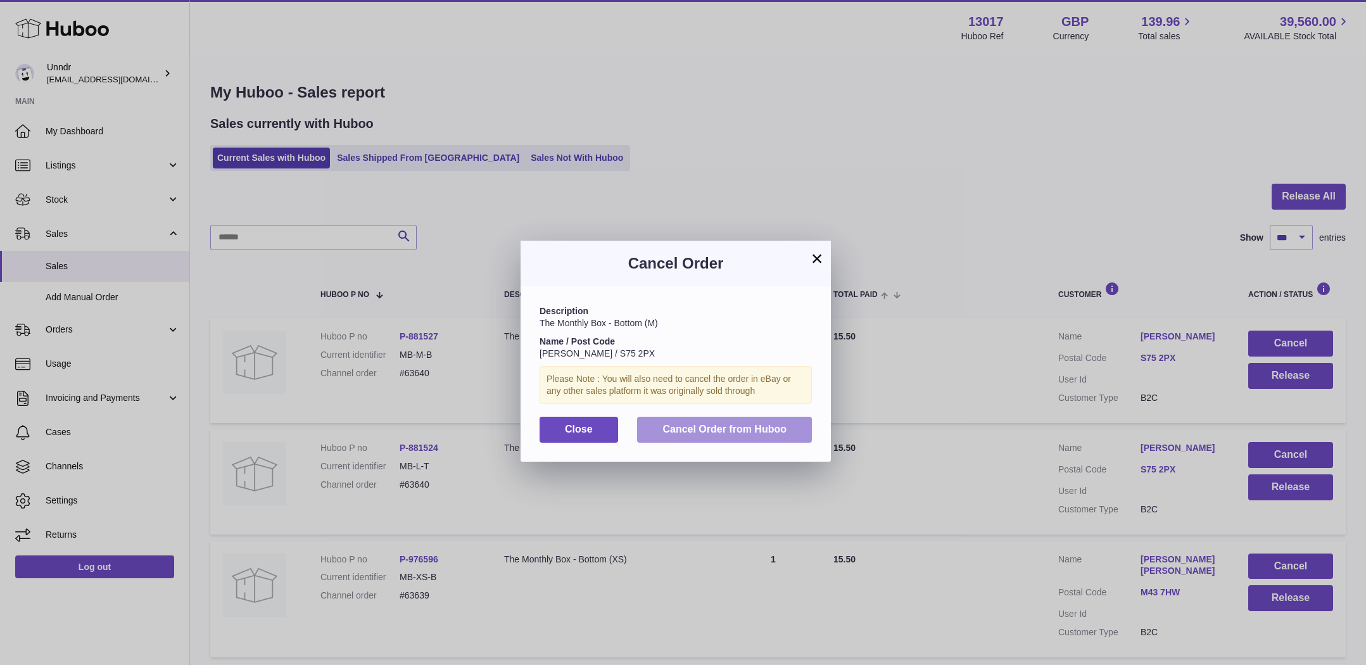
click at [760, 434] on button "Cancel Order from Huboo" at bounding box center [724, 430] width 175 height 26
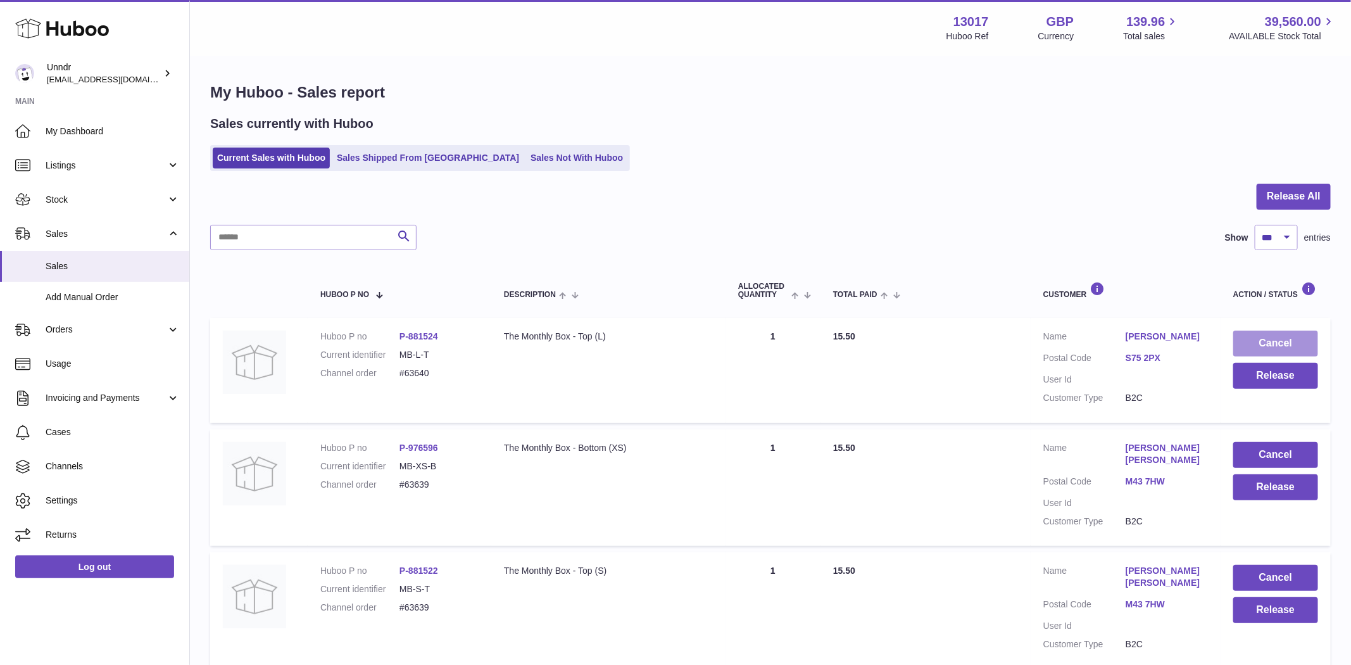
click at [1265, 331] on button "Cancel" at bounding box center [1275, 344] width 85 height 26
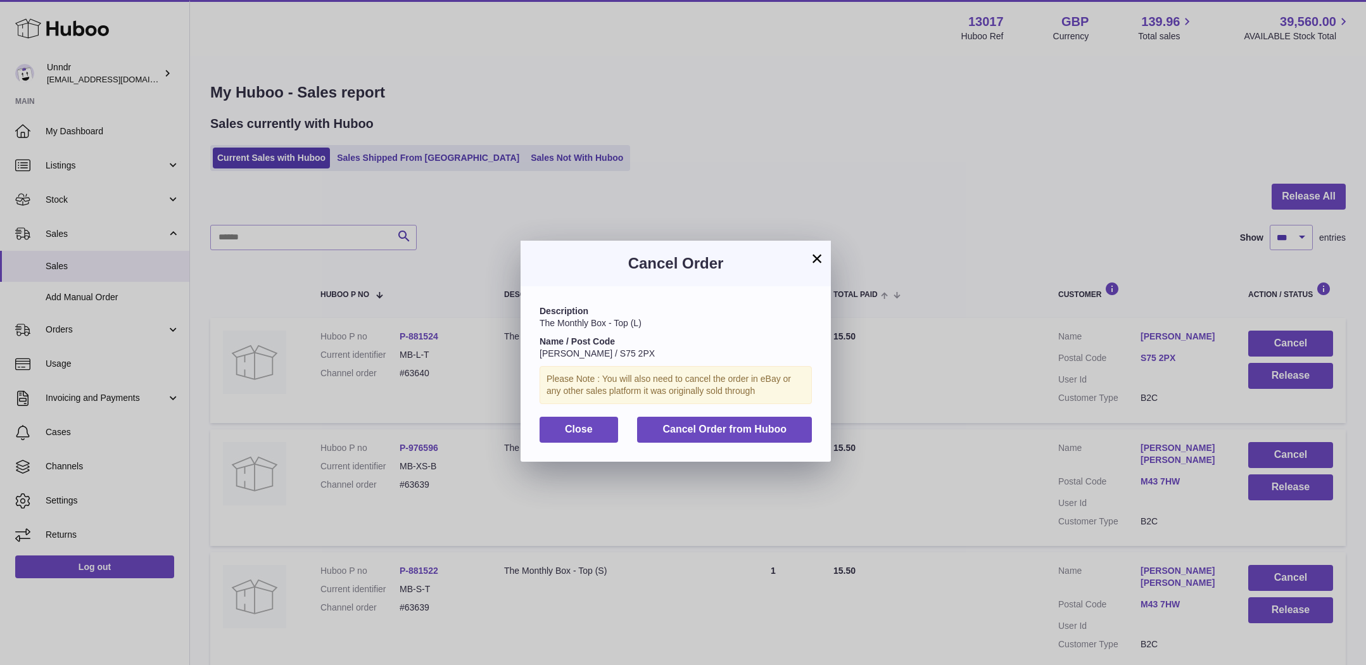
click at [736, 445] on div "Description The Monthly Box - Top (L) Name / Post Code [PERSON_NAME] / S75 2PX …" at bounding box center [675, 373] width 310 height 175
click at [741, 432] on span "Cancel Order from Huboo" at bounding box center [724, 429] width 124 height 11
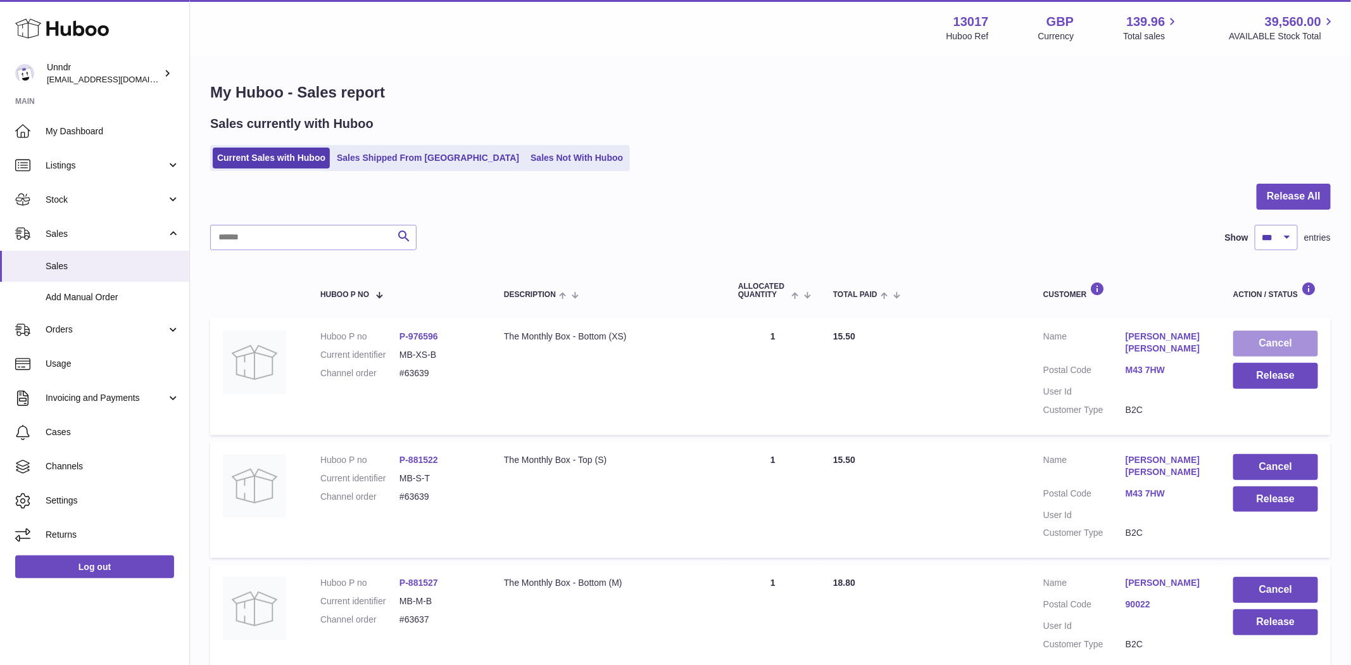
click at [1265, 332] on button "Cancel" at bounding box center [1275, 344] width 85 height 26
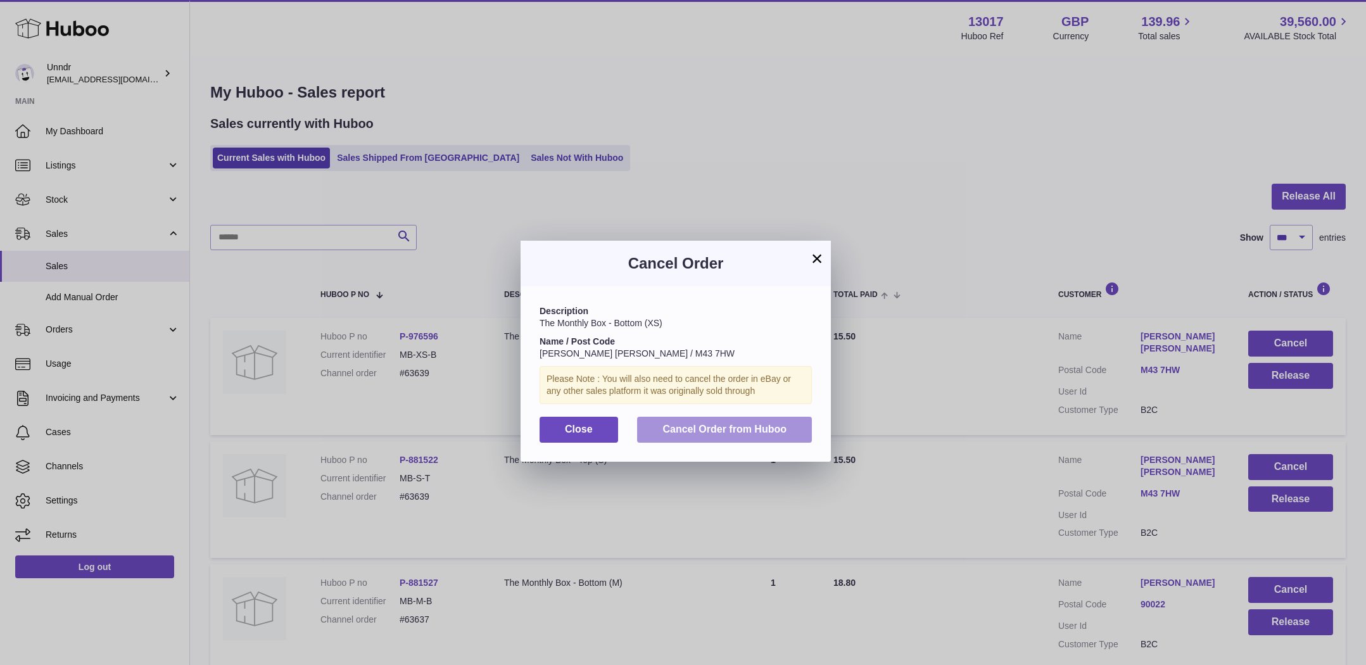
click at [777, 432] on span "Cancel Order from Huboo" at bounding box center [724, 429] width 124 height 11
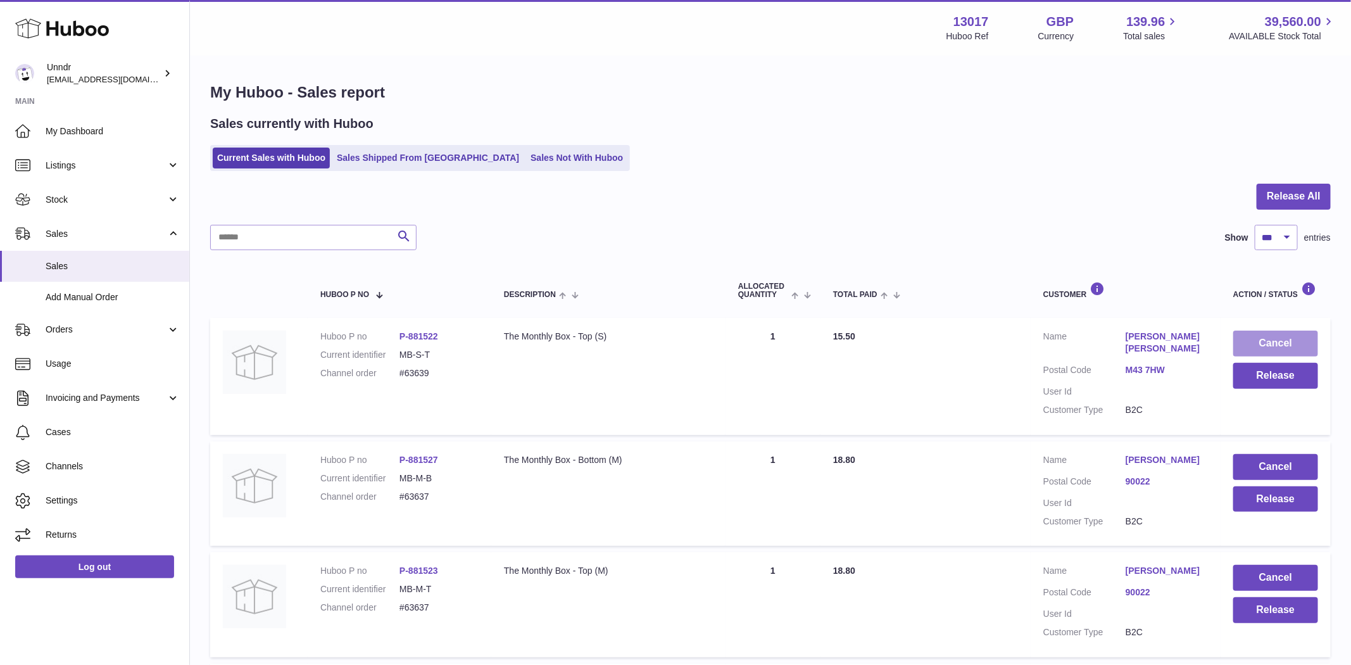
click at [1273, 343] on button "Cancel" at bounding box center [1275, 344] width 85 height 26
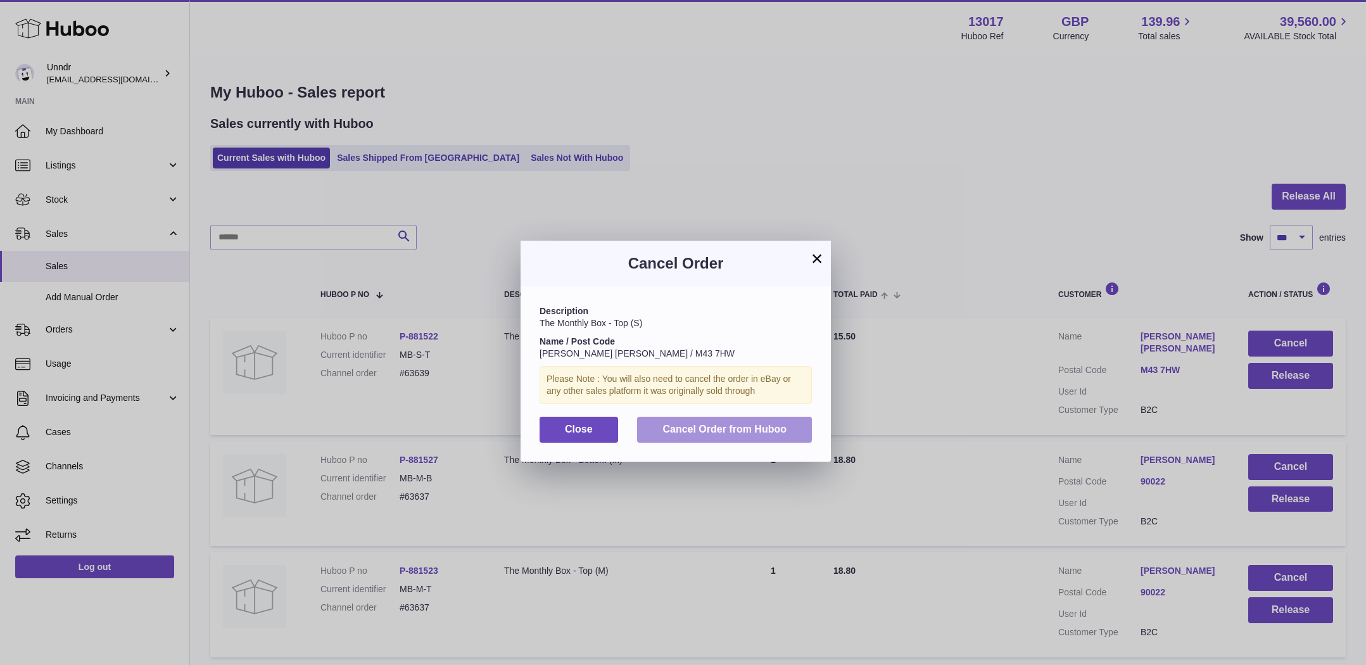
click at [767, 427] on span "Cancel Order from Huboo" at bounding box center [724, 429] width 124 height 11
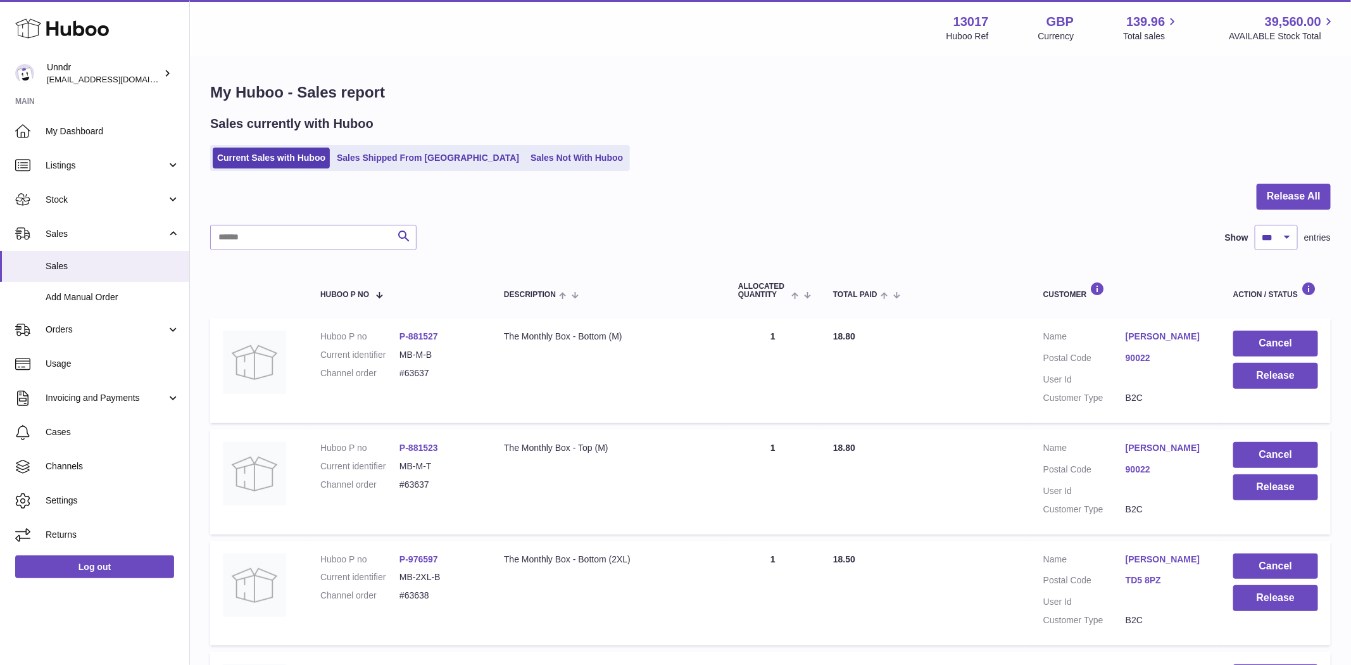
click at [1292, 329] on td "Cancel Release" at bounding box center [1276, 370] width 110 height 105
click at [1218, 346] on td "Customer Name [PERSON_NAME] Postal Code 90022 User Id Customer Type B2C" at bounding box center [1126, 370] width 190 height 105
click at [1273, 334] on button "Cancel" at bounding box center [1275, 344] width 85 height 26
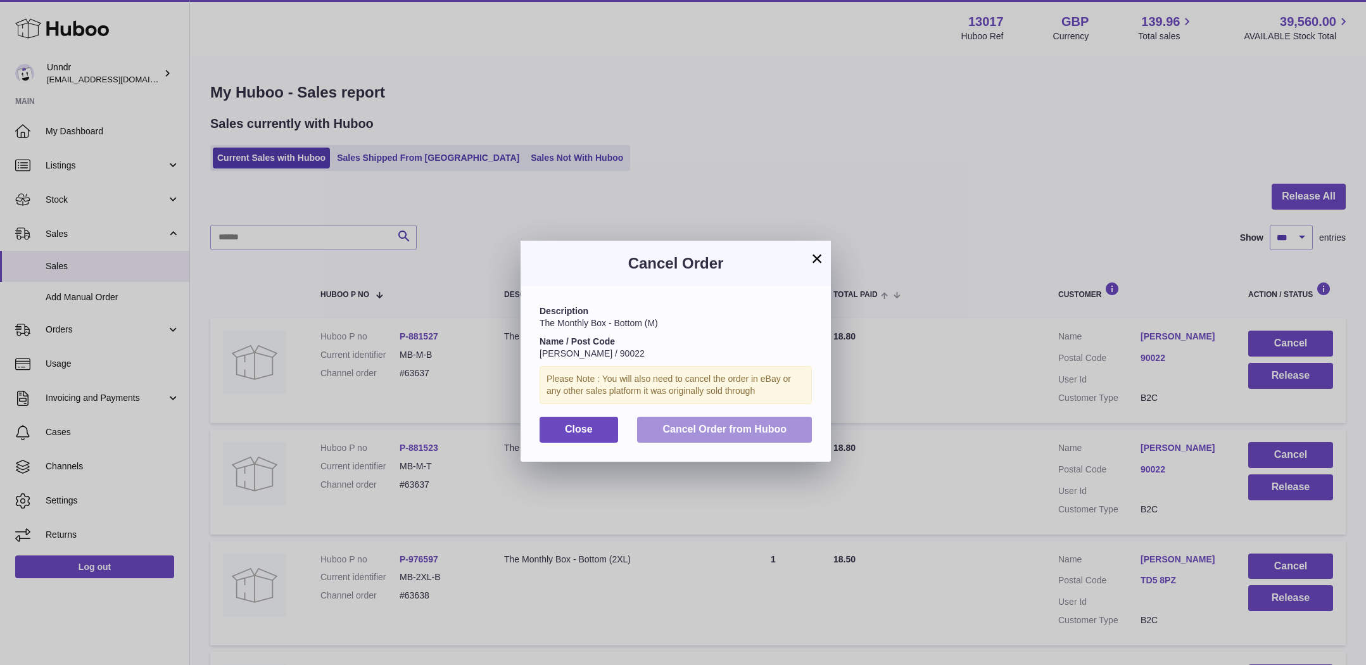
click at [682, 434] on span "Cancel Order from Huboo" at bounding box center [724, 429] width 124 height 11
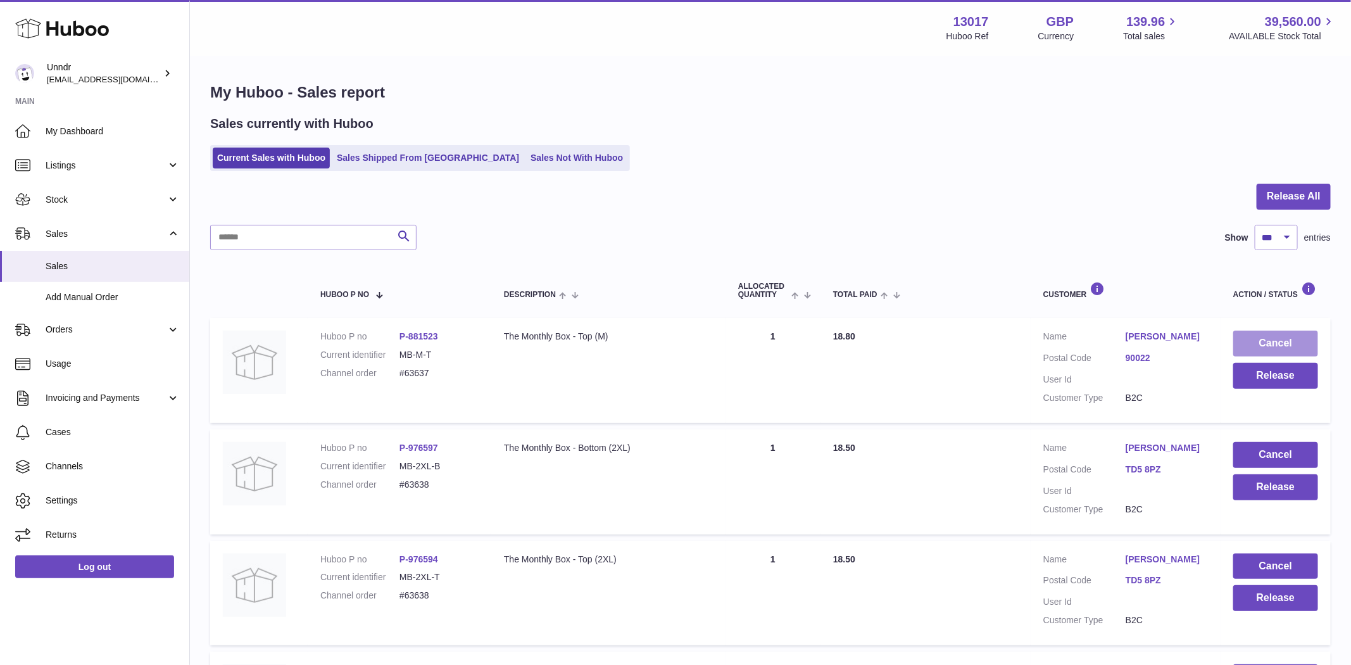
click at [1259, 341] on button "Cancel" at bounding box center [1275, 344] width 85 height 26
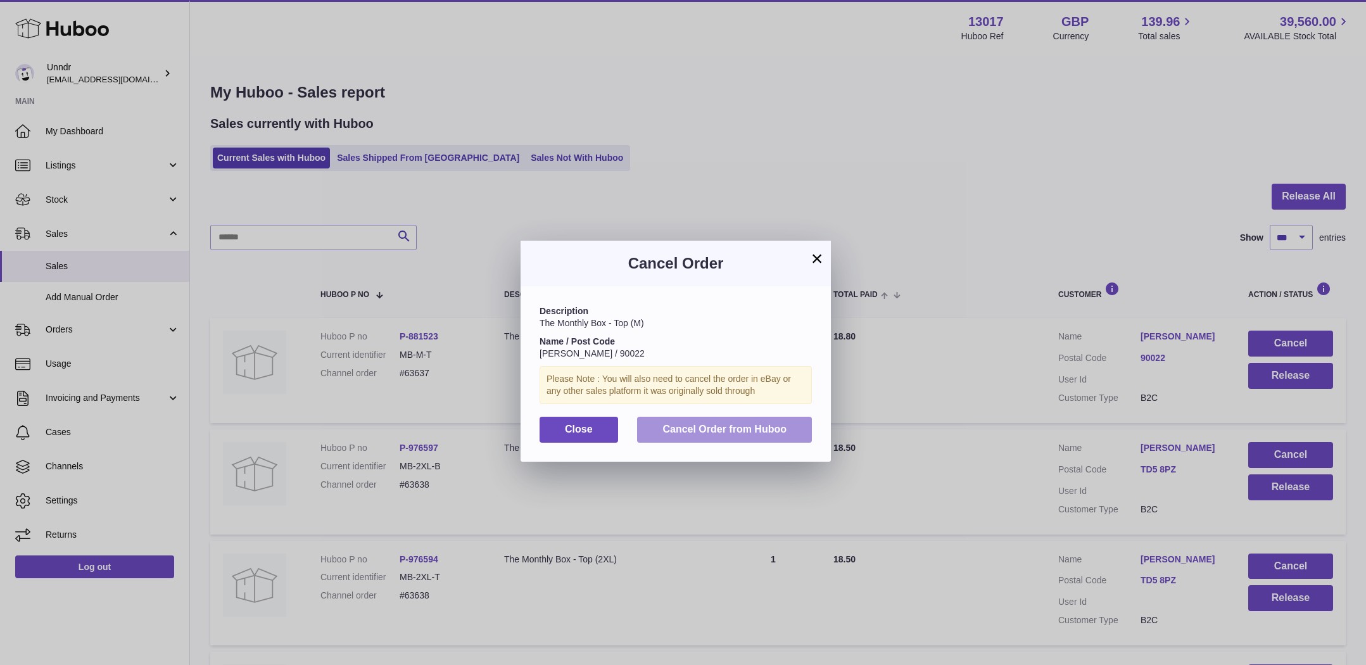
click at [750, 429] on span "Cancel Order from Huboo" at bounding box center [724, 429] width 124 height 11
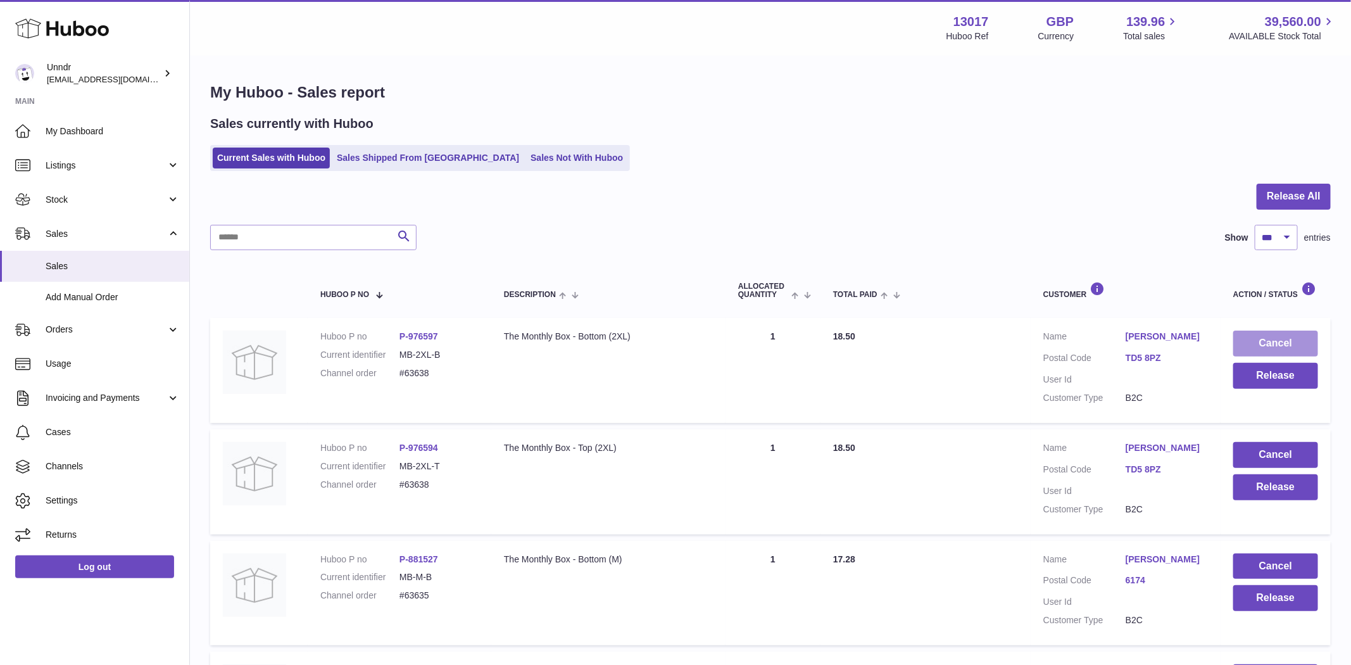
click at [1275, 339] on button "Cancel" at bounding box center [1275, 344] width 85 height 26
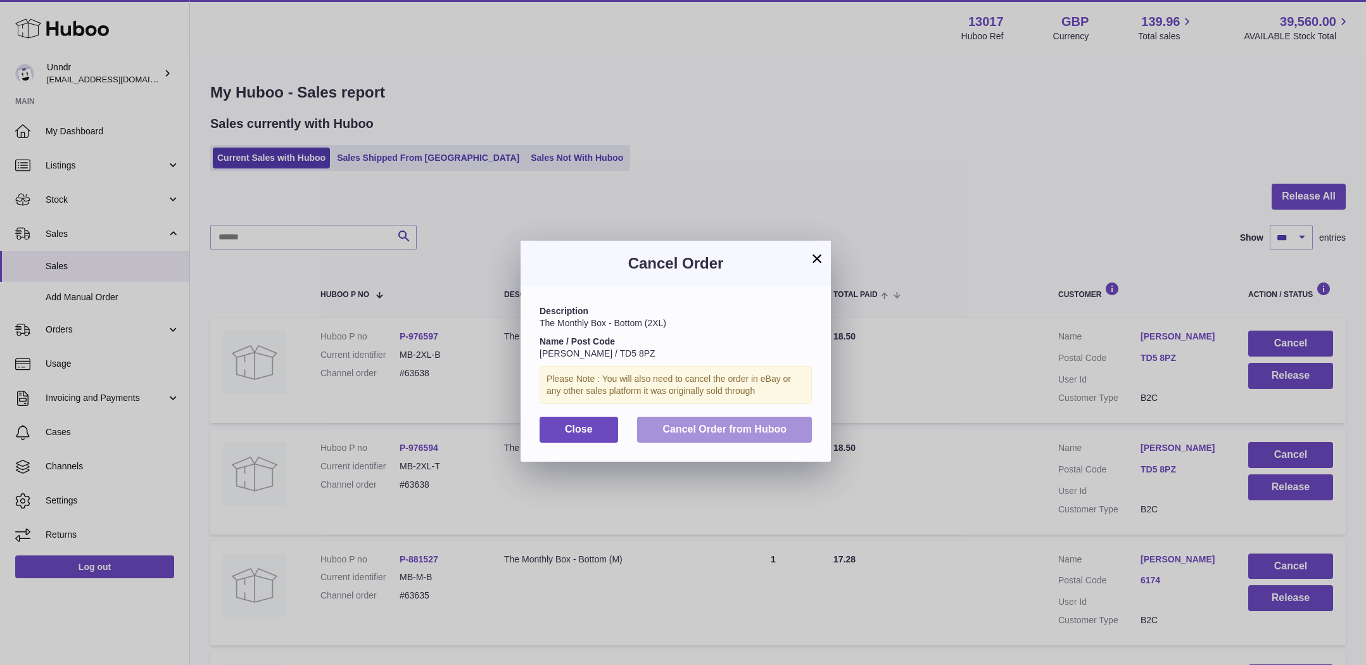
click at [754, 418] on button "Cancel Order from Huboo" at bounding box center [724, 430] width 175 height 26
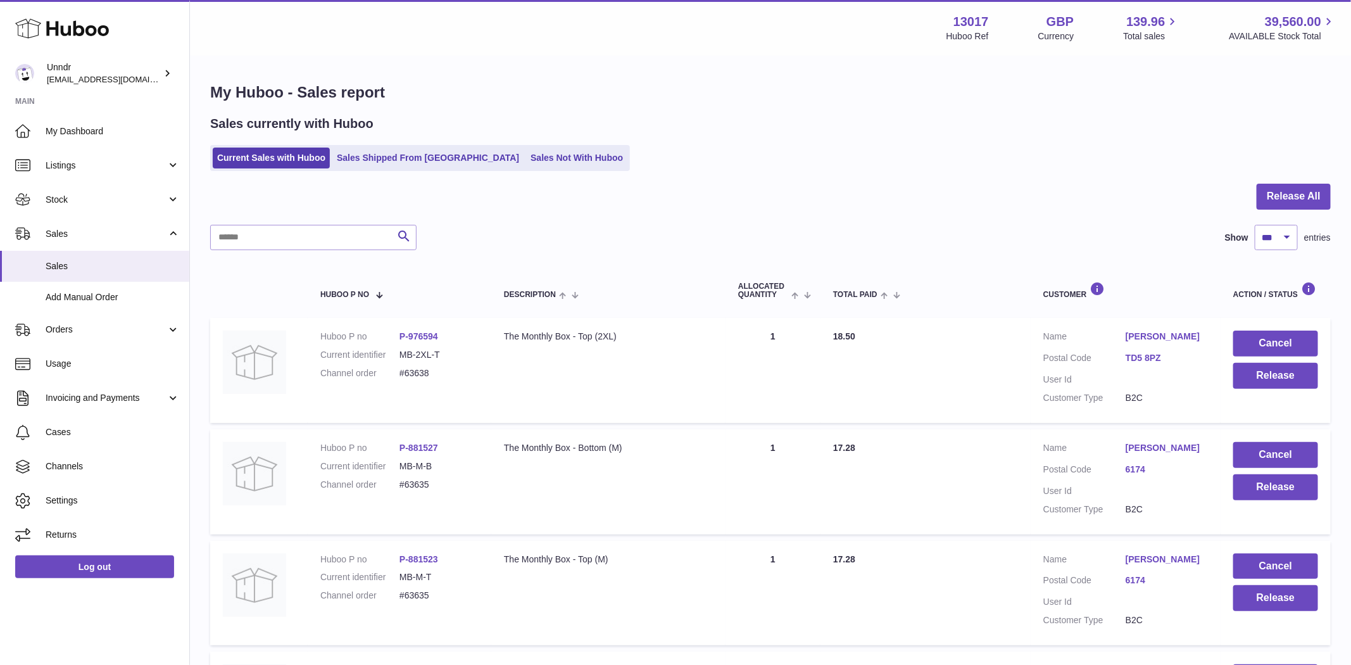
click at [1286, 339] on button "Cancel" at bounding box center [1275, 344] width 85 height 26
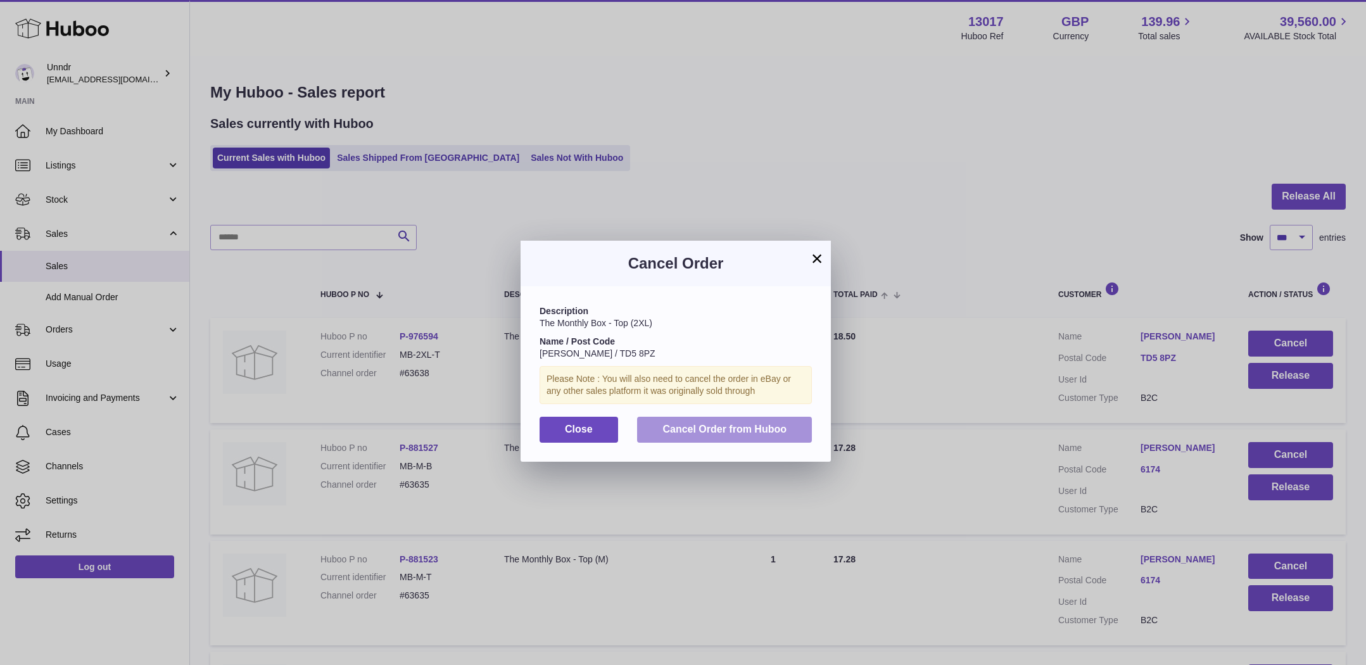
click at [698, 434] on span "Cancel Order from Huboo" at bounding box center [724, 429] width 124 height 11
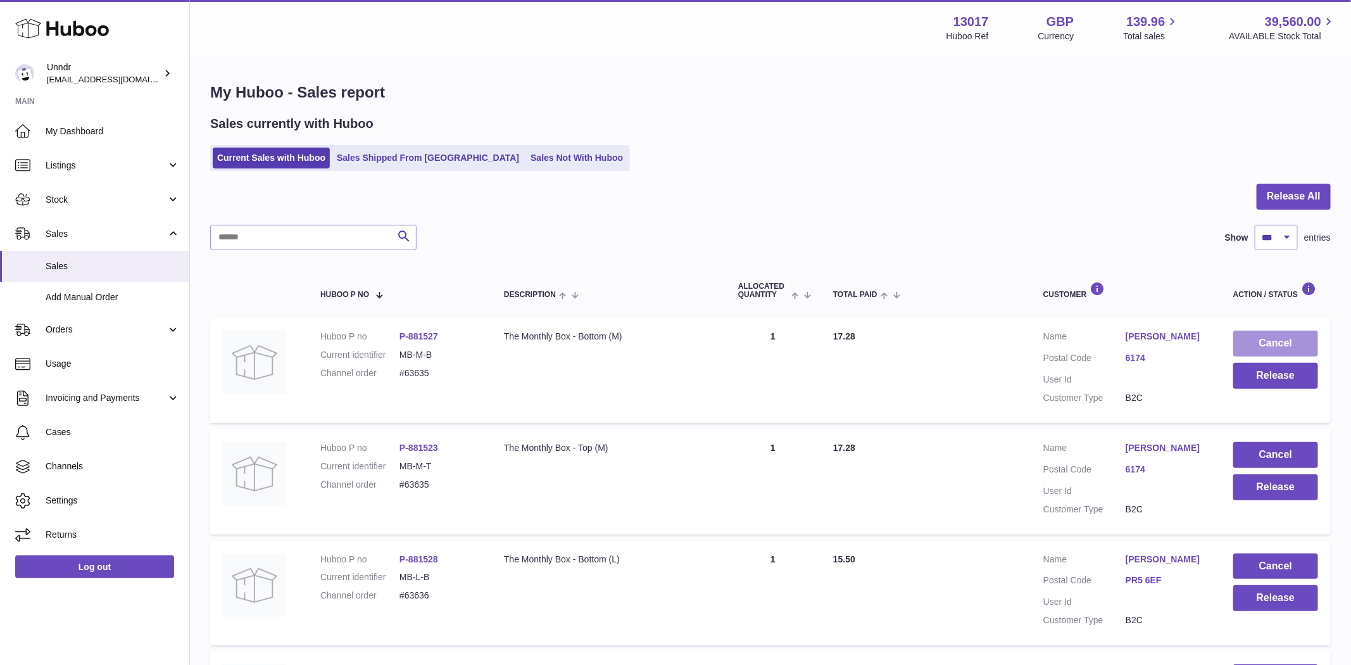
click at [1278, 346] on button "Cancel" at bounding box center [1275, 344] width 85 height 26
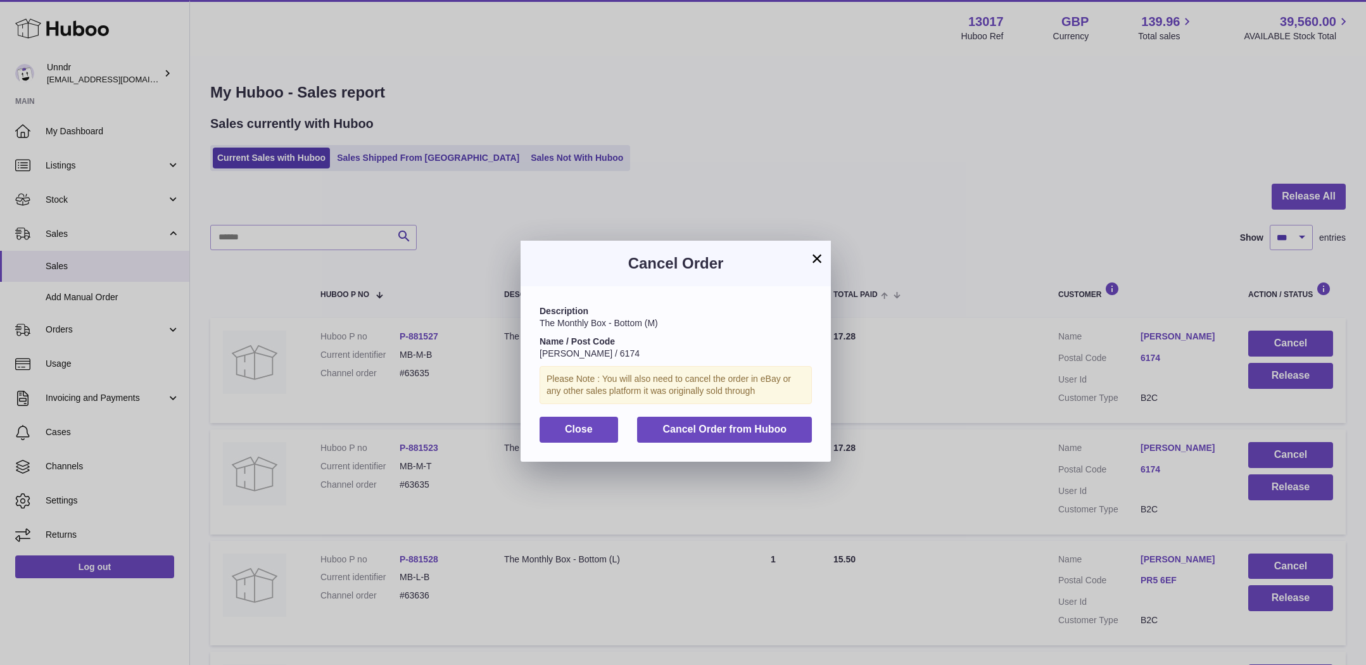
click at [764, 410] on div "Description The Monthly Box - Bottom (M) Name / Post Code [PERSON_NAME] / 6174 …" at bounding box center [675, 373] width 310 height 175
click at [753, 426] on span "Cancel Order from Huboo" at bounding box center [724, 429] width 124 height 11
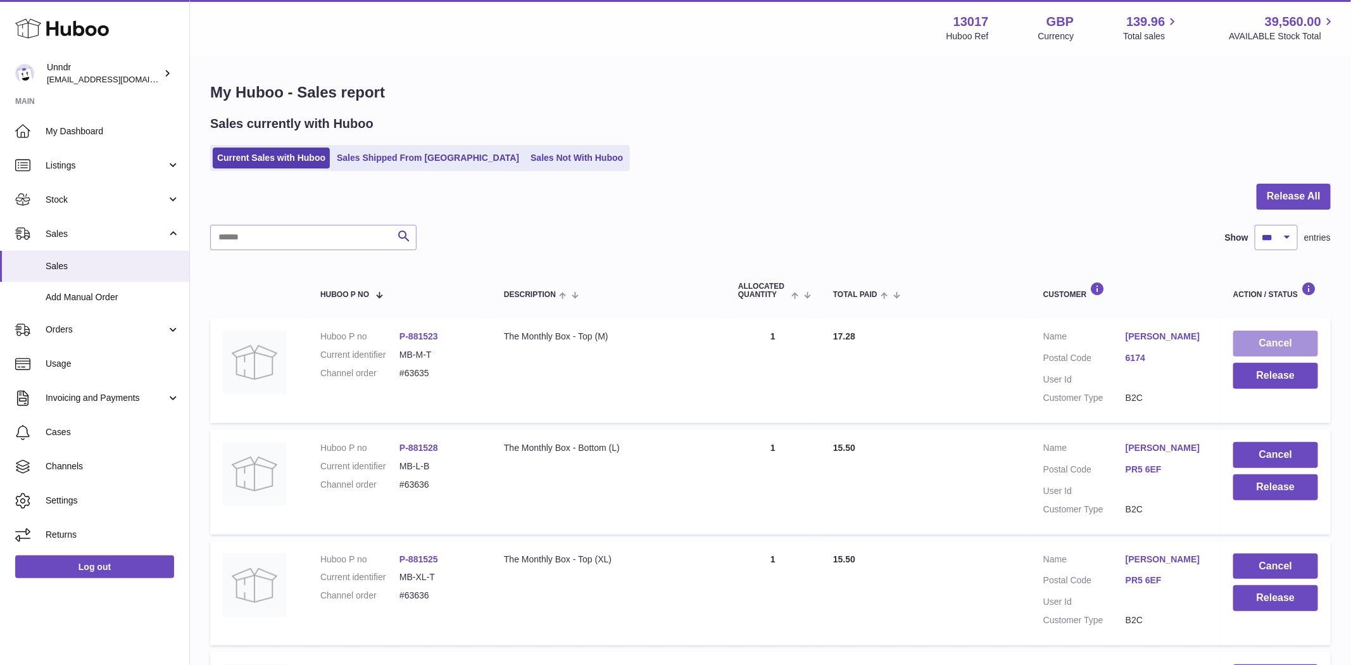
click at [1301, 343] on button "Cancel" at bounding box center [1275, 344] width 85 height 26
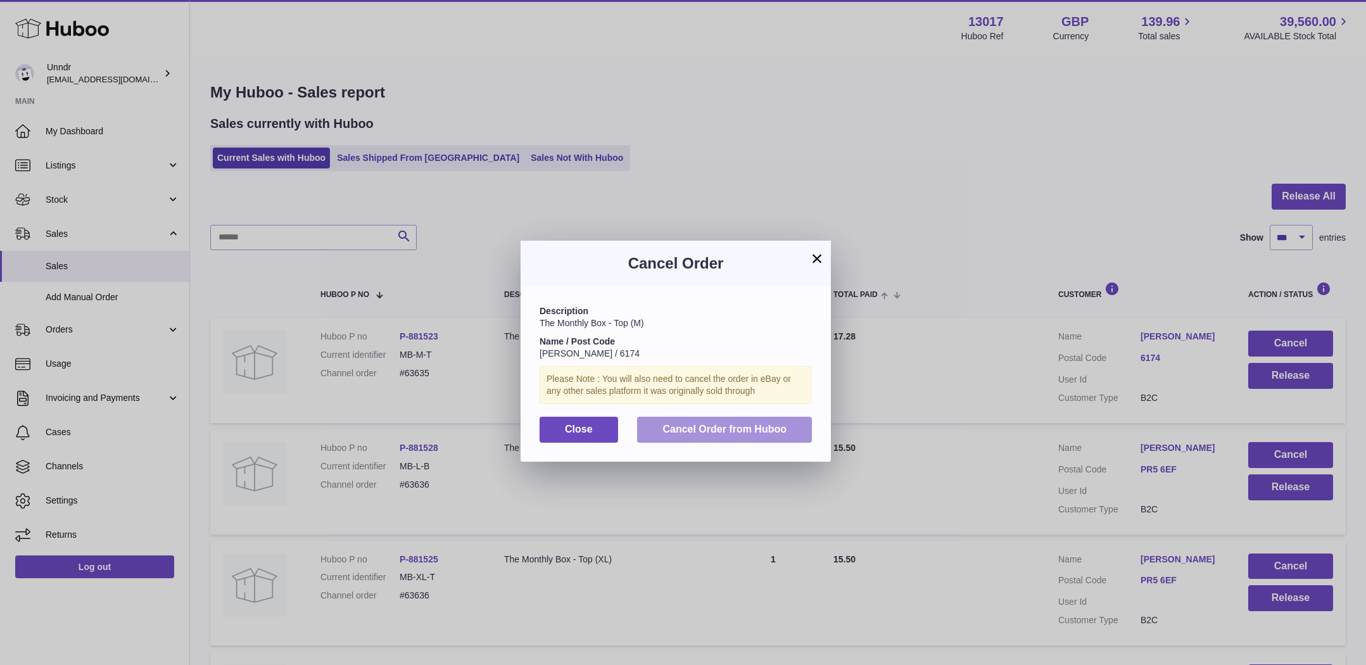
click at [788, 431] on button "Cancel Order from Huboo" at bounding box center [724, 430] width 175 height 26
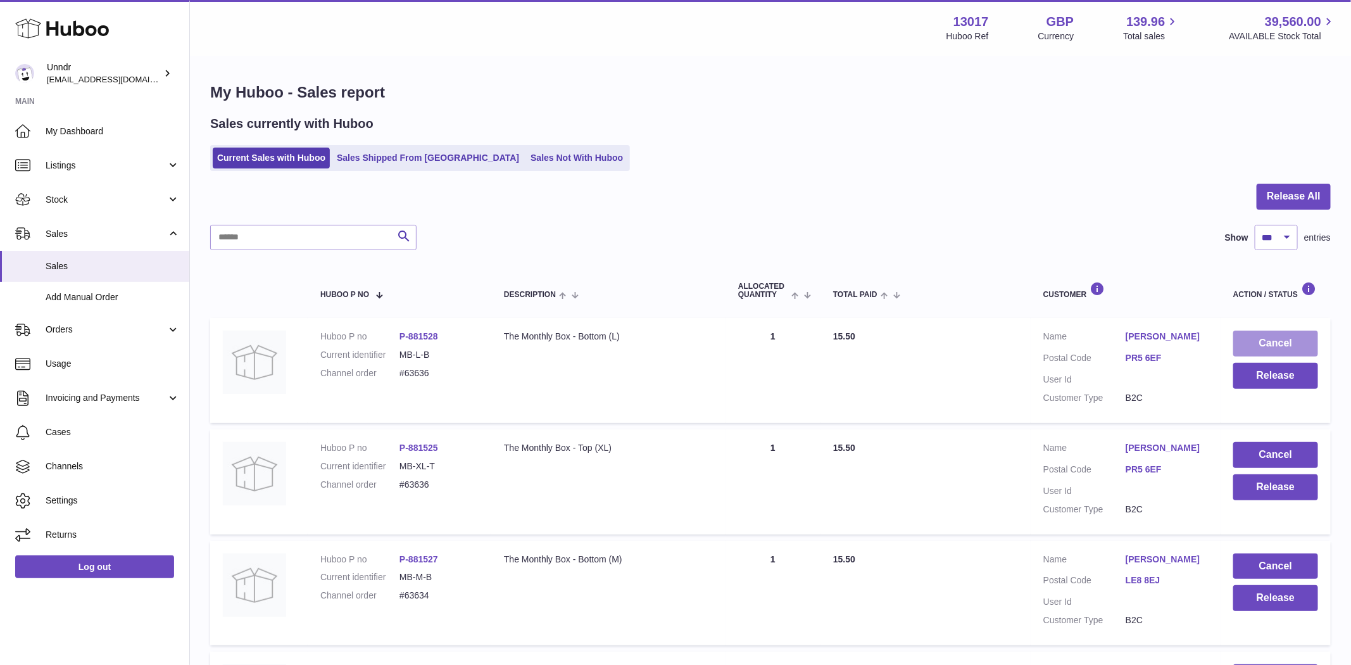
click at [1303, 343] on button "Cancel" at bounding box center [1275, 344] width 85 height 26
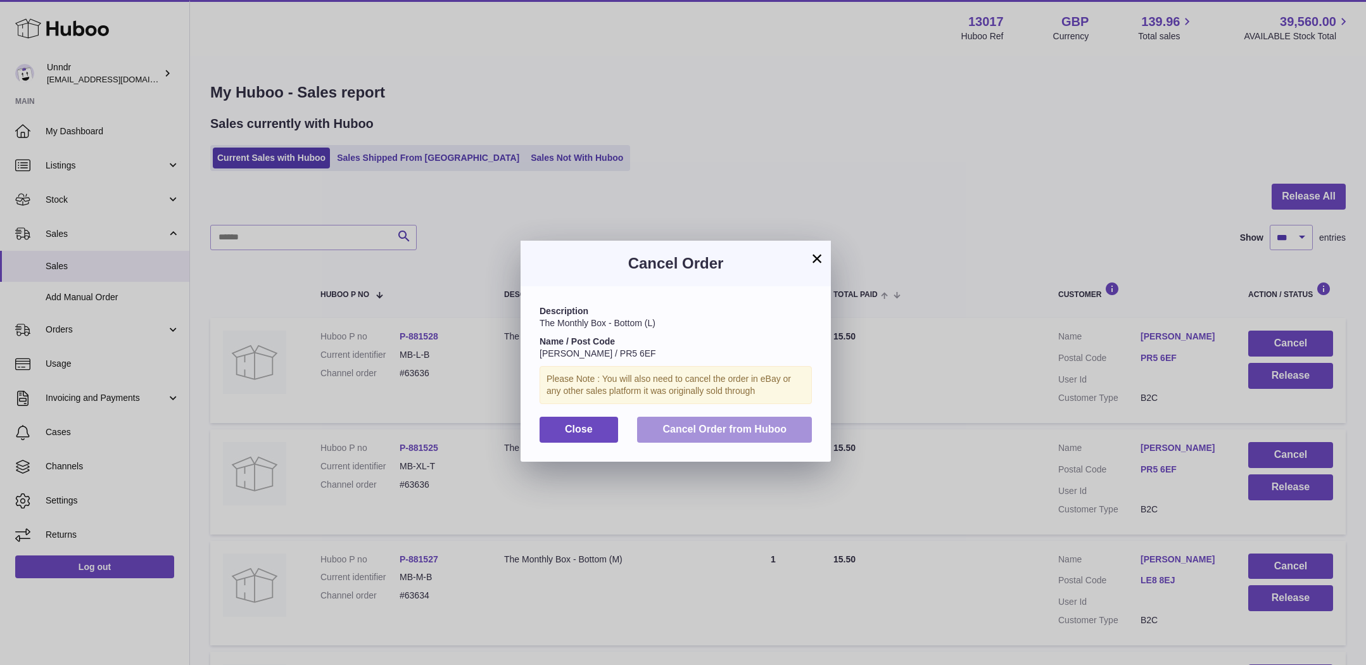
click at [771, 432] on span "Cancel Order from Huboo" at bounding box center [724, 429] width 124 height 11
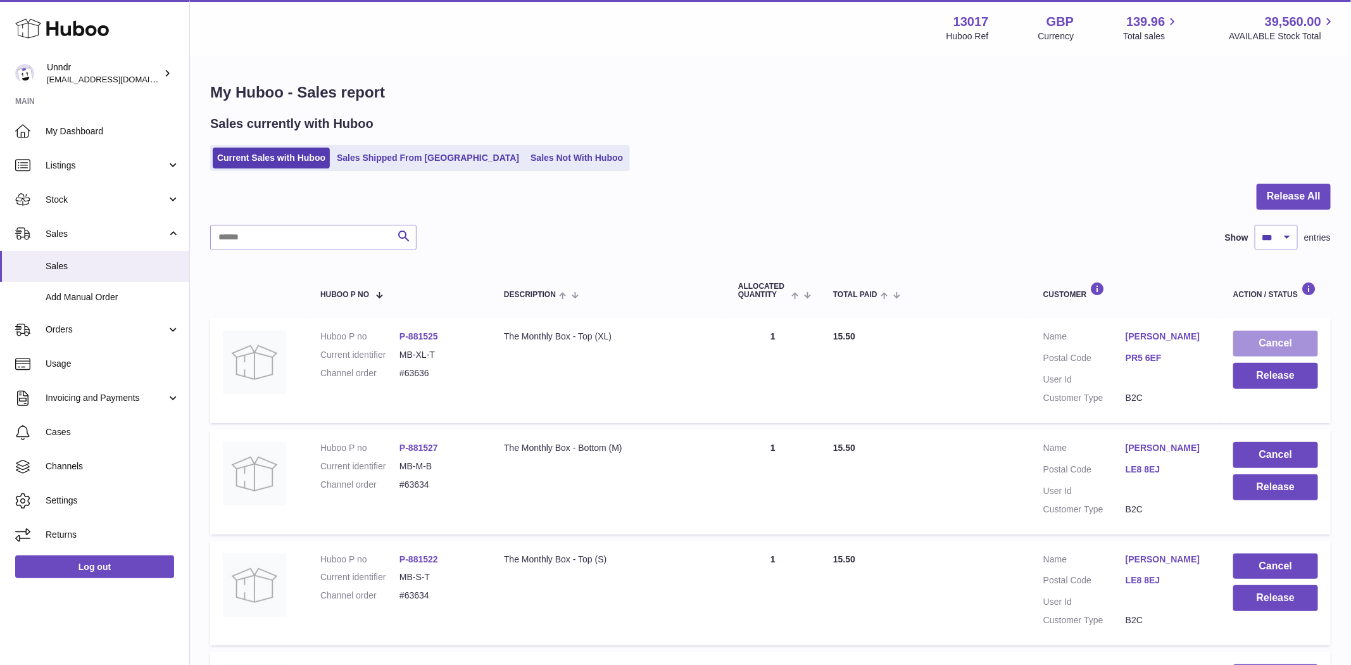
click at [1274, 350] on button "Cancel" at bounding box center [1275, 344] width 85 height 26
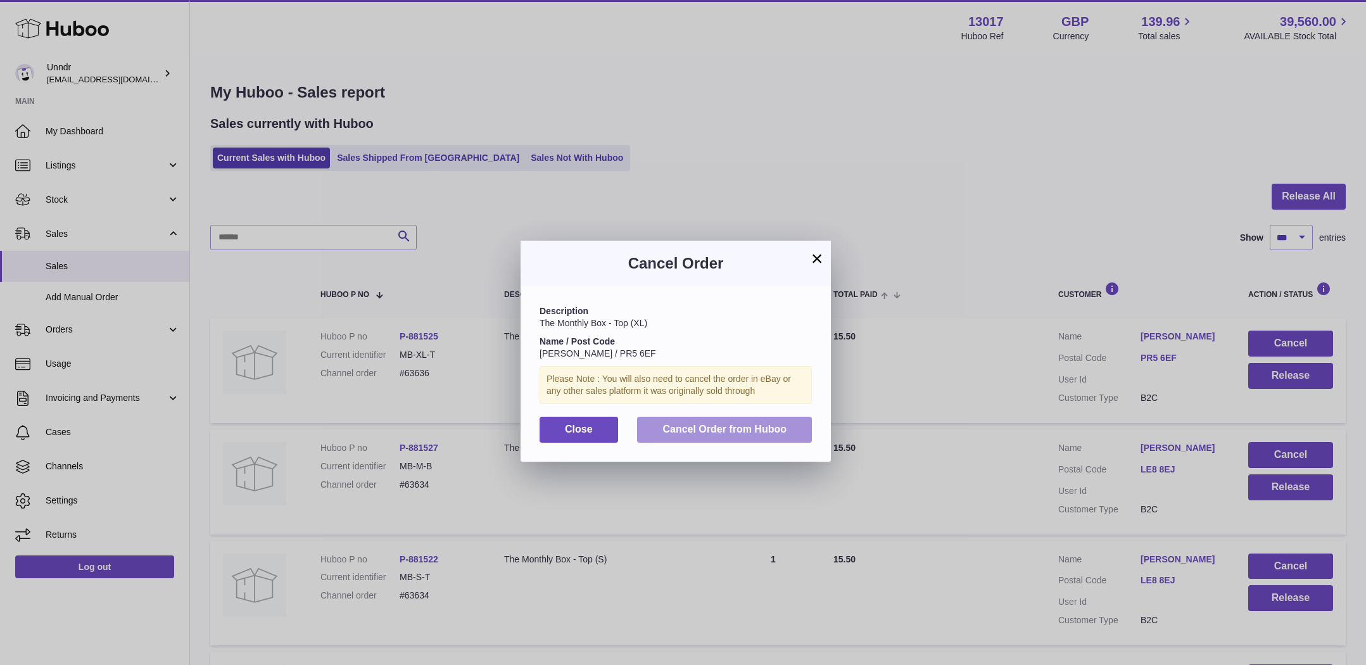
click at [731, 425] on span "Cancel Order from Huboo" at bounding box center [724, 429] width 124 height 11
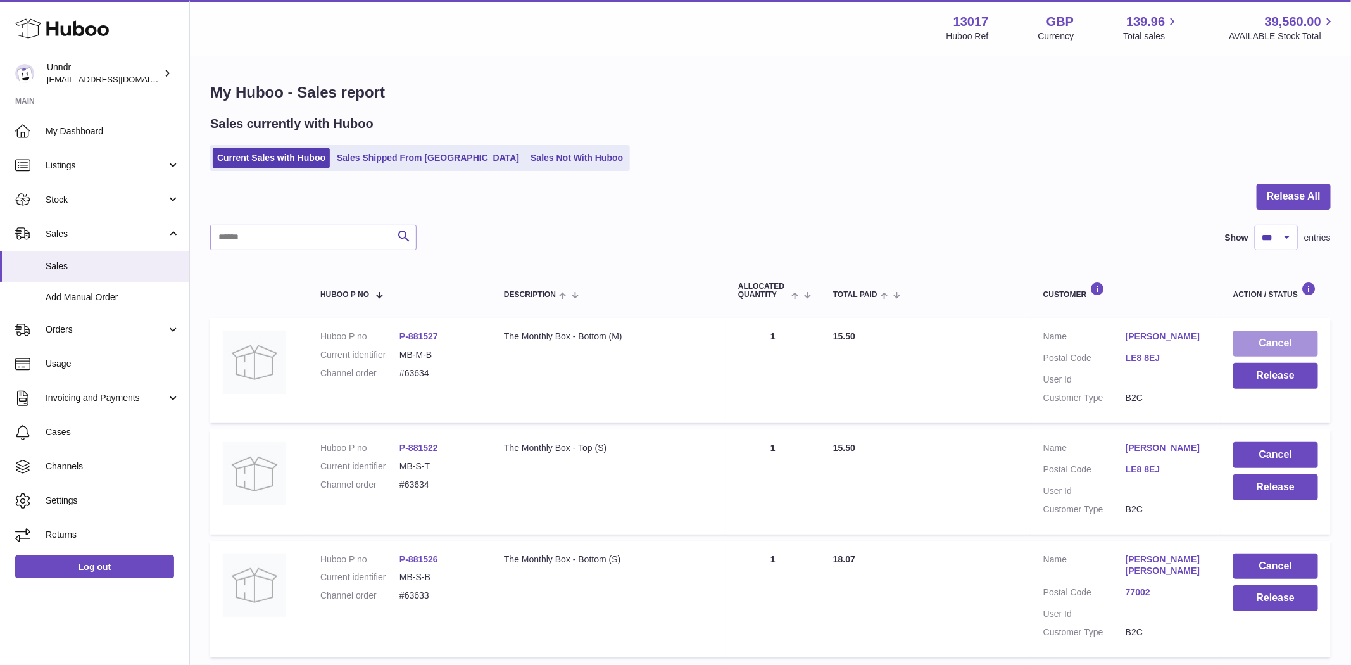
click at [1275, 339] on button "Cancel" at bounding box center [1275, 344] width 85 height 26
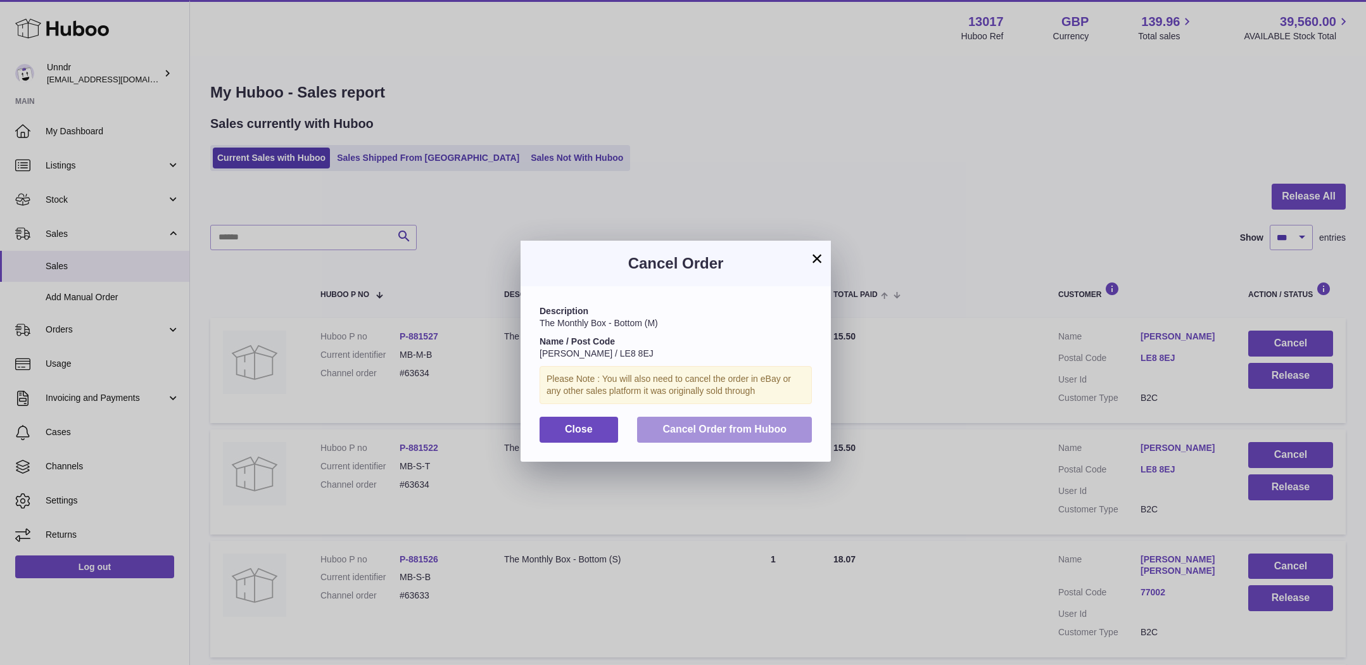
click at [719, 424] on span "Cancel Order from Huboo" at bounding box center [724, 429] width 124 height 11
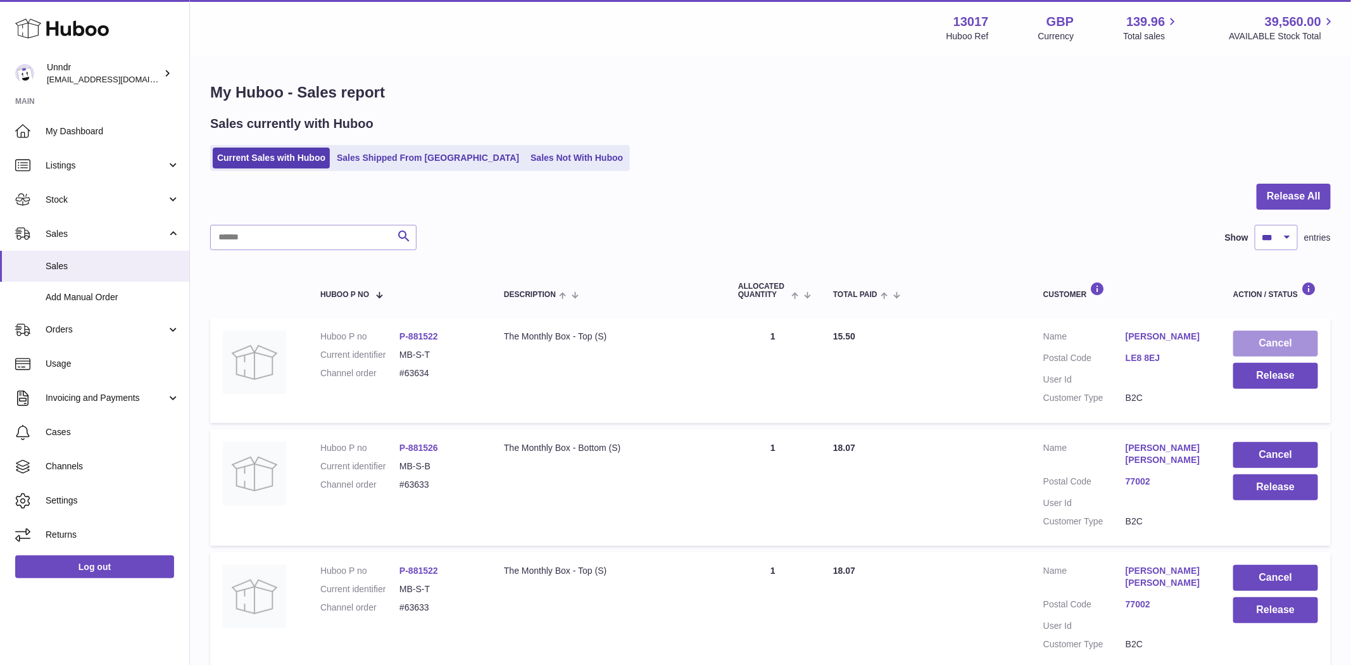
click at [1290, 340] on button "Cancel" at bounding box center [1275, 344] width 85 height 26
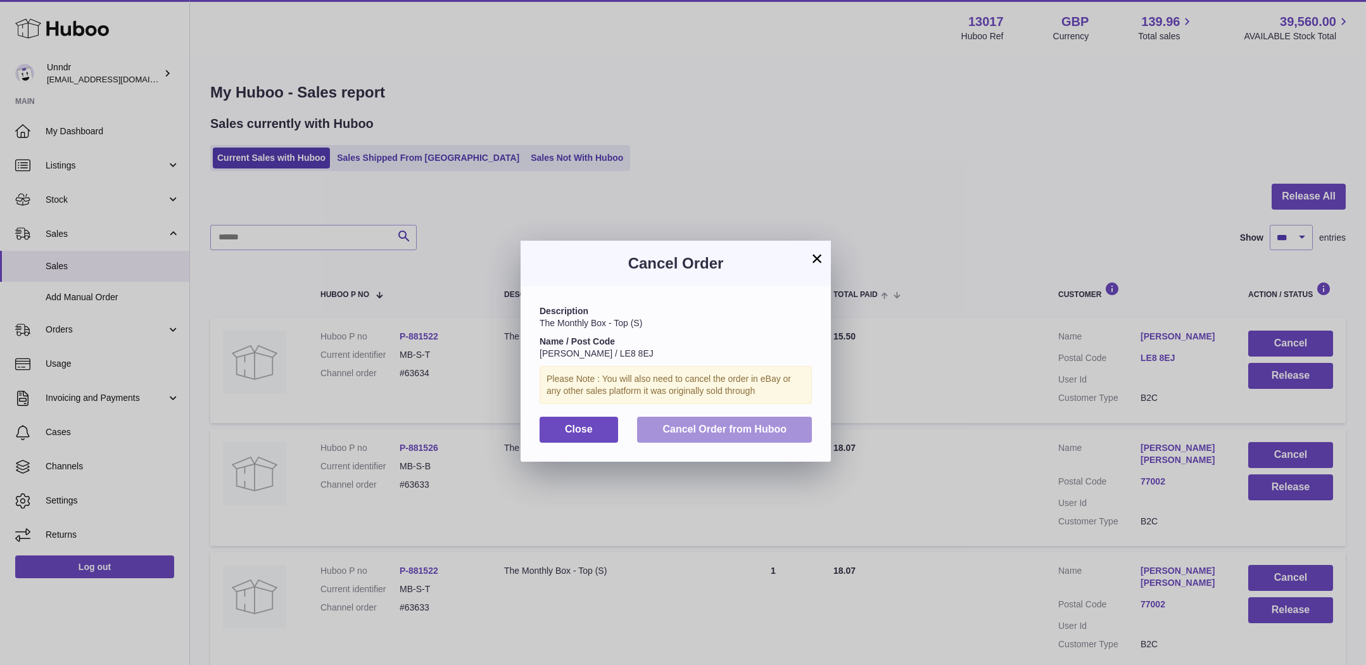
click at [764, 432] on span "Cancel Order from Huboo" at bounding box center [724, 429] width 124 height 11
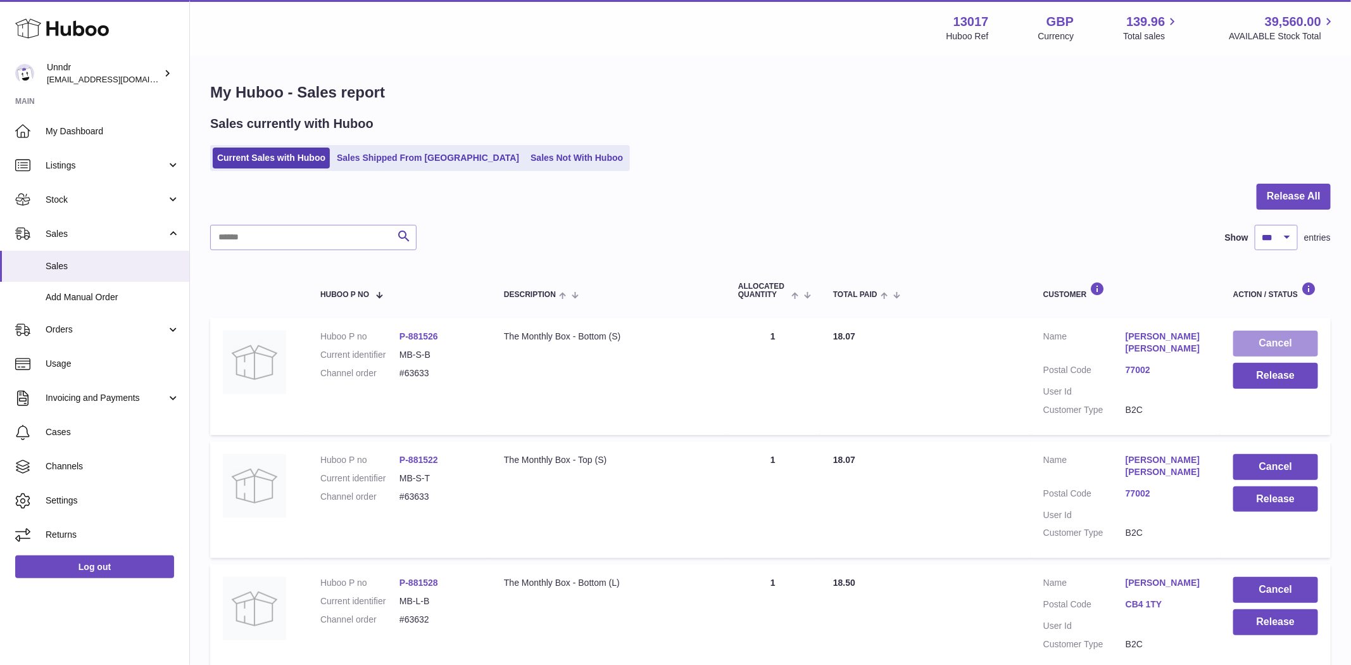
click at [1274, 334] on button "Cancel" at bounding box center [1275, 344] width 85 height 26
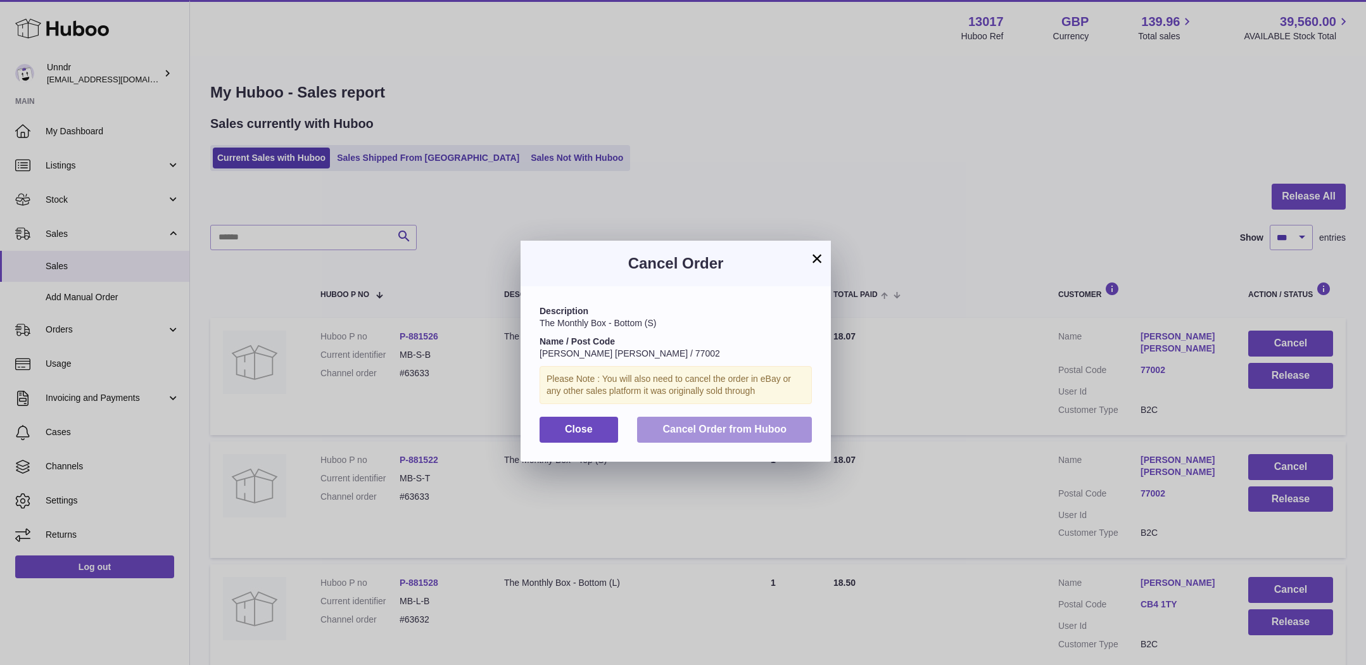
click at [722, 430] on span "Cancel Order from Huboo" at bounding box center [724, 429] width 124 height 11
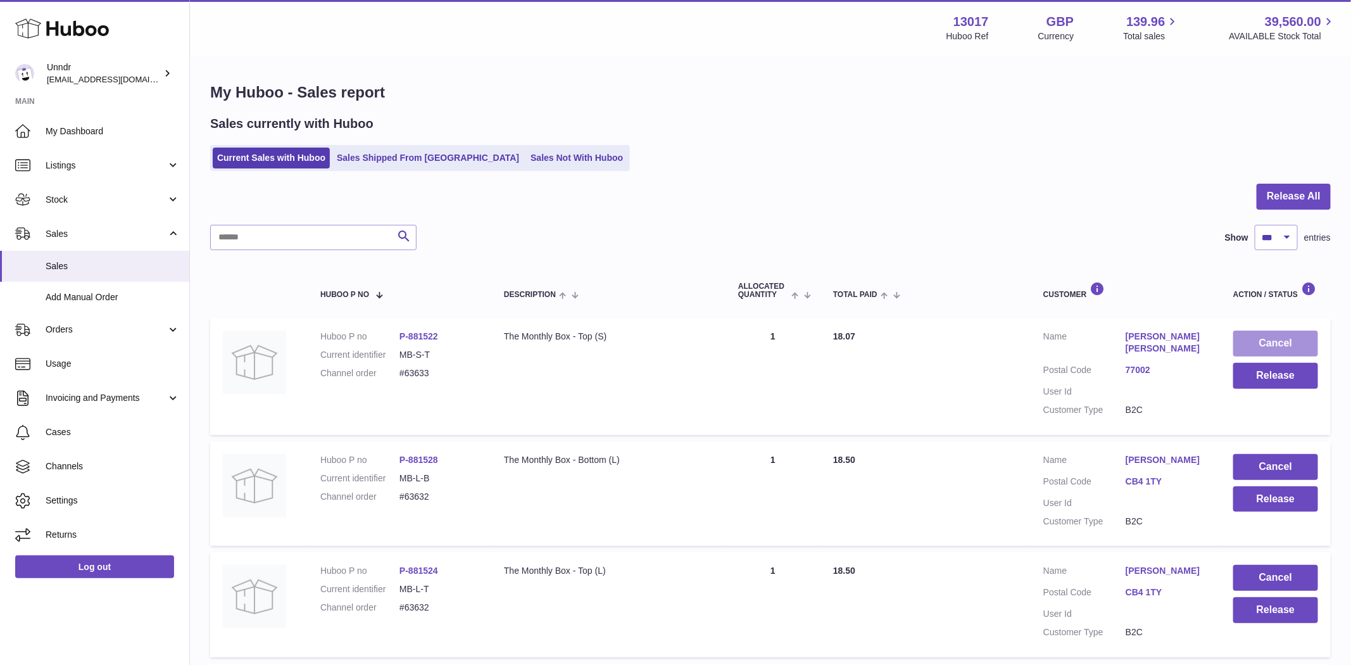
click at [1299, 341] on button "Cancel" at bounding box center [1275, 344] width 85 height 26
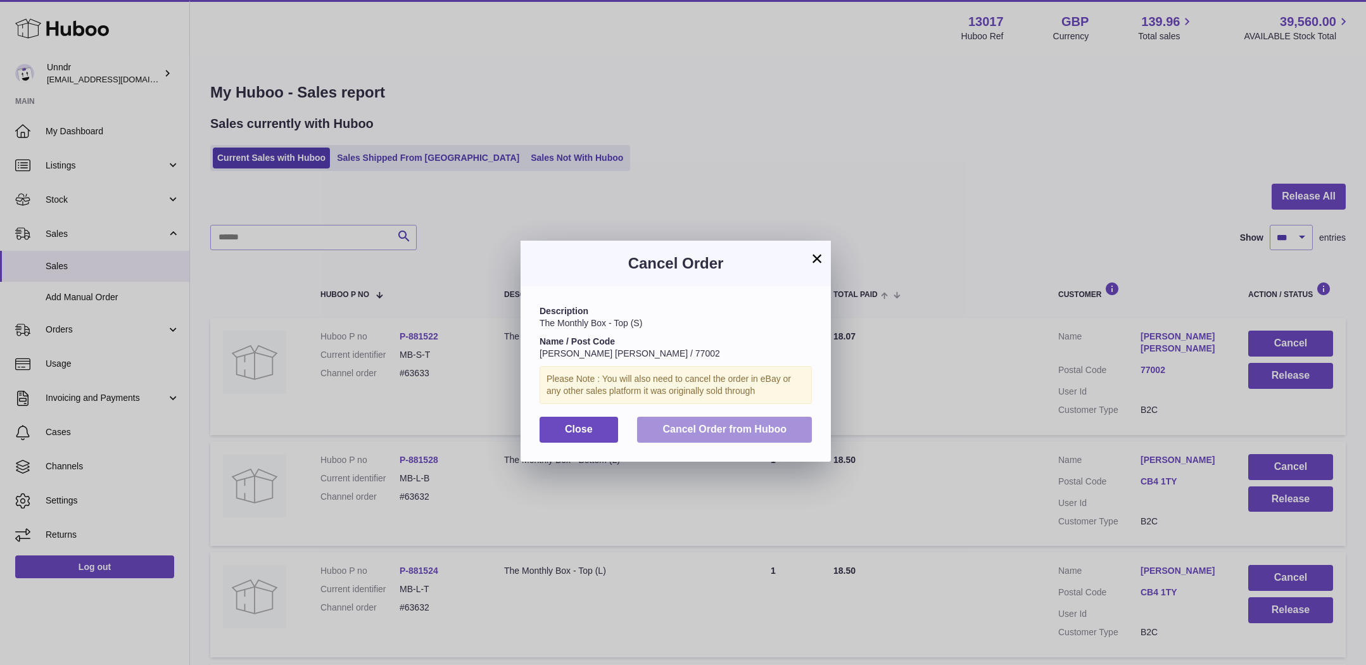
click at [747, 428] on span "Cancel Order from Huboo" at bounding box center [724, 429] width 124 height 11
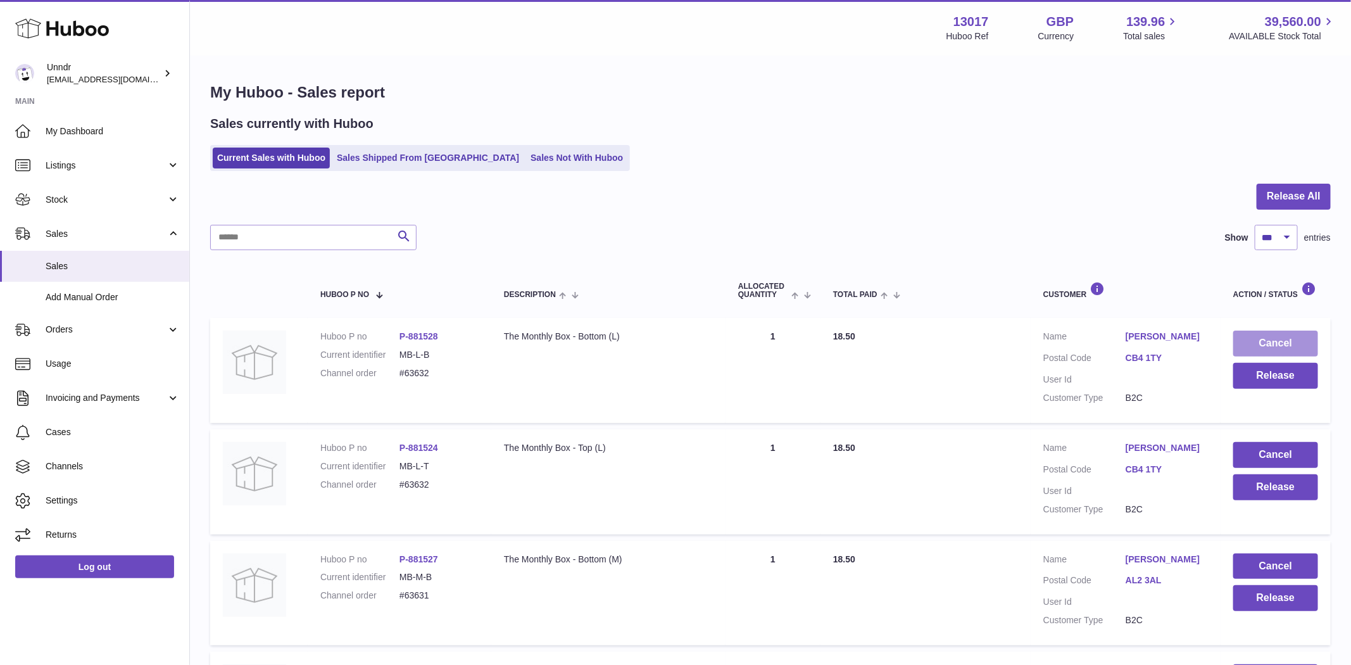
click at [1294, 349] on button "Cancel" at bounding box center [1275, 344] width 85 height 26
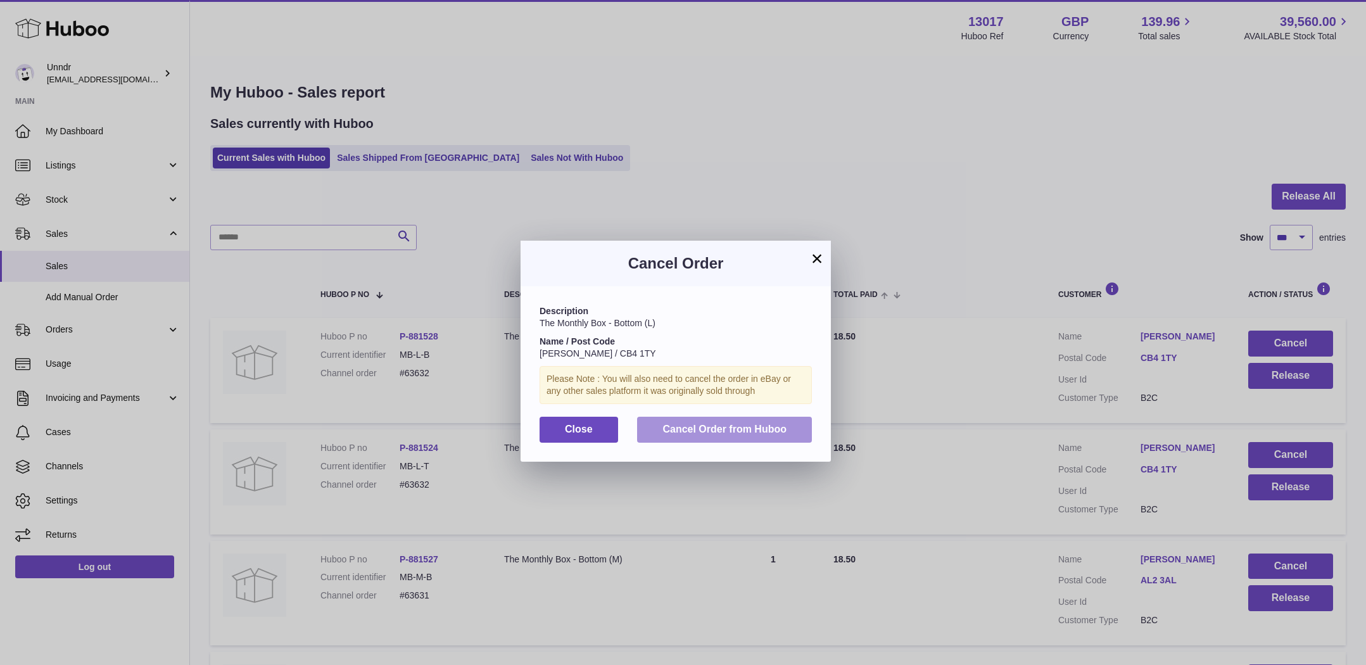
click at [743, 422] on button "Cancel Order from Huboo" at bounding box center [724, 430] width 175 height 26
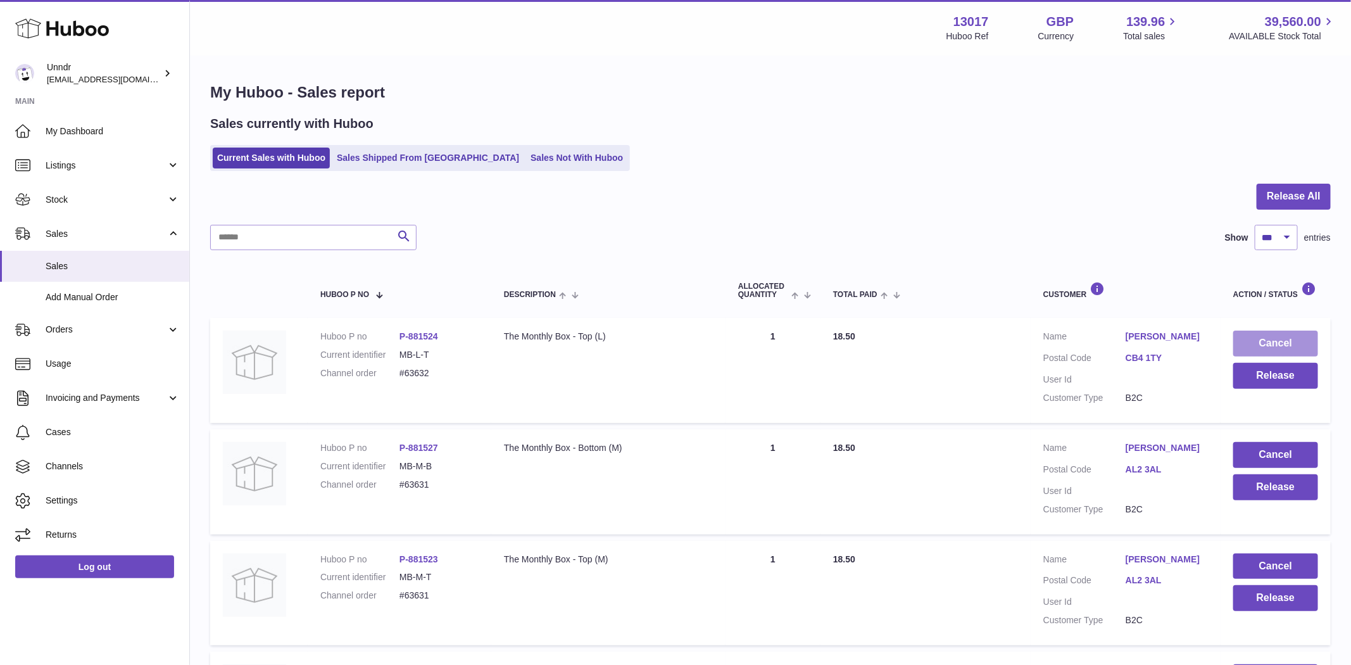
click at [1276, 346] on button "Cancel" at bounding box center [1275, 344] width 85 height 26
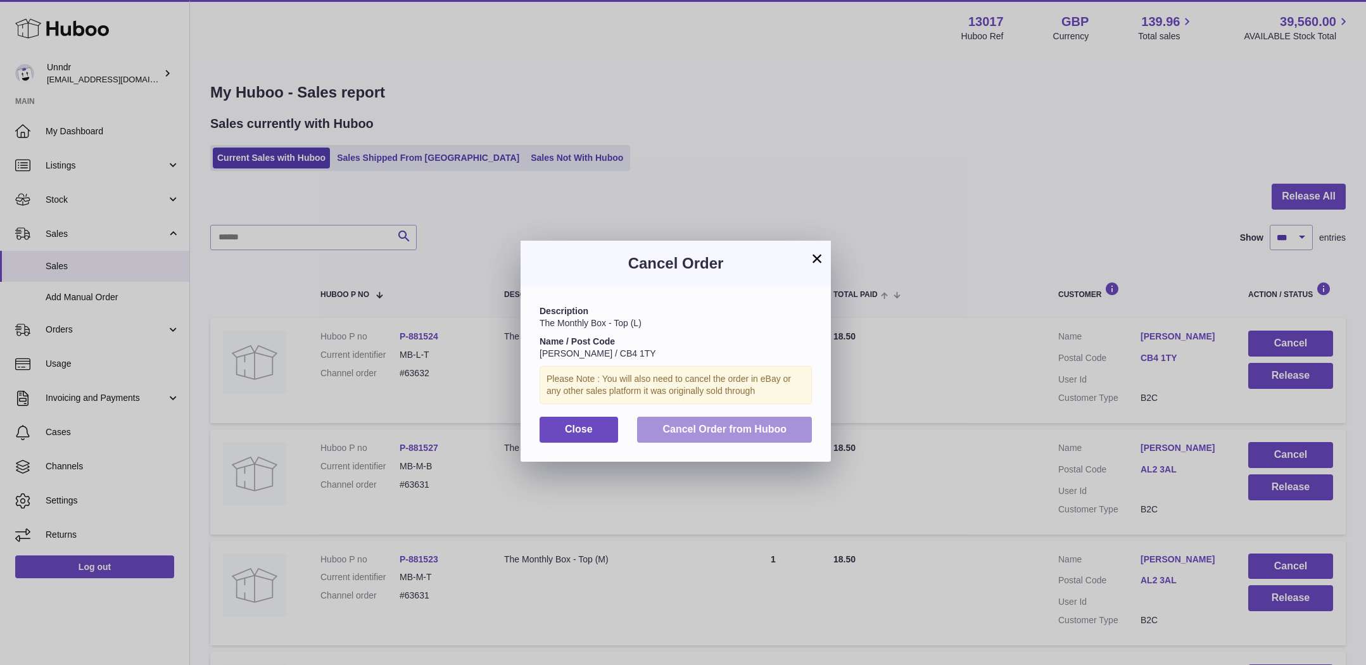
click at [733, 426] on span "Cancel Order from Huboo" at bounding box center [724, 429] width 124 height 11
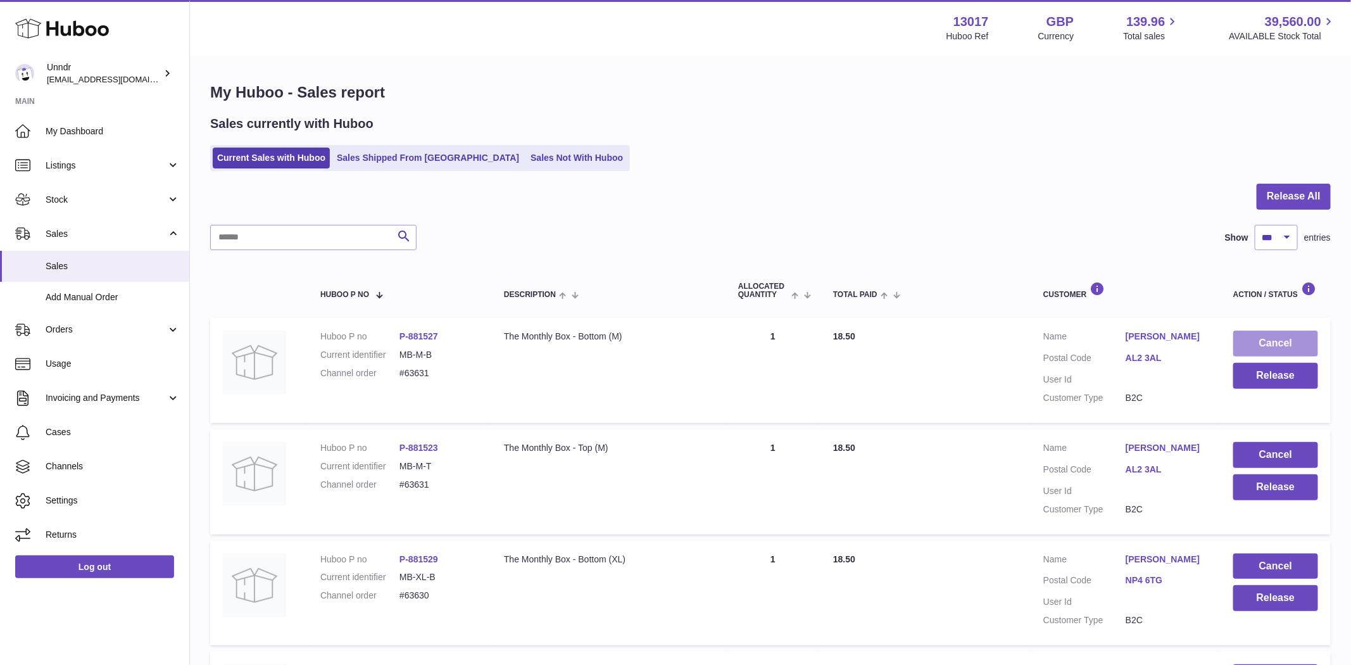
click at [1259, 341] on button "Cancel" at bounding box center [1275, 344] width 85 height 26
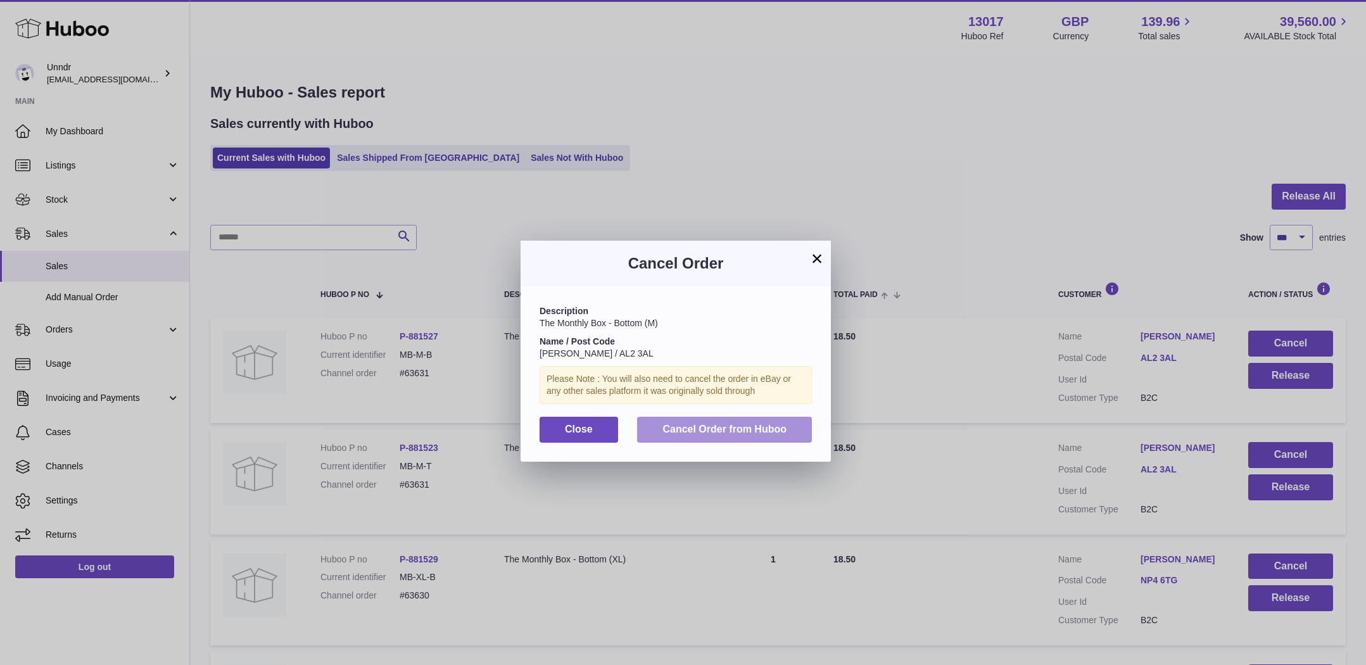
click at [728, 421] on button "Cancel Order from Huboo" at bounding box center [724, 430] width 175 height 26
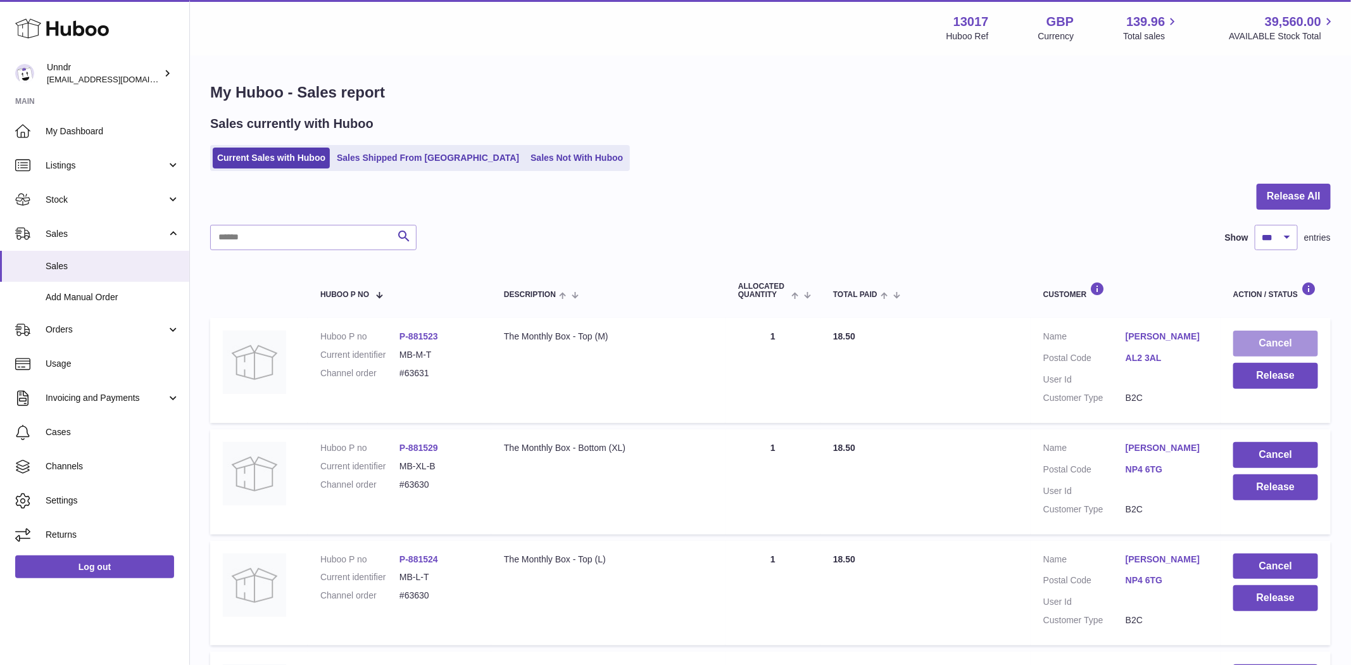
click at [1289, 336] on button "Cancel" at bounding box center [1275, 344] width 85 height 26
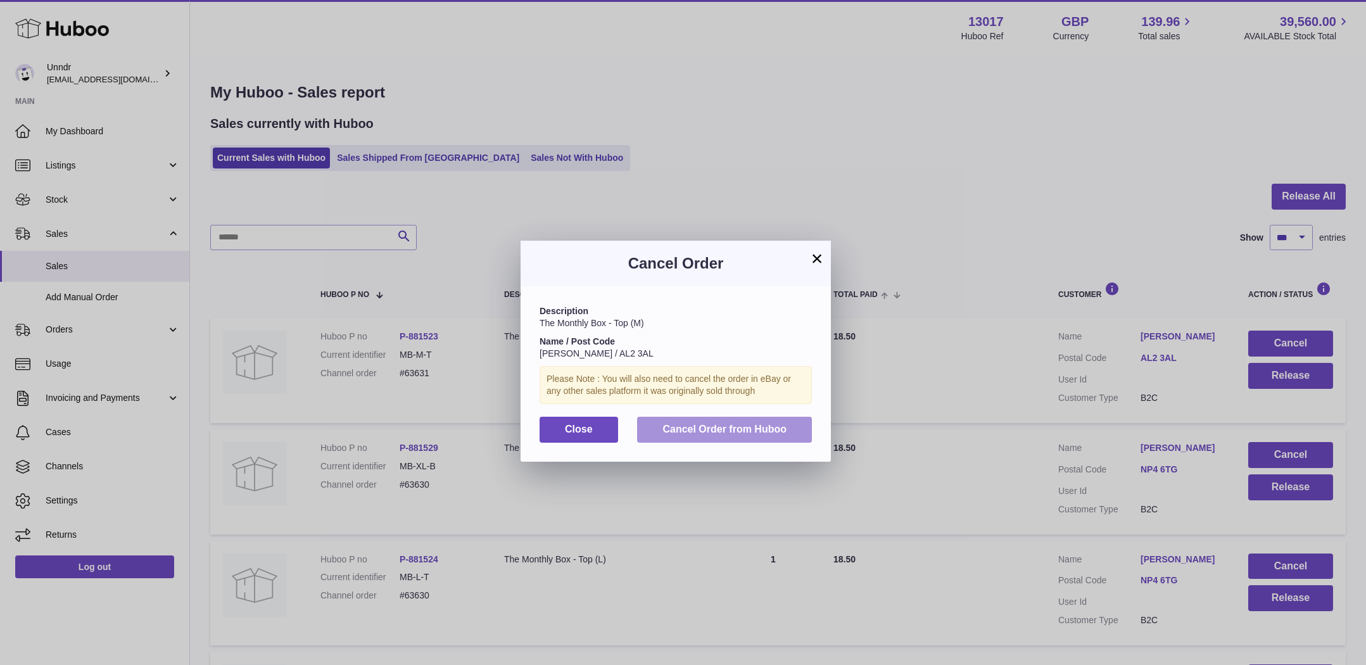
click at [751, 419] on button "Cancel Order from Huboo" at bounding box center [724, 430] width 175 height 26
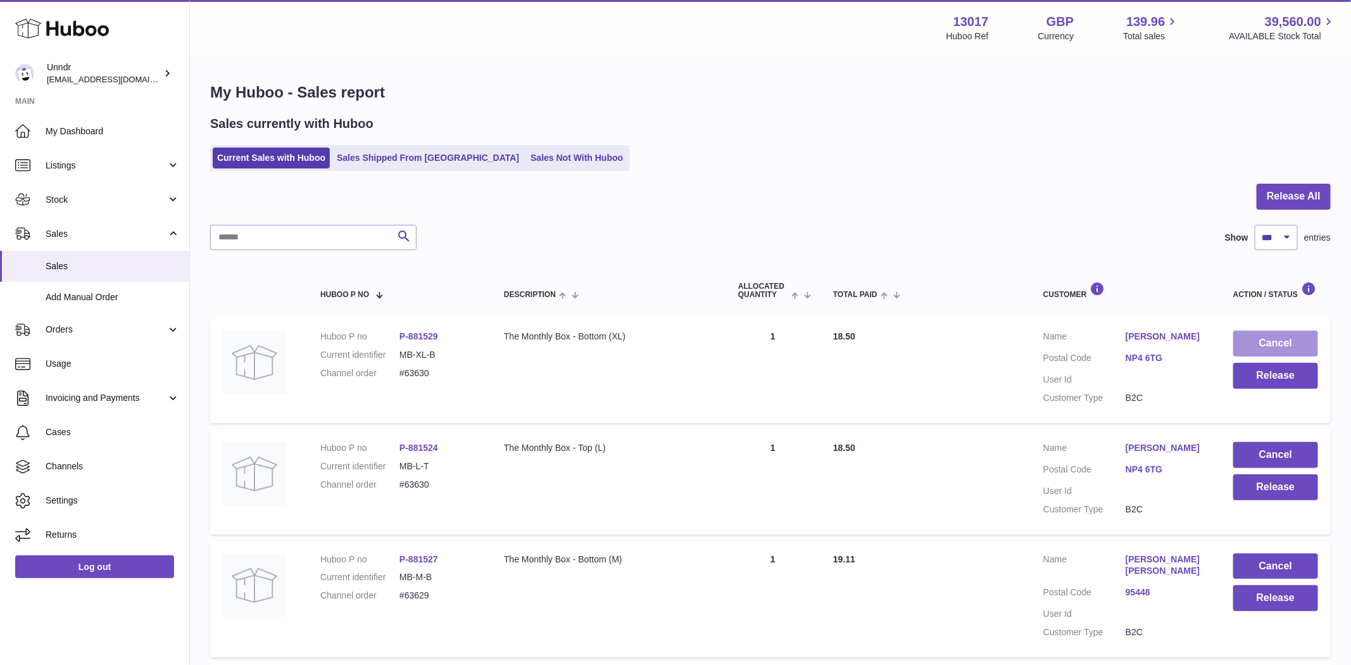
click at [1280, 348] on button "Cancel" at bounding box center [1275, 344] width 85 height 26
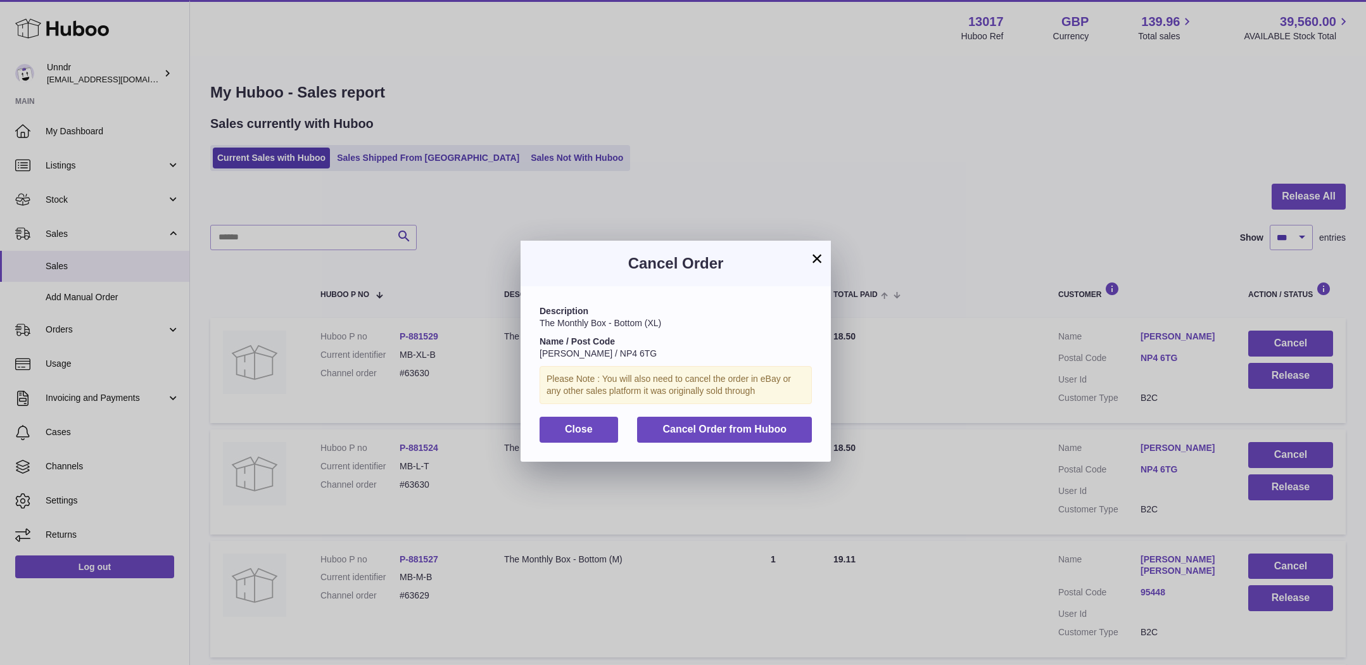
click at [744, 411] on div "Description The Monthly Box - Bottom (XL) Name / Post Code [PERSON_NAME] / NP4 …" at bounding box center [675, 373] width 310 height 175
click at [743, 417] on button "Cancel Order from Huboo" at bounding box center [724, 430] width 175 height 26
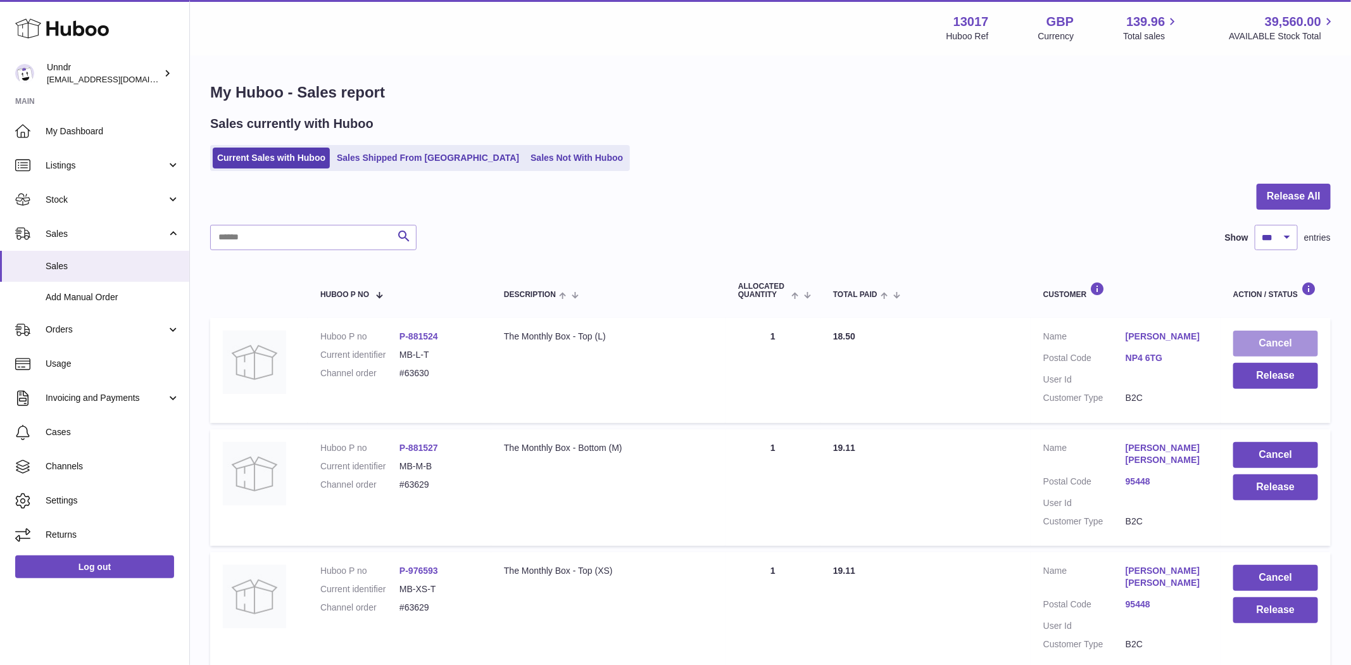
click at [1265, 337] on button "Cancel" at bounding box center [1275, 344] width 85 height 26
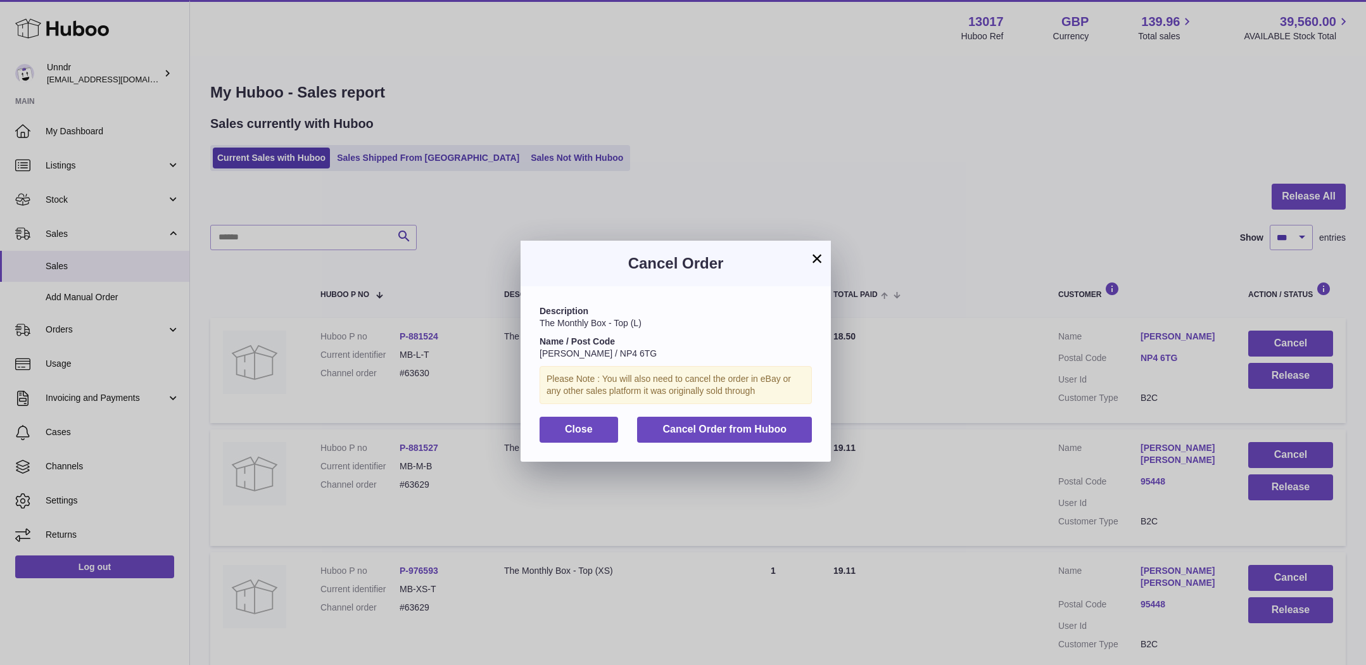
click at [721, 413] on div "Description The Monthly Box - Top (L) Name / Post Code [PERSON_NAME] / NP4 6TG …" at bounding box center [675, 373] width 310 height 175
click at [721, 420] on button "Cancel Order from Huboo" at bounding box center [724, 430] width 175 height 26
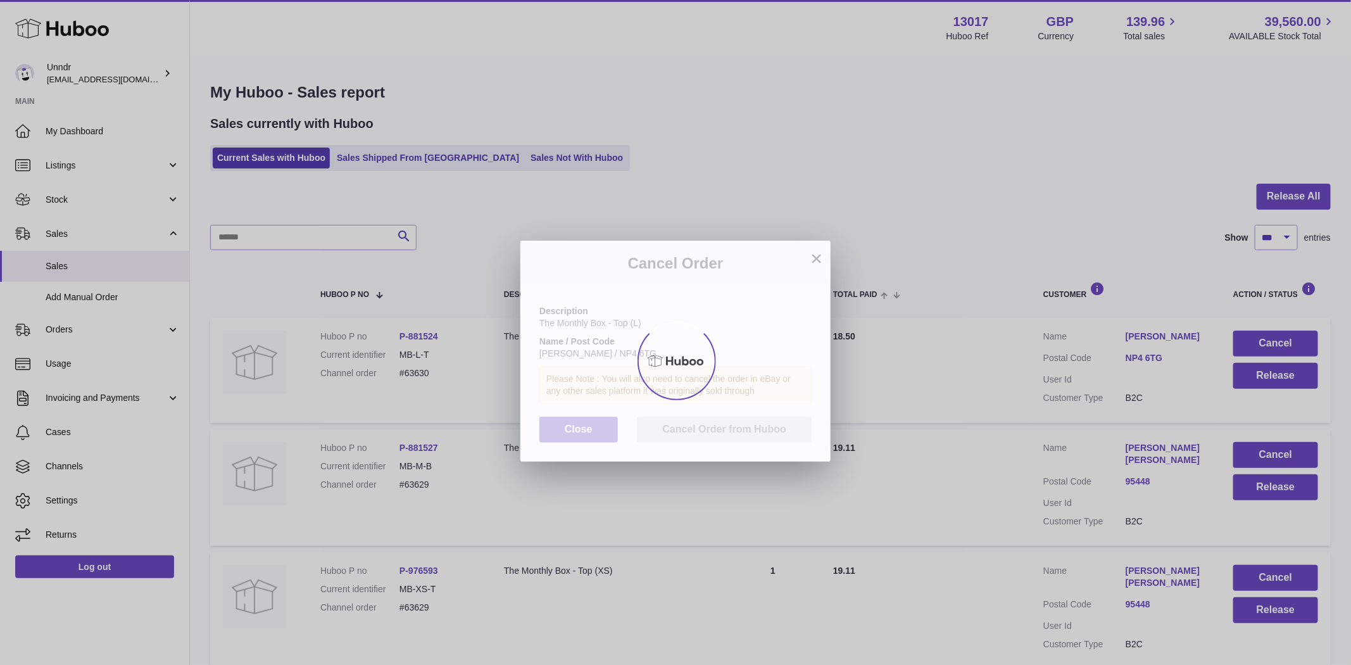
click at [1278, 346] on div "× Cancel Order Description The Monthly Box - Top (L) Name / Post Code [PERSON_N…" at bounding box center [675, 351] width 1351 height 665
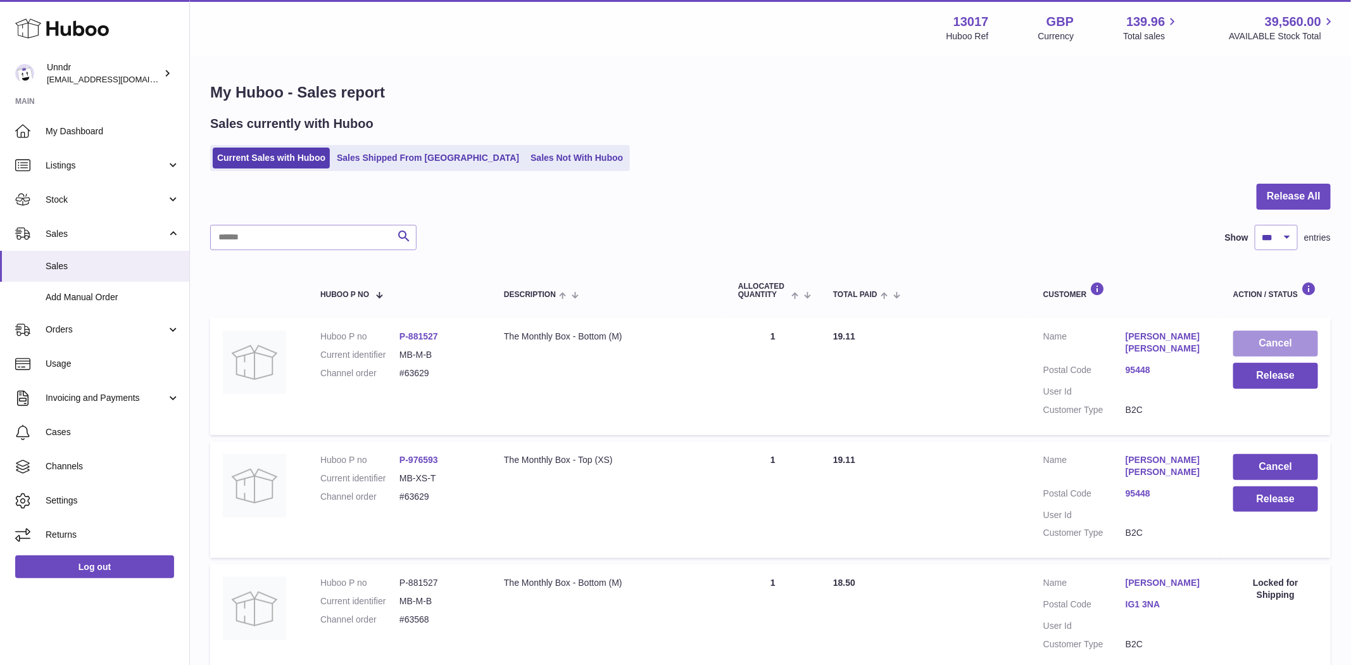
click at [1278, 346] on button "Cancel" at bounding box center [1275, 344] width 85 height 26
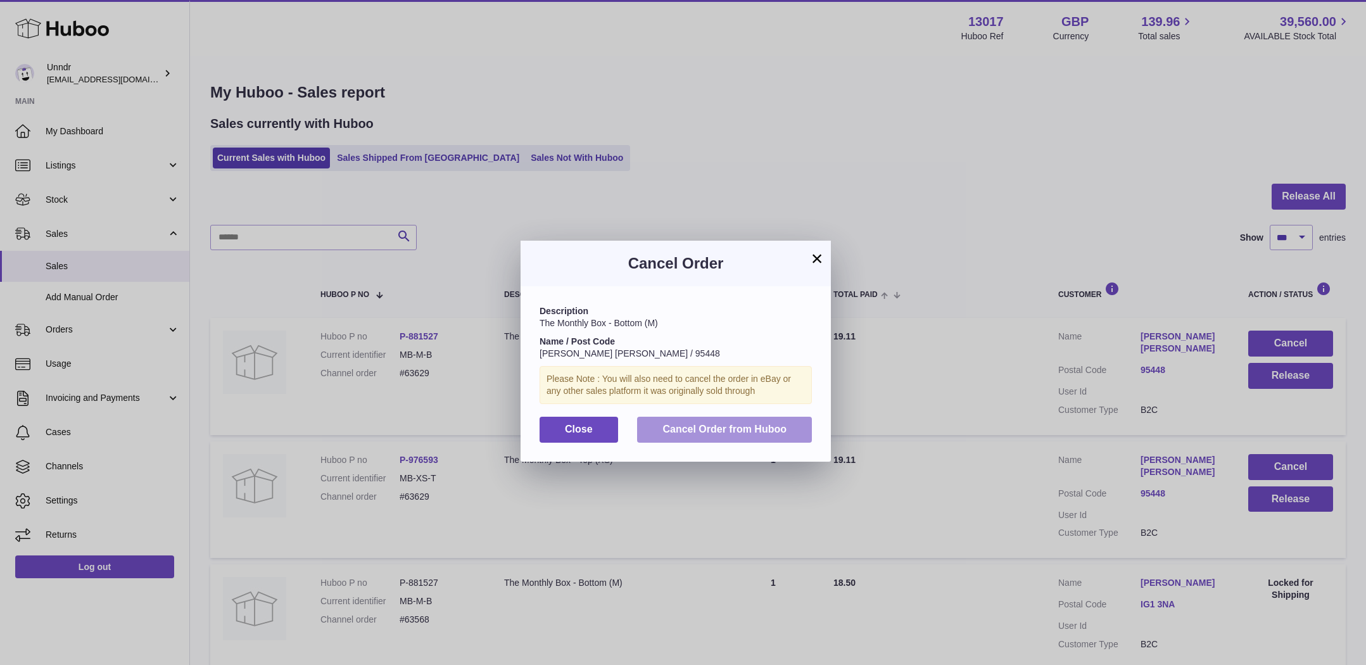
click at [718, 424] on span "Cancel Order from Huboo" at bounding box center [724, 429] width 124 height 11
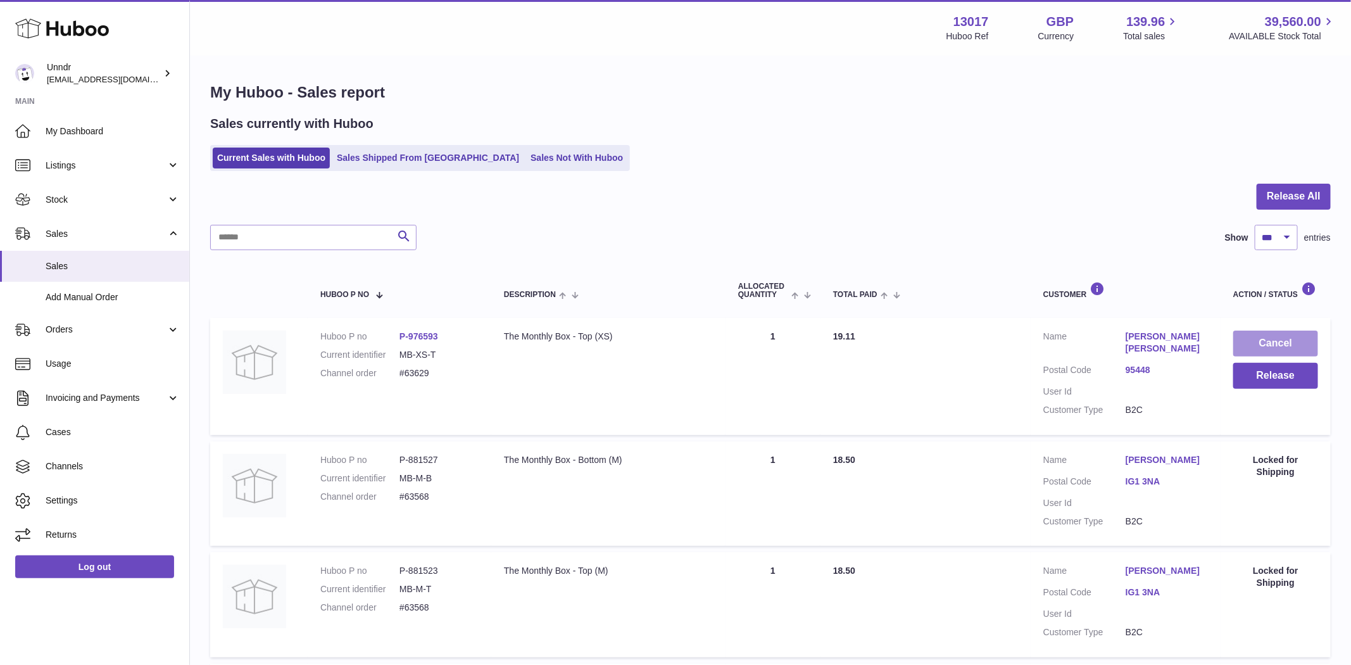
click at [1269, 346] on button "Cancel" at bounding box center [1275, 344] width 85 height 26
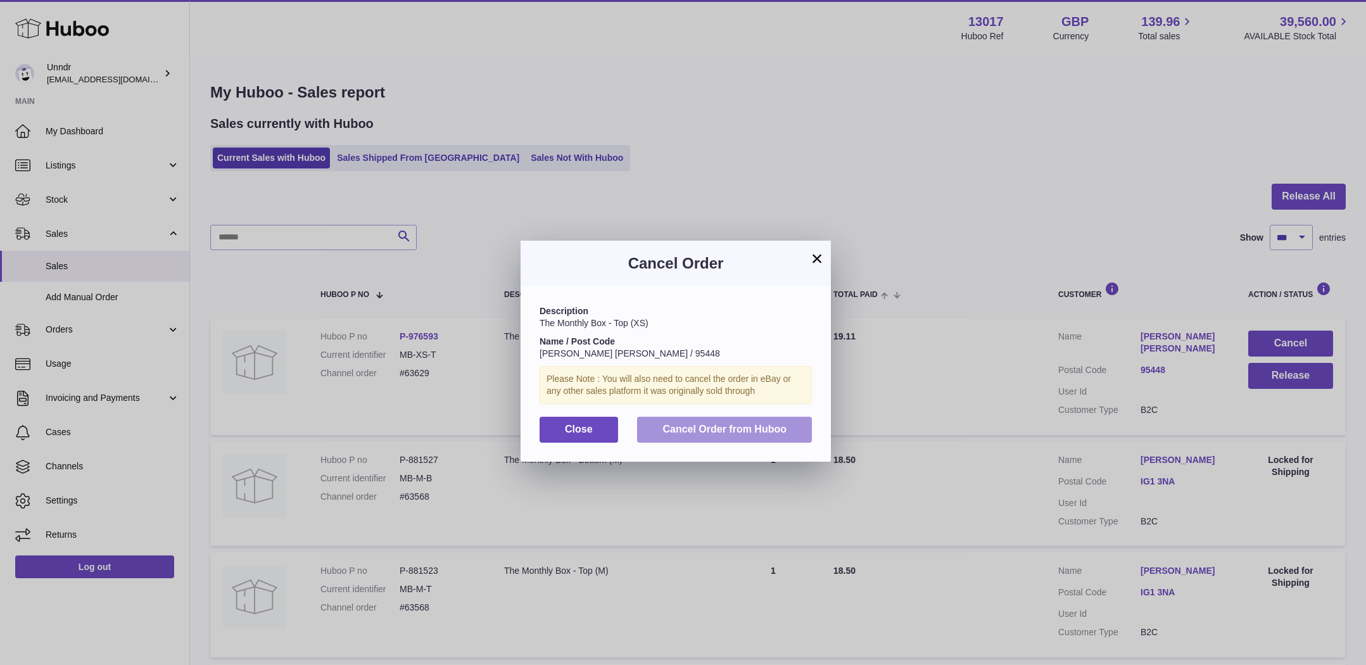
click at [736, 424] on span "Cancel Order from Huboo" at bounding box center [724, 429] width 124 height 11
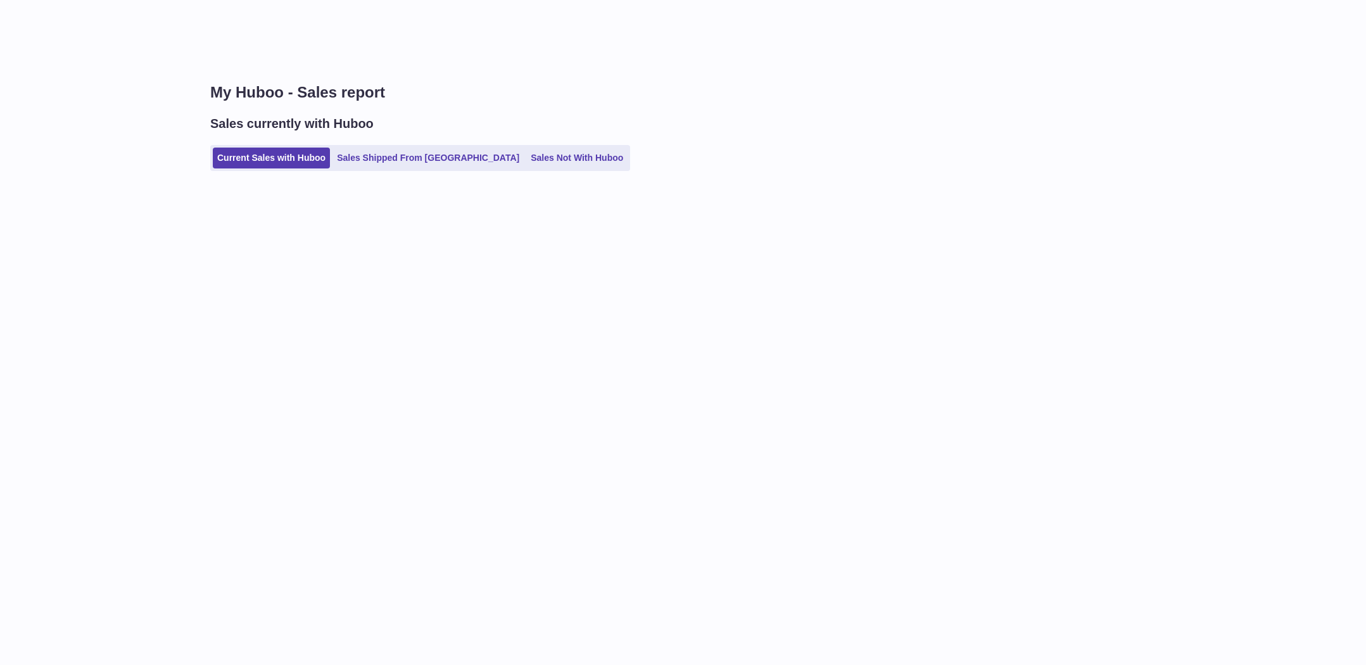
select select "***"
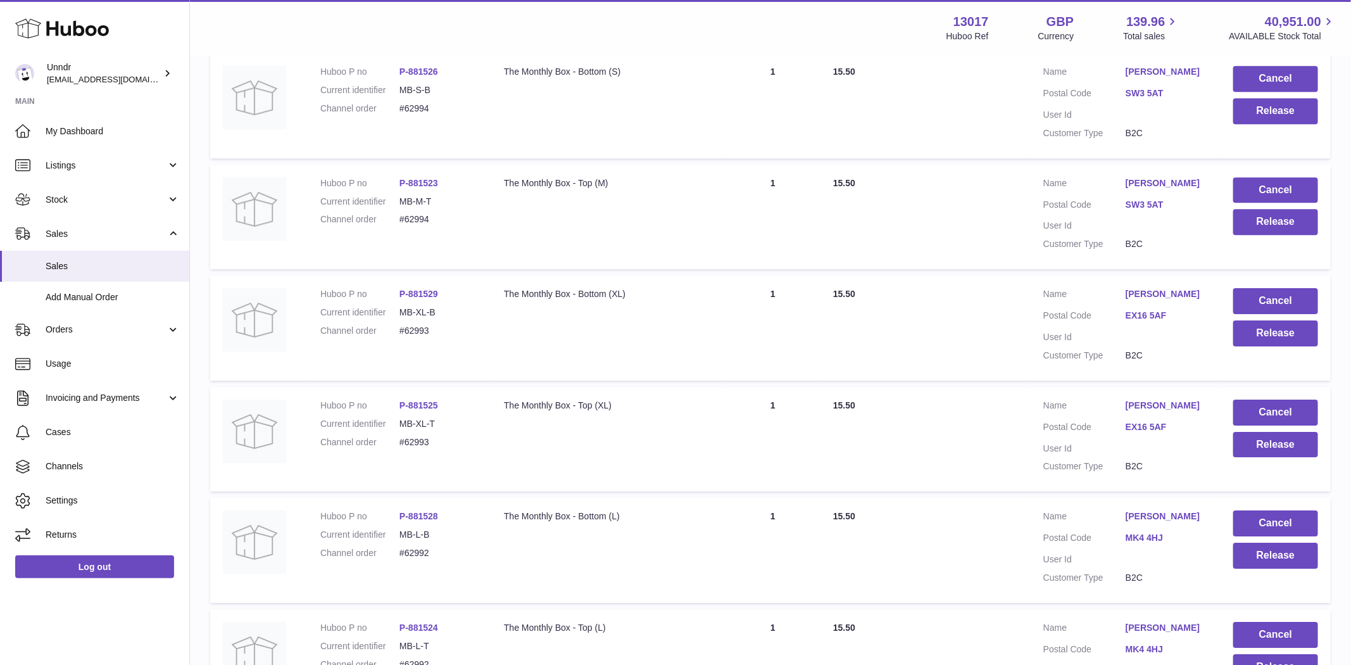
scroll to position [11077, 0]
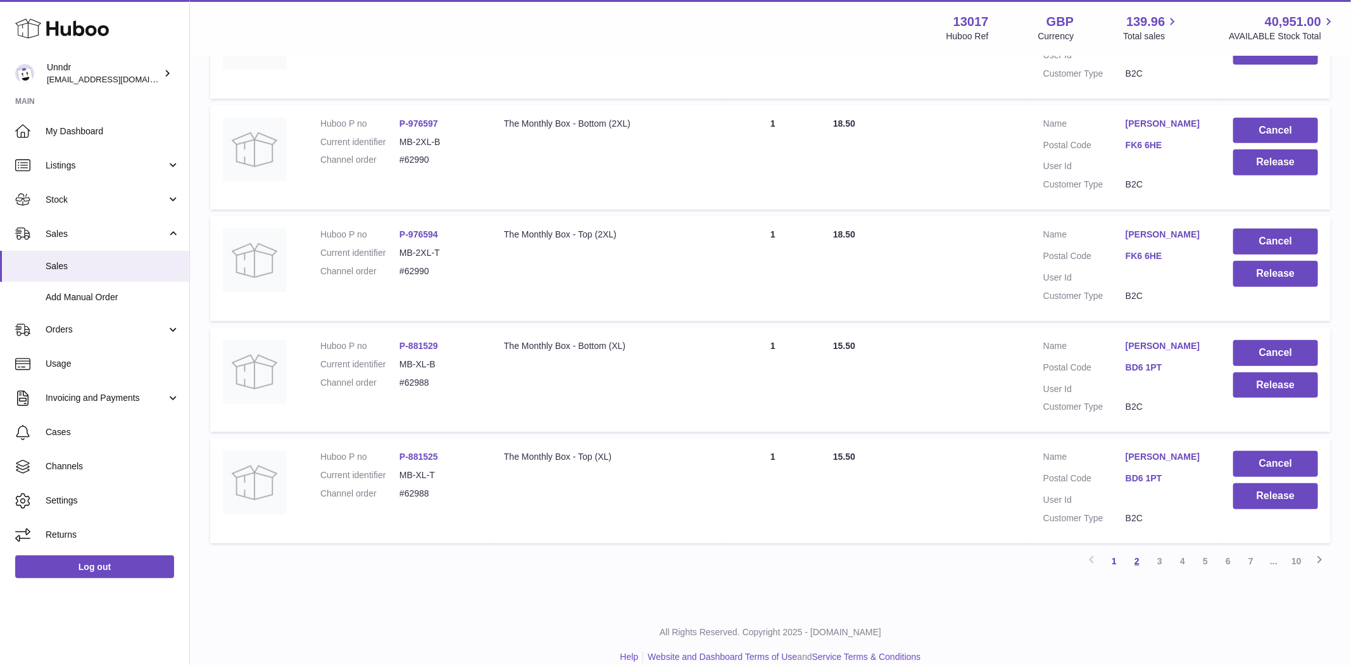
click at [1140, 550] on link "2" at bounding box center [1137, 561] width 23 height 23
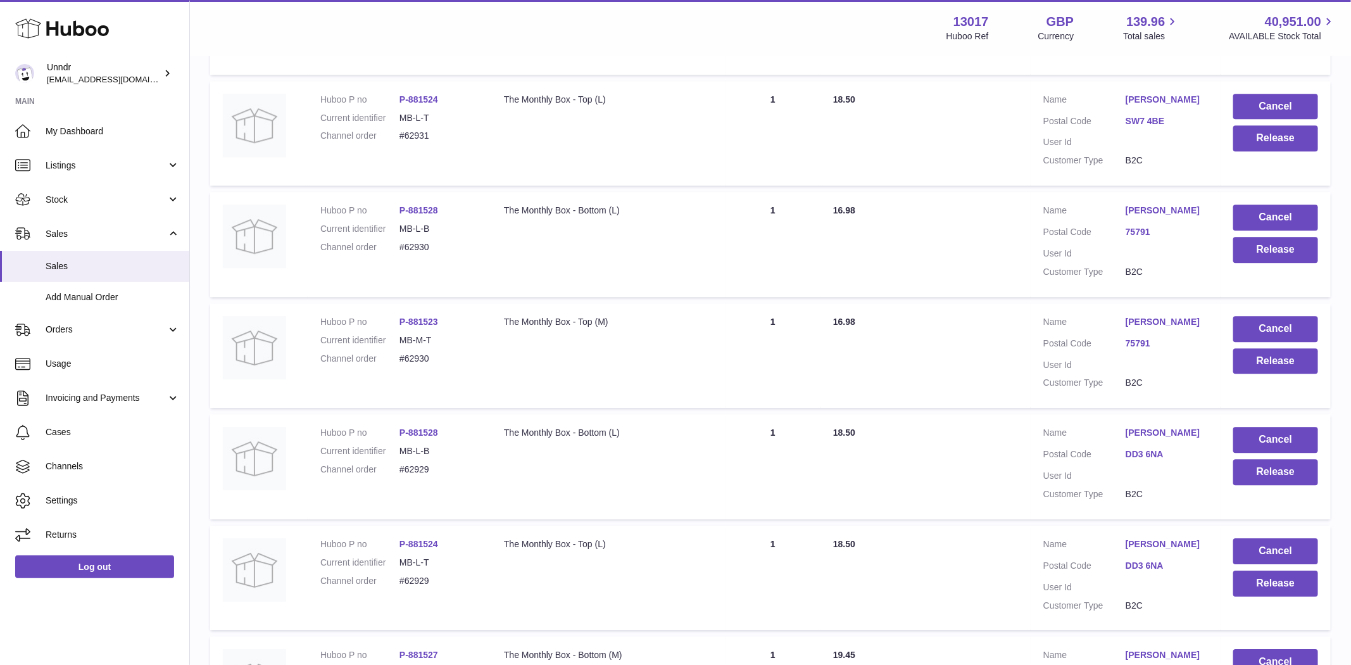
scroll to position [10933, 0]
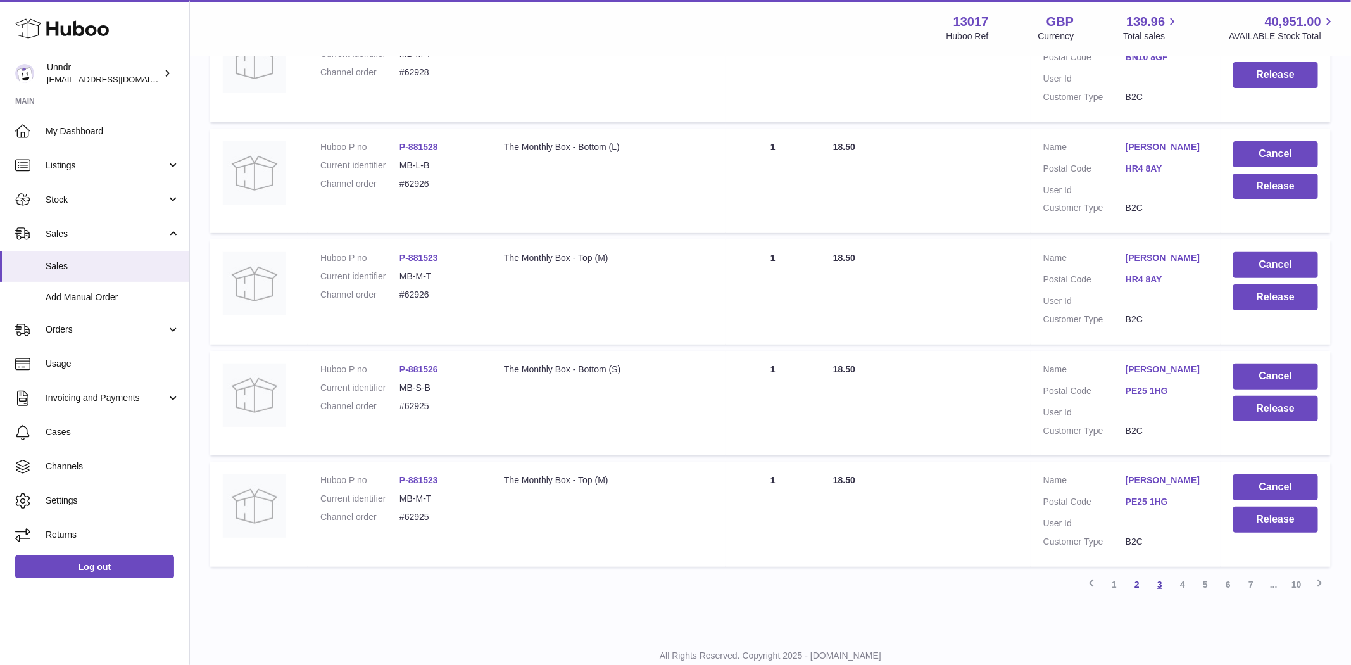
click at [1161, 573] on link "3" at bounding box center [1160, 584] width 23 height 23
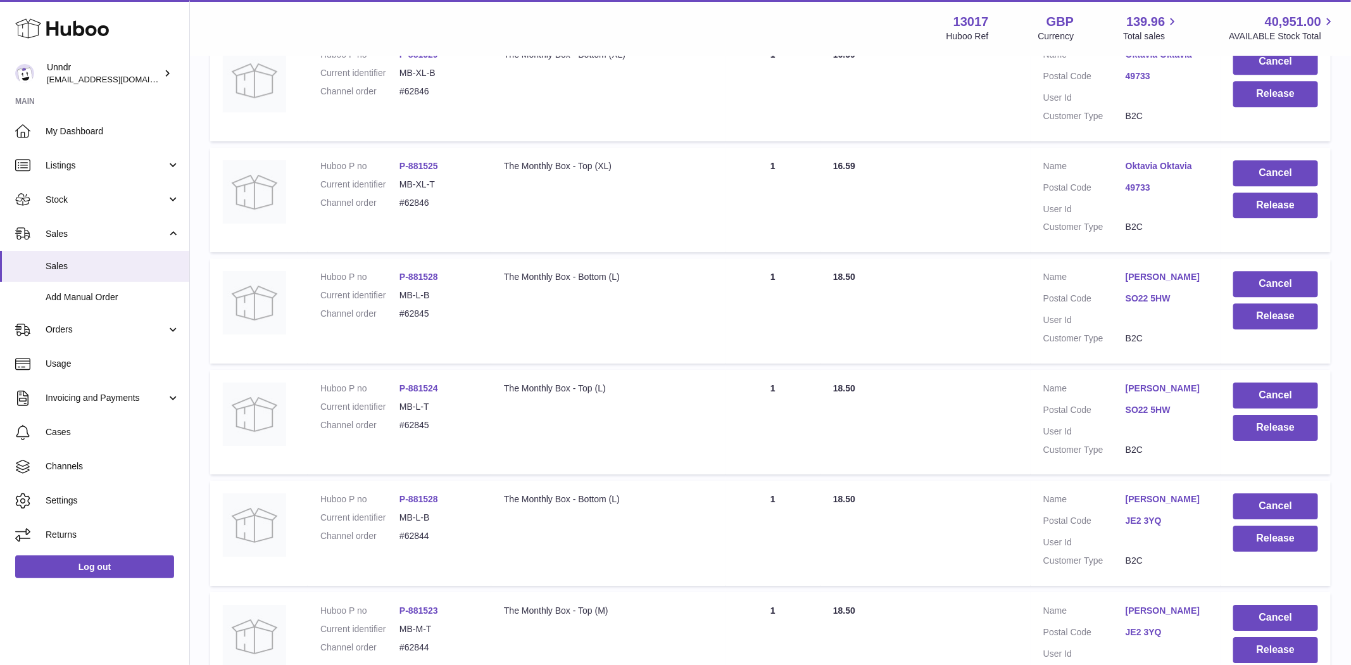
scroll to position [10933, 0]
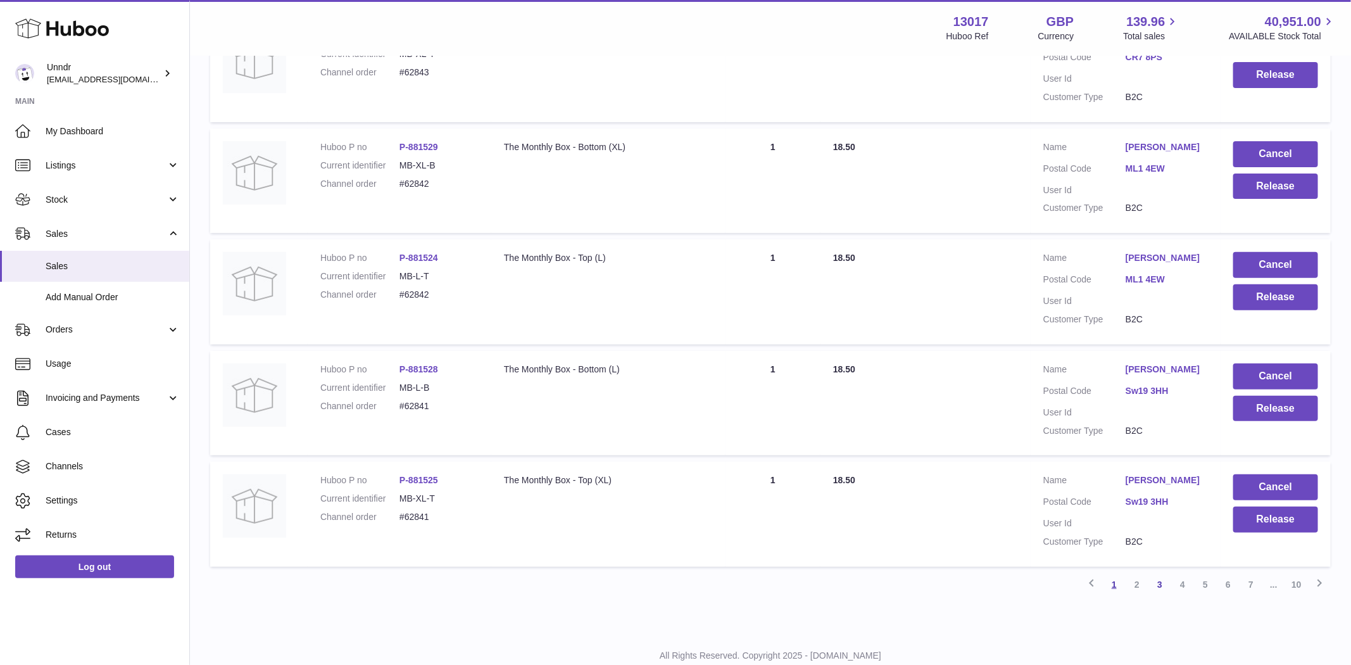
click at [1111, 573] on link "1" at bounding box center [1114, 584] width 23 height 23
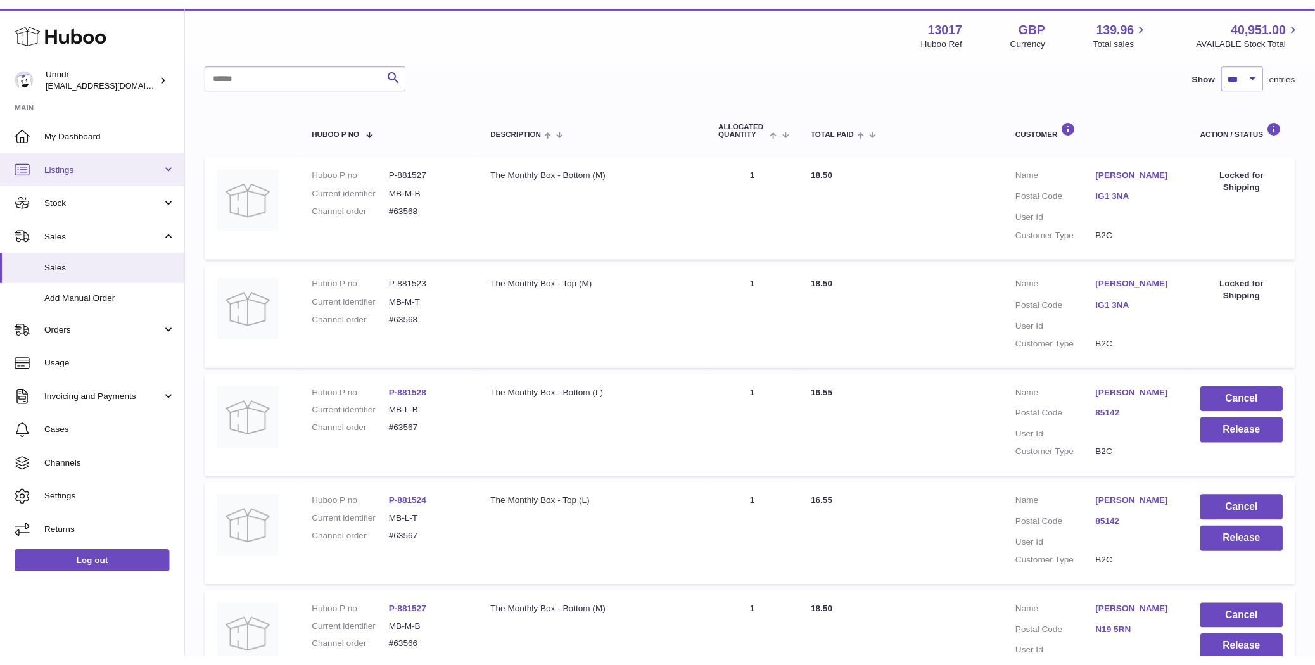
scroll to position [118, 0]
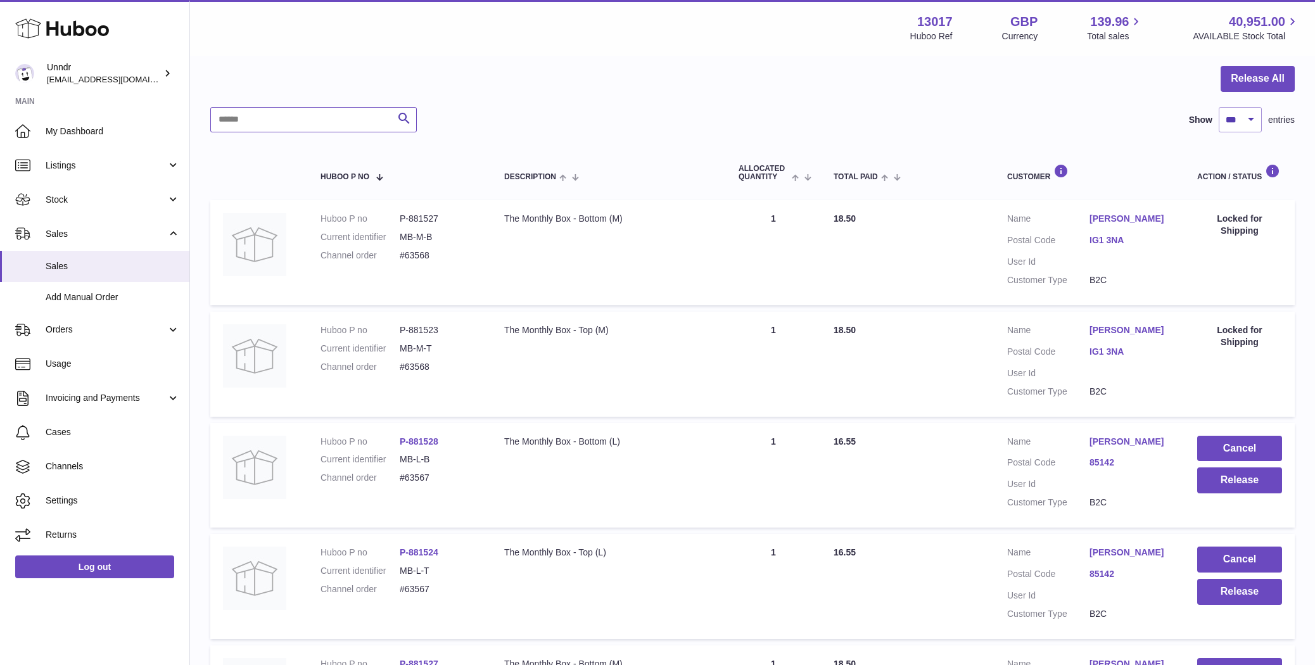
click at [290, 114] on input "text" at bounding box center [313, 119] width 206 height 25
paste input "**********"
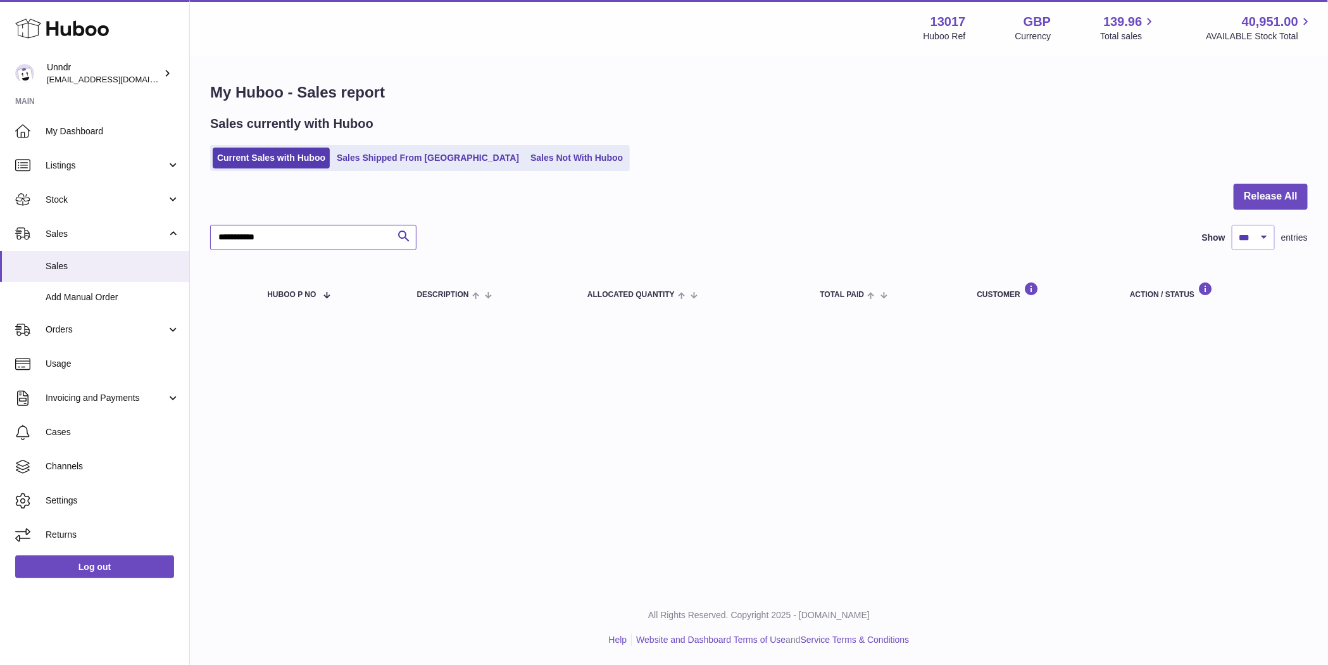
click at [334, 242] on input "**********" at bounding box center [313, 237] width 206 height 25
paste input "*"
type input "**********"
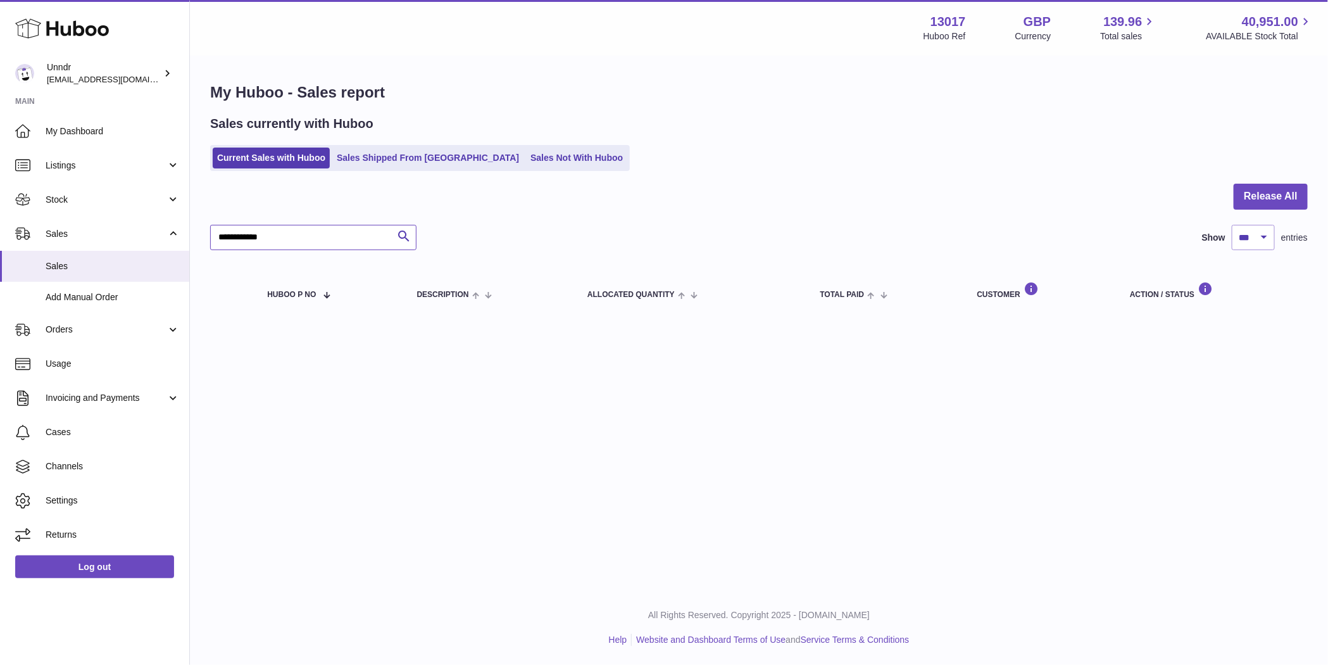
click at [334, 242] on input "**********" at bounding box center [313, 237] width 206 height 25
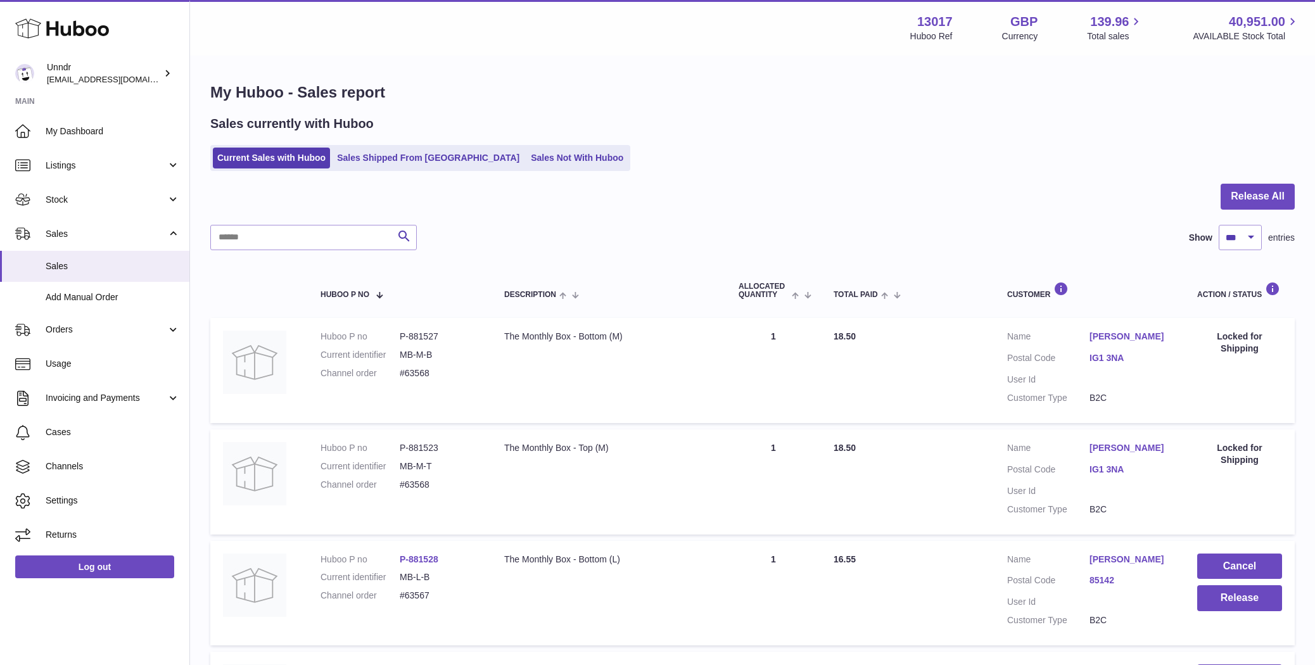
click at [407, 159] on link "Sales Shipped From [GEOGRAPHIC_DATA]" at bounding box center [427, 158] width 191 height 21
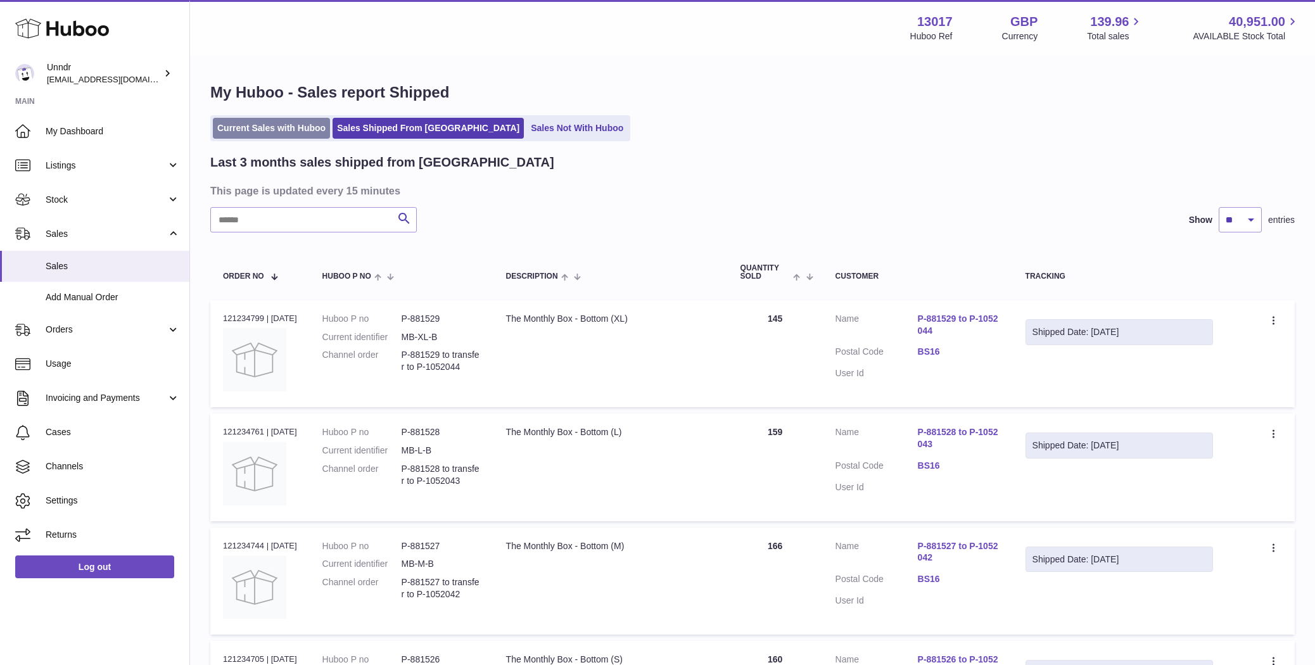
click at [284, 123] on link "Current Sales with Huboo" at bounding box center [271, 128] width 117 height 21
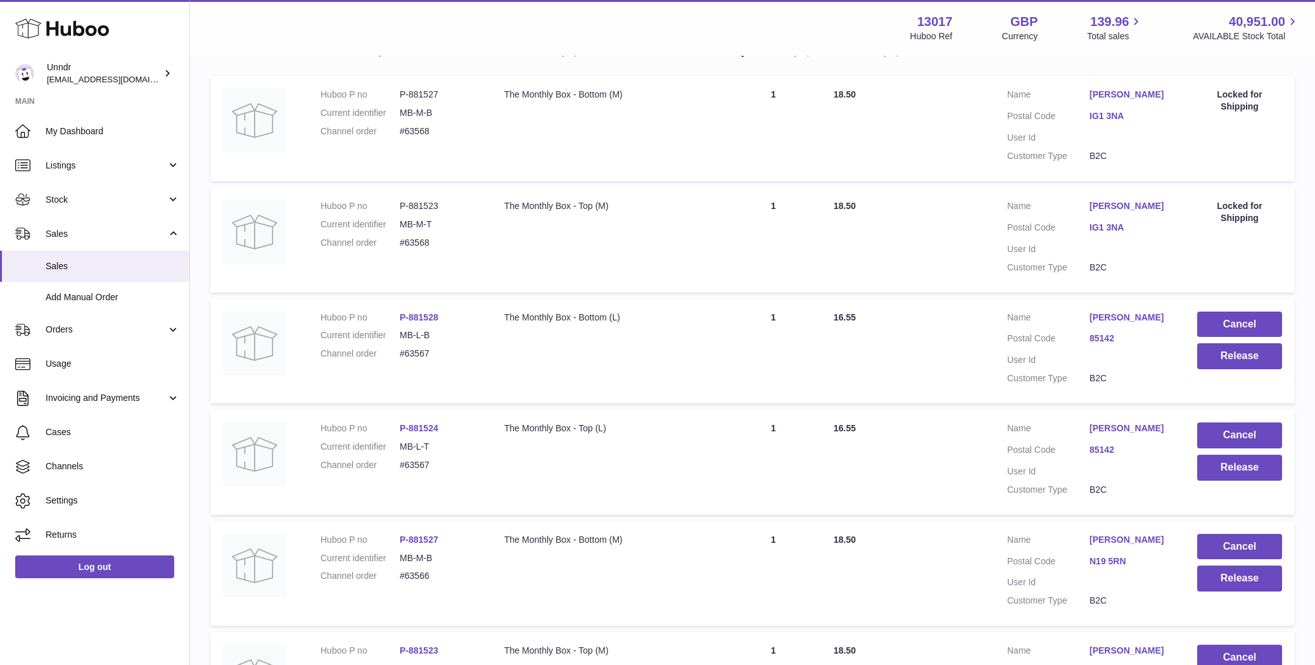
scroll to position [279, 0]
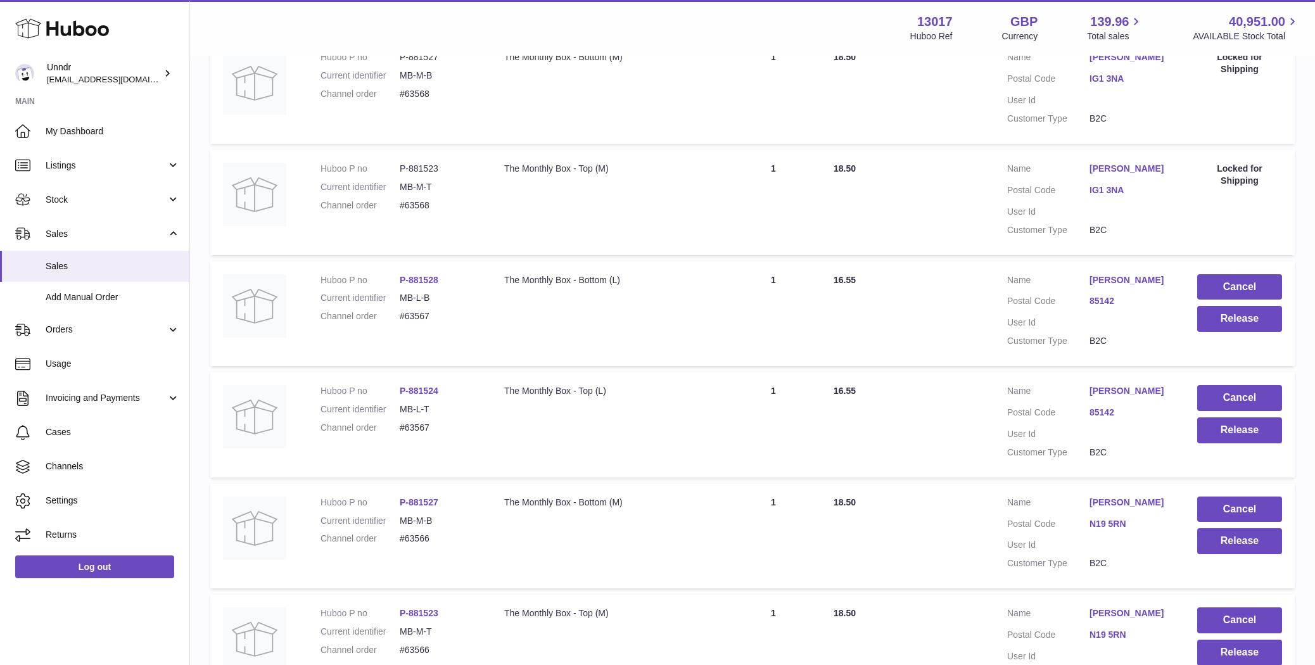
click at [428, 311] on dd "#63567" at bounding box center [439, 316] width 79 height 12
click at [406, 313] on dd "#63567" at bounding box center [439, 316] width 79 height 12
copy dd "63567"
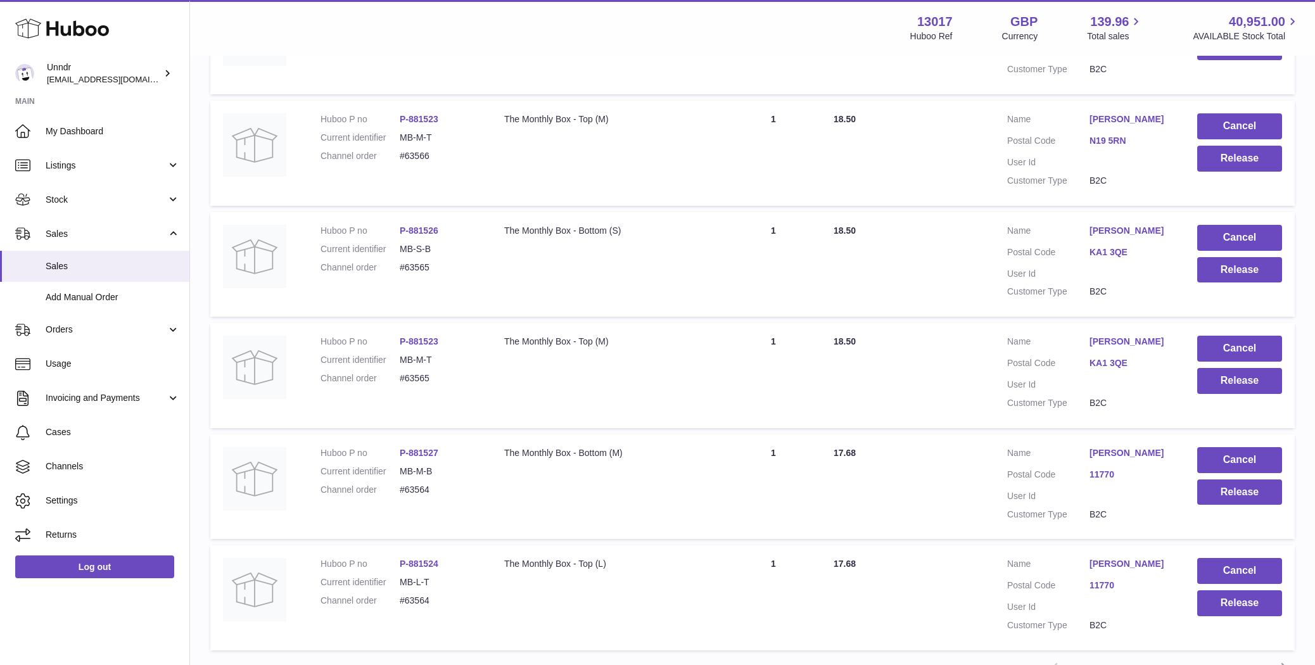
scroll to position [895, 0]
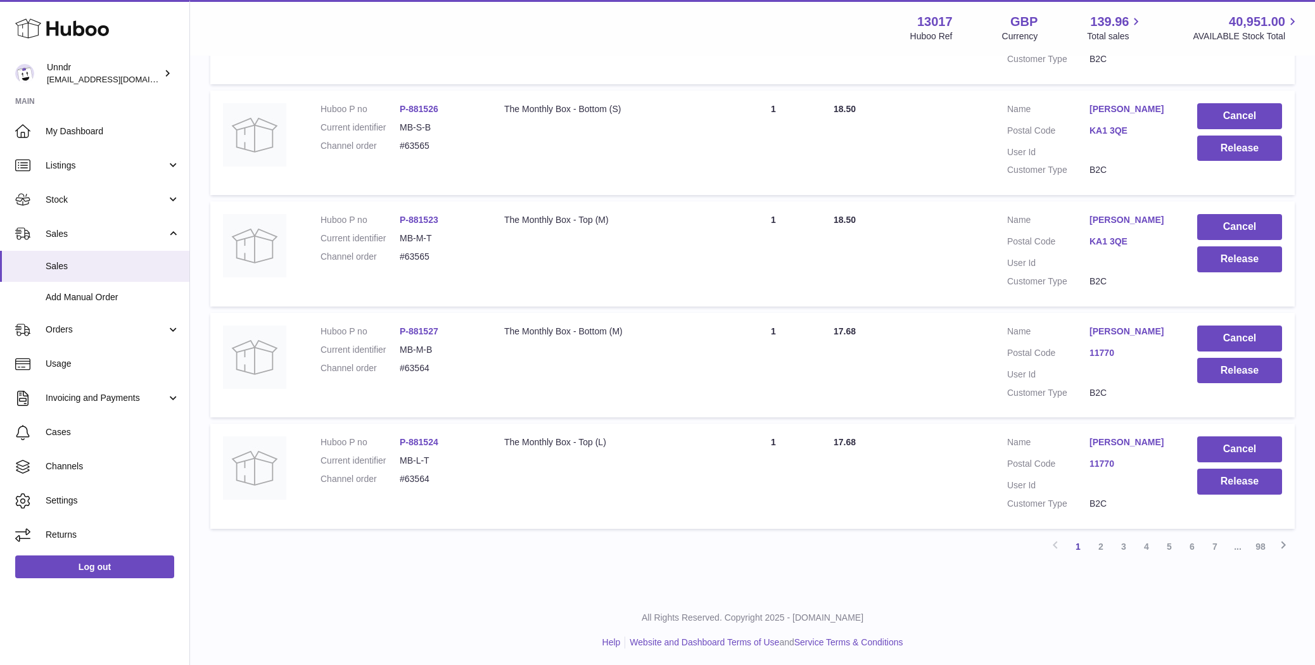
click at [414, 477] on dd "#63564" at bounding box center [439, 479] width 79 height 12
copy dd "63564"
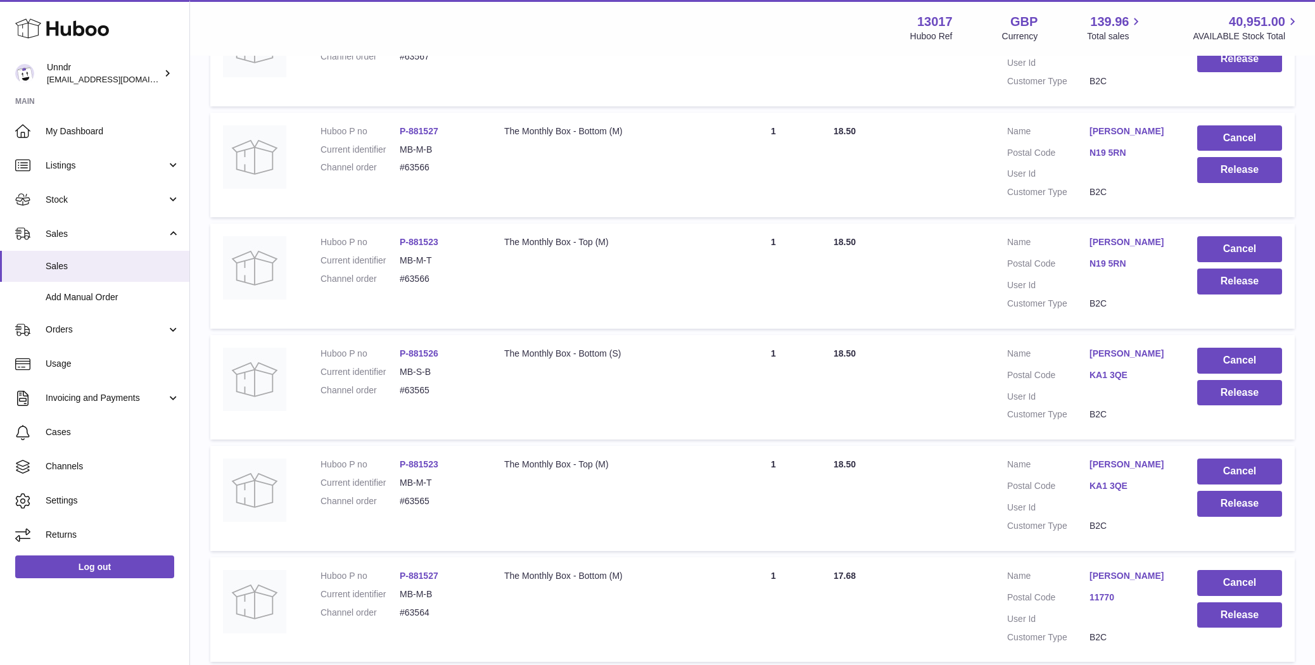
scroll to position [0, 0]
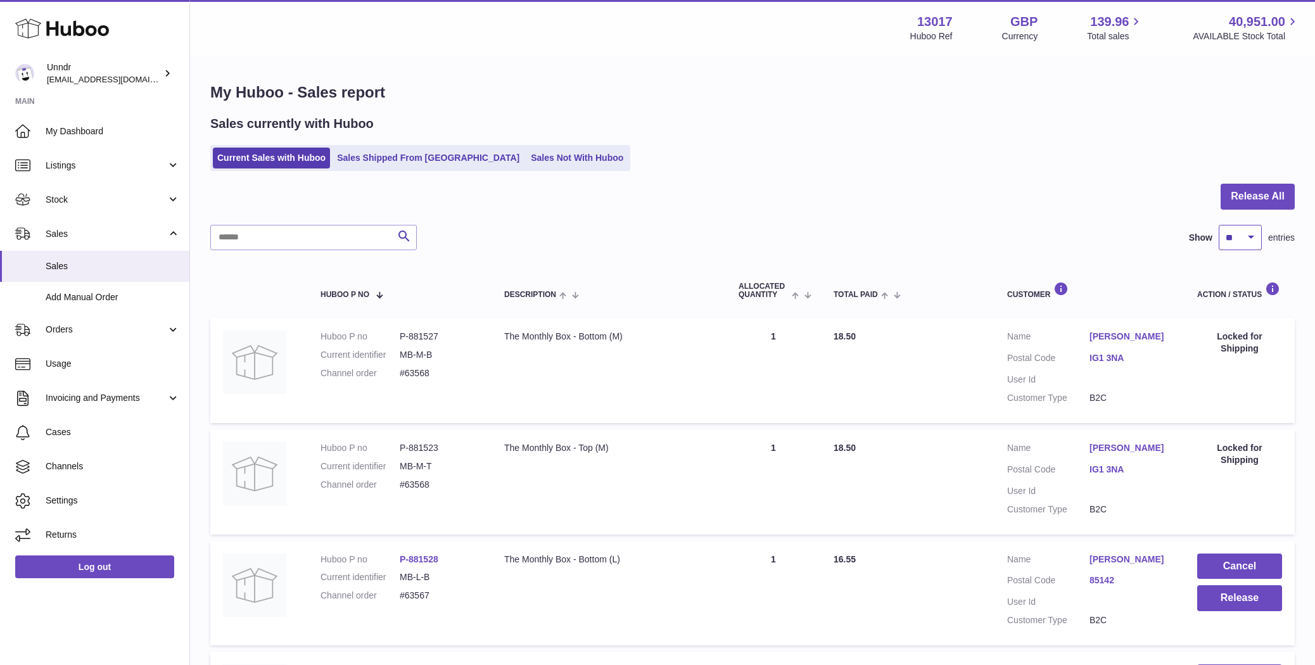
click at [1244, 240] on select "** ** ** ***" at bounding box center [1239, 237] width 43 height 25
select select "***"
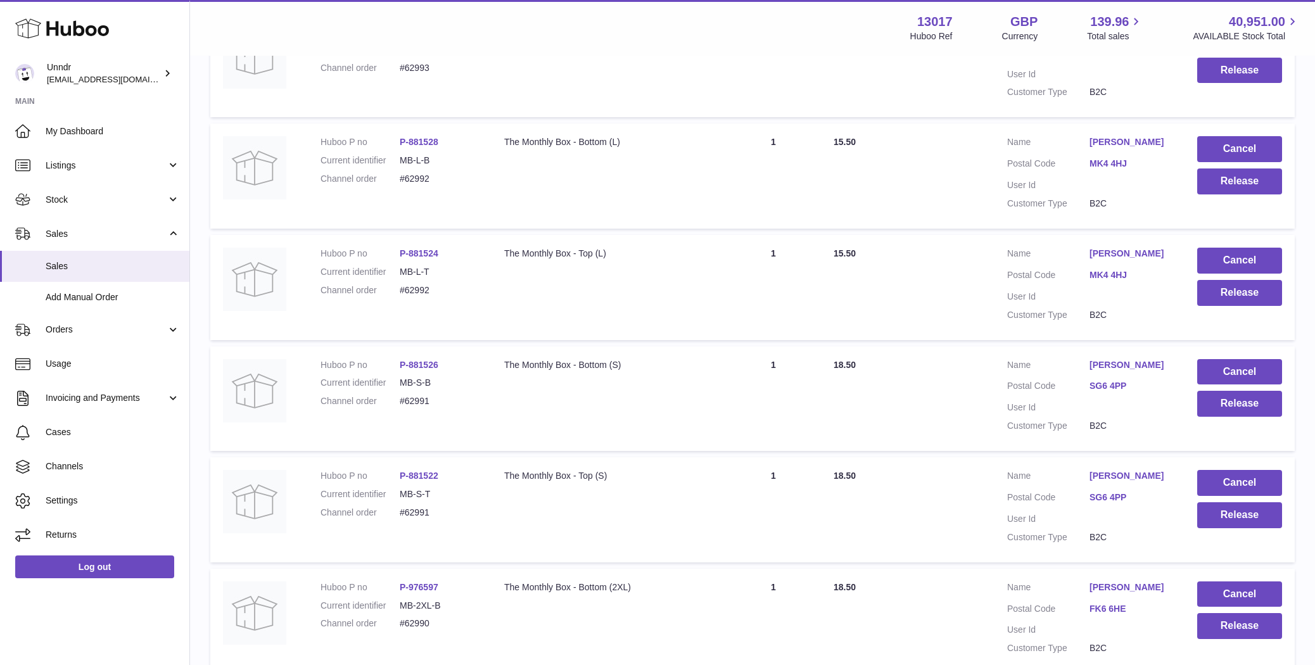
scroll to position [11077, 0]
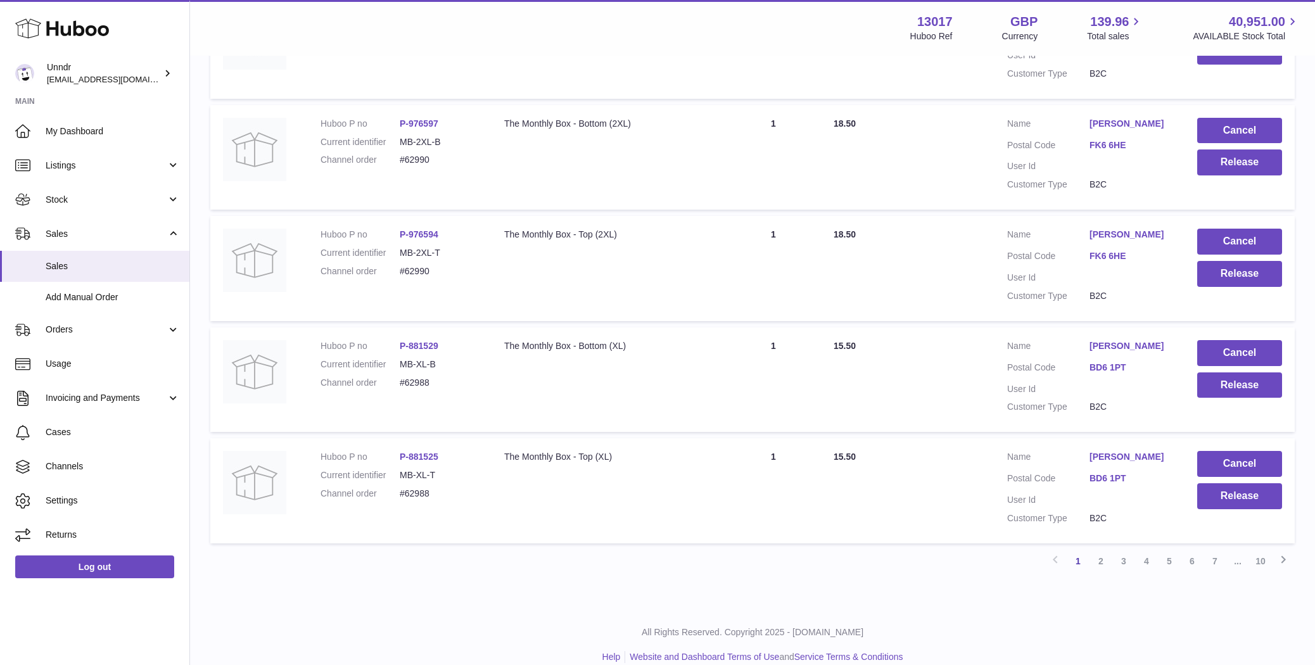
click at [415, 488] on dd "#62988" at bounding box center [439, 494] width 79 height 12
copy dd "62988"
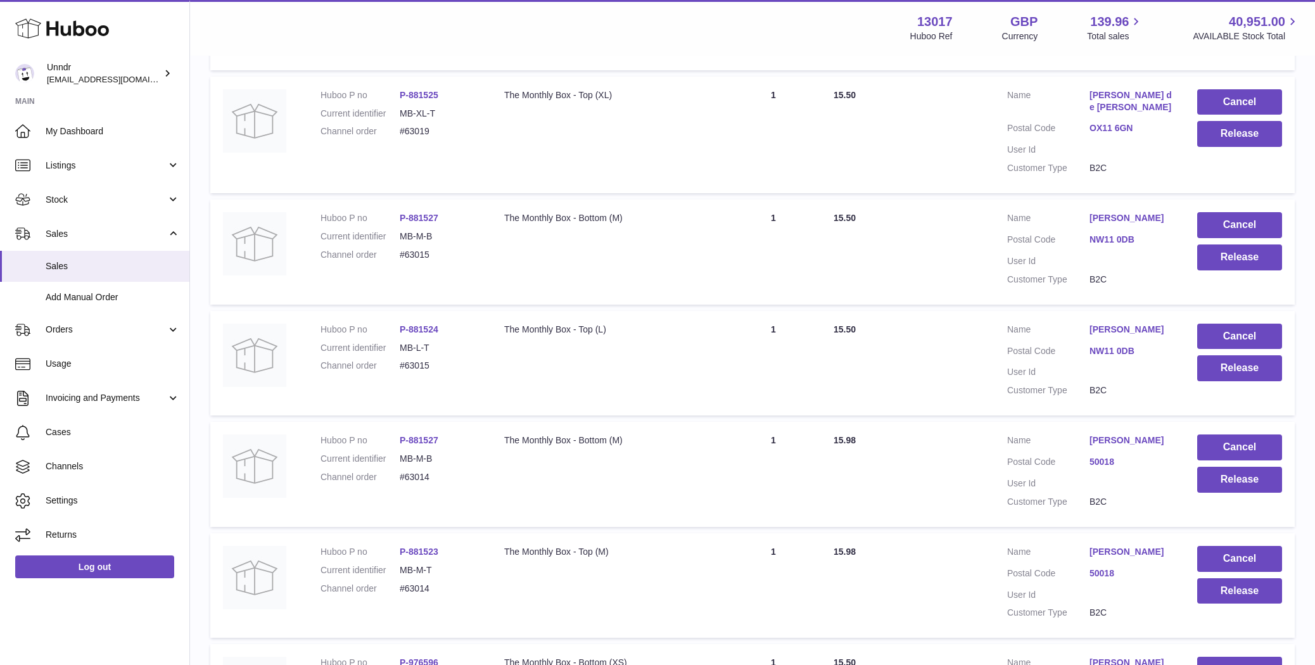
scroll to position [7752, 0]
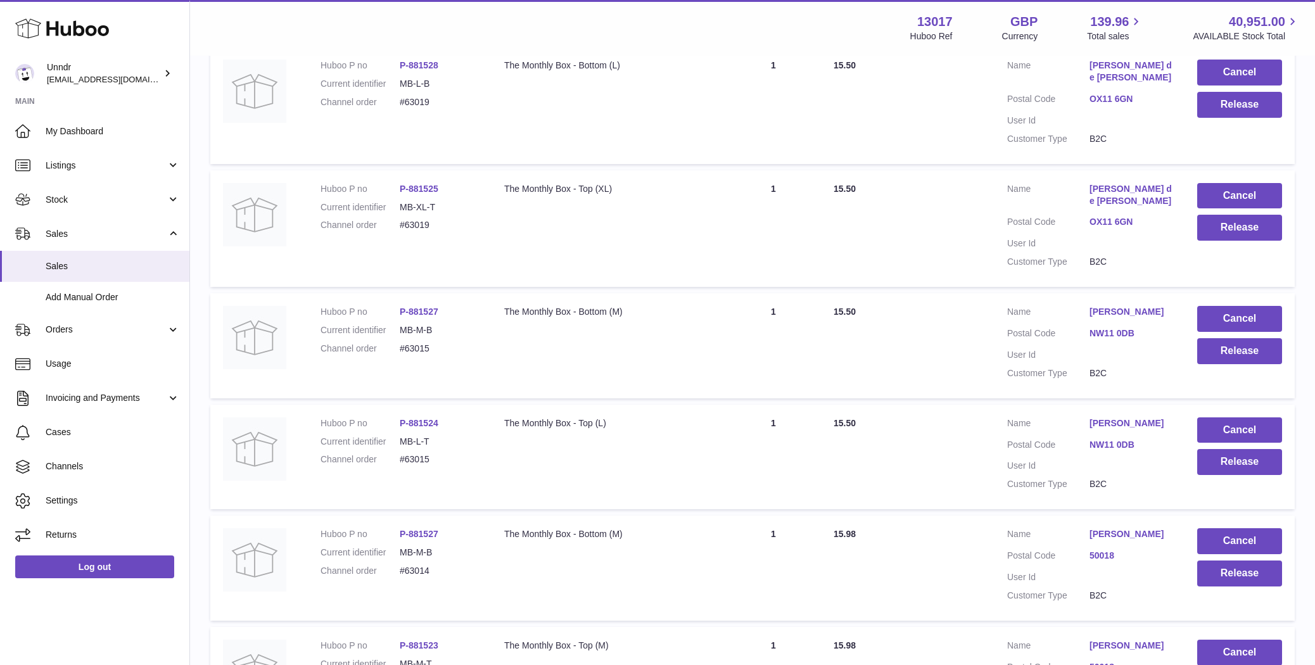
click at [416, 306] on dl "Huboo P no P-881527 Current identifier MB-M-B Channel order #63015" at bounding box center [399, 333] width 158 height 55
click at [416, 343] on dd "#63015" at bounding box center [439, 349] width 79 height 12
copy dd "63015"
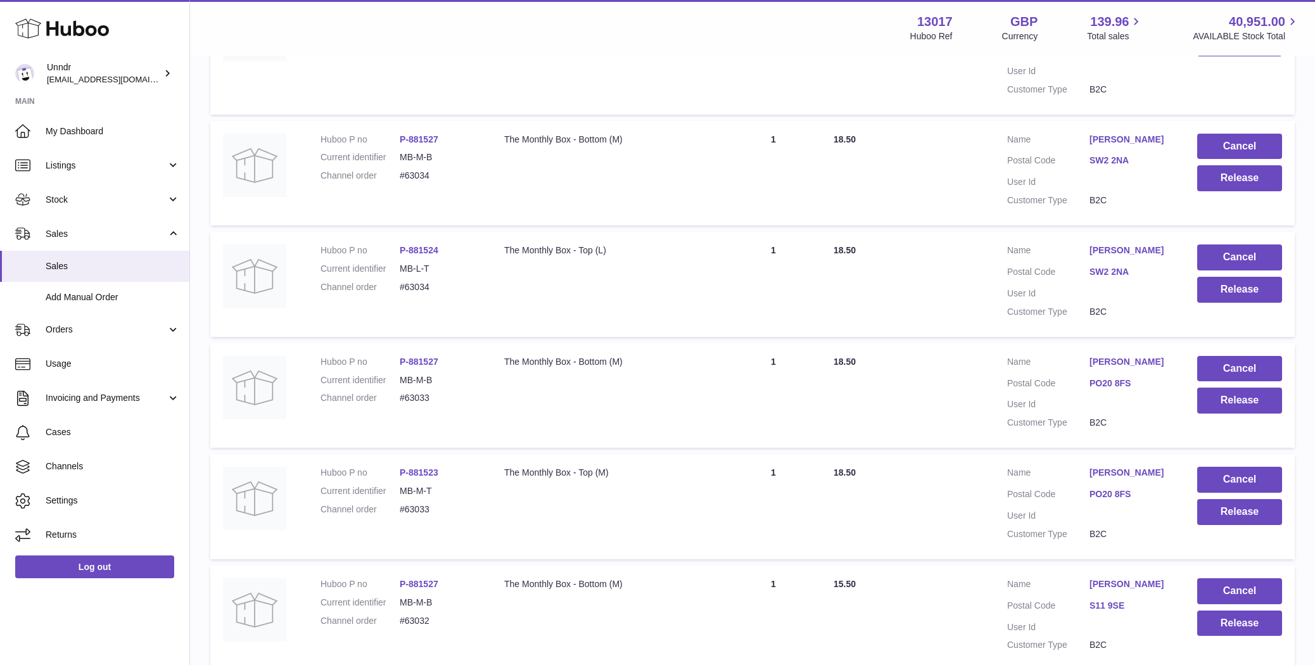
scroll to position [6097, 0]
click at [417, 393] on dd "#63033" at bounding box center [439, 399] width 79 height 12
copy dd "63033"
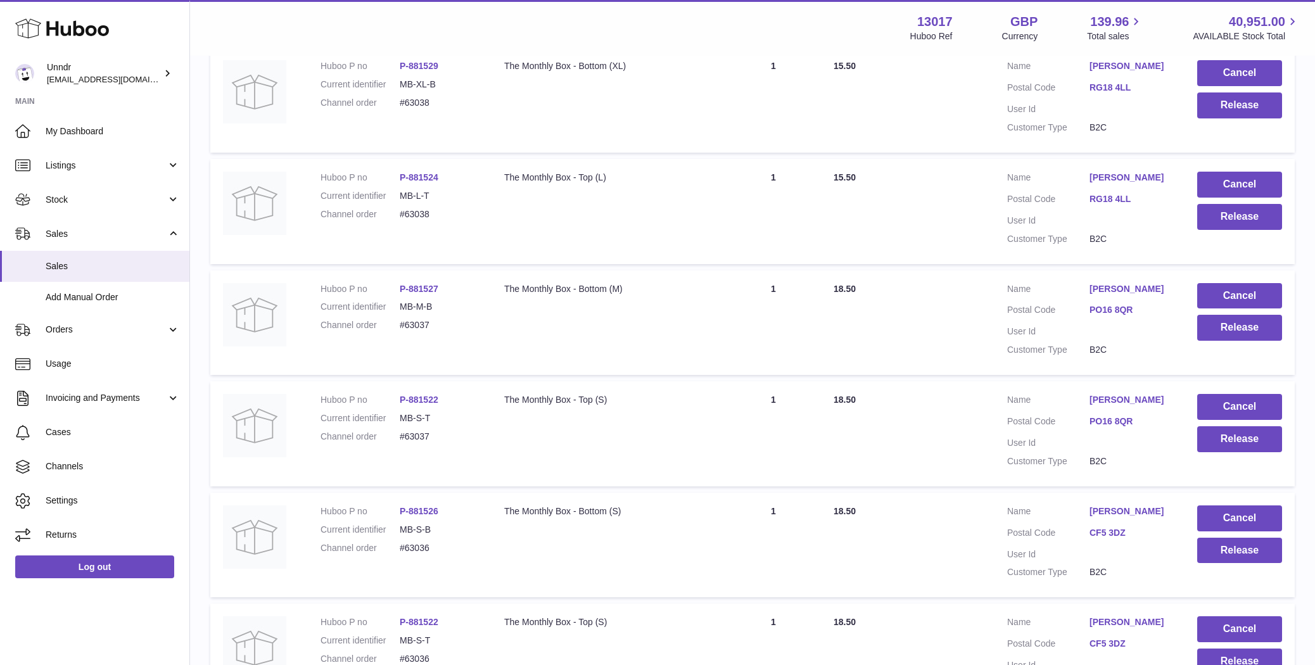
scroll to position [5210, 0]
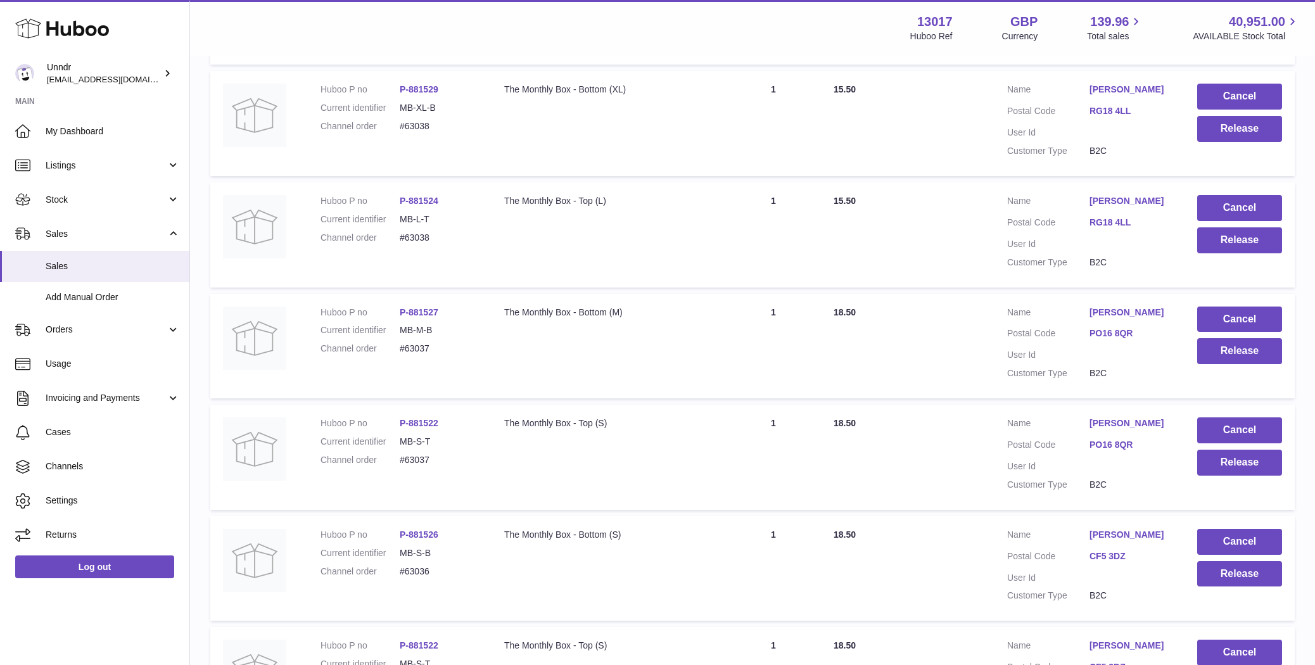
click at [411, 454] on dd "#63037" at bounding box center [439, 460] width 79 height 12
copy dd "63037"
click at [420, 565] on dd "#63036" at bounding box center [439, 571] width 79 height 12
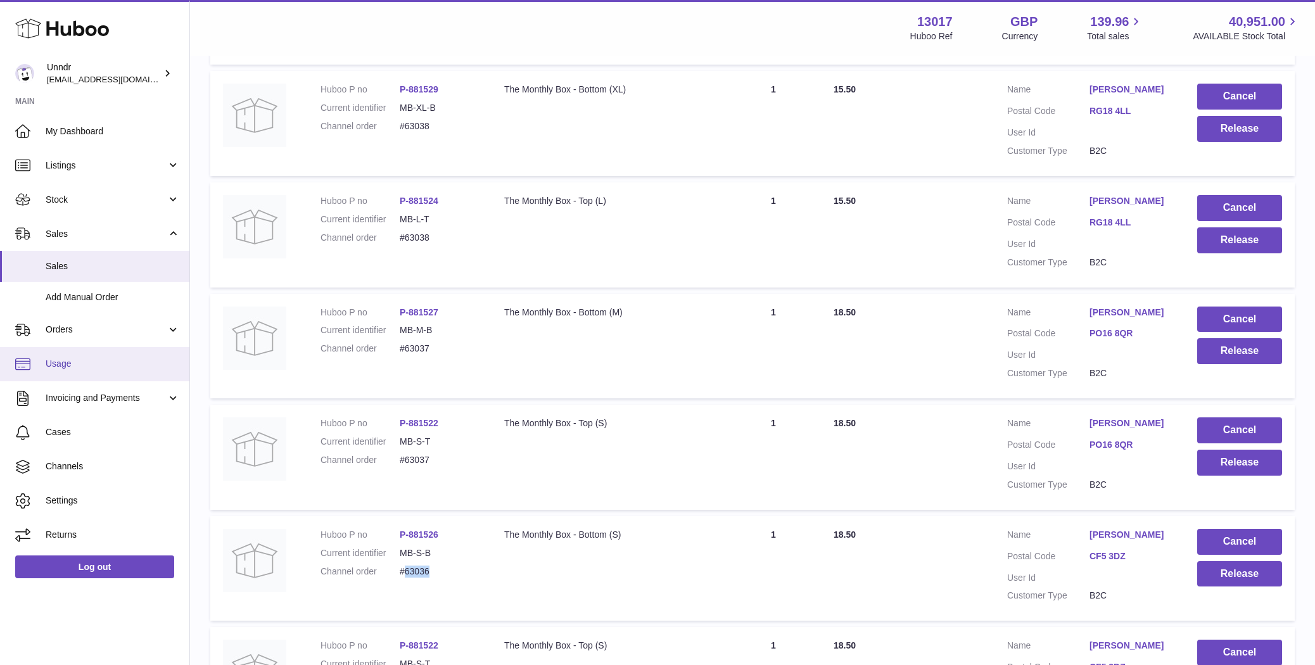
copy dd "63036"
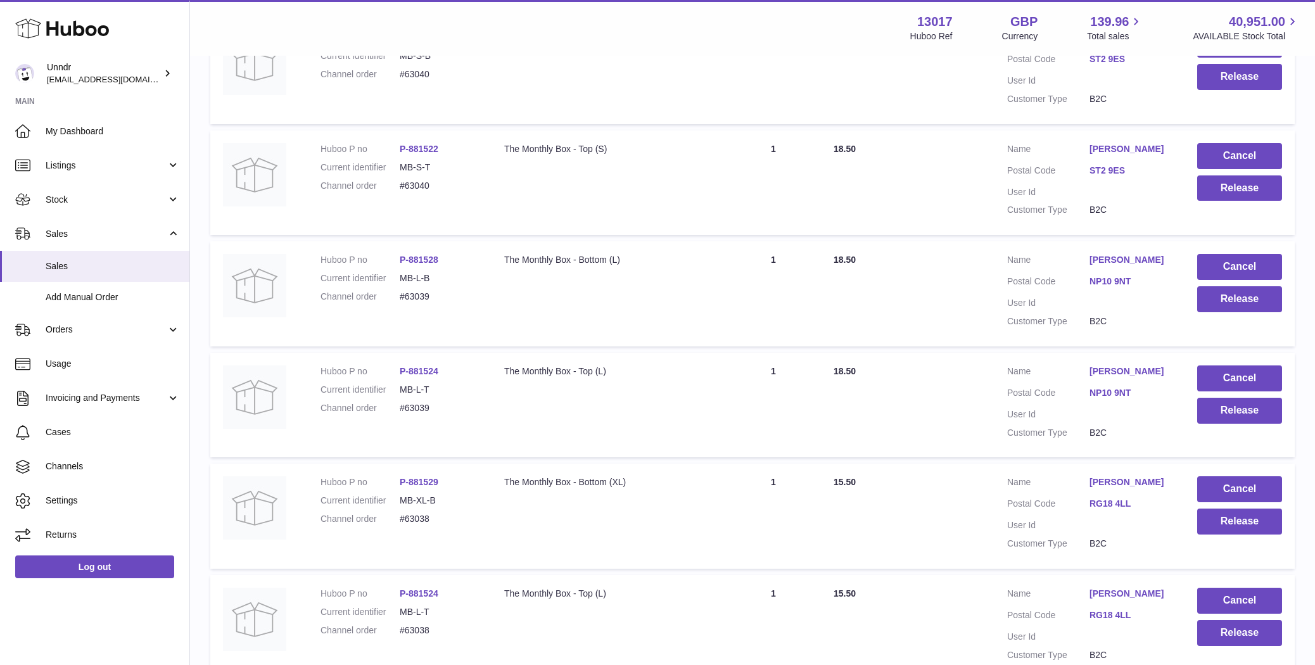
scroll to position [4730, 0]
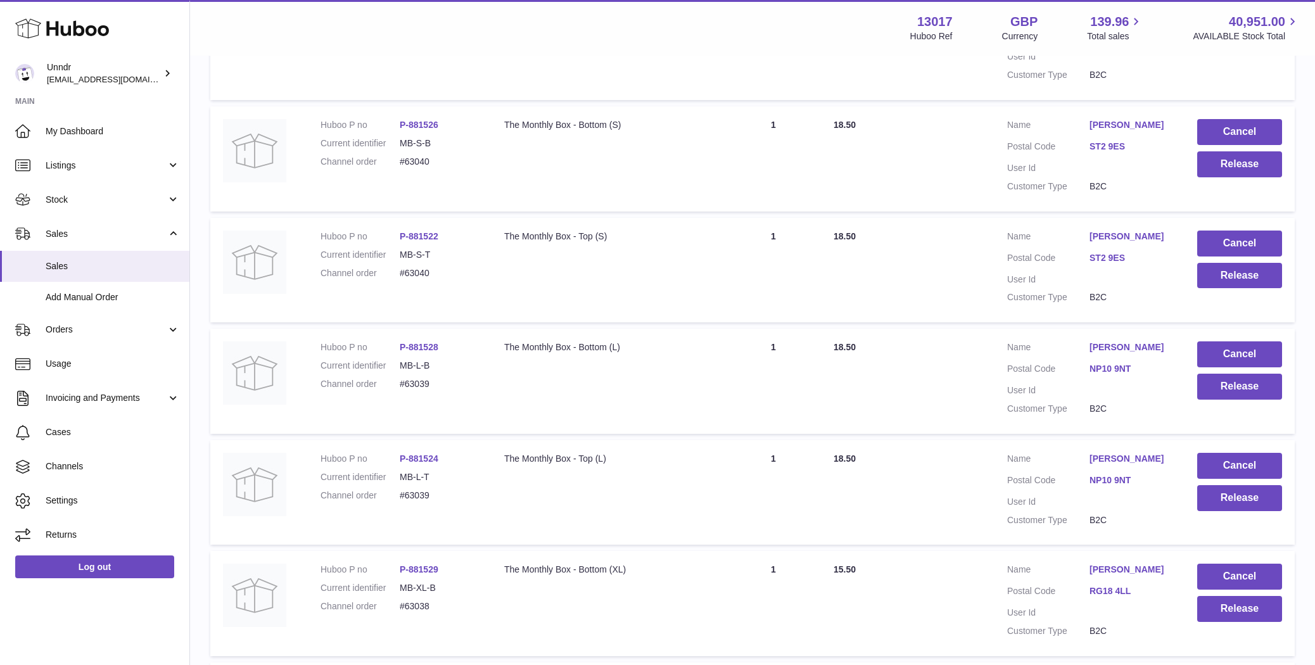
click at [417, 267] on dd "#63040" at bounding box center [439, 273] width 79 height 12
copy dd "63040"
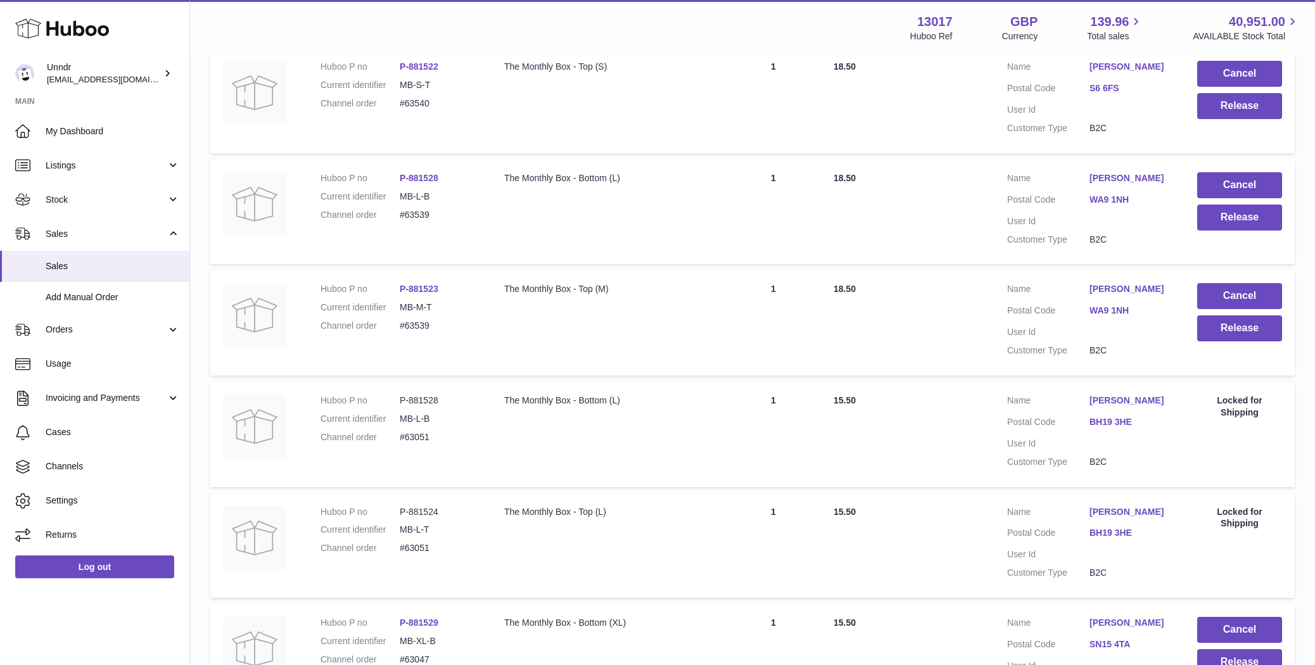
scroll to position [3294, 0]
click at [416, 290] on dl "Huboo P no P-881523 Current identifier MB-M-T Channel order #63539" at bounding box center [399, 311] width 158 height 55
click at [417, 321] on dd "#63539" at bounding box center [439, 327] width 79 height 12
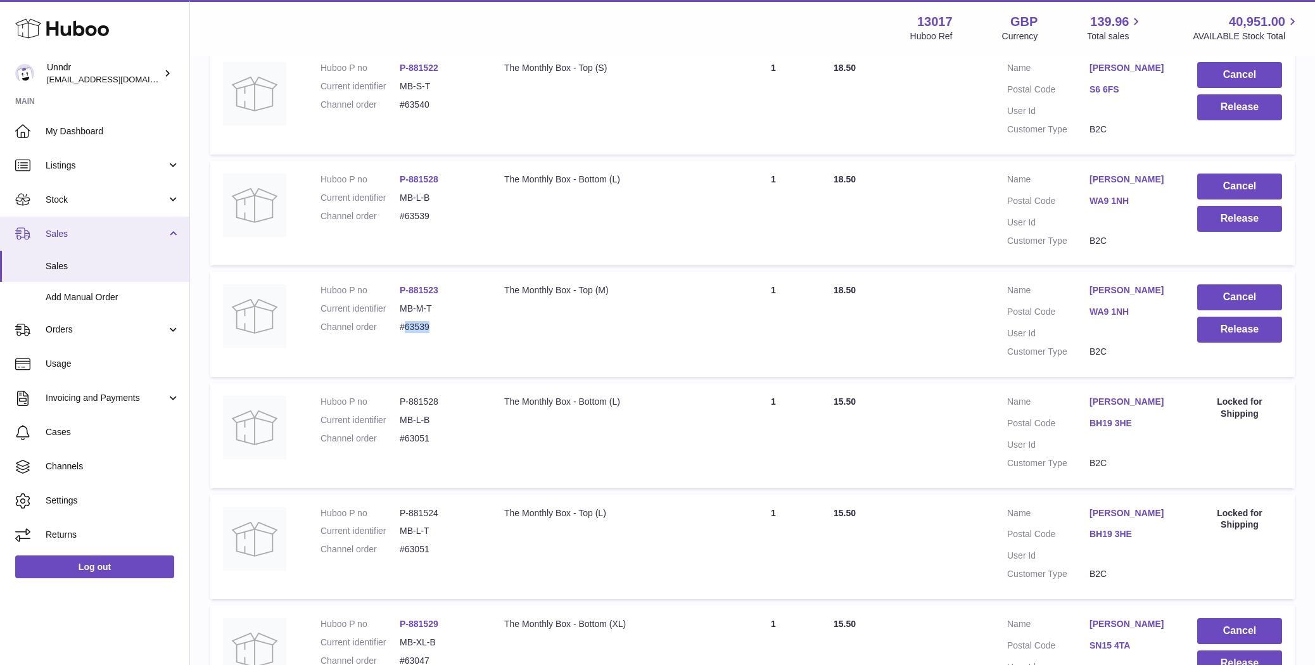
copy dd "63539"
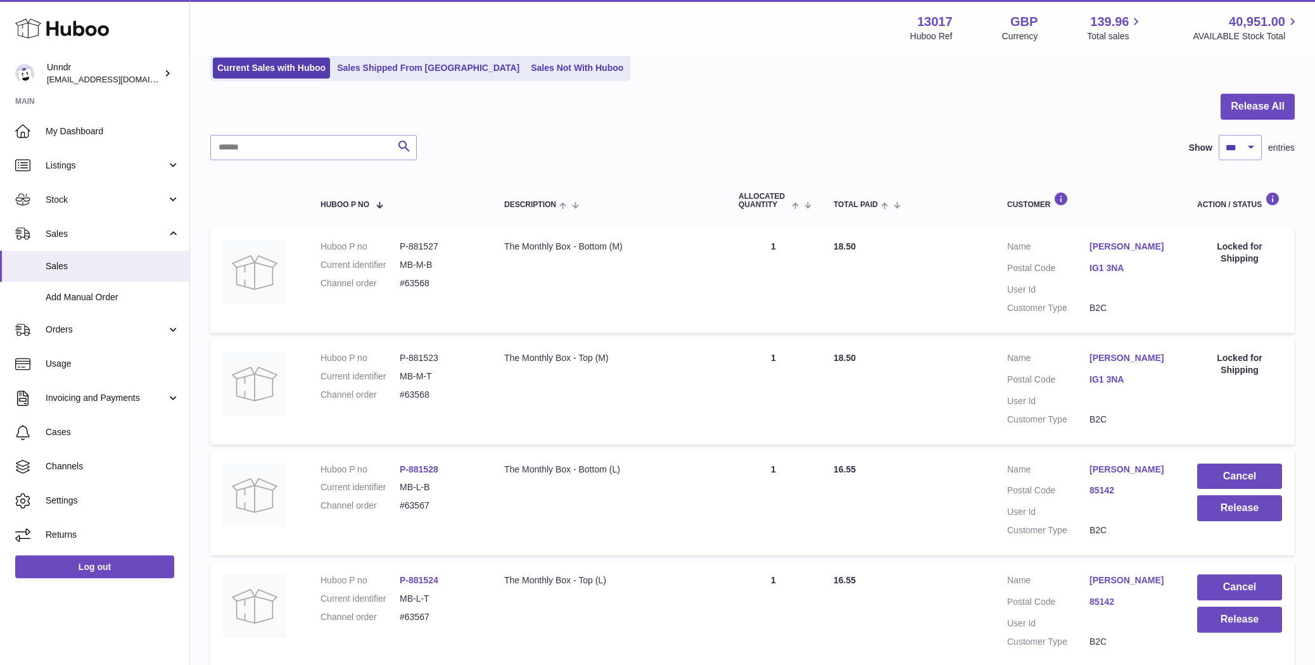
scroll to position [115, 0]
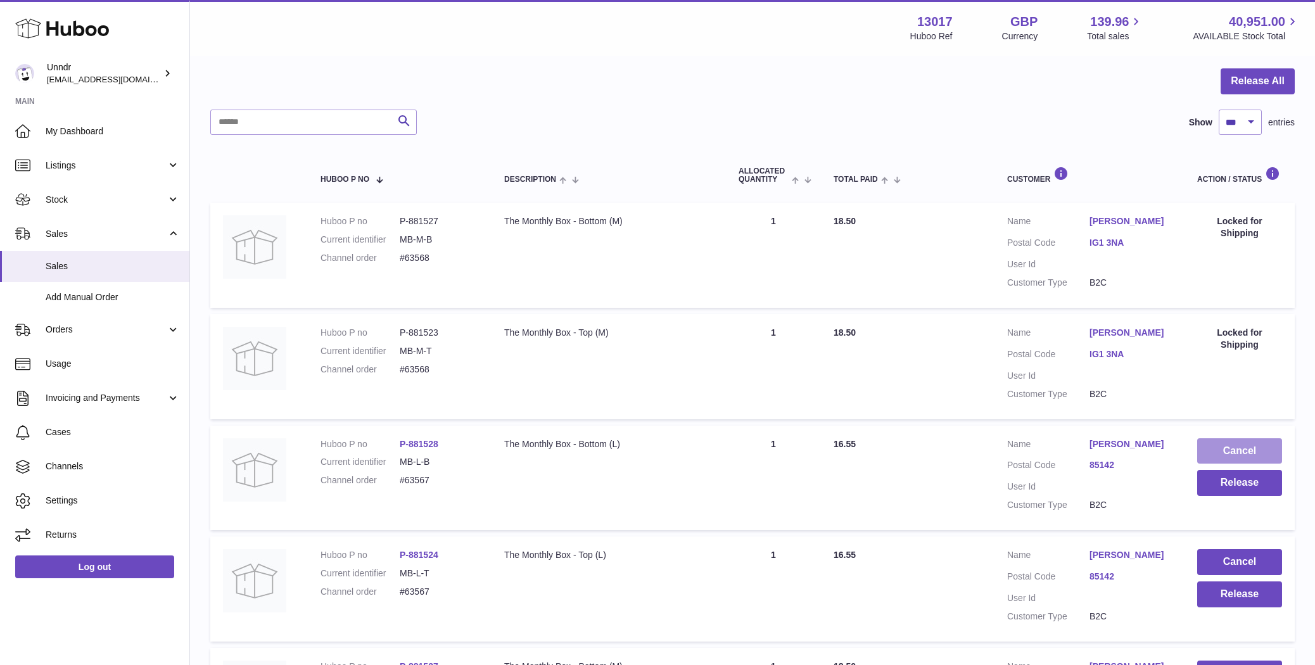
click at [1237, 445] on button "Cancel" at bounding box center [1239, 451] width 85 height 26
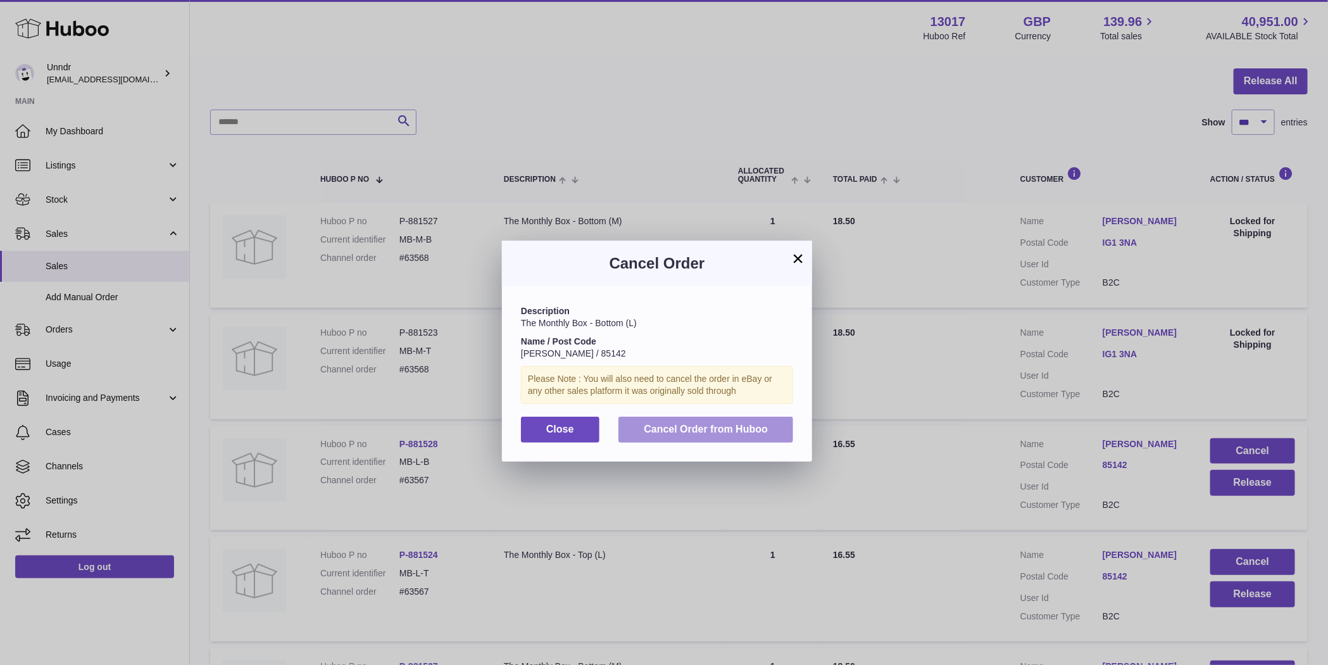
click at [746, 437] on button "Cancel Order from Huboo" at bounding box center [706, 430] width 175 height 26
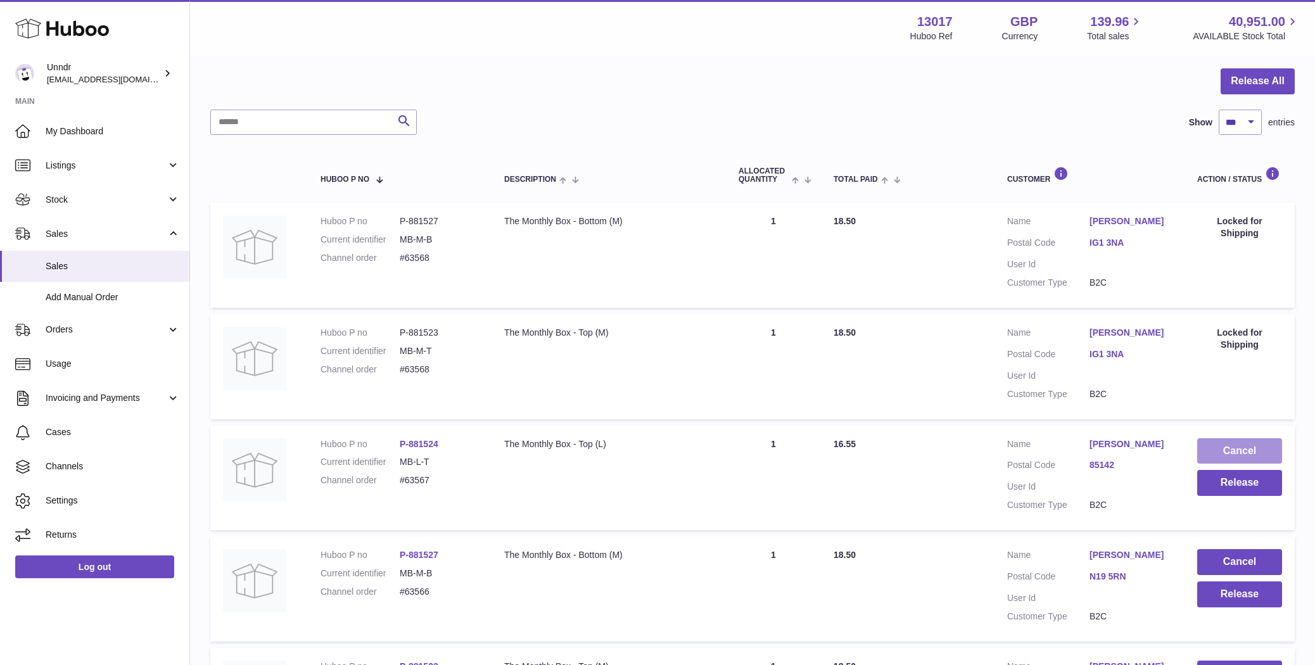
click at [1233, 450] on button "Cancel" at bounding box center [1239, 451] width 85 height 26
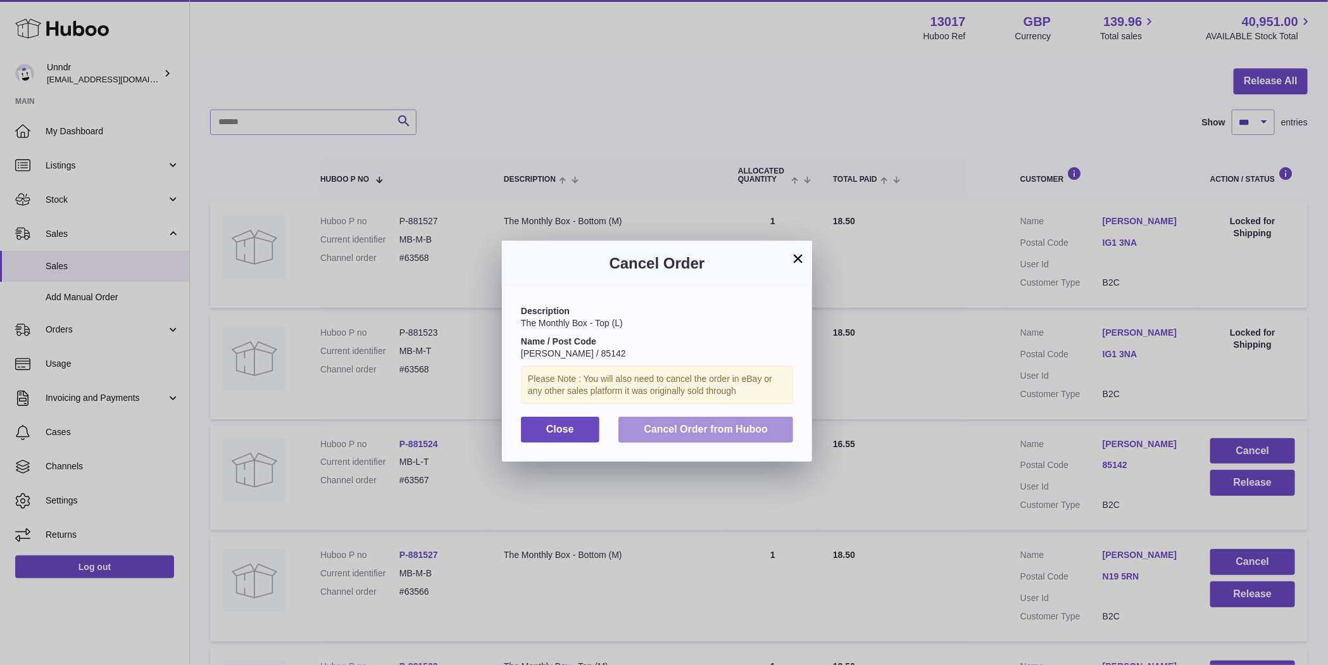
click at [766, 439] on button "Cancel Order from Huboo" at bounding box center [706, 430] width 175 height 26
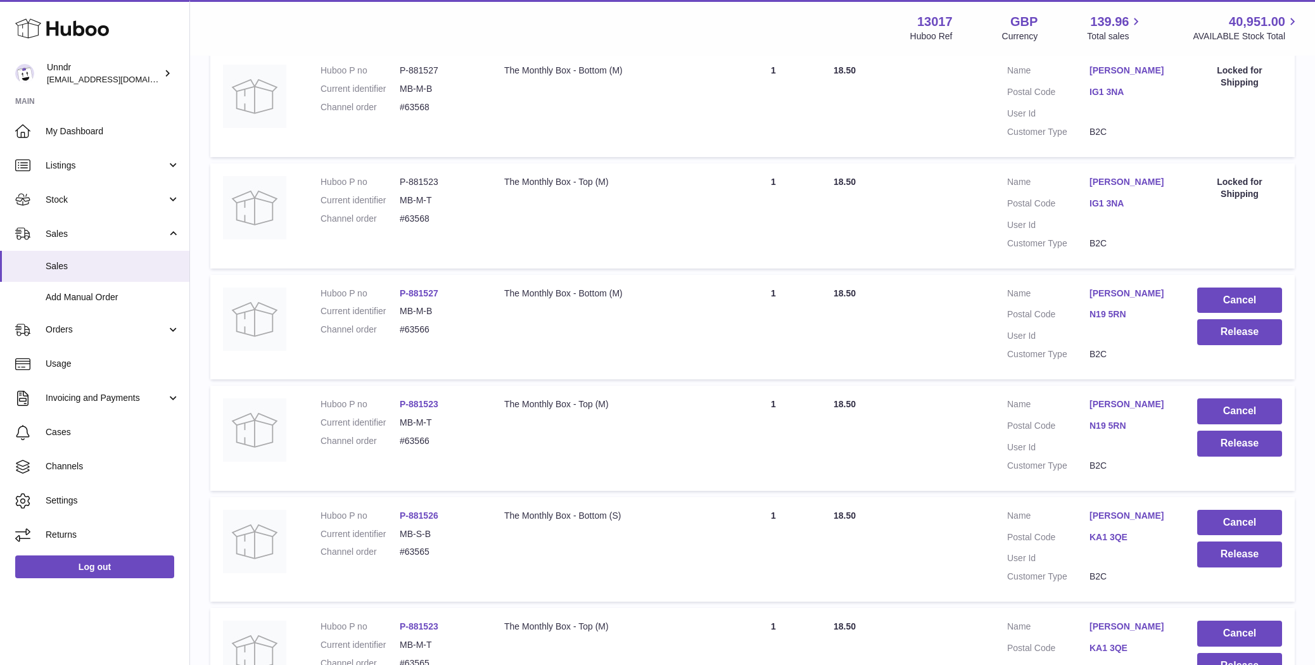
scroll to position [268, 0]
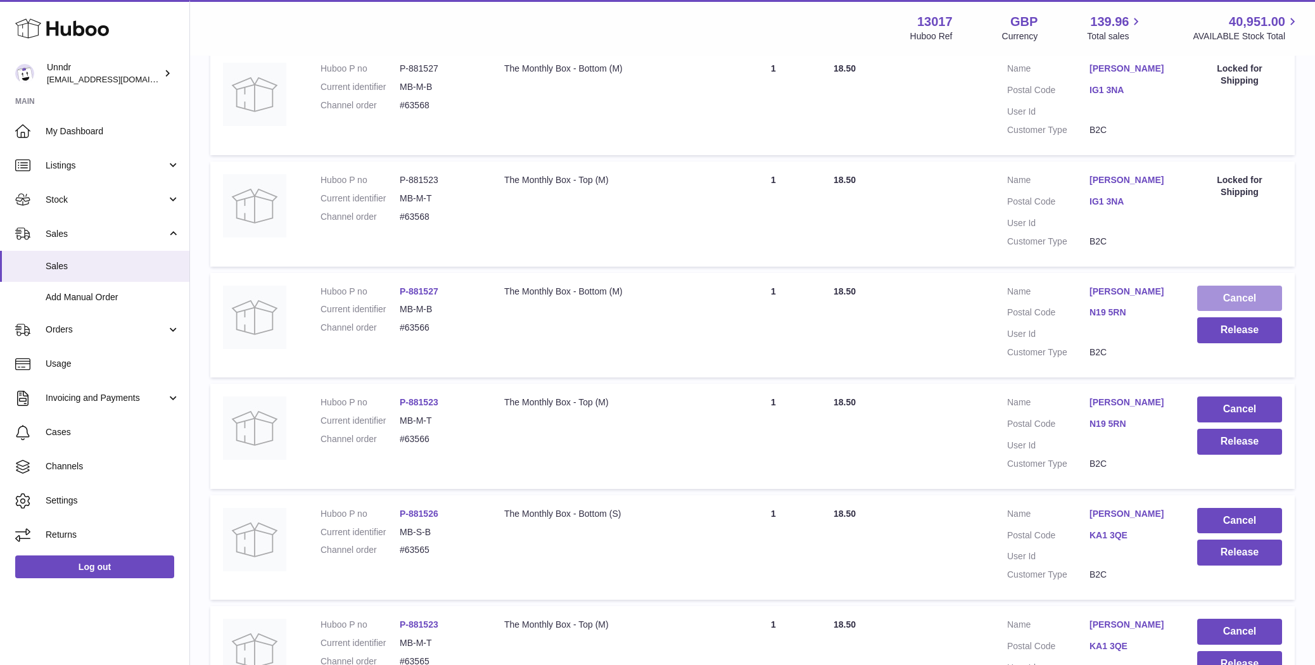
click at [1264, 302] on button "Cancel" at bounding box center [1239, 299] width 85 height 26
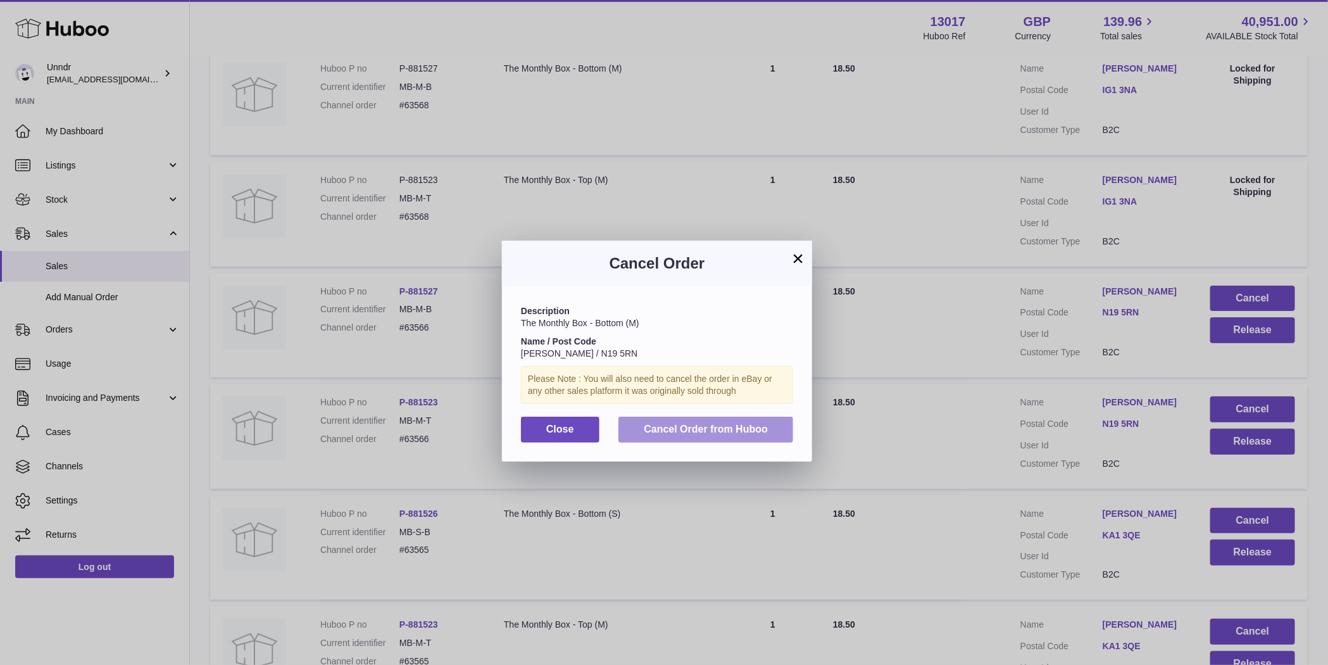
click at [733, 431] on span "Cancel Order from Huboo" at bounding box center [706, 429] width 124 height 11
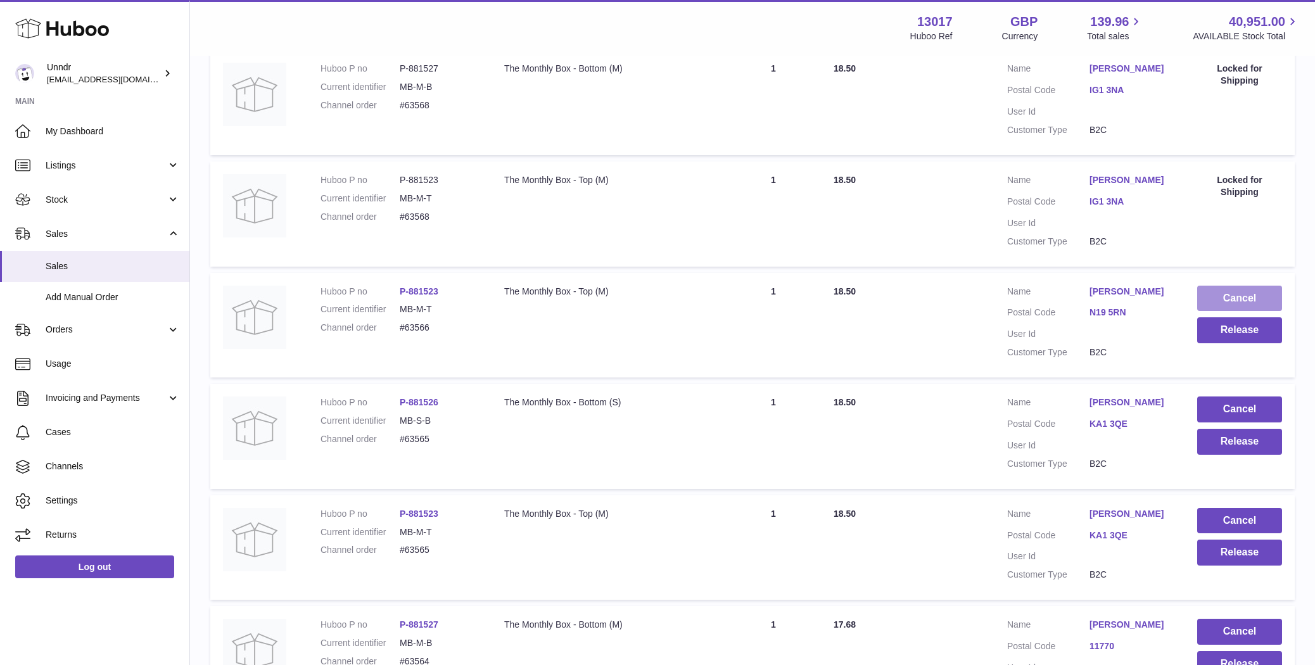
click at [1228, 294] on button "Cancel" at bounding box center [1239, 299] width 85 height 26
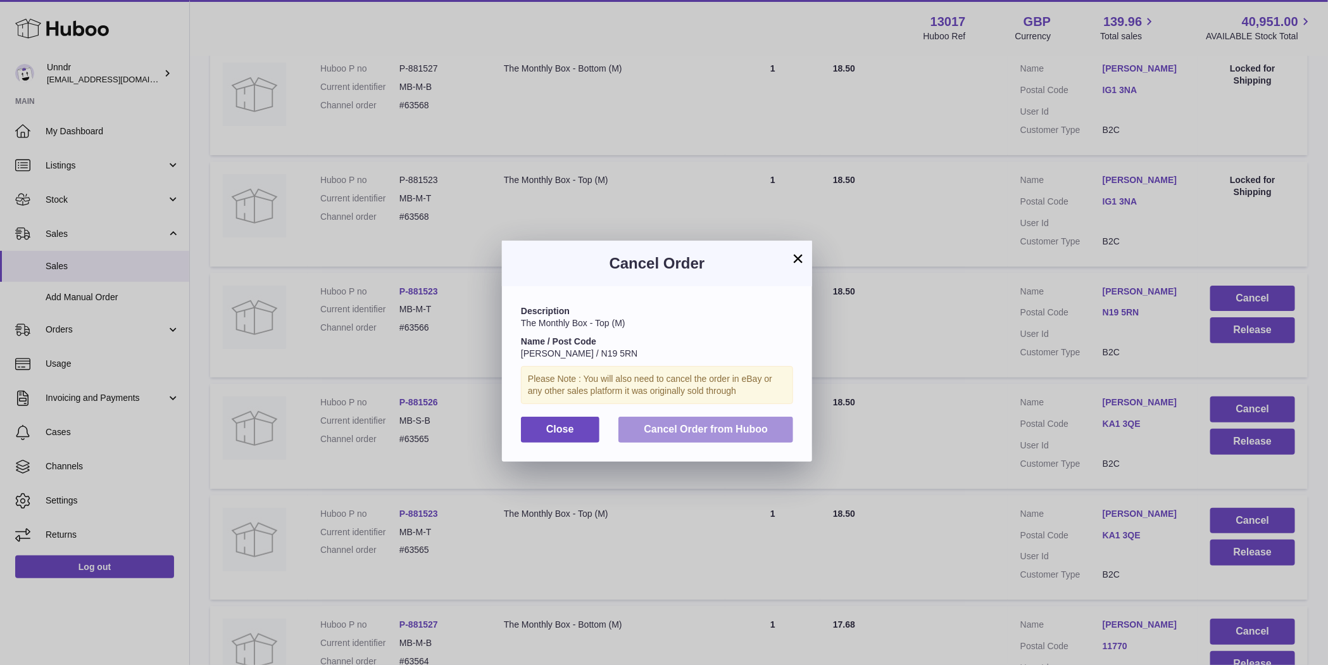
click at [724, 417] on button "Cancel Order from Huboo" at bounding box center [706, 430] width 175 height 26
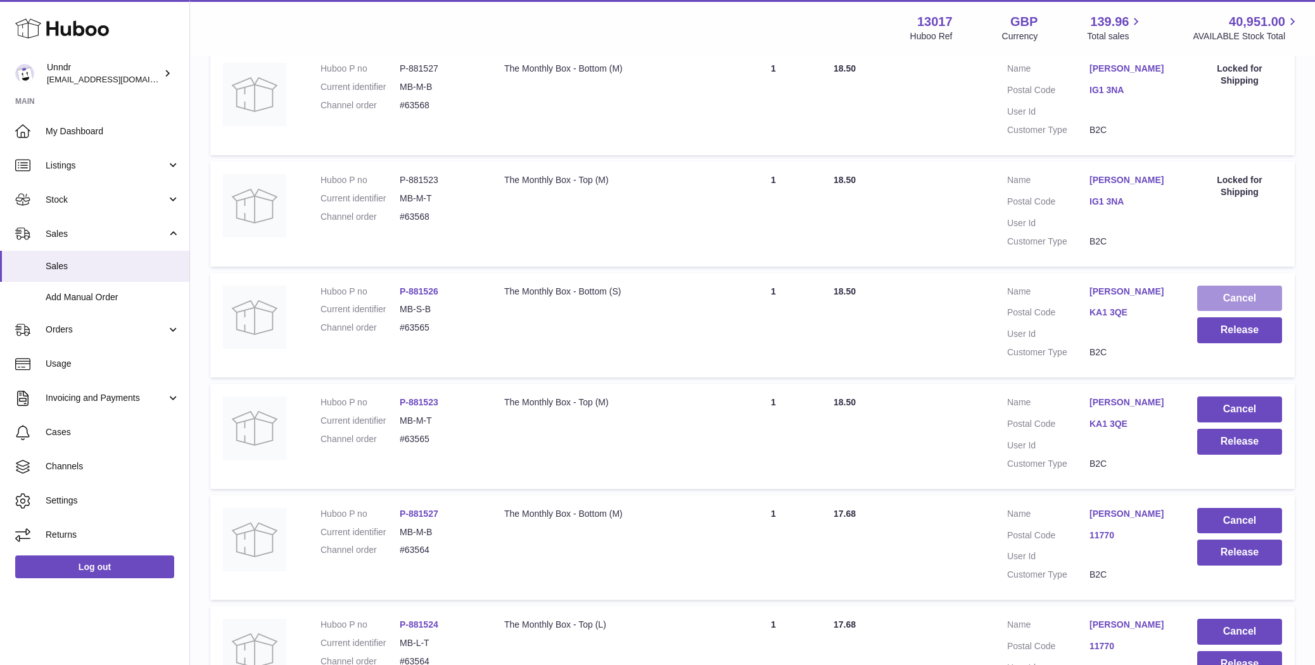
click at [1251, 293] on button "Cancel" at bounding box center [1239, 299] width 85 height 26
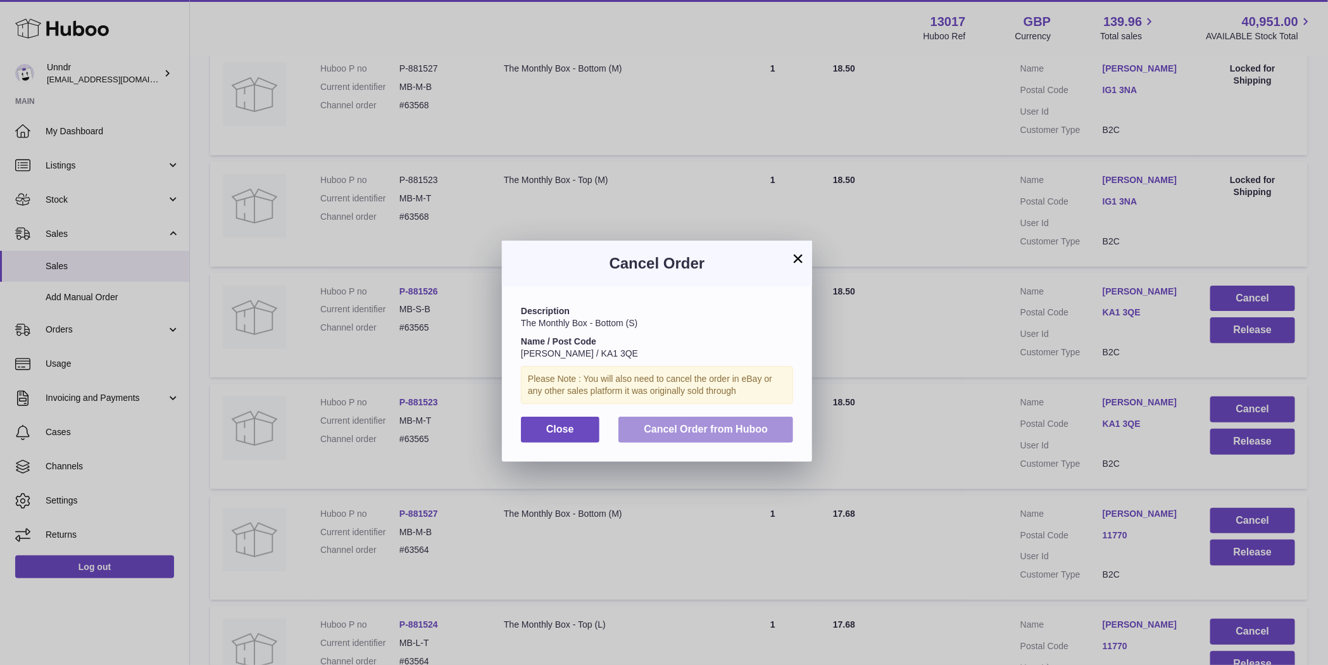
click at [748, 421] on button "Cancel Order from Huboo" at bounding box center [706, 430] width 175 height 26
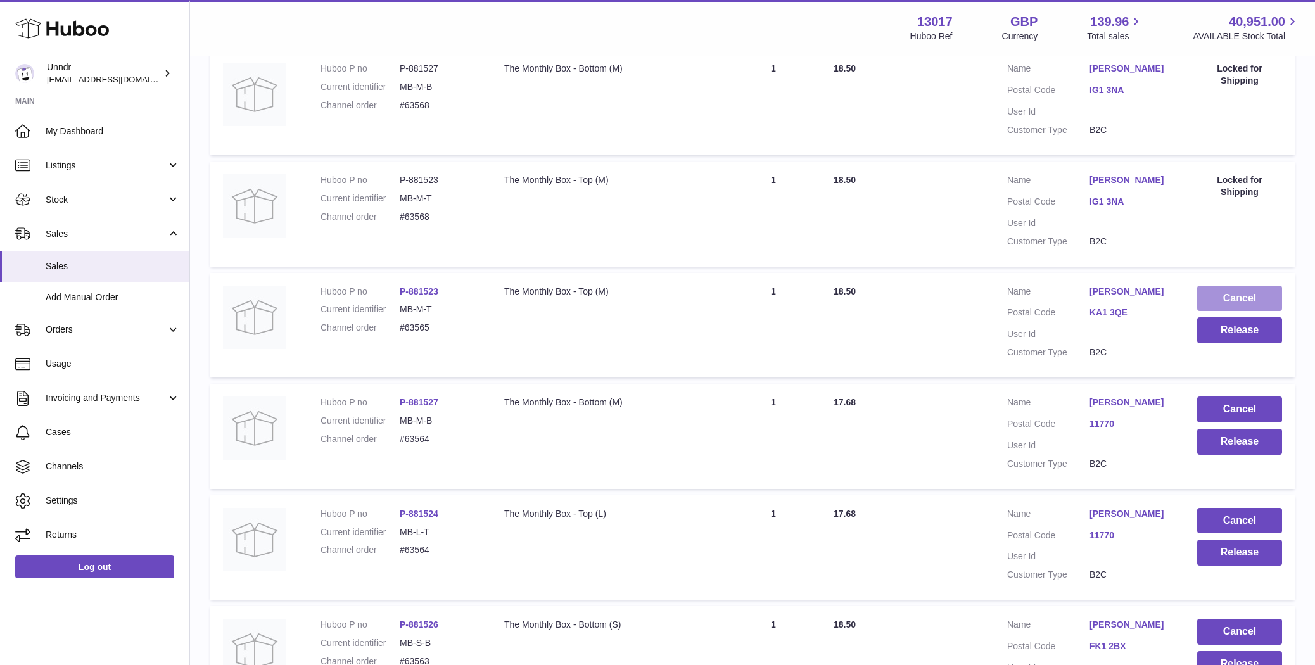
click at [1239, 298] on button "Cancel" at bounding box center [1239, 299] width 85 height 26
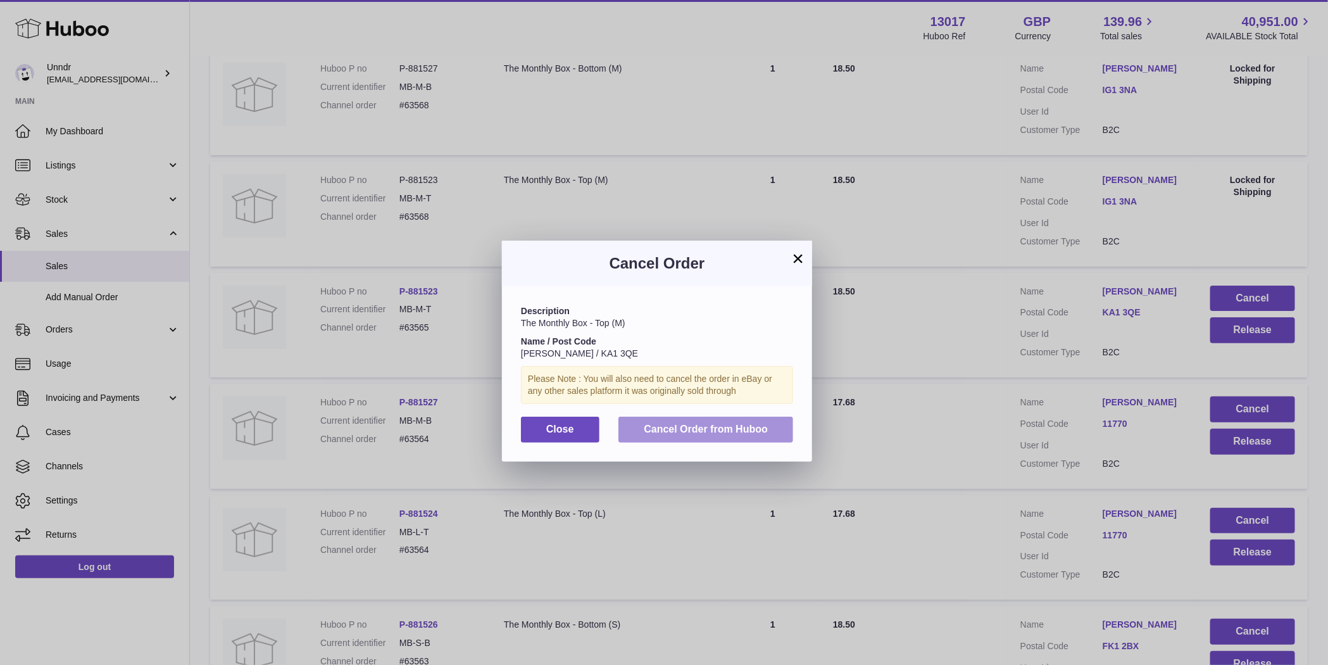
click at [724, 431] on span "Cancel Order from Huboo" at bounding box center [706, 429] width 124 height 11
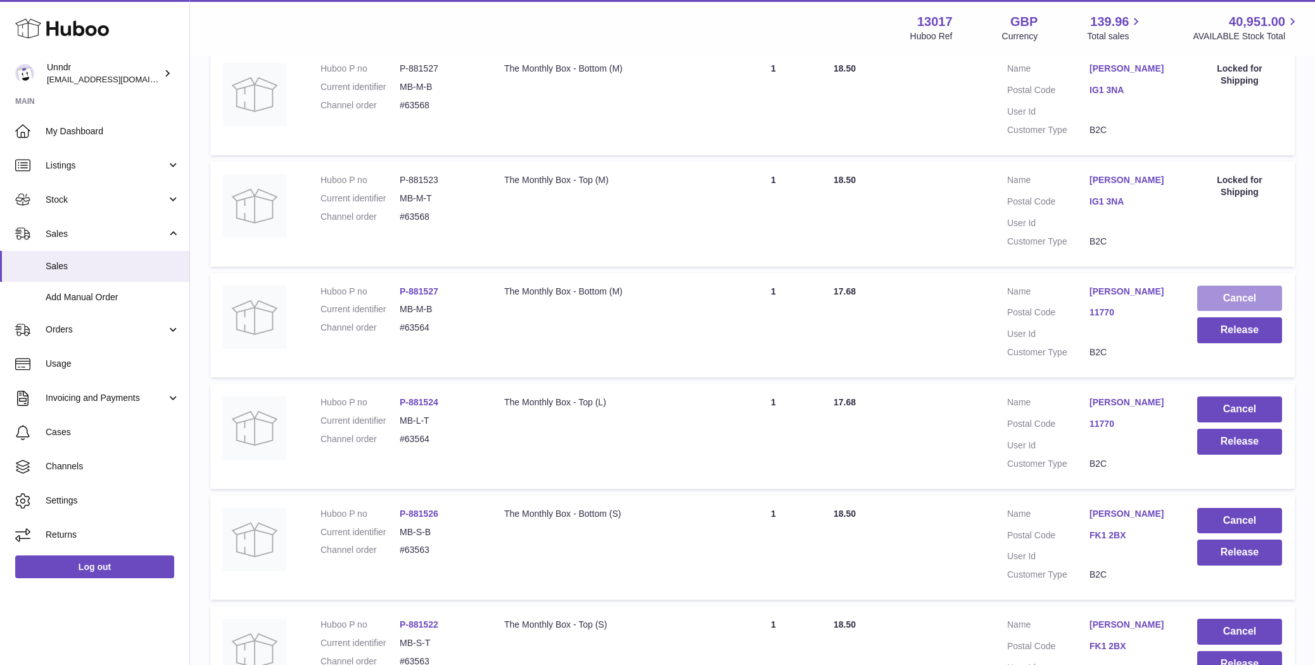
click at [1236, 298] on button "Cancel" at bounding box center [1239, 299] width 85 height 26
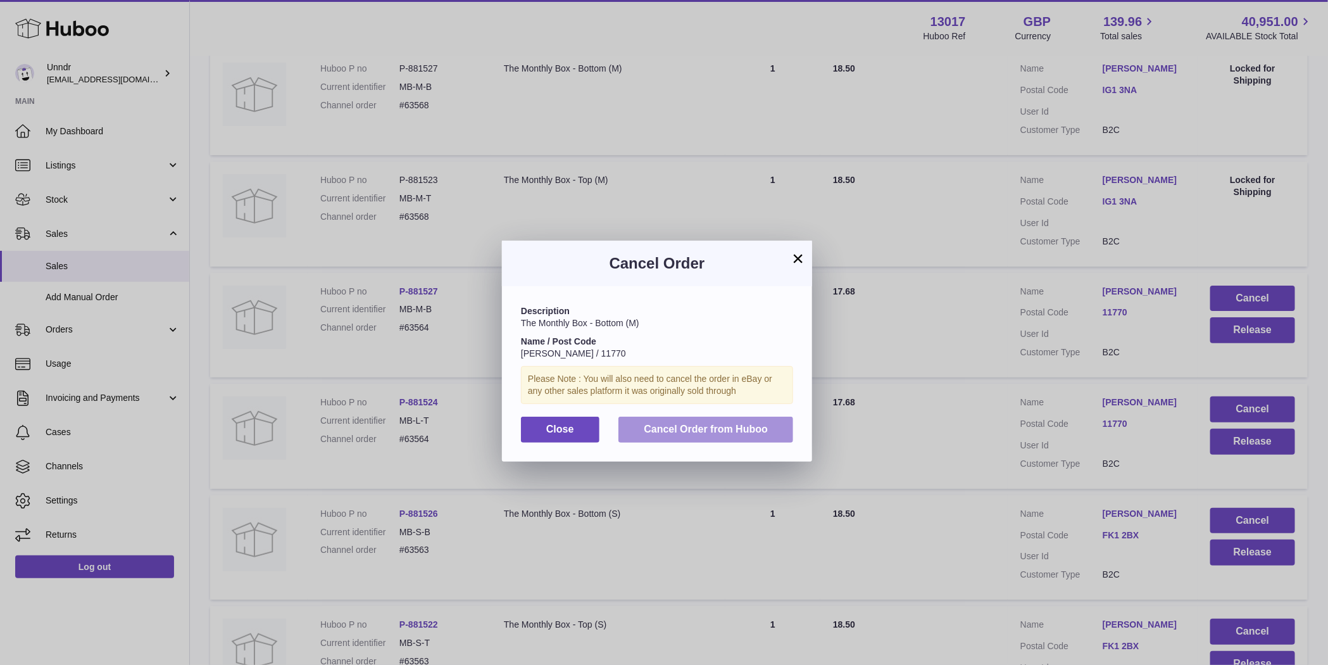
click at [744, 418] on button "Cancel Order from Huboo" at bounding box center [706, 430] width 175 height 26
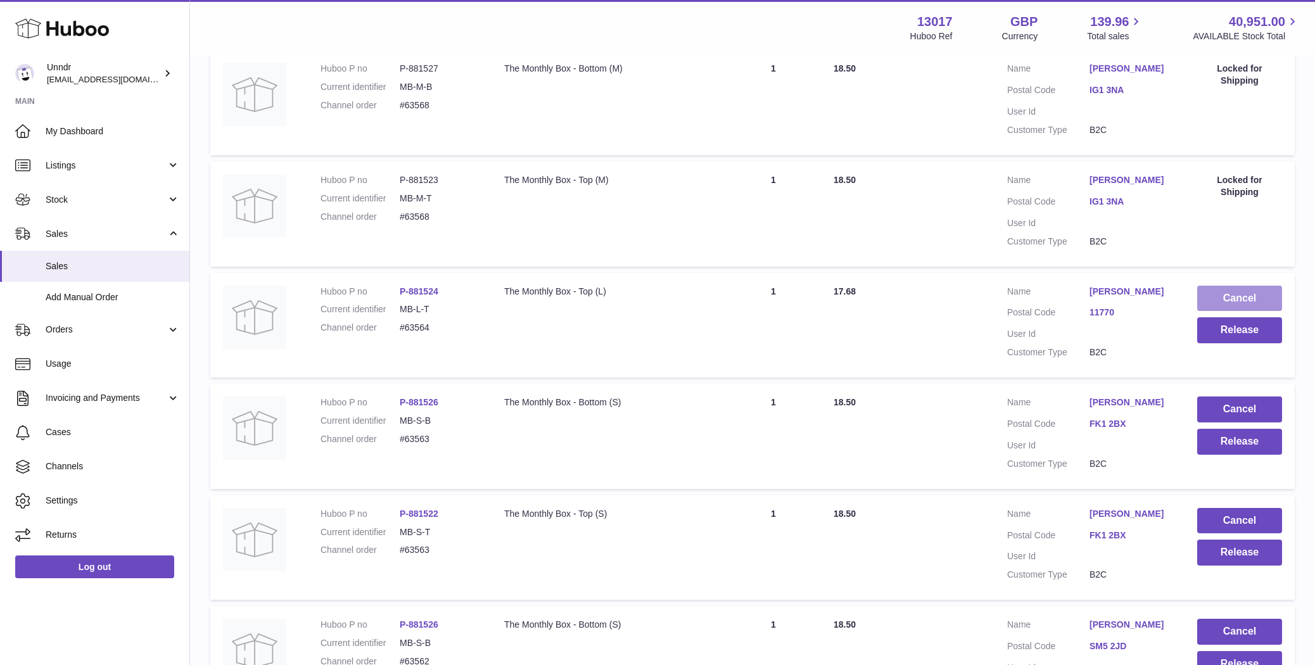
click at [1245, 296] on button "Cancel" at bounding box center [1239, 299] width 85 height 26
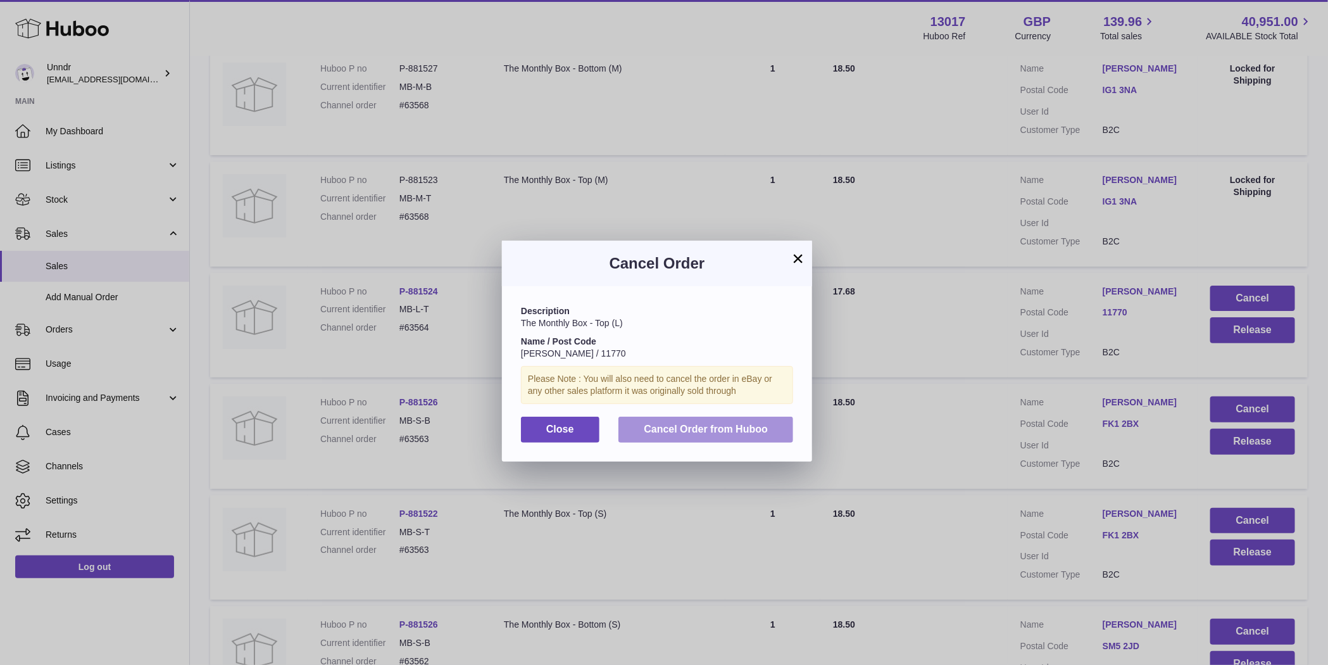
click at [696, 434] on span "Cancel Order from Huboo" at bounding box center [706, 429] width 124 height 11
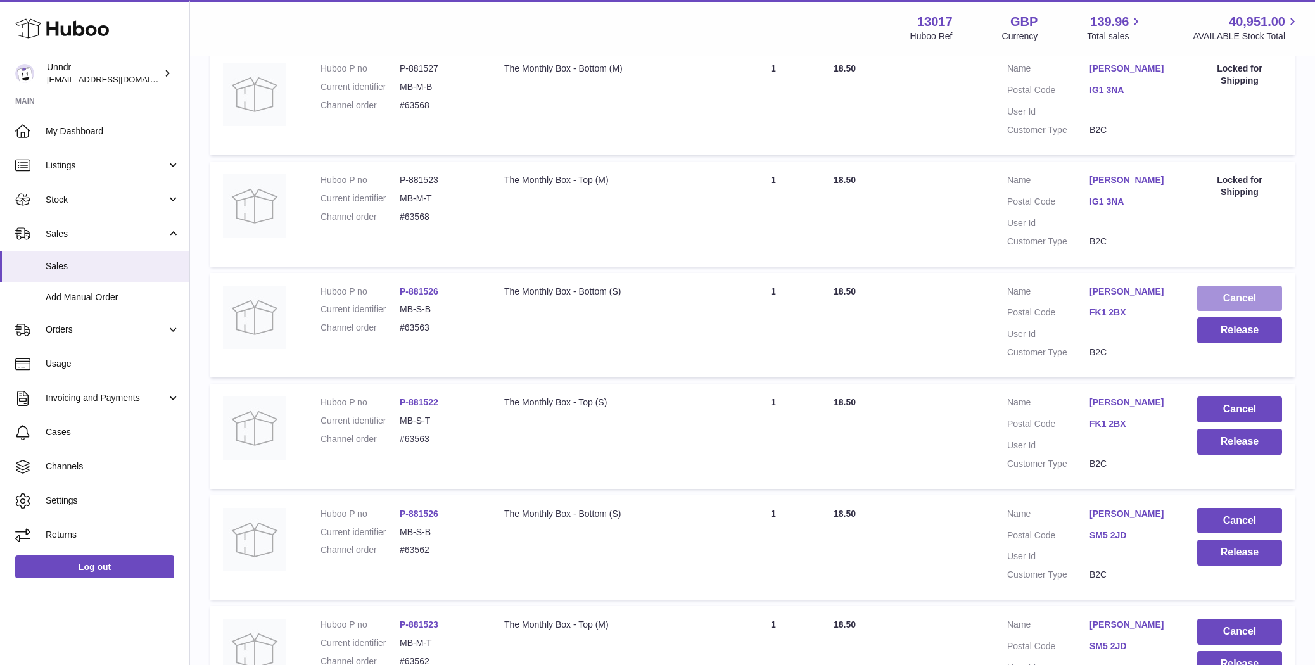
click at [1249, 292] on button "Cancel" at bounding box center [1239, 299] width 85 height 26
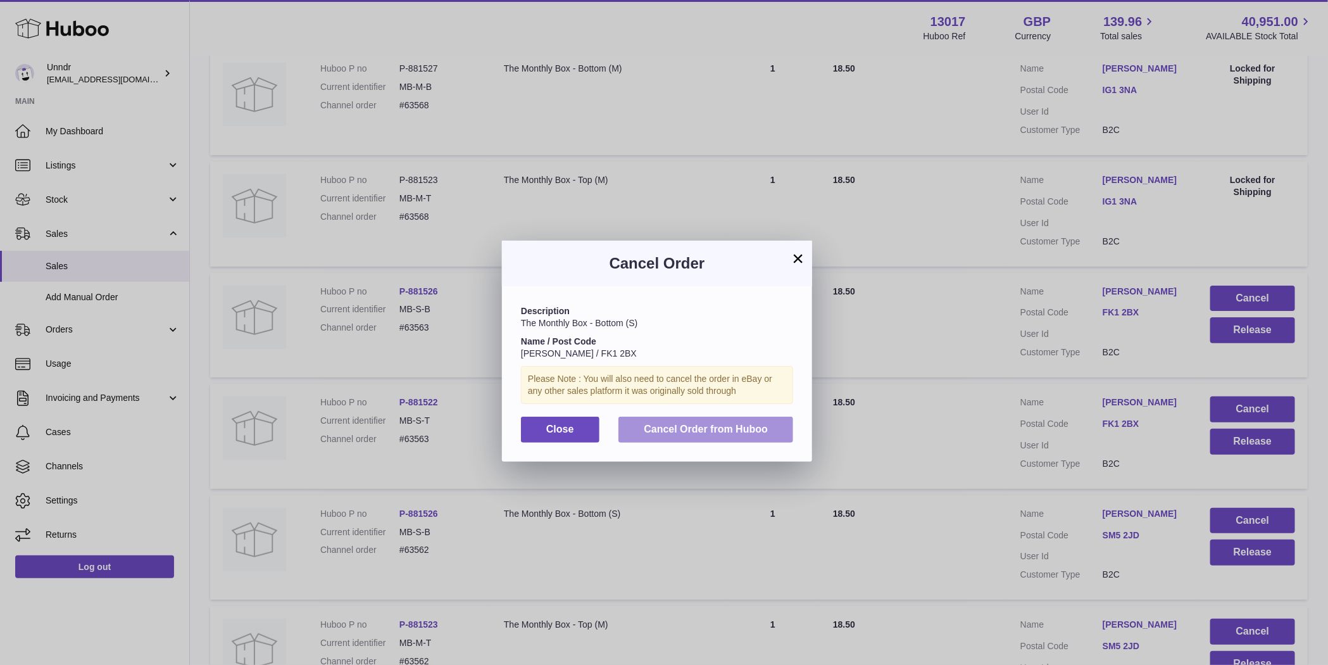
click at [730, 427] on span "Cancel Order from Huboo" at bounding box center [706, 429] width 124 height 11
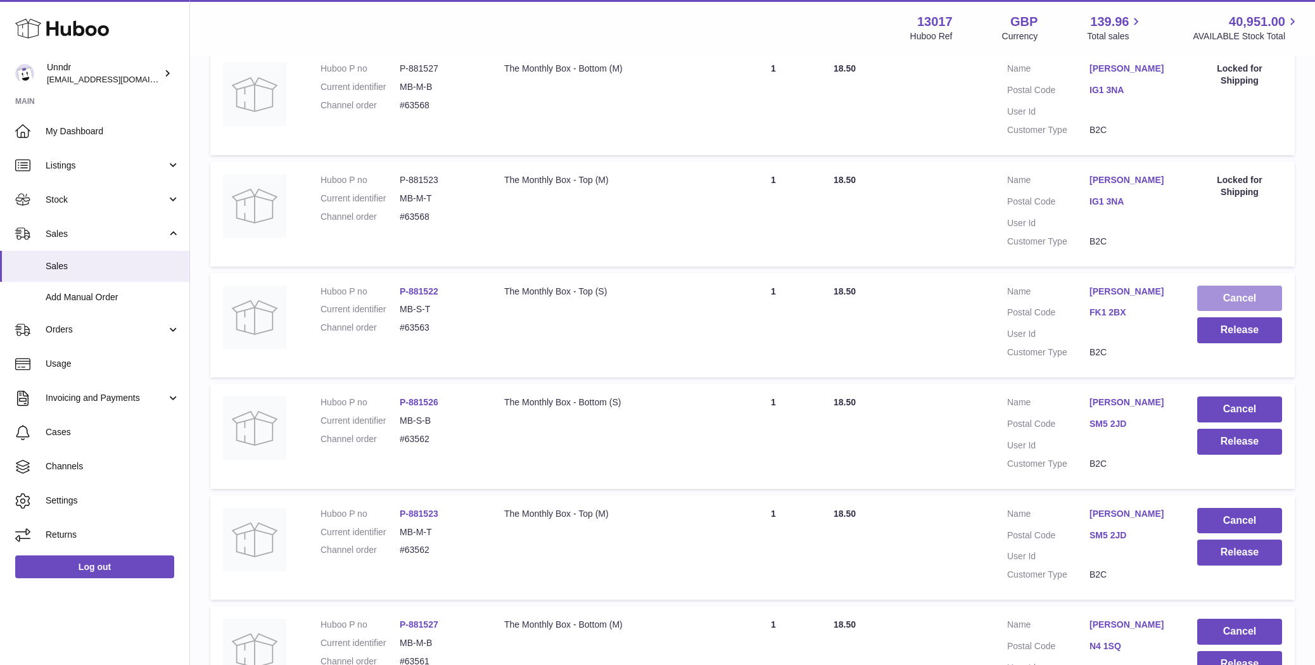
click at [1239, 292] on button "Cancel" at bounding box center [1239, 299] width 85 height 26
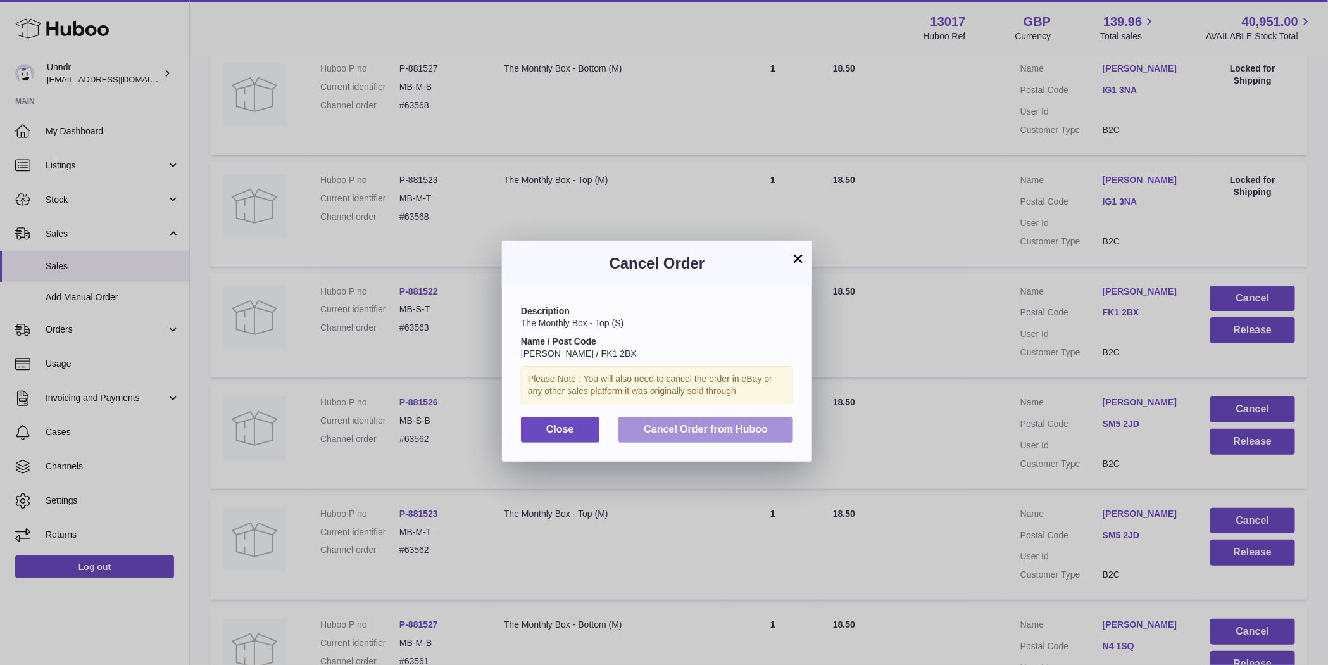
click at [749, 424] on span "Cancel Order from Huboo" at bounding box center [706, 429] width 124 height 11
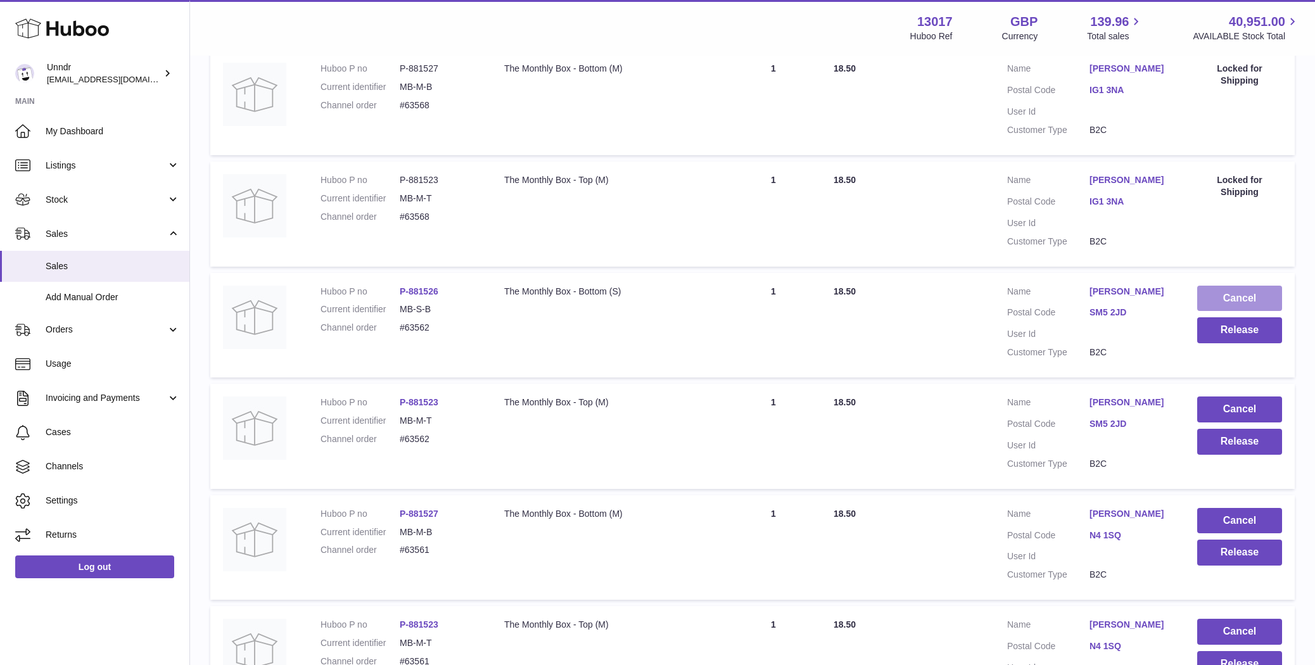
click at [1259, 291] on button "Cancel" at bounding box center [1239, 299] width 85 height 26
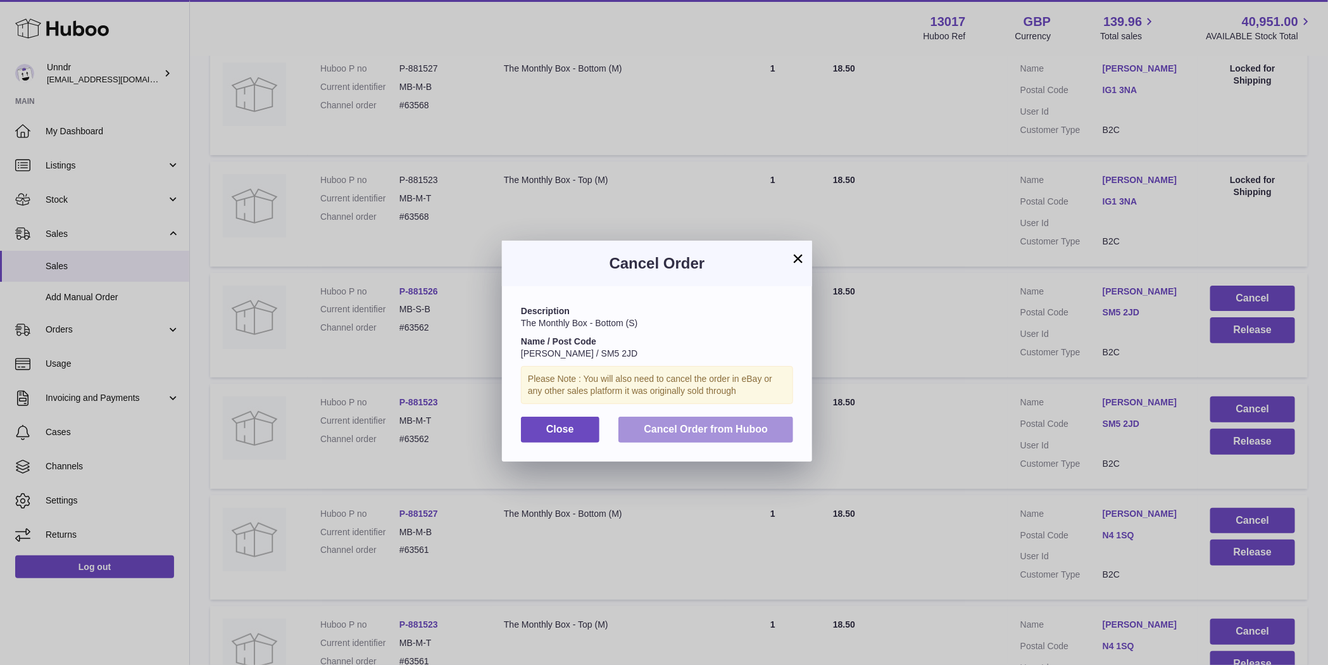
click at [773, 424] on button "Cancel Order from Huboo" at bounding box center [706, 430] width 175 height 26
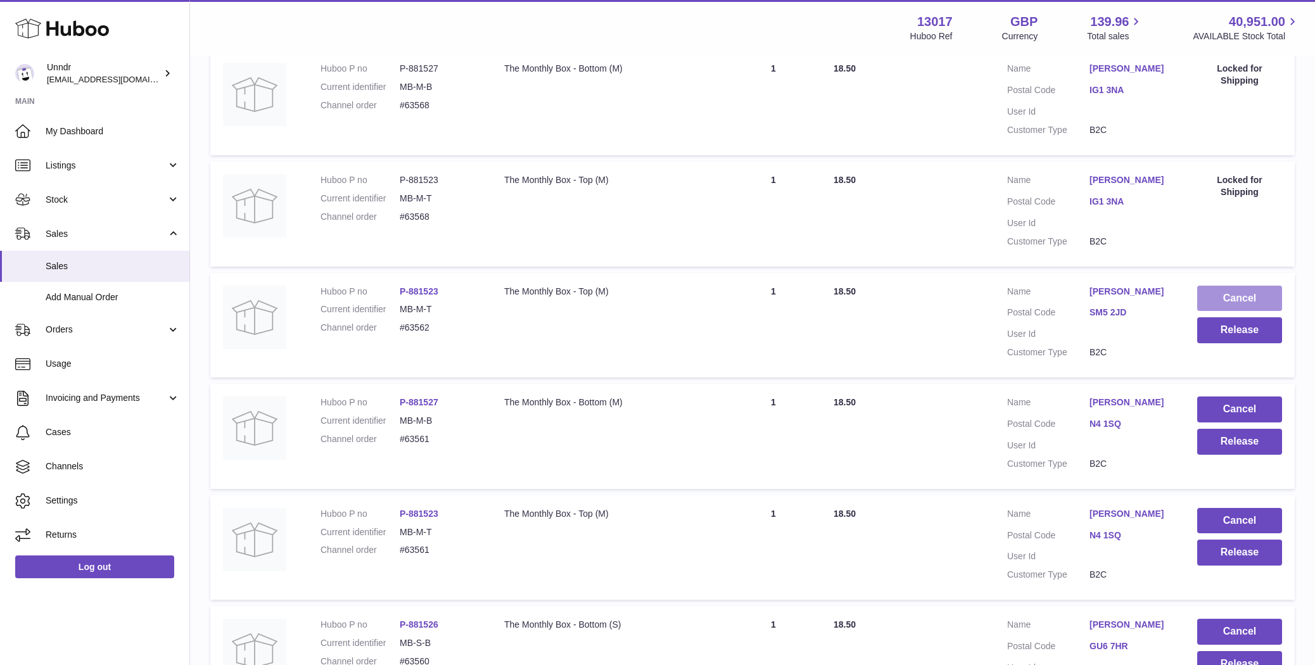
click at [1239, 289] on button "Cancel" at bounding box center [1239, 299] width 85 height 26
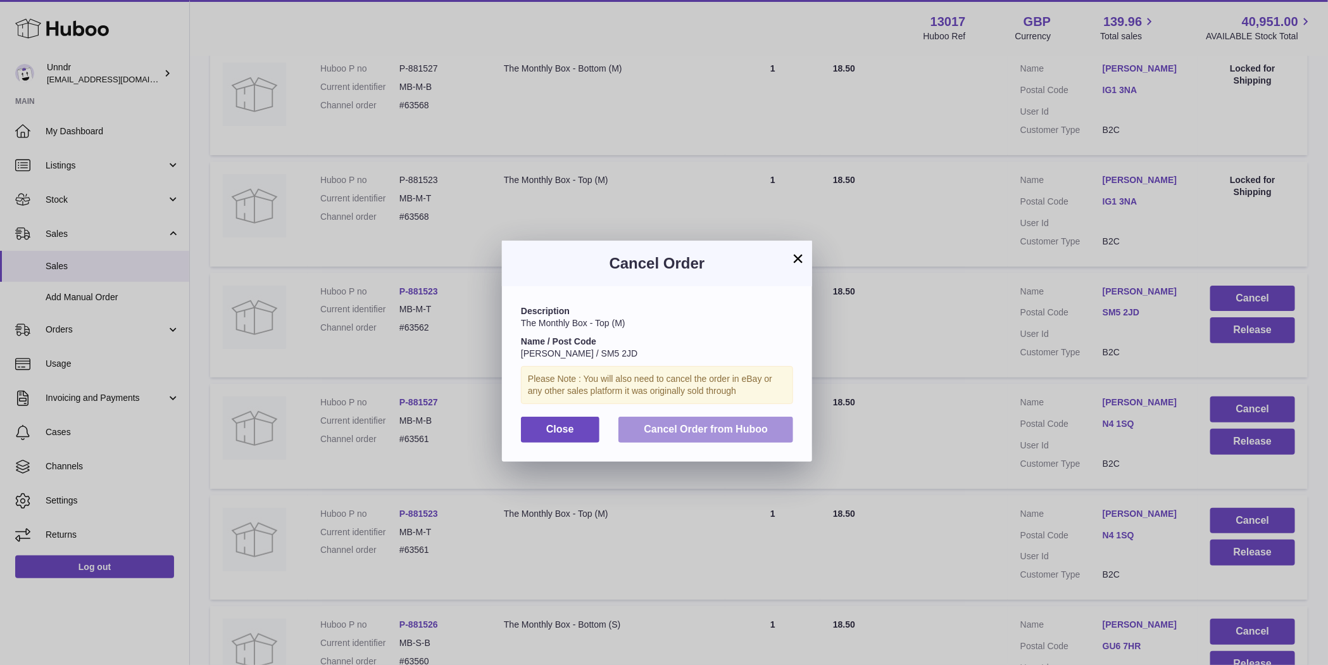
click at [729, 432] on span "Cancel Order from Huboo" at bounding box center [706, 429] width 124 height 11
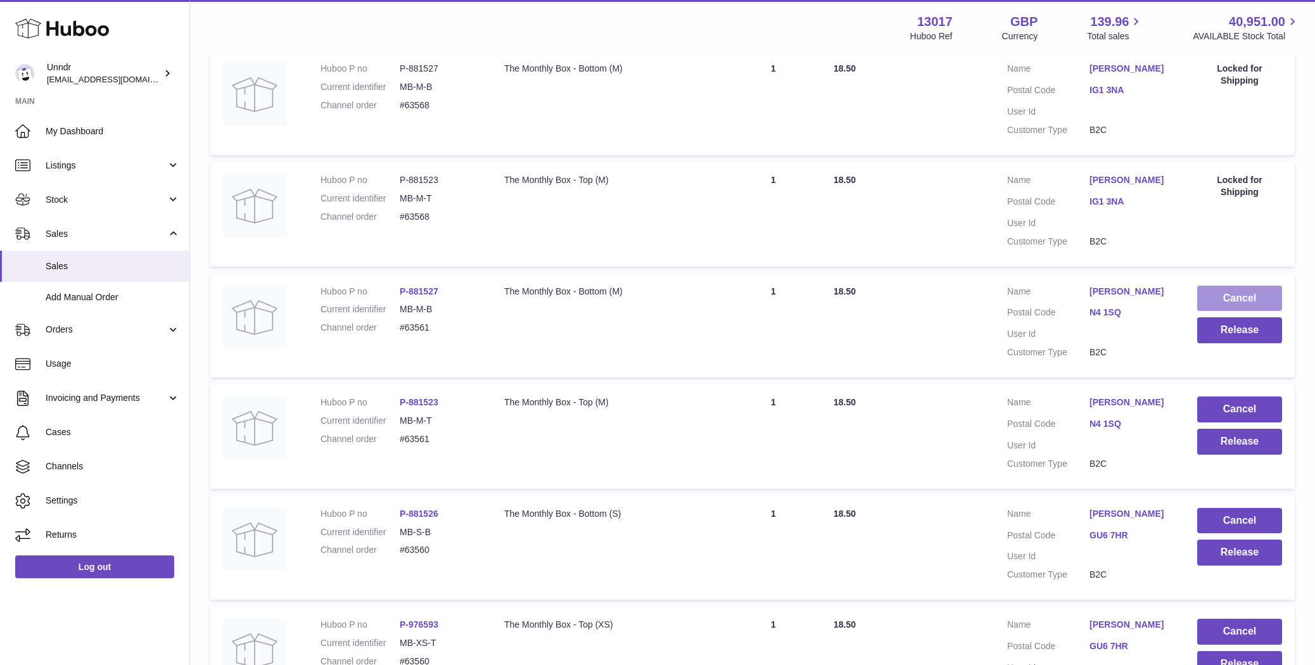
click at [1263, 300] on button "Cancel" at bounding box center [1239, 299] width 85 height 26
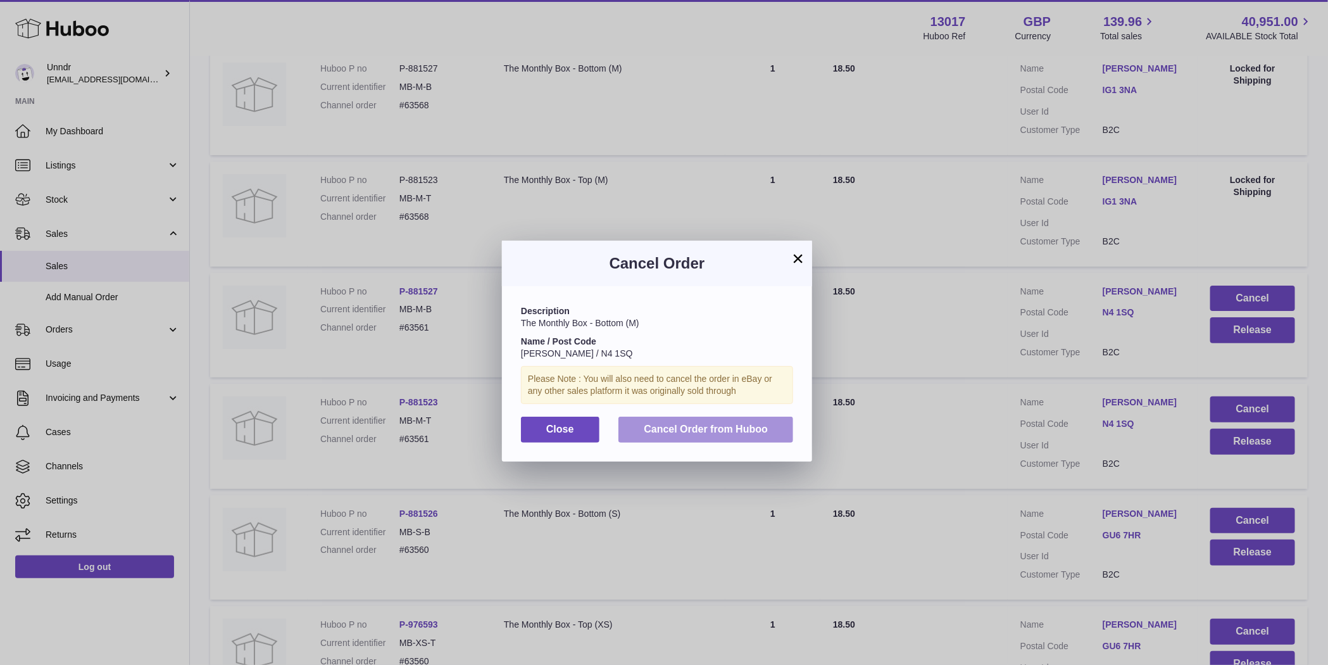
click at [697, 427] on span "Cancel Order from Huboo" at bounding box center [706, 429] width 124 height 11
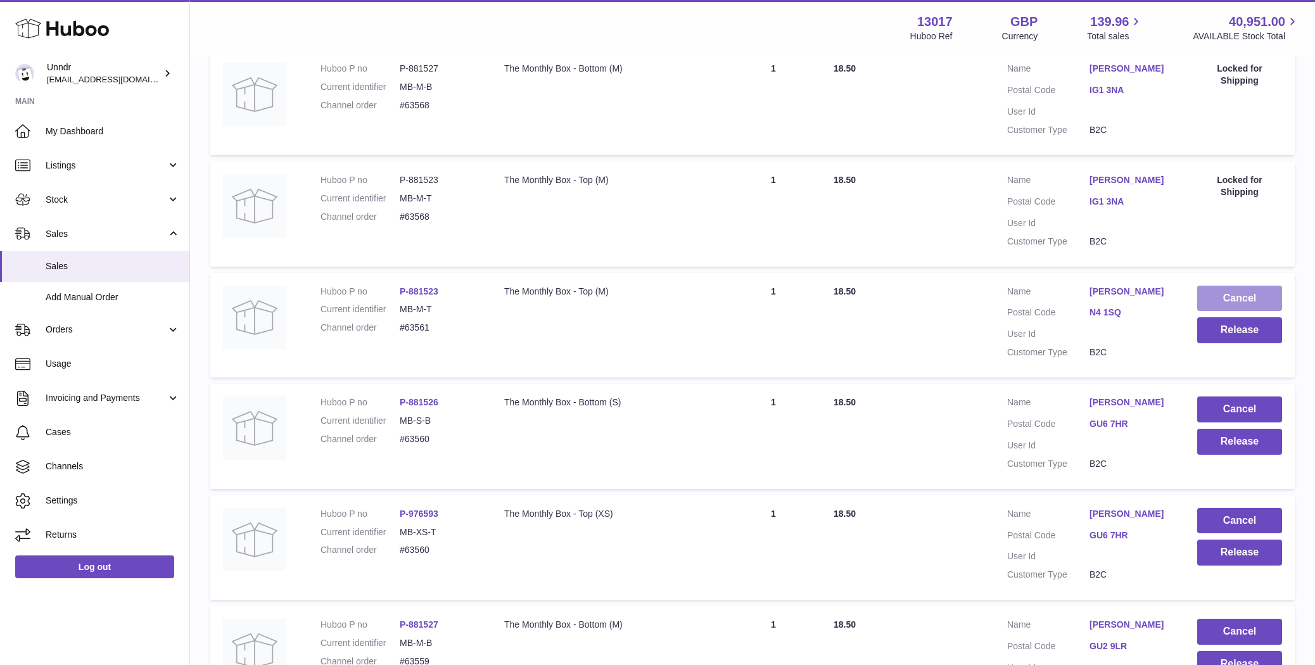
click at [1246, 293] on button "Cancel" at bounding box center [1239, 299] width 85 height 26
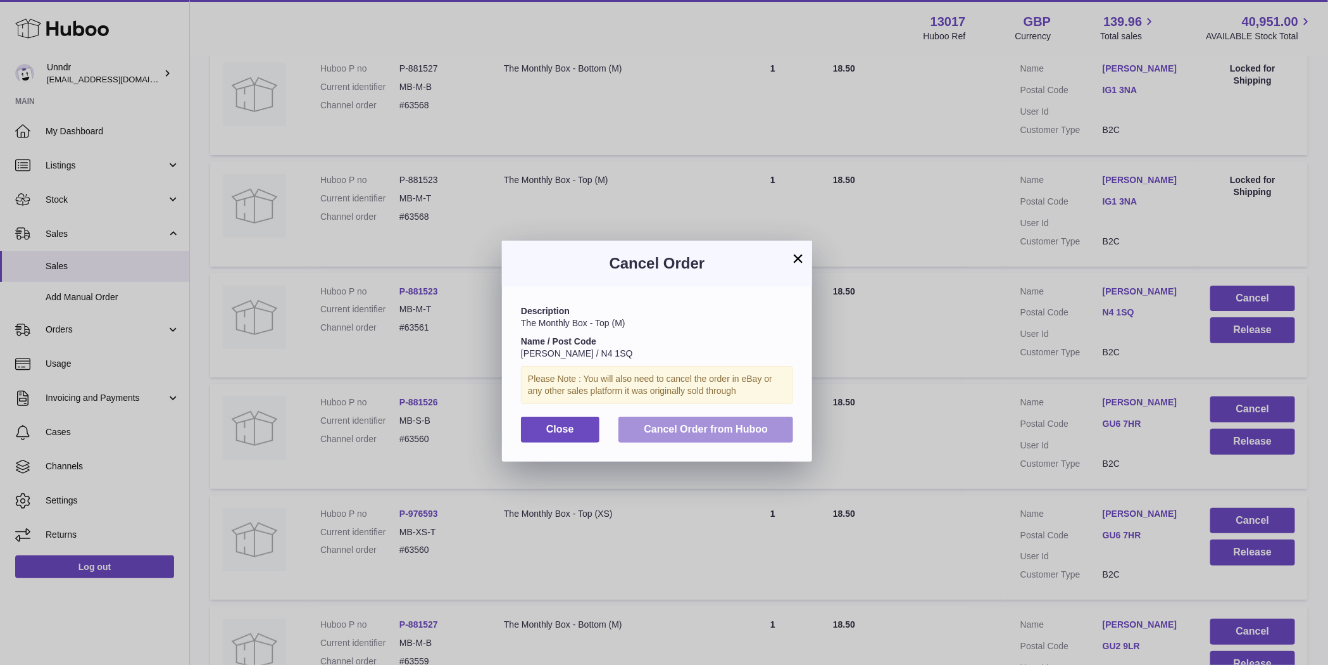
click at [726, 427] on span "Cancel Order from Huboo" at bounding box center [706, 429] width 124 height 11
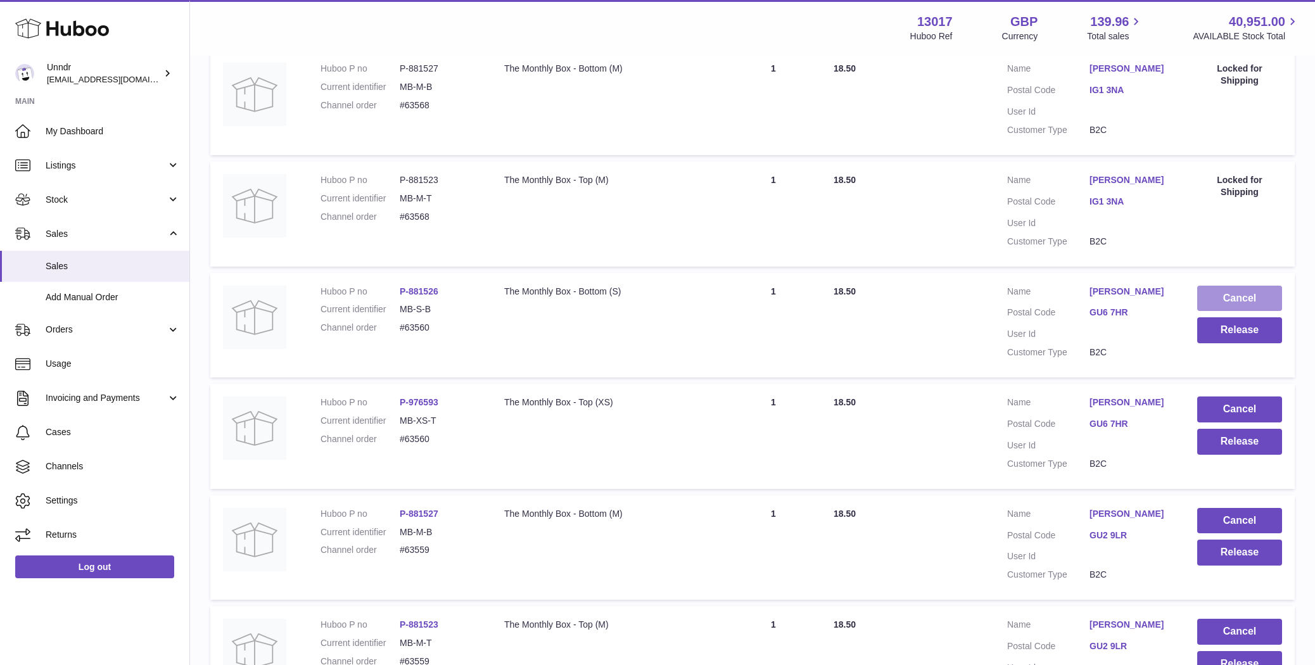
click at [1251, 302] on button "Cancel" at bounding box center [1239, 299] width 85 height 26
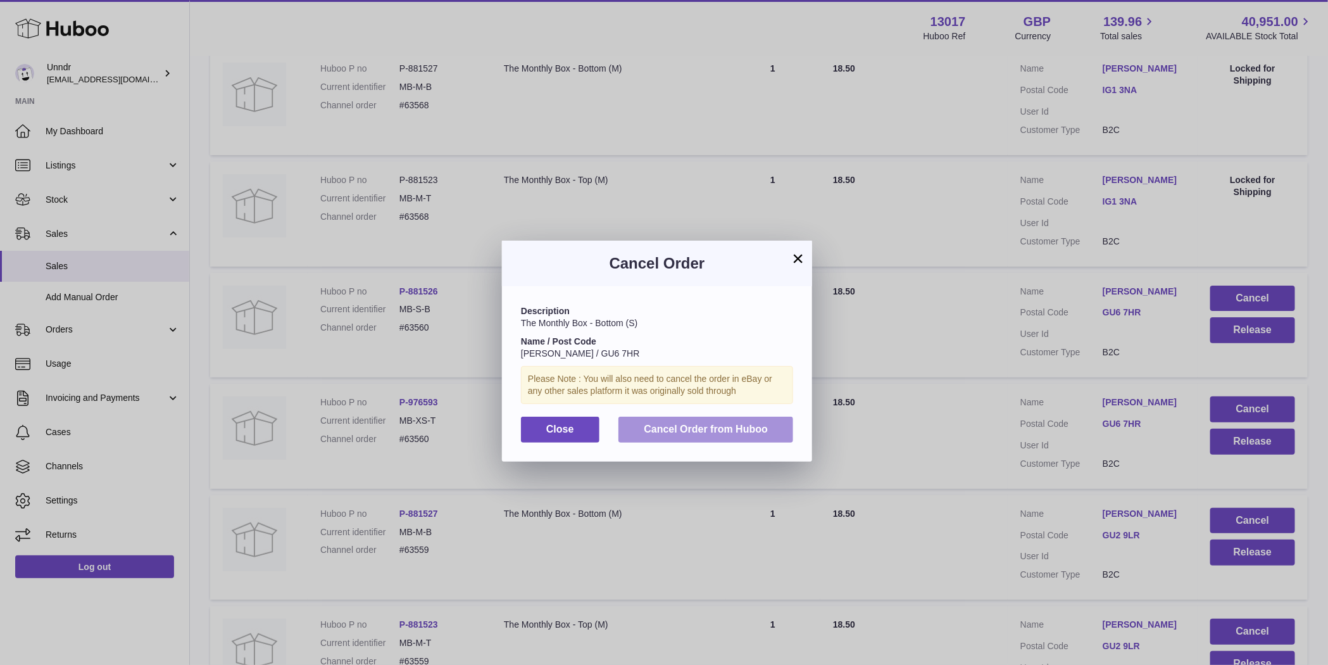
click at [768, 426] on button "Cancel Order from Huboo" at bounding box center [706, 430] width 175 height 26
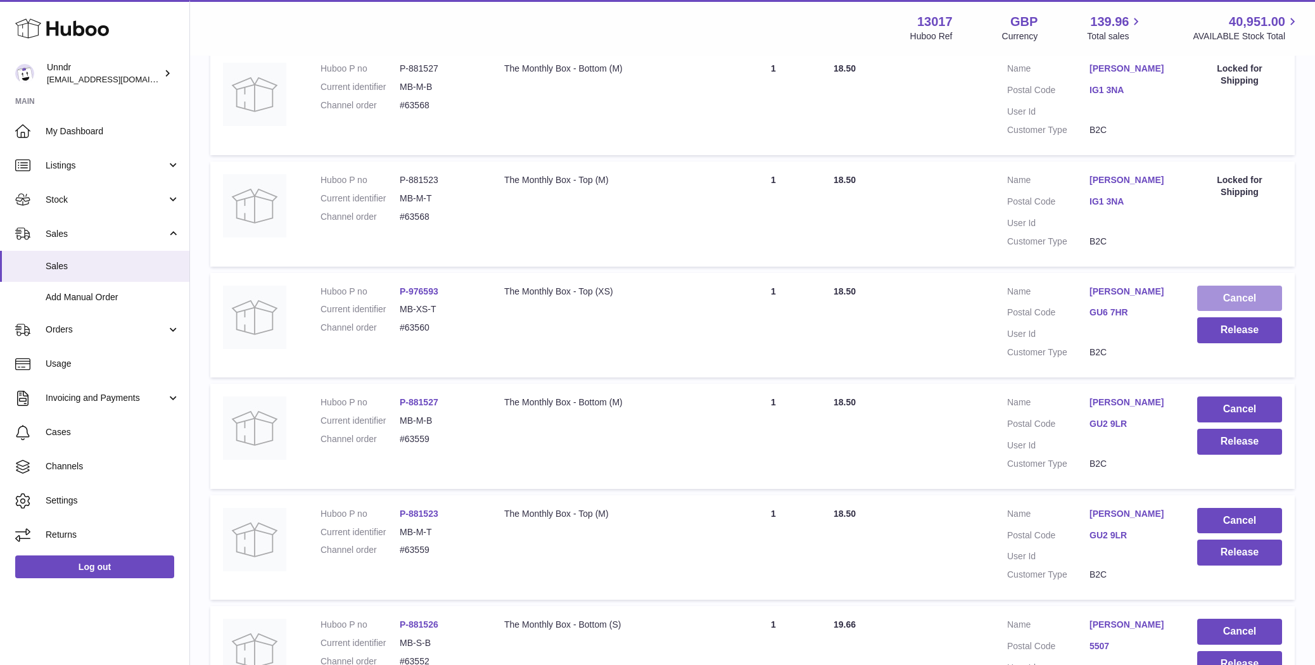
click at [1247, 298] on button "Cancel" at bounding box center [1239, 299] width 85 height 26
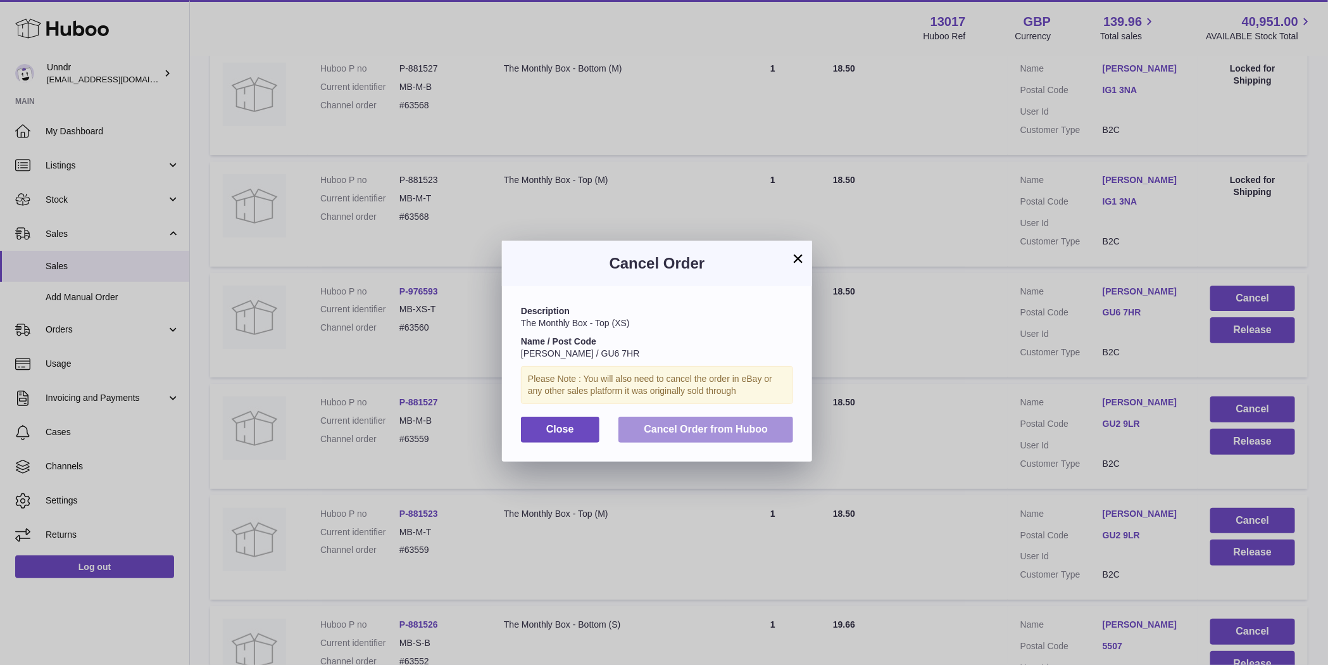
click at [724, 431] on span "Cancel Order from Huboo" at bounding box center [706, 429] width 124 height 11
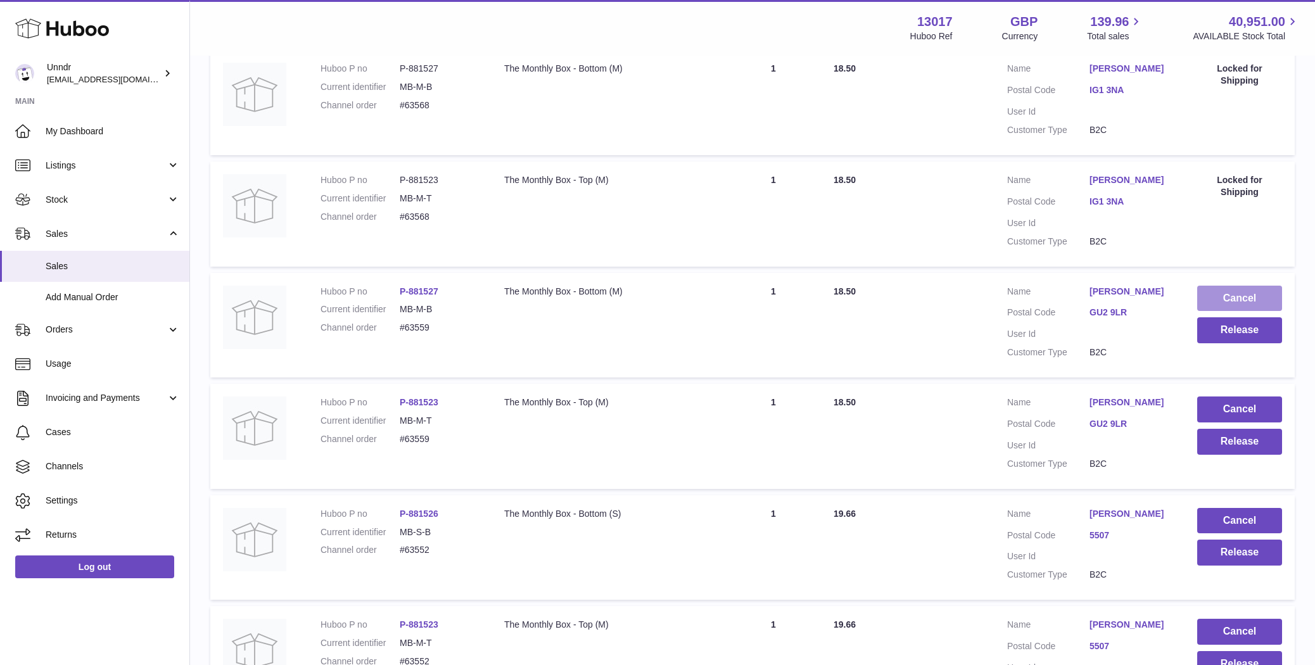
click at [1261, 300] on button "Cancel" at bounding box center [1239, 299] width 85 height 26
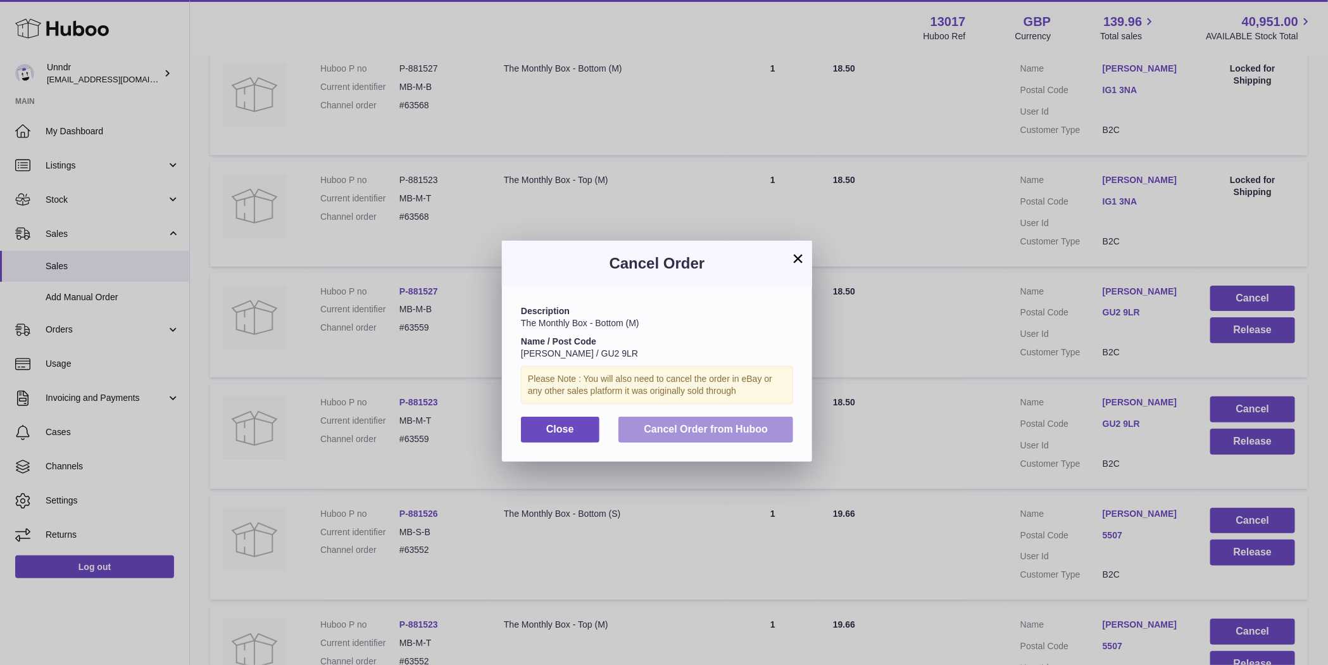
click at [767, 419] on button "Cancel Order from Huboo" at bounding box center [706, 430] width 175 height 26
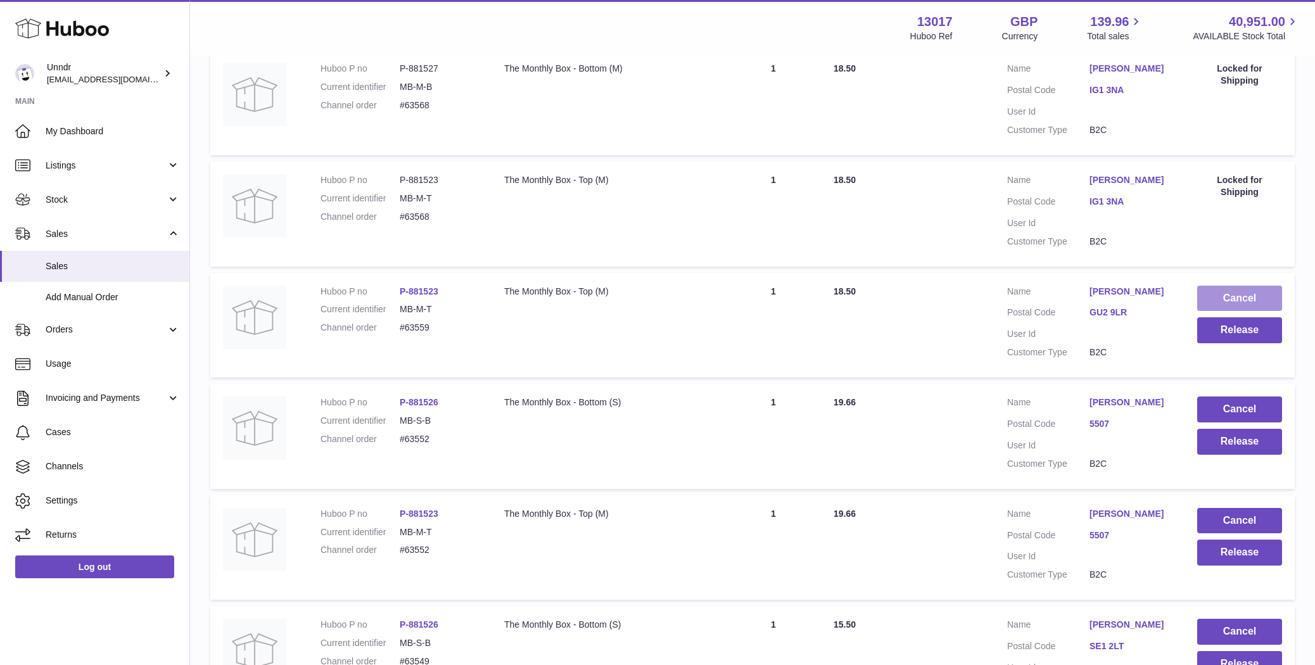
click at [1251, 299] on button "Cancel" at bounding box center [1239, 299] width 85 height 26
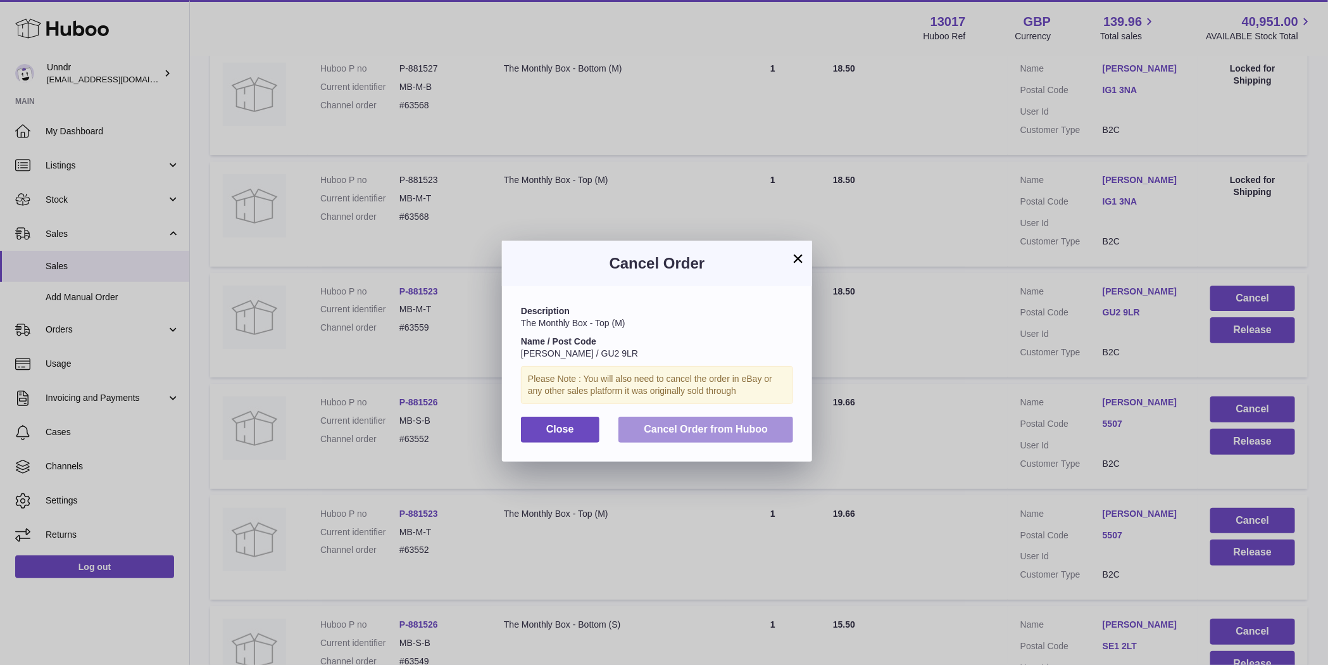
click at [741, 427] on span "Cancel Order from Huboo" at bounding box center [706, 429] width 124 height 11
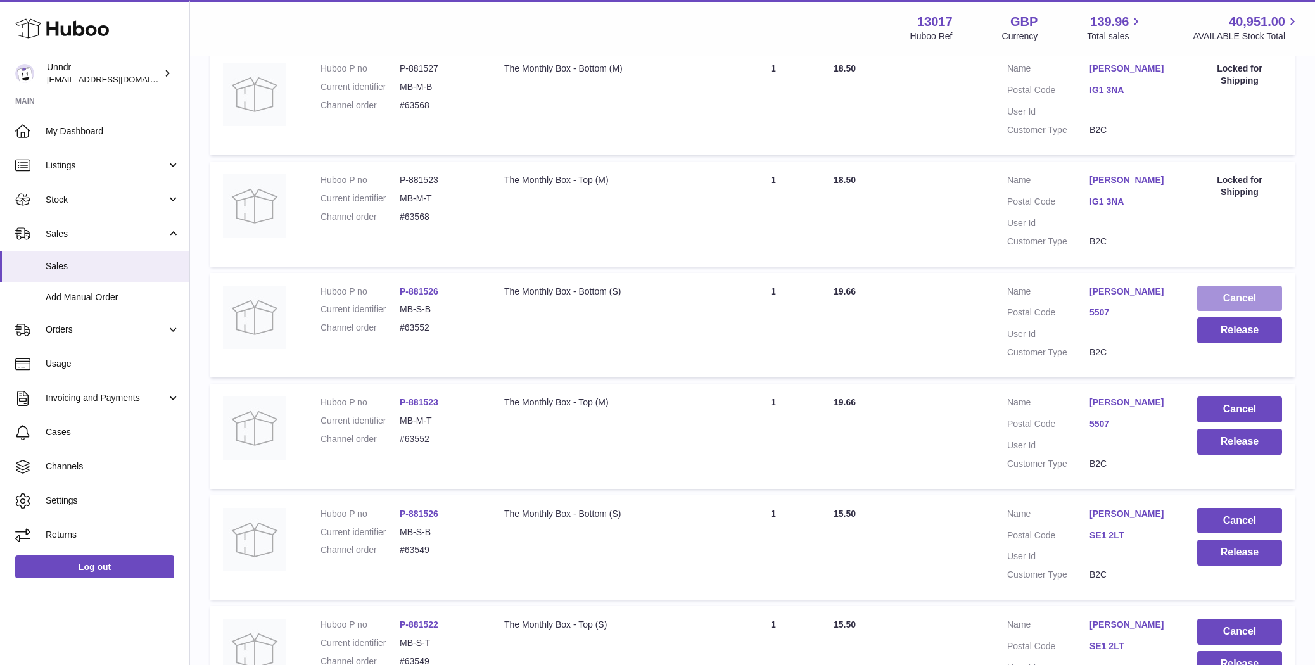
click at [1214, 297] on button "Cancel" at bounding box center [1239, 299] width 85 height 26
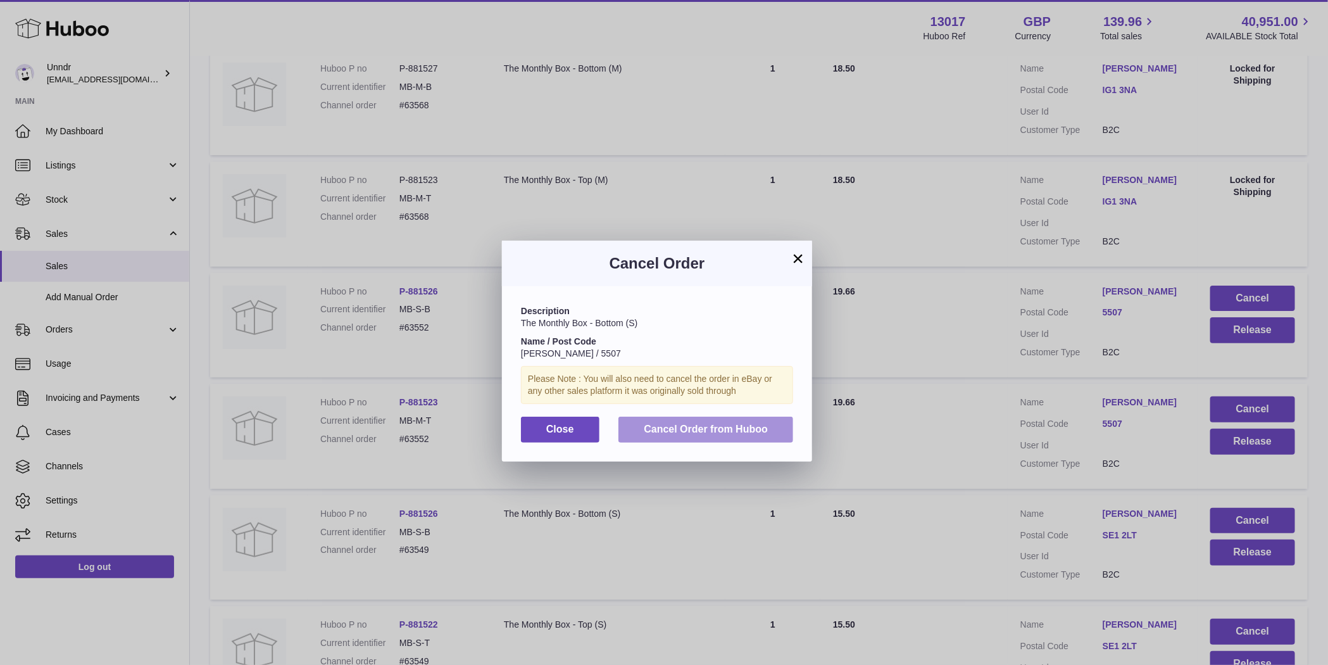
click at [702, 439] on button "Cancel Order from Huboo" at bounding box center [706, 430] width 175 height 26
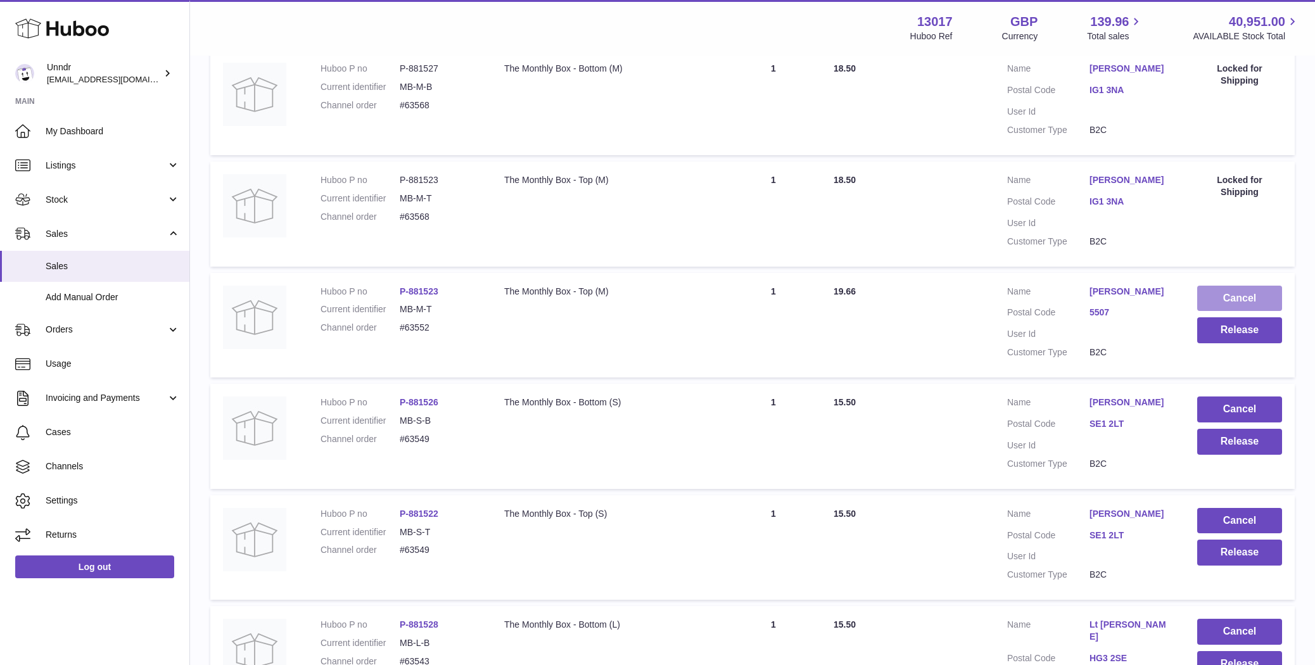
click at [1230, 296] on button "Cancel" at bounding box center [1239, 299] width 85 height 26
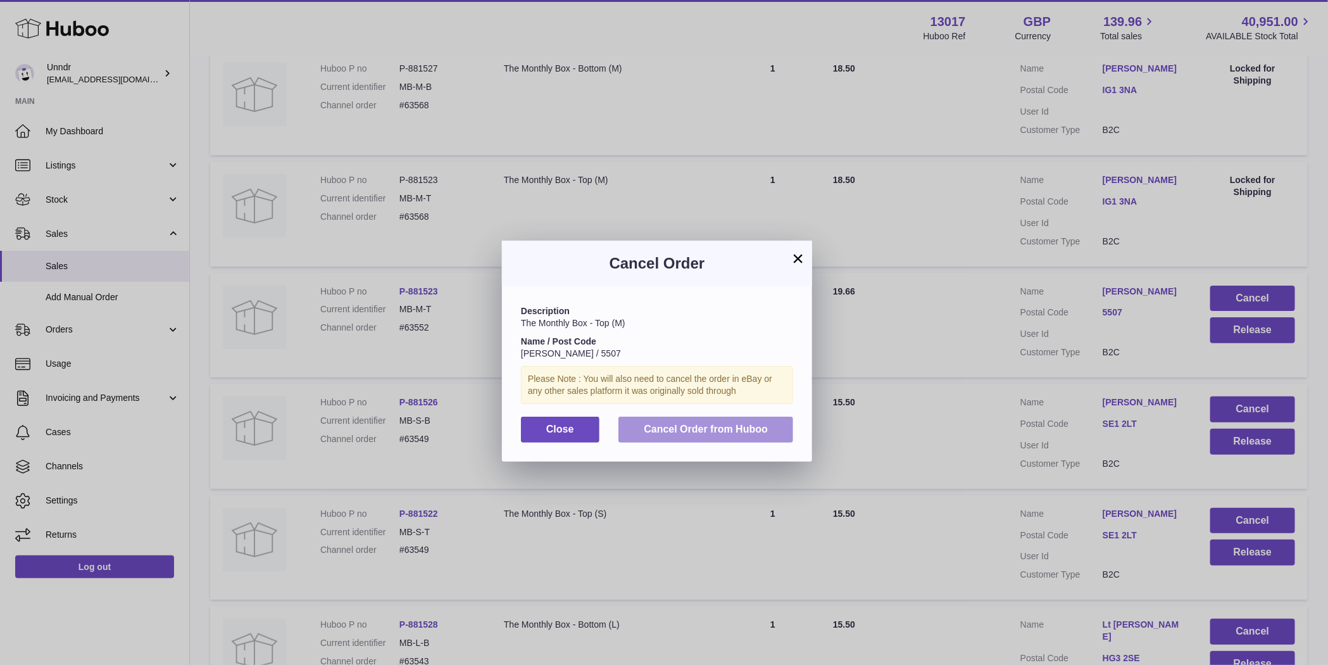
click at [736, 429] on span "Cancel Order from Huboo" at bounding box center [706, 429] width 124 height 11
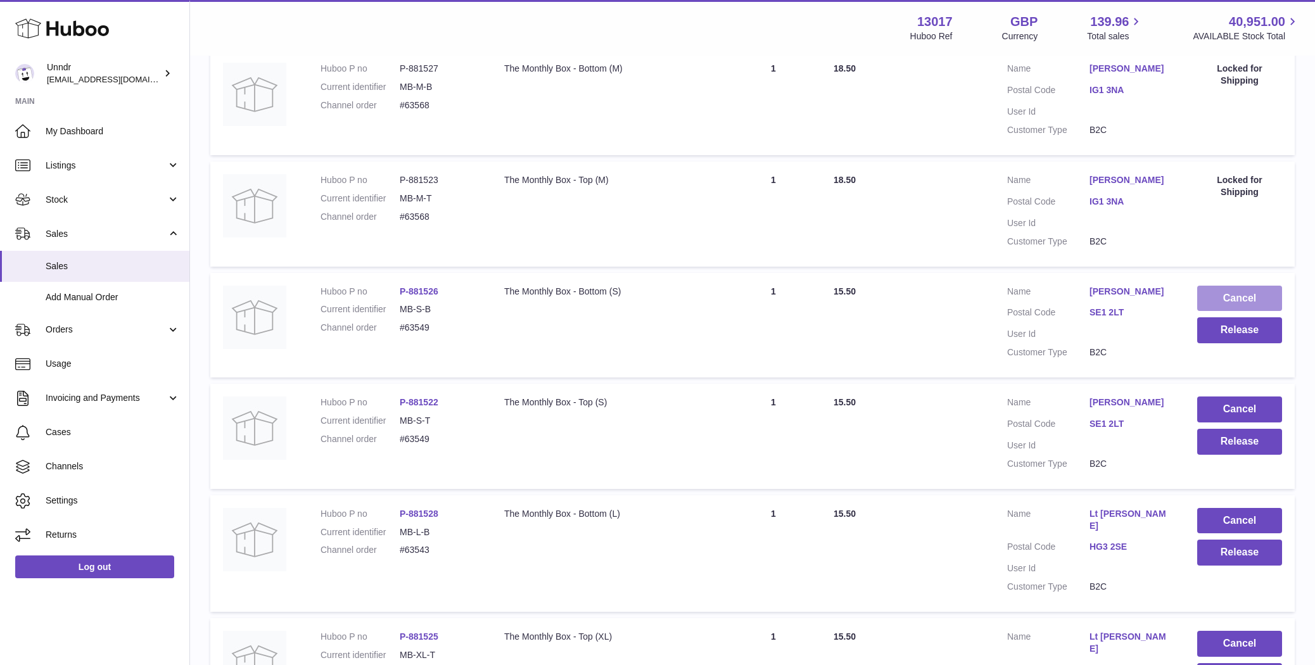
click at [1272, 293] on button "Cancel" at bounding box center [1239, 299] width 85 height 26
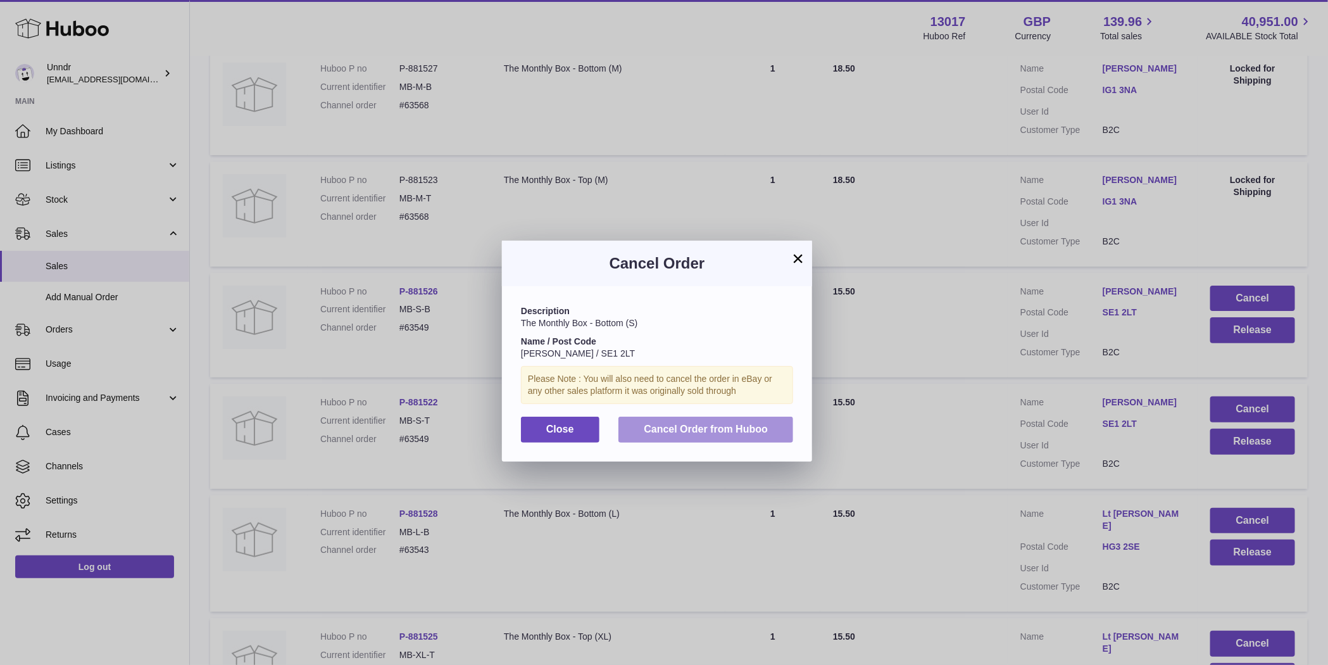
click at [700, 424] on span "Cancel Order from Huboo" at bounding box center [706, 429] width 124 height 11
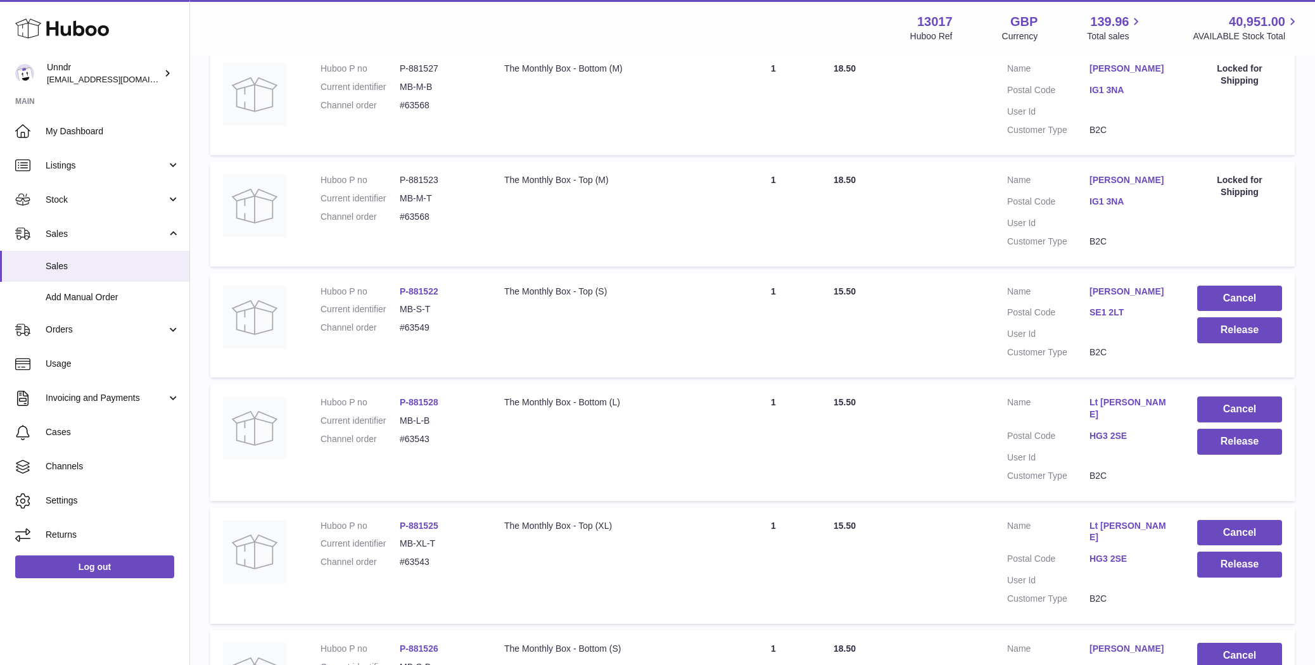
click at [1243, 295] on button "Cancel" at bounding box center [1239, 299] width 85 height 26
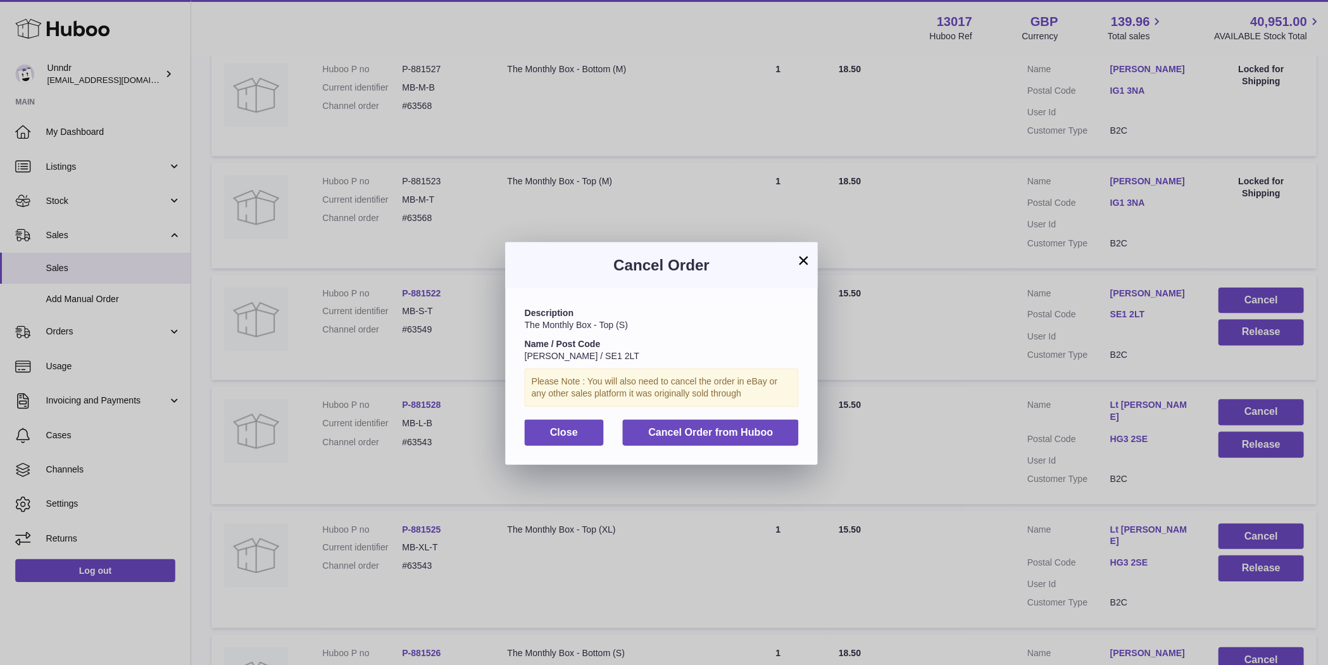
click at [1243, 295] on div "× Cancel Order Description The Monthly Box - Top (S) Name / Post Code [PERSON_N…" at bounding box center [664, 351] width 1328 height 665
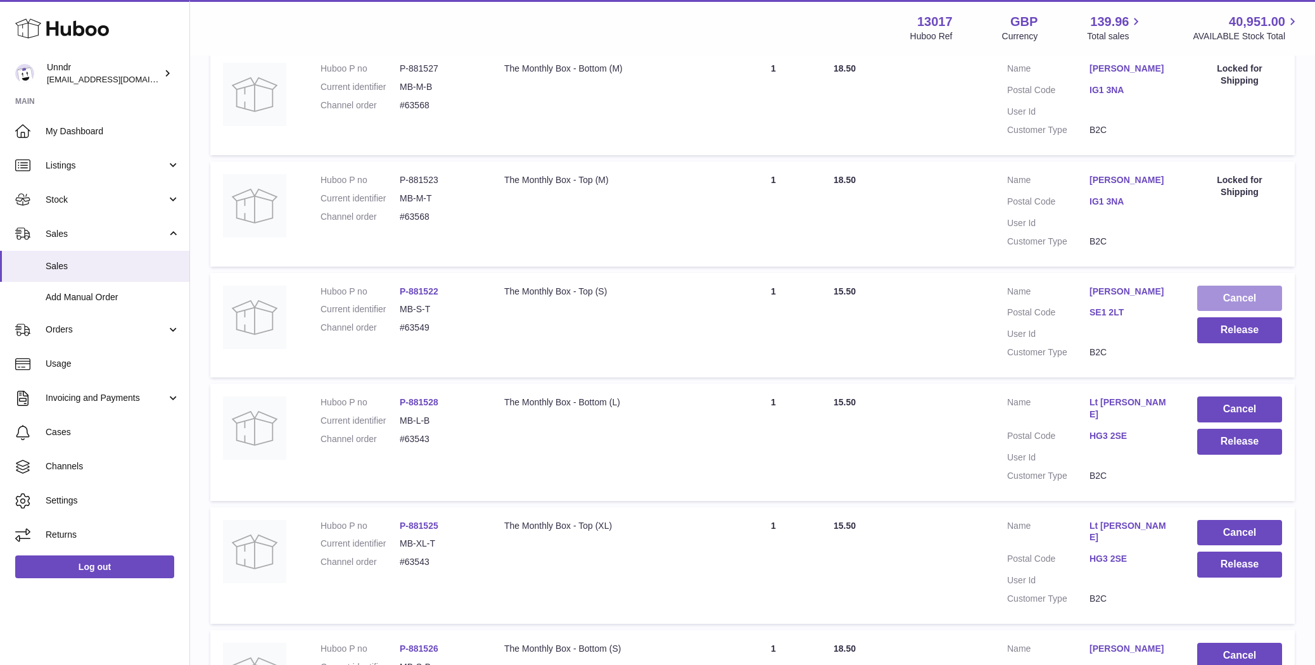
click at [1235, 296] on button "Cancel" at bounding box center [1239, 299] width 85 height 26
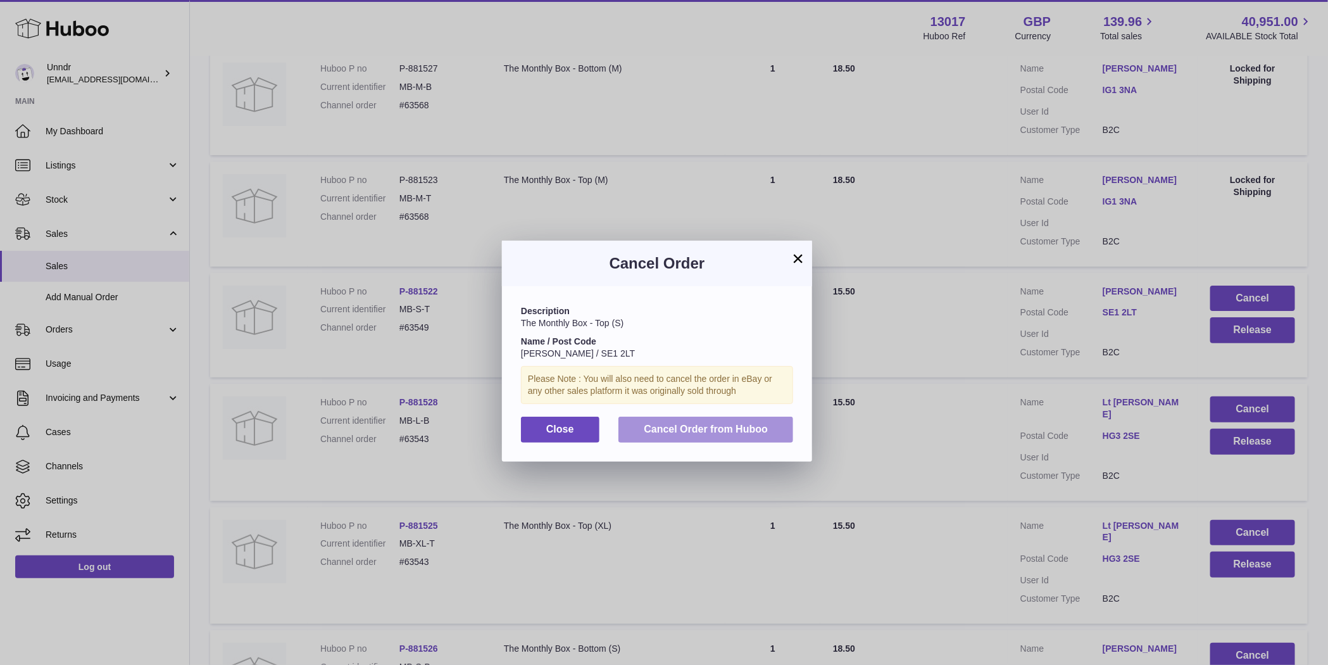
click at [640, 437] on button "Cancel Order from Huboo" at bounding box center [706, 430] width 175 height 26
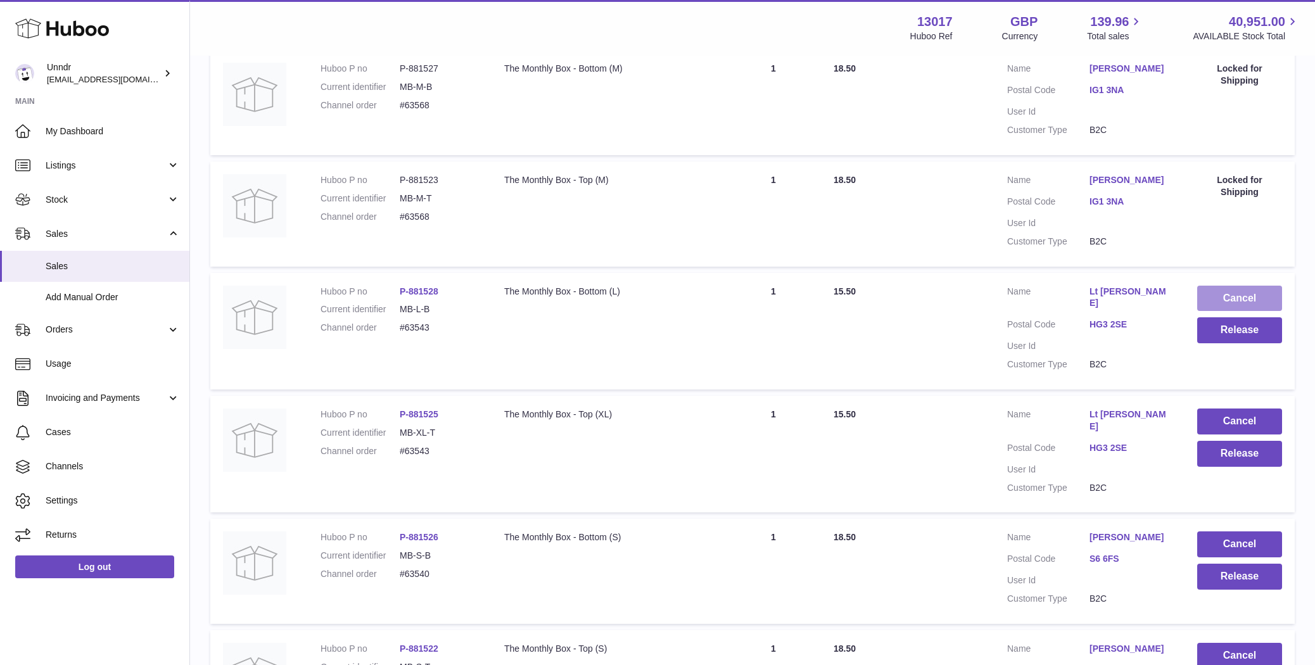
click at [1253, 291] on button "Cancel" at bounding box center [1239, 299] width 85 height 26
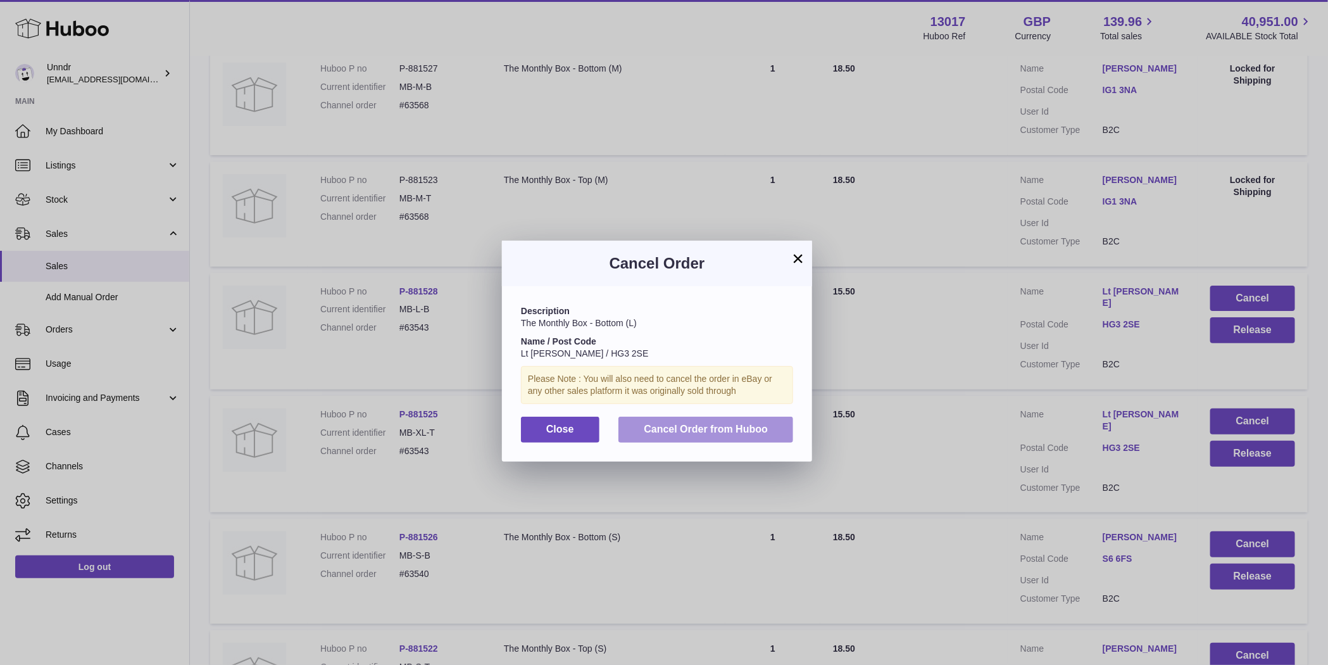
click at [695, 419] on button "Cancel Order from Huboo" at bounding box center [706, 430] width 175 height 26
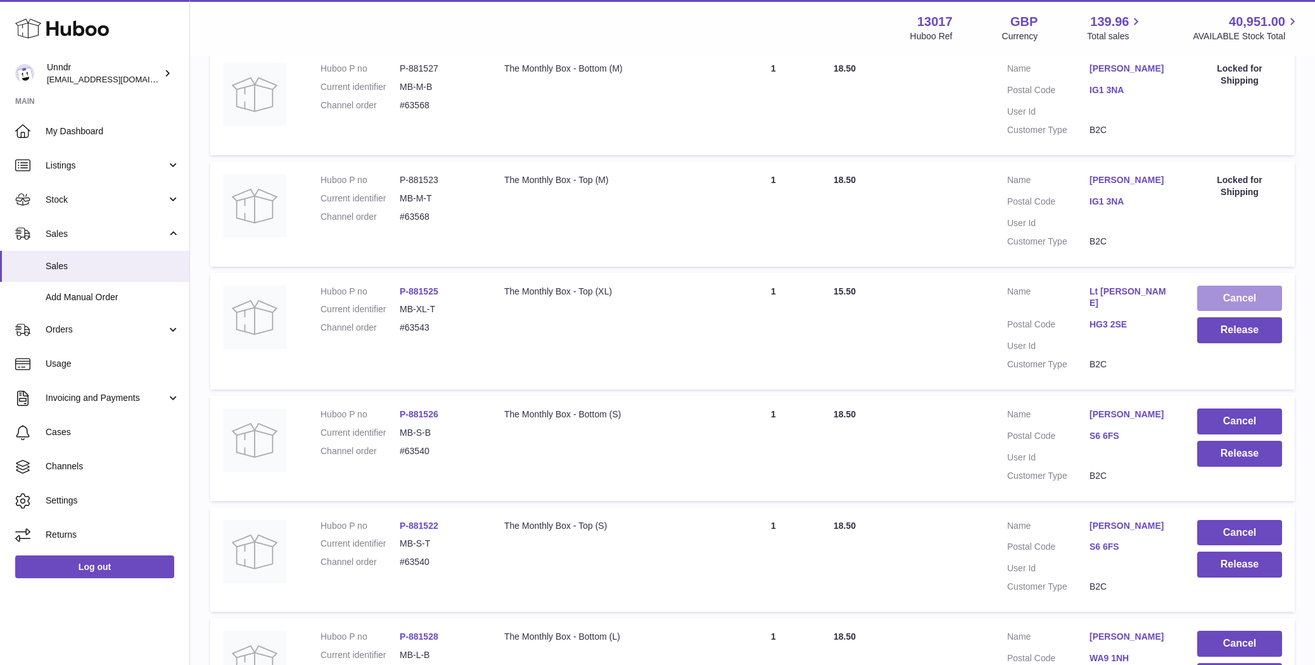
click at [1251, 294] on button "Cancel" at bounding box center [1239, 299] width 85 height 26
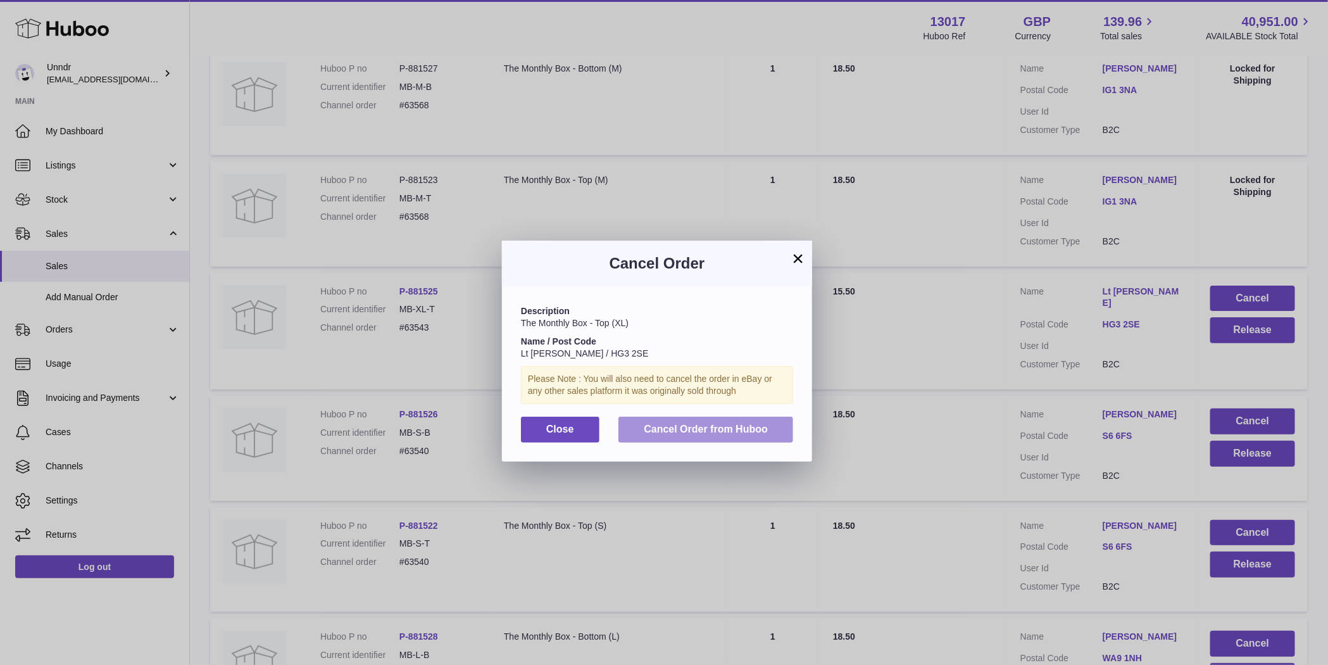
click at [710, 425] on span "Cancel Order from Huboo" at bounding box center [706, 429] width 124 height 11
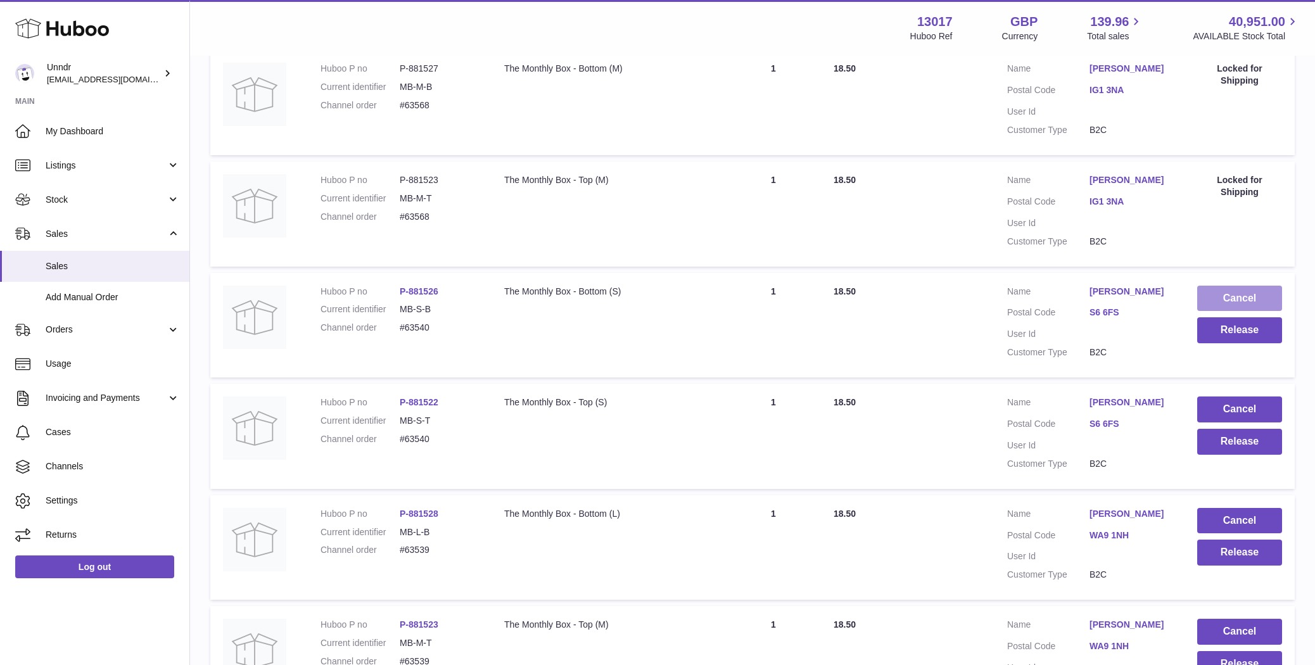
click at [1240, 288] on button "Cancel" at bounding box center [1239, 299] width 85 height 26
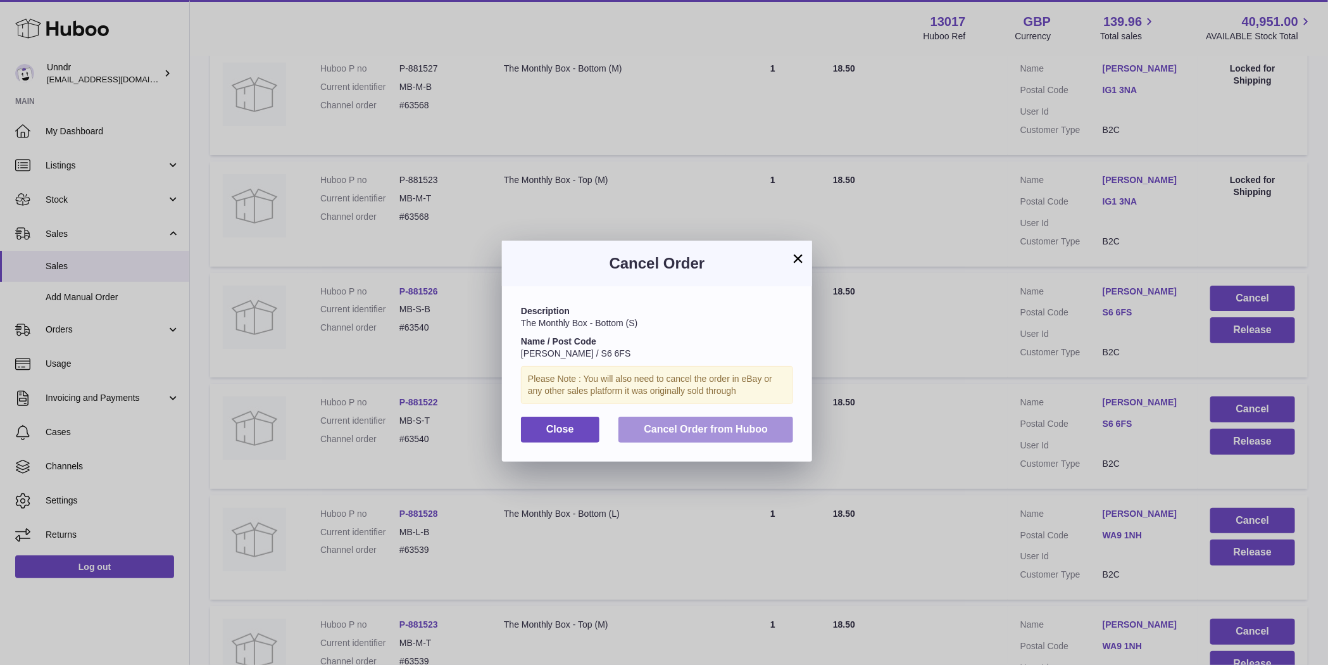
click at [749, 427] on span "Cancel Order from Huboo" at bounding box center [706, 429] width 124 height 11
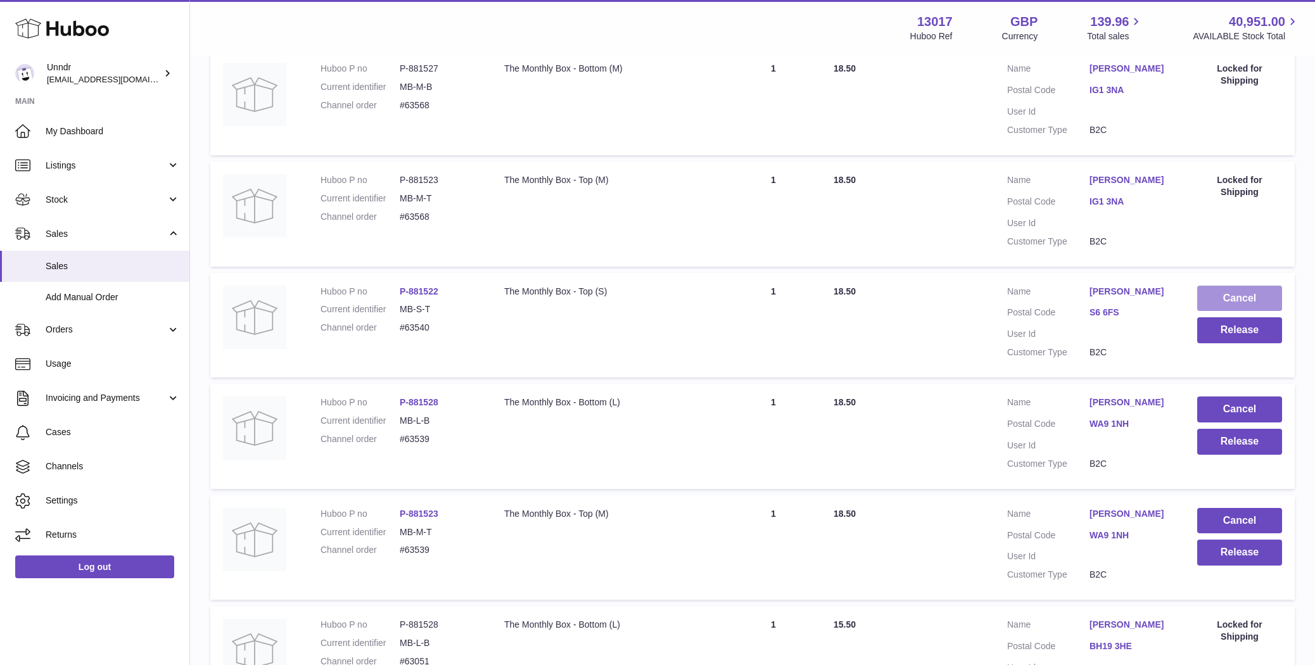
click at [1248, 298] on button "Cancel" at bounding box center [1239, 299] width 85 height 26
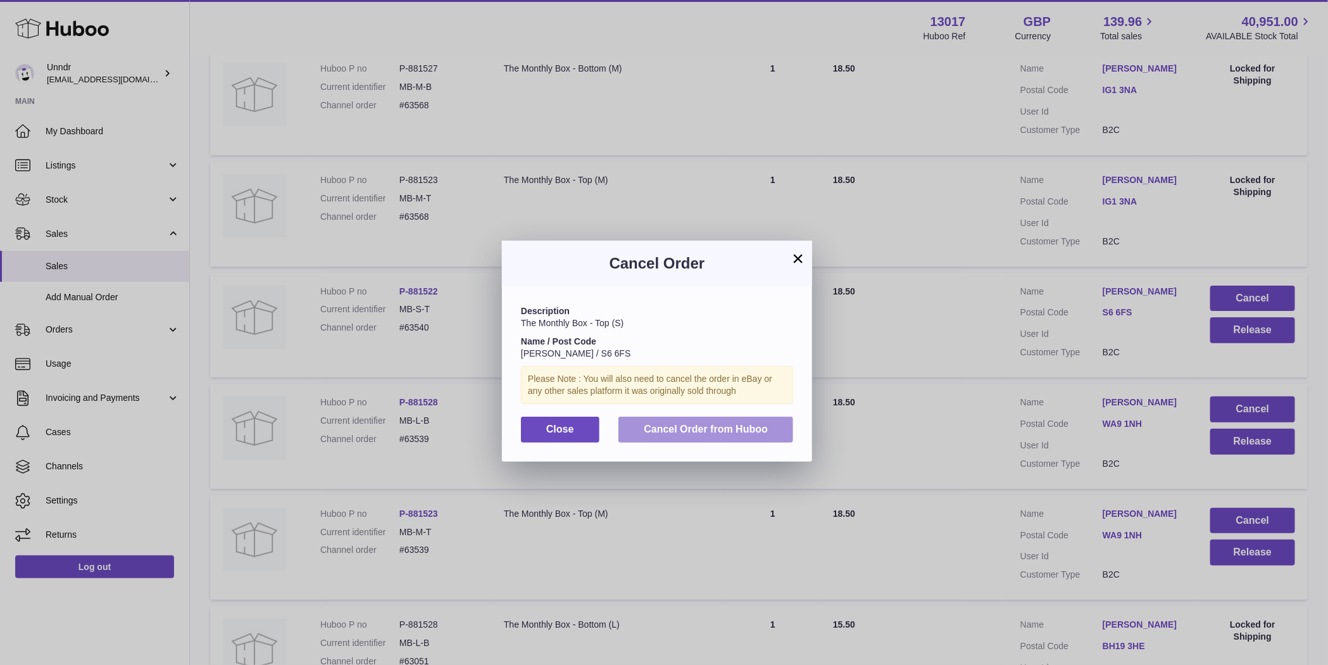
click at [736, 429] on span "Cancel Order from Huboo" at bounding box center [706, 429] width 124 height 11
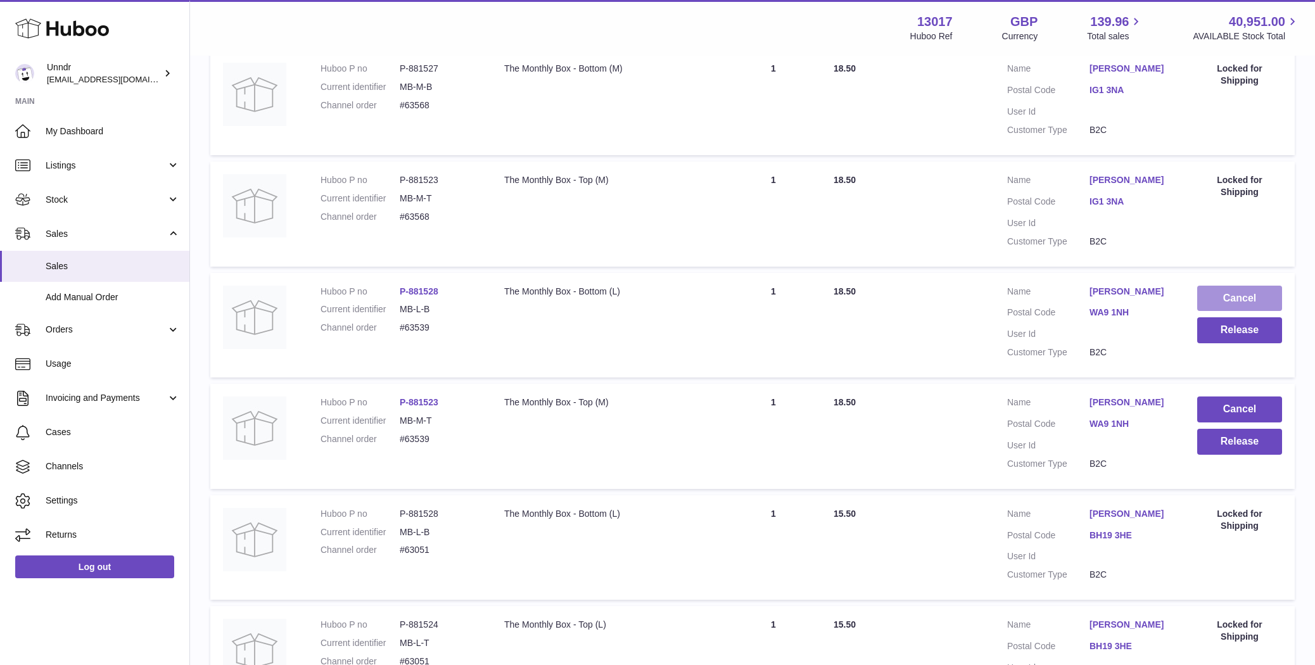
click at [1242, 293] on button "Cancel" at bounding box center [1239, 299] width 85 height 26
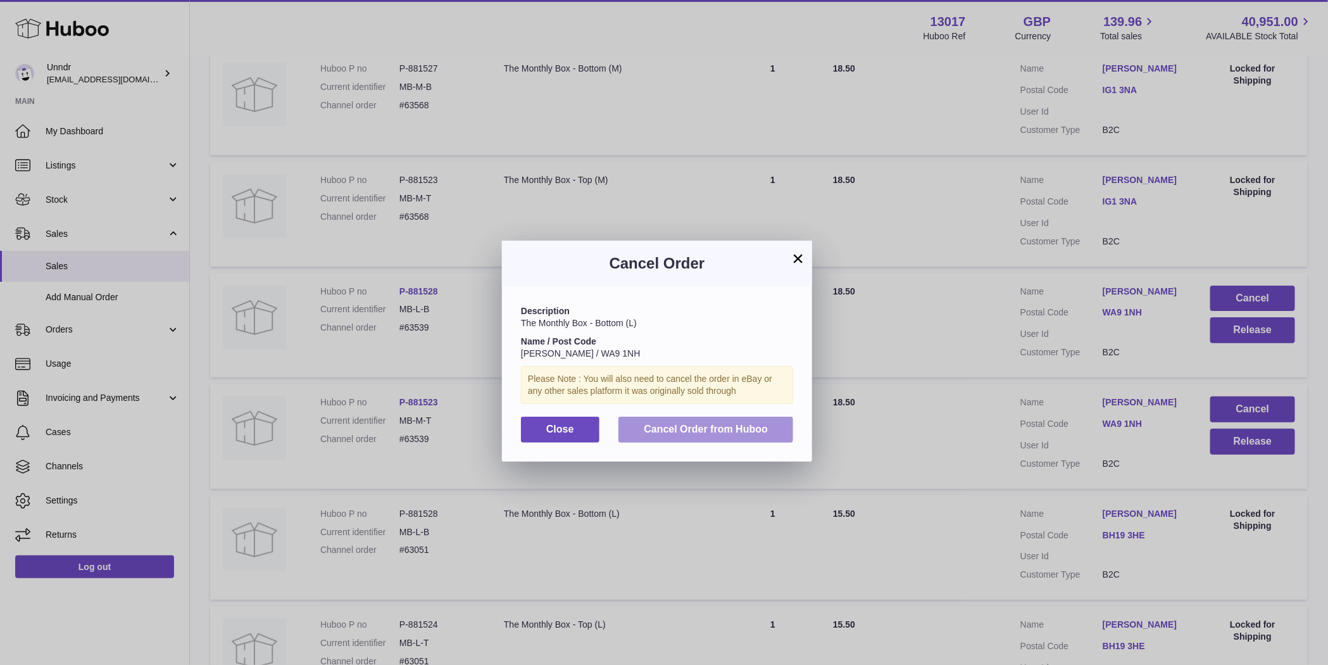
click at [688, 434] on span "Cancel Order from Huboo" at bounding box center [706, 429] width 124 height 11
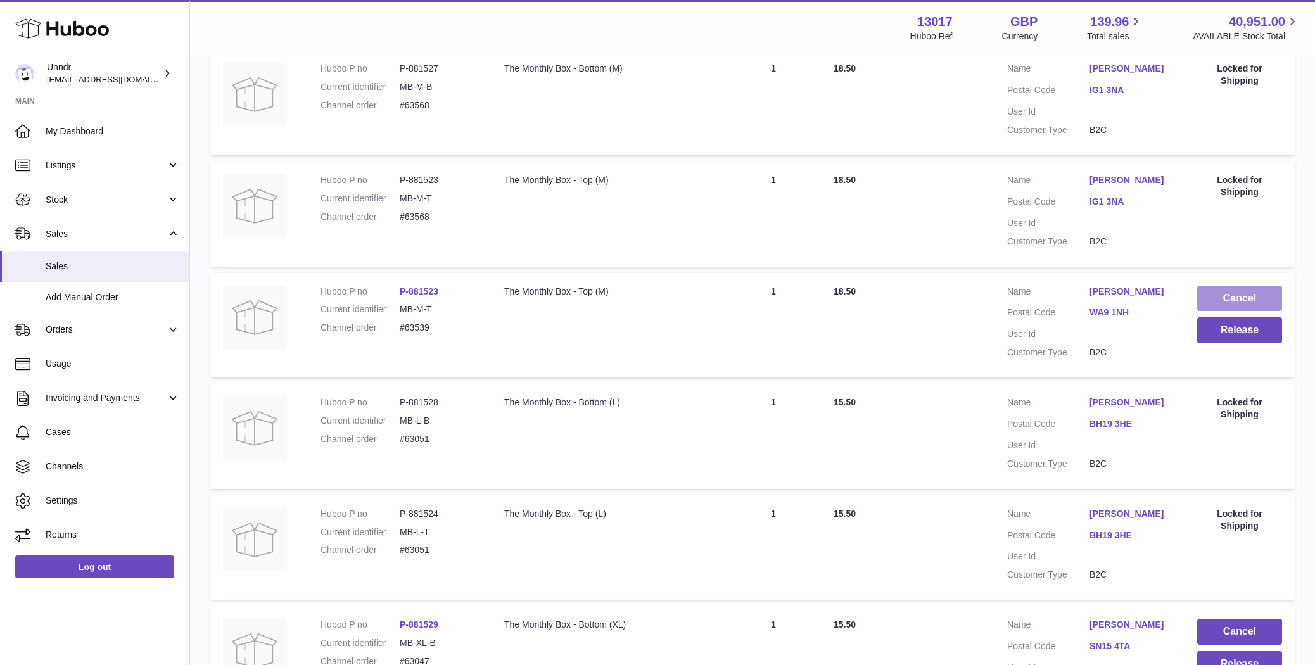
click at [1234, 299] on button "Cancel" at bounding box center [1239, 299] width 85 height 26
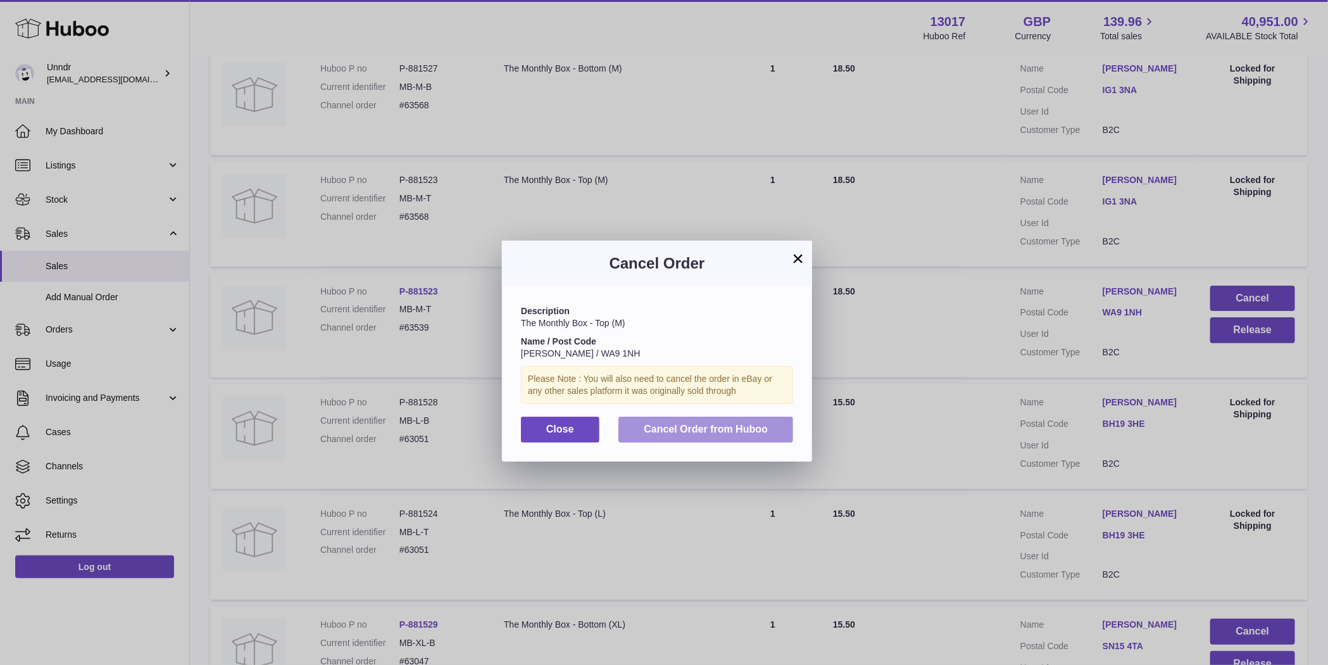
click at [774, 420] on button "Cancel Order from Huboo" at bounding box center [706, 430] width 175 height 26
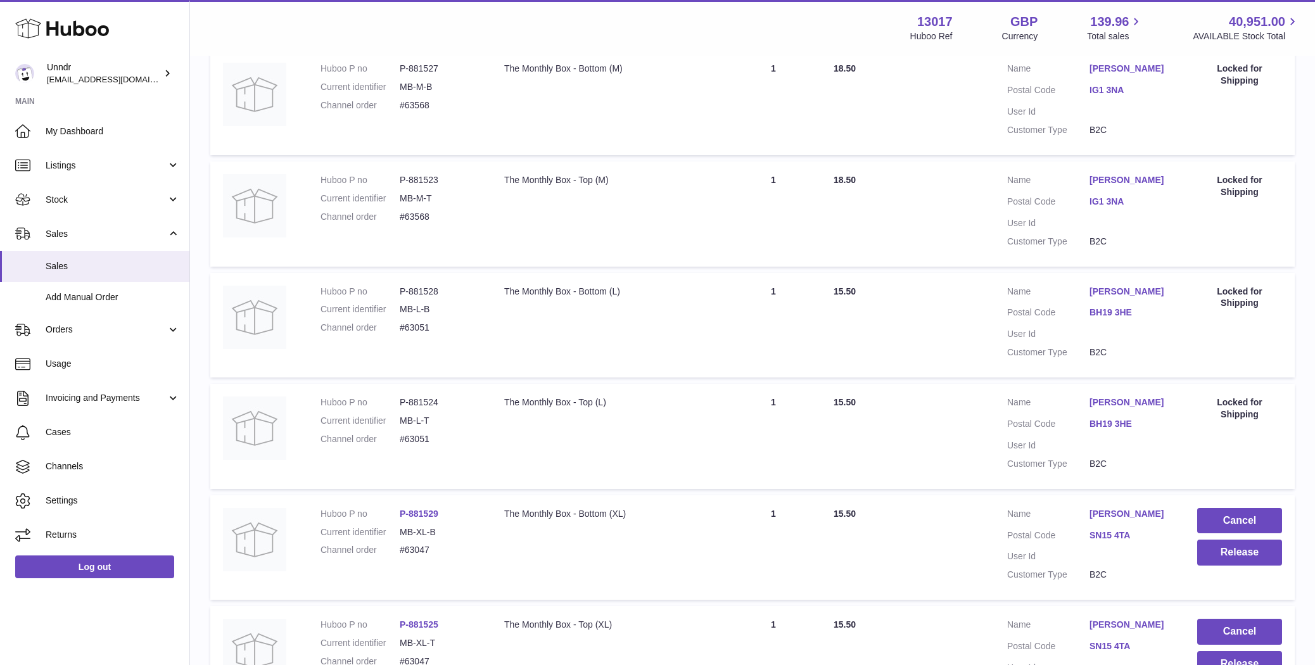
scroll to position [0, 0]
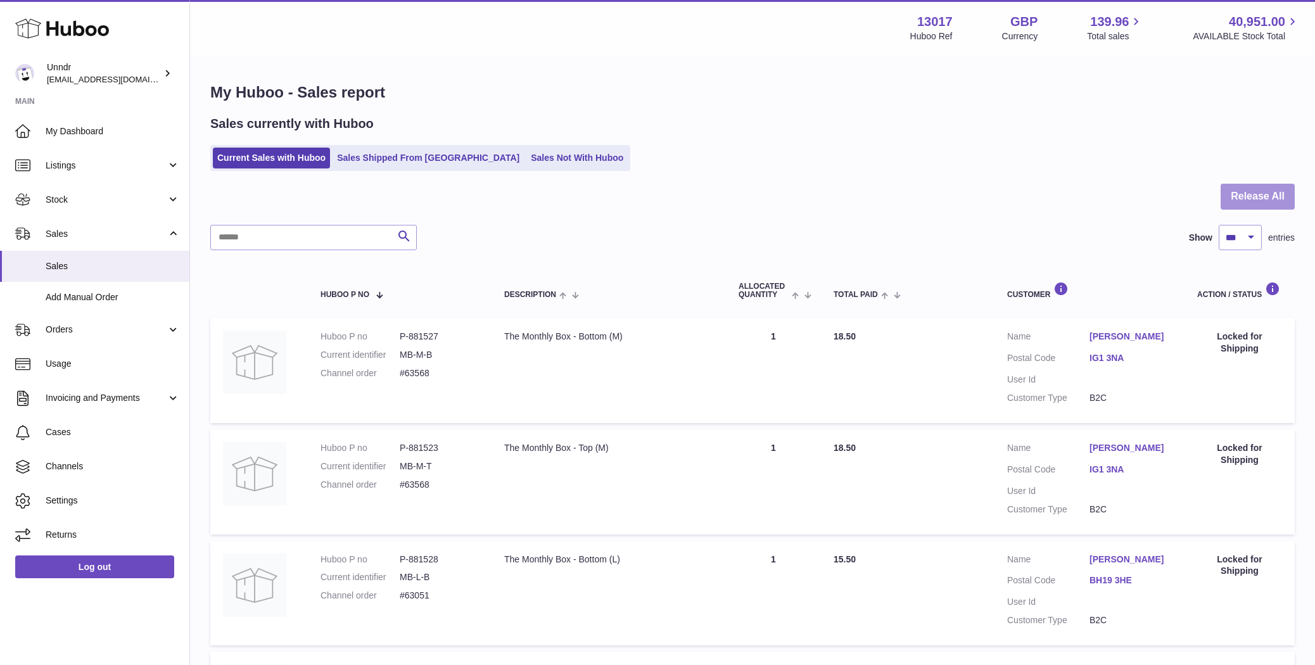
click at [1262, 189] on button "Release All" at bounding box center [1257, 197] width 74 height 26
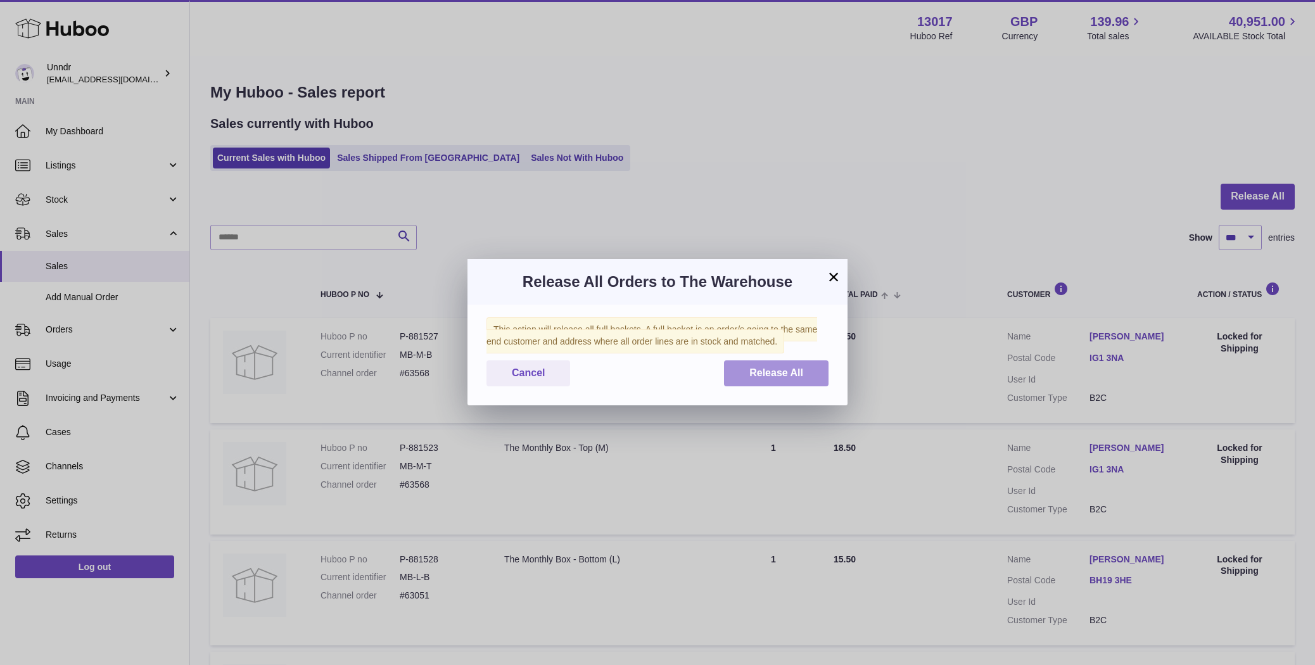
click at [766, 377] on span "Release All" at bounding box center [776, 372] width 54 height 11
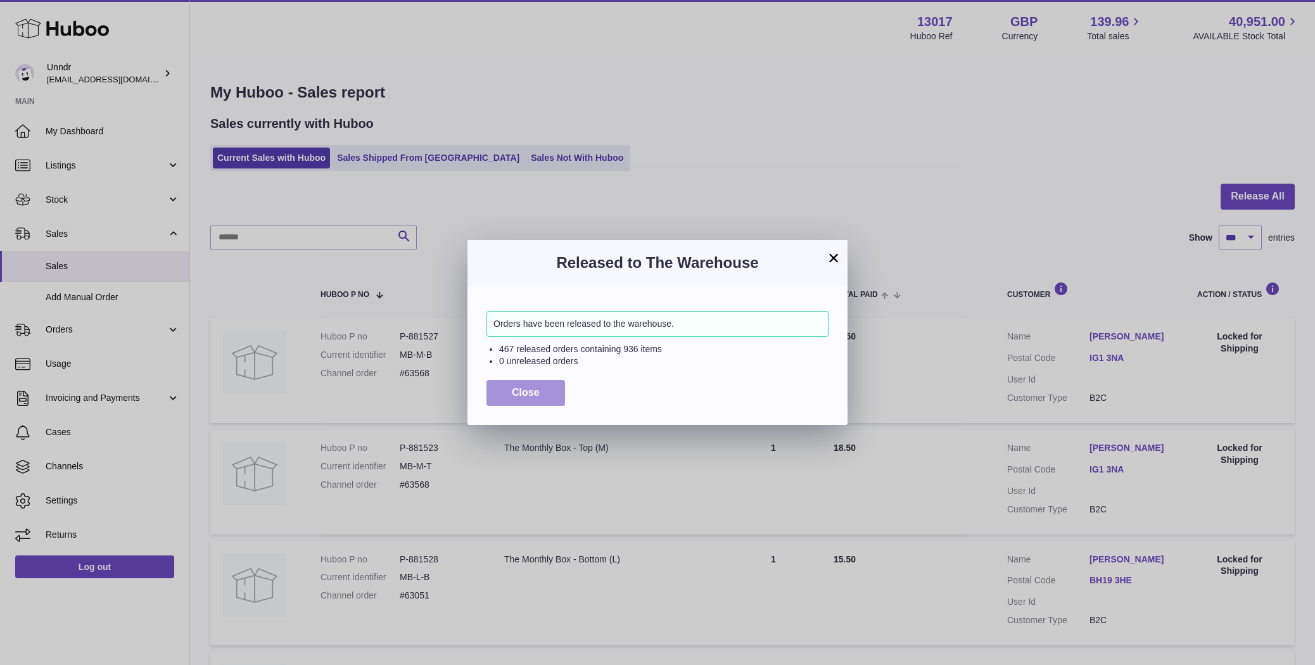
click at [534, 390] on span "Close" at bounding box center [526, 392] width 28 height 11
